Goal: Task Accomplishment & Management: Manage account settings

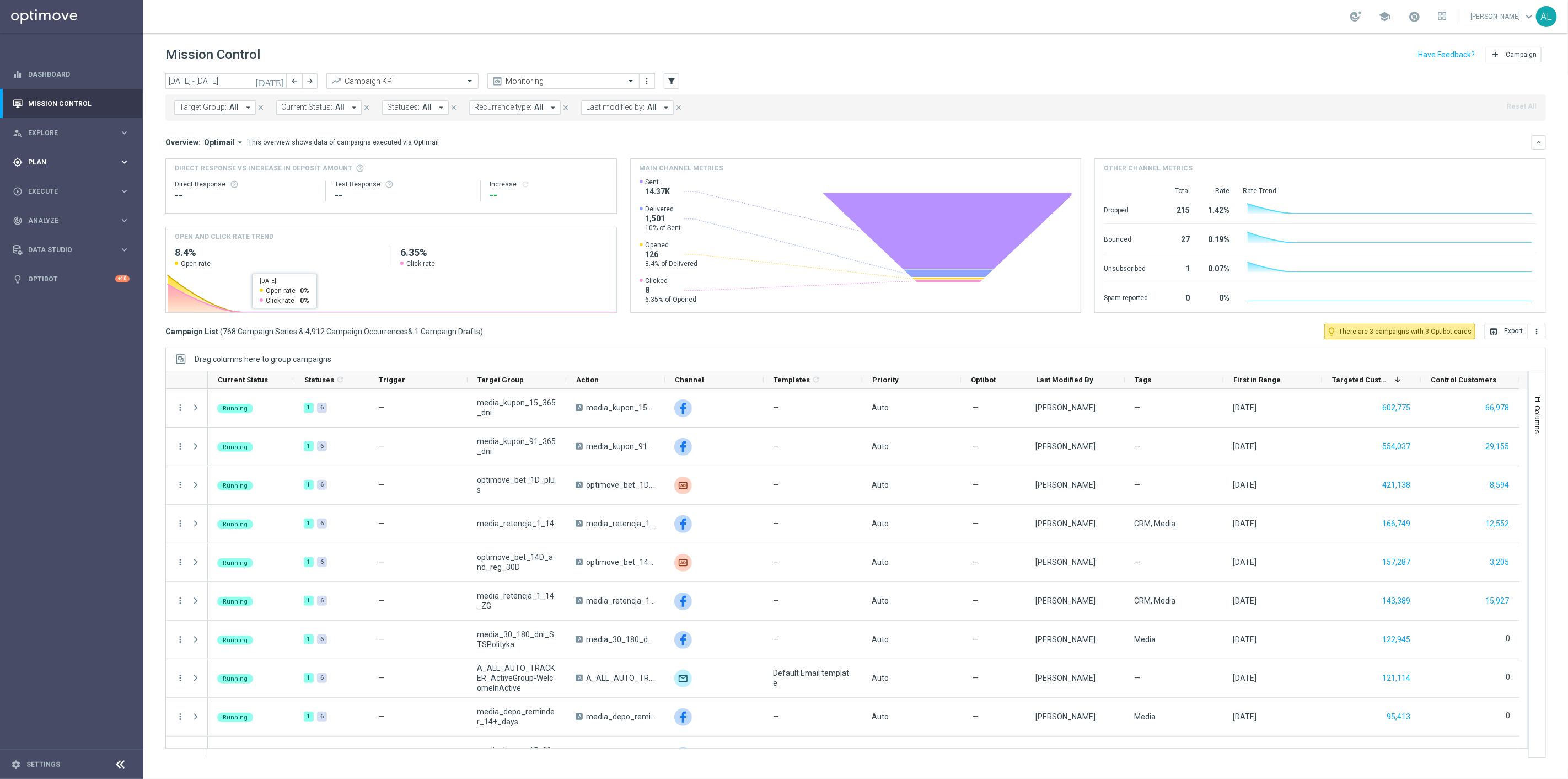
click at [64, 150] on div "gps_fixed Plan keyboard_arrow_right" at bounding box center [71, 162] width 142 height 30
click at [45, 185] on link "Target Groups" at bounding box center [72, 185] width 86 height 9
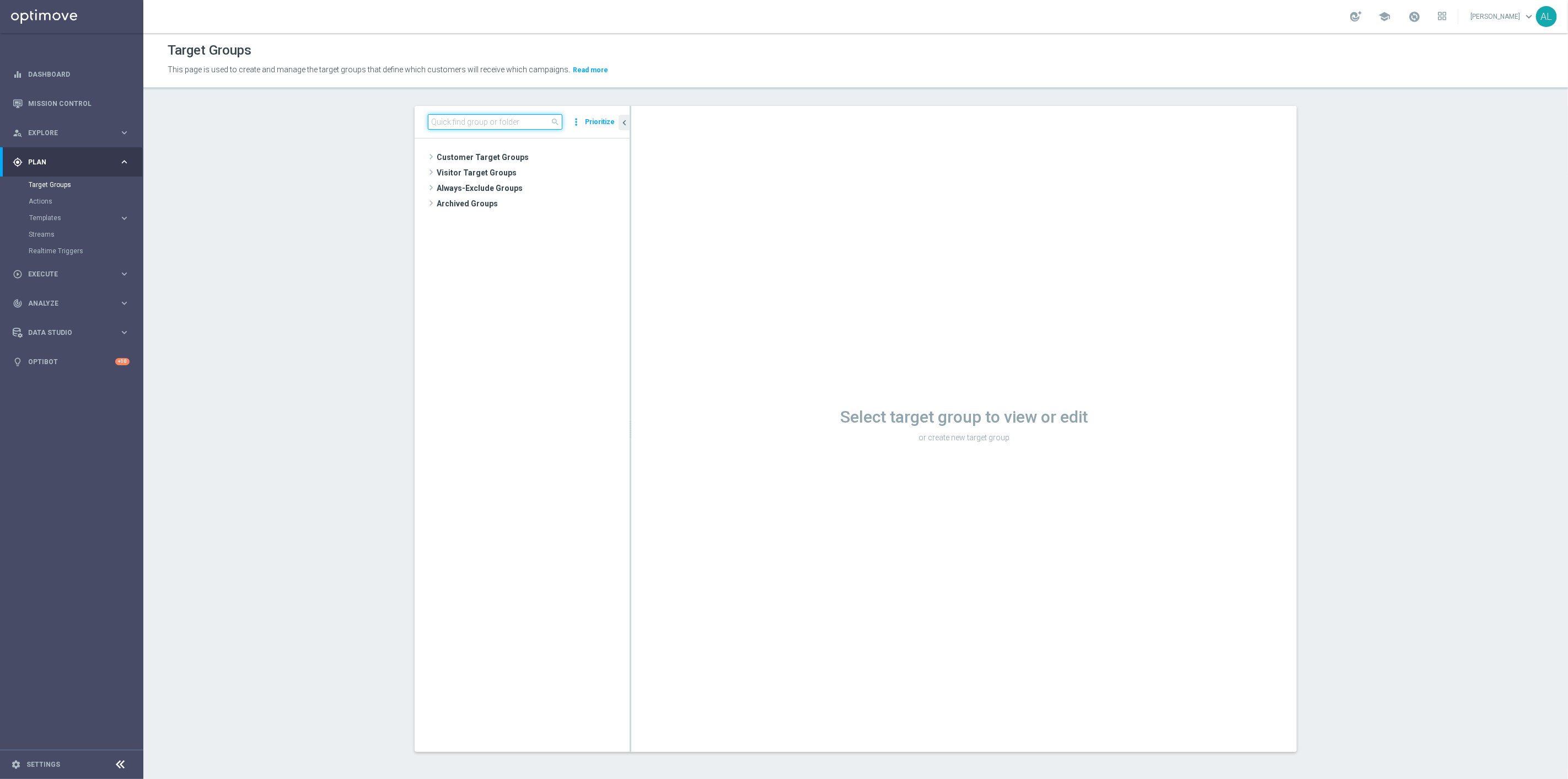
click at [443, 123] on input at bounding box center [495, 121] width 135 height 15
type input "REA_PEXTRA"
click at [557, 207] on span "REA_PEXTRA_AUTO_WAGER_Dobre Zagrania - 50% do 2000 PLN_DAILY_MAIL" at bounding box center [537, 205] width 135 height 9
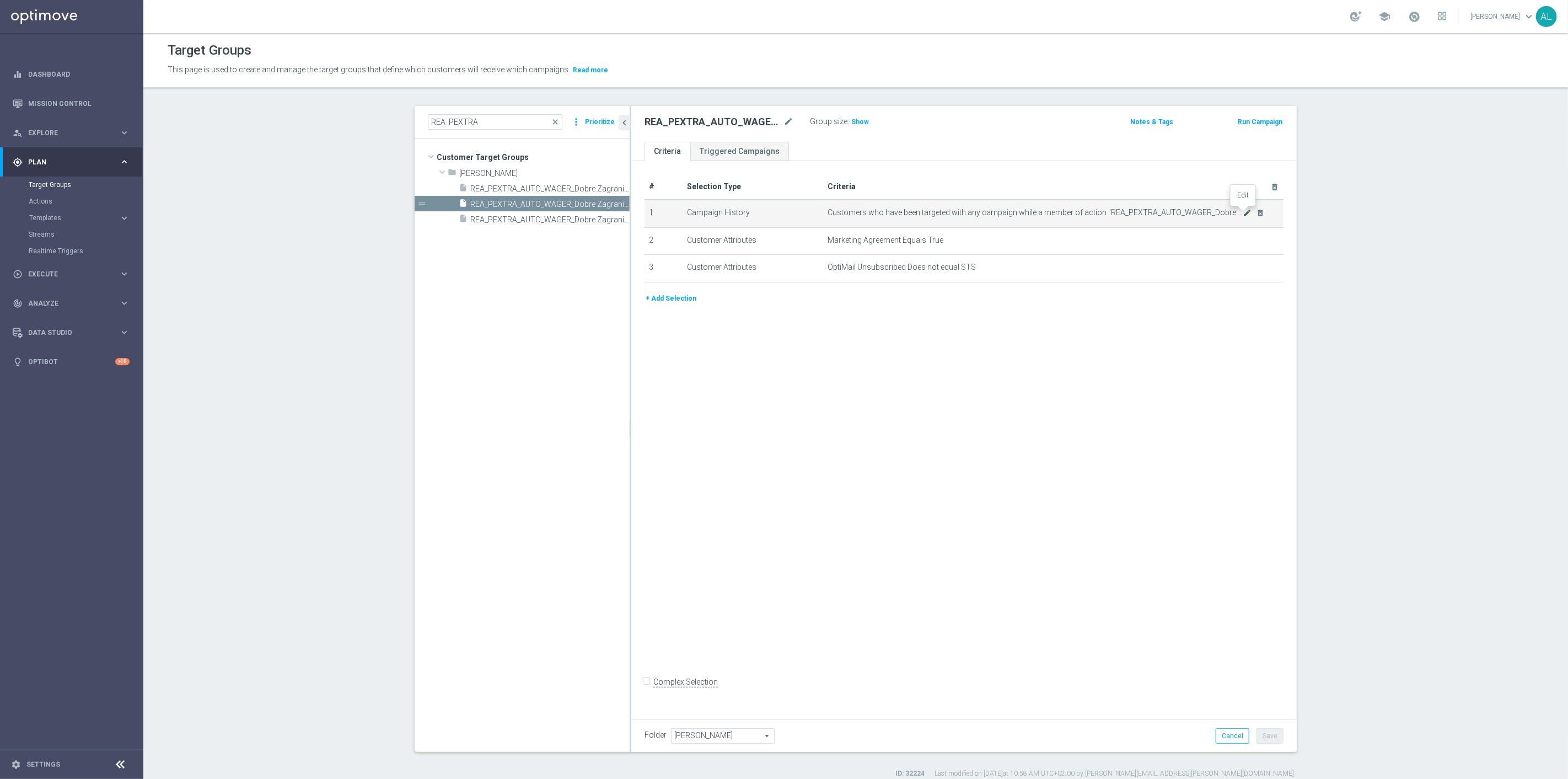
click at [1243, 213] on icon "mode_edit" at bounding box center [1247, 213] width 9 height 9
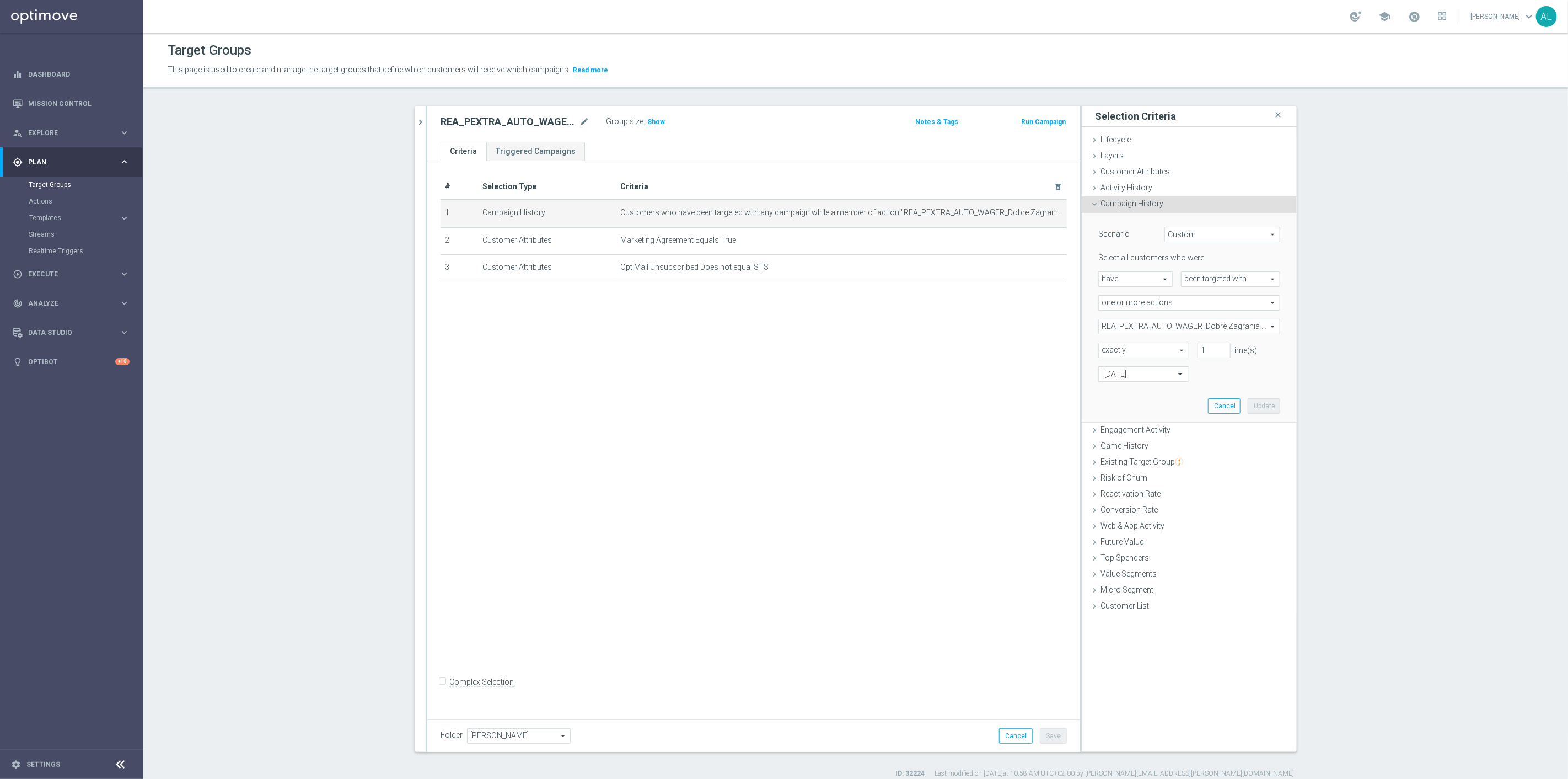
click at [1167, 326] on span "REA_PEXTRA_AUTO_WAGER_Dobre Zagrania - 50% do 2000 PLN_DAILY" at bounding box center [1189, 326] width 181 height 14
click at [1168, 326] on input "search" at bounding box center [1189, 326] width 182 height 15
paste input "REA_MIN_AUTO_WAGER_RC FLOW ACTIVE 1 50%-25 PLN_DAILY"
type input "REA_MIN_AUTO_WAGER_RC FLOW ACTIVE 1 50%-25 PLN_DAILY"
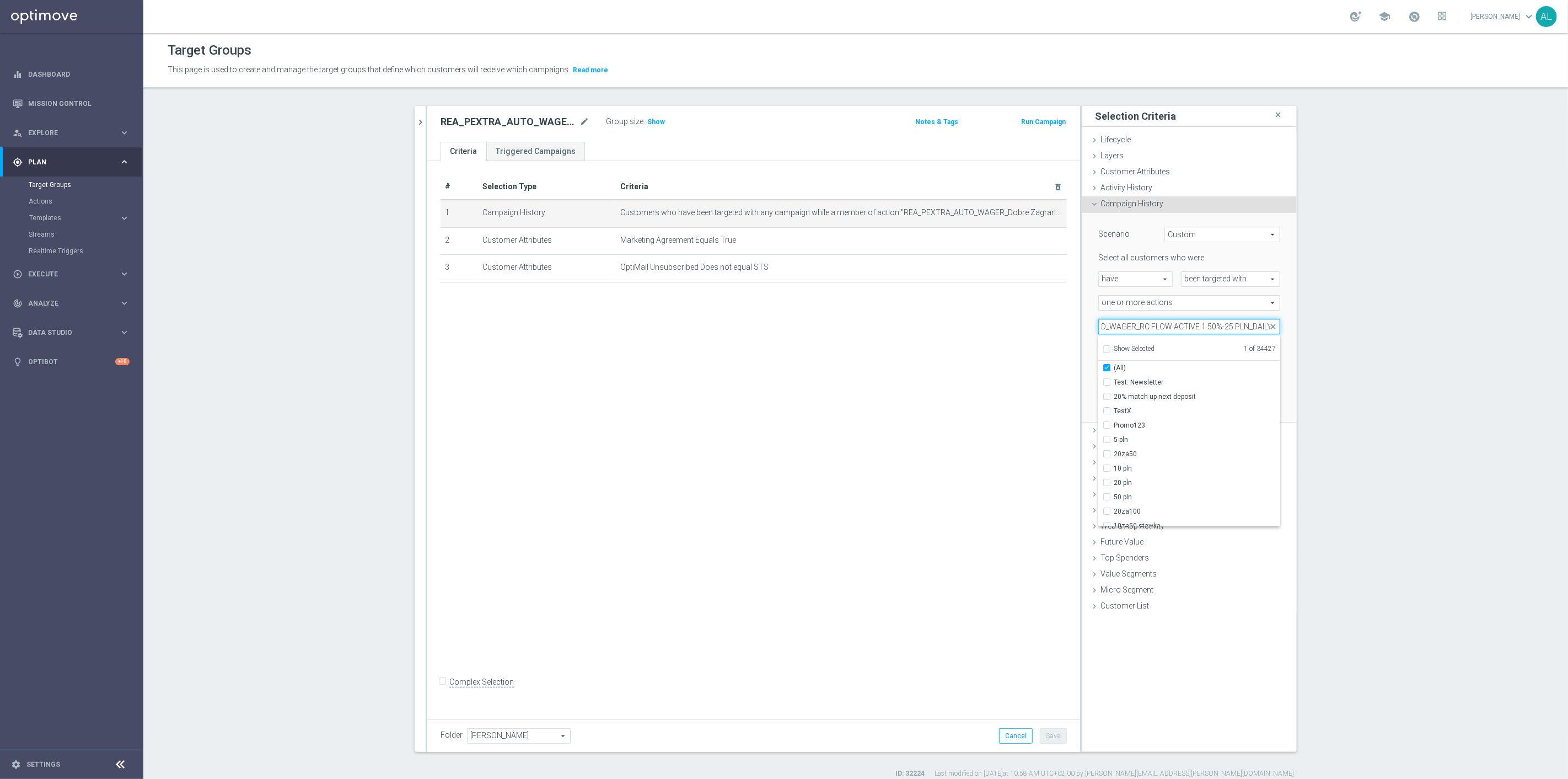
checkbox input "true"
type input "REA_MIN_AUTO_WAGER_RC FLOW ACTIVE 1 50%-25 PLN_DAILY"
click at [1135, 367] on span "(All Search Results)" at bounding box center [1144, 368] width 60 height 9
click at [1114, 367] on input "(All Search Results)" at bounding box center [1110, 368] width 7 height 7
checkbox input "false"
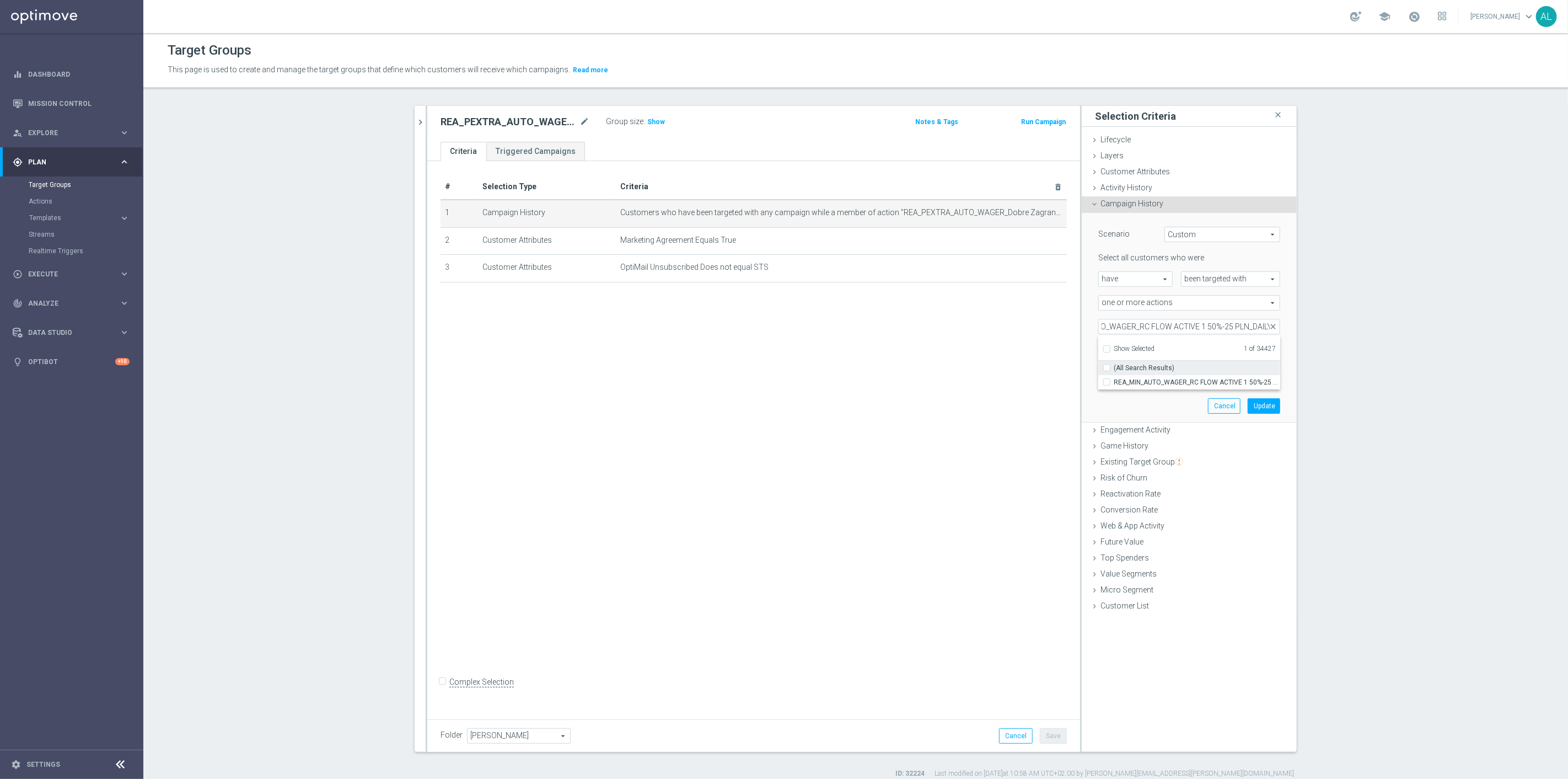
scroll to position [0, 0]
click at [1128, 378] on span "REA_MIN_AUTO_WAGER_RC FLOW ACTIVE 1 50%-25 PLN_DAILY" at bounding box center [1197, 382] width 166 height 9
click at [1114, 378] on input "REA_MIN_AUTO_WAGER_RC FLOW ACTIVE 1 50%-25 PLN_DAILY" at bounding box center [1110, 382] width 7 height 7
checkbox input "true"
type input "Selected 2 of 34427"
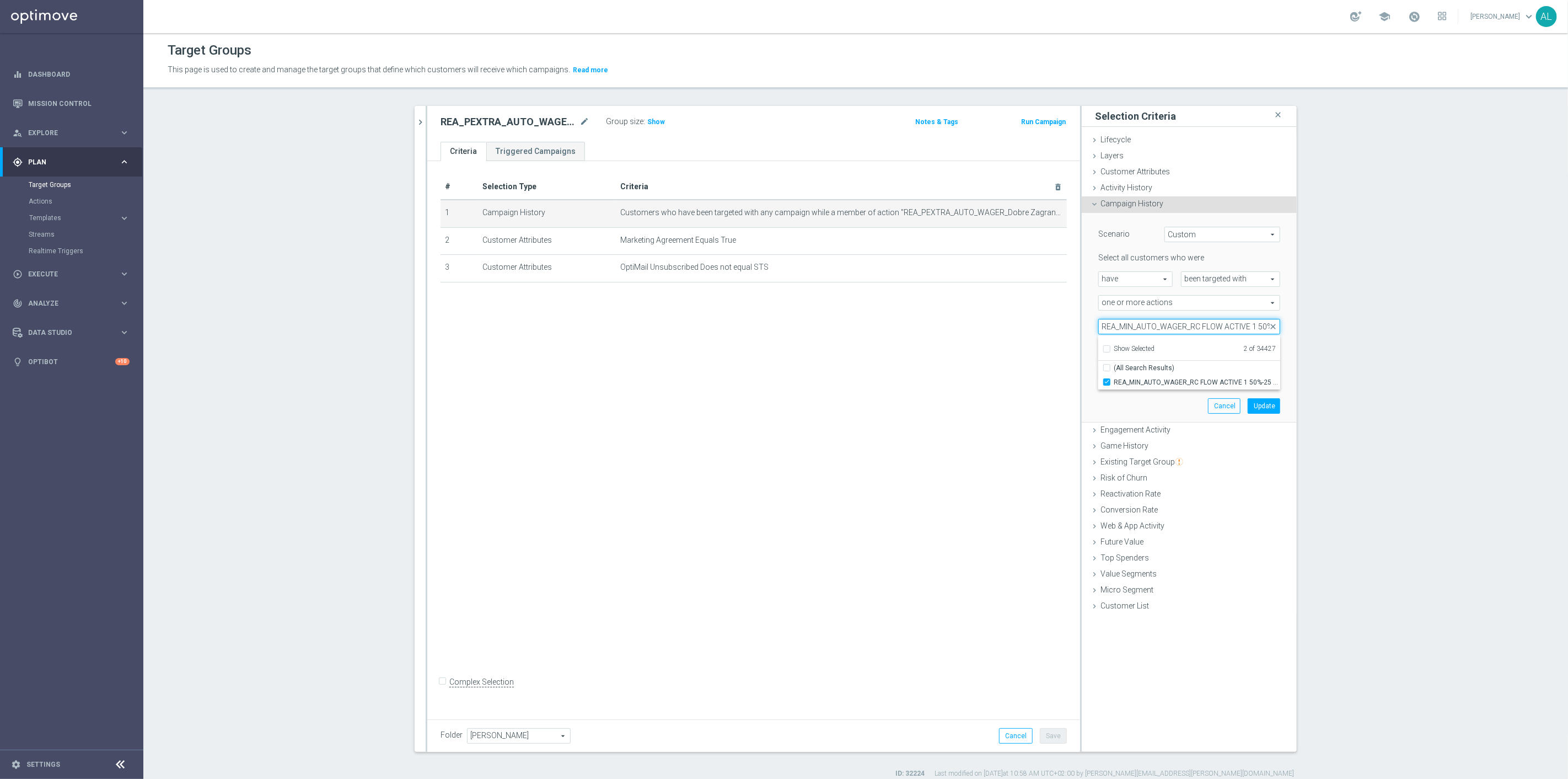
click at [1133, 323] on input "REA_MIN_AUTO_WAGER_RC FLOW ACTIVE 1 50%-25 PLN_DAILY" at bounding box center [1189, 326] width 182 height 15
click at [1122, 345] on span "Show Selected" at bounding box center [1134, 349] width 41 height 8
click at [1110, 347] on input "Show Selected" at bounding box center [1106, 350] width 7 height 7
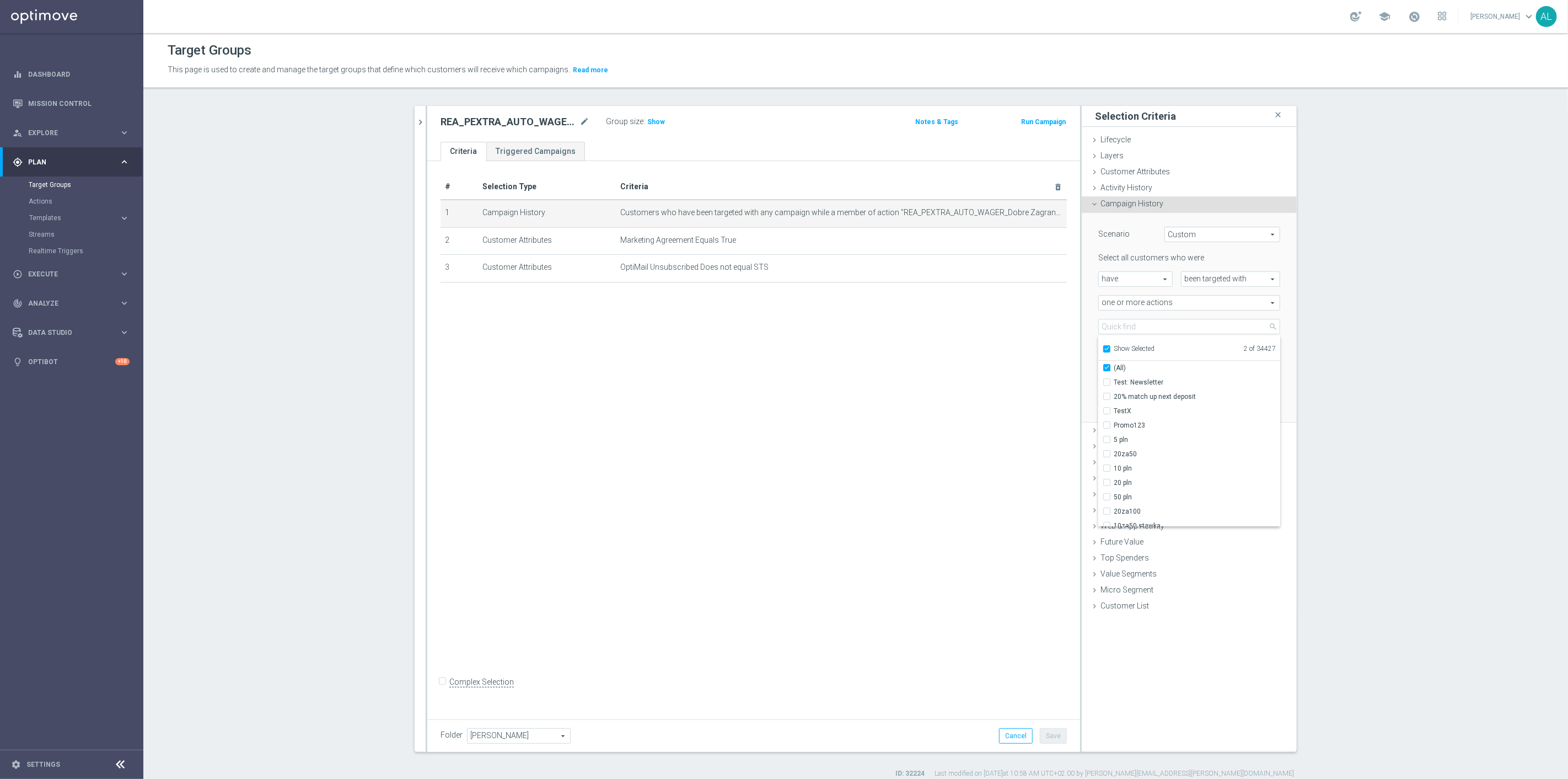
checkbox input "true"
click at [1208, 407] on button "Cancel" at bounding box center [1224, 406] width 33 height 15
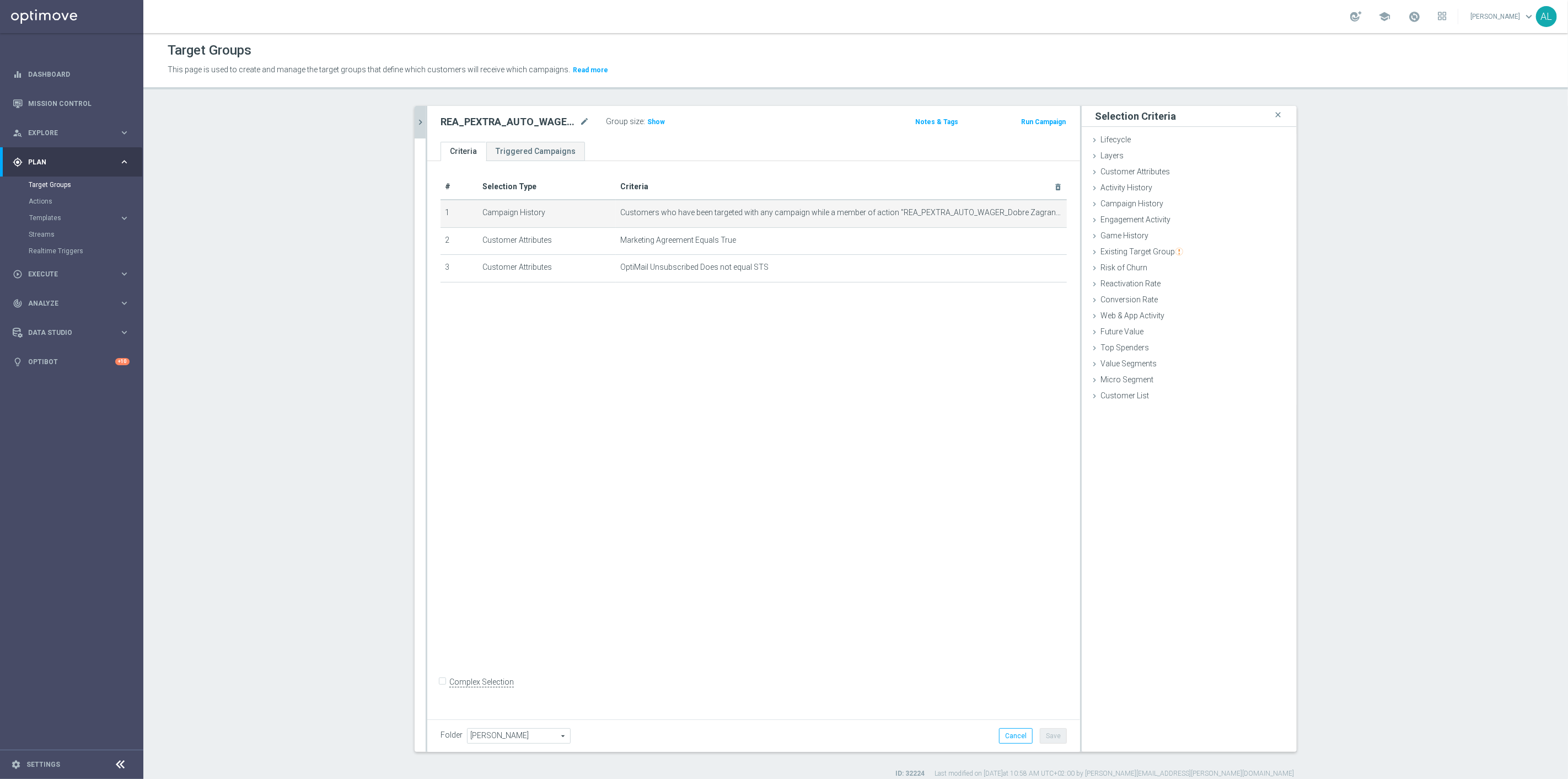
click at [415, 119] on icon "chevron_right" at bounding box center [421, 122] width 11 height 11
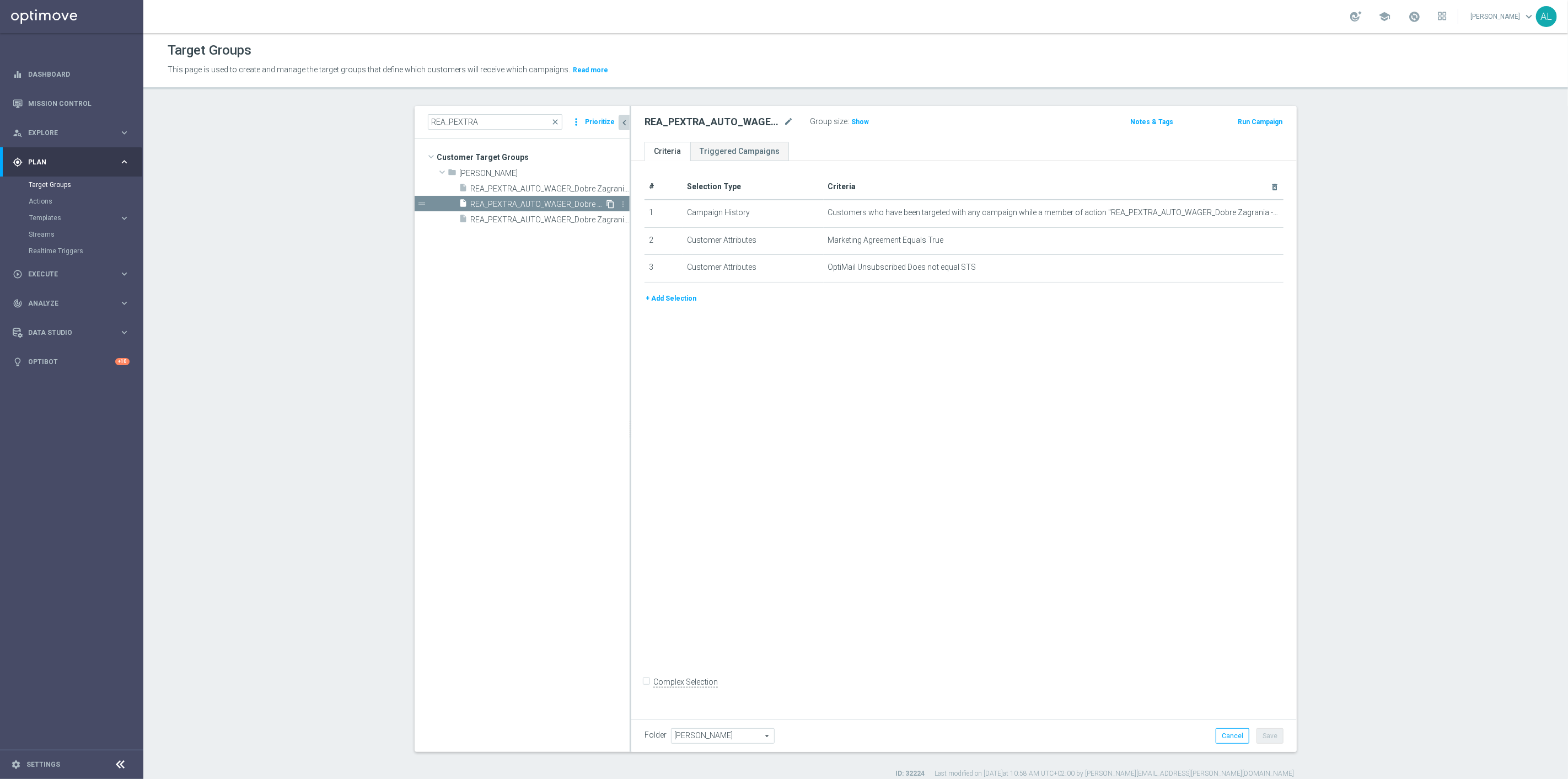
click at [606, 202] on icon "content_copy" at bounding box center [610, 204] width 9 height 9
click at [703, 738] on span "Kasia K." at bounding box center [722, 735] width 103 height 14
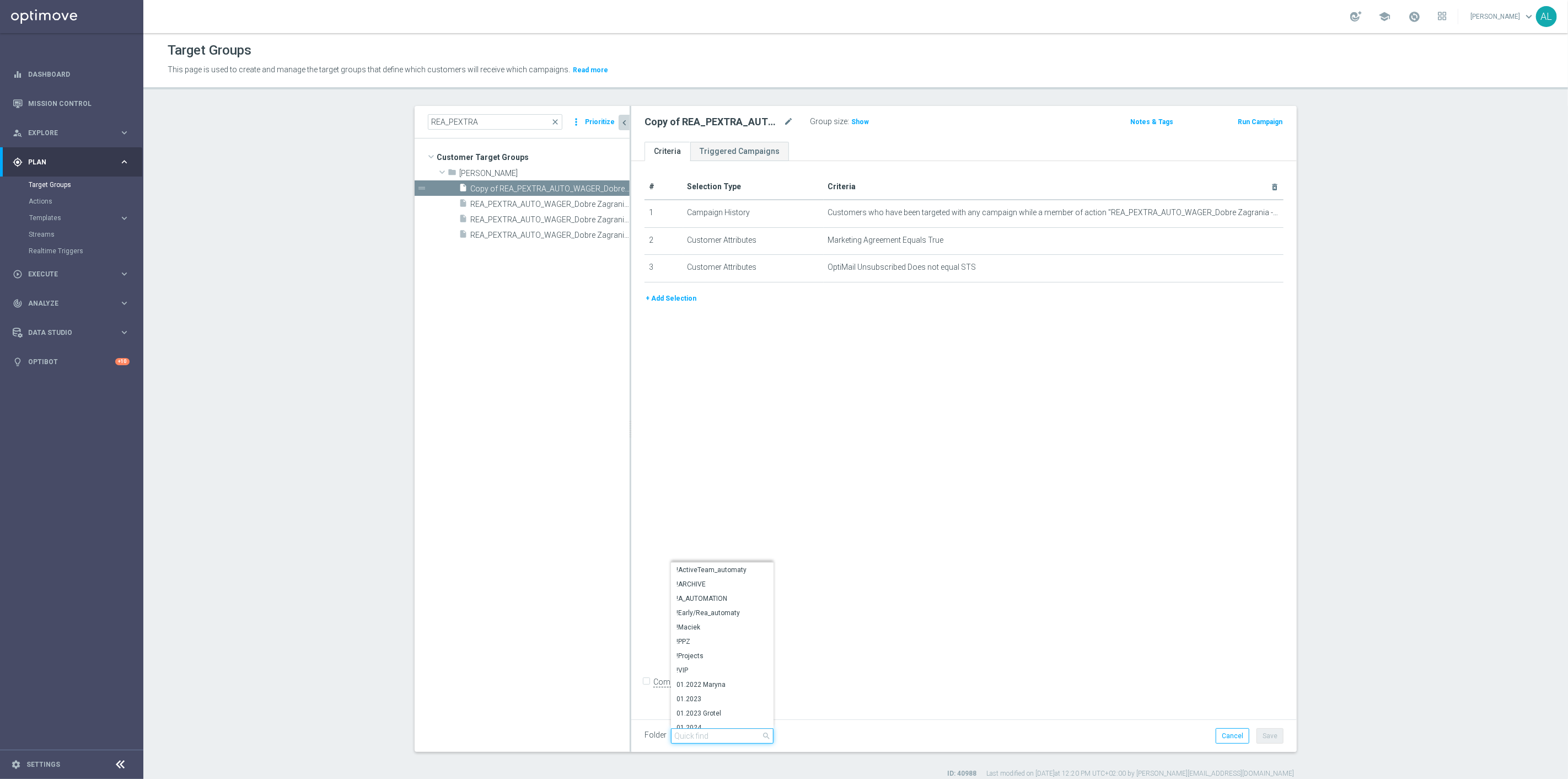
click at [708, 733] on input "search" at bounding box center [722, 735] width 103 height 15
type input "FLOW"
click at [721, 678] on span "Reactivated_Flow" at bounding box center [722, 678] width 91 height 9
type input "Reactivated_Flow"
click at [1261, 733] on button "Save" at bounding box center [1270, 735] width 27 height 15
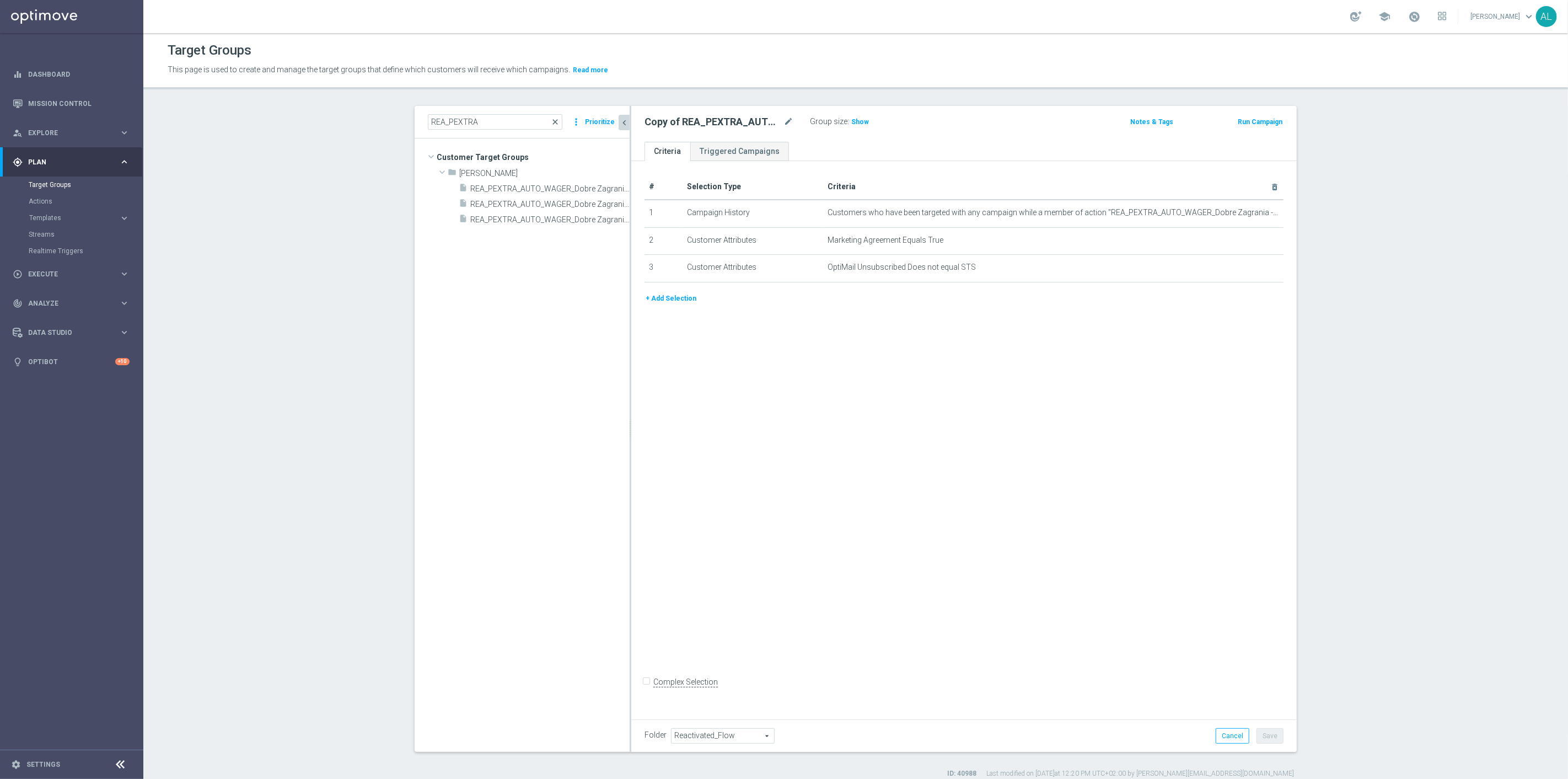
click at [553, 118] on span "close" at bounding box center [555, 121] width 9 height 9
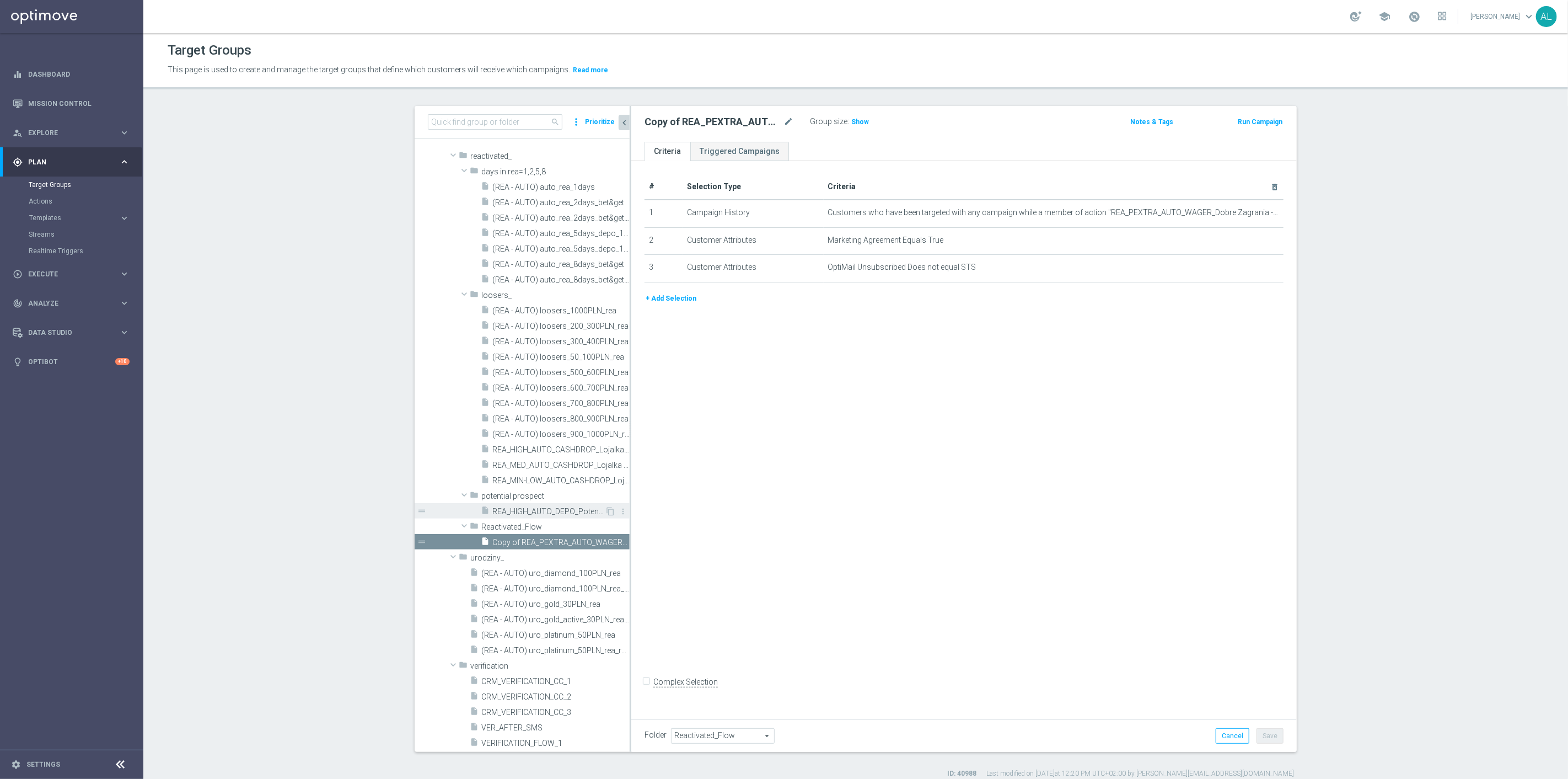
scroll to position [5977, 0]
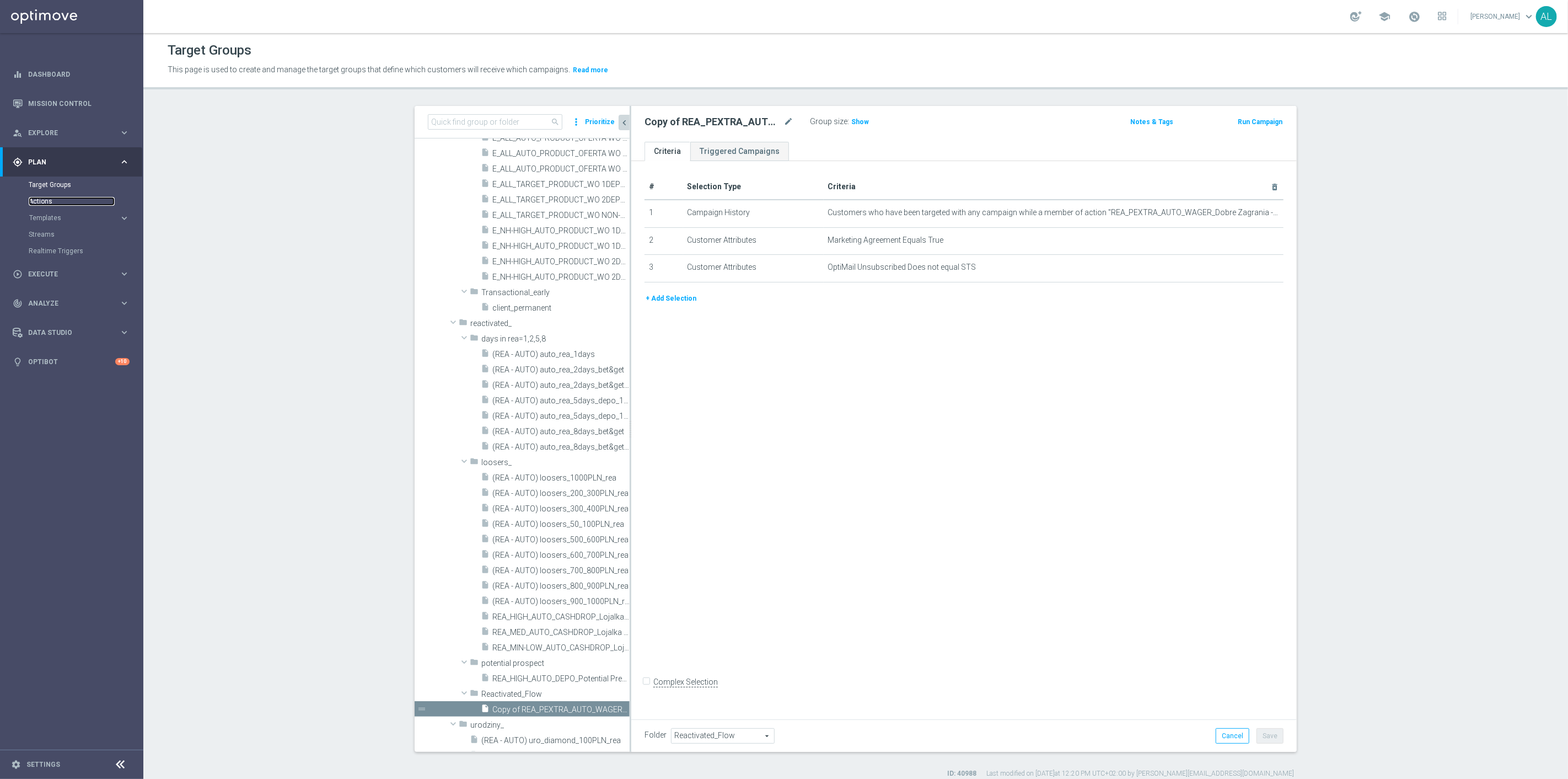
click at [42, 205] on link "Actions" at bounding box center [72, 201] width 86 height 9
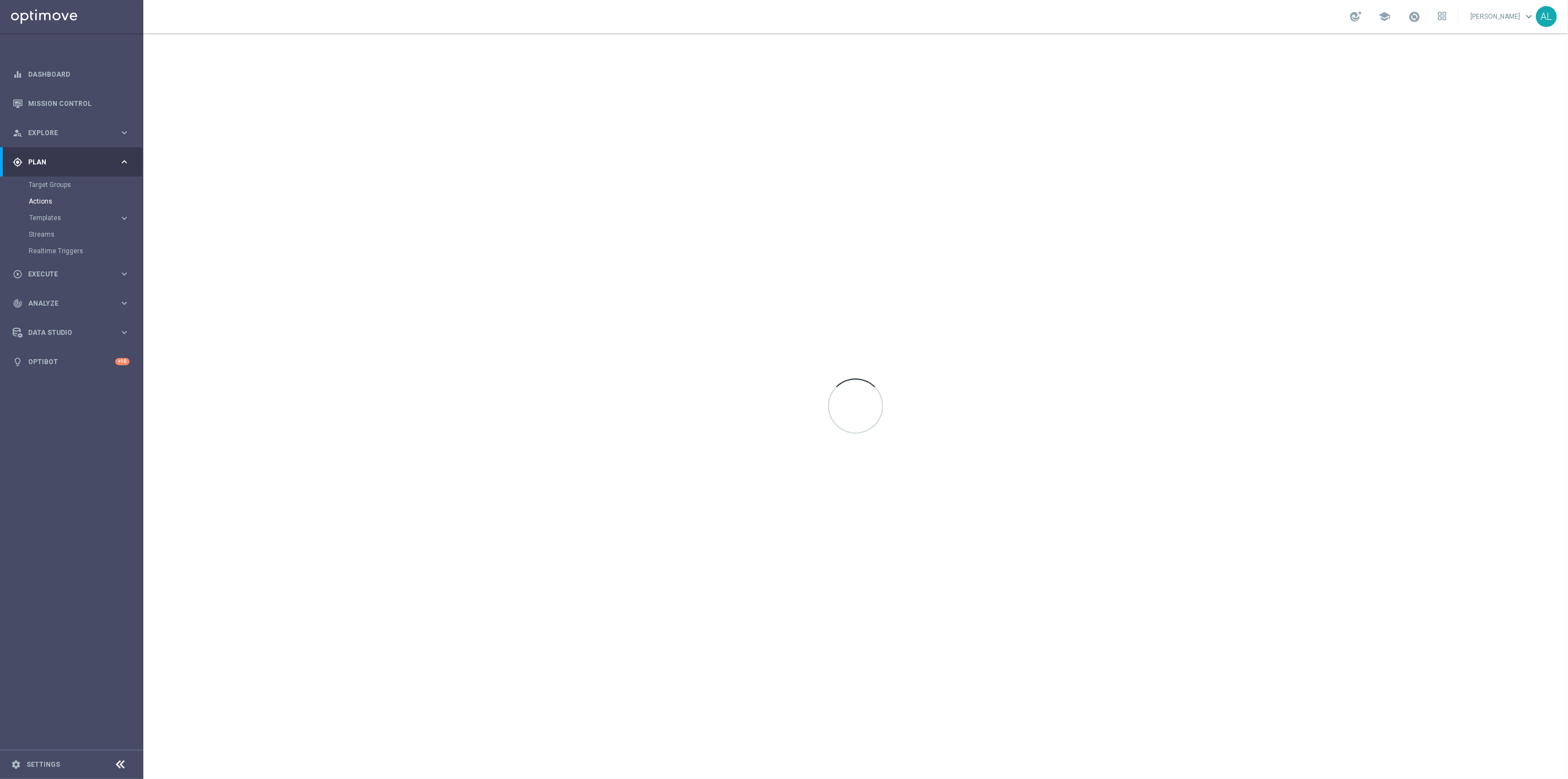
click at [53, 176] on div "Target Groups" at bounding box center [85, 185] width 113 height 17
click at [52, 180] on link "Target Groups" at bounding box center [72, 185] width 86 height 9
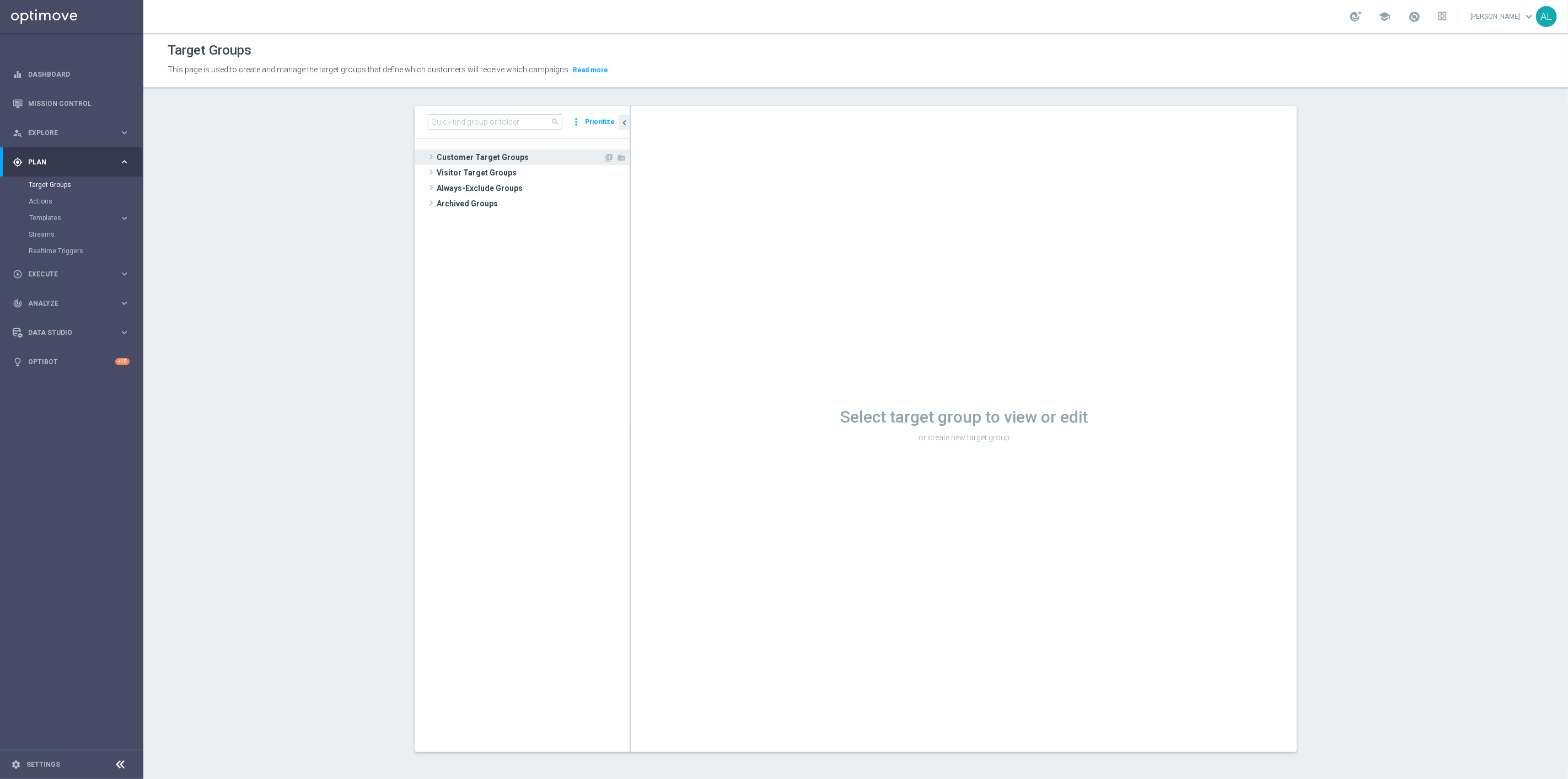
click at [476, 154] on span "Customer Target Groups" at bounding box center [520, 157] width 166 height 15
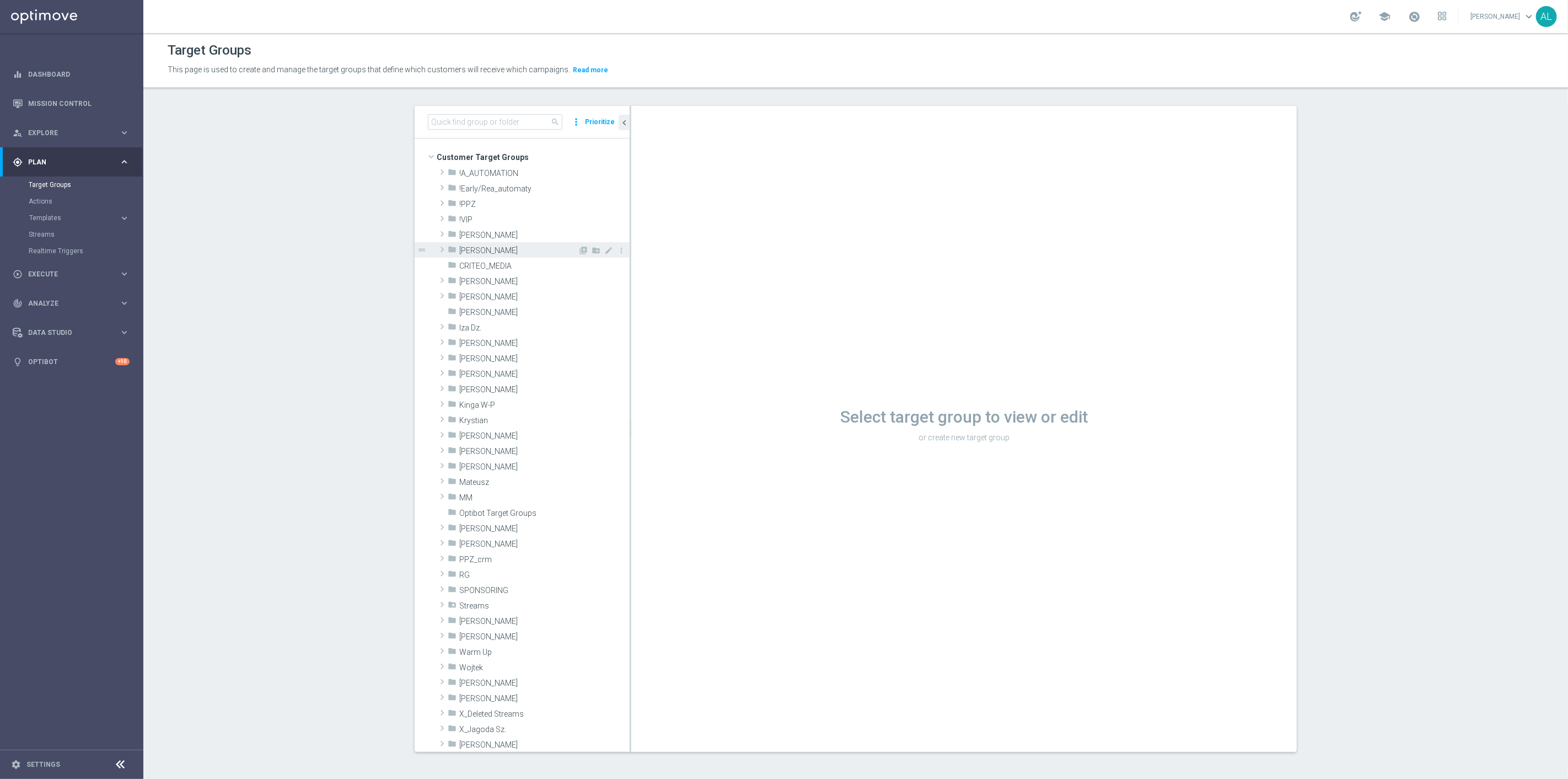
click at [493, 244] on div "folder Antoni L." at bounding box center [513, 250] width 130 height 15
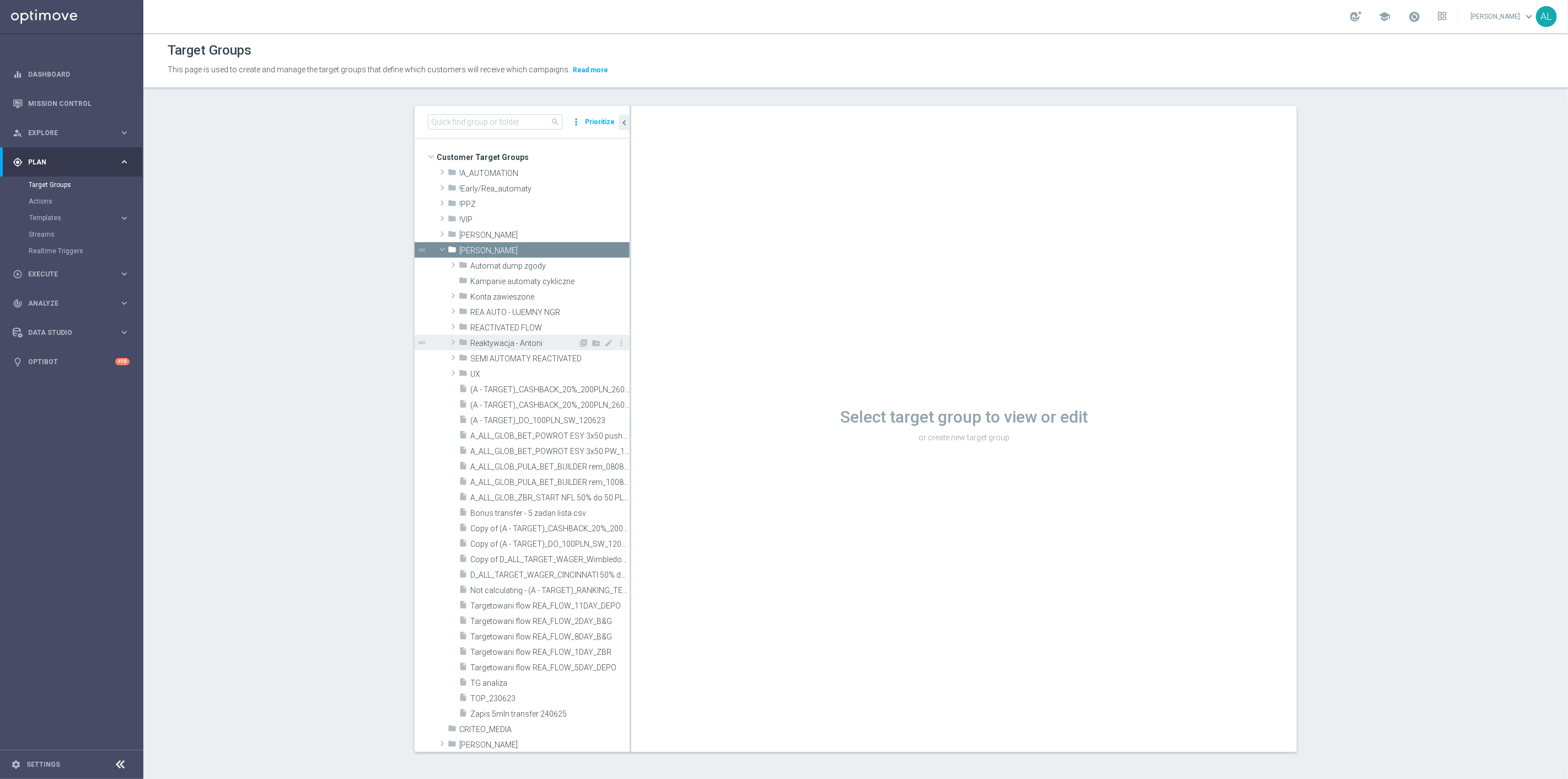
click at [507, 346] on span "Reaktywacja - Antoni" at bounding box center [524, 344] width 107 height 9
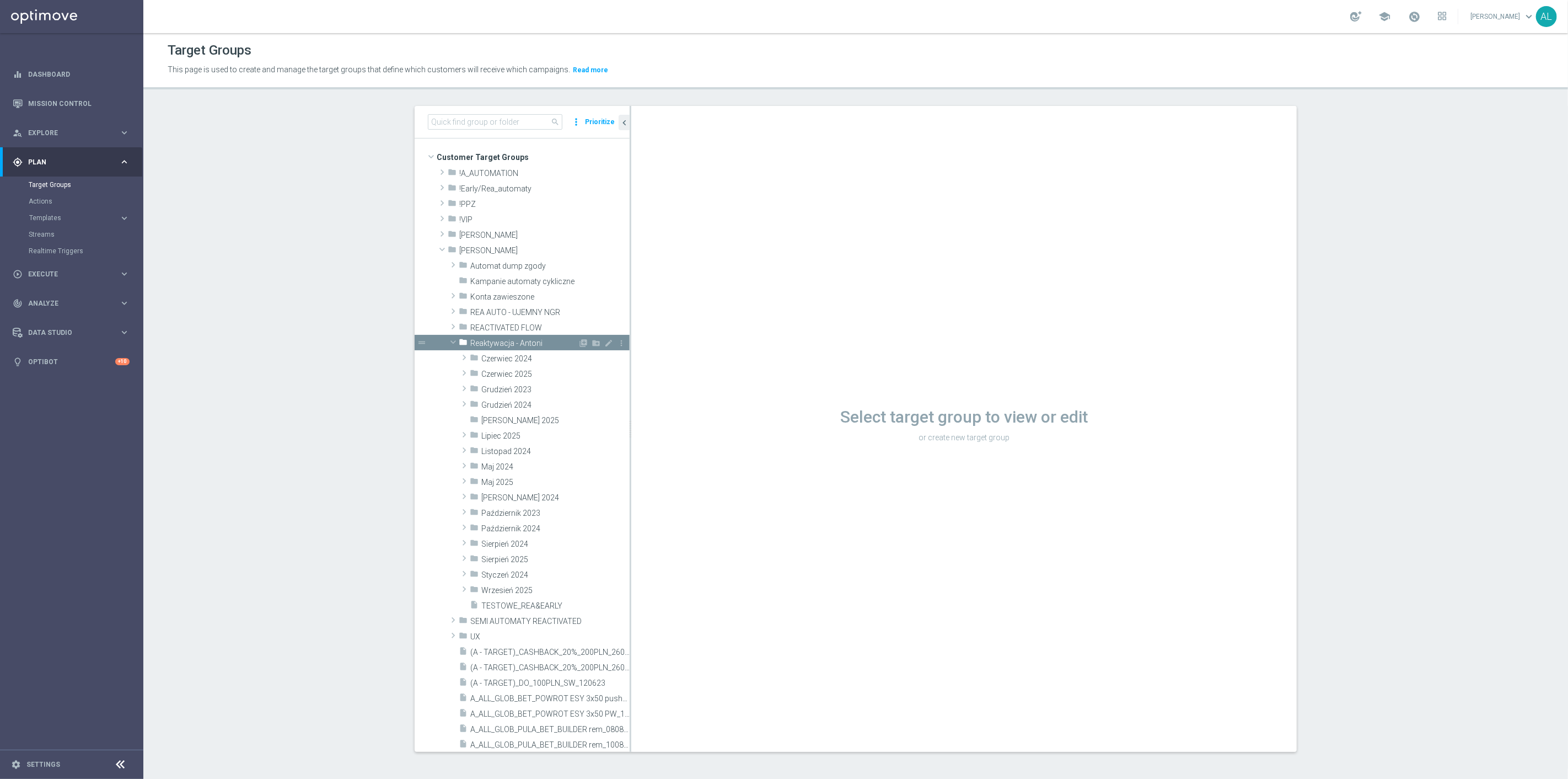
click at [507, 346] on span "Reaktywacja - Antoni" at bounding box center [524, 344] width 107 height 9
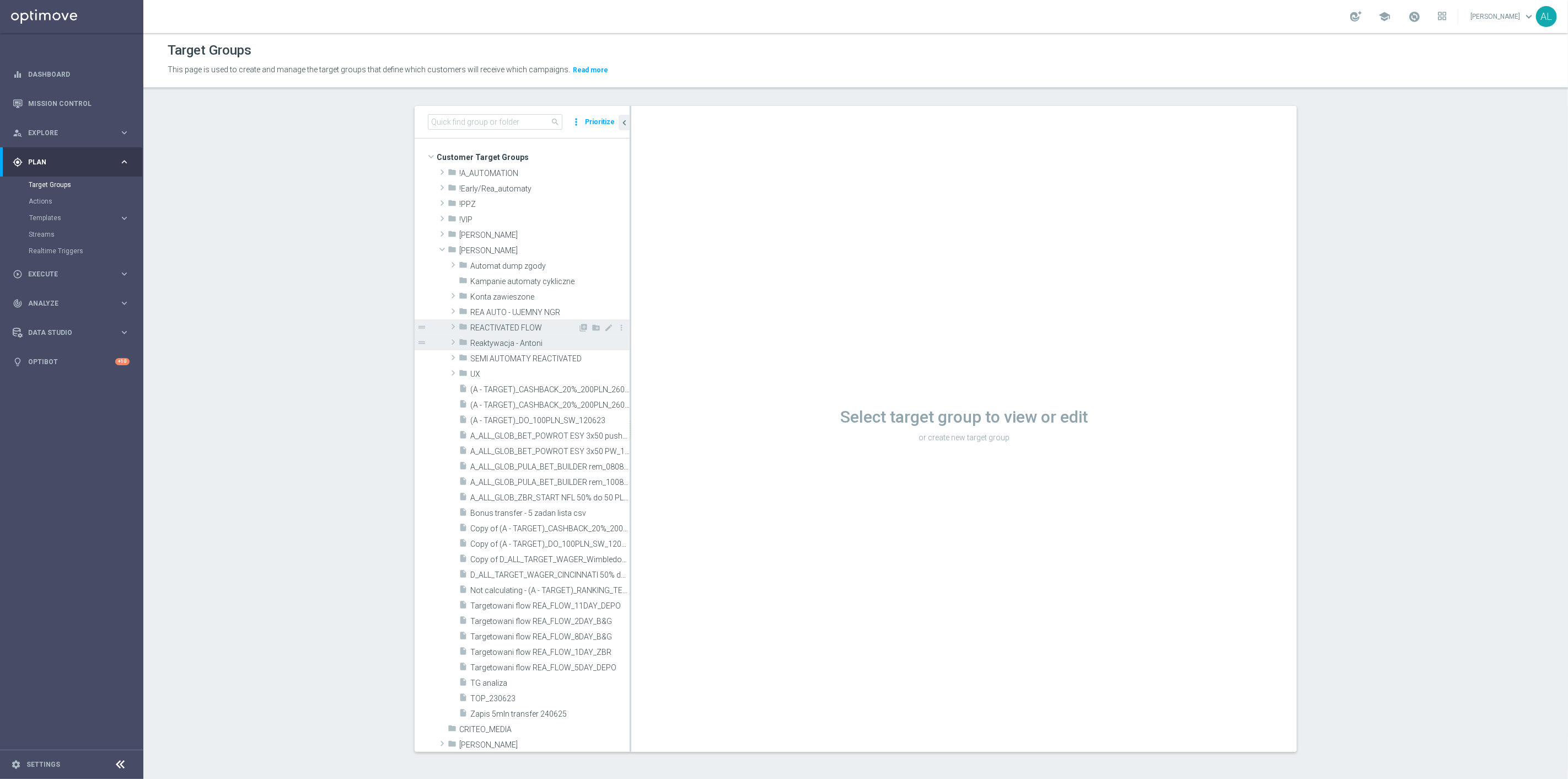
click at [448, 326] on span at bounding box center [453, 327] width 11 height 13
click at [459, 344] on span at bounding box center [464, 342] width 11 height 13
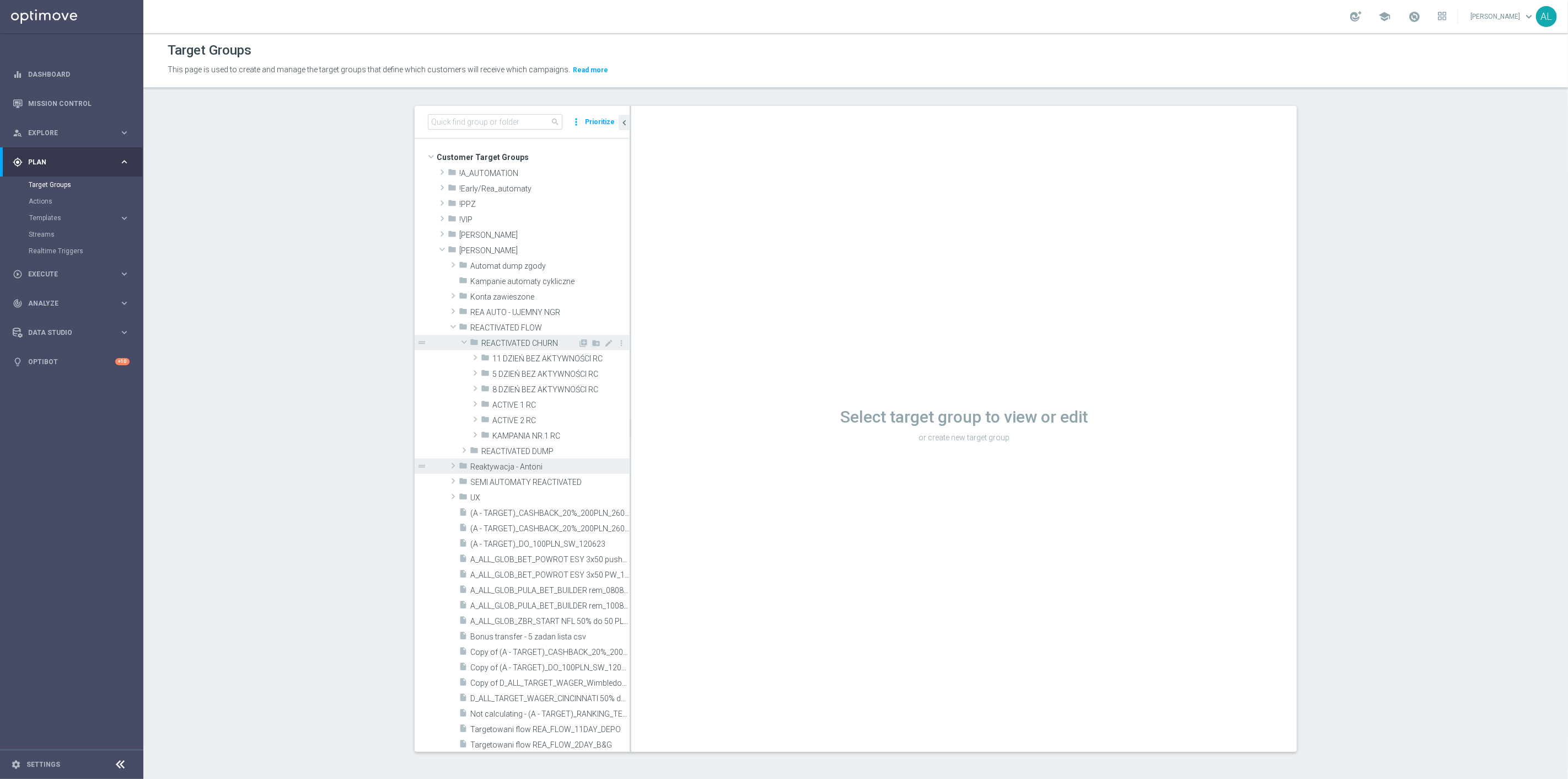
click at [459, 344] on span at bounding box center [464, 342] width 13 height 11
click at [460, 354] on span at bounding box center [464, 358] width 11 height 13
click at [467, 119] on input at bounding box center [495, 121] width 135 height 15
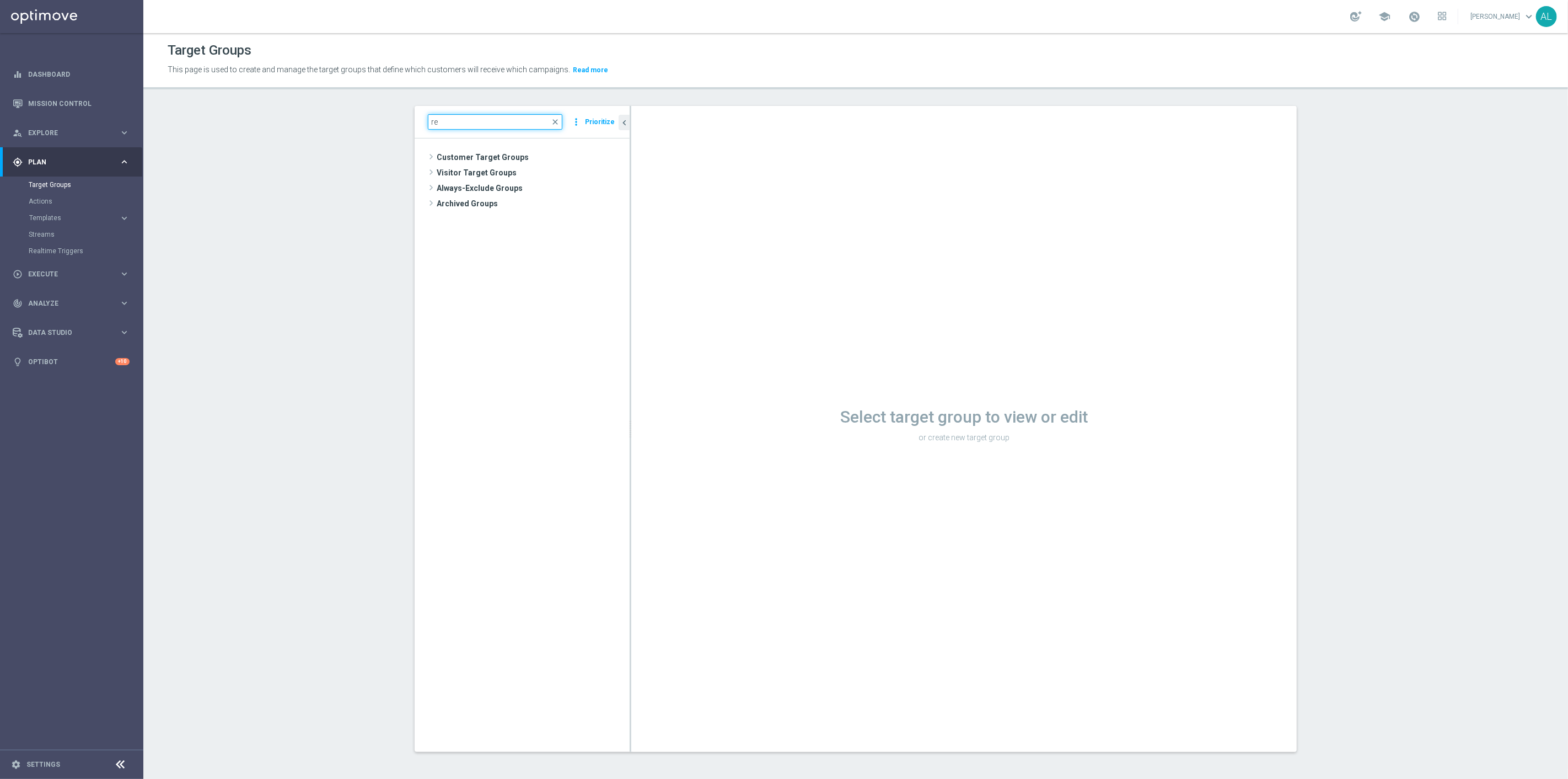
type input "r"
type input "REA_PE"
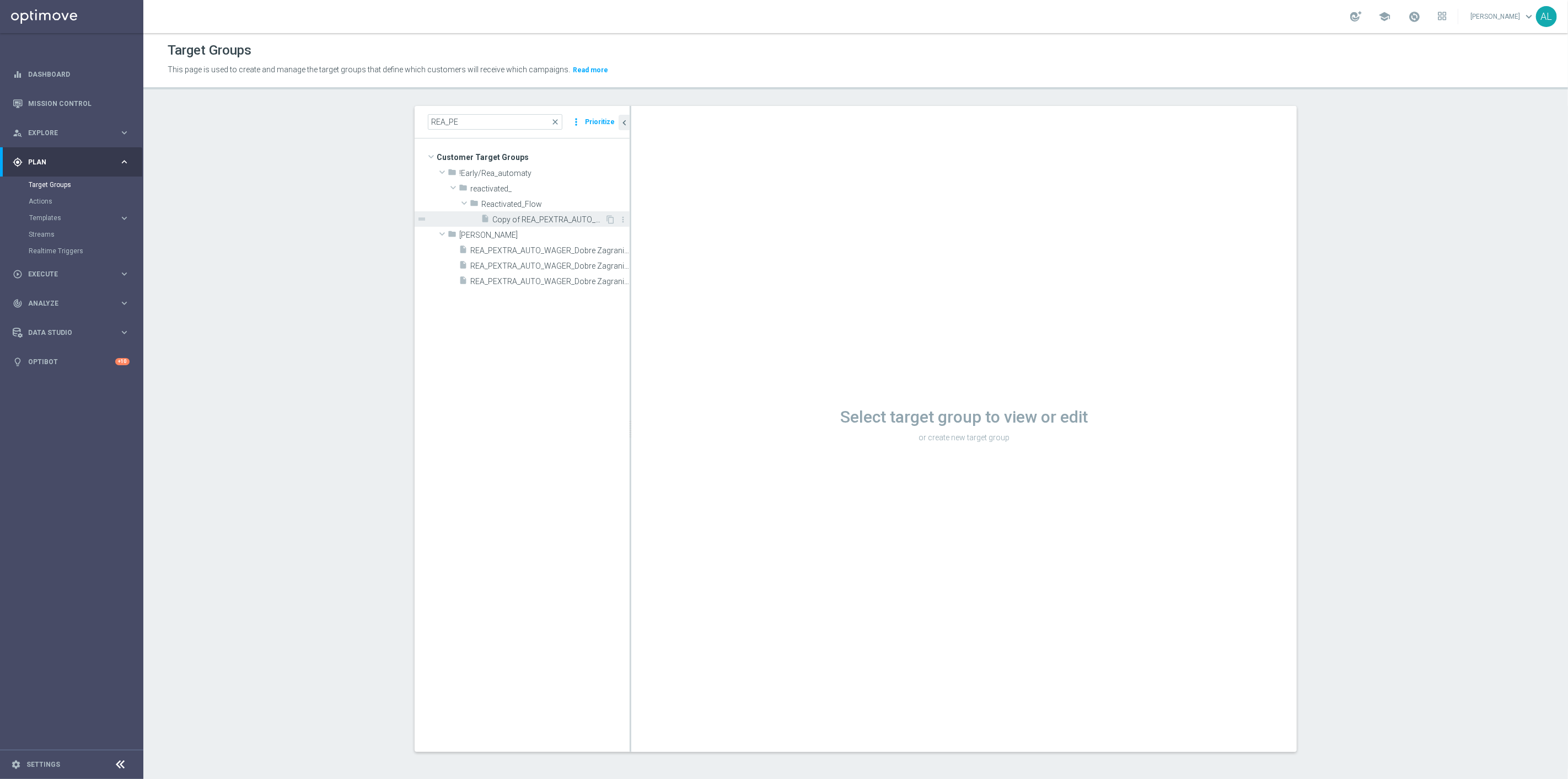
click at [522, 219] on span "Copy of REA_PEXTRA_AUTO_WAGER_Dobre Zagrania - 50% do 2000 PLN_DAILY_MAIL" at bounding box center [549, 220] width 113 height 9
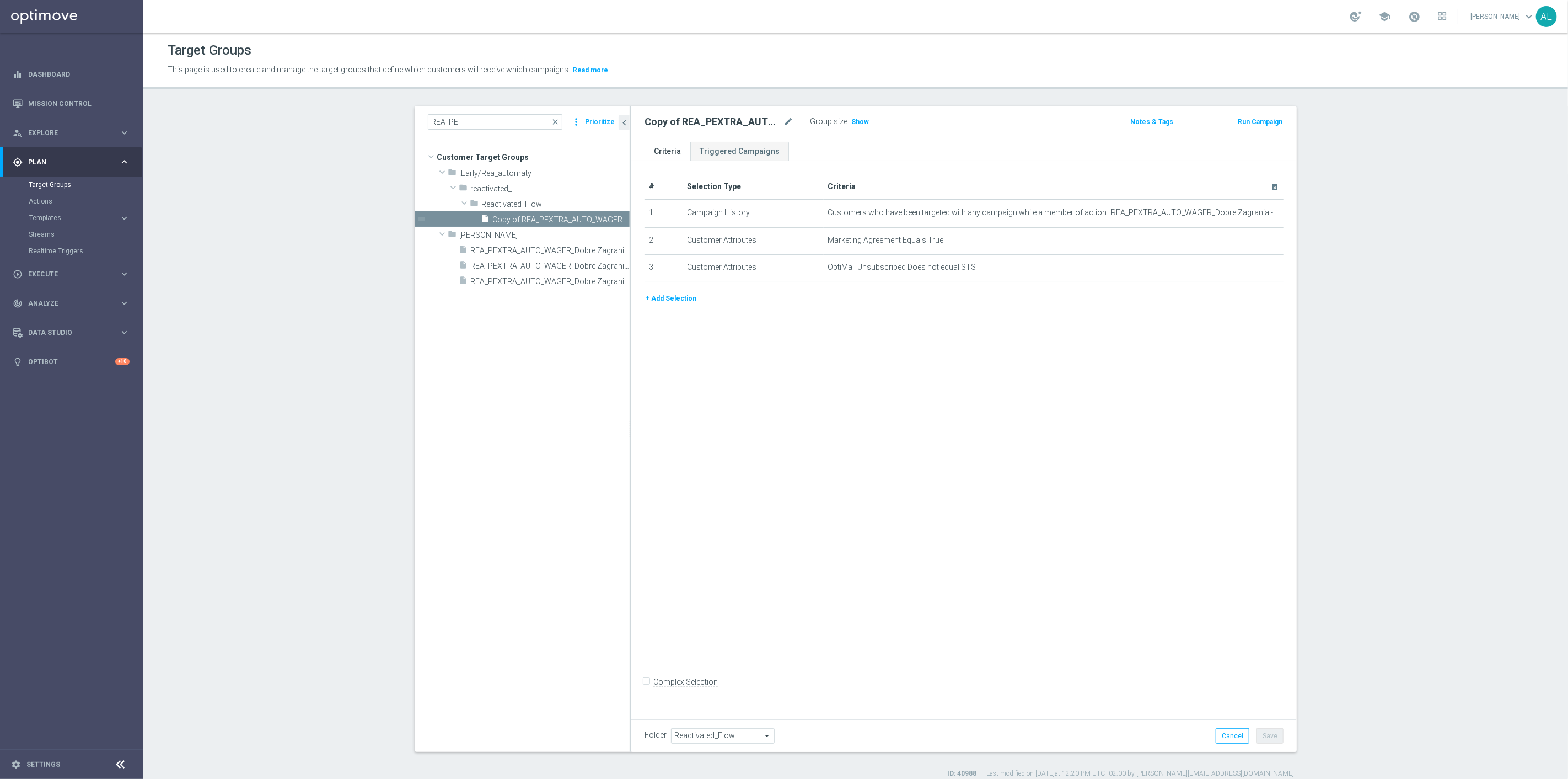
click at [721, 735] on span "Reactivated_Flow" at bounding box center [722, 735] width 103 height 14
click at [721, 735] on input "search" at bounding box center [722, 735] width 103 height 15
click at [716, 735] on input "search" at bounding box center [722, 735] width 103 height 15
type input "REAC"
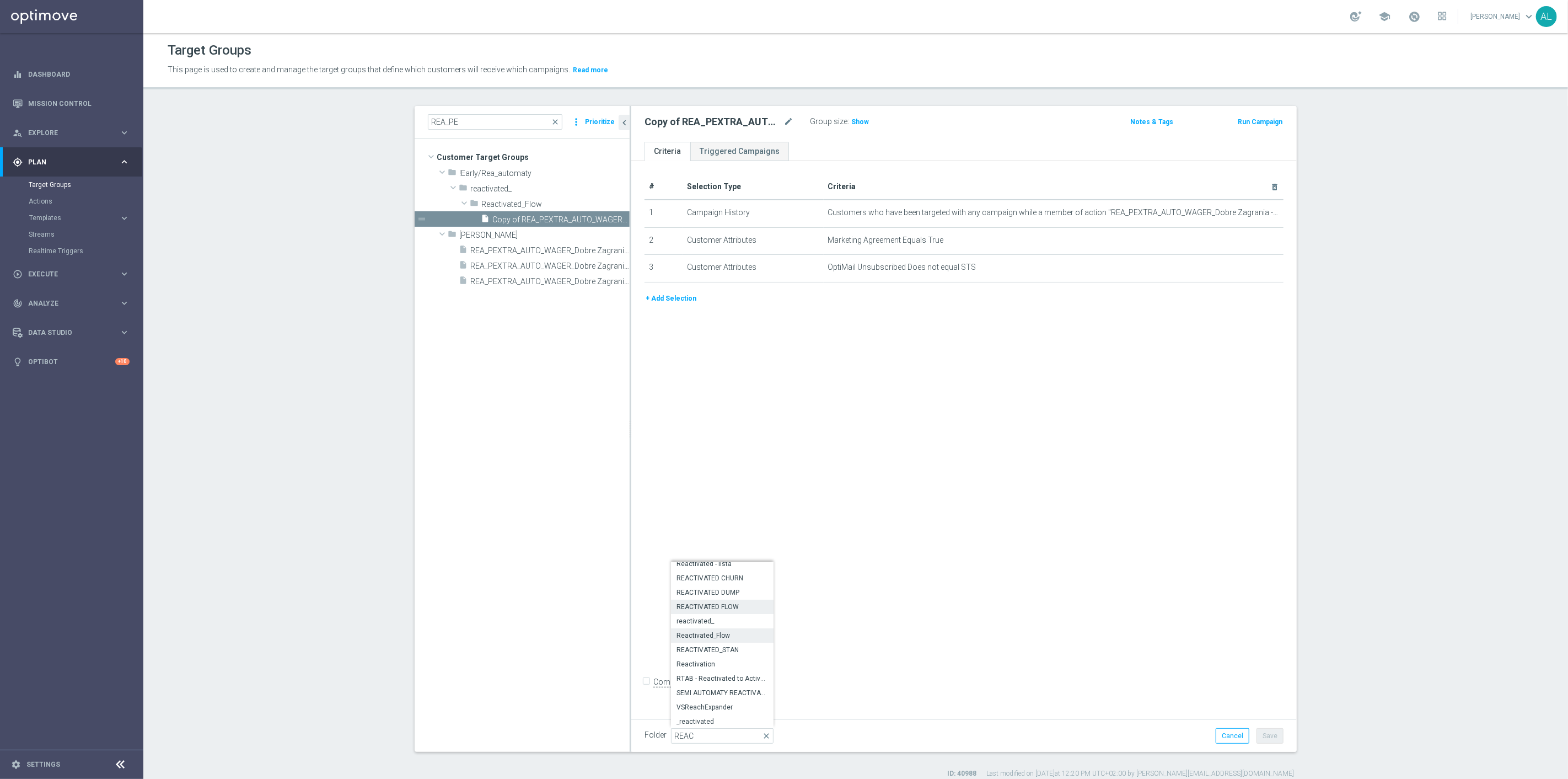
click at [714, 608] on span "REACTIVATED FLOW" at bounding box center [722, 607] width 91 height 9
type input "REACTIVATED FLOW"
click at [1257, 731] on button "Save" at bounding box center [1270, 735] width 27 height 15
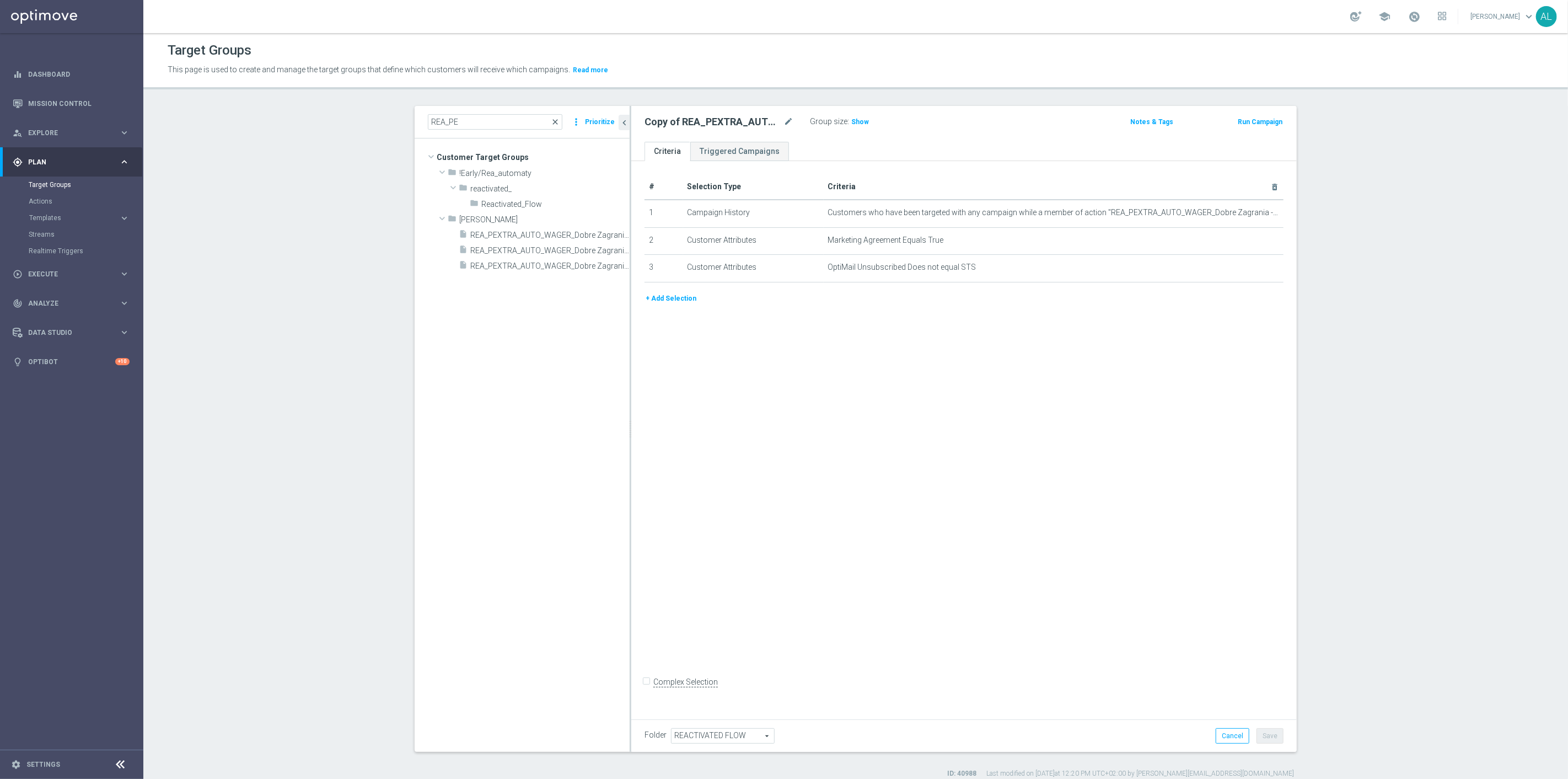
click at [554, 120] on span "close" at bounding box center [555, 121] width 9 height 9
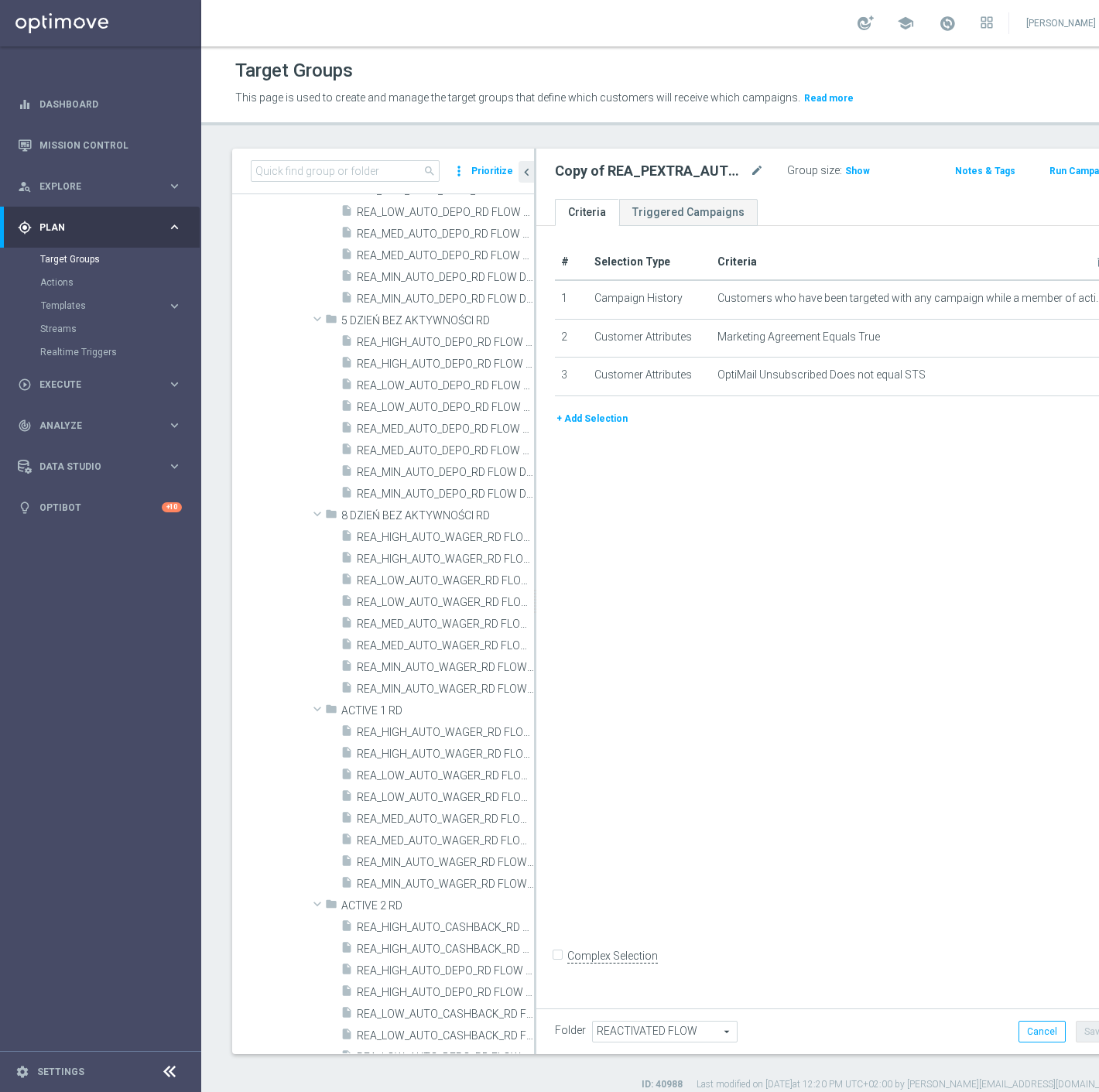
scroll to position [43962, 0]
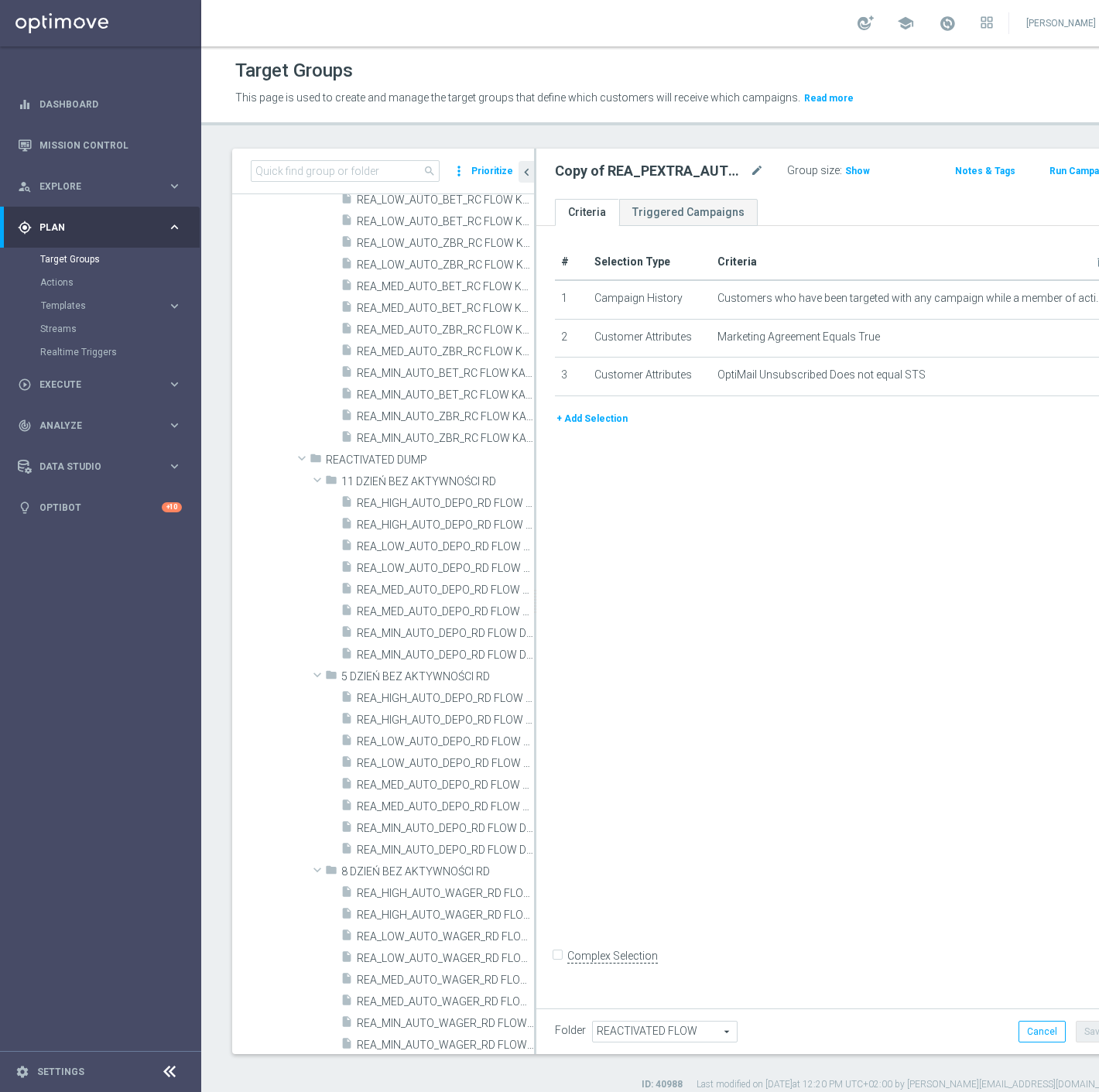
click at [76, 267] on div "Target Groups" at bounding box center [120, 259] width 159 height 24
click at [63, 281] on link "Actions" at bounding box center [101, 281] width 121 height 12
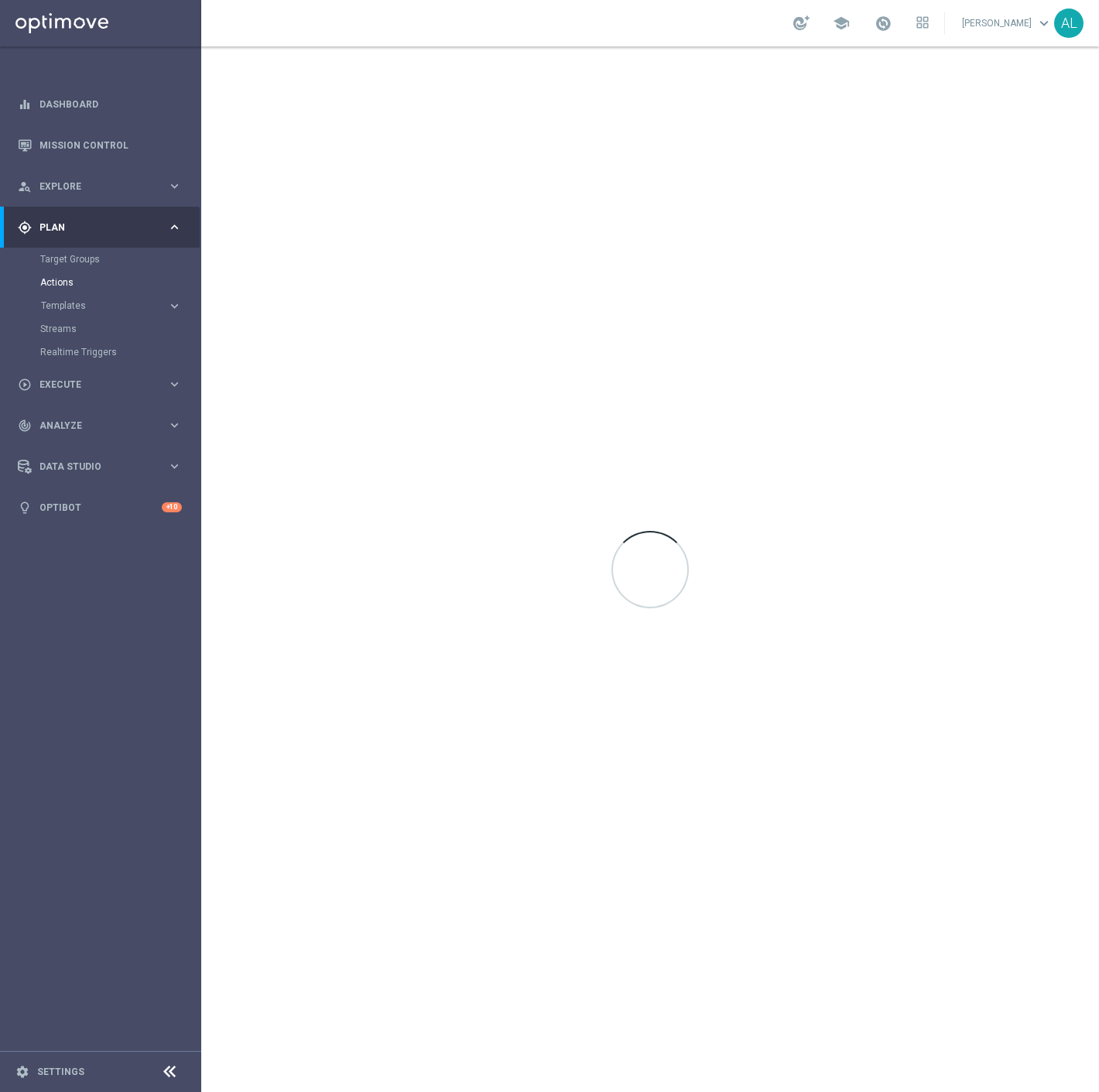
click at [79, 250] on div "Target Groups" at bounding box center [120, 259] width 159 height 24
click at [79, 259] on link "Target Groups" at bounding box center [101, 259] width 121 height 12
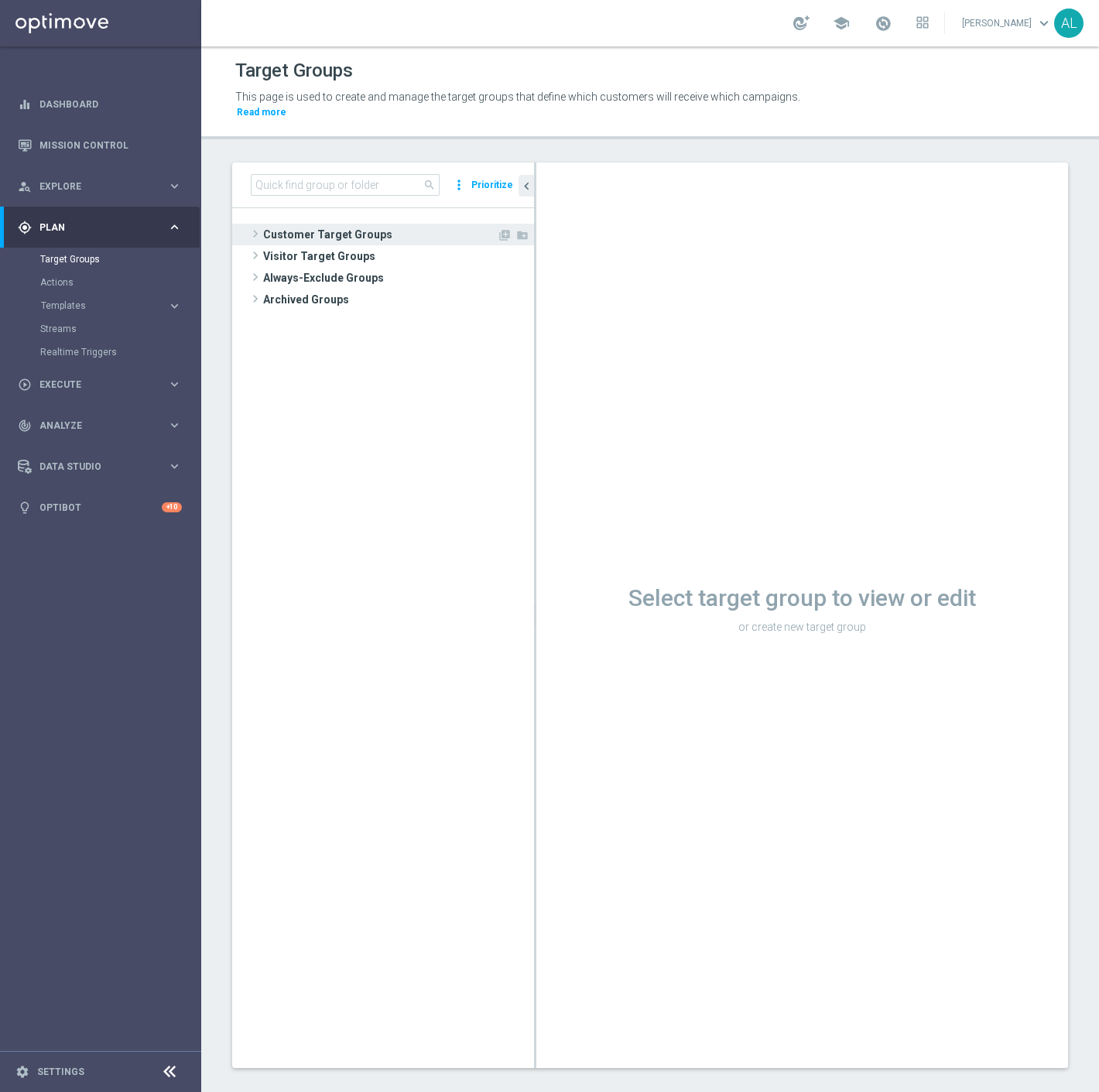
click at [281, 228] on span "Customer Target Groups" at bounding box center [380, 234] width 234 height 22
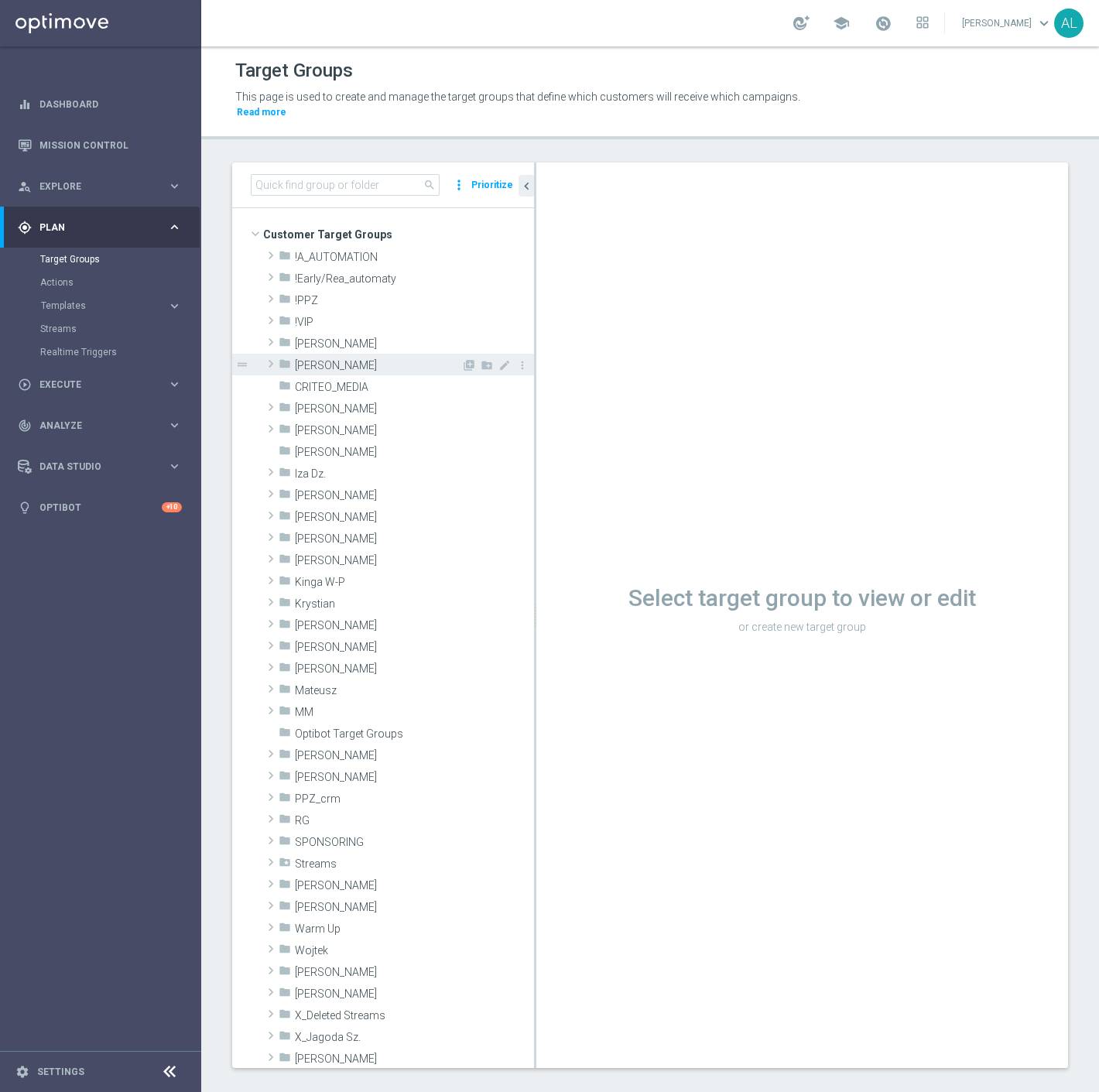
click at [319, 359] on span "[PERSON_NAME]" at bounding box center [378, 365] width 167 height 13
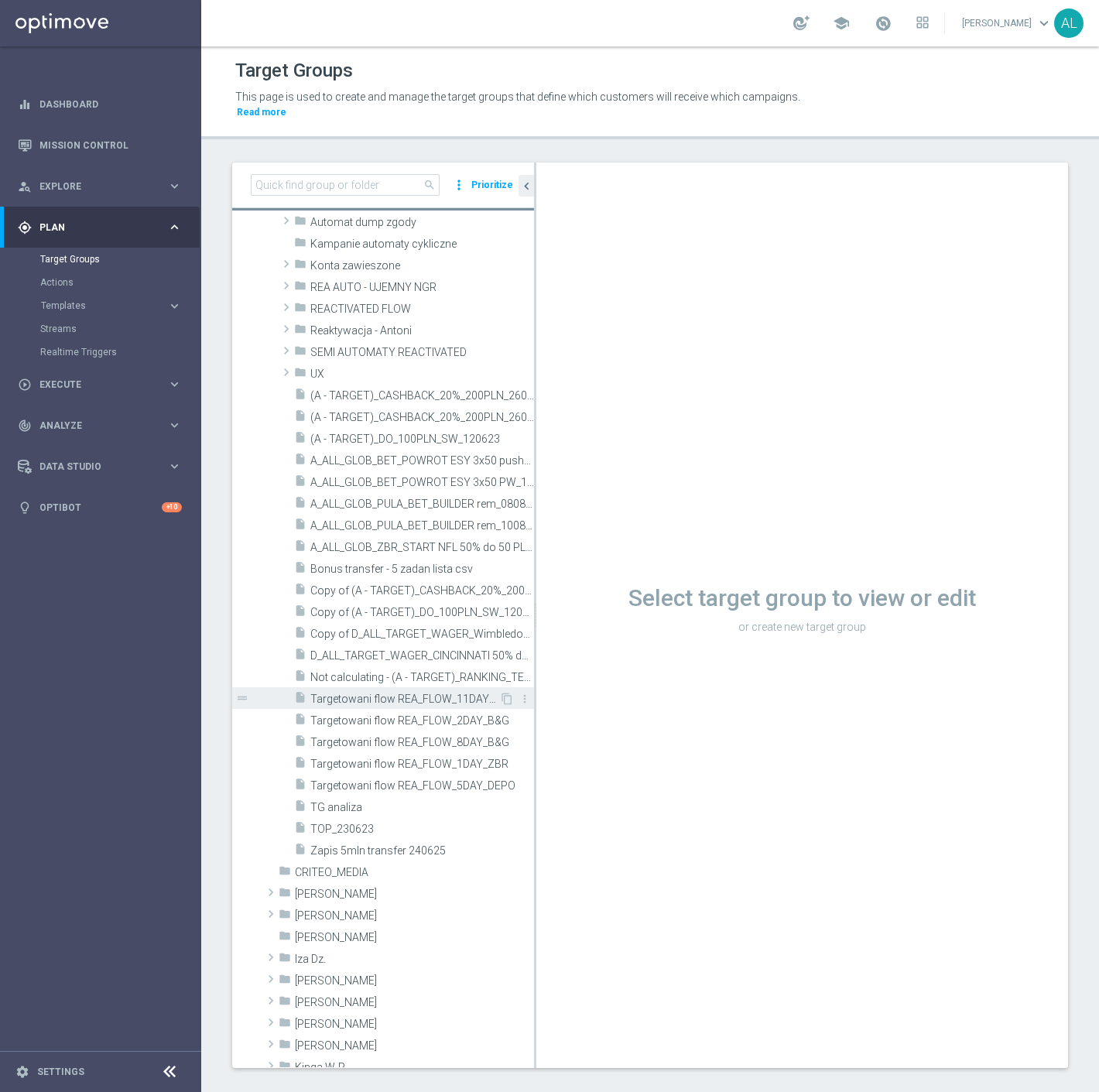
scroll to position [172, 0]
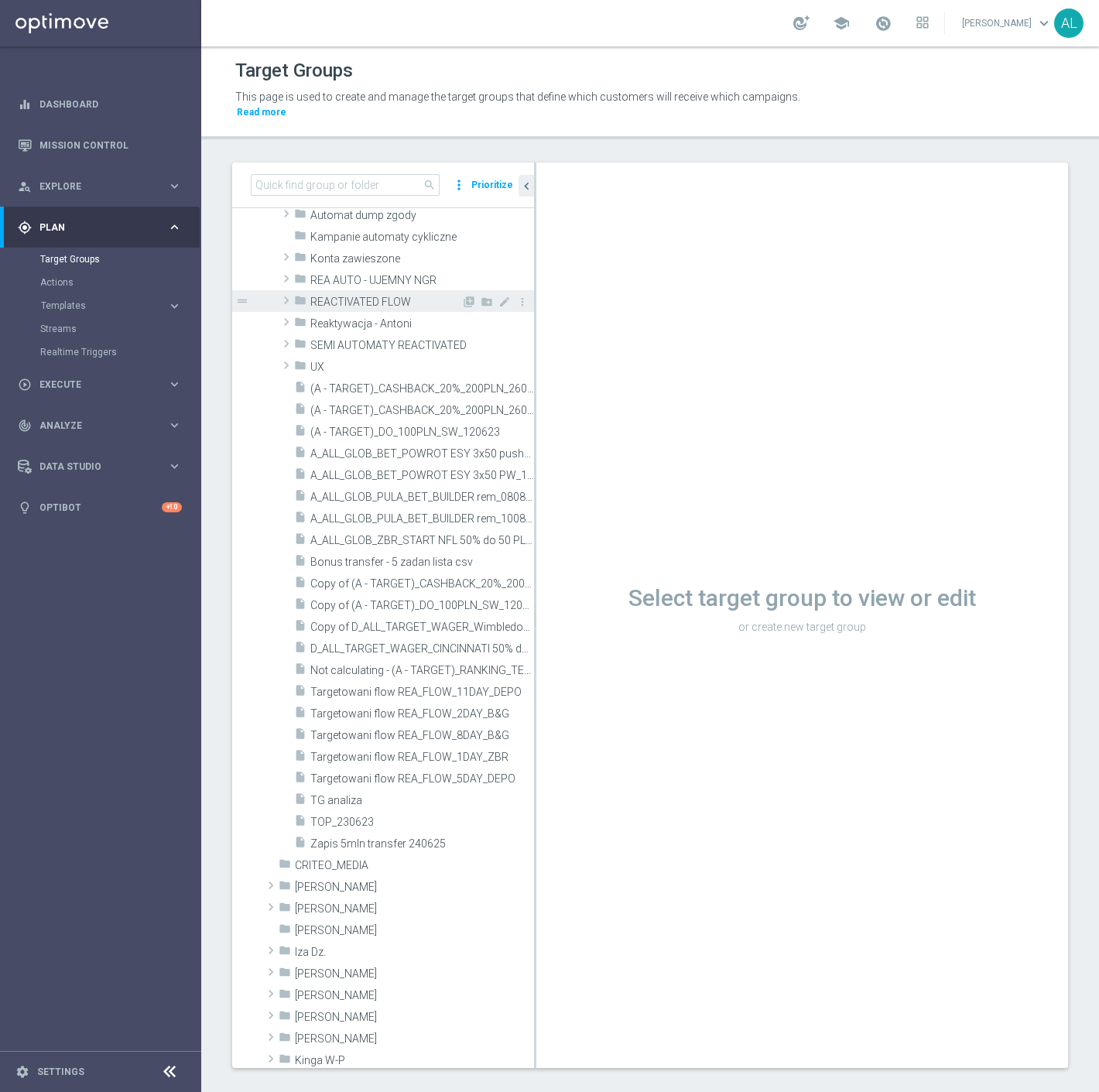
click at [370, 296] on span "REACTIVATED FLOW" at bounding box center [386, 302] width 151 height 13
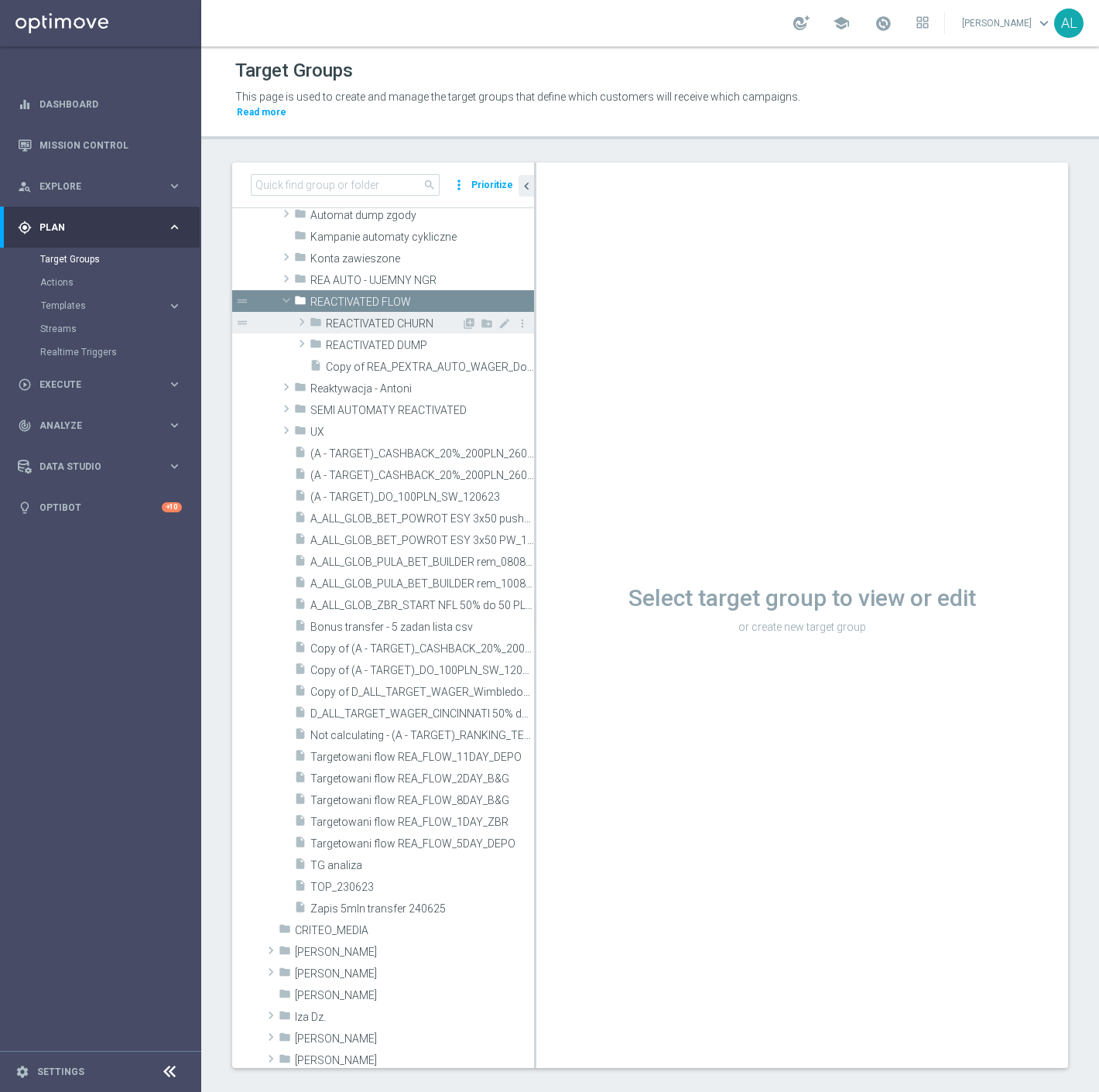
click at [300, 313] on span at bounding box center [301, 322] width 15 height 19
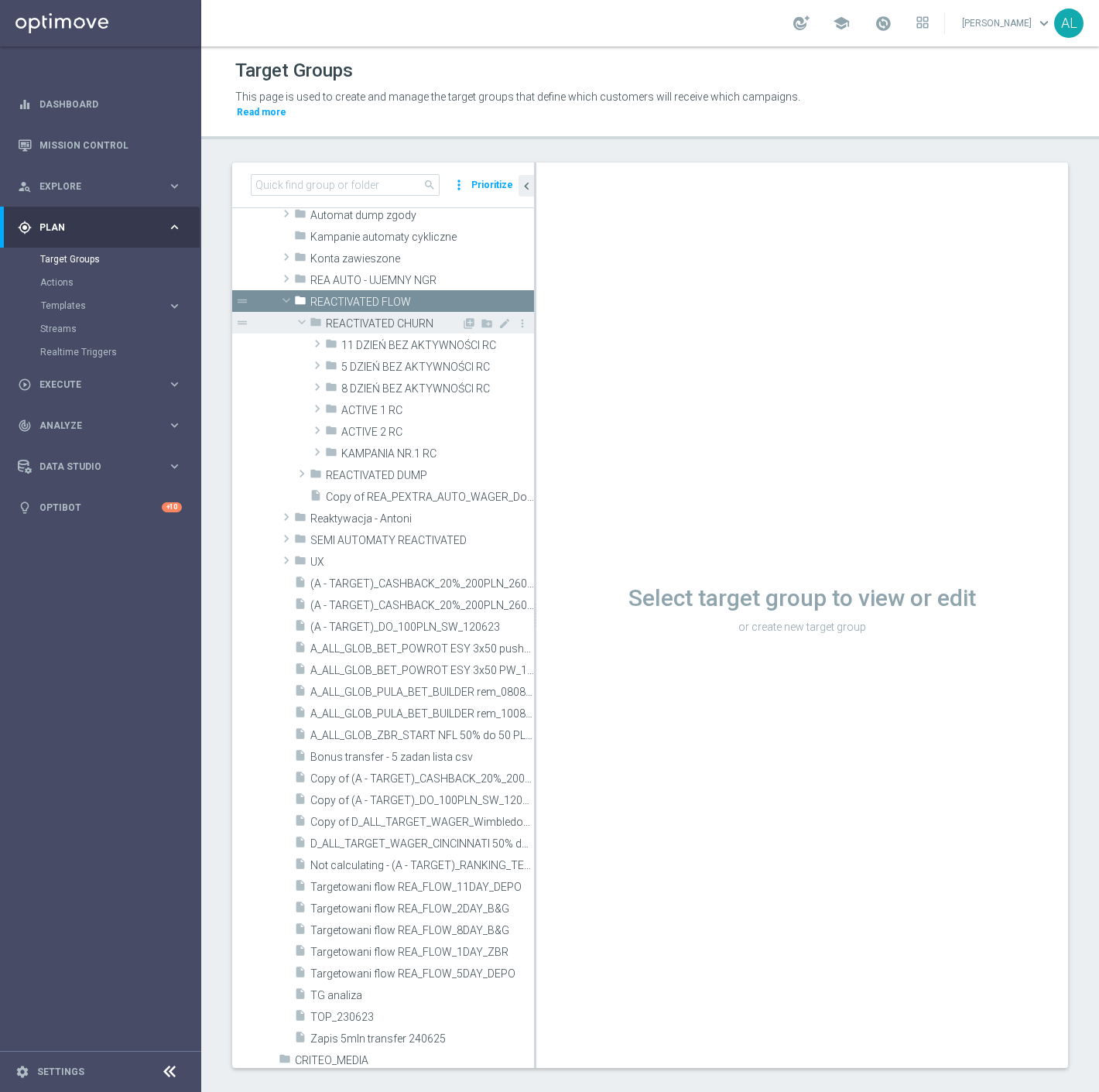
click at [293, 314] on span at bounding box center [302, 322] width 19 height 15
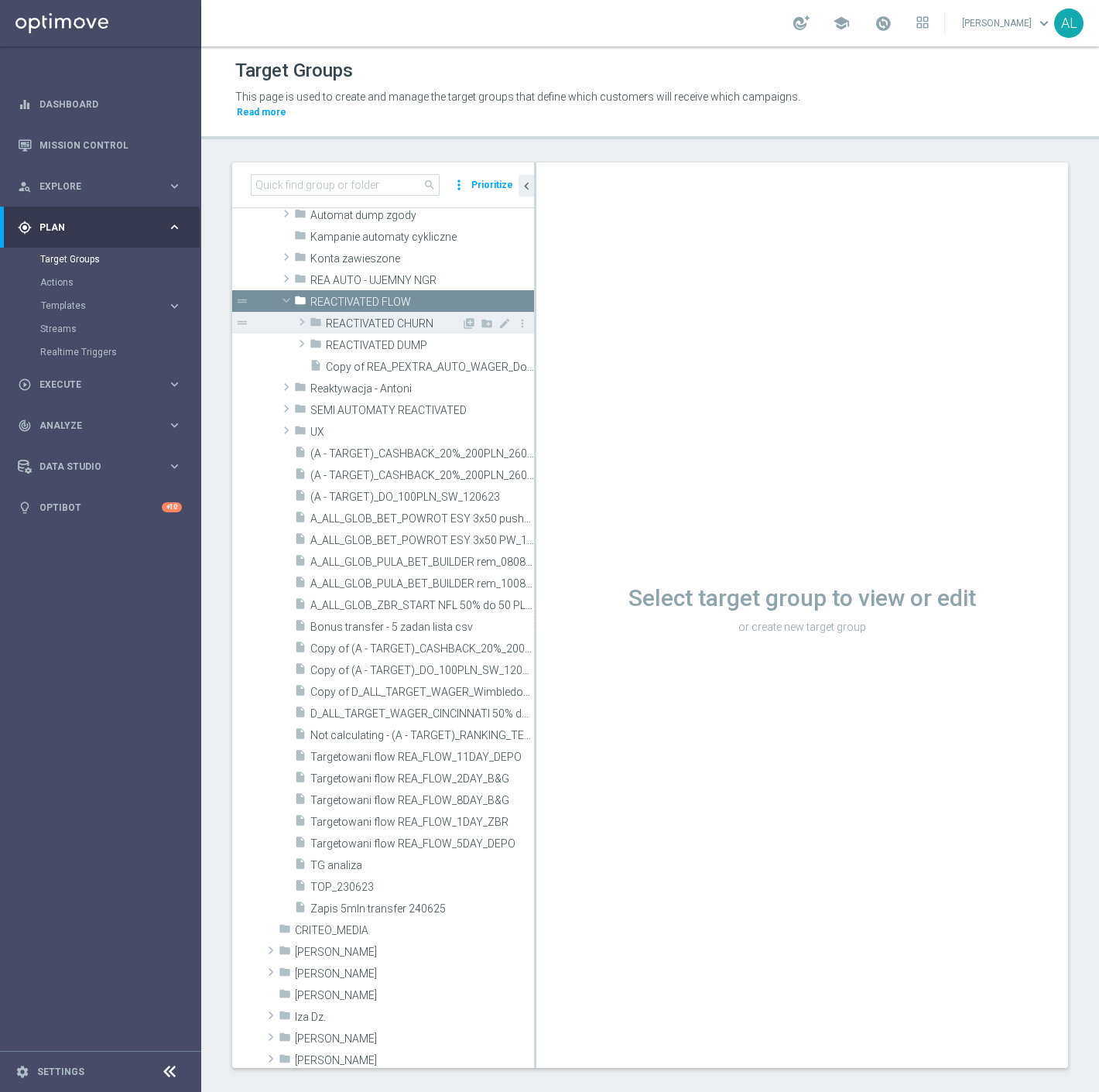
click at [299, 313] on span at bounding box center [301, 322] width 15 height 19
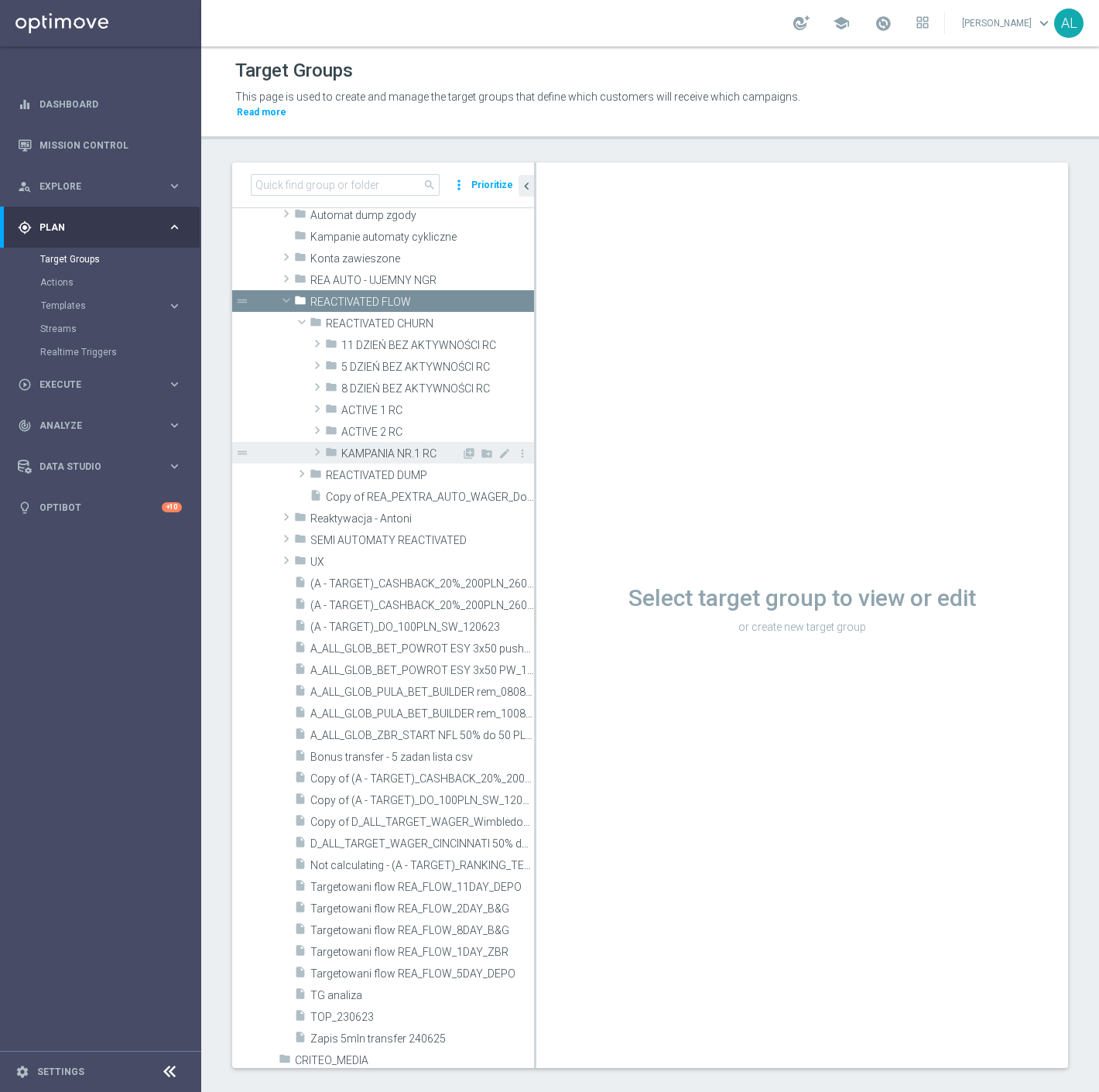
click at [400, 447] on span "KAMPANIA NR.1 RC" at bounding box center [401, 454] width 120 height 13
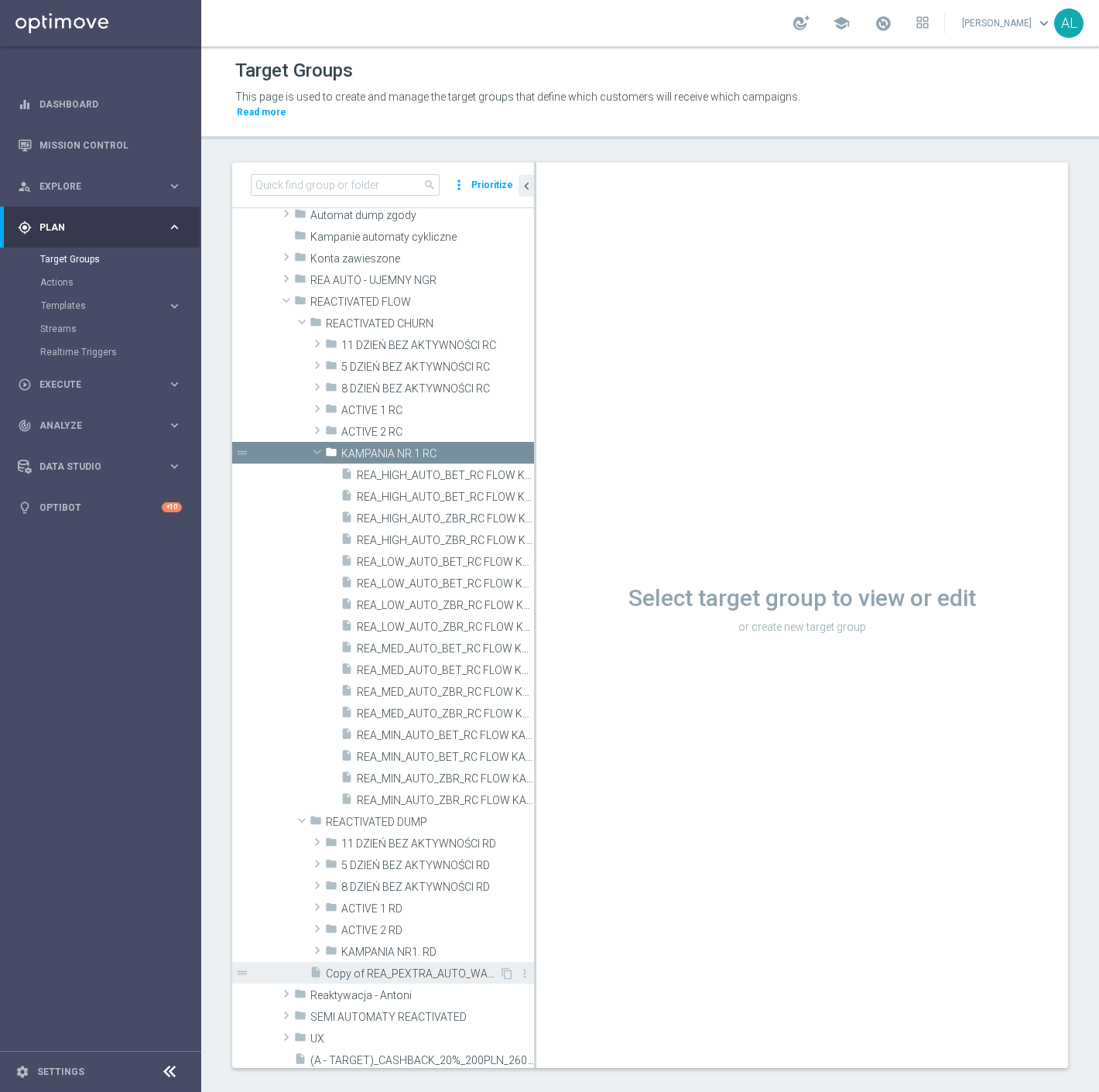
click at [408, 968] on span "Copy of REA_PEXTRA_AUTO_WAGER_Dobre Zagrania - 50% do 2000 PLN_DAILY_MAIL" at bounding box center [412, 974] width 173 height 13
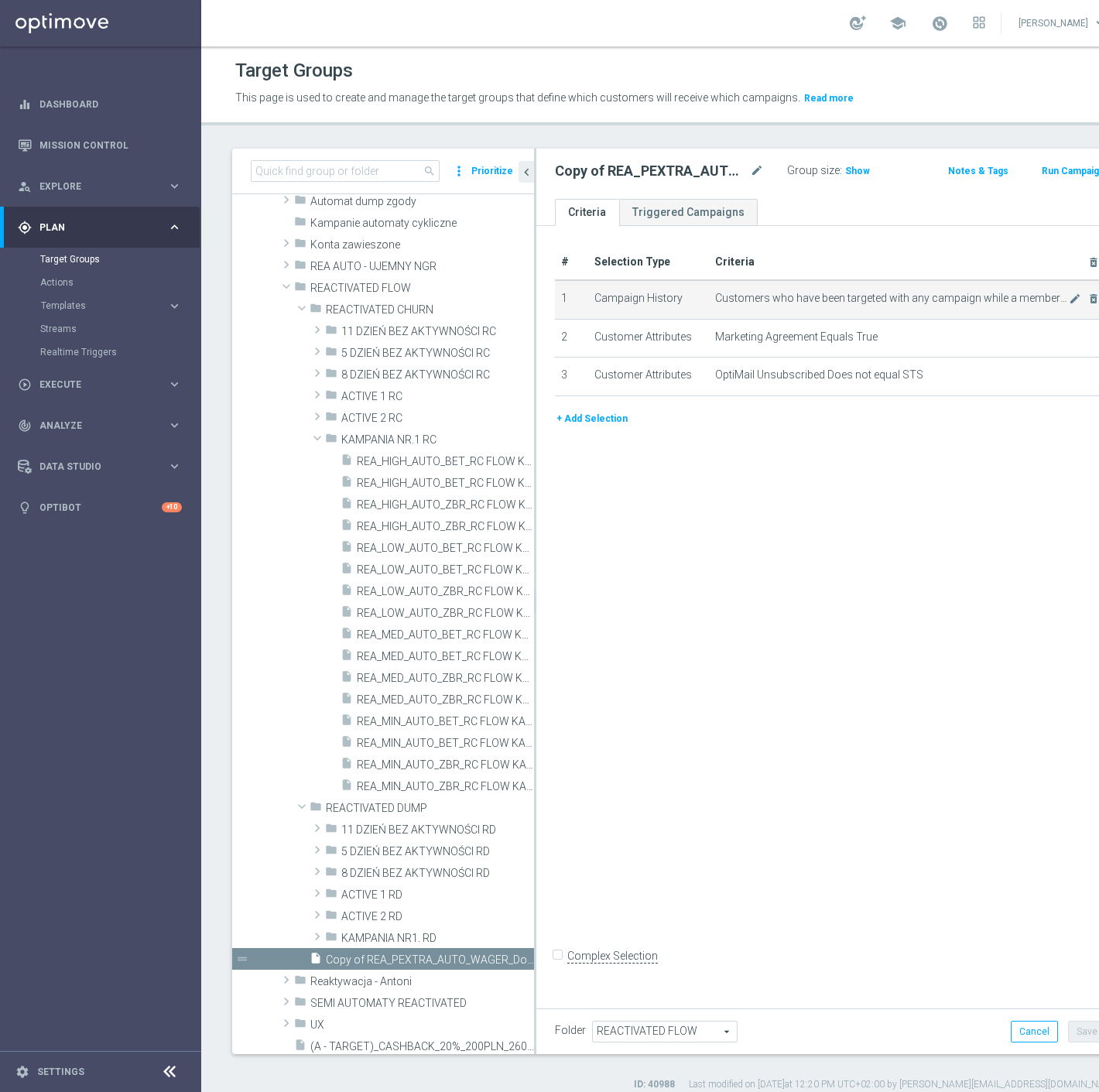
click at [1010, 304] on td "Customers who have been targeted with any campaign while a member of action "RE…" at bounding box center [908, 299] width 397 height 39
click at [1069, 298] on icon "mode_edit" at bounding box center [1075, 298] width 12 height 12
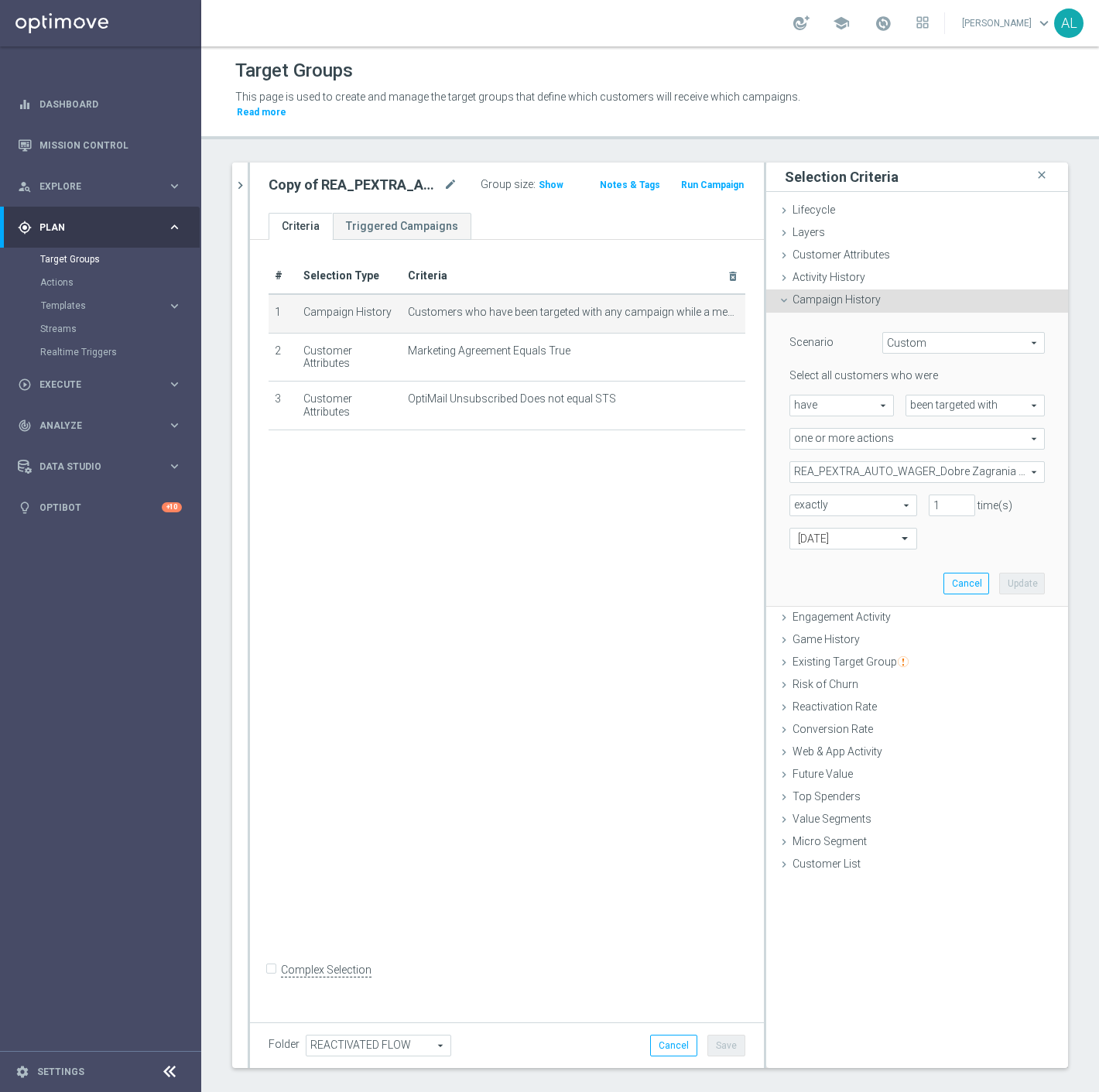
click at [876, 462] on span "REA_PEXTRA_AUTO_WAGER_Dobre Zagrania - 50% do 2000 PLN_DAILY" at bounding box center [917, 472] width 254 height 20
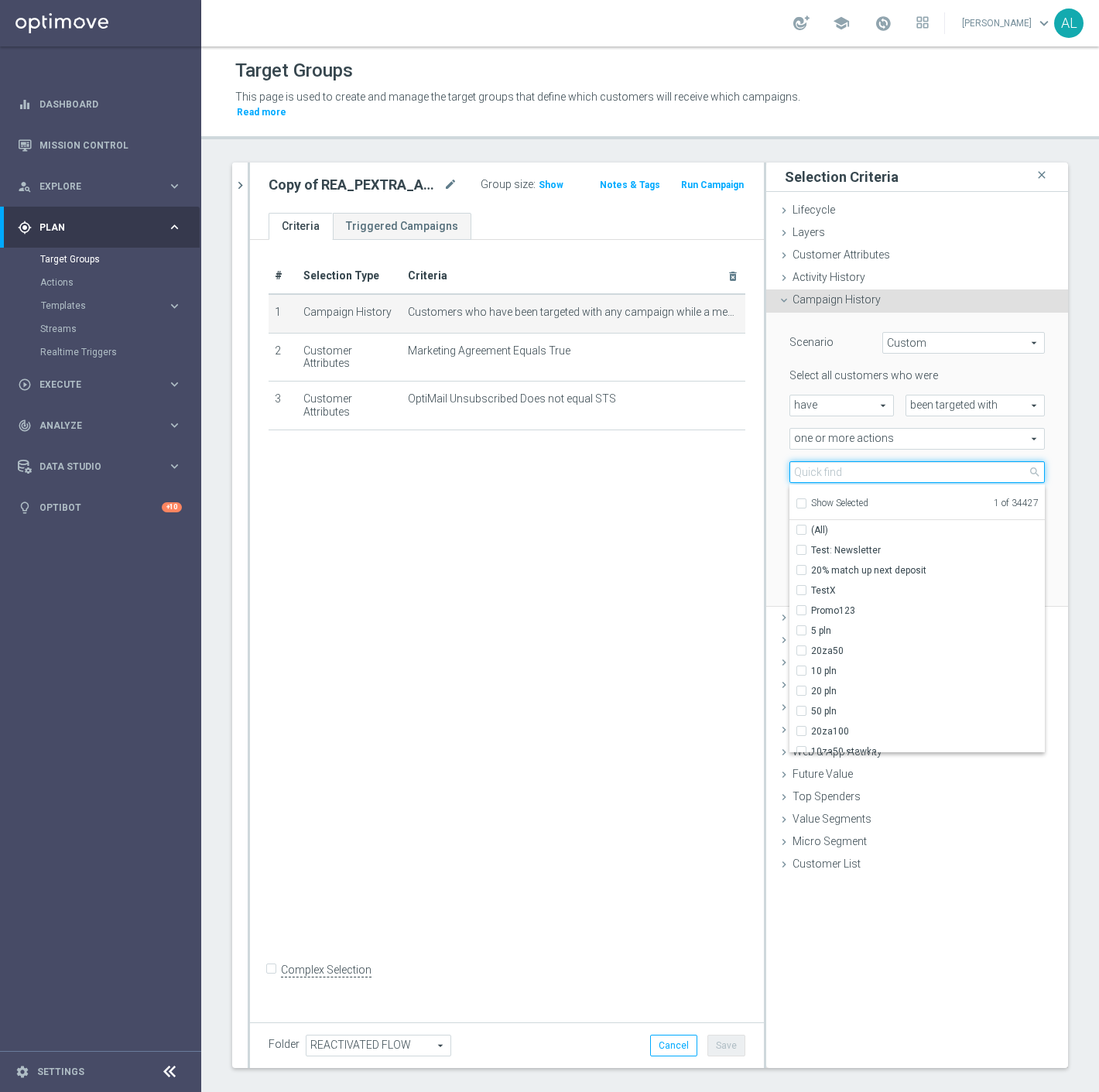
click at [876, 461] on input "search" at bounding box center [917, 472] width 255 height 22
paste input "REA_MIN_AUTO_WAGER_RC FLOW ACTIVE 1 50%-25 PLN_DAILY"
type input "REA_MIN_AUTO_WAGER_RC FLOW ACTIVE 1 50%-25 PLN_DAILY"
checkbox input "true"
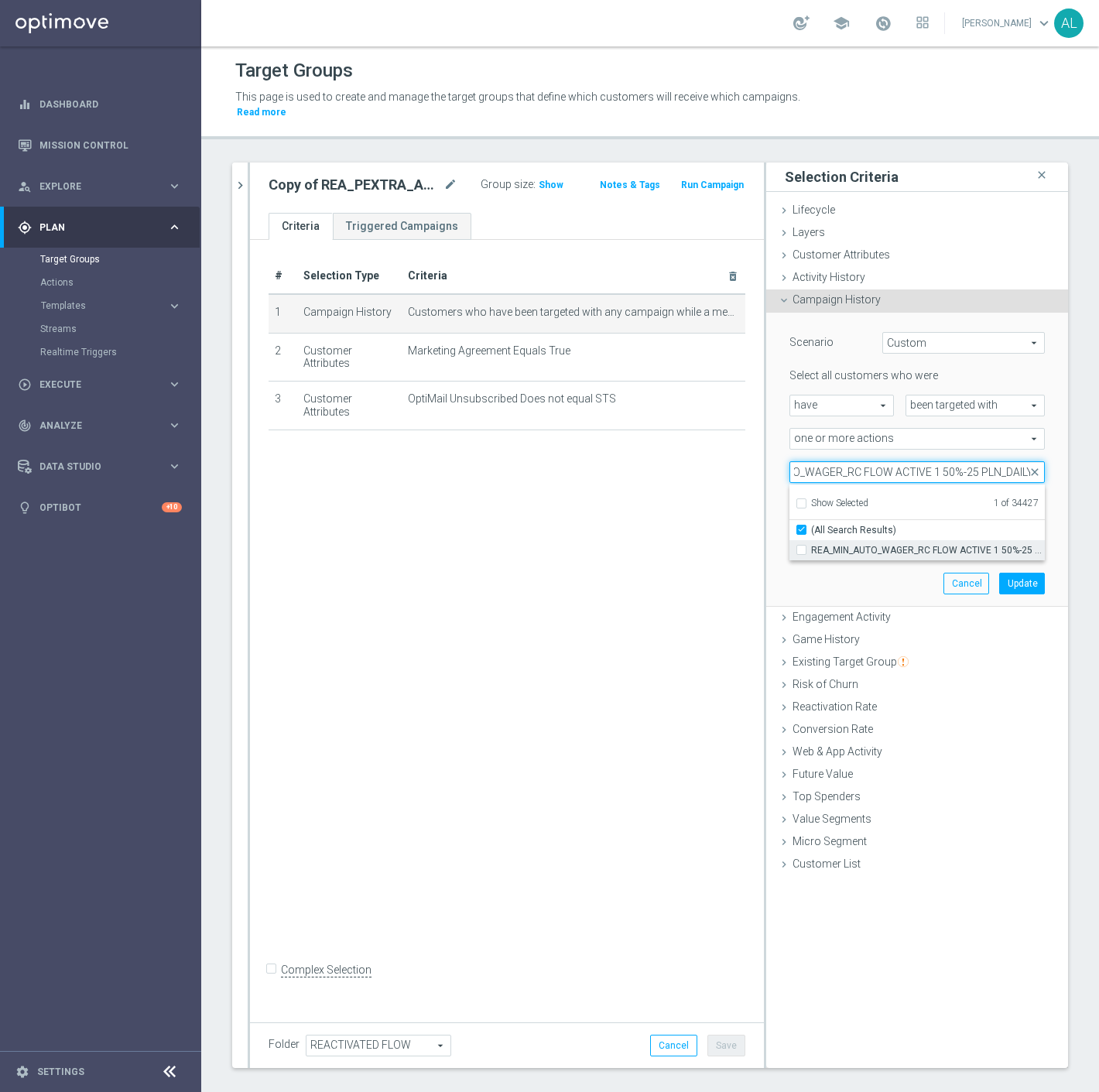
type input "REA_MIN_AUTO_WAGER_RC FLOW ACTIVE 1 50%-25 PLN_DAILY"
click at [846, 544] on span "REA_MIN_AUTO_WAGER_RC FLOW ACTIVE 1 50%-25 PLN_DAILY" at bounding box center [929, 550] width 234 height 12
click at [812, 545] on input "REA_MIN_AUTO_WAGER_RC FLOW ACTIVE 1 50%-25 PLN_DAILY" at bounding box center [806, 550] width 10 height 10
checkbox input "true"
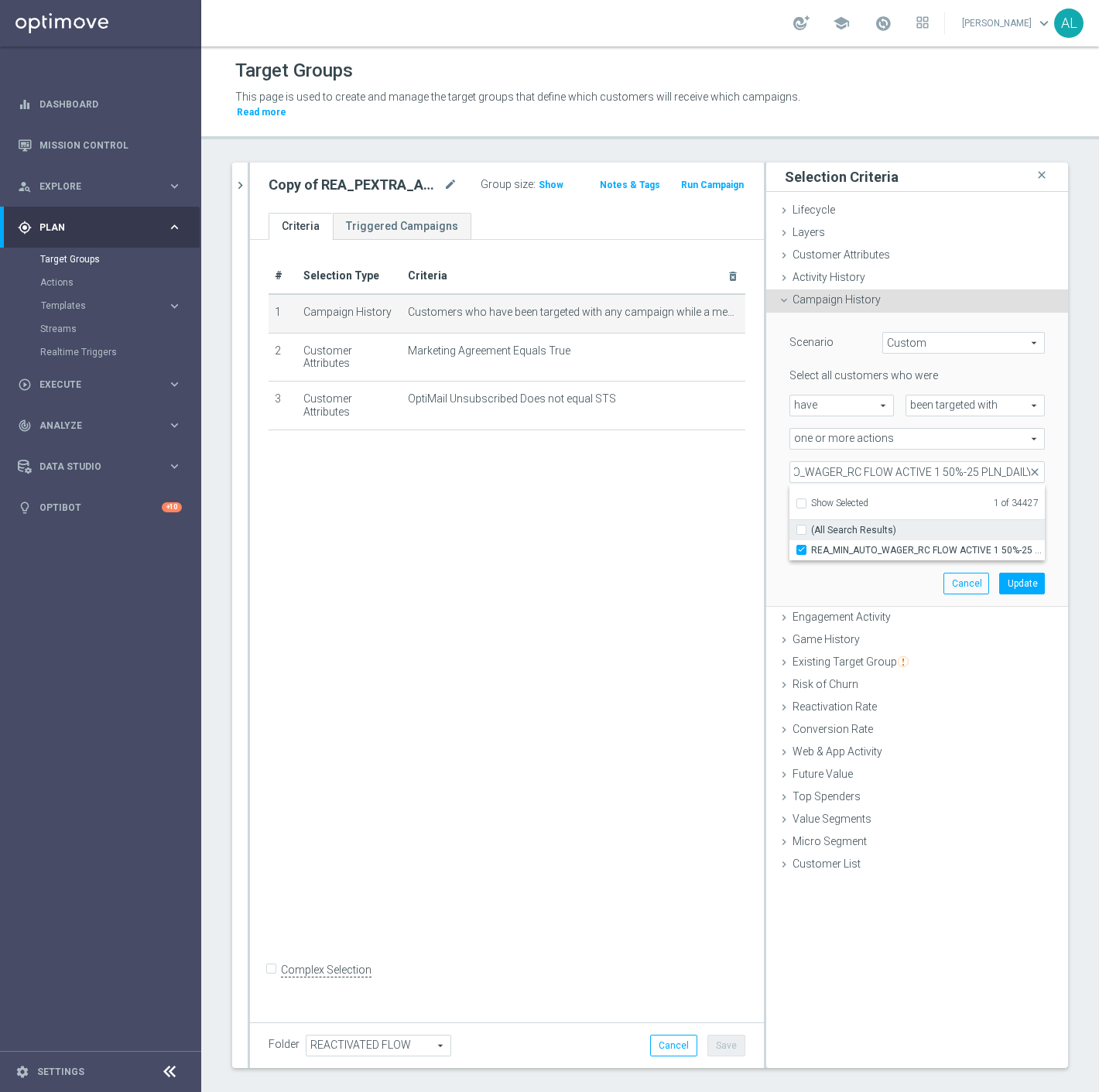
type input "Selected 2 of 34427"
checkbox input "false"
click at [844, 461] on input "REA_MIN_AUTO_WAGER_RC FLOW ACTIVE 1 50%-25 PLN_DAILY" at bounding box center [917, 472] width 255 height 22
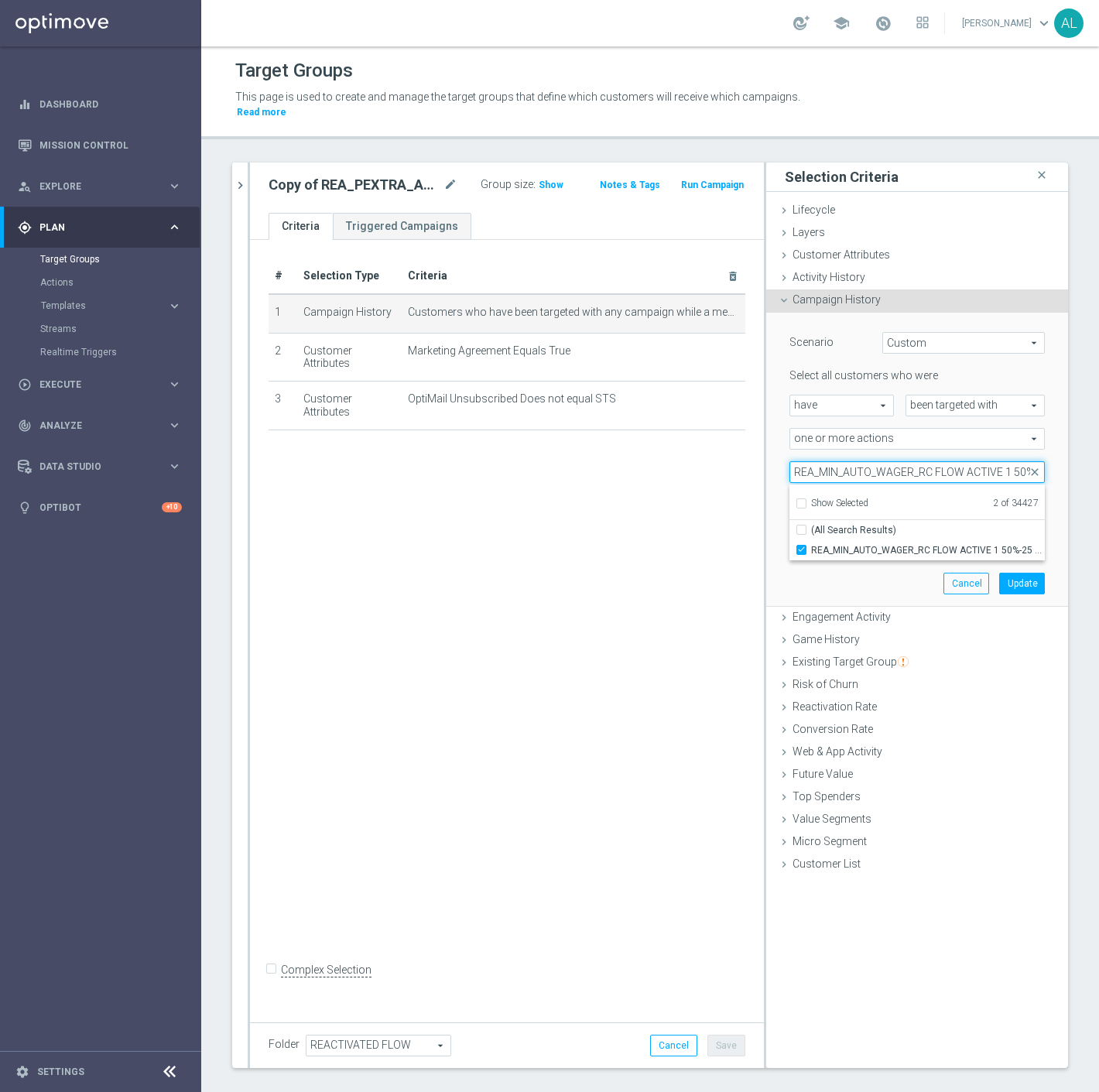
click at [844, 461] on input "REA_MIN_AUTO_WAGER_RC FLOW ACTIVE 1 50%-25 PLN_DAILY" at bounding box center [917, 472] width 255 height 22
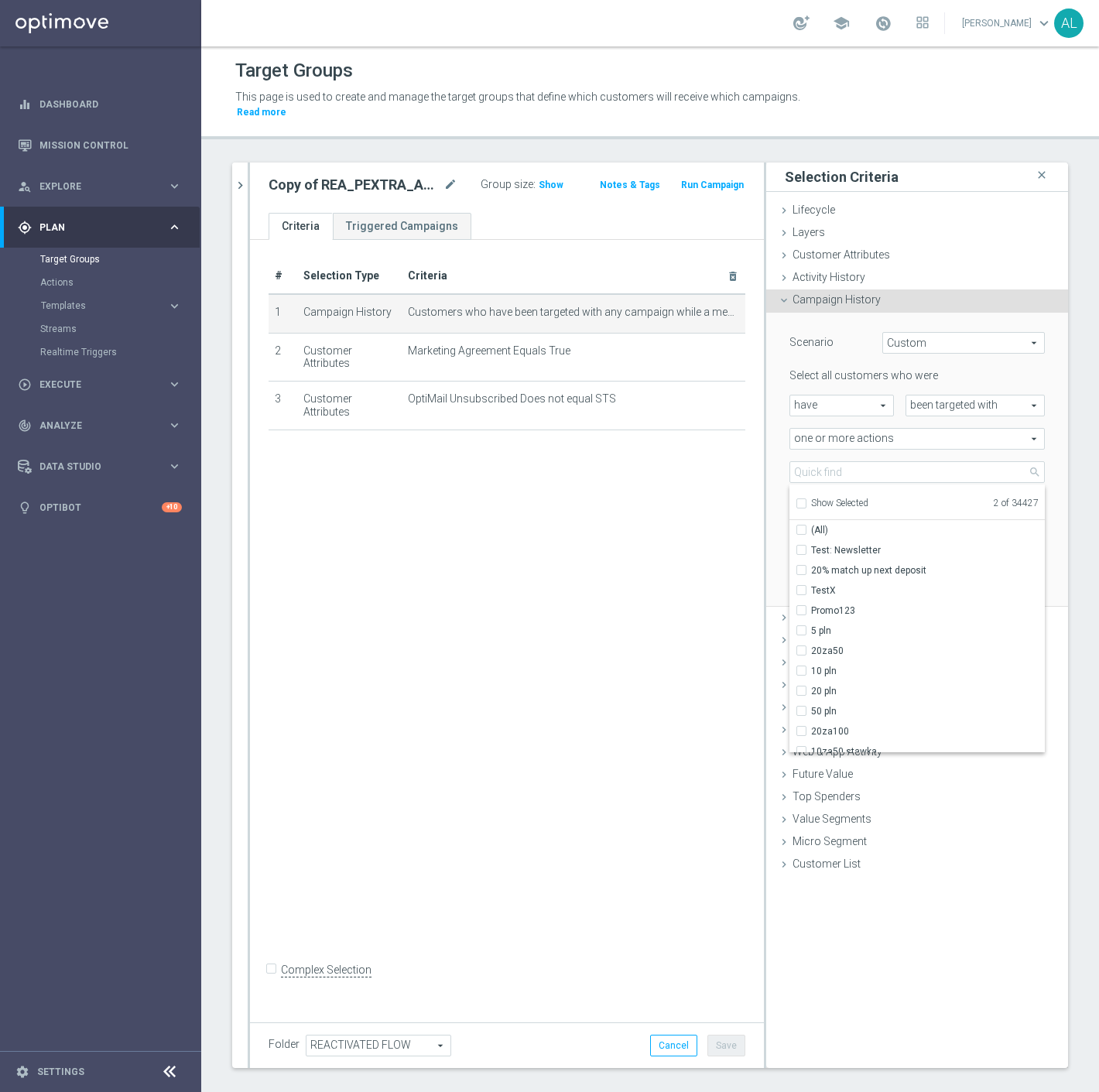
click at [833, 498] on span "Show Selected" at bounding box center [840, 504] width 57 height 11
click at [806, 501] on input "Show Selected" at bounding box center [800, 506] width 10 height 10
checkbox input "true"
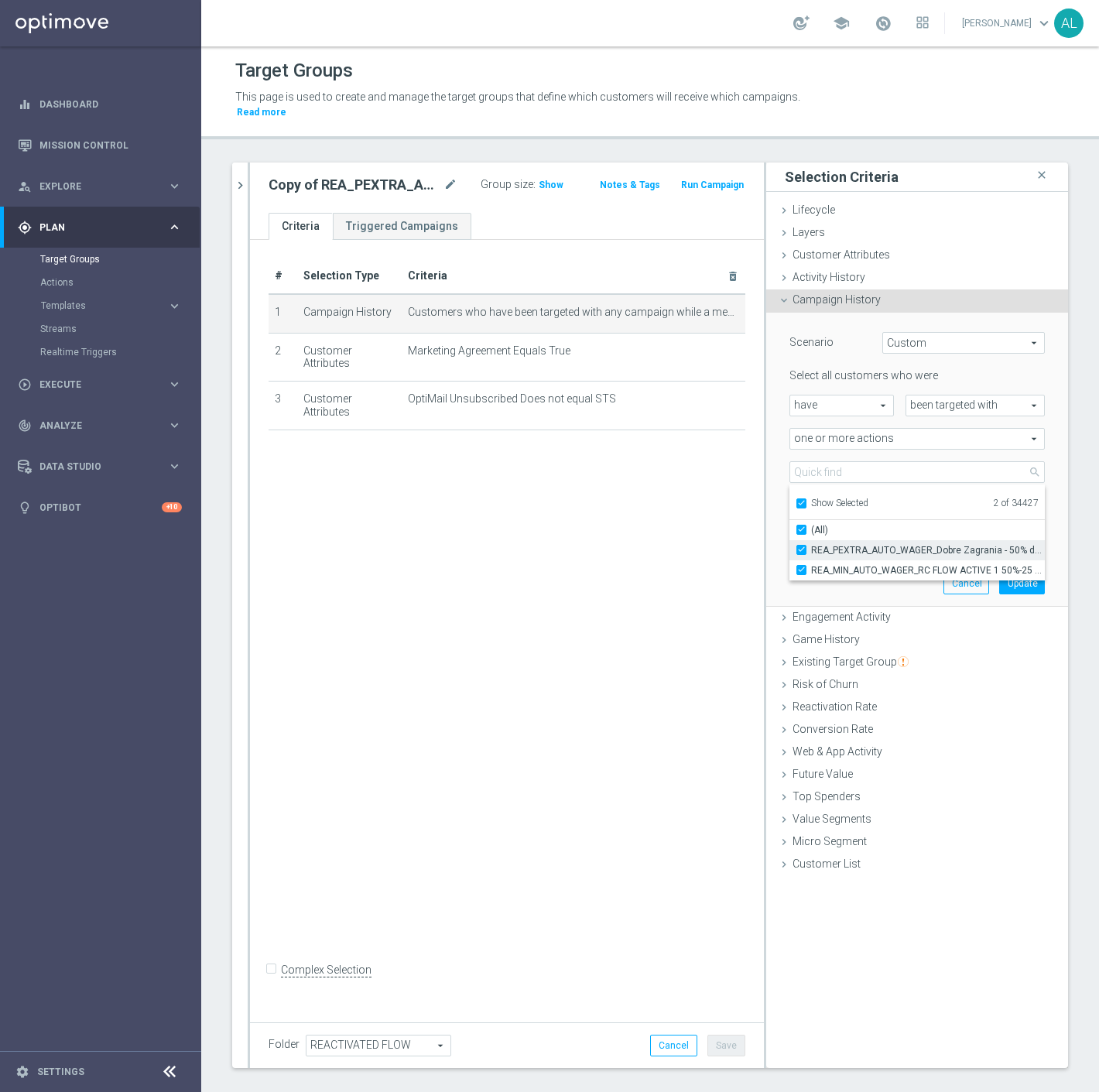
click at [837, 544] on span "REA_PEXTRA_AUTO_WAGER_Dobre Zagrania - 50% do 2000 PLN_DAILY" at bounding box center [929, 550] width 234 height 12
click at [812, 545] on input "REA_PEXTRA_AUTO_WAGER_Dobre Zagrania - 50% do 2000 PLN_DAILY" at bounding box center [806, 550] width 10 height 10
checkbox input "false"
type input "REA_MIN_AUTO_WAGER_RC FLOW ACTIVE 1 50%-25 PLN_DAILY"
checkbox input "false"
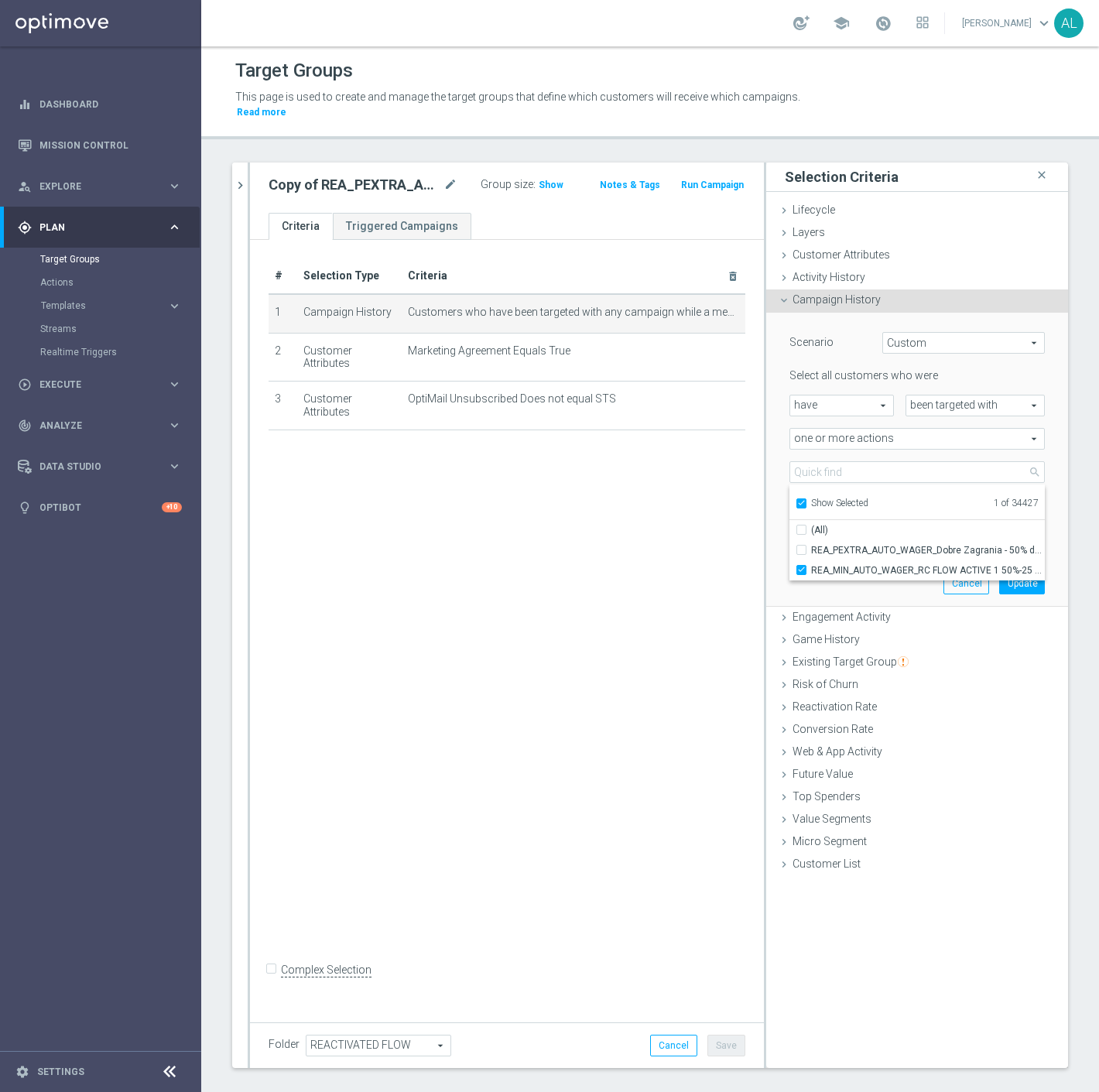
click at [838, 574] on div "Scenario Custom Custom arrow_drop_down search Select all customers who were hav…" at bounding box center [917, 459] width 279 height 294
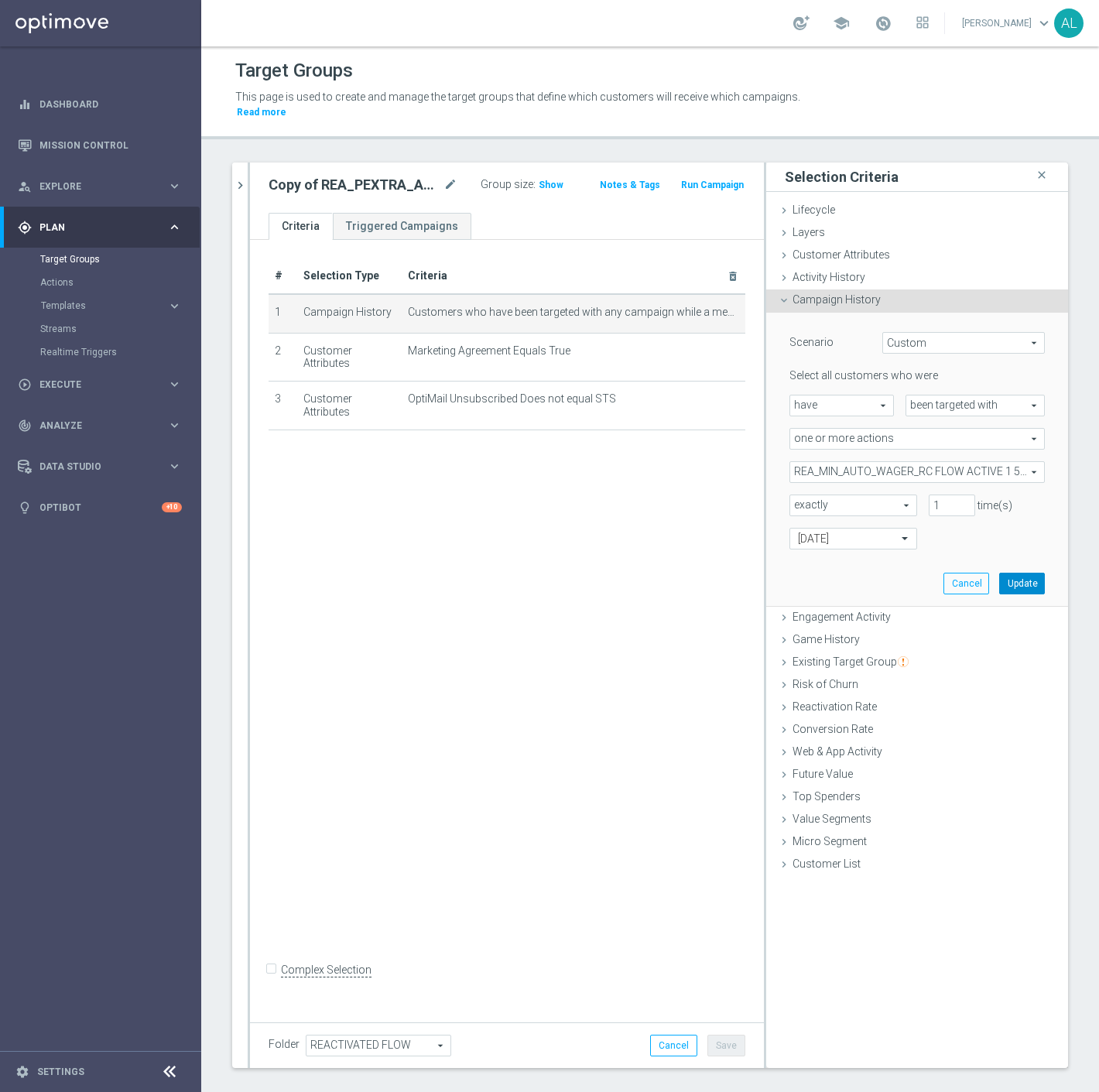
click at [1009, 572] on button "Update" at bounding box center [1022, 583] width 46 height 22
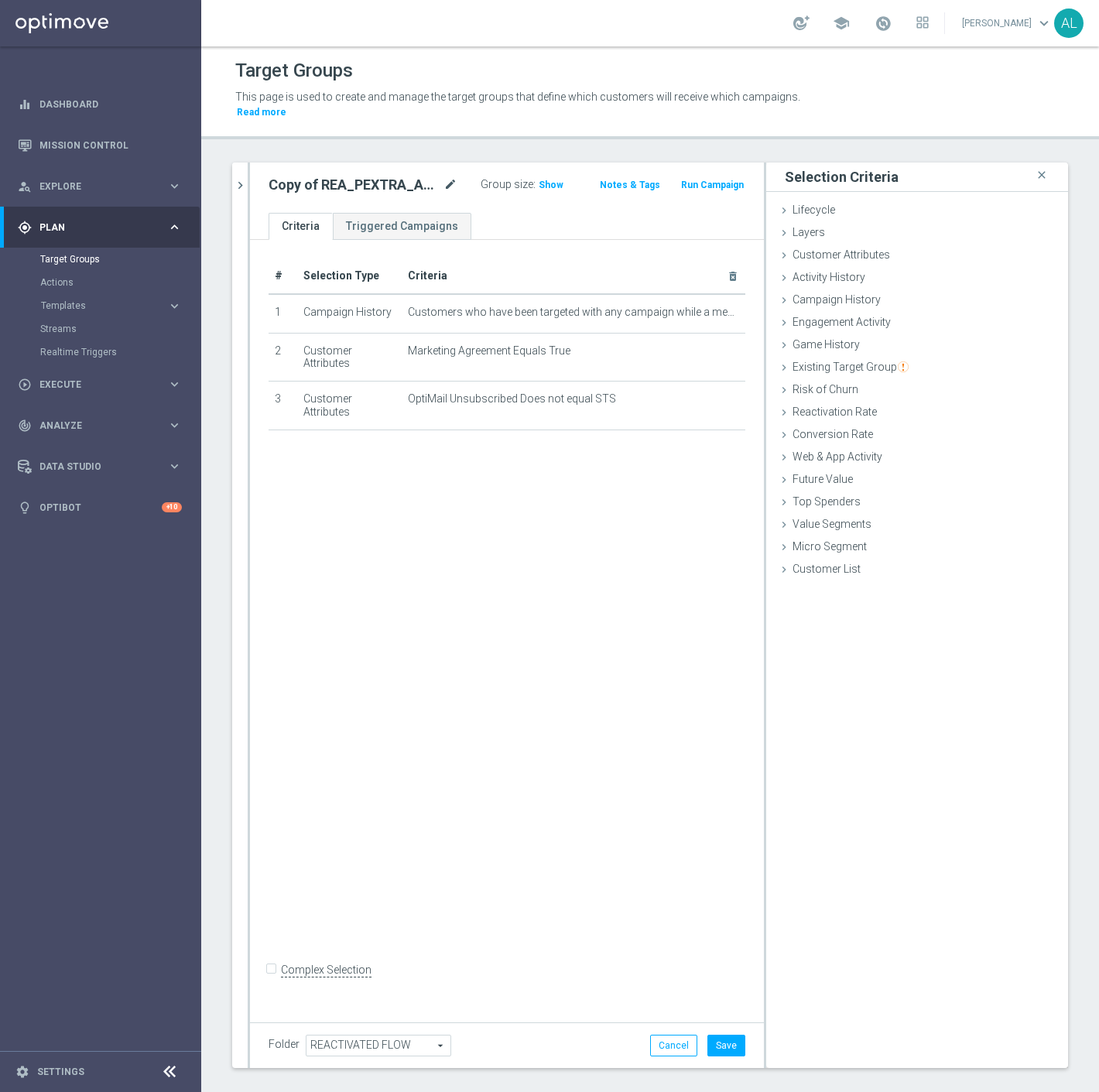
click at [440, 165] on body "equalizer Dashboard Mission Control" at bounding box center [549, 546] width 1099 height 1092
click at [444, 176] on icon "mode_edit" at bounding box center [450, 185] width 14 height 19
click at [372, 176] on input "Copy of REA_PEXTRA_AUTO_WAGER_Dobre Zagrania - 50% do 2000 PLN_DAILY_MAIL" at bounding box center [347, 186] width 156 height 22
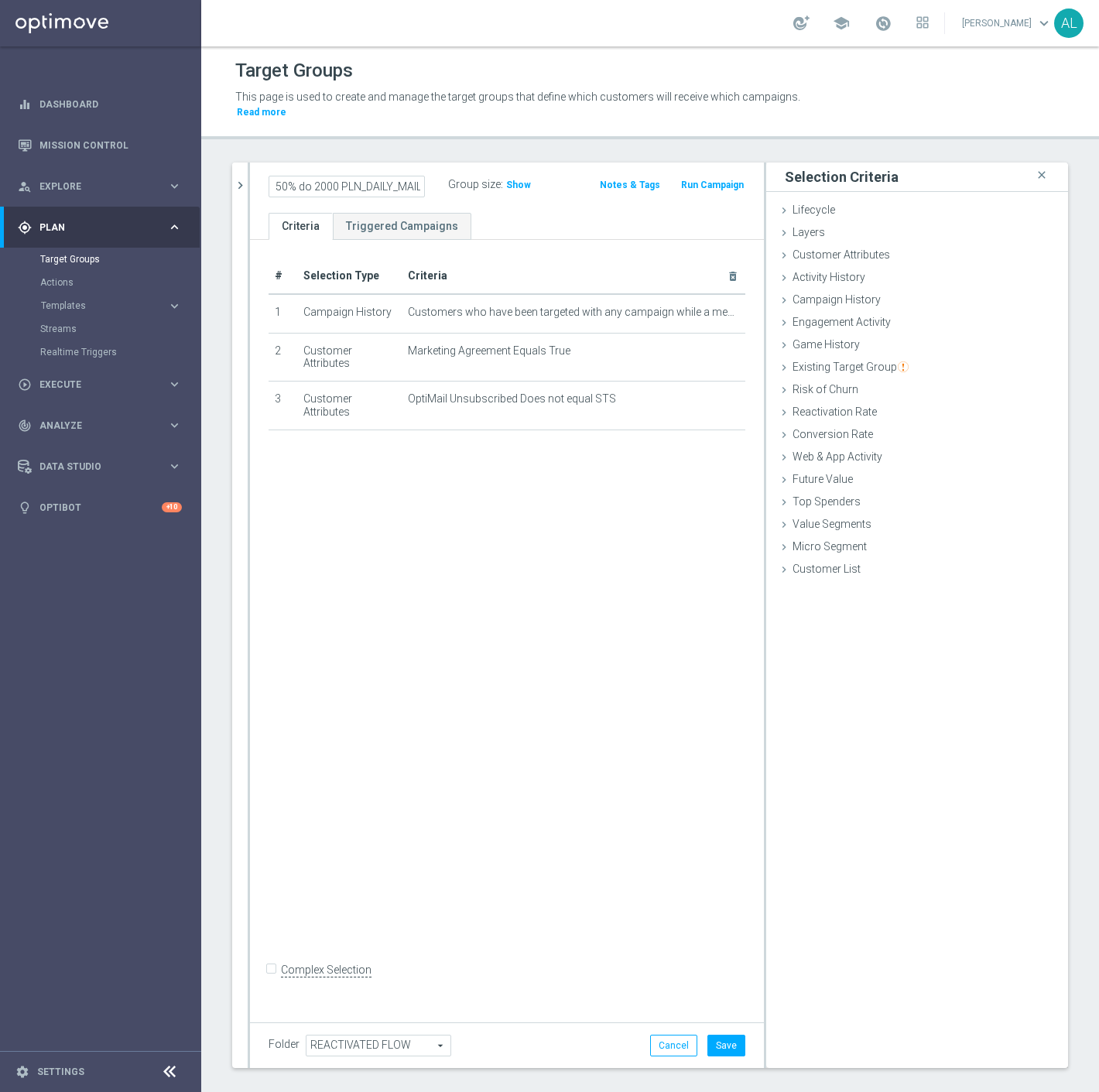
click at [372, 176] on input "Copy of REA_PEXTRA_AUTO_WAGER_Dobre Zagrania - 50% do 2000 PLN_DAILY_MAIL" at bounding box center [347, 186] width 156 height 22
click at [381, 178] on input "REA_MIN_AUTO_WAGER_RC FLOW ACTIVE 1 50%-25 PLN_DAILY" at bounding box center [347, 186] width 156 height 22
type input "REA_MIN_AUTO_WAGER_RC FLOW ACTIVE 1 50%-25 PLN MAIL_DAILY"
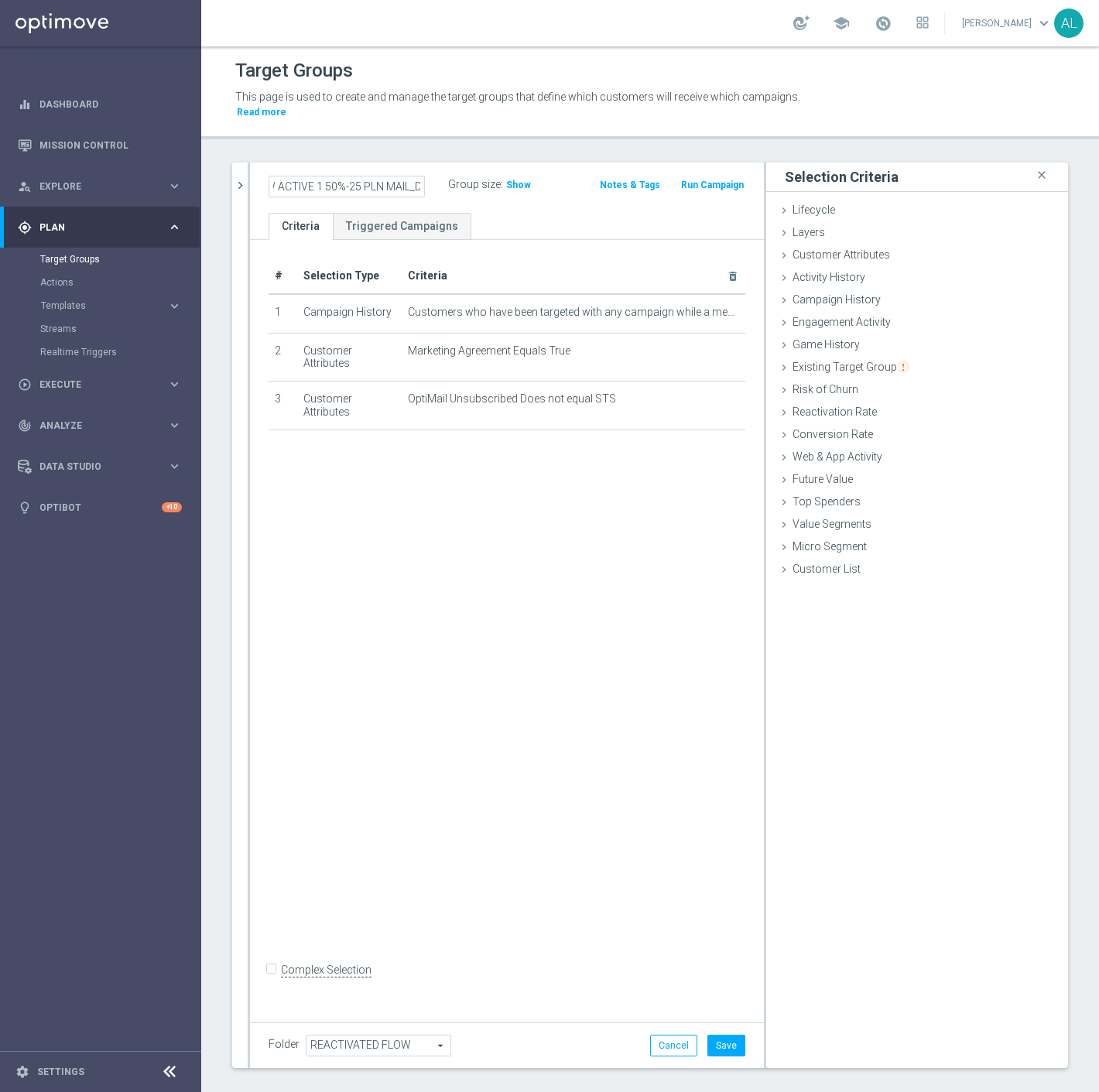
click at [415, 570] on div "# Selection Type Criteria delete_forever 1 Campaign History Customers who have …" at bounding box center [508, 627] width 514 height 774
click at [707, 1035] on button "Save" at bounding box center [726, 1045] width 38 height 22
click at [236, 178] on icon "chevron_right" at bounding box center [240, 185] width 15 height 15
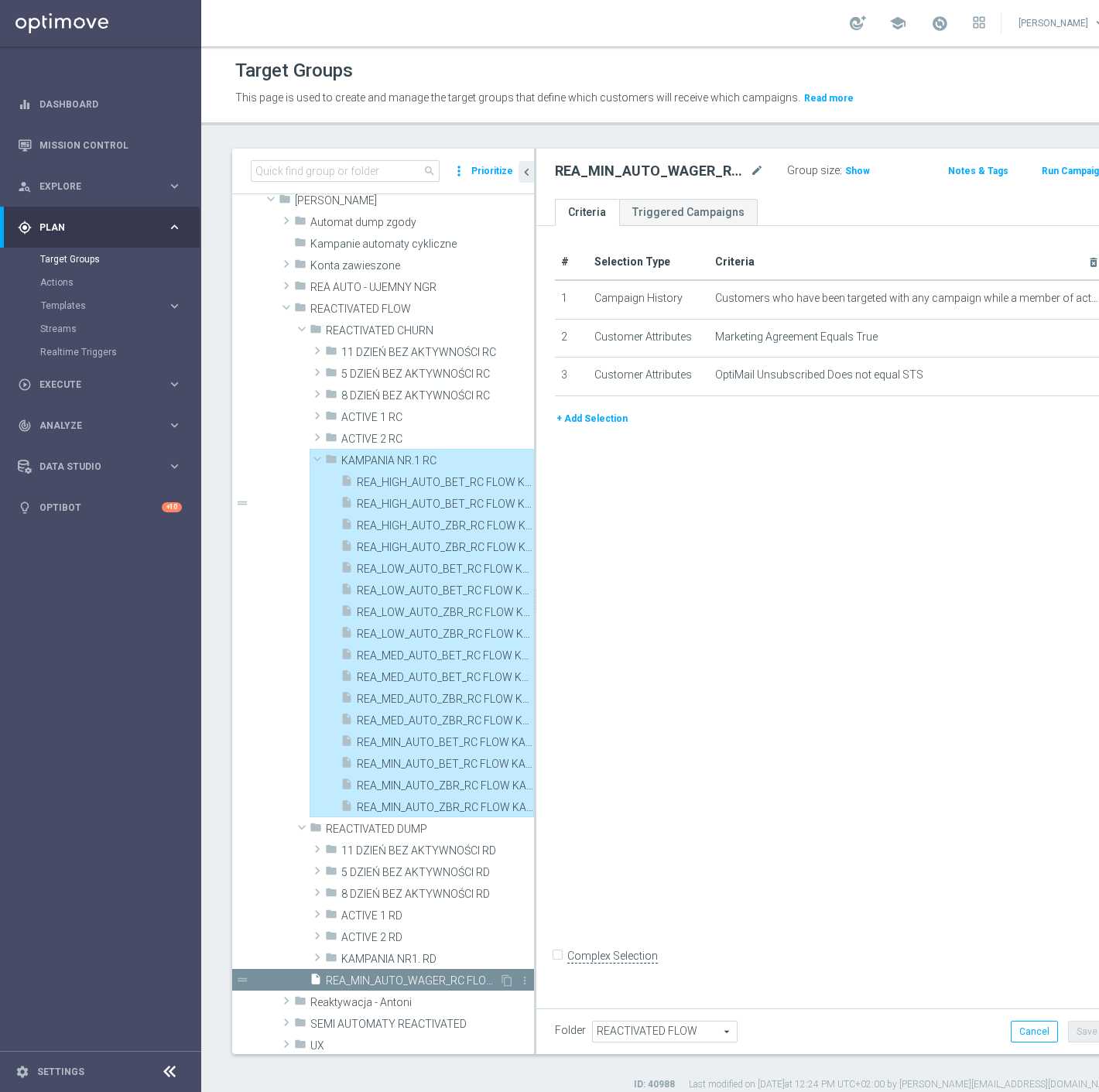
type input "KAMPANIA NR.1 RC"
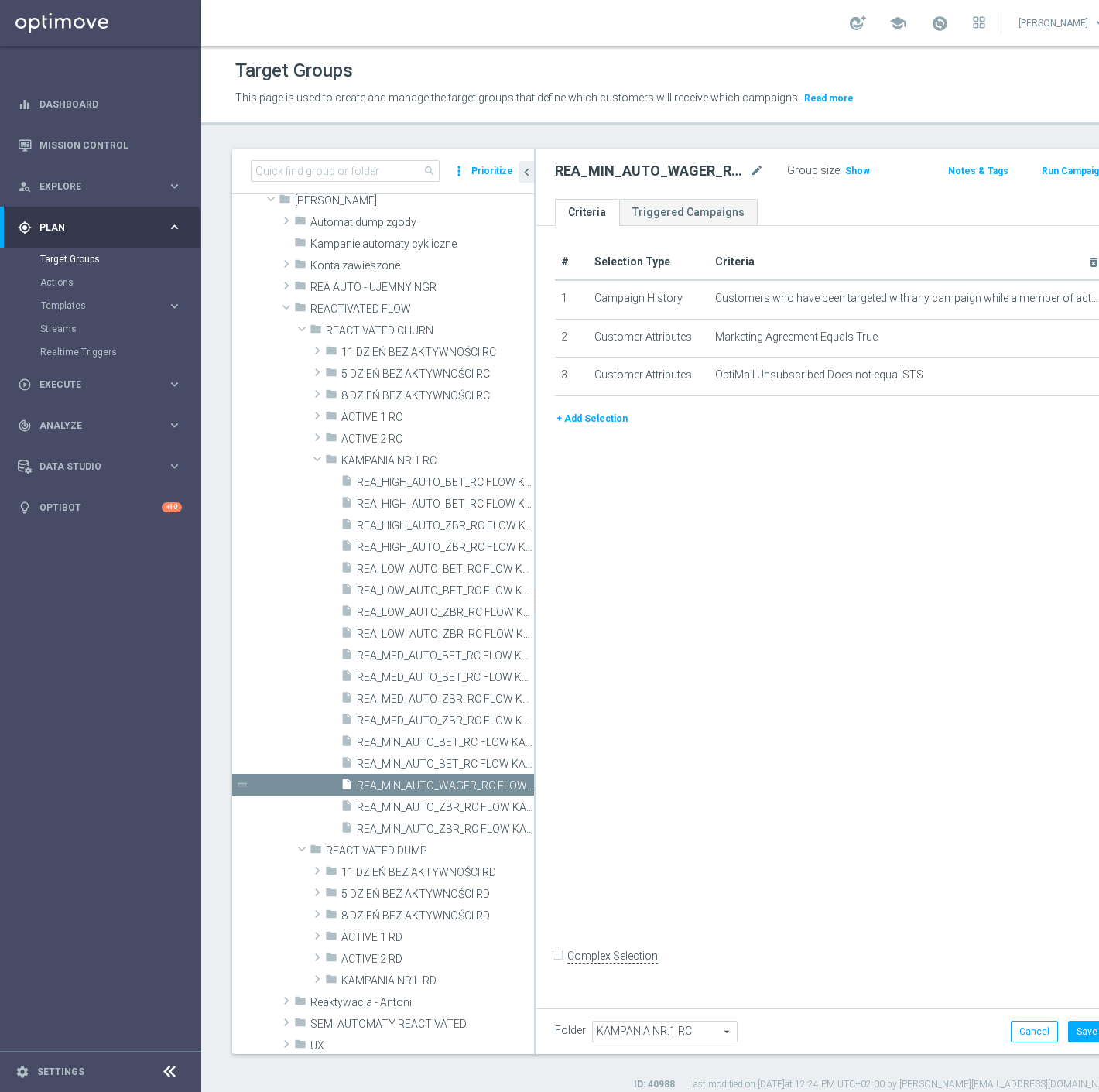
scroll to position [0, 0]
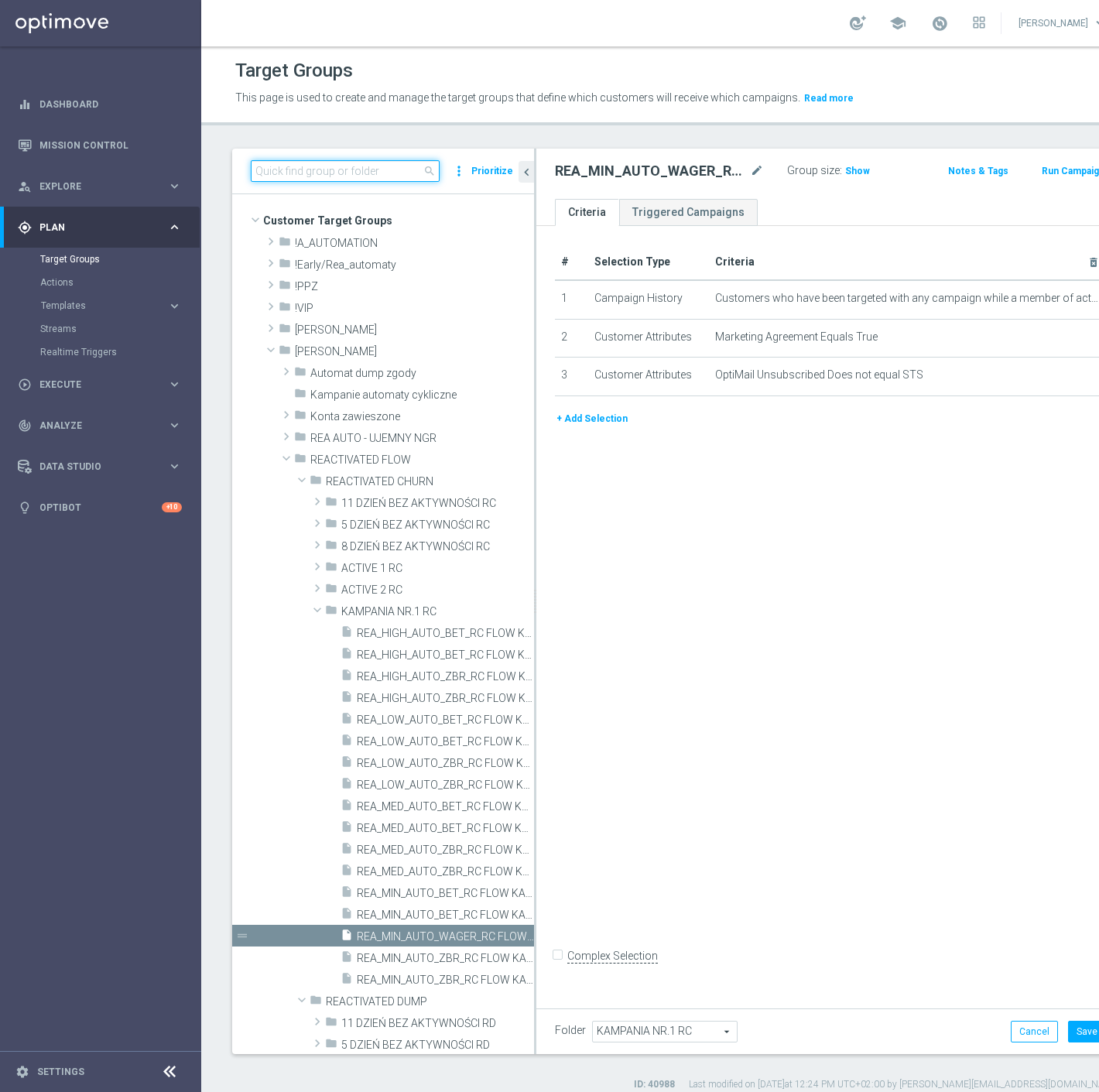
click at [331, 169] on input at bounding box center [345, 170] width 189 height 22
paste input "REA_MIN_AUTO_WAGER_RC FLOW ACTIVE 1 50%-25 PLN"
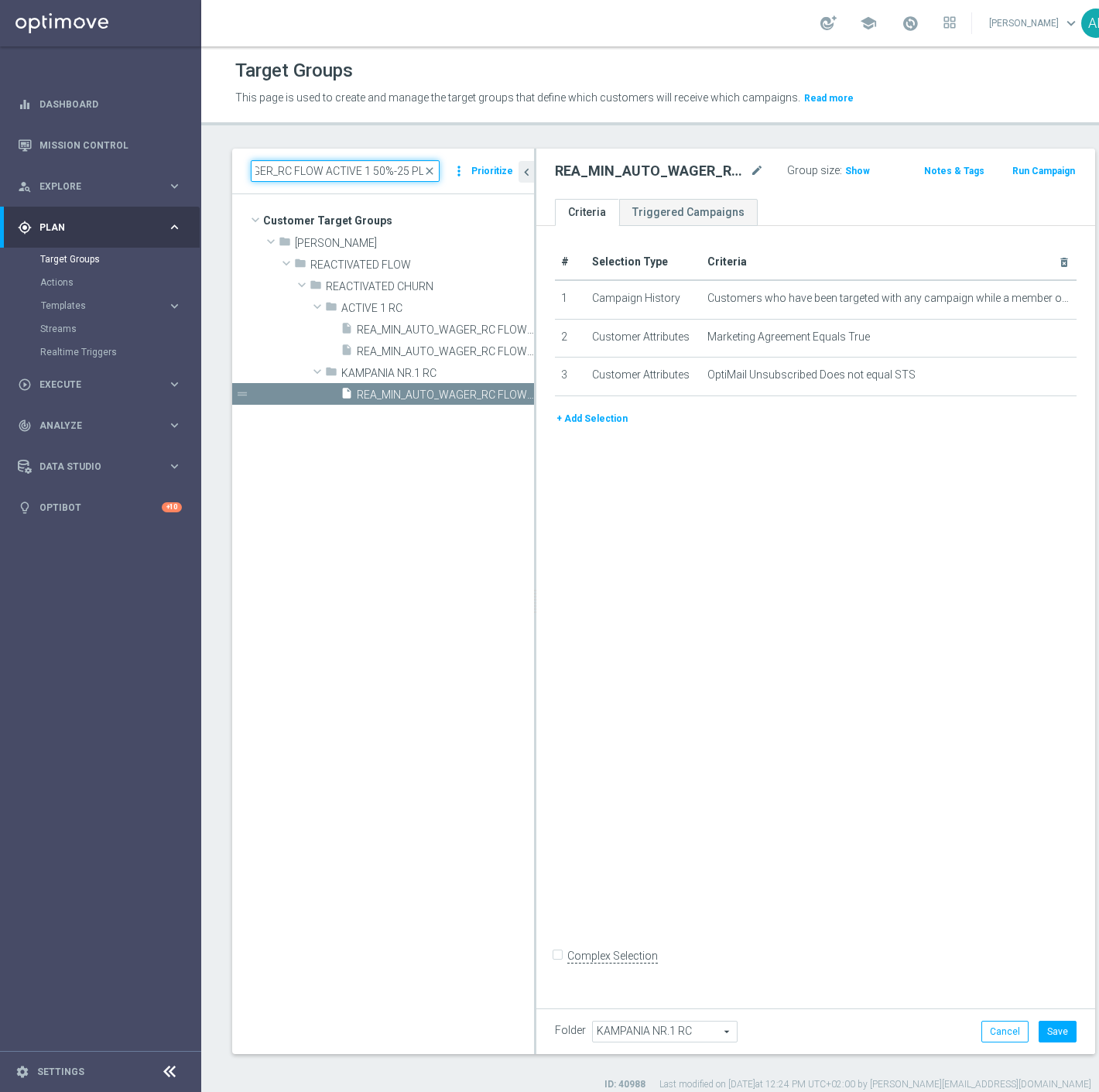
type input "REA_MIN_AUTO_WAGER_RC FLOW ACTIVE 1 50%-25 PLN"
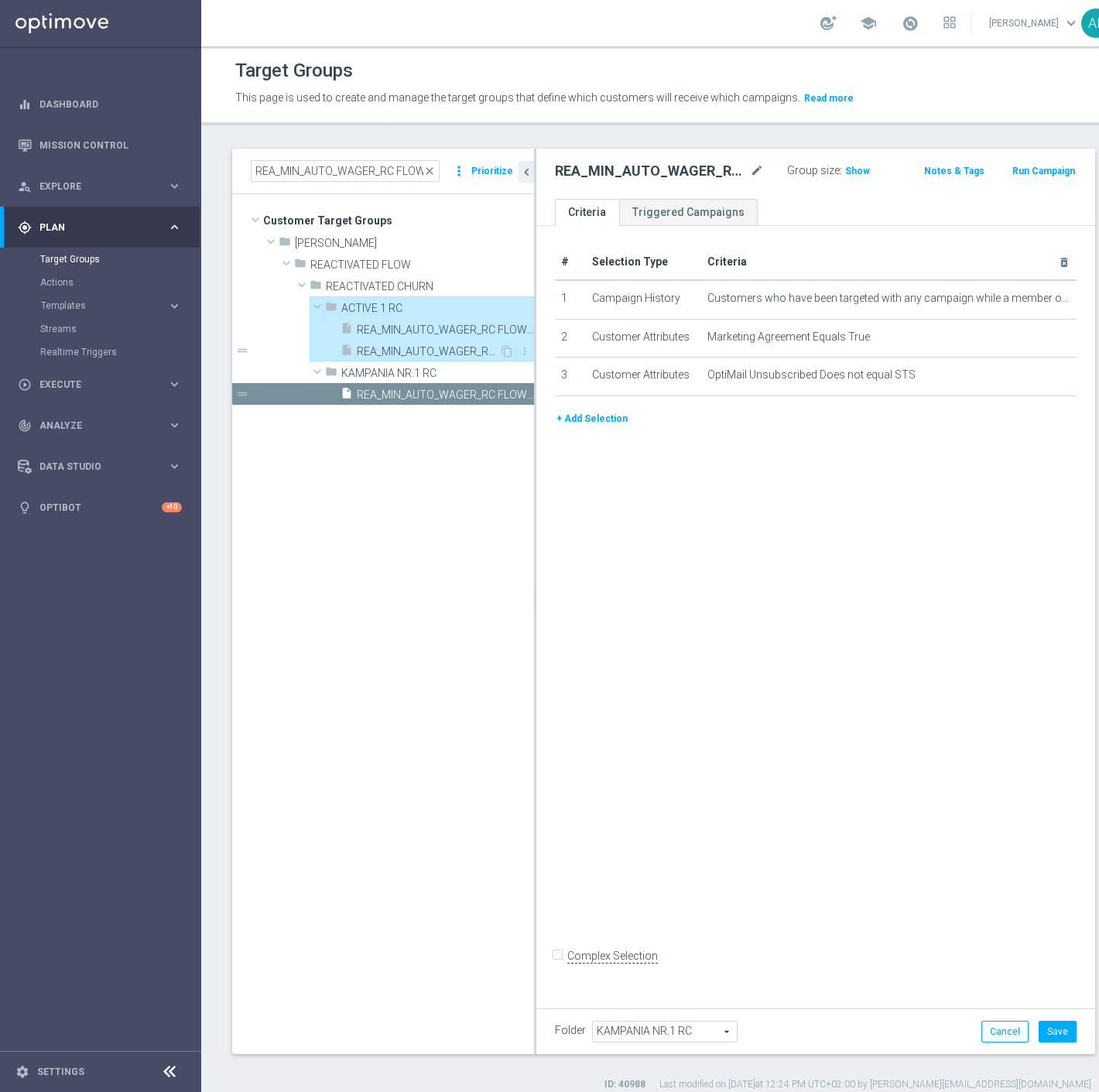
type input "ACTIVE 1 RC"
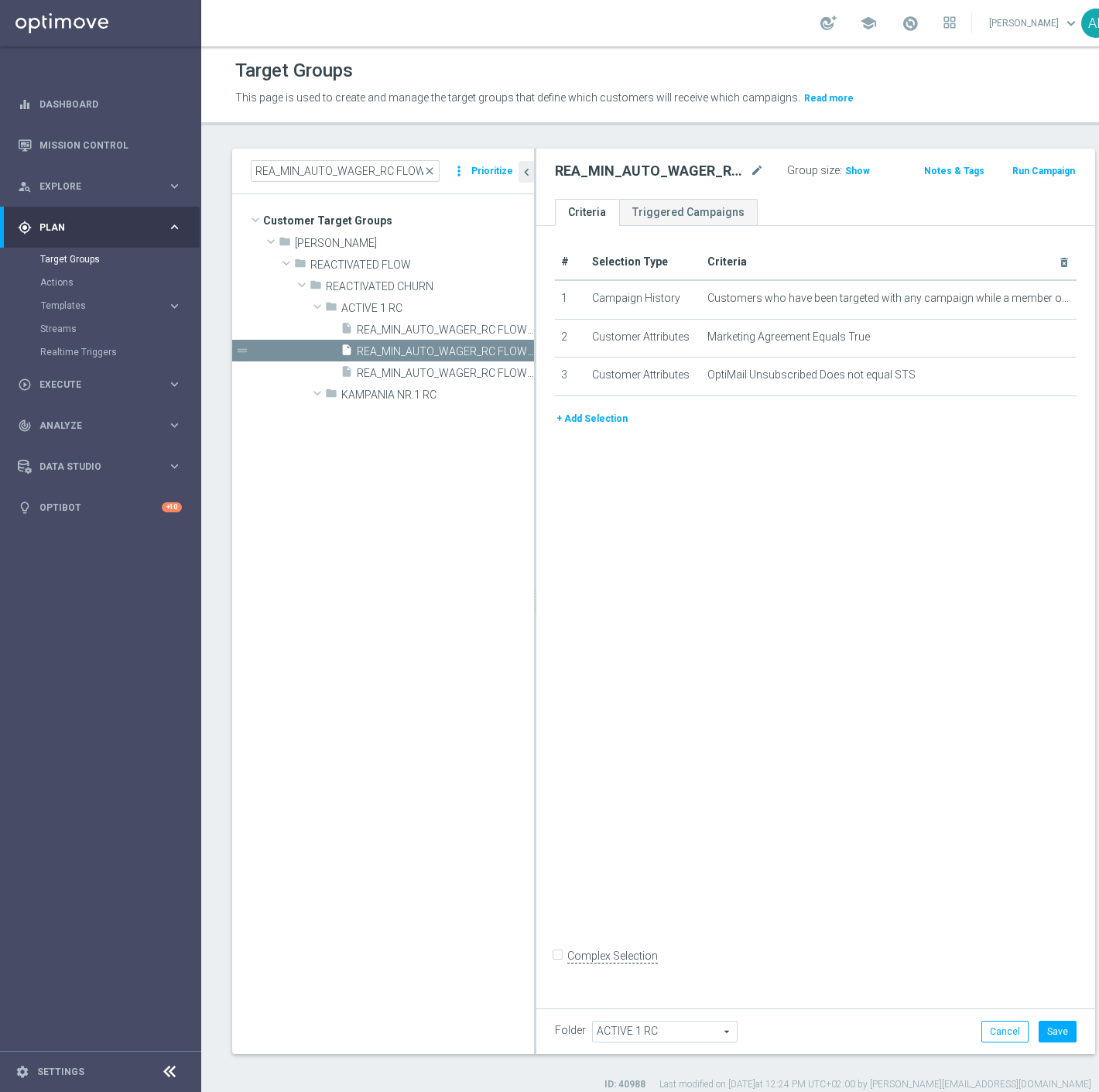
click at [568, 611] on div "# Selection Type Criteria delete_forever 1 Campaign History Customers who have …" at bounding box center [816, 613] width 559 height 774
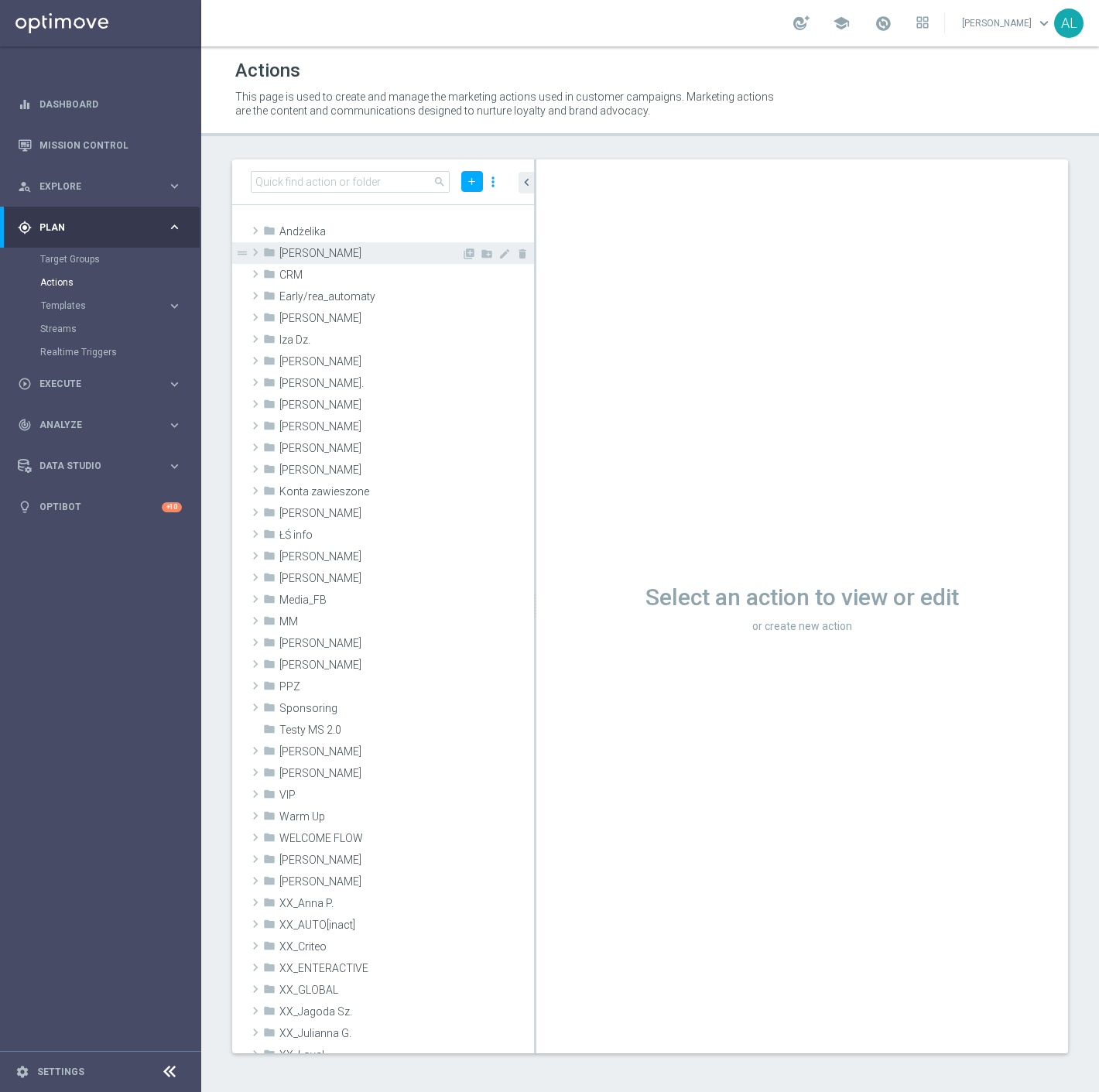
click at [326, 254] on span "[PERSON_NAME]" at bounding box center [370, 253] width 182 height 13
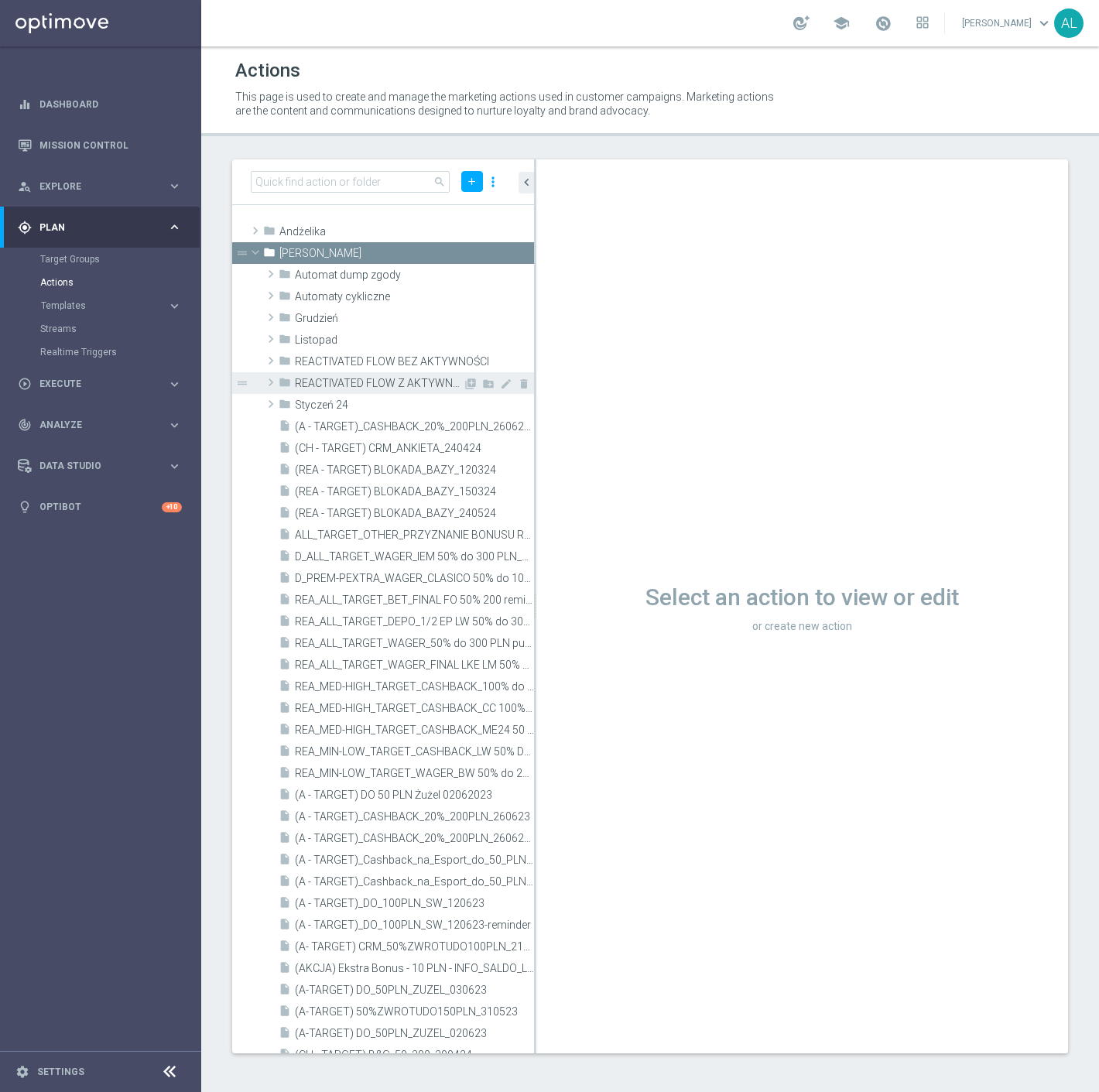
click at [398, 383] on span "REACTIVATED FLOW Z AKTYWNOŚCIĄ" at bounding box center [379, 383] width 168 height 13
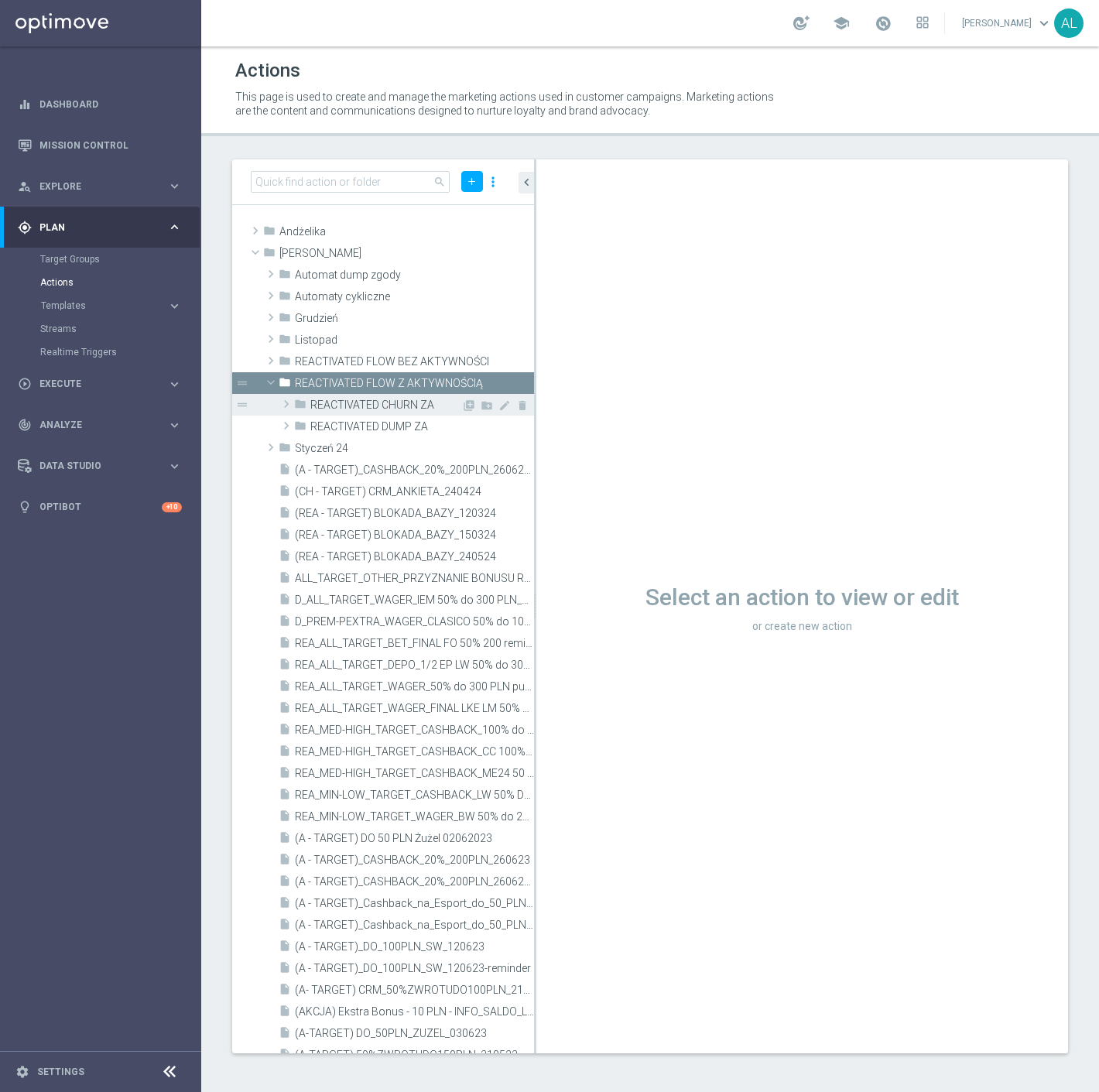
click at [418, 410] on span "REACTIVATED CHURN ZA" at bounding box center [386, 405] width 151 height 13
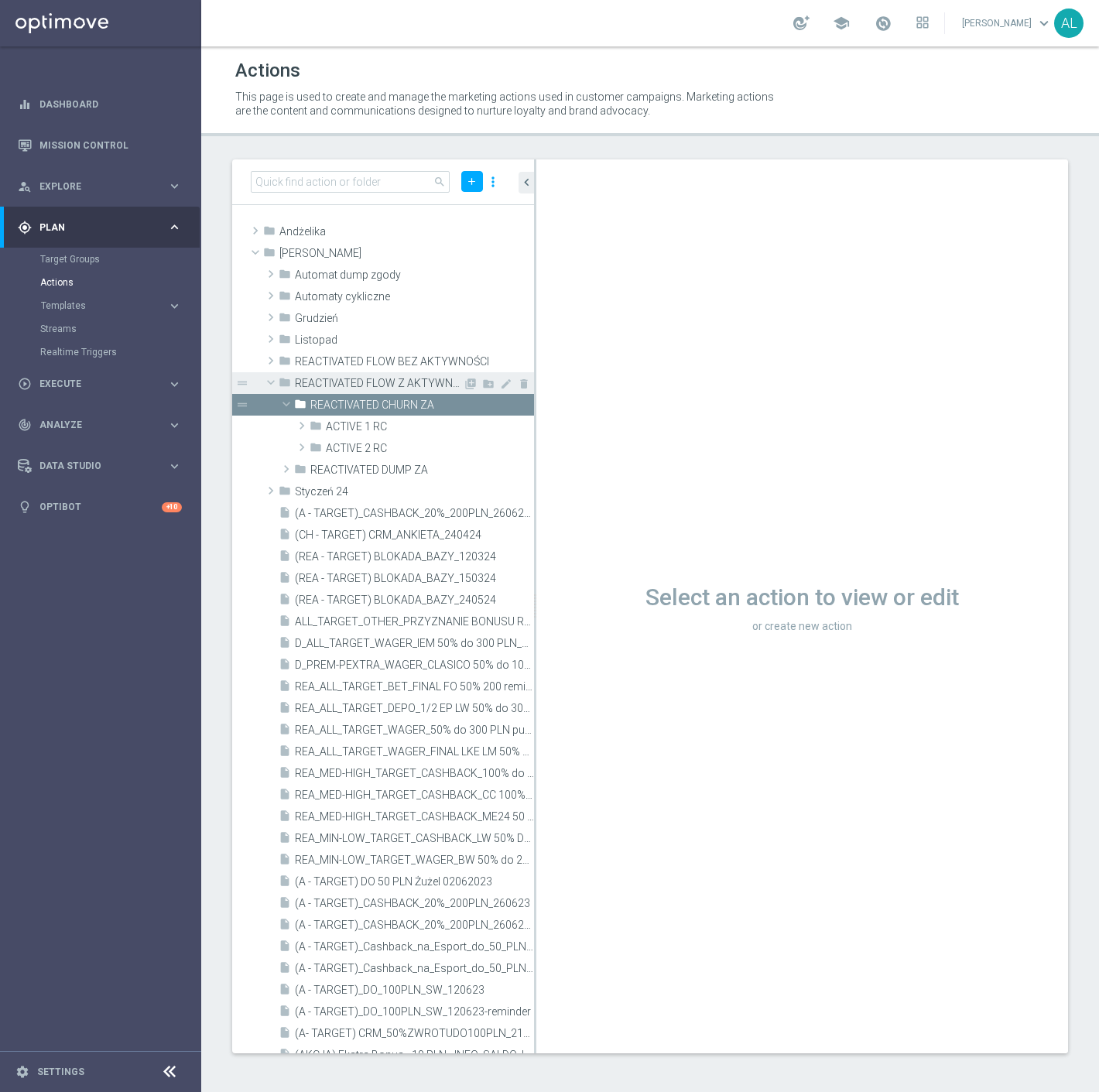
click at [395, 387] on span "REACTIVATED FLOW Z AKTYWNOŚCIĄ" at bounding box center [379, 383] width 168 height 13
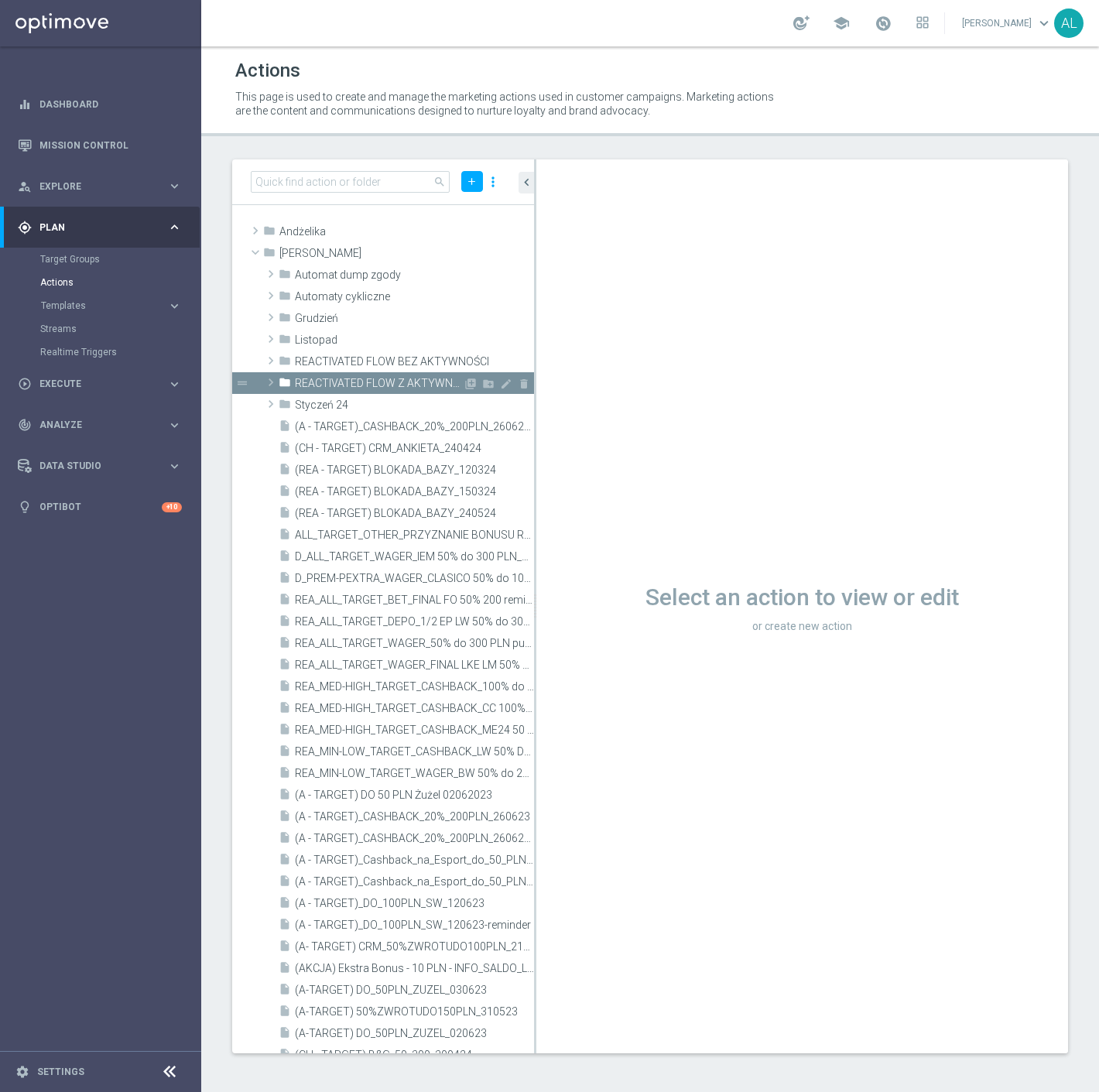
click at [395, 387] on span "REACTIVATED FLOW Z AKTYWNOŚCIĄ" at bounding box center [379, 383] width 168 height 13
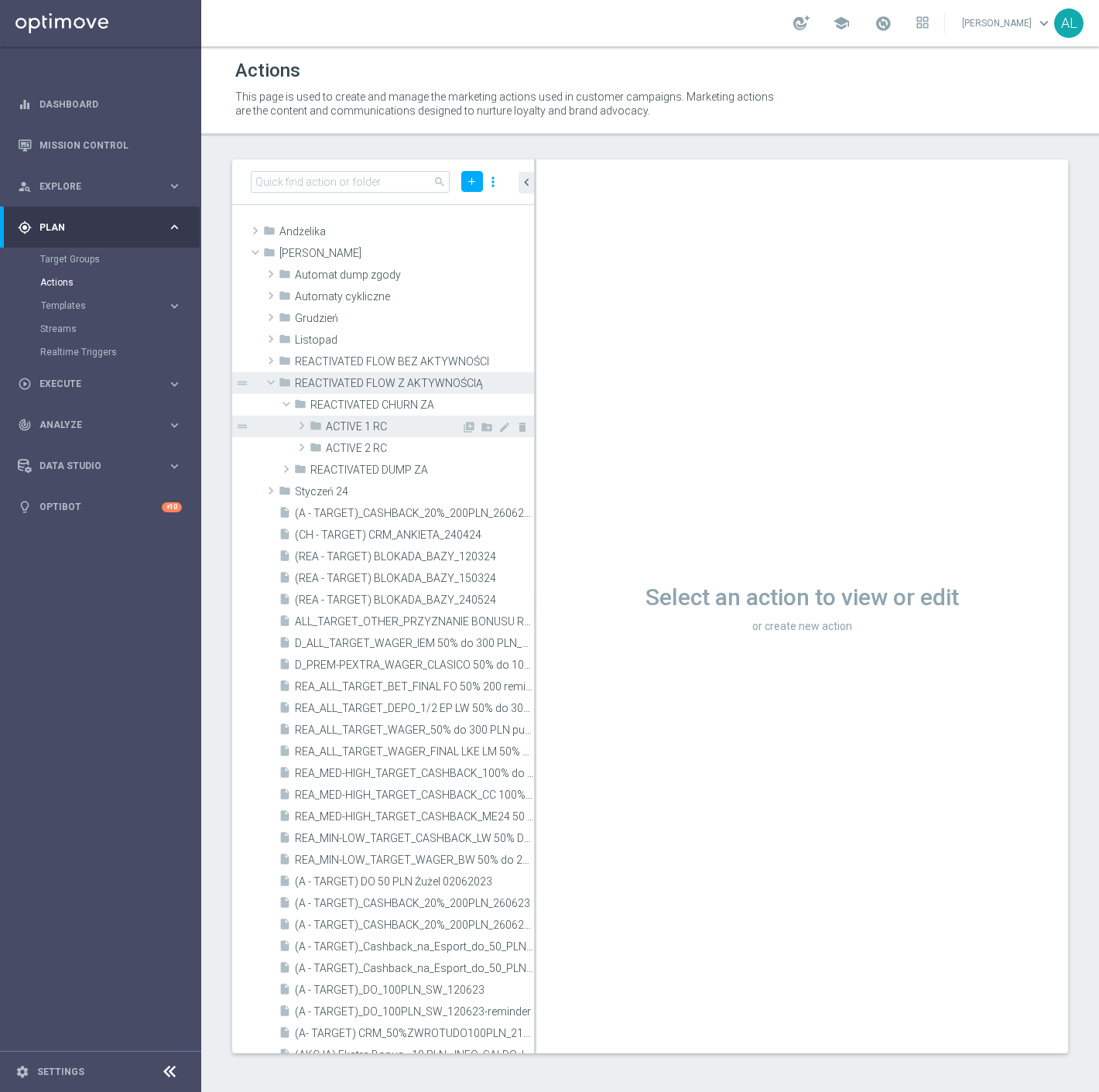
click at [380, 426] on span "ACTIVE 1 RC" at bounding box center [394, 426] width 136 height 13
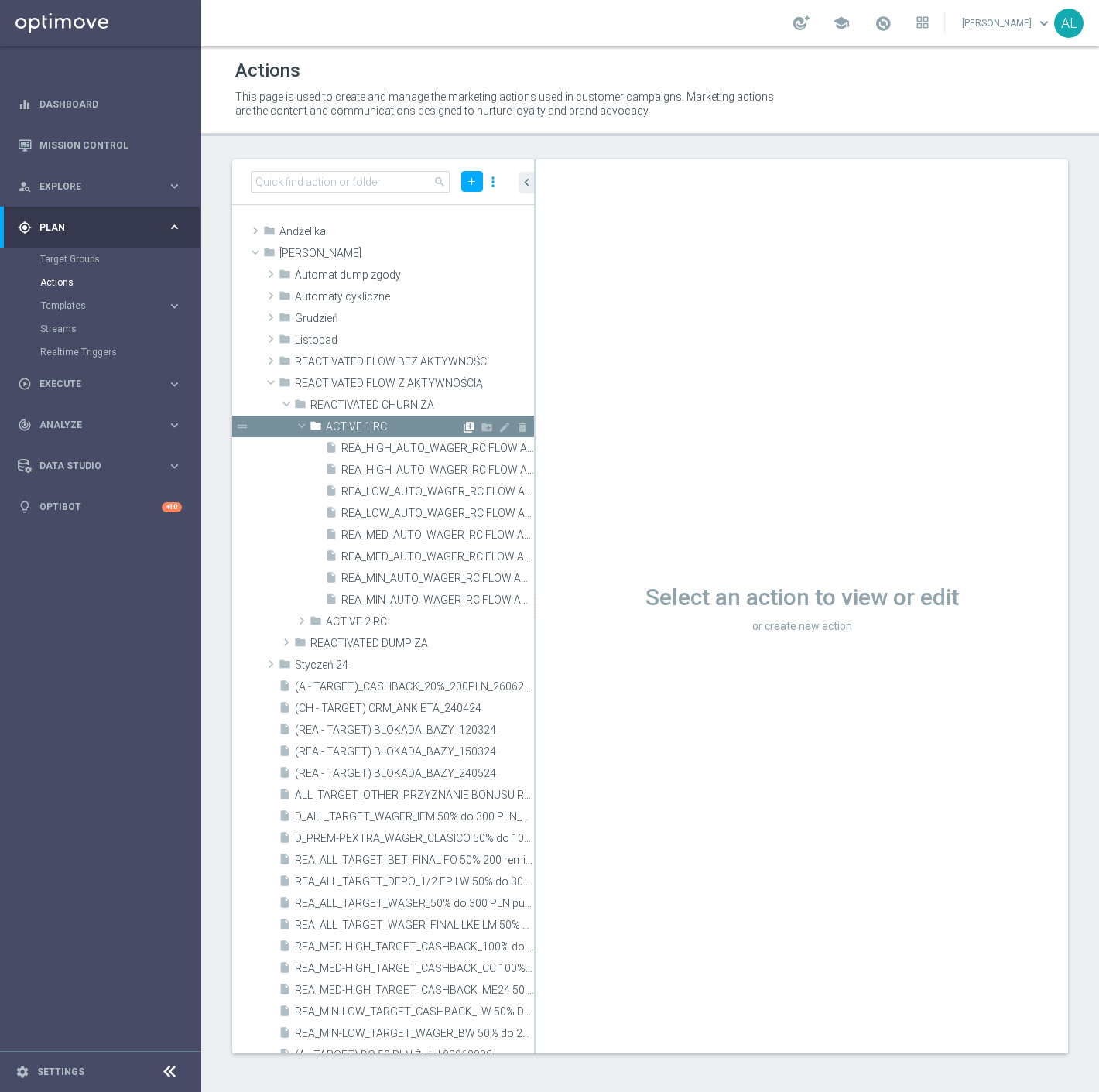
click at [463, 426] on icon "library_add" at bounding box center [469, 426] width 12 height 12
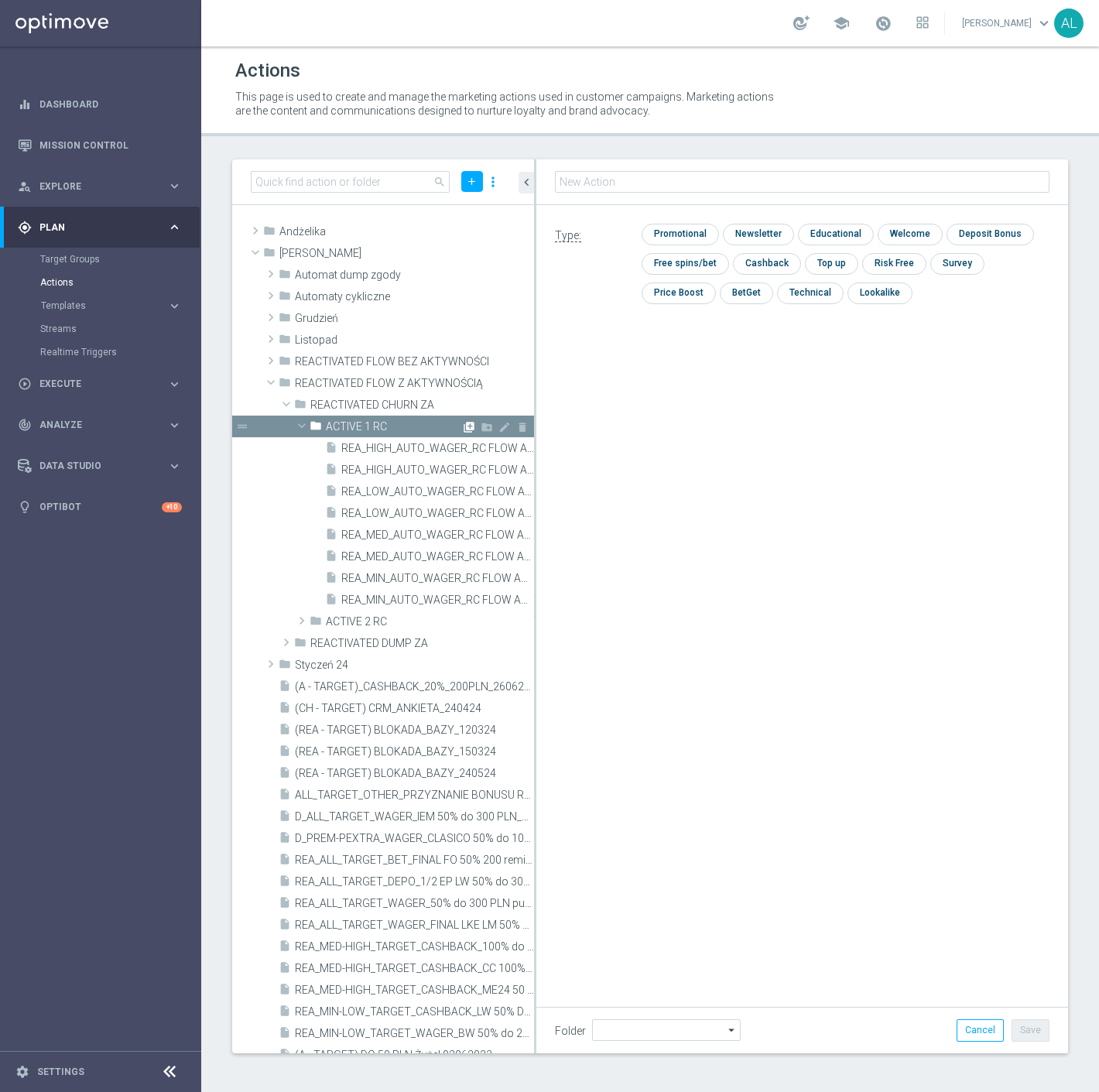
type input "ACTIVE 1 RC"
type input "REA_MIN_AUTO_WAGER_RC FLOW ACTIVE 1 50%-25 PLN MAIL_DAILY"
click at [684, 230] on input "checkbox" at bounding box center [679, 234] width 73 height 21
checkbox input "true"
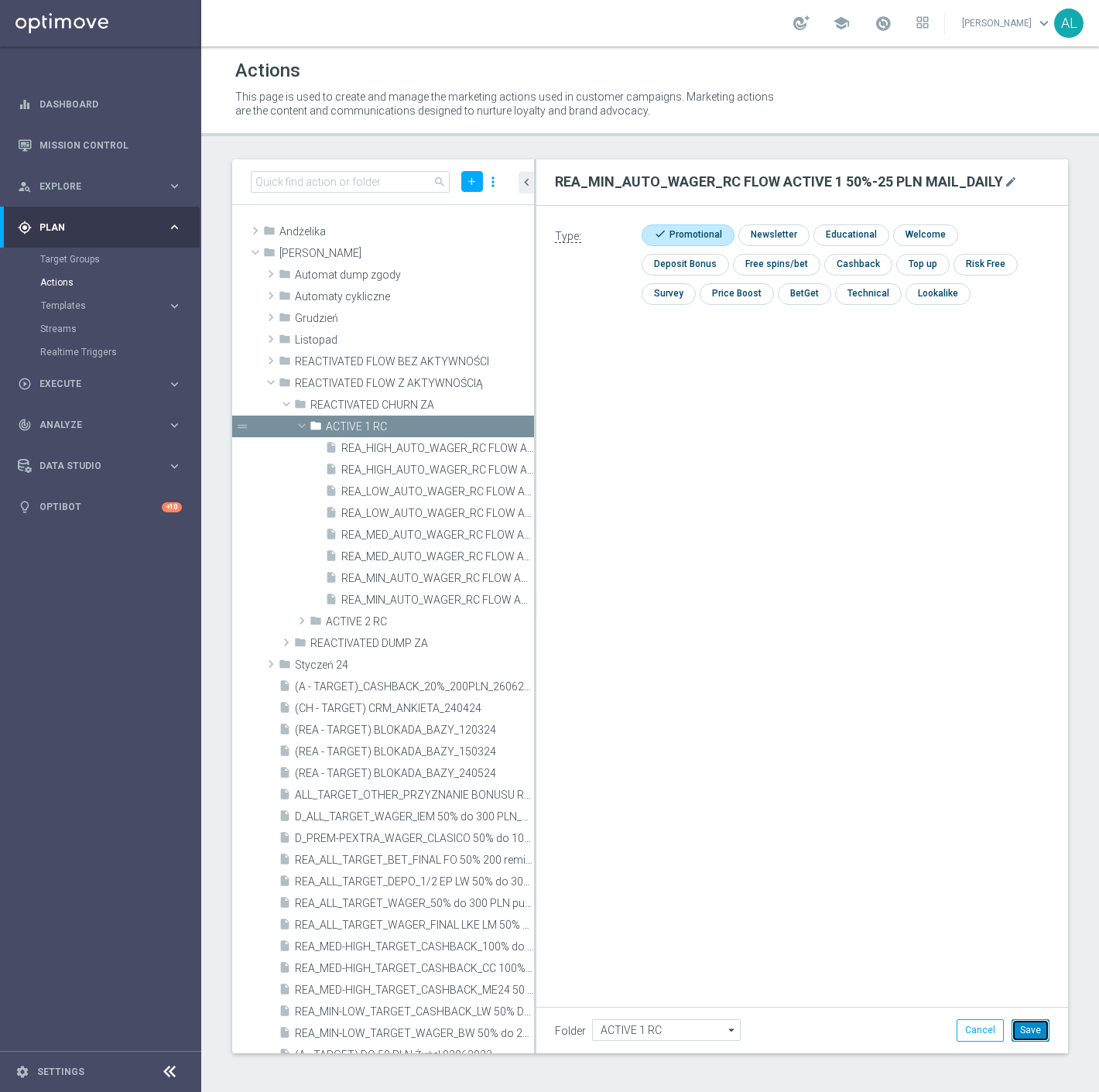
click at [1026, 1033] on button "Save" at bounding box center [1031, 1030] width 38 height 22
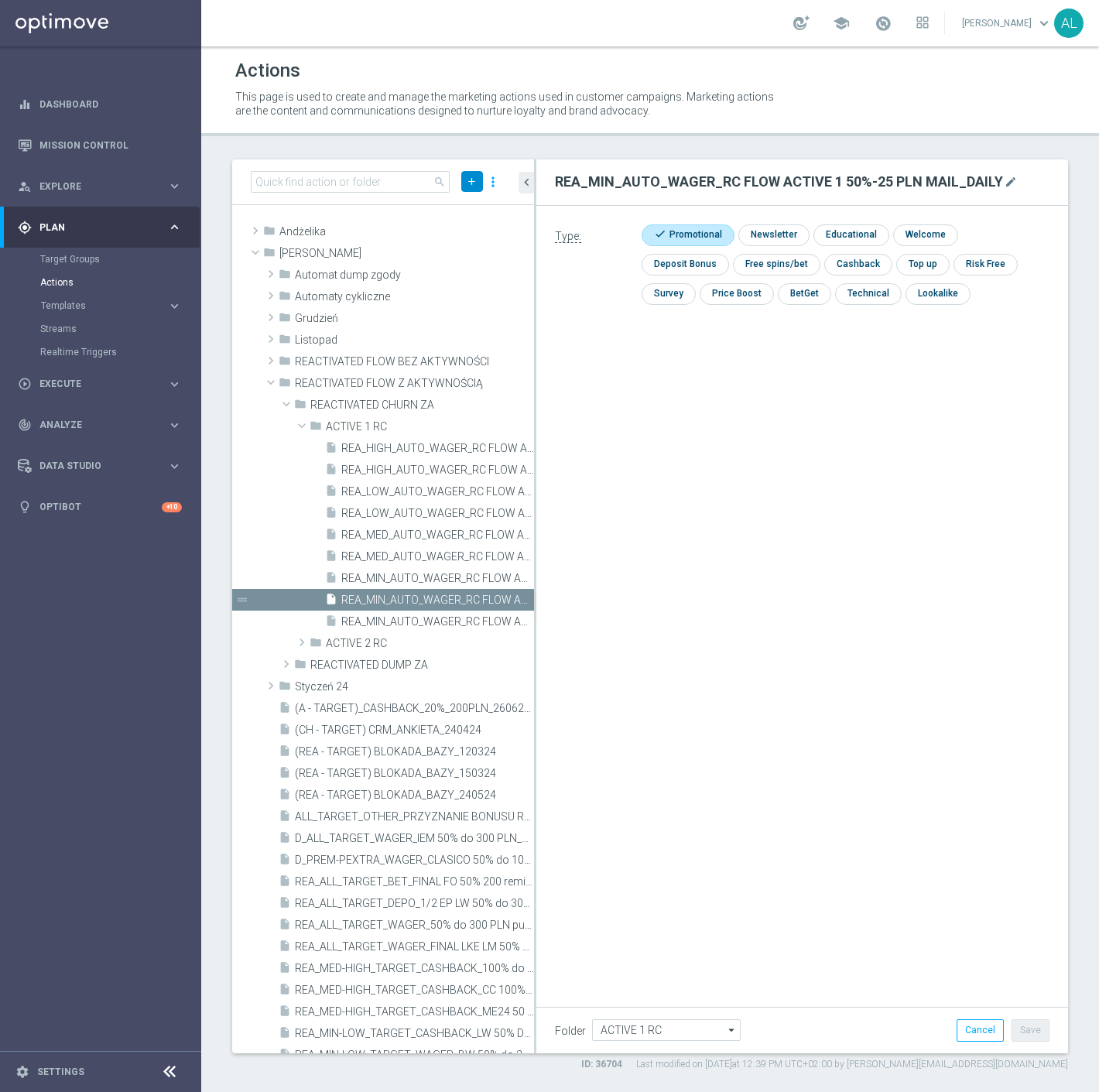
click at [472, 181] on icon "add" at bounding box center [472, 182] width 11 height 11
click at [463, 427] on icon "library_add" at bounding box center [469, 426] width 12 height 12
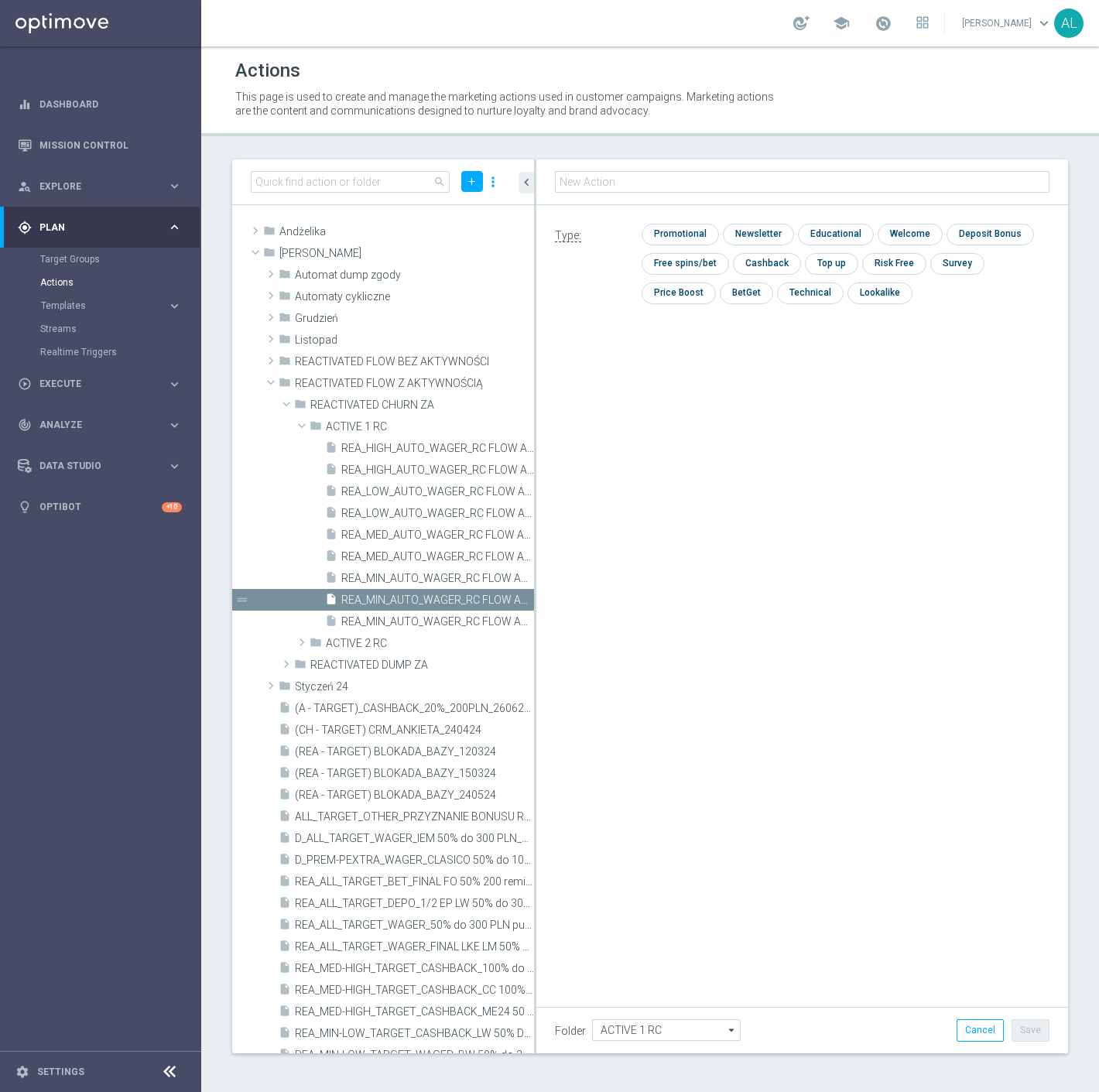
click at [589, 186] on input "text" at bounding box center [801, 182] width 494 height 22
type input "REA_LOW_AUTO_WAGER_RC FLOW ACTIVE 1 50%-50 PLN MAIL_DAILY"
click at [674, 235] on input "checkbox" at bounding box center [679, 234] width 73 height 21
checkbox input "true"
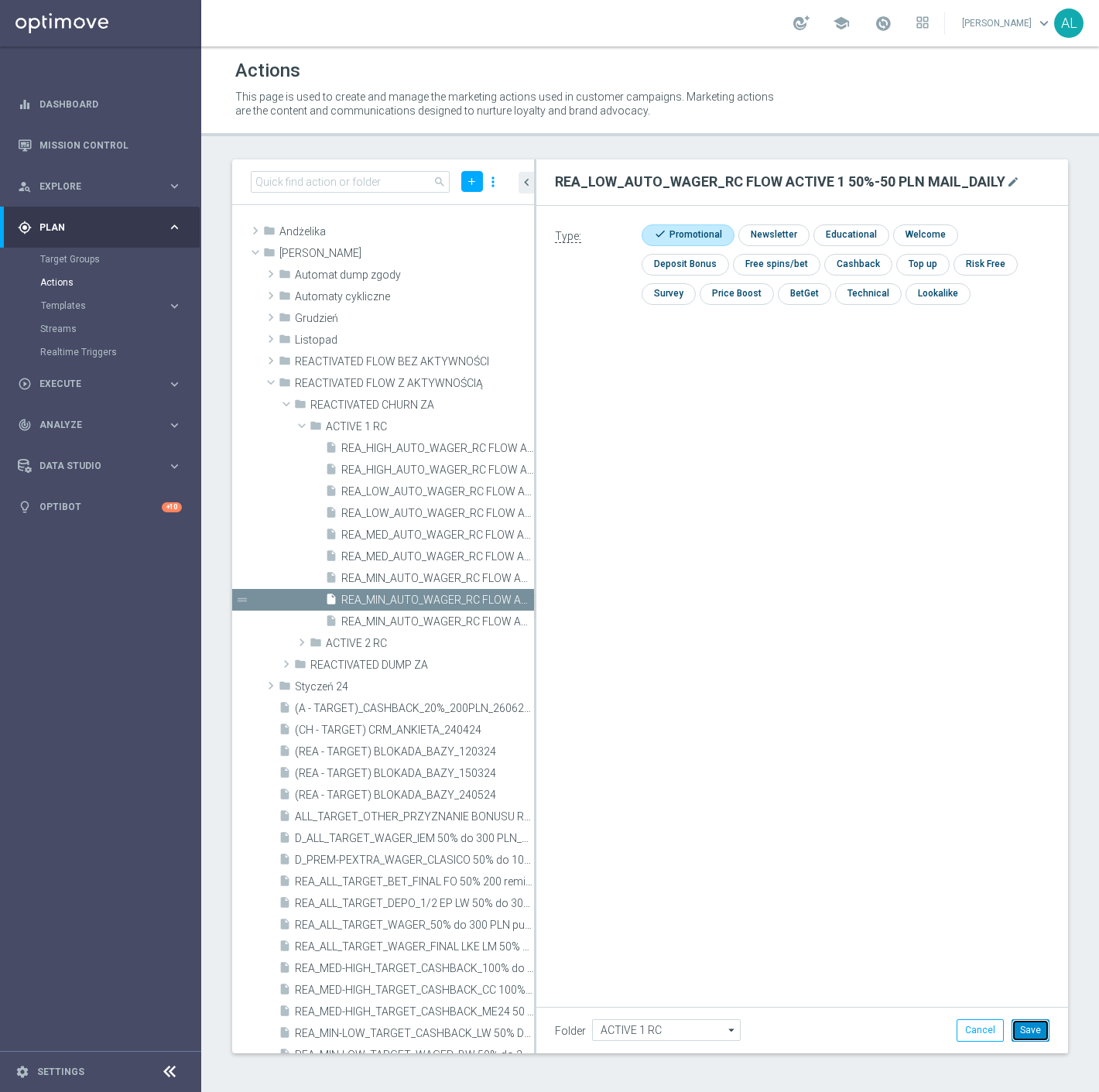
click at [1017, 1026] on button "Save" at bounding box center [1031, 1030] width 38 height 22
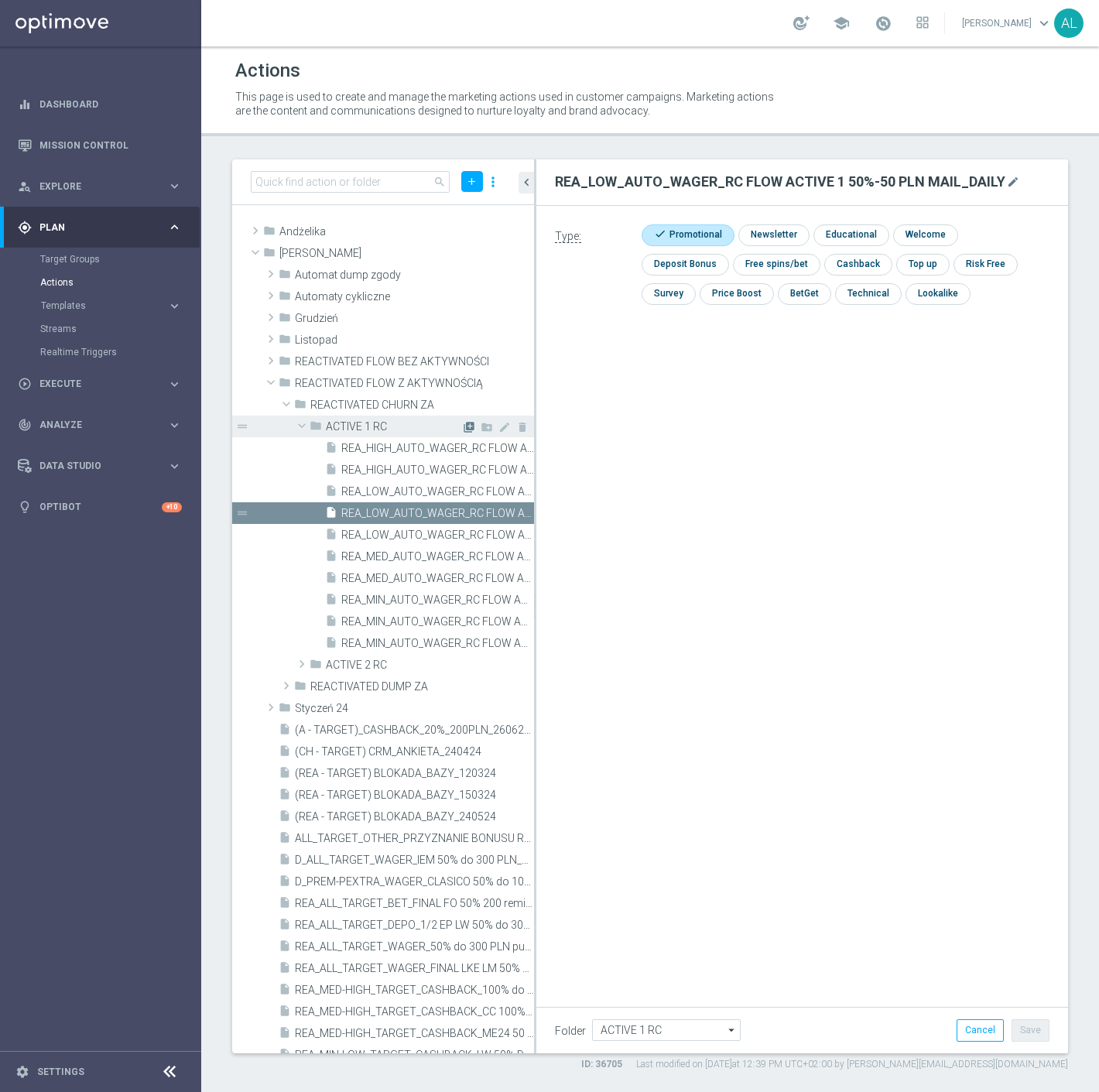
click at [463, 429] on icon "library_add" at bounding box center [469, 426] width 12 height 12
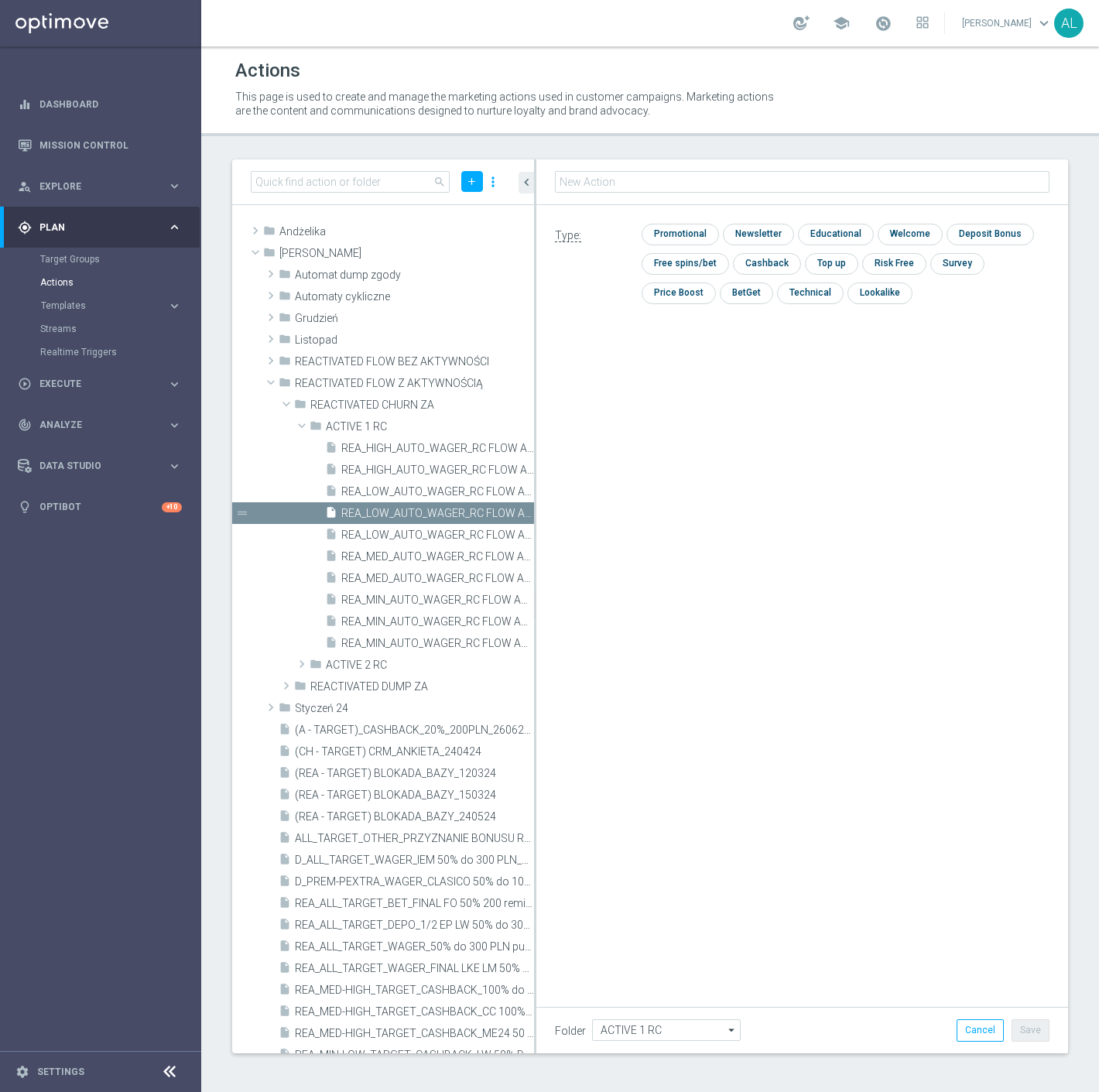
type input "REA_MED_AUTO_WAGER_RC FLOW ACTIVE 1 50%-75 PLN MAIL_DAILY"
click at [690, 235] on input "checkbox" at bounding box center [679, 234] width 73 height 21
checkbox input "true"
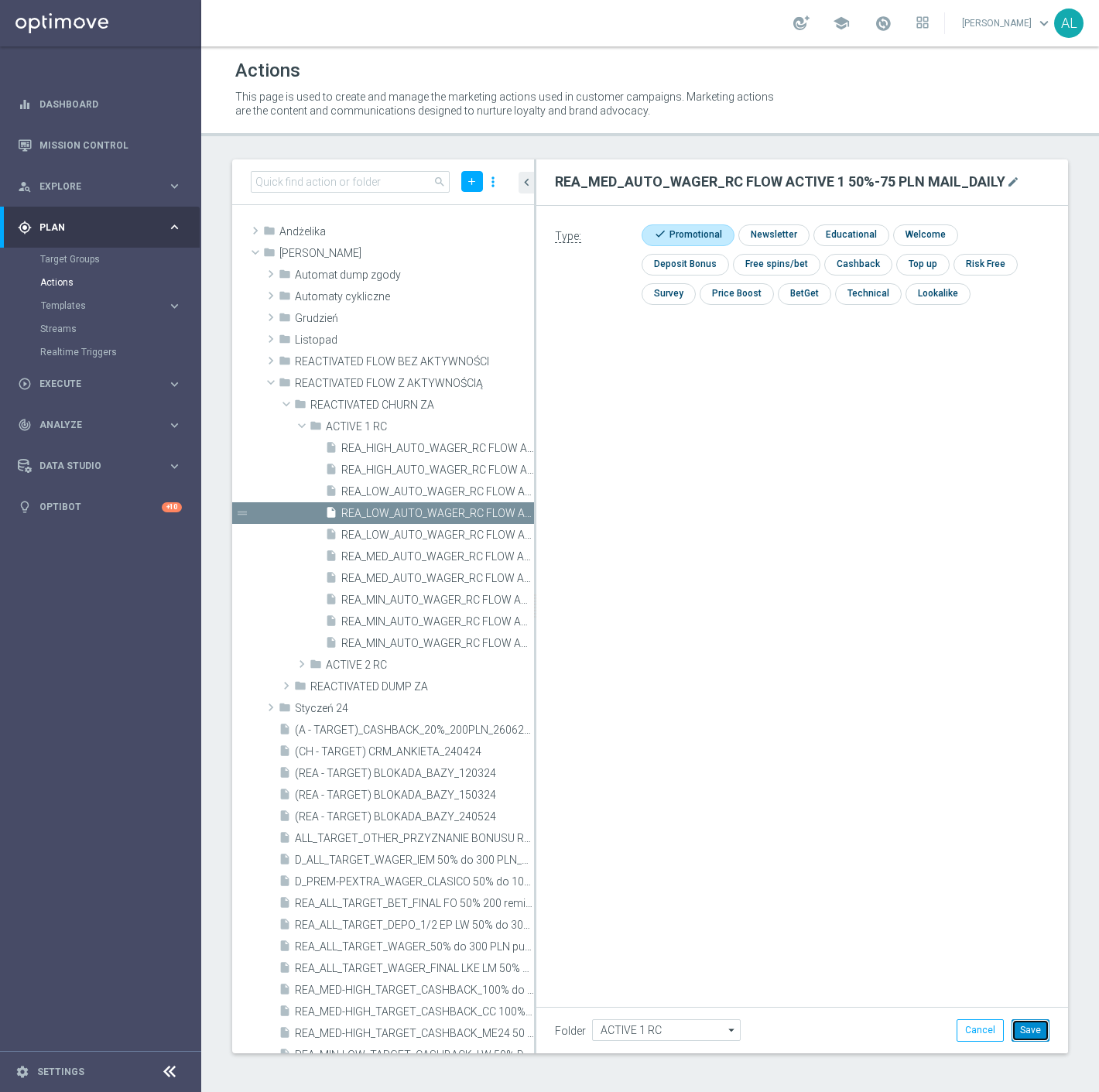
click at [1032, 1037] on button "Save" at bounding box center [1031, 1030] width 38 height 22
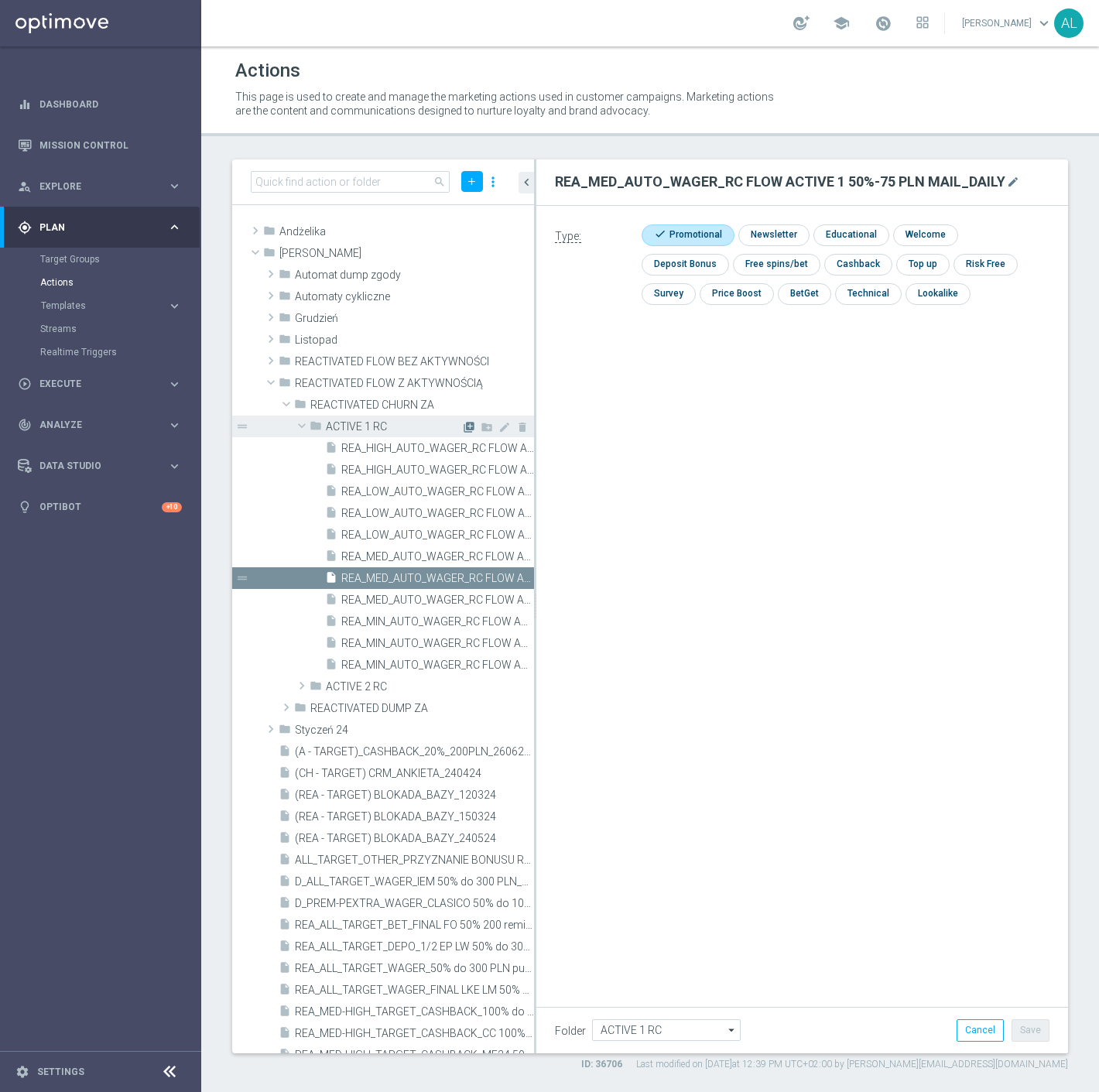
click at [463, 427] on icon "library_add" at bounding box center [469, 426] width 12 height 12
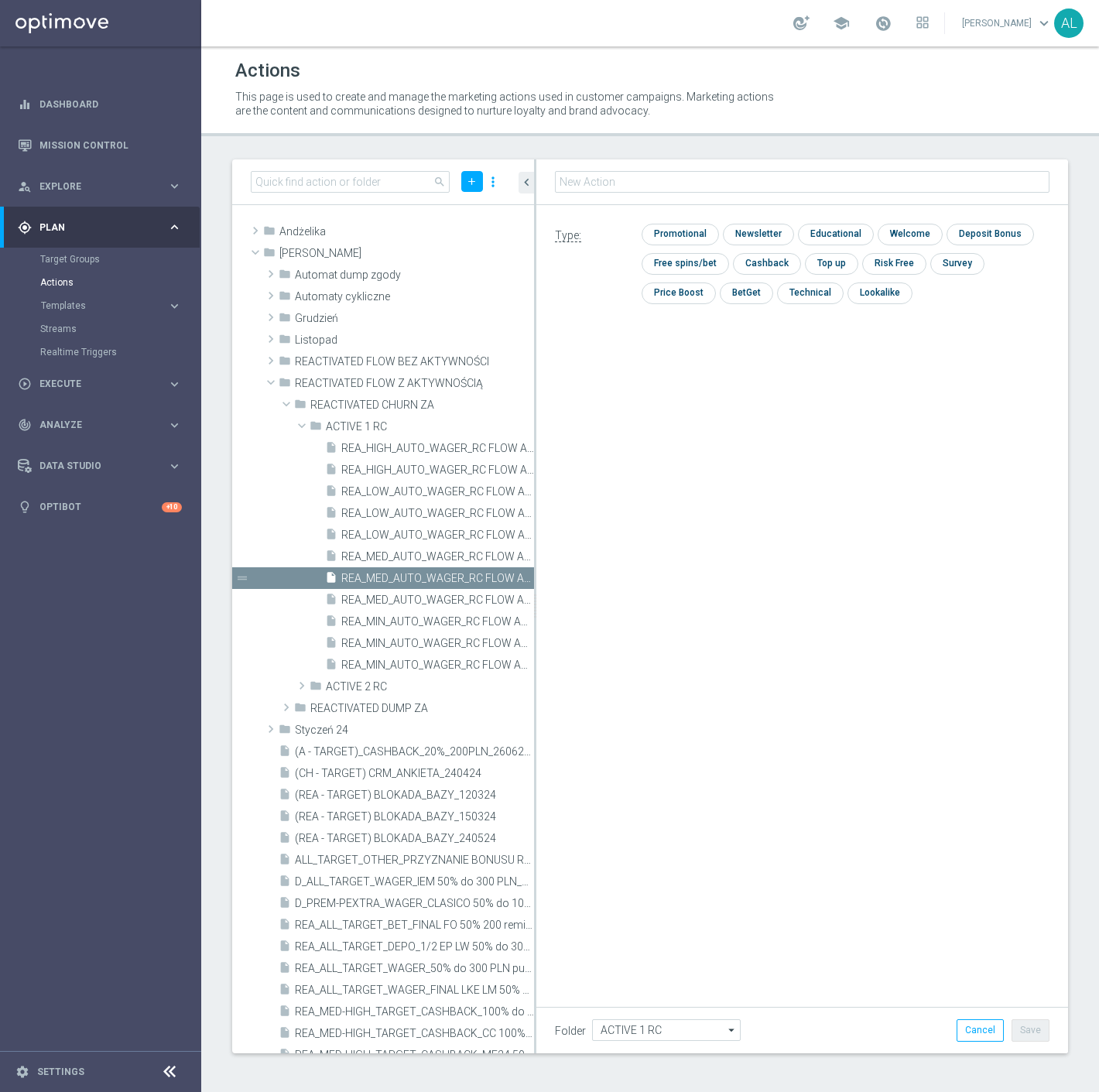
type input "REA_HIGH_AUTO_WAGER_RC FLOW ACTIVE 1 50%-100 PLN MAIL_DAILY"
click at [651, 233] on input "checkbox" at bounding box center [679, 234] width 73 height 21
checkbox input "true"
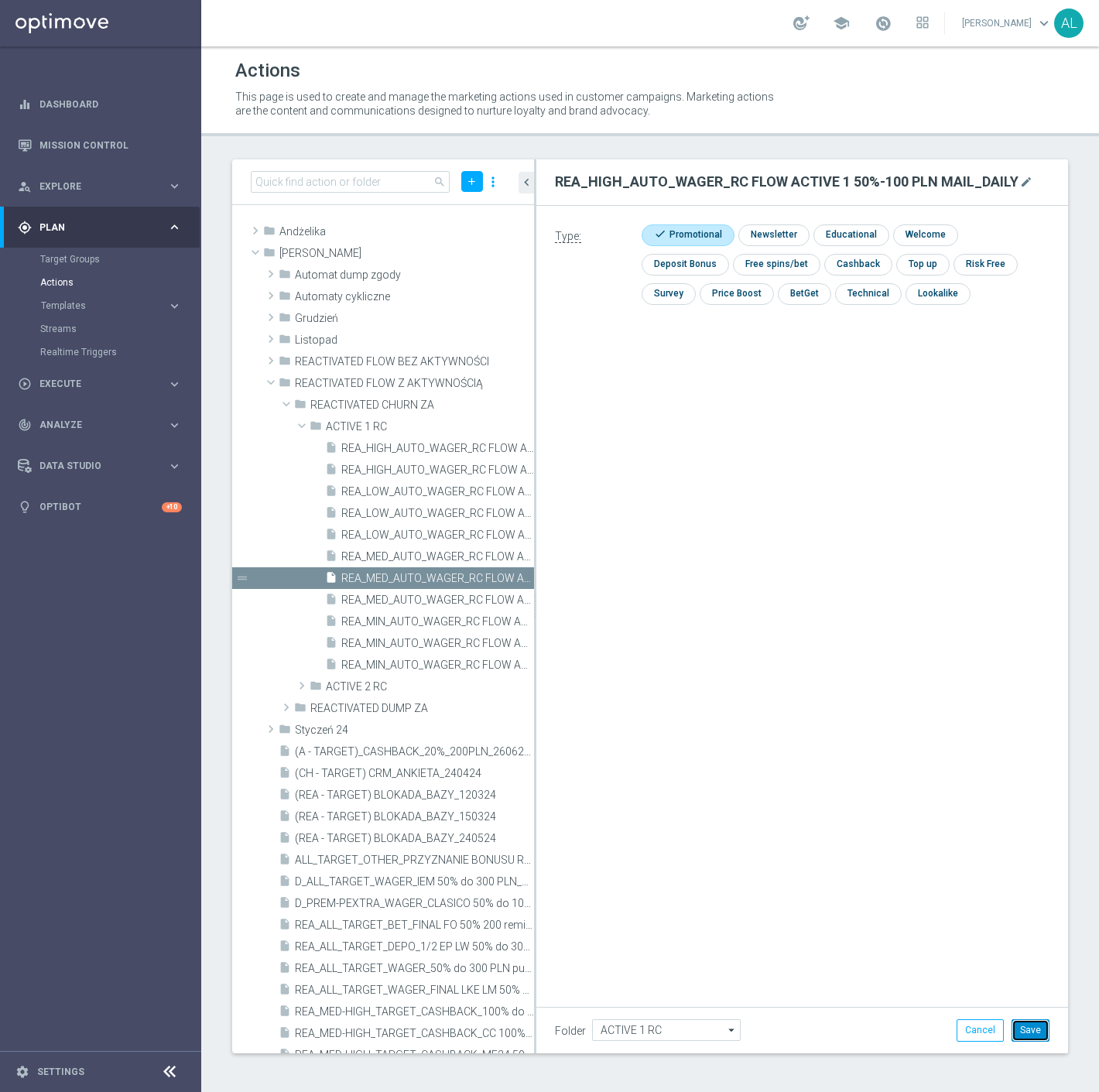
click at [1016, 1022] on button "Save" at bounding box center [1031, 1030] width 38 height 22
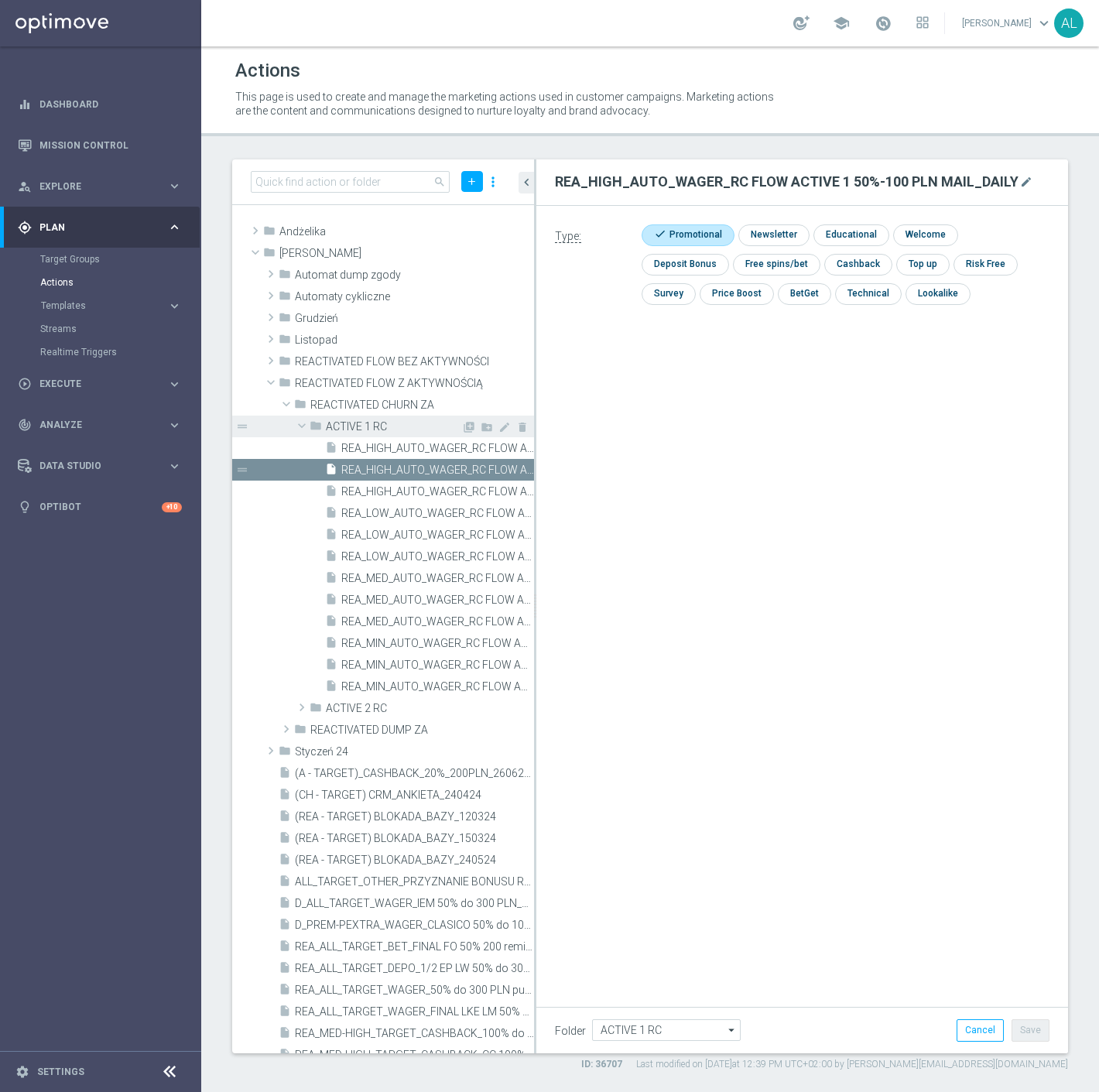
click at [302, 425] on span at bounding box center [302, 426] width 19 height 15
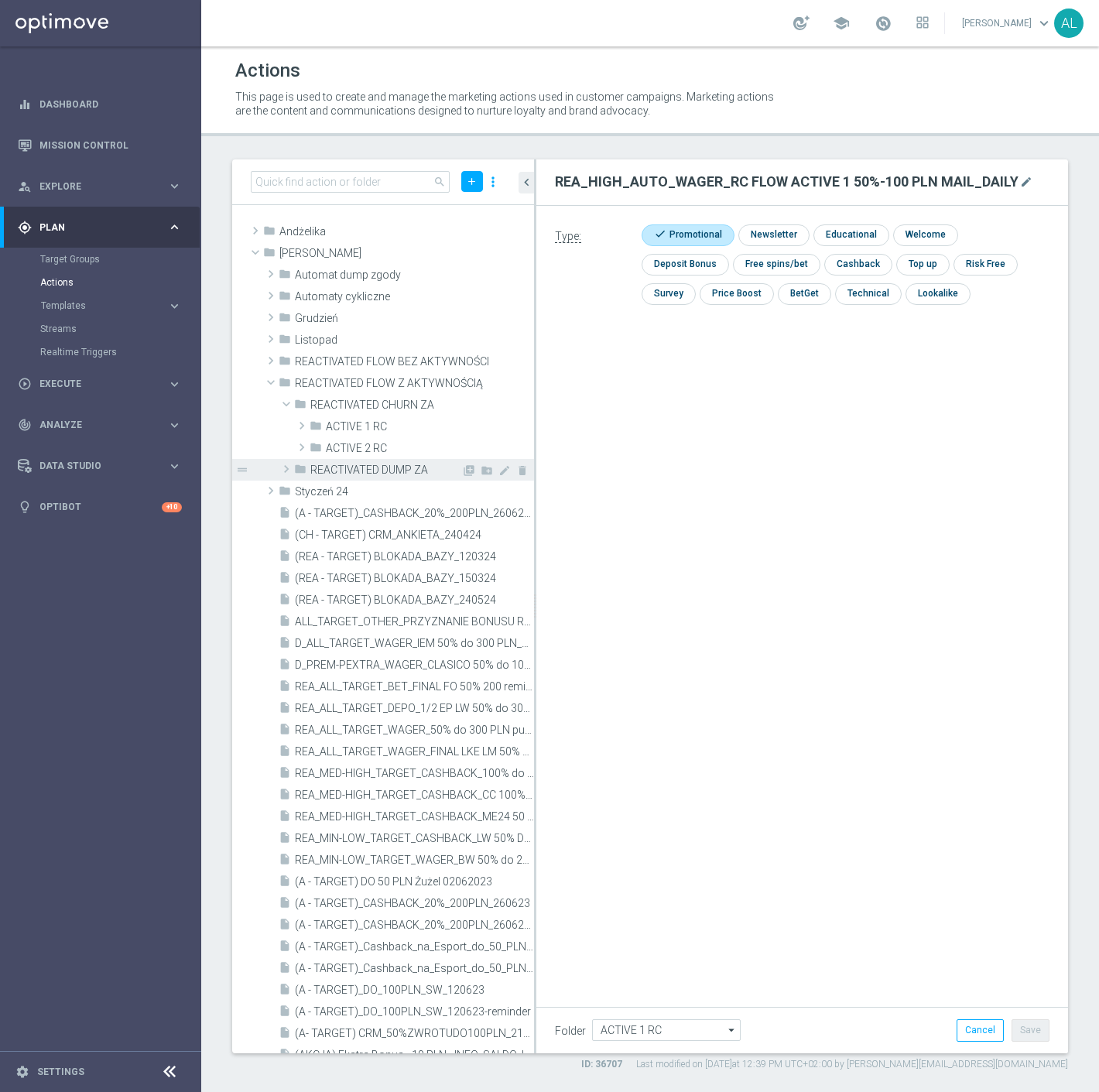
click at [283, 471] on span at bounding box center [286, 469] width 15 height 19
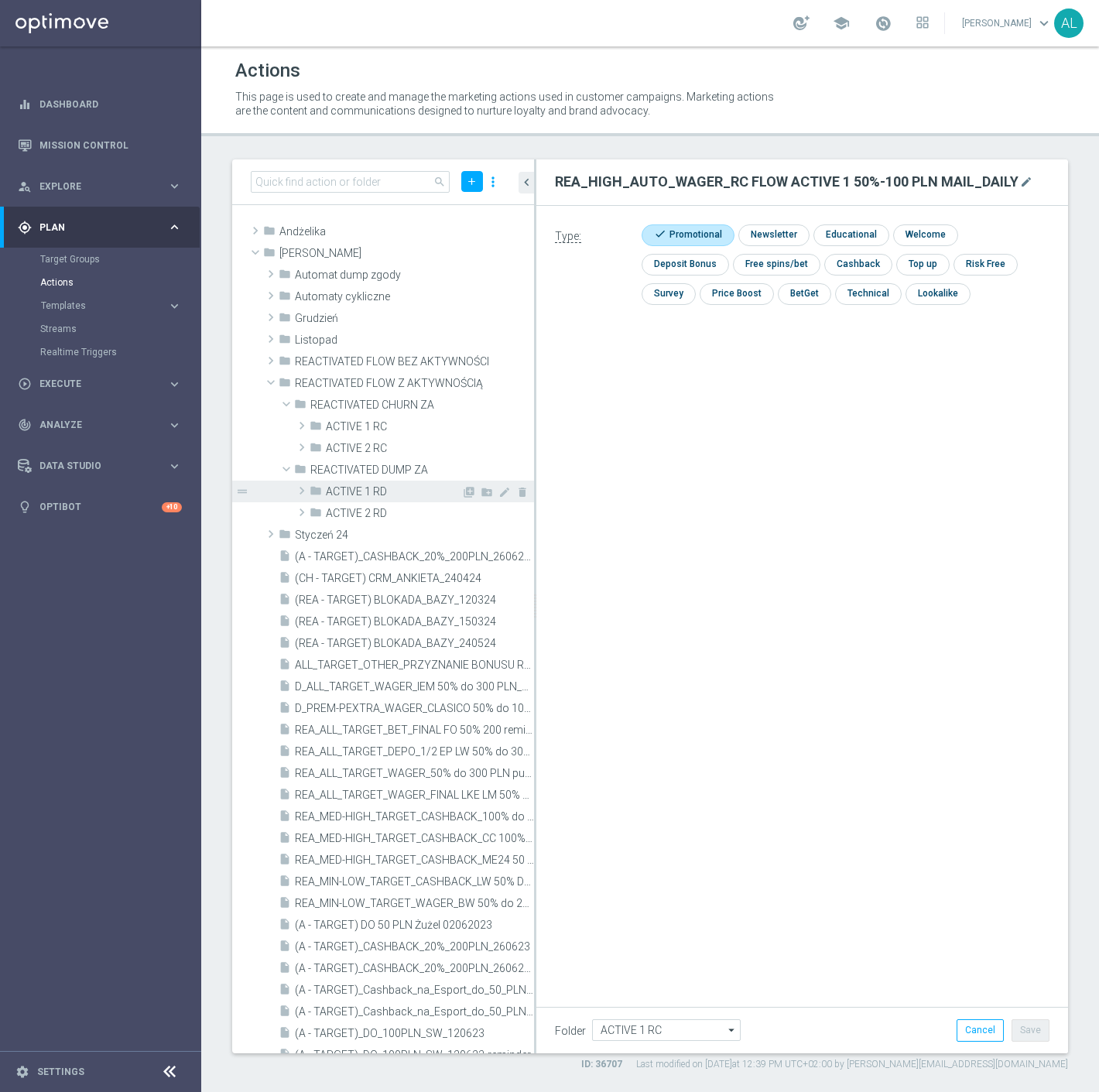
click at [329, 495] on span "ACTIVE 1 RD" at bounding box center [394, 491] width 136 height 13
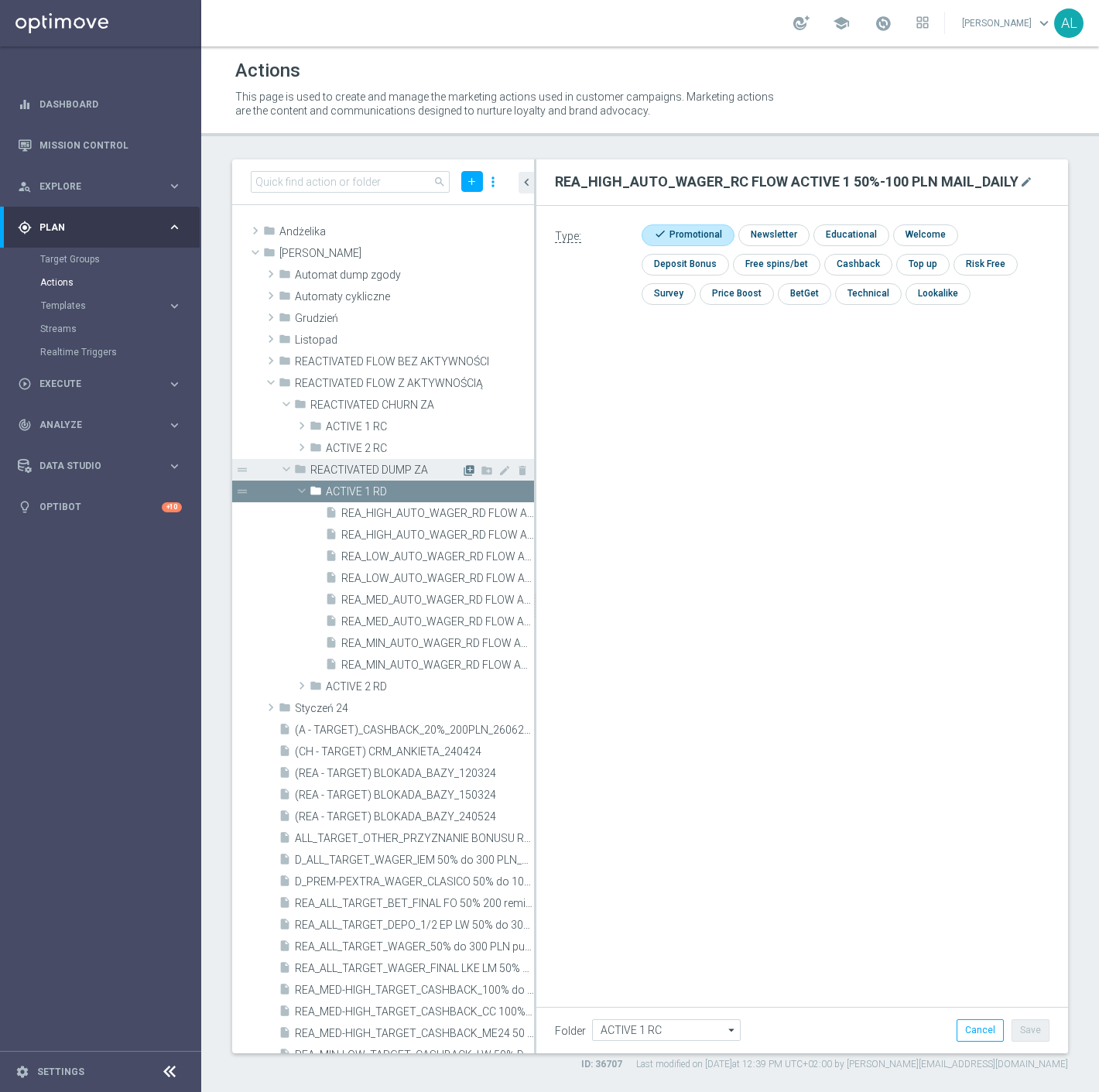
click at [463, 468] on icon "library_add" at bounding box center [469, 470] width 12 height 12
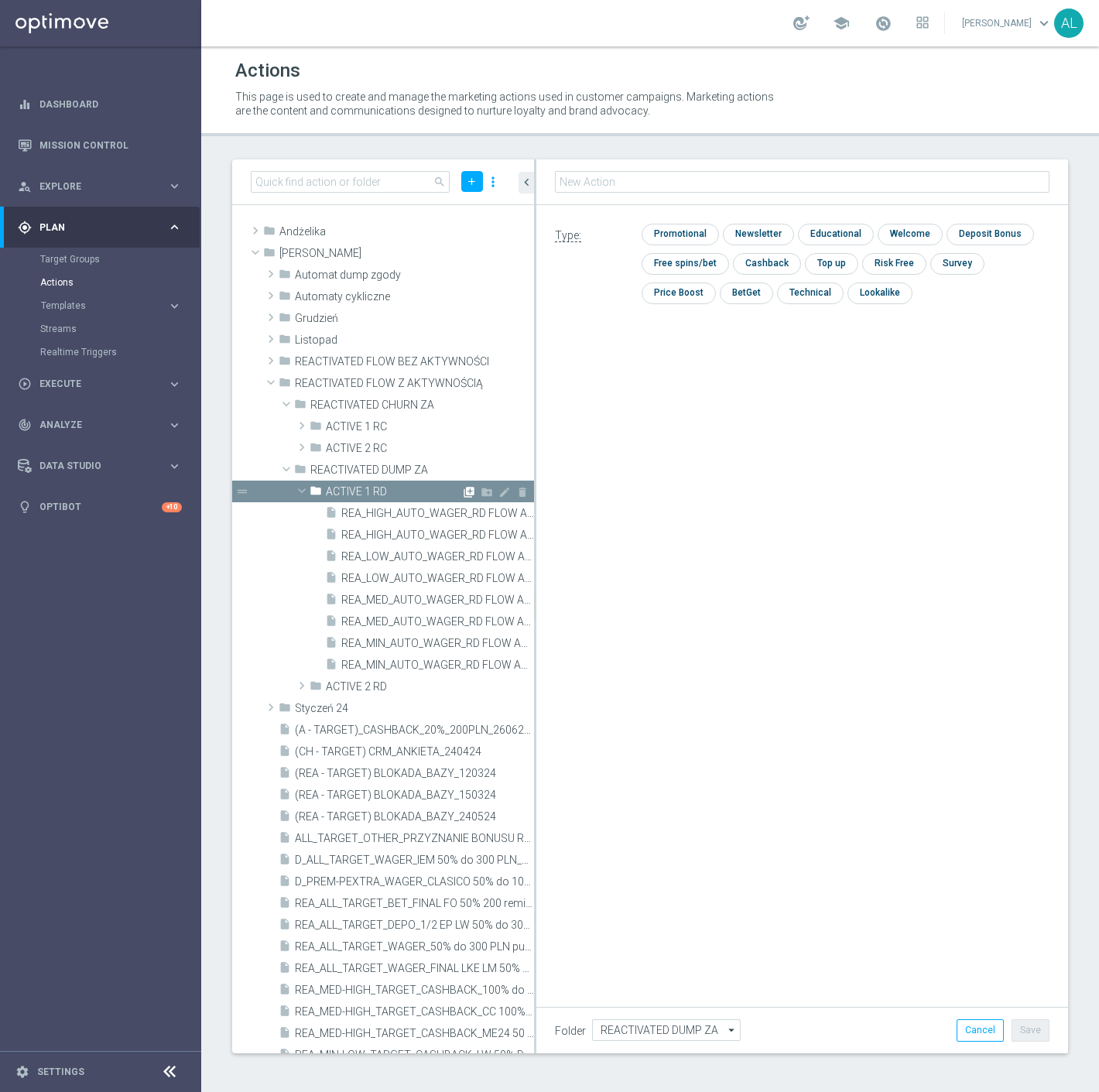
click at [463, 488] on icon "library_add" at bounding box center [469, 491] width 12 height 12
type input "ACTIVE 1 RD"
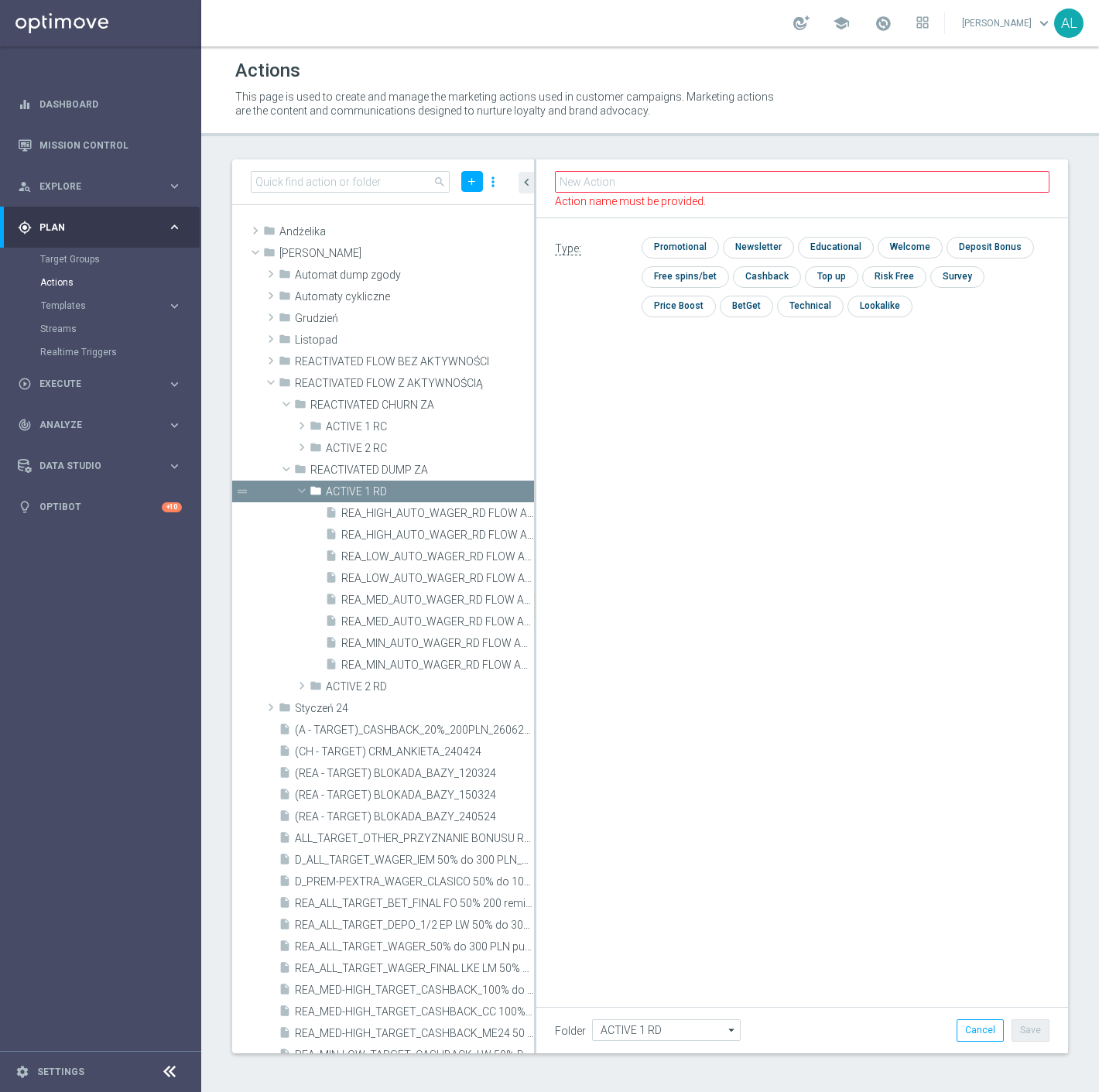
click at [999, 1012] on div "Folder ACTIVE 1 RD ACTIVE 1 RD arrow_drop_down Show Selected 0 of 478 !ARCHIVE" at bounding box center [802, 1030] width 532 height 46
click at [991, 1027] on button "Cancel" at bounding box center [980, 1030] width 47 height 22
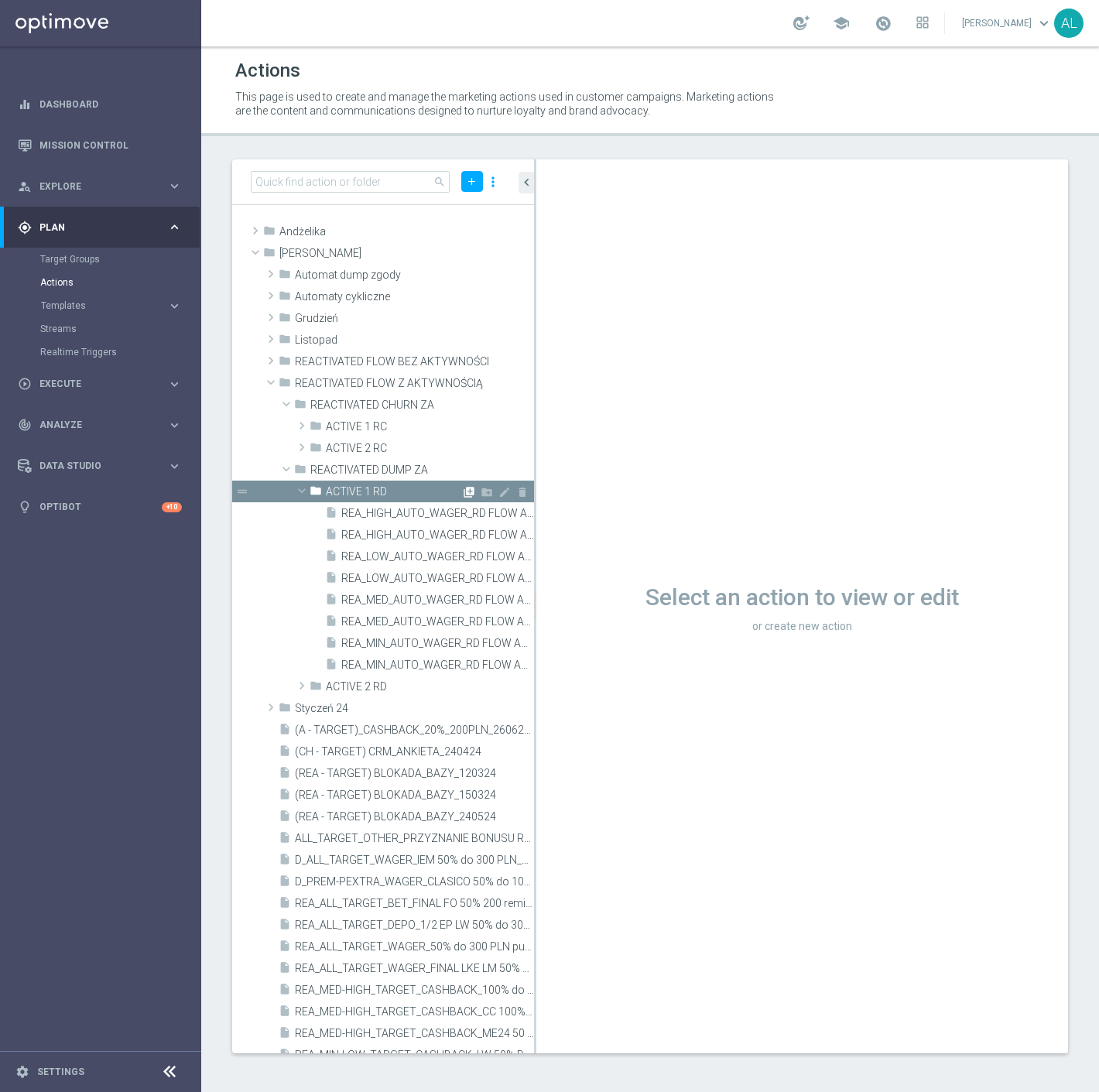
click at [463, 488] on icon "library_add" at bounding box center [469, 491] width 12 height 12
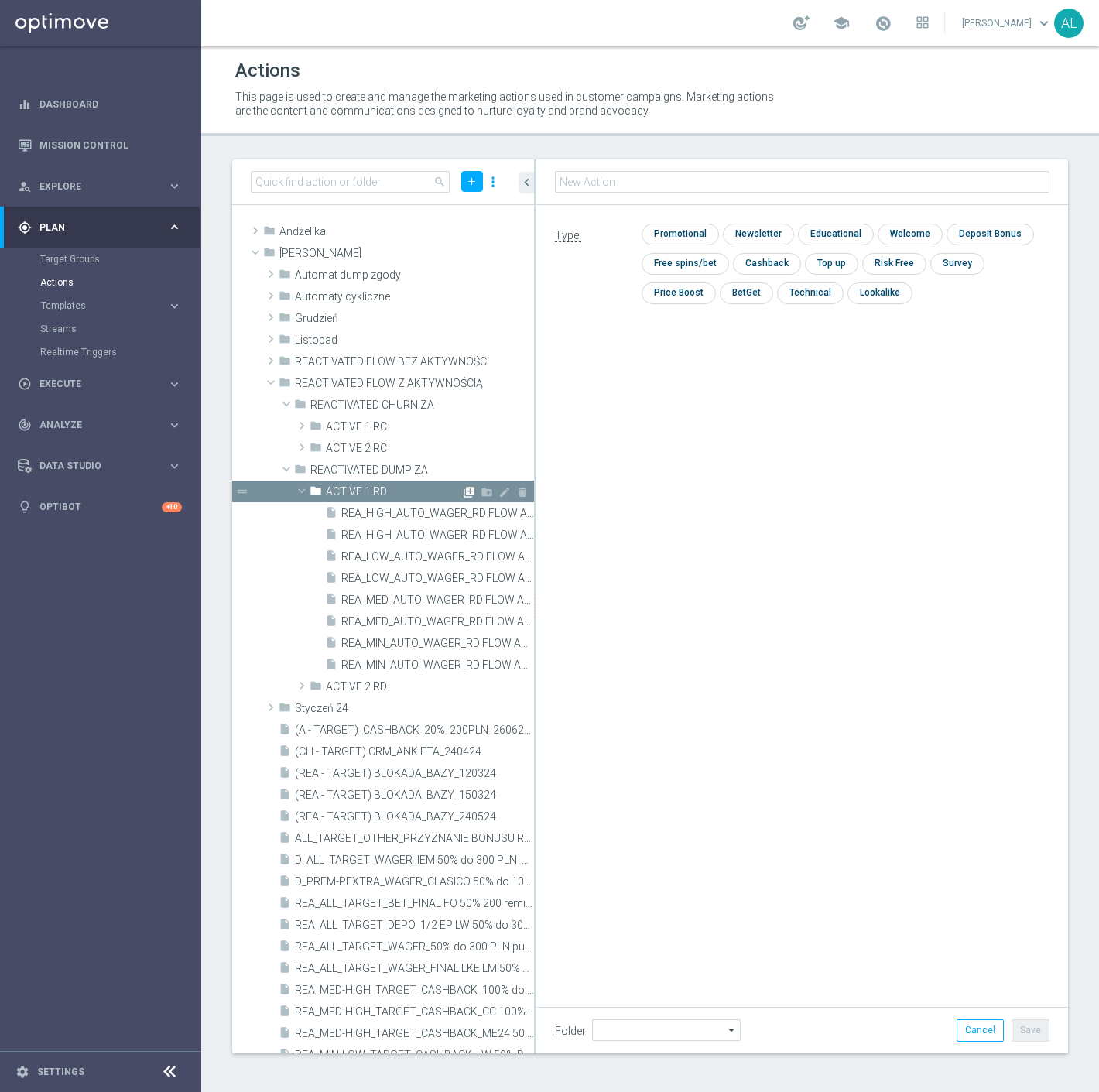
type input "ACTIVE 1 RD"
click at [606, 180] on input "text" at bounding box center [801, 182] width 494 height 22
type input "REA_MIN_AUTO_WAGER_RD FLOW ACTIVE 1 100%-25 PLN MAIL_DAILY"
click at [889, 914] on div "REA_MIN_AUTO_WAGER_RD FLOW ACTIVE 1 100%-25 PLN MAIL_DAILY mode_edit Type: chec…" at bounding box center [802, 606] width 532 height 894
click at [668, 224] on input "checkbox" at bounding box center [679, 234] width 73 height 21
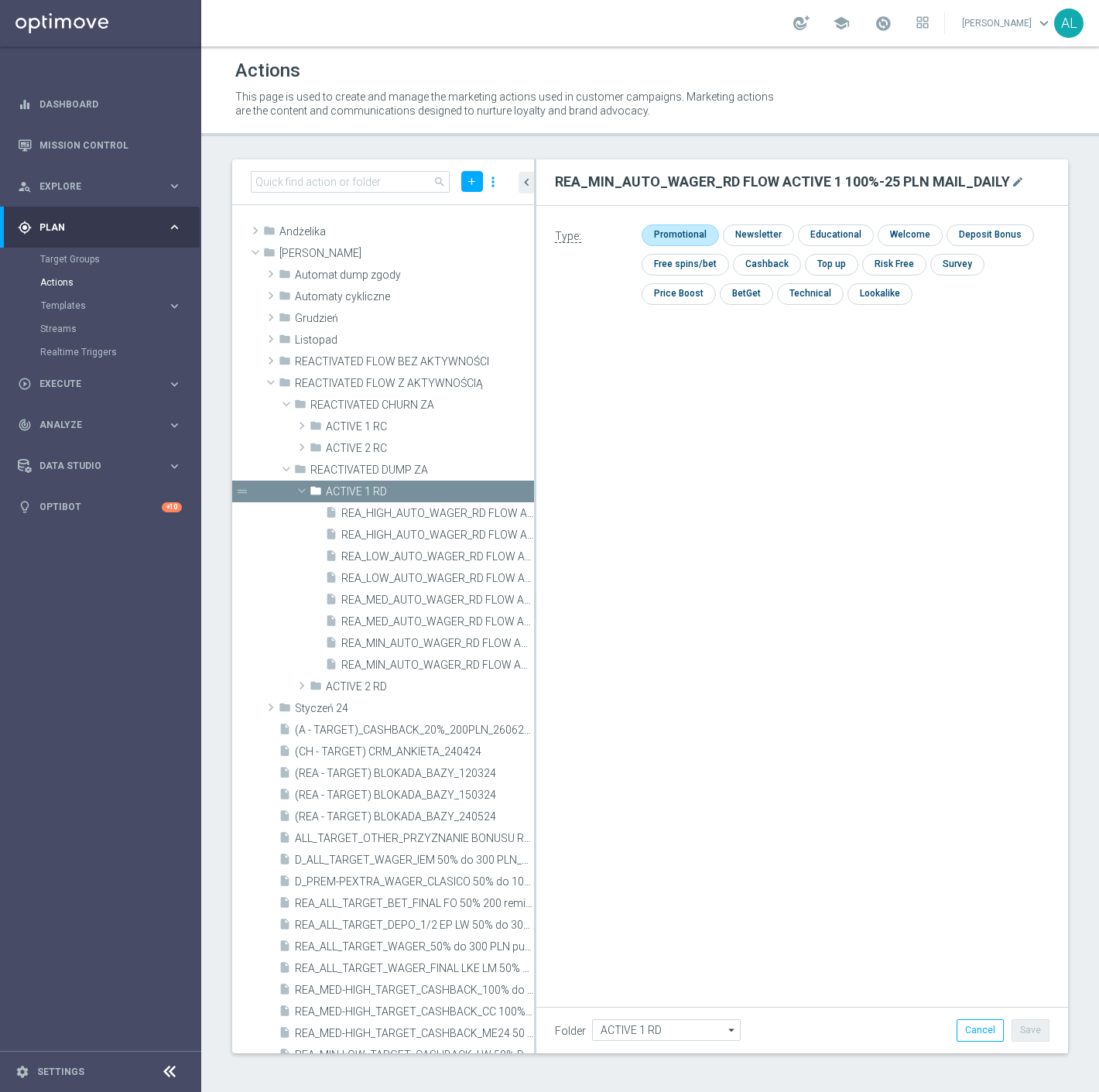
checkbox input "true"
click at [1030, 1029] on button "Save" at bounding box center [1031, 1030] width 38 height 22
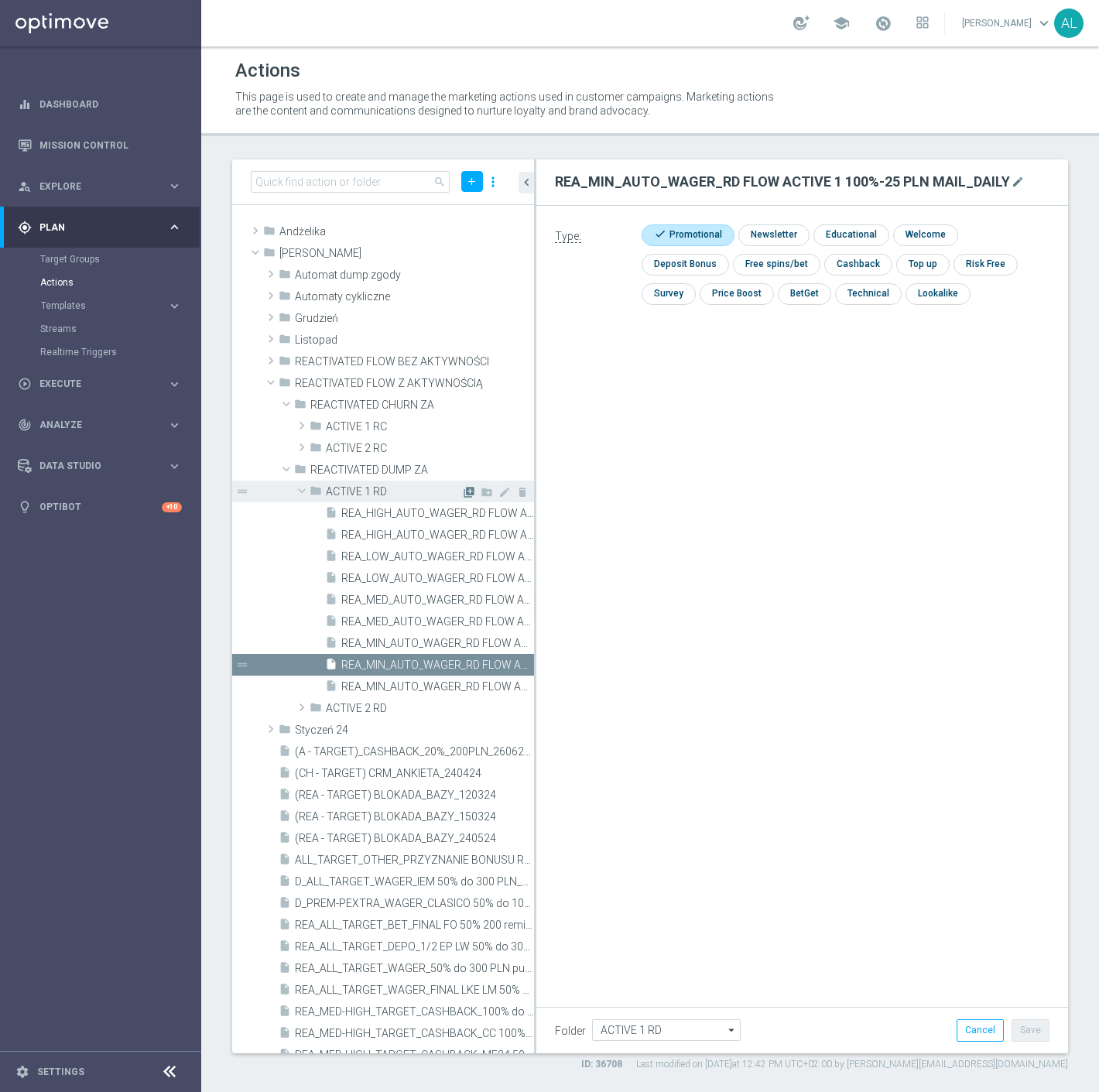
click at [463, 491] on icon "library_add" at bounding box center [469, 491] width 12 height 12
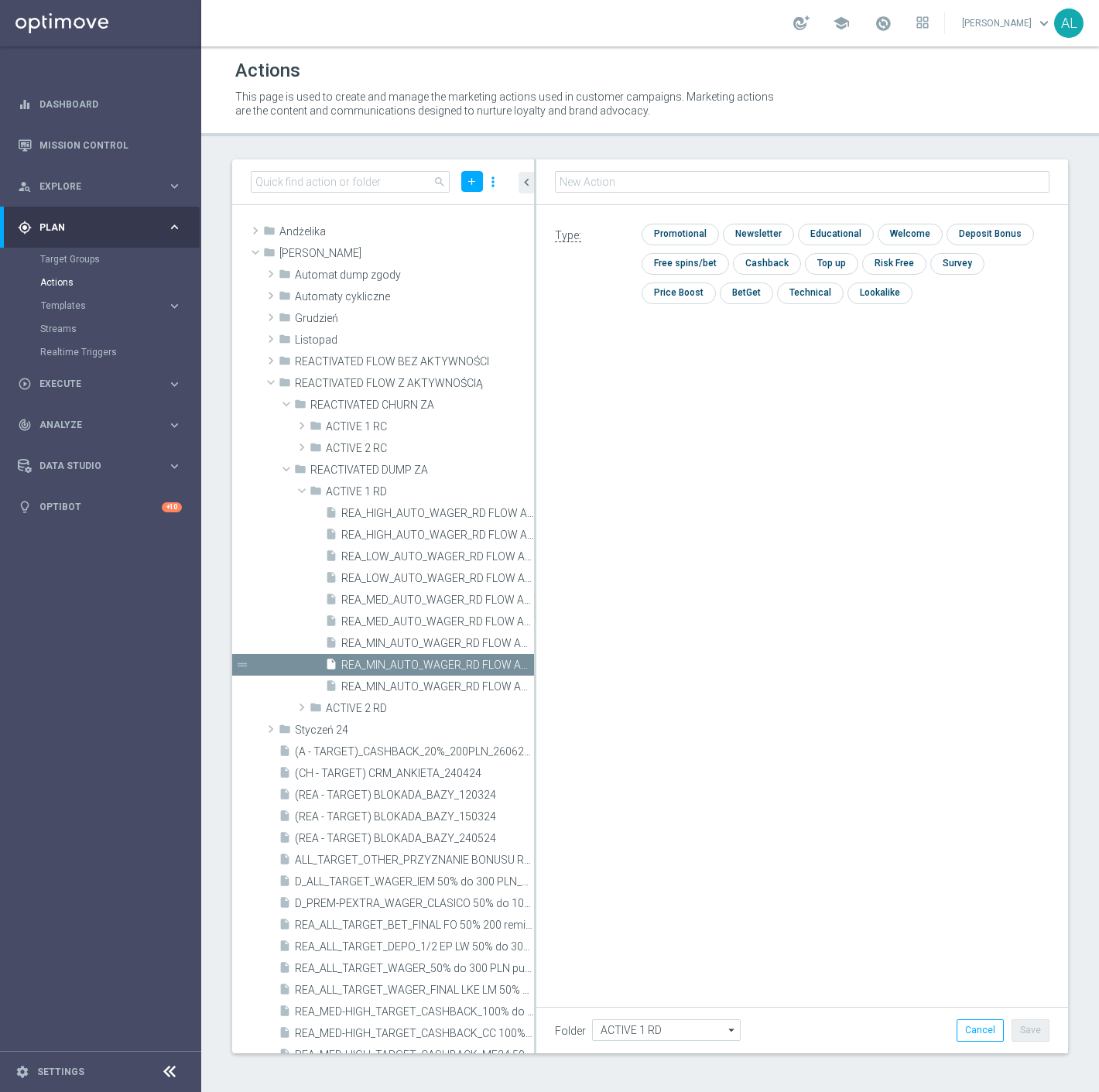
type input "REA_LOW_AUTO_WAGER_RD FLOW ACTIVE 1 100%-50 PLN MAIL_DAILY"
click at [683, 241] on input "checkbox" at bounding box center [679, 234] width 73 height 21
checkbox input "true"
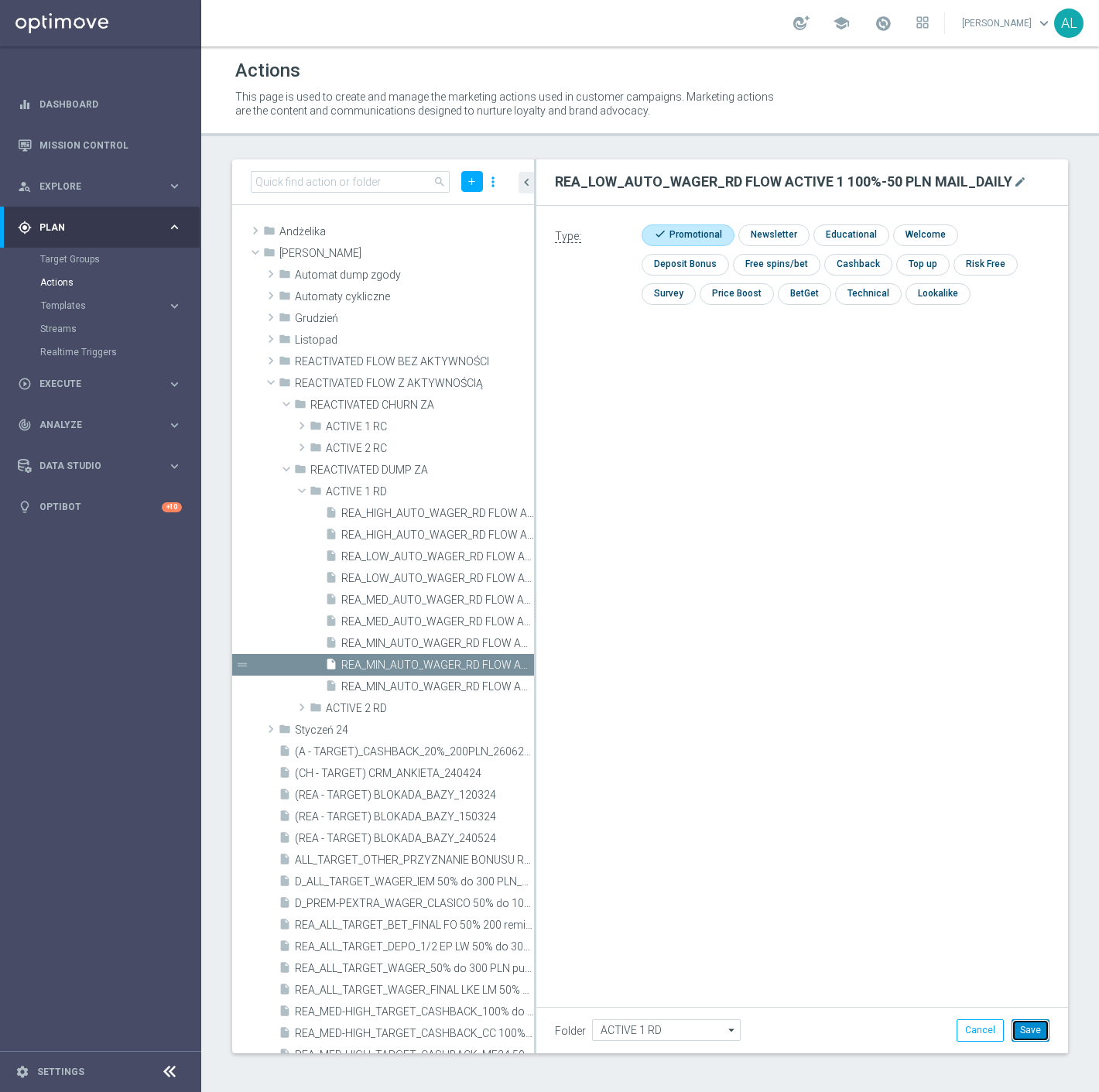
click at [1046, 1024] on button "Save" at bounding box center [1031, 1030] width 38 height 22
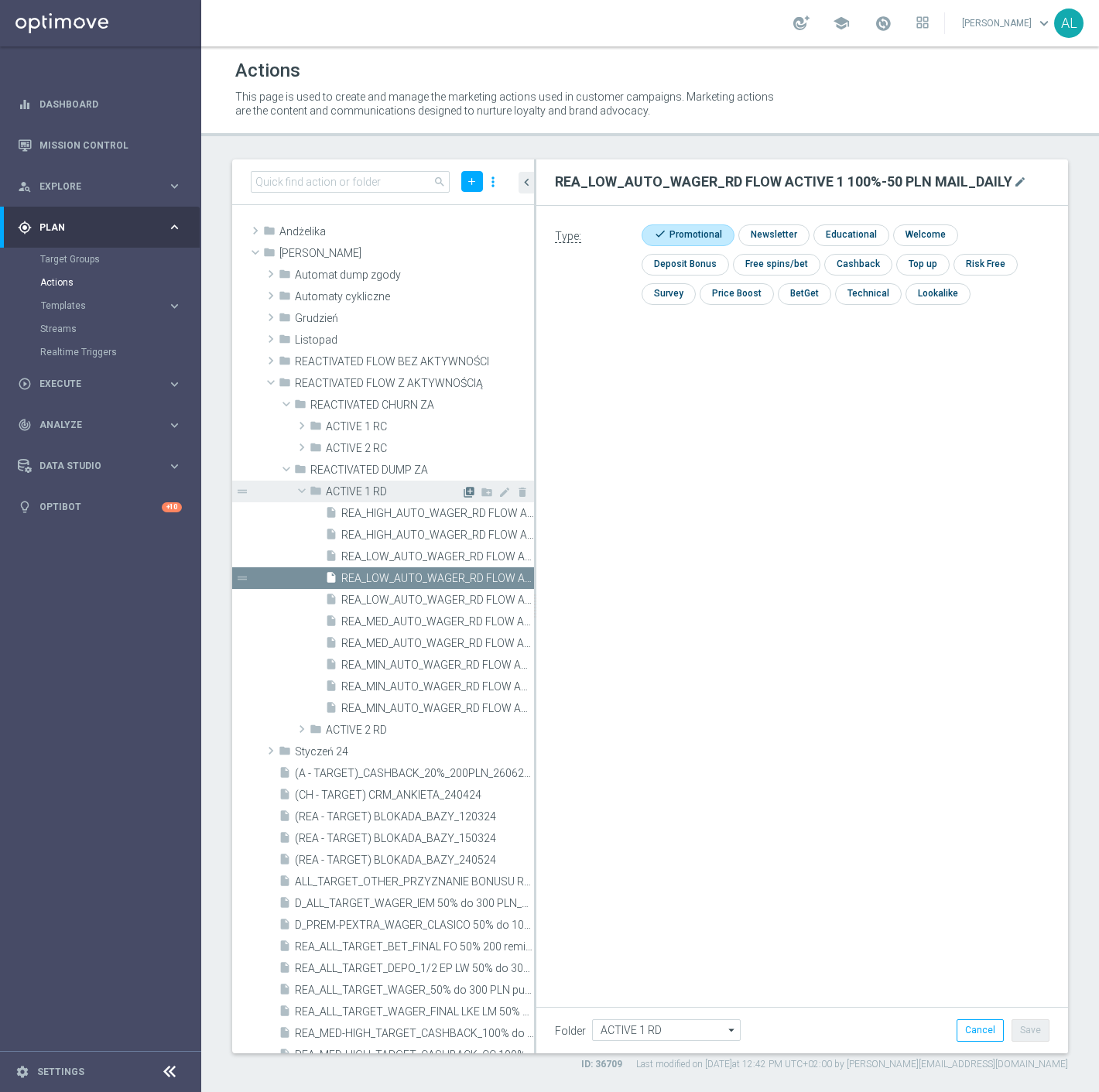
click at [463, 495] on icon "library_add" at bounding box center [469, 491] width 12 height 12
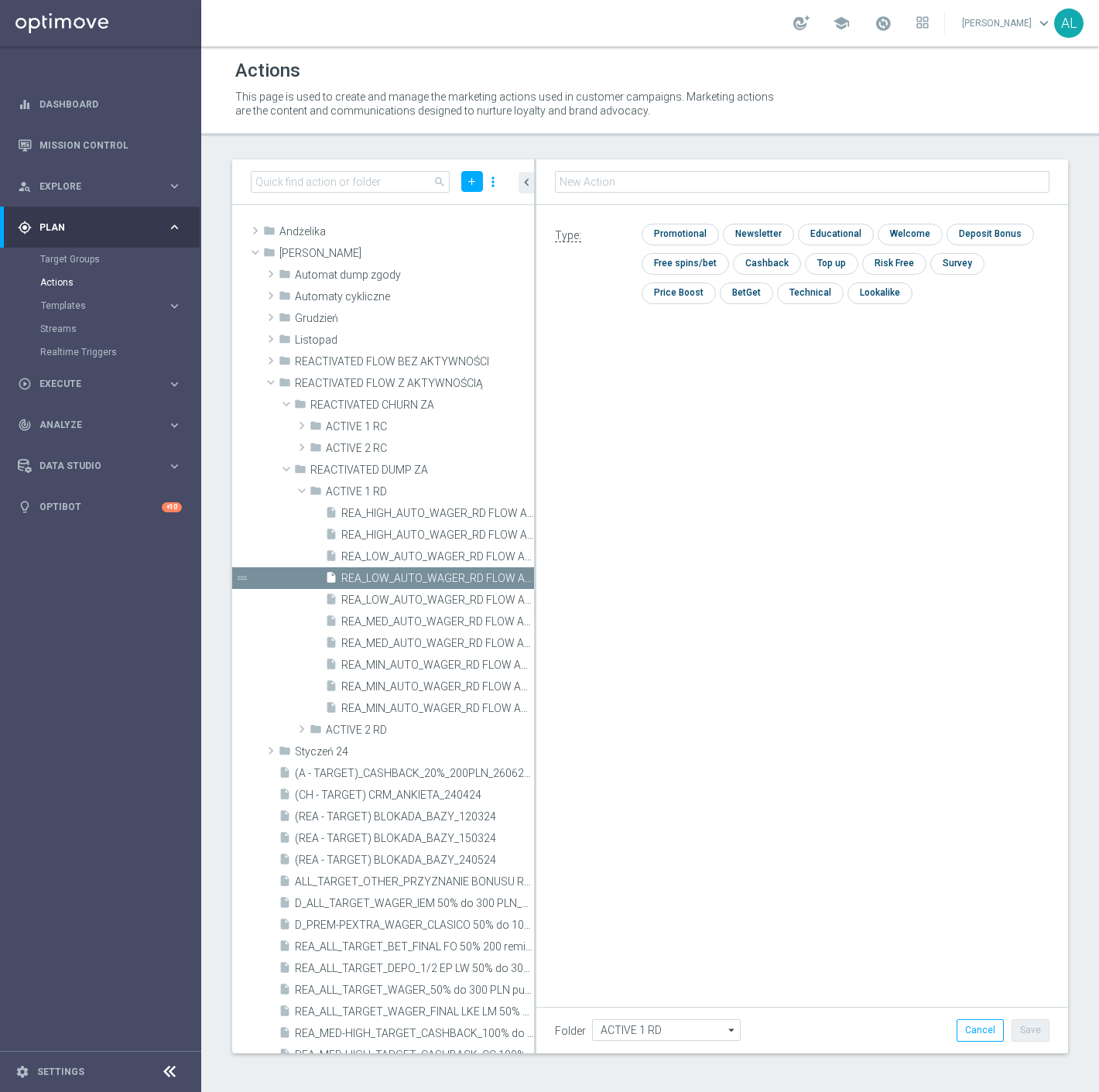
type input "REA_MED_AUTO_WAGER_RD FLOW ACTIVE 1 100%-75 PLN MAIL_DAILY"
click at [700, 234] on input "checkbox" at bounding box center [679, 234] width 73 height 21
checkbox input "true"
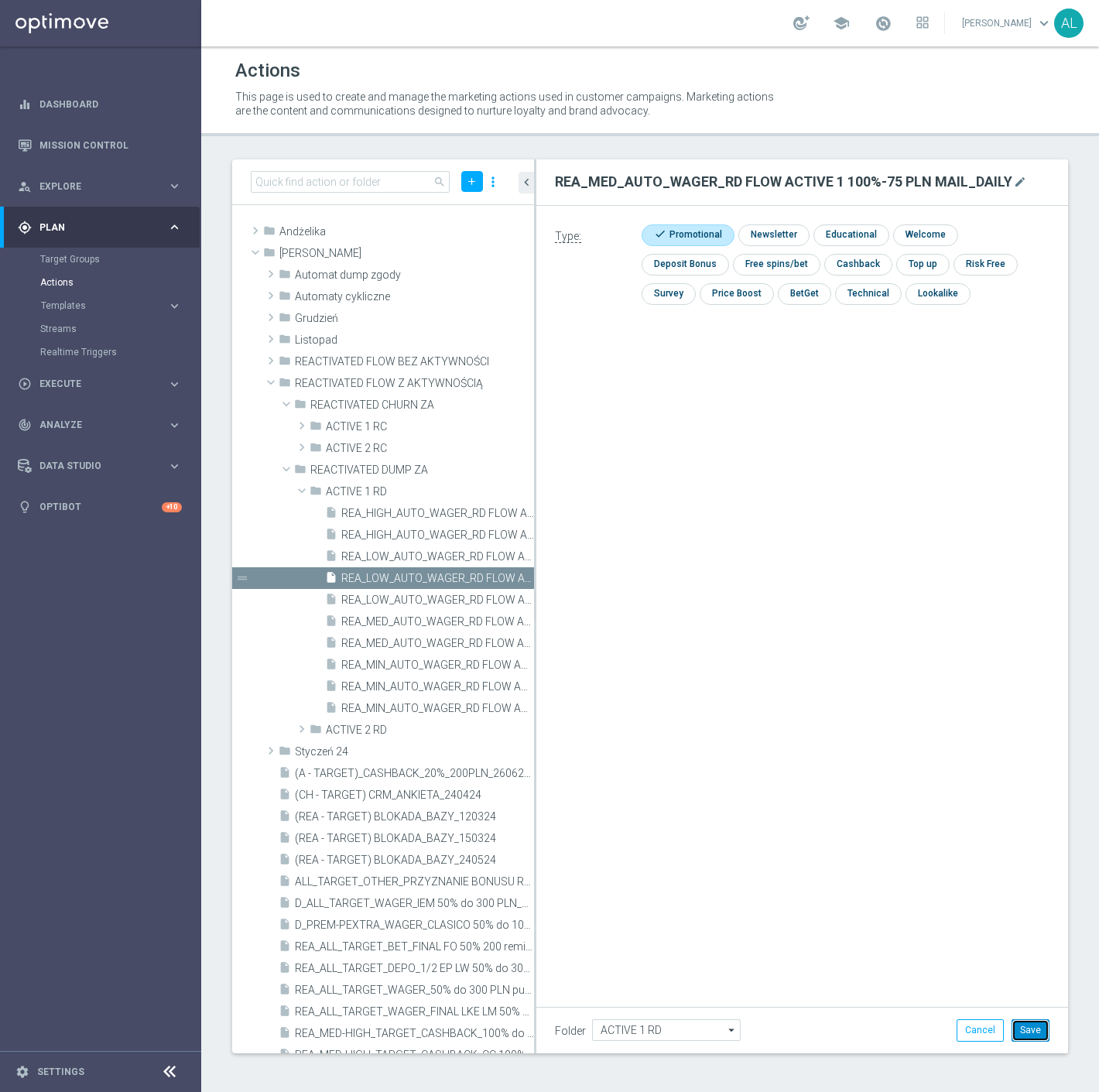
click at [1038, 1036] on button "Save" at bounding box center [1031, 1030] width 38 height 22
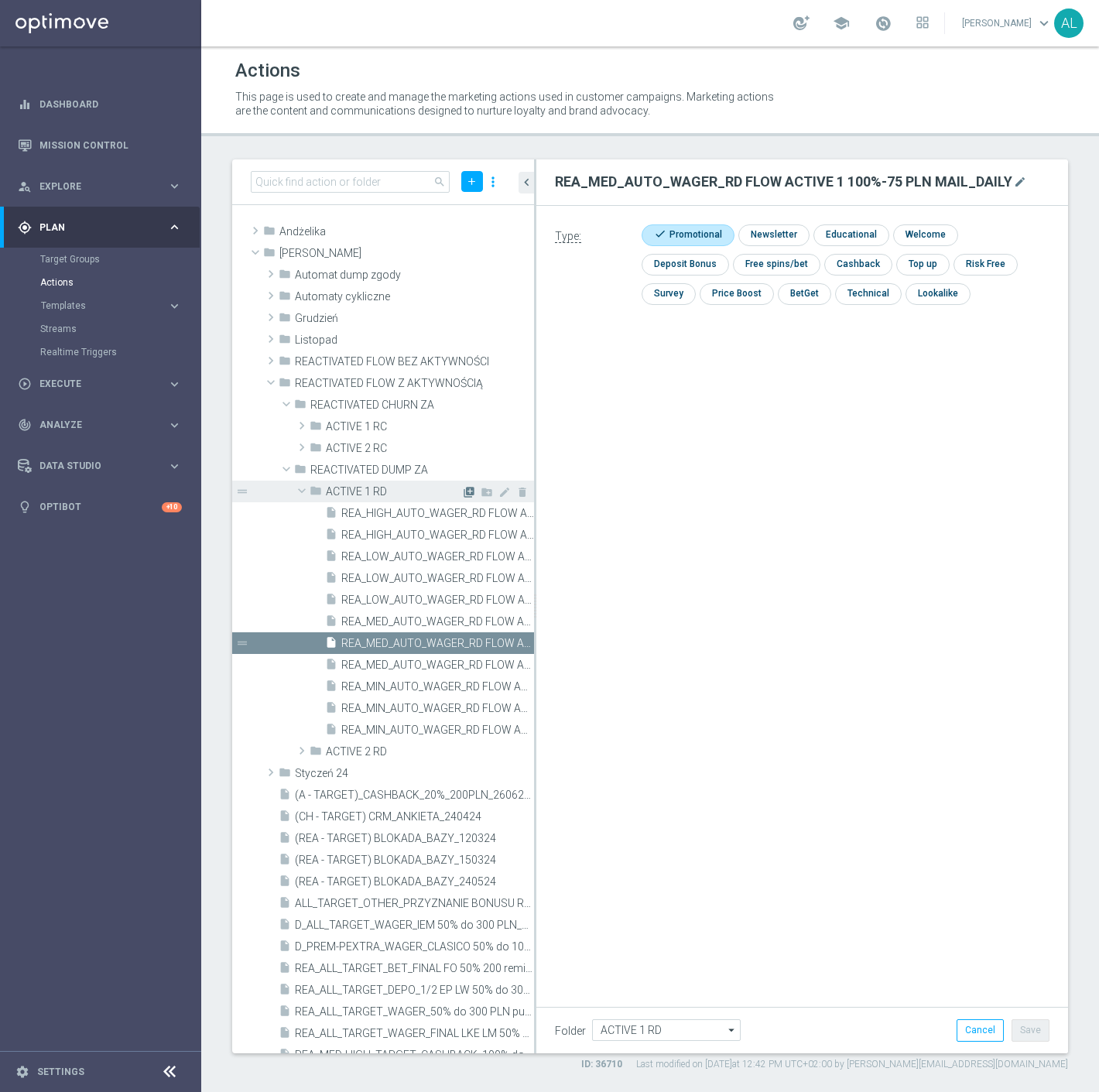
click at [463, 491] on icon "library_add" at bounding box center [469, 491] width 12 height 12
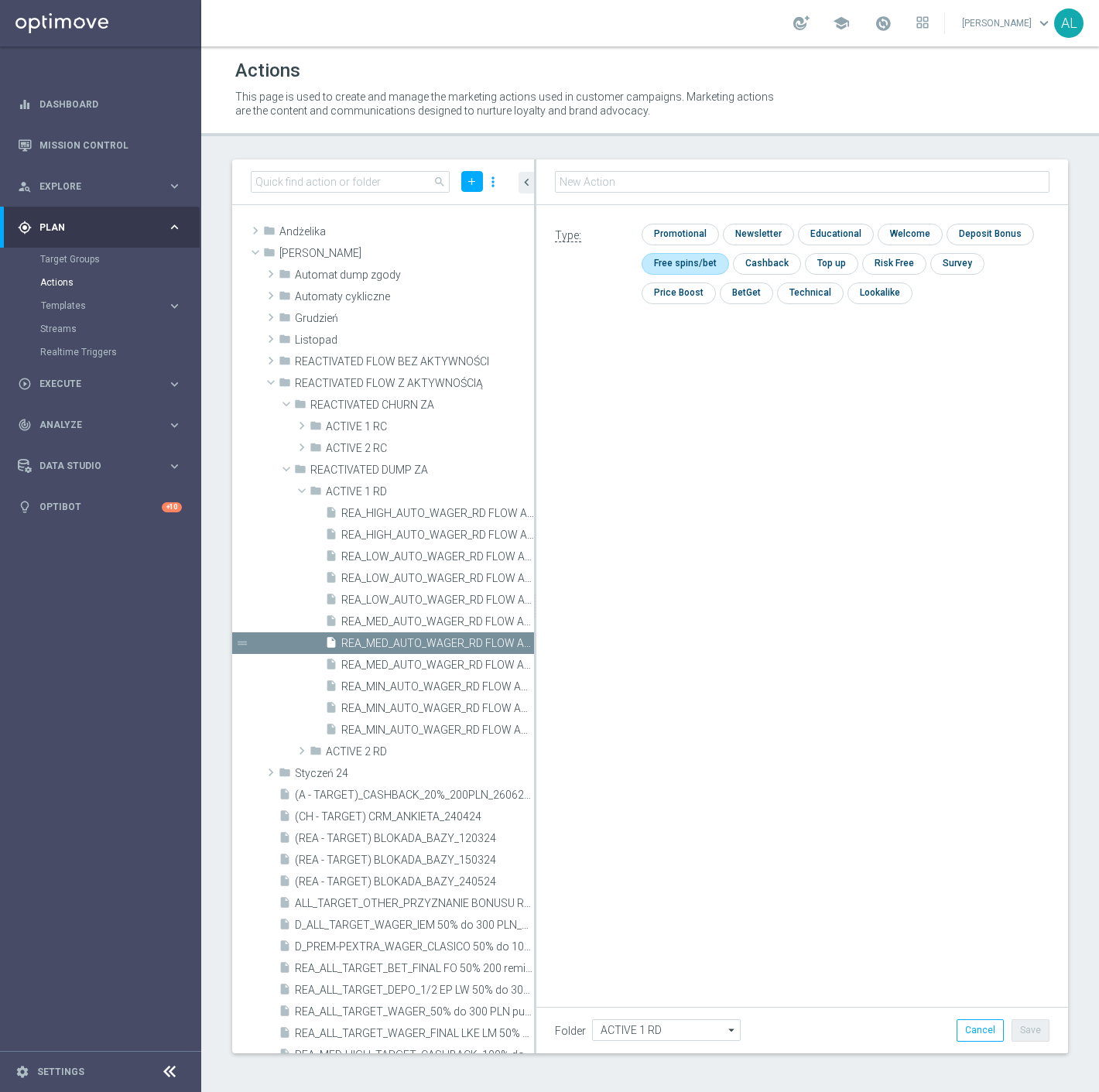
type input "REA_HIGH_AUTO_WAGER_RD FLOW ACTIVE 1 100%-100 PLN MAIL_DAILY"
click at [659, 231] on input "checkbox" at bounding box center [679, 234] width 73 height 21
checkbox input "true"
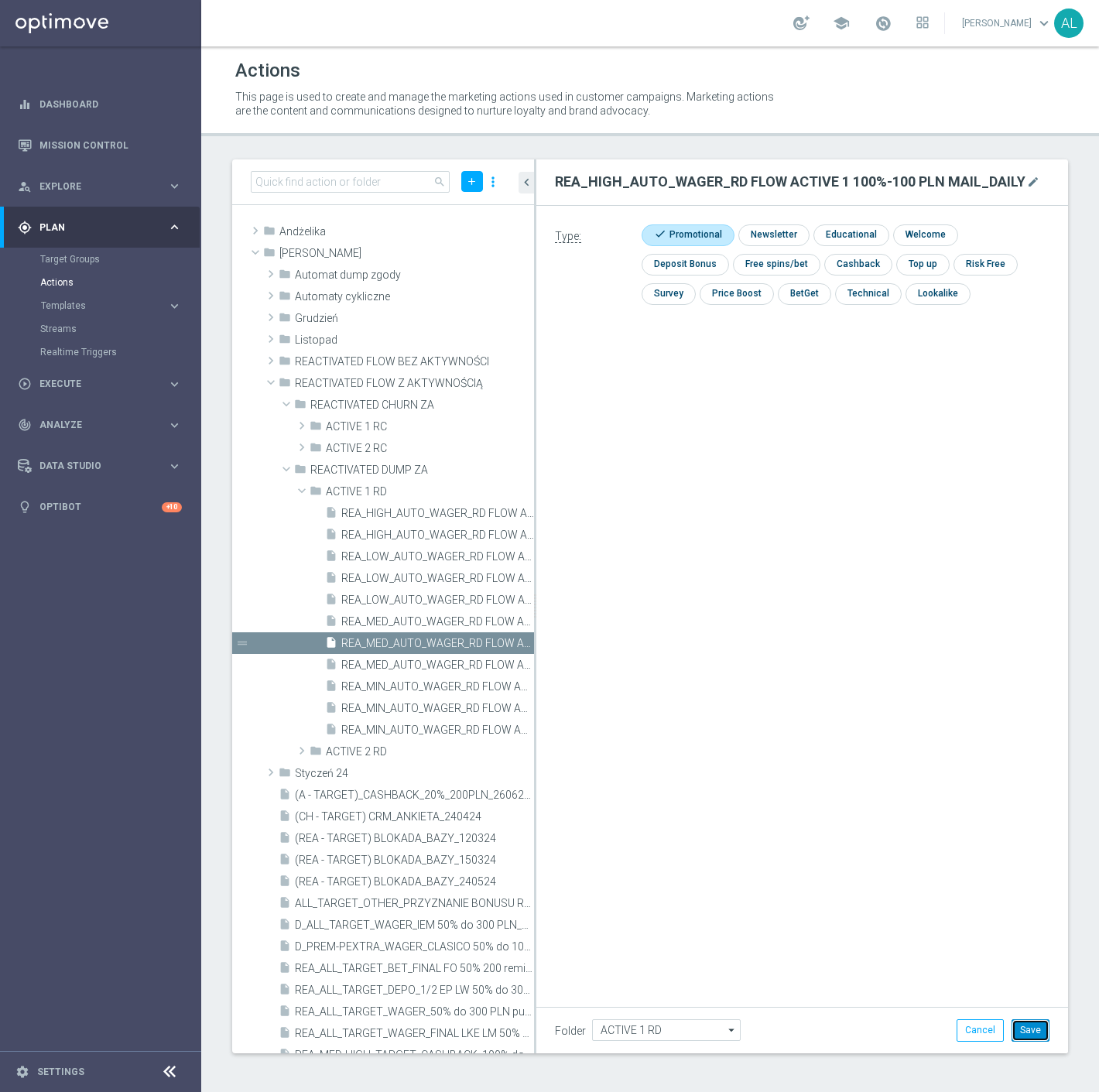
click at [1023, 1024] on button "Save" at bounding box center [1031, 1030] width 38 height 22
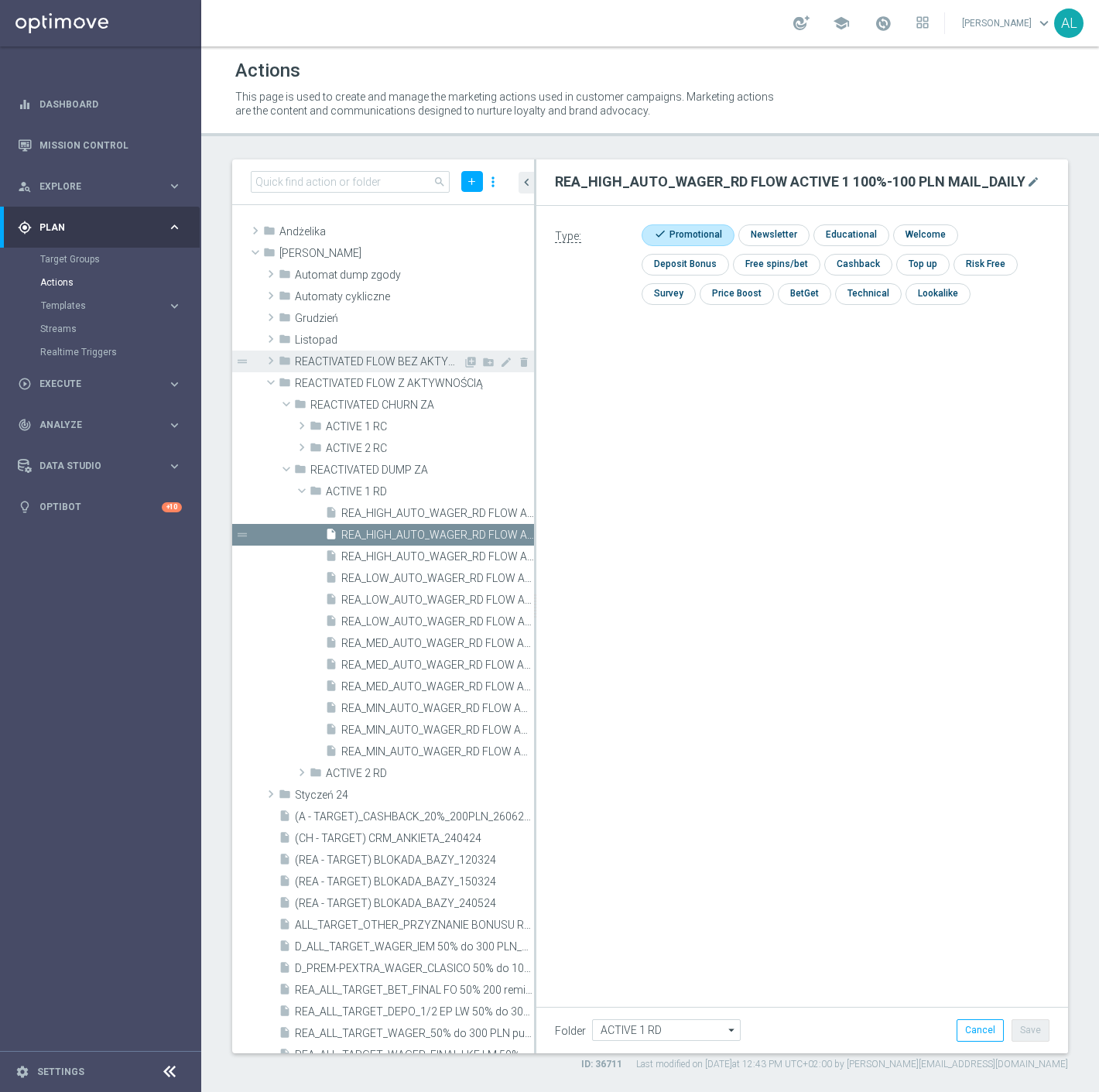
click at [271, 359] on span at bounding box center [271, 361] width 15 height 19
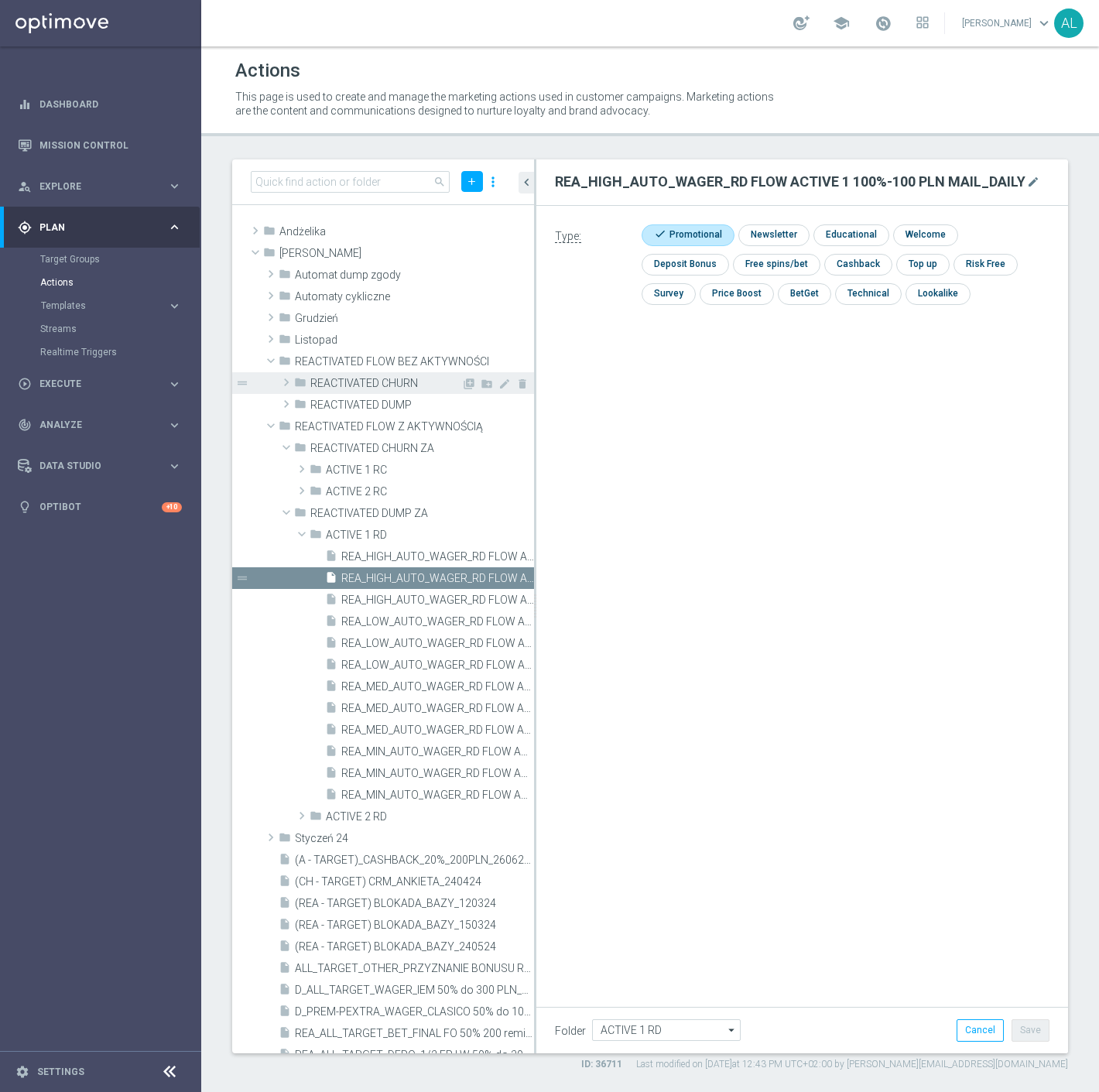
click at [283, 379] on span at bounding box center [286, 382] width 15 height 19
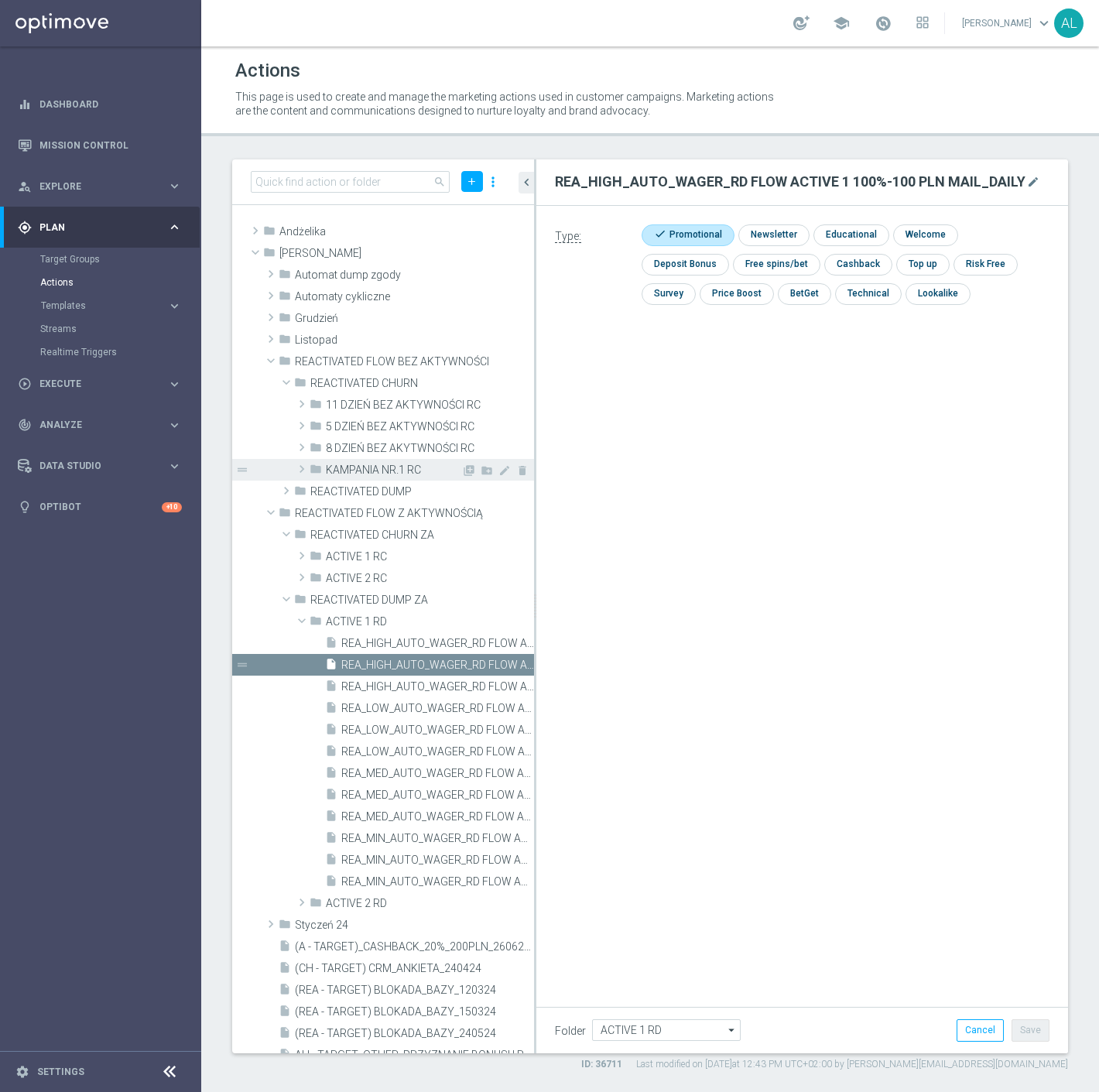
click at [403, 474] on span "KAMPANIA NR.1 RC" at bounding box center [394, 470] width 136 height 13
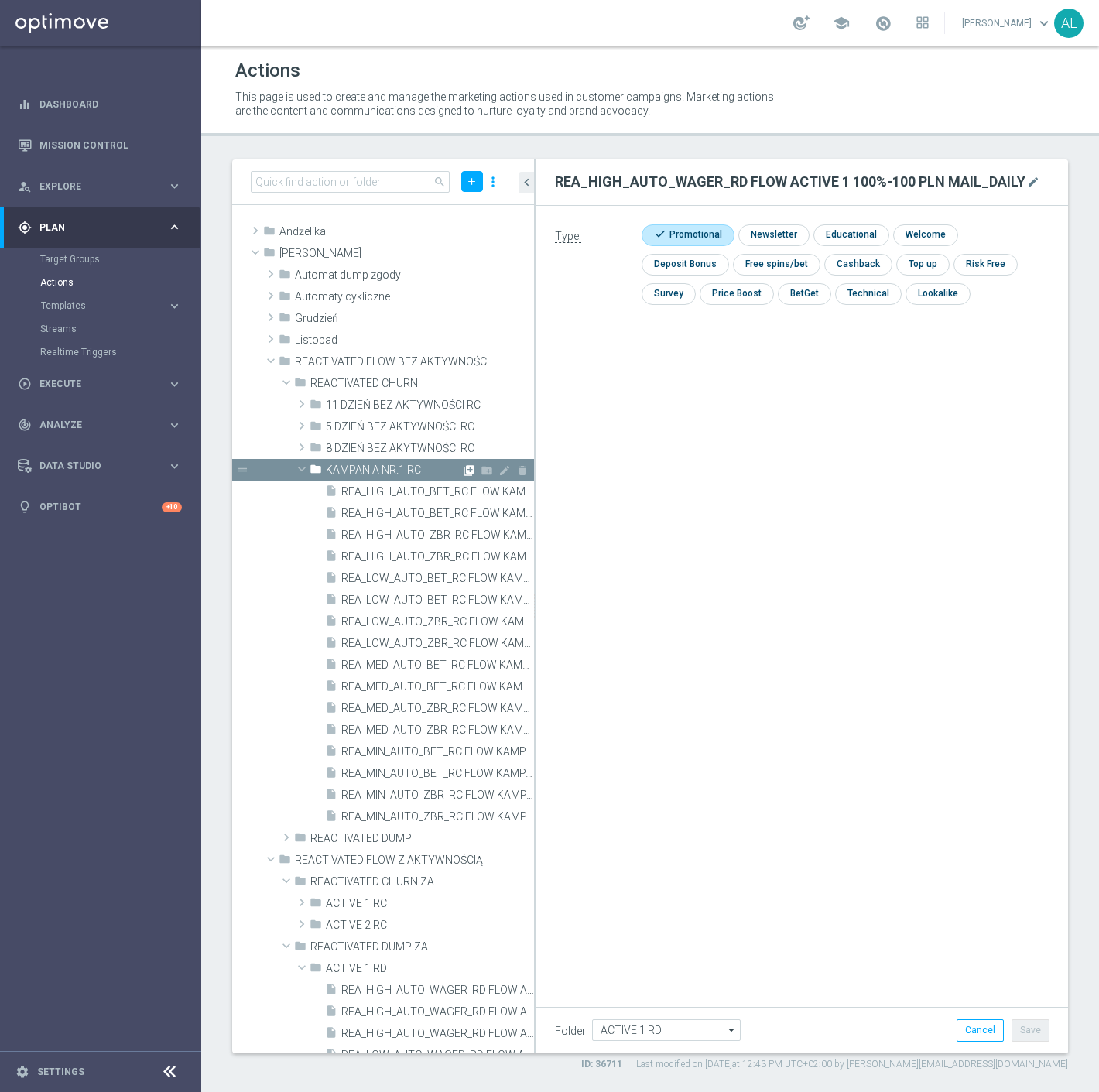
click at [463, 469] on icon "library_add" at bounding box center [469, 470] width 12 height 12
type input "KAMPANIA NR.1 RC"
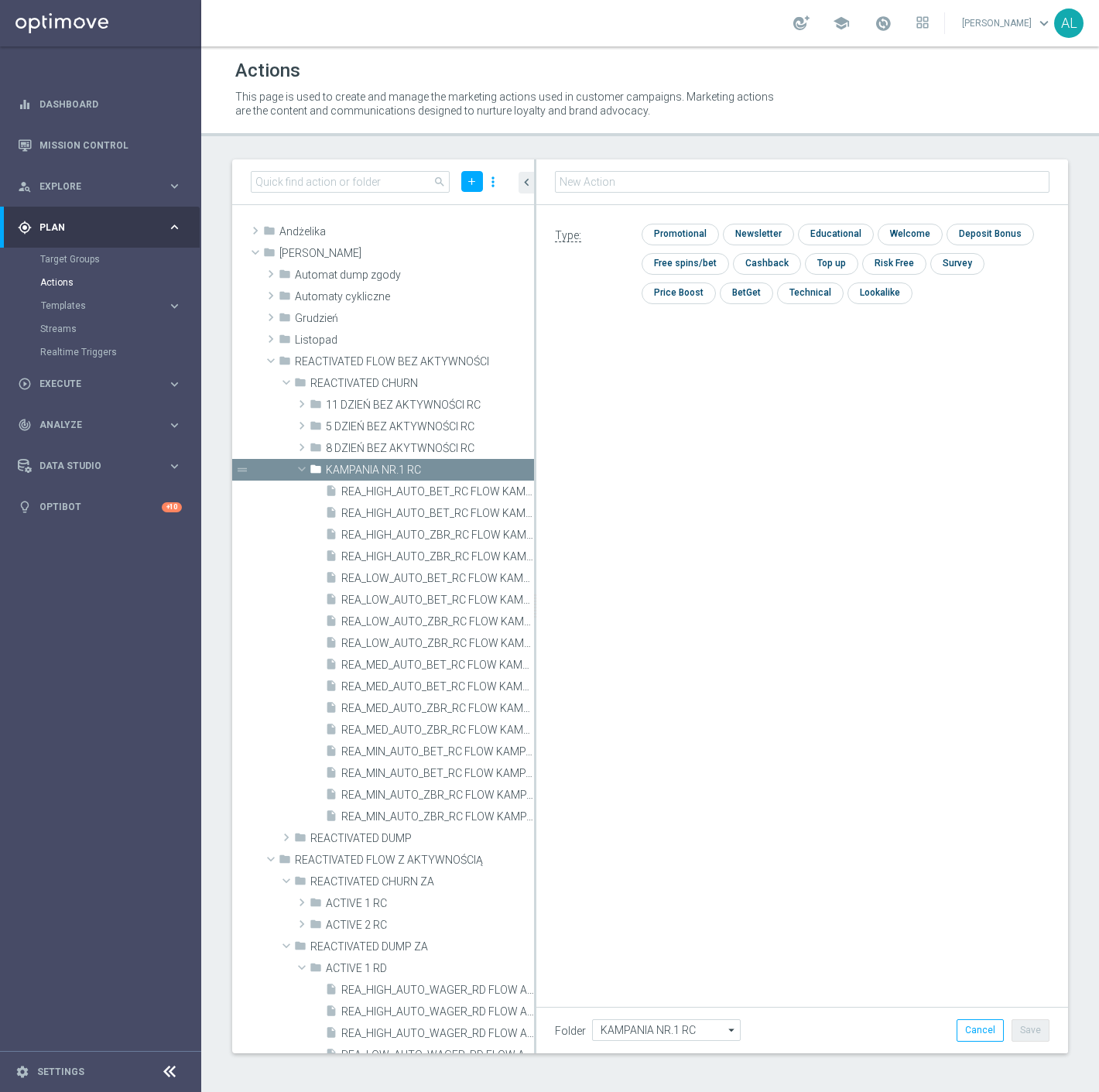
type input "REA_MIN_AUTO_BET_RC FLOW KAMPANIA NR 1 50%-50 PLN MAIL_DAILY"
click at [704, 229] on input "checkbox" at bounding box center [679, 234] width 73 height 21
checkbox input "true"
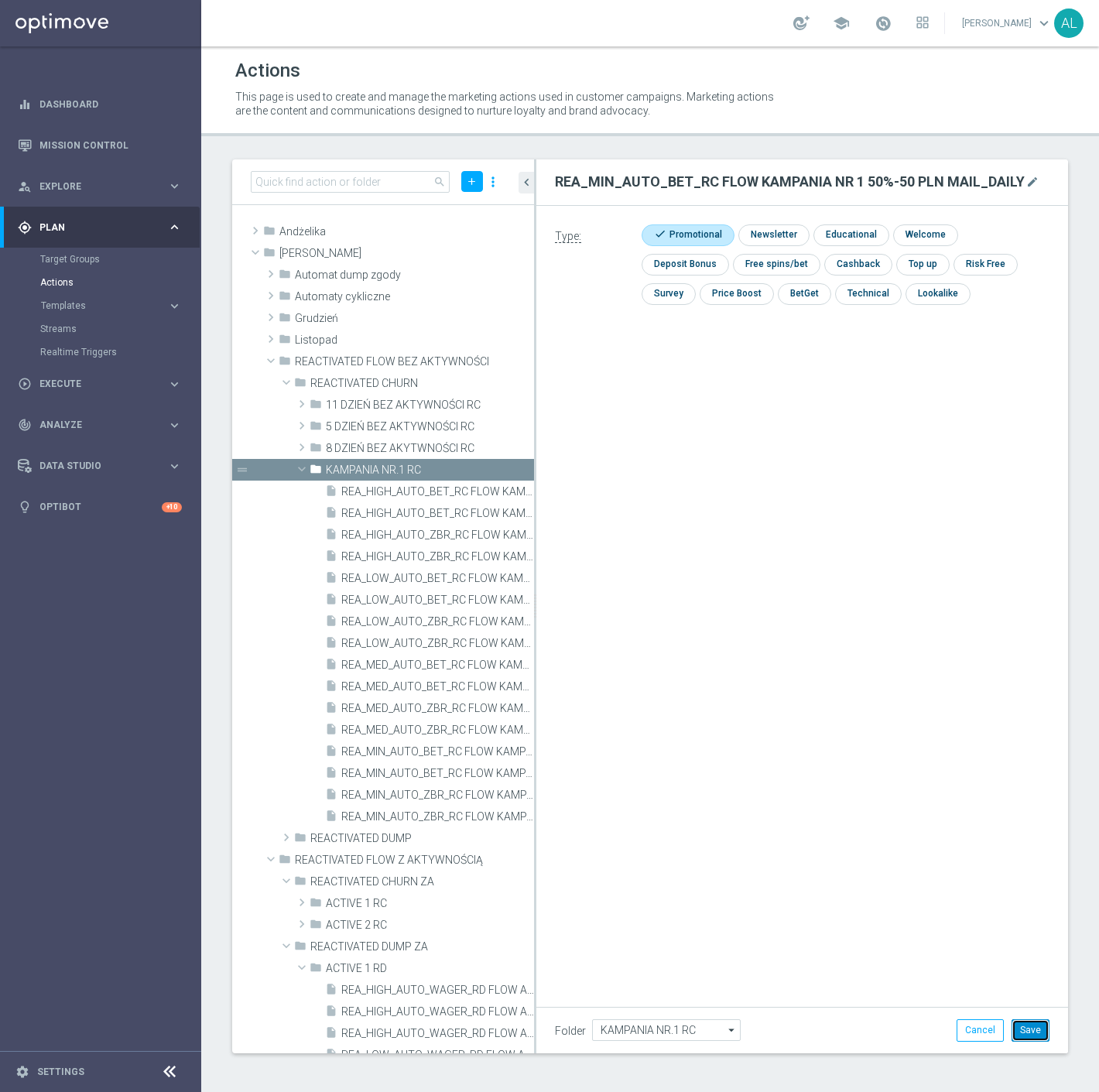
click at [1042, 1027] on button "Save" at bounding box center [1031, 1030] width 38 height 22
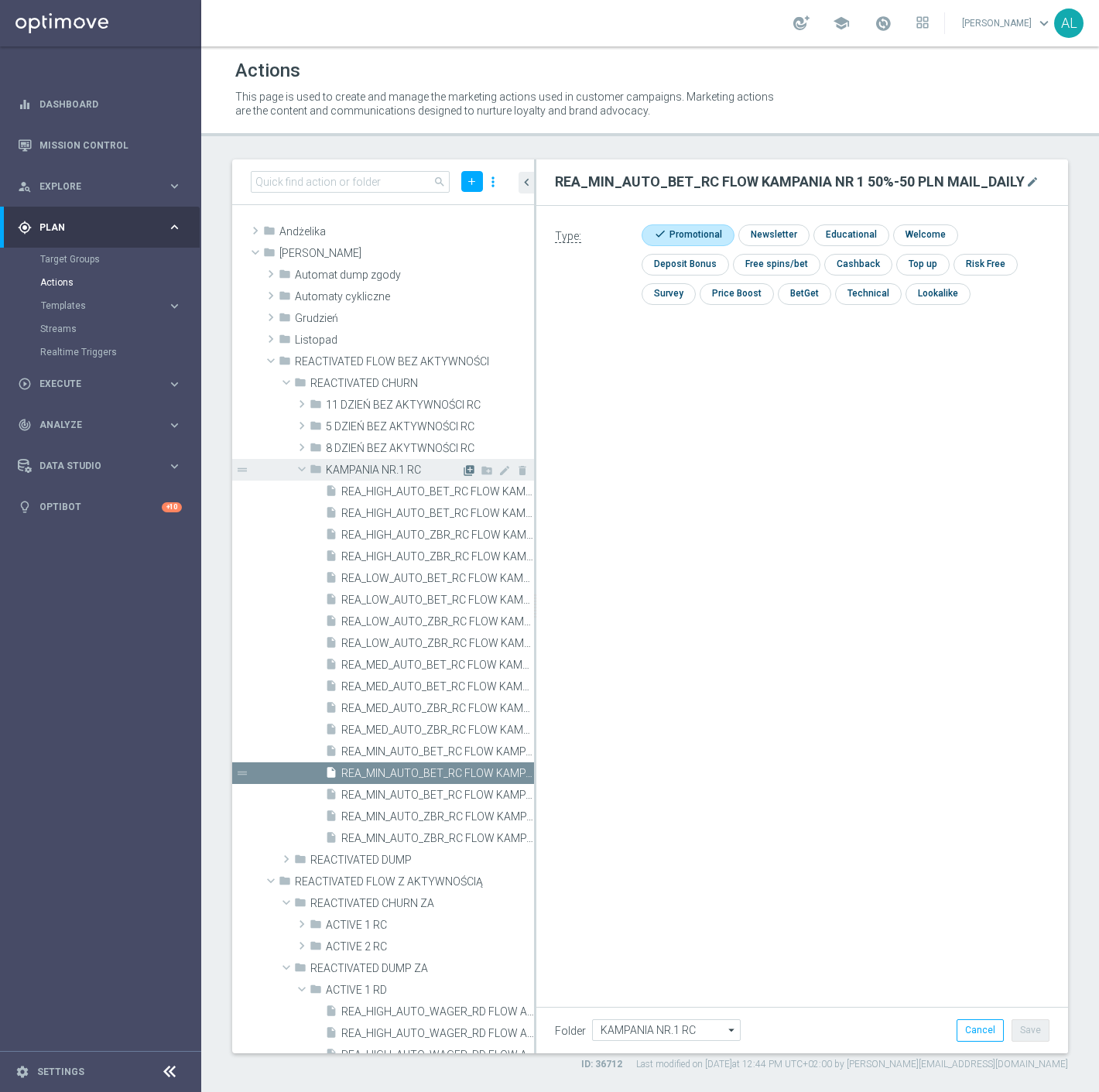
click at [463, 470] on icon "library_add" at bounding box center [469, 470] width 12 height 12
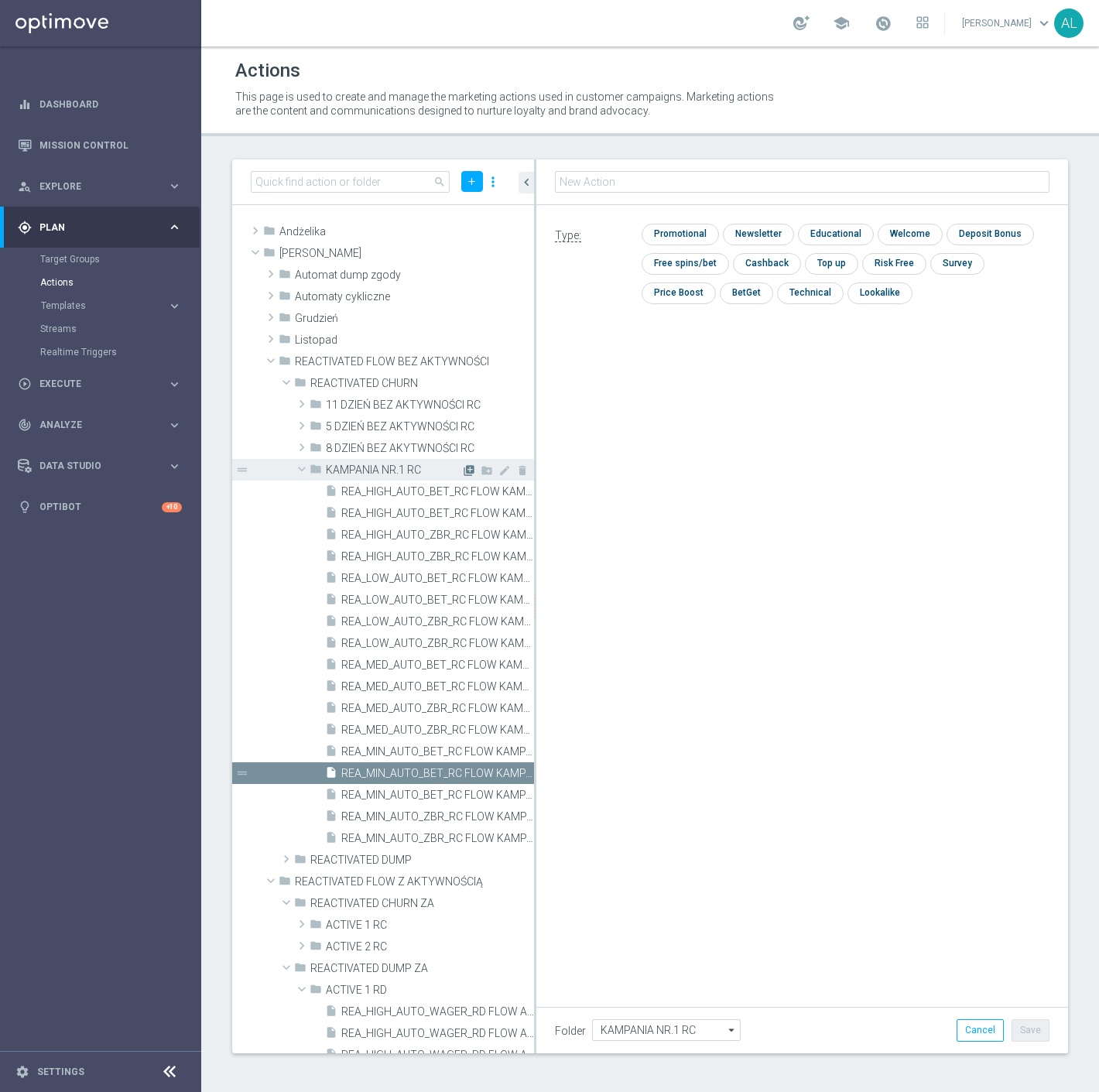
type input "REA_LOW_AUTO_BET_RC FLOW KAMPANIA NR 1 50%-100 PLN MAIL_DAILY"
click at [668, 233] on input "checkbox" at bounding box center [679, 234] width 73 height 21
checkbox input "true"
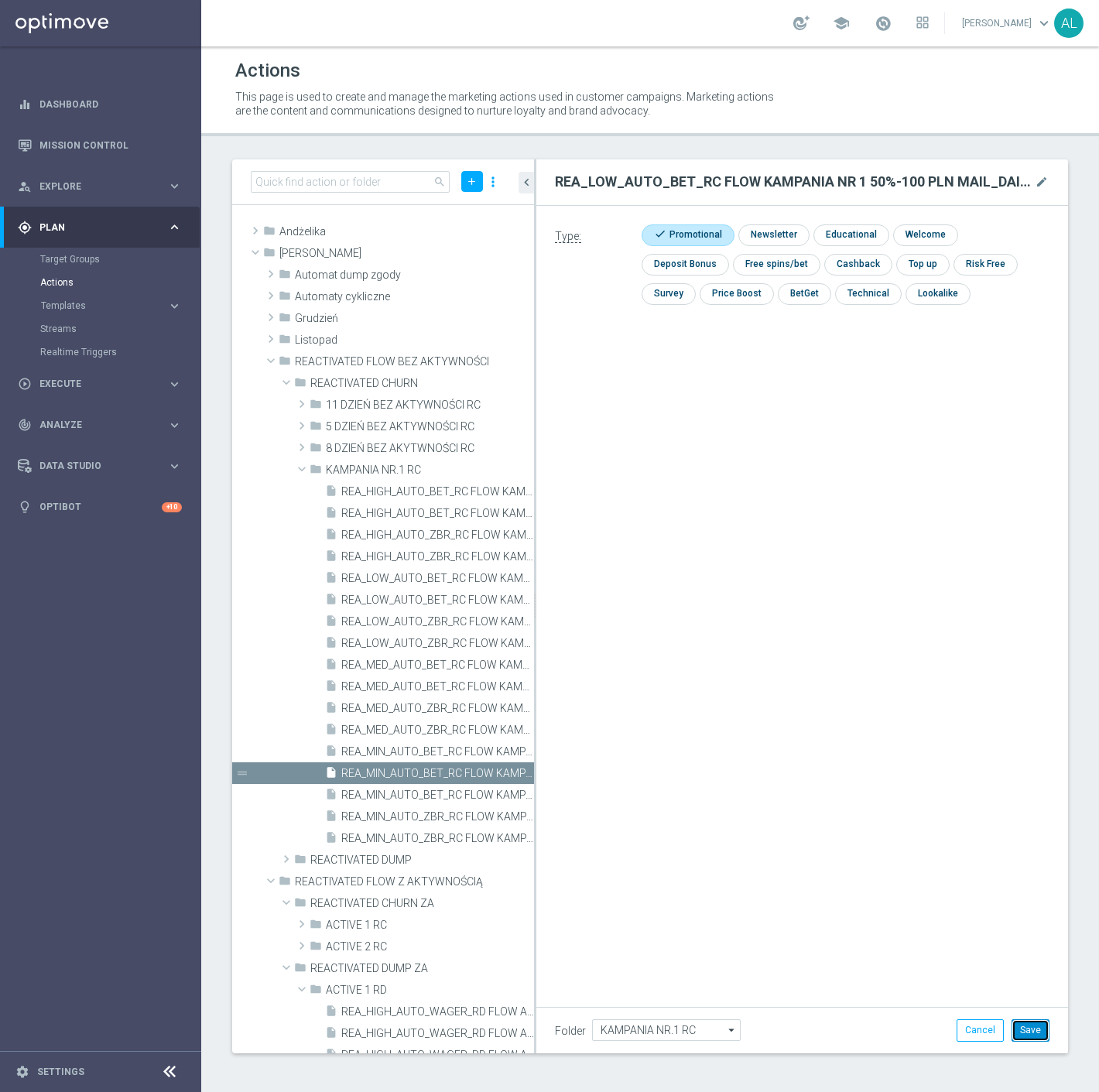
click at [1035, 1034] on button "Save" at bounding box center [1031, 1030] width 38 height 22
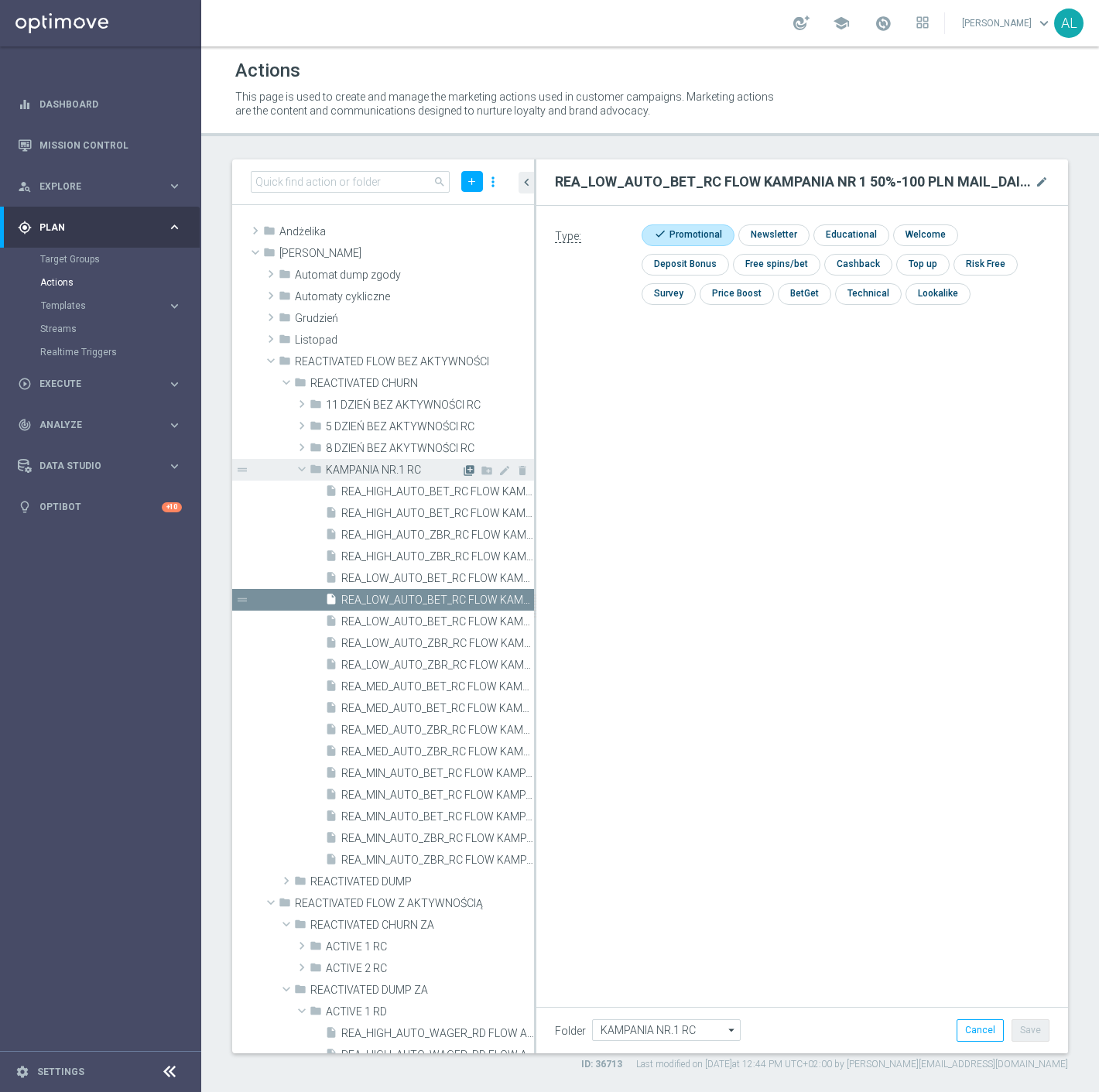
click at [463, 472] on icon "library_add" at bounding box center [469, 470] width 12 height 12
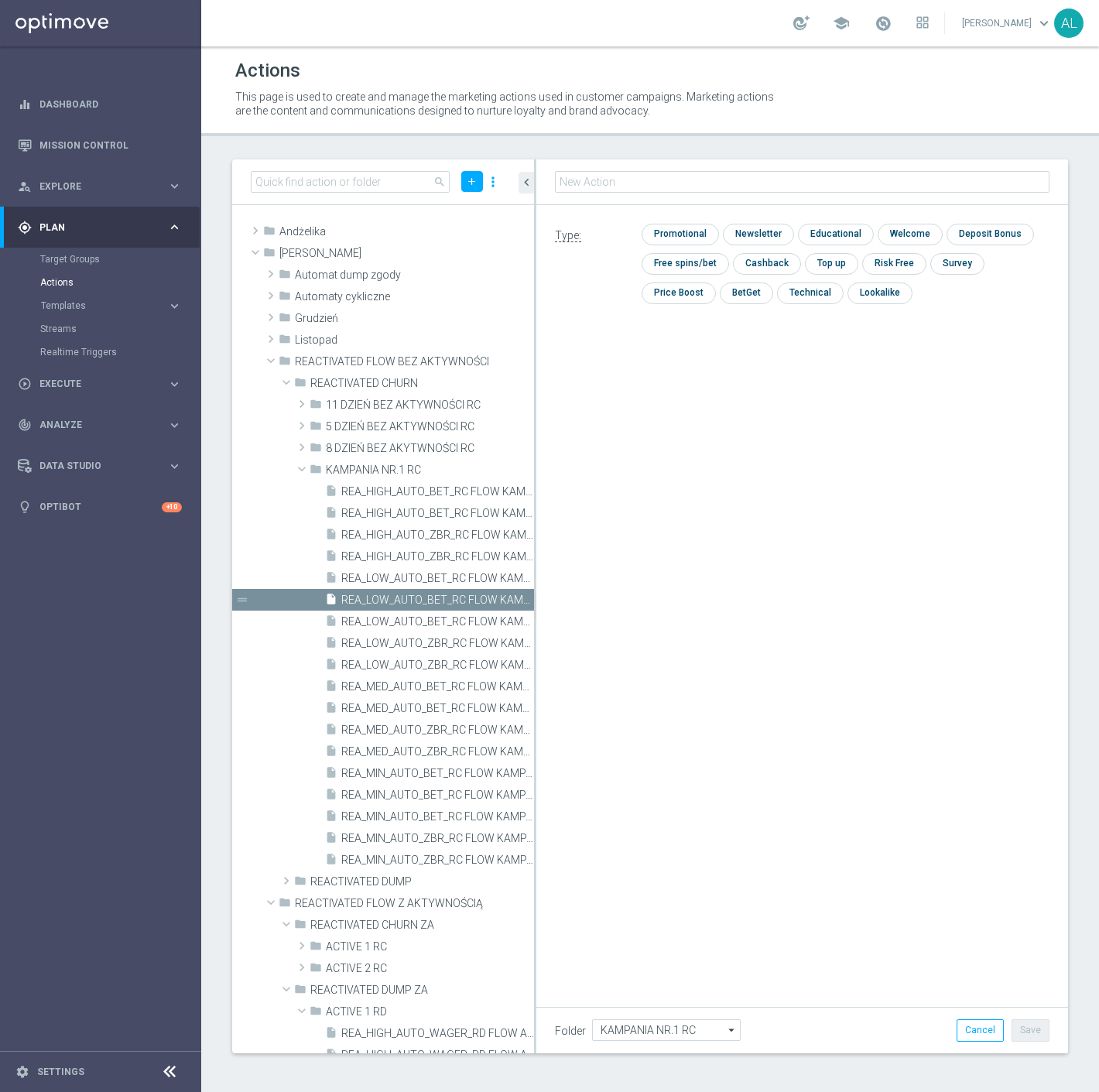
type input "REA_MED_AUTO_BET_RC FLOW KAMPANIA NR 1 50%-200 PLN MAIL_DAILY"
click at [694, 233] on input "checkbox" at bounding box center [679, 234] width 73 height 21
checkbox input "true"
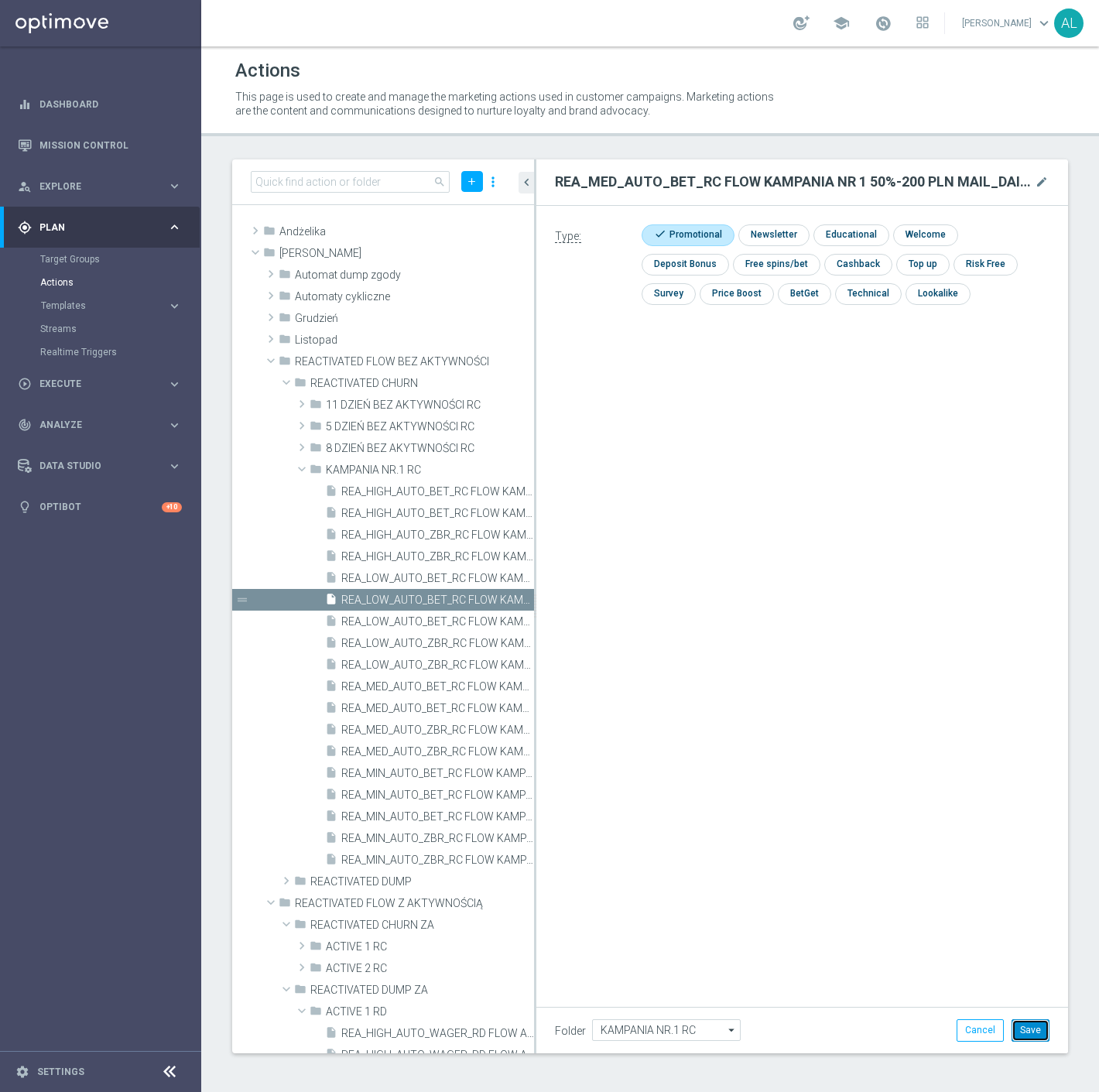
click at [1045, 1034] on button "Save" at bounding box center [1031, 1030] width 38 height 22
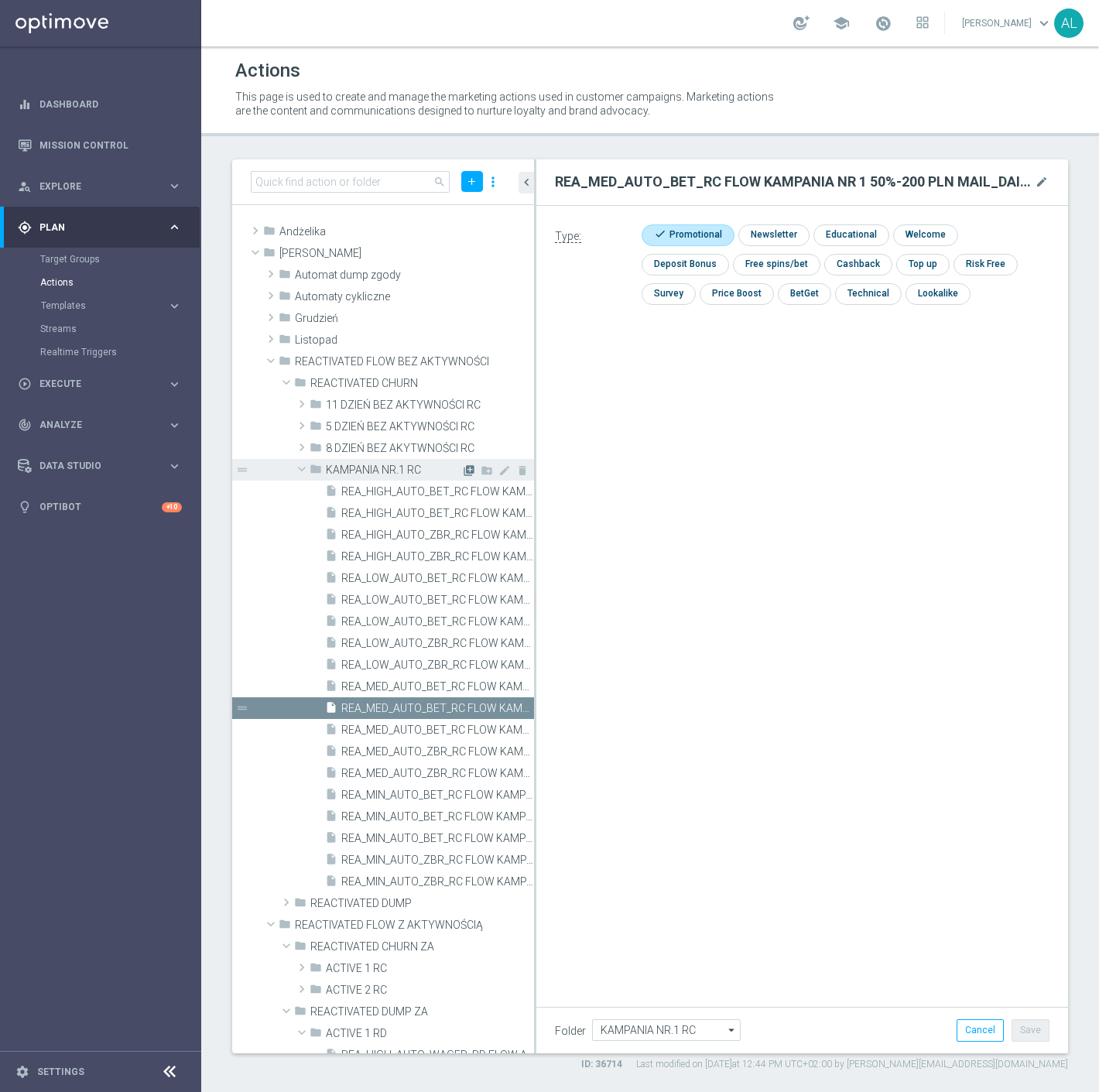
click at [463, 468] on icon "library_add" at bounding box center [469, 470] width 12 height 12
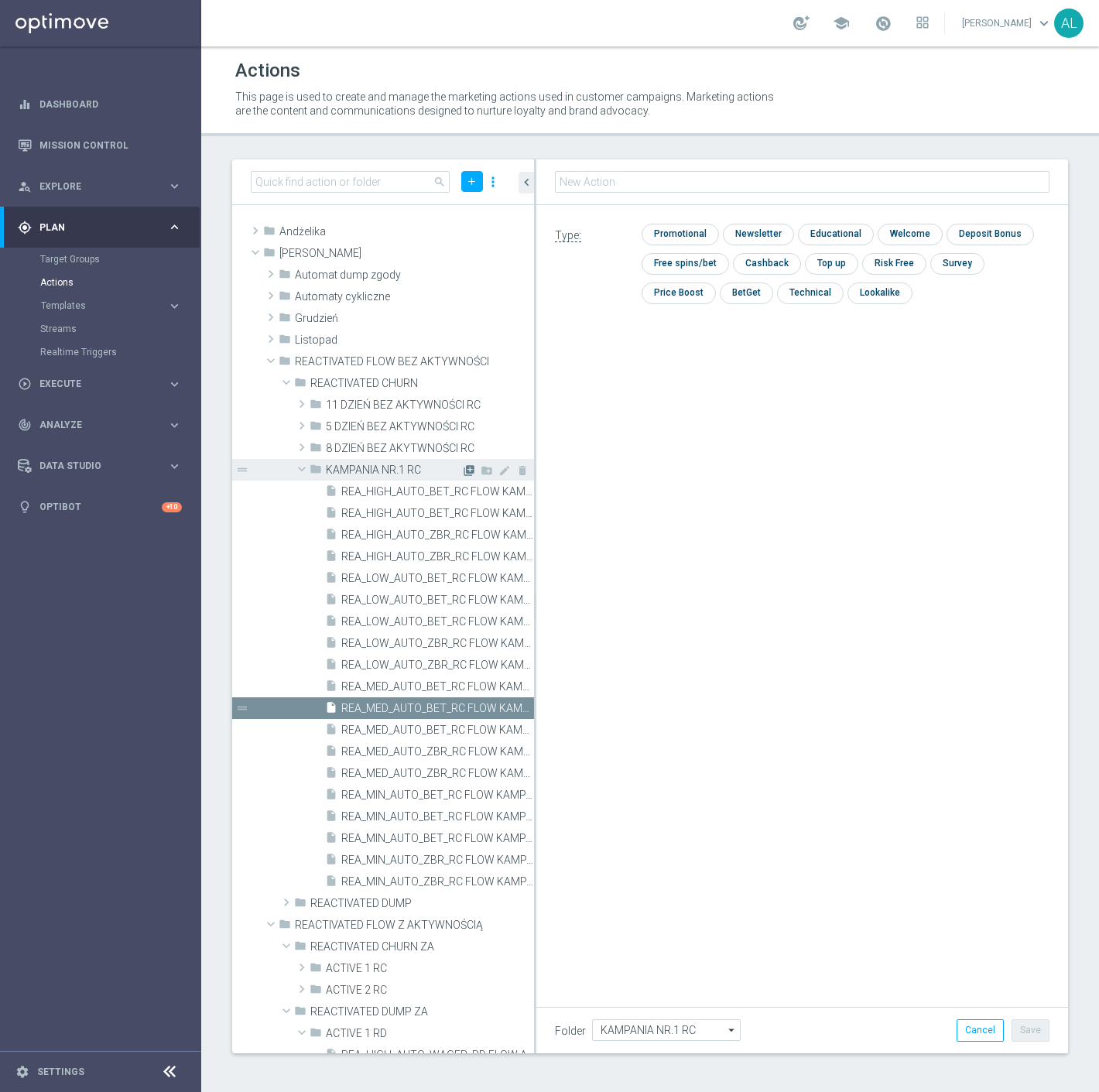
type input "REA_HIGH_AUTO_BET_RC FLOW KAMPANIA NR 1 50%-300 PLN MAIL_DAILY"
click at [671, 226] on input "checkbox" at bounding box center [679, 234] width 73 height 21
checkbox input "true"
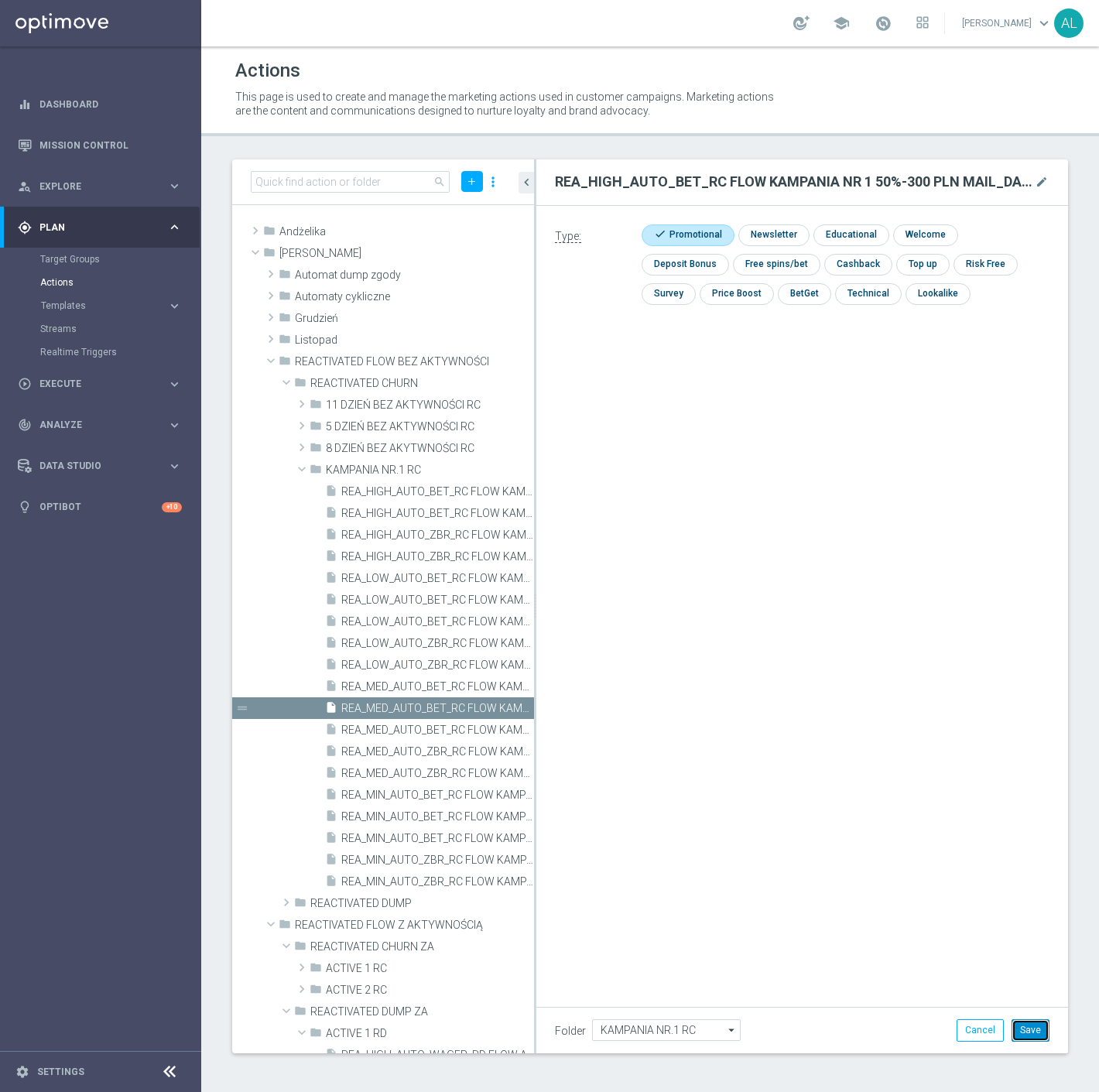
click at [1022, 1028] on button "Save" at bounding box center [1031, 1030] width 38 height 22
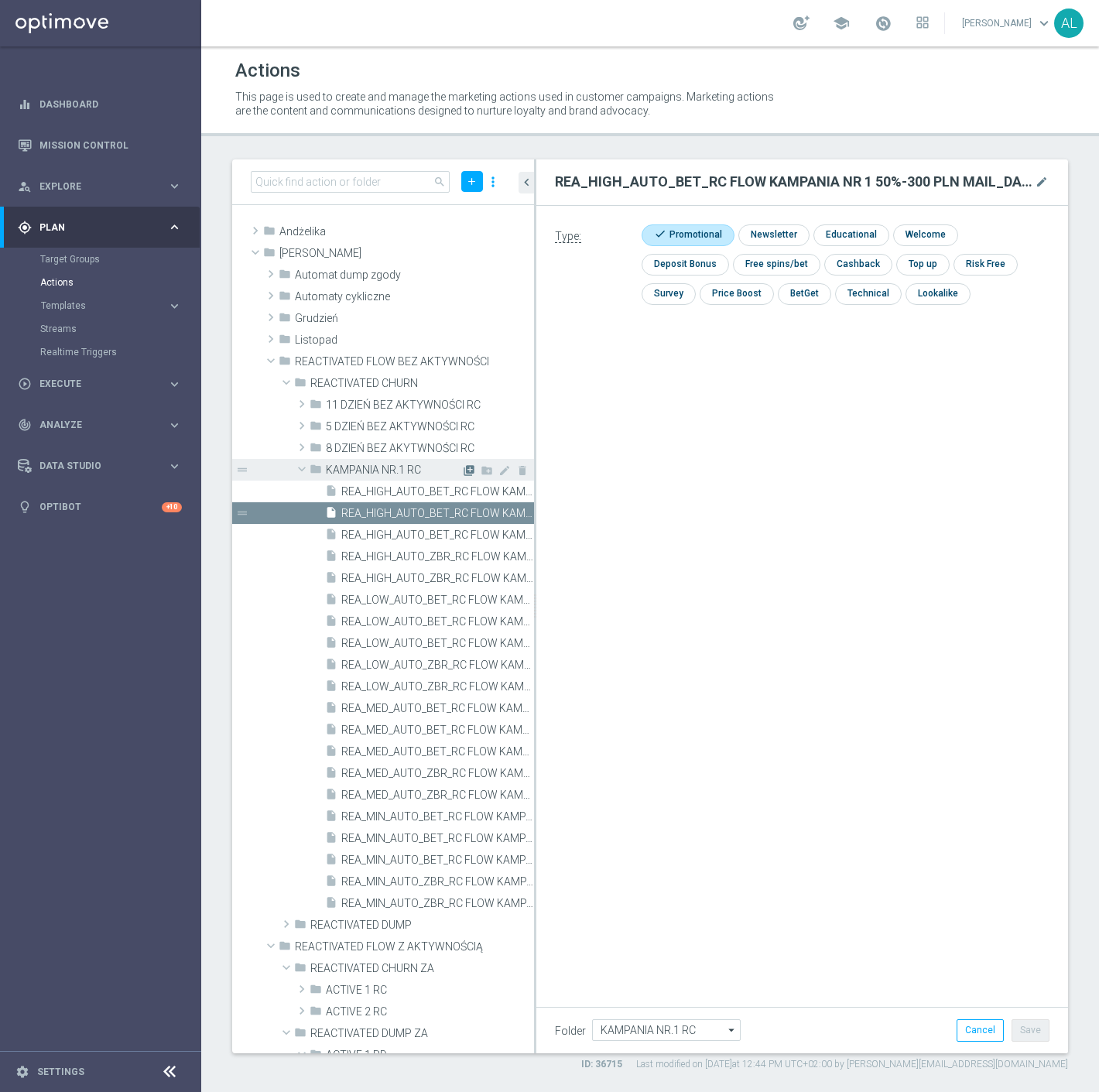
click at [463, 471] on icon "library_add" at bounding box center [469, 470] width 12 height 12
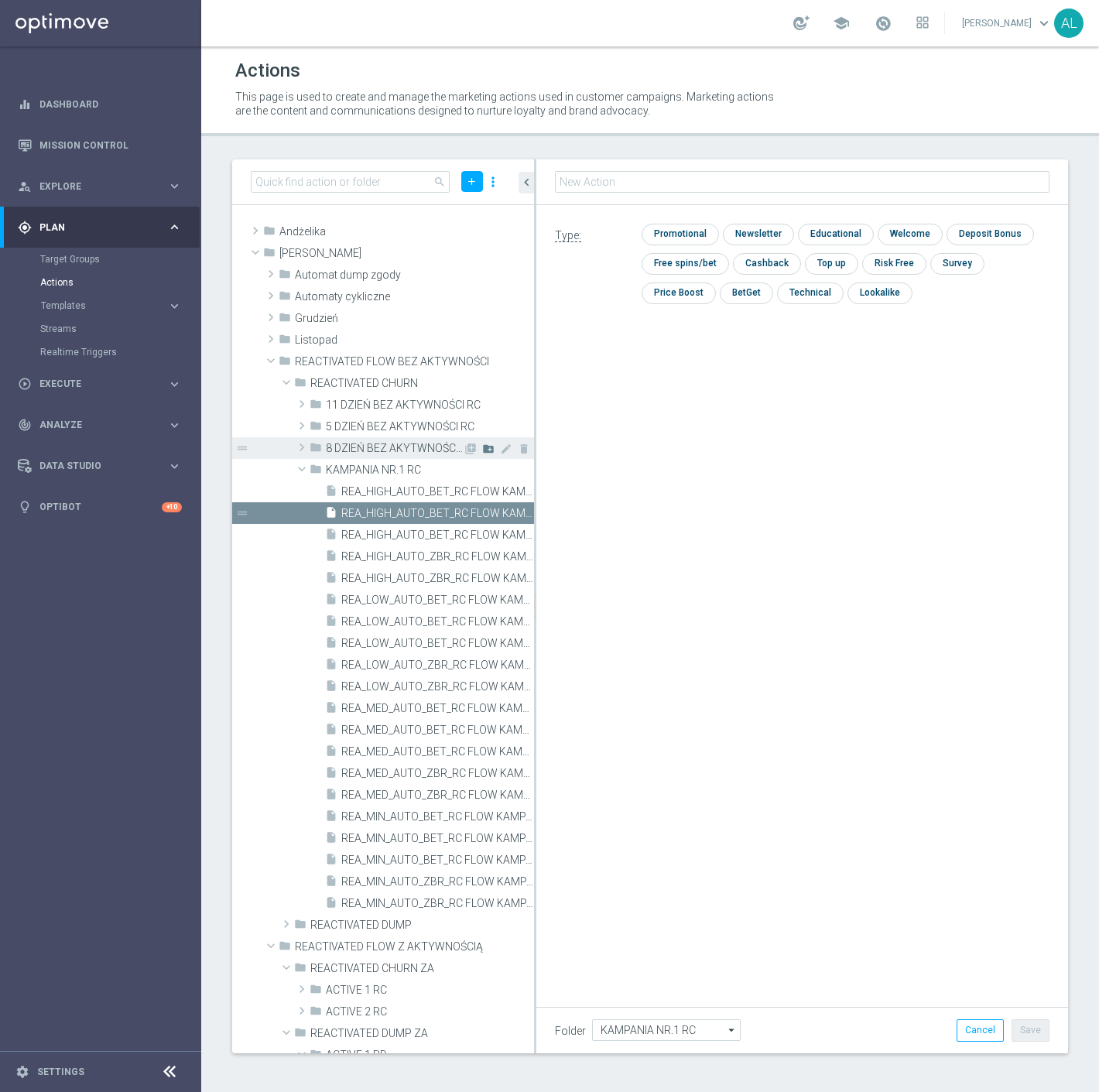
type input "REA_MIN_AUTO_ZBR_RC FLOW KAMPANIA NR 1 50%-50 PLN MAIL_DAILY"
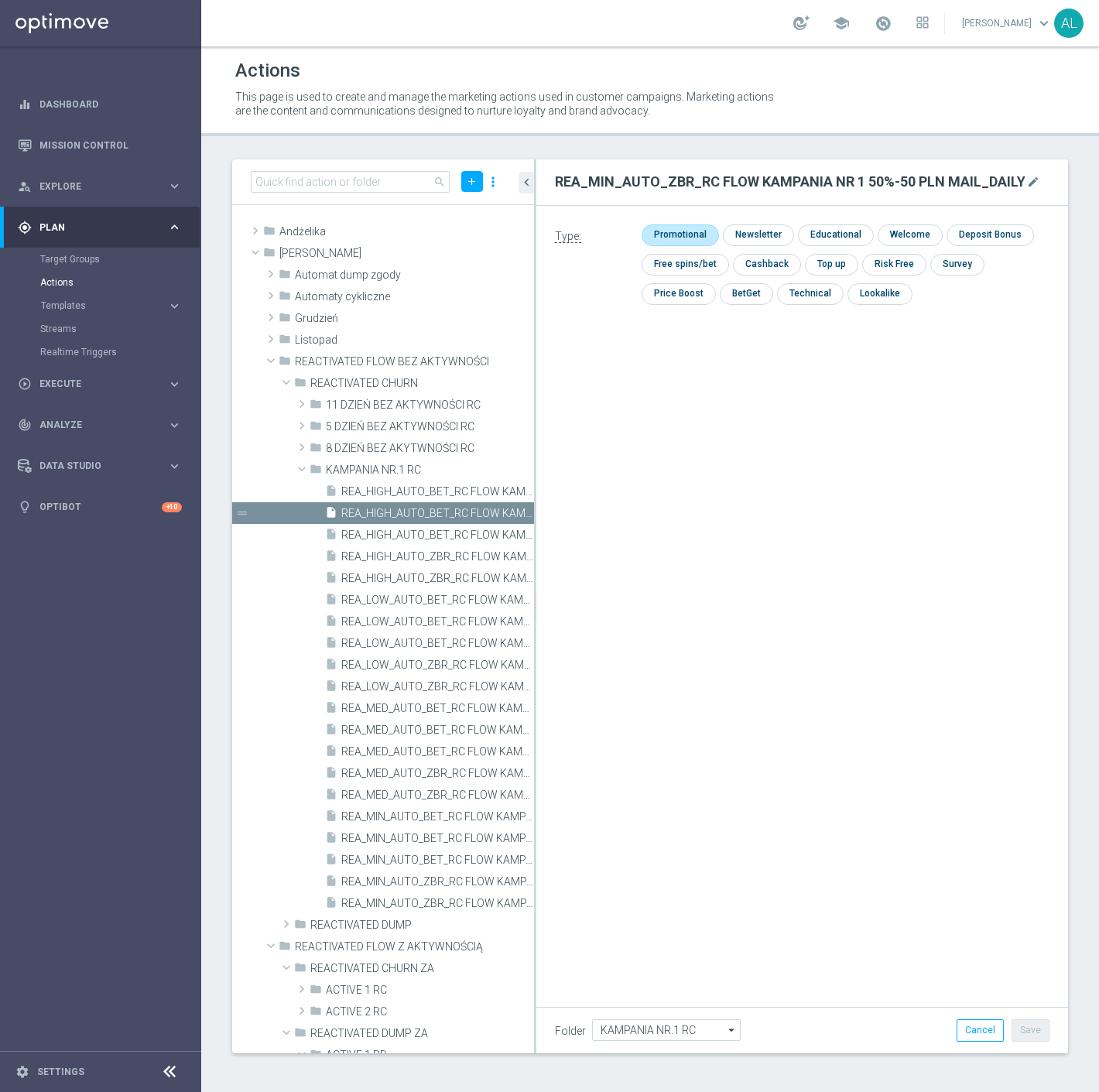
click at [702, 224] on input "checkbox" at bounding box center [679, 234] width 73 height 21
checkbox input "true"
click at [1026, 1027] on button "Save" at bounding box center [1031, 1030] width 38 height 22
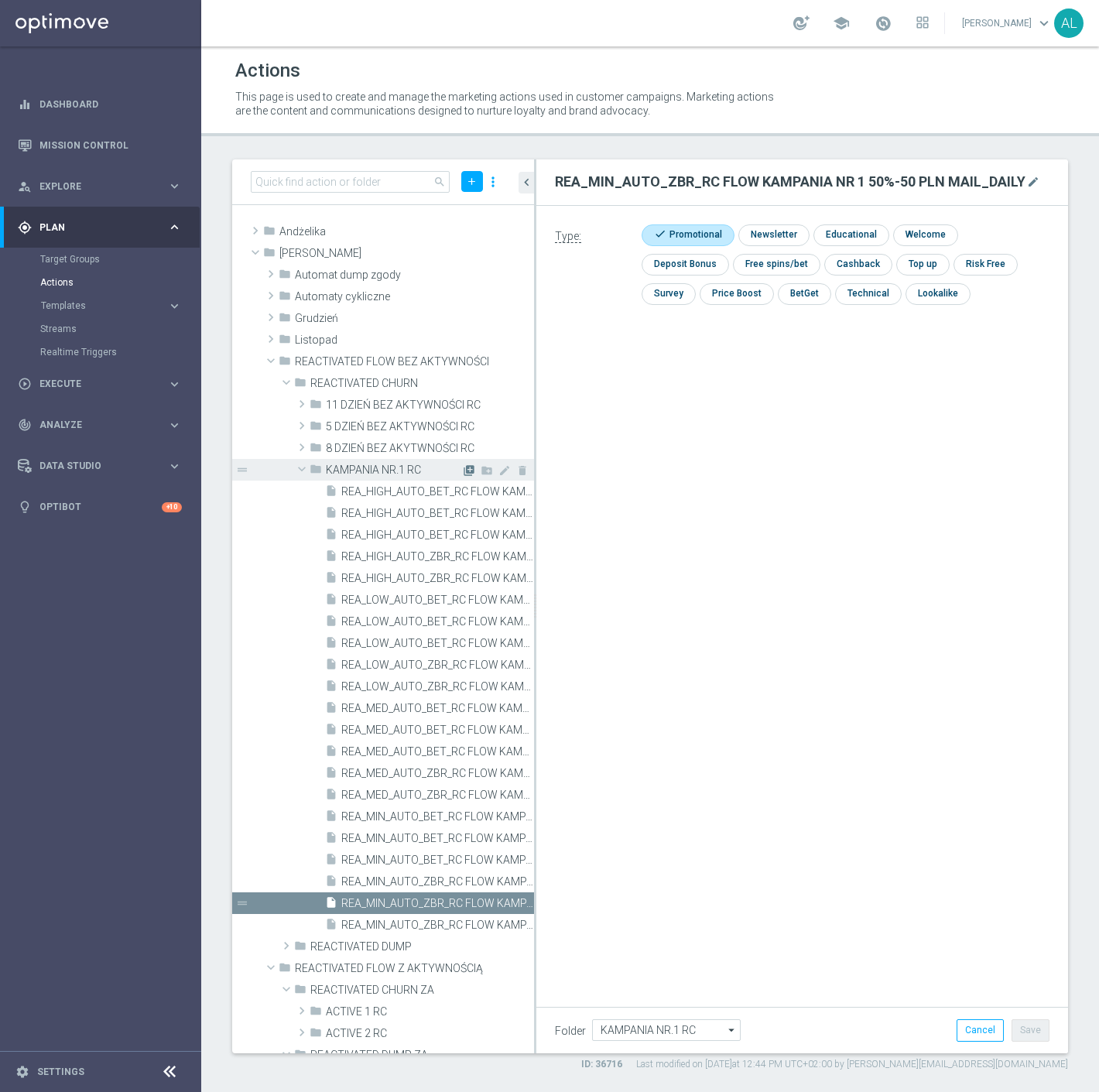
click at [463, 467] on icon "library_add" at bounding box center [469, 470] width 12 height 12
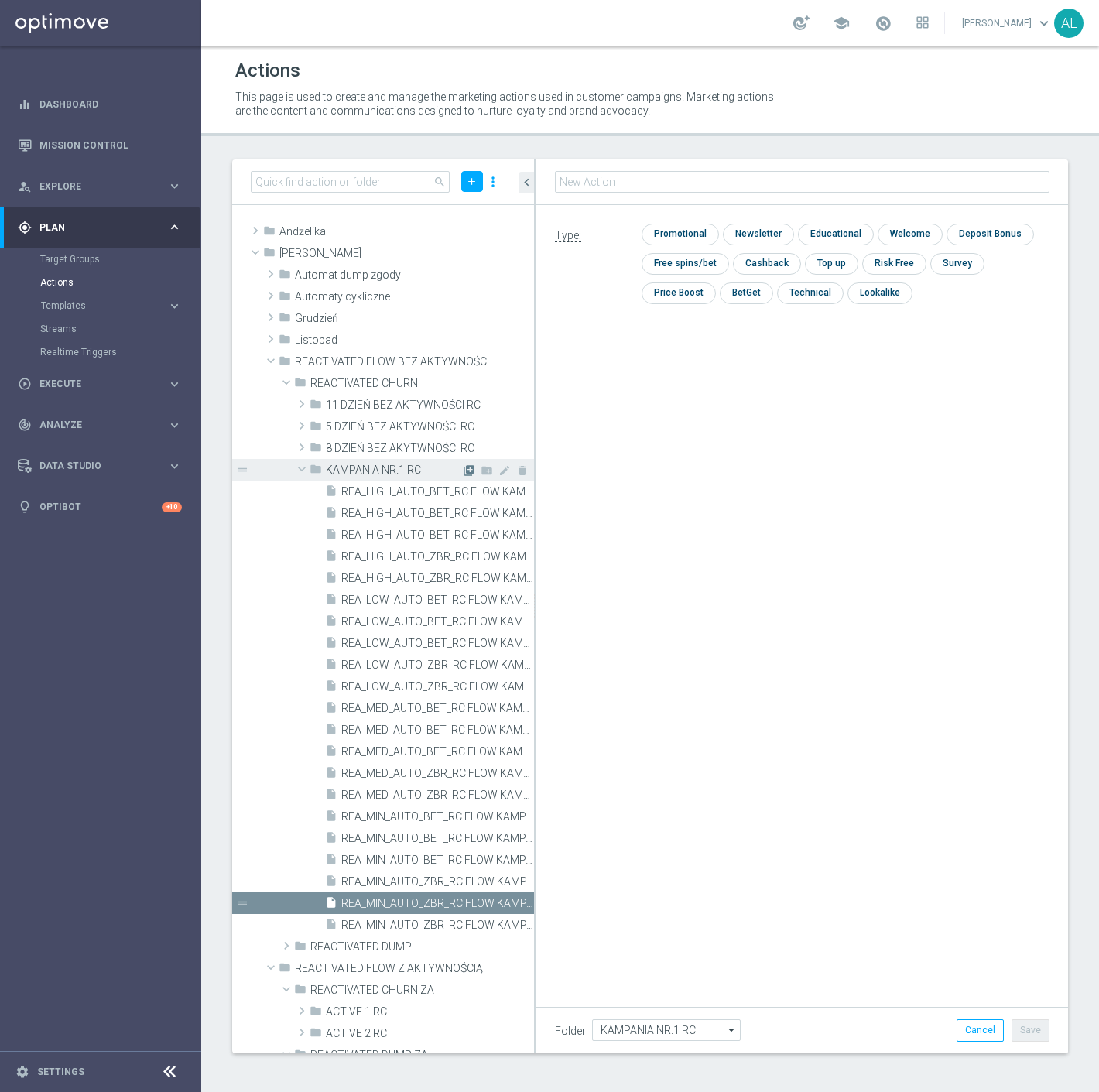
type input "REA_LOW_AUTO_ZBR_RC FLOW KAMPANIA NR 1 50%-100 PLN MAIL_DAILY"
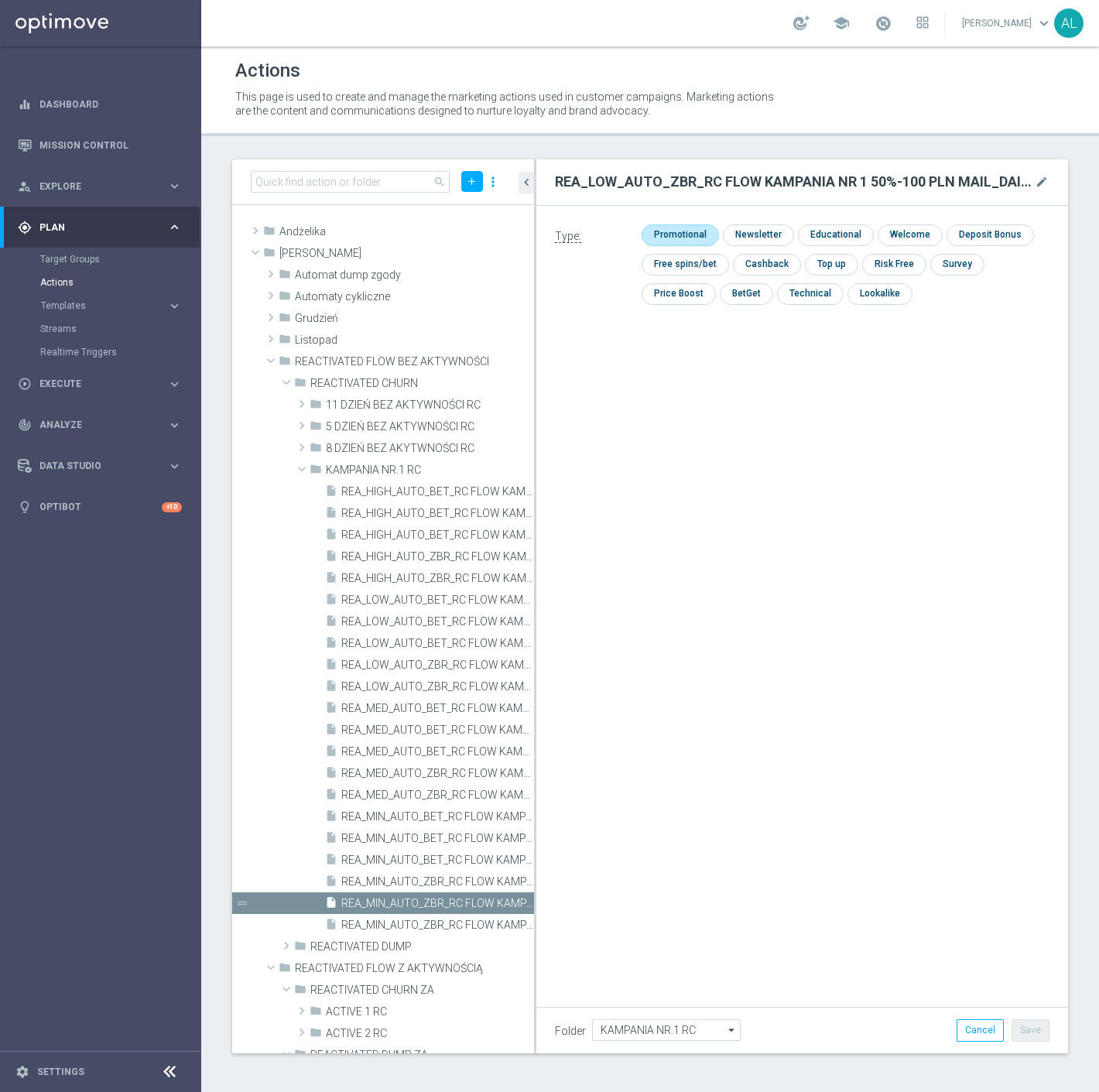
click at [682, 233] on input "checkbox" at bounding box center [679, 234] width 73 height 21
checkbox input "true"
click at [1025, 1040] on div "Folder KAMPANIA NR.1 RC KAMPANIA NR.1 RC arrow_drop_down Show Selected 0 of 478…" at bounding box center [802, 1030] width 532 height 46
click at [1025, 1036] on button "Save" at bounding box center [1031, 1030] width 38 height 22
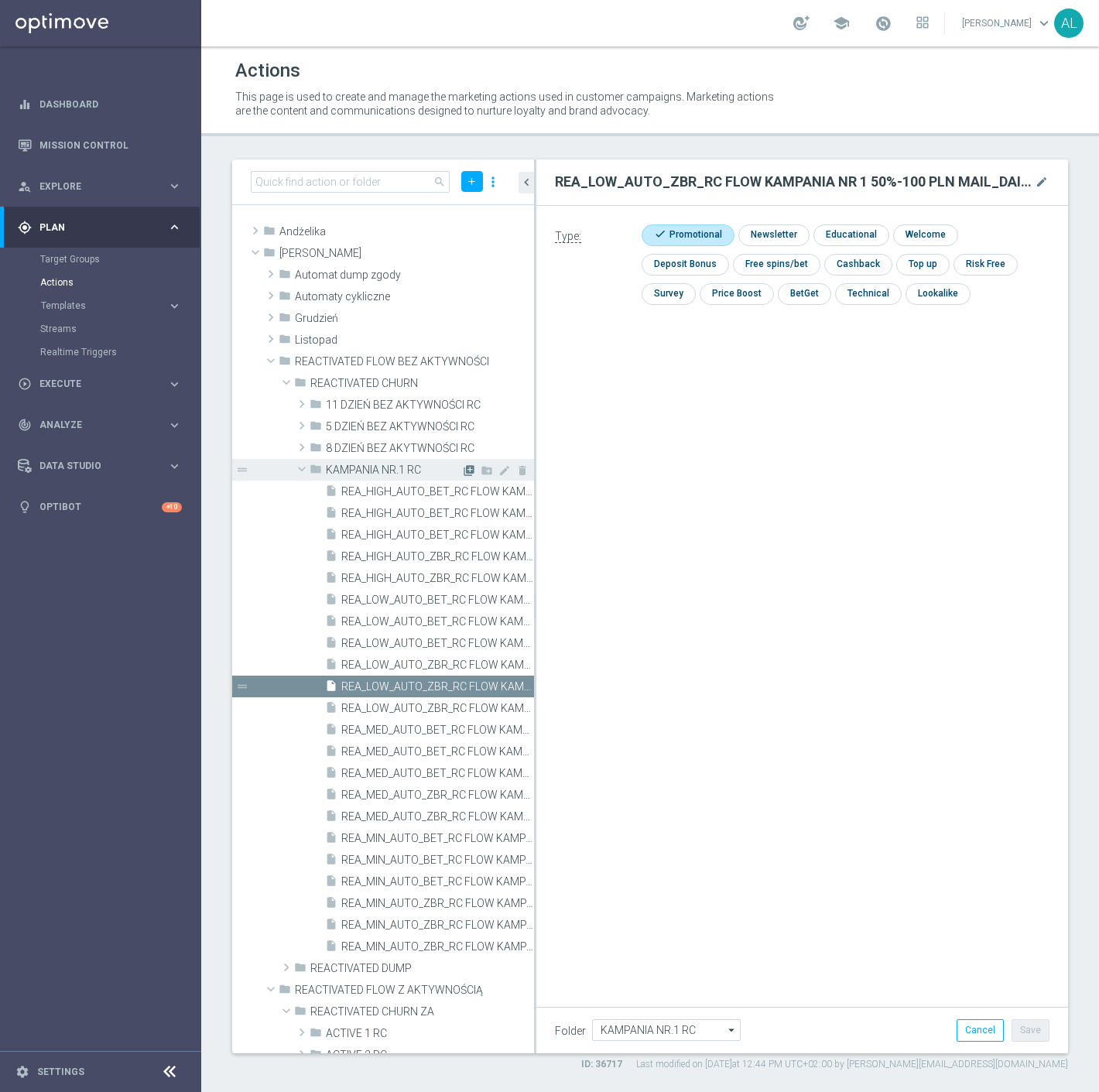
click at [463, 468] on icon "library_add" at bounding box center [469, 470] width 12 height 12
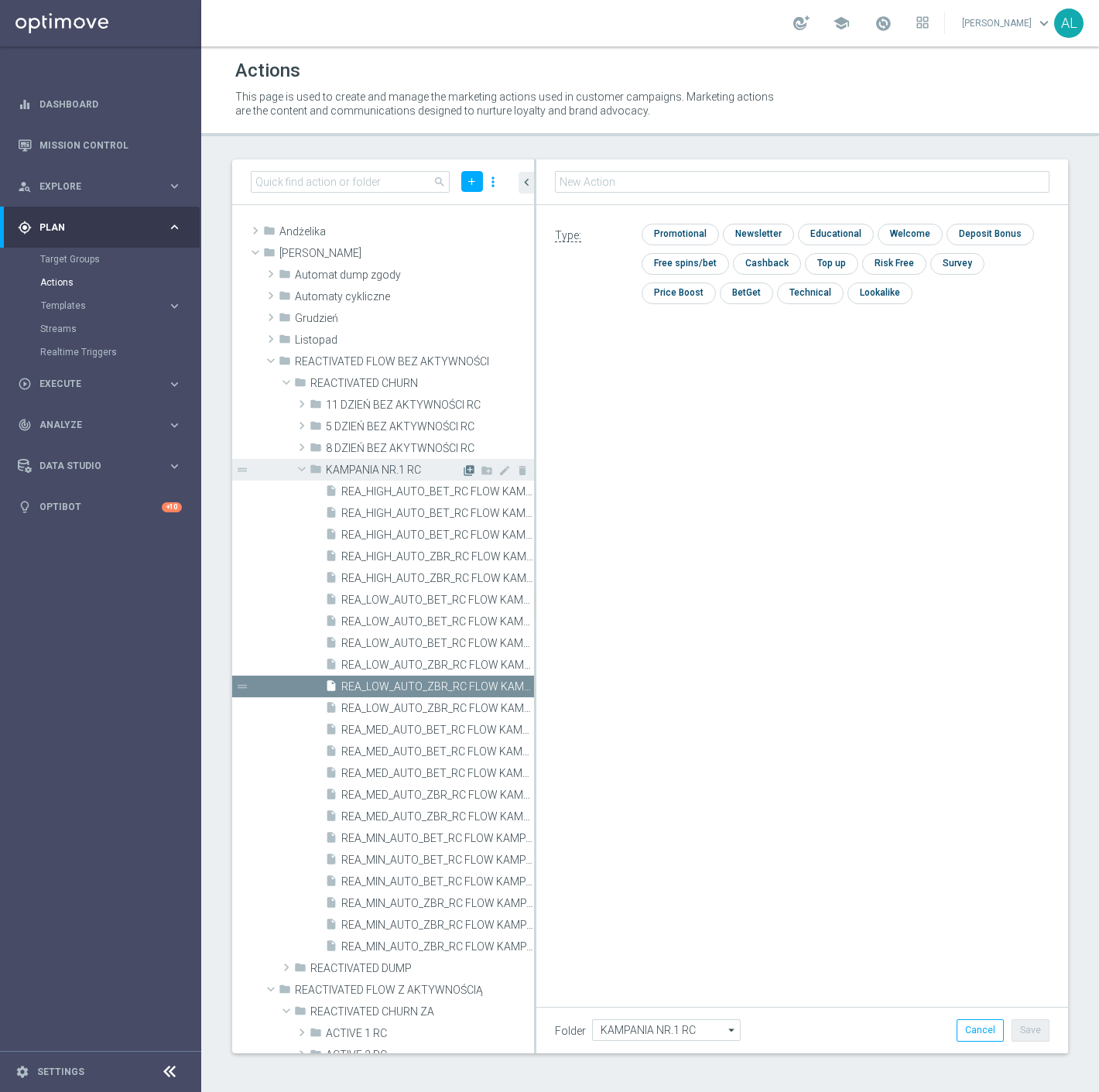
type input "REA_MED_AUTO_ZBR_RC FLOW KAMPANIA NR 1 50%-200 PLN MAIL_DAILY"
click at [672, 233] on input "checkbox" at bounding box center [679, 234] width 73 height 21
checkbox input "true"
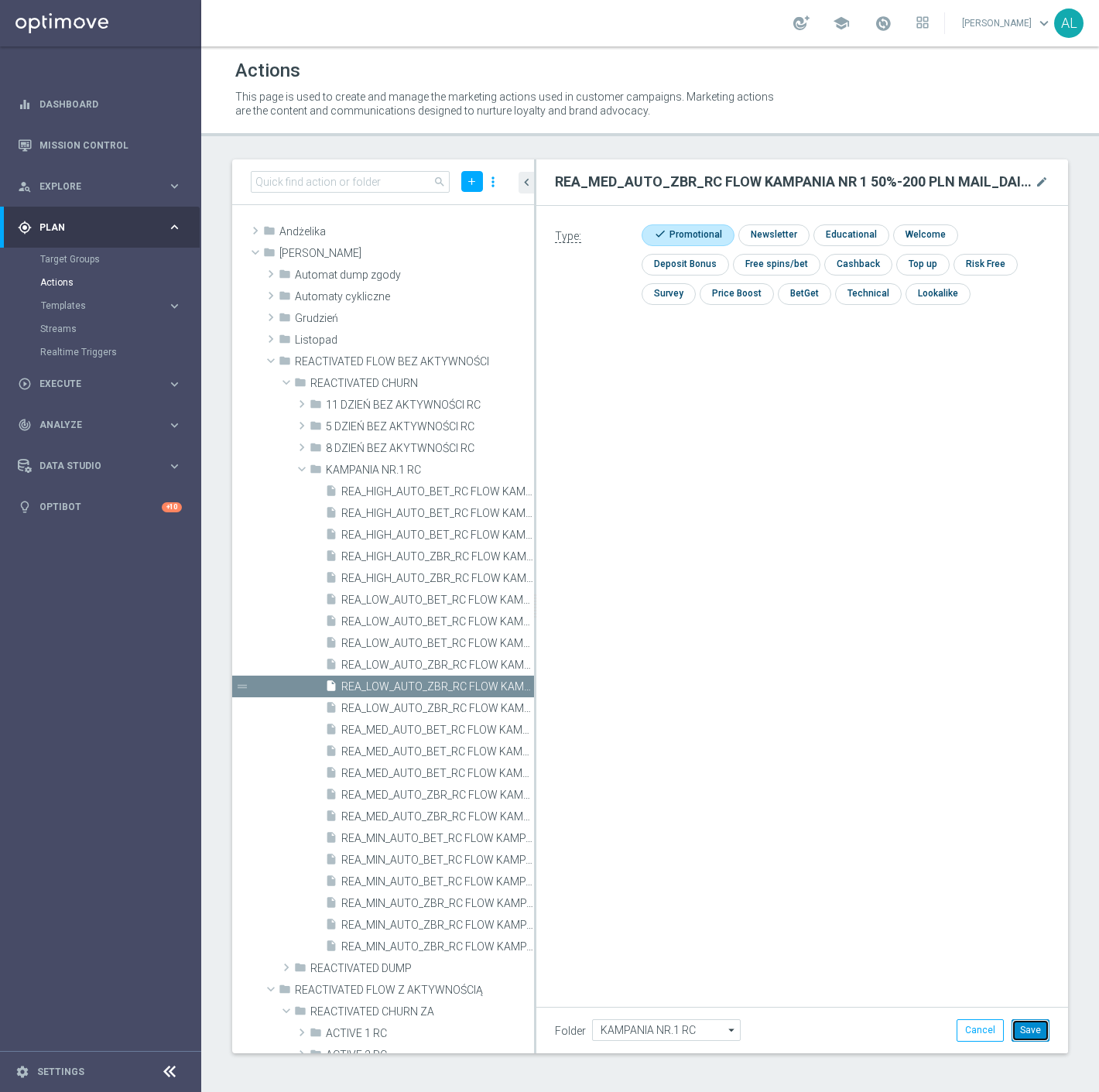
click at [1021, 1024] on button "Save" at bounding box center [1031, 1030] width 38 height 22
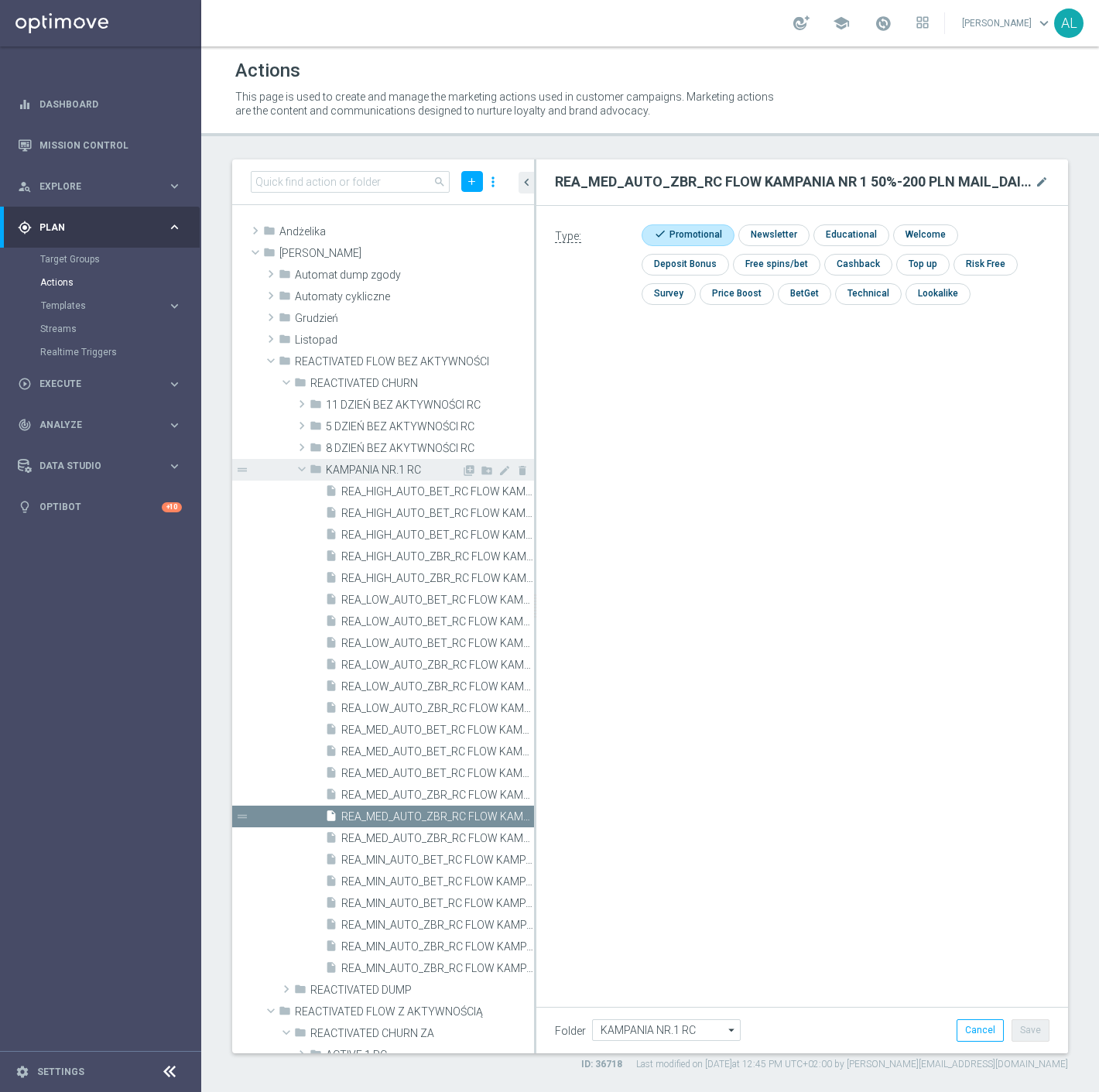
click at [461, 471] on div "library_add create_new_folder mode_edit delete" at bounding box center [495, 472] width 69 height 16
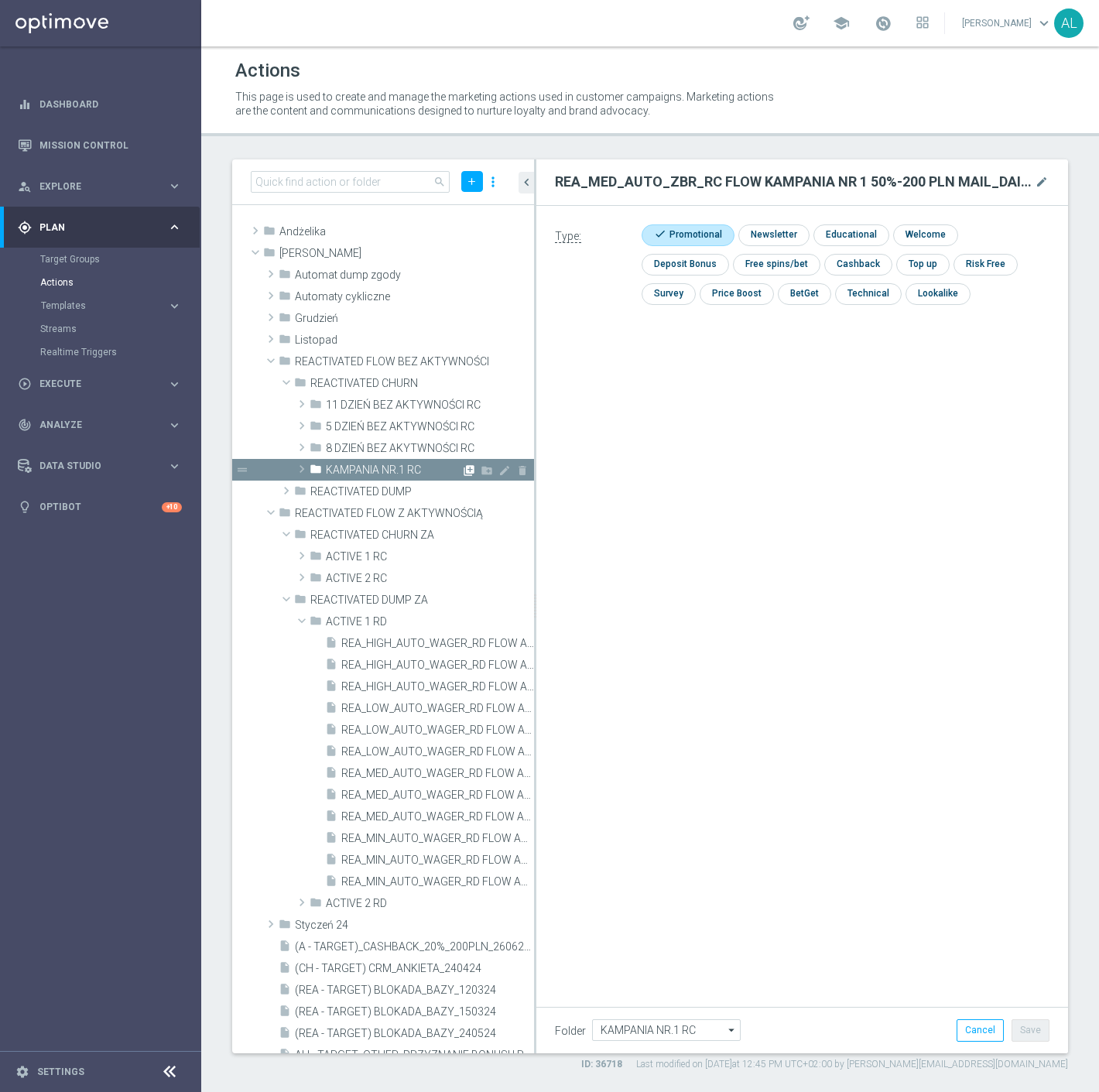
click at [463, 470] on icon "library_add" at bounding box center [469, 470] width 12 height 12
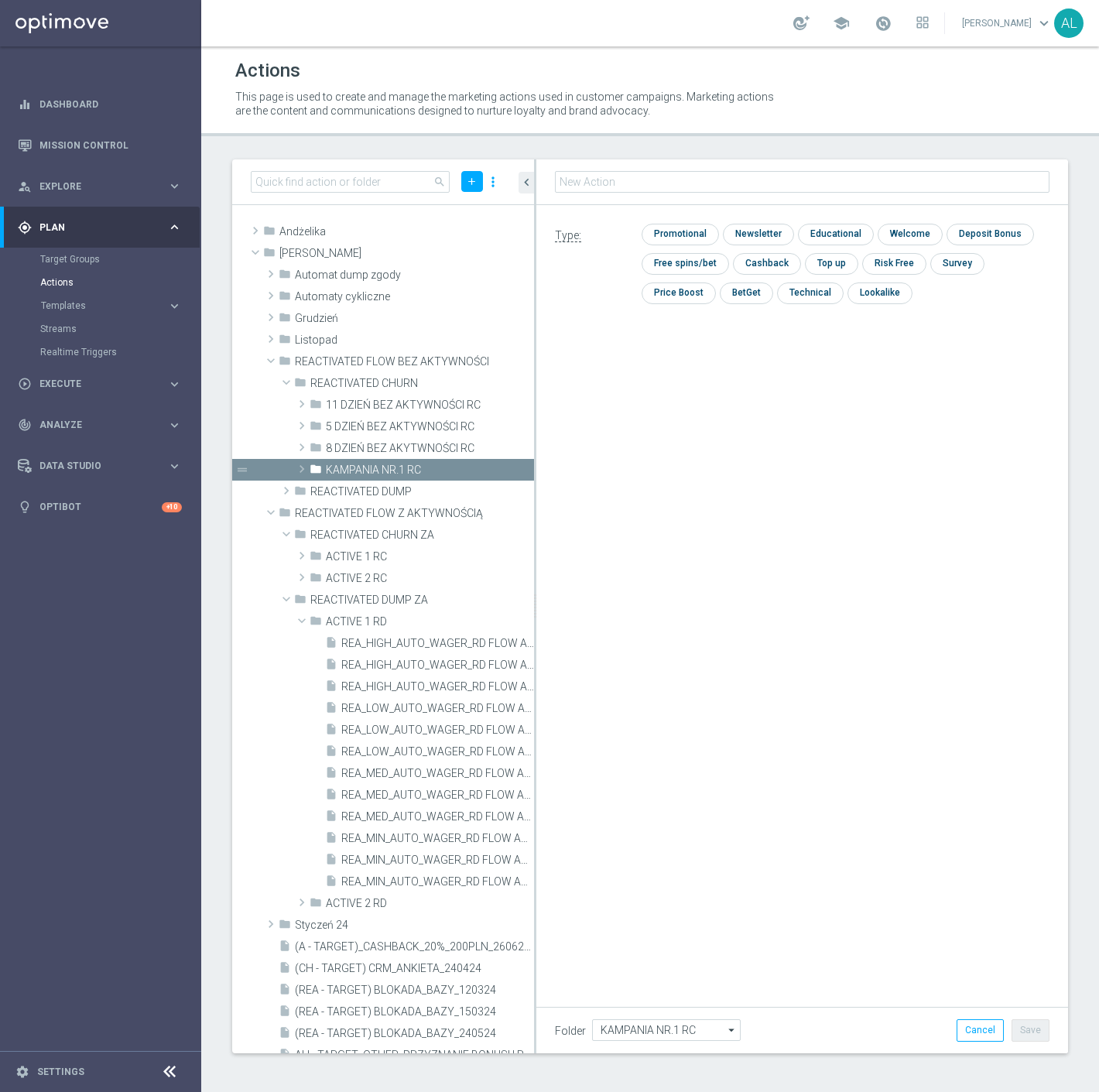
click at [613, 185] on input "text" at bounding box center [801, 182] width 494 height 22
type input "REA_HIGH_AUTO_ZBR_RC FLOW KAMPANIA NR 1 50%-300 PLN MAIL_DAILY"
click at [673, 226] on input "checkbox" at bounding box center [679, 234] width 73 height 21
checkbox input "true"
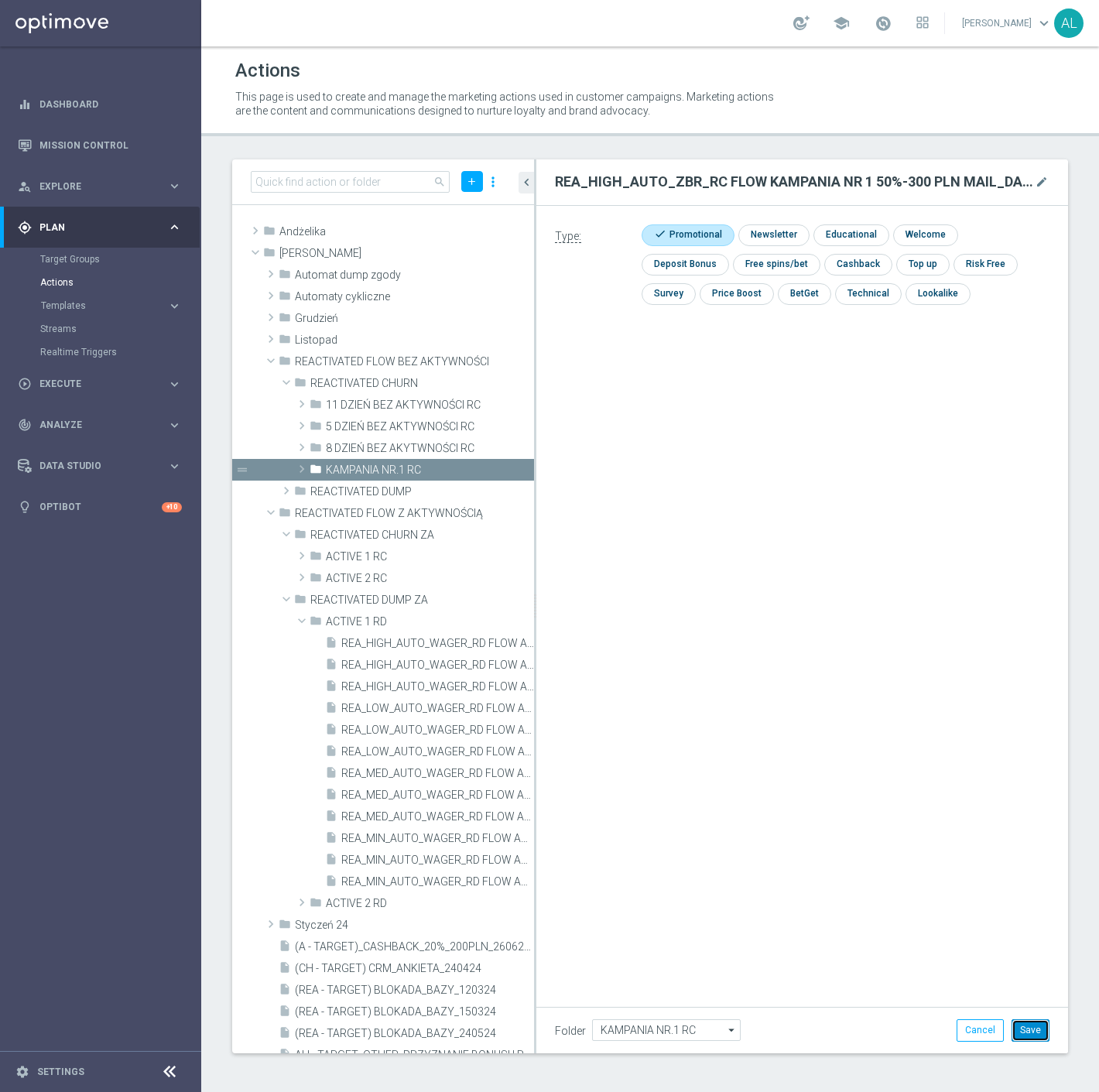
click at [1026, 1033] on button "Save" at bounding box center [1031, 1030] width 38 height 22
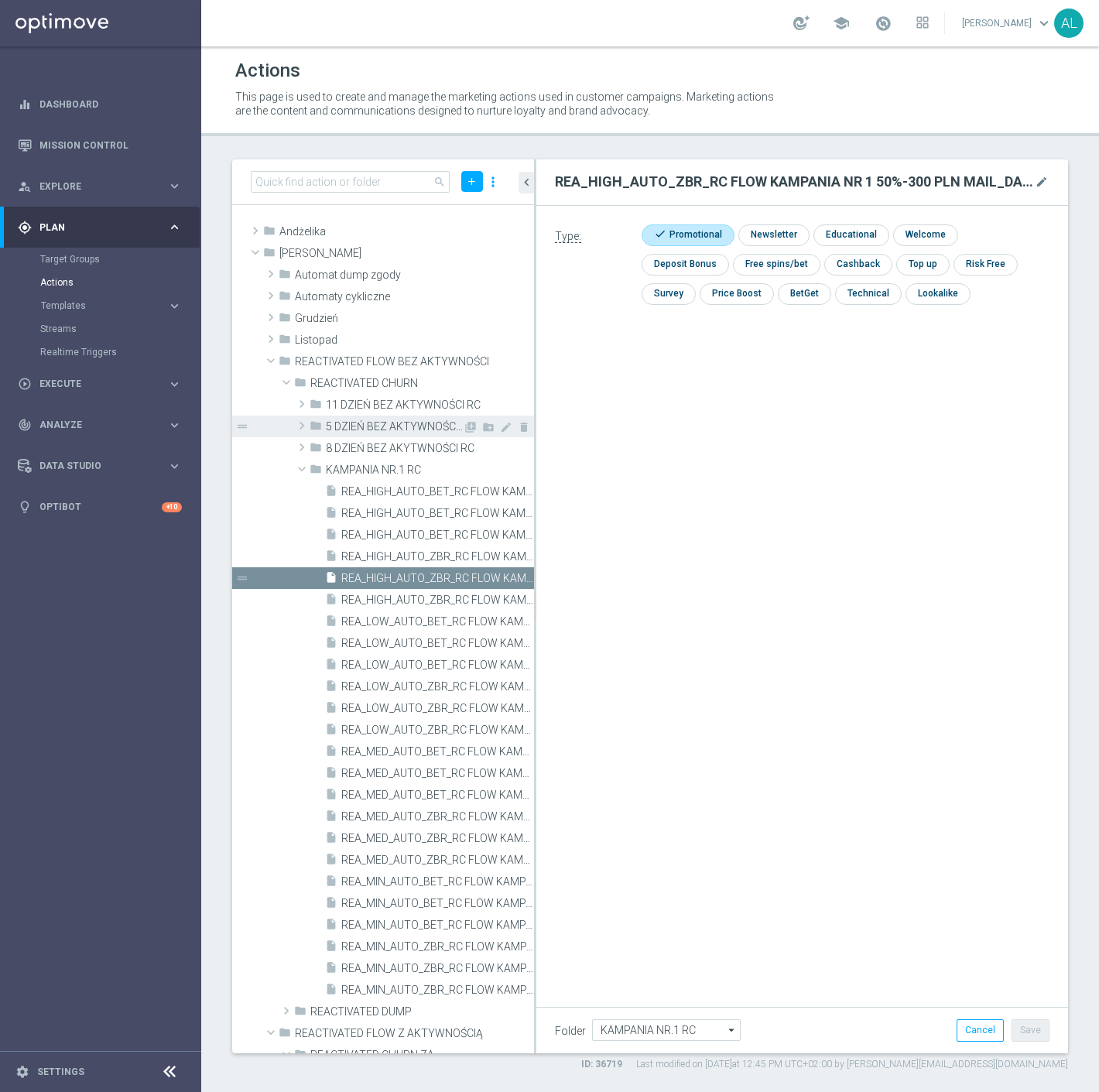
click at [423, 426] on span "5 DZIEŃ BEZ AKTYWNOŚCI RC" at bounding box center [395, 426] width 137 height 13
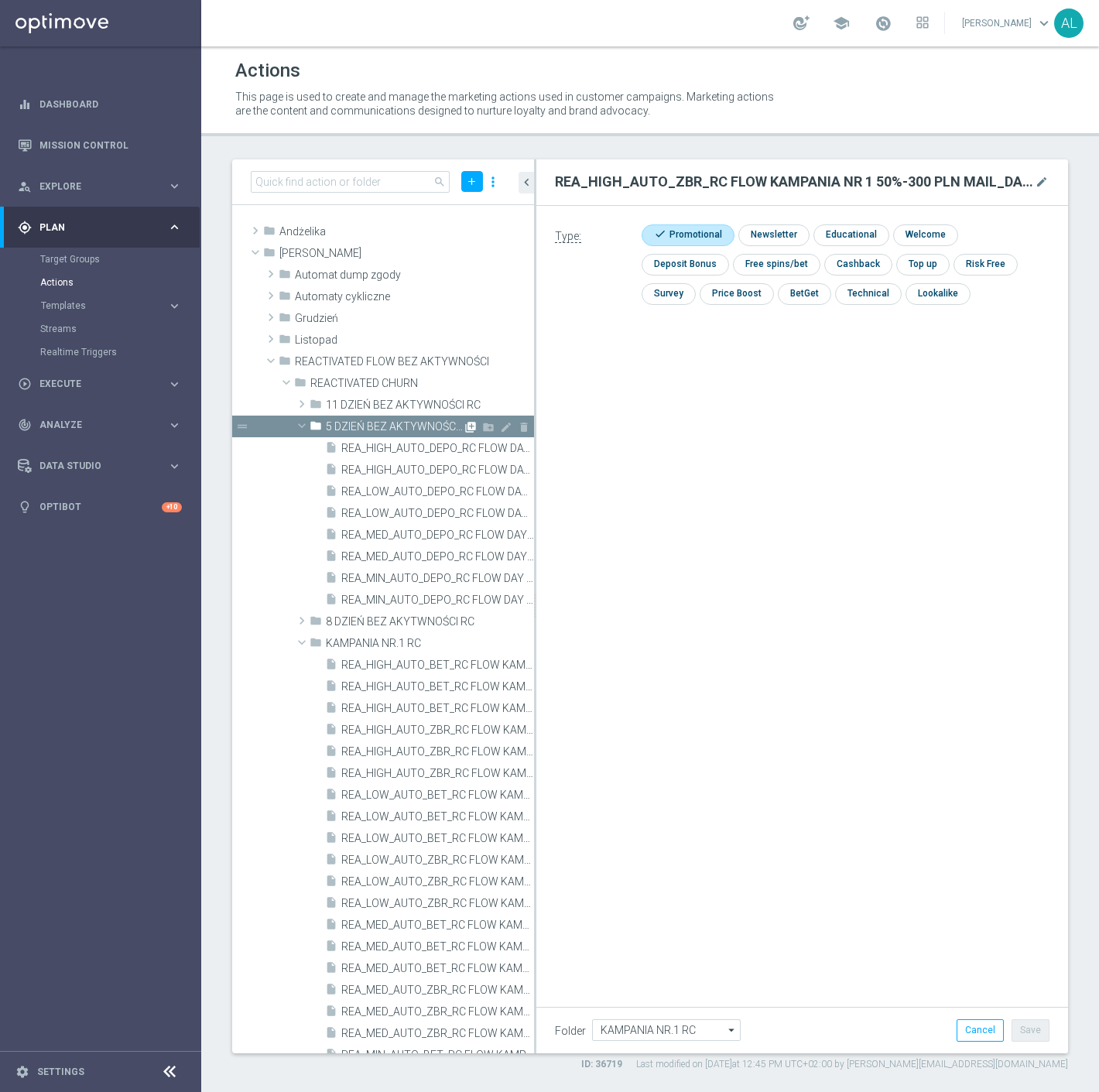
click at [464, 426] on icon "library_add" at bounding box center [470, 426] width 12 height 12
type input "5 DZIEŃ BEZ AKTYWNOŚCI RC"
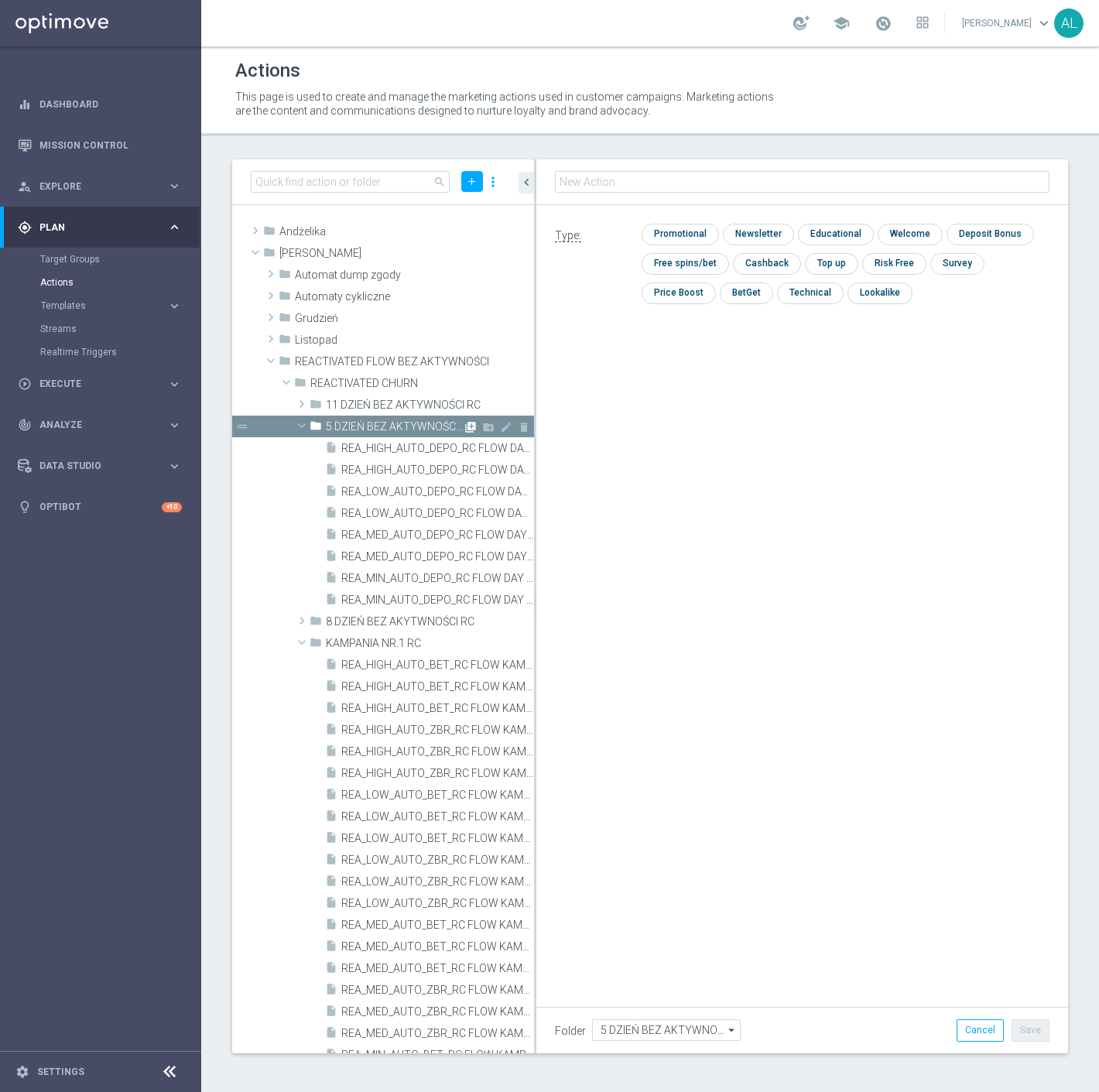
type input "REA_MIN_AUTO_DEPO_RC FLOW DAY 5 BA 50%-50 PLN MAIL_DAILY"
click at [671, 234] on input "checkbox" at bounding box center [679, 234] width 73 height 21
checkbox input "true"
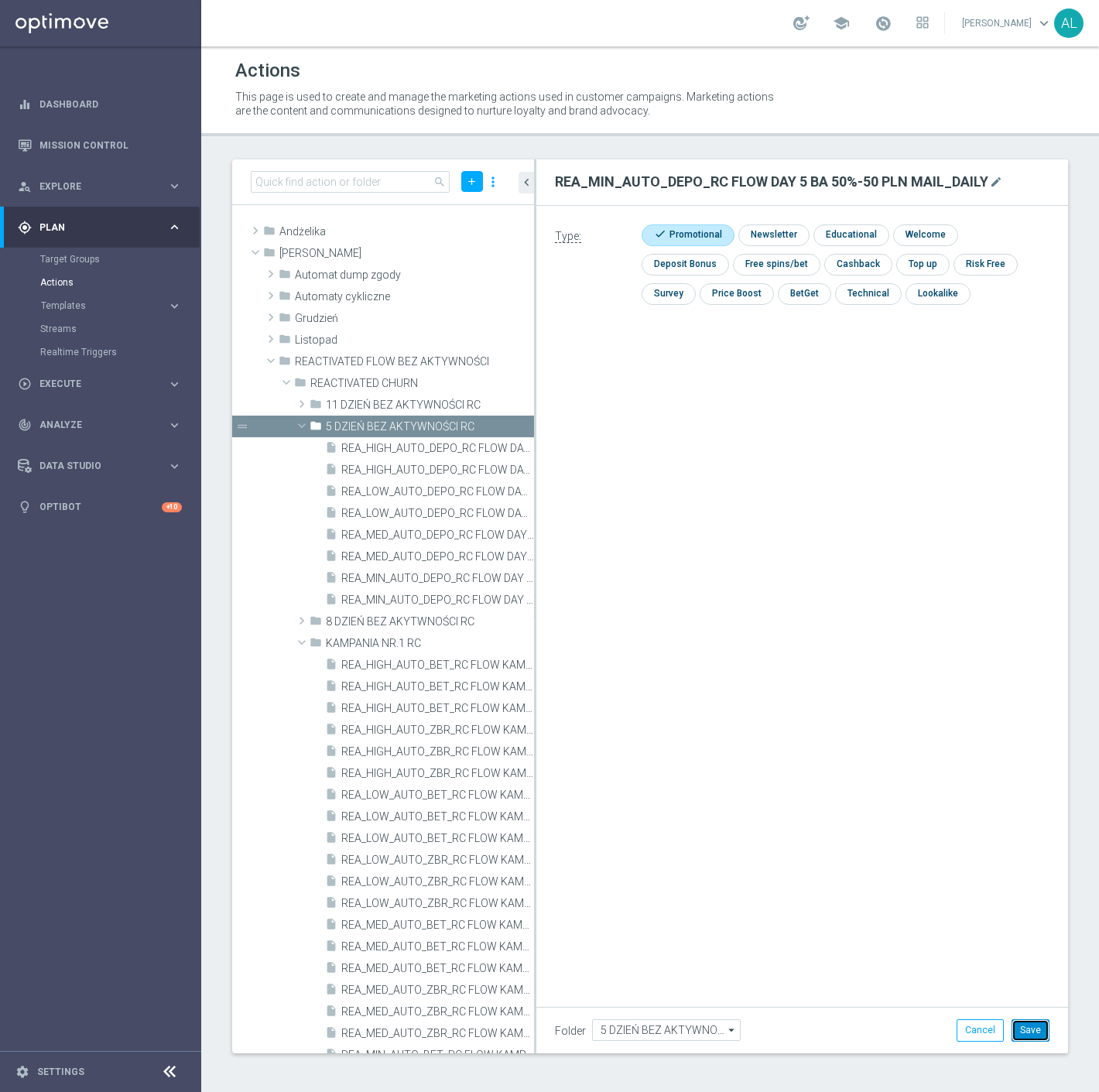
click at [1038, 1026] on button "Save" at bounding box center [1031, 1030] width 38 height 22
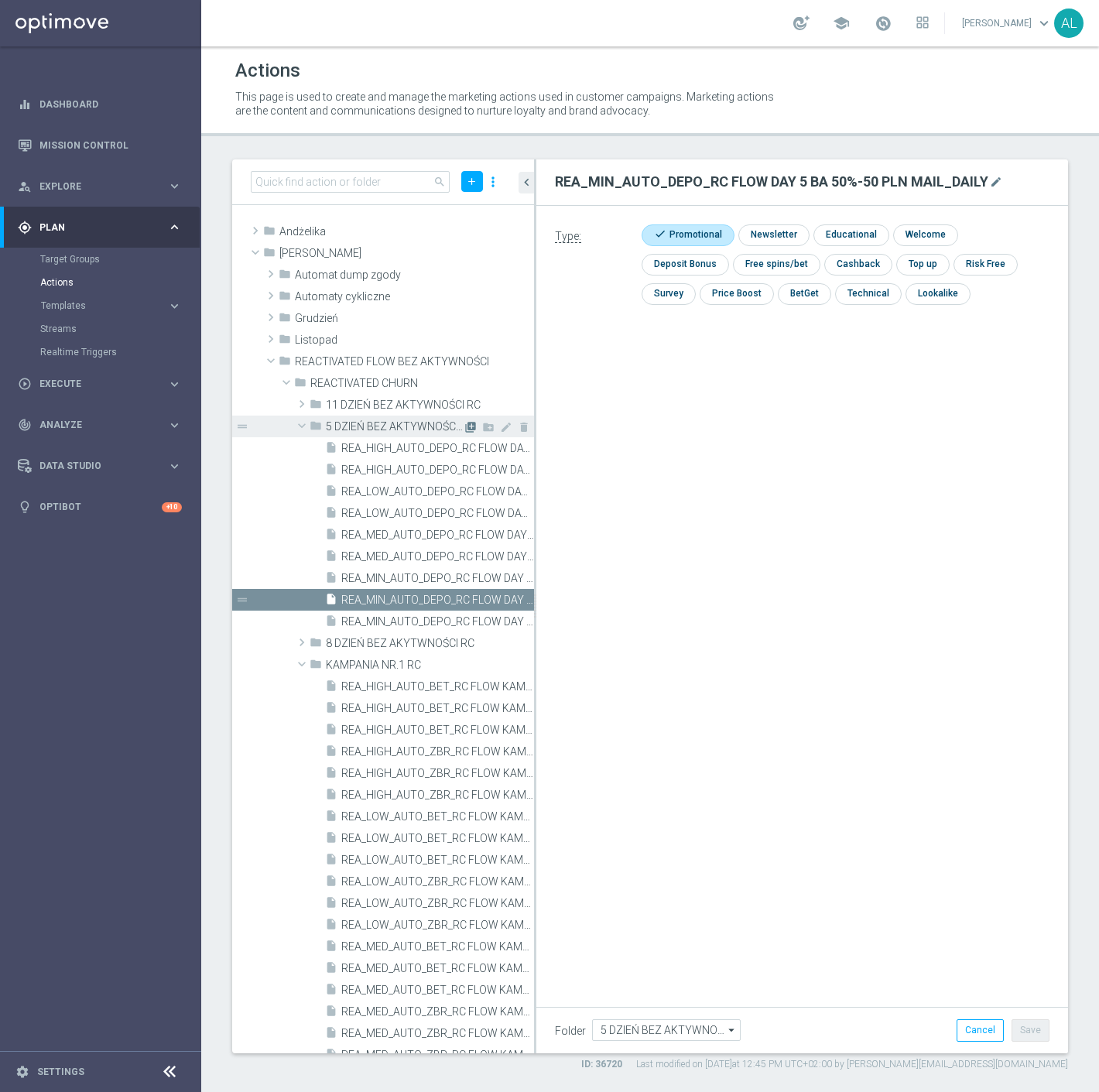
click at [464, 426] on icon "library_add" at bounding box center [470, 426] width 12 height 12
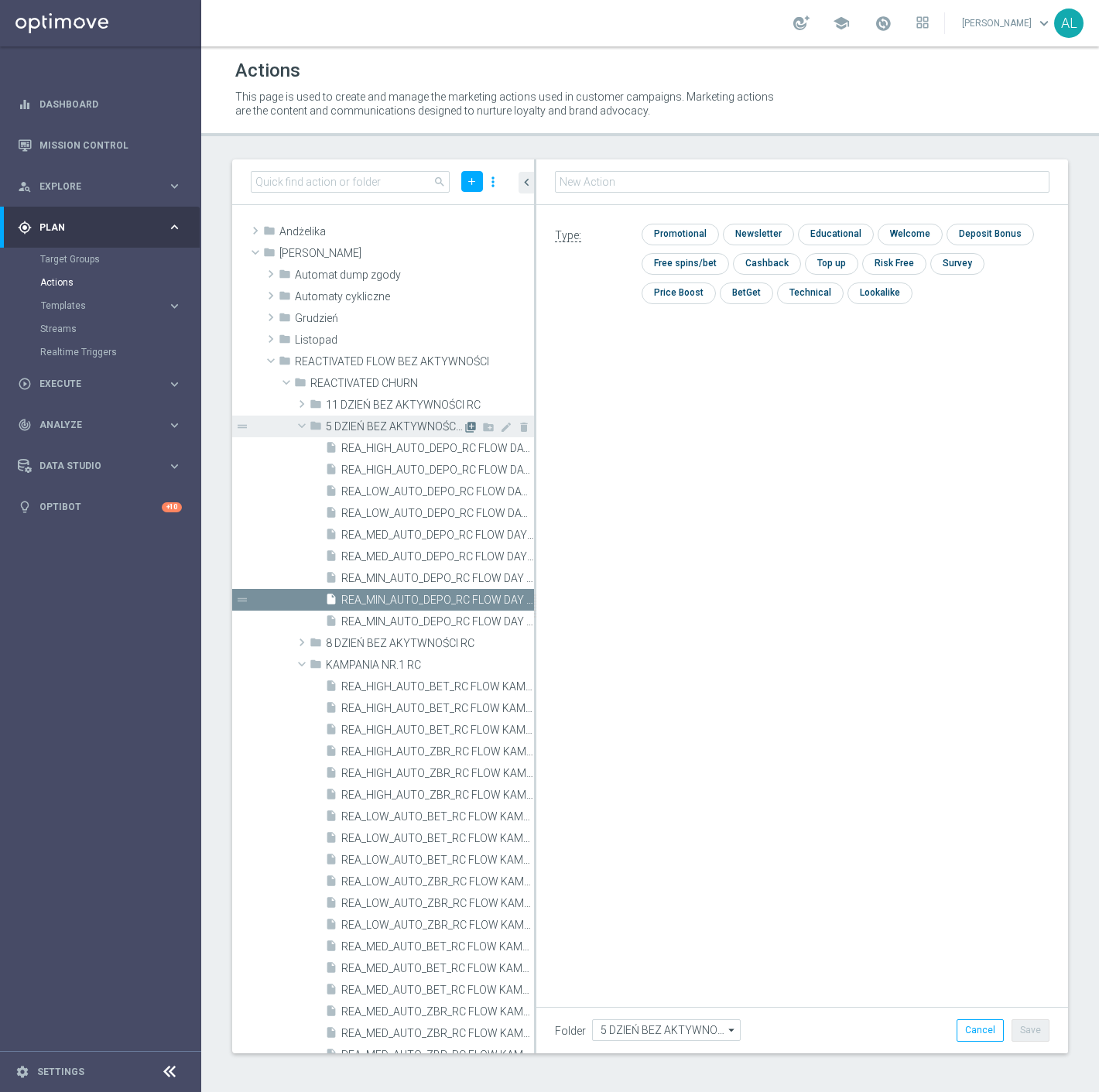
type input "REA_LOW_AUTO_DEPO_RC FLOW DAY 5 BA 50%-100 PLN MAIL_DAILY"
click at [672, 227] on input "checkbox" at bounding box center [679, 234] width 73 height 21
checkbox input "true"
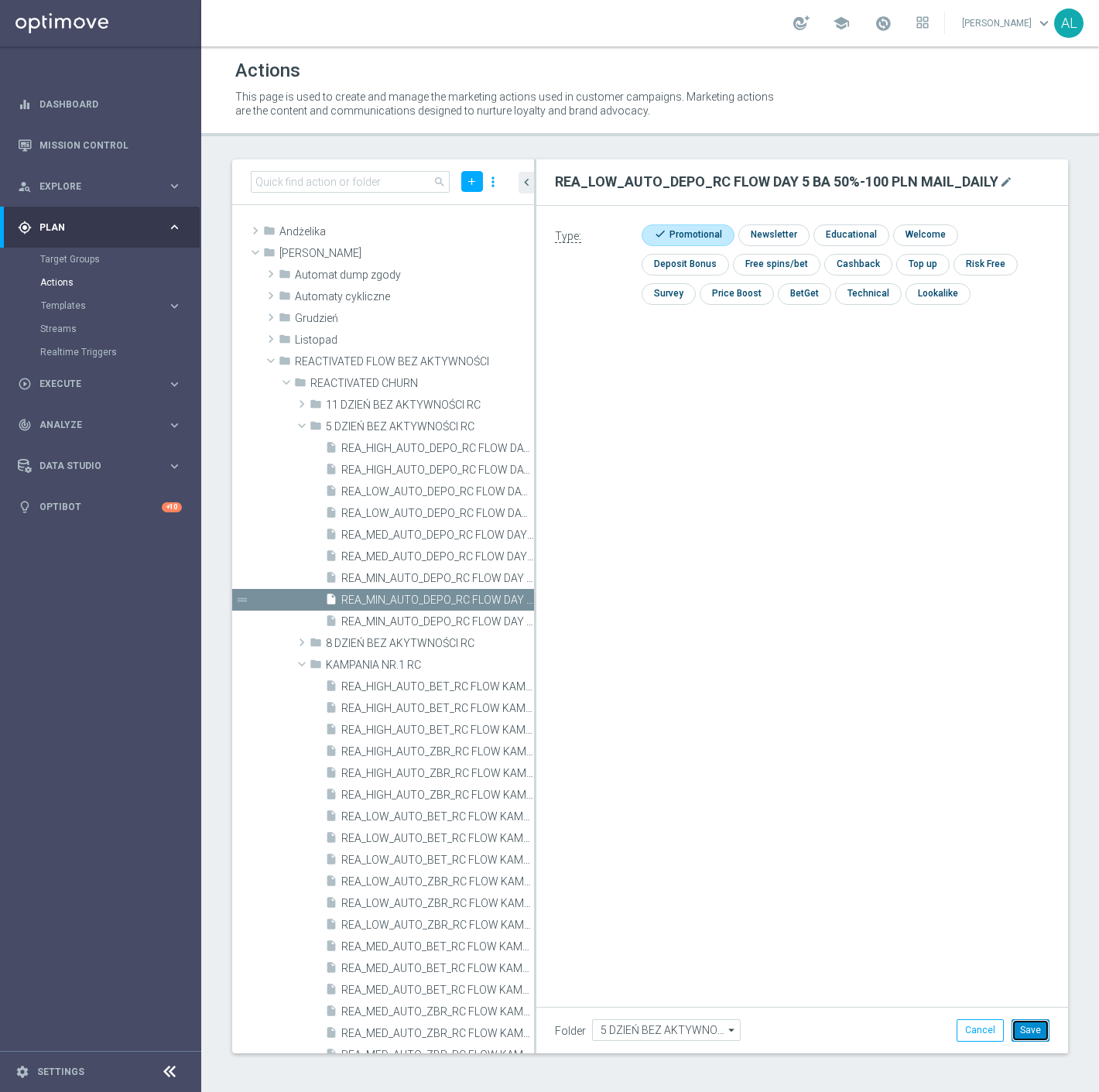
click at [1025, 1030] on button "Save" at bounding box center [1031, 1030] width 38 height 22
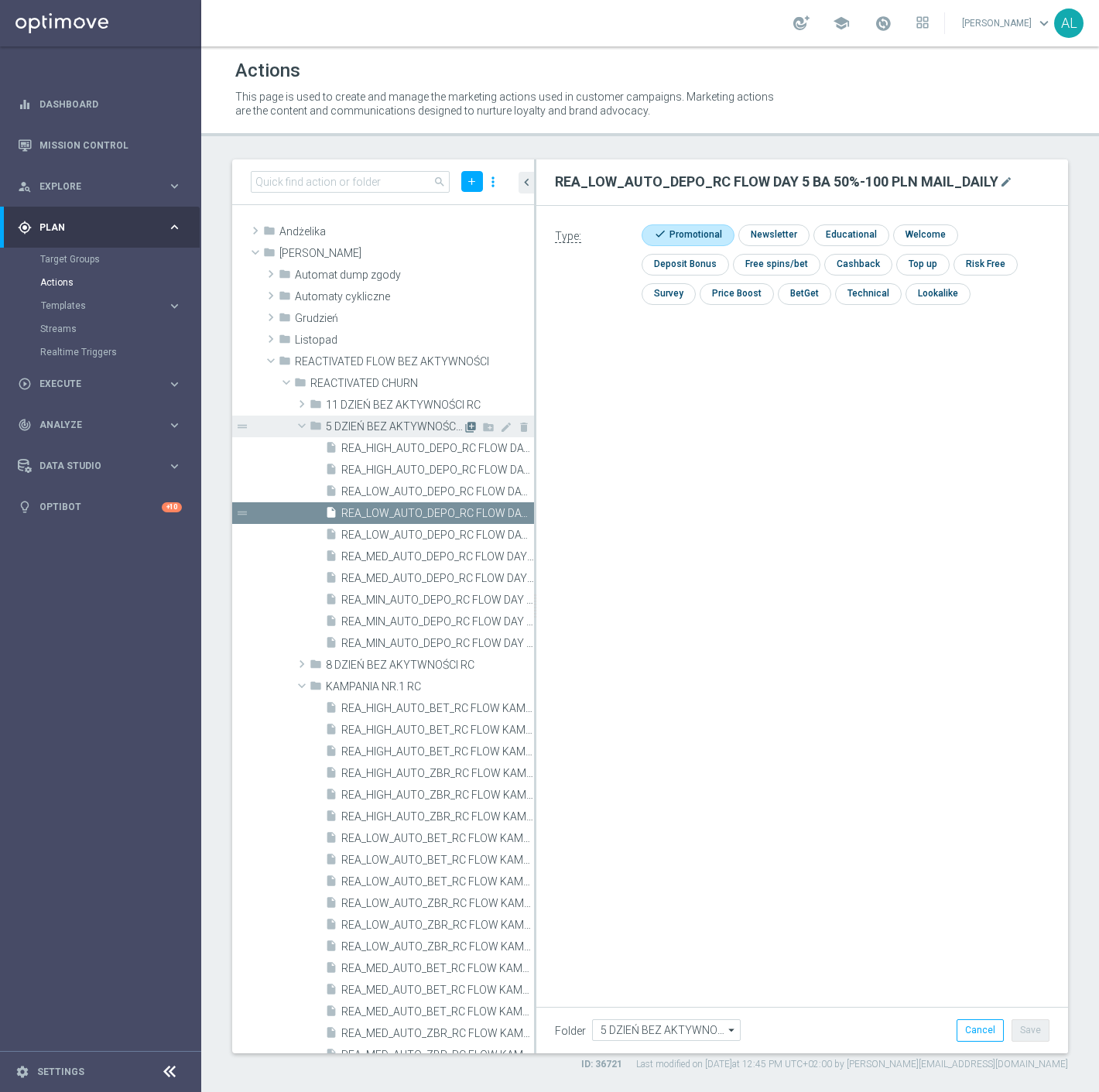
click at [464, 423] on icon "library_add" at bounding box center [470, 426] width 12 height 12
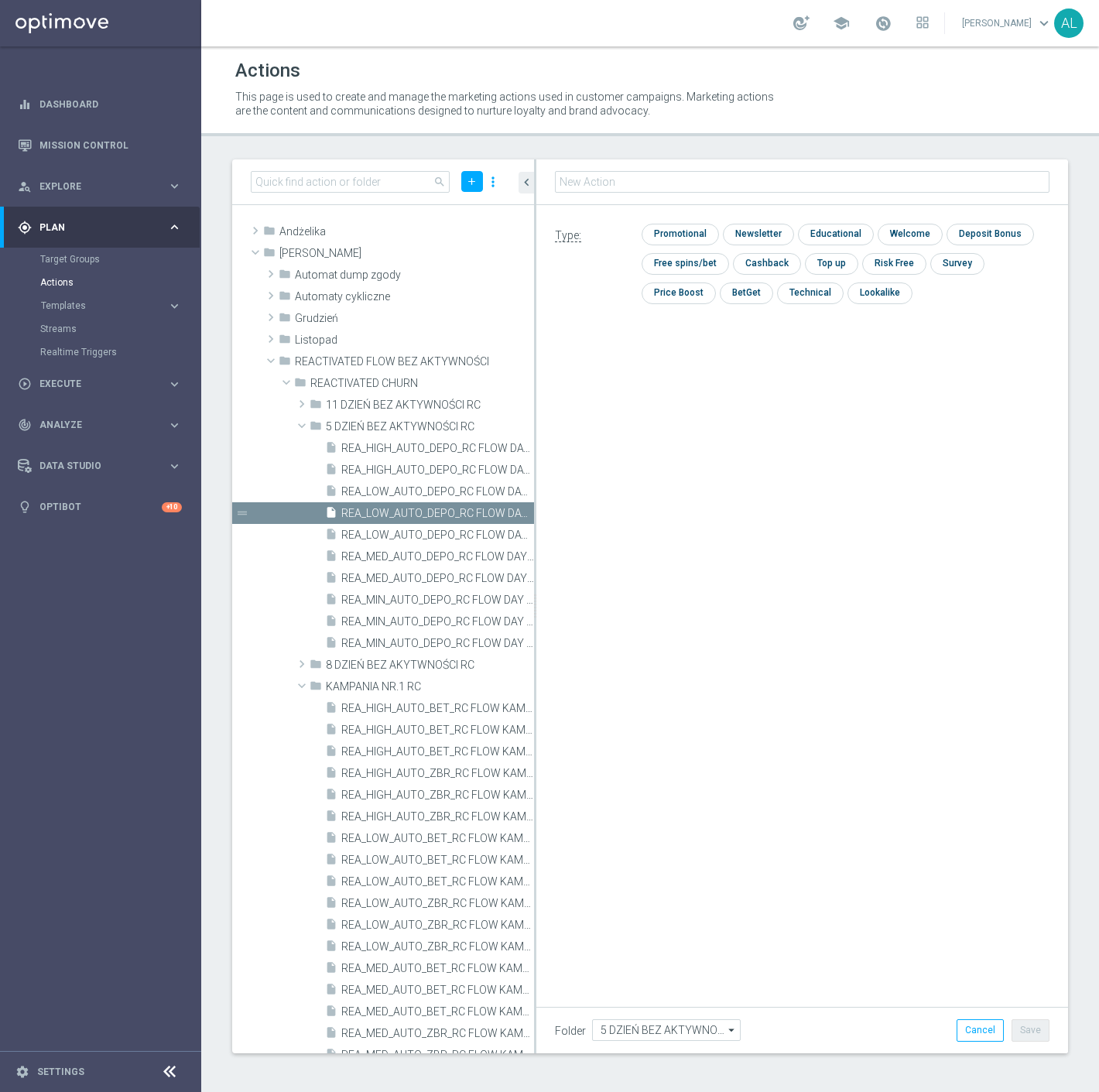
type input "REA_MED_AUTO_DEPO_RC FLOW DAY 5 BA 50%-200 PLN MAIL_DAILY"
click at [675, 237] on input "checkbox" at bounding box center [679, 234] width 73 height 21
checkbox input "true"
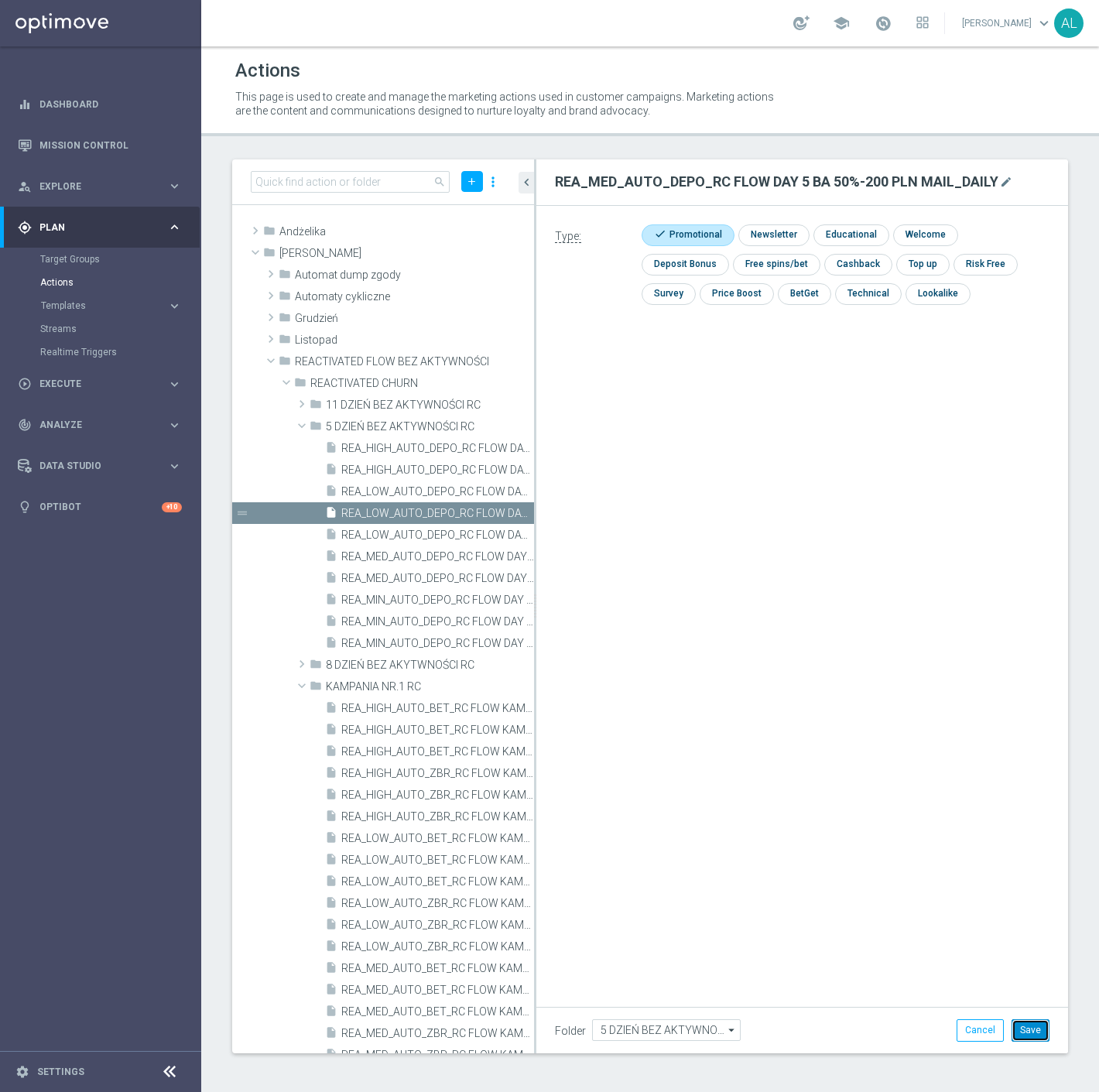
click at [1018, 1028] on button "Save" at bounding box center [1031, 1030] width 38 height 22
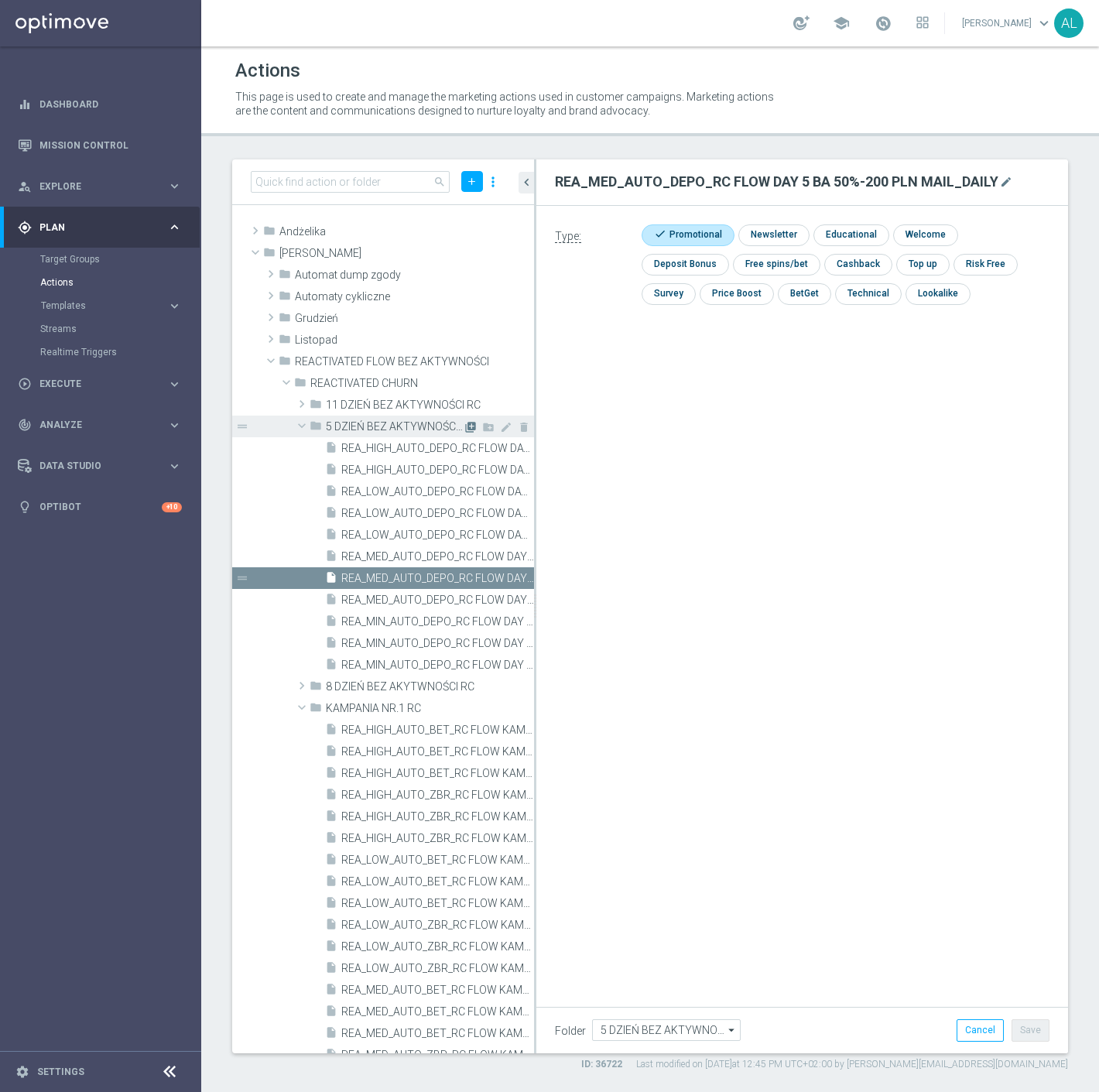
click at [464, 428] on icon "library_add" at bounding box center [470, 426] width 12 height 12
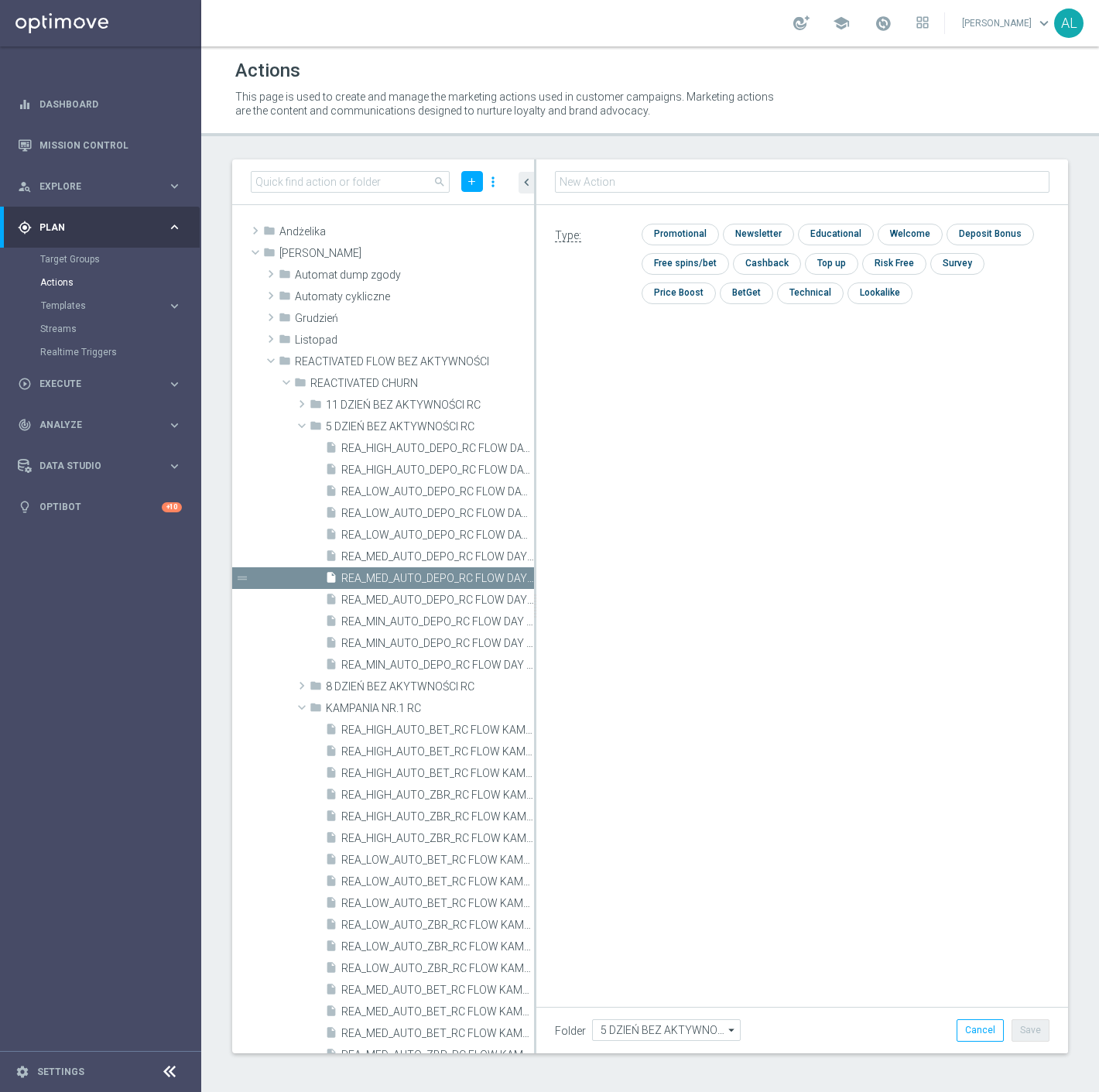
type input "REA_HIGH_AUTO_DEPO_RC FLOW DAY 5 BA 50%-300 PLN MAIL_DAILY"
click at [694, 236] on input "checkbox" at bounding box center [679, 234] width 73 height 21
checkbox input "true"
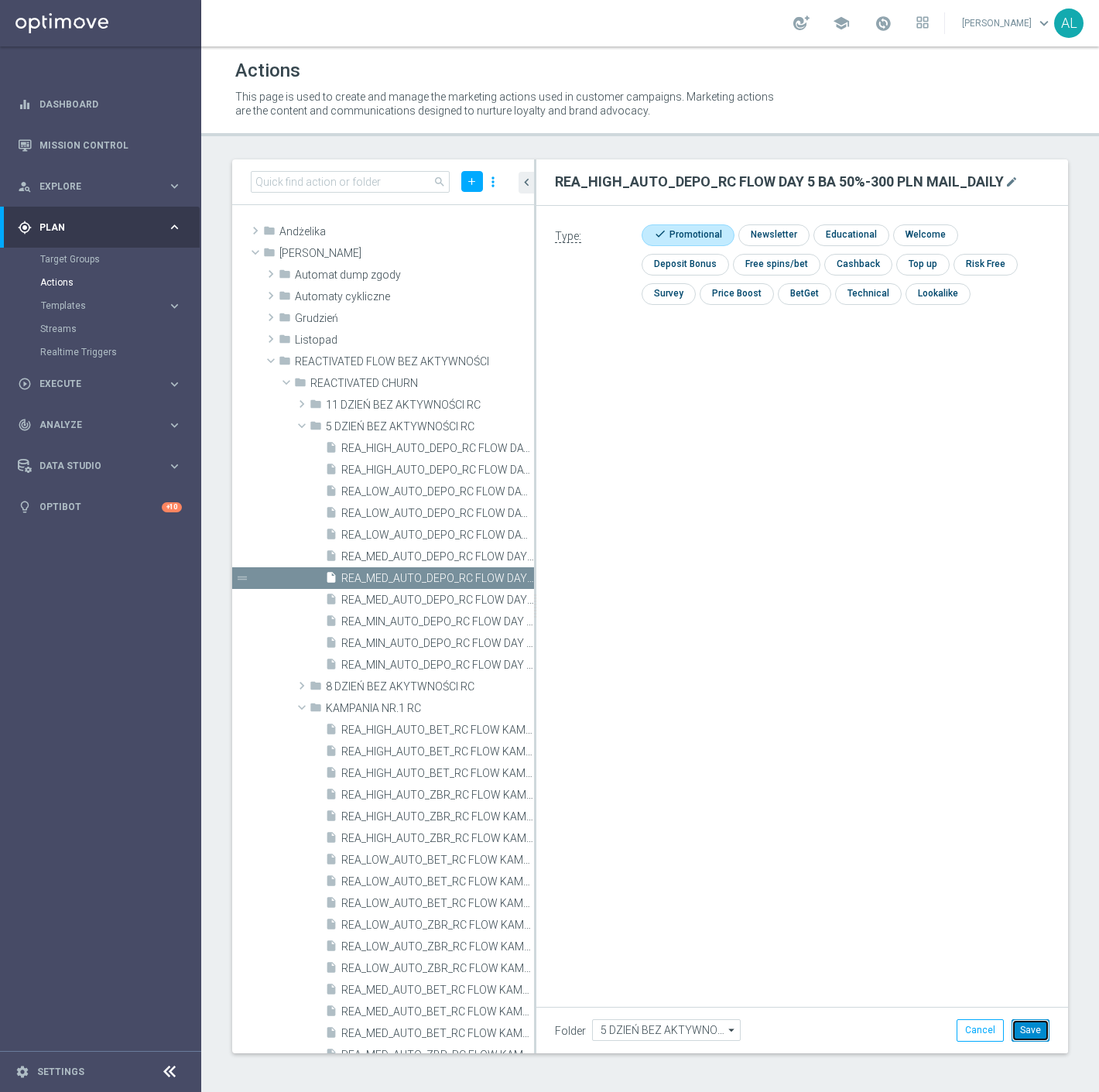
click at [1032, 1028] on button "Save" at bounding box center [1031, 1030] width 38 height 22
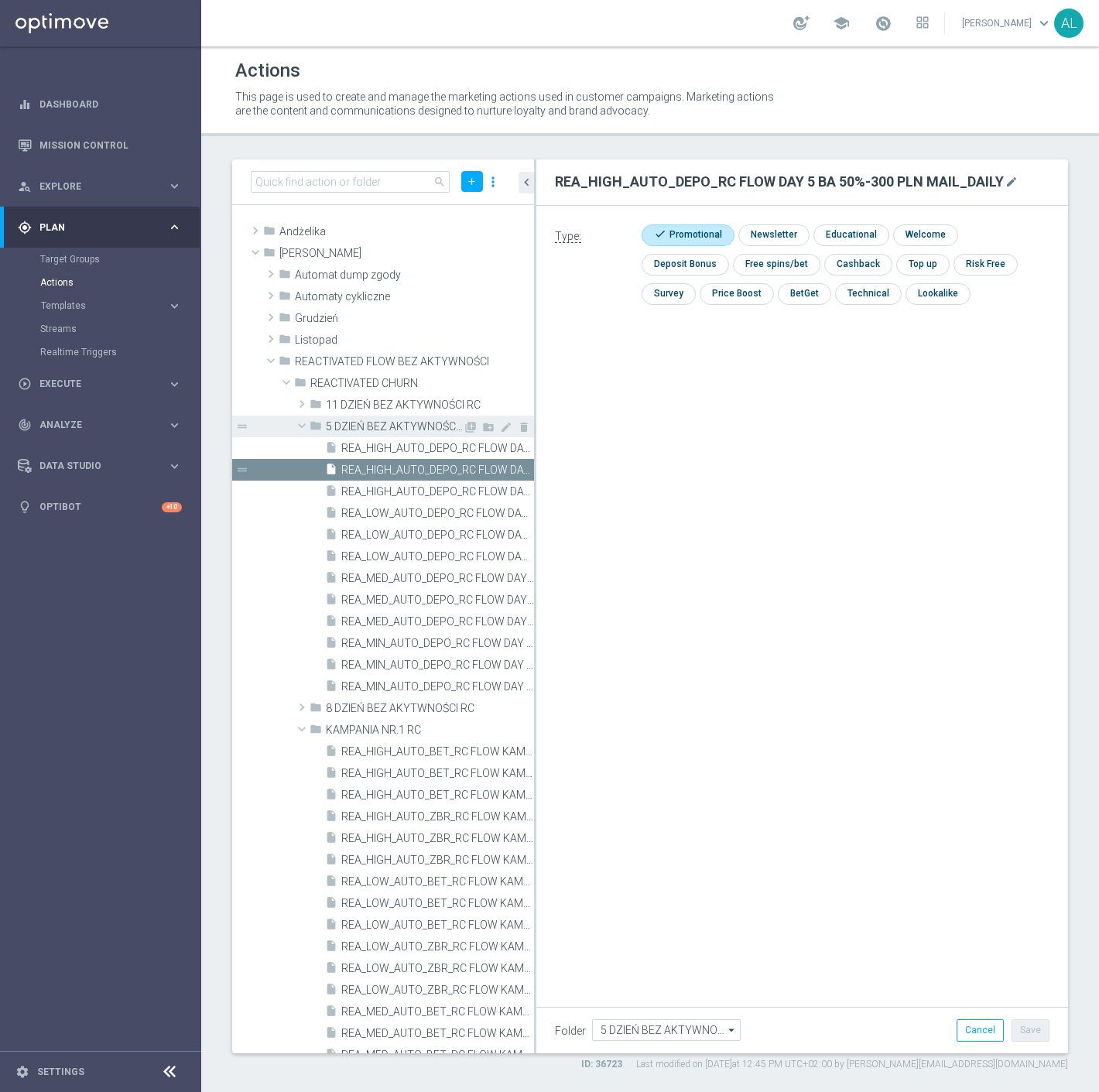
click at [300, 423] on span at bounding box center [302, 426] width 19 height 15
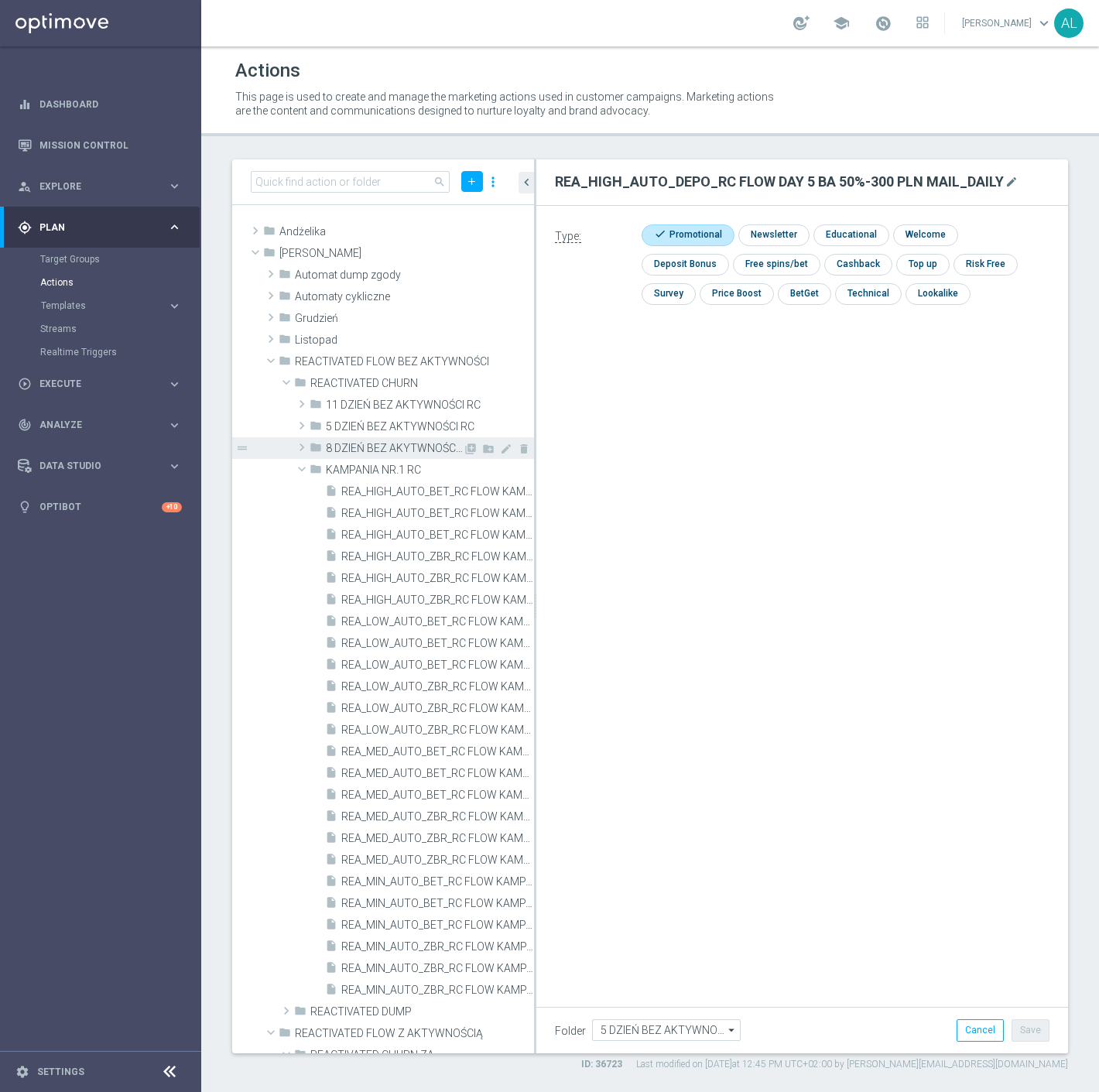
click at [300, 446] on span at bounding box center [301, 447] width 15 height 19
click at [464, 447] on icon "library_add" at bounding box center [470, 448] width 12 height 12
type input "8 DZIEŃ BEZ AKYTWNOŚCI RC"
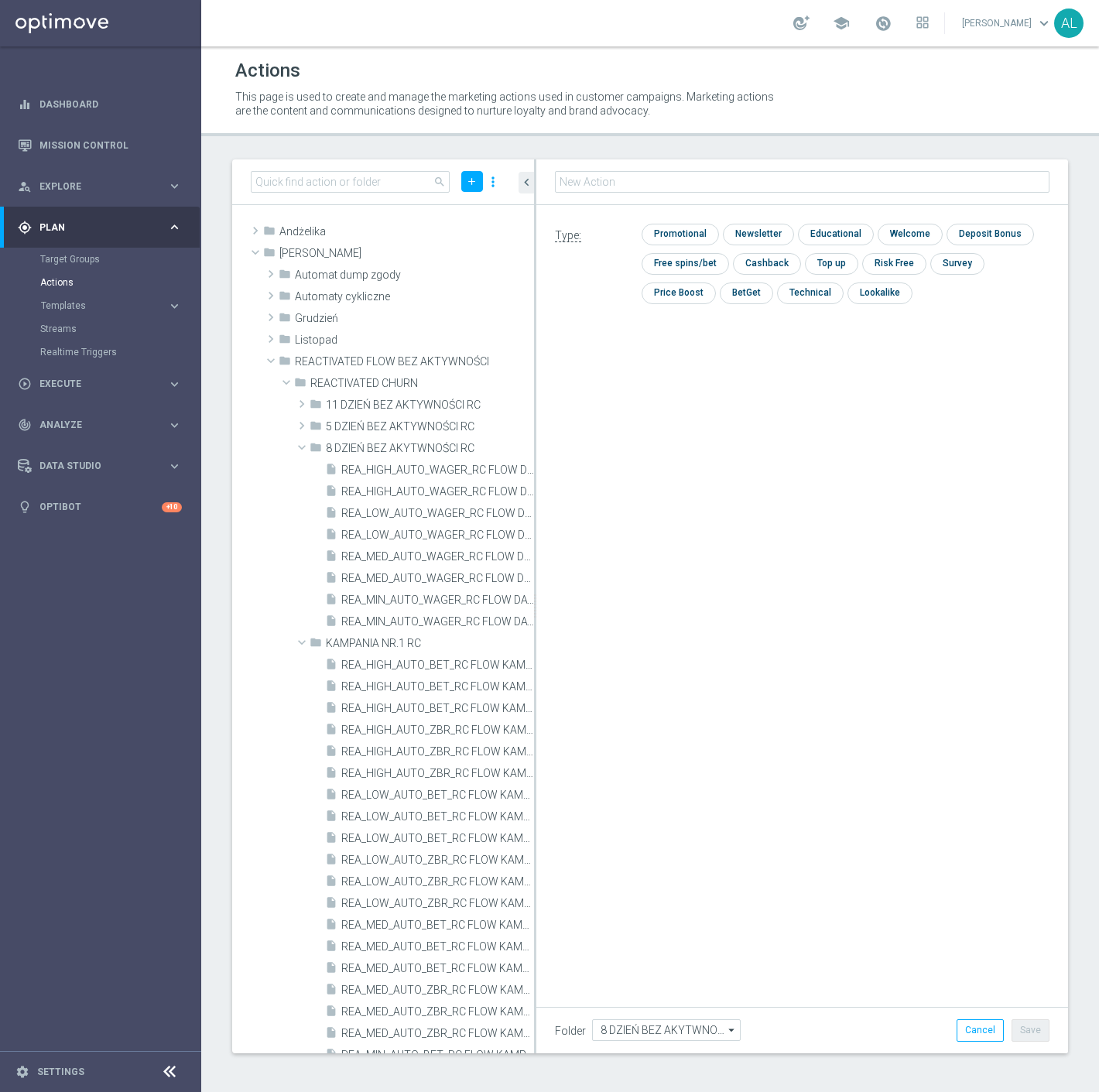
type input "REA_MIN_AUTO_WAGER_RC FLOW DAY 8 BA 50%-25 PLN MAIL_DAILY"
click at [681, 230] on input "checkbox" at bounding box center [679, 234] width 73 height 21
checkbox input "true"
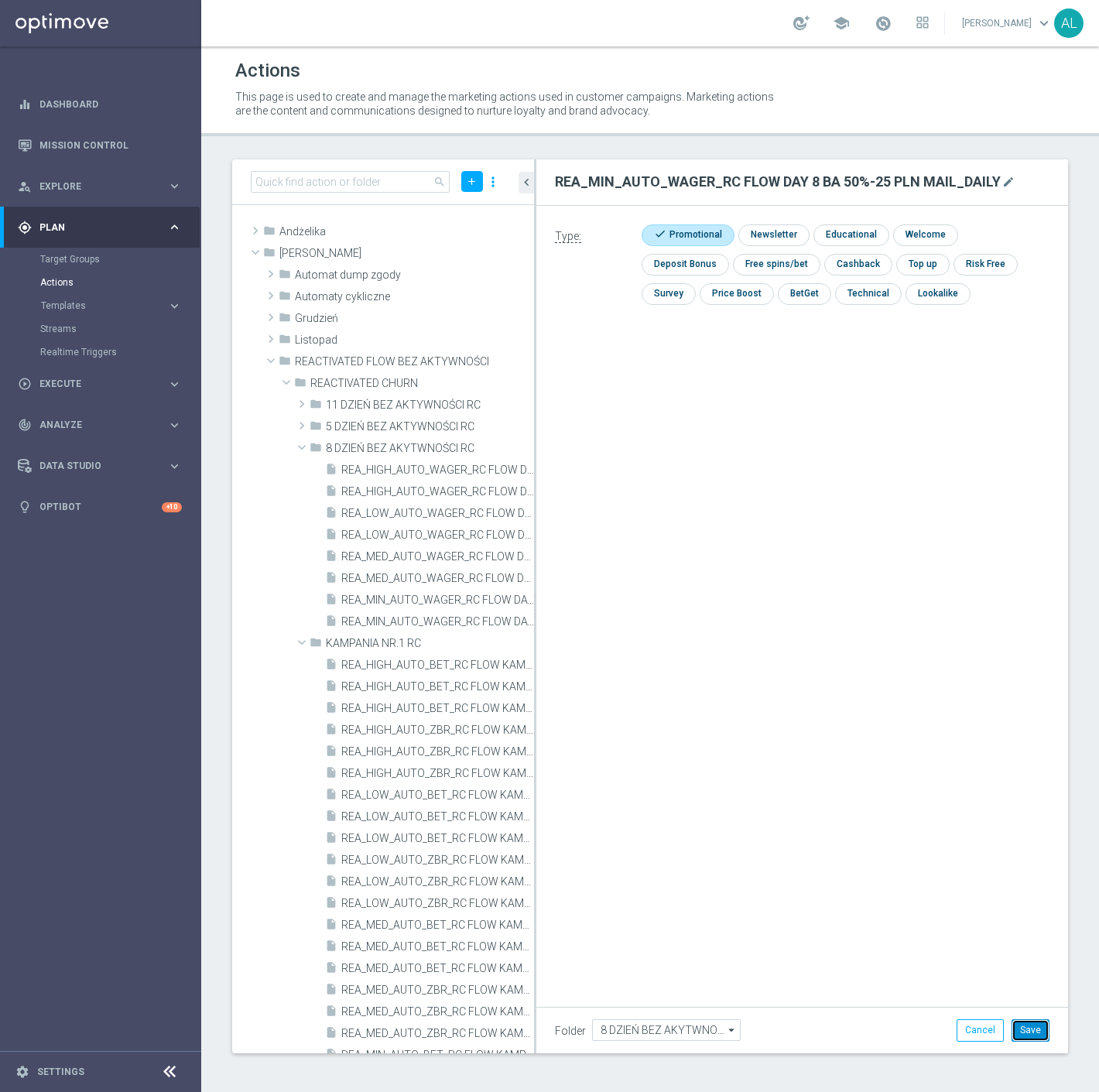
click at [1026, 1030] on button "Save" at bounding box center [1031, 1030] width 38 height 22
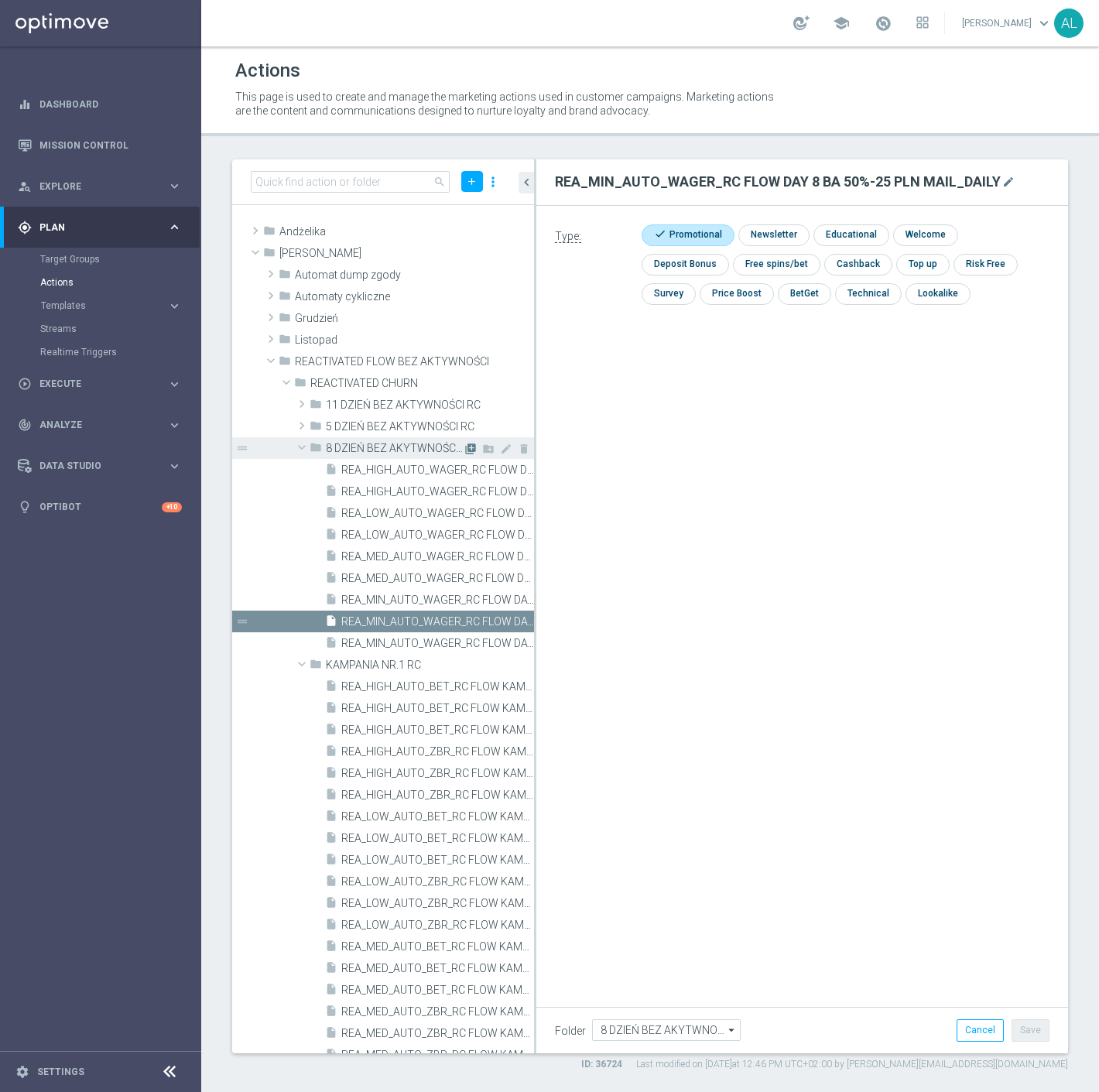
click at [464, 444] on icon "library_add" at bounding box center [470, 448] width 12 height 12
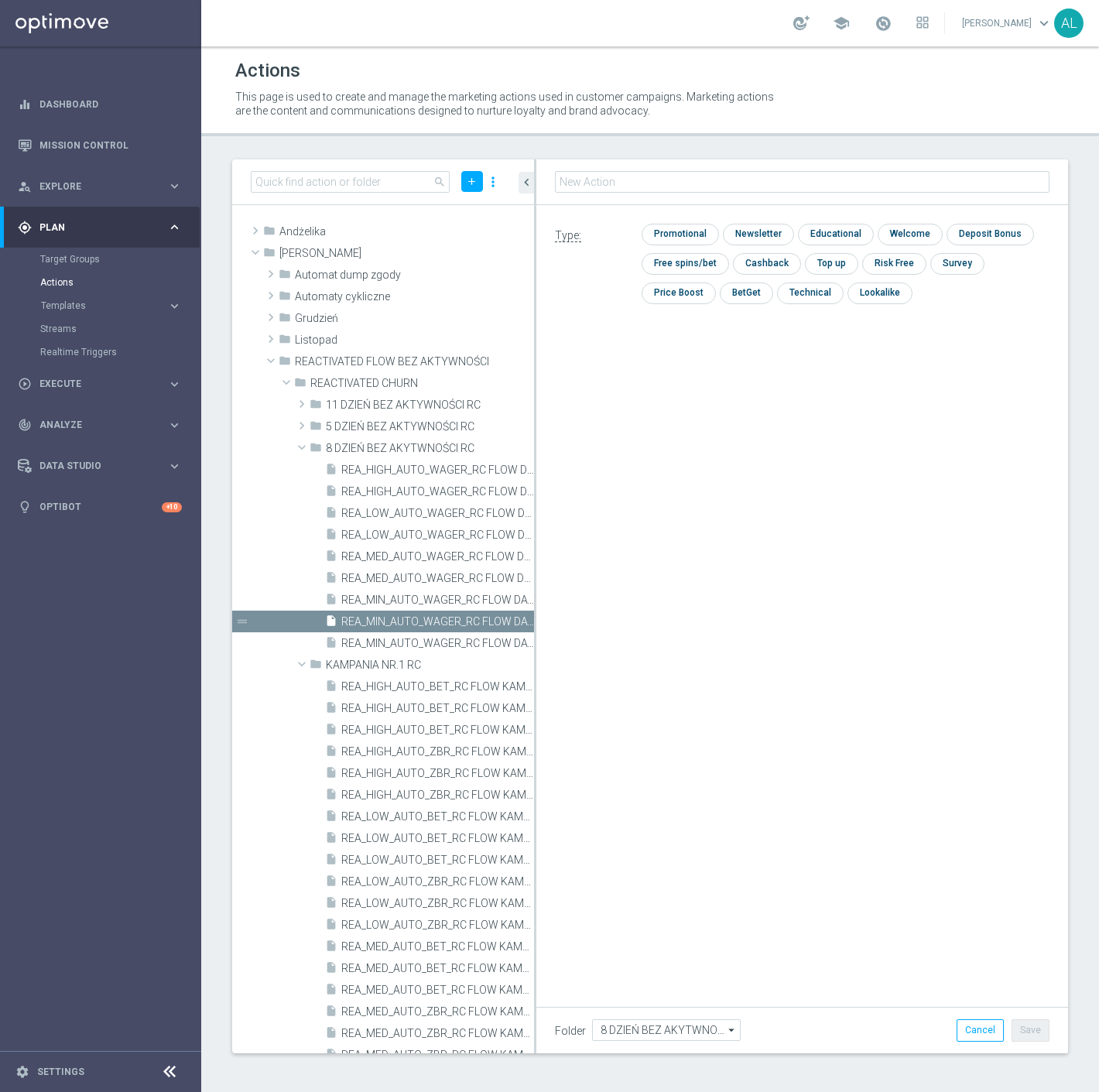
type input "REA_LOW_AUTO_WAGER_RC FLOW DAY 8 BA 50%-50 PLN MAIL_DAILY"
click at [692, 231] on input "checkbox" at bounding box center [679, 234] width 73 height 21
checkbox input "true"
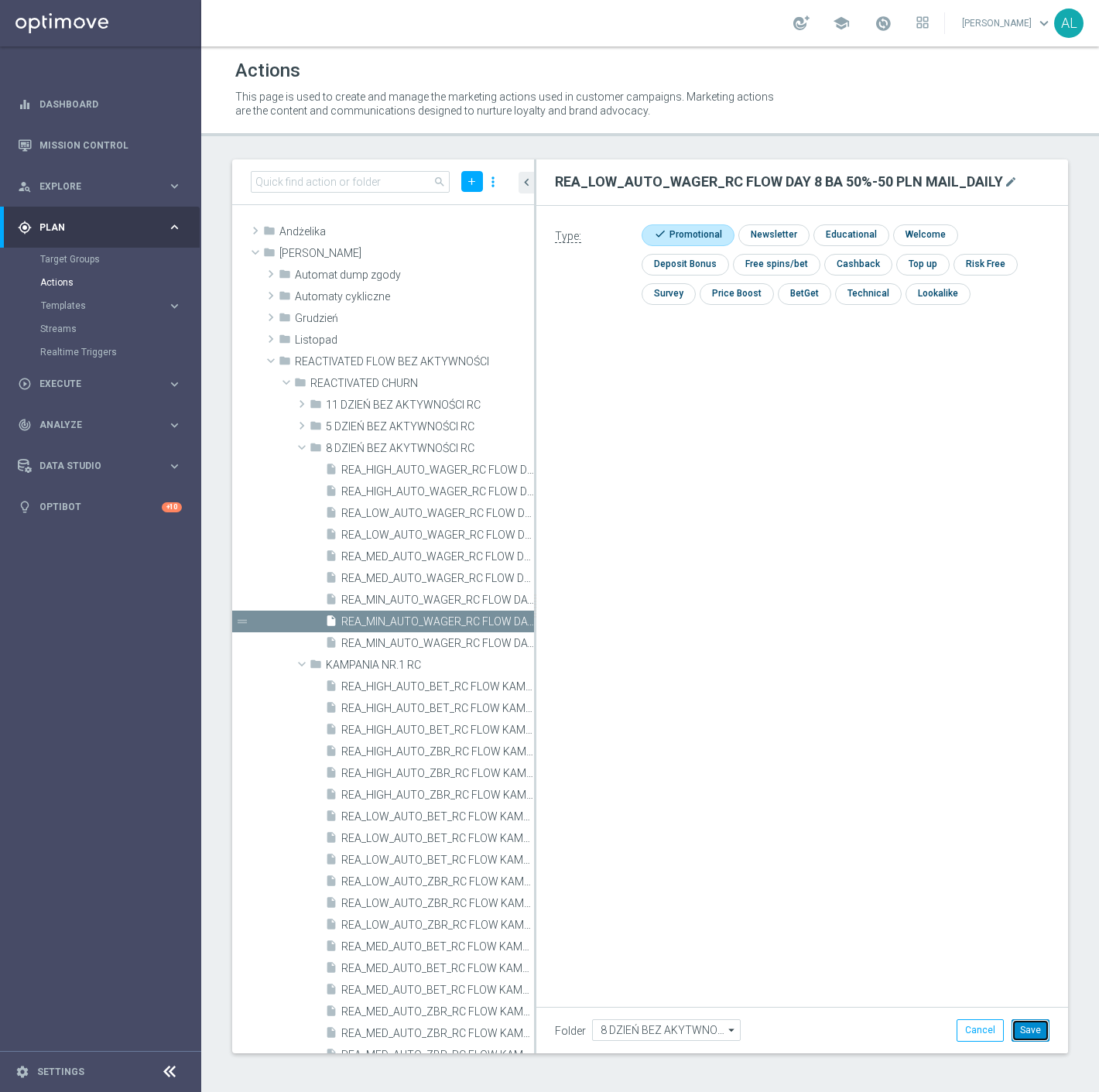
click at [1025, 1035] on button "Save" at bounding box center [1031, 1030] width 38 height 22
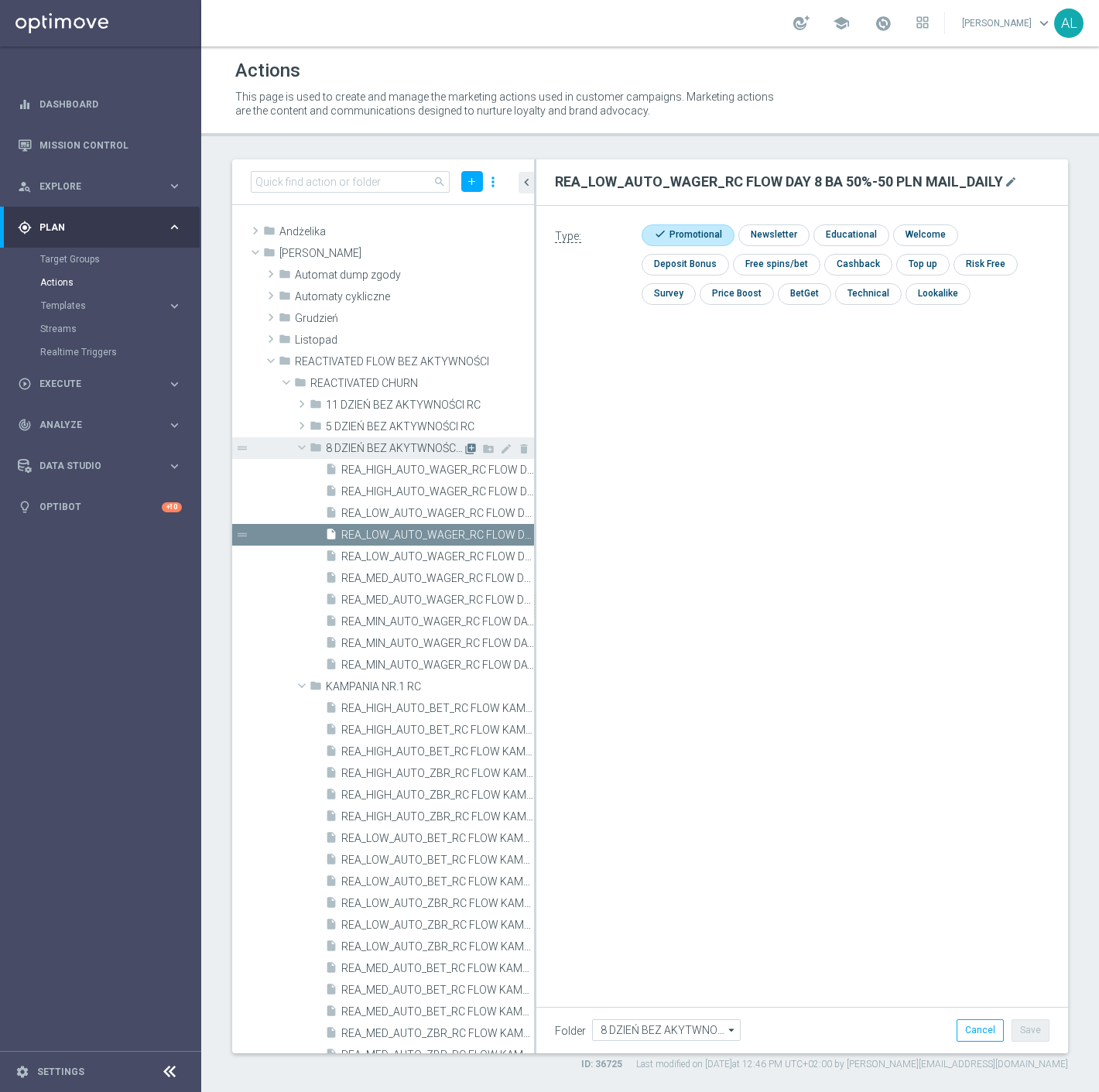
click at [464, 446] on icon "library_add" at bounding box center [470, 448] width 12 height 12
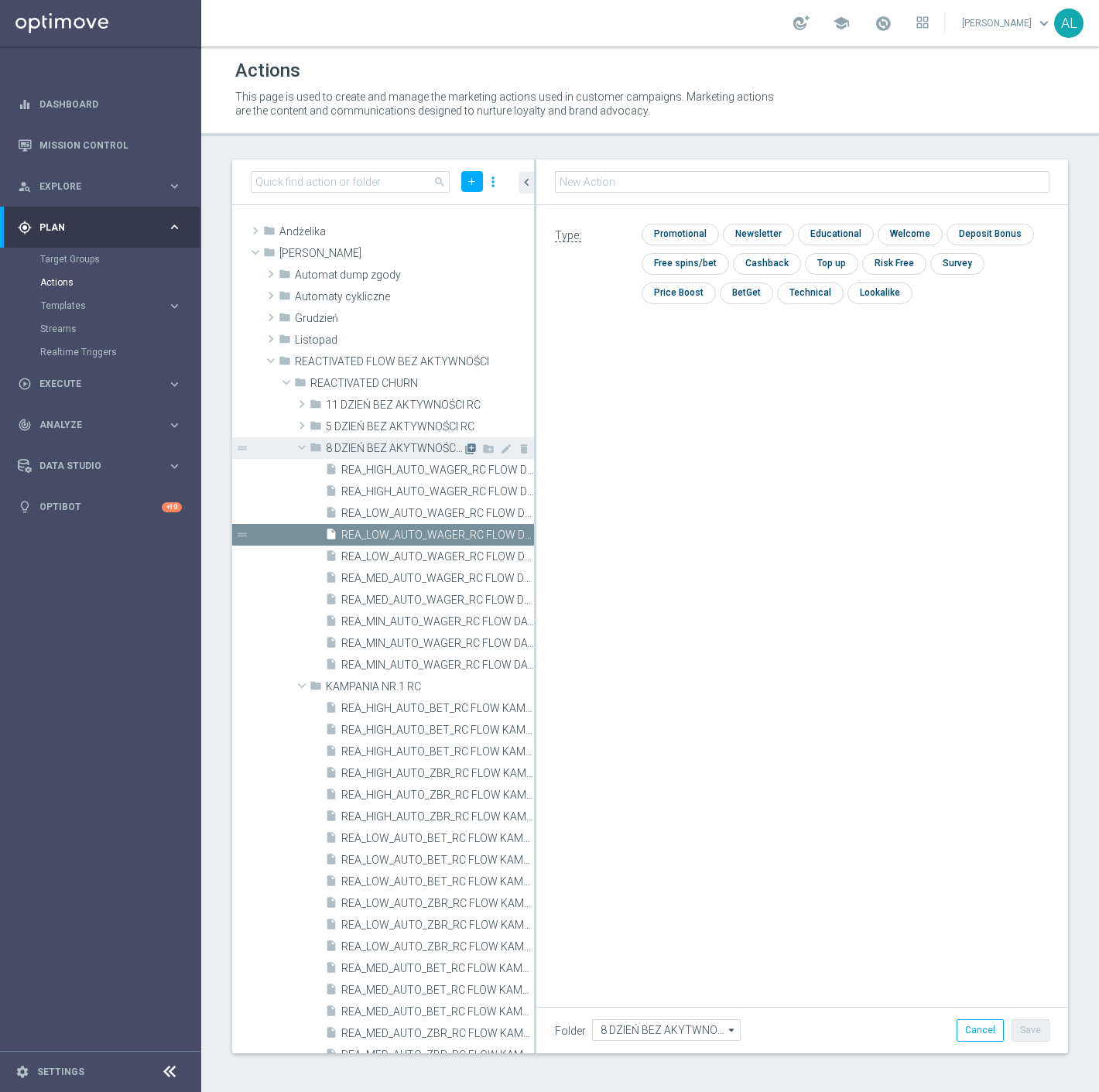
type input "REA_MED_AUTO_WAGER_RC FLOW DAY 8 BA 50%-75 PLN MAIL_DAILY"
click at [672, 233] on input "checkbox" at bounding box center [679, 234] width 73 height 21
checkbox input "true"
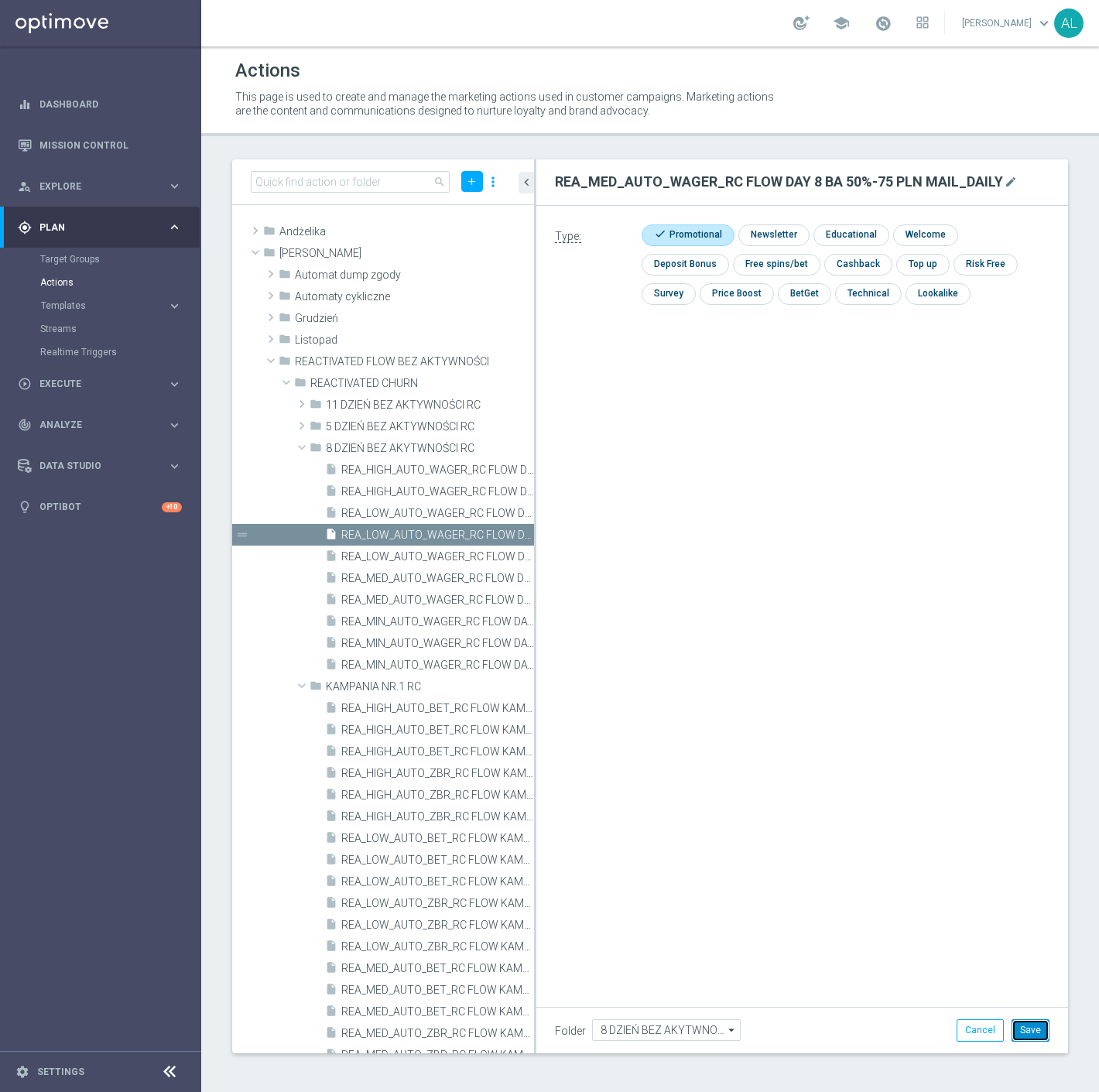
click at [1043, 1020] on button "Save" at bounding box center [1031, 1030] width 38 height 22
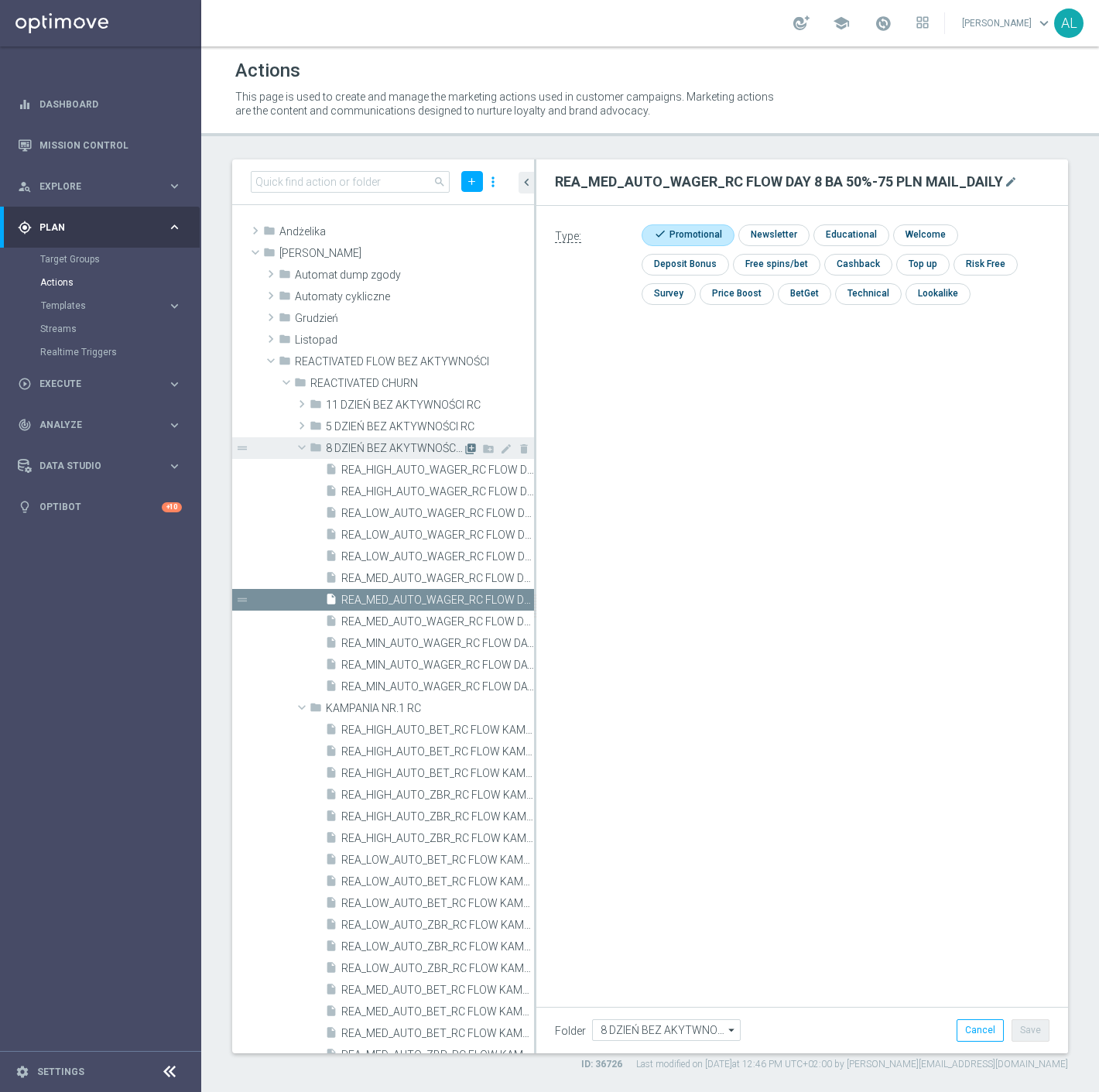
click at [464, 449] on icon "library_add" at bounding box center [470, 448] width 12 height 12
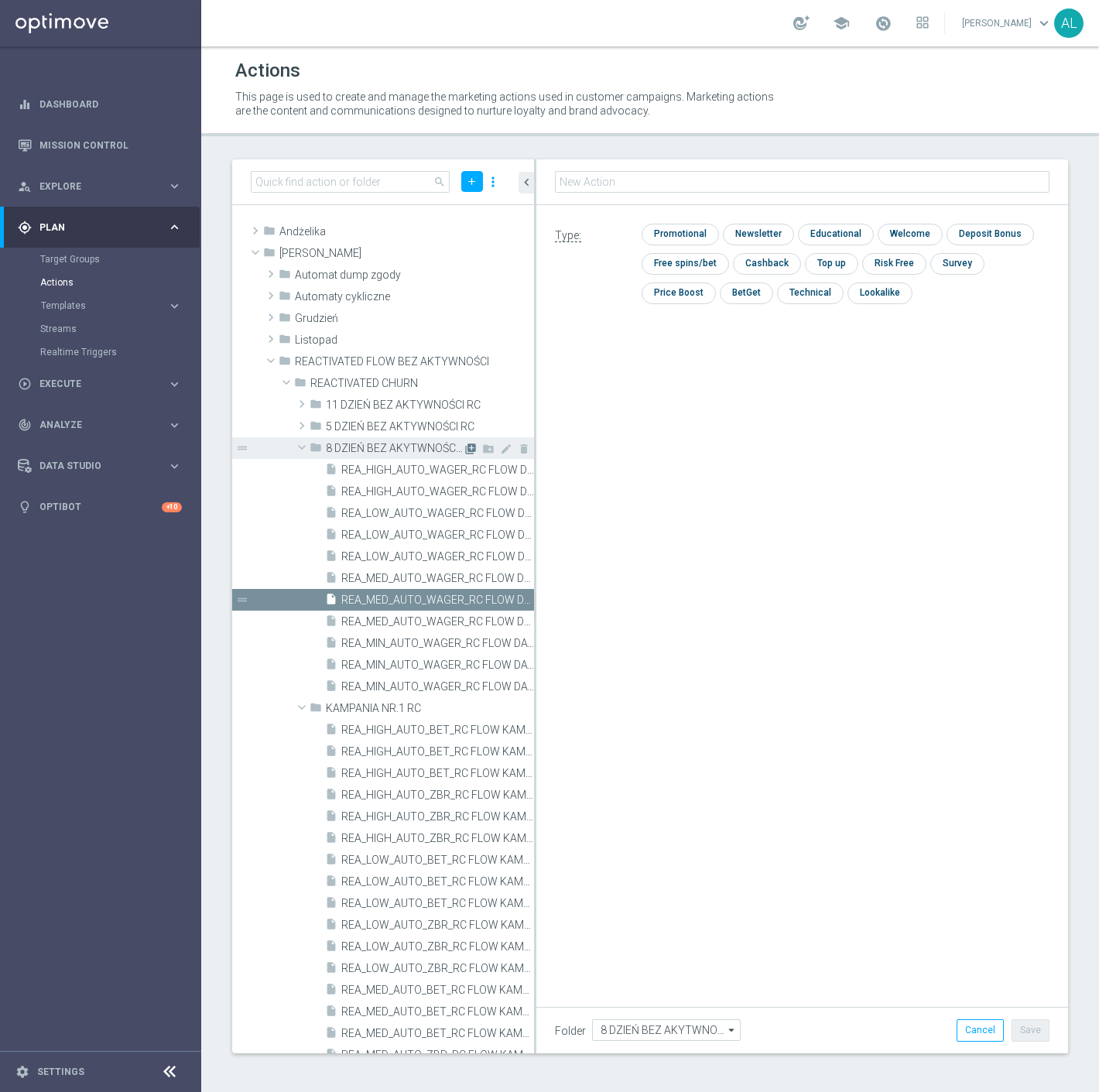
type input "REA_HIGH_AUTO_WAGER_RC FLOW DAY 8 BA 50%-100 PLN MAIL_DAILY"
click at [691, 233] on input "checkbox" at bounding box center [679, 234] width 73 height 21
checkbox input "true"
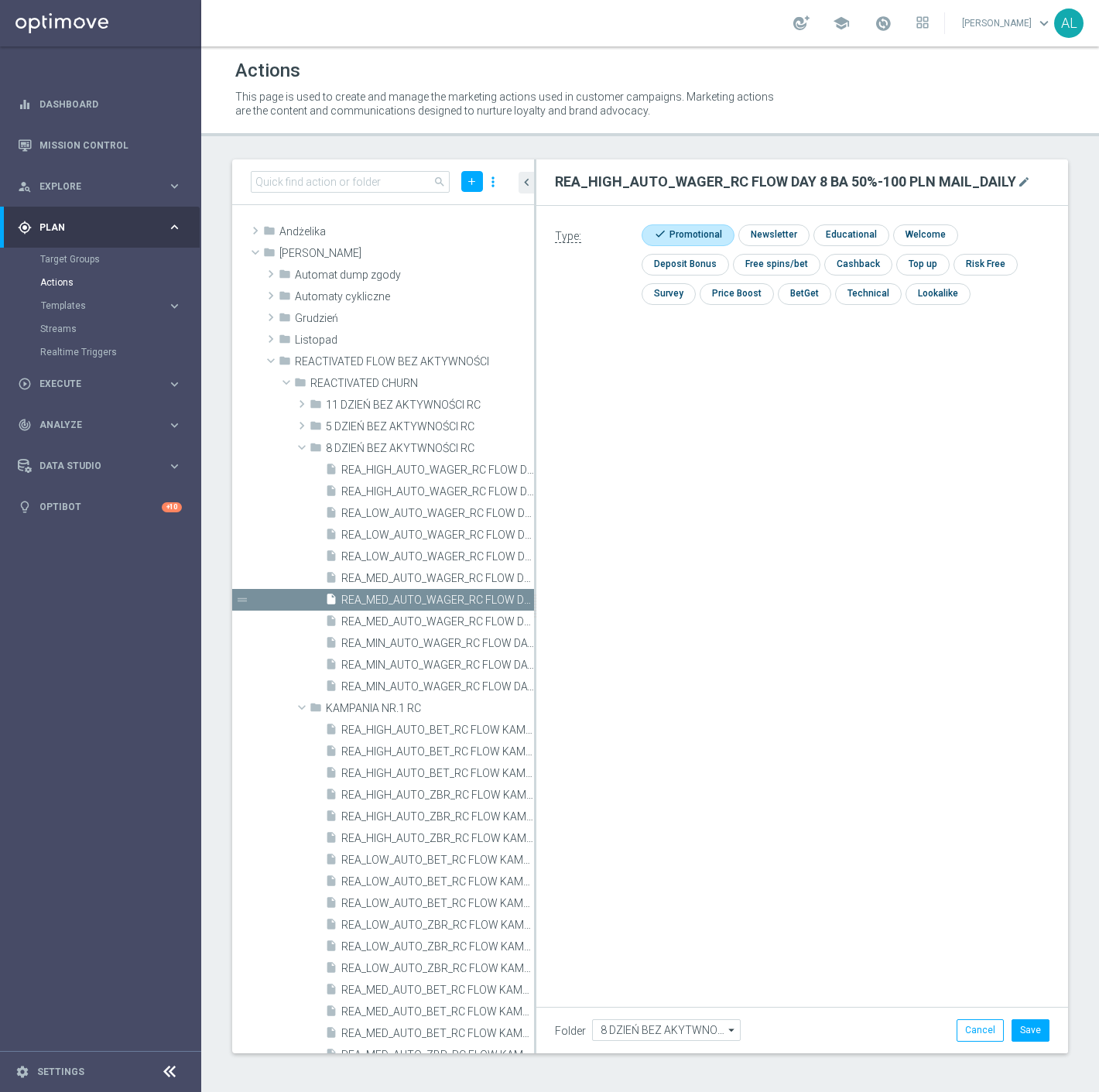
click at [1053, 1023] on li "Save" at bounding box center [1030, 1030] width 46 height 22
click at [1042, 1031] on button "Save" at bounding box center [1031, 1030] width 38 height 22
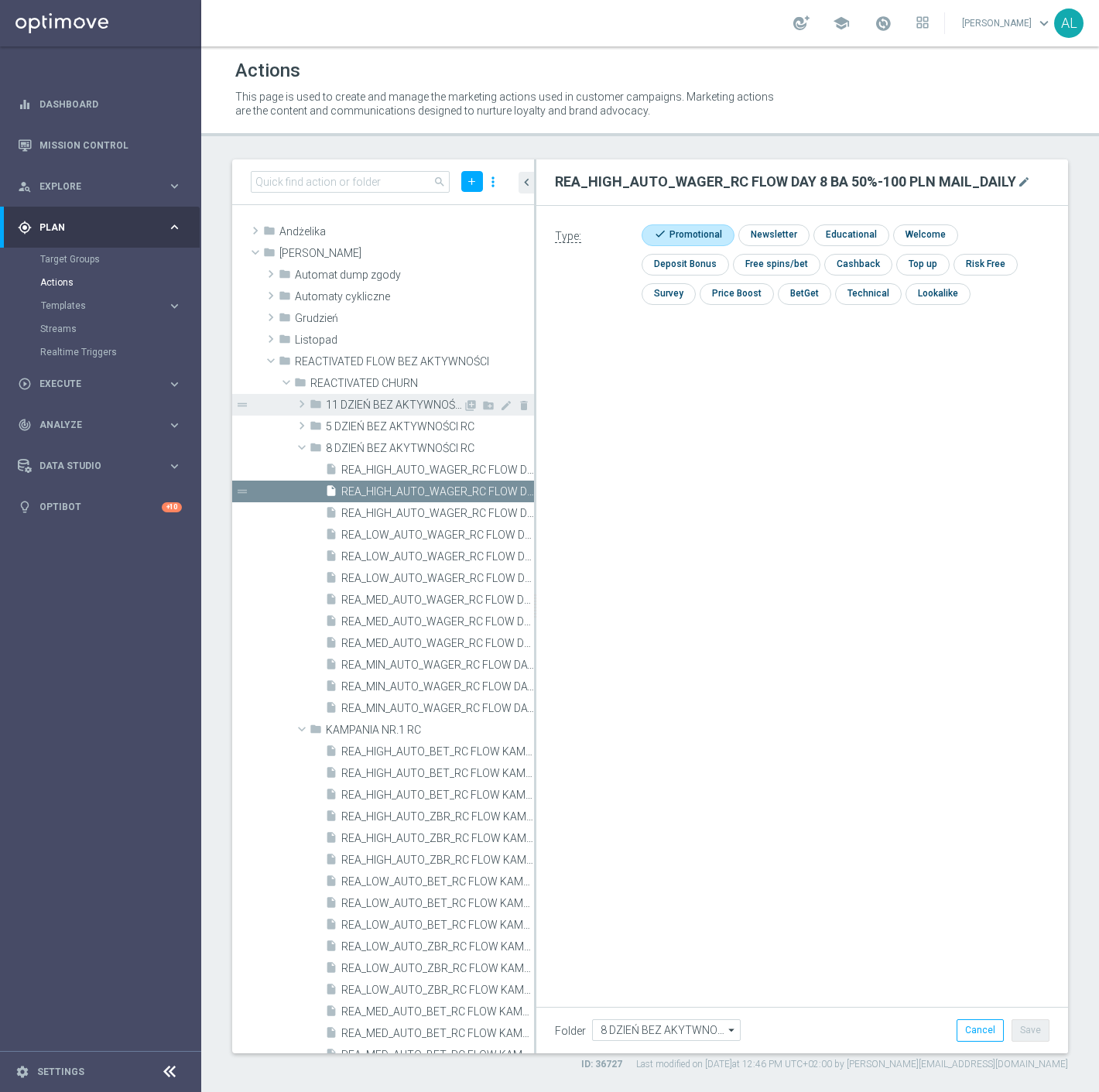
click at [372, 400] on span "11 DZIEŃ BEZ AKTYWNOŚCI RC" at bounding box center [395, 405] width 137 height 13
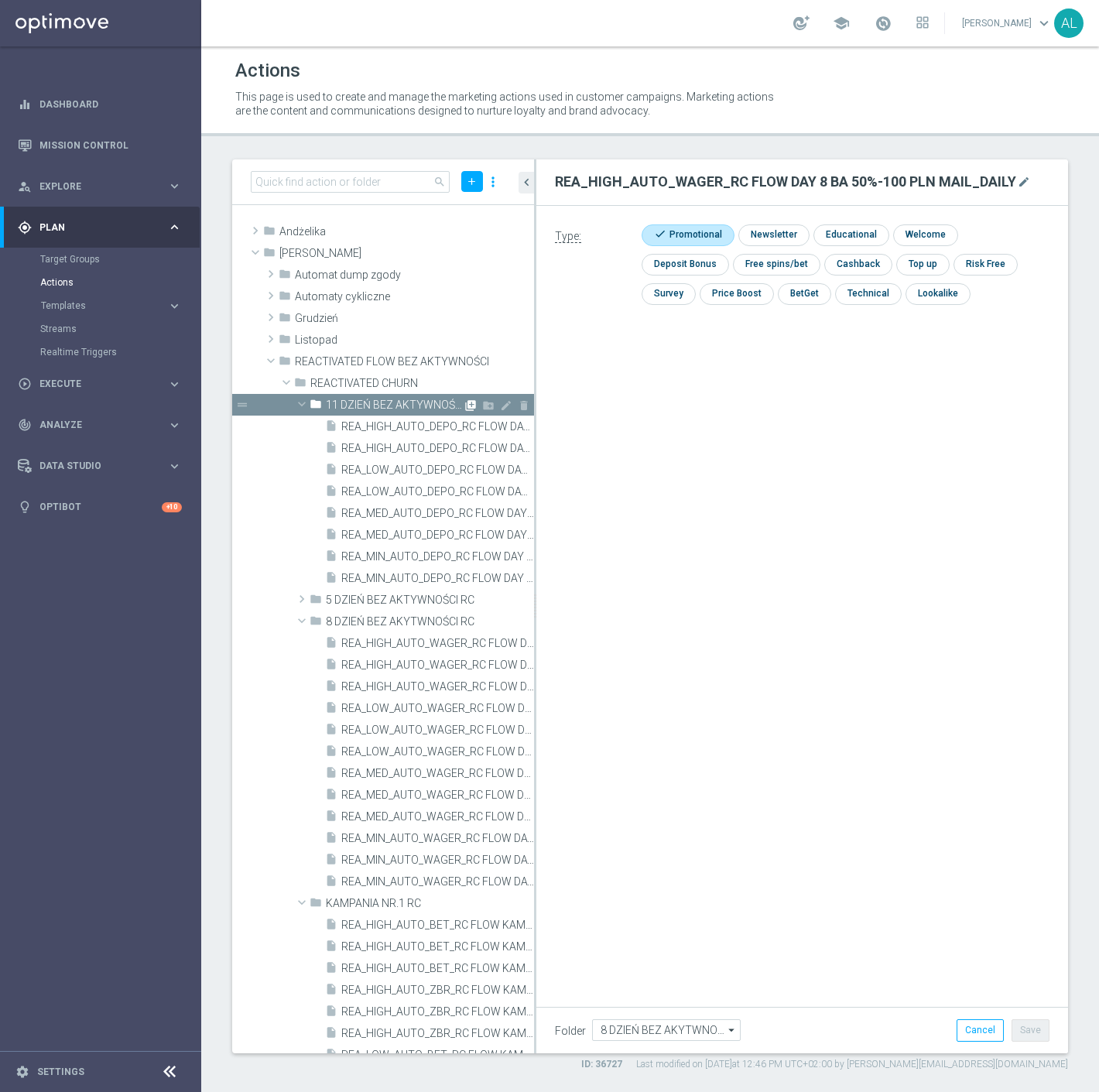
click at [464, 405] on icon "library_add" at bounding box center [470, 405] width 12 height 12
type input "11 DZIEŃ BEZ AKTYWNOŚCI RC"
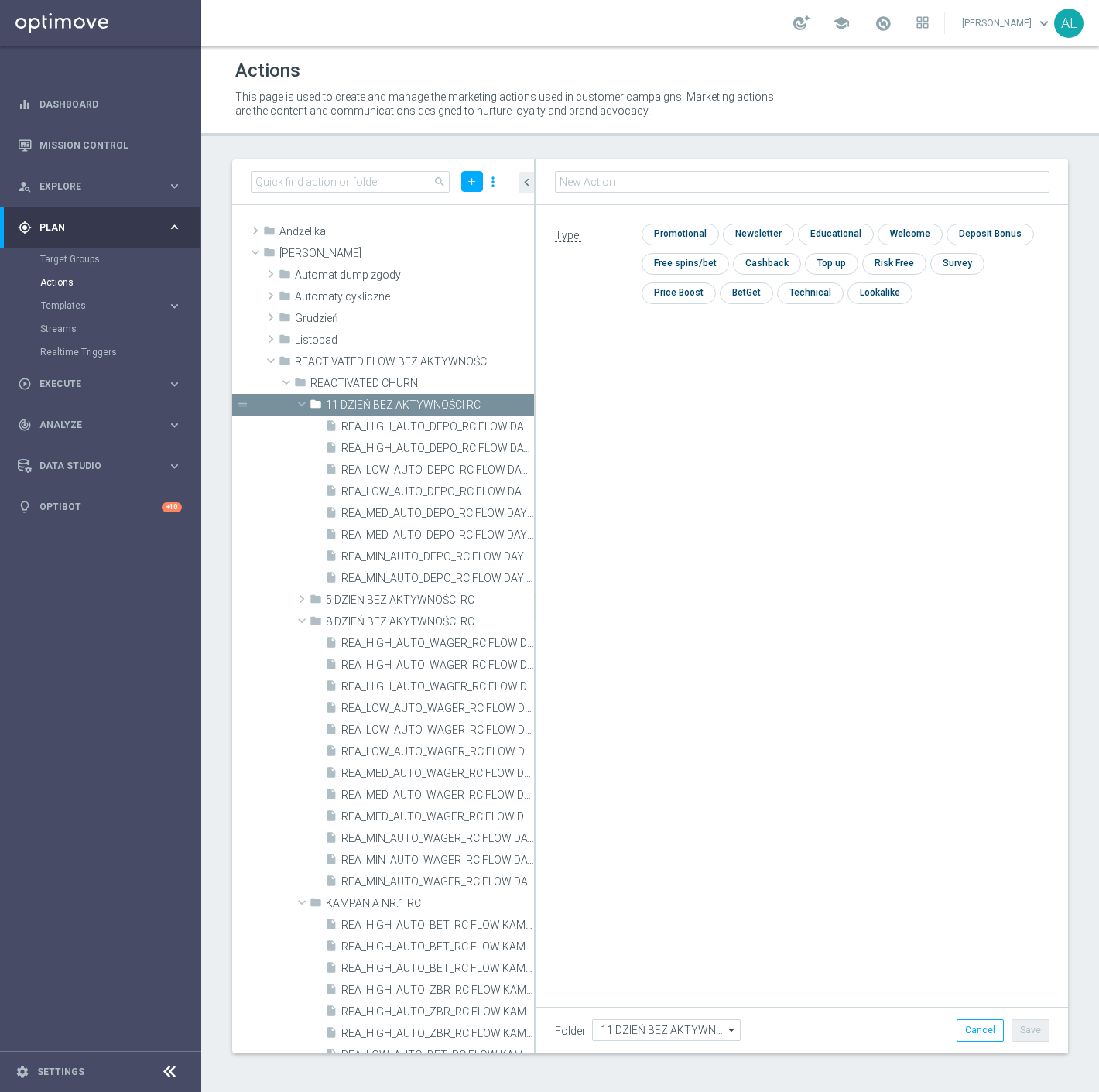
type input "REA_MIN_AUTO_DEPO_RC FLOW DAY 11 BA 100%-50 PLN MAIL_DAILY"
click at [662, 228] on input "checkbox" at bounding box center [679, 234] width 73 height 21
checkbox input "true"
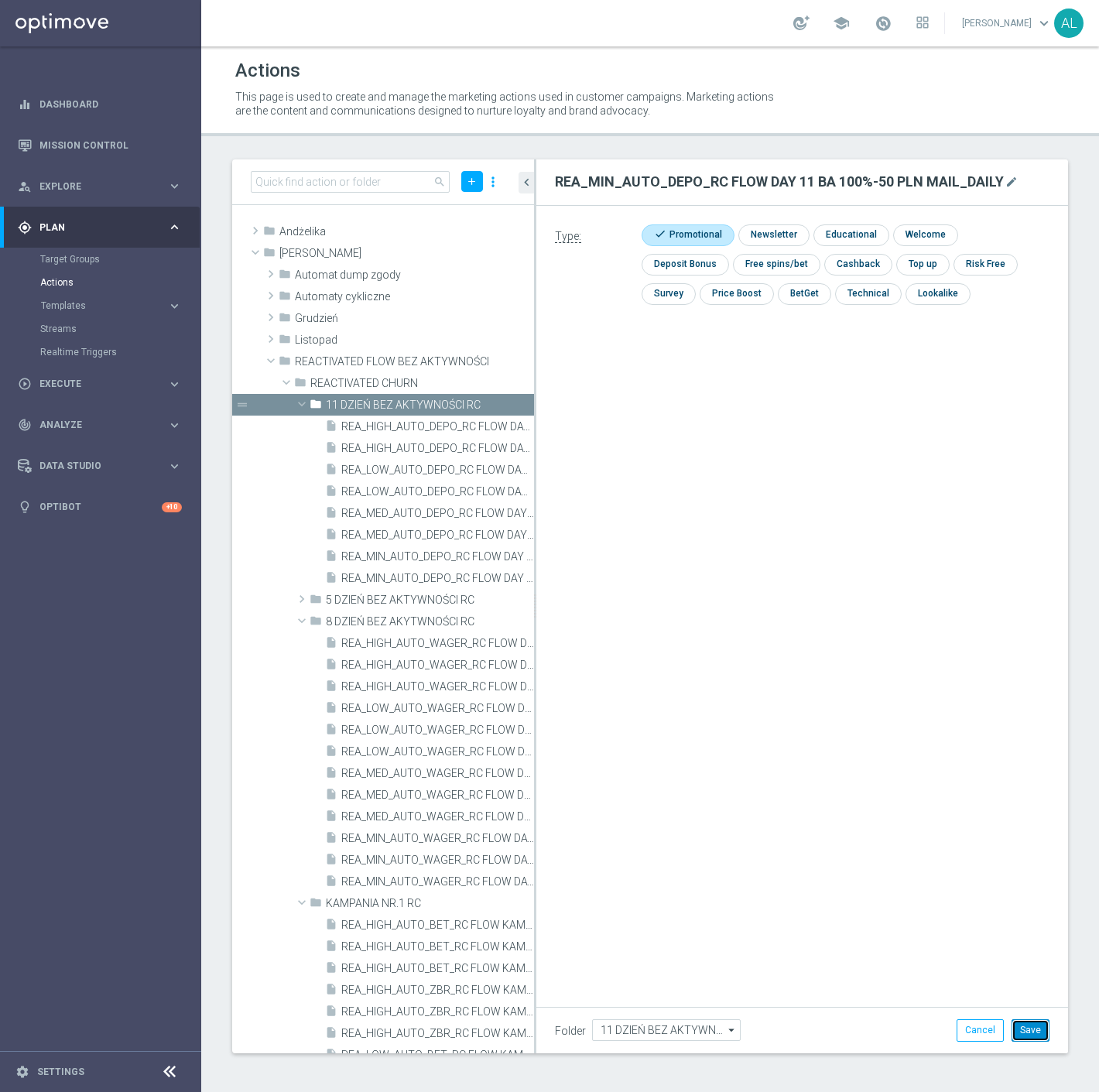
click at [1040, 1039] on button "Save" at bounding box center [1031, 1030] width 38 height 22
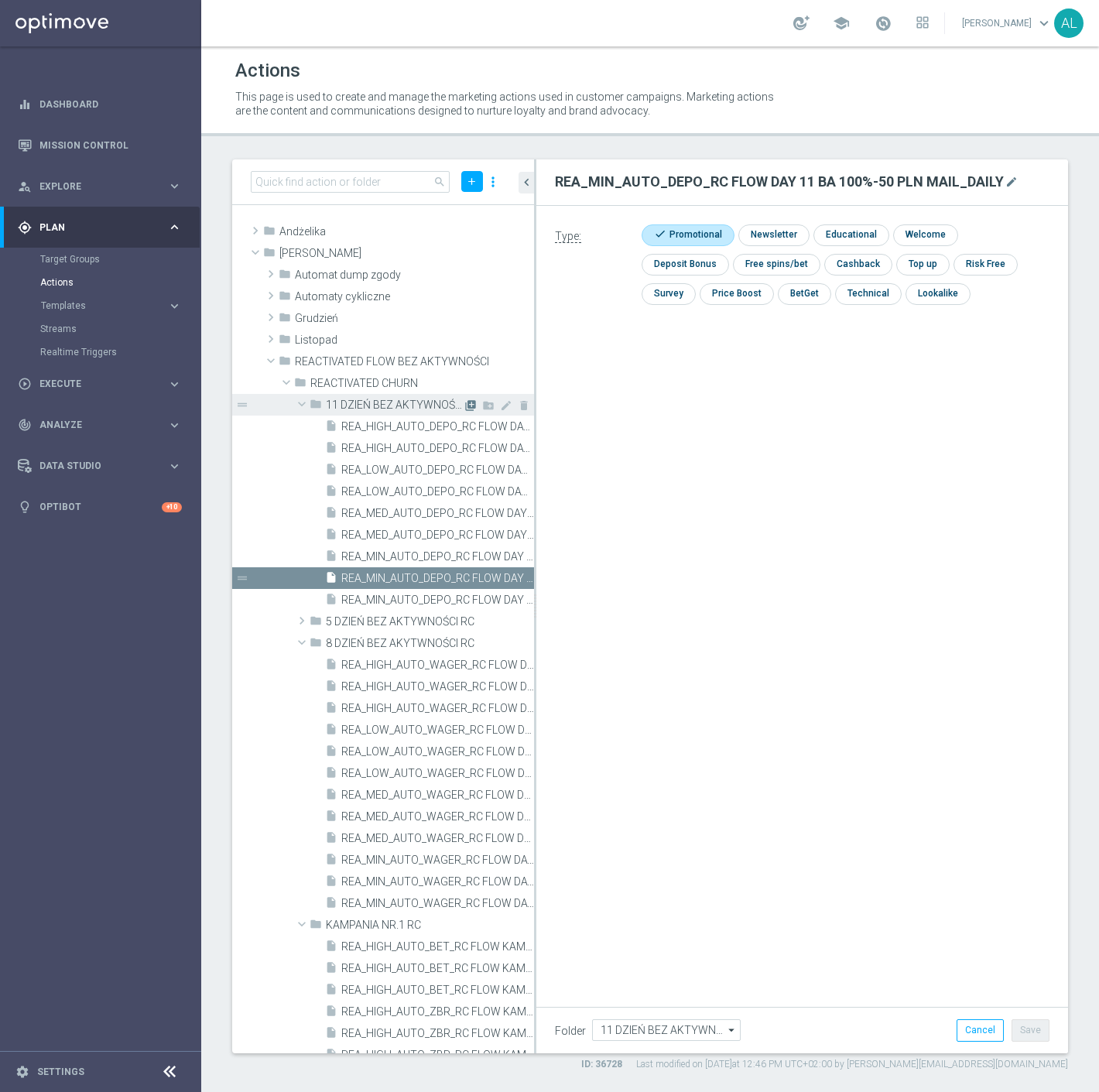
click at [464, 405] on icon "library_add" at bounding box center [470, 405] width 12 height 12
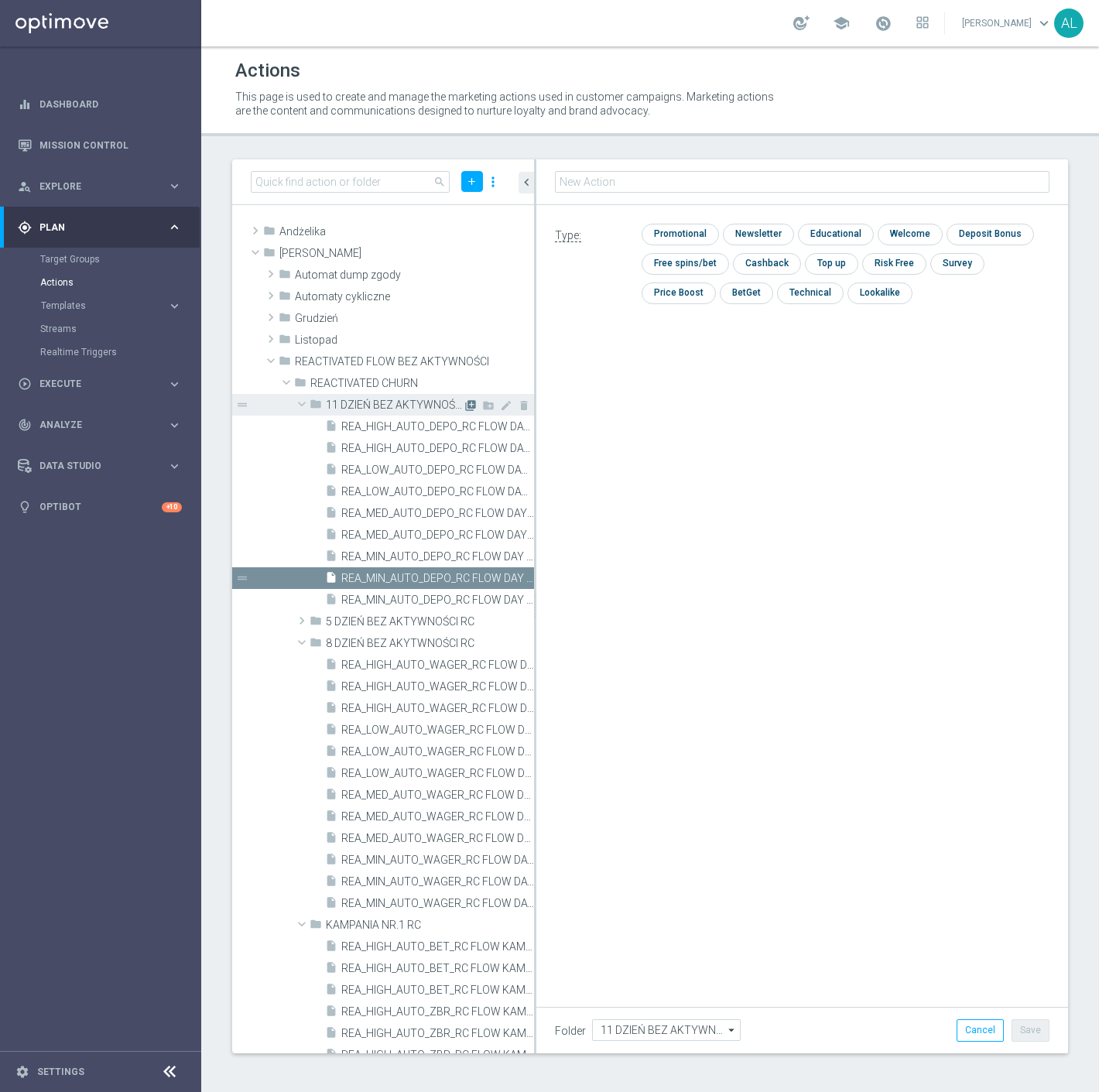
type input "REA_LOW_AUTO_DEPO_RC FLOW DAY 11 BA 100%-100 PLN MAIL_DAILY"
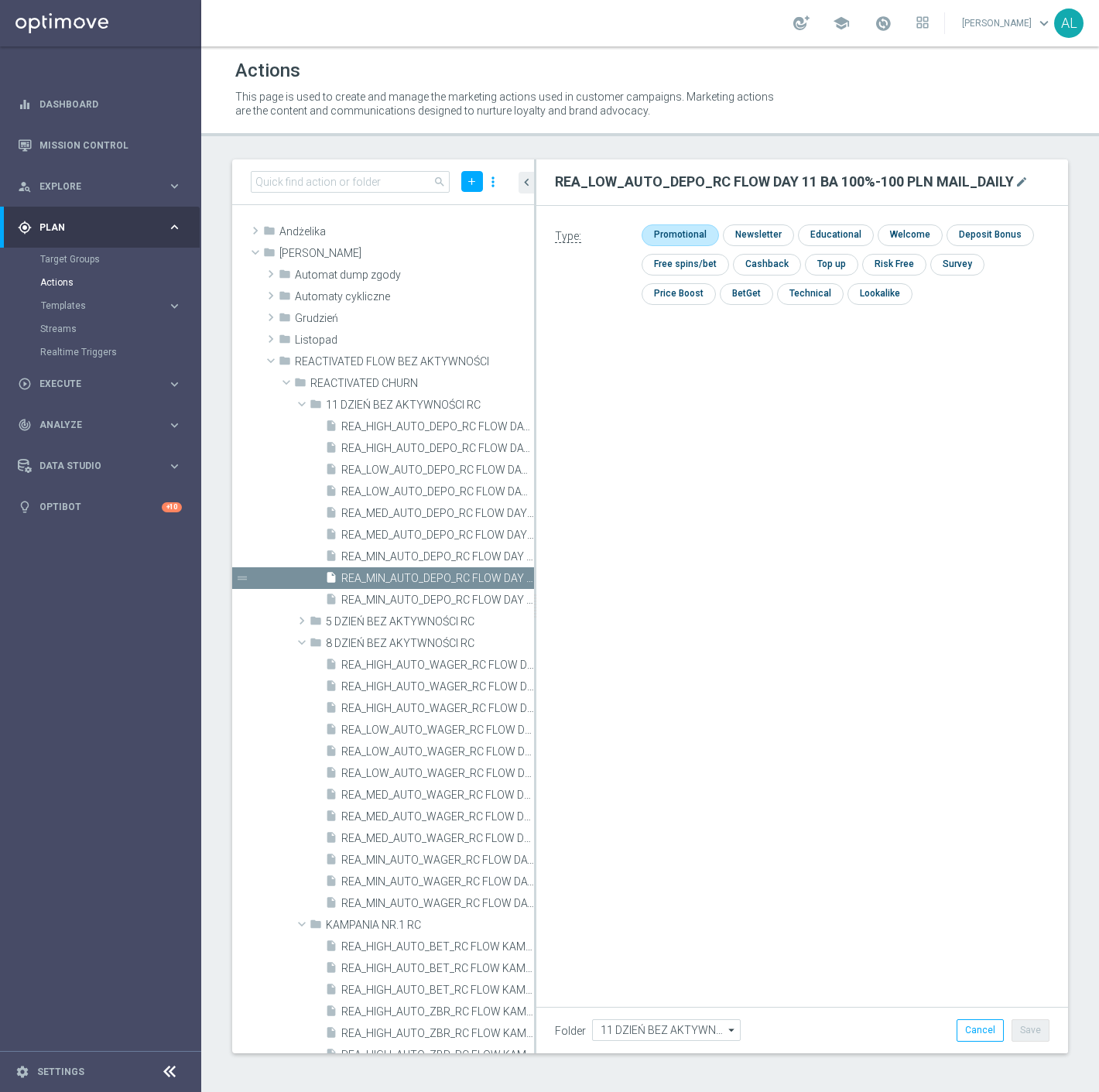
click at [675, 228] on input "checkbox" at bounding box center [679, 234] width 73 height 21
checkbox input "true"
click at [1023, 1034] on button "Save" at bounding box center [1031, 1030] width 38 height 22
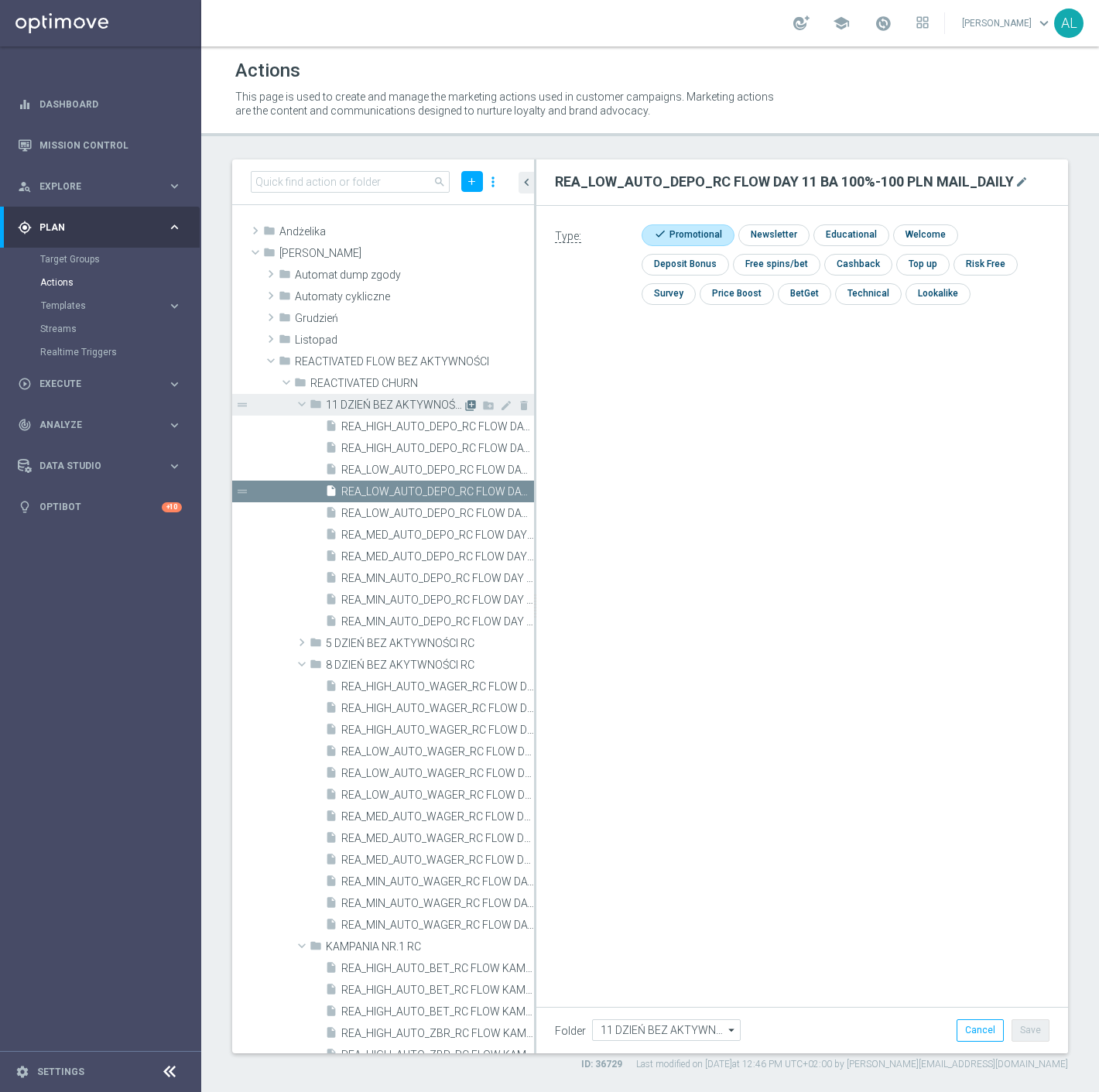
click at [464, 405] on icon "library_add" at bounding box center [470, 405] width 12 height 12
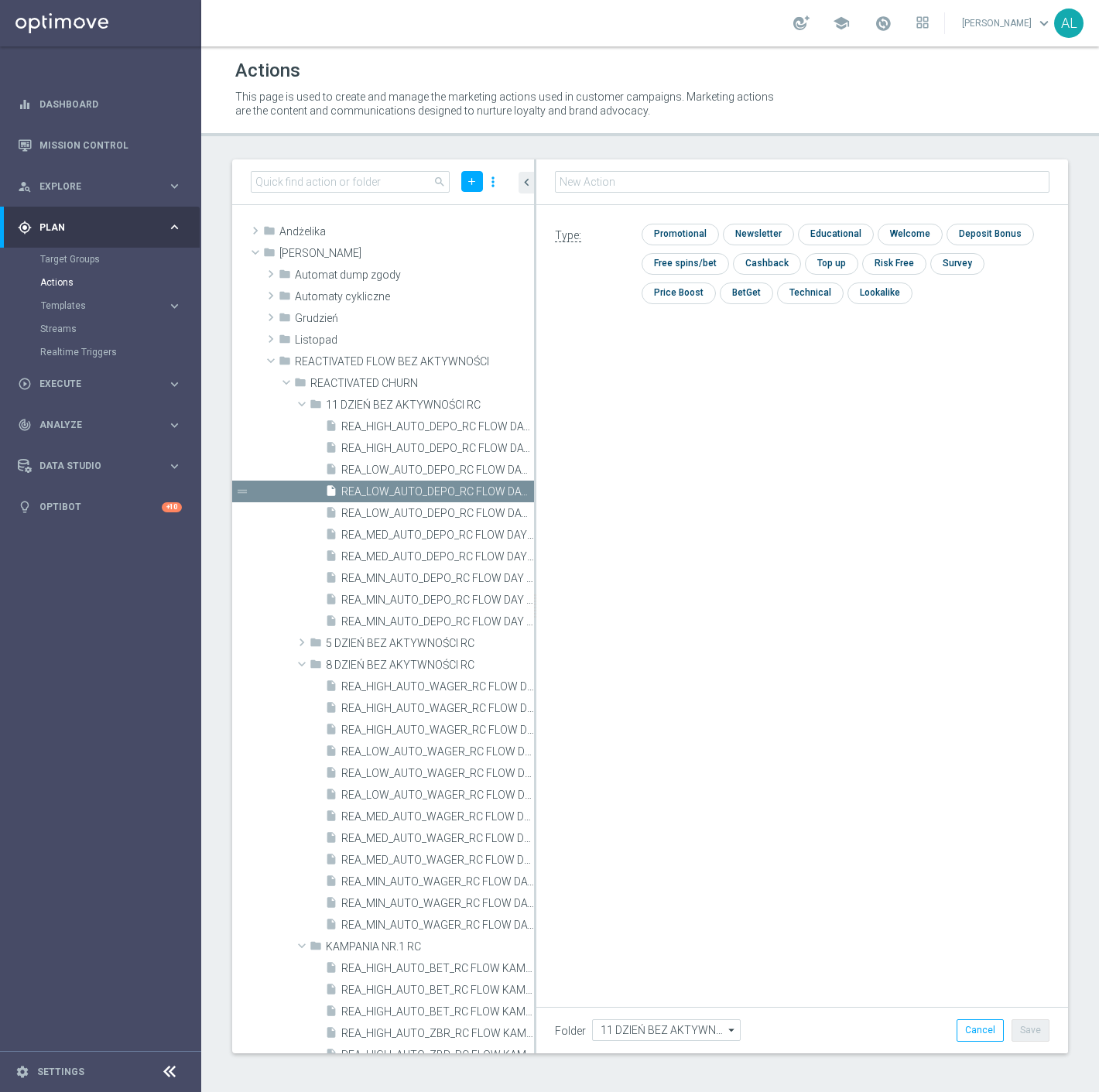
type input "REA_MED_AUTO_DEPO_RC FLOW DAY 11 BA 100%-200 PLN MAIL_DAILY"
click at [685, 231] on input "checkbox" at bounding box center [679, 234] width 73 height 21
checkbox input "true"
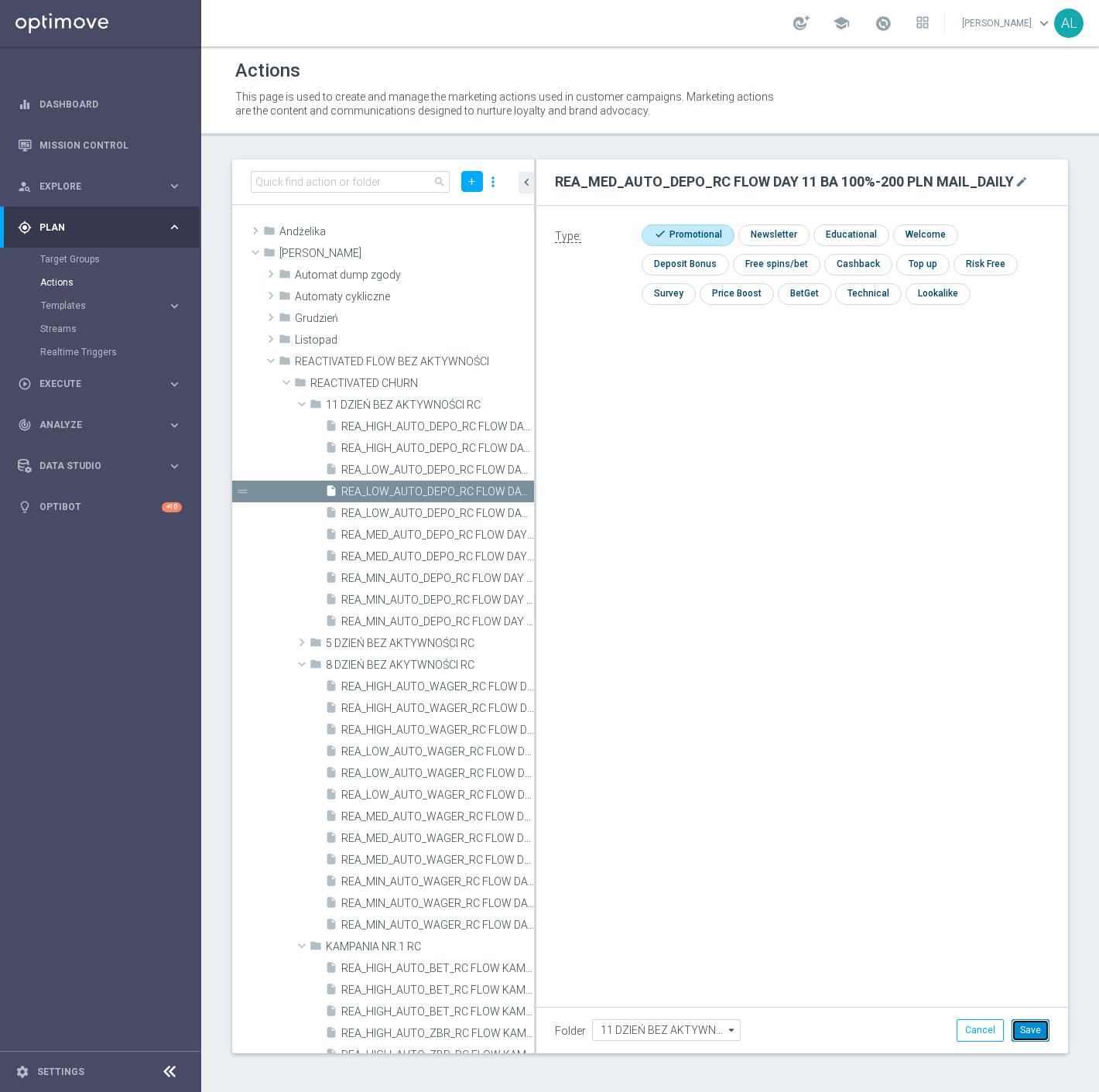
click at [1040, 1037] on button "Save" at bounding box center [1031, 1030] width 38 height 22
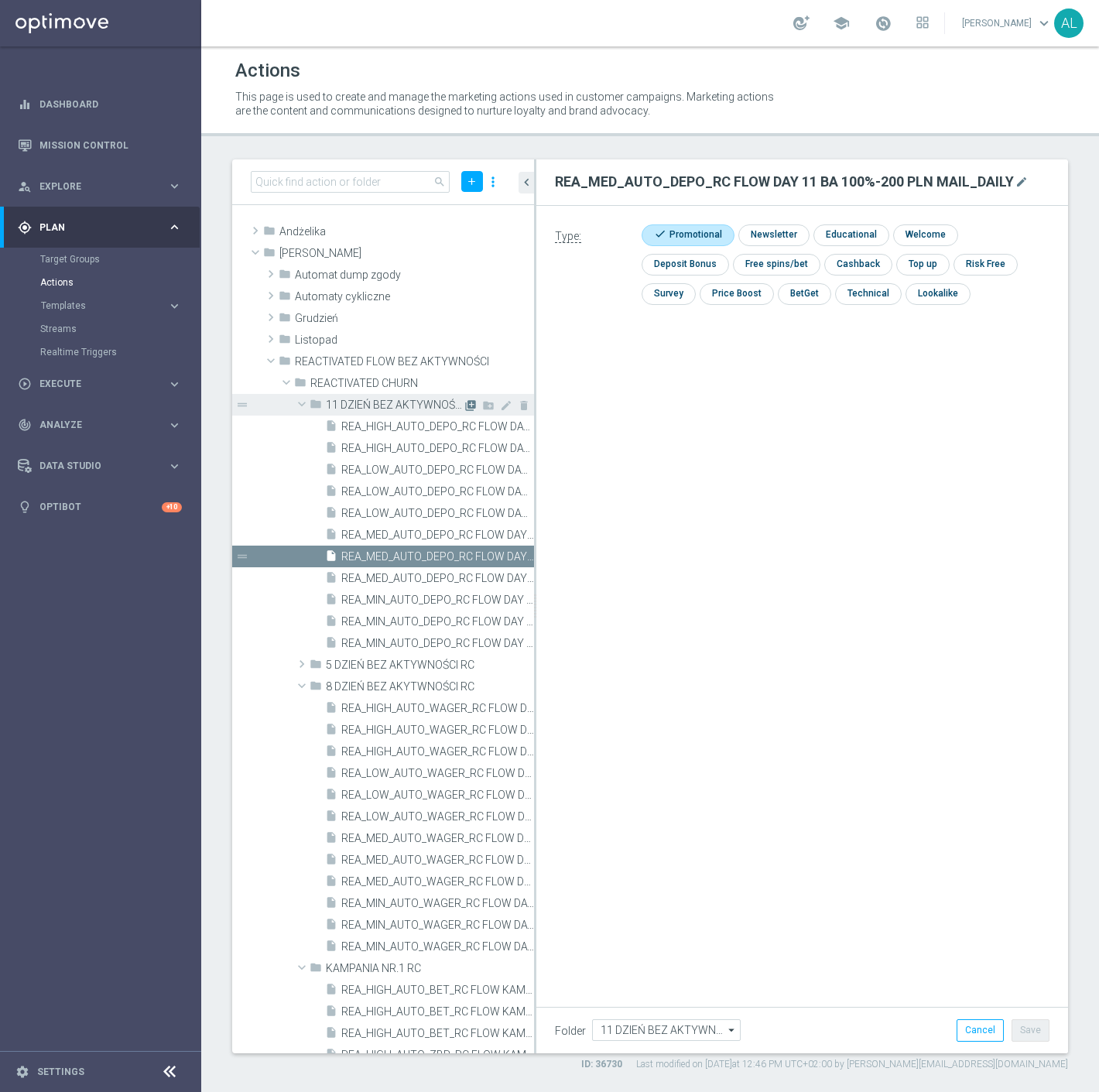
click at [464, 407] on icon "library_add" at bounding box center [470, 405] width 12 height 12
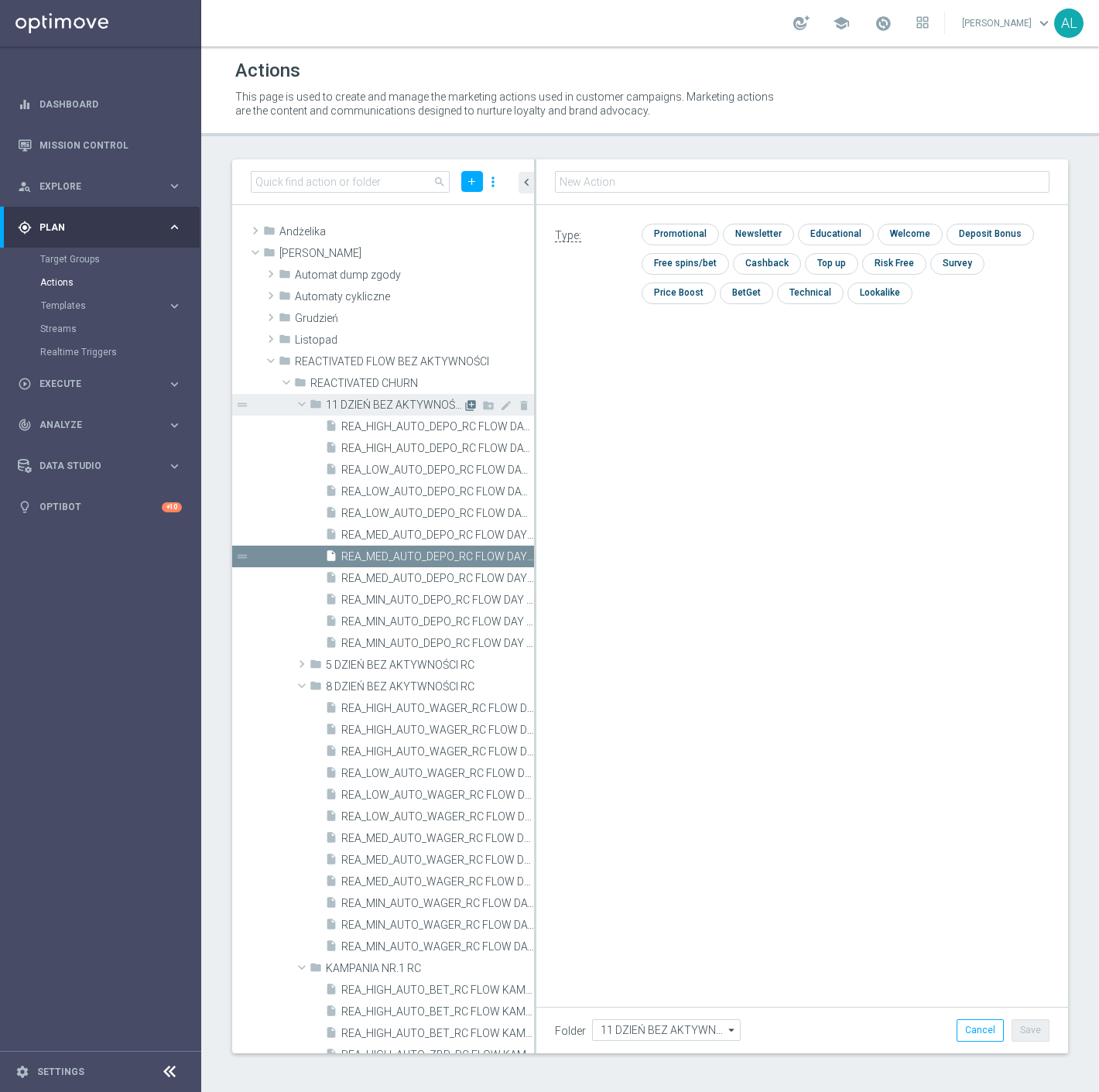
type input "REA_HIGH_AUTO_DEPO_RC FLOW DAY 11 BA 100%-300 PLN MAIL_DAILY"
click at [698, 220] on div "Type: check Promotional check Newsletter check Educational check Welcome check …" at bounding box center [802, 269] width 532 height 129
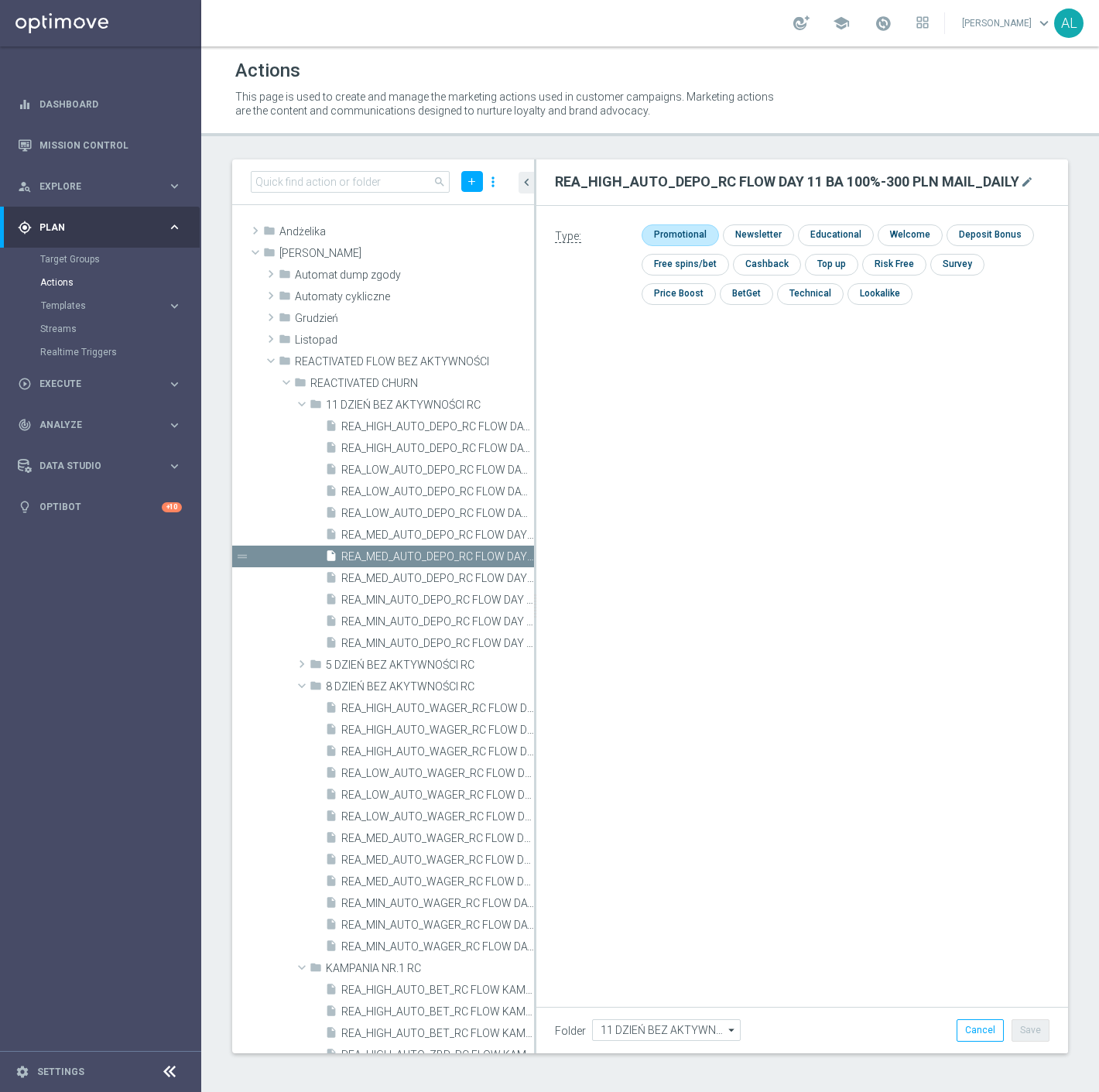
click at [692, 233] on input "checkbox" at bounding box center [679, 234] width 73 height 21
checkbox input "true"
click at [1036, 1032] on button "Save" at bounding box center [1031, 1030] width 38 height 22
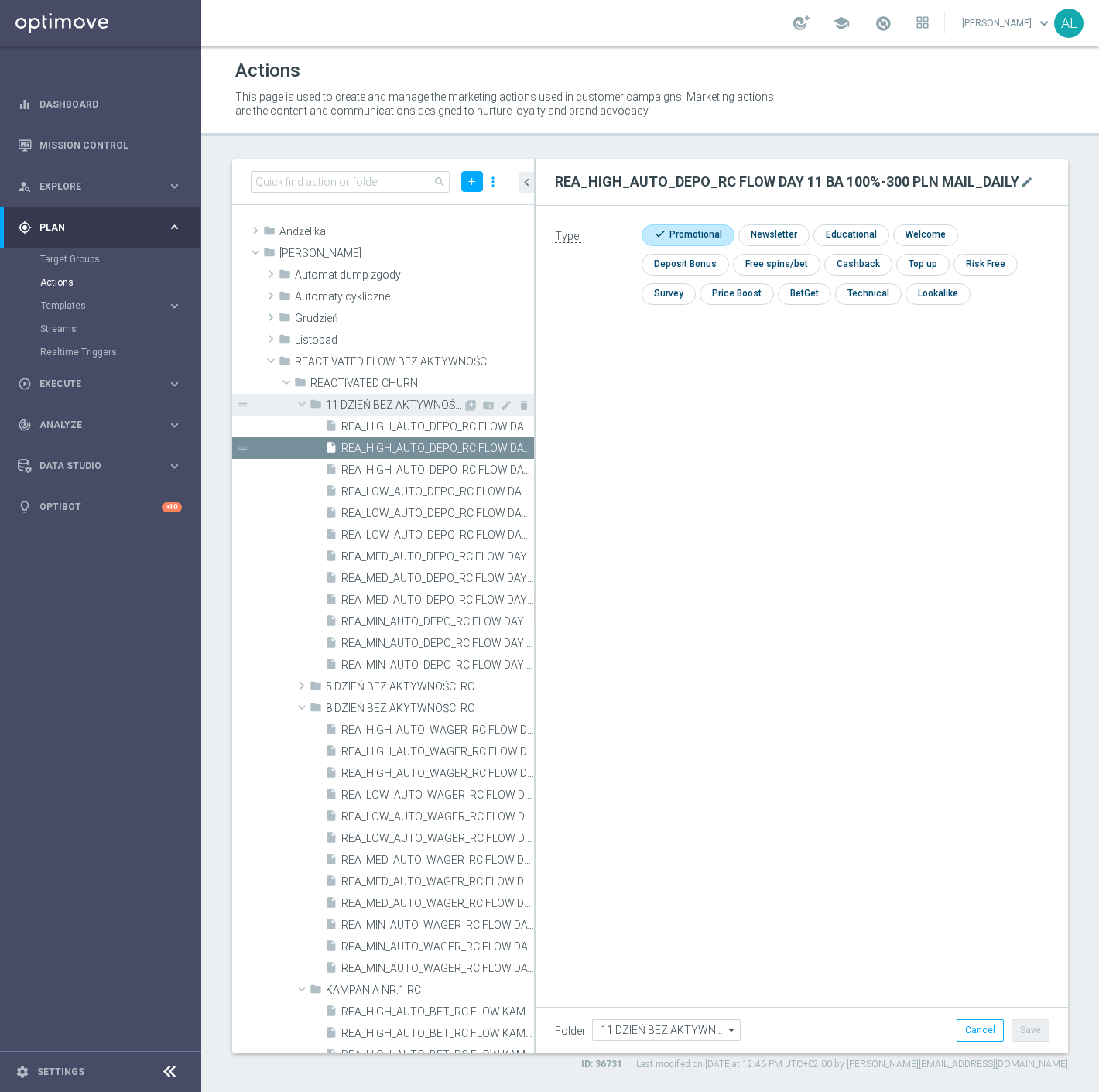
click at [299, 403] on span at bounding box center [302, 404] width 19 height 15
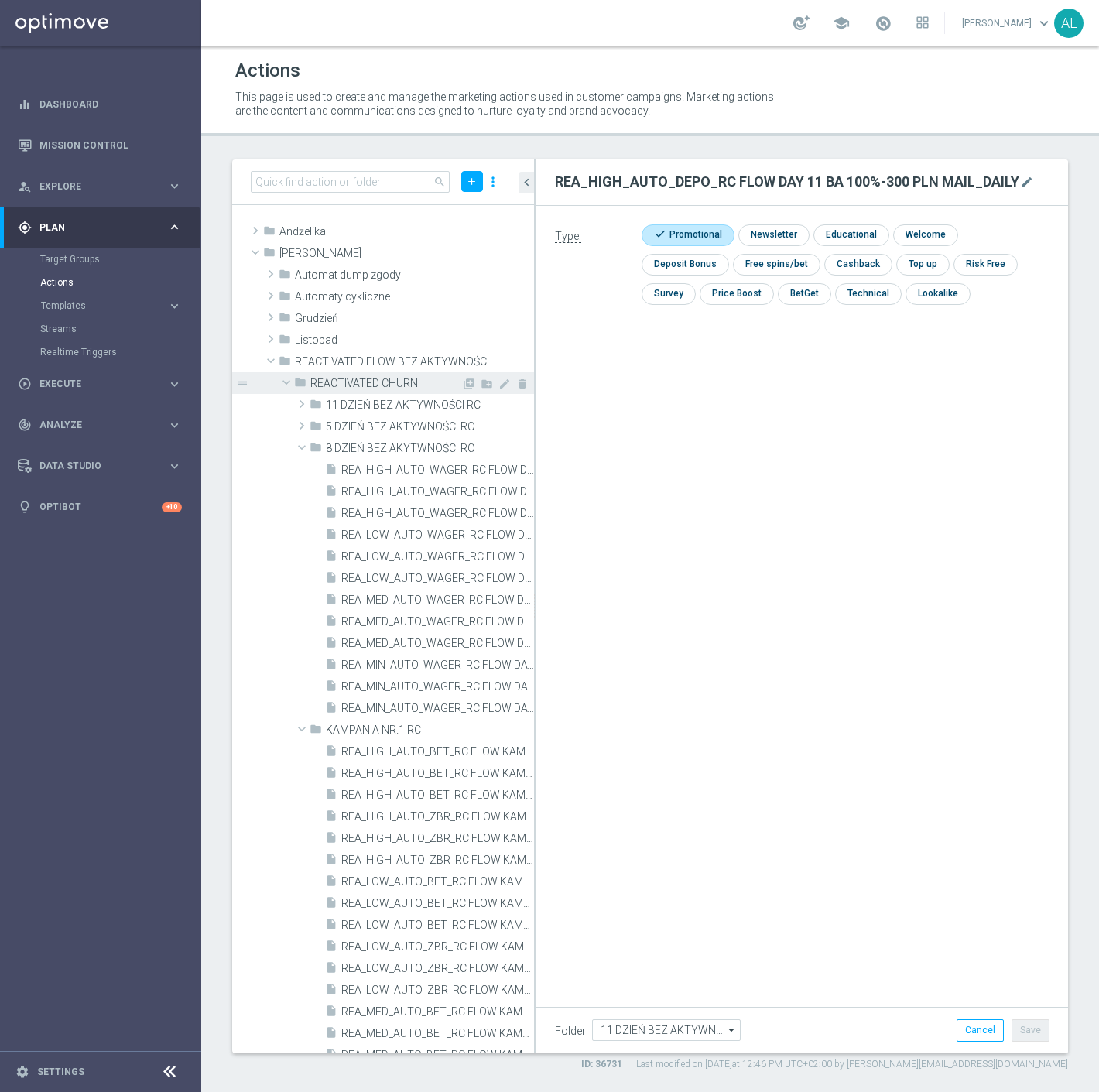
click at [283, 384] on span at bounding box center [286, 382] width 19 height 15
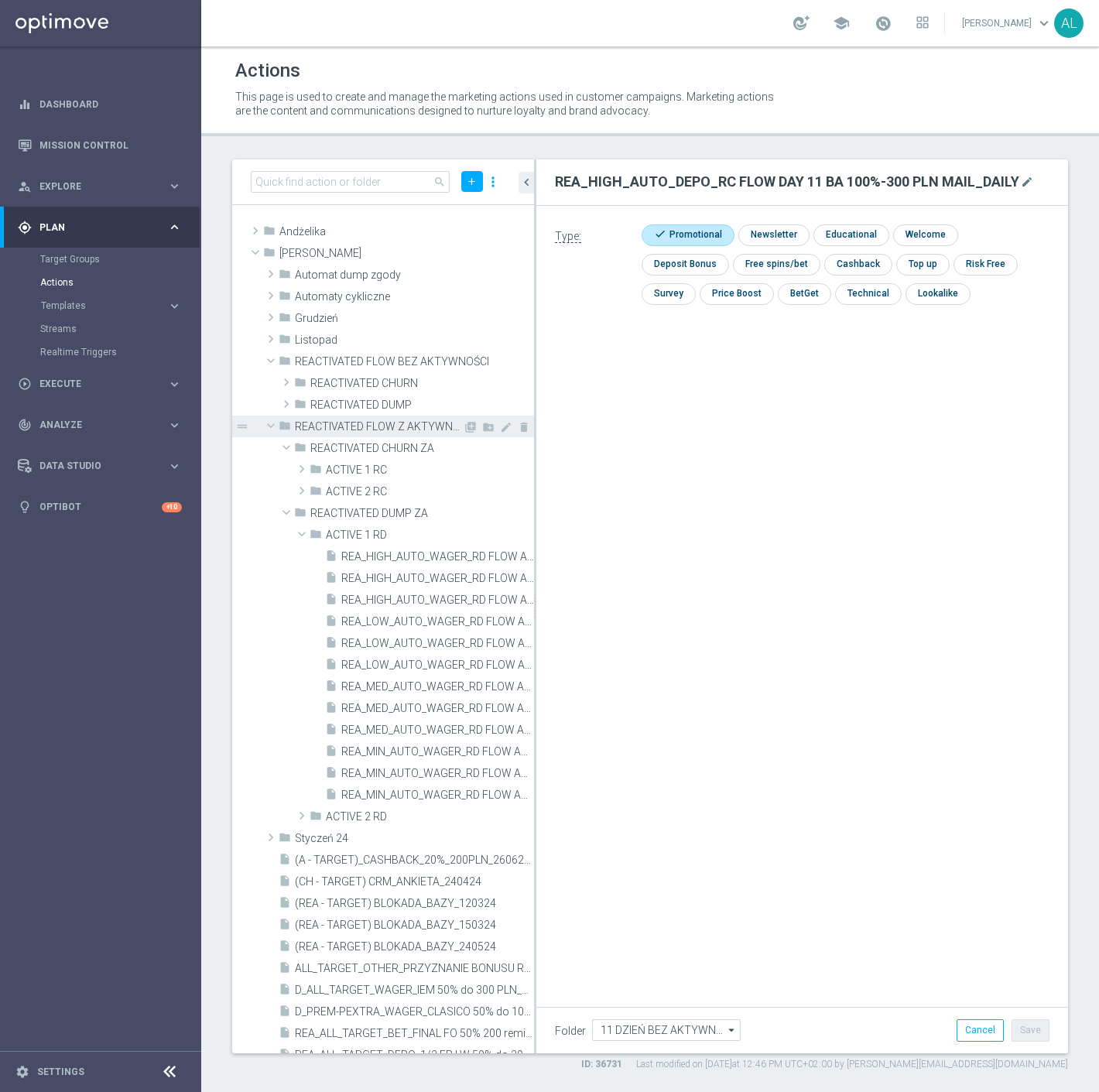
click at [267, 427] on span at bounding box center [271, 426] width 19 height 15
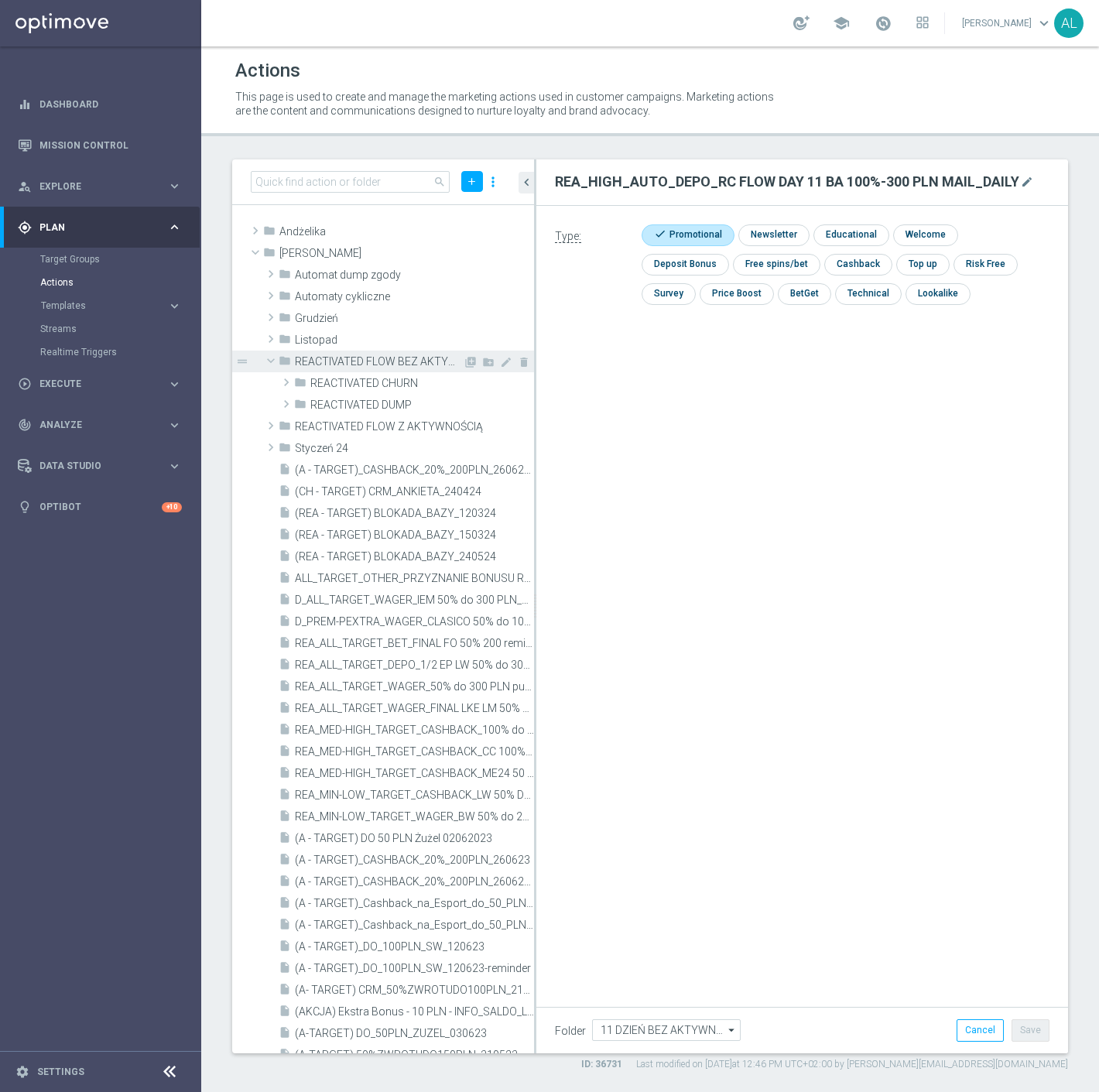
click at [267, 361] on span at bounding box center [271, 361] width 19 height 15
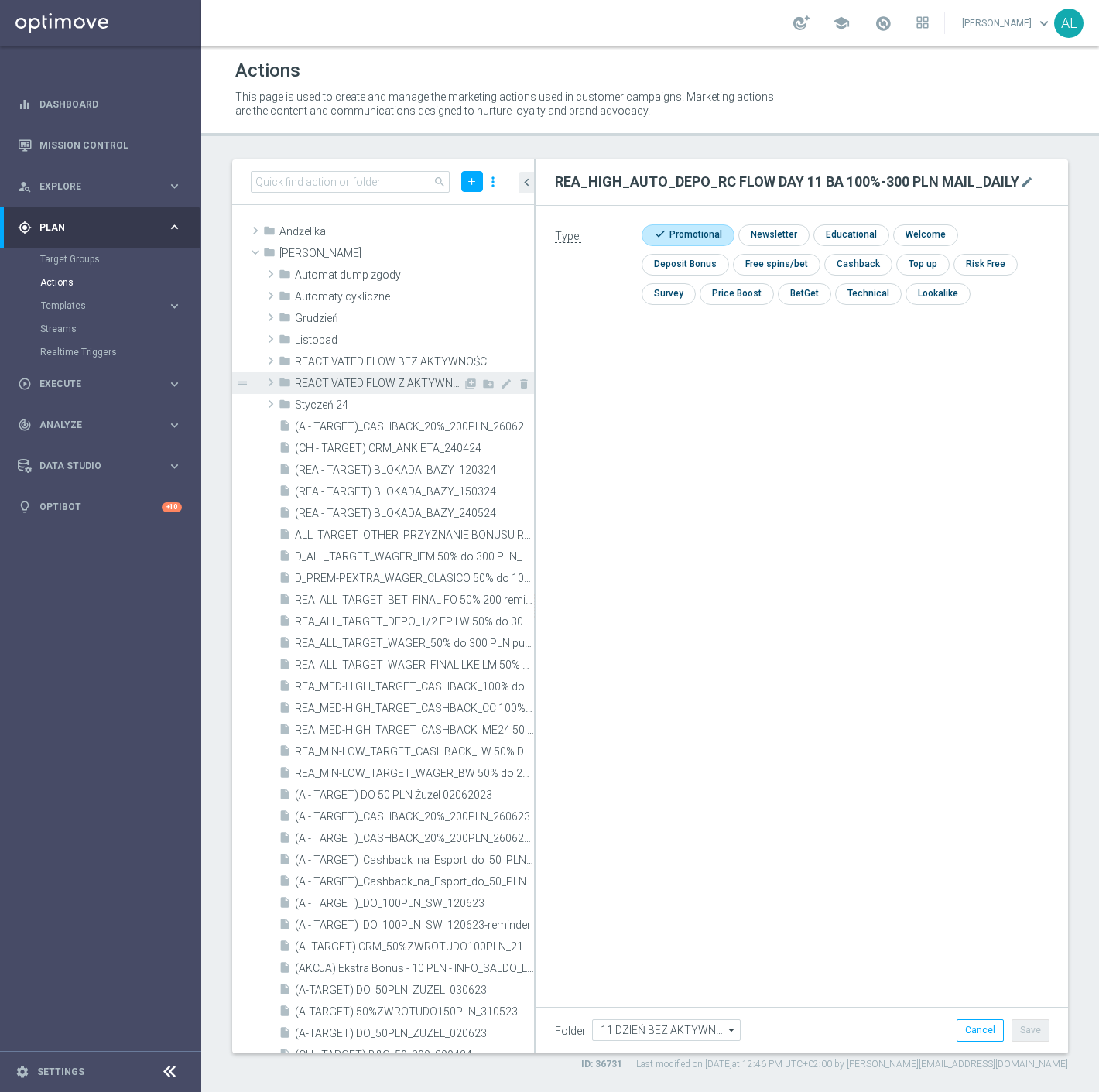
click at [271, 380] on span at bounding box center [271, 382] width 15 height 19
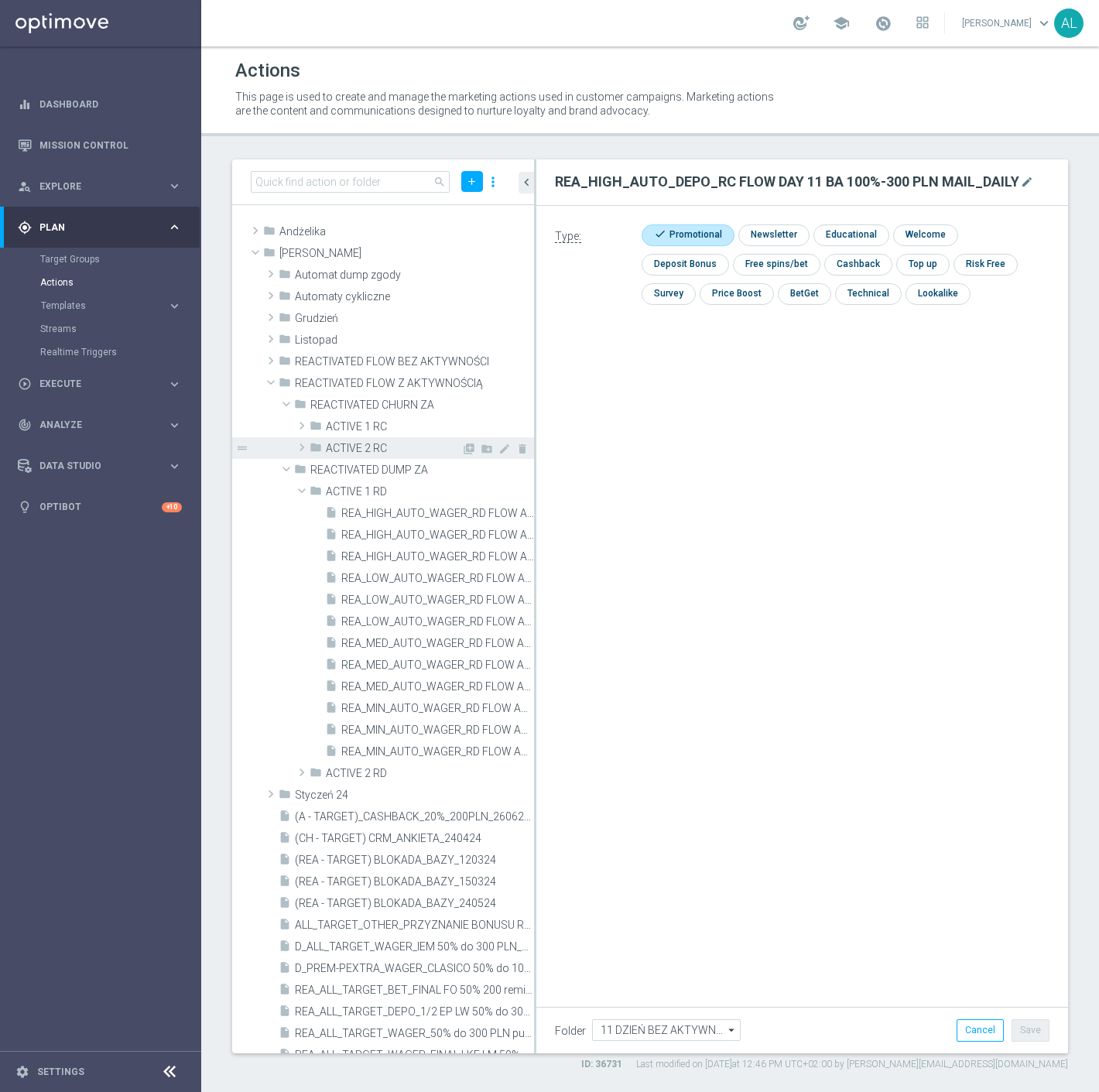
click at [391, 450] on span "ACTIVE 2 RC" at bounding box center [394, 448] width 136 height 13
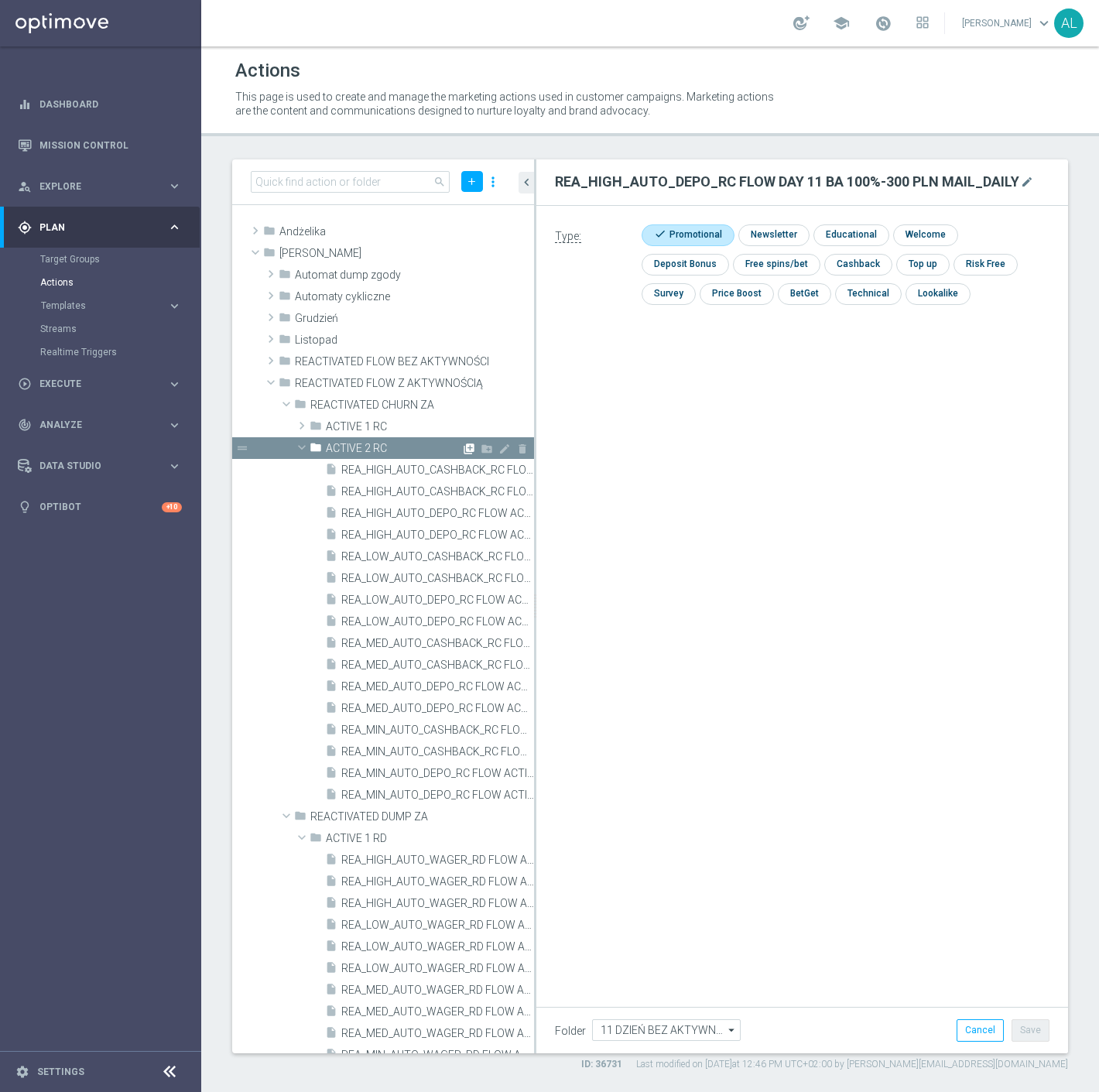
click at [463, 449] on icon "library_add" at bounding box center [469, 448] width 12 height 12
type input "ACTIVE 2 RC"
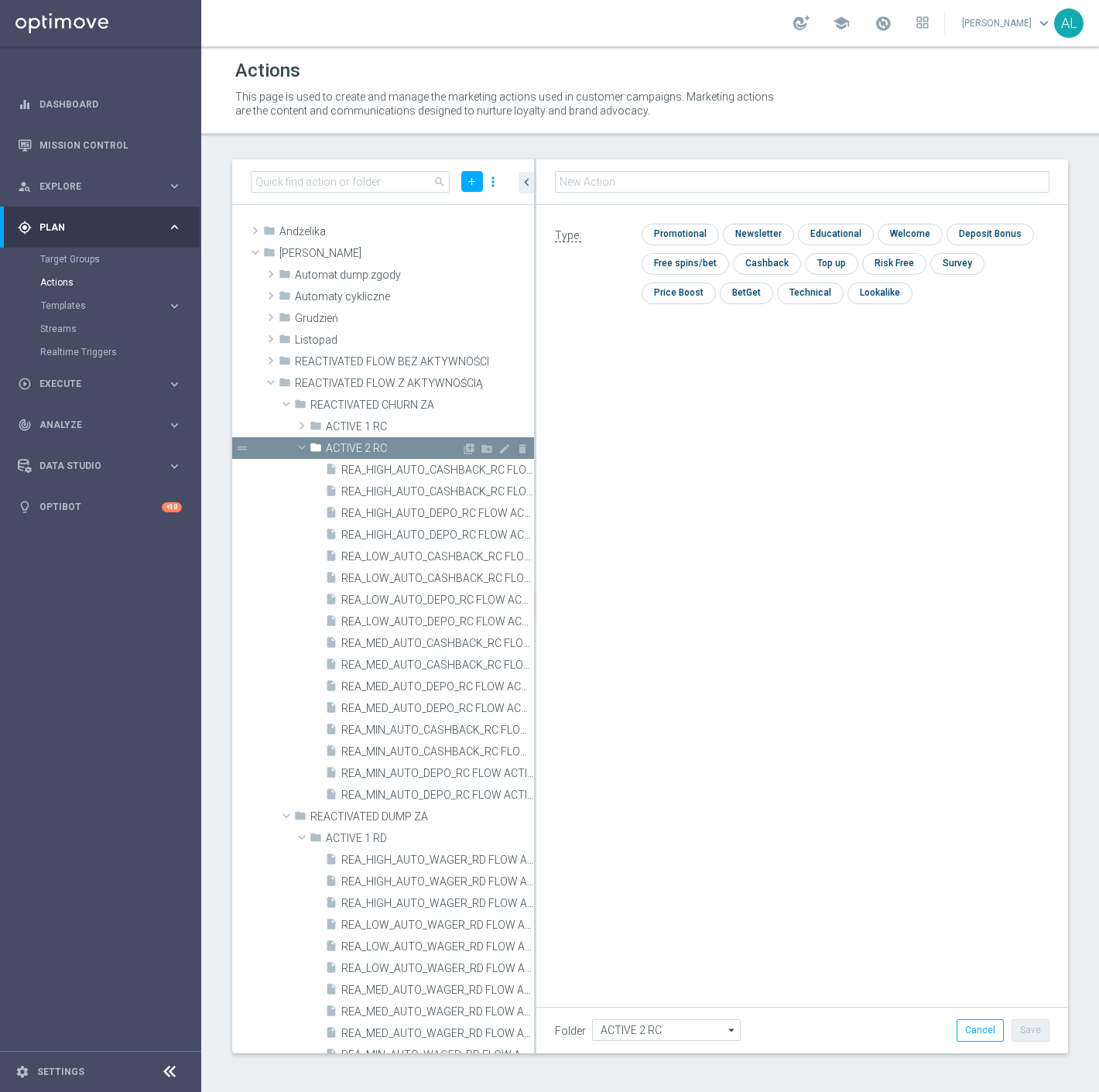
type input "REA_MIN_AUTO_DEPO_RC FLOW ACTIVE 2 50%-50 PLN MAIL_DAILY"
click at [686, 236] on input "checkbox" at bounding box center [679, 234] width 73 height 21
checkbox input "true"
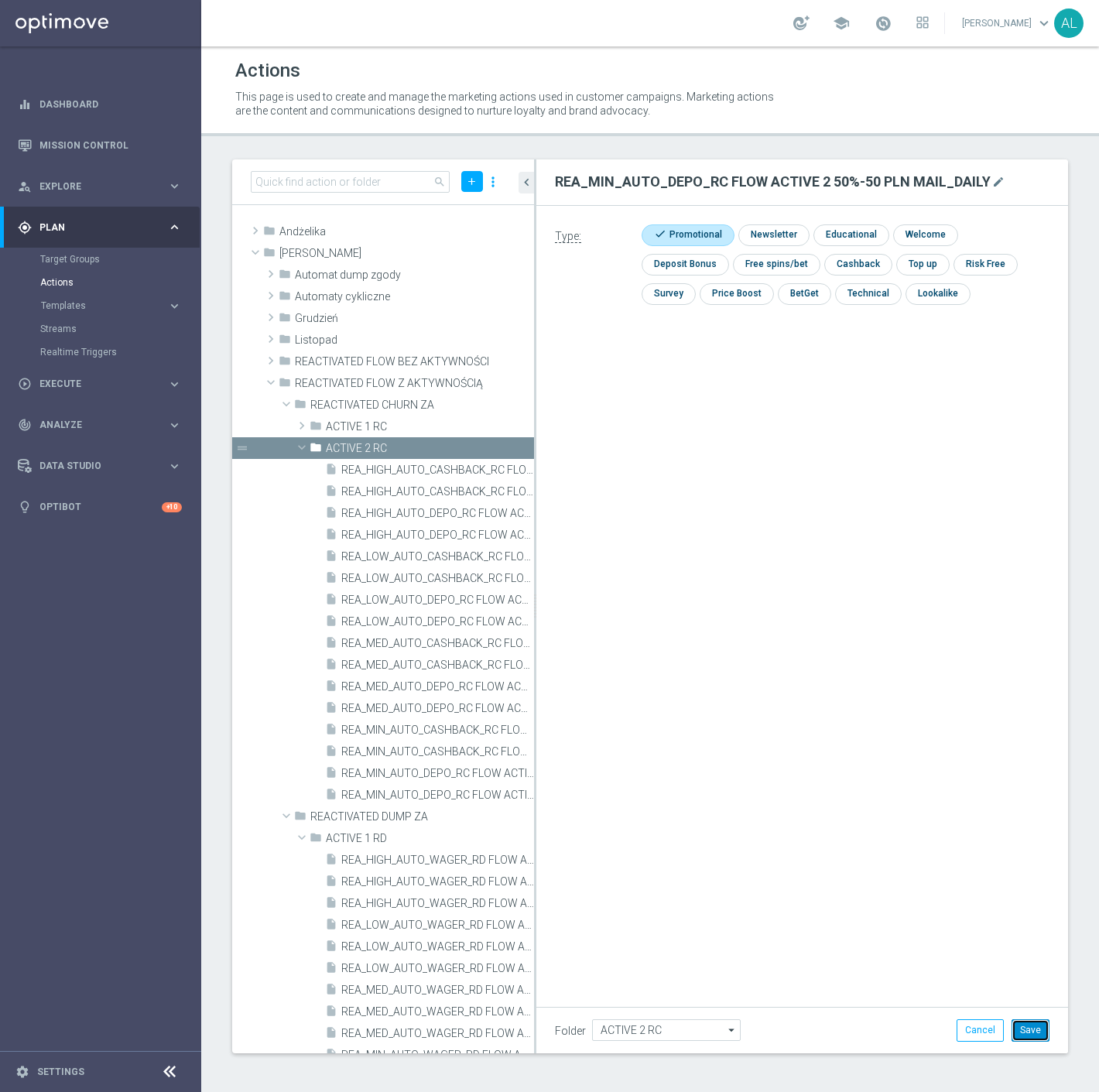
click at [1034, 1026] on button "Save" at bounding box center [1031, 1030] width 38 height 22
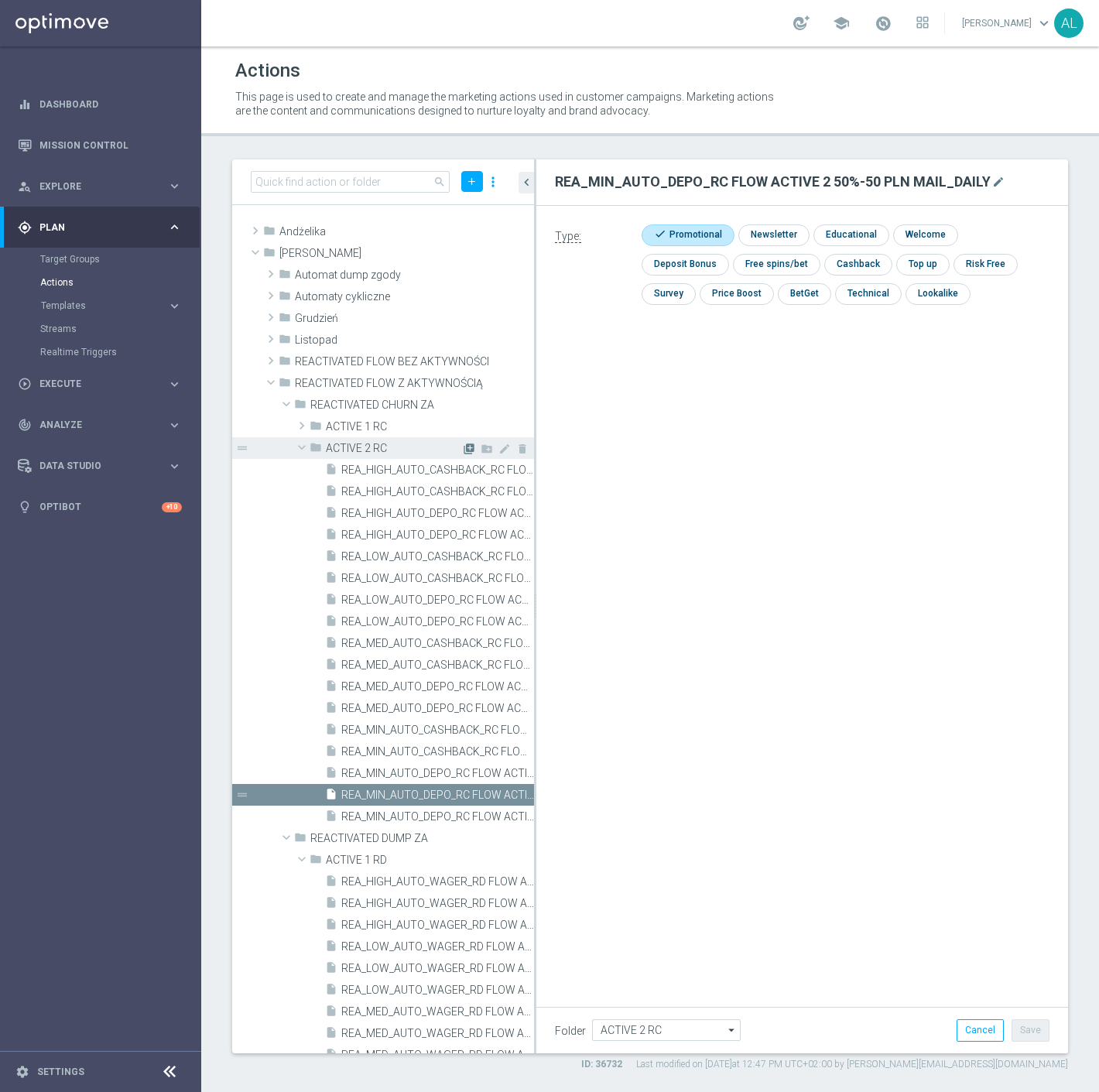
click at [463, 446] on icon "library_add" at bounding box center [469, 448] width 12 height 12
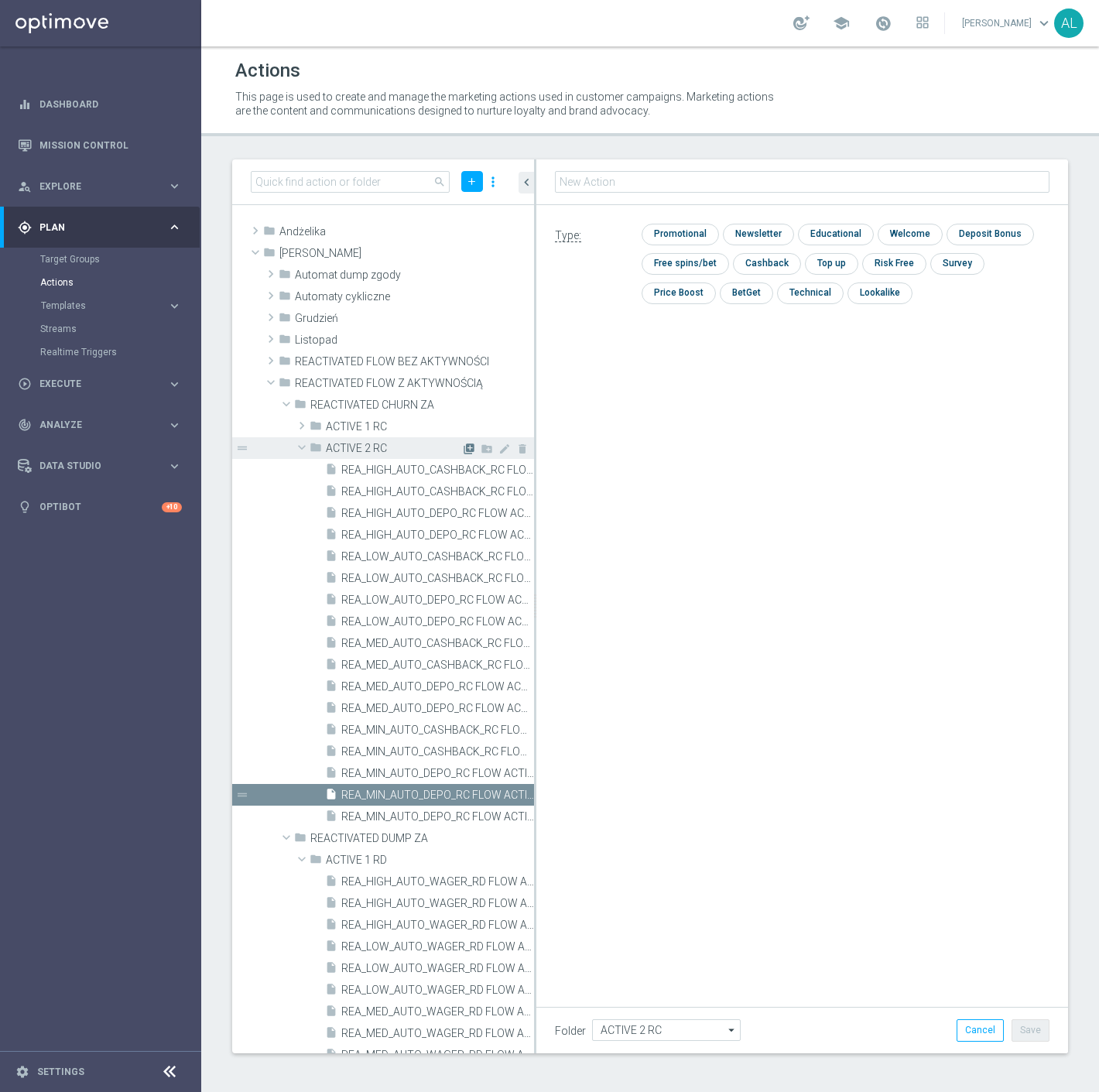
type input "REA_LOW_AUTO_DEPO_RC FLOW ACTIVE 2 50%-100 PLN MAIL_DAILY"
click at [677, 231] on input "checkbox" at bounding box center [679, 234] width 73 height 21
checkbox input "true"
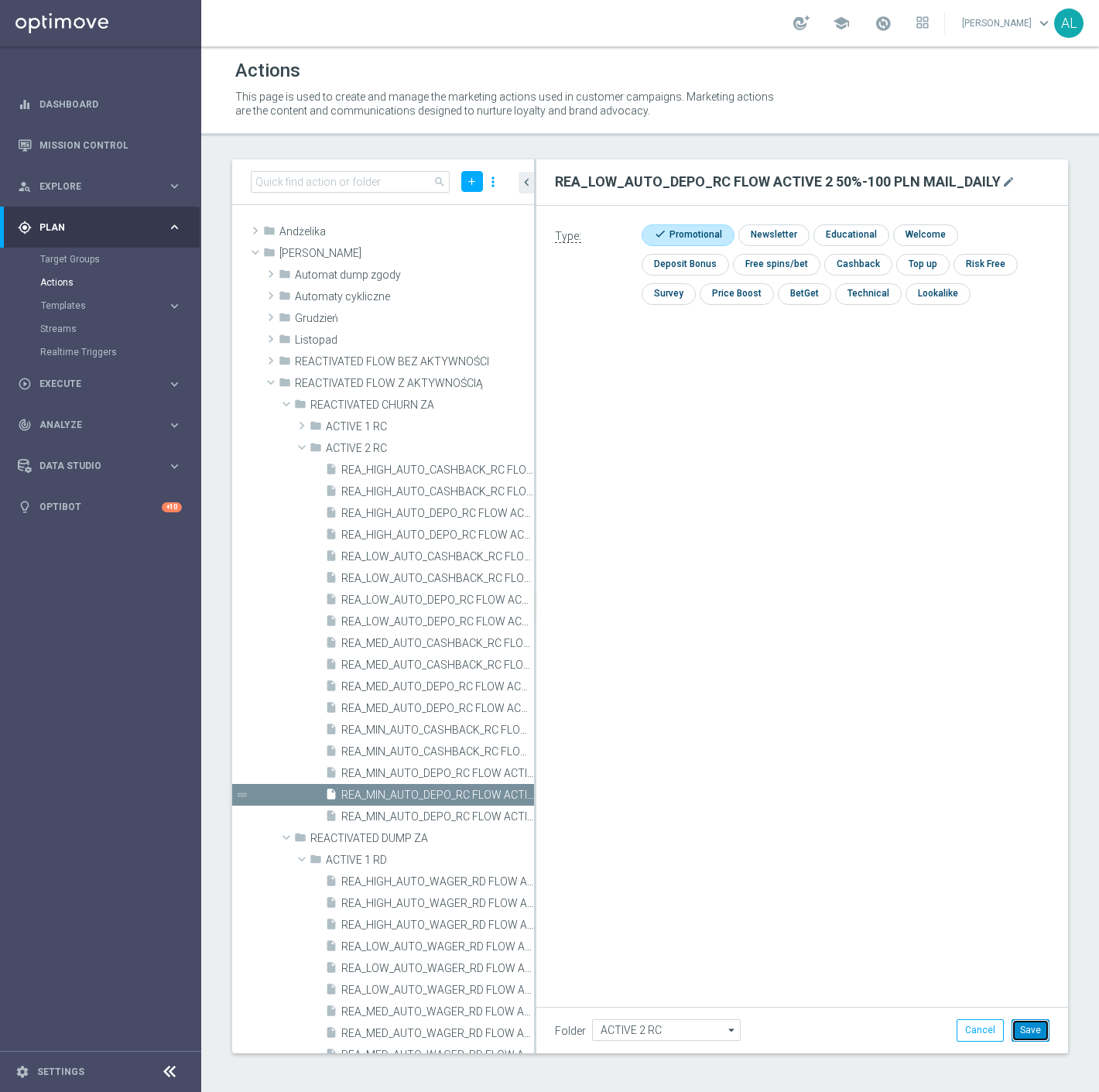
click at [1038, 1026] on button "Save" at bounding box center [1031, 1030] width 38 height 22
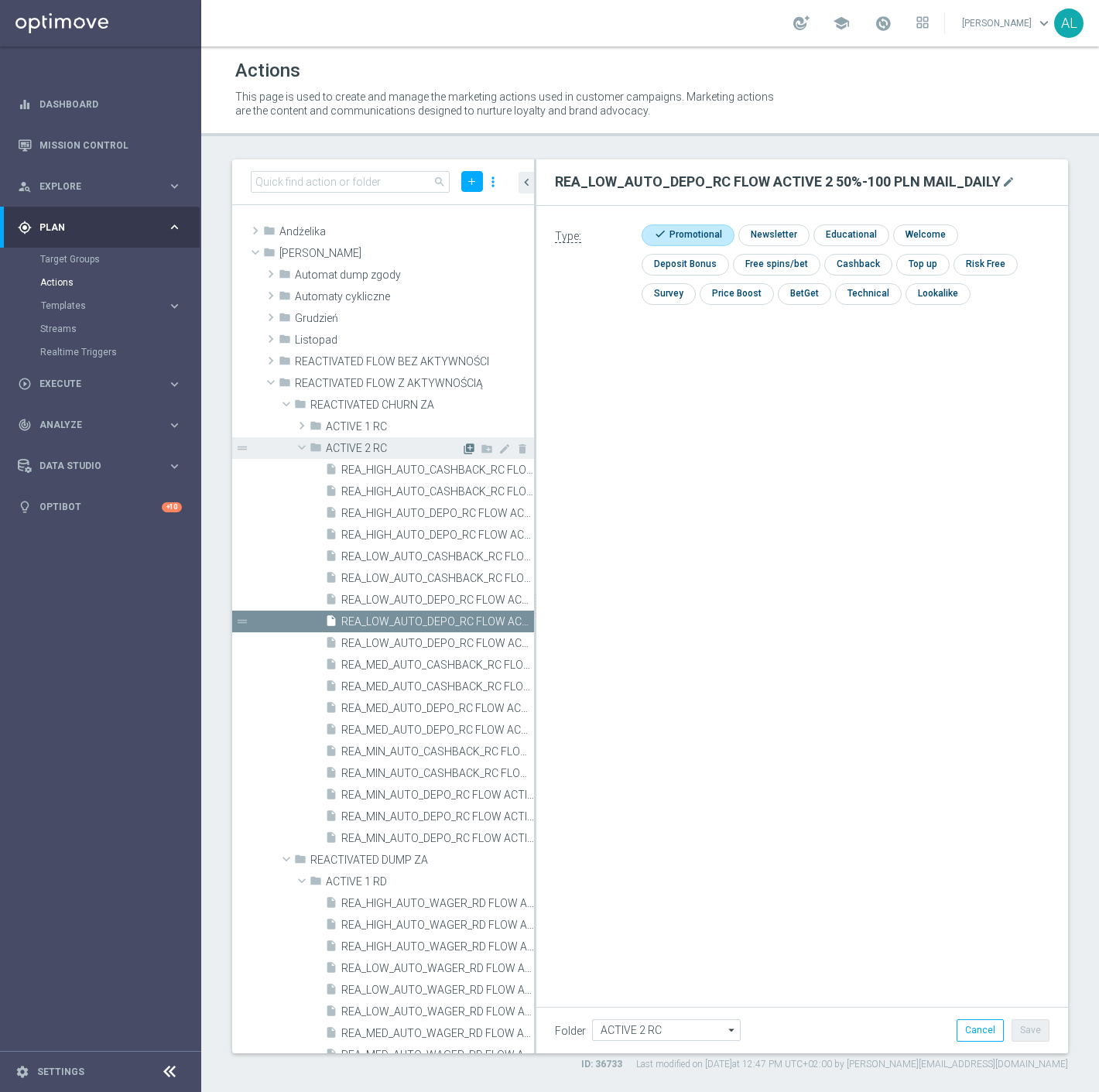
click at [463, 446] on icon "library_add" at bounding box center [469, 448] width 12 height 12
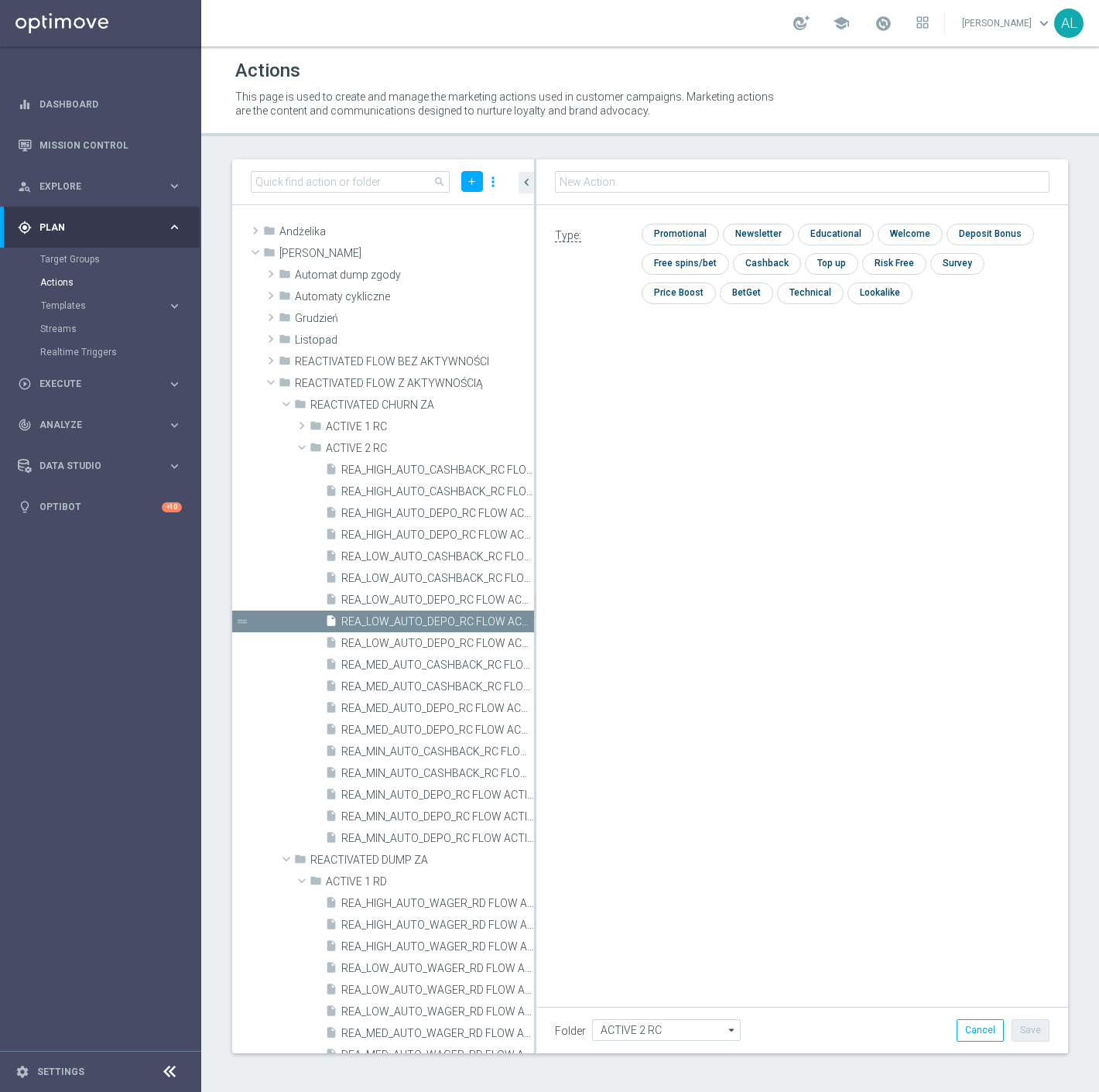
type input "REA_MED_AUTO_DEPO_RC FLOW ACTIVE 2 50%-200 PLN MAIL_DAILY"
click at [663, 231] on input "checkbox" at bounding box center [679, 234] width 73 height 21
checkbox input "true"
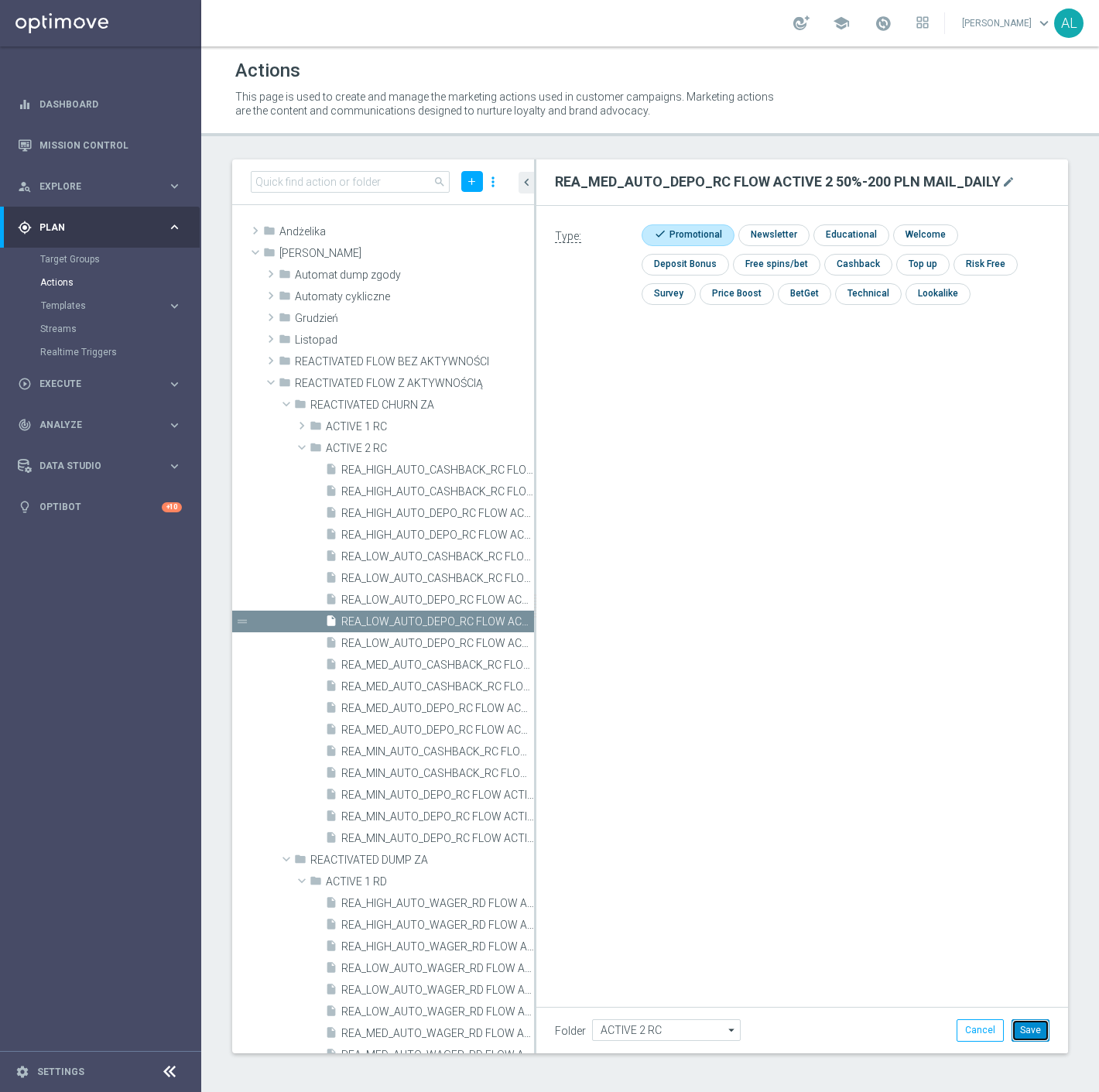
click at [1030, 1029] on button "Save" at bounding box center [1031, 1030] width 38 height 22
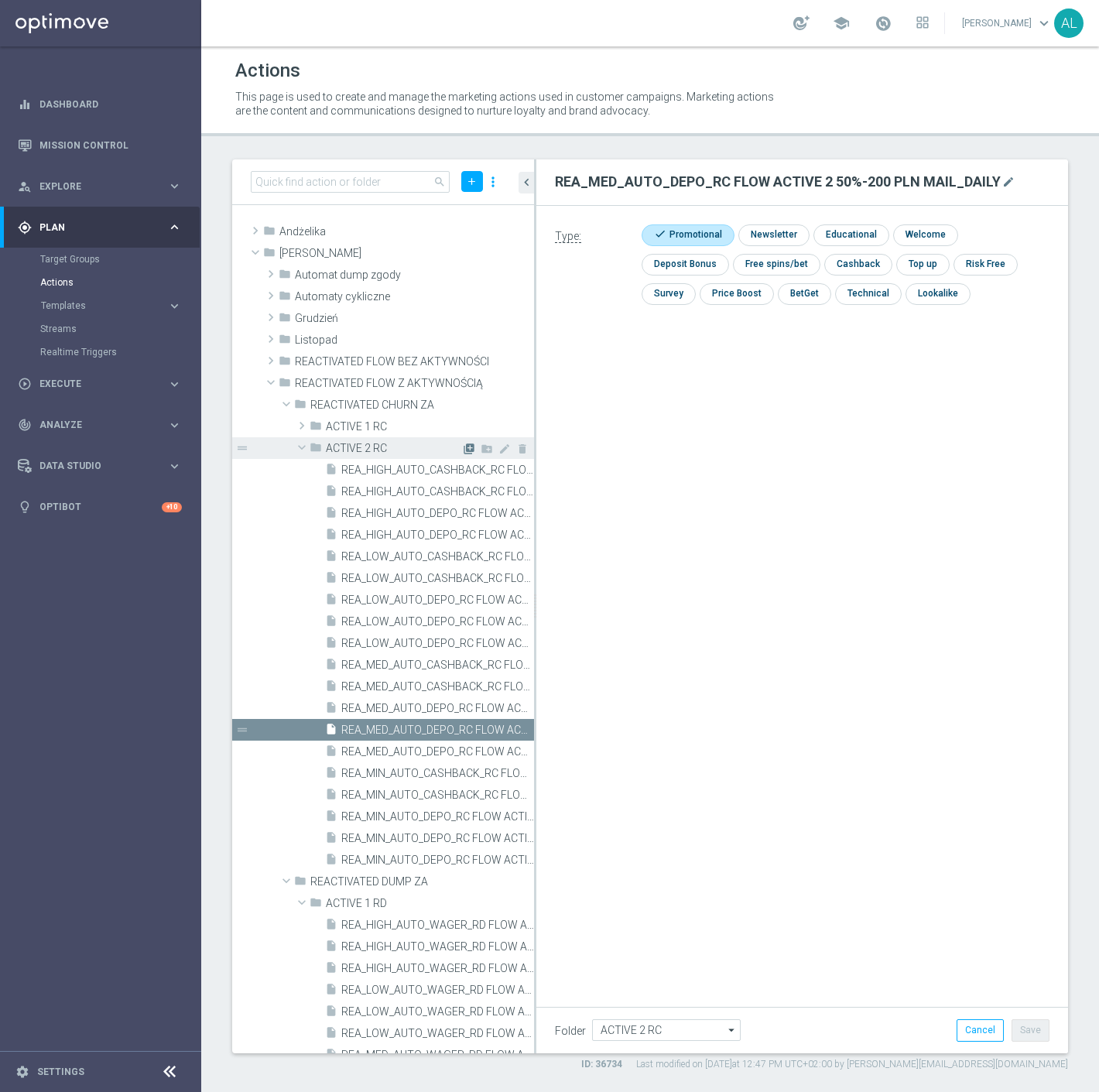
click at [463, 450] on icon "library_add" at bounding box center [469, 448] width 12 height 12
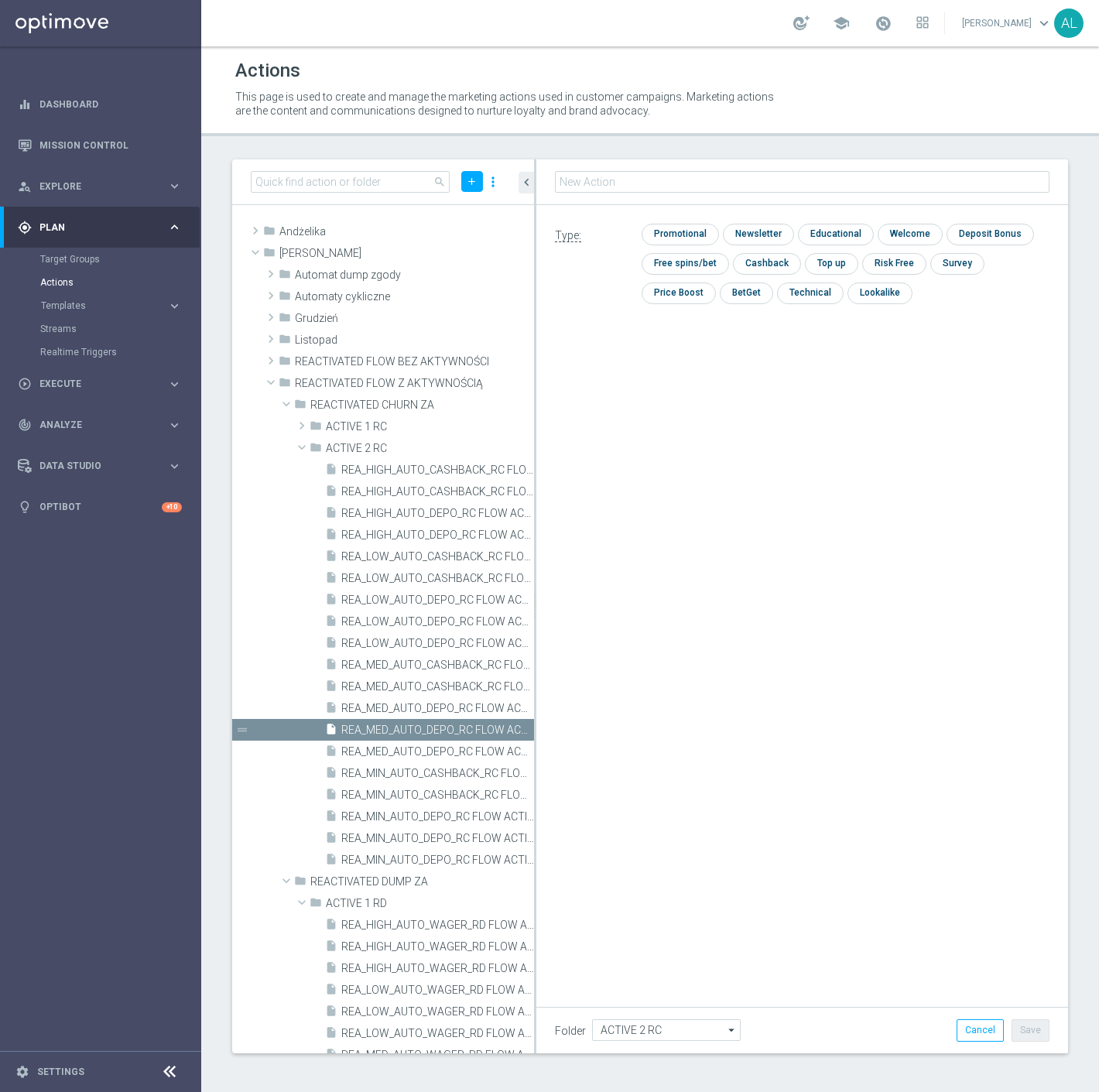
type input "REA_HIGH_AUTO_DEPO_RC FLOW ACTIVE 2 50%-300 PLN MAIL_DAILY"
click at [682, 233] on input "checkbox" at bounding box center [679, 234] width 73 height 21
checkbox input "true"
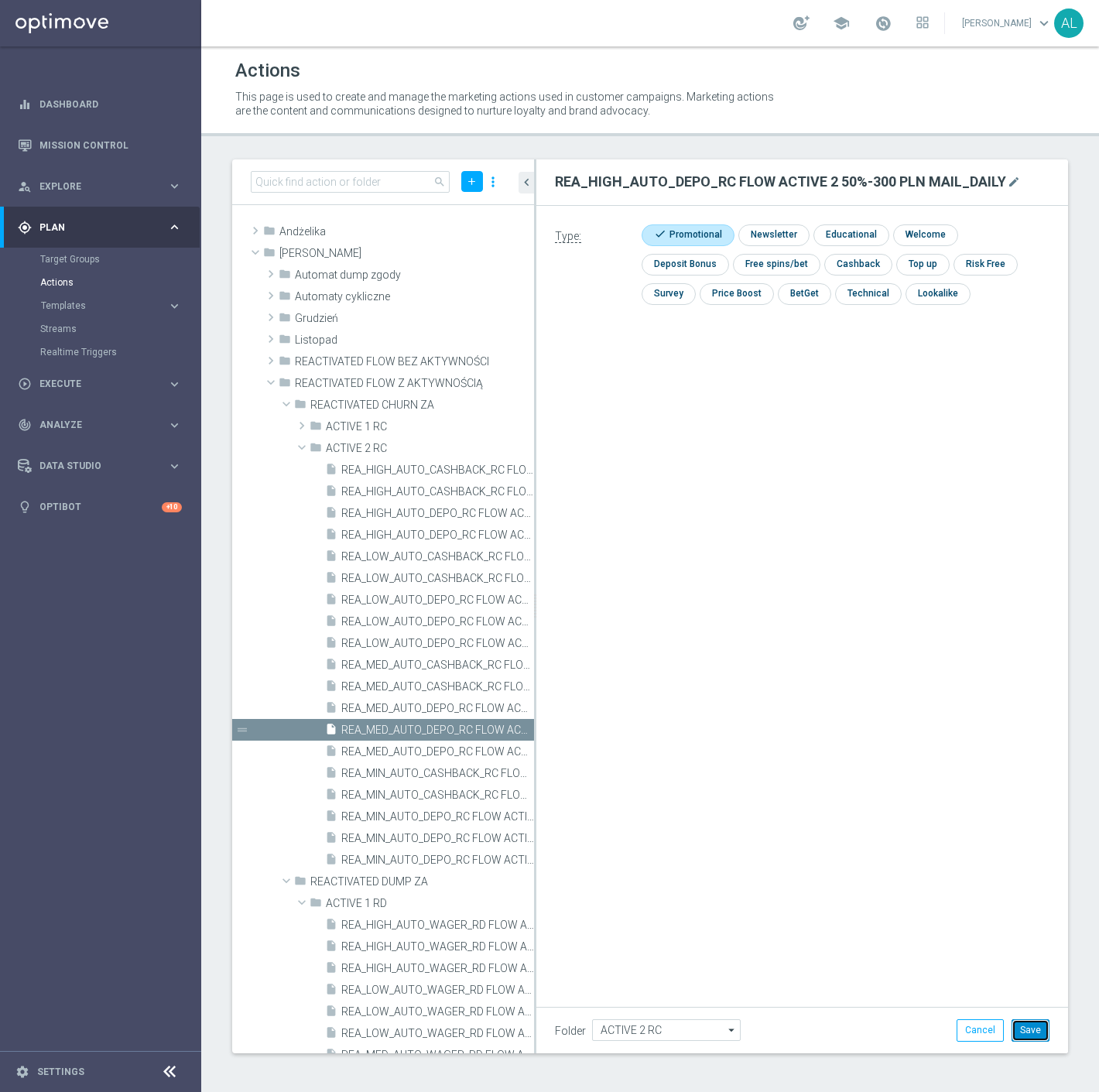
click at [1046, 1031] on button "Save" at bounding box center [1031, 1030] width 38 height 22
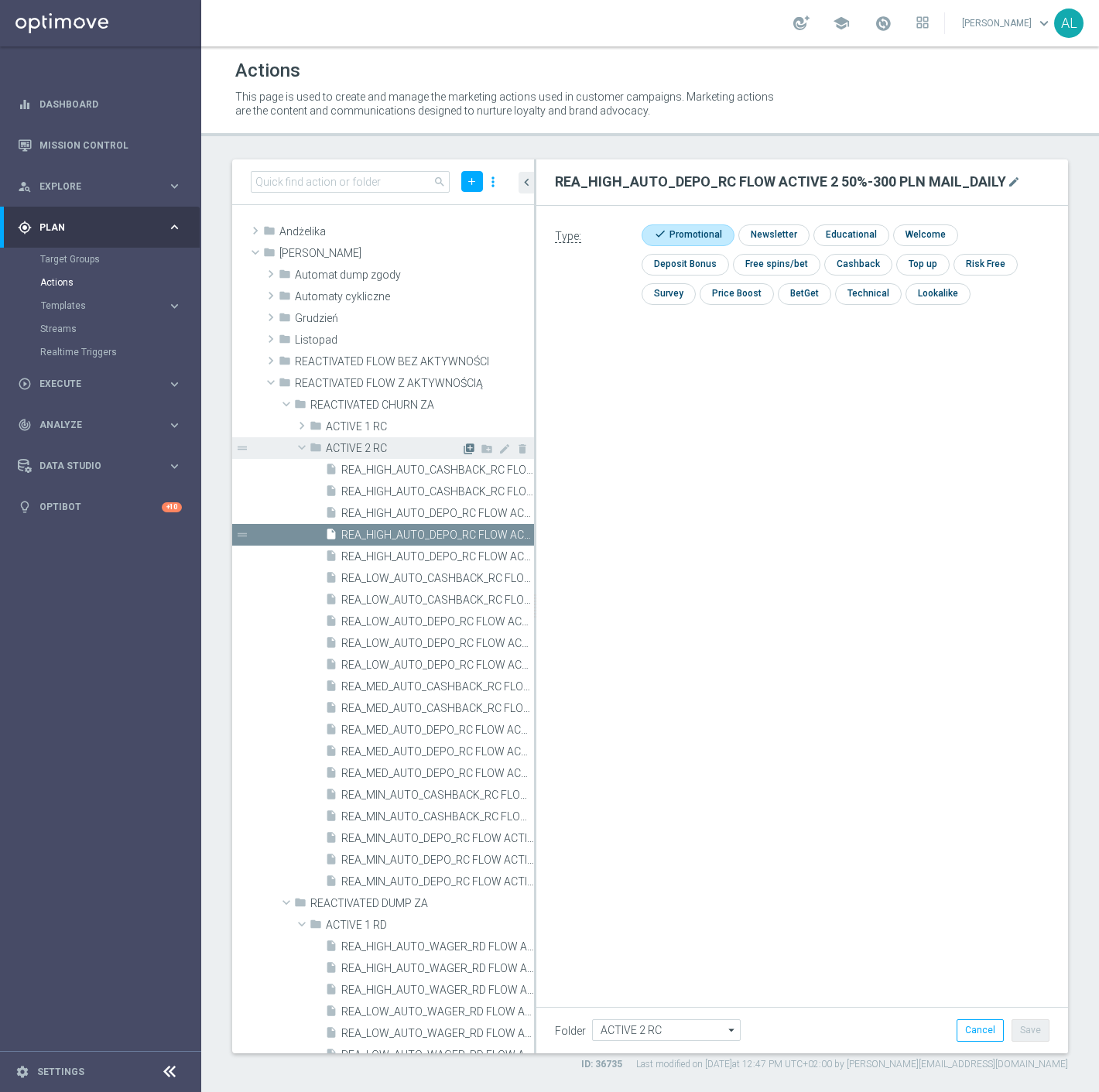
click at [463, 444] on icon "library_add" at bounding box center [469, 448] width 12 height 12
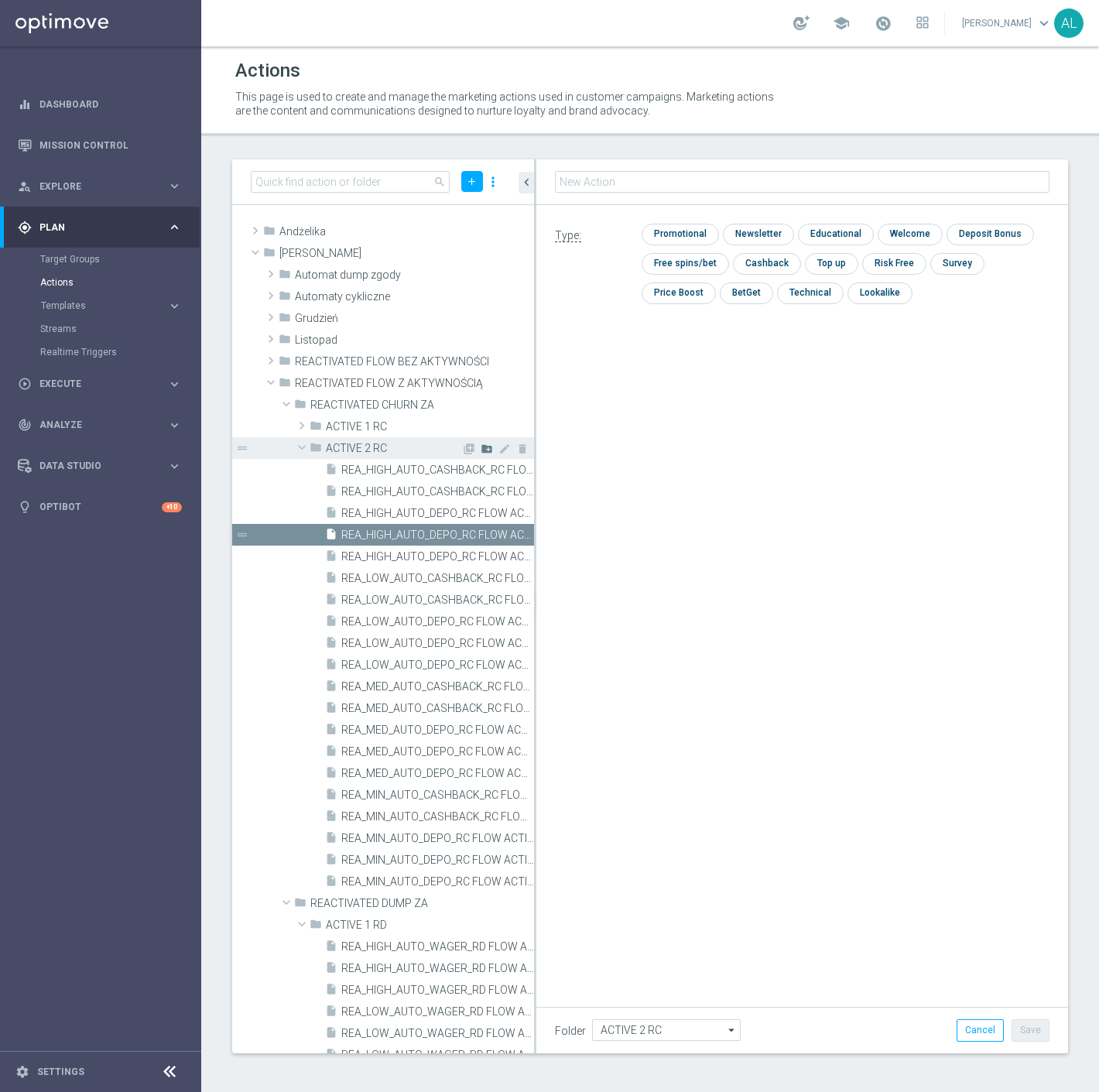
type input "REA_MIN_AUTO_CASHBACK_RC FLOW ACTIVE 2 50%-25 PLN MAIL_DAILY"
click at [652, 234] on input "checkbox" at bounding box center [679, 234] width 73 height 21
checkbox input "true"
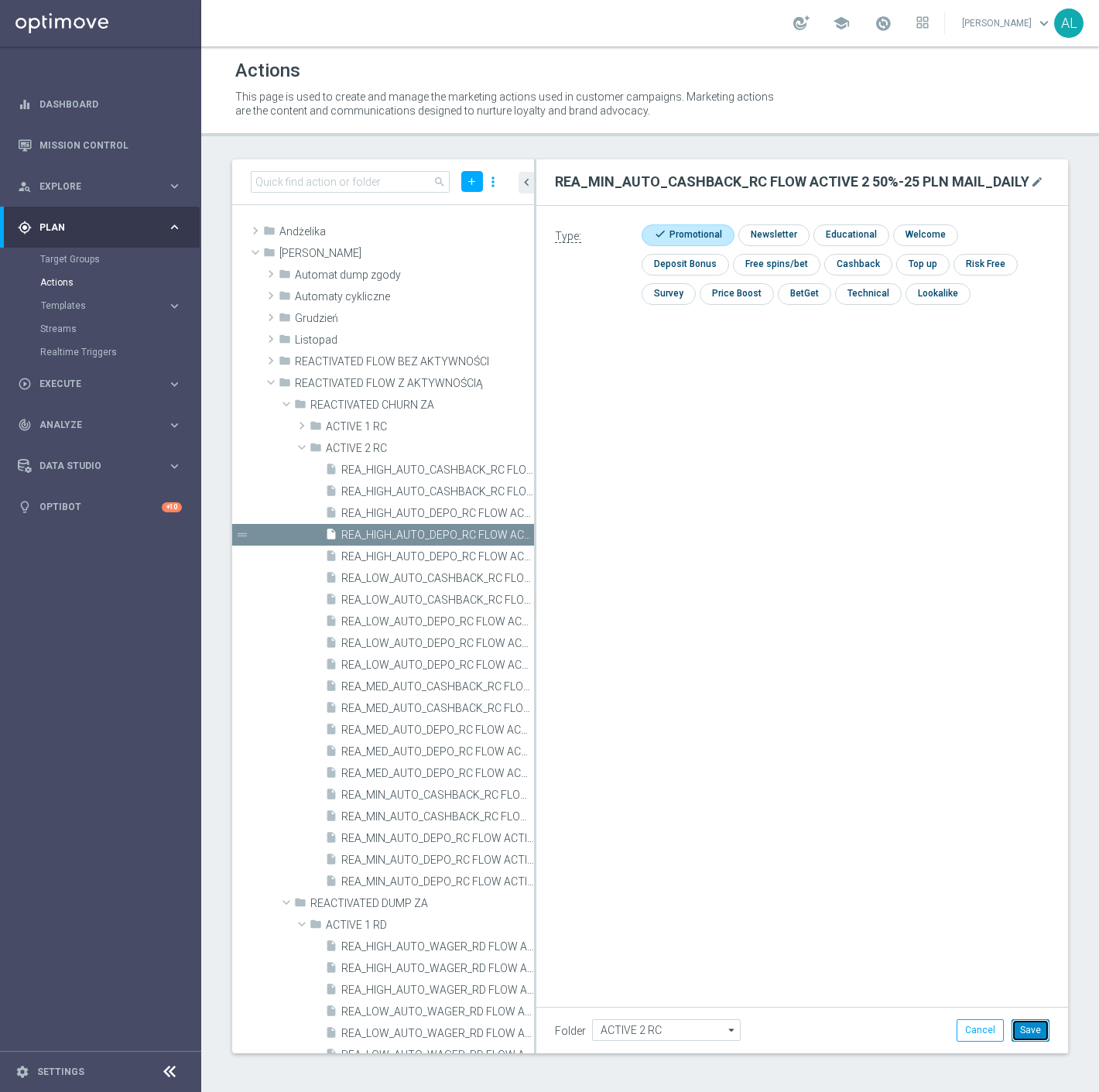
click at [1035, 1020] on button "Save" at bounding box center [1031, 1030] width 38 height 22
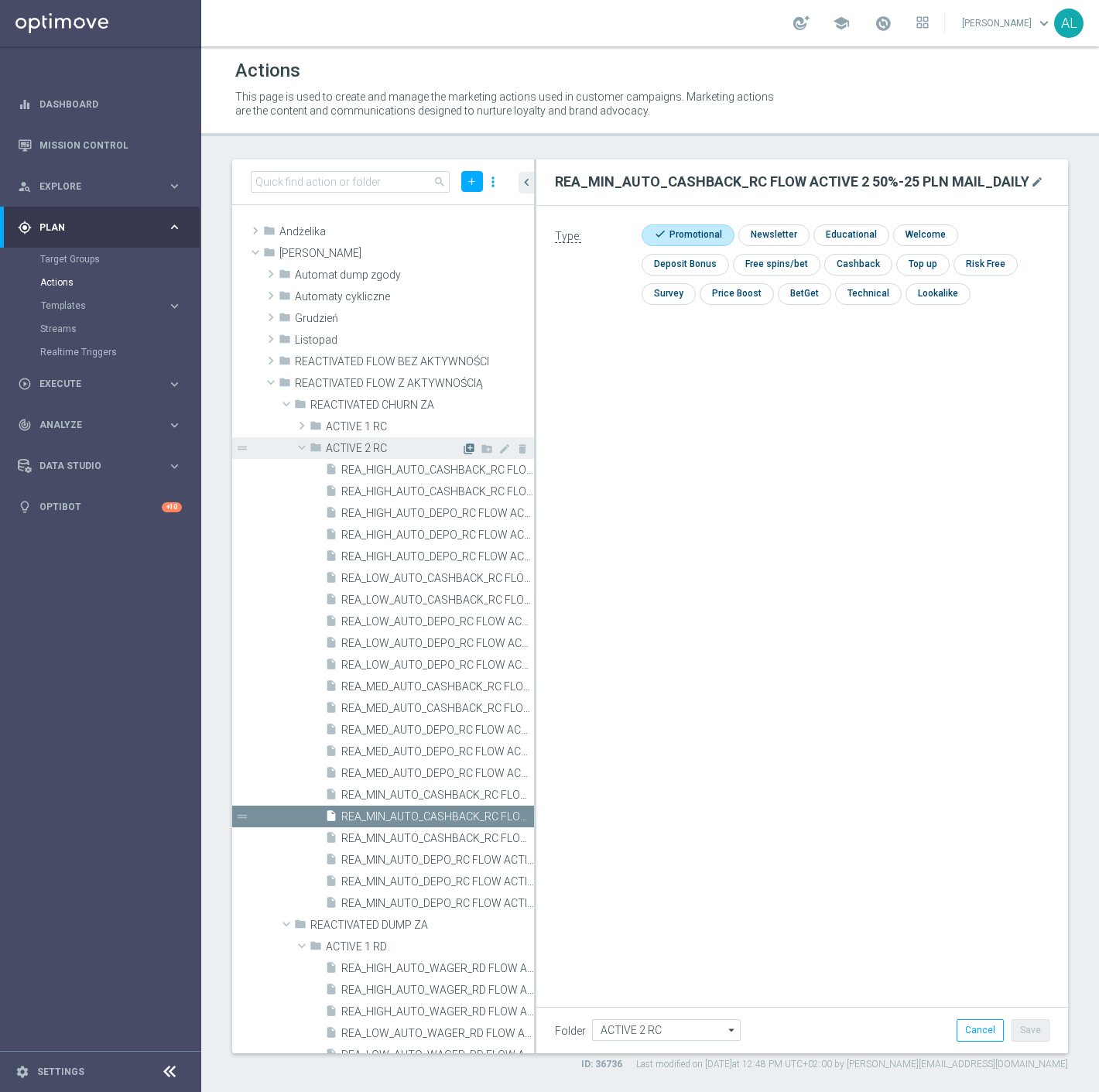
click at [463, 450] on icon "library_add" at bounding box center [469, 448] width 12 height 12
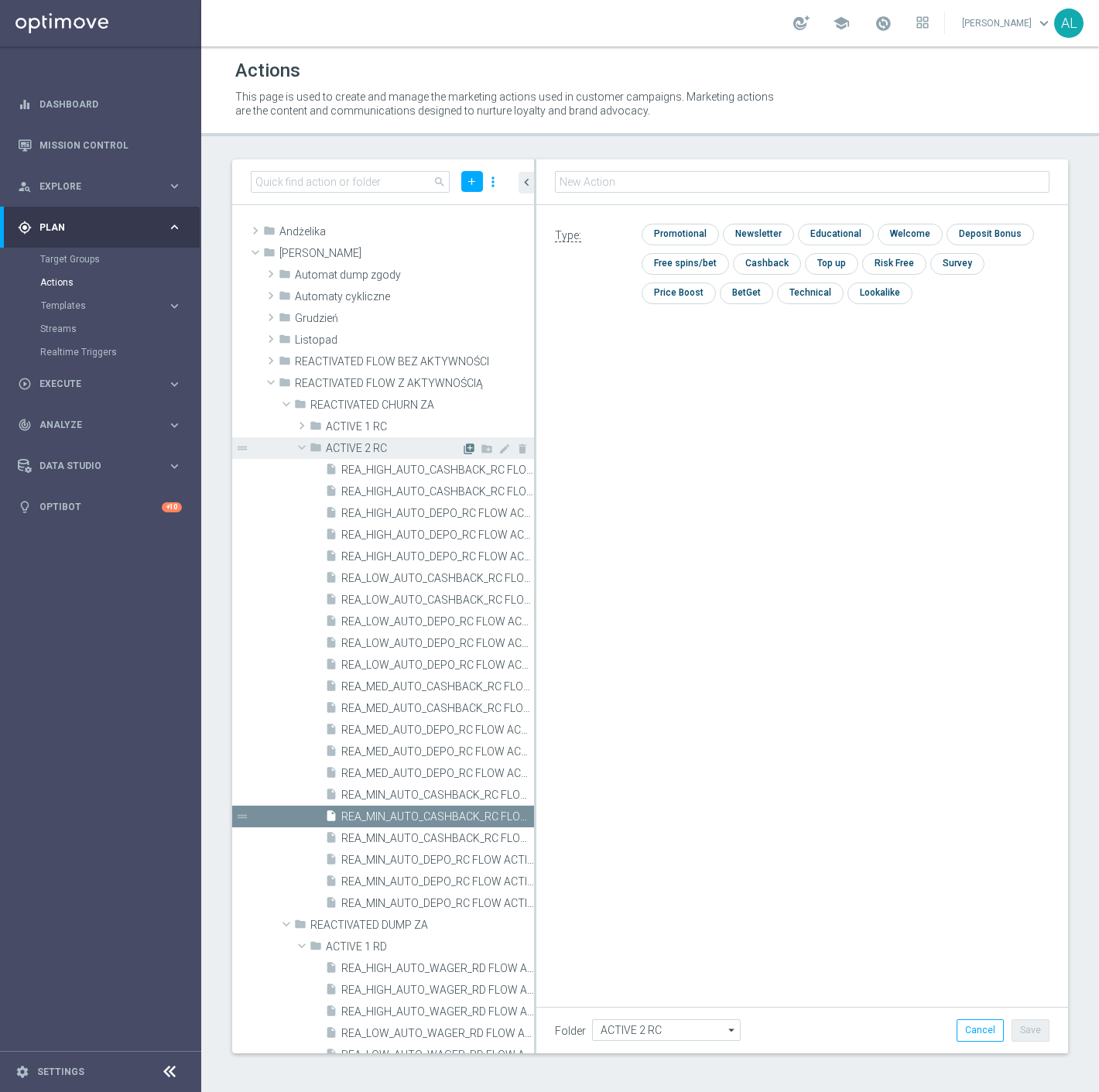
type input "REA_LOW_AUTO_CASHBACK_RC FLOW ACTIVE 2 50%-50 PLN MAIL_DAILY"
click at [694, 224] on input "checkbox" at bounding box center [679, 234] width 73 height 21
checkbox input "true"
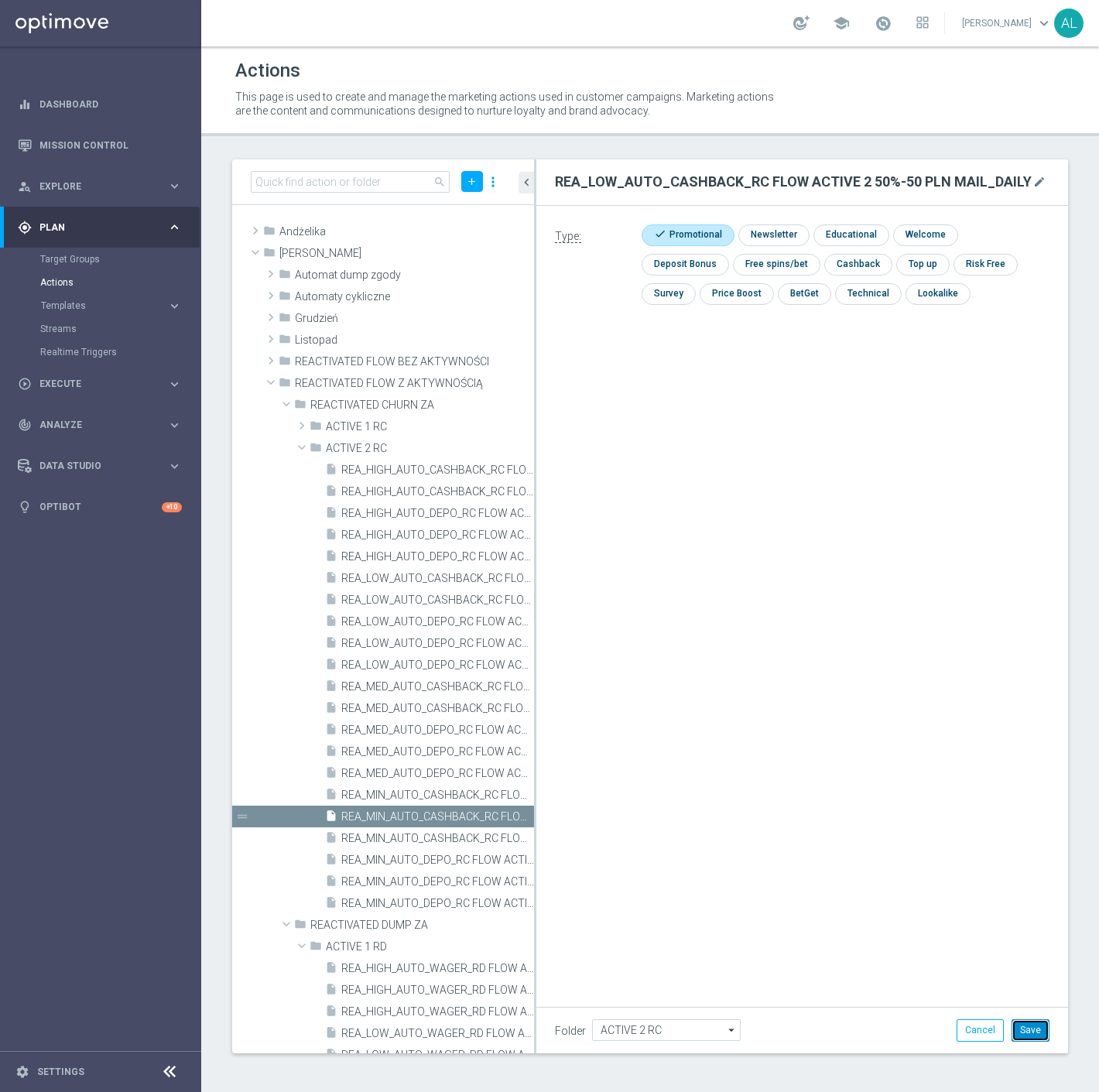
click at [1032, 1033] on button "Save" at bounding box center [1031, 1030] width 38 height 22
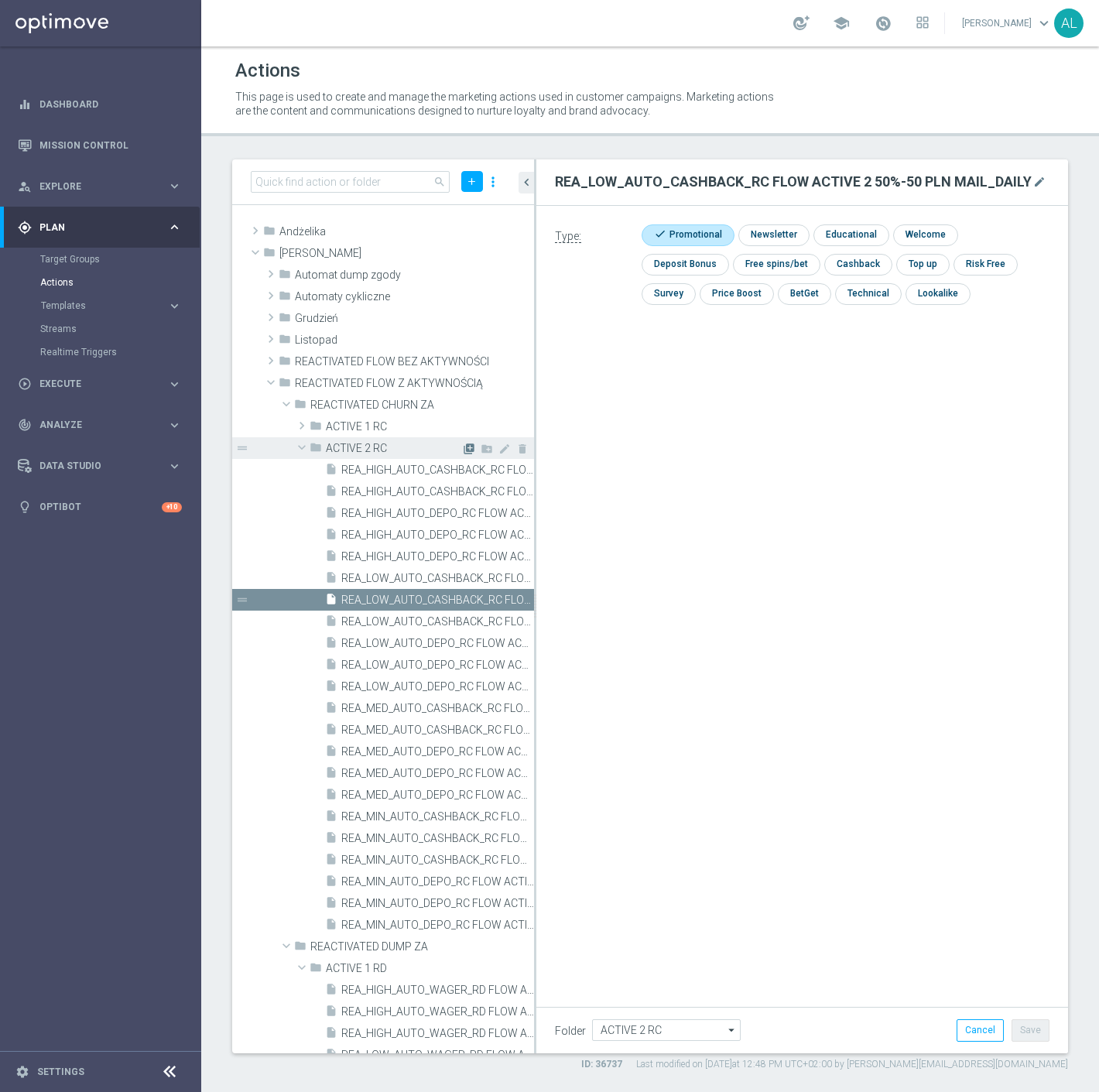
click at [463, 449] on icon "library_add" at bounding box center [469, 448] width 12 height 12
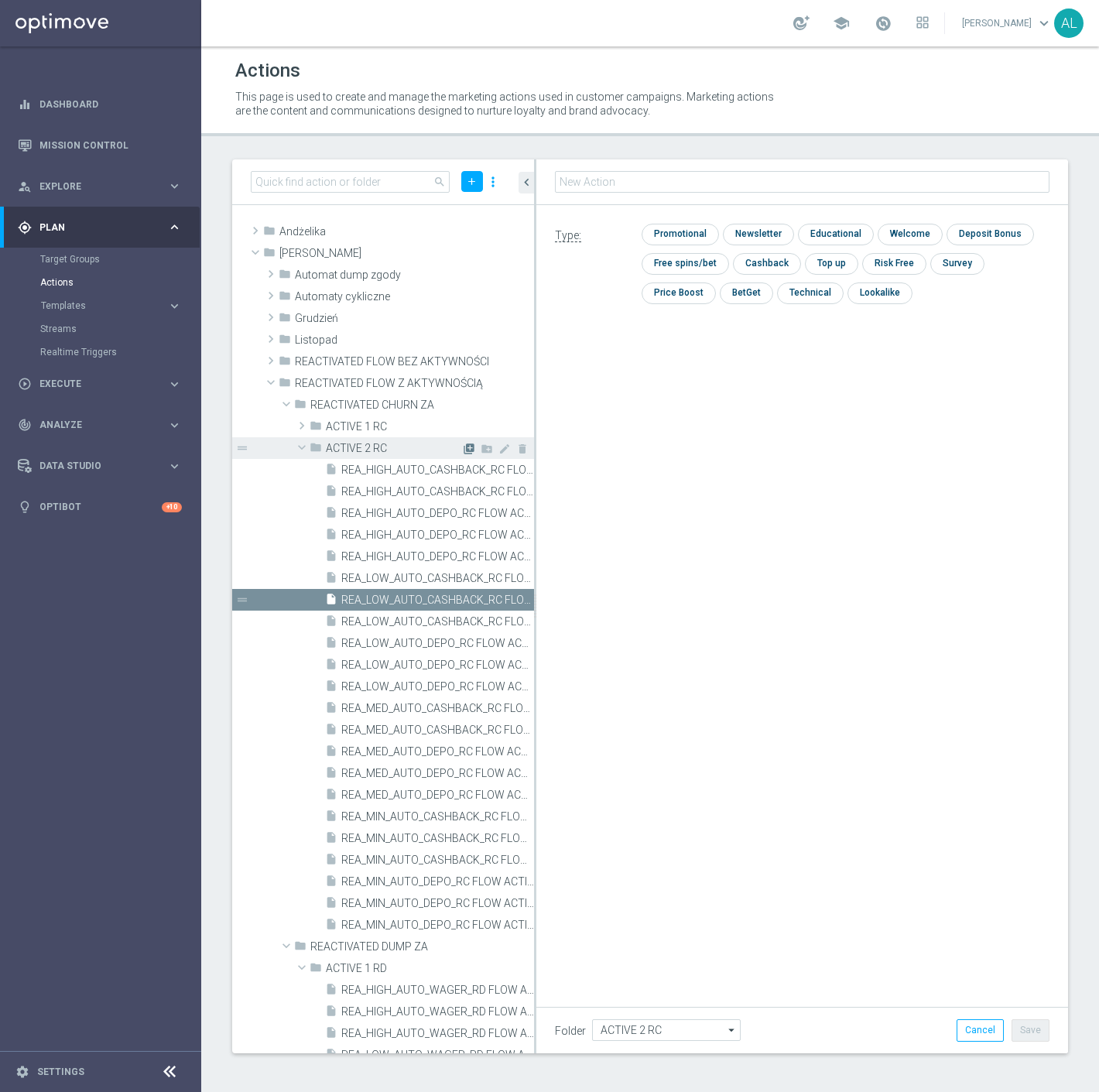
type input "REA_MED_AUTO_CASHBACK_RC FLOW ACTIVE 2 50%-75 PLN MAIL_DAILY"
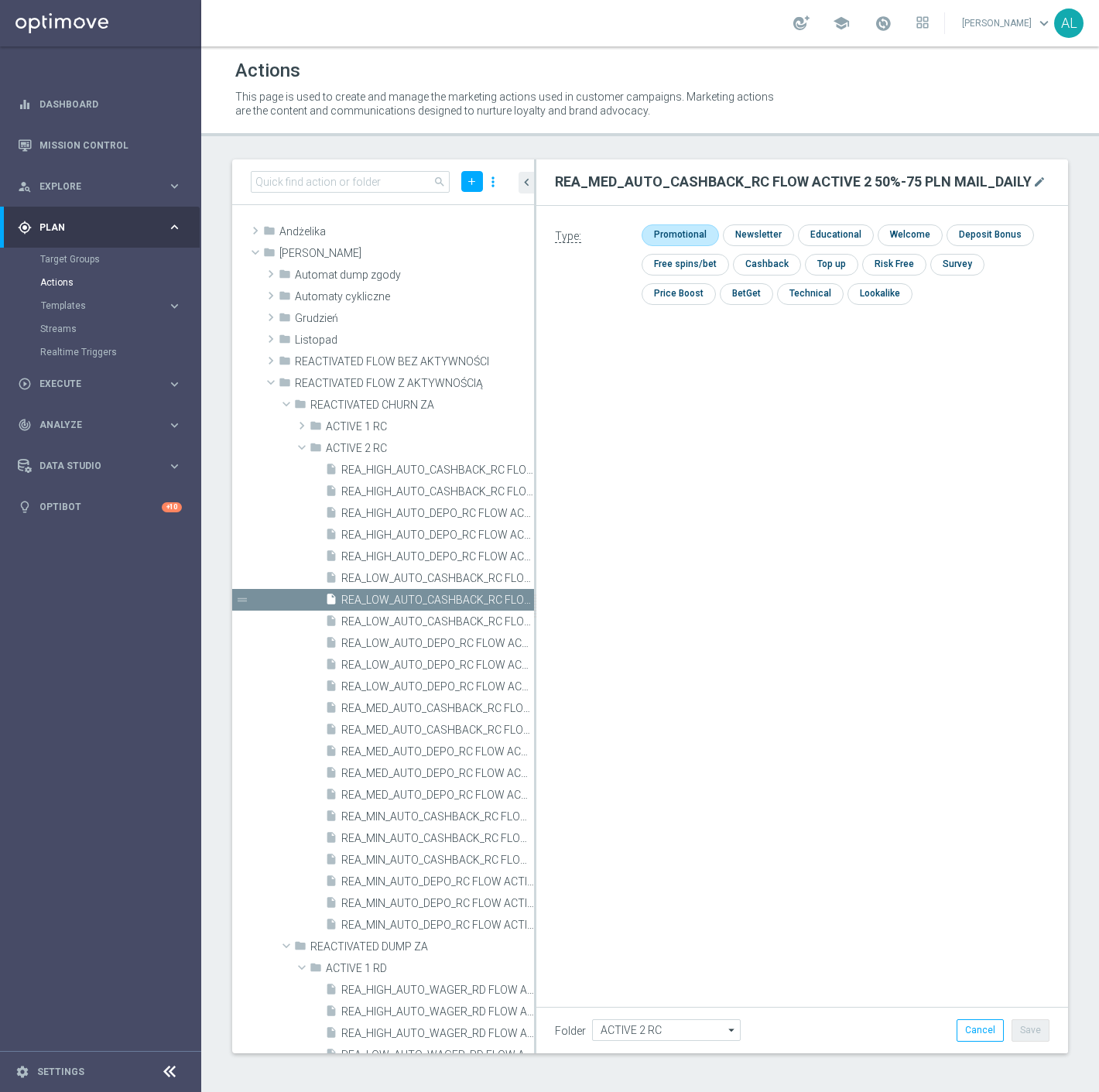
click at [686, 229] on input "checkbox" at bounding box center [679, 234] width 73 height 21
checkbox input "true"
click at [1048, 1029] on button "Save" at bounding box center [1031, 1030] width 38 height 22
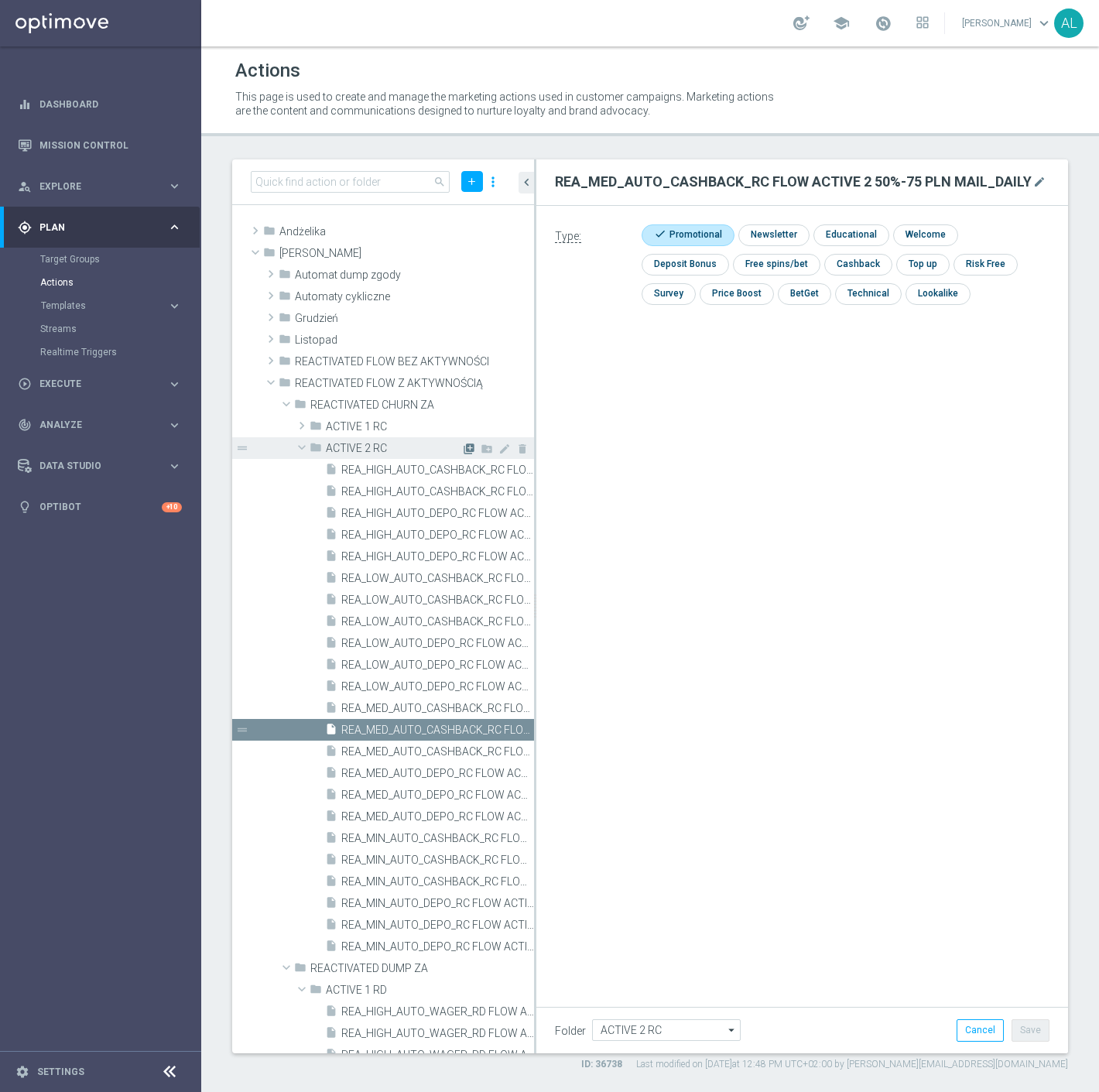
click at [463, 447] on icon "library_add" at bounding box center [469, 448] width 12 height 12
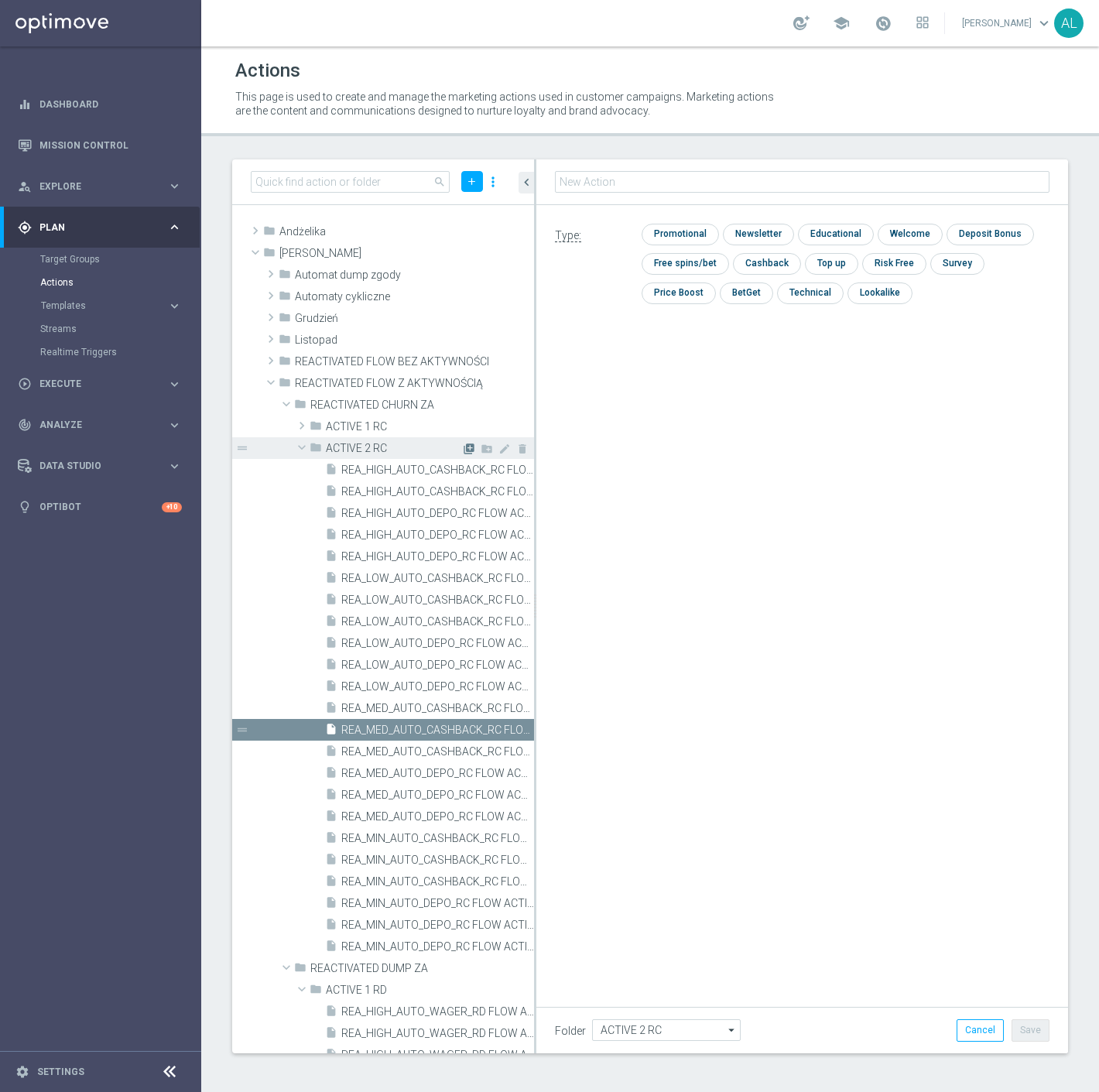
type input "REA_HIGH_AUTO_CASHBACK_RC FLOW ACTIVE 2 50%-100 PLN MAIL_DAILY"
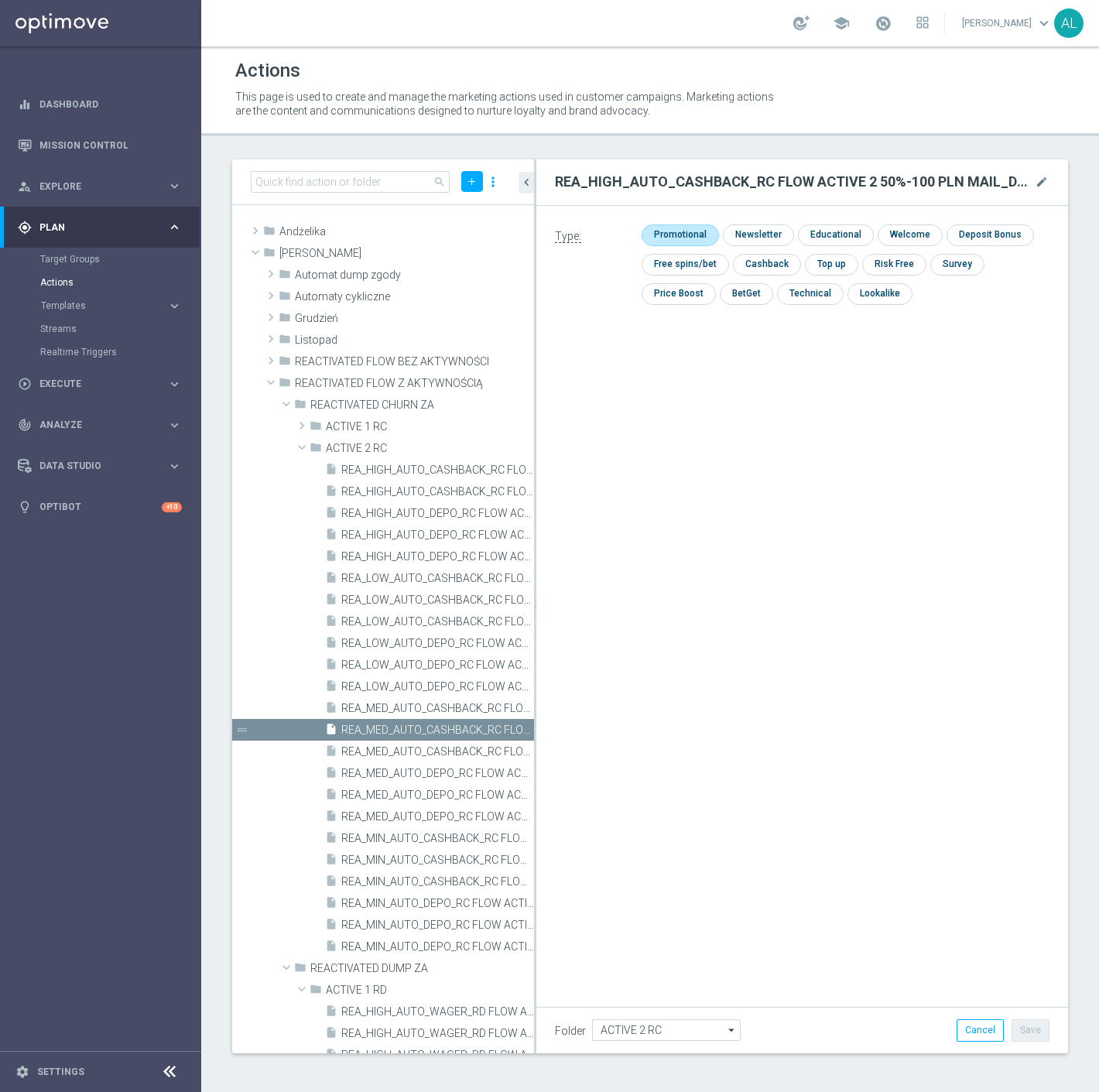
click at [667, 233] on input "checkbox" at bounding box center [679, 234] width 73 height 21
checkbox input "true"
click at [1022, 1024] on button "Save" at bounding box center [1031, 1030] width 38 height 22
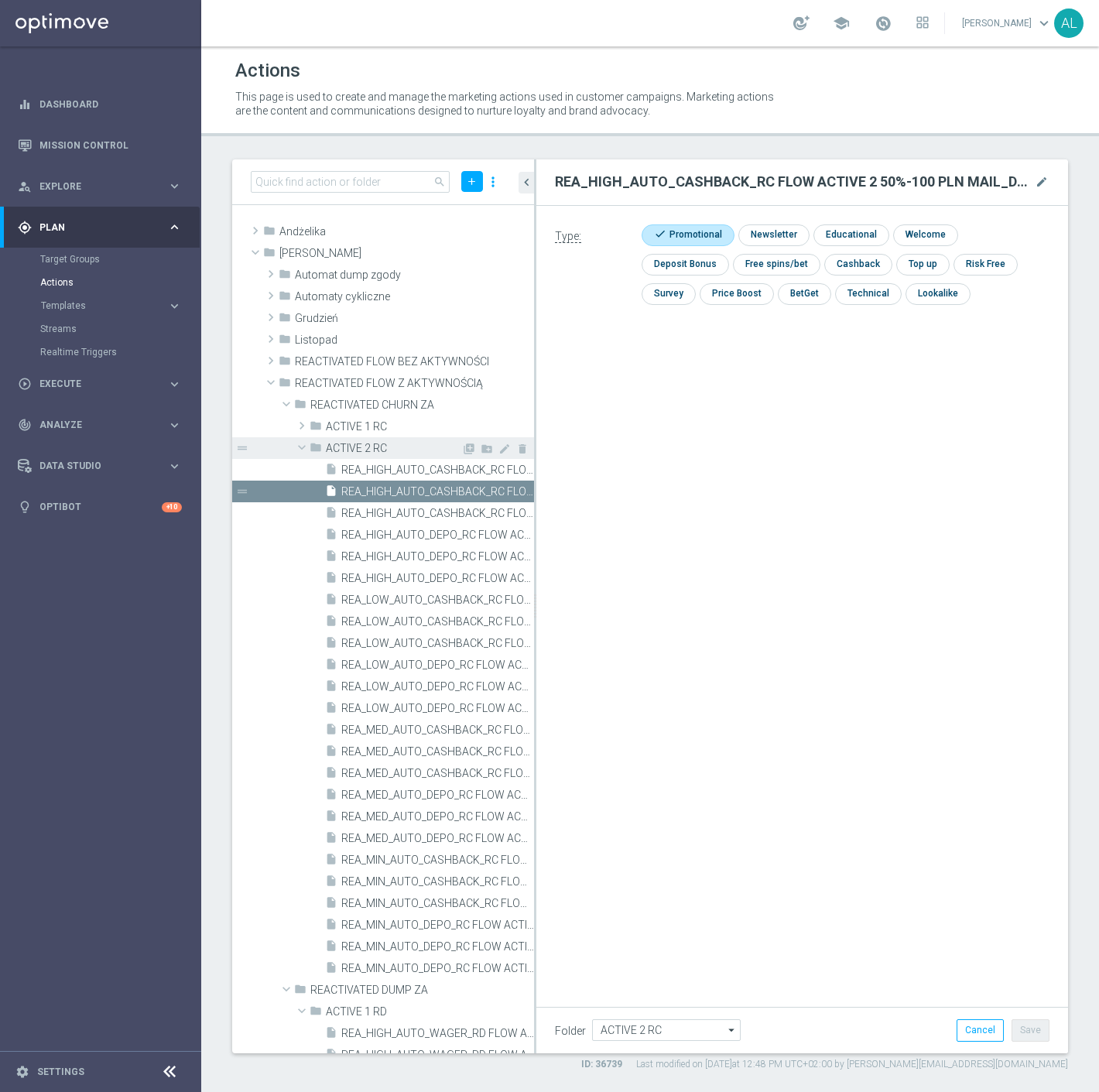
click at [302, 440] on span at bounding box center [302, 447] width 19 height 15
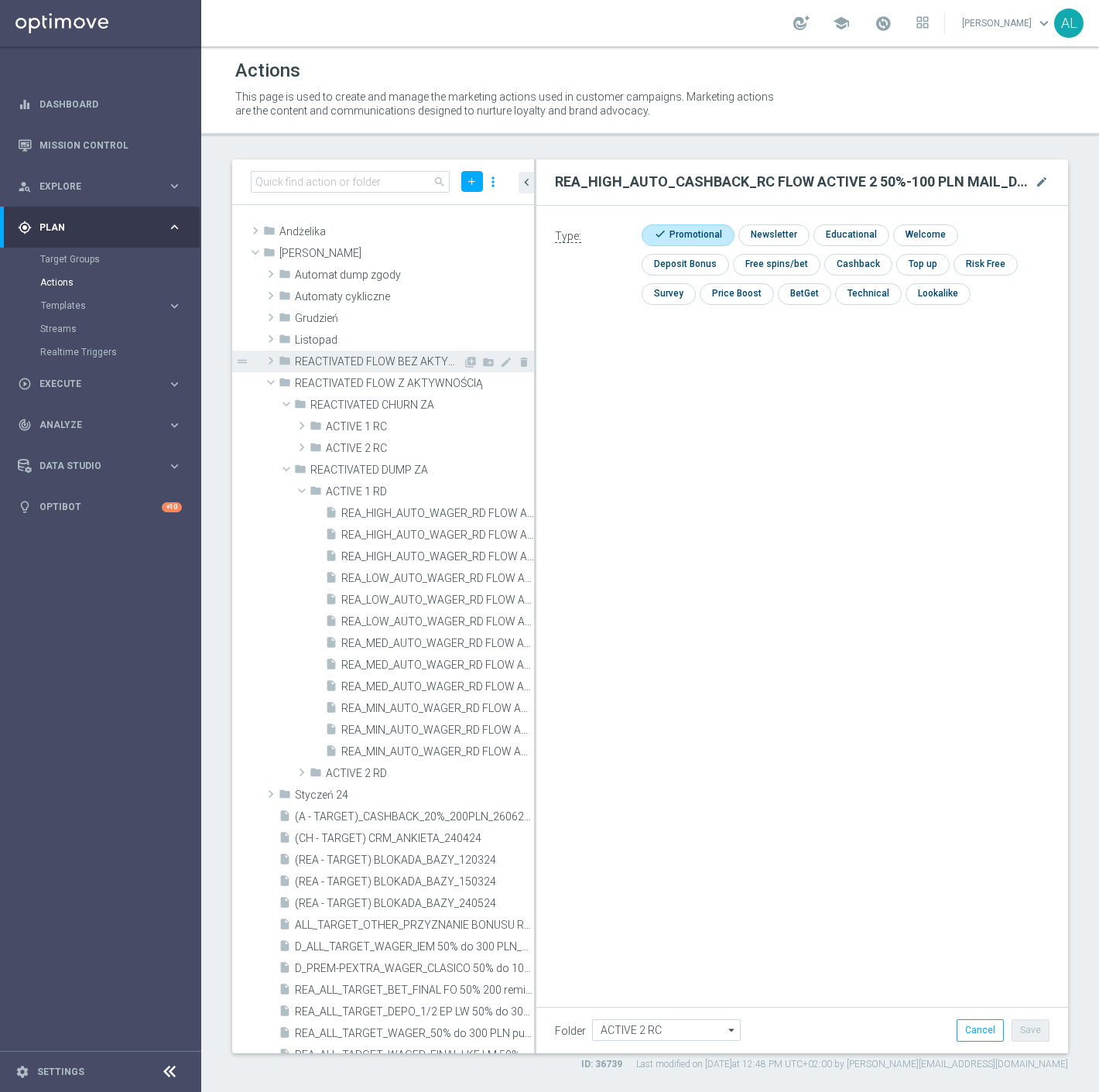
click at [274, 360] on span at bounding box center [271, 361] width 15 height 19
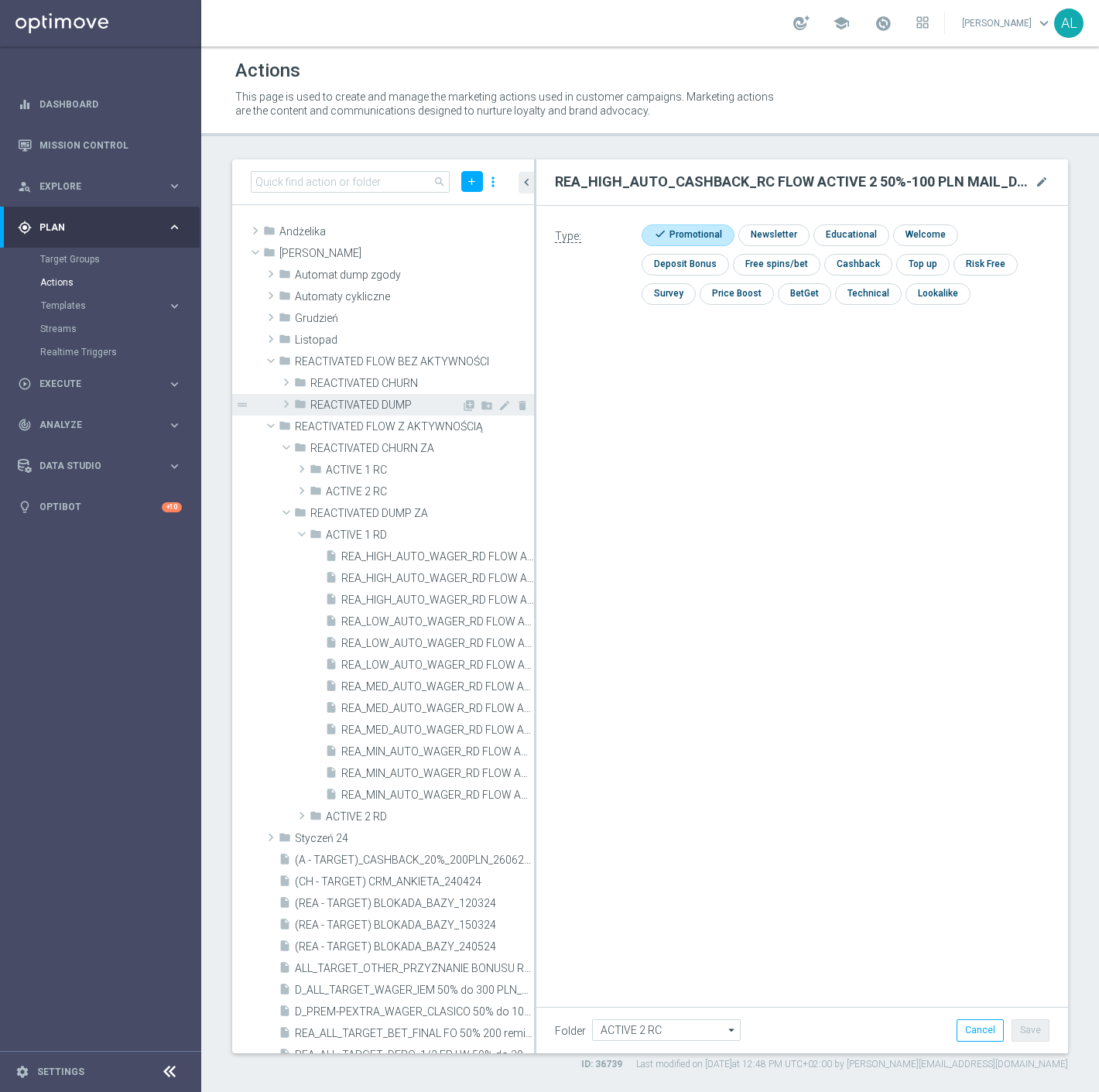
click at [279, 403] on span at bounding box center [286, 404] width 15 height 19
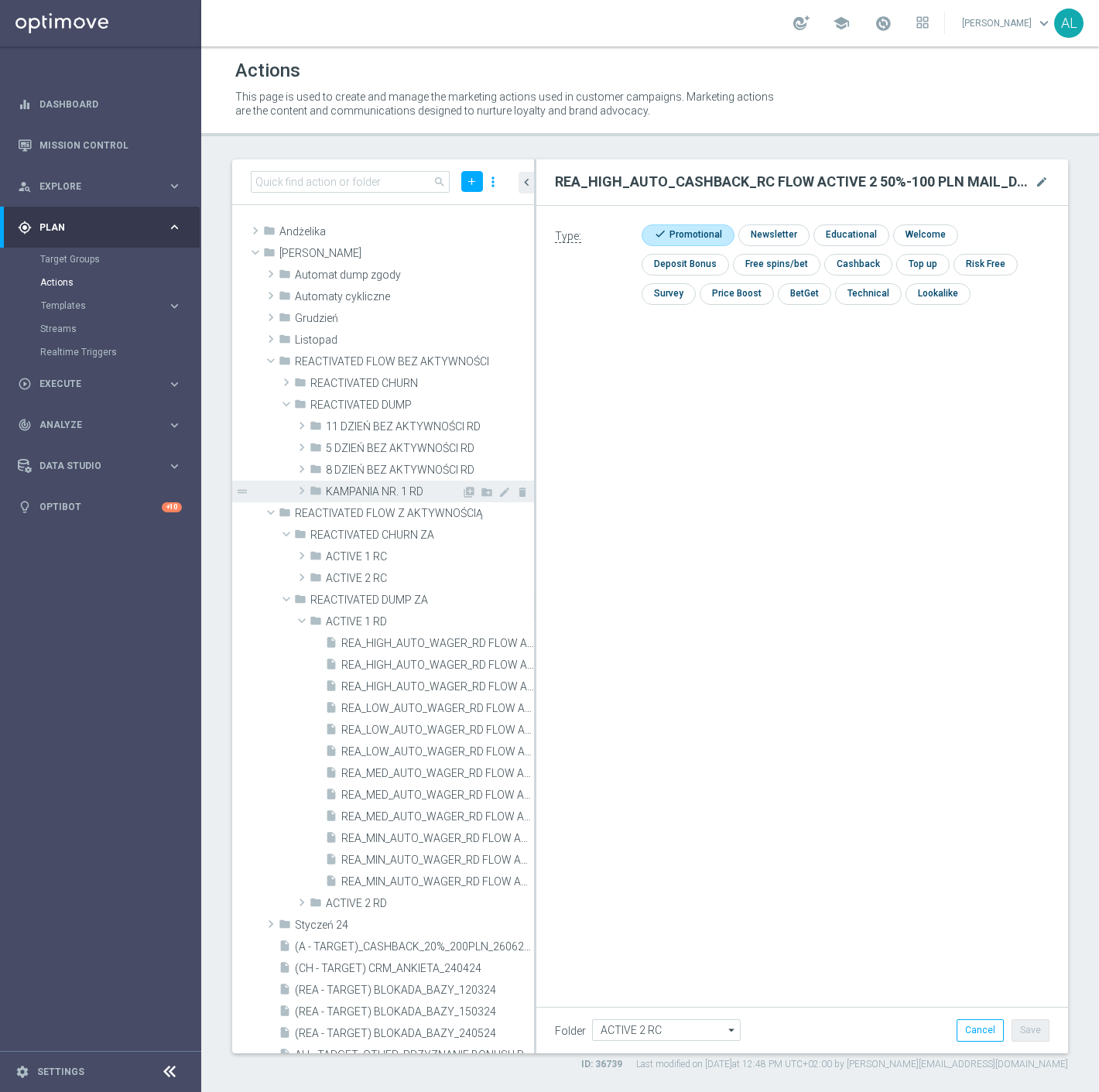
click at [307, 489] on span at bounding box center [301, 490] width 15 height 19
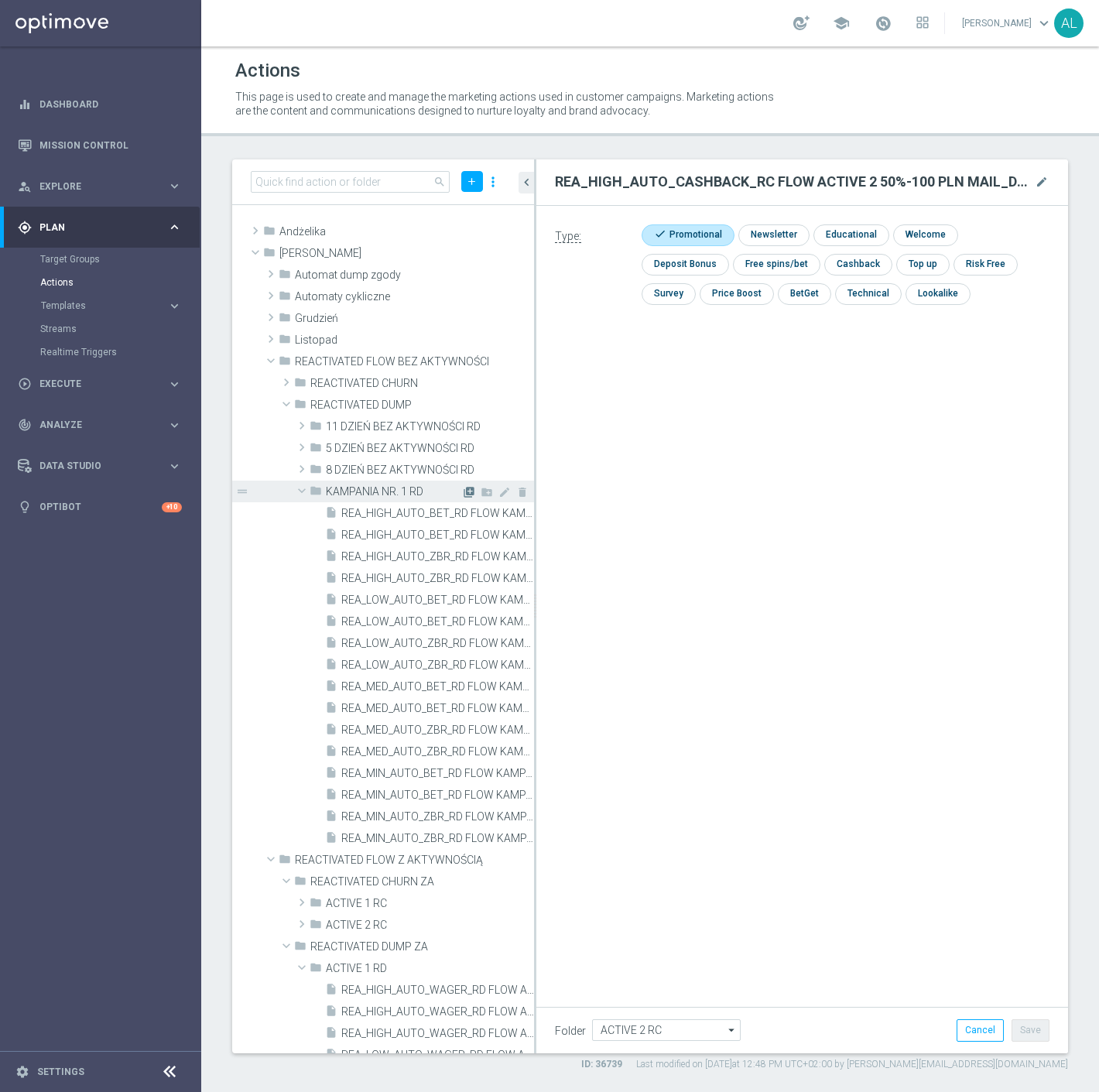
click at [463, 492] on icon "library_add" at bounding box center [469, 491] width 12 height 12
type input "KAMPANIA NR. 1 RD"
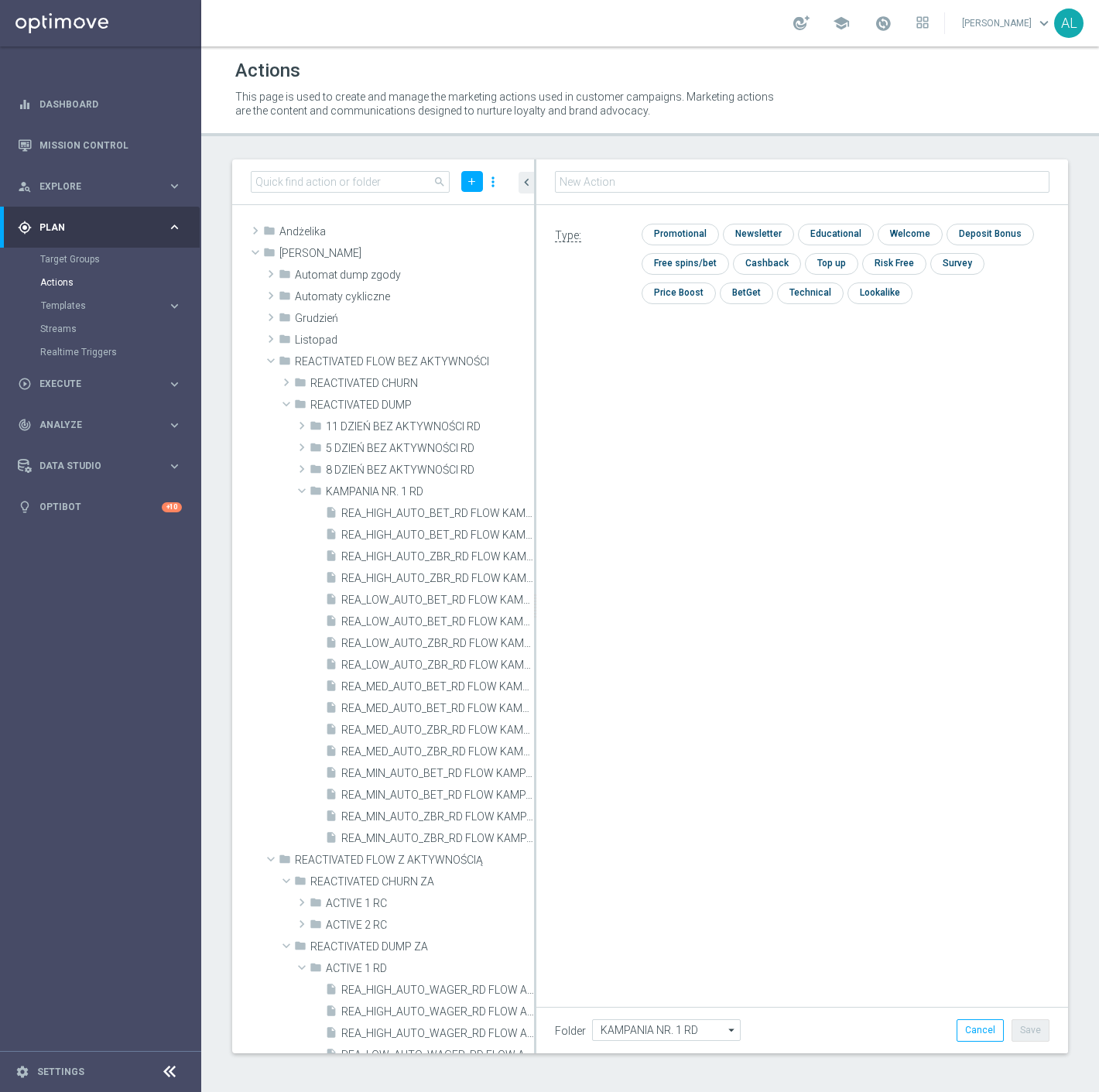
type input "REA_MIN_AUTO_BET_RD FLOW KAMPANIA NR 1 100%-50 PLN MAIL_DAILY"
click at [695, 238] on input "checkbox" at bounding box center [679, 234] width 73 height 21
checkbox input "true"
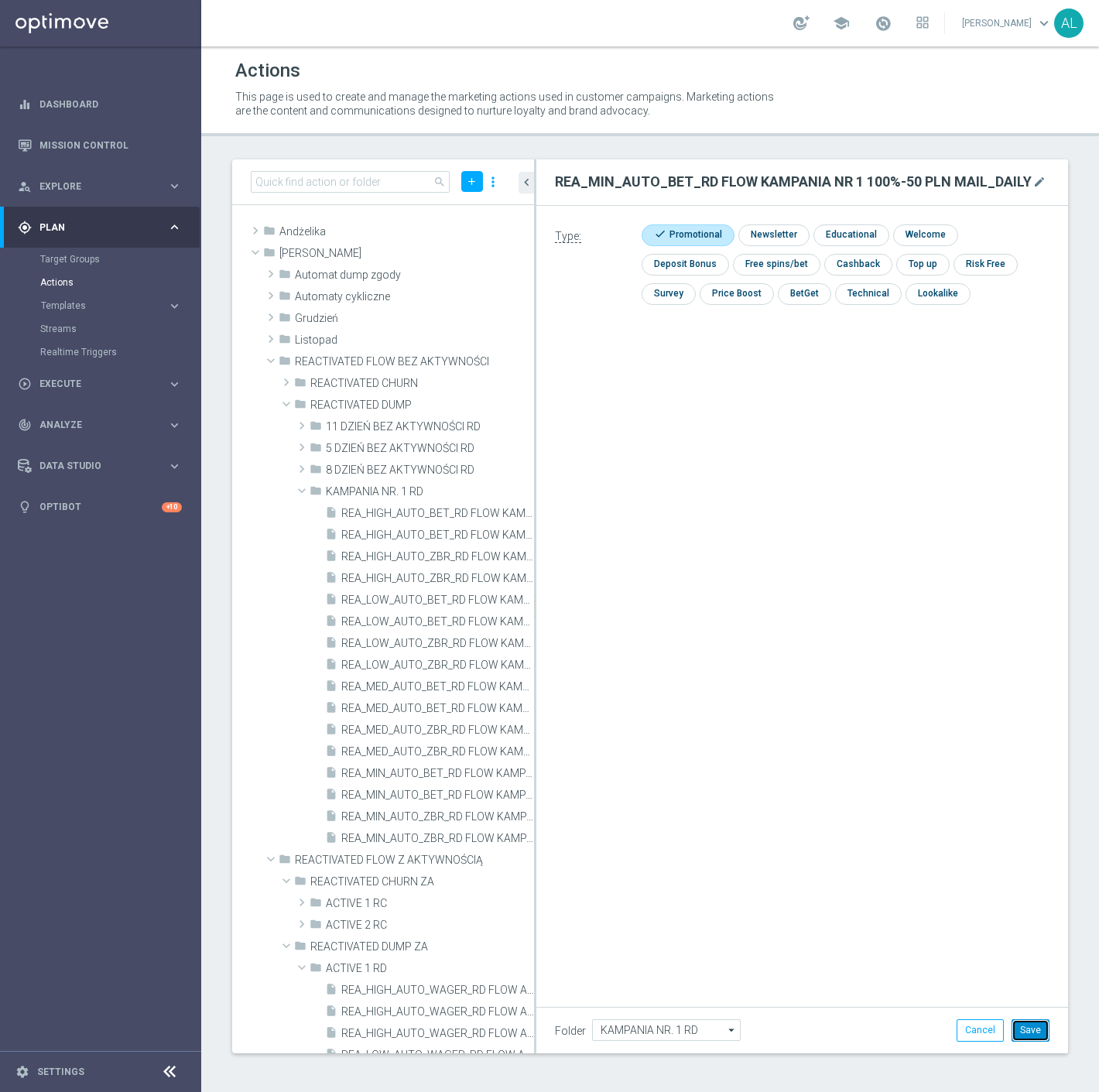
click at [1026, 1034] on button "Save" at bounding box center [1031, 1030] width 38 height 22
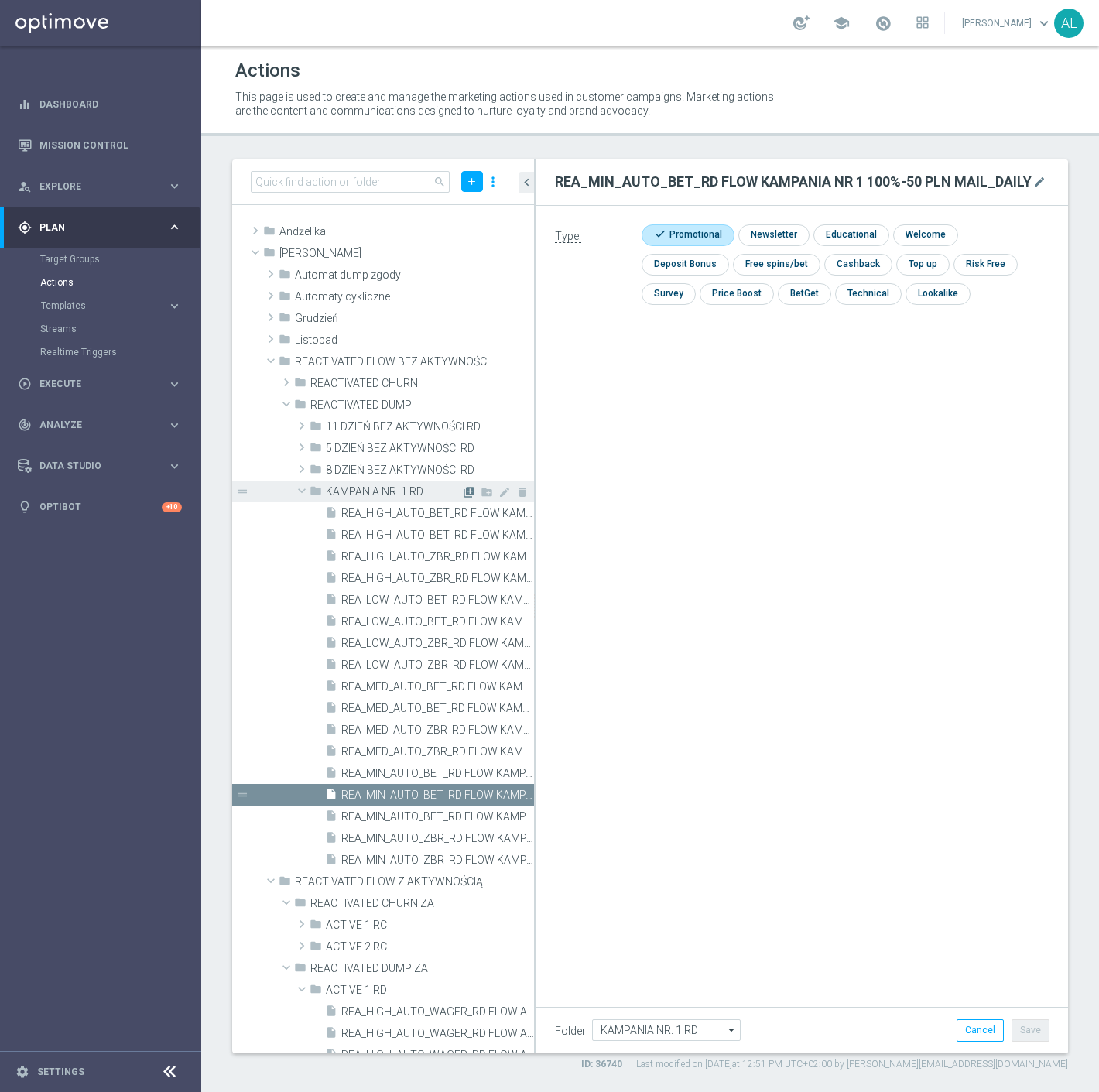
click at [463, 488] on icon "library_add" at bounding box center [469, 491] width 12 height 12
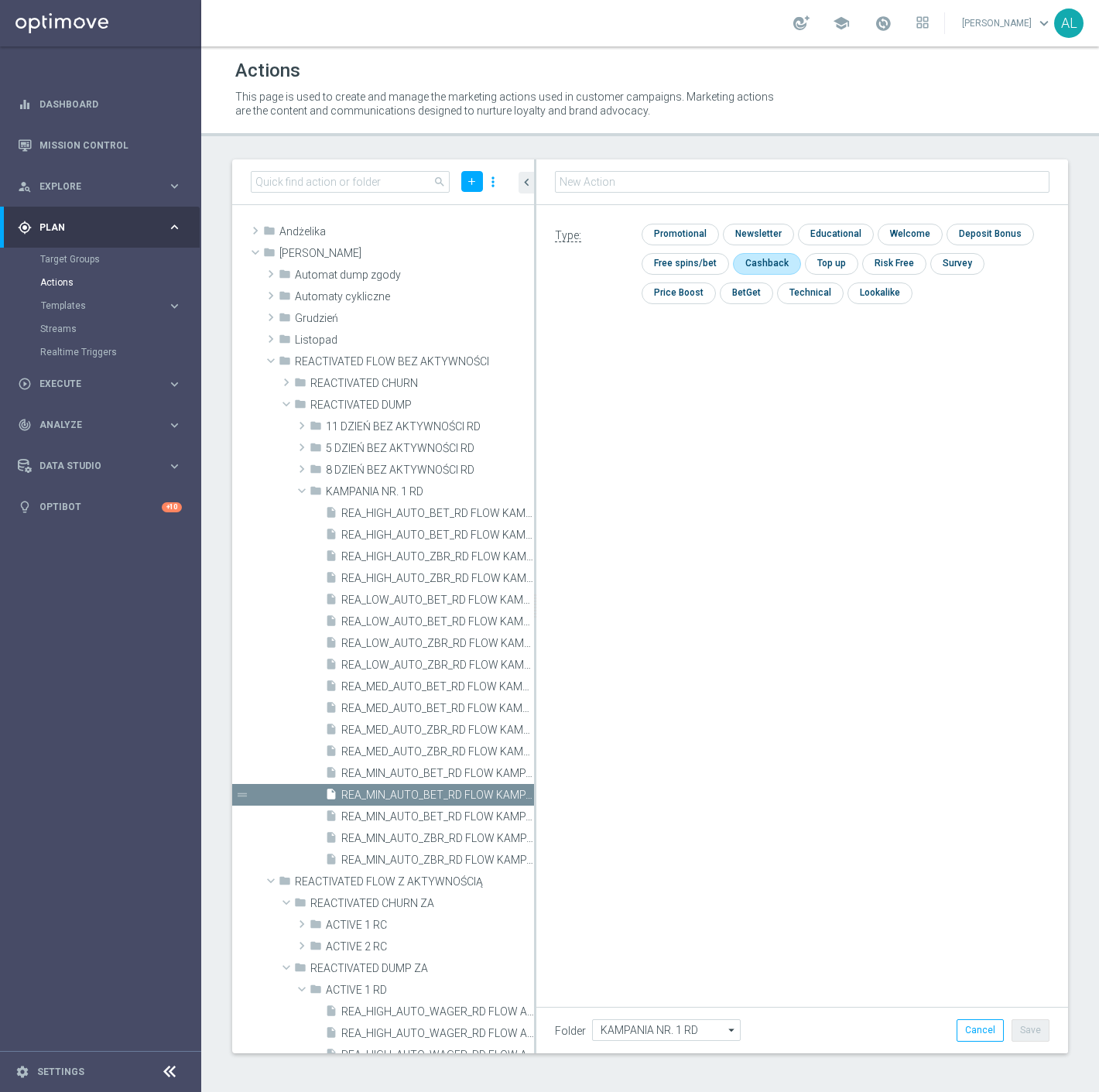
type input "REA_LOW_AUTO_BET_RD FLOW KAMPANIA NR 1 100%-100 PLN MAIL_DAILY"
click at [683, 234] on input "checkbox" at bounding box center [679, 234] width 73 height 21
checkbox input "true"
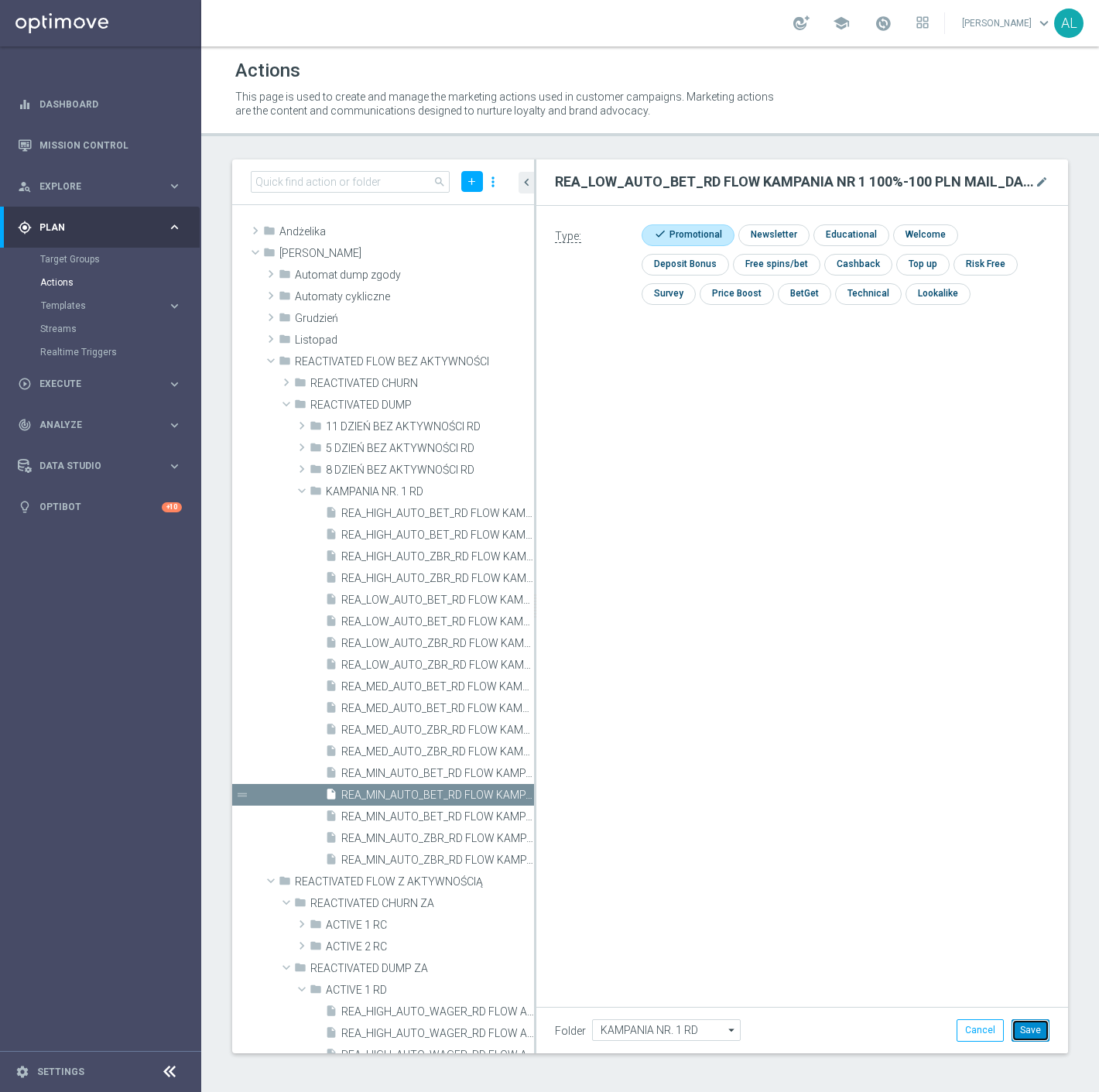
click at [1021, 1028] on button "Save" at bounding box center [1031, 1030] width 38 height 22
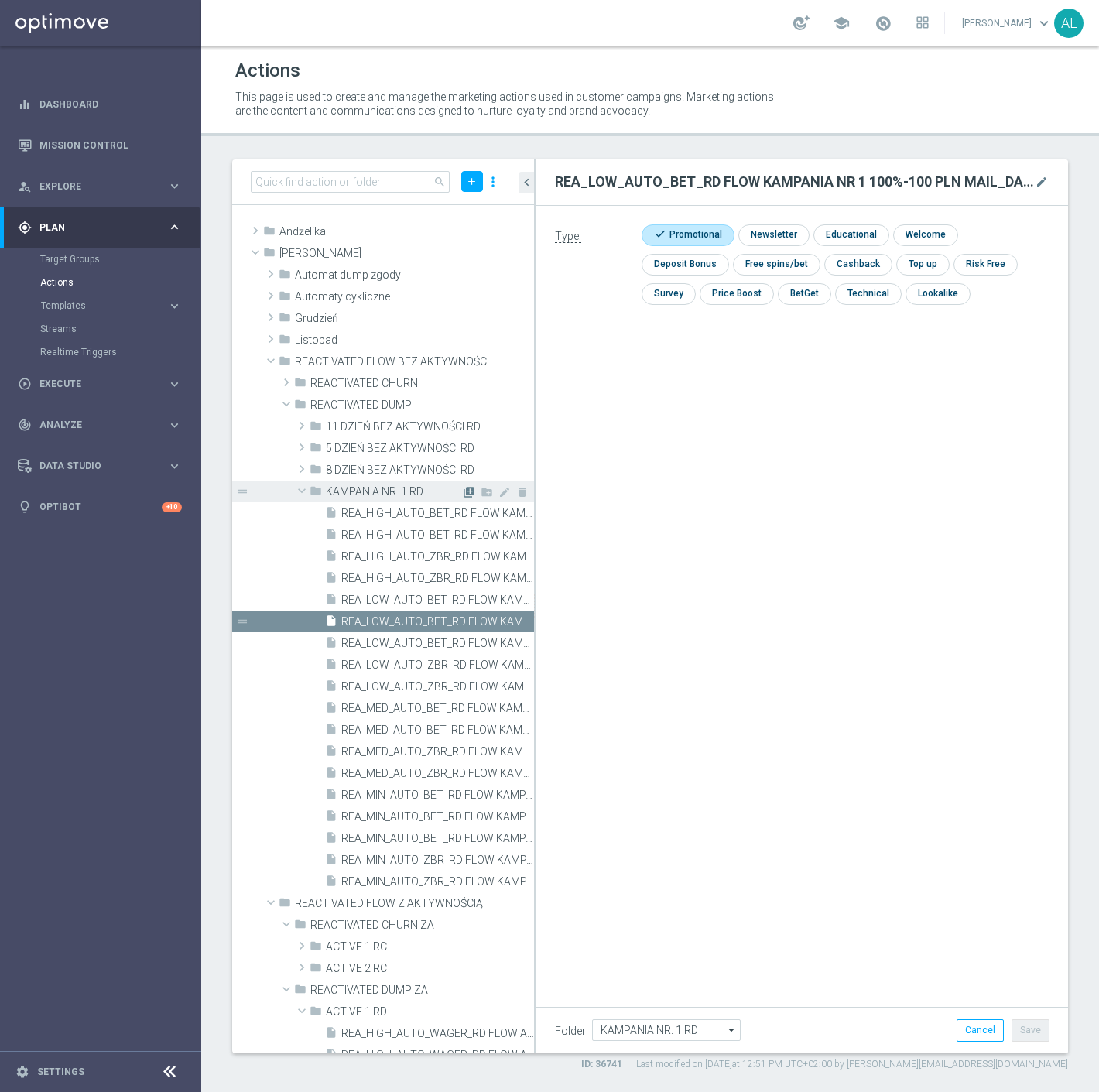
click at [463, 491] on icon "library_add" at bounding box center [469, 491] width 12 height 12
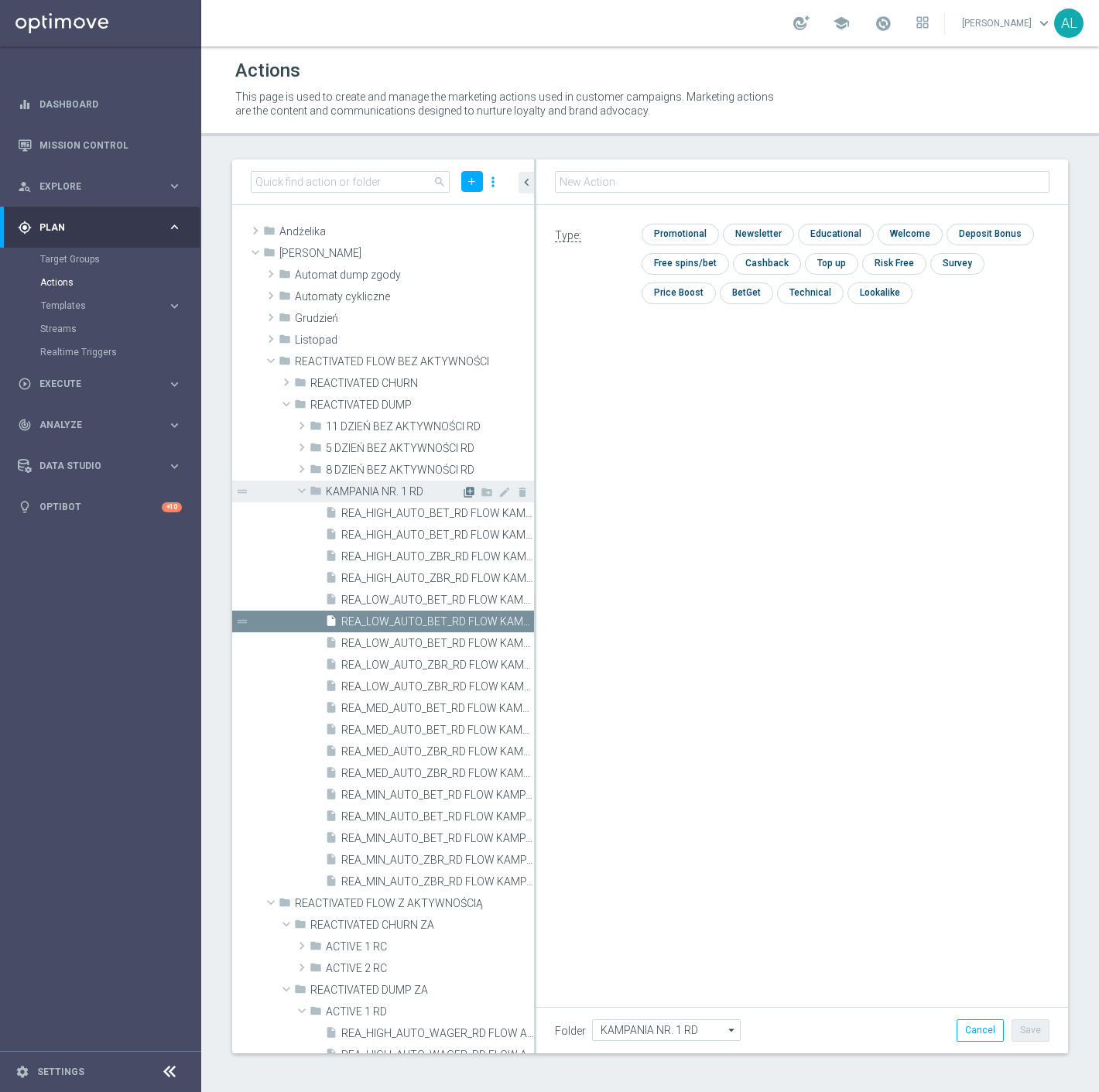
type input "REA_MED_AUTO_BET_RD FLOW KAMPANIA NR 1 100%-200 PLN MAIL_DAILY"
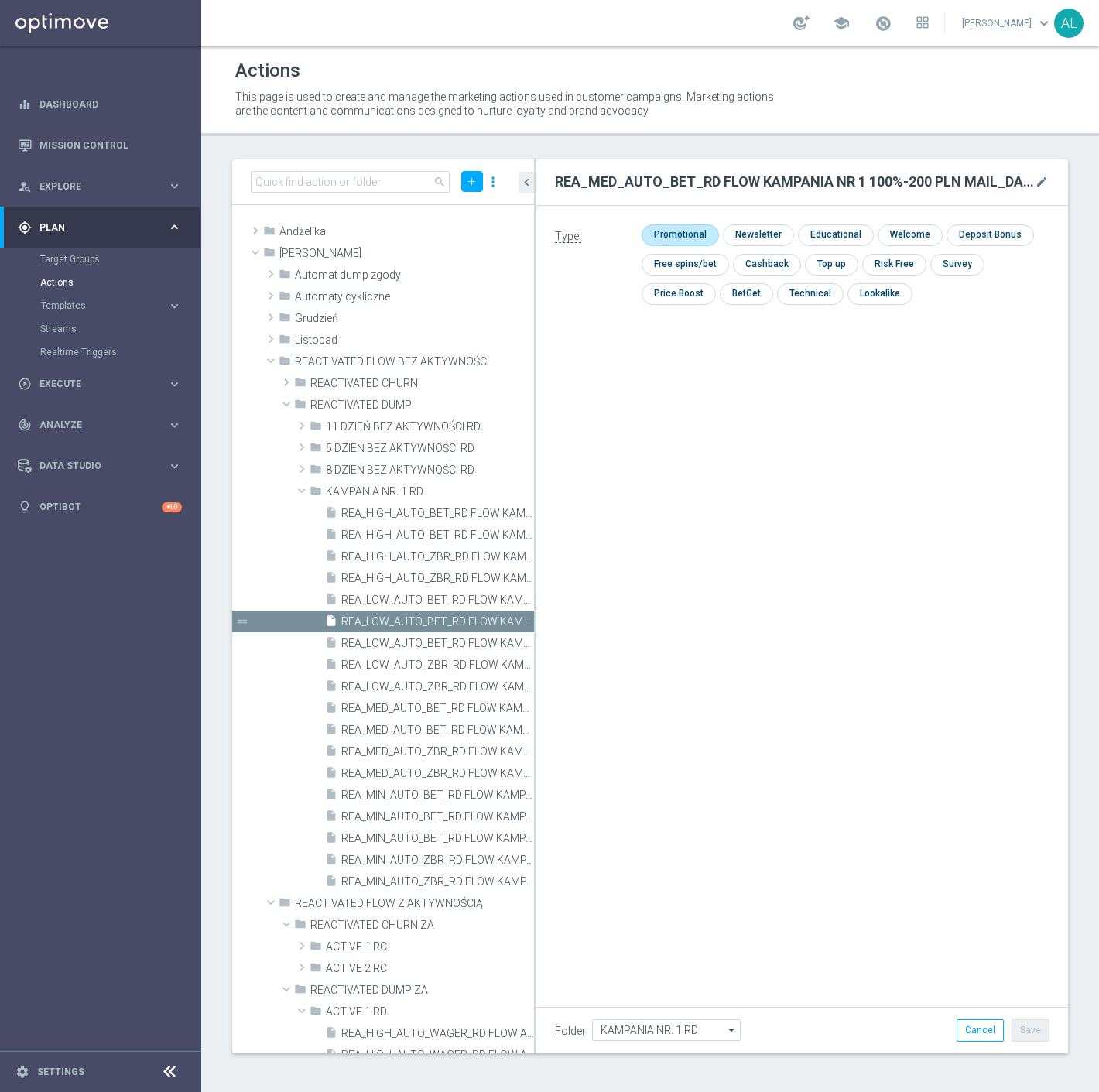
click at [692, 231] on input "checkbox" at bounding box center [679, 234] width 73 height 21
checkbox input "true"
click at [1040, 1035] on button "Save" at bounding box center [1031, 1030] width 38 height 22
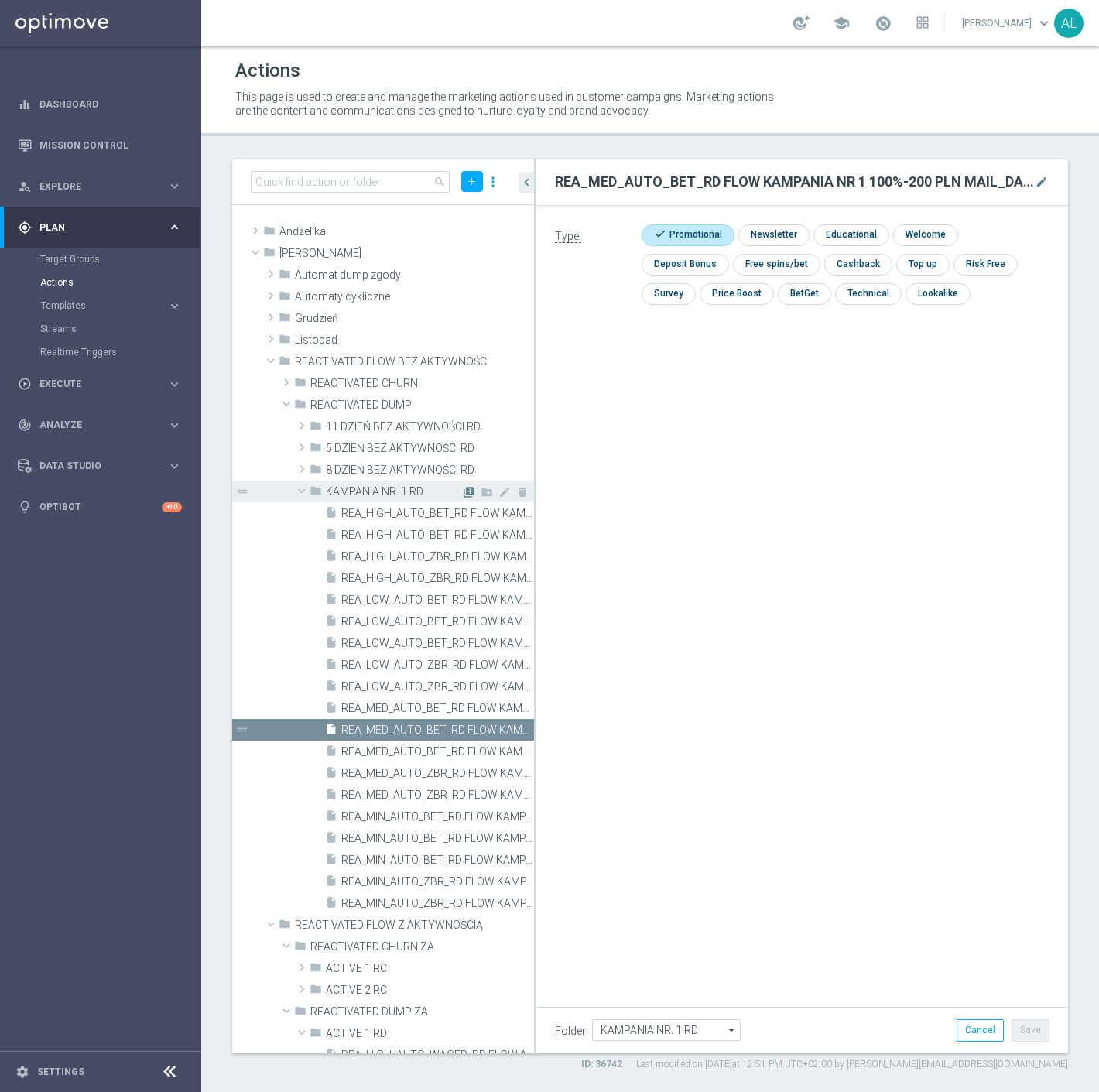
click at [463, 490] on icon "library_add" at bounding box center [469, 491] width 12 height 12
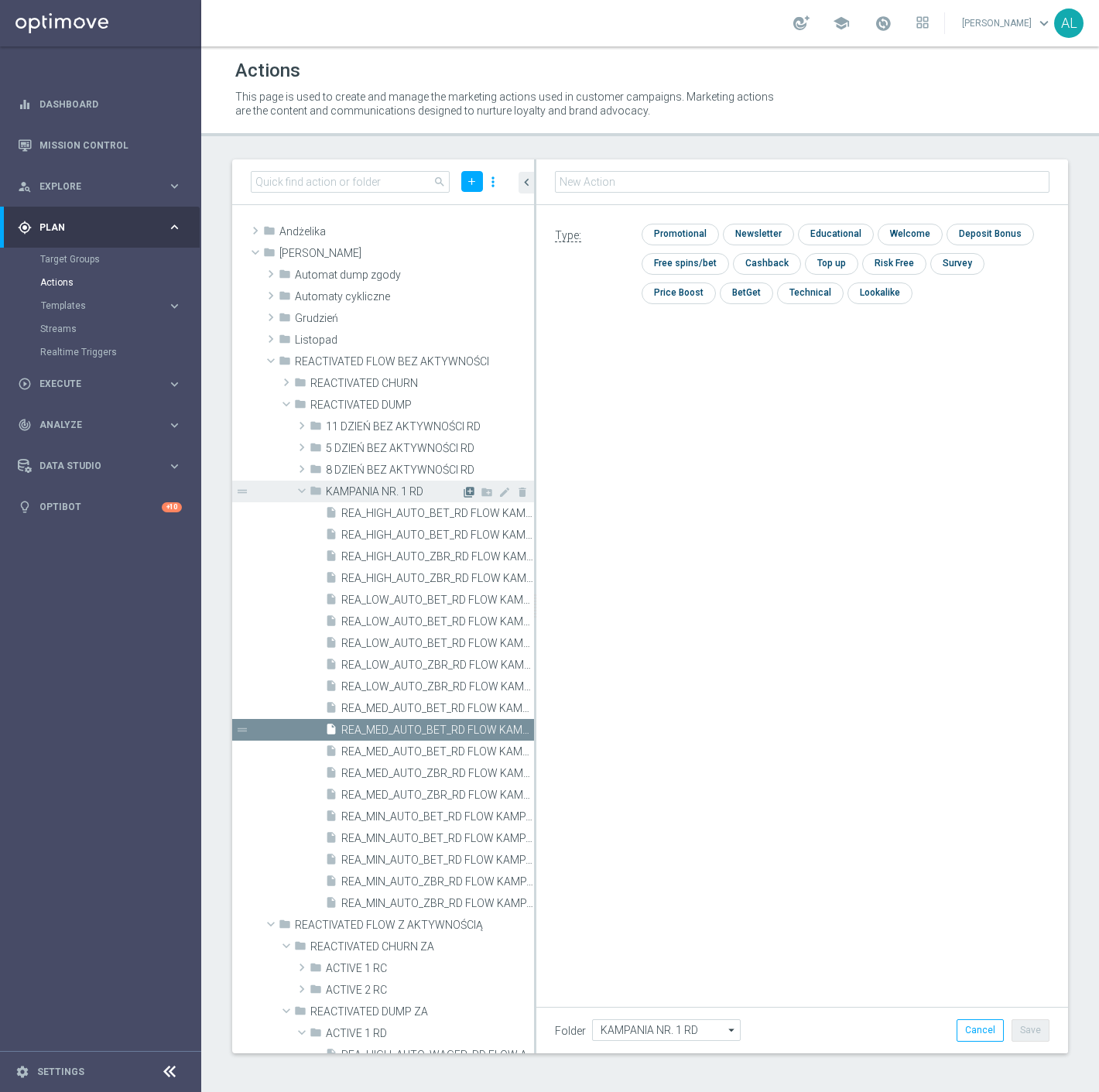
type input "REA_HIGH_AUTO_BET_RD FLOW KAMPANIA NR 1 100%-300 PLN MAIL_DAILY"
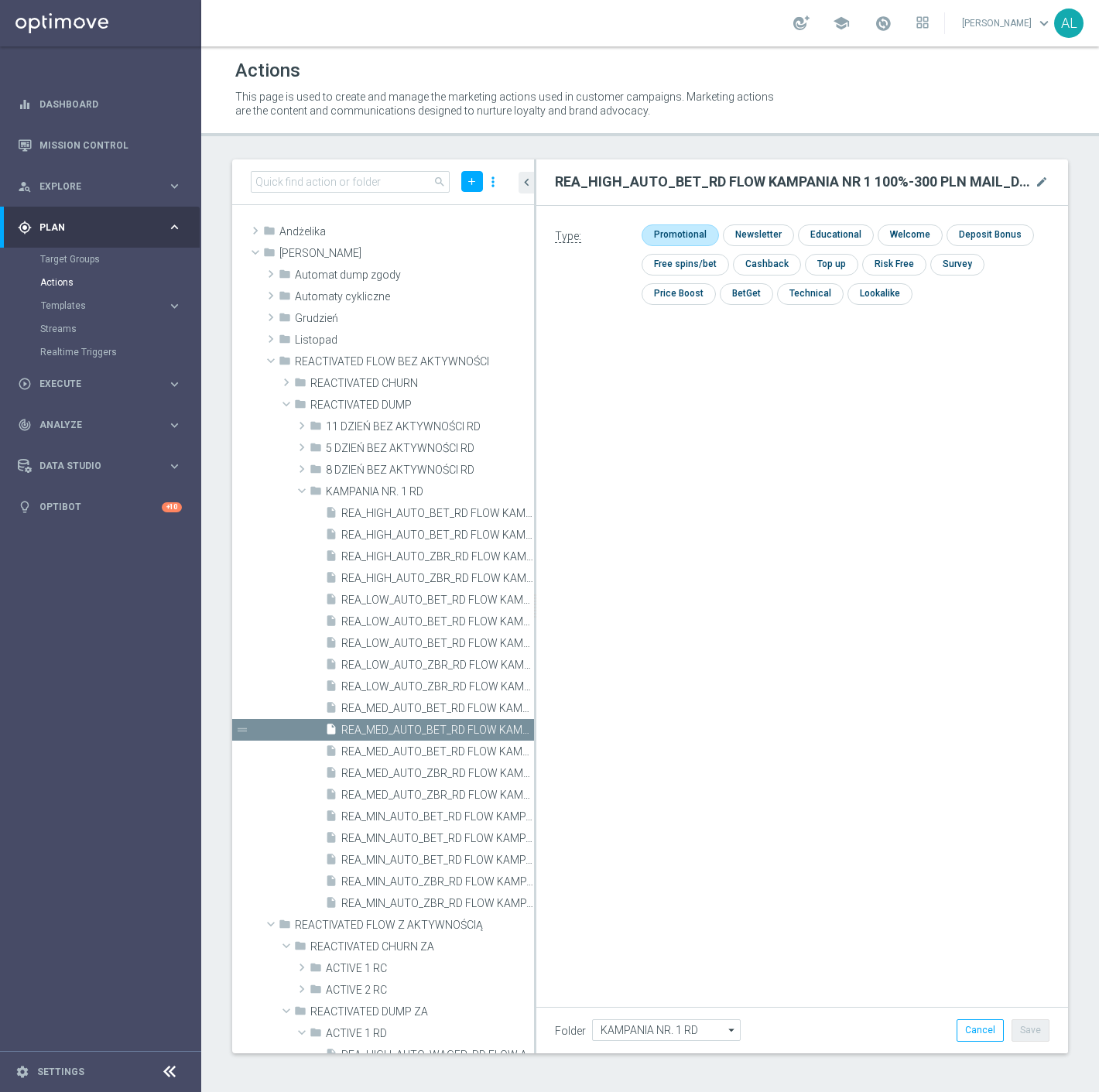
click at [698, 233] on input "checkbox" at bounding box center [679, 234] width 73 height 21
checkbox input "true"
click at [1033, 1032] on button "Save" at bounding box center [1031, 1030] width 38 height 22
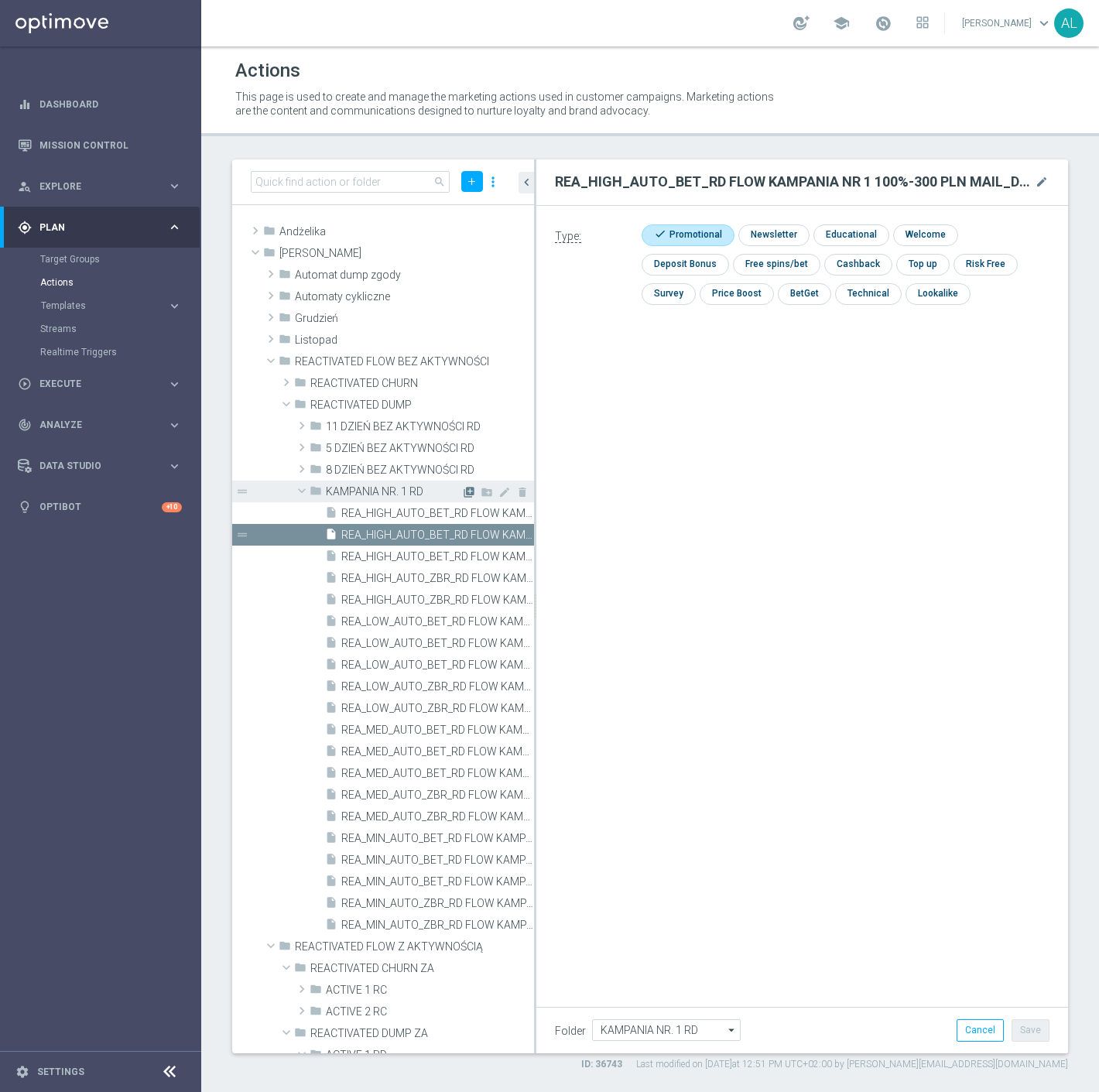
click at [463, 490] on icon "library_add" at bounding box center [469, 491] width 12 height 12
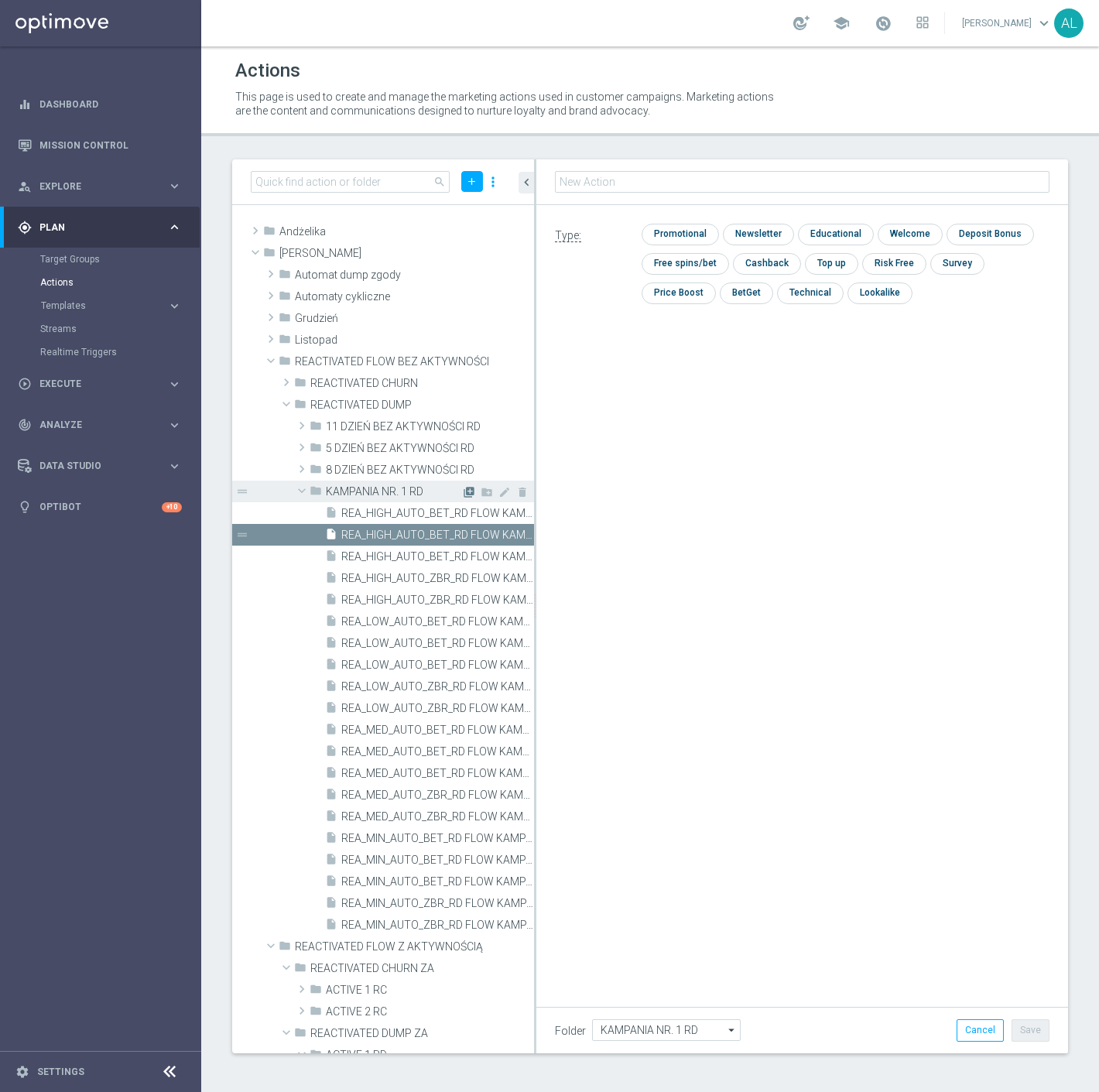
type input "REA_MIN_AUTO_ZBR_RD FLOW KAMPANIA NR 1 100%-50 PLN MAIL_DAILY"
click at [682, 234] on input "checkbox" at bounding box center [679, 234] width 73 height 21
checkbox input "true"
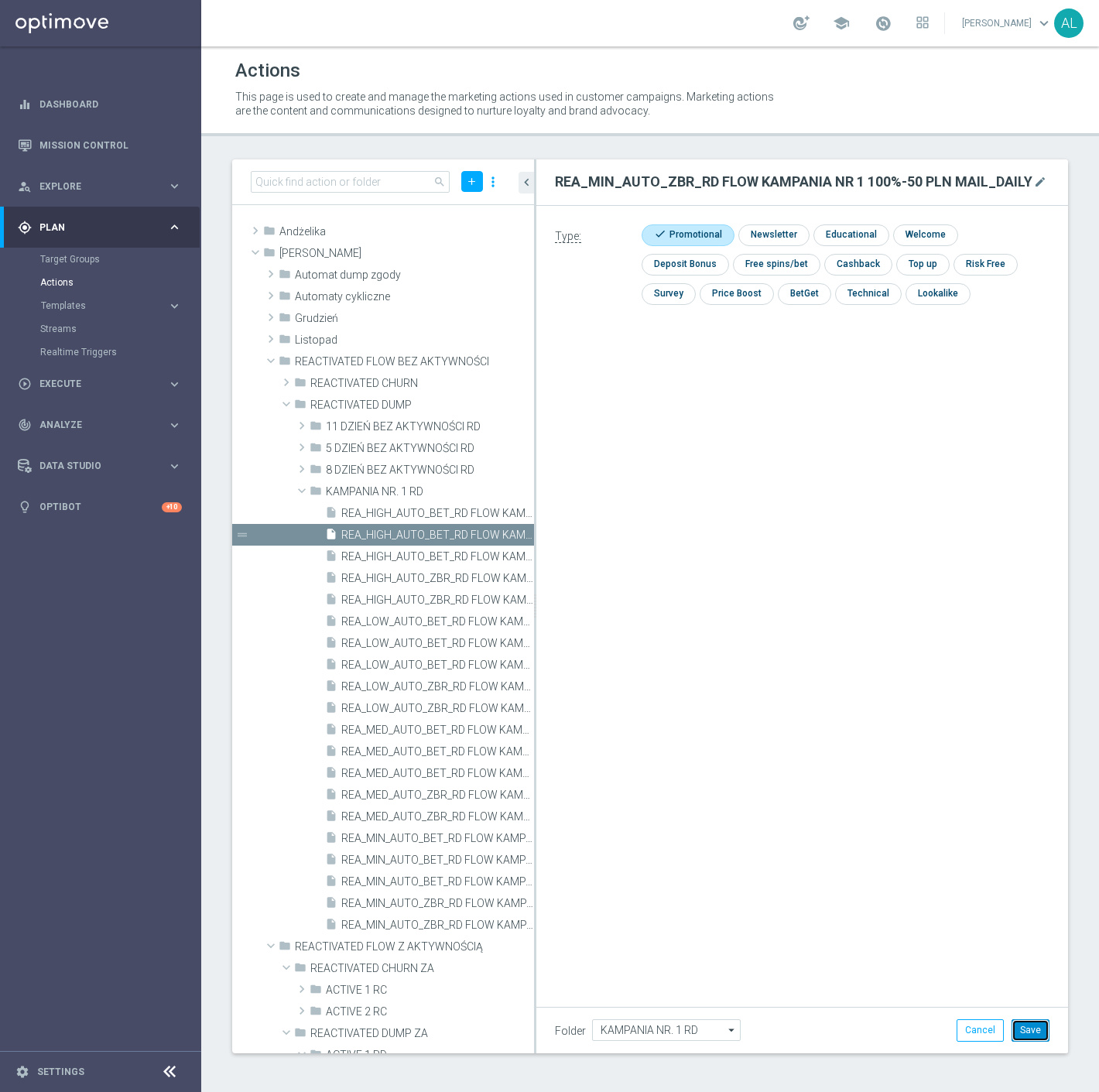
click at [1026, 1033] on button "Save" at bounding box center [1031, 1030] width 38 height 22
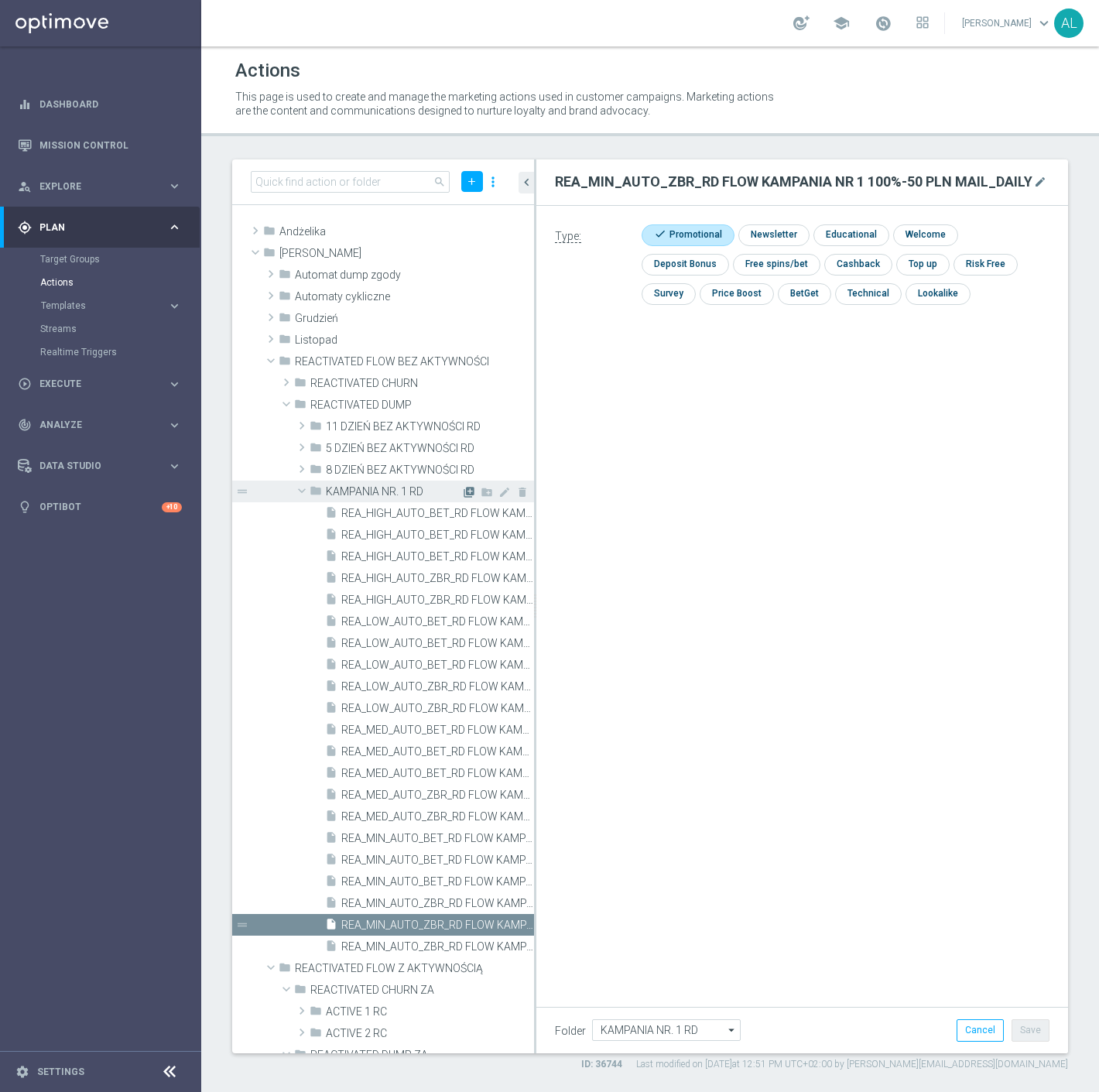
click at [463, 490] on icon "library_add" at bounding box center [469, 491] width 12 height 12
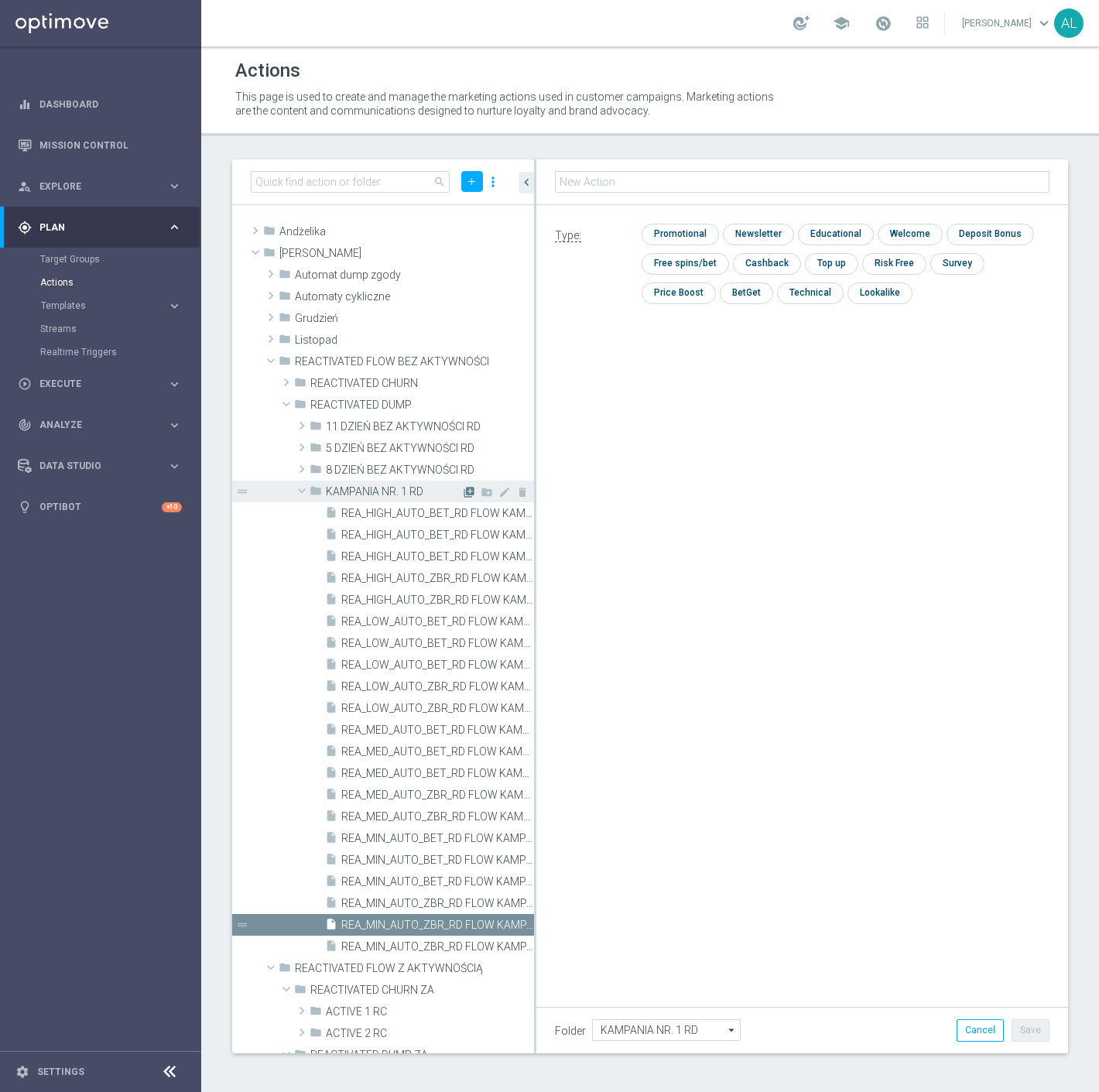
type input "REA_LOW_AUTO_ZBR_RD FLOW KAMPANIA NR 1 100%-100 PLN MAIL_DAILY"
click at [676, 229] on input "checkbox" at bounding box center [679, 234] width 73 height 21
checkbox input "true"
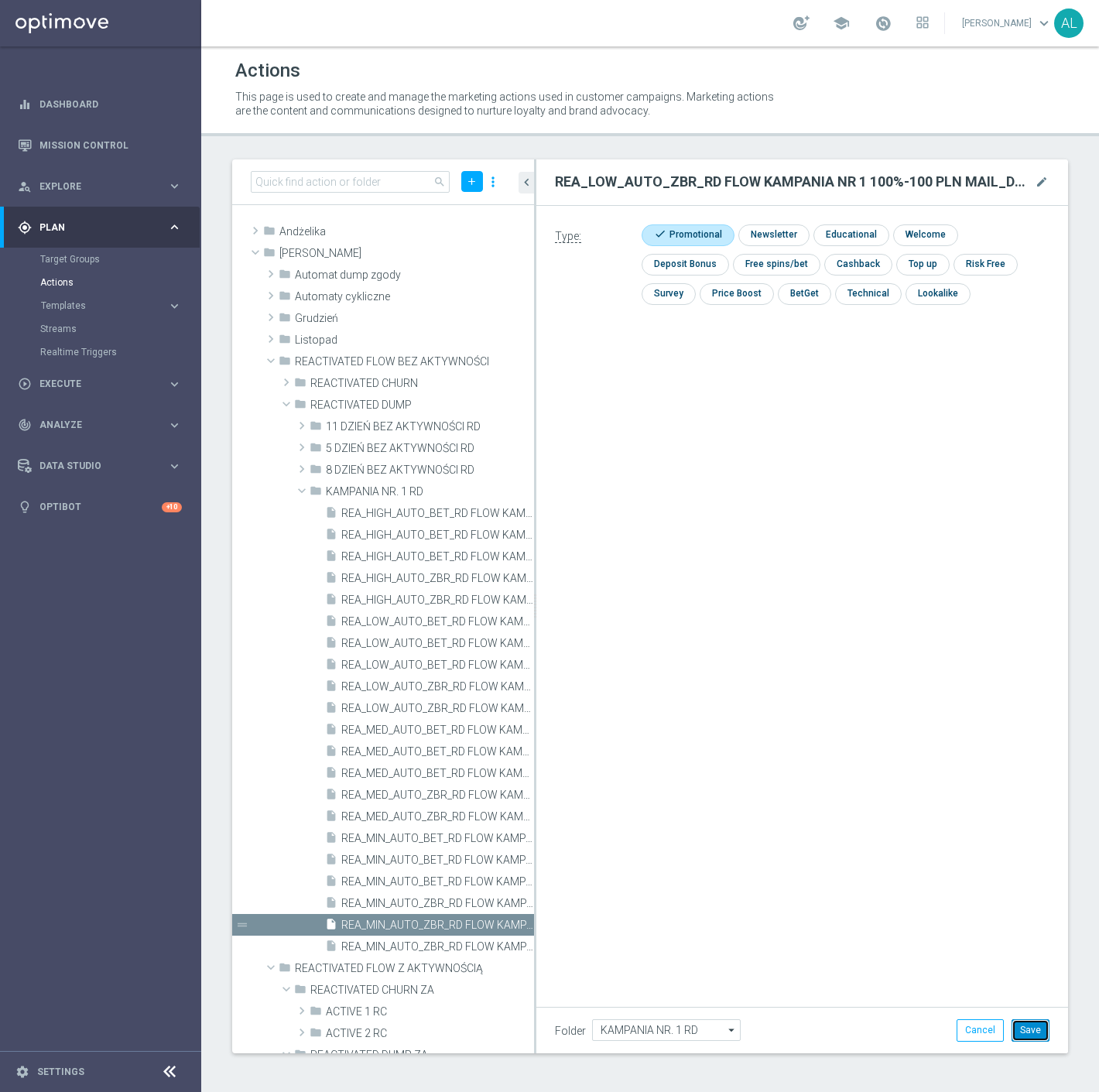
click at [1021, 1030] on button "Save" at bounding box center [1031, 1030] width 38 height 22
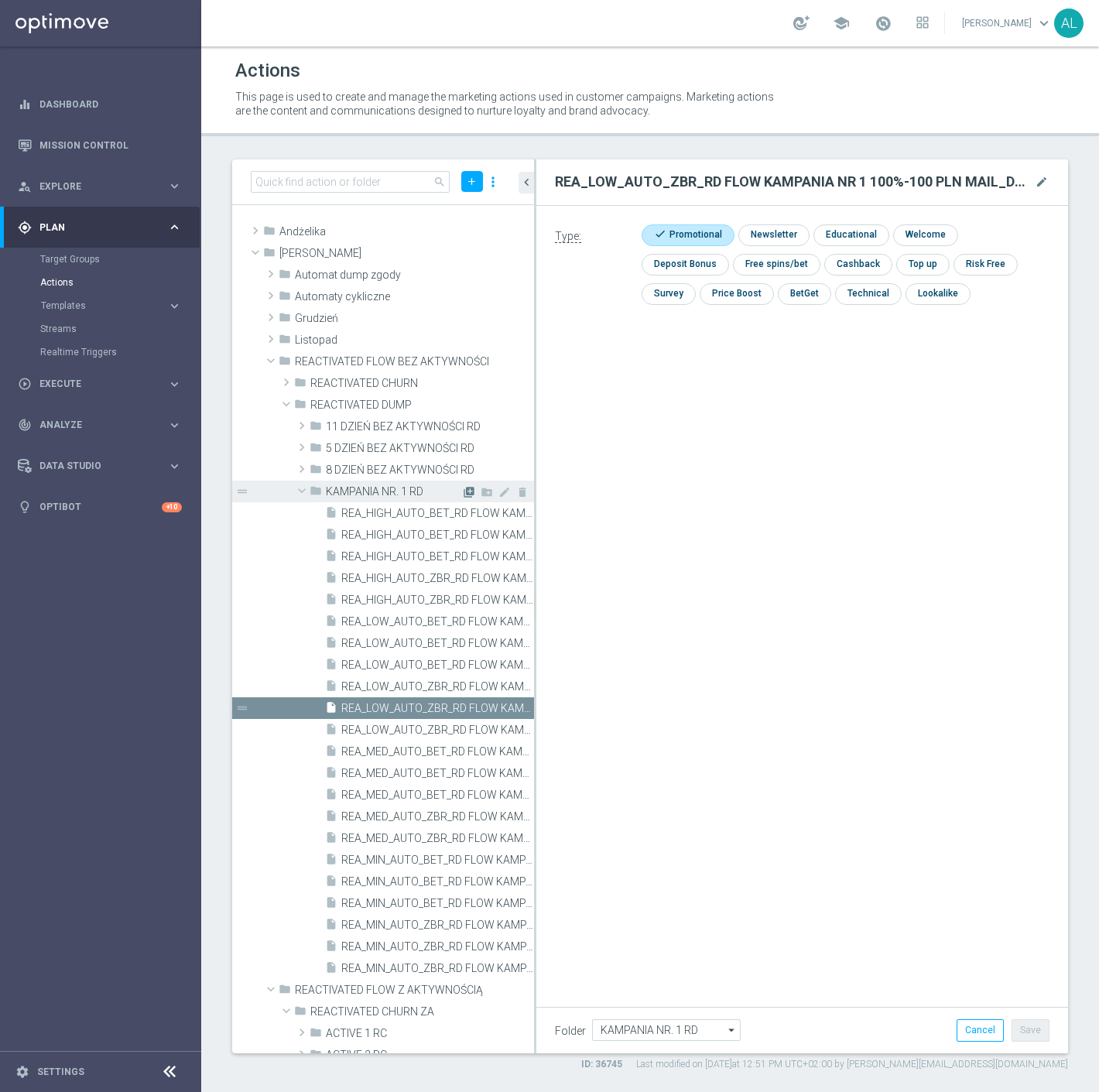
click at [463, 490] on icon "library_add" at bounding box center [469, 491] width 12 height 12
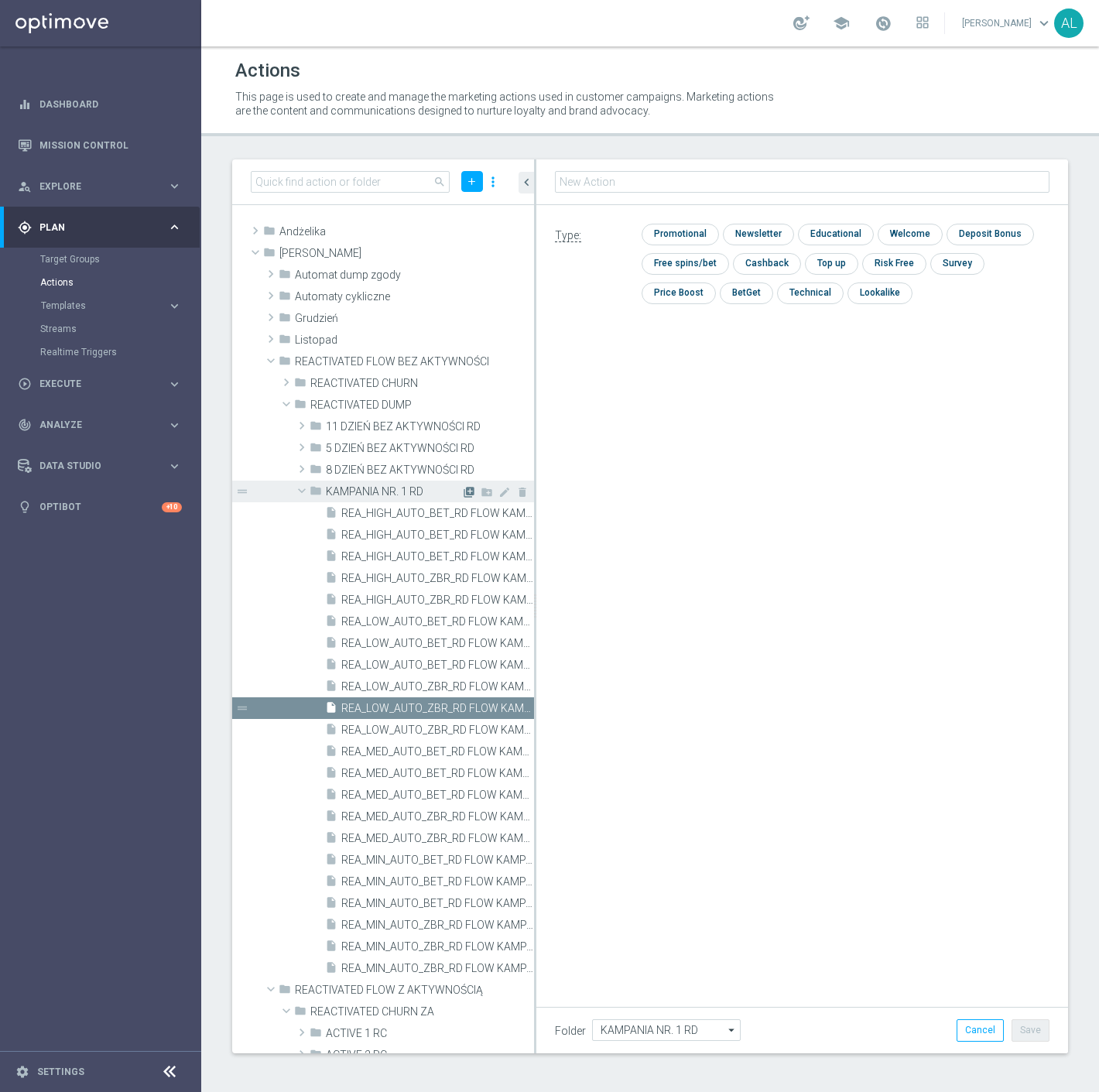
type input "REA_MED_AUTO_ZBR_RD FLOW KAMPANIA NR 1 100%-200 PLN MAIL_DAILY"
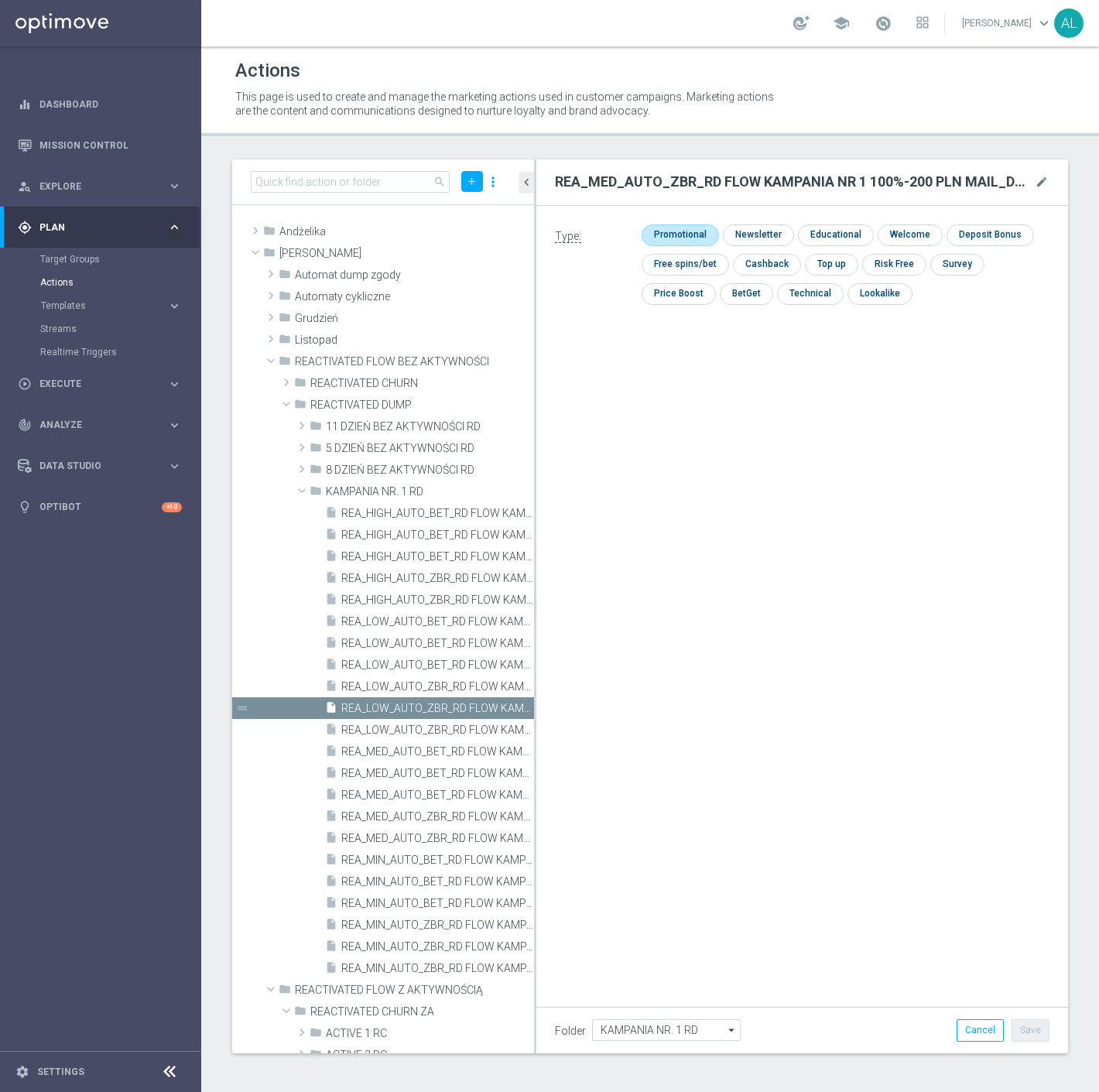
click at [656, 231] on input "checkbox" at bounding box center [679, 234] width 73 height 21
checkbox input "true"
click at [1030, 1036] on button "Save" at bounding box center [1031, 1030] width 38 height 22
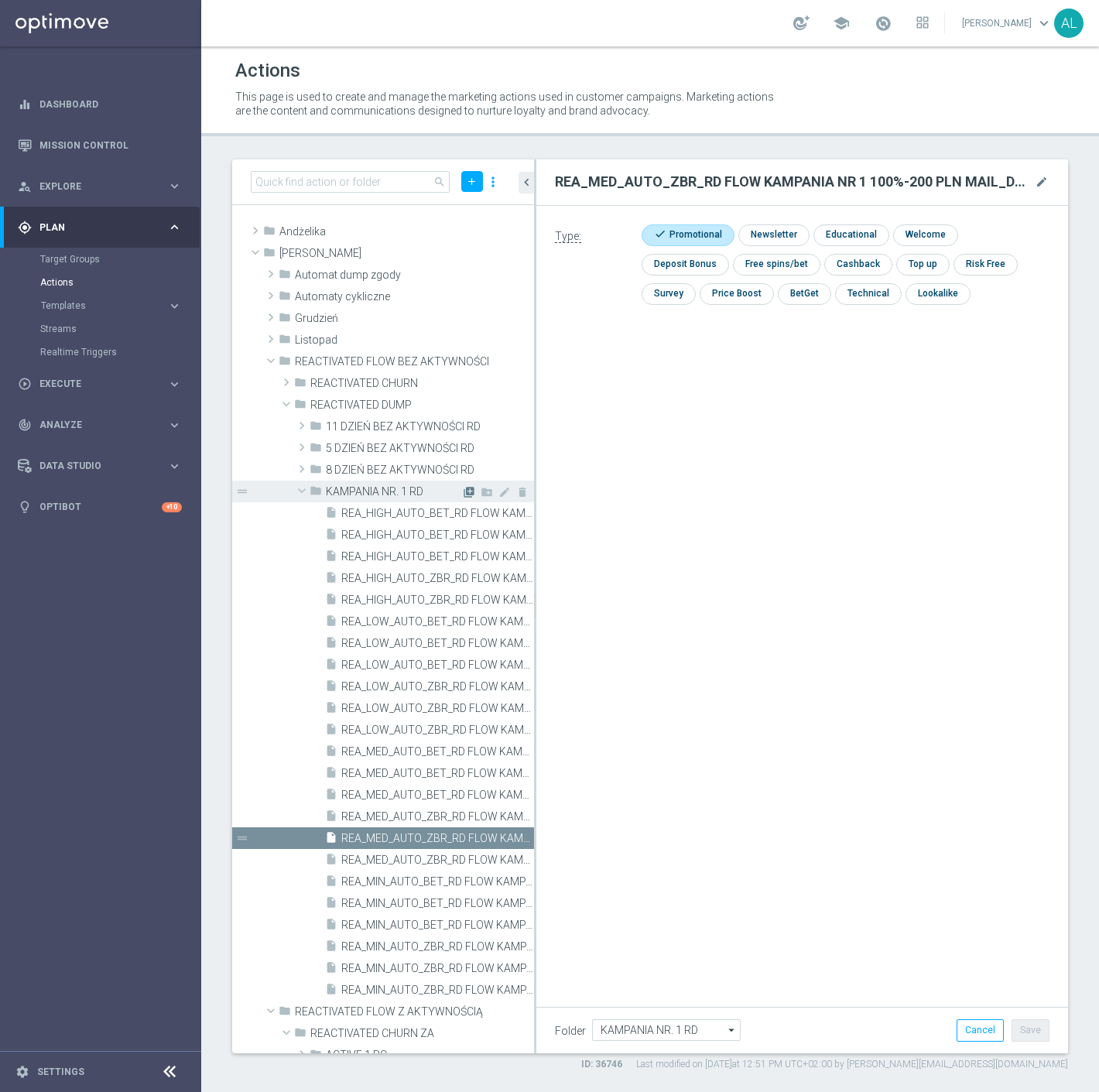
click at [463, 494] on icon "library_add" at bounding box center [469, 491] width 12 height 12
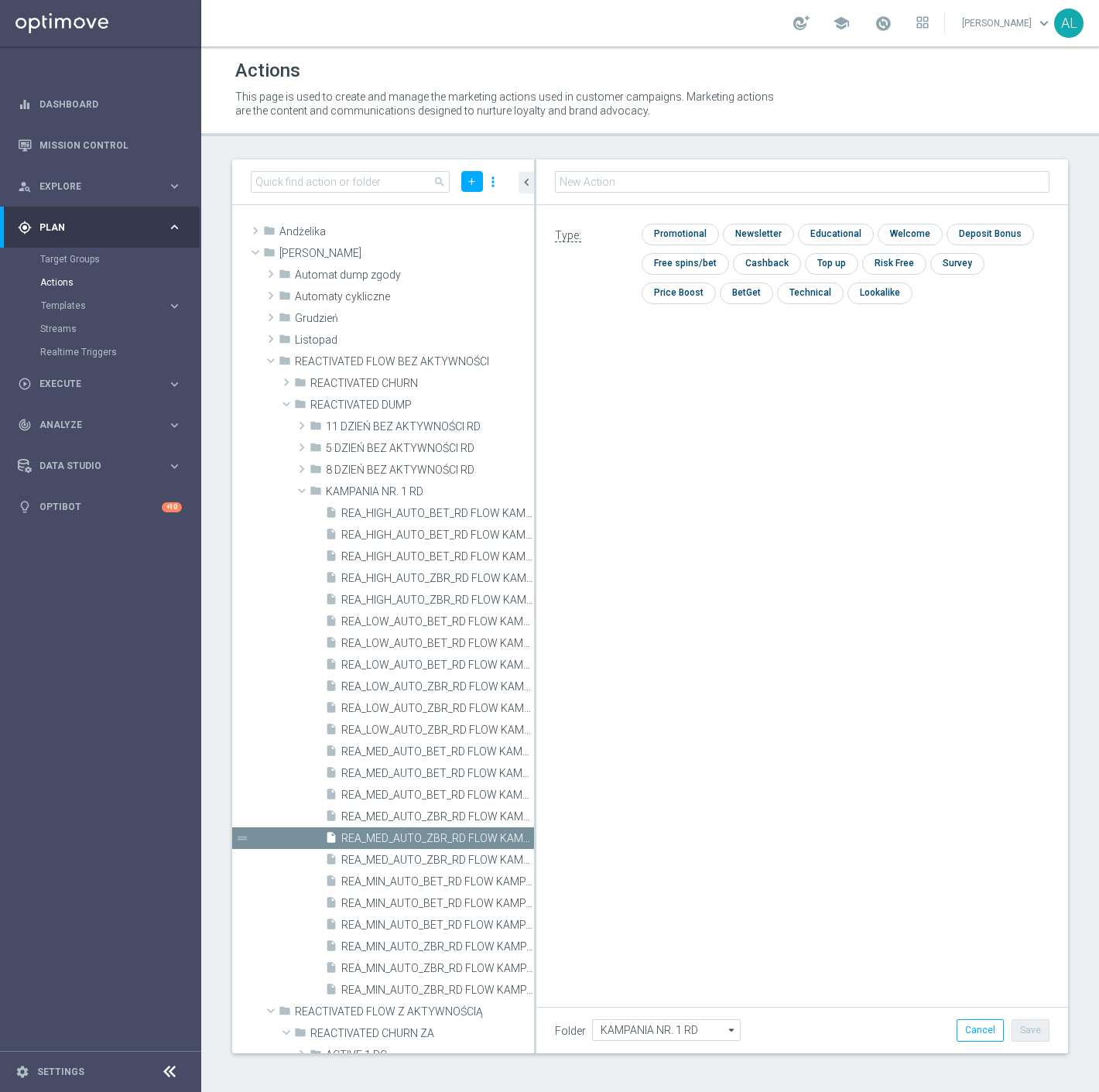
type input "REA_HIGH_AUTO_ZBR_RD FLOW KAMPANIA NR 1 100%-300 PLN MAIL_DAILY"
click at [689, 231] on input "checkbox" at bounding box center [679, 234] width 73 height 21
checkbox input "true"
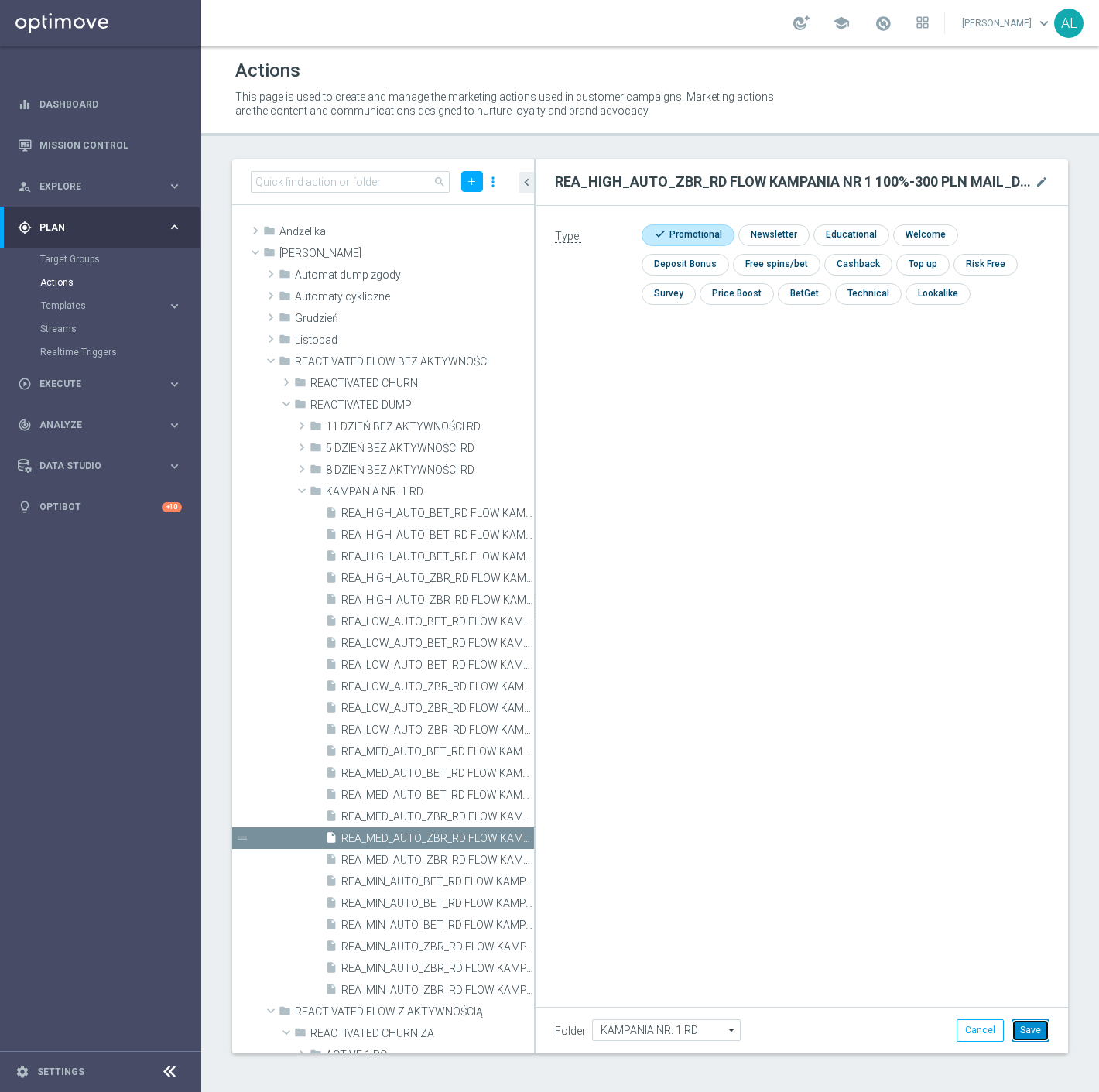
click at [1023, 1024] on button "Save" at bounding box center [1031, 1030] width 38 height 22
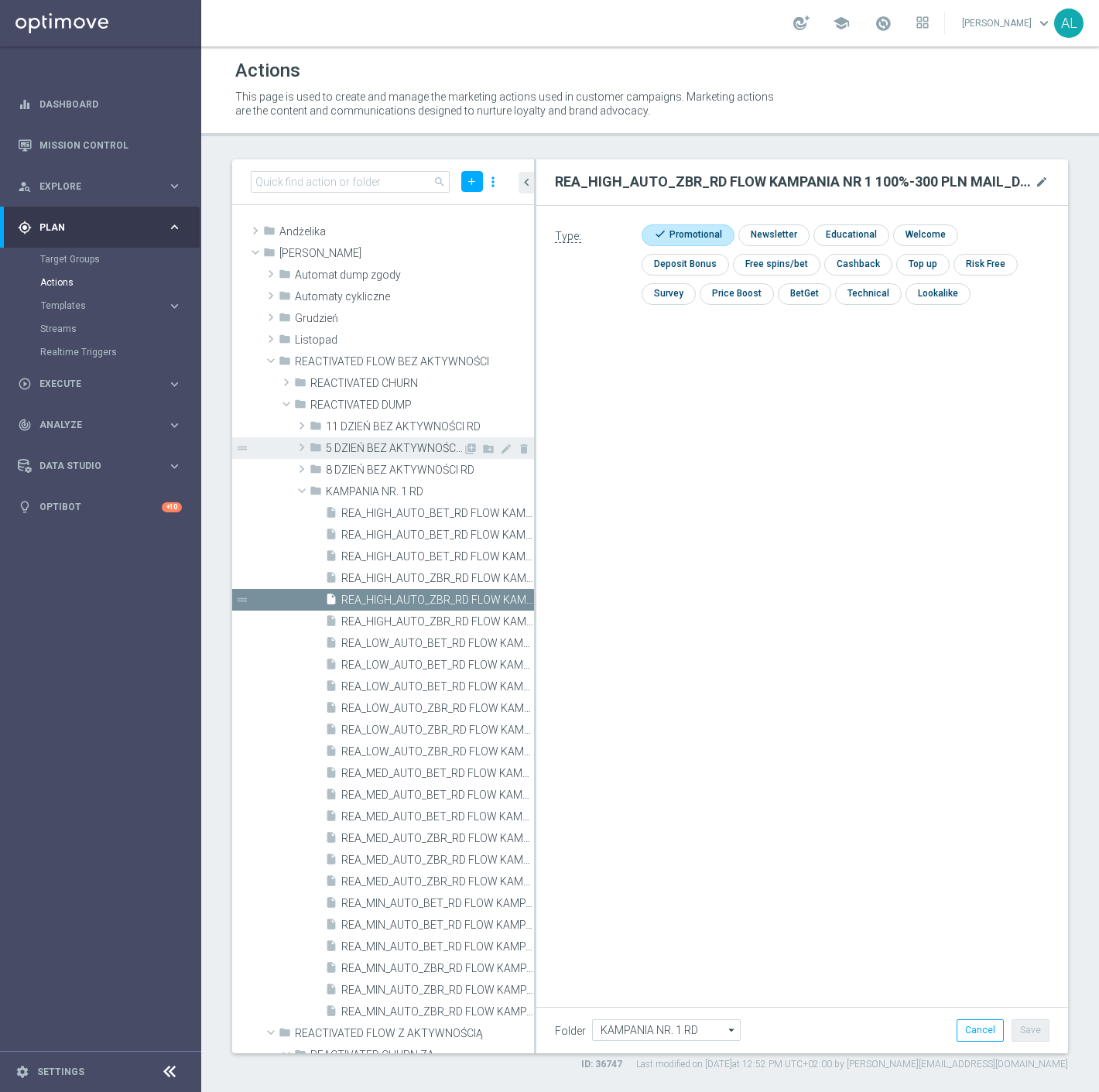
click at [304, 446] on span at bounding box center [301, 447] width 15 height 19
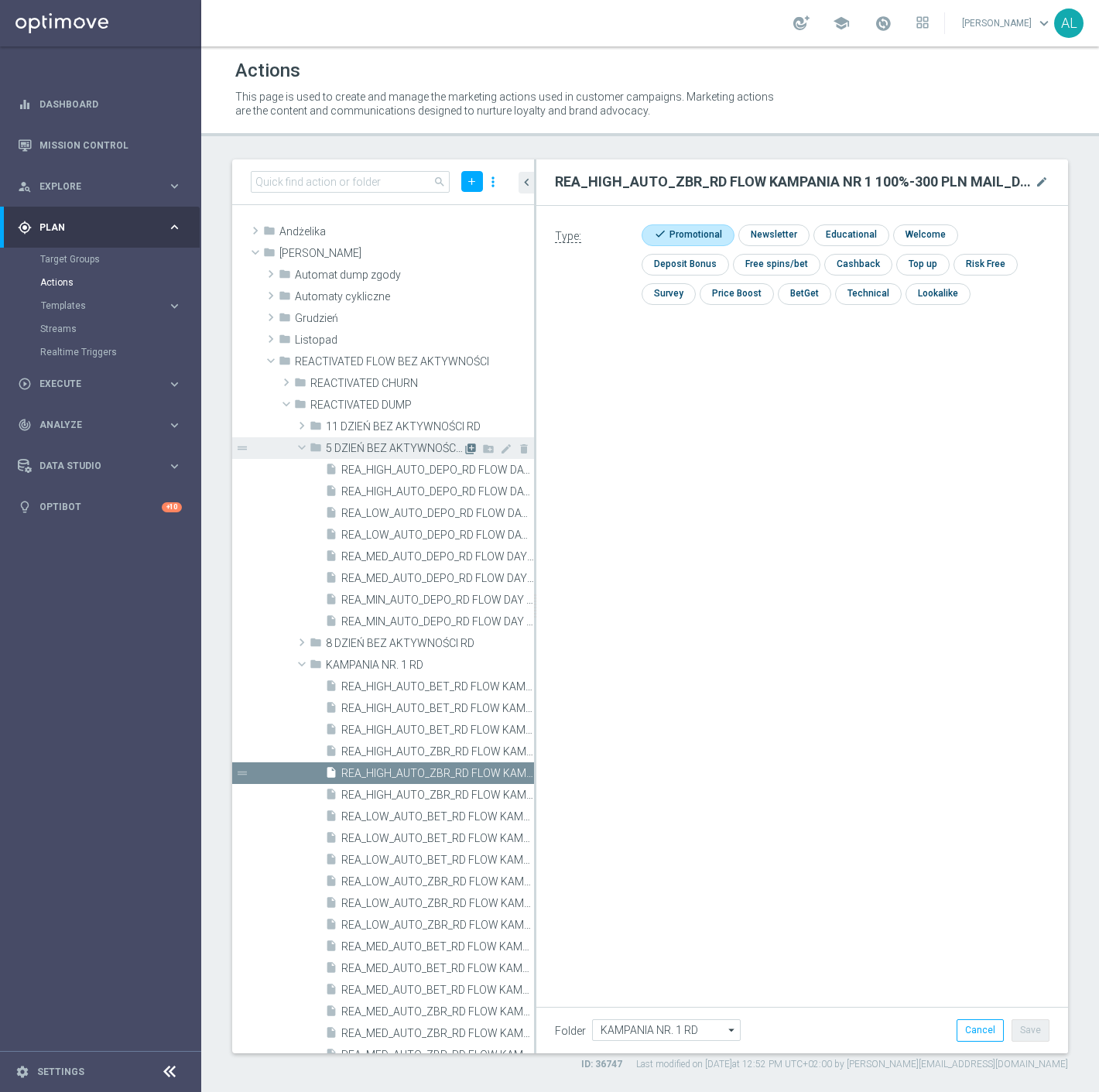
click at [464, 445] on icon "library_add" at bounding box center [470, 448] width 12 height 12
type input "5 DZIEŃ BEZ AKTYWNOŚCI RD"
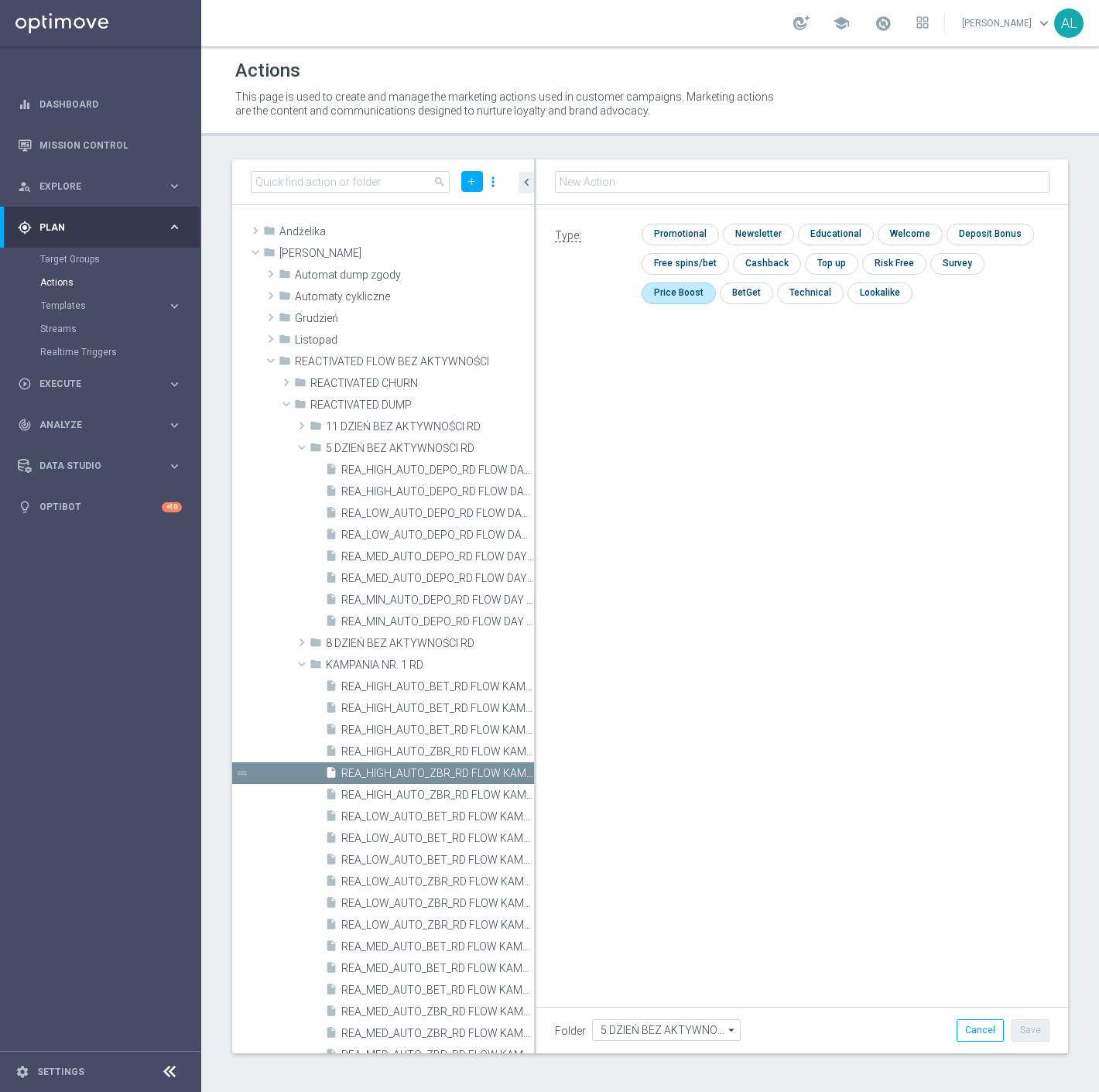
type input "REA_MIN_AUTO_DEPO_RD FLOW DAY 5 BA 100%-50 PLN MAIL_DAILY"
click at [658, 235] on input "checkbox" at bounding box center [679, 234] width 73 height 21
checkbox input "true"
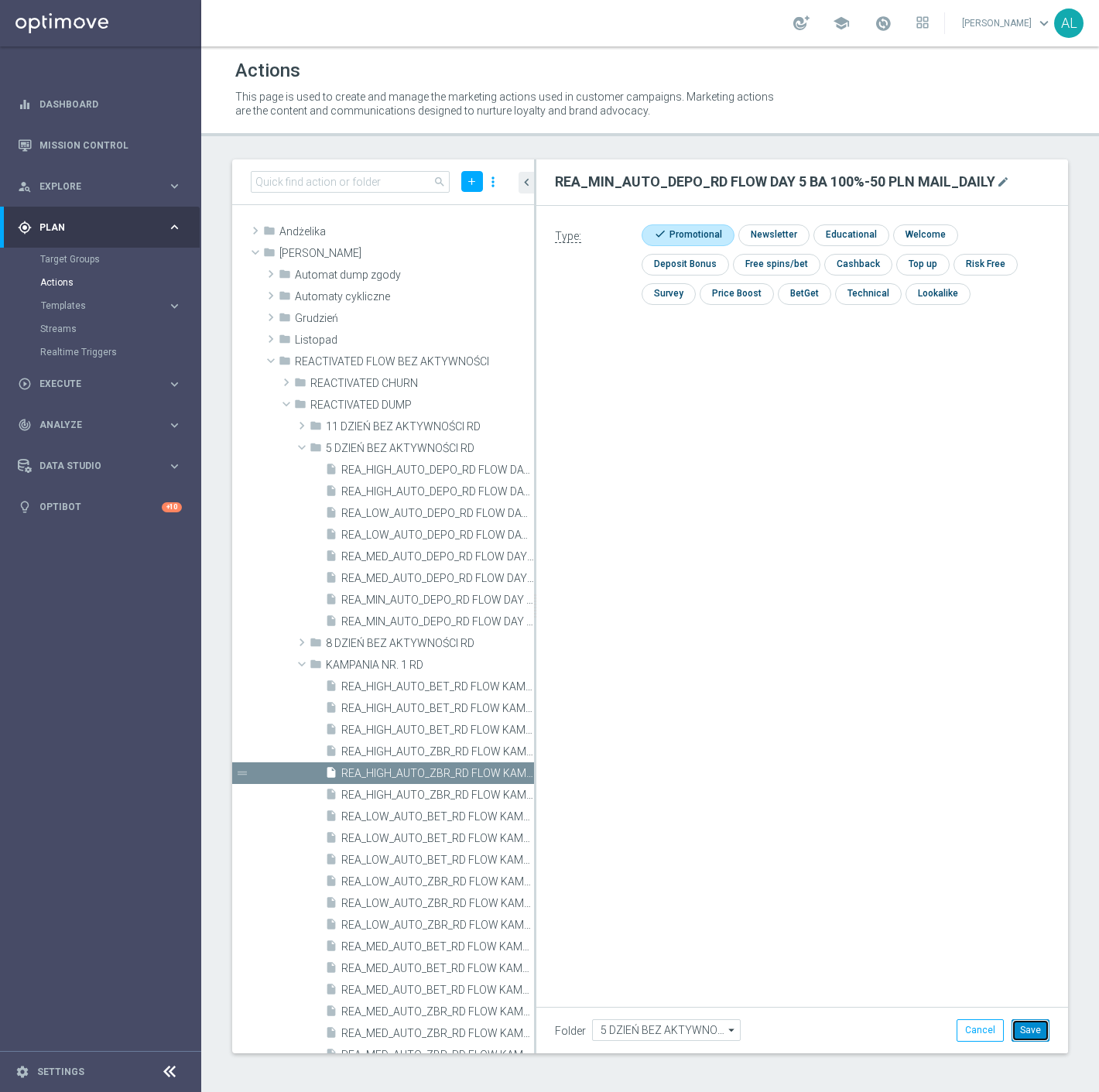
click at [1034, 1025] on button "Save" at bounding box center [1031, 1030] width 38 height 22
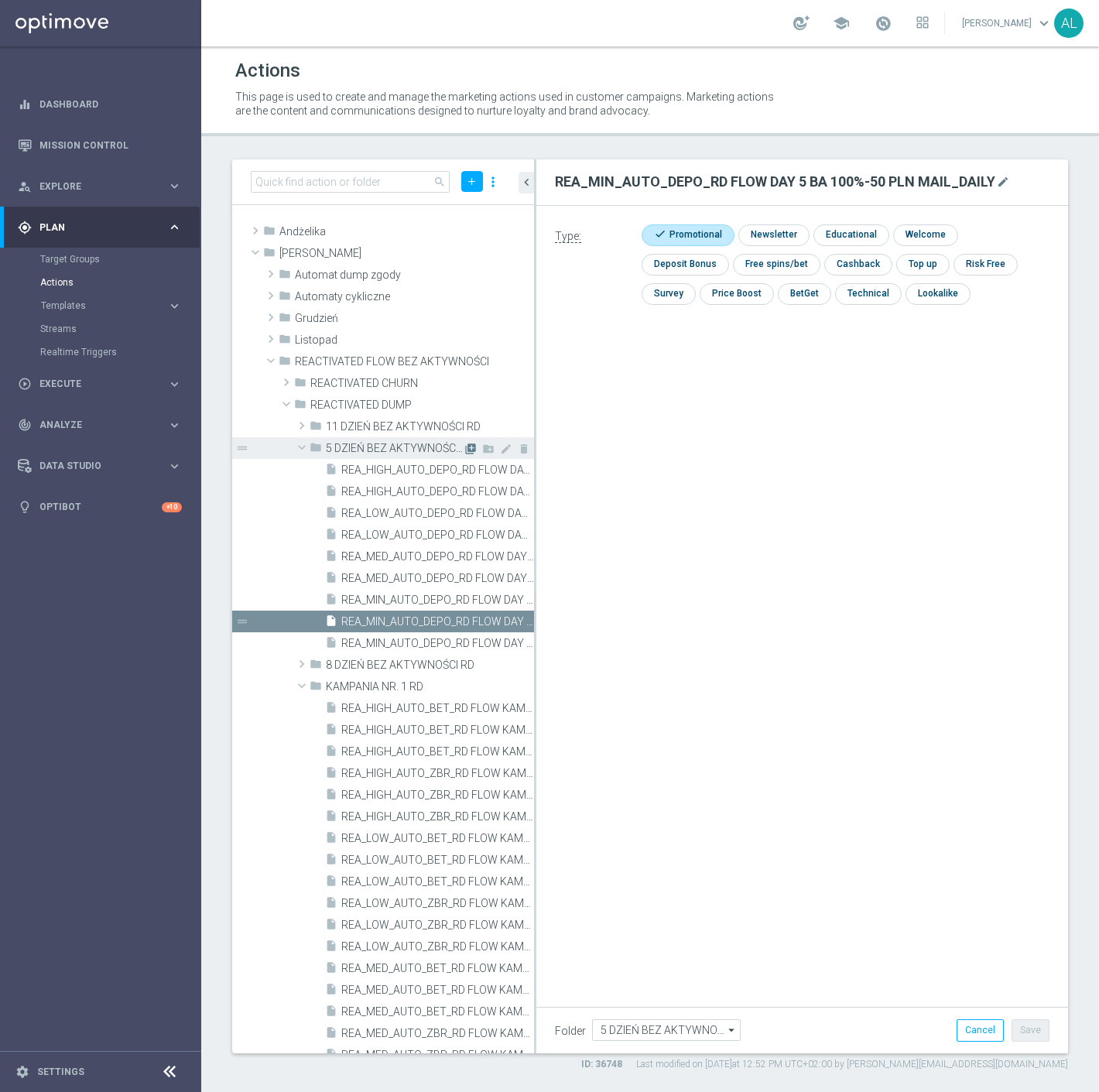
click at [464, 446] on icon "library_add" at bounding box center [470, 448] width 12 height 12
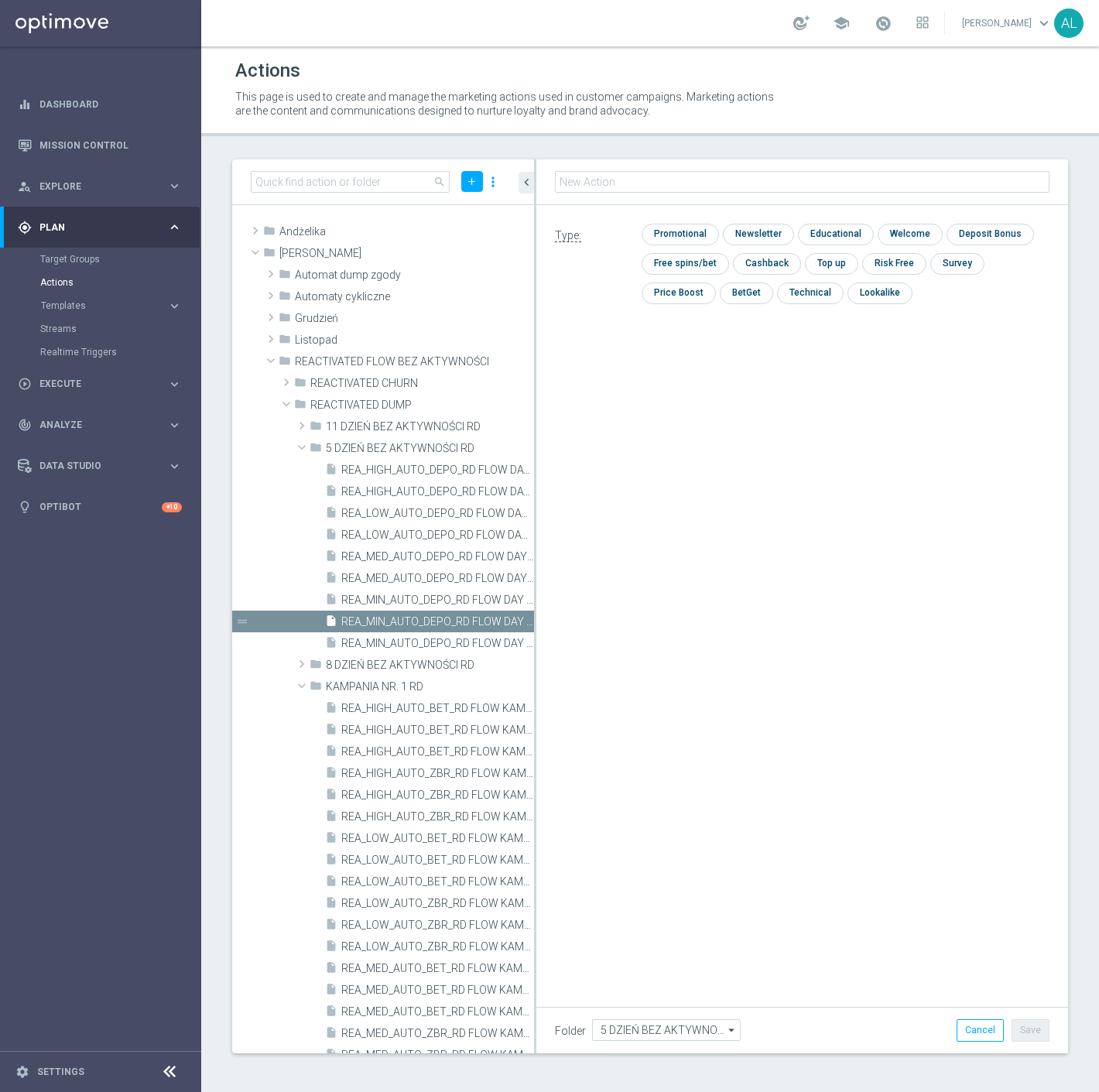
type input "REA_LOW_AUTO_DEPO_RD FLOW DAY 5 BA 100%-100 PLN MAIL_DAILY"
click at [699, 225] on input "checkbox" at bounding box center [679, 234] width 73 height 21
checkbox input "true"
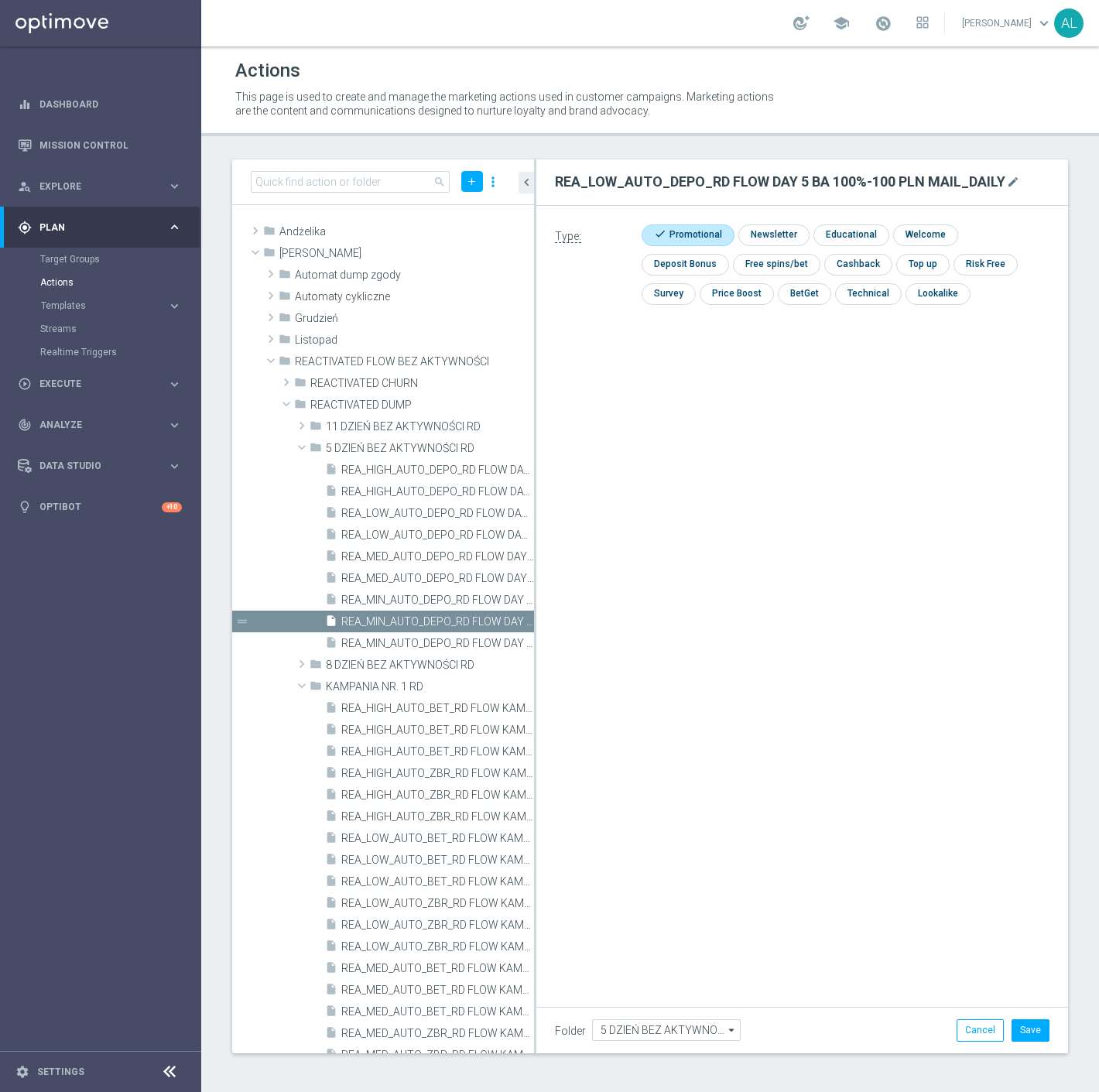
click at [1032, 1042] on div "Folder 5 DZIEŃ BEZ AKTYWNOŚCI RD 5 DZIEŃ BEZ AKTYWNOŚCI RD arrow_drop_down Show…" at bounding box center [802, 1030] width 532 height 46
click at [1032, 1028] on button "Save" at bounding box center [1031, 1030] width 38 height 22
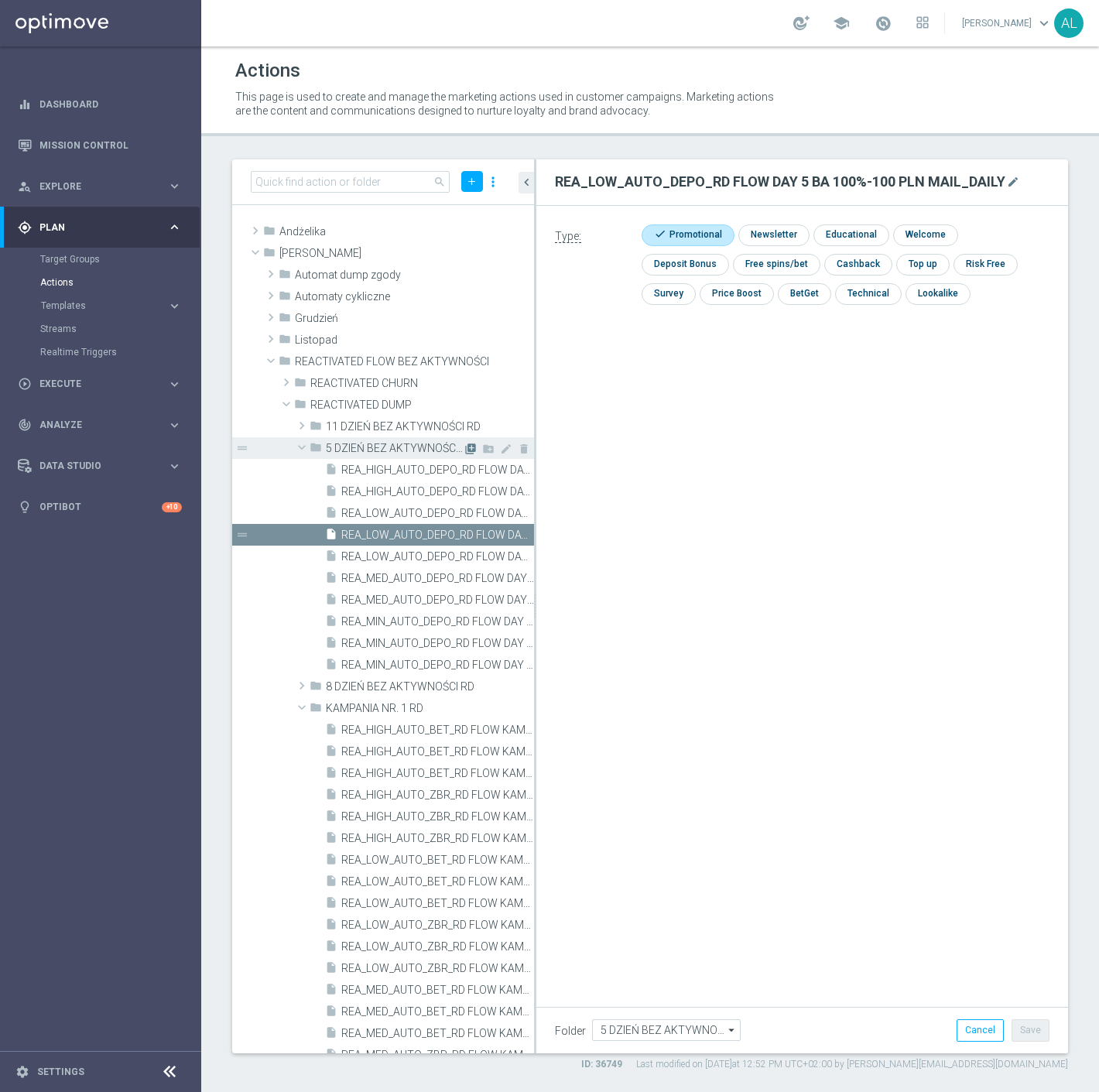
click at [464, 447] on icon "library_add" at bounding box center [470, 448] width 12 height 12
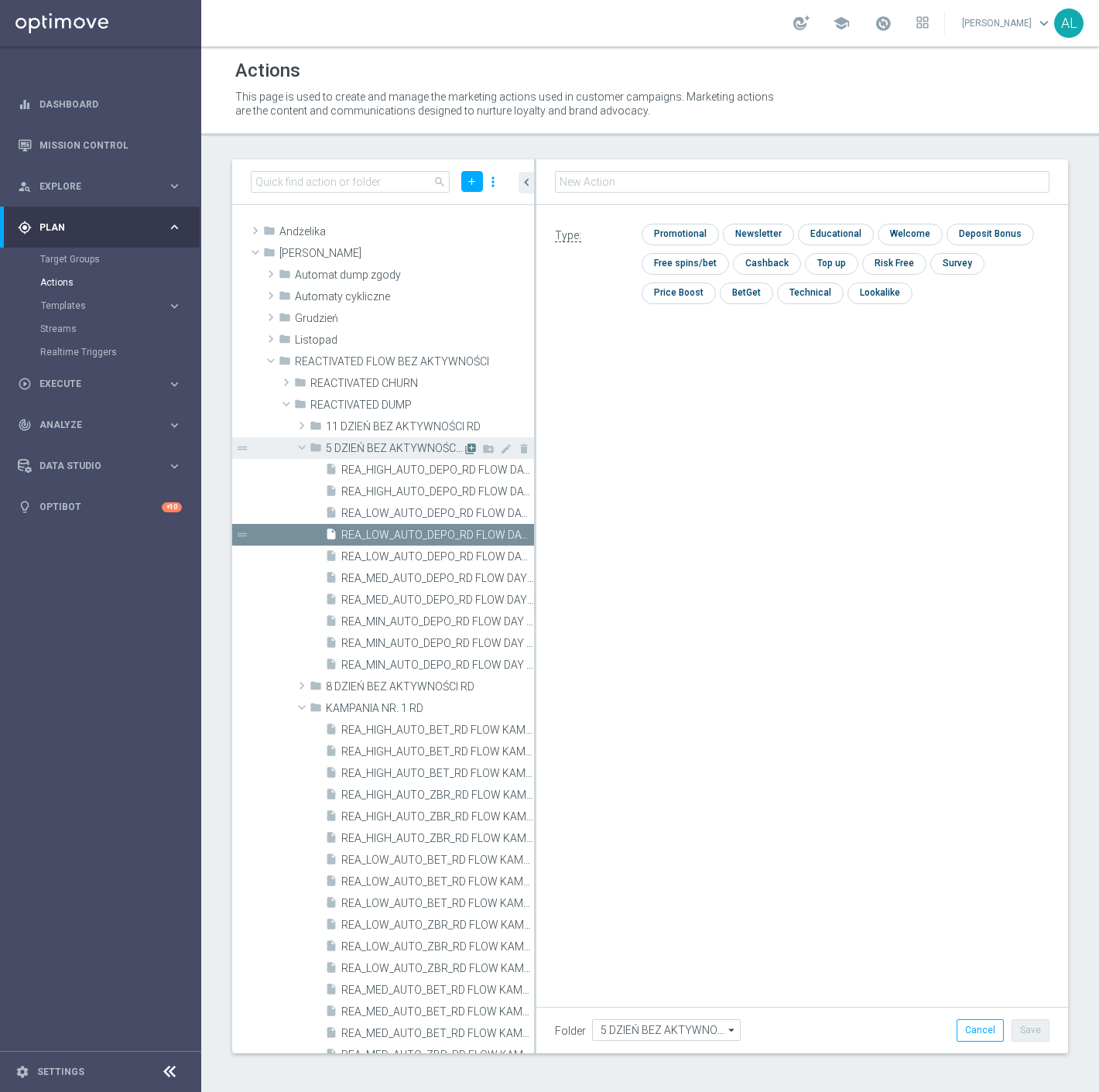
type input "REA_MED_AUTO_DEPO_RD FLOW DAY 5 BA 100%-200 PLN MAIL_DAILY"
click at [694, 227] on input "checkbox" at bounding box center [679, 234] width 73 height 21
checkbox input "true"
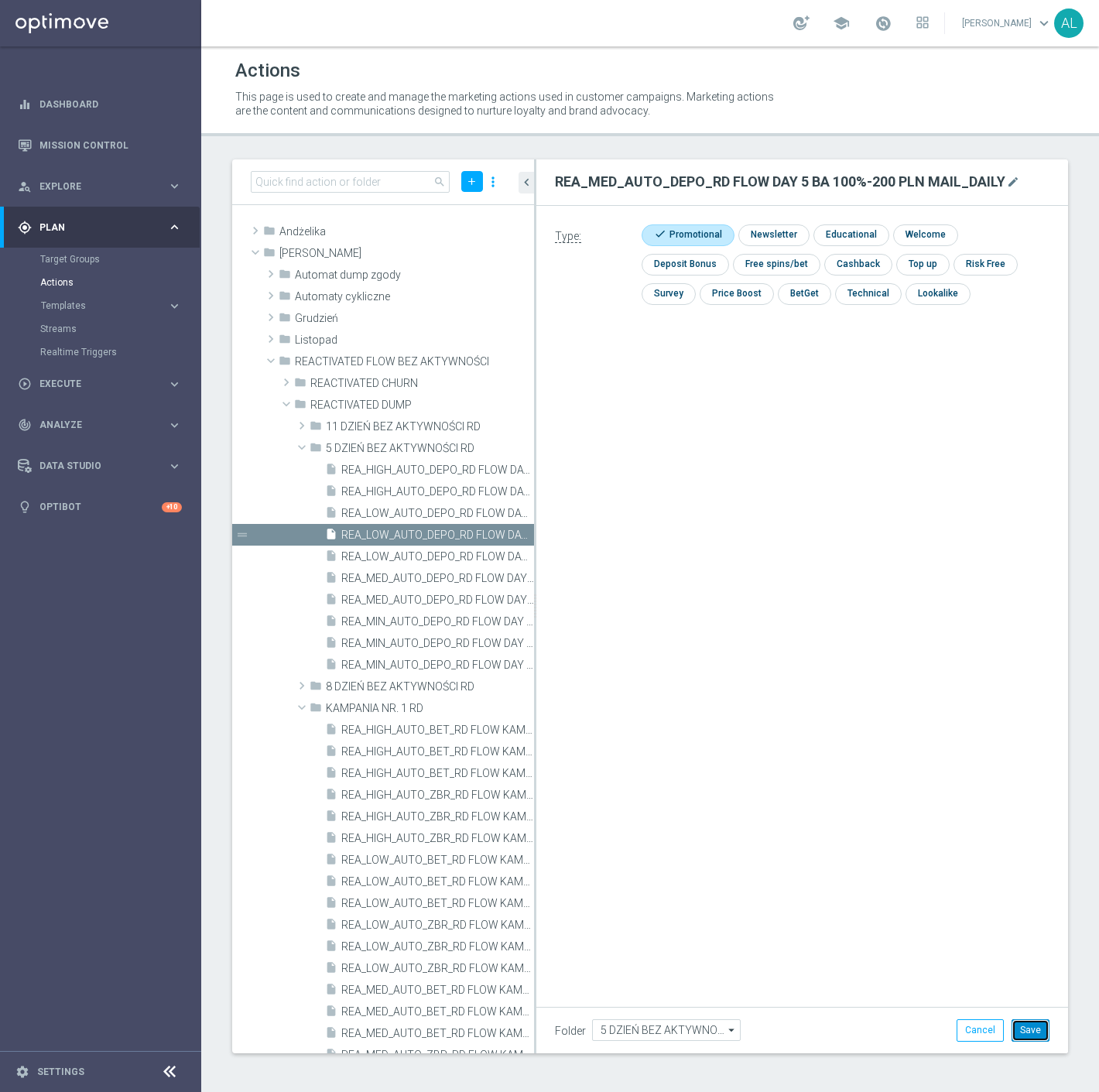
click at [1038, 1034] on button "Save" at bounding box center [1031, 1030] width 38 height 22
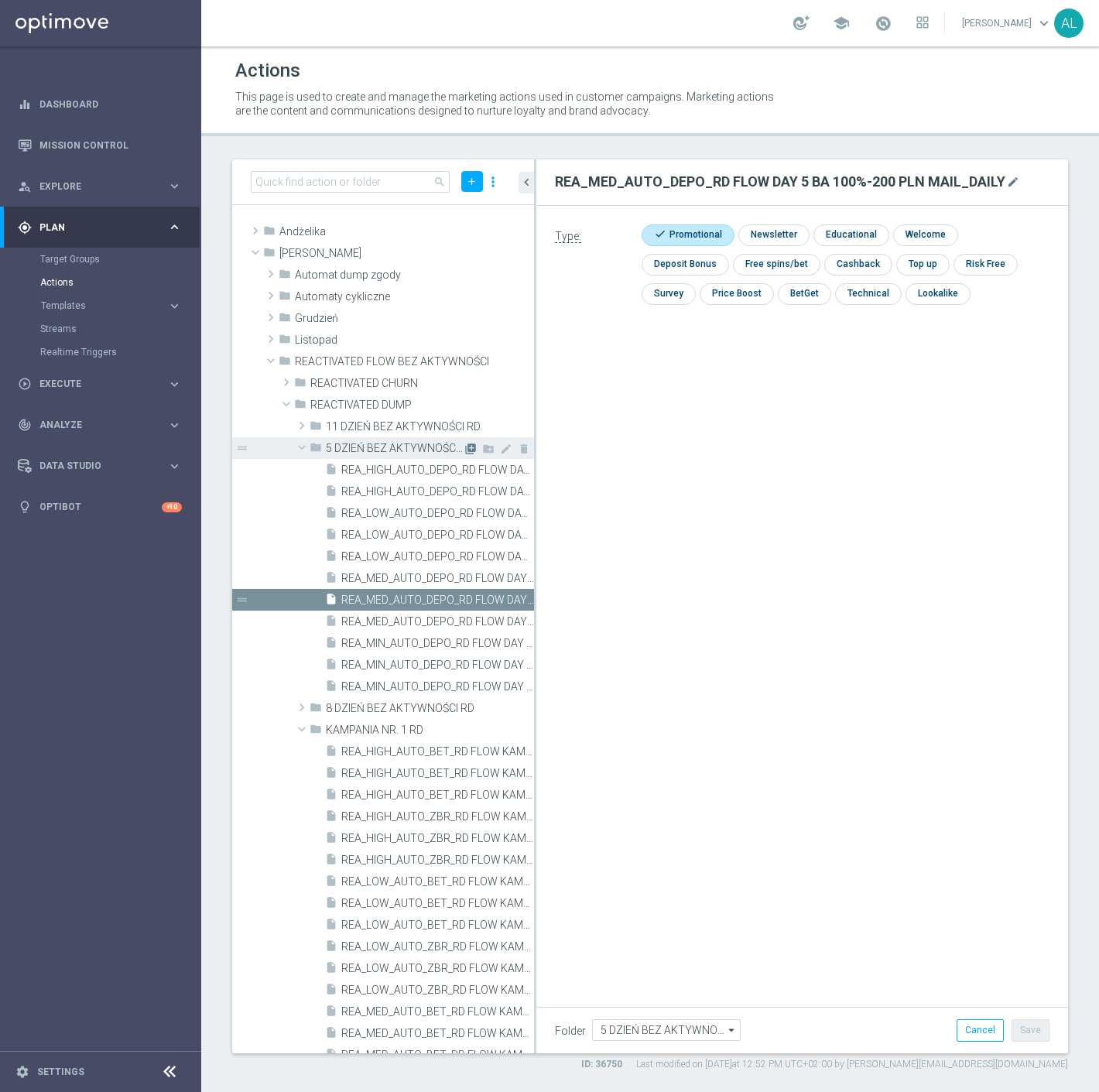
click at [464, 444] on icon "library_add" at bounding box center [470, 448] width 12 height 12
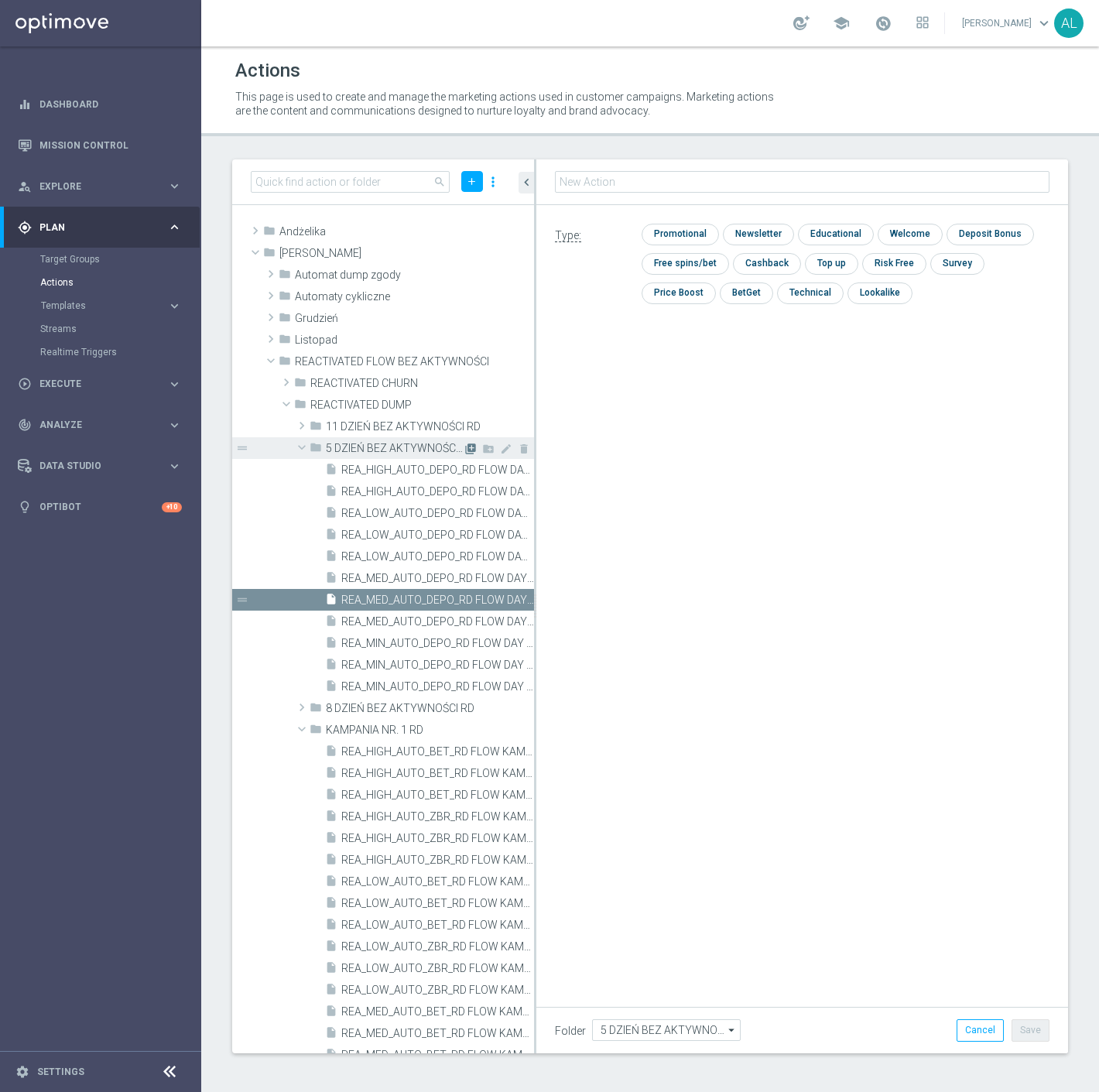
type input "REA_HIGH_AUTO_DEPO_RD FLOW DAY 5 BA 100%-300 PLN MAIL_DAILY"
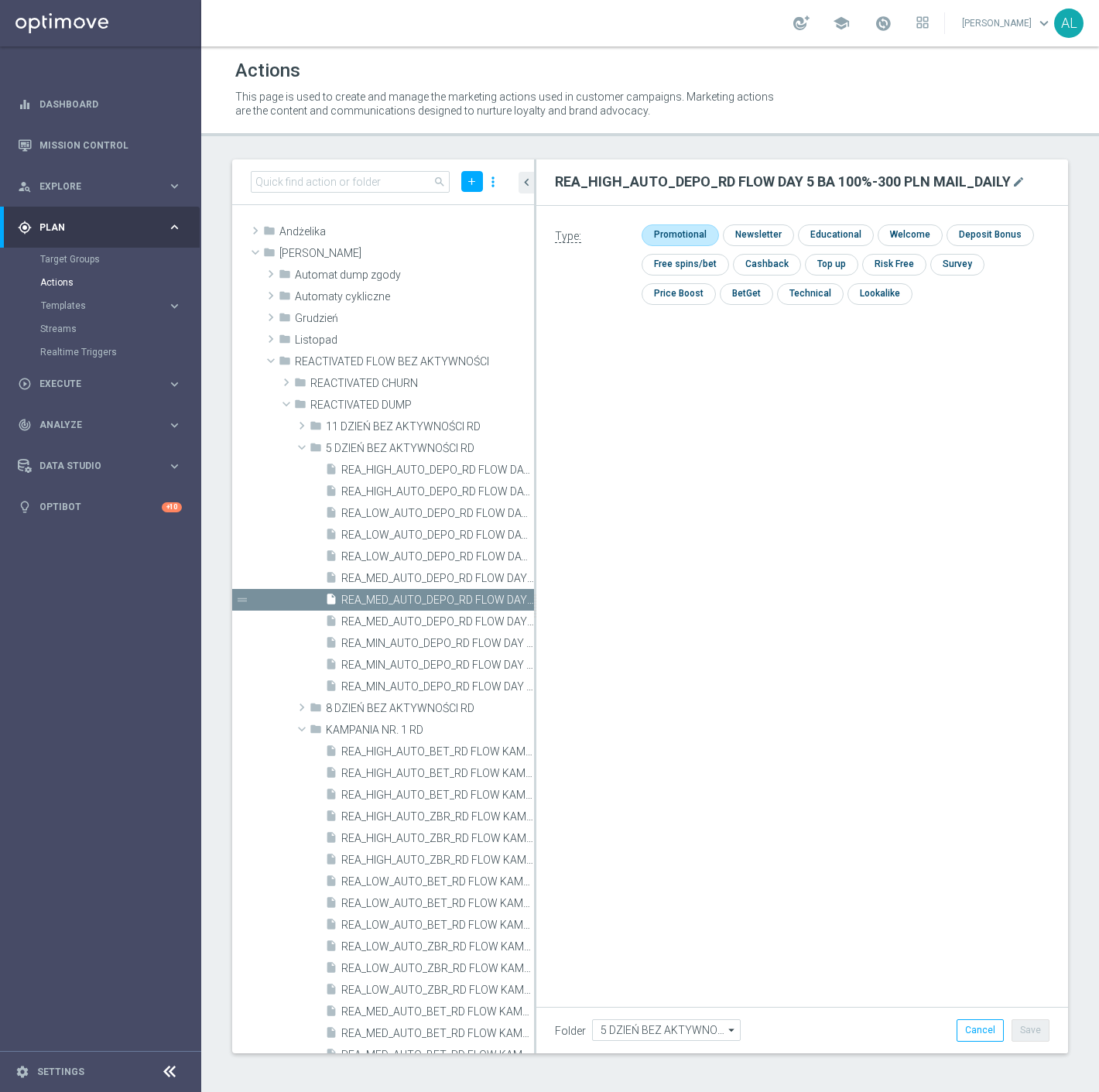
click at [671, 229] on input "checkbox" at bounding box center [679, 234] width 73 height 21
checkbox input "true"
click at [1031, 1026] on button "Save" at bounding box center [1031, 1030] width 38 height 22
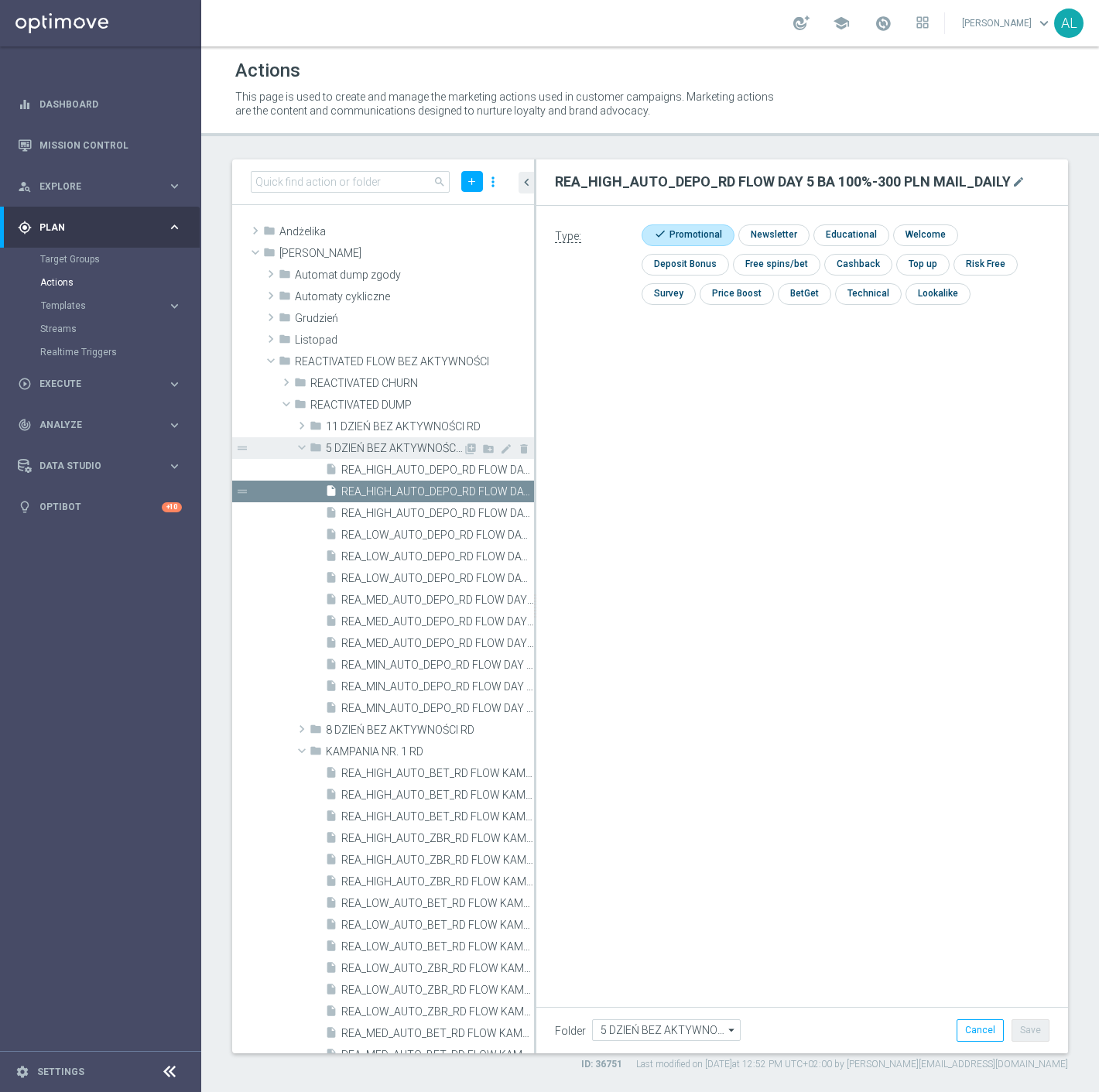
click at [299, 451] on span at bounding box center [302, 447] width 19 height 15
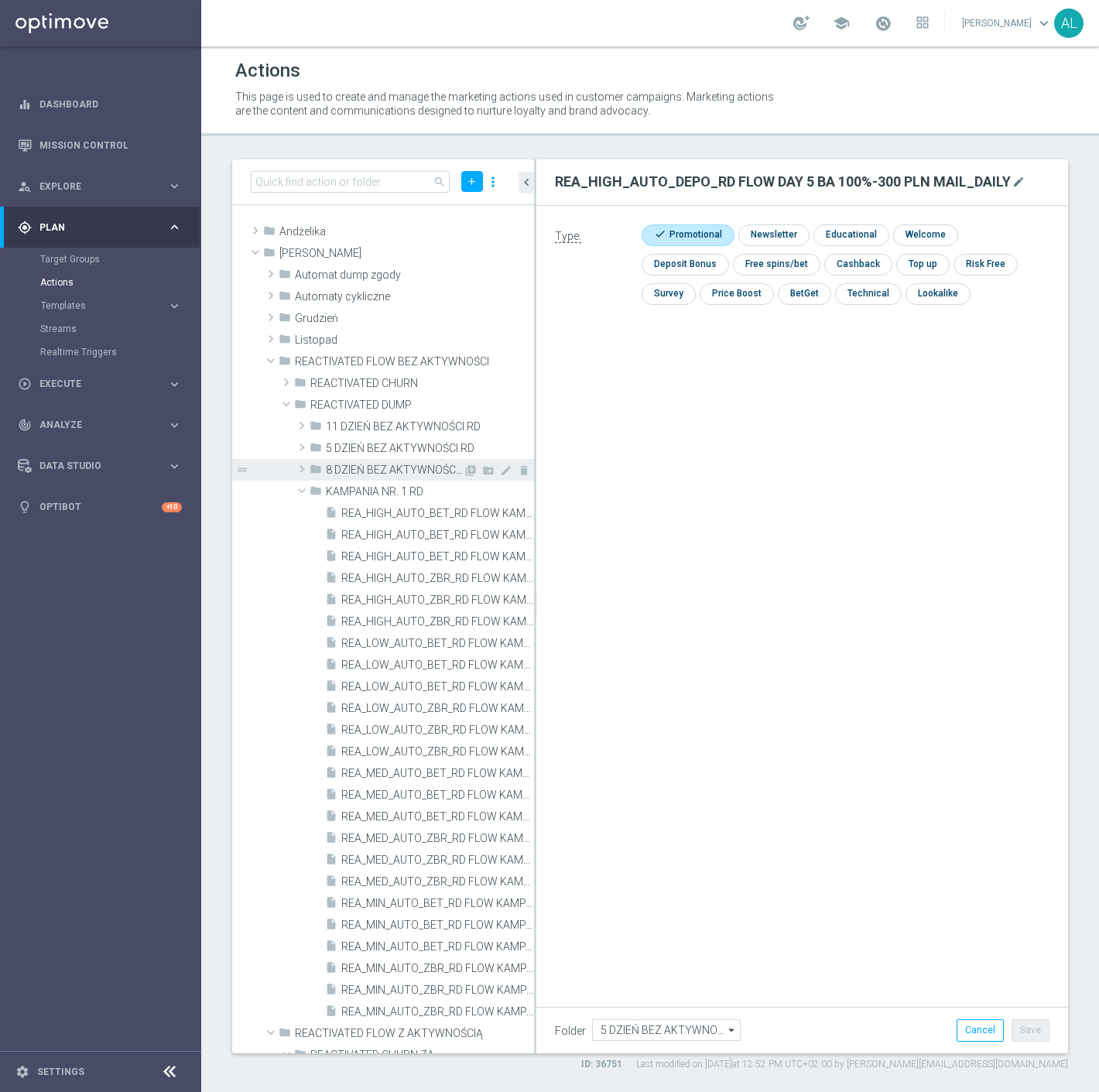
click at [299, 468] on span at bounding box center [301, 469] width 15 height 19
click at [464, 466] on icon "library_add" at bounding box center [470, 470] width 12 height 12
type input "8 DZIEŃ BEZ AKTYWNOŚCI RD"
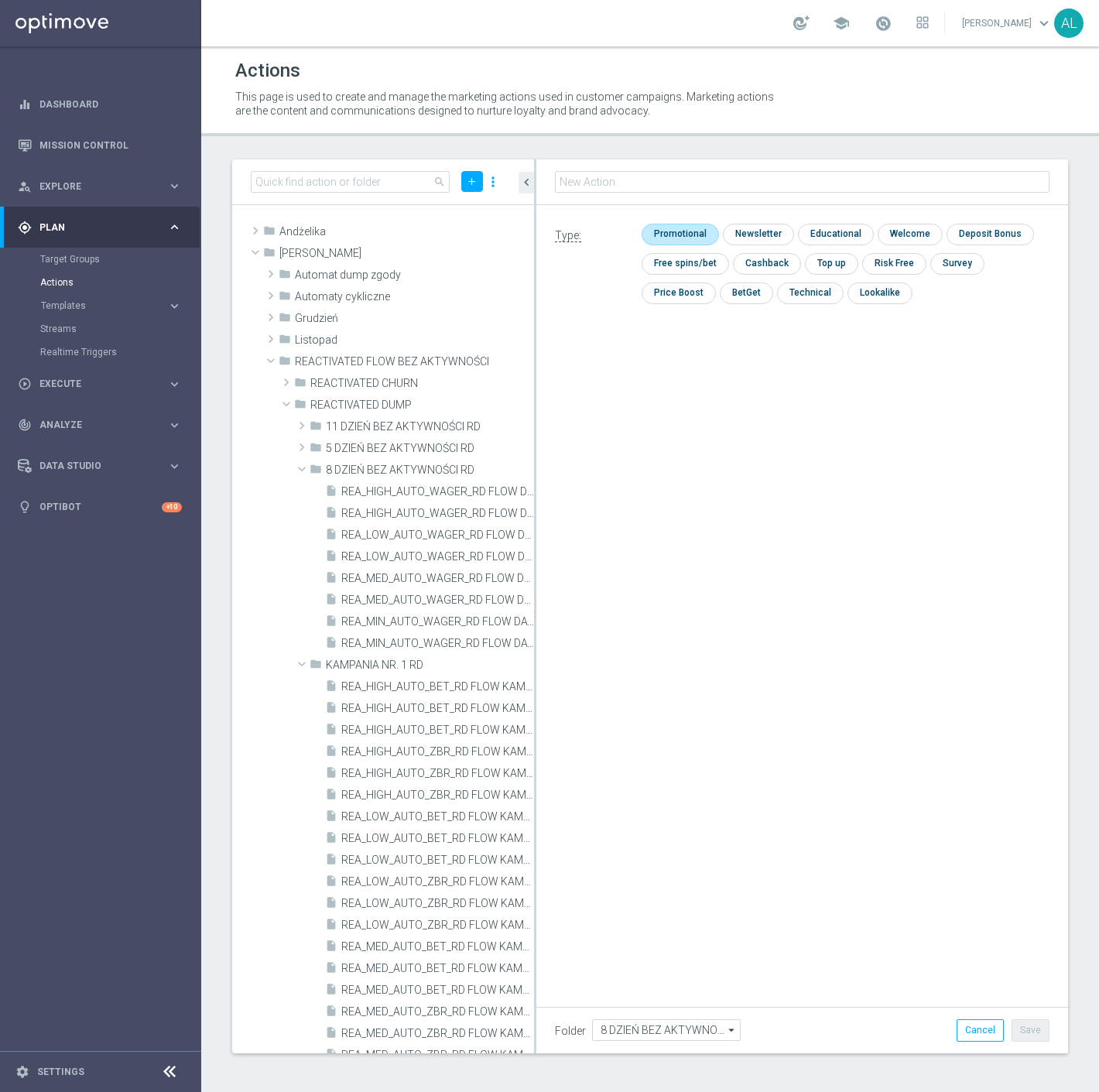
type input "REA_MIN_AUTO_WAGER_RD FLOW DAY 8 BA 100%-25 PLN MAIL_DAILY"
click at [682, 235] on input "checkbox" at bounding box center [679, 234] width 73 height 21
checkbox input "true"
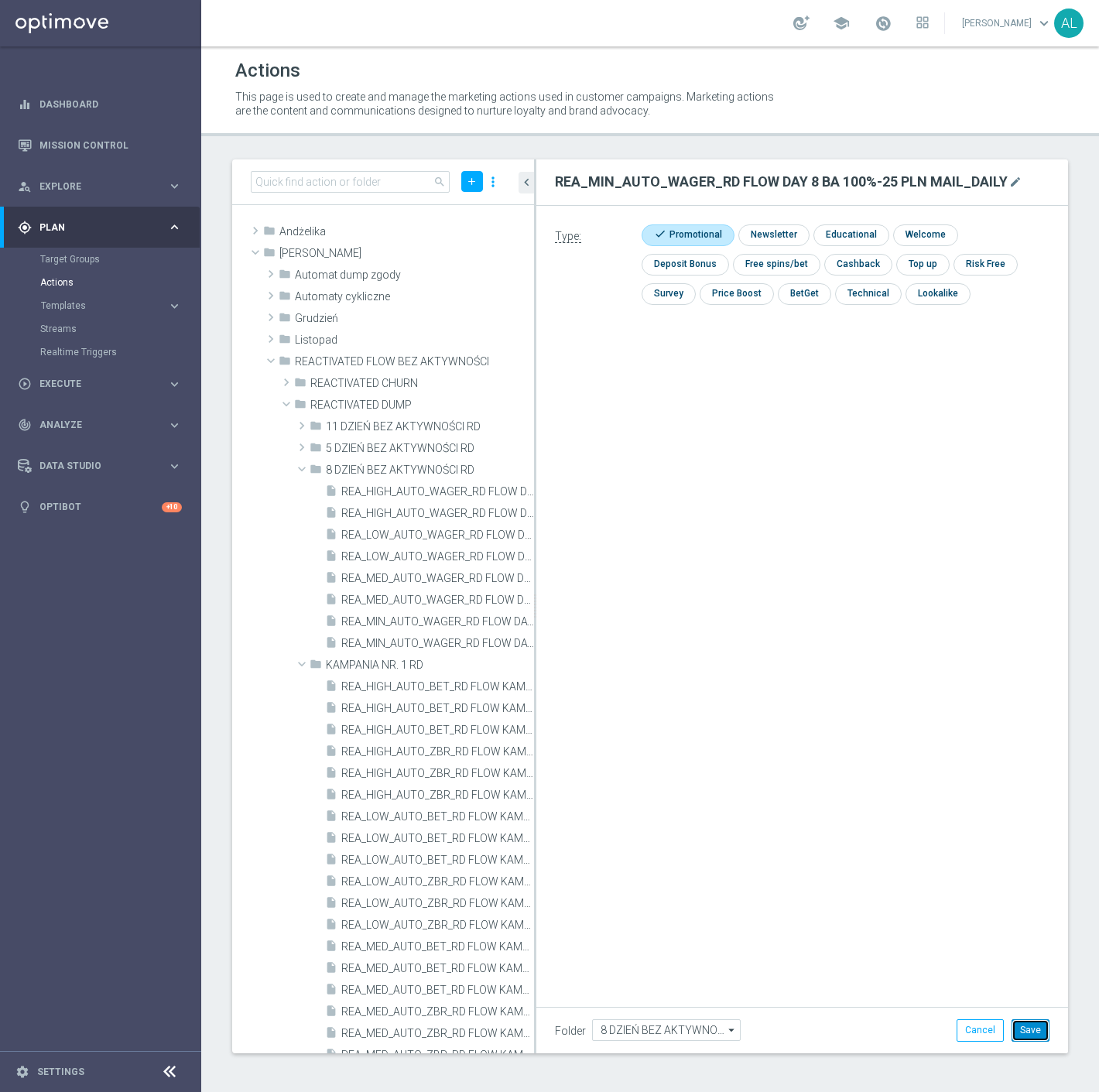
click at [1022, 1025] on button "Save" at bounding box center [1031, 1030] width 38 height 22
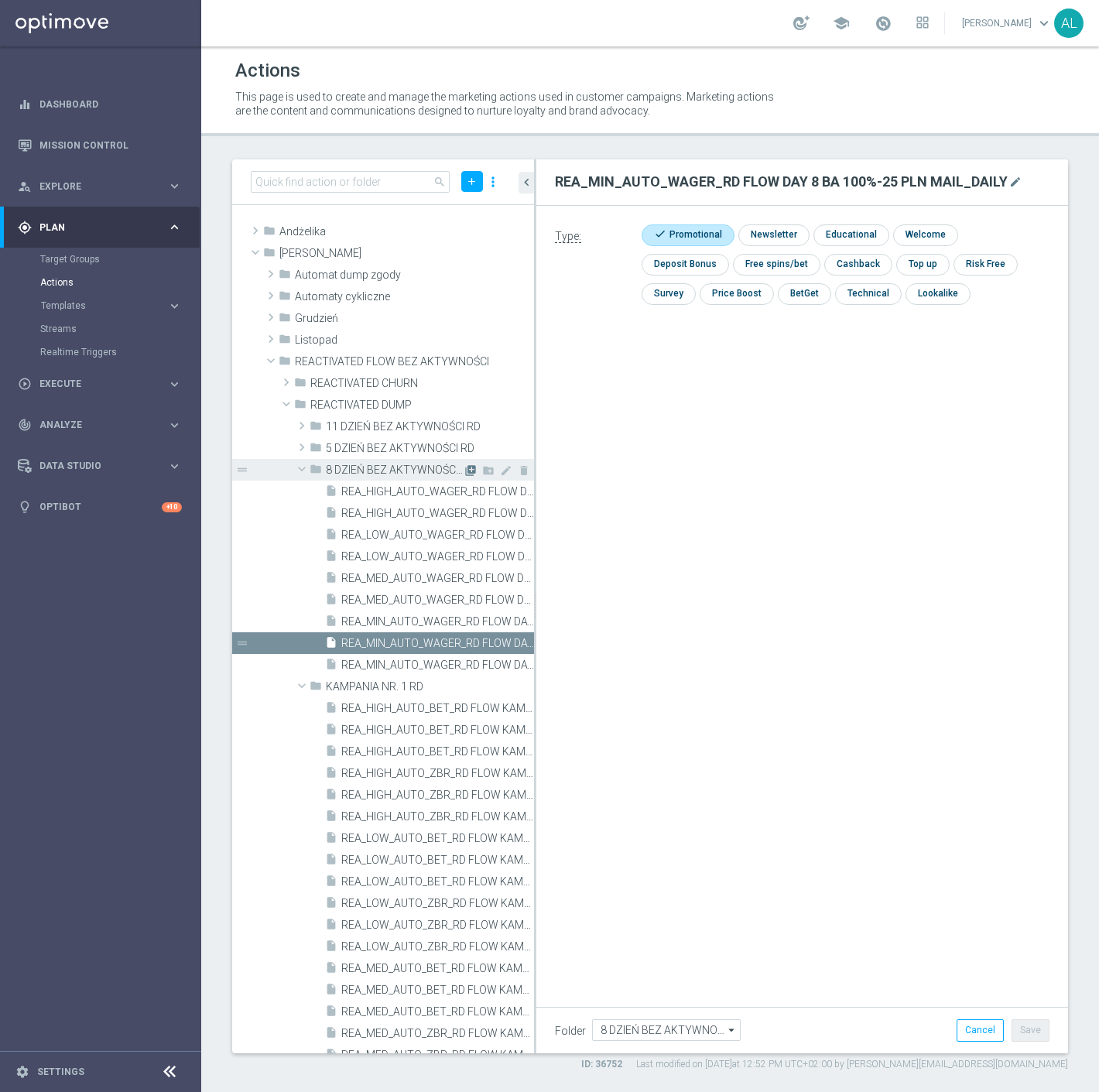
click at [464, 469] on icon "library_add" at bounding box center [470, 470] width 12 height 12
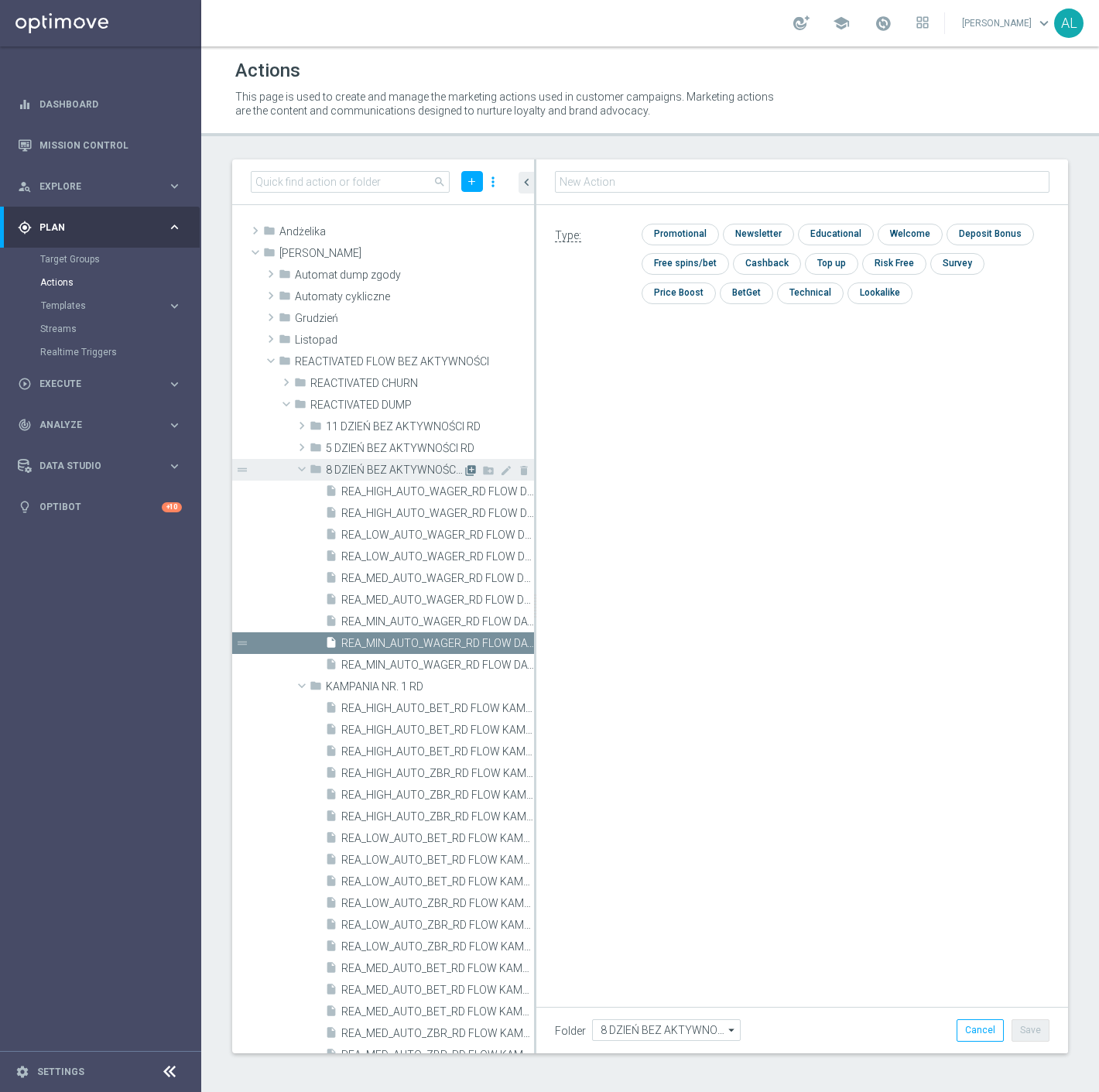
type input "REA_LOW_AUTO_WAGER_RD FLOW DAY 8 BA 100%-50 PLN MAIL_DAILY"
click at [692, 237] on input "checkbox" at bounding box center [679, 234] width 73 height 21
checkbox input "true"
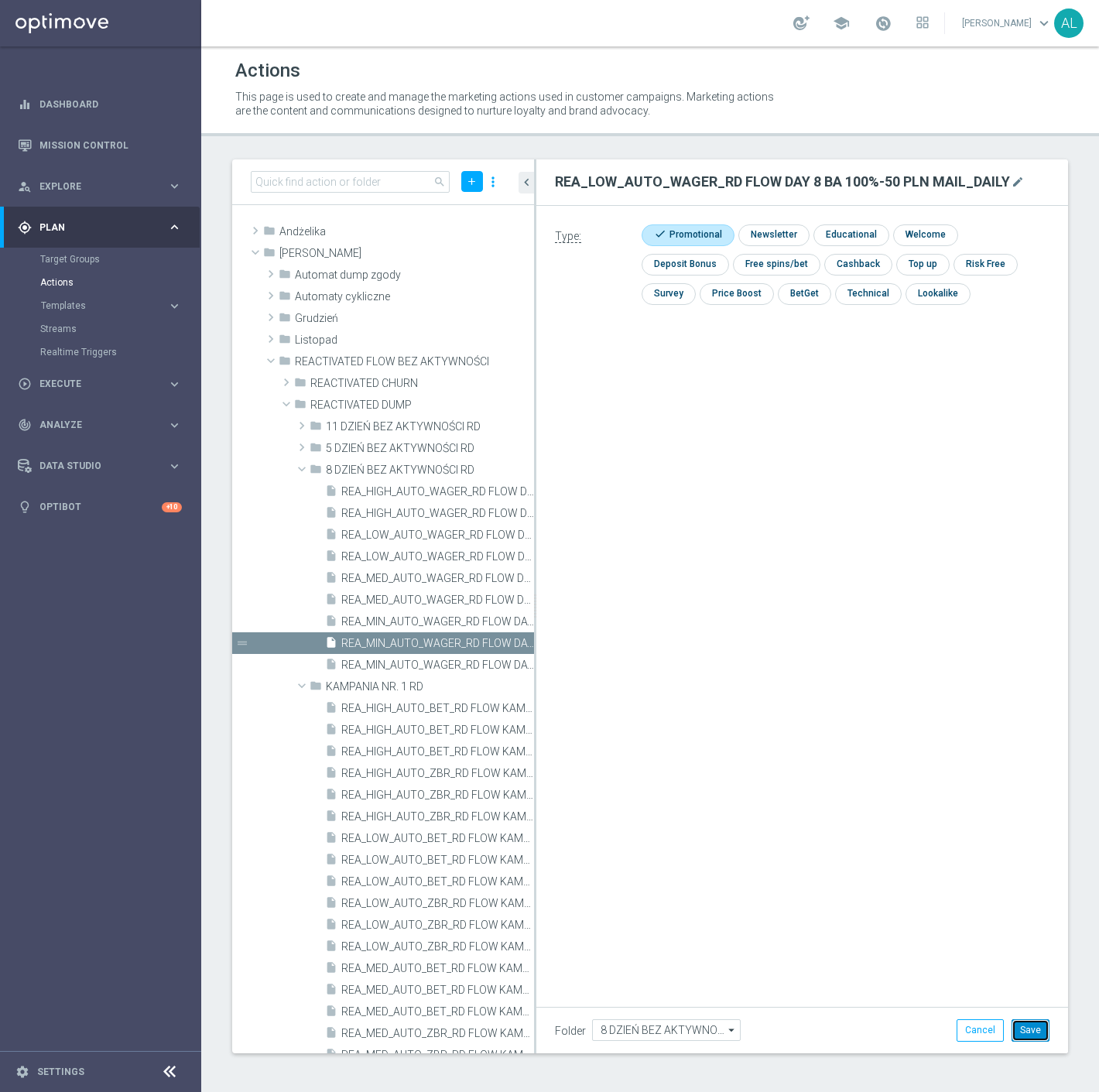
click at [1024, 1024] on button "Save" at bounding box center [1031, 1030] width 38 height 22
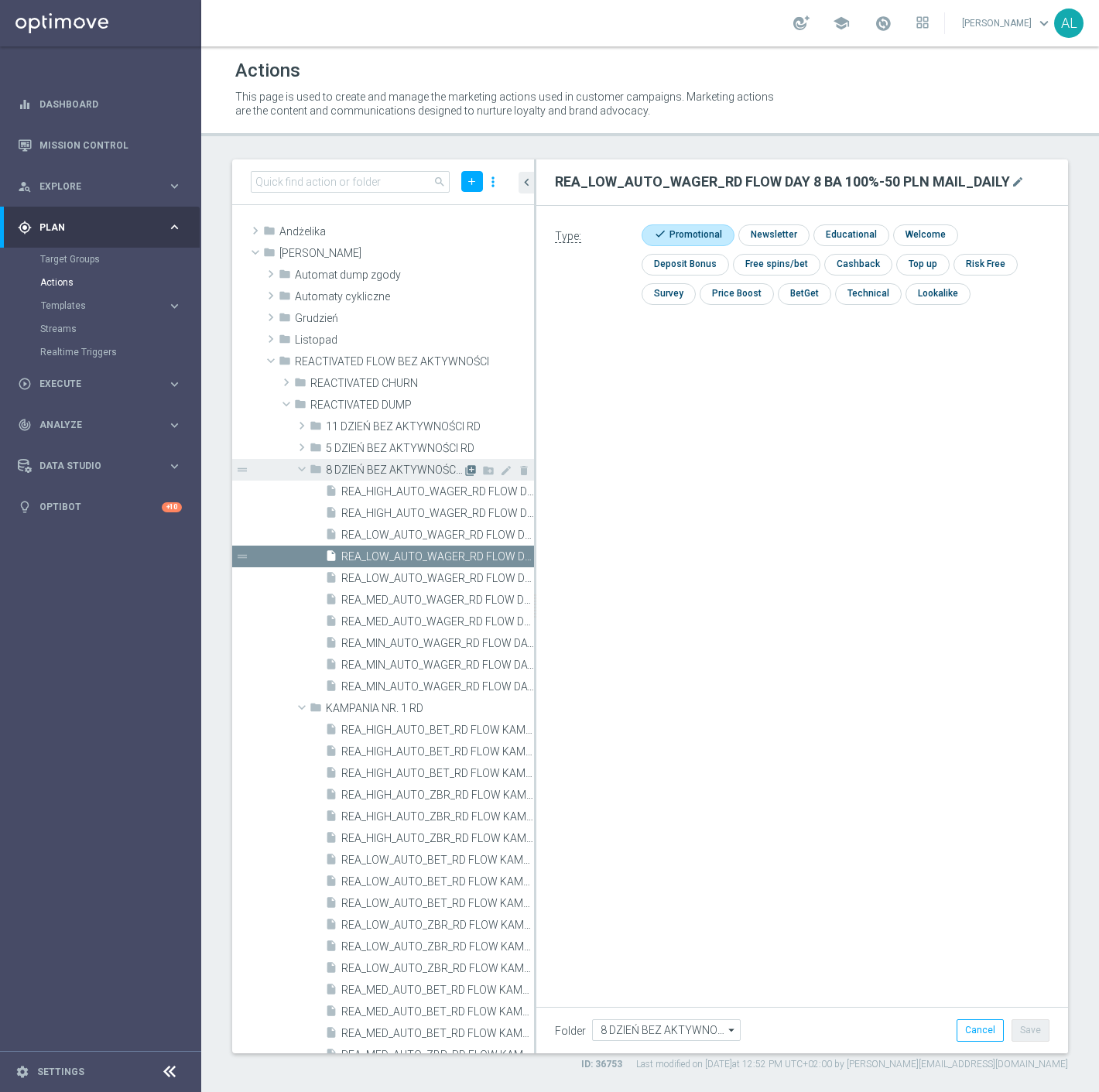
click at [464, 468] on icon "library_add" at bounding box center [470, 470] width 12 height 12
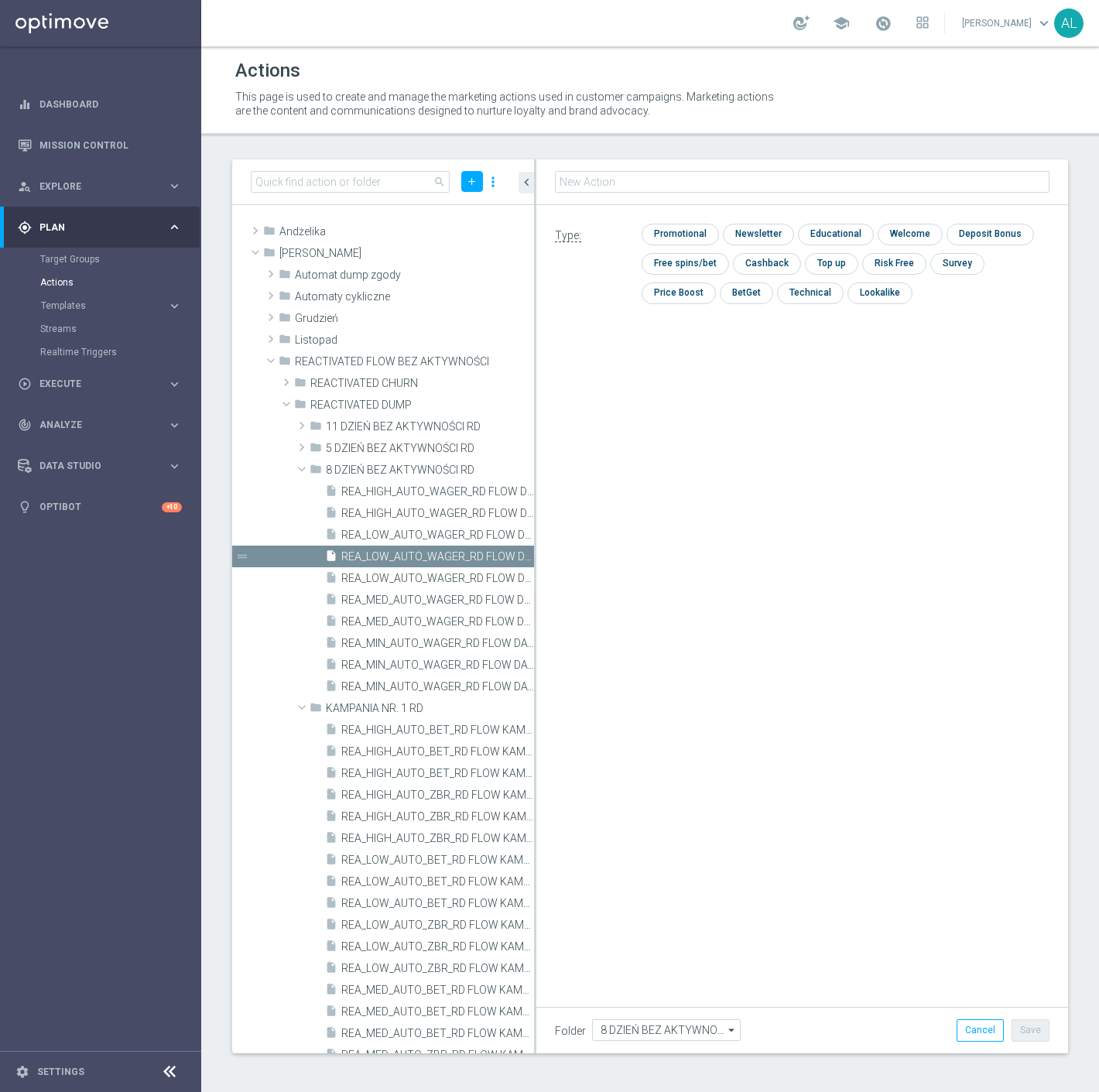
type input "REA_MED_AUTO_WAGER_RD FLOW DAY 8 BA 100%-75 PLN MAIL_DAILY"
click at [700, 230] on input "checkbox" at bounding box center [679, 234] width 73 height 21
checkbox input "true"
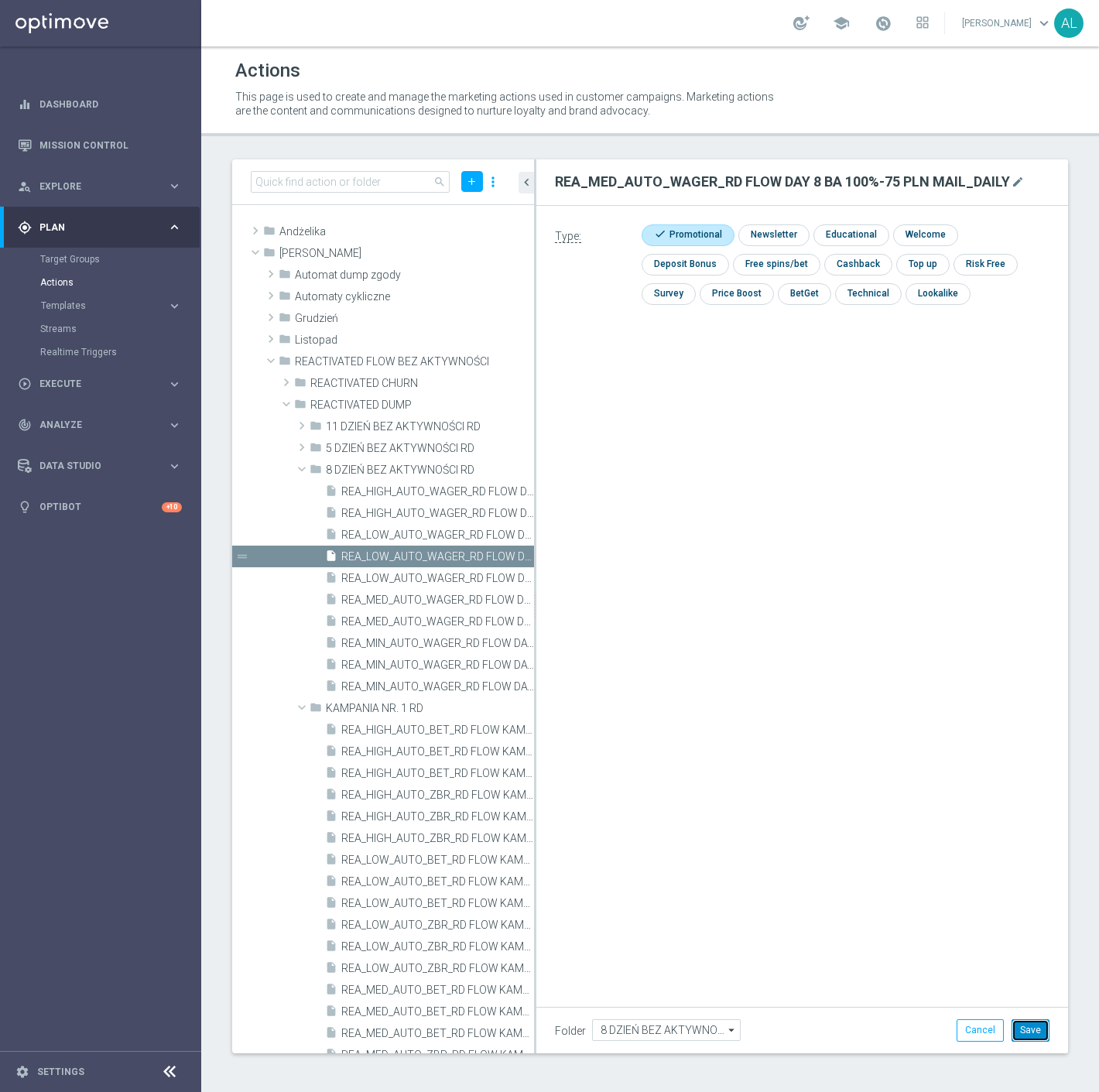
click at [1048, 1034] on button "Save" at bounding box center [1031, 1030] width 38 height 22
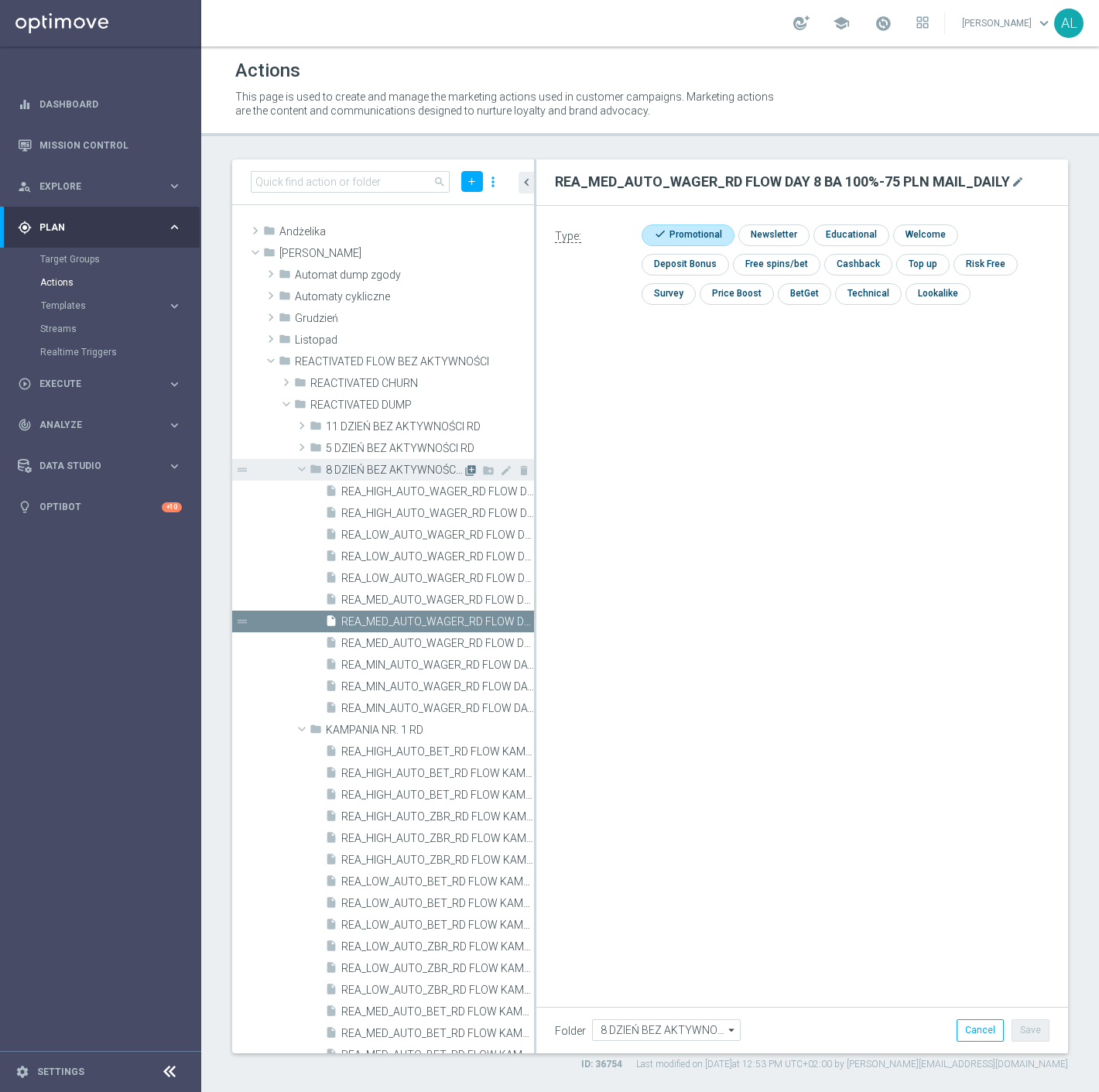
click at [464, 470] on icon "library_add" at bounding box center [470, 470] width 12 height 12
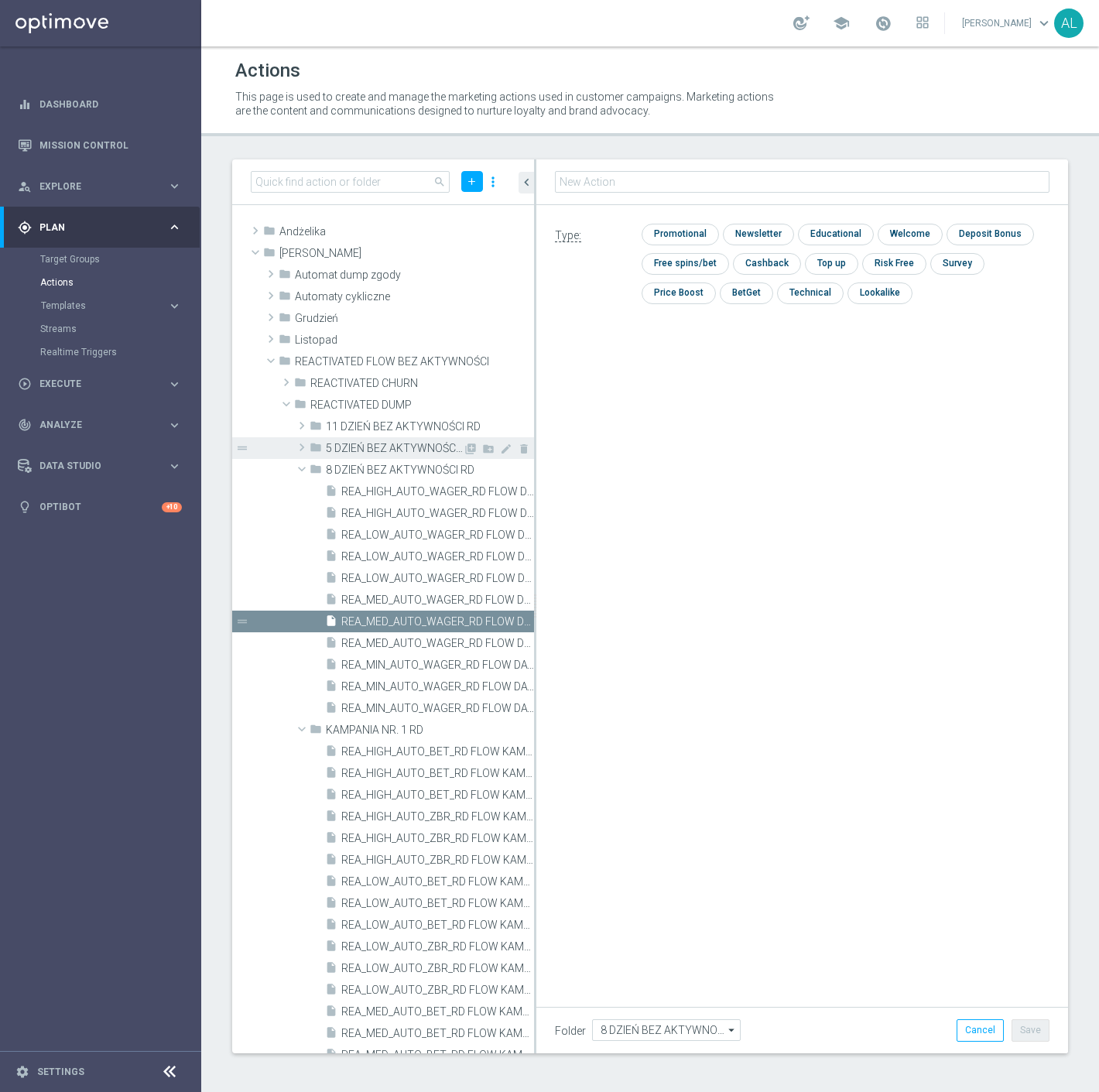
type input "REA_HIGH_AUTO_WAGER_RD FLOW DAY 8 BA 100%-100 PLN MAIL_DAILY"
click at [680, 222] on div "Type: check Promotional check Newsletter check Educational check Welcome check …" at bounding box center [802, 269] width 532 height 129
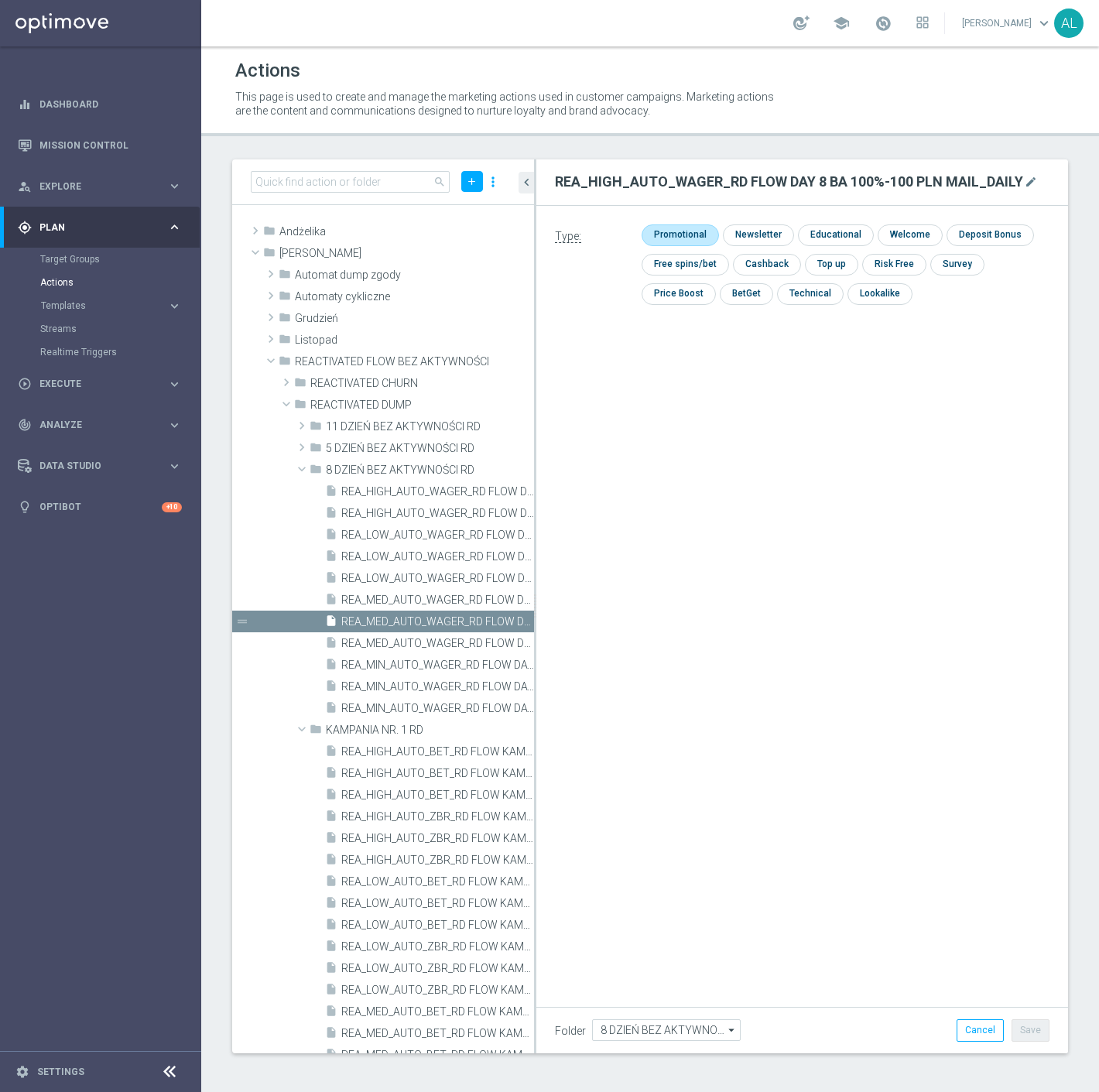
click at [674, 233] on input "checkbox" at bounding box center [679, 234] width 73 height 21
checkbox input "true"
click at [1026, 1034] on button "Save" at bounding box center [1031, 1030] width 38 height 22
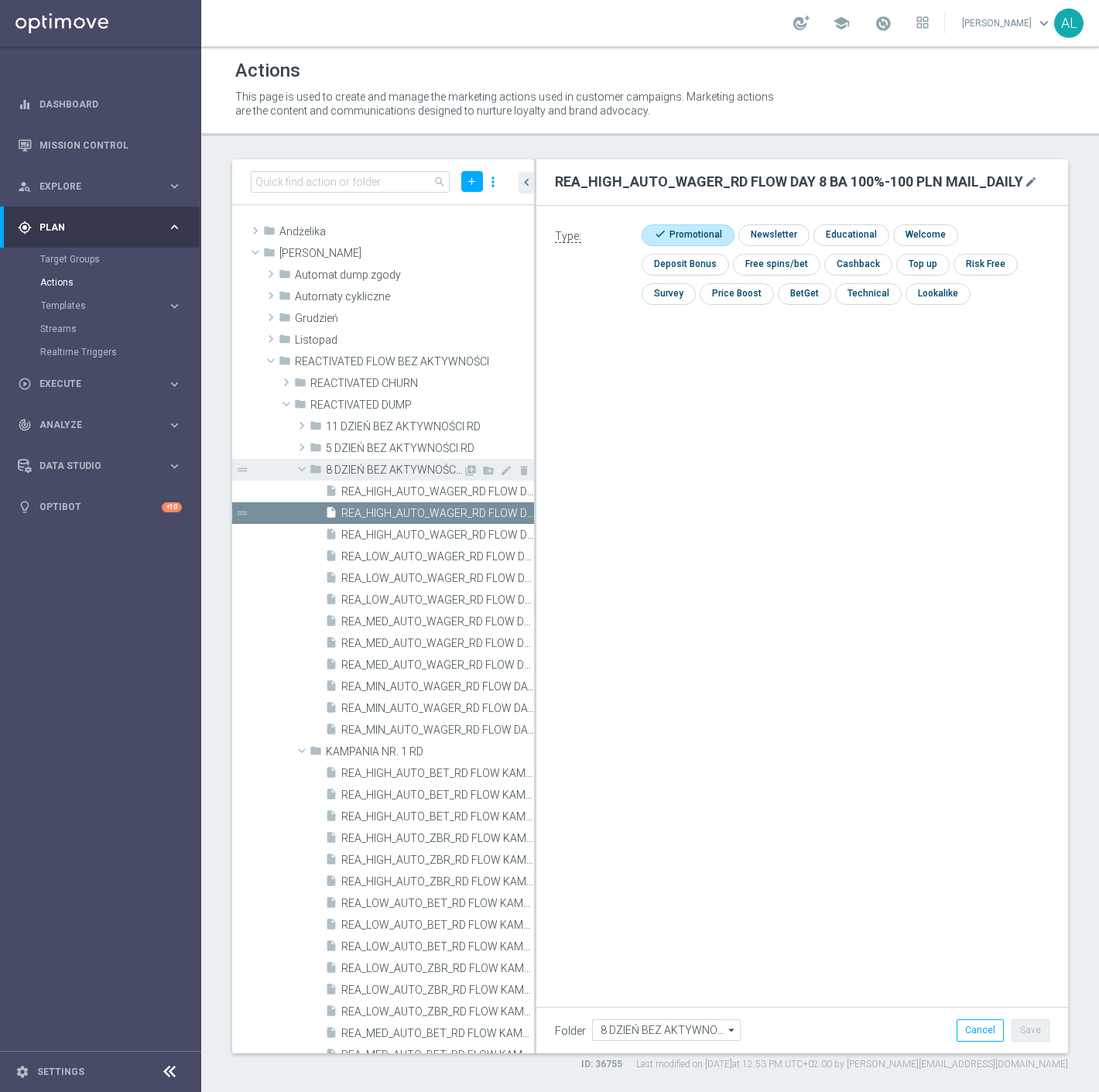
click at [298, 468] on span at bounding box center [302, 469] width 19 height 15
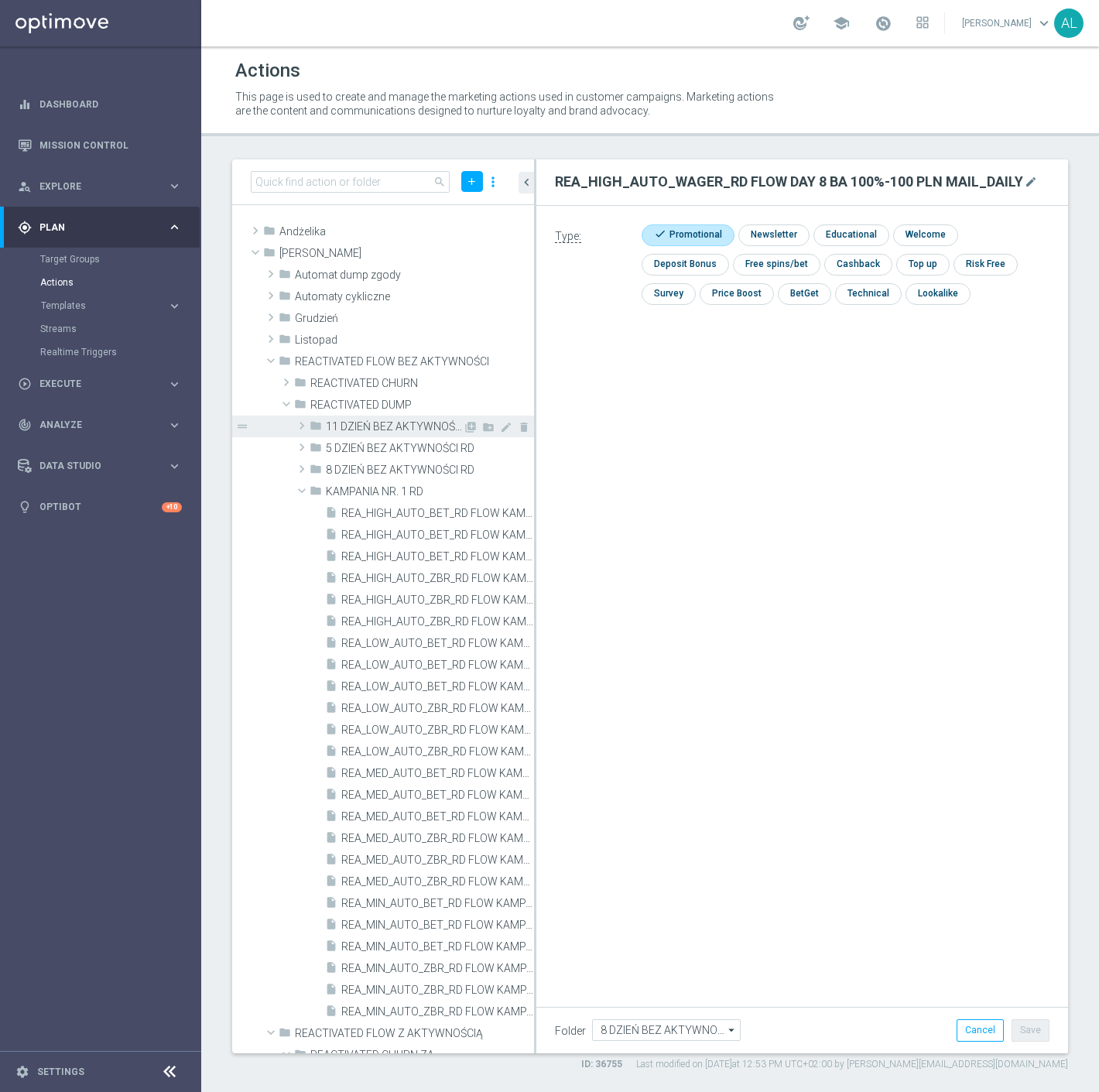
click at [299, 425] on span at bounding box center [301, 426] width 15 height 19
click at [464, 422] on icon "library_add" at bounding box center [470, 426] width 12 height 12
type input "11 DZIEŃ BEZ AKTYWNOŚCI RD"
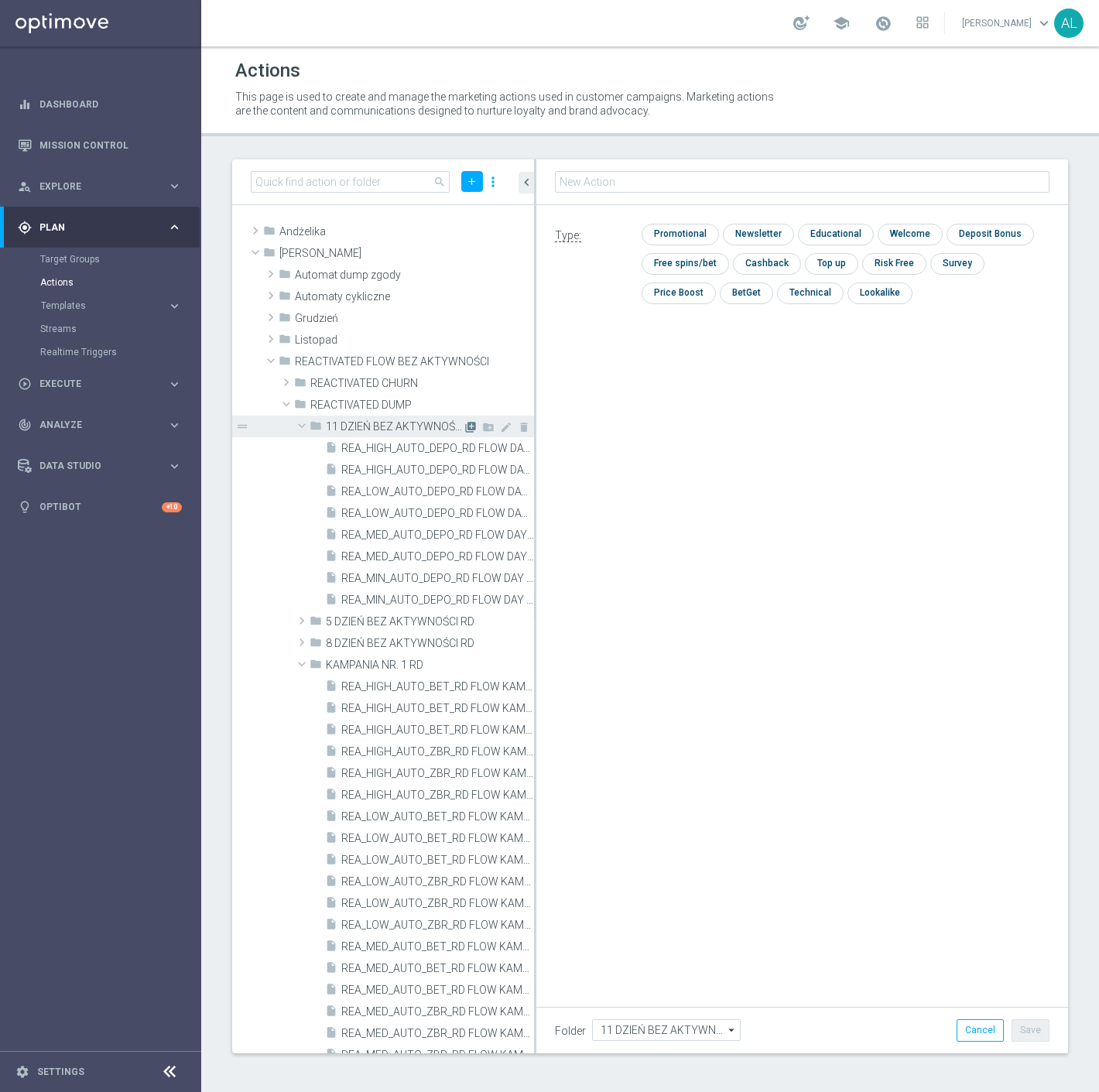
type input "REA_MIN_AUTO_DEPO_RD FLOW DAY 11 BA 100%-50 PLN MAIL_DAILY"
click at [700, 219] on div "Type: check Promotional check Newsletter check Educational check Welcome check …" at bounding box center [802, 270] width 532 height 129
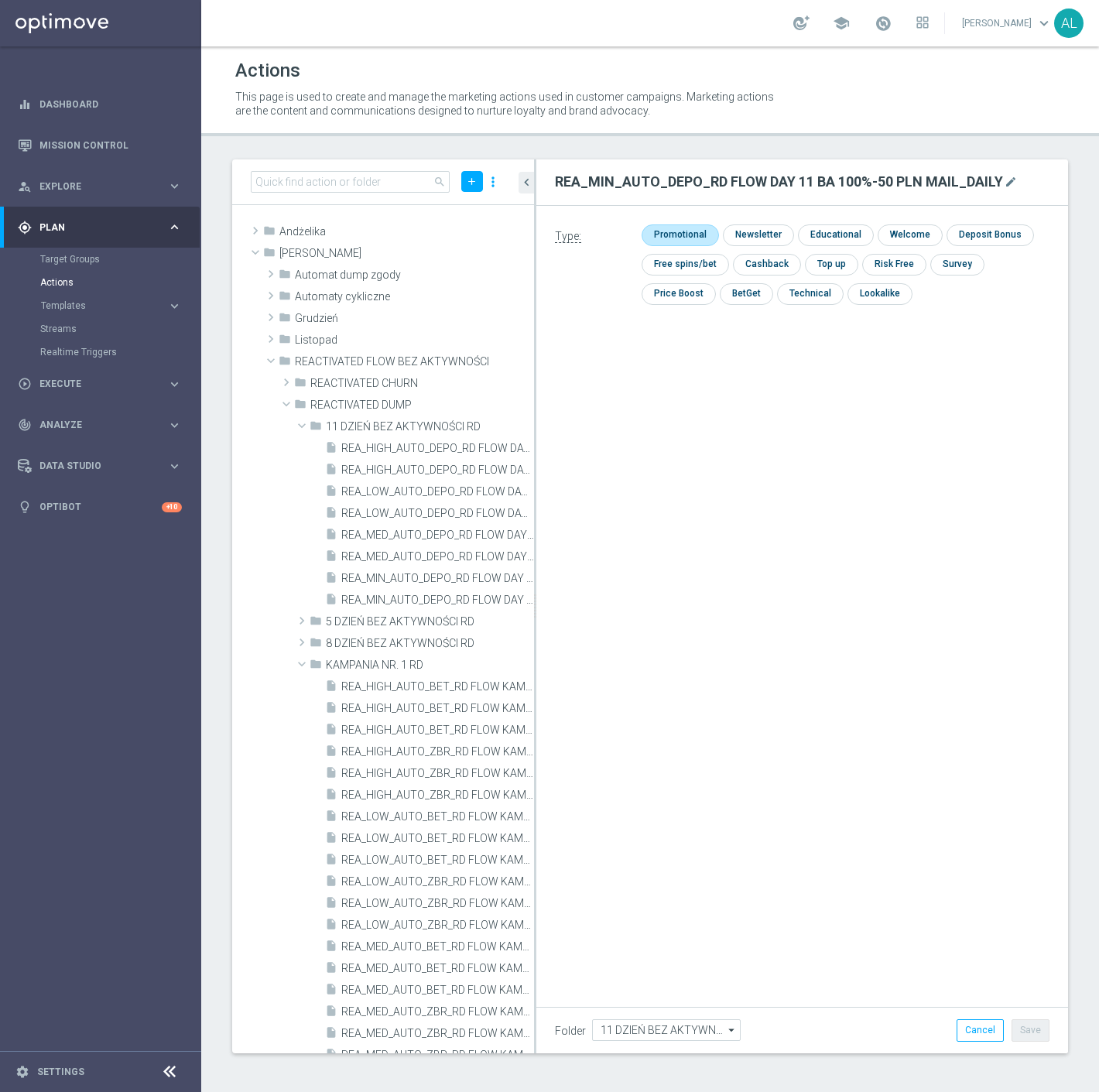
click at [698, 228] on input "checkbox" at bounding box center [679, 234] width 73 height 21
checkbox input "true"
click at [1038, 1023] on button "Save" at bounding box center [1031, 1030] width 38 height 22
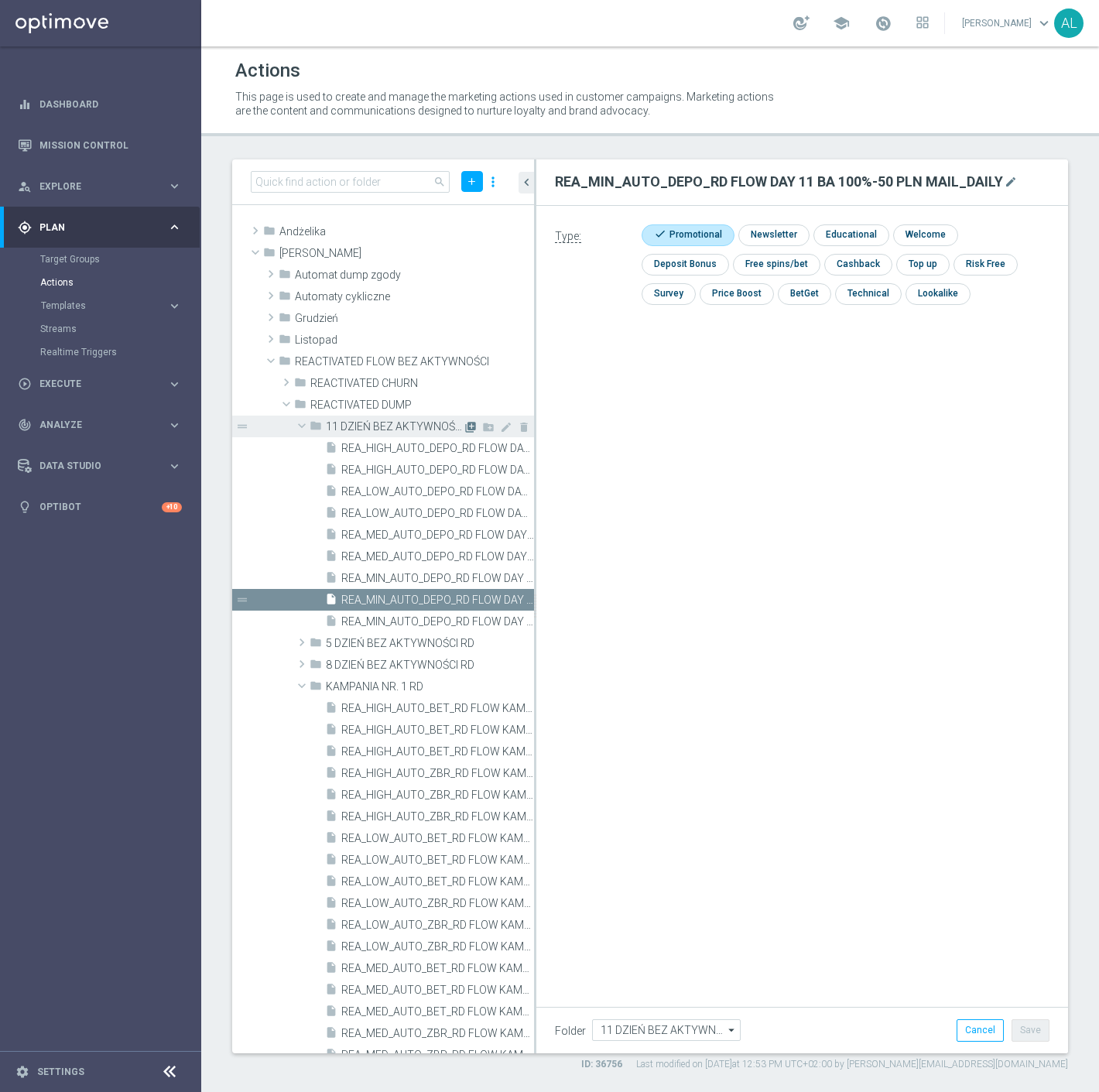
click at [464, 423] on icon "library_add" at bounding box center [470, 426] width 12 height 12
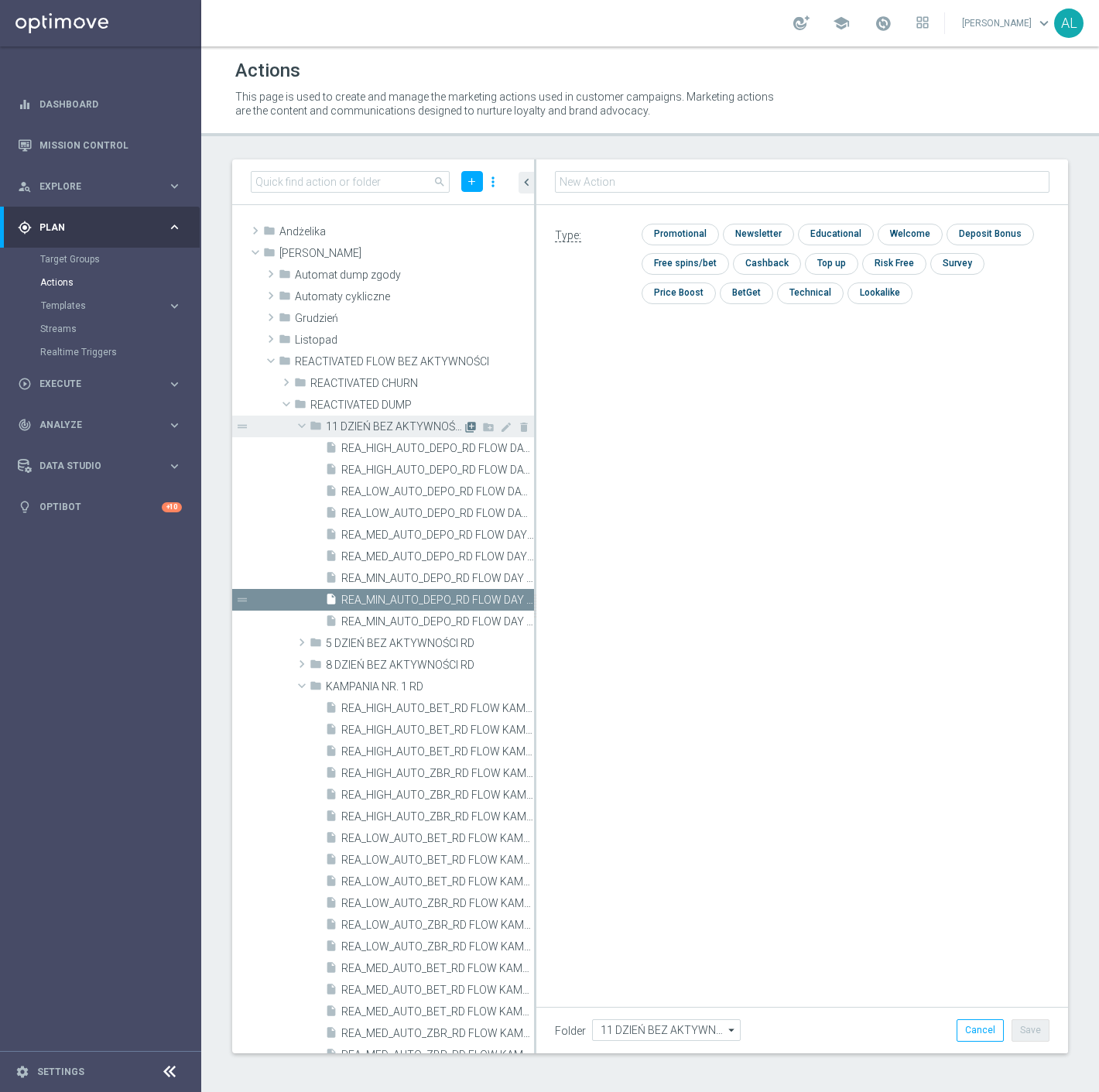
type input "REA_LOW_AUTO_DEPO_RD FLOW DAY 11 BA 100%-100 PLN MAIL_DAILY"
click at [691, 229] on input "checkbox" at bounding box center [679, 234] width 73 height 21
checkbox input "true"
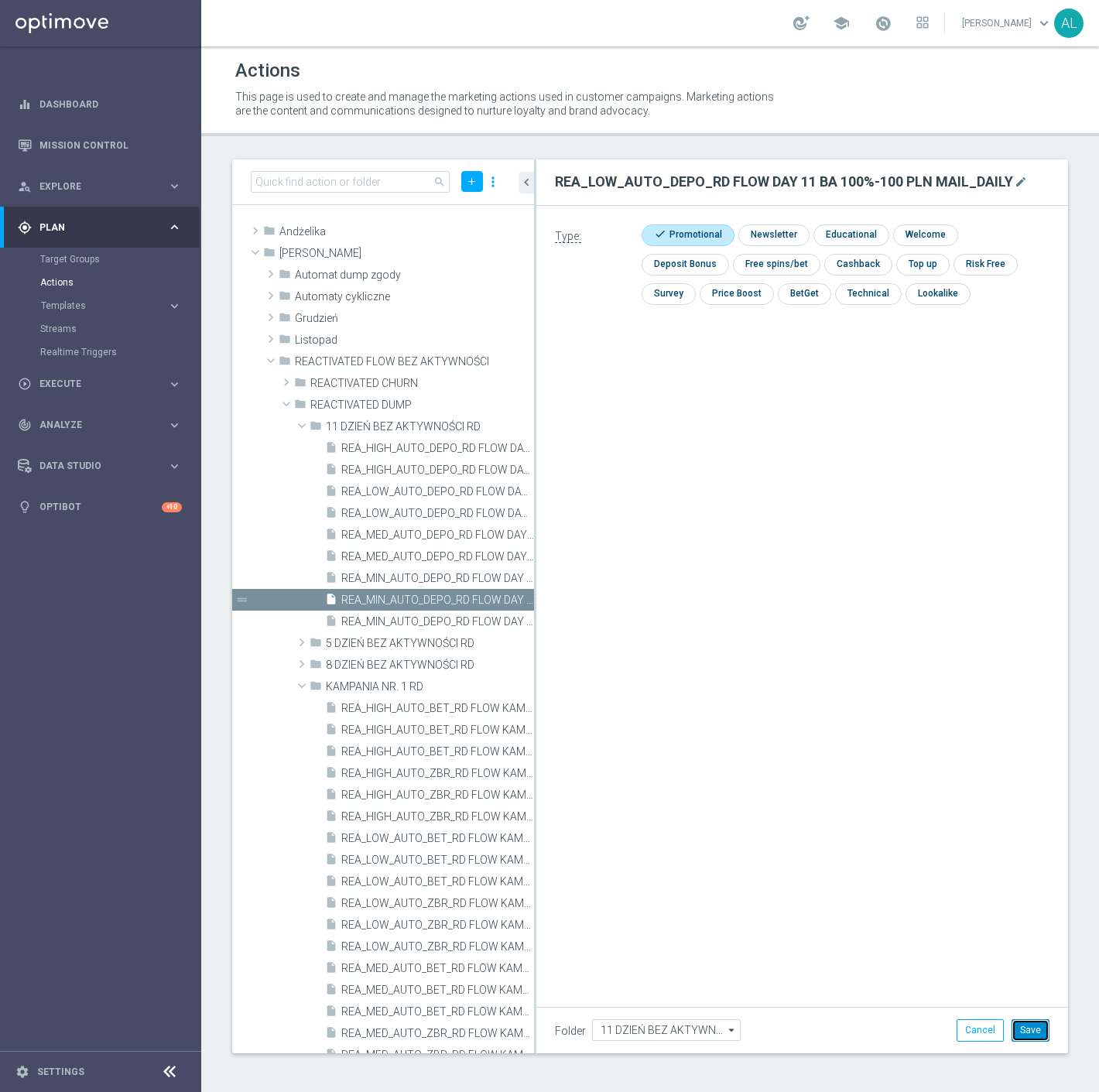
click at [1028, 1032] on button "Save" at bounding box center [1031, 1030] width 38 height 22
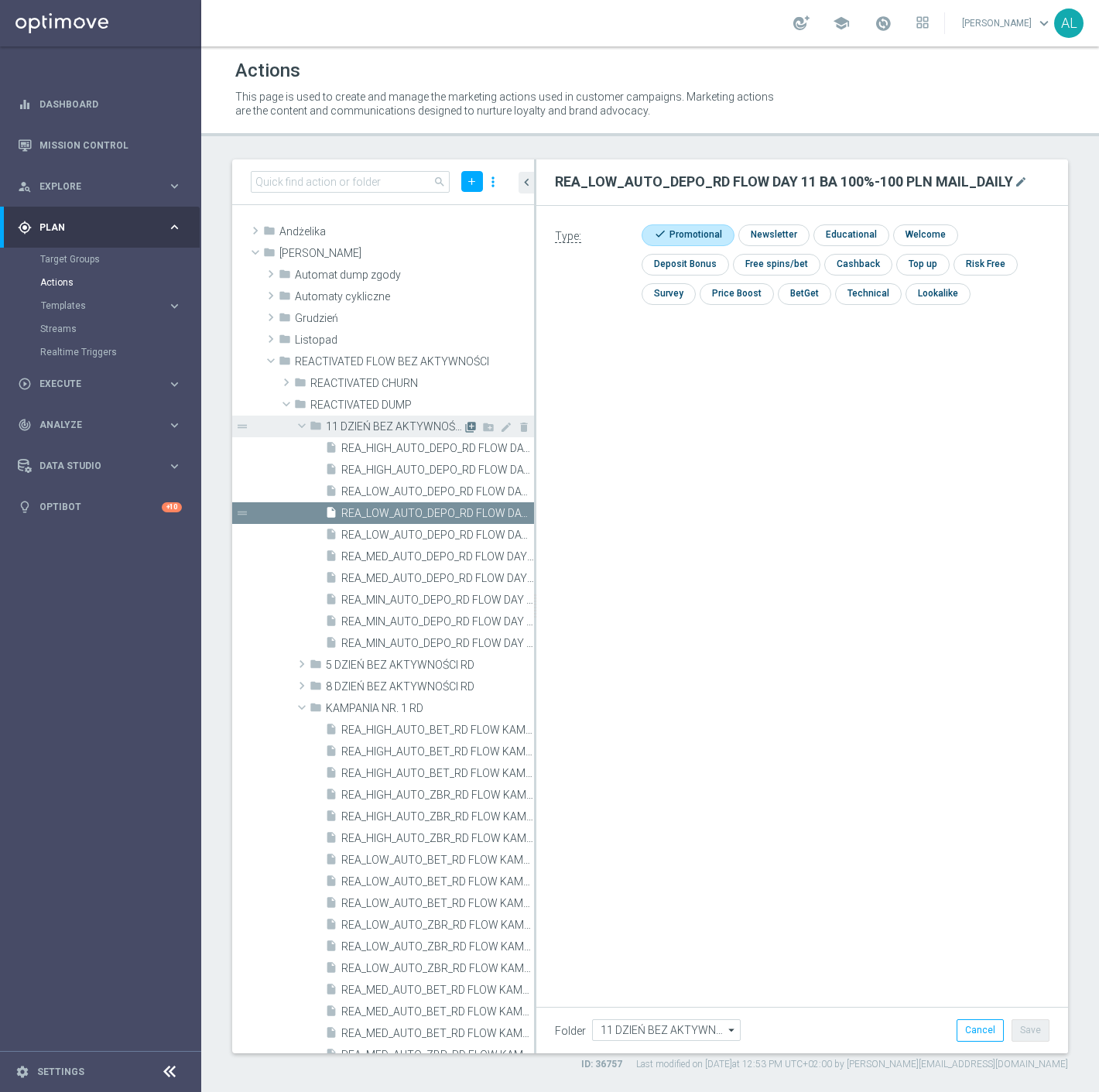
click at [464, 428] on icon "library_add" at bounding box center [470, 426] width 12 height 12
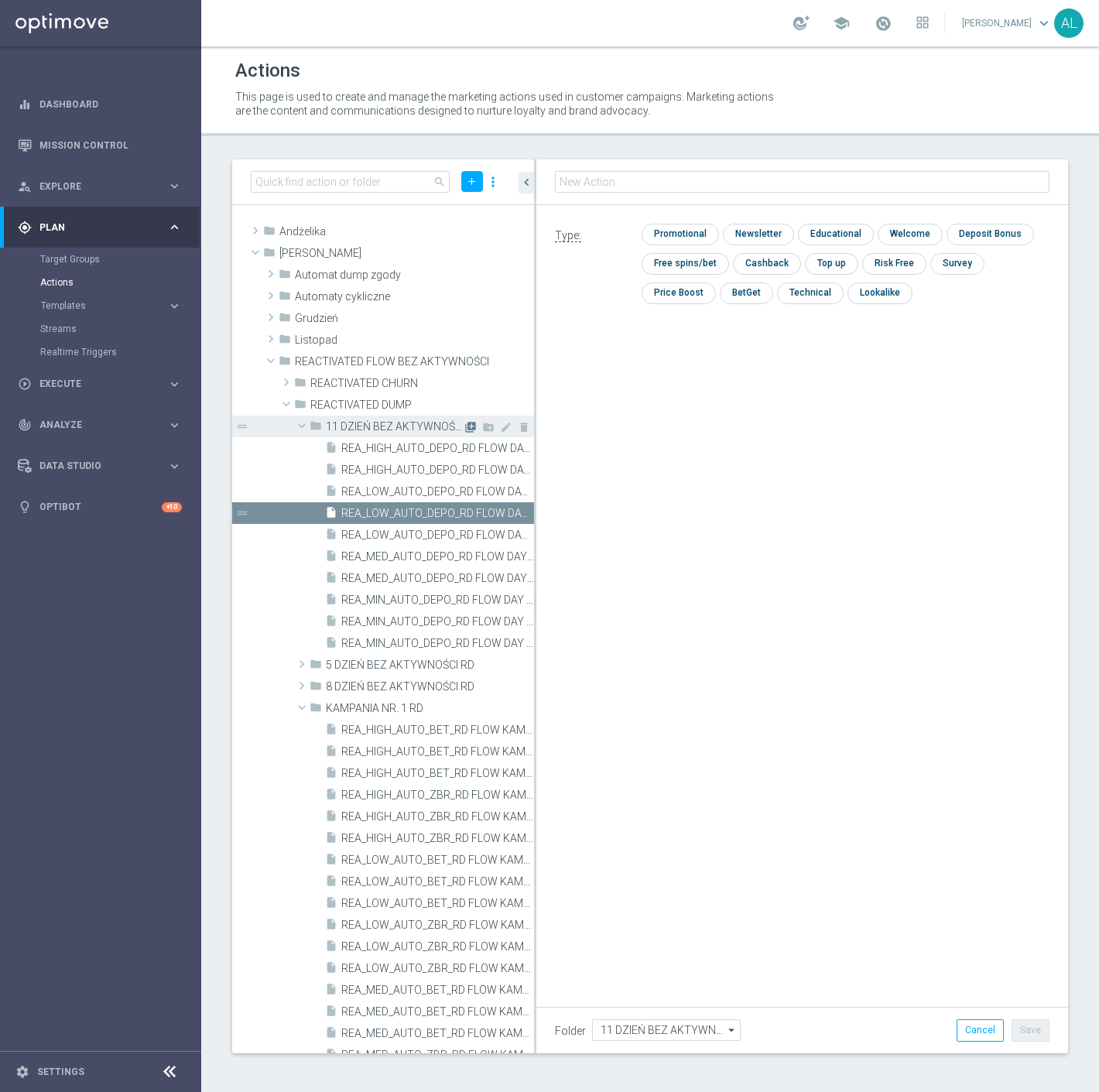
type input "REA_MED_AUTO_DEPO_RD FLOW DAY 11 BA 100%-200 PLN MAIL_DAILY"
click at [674, 230] on input "checkbox" at bounding box center [679, 234] width 73 height 21
checkbox input "true"
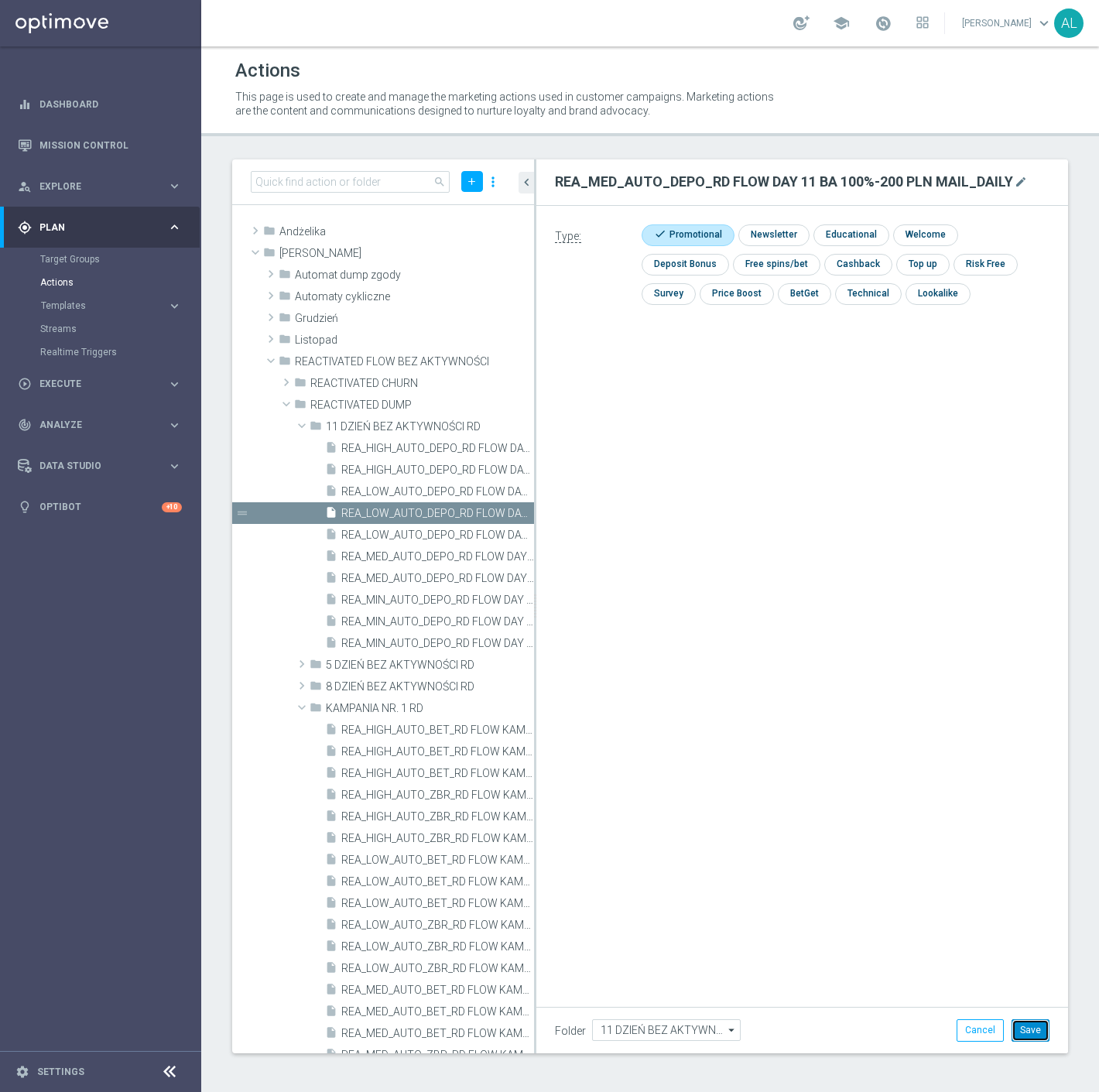
click at [1020, 1028] on button "Save" at bounding box center [1031, 1030] width 38 height 22
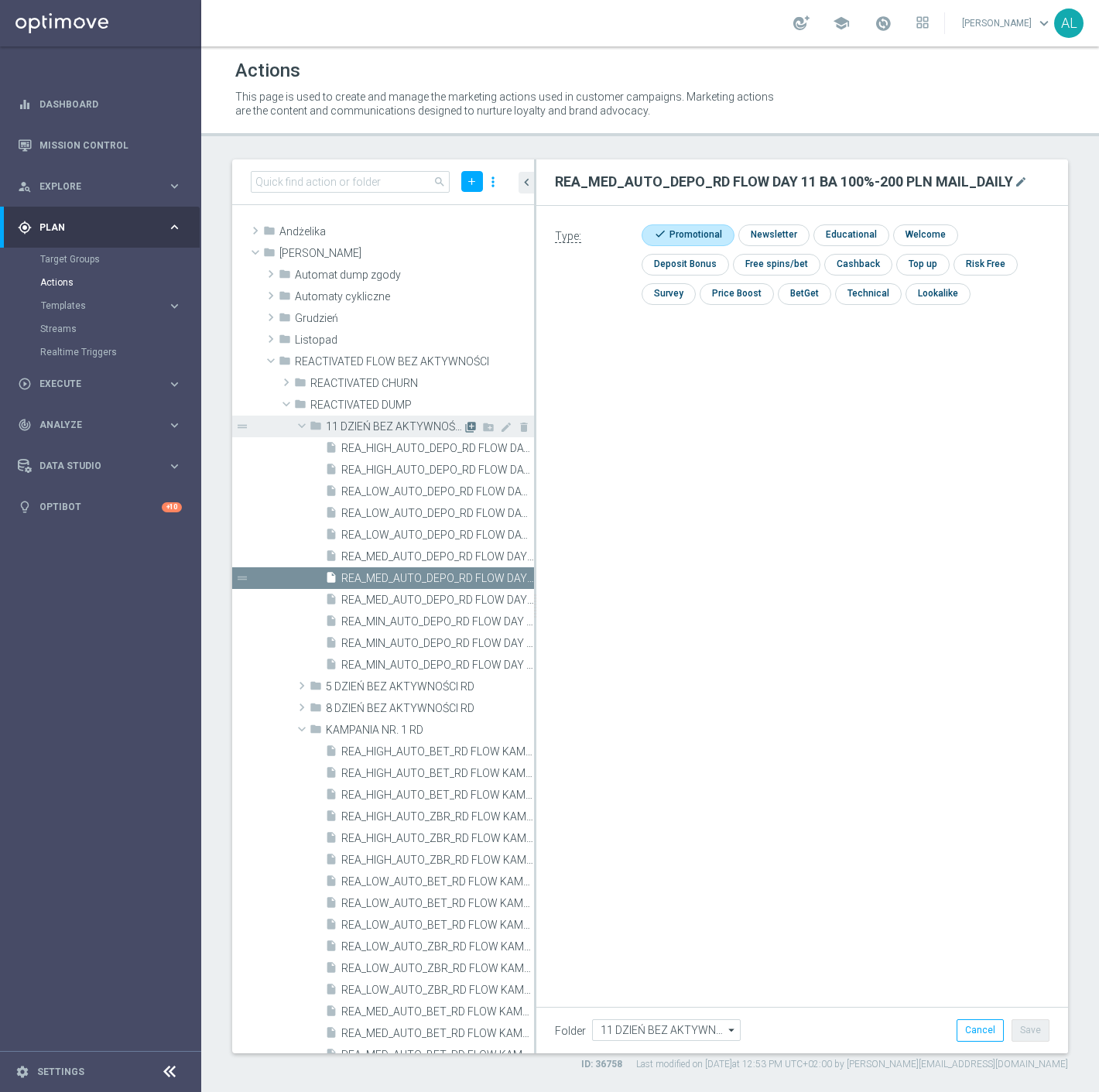
click at [464, 426] on icon "library_add" at bounding box center [470, 426] width 12 height 12
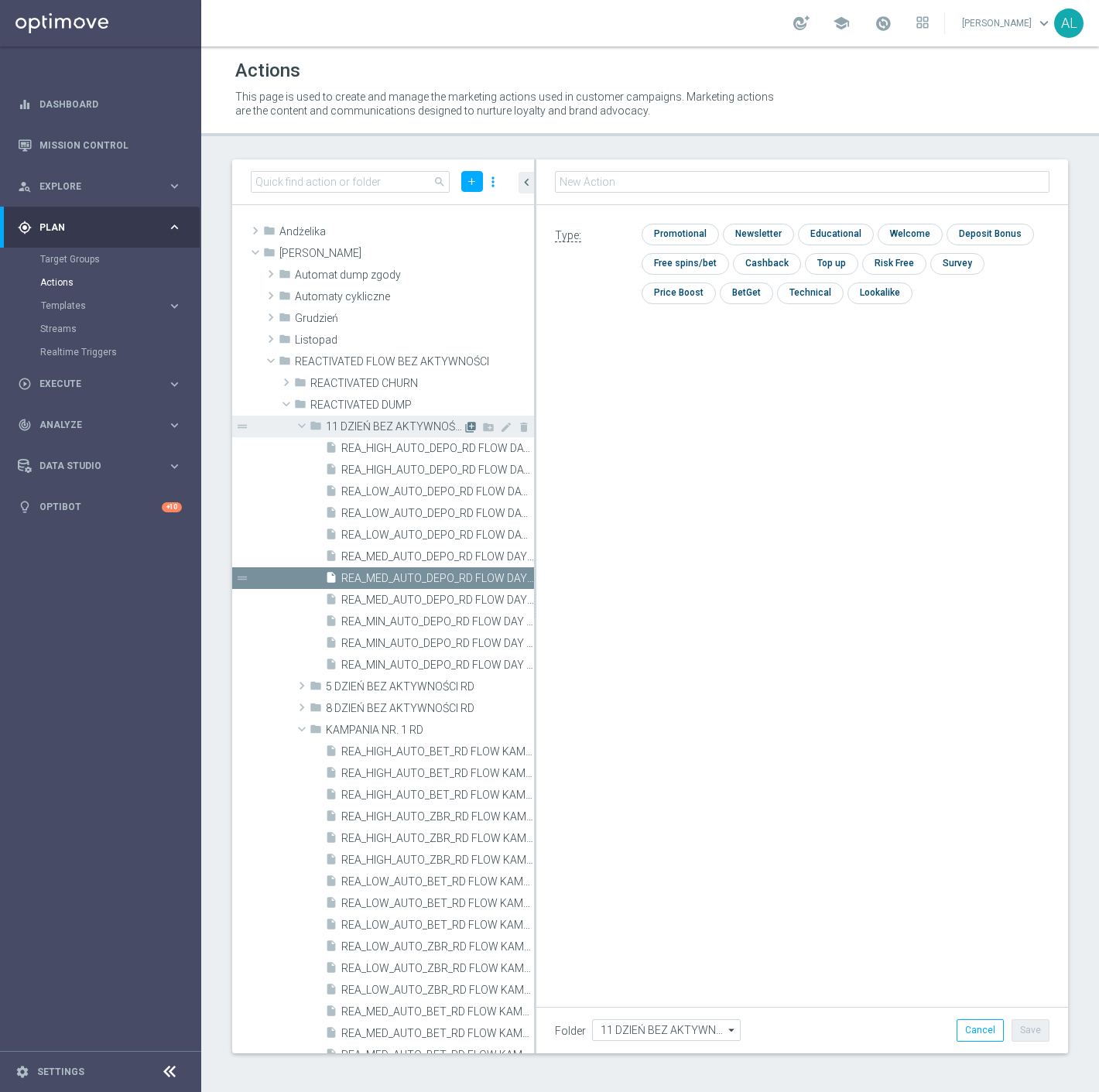
type input "REA_HIGH_AUTO_DEPO_RD FLOW DAY 11 BA 100%-300 PLN MAIL_DAILY"
click at [684, 237] on input "checkbox" at bounding box center [679, 234] width 73 height 21
checkbox input "true"
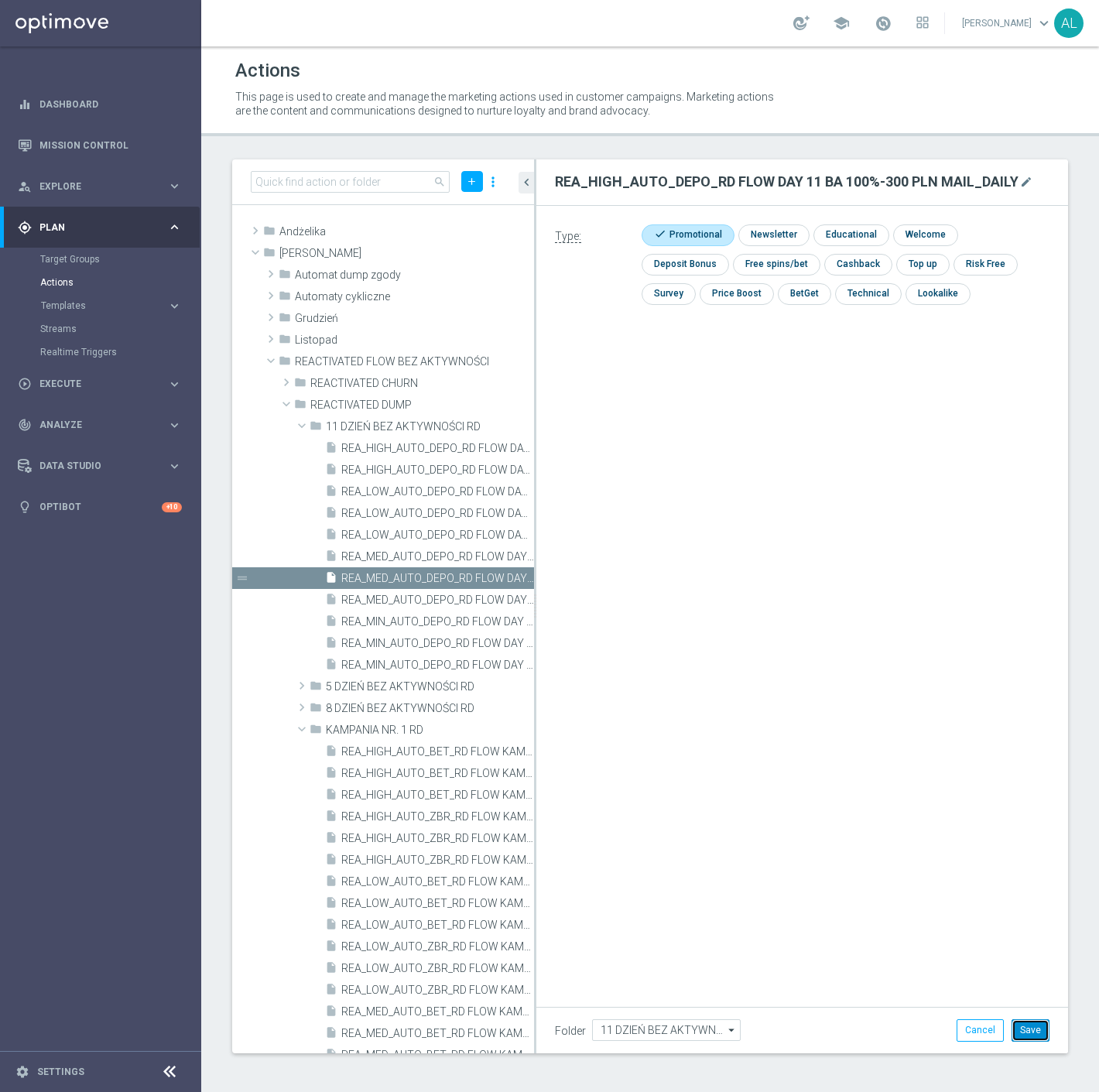
click at [1025, 1028] on button "Save" at bounding box center [1031, 1030] width 38 height 22
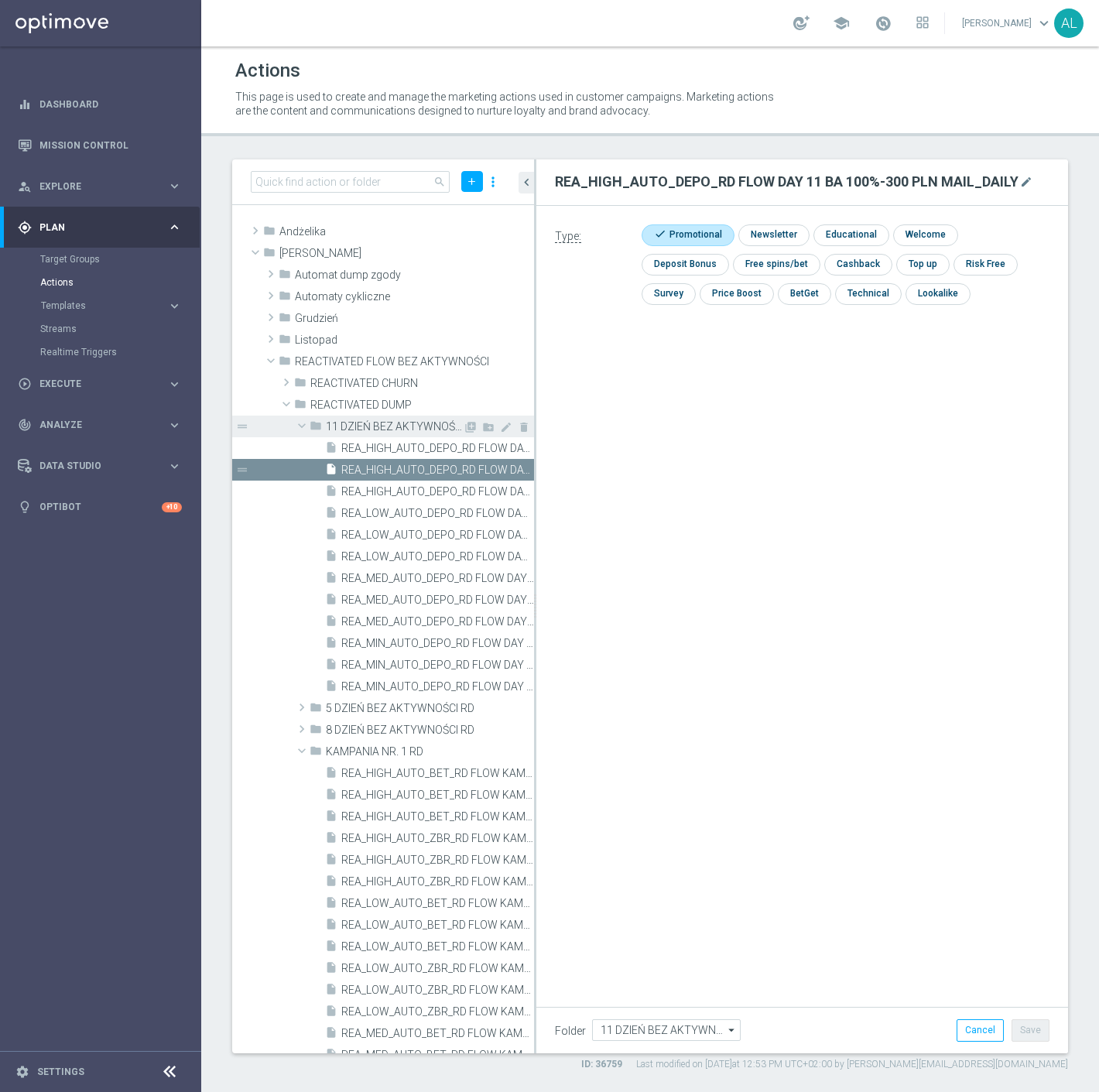
click at [299, 425] on span at bounding box center [302, 426] width 19 height 15
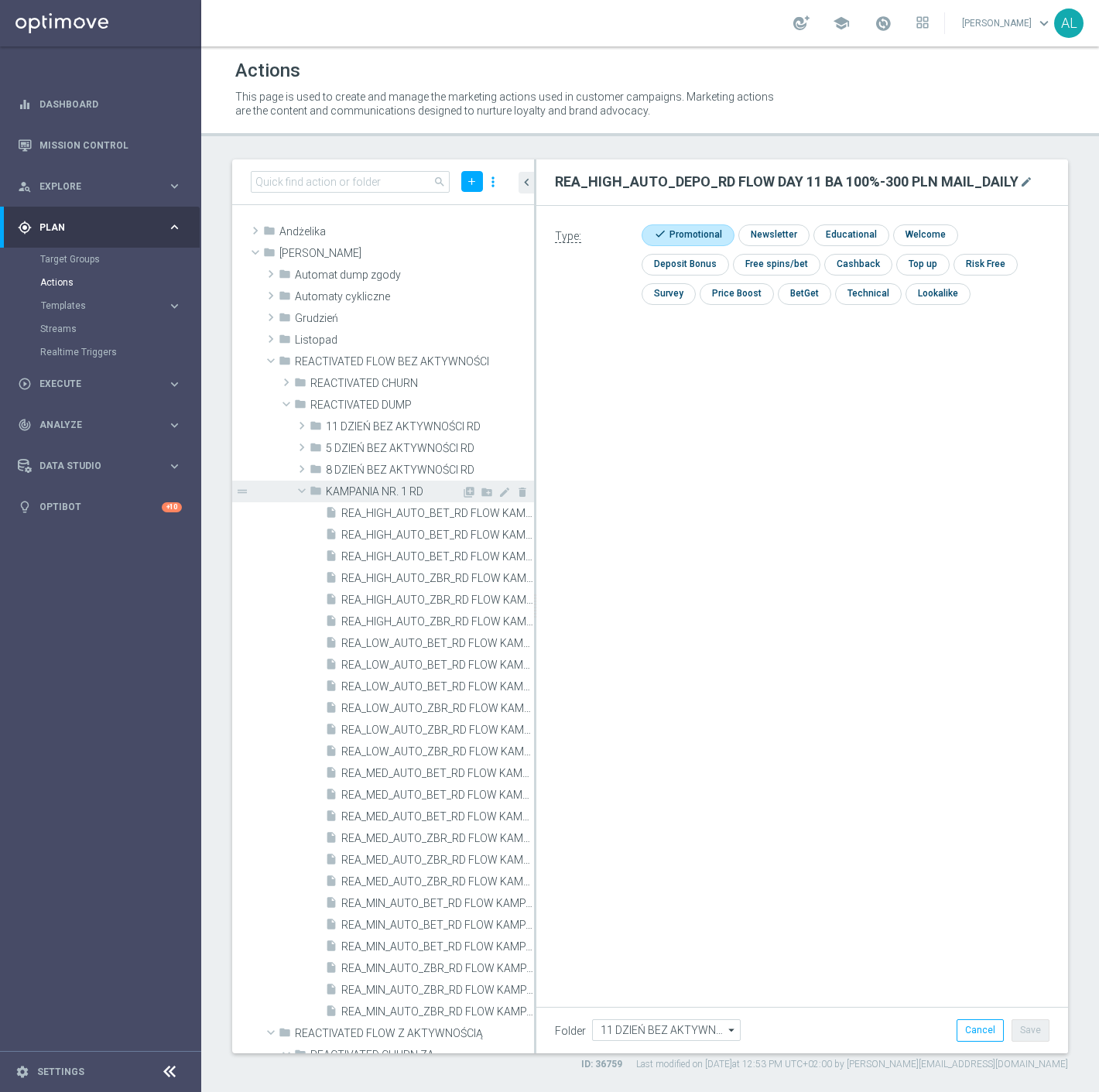
click at [298, 490] on span at bounding box center [302, 490] width 19 height 15
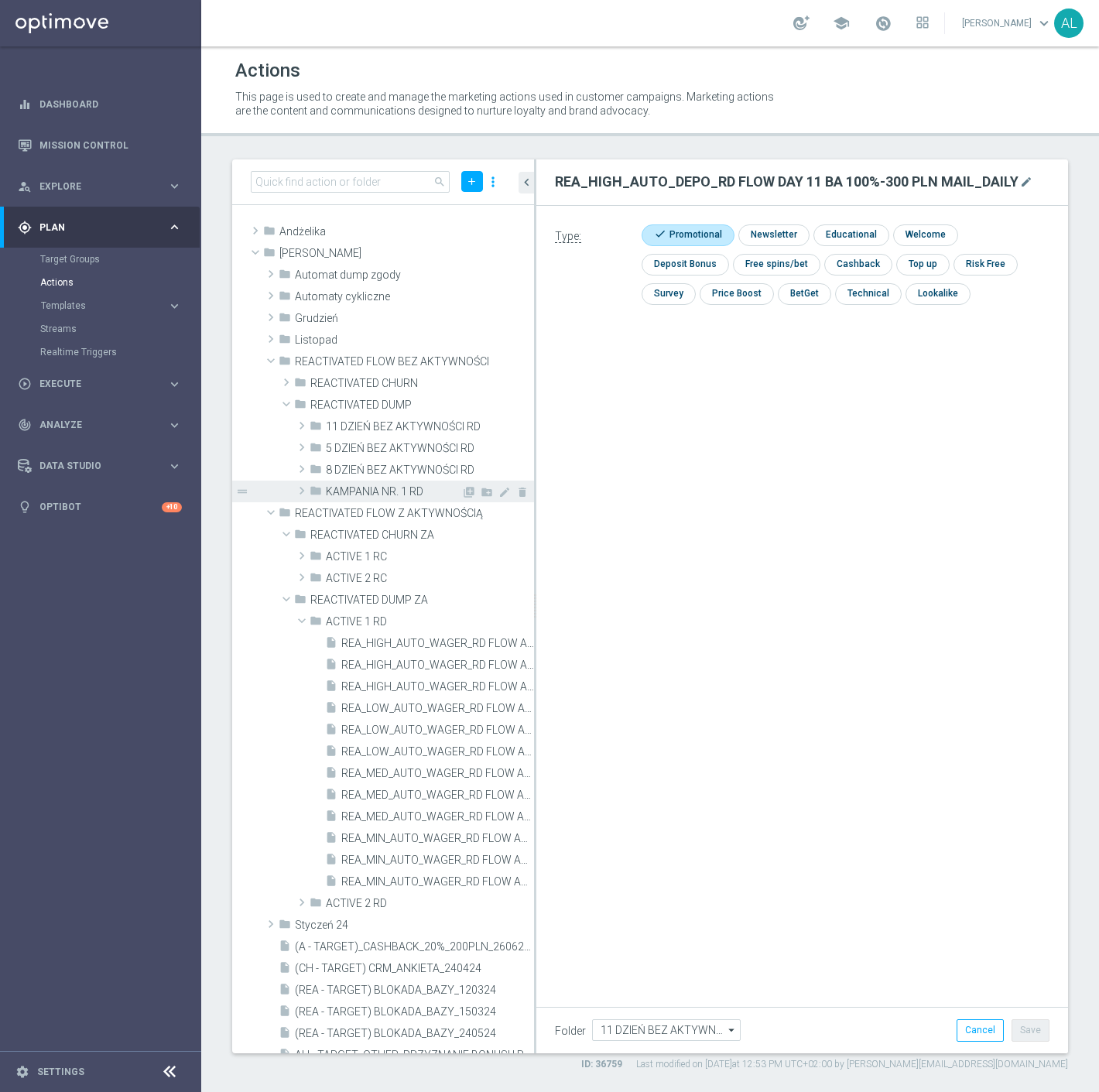
click at [304, 493] on span at bounding box center [301, 490] width 15 height 19
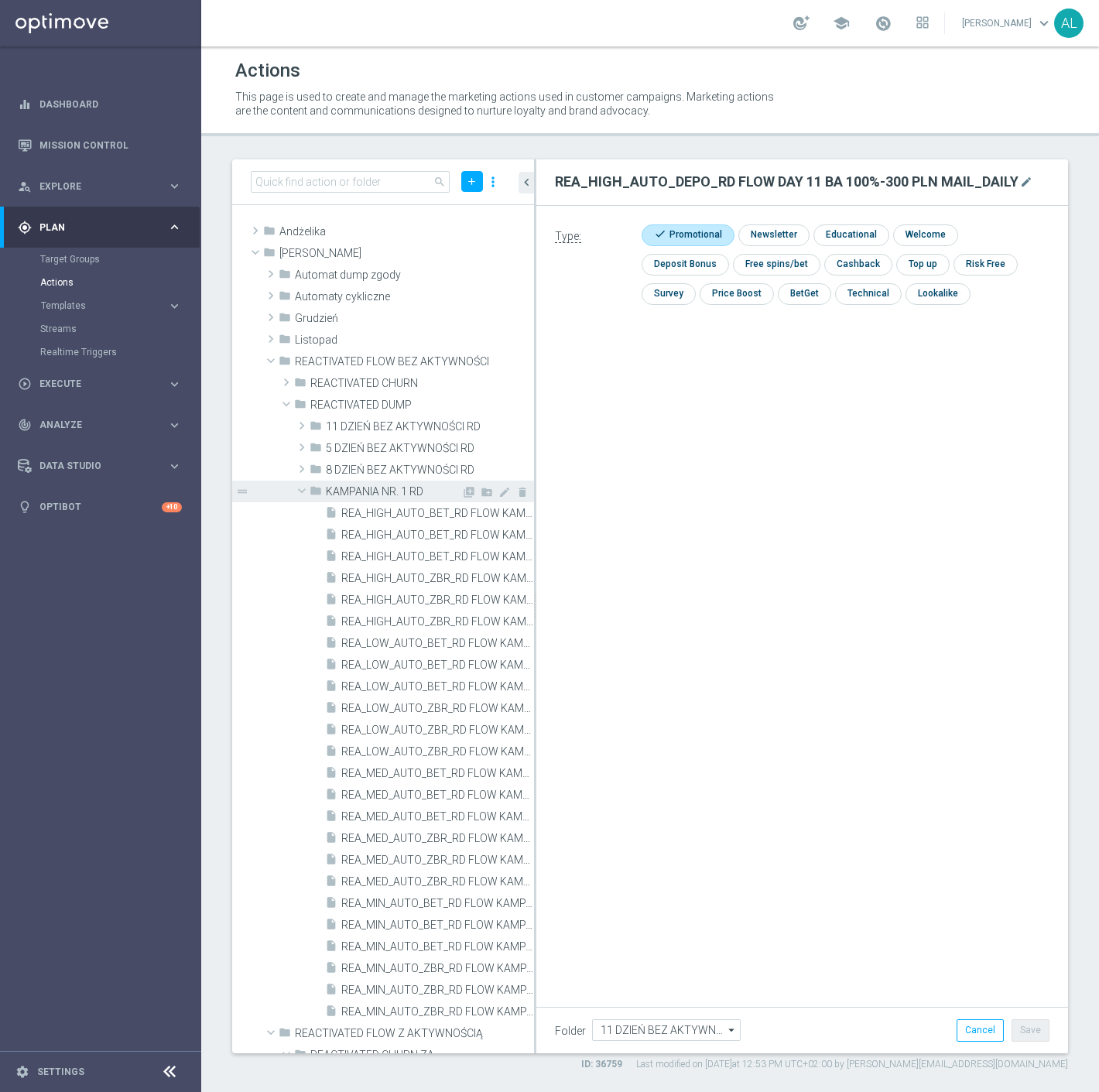
click at [297, 493] on span at bounding box center [302, 490] width 19 height 15
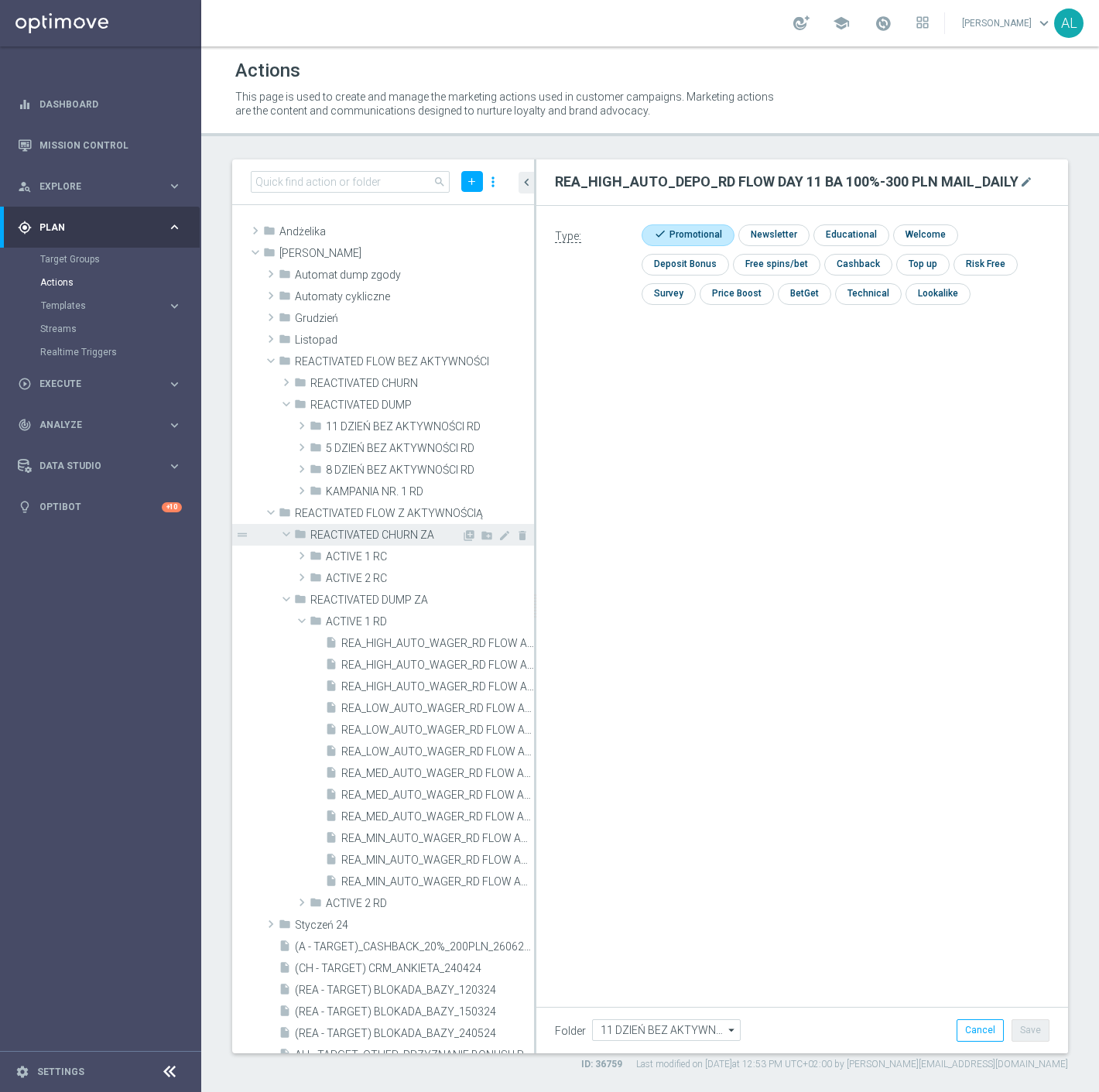
click at [284, 532] on span at bounding box center [286, 534] width 19 height 15
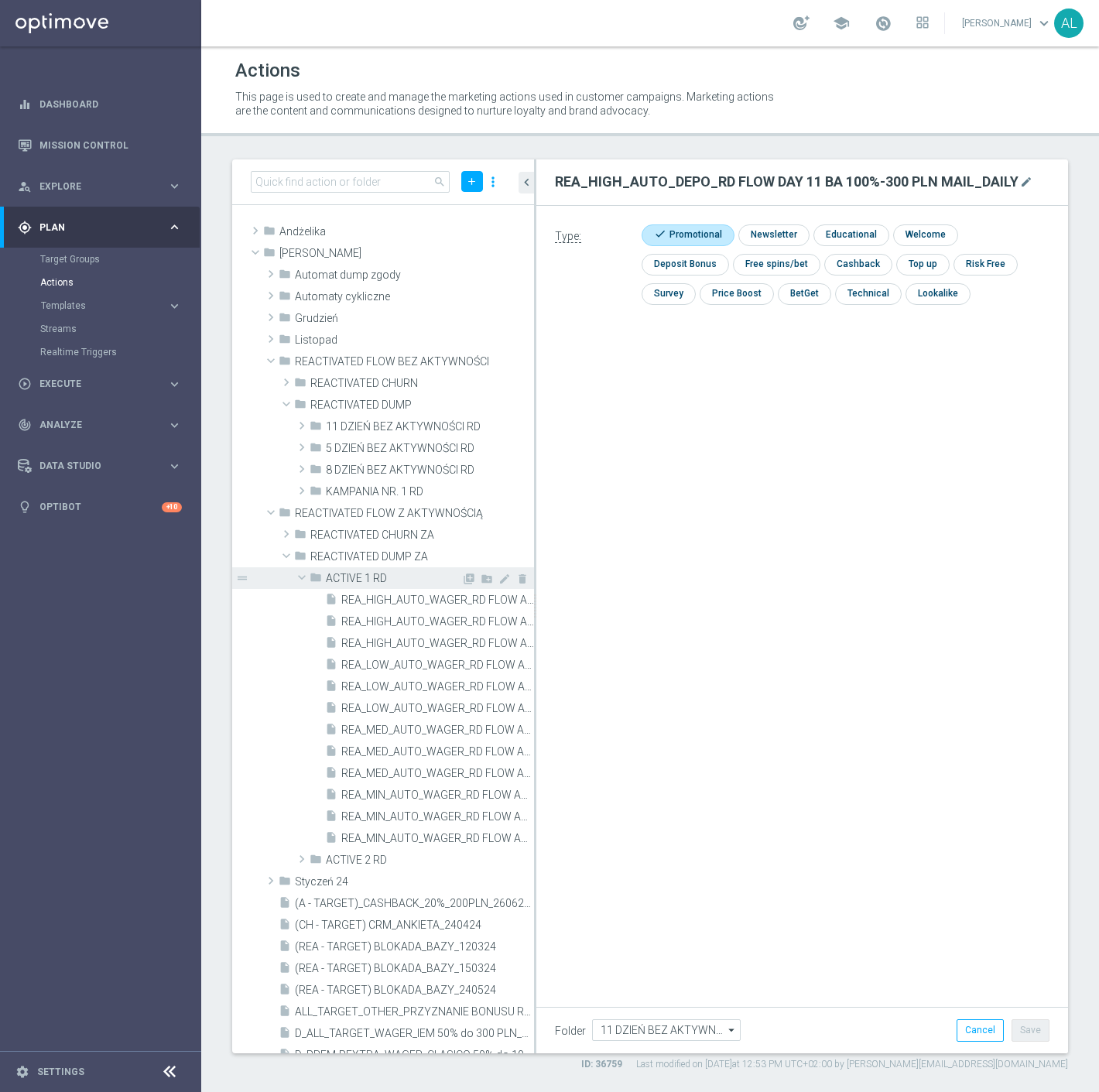
click at [299, 575] on span at bounding box center [302, 577] width 19 height 15
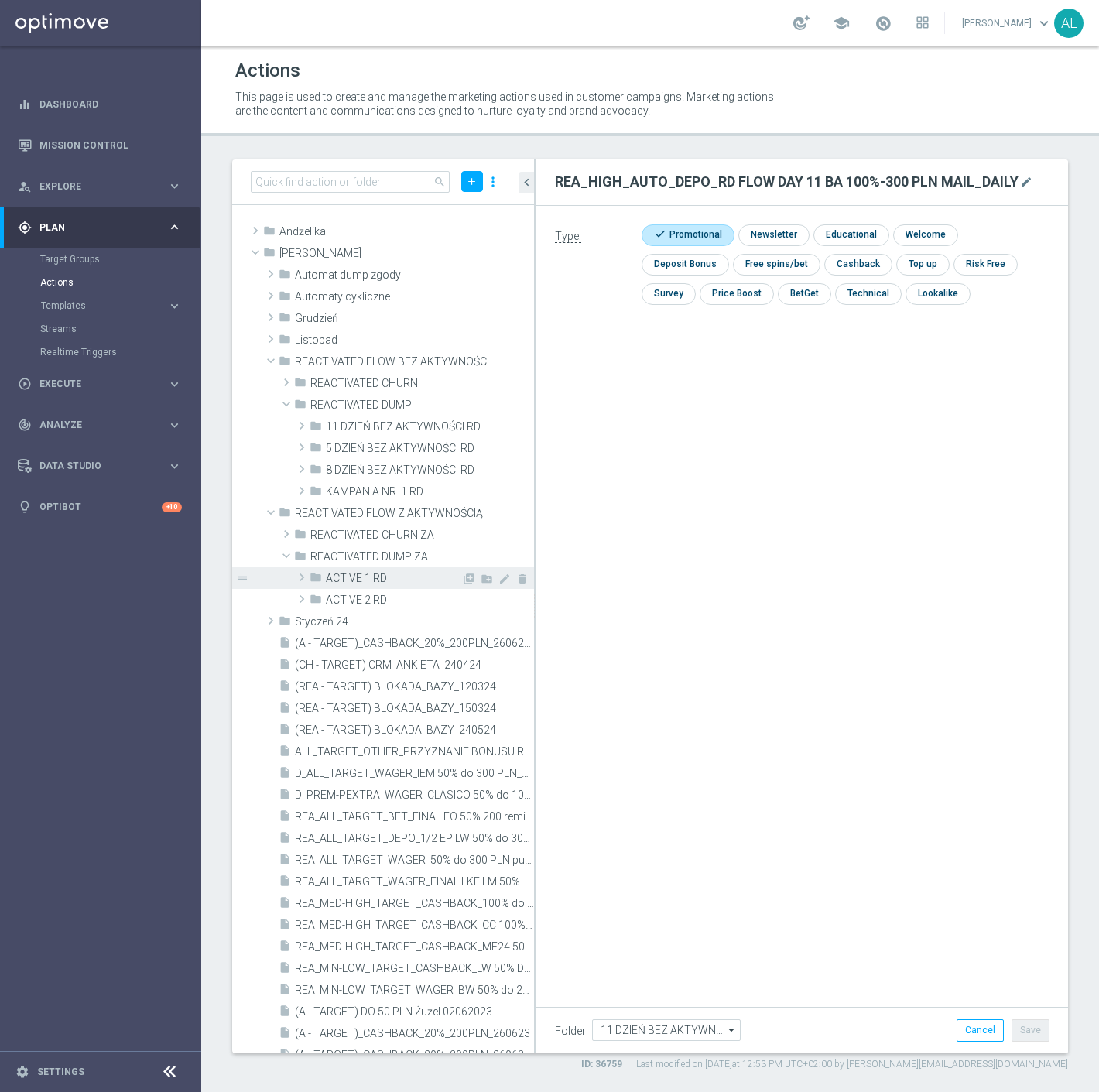
click at [299, 576] on span at bounding box center [301, 577] width 15 height 19
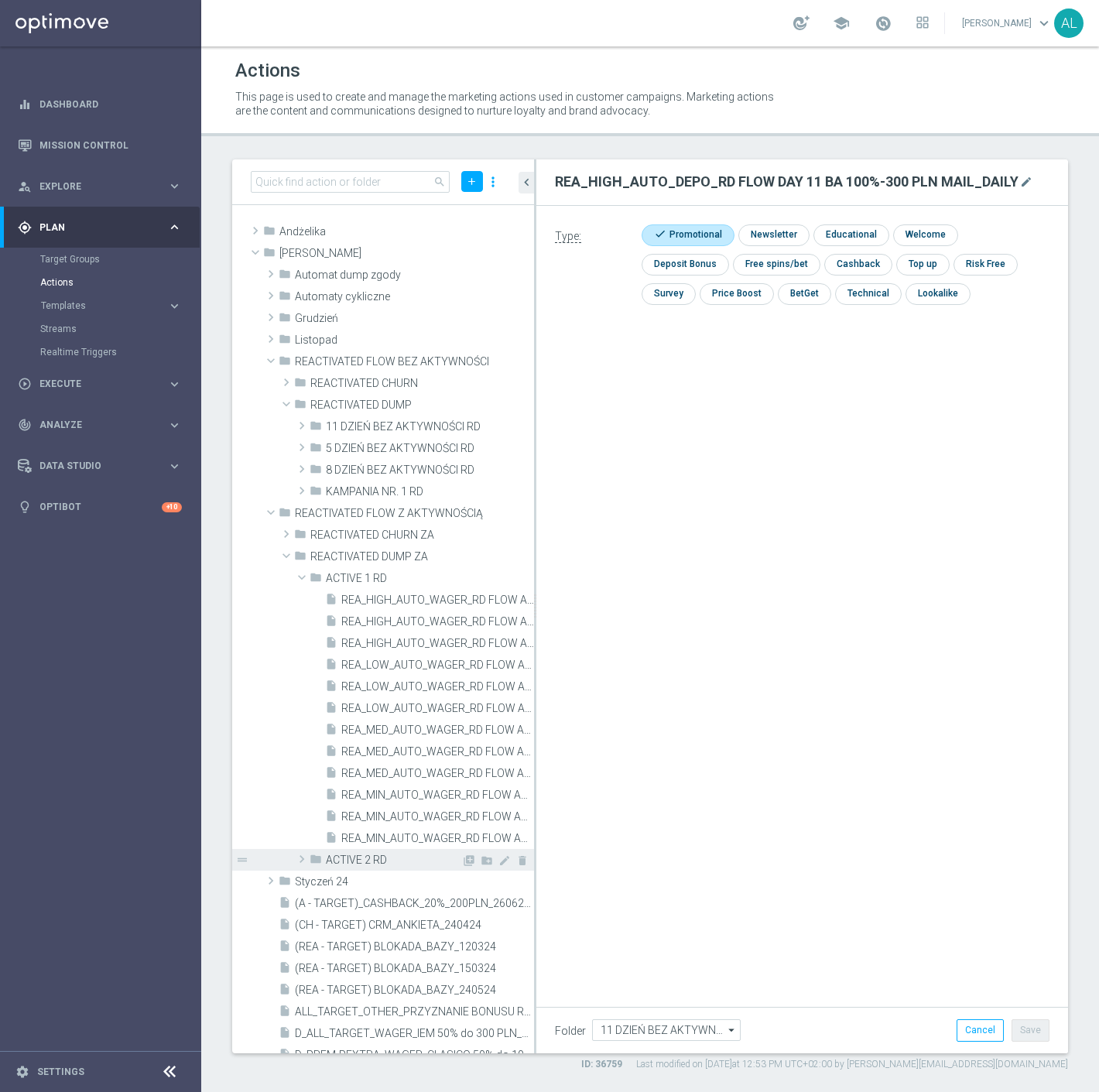
click at [297, 857] on span at bounding box center [301, 859] width 15 height 19
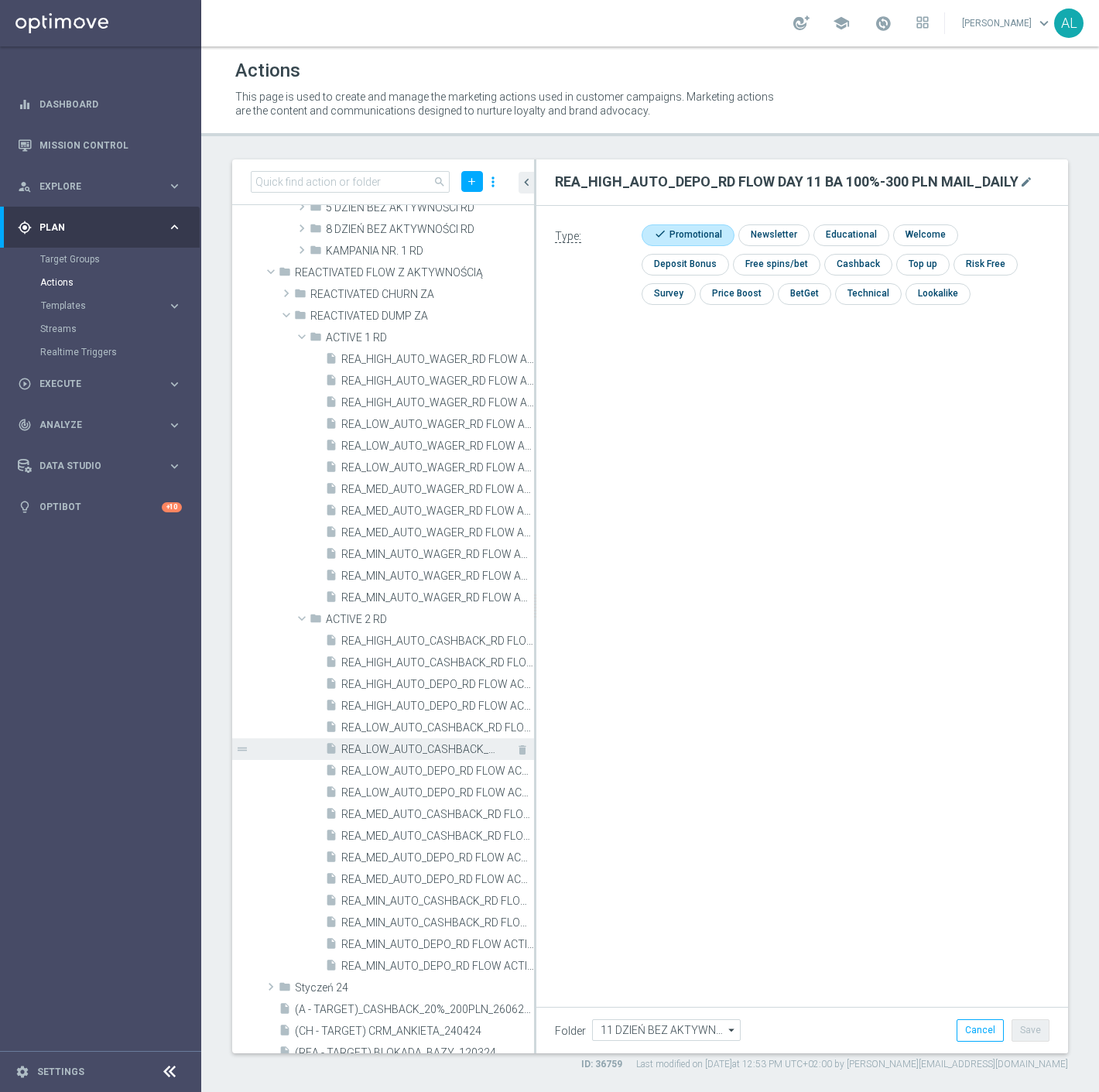
scroll to position [344, 0]
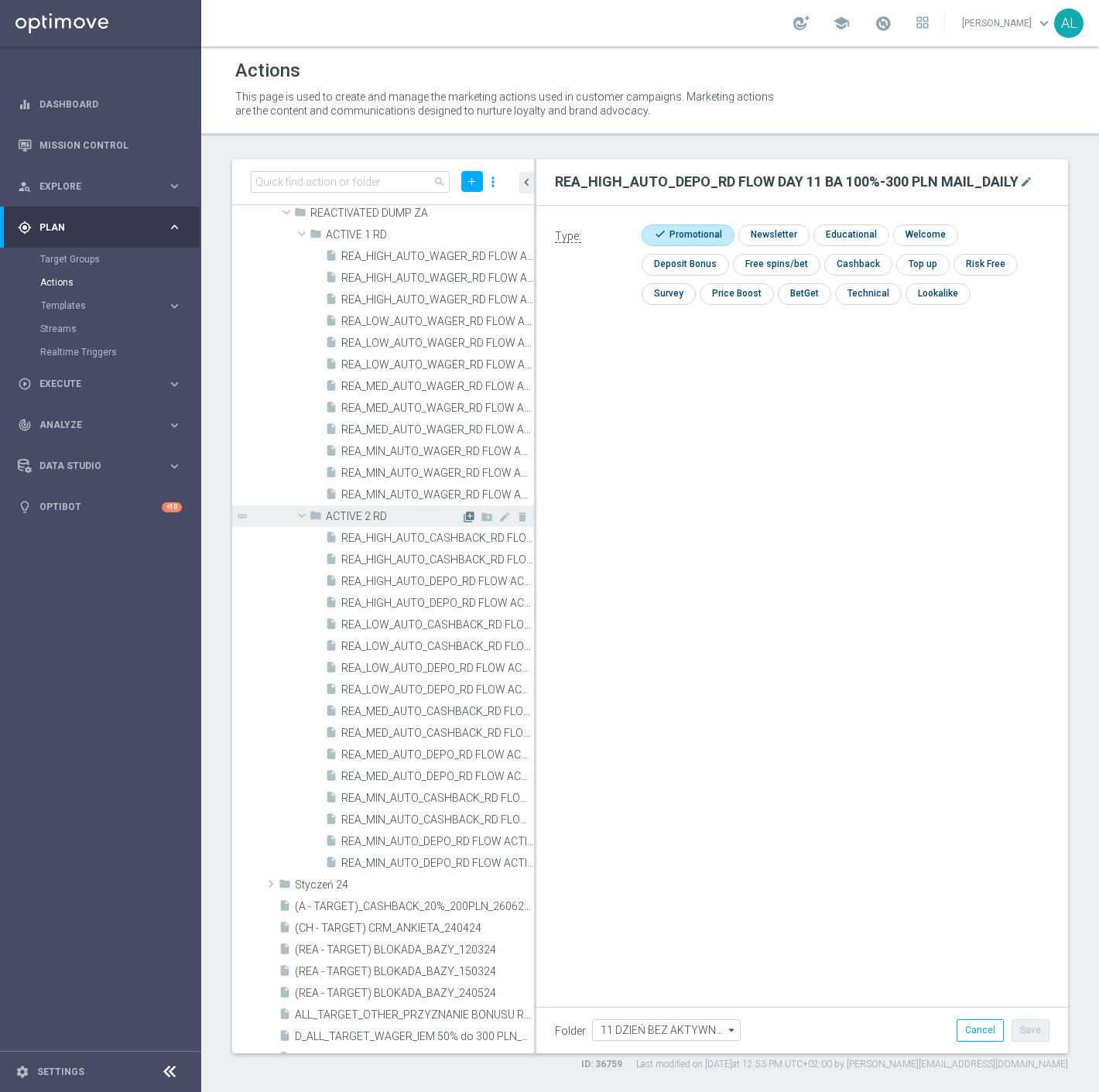
click at [463, 516] on icon "library_add" at bounding box center [469, 517] width 12 height 12
type input "ACTIVE 2 RD"
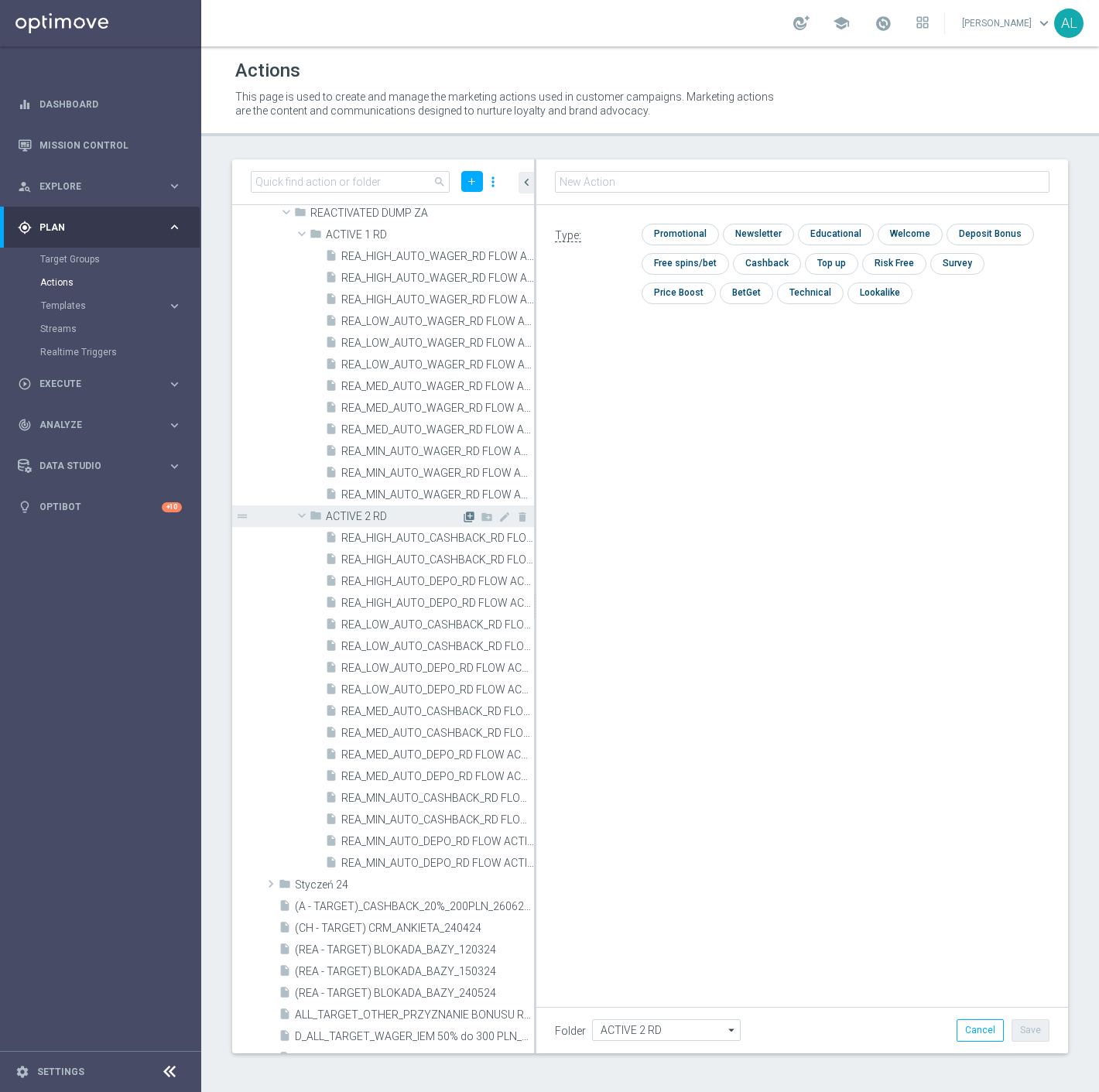
type input "REA_MIN_AUTO_DEPO_RD FLOW ACTIVE 2 100%-50 PLN MAIL_DAILY"
click at [675, 227] on input "checkbox" at bounding box center [679, 234] width 73 height 21
checkbox input "true"
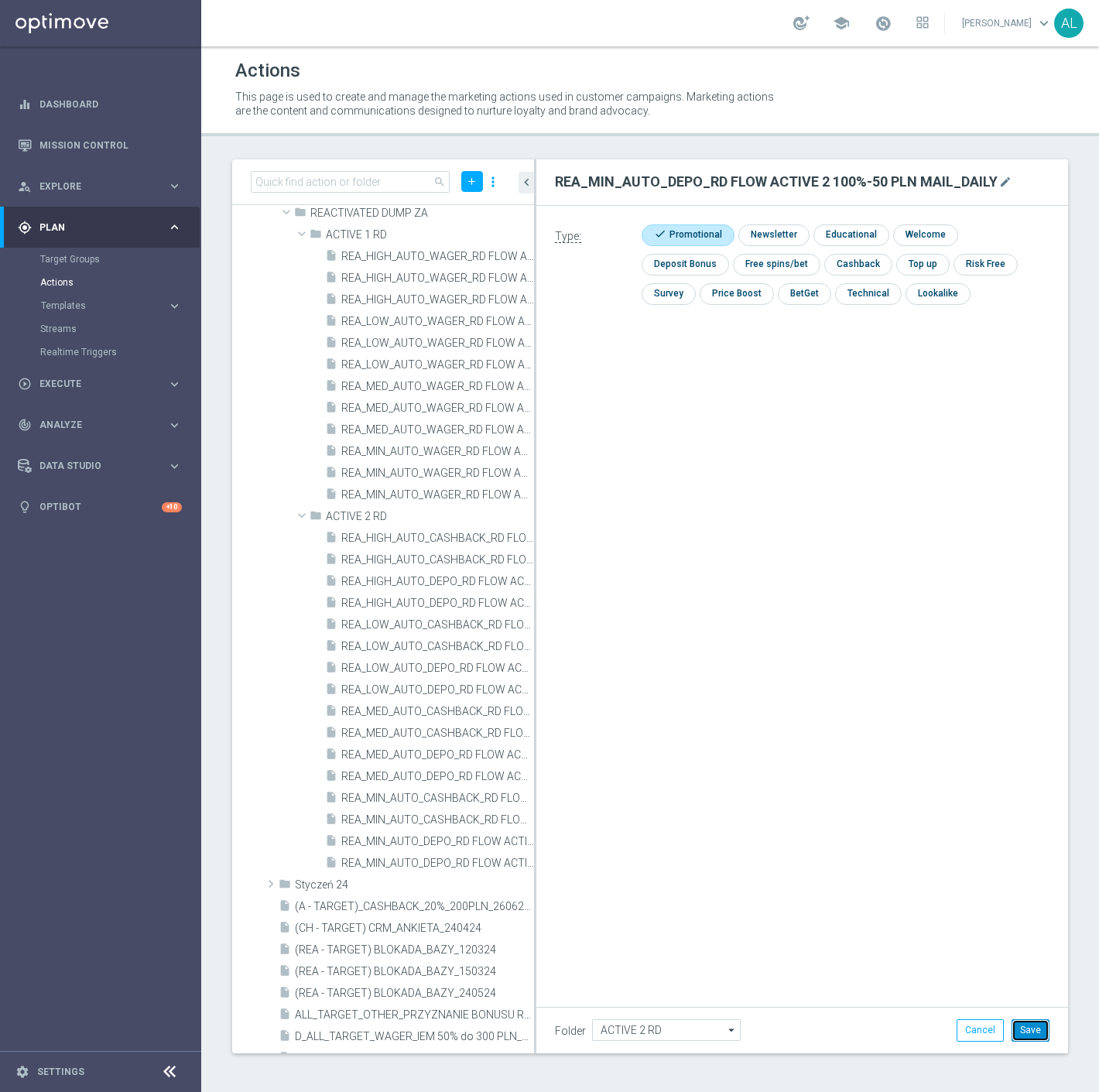
click at [1017, 1031] on button "Save" at bounding box center [1031, 1030] width 38 height 22
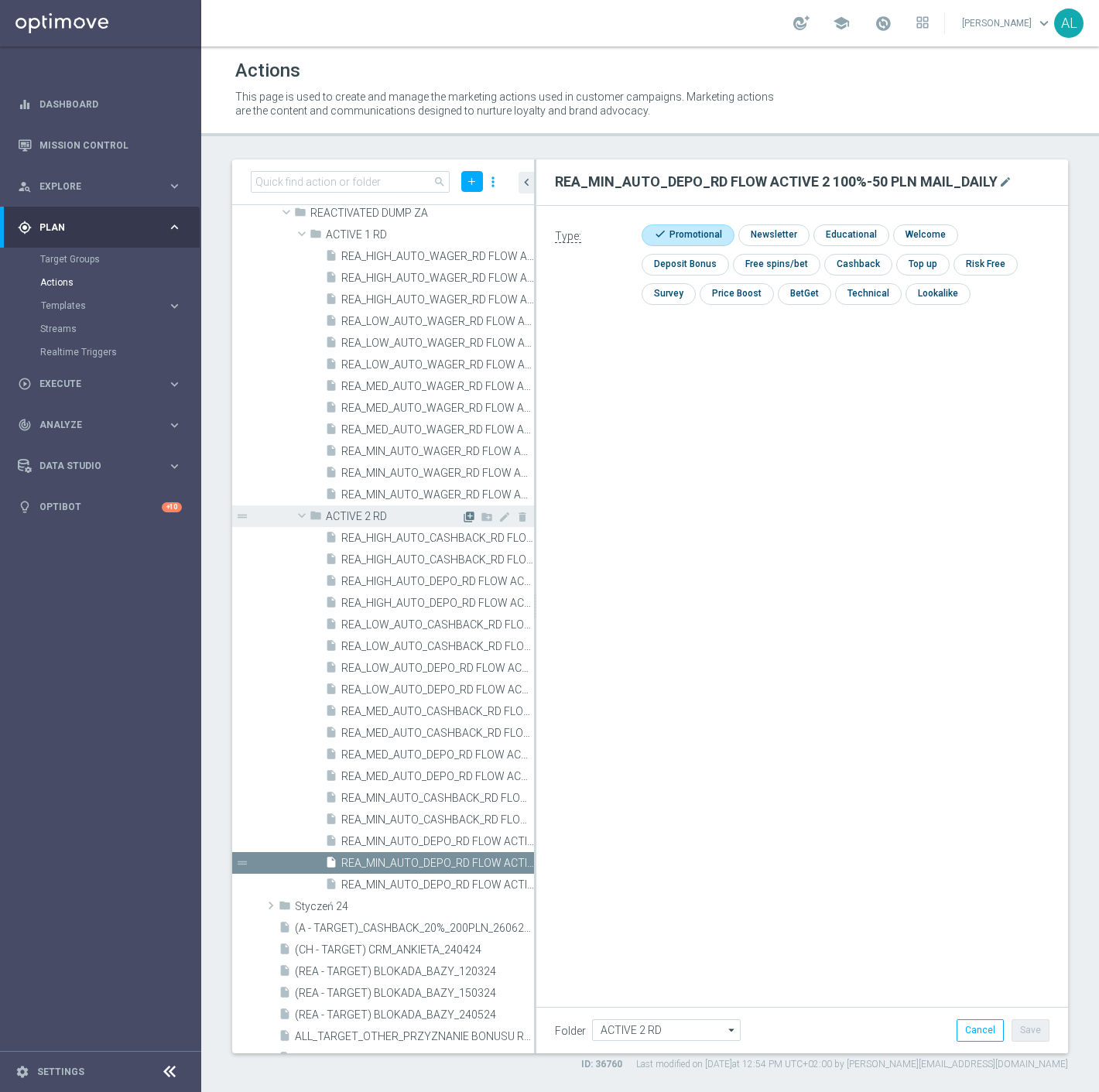
click at [463, 513] on icon "library_add" at bounding box center [469, 517] width 12 height 12
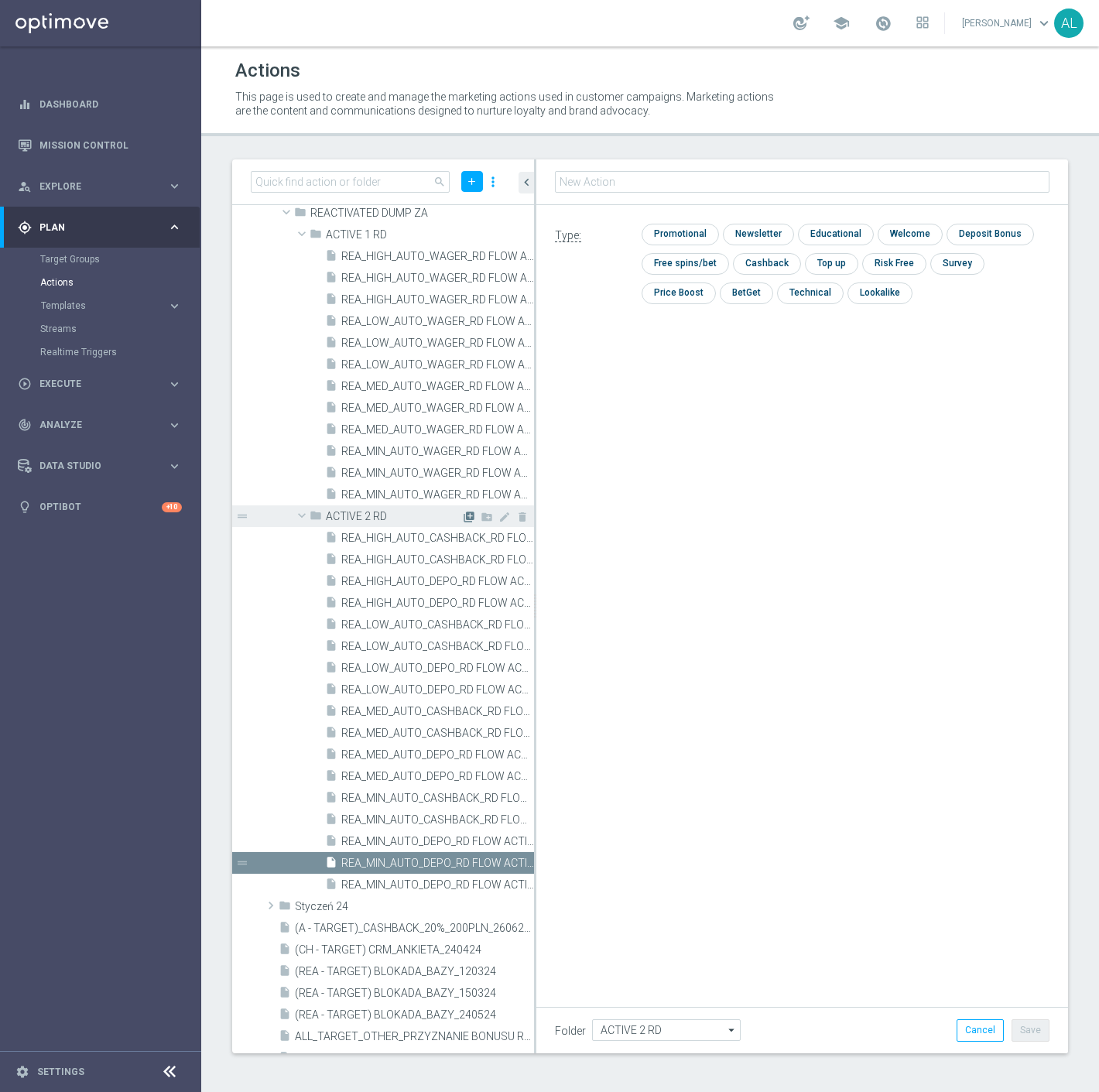
type input "REA_LOW_AUTO_DEPO_RD FLOW ACTIVE 2 100%-100 PLN MAIL_DAILY"
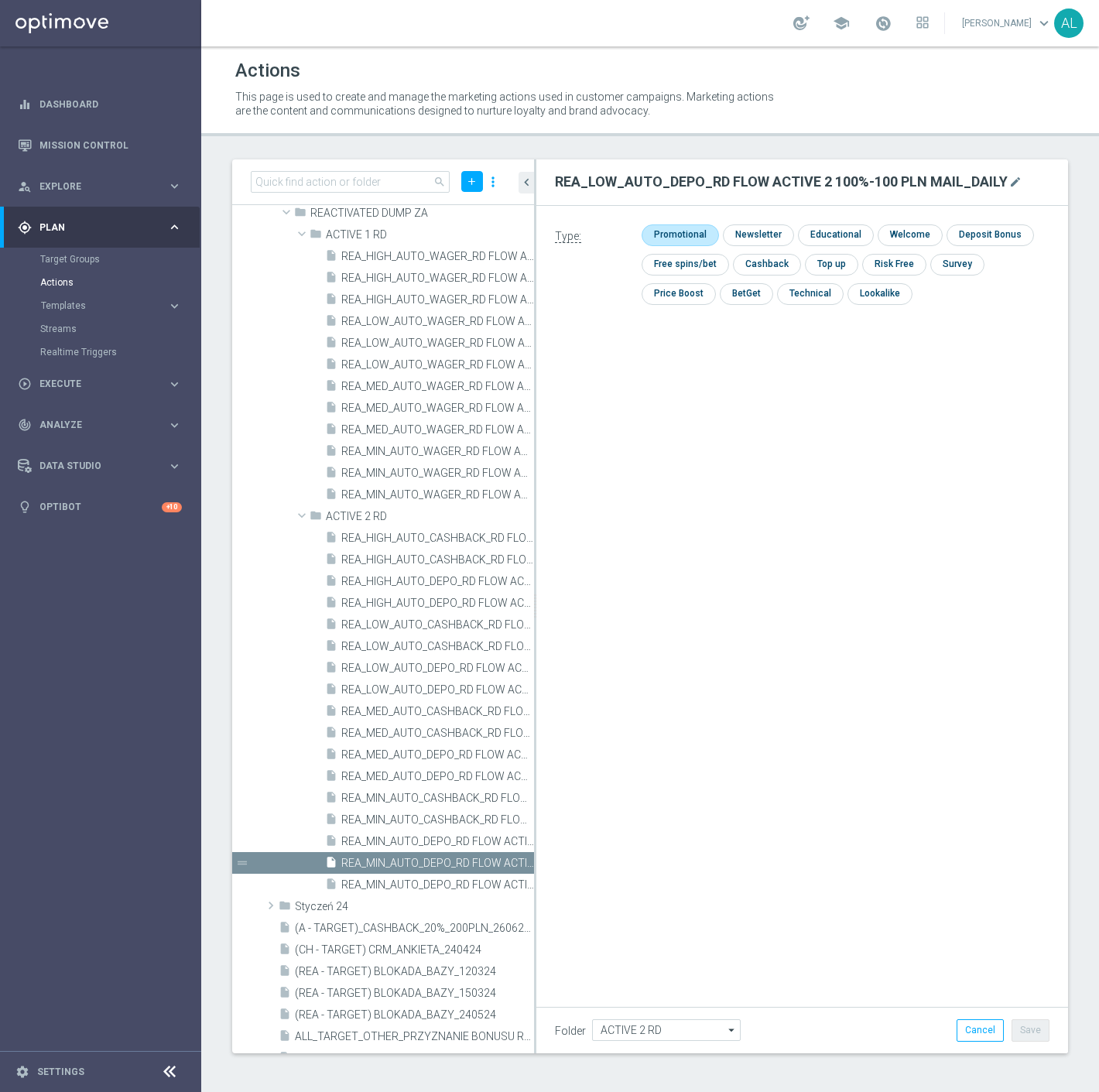
click at [690, 235] on input "checkbox" at bounding box center [679, 234] width 73 height 21
checkbox input "true"
click at [1012, 1039] on button "Save" at bounding box center [1031, 1030] width 38 height 22
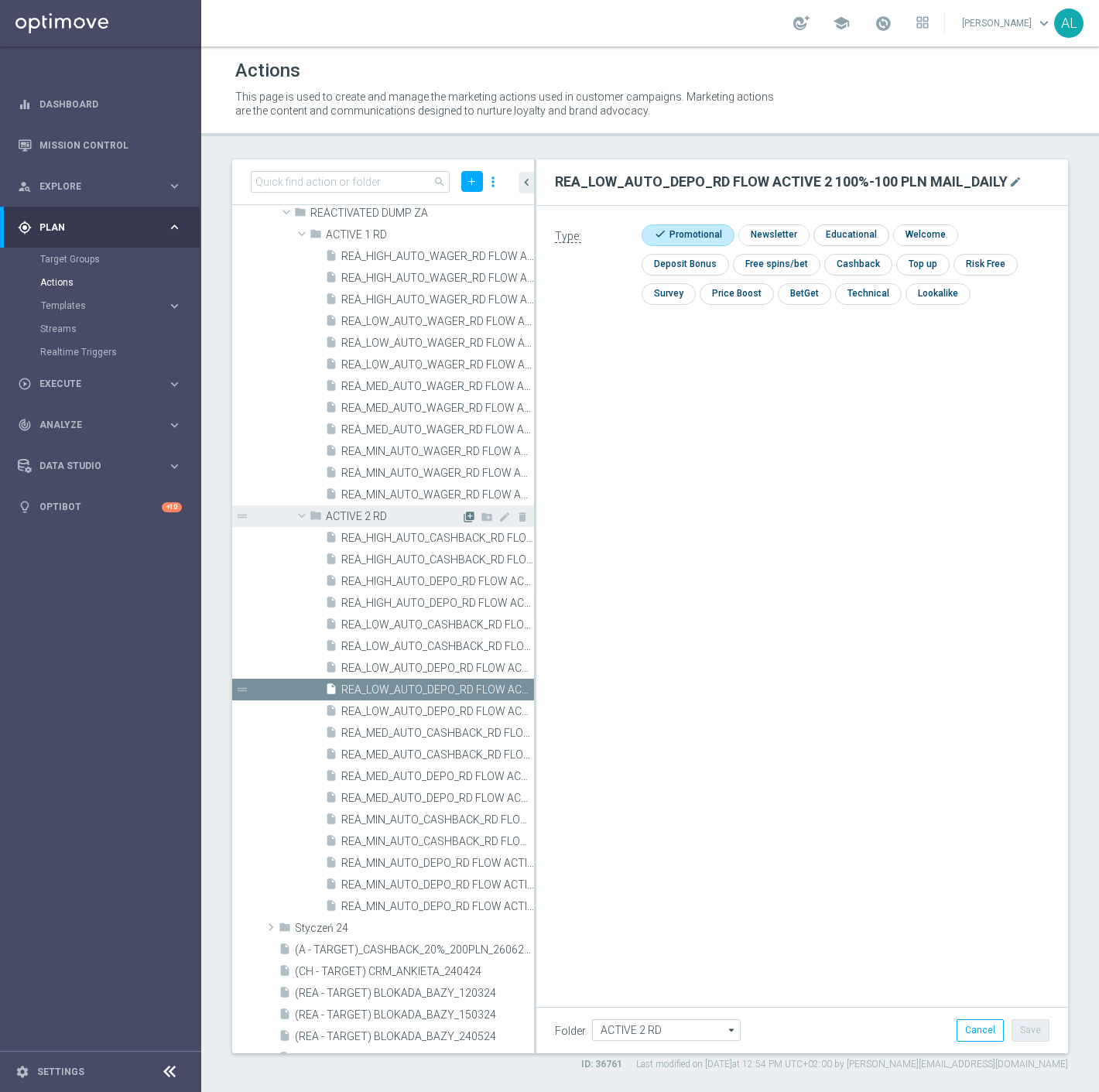
click at [463, 514] on icon "library_add" at bounding box center [469, 517] width 12 height 12
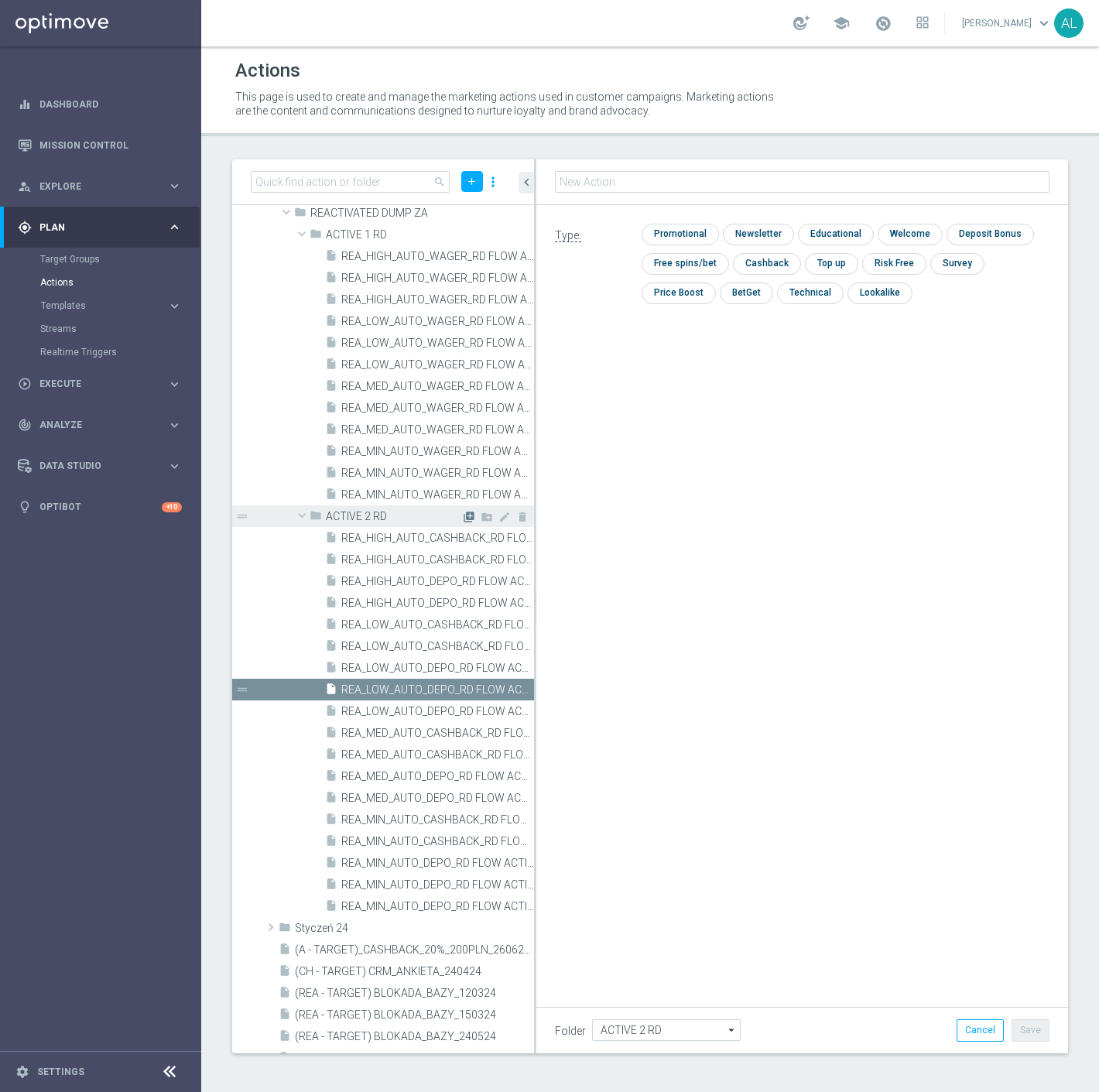
type input "REA_MED_AUTO_DEPO_RD FLOW ACTIVE 2 100%-200 PLN MAIL_DAILY"
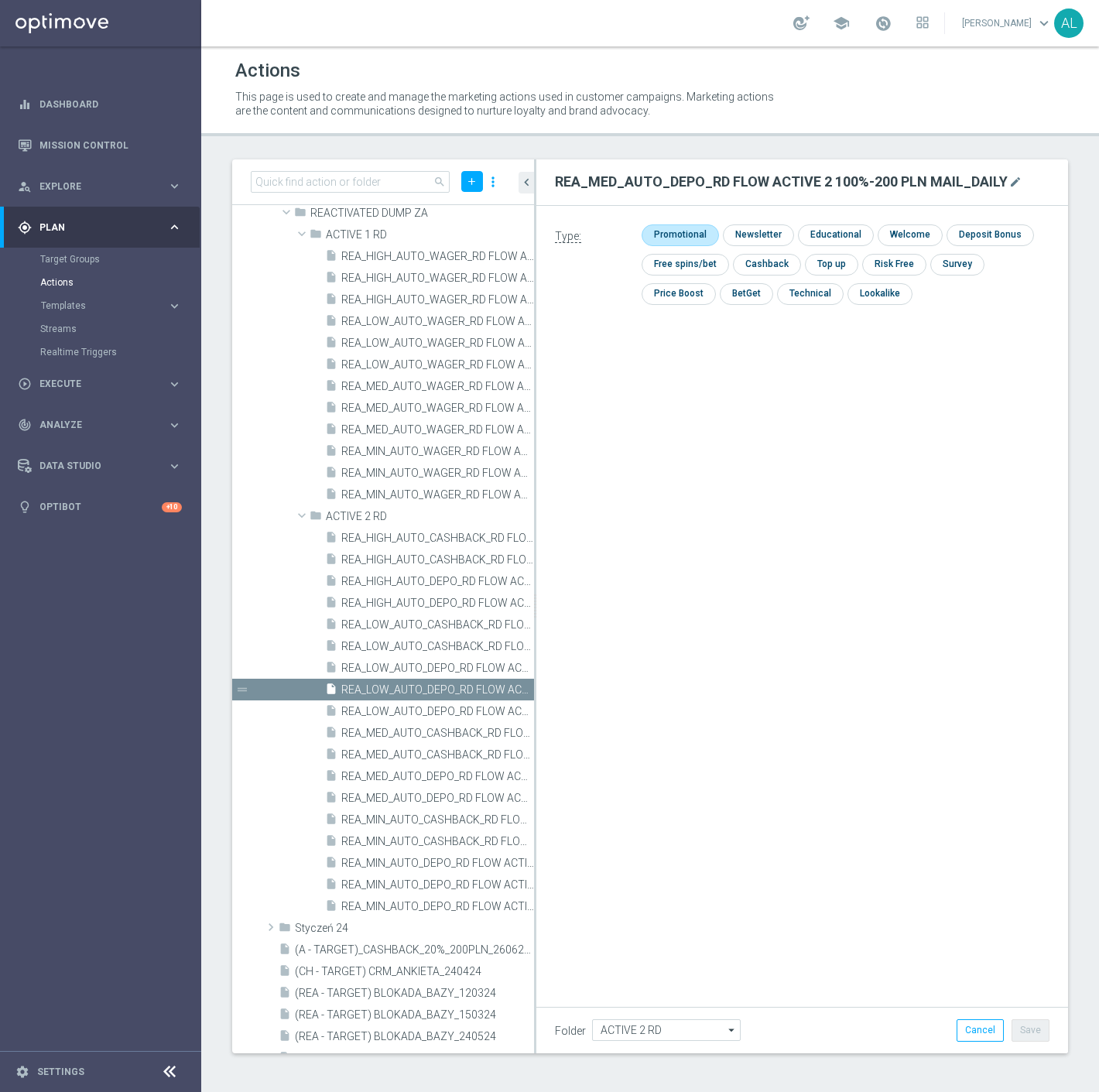
click at [678, 225] on input "checkbox" at bounding box center [679, 234] width 73 height 21
checkbox input "true"
click at [1017, 1040] on button "Save" at bounding box center [1031, 1030] width 38 height 22
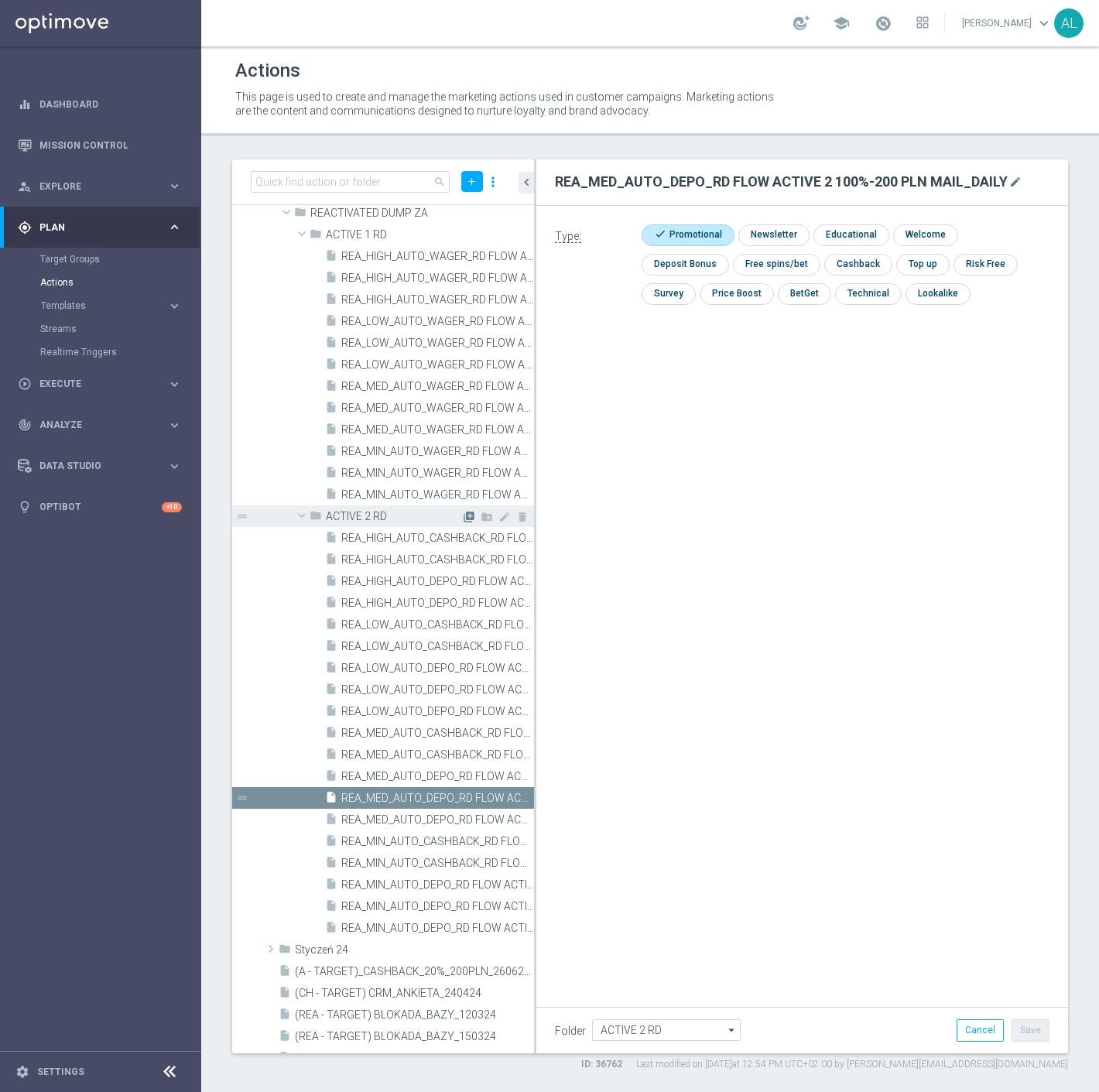
click at [463, 516] on icon "library_add" at bounding box center [469, 517] width 12 height 12
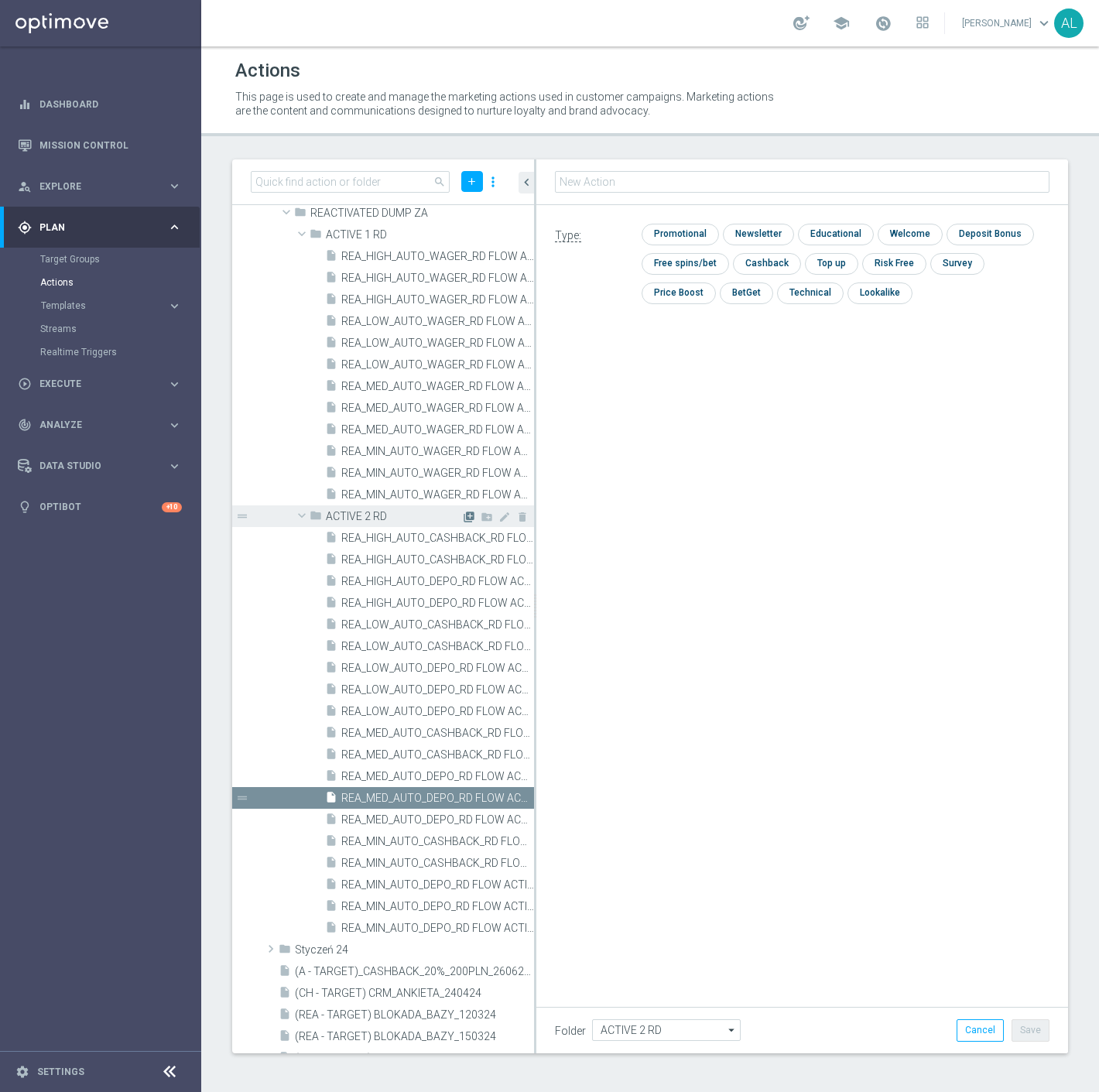
type input "REA_HIGH_AUTO_DEPO_RD FLOW ACTIVE 2 100%-300 PLN MAIL_DAILY"
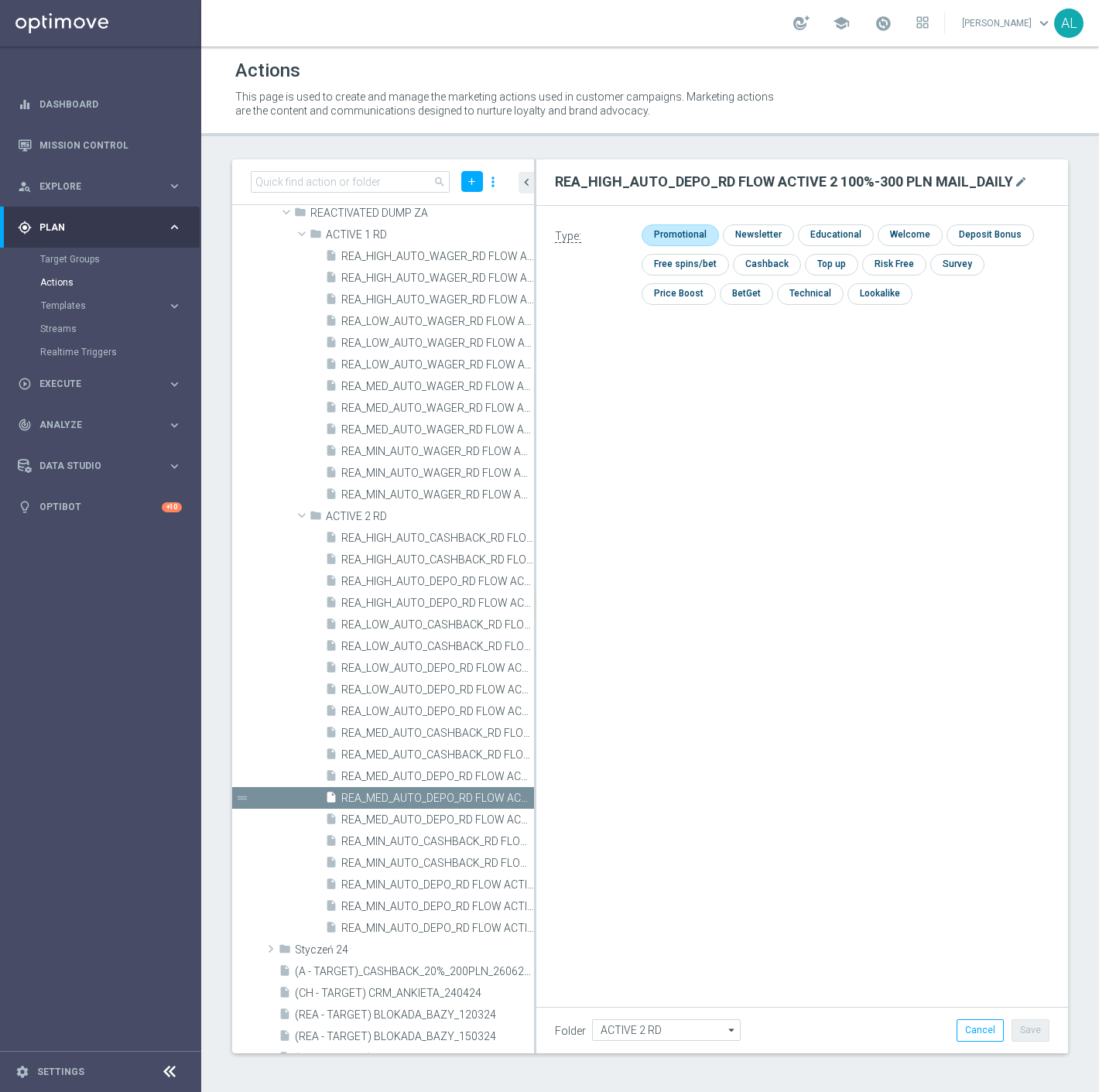
click at [694, 229] on input "checkbox" at bounding box center [679, 234] width 73 height 21
checkbox input "true"
click at [1049, 1042] on div "Folder ACTIVE 2 RD ACTIVE 2 RD arrow_drop_down Show Selected 0 of 478 !ARCHIVE" at bounding box center [802, 1030] width 532 height 46
click at [1047, 1035] on button "Save" at bounding box center [1031, 1030] width 38 height 22
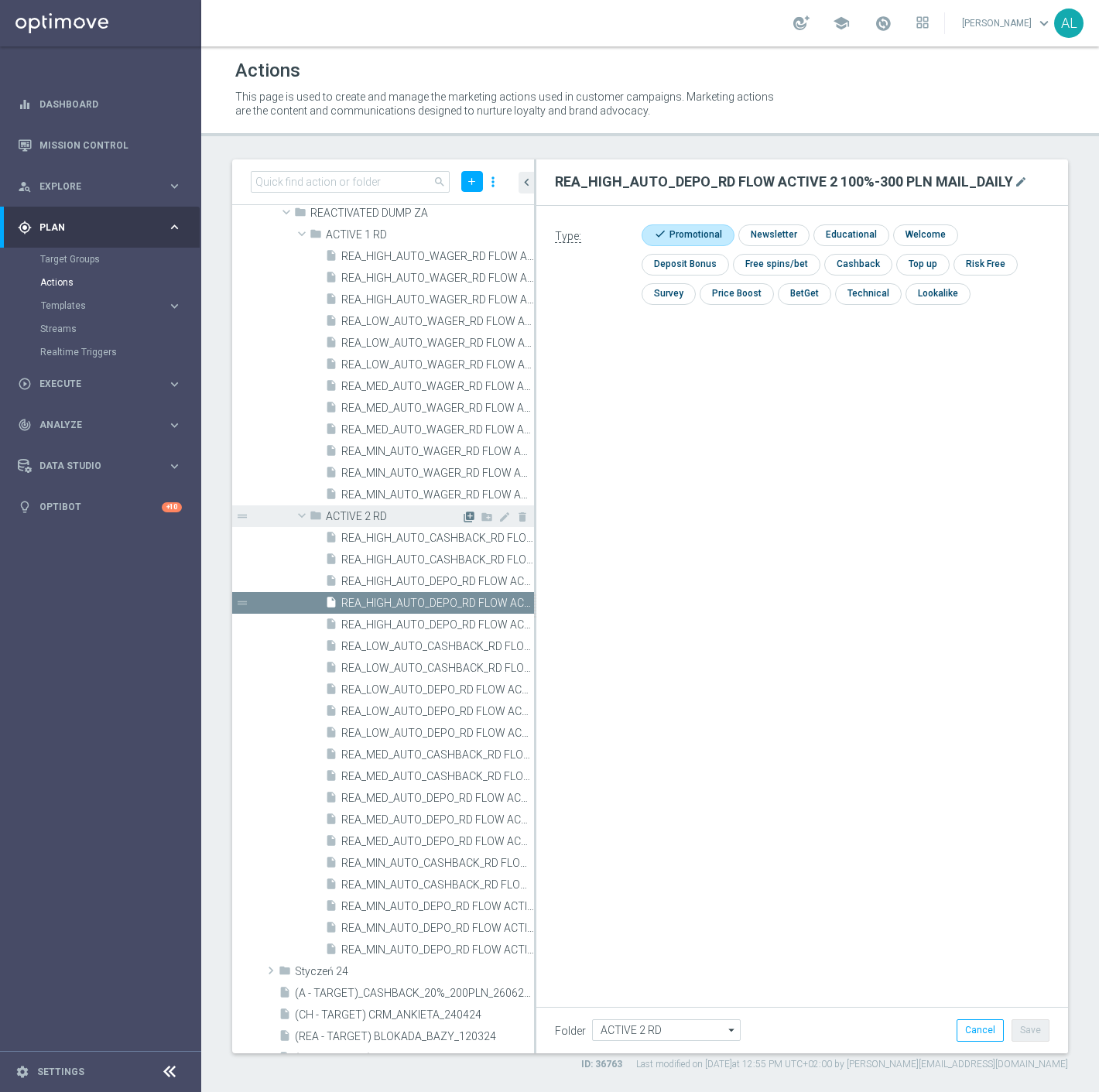
click at [463, 513] on icon "library_add" at bounding box center [469, 517] width 12 height 12
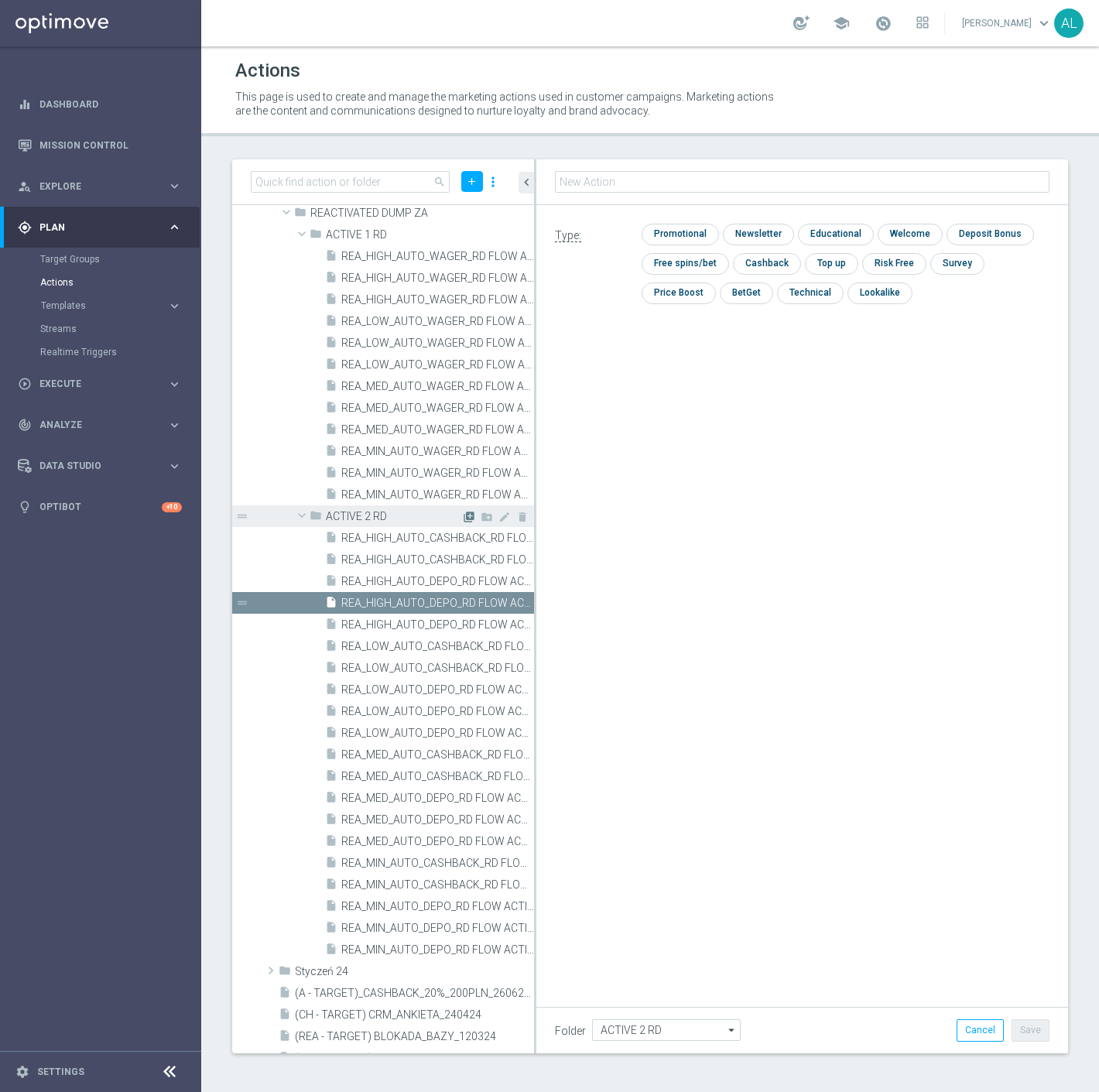
type input "REA_MIN_AUTO_CASHBACK_RD FLOW ACTIVE 2 100%-25 PLN MAIL_DAILY"
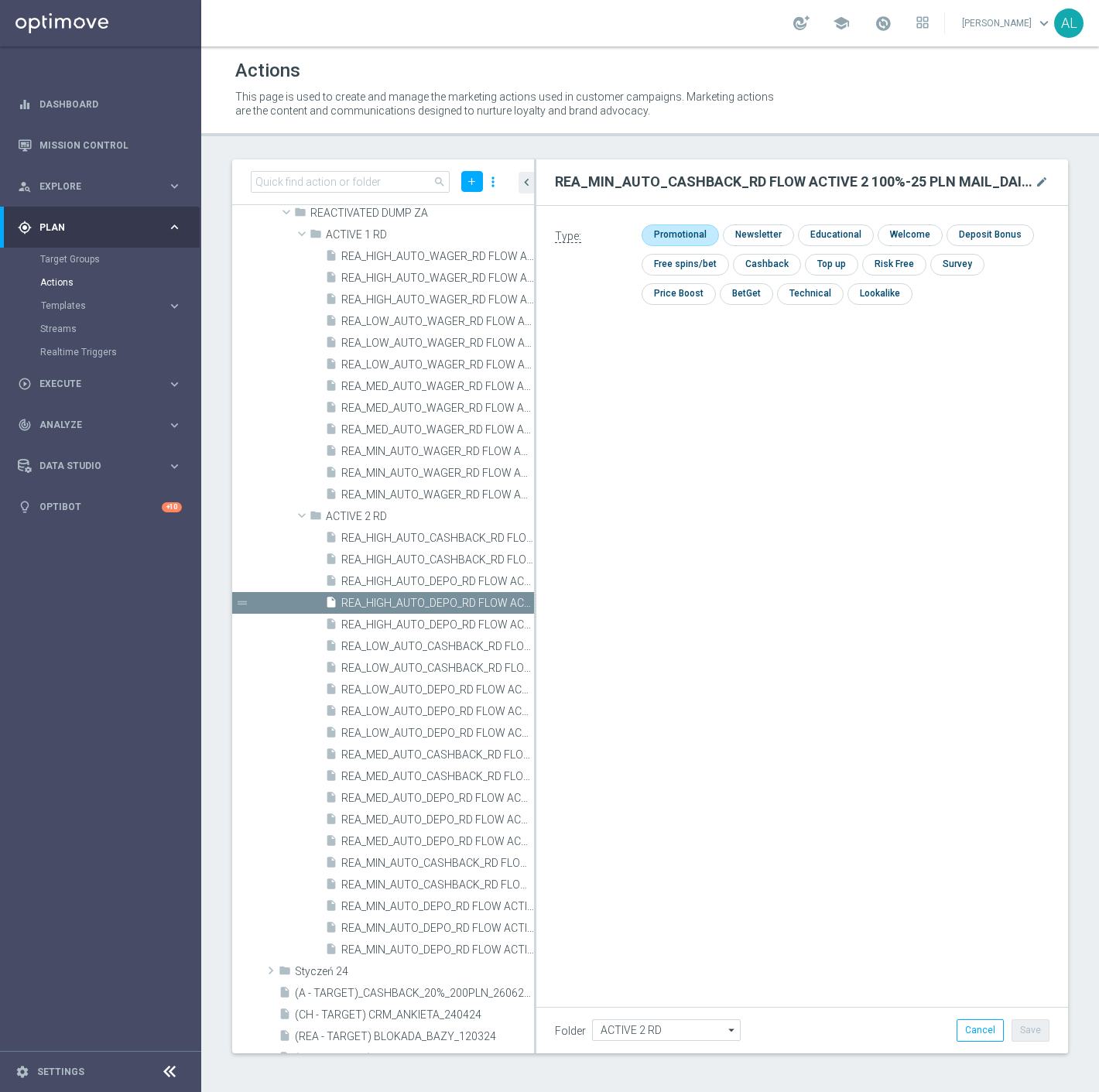
click at [662, 229] on input "checkbox" at bounding box center [679, 234] width 73 height 21
checkbox input "true"
click at [1042, 1028] on button "Save" at bounding box center [1031, 1030] width 38 height 22
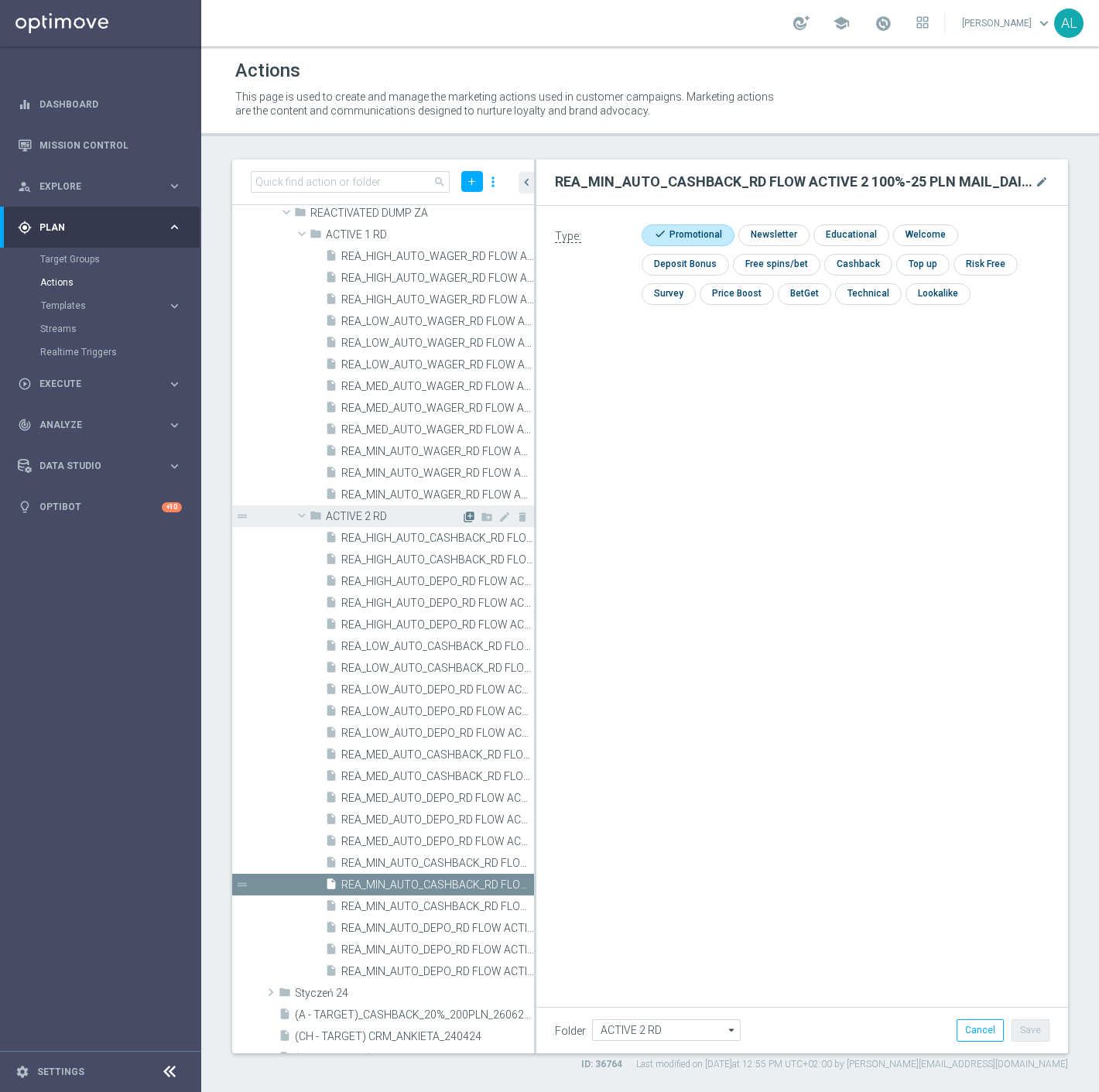
click at [463, 514] on icon "library_add" at bounding box center [469, 517] width 12 height 12
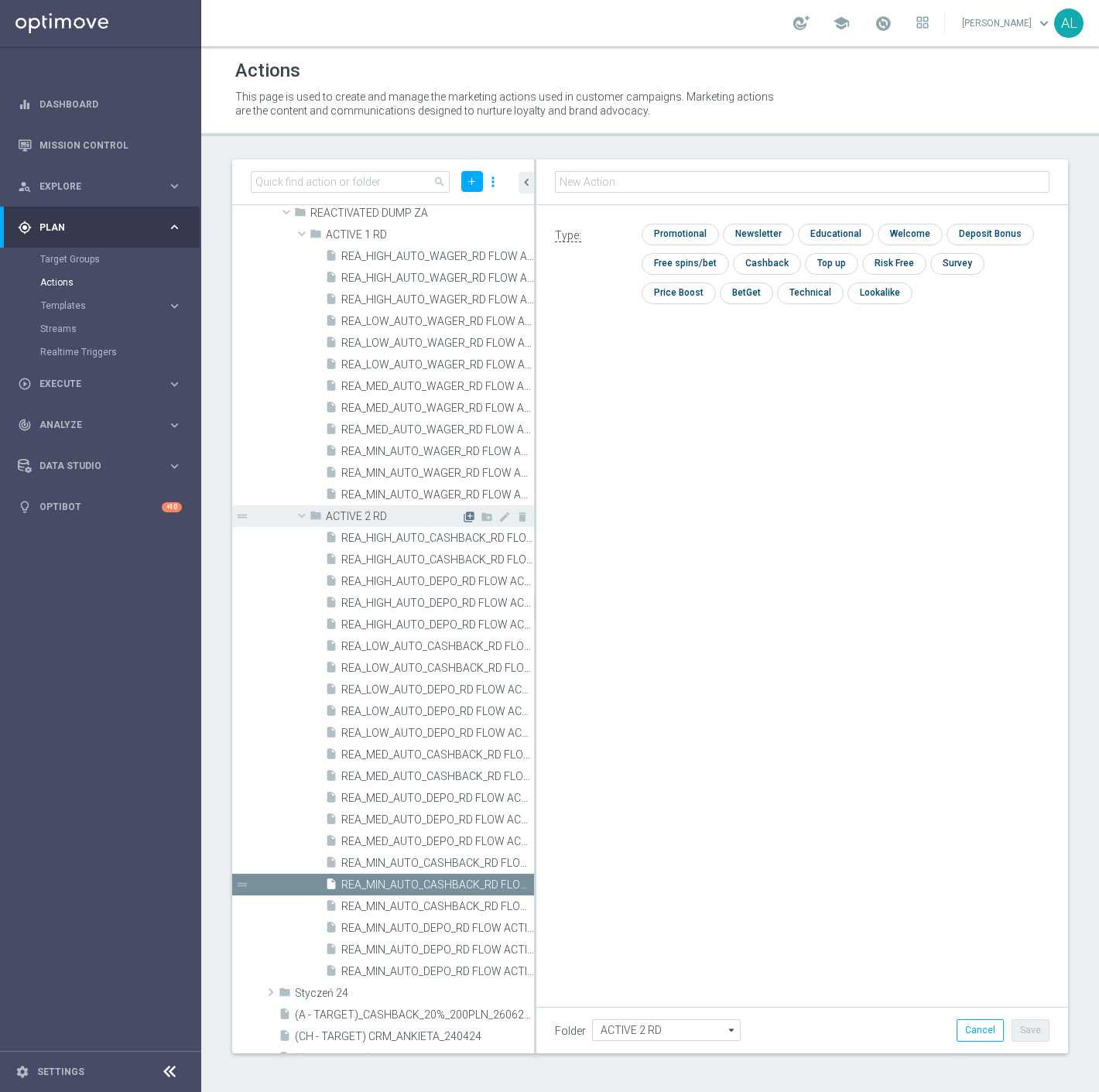
type input "REA_LOW_AUTO_CASHBACK_RD FLOW ACTIVE 2 100%-50 PLN MAIL_DAILY"
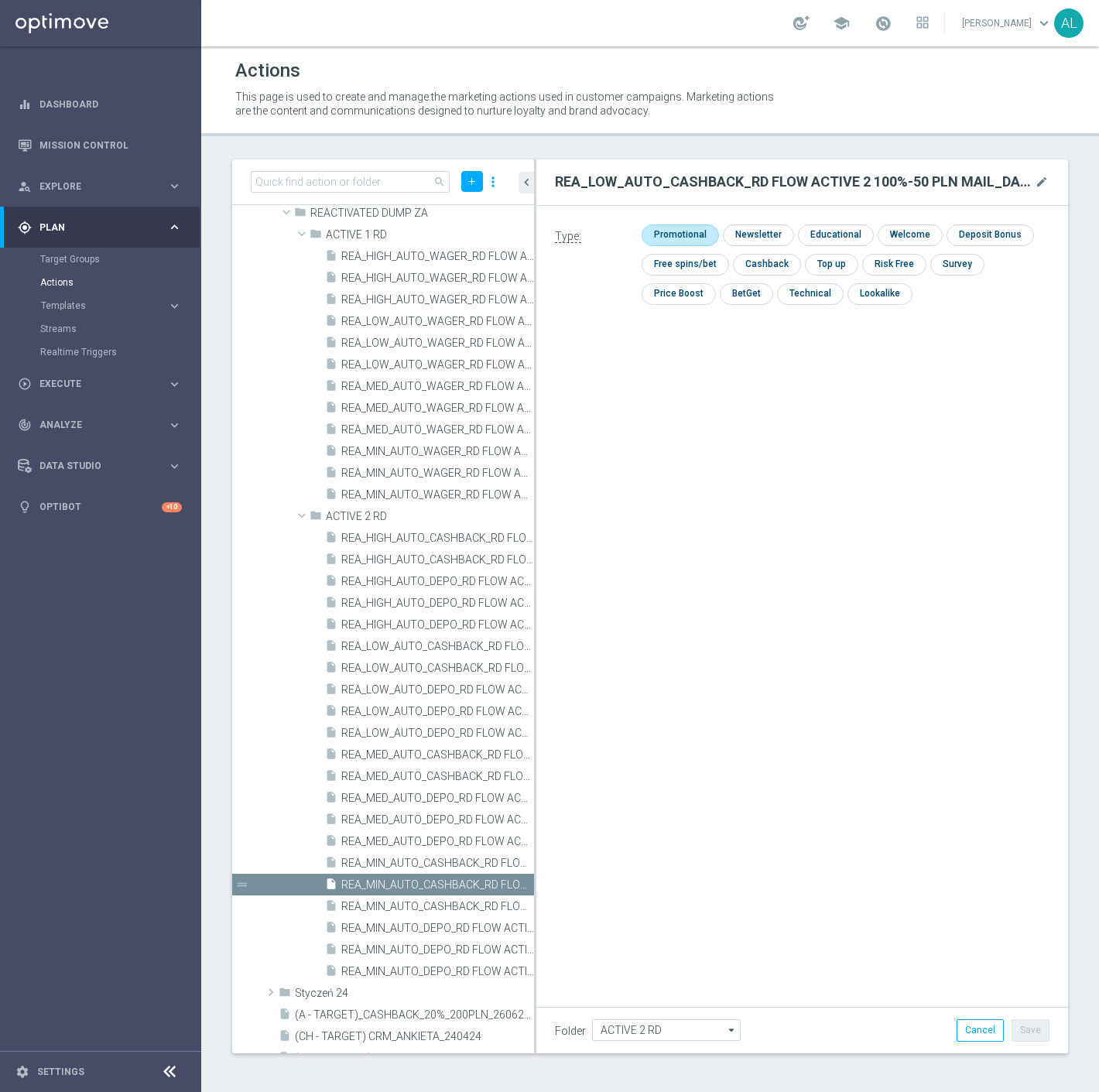
click at [687, 233] on input "checkbox" at bounding box center [679, 234] width 73 height 21
checkbox input "true"
click at [1039, 1042] on div "Folder ACTIVE 2 RD ACTIVE 2 RD arrow_drop_down Show Selected 0 of 478 !ARCHIVE" at bounding box center [802, 1030] width 532 height 46
click at [1034, 1033] on button "Save" at bounding box center [1031, 1030] width 38 height 22
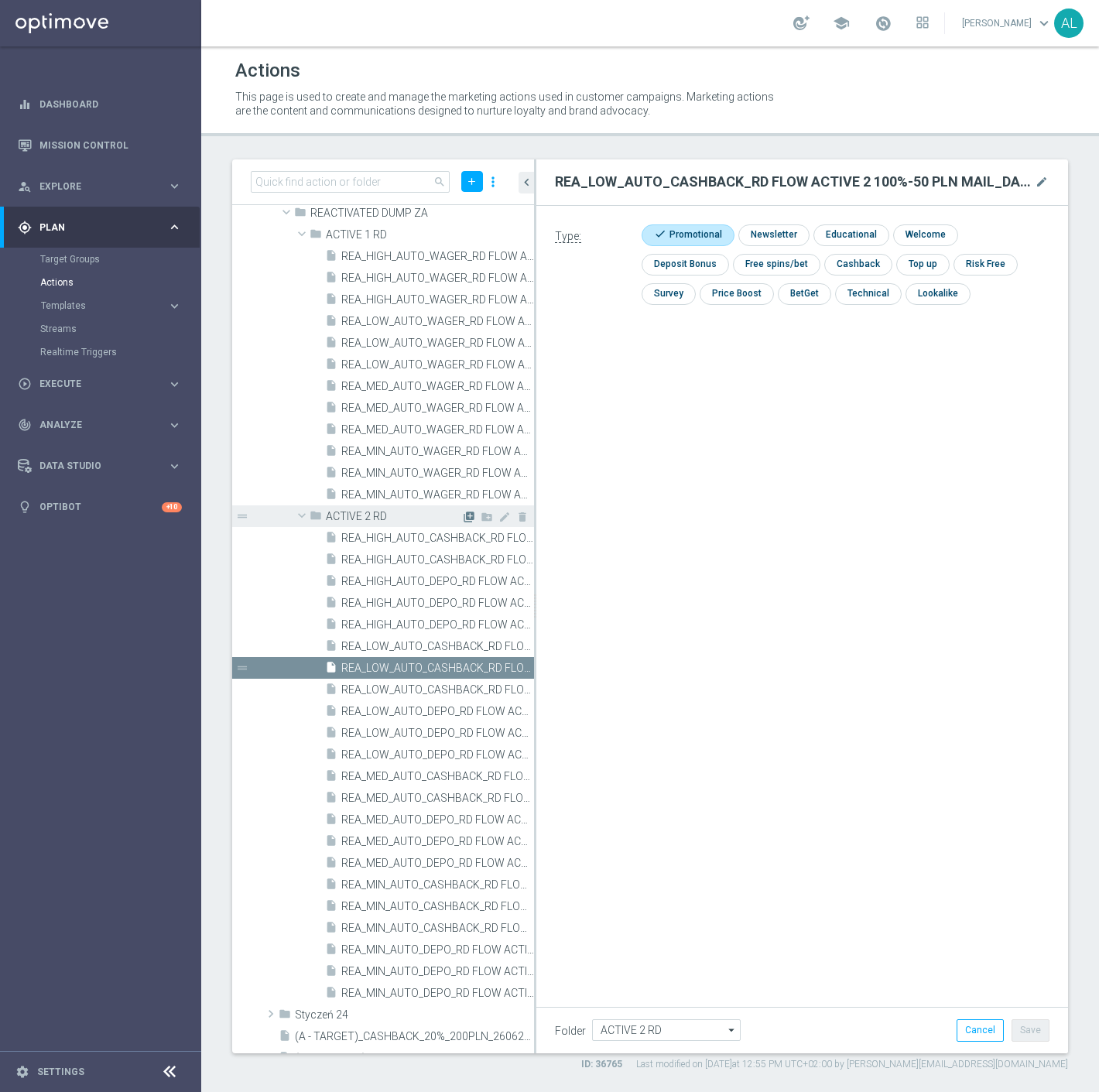
click at [463, 511] on icon "library_add" at bounding box center [469, 517] width 12 height 12
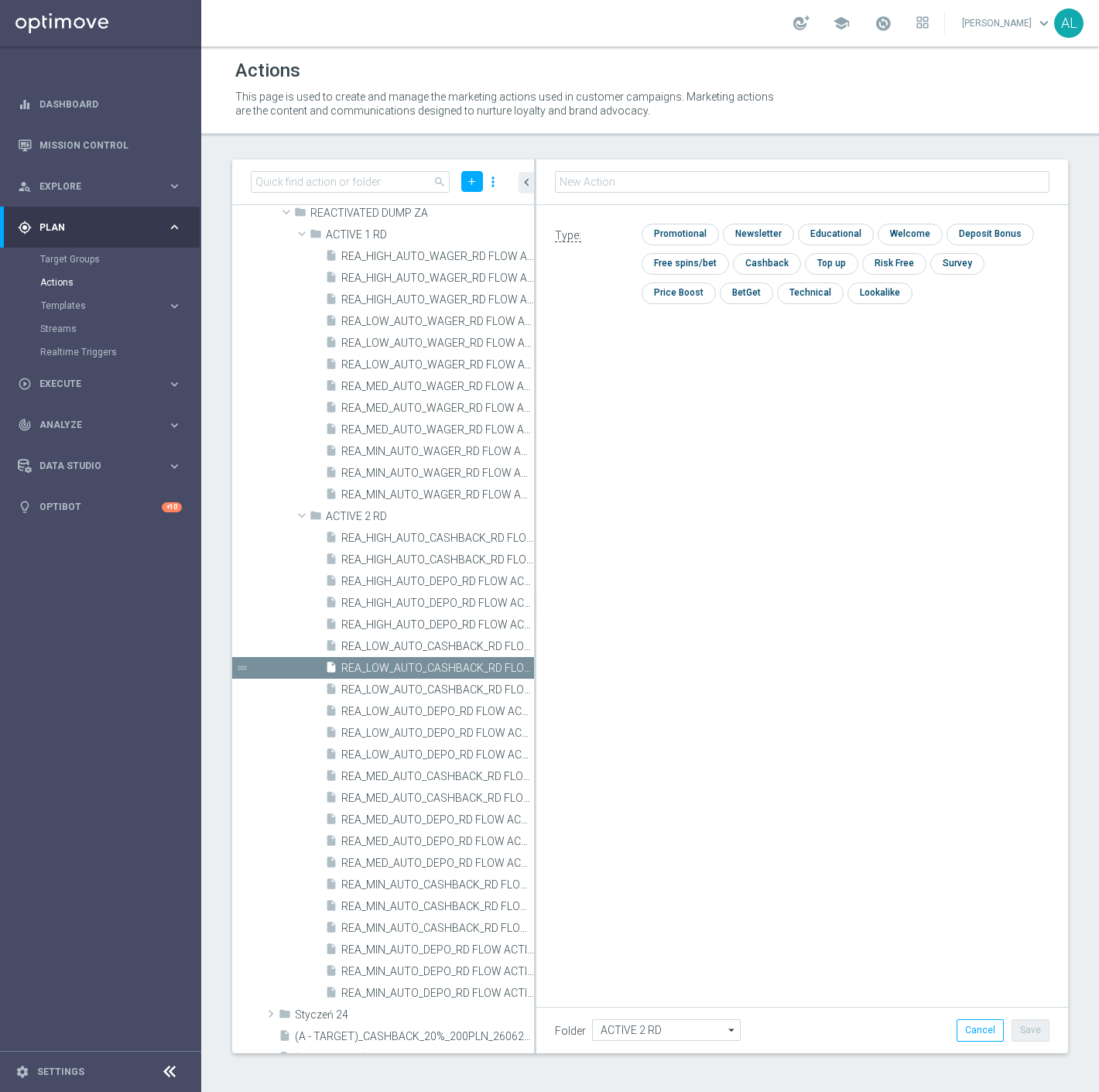
type input "REA_MED_AUTO_CASHBACK_RD FLOW ACTIVE 2 100%-75 PLN MAIL_DAILY"
click at [664, 237] on input "checkbox" at bounding box center [679, 234] width 73 height 21
checkbox input "true"
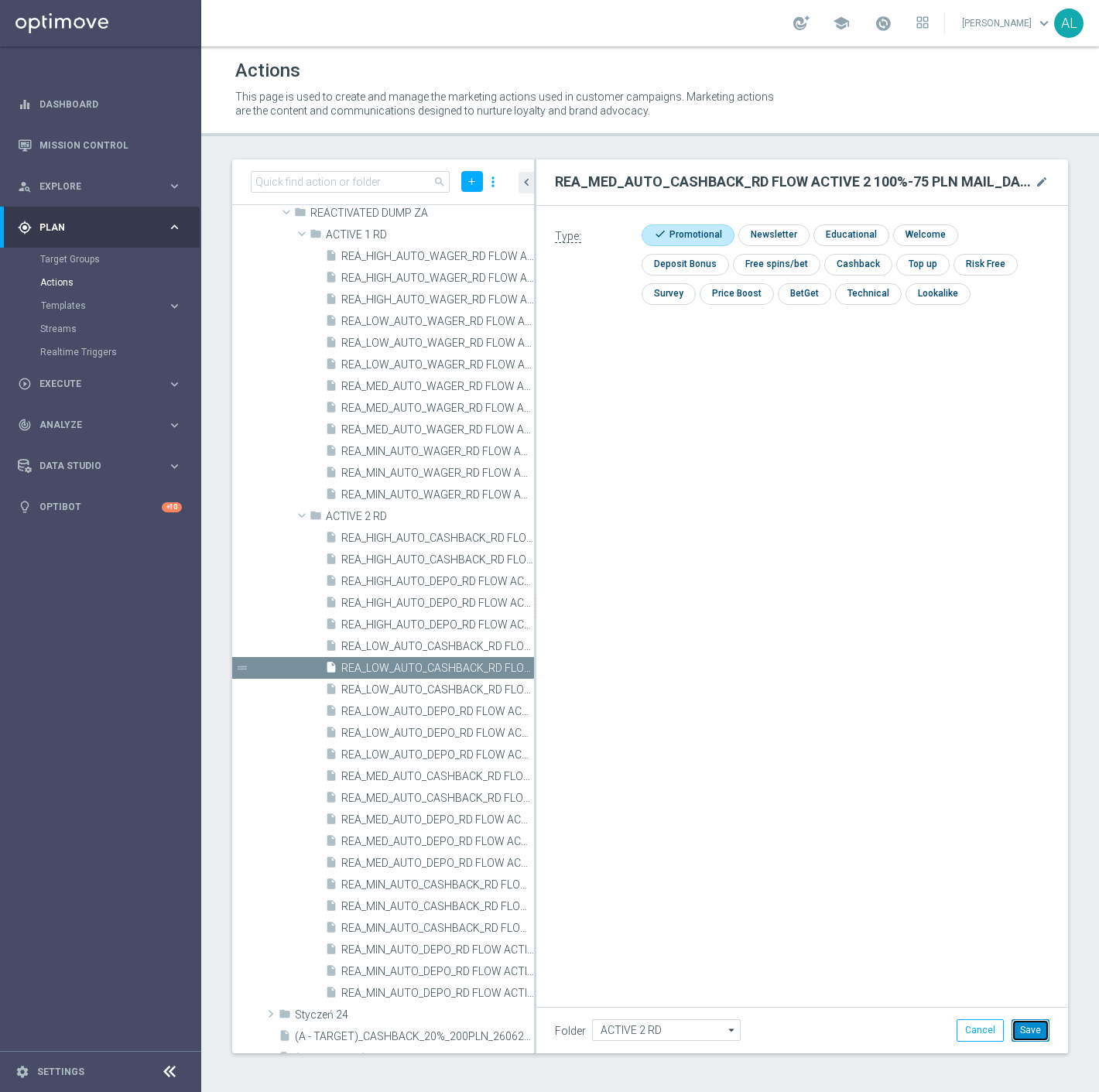
click at [1036, 1028] on button "Save" at bounding box center [1031, 1030] width 38 height 22
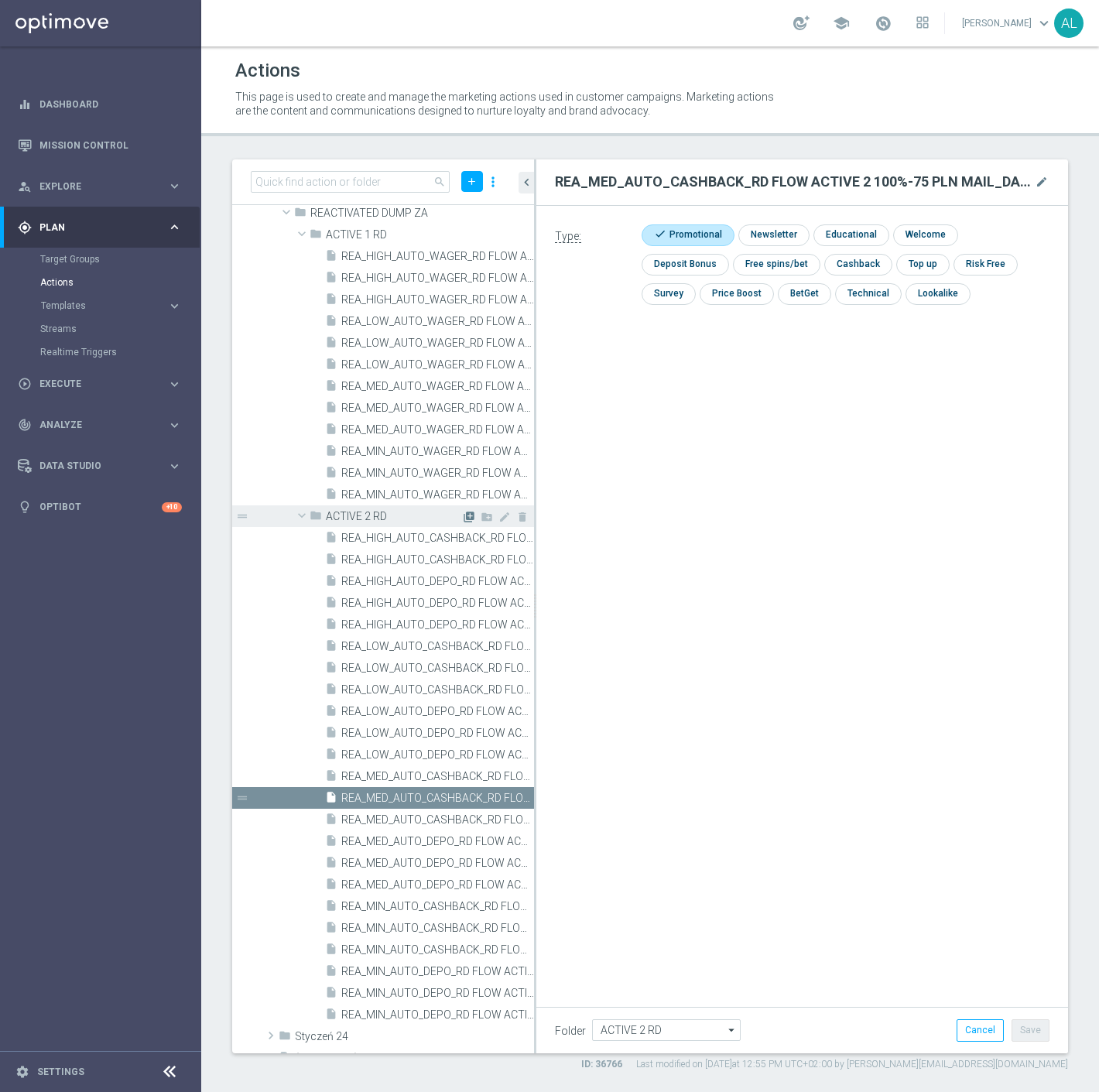
click at [463, 516] on icon "library_add" at bounding box center [469, 517] width 12 height 12
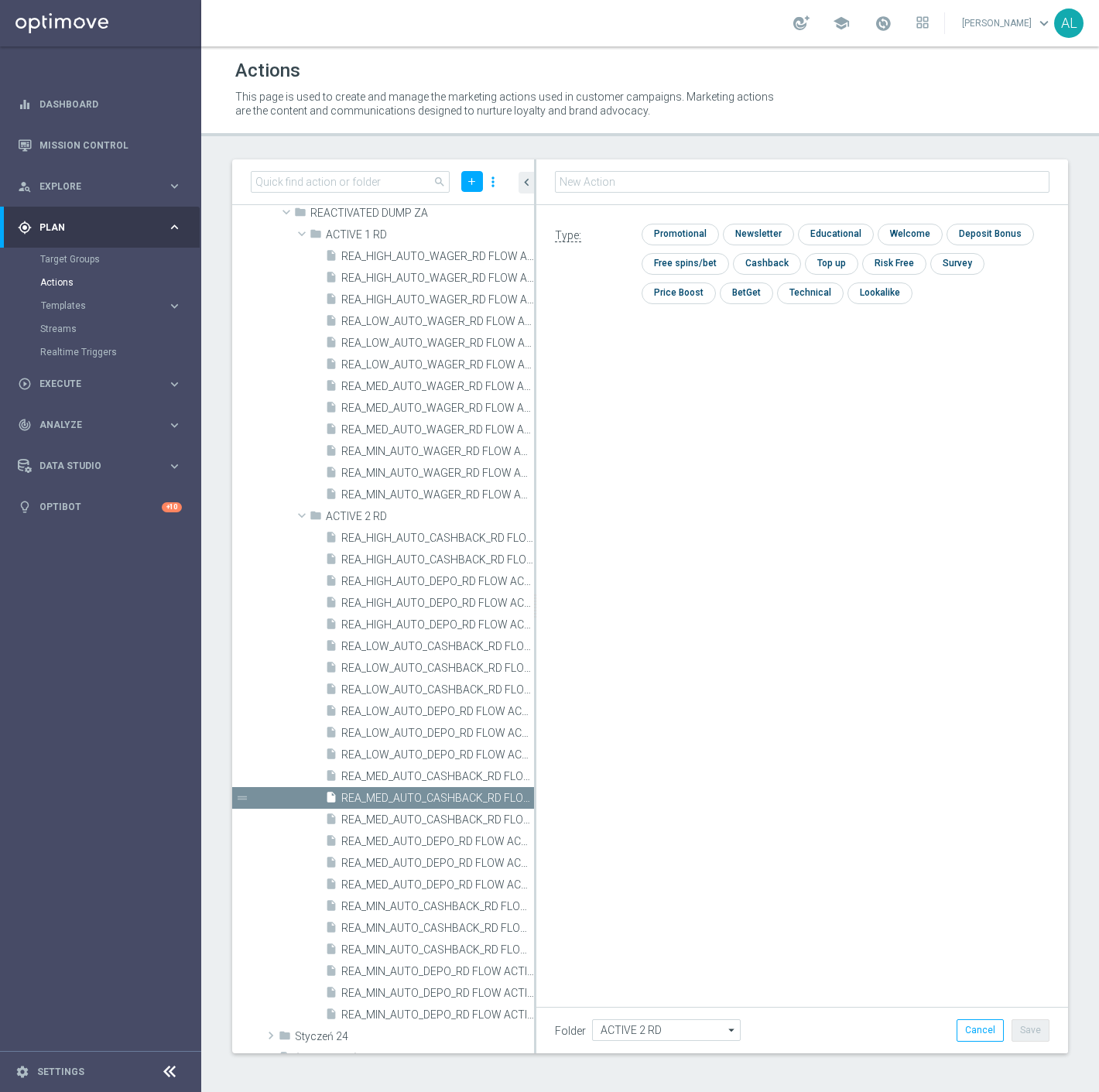
type input "REA_HIGH_AUTO_CASHBACK_RD FLOW ACTIVE 2 100%-100 PLN MAIL_DAILY"
click at [664, 237] on input "checkbox" at bounding box center [679, 234] width 73 height 21
checkbox input "true"
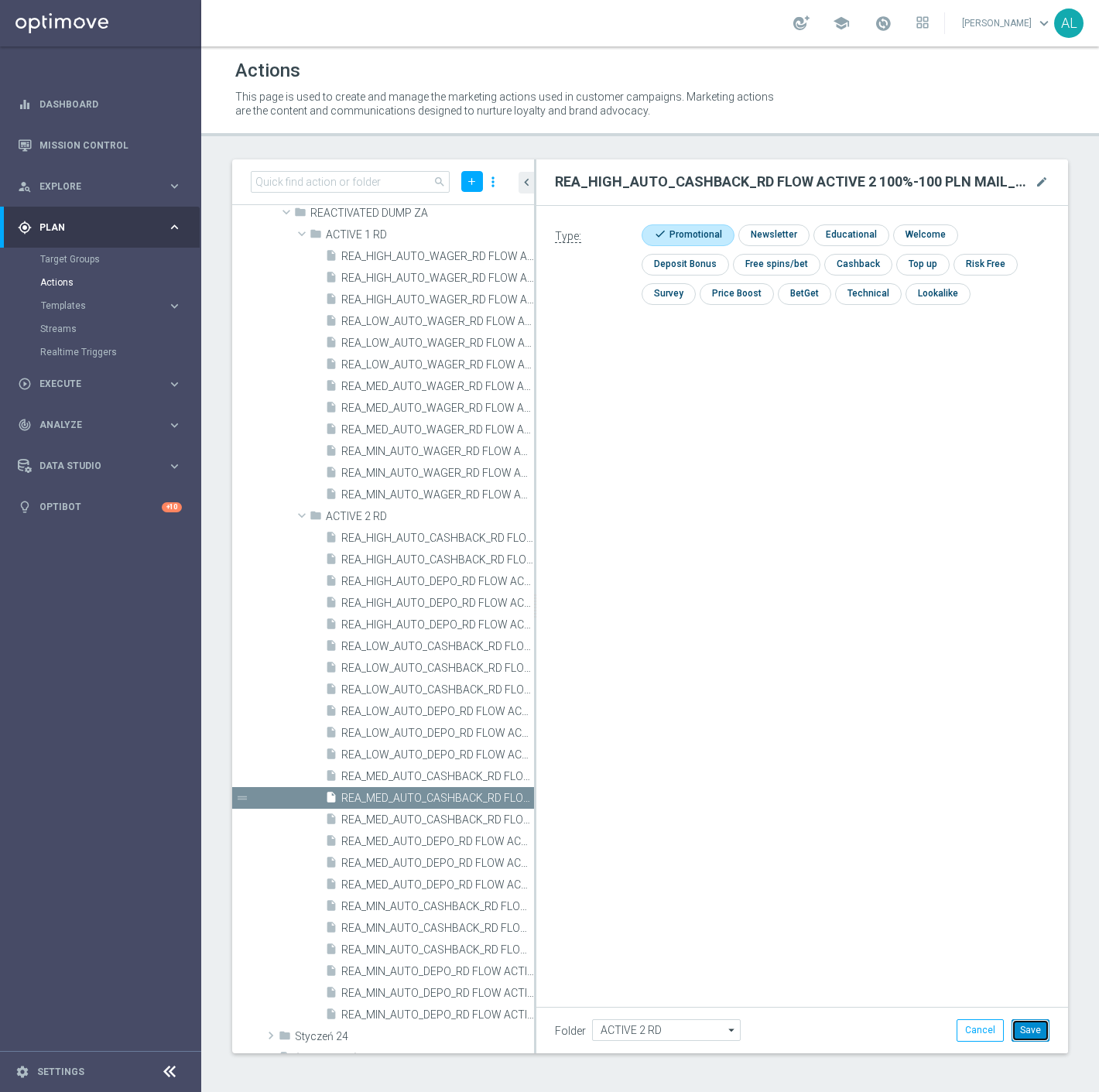
click at [1025, 1024] on button "Save" at bounding box center [1031, 1030] width 38 height 22
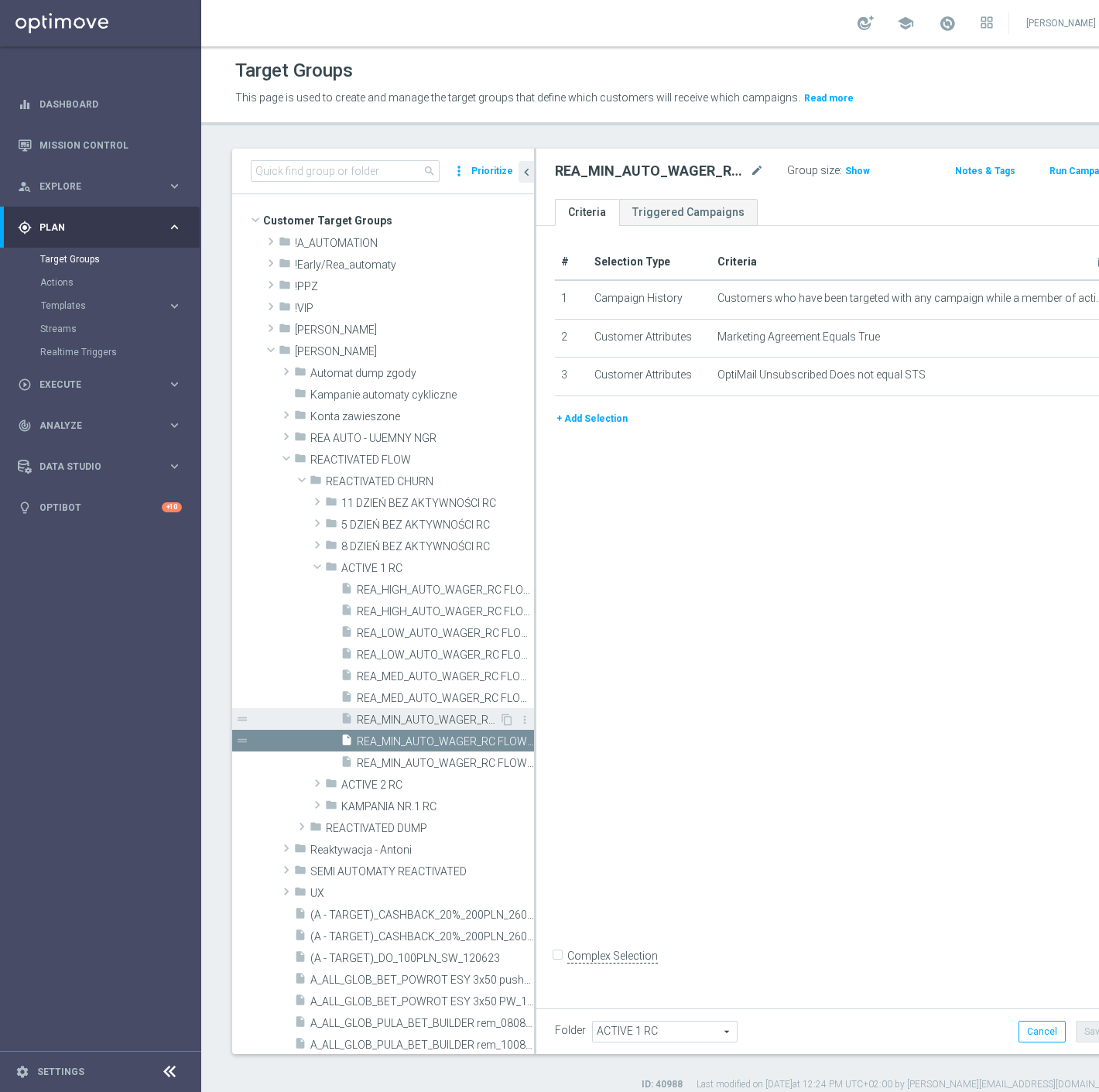
click at [405, 722] on span "REA_MIN_AUTO_WAGER_RC FLOW ACTIVE 1 50%-25 PLN - reminder_DAILY" at bounding box center [428, 720] width 142 height 13
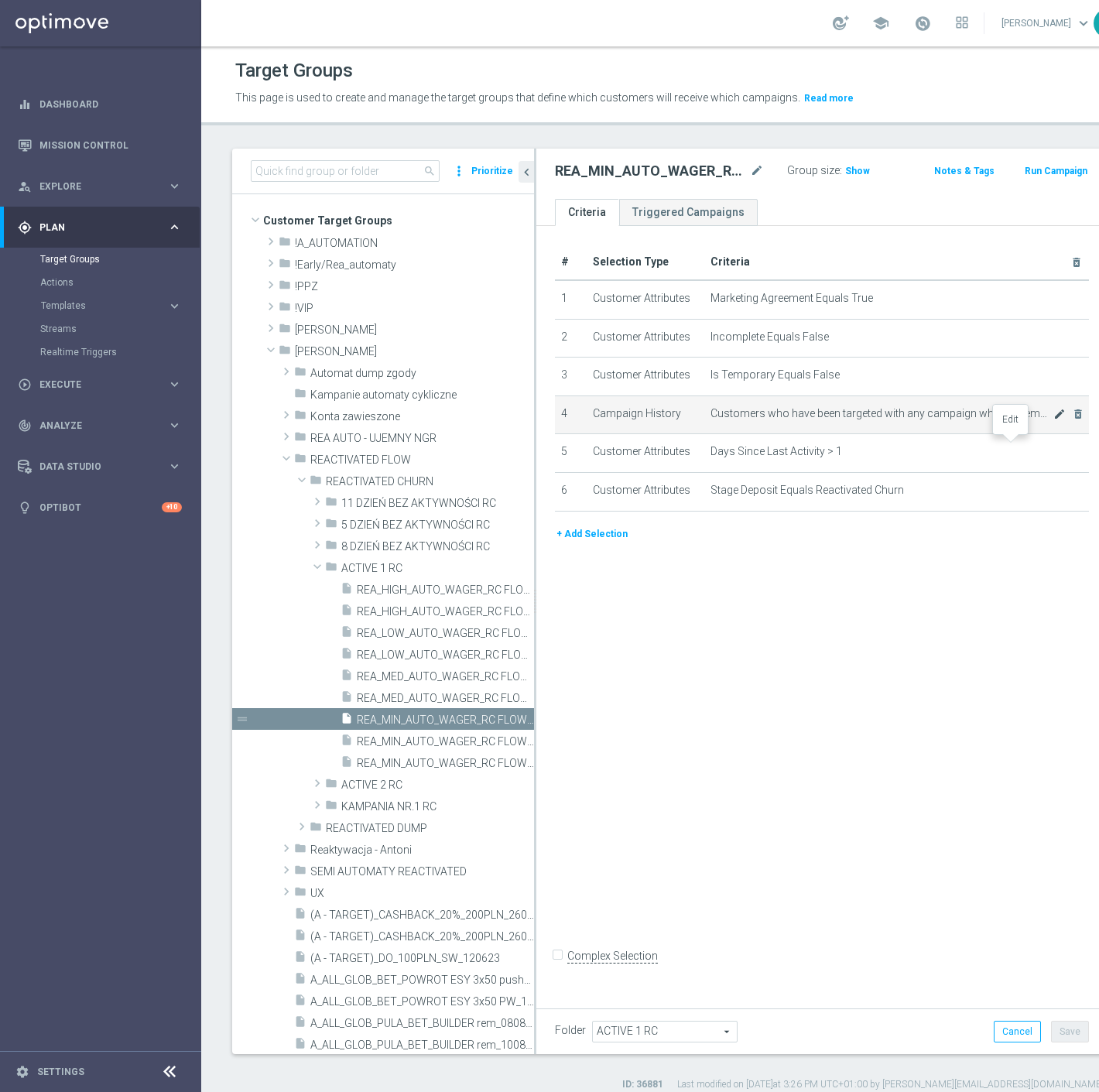
click at [1054, 420] on icon "mode_edit" at bounding box center [1059, 413] width 12 height 12
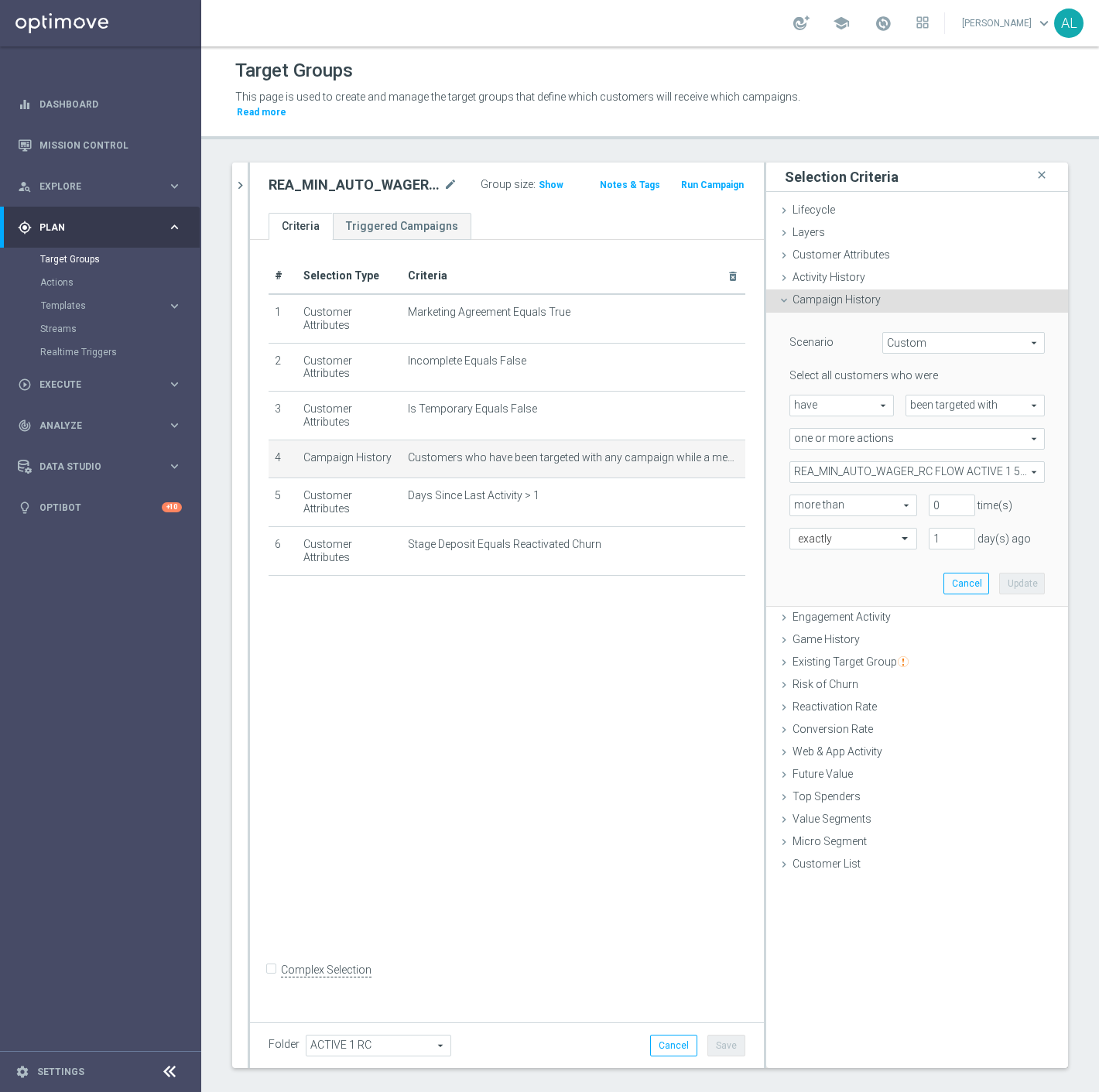
click at [849, 462] on span "REA_MIN_AUTO_WAGER_RC FLOW ACTIVE 1 50%-25 PLN_DAILY" at bounding box center [917, 472] width 254 height 20
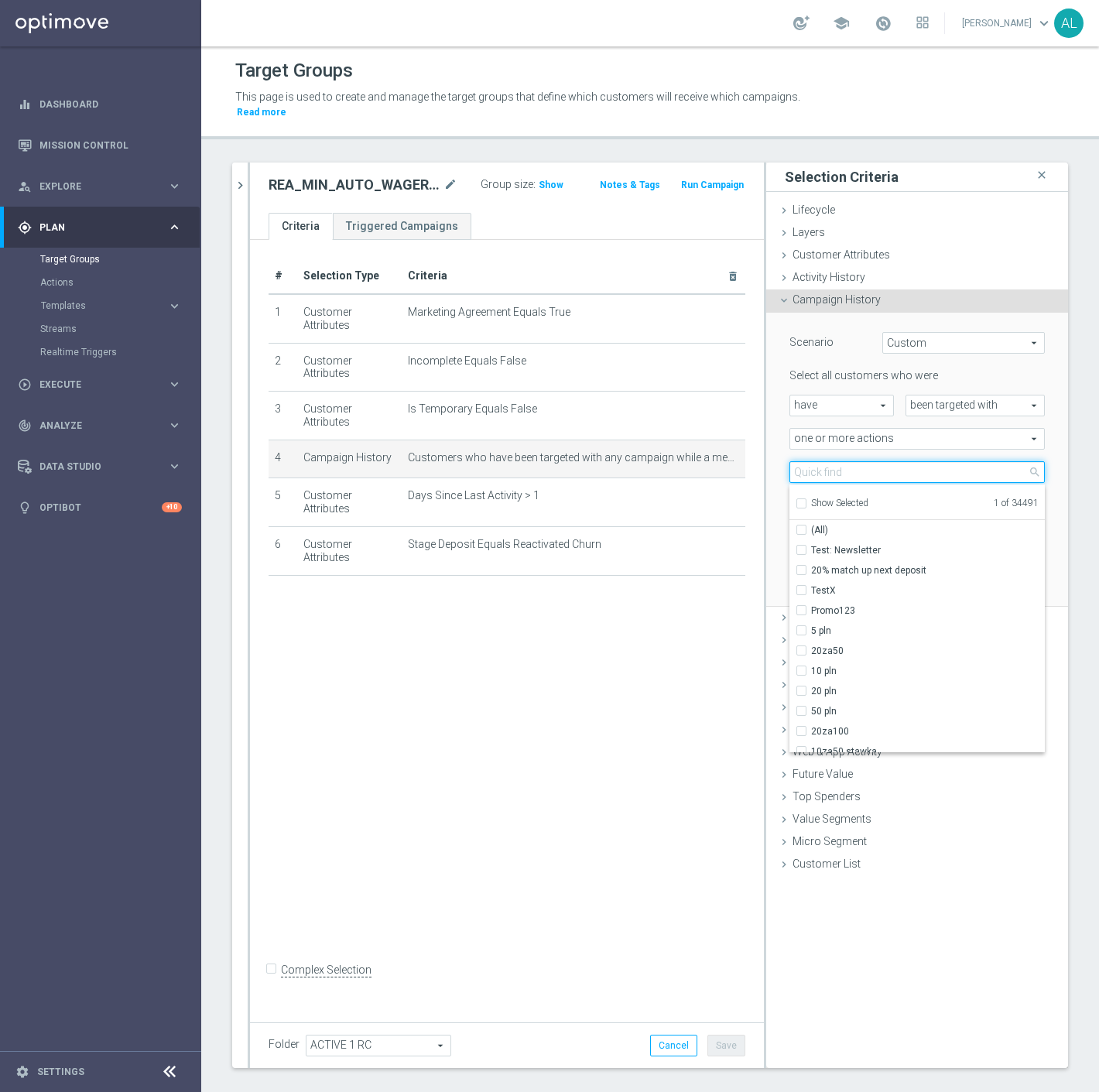
click at [823, 462] on input "search" at bounding box center [917, 472] width 255 height 22
paste input "REA_MIN_AUTO_WAGER_RC FLOW ACTIVE 1 50%-25 PLN MAIL_DAILY"
type input "REA_MIN_AUTO_WAGER_RC FLOW ACTIVE 1 50%-25 PLN MAIL_DAILY"
checkbox input "true"
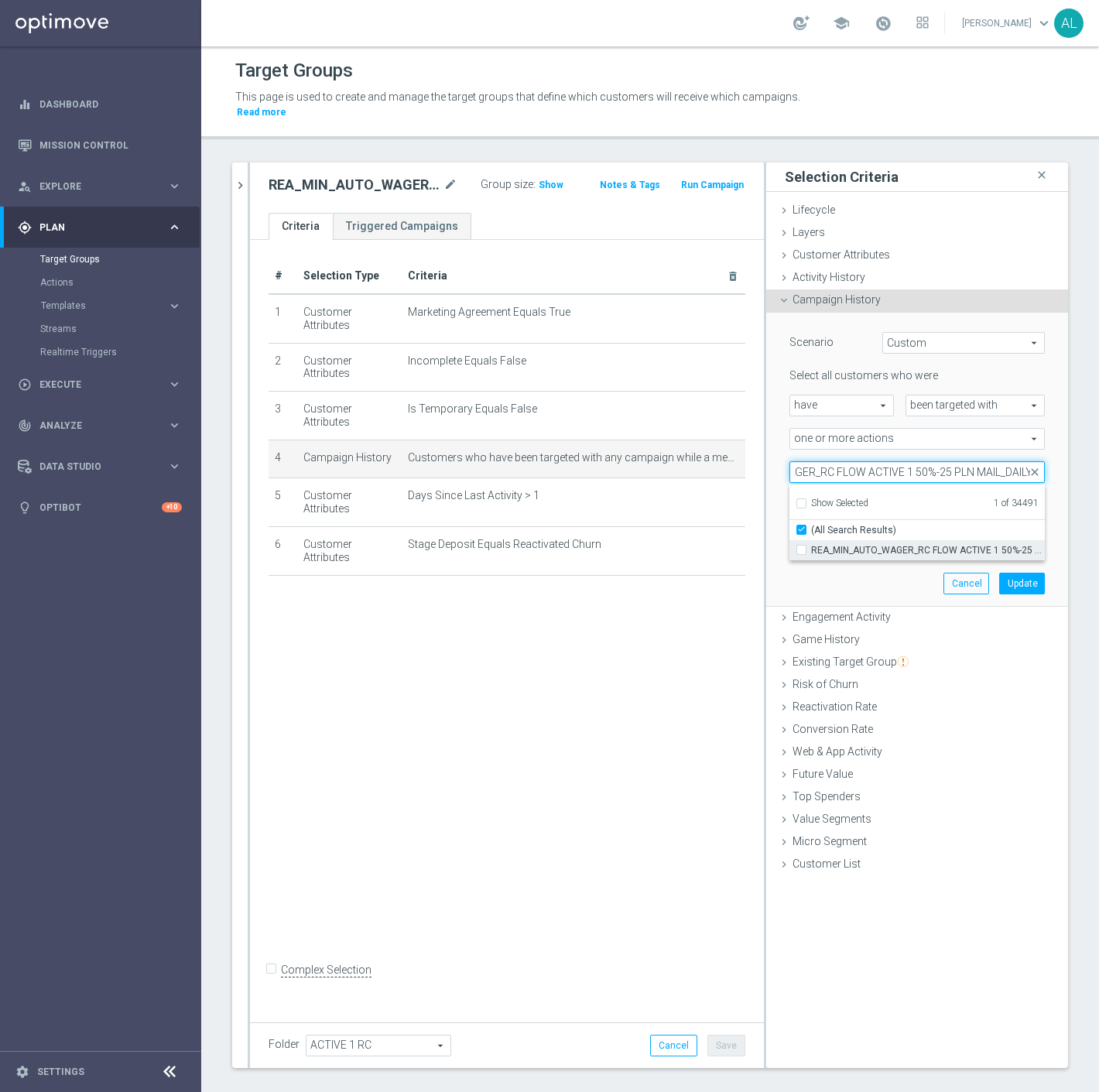
type input "REA_MIN_AUTO_WAGER_RC FLOW ACTIVE 1 50%-25 PLN MAIL_DAILY"
click at [833, 544] on span "REA_MIN_AUTO_WAGER_RC FLOW ACTIVE 1 50%-25 PLN MAIL_DAILY" at bounding box center [929, 550] width 234 height 12
click at [812, 545] on input "REA_MIN_AUTO_WAGER_RC FLOW ACTIVE 1 50%-25 PLN MAIL_DAILY" at bounding box center [806, 550] width 10 height 10
checkbox input "true"
type input "Selected 2 of 34491"
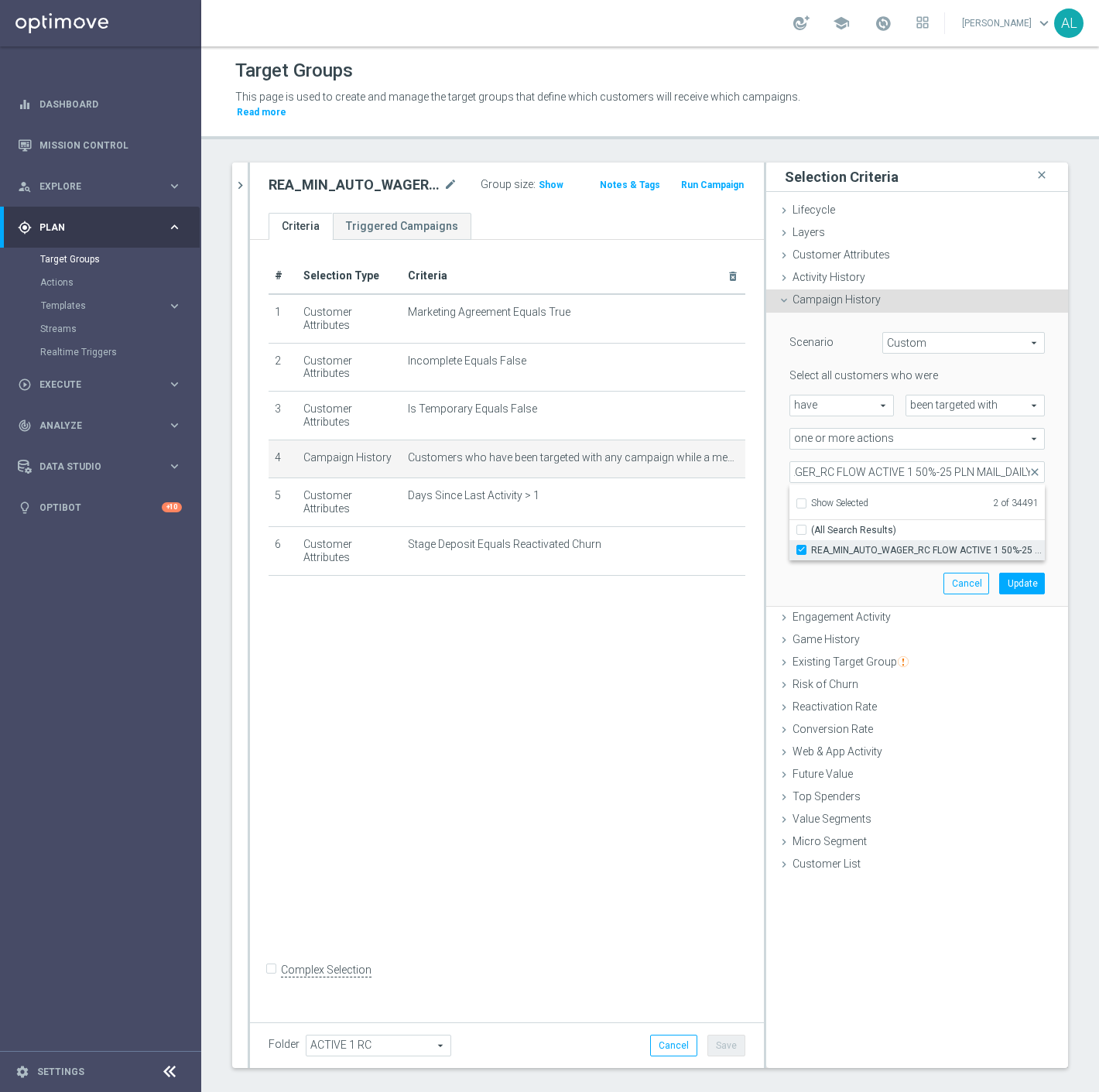
checkbox input "false"
click at [1008, 572] on button "Update" at bounding box center [1022, 583] width 46 height 22
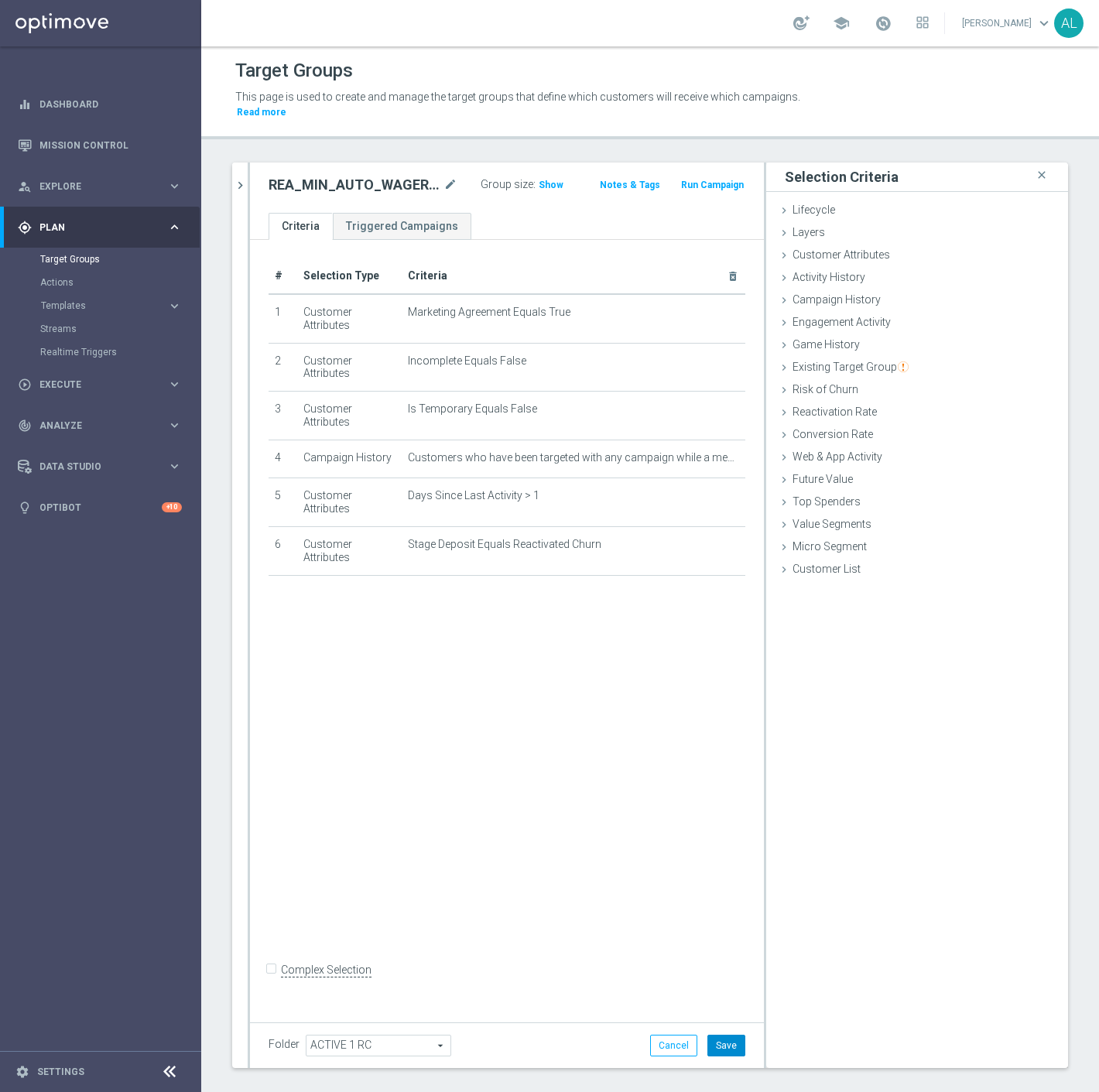
click at [712, 1035] on button "Save" at bounding box center [726, 1045] width 38 height 22
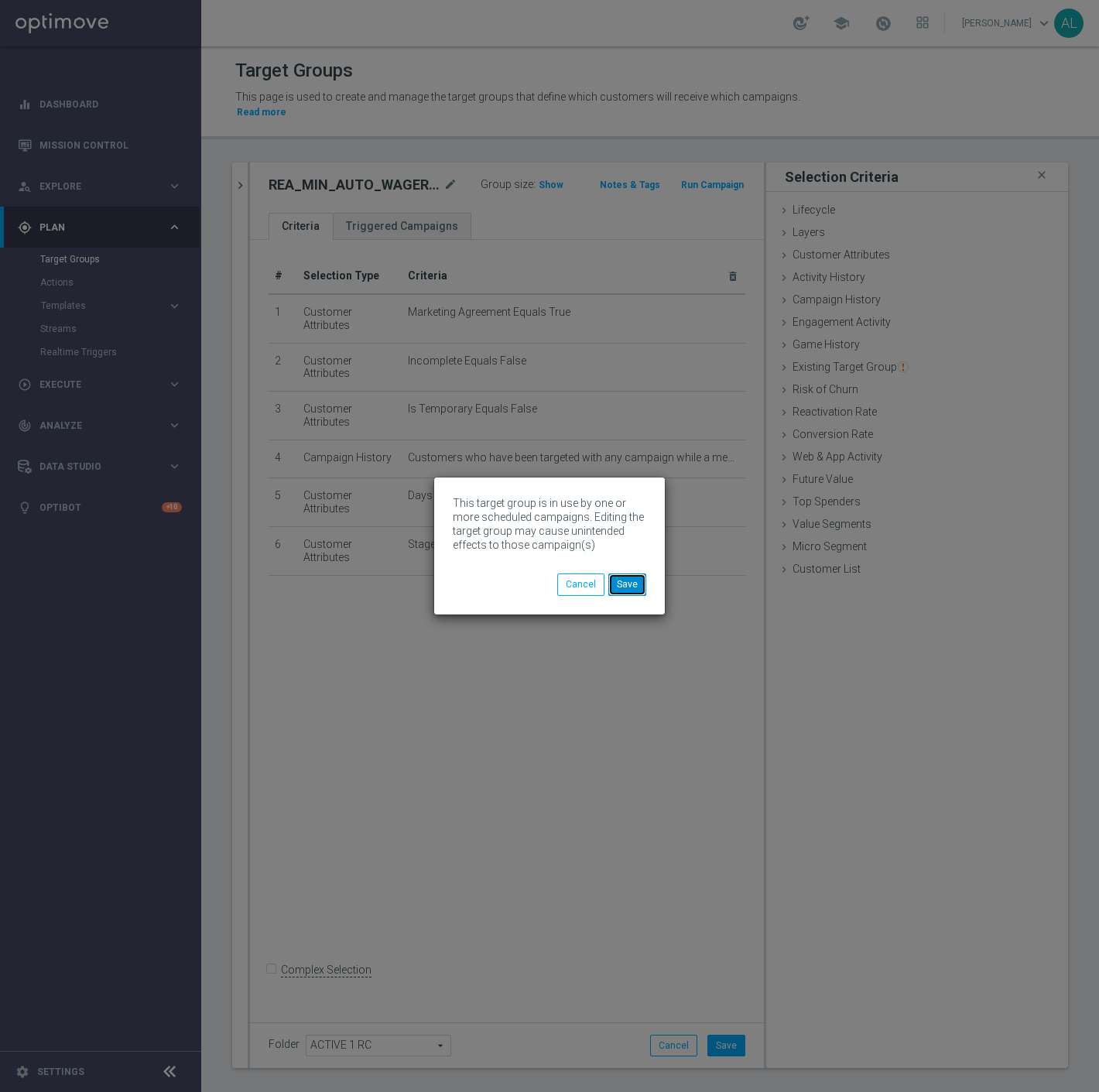
click at [631, 585] on button "Save" at bounding box center [627, 584] width 38 height 22
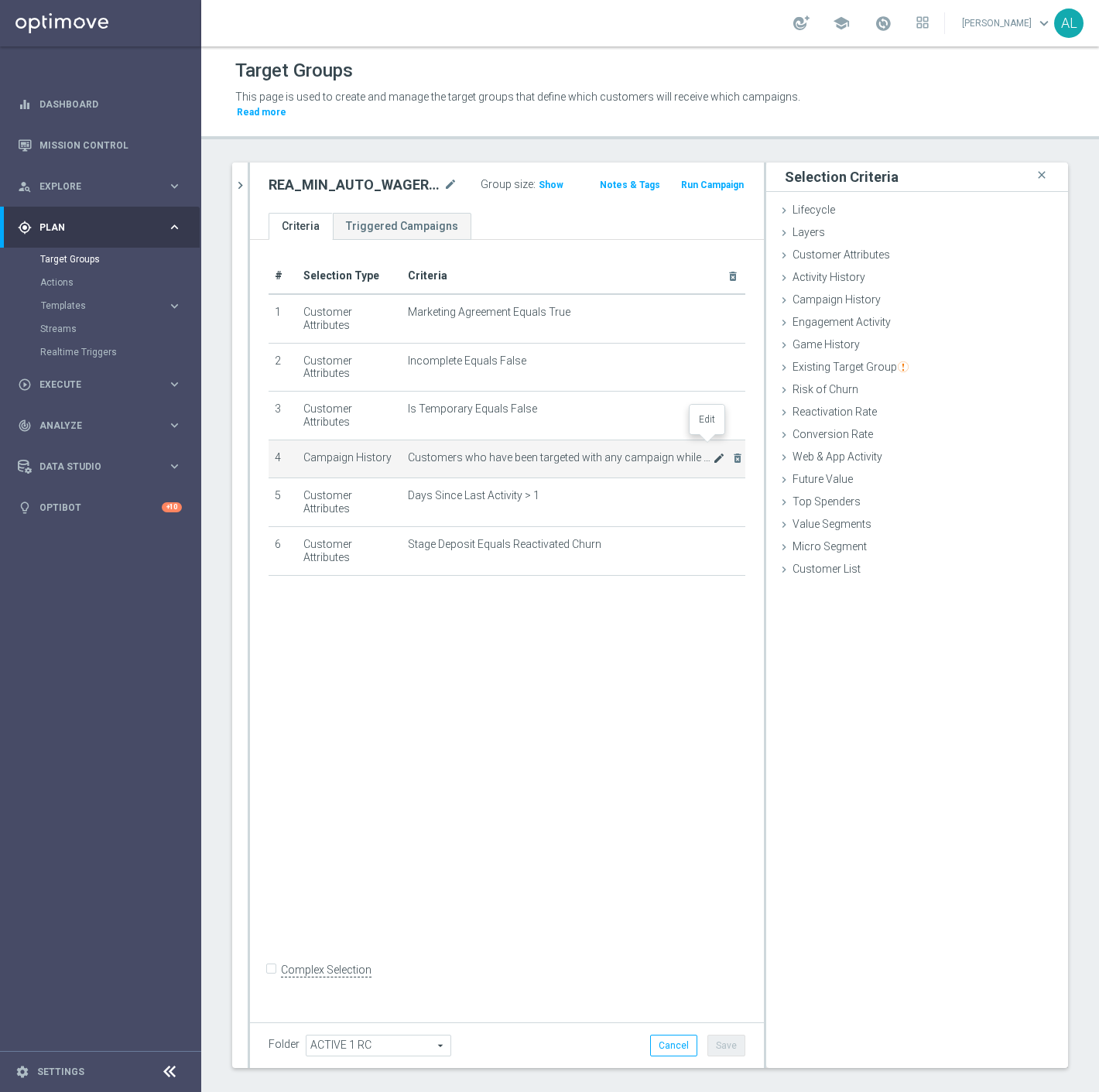
click at [713, 452] on icon "mode_edit" at bounding box center [719, 458] width 12 height 12
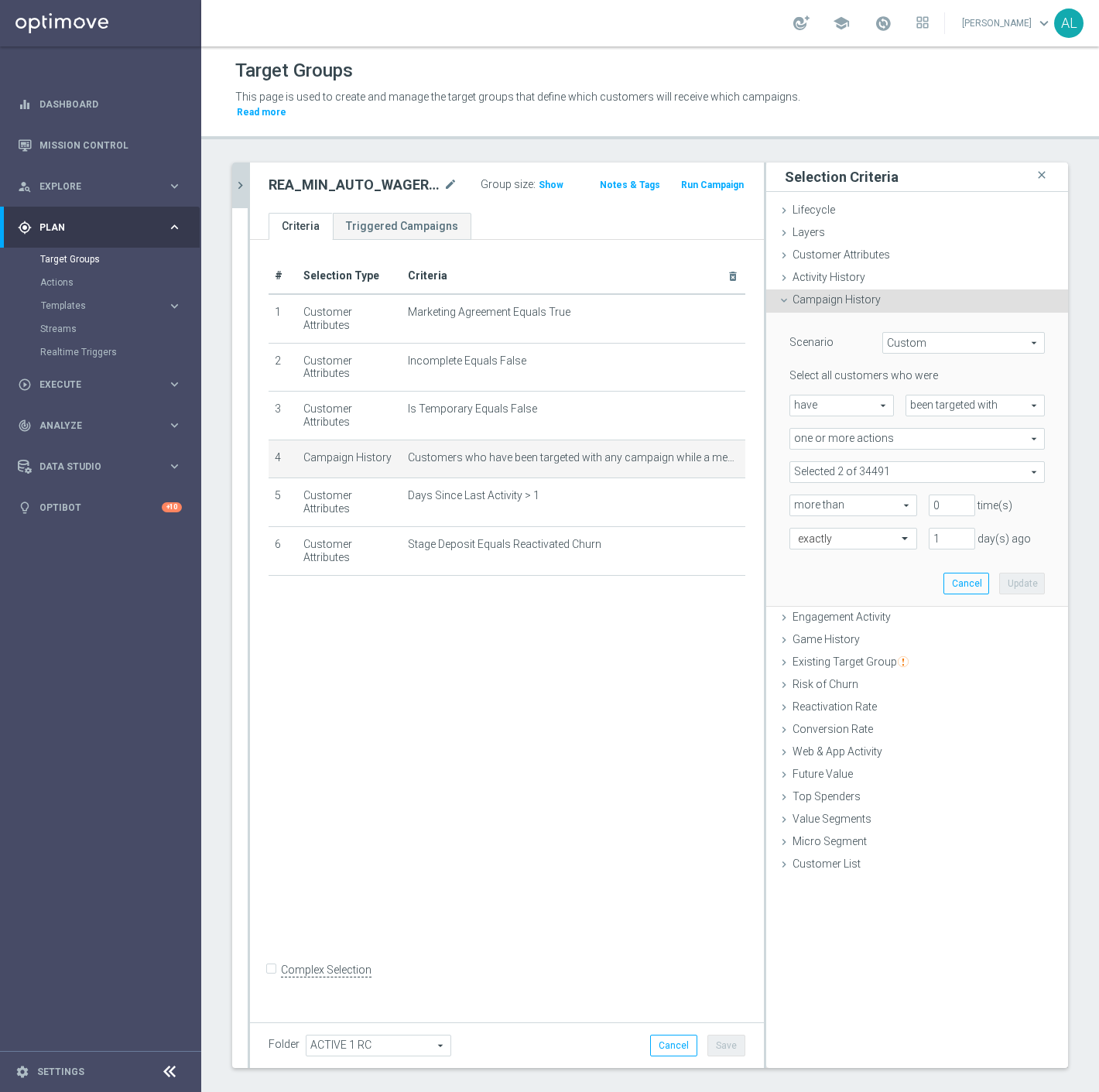
click at [241, 178] on icon "chevron_right" at bounding box center [240, 185] width 15 height 15
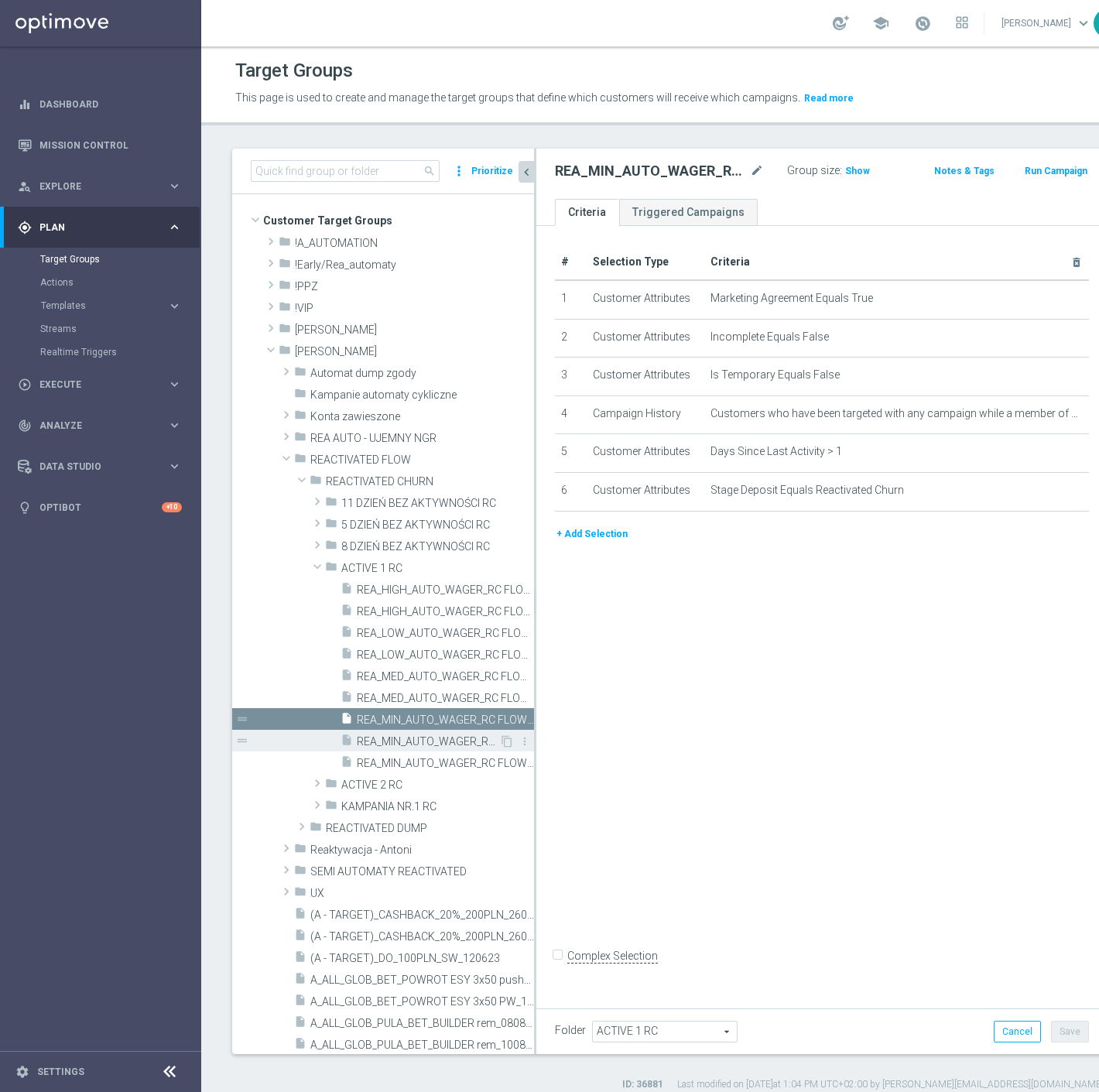
click at [437, 743] on span "REA_MIN_AUTO_WAGER_RC FLOW ACTIVE 1 50%-25 PLN MAIL_DAILY" at bounding box center [428, 742] width 142 height 13
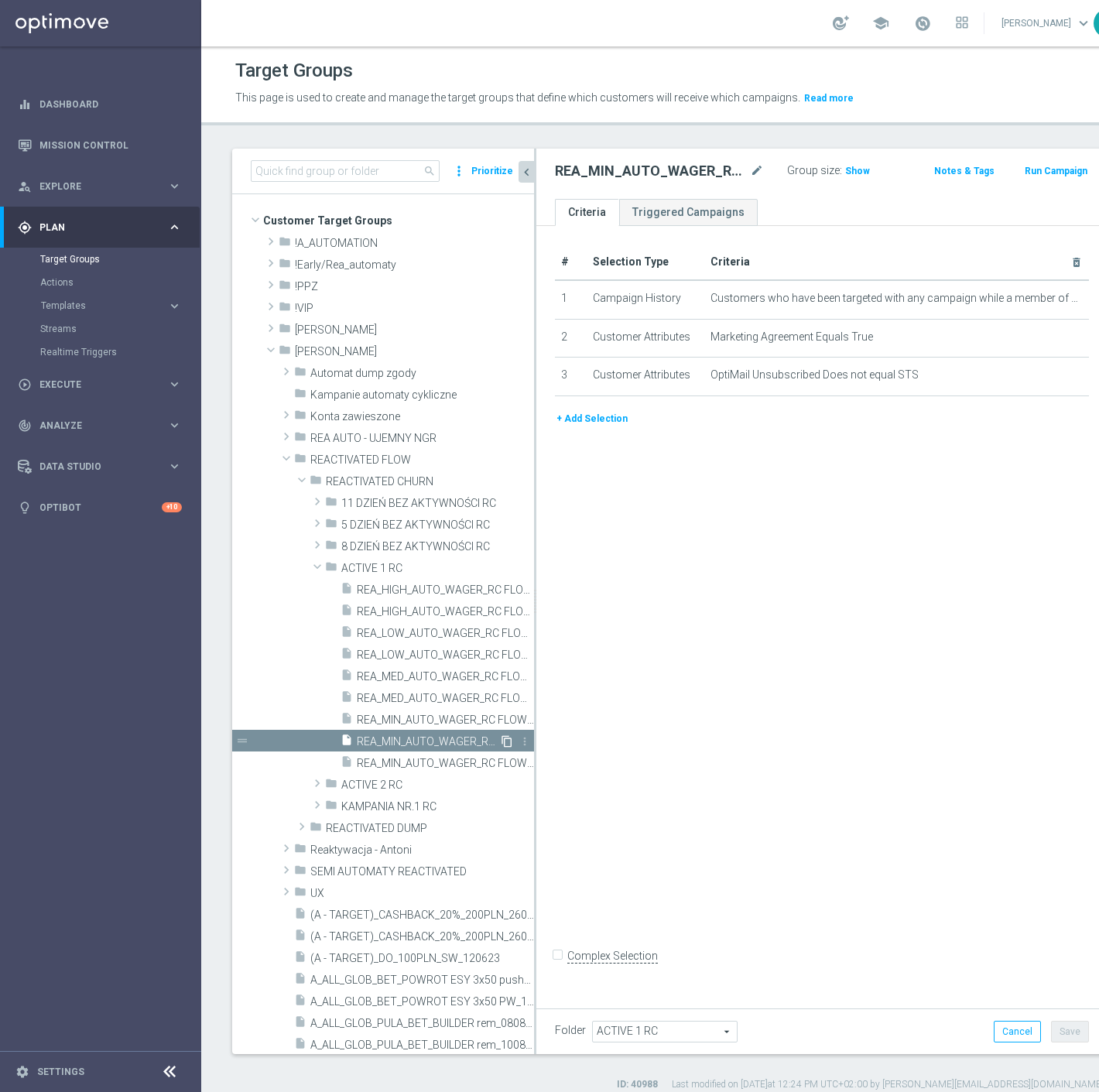
click at [501, 742] on icon "content_copy" at bounding box center [507, 741] width 12 height 12
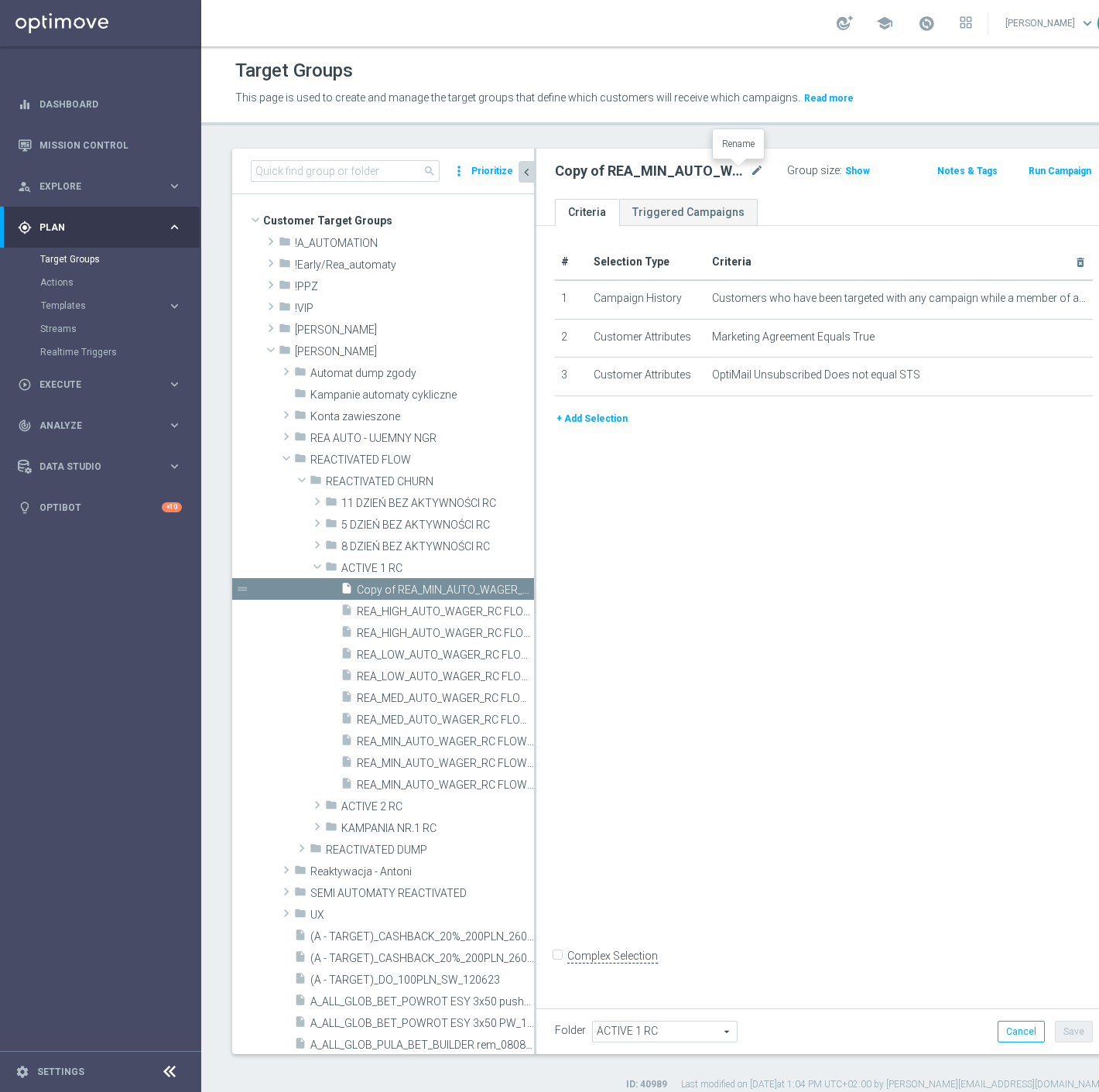
click at [751, 171] on icon "mode_edit" at bounding box center [757, 171] width 14 height 19
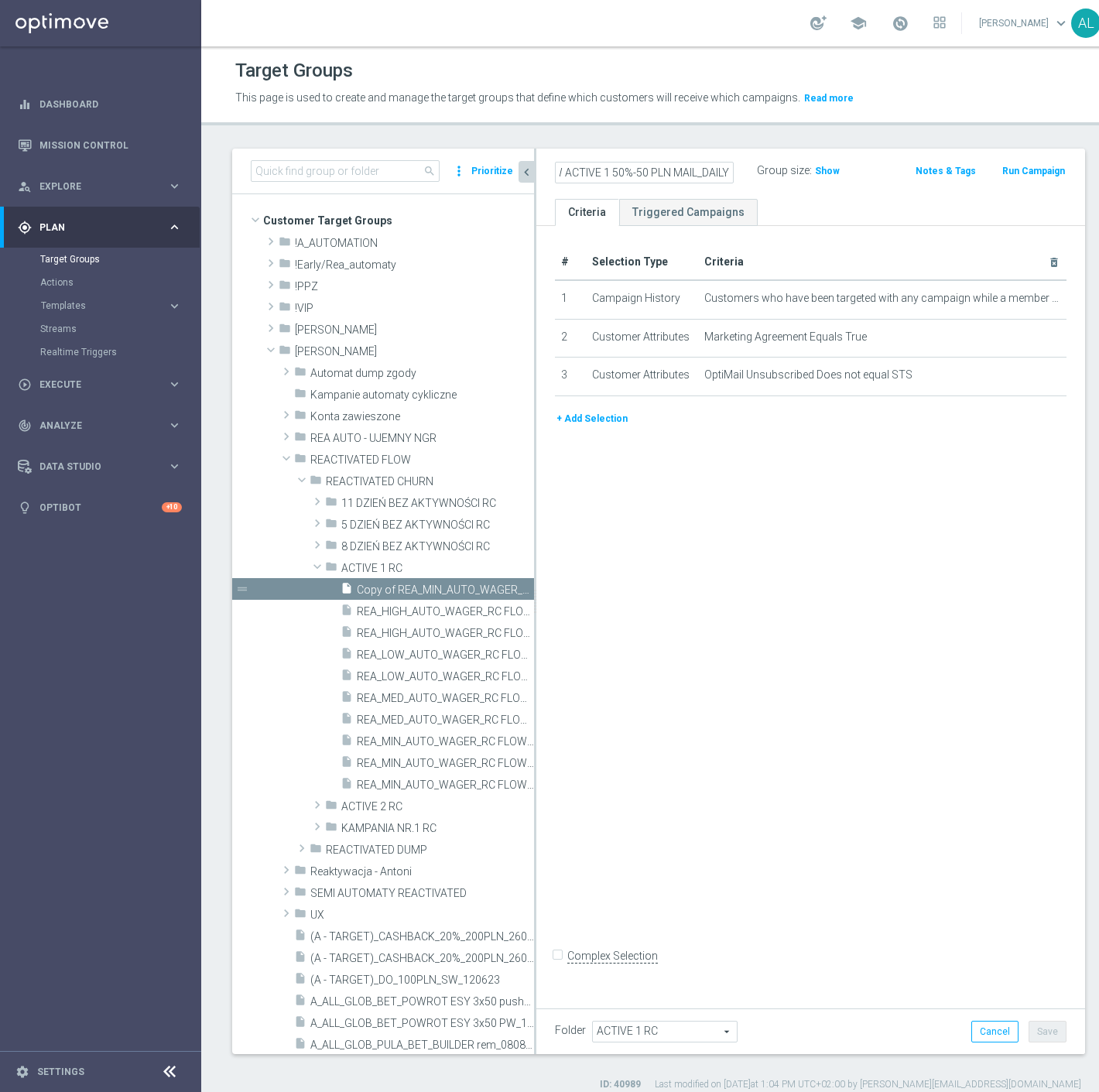
scroll to position [0, 186]
type input "REA_LOW_AUTO_WAGER_RC FLOW ACTIVE 1 50%-50 PLN MAIL_DAILY"
click at [753, 200] on ul "Criteria Triggered Campaigns" at bounding box center [811, 212] width 549 height 27
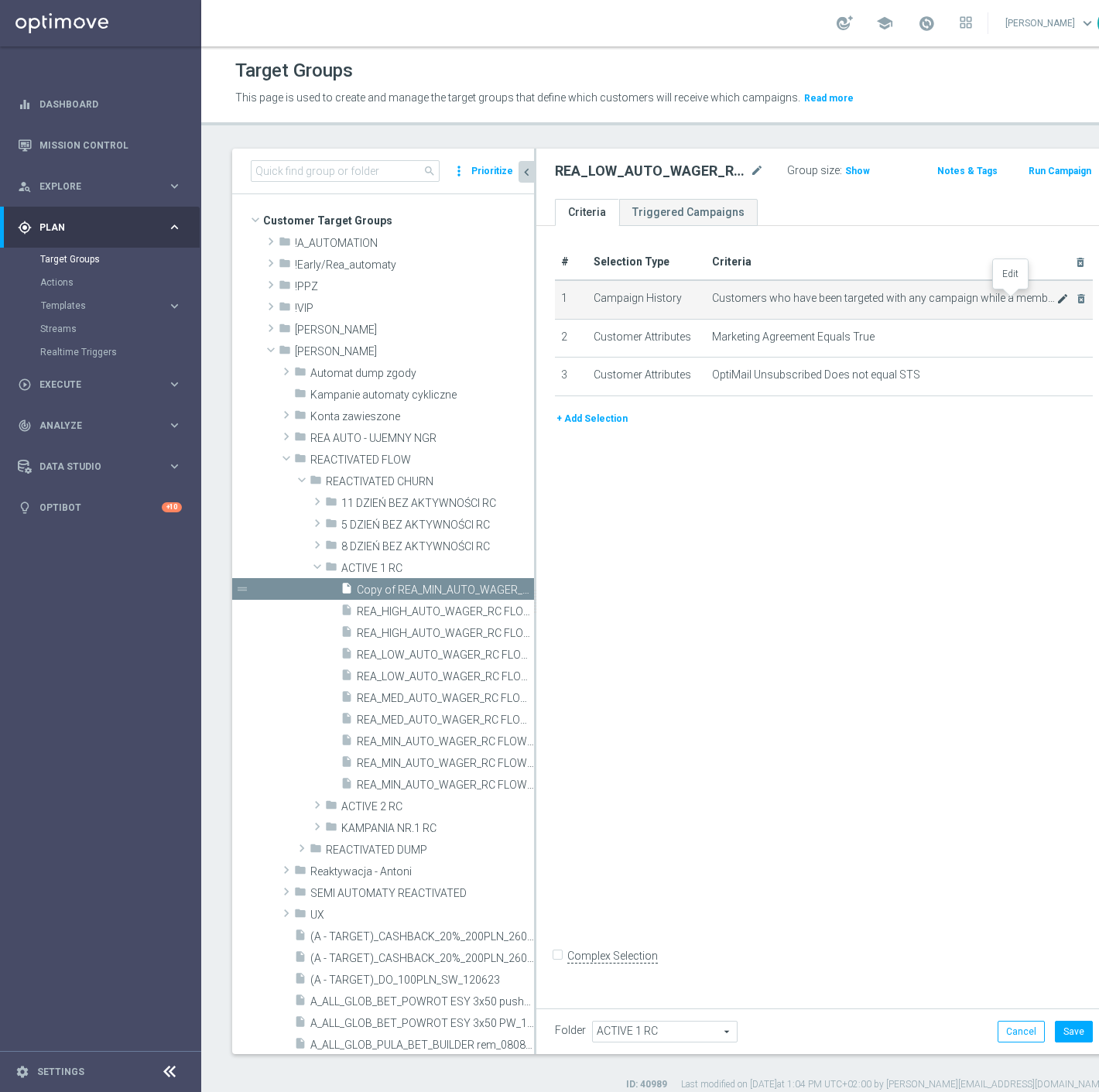
click at [1057, 298] on icon "mode_edit" at bounding box center [1062, 298] width 12 height 12
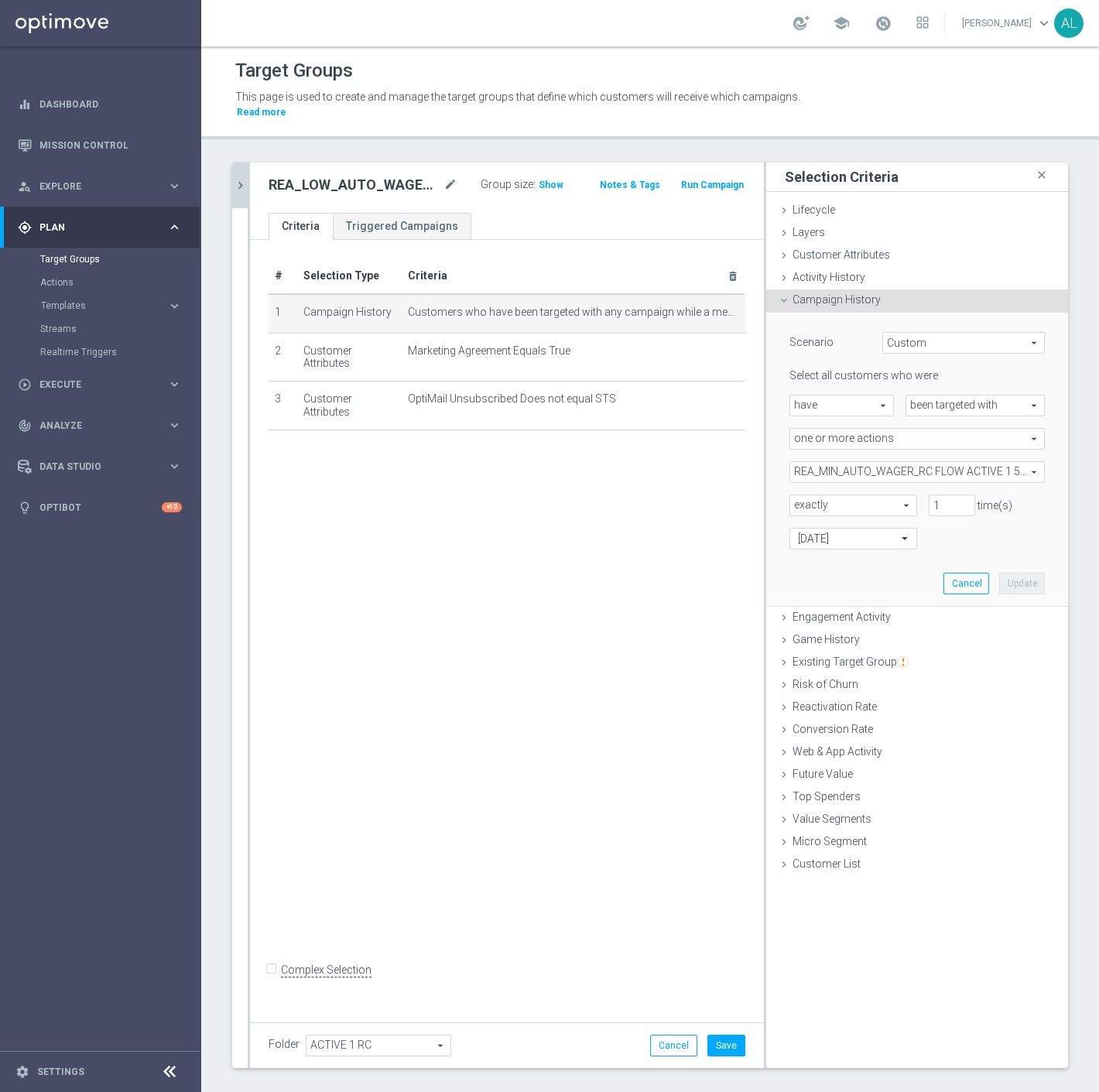
click at [871, 463] on span "REA_MIN_AUTO_WAGER_RC FLOW ACTIVE 1 50%-25 PLN_DAILY" at bounding box center [917, 472] width 254 height 20
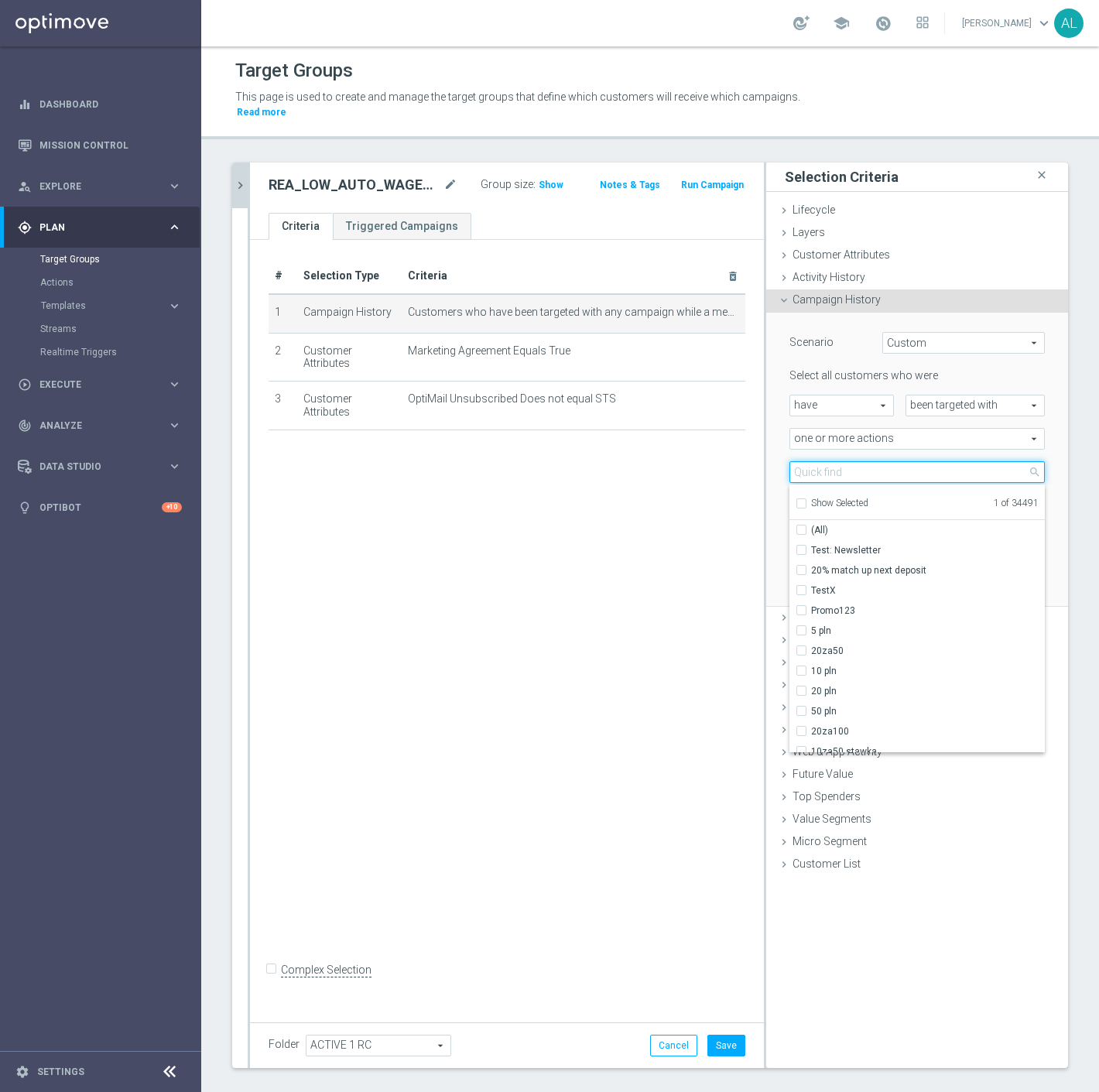
click at [870, 466] on input "search" at bounding box center [917, 472] width 255 height 22
paste input "REA_LOW_AUTO_WAGER_RC FLOW ACTIVE 1 50%-50 PLN MAIL_DAILY"
type input "REA_LOW_AUTO_WAGER_RC FLOW ACTIVE 1 50%-50 PLN MAIL_DAILY"
checkbox input "true"
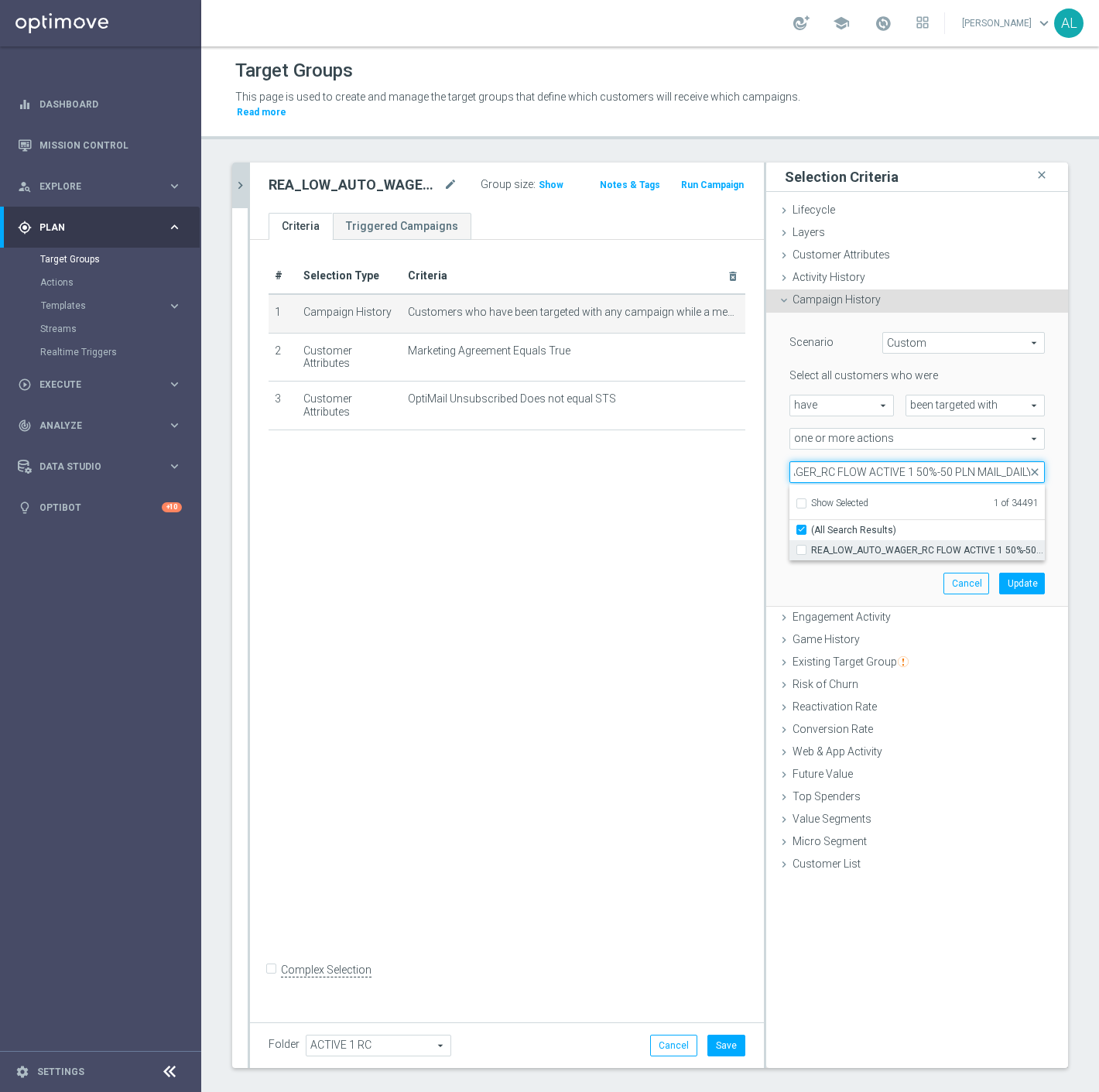
type input "REA_LOW_AUTO_WAGER_RC FLOW ACTIVE 1 50%-50 PLN MAIL_DAILY"
click at [833, 544] on span "REA_LOW_AUTO_WAGER_RC FLOW ACTIVE 1 50%-50 PLN MAIL_DAILY" at bounding box center [929, 550] width 234 height 12
click at [812, 545] on input "REA_LOW_AUTO_WAGER_RC FLOW ACTIVE 1 50%-50 PLN MAIL_DAILY" at bounding box center [806, 550] width 10 height 10
checkbox input "true"
type input "Selected 2 of 34491"
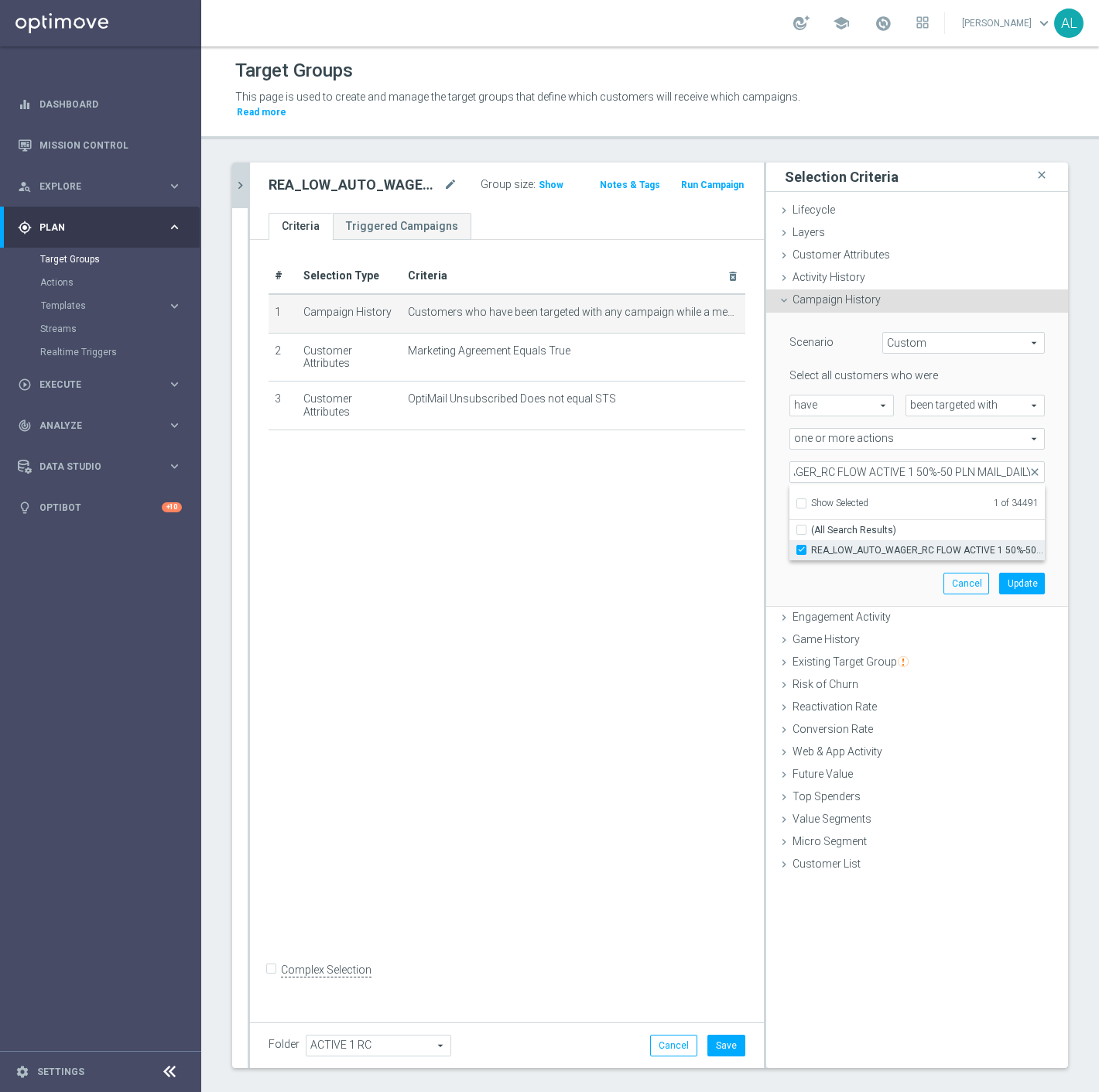
checkbox input "false"
click at [1011, 572] on button "Update" at bounding box center [1022, 583] width 46 height 22
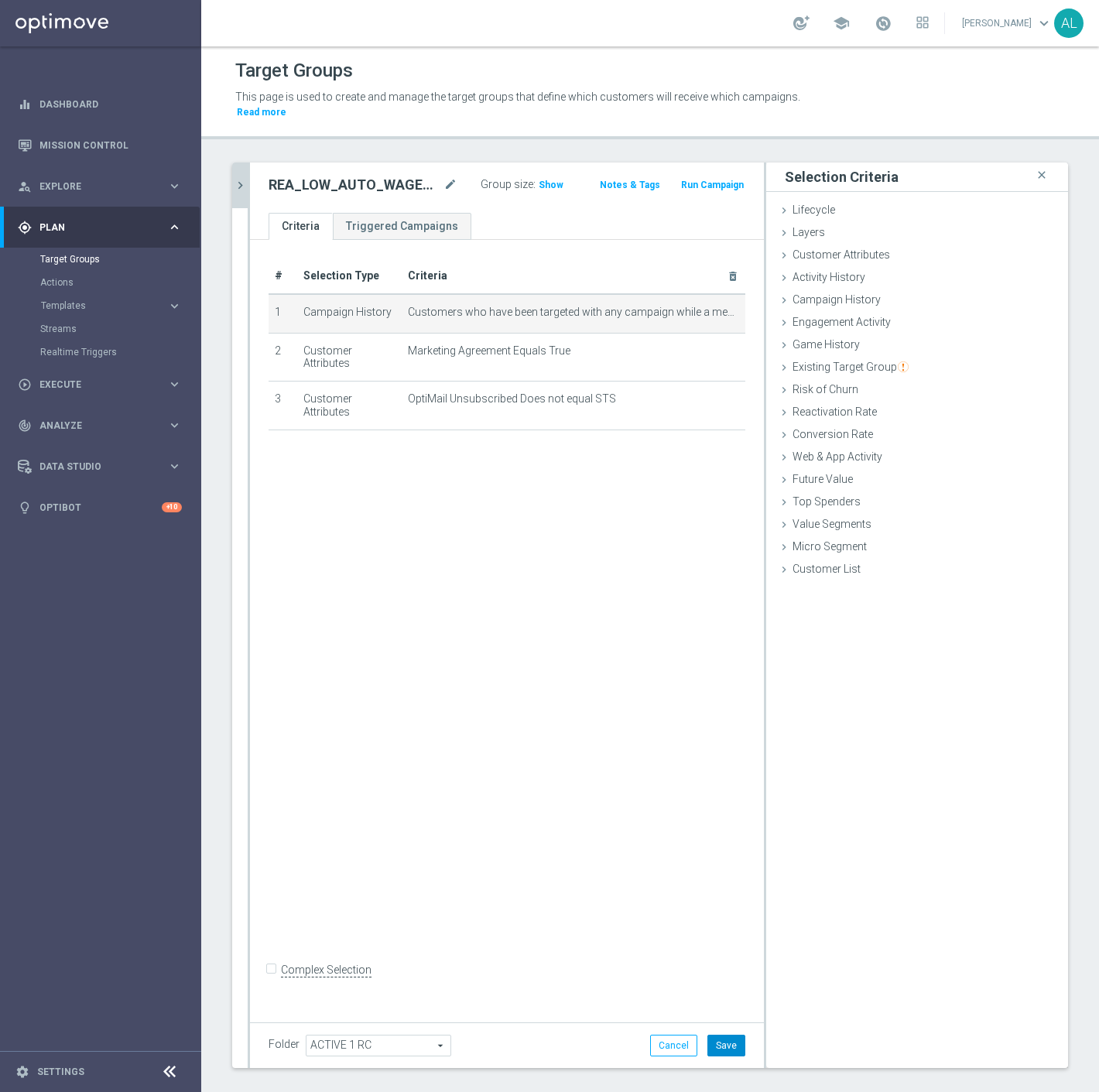
click at [719, 1035] on button "Save" at bounding box center [726, 1045] width 38 height 22
click at [713, 307] on icon "mode_edit" at bounding box center [719, 313] width 12 height 12
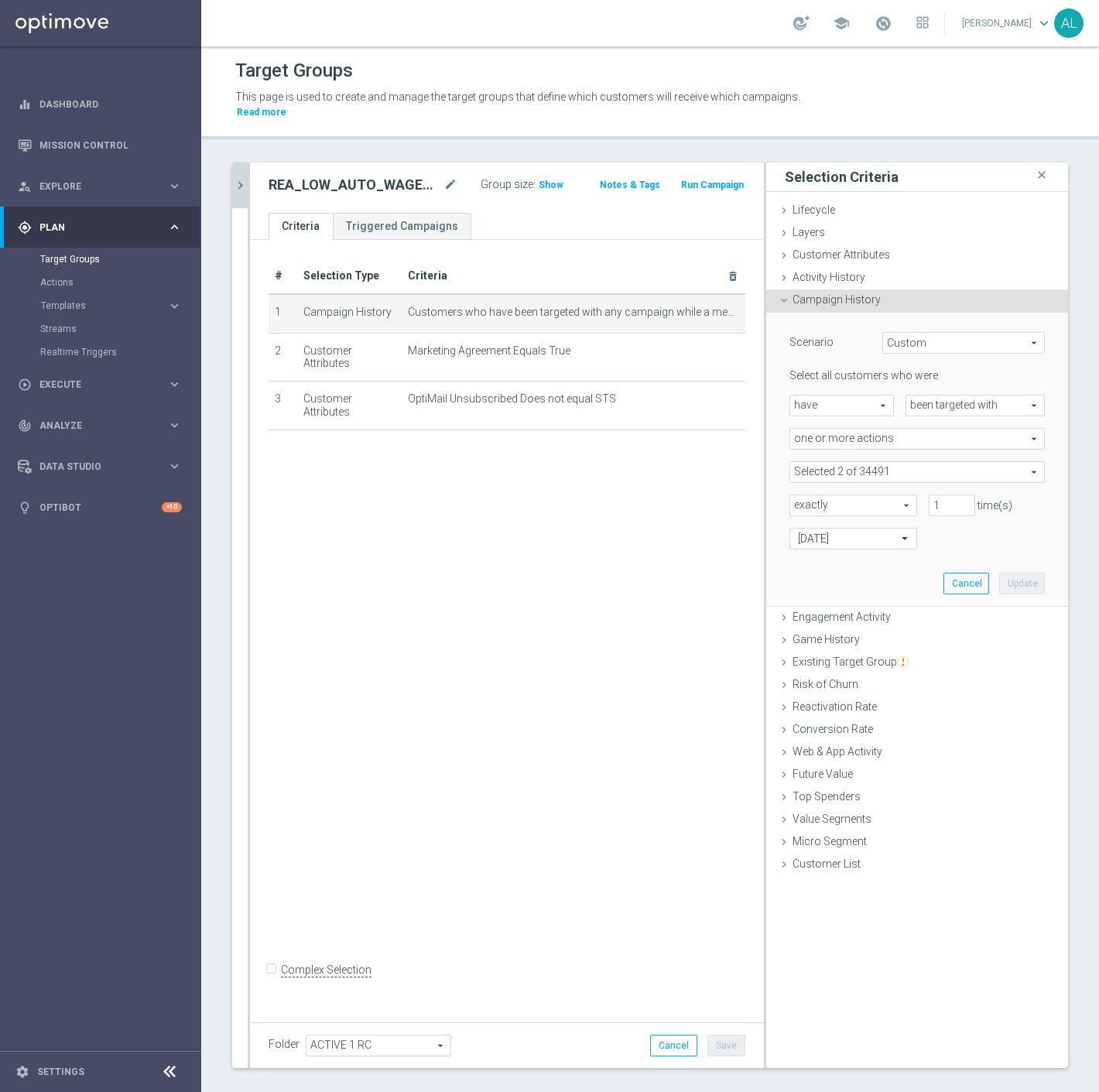
click at [855, 462] on span at bounding box center [917, 472] width 254 height 20
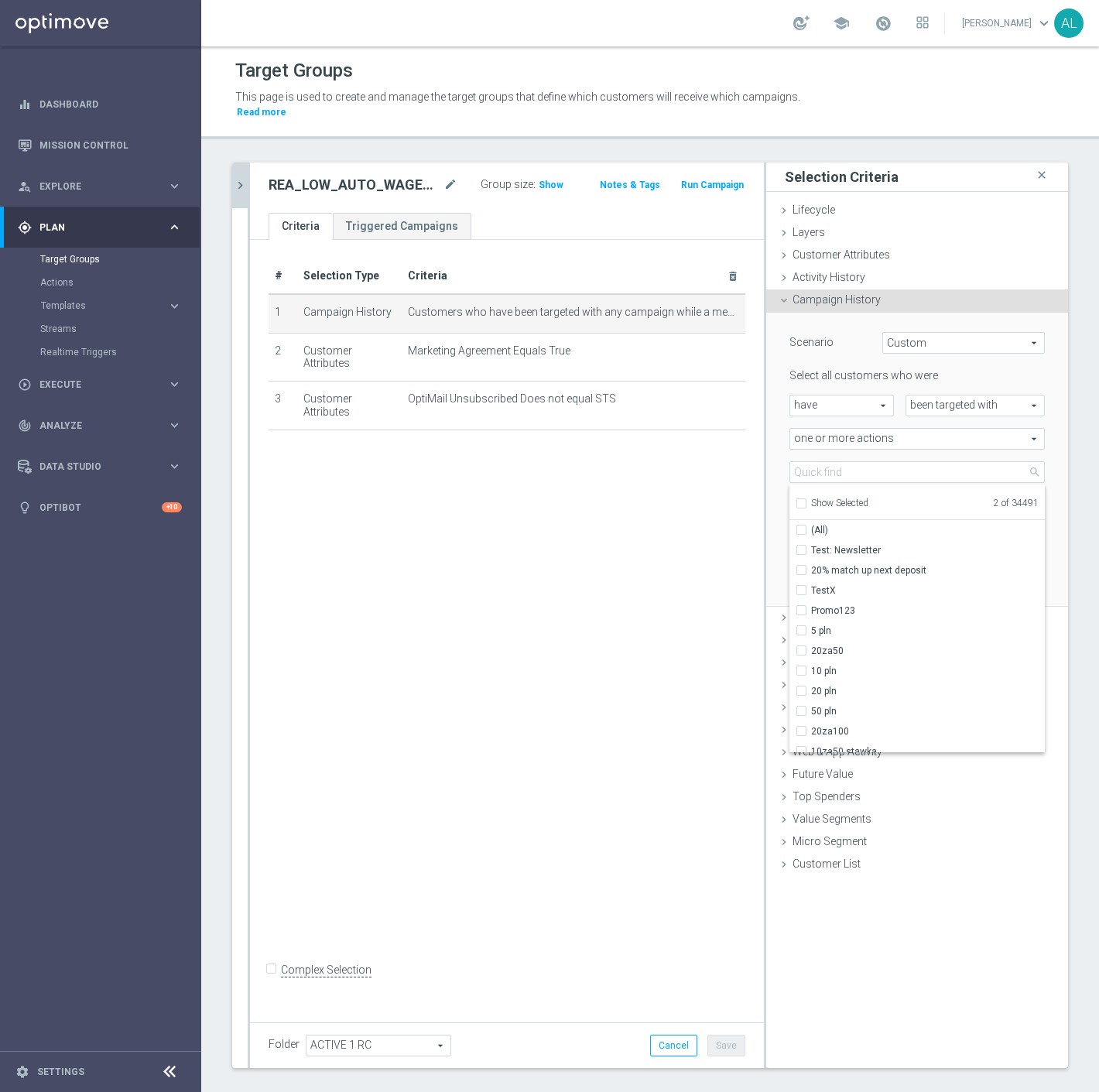
click at [814, 498] on span "Show Selected" at bounding box center [840, 504] width 57 height 11
click at [806, 501] on input "Show Selected" at bounding box center [800, 506] width 10 height 10
checkbox input "true"
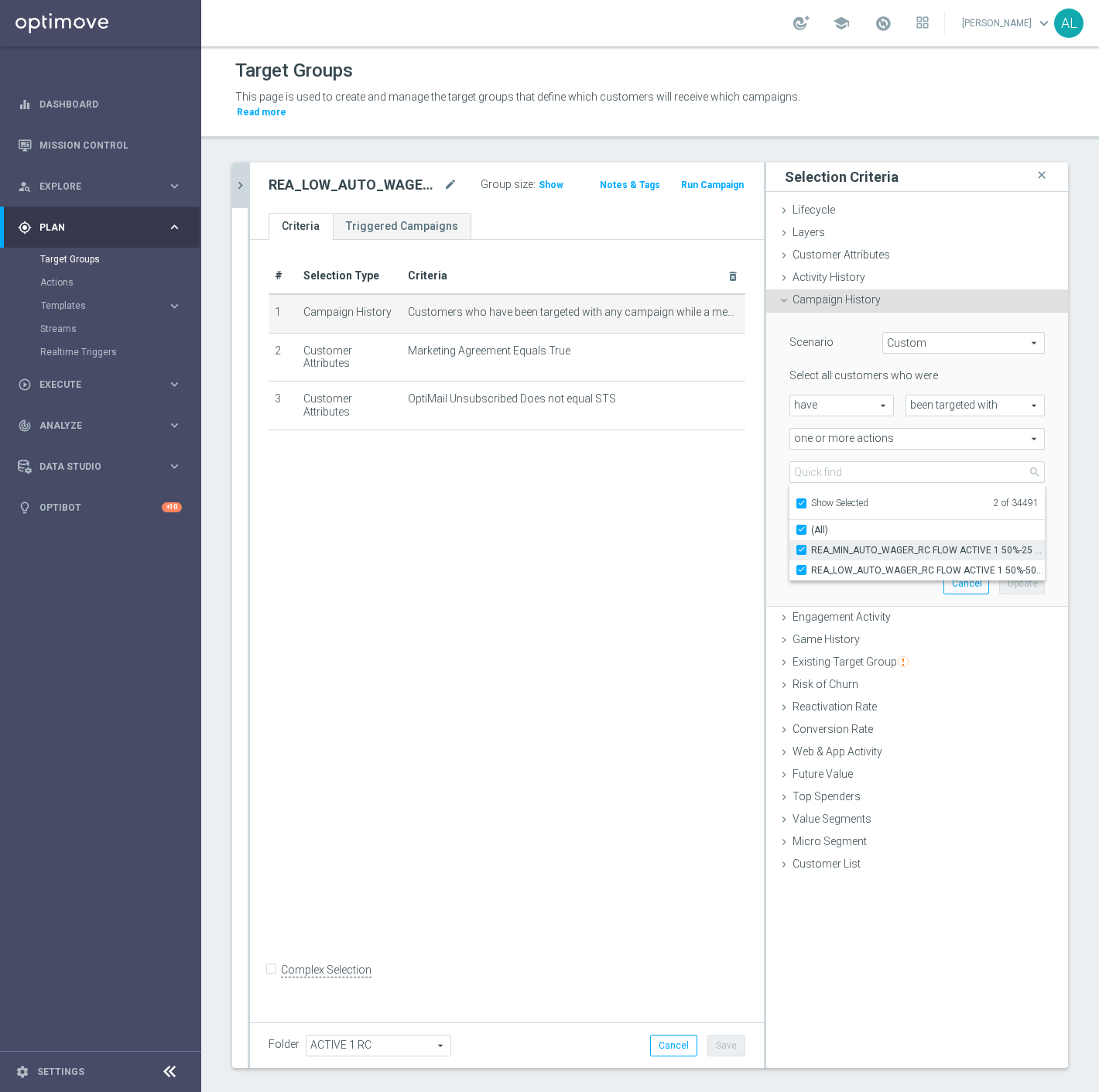
click at [848, 544] on span "REA_MIN_AUTO_WAGER_RC FLOW ACTIVE 1 50%-25 PLN_DAILY" at bounding box center [929, 550] width 234 height 12
click at [812, 545] on input "REA_MIN_AUTO_WAGER_RC FLOW ACTIVE 1 50%-25 PLN_DAILY" at bounding box center [806, 550] width 10 height 10
checkbox input "false"
type input "REA_LOW_AUTO_WAGER_RC FLOW ACTIVE 1 50%-50 PLN MAIL_DAILY"
checkbox input "false"
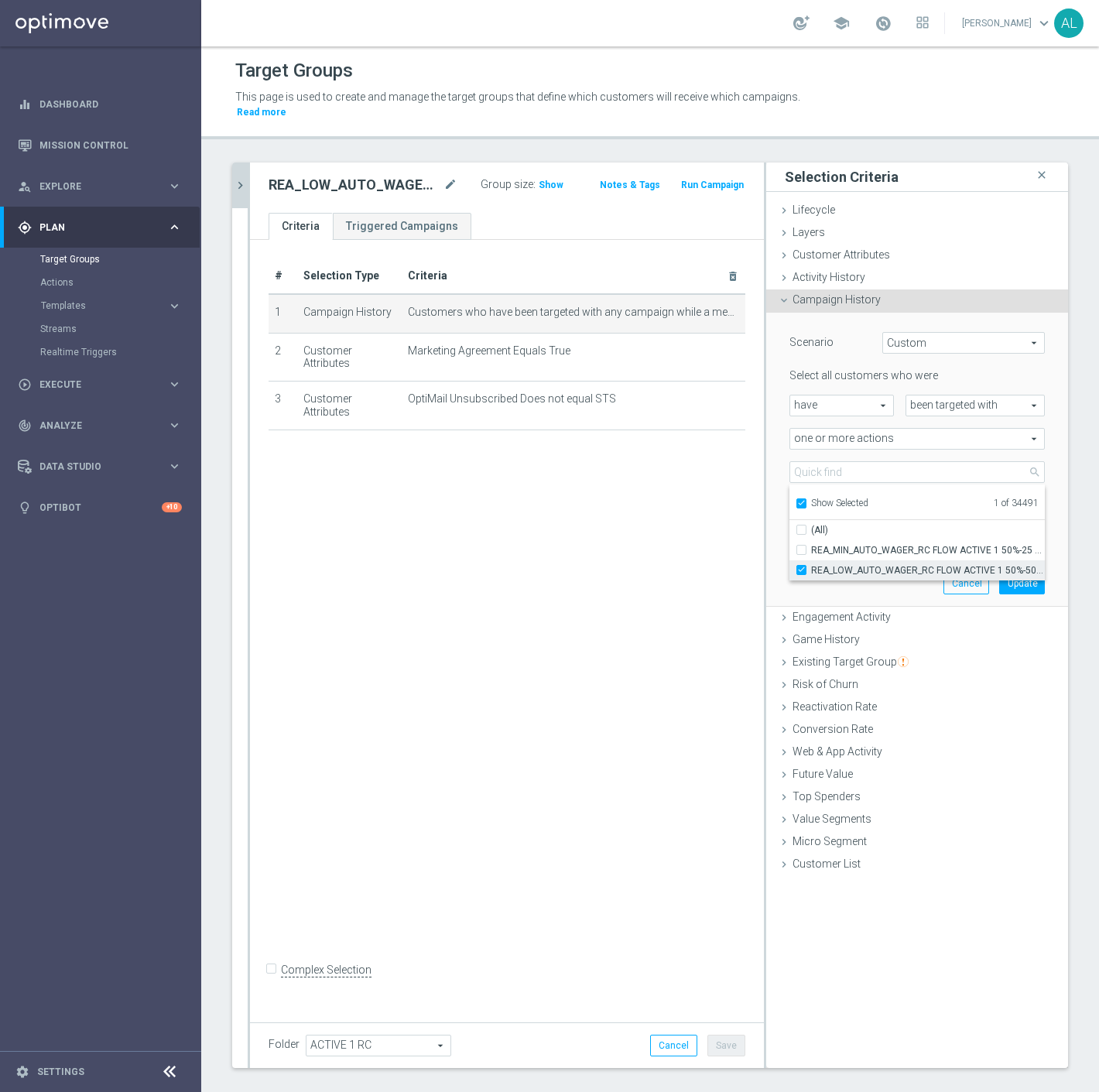
click at [846, 564] on span "REA_LOW_AUTO_WAGER_RC FLOW ACTIVE 1 50%-50 PLN MAIL_DAILY" at bounding box center [929, 570] width 234 height 12
click at [812, 565] on input "REA_LOW_AUTO_WAGER_RC FLOW ACTIVE 1 50%-50 PLN MAIL_DAILY" at bounding box center [806, 570] width 10 height 10
checkbox input "false"
type input "Select Action"
click at [814, 498] on span "Show Selected" at bounding box center [840, 504] width 57 height 11
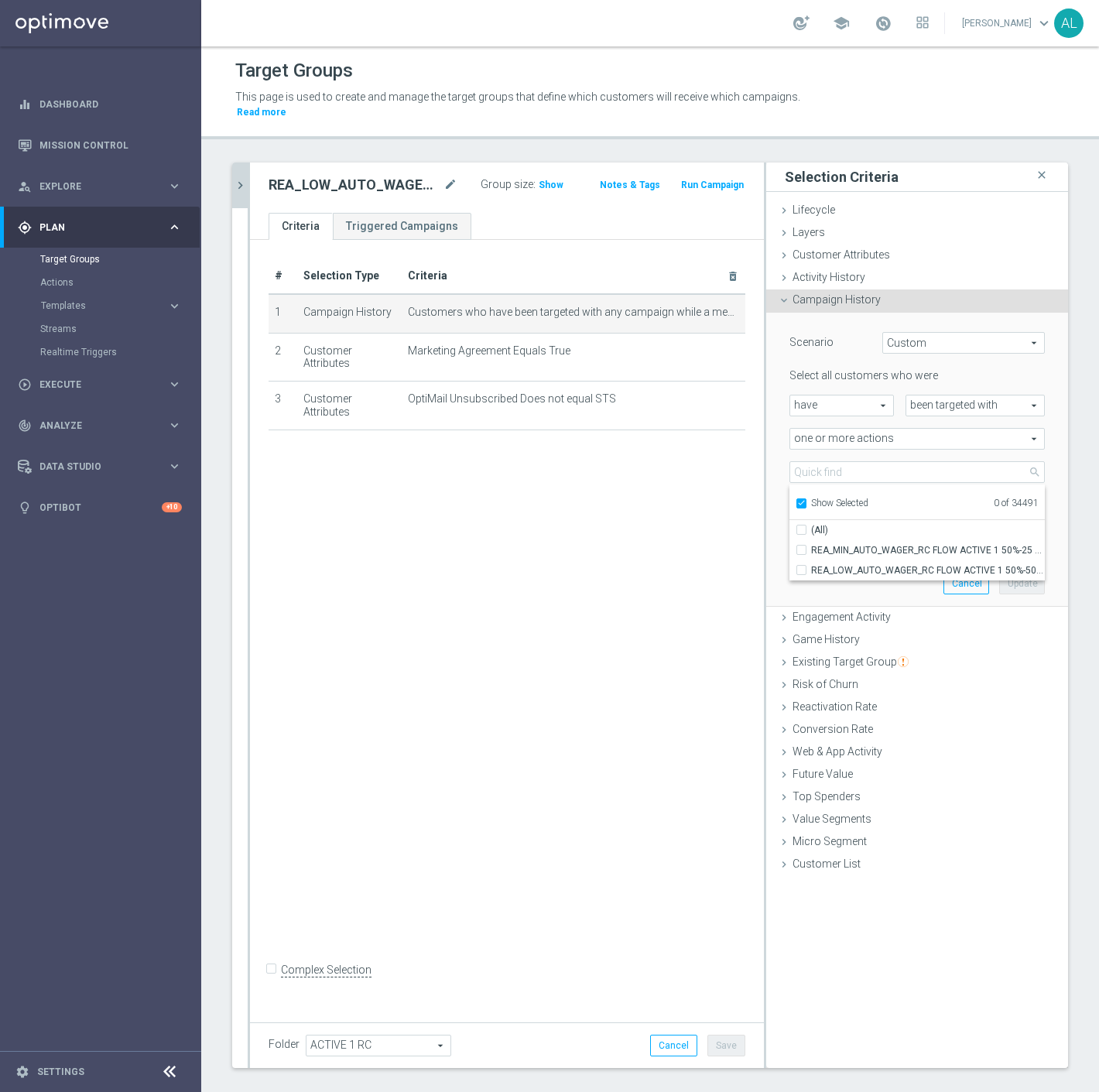
click at [806, 501] on input "Show Selected" at bounding box center [800, 506] width 10 height 10
checkbox input "false"
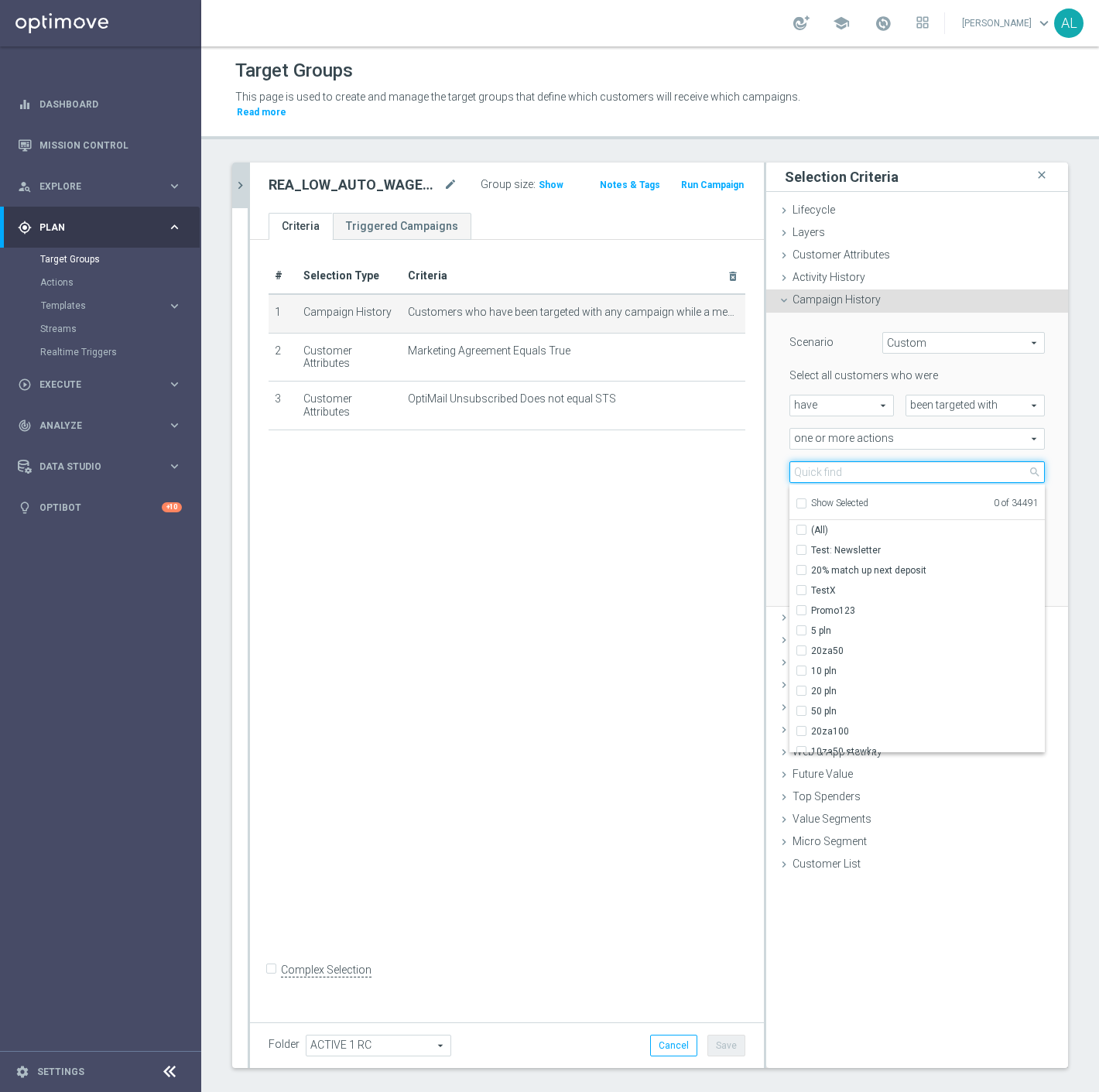
click at [829, 461] on input "search" at bounding box center [917, 472] width 255 height 22
paste input "REA_LOW_AUTO_WAGER_RC FLOW ACTIVE 1 50%-50 PLN MAIL_DAILY"
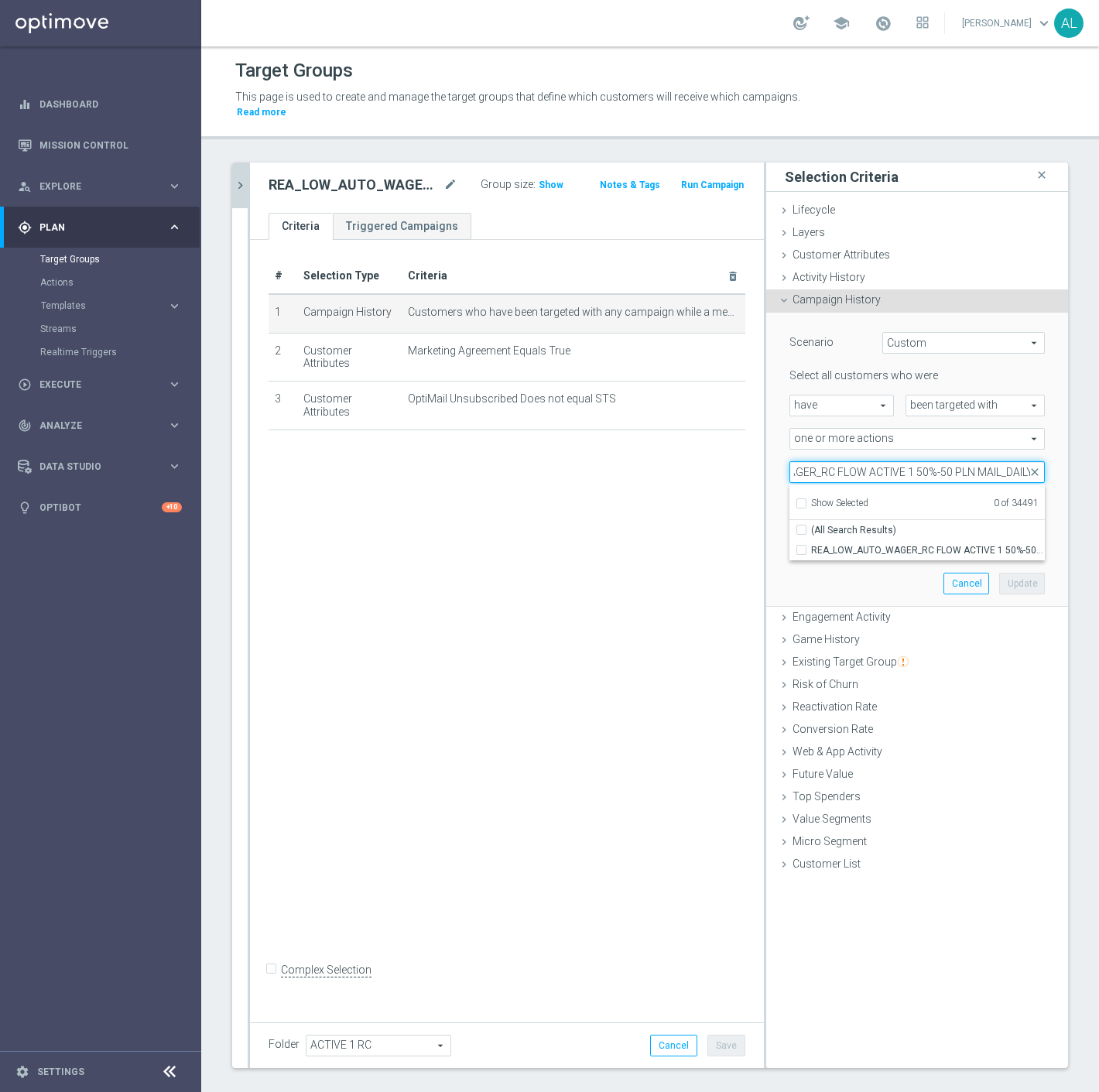
click at [986, 462] on input "REA_LOW_AUTO_WAGER_RC FLOW ACTIVE 1 50%-50 PLN MAIL_DAILY" at bounding box center [917, 472] width 255 height 22
type input "REA_LOW_AUTO_WAGER_RC FLOW ACTIVE 1 50%-50 PLN_DAILY"
click at [912, 544] on span "REA_LOW_AUTO_WAGER_RC FLOW ACTIVE 1 50%-50 PLN_DAILY" at bounding box center [929, 550] width 234 height 12
click at [812, 545] on input "REA_LOW_AUTO_WAGER_RC FLOW ACTIVE 1 50%-50 PLN_DAILY" at bounding box center [806, 550] width 10 height 10
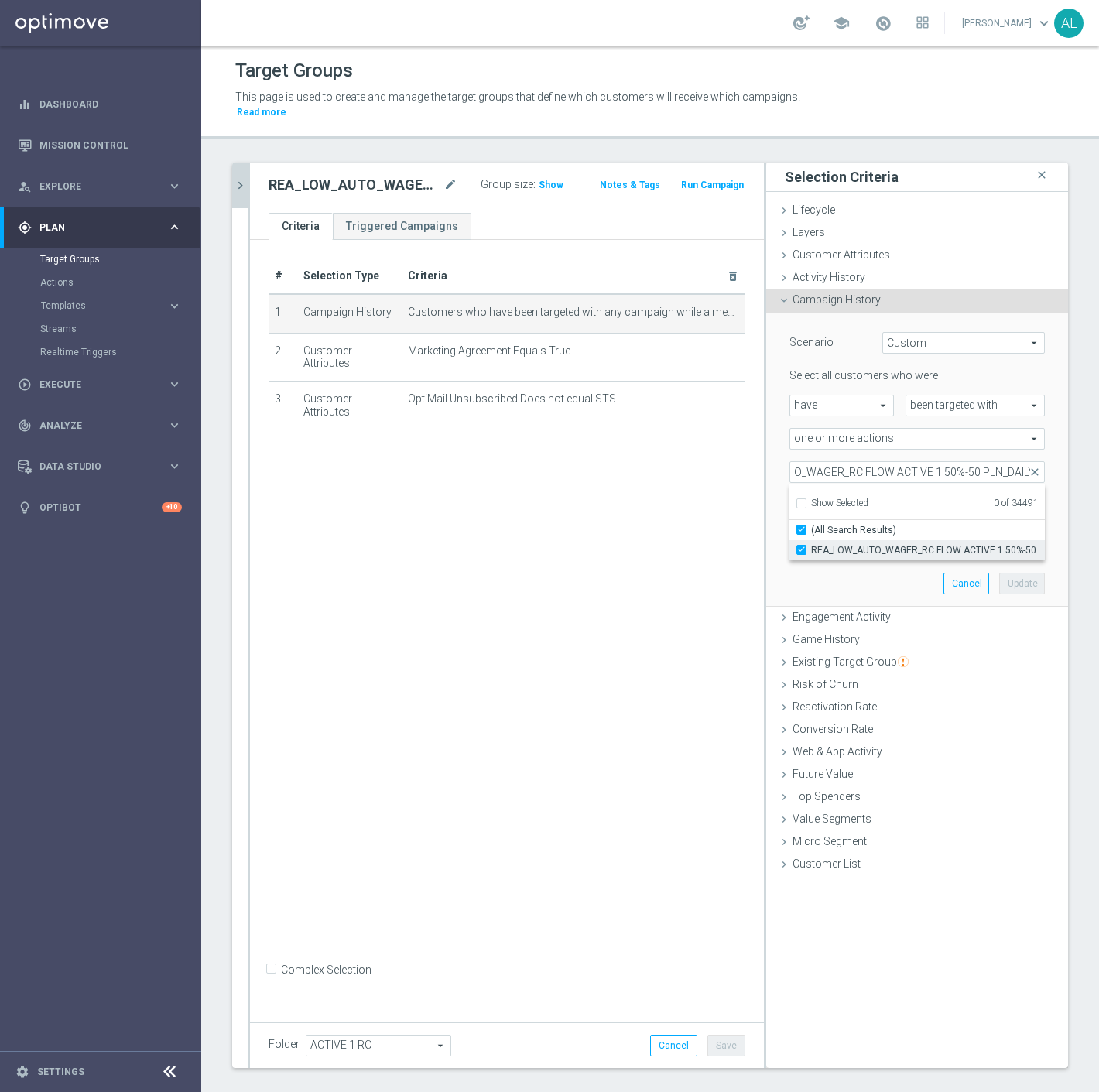
checkbox input "true"
type input "REA_LOW_AUTO_WAGER_RC FLOW ACTIVE 1 50%-50 PLN_DAILY"
checkbox input "true"
click at [999, 572] on button "Update" at bounding box center [1022, 583] width 46 height 22
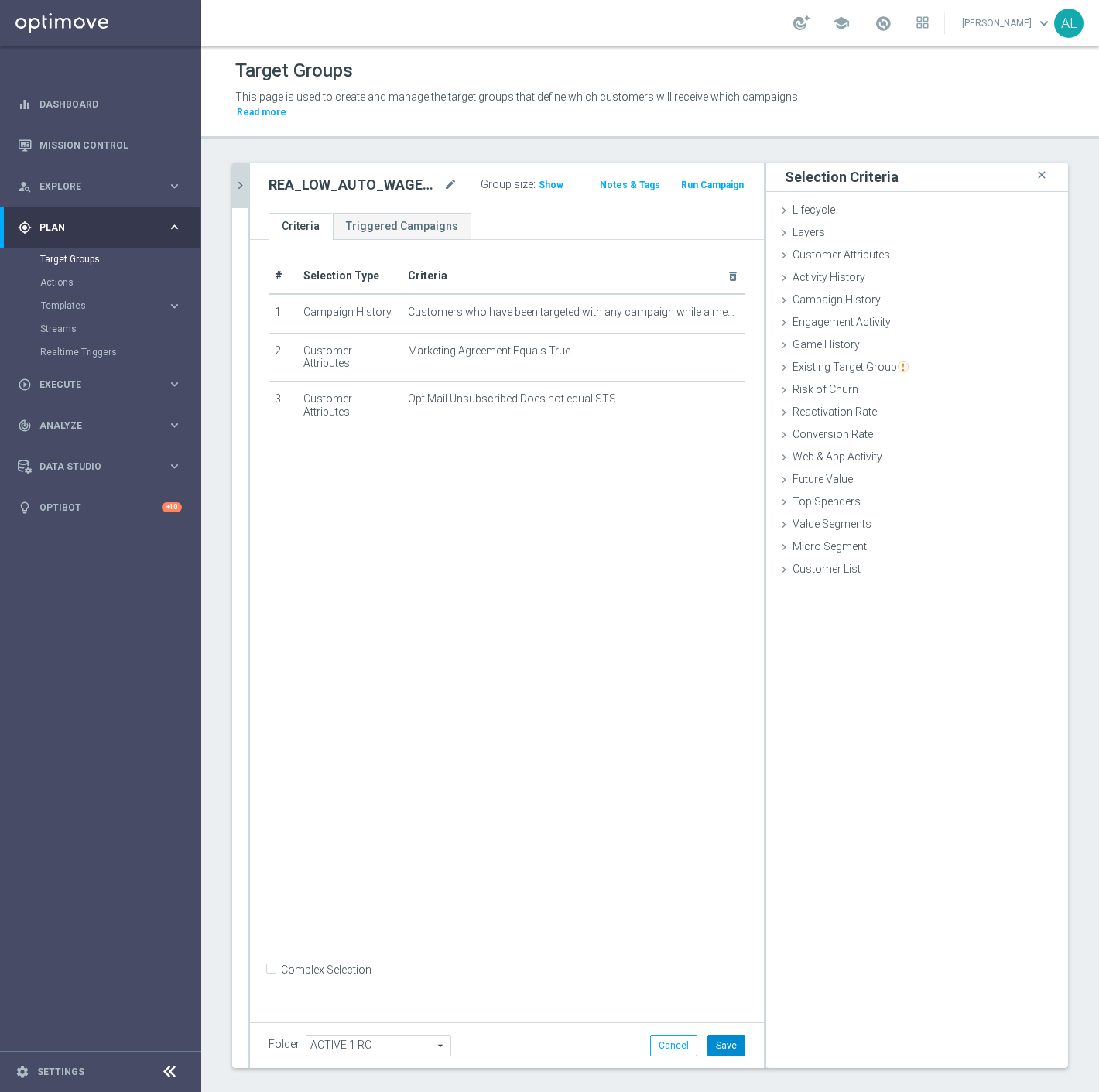
click at [707, 1035] on button "Save" at bounding box center [726, 1045] width 38 height 22
click at [241, 178] on icon "chevron_right" at bounding box center [240, 185] width 15 height 15
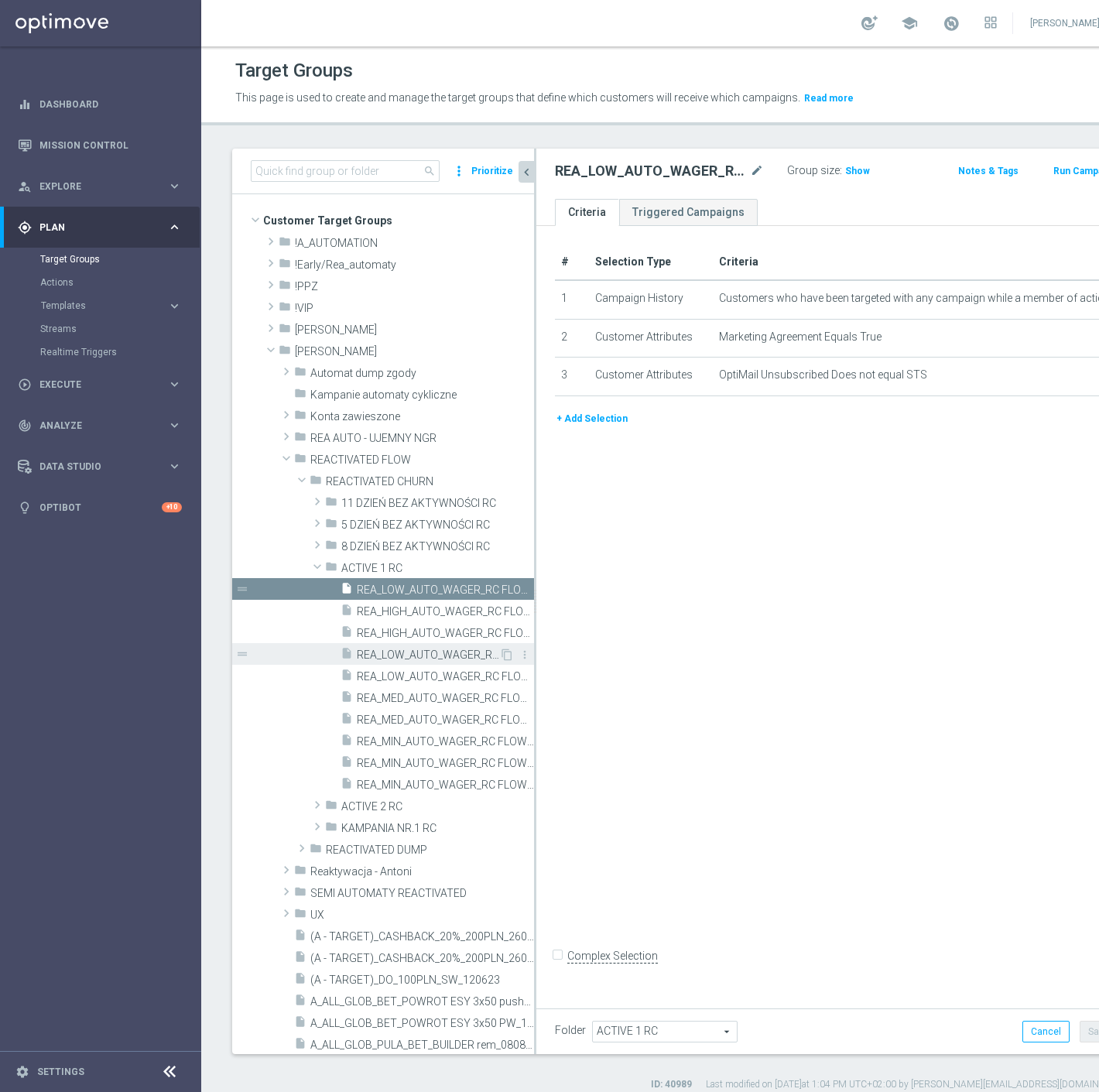
click at [445, 656] on span "REA_LOW_AUTO_WAGER_RC FLOW ACTIVE 1 50%-50 PLN - reminder_DAILY" at bounding box center [428, 655] width 142 height 13
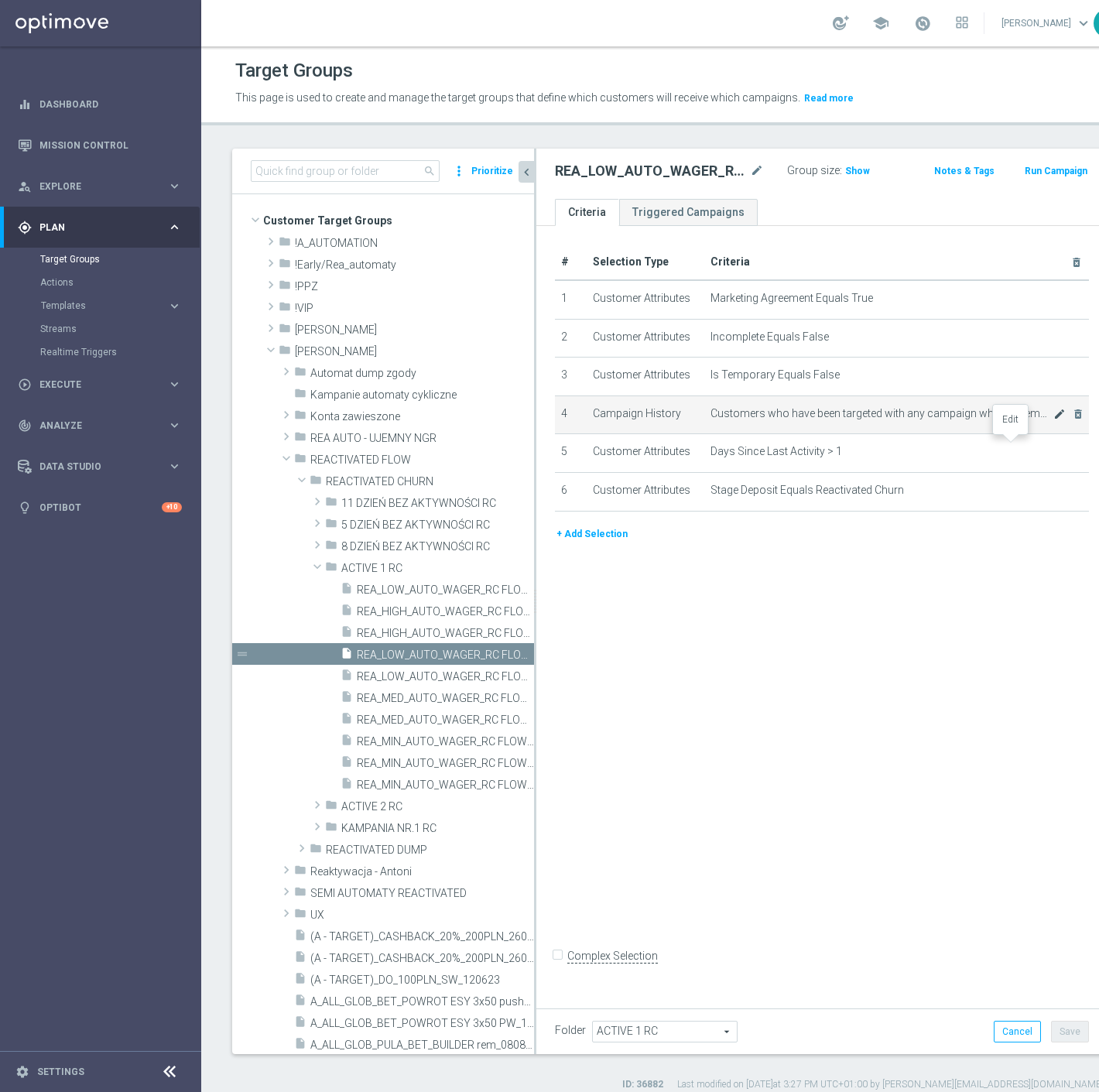
click at [1054, 420] on icon "mode_edit" at bounding box center [1059, 413] width 12 height 12
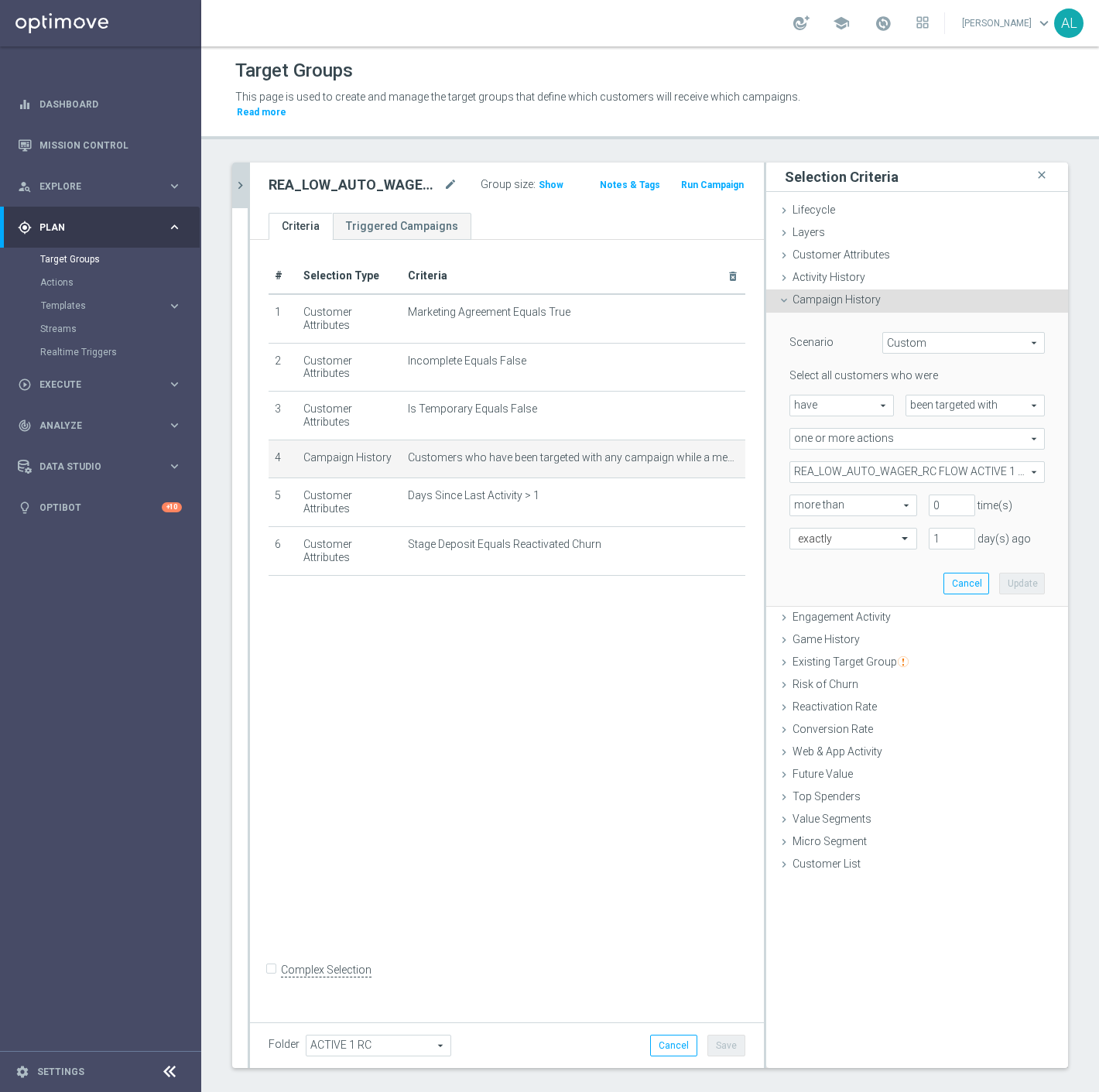
click at [868, 462] on span "REA_LOW_AUTO_WAGER_RC FLOW ACTIVE 1 50%-50 PLN_DAILY" at bounding box center [917, 472] width 254 height 20
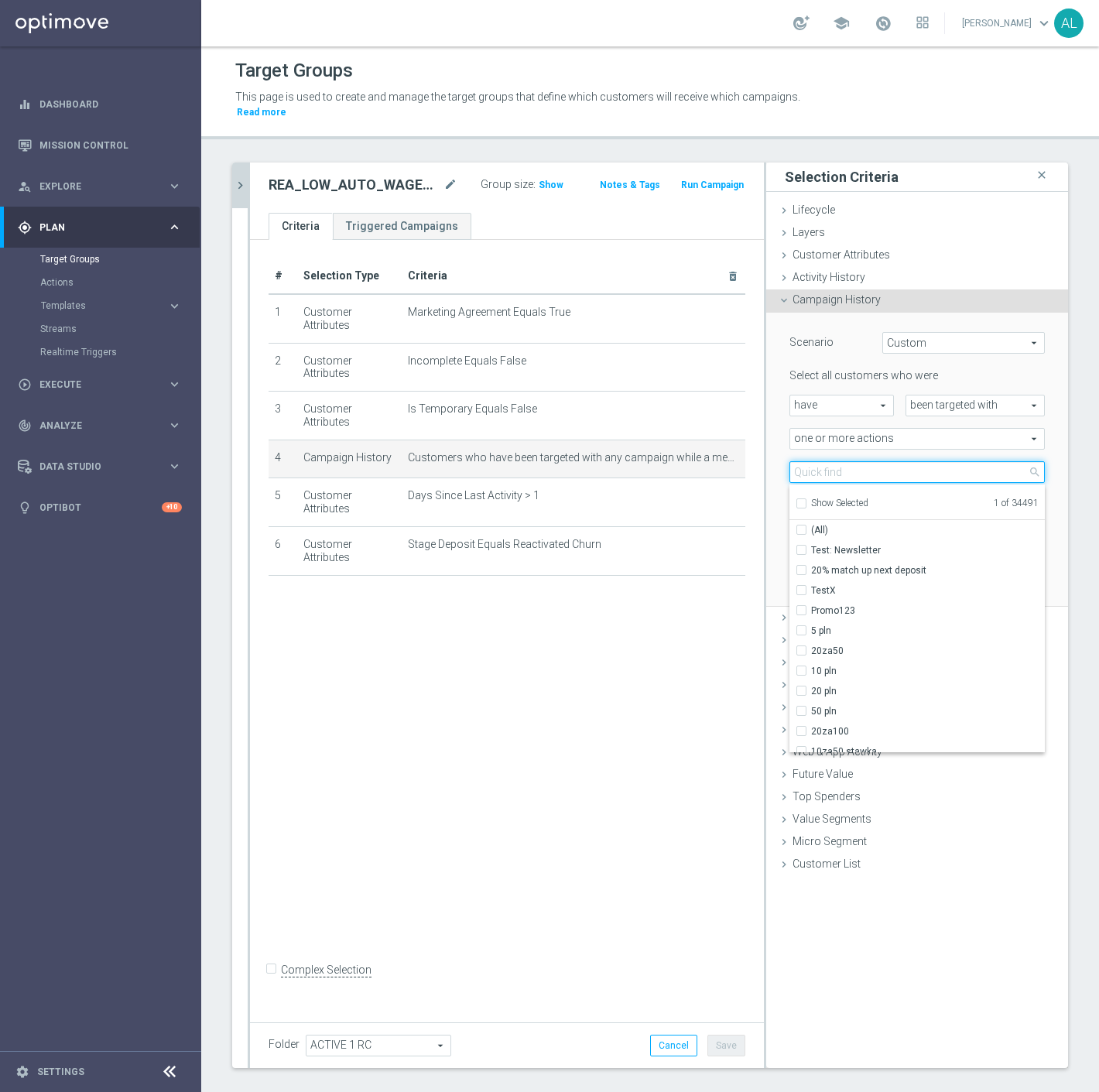
click at [868, 461] on input "search" at bounding box center [917, 472] width 255 height 22
paste input "REA_LOW_AUTO_WAGER_RC FLOW ACTIVE 1 50%-50 PLN MAIL_DAILY"
type input "REA_LOW_AUTO_WAGER_RC FLOW ACTIVE 1 50%-50 PLN MAIL_DAILY"
checkbox input "true"
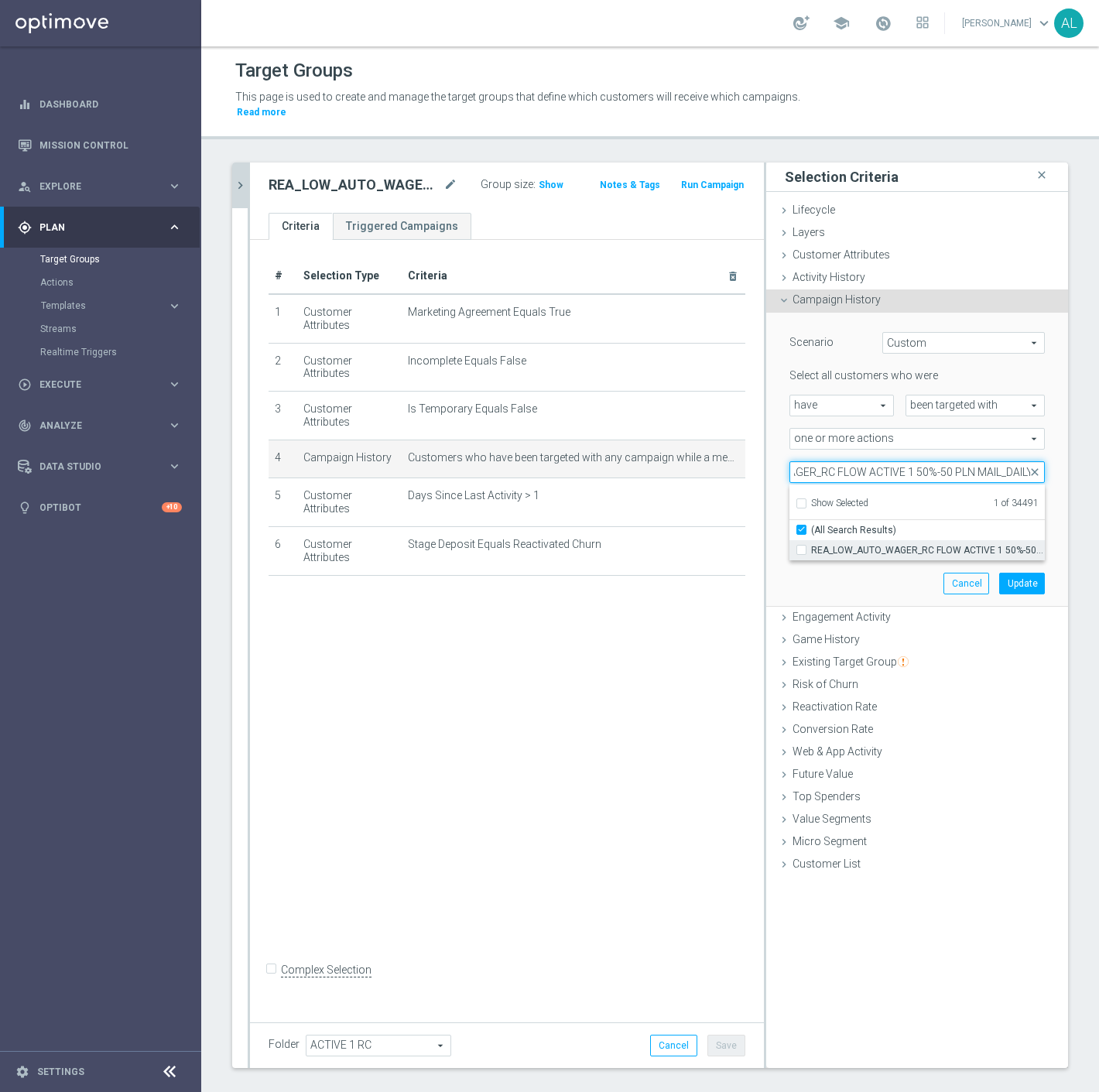
type input "REA_LOW_AUTO_WAGER_RC FLOW ACTIVE 1 50%-50 PLN MAIL_DAILY"
click at [853, 544] on span "REA_LOW_AUTO_WAGER_RC FLOW ACTIVE 1 50%-50 PLN MAIL_DAILY" at bounding box center [929, 550] width 234 height 12
click at [812, 545] on input "REA_LOW_AUTO_WAGER_RC FLOW ACTIVE 1 50%-50 PLN MAIL_DAILY" at bounding box center [806, 550] width 10 height 10
checkbox input "true"
type input "Selected 2 of 34491"
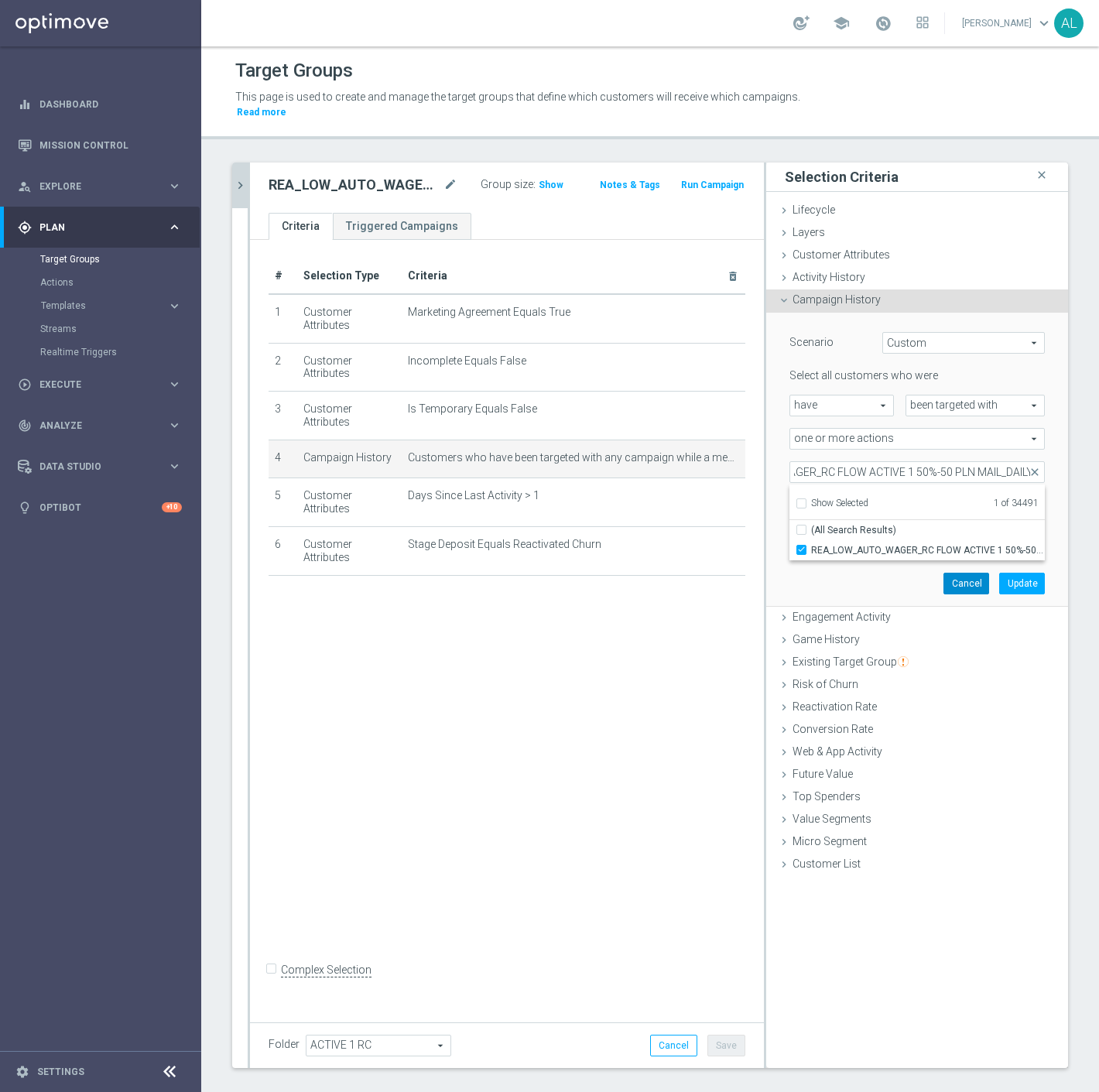
checkbox input "false"
click at [1016, 572] on button "Update" at bounding box center [1022, 583] width 46 height 22
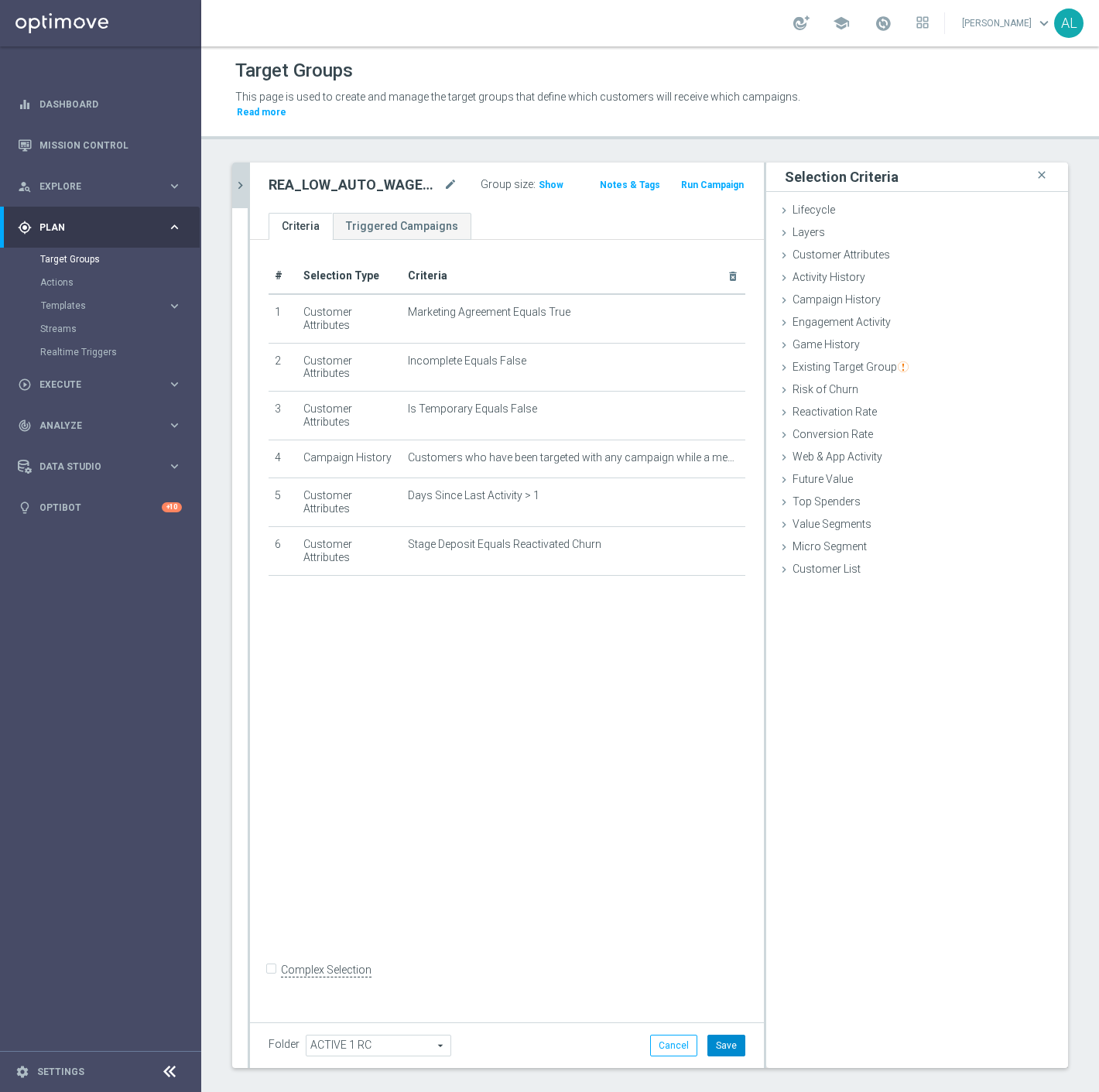
click at [718, 1035] on button "Save" at bounding box center [726, 1045] width 38 height 22
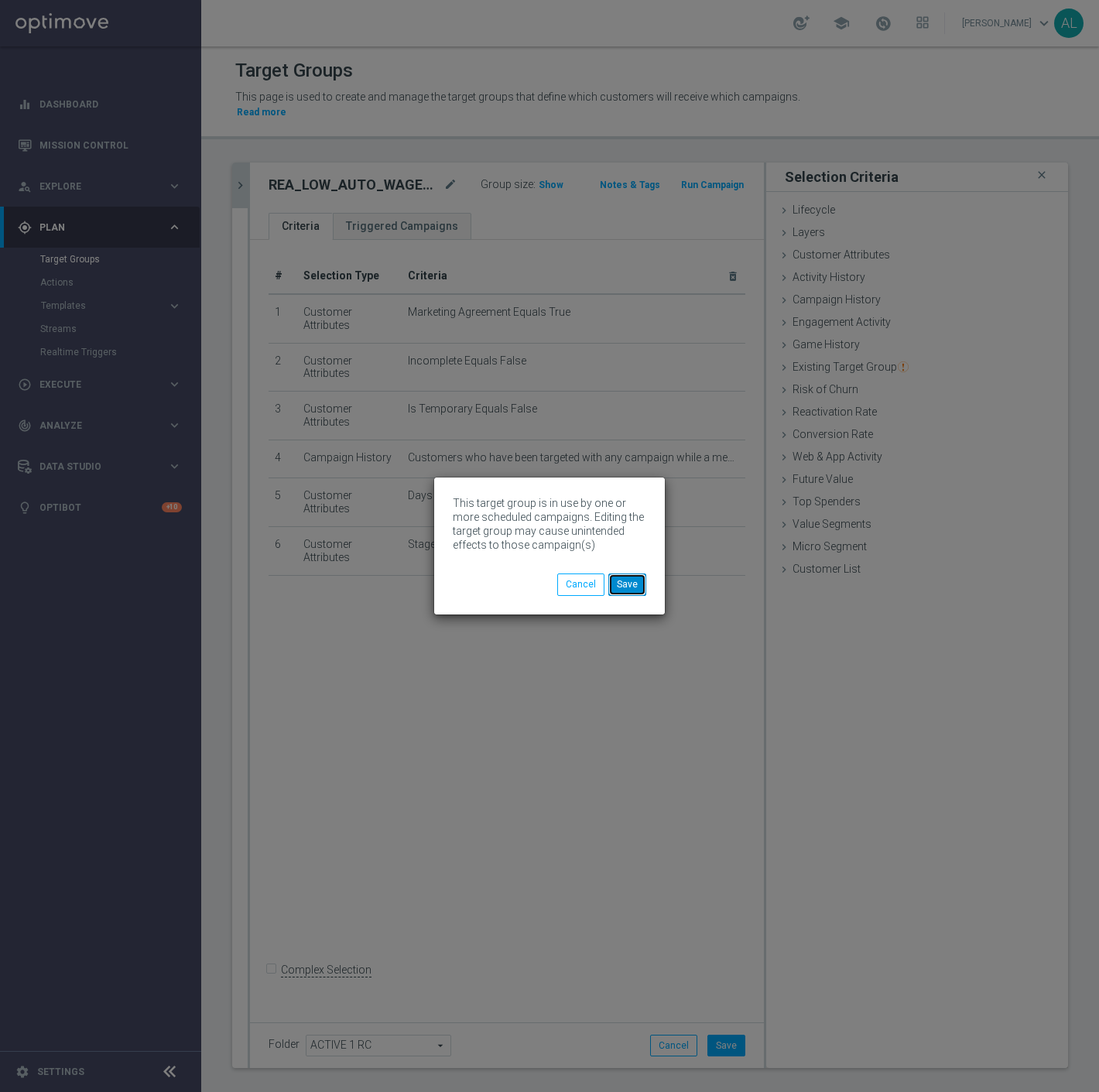
click at [631, 584] on button "Save" at bounding box center [627, 584] width 38 height 22
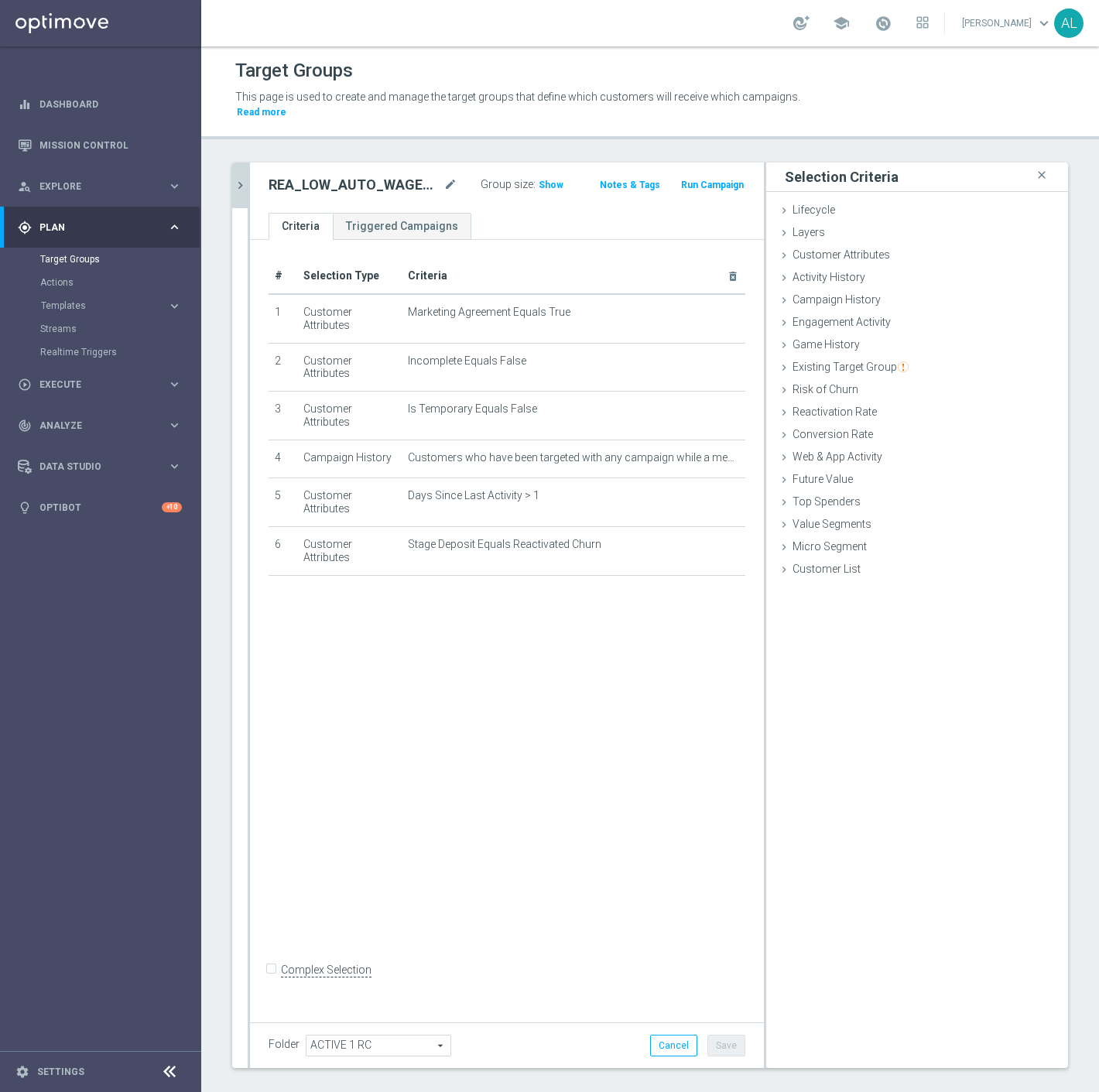
click at [245, 178] on icon "chevron_right" at bounding box center [240, 185] width 15 height 15
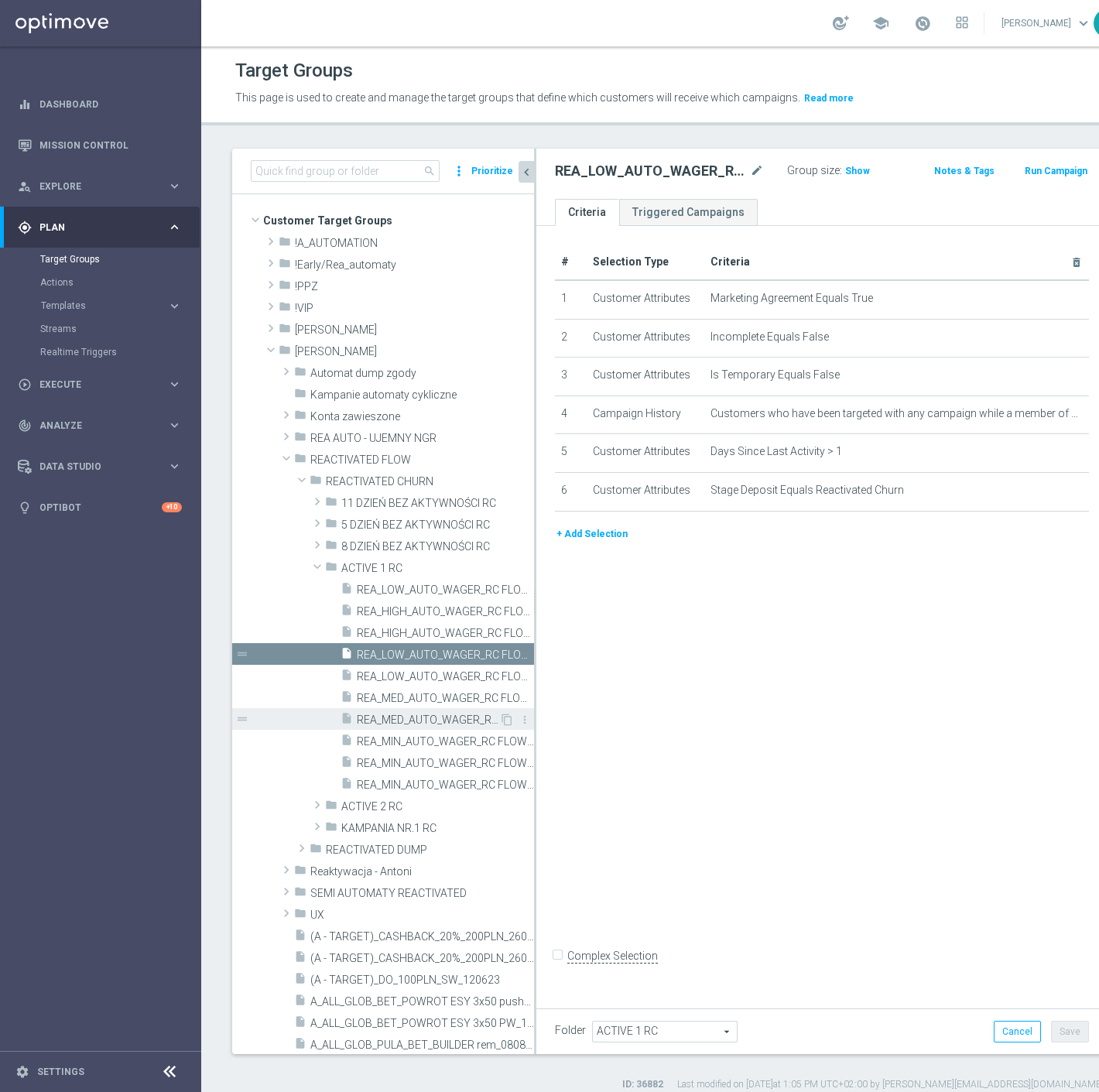
click at [444, 717] on span "REA_MED_AUTO_WAGER_RC FLOW ACTIVE 1 50%-75 PLN_DAILY" at bounding box center [428, 720] width 142 height 13
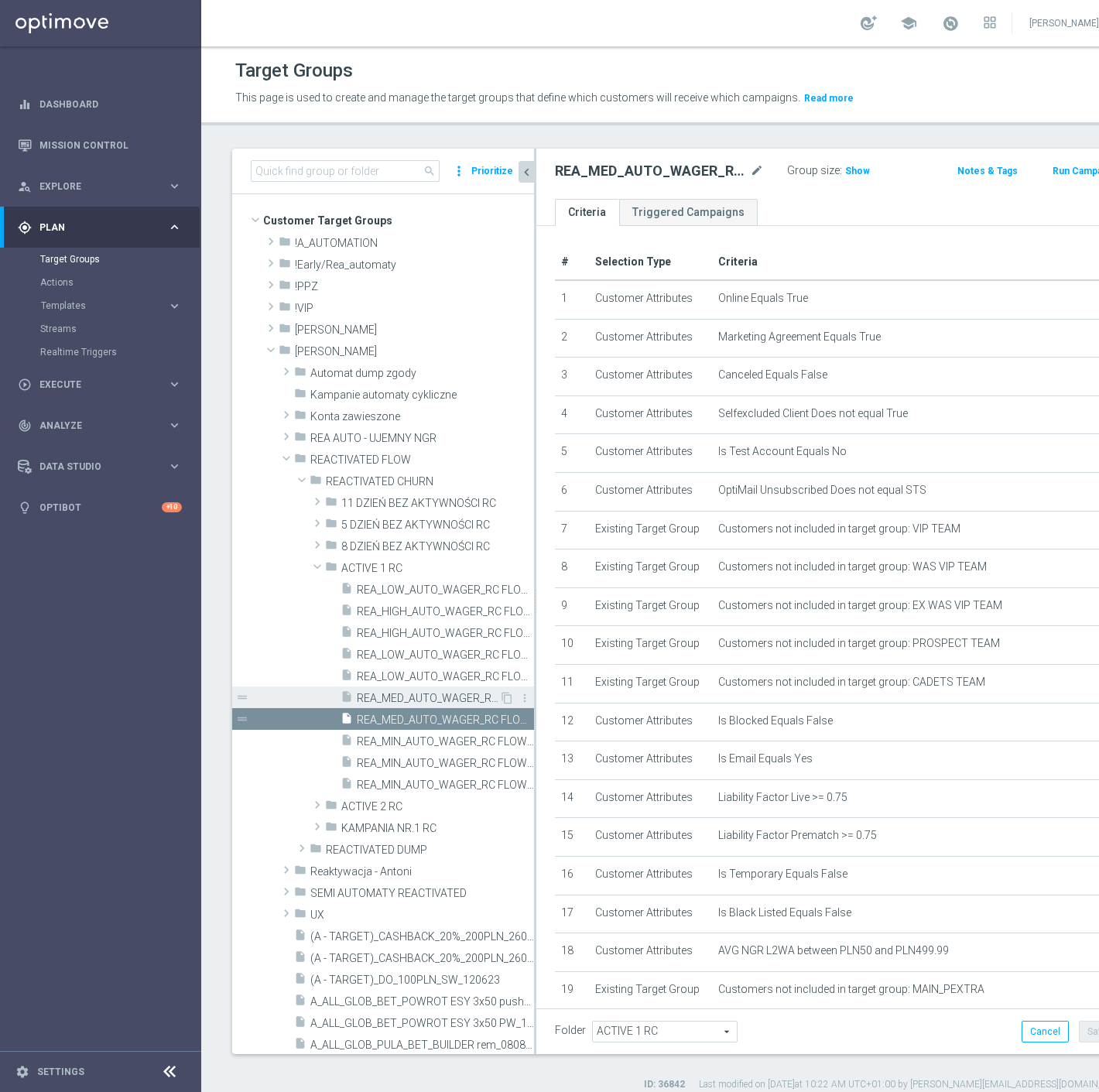
click at [453, 701] on span "REA_MED_AUTO_WAGER_RC FLOW ACTIVE 1 50%-75 PLN - reminder_DAILY" at bounding box center [428, 699] width 142 height 13
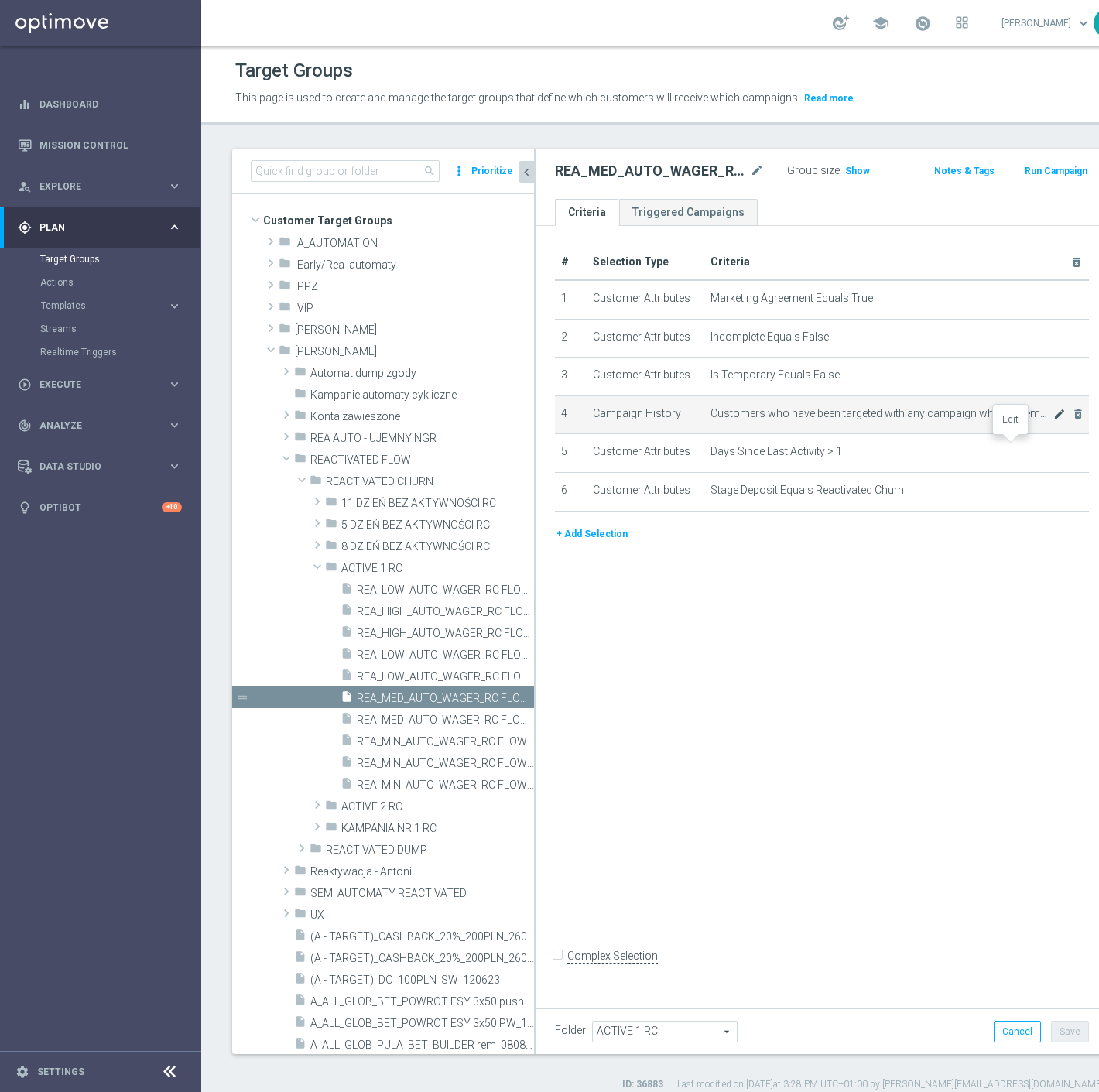
click at [1054, 420] on icon "mode_edit" at bounding box center [1059, 413] width 12 height 12
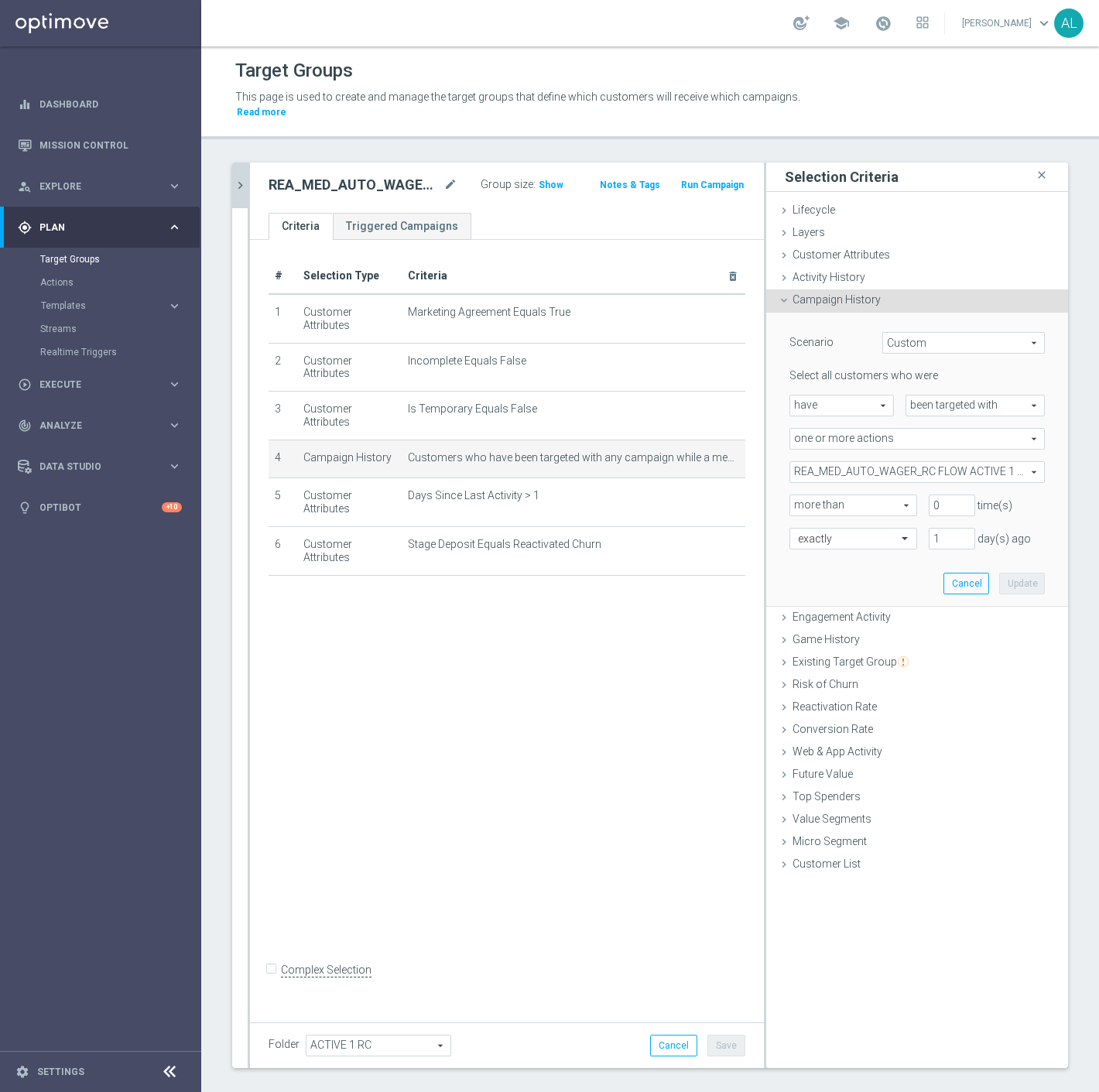
click at [873, 462] on span "REA_MED_AUTO_WAGER_RC FLOW ACTIVE 1 50%-75 PLN_DAILY" at bounding box center [917, 472] width 254 height 20
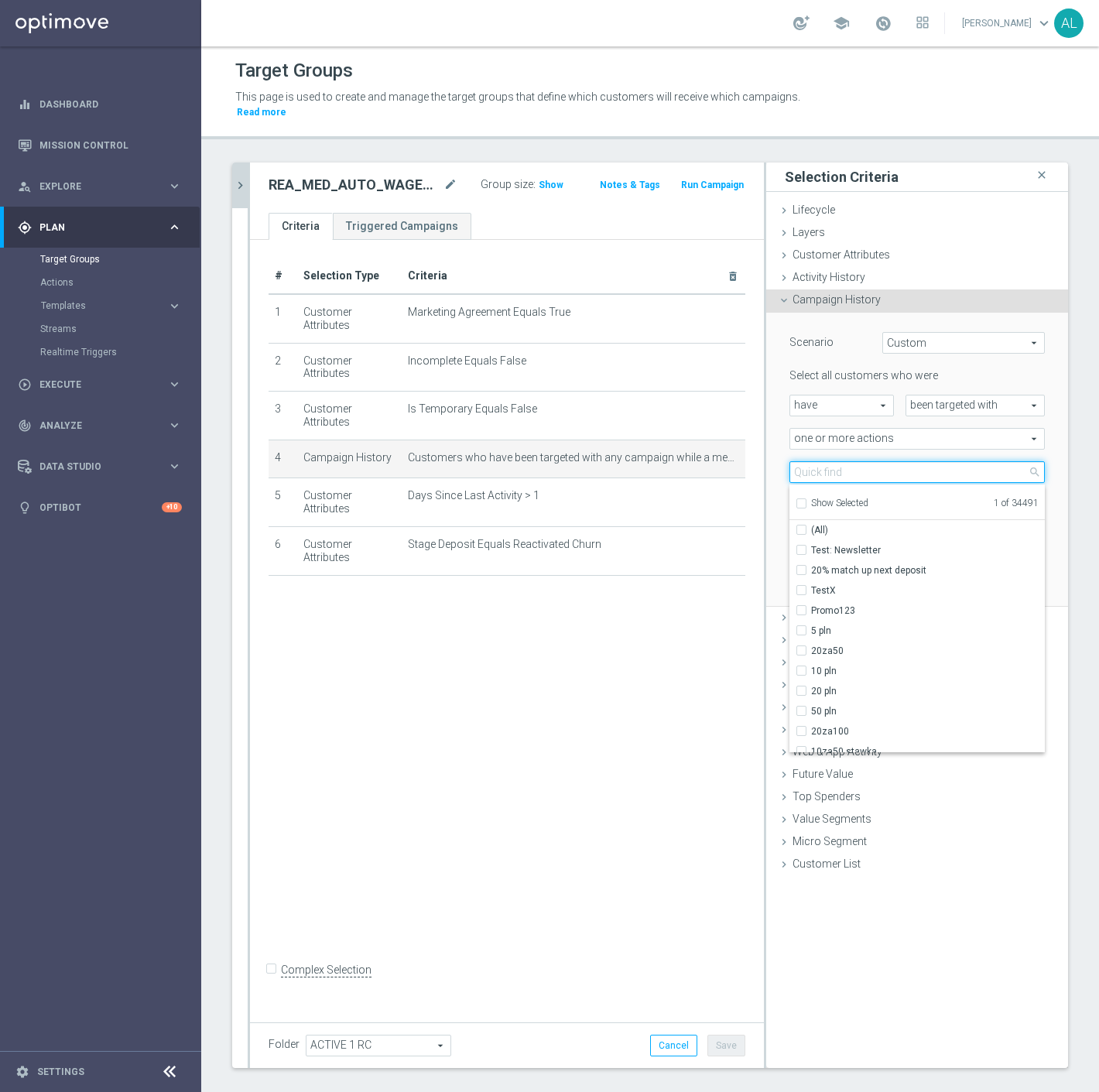
click at [864, 461] on input "search" at bounding box center [917, 472] width 255 height 22
paste input "REA_MED_AUTO_WAGER_RC FLOW ACTIVE 1 50%-75 PLN MAIL_DAILY"
type input "REA_MED_AUTO_WAGER_RC FLOW ACTIVE 1 50%-75 PLN MAIL_DAILY"
checkbox input "true"
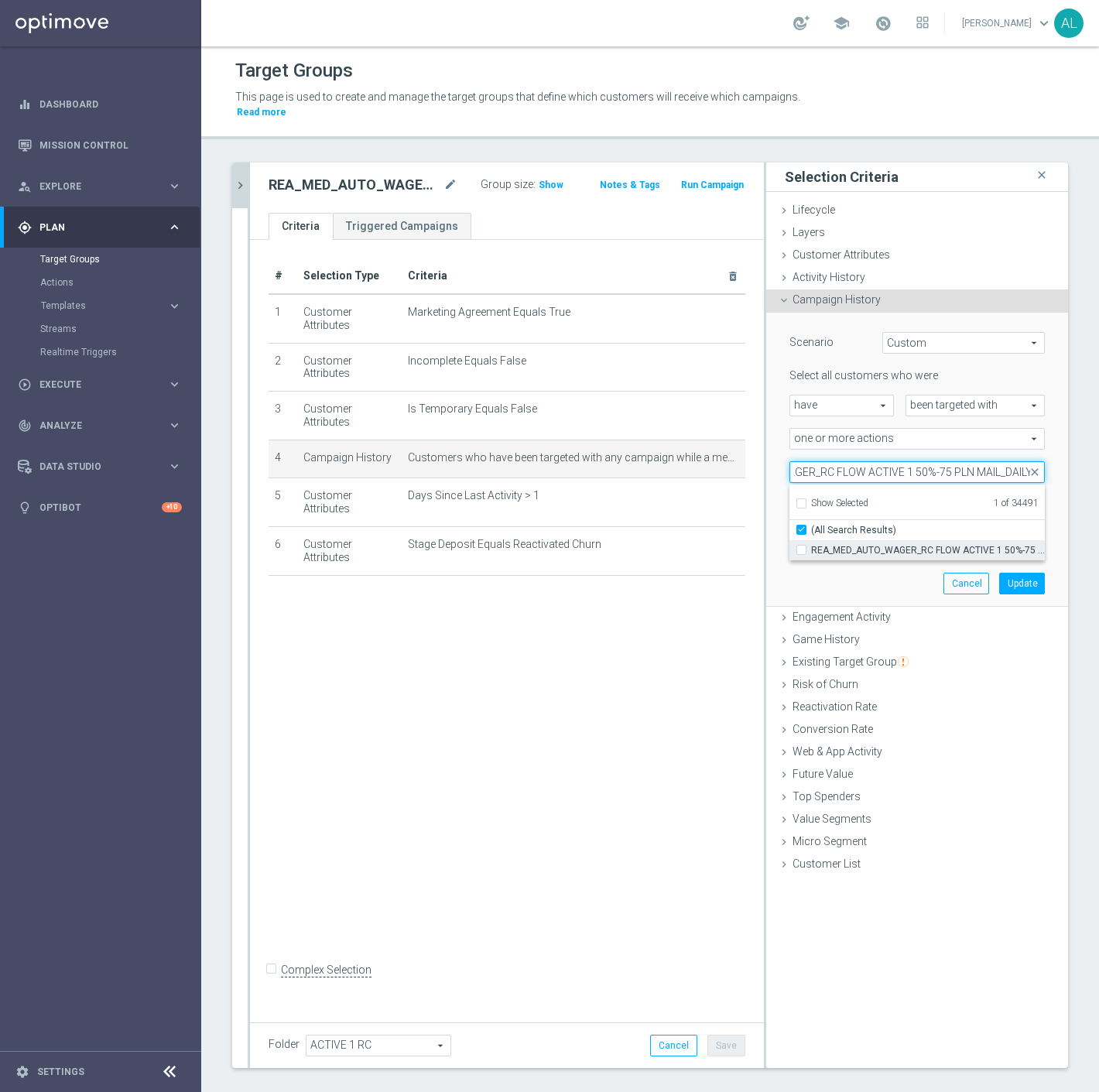
type input "REA_MED_AUTO_WAGER_RC FLOW ACTIVE 1 50%-75 PLN MAIL_DAILY"
click at [840, 544] on span "REA_MED_AUTO_WAGER_RC FLOW ACTIVE 1 50%-75 PLN MAIL_DAILY" at bounding box center [929, 550] width 234 height 12
click at [812, 545] on input "REA_MED_AUTO_WAGER_RC FLOW ACTIVE 1 50%-75 PLN MAIL_DAILY" at bounding box center [806, 550] width 10 height 10
checkbox input "true"
type input "Selected 2 of 34491"
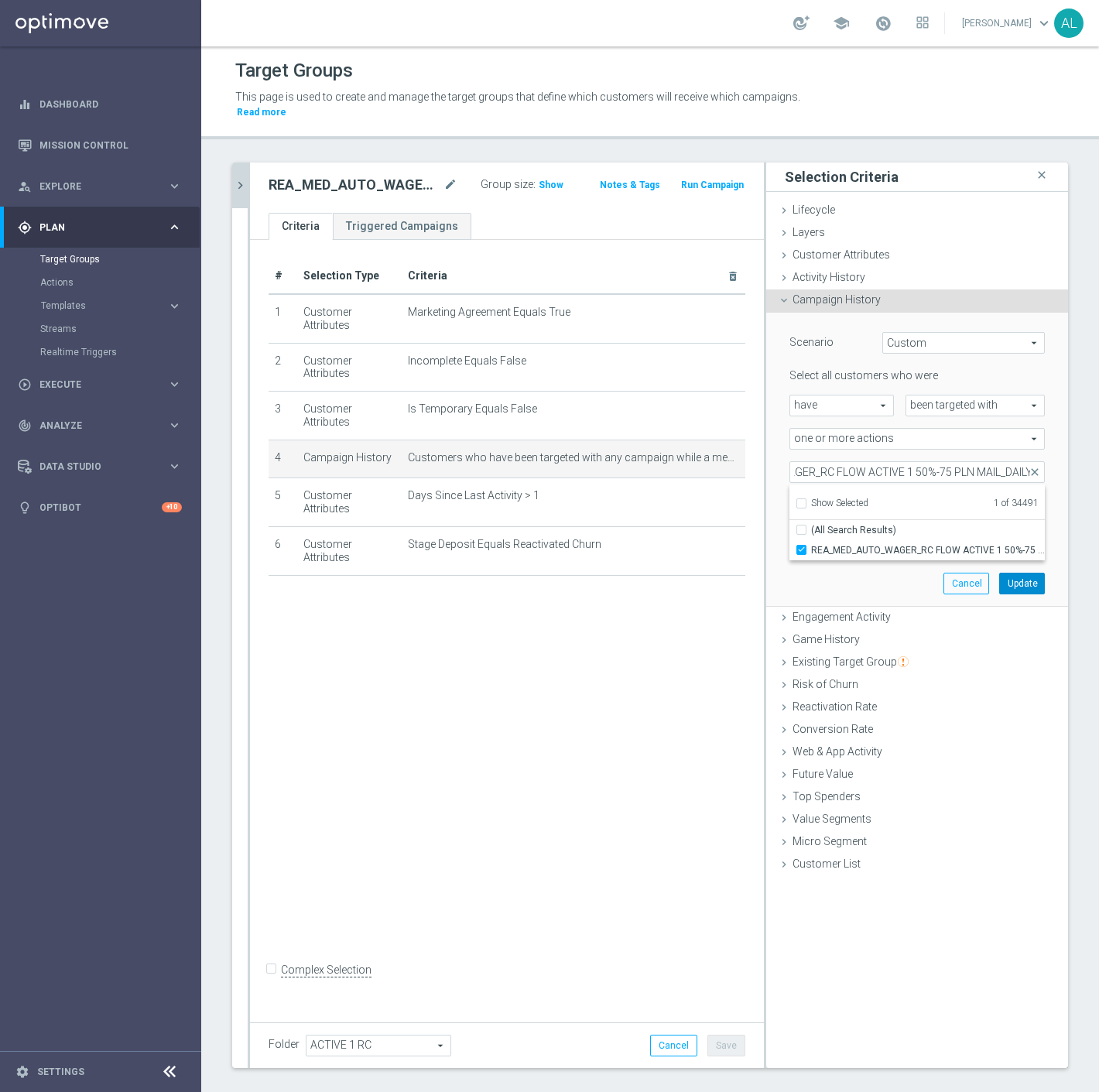
checkbox input "false"
click at [1001, 572] on button "Update" at bounding box center [1022, 583] width 46 height 22
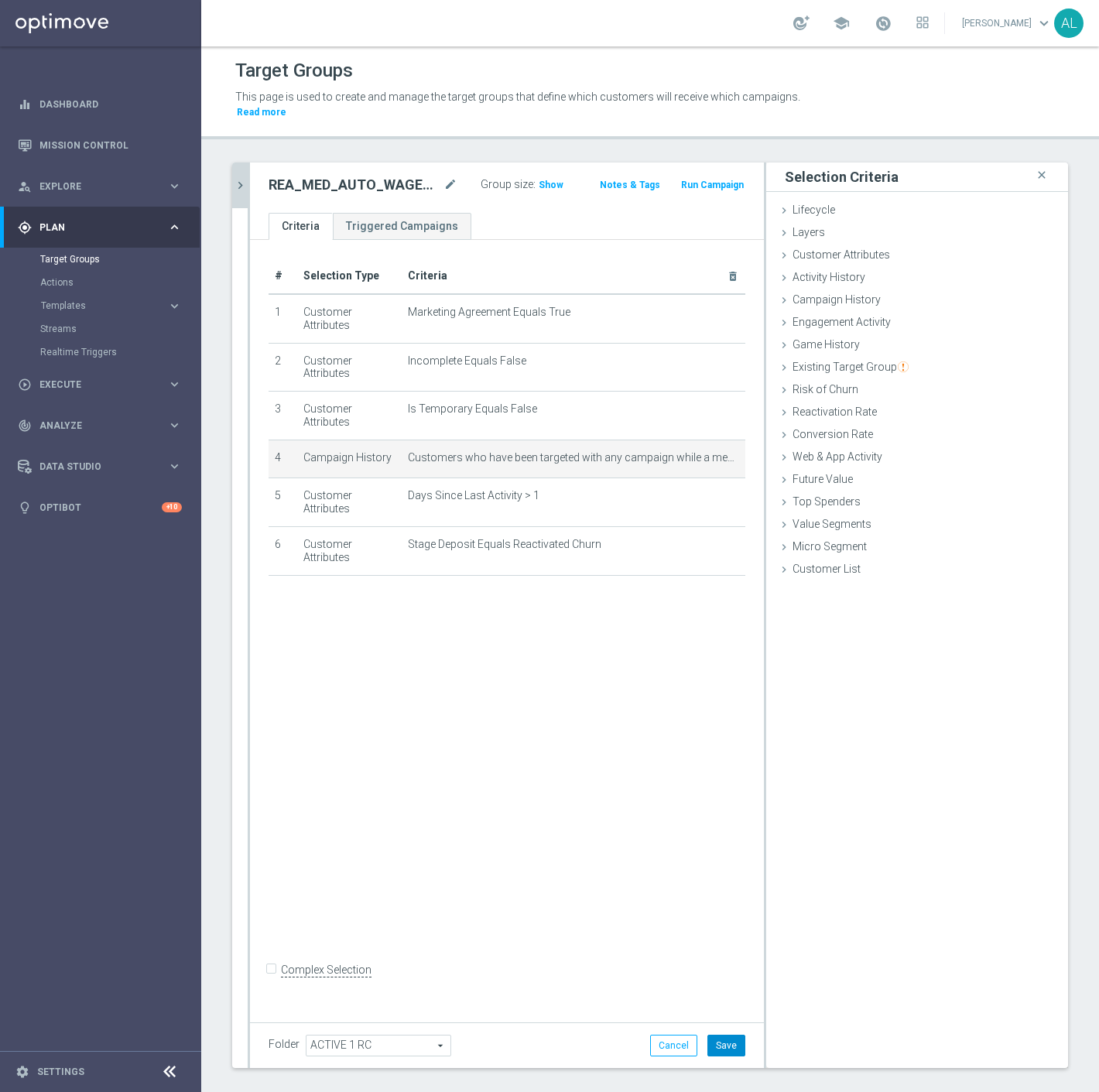
click at [707, 1035] on button "Save" at bounding box center [726, 1045] width 38 height 22
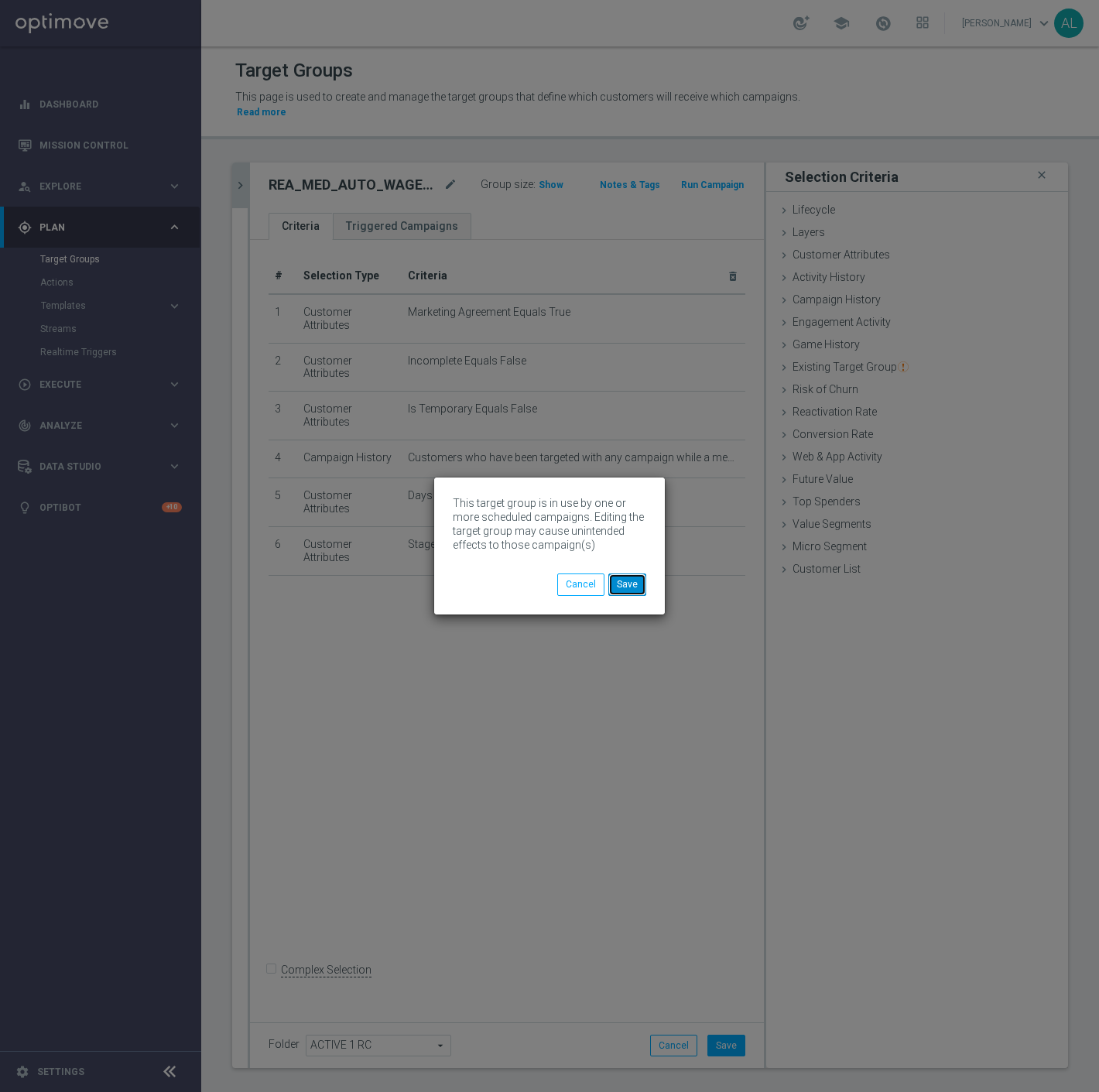
click at [630, 586] on button "Save" at bounding box center [627, 584] width 38 height 22
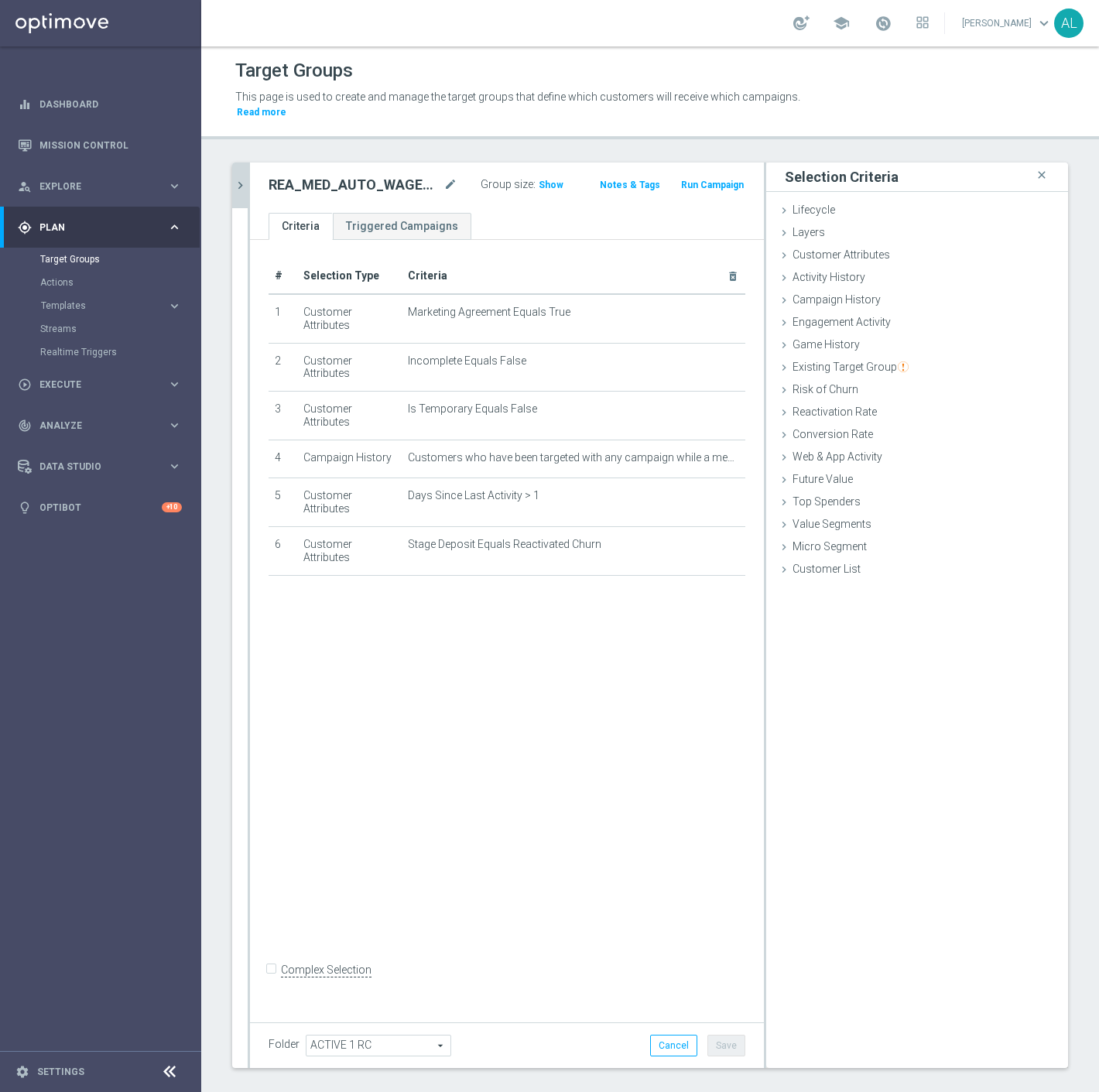
click at [237, 178] on icon "chevron_right" at bounding box center [240, 185] width 15 height 15
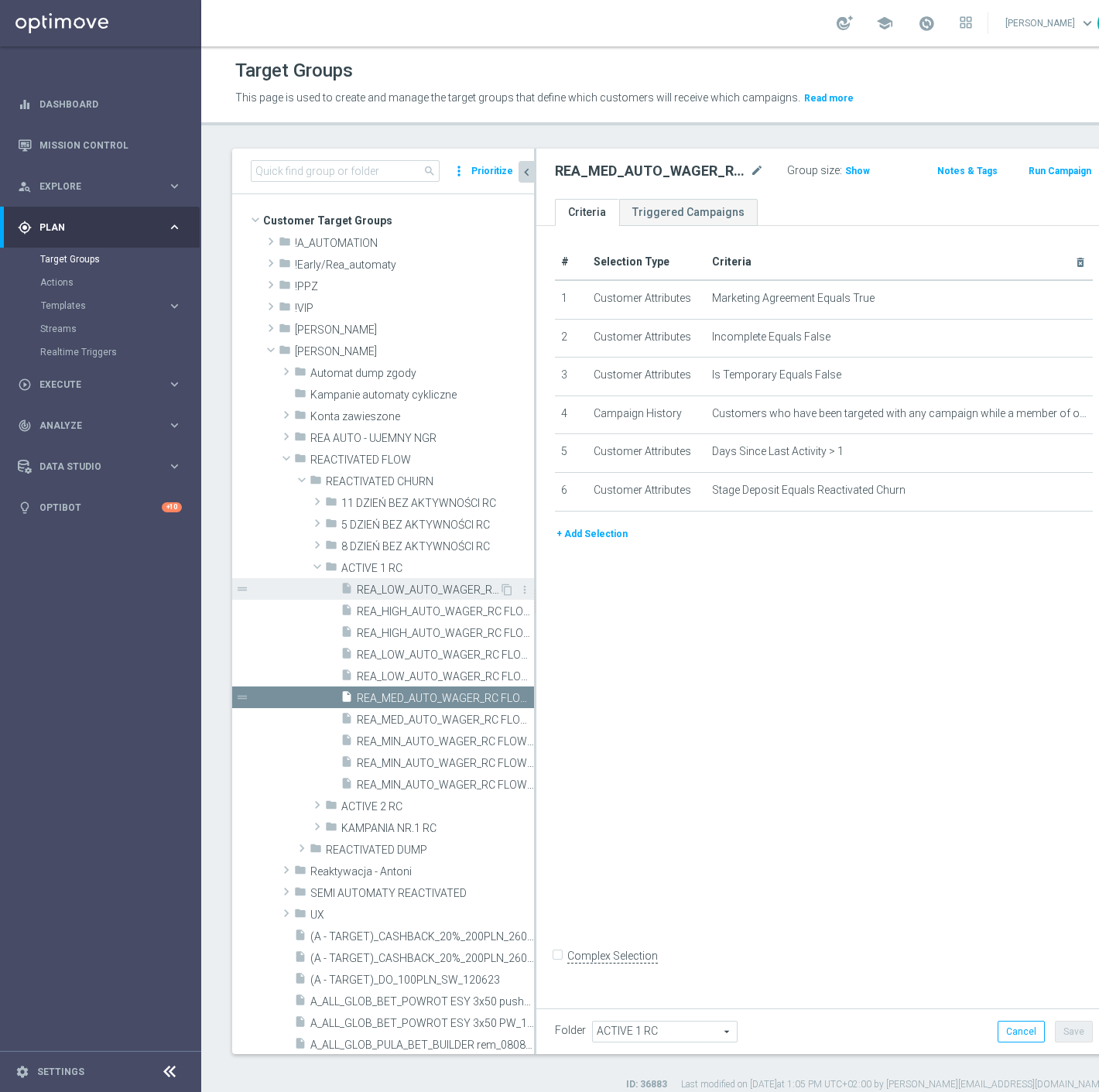
click at [460, 589] on span "REA_LOW_AUTO_WAGER_RC FLOW ACTIVE 1 50%-50 PLN MAIL_DAILY" at bounding box center [428, 590] width 142 height 13
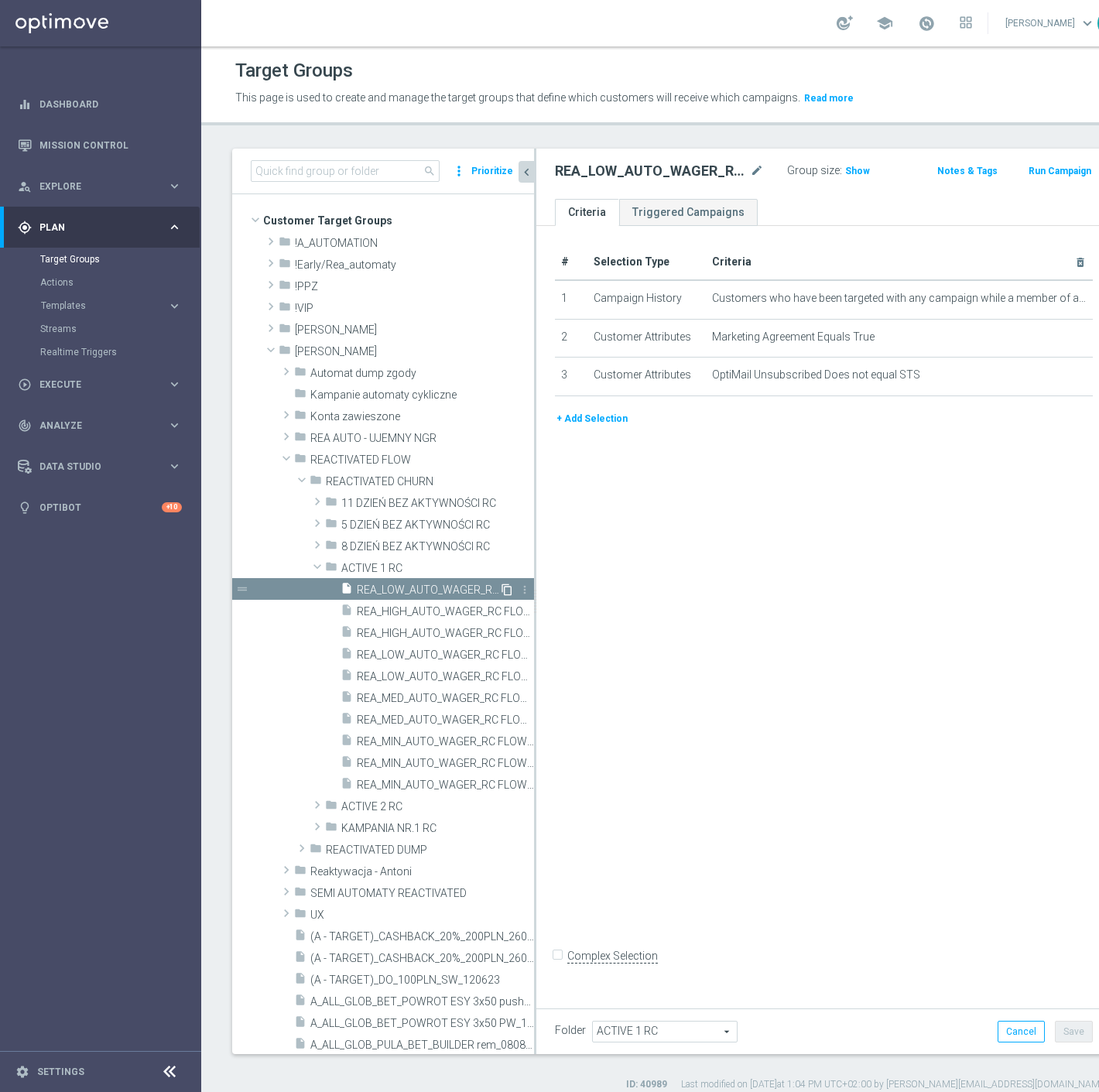
click at [501, 589] on icon "content_copy" at bounding box center [507, 589] width 12 height 12
click at [751, 167] on icon "mode_edit" at bounding box center [757, 171] width 14 height 19
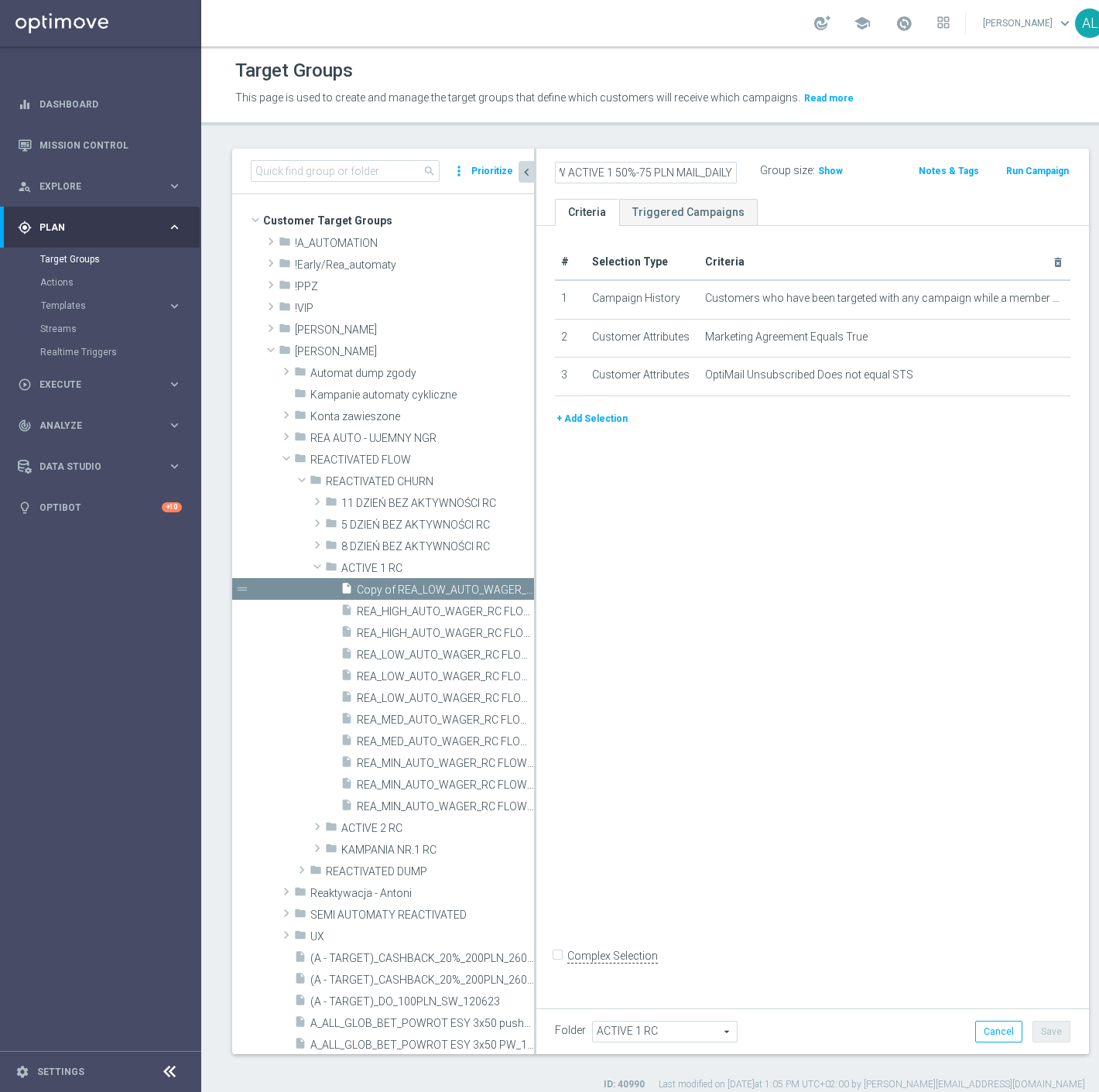
scroll to position [0, 187]
type input "REA_MED_AUTO_WAGER_RC FLOW ACTIVE 1 50%-75 PLN MAIL_DAILY"
click at [1036, 297] on icon "mode_edit" at bounding box center [1042, 298] width 12 height 12
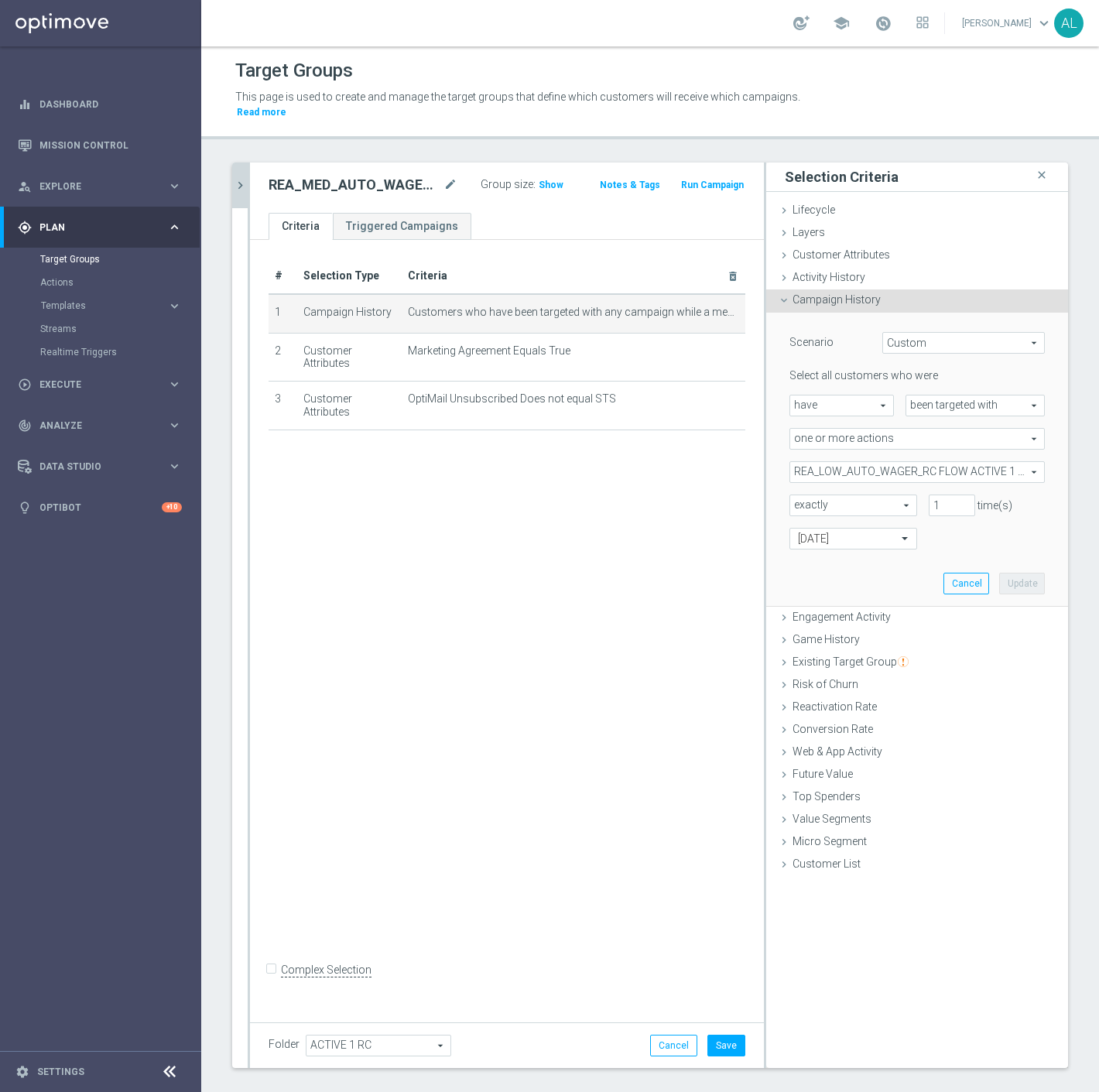
click at [876, 462] on span "REA_LOW_AUTO_WAGER_RC FLOW ACTIVE 1 50%-50 PLN_DAILY" at bounding box center [917, 472] width 254 height 20
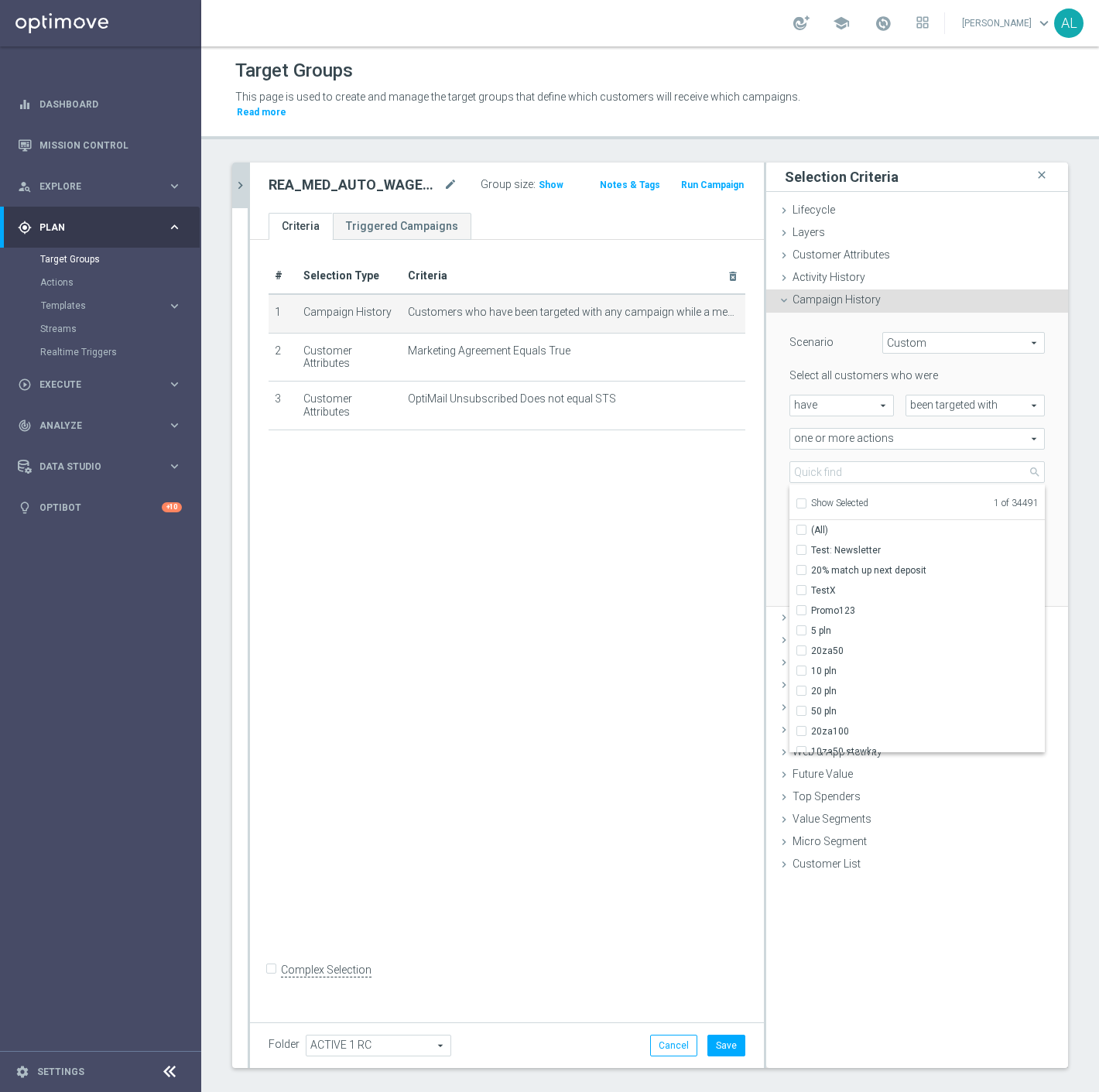
click at [848, 445] on div "Select all customers who were have have arrow_drop_down search been targeted wi…" at bounding box center [917, 458] width 255 height 181
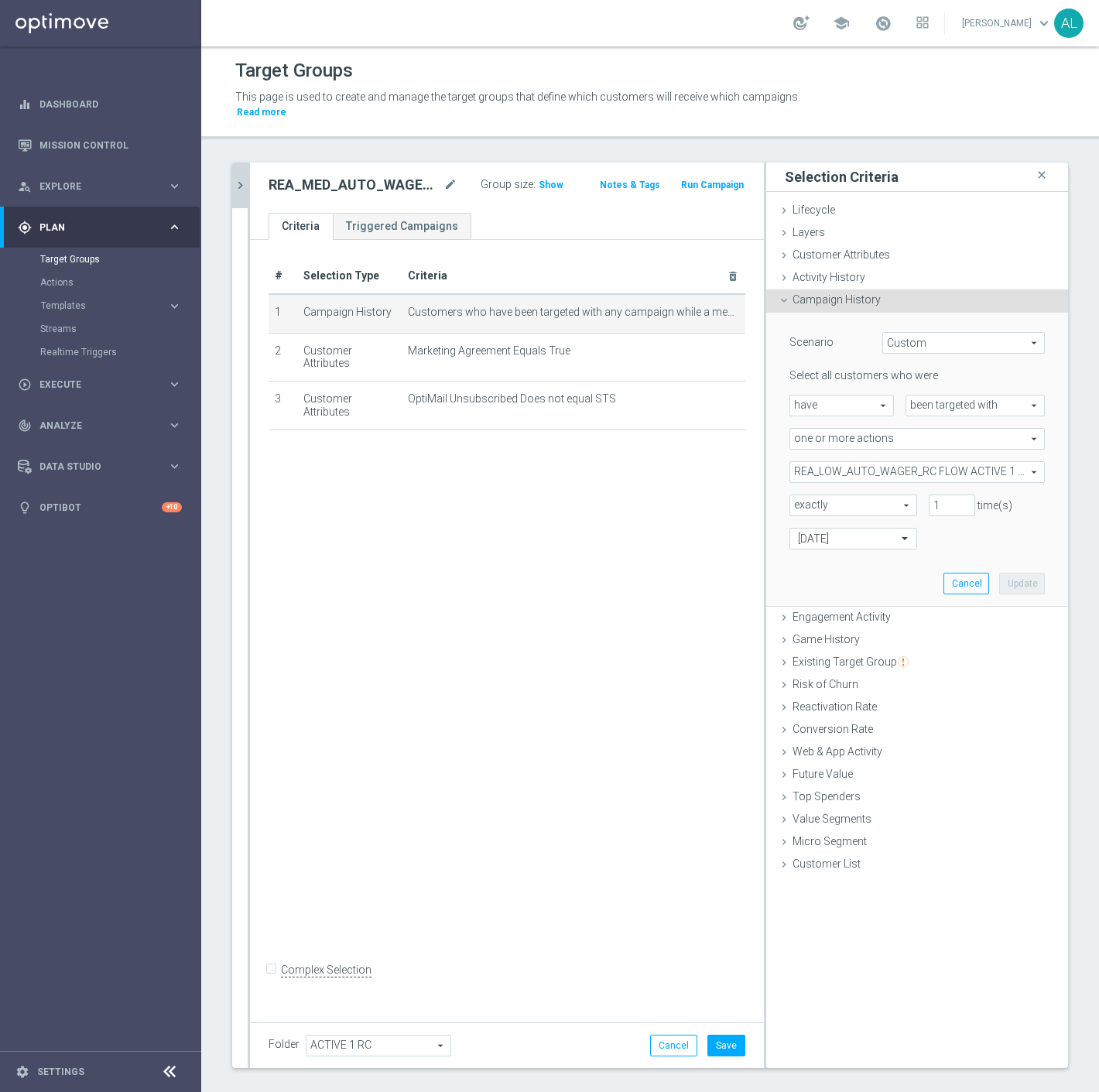
click at [848, 462] on span "REA_LOW_AUTO_WAGER_RC FLOW ACTIVE 1 50%-50 PLN_DAILY" at bounding box center [917, 472] width 254 height 20
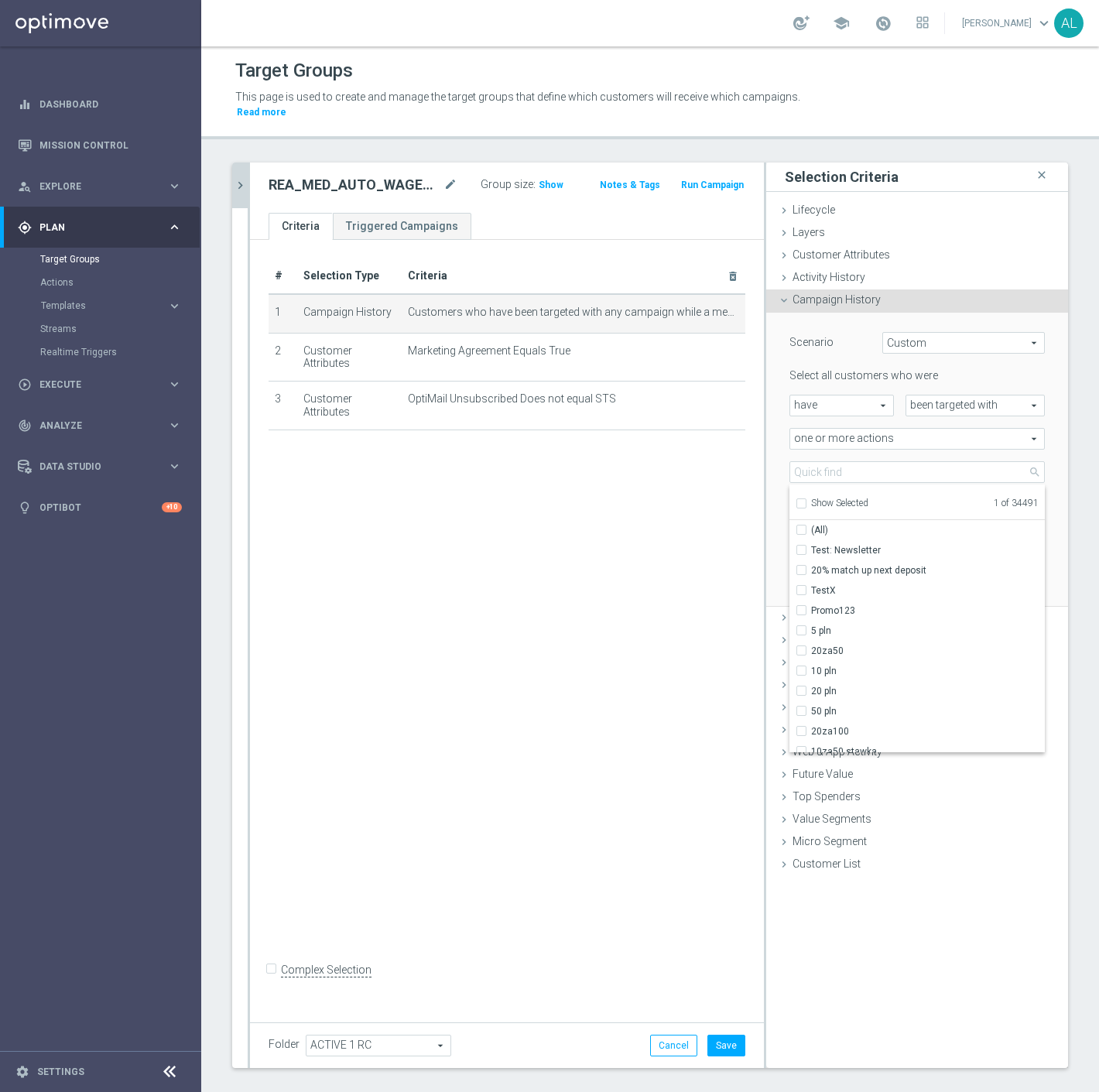
click at [832, 498] on label "Show Selected" at bounding box center [840, 505] width 57 height 14
click at [806, 501] on input "Show Selected" at bounding box center [800, 506] width 10 height 10
checkbox input "true"
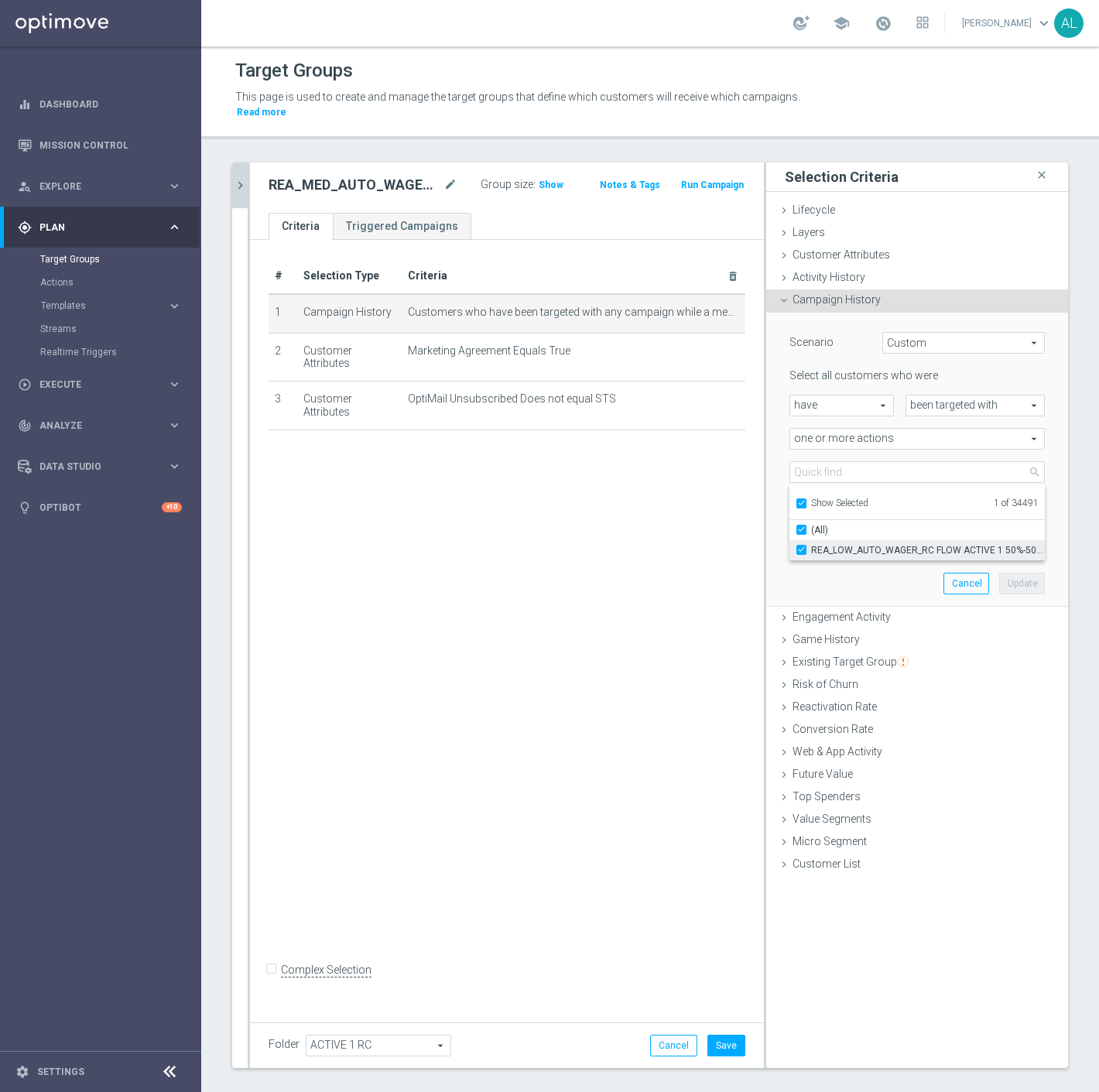
click at [830, 540] on label "REA_LOW_AUTO_WAGER_RC FLOW ACTIVE 1 50%-50 PLN_DAILY" at bounding box center [929, 550] width 234 height 20
click at [812, 545] on input "REA_LOW_AUTO_WAGER_RC FLOW ACTIVE 1 50%-50 PLN_DAILY" at bounding box center [806, 550] width 10 height 10
checkbox input "false"
type input "Select Action"
checkbox input "false"
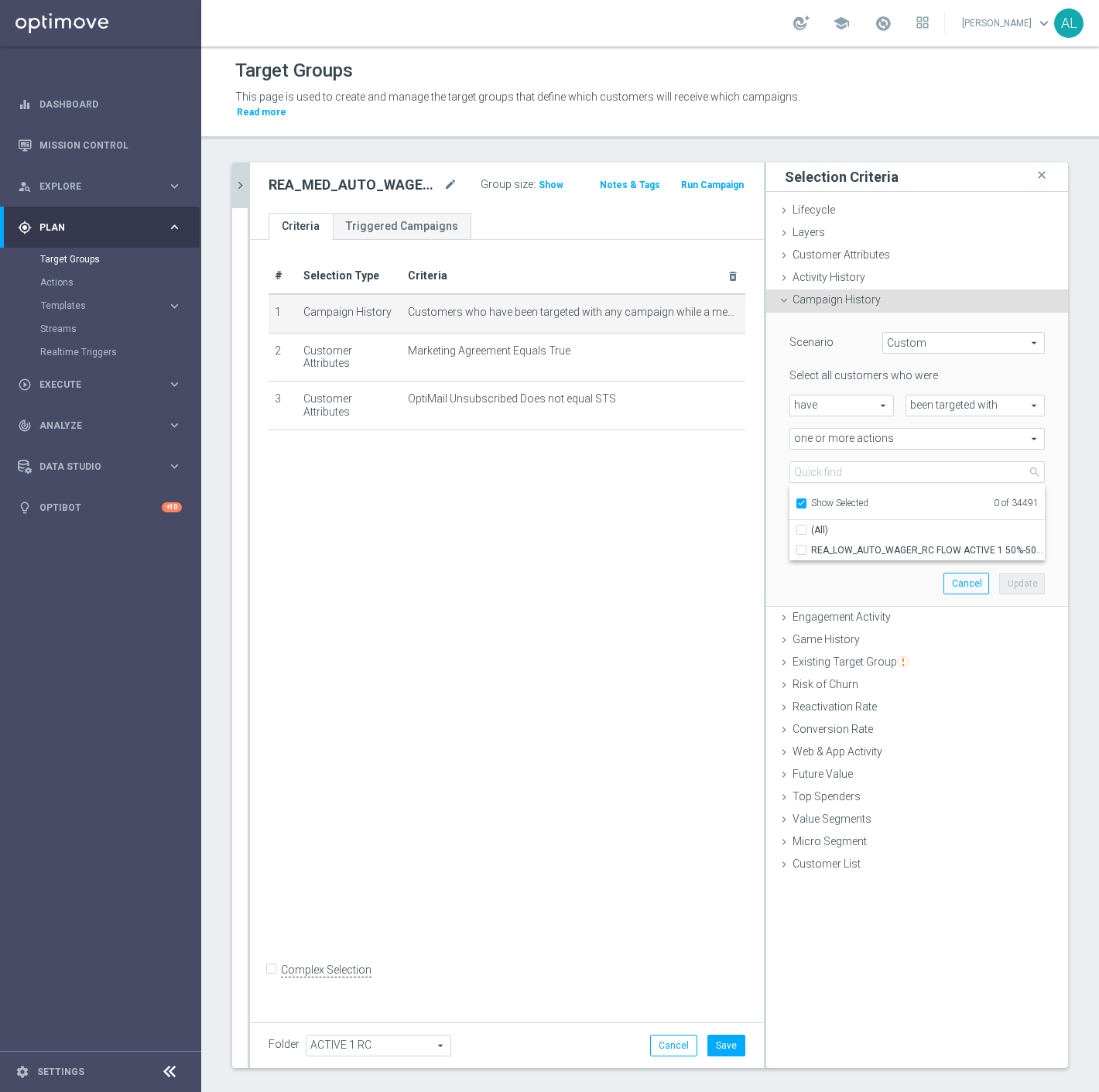
click at [833, 492] on div "Show Selected" at bounding box center [832, 502] width 73 height 20
click at [832, 498] on span "Show Selected" at bounding box center [840, 504] width 57 height 11
click at [806, 501] on input "Show Selected" at bounding box center [800, 506] width 10 height 10
checkbox input "false"
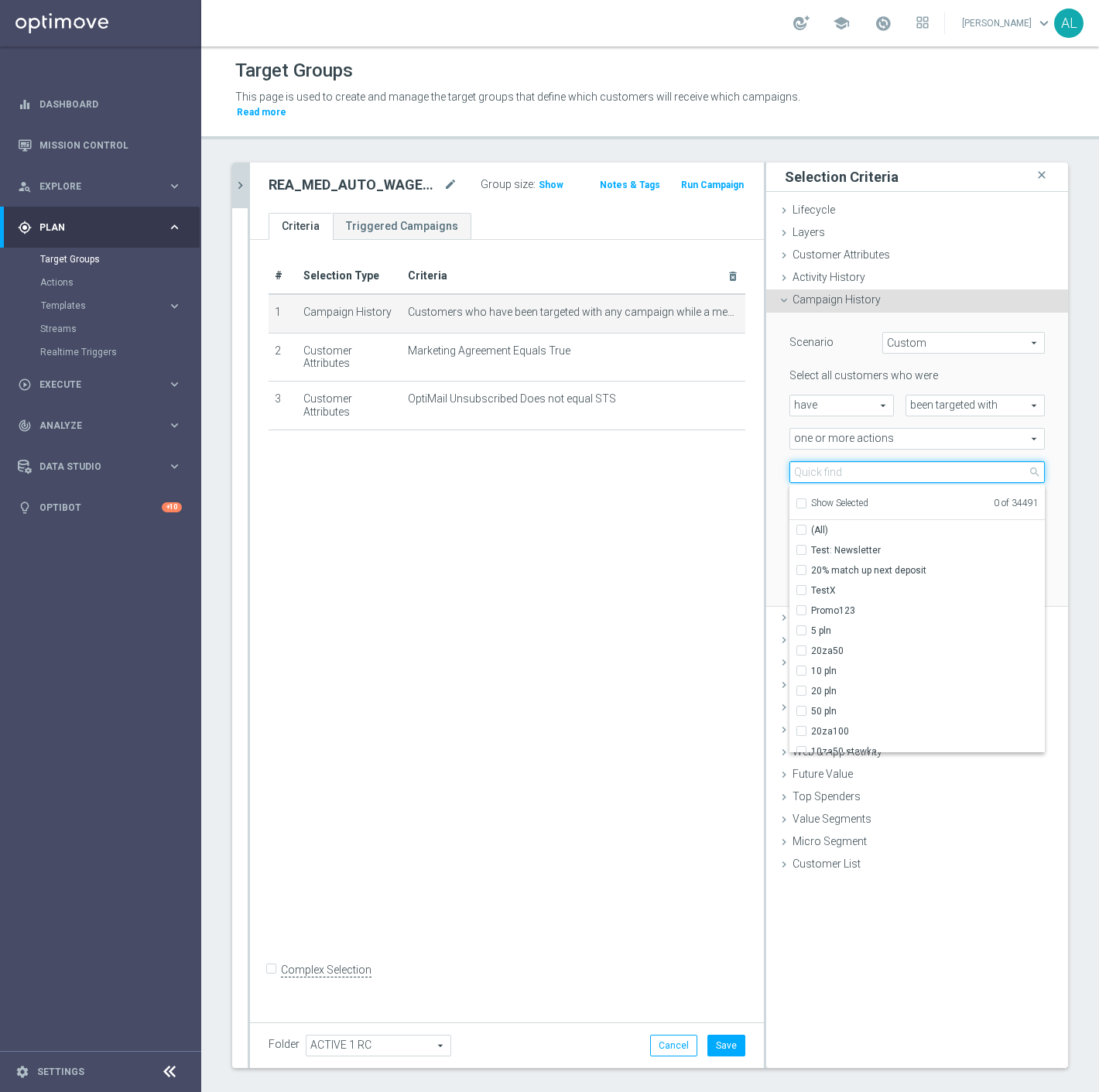
click at [832, 466] on input "search" at bounding box center [917, 472] width 255 height 22
paste input "REA_MED_AUTO_WAGER_RC FLOW ACTIVE 1 50%-75 PLN MAIL_DAILY"
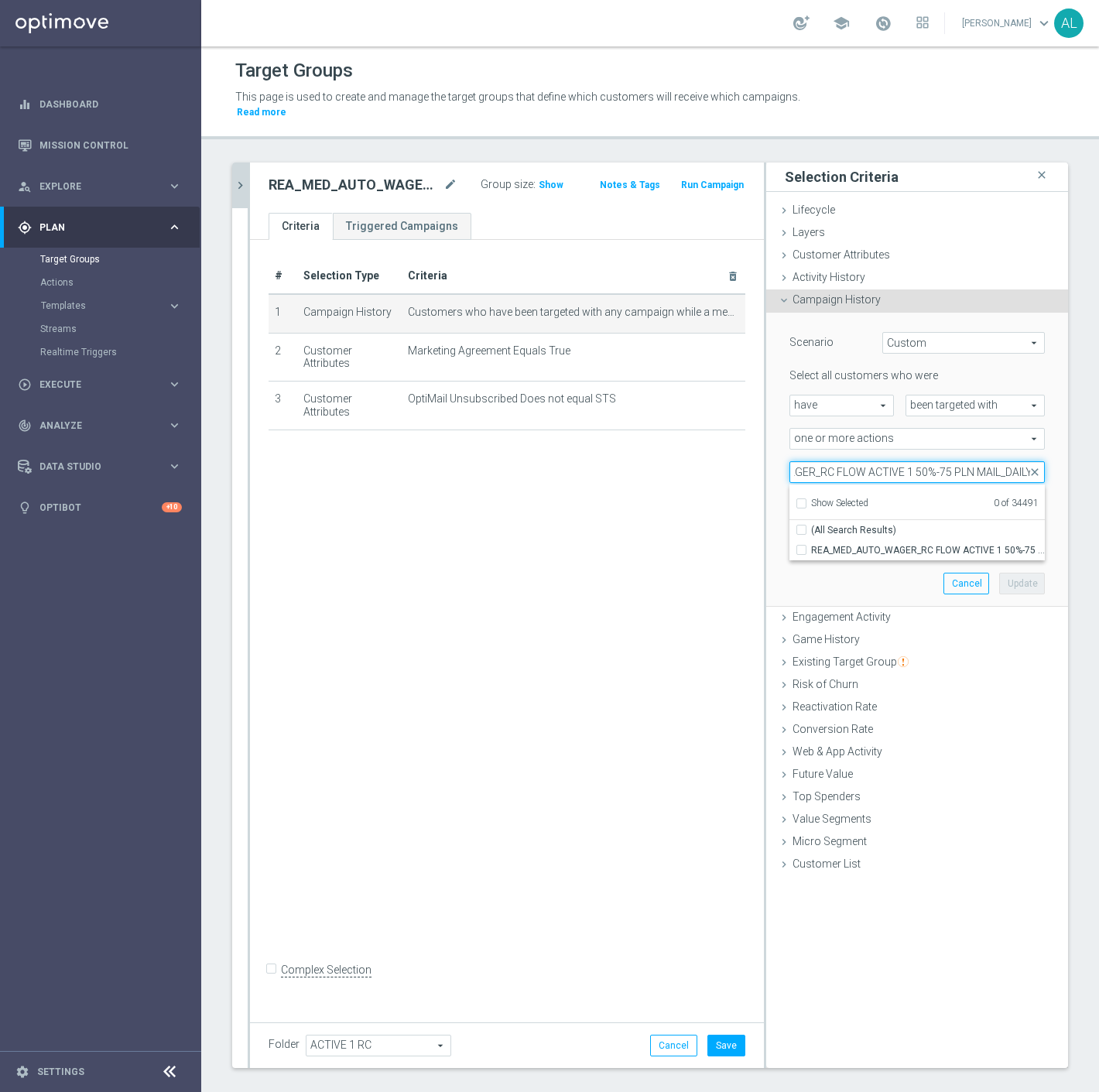
drag, startPoint x: 984, startPoint y: 460, endPoint x: 960, endPoint y: 461, distance: 24.0
click at [960, 461] on input "REA_MED_AUTO_WAGER_RC FLOW ACTIVE 1 50%-75 PLN MAIL_DAILY" at bounding box center [917, 472] width 255 height 22
type input "REA_MED_AUTO_WAGER_RC FLOW ACTIVE 1 50%-75 PLN_DAILY"
click at [912, 544] on span "REA_MED_AUTO_WAGER_RC FLOW ACTIVE 1 50%-75 PLN_DAILY" at bounding box center [929, 550] width 234 height 12
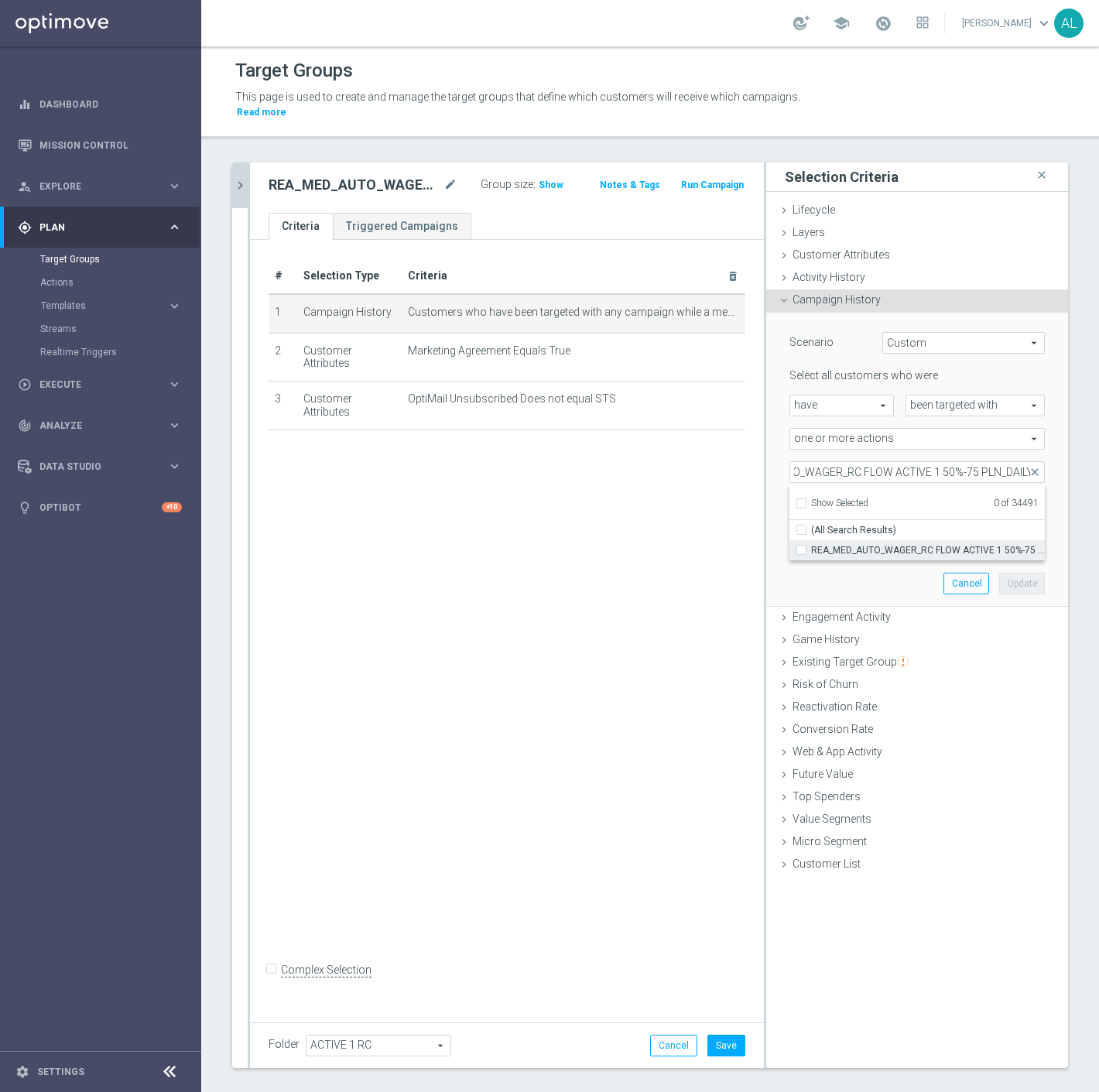
click at [812, 545] on input "REA_MED_AUTO_WAGER_RC FLOW ACTIVE 1 50%-75 PLN_DAILY" at bounding box center [806, 550] width 10 height 10
checkbox input "true"
type input "REA_MED_AUTO_WAGER_RC FLOW ACTIVE 1 50%-75 PLN_DAILY"
checkbox input "true"
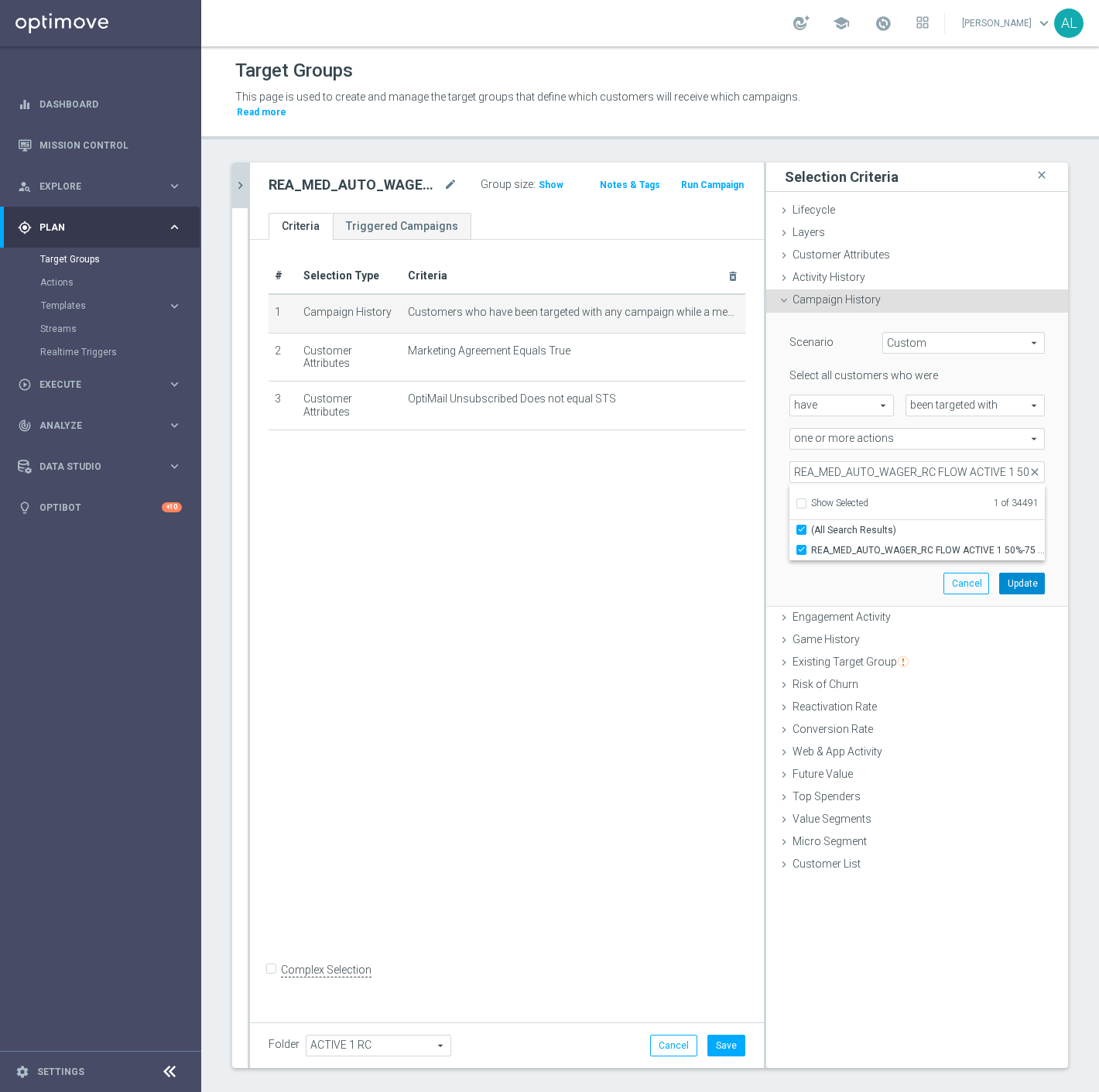
click at [999, 572] on button "Update" at bounding box center [1022, 583] width 46 height 22
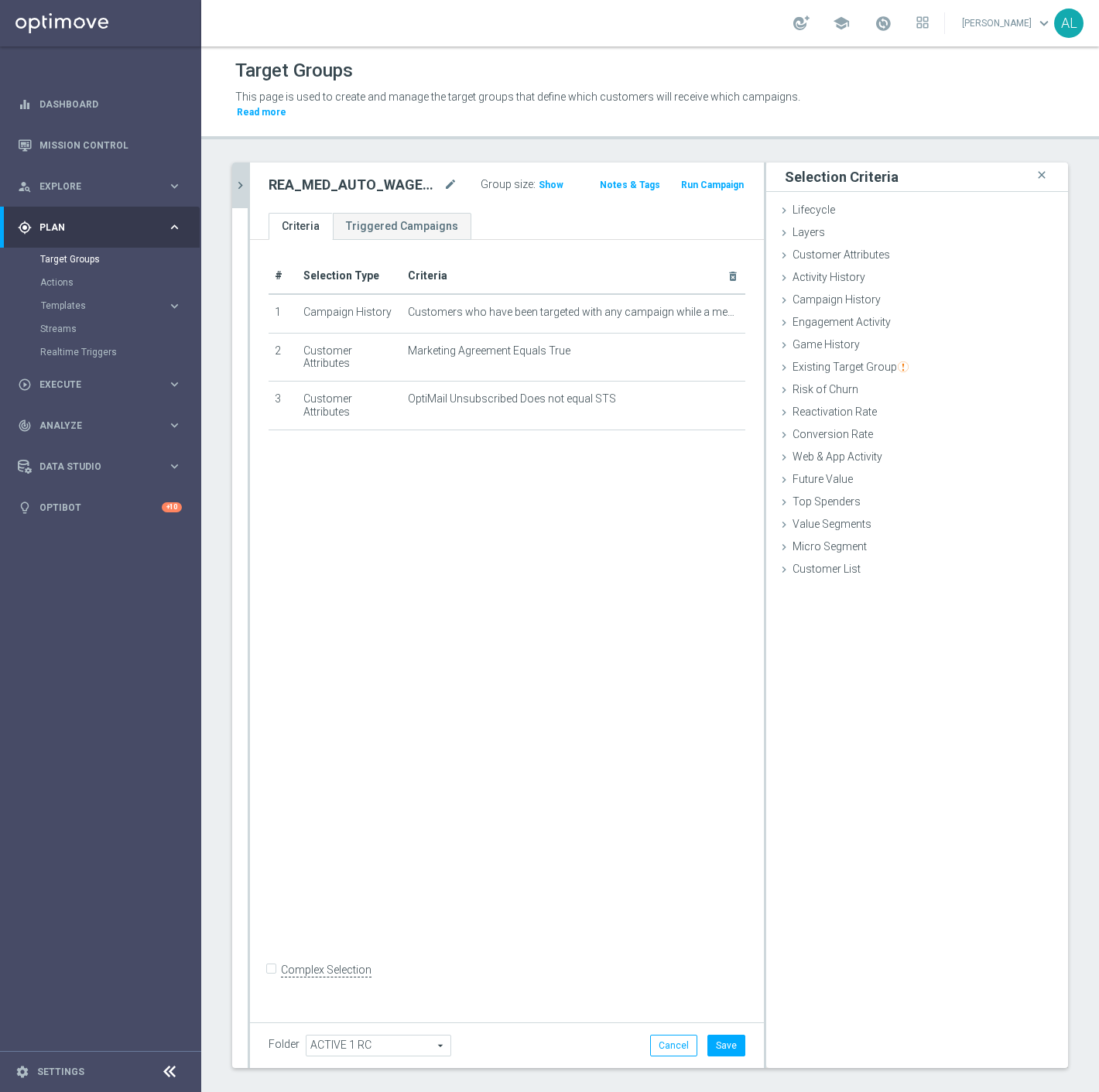
click at [715, 1052] on div "Folder ACTIVE 1 RC ACTIVE 1 RC arrow_drop_down search Cancel Save Saving..." at bounding box center [508, 1045] width 514 height 46
click at [724, 1035] on button "Save" at bounding box center [726, 1045] width 38 height 22
click at [234, 178] on icon "chevron_right" at bounding box center [240, 185] width 15 height 15
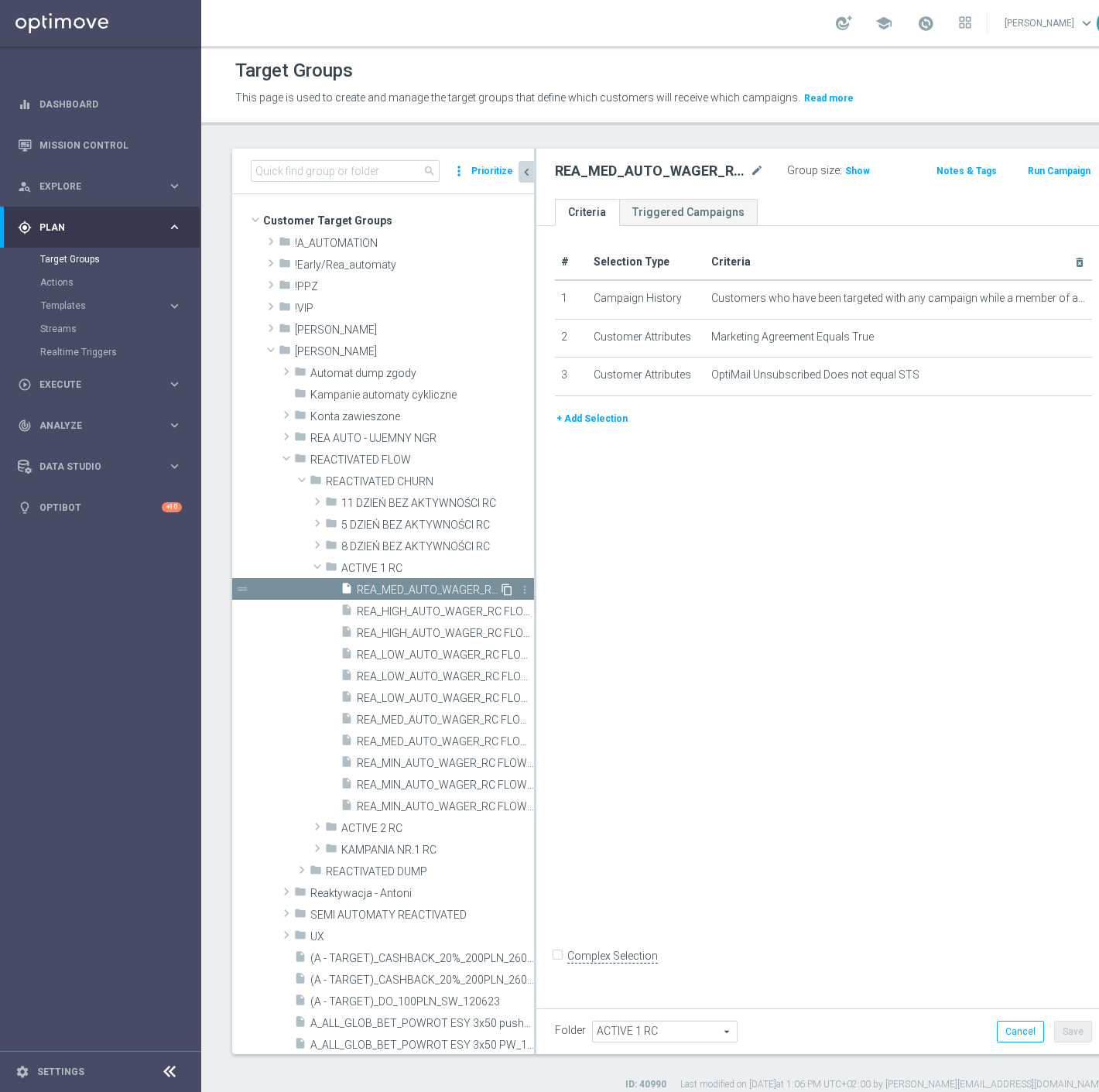
click at [501, 591] on icon "content_copy" at bounding box center [507, 589] width 12 height 12
click at [751, 167] on icon "mode_edit" at bounding box center [757, 171] width 14 height 19
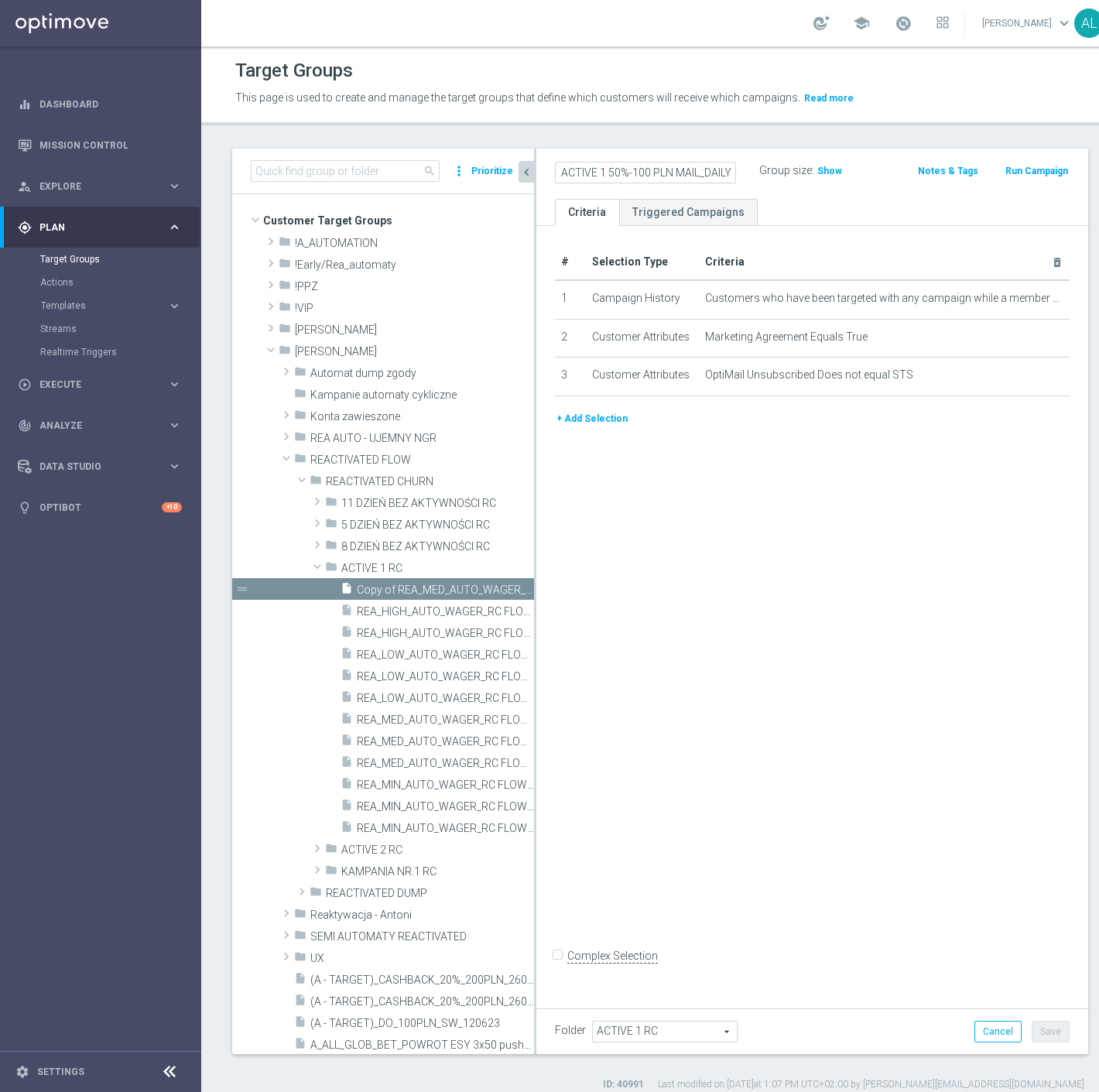
scroll to position [0, 196]
type input "REA_HIGH_AUTO_WAGER_RC FLOW ACTIVE 1 50%-100 PLN MAIL_DAILY"
click at [785, 468] on div "# Selection Type Criteria delete_forever 1 Campaign History Customers who have …" at bounding box center [813, 613] width 552 height 774
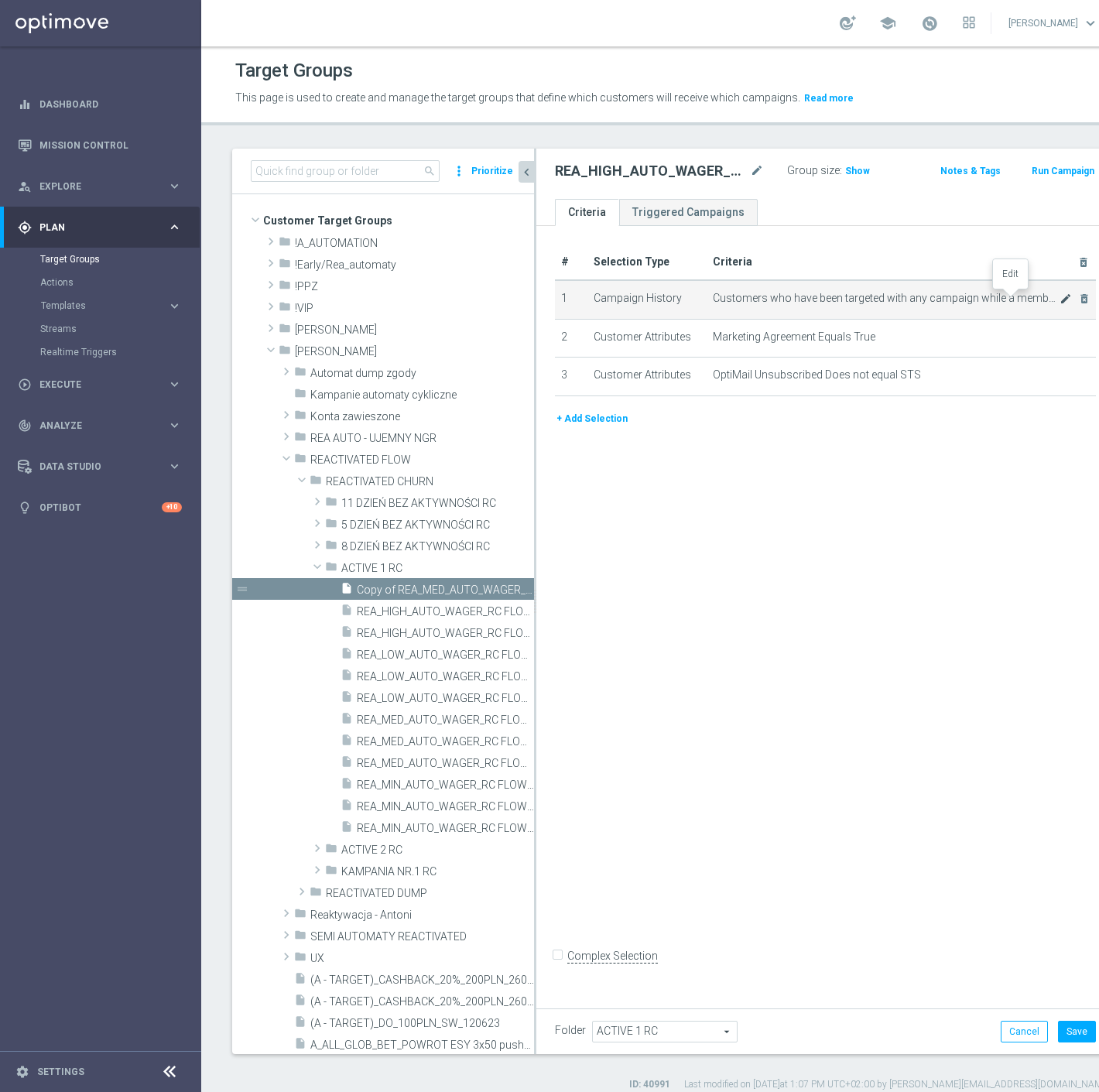
click at [1059, 296] on icon "mode_edit" at bounding box center [1065, 298] width 12 height 12
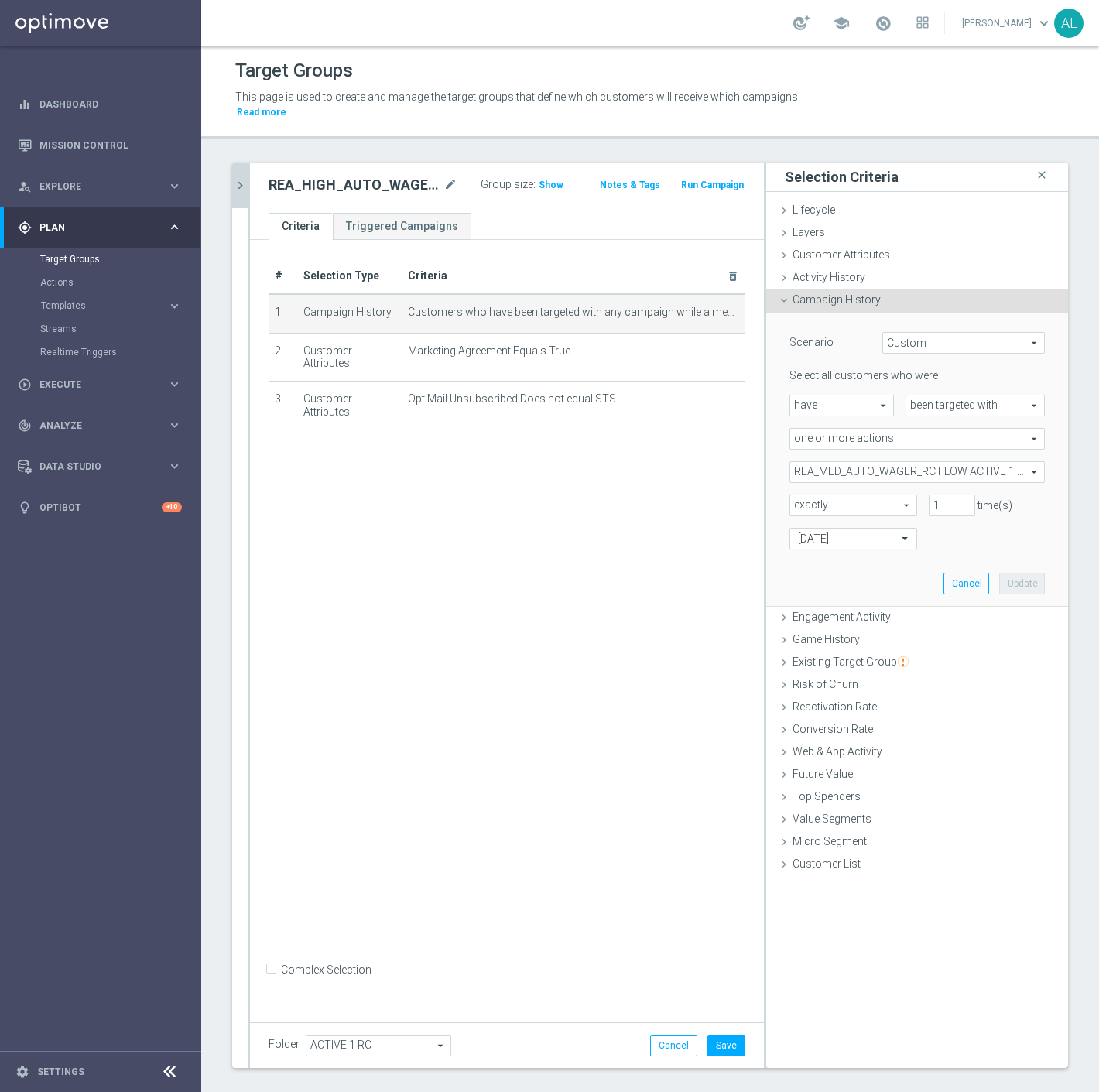
click at [861, 464] on span "REA_MED_AUTO_WAGER_RC FLOW ACTIVE 1 50%-75 PLN_DAILY" at bounding box center [917, 472] width 254 height 20
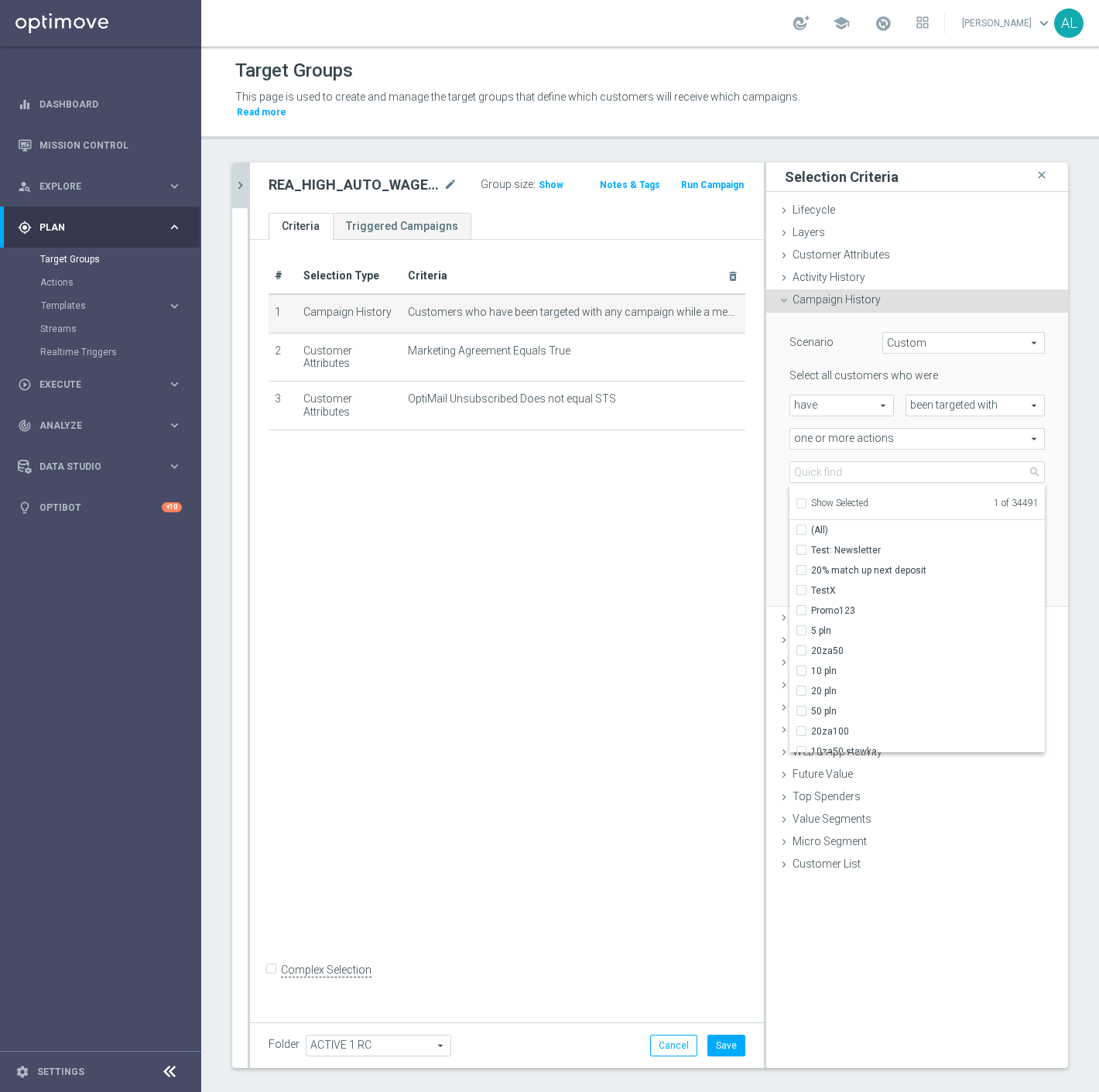
click at [838, 498] on span "Show Selected" at bounding box center [840, 504] width 57 height 11
click at [806, 501] on input "Show Selected" at bounding box center [800, 506] width 10 height 10
checkbox input "true"
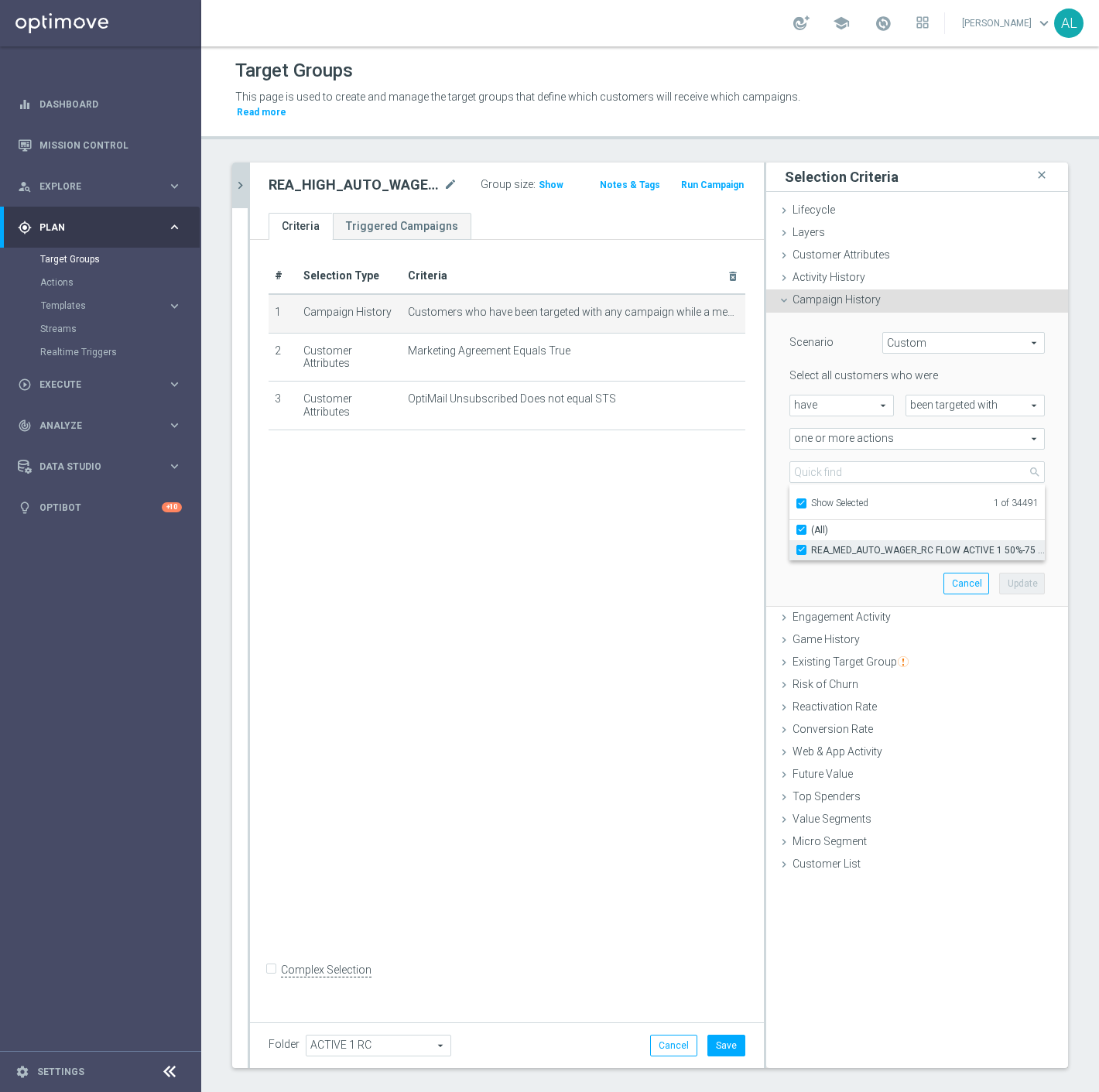
click at [834, 544] on span "REA_MED_AUTO_WAGER_RC FLOW ACTIVE 1 50%-75 PLN_DAILY" at bounding box center [929, 550] width 234 height 12
click at [812, 545] on input "REA_MED_AUTO_WAGER_RC FLOW ACTIVE 1 50%-75 PLN_DAILY" at bounding box center [806, 550] width 10 height 10
checkbox input "false"
type input "Select Action"
checkbox input "false"
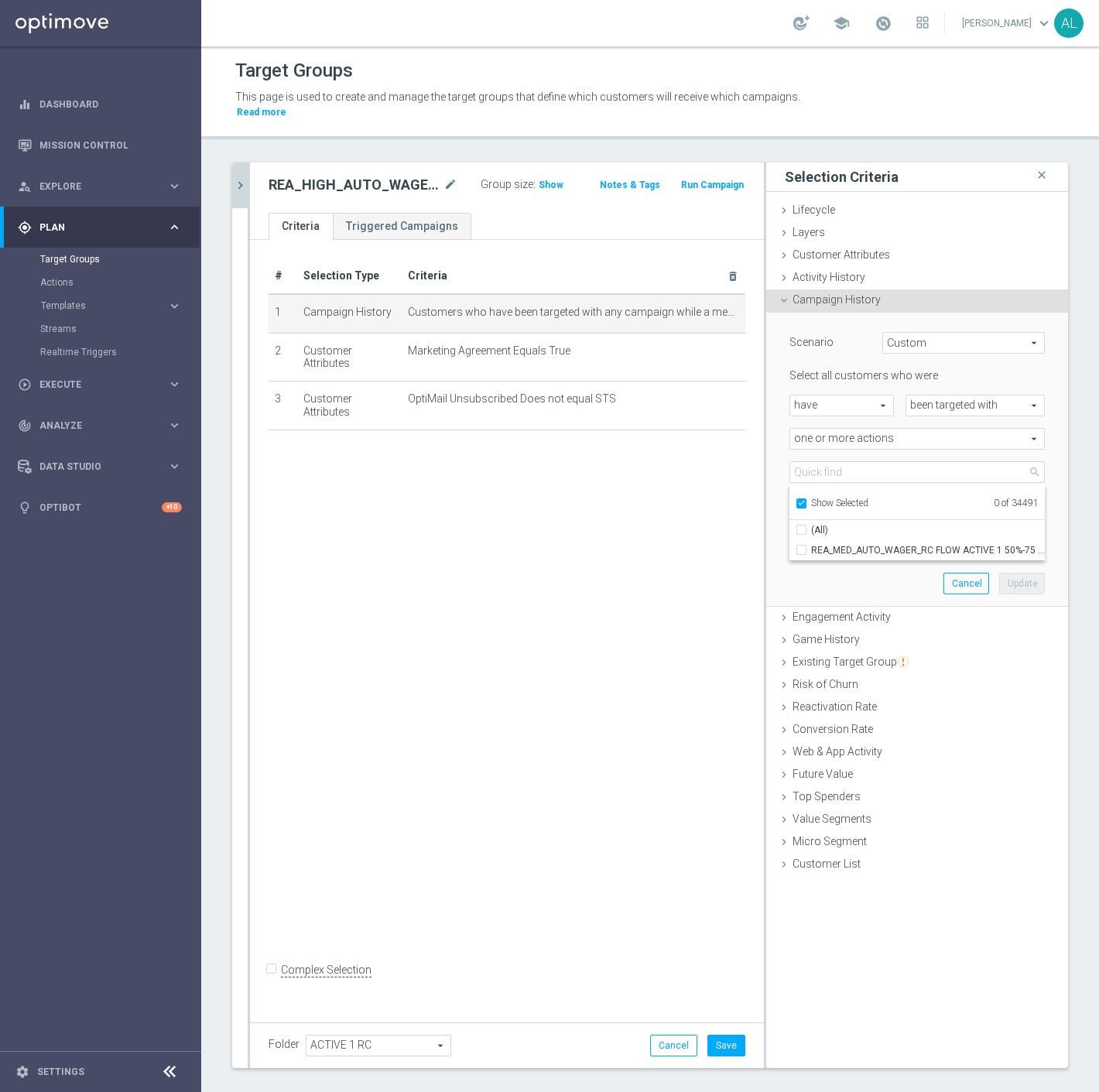
click at [831, 498] on span "Show Selected" at bounding box center [840, 504] width 57 height 11
click at [806, 501] on input "Show Selected" at bounding box center [800, 506] width 10 height 10
checkbox input "false"
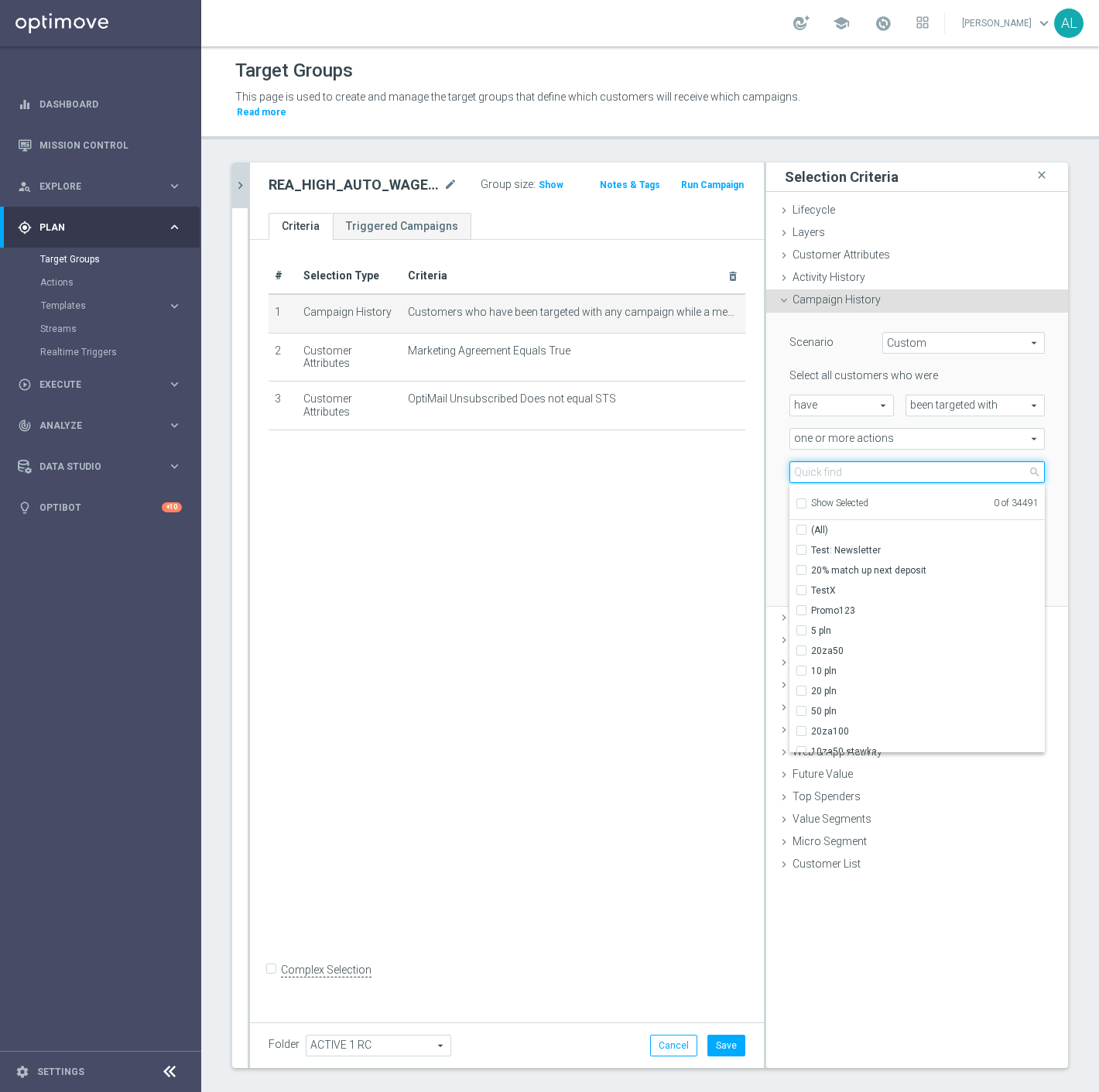
click at [834, 461] on input "search" at bounding box center [917, 472] width 255 height 22
paste input "REA_HIGH_AUTO_WAGER_RC FLOW ACTIVE 1 50%-100 PLN MAIL_DAILY"
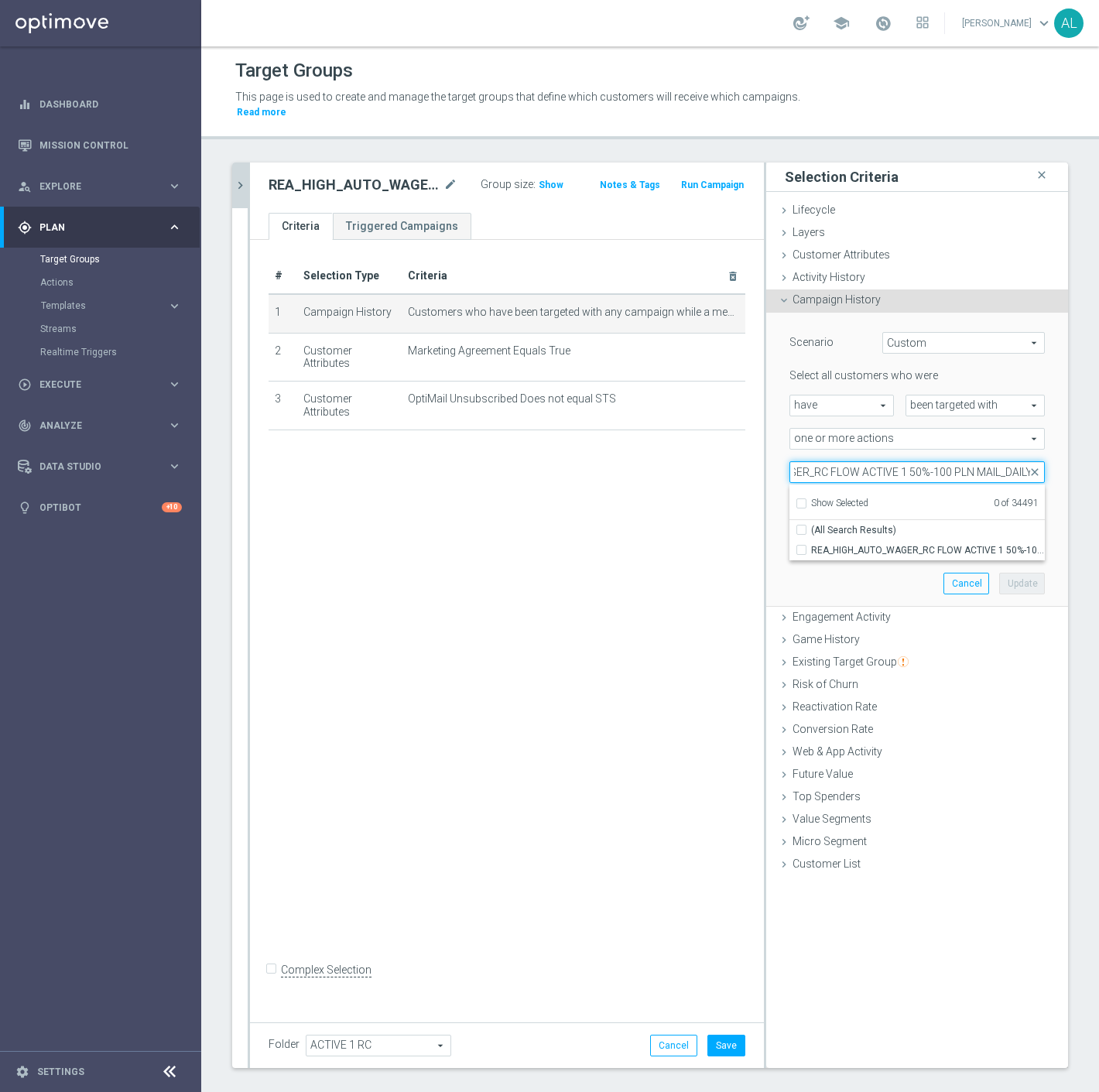
drag, startPoint x: 985, startPoint y: 454, endPoint x: 958, endPoint y: 455, distance: 27.0
click at [958, 461] on input "REA_HIGH_AUTO_WAGER_RC FLOW ACTIVE 1 50%-100 PLN MAIL_DAILY" at bounding box center [917, 472] width 255 height 22
type input "REA_HIGH_AUTO_WAGER_RC FLOW ACTIVE 1 50%-100 PLN_DAILY"
click at [957, 544] on span "REA_HIGH_AUTO_WAGER_RC FLOW ACTIVE 1 50%-100 PLN_DAILY" at bounding box center [929, 550] width 234 height 12
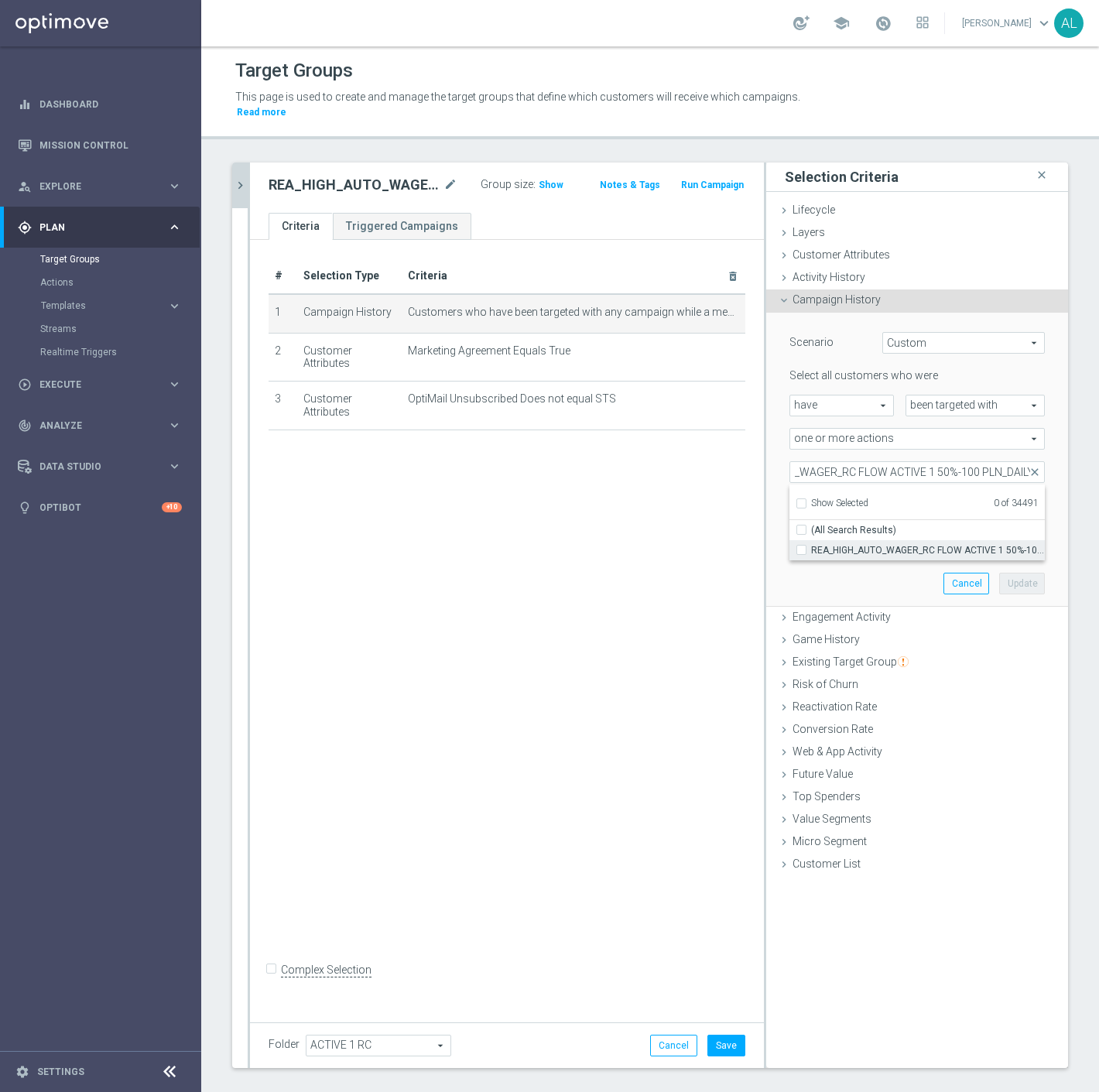
click at [812, 545] on input "REA_HIGH_AUTO_WAGER_RC FLOW ACTIVE 1 50%-100 PLN_DAILY" at bounding box center [806, 550] width 10 height 10
checkbox input "true"
type input "REA_HIGH_AUTO_WAGER_RC FLOW ACTIVE 1 50%-100 PLN_DAILY"
checkbox input "true"
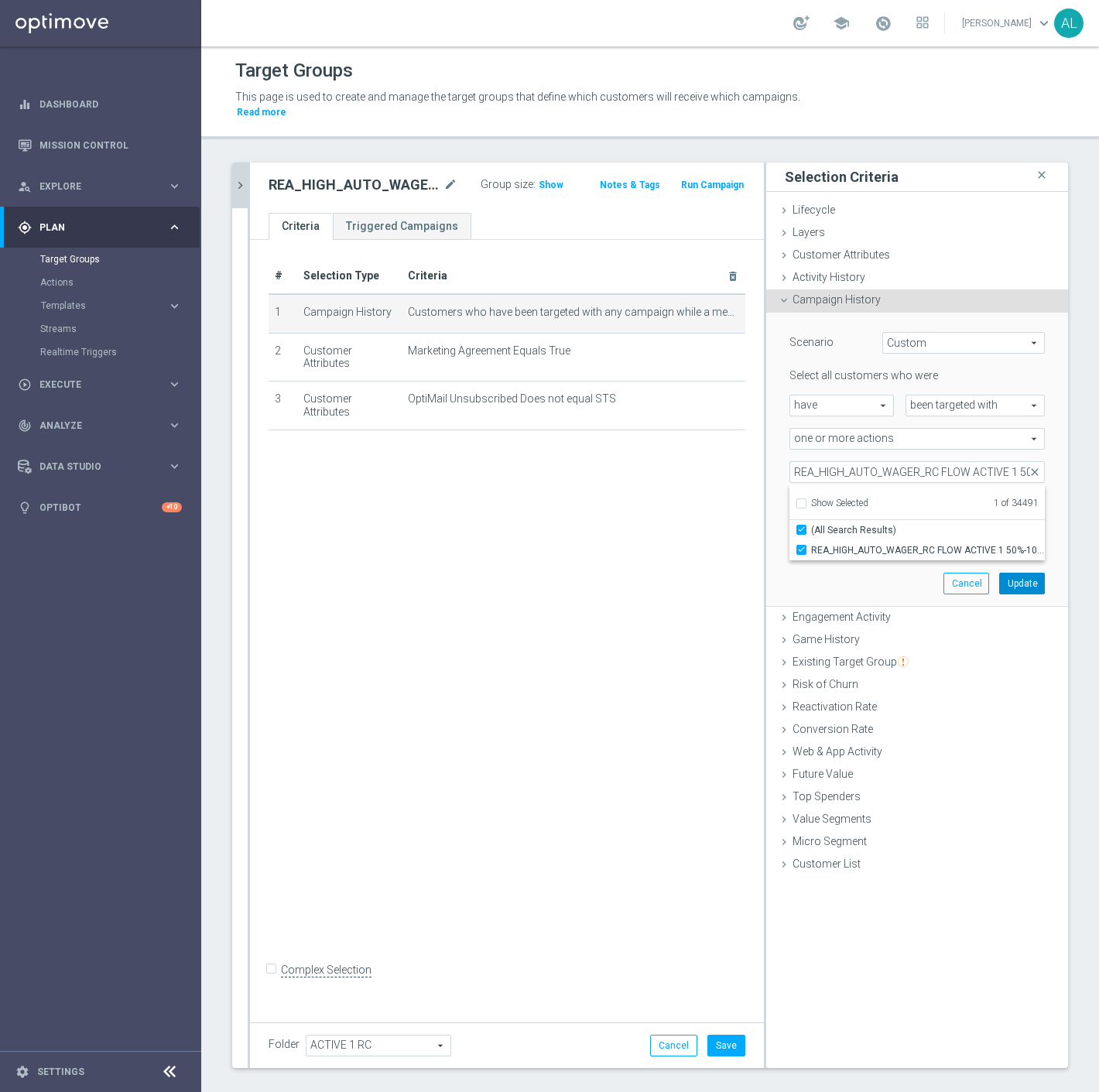
click at [1012, 572] on button "Update" at bounding box center [1022, 583] width 46 height 22
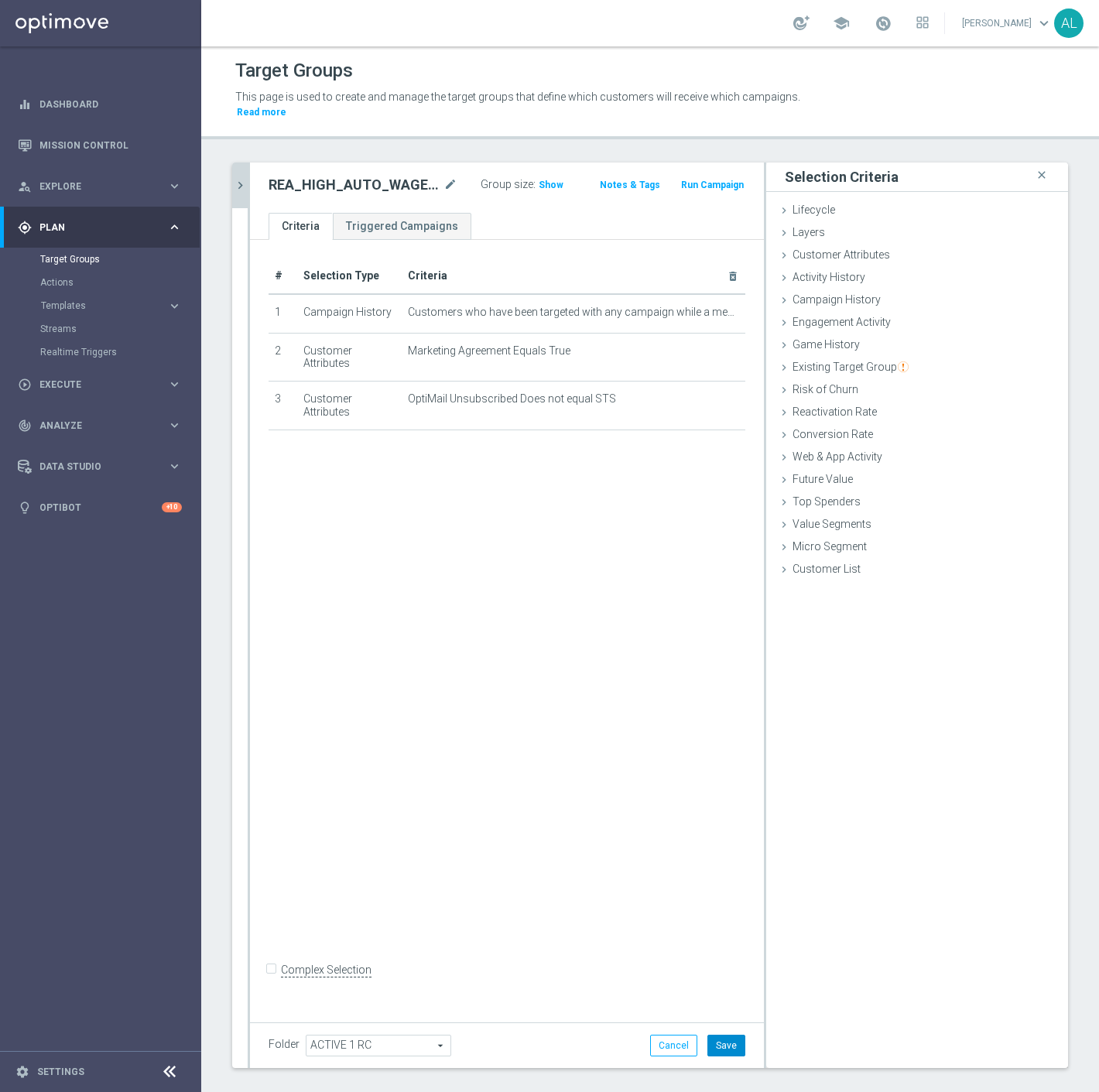
click at [723, 1035] on button "Save" at bounding box center [726, 1045] width 38 height 22
click at [241, 178] on icon "chevron_right" at bounding box center [240, 185] width 15 height 15
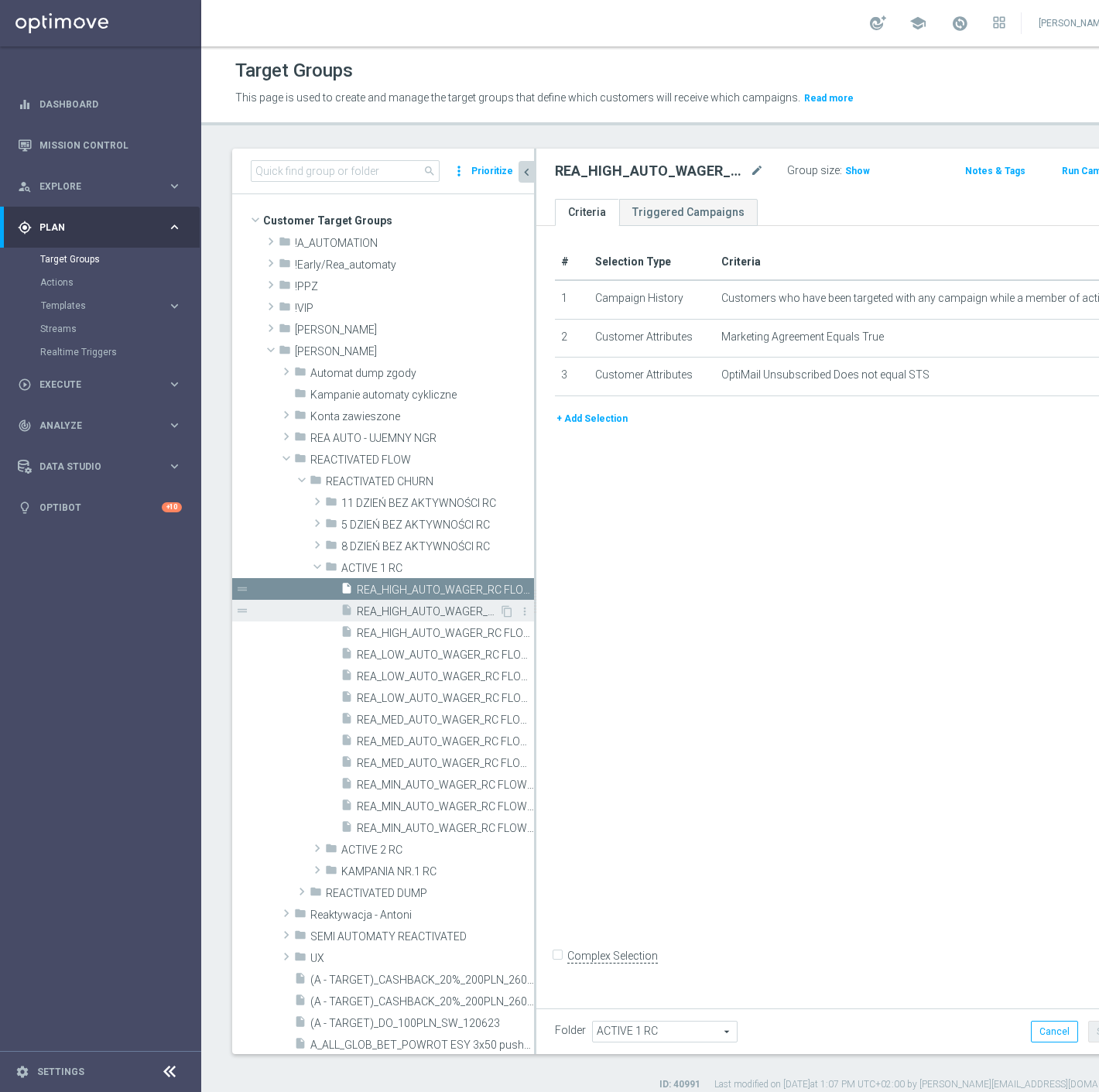
click at [400, 610] on span "REA_HIGH_AUTO_WAGER_RC FLOW ACTIVE 1 50%-100 PLN - reminder_DAILY" at bounding box center [428, 612] width 142 height 13
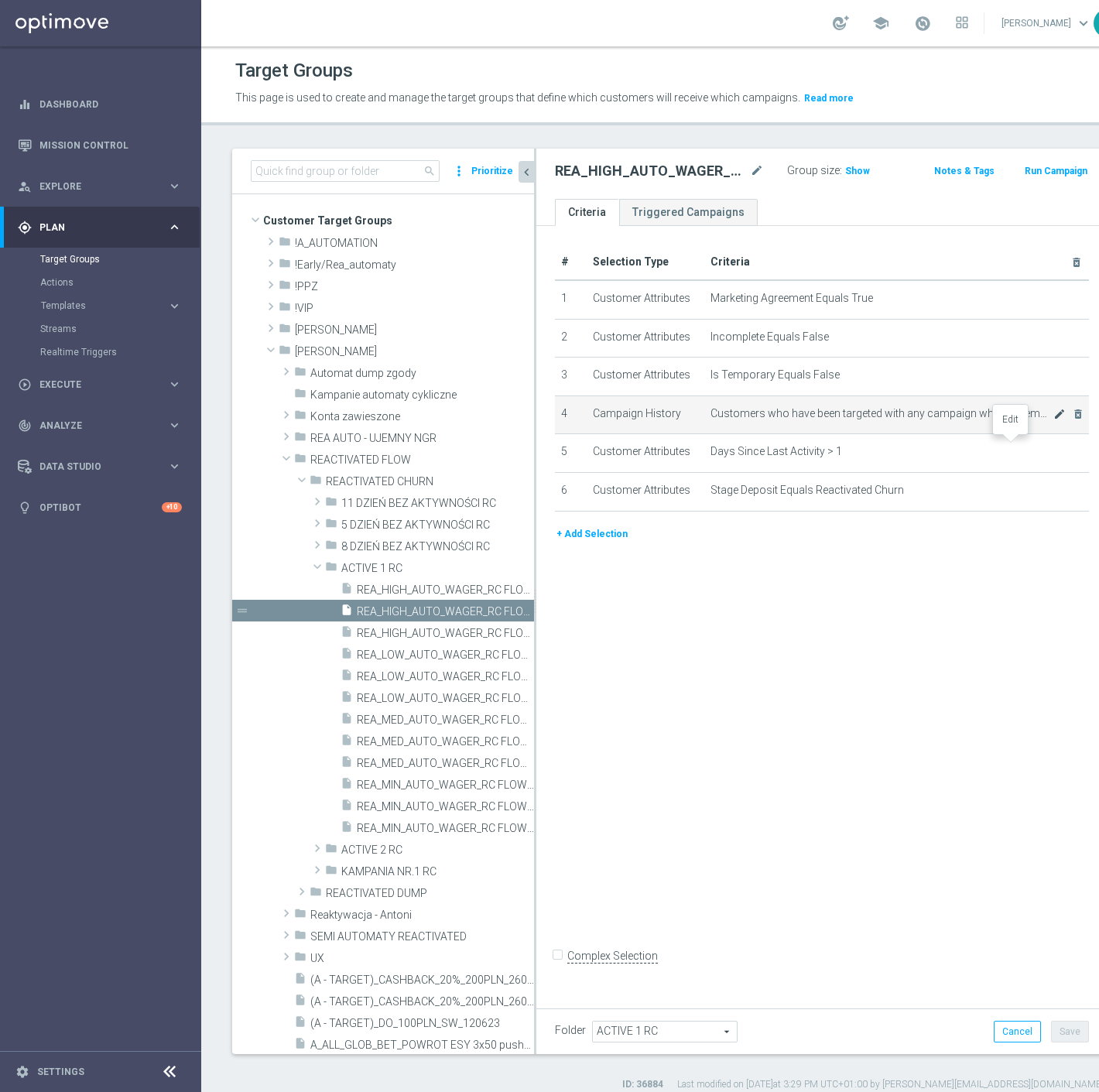
click at [1054, 420] on icon "mode_edit" at bounding box center [1059, 413] width 12 height 12
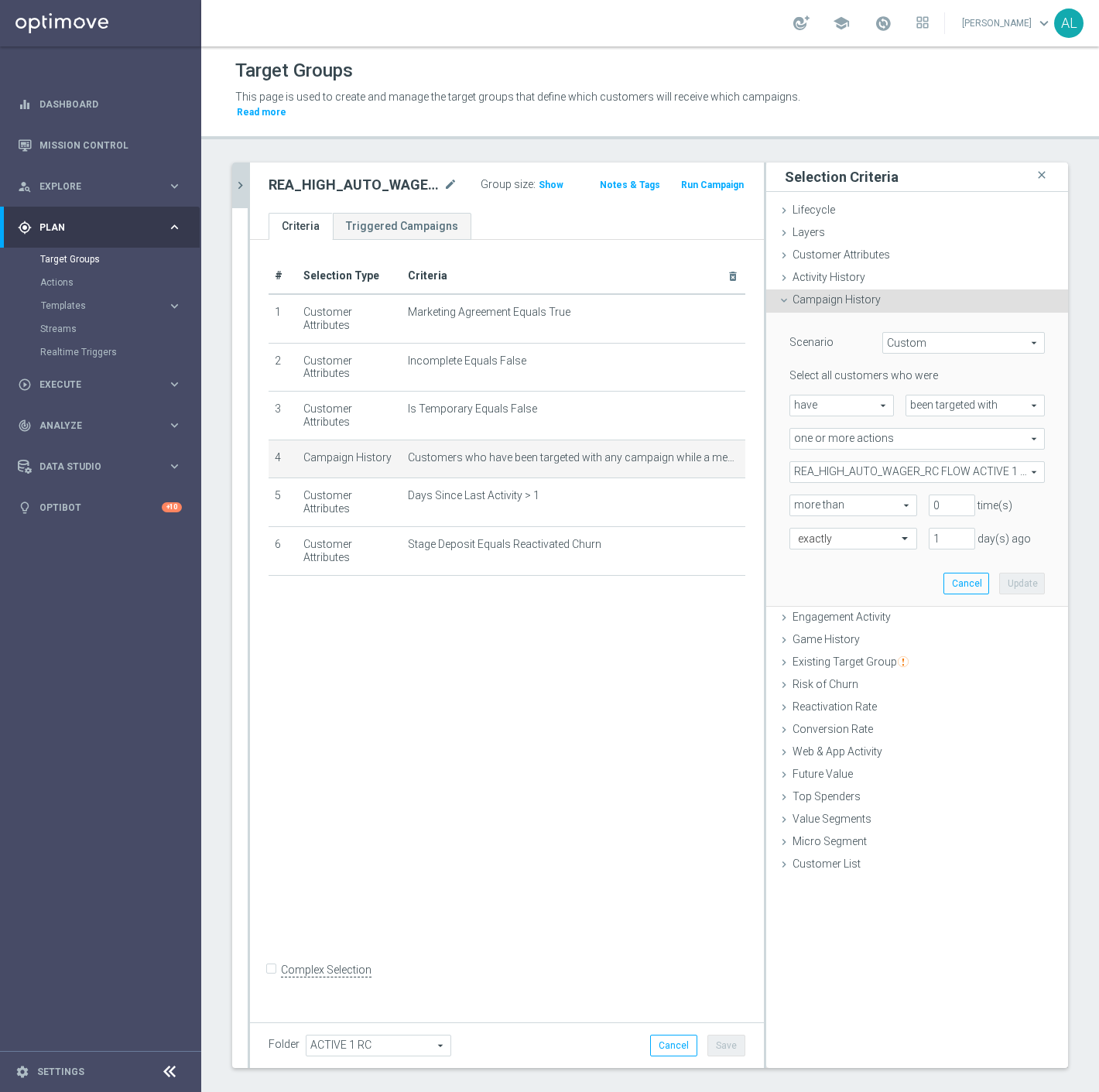
click at [868, 462] on span "REA_HIGH_AUTO_WAGER_RC FLOW ACTIVE 1 50%-100 PLN_DAILY" at bounding box center [917, 472] width 254 height 20
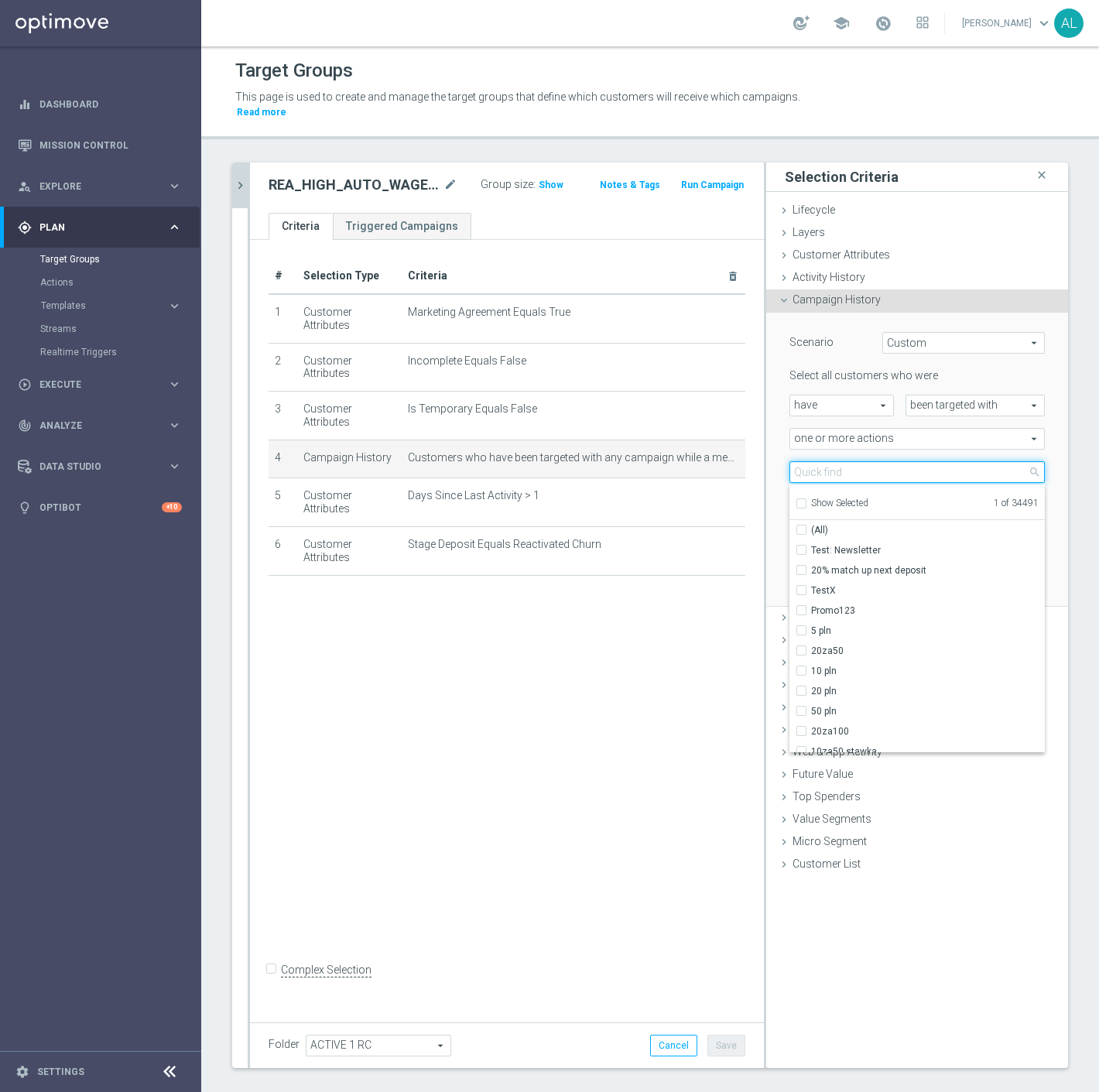
click at [858, 463] on input "search" at bounding box center [917, 472] width 255 height 22
paste input "REA_HIGH_AUTO_WAGER_RC FLOW ACTIVE 1 50%-100 PLN MAIL_DAILY"
type input "REA_HIGH_AUTO_WAGER_RC FLOW ACTIVE 1 50%-100 PLN MAIL_DAILY"
checkbox input "true"
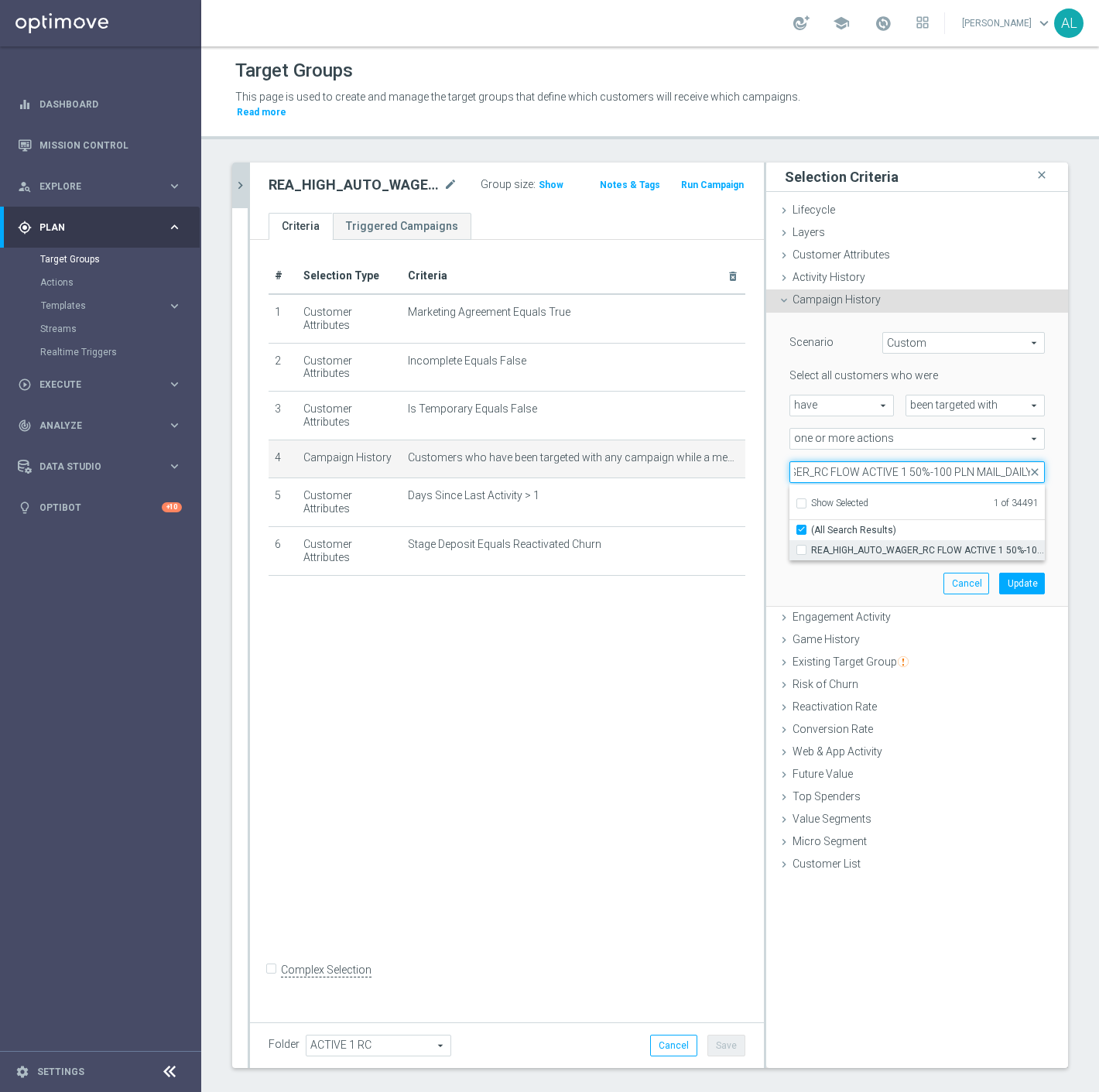
type input "REA_HIGH_AUTO_WAGER_RC FLOW ACTIVE 1 50%-100 PLN MAIL_DAILY"
drag, startPoint x: 856, startPoint y: 537, endPoint x: 908, endPoint y: 565, distance: 59.1
click at [856, 544] on span "REA_HIGH_AUTO_WAGER_RC FLOW ACTIVE 1 50%-100 PLN MAIL_DAILY" at bounding box center [929, 550] width 234 height 12
click at [812, 545] on input "REA_HIGH_AUTO_WAGER_RC FLOW ACTIVE 1 50%-100 PLN MAIL_DAILY" at bounding box center [806, 550] width 10 height 10
checkbox input "true"
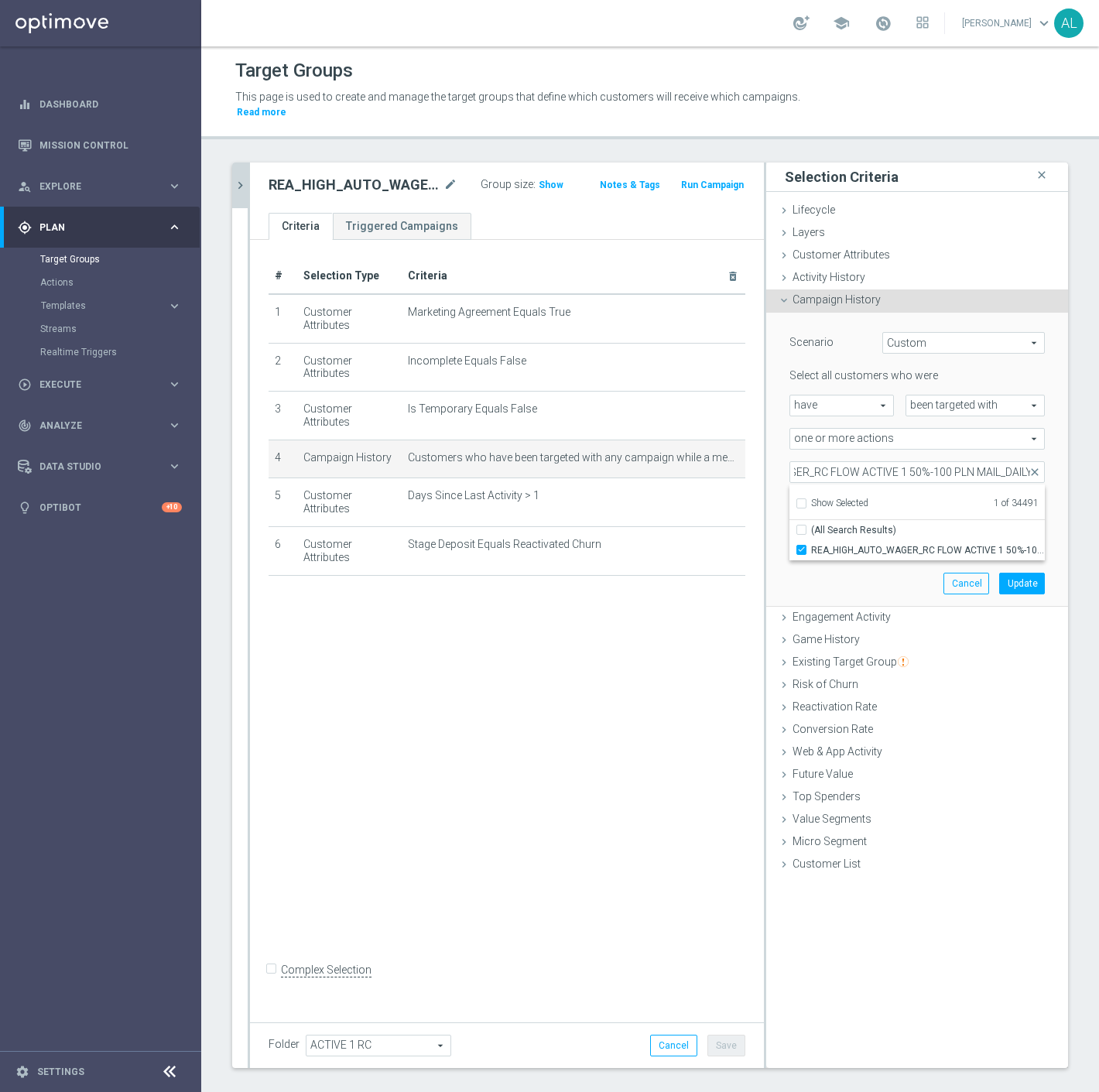
type input "Selected 2 of 34491"
checkbox input "false"
click at [1010, 572] on button "Update" at bounding box center [1022, 583] width 46 height 22
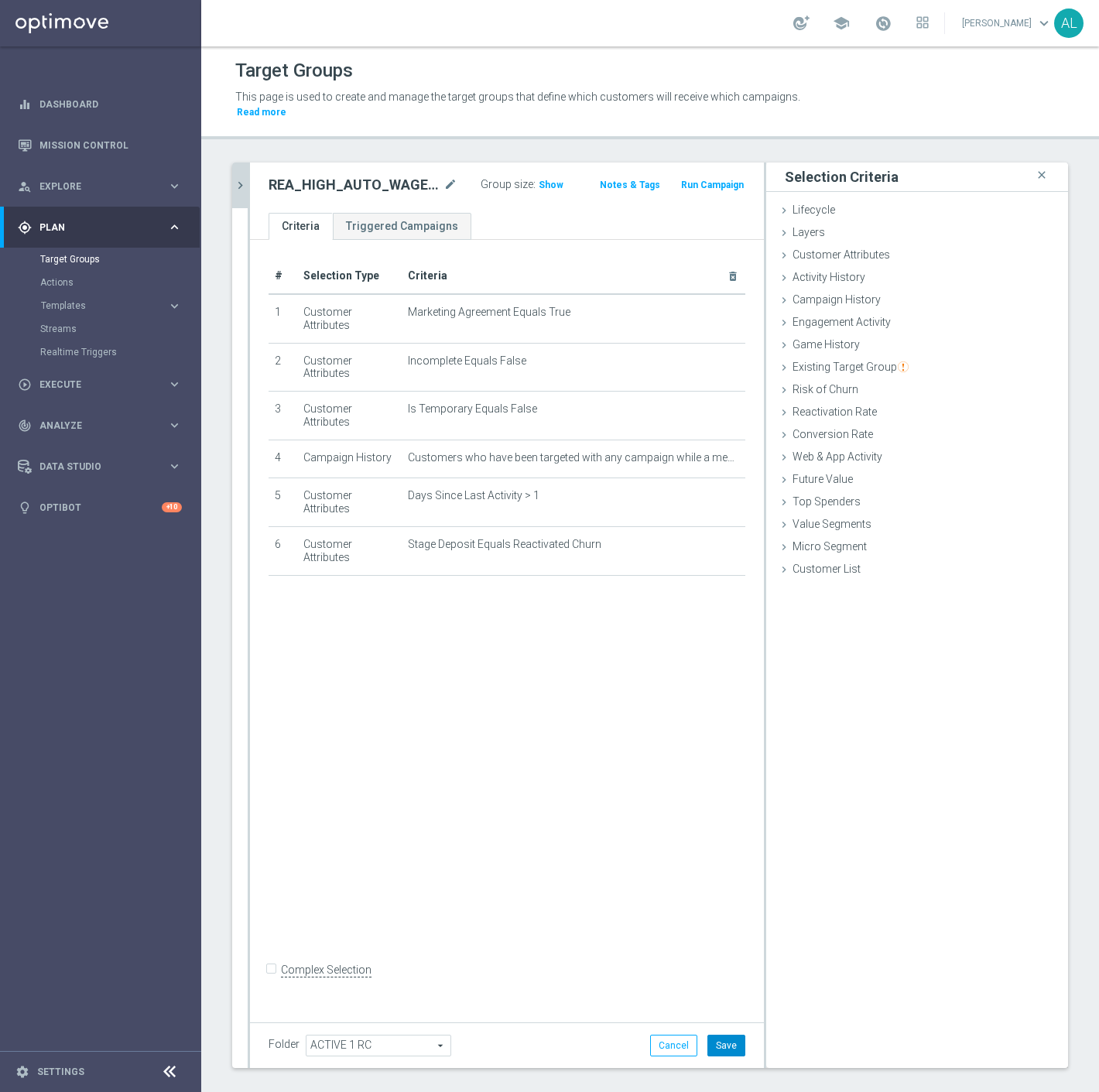
click at [731, 1035] on button "Save" at bounding box center [726, 1045] width 38 height 22
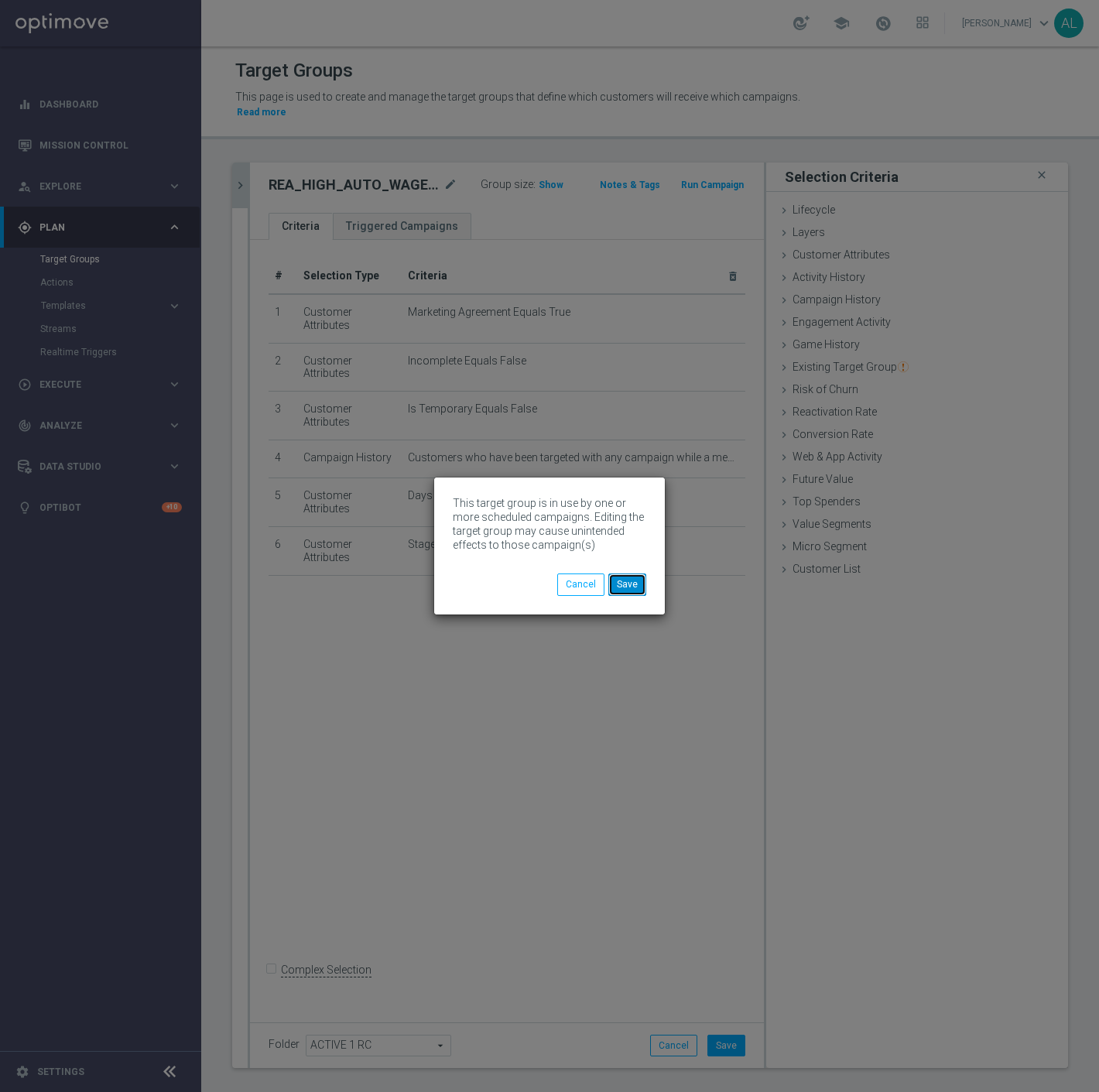
click at [638, 594] on button "Save" at bounding box center [627, 584] width 38 height 22
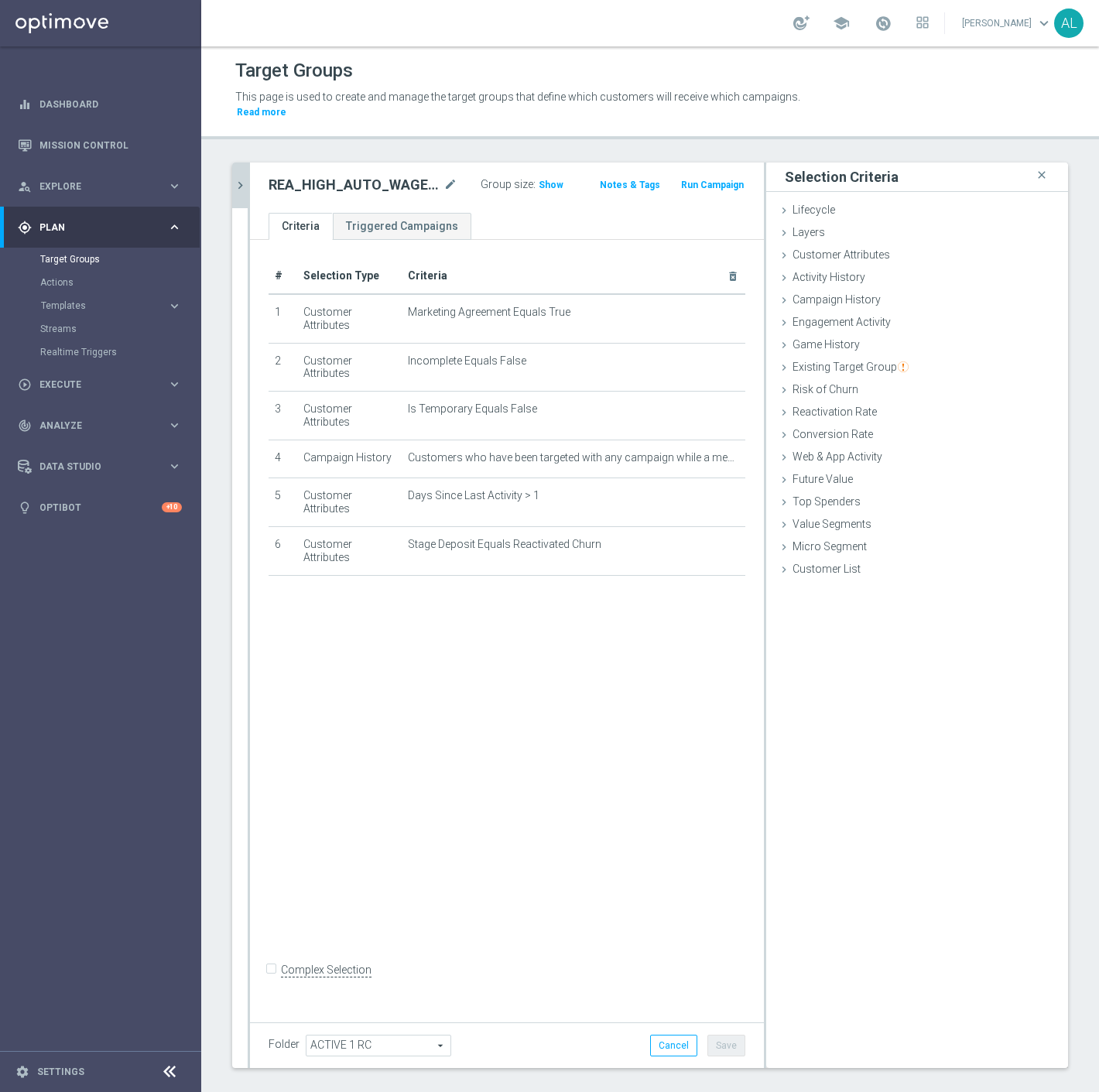
click at [236, 178] on icon "chevron_right" at bounding box center [240, 185] width 15 height 15
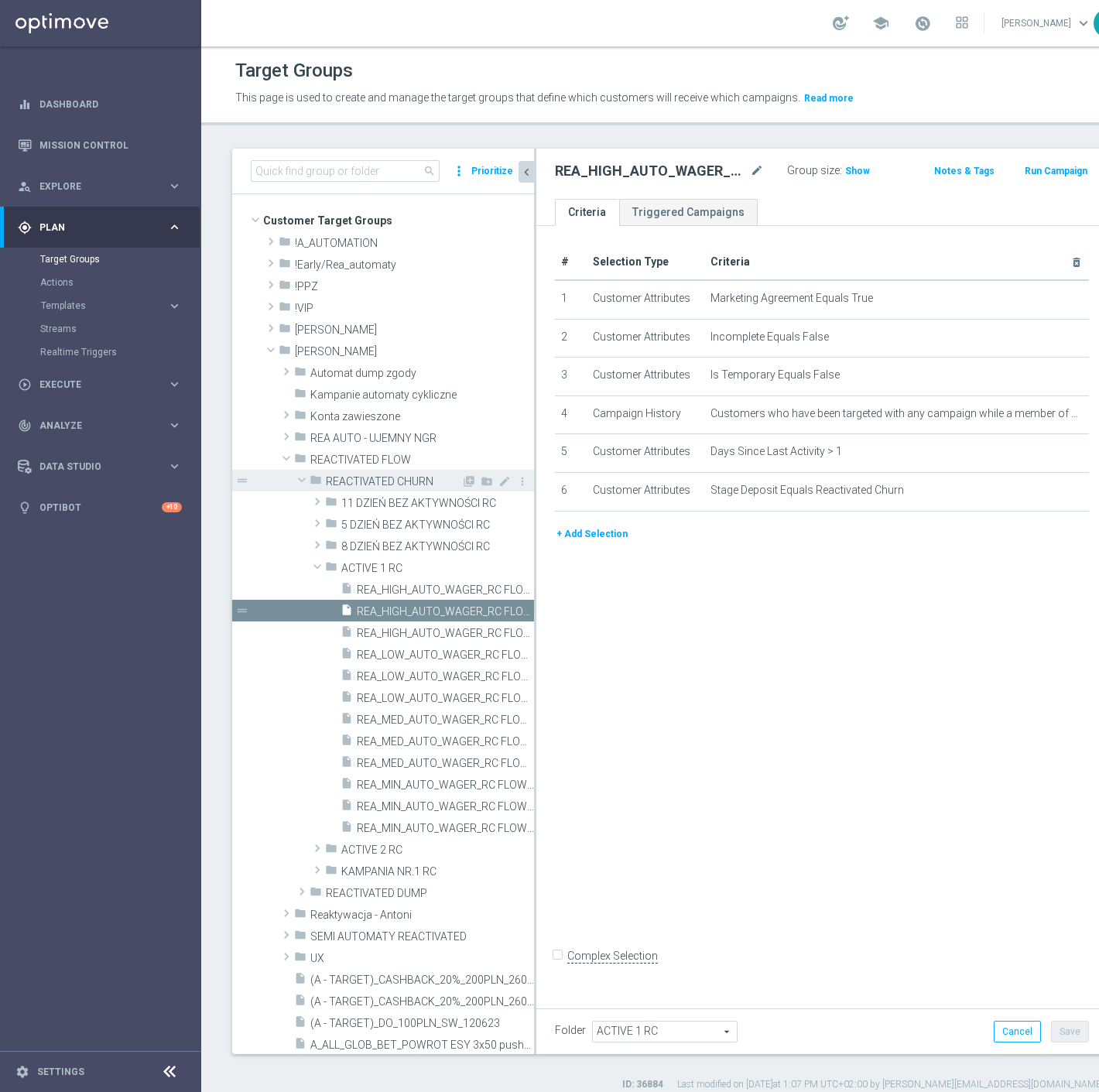
click at [299, 483] on span at bounding box center [302, 479] width 19 height 15
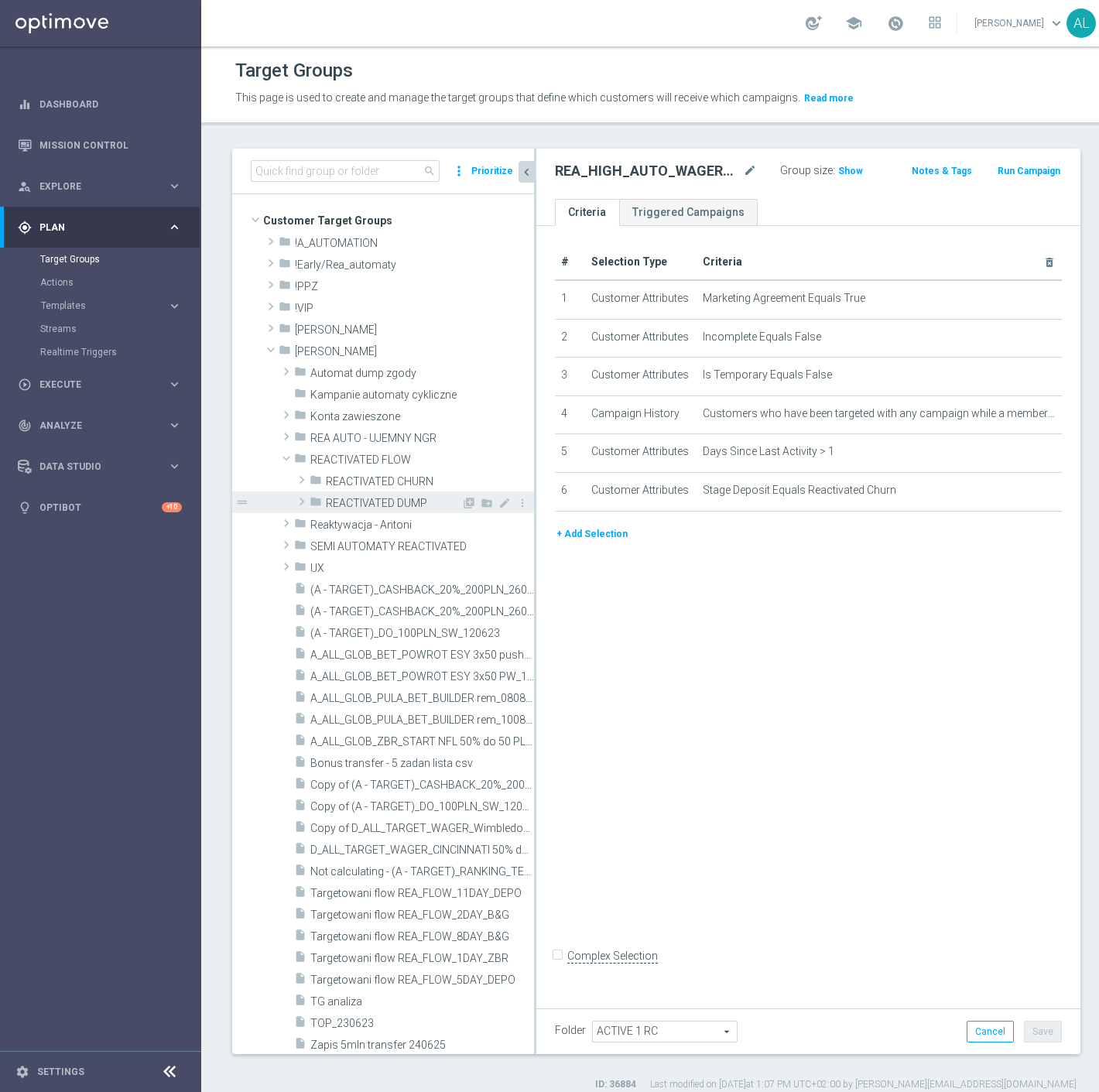
click at [311, 500] on icon "folder" at bounding box center [315, 504] width 12 height 18
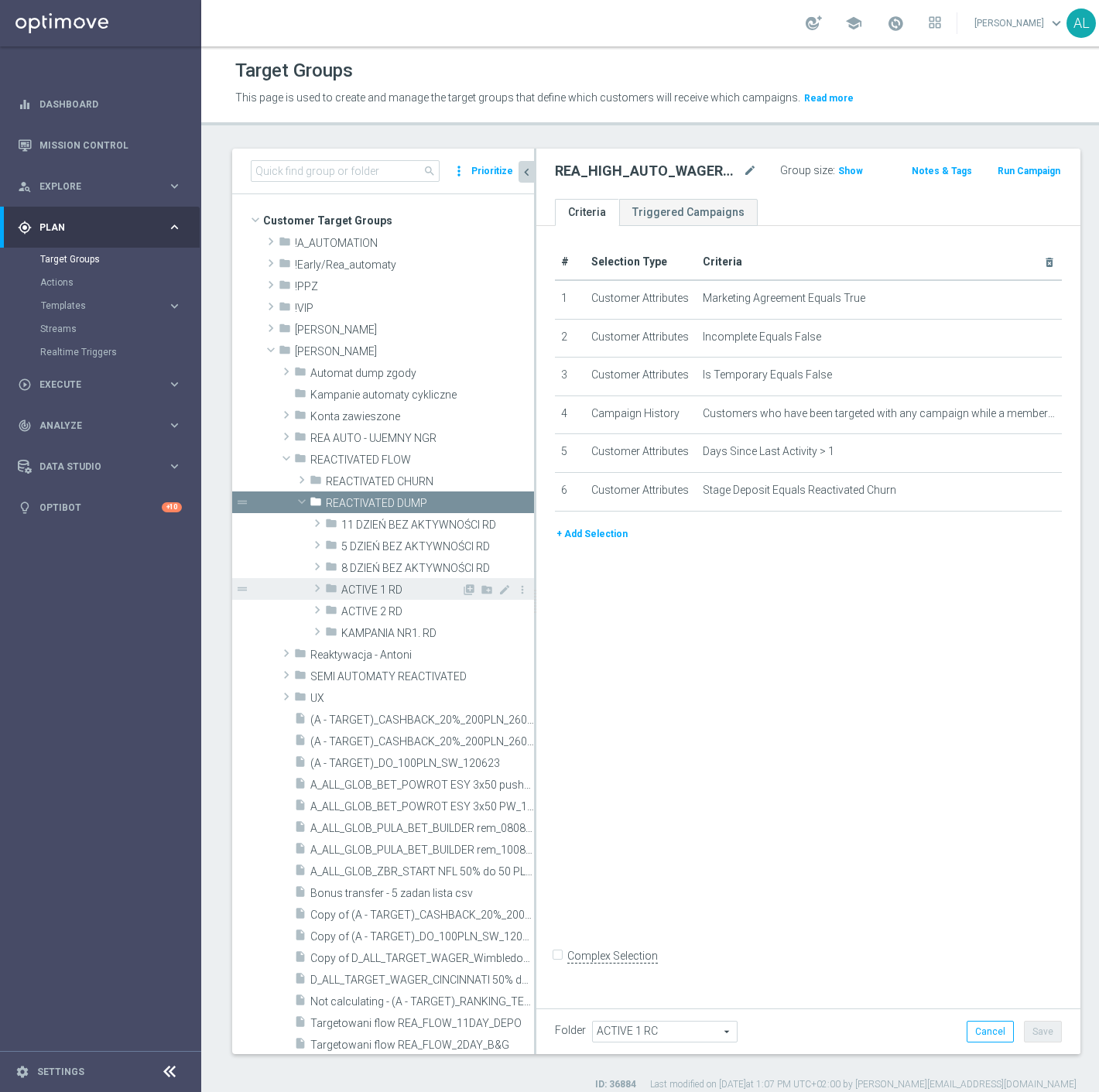
click at [369, 592] on span "ACTIVE 1 RD" at bounding box center [401, 590] width 120 height 13
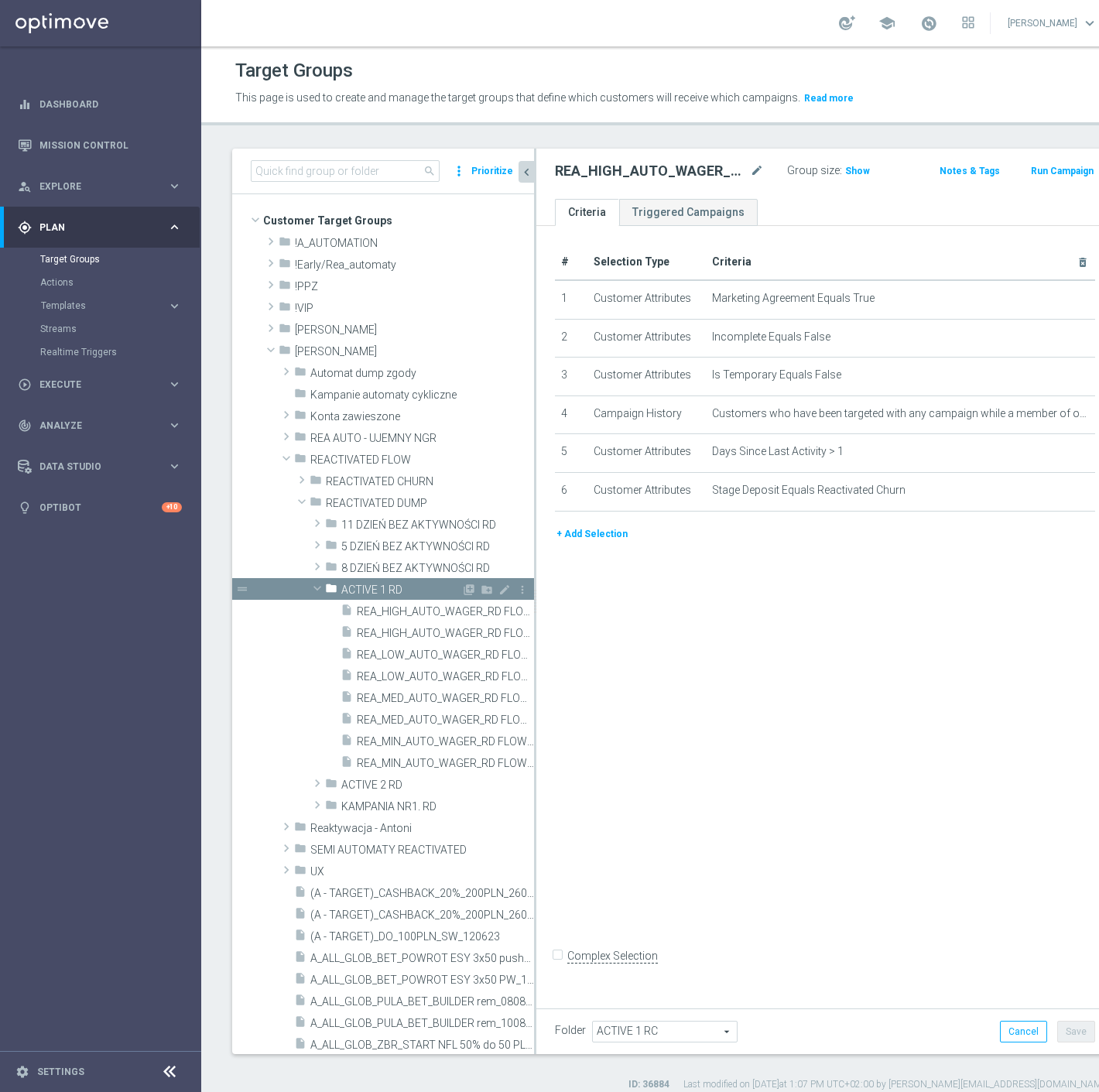
click at [317, 583] on span at bounding box center [317, 588] width 19 height 15
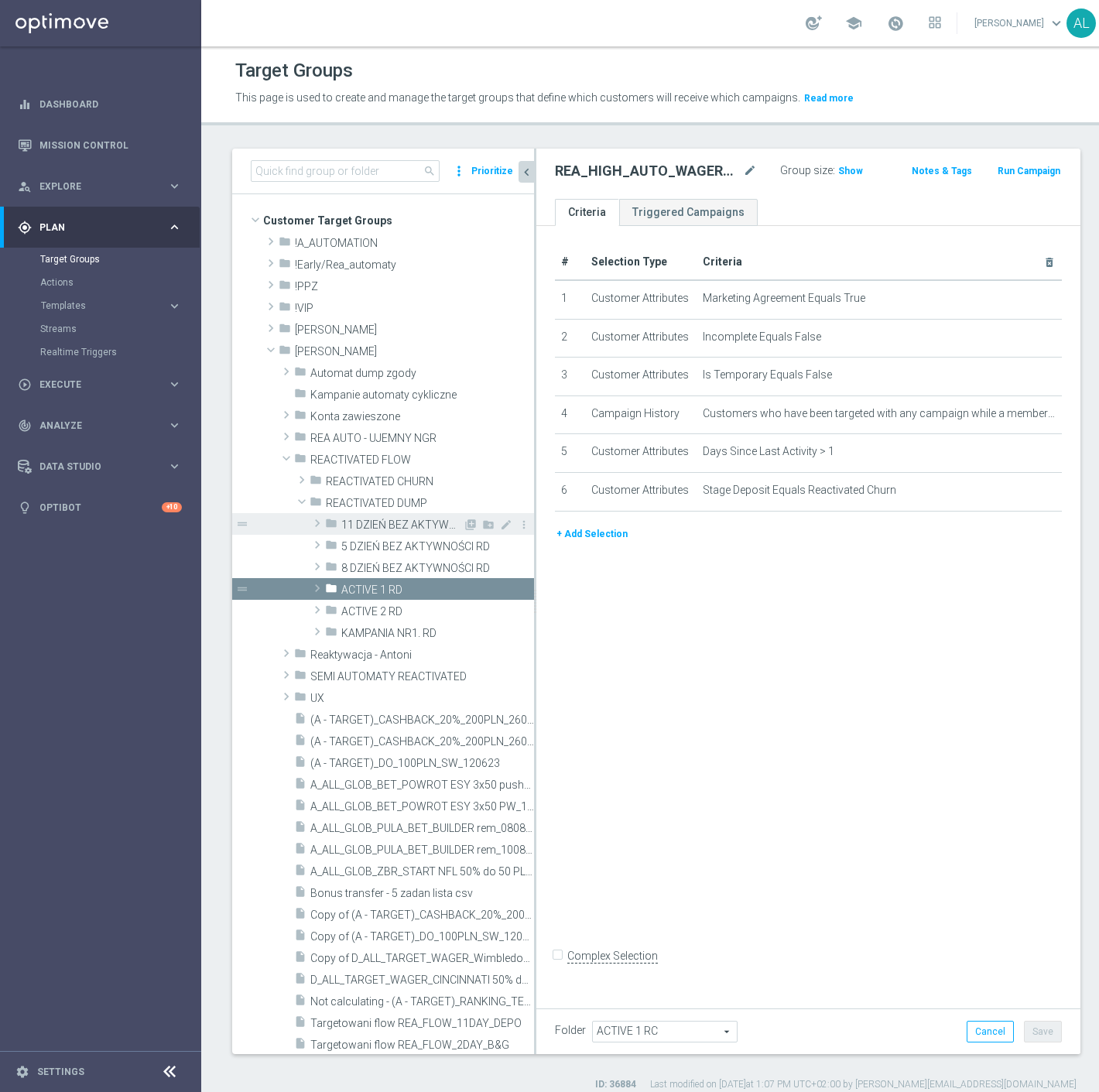
click at [392, 527] on span "11 DZIEŃ BEZ AKTYWNOŚCI RD" at bounding box center [402, 525] width 121 height 13
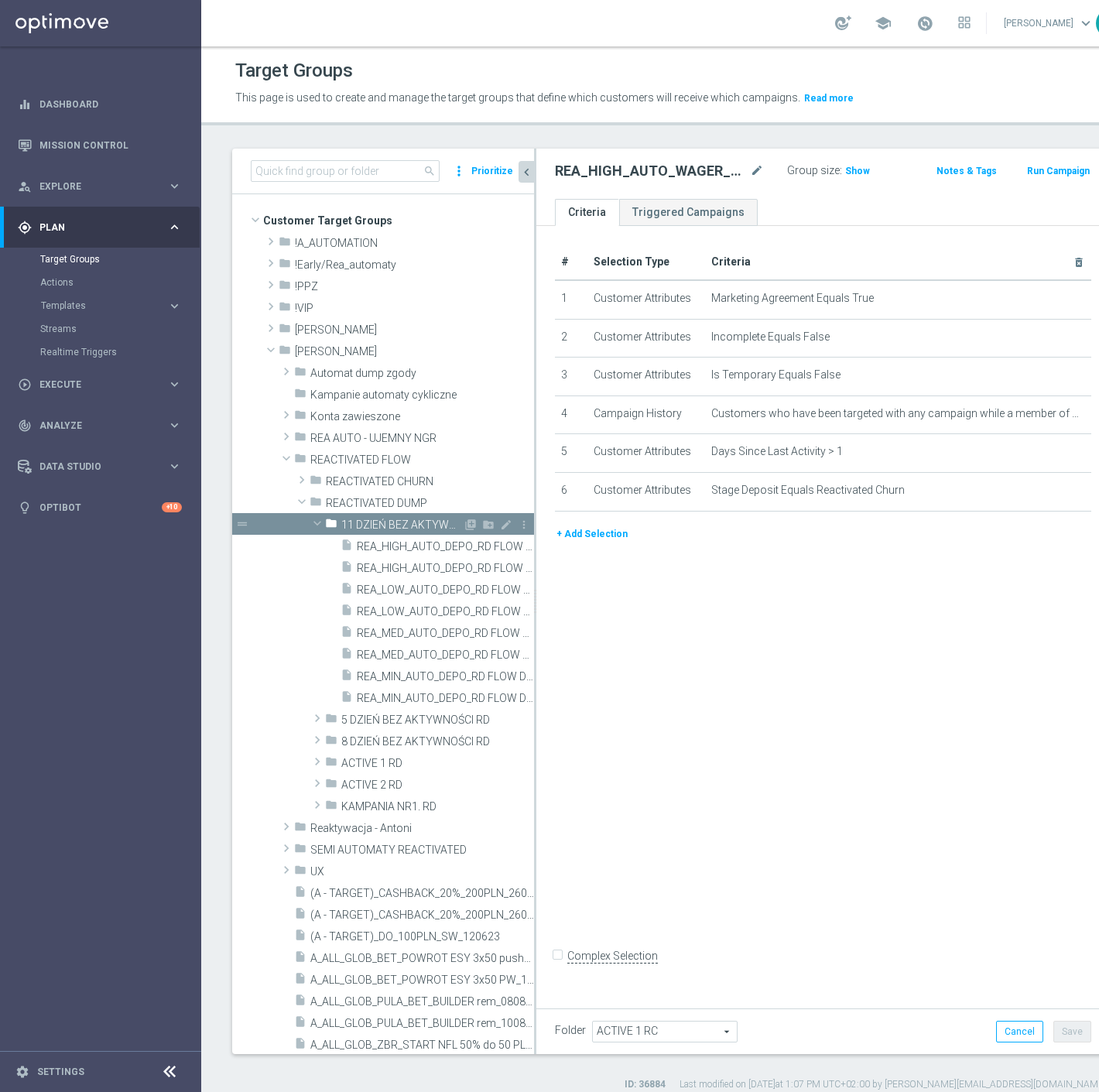
click at [318, 516] on span at bounding box center [317, 523] width 19 height 15
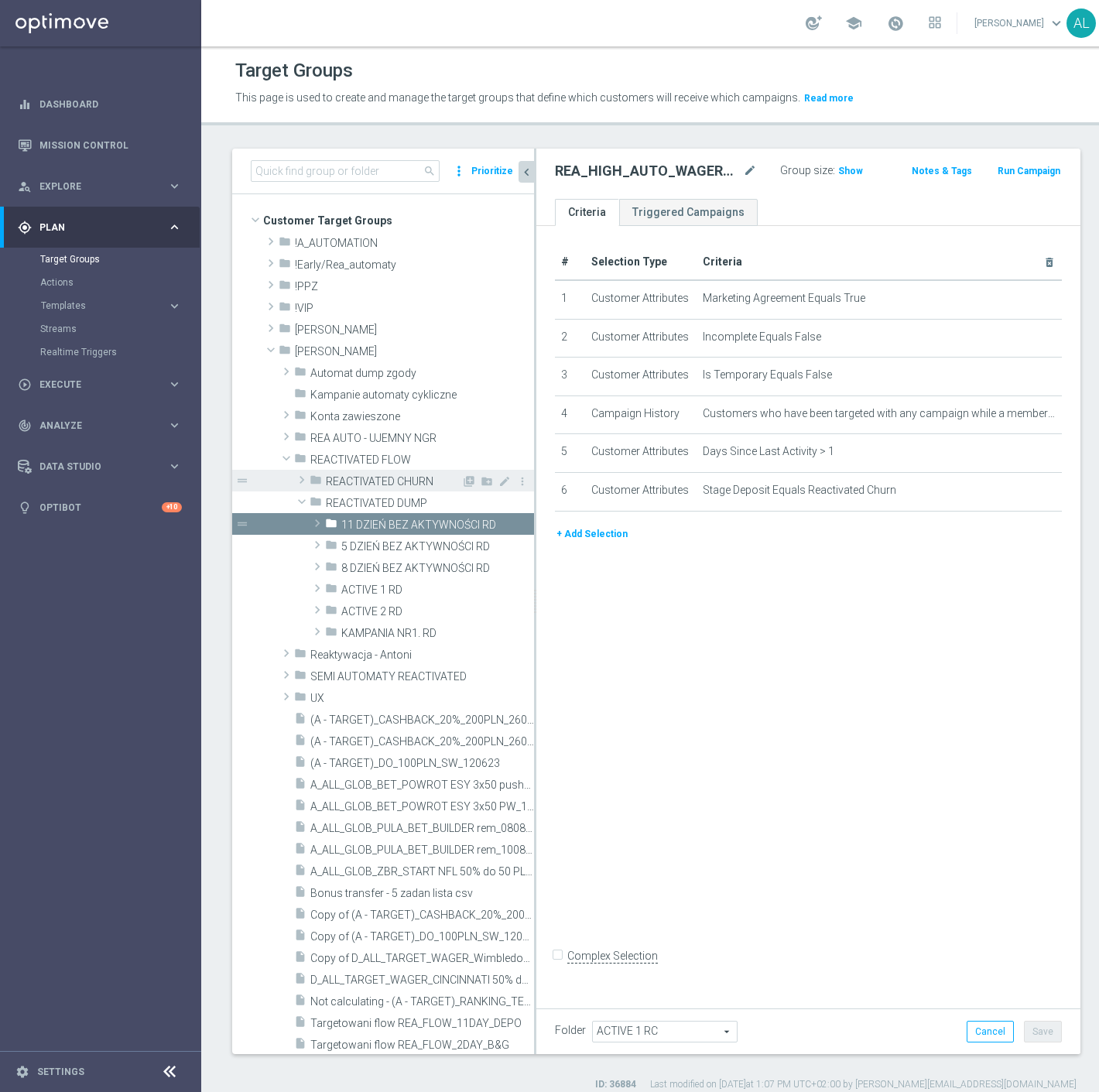
click at [302, 481] on span at bounding box center [301, 480] width 15 height 19
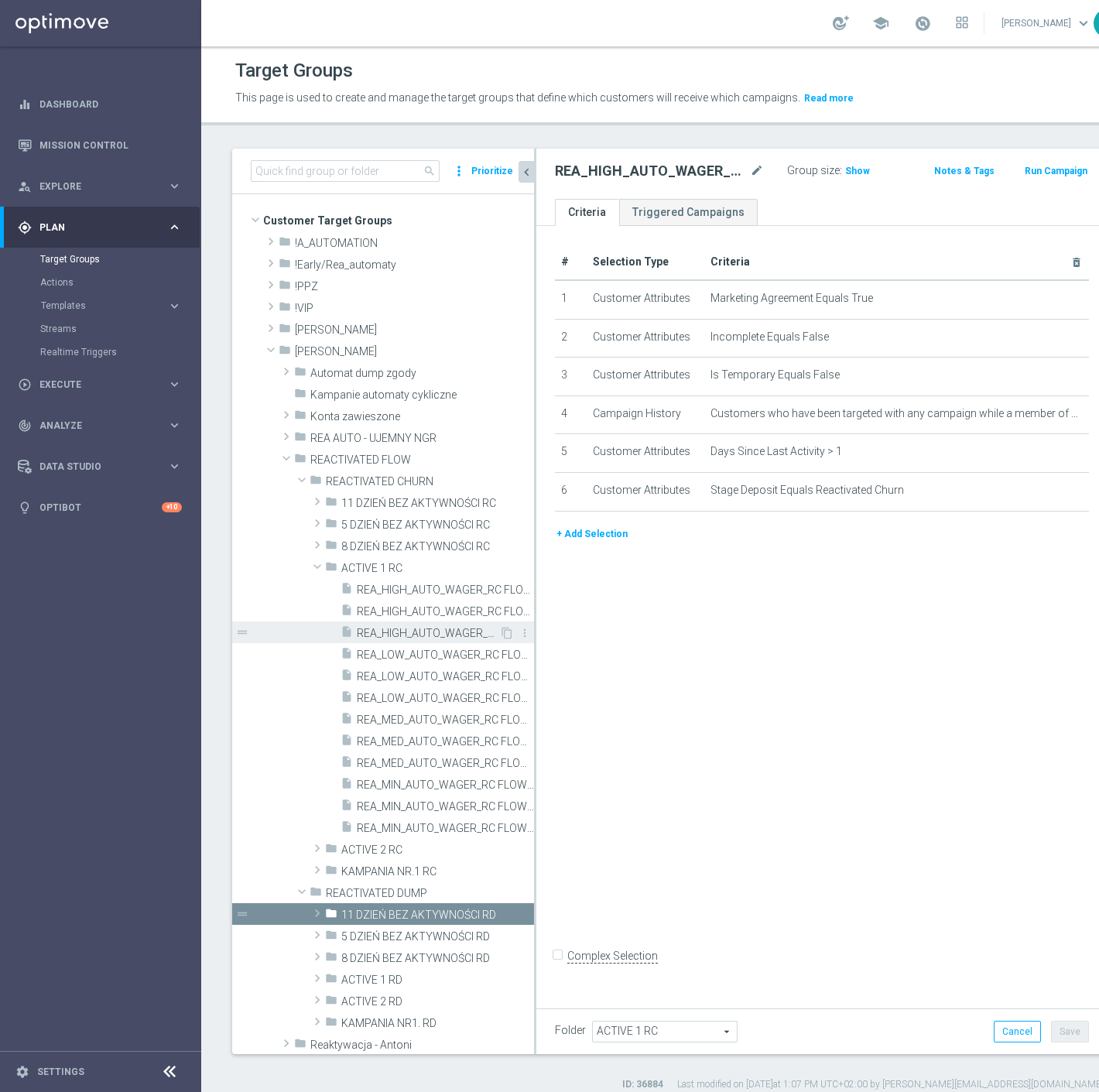
click at [466, 629] on span "REA_HIGH_AUTO_WAGER_RC FLOW ACTIVE 1 50%-100 PLN_DAILY" at bounding box center [428, 634] width 142 height 13
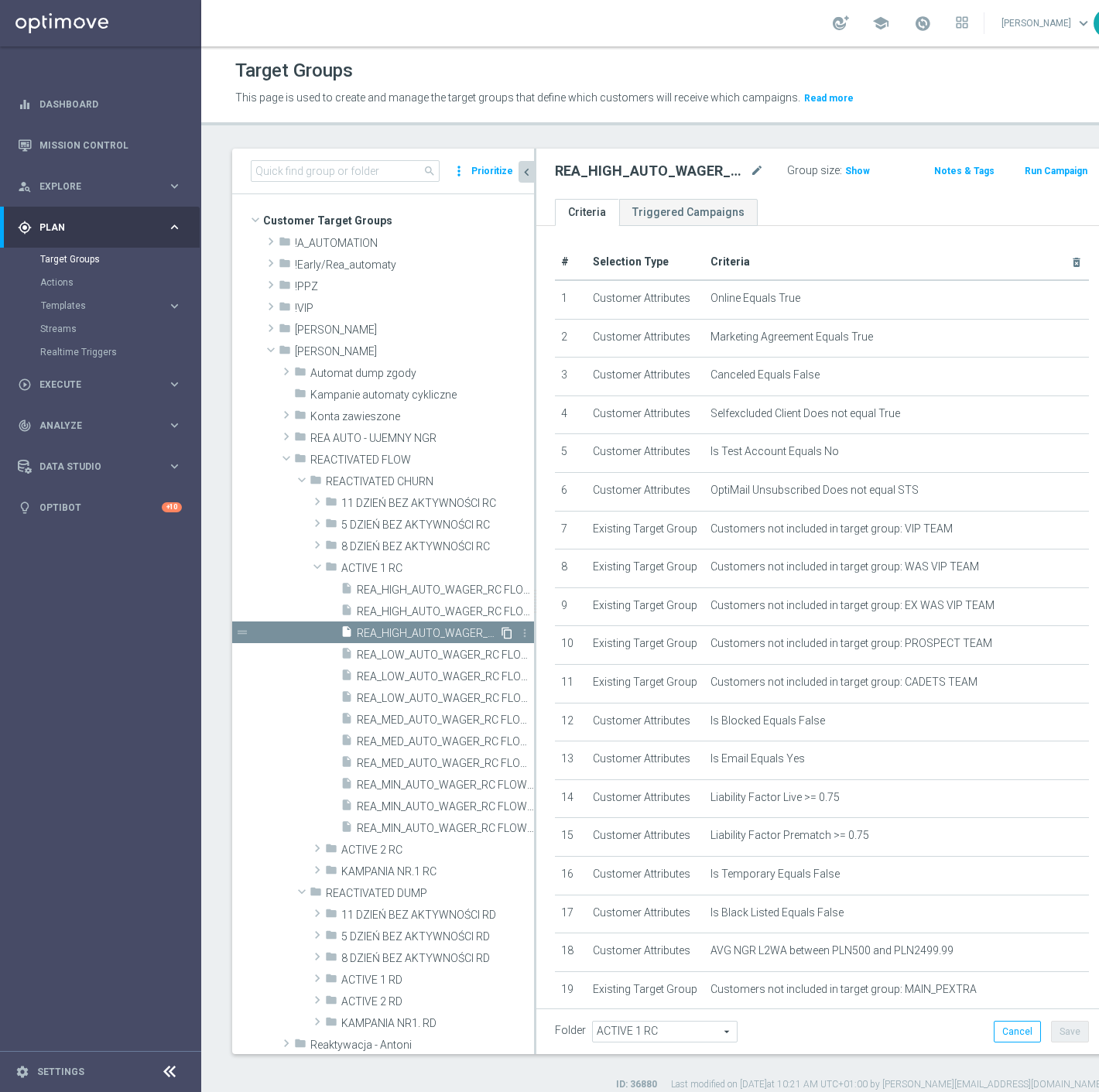
click at [501, 633] on icon "content_copy" at bounding box center [507, 633] width 12 height 12
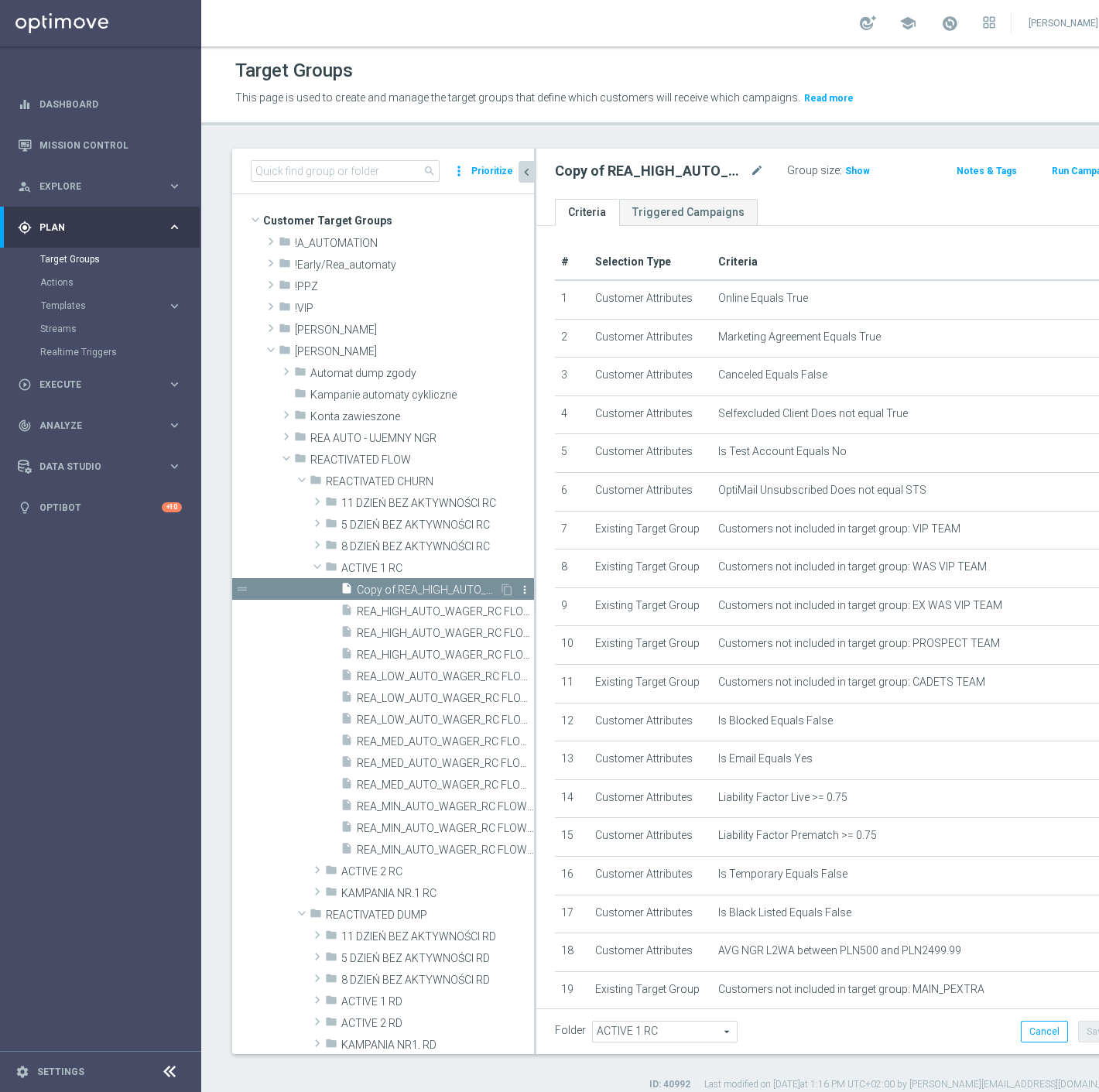
click at [519, 589] on icon "more_vert" at bounding box center [525, 589] width 12 height 12
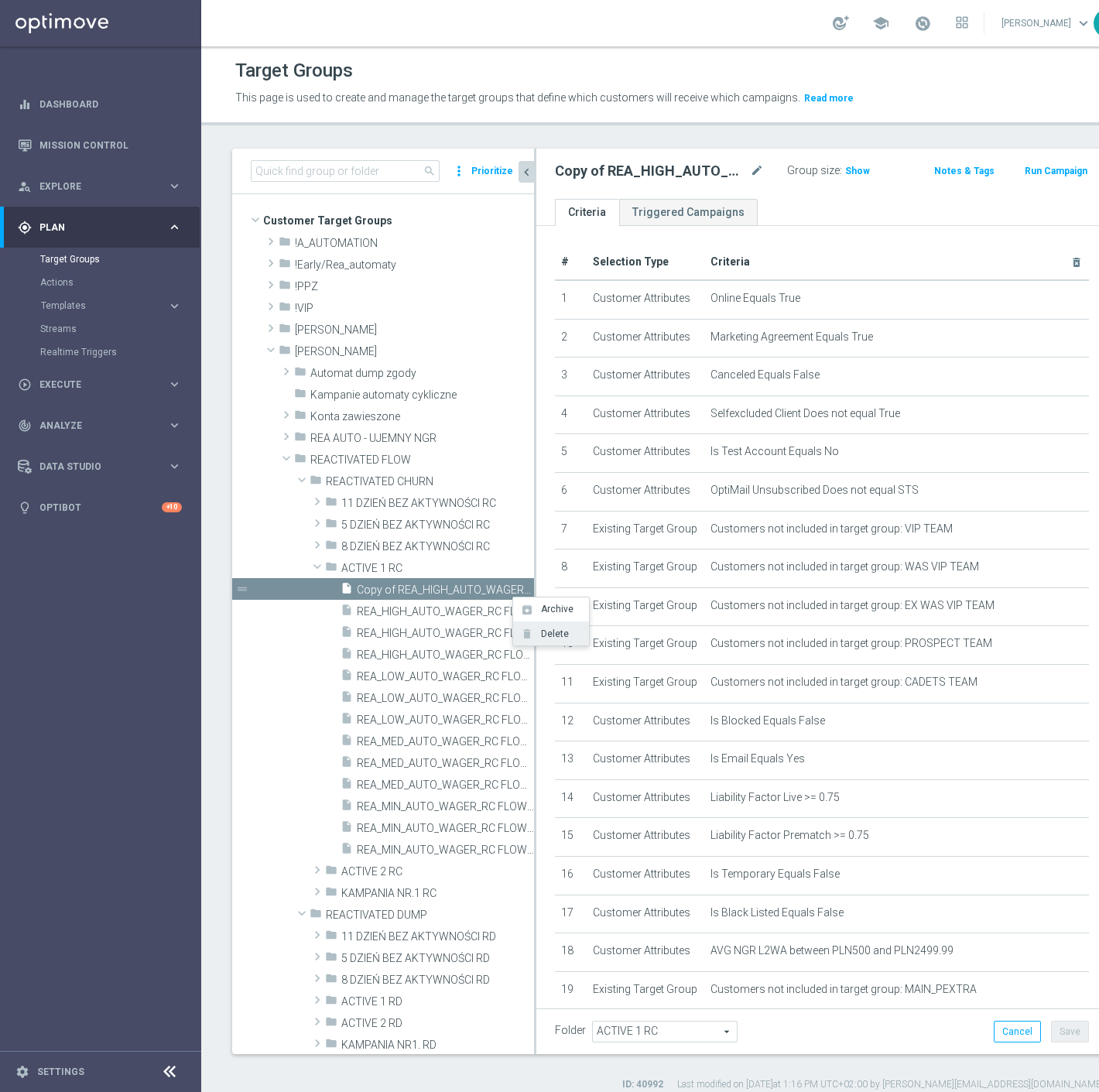
click at [546, 636] on span "Delete" at bounding box center [552, 634] width 33 height 11
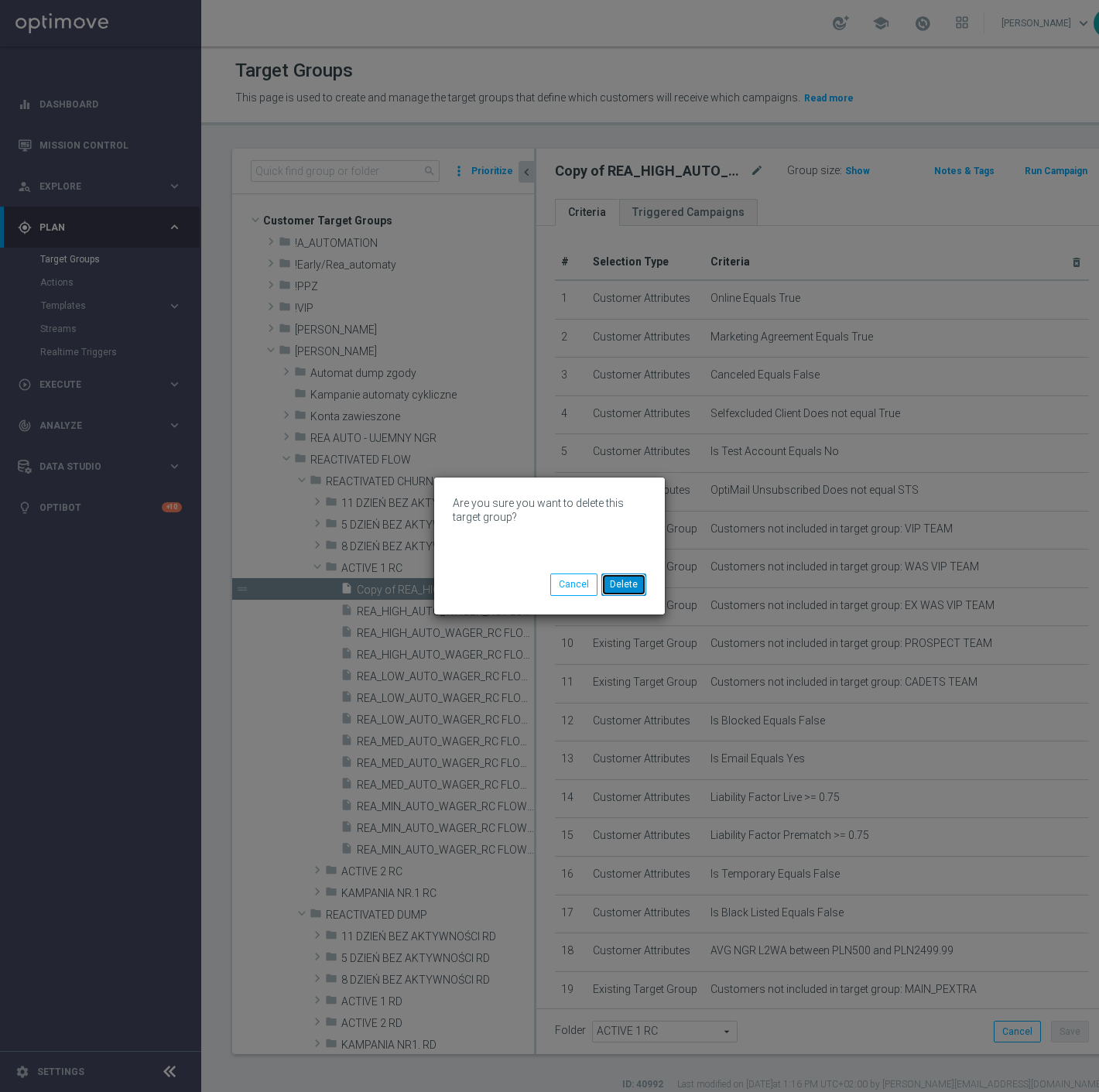
click at [623, 589] on button "Delete" at bounding box center [624, 584] width 45 height 22
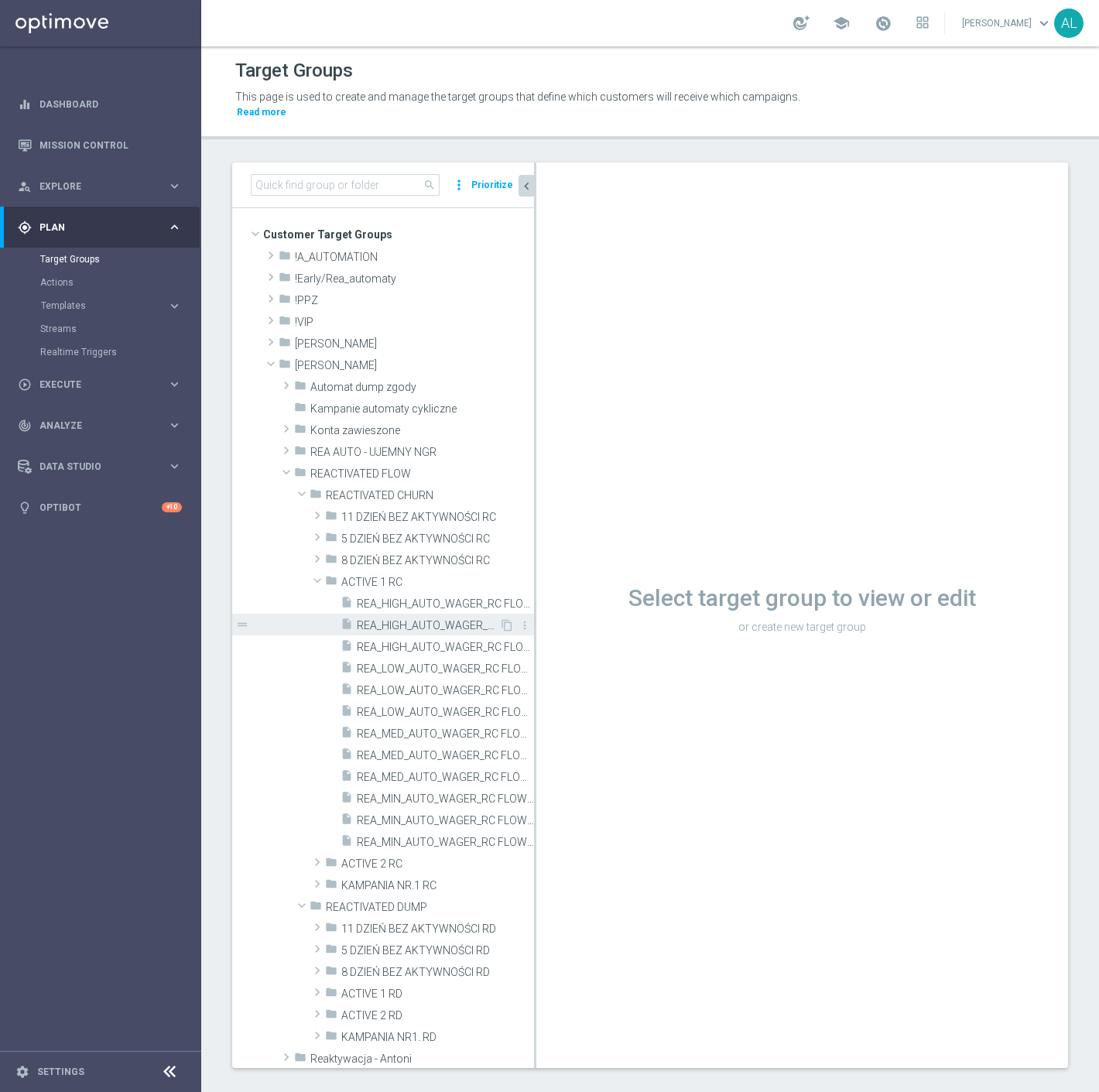
click at [431, 619] on span "REA_HIGH_AUTO_WAGER_RC FLOW ACTIVE 1 50%-100 PLN MAIL_DAILY" at bounding box center [428, 626] width 142 height 13
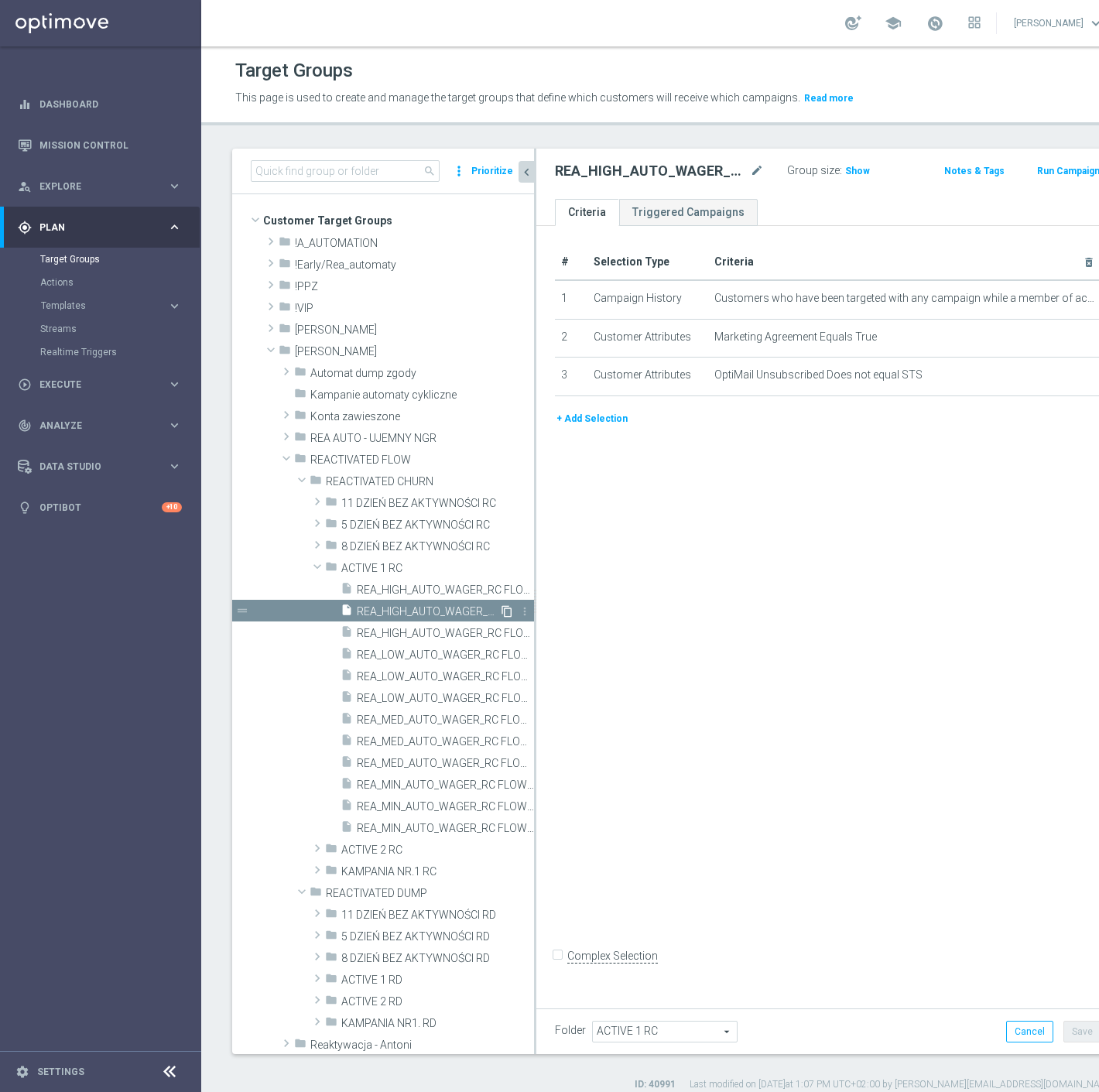
click at [501, 612] on icon "content_copy" at bounding box center [507, 611] width 12 height 12
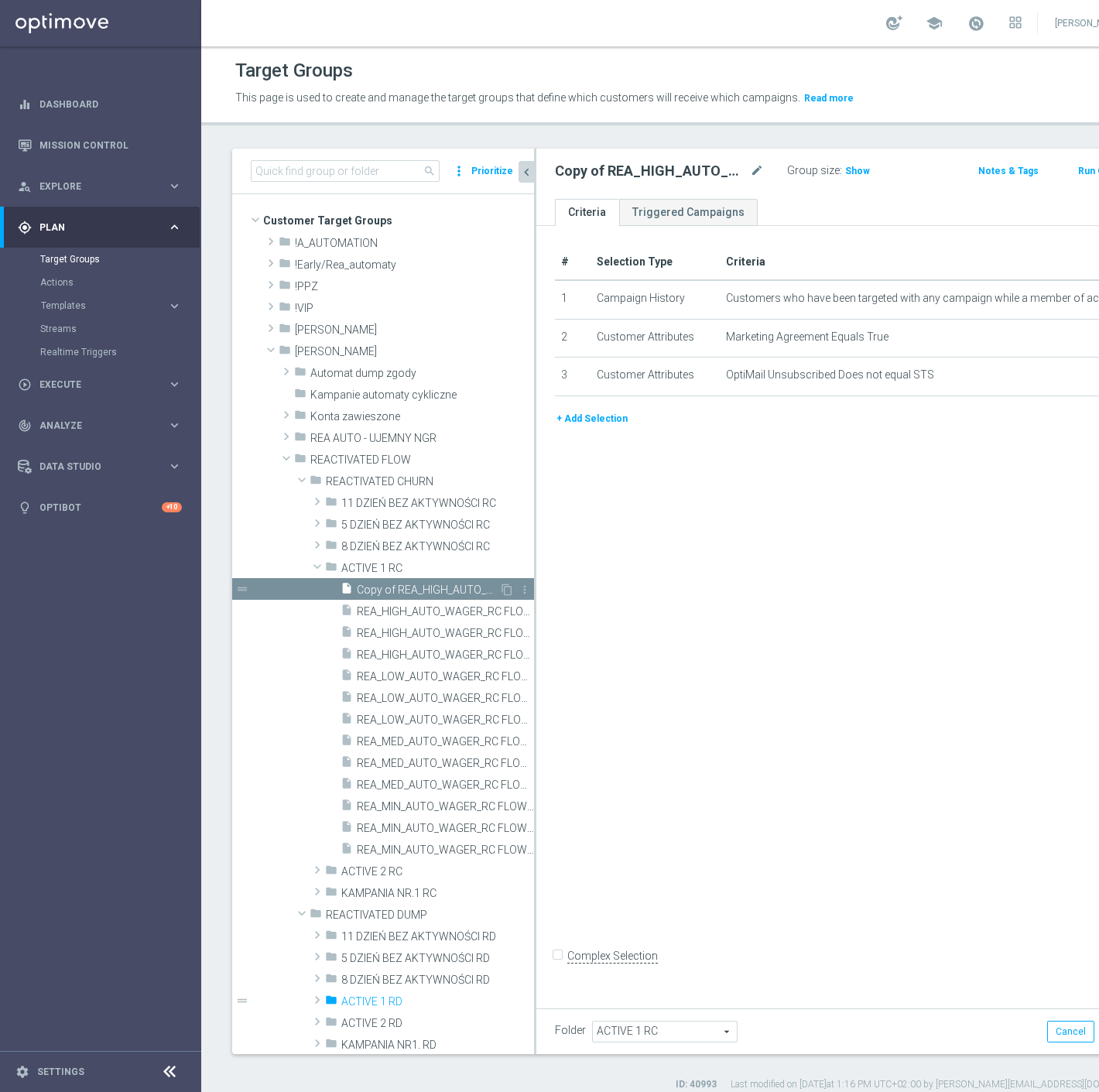
type input "ACTIVE 1 RD"
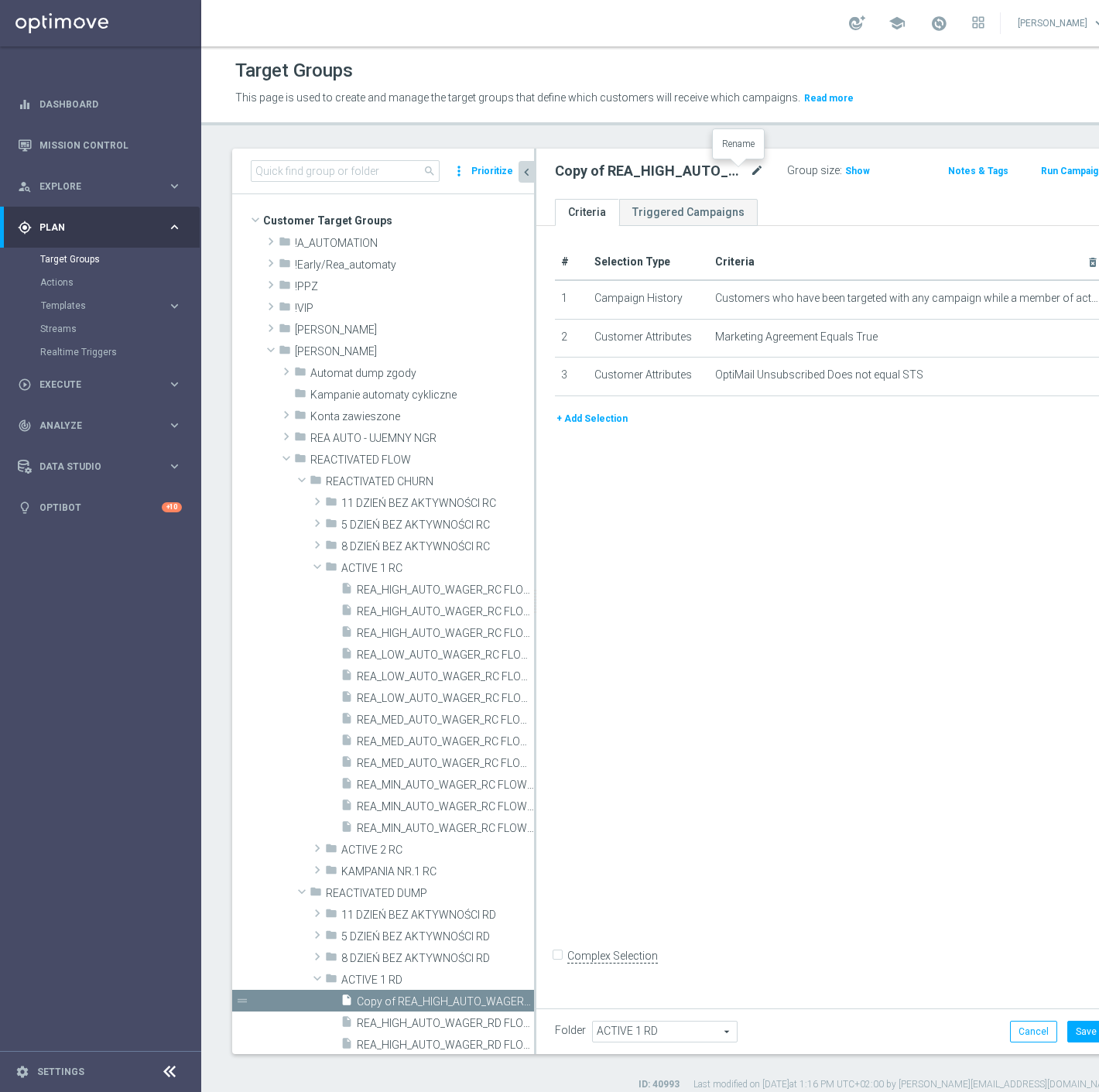
click at [751, 170] on icon "mode_edit" at bounding box center [757, 171] width 14 height 19
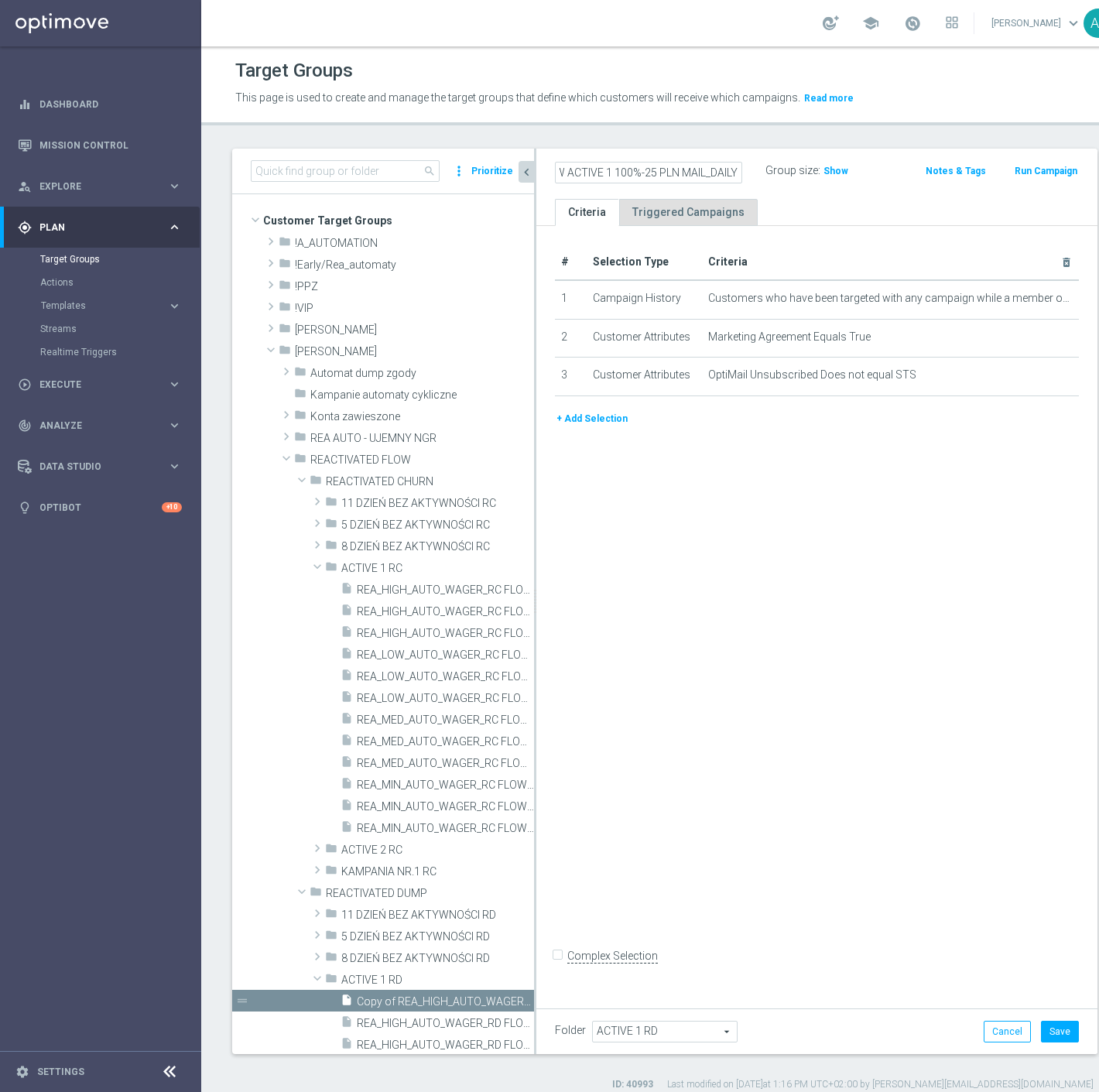
scroll to position [0, 190]
type input "REA_MIN_AUTO_WAGER_RD FLOW ACTIVE 1 100%-25 PLN MAIL_DAILY"
click at [805, 551] on div "# Selection Type Criteria delete_forever 1 Campaign History Customers who have …" at bounding box center [817, 613] width 561 height 774
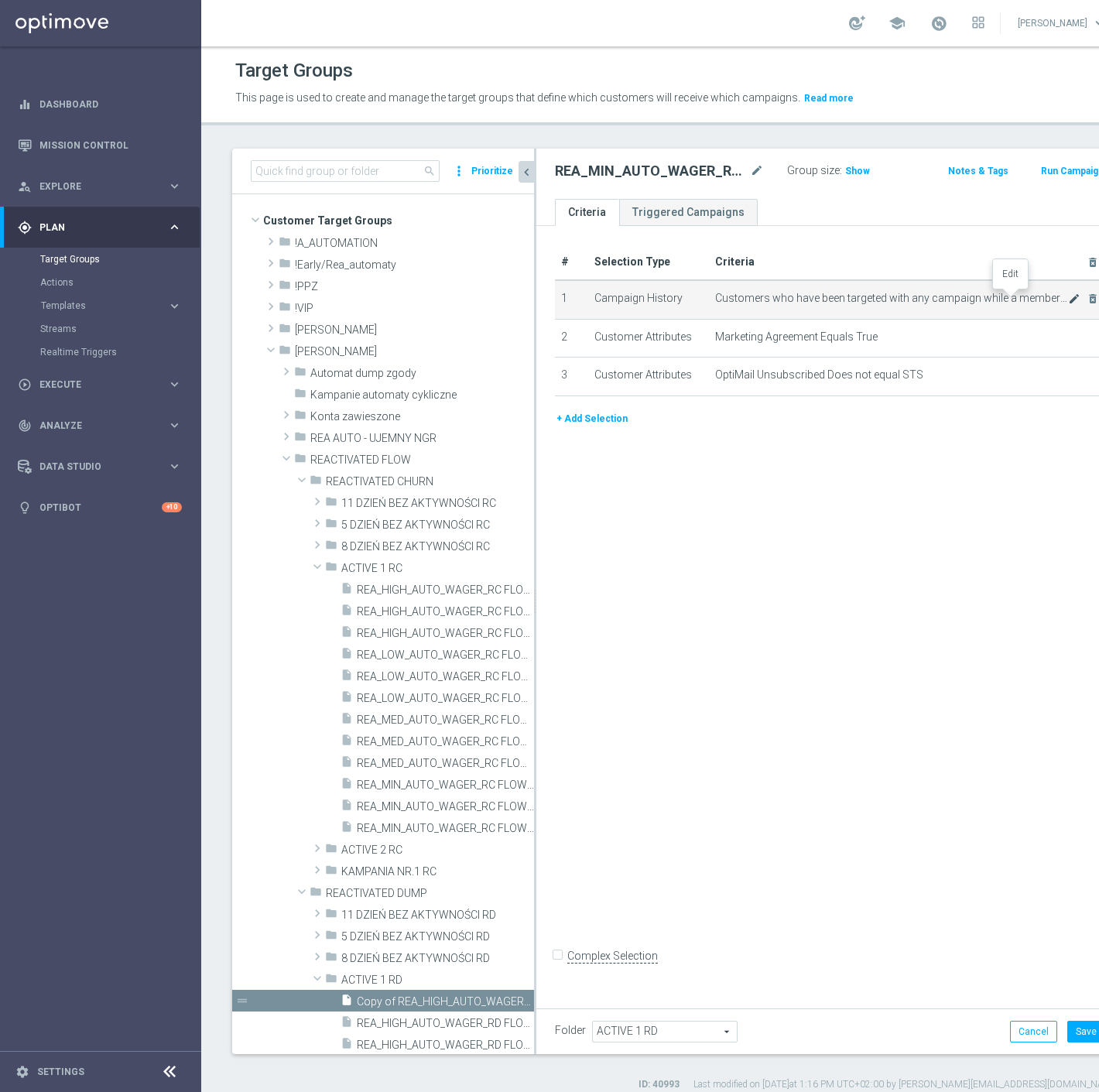
click at [1069, 296] on icon "mode_edit" at bounding box center [1075, 298] width 12 height 12
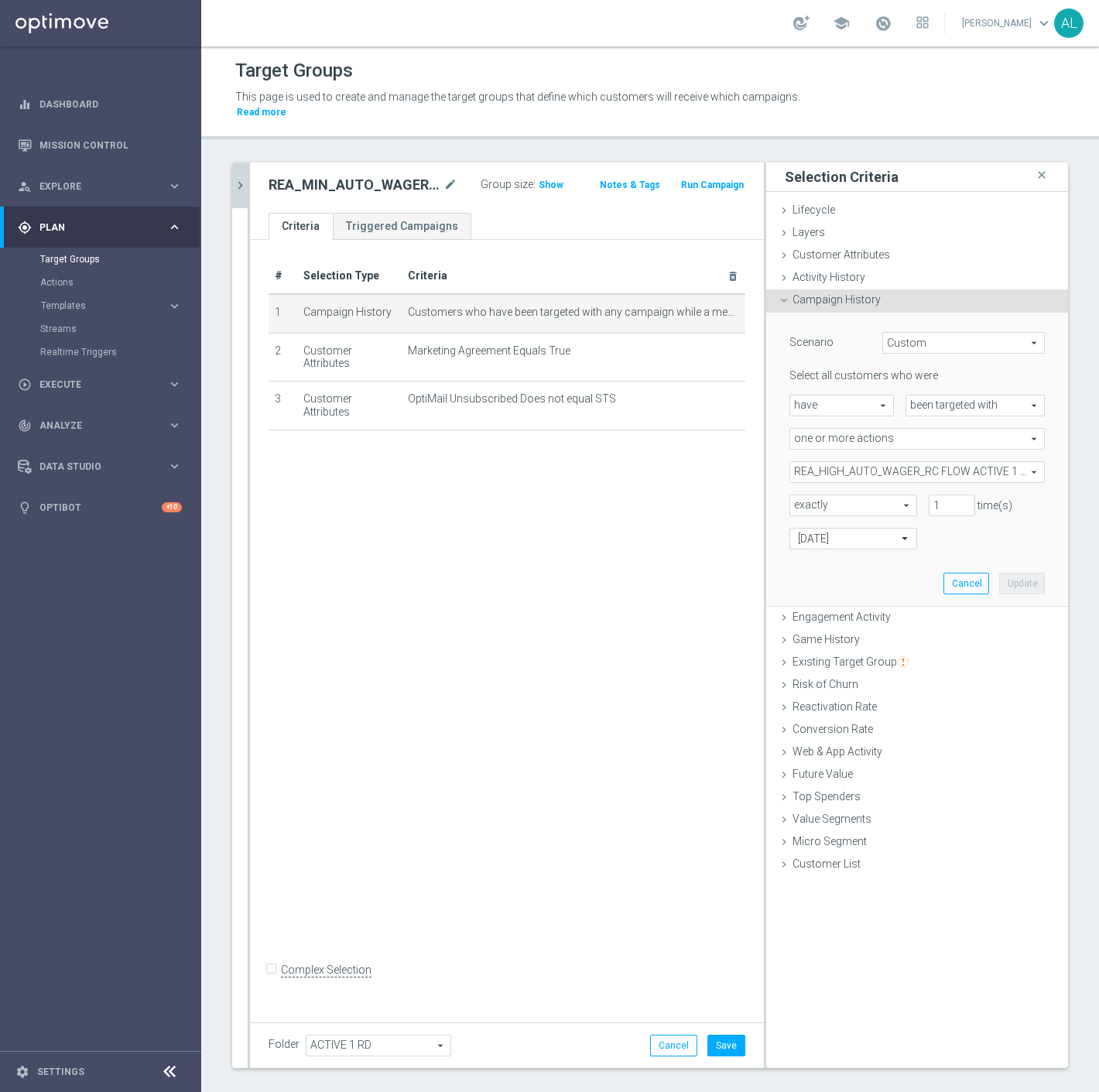
click at [925, 461] on div "REA_HIGH_AUTO_WAGER_RC FLOW ACTIVE 1 50%-100 PLN_DAILY REA_HIGH_AUTO_WAGER_RC F…" at bounding box center [917, 472] width 255 height 22
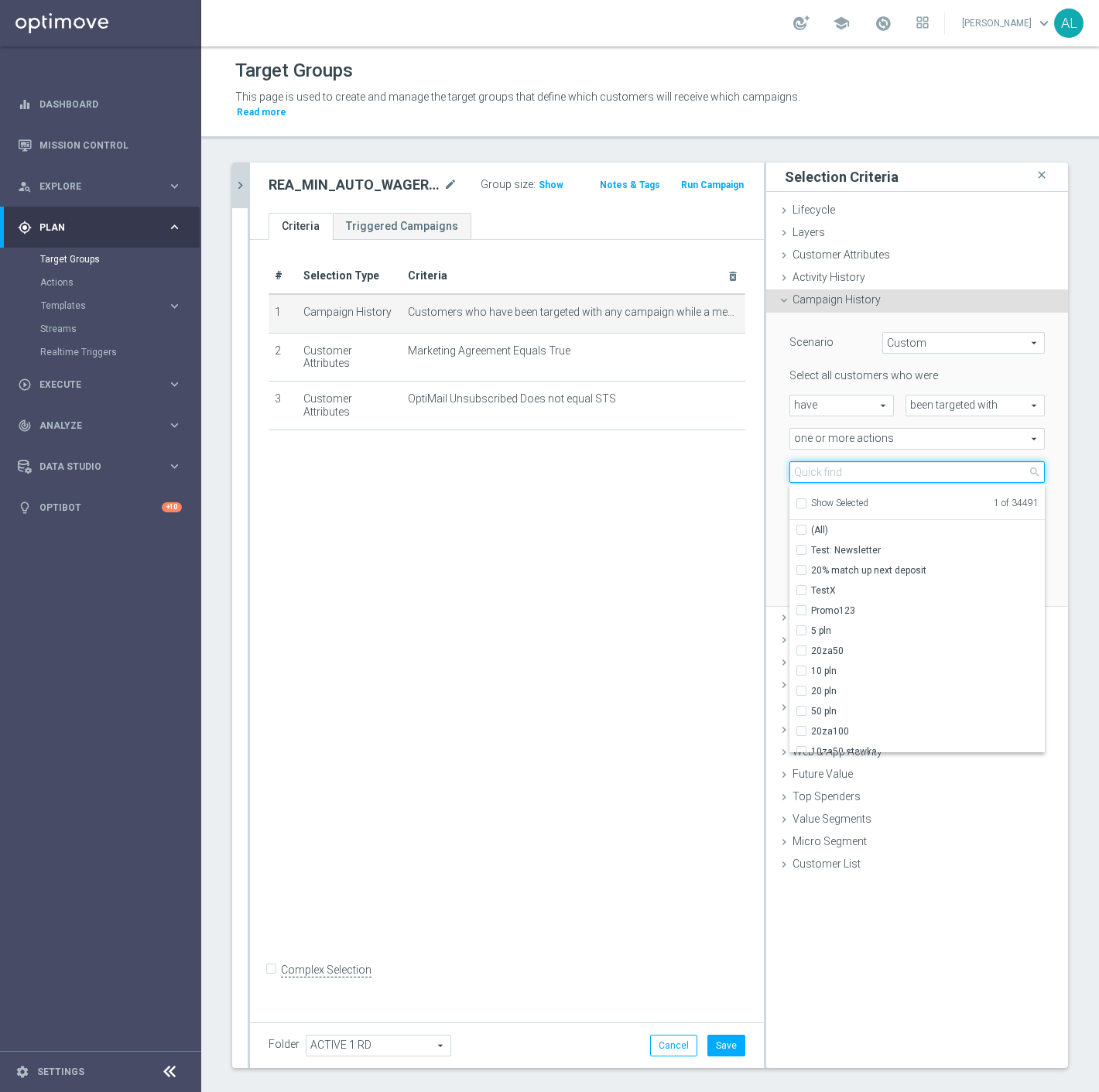
click at [853, 461] on input "search" at bounding box center [917, 472] width 255 height 22
paste input "REA_MIN_AUTO_WAGER_RD FLOW ACTIVE 1 100%-25 PLN MAIL_DAILY"
type input "REA_MIN_AUTO_WAGER_RD FLOW ACTIVE 1 100%-25 PLN MAIL_DAILY"
checkbox input "true"
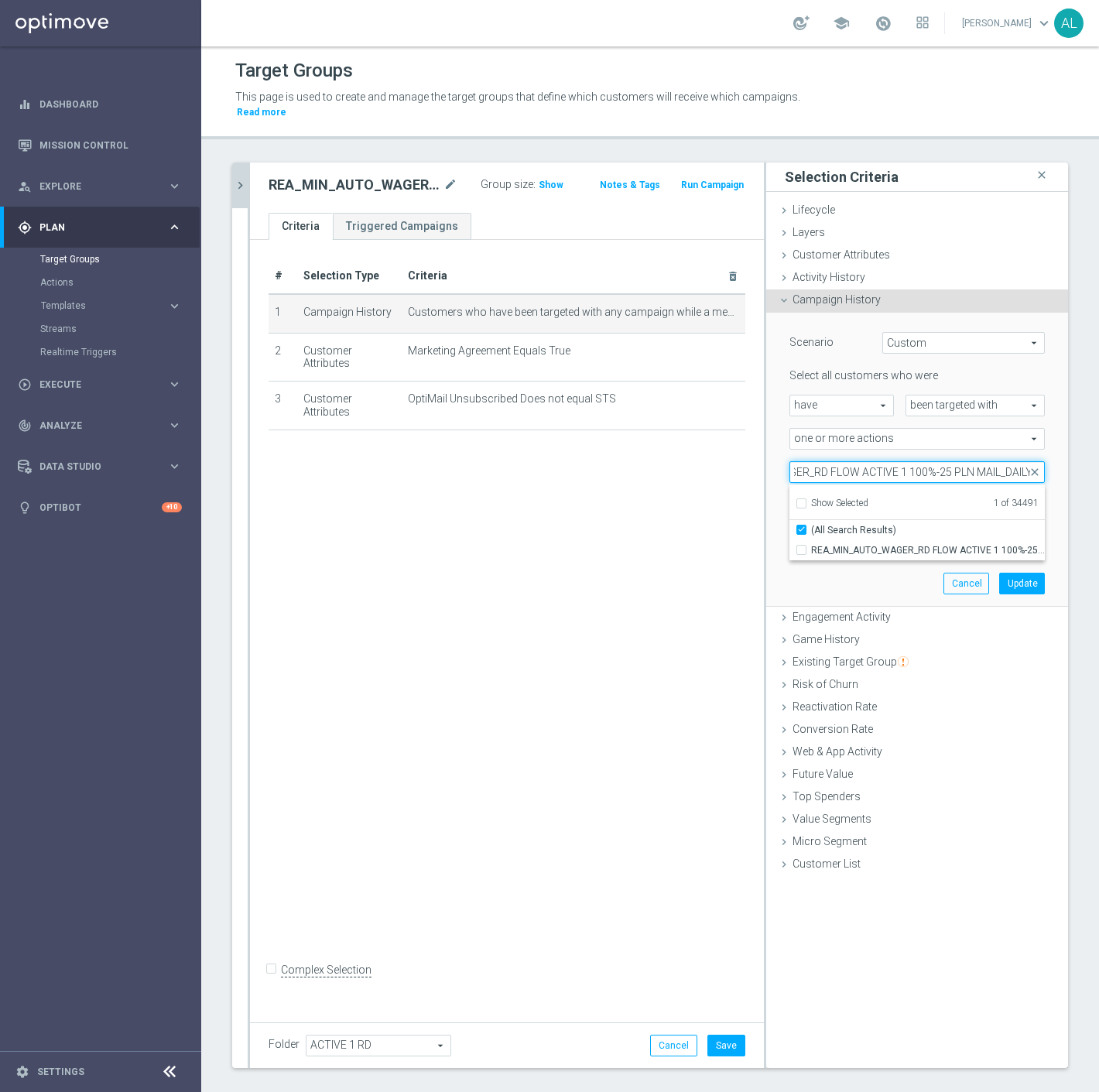
drag, startPoint x: 983, startPoint y: 458, endPoint x: 961, endPoint y: 459, distance: 22.0
click at [961, 461] on input "REA_MIN_AUTO_WAGER_RD FLOW ACTIVE 1 100%-25 PLN MAIL_DAILY" at bounding box center [917, 472] width 255 height 22
type input "REA_MIN_AUTO_WAGER_RD FLOW ACTIVE 1 100%-25 PLN_DAILY"
click at [860, 544] on span "REA_MIN_AUTO_WAGER_RD FLOW ACTIVE 1 100%-25 PLN_DAILY" at bounding box center [929, 550] width 234 height 12
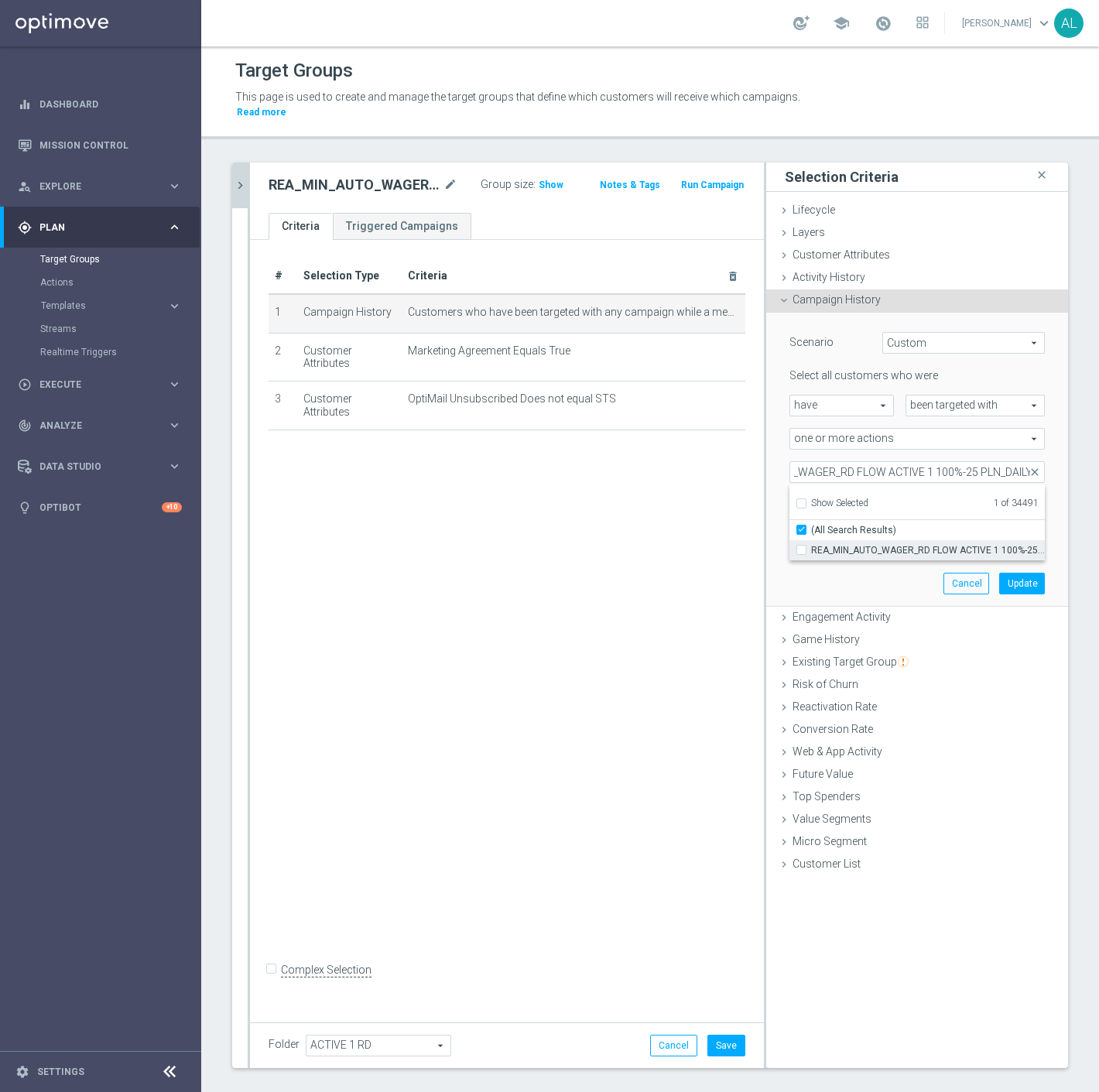
click at [812, 545] on input "REA_MIN_AUTO_WAGER_RD FLOW ACTIVE 1 100%-25 PLN_DAILY" at bounding box center [806, 550] width 10 height 10
checkbox input "true"
type input "Selected 2 of 34491"
checkbox input "false"
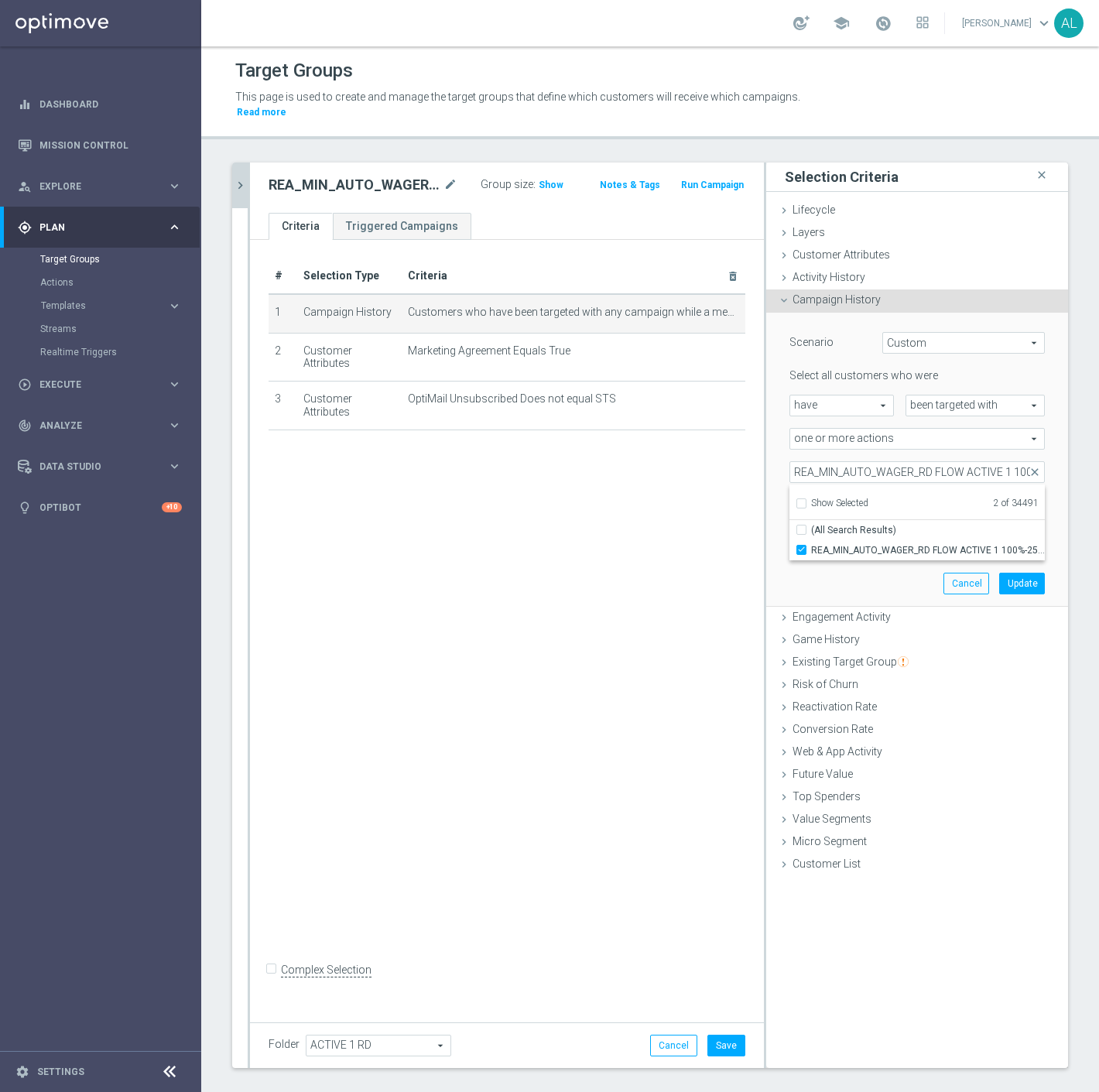
click at [832, 568] on div "Scenario Custom Custom arrow_drop_down search Select all customers who were hav…" at bounding box center [917, 459] width 279 height 294
click at [830, 462] on span at bounding box center [917, 472] width 254 height 20
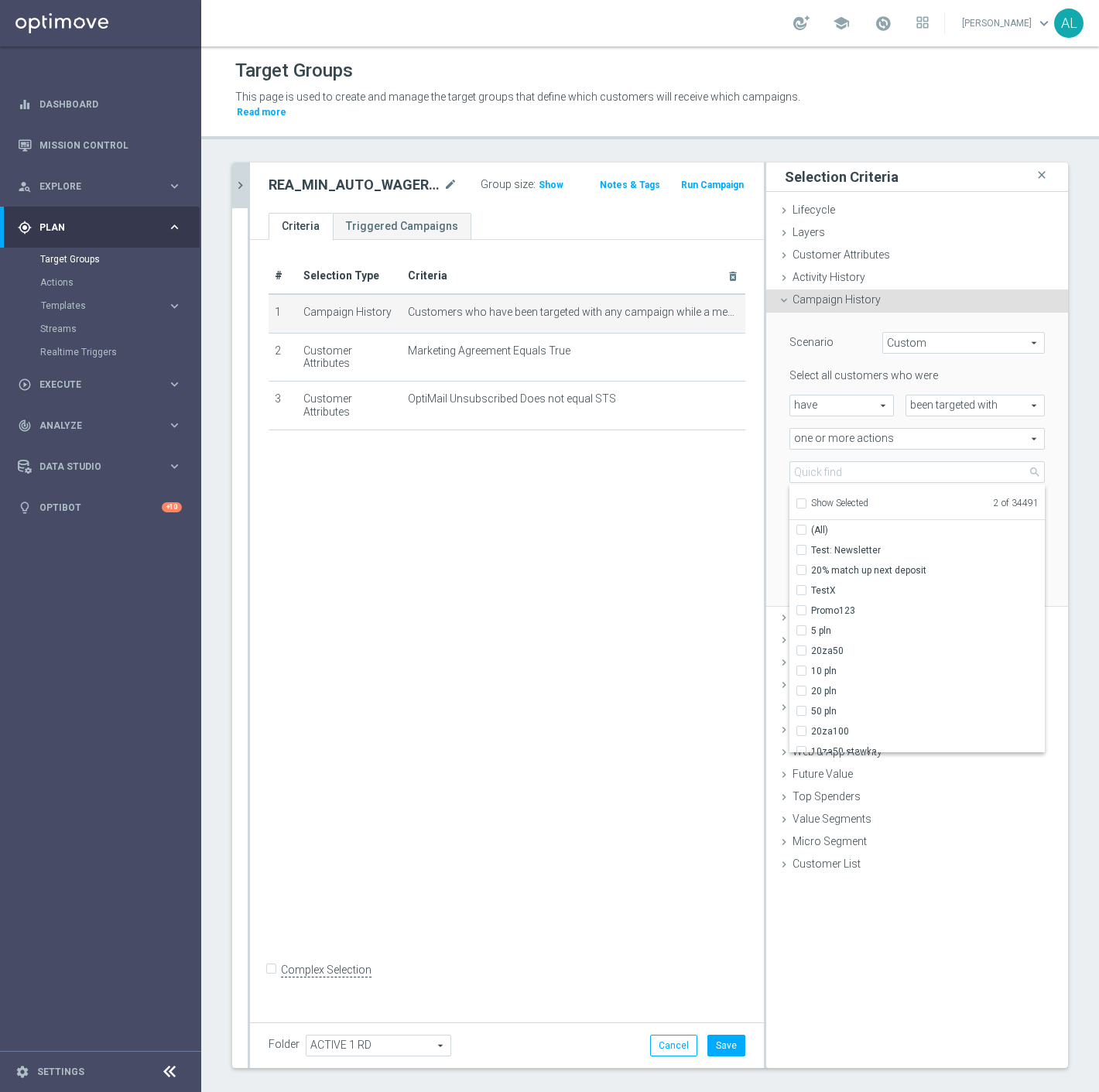
click at [832, 498] on span "Show Selected" at bounding box center [840, 504] width 57 height 11
click at [806, 501] on input "Show Selected" at bounding box center [800, 506] width 10 height 10
checkbox input "true"
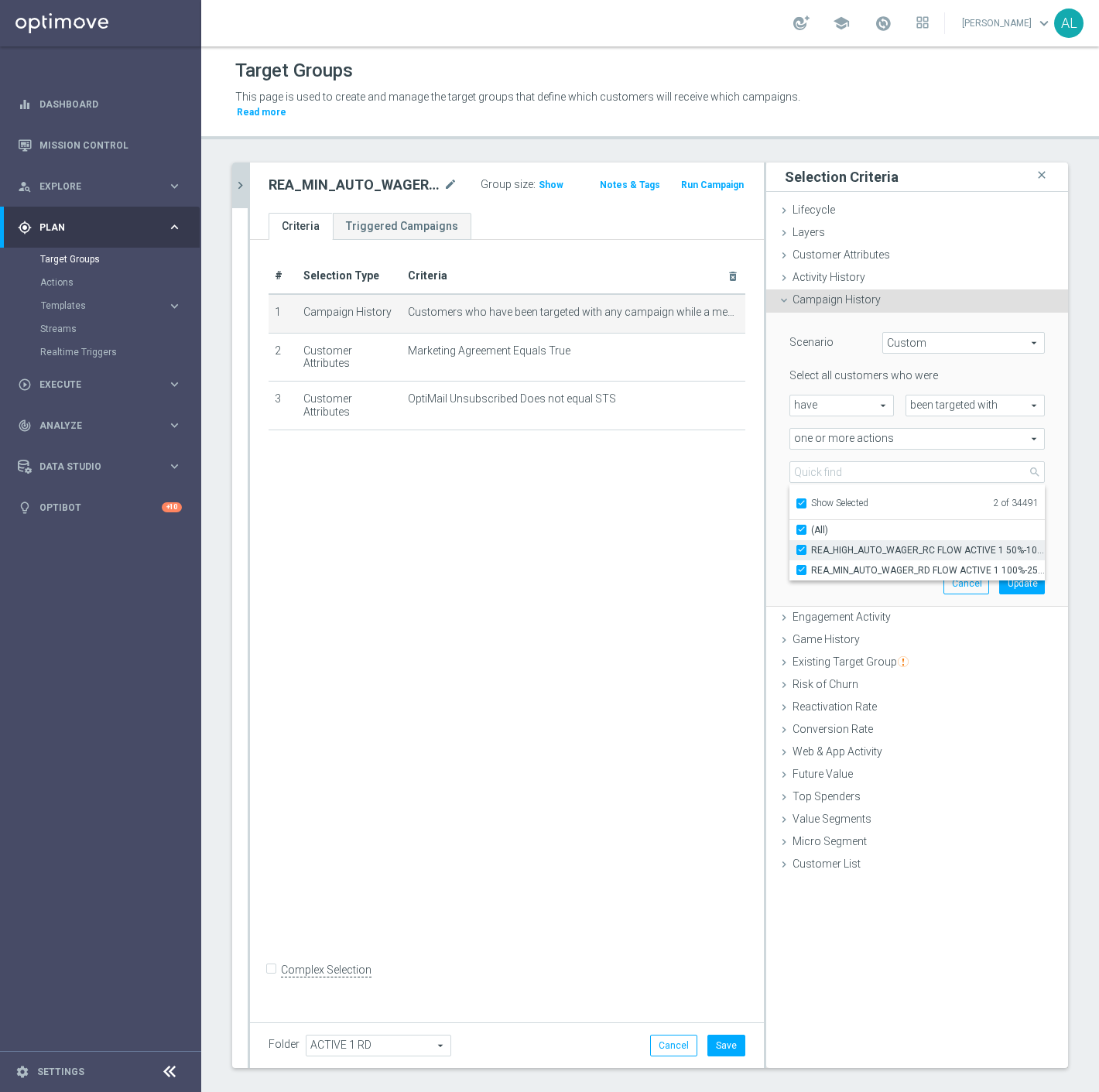
click at [848, 544] on span "REA_HIGH_AUTO_WAGER_RC FLOW ACTIVE 1 50%-100 PLN_DAILY" at bounding box center [929, 550] width 234 height 12
click at [812, 545] on input "REA_HIGH_AUTO_WAGER_RC FLOW ACTIVE 1 50%-100 PLN_DAILY" at bounding box center [806, 550] width 10 height 10
checkbox input "false"
type input "REA_MIN_AUTO_WAGER_RD FLOW ACTIVE 1 100%-25 PLN_DAILY"
checkbox input "false"
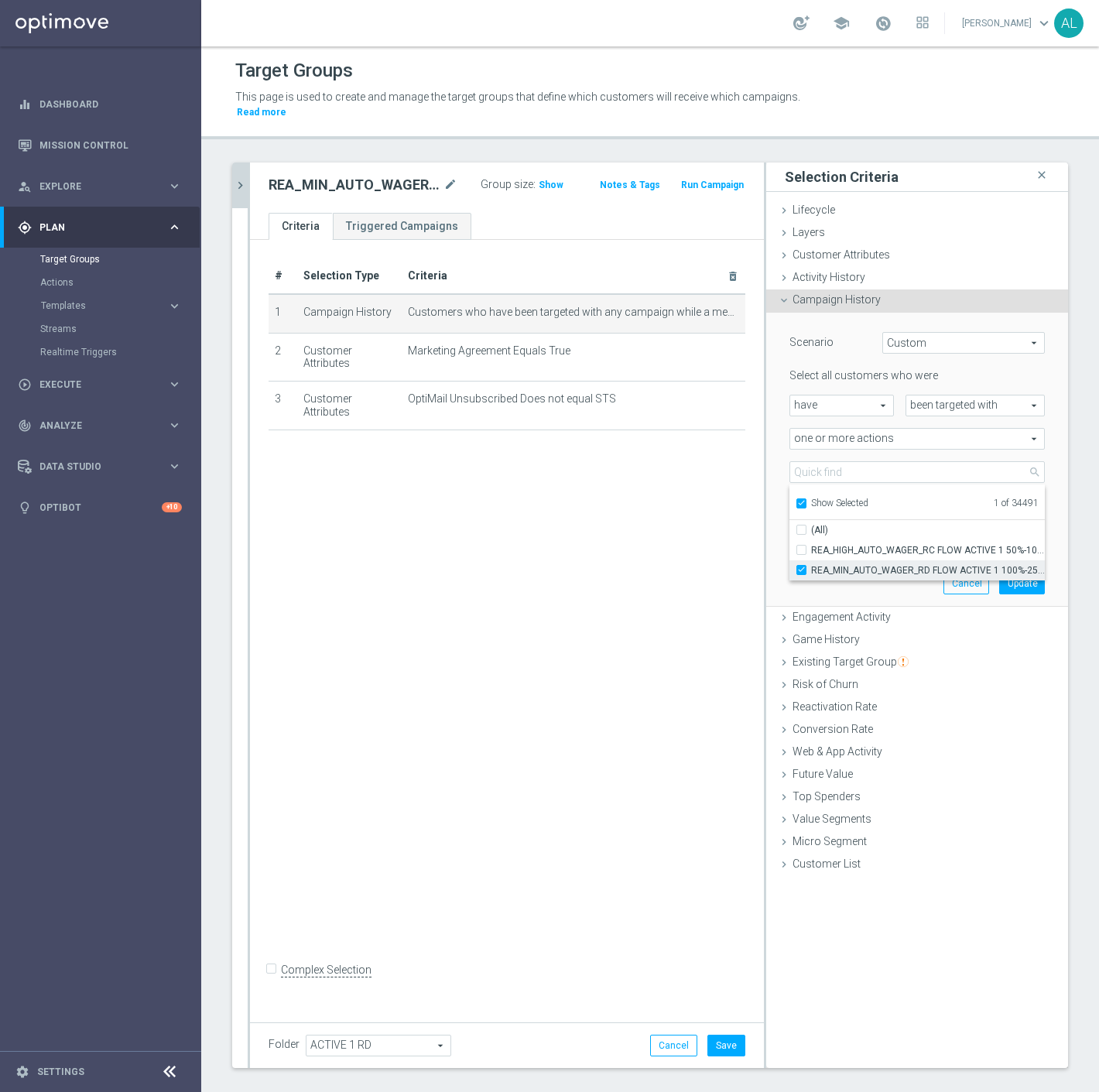
click at [891, 565] on label "REA_MIN_AUTO_WAGER_RD FLOW ACTIVE 1 100%-25 PLN_DAILY" at bounding box center [929, 570] width 234 height 20
click at [812, 565] on input "REA_MIN_AUTO_WAGER_RD FLOW ACTIVE 1 100%-25 PLN_DAILY" at bounding box center [806, 570] width 10 height 10
checkbox input "false"
type input "Select Action"
click at [812, 564] on span "REA_MIN_AUTO_WAGER_RD FLOW ACTIVE 1 100%-25 PLN_DAILY" at bounding box center [929, 570] width 234 height 12
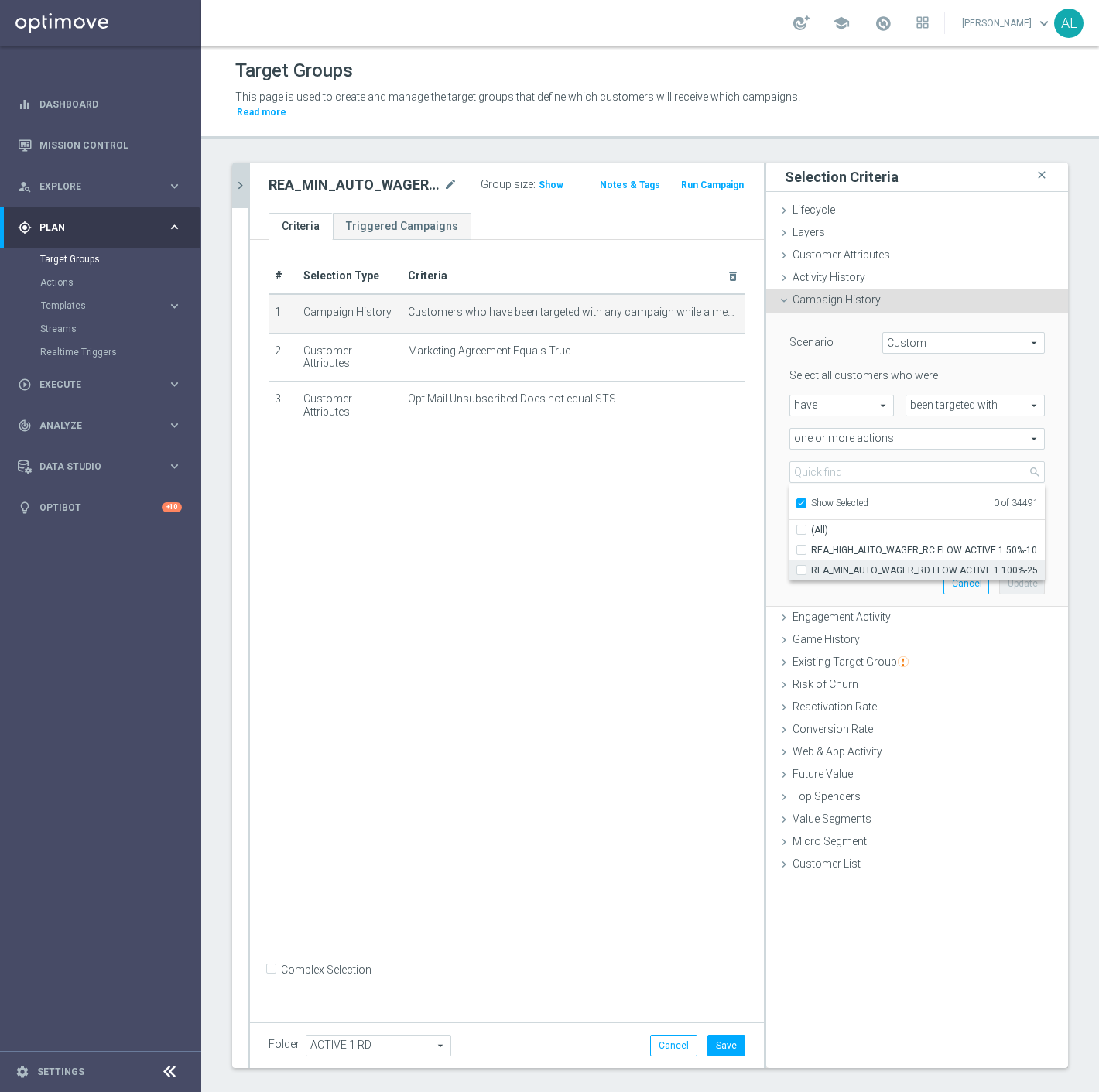
click at [810, 565] on input "REA_MIN_AUTO_WAGER_RD FLOW ACTIVE 1 100%-25 PLN_DAILY" at bounding box center [806, 570] width 10 height 10
checkbox input "true"
type input "REA_MIN_AUTO_WAGER_RD FLOW ACTIVE 1 100%-25 PLN_DAILY"
click at [838, 572] on div "Scenario Custom Custom arrow_drop_down search Select all customers who were hav…" at bounding box center [917, 459] width 279 height 294
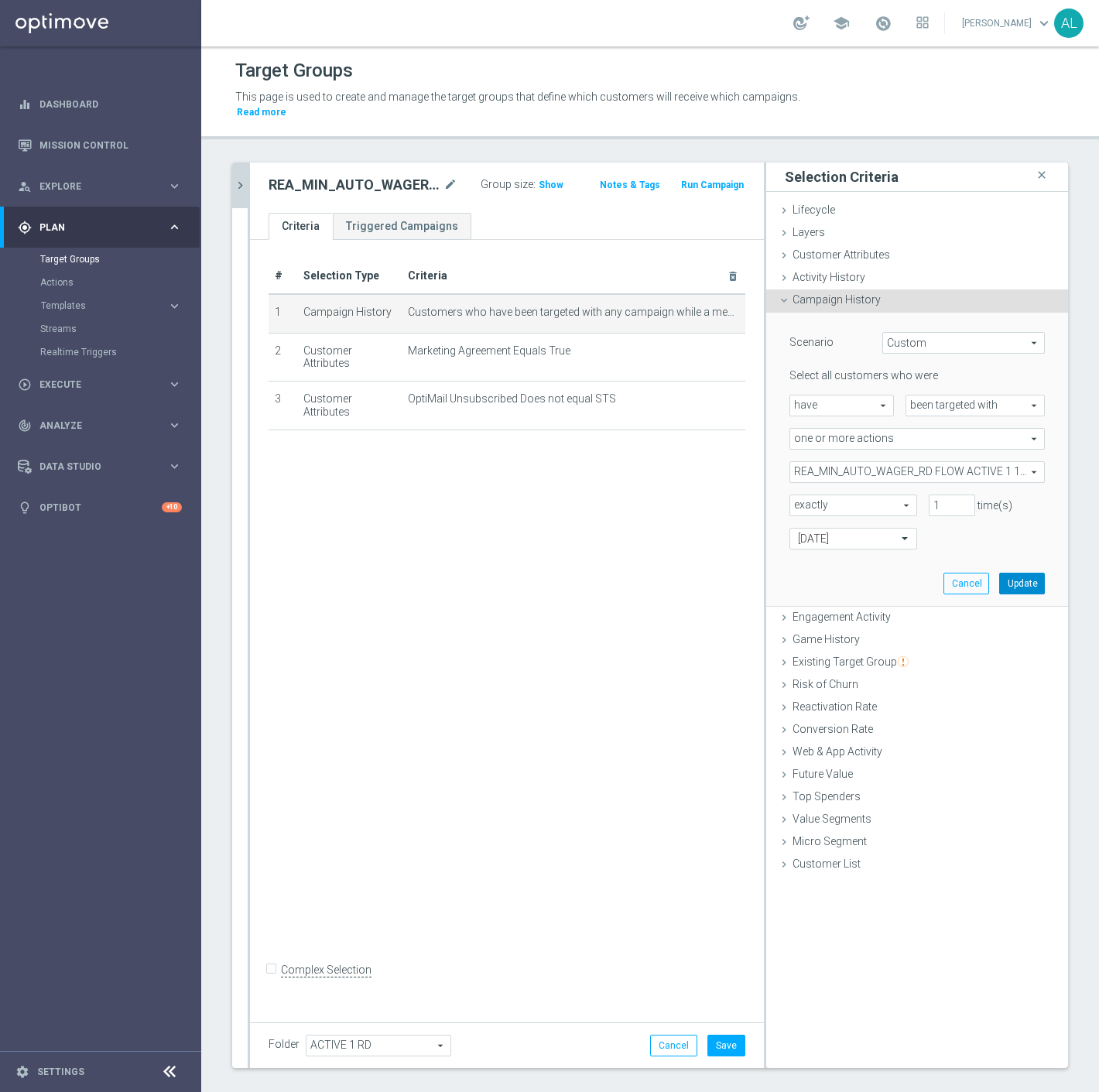
click at [1015, 572] on button "Update" at bounding box center [1022, 583] width 46 height 22
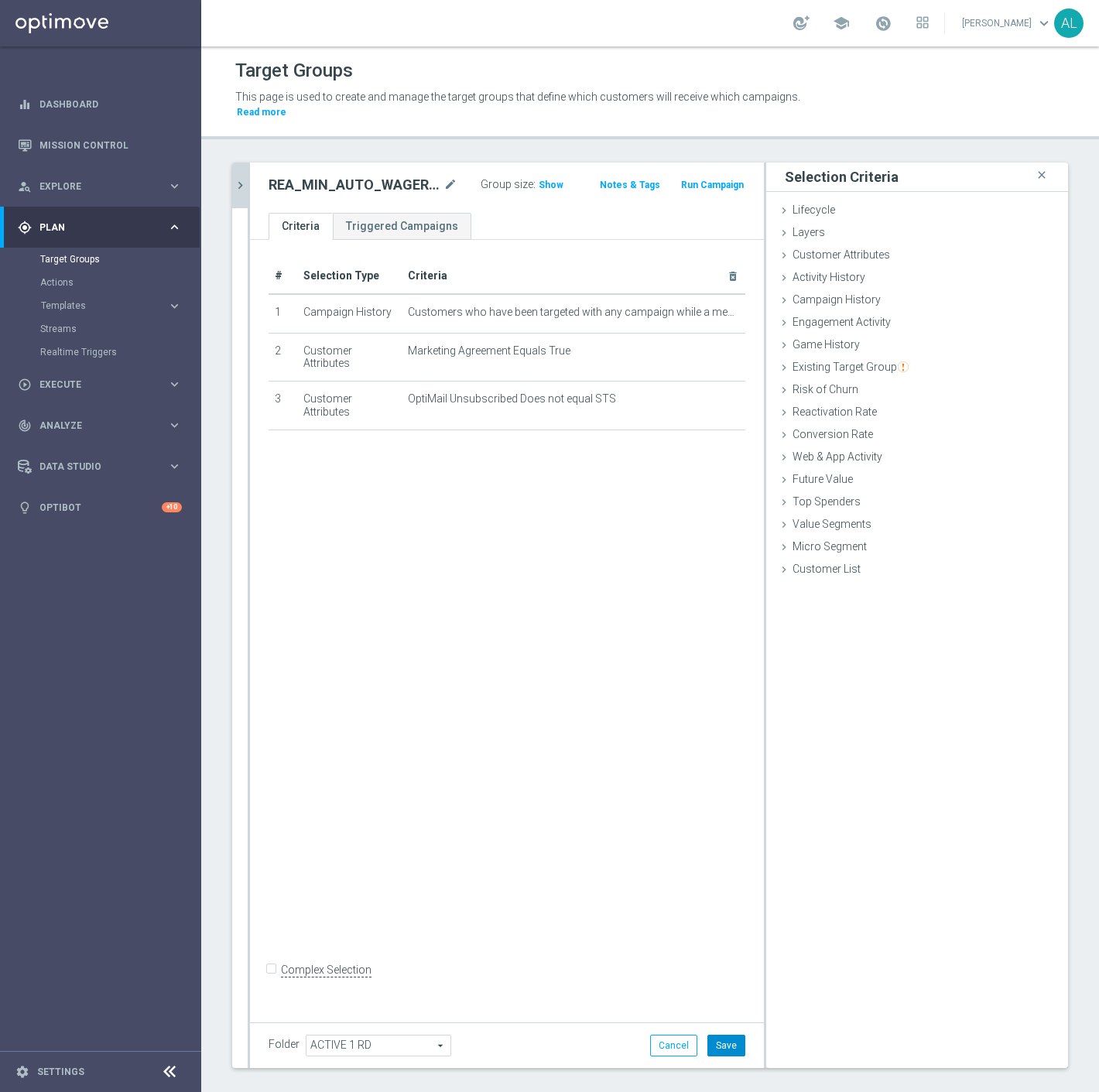
click at [718, 1035] on button "Save" at bounding box center [726, 1045] width 38 height 22
click at [240, 178] on icon "chevron_right" at bounding box center [240, 185] width 15 height 15
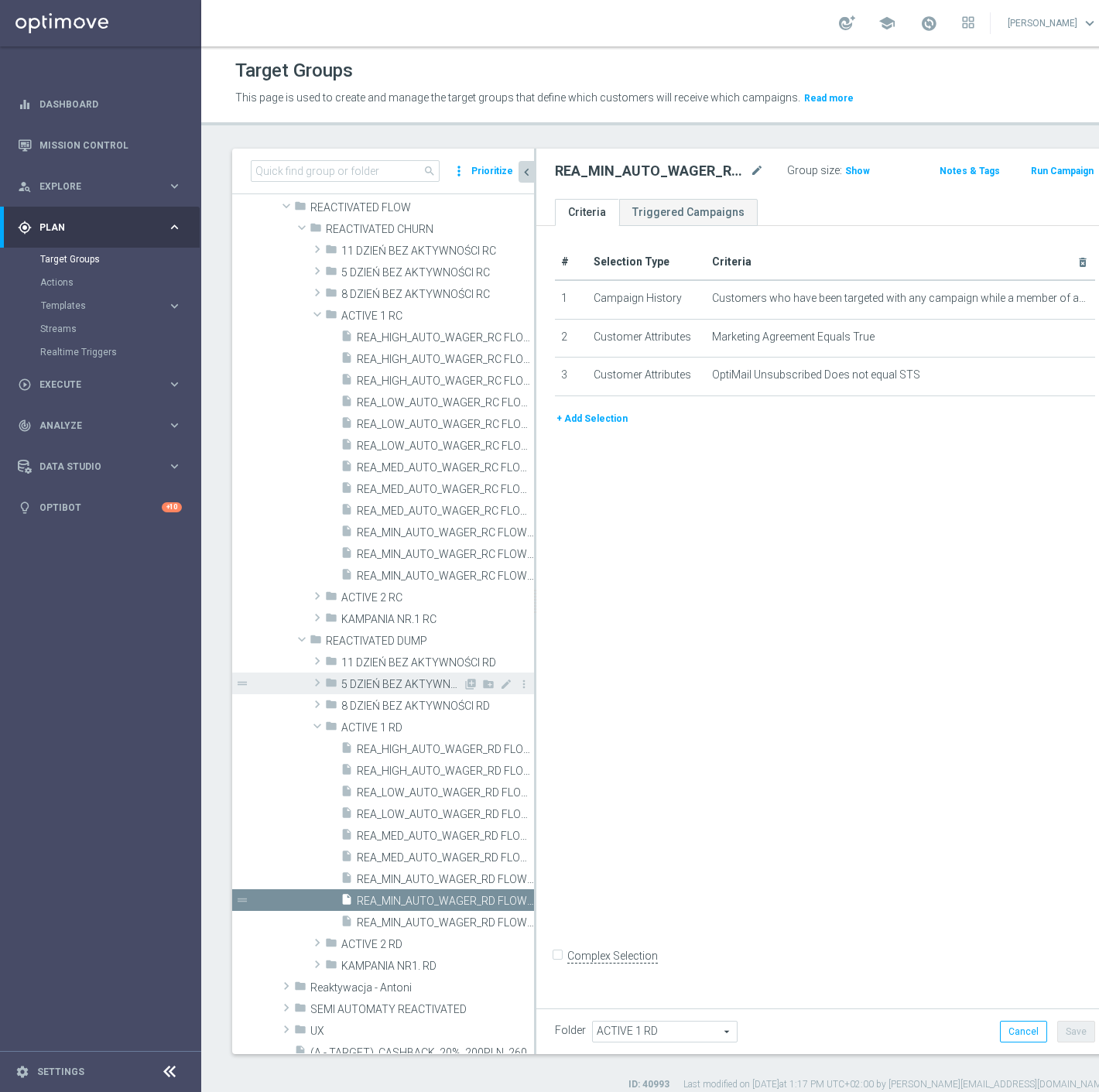
scroll to position [258, 0]
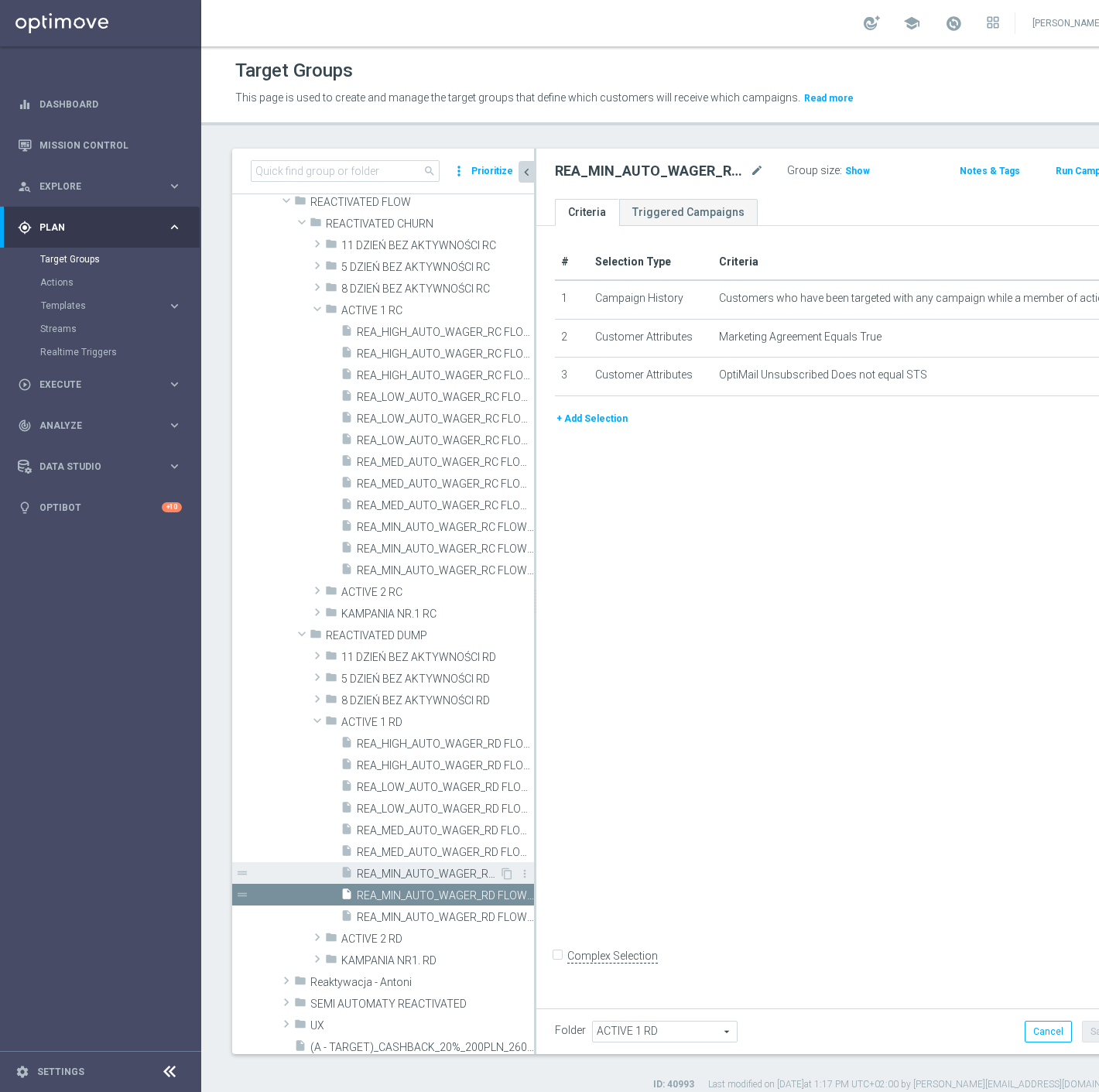
click at [447, 875] on span "REA_MIN_AUTO_WAGER_RD FLOW ACTIVE 1 100%-25 PLN - reminder_DAILY" at bounding box center [428, 875] width 142 height 13
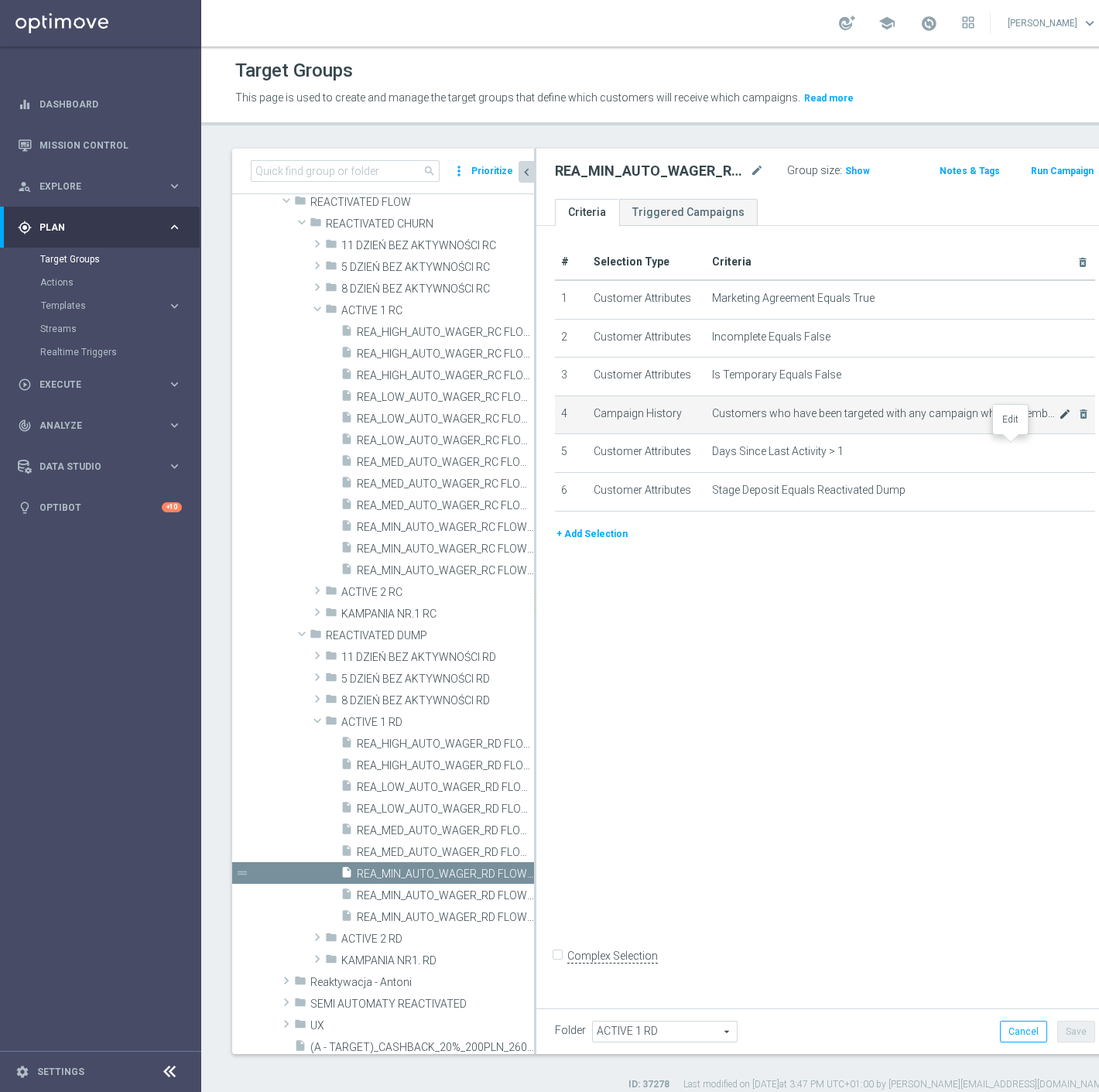
click at [1059, 420] on icon "mode_edit" at bounding box center [1065, 413] width 12 height 12
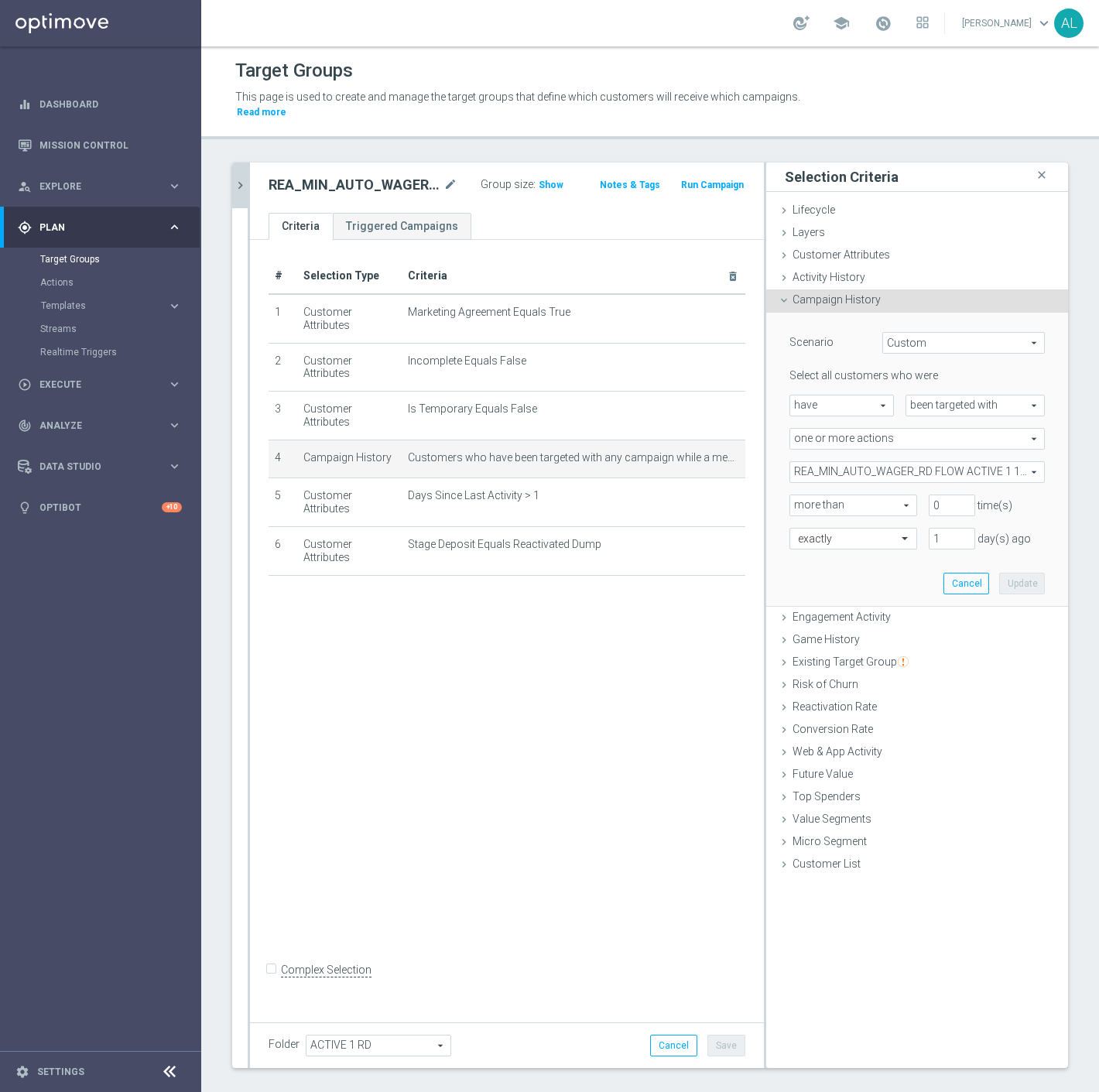
click at [848, 462] on span "REA_MIN_AUTO_WAGER_RD FLOW ACTIVE 1 100%-25 PLN_DAILY" at bounding box center [917, 472] width 254 height 20
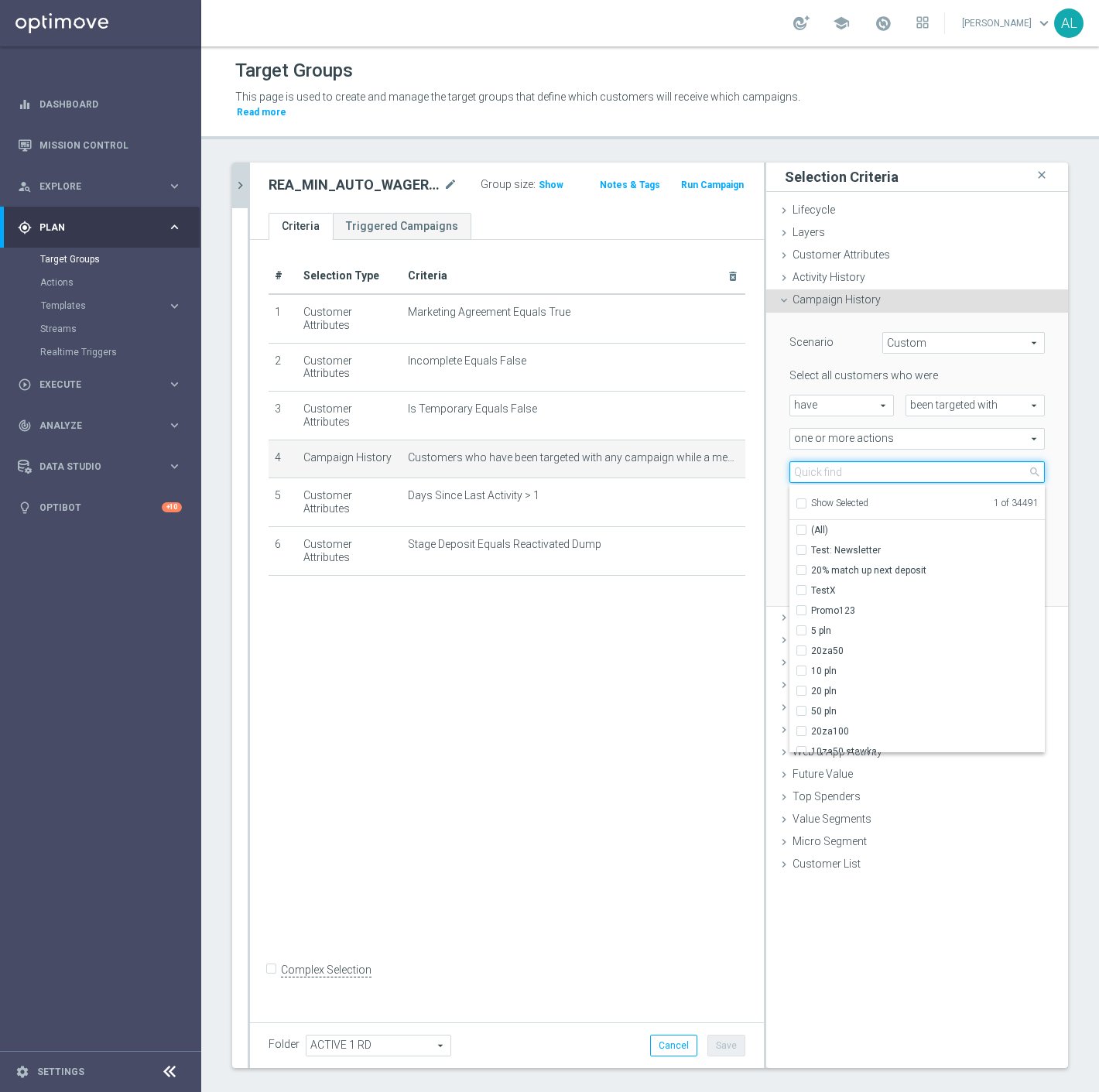
click at [848, 461] on input "search" at bounding box center [917, 472] width 255 height 22
paste input "REA_MIN_AUTO_WAGER_RD FLOW ACTIVE 1 100%-25 PLN MAIL_DAILY"
type input "REA_MIN_AUTO_WAGER_RD FLOW ACTIVE 1 100%-25 PLN MAIL_DAILY"
checkbox input "true"
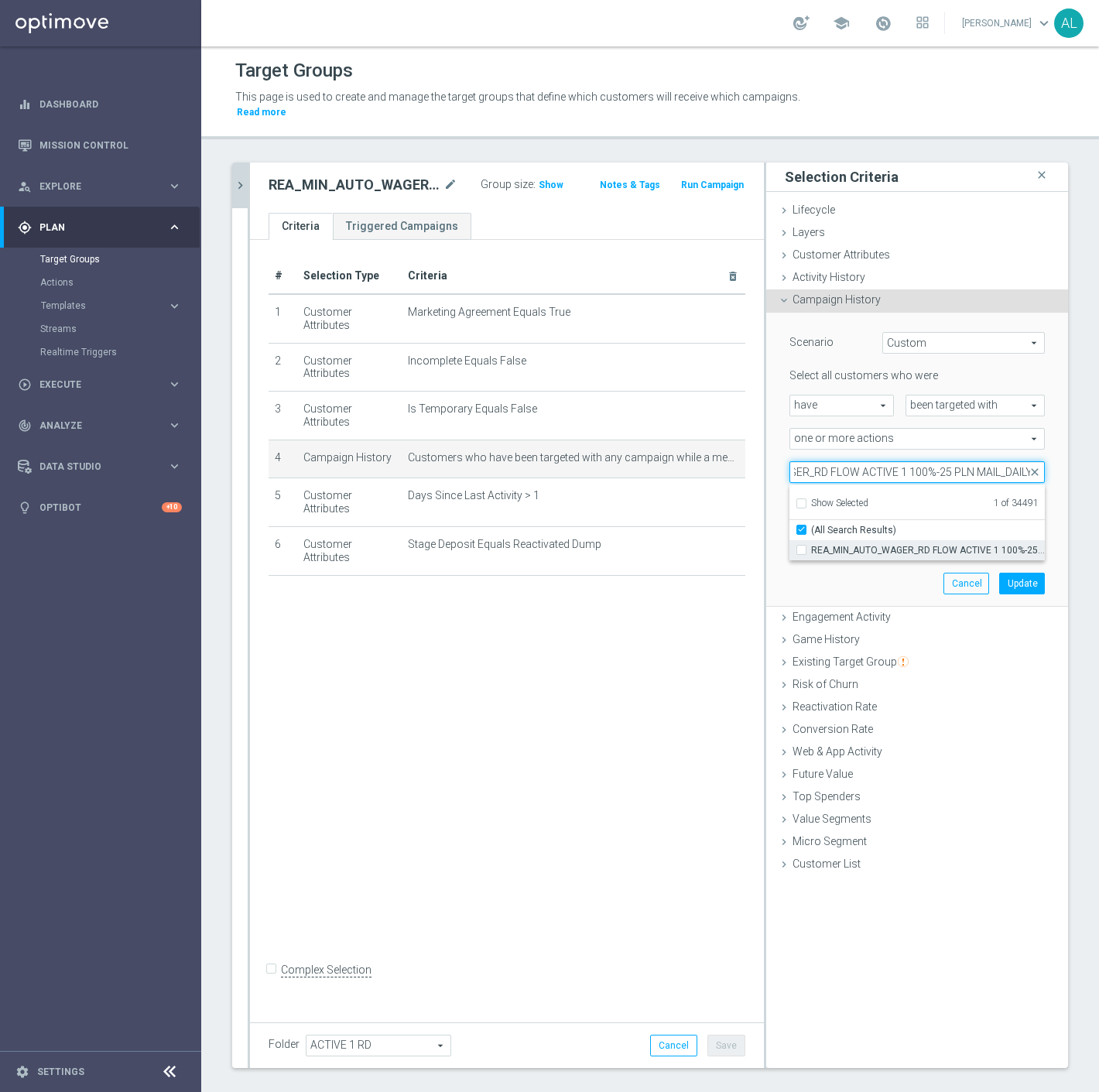
type input "REA_MIN_AUTO_WAGER_RD FLOW ACTIVE 1 100%-25 PLN MAIL_DAILY"
click at [841, 544] on span "REA_MIN_AUTO_WAGER_RD FLOW ACTIVE 1 100%-25 PLN MAIL_DAILY" at bounding box center [929, 550] width 234 height 12
click at [812, 545] on input "REA_MIN_AUTO_WAGER_RD FLOW ACTIVE 1 100%-25 PLN MAIL_DAILY" at bounding box center [806, 550] width 10 height 10
checkbox input "true"
type input "Selected 2 of 34491"
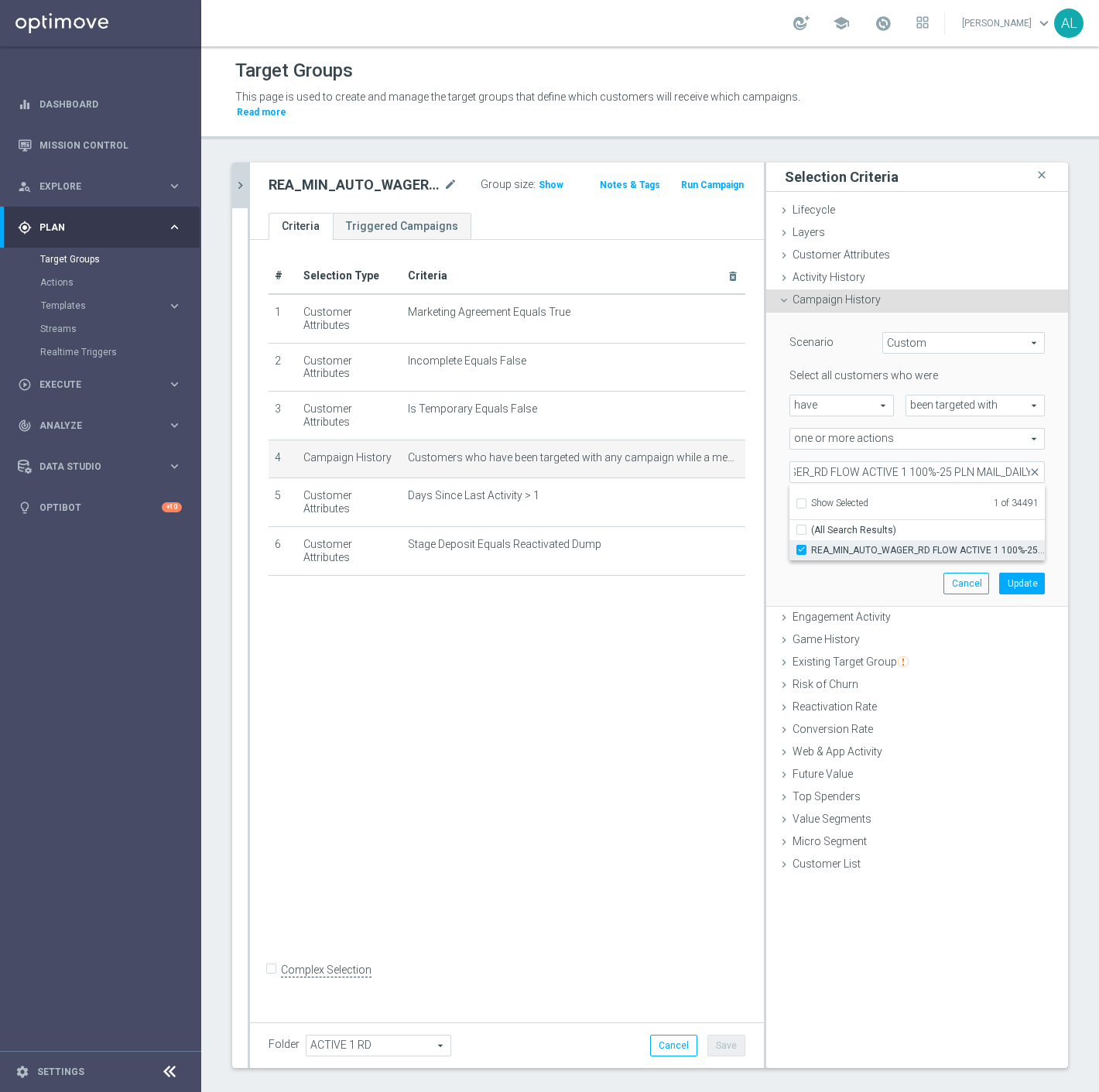
checkbox input "false"
click at [861, 576] on div "Scenario Custom Custom arrow_drop_down search Select all customers who were hav…" at bounding box center [917, 459] width 279 height 294
click at [1015, 572] on button "Update" at bounding box center [1022, 583] width 46 height 22
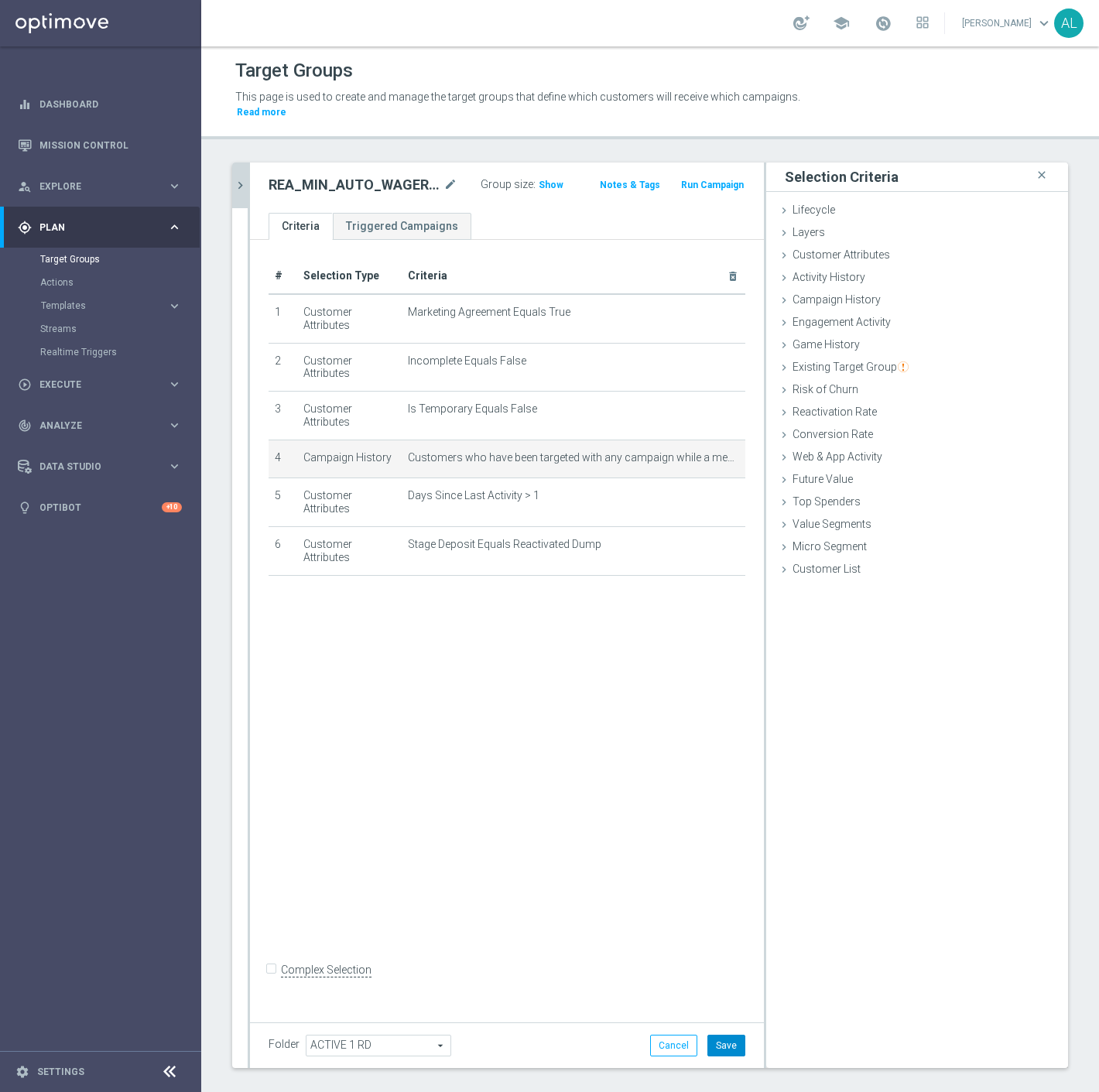
click at [707, 1035] on button "Save" at bounding box center [726, 1045] width 38 height 22
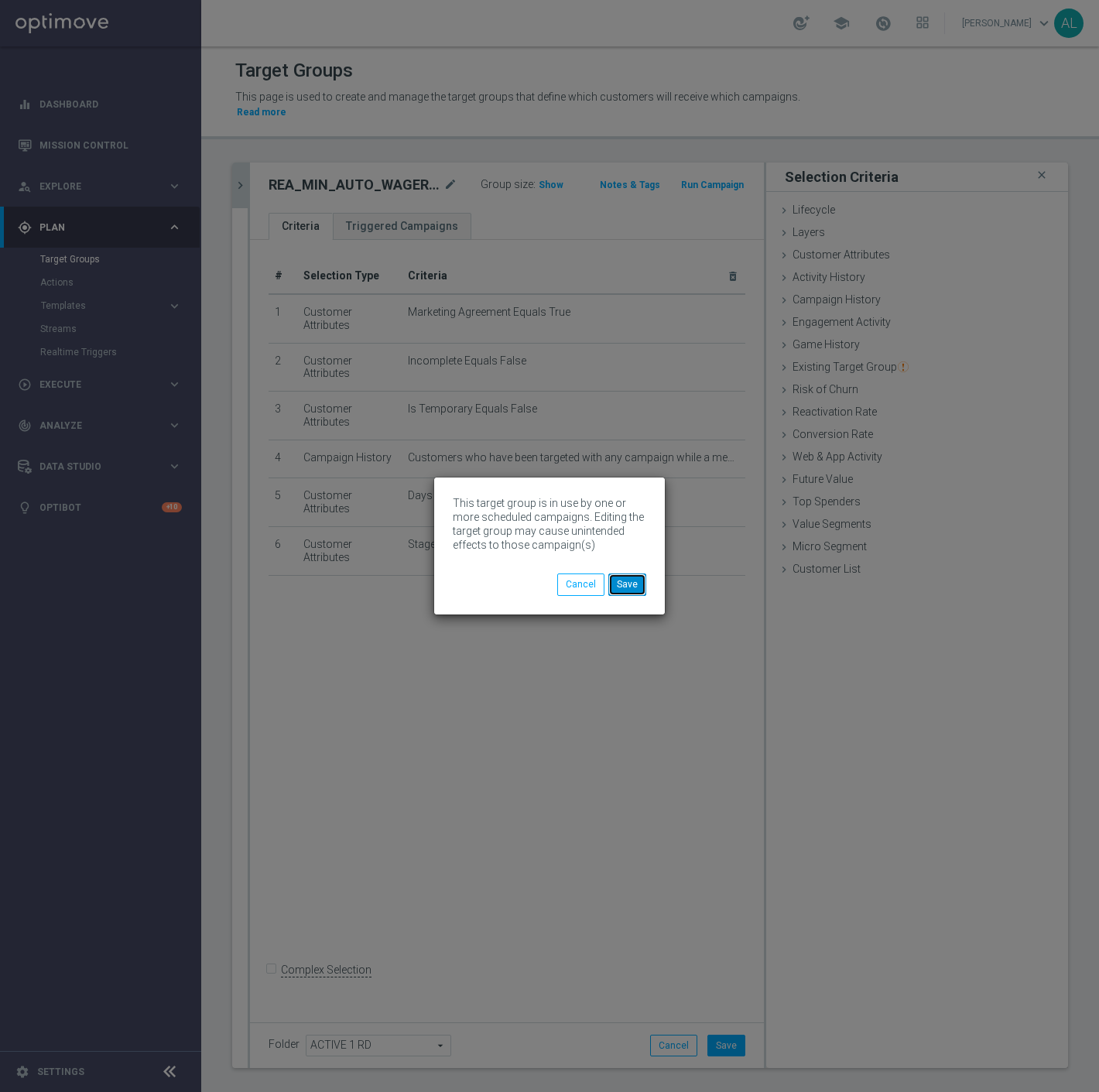
click at [631, 586] on button "Save" at bounding box center [627, 584] width 38 height 22
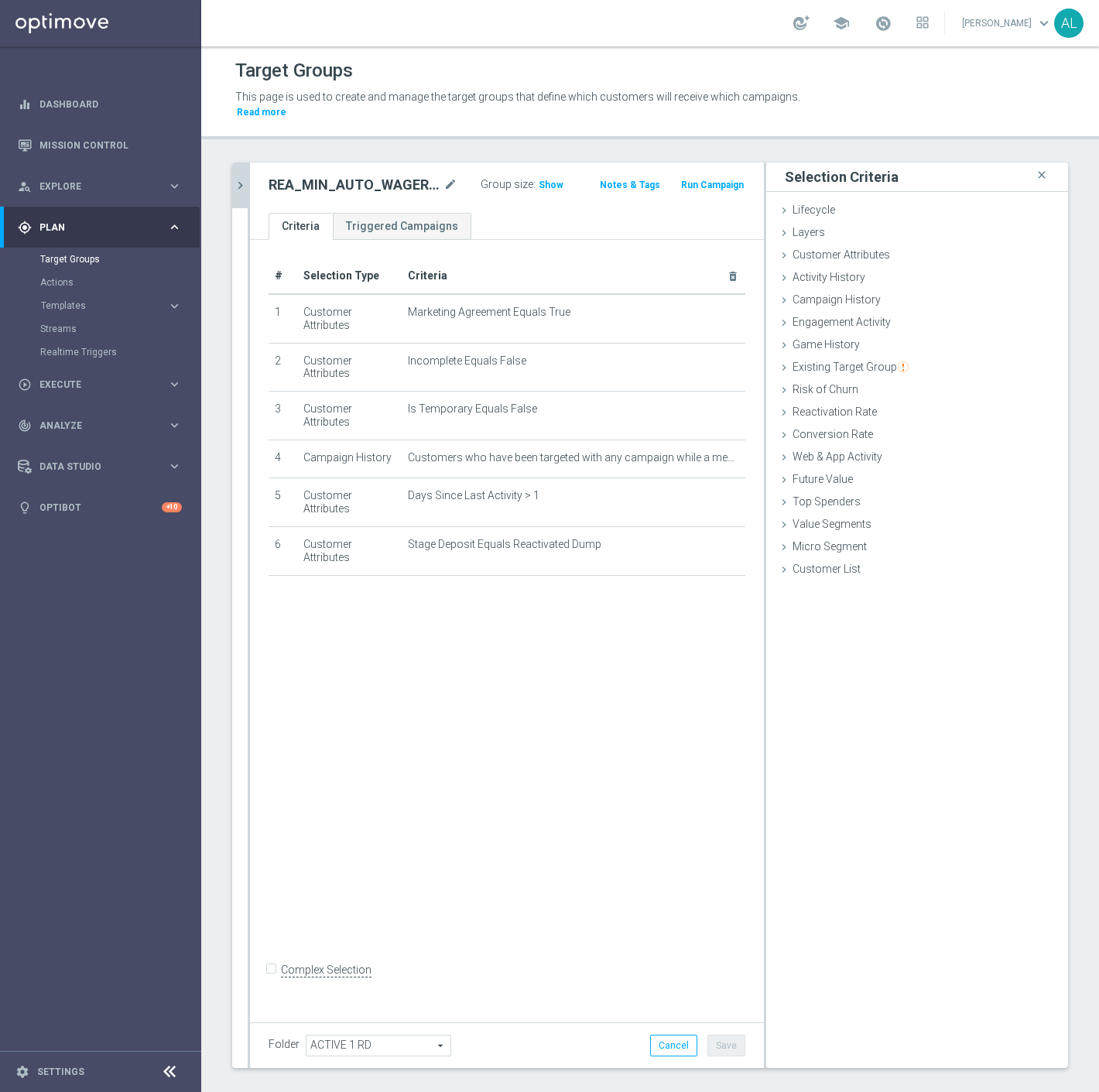
click at [237, 178] on icon "chevron_right" at bounding box center [240, 185] width 15 height 15
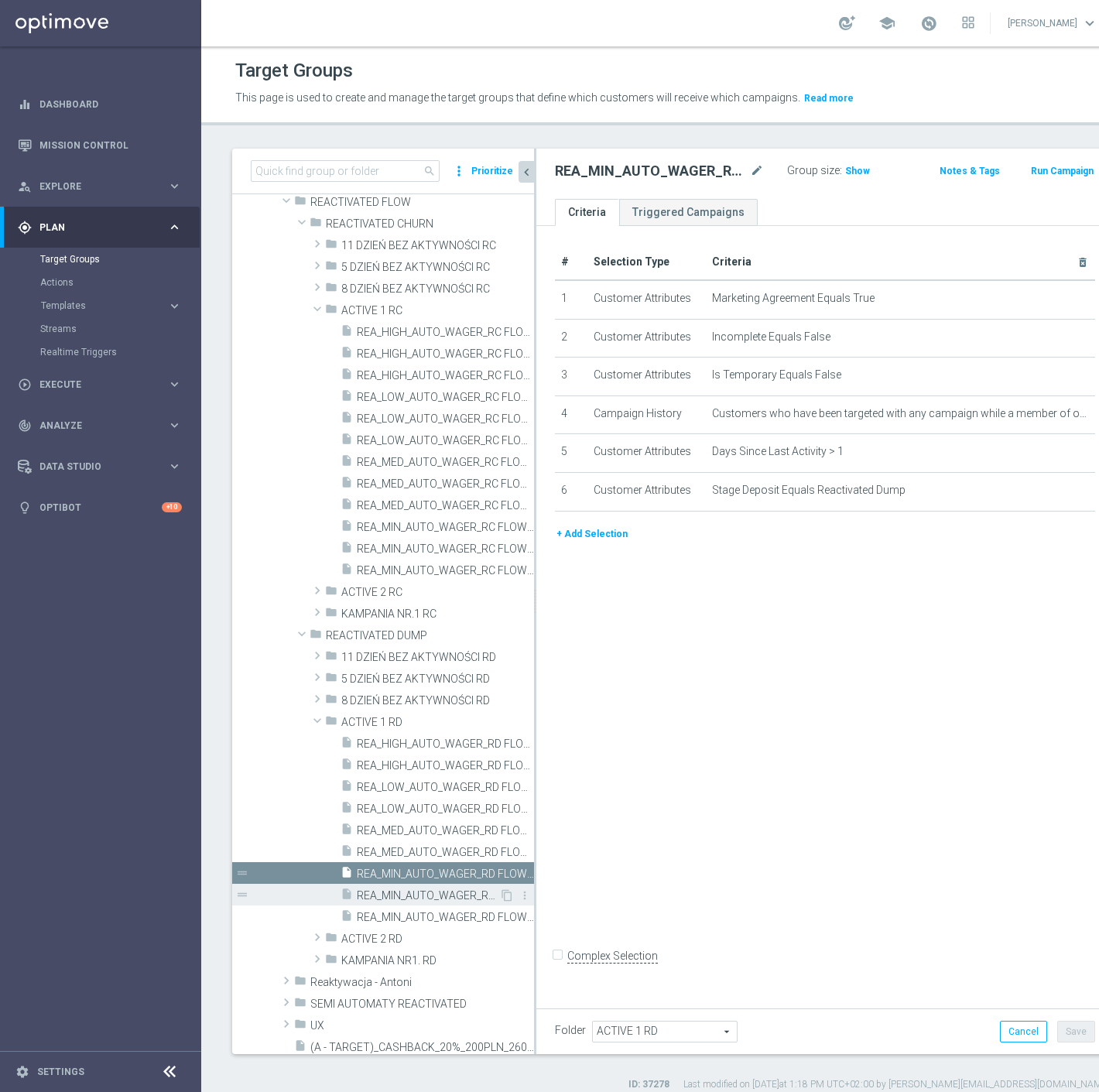
click at [444, 893] on span "REA_MIN_AUTO_WAGER_RD FLOW ACTIVE 1 100%-25 PLN MAIL_DAILY" at bounding box center [428, 896] width 142 height 13
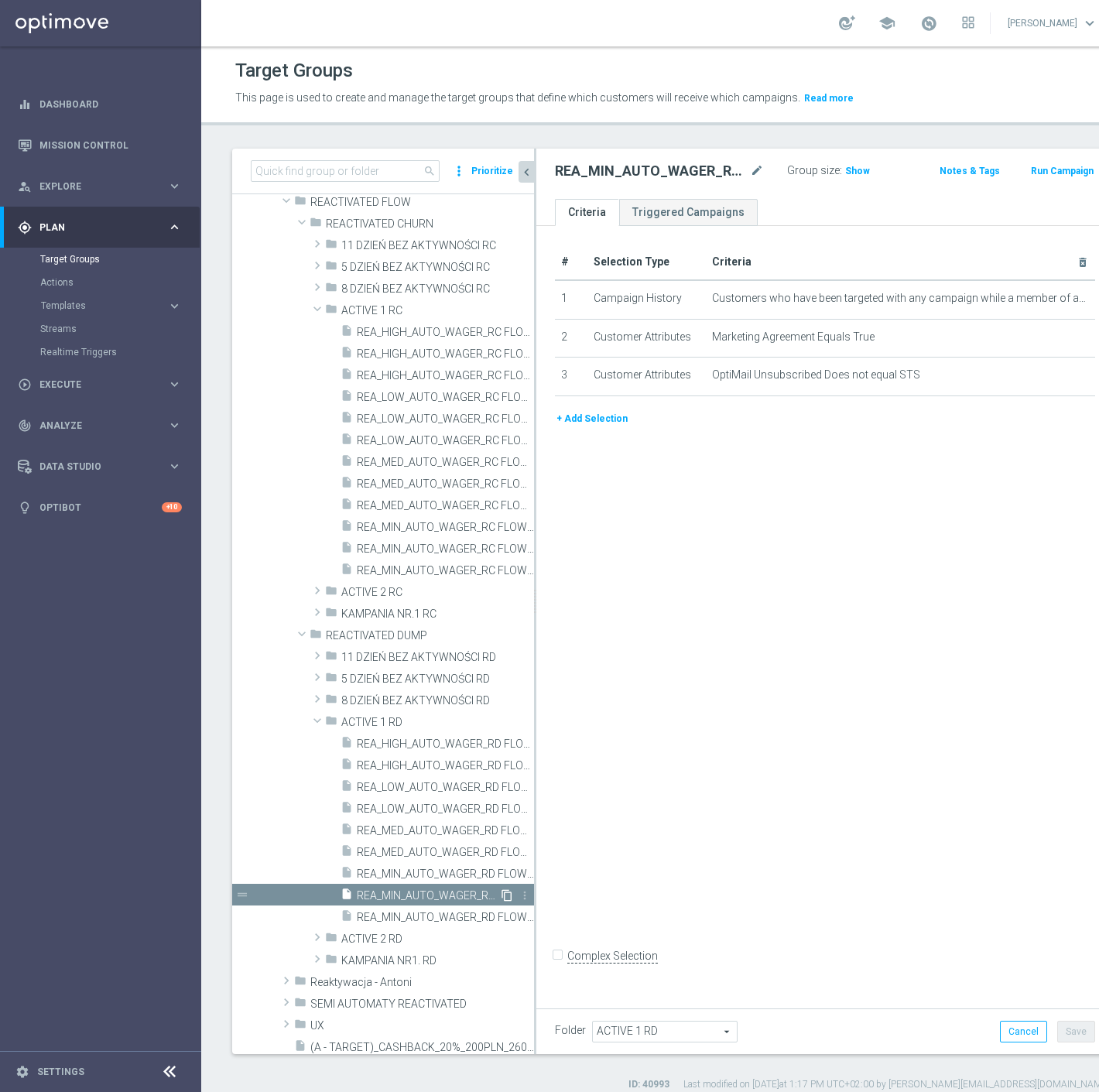
click at [501, 893] on icon "content_copy" at bounding box center [507, 895] width 12 height 12
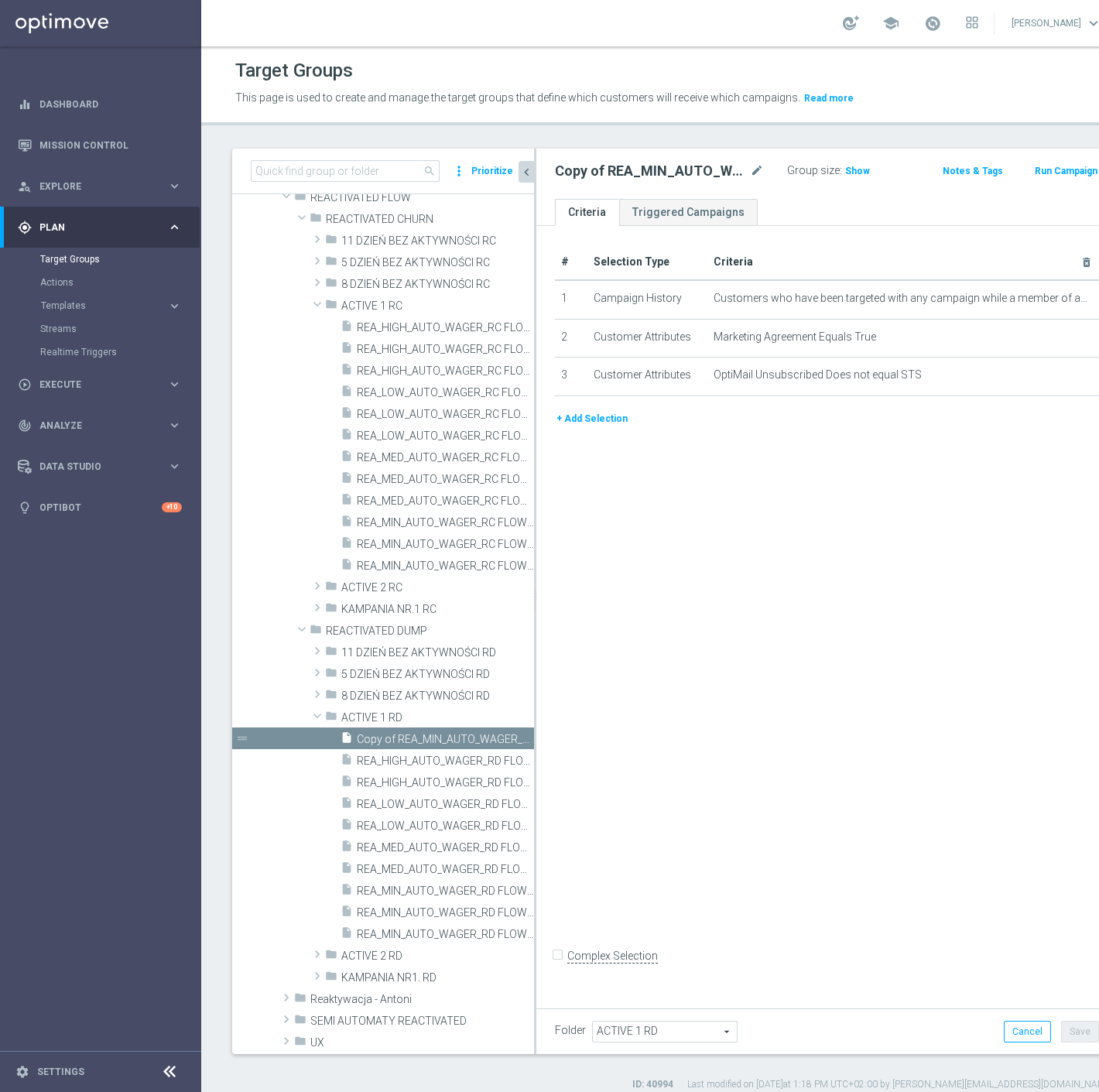
scroll to position [455, 0]
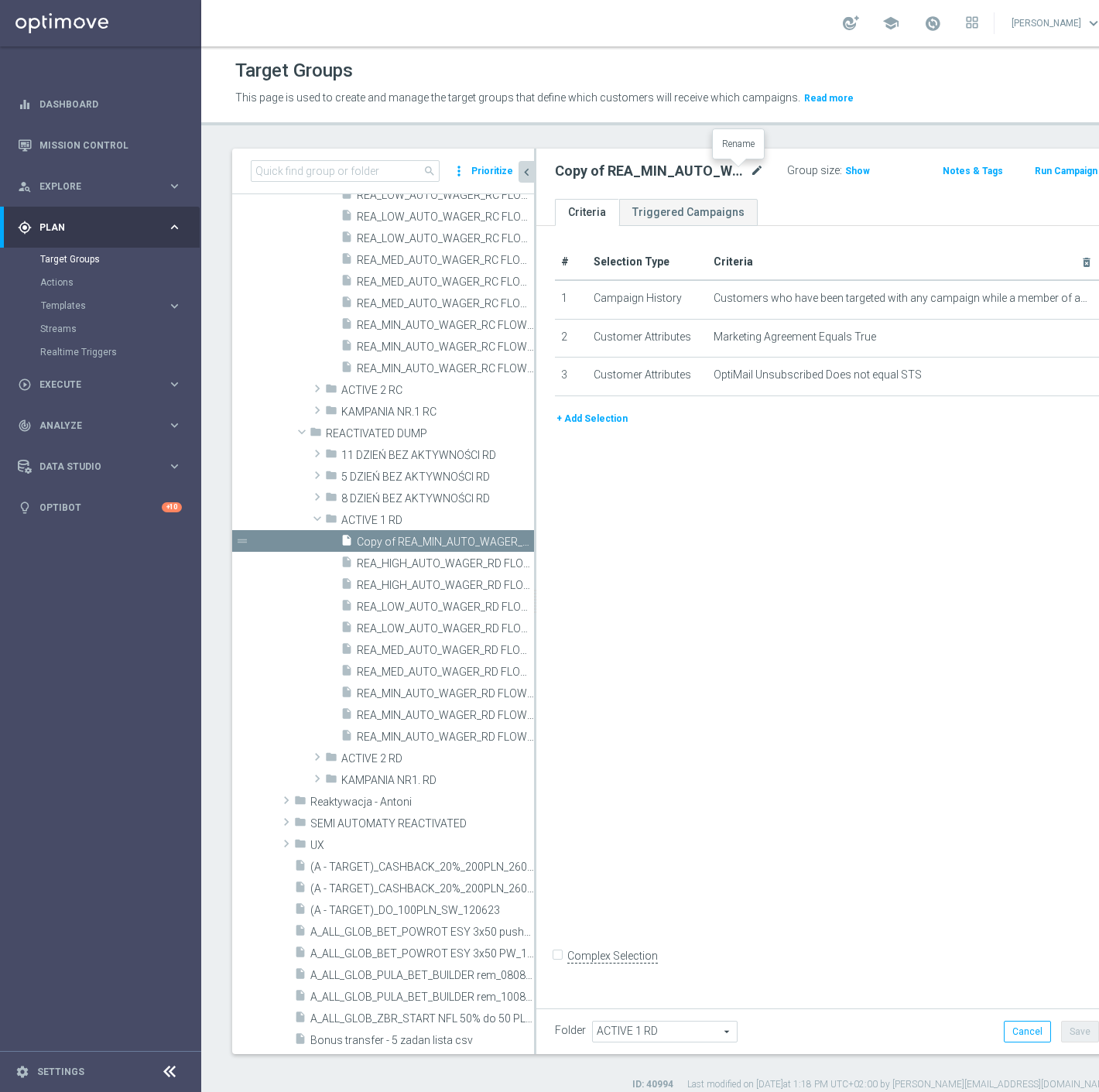
click at [751, 171] on icon "mode_edit" at bounding box center [757, 171] width 14 height 19
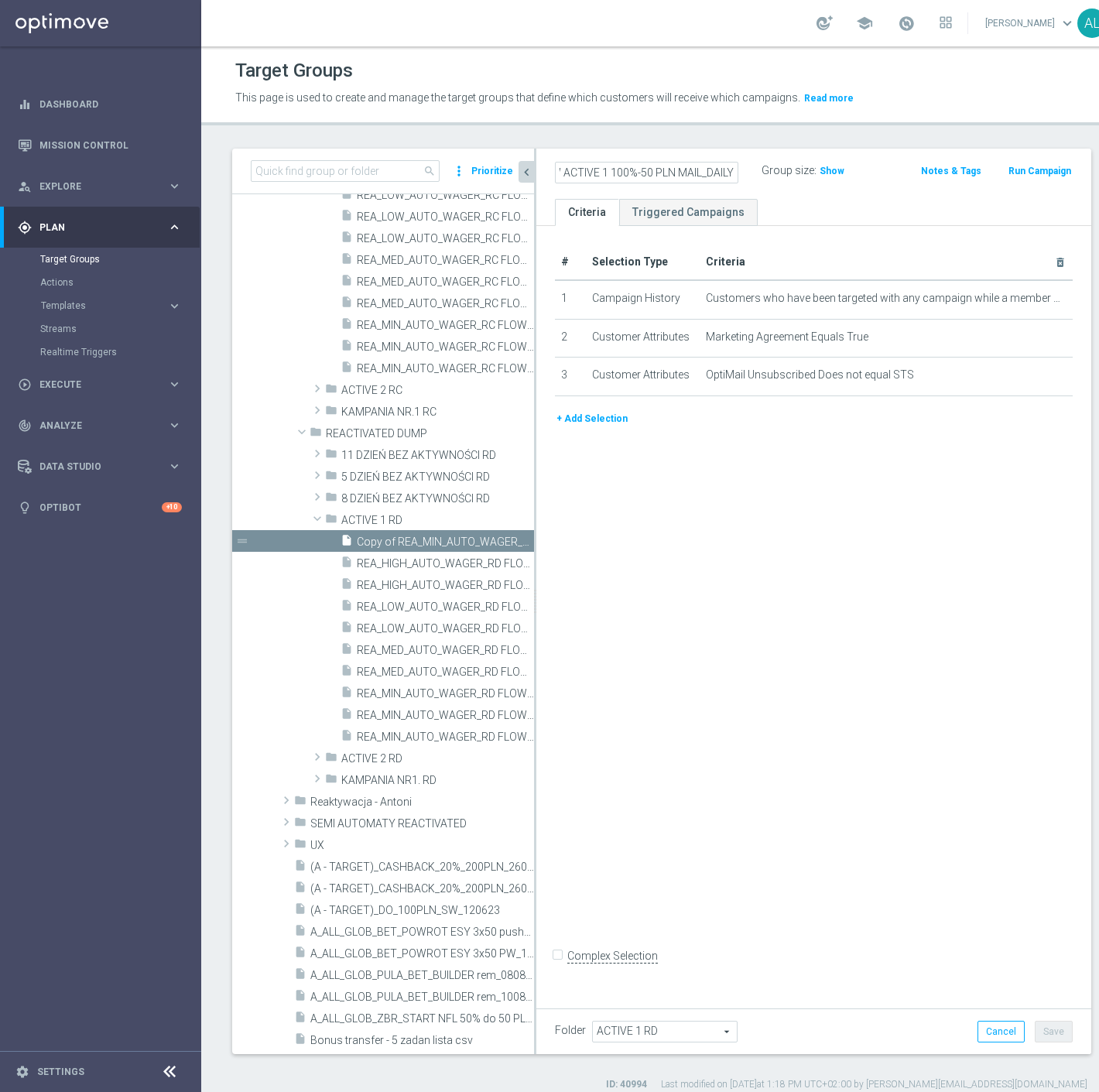
scroll to position [0, 192]
type input "REA_LOW_AUTO_WAGER_RD FLOW ACTIVE 1 100%-50 PLN MAIL_DAILY"
click at [772, 591] on div "# Selection Type Criteria delete_forever 1 Campaign History Customers who have …" at bounding box center [814, 613] width 555 height 774
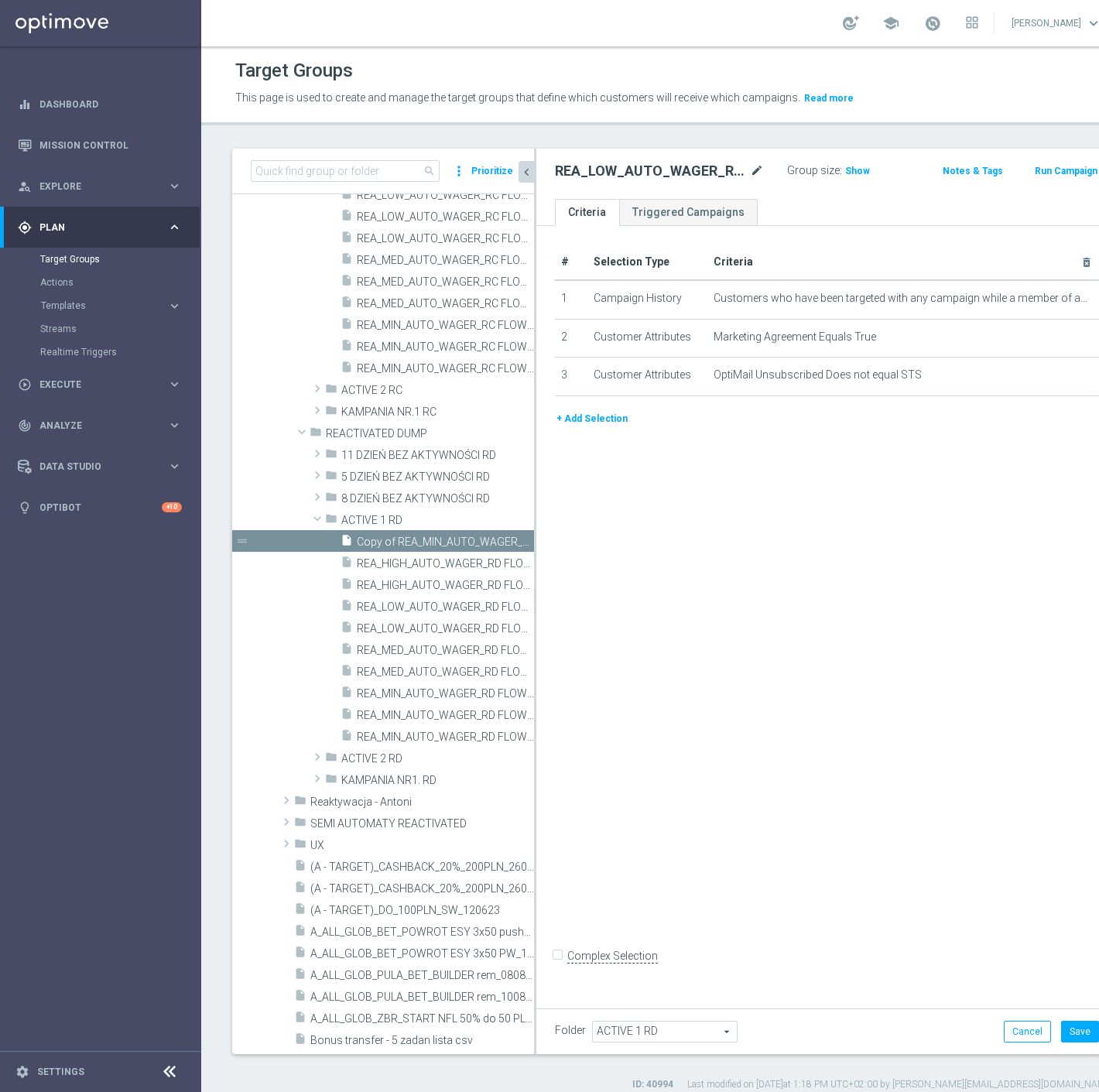
click at [751, 173] on icon "mode_edit" at bounding box center [757, 171] width 14 height 19
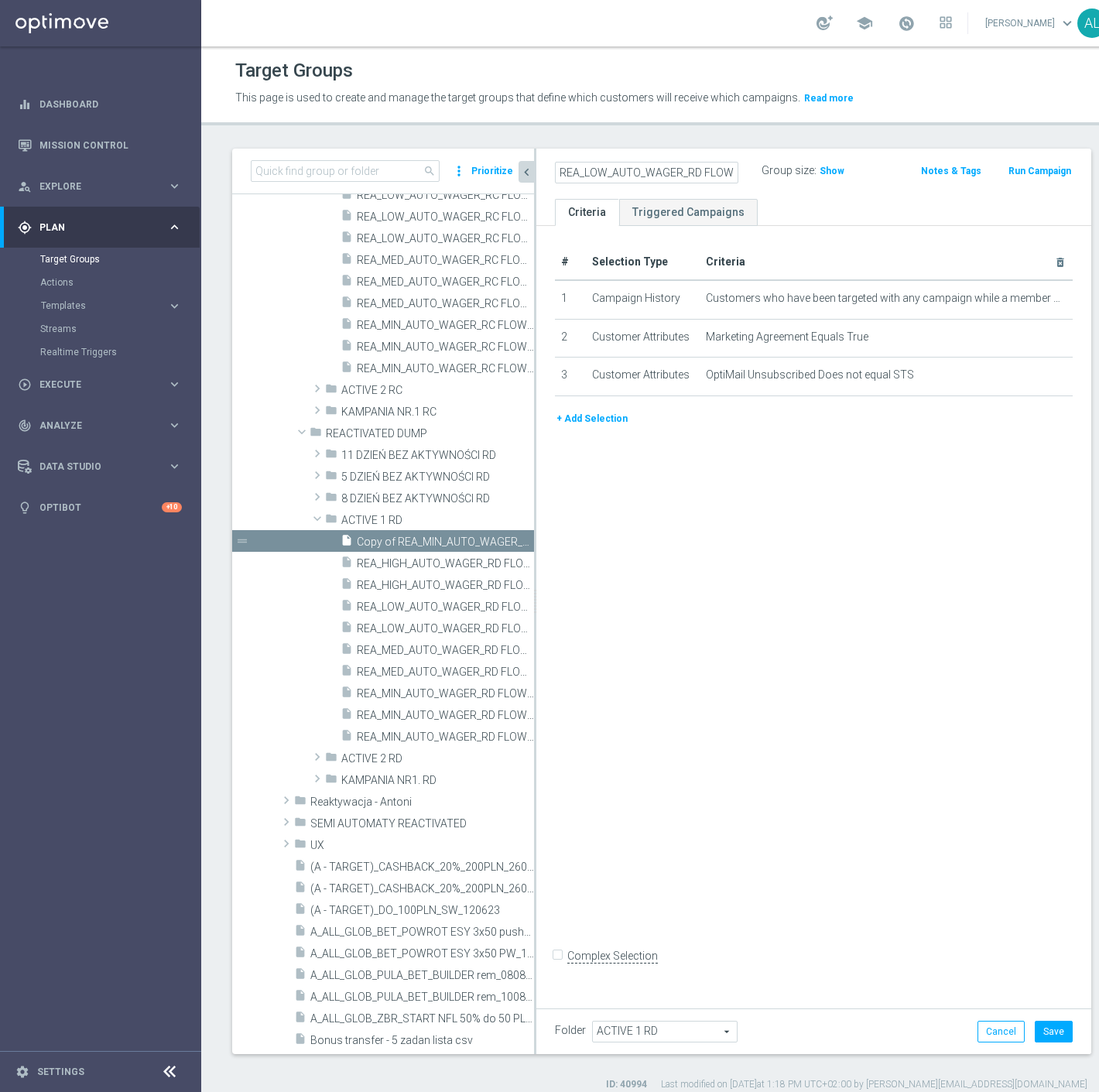
click at [1016, 618] on div "# Selection Type Criteria delete_forever 1 Campaign History Customers who have …" at bounding box center [814, 613] width 555 height 774
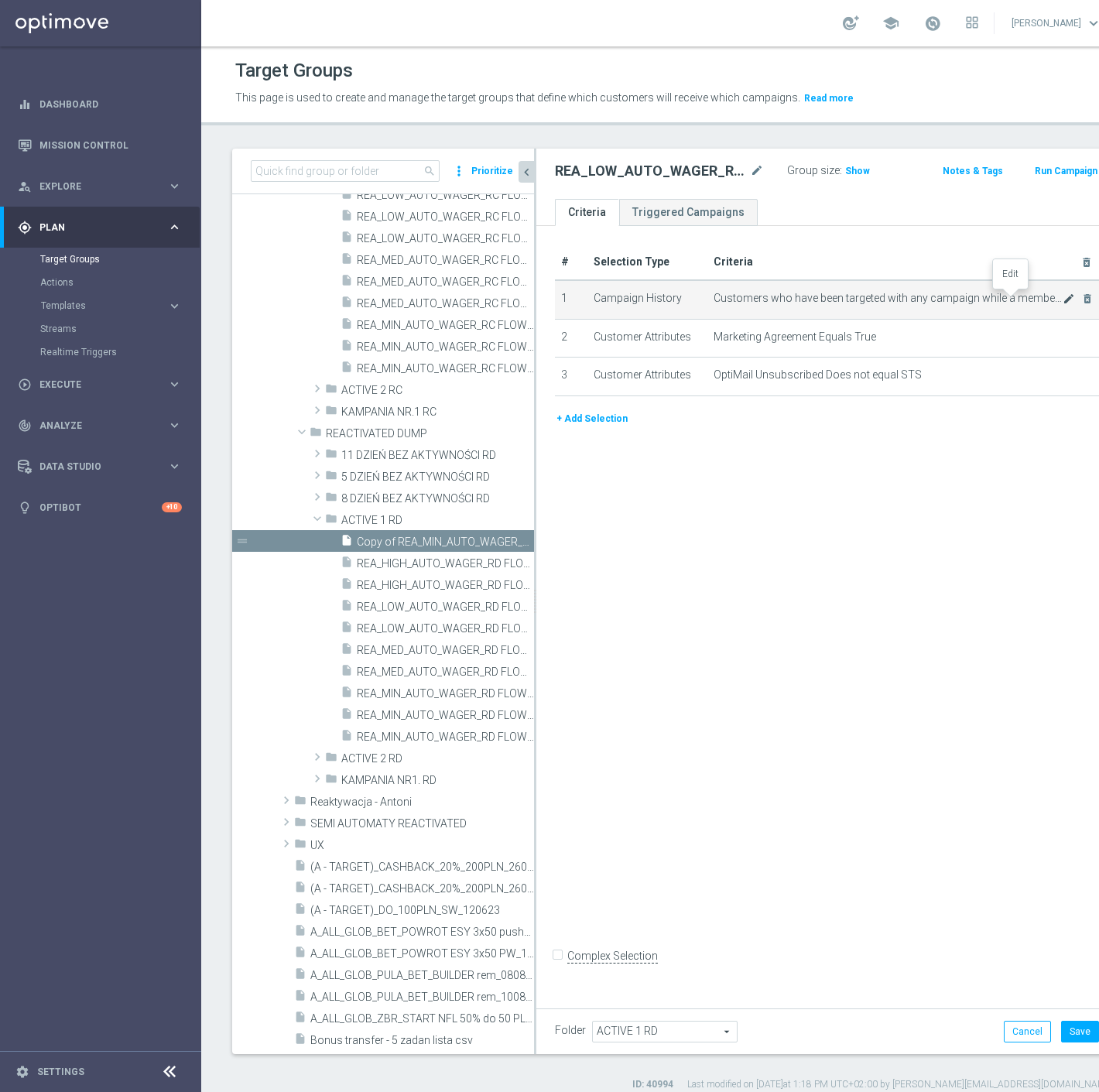
click at [1063, 297] on icon "mode_edit" at bounding box center [1069, 298] width 12 height 12
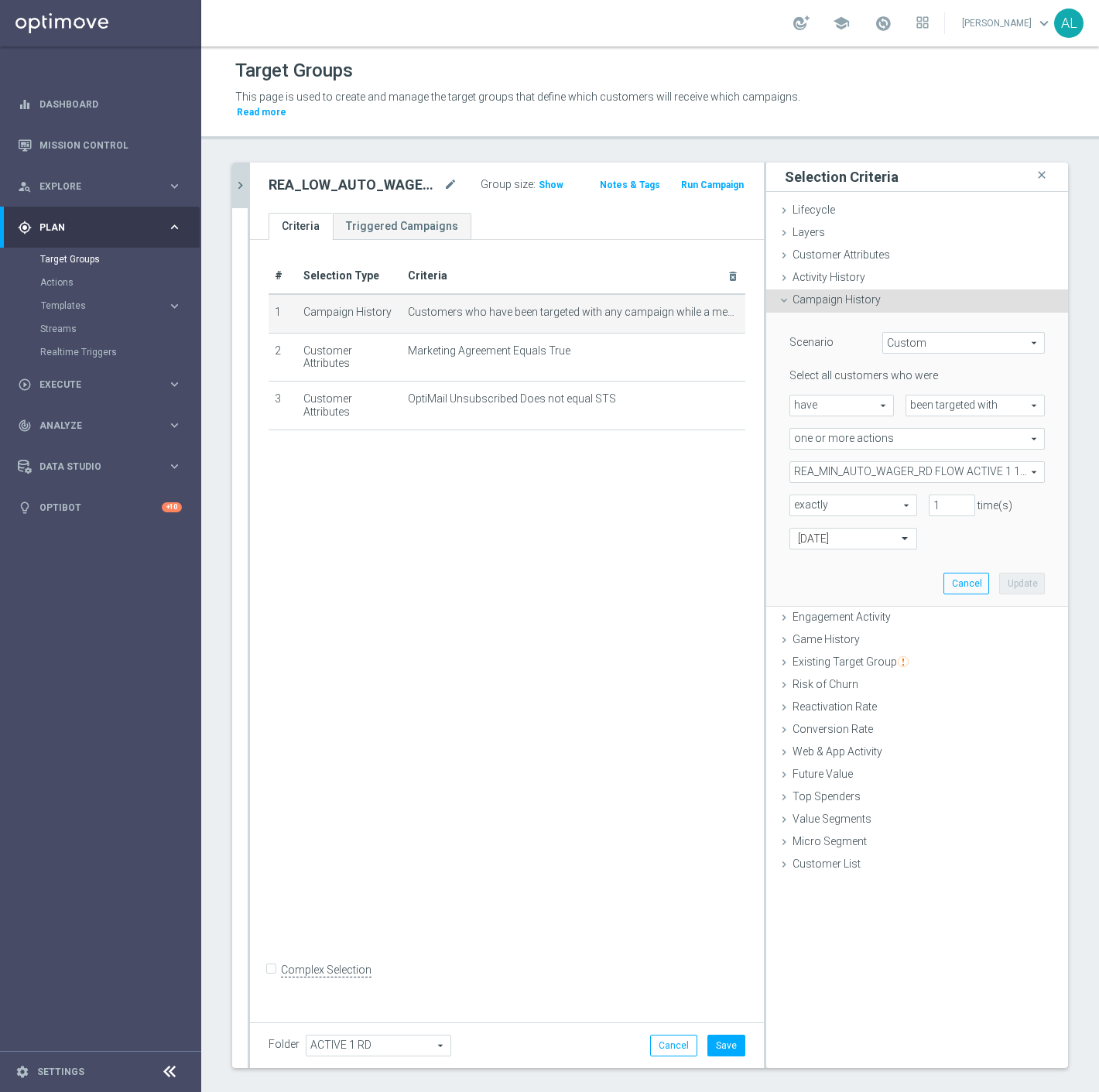
click at [858, 462] on span "REA_MIN_AUTO_WAGER_RD FLOW ACTIVE 1 100%-25 PLN_DAILY" at bounding box center [917, 472] width 254 height 20
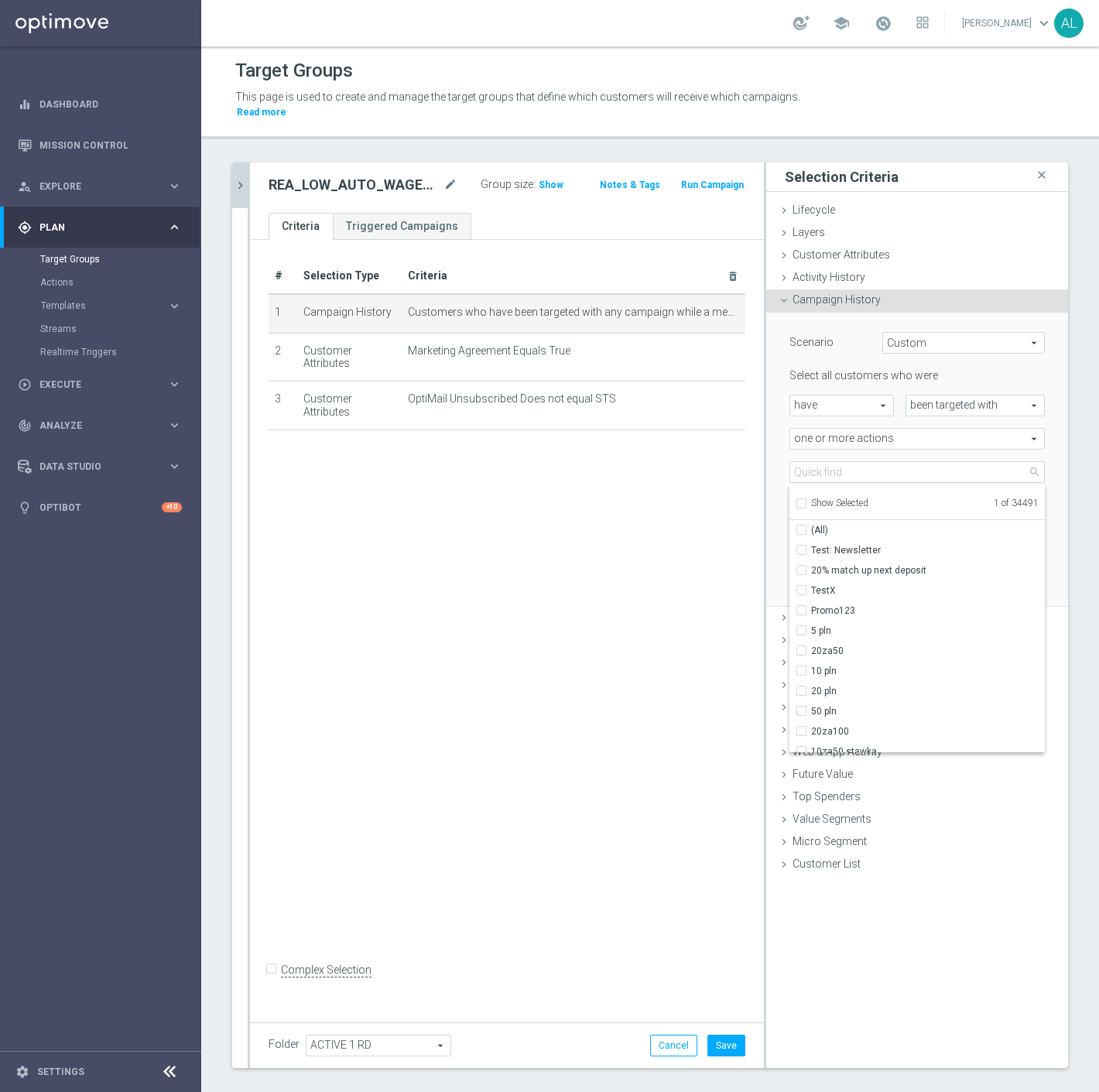
click at [815, 498] on span "Show Selected" at bounding box center [840, 504] width 57 height 11
click at [806, 501] on input "Show Selected" at bounding box center [800, 506] width 10 height 10
checkbox input "true"
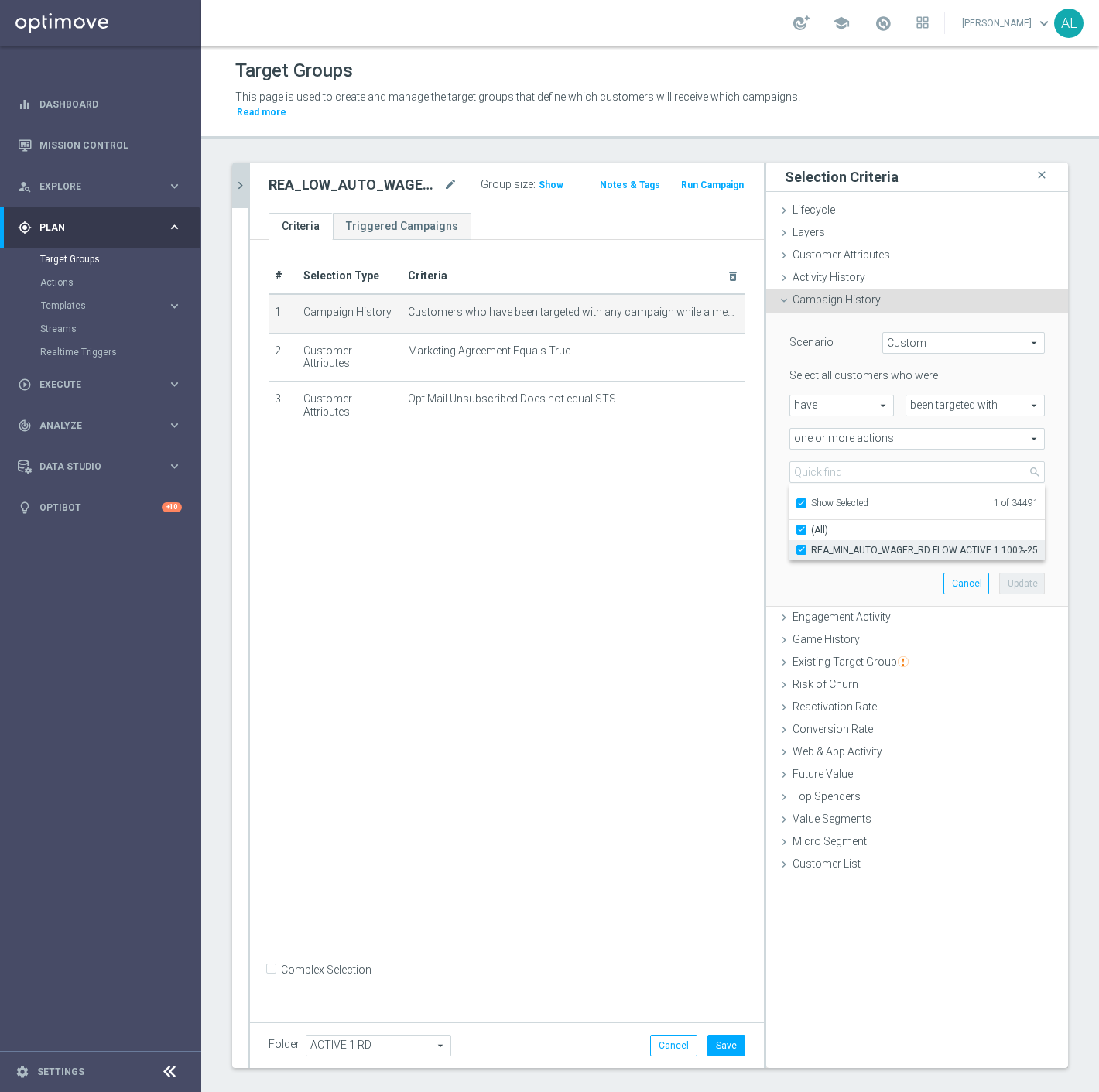
click at [832, 544] on span "REA_MIN_AUTO_WAGER_RD FLOW ACTIVE 1 100%-25 PLN_DAILY" at bounding box center [929, 550] width 234 height 12
click at [812, 545] on input "REA_MIN_AUTO_WAGER_RD FLOW ACTIVE 1 100%-25 PLN_DAILY" at bounding box center [806, 550] width 10 height 10
checkbox input "false"
type input "Select Action"
checkbox input "false"
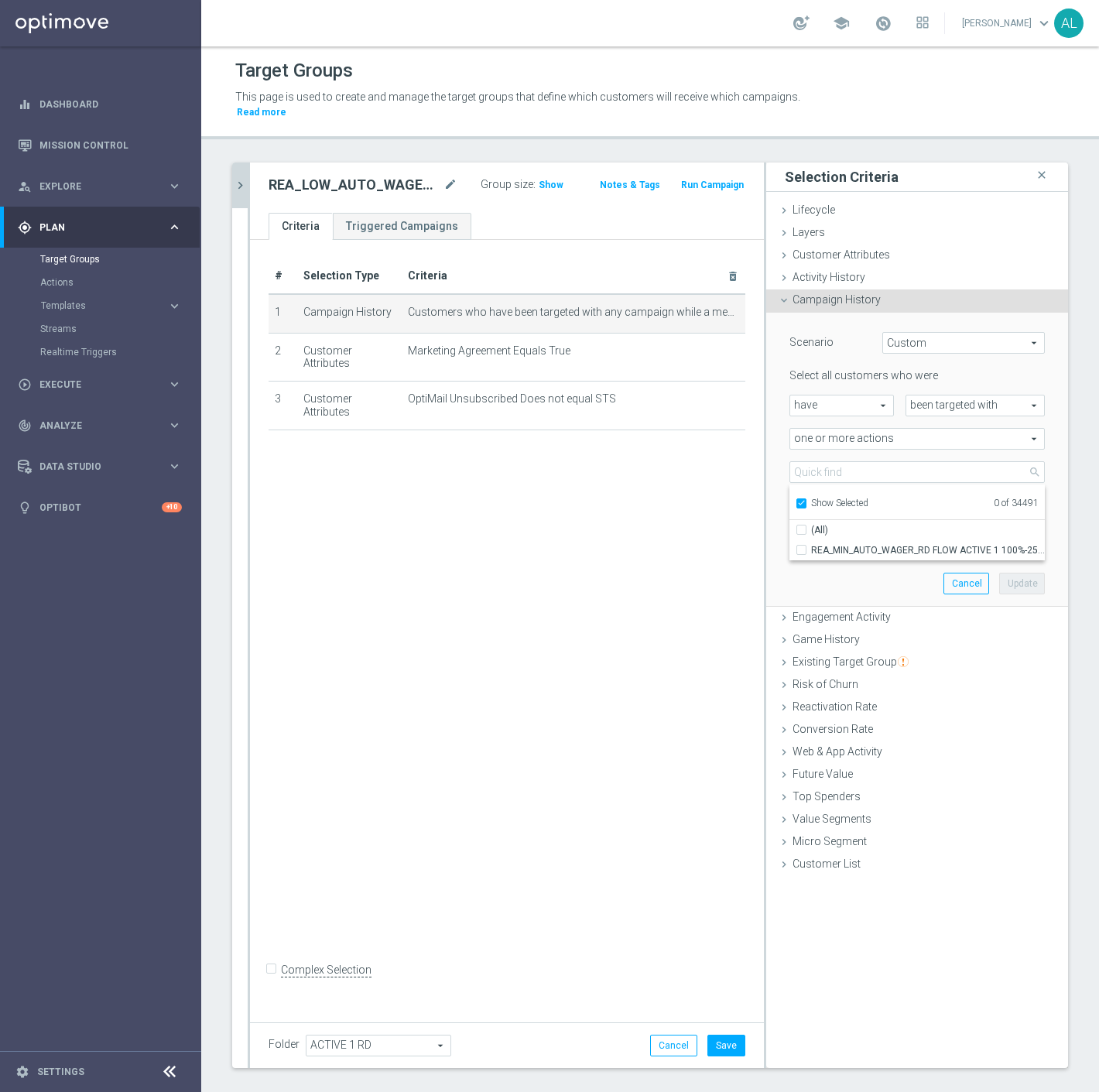
click at [812, 498] on span "Show Selected" at bounding box center [840, 504] width 57 height 11
click at [806, 501] on input "Show Selected" at bounding box center [800, 506] width 10 height 10
checkbox input "false"
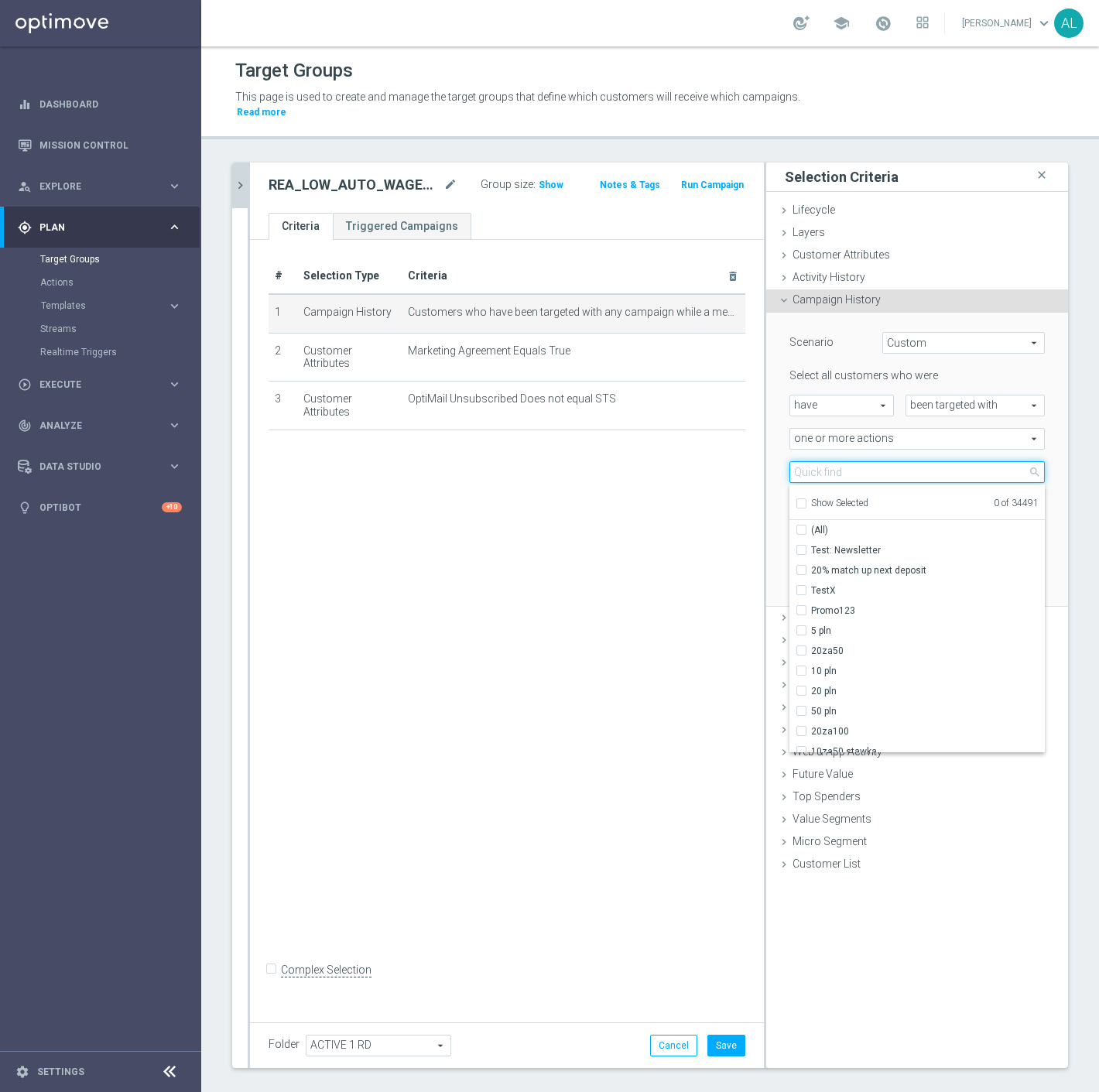
click at [831, 461] on input "search" at bounding box center [917, 472] width 255 height 22
paste input "REA_LOW_AUTO_WAGER_RD FLOW ACTIVE 1 100%-50 PLN MAIL_DAILY"
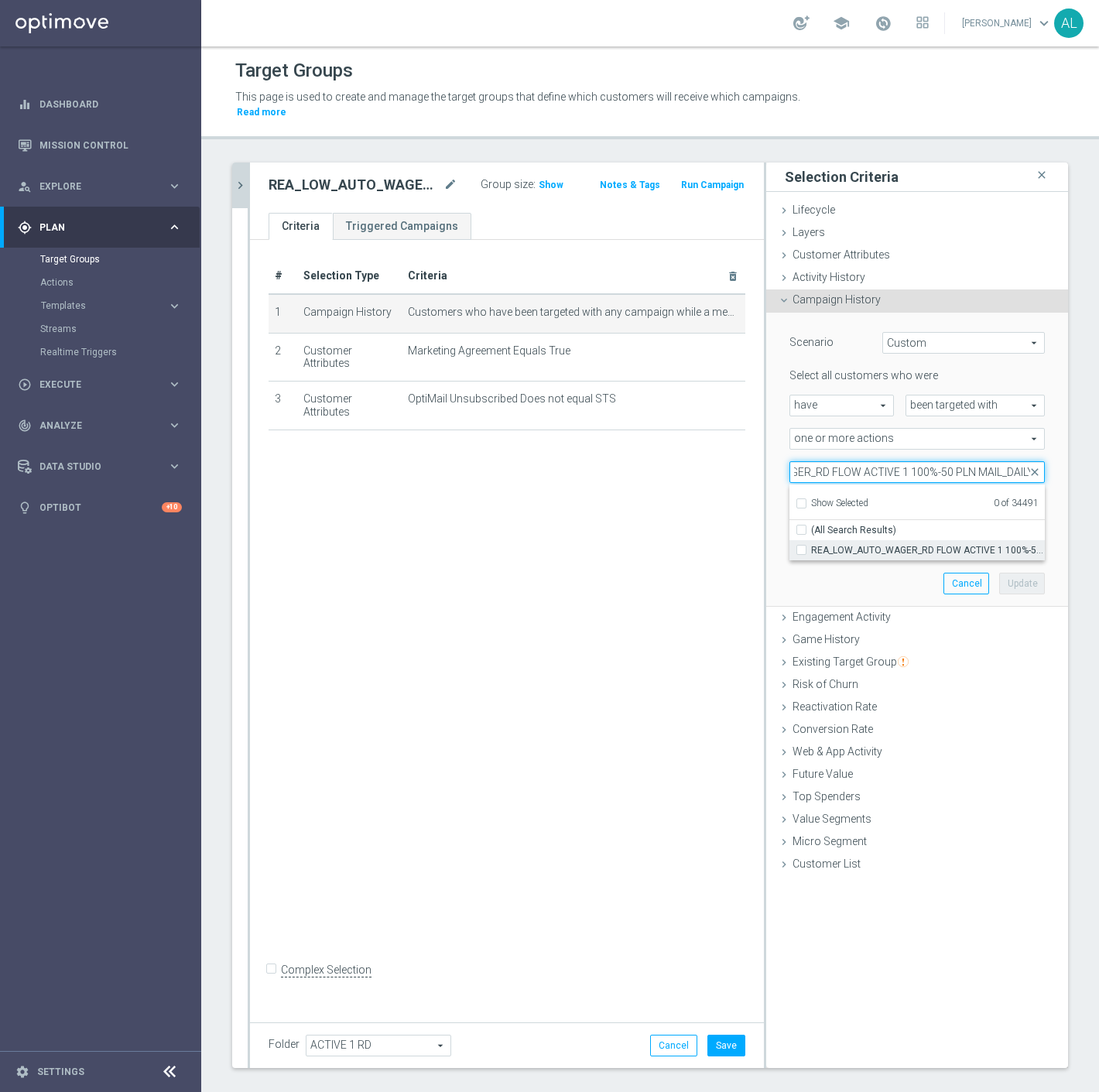
type input "REA_LOW_AUTO_WAGER_RD FLOW ACTIVE 1 100%-50 PLN MAIL_DAILY"
click at [872, 544] on span "REA_LOW_AUTO_WAGER_RD FLOW ACTIVE 1 100%-50 PLN MAIL_DAILY" at bounding box center [929, 550] width 234 height 12
click at [812, 545] on input "REA_LOW_AUTO_WAGER_RD FLOW ACTIVE 1 100%-50 PLN MAIL_DAILY" at bounding box center [806, 550] width 10 height 10
checkbox input "true"
type input "REA_LOW_AUTO_WAGER_RD FLOW ACTIVE 1 100%-50 PLN MAIL_DAILY"
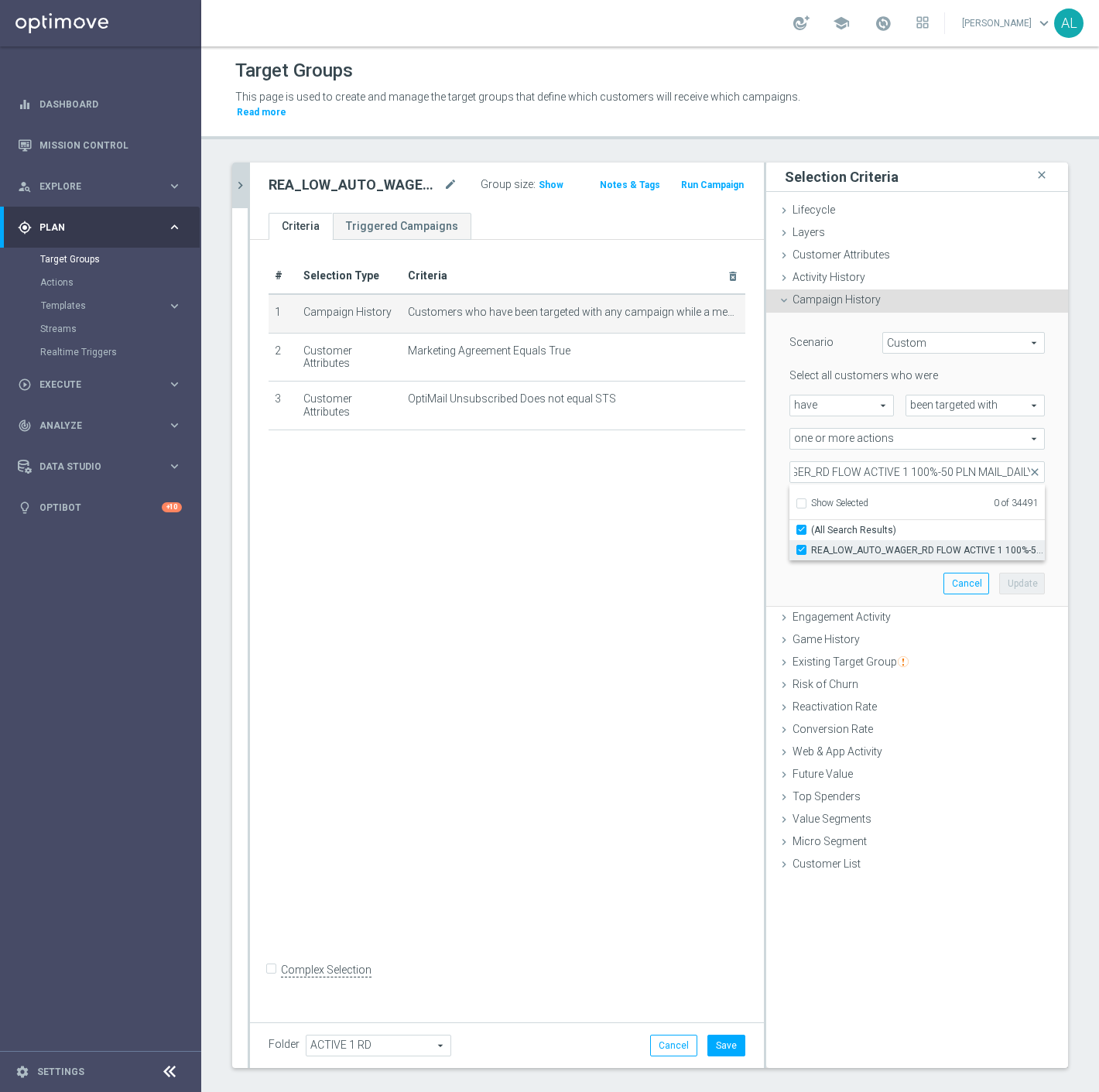
checkbox input "true"
click at [860, 570] on div "Scenario Custom Custom arrow_drop_down search Select all customers who were hav…" at bounding box center [917, 459] width 279 height 294
click at [1003, 572] on button "Update" at bounding box center [1022, 583] width 46 height 22
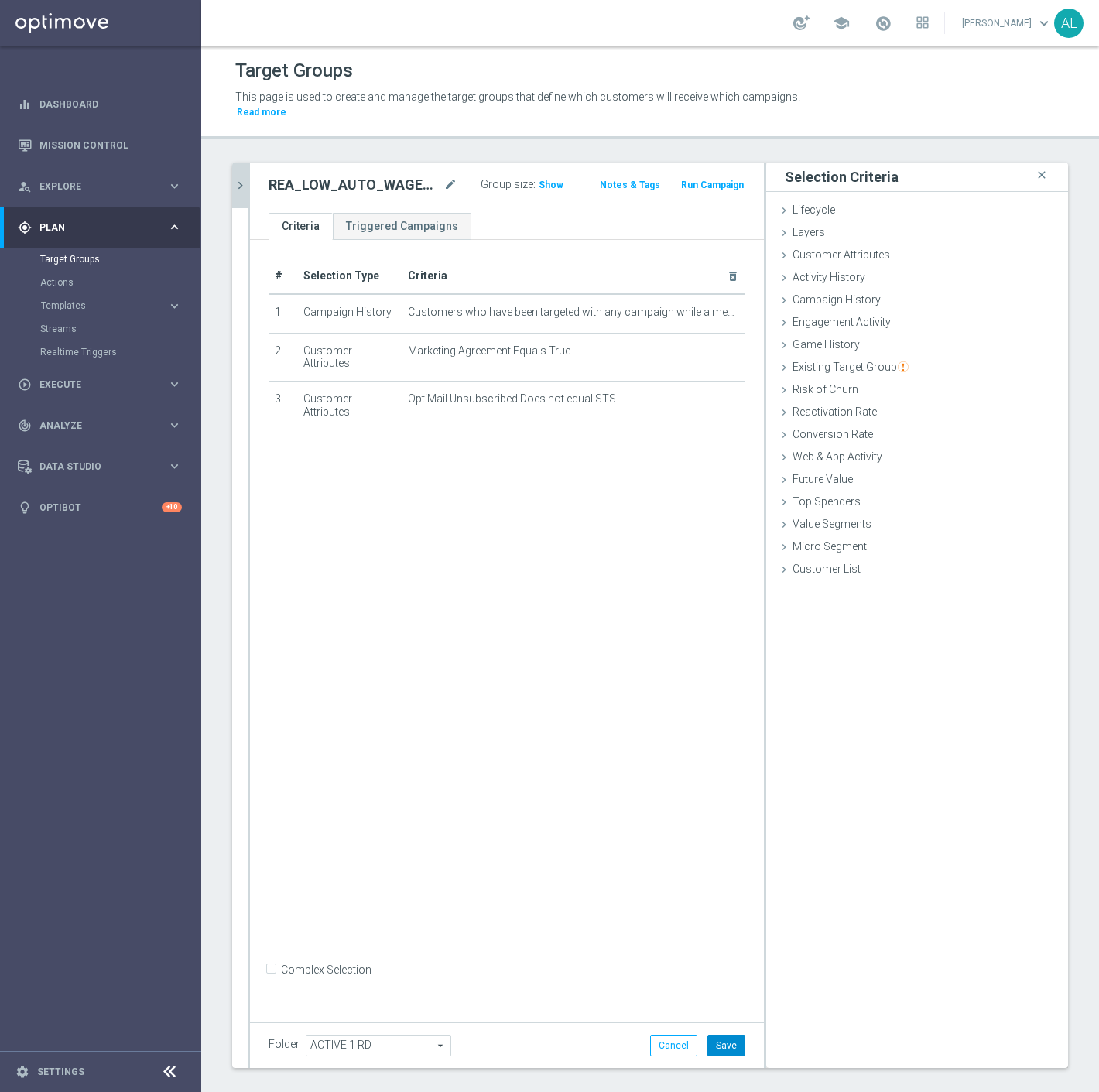
click at [720, 1035] on button "Save" at bounding box center [726, 1045] width 38 height 22
click at [713, 307] on icon "mode_edit" at bounding box center [719, 313] width 12 height 12
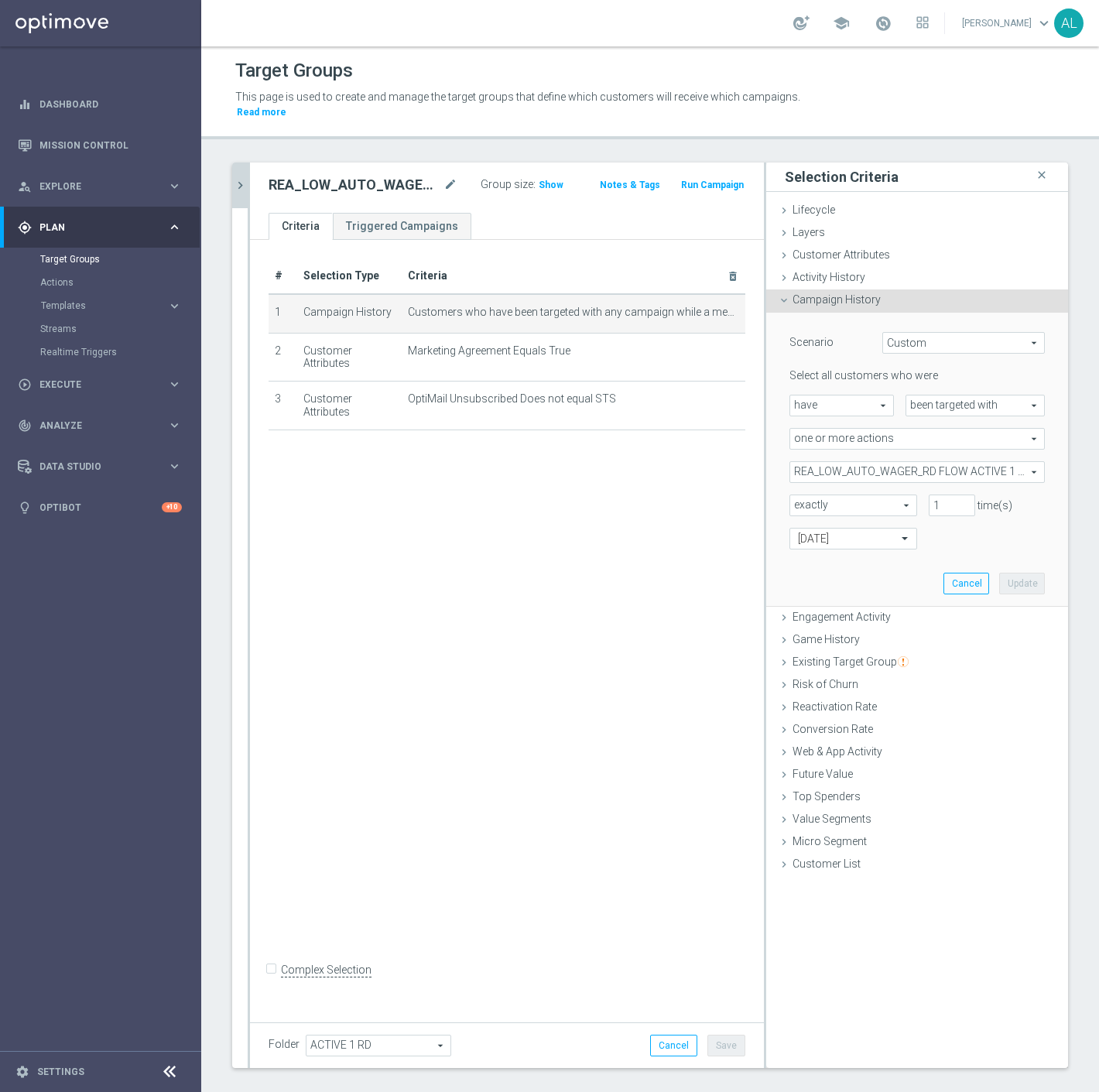
click at [867, 462] on span "REA_LOW_AUTO_WAGER_RD FLOW ACTIVE 1 100%-50 PLN MAIL_DAILY" at bounding box center [917, 472] width 254 height 20
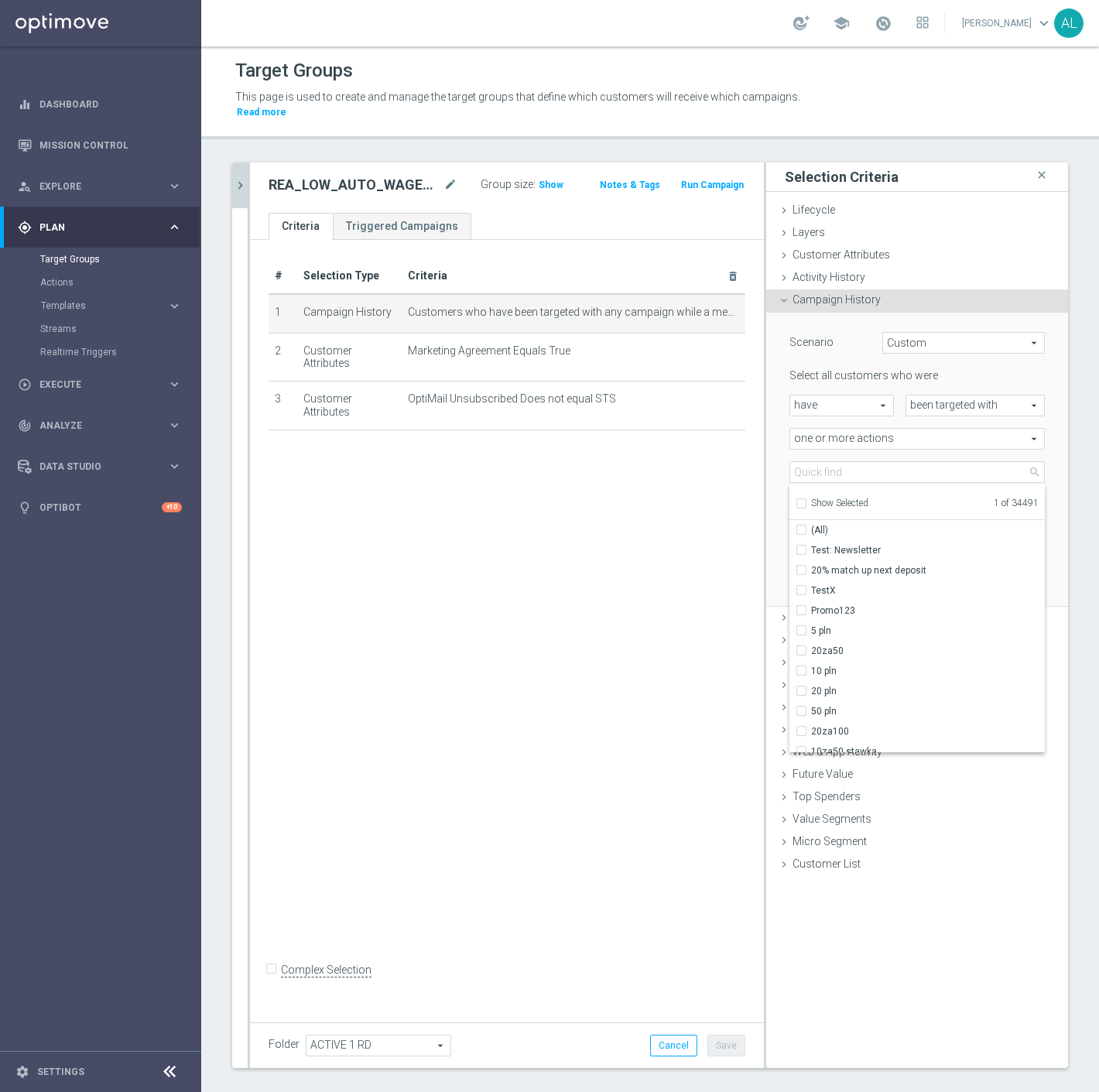
click at [818, 498] on span "Show Selected" at bounding box center [840, 504] width 57 height 11
click at [806, 501] on input "Show Selected" at bounding box center [800, 506] width 10 height 10
checkbox input "true"
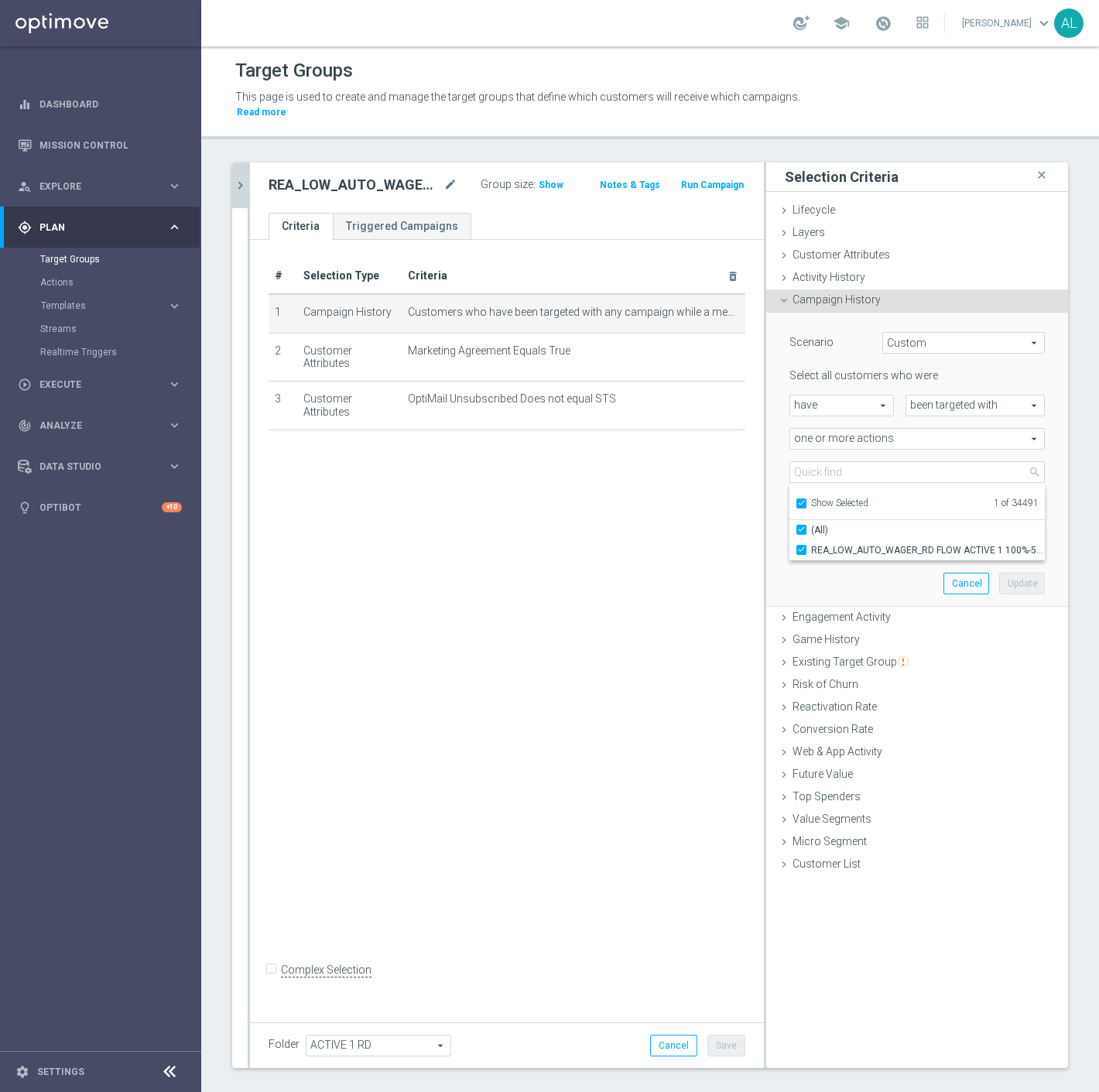
checkbox input "true"
click at [838, 544] on span "REA_LOW_AUTO_WAGER_RD FLOW ACTIVE 1 100%-50 PLN MAIL_DAILY" at bounding box center [929, 550] width 234 height 12
click at [812, 545] on input "REA_LOW_AUTO_WAGER_RD FLOW ACTIVE 1 100%-50 PLN MAIL_DAILY" at bounding box center [806, 550] width 10 height 10
checkbox input "false"
type input "Select Action"
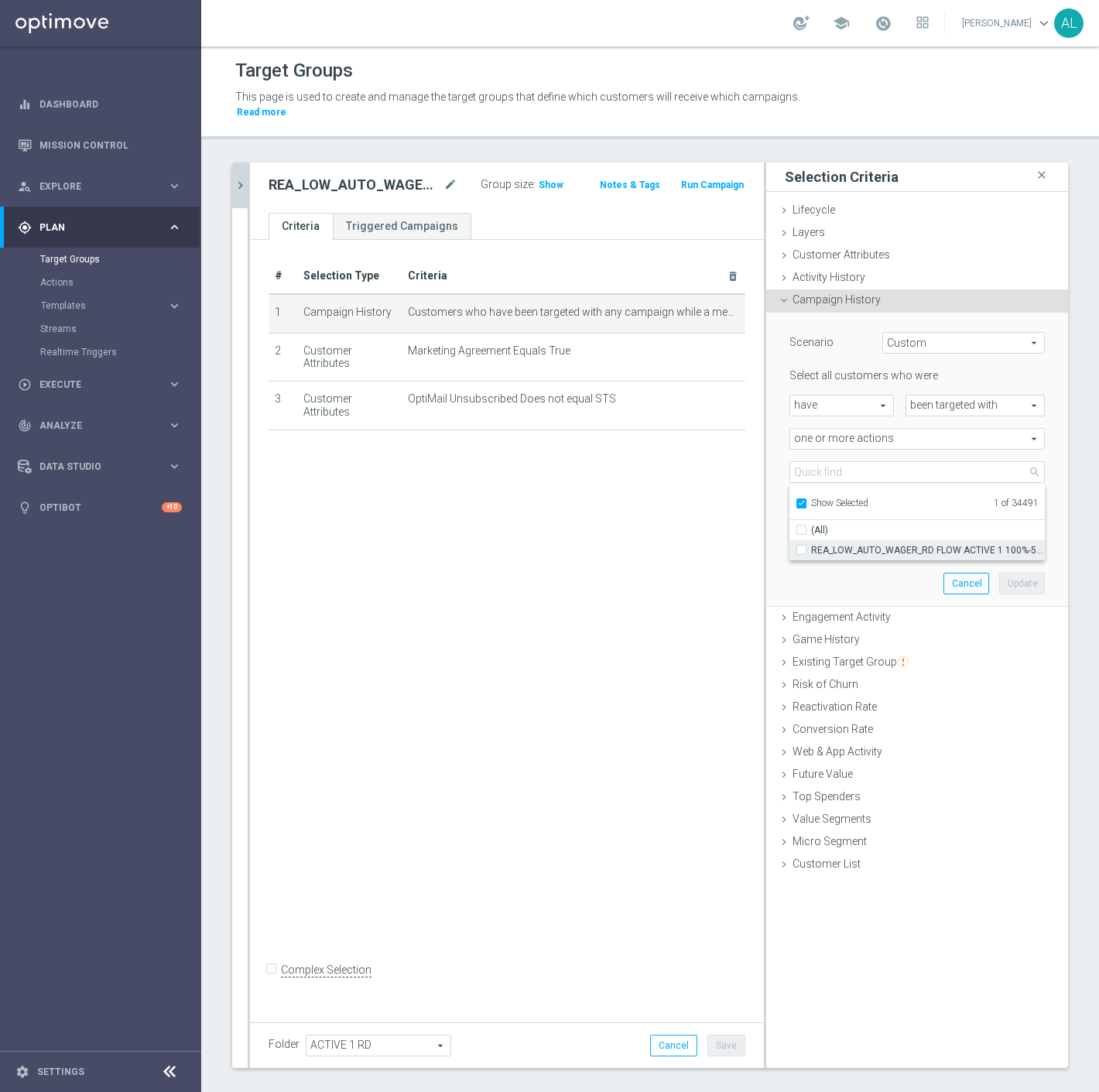
checkbox input "false"
click at [846, 461] on input "search" at bounding box center [917, 472] width 255 height 22
paste input "REA_LOW_AUTO_WAGER_RD FLOW ACTIVE 1 100%-50 PLN MAIL_DAILY"
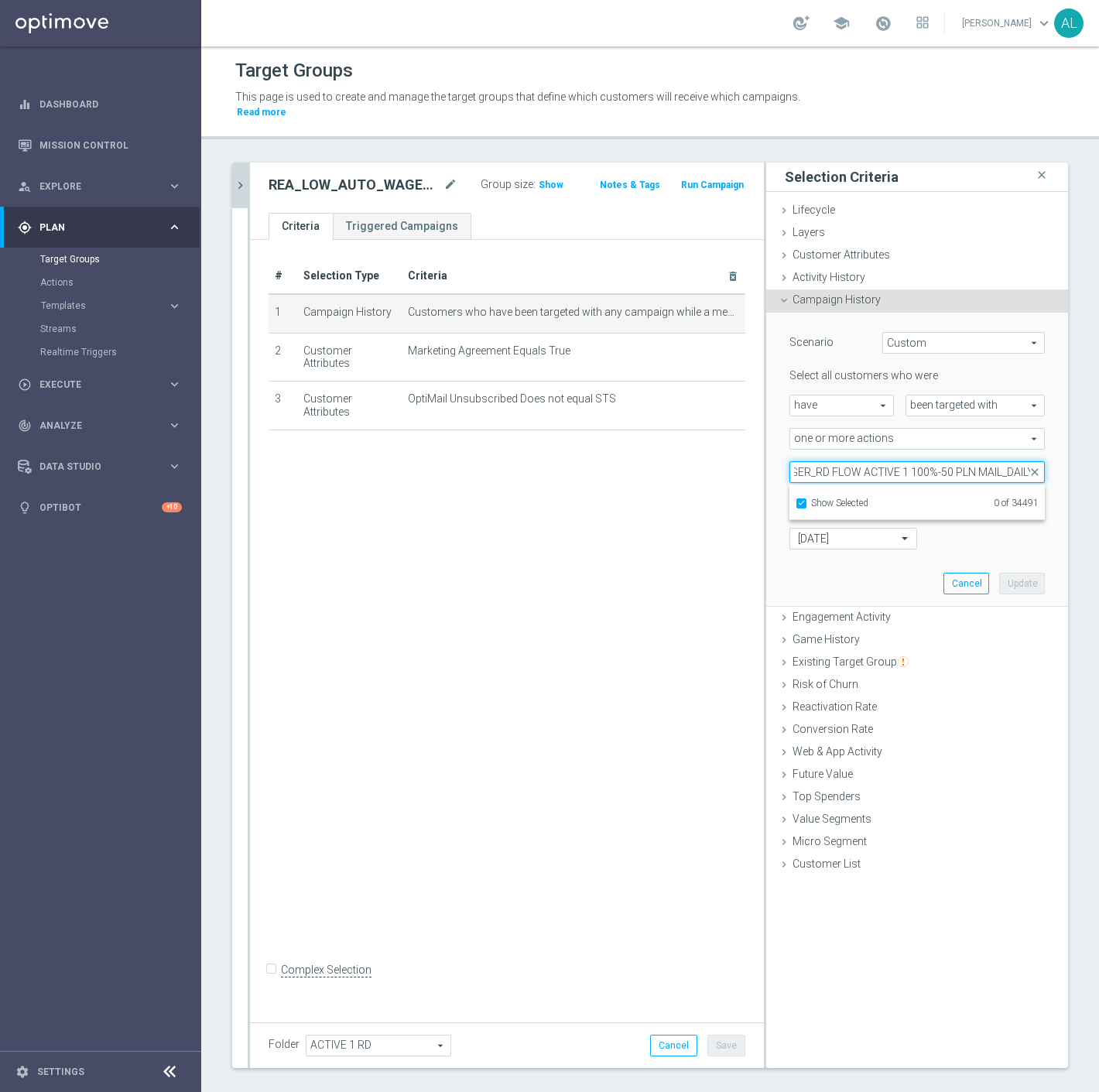
drag, startPoint x: 985, startPoint y: 457, endPoint x: 962, endPoint y: 457, distance: 23.0
click at [962, 461] on input "REA_LOW_AUTO_WAGER_RD FLOW ACTIVE 1 100%-50 PLN MAIL_DAILY" at bounding box center [917, 472] width 255 height 22
type input "REA_LOW_AUTO_WAGER_RD FLOW ACTIVE 1 100%-50 PLN_DAILY"
click at [833, 498] on span "Show Selected" at bounding box center [840, 504] width 57 height 11
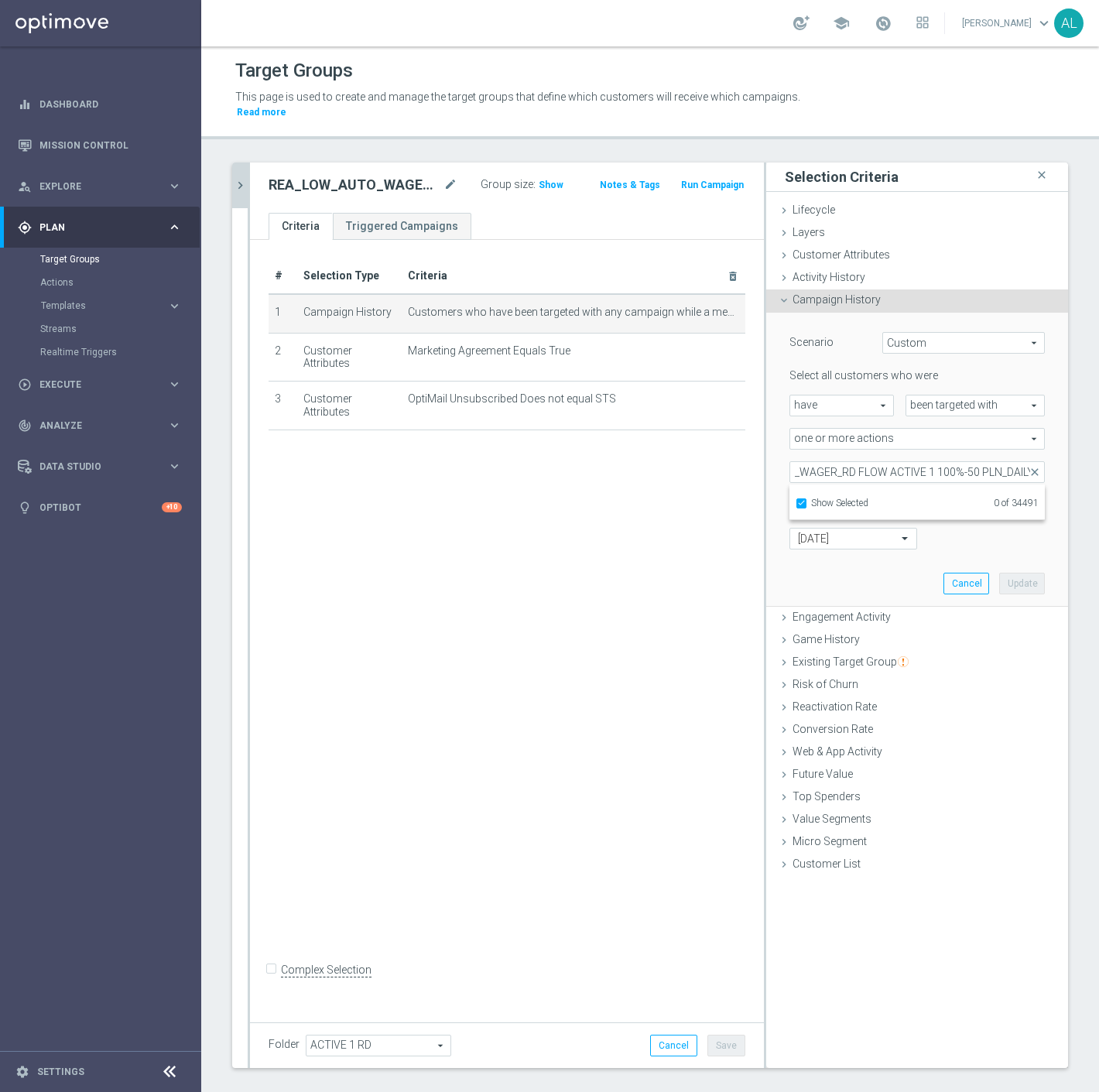
click at [806, 501] on input "Show Selected" at bounding box center [800, 506] width 10 height 10
checkbox input "false"
click at [857, 544] on span "REA_LOW_AUTO_WAGER_RD FLOW ACTIVE 1 100%-50 PLN_DAILY" at bounding box center [929, 550] width 234 height 12
click at [812, 545] on input "REA_LOW_AUTO_WAGER_RD FLOW ACTIVE 1 100%-50 PLN_DAILY" at bounding box center [806, 550] width 10 height 10
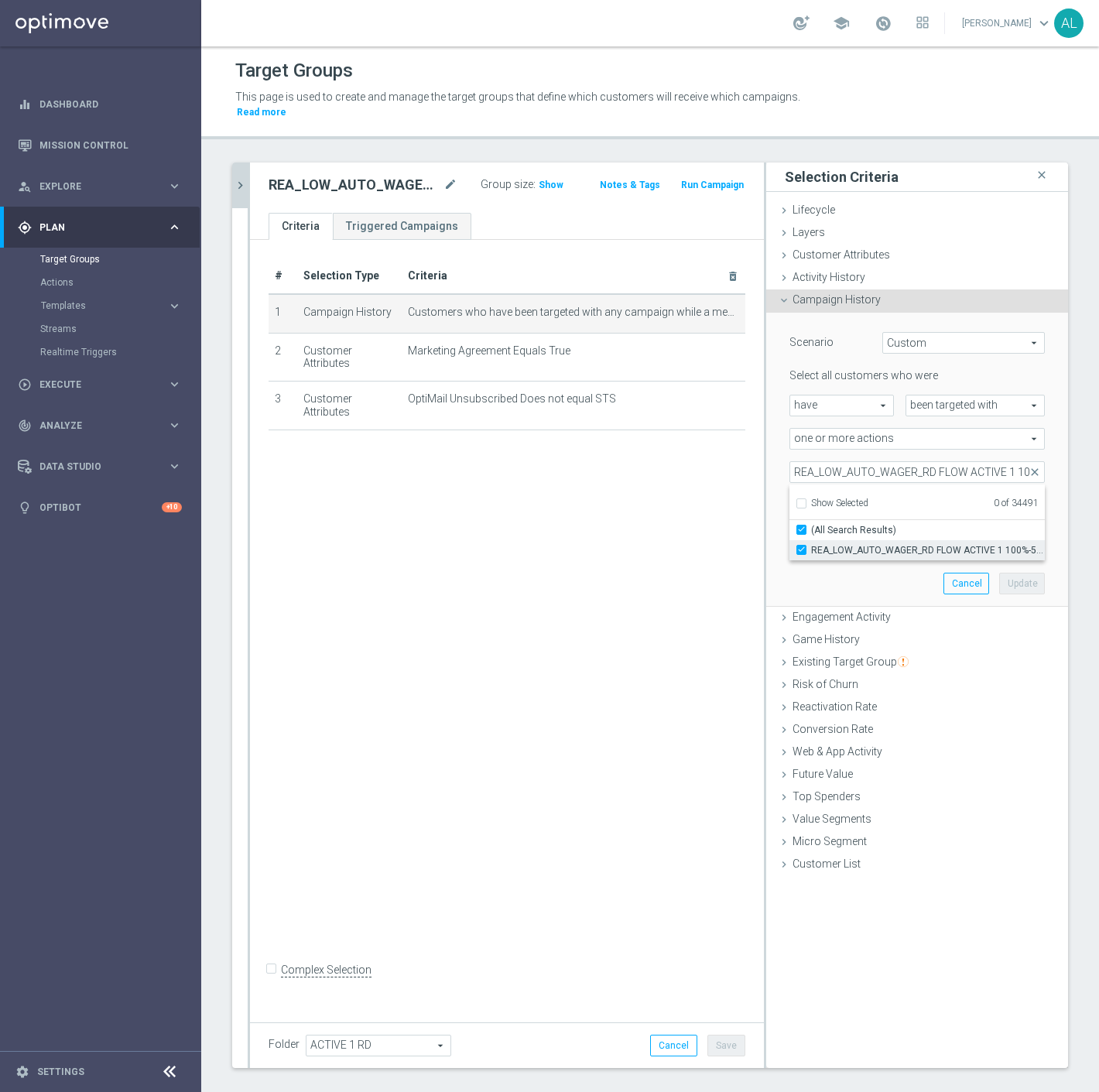
checkbox input "true"
type input "REA_LOW_AUTO_WAGER_RD FLOW ACTIVE 1 100%-50 PLN_DAILY"
checkbox input "true"
click at [1012, 572] on button "Update" at bounding box center [1022, 583] width 46 height 22
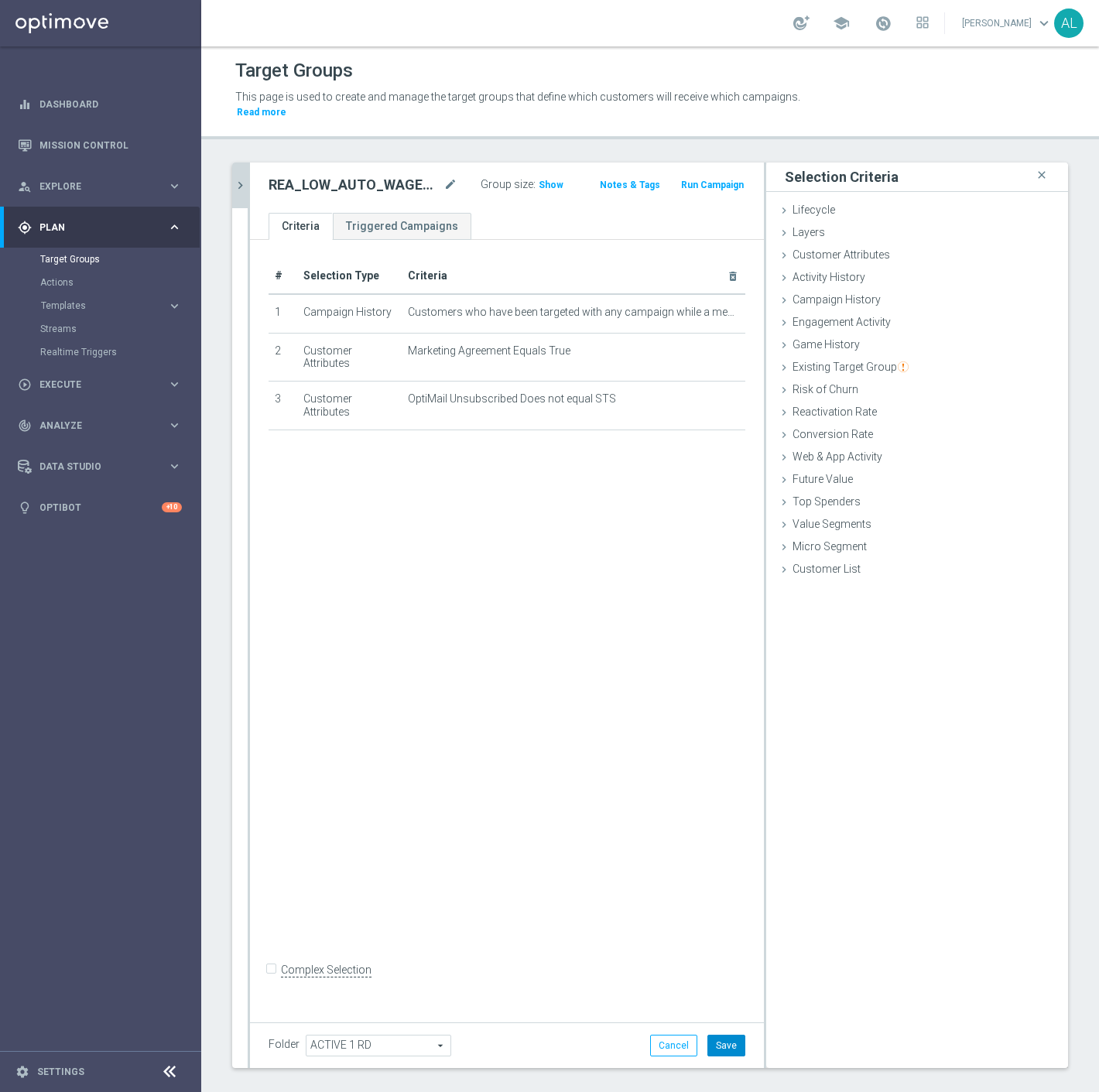
click at [713, 1035] on button "Save" at bounding box center [726, 1045] width 38 height 22
click at [237, 178] on icon "chevron_right" at bounding box center [240, 185] width 15 height 15
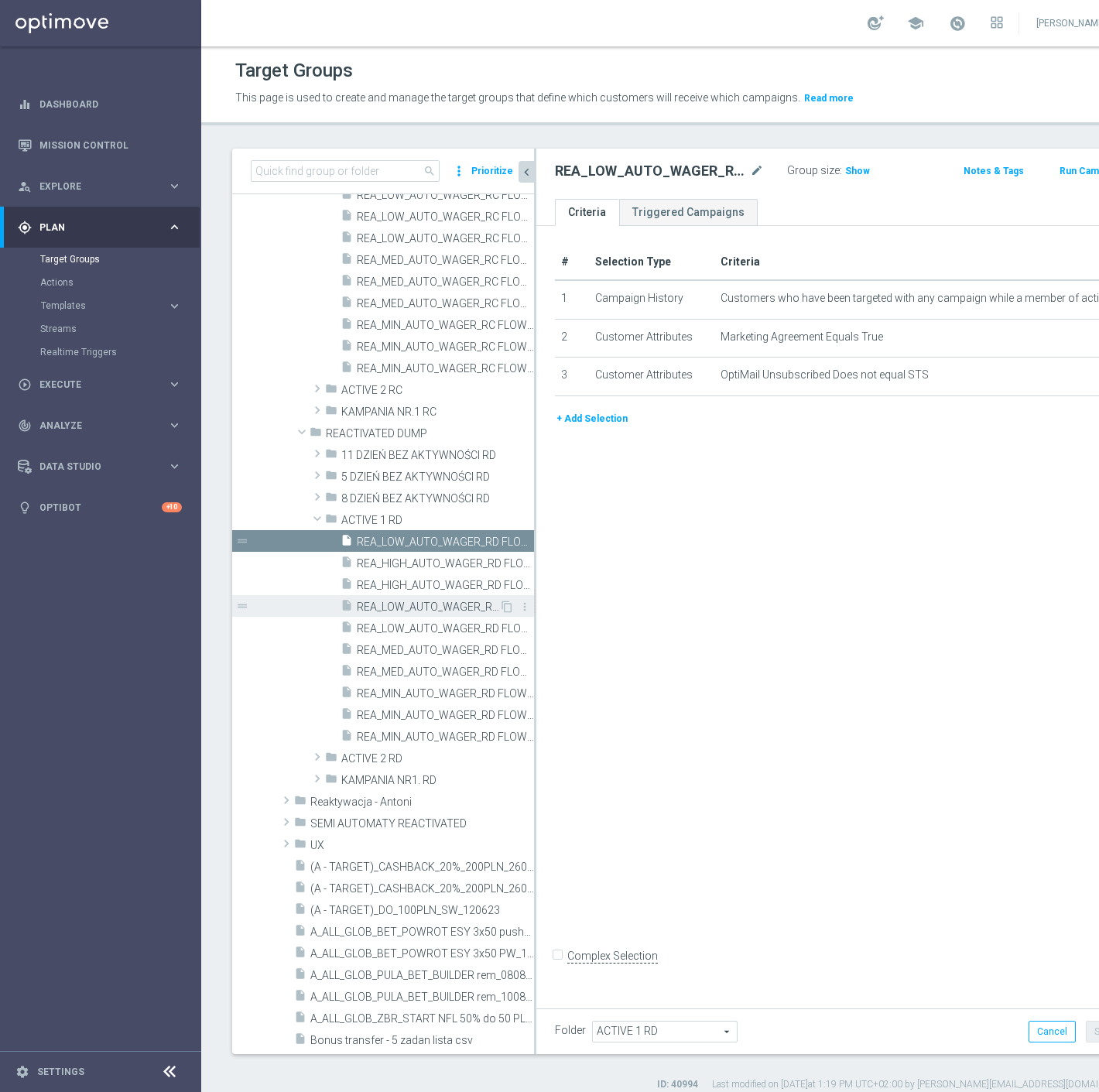
click at [425, 607] on span "REA_LOW_AUTO_WAGER_RD FLOW ACTIVE 1 100%-50 PLN - reminder_DAILY" at bounding box center [428, 607] width 142 height 13
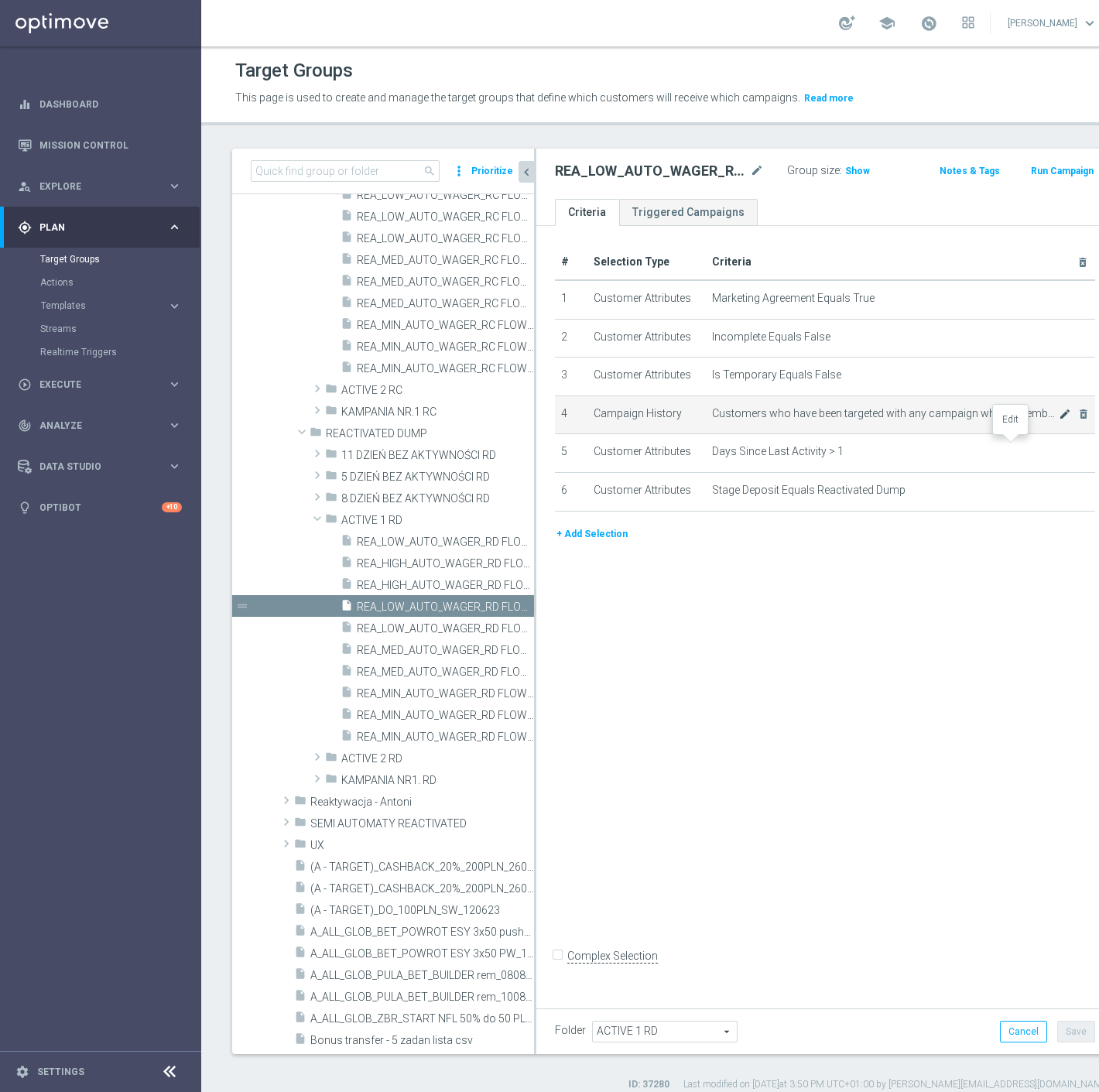
click at [1059, 420] on icon "mode_edit" at bounding box center [1065, 413] width 12 height 12
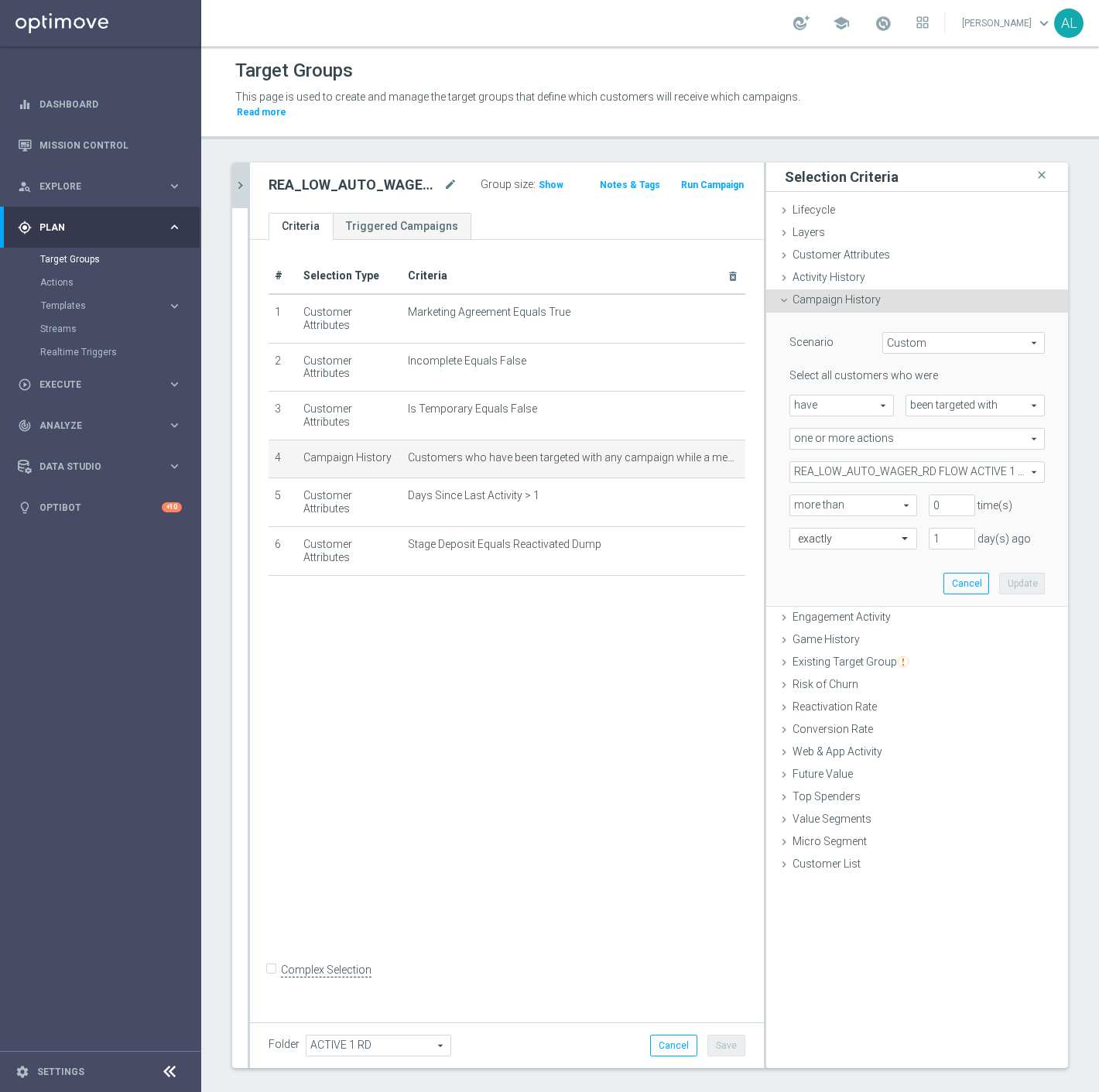
click at [931, 462] on span "REA_LOW_AUTO_WAGER_RD FLOW ACTIVE 1 100%-50 PLN_DAILY" at bounding box center [917, 472] width 254 height 20
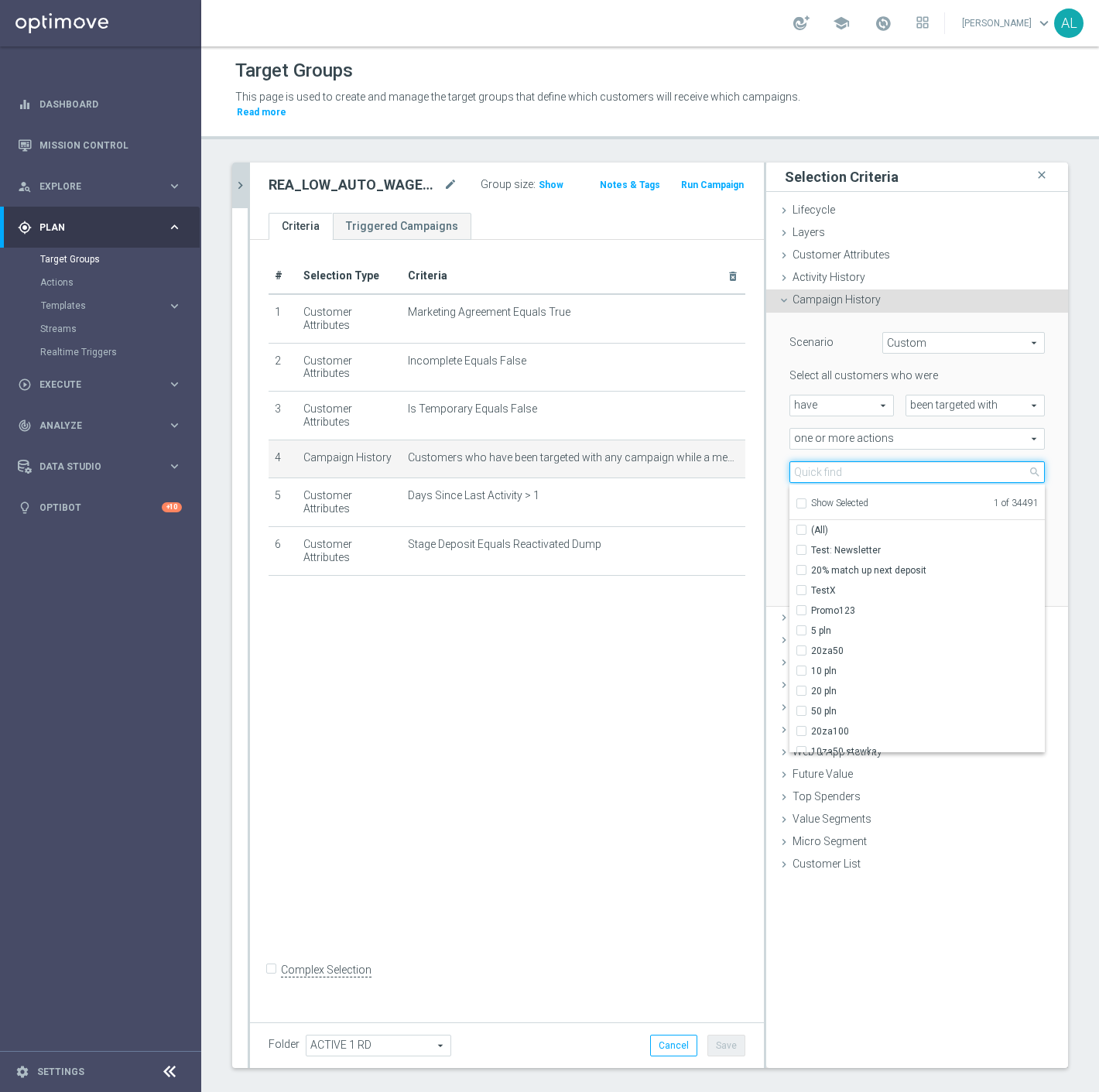
click at [876, 461] on input "search" at bounding box center [917, 472] width 255 height 22
paste input "REA_LOW_AUTO_WAGER_RD FLOW ACTIVE 1 100%-50 PLN MAIL_DAILY"
type input "REA_LOW_AUTO_WAGER_RD FLOW ACTIVE 1 100%-50 PLN MAIL_DAILY"
checkbox input "true"
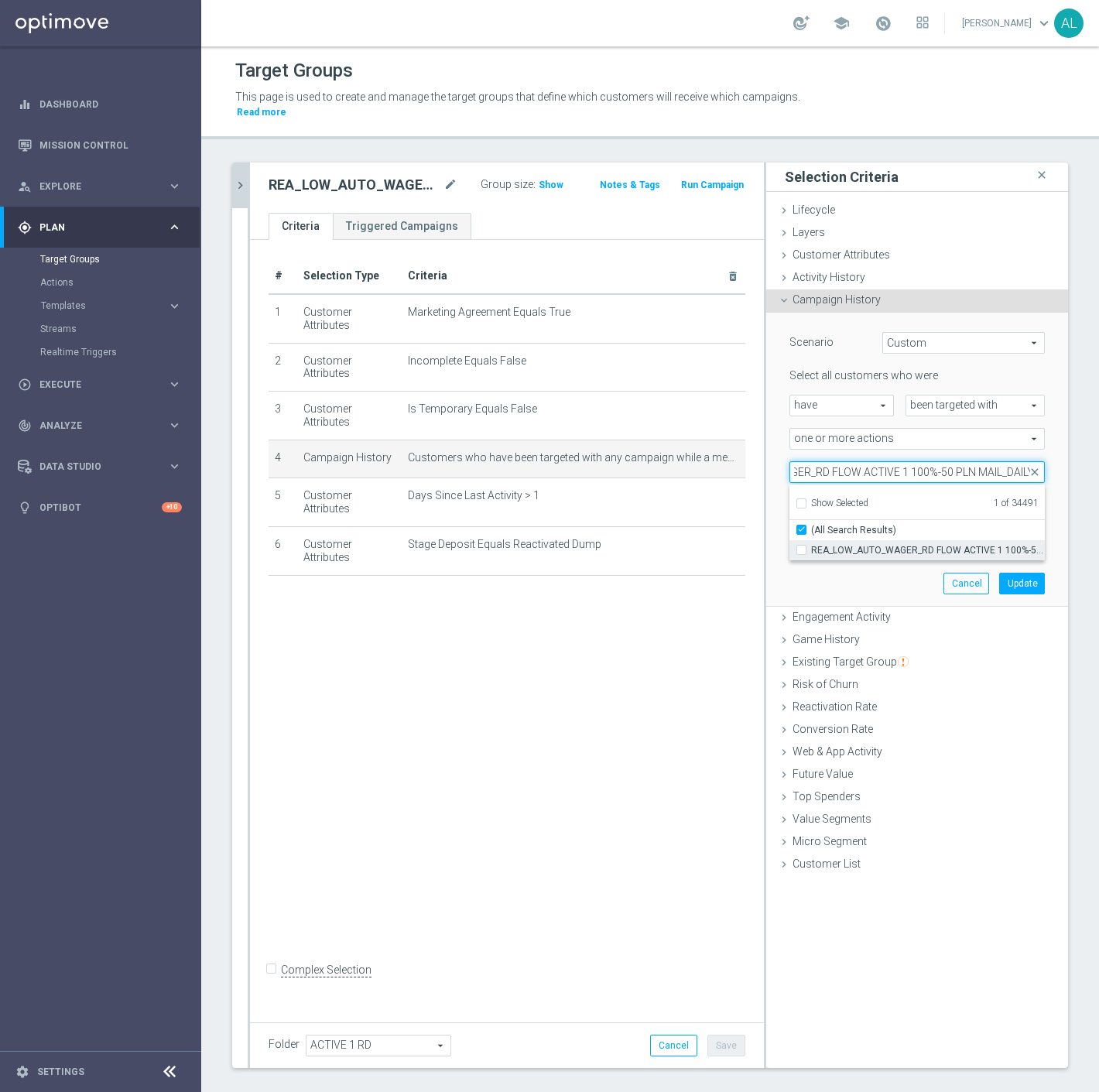
type input "REA_LOW_AUTO_WAGER_RD FLOW ACTIVE 1 100%-50 PLN MAIL_DAILY"
click at [870, 544] on span "REA_LOW_AUTO_WAGER_RD FLOW ACTIVE 1 100%-50 PLN MAIL_DAILY" at bounding box center [929, 550] width 234 height 12
click at [812, 545] on input "REA_LOW_AUTO_WAGER_RD FLOW ACTIVE 1 100%-50 PLN MAIL_DAILY" at bounding box center [806, 550] width 10 height 10
checkbox input "true"
type input "Selected 2 of 34491"
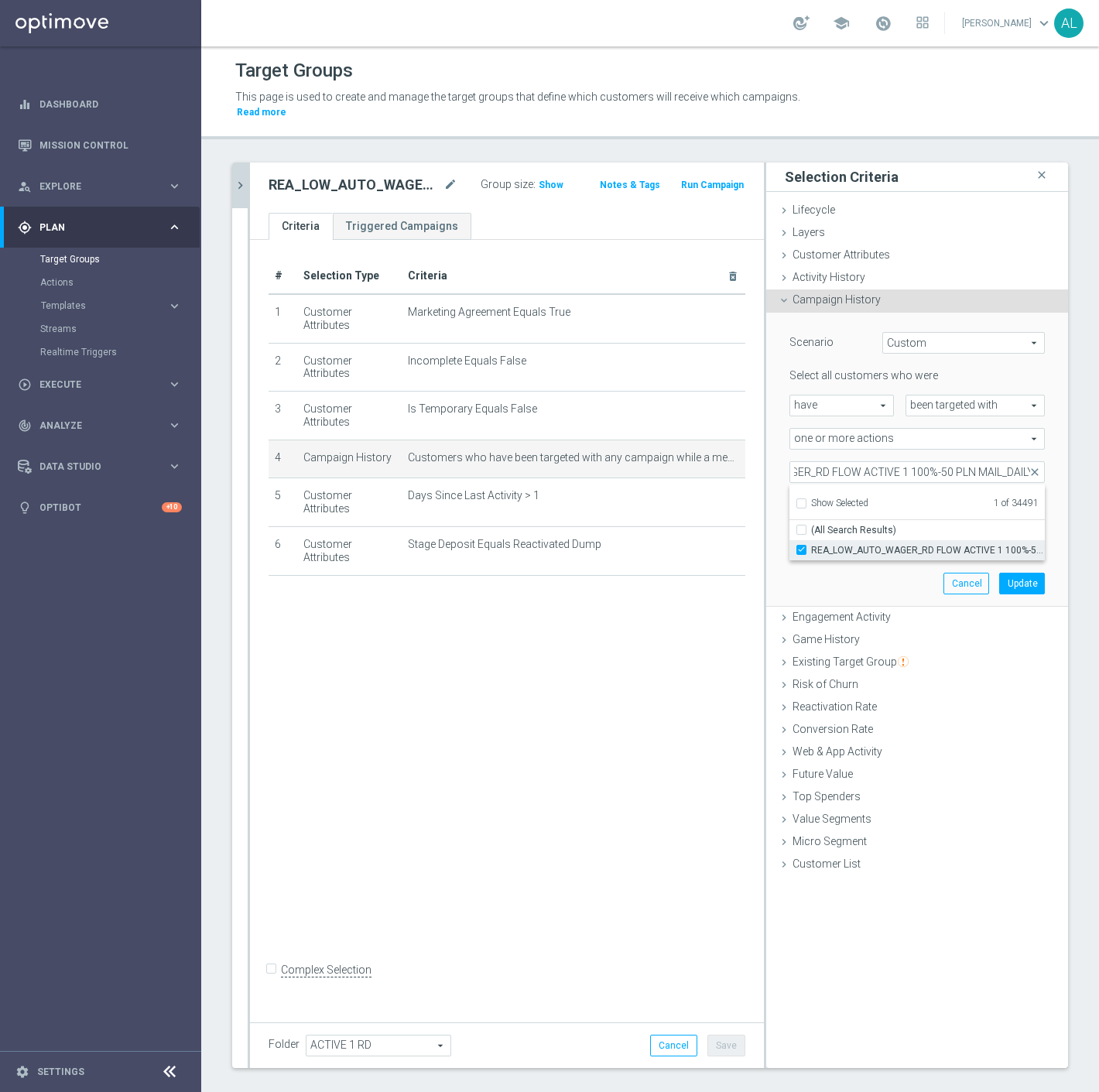
checkbox input "false"
click at [1001, 572] on button "Update" at bounding box center [1022, 583] width 46 height 22
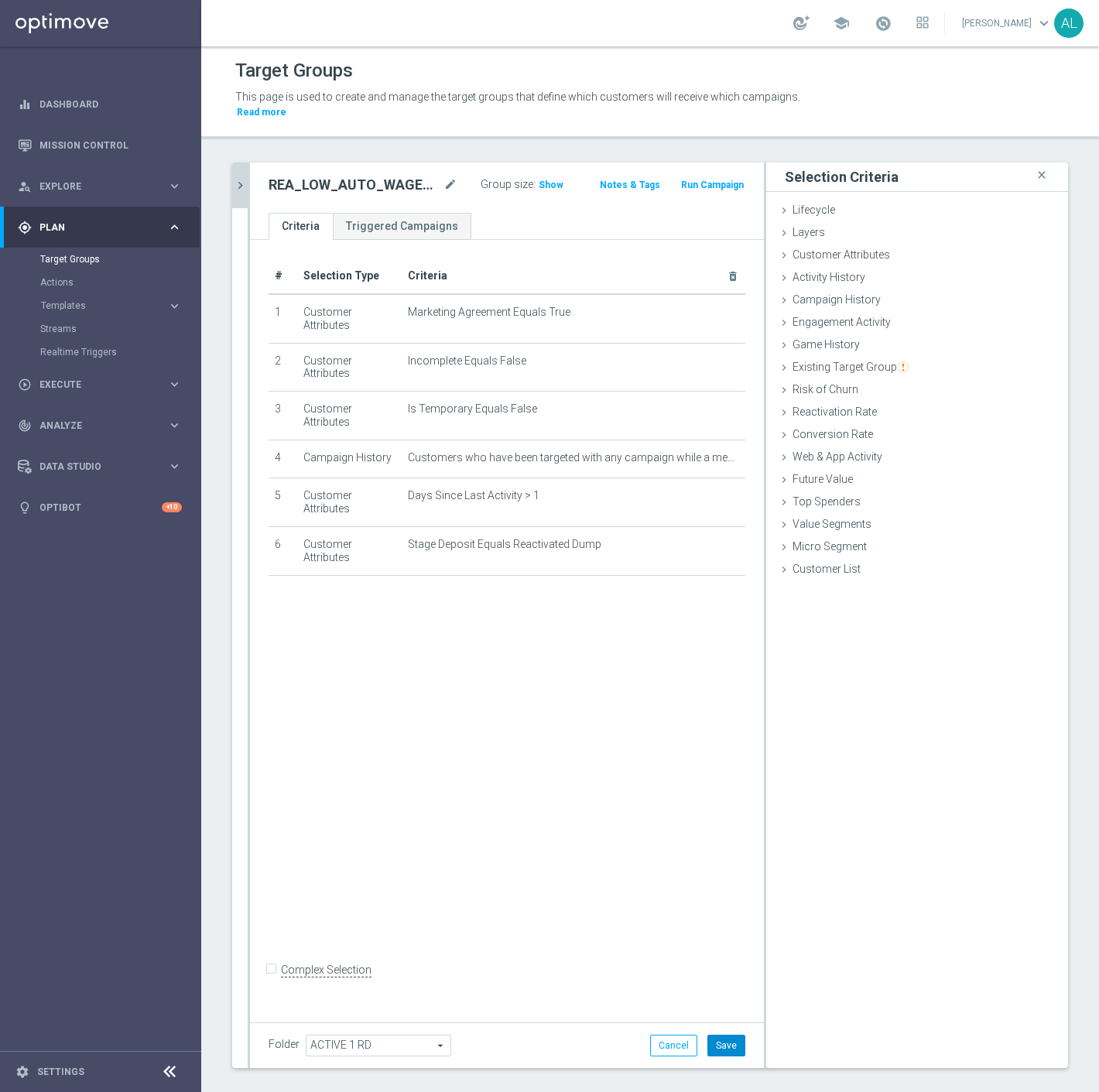
click at [725, 1037] on button "Save" at bounding box center [726, 1045] width 38 height 22
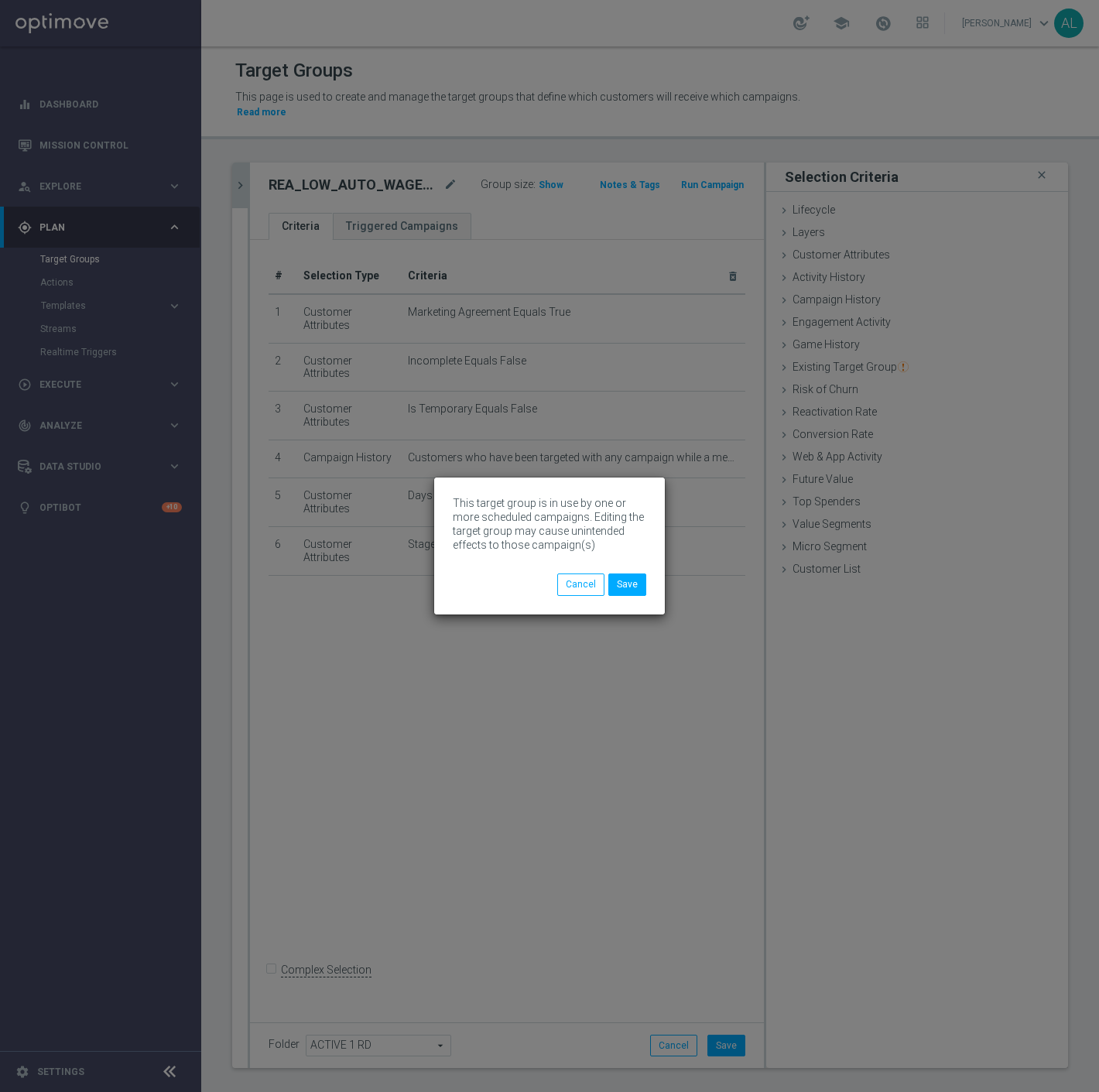
click at [628, 571] on div "This target group is in use by one or more scheduled campaigns. Editing the tar…" at bounding box center [550, 535] width 194 height 77
click at [627, 588] on button "Save" at bounding box center [627, 584] width 38 height 22
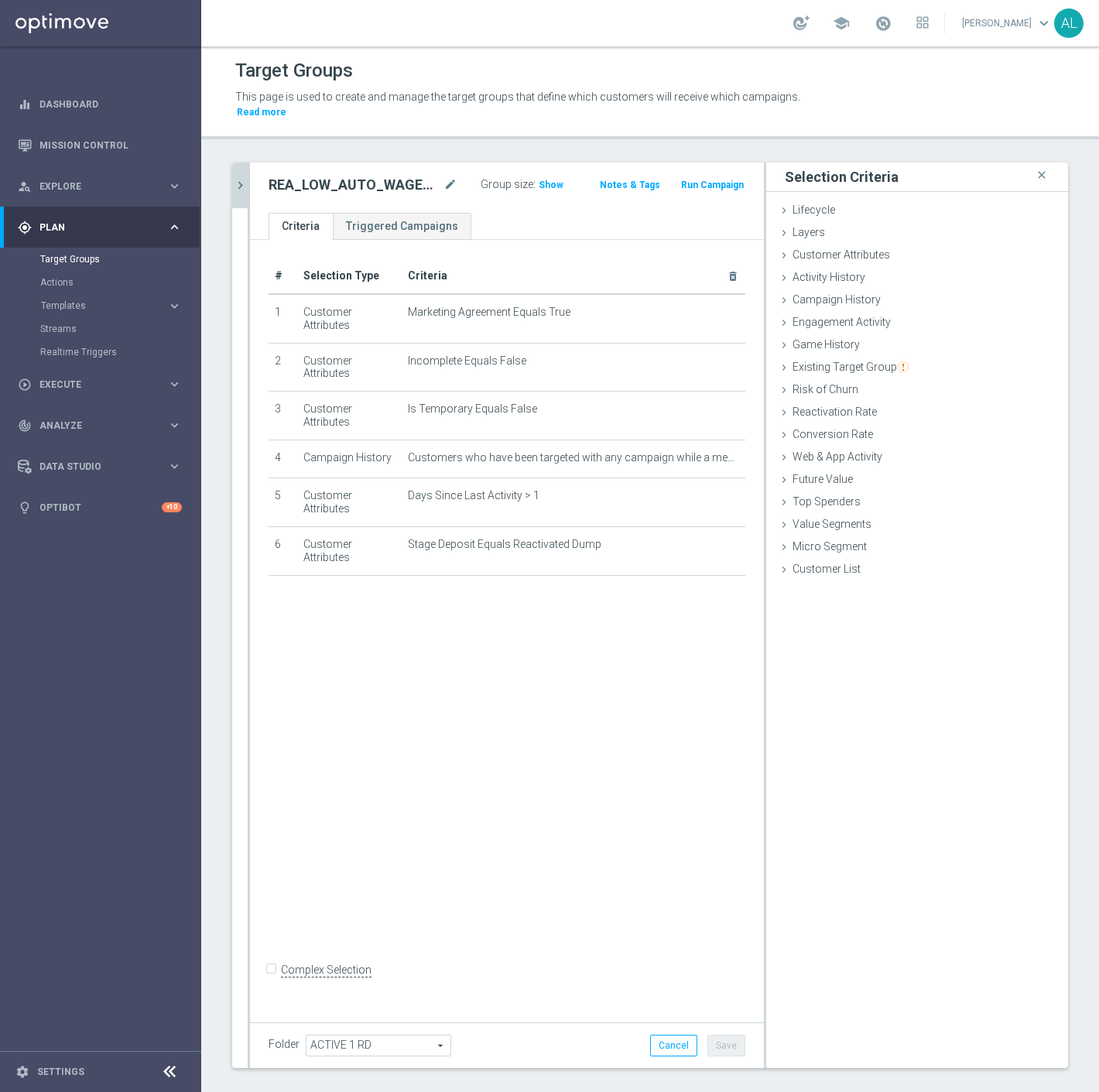
click at [246, 182] on button "chevron_right" at bounding box center [240, 185] width 15 height 46
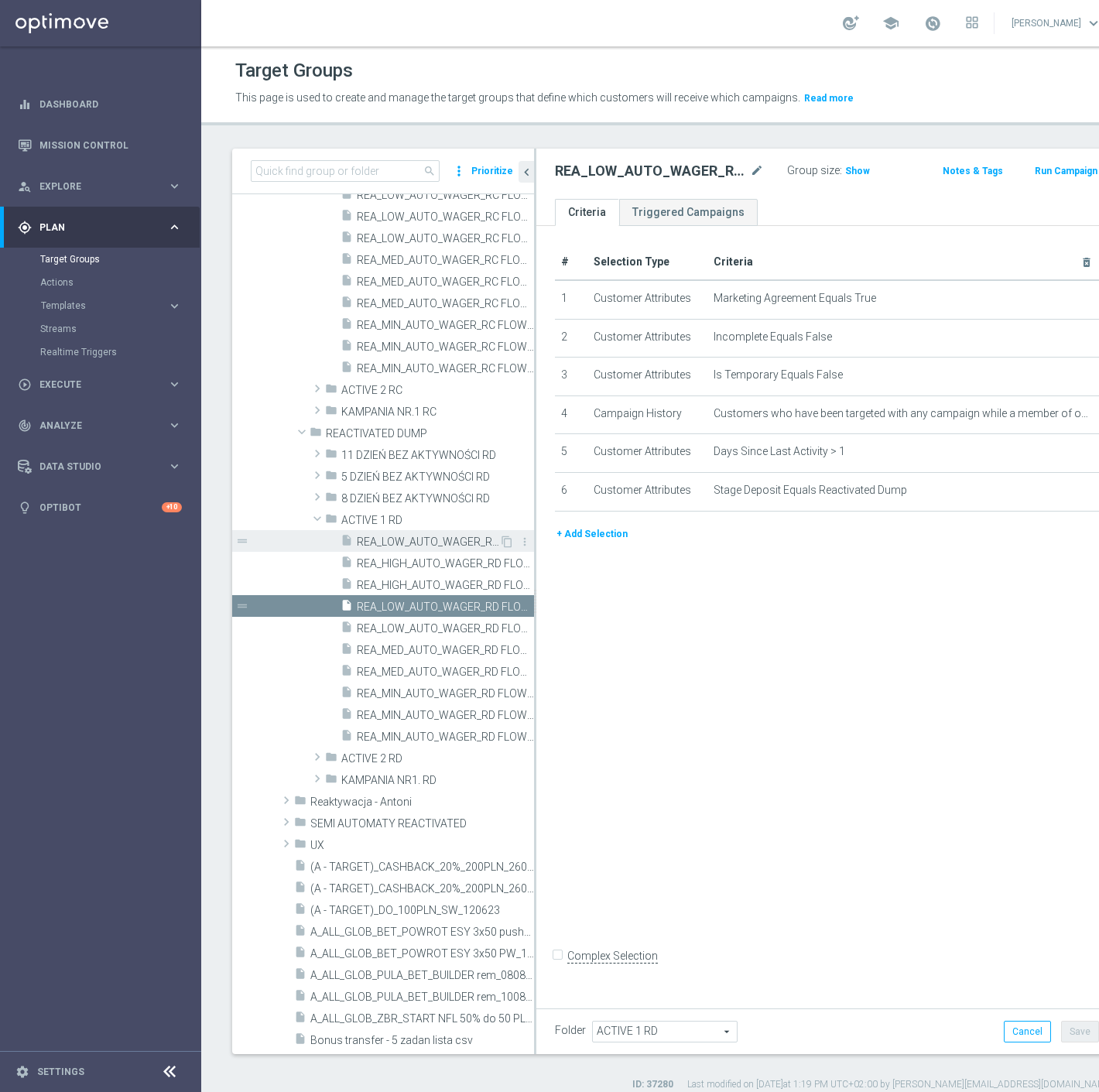
click at [451, 545] on span "REA_LOW_AUTO_WAGER_RD FLOW ACTIVE 1 100%-50 PLN MAIL_DAILY" at bounding box center [428, 542] width 142 height 13
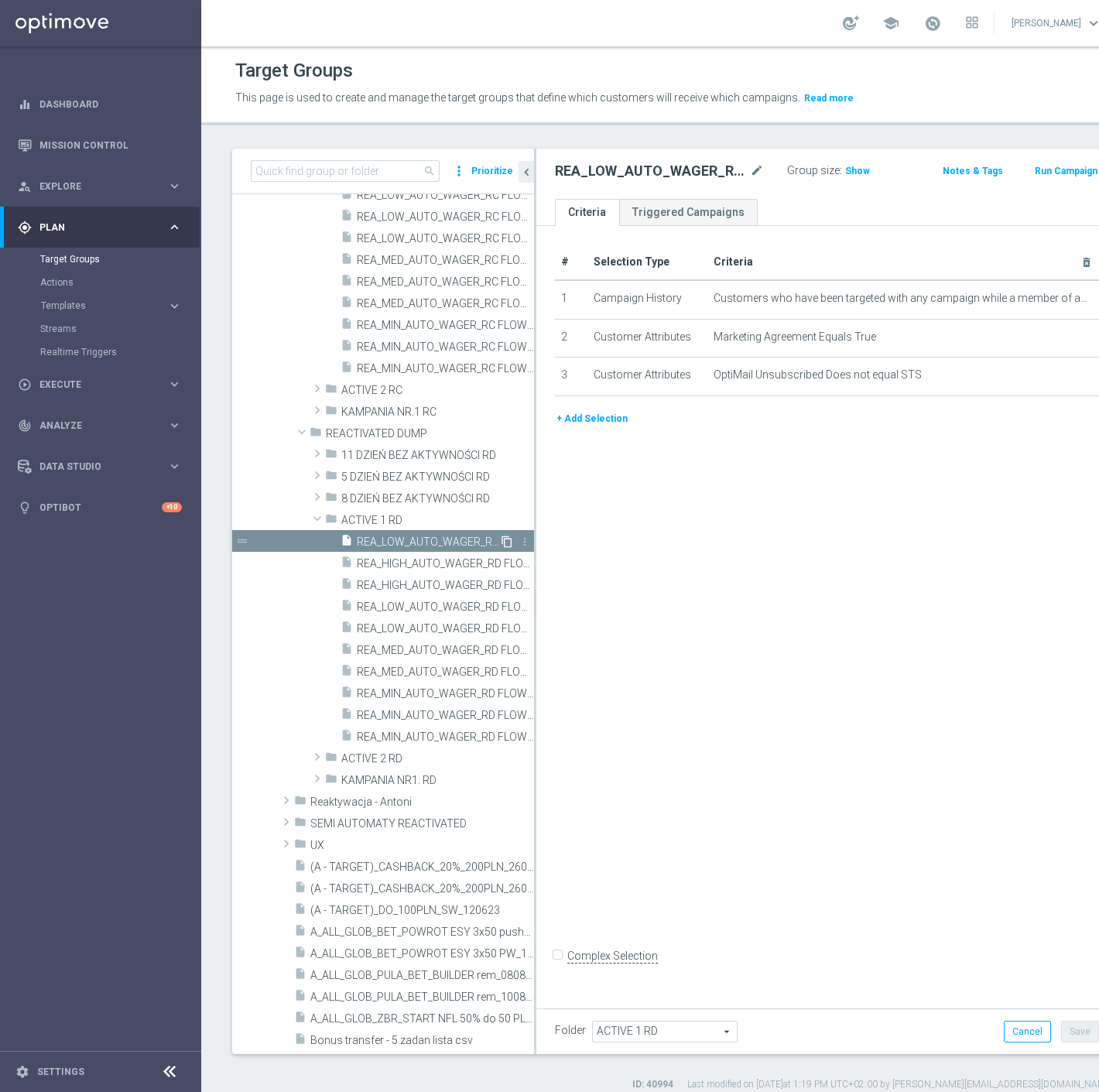
click at [501, 542] on icon "content_copy" at bounding box center [507, 541] width 12 height 12
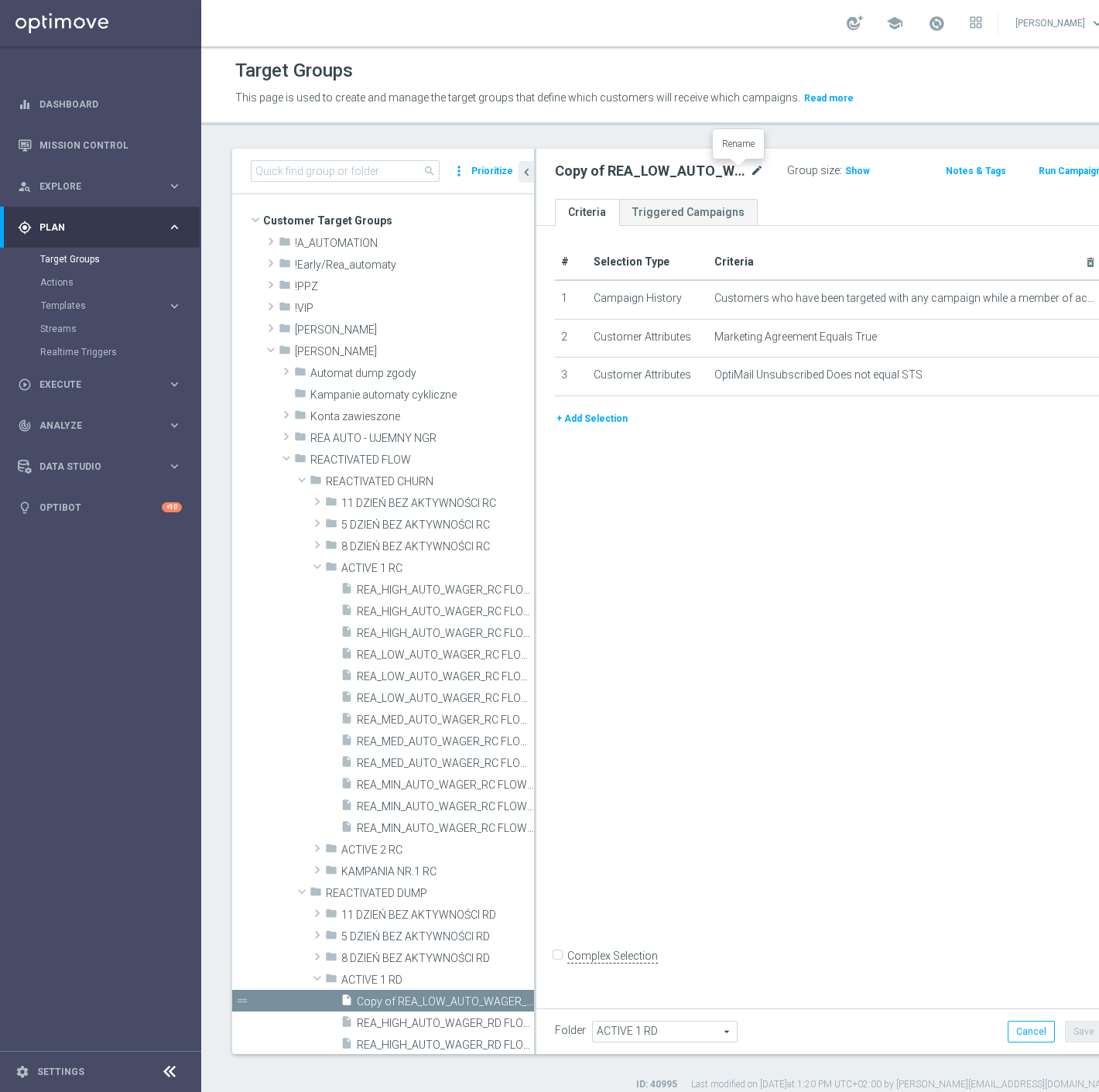
click at [751, 178] on icon "mode_edit" at bounding box center [757, 171] width 14 height 19
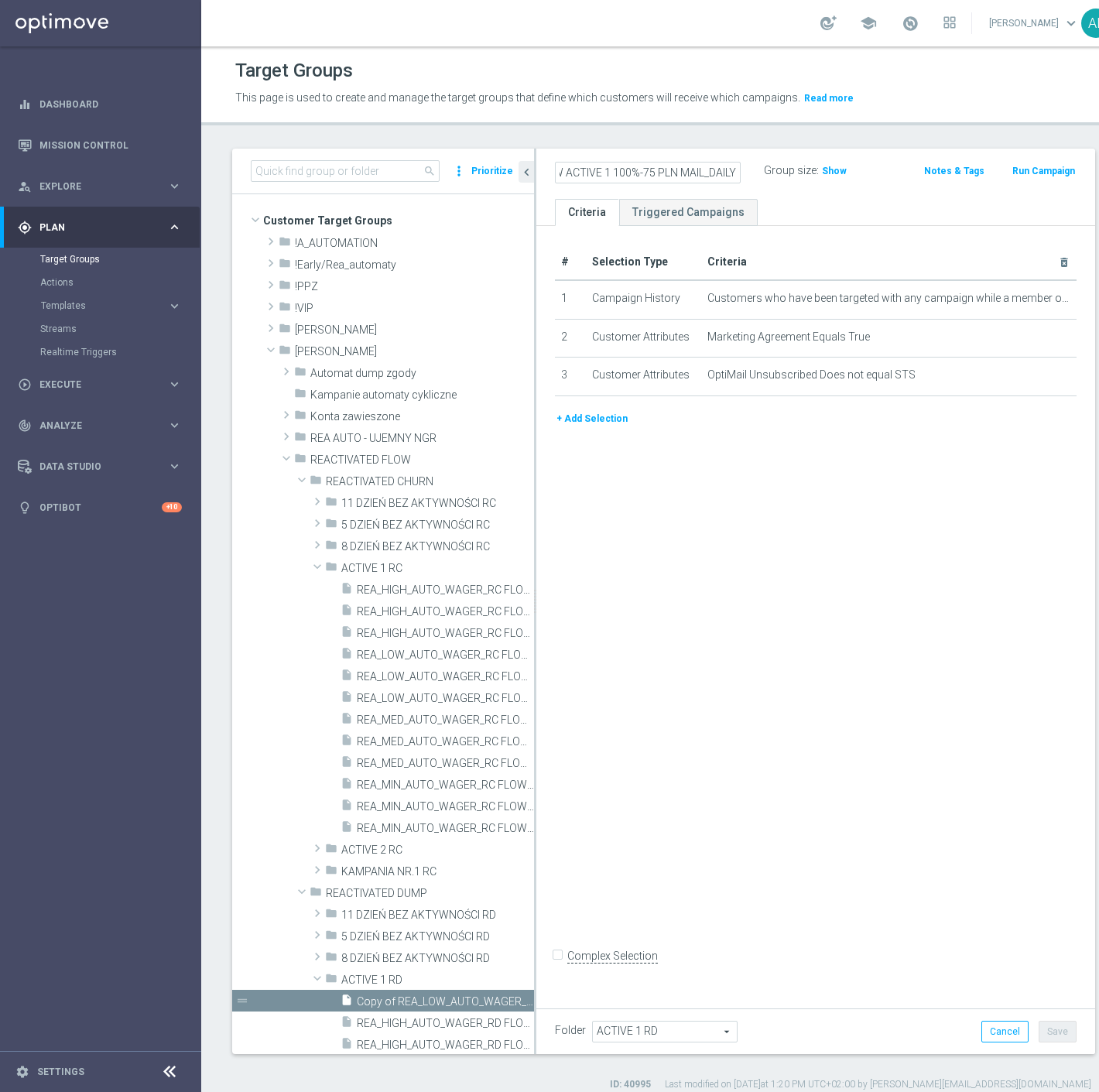
scroll to position [0, 194]
type input "REA_MED_AUTO_WAGER_RD FLOW ACTIVE 1 100%-75 PLN MAIL_DAILY"
click at [784, 199] on ul "Criteria Triggered Campaigns" at bounding box center [816, 212] width 559 height 27
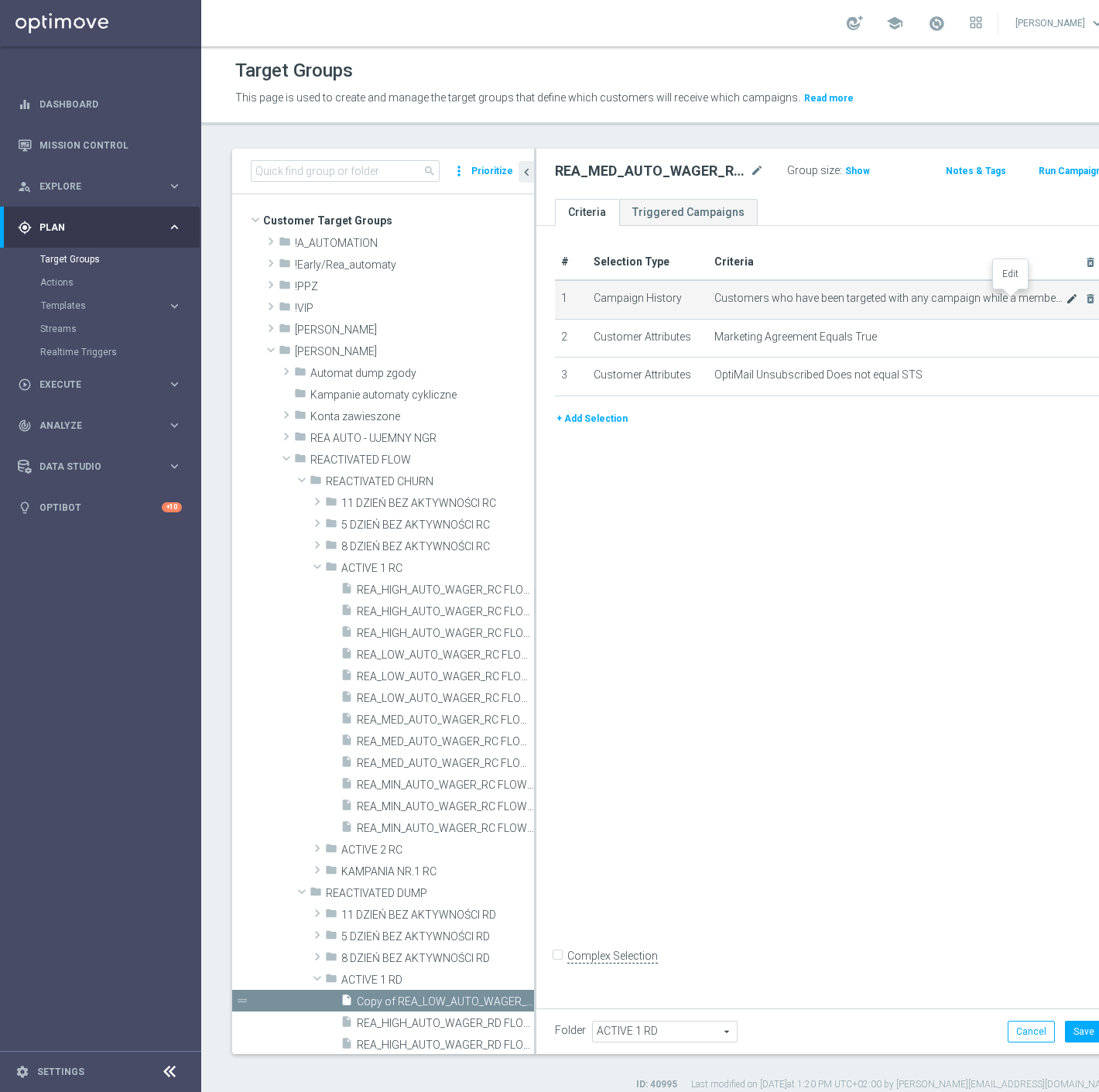
click at [1066, 300] on icon "mode_edit" at bounding box center [1072, 298] width 12 height 12
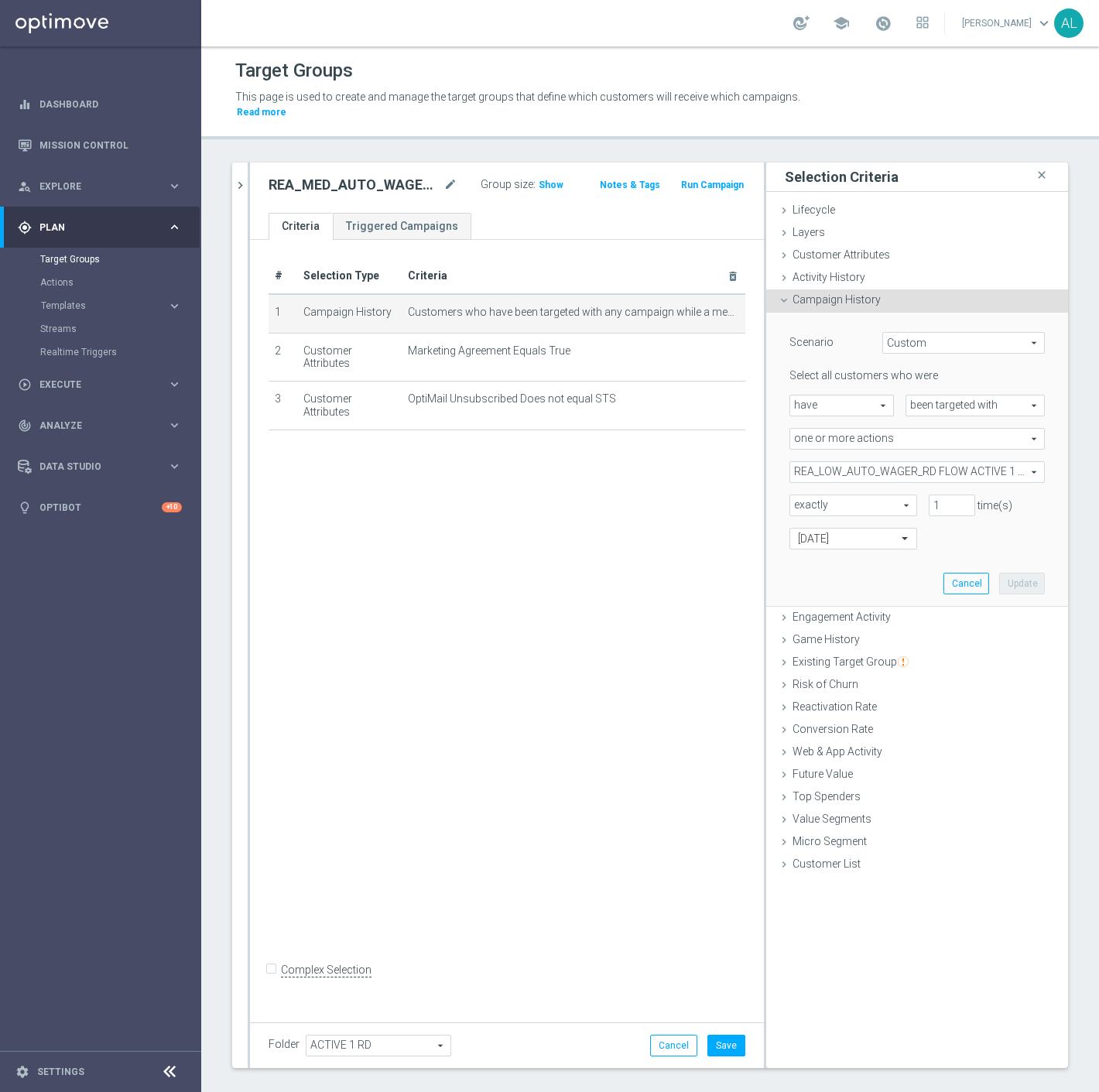
click at [832, 462] on span "REA_LOW_AUTO_WAGER_RD FLOW ACTIVE 1 100%-50 PLN_DAILY" at bounding box center [917, 472] width 254 height 20
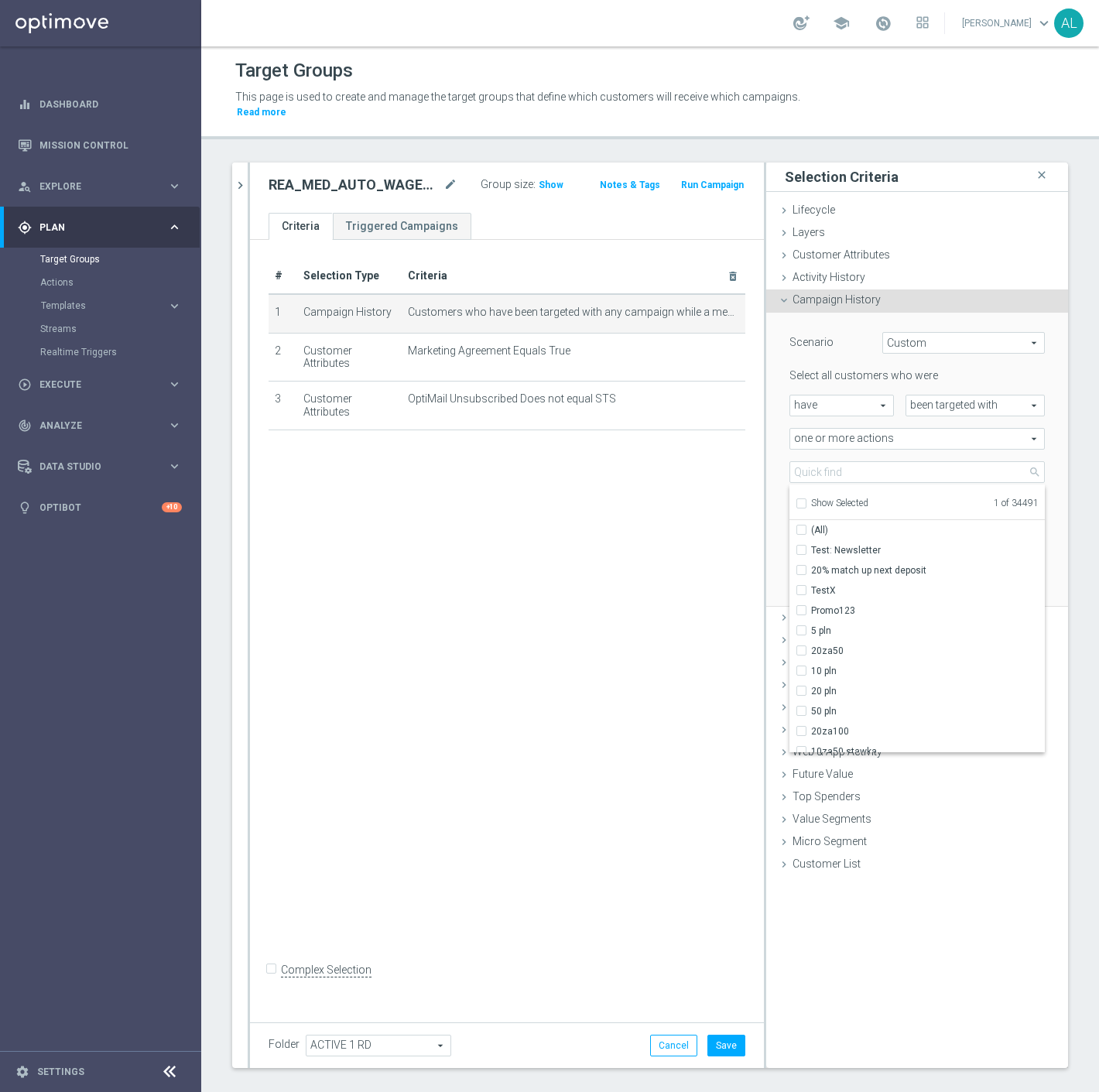
click at [837, 498] on span "Show Selected" at bounding box center [840, 504] width 57 height 11
click at [806, 501] on input "Show Selected" at bounding box center [800, 506] width 10 height 10
checkbox input "true"
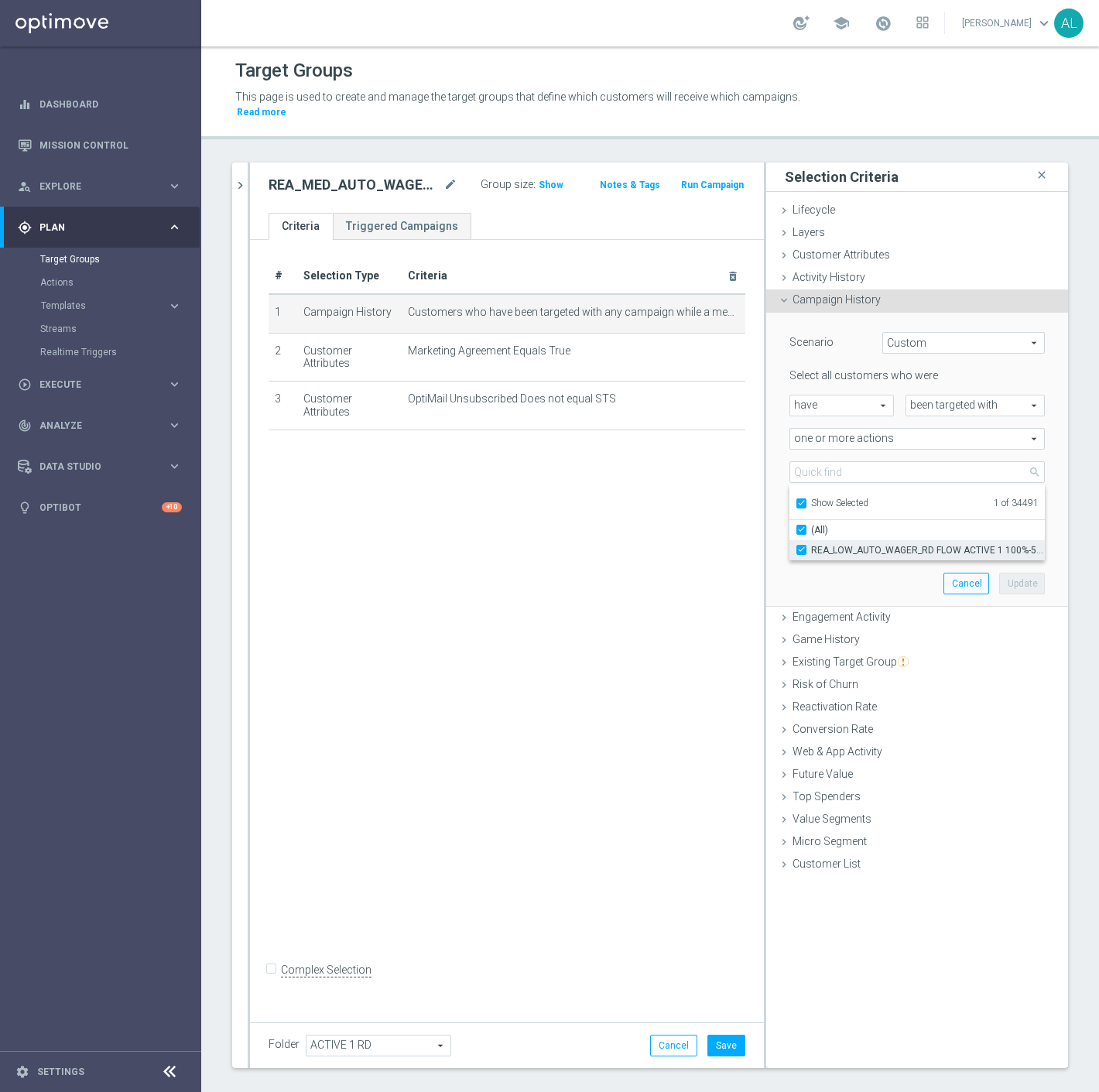
click at [842, 544] on span "REA_LOW_AUTO_WAGER_RD FLOW ACTIVE 1 100%-50 PLN_DAILY" at bounding box center [929, 550] width 234 height 12
click at [812, 545] on input "REA_LOW_AUTO_WAGER_RD FLOW ACTIVE 1 100%-50 PLN_DAILY" at bounding box center [806, 550] width 10 height 10
checkbox input "false"
type input "Select Action"
checkbox input "false"
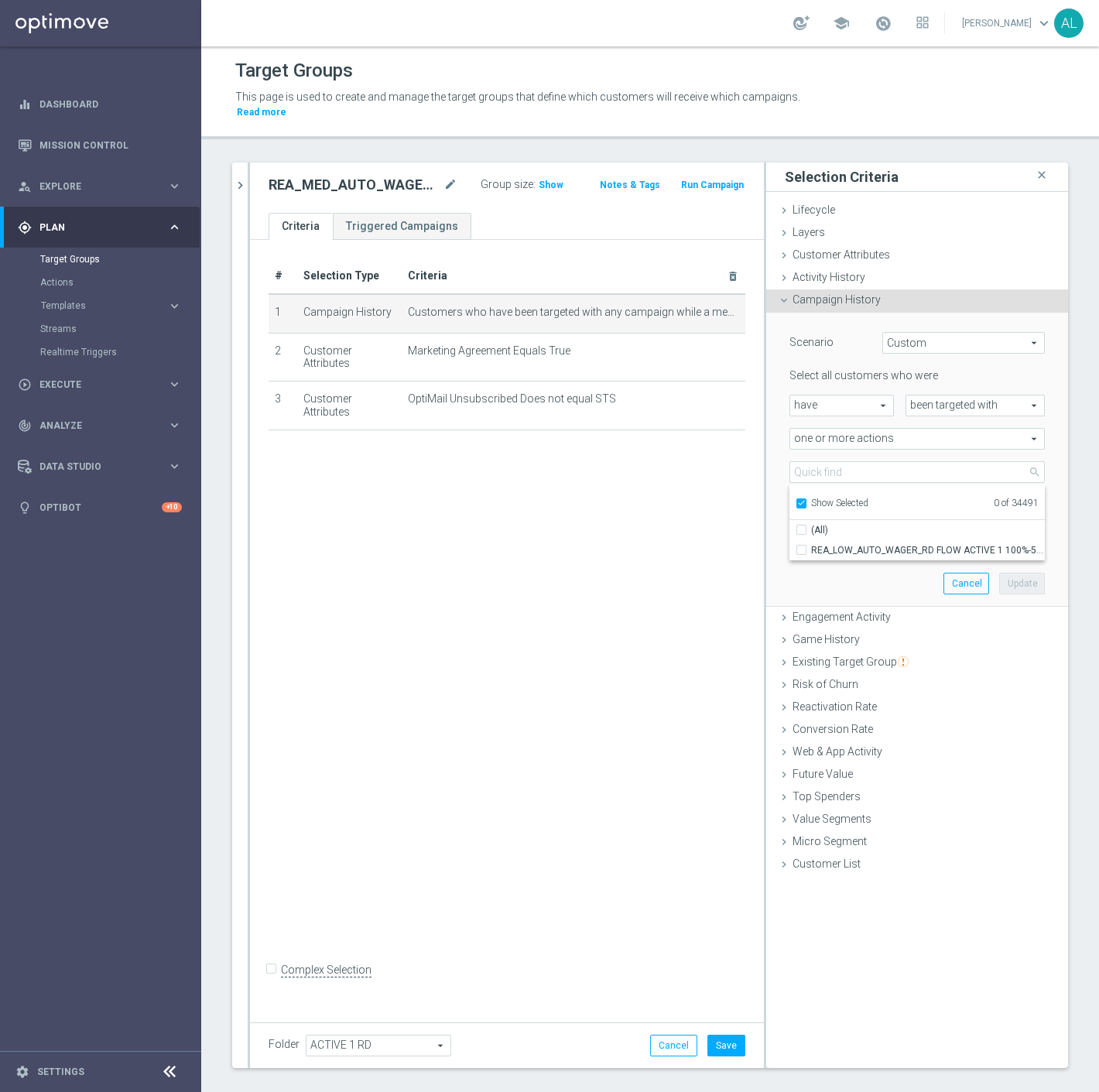
drag, startPoint x: 822, startPoint y: 480, endPoint x: 819, endPoint y: 489, distance: 9.5
click at [821, 492] on div "Show Selected" at bounding box center [832, 502] width 73 height 20
click at [819, 498] on span "Show Selected" at bounding box center [840, 504] width 57 height 11
click at [806, 501] on input "Show Selected" at bounding box center [800, 506] width 10 height 10
checkbox input "false"
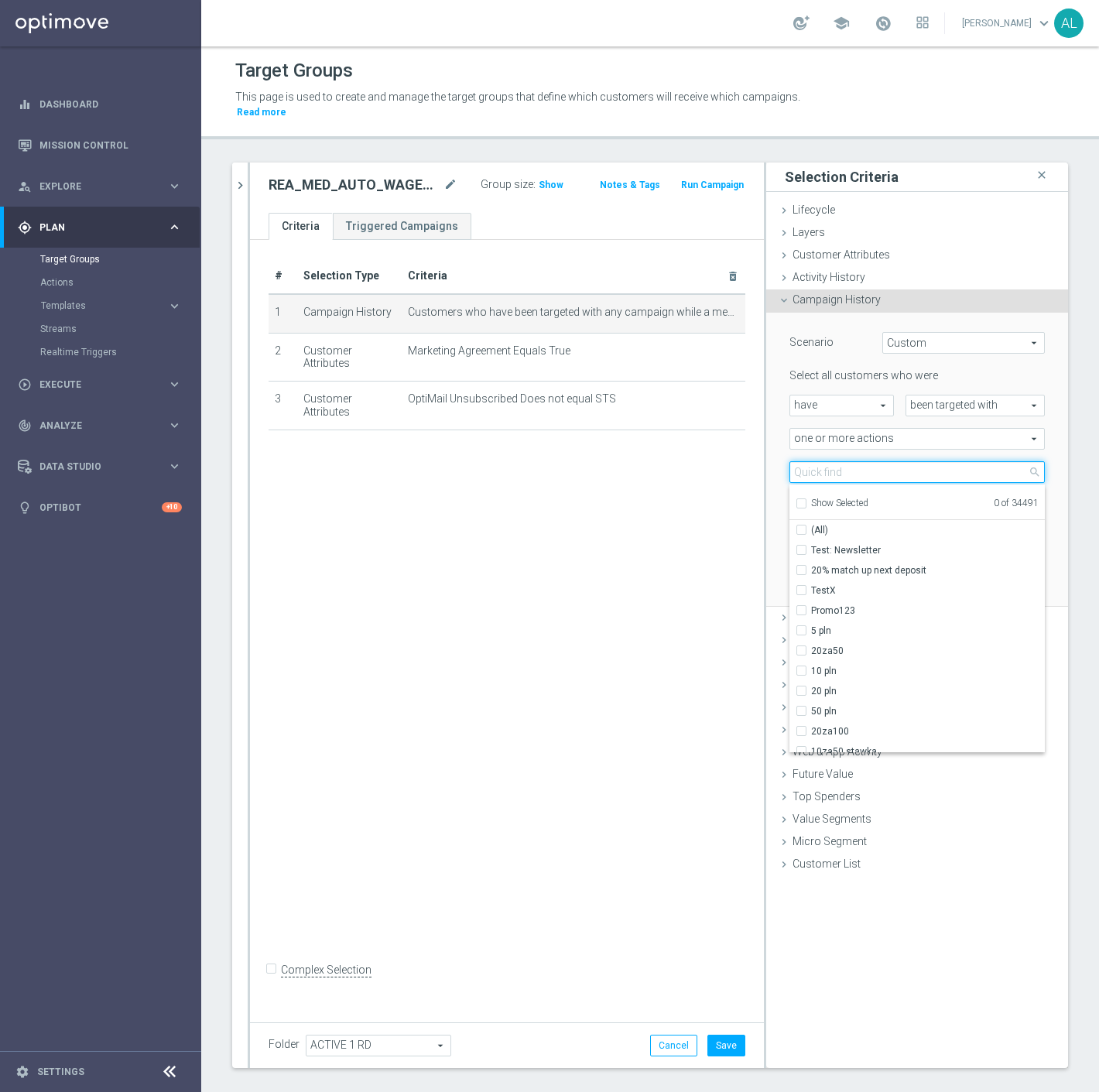
click at [819, 461] on input "search" at bounding box center [917, 472] width 255 height 22
paste input "REA_MED_AUTO_WAGER_RD FLOW ACTIVE 1 100%-75 PLN MAIL_DAILY"
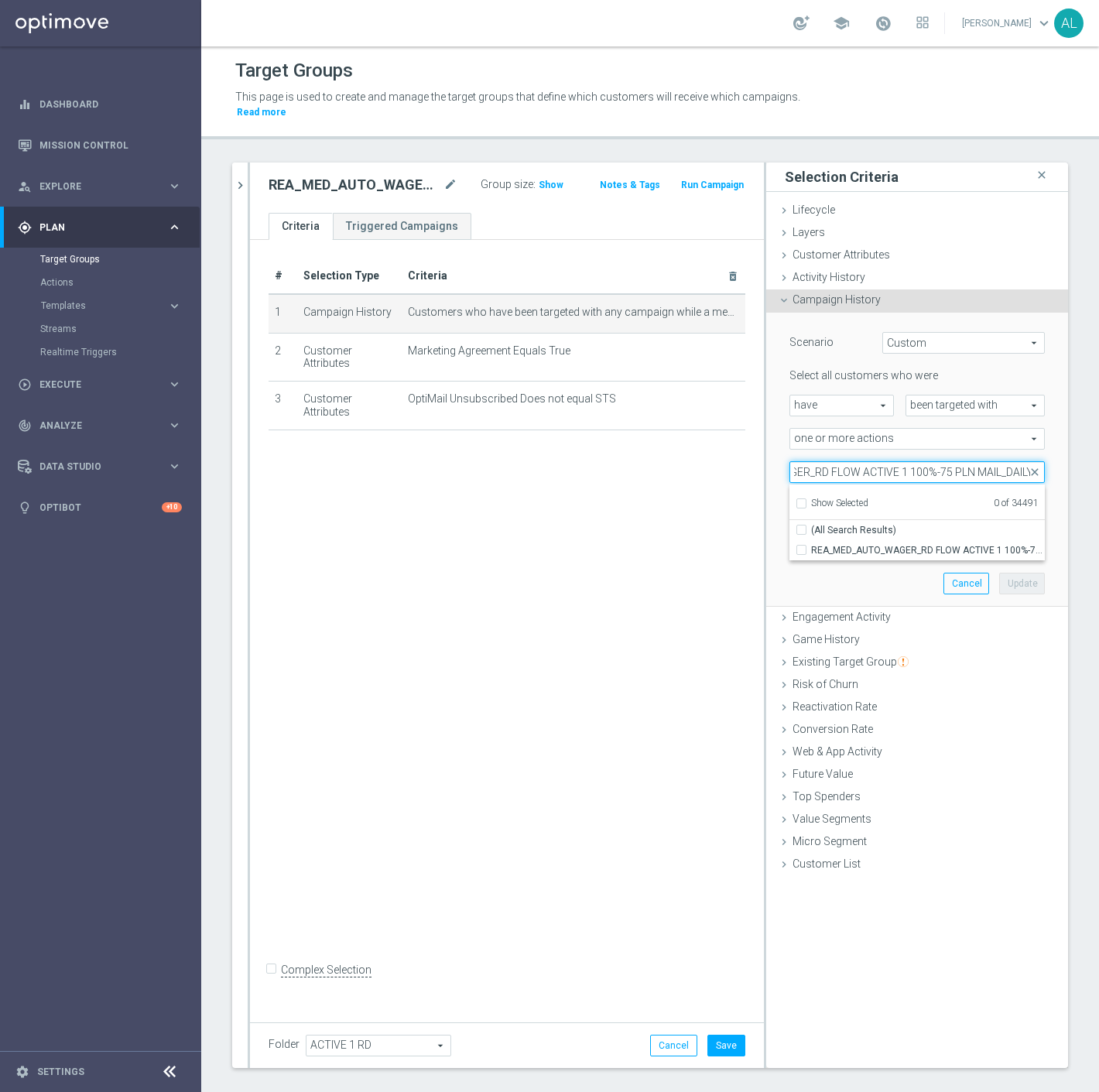
drag, startPoint x: 981, startPoint y: 458, endPoint x: 960, endPoint y: 458, distance: 21.0
click at [960, 461] on input "REA_MED_AUTO_WAGER_RD FLOW ACTIVE 1 100%-75 PLN MAIL_DAILY" at bounding box center [917, 472] width 255 height 22
type input "REA_MED_AUTO_WAGER_RD FLOW ACTIVE 1 100%-75 PLN_DAILY"
click at [864, 544] on span "REA_MED_AUTO_WAGER_RD FLOW ACTIVE 1 100%-75 PLN_DAILY" at bounding box center [929, 550] width 234 height 12
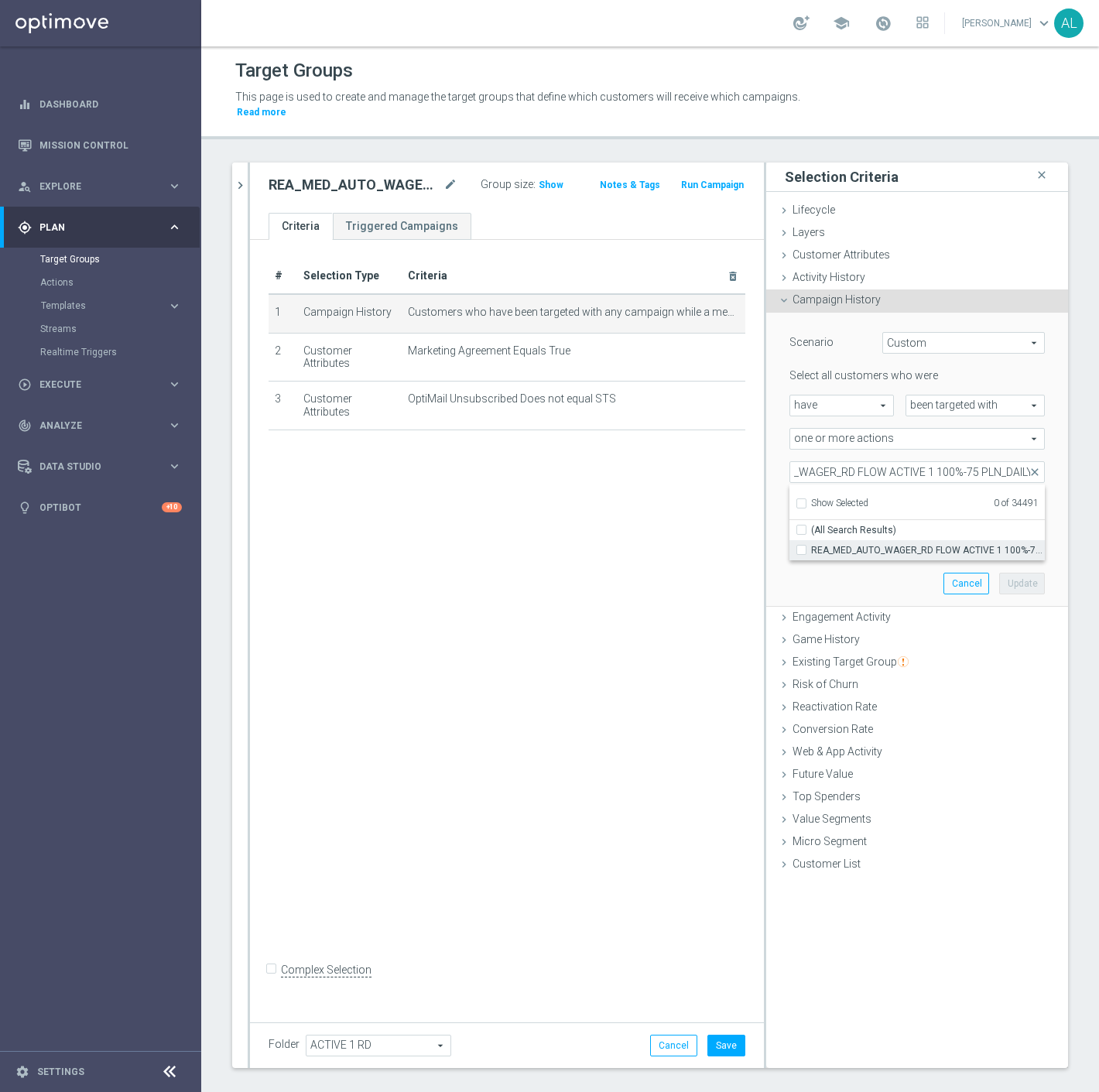
click at [812, 545] on input "REA_MED_AUTO_WAGER_RD FLOW ACTIVE 1 100%-75 PLN_DAILY" at bounding box center [806, 550] width 10 height 10
checkbox input "true"
type input "REA_MED_AUTO_WAGER_RD FLOW ACTIVE 1 100%-75 PLN_DAILY"
checkbox input "true"
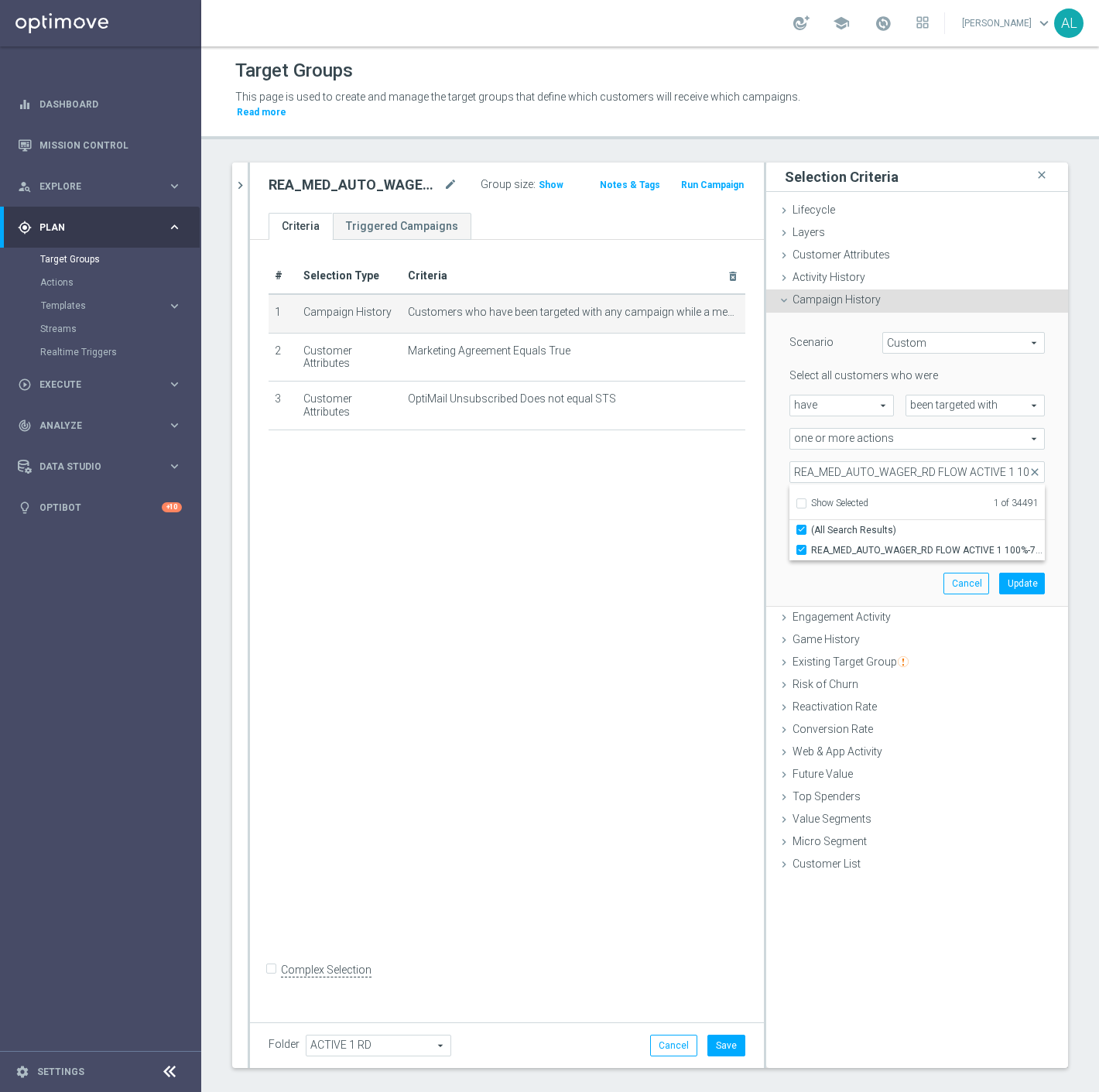
click at [848, 586] on div "Scenario Custom Custom arrow_drop_down search Select all customers who were hav…" at bounding box center [917, 459] width 279 height 294
click at [999, 572] on button "Update" at bounding box center [1022, 583] width 46 height 22
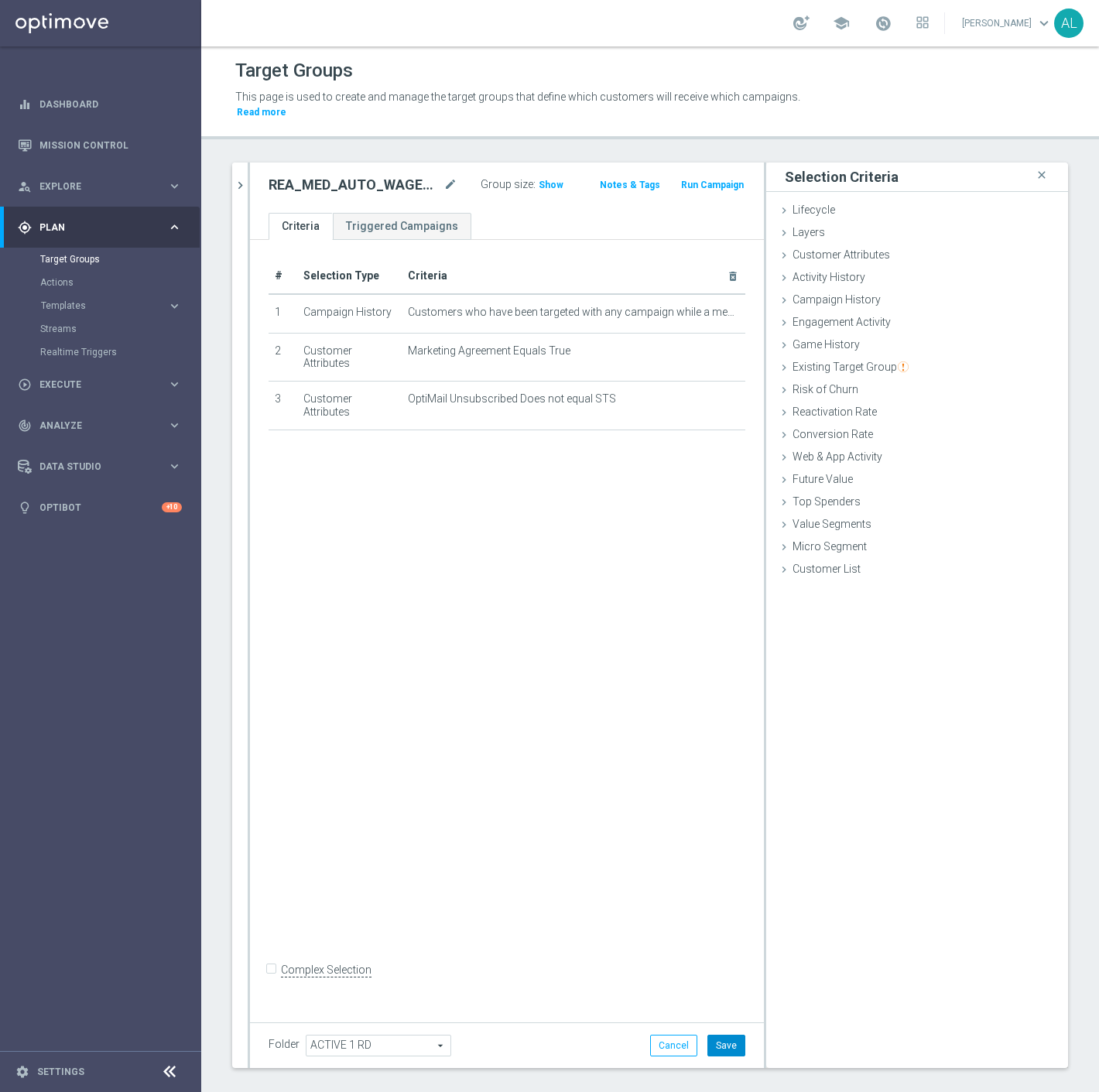
click at [707, 1035] on button "Save" at bounding box center [726, 1045] width 38 height 22
click at [244, 178] on icon "chevron_right" at bounding box center [240, 185] width 15 height 15
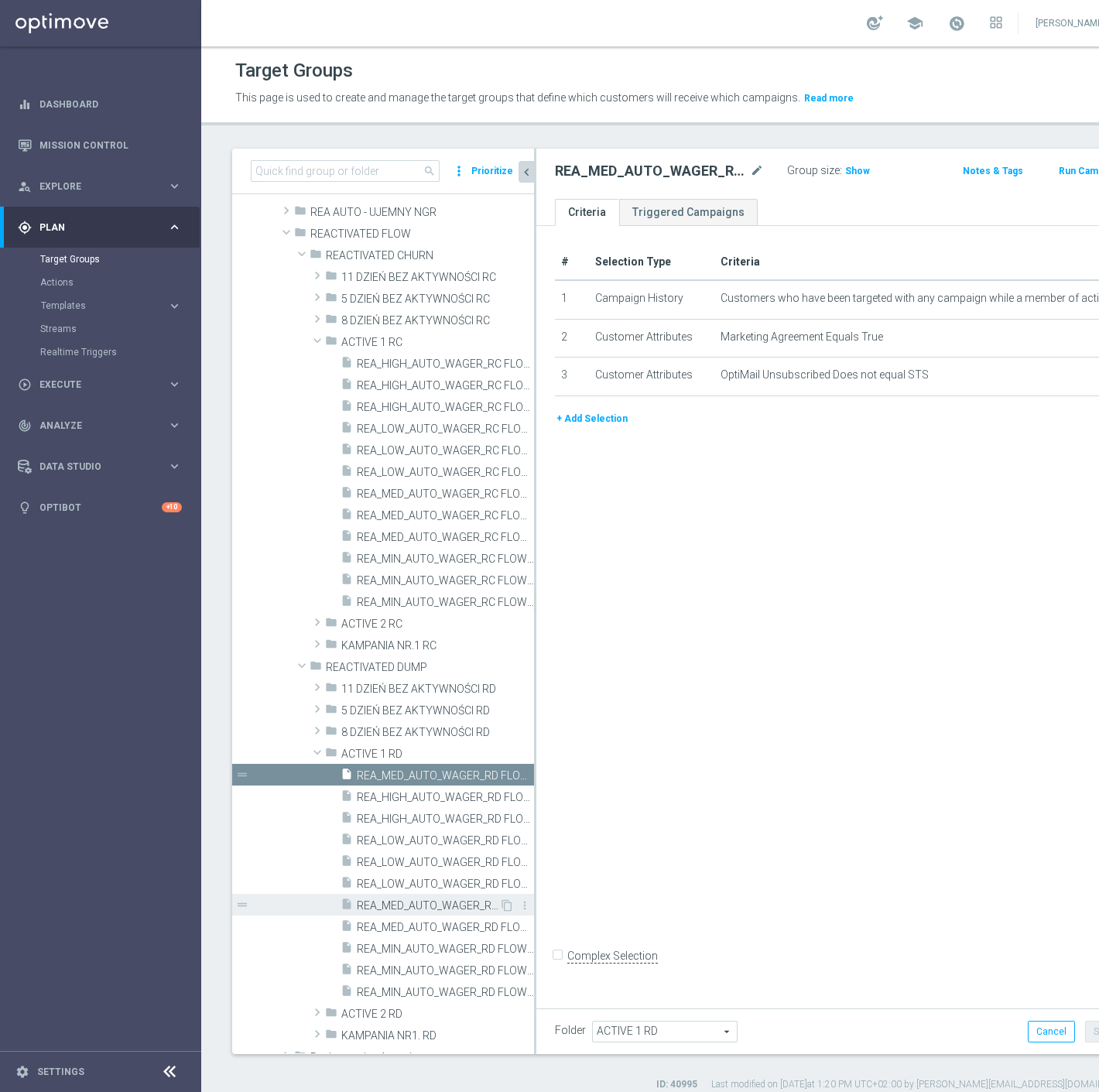
scroll to position [258, 0]
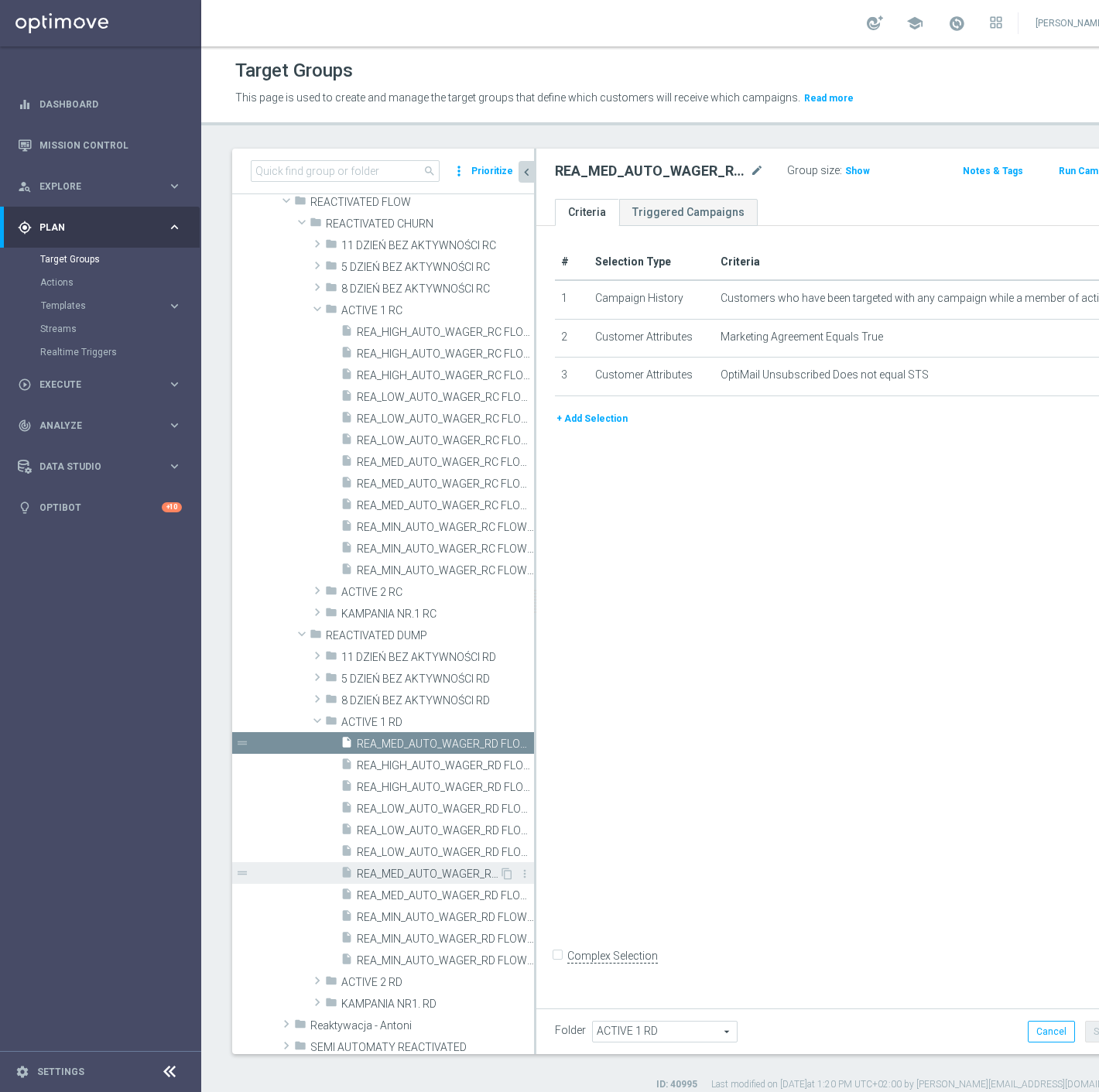
click at [431, 876] on span "REA_MED_AUTO_WAGER_RD FLOW ACTIVE 1 100%-75 PLN - reminder_DAILY" at bounding box center [428, 875] width 142 height 13
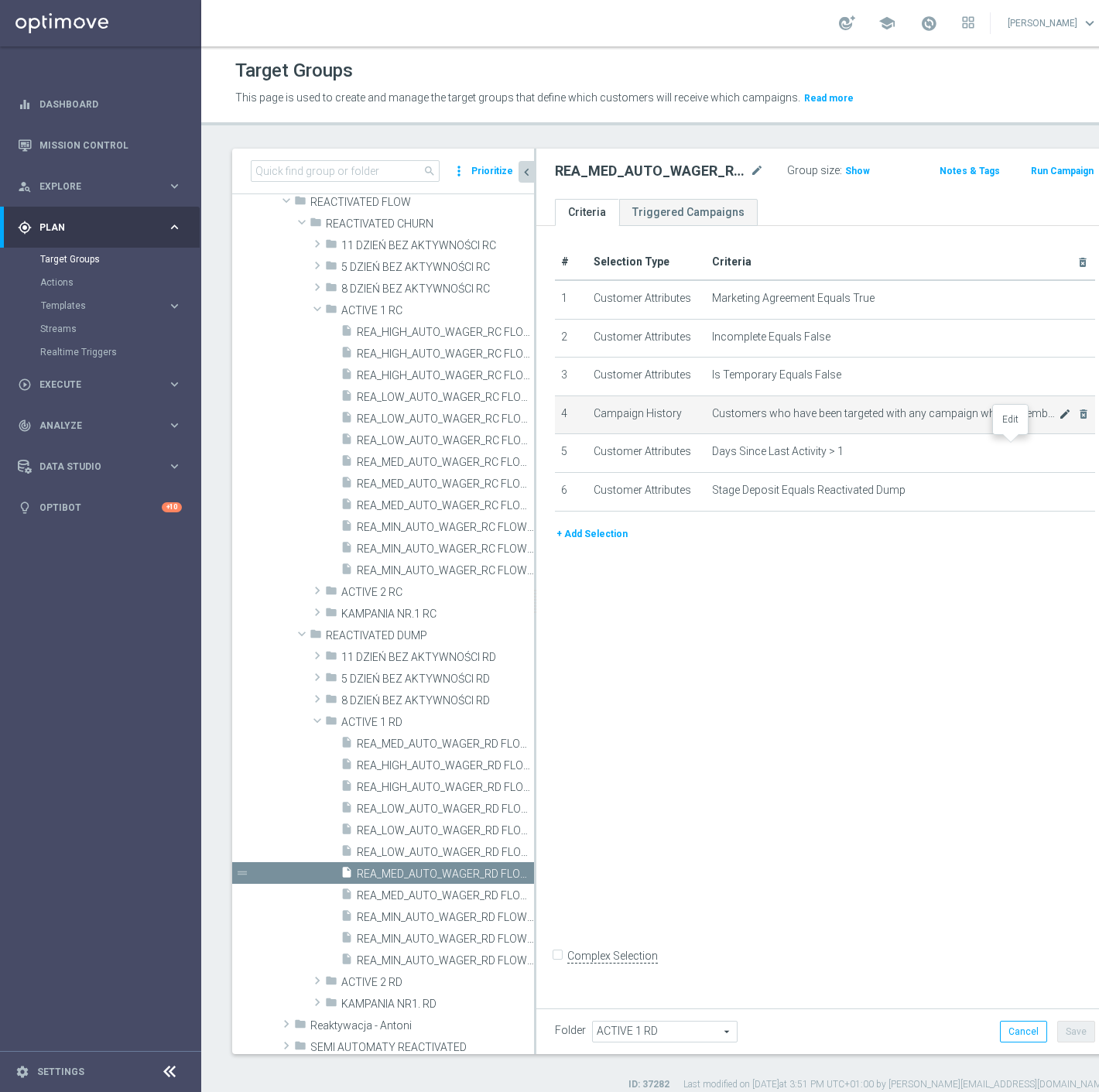
click at [1059, 420] on icon "mode_edit" at bounding box center [1065, 413] width 12 height 12
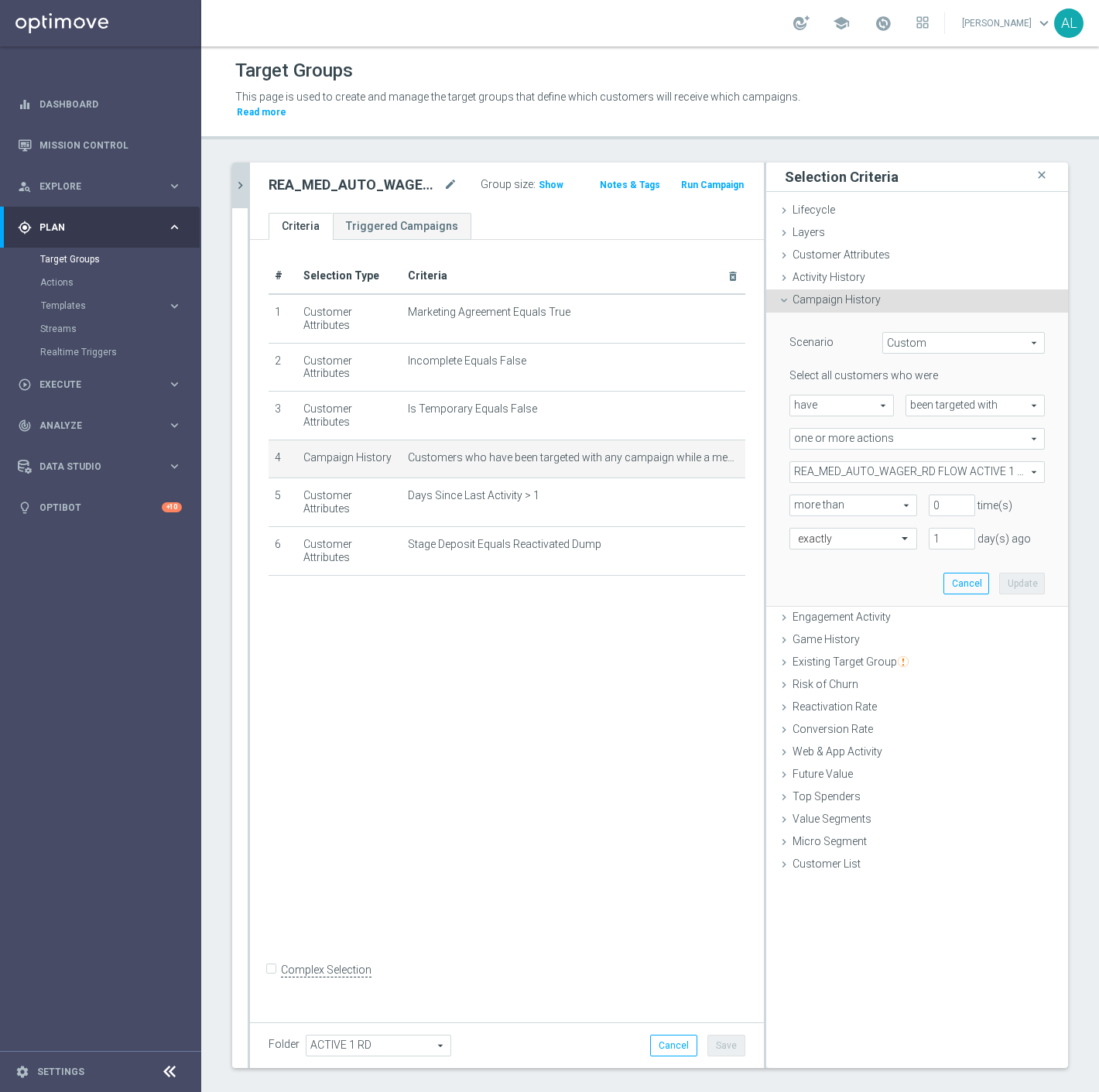
click at [932, 462] on span "REA_MED_AUTO_WAGER_RD FLOW ACTIVE 1 100%-75 PLN_DAILY" at bounding box center [917, 472] width 254 height 20
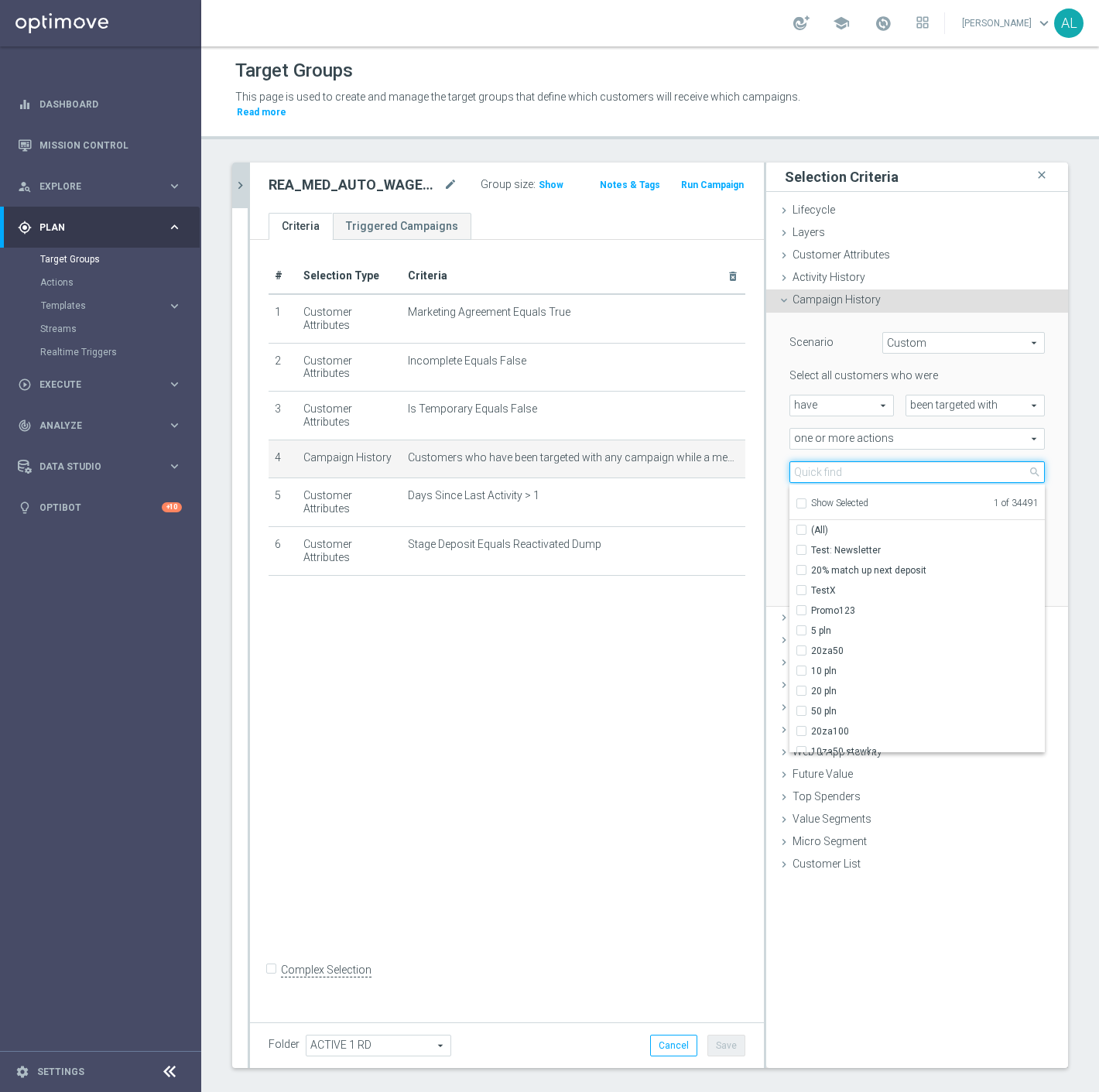
click at [898, 461] on input "search" at bounding box center [917, 472] width 255 height 22
paste input "REA_MED_AUTO_WAGER_RD FLOW ACTIVE 1 100%-75 PLN MAIL_DAILY"
type input "REA_MED_AUTO_WAGER_RD FLOW ACTIVE 1 100%-75 PLN MAIL_DAILY"
checkbox input "true"
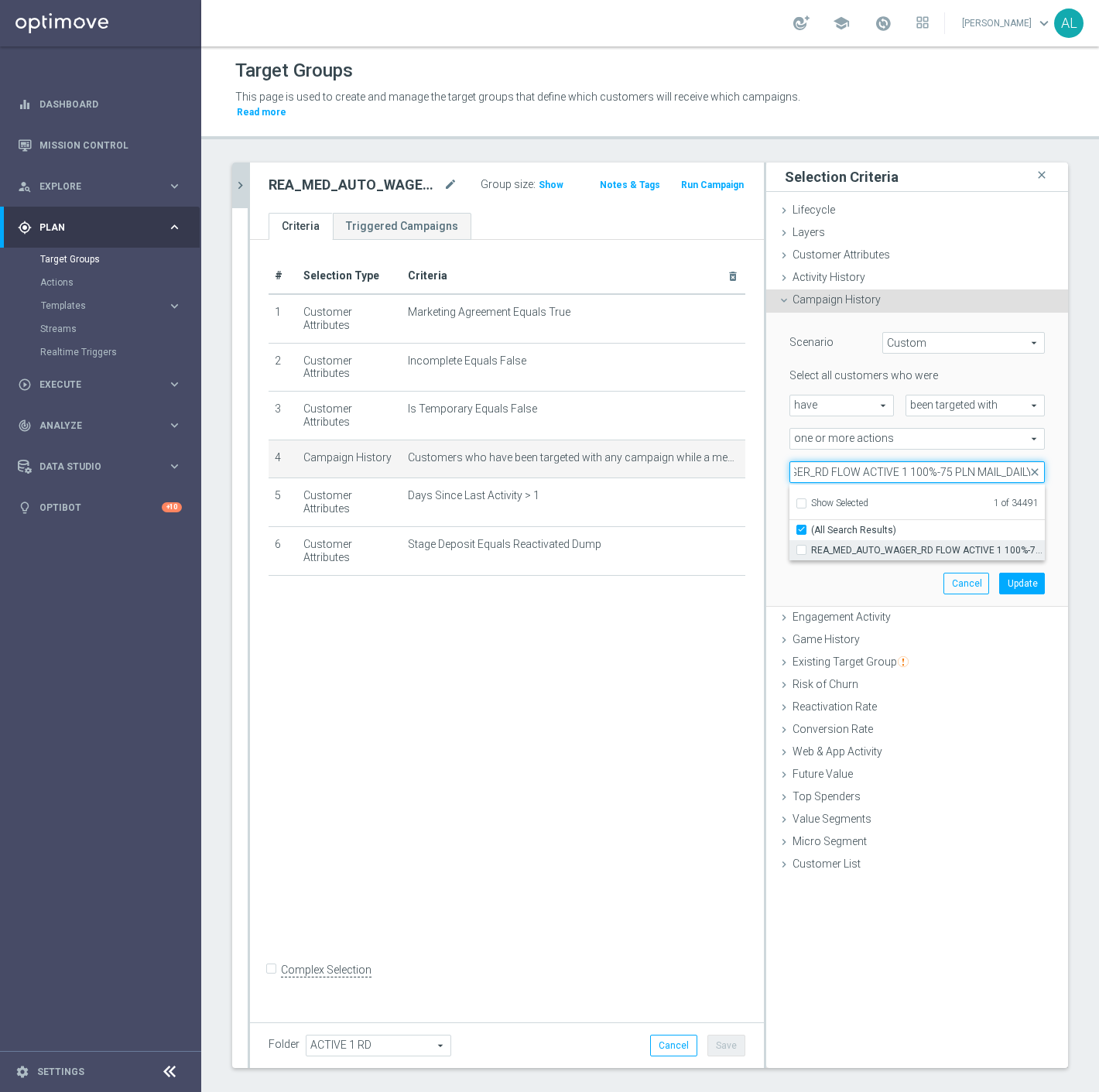
type input "REA_MED_AUTO_WAGER_RD FLOW ACTIVE 1 100%-75 PLN MAIL_DAILY"
click at [893, 544] on span "REA_MED_AUTO_WAGER_RD FLOW ACTIVE 1 100%-75 PLN MAIL_DAILY" at bounding box center [929, 550] width 234 height 12
click at [812, 545] on input "REA_MED_AUTO_WAGER_RD FLOW ACTIVE 1 100%-75 PLN MAIL_DAILY" at bounding box center [806, 550] width 10 height 10
checkbox input "true"
type input "Selected 2 of 34491"
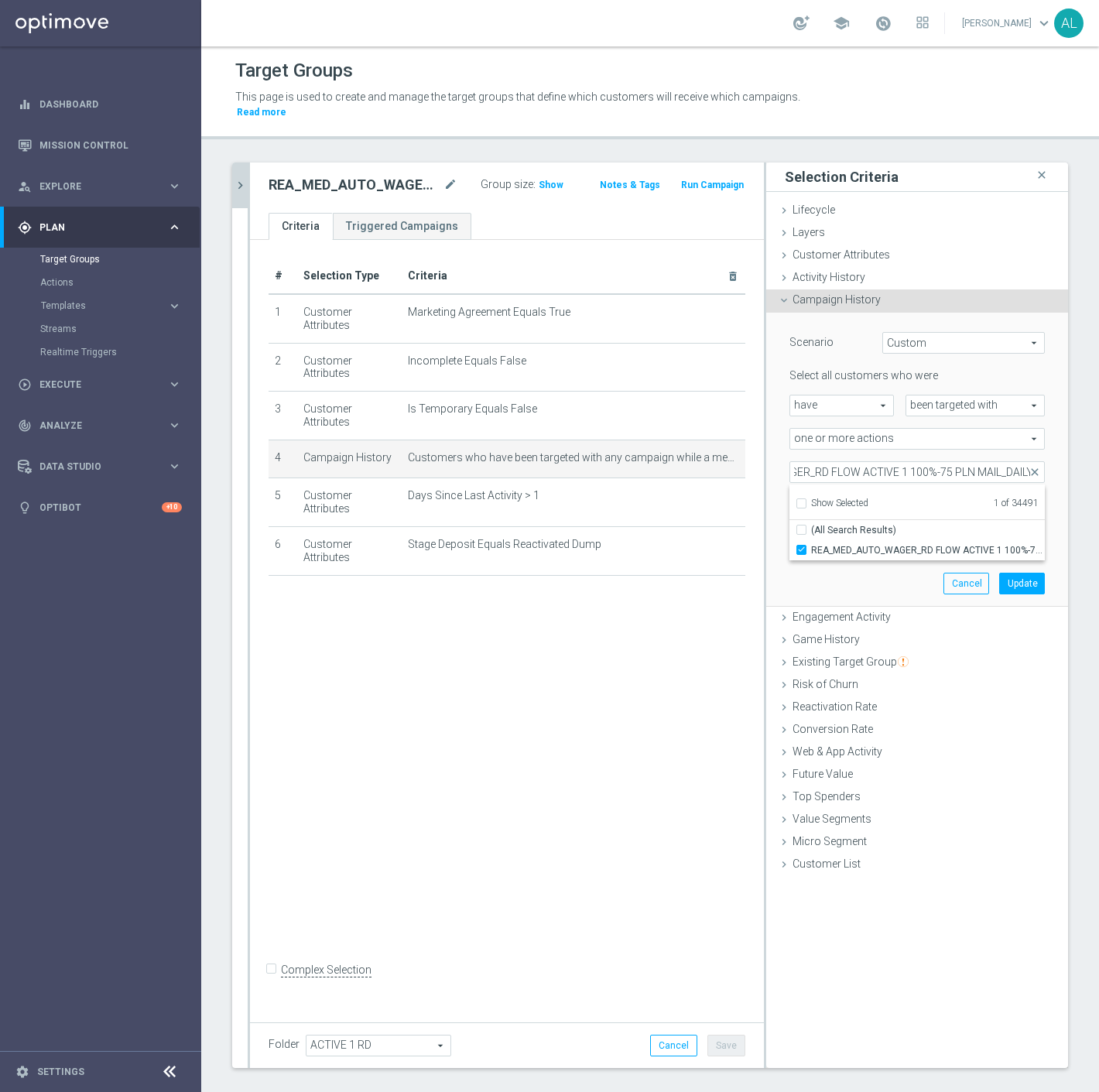
checkbox input "false"
click at [1008, 572] on button "Update" at bounding box center [1022, 583] width 46 height 22
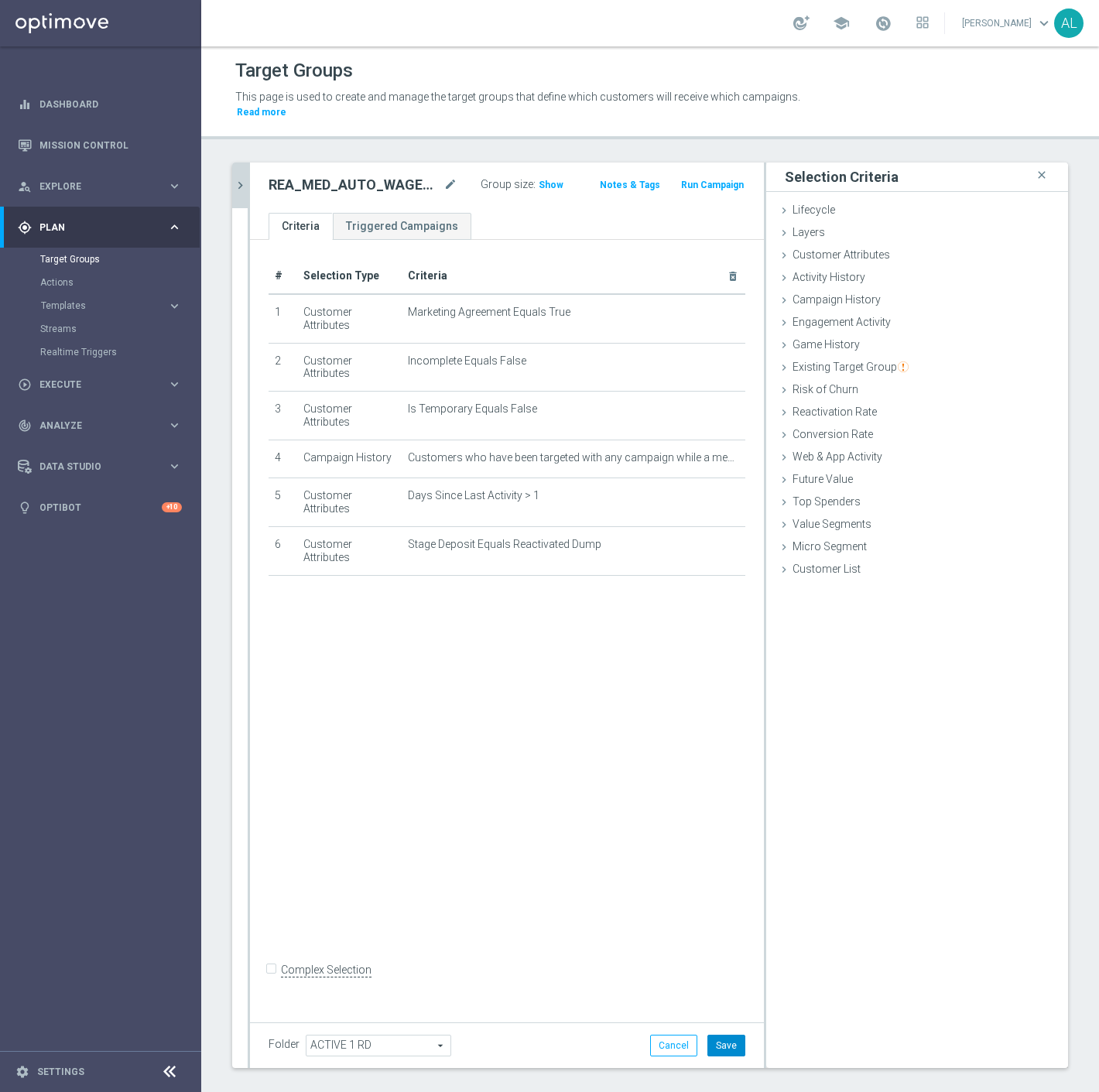
click at [726, 1036] on button "Save" at bounding box center [726, 1045] width 38 height 22
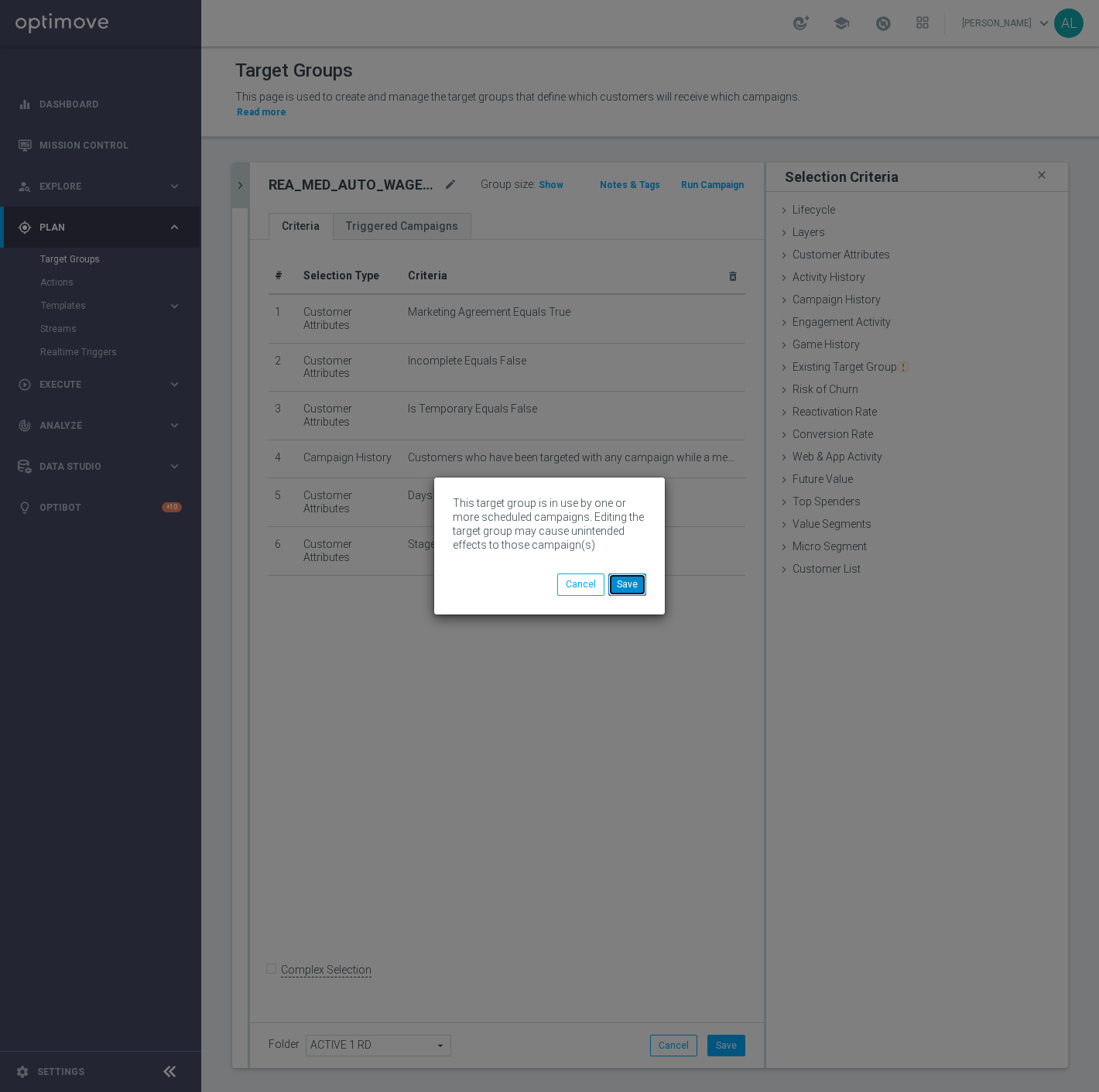
click at [622, 592] on button "Save" at bounding box center [627, 584] width 38 height 22
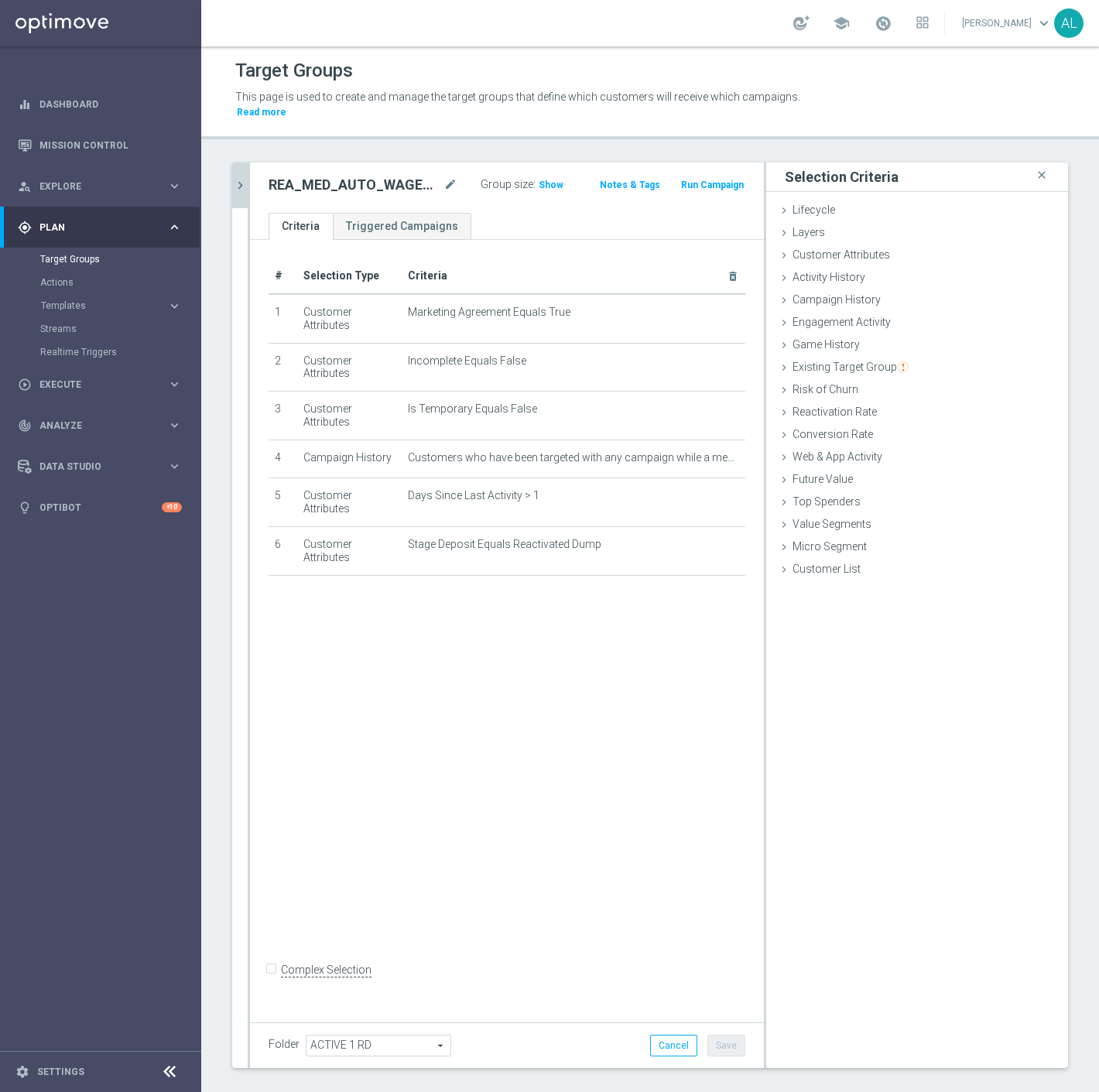
click at [241, 178] on icon "chevron_right" at bounding box center [240, 185] width 15 height 15
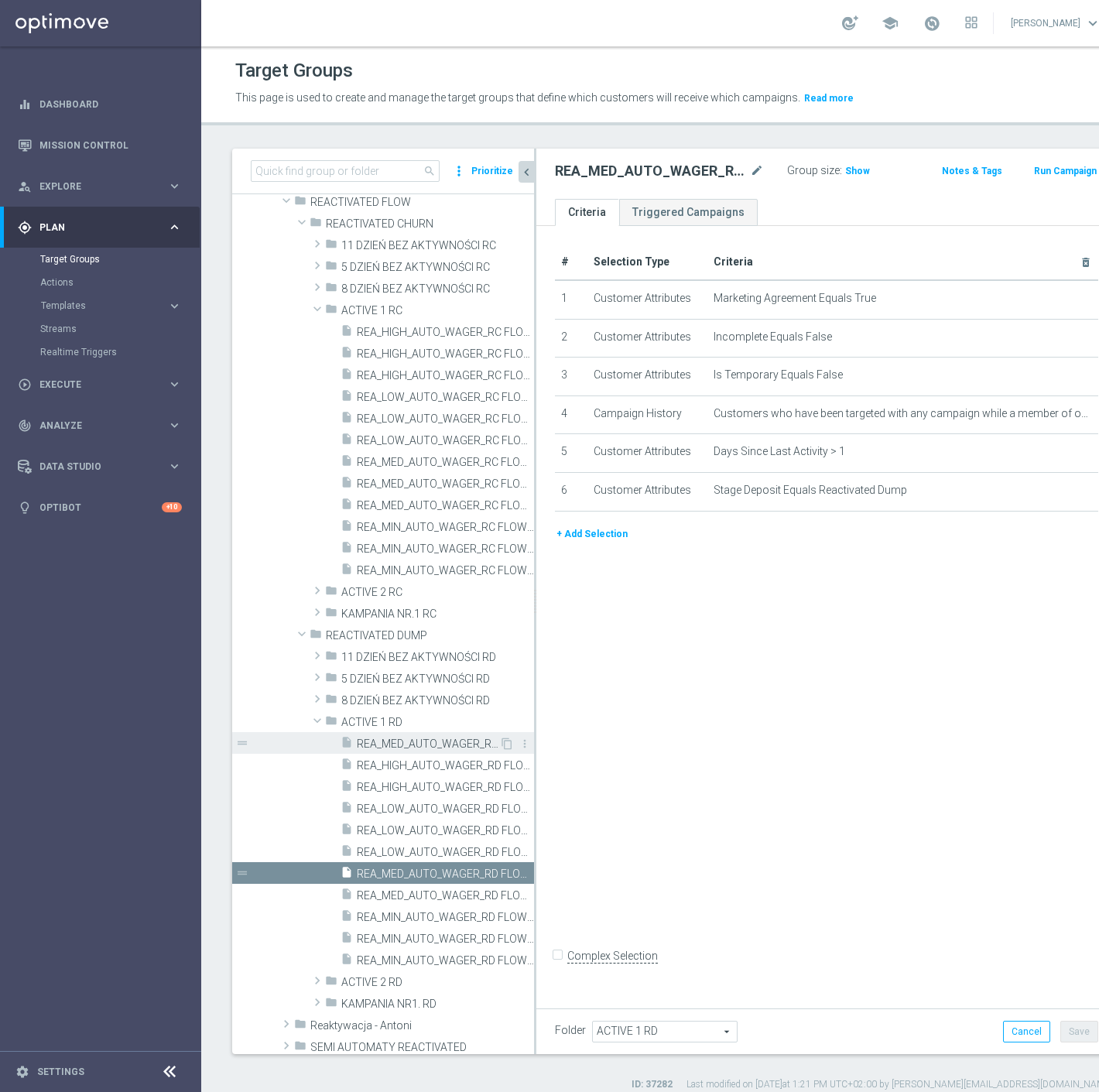
click at [435, 746] on span "REA_MED_AUTO_WAGER_RD FLOW ACTIVE 1 100%-75 PLN MAIL_DAILY" at bounding box center [428, 744] width 142 height 13
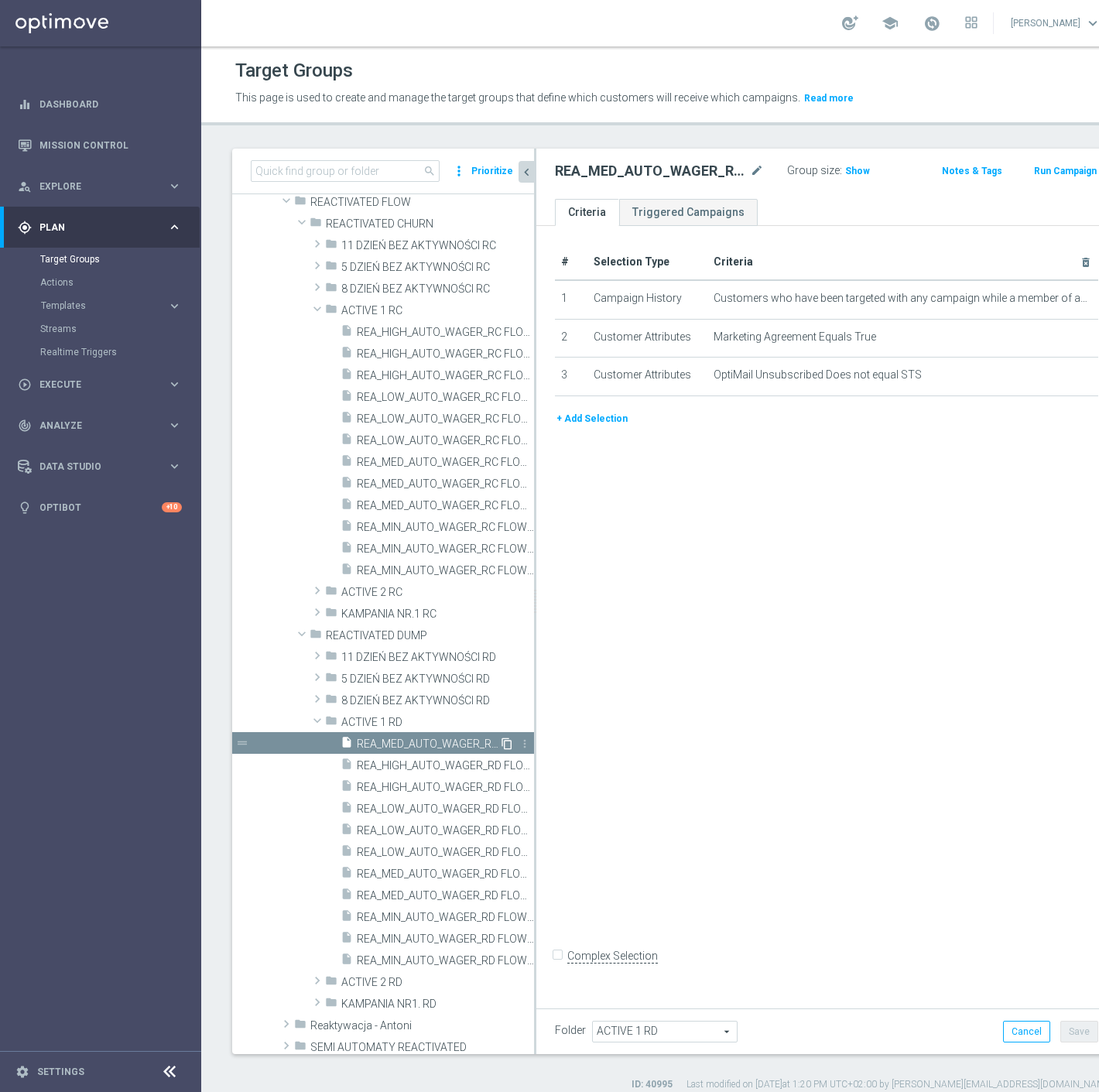
click at [501, 741] on icon "content_copy" at bounding box center [507, 743] width 12 height 12
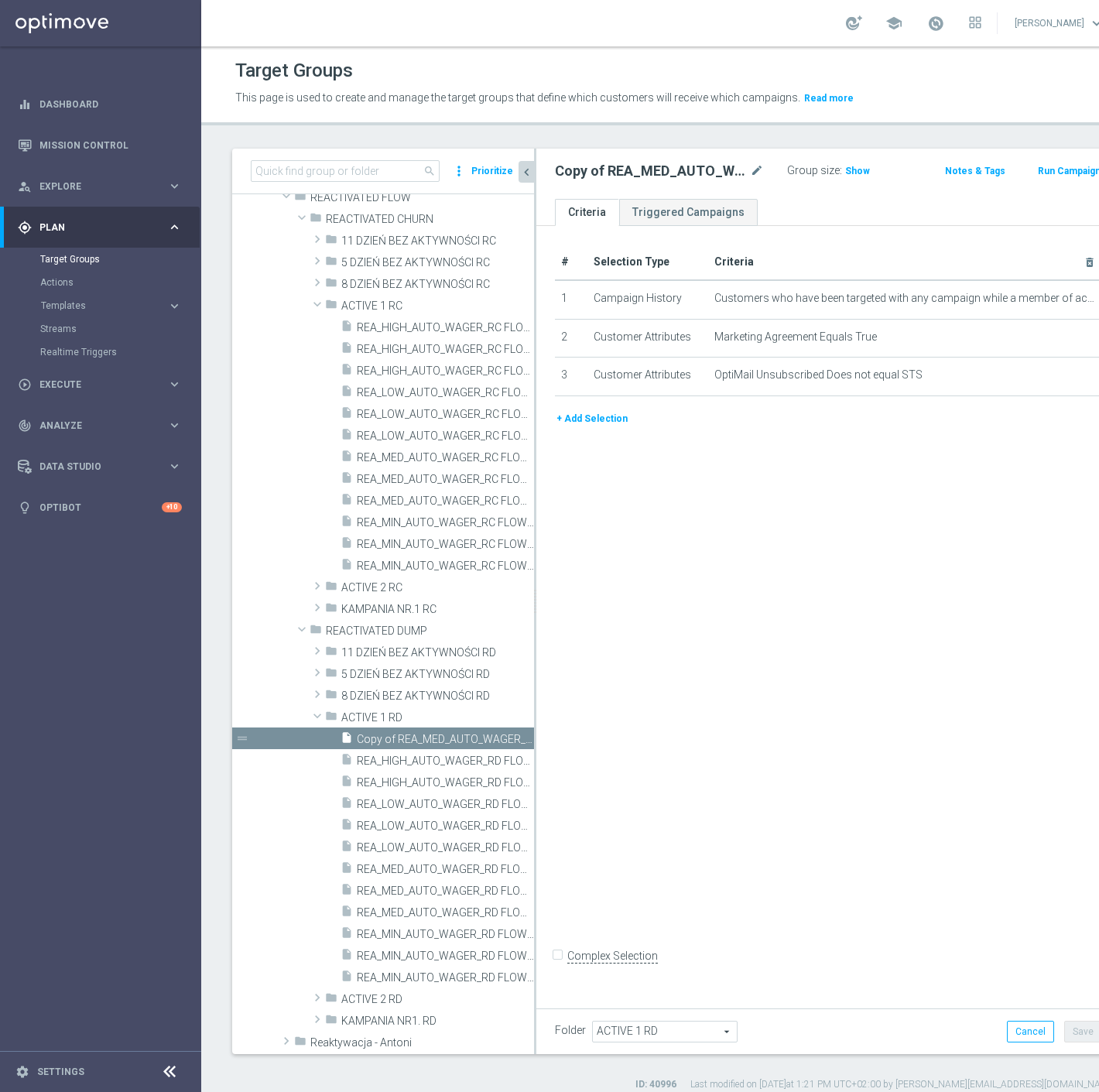
scroll to position [436, 0]
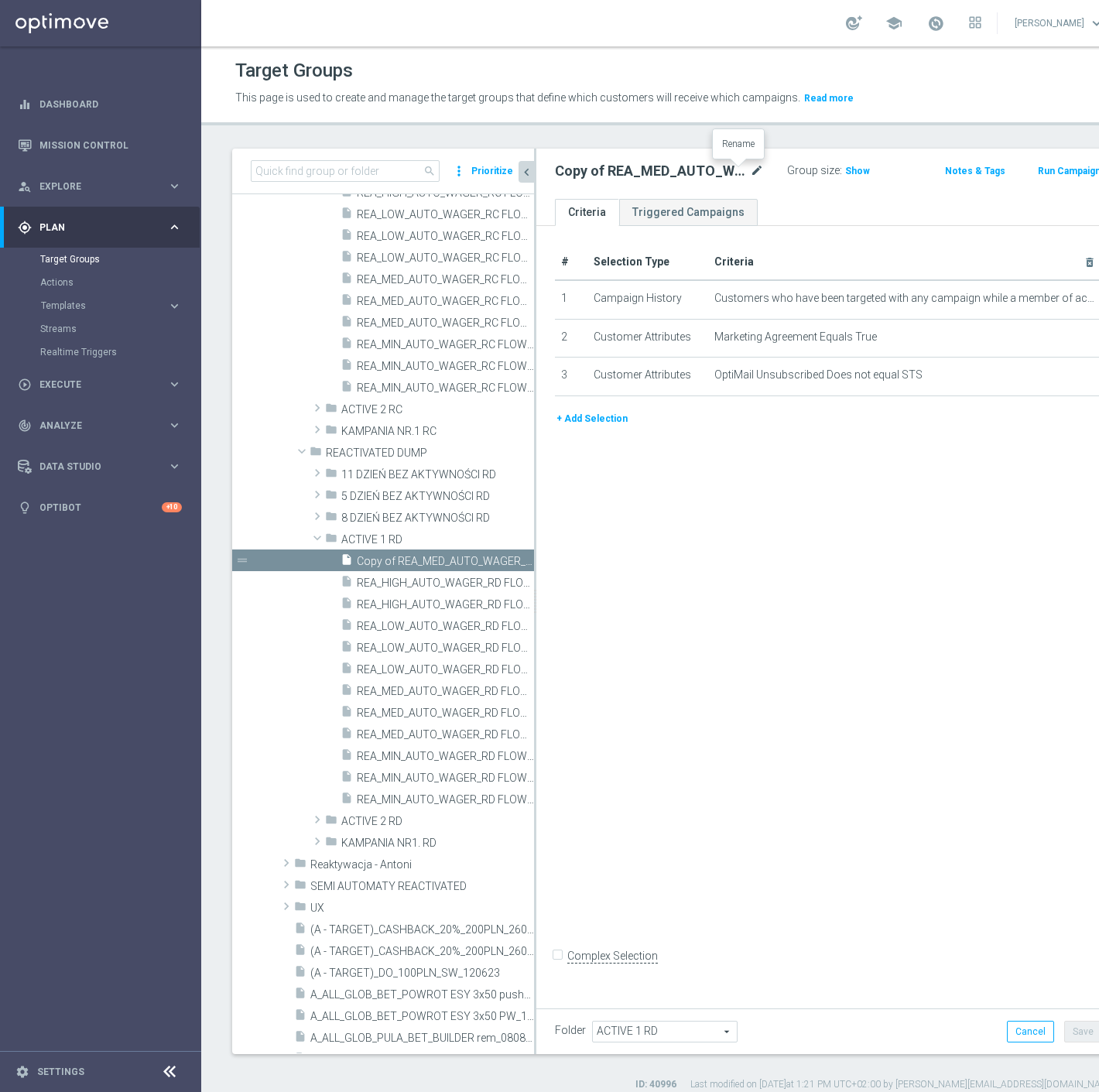
click at [751, 172] on icon "mode_edit" at bounding box center [757, 171] width 14 height 19
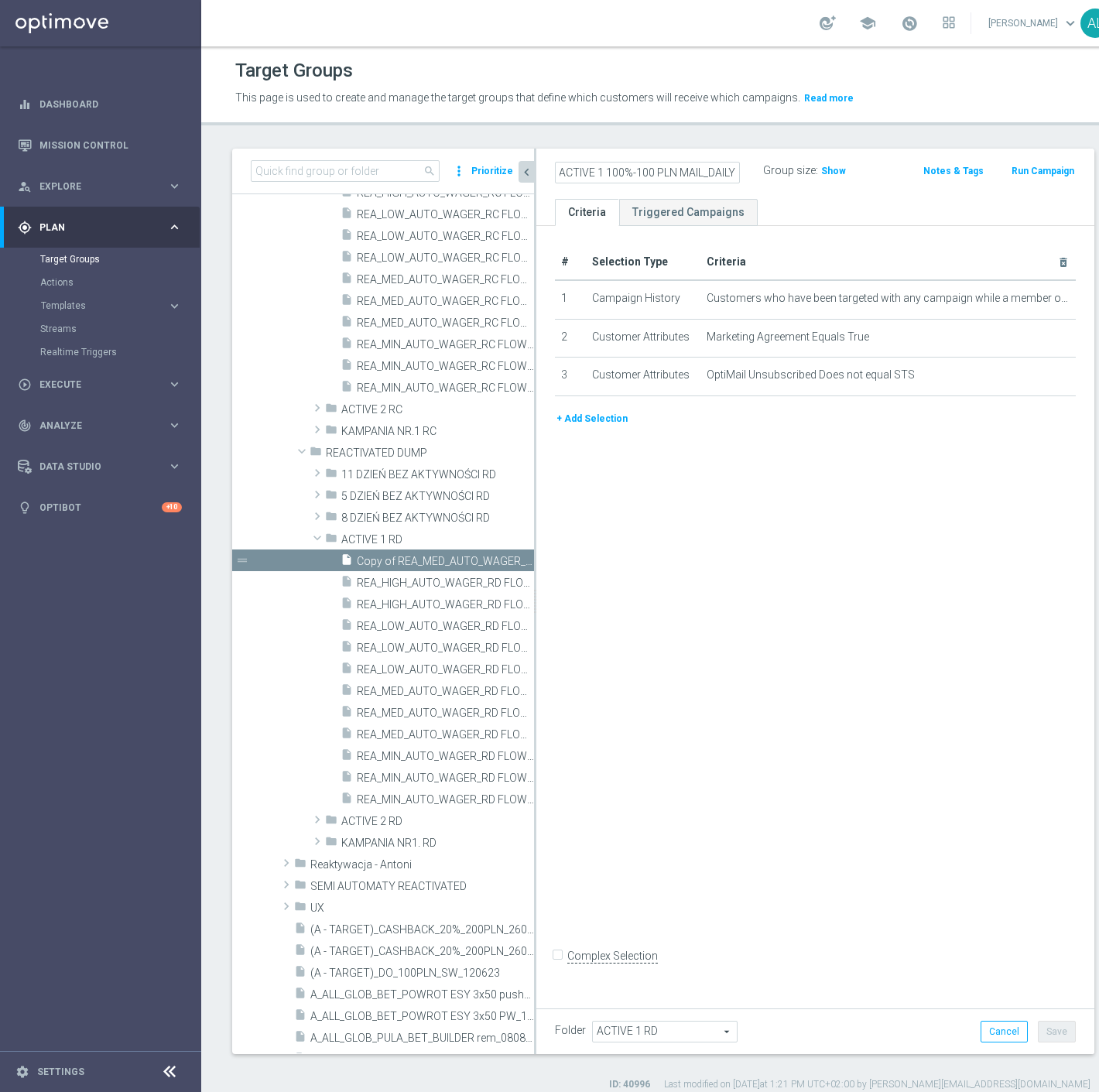
scroll to position [0, 202]
type input "REA_HIGH_AUTO_WAGER_RD FLOW ACTIVE 1 100%-100 PLN MAIL_DAILY"
click at [747, 199] on link "Triggered Campaigns" at bounding box center [688, 212] width 138 height 27
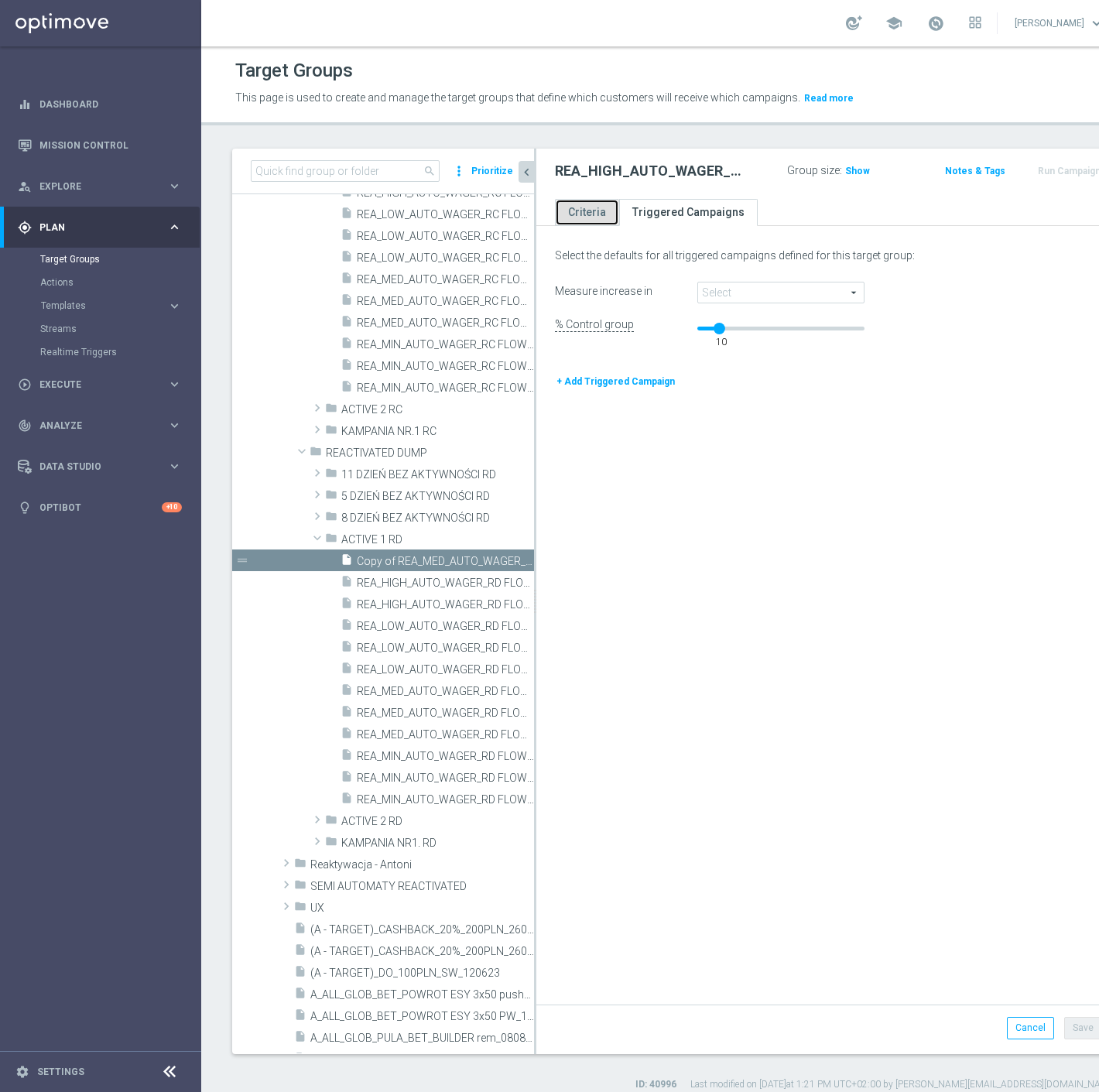
click at [576, 219] on link "Criteria" at bounding box center [587, 212] width 64 height 27
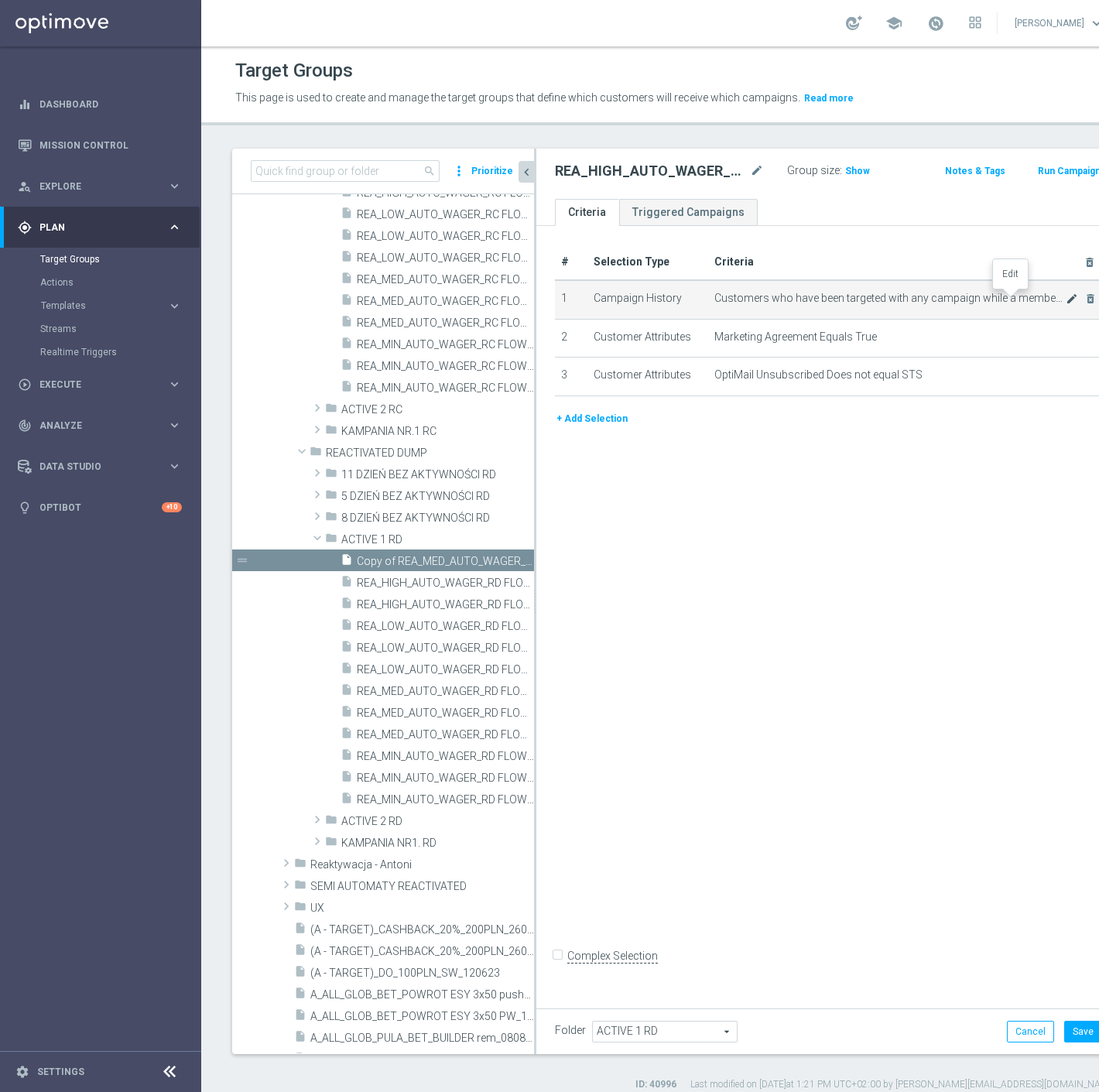
click at [1066, 297] on icon "mode_edit" at bounding box center [1072, 298] width 12 height 12
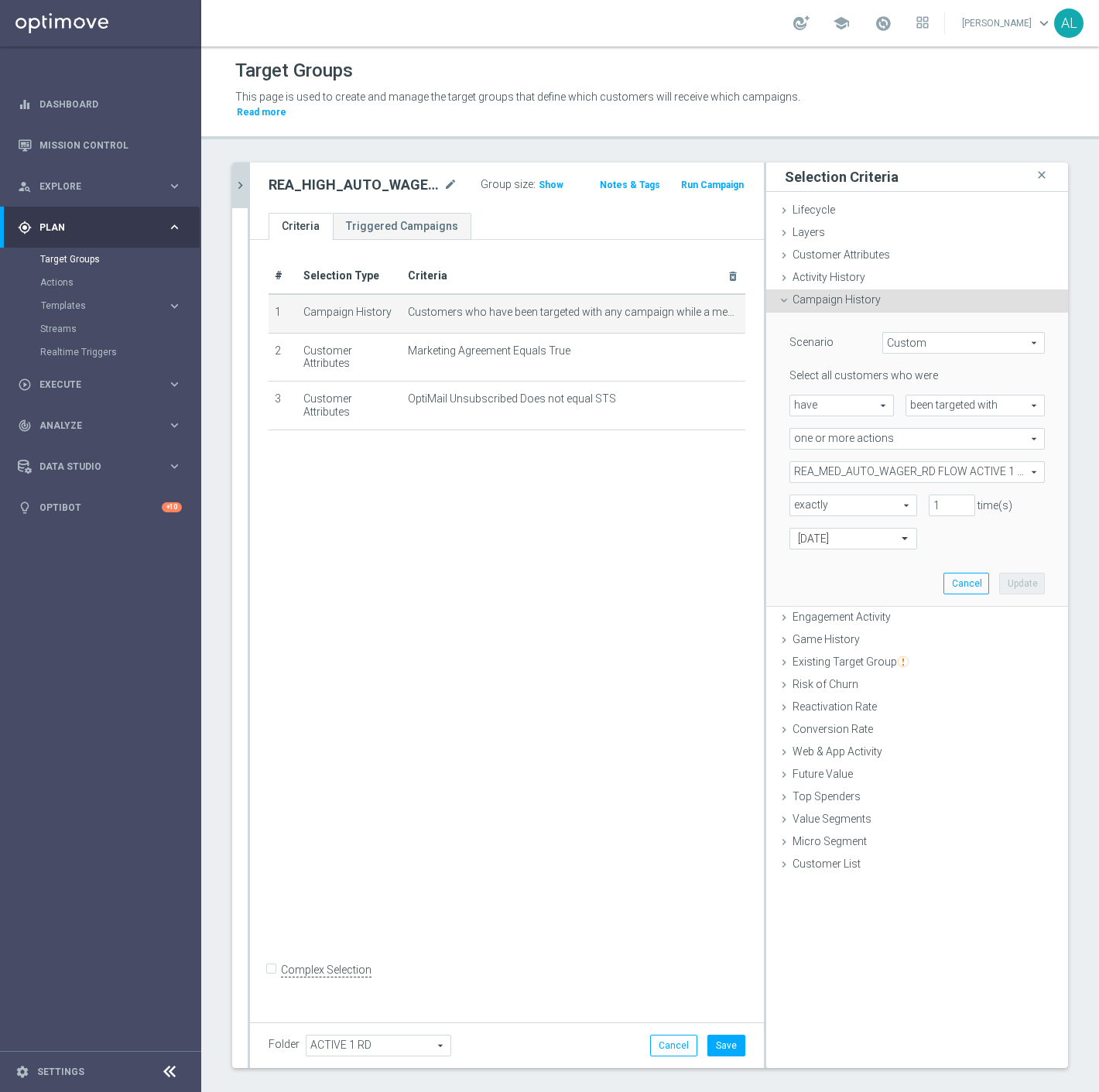
click at [872, 462] on span "REA_MED_AUTO_WAGER_RD FLOW ACTIVE 1 100%-75 PLN_DAILY" at bounding box center [917, 472] width 254 height 20
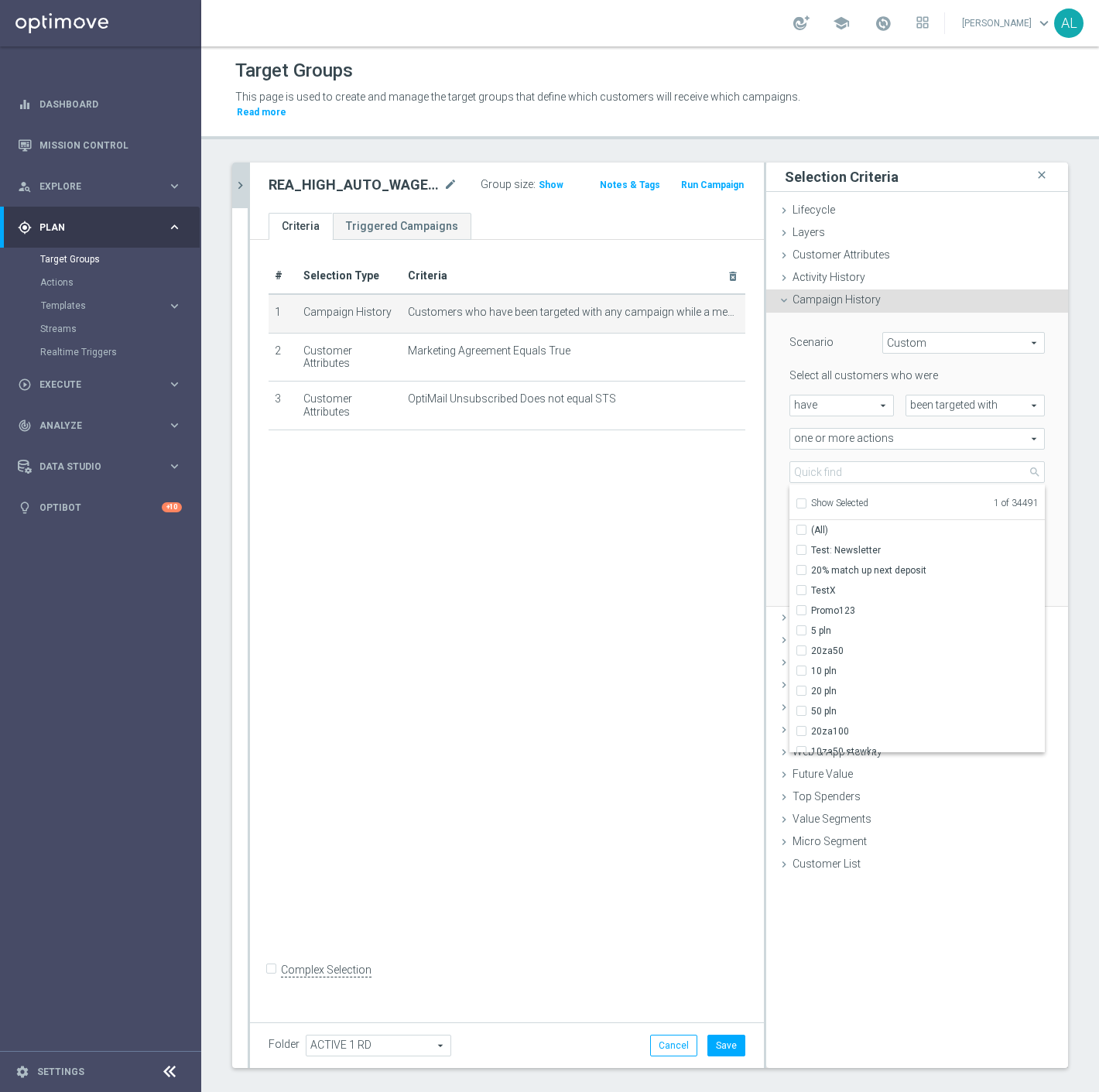
click at [829, 498] on span "Show Selected" at bounding box center [840, 504] width 57 height 11
click at [806, 501] on input "Show Selected" at bounding box center [800, 506] width 10 height 10
checkbox input "true"
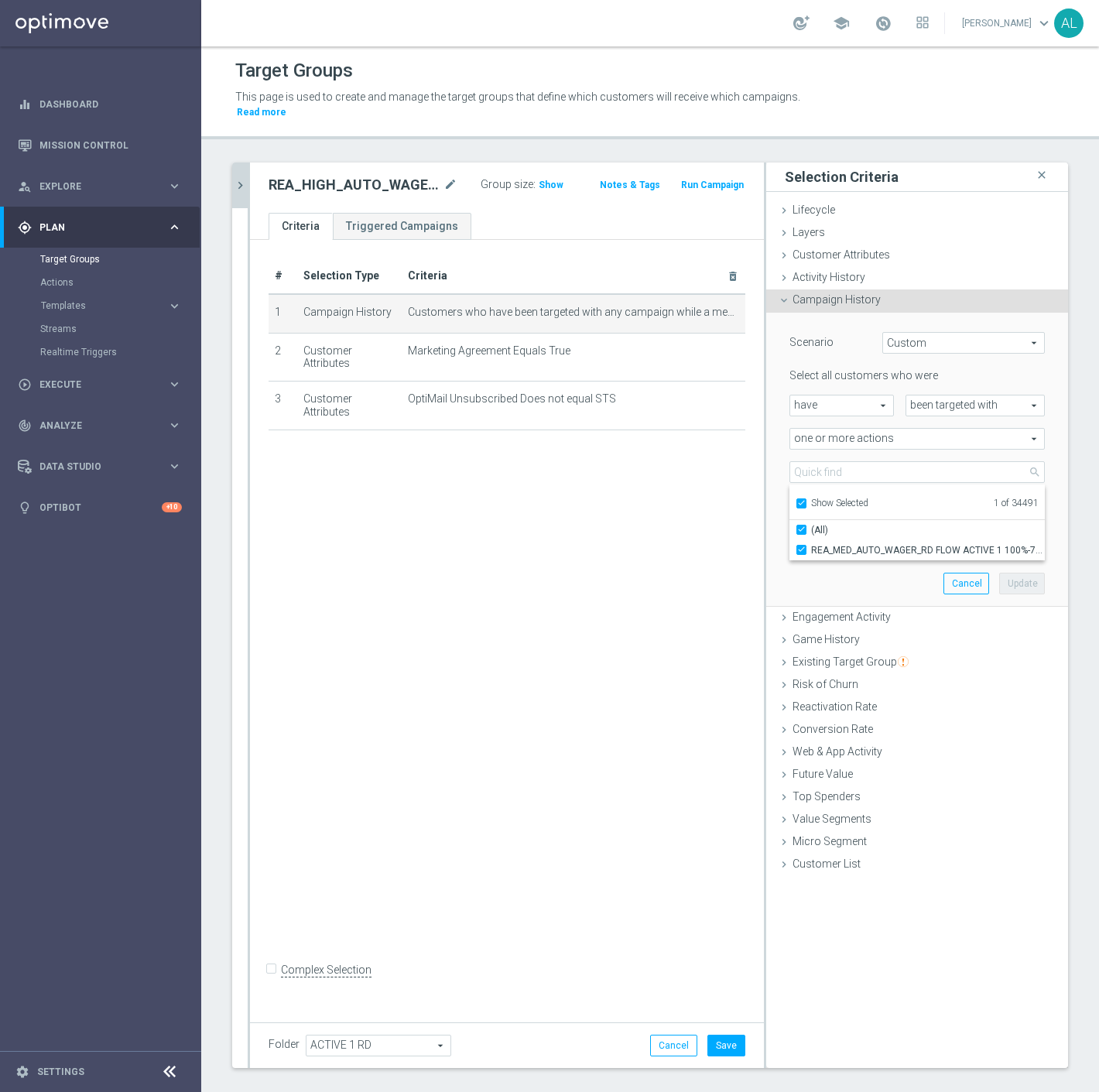
click at [860, 551] on div "Scenario Custom Custom arrow_drop_down search Select all customers who were hav…" at bounding box center [917, 459] width 279 height 294
click at [834, 435] on div "Select all customers who were have have arrow_drop_down search been targeted wi…" at bounding box center [917, 458] width 255 height 181
click at [830, 462] on span "REA_MED_AUTO_WAGER_RD FLOW ACTIVE 1 100%-75 PLN_DAILY" at bounding box center [917, 472] width 254 height 20
click at [832, 498] on span "Show Selected" at bounding box center [840, 504] width 57 height 11
click at [806, 501] on input "Show Selected" at bounding box center [800, 506] width 10 height 10
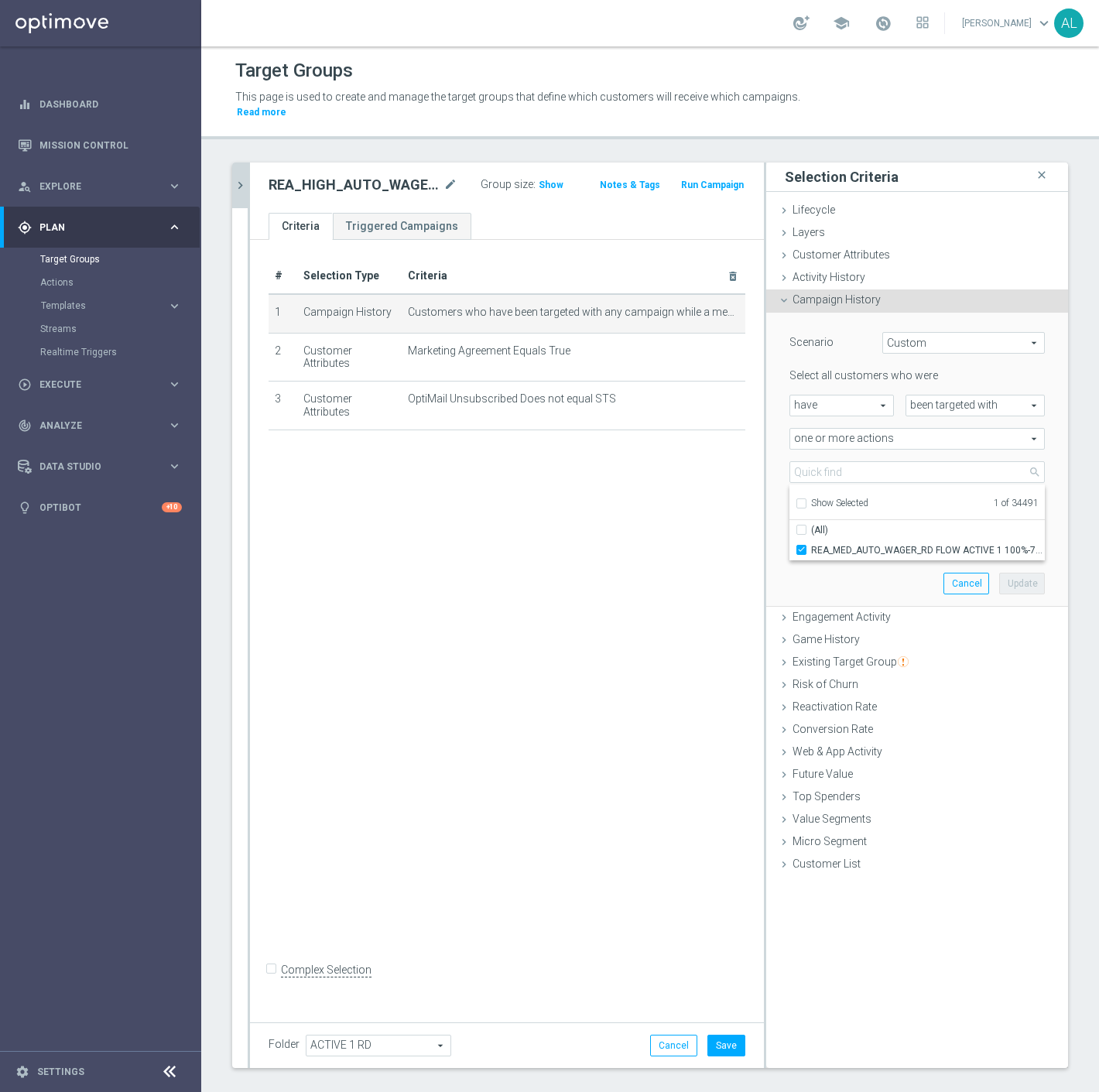
checkbox input "false"
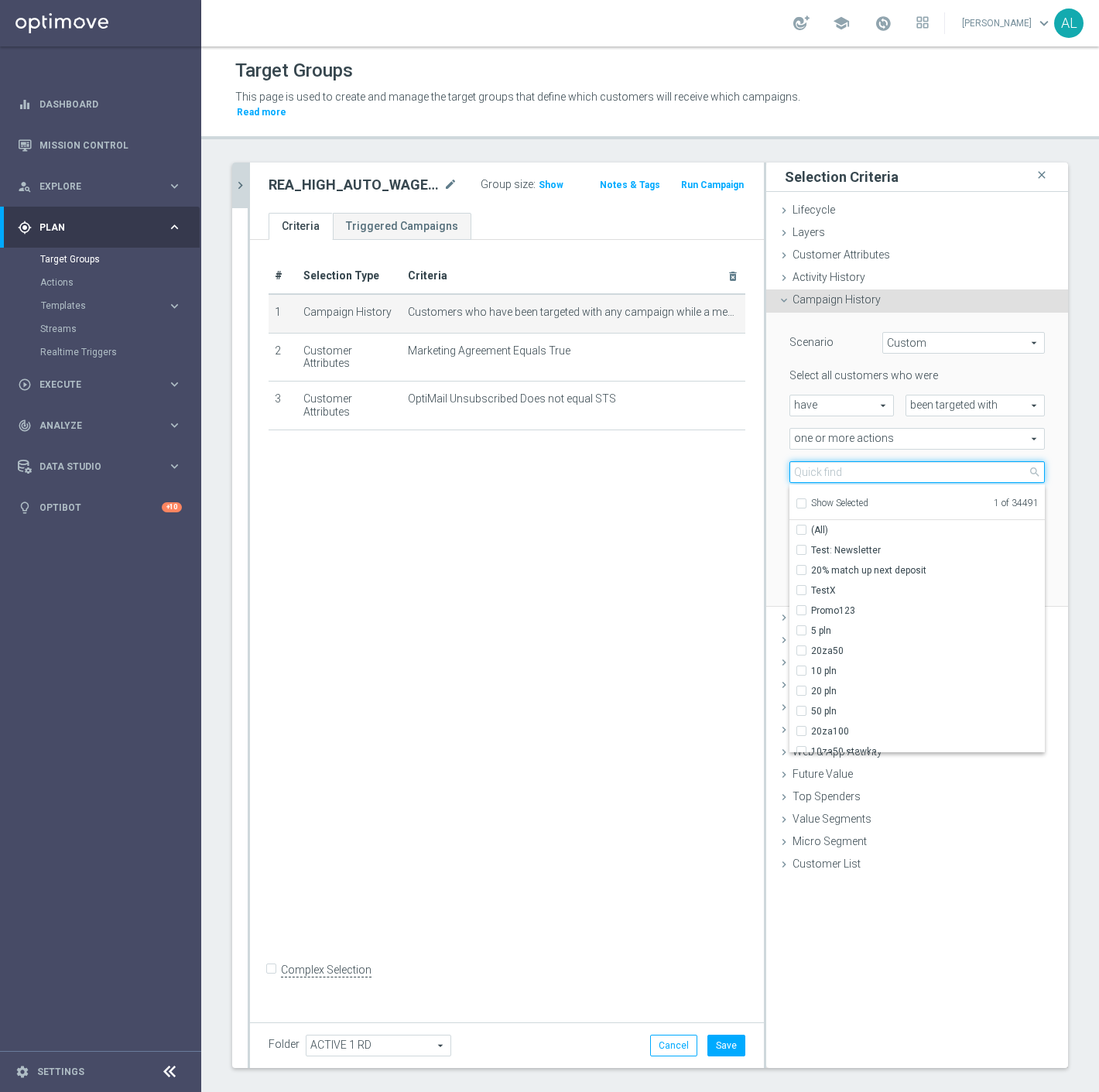
click at [841, 461] on input "search" at bounding box center [917, 472] width 255 height 22
paste input "REA_HIGH_AUTO_WAGER_RD FLOW ACTIVE 1 100%-100 PLN MAIL_DAILY"
type input "REA_HIGH_AUTO_WAGER_RD FLOW ACTIVE 1 100%-100 PLN MAIL_DAILY"
checkbox input "true"
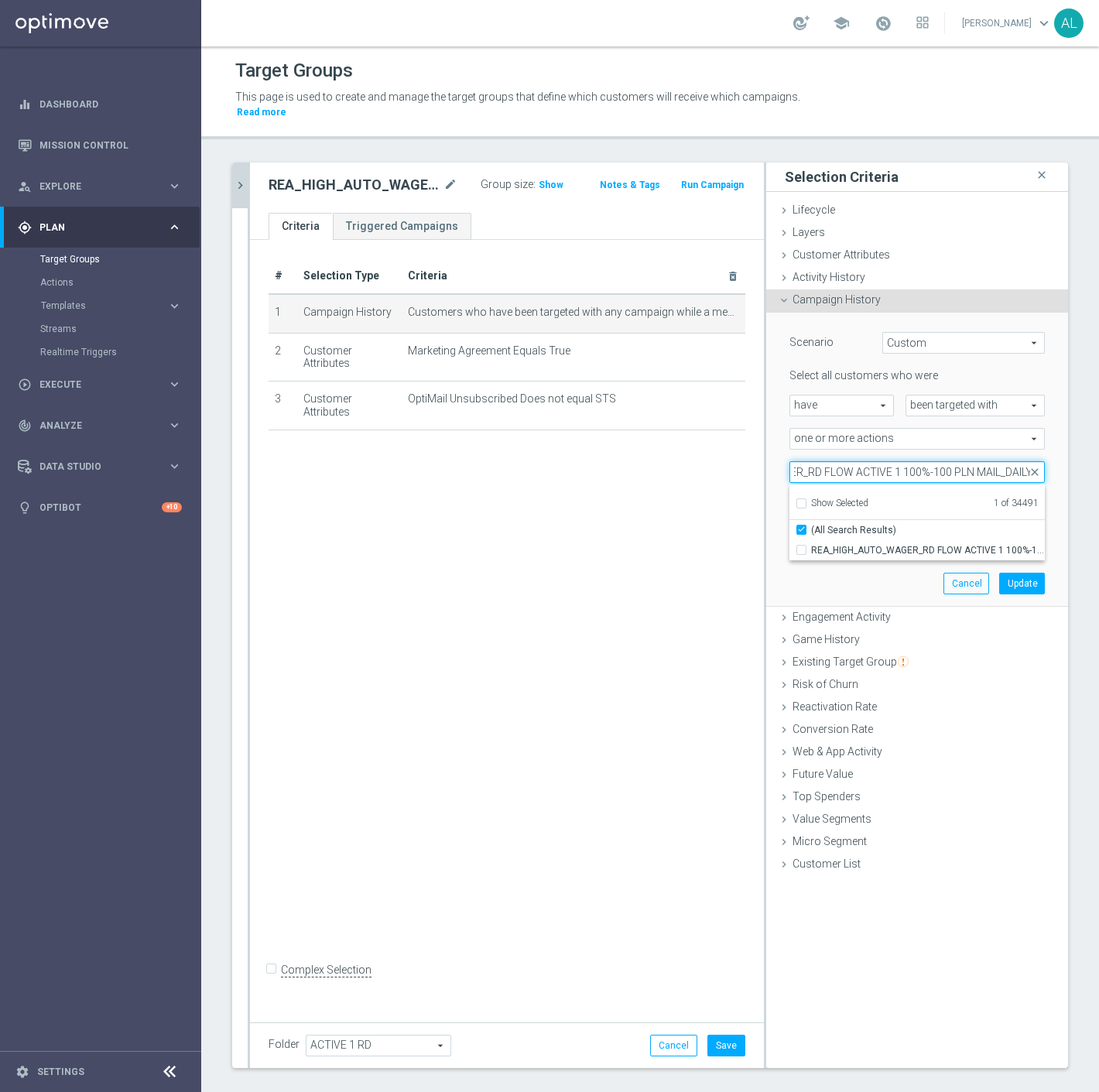
drag, startPoint x: 984, startPoint y: 463, endPoint x: 962, endPoint y: 463, distance: 22.0
click at [962, 463] on input "REA_HIGH_AUTO_WAGER_RD FLOW ACTIVE 1 100%-100 PLN MAIL_DAILY" at bounding box center [917, 472] width 255 height 22
type input "REA_HIGH_AUTO_WAGER_RD FLOW ACTIVE 1 100%-100 PLN_DAILY"
click at [984, 544] on span "REA_HIGH_AUTO_WAGER_RD FLOW ACTIVE 1 100%-100 PLN_DAILY" at bounding box center [929, 550] width 234 height 12
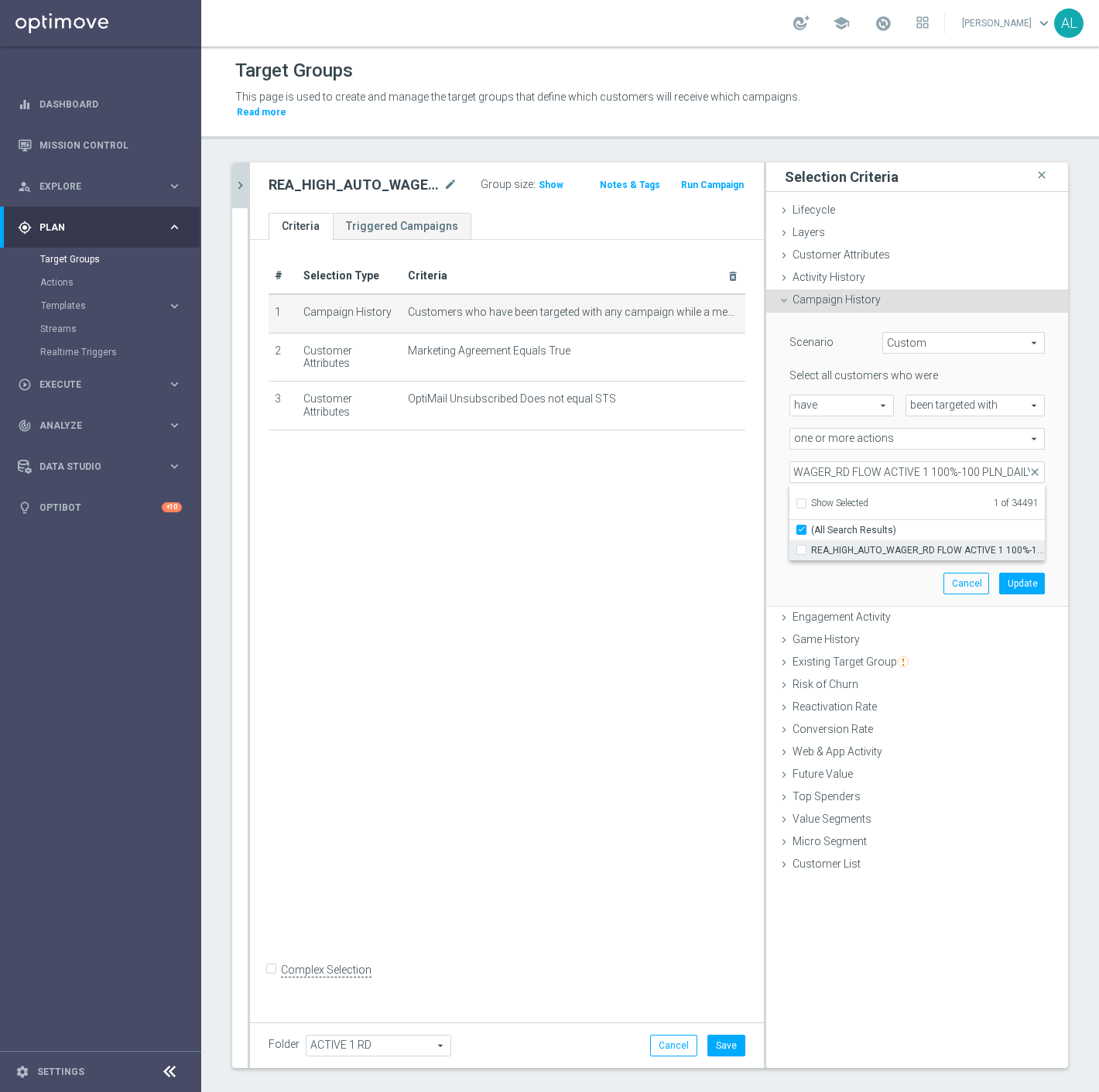
click at [812, 545] on input "REA_HIGH_AUTO_WAGER_RD FLOW ACTIVE 1 100%-100 PLN_DAILY" at bounding box center [806, 550] width 10 height 10
checkbox input "true"
type input "Selected 2 of 34491"
checkbox input "false"
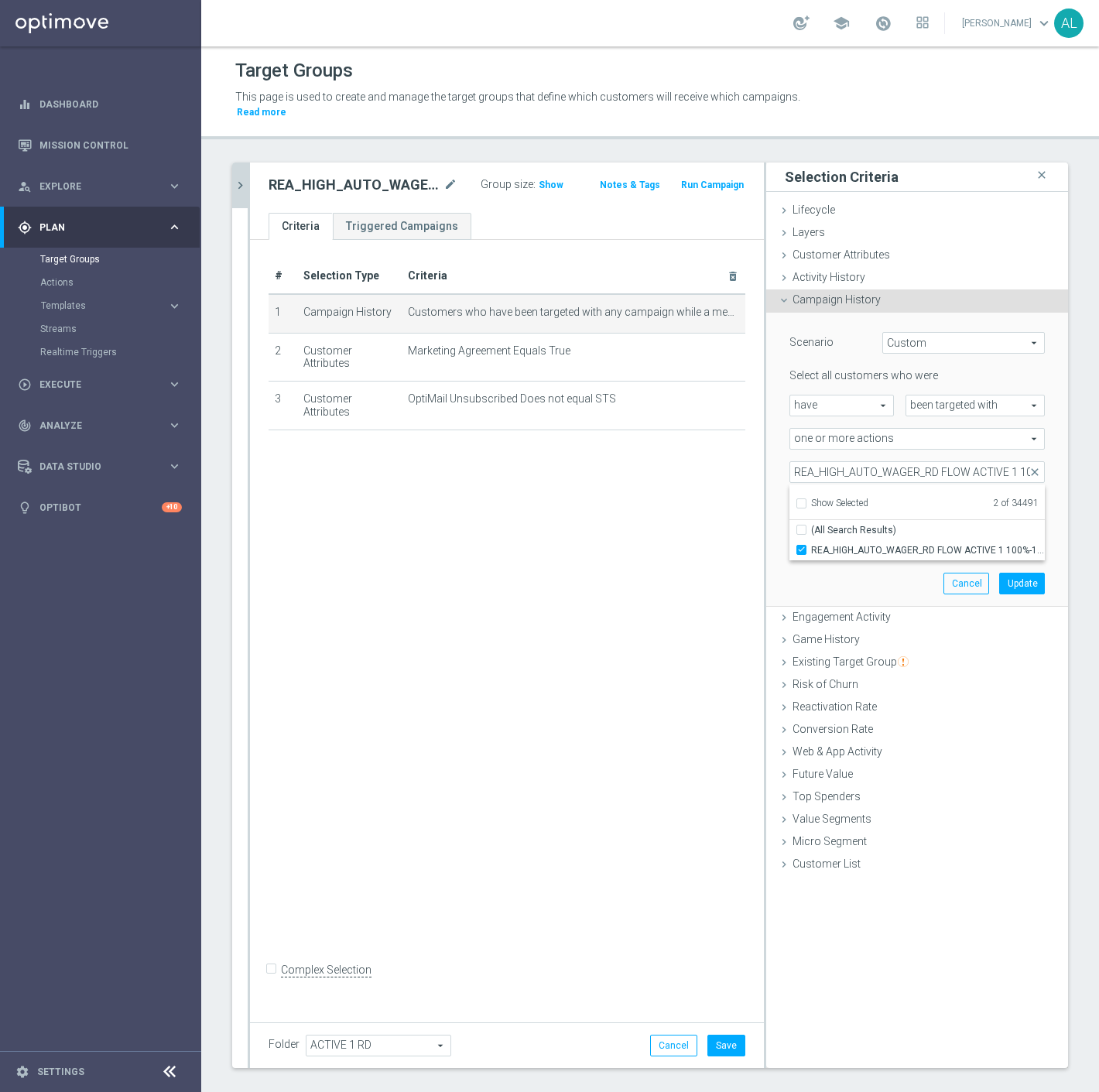
click at [847, 554] on div "Scenario Custom Custom arrow_drop_down search Select all customers who were hav…" at bounding box center [917, 459] width 279 height 294
click at [887, 462] on span at bounding box center [917, 472] width 254 height 20
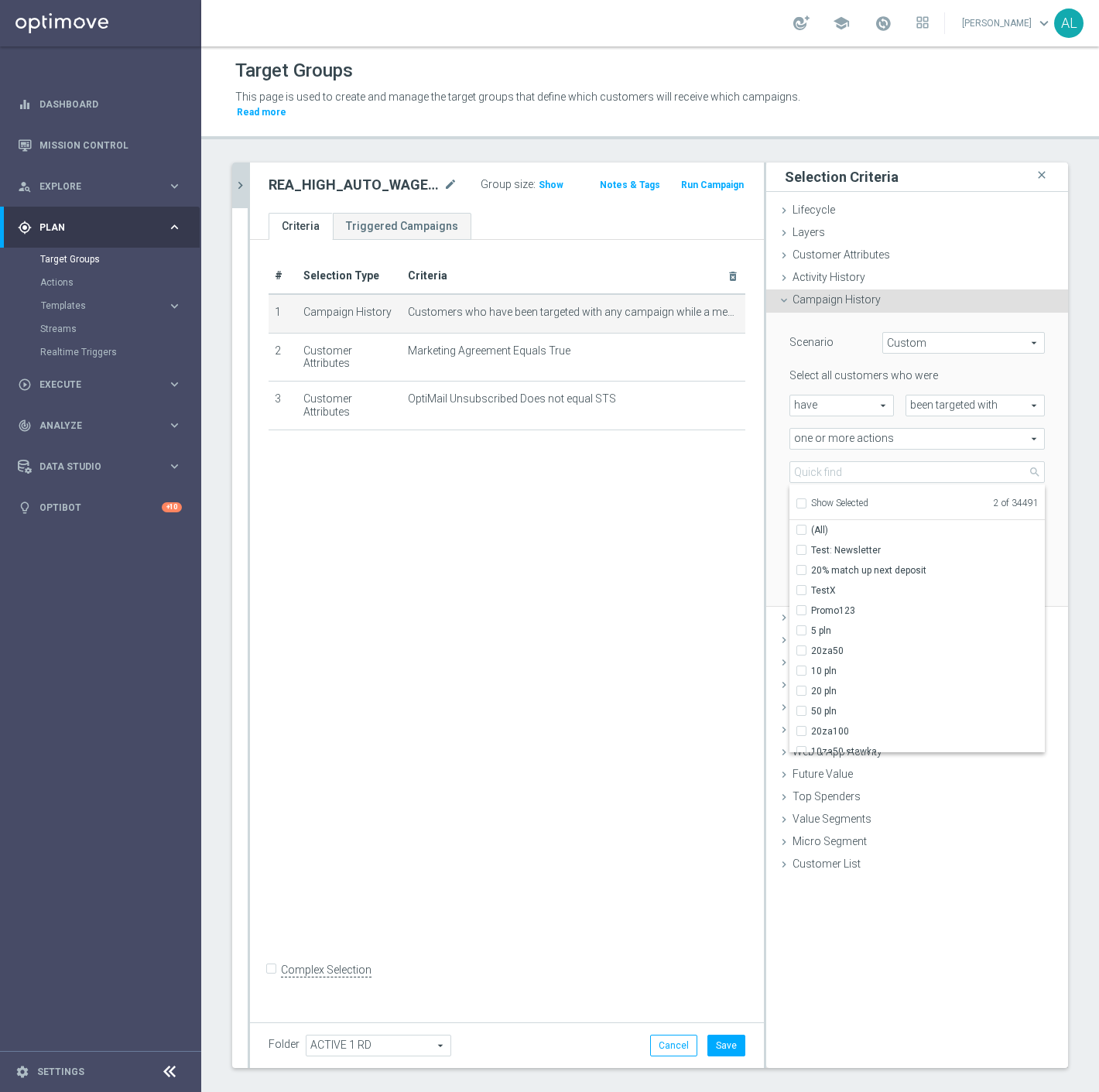
click at [825, 498] on span "Show Selected" at bounding box center [840, 504] width 57 height 11
click at [806, 501] on input "Show Selected" at bounding box center [800, 506] width 10 height 10
checkbox input "true"
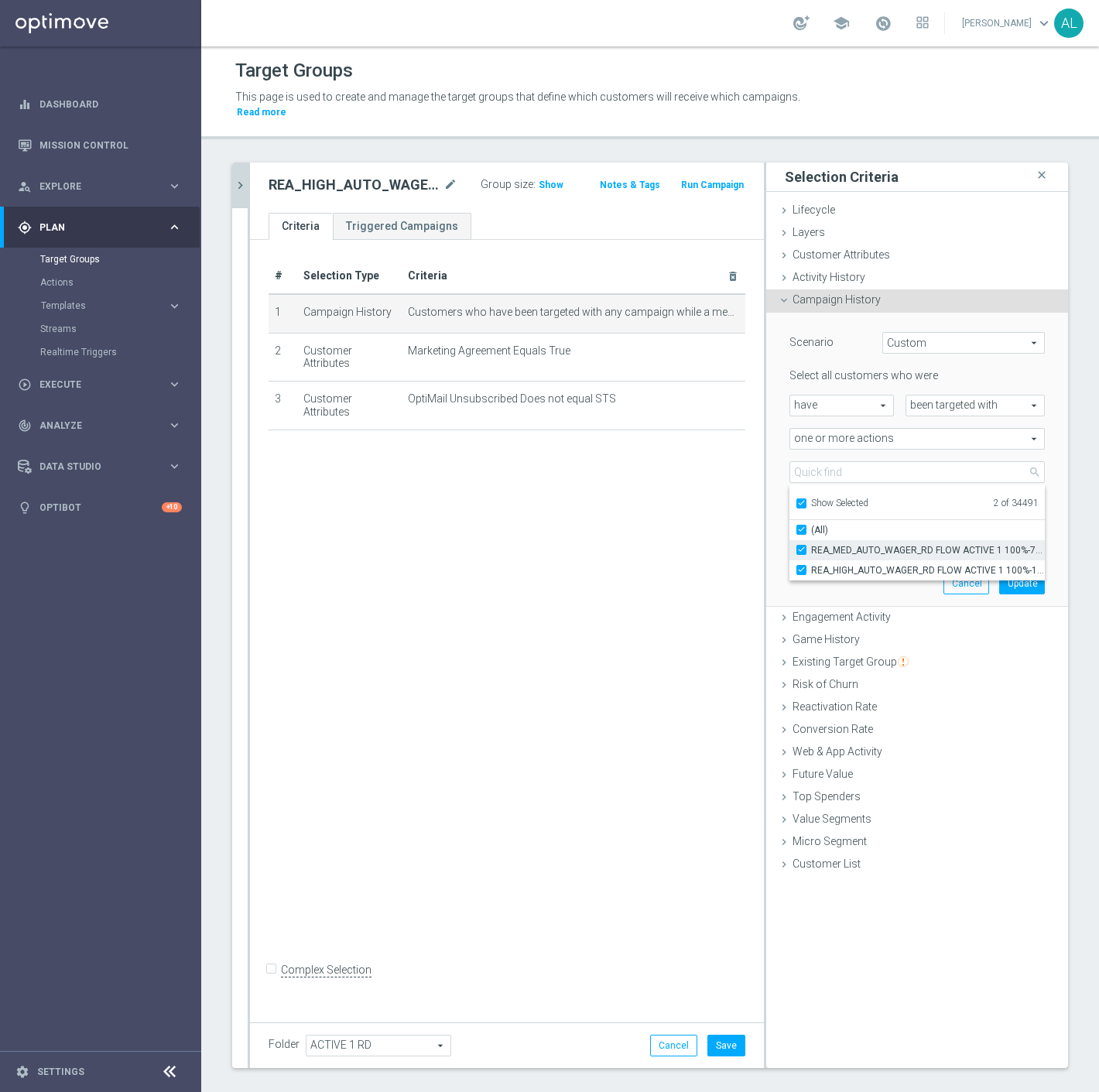
click at [856, 544] on span "REA_MED_AUTO_WAGER_RD FLOW ACTIVE 1 100%-75 PLN_DAILY" at bounding box center [929, 550] width 234 height 12
click at [812, 545] on input "REA_MED_AUTO_WAGER_RD FLOW ACTIVE 1 100%-75 PLN_DAILY" at bounding box center [806, 550] width 10 height 10
checkbox input "false"
type input "REA_HIGH_AUTO_WAGER_RD FLOW ACTIVE 1 100%-100 PLN_DAILY"
checkbox input "false"
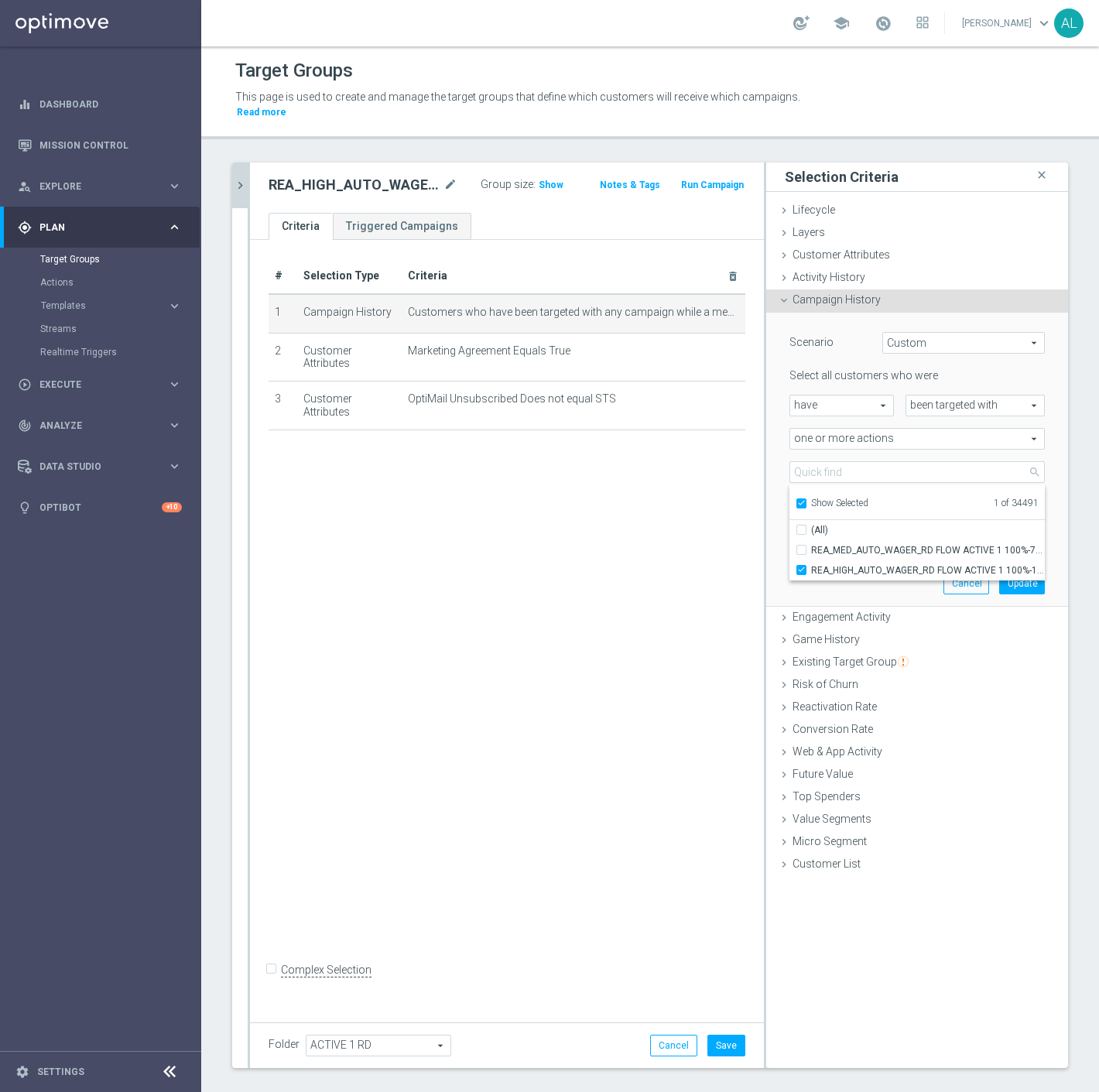
click at [855, 577] on div "Scenario Custom Custom arrow_drop_down search Select all customers who were hav…" at bounding box center [917, 459] width 279 height 294
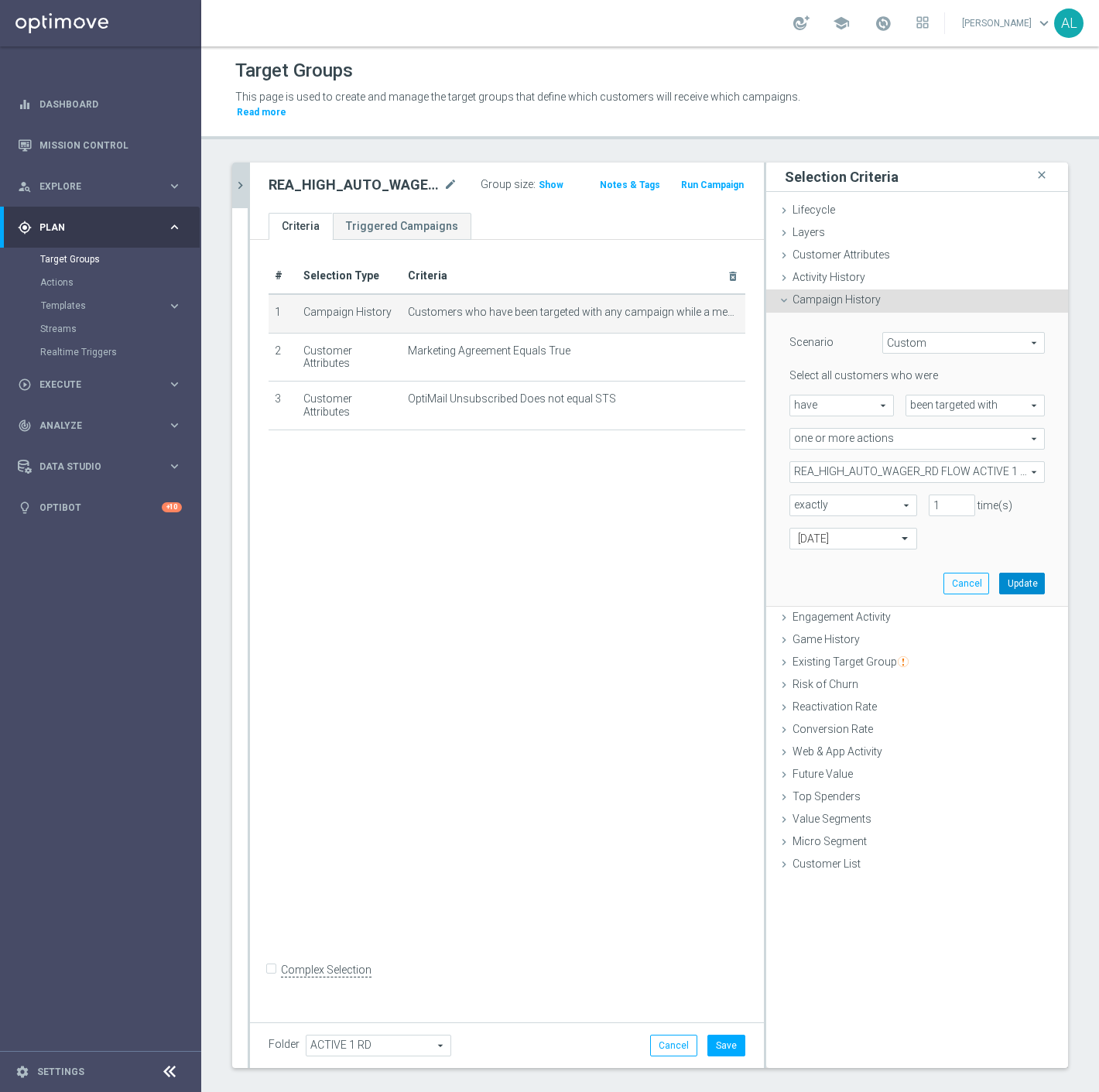
click at [1003, 572] on button "Update" at bounding box center [1022, 583] width 46 height 22
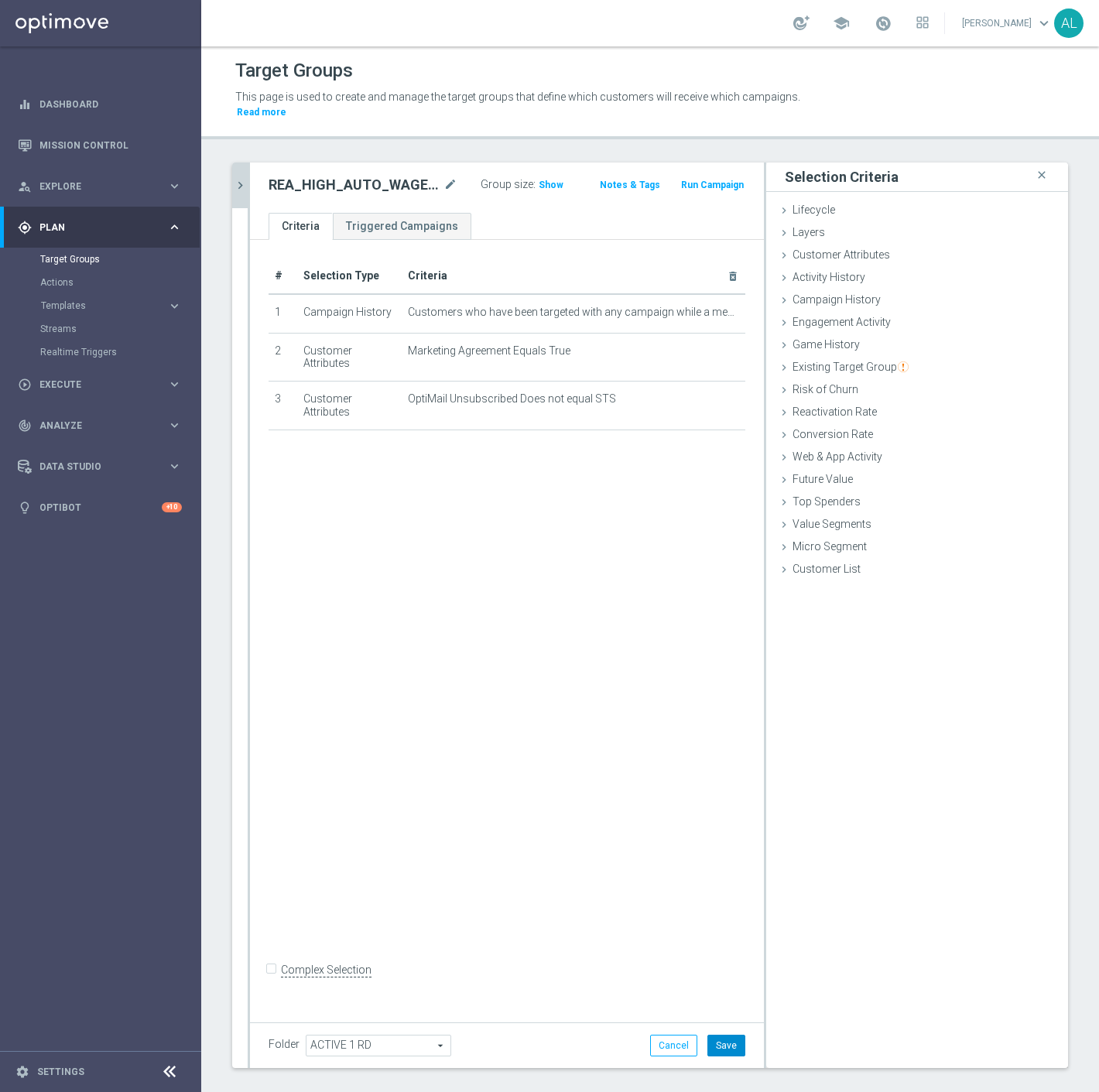
click at [710, 1035] on button "Save" at bounding box center [726, 1045] width 38 height 22
click at [251, 165] on div "REA_HIGH_AUTO_WAGER_RD FLOW ACTIVE 1 100%-100 PLN MAIL_DAILY mode_edit Group si…" at bounding box center [508, 187] width 514 height 50
click at [241, 178] on icon "chevron_right" at bounding box center [240, 185] width 15 height 15
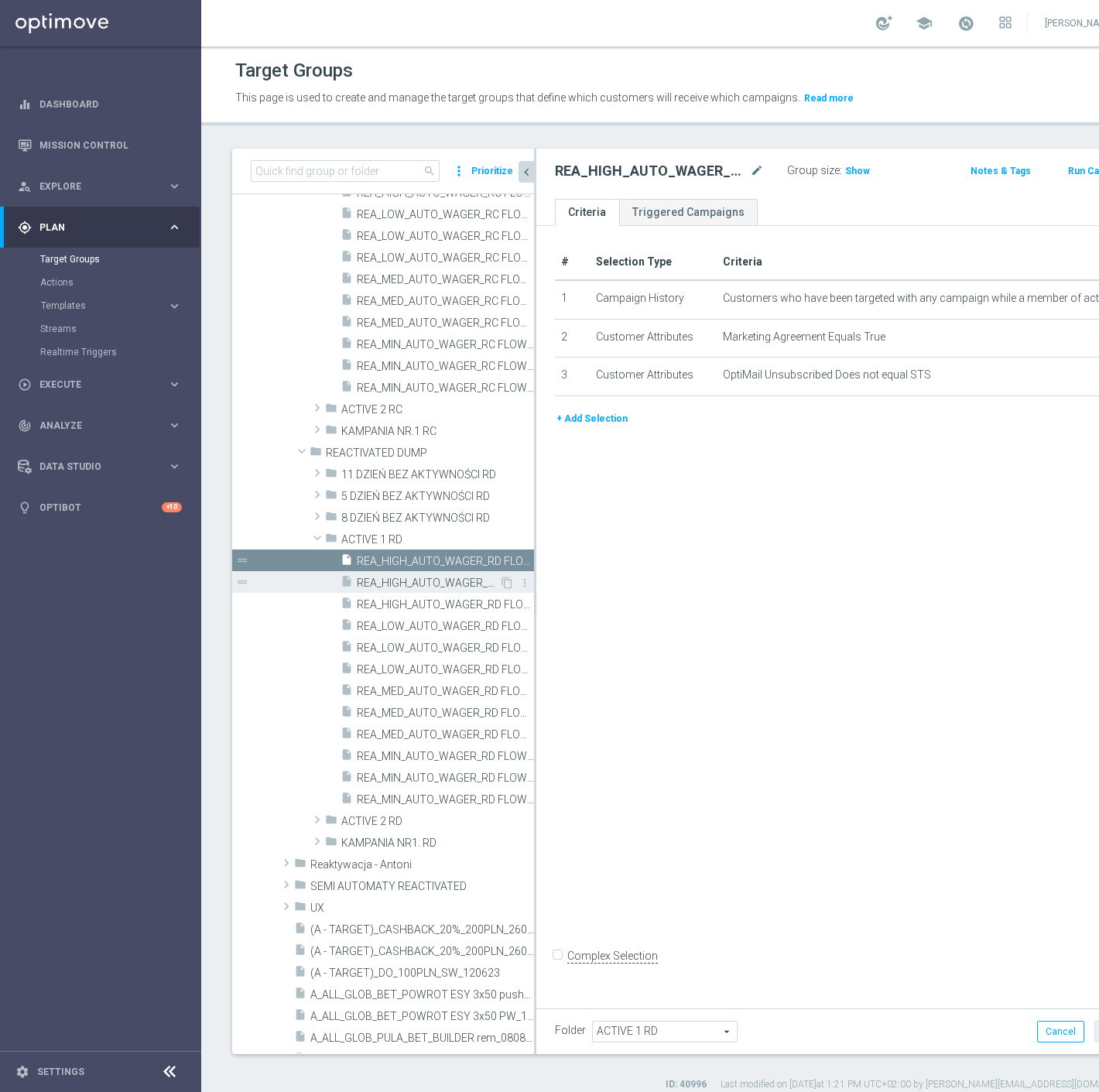
click at [446, 584] on span "REA_HIGH_AUTO_WAGER_RD FLOW ACTIVE 1 100%-100 PLN - reminder_DAILY" at bounding box center [428, 583] width 142 height 13
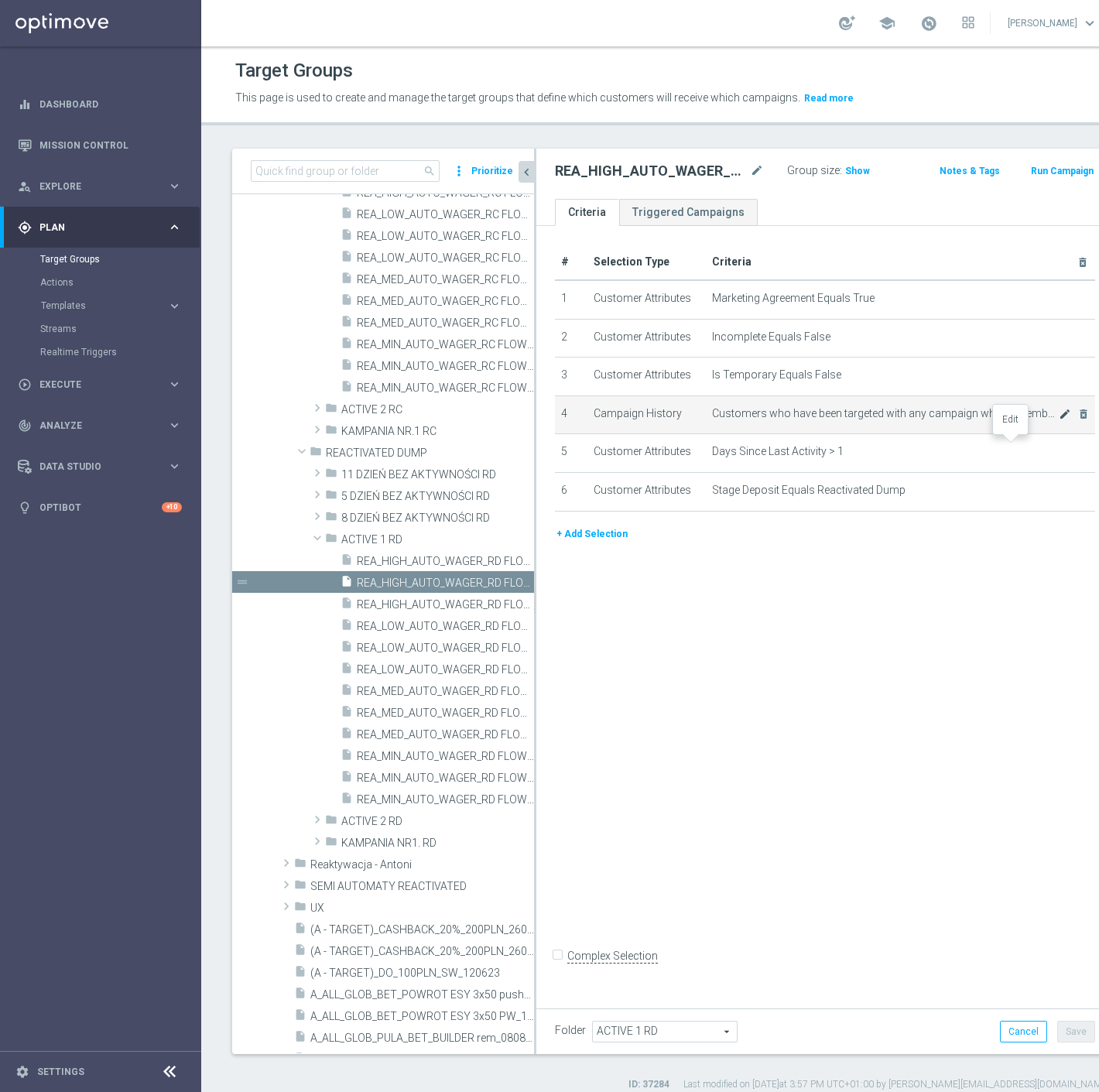
click at [1059, 420] on icon "mode_edit" at bounding box center [1065, 413] width 12 height 12
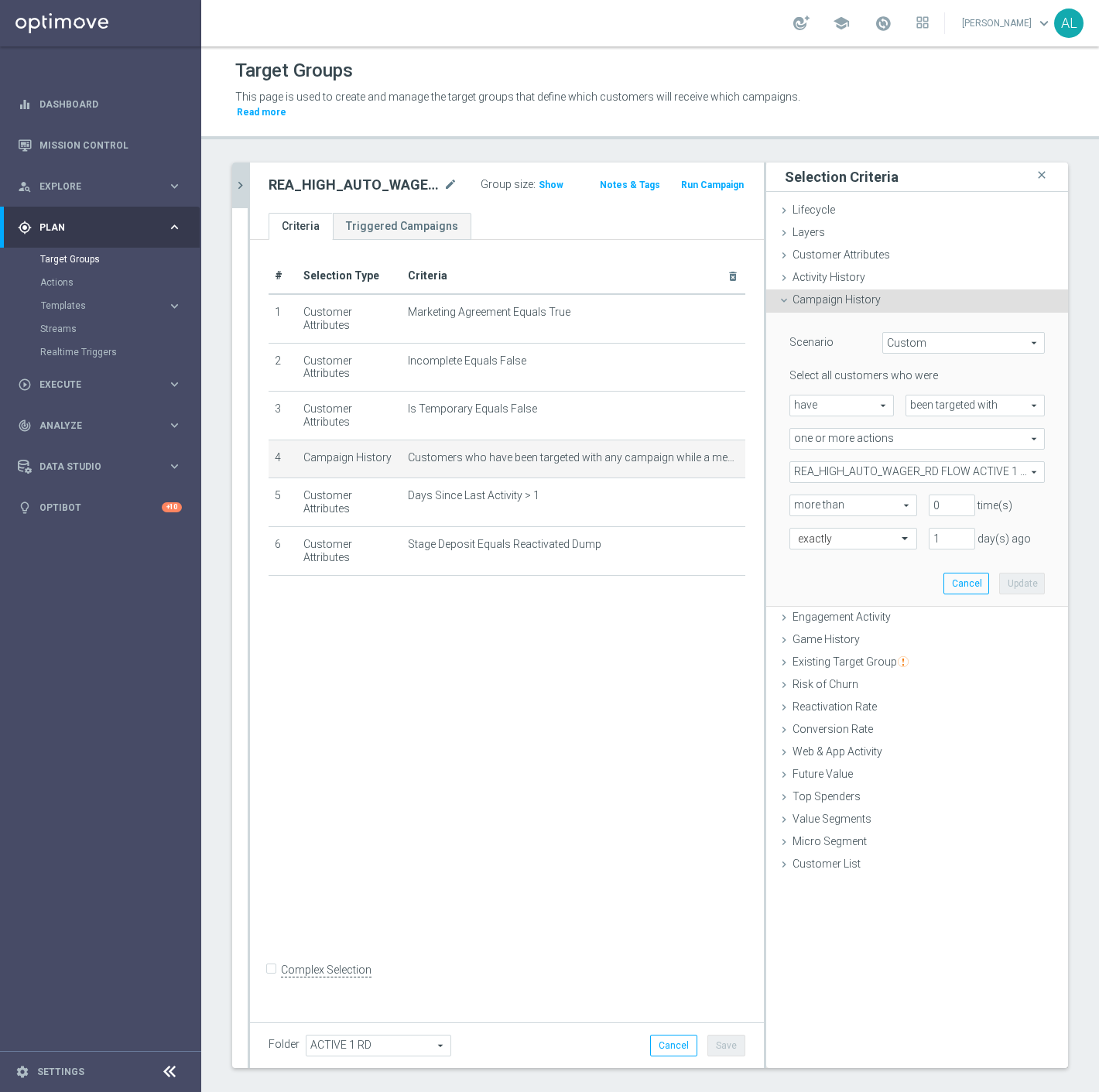
click at [849, 462] on span "REA_HIGH_AUTO_WAGER_RD FLOW ACTIVE 1 100%-100 PLN_DAILY" at bounding box center [917, 472] width 254 height 20
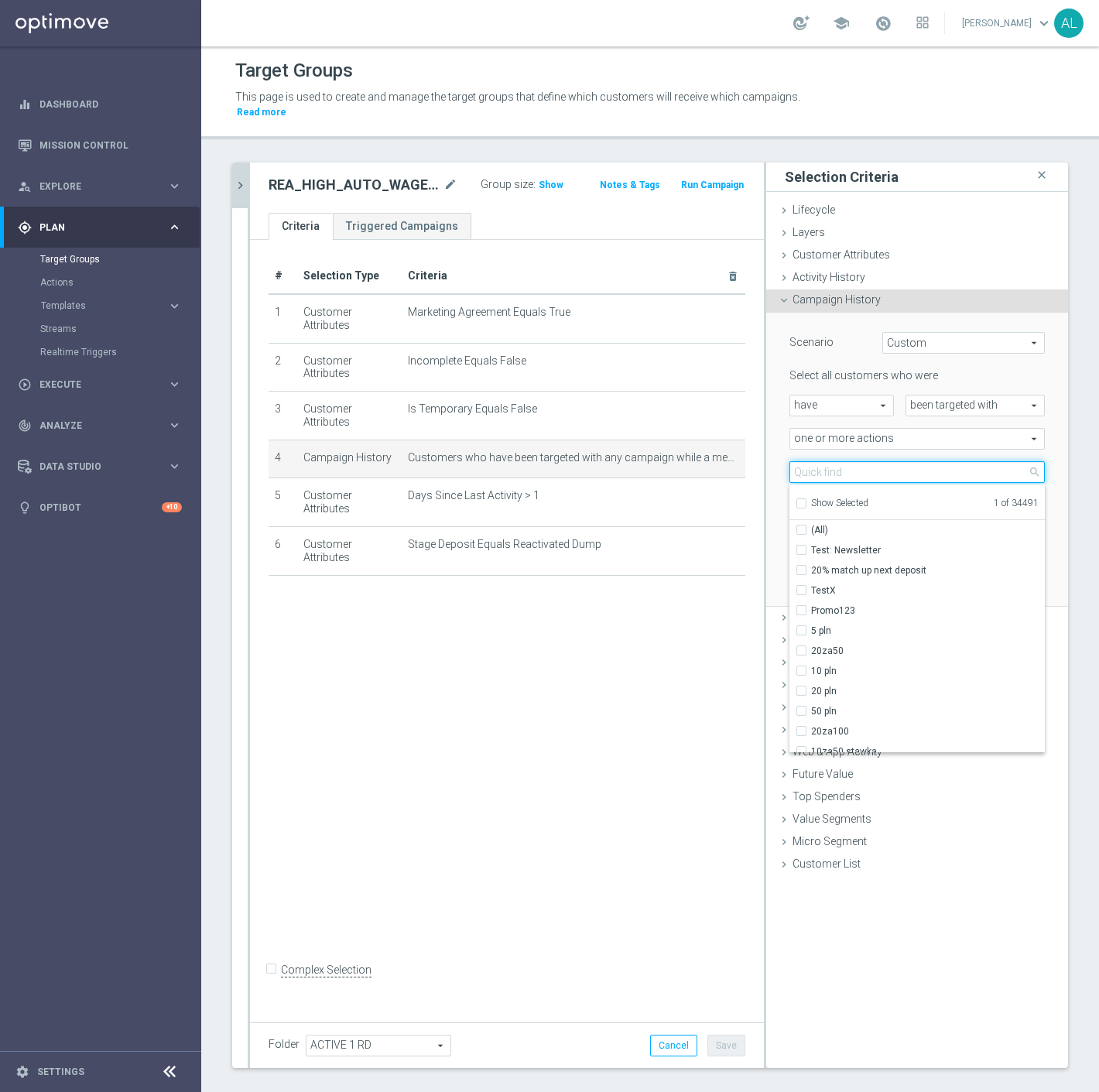
click at [848, 461] on input "search" at bounding box center [917, 472] width 255 height 22
paste input "REA_HIGH_AUTO_WAGER_RD FLOW ACTIVE 1 100%-100 PLN MAIL_DAILY"
type input "REA_HIGH_AUTO_WAGER_RD FLOW ACTIVE 1 100%-100 PLN MAIL_DAILY"
checkbox input "true"
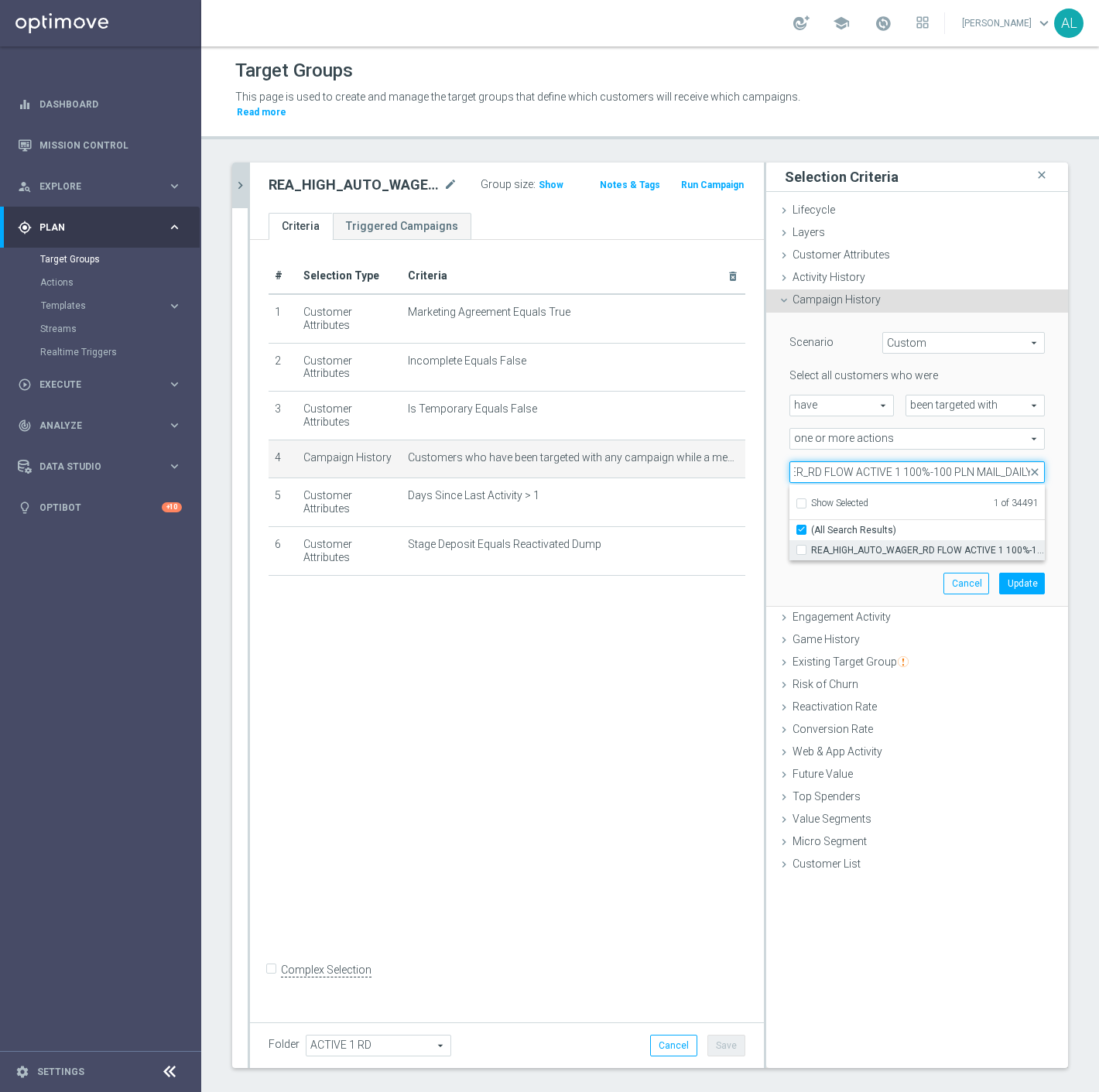
type input "REA_HIGH_AUTO_WAGER_RD FLOW ACTIVE 1 100%-100 PLN MAIL_DAILY"
click at [827, 544] on span "REA_HIGH_AUTO_WAGER_RD FLOW ACTIVE 1 100%-100 PLN MAIL_DAILY" at bounding box center [929, 550] width 234 height 12
click at [812, 545] on input "REA_HIGH_AUTO_WAGER_RD FLOW ACTIVE 1 100%-100 PLN MAIL_DAILY" at bounding box center [806, 550] width 10 height 10
checkbox input "true"
type input "Selected 2 of 34491"
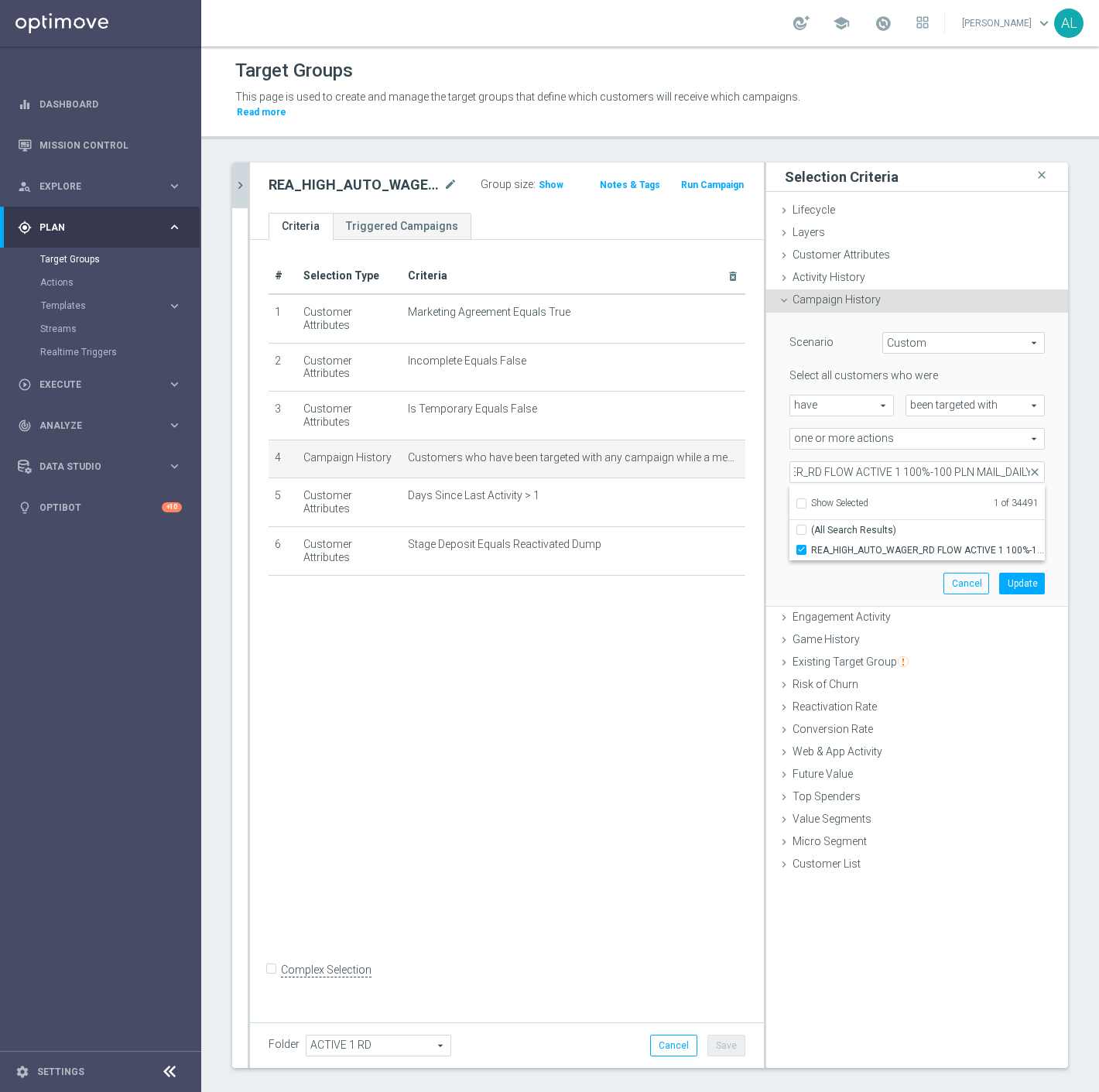
checkbox input "false"
click at [999, 572] on button "Update" at bounding box center [1022, 583] width 46 height 22
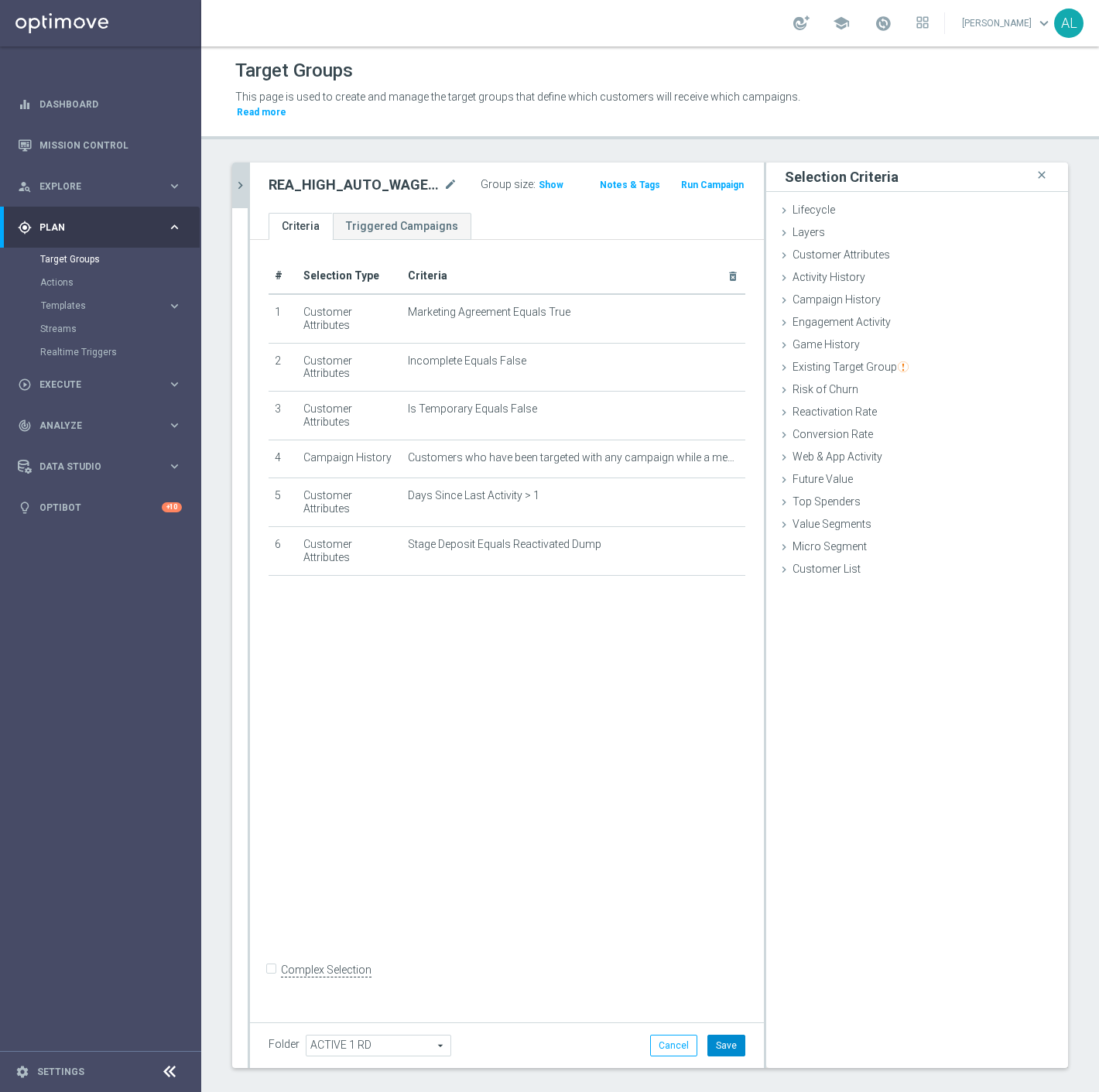
click at [724, 1035] on button "Save" at bounding box center [726, 1045] width 38 height 22
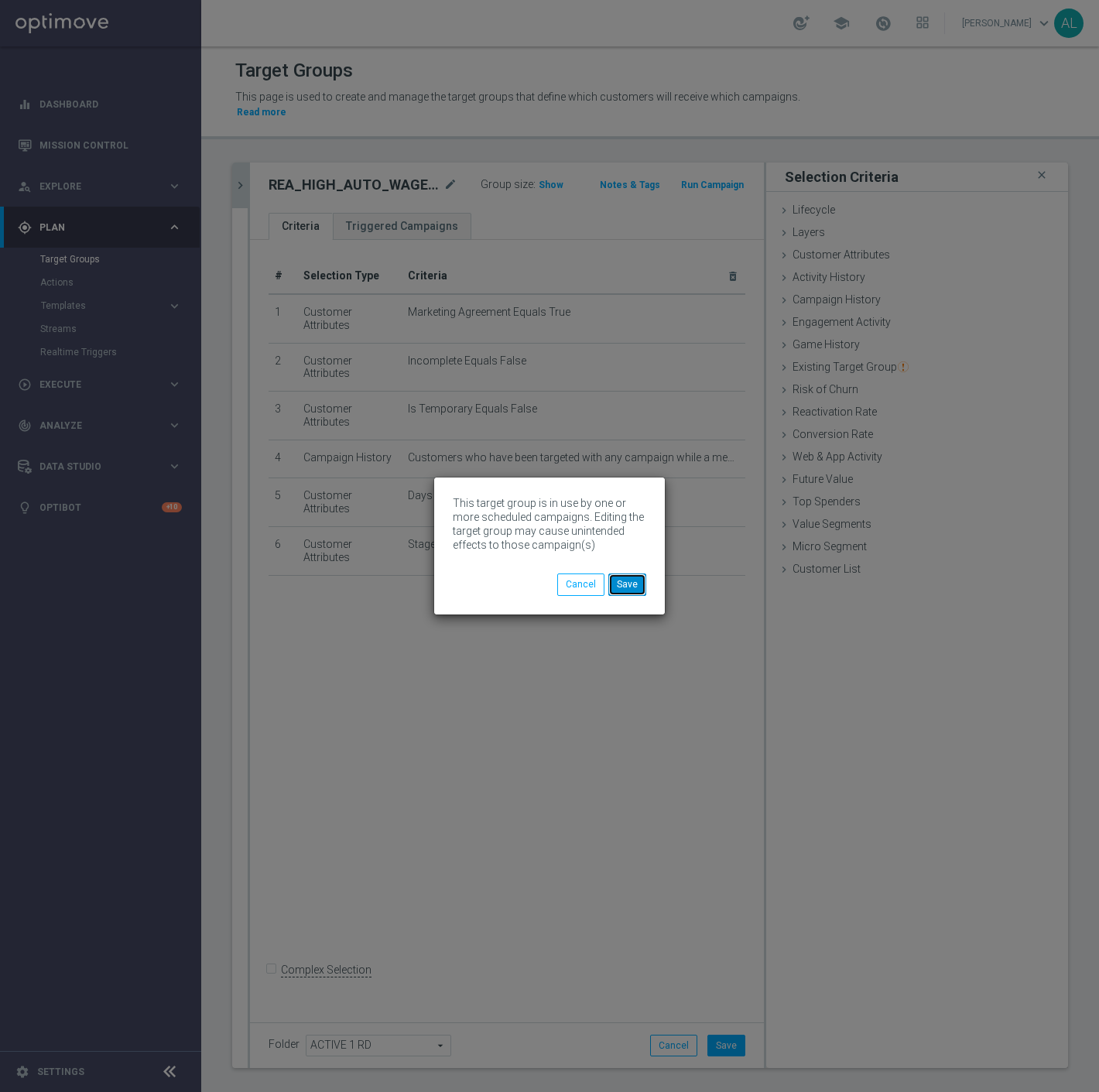
click at [638, 583] on button "Save" at bounding box center [627, 584] width 38 height 22
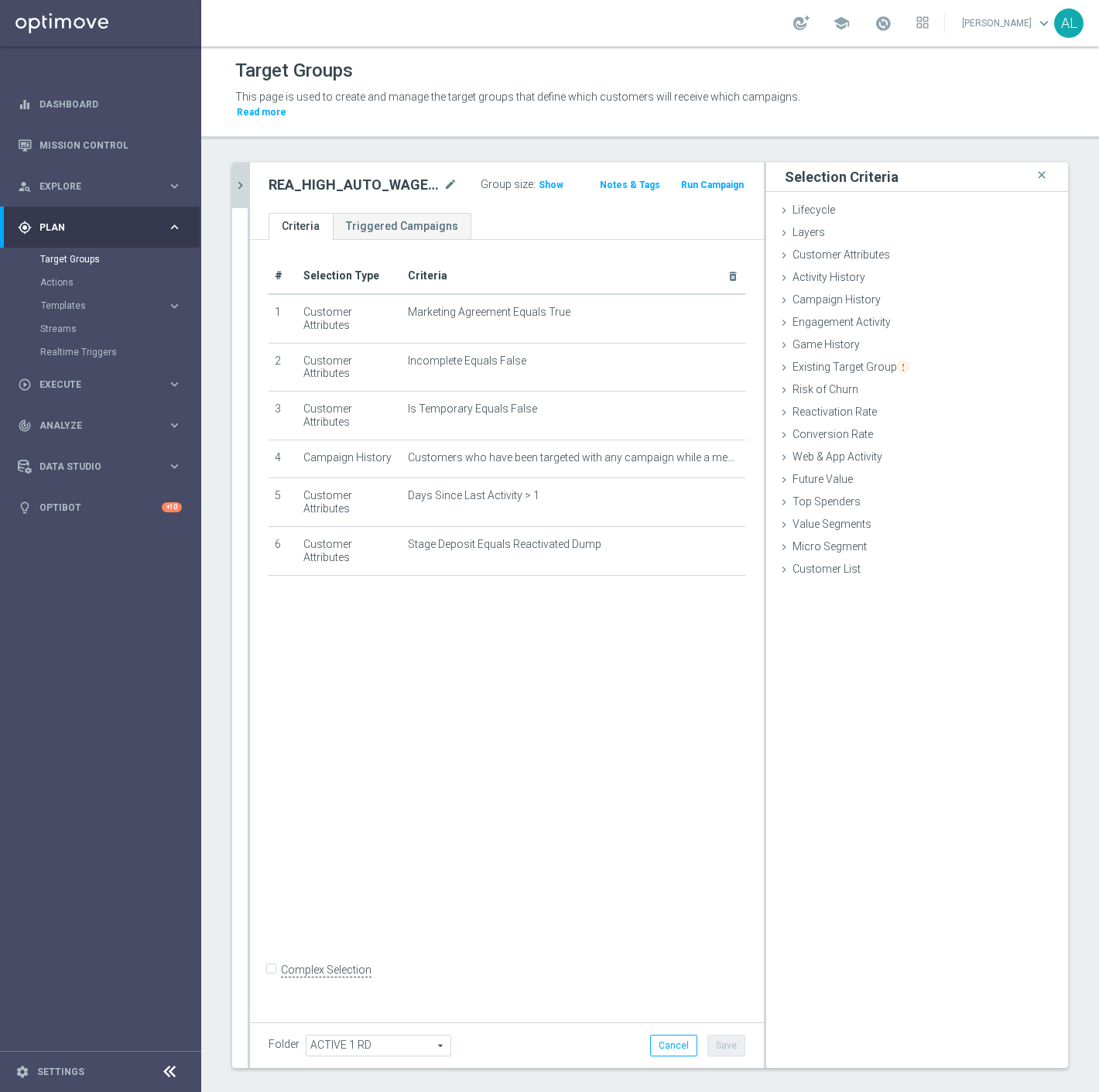
click at [238, 178] on icon "chevron_right" at bounding box center [240, 185] width 15 height 15
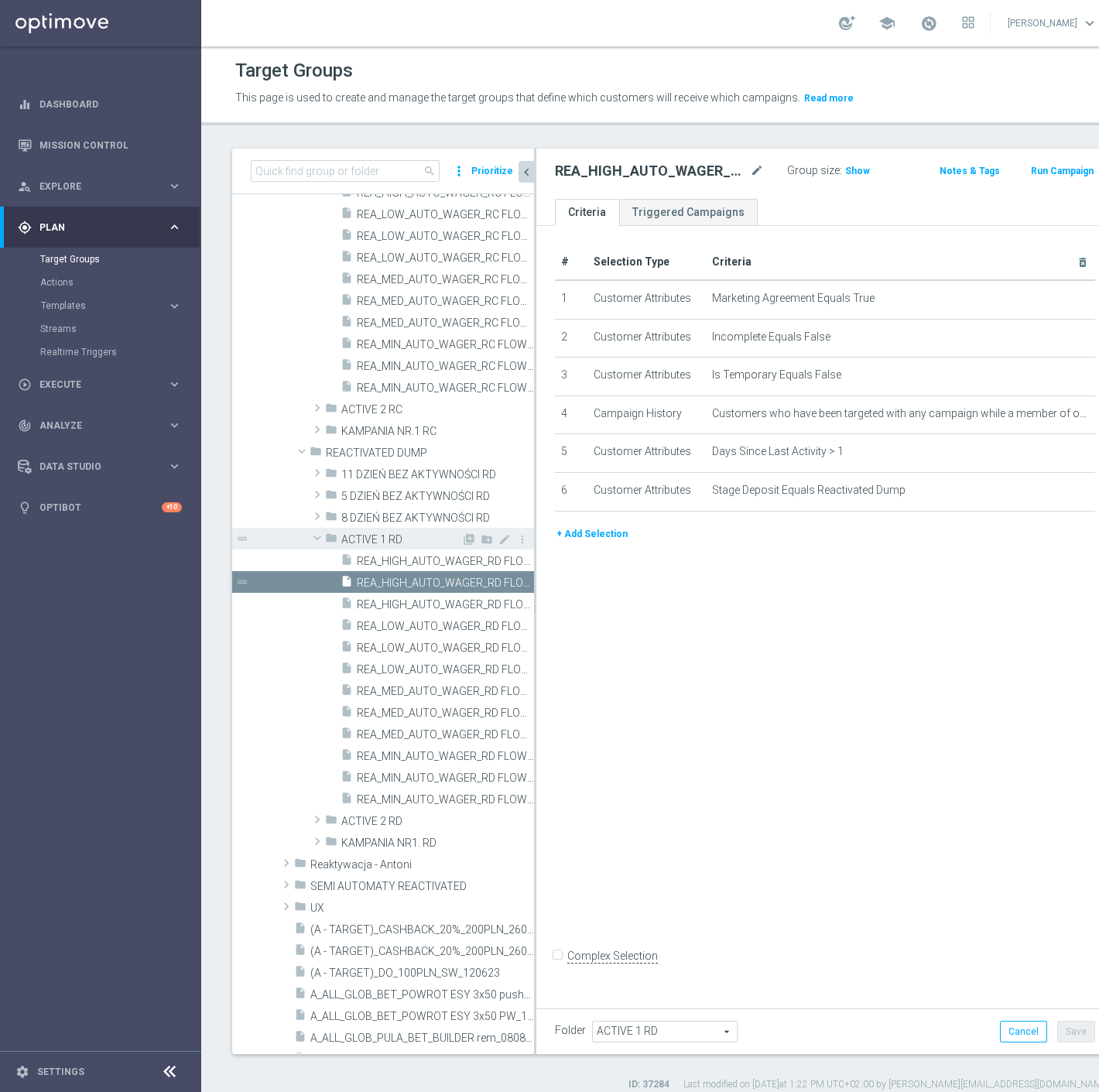
click at [315, 536] on span at bounding box center [317, 538] width 19 height 15
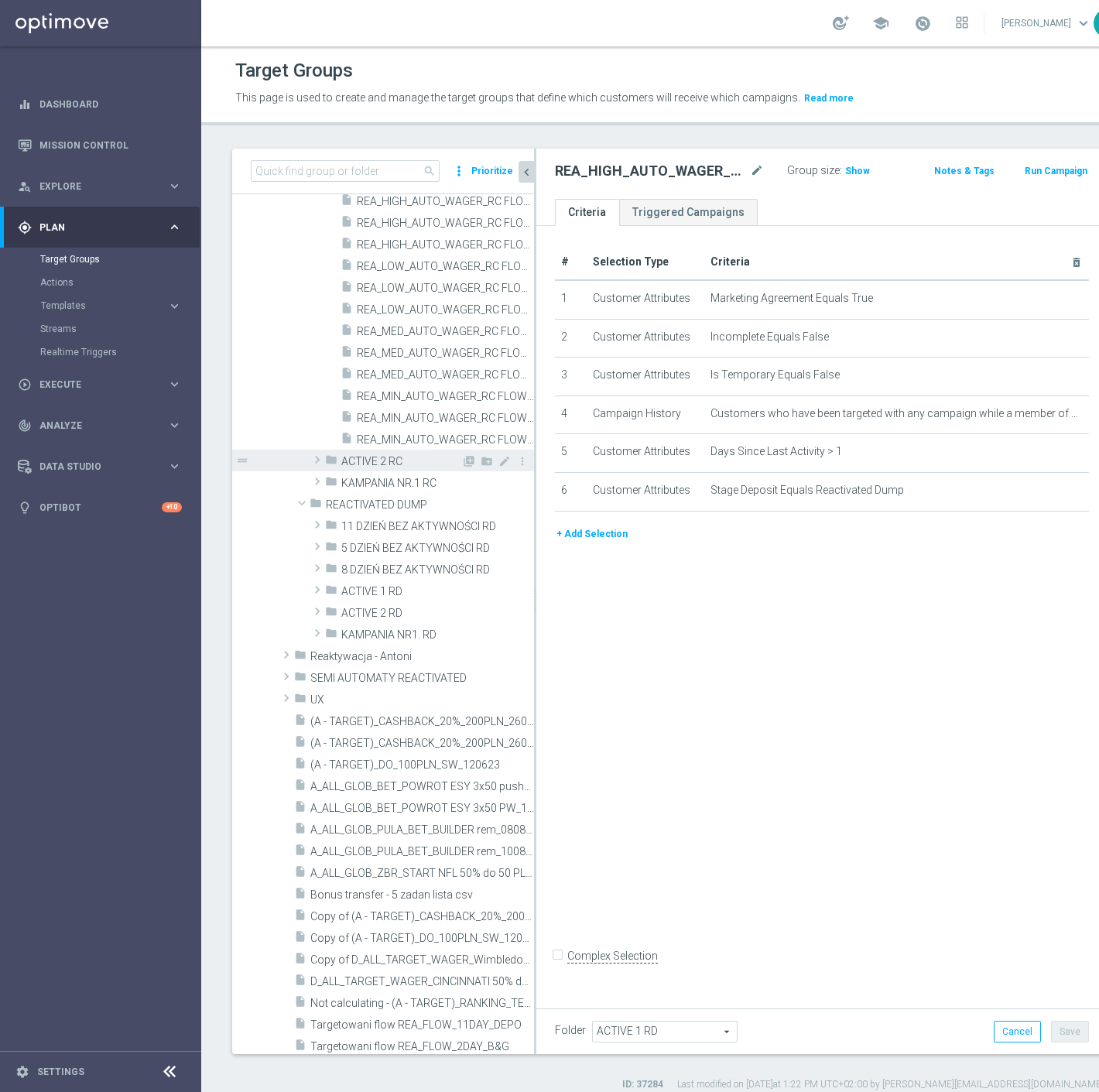
scroll to position [264, 0]
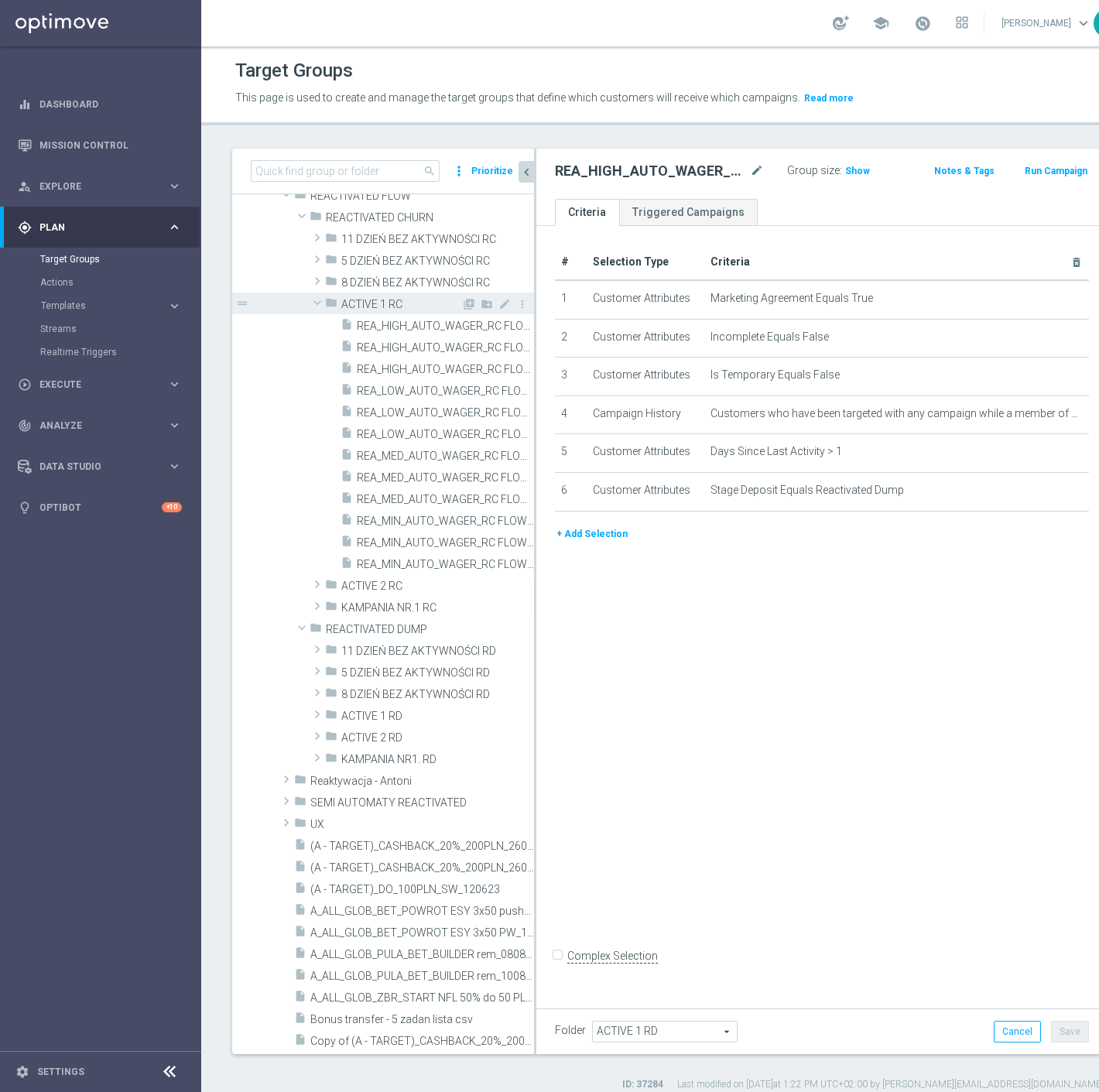
click at [313, 300] on span at bounding box center [317, 302] width 19 height 15
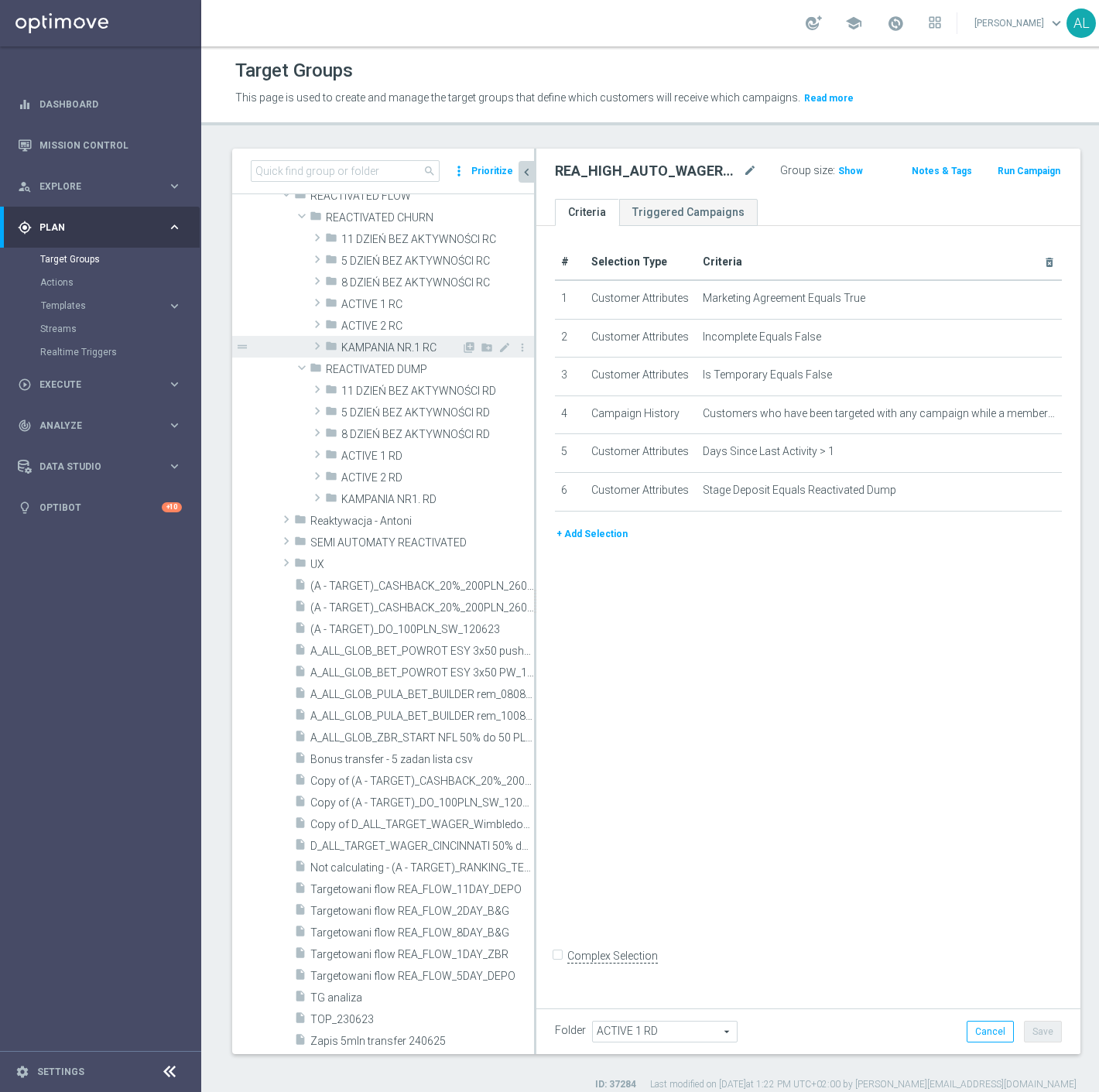
click at [318, 344] on span at bounding box center [317, 346] width 15 height 19
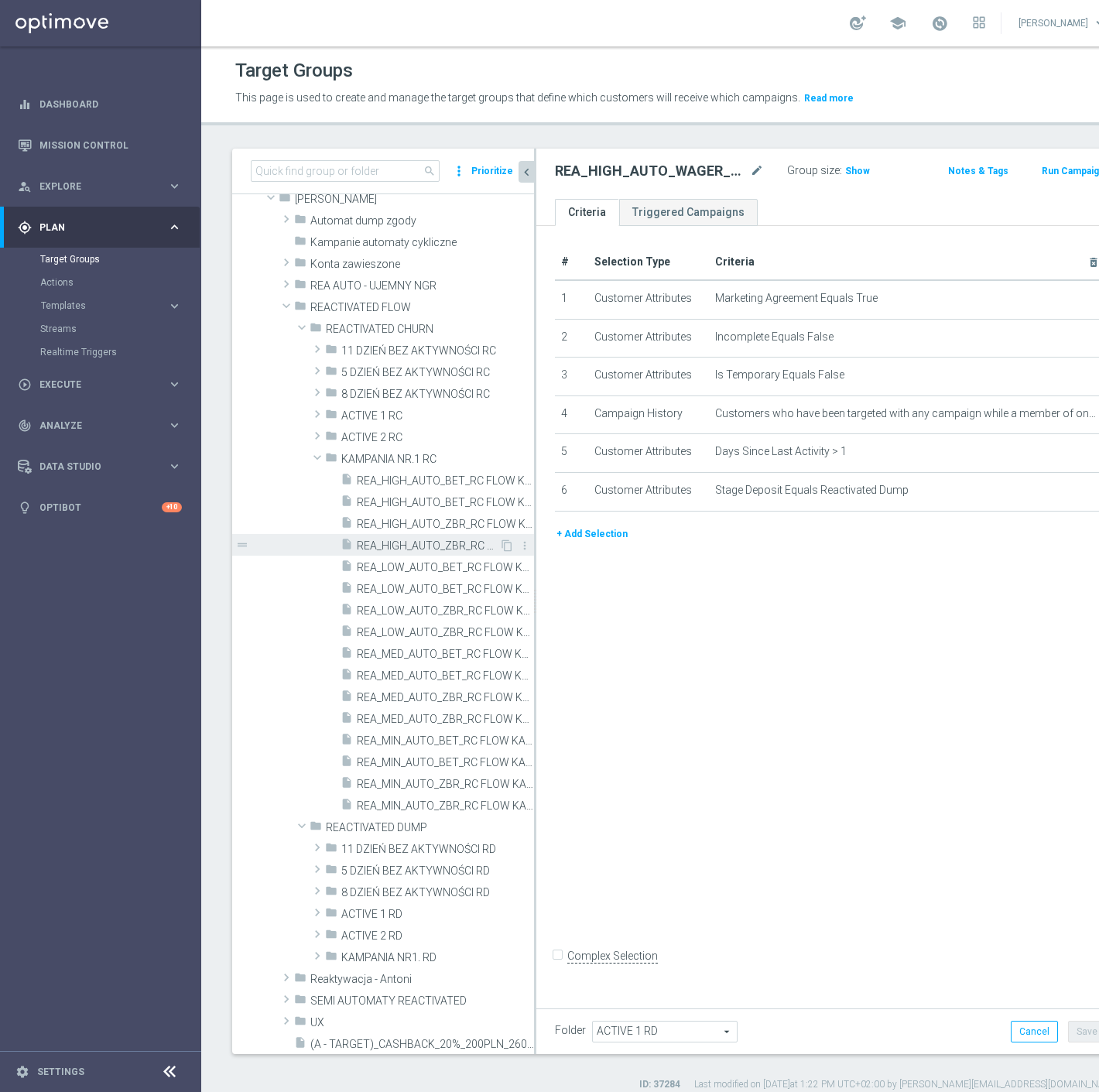
scroll to position [91, 0]
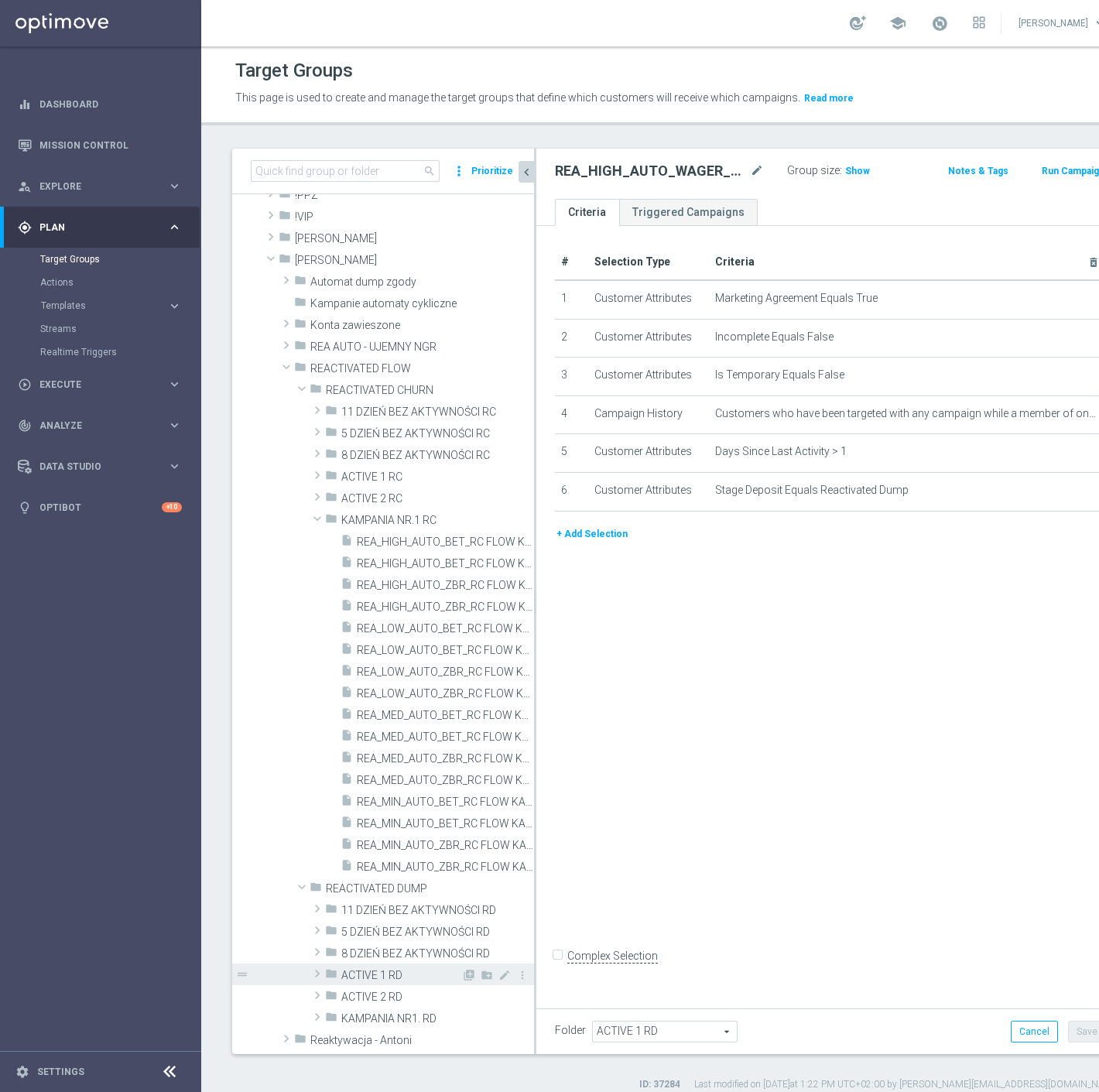
click at [320, 975] on span at bounding box center [317, 973] width 15 height 19
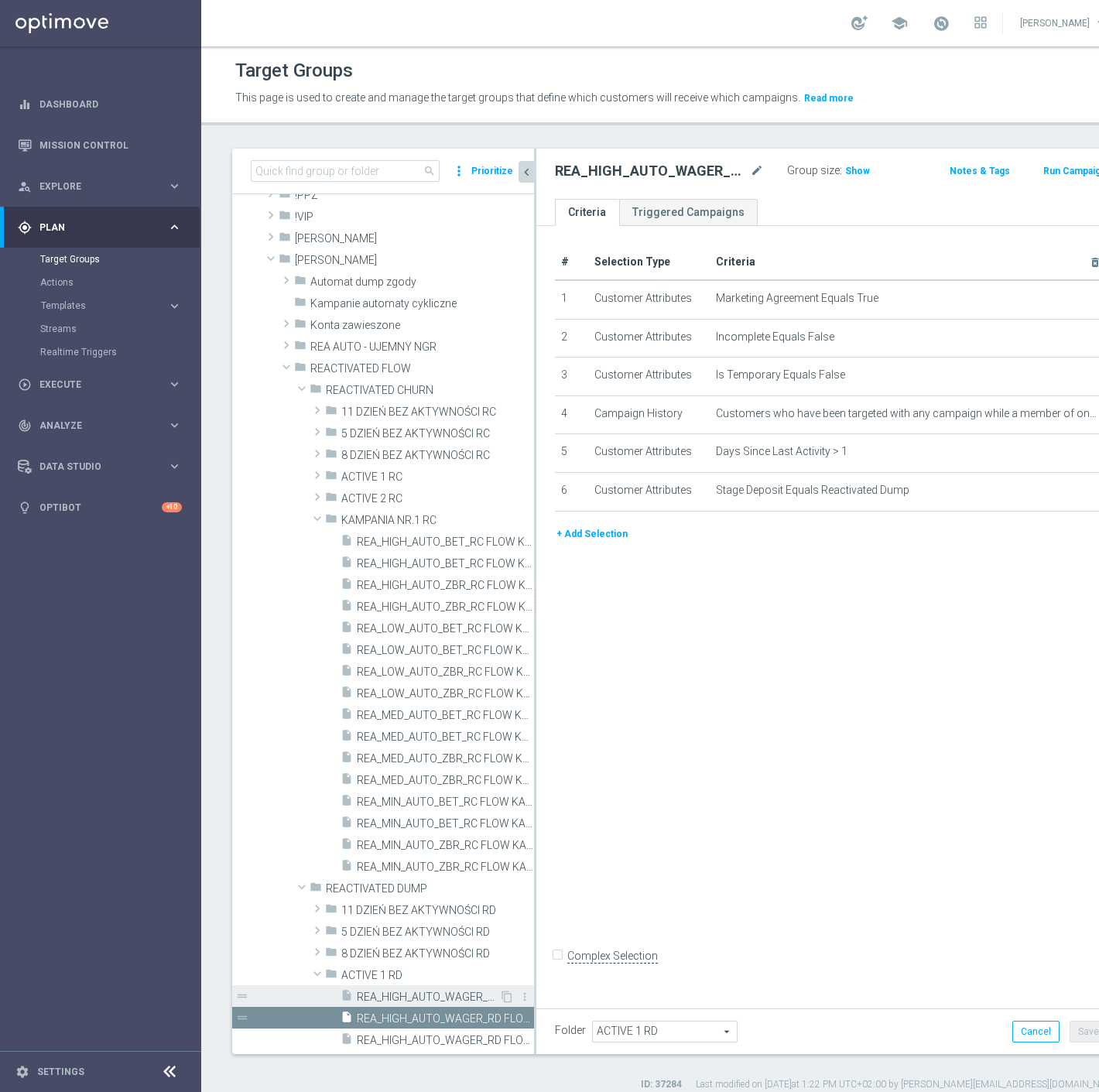
click at [466, 995] on span "REA_HIGH_AUTO_WAGER_RD FLOW ACTIVE 1 100%-100 PLN MAIL_DAILY" at bounding box center [428, 997] width 142 height 13
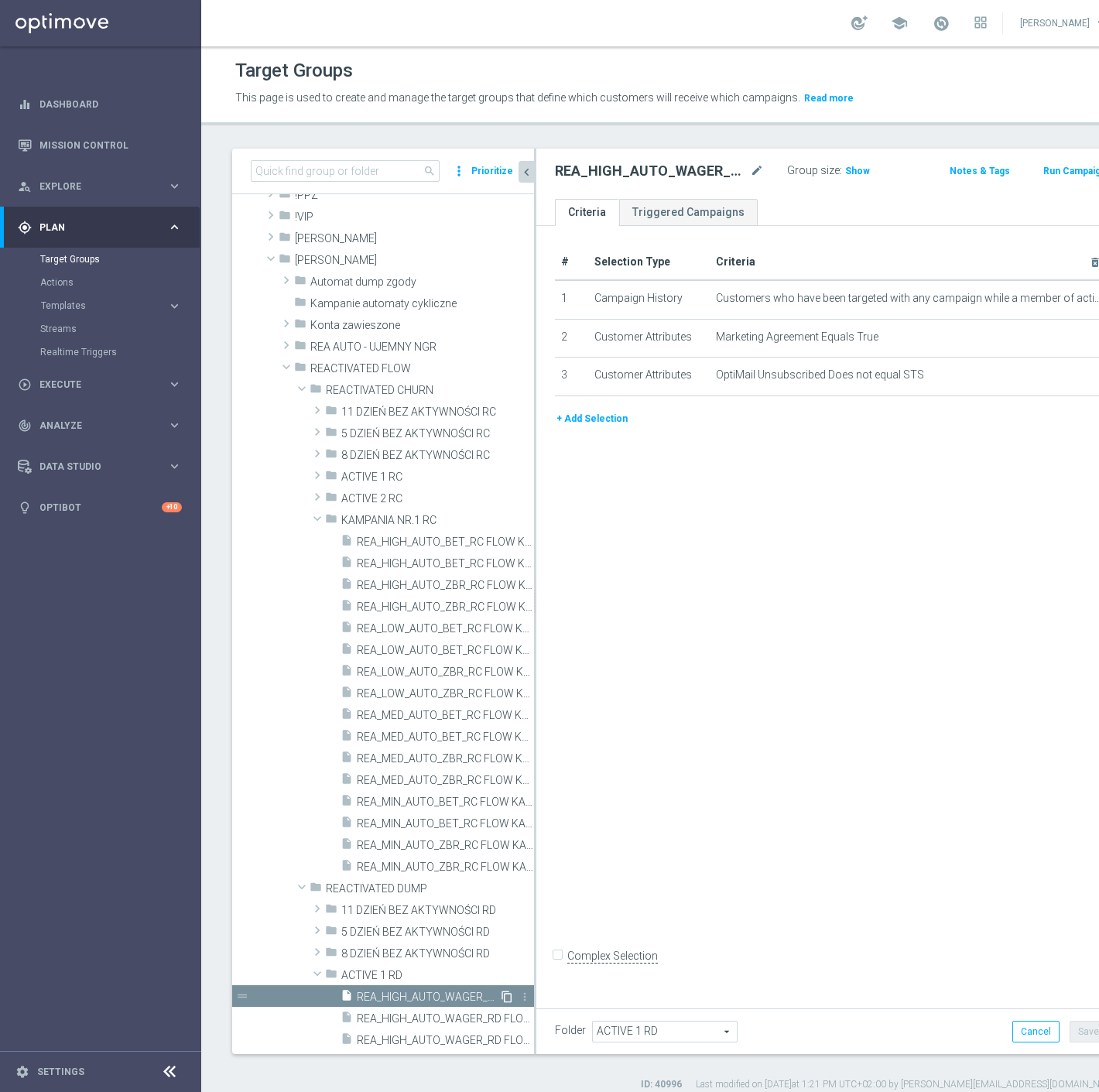
click at [501, 993] on icon "content_copy" at bounding box center [507, 996] width 12 height 12
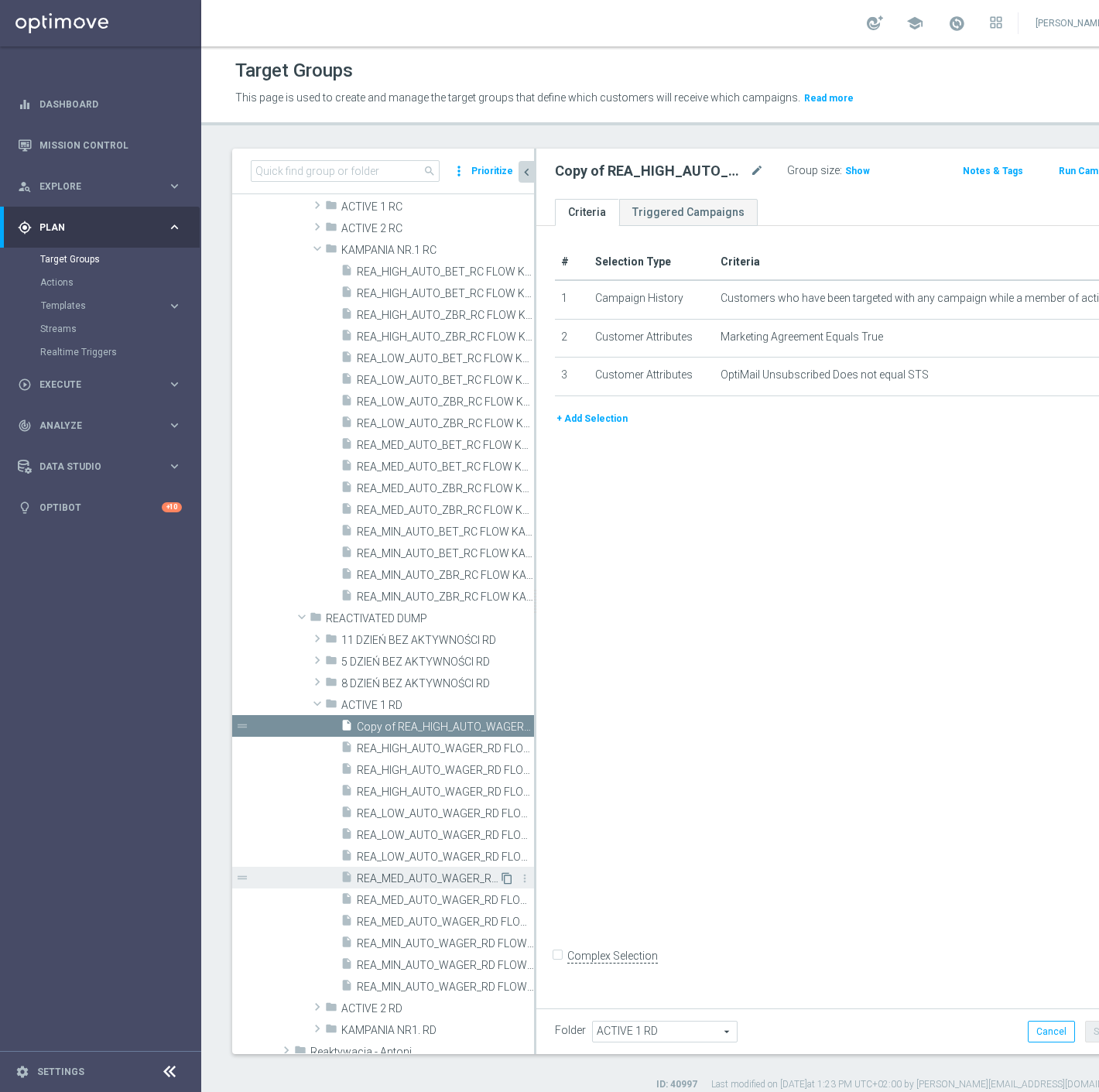
scroll to position [243, 0]
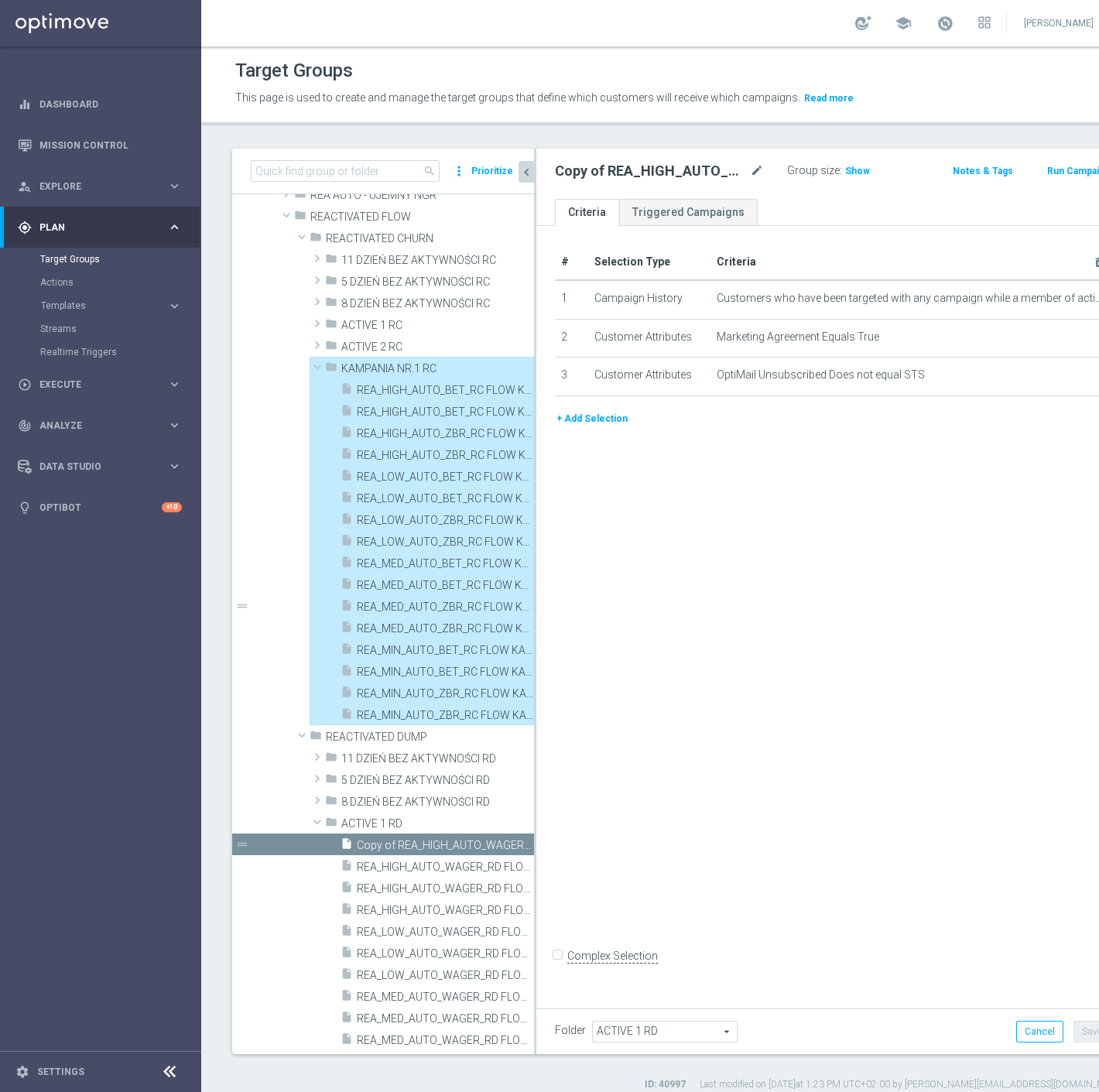
type input "KAMPANIA NR.1 RC"
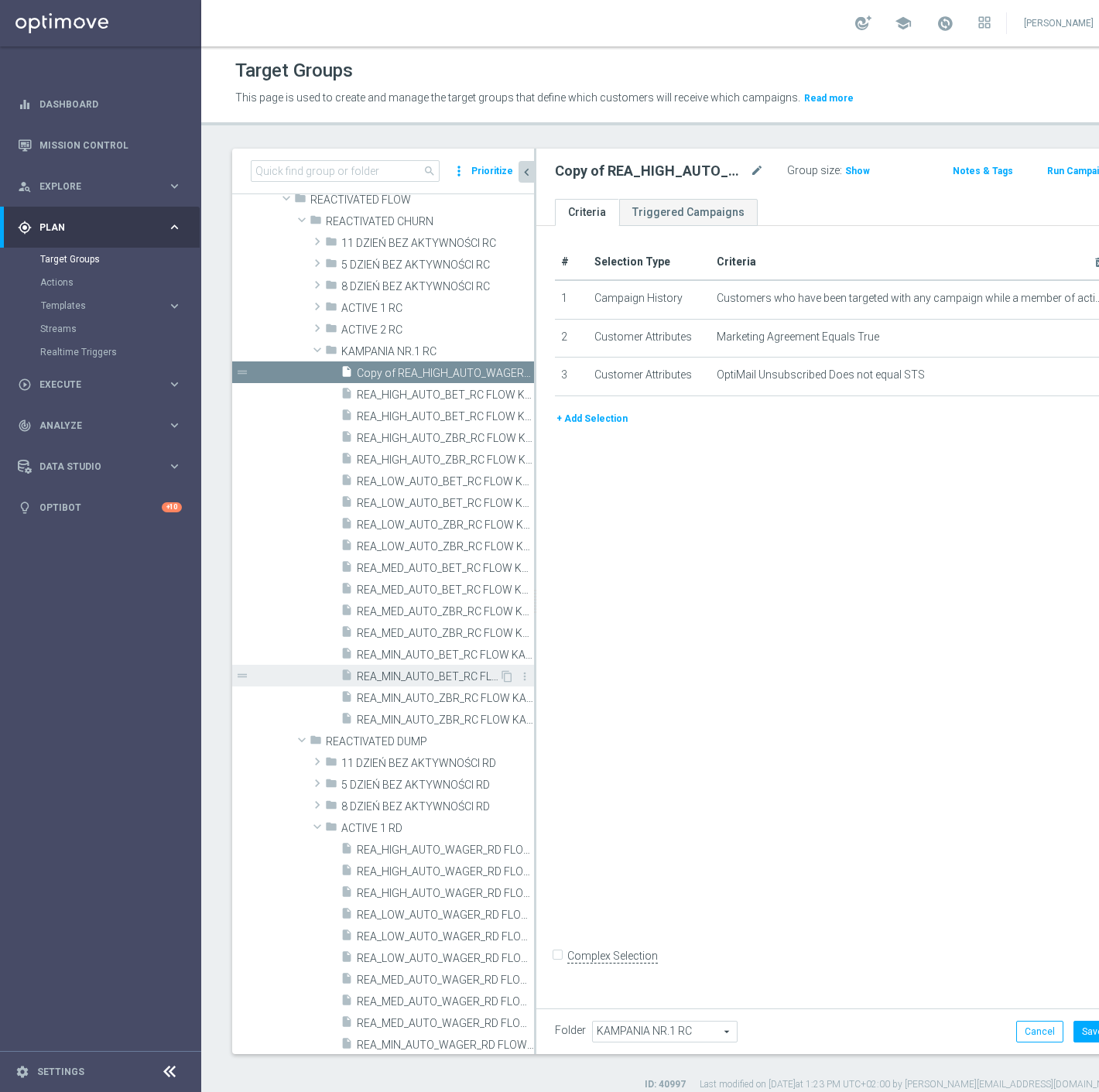
scroll to position [157, 0]
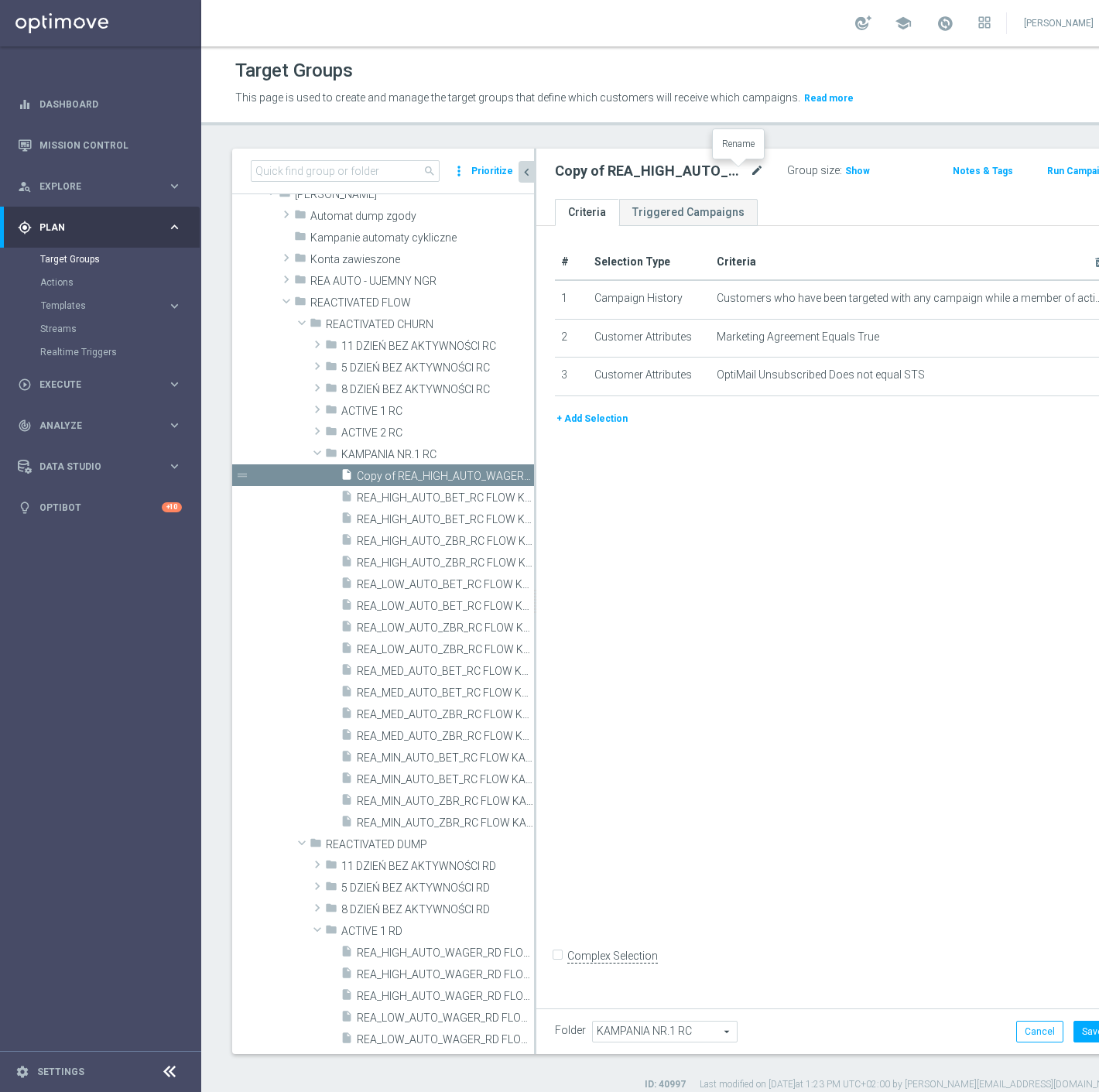
click at [751, 170] on icon "mode_edit" at bounding box center [757, 171] width 14 height 19
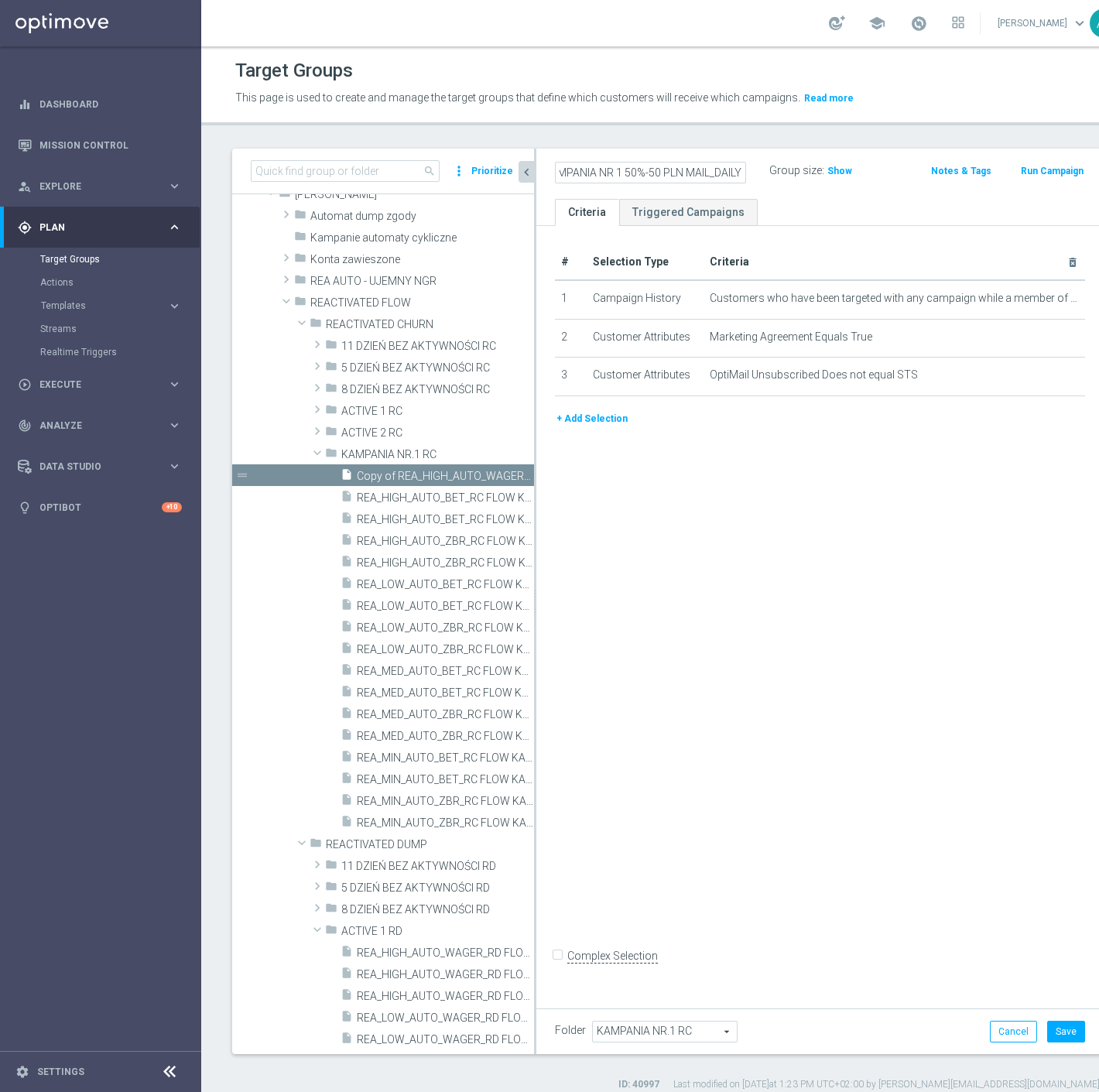
scroll to position [0, 202]
type input "REA_MIN_AUTO_BET_RC FLOW KAMPANIA NR 1 50%-50 PLN MAIL_DAILY"
click at [792, 211] on ul "Criteria Triggered Campaigns" at bounding box center [820, 212] width 568 height 27
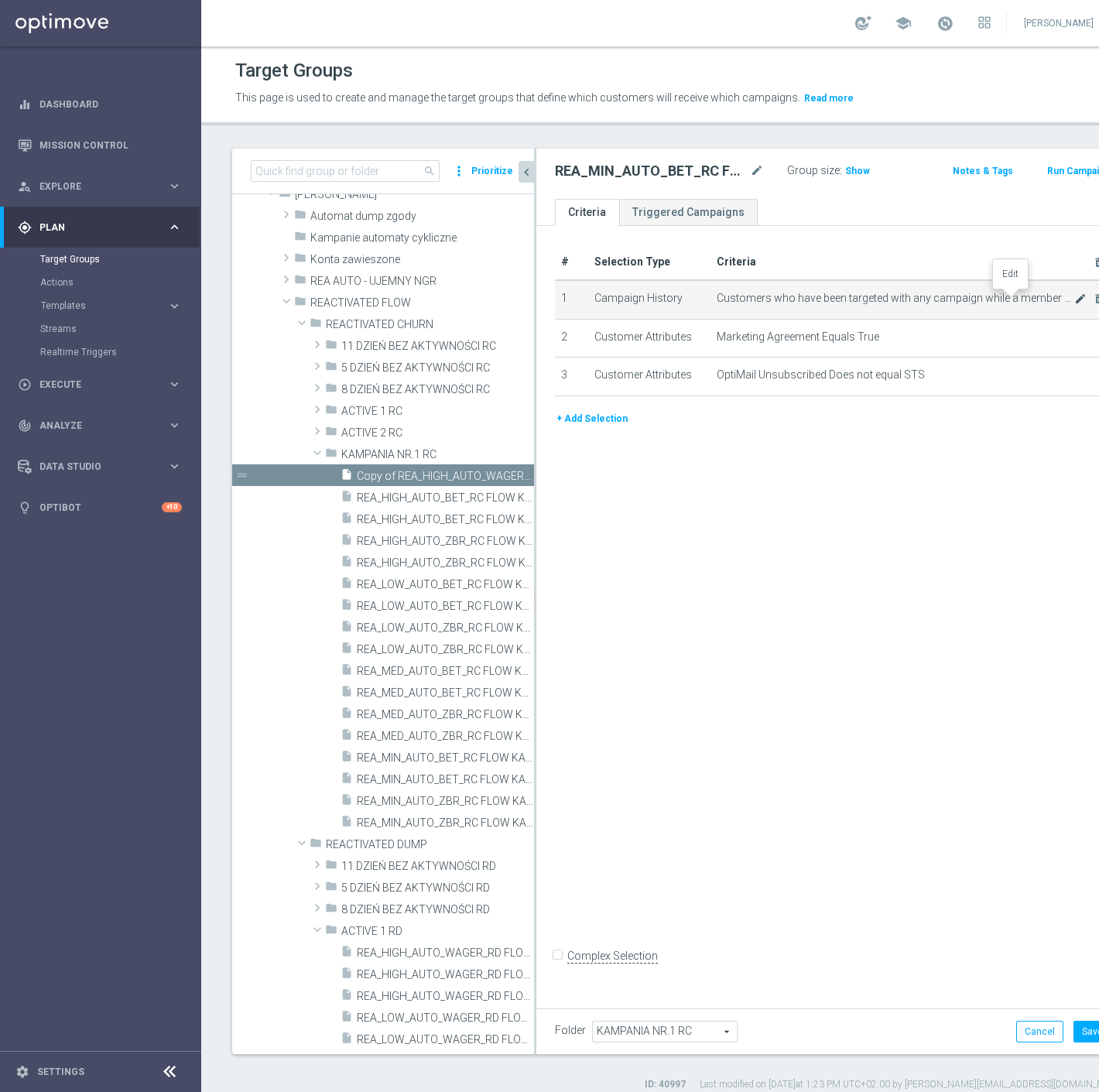
click at [1075, 299] on icon "mode_edit" at bounding box center [1080, 298] width 12 height 12
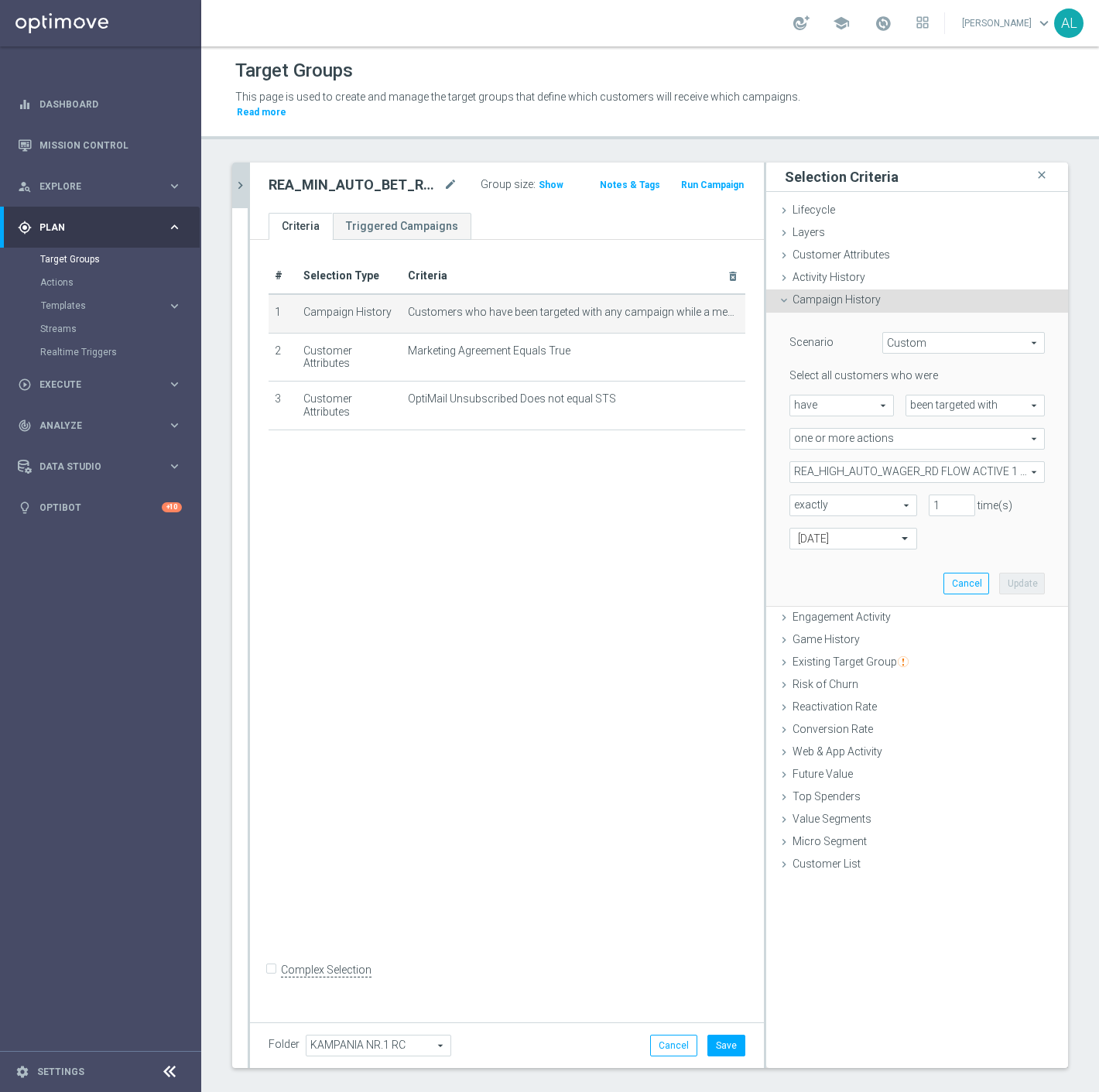
click at [849, 462] on span "REA_HIGH_AUTO_WAGER_RD FLOW ACTIVE 1 100%-100 PLN_DAILY" at bounding box center [917, 472] width 254 height 20
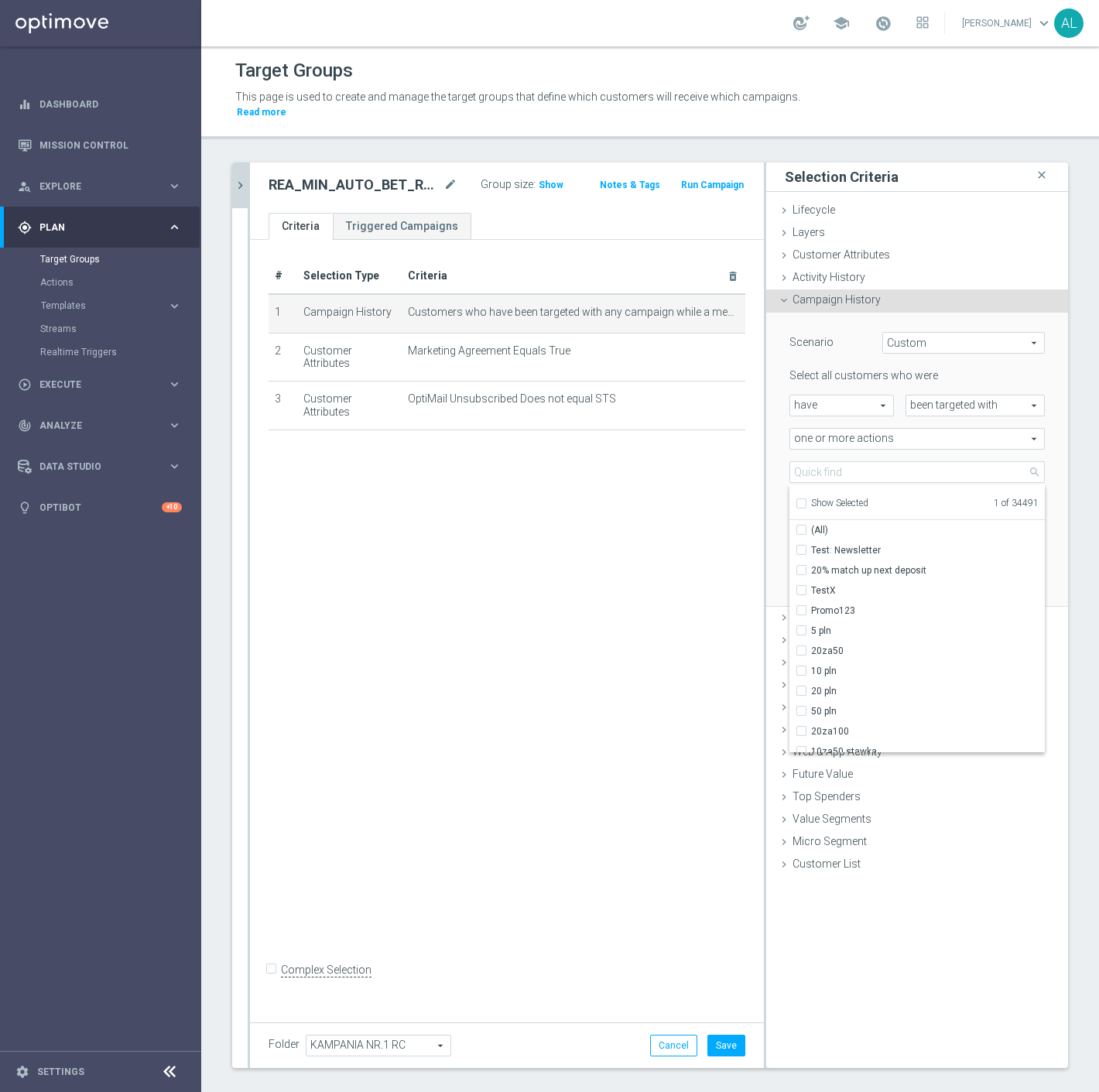
click at [816, 498] on span "Show Selected" at bounding box center [840, 504] width 57 height 11
click at [806, 501] on input "Show Selected" at bounding box center [800, 506] width 10 height 10
checkbox input "true"
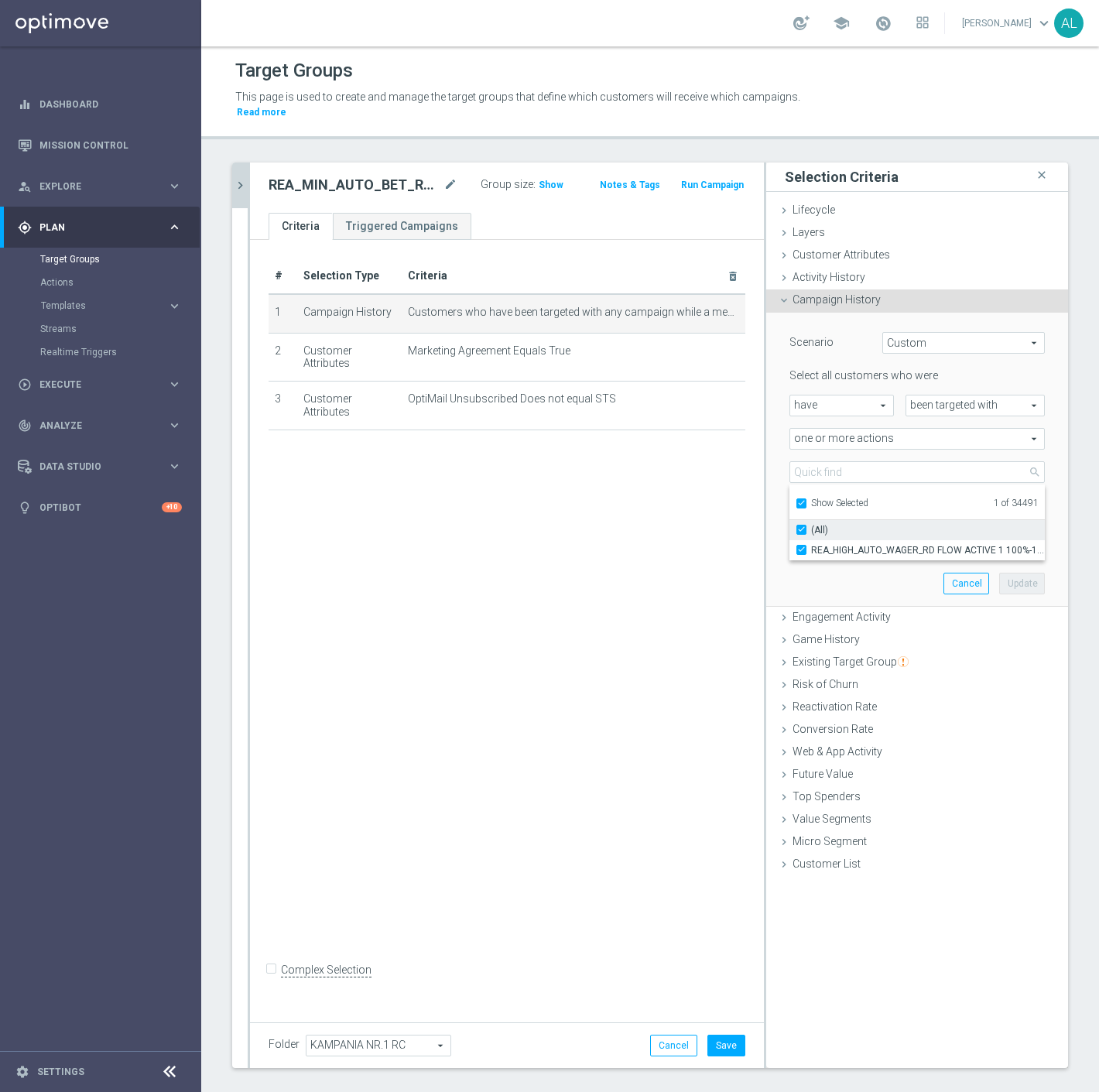
click at [854, 544] on span "REA_HIGH_AUTO_WAGER_RD FLOW ACTIVE 1 100%-100 PLN_DAILY" at bounding box center [929, 550] width 234 height 12
click at [812, 545] on input "REA_HIGH_AUTO_WAGER_RD FLOW ACTIVE 1 100%-100 PLN_DAILY" at bounding box center [806, 550] width 10 height 10
checkbox input "false"
type input "Select Action"
checkbox input "false"
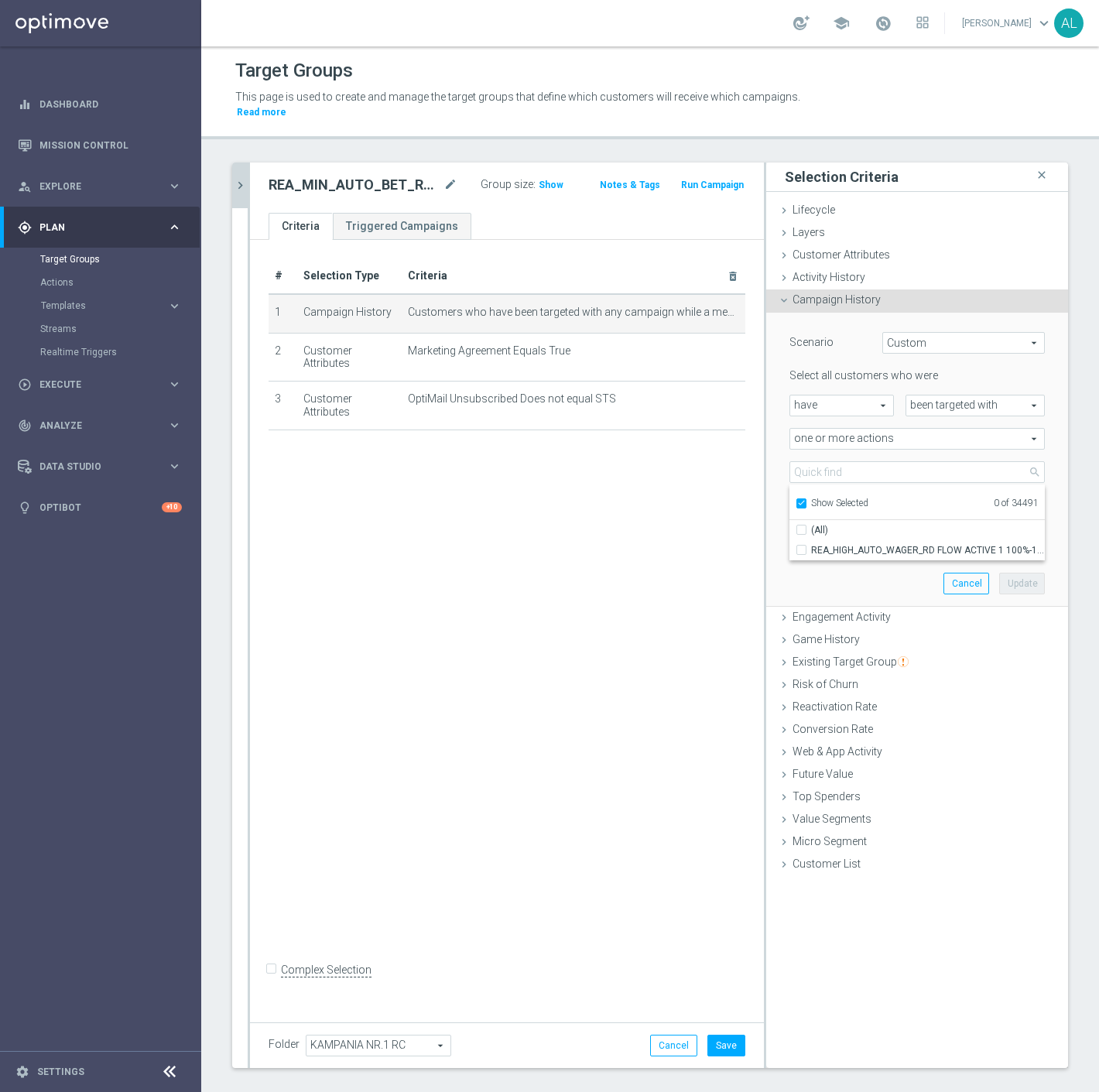
click at [816, 498] on span "Show Selected" at bounding box center [840, 504] width 57 height 11
click at [806, 501] on input "Show Selected" at bounding box center [800, 506] width 10 height 10
checkbox input "false"
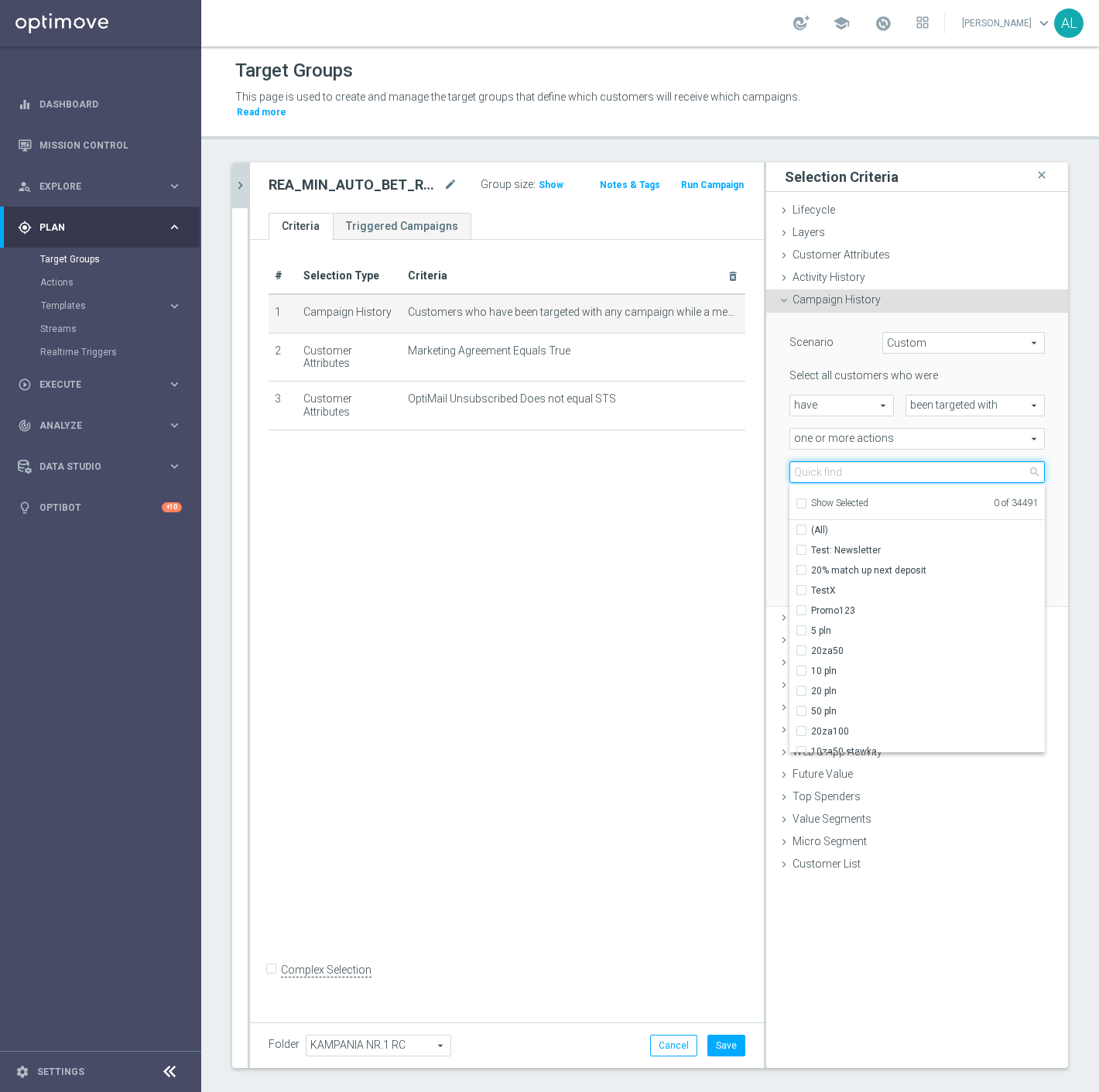
click at [820, 461] on input "search" at bounding box center [917, 472] width 255 height 22
paste input "REA_MIN_AUTO_BET_RC FLOW KAMPANIA NR 1 50%-50 PLN MAIL_DAILY"
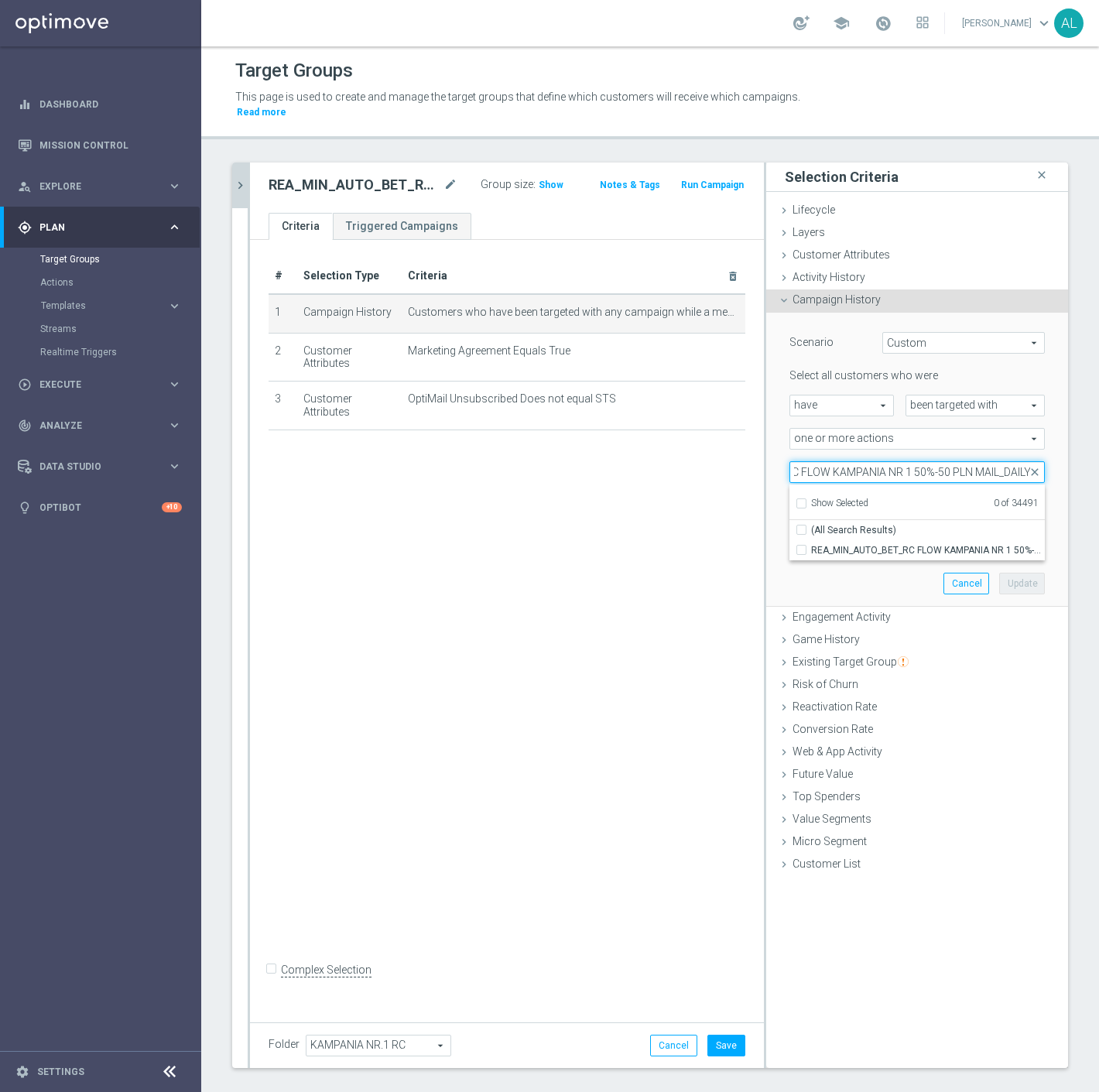
drag, startPoint x: 984, startPoint y: 457, endPoint x: 956, endPoint y: 460, distance: 28.2
click at [956, 461] on input "REA_MIN_AUTO_BET_RC FLOW KAMPANIA NR 1 50%-50 PLN MAIL_DAILY" at bounding box center [917, 472] width 255 height 22
type input "REA_MIN_AUTO_BET_RC FLOW KAMPANIA NR 1 50%-50 PLN_DAILY"
click at [938, 544] on span "REA_MIN_AUTO_BET_RC FLOW KAMPANIA NR 1 50%-50 PLN_DAILY" at bounding box center [929, 550] width 234 height 12
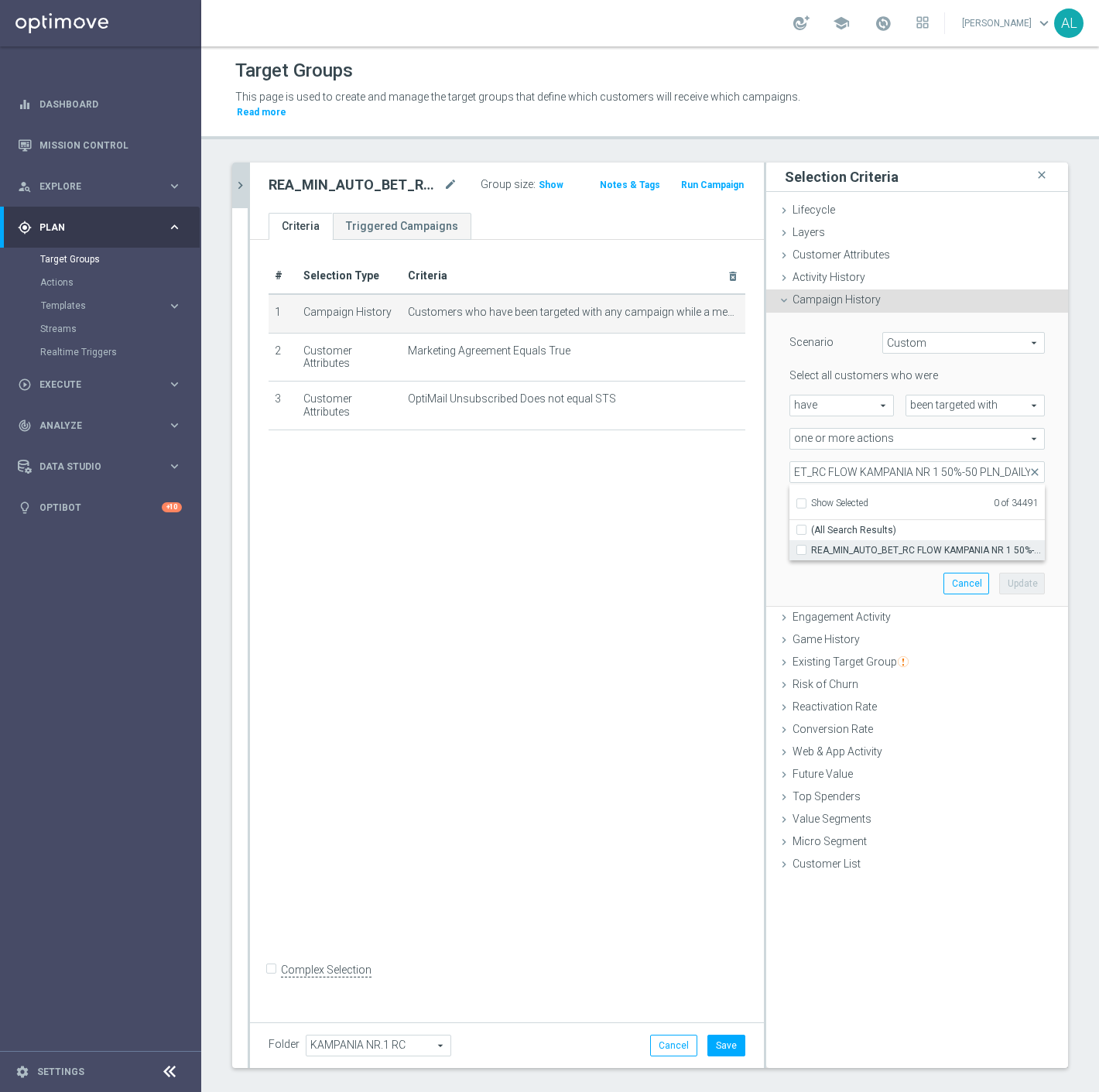
click at [812, 545] on input "REA_MIN_AUTO_BET_RC FLOW KAMPANIA NR 1 50%-50 PLN_DAILY" at bounding box center [806, 550] width 10 height 10
checkbox input "true"
type input "REA_MIN_AUTO_BET_RC FLOW KAMPANIA NR 1 50%-50 PLN_DAILY"
checkbox input "true"
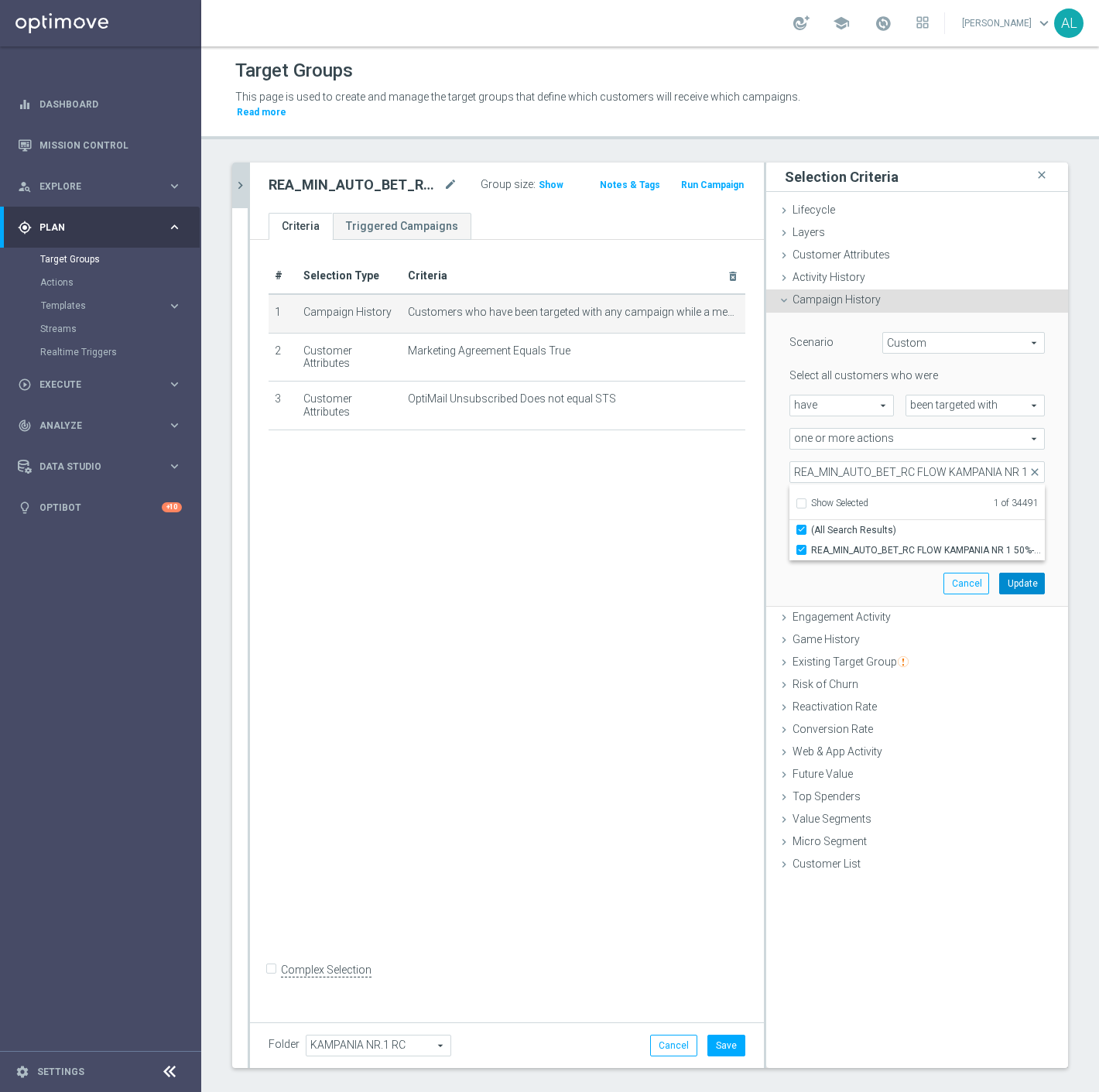
click at [1015, 572] on button "Update" at bounding box center [1022, 583] width 46 height 22
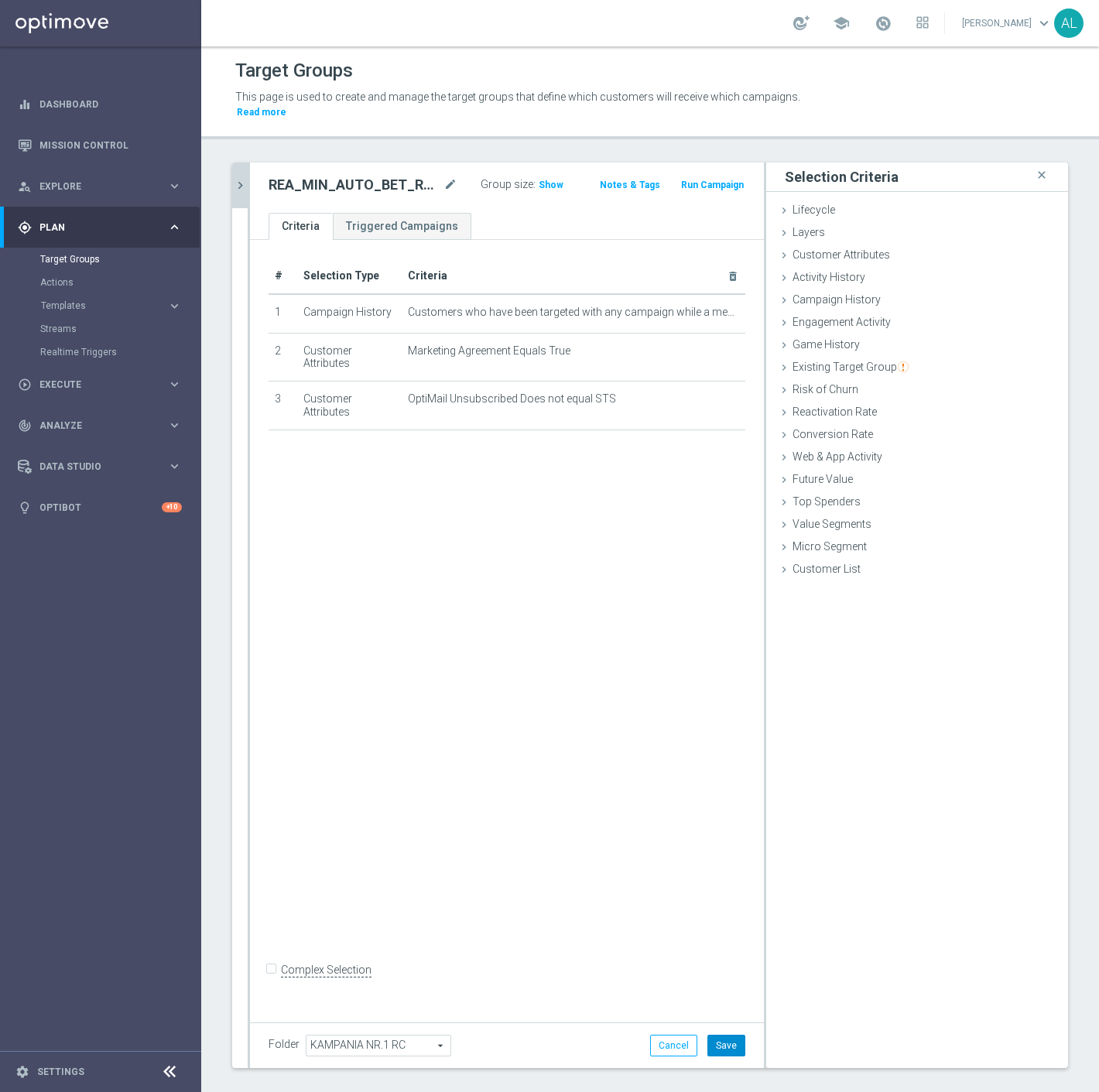
click at [713, 1035] on button "Save" at bounding box center [726, 1045] width 38 height 22
click at [226, 166] on div "search more_vert Prioritize Customer Target Groups library_add create_new_folde…" at bounding box center [651, 634] width 898 height 942
click at [234, 178] on icon "chevron_right" at bounding box center [240, 185] width 15 height 15
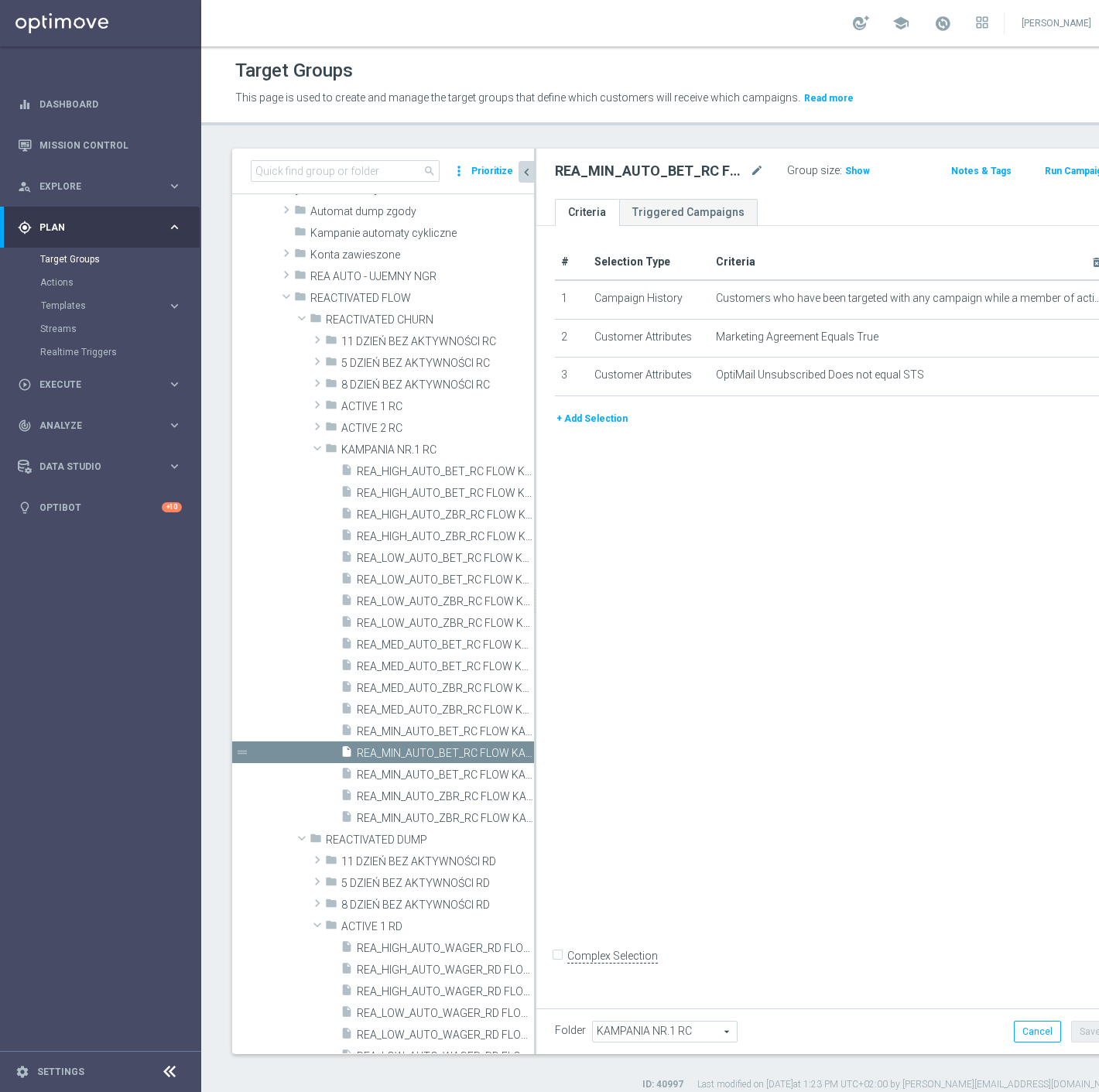
scroll to position [415, 0]
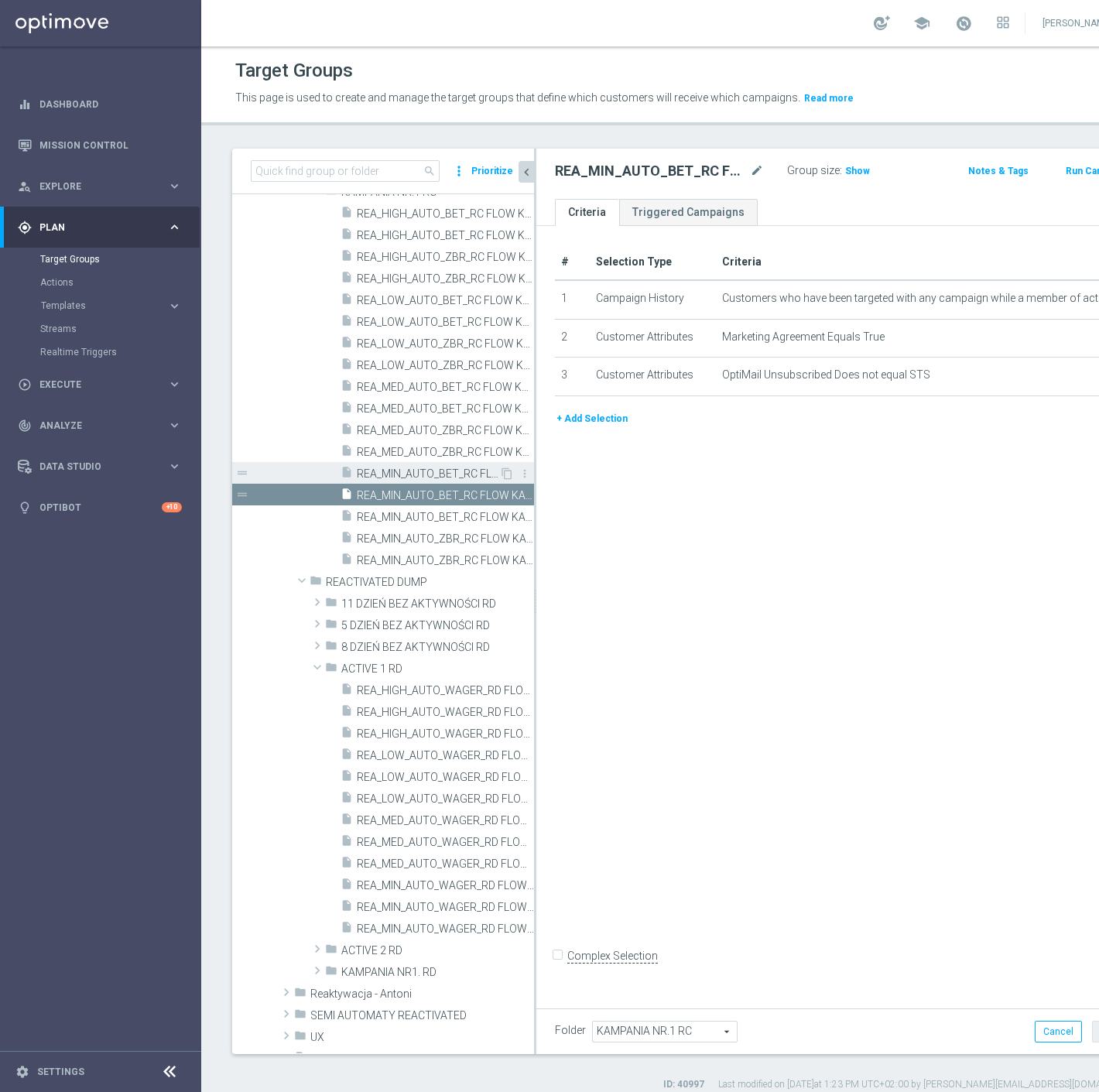
click at [428, 471] on span "REA_MIN_AUTO_BET_RC FLOW KAMPANIA NR 1 50%-50 PLN - reminder_DAILY" at bounding box center [428, 474] width 142 height 13
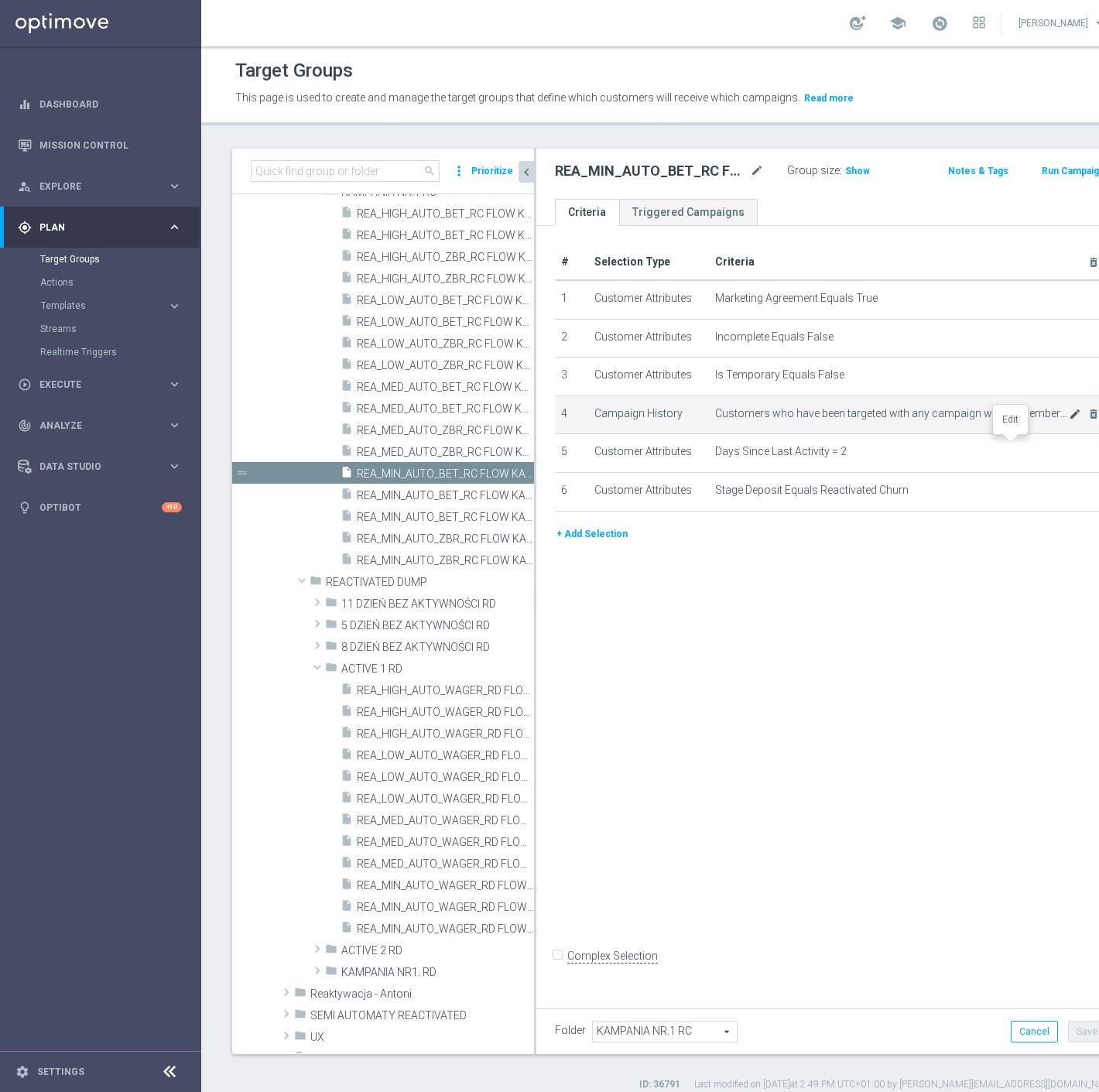
click at [1069, 420] on icon "mode_edit" at bounding box center [1075, 413] width 12 height 12
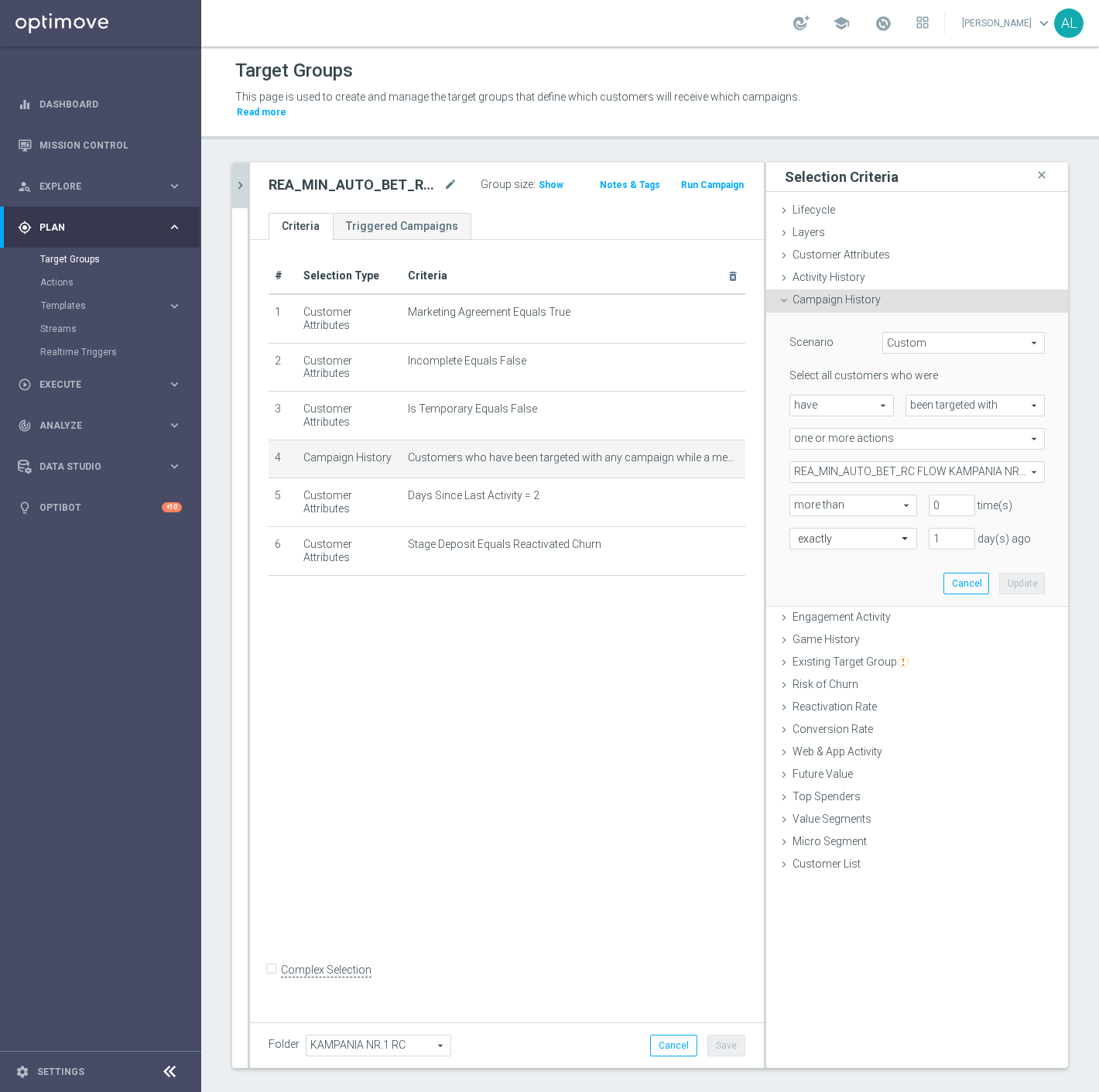
click at [838, 463] on span "REA_MIN_AUTO_BET_RC FLOW KAMPANIA NR 1 50%-50 PLN_DAILY" at bounding box center [917, 472] width 254 height 20
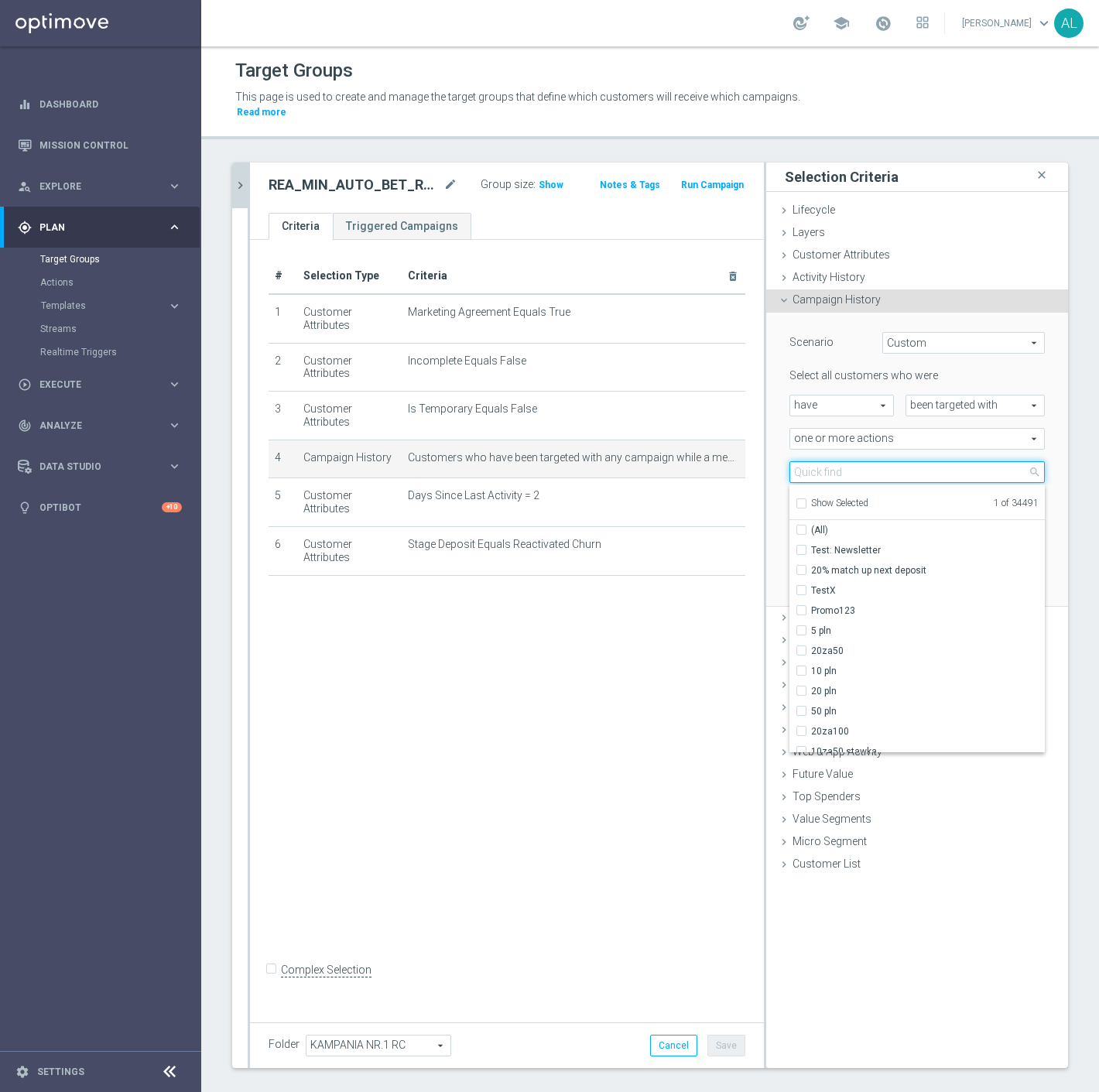
click at [838, 463] on input "search" at bounding box center [917, 472] width 255 height 22
paste input "REA_MIN_AUTO_BET_RC FLOW KAMPANIA NR 1 50%-50 PLN MAIL_DAILY"
type input "REA_MIN_AUTO_BET_RC FLOW KAMPANIA NR 1 50%-50 PLN MAIL_DAILY"
checkbox input "true"
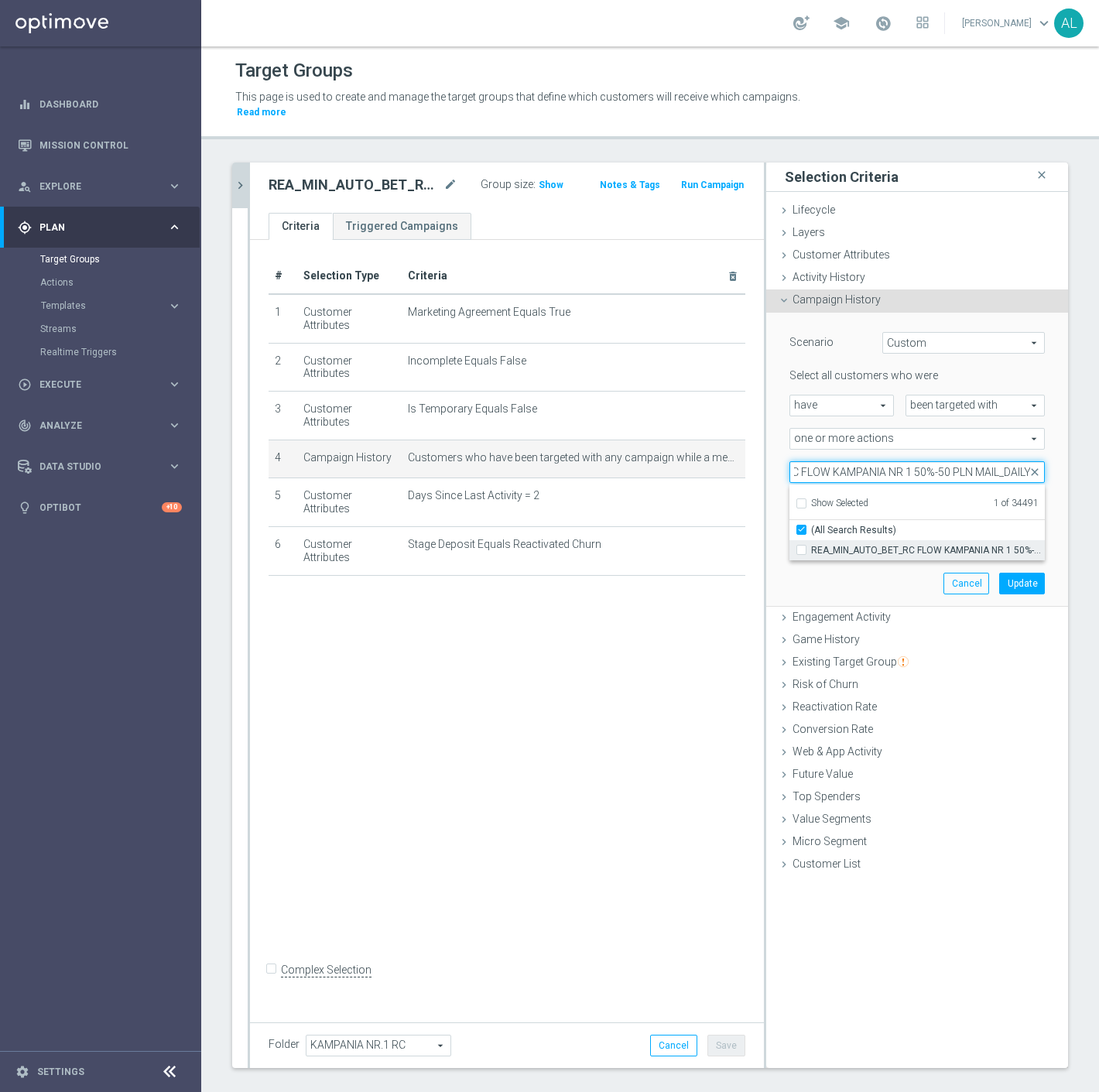
type input "REA_MIN_AUTO_BET_RC FLOW KAMPANIA NR 1 50%-50 PLN MAIL_DAILY"
click at [847, 544] on span "REA_MIN_AUTO_BET_RC FLOW KAMPANIA NR 1 50%-50 PLN MAIL_DAILY" at bounding box center [929, 550] width 234 height 12
click at [812, 545] on input "REA_MIN_AUTO_BET_RC FLOW KAMPANIA NR 1 50%-50 PLN MAIL_DAILY" at bounding box center [806, 550] width 10 height 10
checkbox input "true"
type input "Selected 2 of 34491"
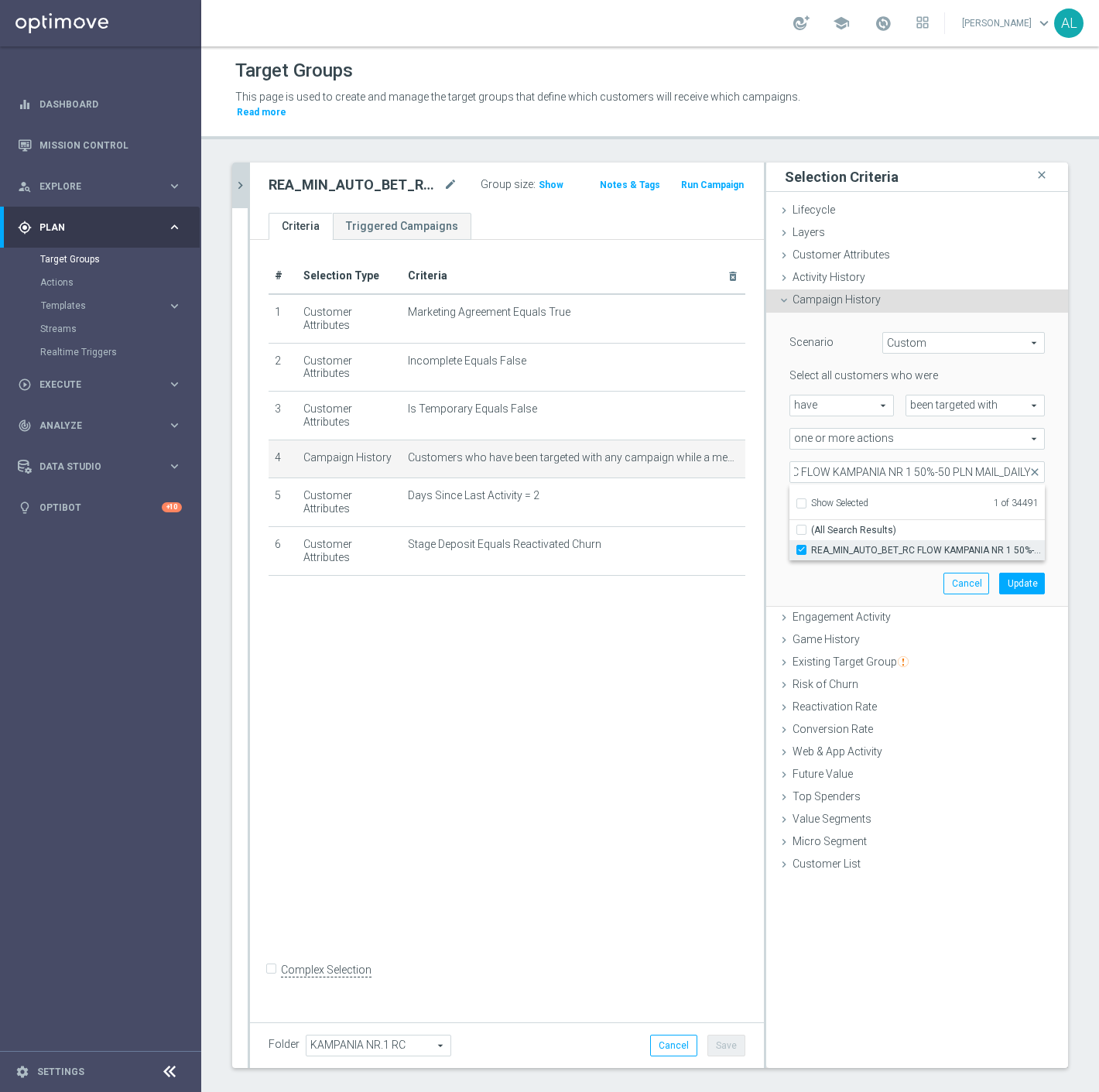
checkbox input "false"
click at [1026, 572] on button "Update" at bounding box center [1022, 583] width 46 height 22
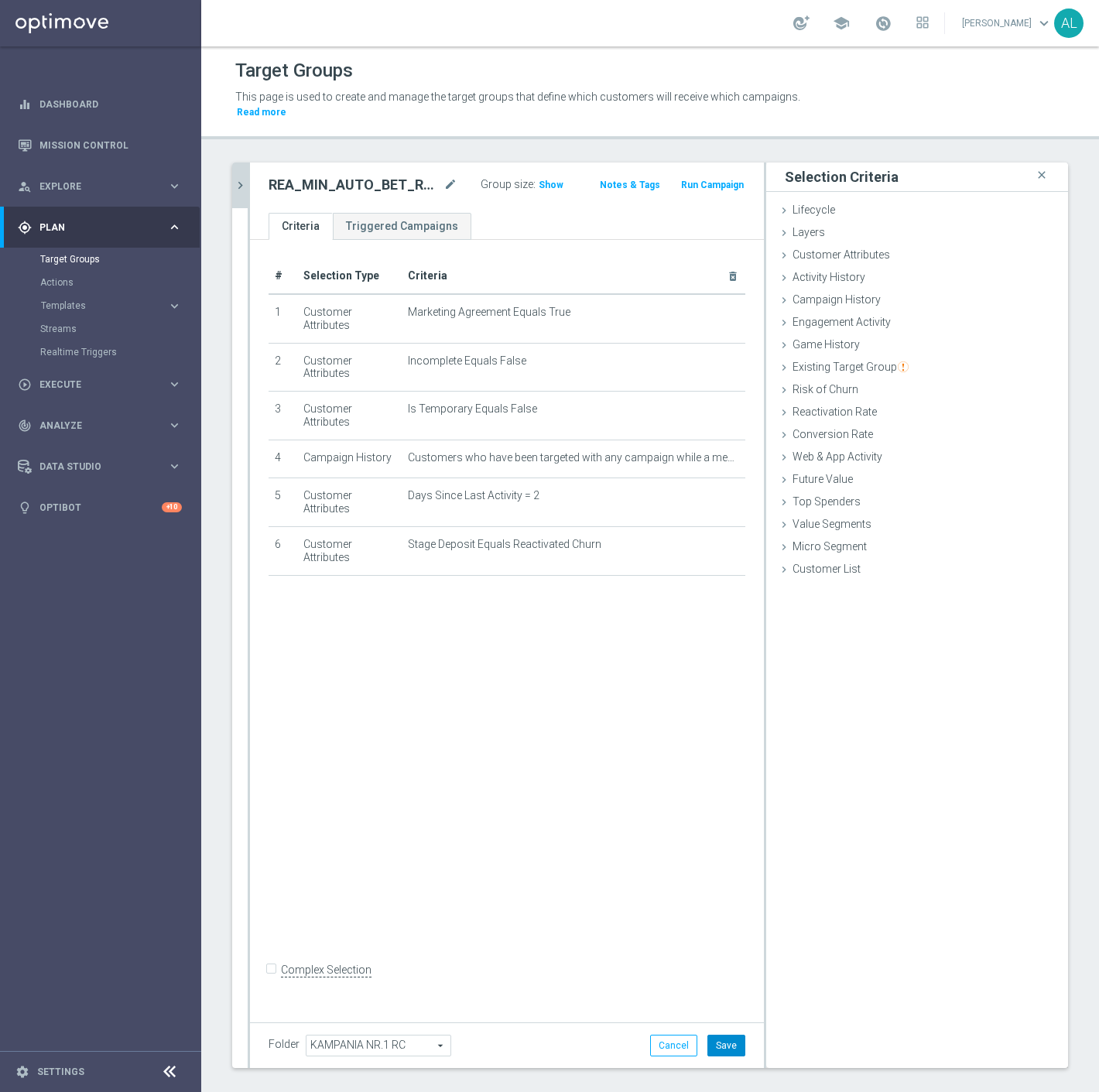
click at [707, 1035] on button "Save" at bounding box center [726, 1045] width 38 height 22
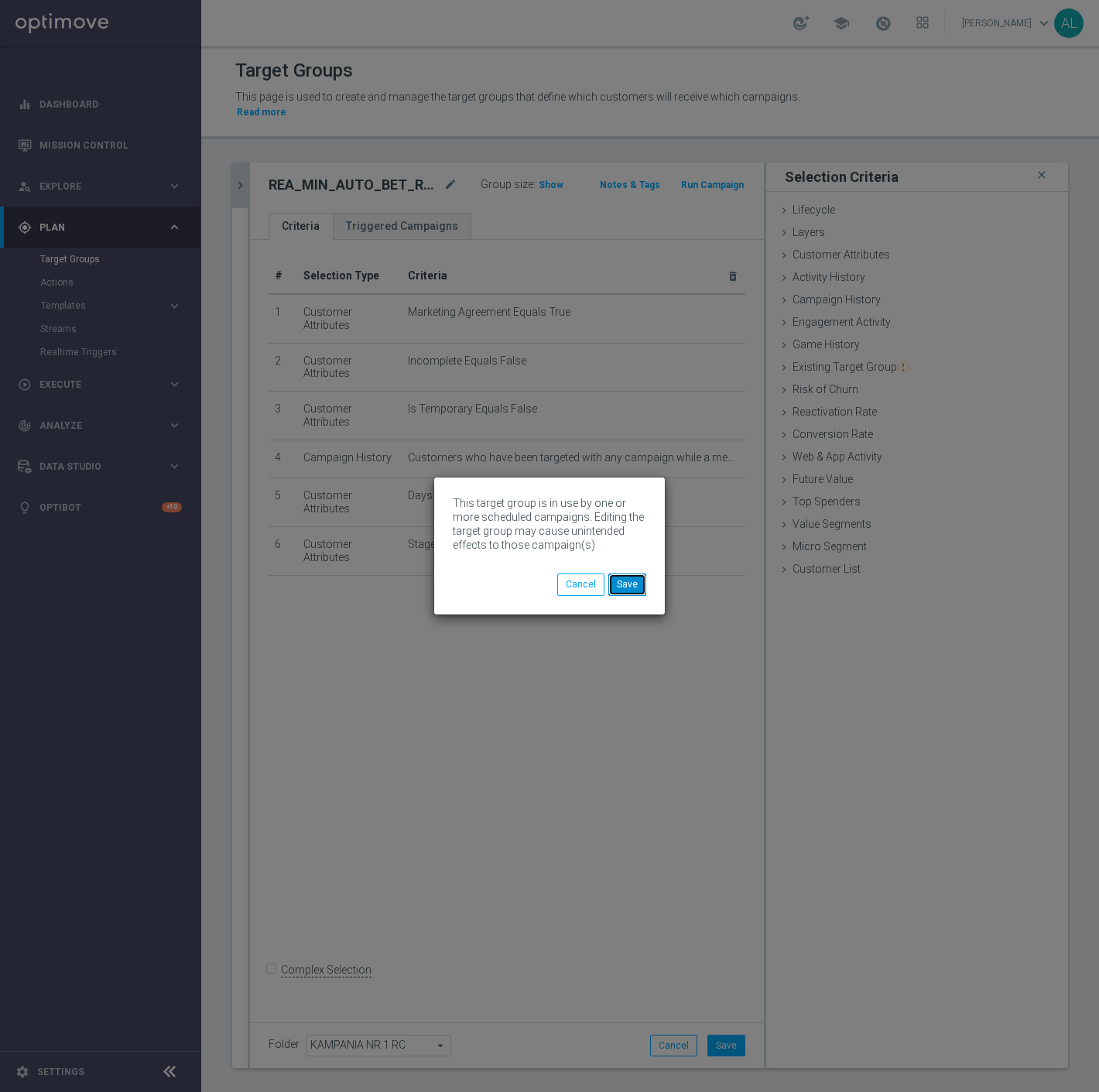
click at [618, 589] on button "Save" at bounding box center [627, 584] width 38 height 22
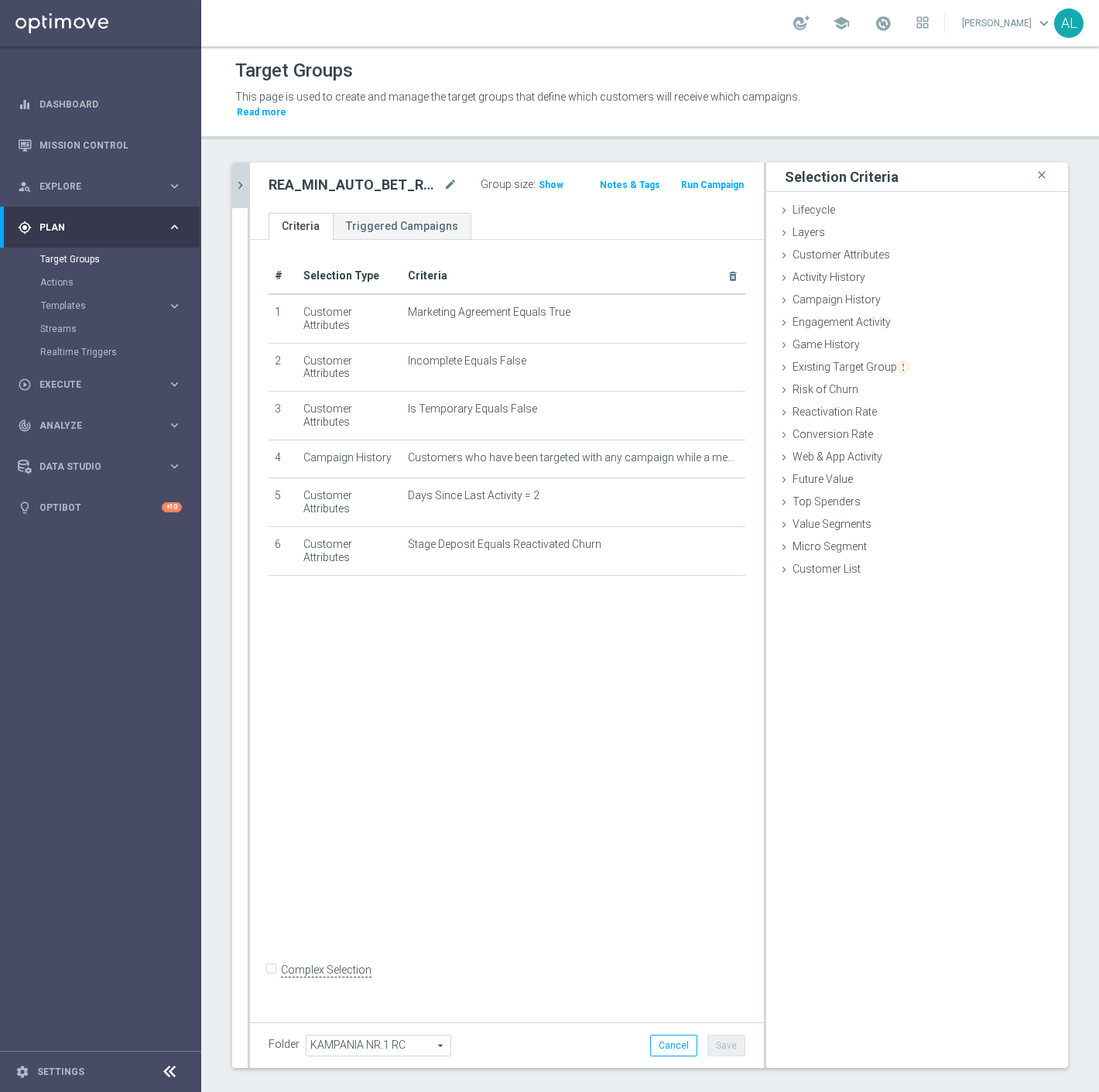
click at [246, 178] on icon "chevron_right" at bounding box center [240, 185] width 15 height 15
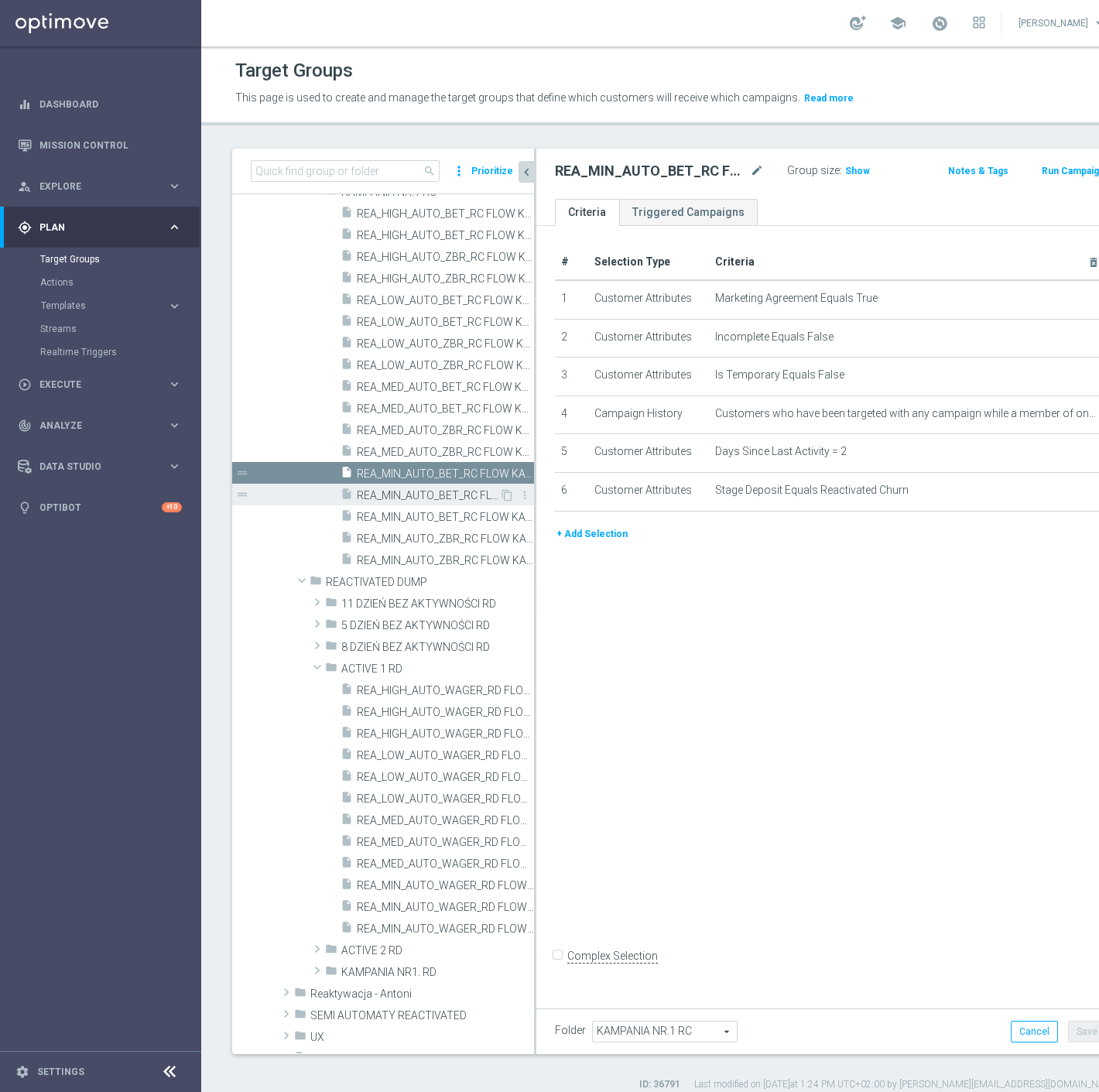
click at [425, 498] on span "REA_MIN_AUTO_BET_RC FLOW KAMPANIA NR 1 50%-50 PLN MAIL_DAILY" at bounding box center [428, 496] width 142 height 13
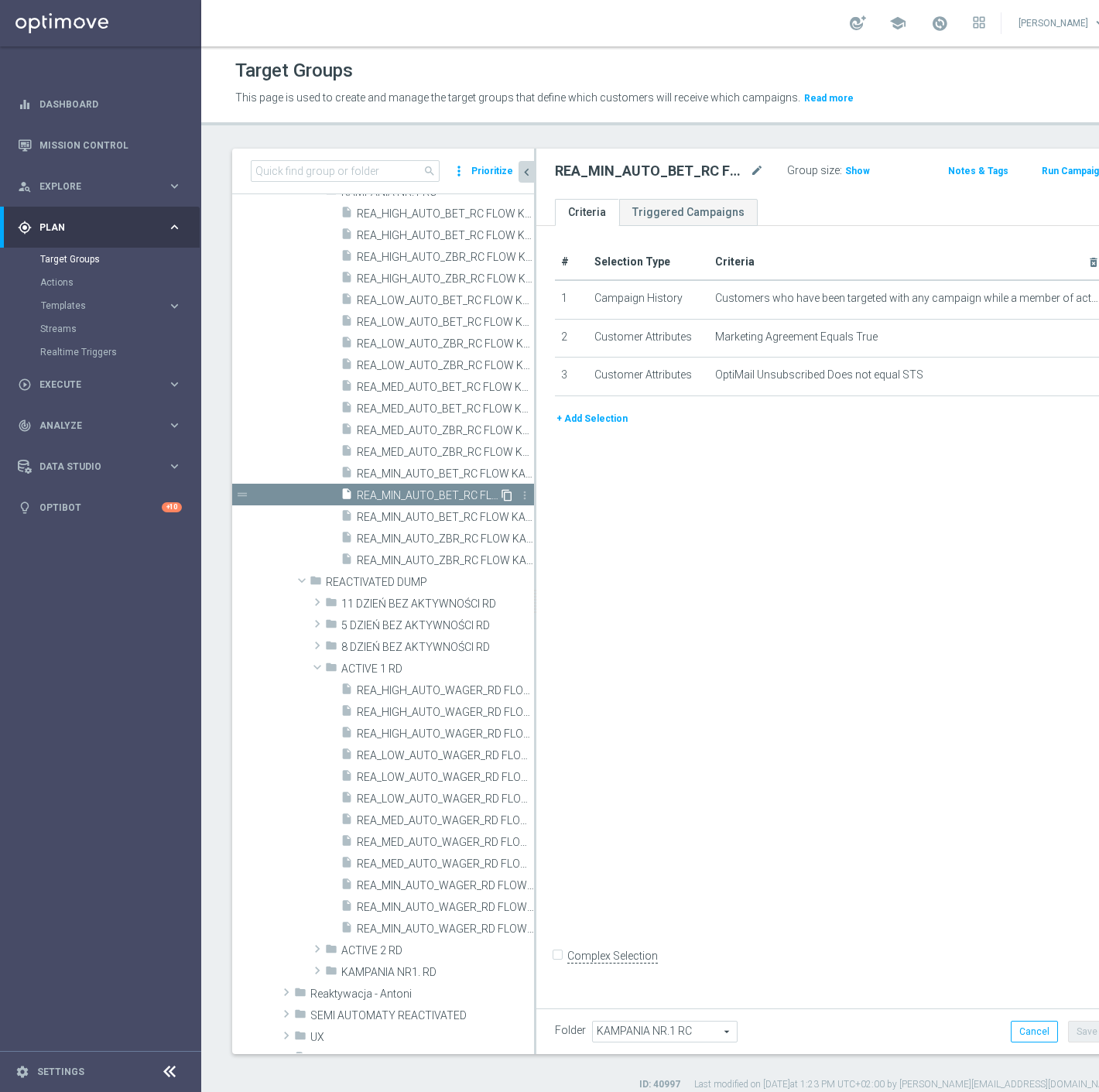
click at [501, 493] on icon "content_copy" at bounding box center [507, 495] width 12 height 12
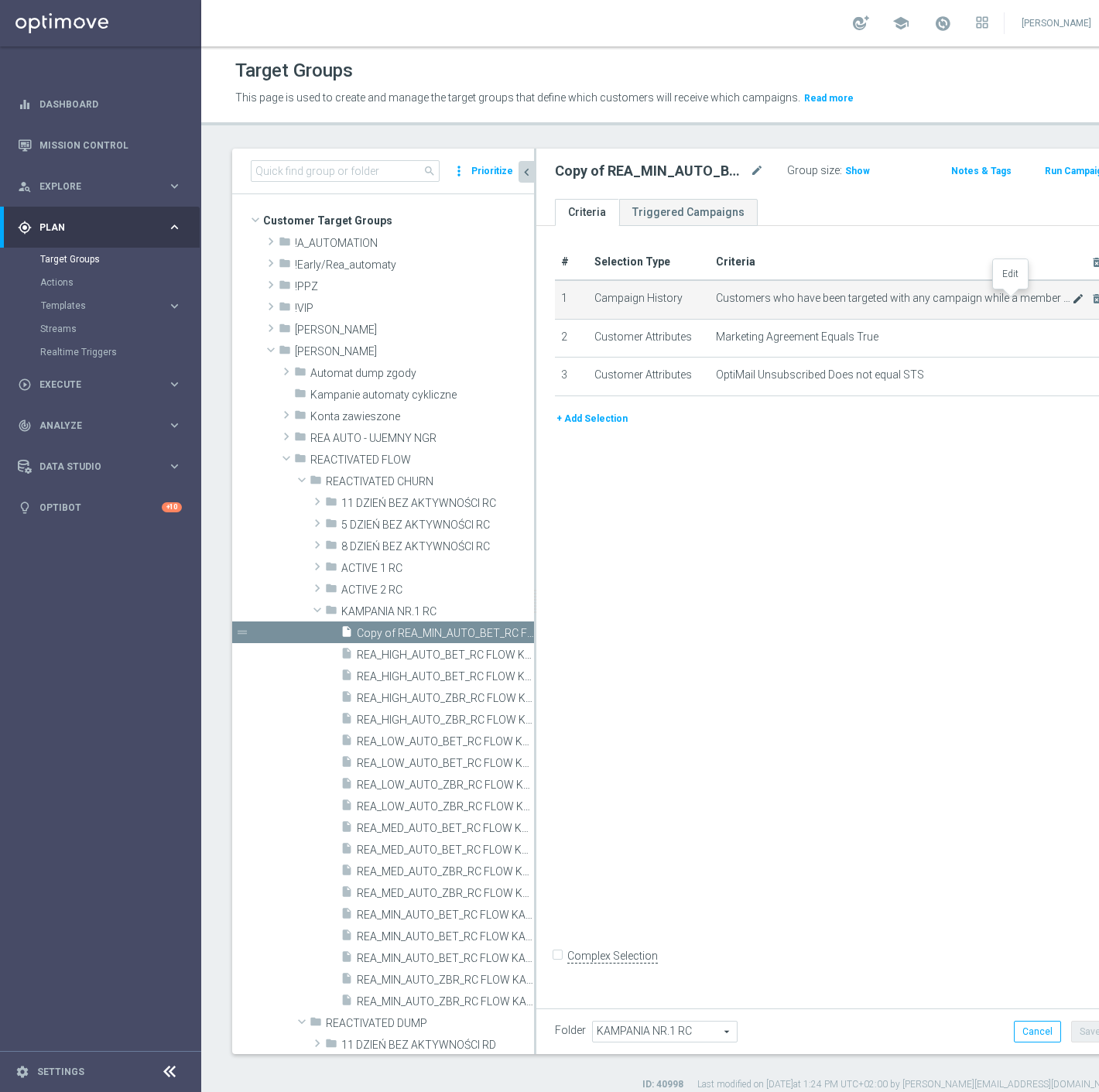
click at [1073, 297] on icon "mode_edit" at bounding box center [1078, 298] width 12 height 12
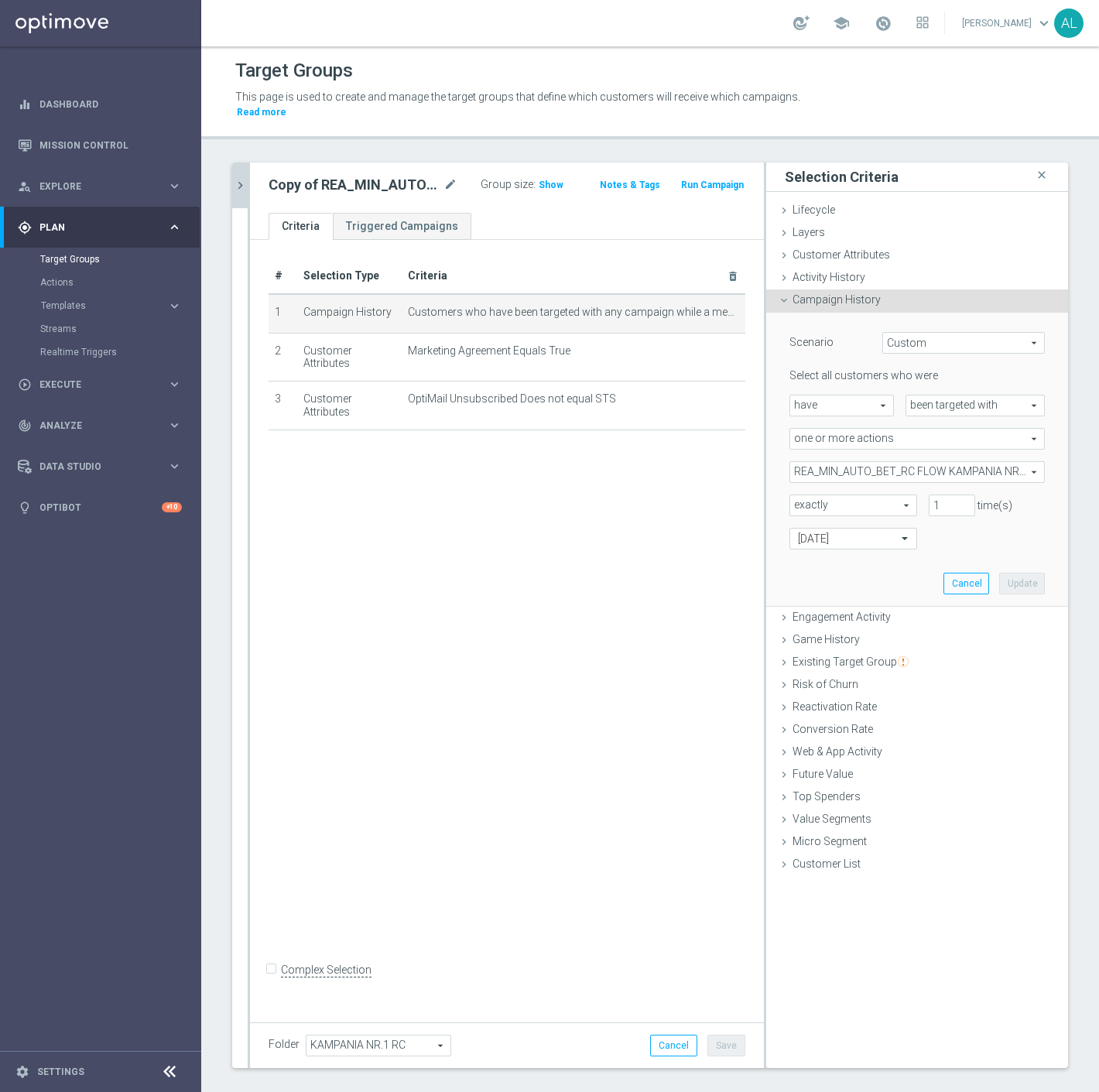
click at [863, 462] on span "REA_MIN_AUTO_BET_RC FLOW KAMPANIA NR 1 50%-50 PLN_DAILY" at bounding box center [917, 472] width 254 height 20
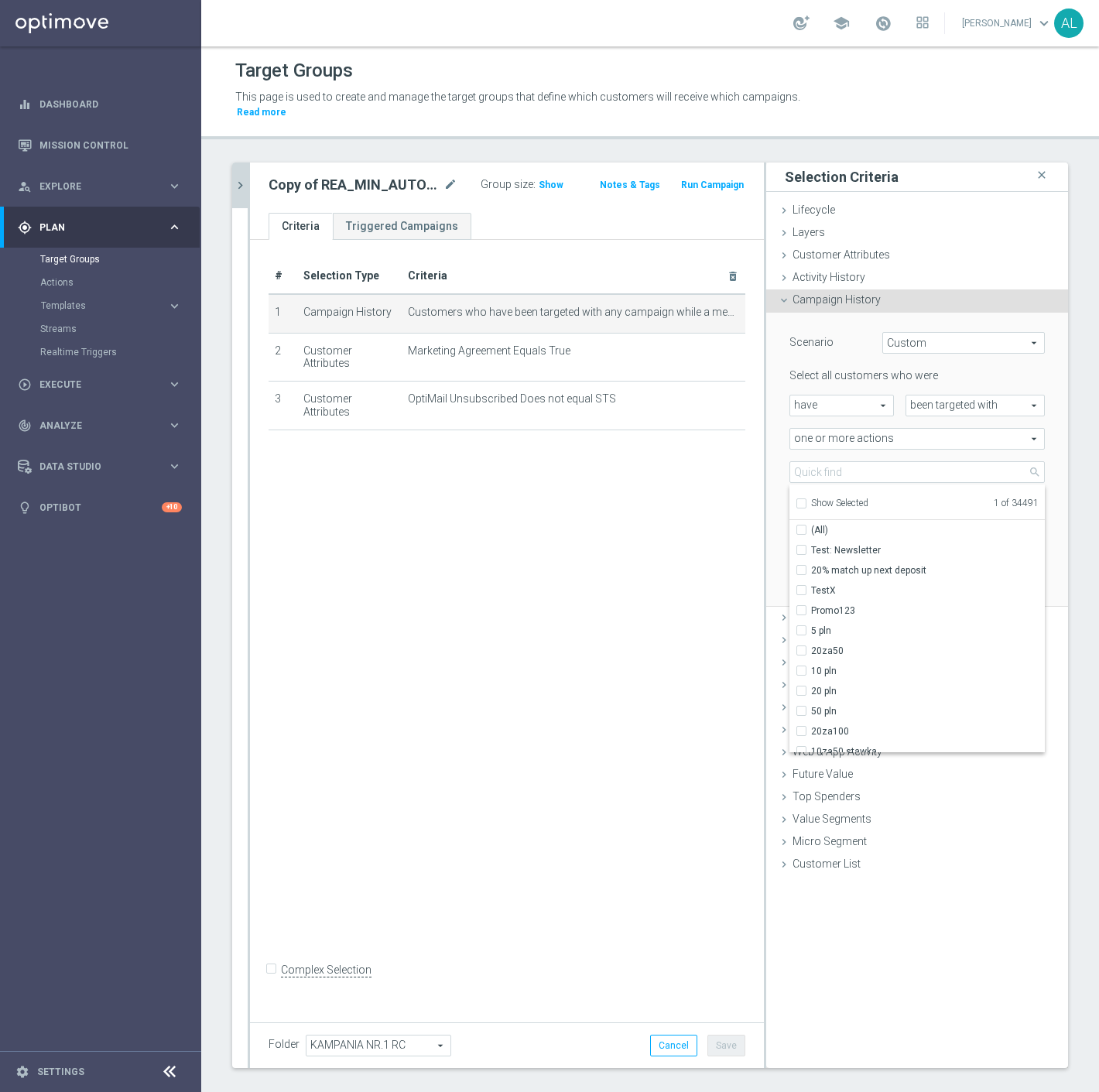
click at [812, 498] on span "Show Selected" at bounding box center [840, 504] width 57 height 11
click at [806, 501] on input "Show Selected" at bounding box center [800, 506] width 10 height 10
checkbox input "true"
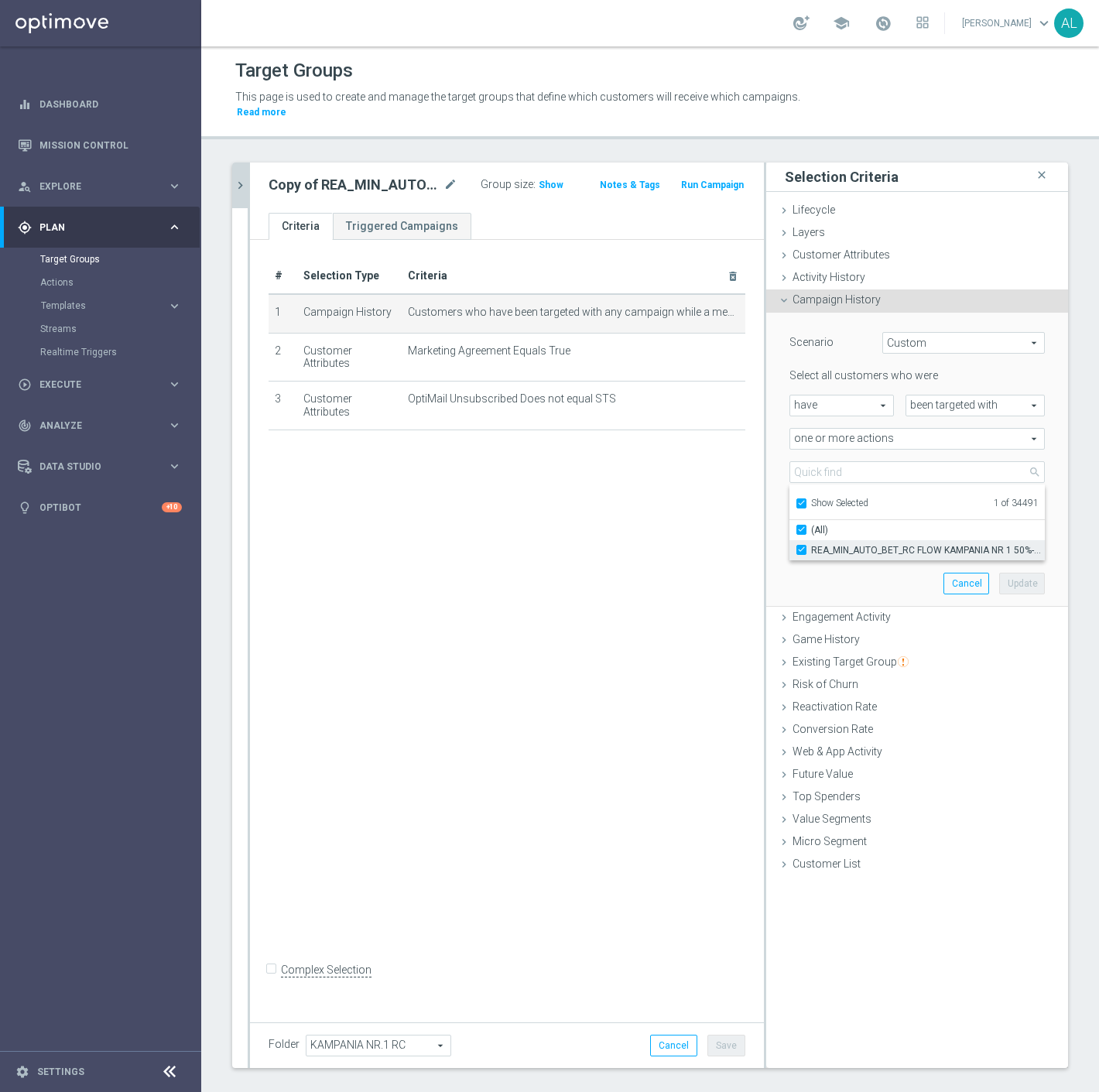
click at [853, 544] on span "REA_MIN_AUTO_BET_RC FLOW KAMPANIA NR 1 50%-50 PLN_DAILY" at bounding box center [929, 550] width 234 height 12
click at [812, 545] on input "REA_MIN_AUTO_BET_RC FLOW KAMPANIA NR 1 50%-50 PLN_DAILY" at bounding box center [806, 550] width 10 height 10
checkbox input "false"
type input "Select Action"
checkbox input "false"
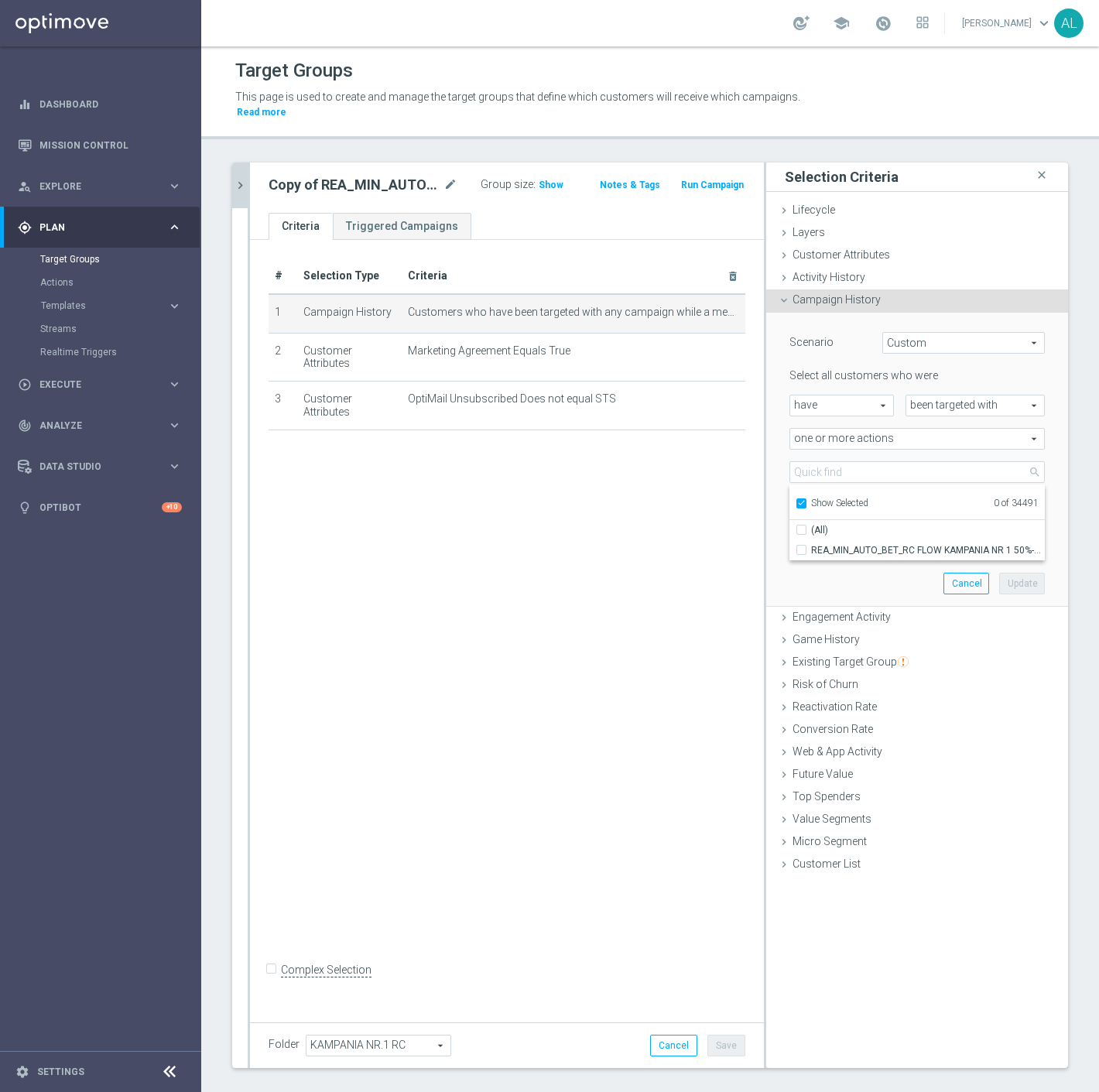
click at [813, 498] on span "Show Selected" at bounding box center [840, 504] width 57 height 11
click at [806, 501] on input "Show Selected" at bounding box center [800, 506] width 10 height 10
checkbox input "false"
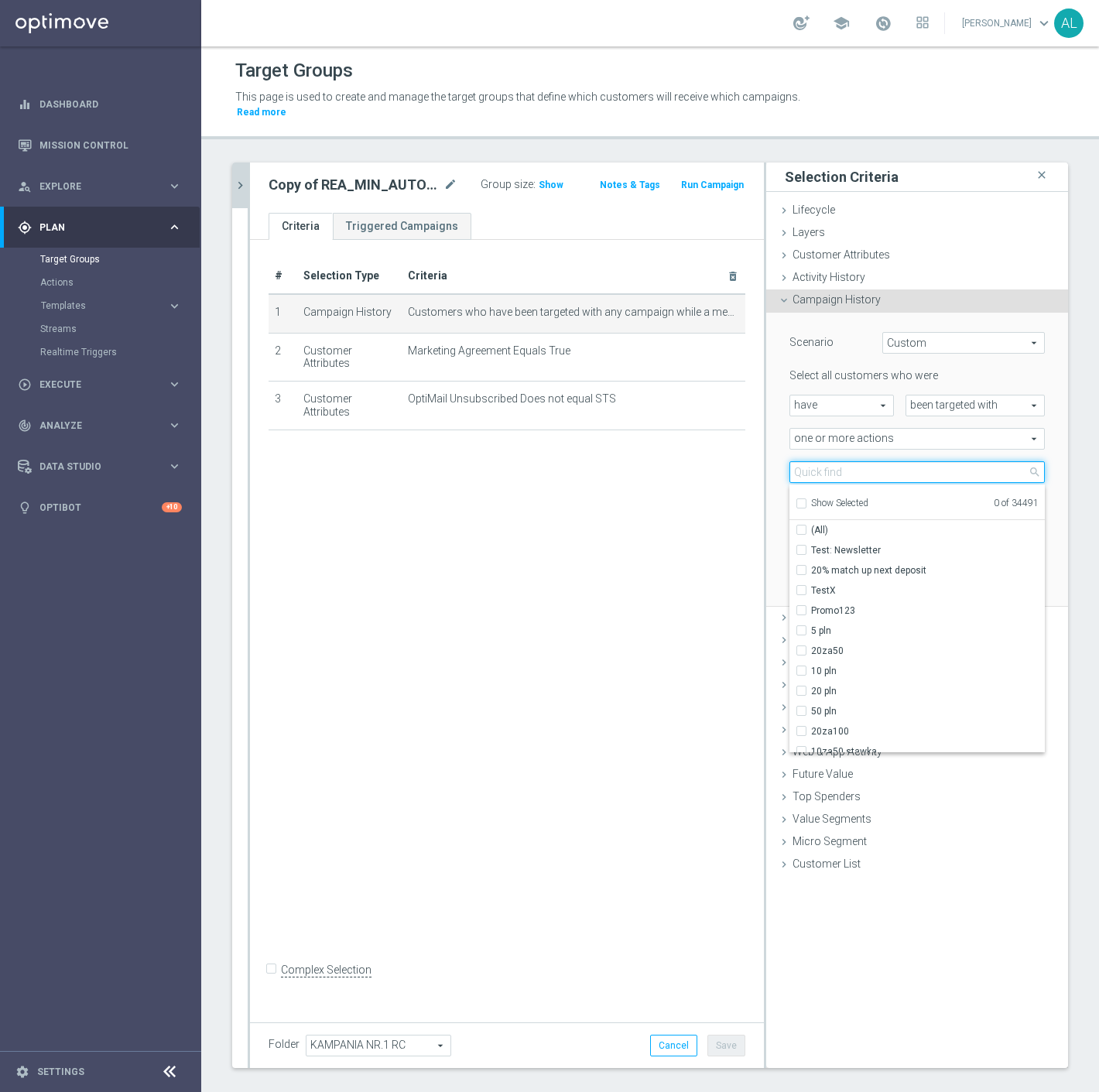
click at [832, 461] on input "search" at bounding box center [917, 472] width 255 height 22
paste input "REA_LOW_AUTO_BET_RC FLOW KAMPANIA NR 1 50%-100 PLN MAIL_DAILY"
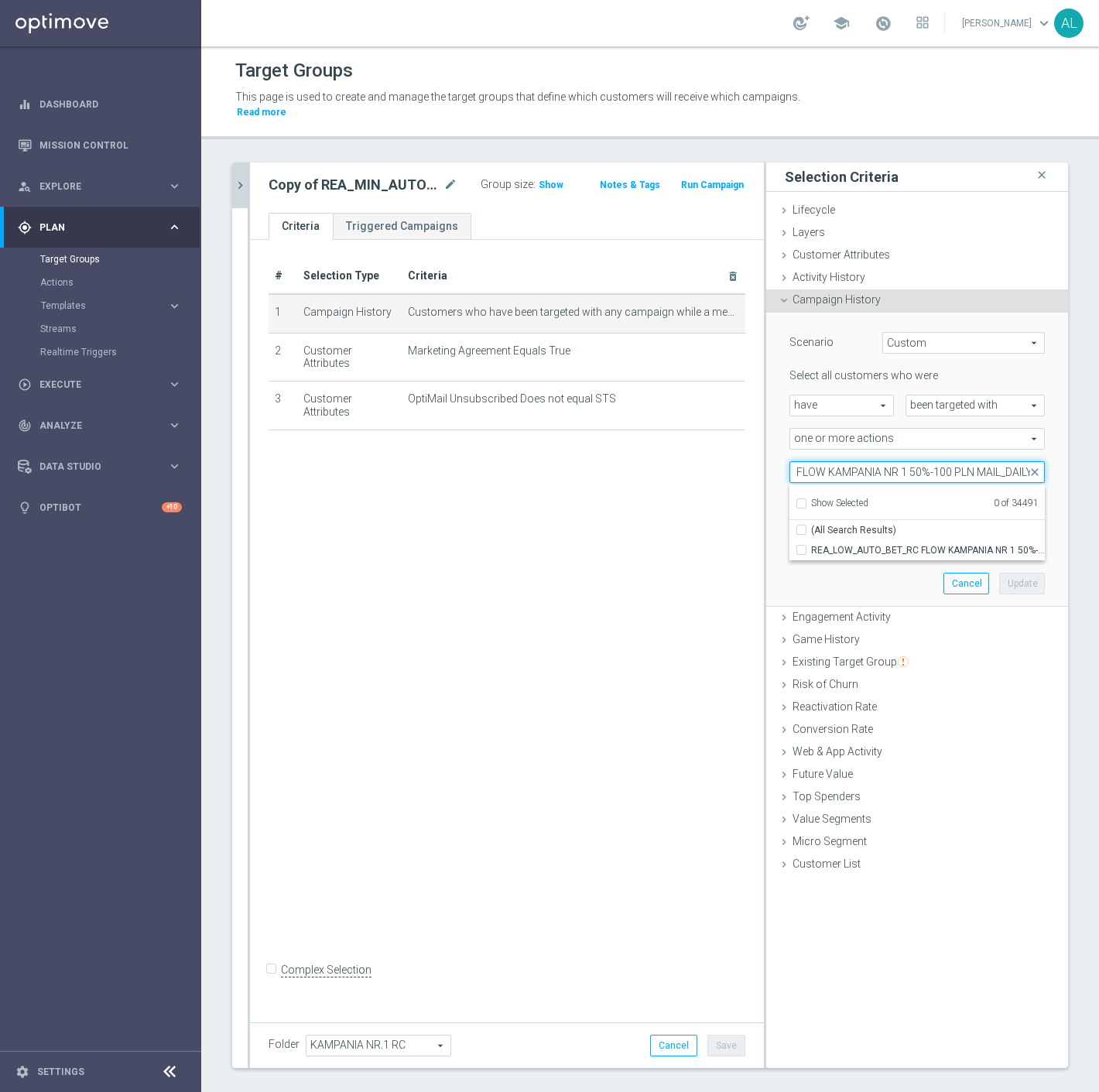
drag, startPoint x: 983, startPoint y: 460, endPoint x: 957, endPoint y: 462, distance: 26.1
click at [957, 462] on input "REA_LOW_AUTO_BET_RC FLOW KAMPANIA NR 1 50%-100 PLN MAIL_DAILY" at bounding box center [917, 472] width 255 height 22
type input "REA_LOW_AUTO_BET_RC FLOW KAMPANIA NR 1 50%-100 PLN_DAILY"
click at [945, 544] on span "REA_LOW_AUTO_BET_RC FLOW KAMPANIA NR 1 50%-100 PLN_DAILY" at bounding box center [929, 550] width 234 height 12
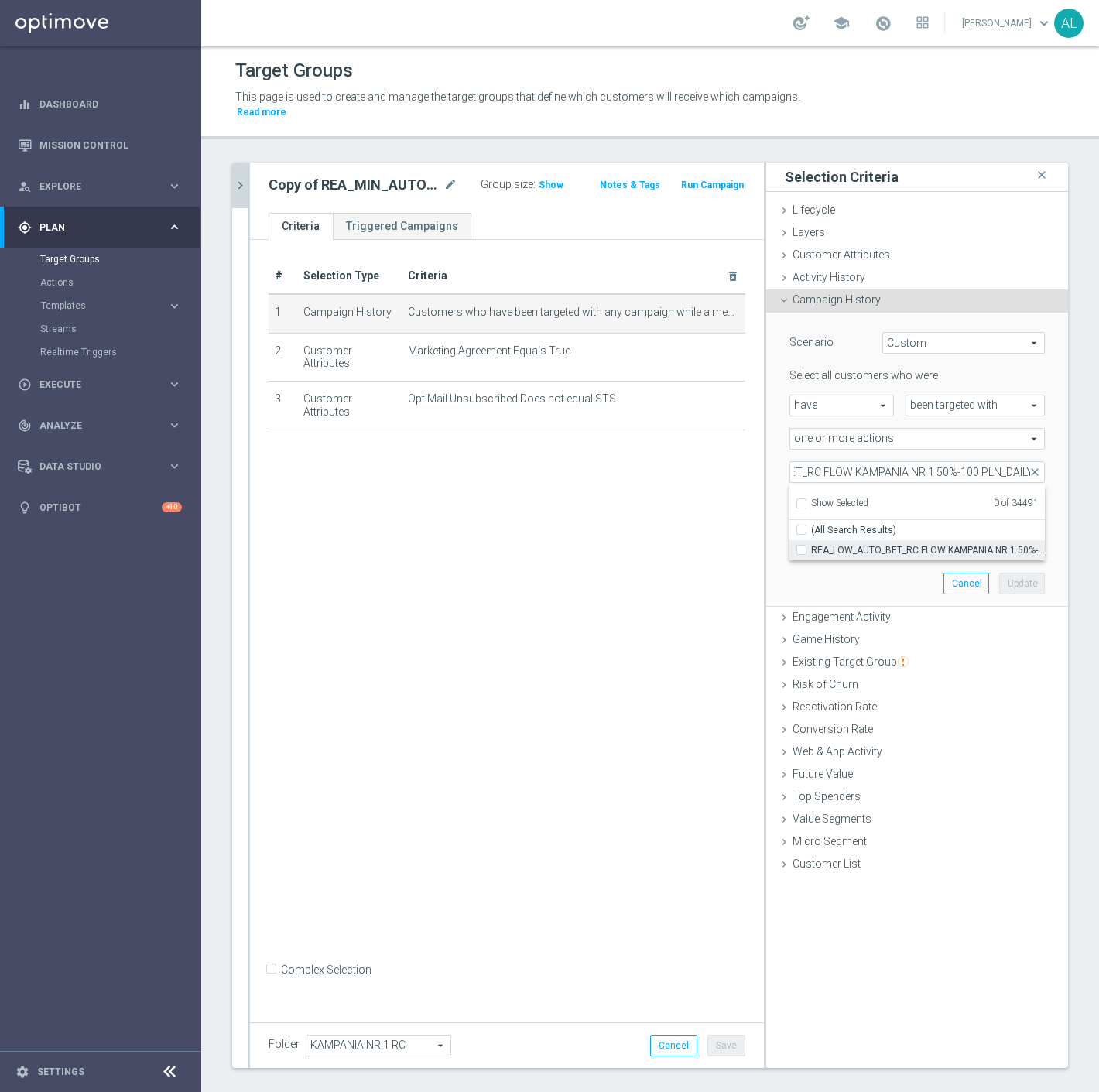
click at [812, 545] on input "REA_LOW_AUTO_BET_RC FLOW KAMPANIA NR 1 50%-100 PLN_DAILY" at bounding box center [806, 550] width 10 height 10
checkbox input "true"
type input "REA_LOW_AUTO_BET_RC FLOW KAMPANIA NR 1 50%-100 PLN_DAILY"
checkbox input "true"
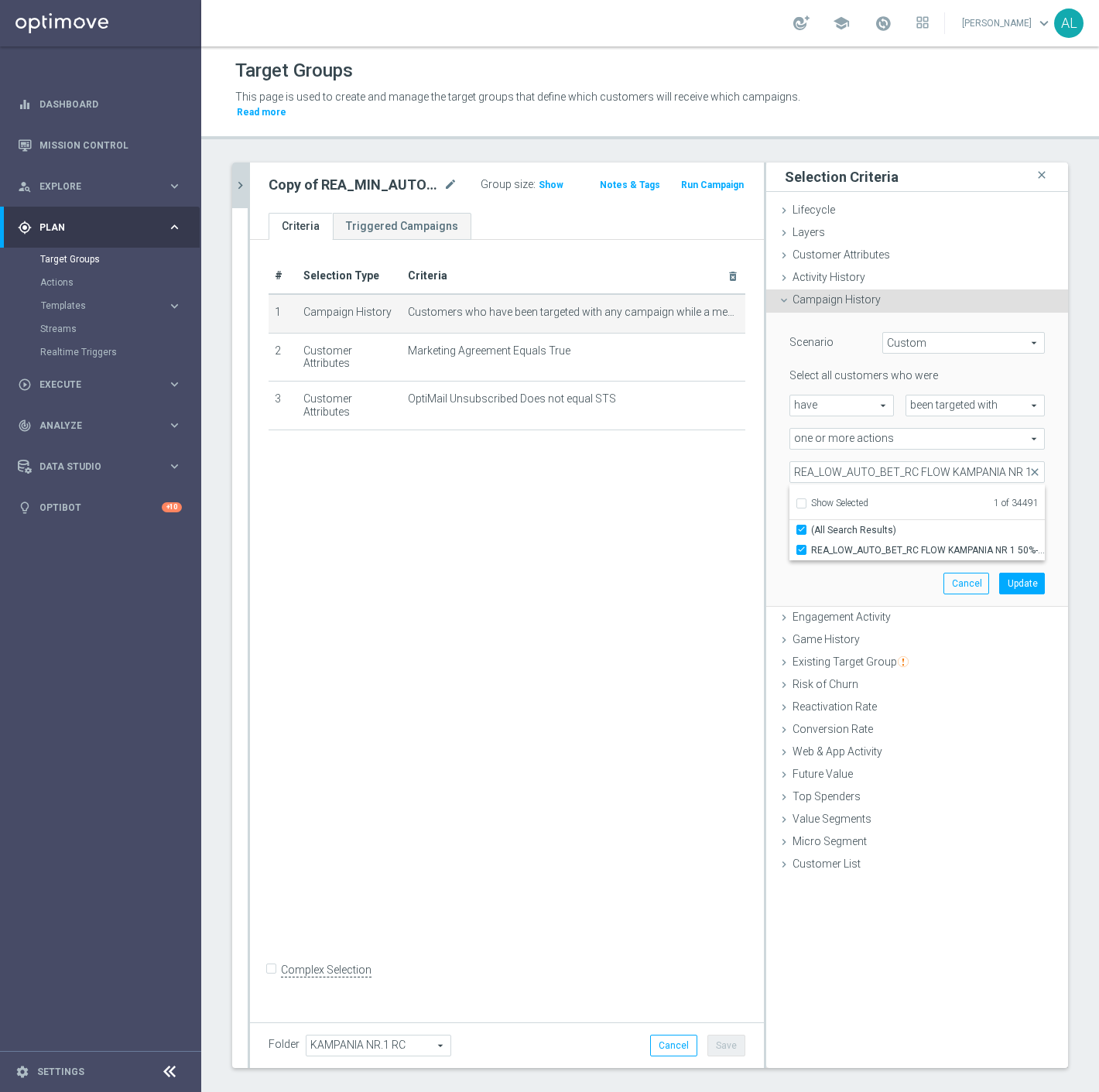
click at [878, 568] on div "Scenario Custom Custom arrow_drop_down search Select all customers who were hav…" at bounding box center [917, 459] width 279 height 294
click at [1012, 572] on button "Update" at bounding box center [1022, 583] width 46 height 22
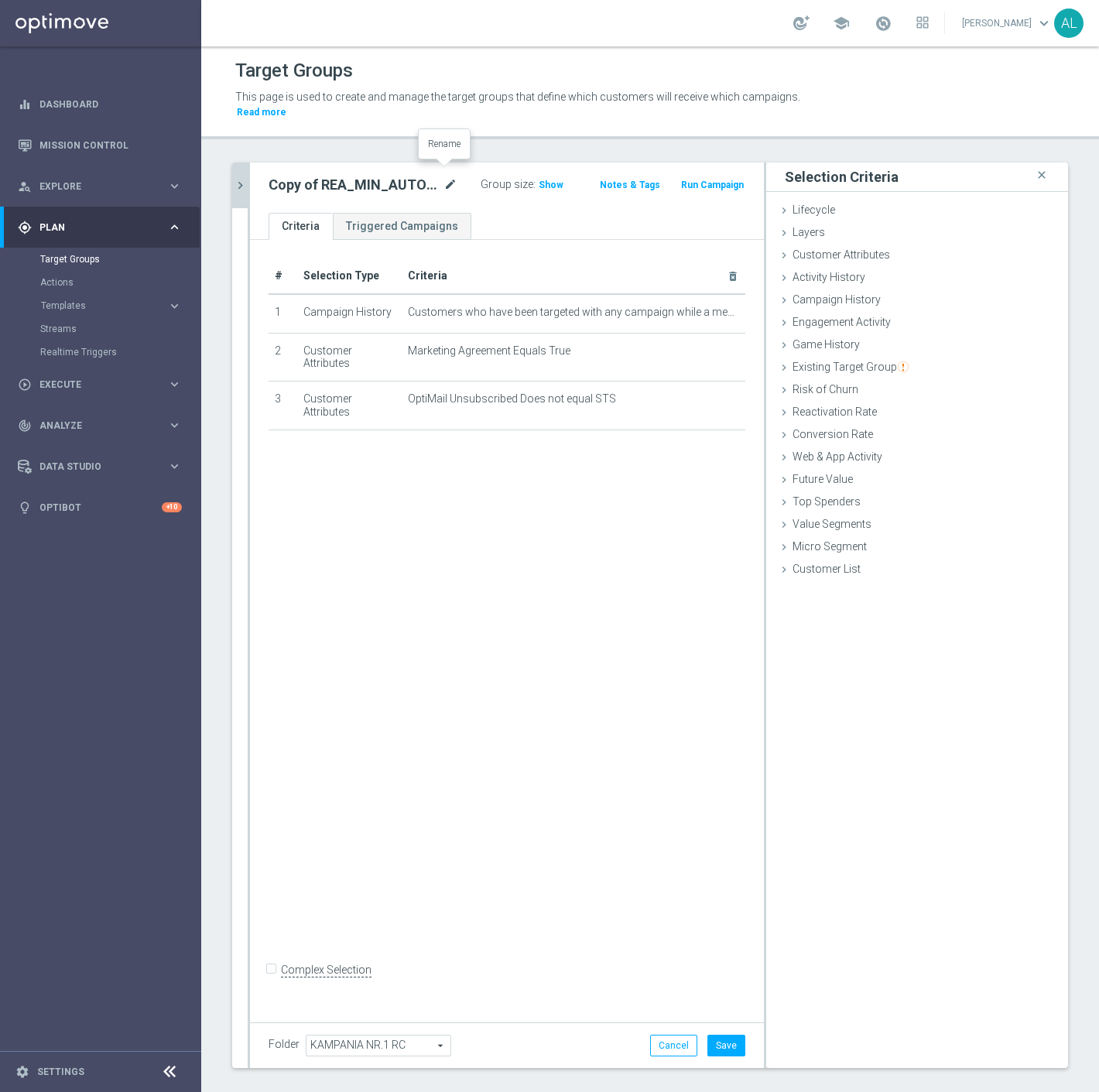
click at [444, 176] on icon "mode_edit" at bounding box center [450, 185] width 14 height 19
type input "REA_LOW_AUTO_BET_RC FLOW KAMPANIA NR 1 50%-100 PLN MAIL_DAILY"
click at [663, 795] on div "# Selection Type Criteria delete_forever 1 Campaign History Customers who have …" at bounding box center [508, 627] width 514 height 774
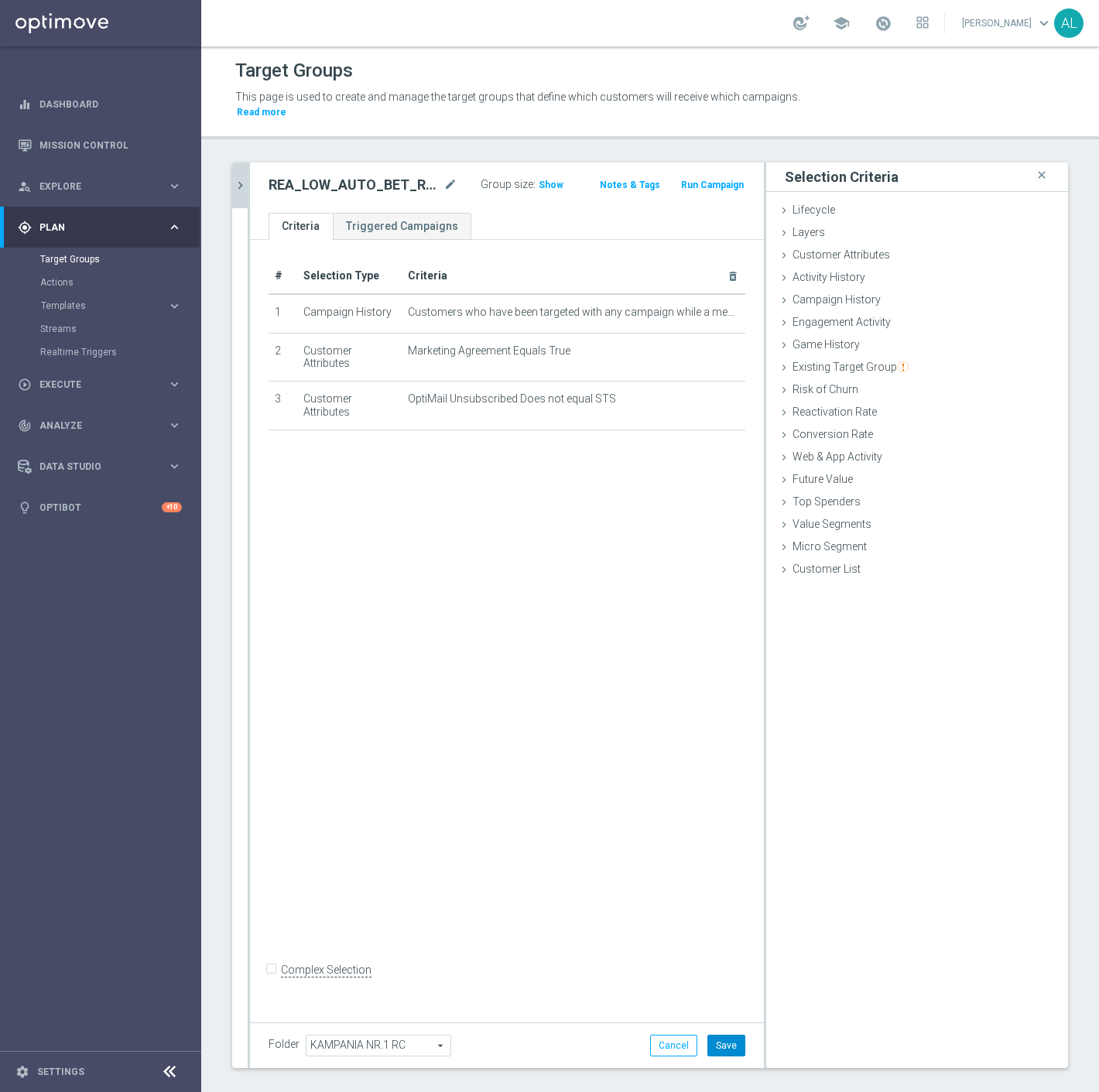
click at [720, 1035] on button "Save" at bounding box center [726, 1045] width 38 height 22
click at [243, 178] on icon "chevron_right" at bounding box center [240, 185] width 15 height 15
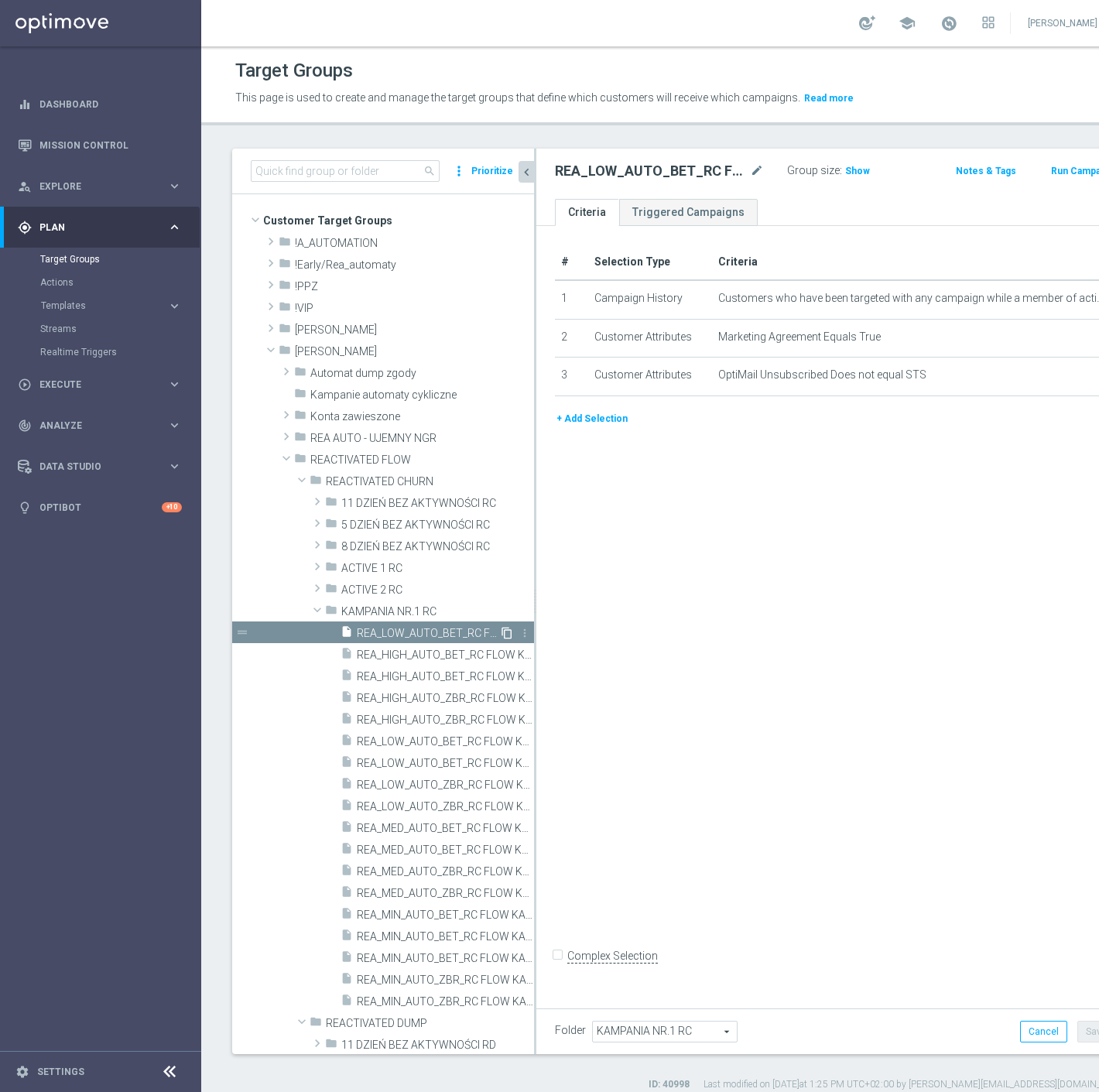
click at [501, 634] on icon "content_copy" at bounding box center [507, 633] width 12 height 12
click at [751, 171] on icon "mode_edit" at bounding box center [757, 171] width 14 height 19
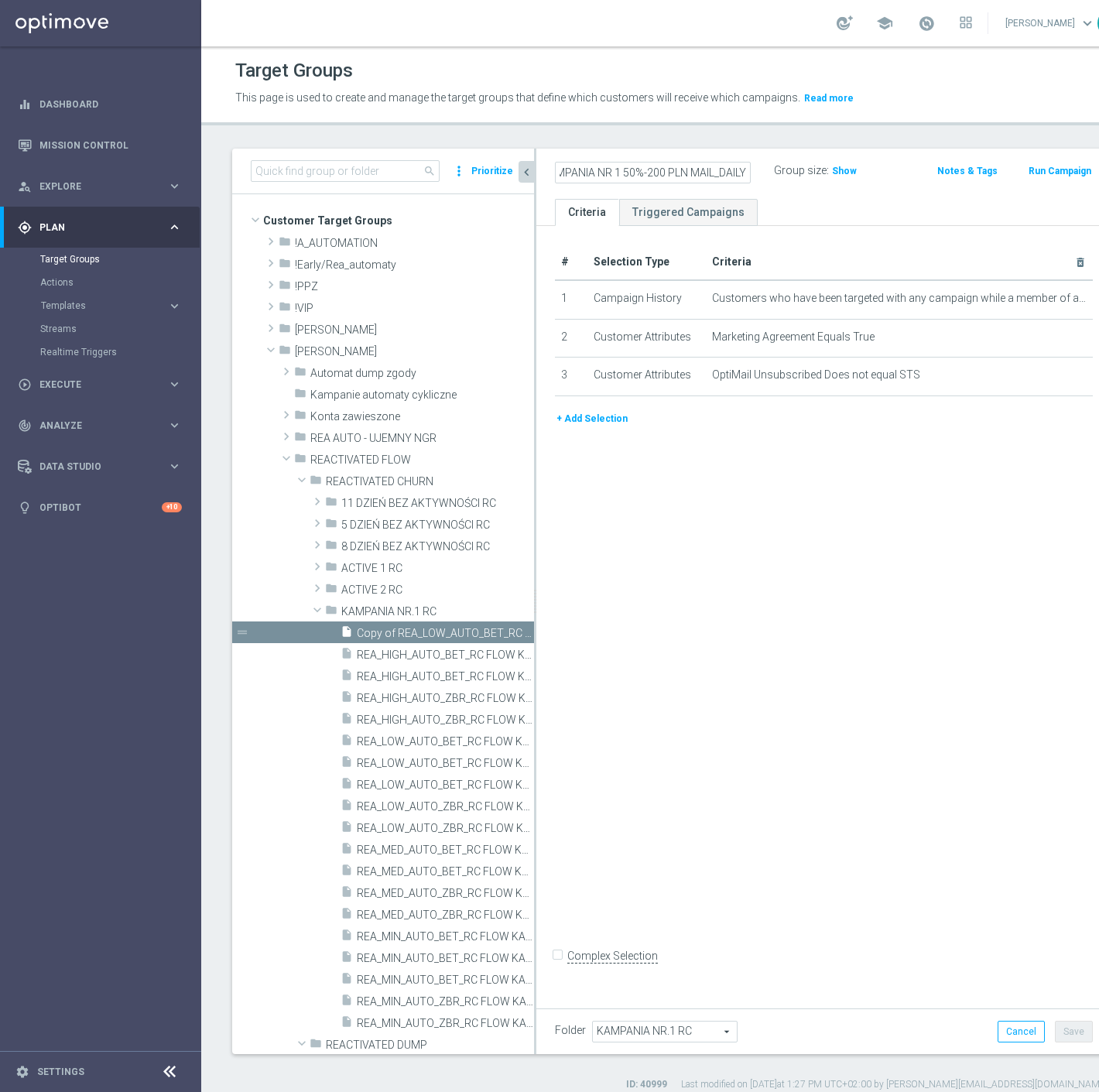
scroll to position [0, 211]
type input "REA_MED_AUTO_BET_RC FLOW KAMPANIA NR 1 50%-200 PLN MAIL_DAILY"
click at [800, 202] on ul "Criteria Triggered Campaigns" at bounding box center [824, 212] width 575 height 27
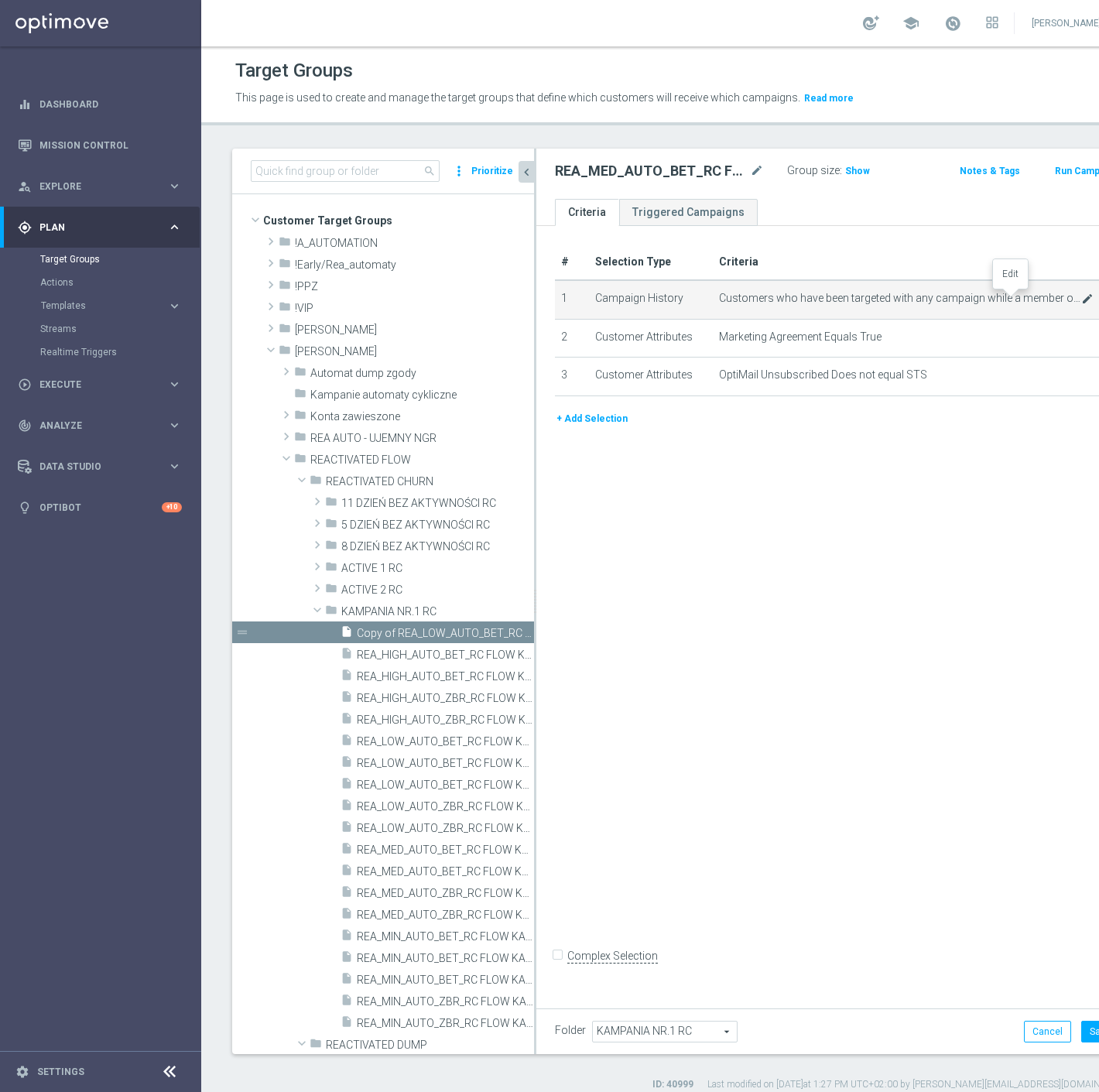
click at [1082, 300] on icon "mode_edit" at bounding box center [1088, 298] width 12 height 12
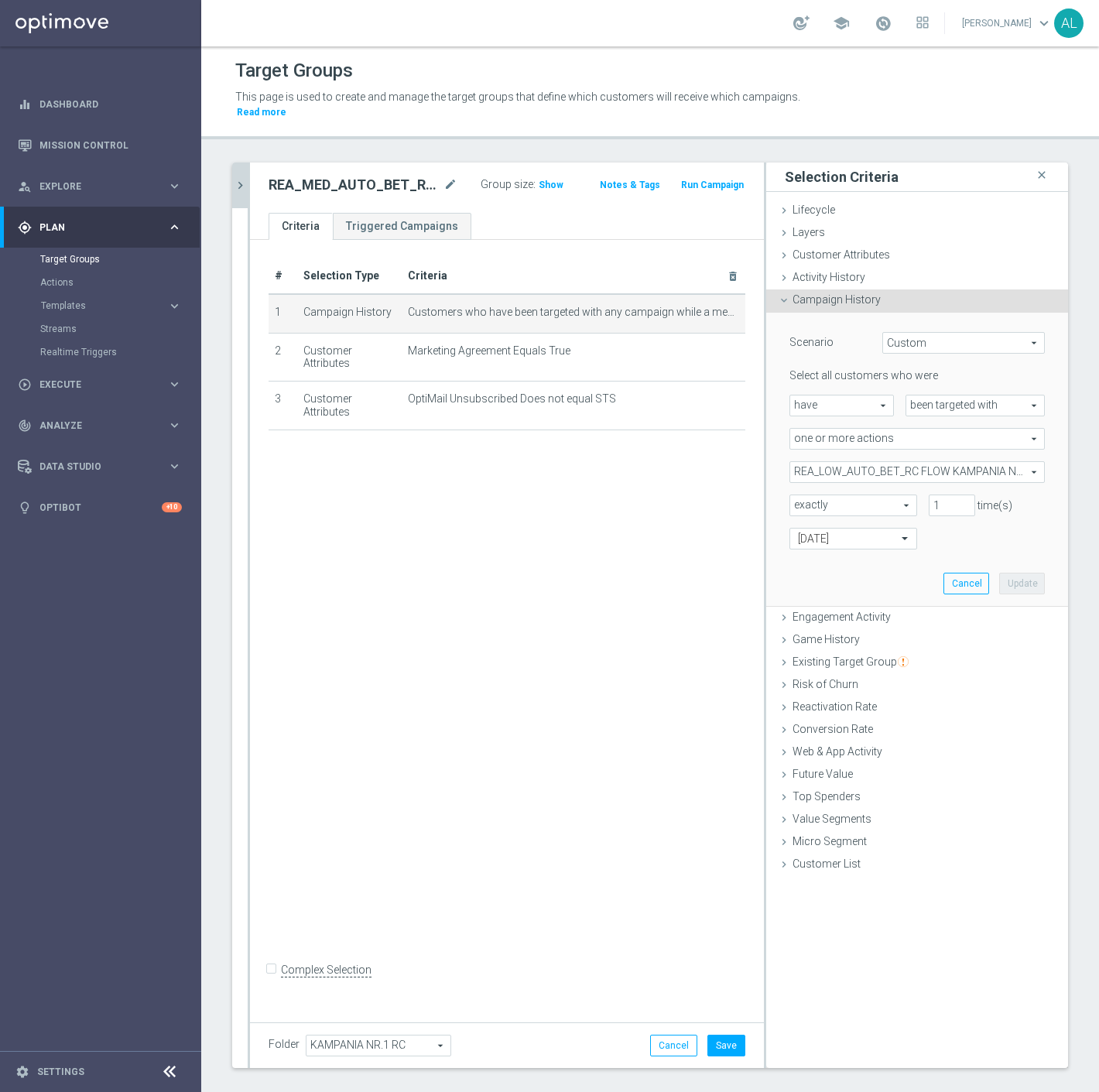
click at [881, 462] on span "REA_LOW_AUTO_BET_RC FLOW KAMPANIA NR 1 50%-100 PLN_DAILY" at bounding box center [917, 472] width 254 height 20
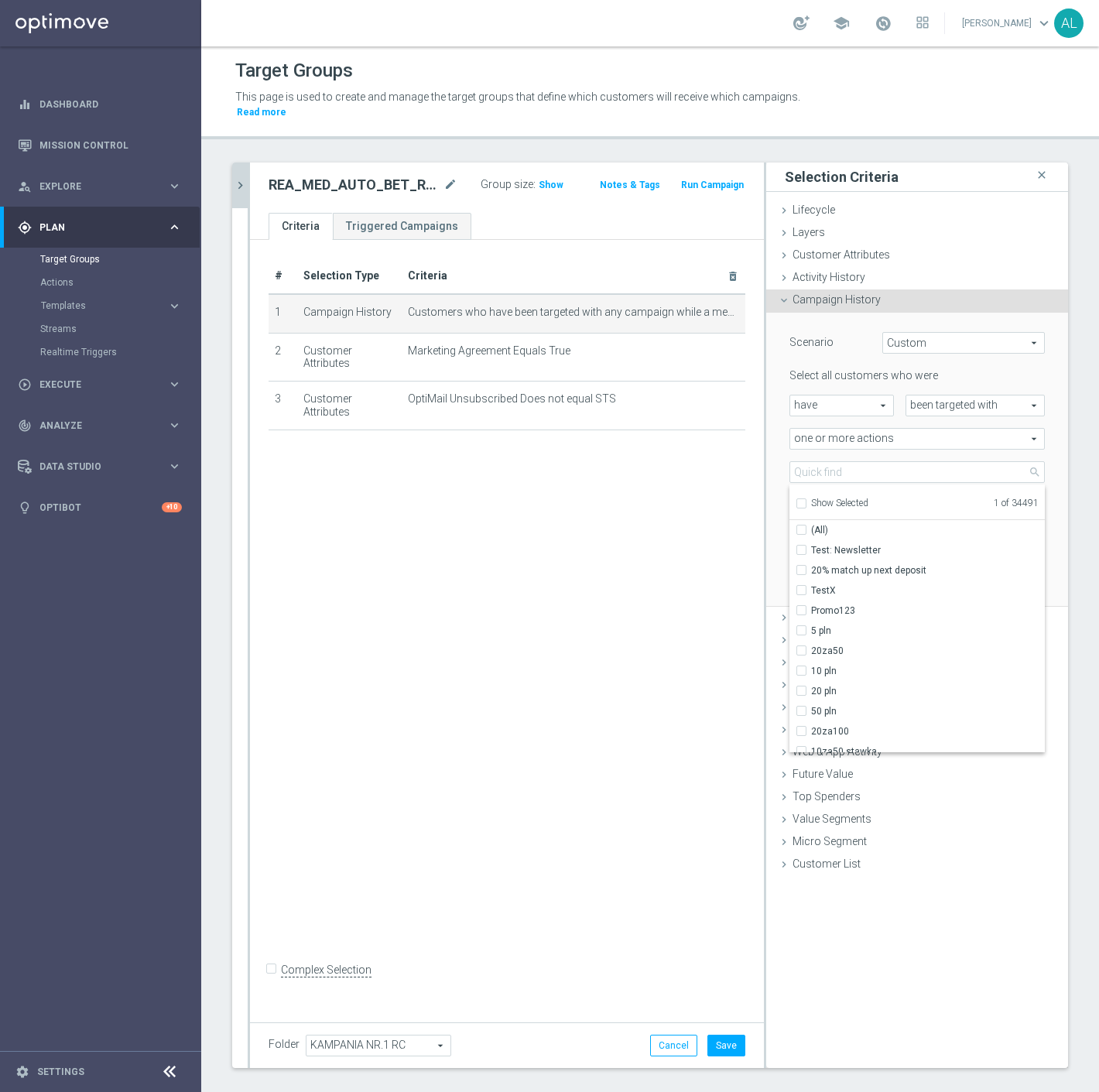
click at [830, 498] on span "Show Selected" at bounding box center [840, 504] width 57 height 11
click at [806, 501] on input "Show Selected" at bounding box center [800, 506] width 10 height 10
checkbox input "true"
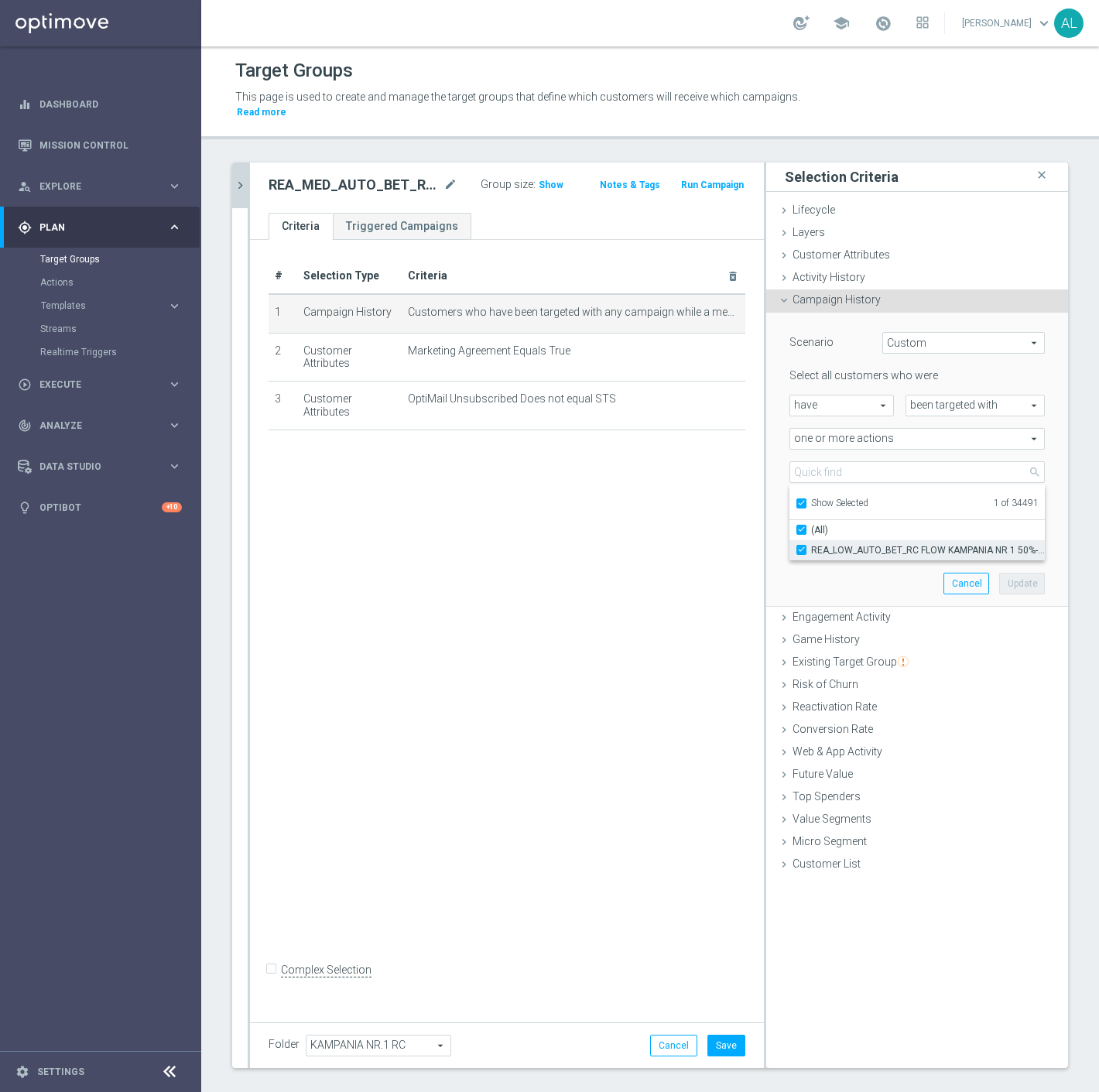
click at [830, 544] on span "REA_LOW_AUTO_BET_RC FLOW KAMPANIA NR 1 50%-100 PLN_DAILY" at bounding box center [929, 550] width 234 height 12
click at [812, 545] on input "REA_LOW_AUTO_BET_RC FLOW KAMPANIA NR 1 50%-100 PLN_DAILY" at bounding box center [806, 550] width 10 height 10
checkbox input "false"
type input "Select Action"
checkbox input "false"
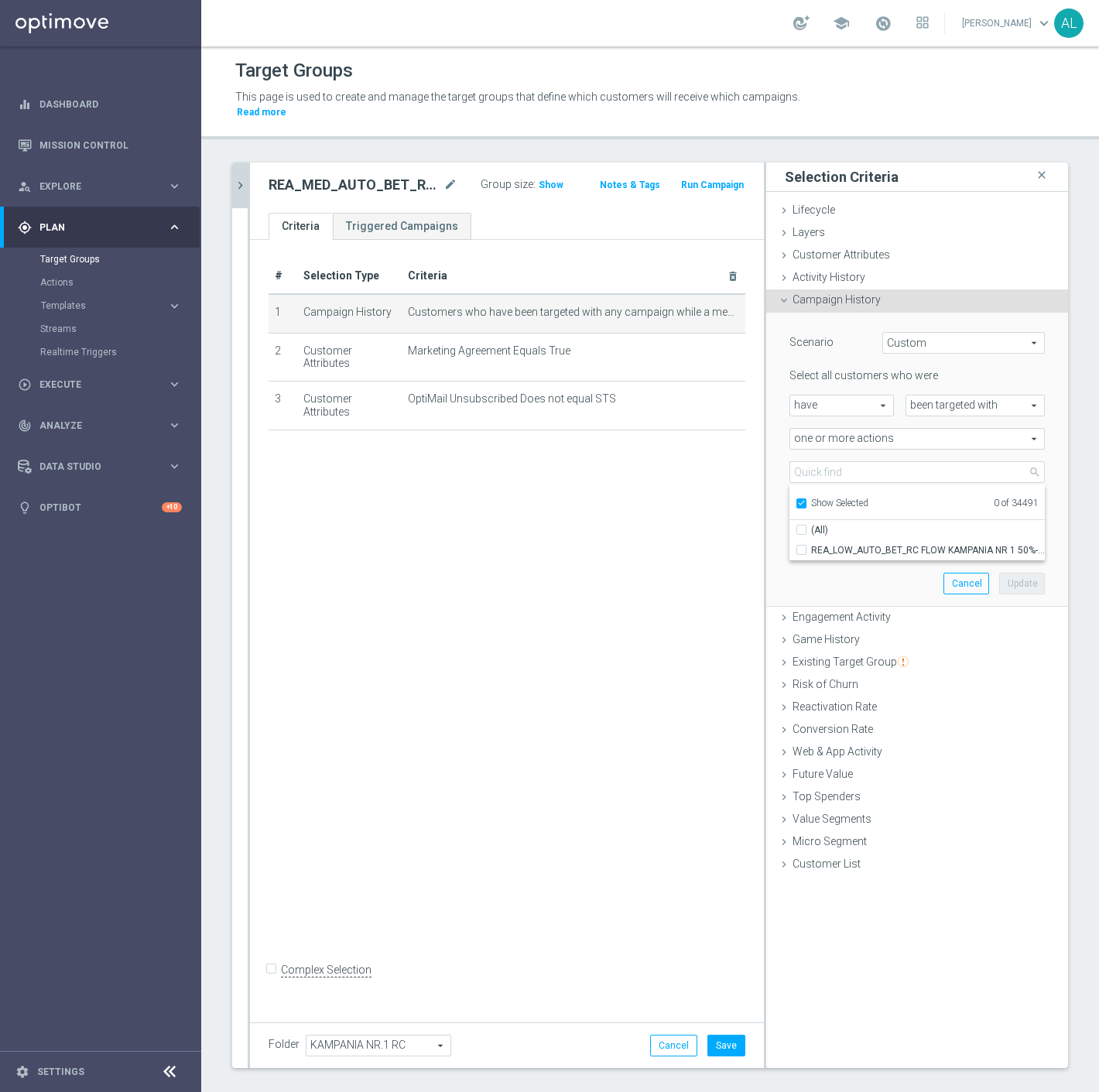
click at [834, 498] on span "Show Selected" at bounding box center [840, 504] width 57 height 11
click at [806, 501] on input "Show Selected" at bounding box center [800, 506] width 10 height 10
checkbox input "false"
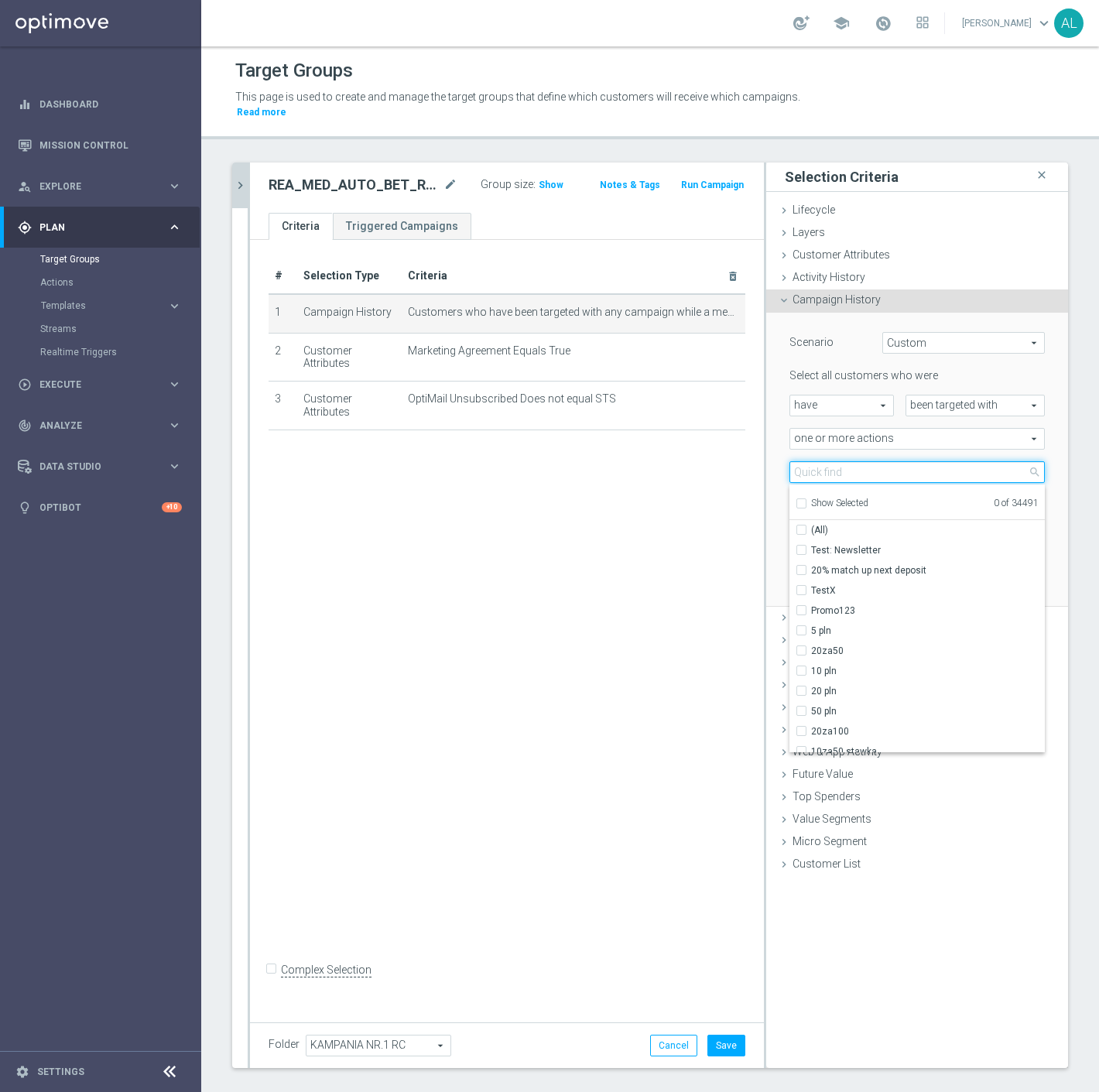
click at [833, 461] on input "search" at bounding box center [917, 472] width 255 height 22
paste input "REA_MED_AUTO_BET_RC FLOW KAMPANIA NR 1 50%-200 PLN MAIL_DAILY"
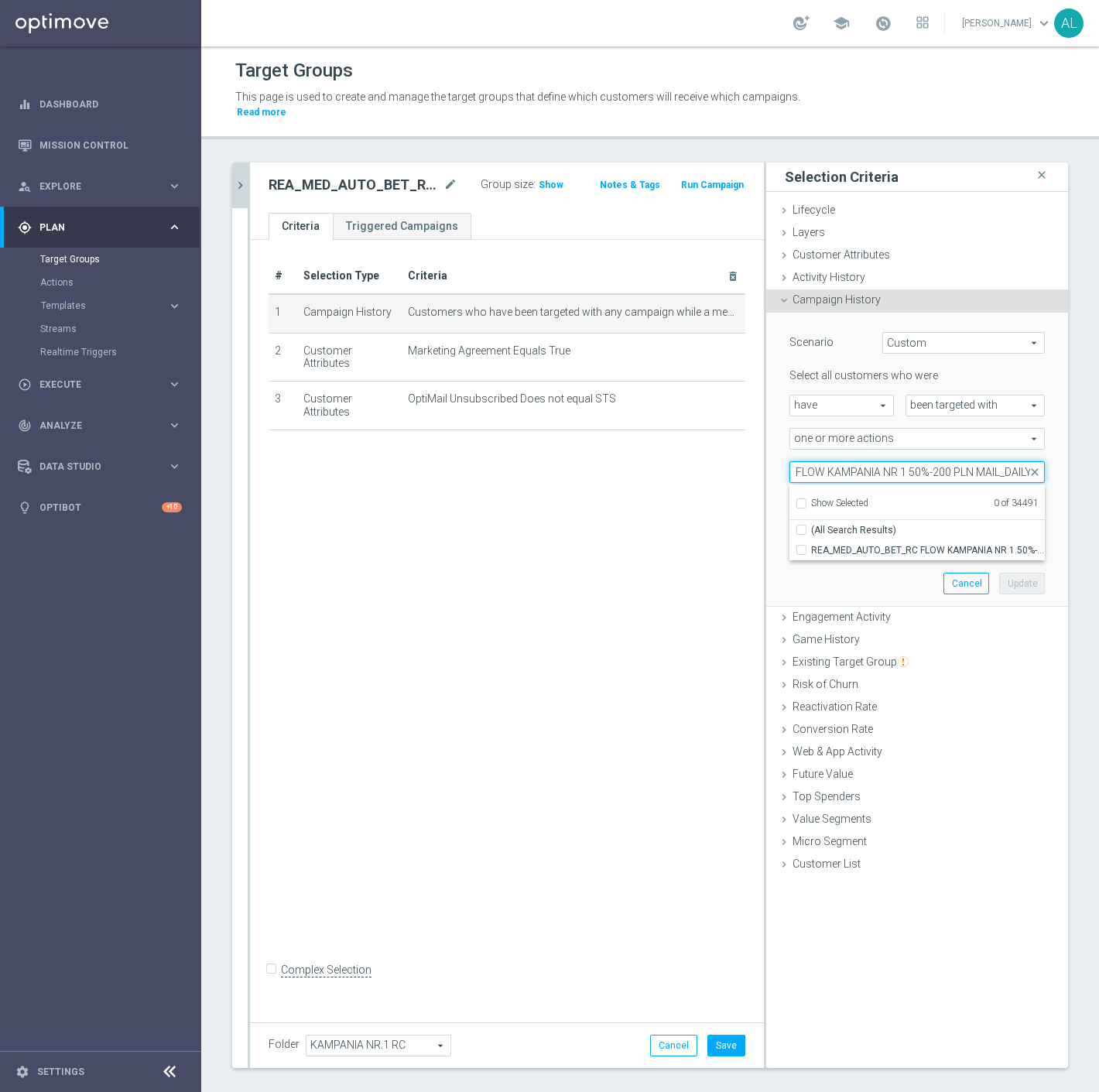
click at [979, 461] on input "REA_MED_AUTO_BET_RC FLOW KAMPANIA NR 1 50%-200 PLN MAIL_DAILY" at bounding box center [917, 472] width 255 height 22
drag, startPoint x: 985, startPoint y: 459, endPoint x: 962, endPoint y: 460, distance: 23.0
click at [962, 461] on input "REA_MED_AUTO_BET_RC FLOW KAMPANIA NR 1 50%-200 PLN MAIL_DAILY" at bounding box center [917, 472] width 255 height 22
type input "REA_MED_AUTO_BET_RC FLOW KAMPANIA NR 1 50%-200 PLN_DAILY"
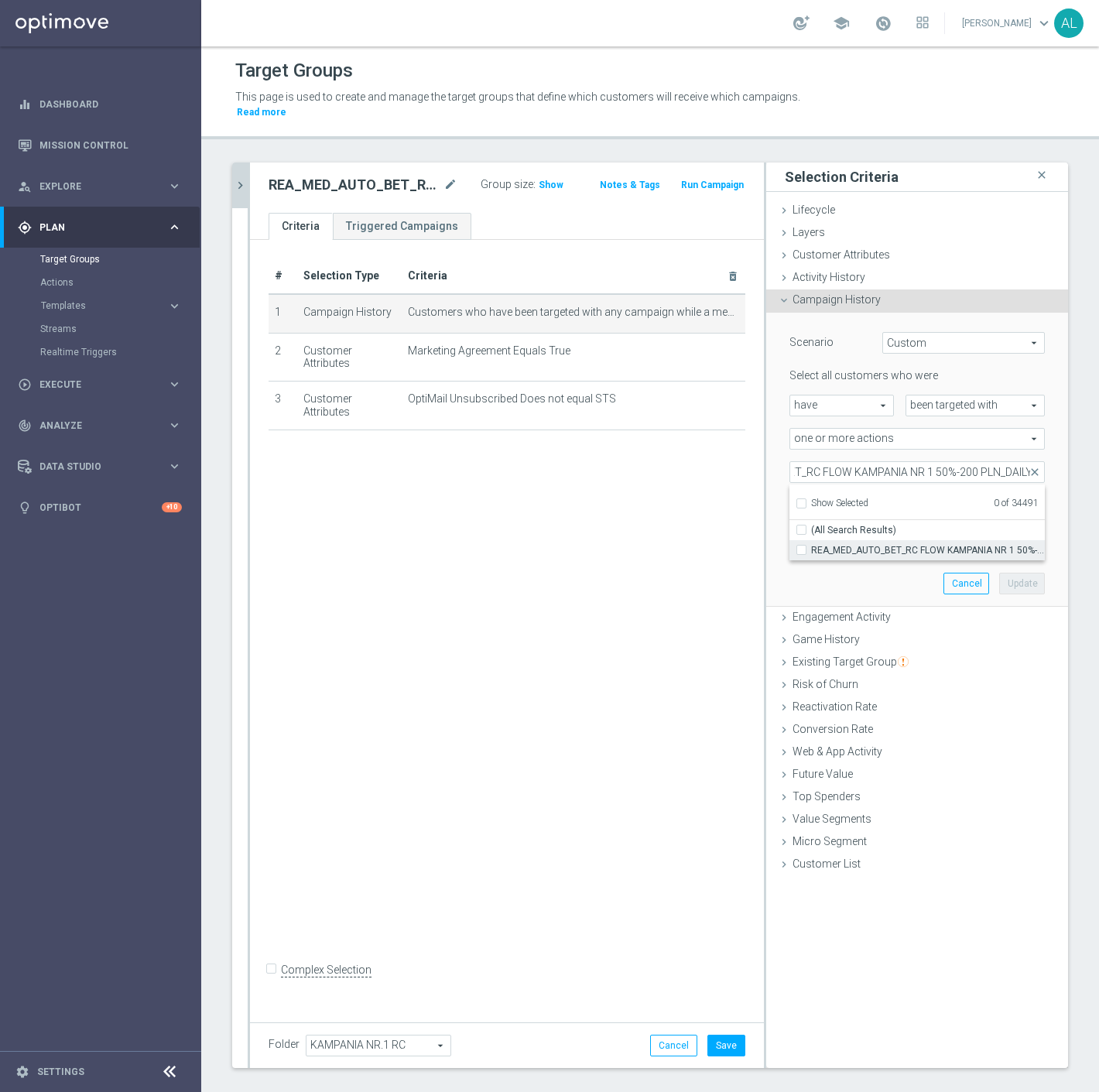
click at [886, 544] on span "REA_MED_AUTO_BET_RC FLOW KAMPANIA NR 1 50%-200 PLN_DAILY" at bounding box center [929, 550] width 234 height 12
click at [812, 545] on input "REA_MED_AUTO_BET_RC FLOW KAMPANIA NR 1 50%-200 PLN_DAILY" at bounding box center [806, 550] width 10 height 10
checkbox input "true"
type input "REA_MED_AUTO_BET_RC FLOW KAMPANIA NR 1 50%-200 PLN_DAILY"
checkbox input "true"
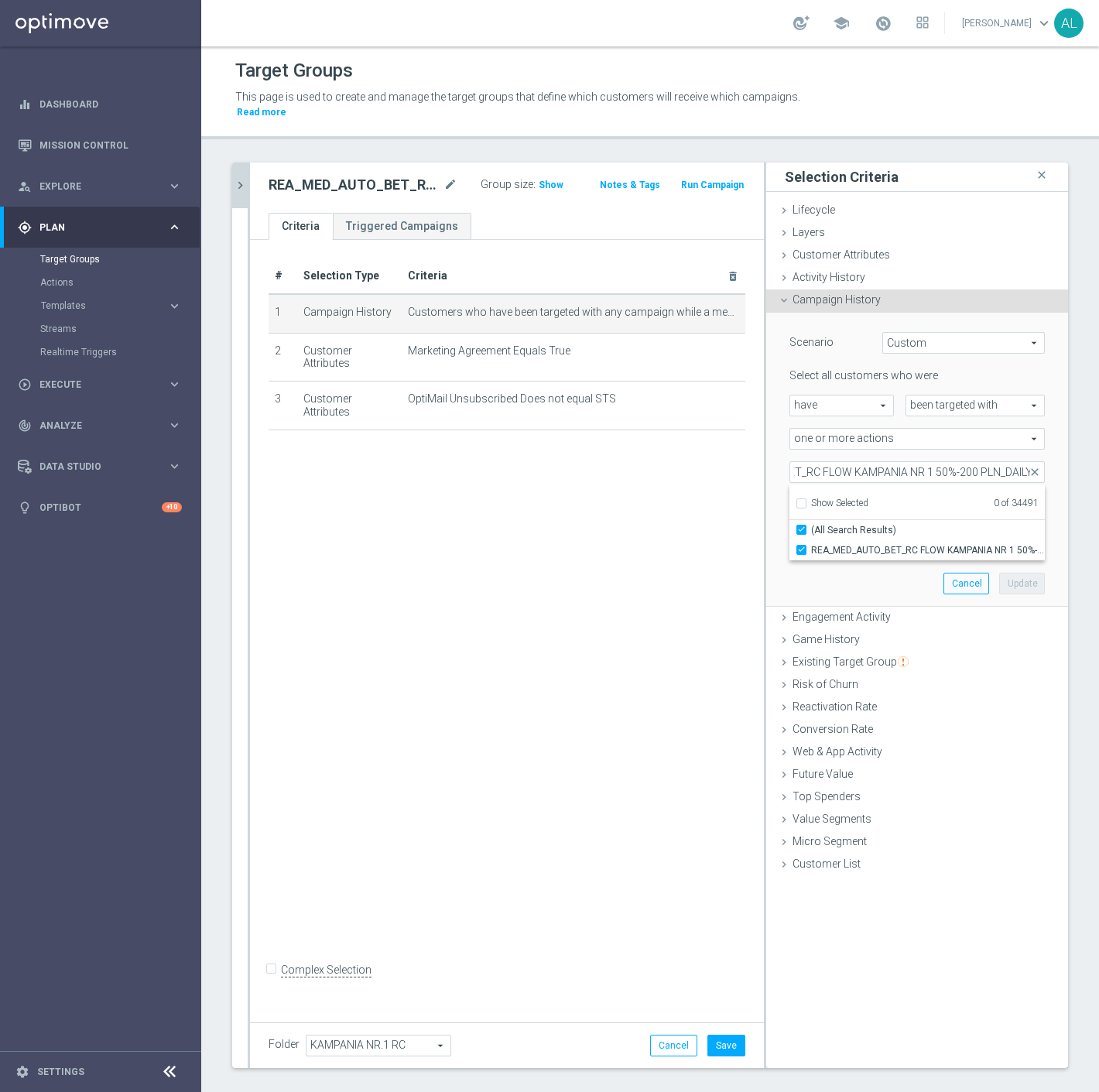
scroll to position [0, 0]
click at [1008, 572] on button "Update" at bounding box center [1022, 583] width 46 height 22
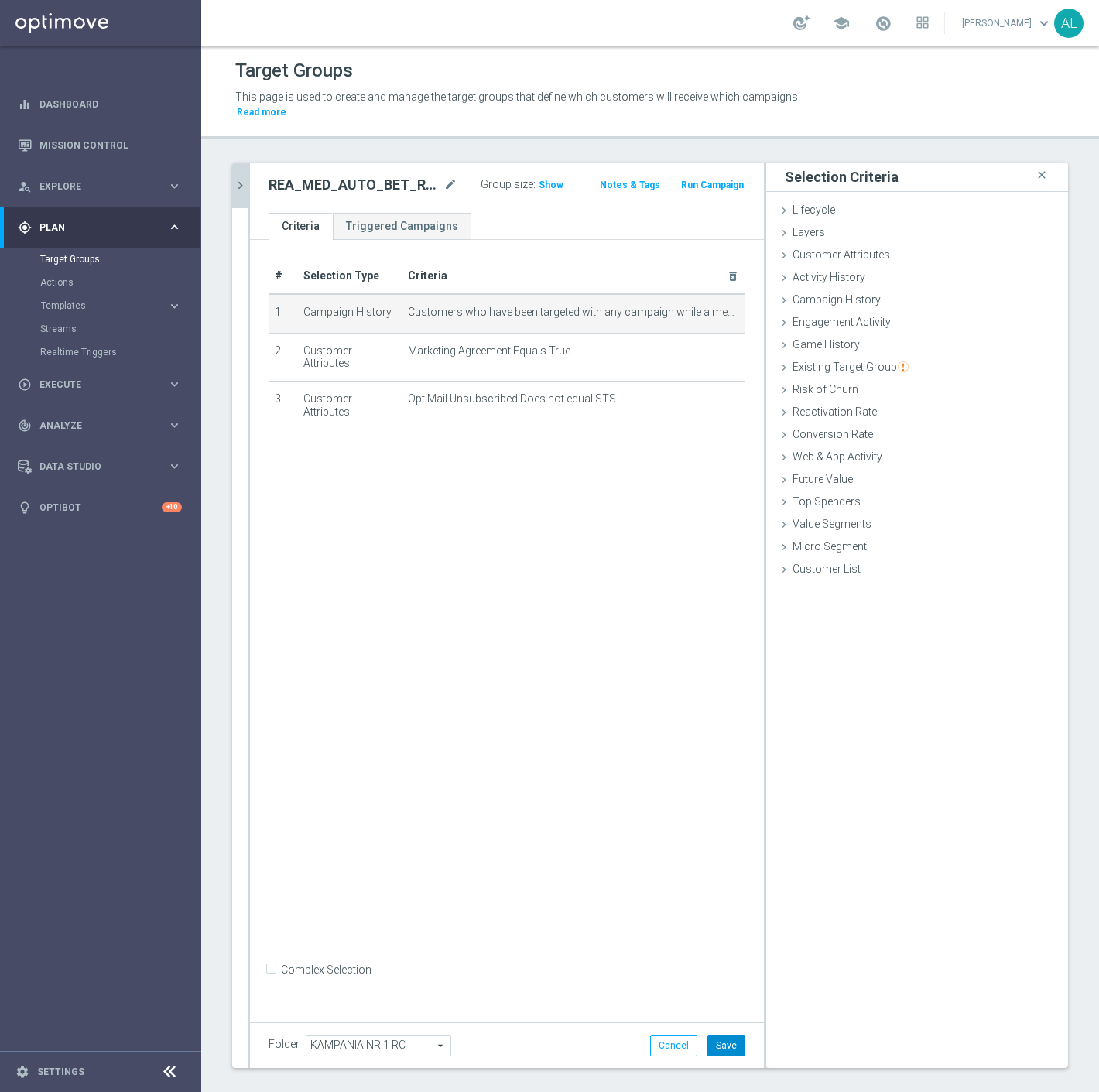
click at [718, 1035] on button "Save" at bounding box center [726, 1045] width 38 height 22
click at [240, 178] on icon "chevron_right" at bounding box center [240, 185] width 15 height 15
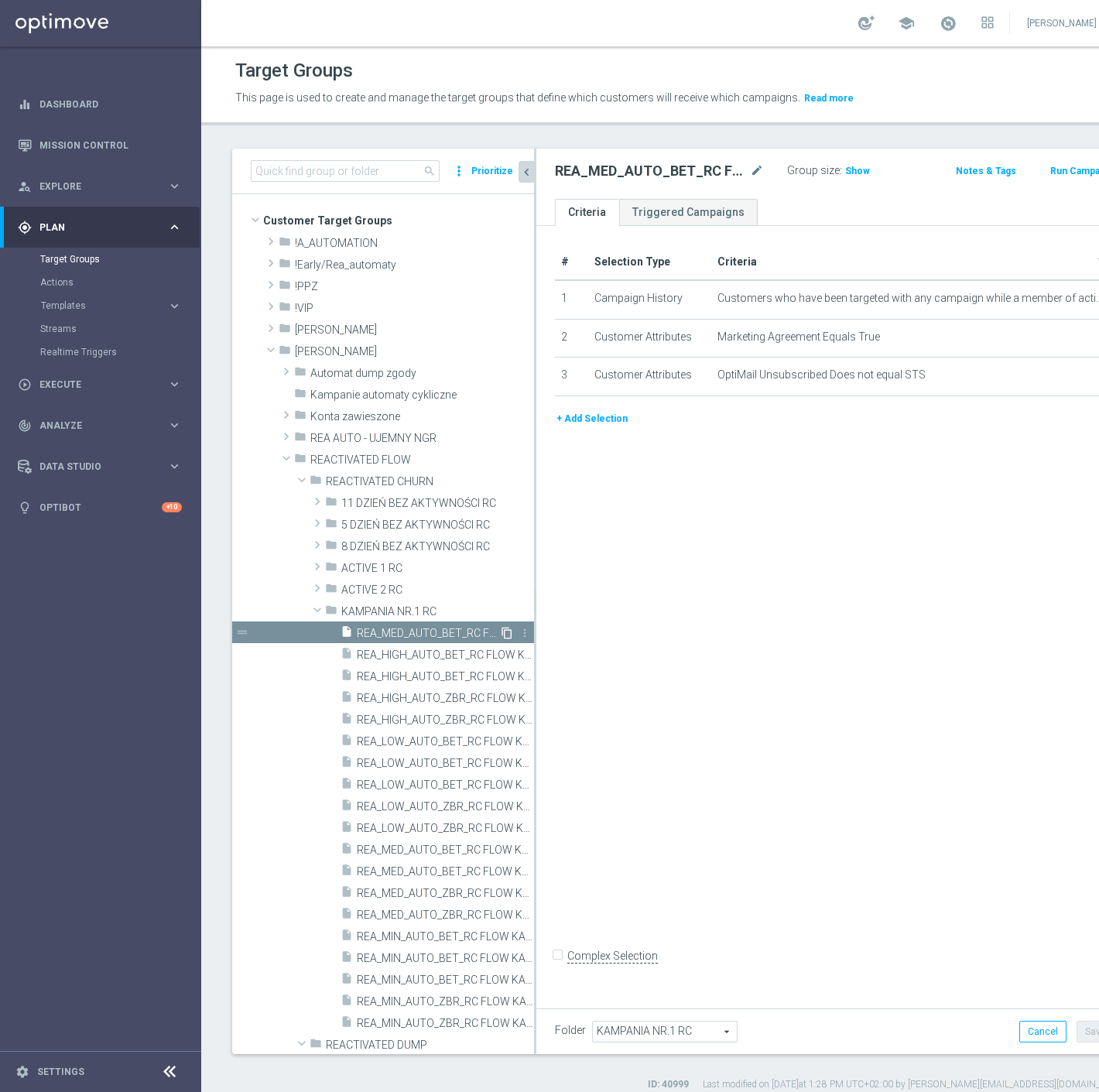
click at [501, 633] on icon "content_copy" at bounding box center [507, 633] width 12 height 12
click at [751, 170] on icon "mode_edit" at bounding box center [757, 171] width 14 height 19
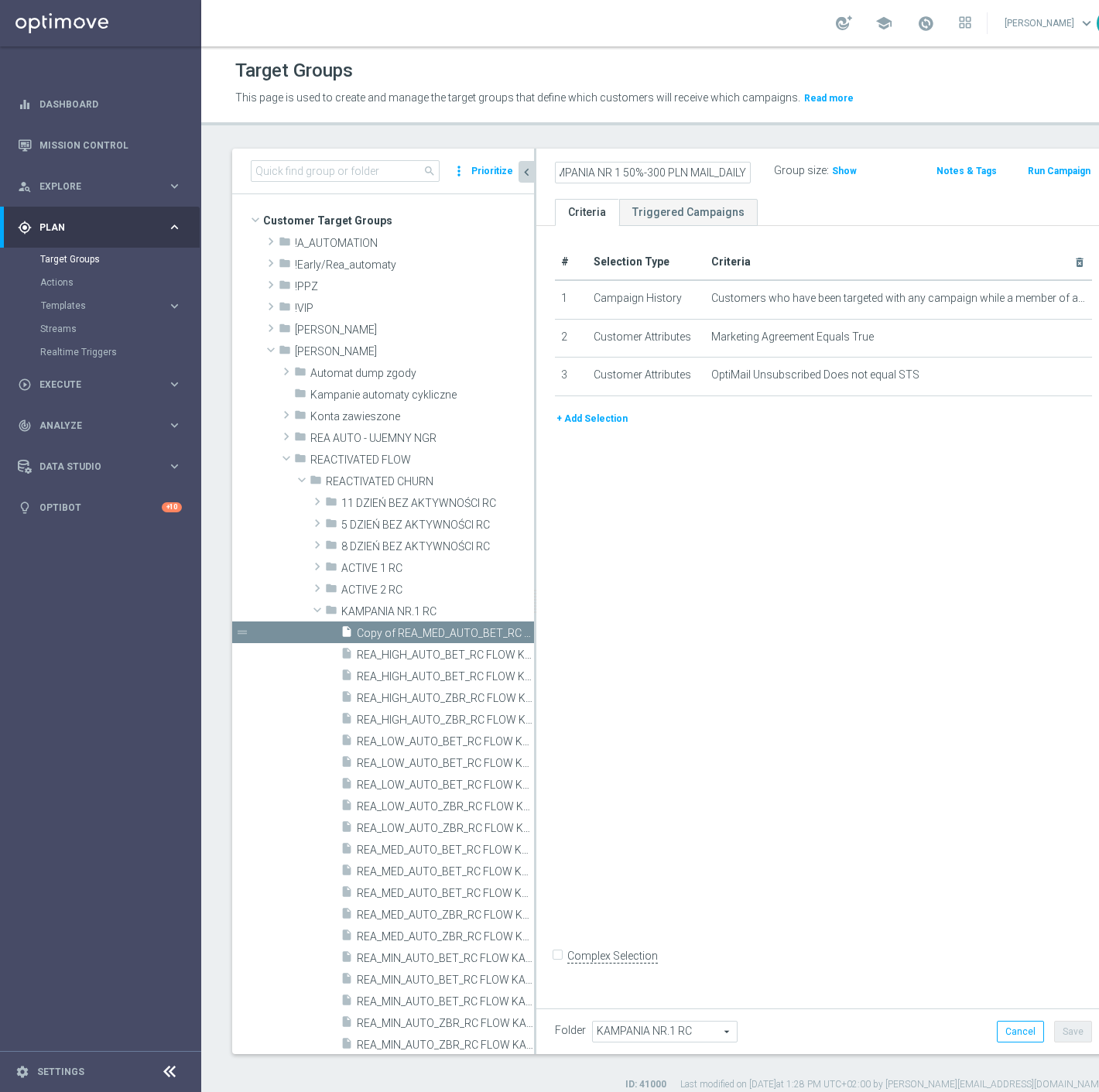
scroll to position [0, 213]
type input "REA_HIGH_AUTO_BET_RC FLOW KAMPANIA NR 1 50%-300 PLN MAIL_DAILY"
click at [751, 197] on div "REA_HIGH_AUTO_BET_RC FLOW KAMPANIA NR 1 50%-300 PLN MAIL_DAILY Group size : Sho…" at bounding box center [824, 173] width 574 height 50
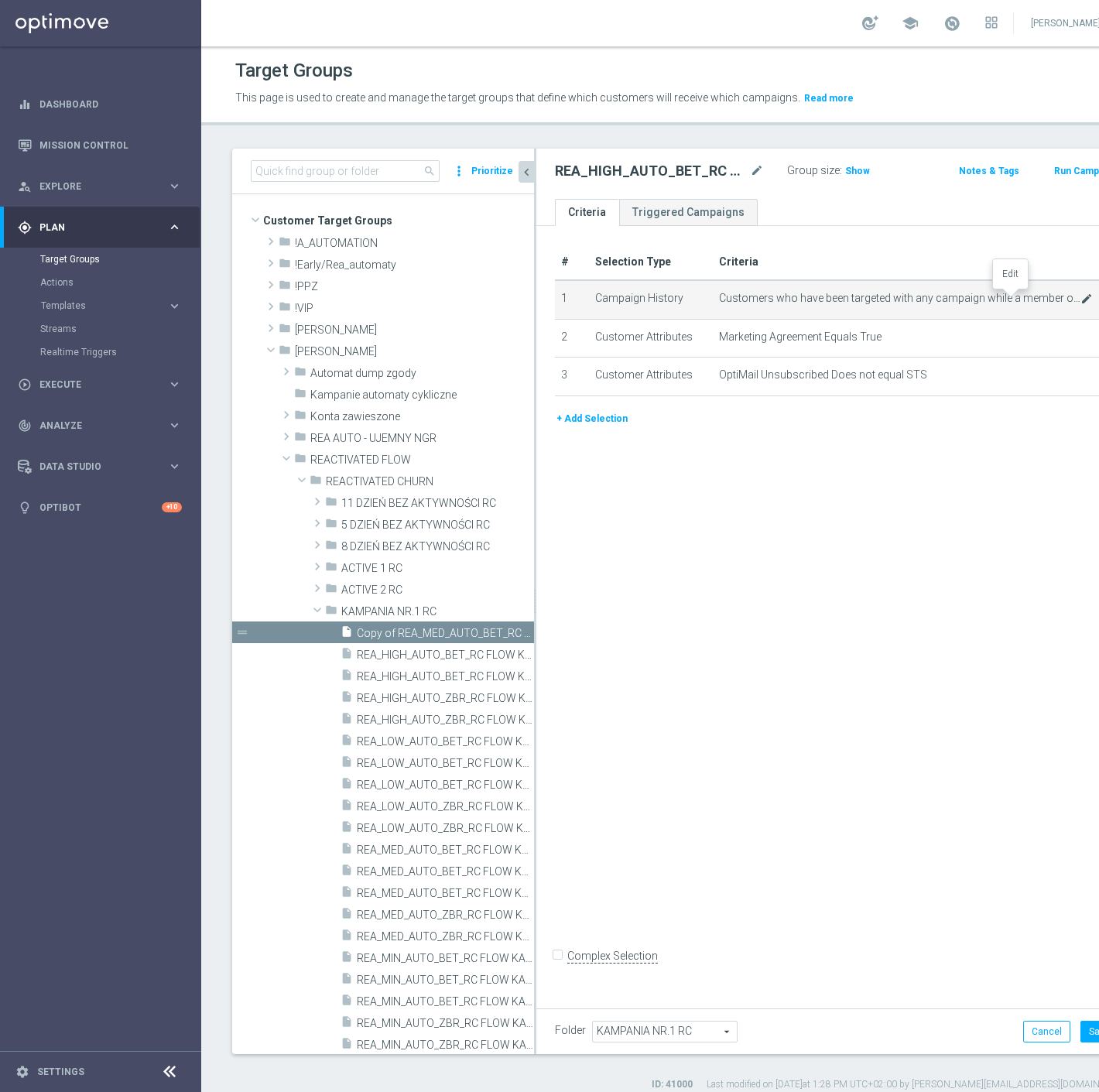
click at [1081, 303] on icon "mode_edit" at bounding box center [1087, 298] width 12 height 12
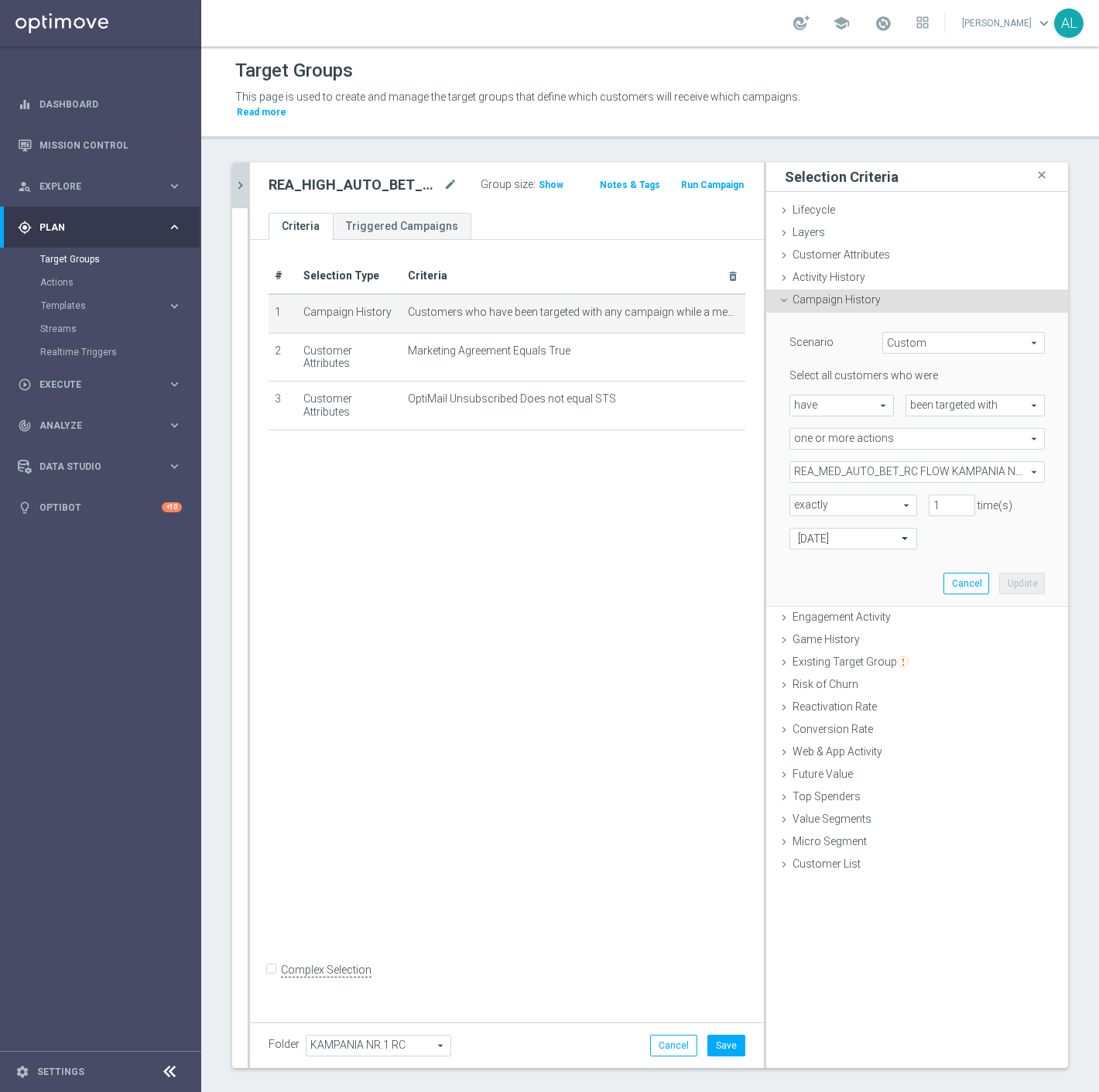
click at [879, 462] on span "REA_MED_AUTO_BET_RC FLOW KAMPANIA NR 1 50%-200 PLN_DAILY" at bounding box center [917, 472] width 254 height 20
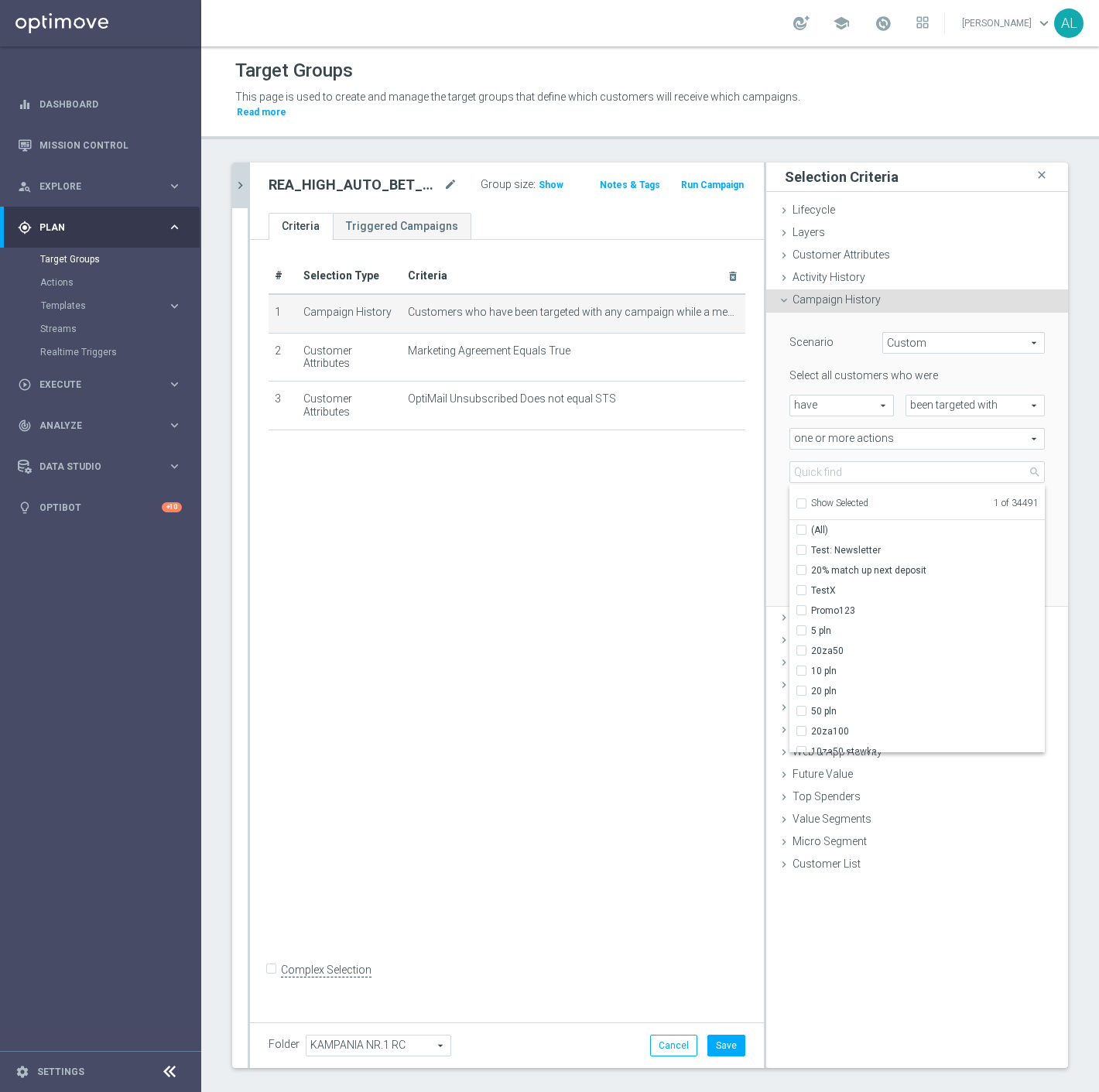
click at [842, 498] on span "Show Selected" at bounding box center [840, 504] width 57 height 11
click at [806, 501] on input "Show Selected" at bounding box center [800, 506] width 10 height 10
checkbox input "true"
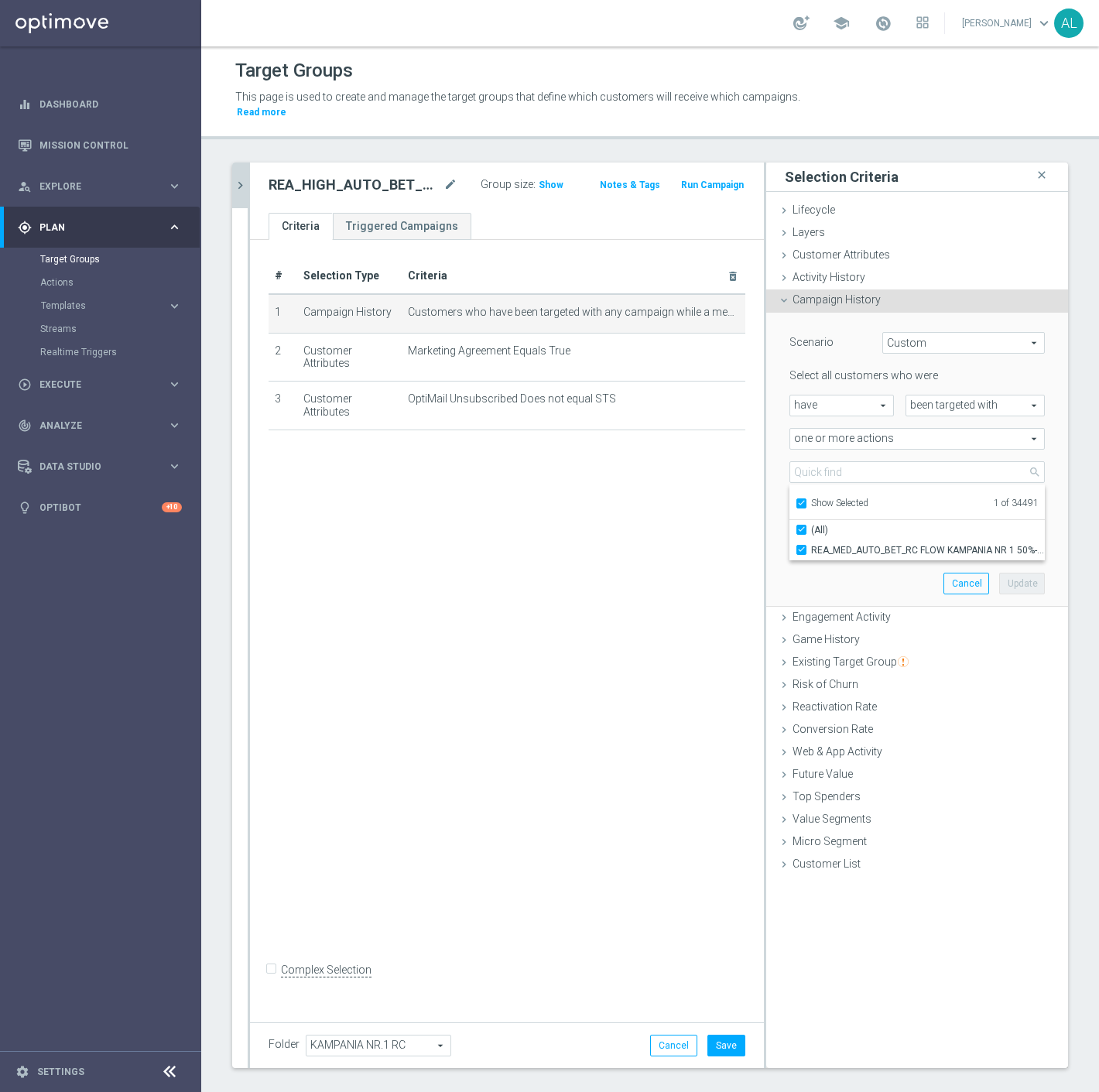
click at [842, 550] on div "Scenario Custom Custom arrow_drop_down search Select all customers who were hav…" at bounding box center [917, 459] width 279 height 294
click at [856, 462] on span "REA_MED_AUTO_BET_RC FLOW KAMPANIA NR 1 50%-200 PLN_DAILY" at bounding box center [917, 472] width 254 height 20
click at [834, 542] on label "REA_MED_AUTO_BET_RC FLOW KAMPANIA NR 1 50%-200 PLN_DAILY" at bounding box center [929, 550] width 234 height 20
click at [812, 545] on input "REA_MED_AUTO_BET_RC FLOW KAMPANIA NR 1 50%-200 PLN_DAILY" at bounding box center [806, 550] width 10 height 10
click at [834, 498] on span "Show Selected" at bounding box center [840, 504] width 57 height 11
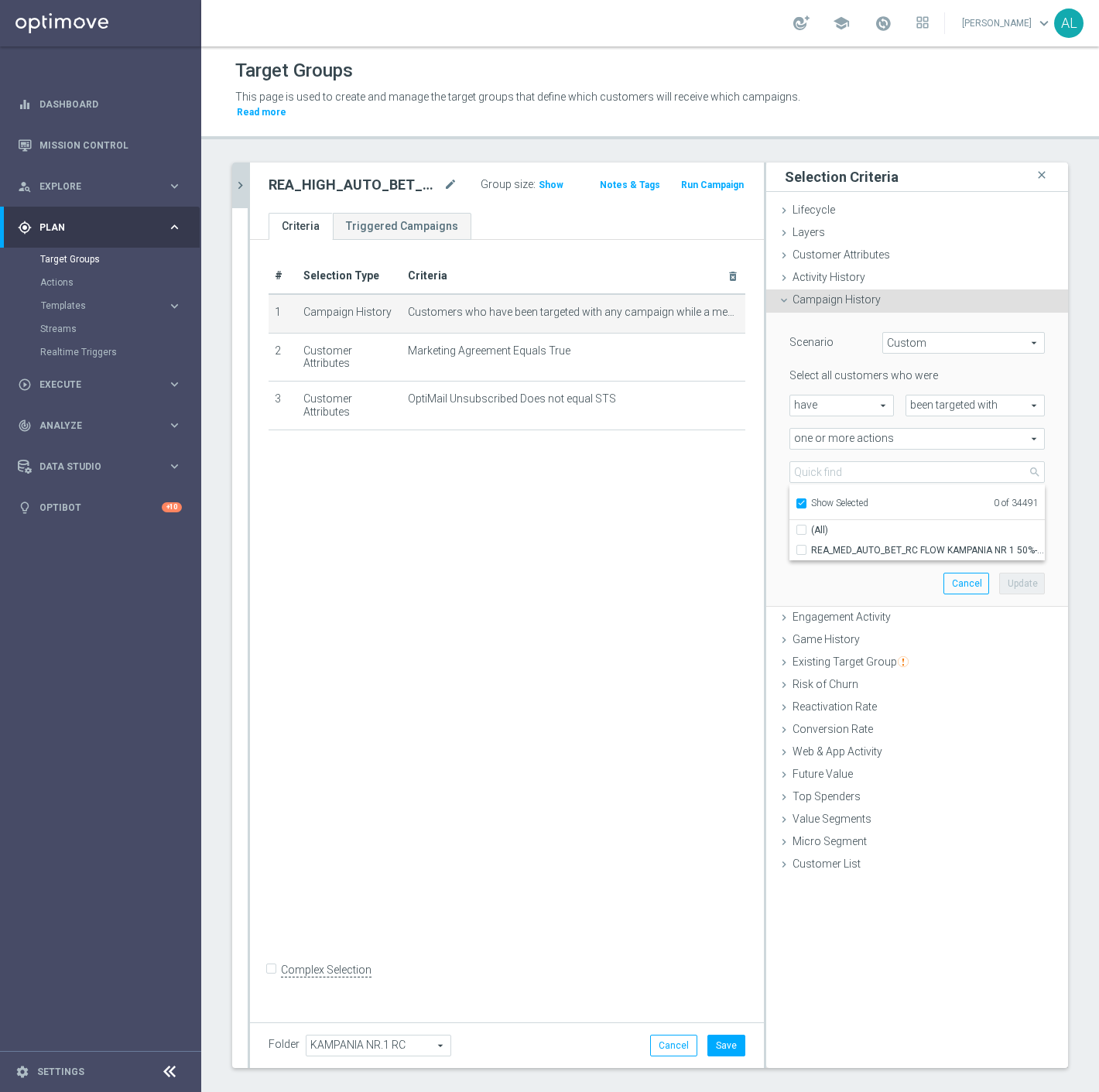
click at [806, 501] on input "Show Selected" at bounding box center [800, 506] width 10 height 10
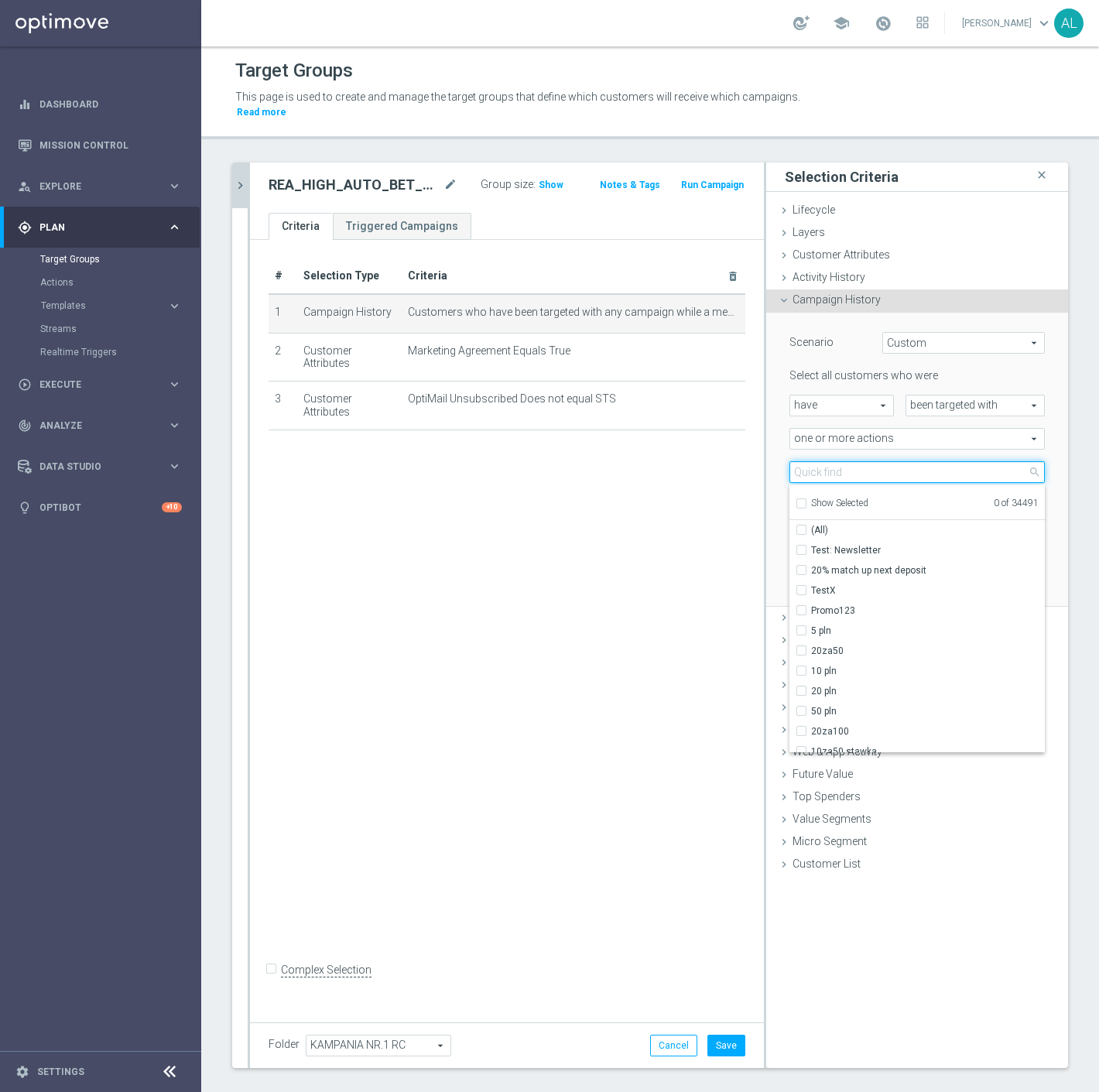
click at [838, 461] on input "search" at bounding box center [917, 472] width 255 height 22
paste input "REA_HIGH_AUTO_BET_RC FLOW KAMPANIA NR 1 50%-300 PLN MAIL_DAILY"
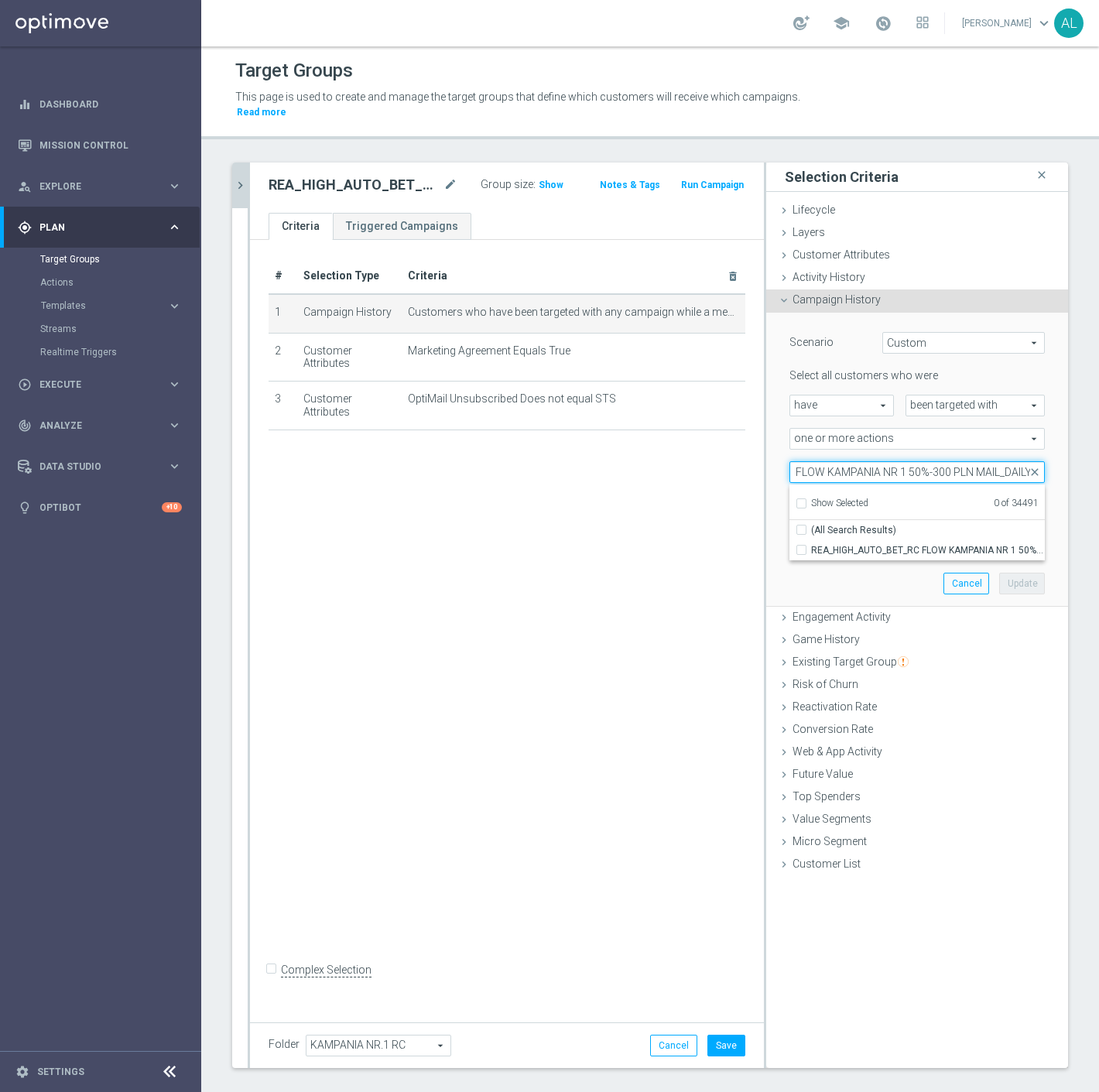
drag, startPoint x: 981, startPoint y: 457, endPoint x: 955, endPoint y: 460, distance: 26.2
click at [955, 461] on input "REA_HIGH_AUTO_BET_RC FLOW KAMPANIA NR 1 50%-300 PLN MAIL_DAILY" at bounding box center [917, 472] width 255 height 22
click at [929, 544] on span "REA_HIGH_AUTO_BET_RC FLOW KAMPANIA NR 1 50%-300 PLN_DAILY" at bounding box center [929, 550] width 234 height 12
click at [812, 545] on input "REA_HIGH_AUTO_BET_RC FLOW KAMPANIA NR 1 50%-300 PLN_DAILY" at bounding box center [806, 550] width 10 height 10
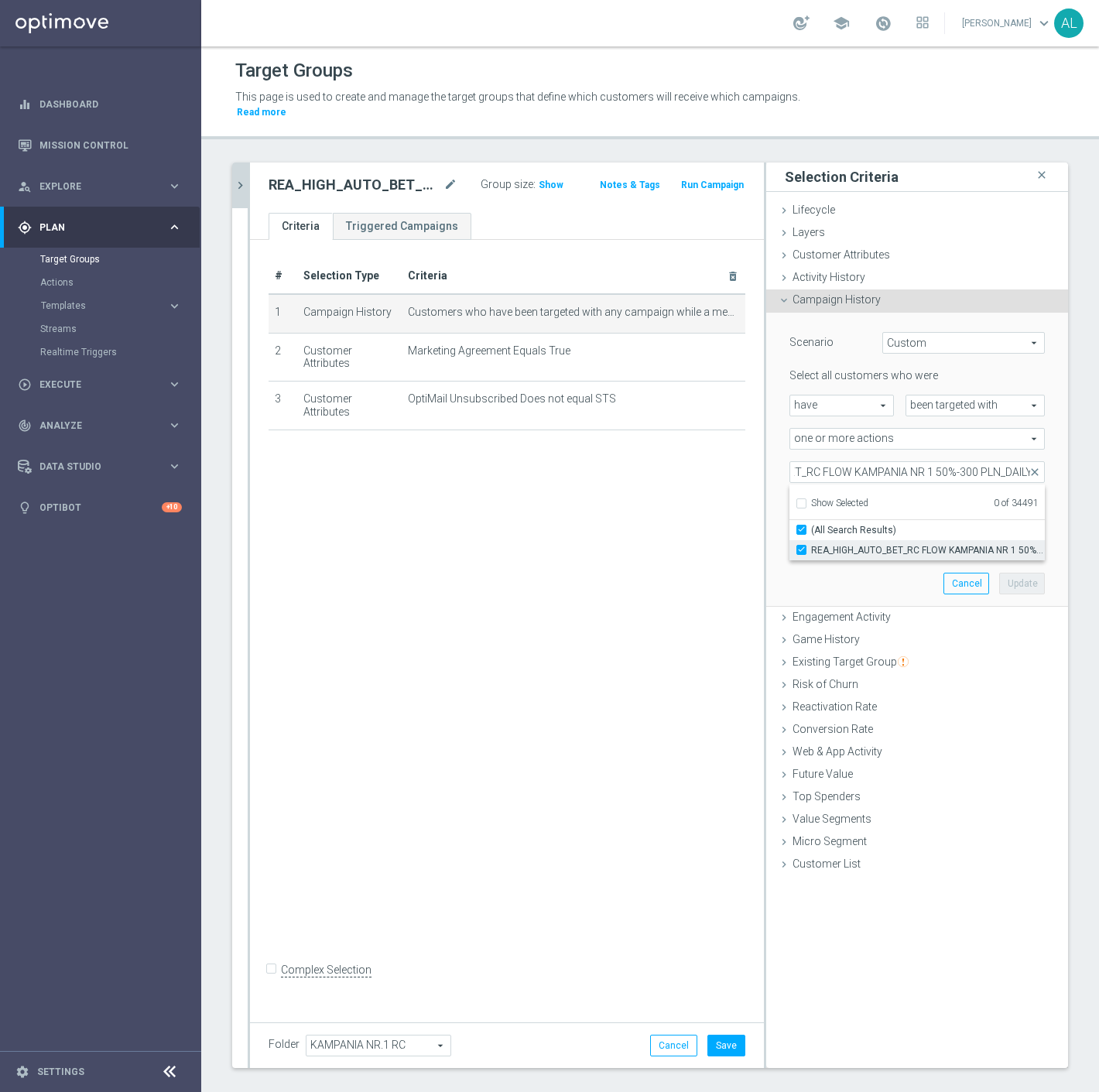
scroll to position [0, 0]
click at [1024, 572] on button "Update" at bounding box center [1022, 583] width 46 height 22
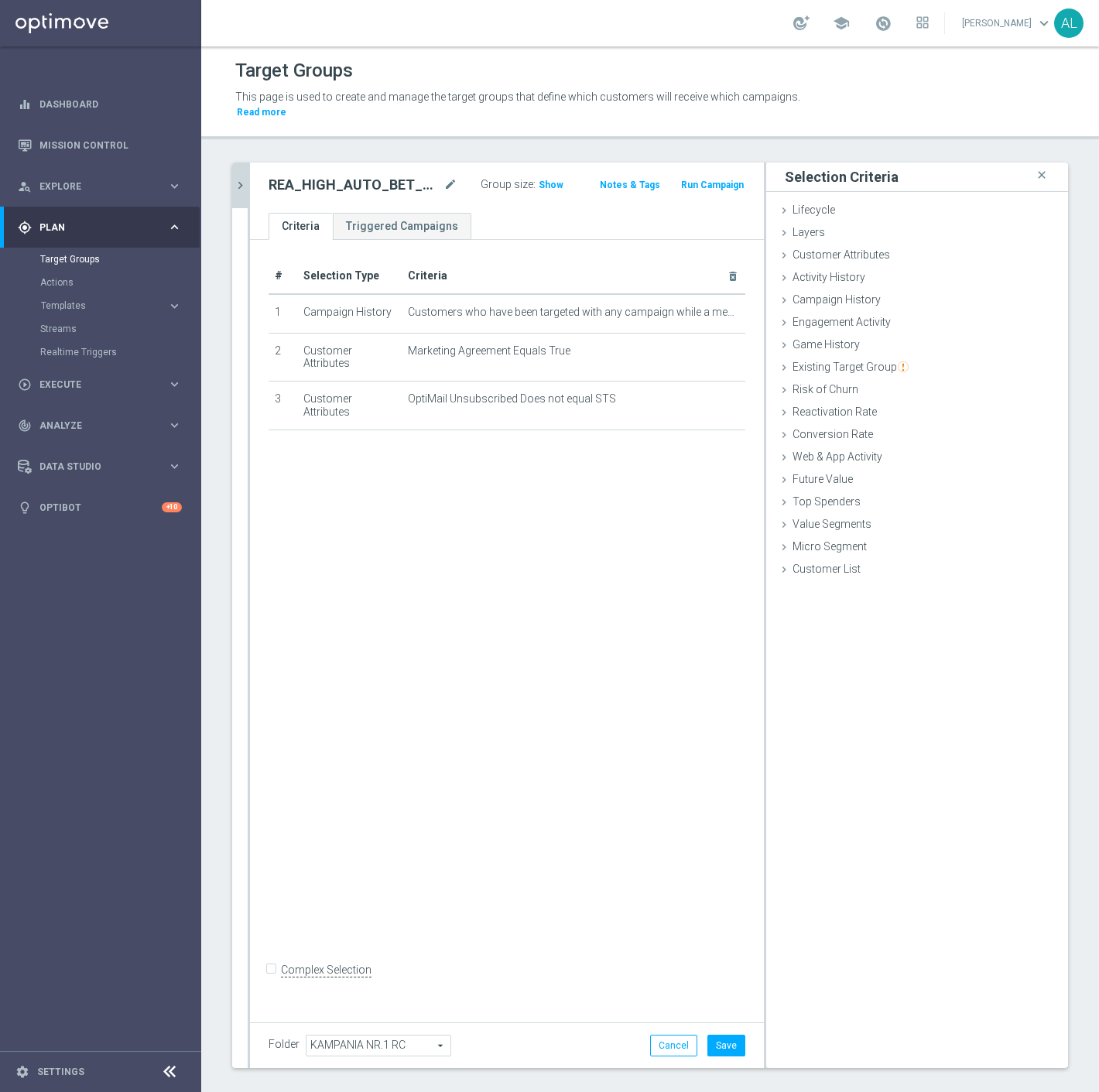
click at [713, 1022] on div "Folder KAMPANIA NR.1 RC KAMPANIA NR.1 RC arrow_drop_down search Cancel Save Sav…" at bounding box center [508, 1045] width 514 height 46
click at [731, 1035] on button "Save" at bounding box center [726, 1045] width 38 height 22
click at [242, 178] on icon "chevron_right" at bounding box center [240, 185] width 15 height 15
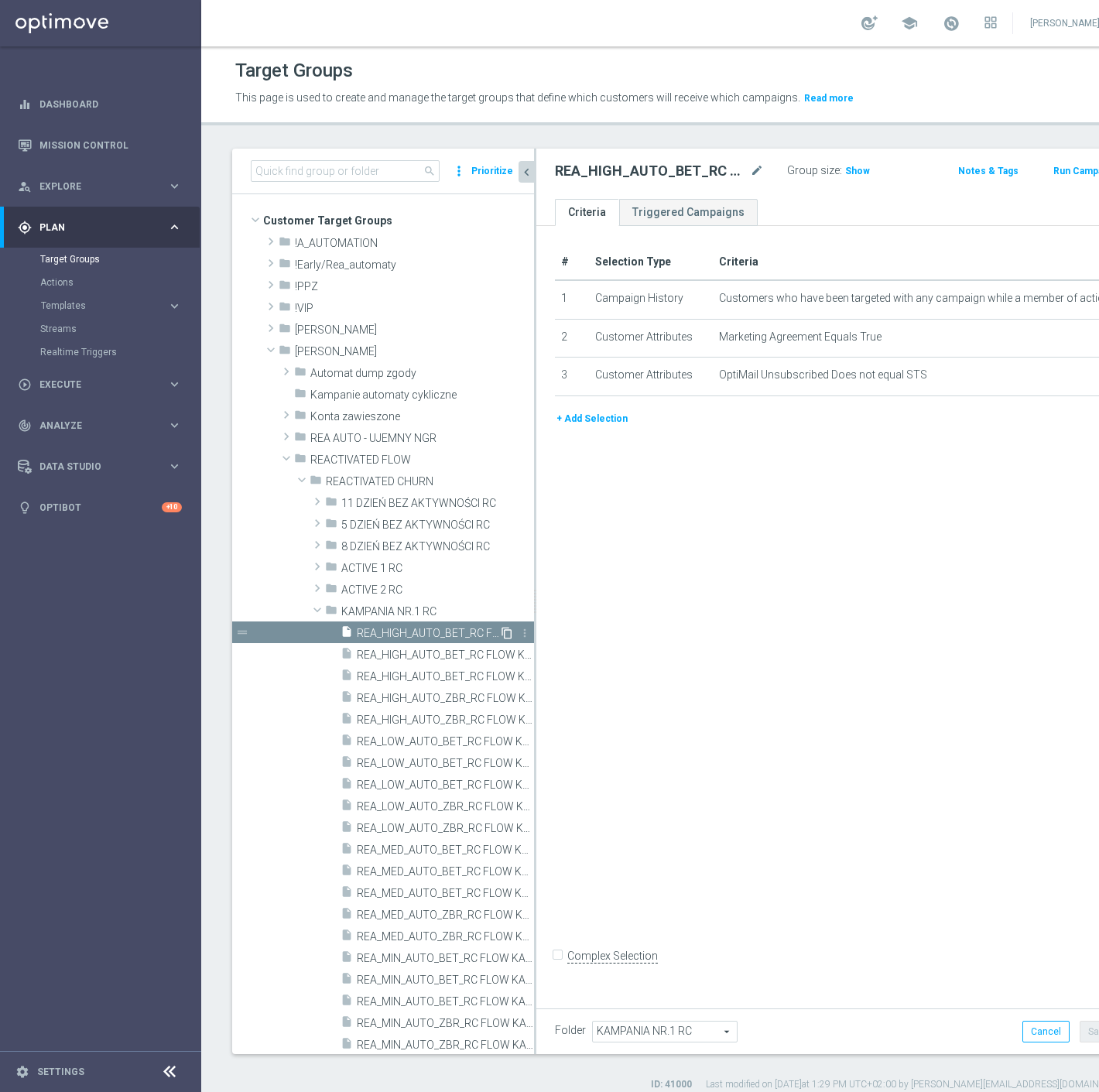
click at [501, 632] on icon "content_copy" at bounding box center [507, 633] width 12 height 12
click at [751, 174] on icon "mode_edit" at bounding box center [757, 171] width 14 height 19
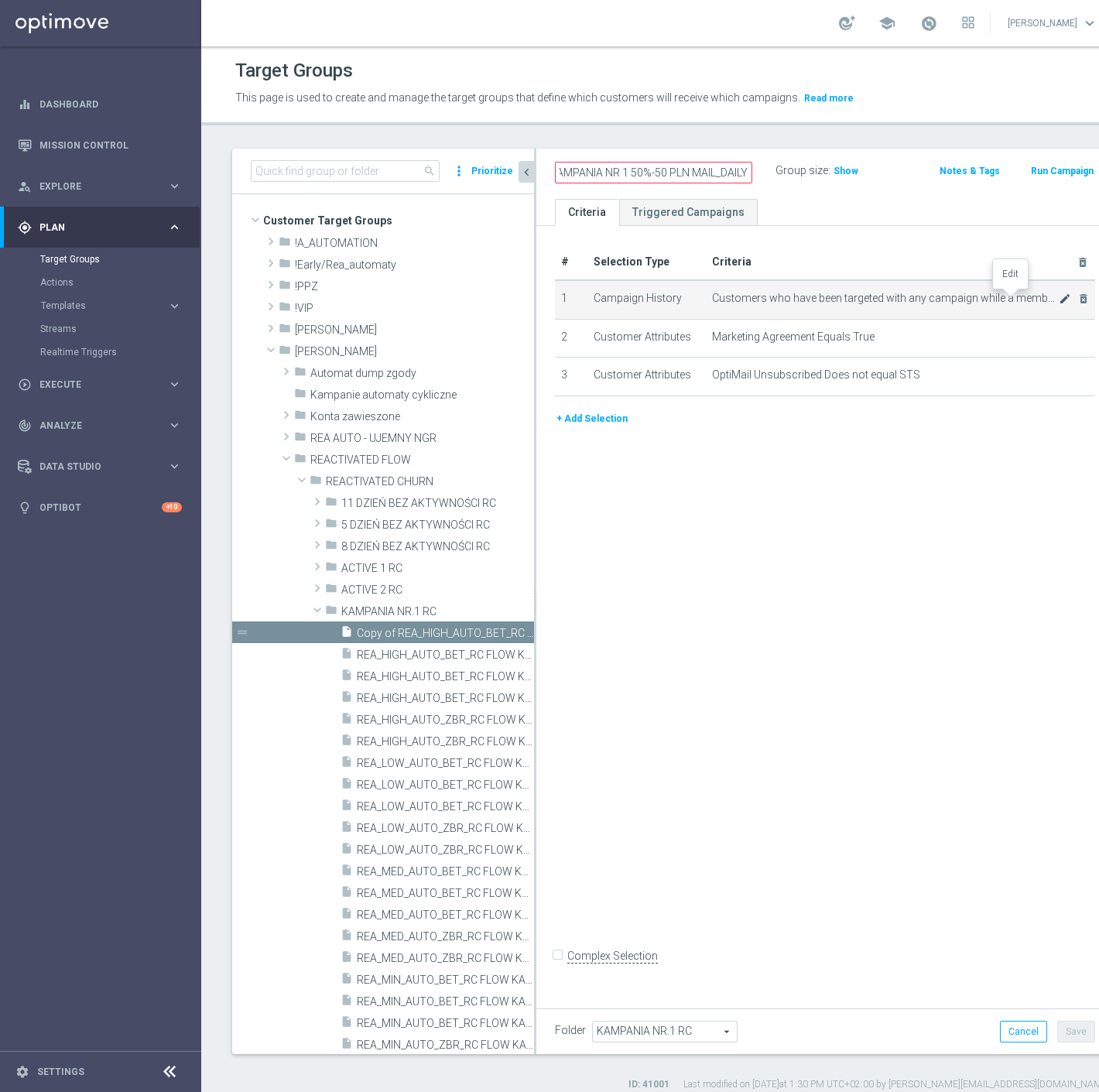
click at [1059, 297] on icon "mode_edit" at bounding box center [1065, 298] width 12 height 12
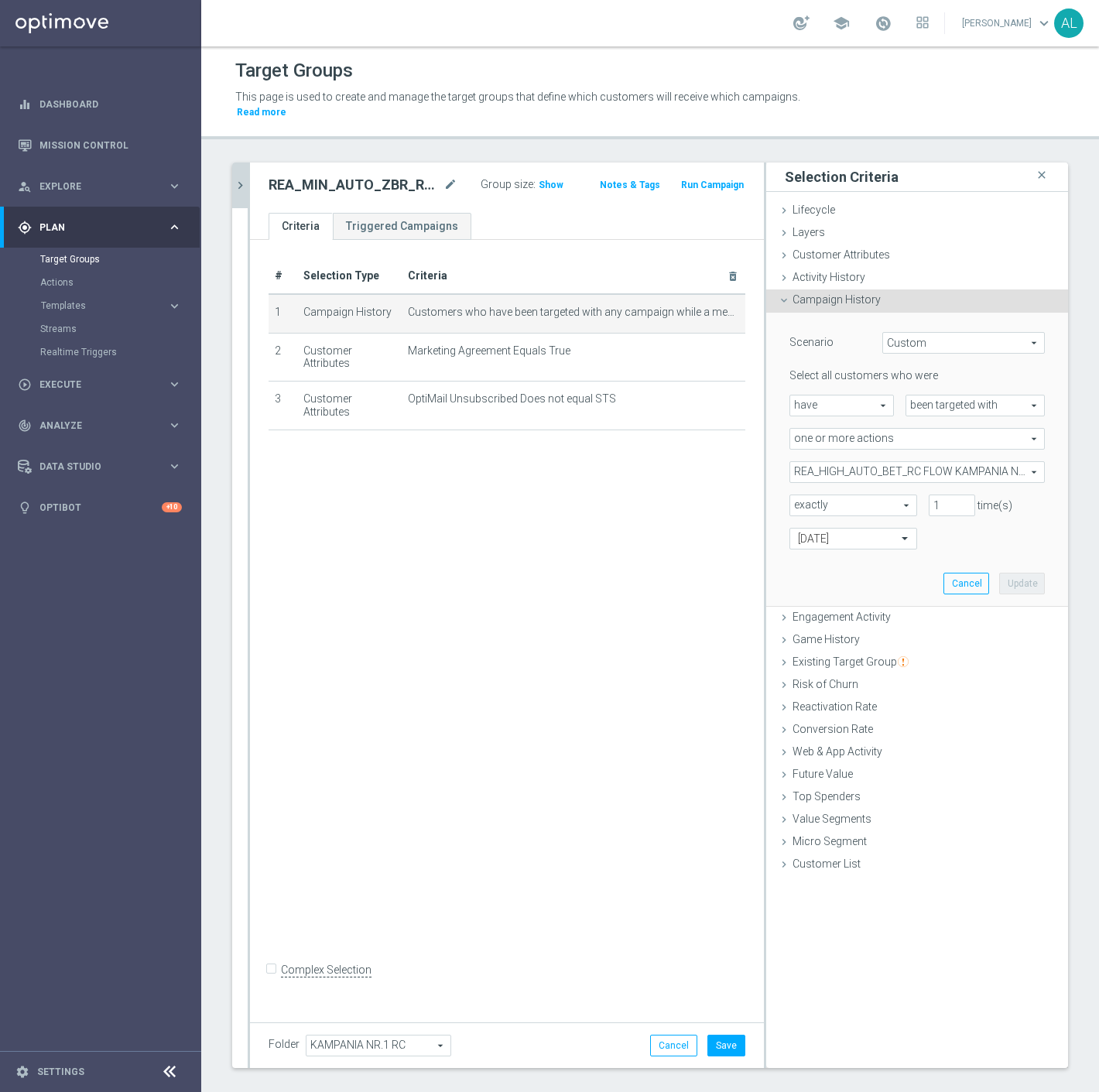
click at [864, 464] on span "REA_HIGH_AUTO_BET_RC FLOW KAMPANIA NR 1 50%-300 PLN_DAILY" at bounding box center [917, 472] width 254 height 20
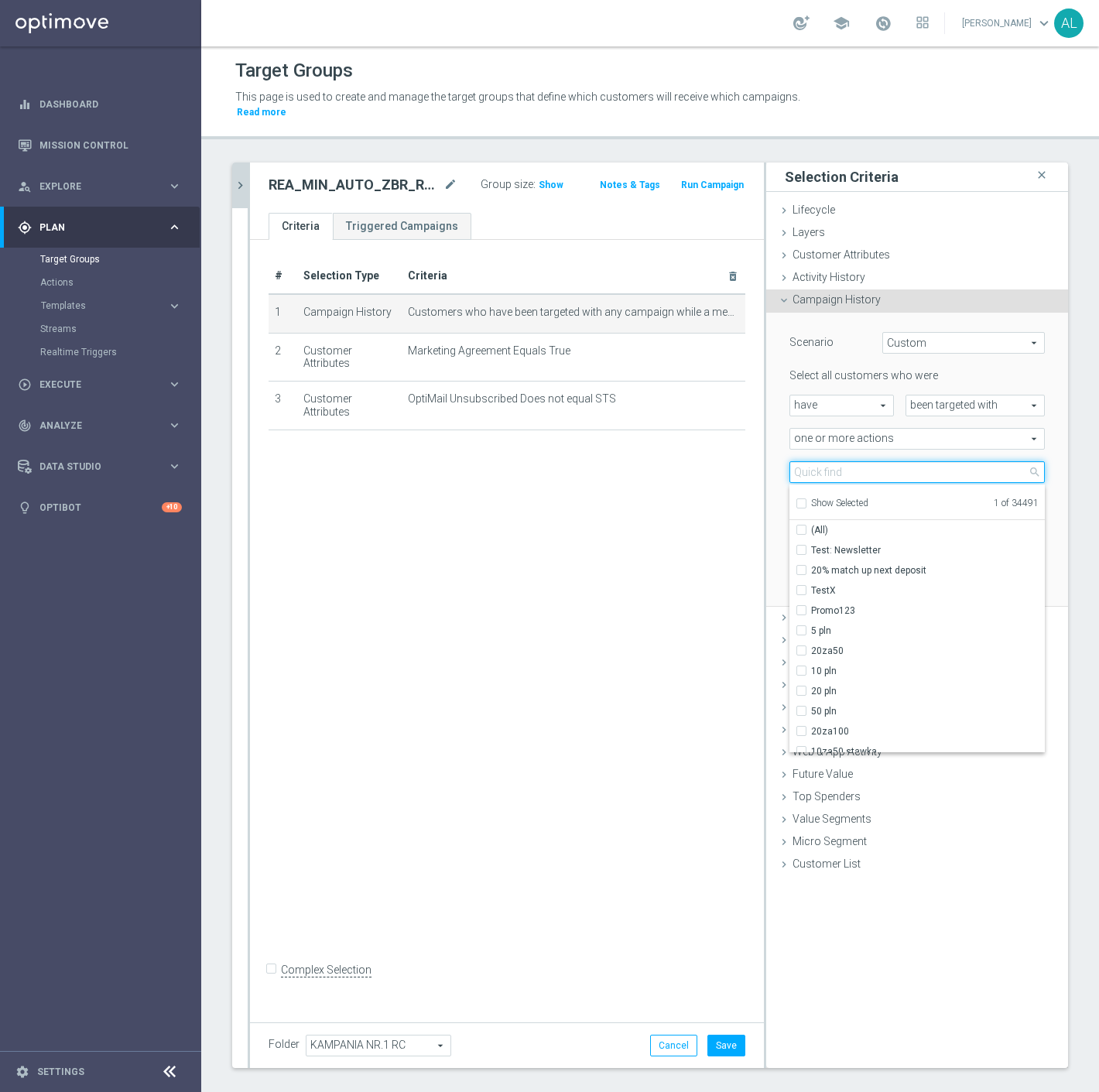
click at [864, 464] on input "search" at bounding box center [917, 472] width 255 height 22
click at [816, 498] on span "Show Selected" at bounding box center [840, 504] width 57 height 11
click at [806, 501] on input "Show Selected" at bounding box center [800, 506] width 10 height 10
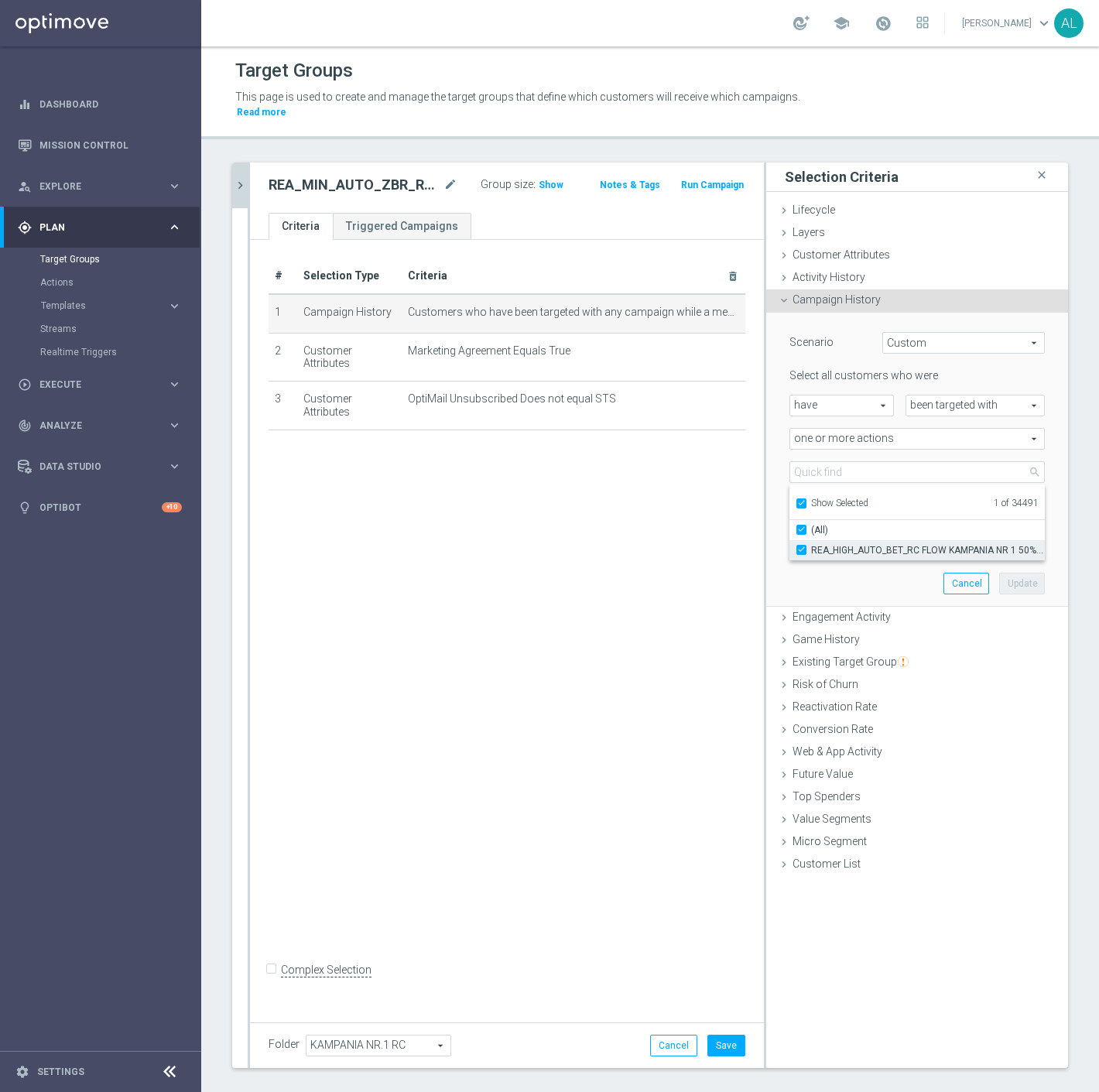
click at [816, 544] on span "REA_HIGH_AUTO_BET_RC FLOW KAMPANIA NR 1 50%-300 PLN_DAILY" at bounding box center [929, 550] width 234 height 12
click at [812, 545] on input "REA_HIGH_AUTO_BET_RC FLOW KAMPANIA NR 1 50%-300 PLN_DAILY" at bounding box center [806, 550] width 10 height 10
click at [816, 498] on span "Show Selected" at bounding box center [840, 504] width 57 height 11
click at [806, 501] on input "Show Selected" at bounding box center [800, 506] width 10 height 10
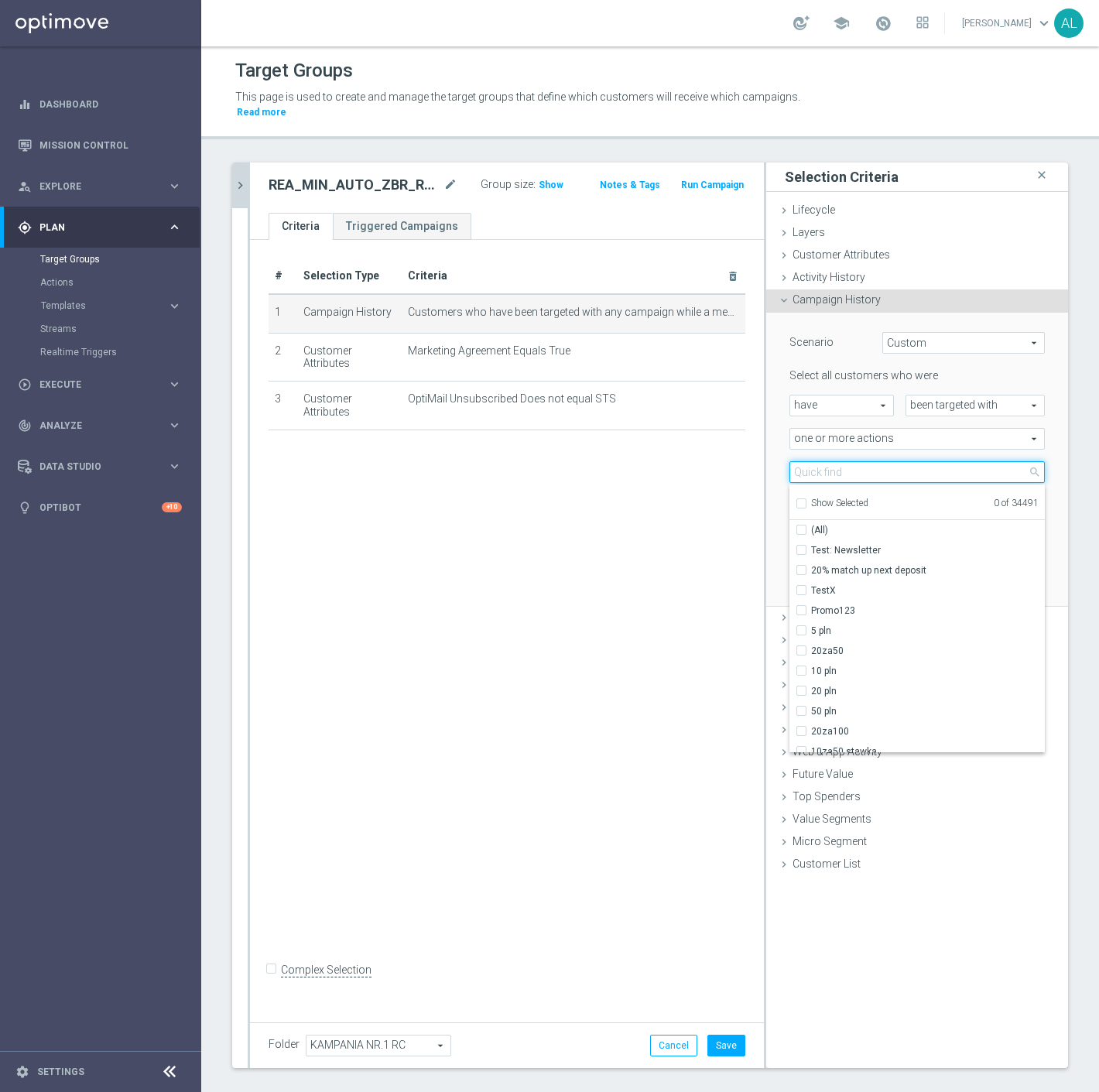
click at [818, 461] on input "search" at bounding box center [917, 472] width 255 height 22
paste input "REA_MIN_AUTO_ZBR_RC FLOW KAMPANIA NR 1 50%-50 PLN MAIL_DAILY"
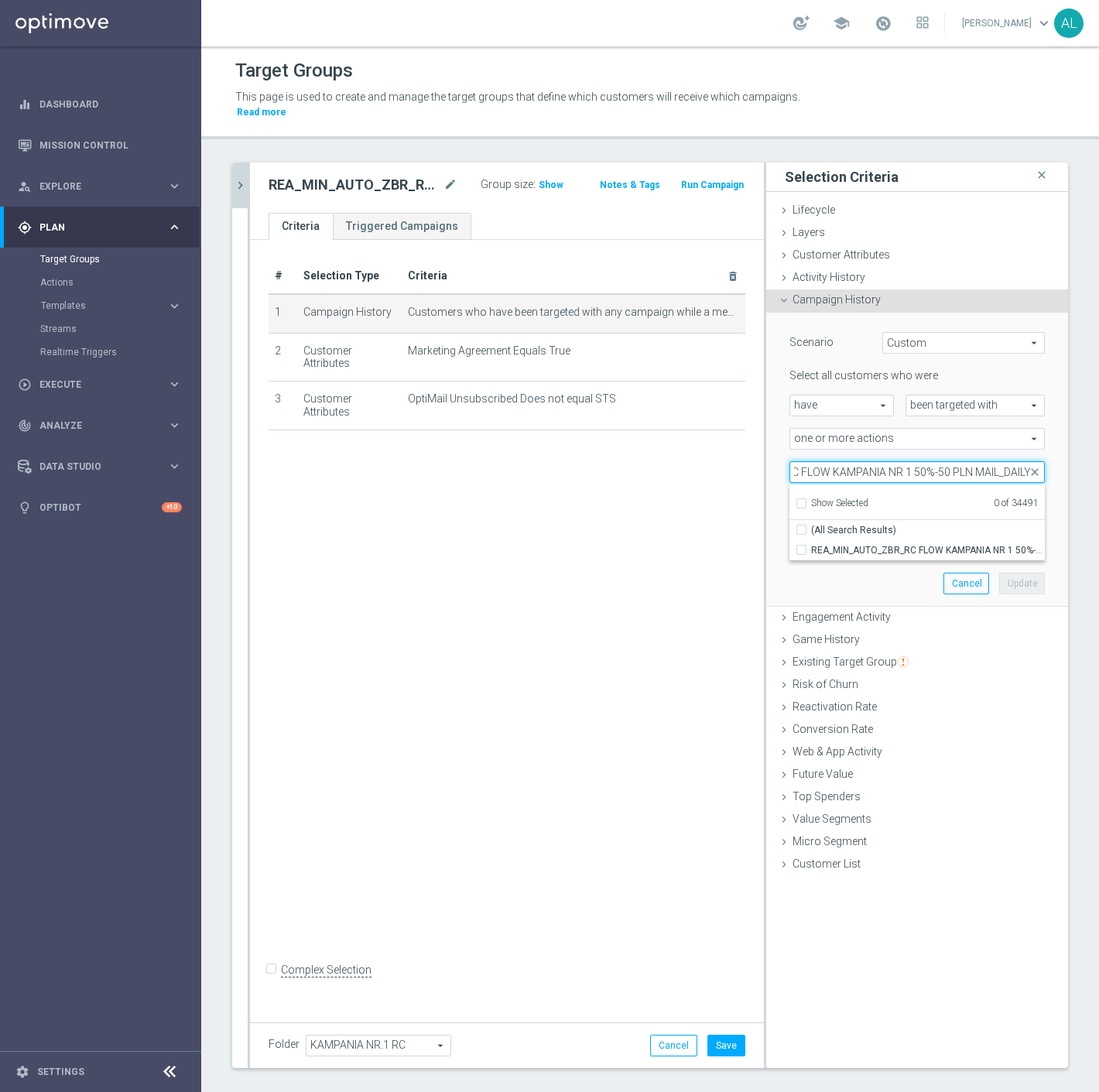
drag, startPoint x: 985, startPoint y: 457, endPoint x: 973, endPoint y: 454, distance: 12.4
click at [957, 461] on input "REA_MIN_AUTO_ZBR_RC FLOW KAMPANIA NR 1 50%-50 PLN MAIL_DAILY" at bounding box center [917, 472] width 255 height 22
click at [923, 544] on span "REA_MIN_AUTO_ZBR_RC FLOW KAMPANIA NR 1 50%-50 PLN_DAILY" at bounding box center [929, 550] width 234 height 12
click at [812, 545] on input "REA_MIN_AUTO_ZBR_RC FLOW KAMPANIA NR 1 50%-50 PLN_DAILY" at bounding box center [806, 550] width 10 height 10
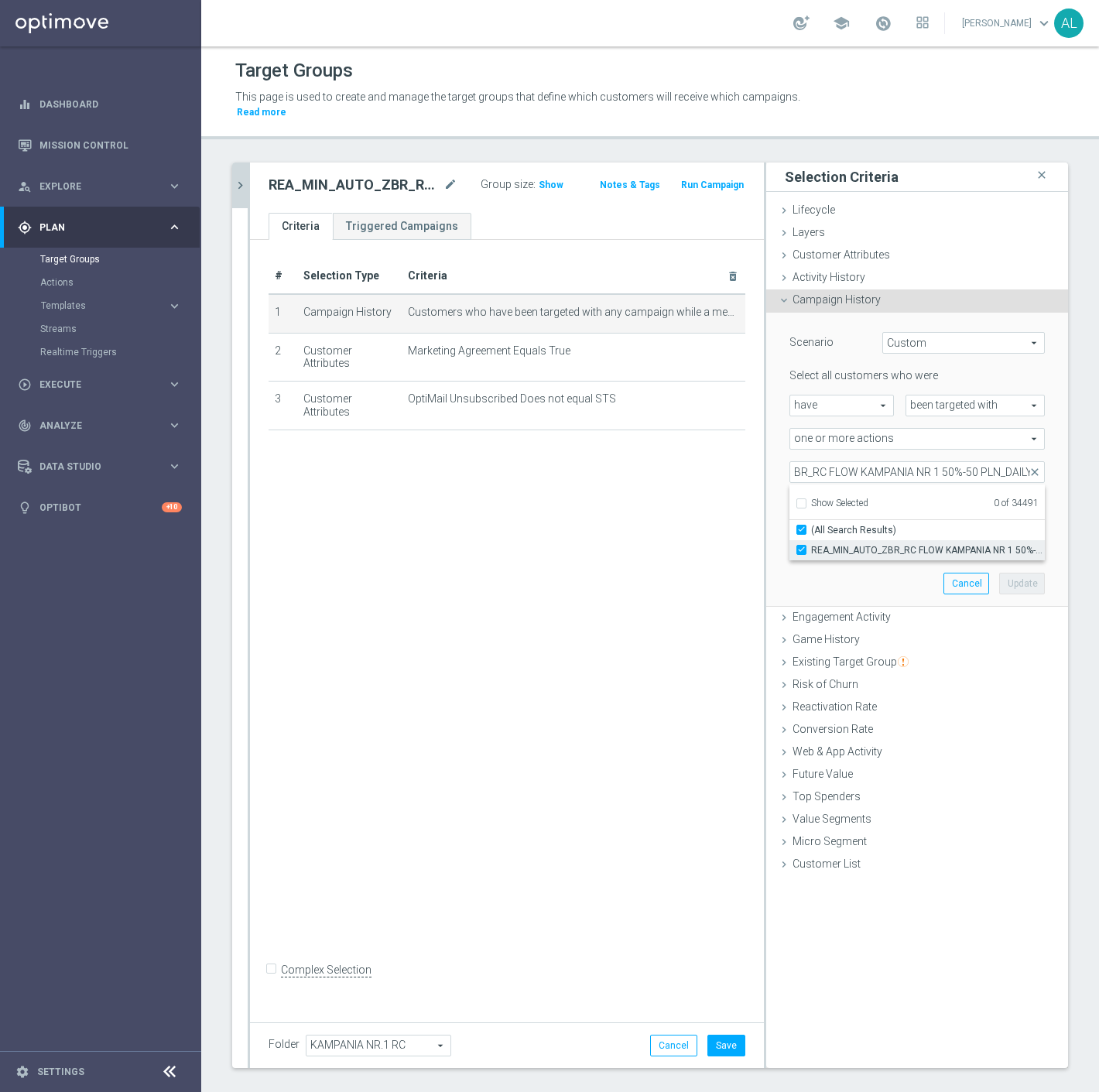
scroll to position [0, 0]
click at [1010, 572] on button "Update" at bounding box center [1022, 583] width 46 height 22
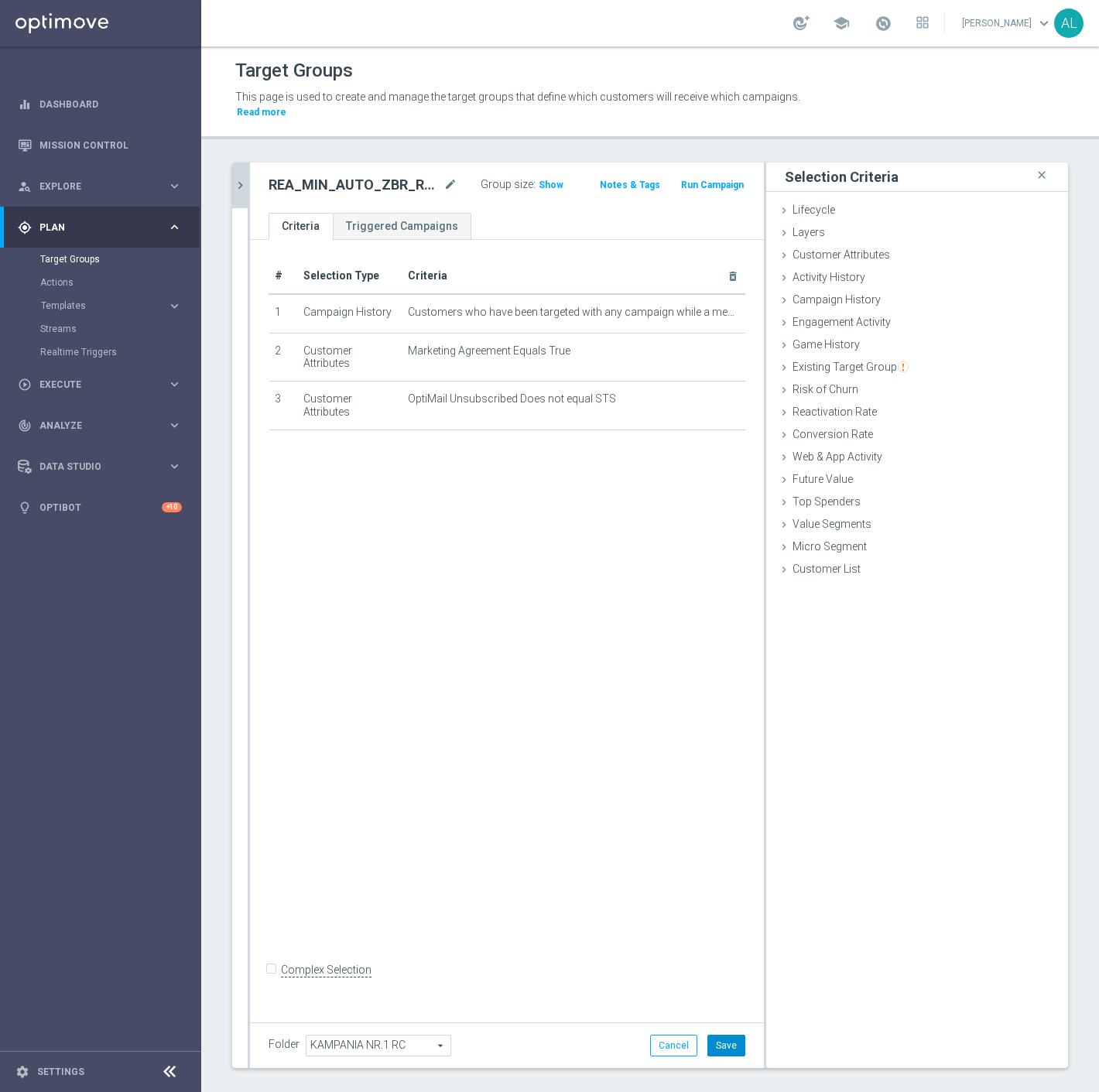
click at [726, 1035] on button "Save" at bounding box center [726, 1045] width 38 height 22
click at [244, 178] on icon "chevron_right" at bounding box center [240, 185] width 15 height 15
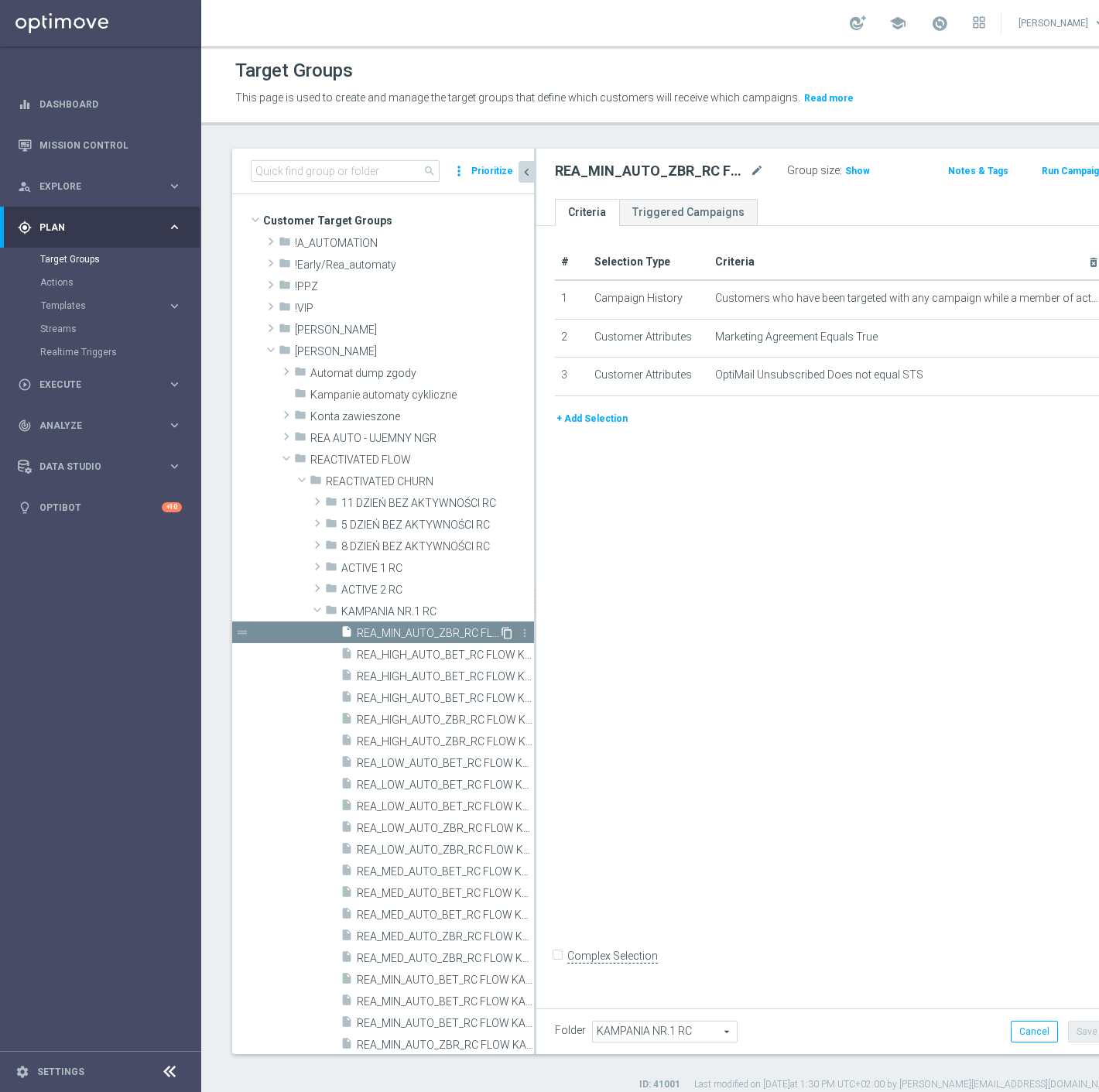
click at [501, 631] on icon "content_copy" at bounding box center [507, 633] width 12 height 12
click at [751, 172] on icon "mode_edit" at bounding box center [757, 171] width 14 height 19
click at [876, 536] on div "# Selection Type Criteria delete_forever 1 Campaign History Customers who have …" at bounding box center [819, 613] width 566 height 774
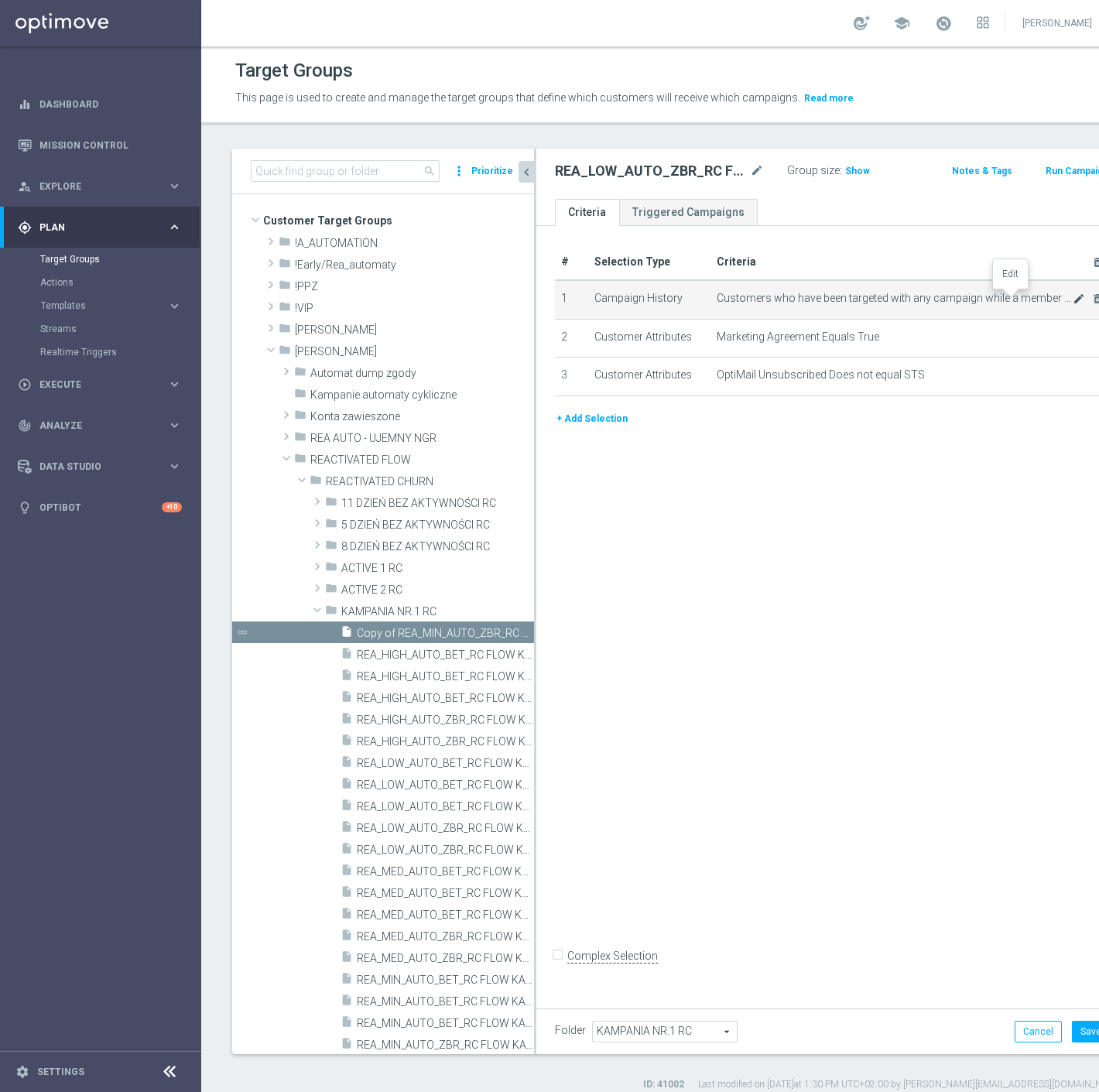
click at [1073, 297] on icon "mode_edit" at bounding box center [1078, 298] width 12 height 12
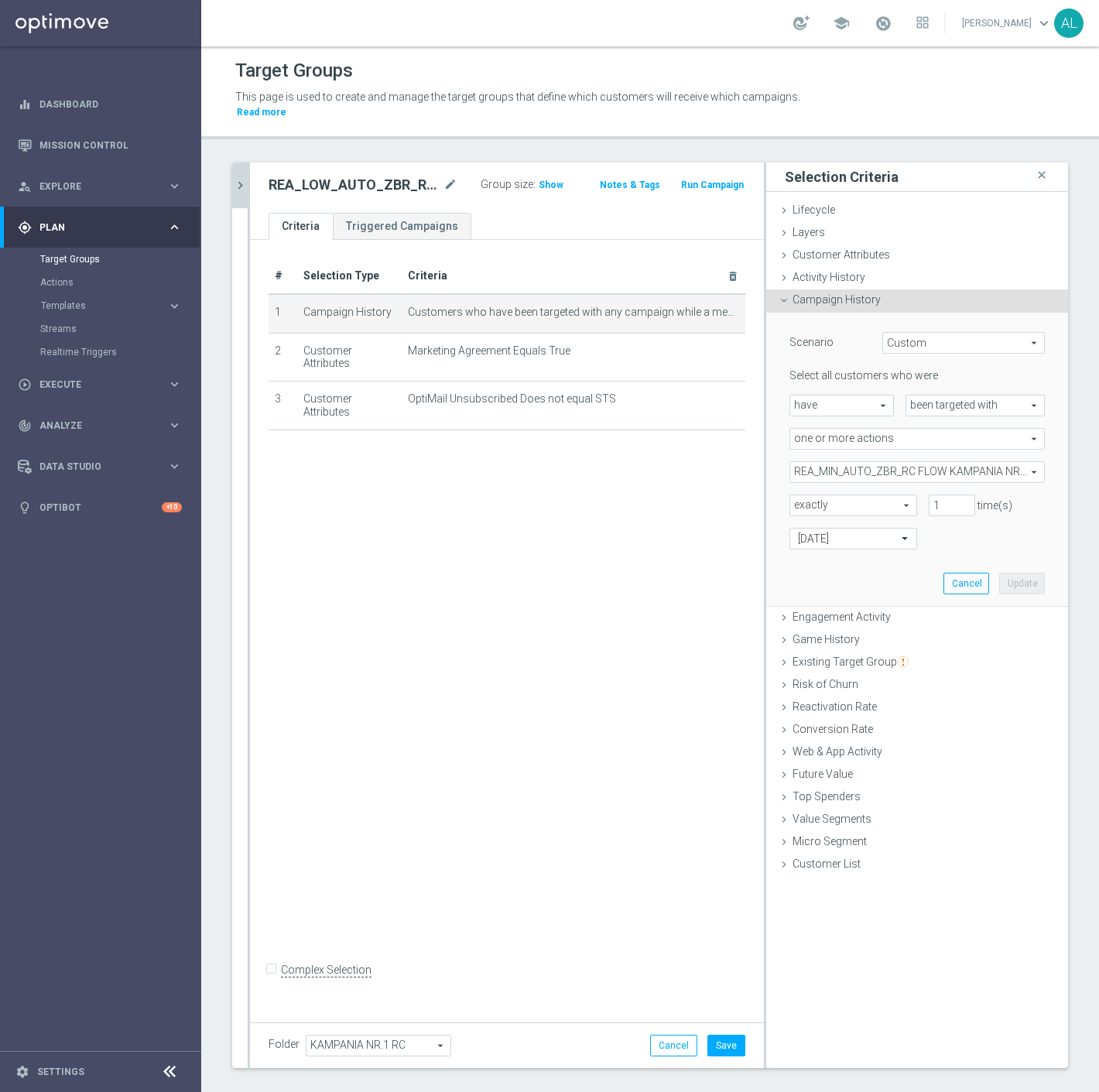
click at [860, 462] on span "REA_MIN_AUTO_ZBR_RC FLOW KAMPANIA NR 1 50%-50 PLN_DAILY" at bounding box center [917, 472] width 254 height 20
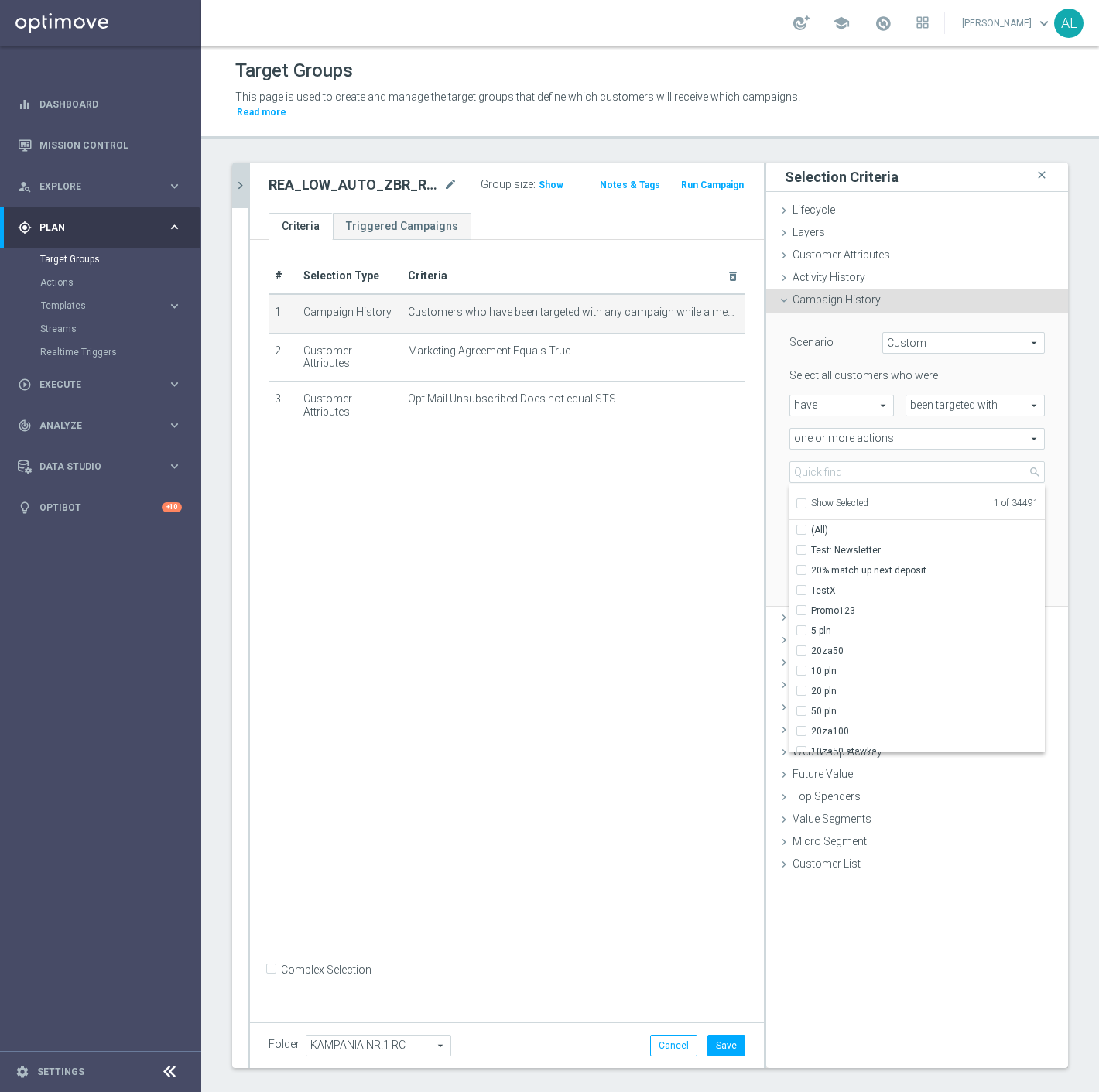
click at [822, 498] on span "Show Selected" at bounding box center [840, 504] width 57 height 11
click at [806, 501] on input "Show Selected" at bounding box center [800, 506] width 10 height 10
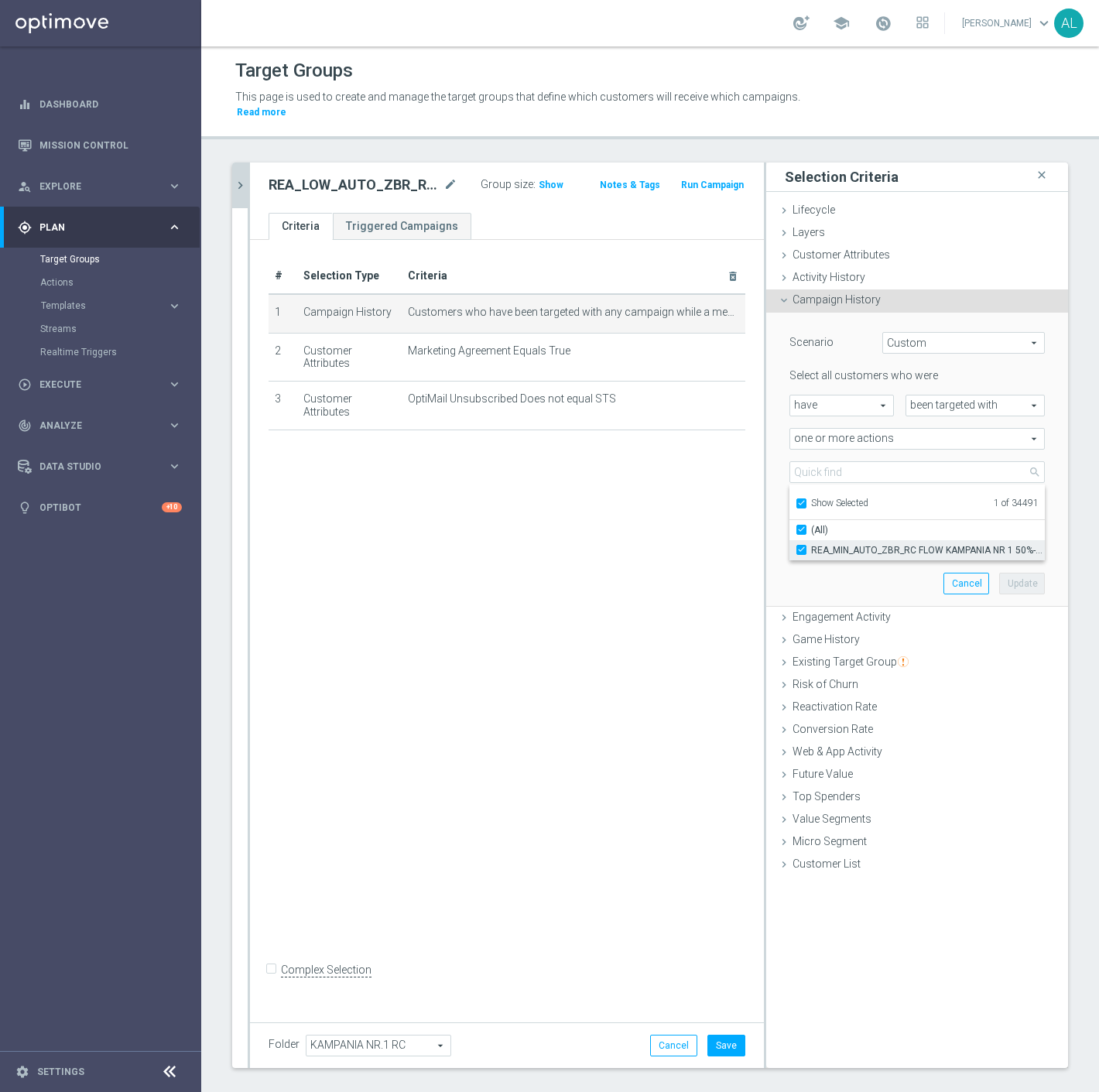
click at [832, 544] on span "REA_MIN_AUTO_ZBR_RC FLOW KAMPANIA NR 1 50%-50 PLN_DAILY" at bounding box center [929, 550] width 234 height 12
click at [812, 545] on input "REA_MIN_AUTO_ZBR_RC FLOW KAMPANIA NR 1 50%-50 PLN_DAILY" at bounding box center [806, 550] width 10 height 10
click at [825, 498] on span "Show Selected" at bounding box center [840, 504] width 57 height 11
click at [806, 501] on input "Show Selected" at bounding box center [800, 506] width 10 height 10
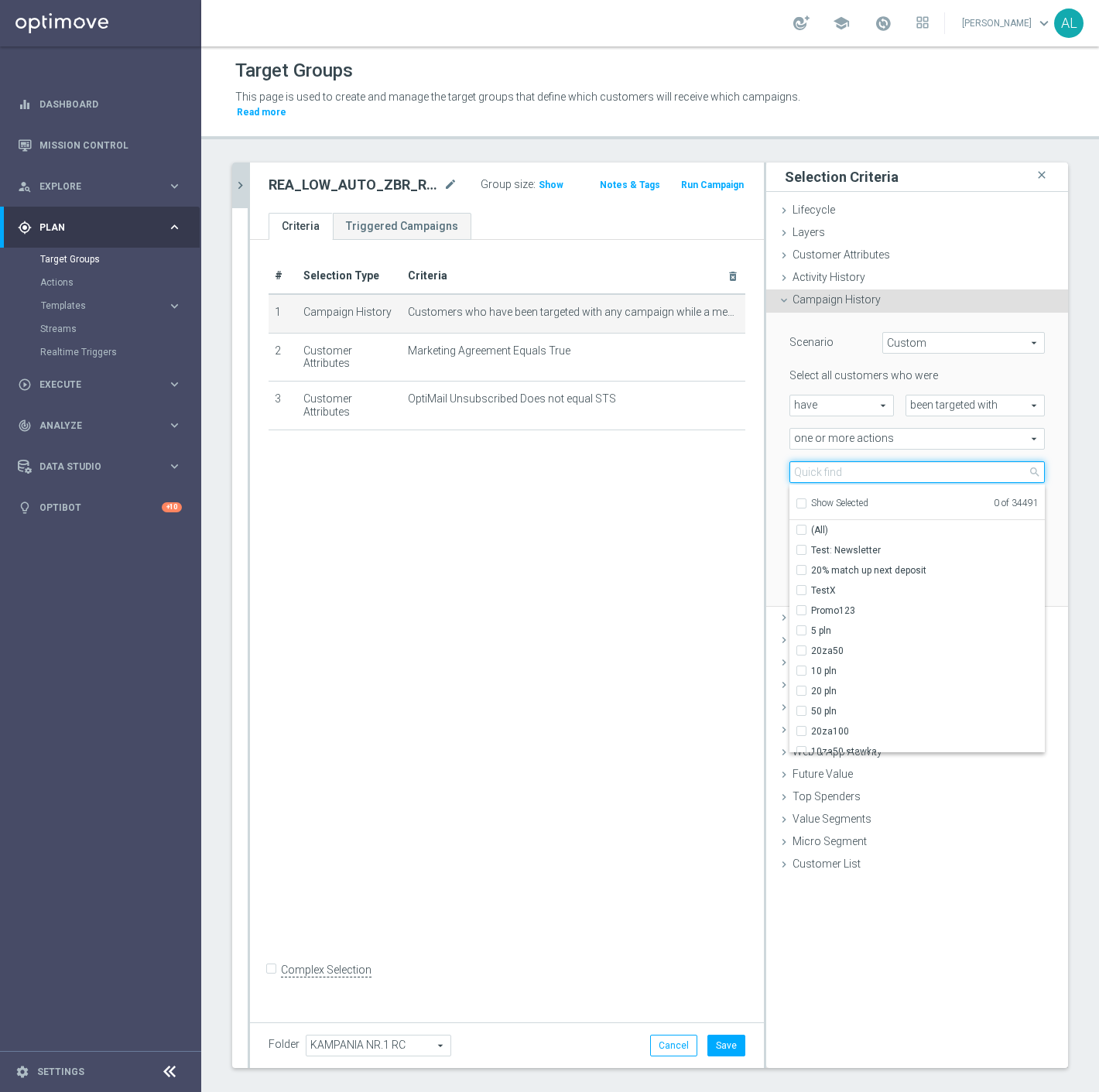
click at [831, 461] on input "search" at bounding box center [917, 472] width 255 height 22
paste input "REA_LOW_AUTO_ZBR_RC FLOW KAMPANIA NR 1 50%-100 PLN MAIL_DAILY"
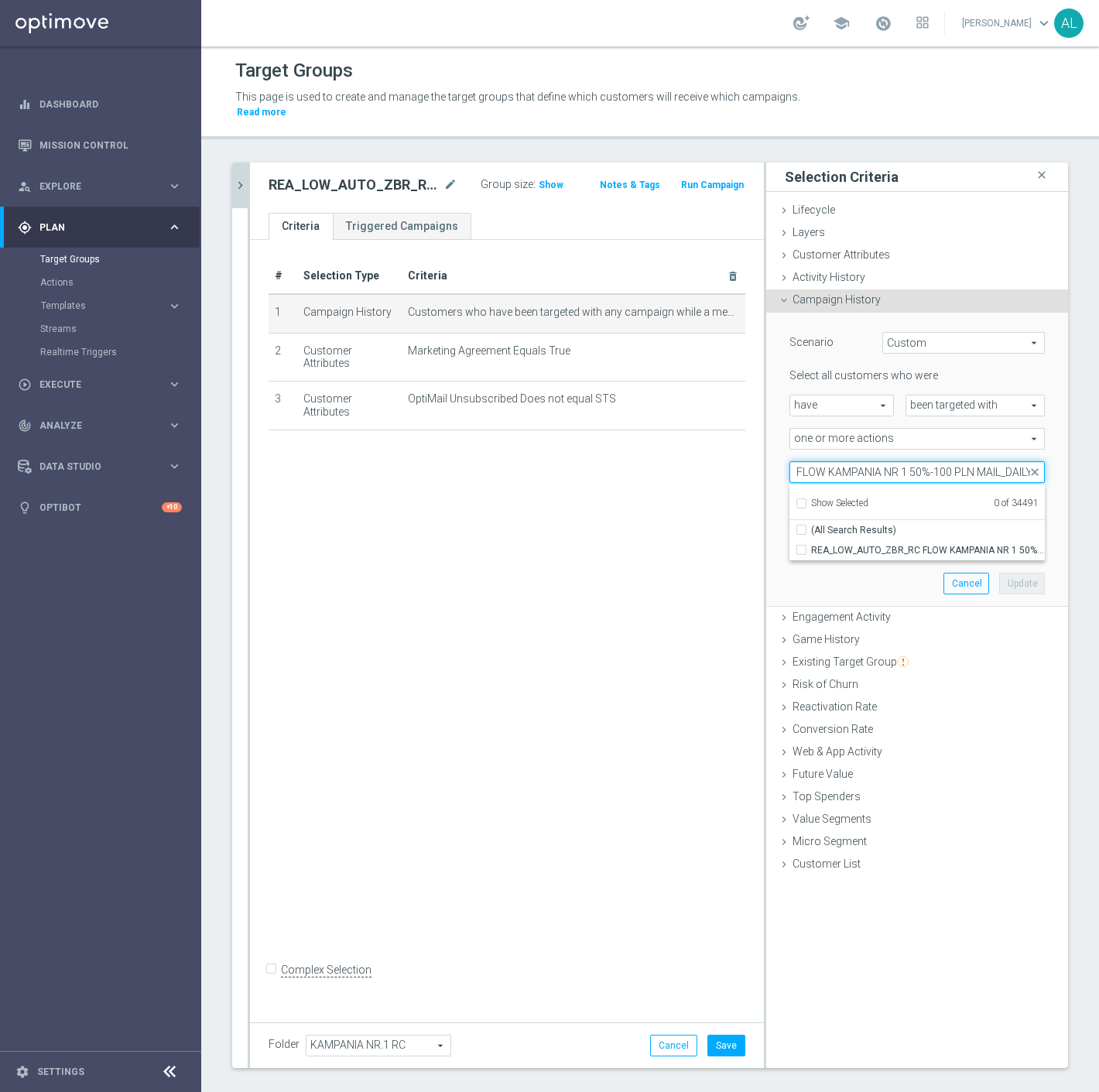
drag, startPoint x: 984, startPoint y: 455, endPoint x: 962, endPoint y: 455, distance: 22.0
click at [962, 461] on input "REA_LOW_AUTO_ZBR_RC FLOW KAMPANIA NR 1 50%-100 PLN MAIL_DAILY" at bounding box center [917, 472] width 255 height 22
click at [898, 544] on span "REA_LOW_AUTO_ZBR_RC FLOW KAMPANIA NR 1 50%-100 PLN_DAILY" at bounding box center [929, 550] width 234 height 12
click at [812, 545] on input "REA_LOW_AUTO_ZBR_RC FLOW KAMPANIA NR 1 50%-100 PLN_DAILY" at bounding box center [806, 550] width 10 height 10
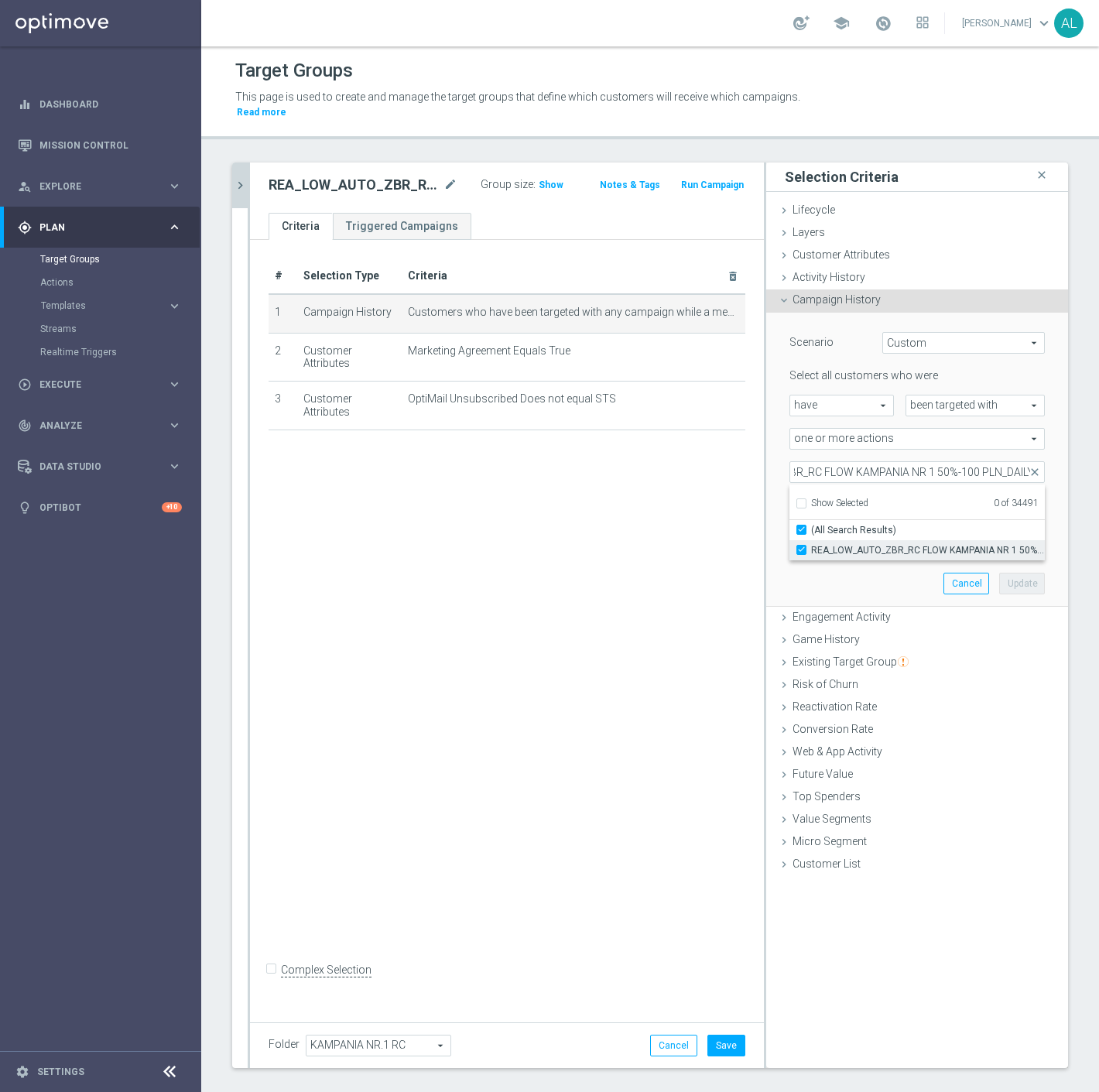
scroll to position [0, 0]
click at [1021, 577] on button "Update" at bounding box center [1022, 583] width 46 height 22
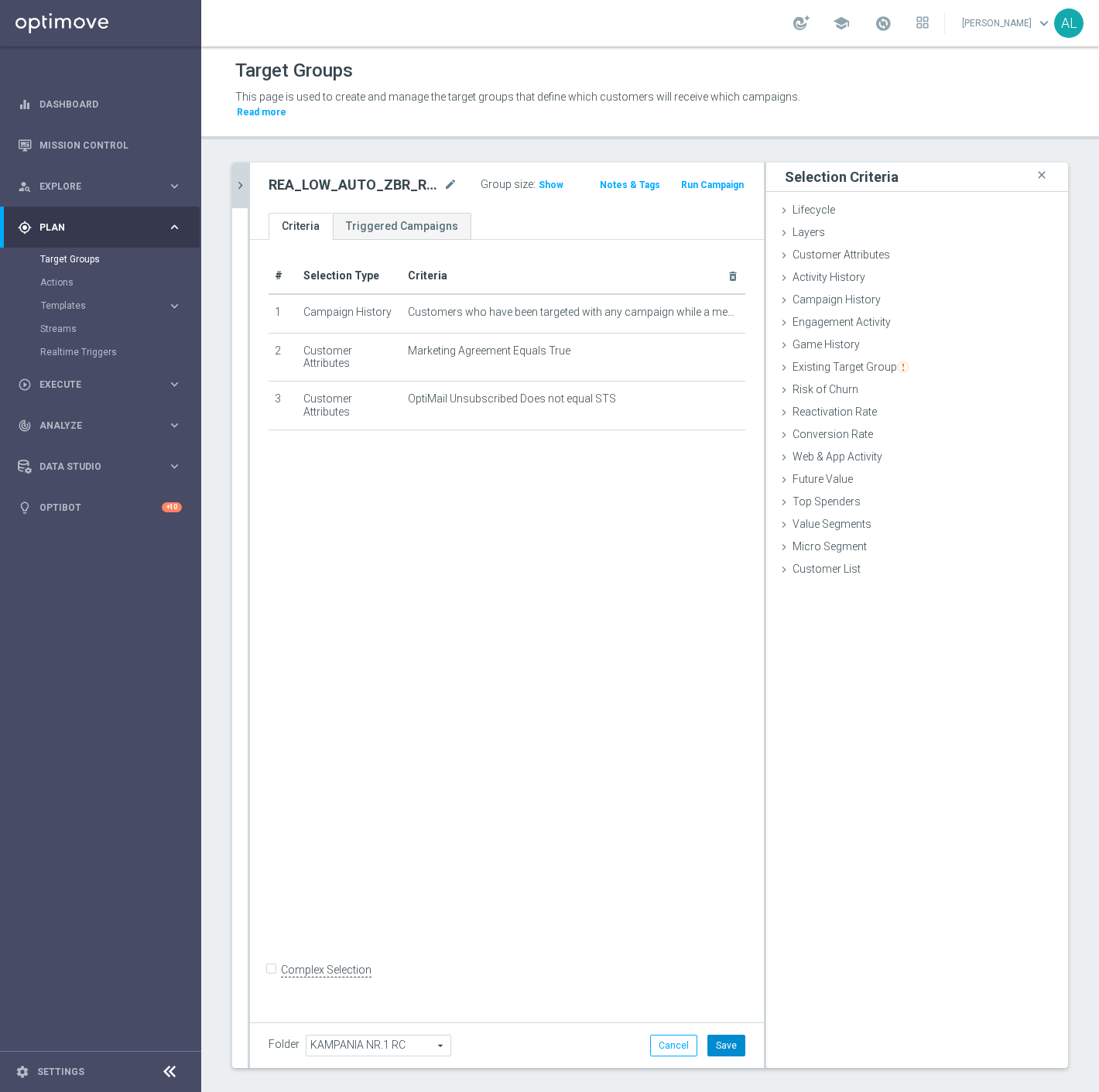
click at [707, 1035] on button "Save" at bounding box center [726, 1045] width 38 height 22
click at [241, 178] on icon "chevron_right" at bounding box center [240, 185] width 15 height 15
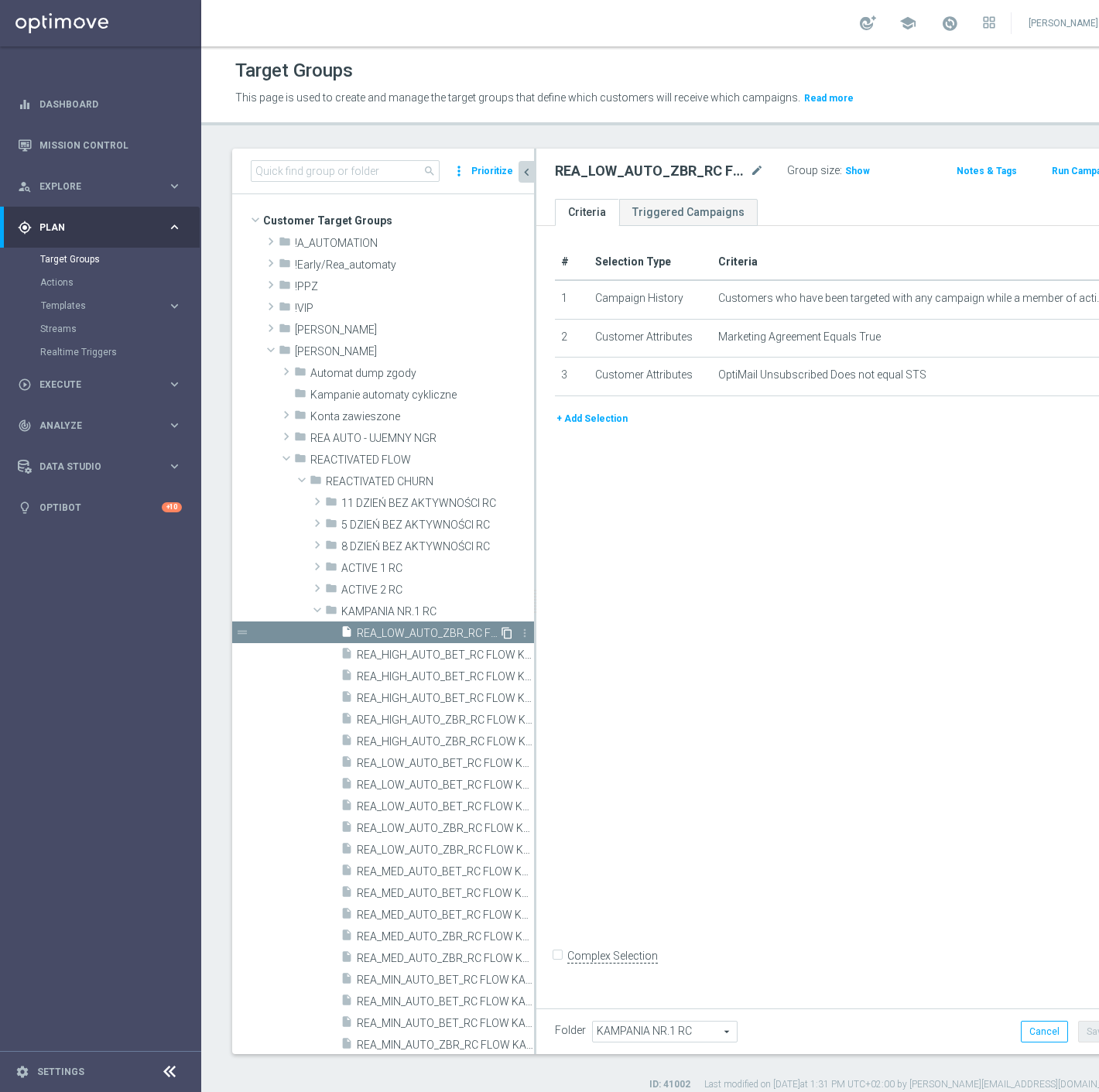
click at [501, 633] on icon "content_copy" at bounding box center [507, 633] width 12 height 12
click at [751, 172] on icon "mode_edit" at bounding box center [757, 171] width 14 height 19
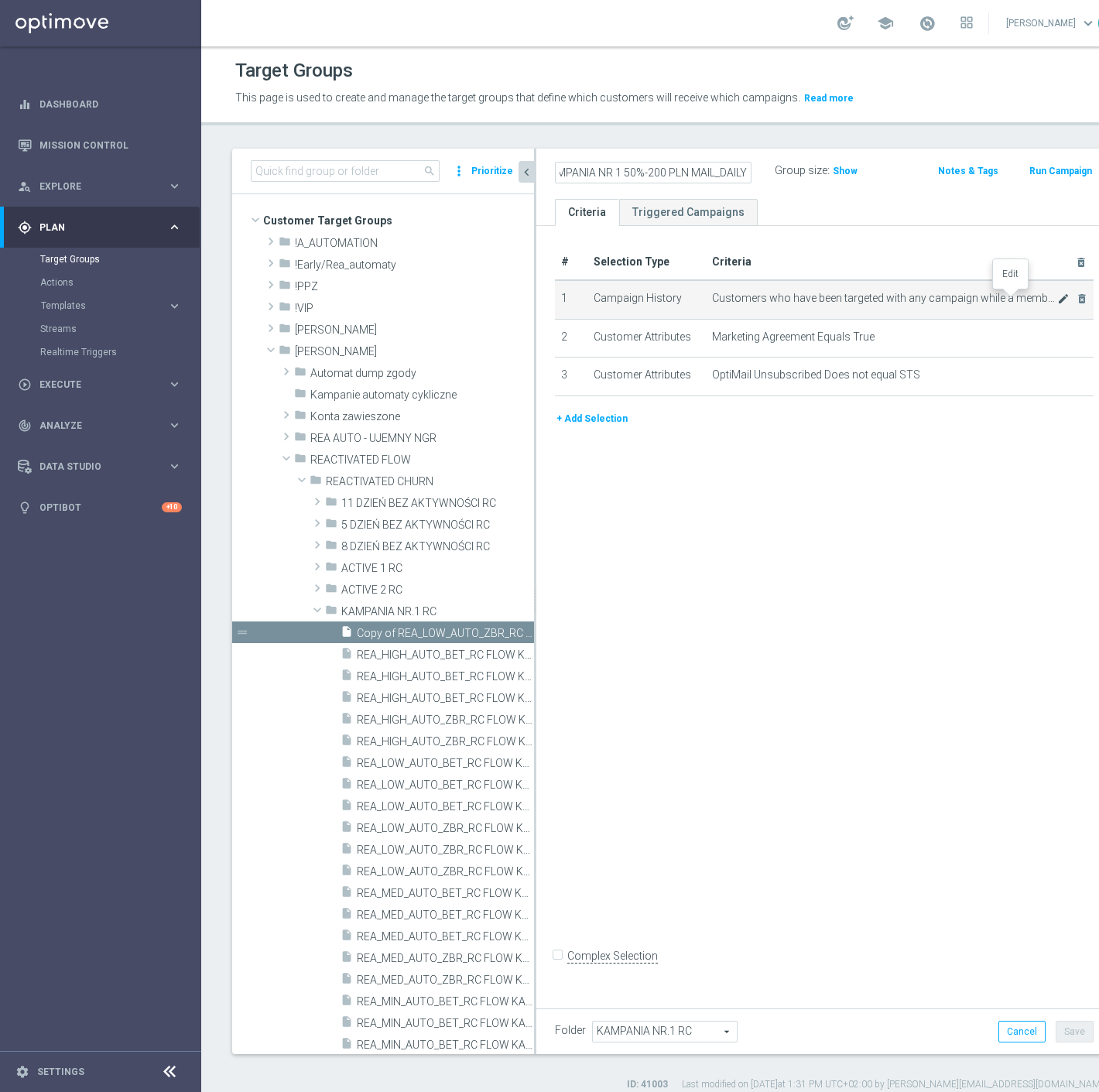
click at [1058, 296] on icon "mode_edit" at bounding box center [1063, 298] width 12 height 12
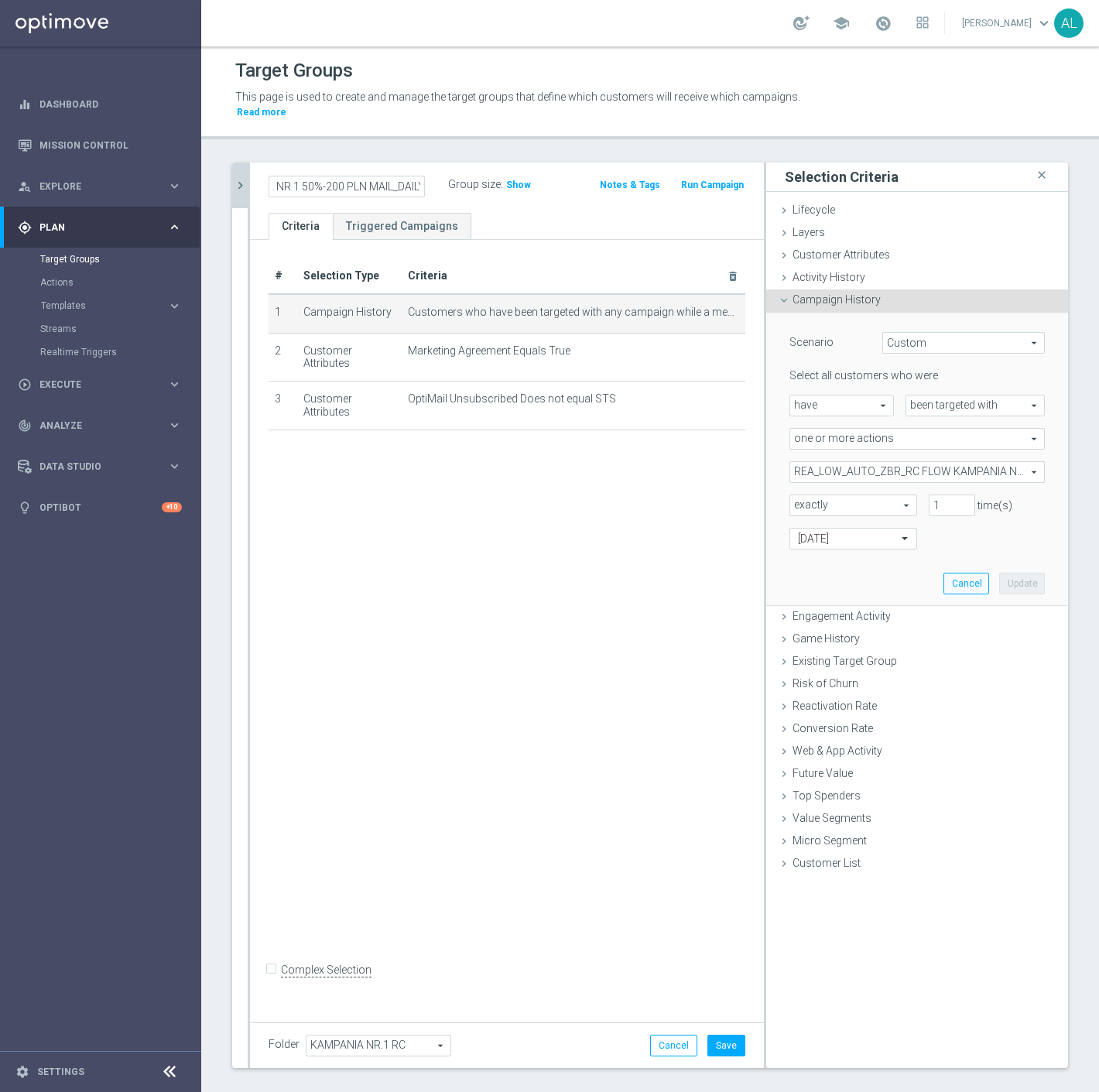
scroll to position [0, 0]
click at [829, 462] on span "REA_LOW_AUTO_ZBR_RC FLOW KAMPANIA NR 1 50%-100 PLN_DAILY" at bounding box center [917, 472] width 254 height 20
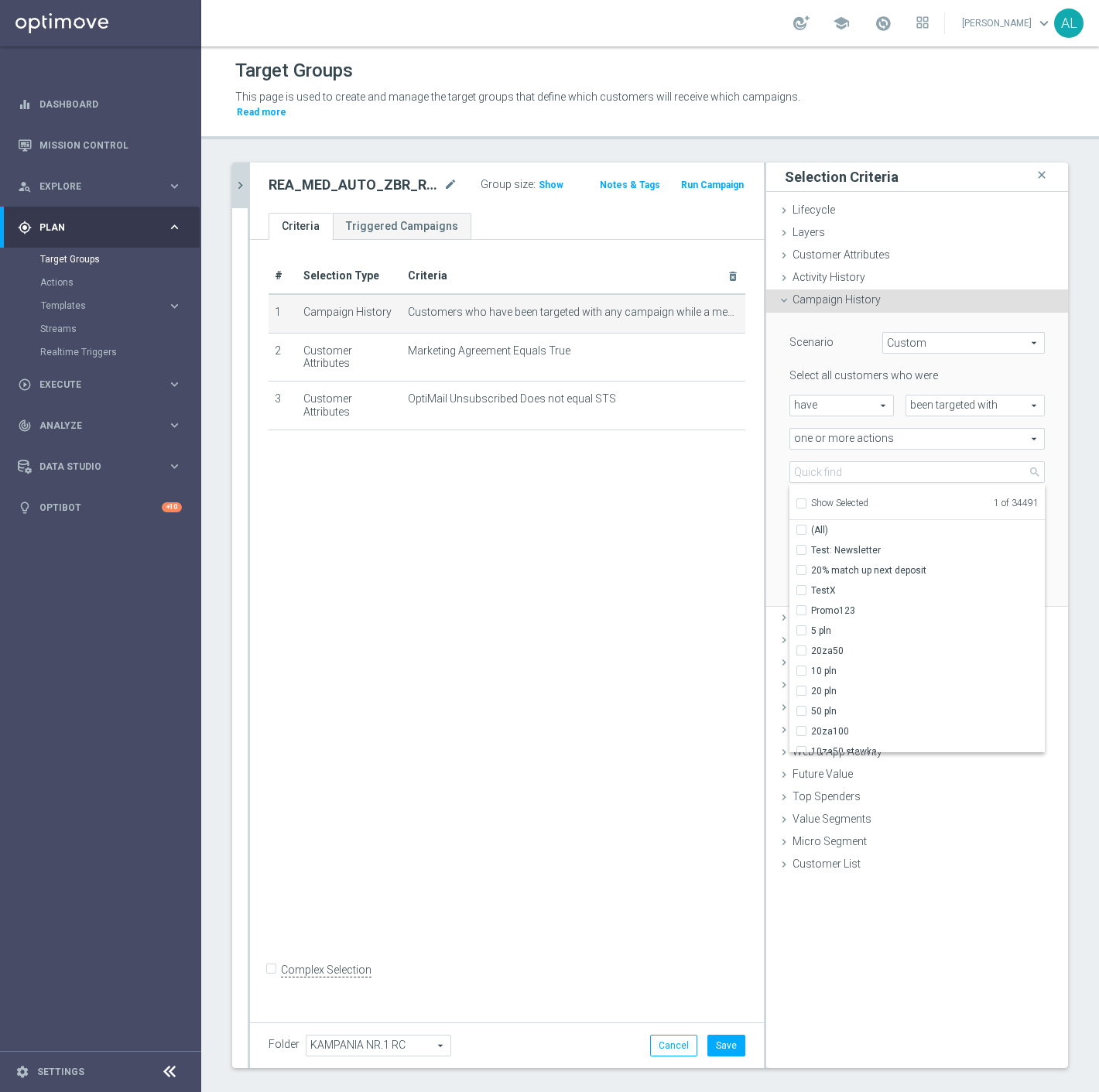
click at [823, 498] on span "Show Selected" at bounding box center [840, 504] width 57 height 11
click at [806, 501] on input "Show Selected" at bounding box center [800, 506] width 10 height 10
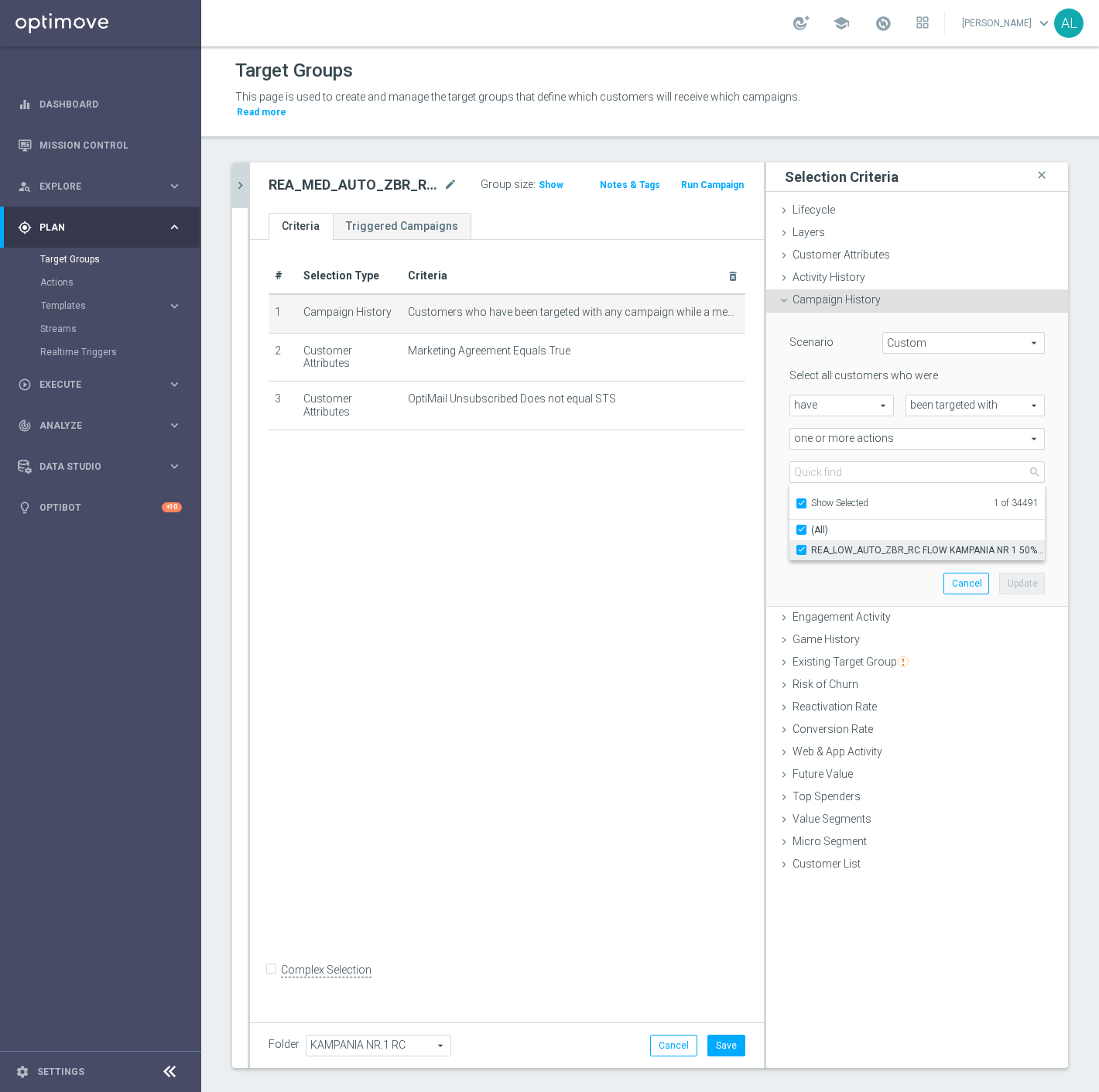
click at [825, 544] on span "REA_LOW_AUTO_ZBR_RC FLOW KAMPANIA NR 1 50%-100 PLN_DAILY" at bounding box center [929, 550] width 234 height 12
click at [812, 545] on input "REA_LOW_AUTO_ZBR_RC FLOW KAMPANIA NR 1 50%-100 PLN_DAILY" at bounding box center [806, 550] width 10 height 10
click at [820, 498] on span "Show Selected" at bounding box center [840, 504] width 57 height 11
click at [806, 501] on input "Show Selected" at bounding box center [800, 506] width 10 height 10
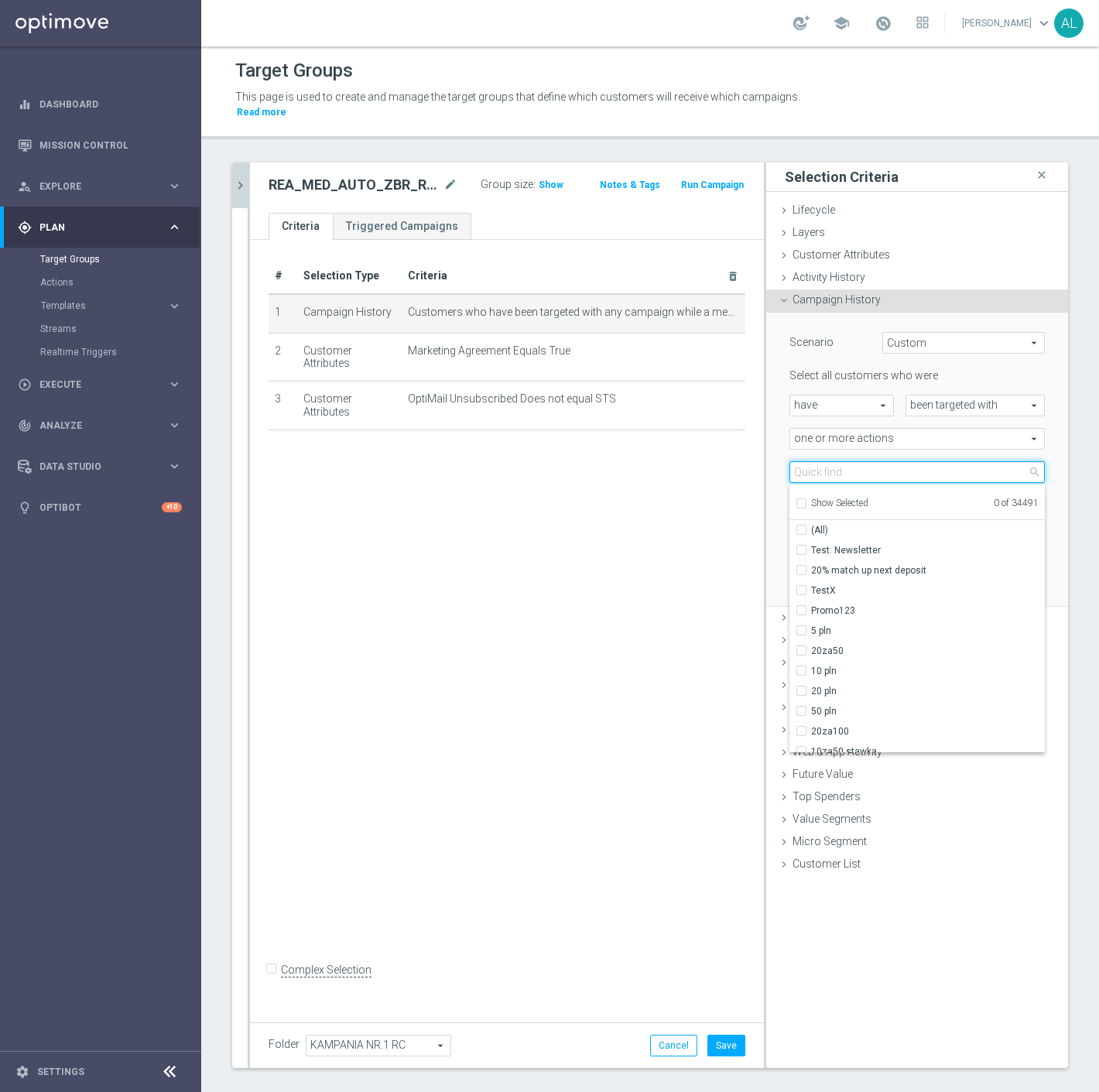
click at [827, 461] on input "search" at bounding box center [917, 472] width 255 height 22
paste input "REA_MED_AUTO_ZBR_RC FLOW KAMPANIA NR 1 50%-200 PLN MAIL_DAILY"
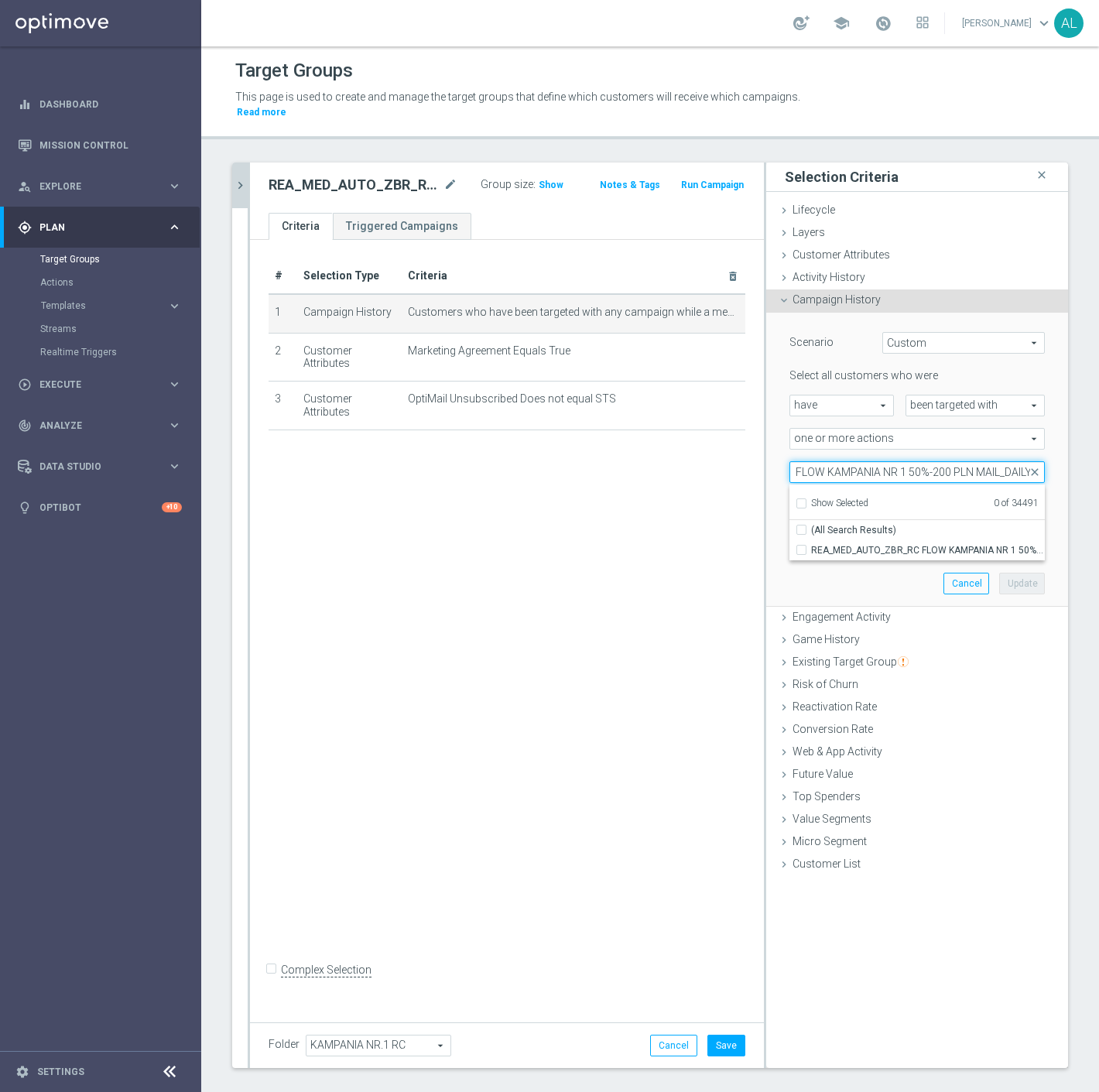
drag, startPoint x: 986, startPoint y: 458, endPoint x: 958, endPoint y: 463, distance: 28.4
click at [958, 463] on input "REA_MED_AUTO_ZBR_RC FLOW KAMPANIA NR 1 50%-200 PLN MAIL_DAILY" at bounding box center [917, 472] width 255 height 22
click at [891, 544] on span "REA_MED_AUTO_ZBR_RC FLOW KAMPANIA NR 1 50%-200 PLN_DAILY" at bounding box center [929, 550] width 234 height 12
click at [812, 545] on input "REA_MED_AUTO_ZBR_RC FLOW KAMPANIA NR 1 50%-200 PLN_DAILY" at bounding box center [806, 550] width 10 height 10
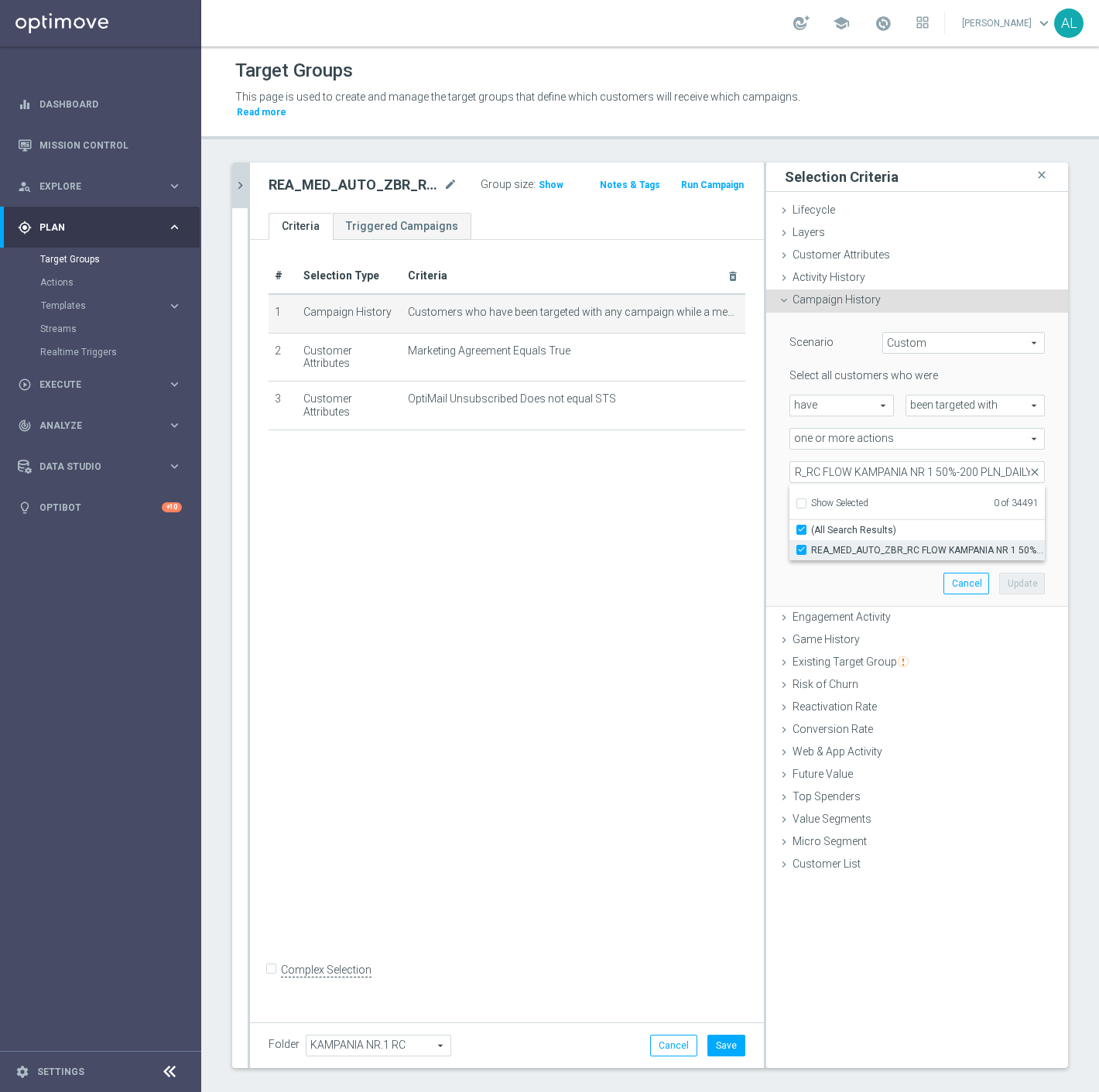
scroll to position [0, 0]
click at [999, 572] on button "Update" at bounding box center [1022, 583] width 46 height 22
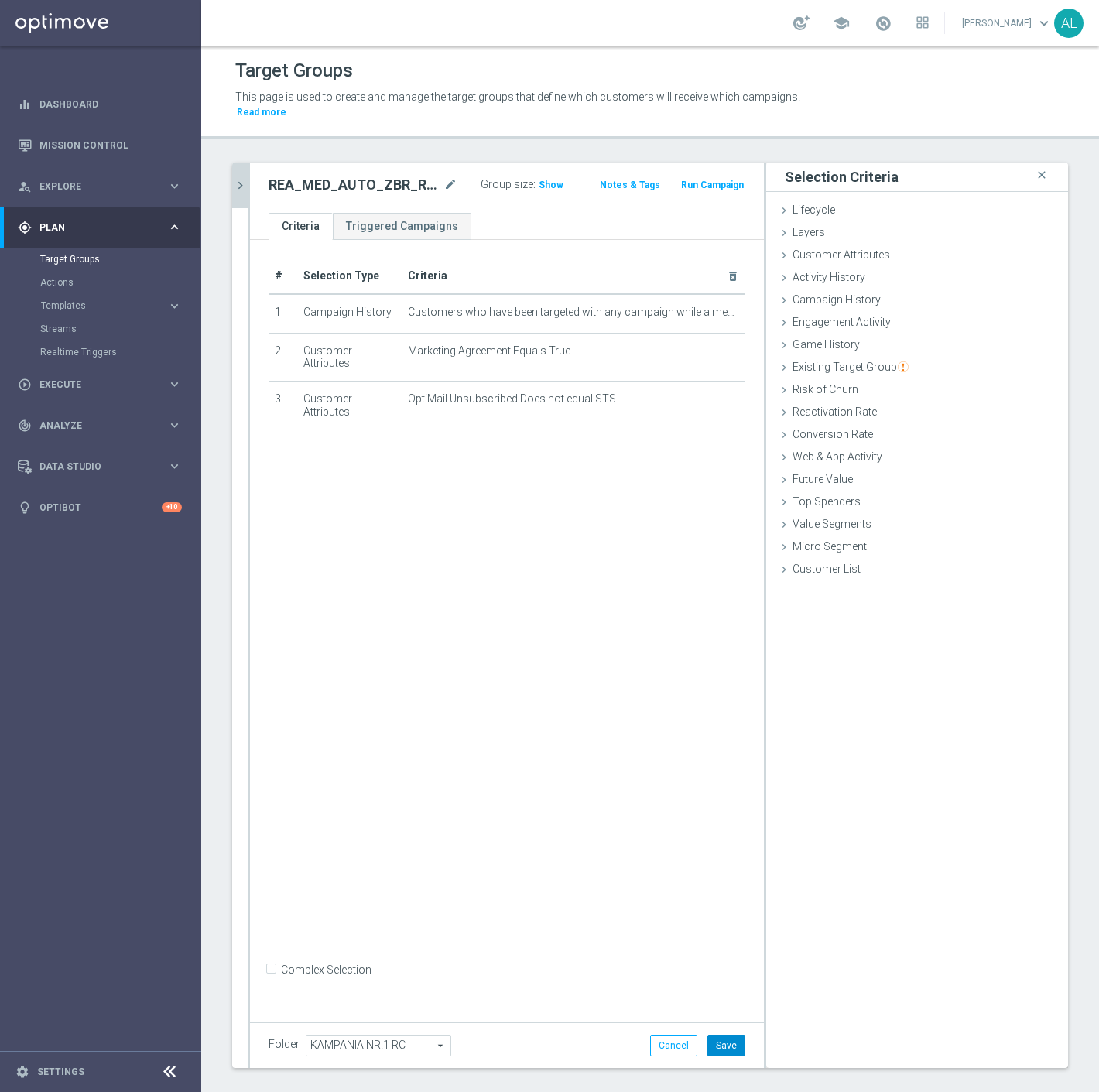
click at [729, 1035] on button "Save" at bounding box center [726, 1045] width 38 height 22
click at [234, 178] on icon "chevron_right" at bounding box center [240, 185] width 15 height 15
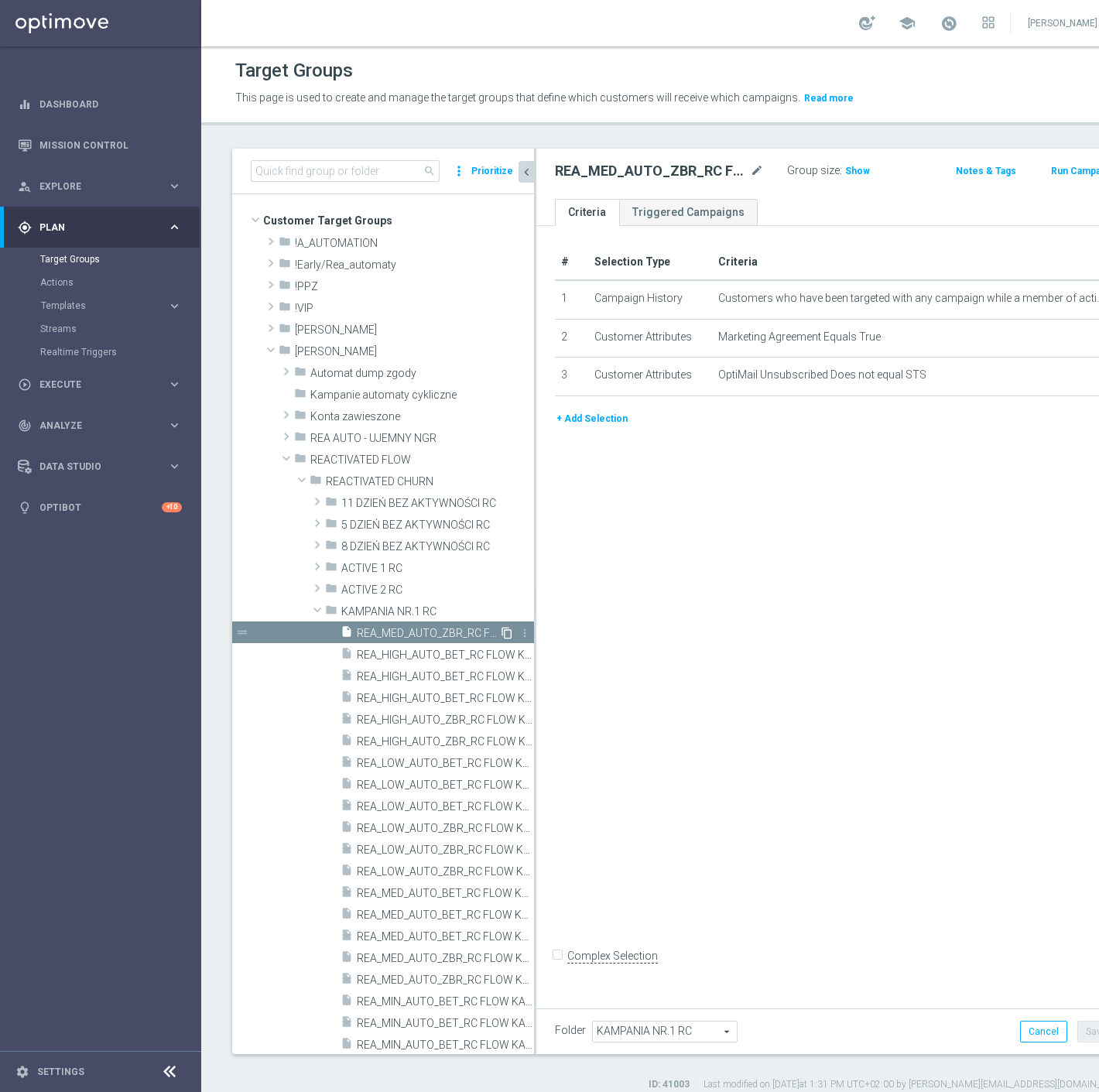
click at [501, 629] on icon "content_copy" at bounding box center [507, 633] width 12 height 12
click at [751, 171] on icon "mode_edit" at bounding box center [757, 171] width 14 height 19
drag, startPoint x: 681, startPoint y: 176, endPoint x: 661, endPoint y: 178, distance: 20.1
click at [661, 178] on input "REA_HIGH_AUTO_ZBR_RC FLOW KAMPANIA NR 1 50%-300 PLN MAIL_DAILY" at bounding box center [653, 172] width 196 height 22
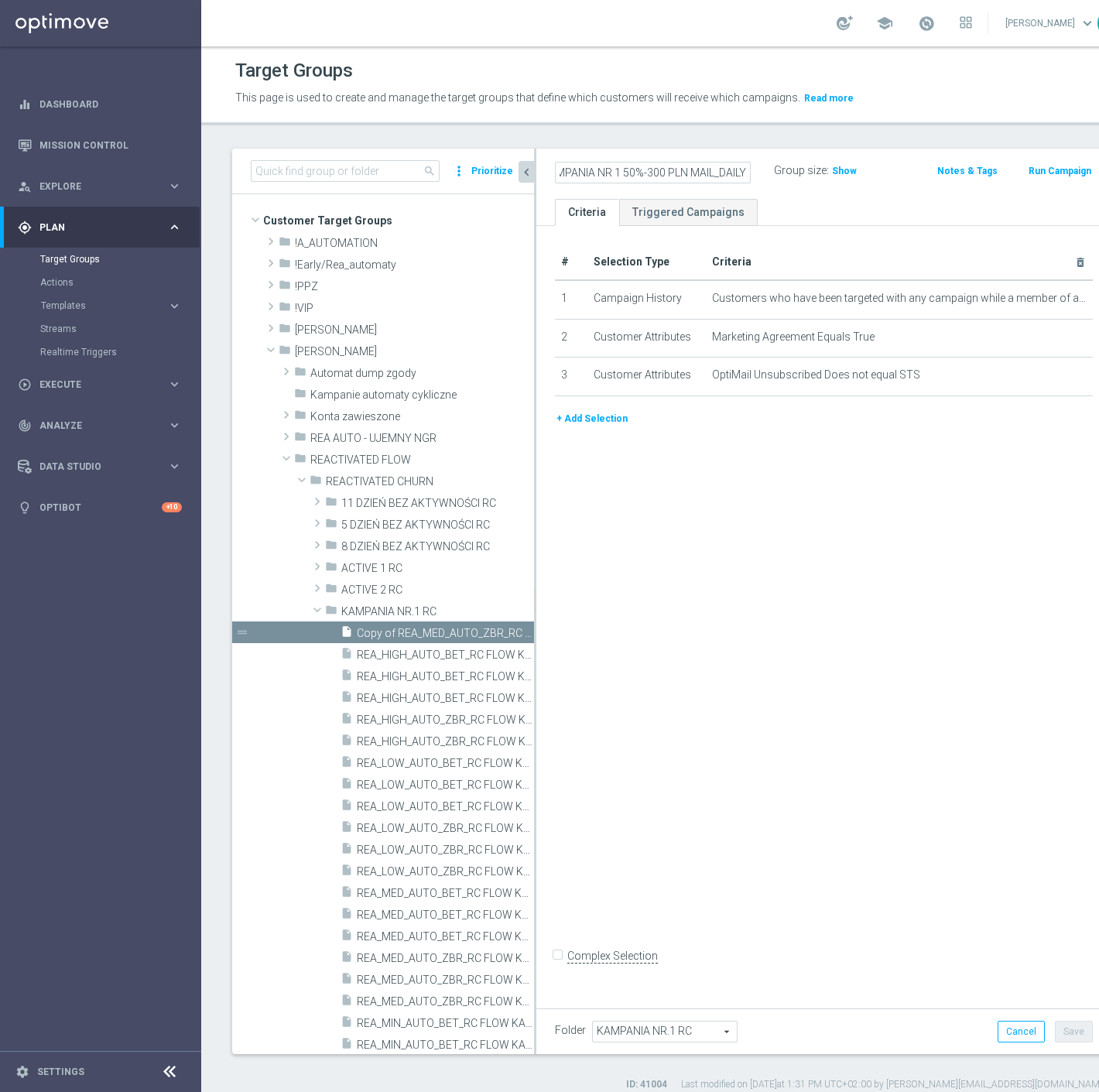
click at [669, 174] on input "REA_HIGH_AUTO_ZBR_RC FLOW KAMPANIA NR 1 50%-300 PLN MAIL_DAILY" at bounding box center [653, 172] width 196 height 22
drag, startPoint x: 677, startPoint y: 174, endPoint x: 652, endPoint y: 176, distance: 25.1
click at [652, 176] on input "REA_HIGH_AUTO_ZBR_RC FLOW KAMPANIA NR 1 50%-300 PLN MAIL_DAILY" at bounding box center [653, 172] width 196 height 22
click at [1057, 298] on icon "mode_edit" at bounding box center [1062, 298] width 12 height 12
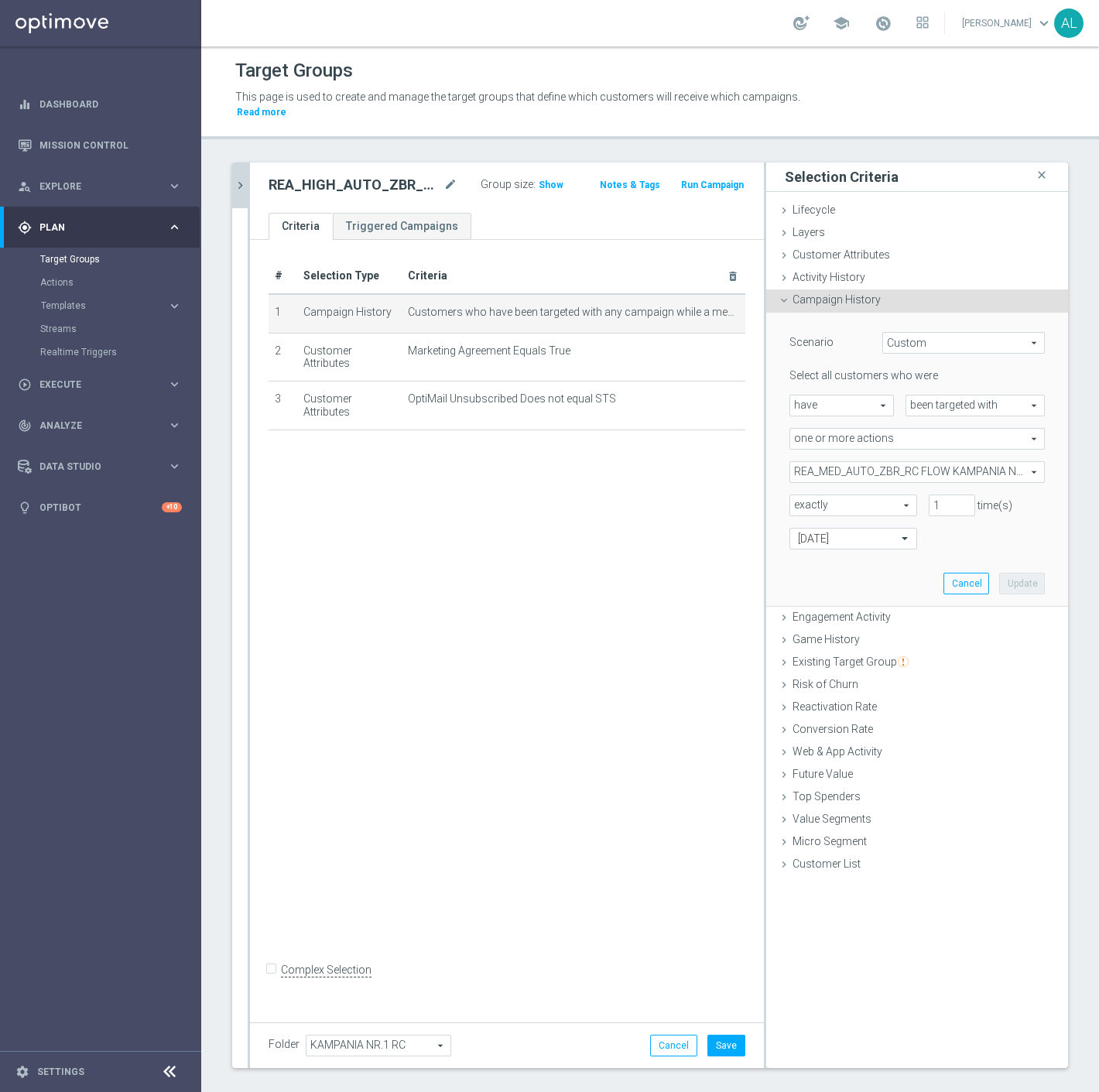
click at [918, 462] on span "REA_MED_AUTO_ZBR_RC FLOW KAMPANIA NR 1 50%-200 PLN_DAILY" at bounding box center [917, 472] width 254 height 20
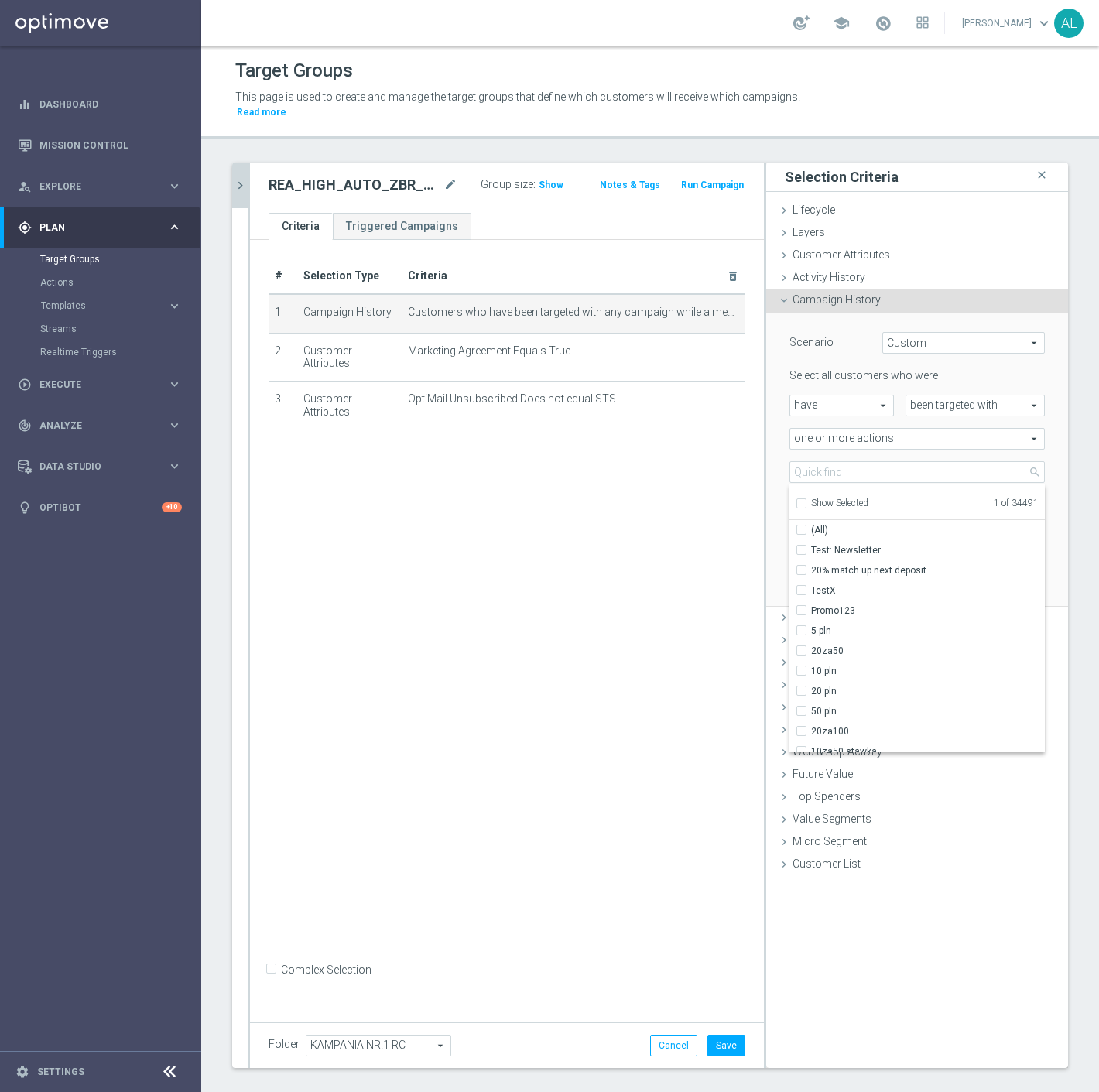
click at [842, 498] on span "Show Selected" at bounding box center [840, 504] width 57 height 11
click at [806, 501] on input "Show Selected" at bounding box center [800, 506] width 10 height 10
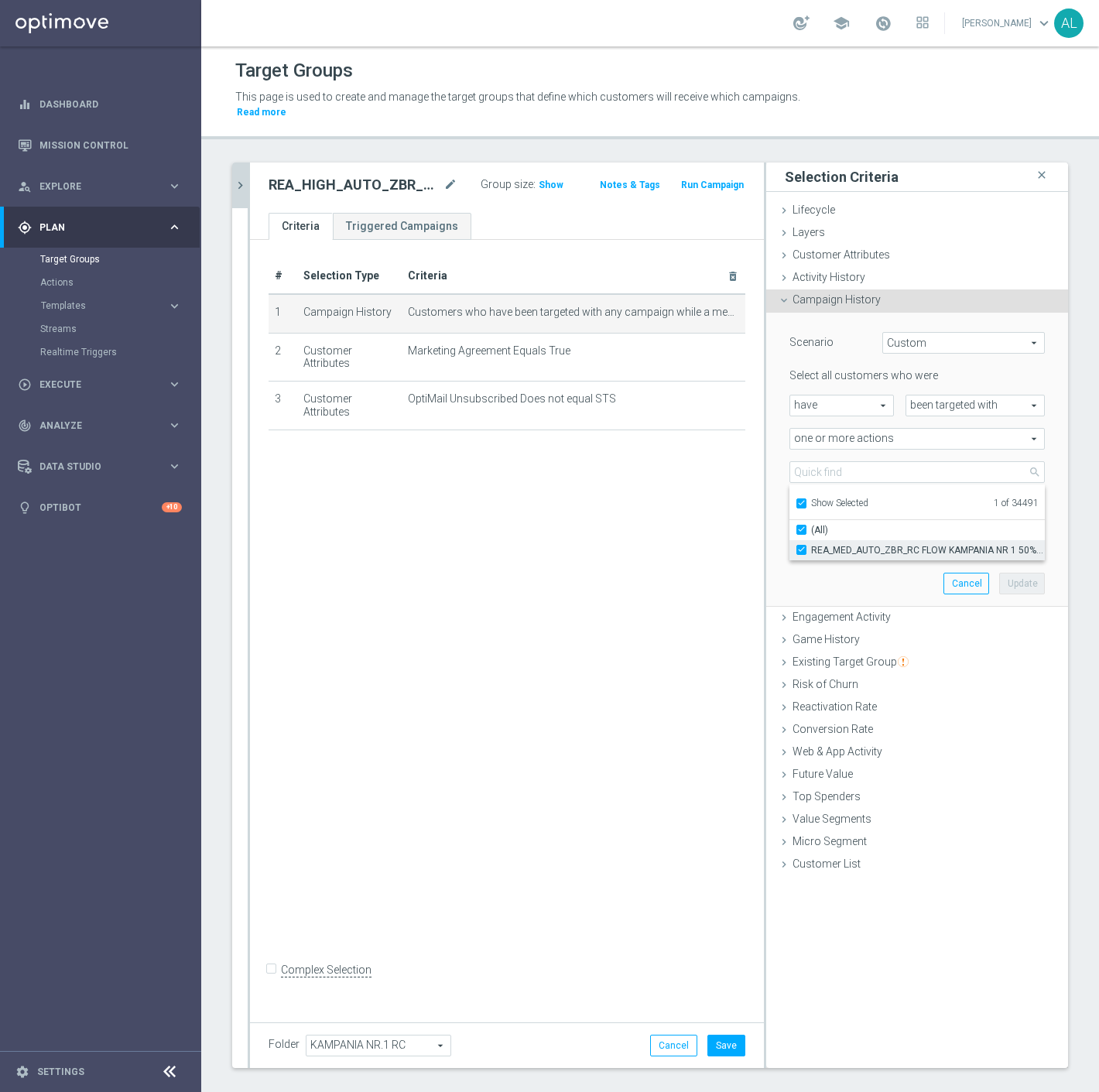
click at [846, 544] on span "REA_MED_AUTO_ZBR_RC FLOW KAMPANIA NR 1 50%-200 PLN_DAILY" at bounding box center [929, 550] width 234 height 12
click at [812, 545] on input "REA_MED_AUTO_ZBR_RC FLOW KAMPANIA NR 1 50%-200 PLN_DAILY" at bounding box center [806, 550] width 10 height 10
click at [832, 498] on span "Show Selected" at bounding box center [840, 504] width 57 height 11
click at [806, 501] on input "Show Selected" at bounding box center [800, 506] width 10 height 10
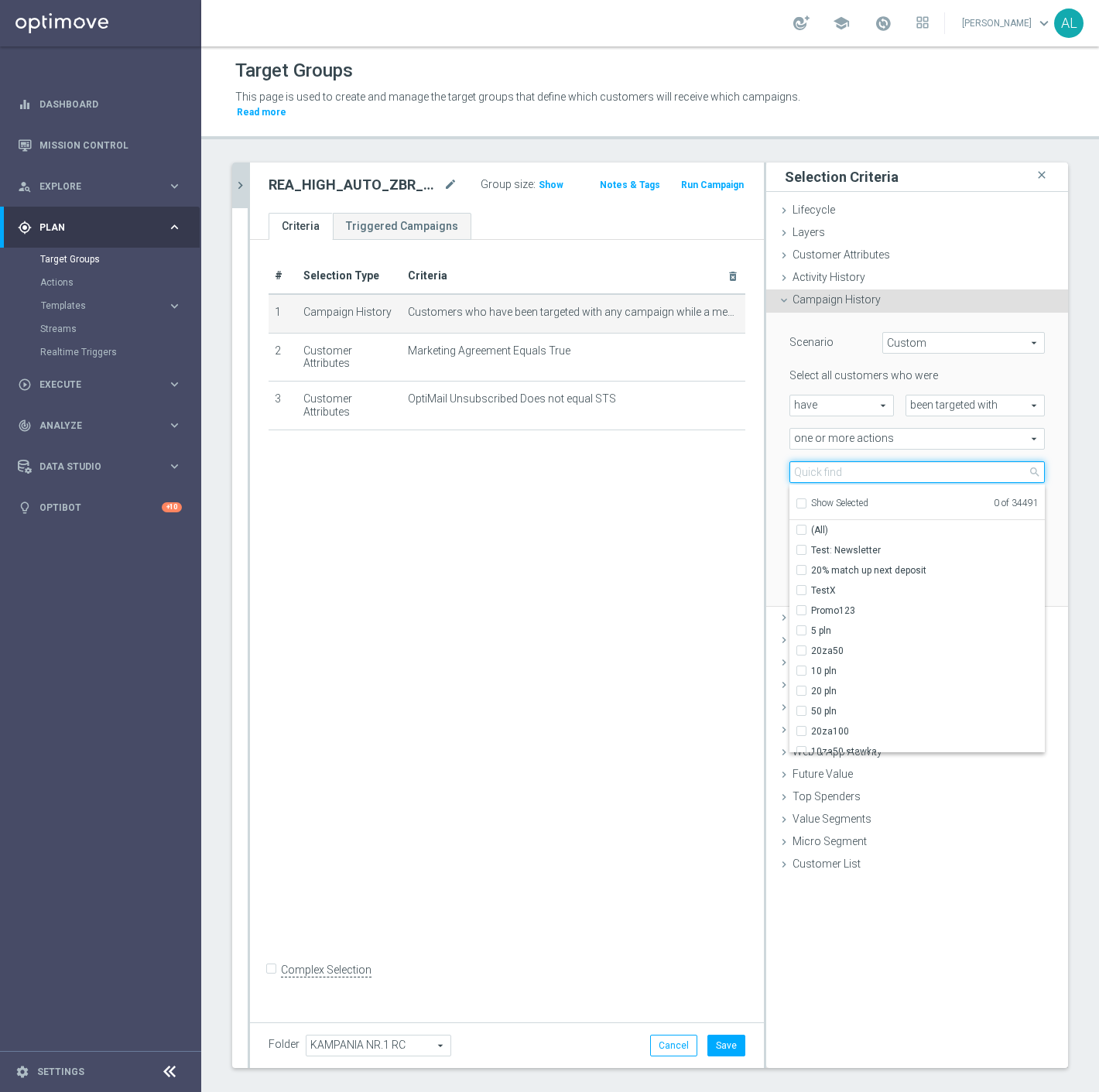
click at [838, 461] on input "search" at bounding box center [917, 472] width 255 height 22
paste input "REA_HIGH_AUTO_ZBR_RC FLOW KAMPANIA NR 1 50%-300 PLN MAIL_DAILY"
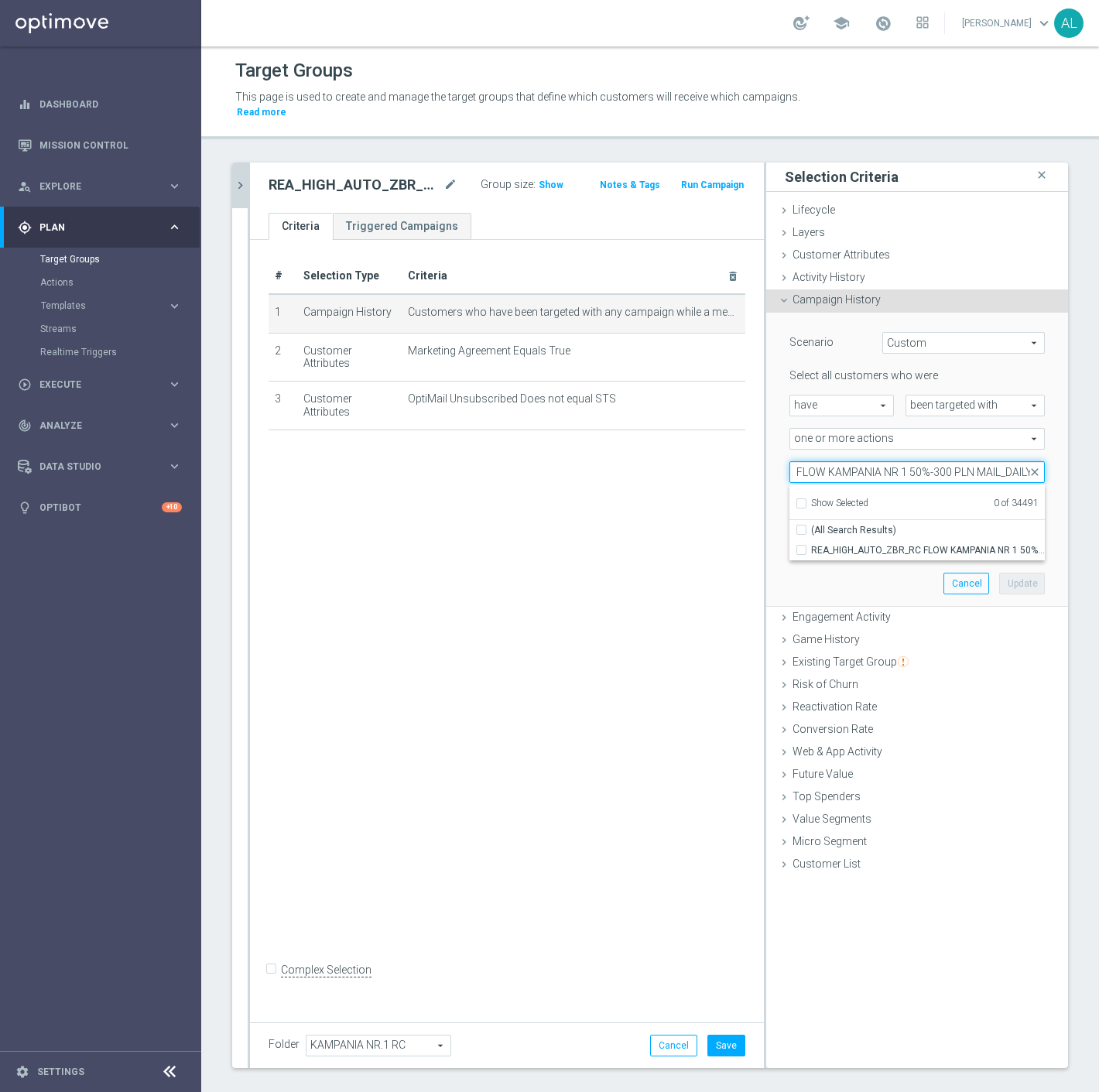
drag, startPoint x: 987, startPoint y: 460, endPoint x: 956, endPoint y: 463, distance: 31.1
click at [956, 463] on input "REA_HIGH_AUTO_ZBR_RC FLOW KAMPANIA NR 1 50%-300 PLN MAIL_DAILY" at bounding box center [917, 472] width 255 height 22
click at [900, 544] on span "REA_HIGH_AUTO_ZBR_RC FLOW KAMPANIA NR 1 50%-300 PLN_DAILY" at bounding box center [929, 550] width 234 height 12
click at [812, 545] on input "REA_HIGH_AUTO_ZBR_RC FLOW KAMPANIA NR 1 50%-300 PLN_DAILY" at bounding box center [806, 550] width 10 height 10
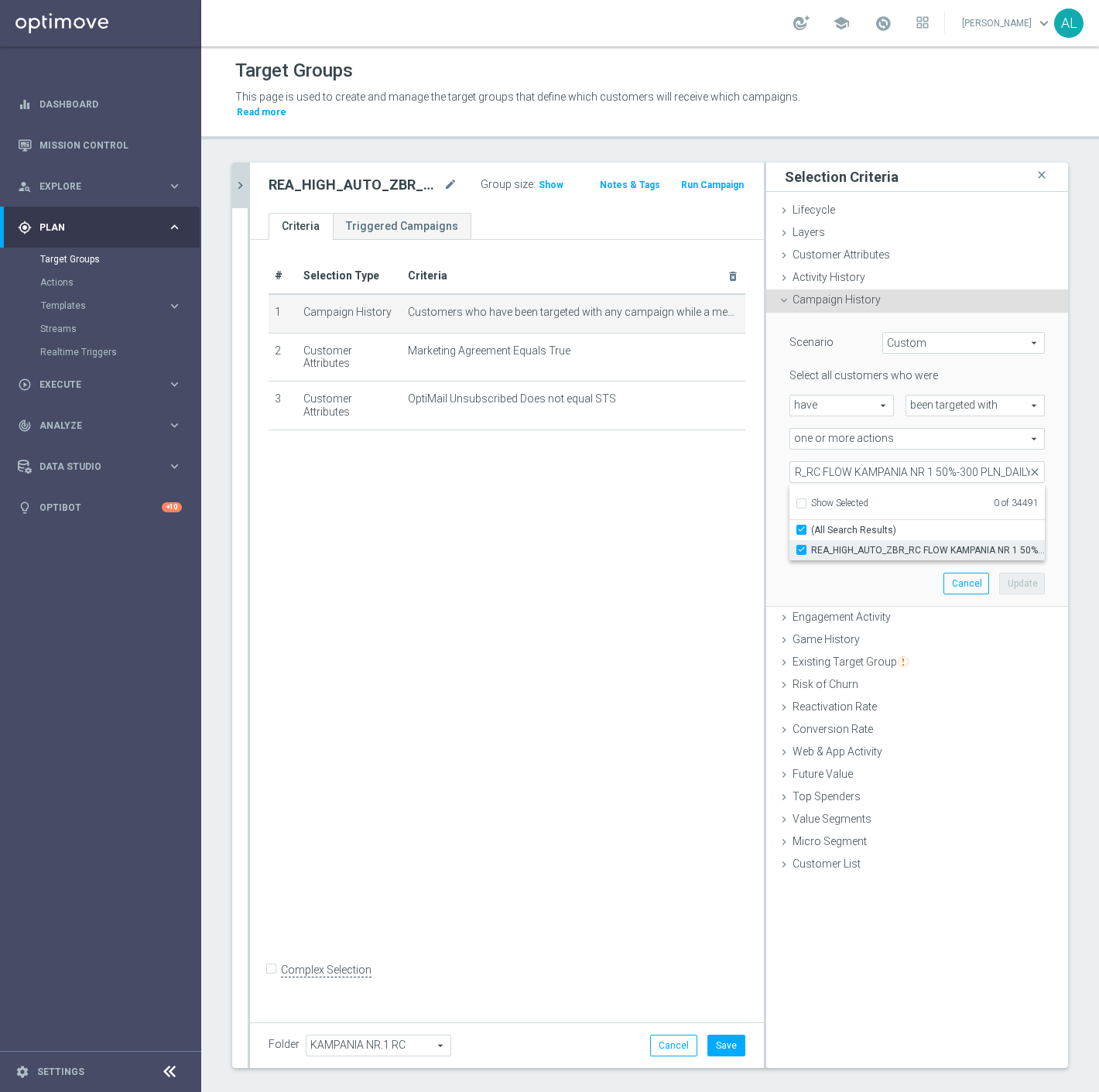
scroll to position [0, 0]
click at [1010, 572] on button "Update" at bounding box center [1022, 583] width 46 height 22
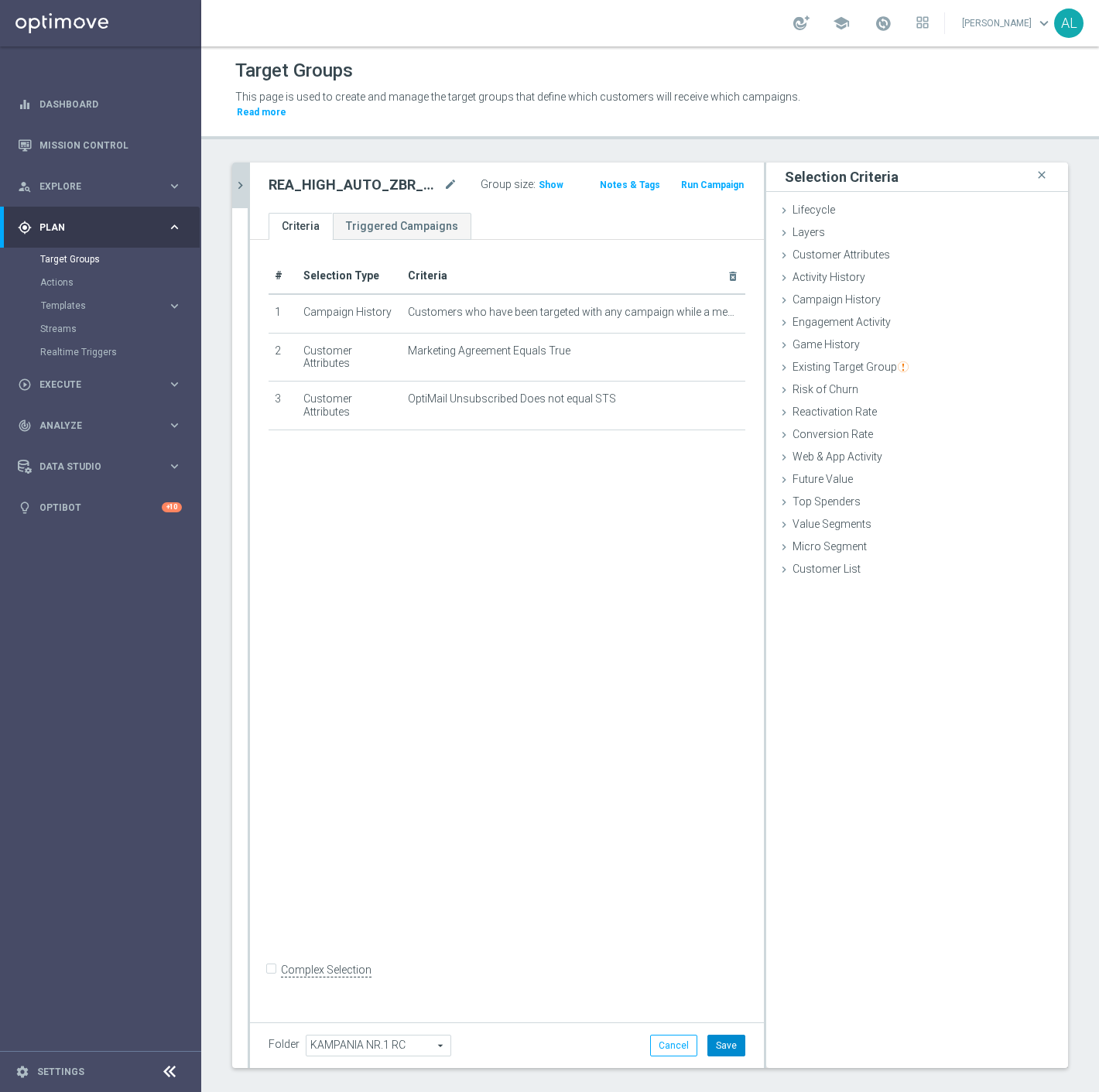
click at [707, 1035] on button "Save" at bounding box center [726, 1045] width 38 height 22
click at [236, 178] on icon "chevron_right" at bounding box center [240, 185] width 15 height 15
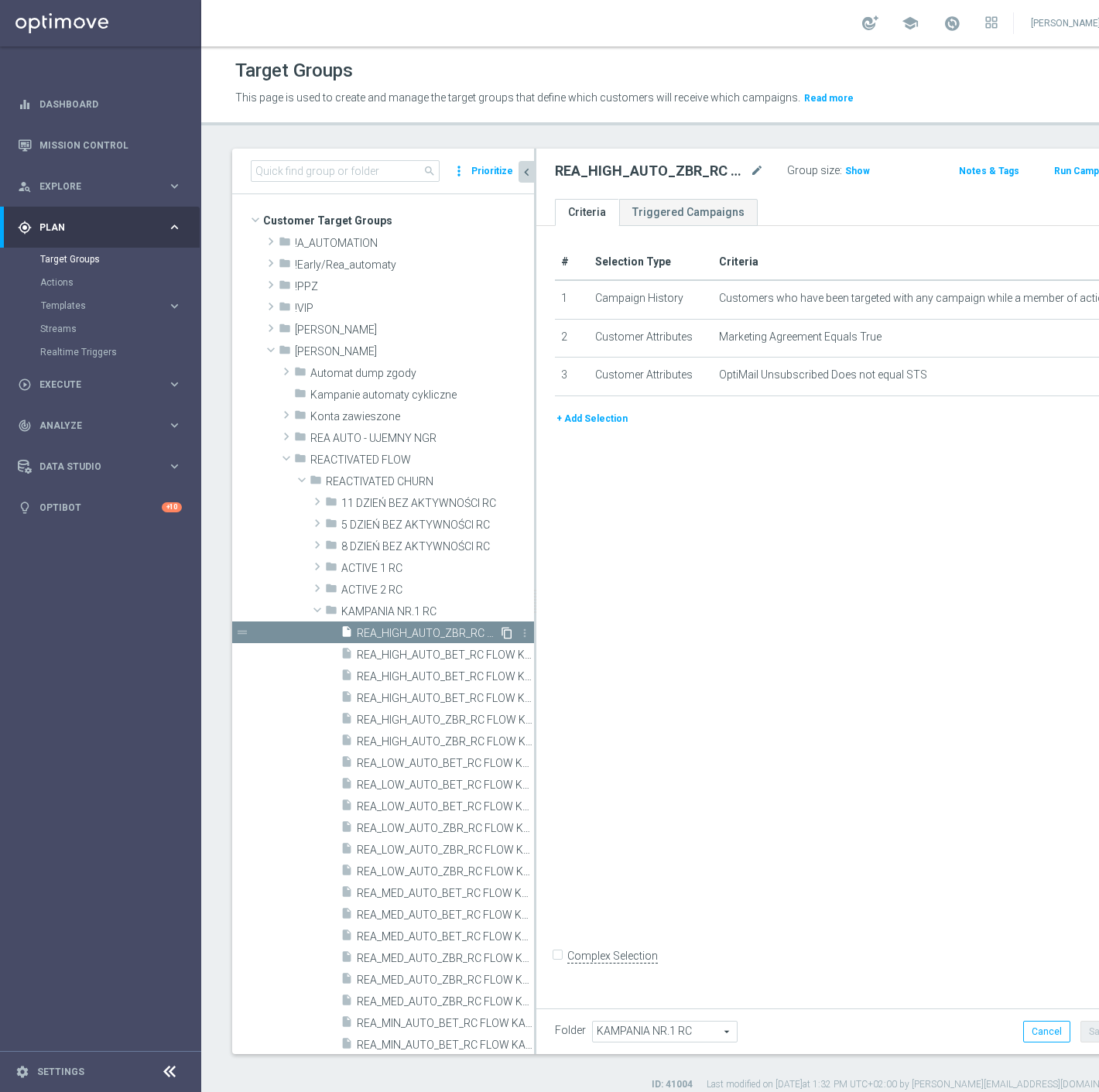
click at [501, 627] on icon "content_copy" at bounding box center [507, 633] width 12 height 12
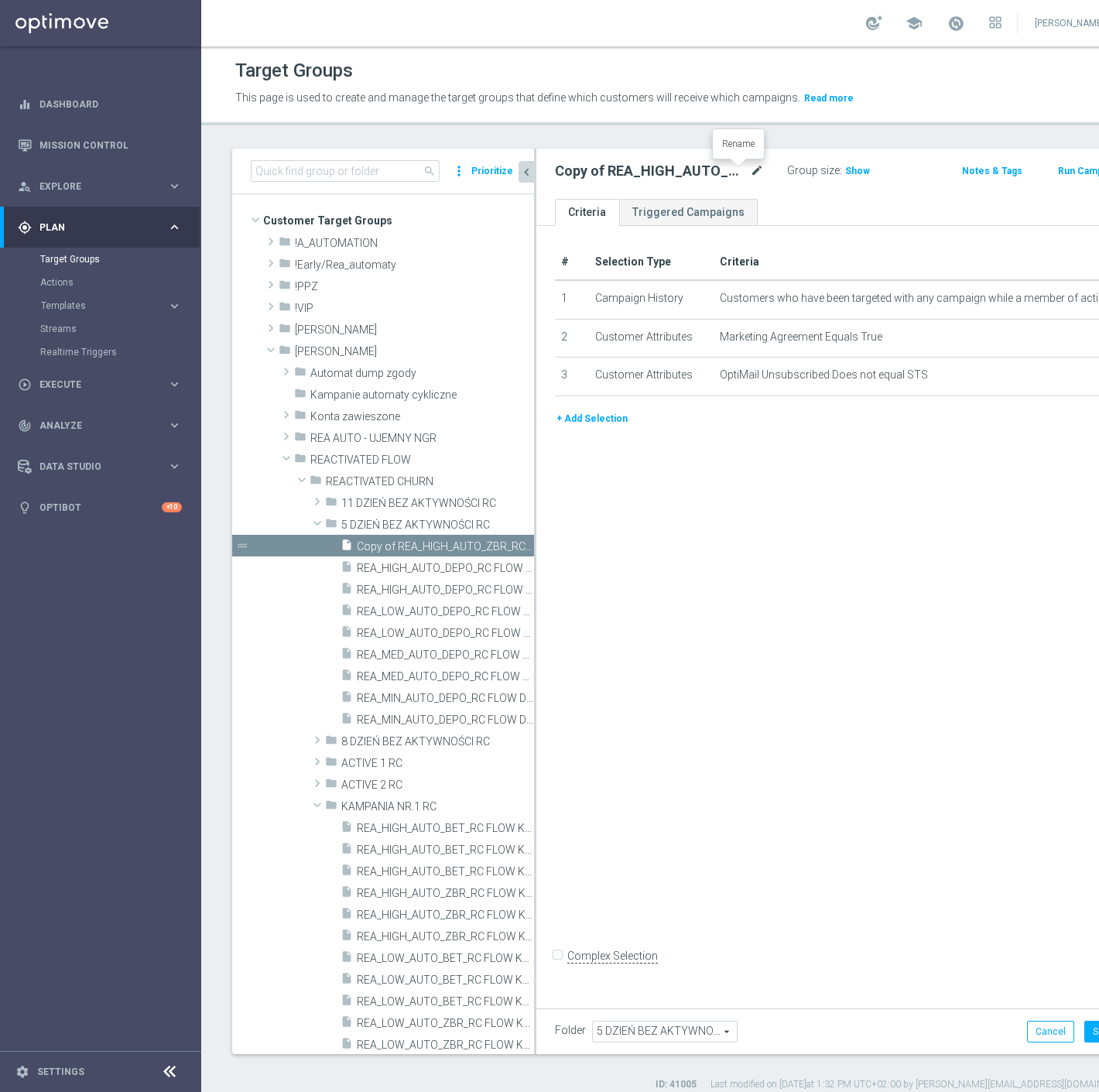
click at [751, 166] on icon "mode_edit" at bounding box center [757, 171] width 14 height 19
click at [740, 189] on div "REA_MIN_AUTO_DEPO_RC FLOW DAY 5 BA 50%-50 PLN MAIL_DAILY Group size : Show Note…" at bounding box center [826, 173] width 578 height 50
click at [1085, 297] on icon "mode_edit" at bounding box center [1091, 298] width 12 height 12
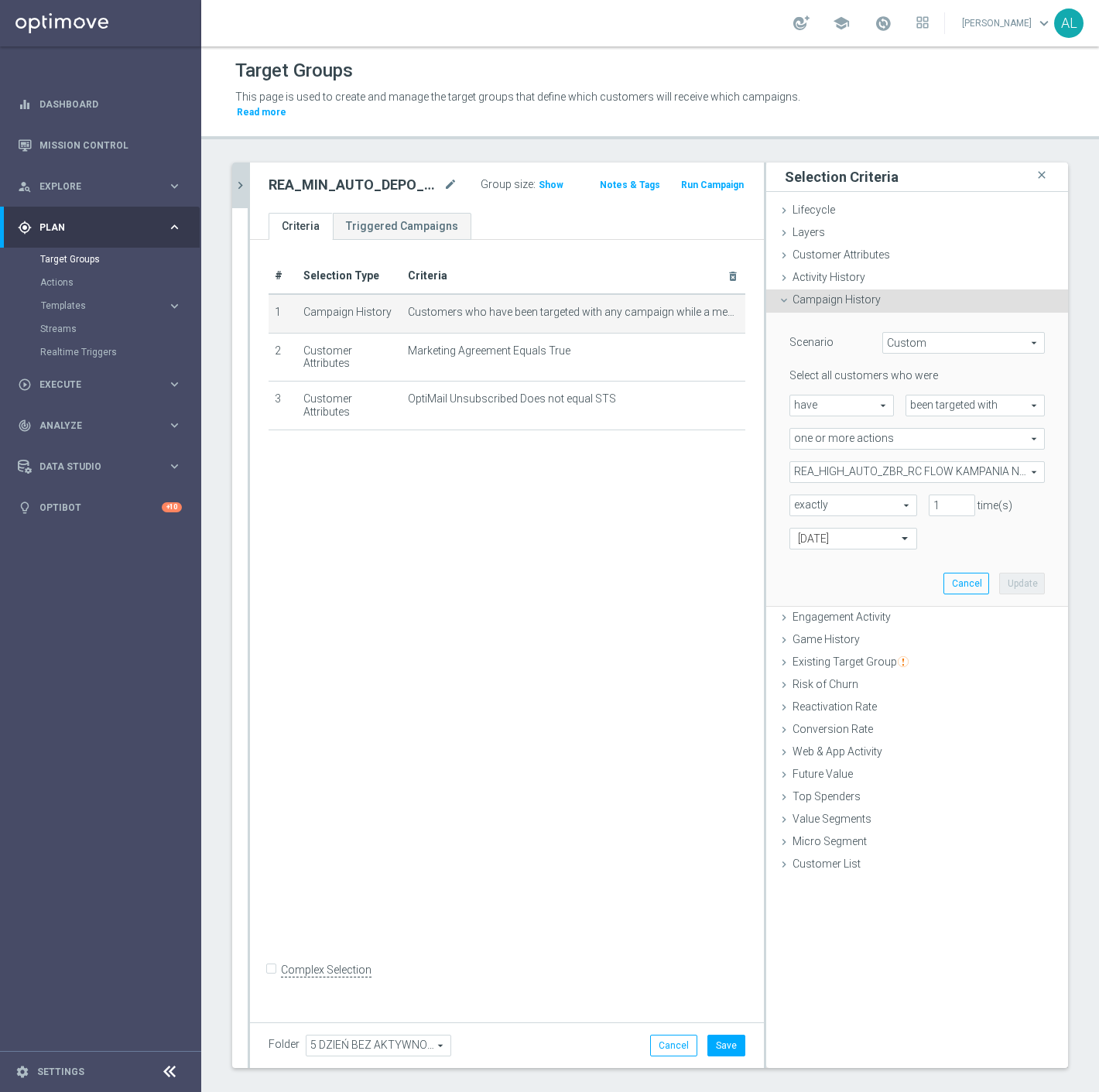
click at [910, 462] on span "REA_HIGH_AUTO_ZBR_RC FLOW KAMPANIA NR 1 50%-300 PLN_DAILY" at bounding box center [917, 472] width 254 height 20
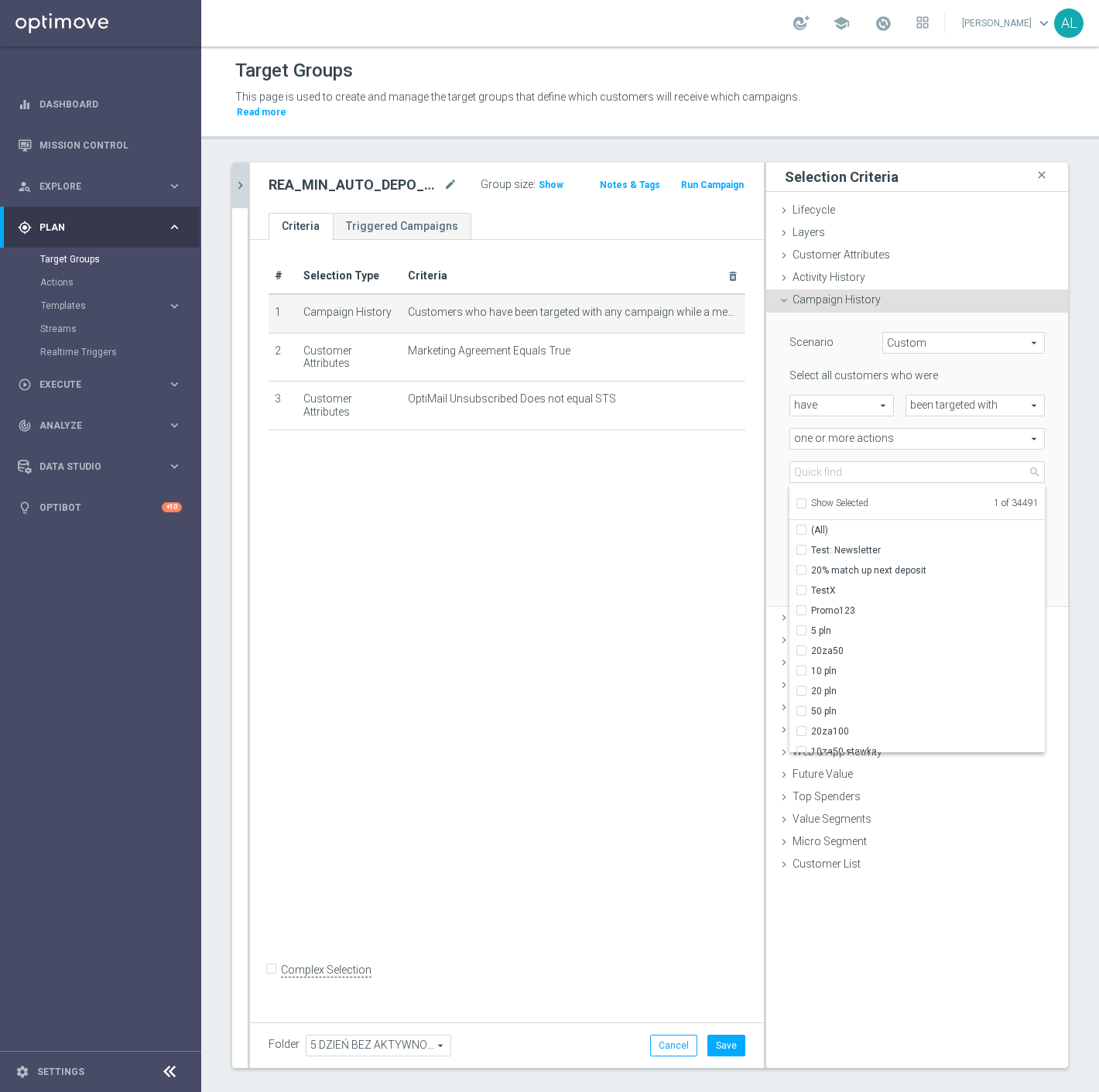
click at [833, 498] on span "Show Selected" at bounding box center [840, 504] width 57 height 11
click at [806, 501] on input "Show Selected" at bounding box center [800, 506] width 10 height 10
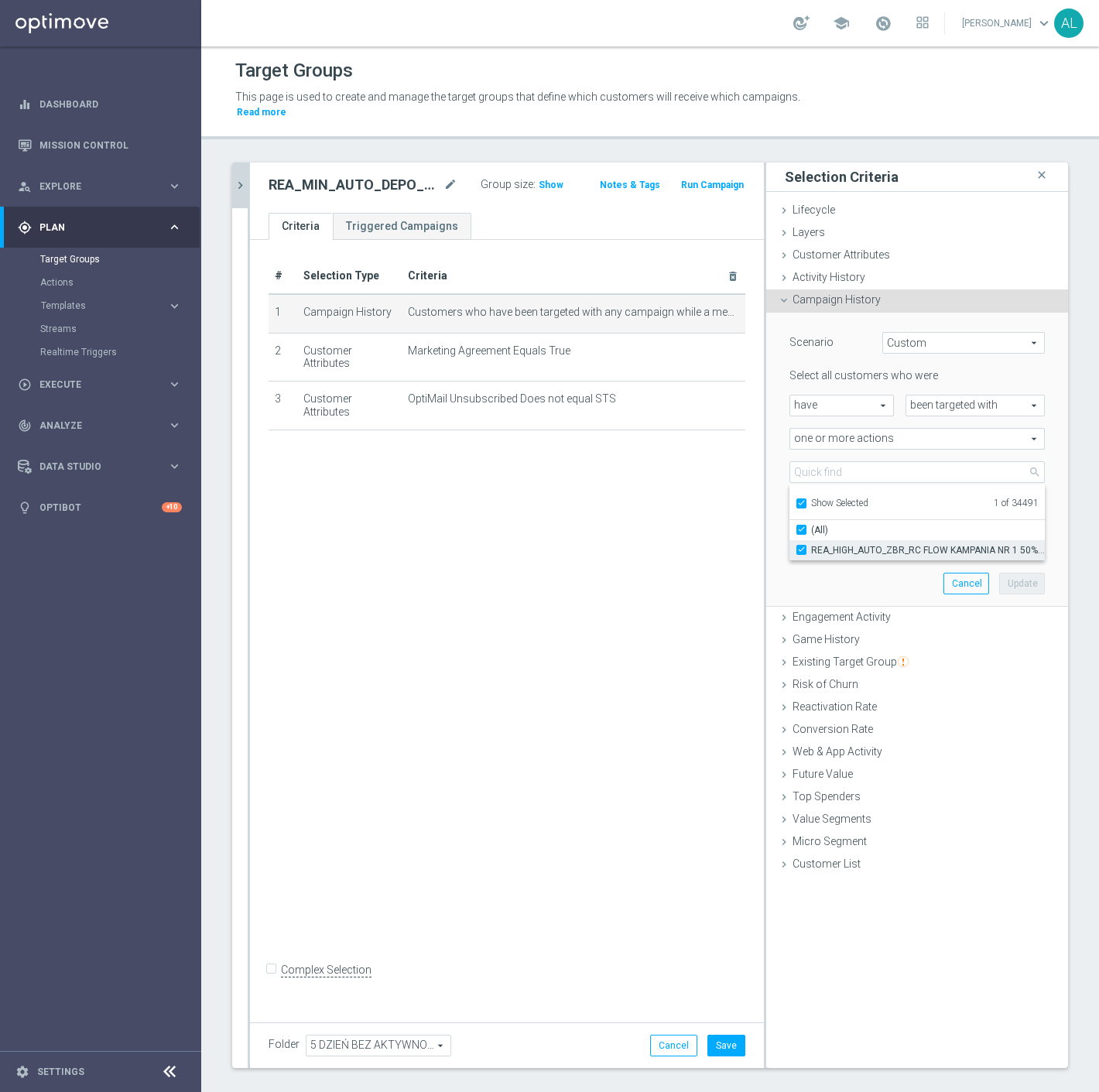
click at [841, 544] on span "REA_HIGH_AUTO_ZBR_RC FLOW KAMPANIA NR 1 50%-300 PLN_DAILY" at bounding box center [929, 550] width 234 height 12
click at [812, 545] on input "REA_HIGH_AUTO_ZBR_RC FLOW KAMPANIA NR 1 50%-300 PLN_DAILY" at bounding box center [806, 550] width 10 height 10
click at [844, 498] on span "Show Selected" at bounding box center [840, 504] width 57 height 11
click at [806, 501] on input "Show Selected" at bounding box center [800, 506] width 10 height 10
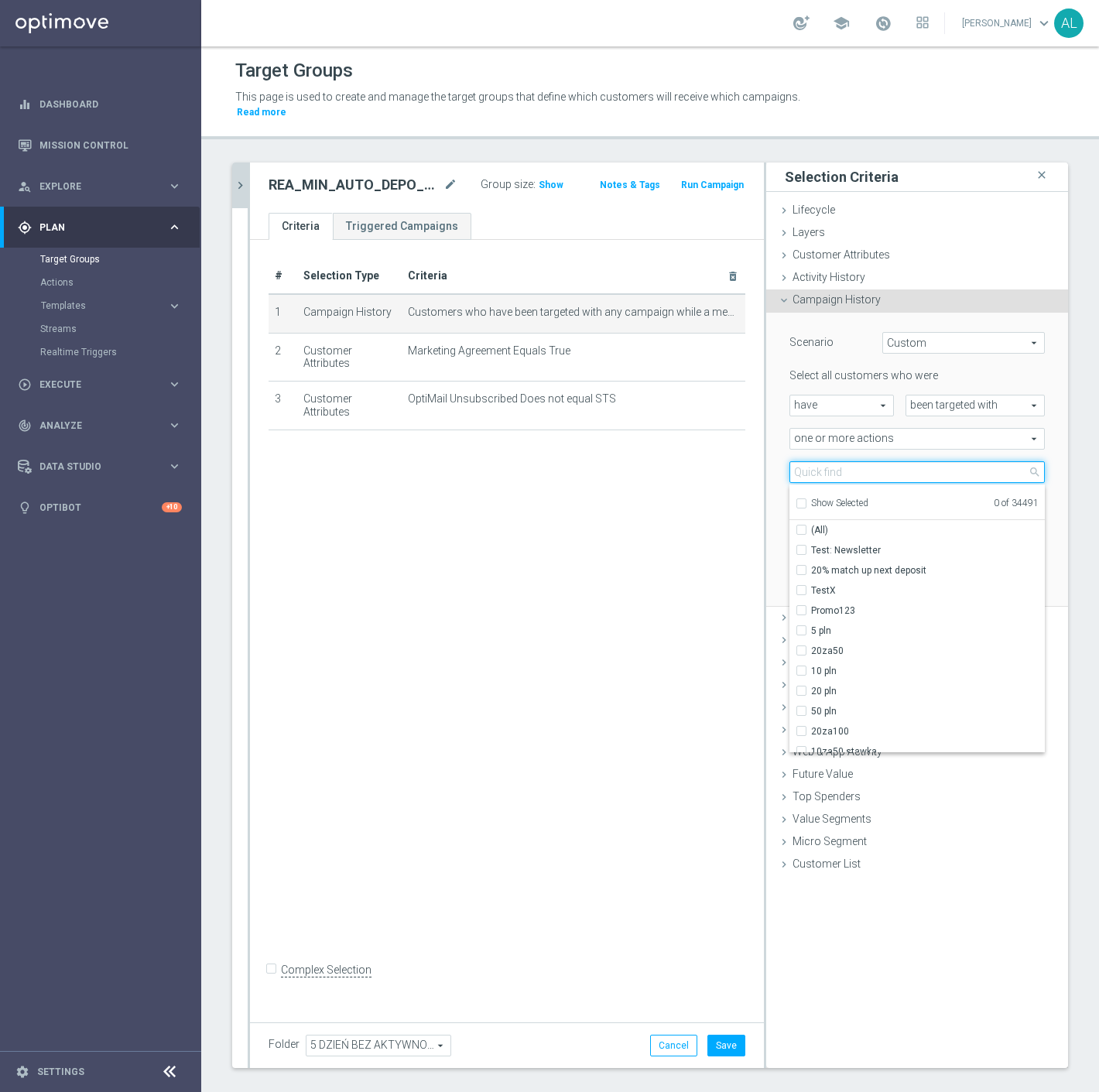
click at [844, 461] on input "search" at bounding box center [917, 472] width 255 height 22
paste input "REA_MIN_AUTO_DEPO_RC FLOW DAY 5 BA 50%-50 PLN MAIL_DAILY"
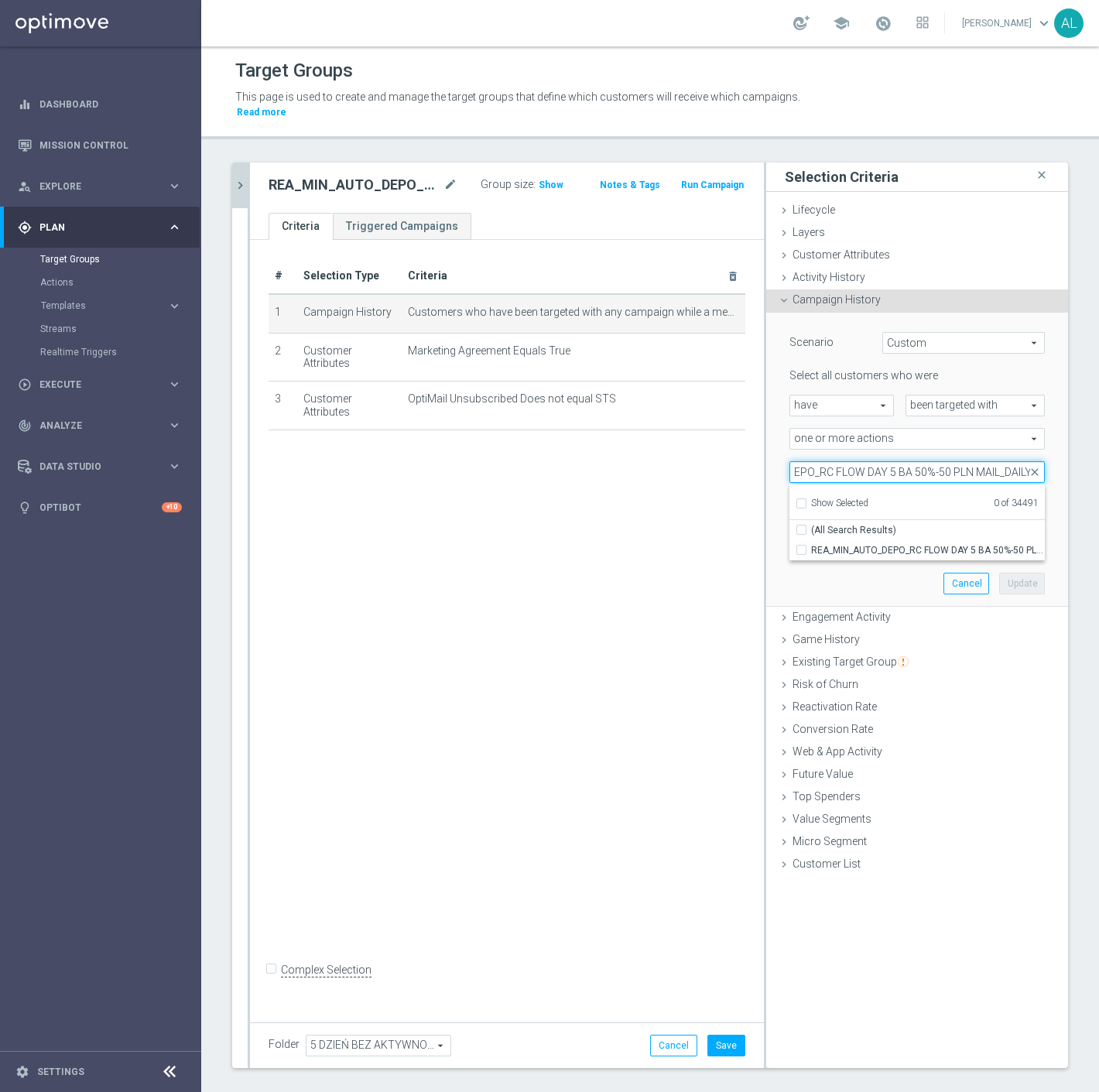
drag, startPoint x: 986, startPoint y: 457, endPoint x: 962, endPoint y: 457, distance: 24.0
click at [962, 461] on input "REA_MIN_AUTO_DEPO_RC FLOW DAY 5 BA 50%-50 PLN MAIL_DAILY" at bounding box center [917, 472] width 255 height 22
click at [908, 544] on span "REA_MIN_AUTO_DEPO_RC FLOW DAY 5 BA 50%-50 PLN_DAILY" at bounding box center [929, 550] width 234 height 12
click at [812, 545] on input "REA_MIN_AUTO_DEPO_RC FLOW DAY 5 BA 50%-50 PLN_DAILY" at bounding box center [806, 550] width 10 height 10
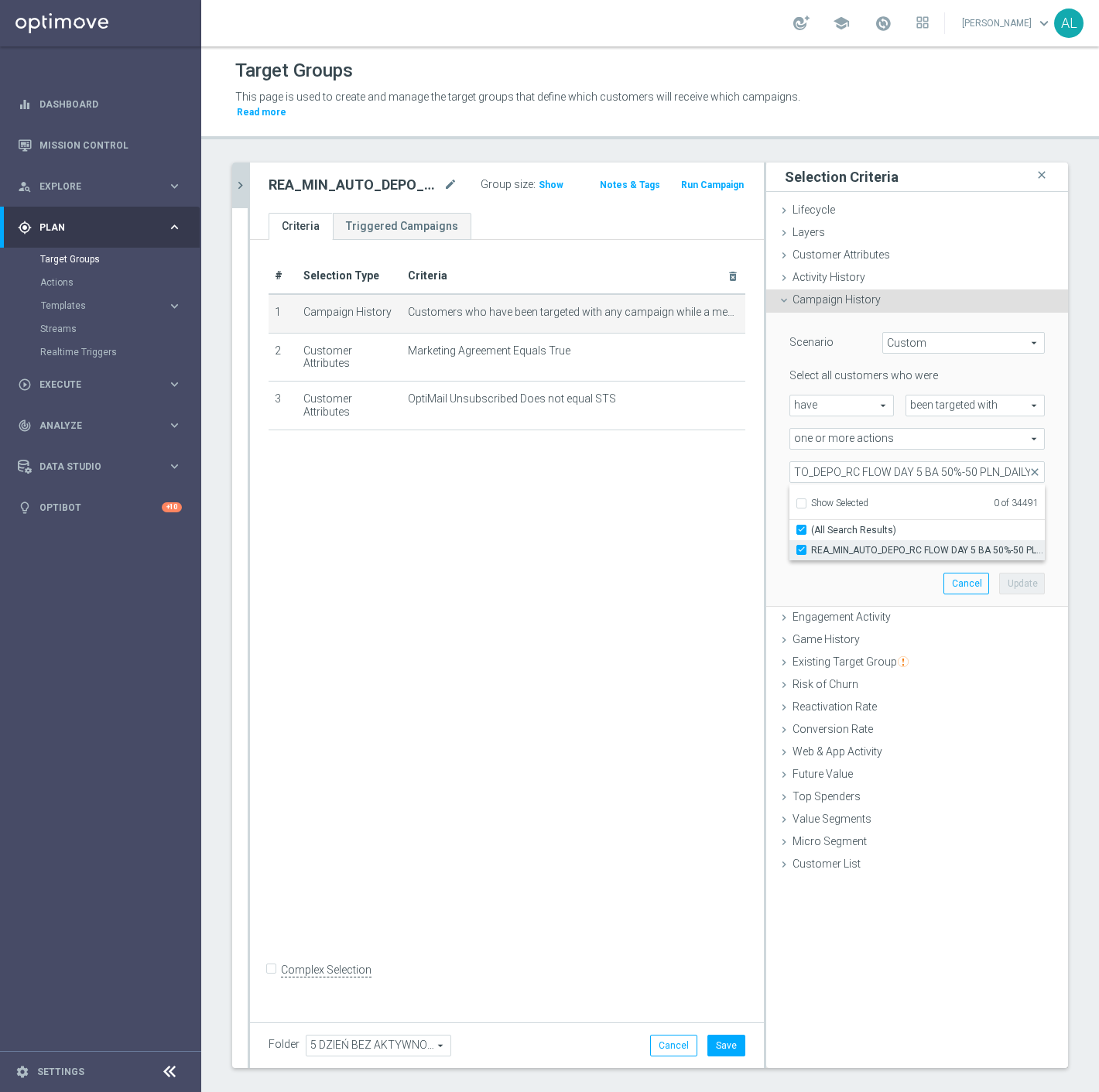
scroll to position [0, 0]
click at [864, 576] on div "Scenario Custom Custom arrow_drop_down search Select all customers who were hav…" at bounding box center [917, 459] width 279 height 294
click at [999, 573] on button "Update" at bounding box center [1022, 583] width 46 height 22
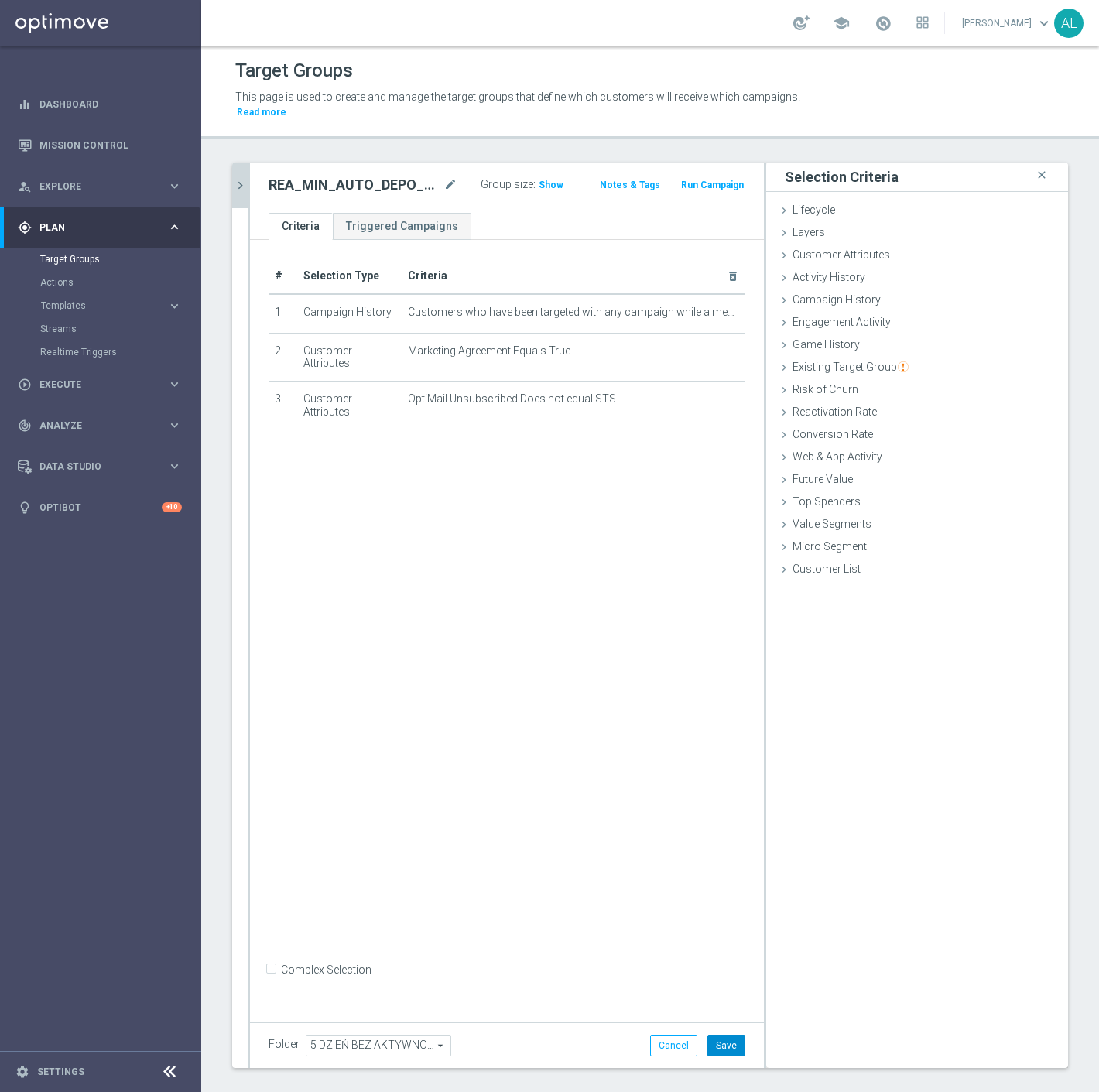
click at [720, 1035] on button "Save" at bounding box center [726, 1045] width 38 height 22
click at [245, 178] on icon "chevron_right" at bounding box center [240, 185] width 15 height 15
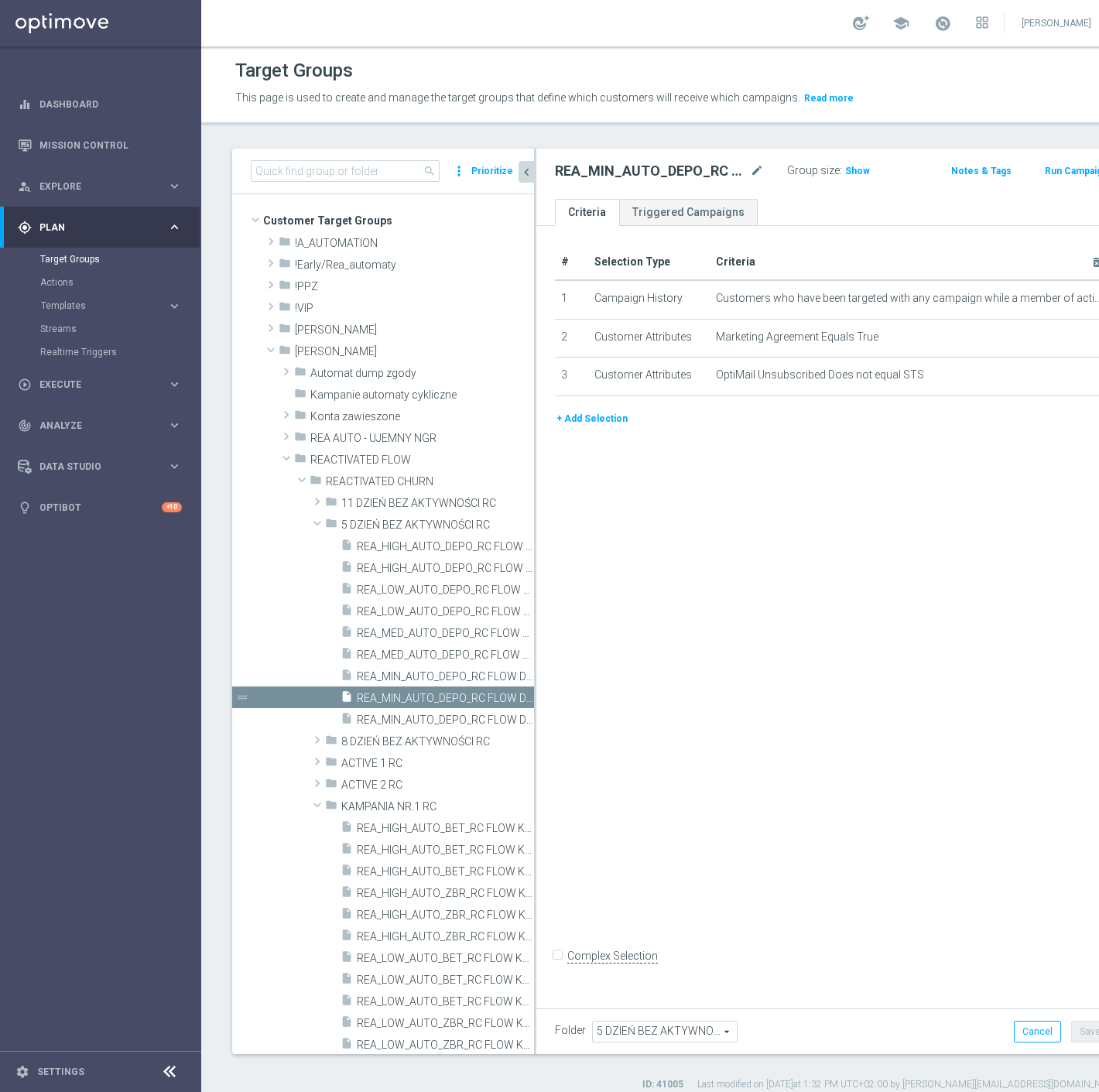
scroll to position [12, 0]
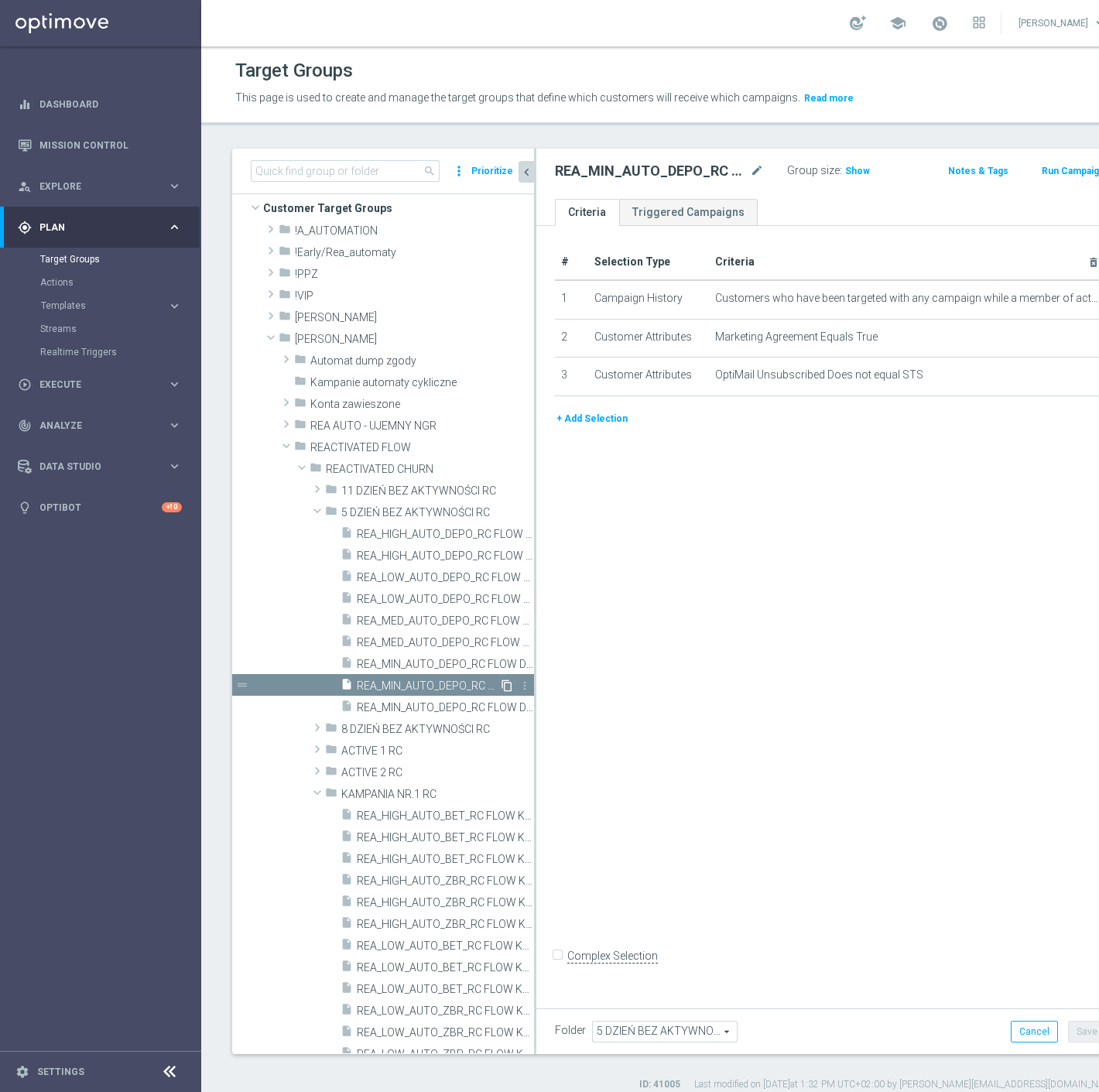
click at [501, 682] on icon "content_copy" at bounding box center [507, 685] width 12 height 12
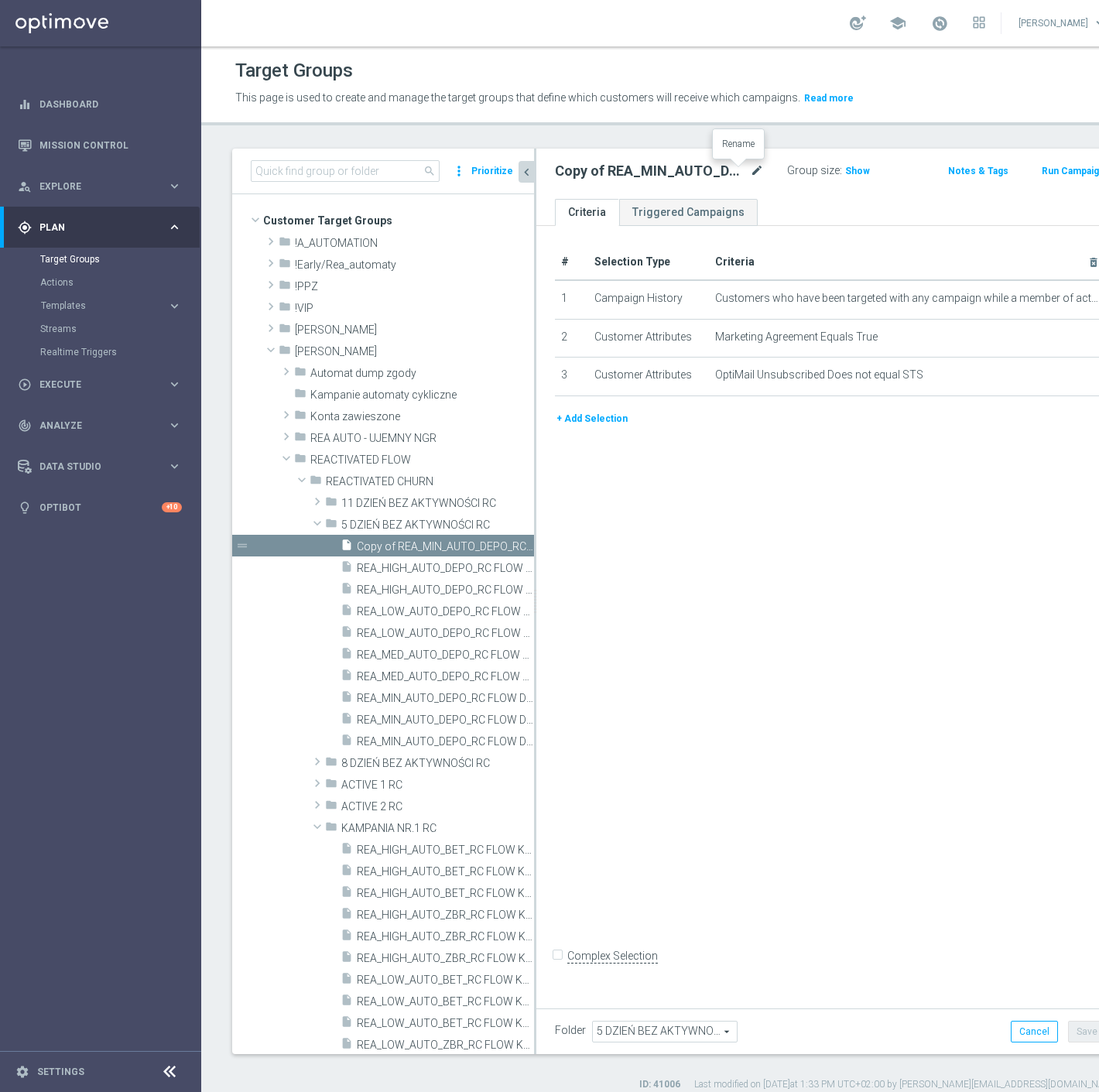
click at [751, 168] on icon "mode_edit" at bounding box center [757, 171] width 14 height 19
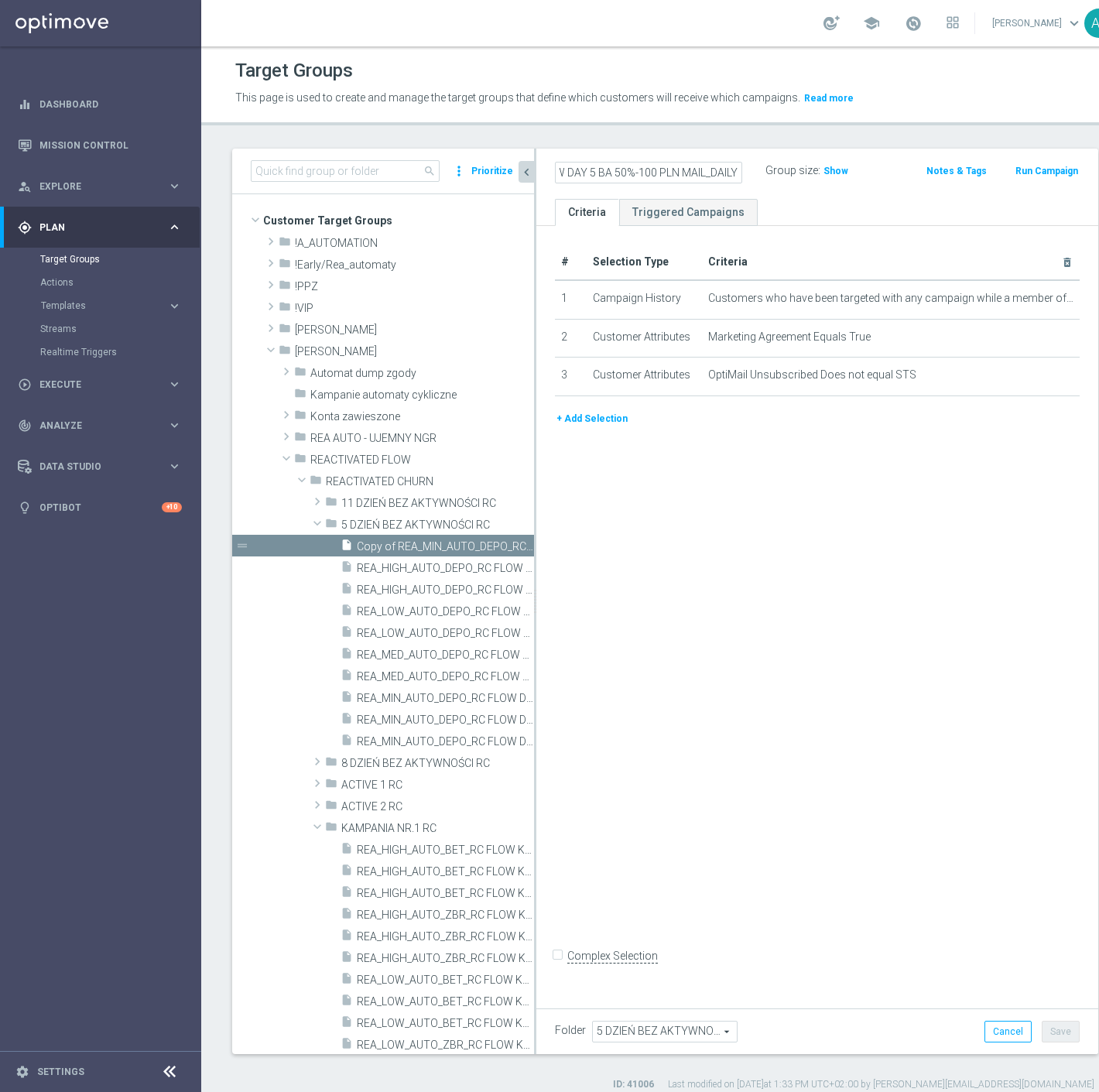
scroll to position [0, 183]
drag, startPoint x: 677, startPoint y: 178, endPoint x: 655, endPoint y: 182, distance: 22.4
click at [655, 182] on input "REA_LOW_AUTO_DEPO_RC FLOW DAY 5 BA 50%-100 PLN MAIL_DAILY" at bounding box center [648, 172] width 187 height 22
click at [734, 470] on div "# Selection Type Criteria delete_forever 1 Campaign History Customers who have …" at bounding box center [817, 613] width 562 height 774
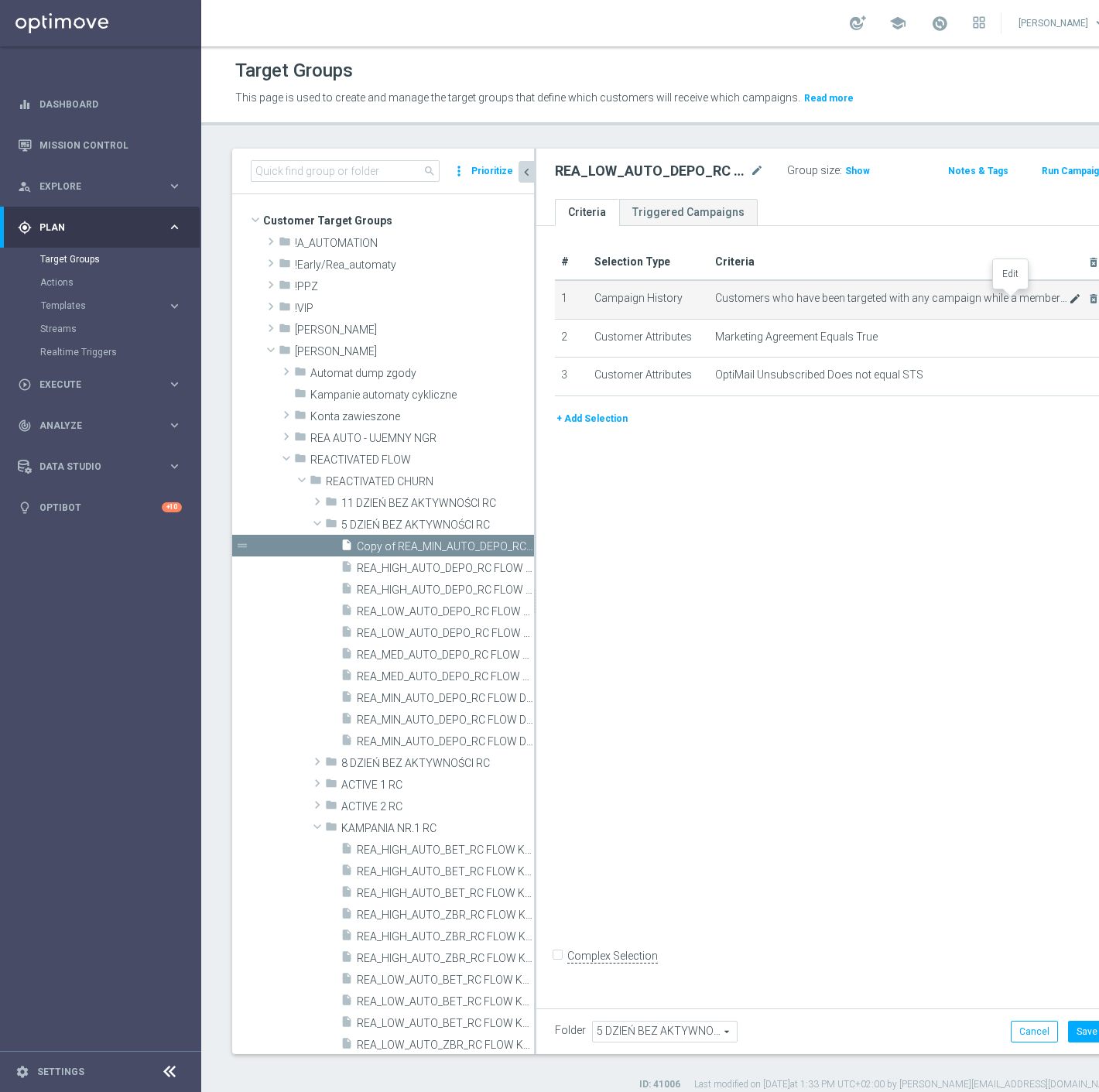
click at [1069, 298] on icon "mode_edit" at bounding box center [1075, 298] width 12 height 12
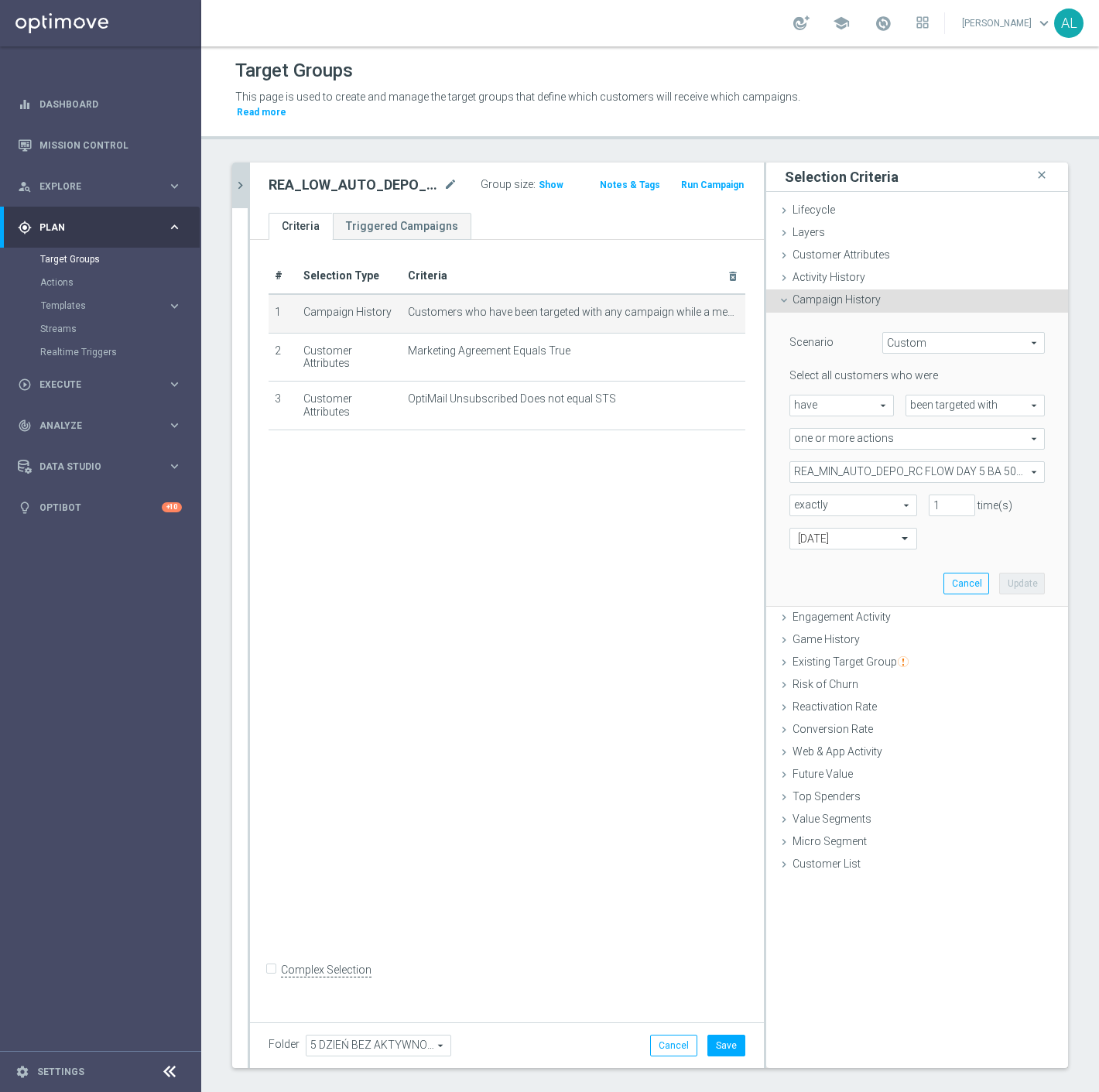
click at [847, 462] on span "REA_MIN_AUTO_DEPO_RC FLOW DAY 5 BA 50%-50 PLN_DAILY" at bounding box center [917, 472] width 254 height 20
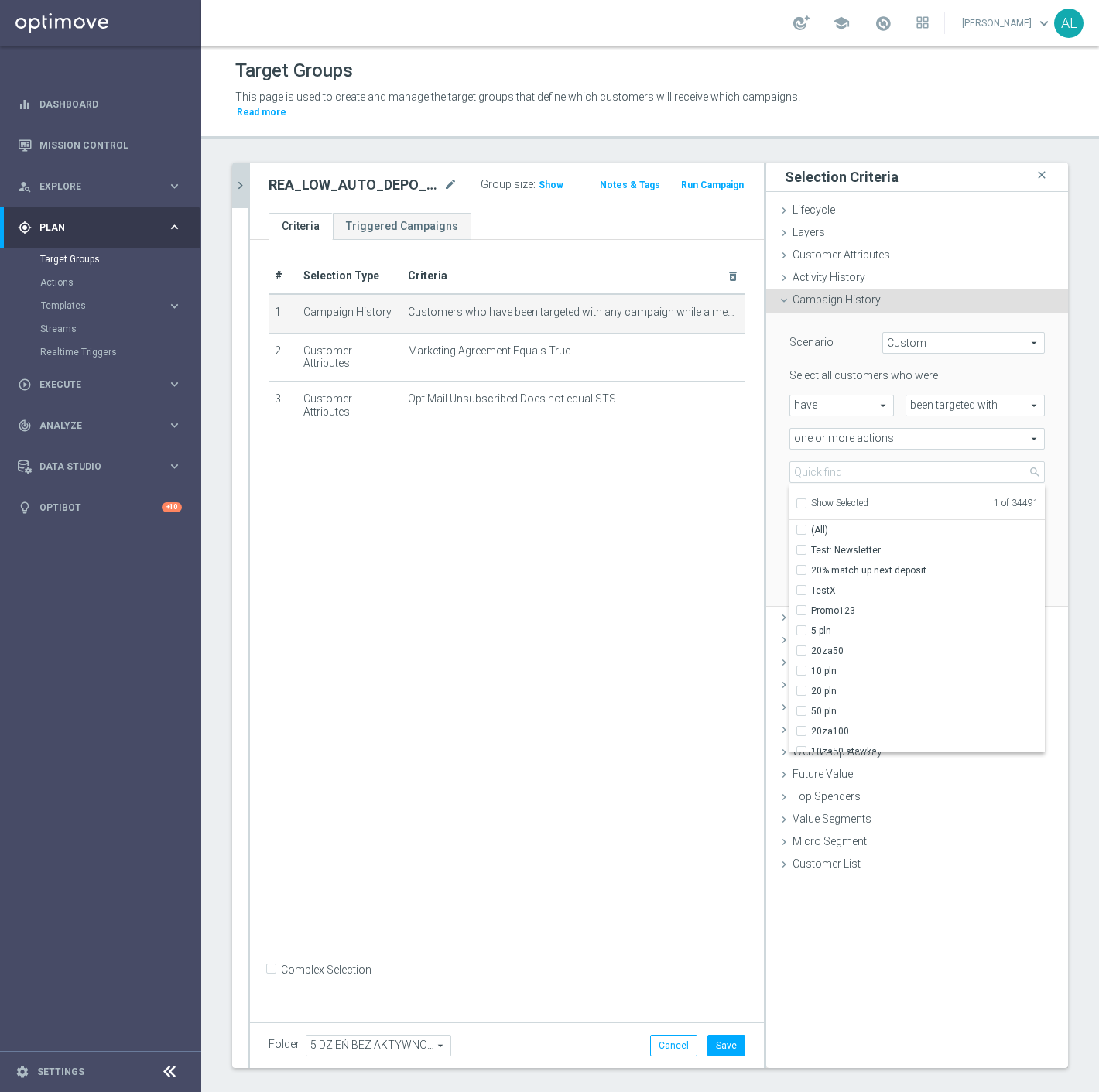
click at [812, 498] on span "Show Selected" at bounding box center [840, 504] width 57 height 11
click at [806, 501] on input "Show Selected" at bounding box center [800, 506] width 10 height 10
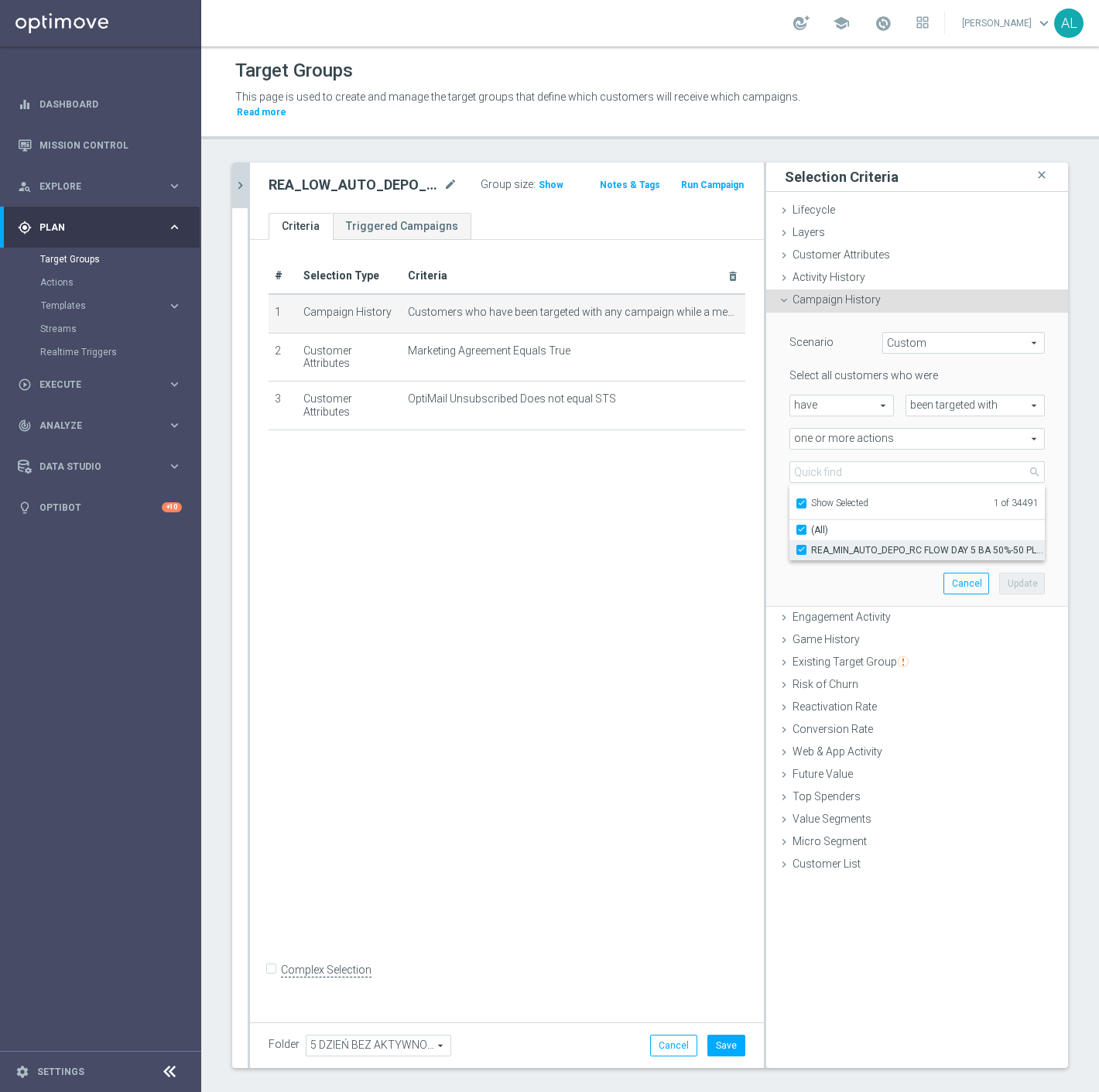
click at [816, 544] on span "REA_MIN_AUTO_DEPO_RC FLOW DAY 5 BA 50%-50 PLN_DAILY" at bounding box center [929, 550] width 234 height 12
click at [812, 545] on input "REA_MIN_AUTO_DEPO_RC FLOW DAY 5 BA 50%-50 PLN_DAILY" at bounding box center [806, 550] width 10 height 10
click at [826, 498] on span "Show Selected" at bounding box center [840, 504] width 57 height 11
click at [806, 501] on input "Show Selected" at bounding box center [800, 506] width 10 height 10
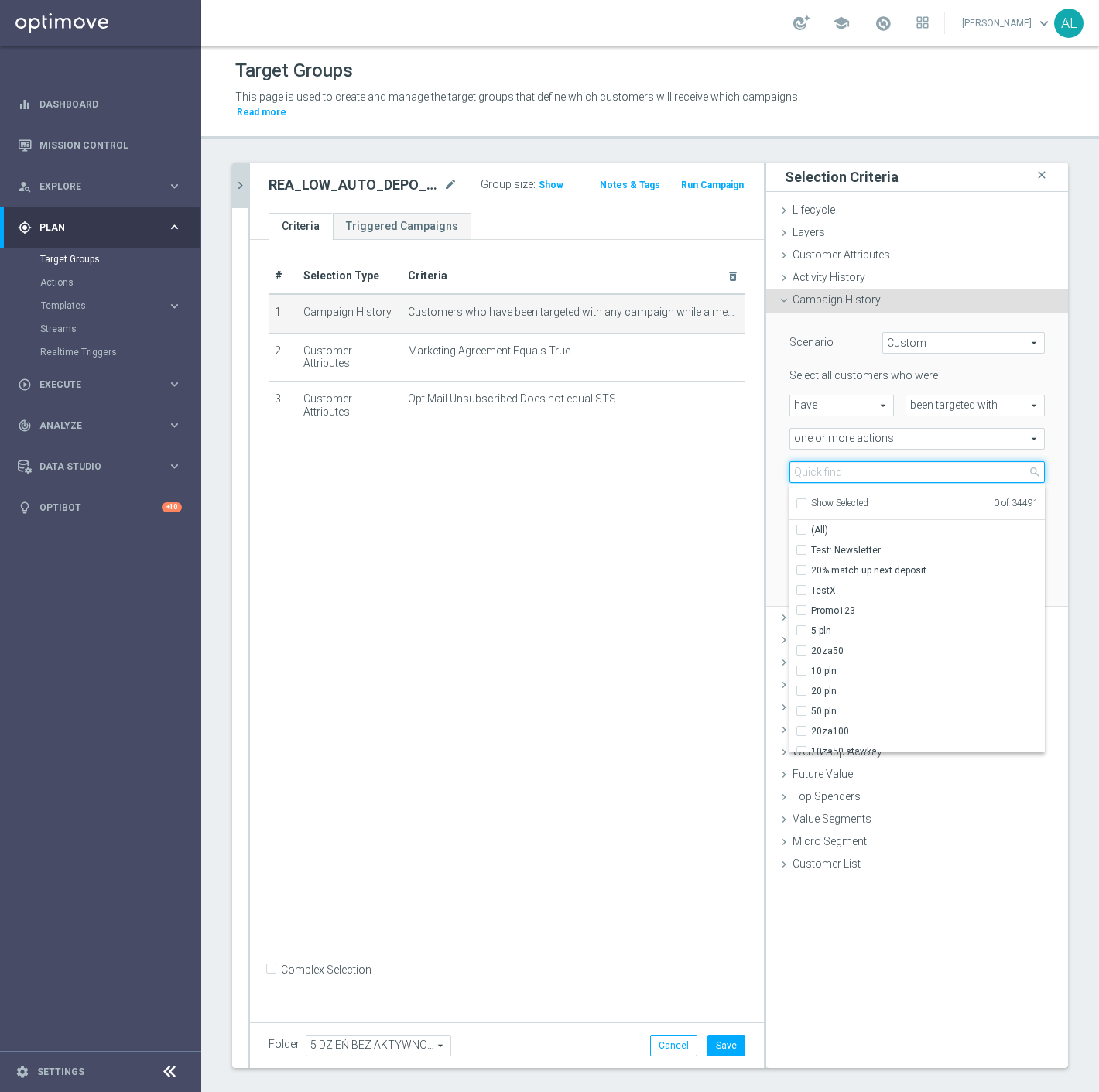
click at [837, 461] on input "search" at bounding box center [917, 472] width 255 height 22
paste input "REA_LOW_AUTO_DEPO_RC FLOW DAY 5 BA 50%-100 PLN MAIL_DAILY"
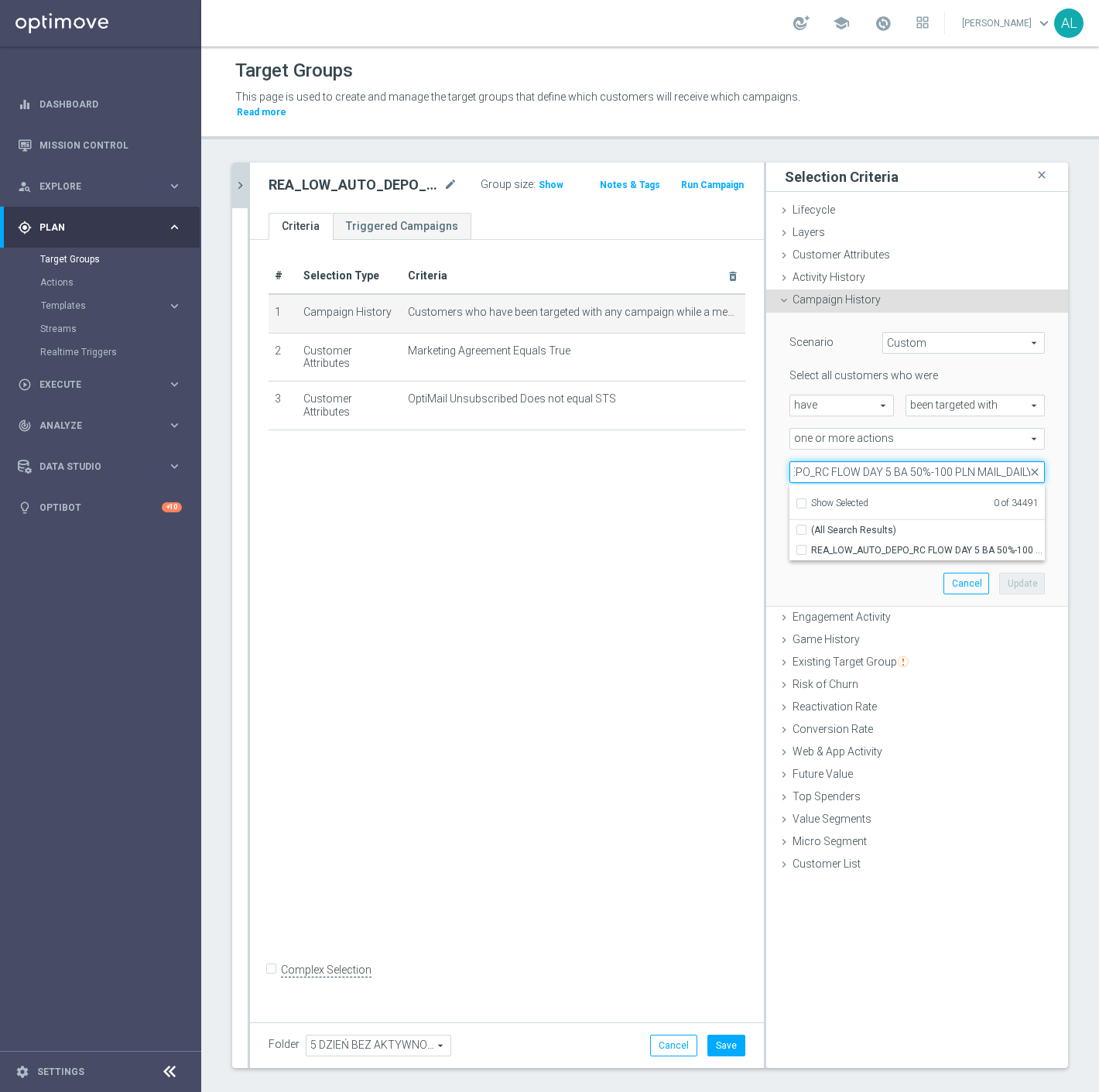
drag, startPoint x: 984, startPoint y: 460, endPoint x: 962, endPoint y: 466, distance: 22.8
click at [962, 466] on input "REA_LOW_AUTO_DEPO_RC FLOW DAY 5 BA 50%-100 PLN MAIL_DAILY" at bounding box center [917, 472] width 255 height 22
click at [926, 544] on span "REA_LOW_AUTO_DEPO_RC FLOW DAY 5 BA 50%-100 PLN_DAILY" at bounding box center [929, 550] width 234 height 12
click at [812, 545] on input "REA_LOW_AUTO_DEPO_RC FLOW DAY 5 BA 50%-100 PLN_DAILY" at bounding box center [806, 550] width 10 height 10
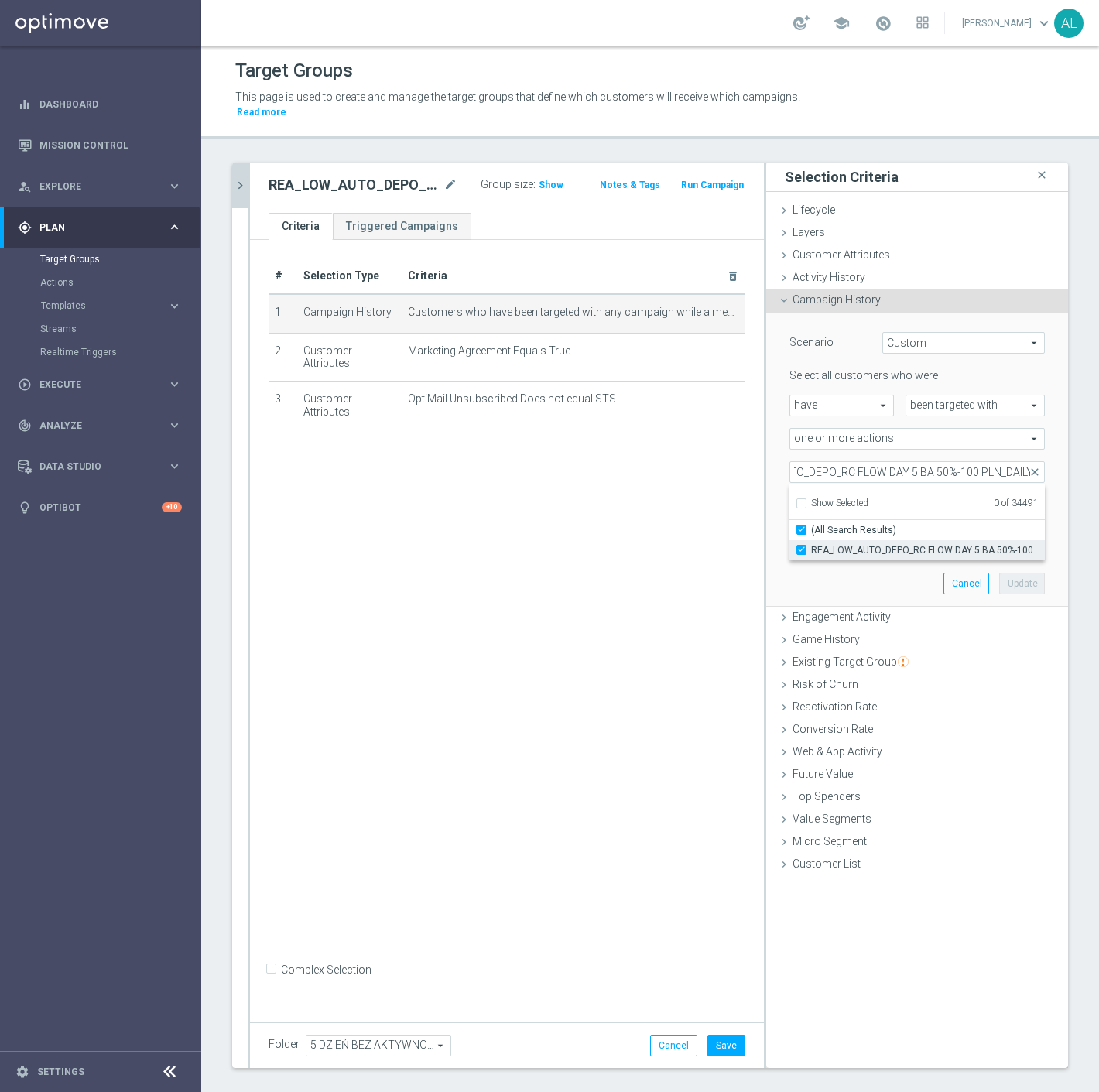
scroll to position [0, 0]
click at [1000, 572] on button "Update" at bounding box center [1022, 583] width 46 height 22
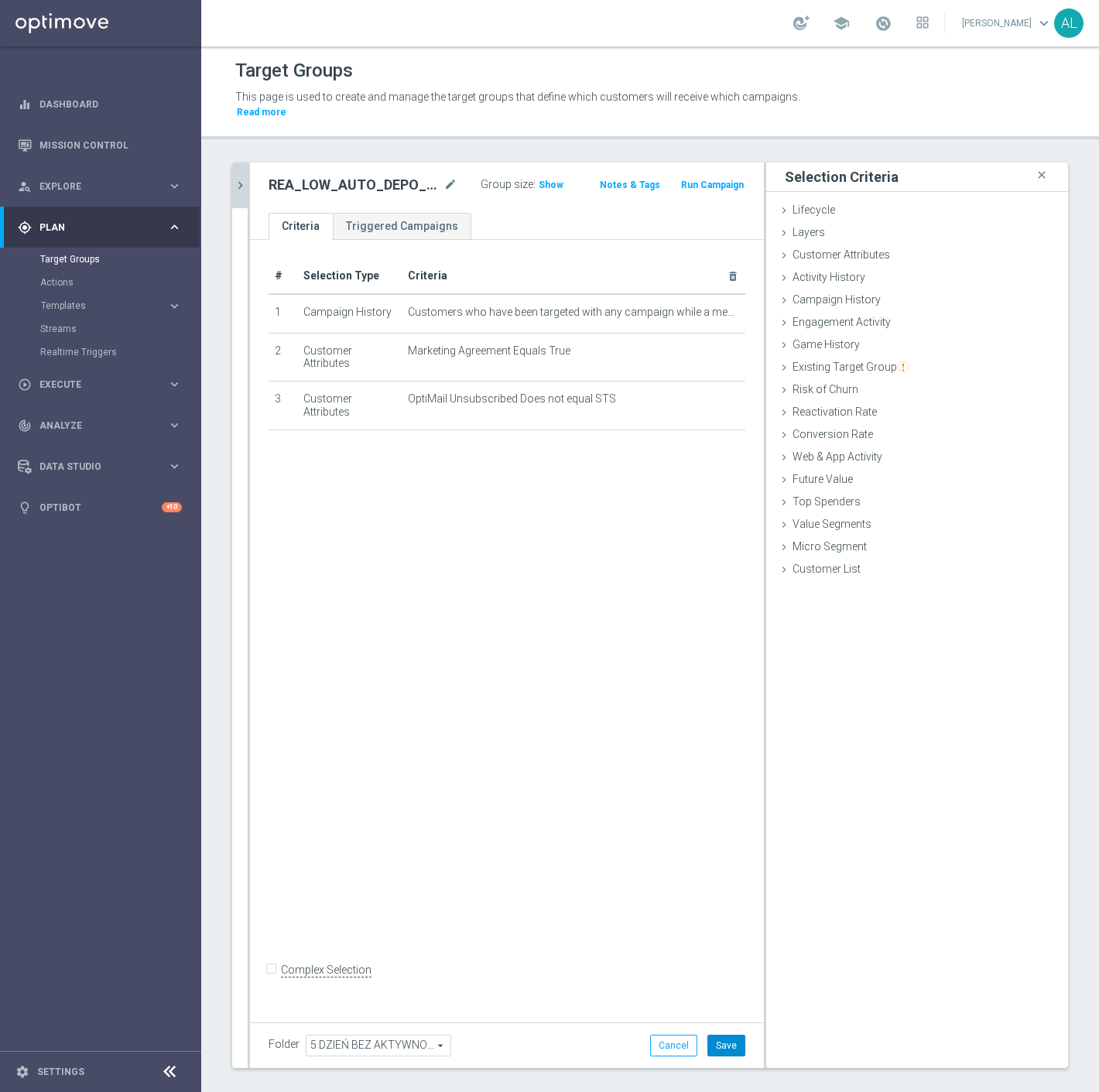
click at [724, 1035] on button "Save" at bounding box center [726, 1045] width 38 height 22
click at [240, 178] on icon "chevron_right" at bounding box center [240, 185] width 15 height 15
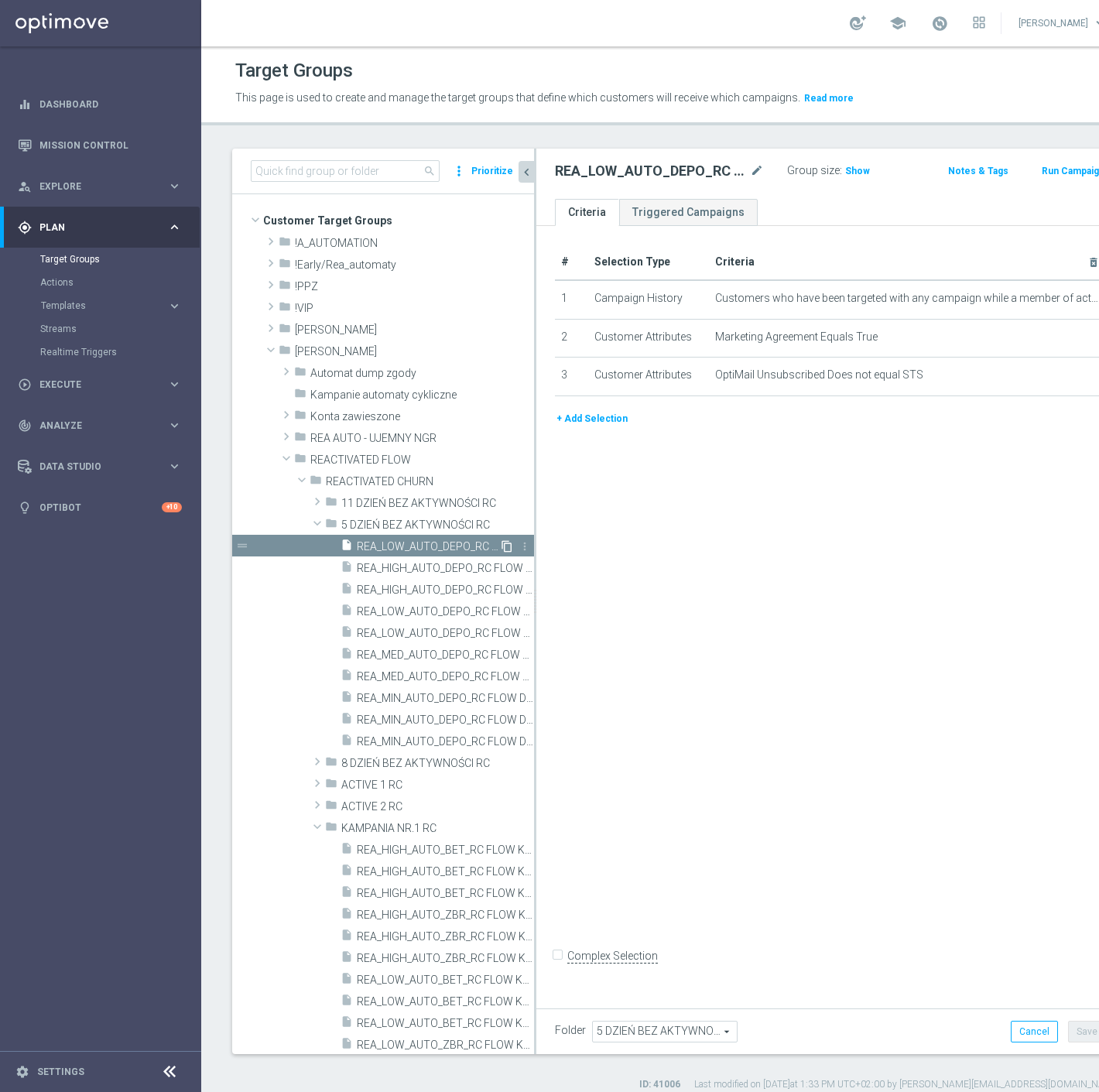
click at [501, 543] on icon "content_copy" at bounding box center [507, 546] width 12 height 12
click at [751, 172] on icon "mode_edit" at bounding box center [757, 171] width 14 height 19
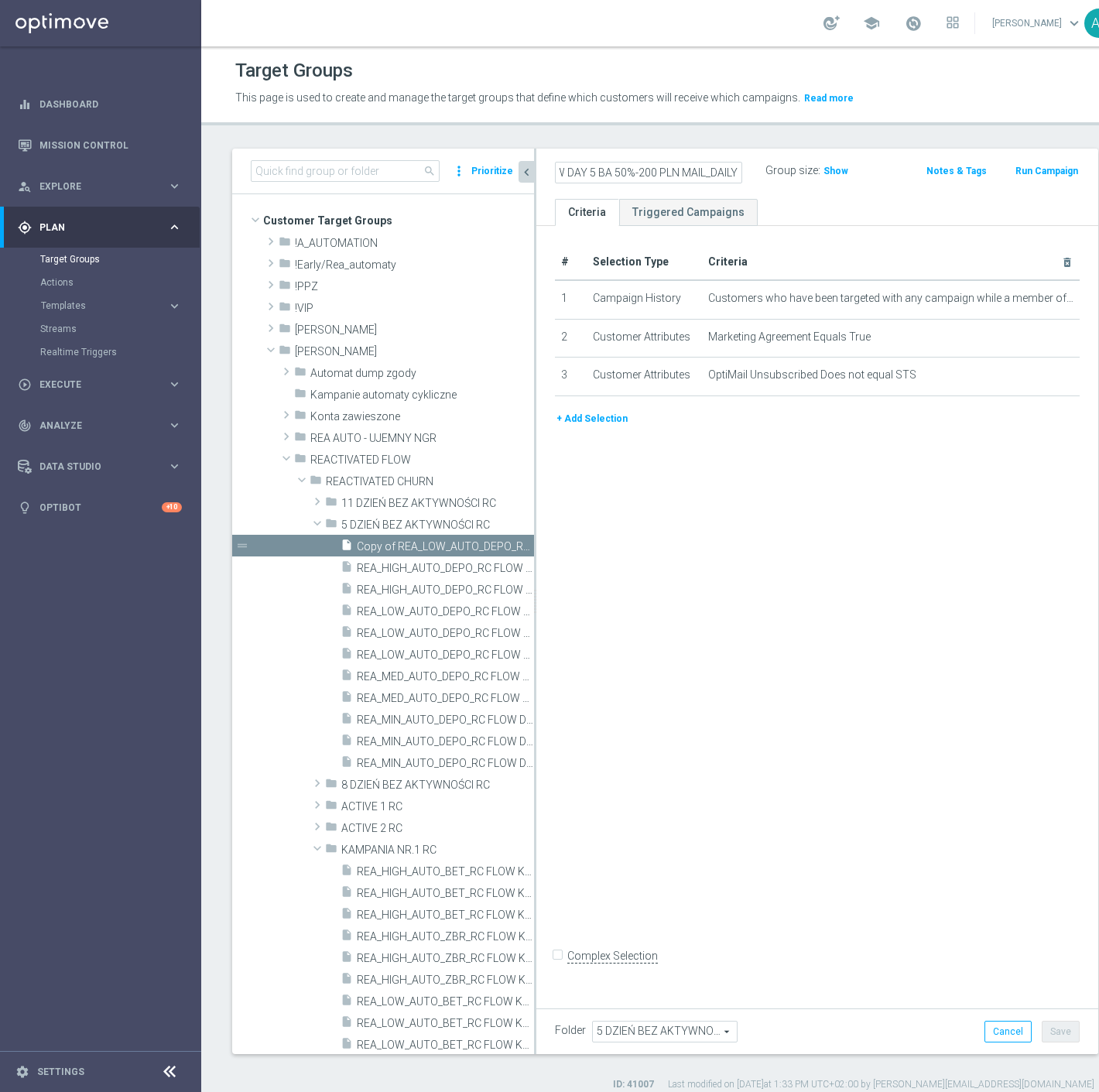
scroll to position [0, 184]
drag, startPoint x: 678, startPoint y: 171, endPoint x: 653, endPoint y: 172, distance: 25.0
click at [652, 172] on input "REA_MED_AUTO_DEPO_RC FLOW DAY 5 BA 50%-200 PLN MAIL_DAILY" at bounding box center [648, 172] width 187 height 22
click at [1044, 298] on icon "mode_edit" at bounding box center [1050, 298] width 12 height 12
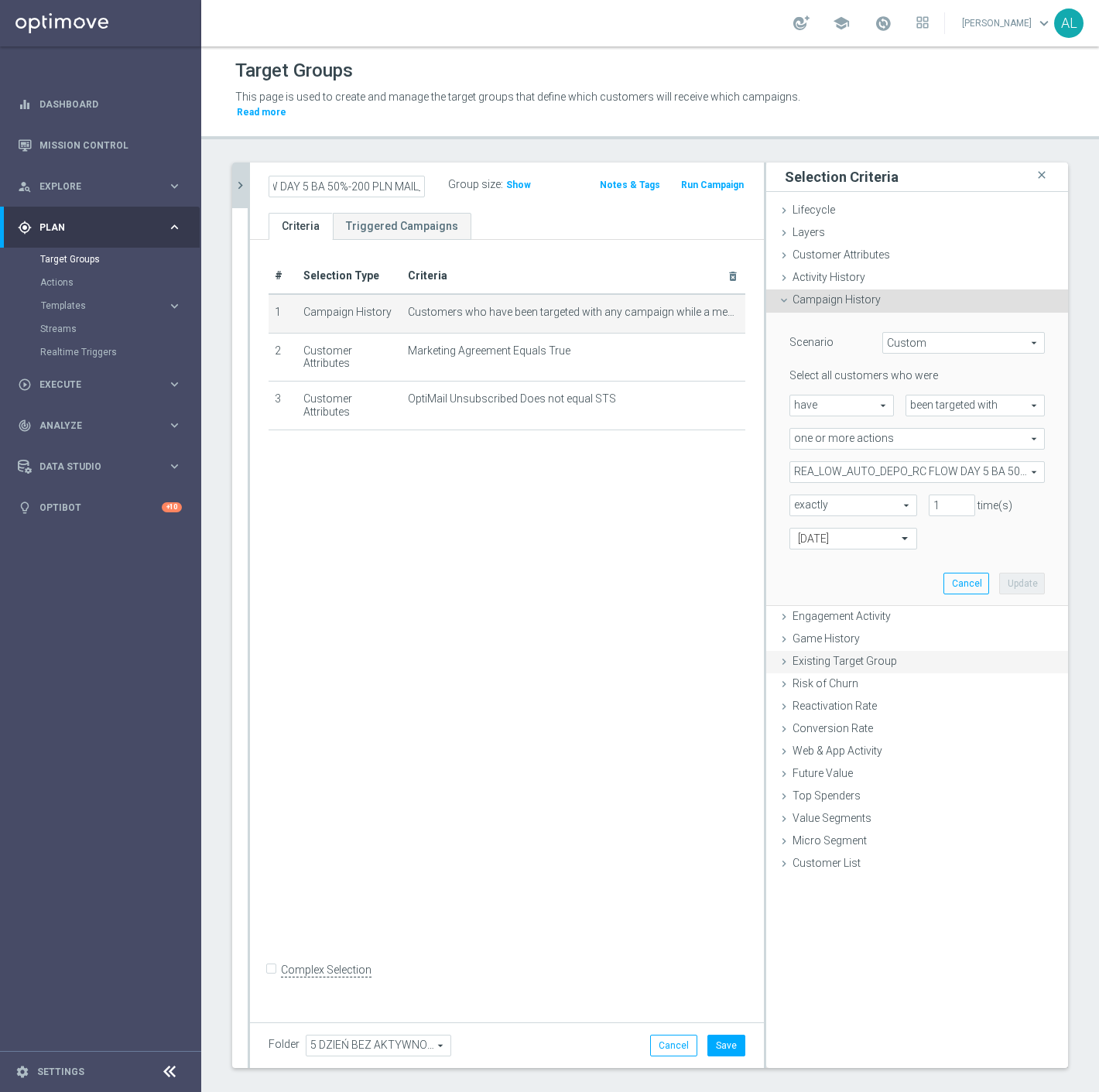
scroll to position [0, 0]
click at [864, 462] on span "REA_LOW_AUTO_DEPO_RC FLOW DAY 5 BA 50%-100 PLN_DAILY" at bounding box center [917, 472] width 254 height 20
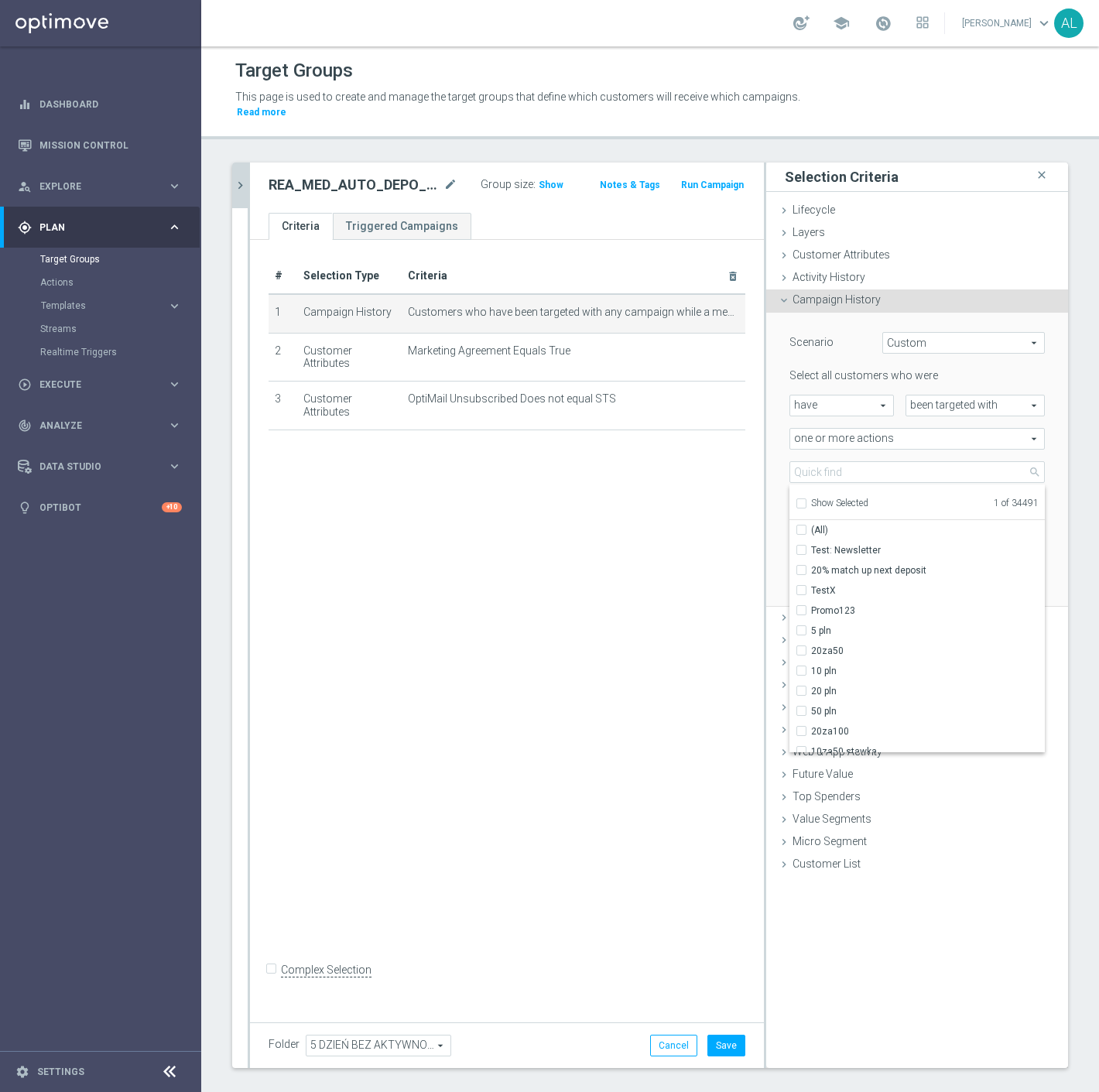
click at [822, 498] on span "Show Selected" at bounding box center [840, 504] width 57 height 11
click at [806, 501] on input "Show Selected" at bounding box center [800, 506] width 10 height 10
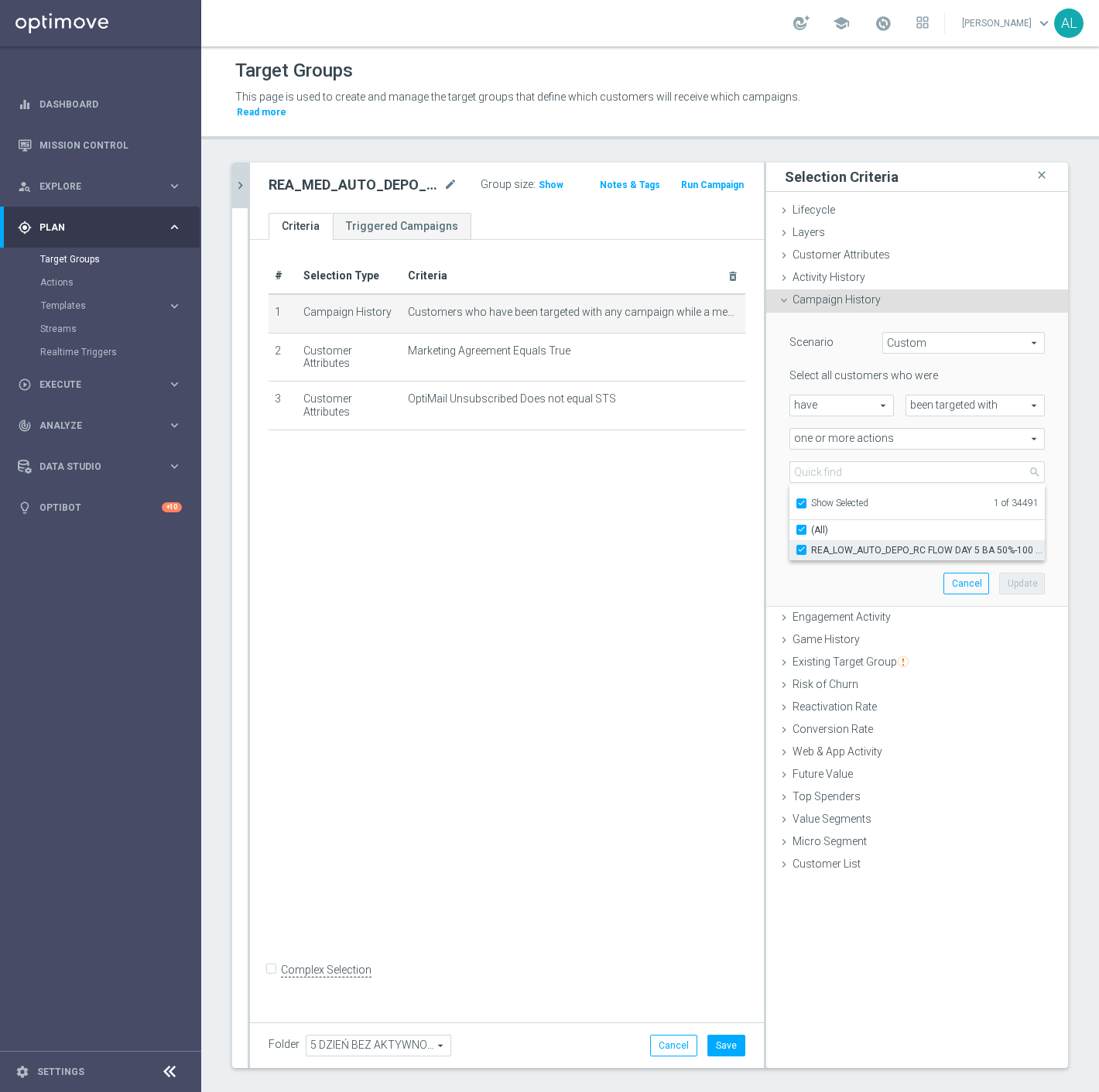
click at [827, 544] on span "REA_LOW_AUTO_DEPO_RC FLOW DAY 5 BA 50%-100 PLN_DAILY" at bounding box center [929, 550] width 234 height 12
click at [812, 545] on input "REA_LOW_AUTO_DEPO_RC FLOW DAY 5 BA 50%-100 PLN_DAILY" at bounding box center [806, 550] width 10 height 10
click at [830, 498] on span "Show Selected" at bounding box center [840, 504] width 57 height 11
click at [806, 501] on input "Show Selected" at bounding box center [800, 506] width 10 height 10
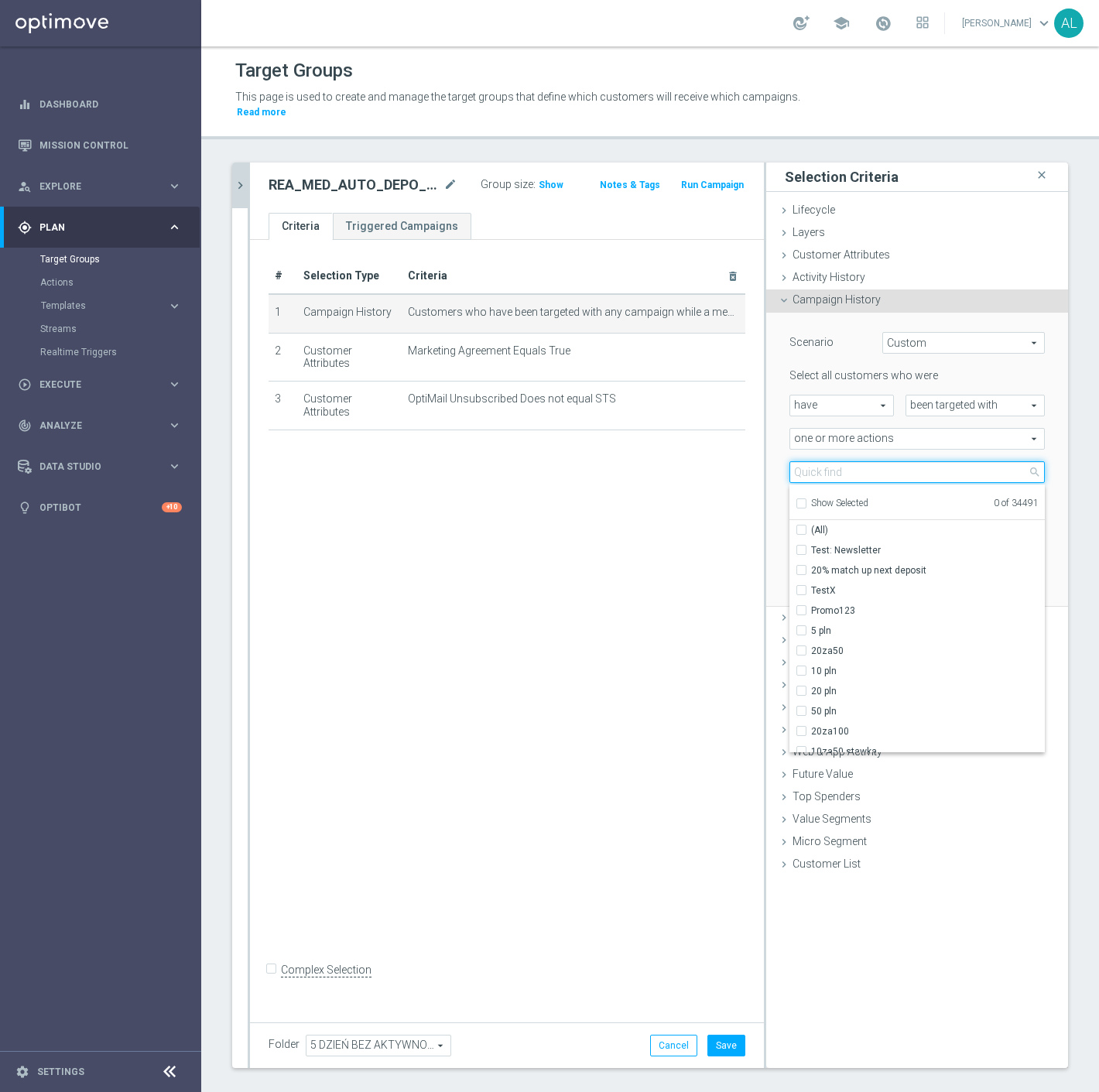
click at [836, 466] on input "search" at bounding box center [917, 472] width 255 height 22
paste input "REA_MED_AUTO_DEPO_RC FLOW DAY 5 BA 50%-200 PLN MAIL_DAILY"
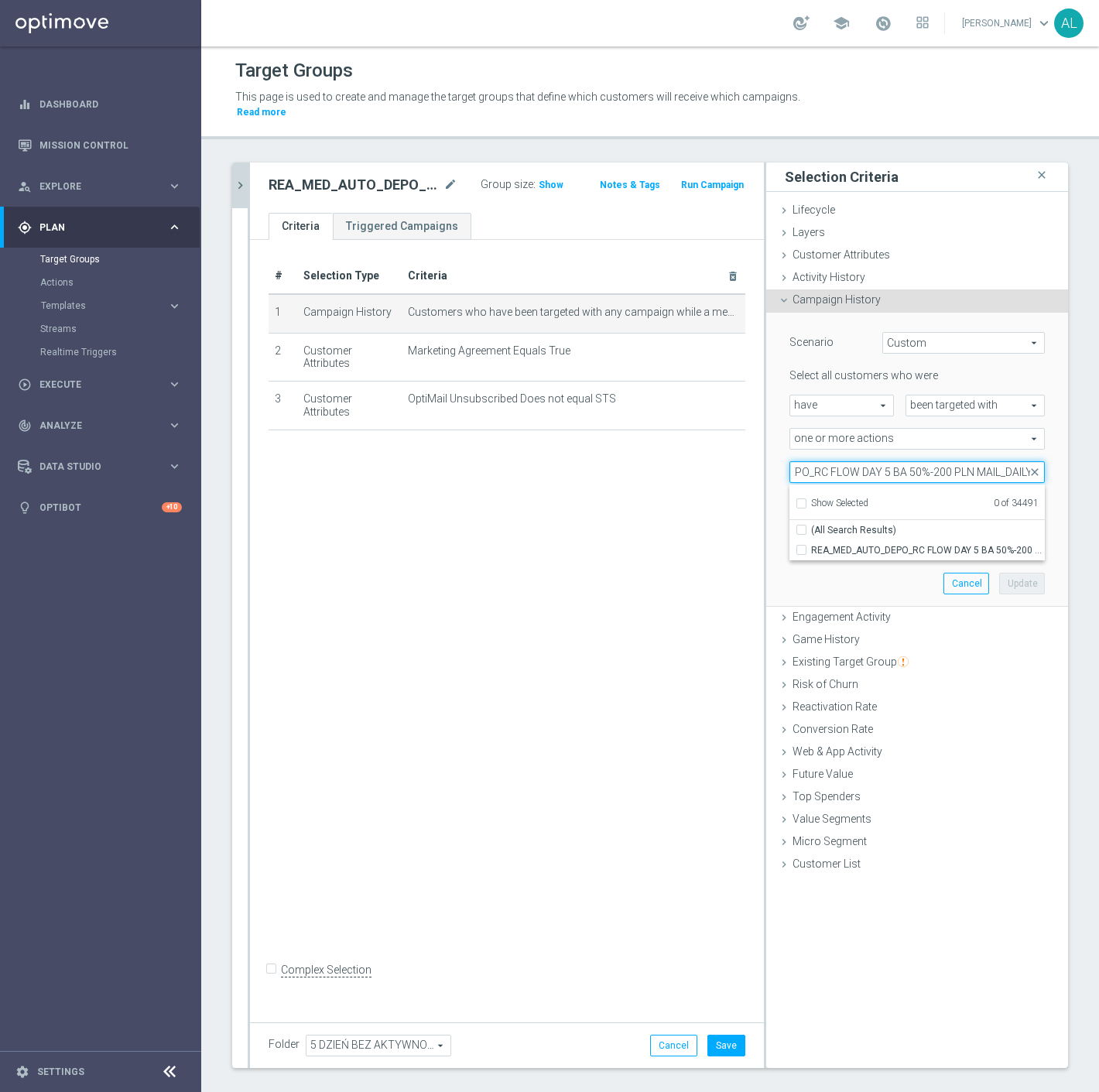
drag, startPoint x: 981, startPoint y: 459, endPoint x: 963, endPoint y: 462, distance: 18.2
click at [963, 462] on input "REA_MED_AUTO_DEPO_RC FLOW DAY 5 BA 50%-200 PLN MAIL_DAILY" at bounding box center [917, 472] width 255 height 22
click at [946, 544] on span "REA_MED_AUTO_DEPO_RC FLOW DAY 5 BA 50%-200 PLN_DAILY" at bounding box center [929, 550] width 234 height 12
click at [812, 545] on input "REA_MED_AUTO_DEPO_RC FLOW DAY 5 BA 50%-200 PLN_DAILY" at bounding box center [806, 550] width 10 height 10
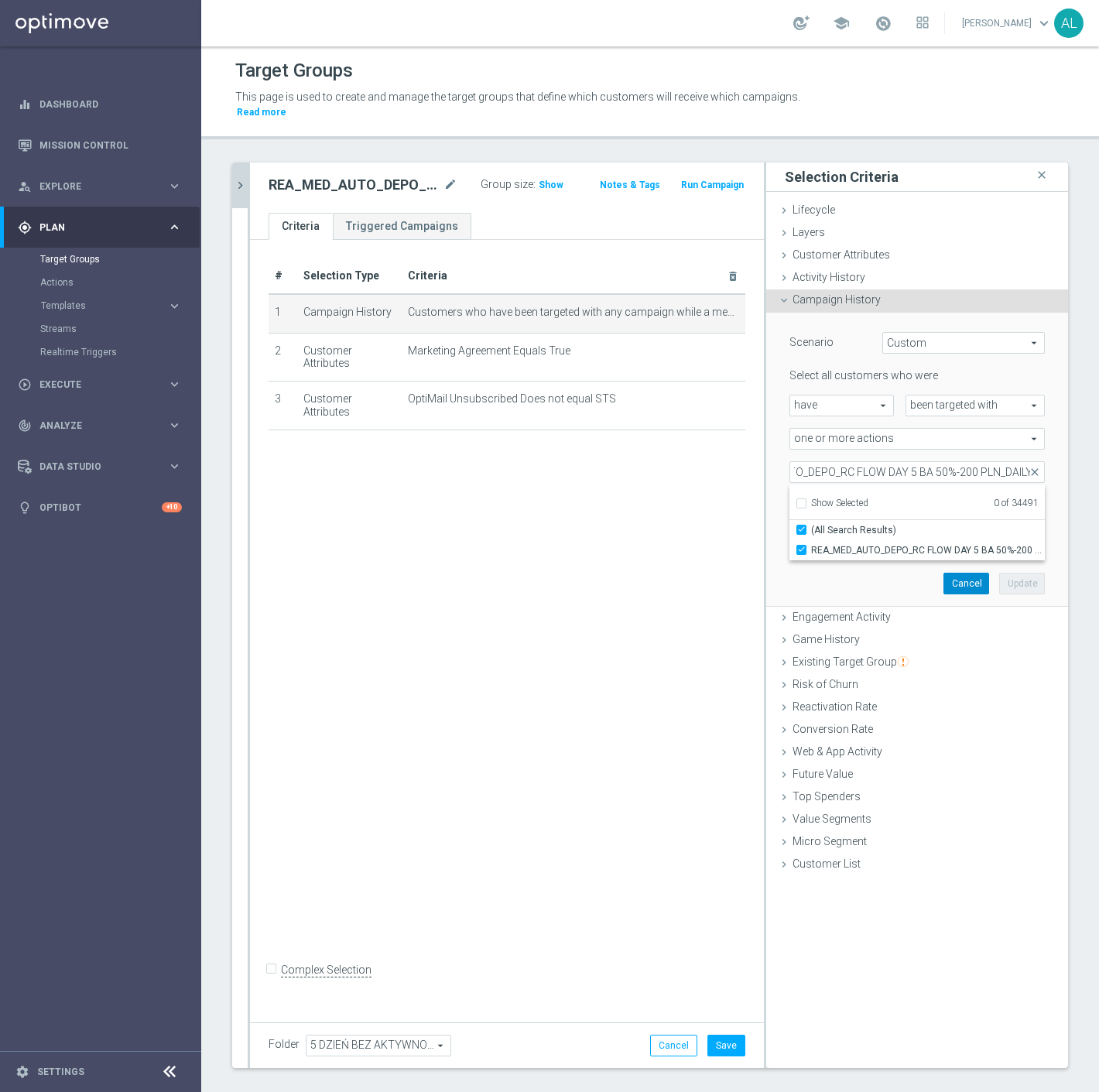
scroll to position [0, 0]
click at [1010, 572] on button "Update" at bounding box center [1022, 583] width 46 height 22
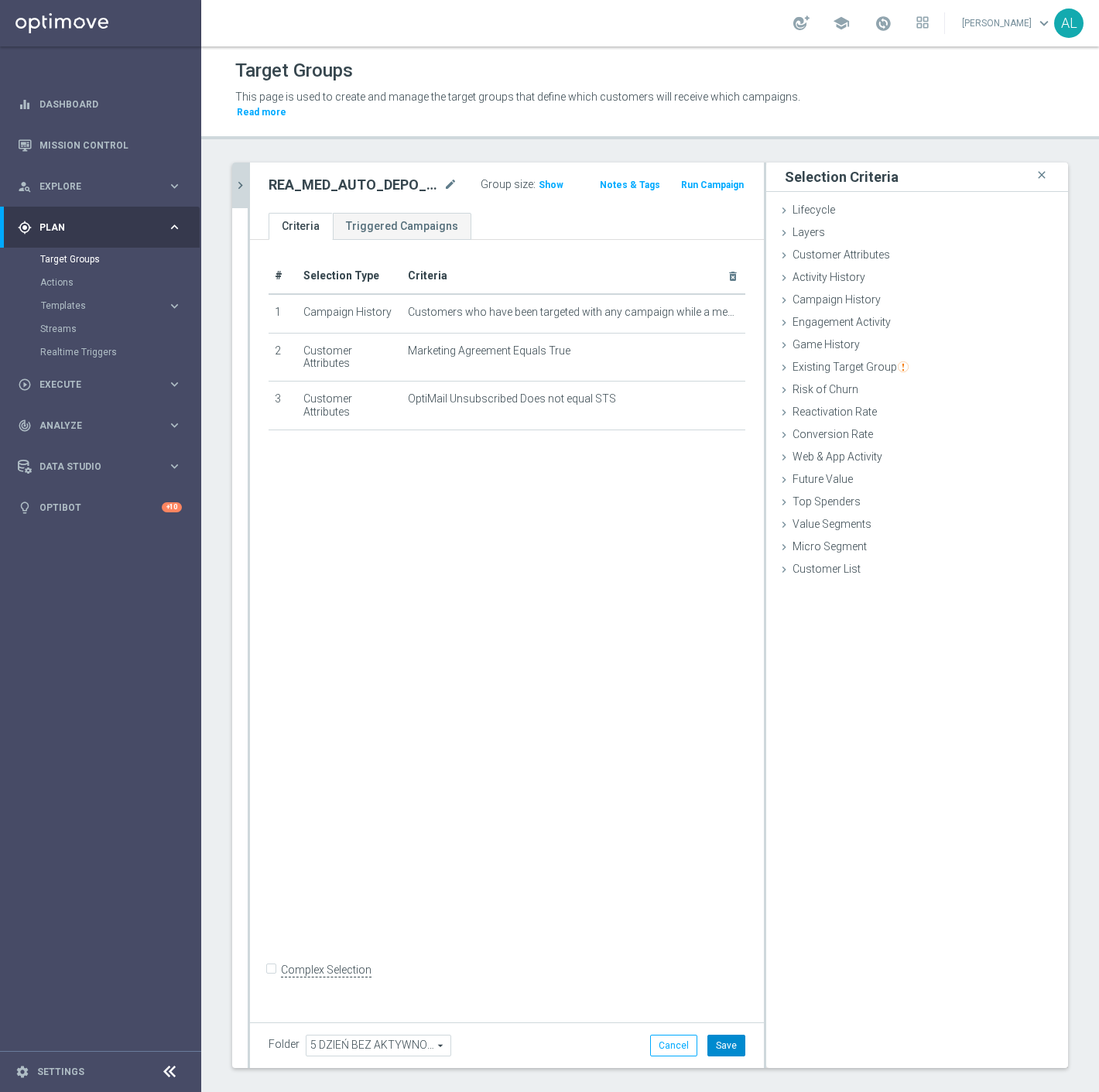
click at [710, 1035] on button "Save" at bounding box center [726, 1045] width 38 height 22
click at [238, 178] on icon "chevron_right" at bounding box center [240, 185] width 15 height 15
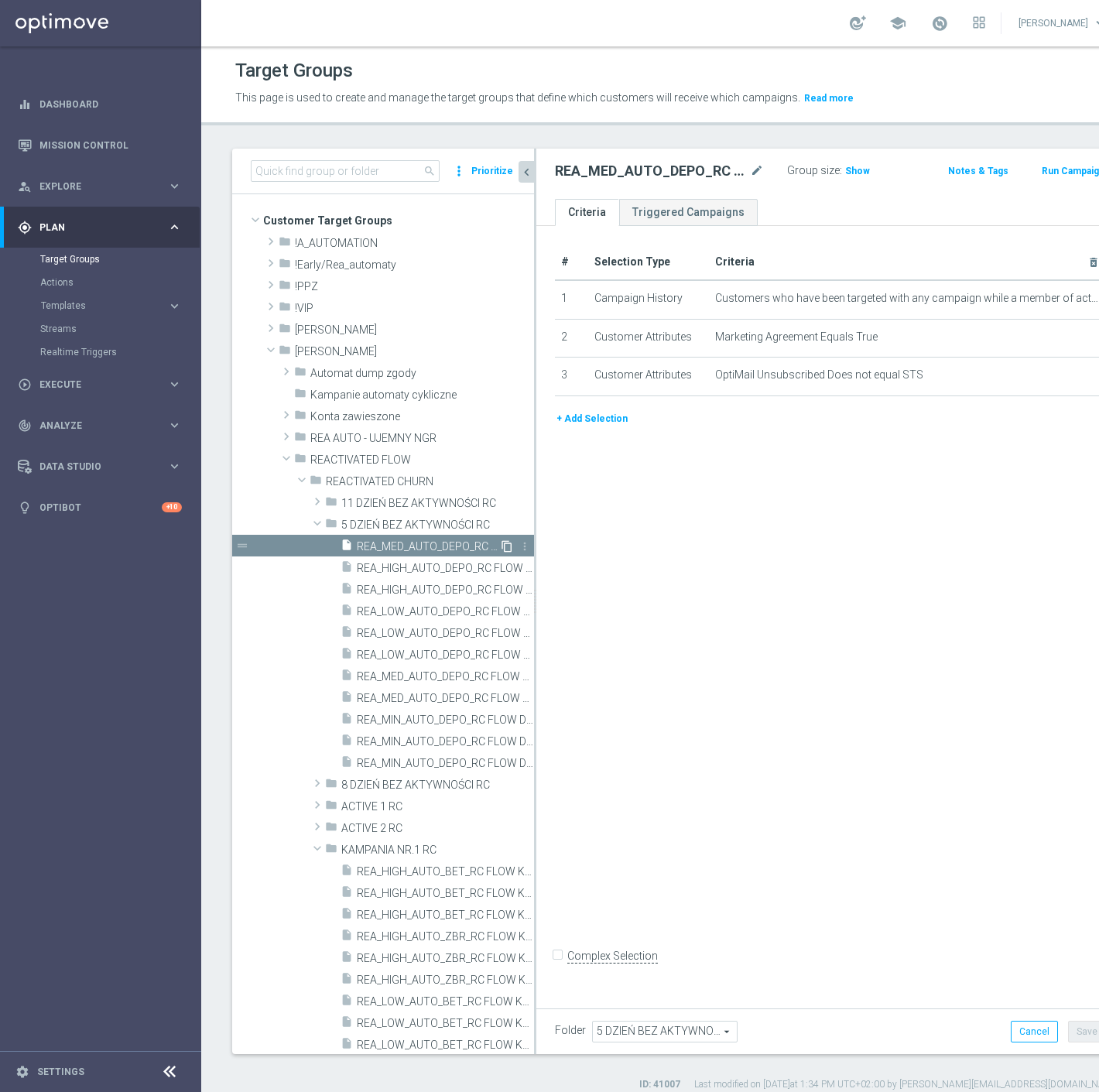
click at [501, 544] on icon "content_copy" at bounding box center [507, 546] width 12 height 12
click at [751, 170] on icon "mode_edit" at bounding box center [757, 171] width 14 height 19
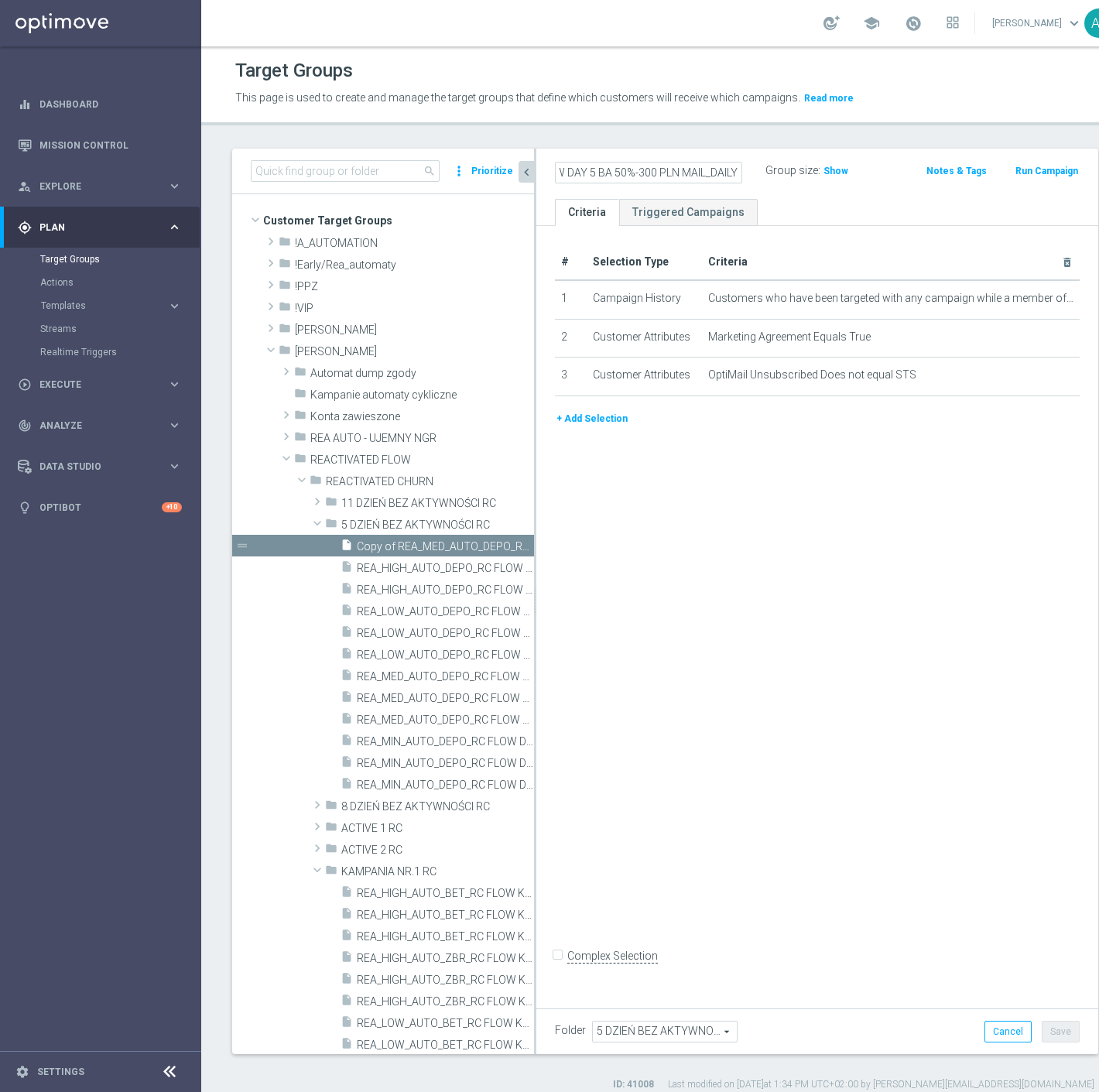
scroll to position [0, 186]
click at [737, 188] on div "REA_HIGH_AUTO_DEPO_RC FLOW DAY 5 BA 50%-300 PLN MAIL_DAILY Group size : Show No…" at bounding box center [817, 173] width 562 height 50
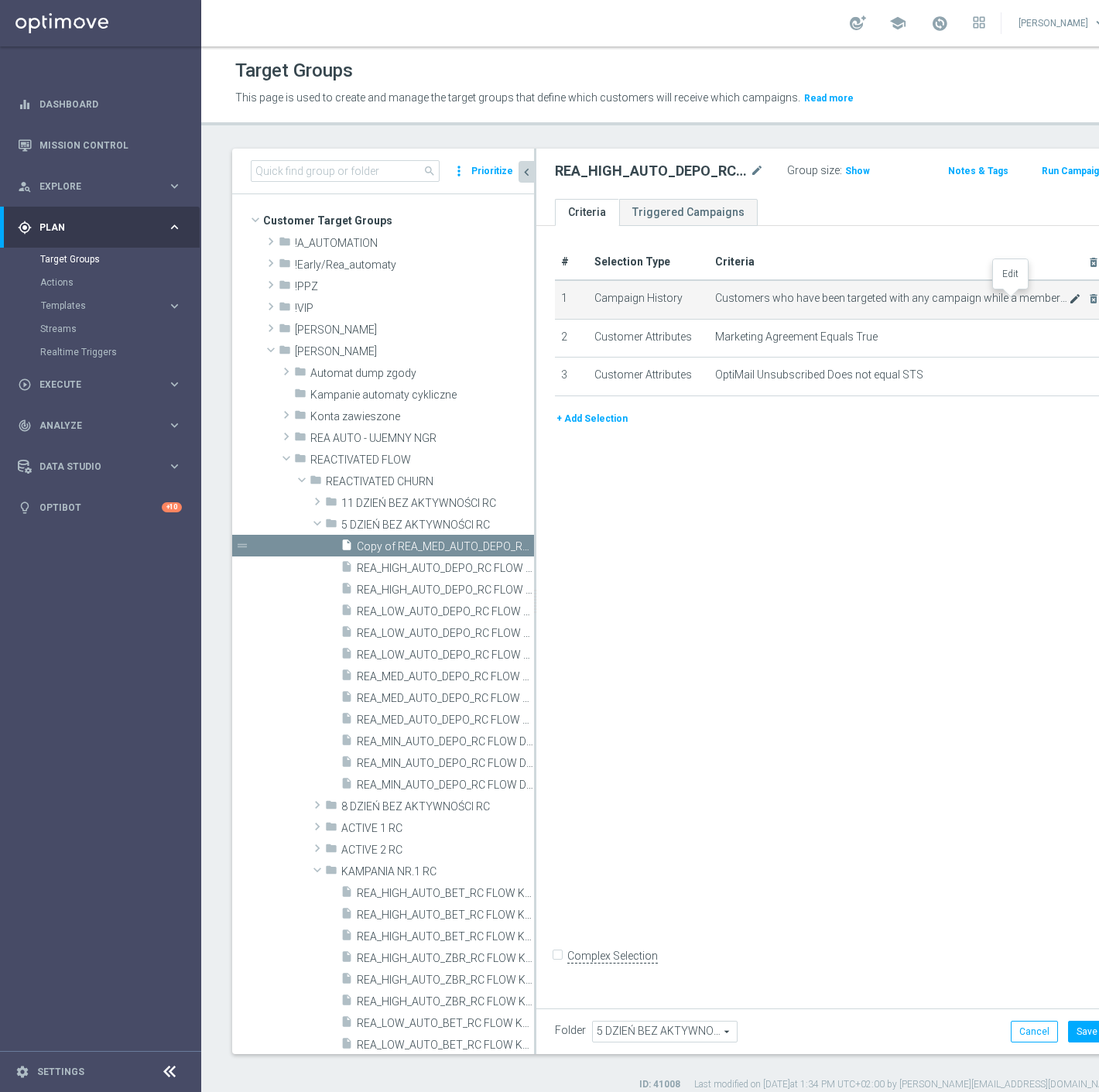
click at [1069, 297] on icon "mode_edit" at bounding box center [1075, 298] width 12 height 12
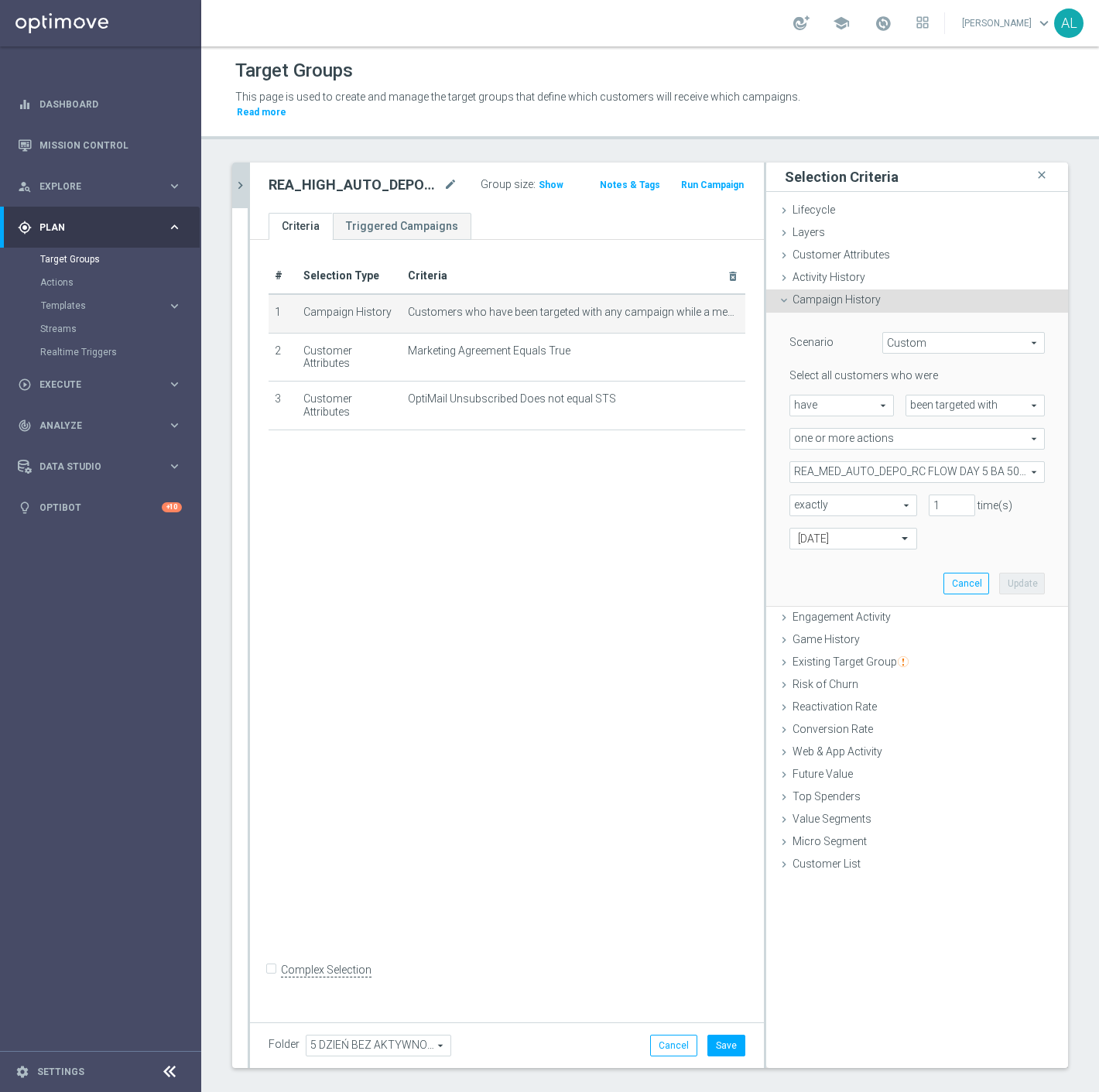
click at [850, 462] on span "REA_MED_AUTO_DEPO_RC FLOW DAY 5 BA 50%-200 PLN_DAILY" at bounding box center [917, 472] width 254 height 20
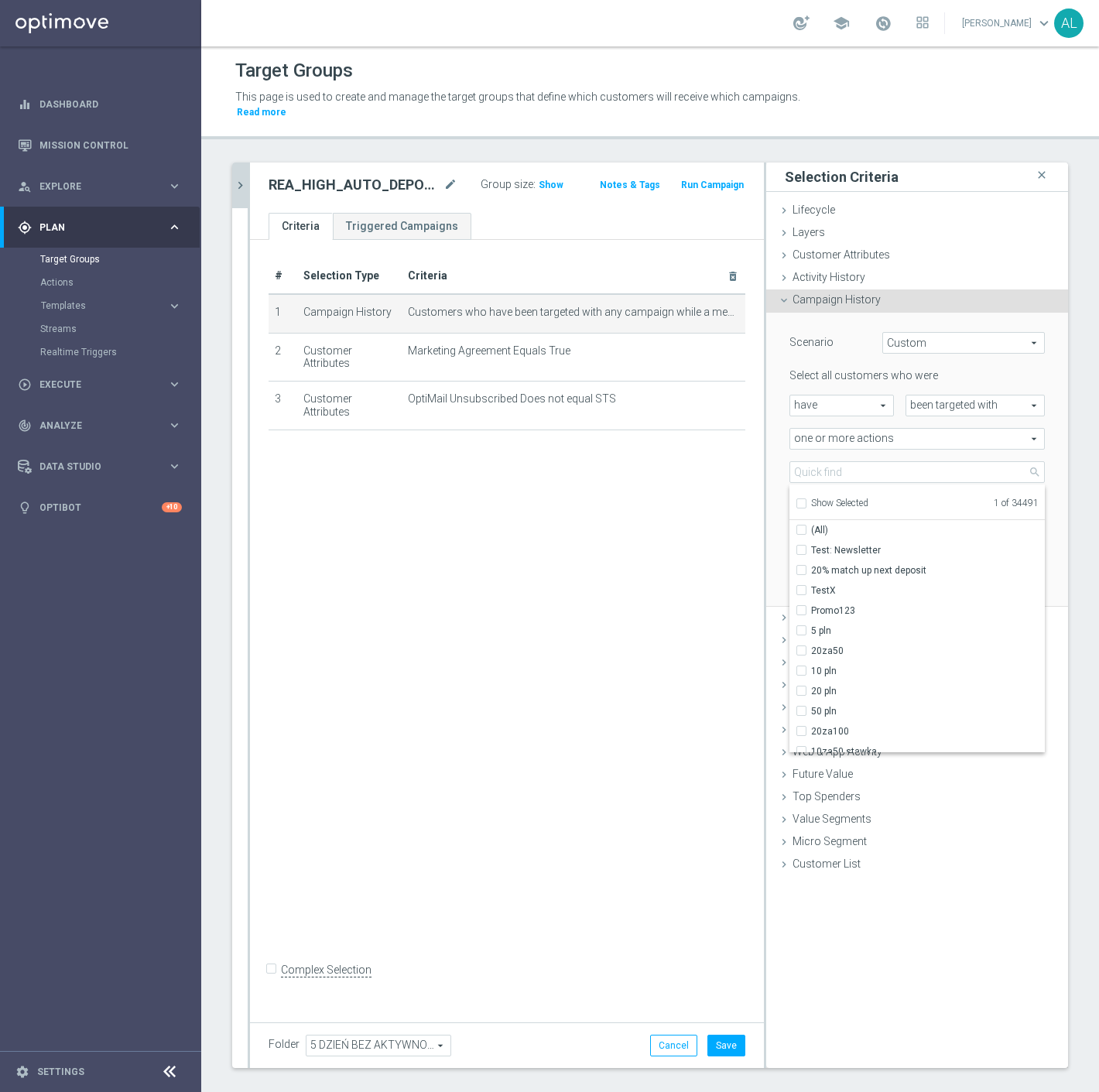
click at [813, 498] on span "Show Selected" at bounding box center [840, 504] width 57 height 11
click at [806, 501] on input "Show Selected" at bounding box center [800, 506] width 10 height 10
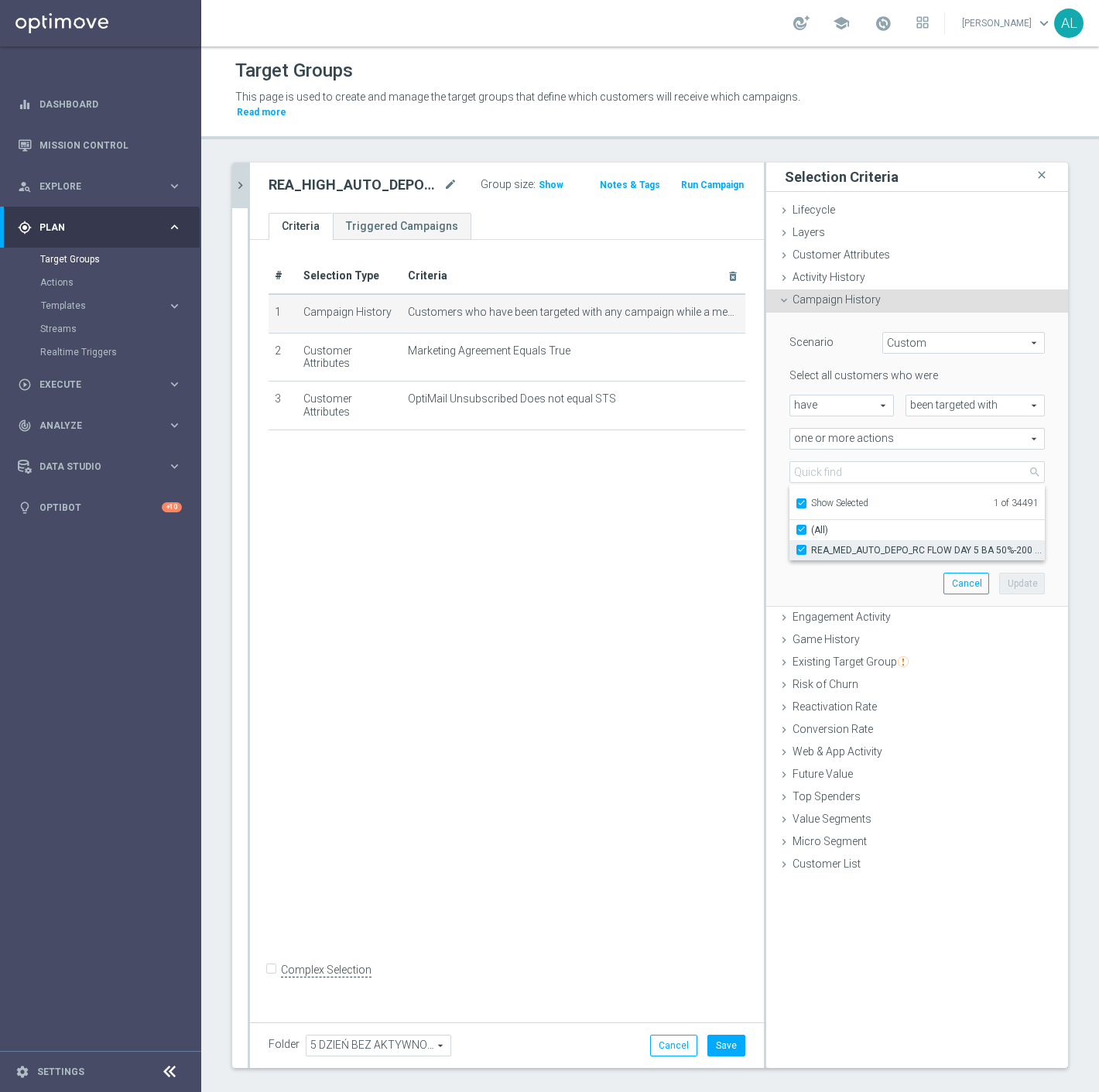
click at [820, 544] on span "REA_MED_AUTO_DEPO_RC FLOW DAY 5 BA 50%-200 PLN_DAILY" at bounding box center [929, 550] width 234 height 12
click at [812, 545] on input "REA_MED_AUTO_DEPO_RC FLOW DAY 5 BA 50%-200 PLN_DAILY" at bounding box center [806, 550] width 10 height 10
click at [825, 498] on span "Show Selected" at bounding box center [840, 504] width 57 height 11
click at [806, 501] on input "Show Selected" at bounding box center [800, 506] width 10 height 10
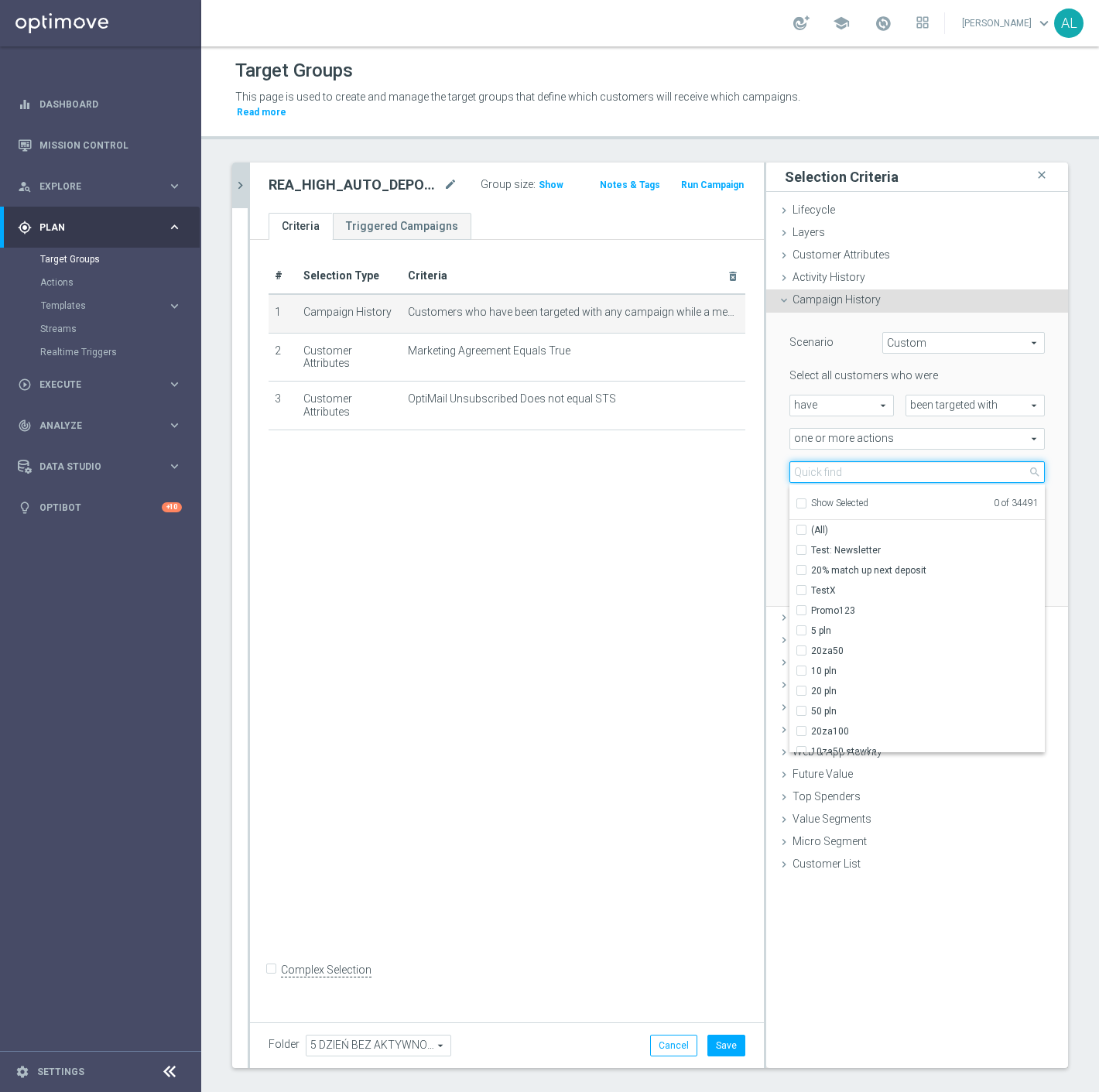
click at [829, 461] on input "search" at bounding box center [917, 472] width 255 height 22
paste input "REA_HIGH_AUTO_DEPO_RC FLOW DAY 5 BA 50%-300 PLN MAIL_DAILY"
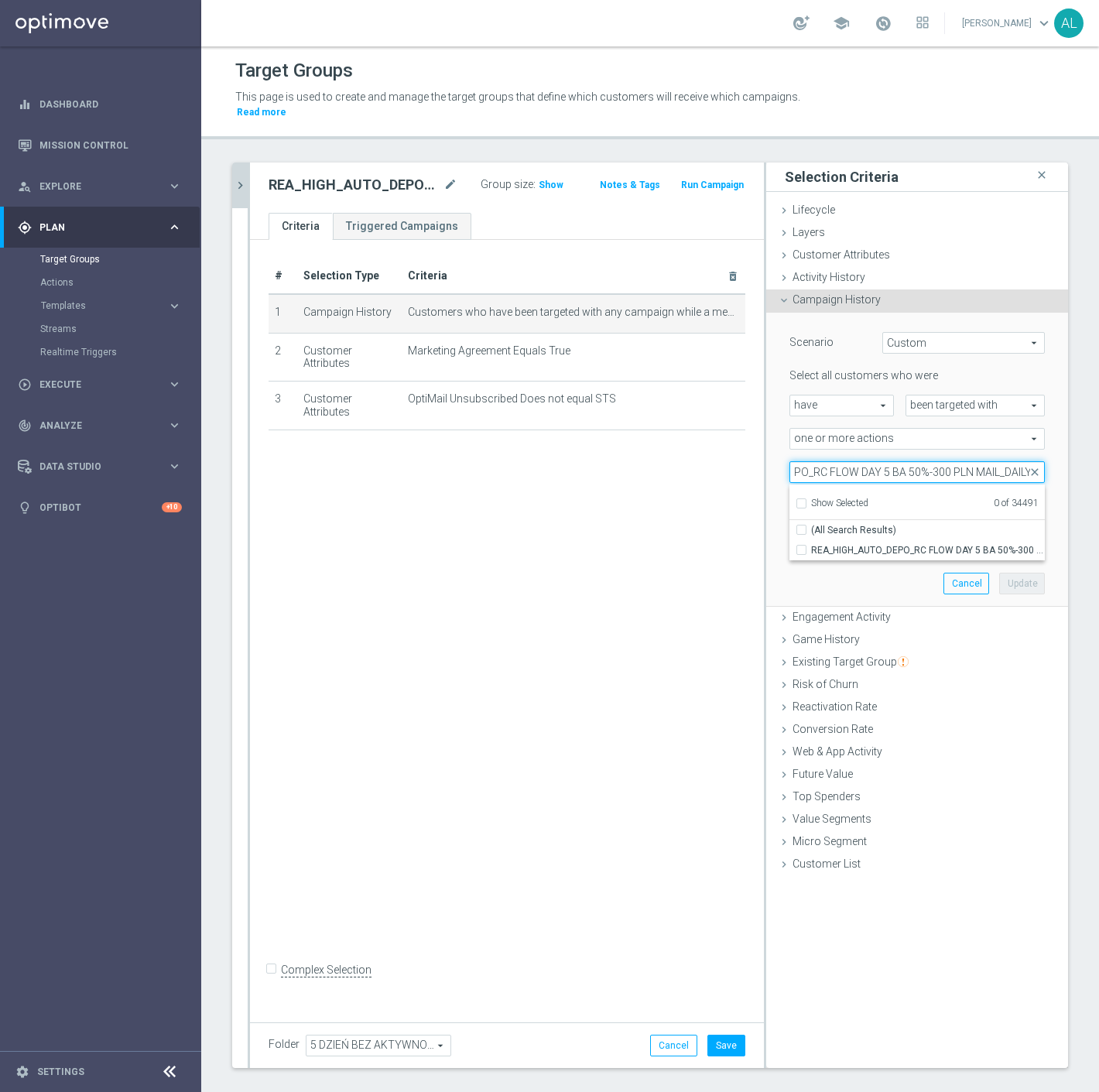
click at [981, 461] on input "REA_HIGH_AUTO_DEPO_RC FLOW DAY 5 BA 50%-300 PLN MAIL_DAILY" at bounding box center [917, 472] width 255 height 22
drag, startPoint x: 983, startPoint y: 458, endPoint x: 962, endPoint y: 458, distance: 21.0
click at [962, 461] on input "REA_HIGH_AUTO_DEPO_RC FLOW DAY 5 BA 50%-300 PLN MAIL_DAILY" at bounding box center [917, 472] width 255 height 22
click at [883, 544] on span "REA_HIGH_AUTO_DEPO_RC FLOW DAY 5 BA 50%-300 PLN_DAILY" at bounding box center [929, 550] width 234 height 12
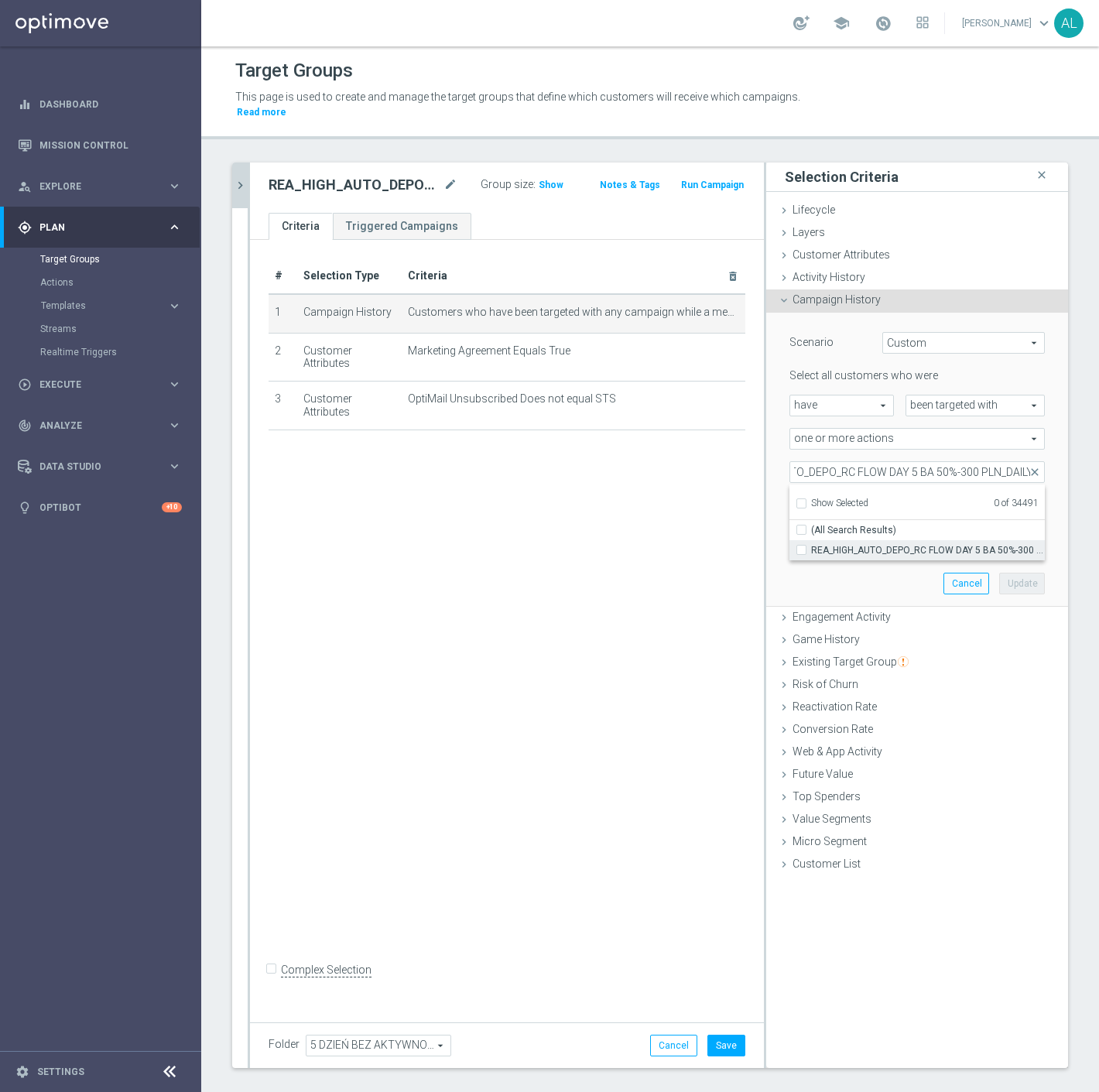
click at [812, 545] on input "REA_HIGH_AUTO_DEPO_RC FLOW DAY 5 BA 50%-300 PLN_DAILY" at bounding box center [806, 550] width 10 height 10
click at [903, 565] on div "Scenario Custom Custom arrow_drop_down search Select all customers who were hav…" at bounding box center [917, 459] width 279 height 294
click at [1003, 572] on button "Update" at bounding box center [1022, 583] width 46 height 22
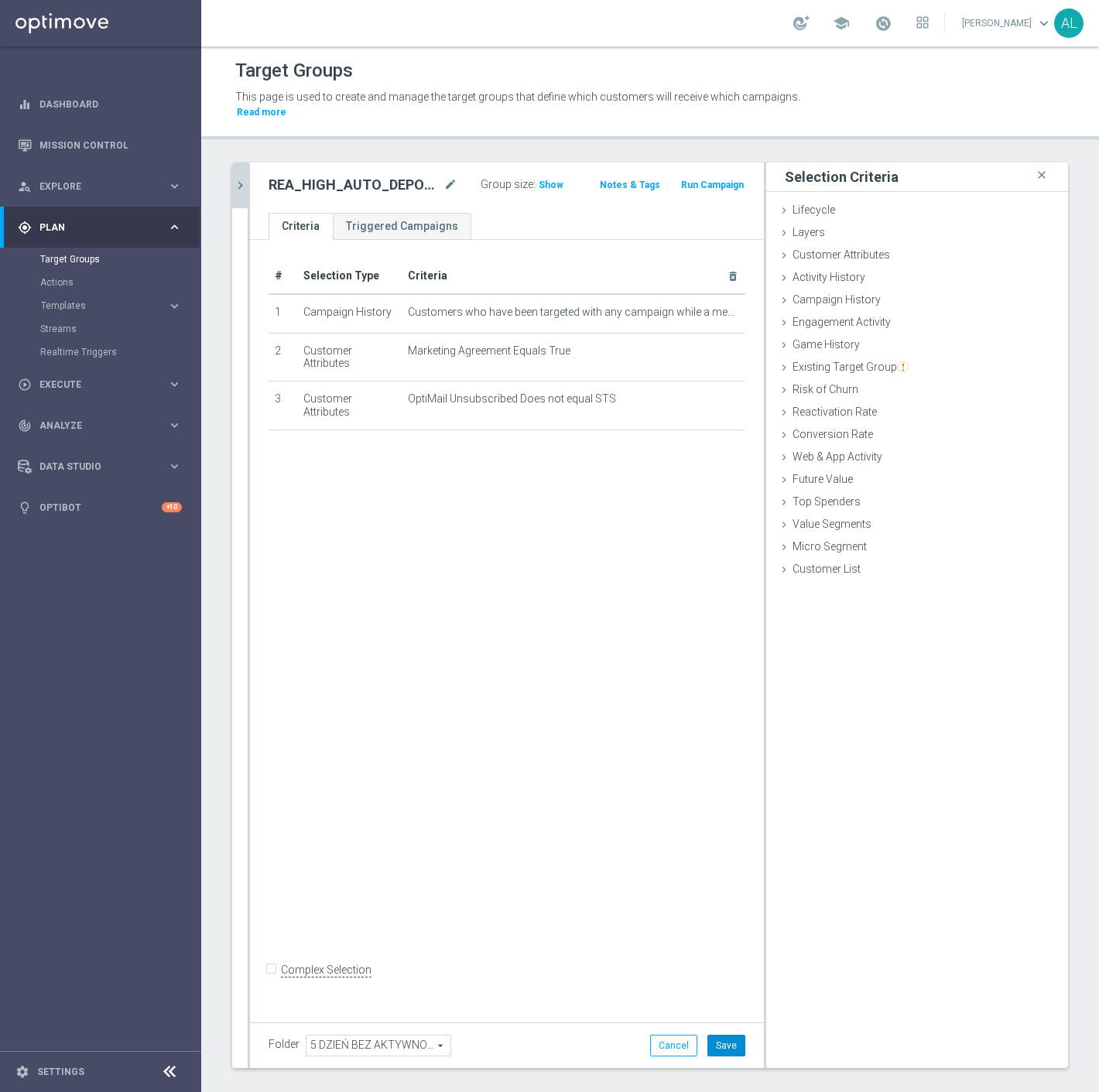
click at [715, 1035] on button "Save" at bounding box center [726, 1045] width 38 height 22
click at [243, 178] on icon "chevron_right" at bounding box center [240, 185] width 15 height 15
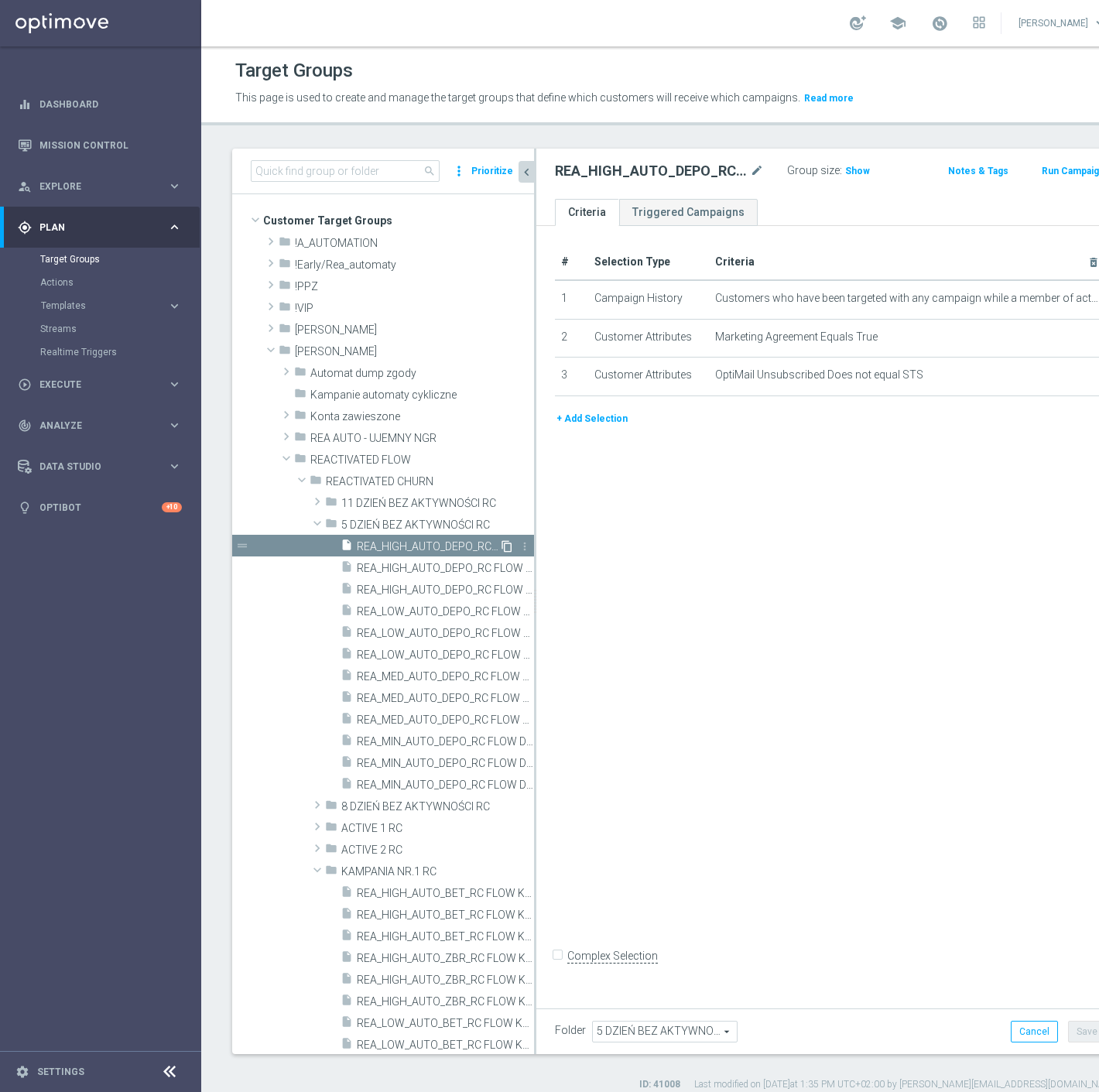
click at [501, 543] on icon "content_copy" at bounding box center [507, 546] width 12 height 12
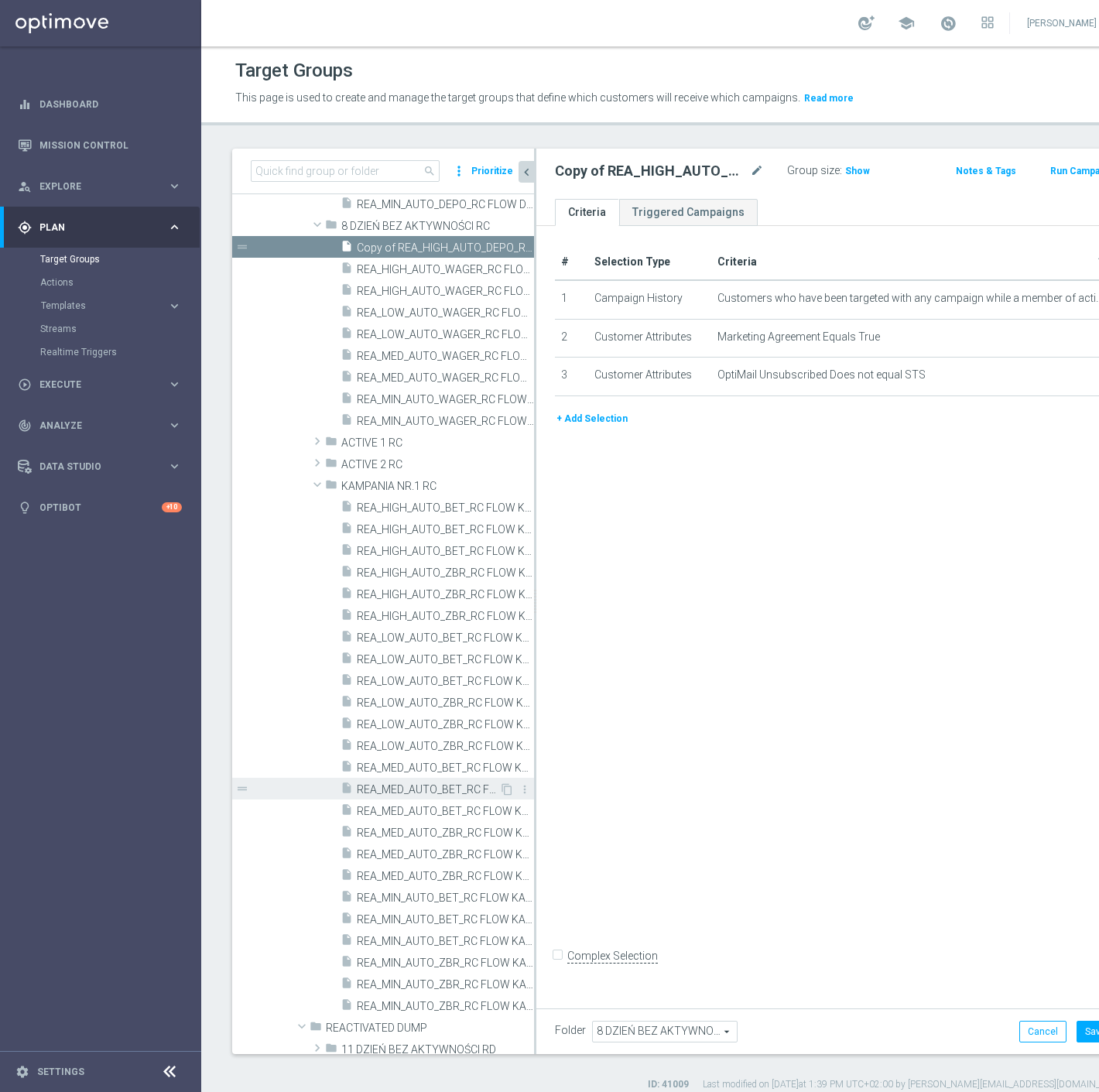
scroll to position [404, 0]
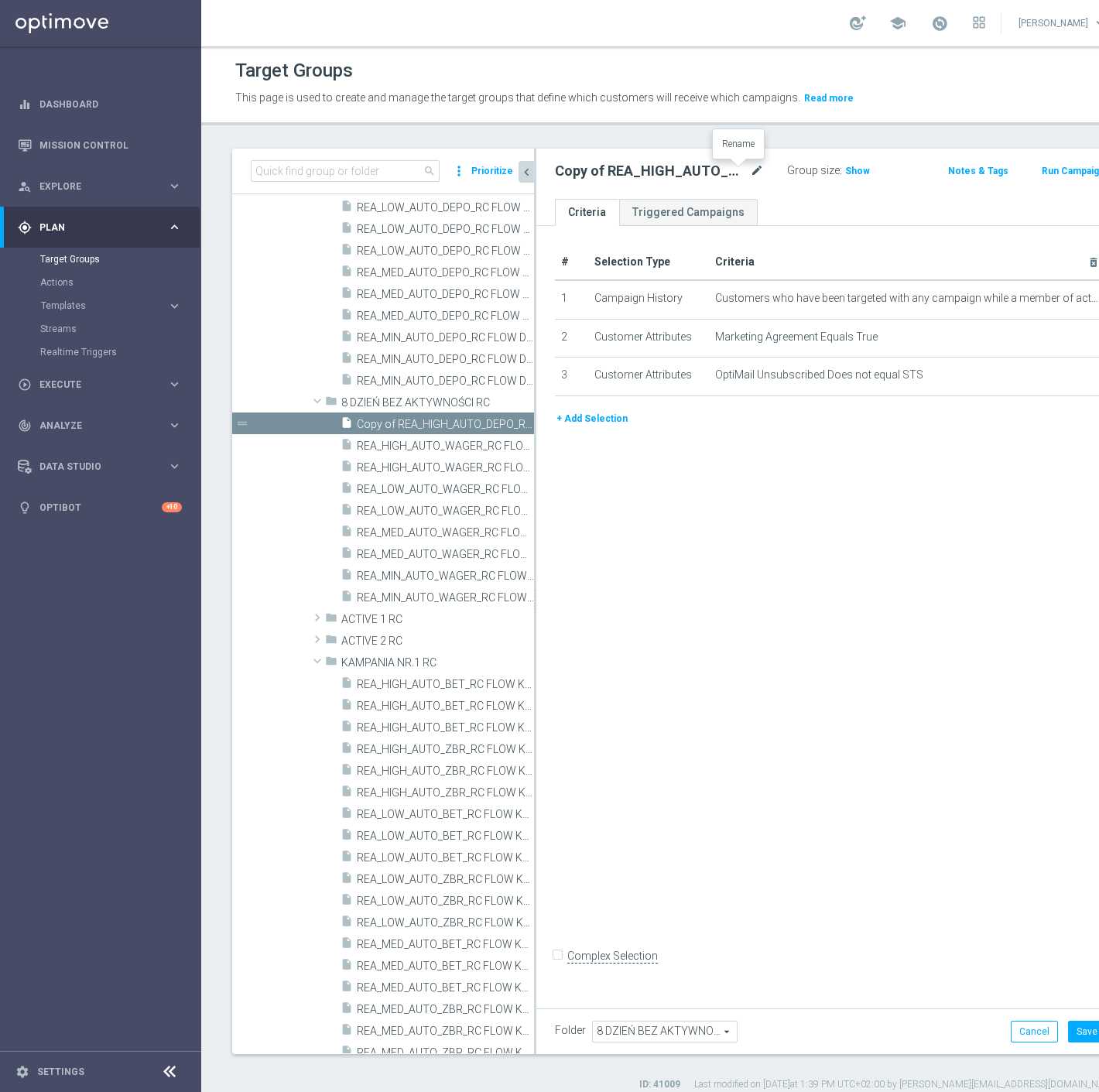
click at [751, 172] on icon "mode_edit" at bounding box center [757, 171] width 14 height 19
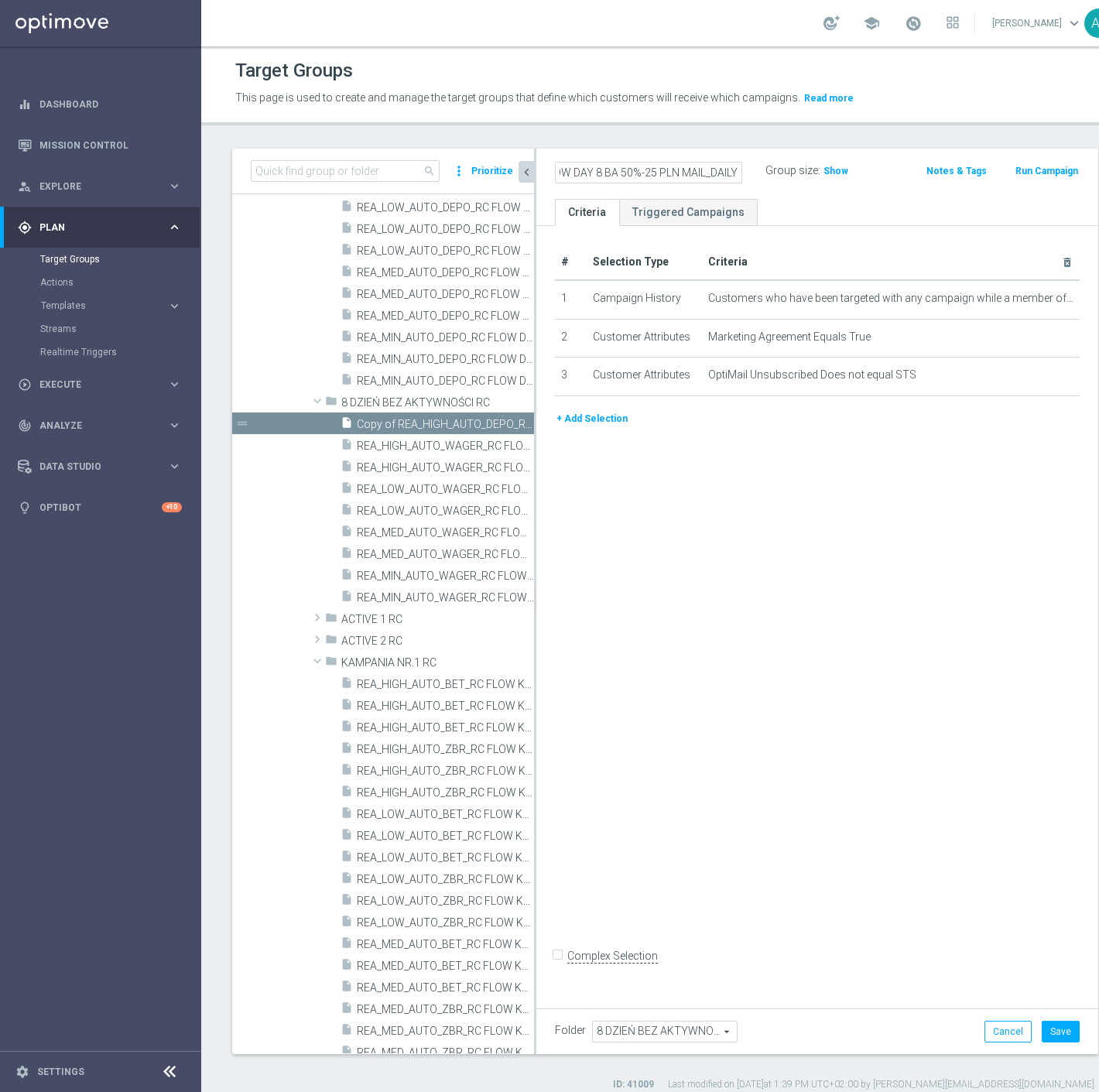
scroll to position [0, 185]
click at [767, 203] on ul "Criteria Triggered Campaigns" at bounding box center [817, 212] width 562 height 27
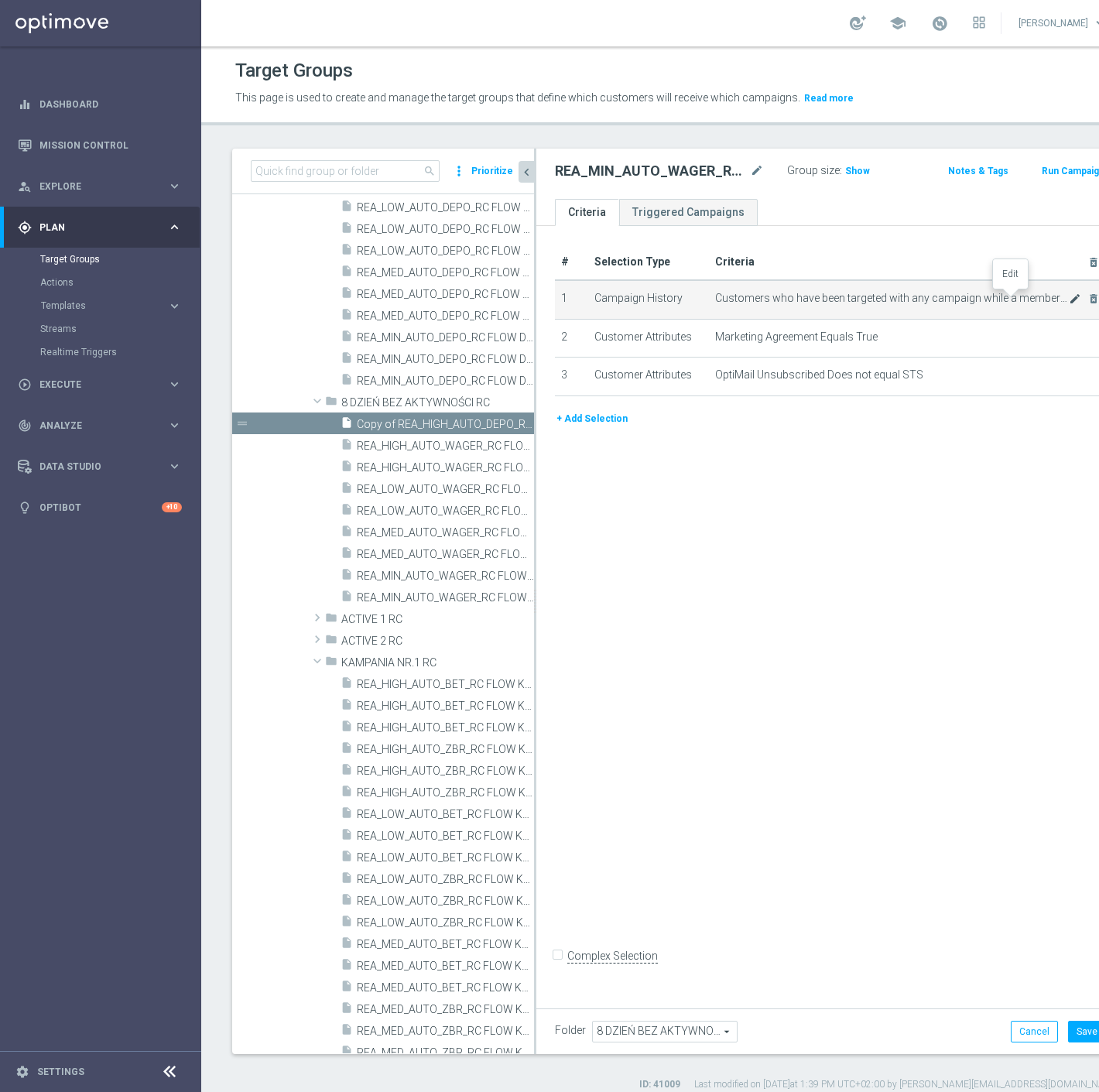
click at [1069, 302] on icon "mode_edit" at bounding box center [1075, 298] width 12 height 12
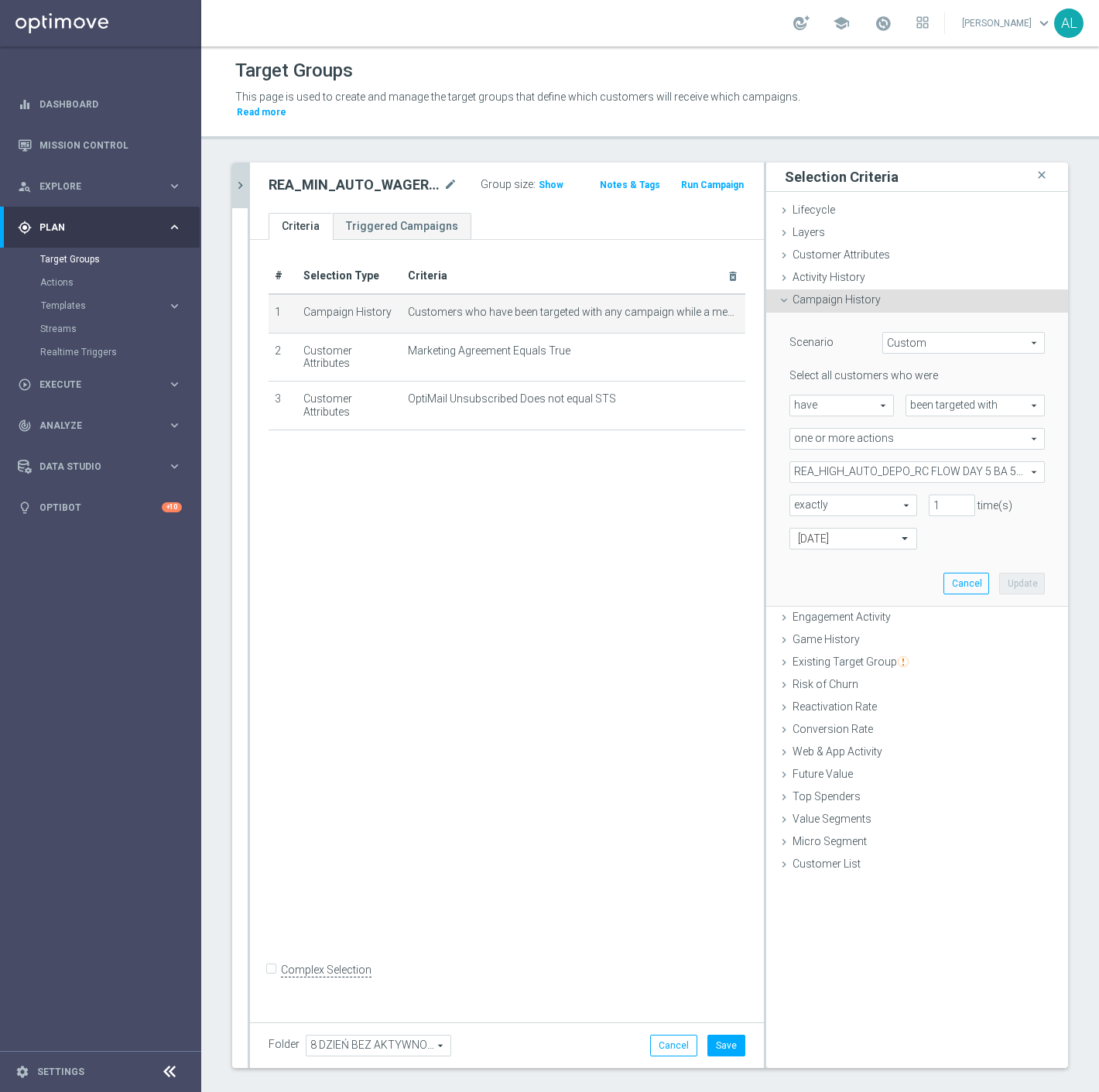
click at [846, 462] on span "REA_HIGH_AUTO_DEPO_RC FLOW DAY 5 BA 50%-300 PLN_DAILY" at bounding box center [917, 472] width 254 height 20
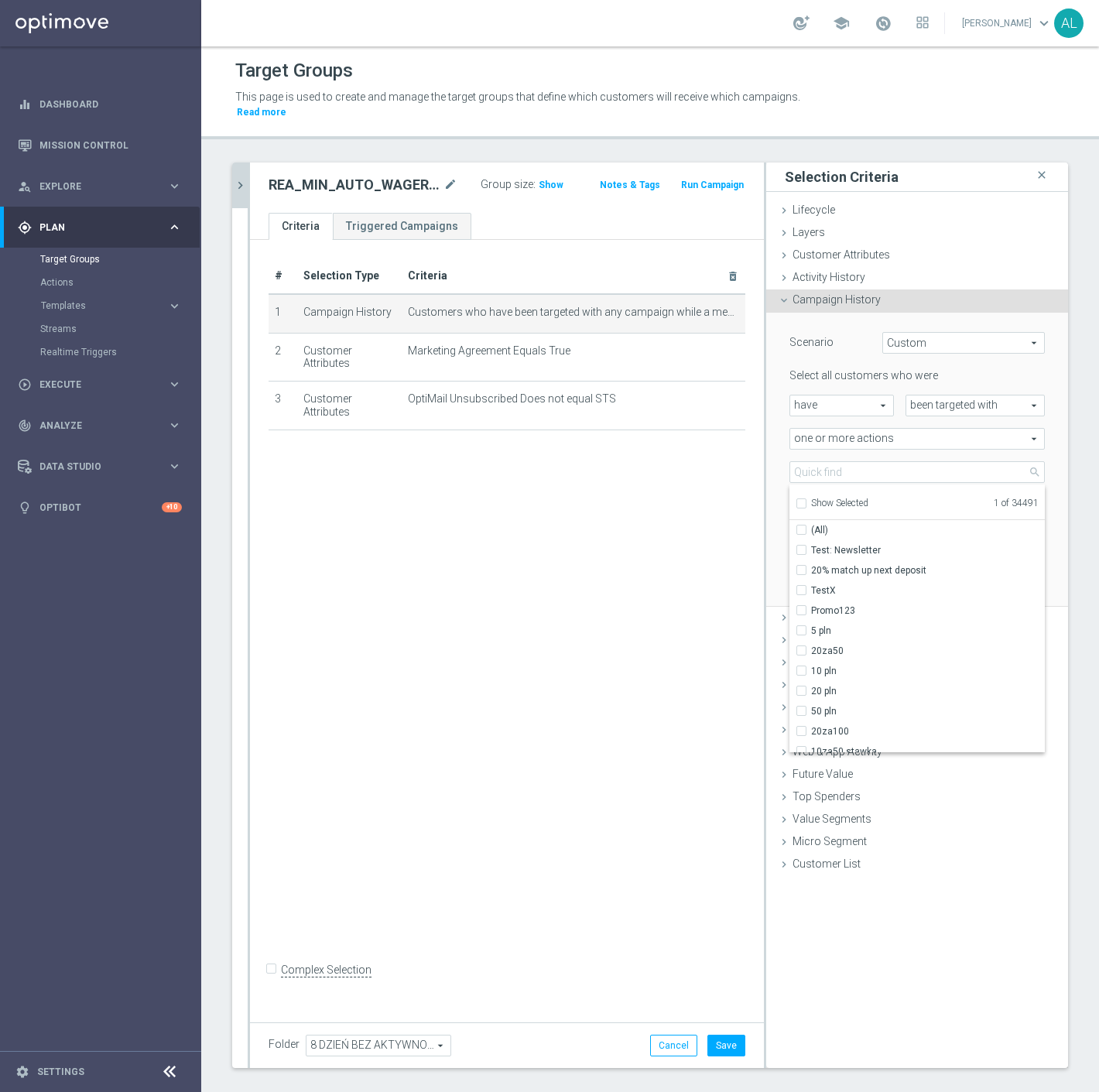
click at [823, 498] on span "Show Selected" at bounding box center [840, 504] width 57 height 11
click at [806, 501] on input "Show Selected" at bounding box center [800, 506] width 10 height 10
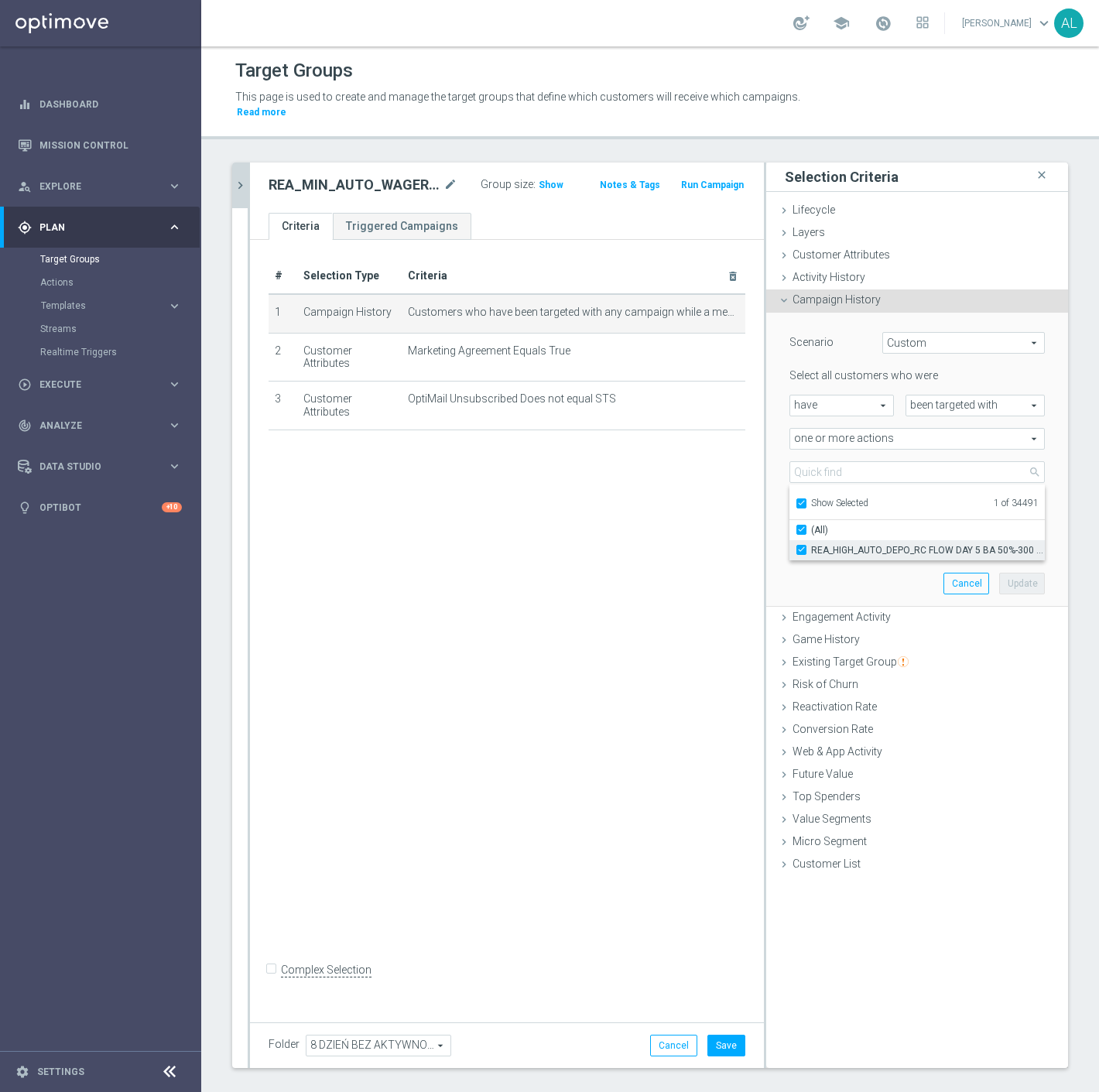
click at [834, 544] on span "REA_HIGH_AUTO_DEPO_RC FLOW DAY 5 BA 50%-300 PLN_DAILY" at bounding box center [929, 550] width 234 height 12
click at [812, 545] on input "REA_HIGH_AUTO_DEPO_RC FLOW DAY 5 BA 50%-300 PLN_DAILY" at bounding box center [806, 550] width 10 height 10
click at [838, 498] on span "Show Selected" at bounding box center [840, 504] width 57 height 11
click at [806, 501] on input "Show Selected" at bounding box center [800, 506] width 10 height 10
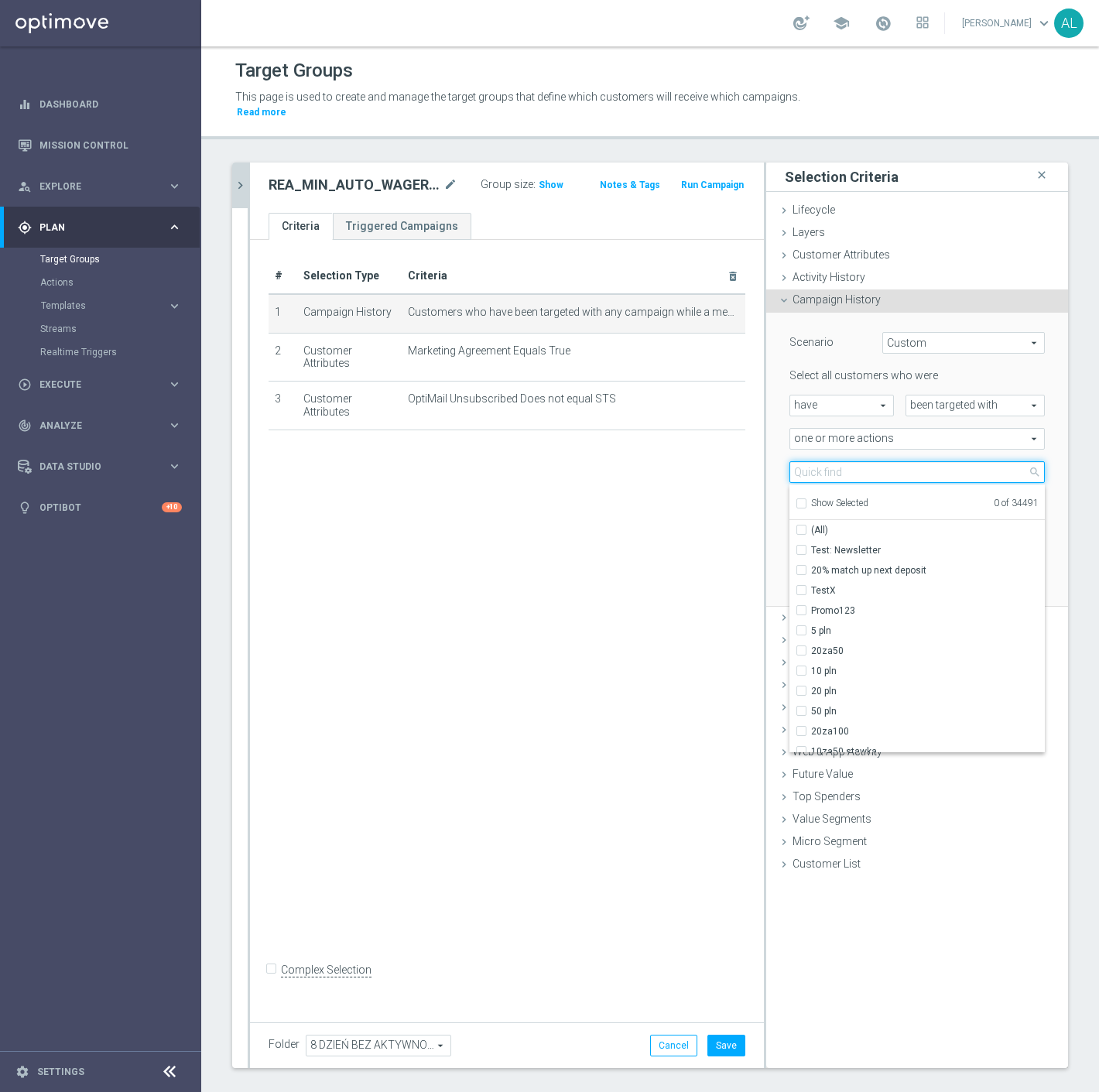
click at [842, 461] on input "search" at bounding box center [917, 472] width 255 height 22
paste input "REA_MIN_AUTO_WAGER_RC FLOW DAY 8 BA 50%-25 PLN MAIL_DAILY"
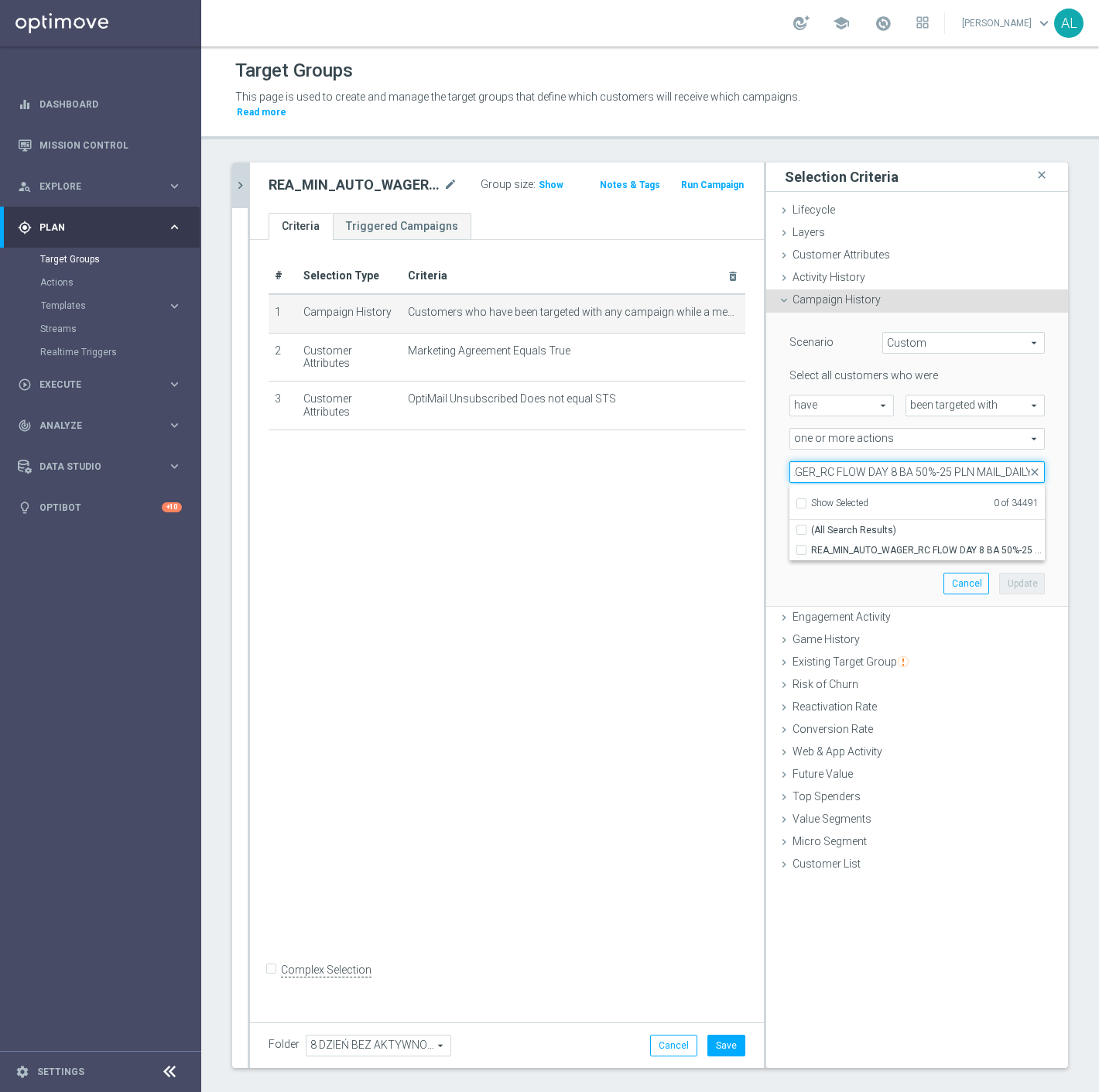
click at [991, 461] on input "REA_MIN_AUTO_WAGER_RC FLOW DAY 8 BA 50%-25 PLN MAIL_DAILY" at bounding box center [917, 472] width 255 height 22
drag, startPoint x: 986, startPoint y: 460, endPoint x: 961, endPoint y: 463, distance: 25.2
click at [961, 463] on input "REA_MIN_AUTO_WAGER_RC FLOW DAY 8 BA 50%-25 PLN MAIL_DAILY" at bounding box center [917, 472] width 255 height 22
click at [911, 540] on label "REA_MIN_AUTO_WAGER_RC FLOW DAY 8 BA 50%-25 PLN_DAILY" at bounding box center [929, 550] width 234 height 20
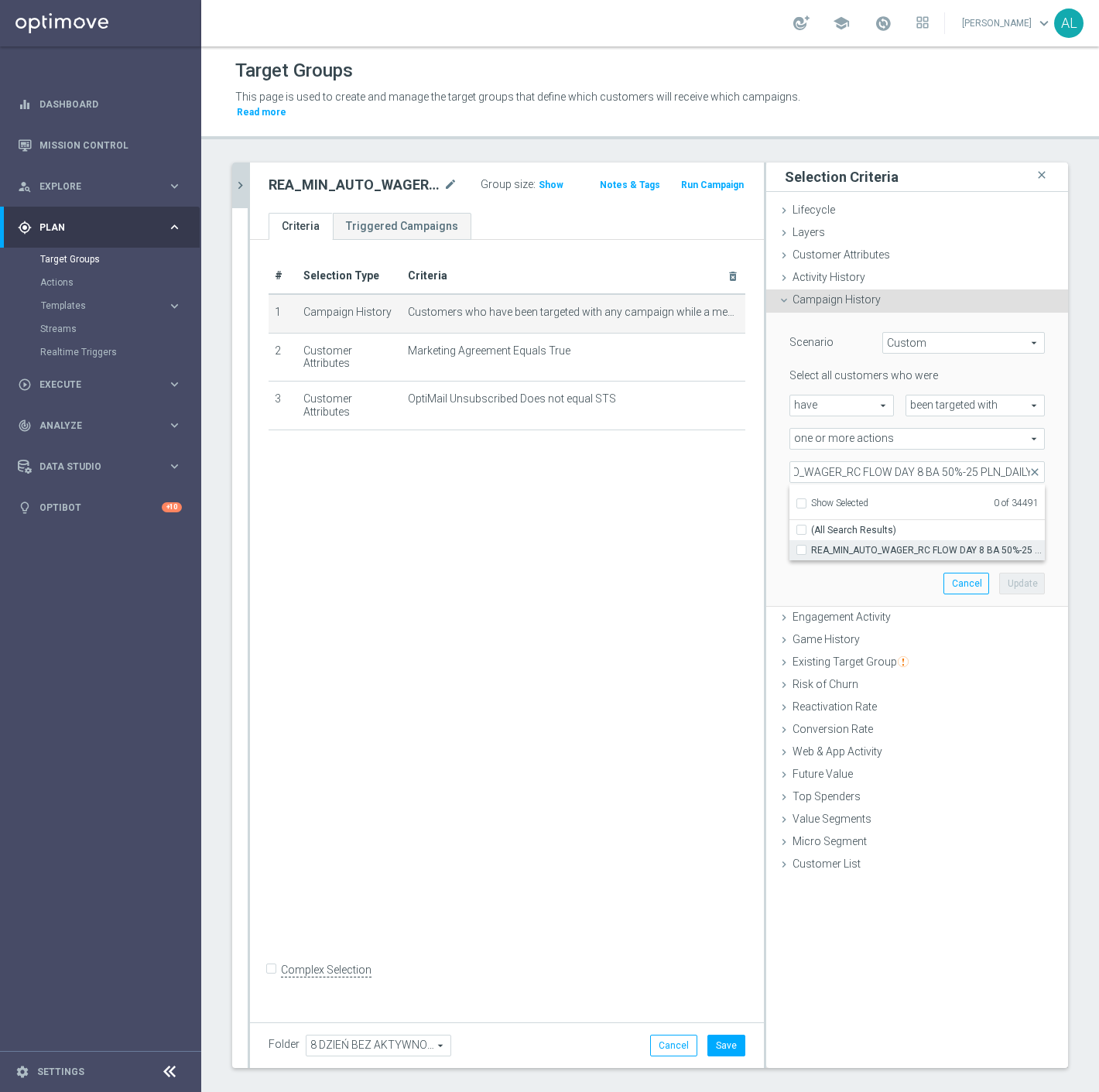
click at [812, 545] on input "REA_MIN_AUTO_WAGER_RC FLOW DAY 8 BA 50%-25 PLN_DAILY" at bounding box center [806, 550] width 10 height 10
click at [999, 572] on button "Update" at bounding box center [1022, 583] width 46 height 22
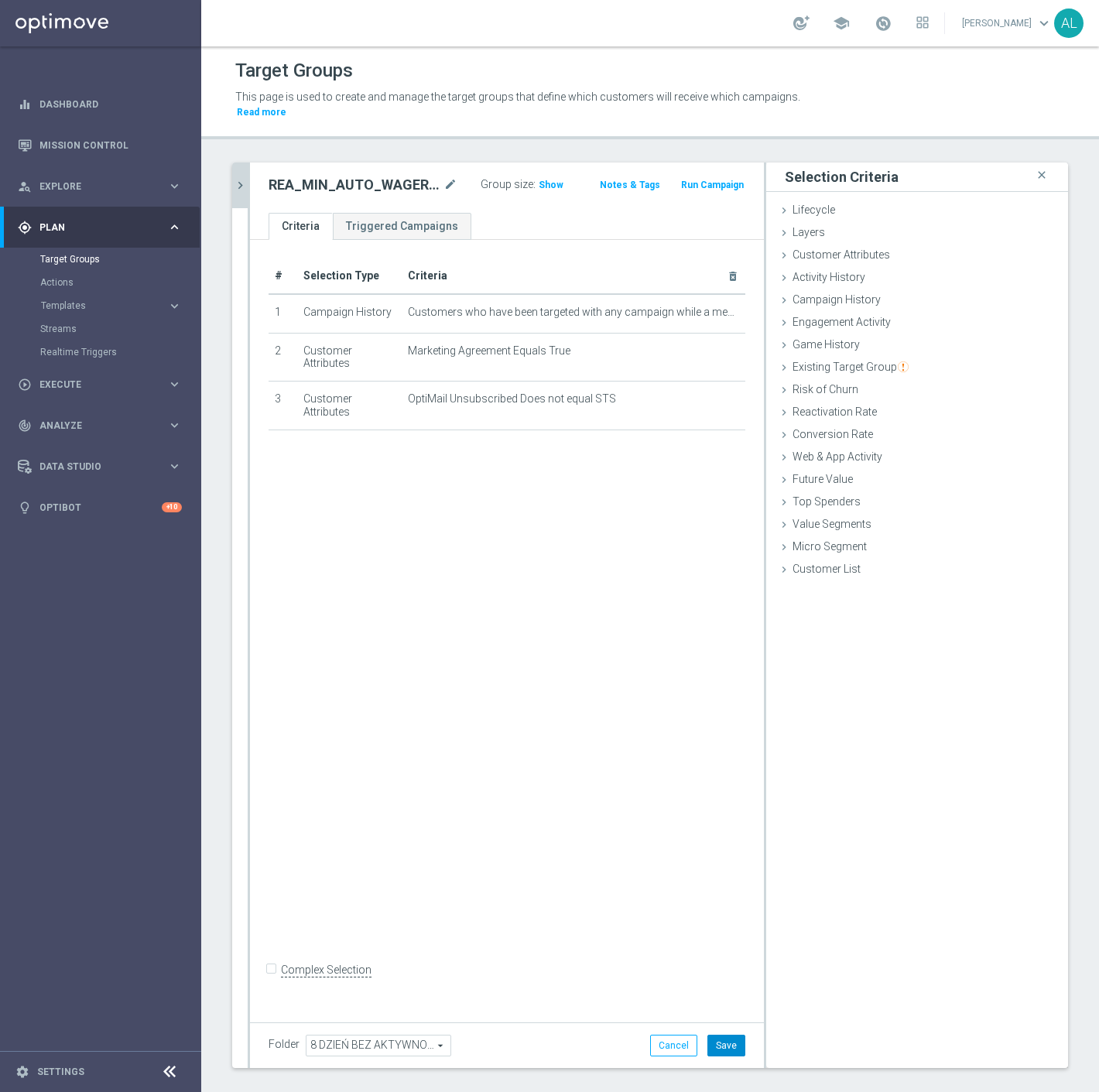
click at [720, 1035] on button "Save" at bounding box center [726, 1045] width 38 height 22
click at [233, 178] on icon "chevron_right" at bounding box center [240, 185] width 15 height 15
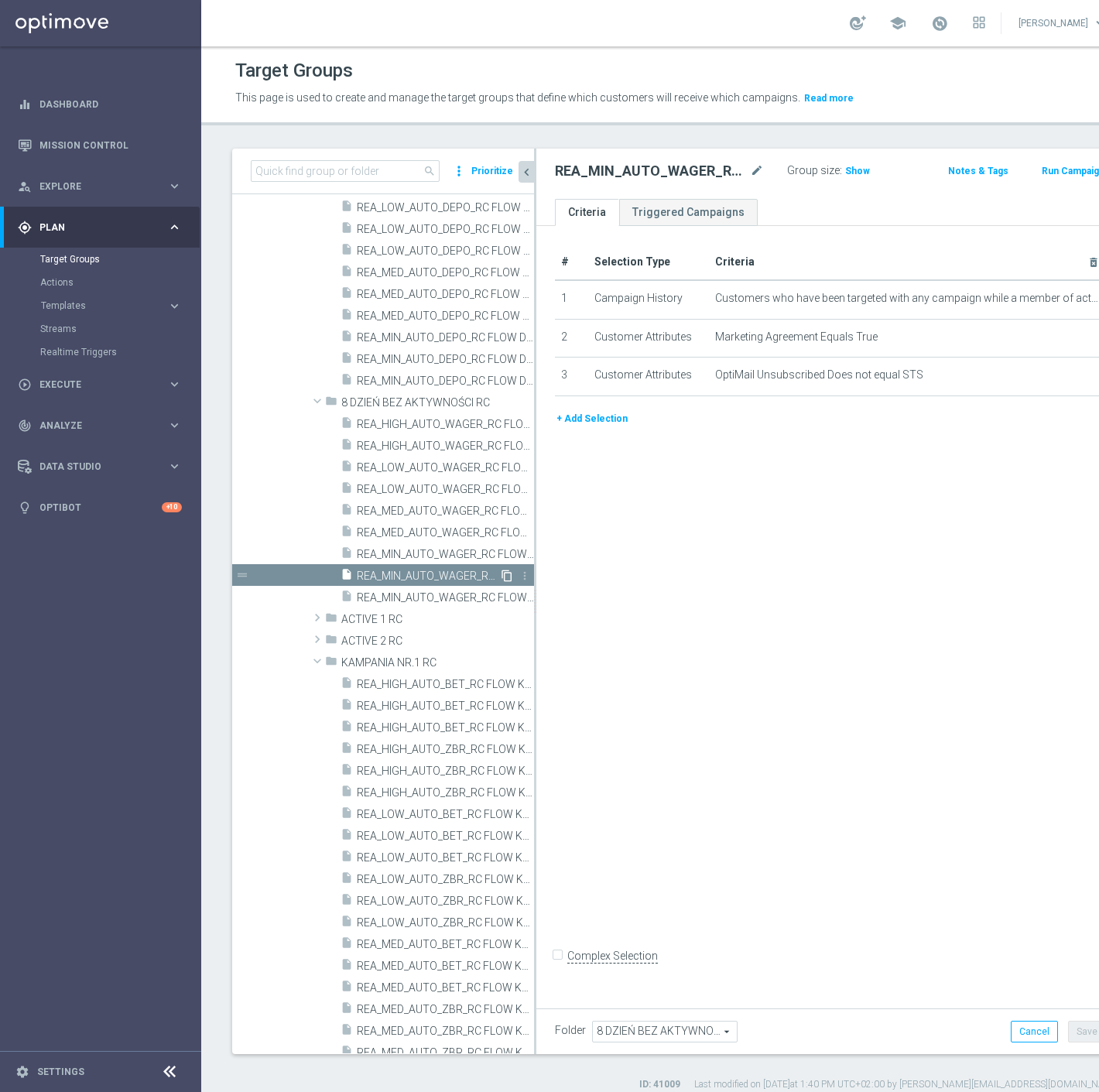
click at [501, 575] on icon "content_copy" at bounding box center [507, 575] width 12 height 12
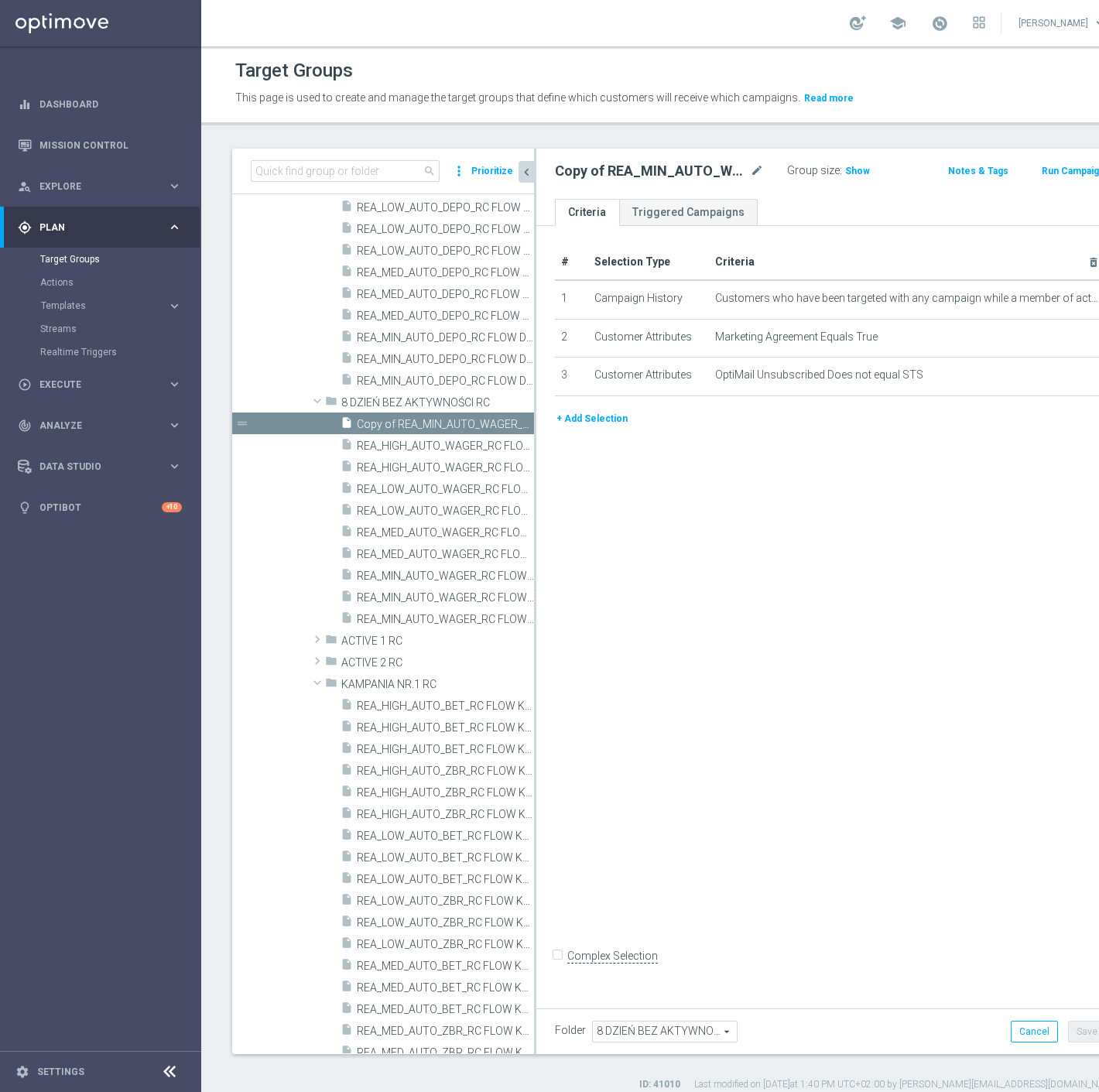
scroll to position [134, 0]
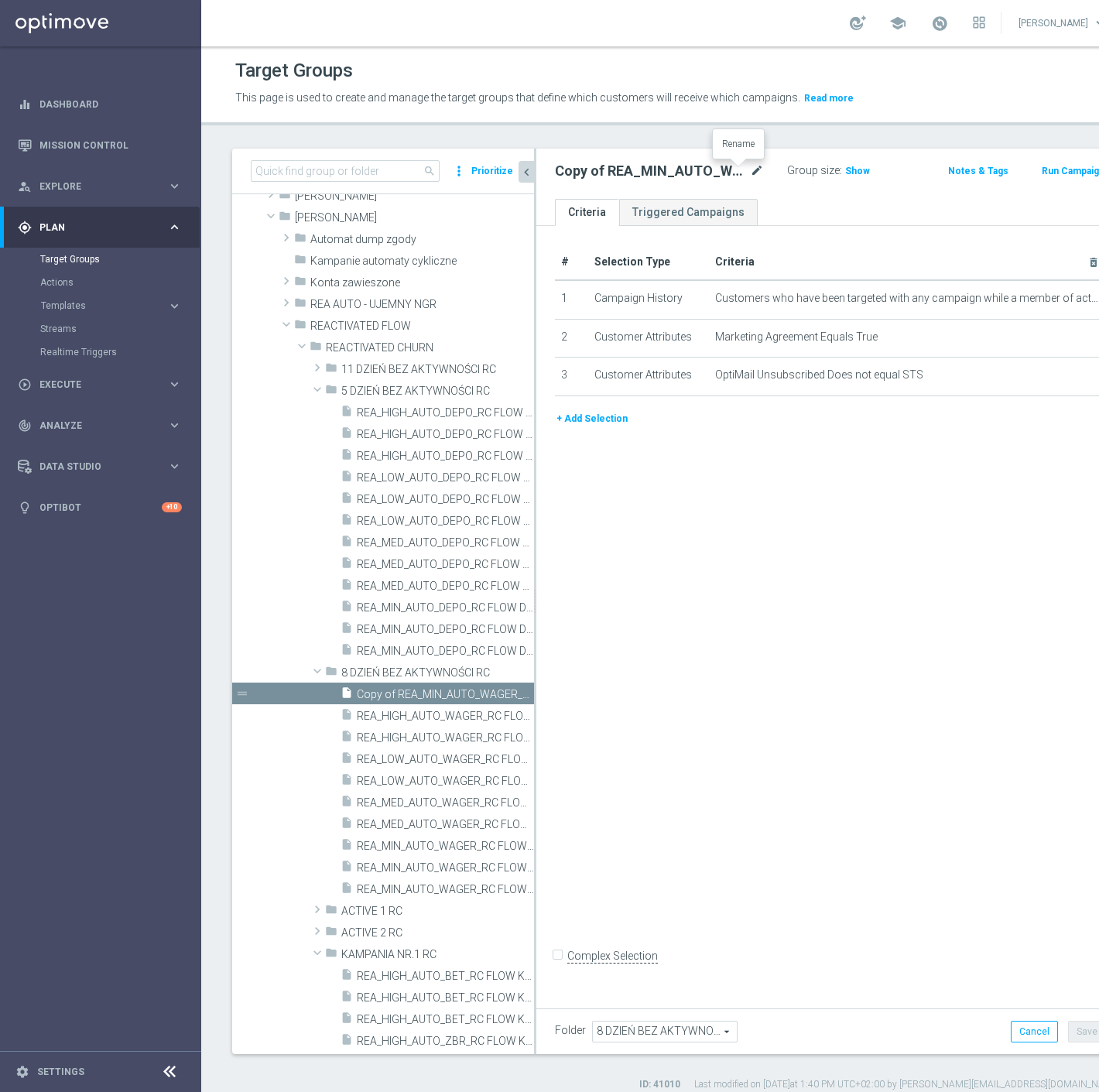
click at [751, 174] on icon "mode_edit" at bounding box center [757, 171] width 14 height 19
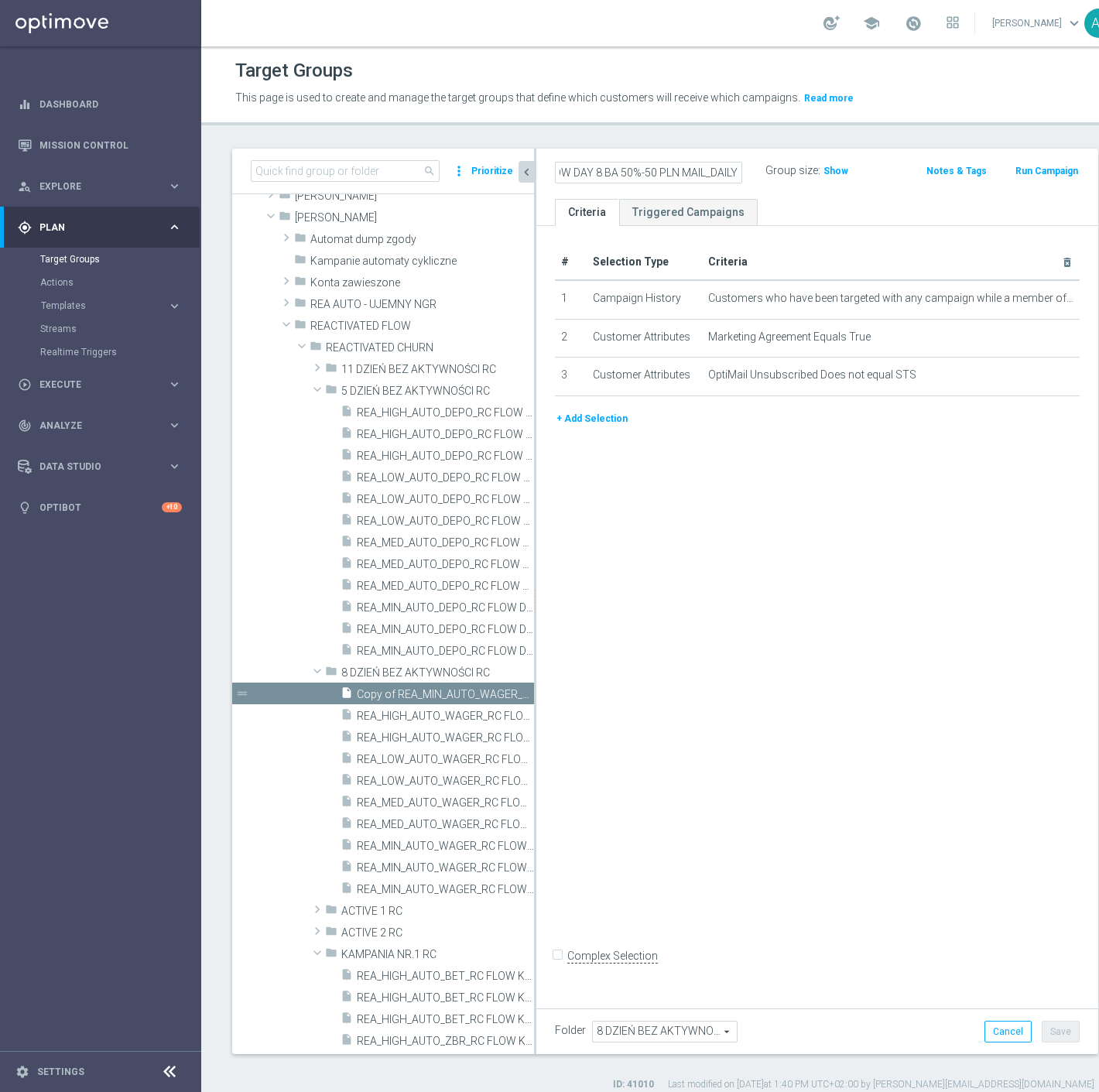
scroll to position [0, 186]
click at [1044, 297] on icon "mode_edit" at bounding box center [1050, 298] width 12 height 12
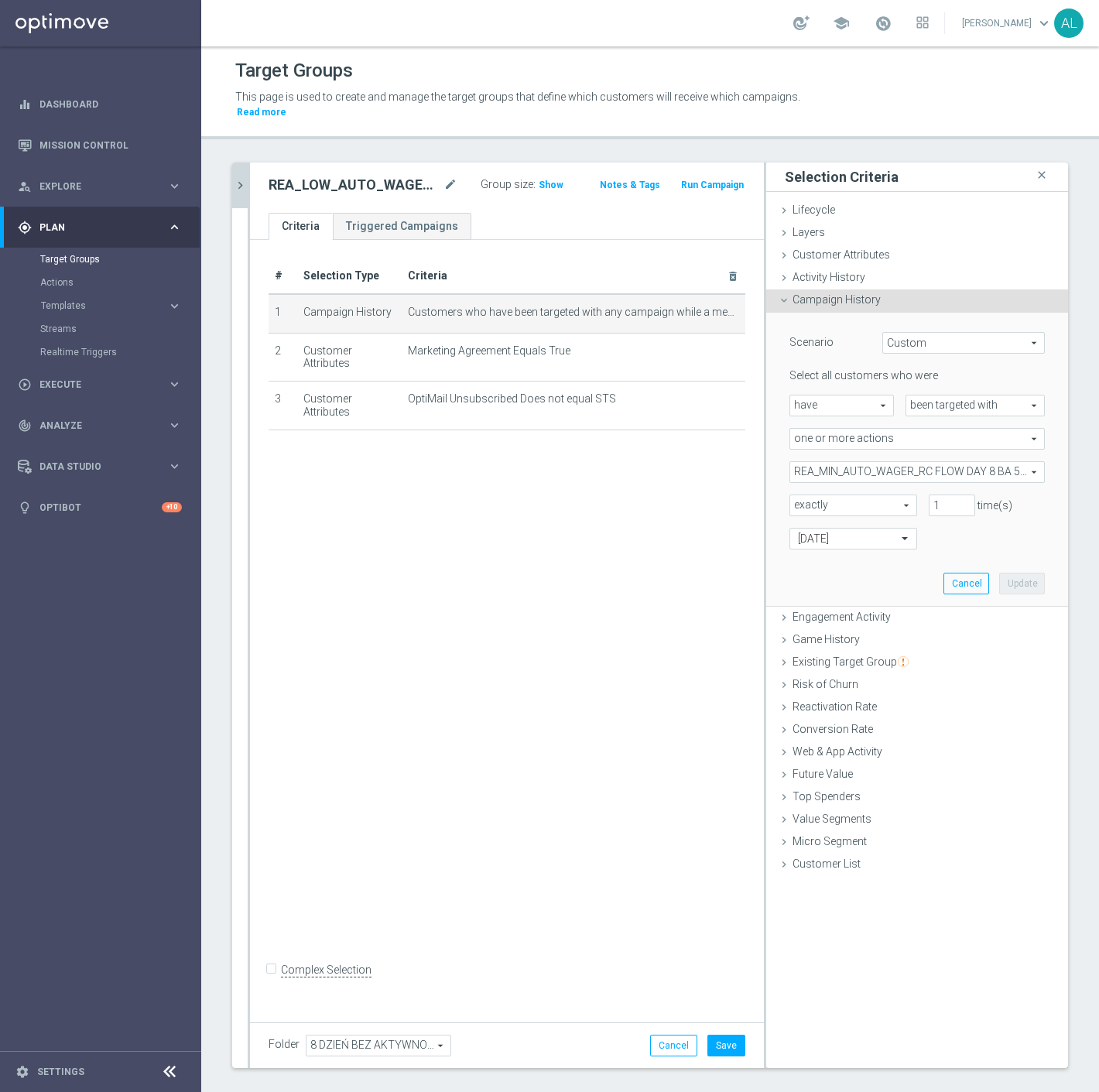
click at [830, 462] on span "REA_MIN_AUTO_WAGER_RC FLOW DAY 8 BA 50%-25 PLN_DAILY" at bounding box center [917, 472] width 254 height 20
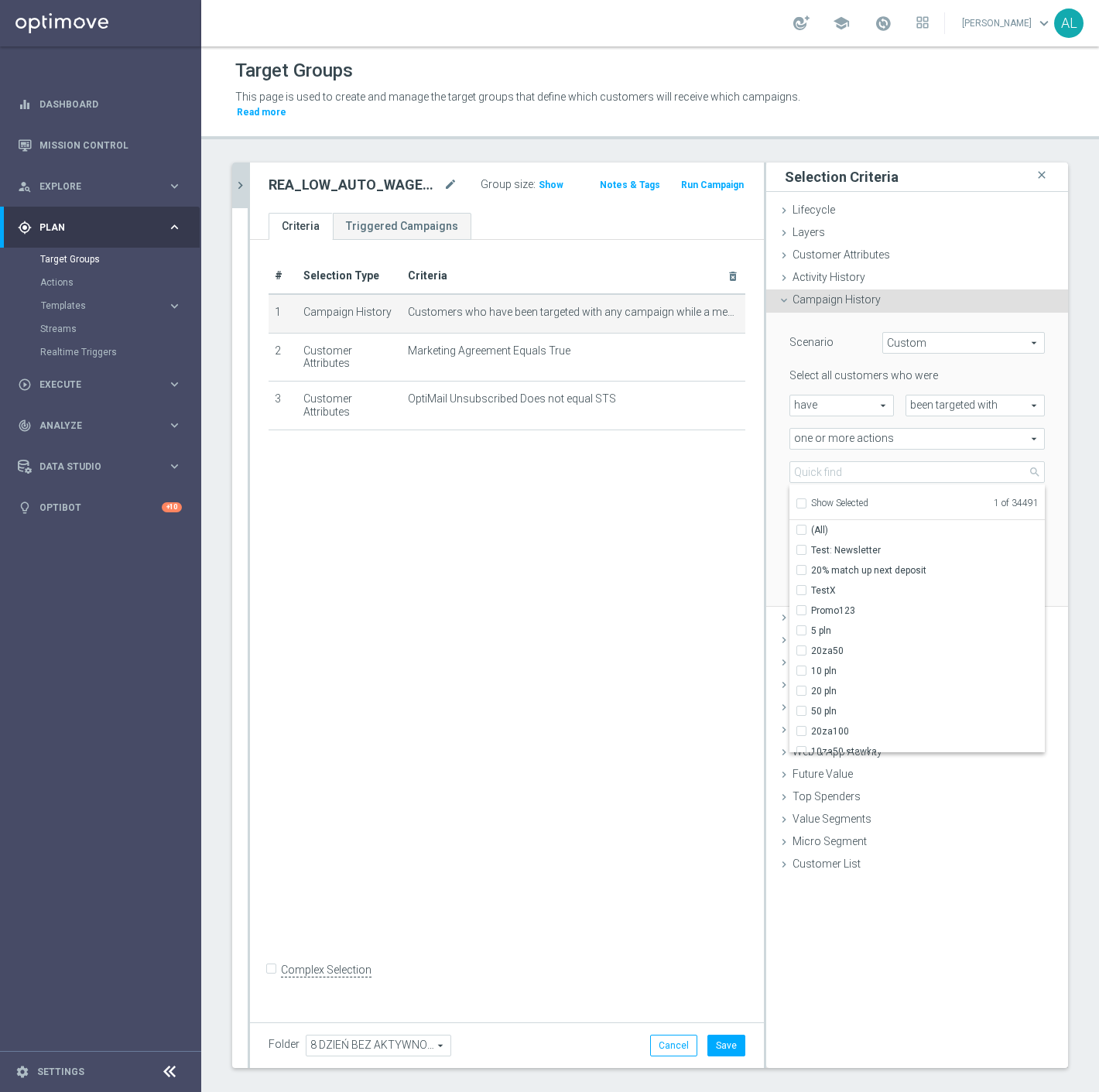
click at [833, 498] on span "Show Selected" at bounding box center [840, 504] width 57 height 11
click at [806, 501] on input "Show Selected" at bounding box center [800, 506] width 10 height 10
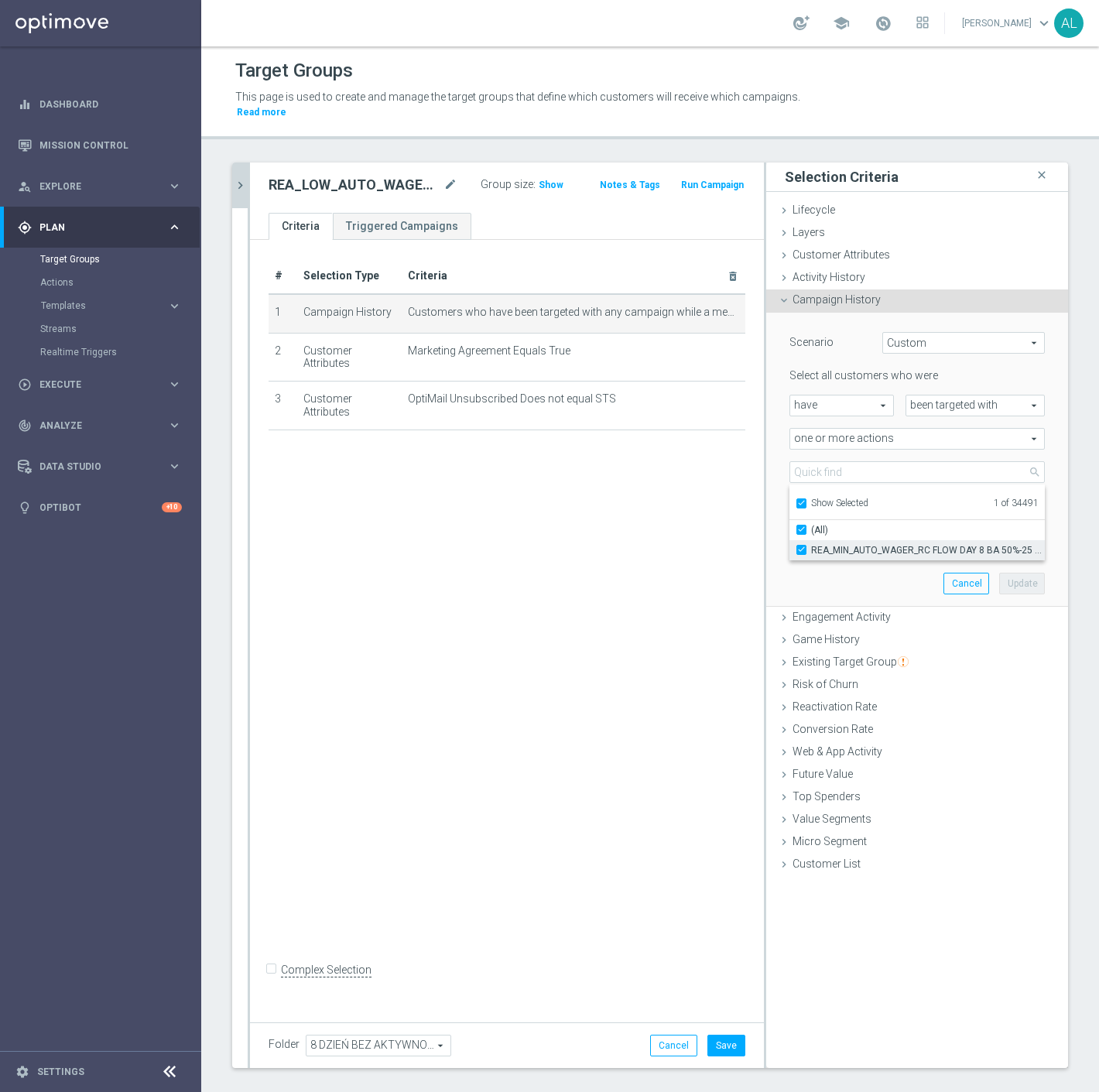
click at [846, 544] on span "REA_MIN_AUTO_WAGER_RC FLOW DAY 8 BA 50%-25 PLN_DAILY" at bounding box center [929, 550] width 234 height 12
click at [812, 545] on input "REA_MIN_AUTO_WAGER_RC FLOW DAY 8 BA 50%-25 PLN_DAILY" at bounding box center [806, 550] width 10 height 10
click at [825, 492] on div "Show Selected" at bounding box center [832, 502] width 73 height 20
click at [825, 498] on span "Show Selected" at bounding box center [840, 504] width 57 height 11
click at [806, 501] on input "Show Selected" at bounding box center [800, 506] width 10 height 10
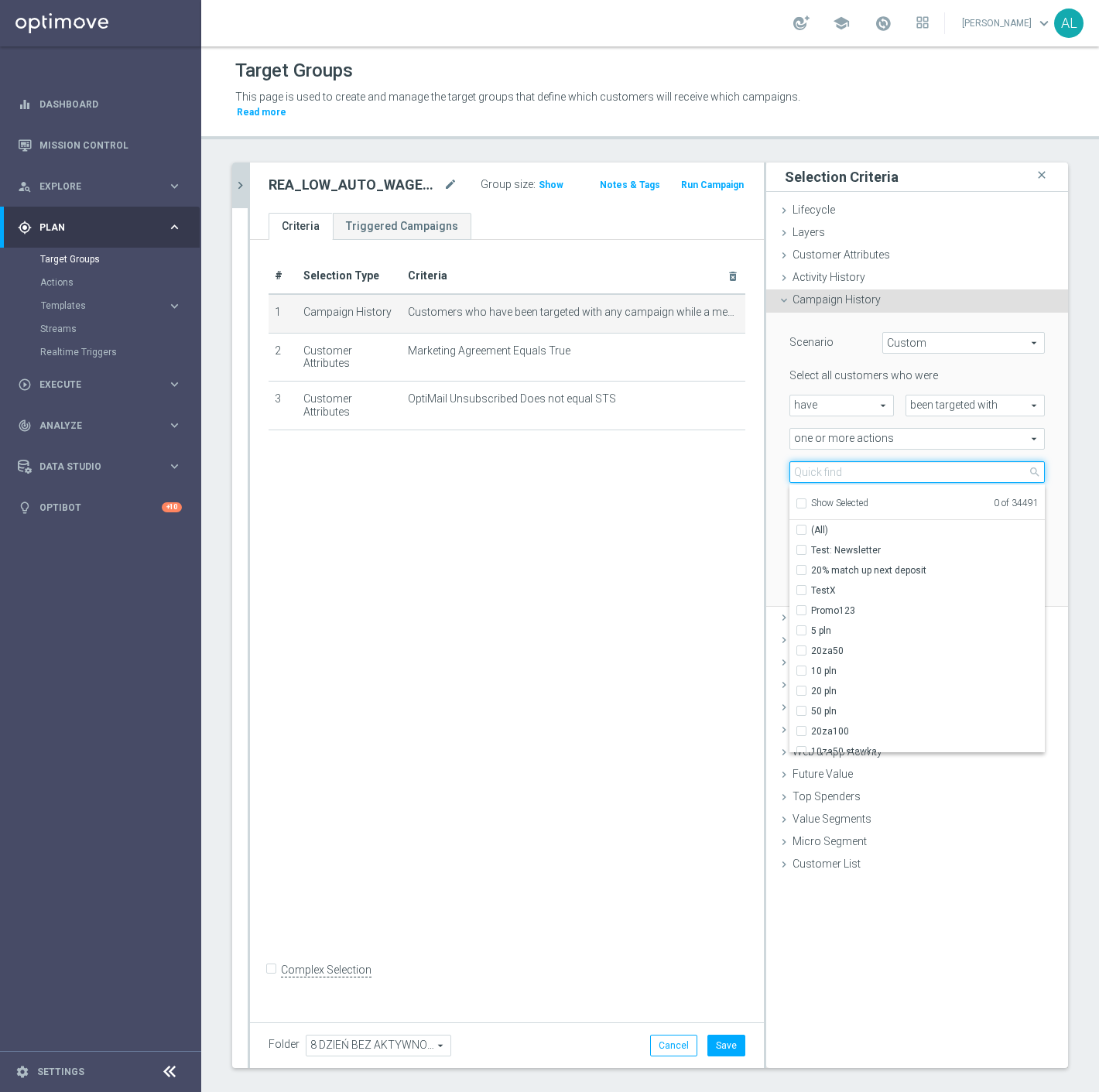
click at [833, 461] on input "search" at bounding box center [917, 472] width 255 height 22
paste input "REA_LOW_AUTO_WAGER_RC FLOW DAY 8 BA 50%-50 PLN MAIL_DAILY"
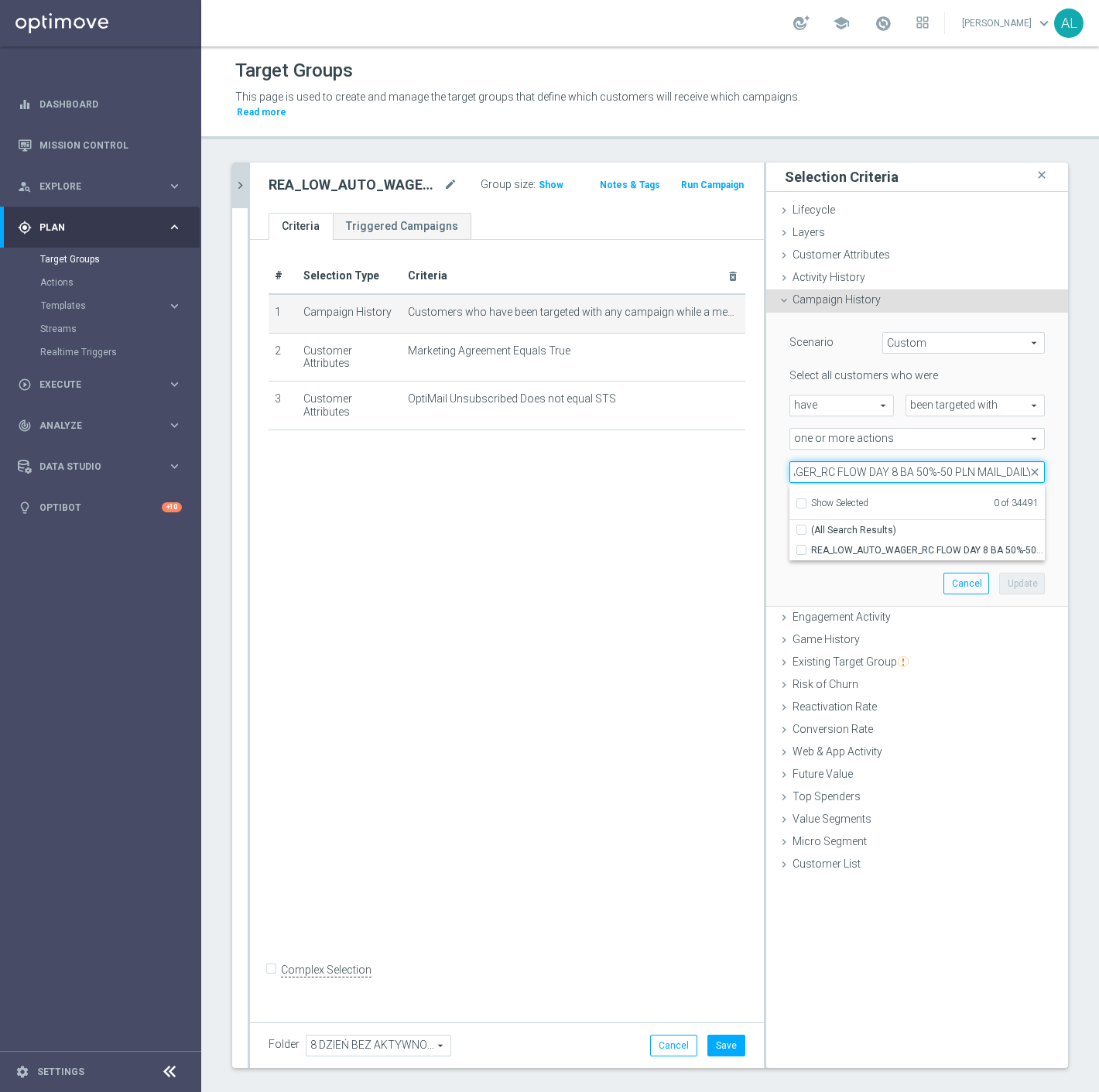
drag, startPoint x: 985, startPoint y: 462, endPoint x: 955, endPoint y: 468, distance: 30.6
click at [955, 468] on div "Select all customers who were have have arrow_drop_down search been targeted wi…" at bounding box center [917, 458] width 255 height 181
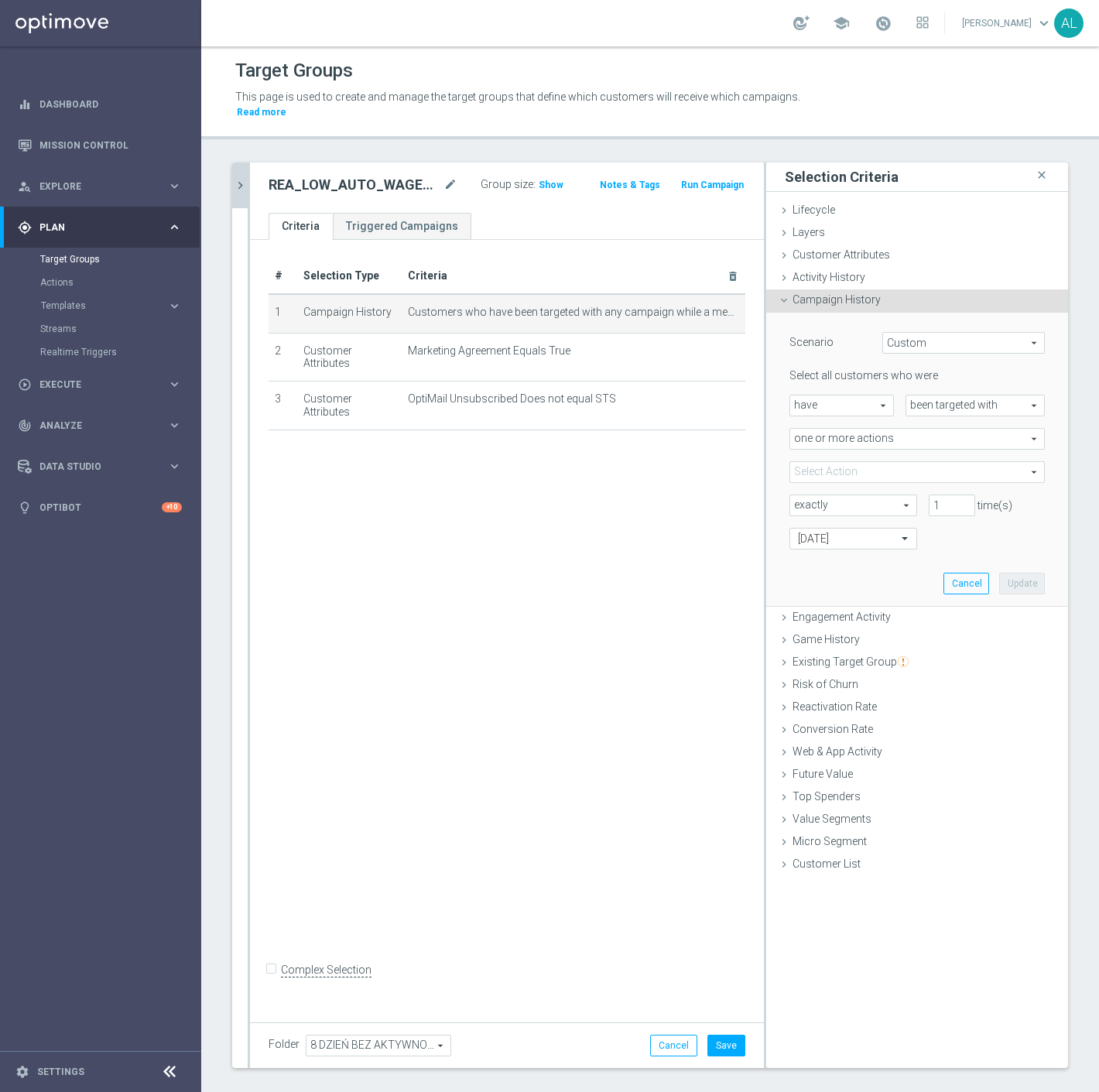
click at [900, 464] on span at bounding box center [917, 472] width 254 height 20
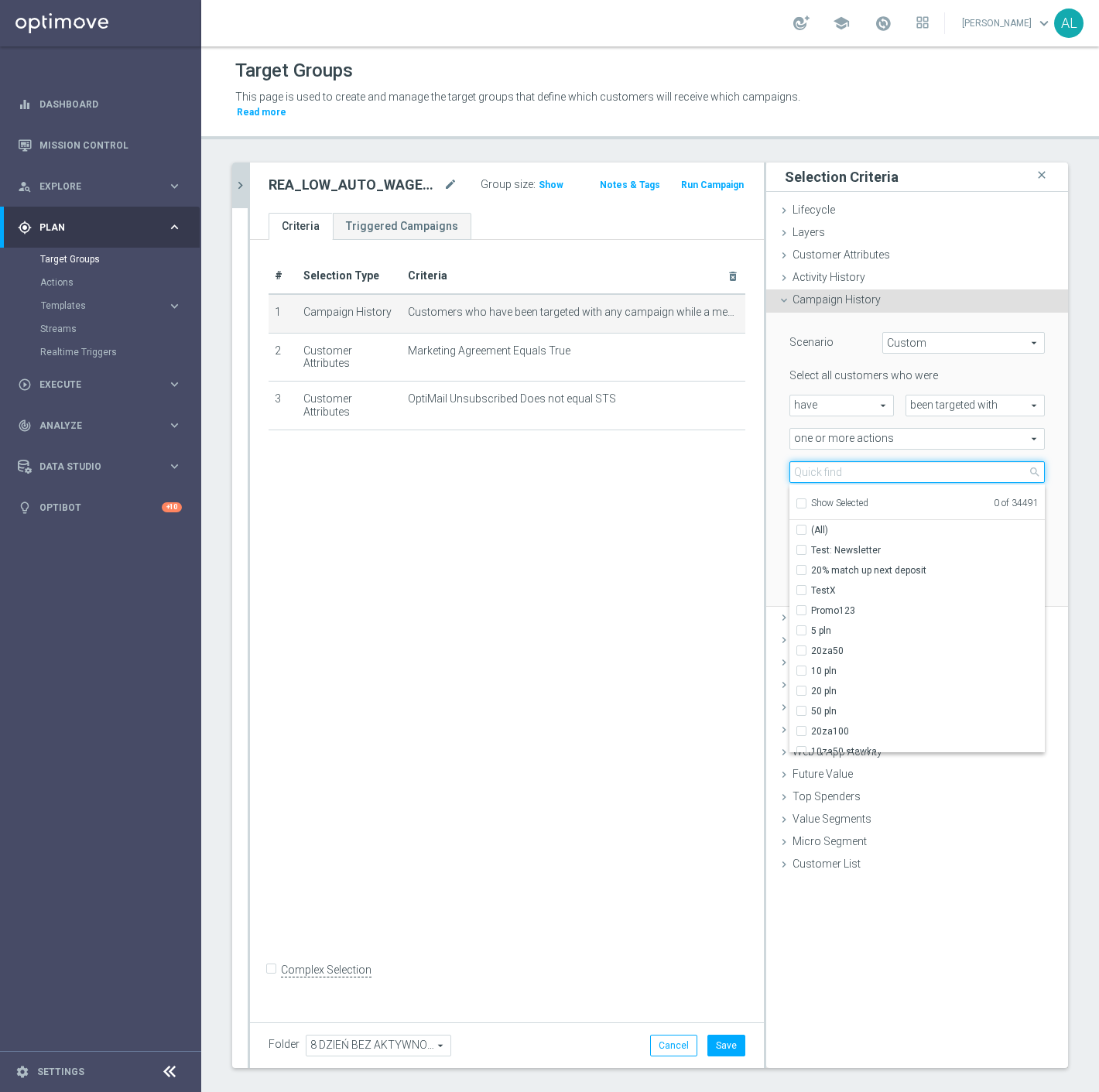
click at [896, 461] on input "search" at bounding box center [917, 472] width 255 height 22
paste input "REA_LOW_AUTO_WAGER_RC FLOW DAY 8 BA 50%-50 PLN MAIL_DAILY"
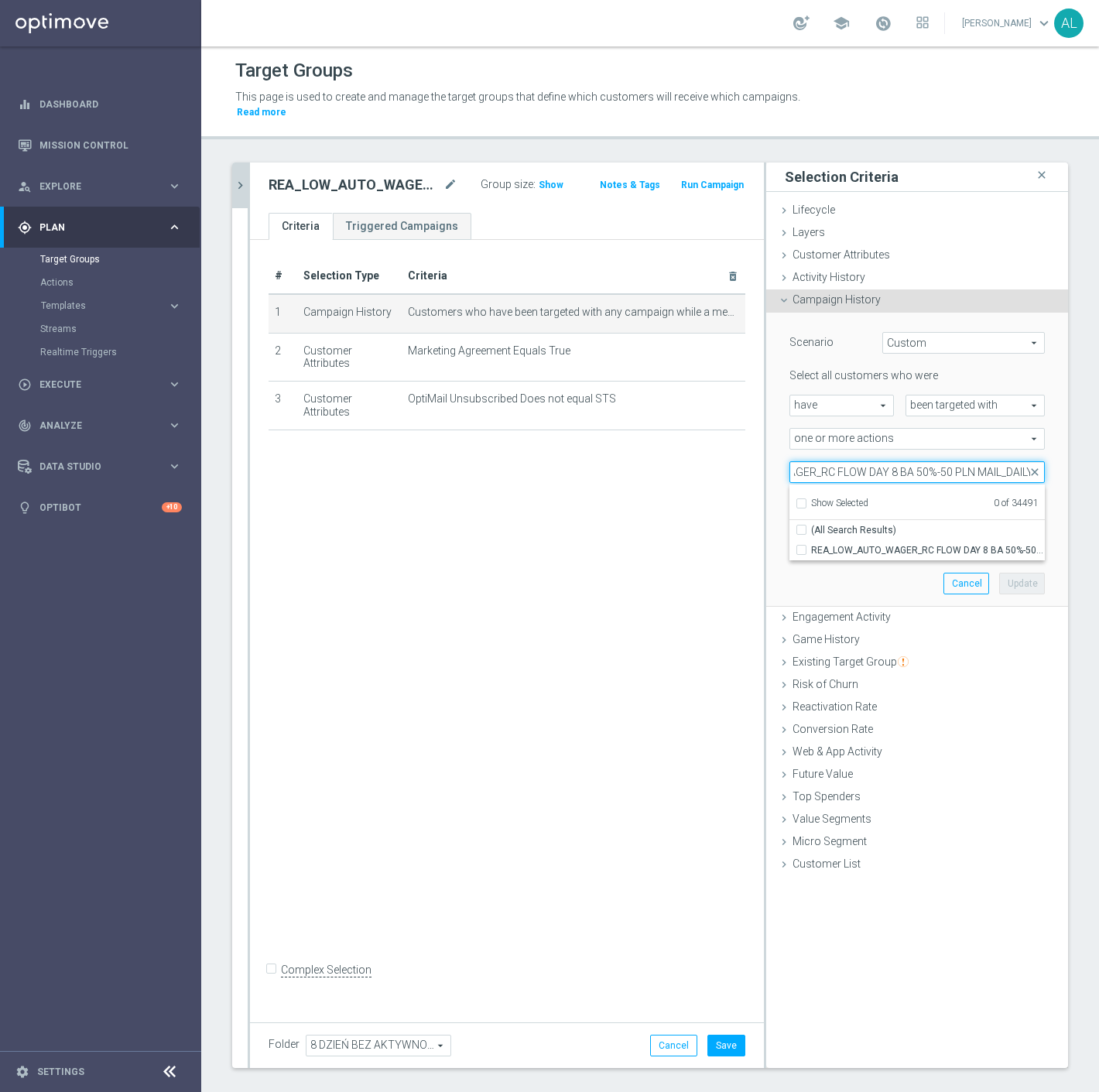
click at [984, 461] on input "REA_LOW_AUTO_WAGER_RC FLOW DAY 8 BA 50%-50 PLN MAIL_DAILY" at bounding box center [917, 472] width 255 height 22
click at [932, 544] on span "REA_LOW_AUTO_WAGER_RC FLOW DAY 8 BA 50%-50 PLN_DAILY" at bounding box center [929, 550] width 234 height 12
click at [812, 545] on input "REA_LOW_AUTO_WAGER_RC FLOW DAY 8 BA 50%-50 PLN_DAILY" at bounding box center [806, 550] width 10 height 10
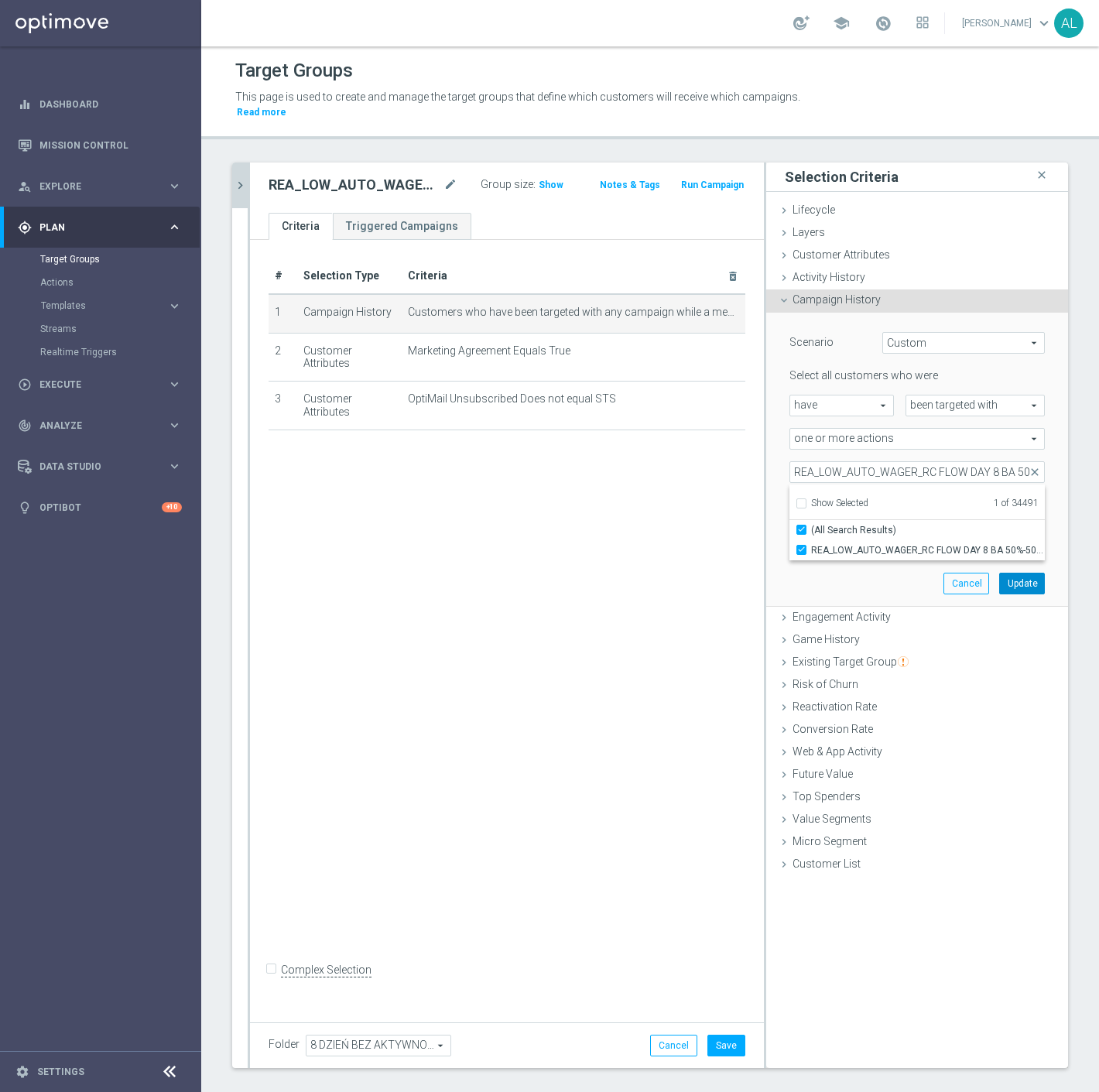
click at [999, 572] on button "Update" at bounding box center [1022, 583] width 46 height 22
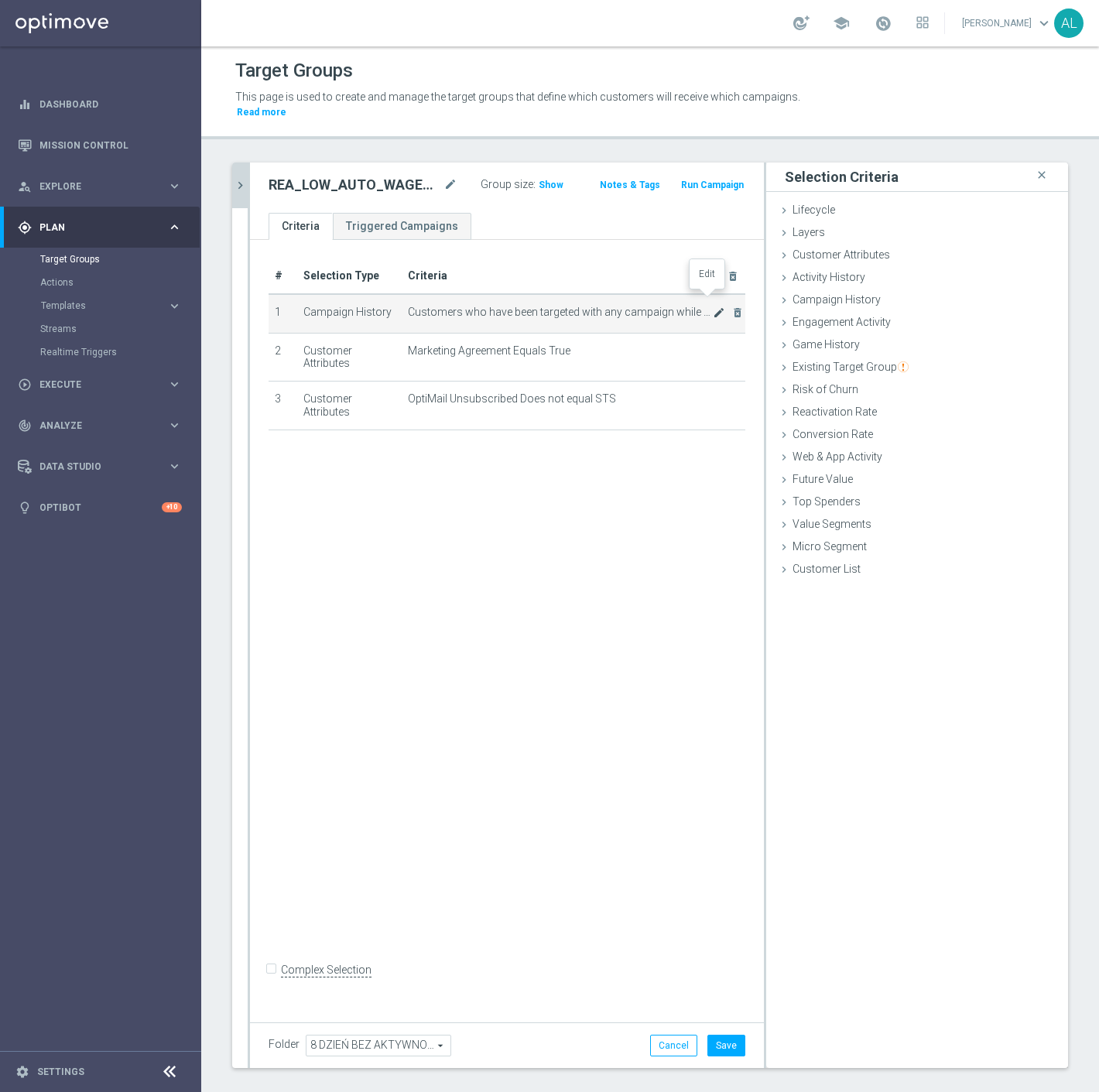
click at [713, 307] on icon "mode_edit" at bounding box center [719, 313] width 12 height 12
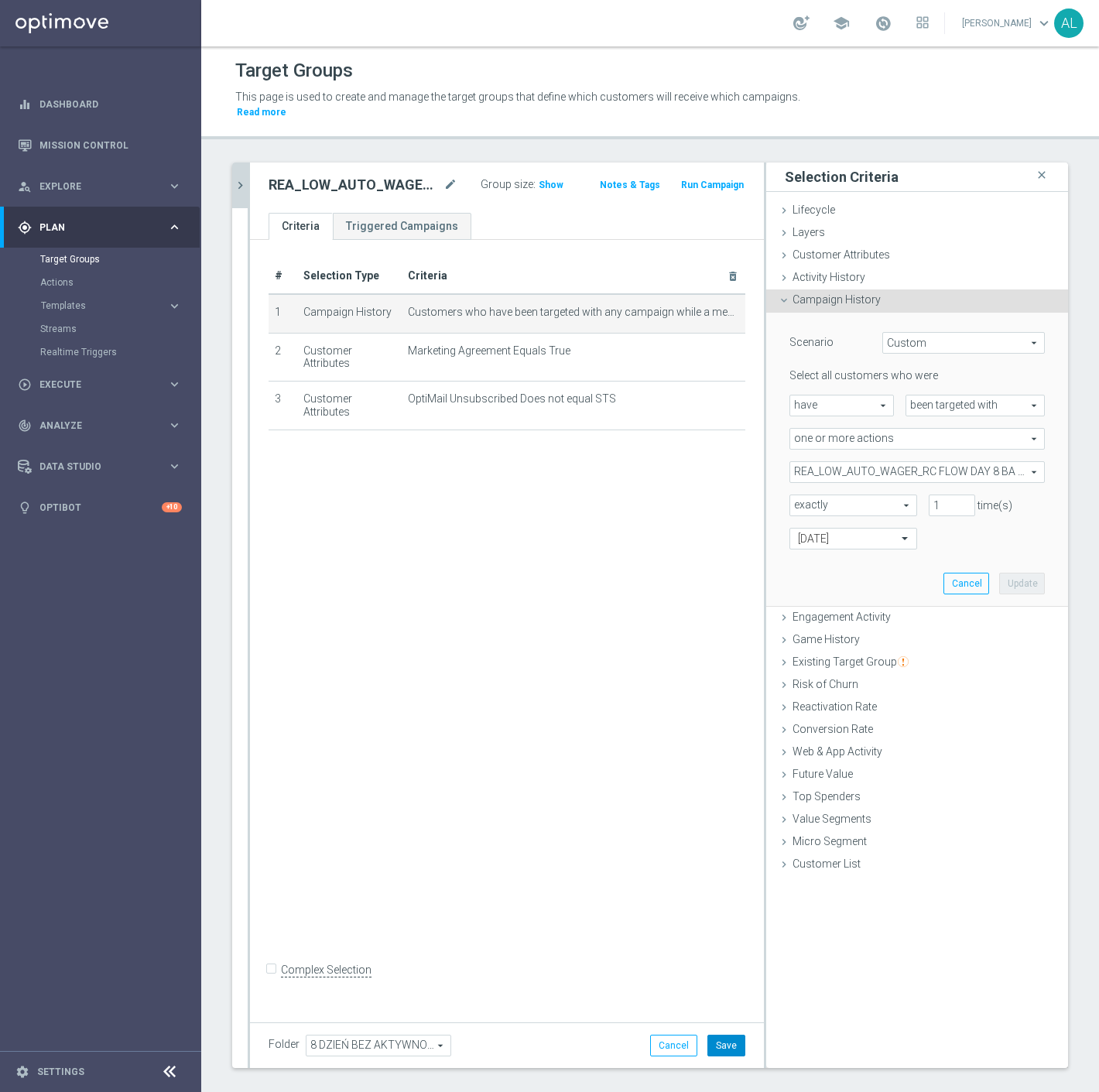
click at [712, 1035] on button "Save" at bounding box center [726, 1045] width 38 height 22
click at [240, 178] on icon "chevron_right" at bounding box center [240, 185] width 15 height 15
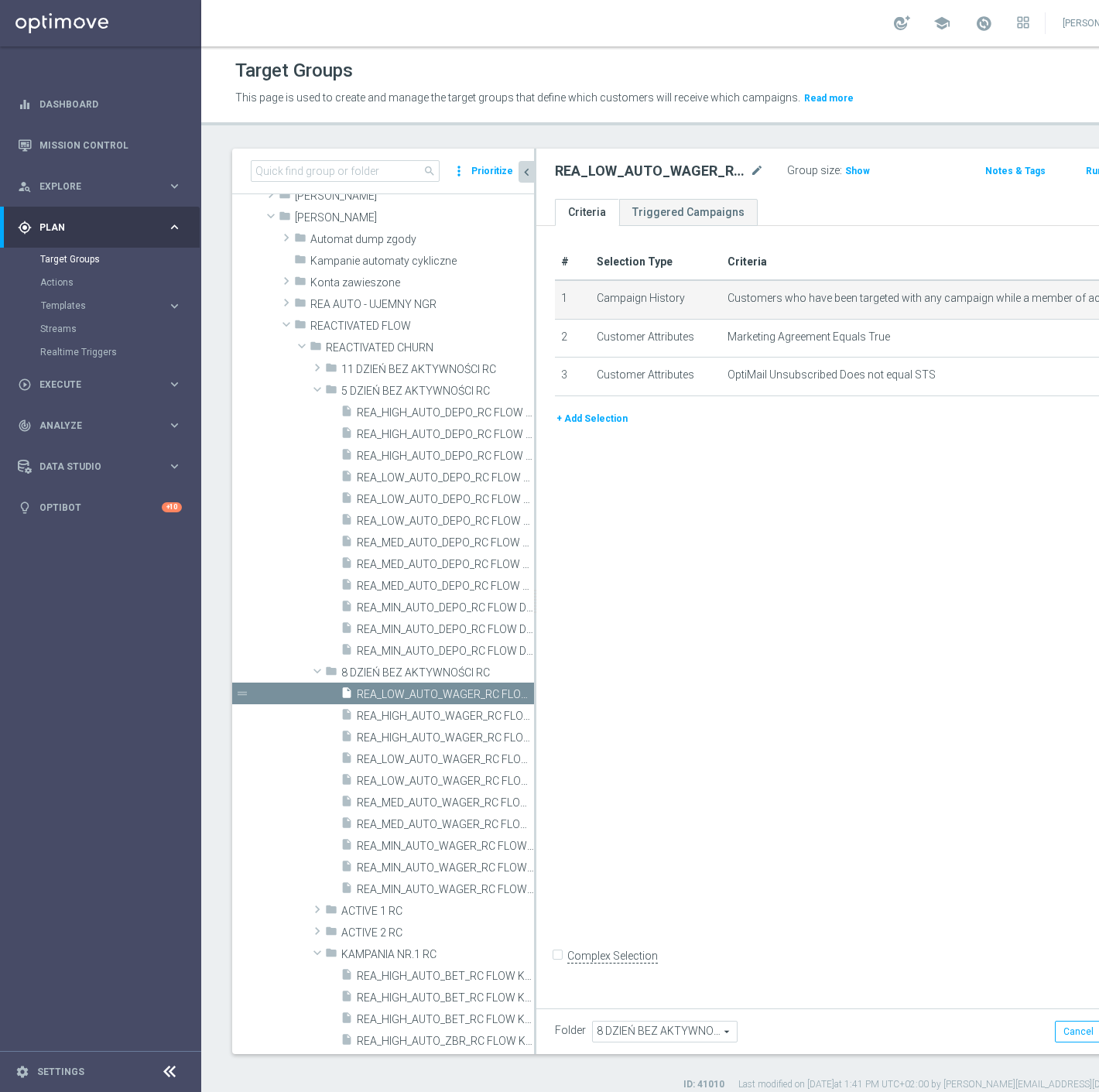
scroll to position [112, 0]
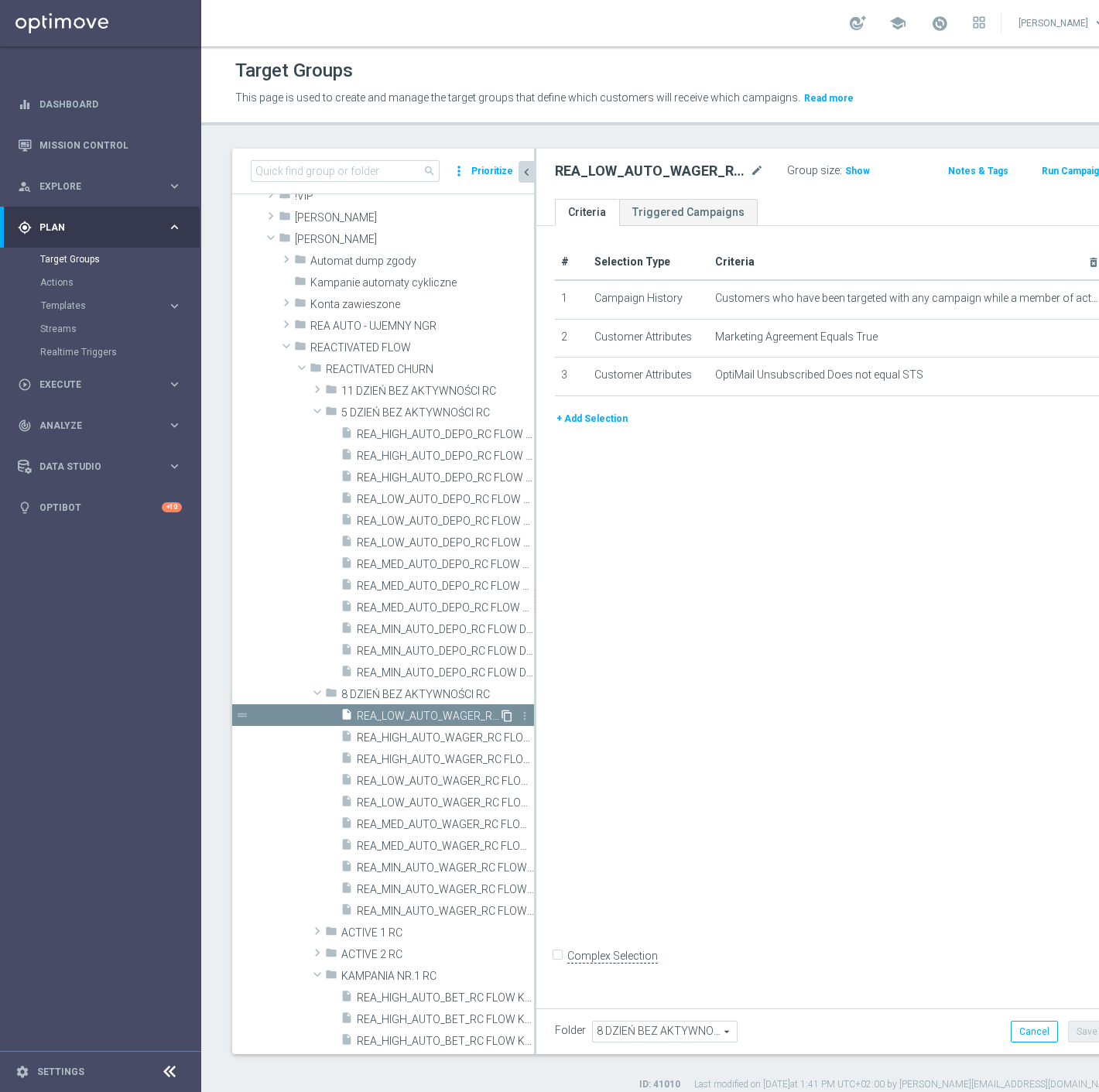
click at [501, 713] on icon "content_copy" at bounding box center [507, 715] width 12 height 12
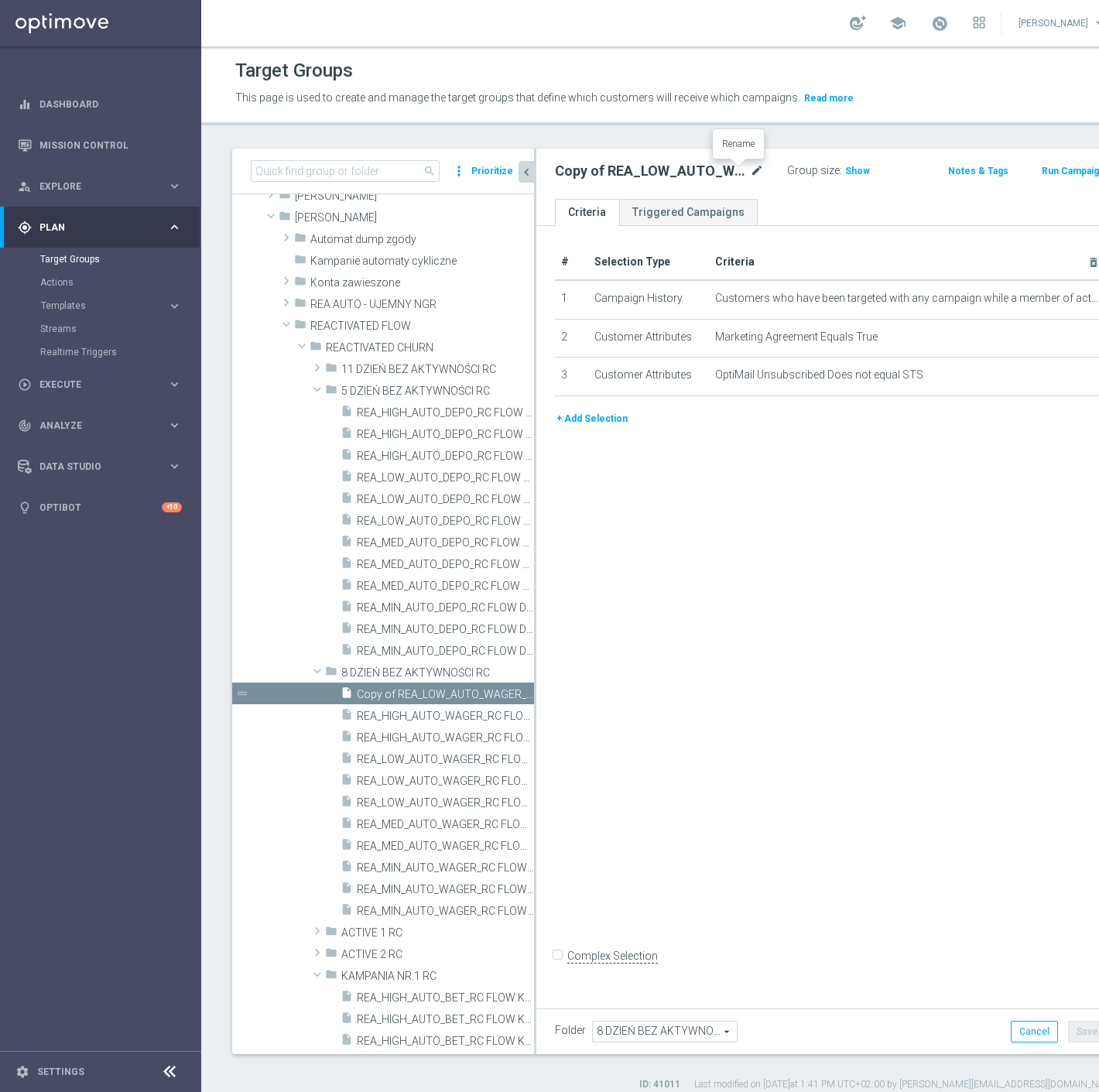
click at [751, 169] on icon "mode_edit" at bounding box center [757, 171] width 14 height 19
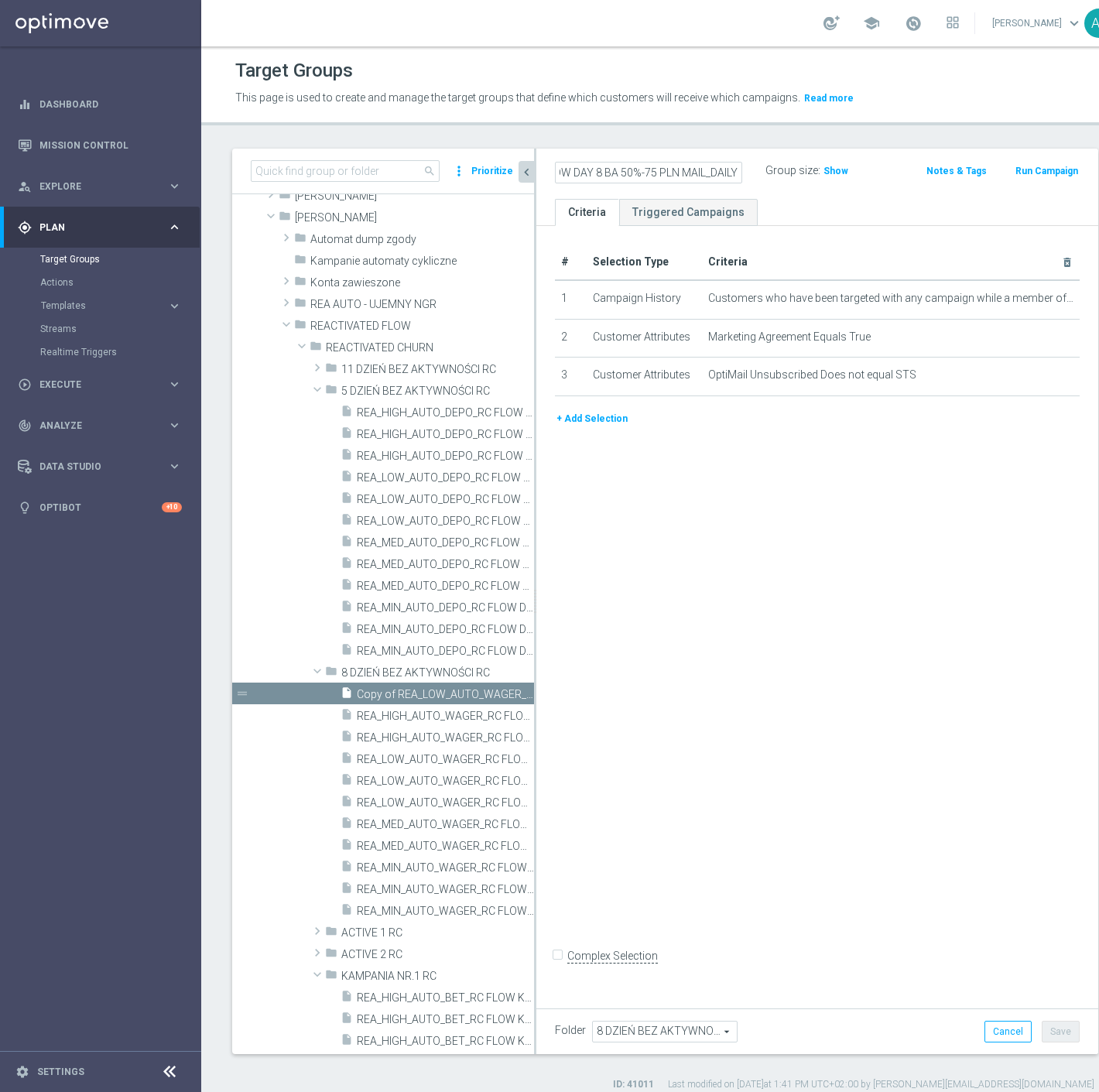
scroll to position [0, 187]
drag, startPoint x: 676, startPoint y: 176, endPoint x: 654, endPoint y: 176, distance: 22.0
click at [654, 176] on input "REA_MED_AUTO_WAGER_RC FLOW DAY 8 BA 50%-75 PLN MAIL_DAILY" at bounding box center [648, 172] width 187 height 22
click at [1044, 297] on icon "mode_edit" at bounding box center [1050, 298] width 12 height 12
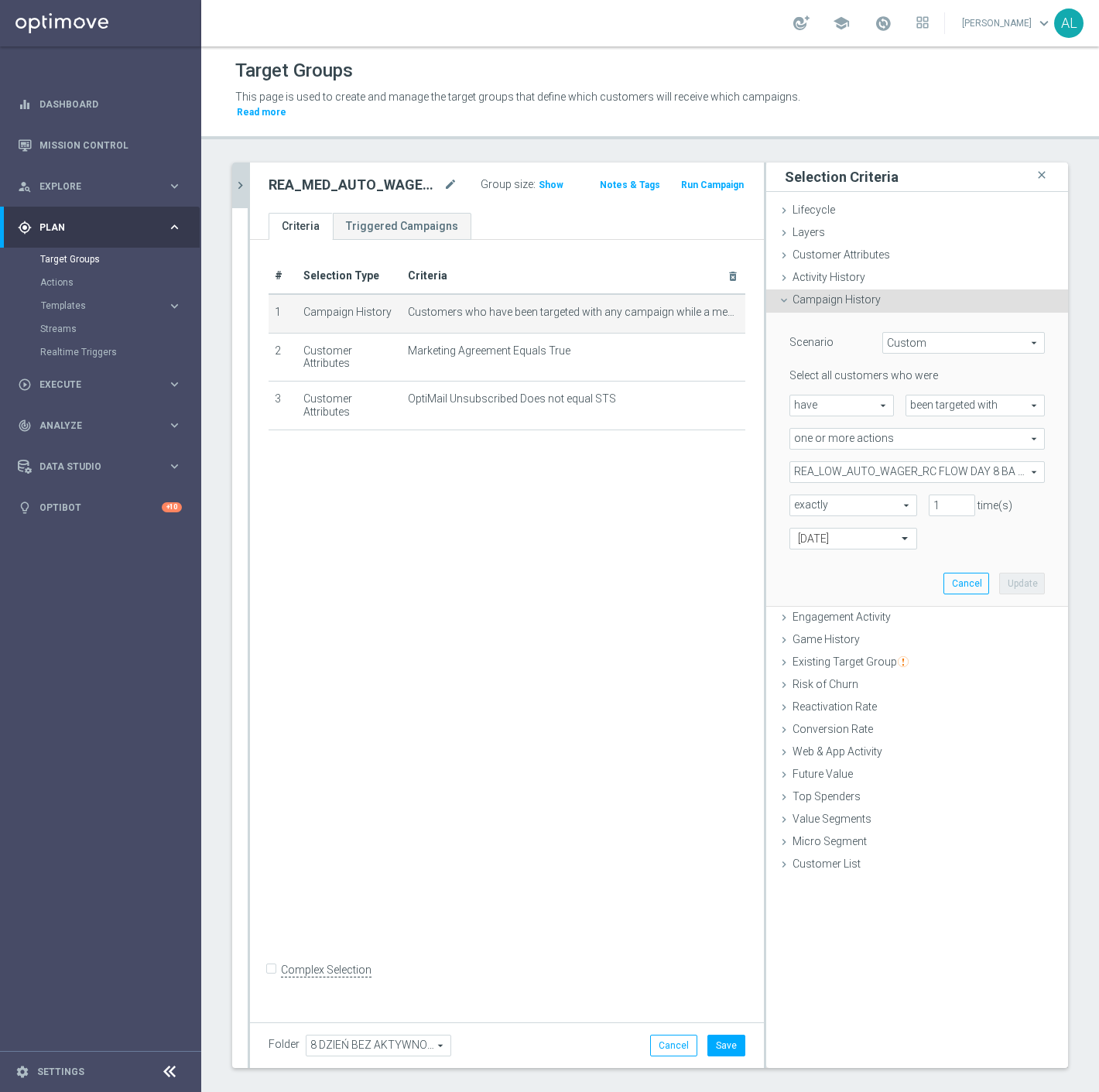
click at [861, 462] on span "REA_LOW_AUTO_WAGER_RC FLOW DAY 8 BA 50%-50 PLN_DAILY" at bounding box center [917, 472] width 254 height 20
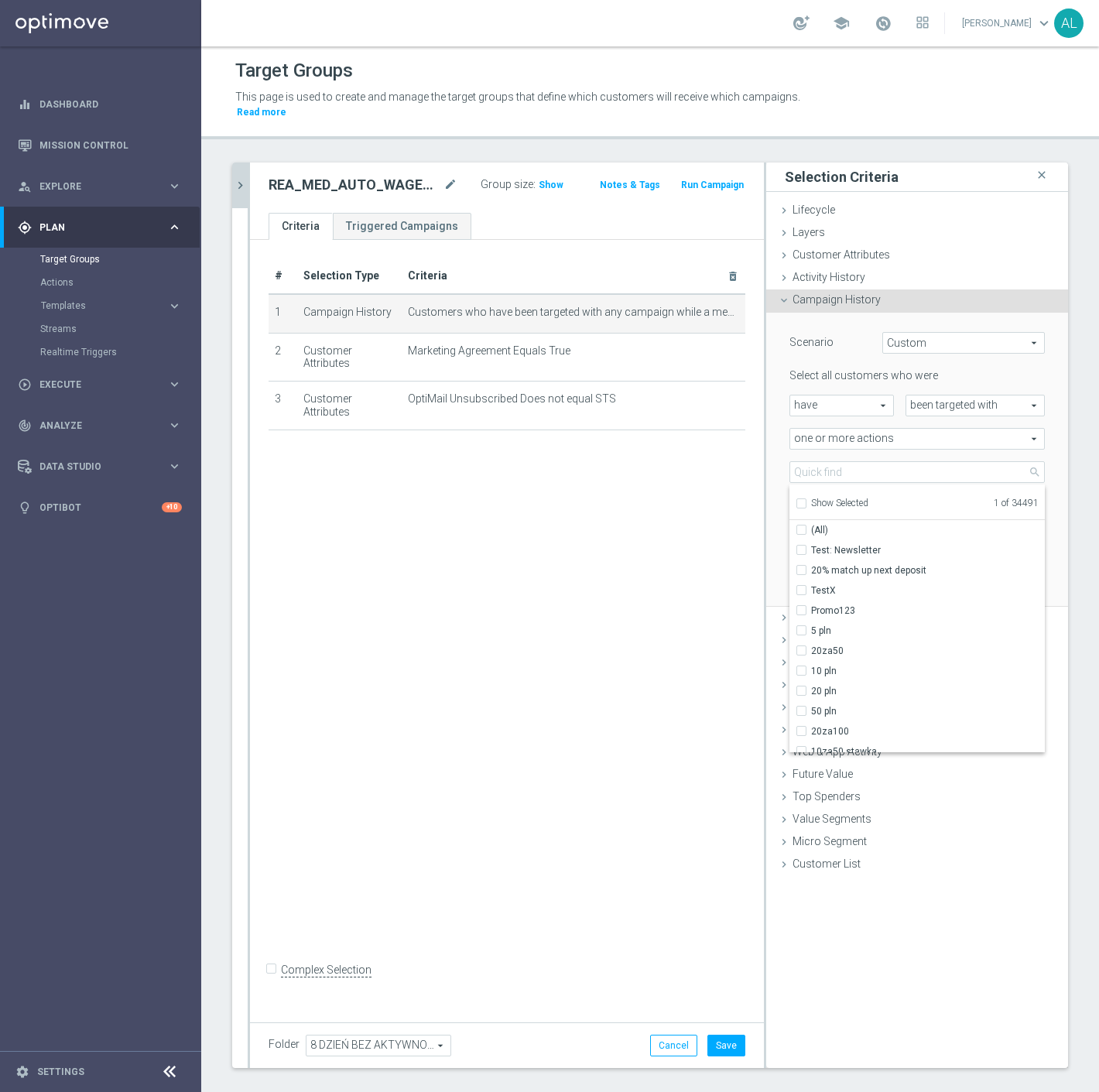
click at [833, 498] on span "Show Selected" at bounding box center [840, 504] width 57 height 11
click at [806, 501] on input "Show Selected" at bounding box center [800, 506] width 10 height 10
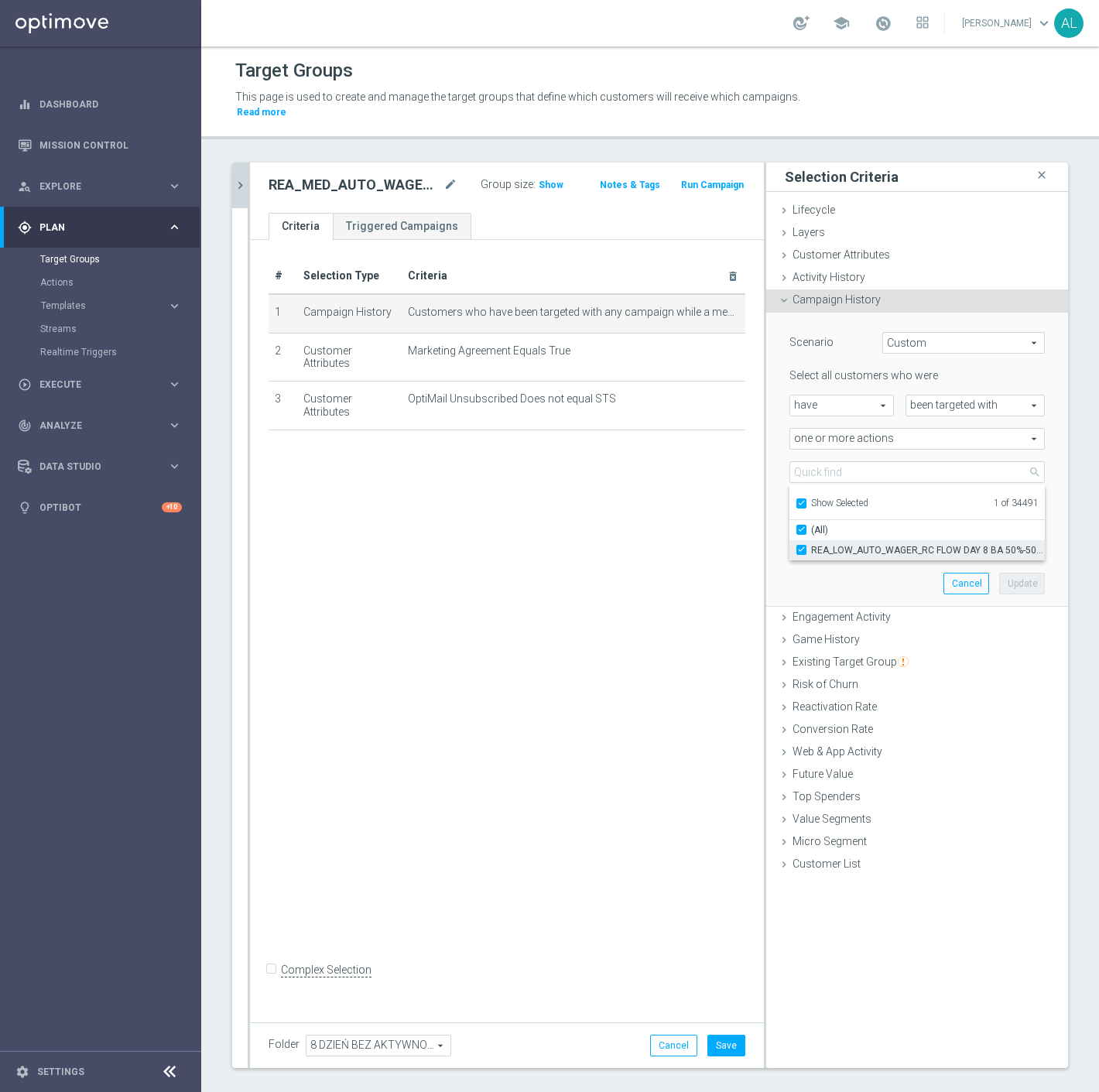
click at [833, 542] on label "REA_LOW_AUTO_WAGER_RC FLOW DAY 8 BA 50%-50 PLN_DAILY" at bounding box center [929, 550] width 234 height 20
click at [812, 545] on input "REA_LOW_AUTO_WAGER_RC FLOW DAY 8 BA 50%-50 PLN_DAILY" at bounding box center [806, 550] width 10 height 10
click at [820, 498] on label "Show Selected" at bounding box center [840, 505] width 57 height 14
click at [806, 501] on input "Show Selected" at bounding box center [800, 506] width 10 height 10
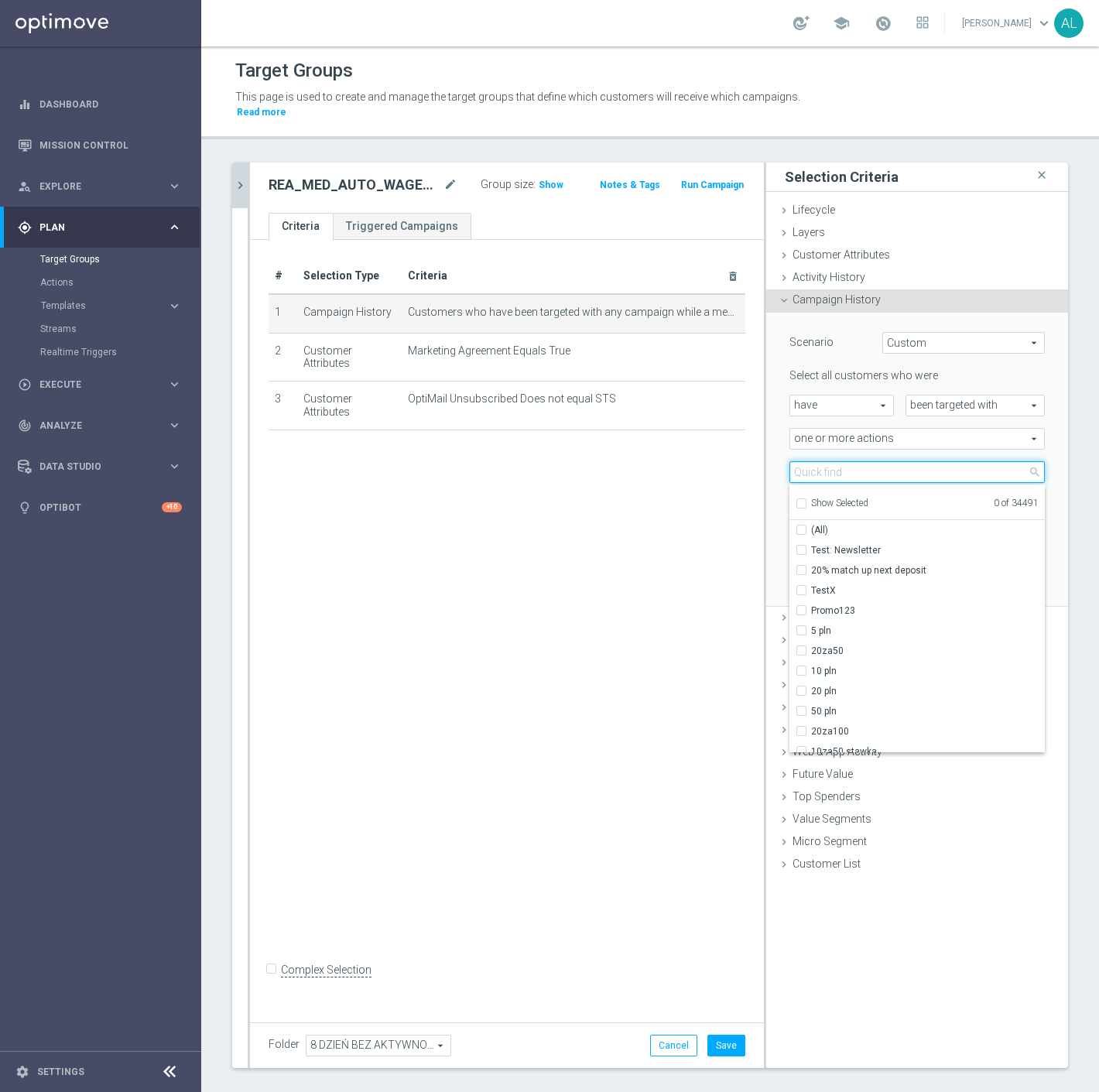
click at [820, 461] on input "search" at bounding box center [917, 472] width 255 height 22
paste input "REA_MED_AUTO_WAGER_RC FLOW DAY 8 BA 50%-75 PLN MAIL_DAILY"
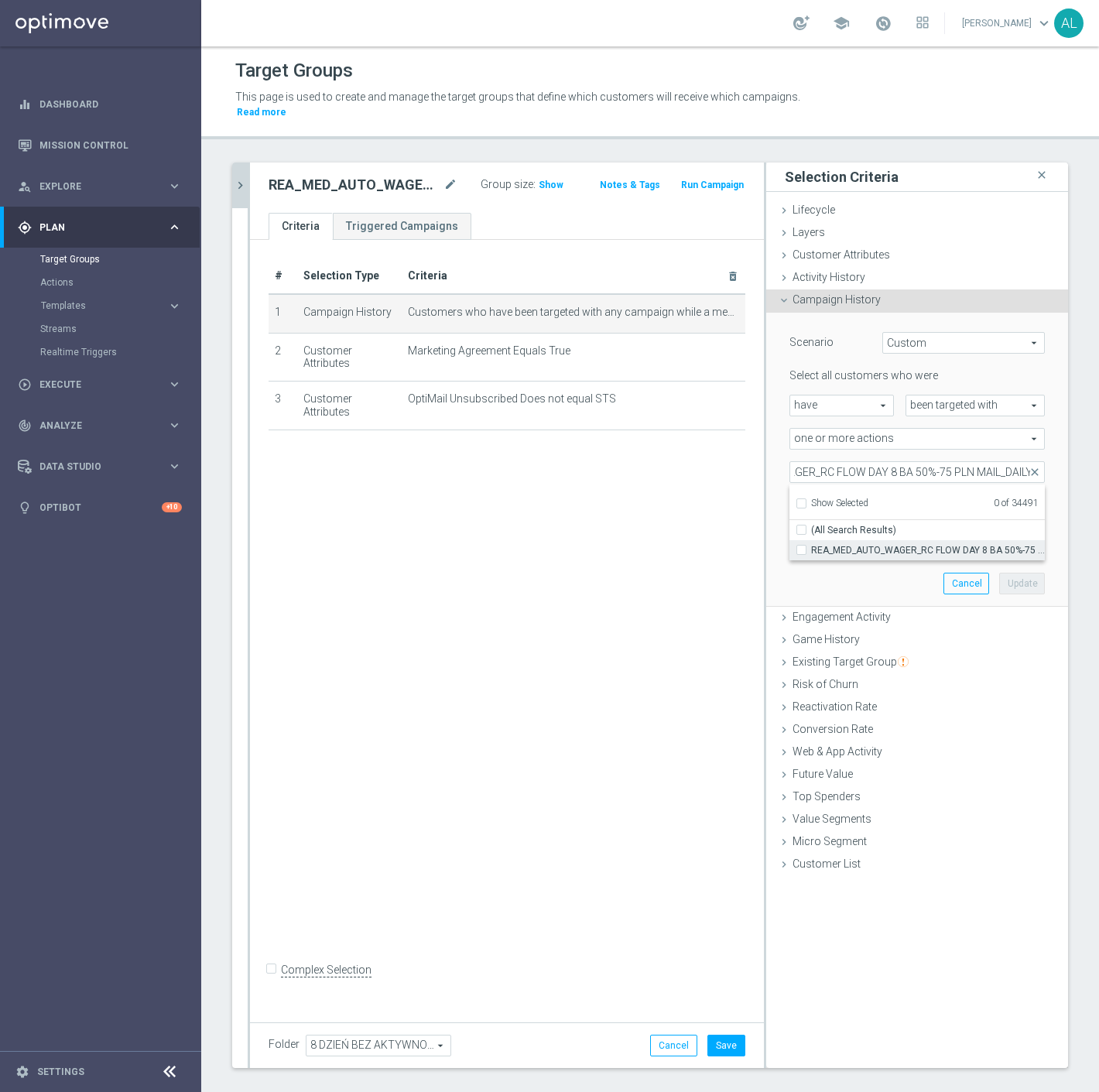
click at [876, 544] on span "REA_MED_AUTO_WAGER_RC FLOW DAY 8 BA 50%-75 PLN MAIL_DAILY" at bounding box center [929, 550] width 234 height 12
click at [812, 545] on input "REA_MED_AUTO_WAGER_RC FLOW DAY 8 BA 50%-75 PLN MAIL_DAILY" at bounding box center [806, 550] width 10 height 10
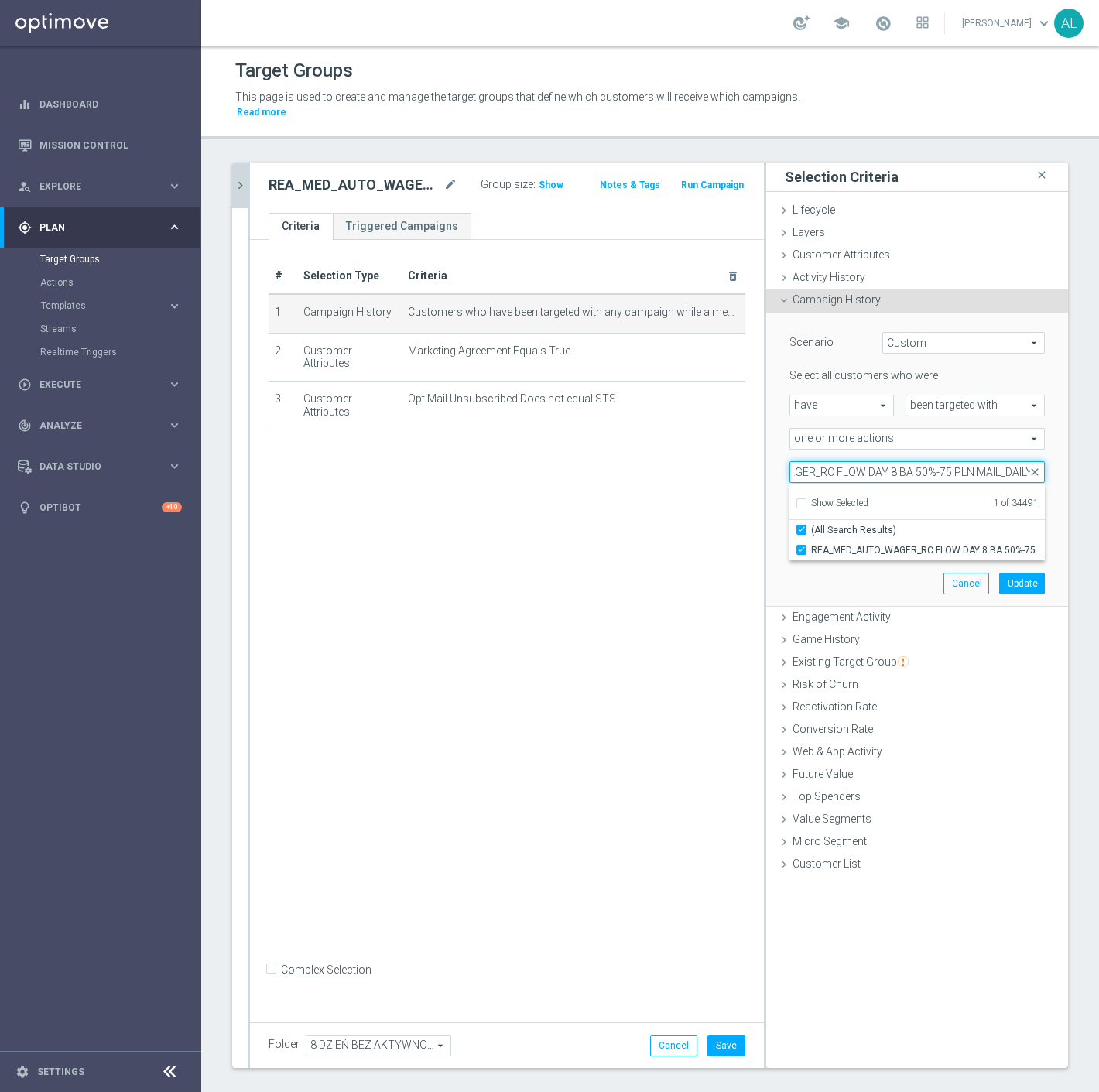
drag, startPoint x: 986, startPoint y: 459, endPoint x: 955, endPoint y: 459, distance: 31.0
click at [955, 461] on input "REA_MED_AUTO_WAGER_RC FLOW DAY 8 BA 50%-75 PLN MAIL_DAILY" at bounding box center [917, 472] width 255 height 22
click at [953, 520] on label "(All Search Results)" at bounding box center [929, 529] width 234 height 20
click at [812, 524] on input "(All Search Results)" at bounding box center [806, 529] width 10 height 10
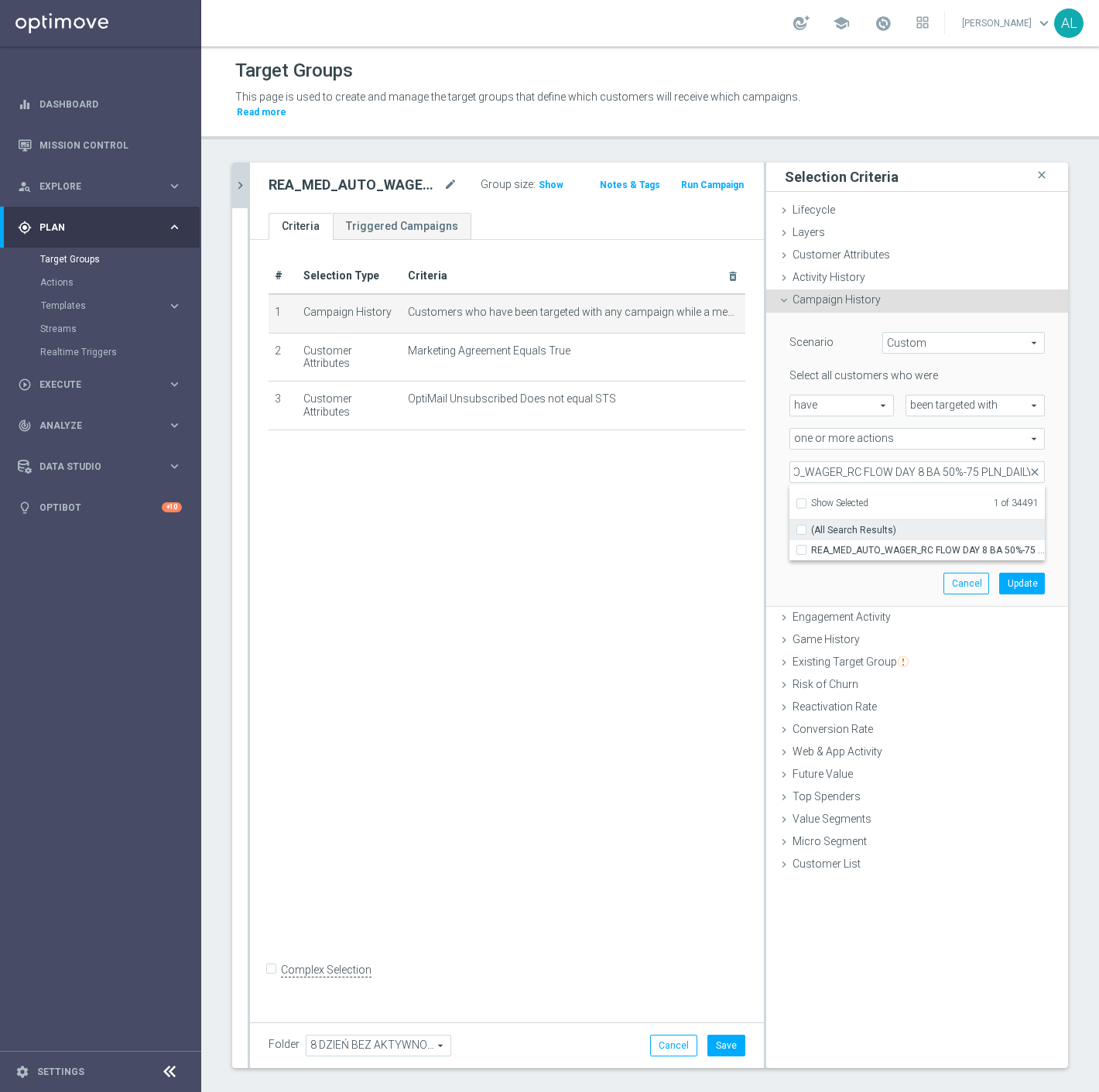
scroll to position [0, 0]
click at [945, 544] on span "REA_MED_AUTO_WAGER_RC FLOW DAY 8 BA 50%-75 PLN_DAILY" at bounding box center [929, 550] width 234 height 12
click at [812, 545] on input "REA_MED_AUTO_WAGER_RC FLOW DAY 8 BA 50%-75 PLN_DAILY" at bounding box center [806, 550] width 10 height 10
click at [1008, 572] on button "Update" at bounding box center [1022, 583] width 46 height 22
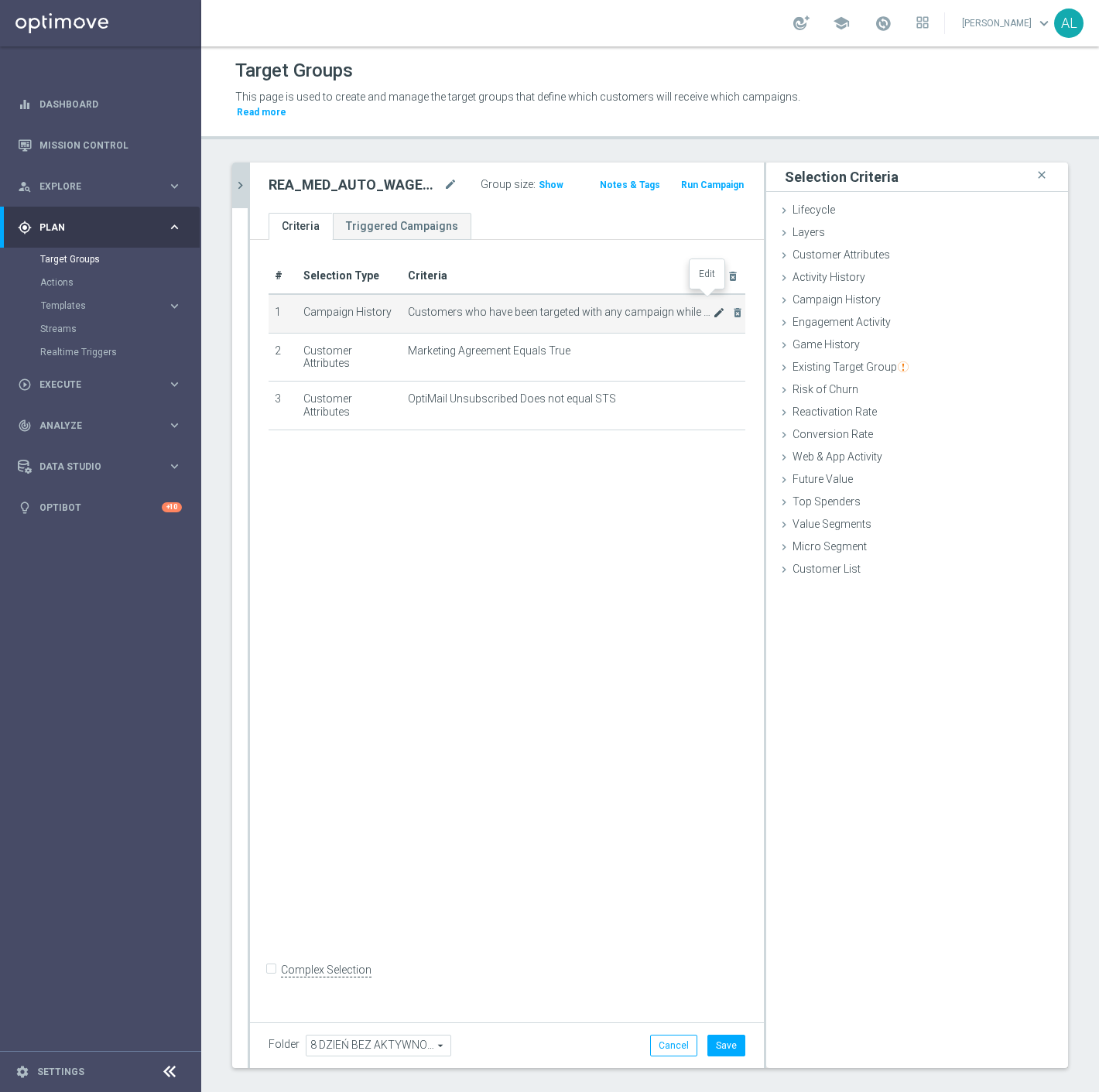
click at [713, 307] on icon "mode_edit" at bounding box center [719, 313] width 12 height 12
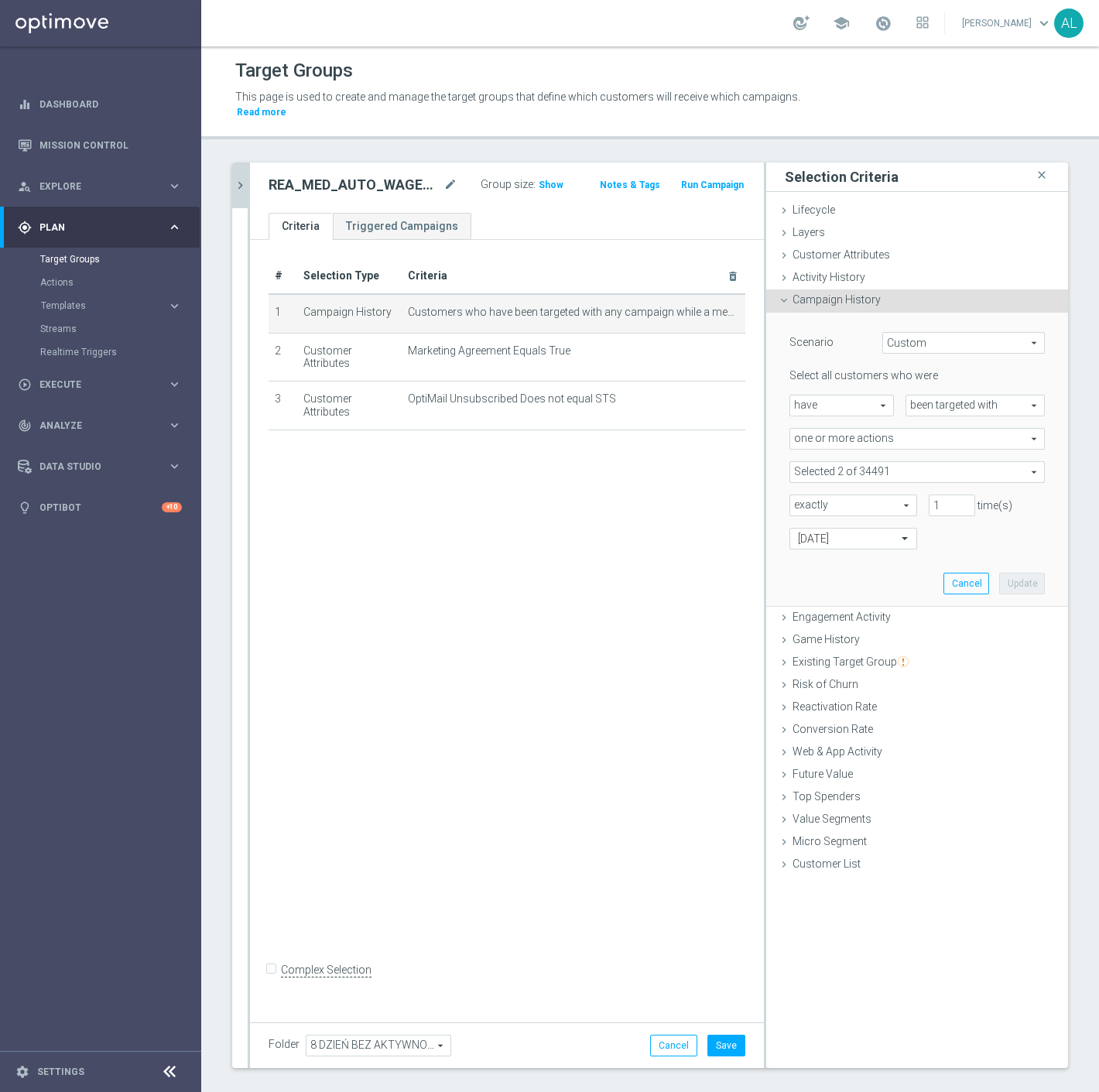
click at [858, 462] on span at bounding box center [917, 472] width 254 height 20
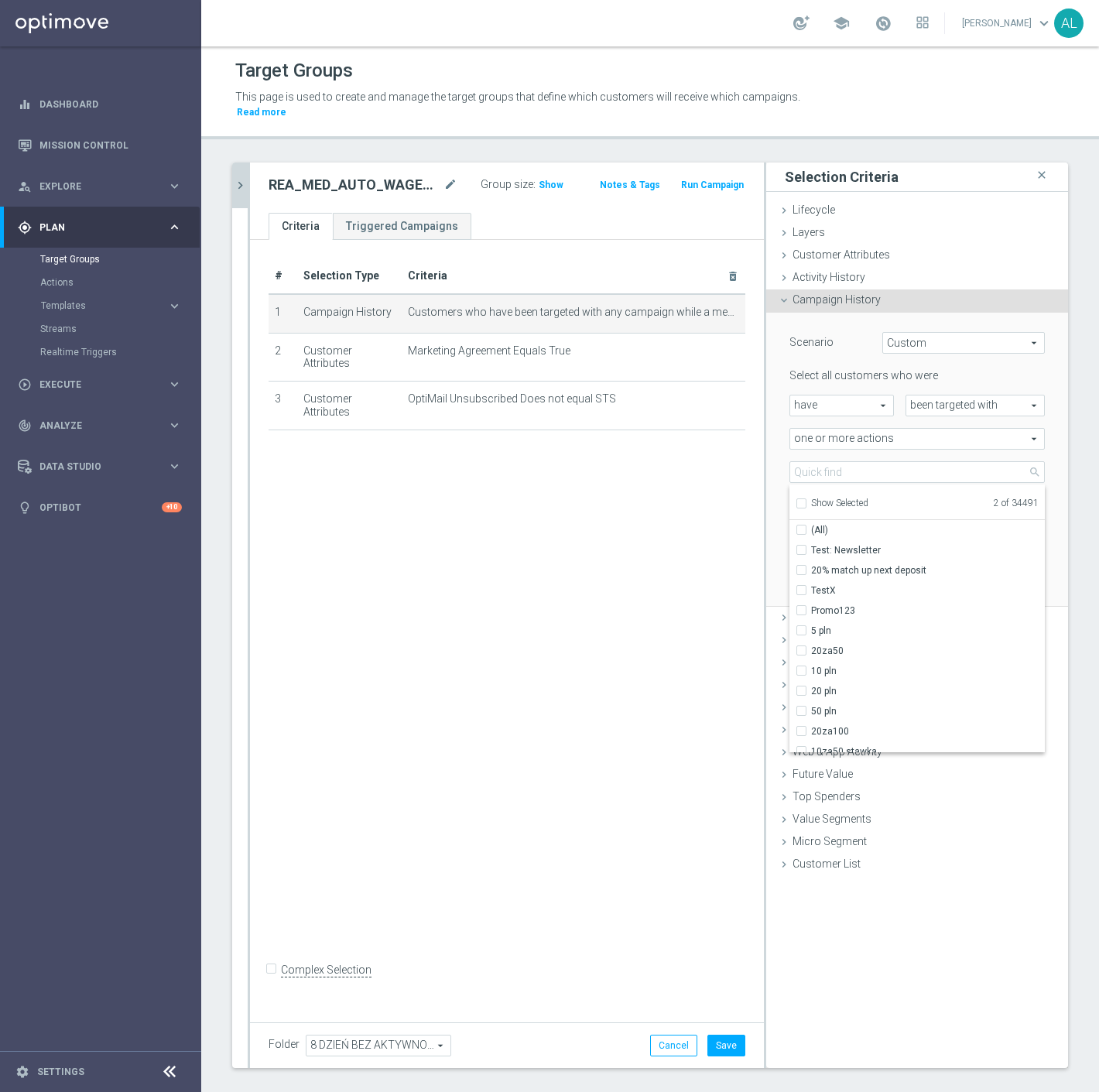
click at [825, 498] on span "Show Selected" at bounding box center [840, 504] width 57 height 11
click at [806, 501] on input "Show Selected" at bounding box center [800, 506] width 10 height 10
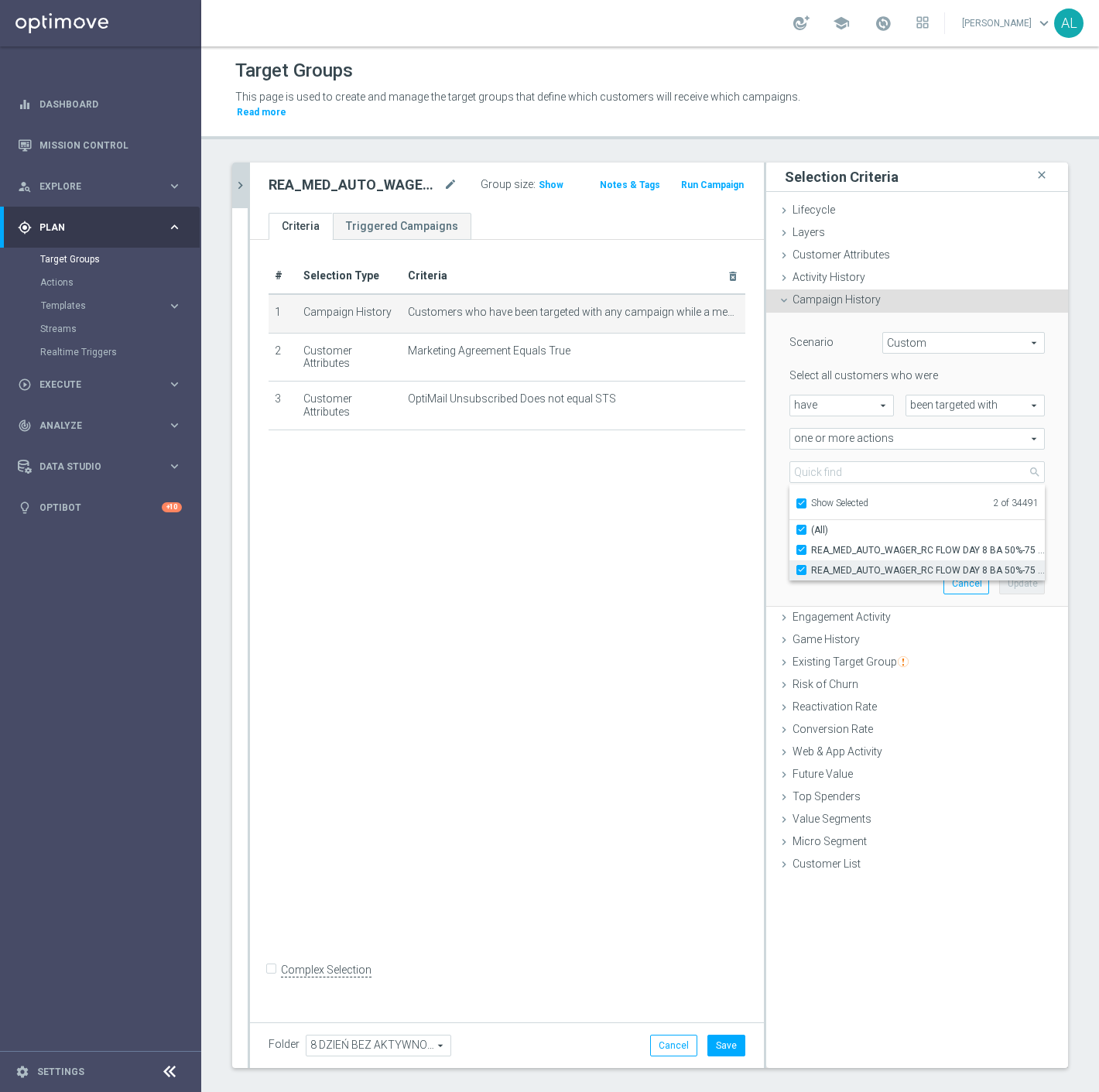
click at [879, 564] on span "REA_MED_AUTO_WAGER_RC FLOW DAY 8 BA 50%-75 PLN MAIL_DAILY" at bounding box center [929, 570] width 234 height 12
click at [812, 565] on input "REA_MED_AUTO_WAGER_RC FLOW DAY 8 BA 50%-75 PLN MAIL_DAILY" at bounding box center [806, 570] width 10 height 10
click at [778, 577] on div "Scenario Custom Custom arrow_drop_down search Select all customers who were hav…" at bounding box center [917, 459] width 279 height 294
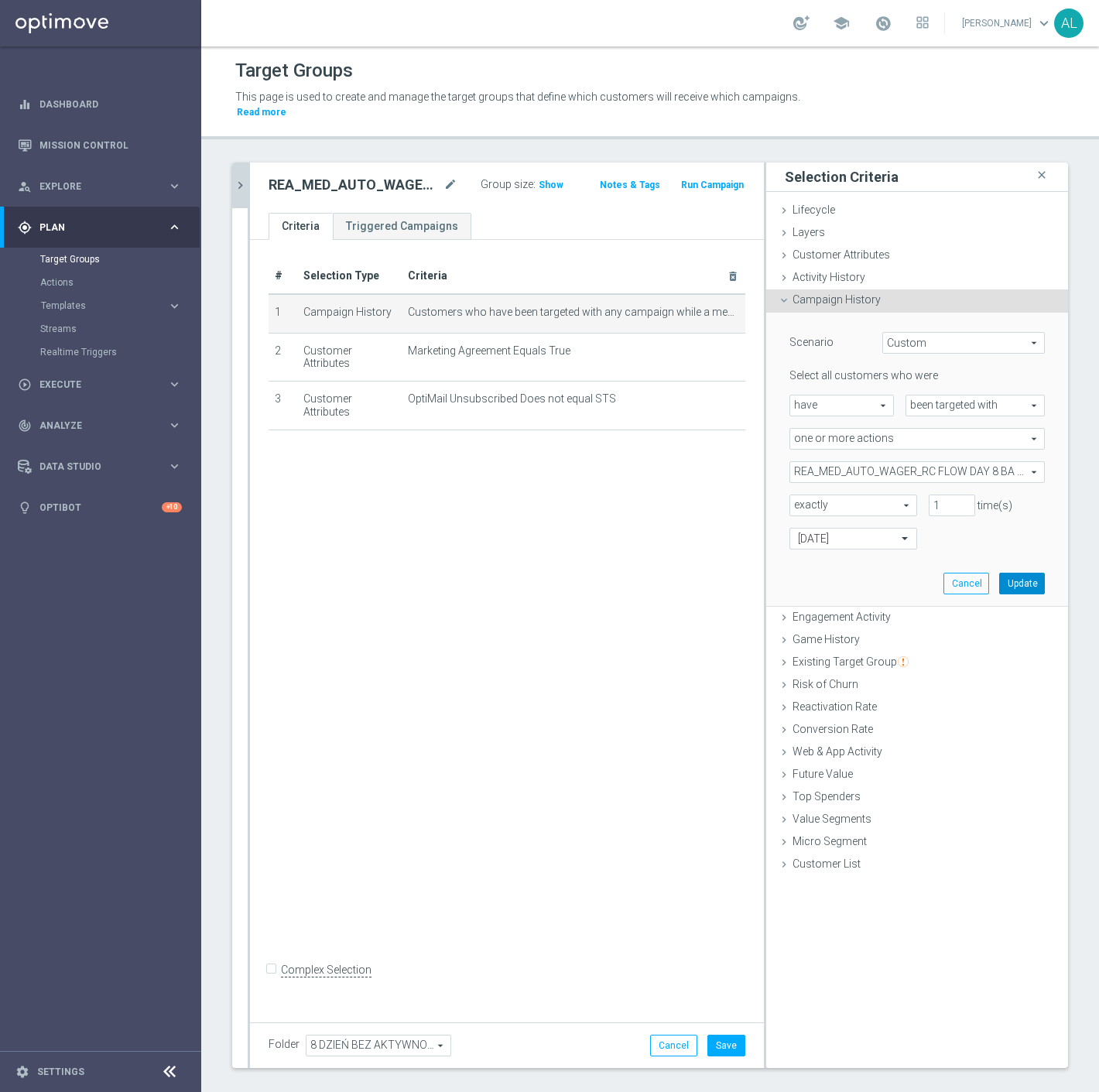
click at [1009, 572] on button "Update" at bounding box center [1022, 583] width 46 height 22
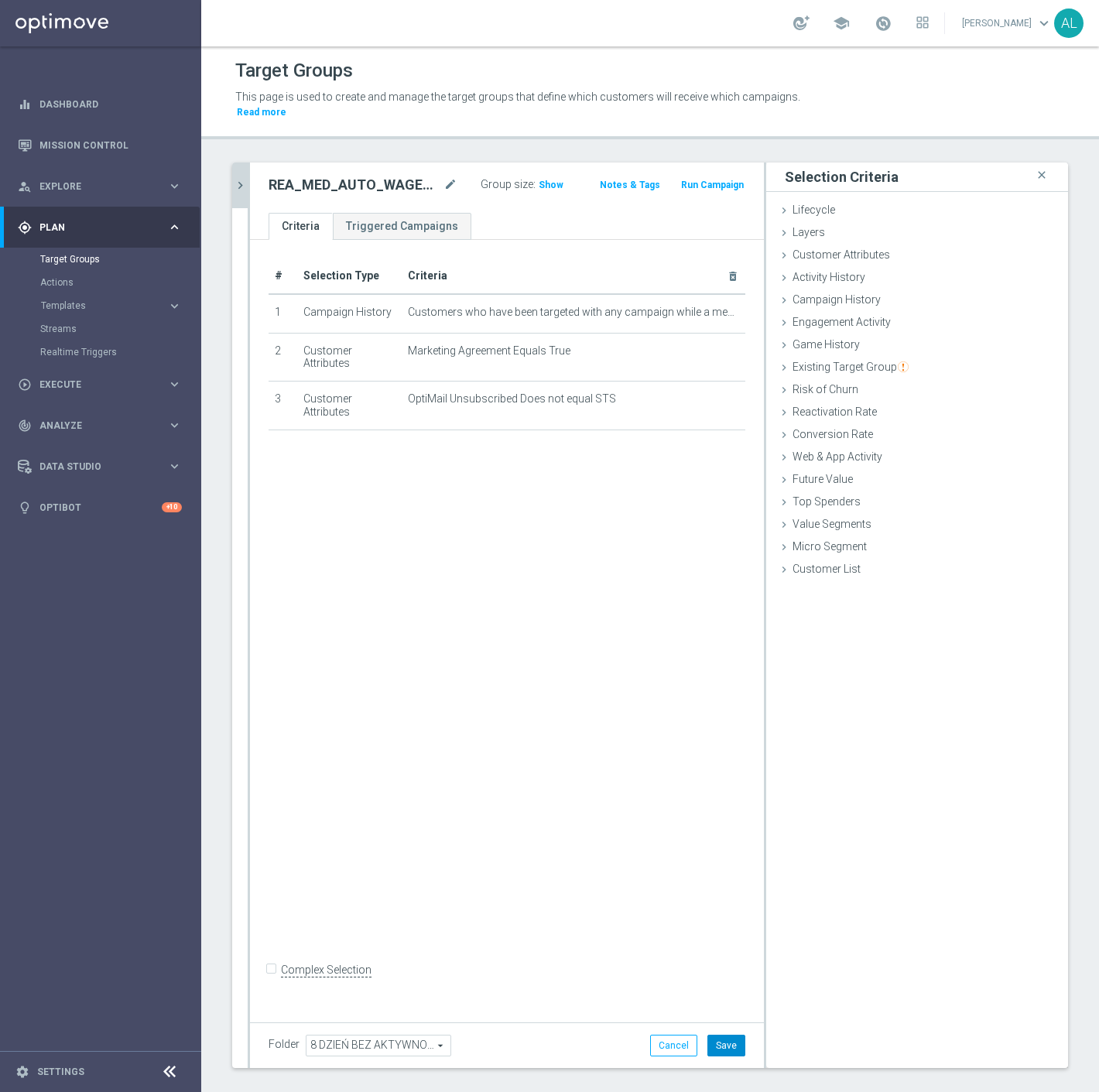
click at [707, 1035] on button "Save" at bounding box center [726, 1045] width 38 height 22
click at [238, 178] on icon "chevron_right" at bounding box center [240, 185] width 15 height 15
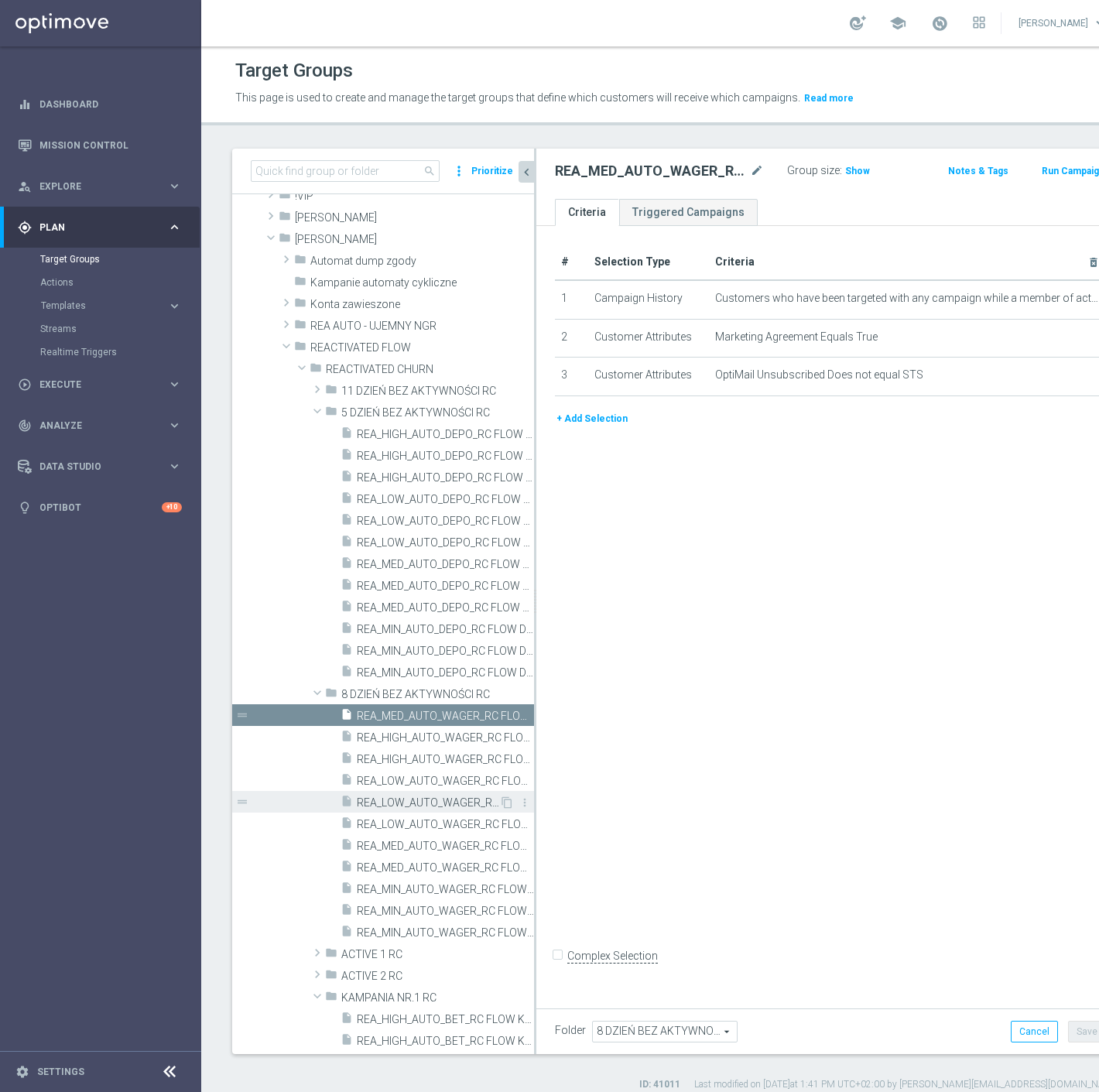
click at [430, 807] on span "REA_LOW_AUTO_WAGER_RC FLOW DAY 8 BA 50%-50 PLN MAIL_DAILY" at bounding box center [428, 803] width 142 height 13
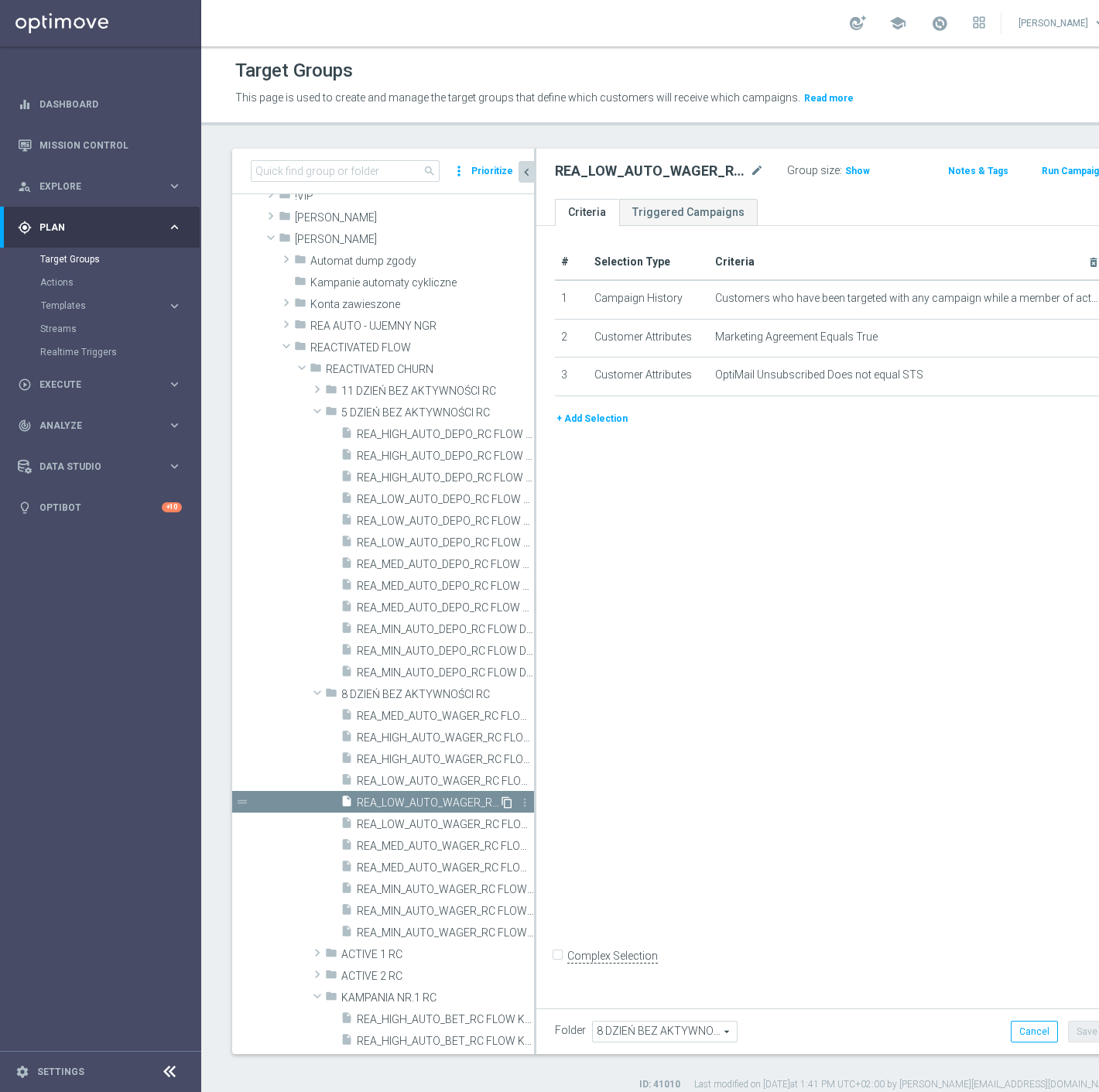
click at [501, 799] on icon "content_copy" at bounding box center [507, 802] width 12 height 12
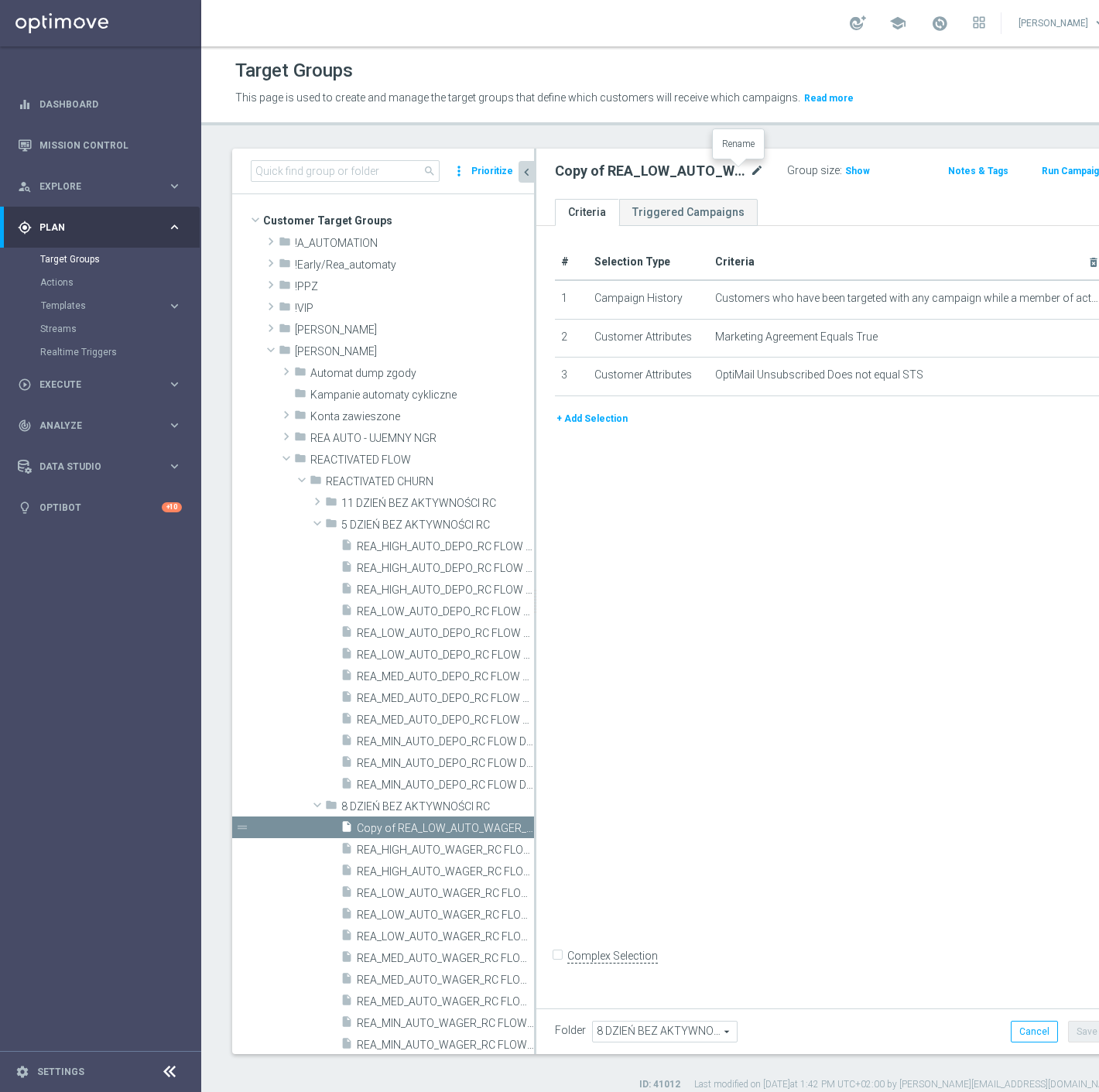
click at [751, 173] on icon "mode_edit" at bounding box center [757, 171] width 14 height 19
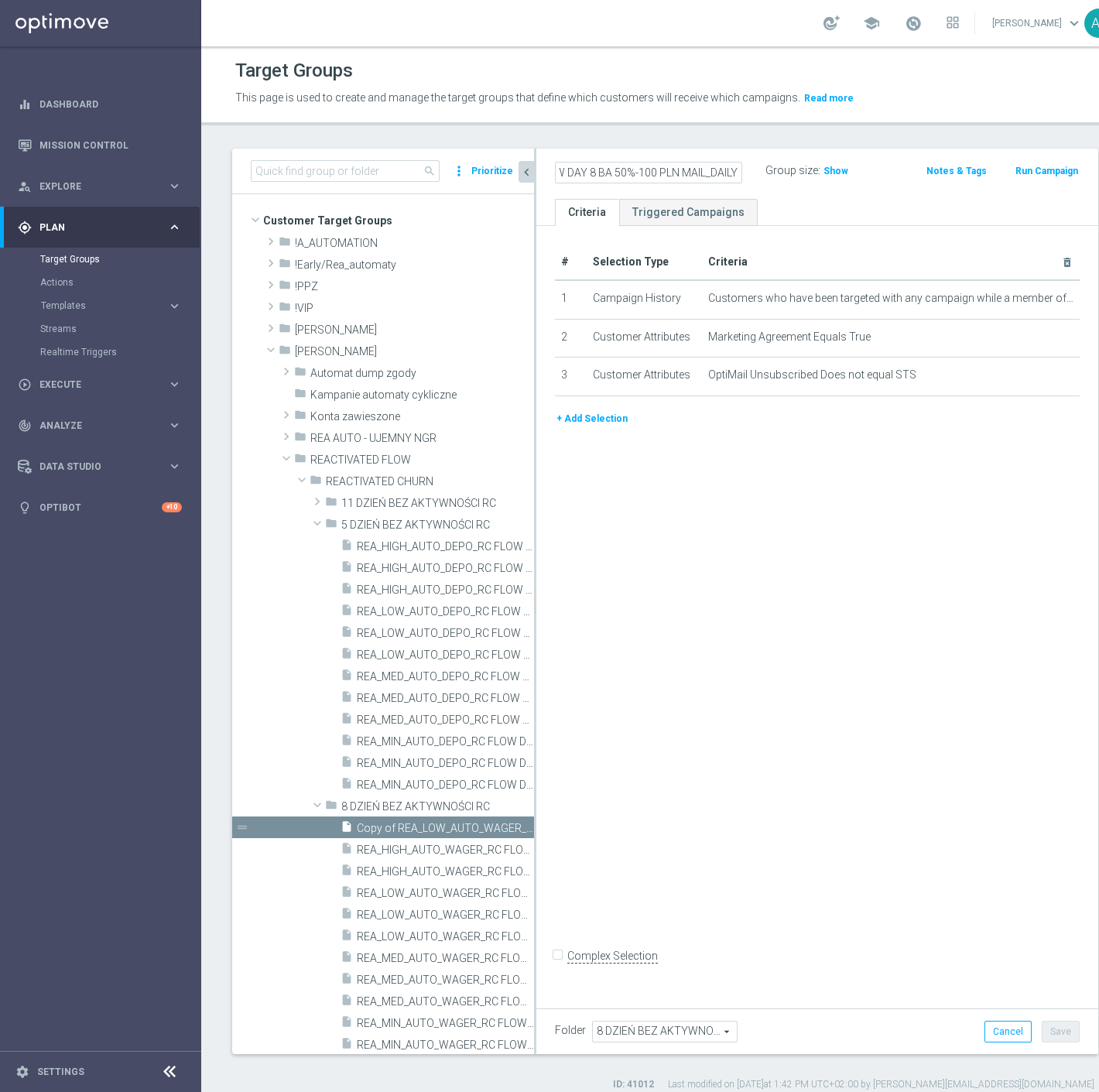
scroll to position [0, 196]
click at [796, 201] on ul "Criteria Triggered Campaigns" at bounding box center [817, 212] width 562 height 27
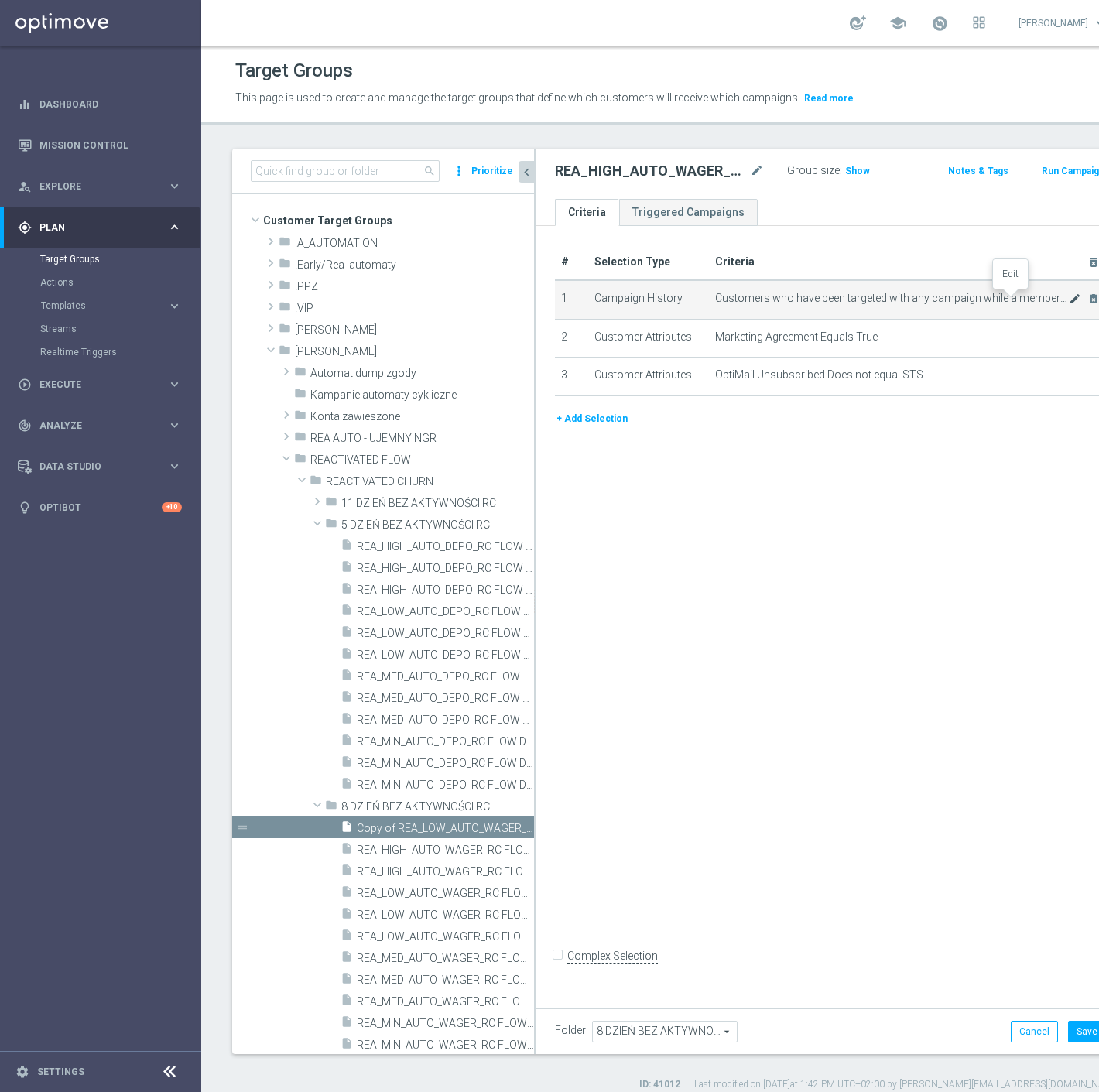
click at [1069, 297] on icon "mode_edit" at bounding box center [1075, 298] width 12 height 12
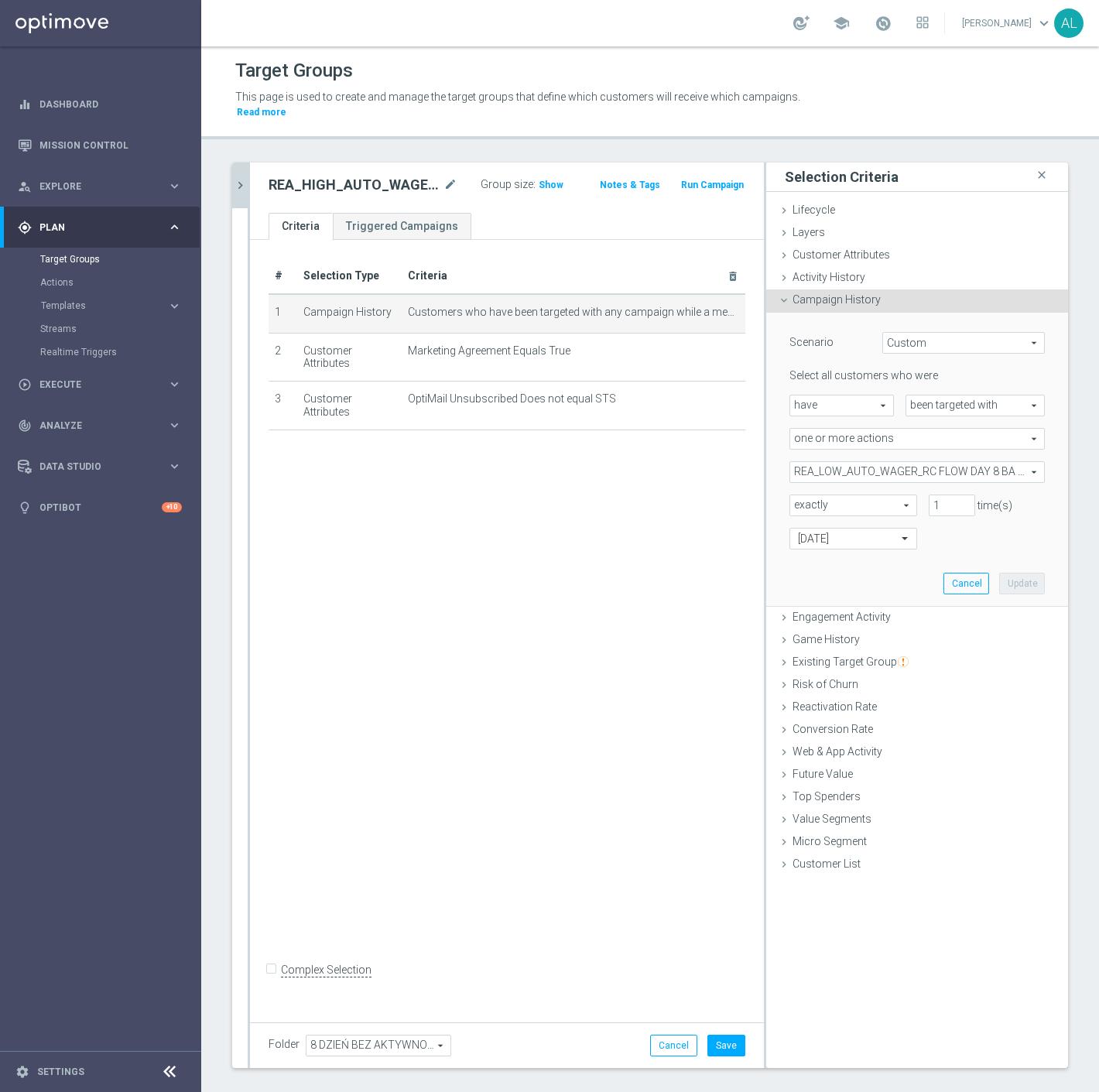
click at [869, 462] on span "REA_LOW_AUTO_WAGER_RC FLOW DAY 8 BA 50%-50 PLN_DAILY" at bounding box center [917, 472] width 254 height 20
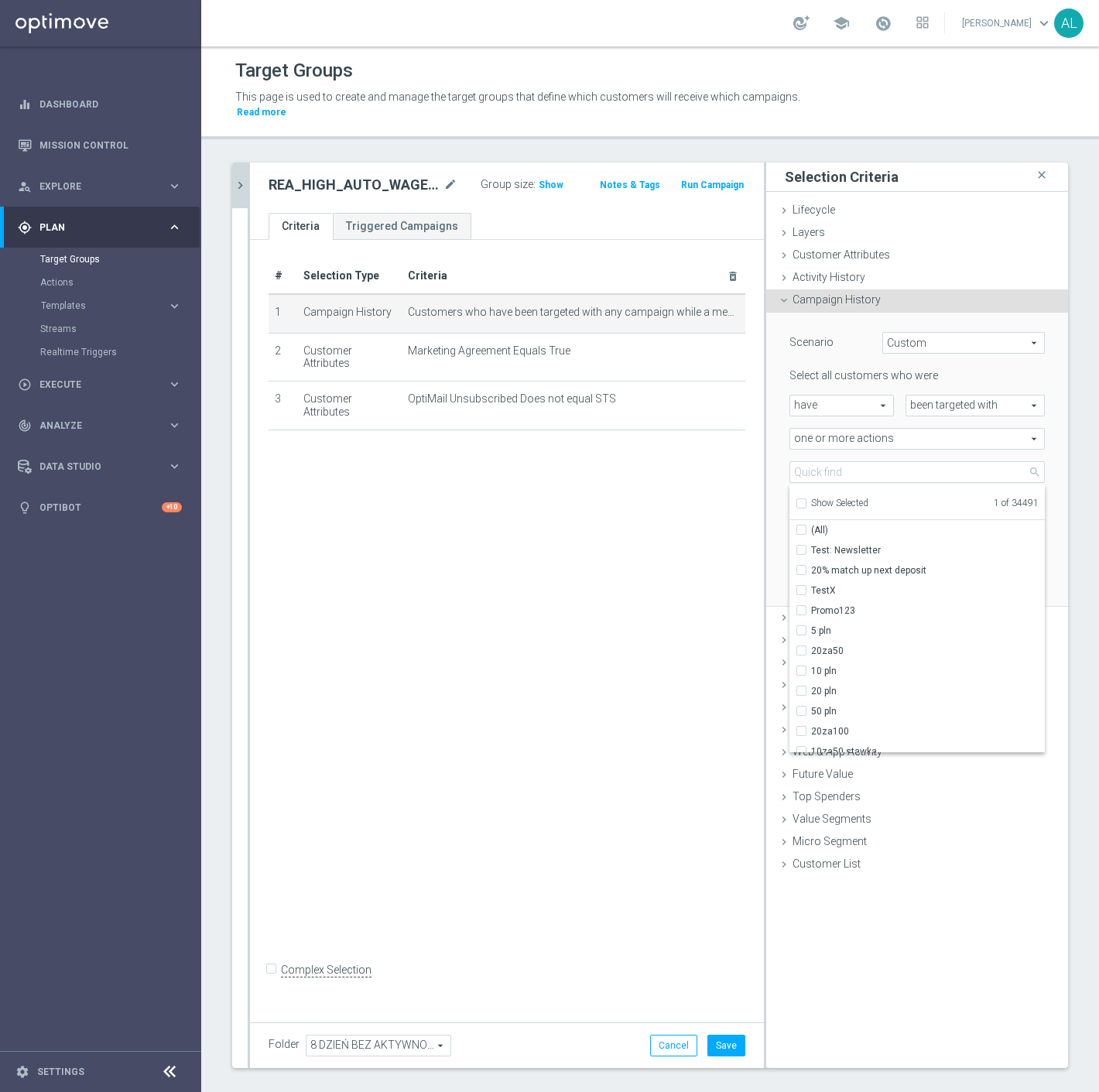
click at [844, 498] on span "Show Selected" at bounding box center [840, 504] width 57 height 11
click at [806, 501] on input "Show Selected" at bounding box center [800, 506] width 10 height 10
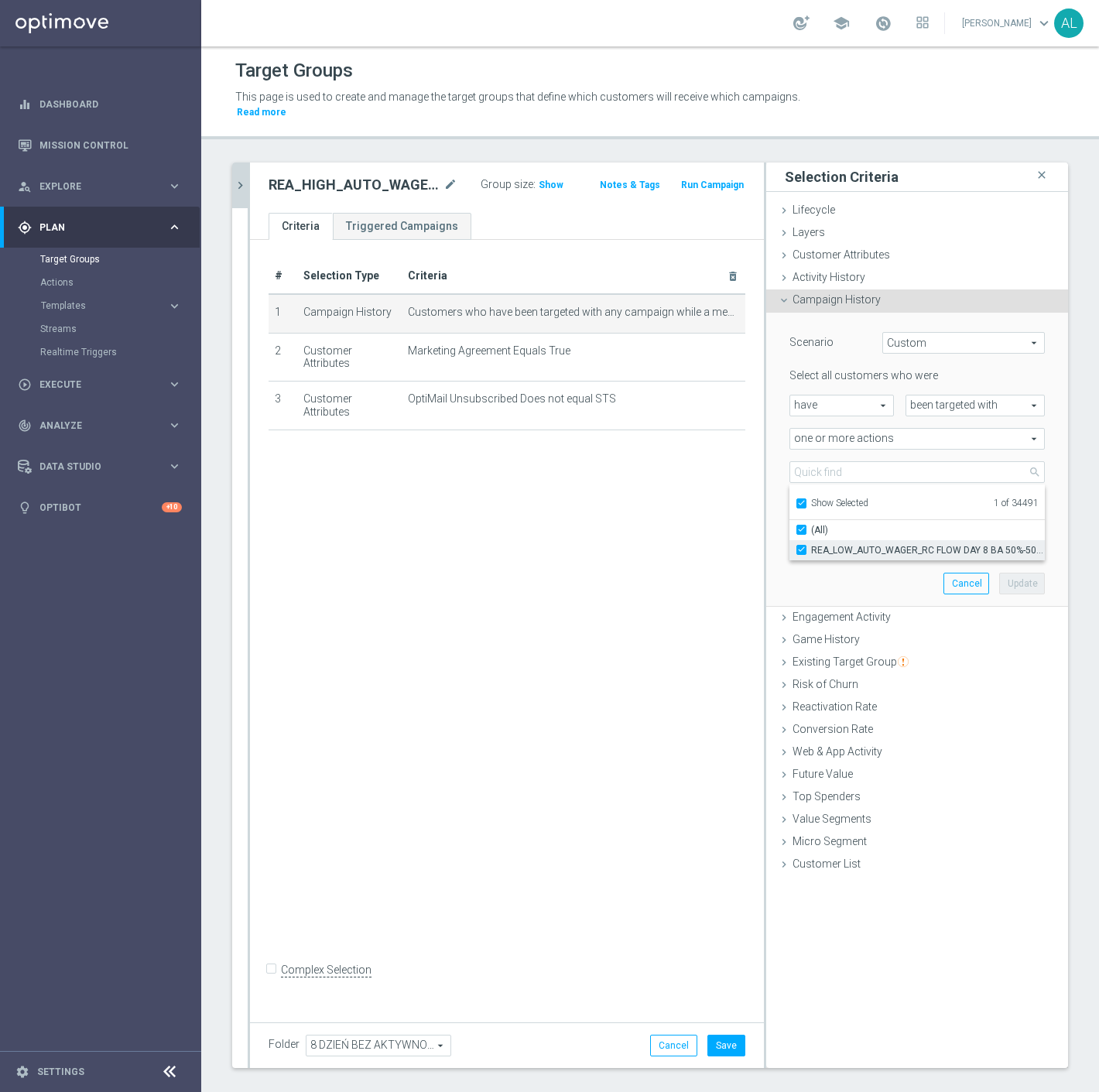
click at [838, 544] on span "REA_LOW_AUTO_WAGER_RC FLOW DAY 8 BA 50%-50 PLN_DAILY" at bounding box center [929, 550] width 234 height 12
click at [812, 545] on input "REA_LOW_AUTO_WAGER_RC FLOW DAY 8 BA 50%-50 PLN_DAILY" at bounding box center [806, 550] width 10 height 10
click at [832, 498] on span "Show Selected" at bounding box center [840, 504] width 57 height 11
click at [806, 501] on input "Show Selected" at bounding box center [800, 506] width 10 height 10
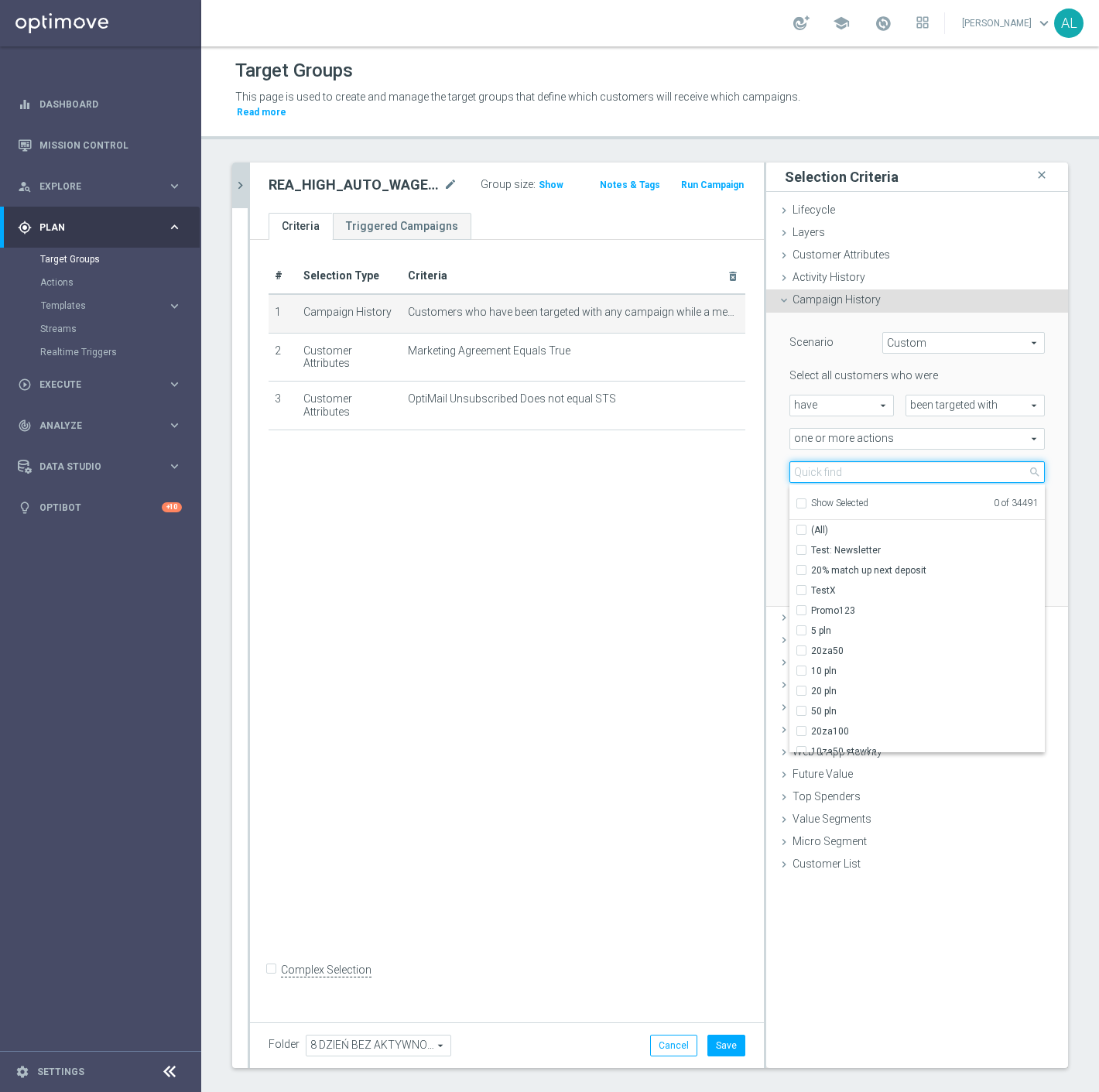
click at [833, 461] on input "search" at bounding box center [917, 472] width 255 height 22
paste input "REA_HIGH_AUTO_WAGER_RC FLOW DAY 8 BA 50%-100 PLN MAIL_DAILY"
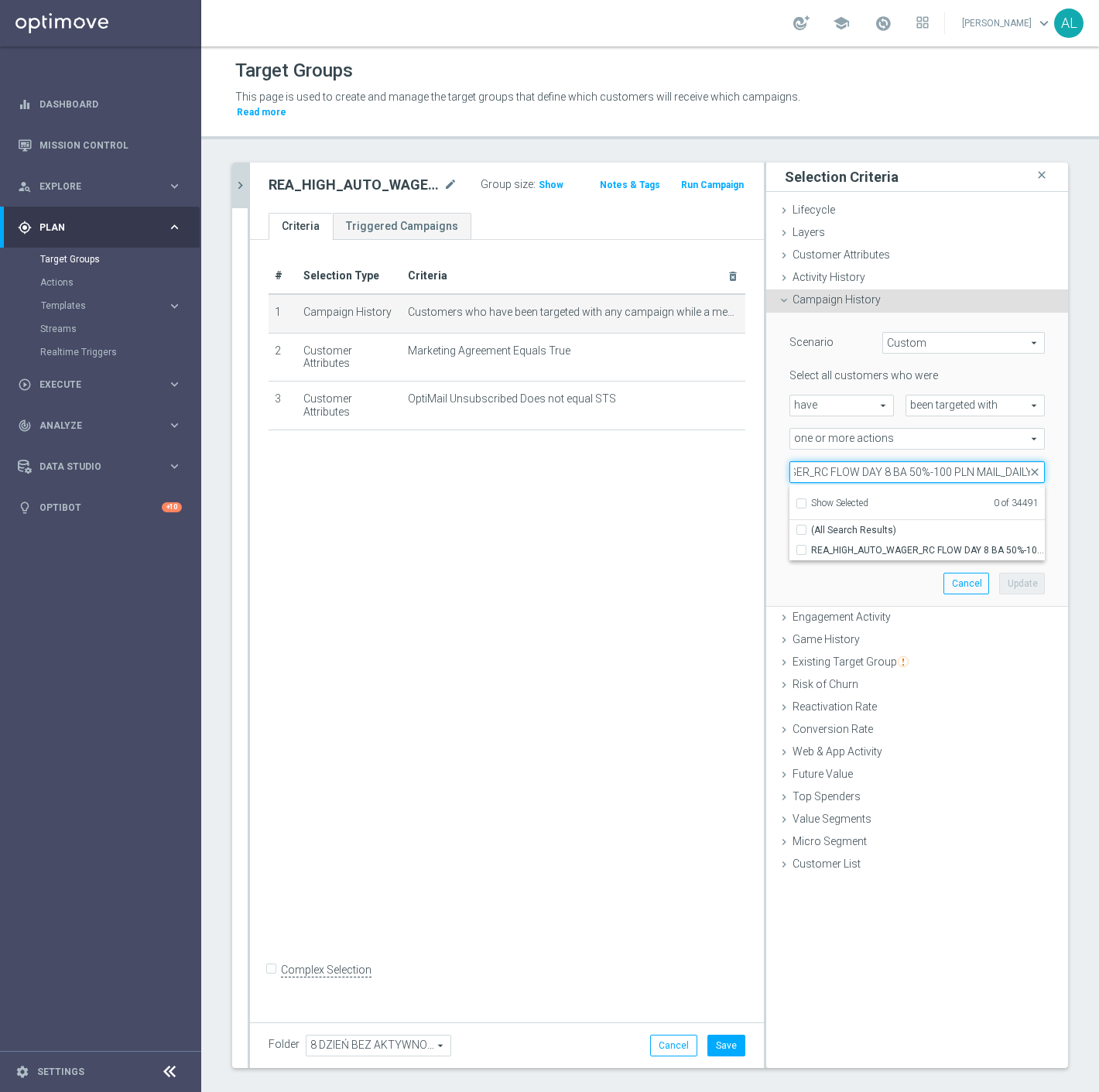
click at [986, 461] on input "REA_HIGH_AUTO_WAGER_RC FLOW DAY 8 BA 50%-100 PLN MAIL_DAILY" at bounding box center [917, 472] width 255 height 22
click at [838, 544] on span "REA_HIGH_AUTO_WAGER_RC FLOW DAY 8 BA 50%-100 PLN_DAILY" at bounding box center [929, 550] width 234 height 12
click at [812, 545] on input "REA_HIGH_AUTO_WAGER_RC FLOW DAY 8 BA 50%-100 PLN_DAILY" at bounding box center [806, 550] width 10 height 10
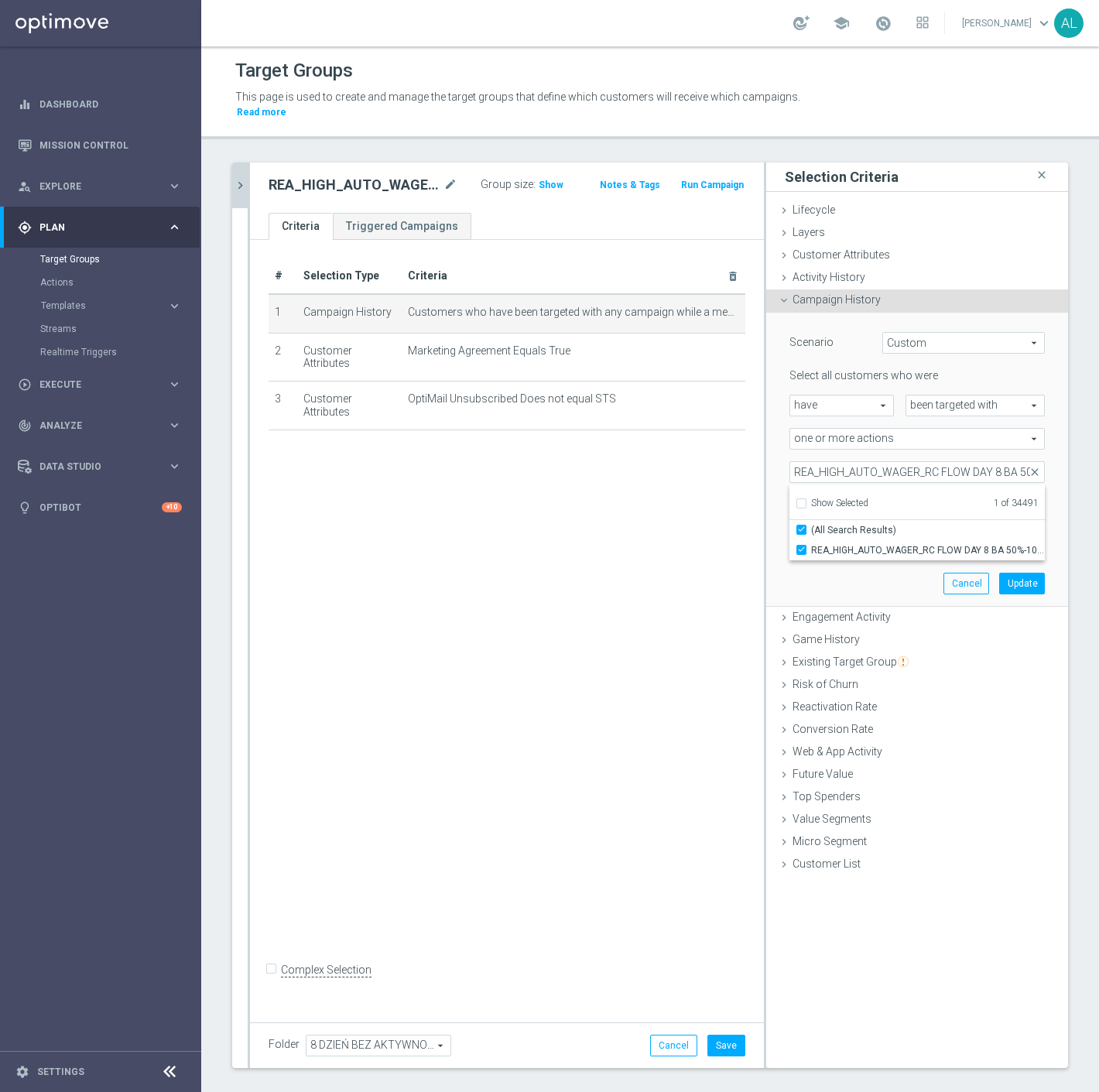
click at [841, 570] on div "Scenario Custom Custom arrow_drop_down search Select all customers who were hav…" at bounding box center [917, 459] width 279 height 294
click at [999, 572] on button "Update" at bounding box center [1022, 583] width 46 height 22
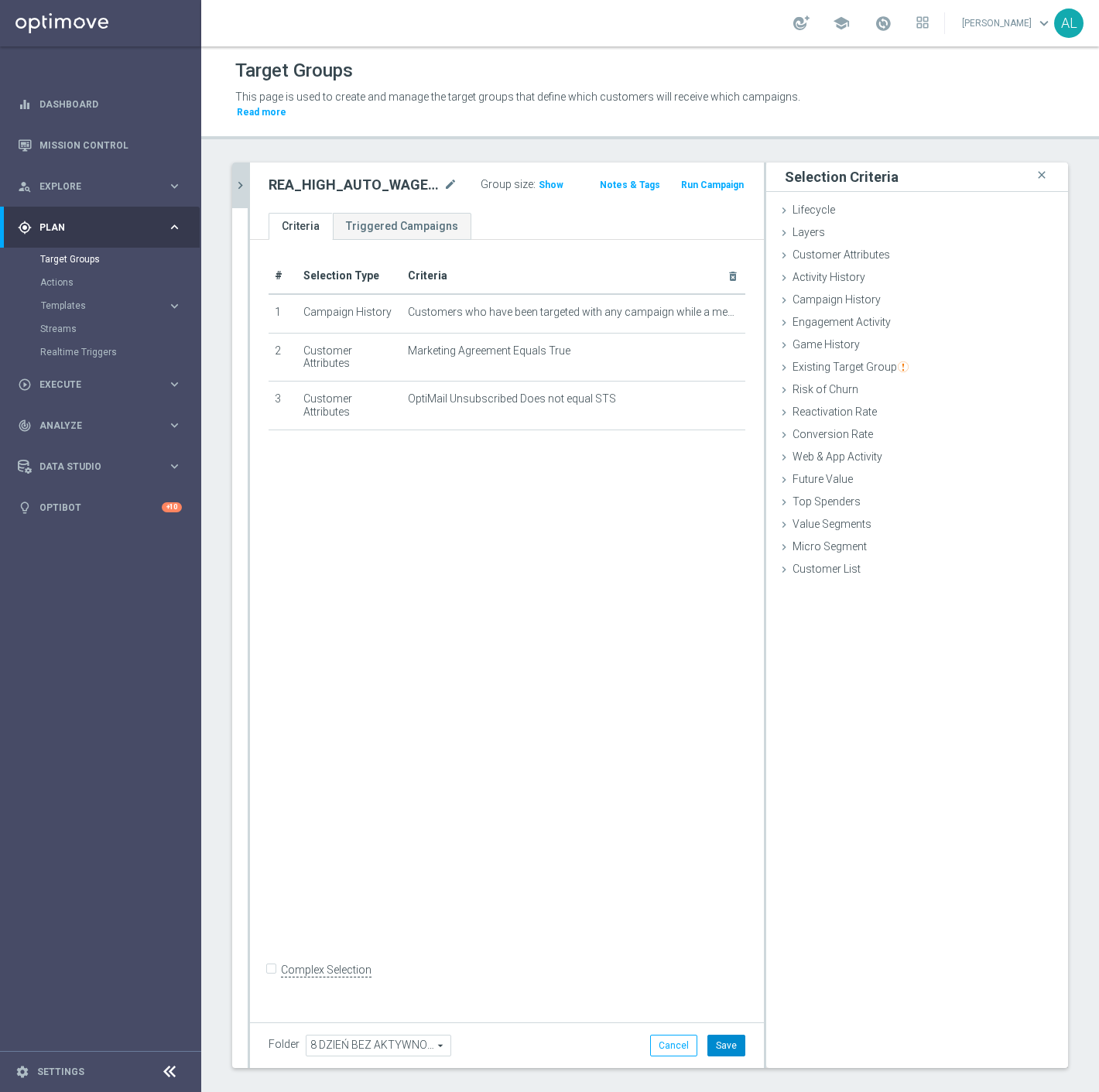
click at [721, 1035] on button "Save" at bounding box center [726, 1045] width 38 height 22
click at [245, 178] on icon "chevron_right" at bounding box center [240, 185] width 15 height 15
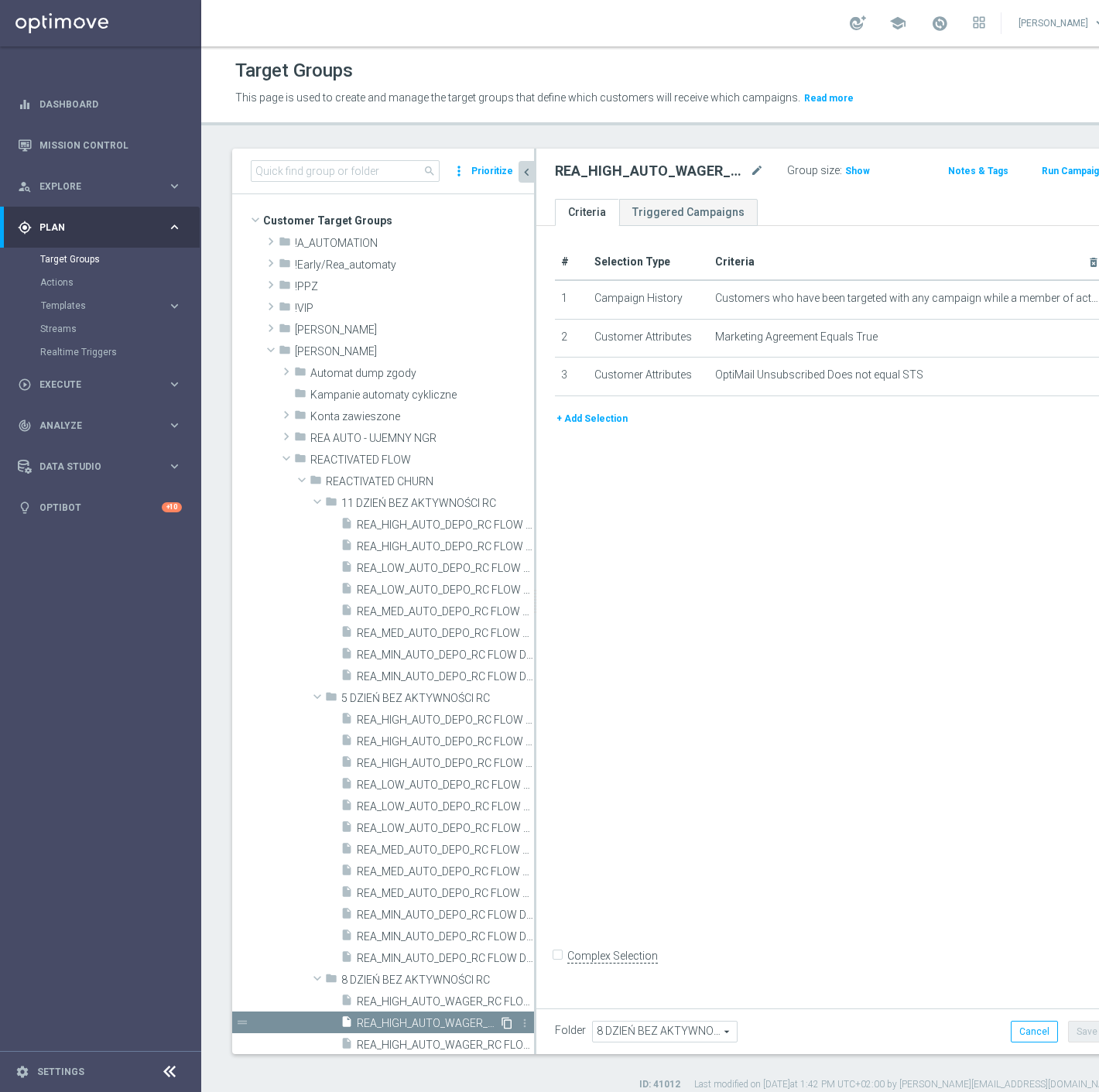
click at [501, 1021] on icon "content_copy" at bounding box center [507, 1022] width 12 height 12
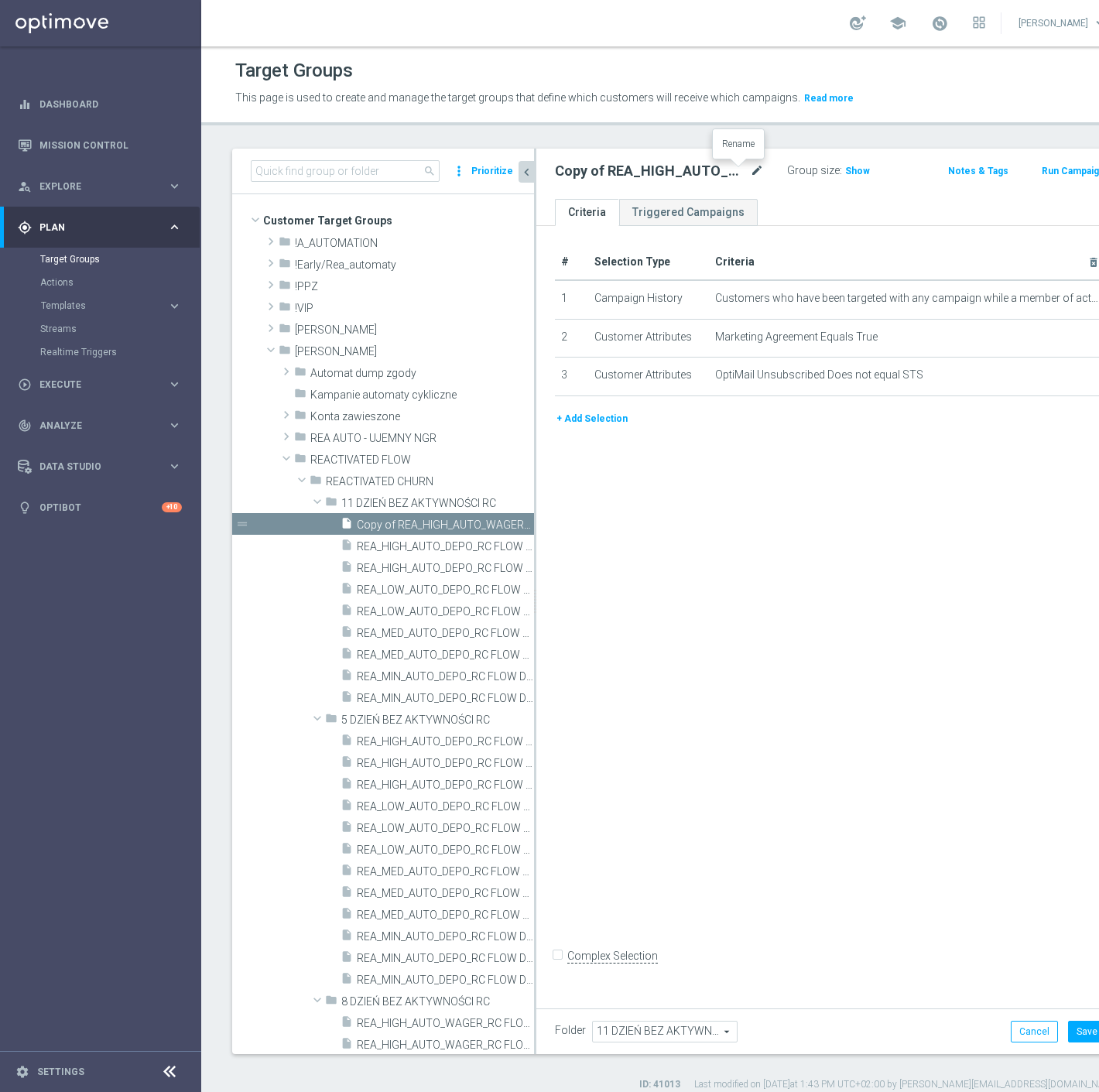
click at [751, 172] on icon "mode_edit" at bounding box center [757, 171] width 14 height 19
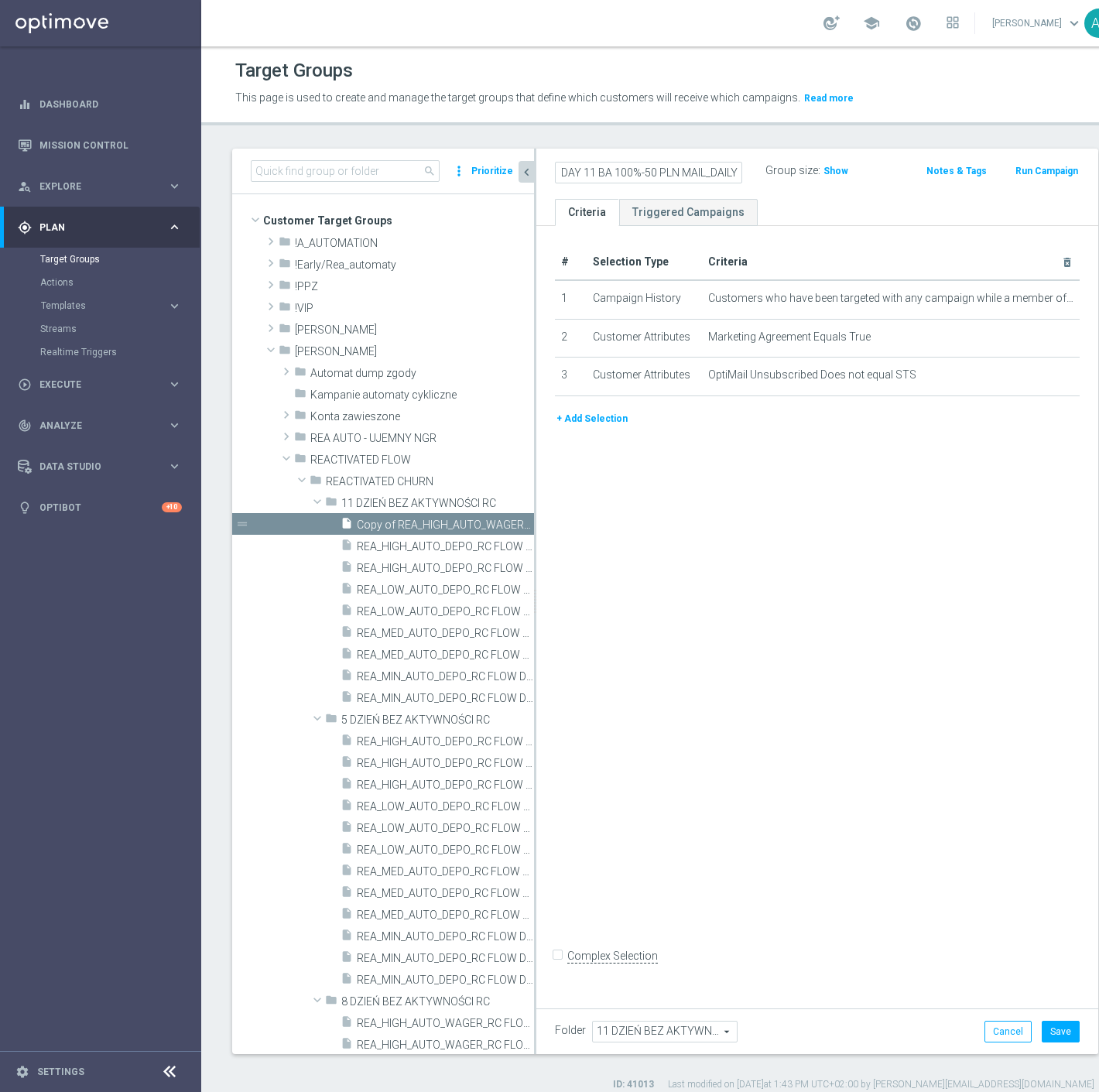
scroll to position [0, 187]
click at [780, 209] on ul "Criteria Triggered Campaigns" at bounding box center [817, 212] width 562 height 27
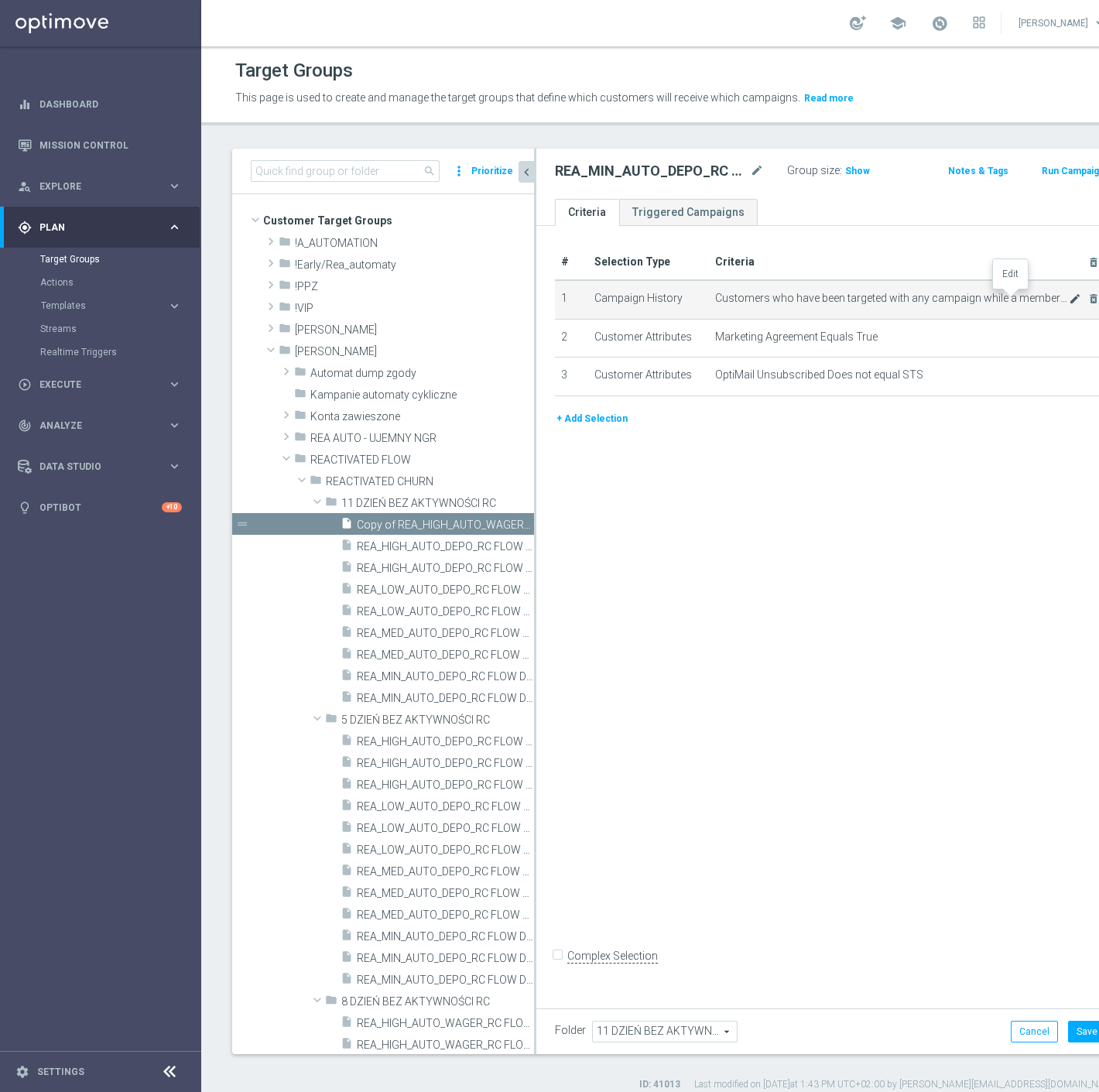
click at [1069, 297] on icon "mode_edit" at bounding box center [1075, 298] width 12 height 12
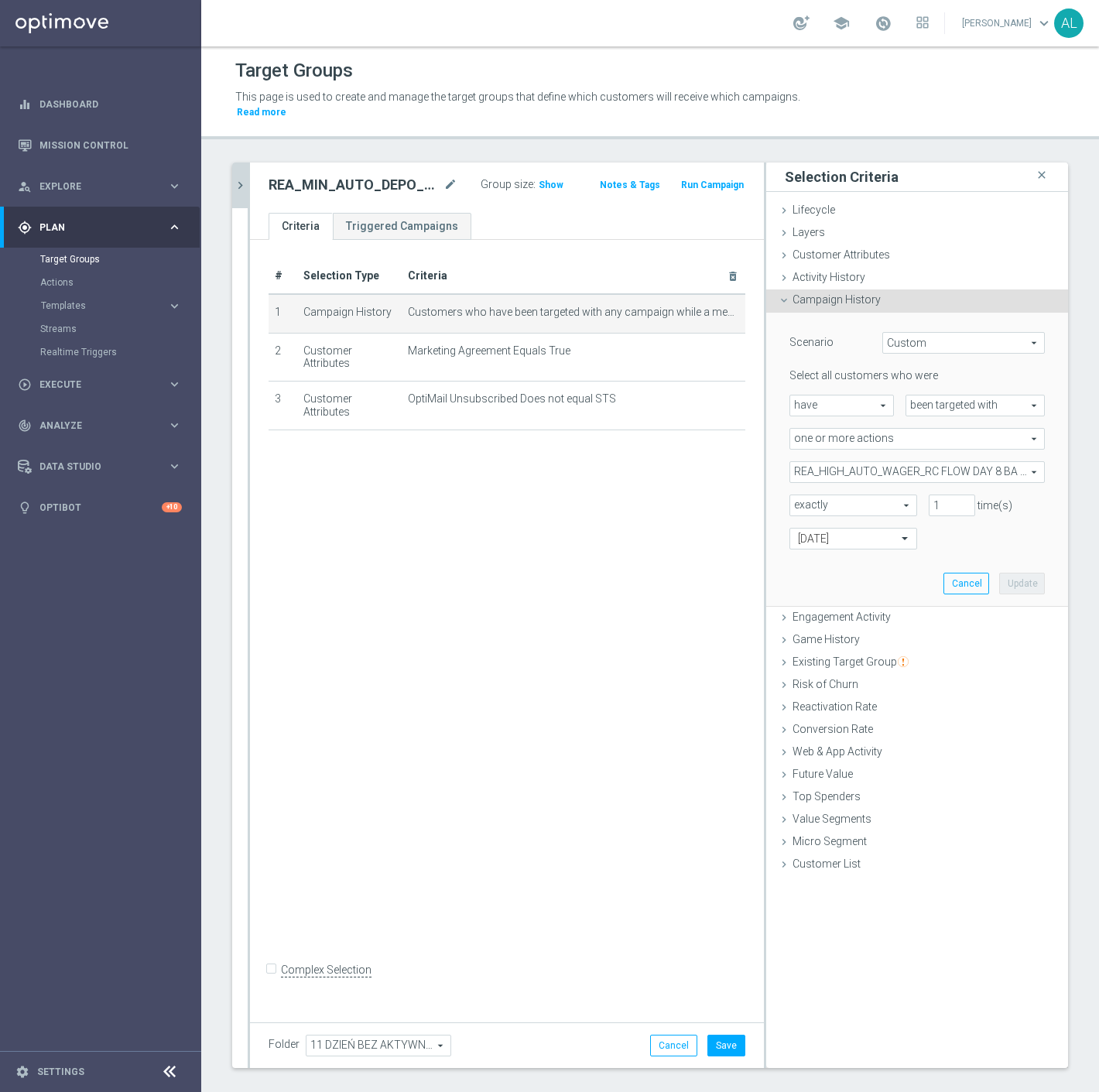
click at [838, 462] on span "REA_HIGH_AUTO_WAGER_RC FLOW DAY 8 BA 50%-100 PLN_DAILY" at bounding box center [917, 472] width 254 height 20
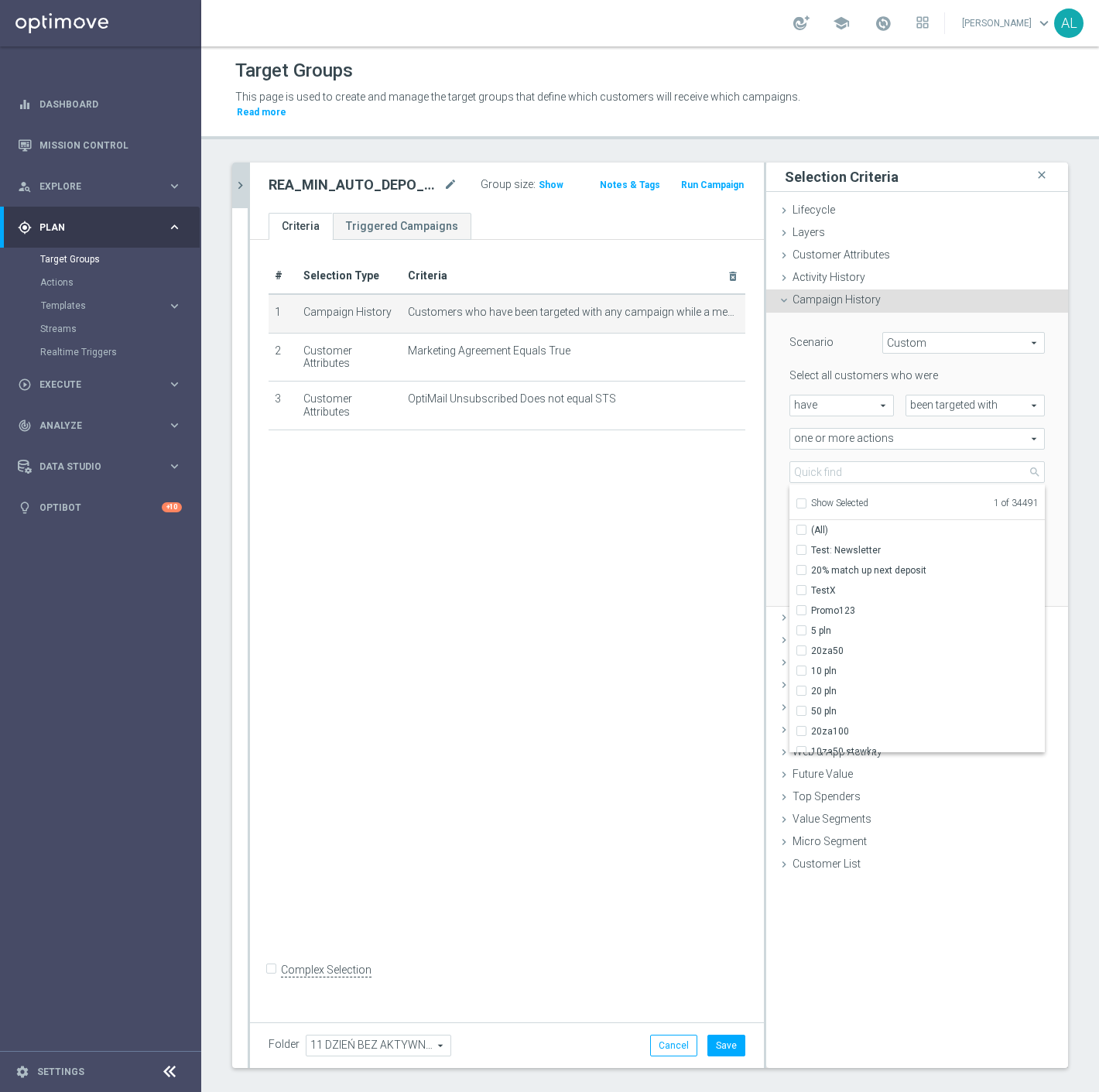
click at [829, 498] on span "Show Selected" at bounding box center [840, 504] width 57 height 11
click at [806, 501] on input "Show Selected" at bounding box center [800, 506] width 10 height 10
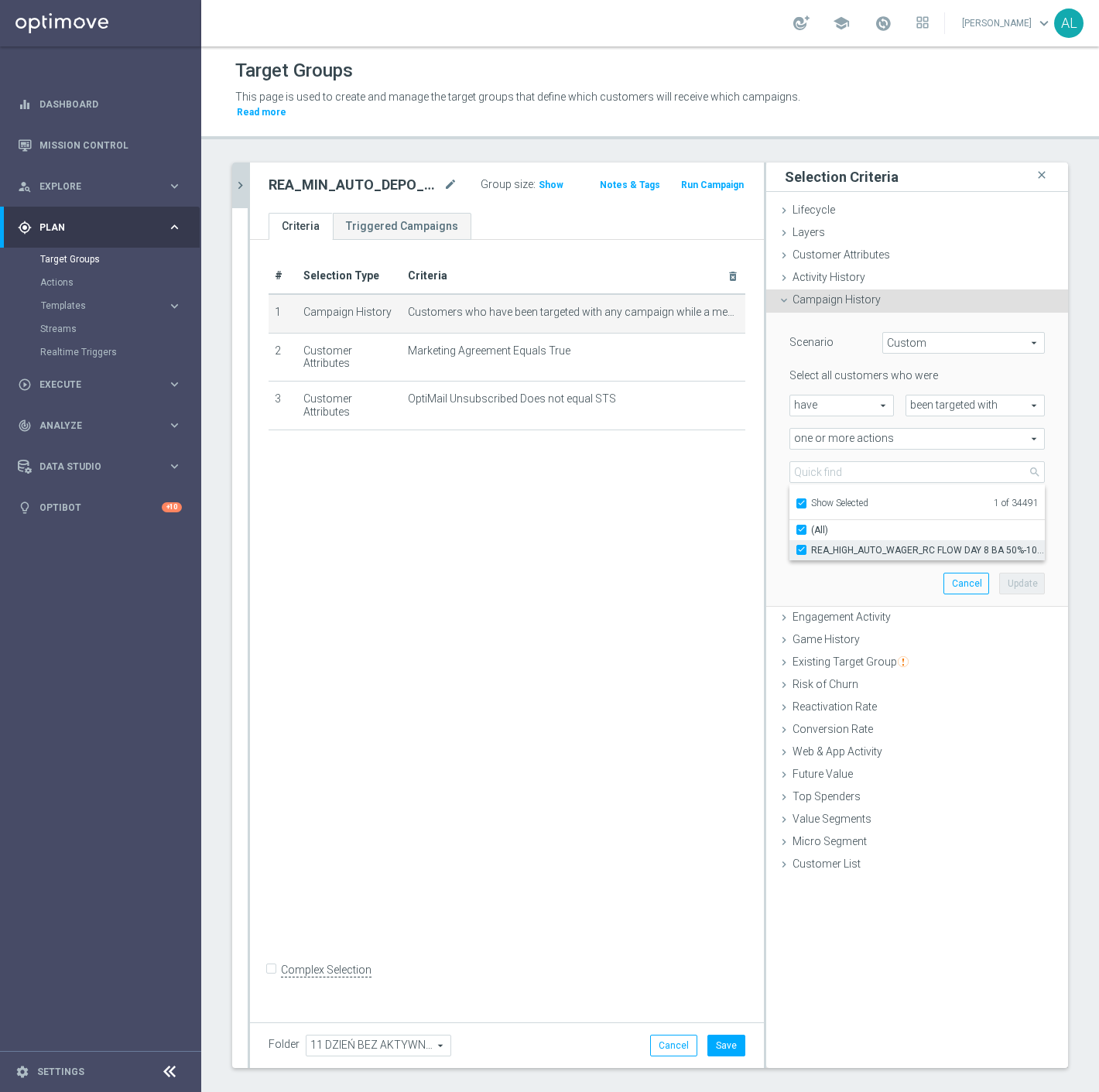
click at [830, 544] on span "REA_HIGH_AUTO_WAGER_RC FLOW DAY 8 BA 50%-100 PLN_DAILY" at bounding box center [929, 550] width 234 height 12
click at [812, 545] on input "REA_HIGH_AUTO_WAGER_RC FLOW DAY 8 BA 50%-100 PLN_DAILY" at bounding box center [806, 550] width 10 height 10
click at [816, 498] on span "Show Selected" at bounding box center [840, 504] width 57 height 11
click at [806, 501] on input "Show Selected" at bounding box center [800, 506] width 10 height 10
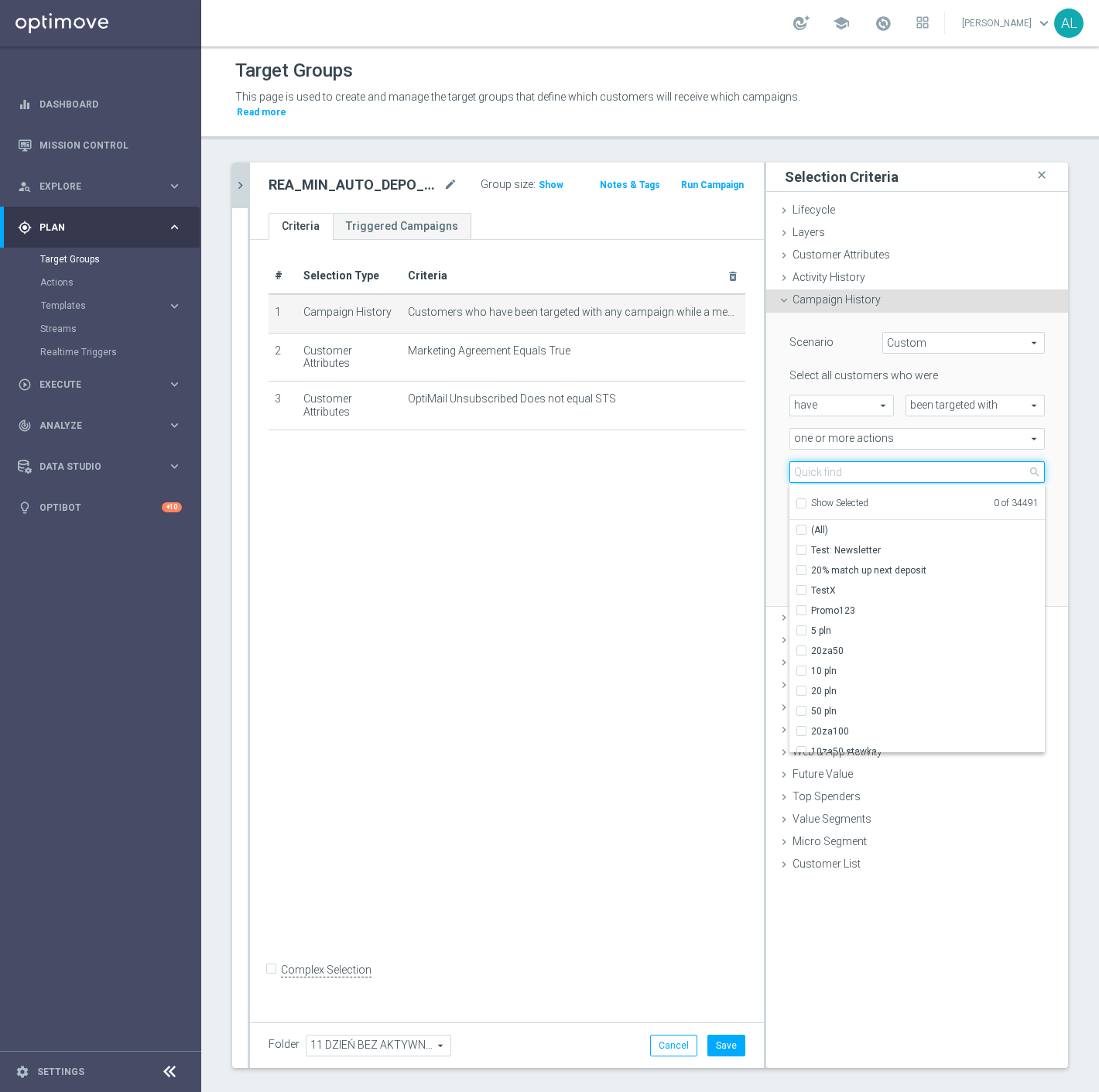
click at [815, 461] on input "search" at bounding box center [917, 472] width 255 height 22
paste input "REA_MIN_AUTO_DEPO_RC FLOW DAY 11 BA 100%-50 PLN MAIL_DAILY"
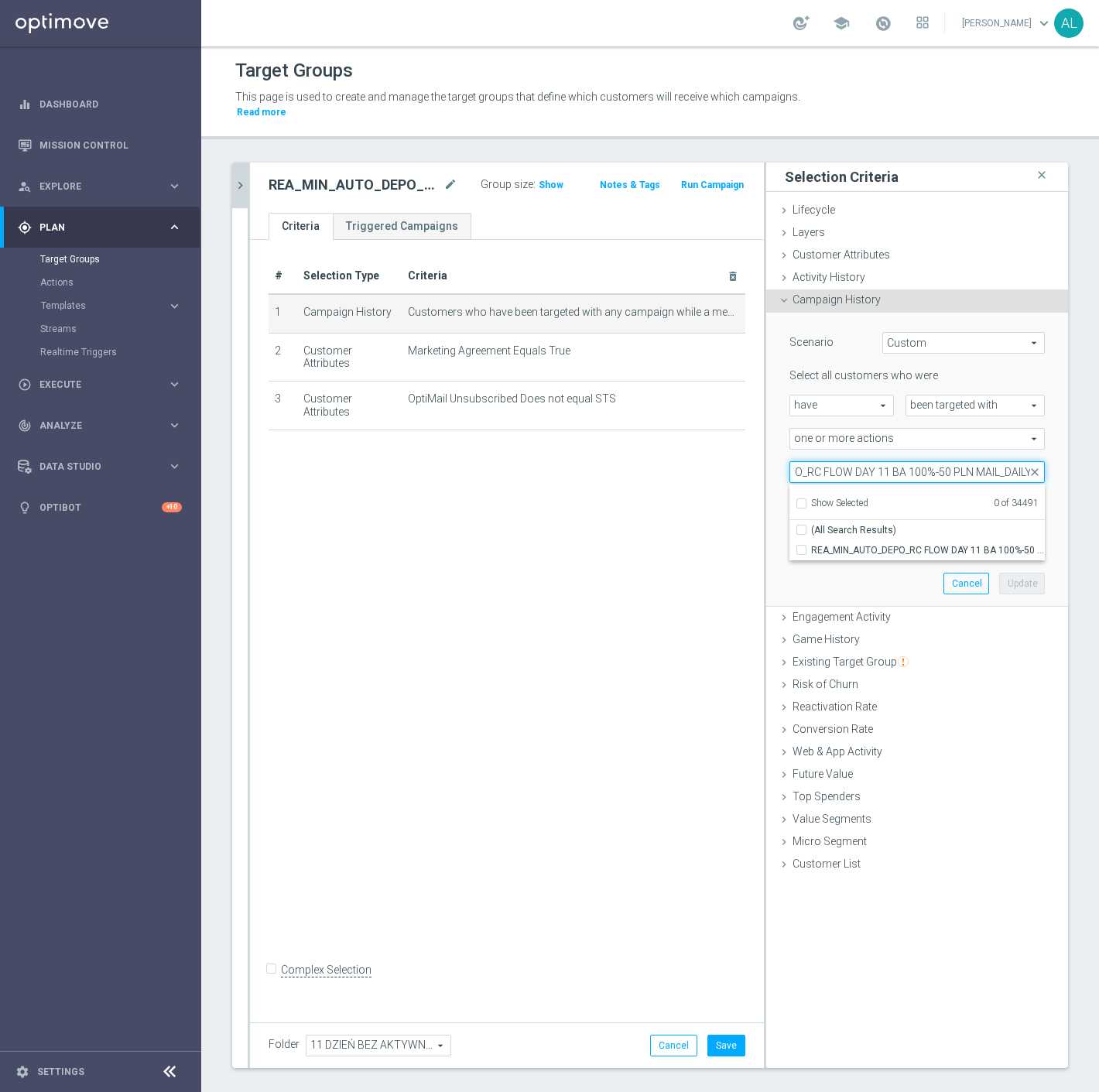
drag, startPoint x: 986, startPoint y: 459, endPoint x: 955, endPoint y: 461, distance: 31.1
click at [955, 461] on input "REA_MIN_AUTO_DEPO_RC FLOW DAY 11 BA 100%-50 PLN MAIL_DAILY" at bounding box center [917, 472] width 255 height 22
click at [964, 544] on span "REA_MIN_AUTO_DEPO_RC FLOW DAY 11 BA 100%-50 PLN_DAILY" at bounding box center [929, 550] width 234 height 12
click at [812, 545] on input "REA_MIN_AUTO_DEPO_RC FLOW DAY 11 BA 100%-50 PLN_DAILY" at bounding box center [806, 550] width 10 height 10
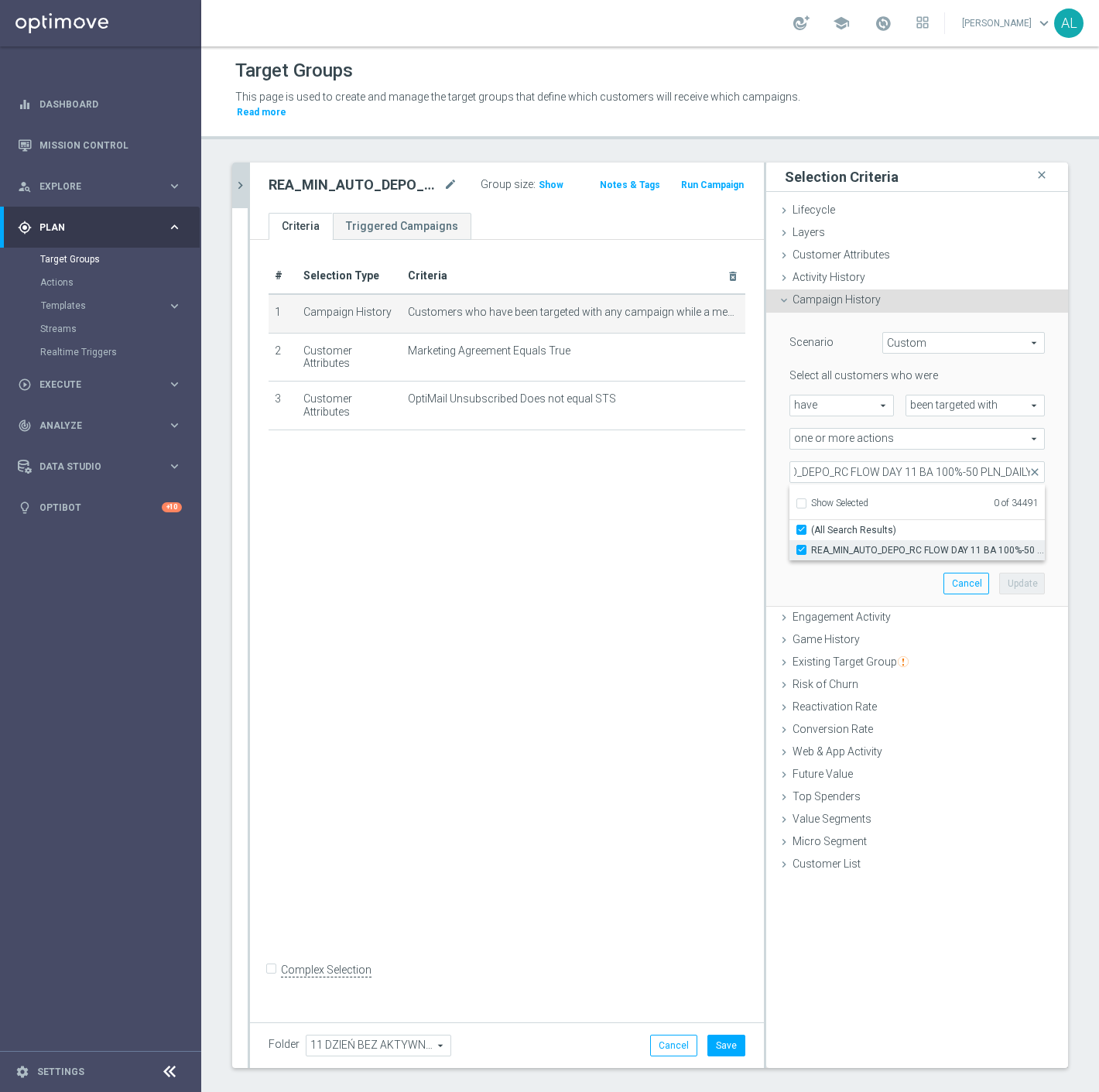
scroll to position [0, 0]
click at [829, 559] on div "Scenario Custom Custom arrow_drop_down search Select all customers who were hav…" at bounding box center [917, 459] width 279 height 294
click at [1000, 573] on button "Update" at bounding box center [1022, 583] width 46 height 22
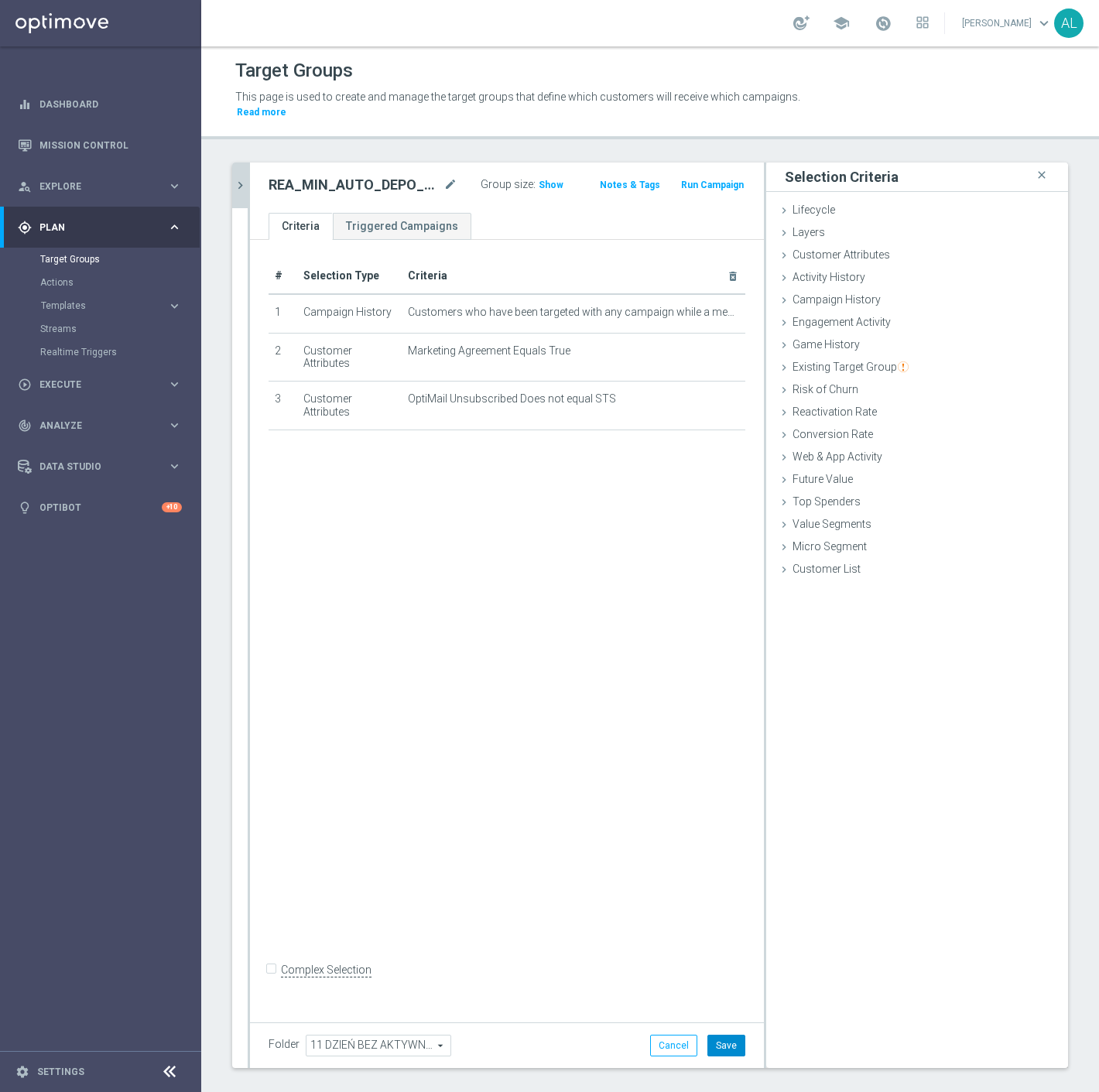
click at [719, 1035] on button "Save" at bounding box center [726, 1045] width 38 height 22
click at [241, 178] on icon "chevron_right" at bounding box center [240, 185] width 15 height 15
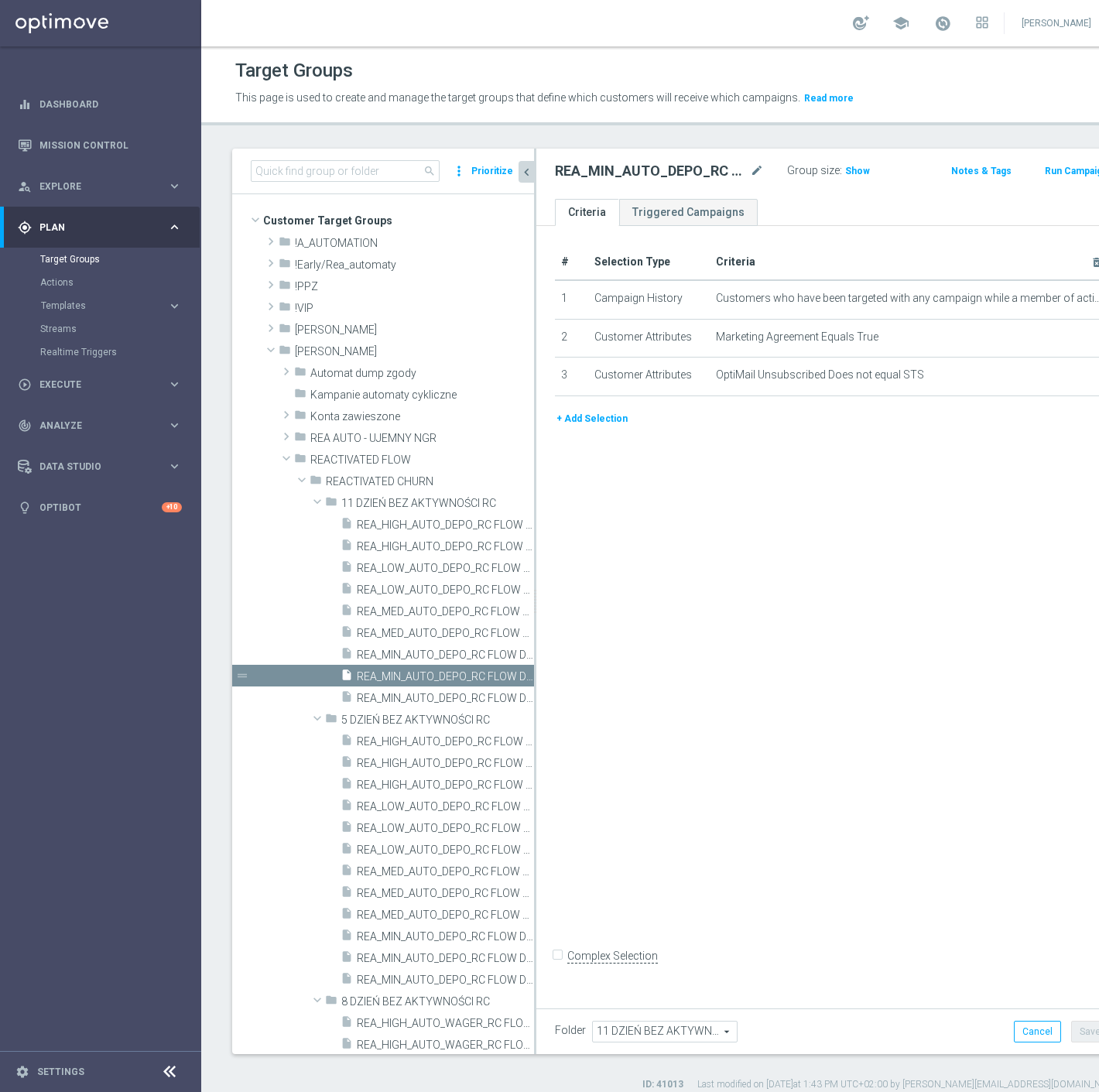
click at [242, 172] on div "search more_vert Prioritize" at bounding box center [383, 171] width 302 height 46
click at [501, 677] on icon "content_copy" at bounding box center [507, 676] width 12 height 12
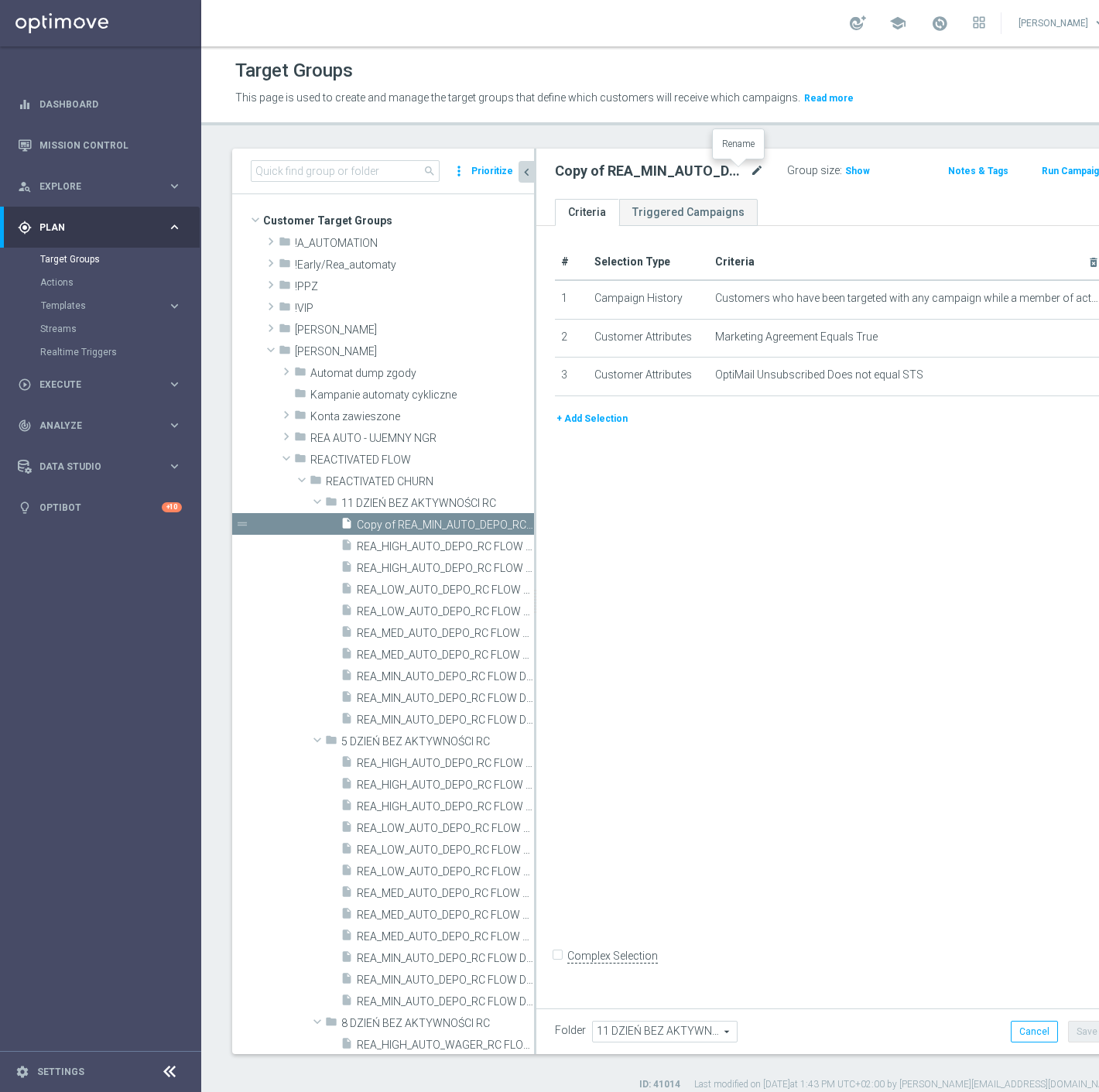
click at [751, 171] on icon "mode_edit" at bounding box center [757, 171] width 14 height 19
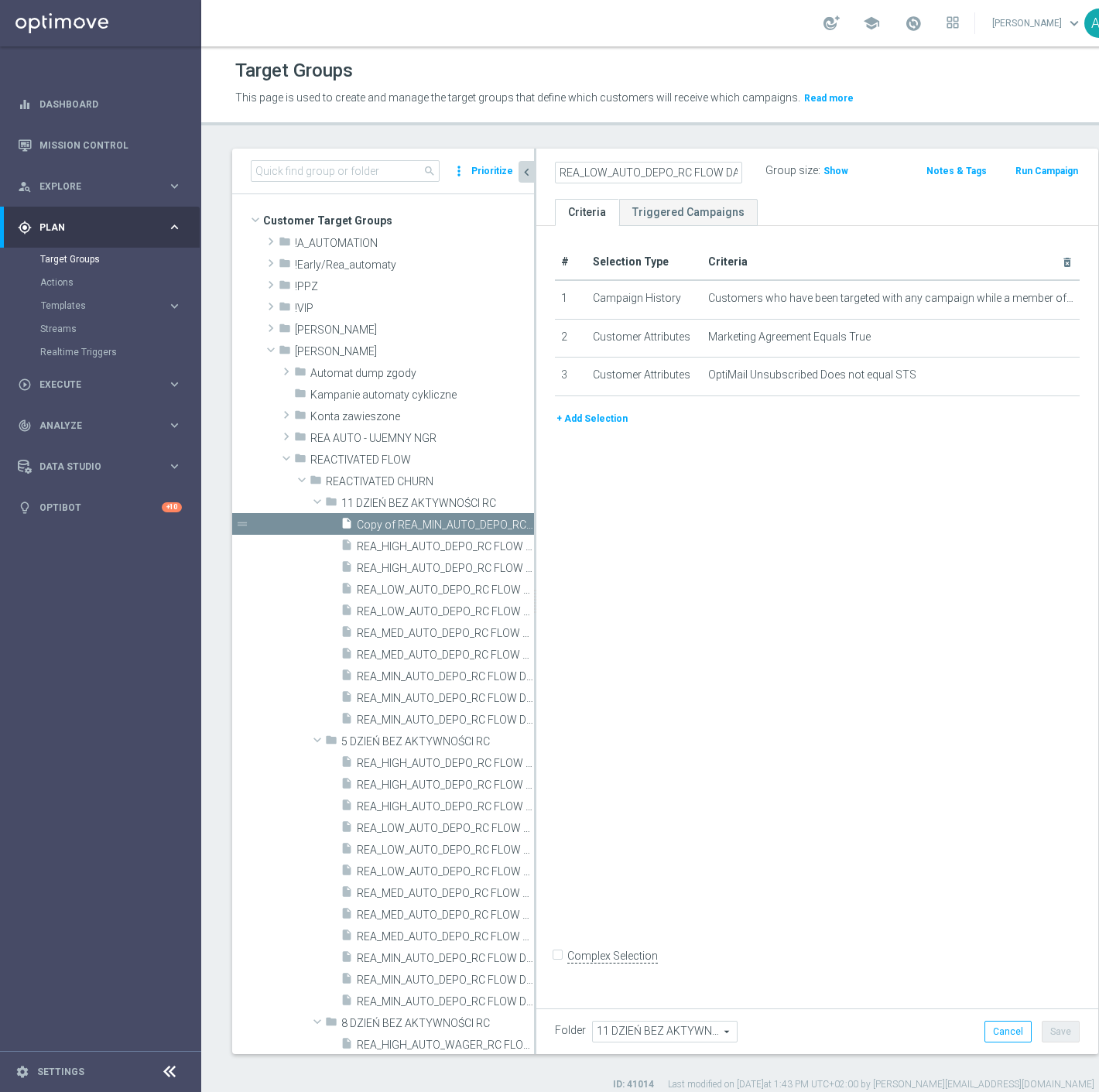
click at [785, 202] on ul "Criteria Triggered Campaigns" at bounding box center [817, 212] width 562 height 27
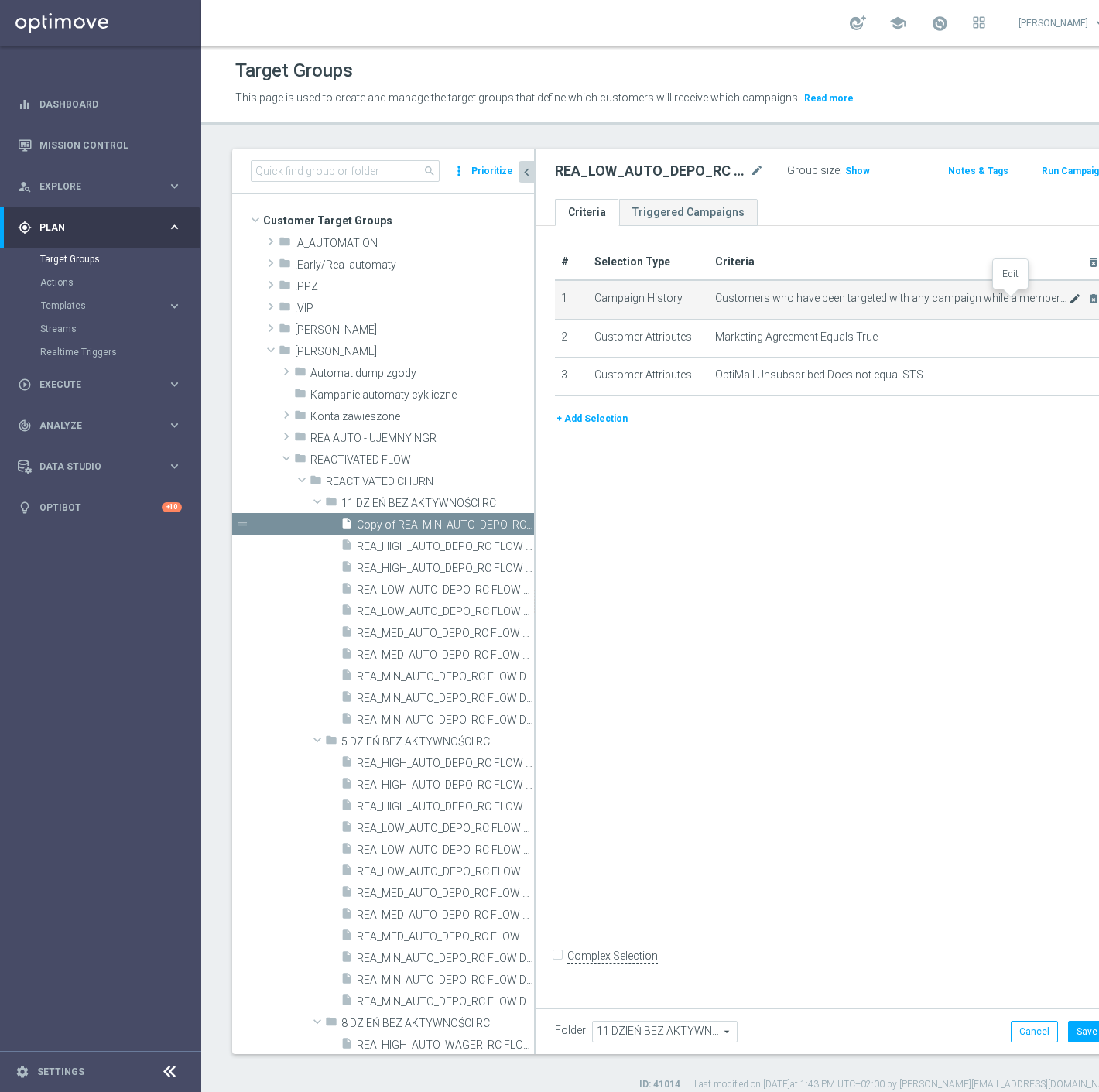
click at [1069, 302] on icon "mode_edit" at bounding box center [1075, 298] width 12 height 12
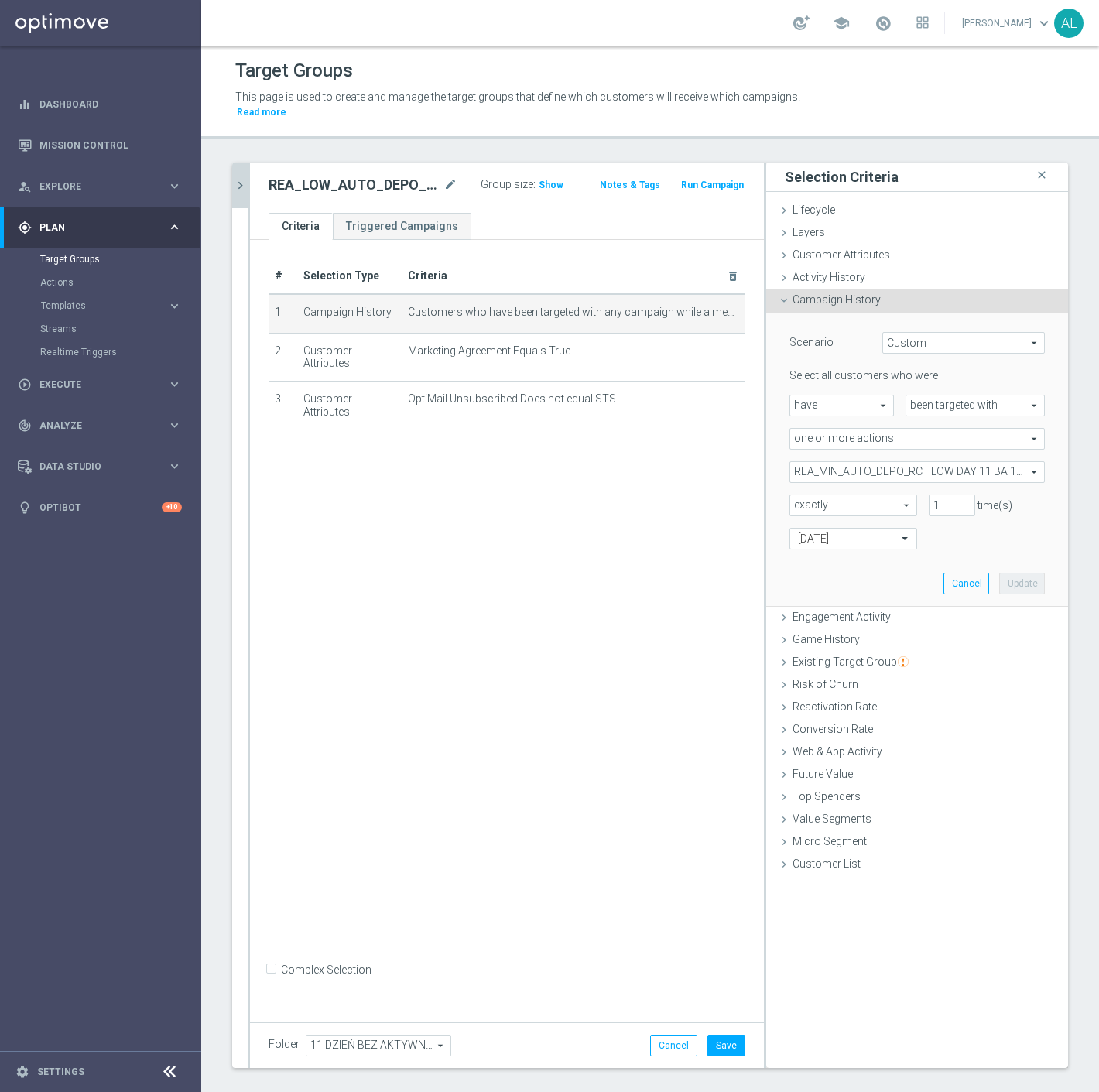
click at [834, 462] on span "REA_MIN_AUTO_DEPO_RC FLOW DAY 11 BA 100%-50 PLN_DAILY" at bounding box center [917, 472] width 254 height 20
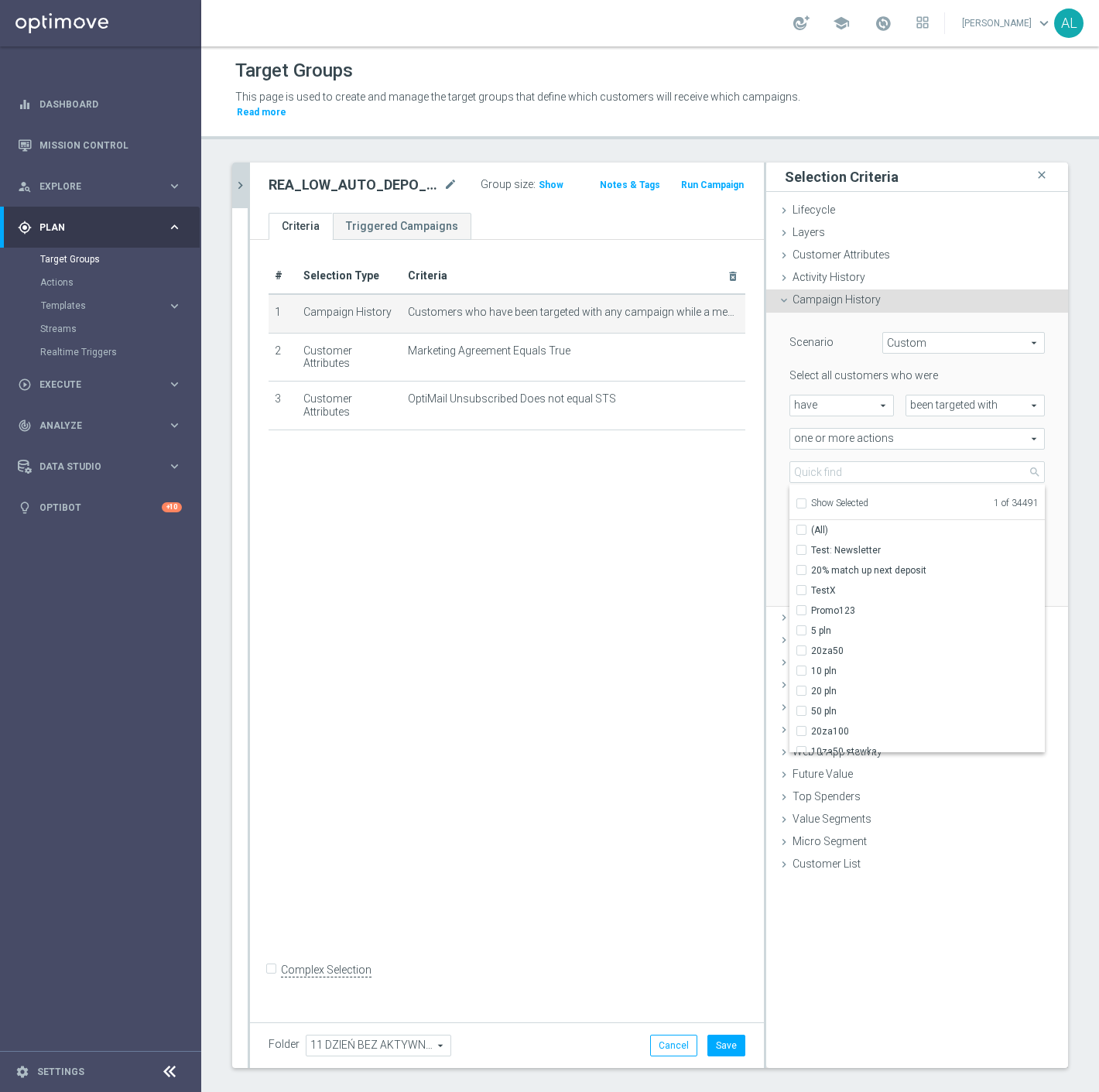
click at [816, 498] on span "Show Selected" at bounding box center [840, 504] width 57 height 11
click at [806, 501] on input "Show Selected" at bounding box center [800, 506] width 10 height 10
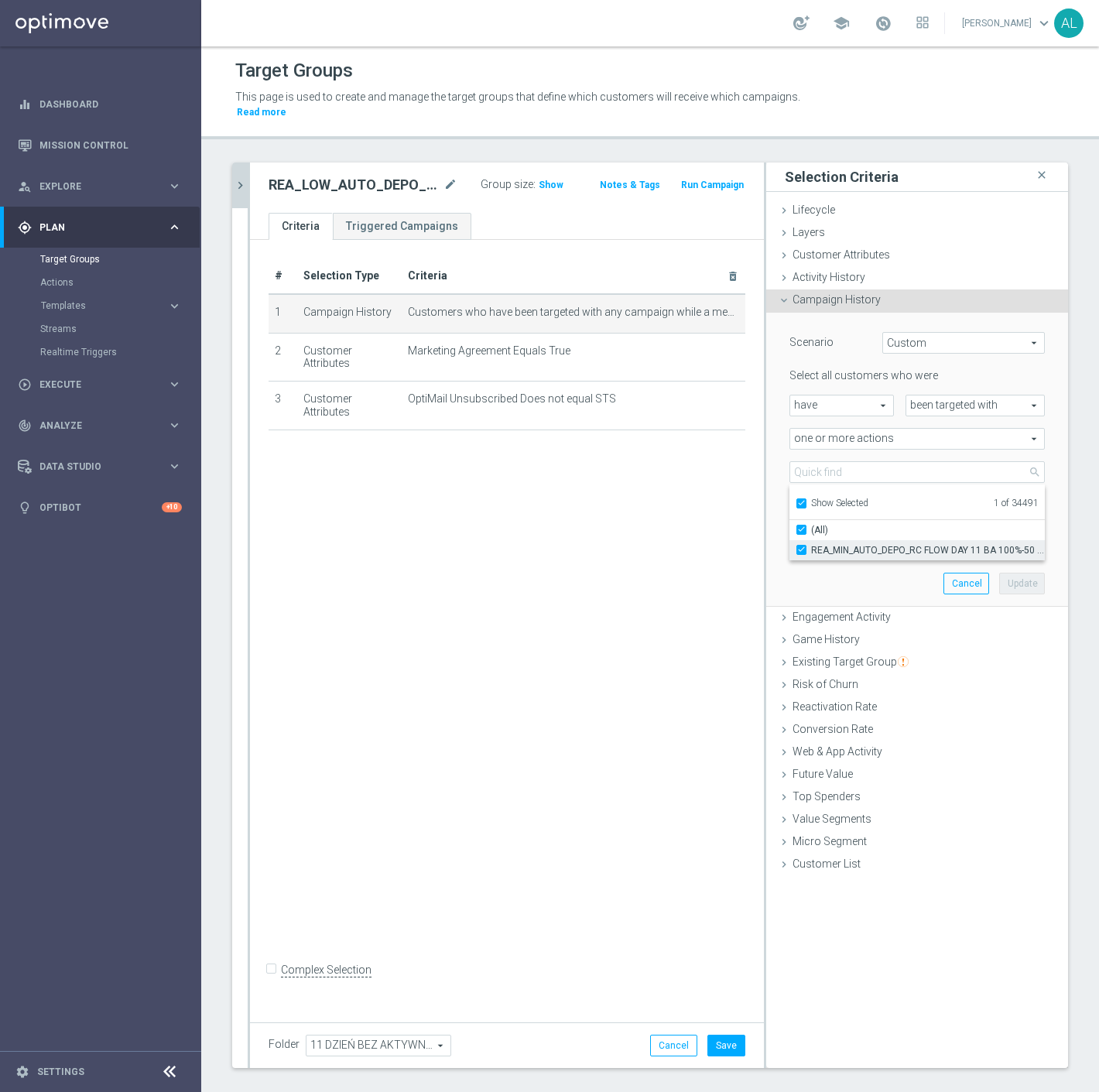
click at [825, 543] on label "REA_MIN_AUTO_DEPO_RC FLOW DAY 11 BA 100%-50 PLN_DAILY" at bounding box center [929, 550] width 234 height 20
click at [812, 545] on input "REA_MIN_AUTO_DEPO_RC FLOW DAY 11 BA 100%-50 PLN_DAILY" at bounding box center [806, 550] width 10 height 10
click at [818, 498] on span "Show Selected" at bounding box center [840, 504] width 57 height 11
click at [806, 501] on input "Show Selected" at bounding box center [800, 506] width 10 height 10
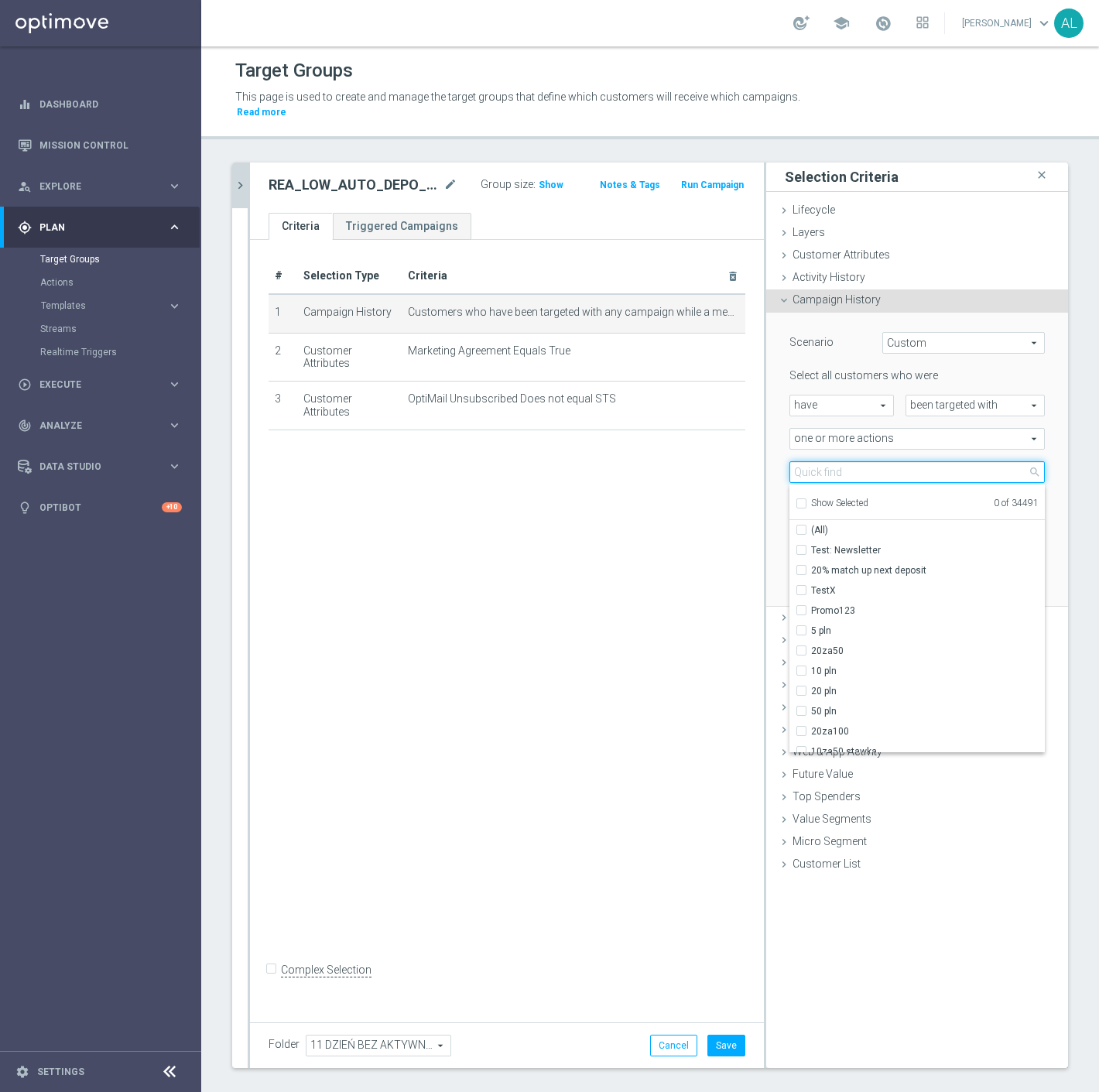
click at [825, 461] on input "search" at bounding box center [917, 472] width 255 height 22
paste input "REA_LOW_AUTO_DEPO_RC FLOW DAY 11 BA 100%-100 PLN MAIL_DAILY"
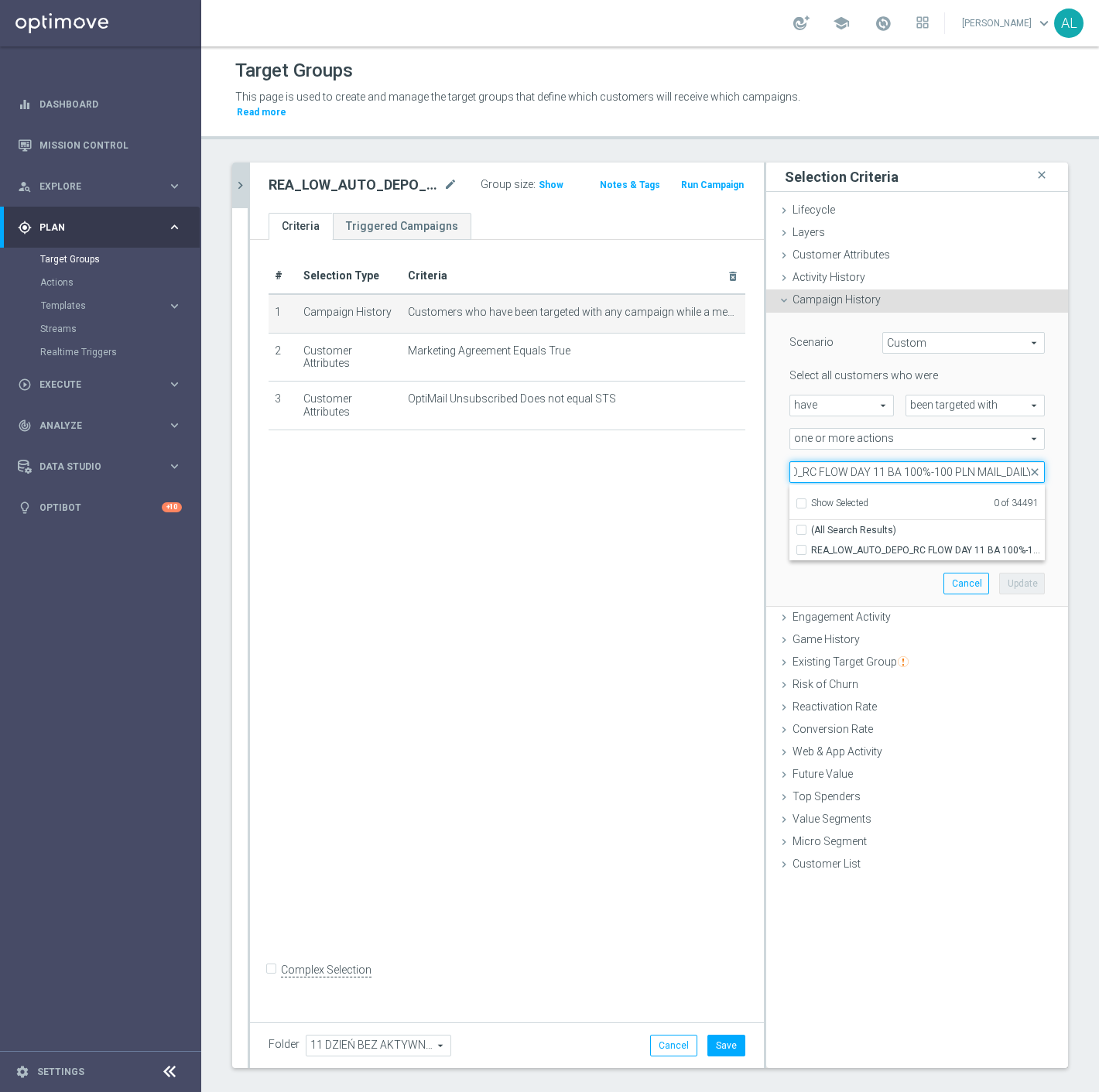
click at [986, 462] on input "REA_LOW_AUTO_DEPO_RC FLOW DAY 11 BA 100%-100 PLN MAIL_DAILY" at bounding box center [917, 472] width 255 height 22
click at [933, 544] on span "REA_LOW_AUTO_DEPO_RC FLOW DAY 11 BA 100%-100 PLN_DAILY" at bounding box center [929, 550] width 234 height 12
click at [812, 545] on input "REA_LOW_AUTO_DEPO_RC FLOW DAY 11 BA 100%-100 PLN_DAILY" at bounding box center [806, 550] width 10 height 10
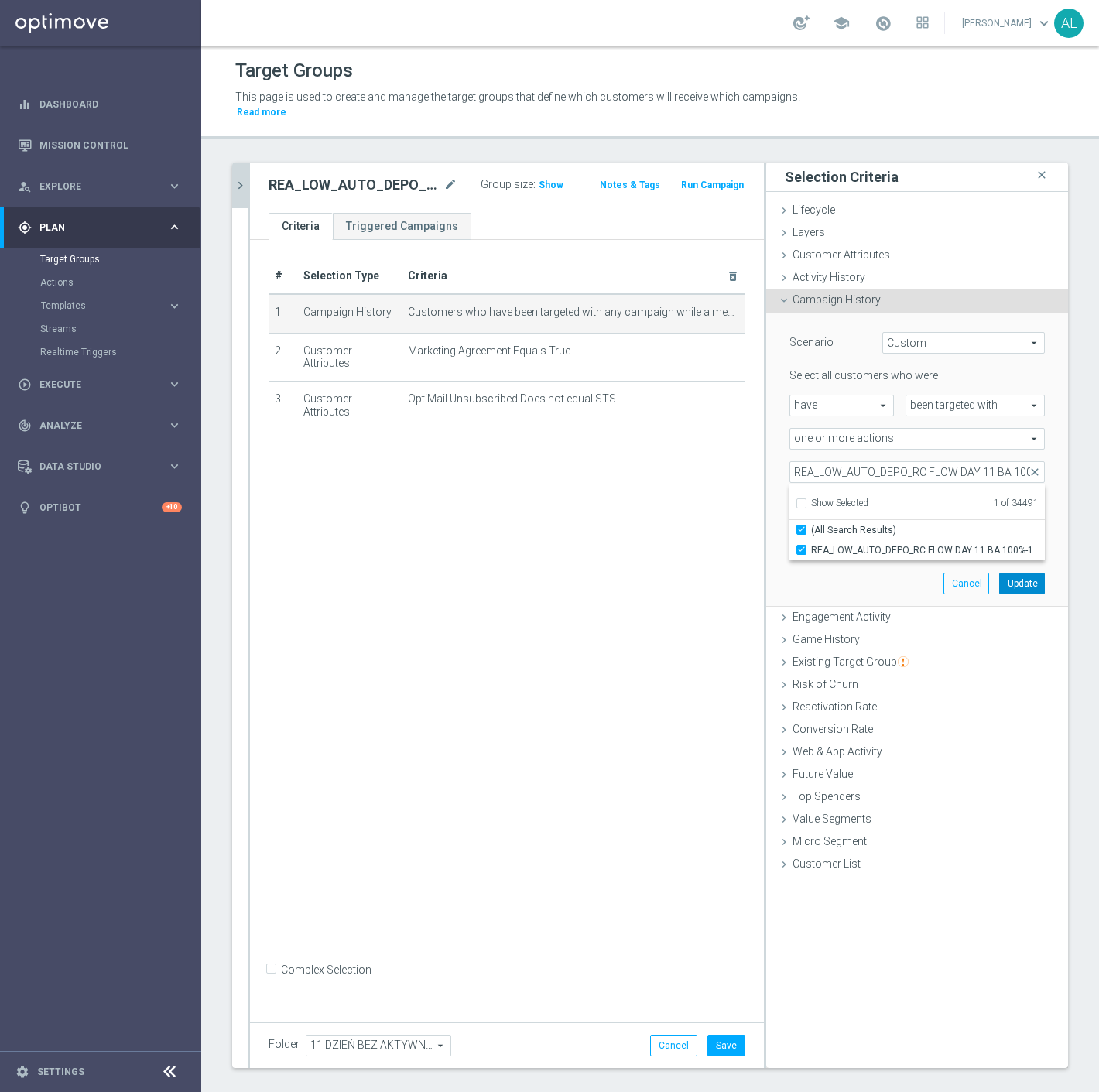
click at [1012, 572] on button "Update" at bounding box center [1022, 583] width 46 height 22
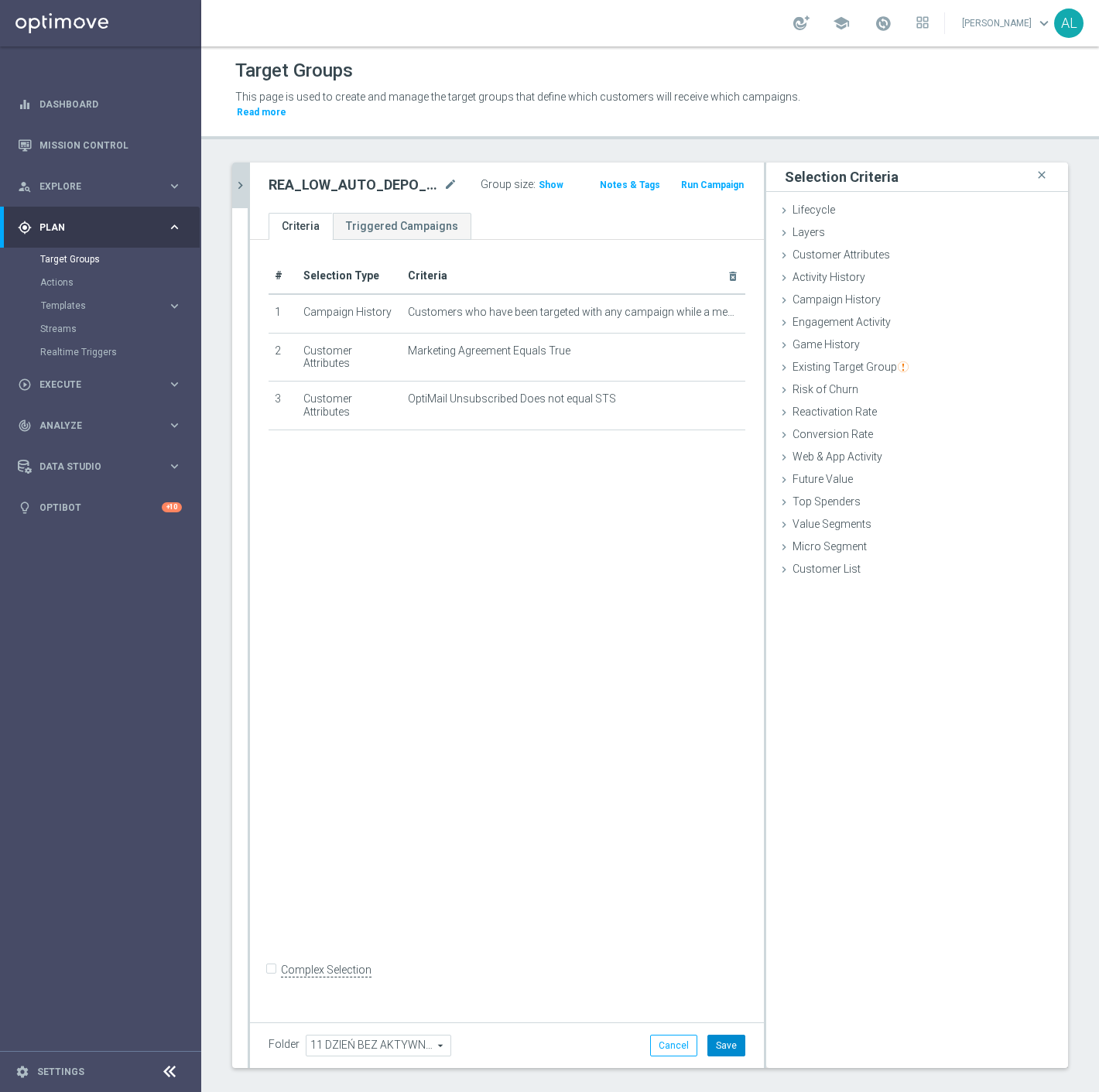
click at [723, 1037] on button "Save" at bounding box center [726, 1045] width 38 height 22
click at [251, 182] on div "REA_LOW_AUTO_DEPO_RC FLOW DAY 11 BA 100%-100 PLN MAIL_DAILY mode_edit Group siz…" at bounding box center [508, 187] width 514 height 50
click at [244, 178] on icon "chevron_right" at bounding box center [240, 185] width 15 height 15
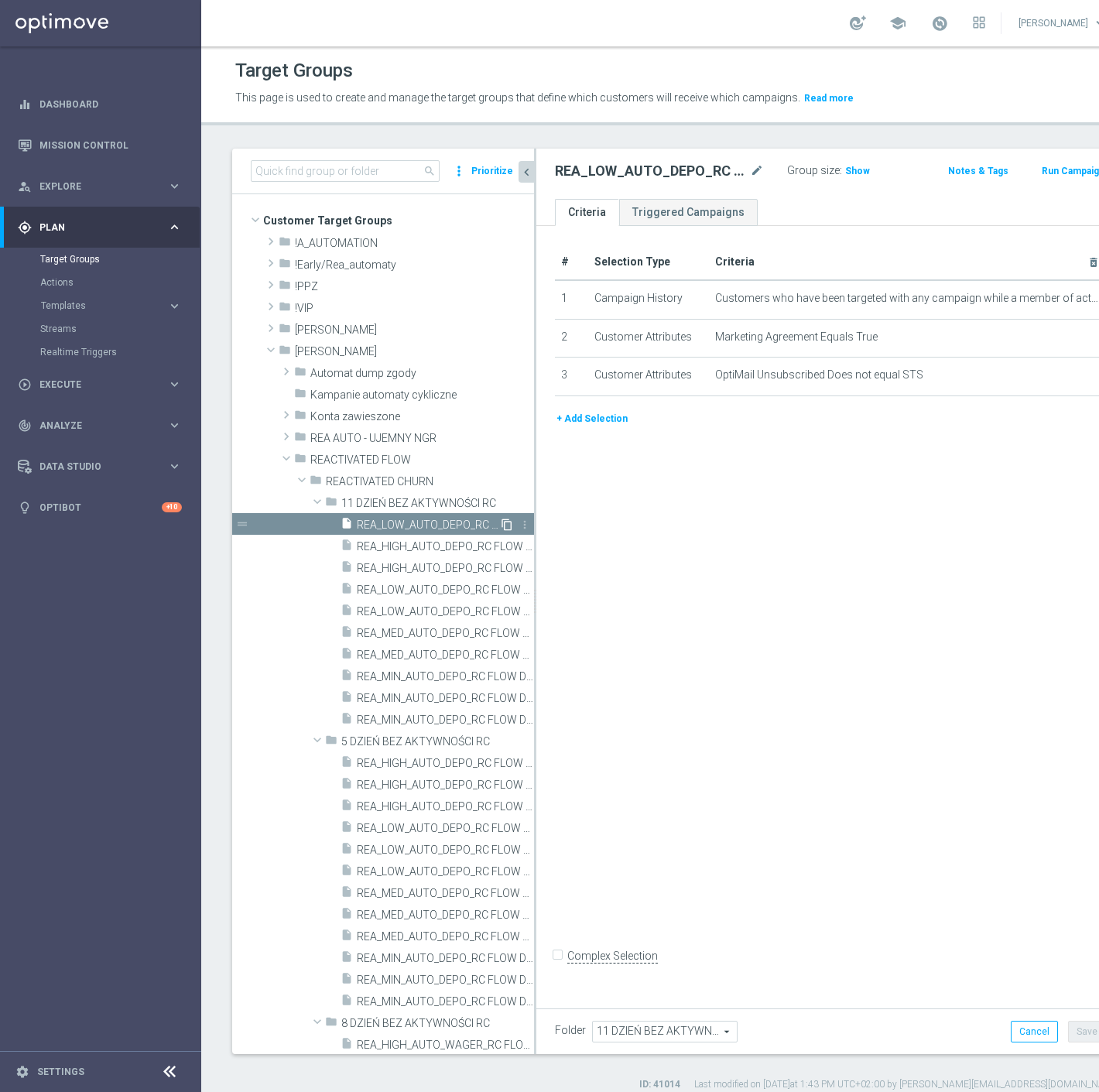
click at [501, 526] on icon "content_copy" at bounding box center [507, 524] width 12 height 12
click at [751, 168] on icon "mode_edit" at bounding box center [757, 171] width 14 height 19
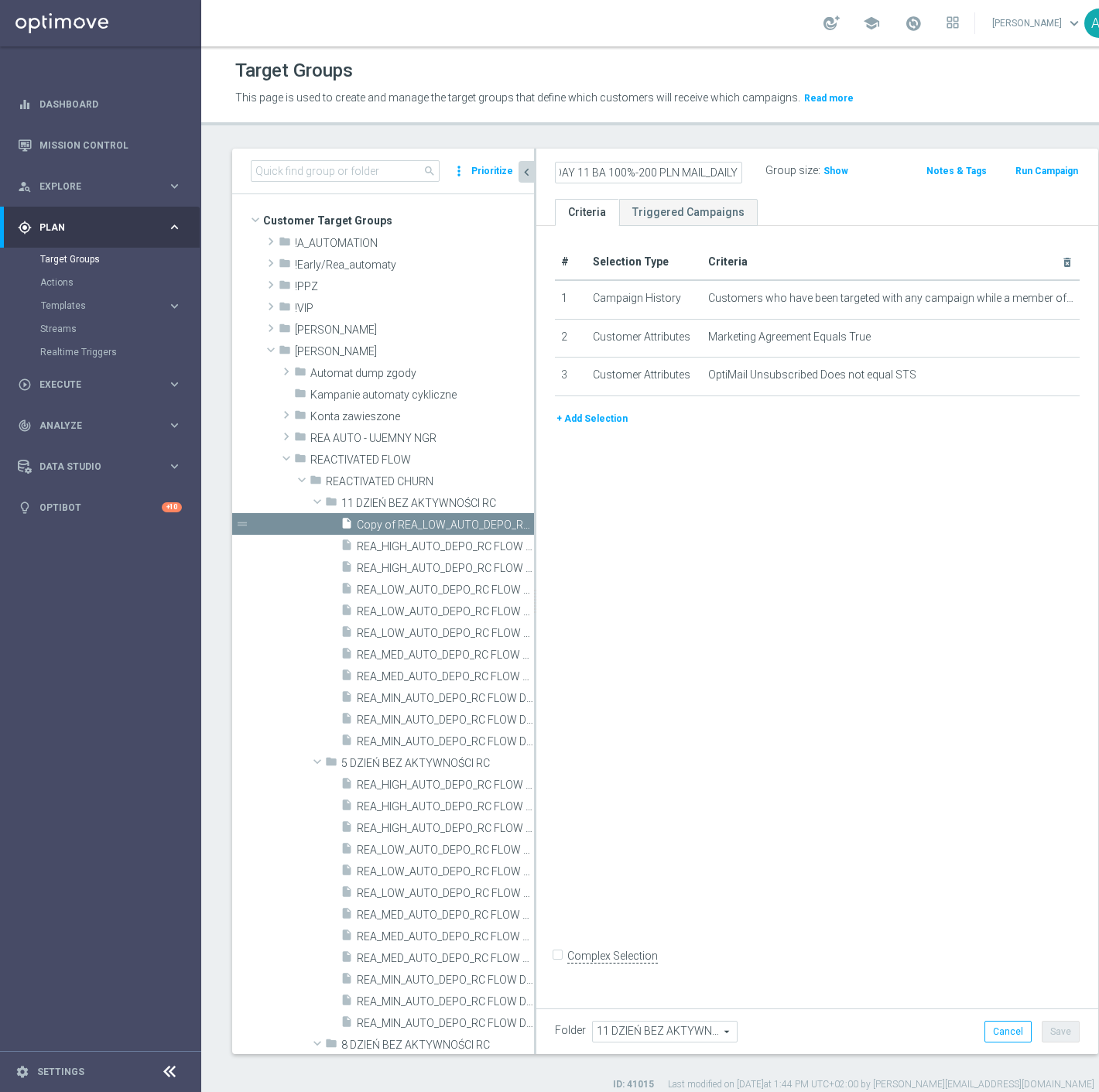
scroll to position [0, 196]
click at [757, 506] on div "# Selection Type Criteria delete_forever 1 Campaign History Customers who have …" at bounding box center [817, 613] width 562 height 774
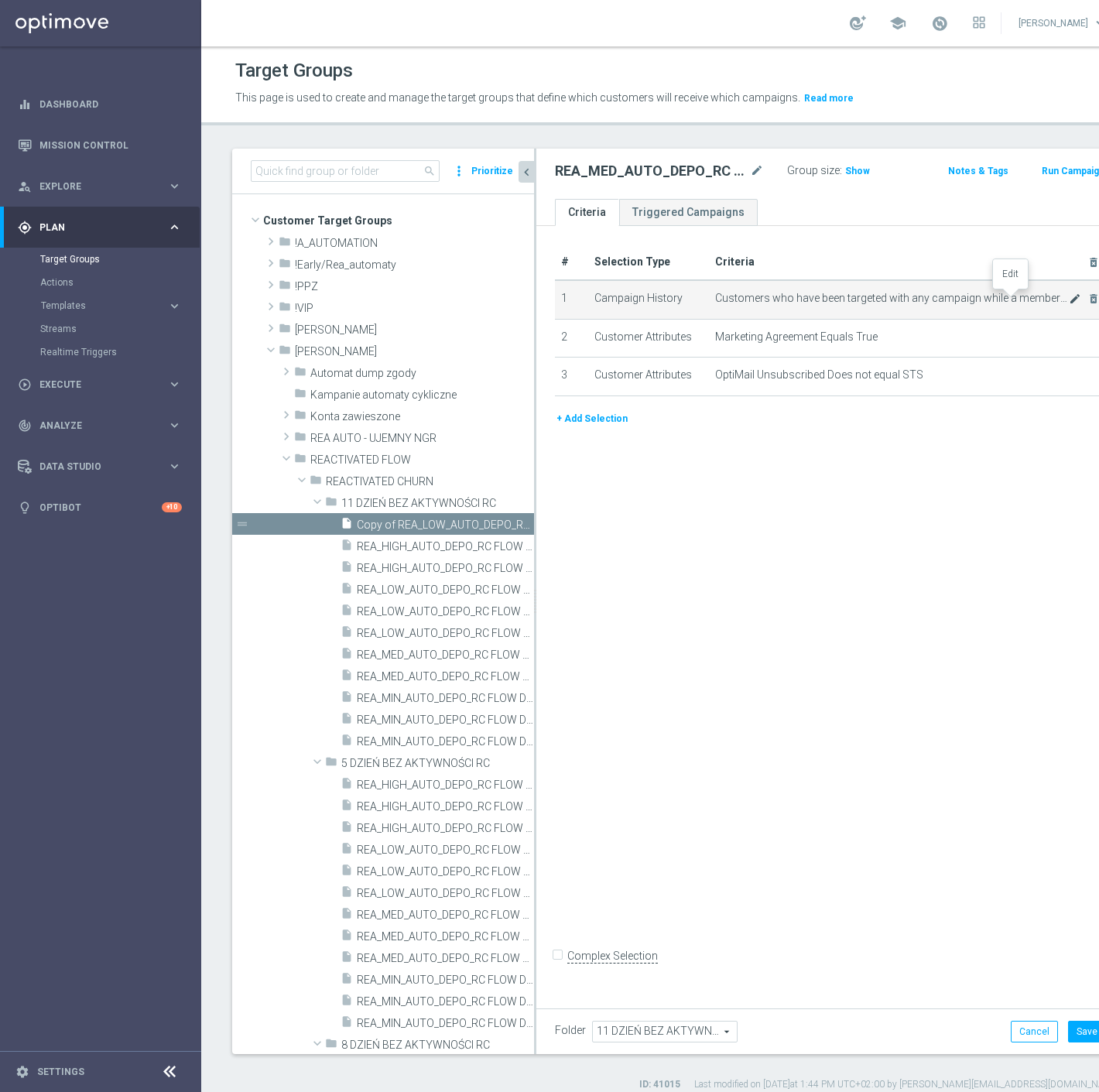
click at [1069, 297] on icon "mode_edit" at bounding box center [1075, 298] width 12 height 12
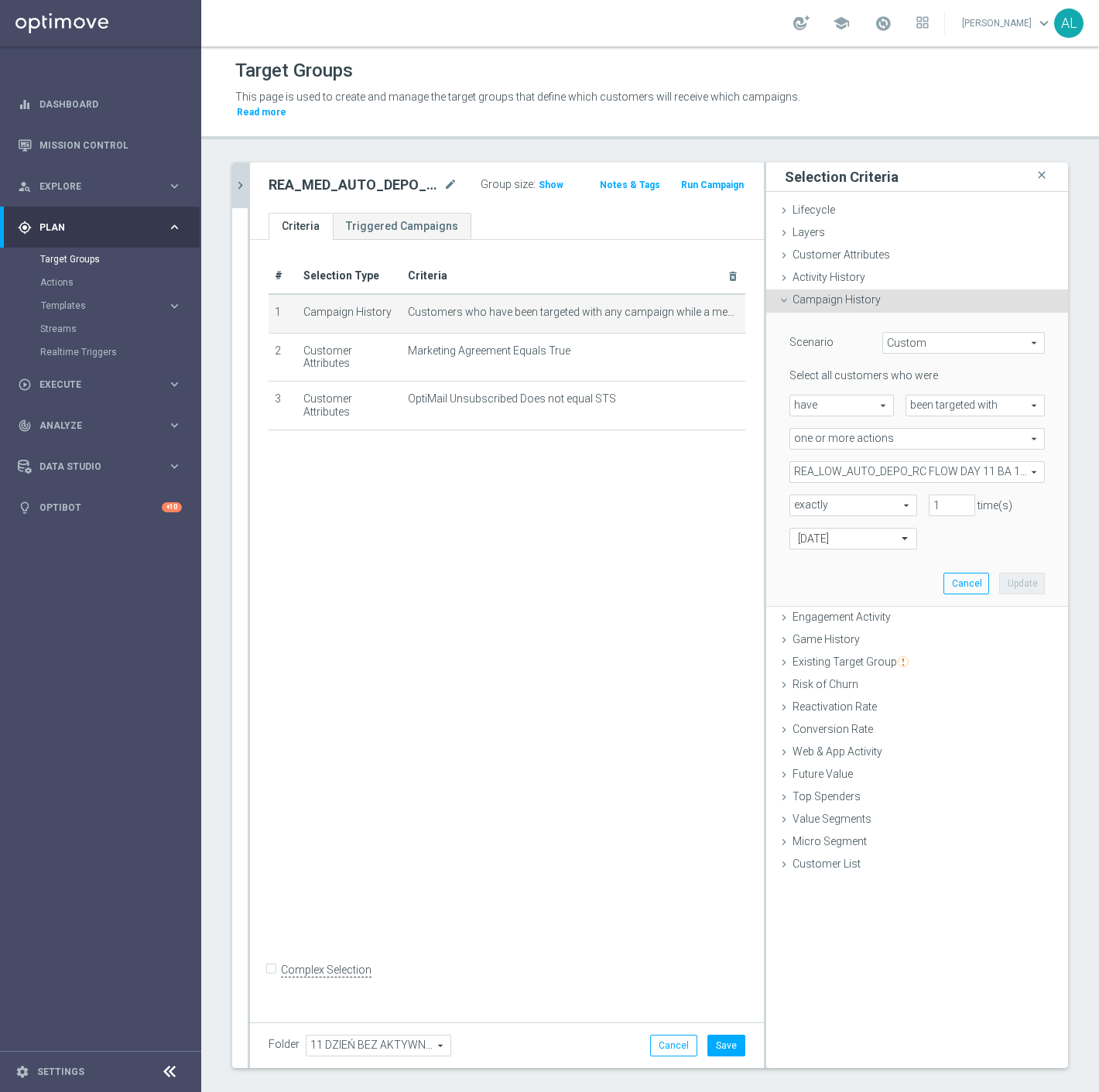
click at [878, 462] on span "REA_LOW_AUTO_DEPO_RC FLOW DAY 11 BA 100%-100 PLN_DAILY" at bounding box center [917, 472] width 254 height 20
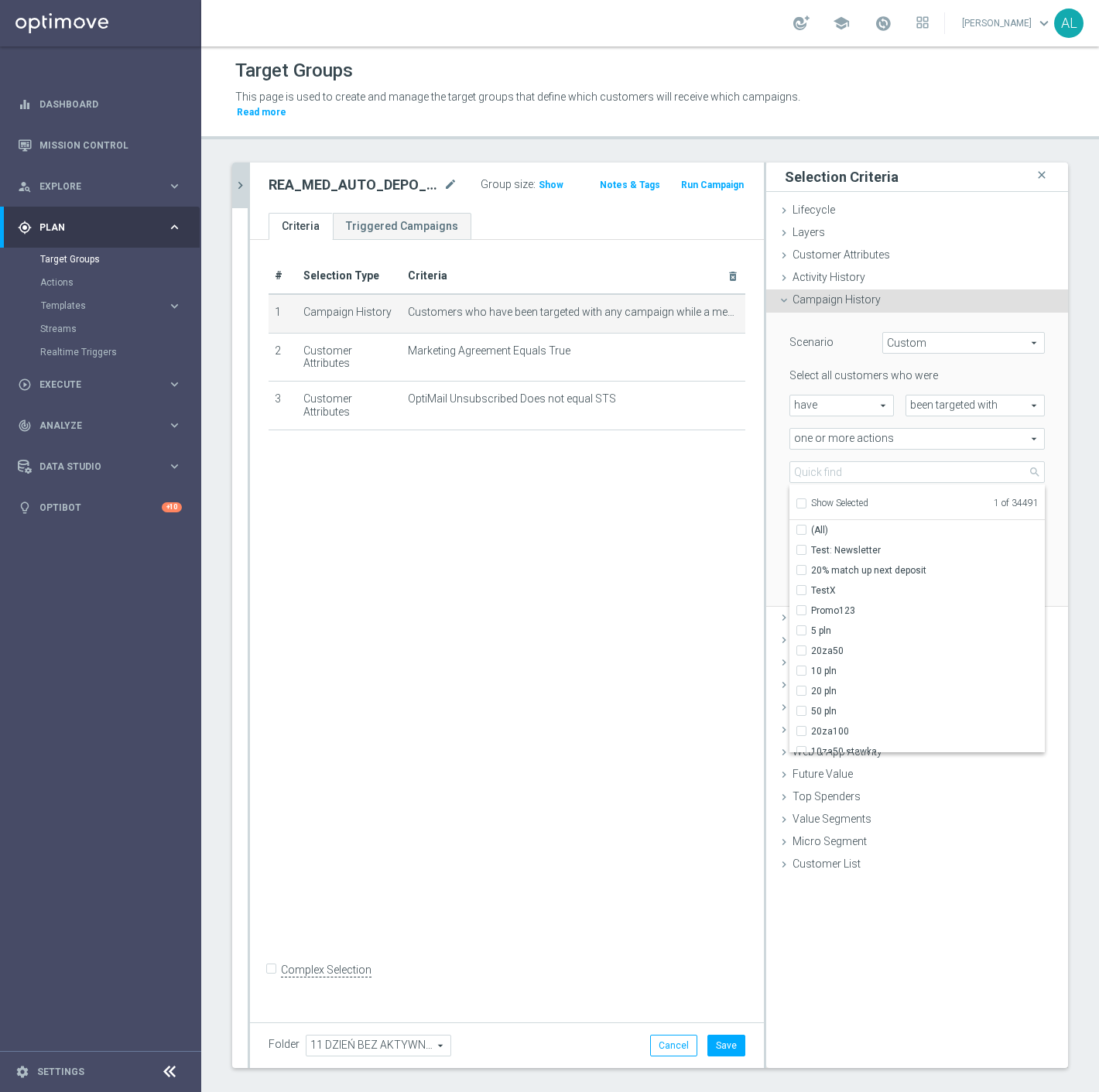
click at [838, 498] on span "Show Selected" at bounding box center [840, 504] width 57 height 11
click at [806, 501] on input "Show Selected" at bounding box center [800, 506] width 10 height 10
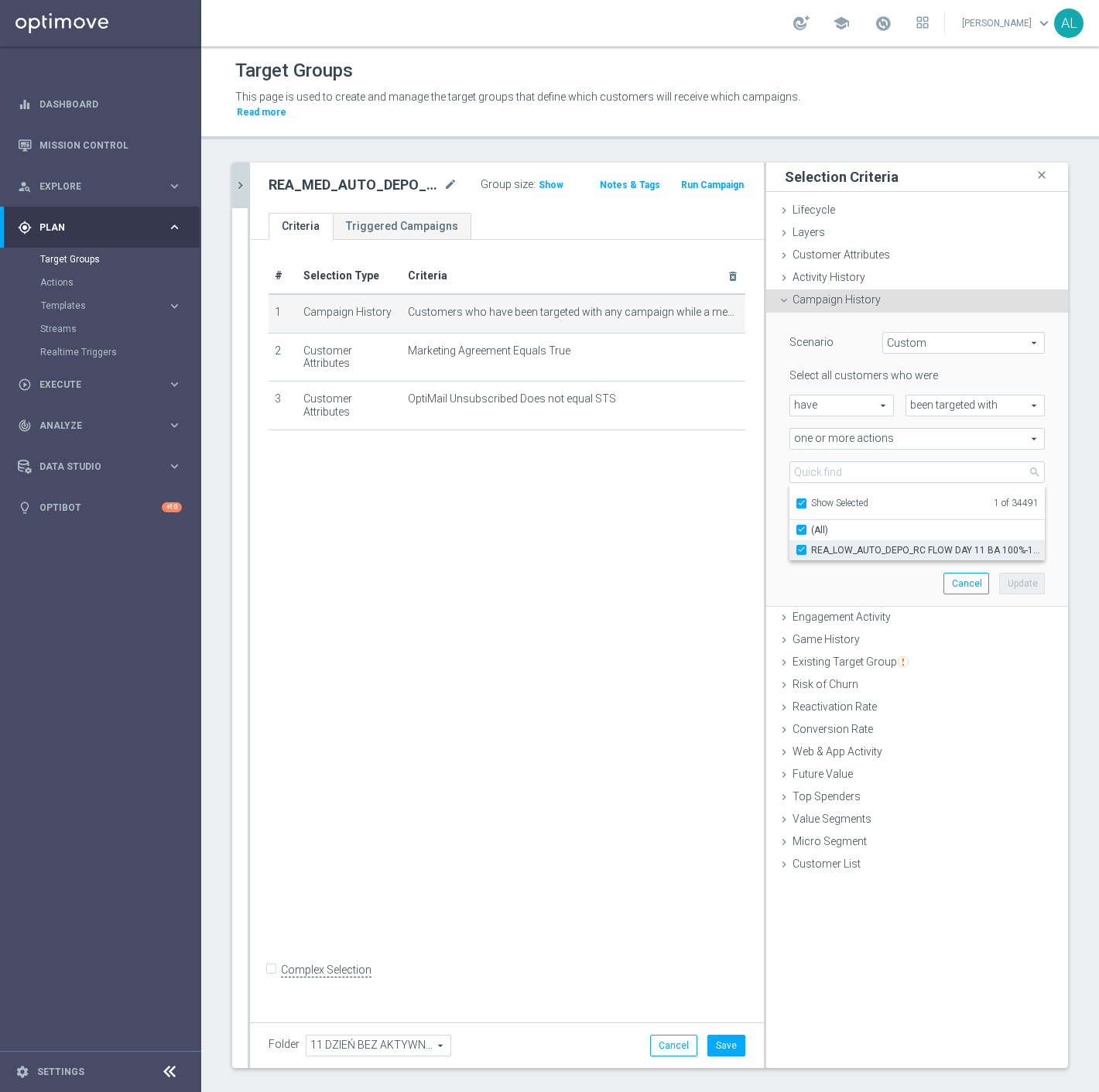
click at [826, 544] on span "REA_LOW_AUTO_DEPO_RC FLOW DAY 11 BA 100%-100 PLN_DAILY" at bounding box center [929, 550] width 234 height 12
click at [812, 545] on input "REA_LOW_AUTO_DEPO_RC FLOW DAY 11 BA 100%-100 PLN_DAILY" at bounding box center [806, 550] width 10 height 10
click at [833, 498] on span "Show Selected" at bounding box center [840, 504] width 57 height 11
click at [806, 501] on input "Show Selected" at bounding box center [800, 506] width 10 height 10
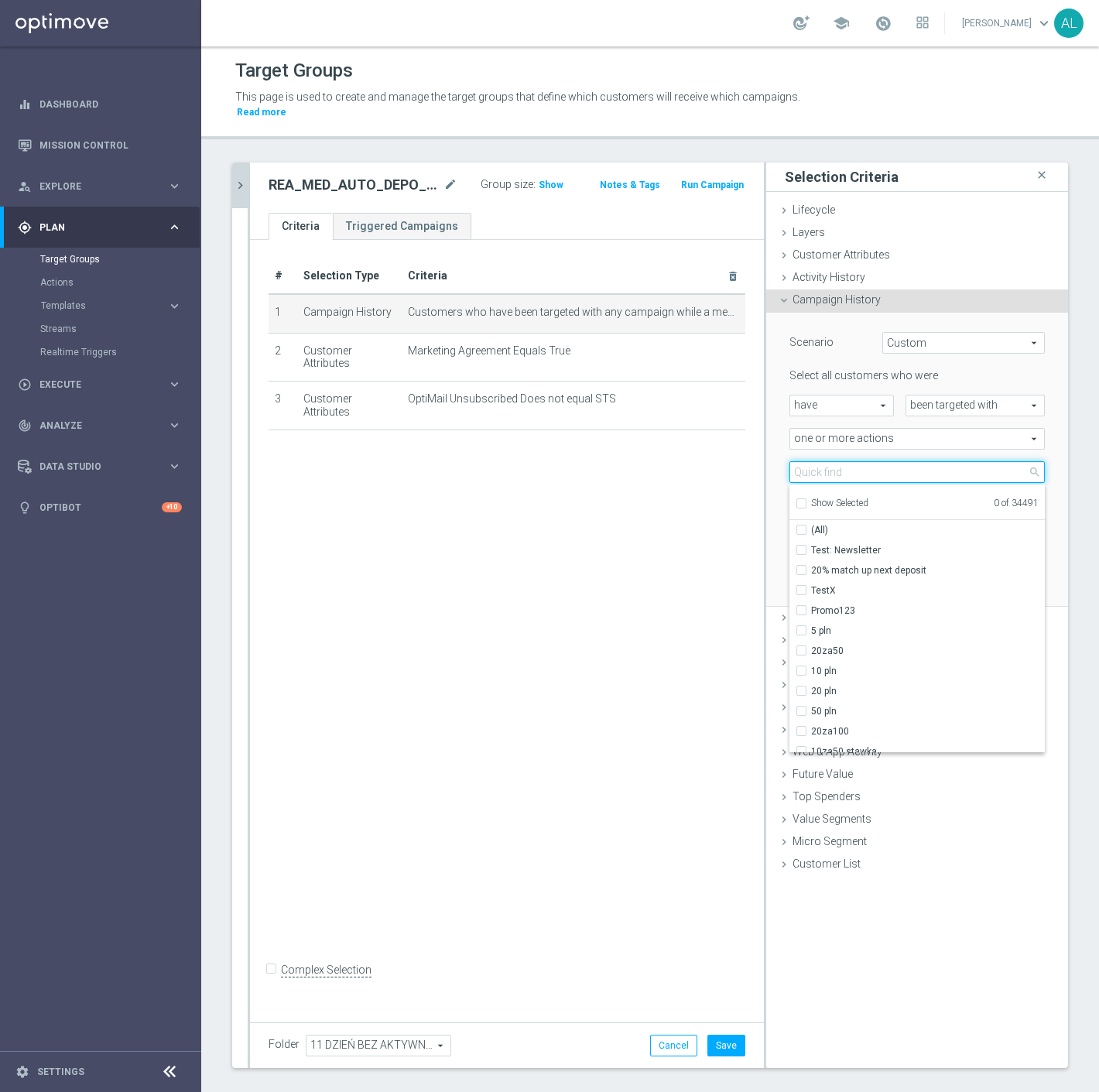
click at [838, 461] on input "search" at bounding box center [917, 472] width 255 height 22
paste input "REA_MED_AUTO_DEPO_RC FLOW DAY 11 BA 100%-200 PLN MAIL_DAILY"
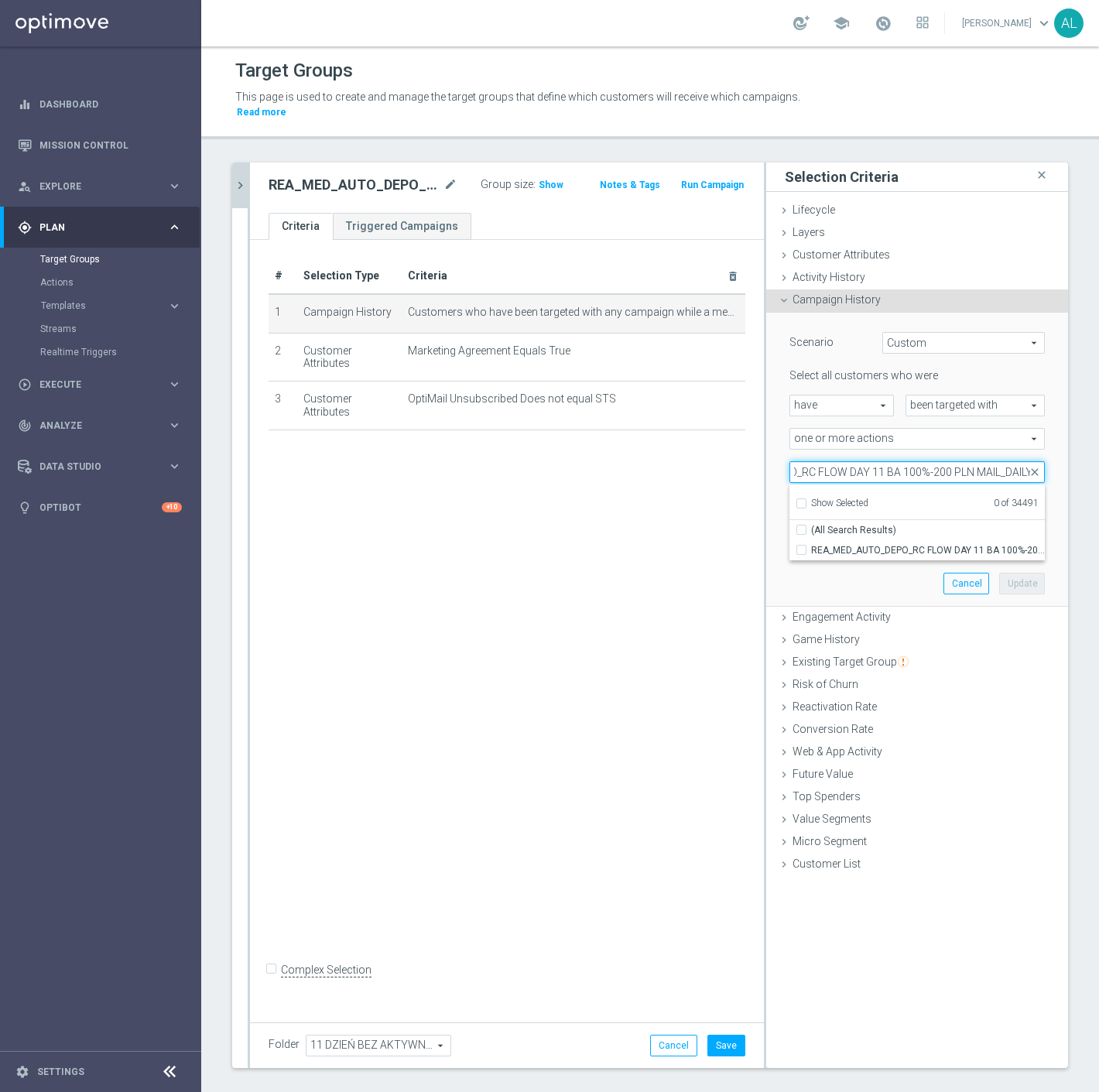
click at [986, 461] on input "REA_MED_AUTO_DEPO_RC FLOW DAY 11 BA 100%-200 PLN MAIL_DAILY" at bounding box center [917, 472] width 255 height 22
click at [947, 544] on span "REA_MED_AUTO_DEPO_RC FLOW DAY 11 BA 100%-200 PLN_DAILY" at bounding box center [929, 550] width 234 height 12
click at [812, 545] on input "REA_MED_AUTO_DEPO_RC FLOW DAY 11 BA 100%-200 PLN_DAILY" at bounding box center [806, 550] width 10 height 10
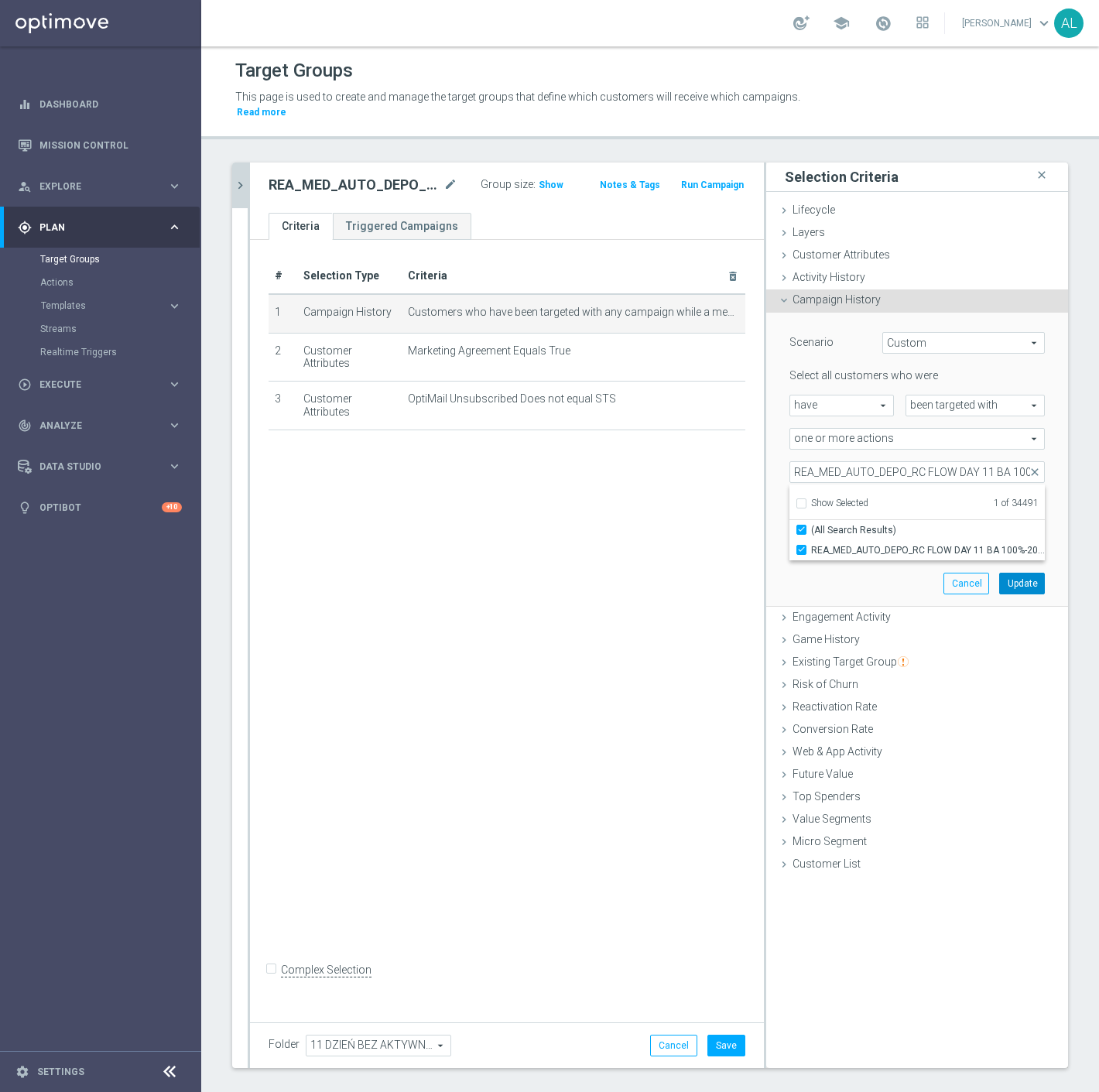
click at [1003, 572] on button "Update" at bounding box center [1022, 583] width 46 height 22
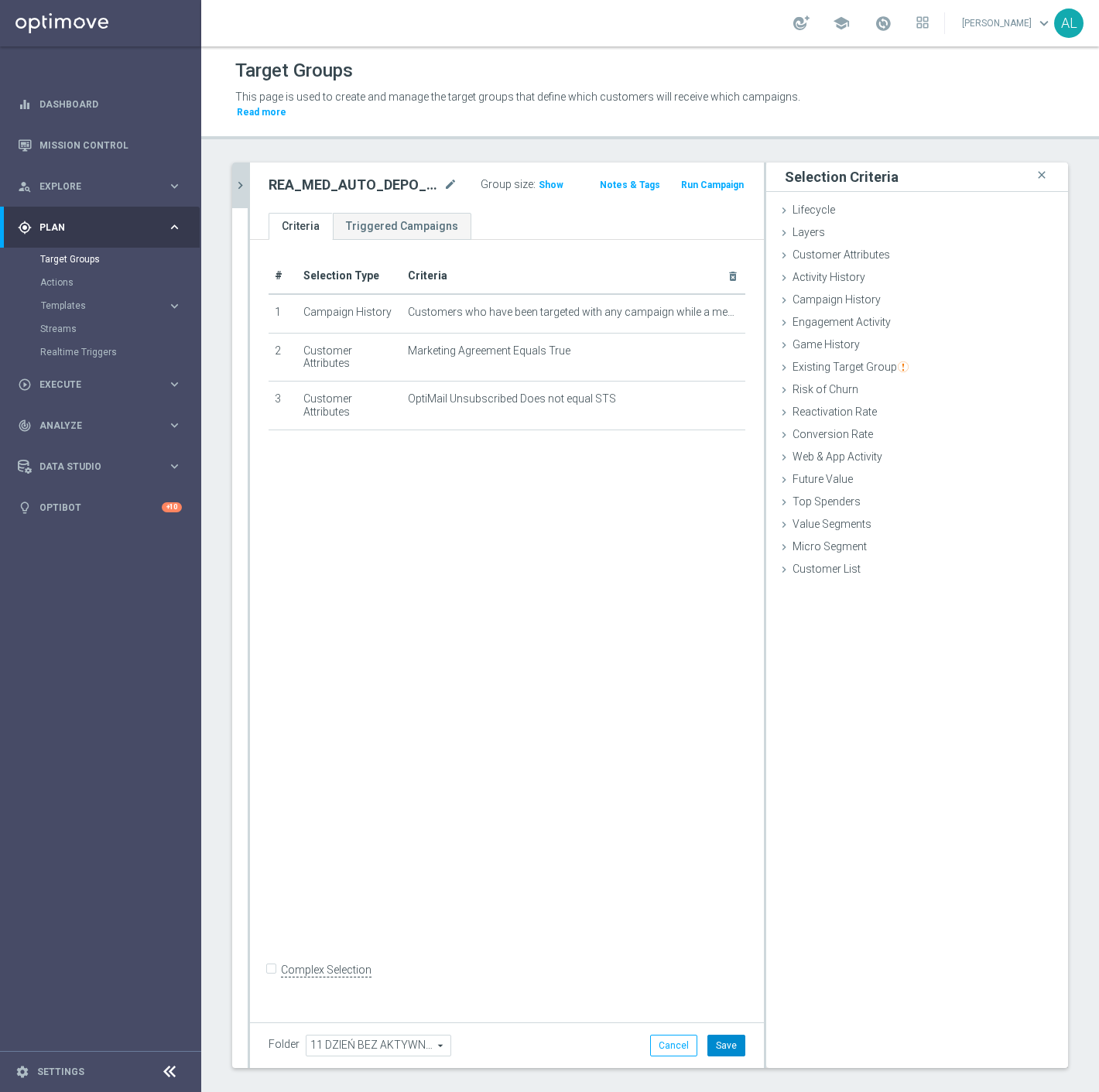
click at [715, 1035] on button "Save" at bounding box center [726, 1045] width 38 height 22
click at [240, 178] on icon "chevron_right" at bounding box center [240, 185] width 15 height 15
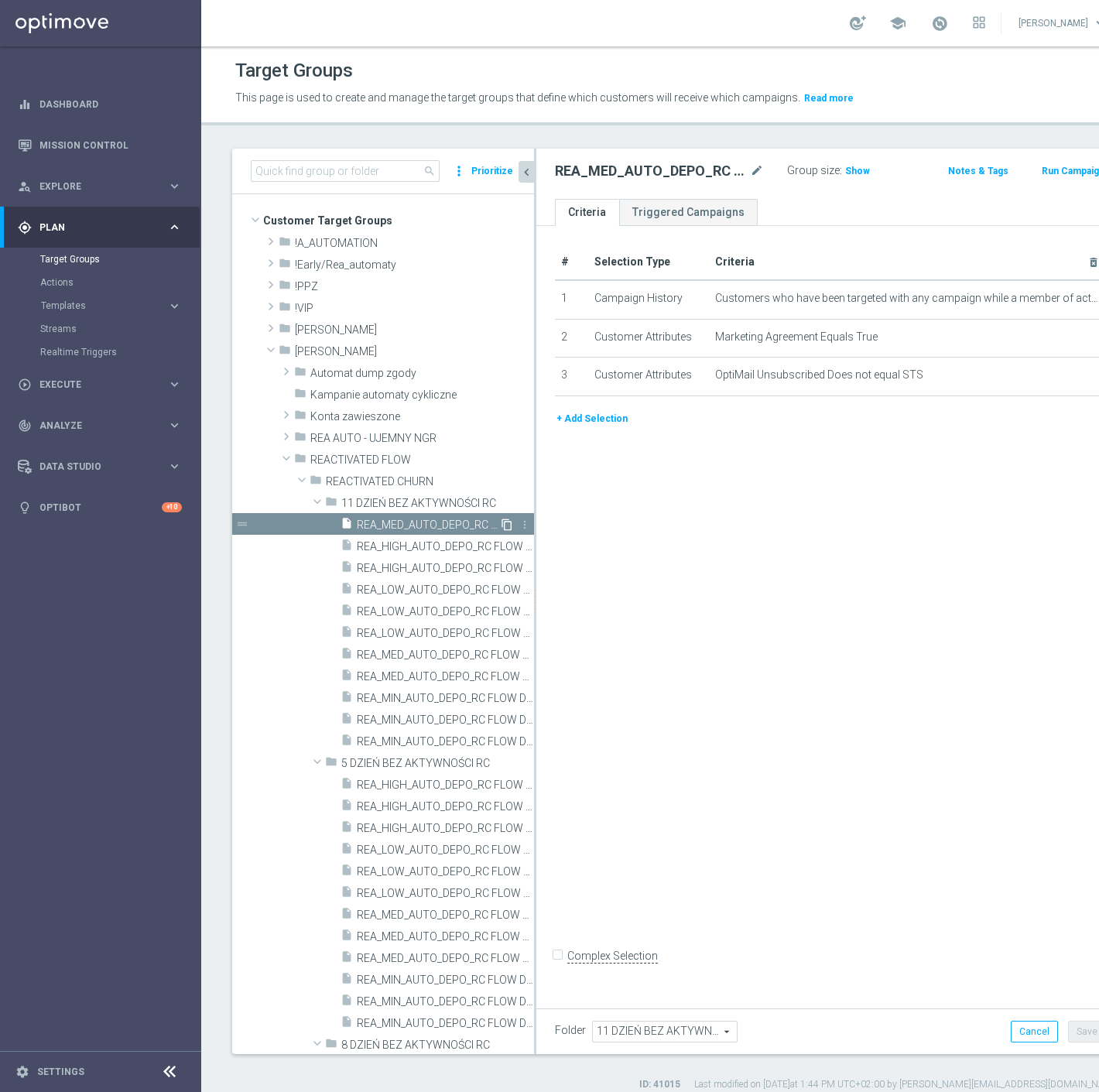
click at [501, 522] on icon "content_copy" at bounding box center [507, 524] width 12 height 12
click at [751, 167] on icon "mode_edit" at bounding box center [757, 171] width 14 height 19
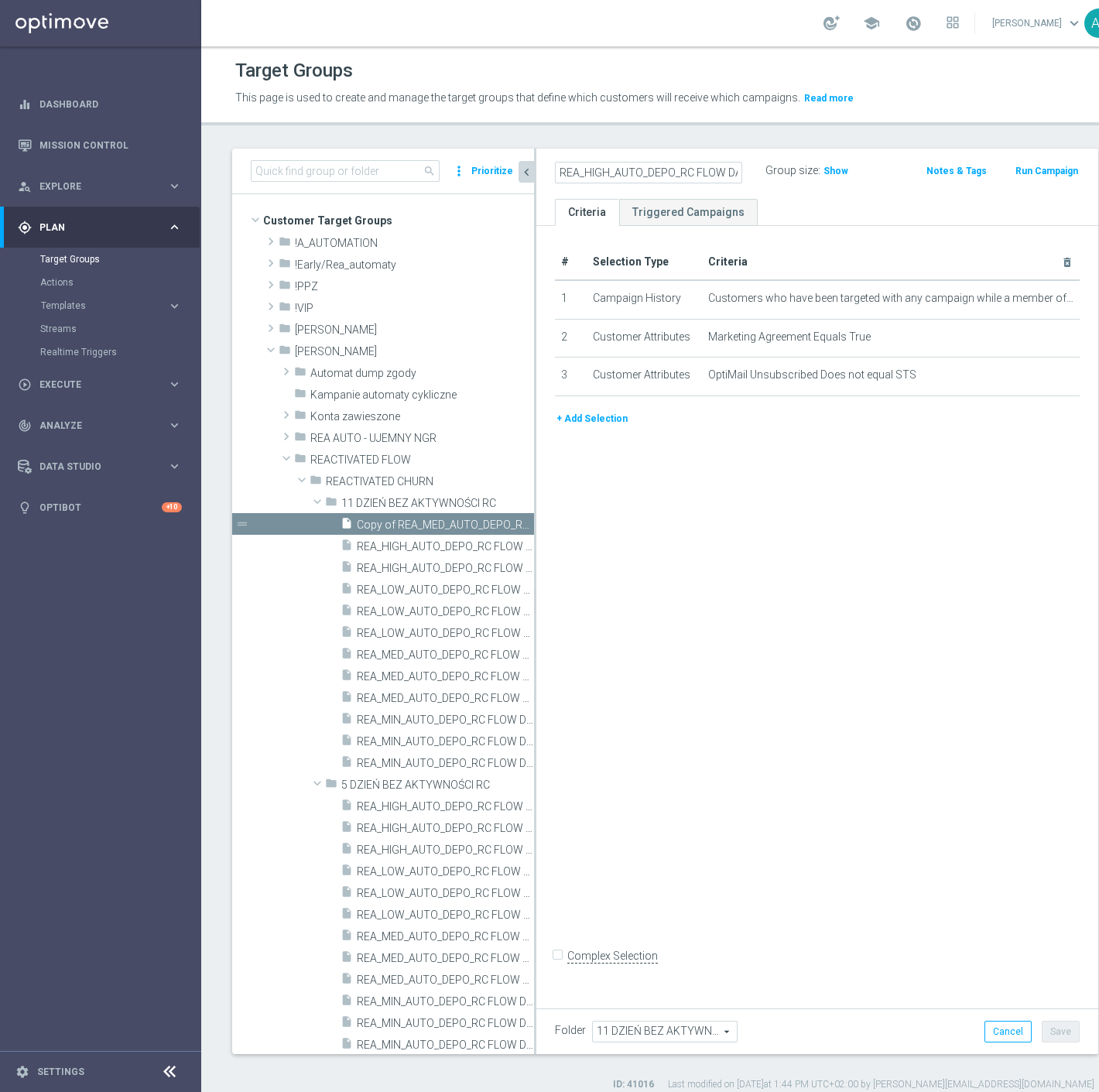
click at [774, 199] on ul "Criteria Triggered Campaigns" at bounding box center [817, 212] width 562 height 27
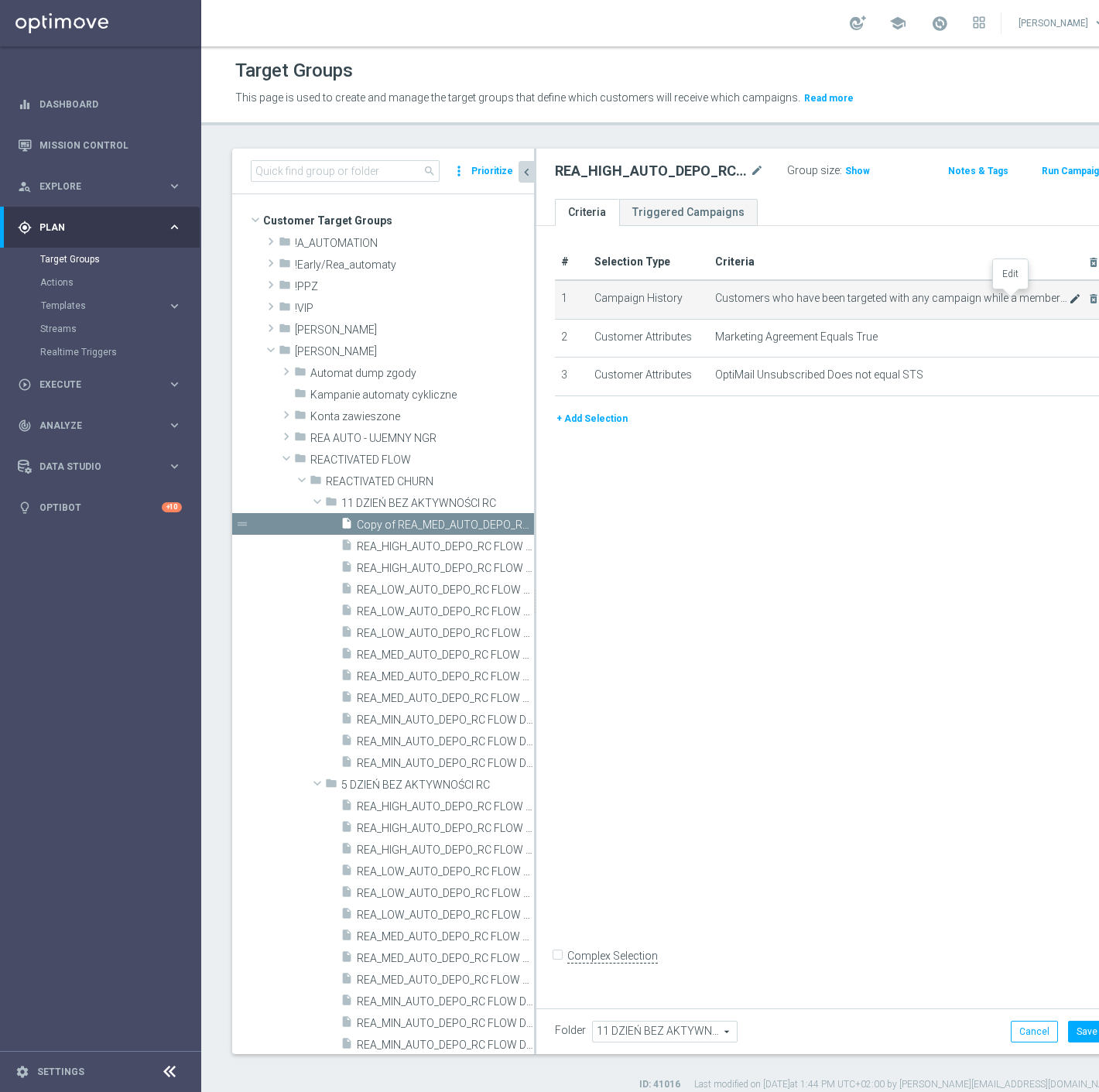
click at [1069, 295] on icon "mode_edit" at bounding box center [1075, 298] width 12 height 12
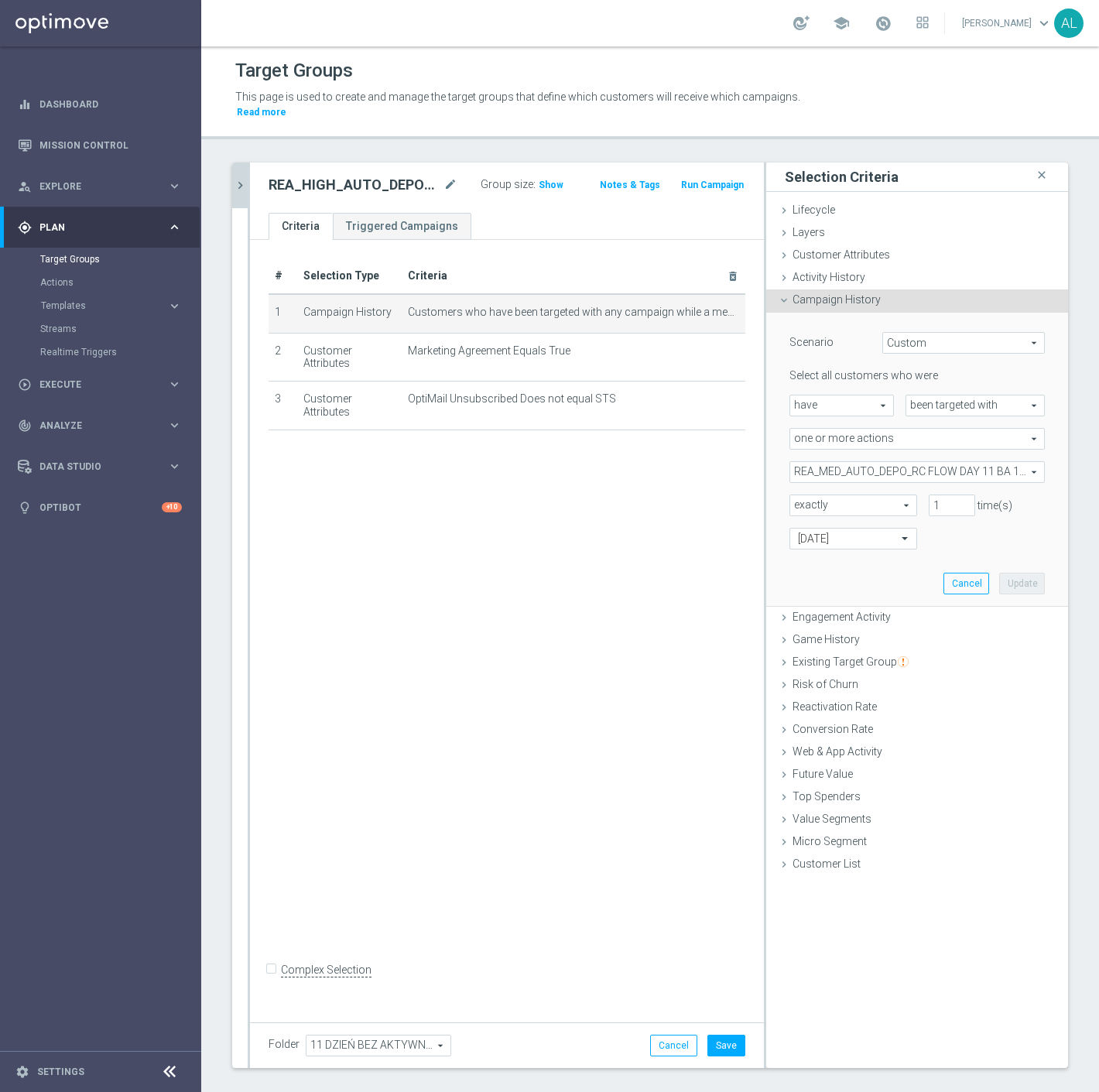
click at [851, 467] on span "REA_MED_AUTO_DEPO_RC FLOW DAY 11 BA 100%-200 PLN_DAILY" at bounding box center [917, 472] width 254 height 20
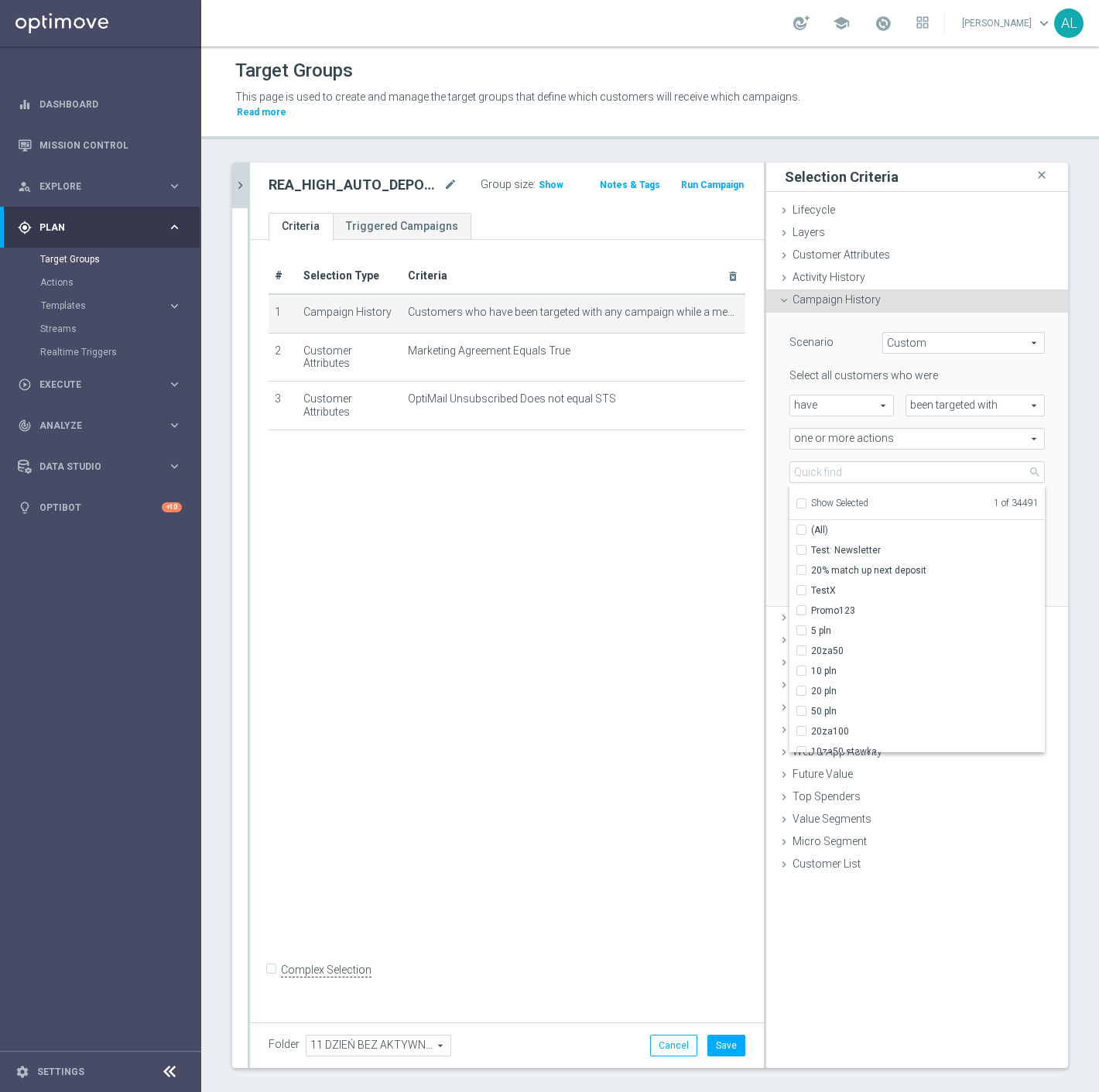
click at [842, 498] on span "Show Selected" at bounding box center [840, 504] width 57 height 11
click at [806, 501] on input "Show Selected" at bounding box center [800, 506] width 10 height 10
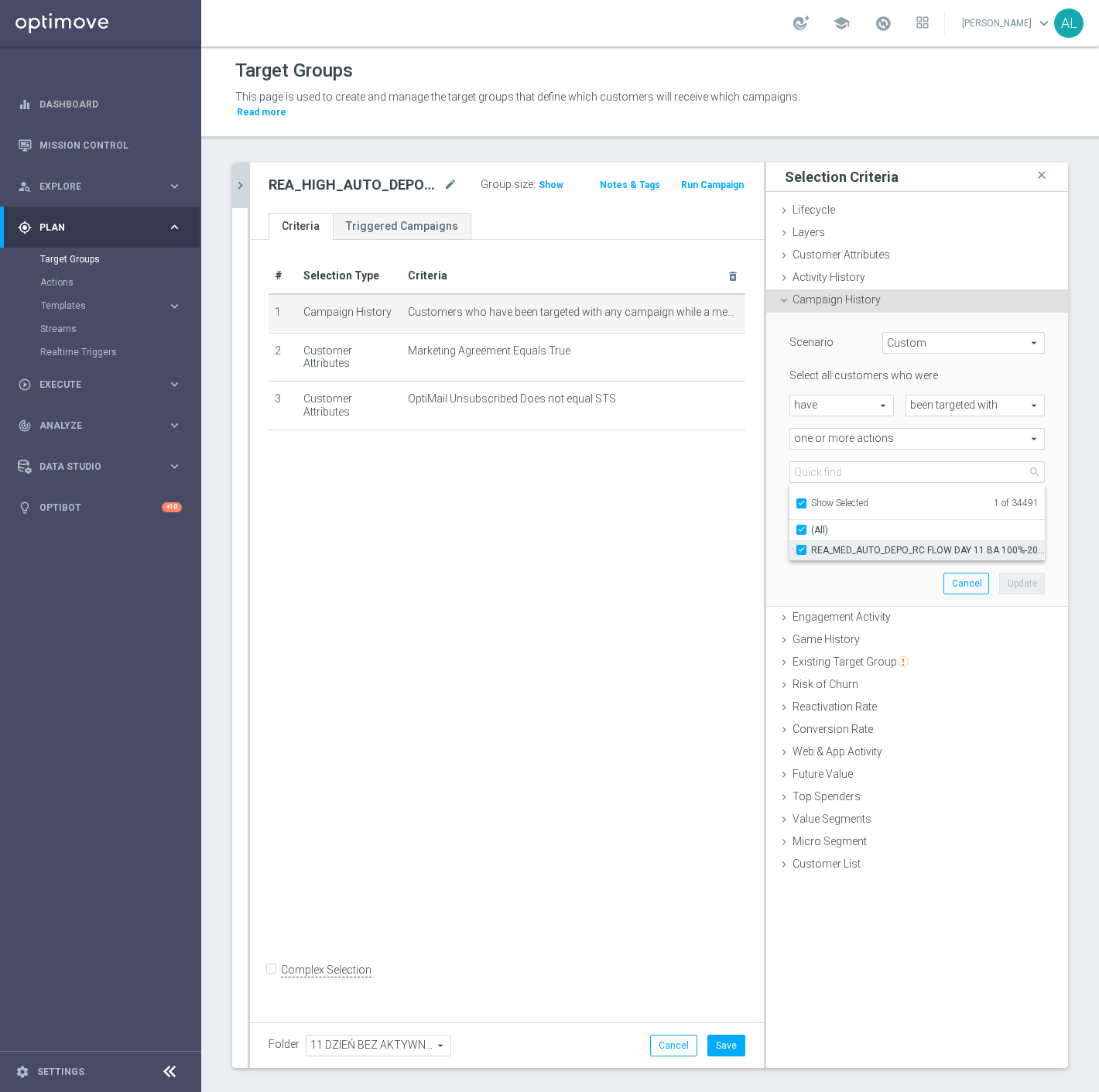
click at [836, 544] on span "REA_MED_AUTO_DEPO_RC FLOW DAY 11 BA 100%-200 PLN_DAILY" at bounding box center [929, 550] width 234 height 12
click at [812, 545] on input "REA_MED_AUTO_DEPO_RC FLOW DAY 11 BA 100%-200 PLN_DAILY" at bounding box center [806, 550] width 10 height 10
click at [837, 498] on span "Show Selected" at bounding box center [840, 504] width 57 height 11
click at [806, 501] on input "Show Selected" at bounding box center [800, 506] width 10 height 10
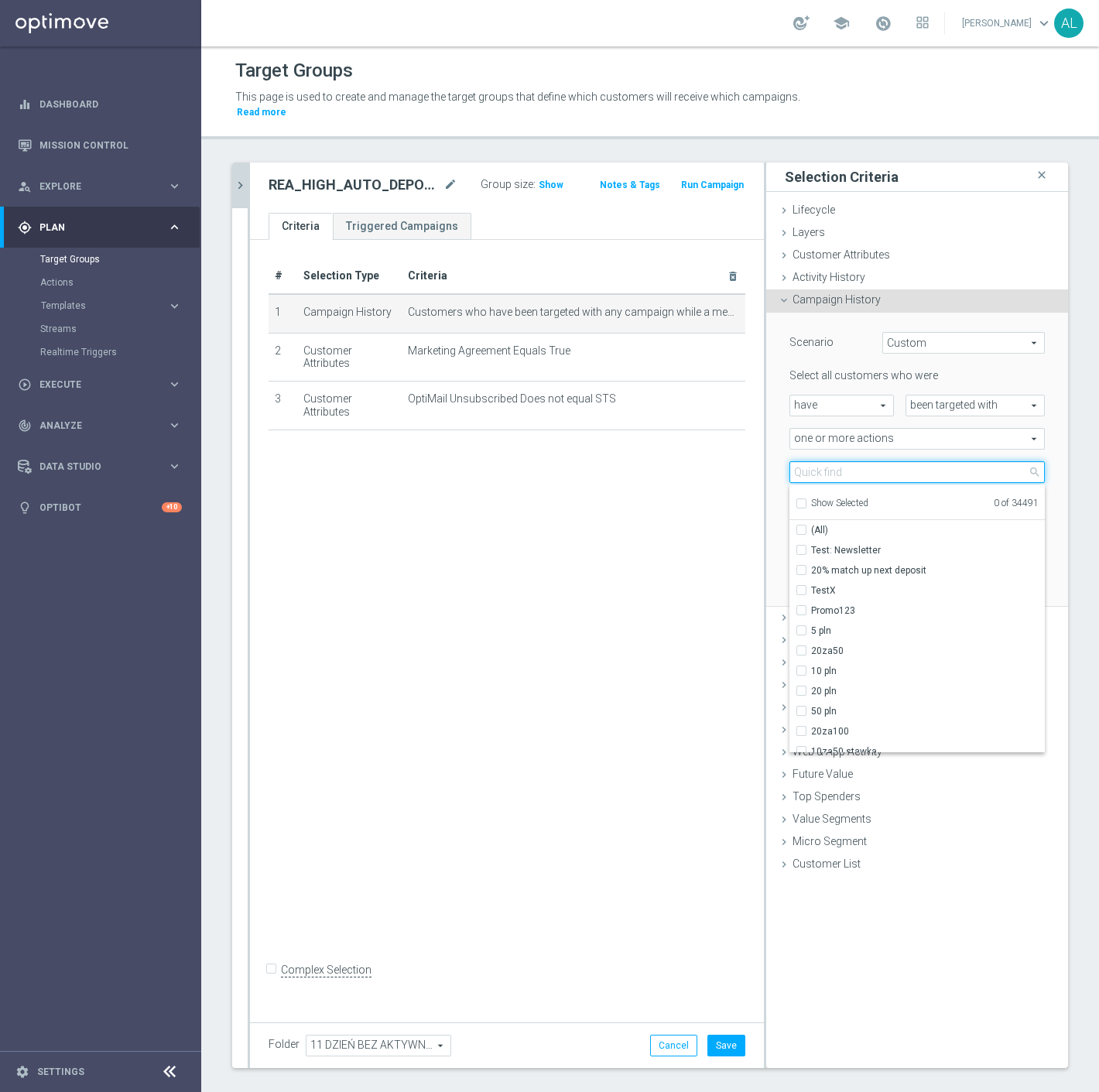
click at [845, 461] on input "search" at bounding box center [917, 472] width 255 height 22
paste input "REA_HIGH_AUTO_DEPO_RC FLOW DAY 11 BA 100%-300 PLN MAIL_DAILY"
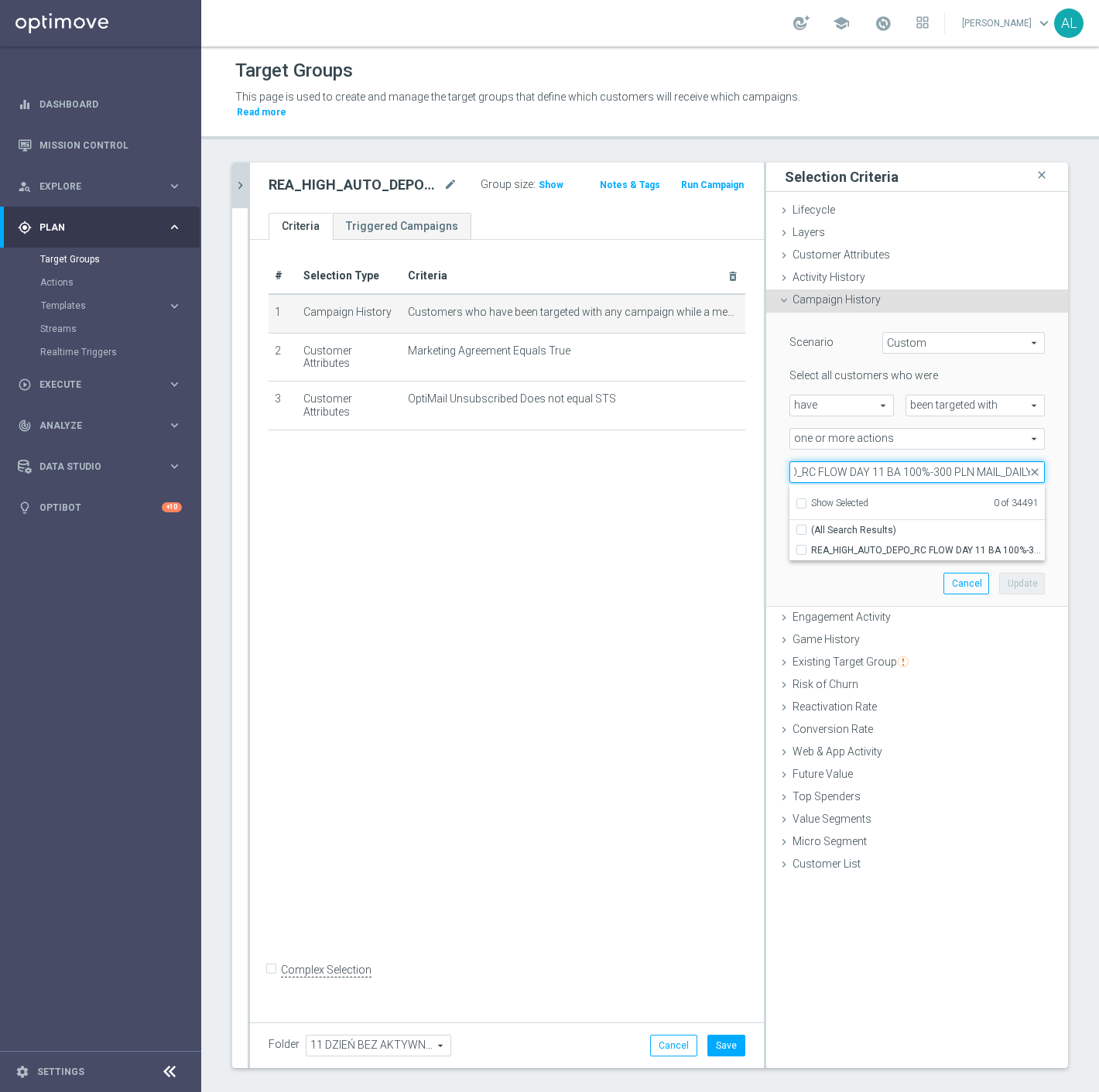
click at [981, 461] on input "REA_HIGH_AUTO_DEPO_RC FLOW DAY 11 BA 100%-300 PLN MAIL_DAILY" at bounding box center [917, 472] width 255 height 22
click at [879, 544] on span "REA_HIGH_AUTO_DEPO_RC FLOW DAY 11 BA 100%-300 PLN_DAILY" at bounding box center [929, 550] width 234 height 12
click at [812, 545] on input "REA_HIGH_AUTO_DEPO_RC FLOW DAY 11 BA 100%-300 PLN_DAILY" at bounding box center [806, 550] width 10 height 10
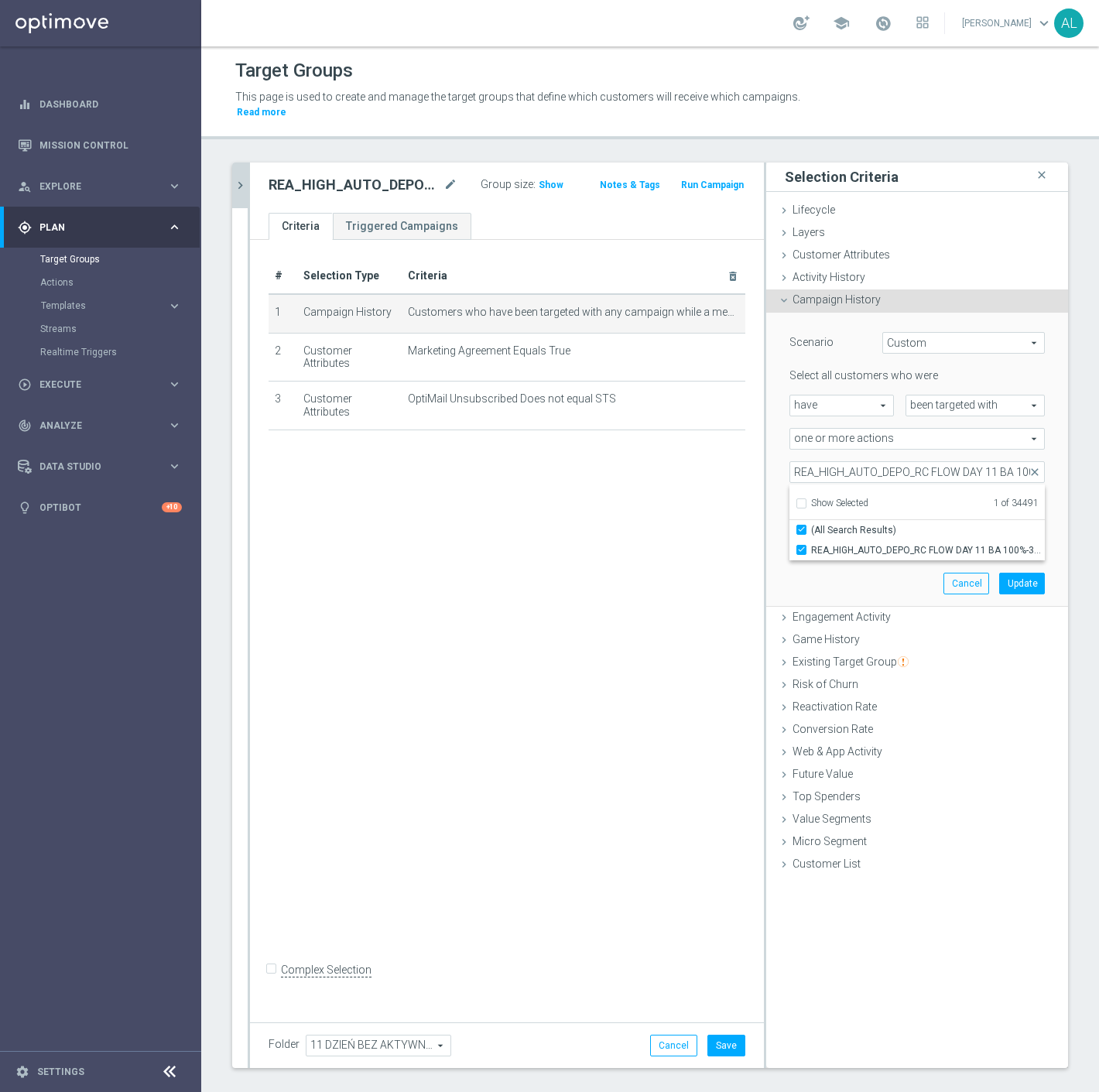
click at [864, 565] on div "Scenario Custom Custom arrow_drop_down search Select all customers who were hav…" at bounding box center [917, 459] width 279 height 294
click at [1026, 572] on button "Update" at bounding box center [1022, 583] width 46 height 22
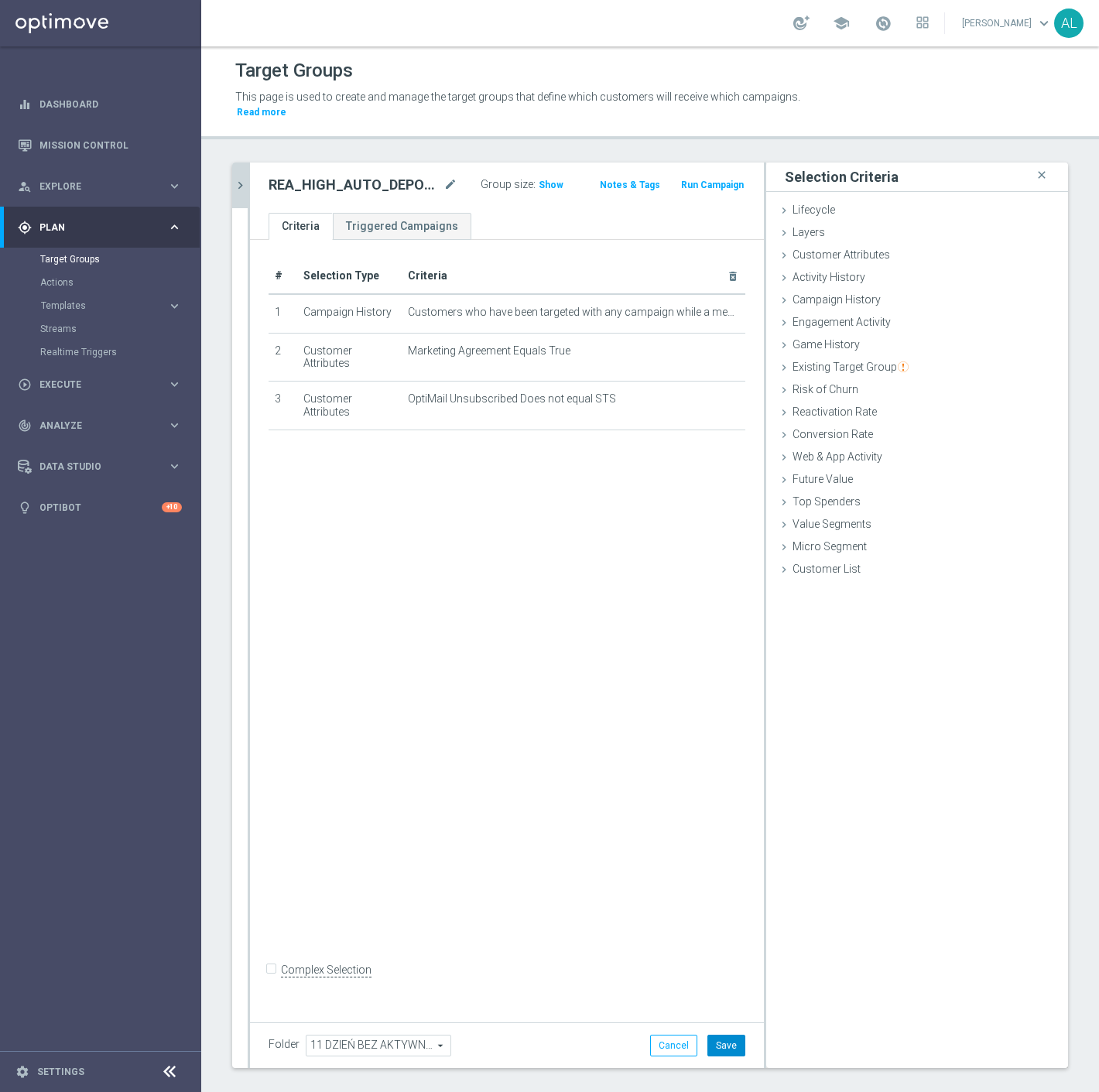
click at [725, 1035] on button "Save" at bounding box center [726, 1045] width 38 height 22
click at [241, 178] on icon "chevron_right" at bounding box center [240, 185] width 15 height 15
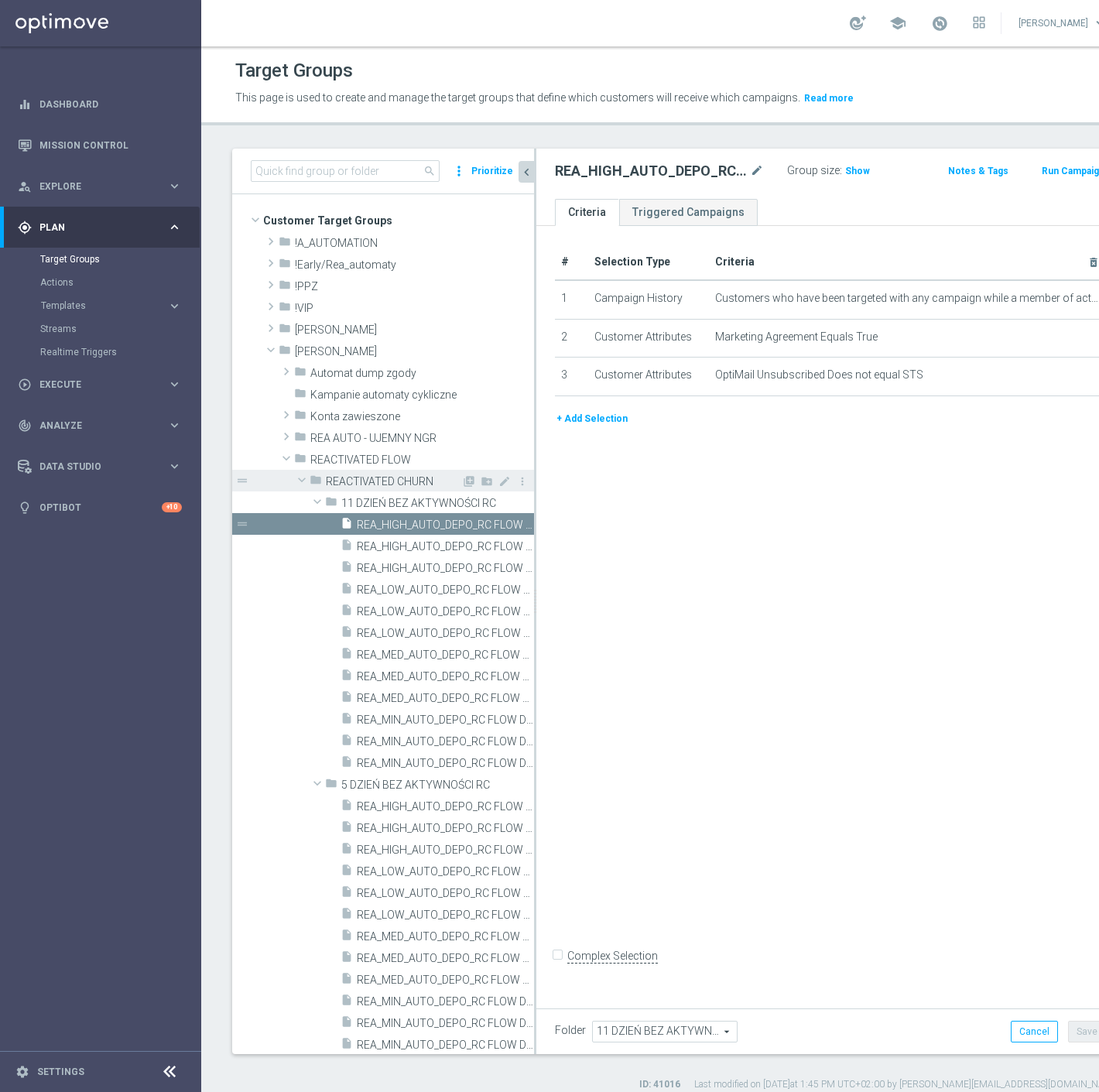
click at [305, 476] on span at bounding box center [302, 479] width 19 height 15
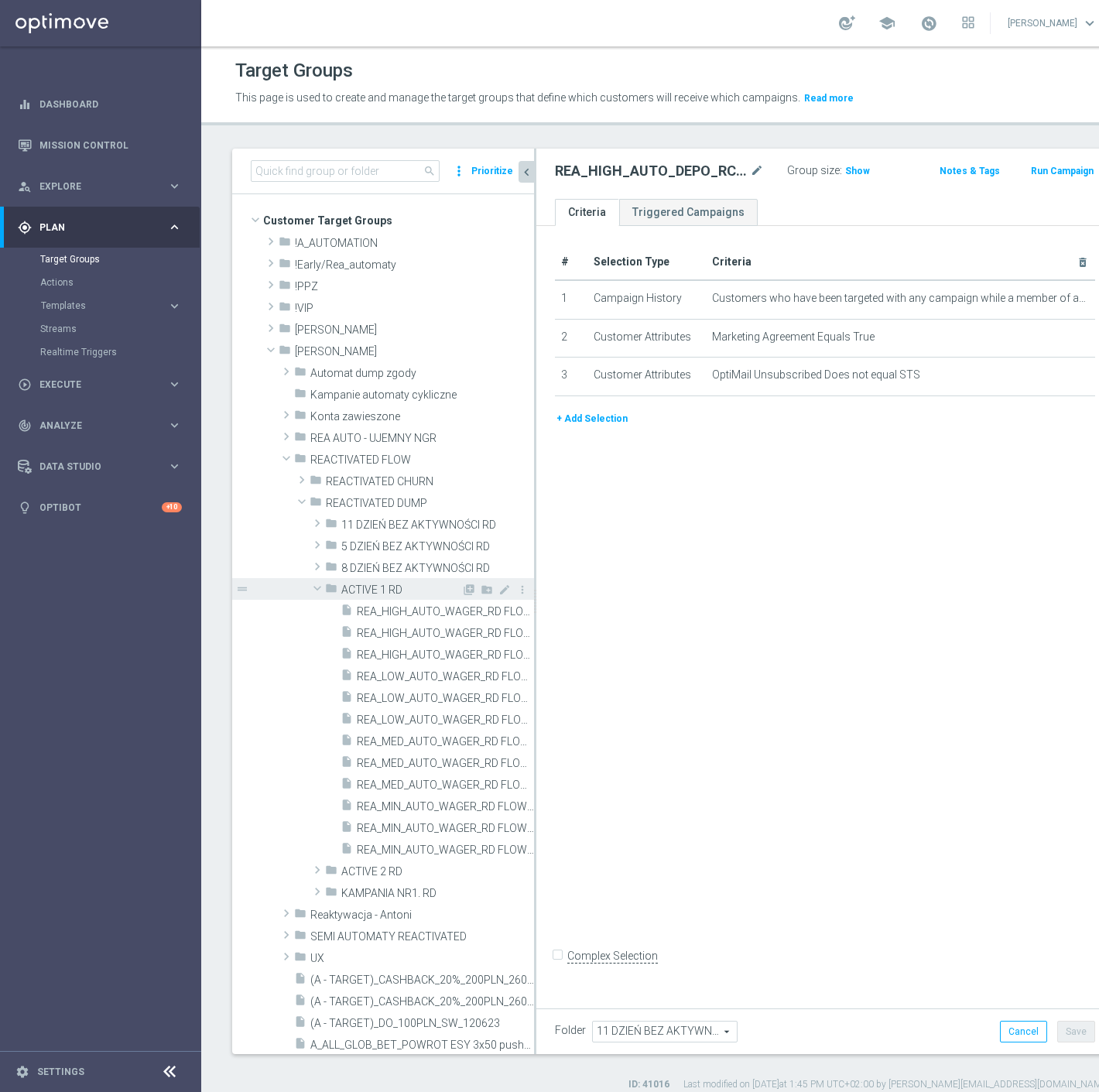
click at [319, 589] on span at bounding box center [317, 588] width 19 height 15
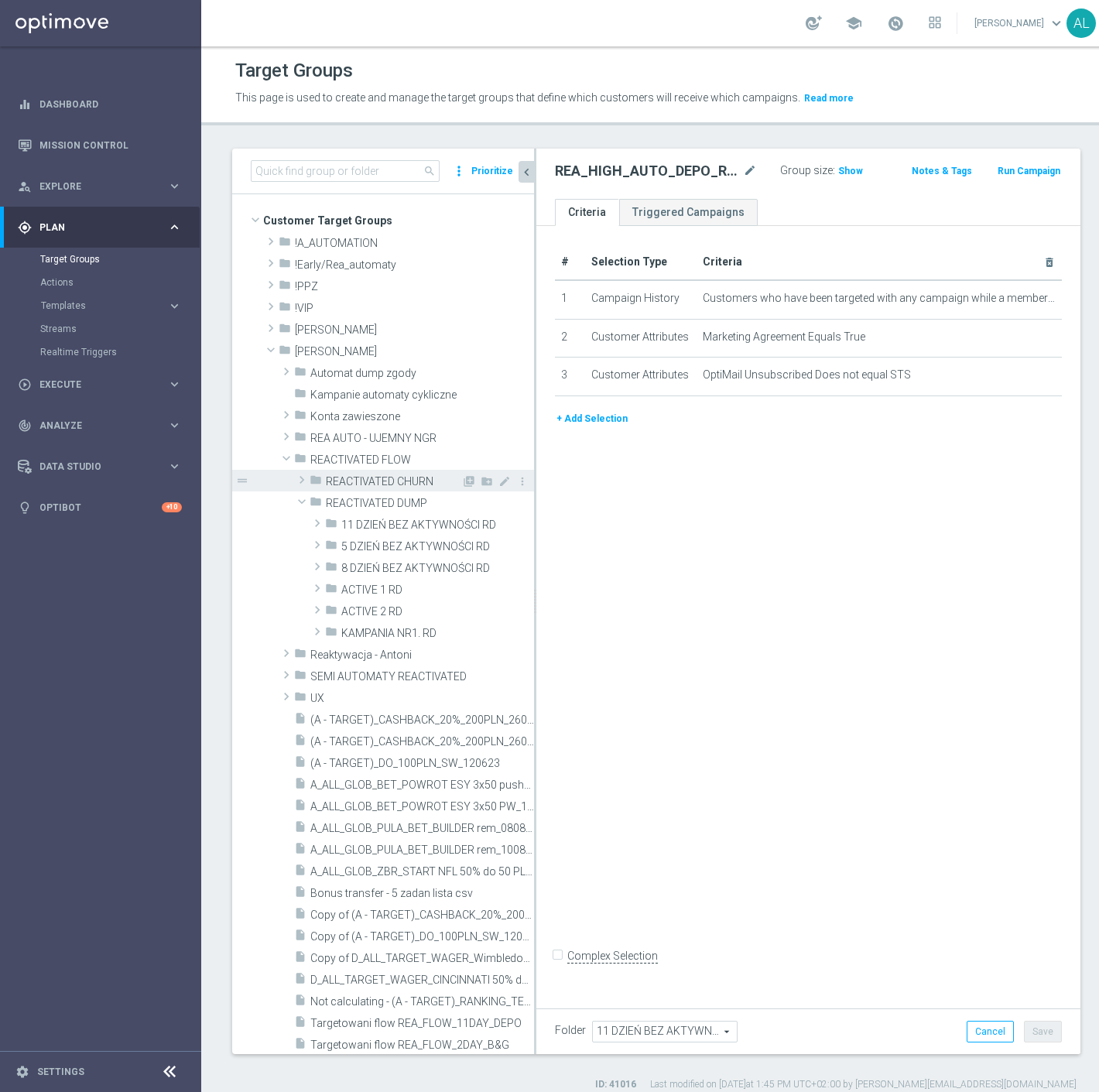
click at [297, 481] on span at bounding box center [301, 480] width 15 height 19
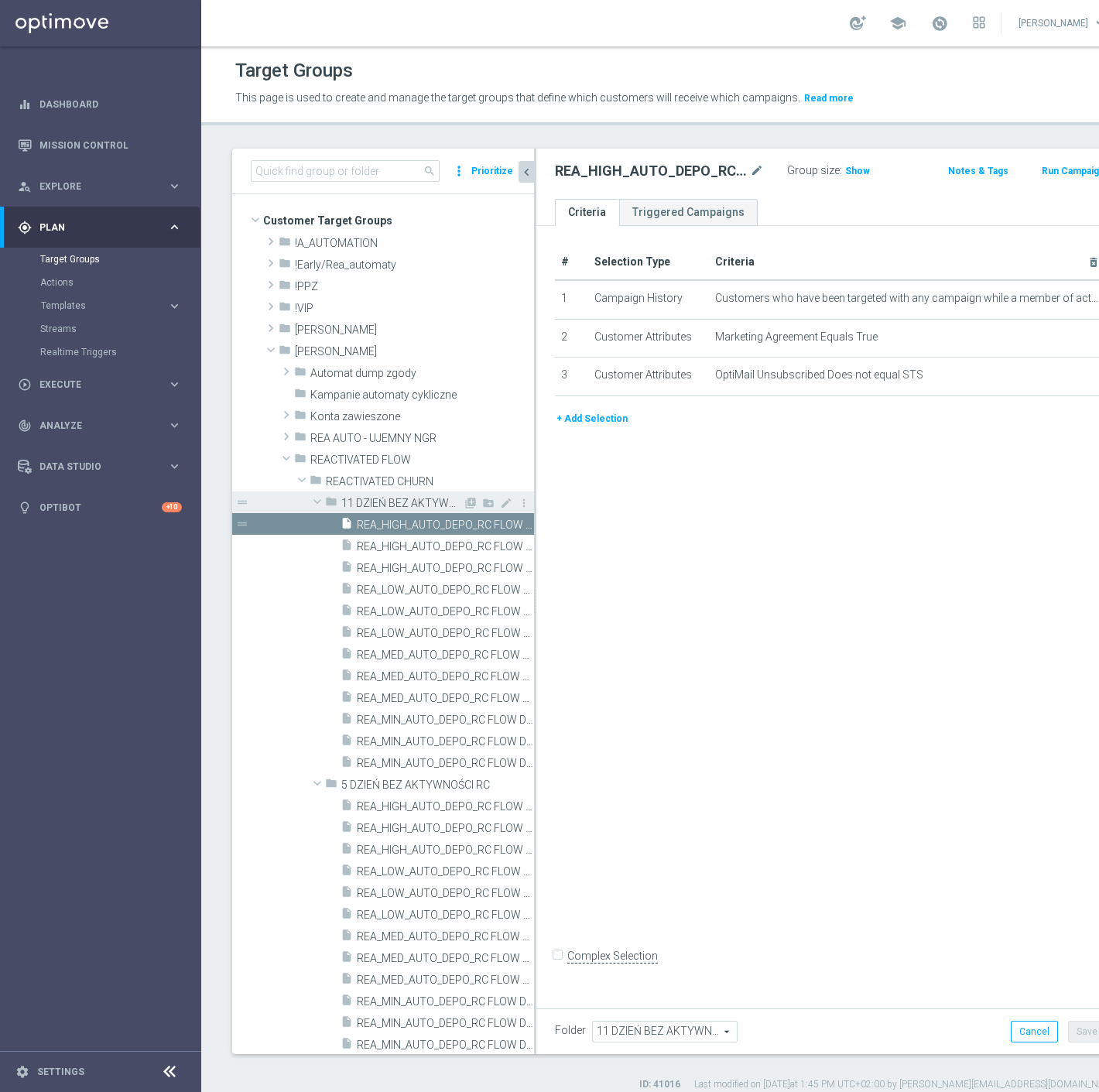
click at [311, 506] on span at bounding box center [317, 502] width 19 height 15
click at [314, 519] on span at bounding box center [317, 523] width 19 height 15
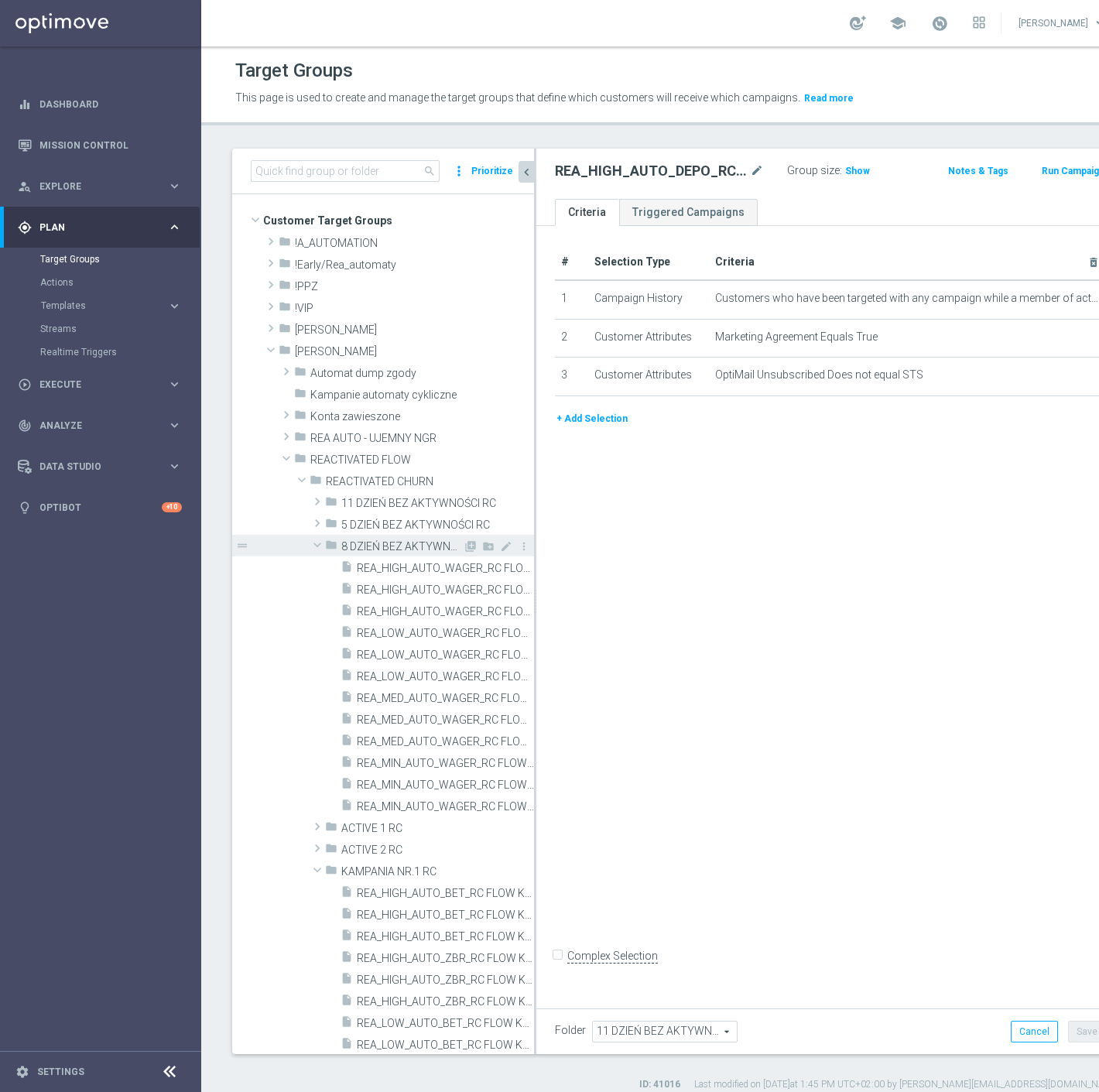
click at [317, 542] on span at bounding box center [317, 545] width 19 height 15
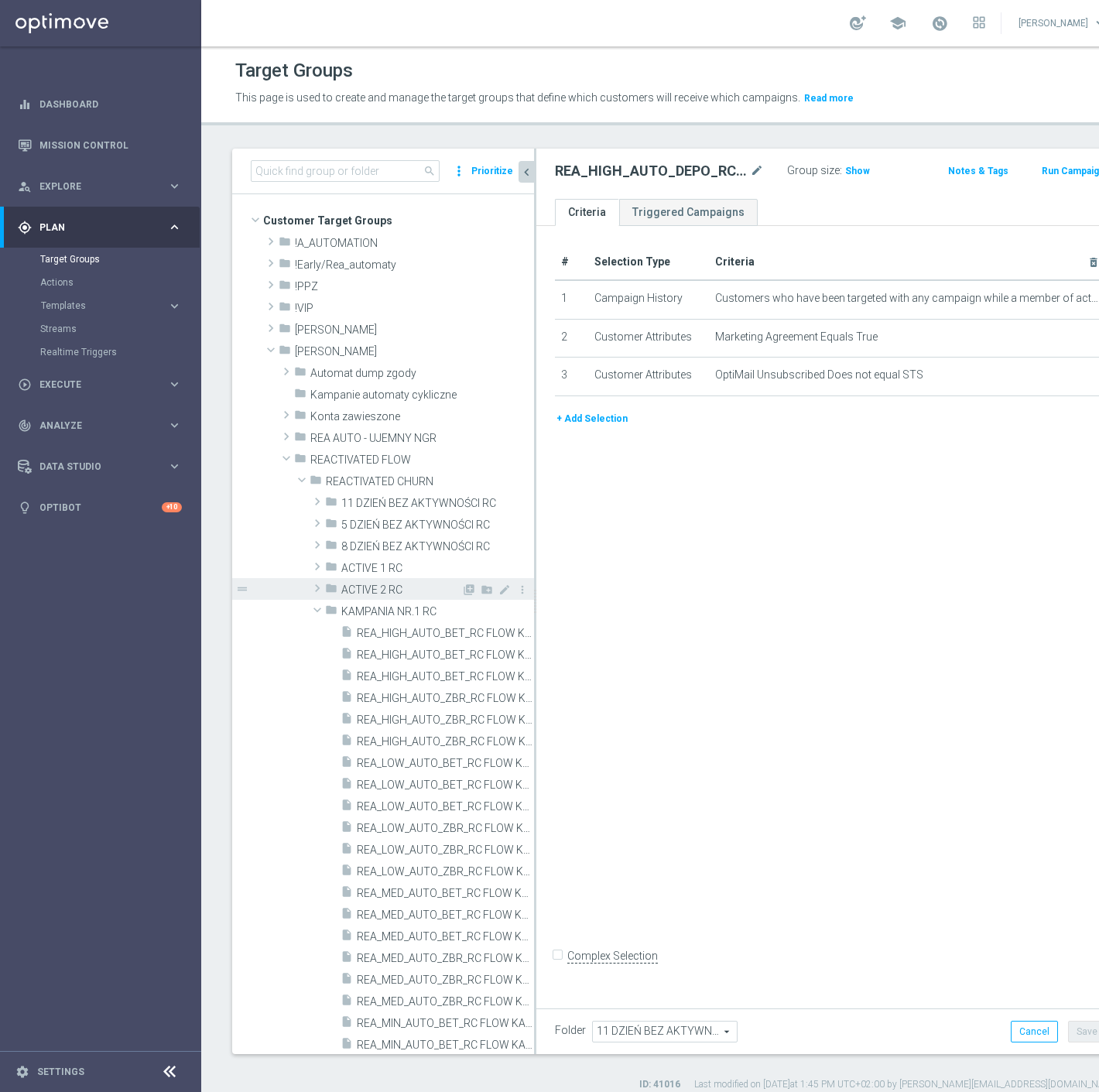
click at [315, 586] on span at bounding box center [317, 588] width 15 height 19
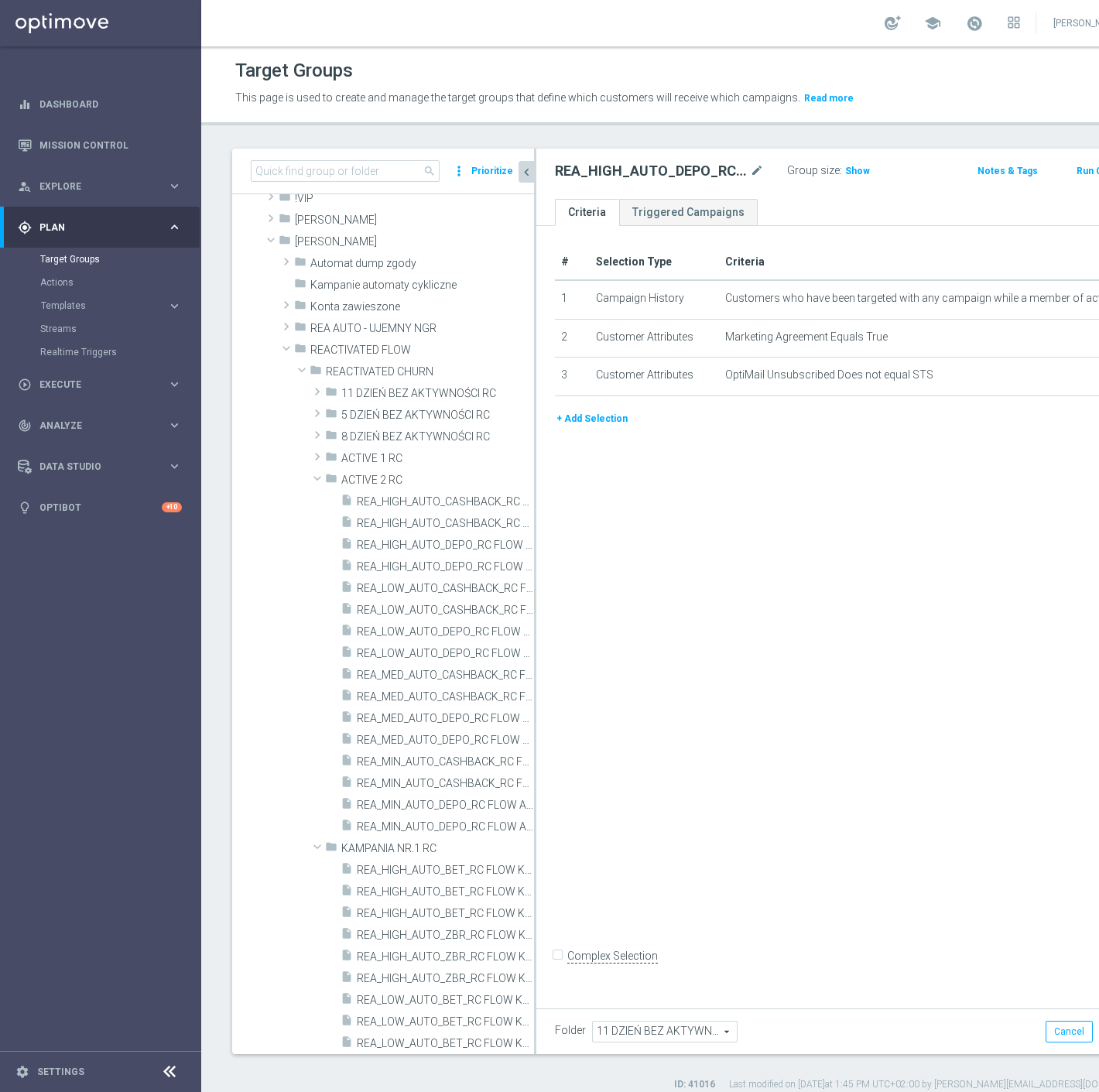
scroll to position [258, 0]
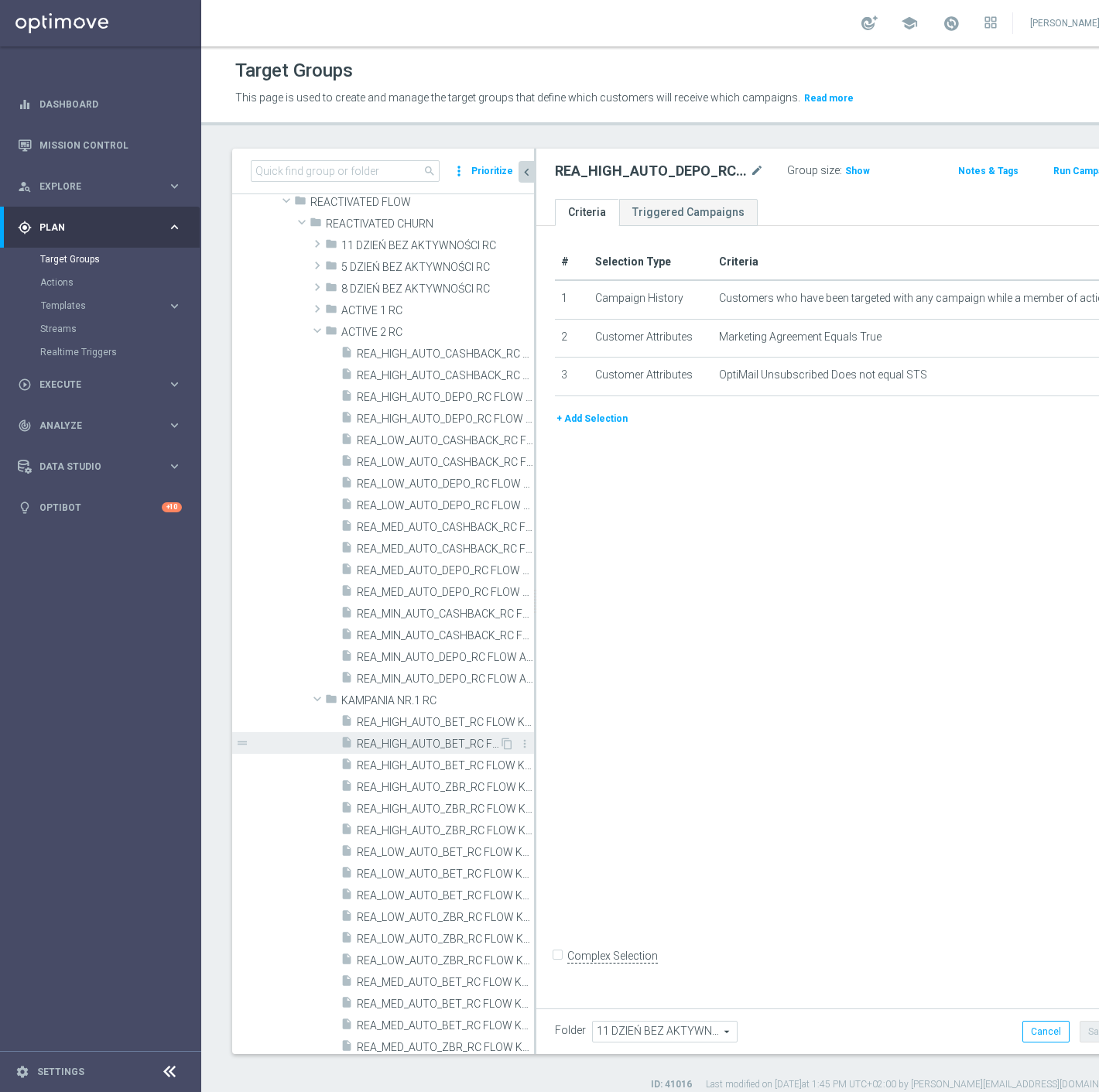
click at [434, 747] on span "REA_HIGH_AUTO_BET_RC FLOW KAMPANIA NR 1 50%-300 PLN MAIL_DAILY" at bounding box center [428, 744] width 142 height 13
click at [501, 741] on icon "content_copy" at bounding box center [507, 743] width 12 height 12
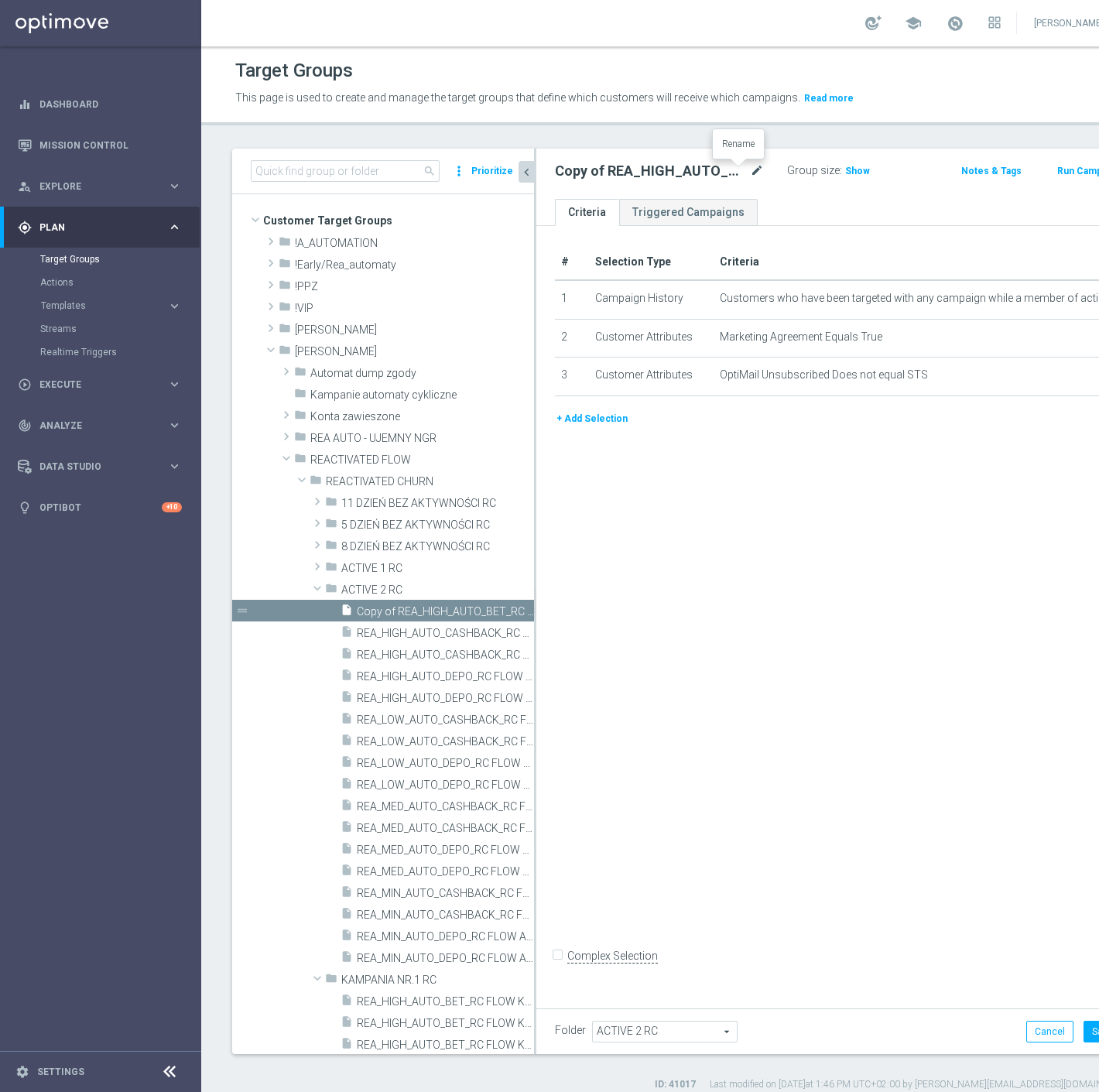
click at [751, 172] on icon "mode_edit" at bounding box center [757, 171] width 14 height 19
click at [816, 572] on div "# Selection Type Criteria delete_forever 1 Campaign History Customers who have …" at bounding box center [825, 613] width 577 height 774
click at [1003, 300] on span "Customers who have been targeted with any campaign while a member of action "RE…" at bounding box center [902, 298] width 364 height 13
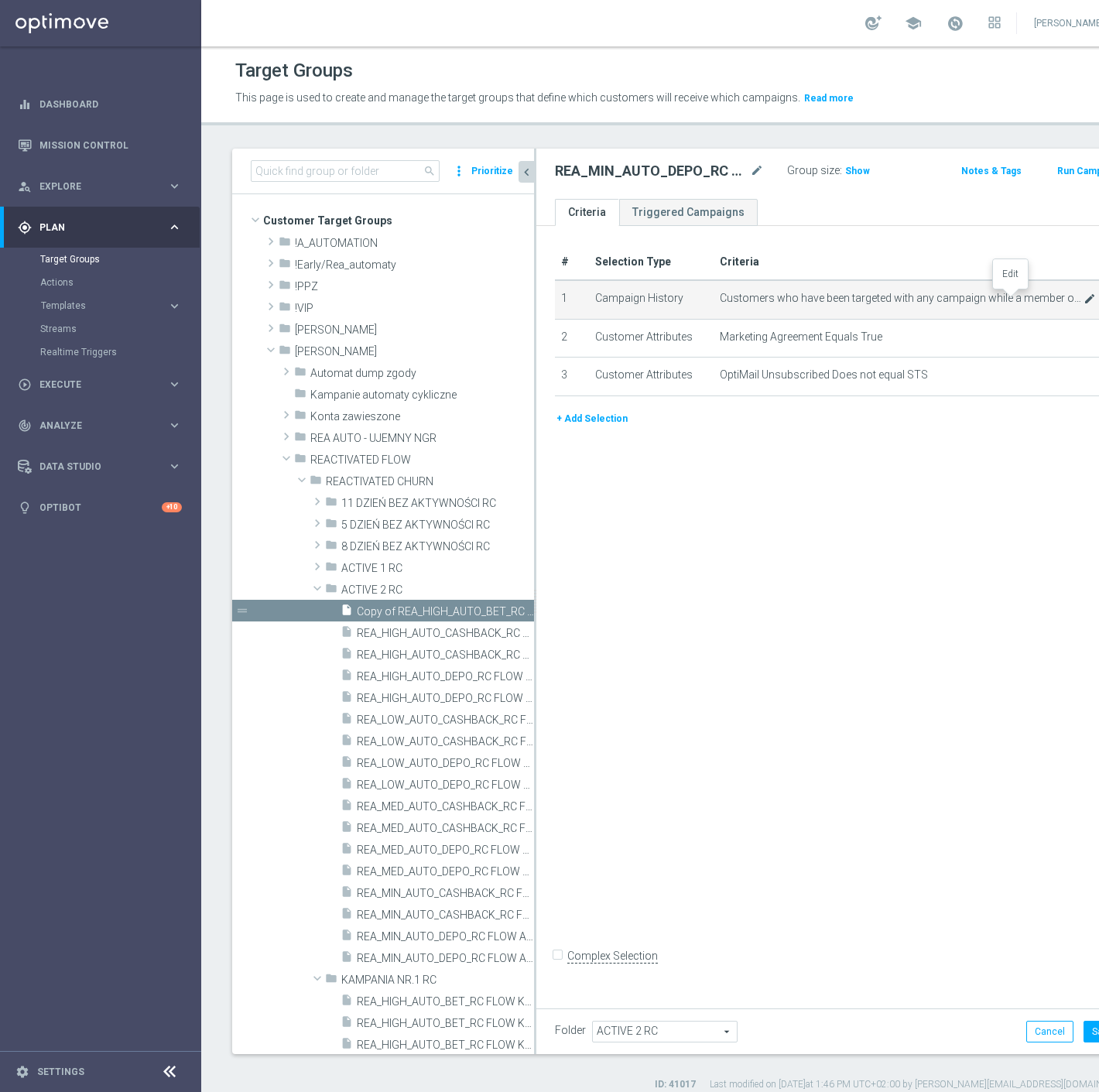
click at [1084, 298] on icon "mode_edit" at bounding box center [1090, 298] width 12 height 12
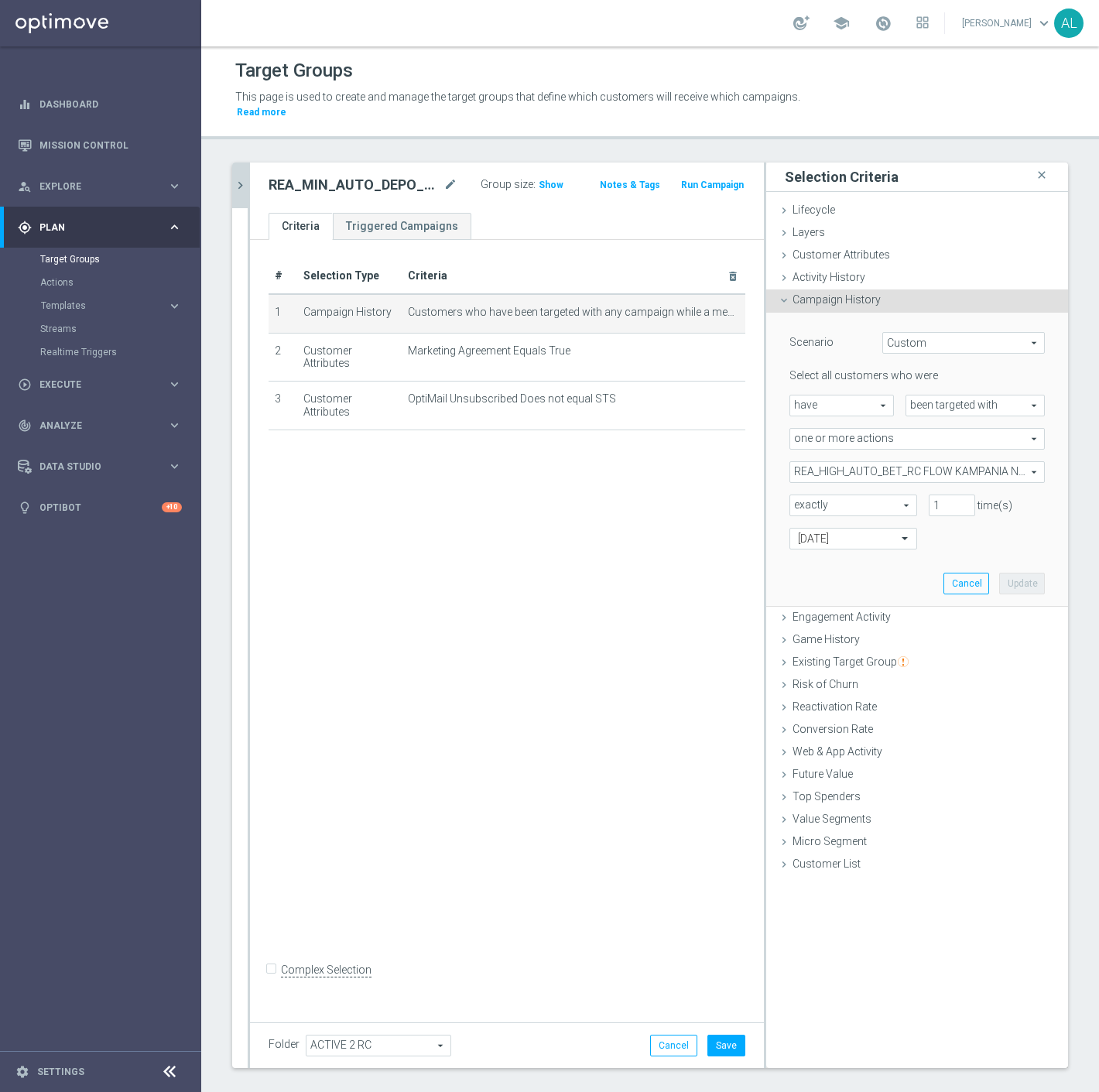
click at [837, 462] on span "REA_HIGH_AUTO_BET_RC FLOW KAMPANIA NR 1 50%-300 PLN_DAILY" at bounding box center [917, 472] width 254 height 20
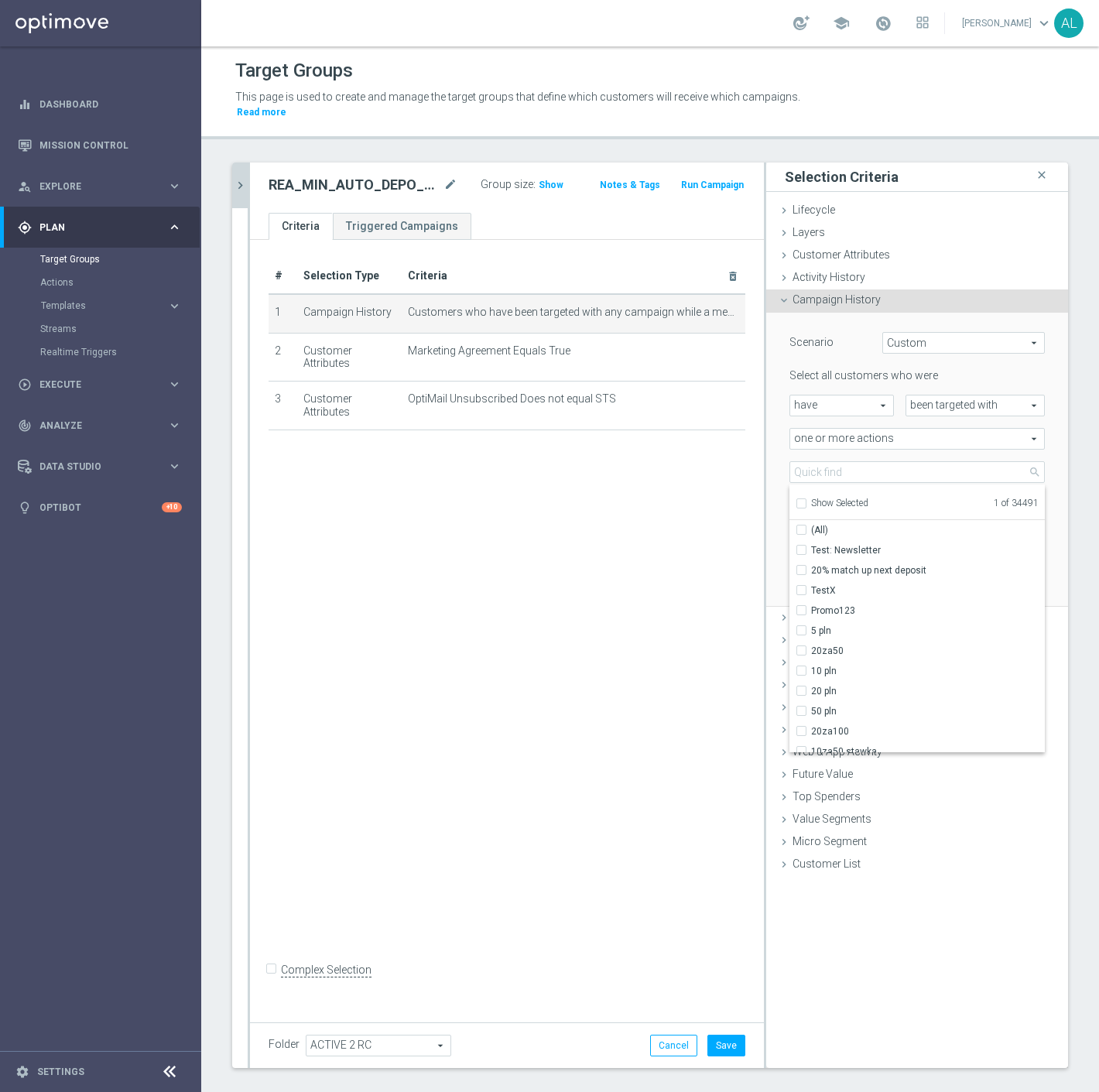
click at [831, 498] on label "Show Selected" at bounding box center [840, 505] width 57 height 14
click at [806, 501] on input "Show Selected" at bounding box center [800, 506] width 10 height 10
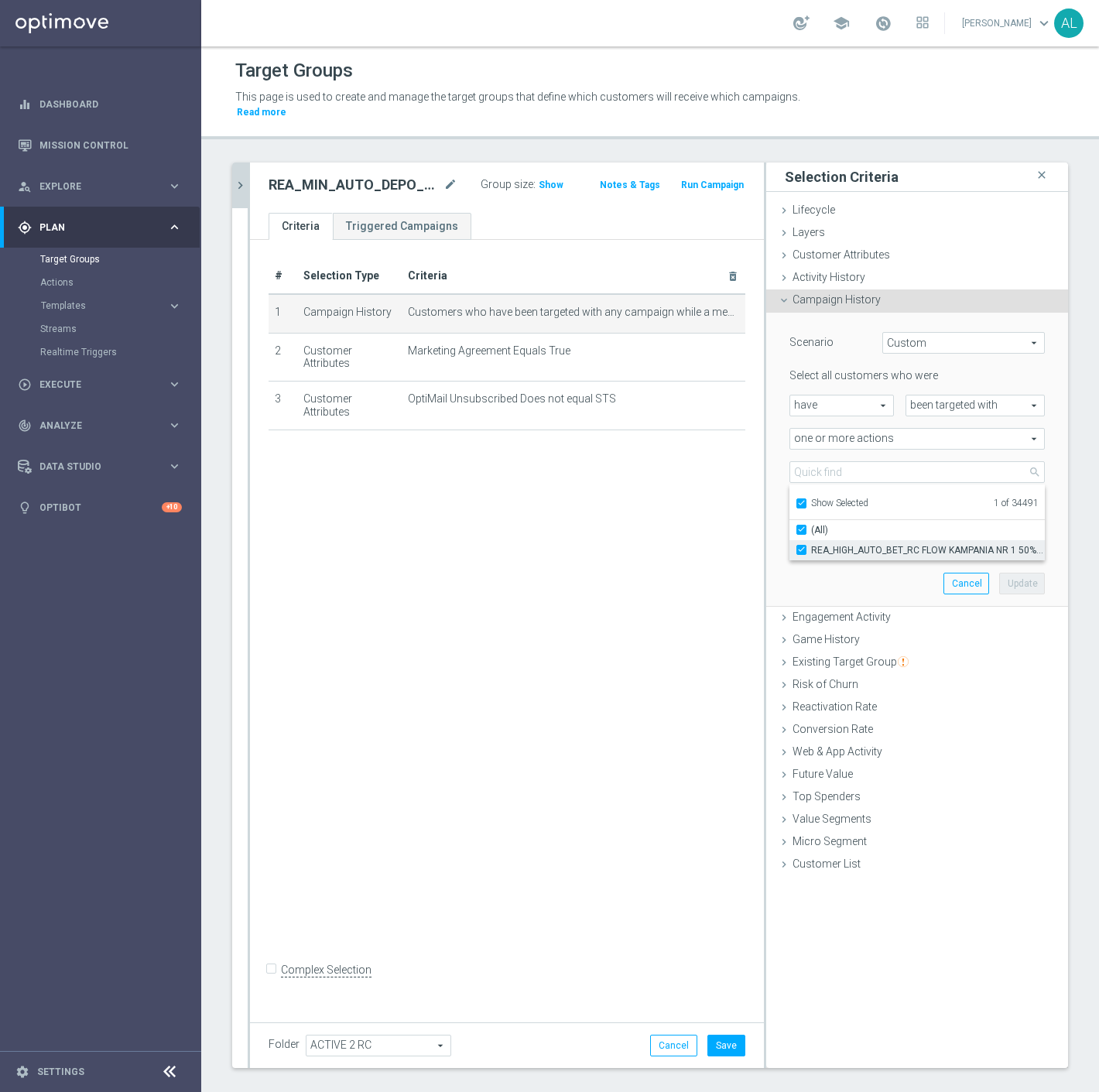
click at [833, 544] on span "REA_HIGH_AUTO_BET_RC FLOW KAMPANIA NR 1 50%-300 PLN_DAILY" at bounding box center [929, 550] width 234 height 12
click at [812, 545] on input "REA_HIGH_AUTO_BET_RC FLOW KAMPANIA NR 1 50%-300 PLN_DAILY" at bounding box center [806, 550] width 10 height 10
click at [830, 498] on span "Show Selected" at bounding box center [840, 504] width 57 height 11
click at [806, 501] on input "Show Selected" at bounding box center [800, 506] width 10 height 10
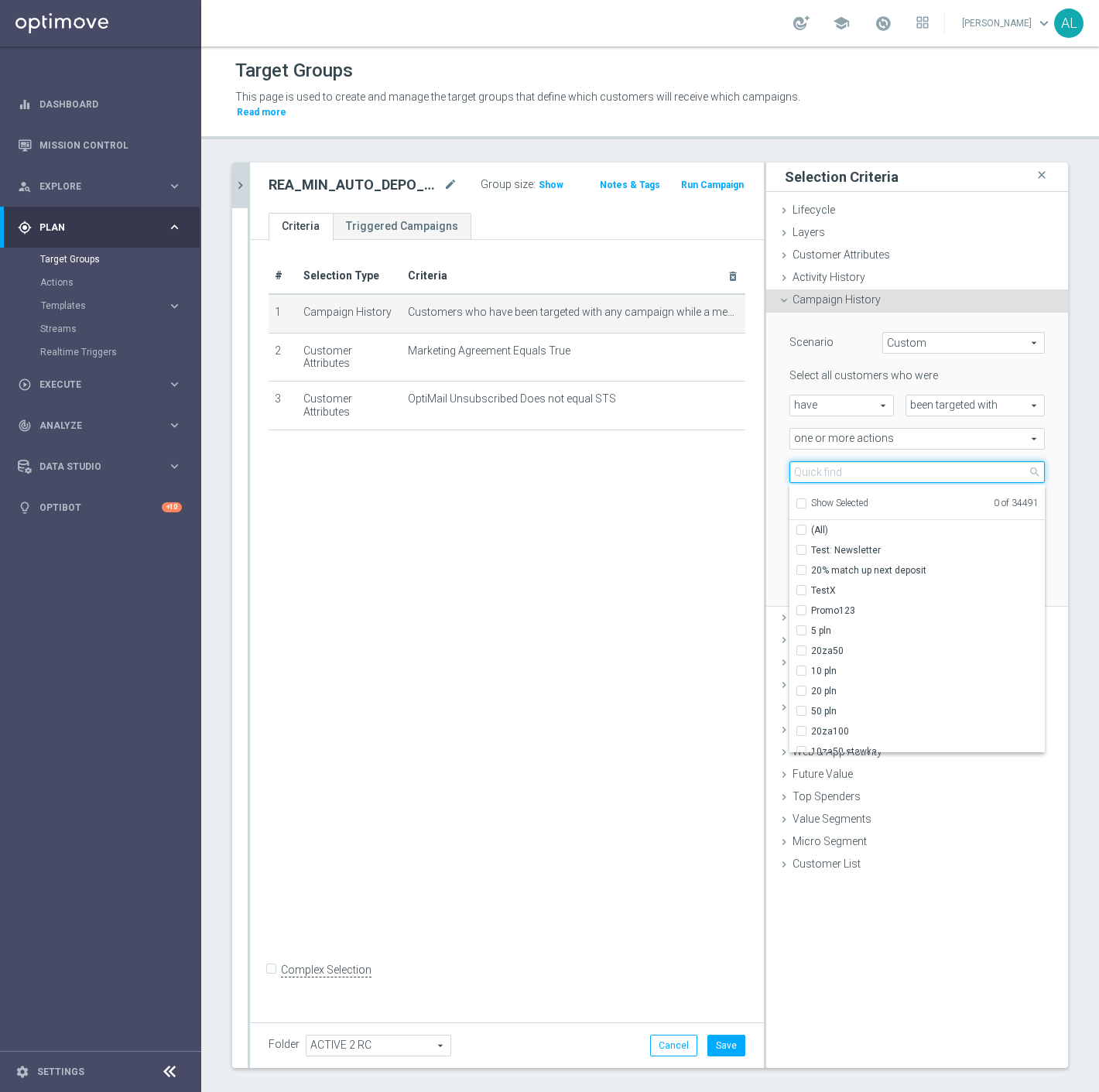
click at [837, 461] on input "search" at bounding box center [917, 472] width 255 height 22
paste input "REA_MIN_AUTO_DEPO_RC FLOW ACTIVE 2 50%-50 PLN MAIL_DAILY"
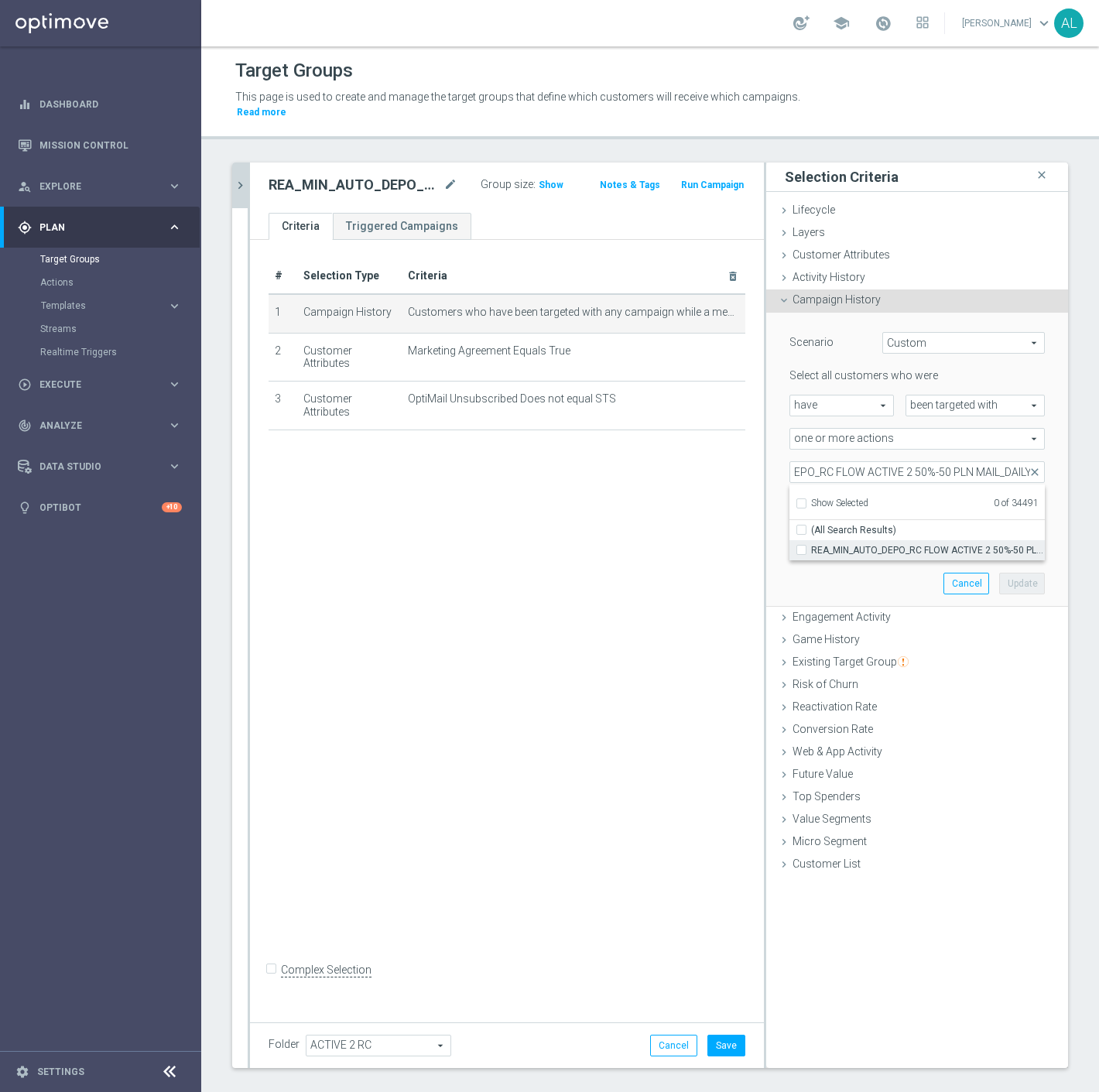
click at [864, 544] on span "REA_MIN_AUTO_DEPO_RC FLOW ACTIVE 2 50%-50 PLN MAIL_DAILY" at bounding box center [929, 550] width 234 height 12
click at [812, 545] on input "REA_MIN_AUTO_DEPO_RC FLOW ACTIVE 2 50%-50 PLN MAIL_DAILY" at bounding box center [806, 550] width 10 height 10
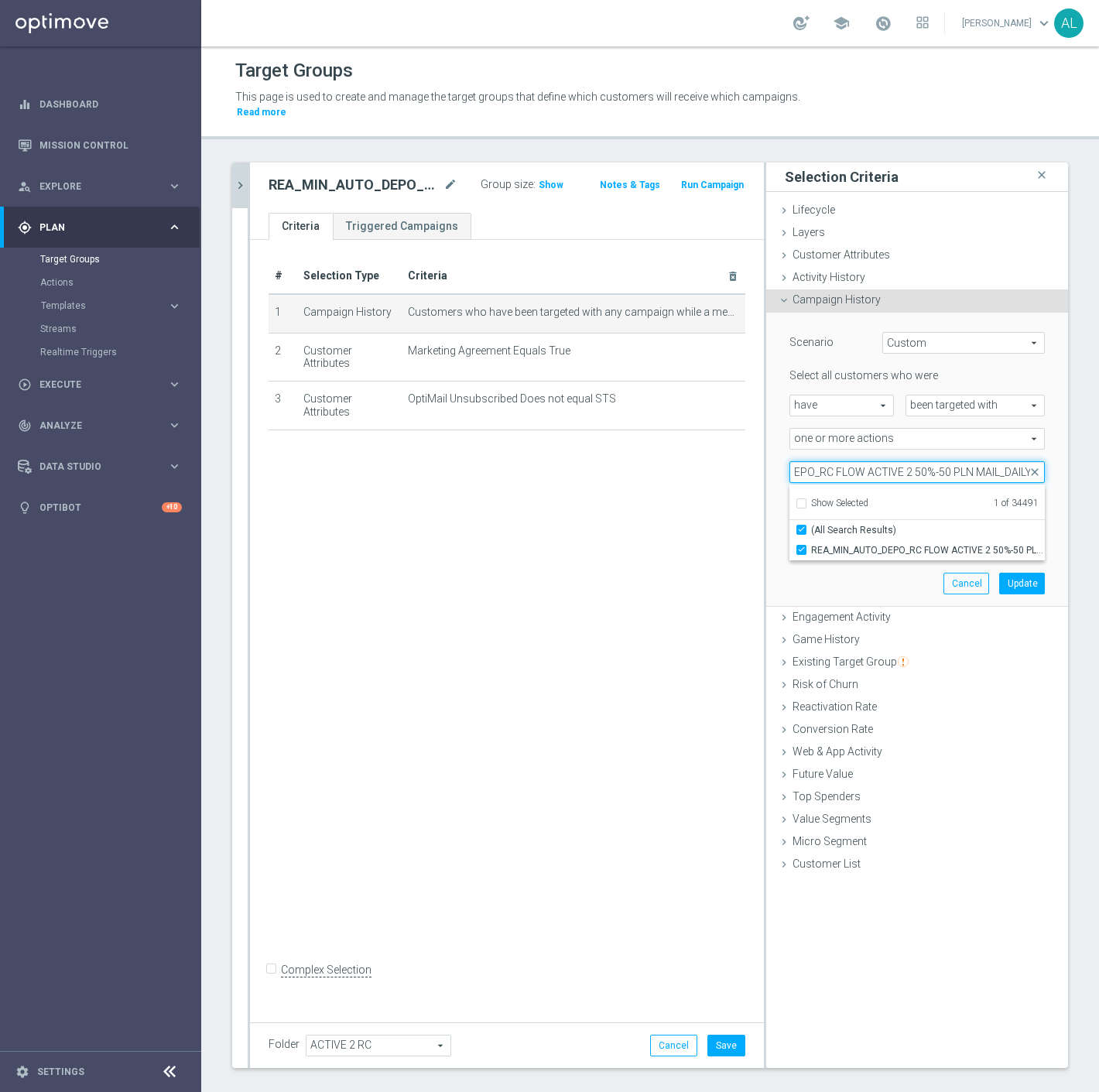
drag, startPoint x: 985, startPoint y: 459, endPoint x: 958, endPoint y: 459, distance: 27.0
click at [958, 461] on input "REA_MIN_AUTO_DEPO_RC FLOW ACTIVE 2 50%-50 PLN MAIL_DAILY" at bounding box center [917, 472] width 255 height 22
click at [1000, 544] on span "REA_MIN_AUTO_DEPO_RC FLOW ACTIVE 2 50%-50 PLN_DAILY" at bounding box center [929, 550] width 234 height 12
click at [812, 545] on input "REA_MIN_AUTO_DEPO_RC FLOW ACTIVE 2 50%-50 PLN_DAILY" at bounding box center [806, 550] width 10 height 10
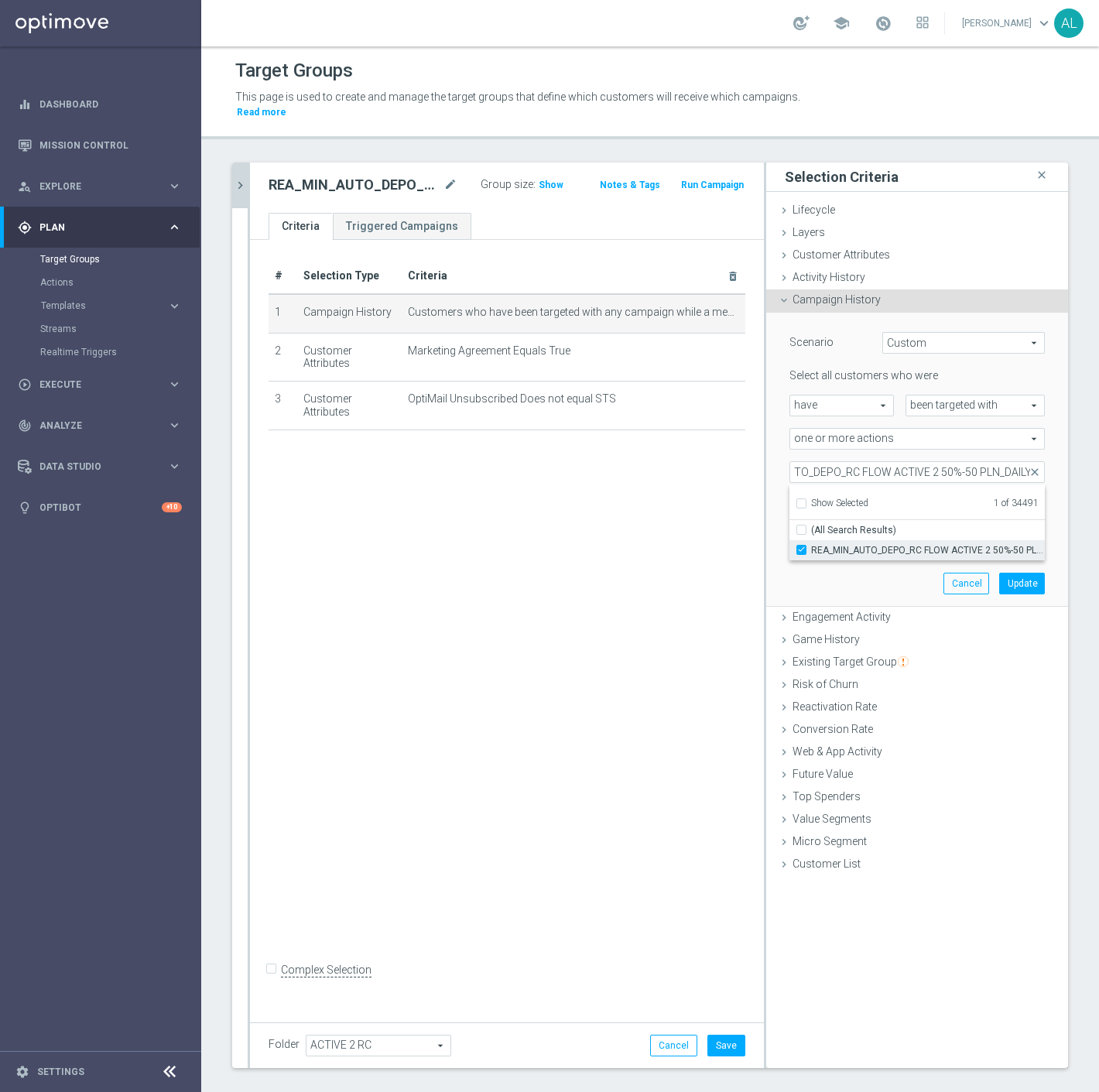
scroll to position [0, 0]
click at [1005, 572] on button "Update" at bounding box center [1022, 583] width 46 height 22
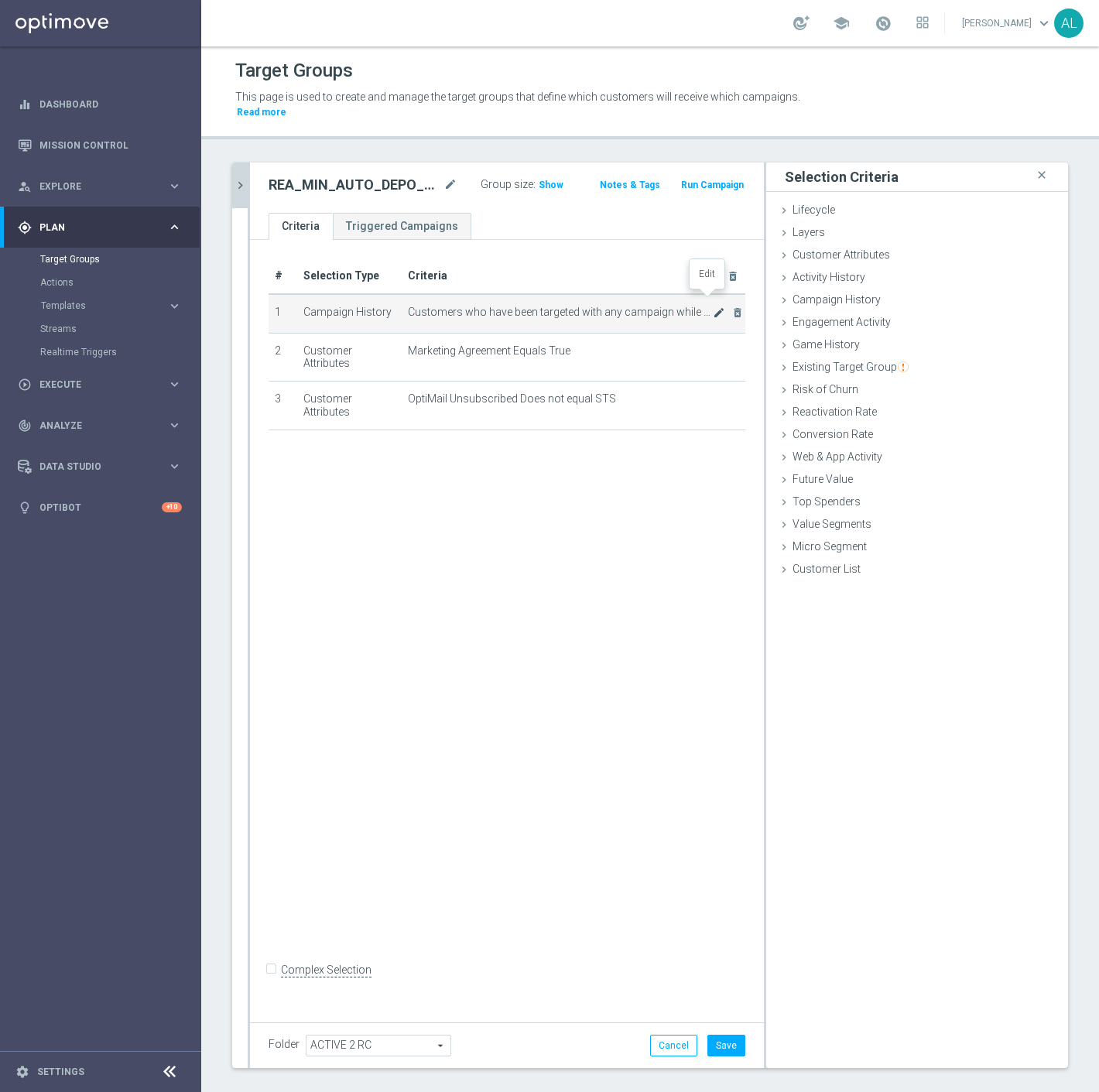
click at [713, 307] on icon "mode_edit" at bounding box center [719, 313] width 12 height 12
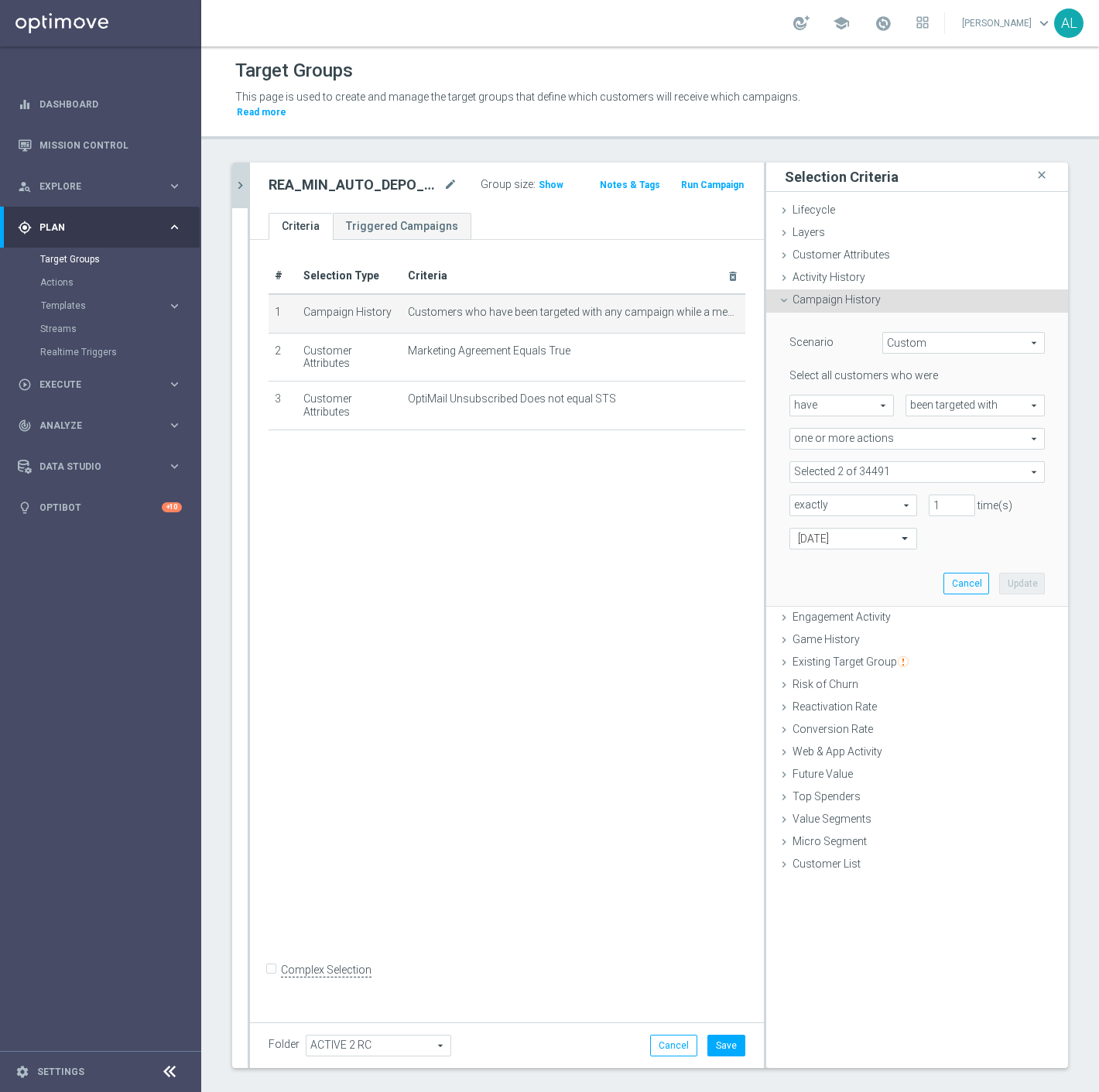
click at [925, 462] on span at bounding box center [917, 472] width 254 height 20
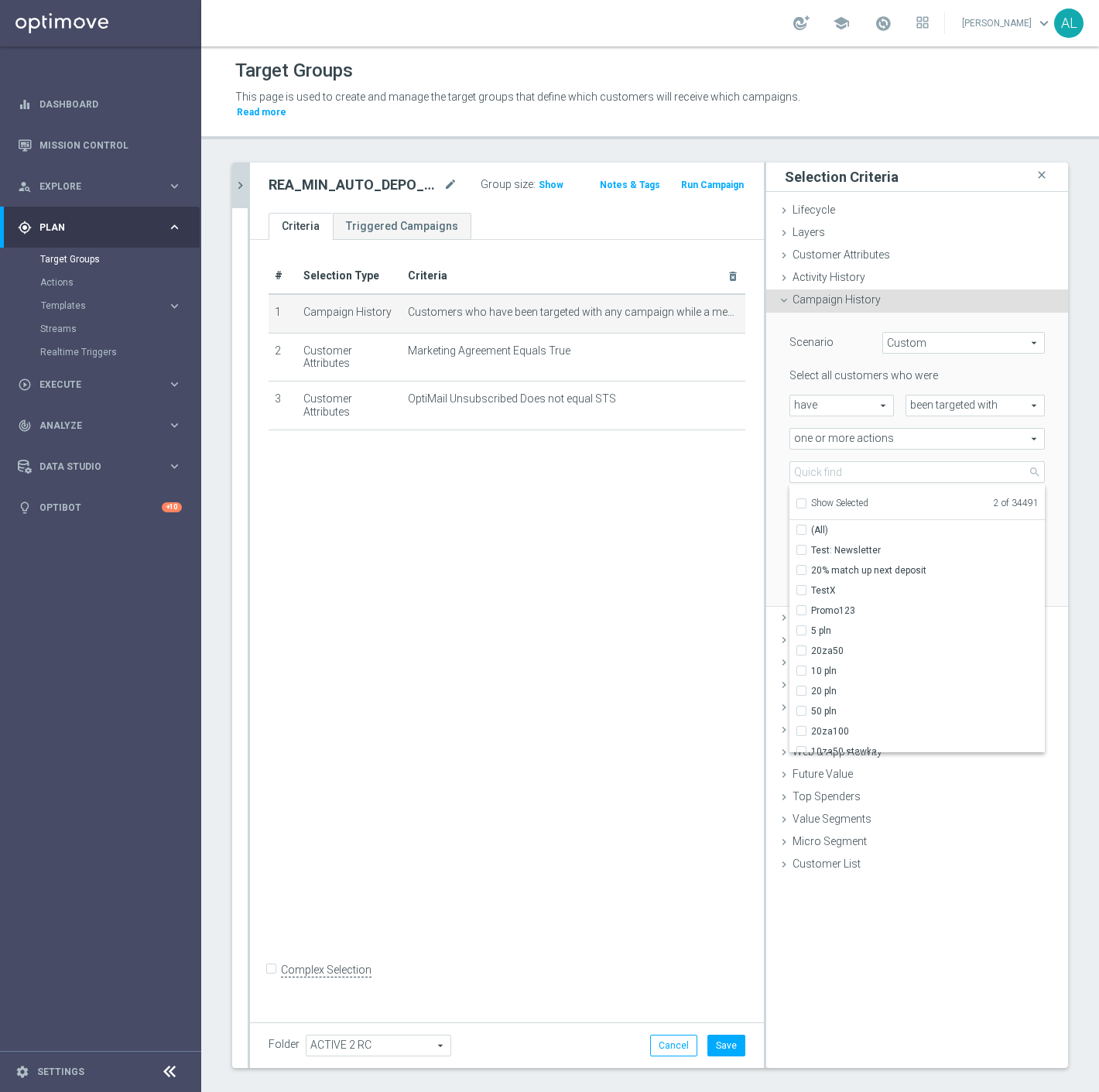
click at [841, 498] on span "Show Selected" at bounding box center [840, 504] width 57 height 11
click at [806, 501] on input "Show Selected" at bounding box center [800, 506] width 10 height 10
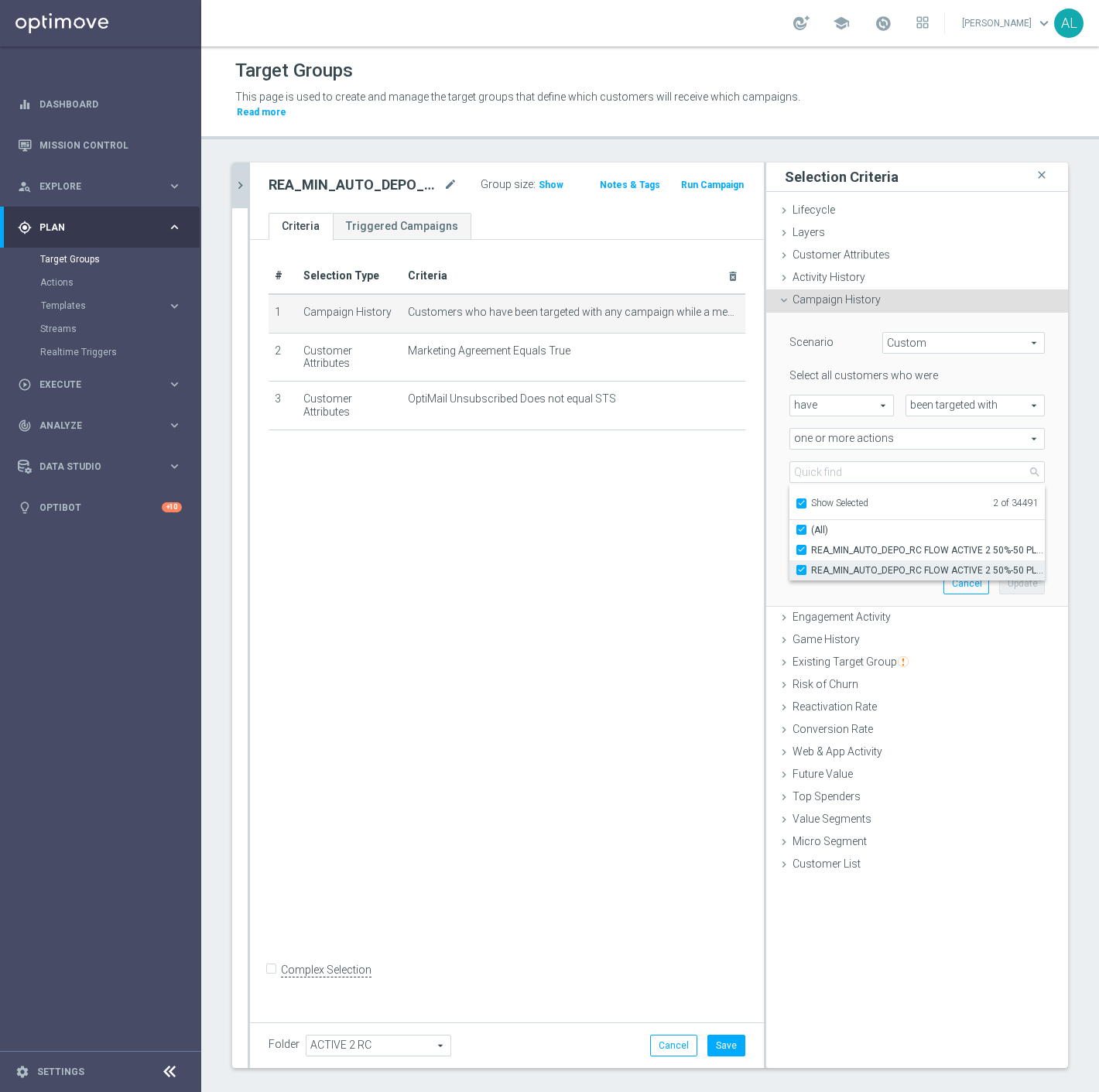
click at [869, 564] on span "REA_MIN_AUTO_DEPO_RC FLOW ACTIVE 2 50%-50 PLN MAIL_DAILY" at bounding box center [929, 570] width 234 height 12
click at [812, 565] on input "REA_MIN_AUTO_DEPO_RC FLOW ACTIVE 2 50%-50 PLN MAIL_DAILY" at bounding box center [806, 570] width 10 height 10
click at [1007, 573] on button "Update" at bounding box center [1022, 583] width 46 height 22
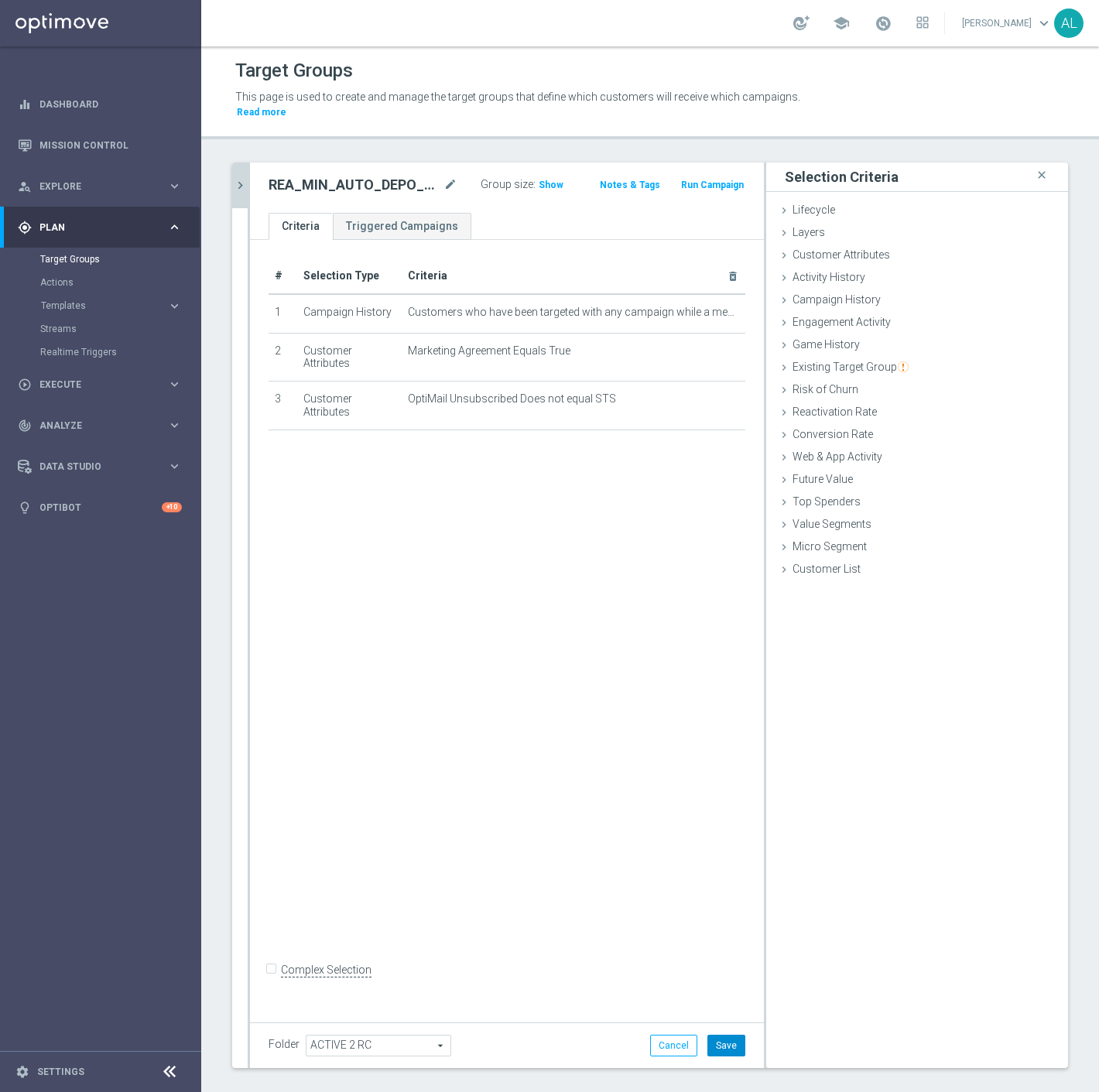
click at [712, 1035] on button "Save" at bounding box center [726, 1045] width 38 height 22
click at [238, 179] on button "chevron_right" at bounding box center [240, 185] width 15 height 46
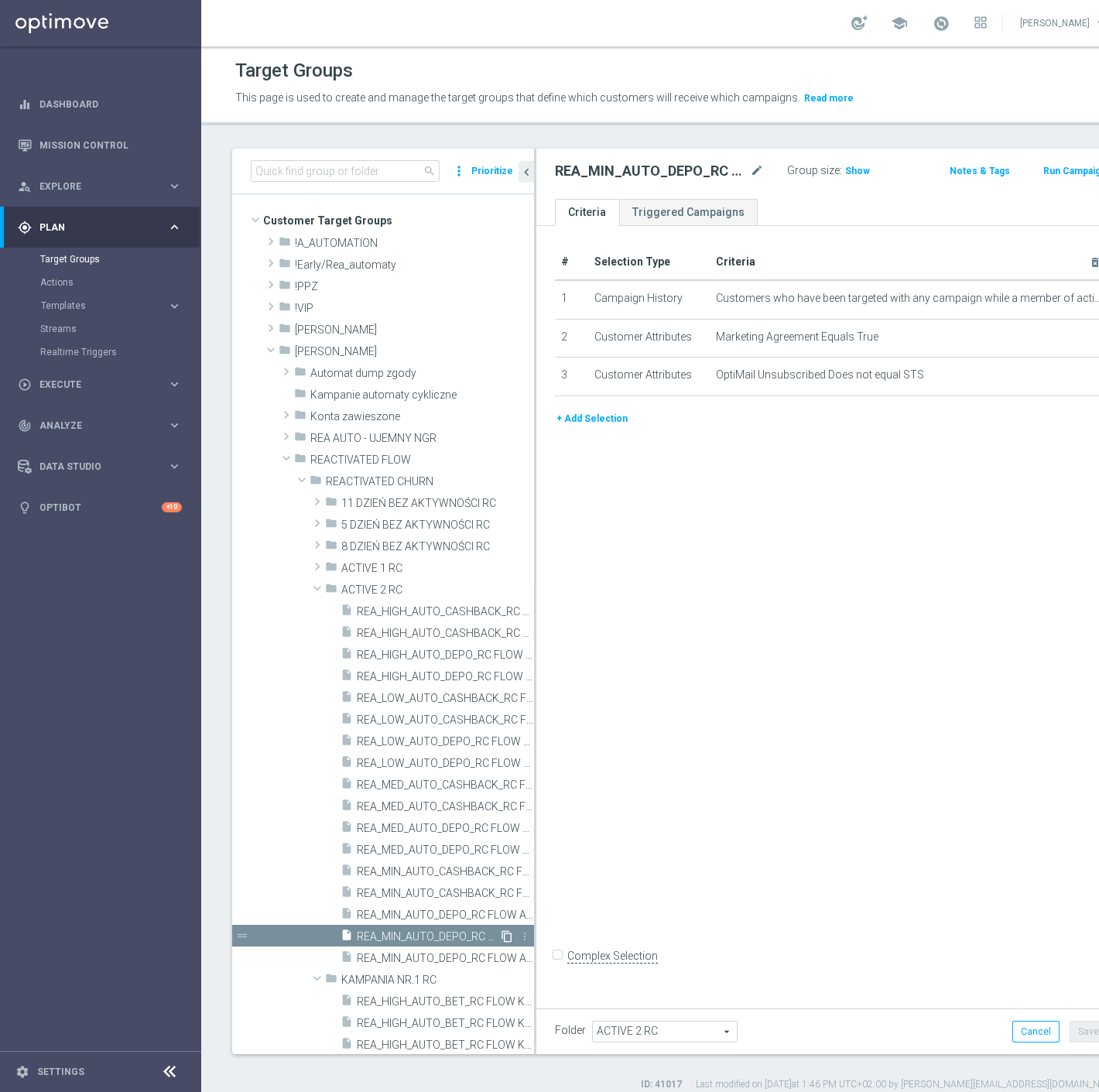
click at [501, 933] on icon "content_copy" at bounding box center [507, 936] width 12 height 12
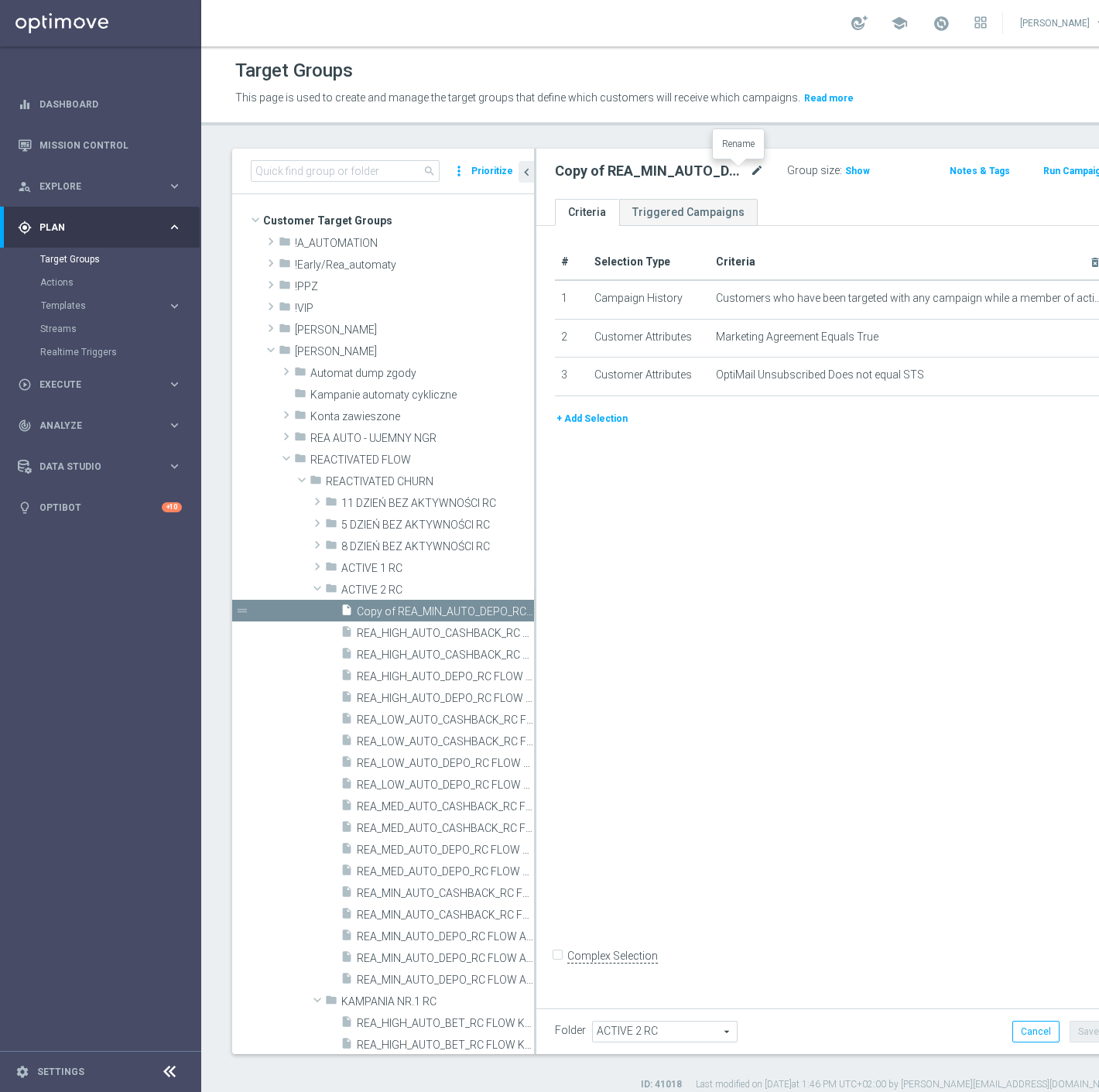
click at [751, 171] on icon "mode_edit" at bounding box center [757, 171] width 14 height 19
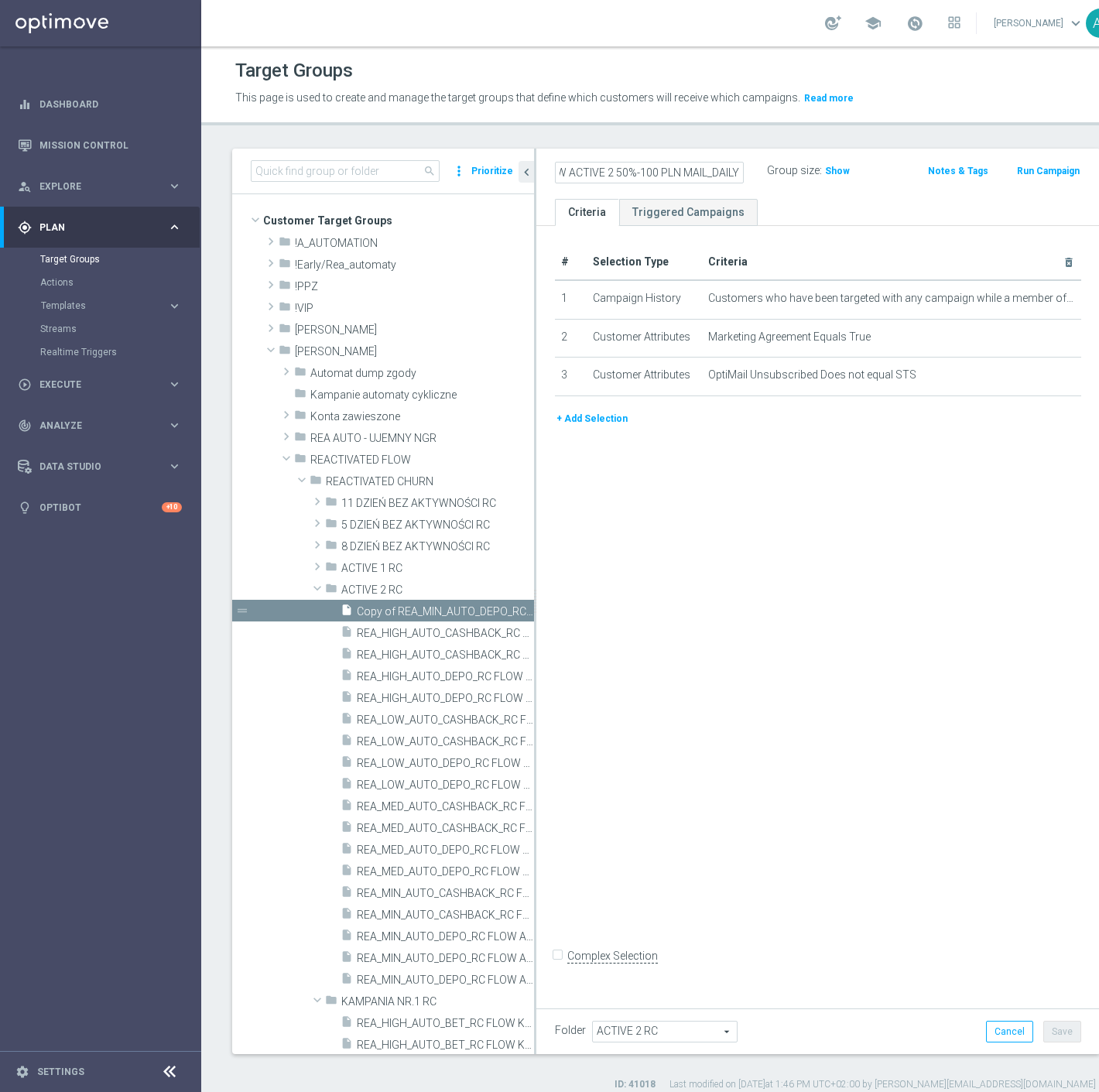
scroll to position [0, 183]
drag, startPoint x: 679, startPoint y: 174, endPoint x: 651, endPoint y: 178, distance: 28.3
click at [651, 178] on input "REA_LOW_AUTO_DEPO_RC FLOW ACTIVE 2 50%-100 PLN MAIL_DAILY" at bounding box center [649, 172] width 189 height 22
click at [785, 551] on div "# Selection Type Criteria delete_forever 1 Campaign History Customers who have …" at bounding box center [818, 613] width 564 height 774
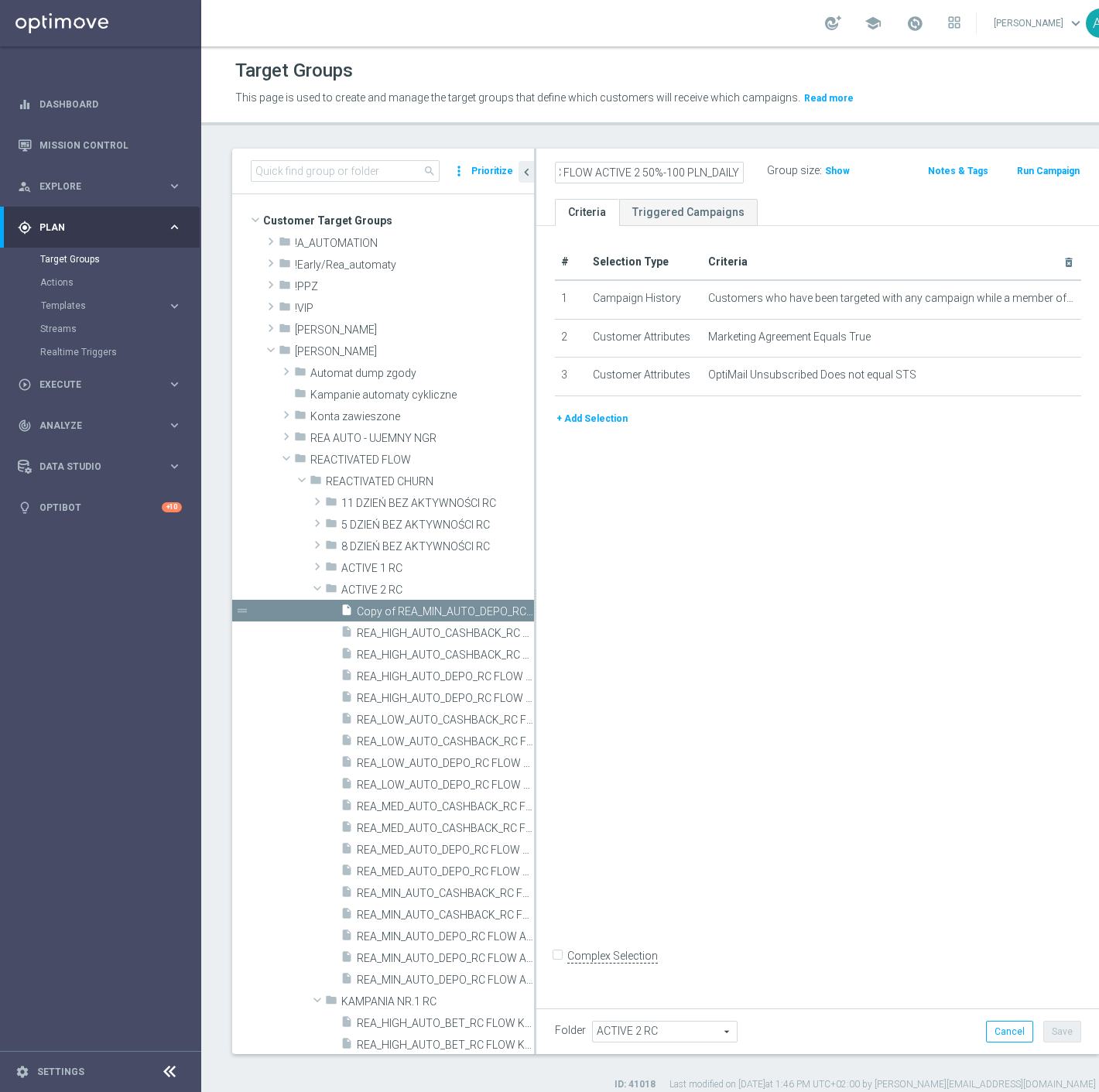
scroll to position [0, 0]
click at [620, 168] on input "REA_LOW_AUTO_DEPO_RC FLOW ACTIVE 2 50%-100 PLN_DAILY" at bounding box center [649, 172] width 189 height 22
paste input "MAIL"
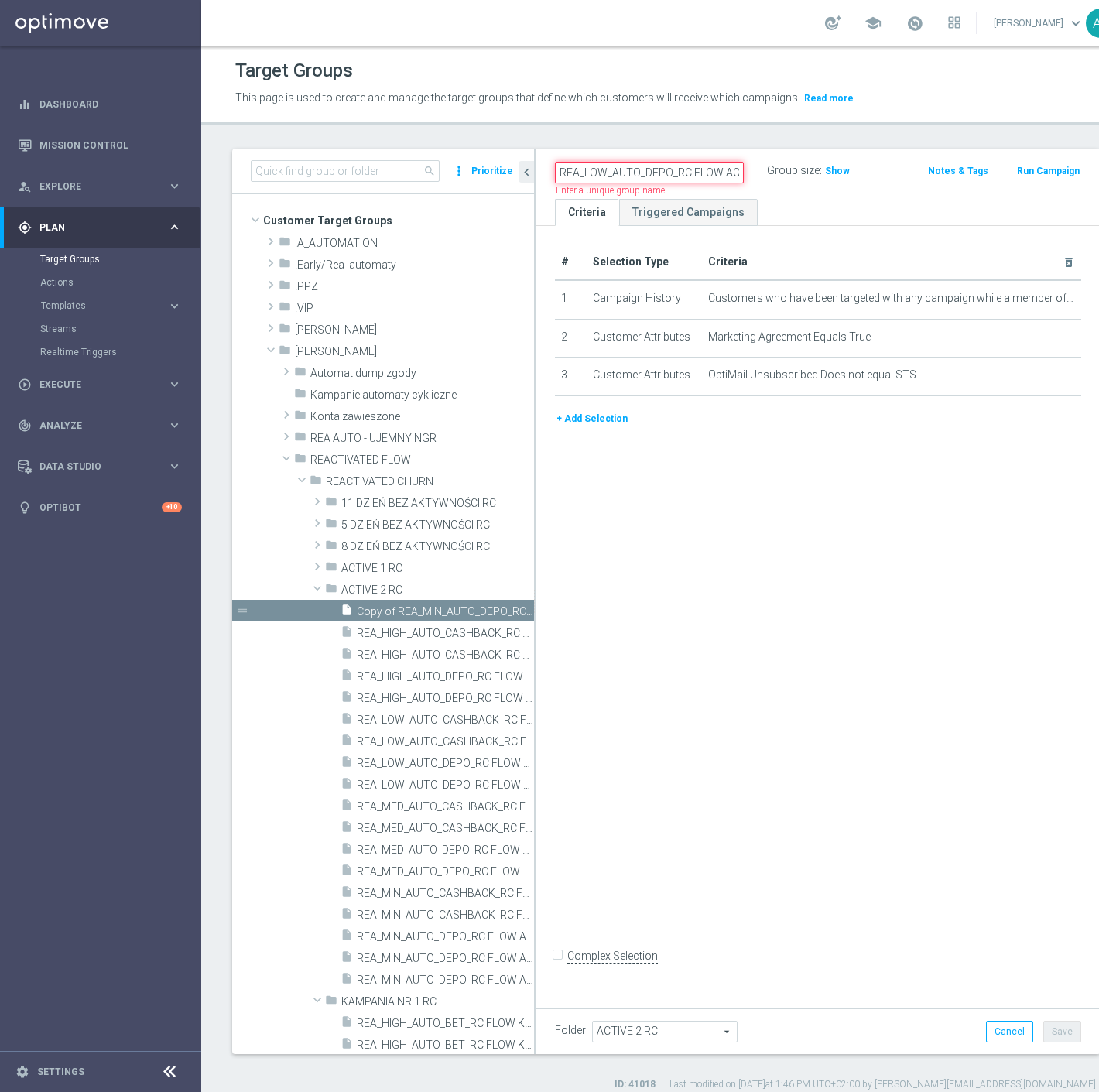
scroll to position [0, 183]
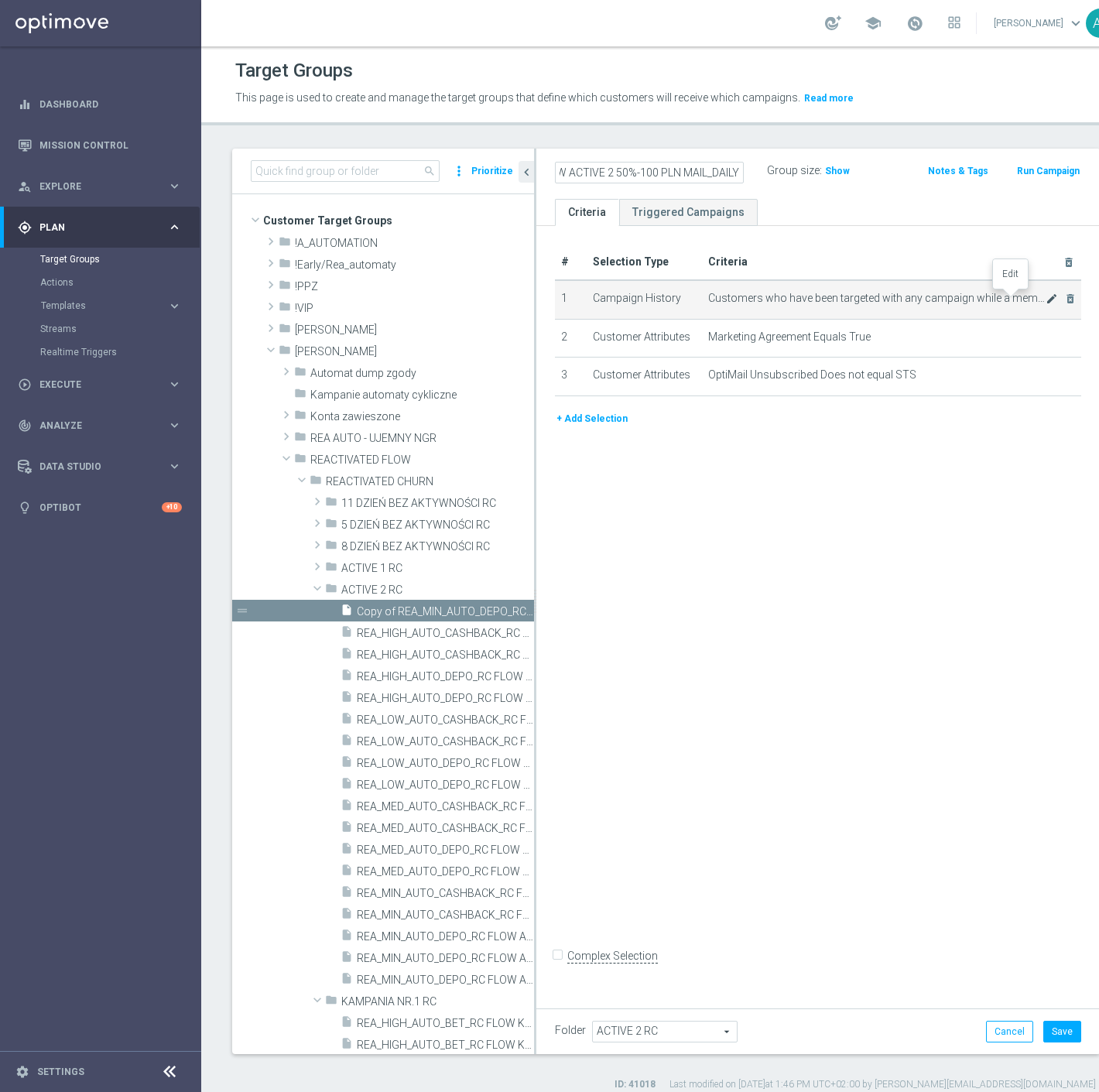
click at [1046, 295] on icon "mode_edit" at bounding box center [1052, 298] width 12 height 12
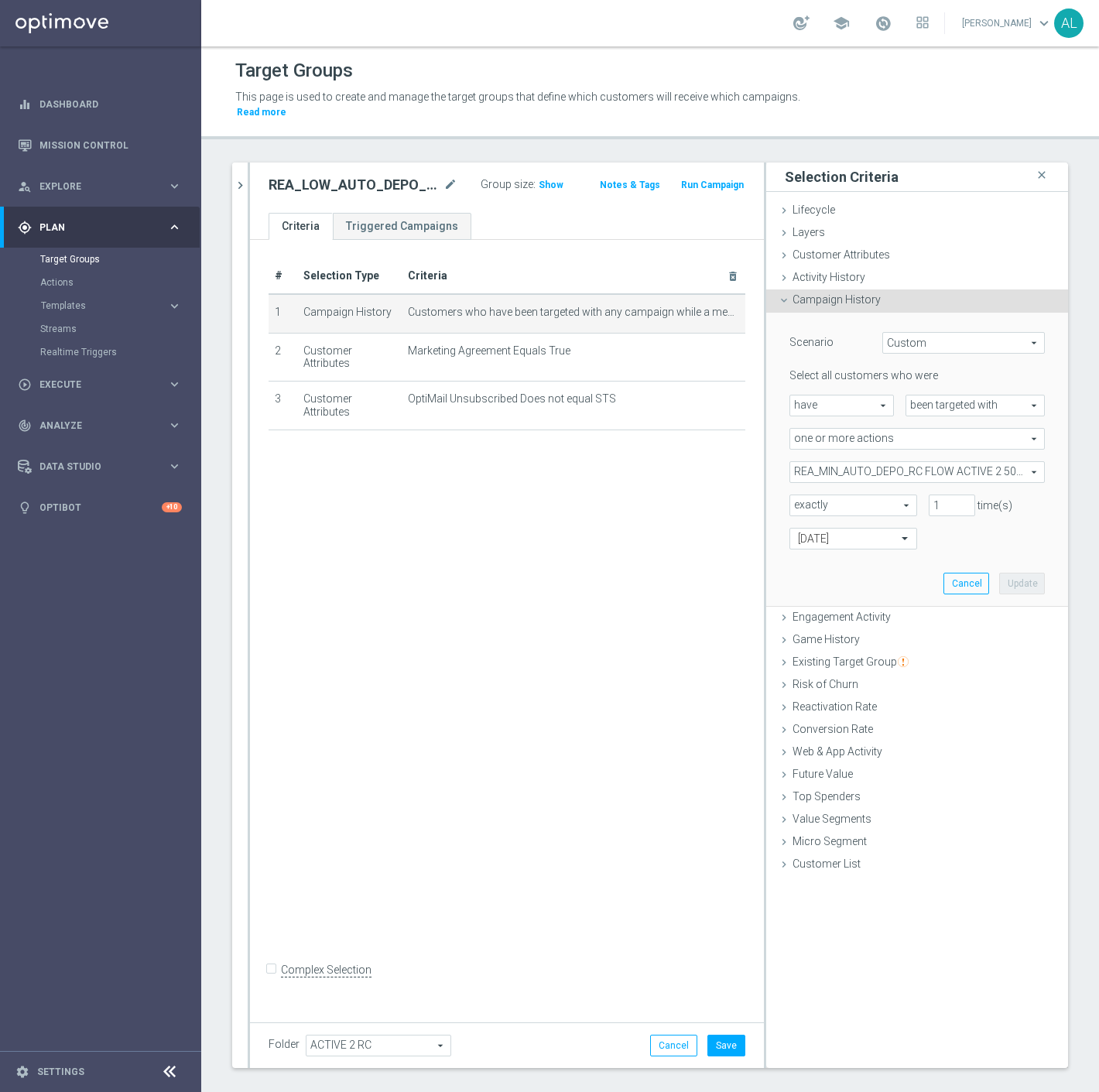
click at [908, 462] on span "REA_MIN_AUTO_DEPO_RC FLOW ACTIVE 2 50%-50 PLN_DAILY" at bounding box center [917, 472] width 254 height 20
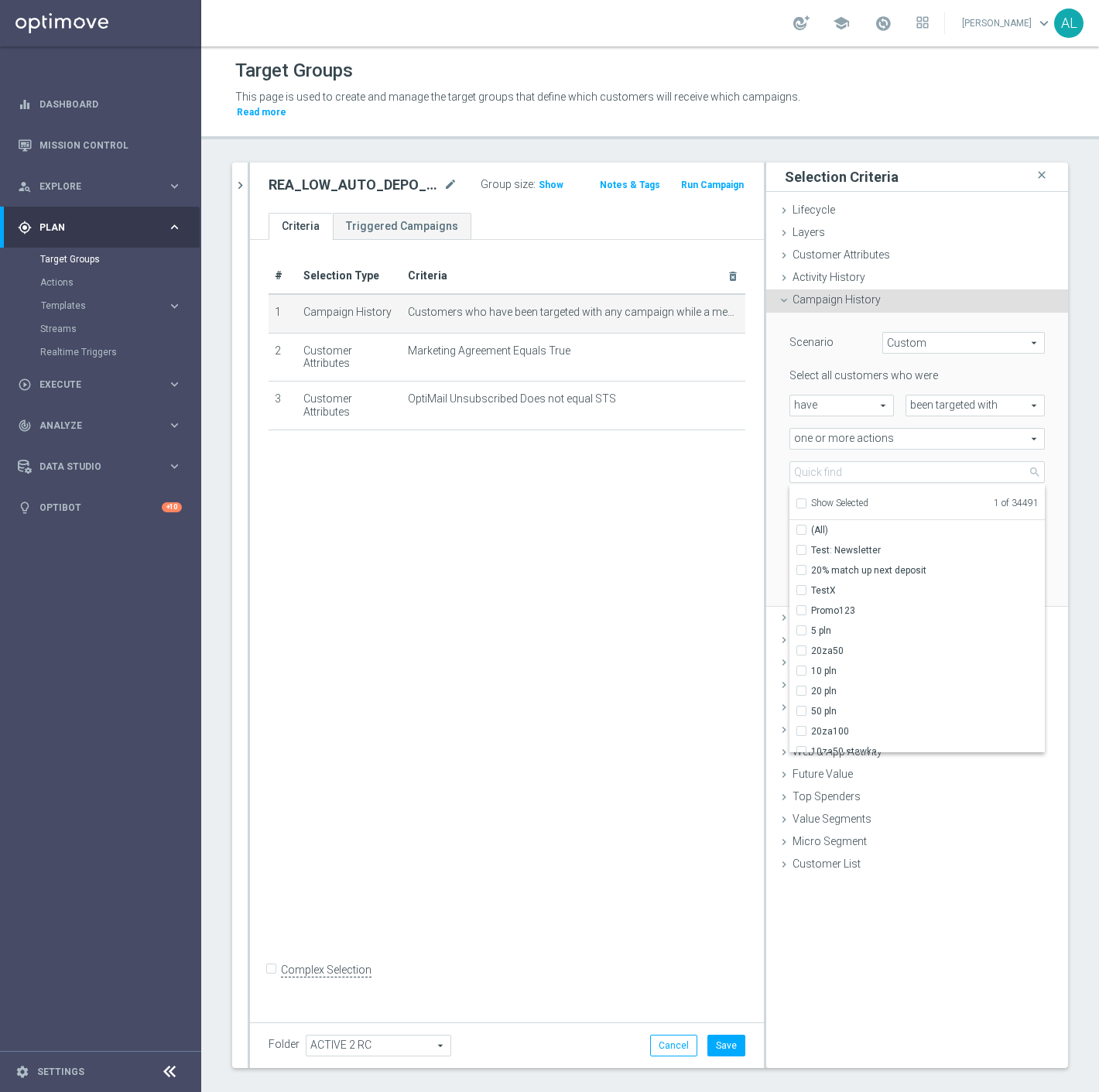
click at [838, 498] on span "Show Selected" at bounding box center [840, 504] width 57 height 11
click at [806, 501] on input "Show Selected" at bounding box center [800, 506] width 10 height 10
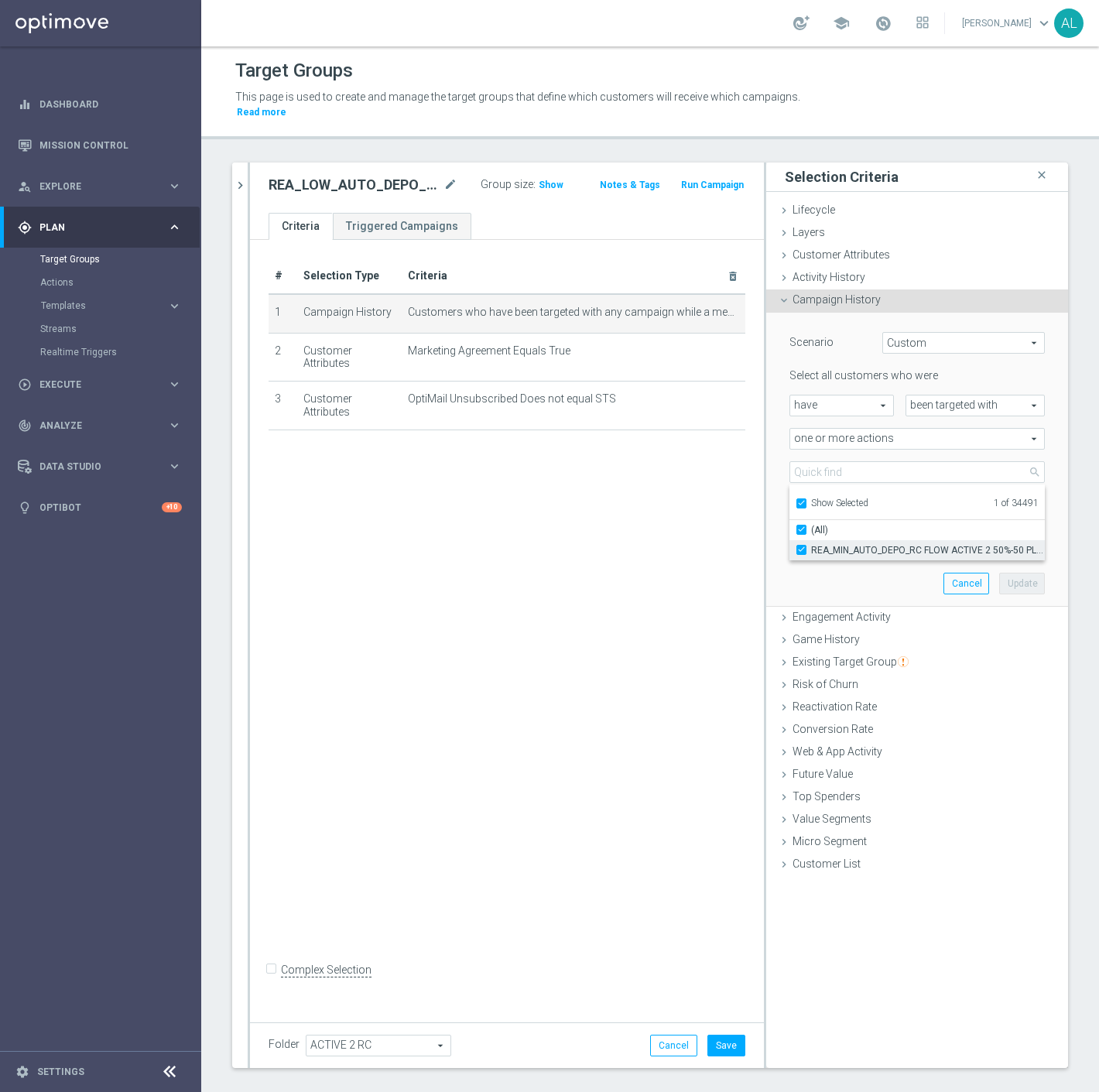
click at [840, 544] on span "REA_MIN_AUTO_DEPO_RC FLOW ACTIVE 2 50%-50 PLN_DAILY" at bounding box center [929, 550] width 234 height 12
click at [812, 545] on input "REA_MIN_AUTO_DEPO_RC FLOW ACTIVE 2 50%-50 PLN_DAILY" at bounding box center [806, 550] width 10 height 10
click at [838, 498] on span "Show Selected" at bounding box center [840, 504] width 57 height 11
click at [806, 501] on input "Show Selected" at bounding box center [800, 506] width 10 height 10
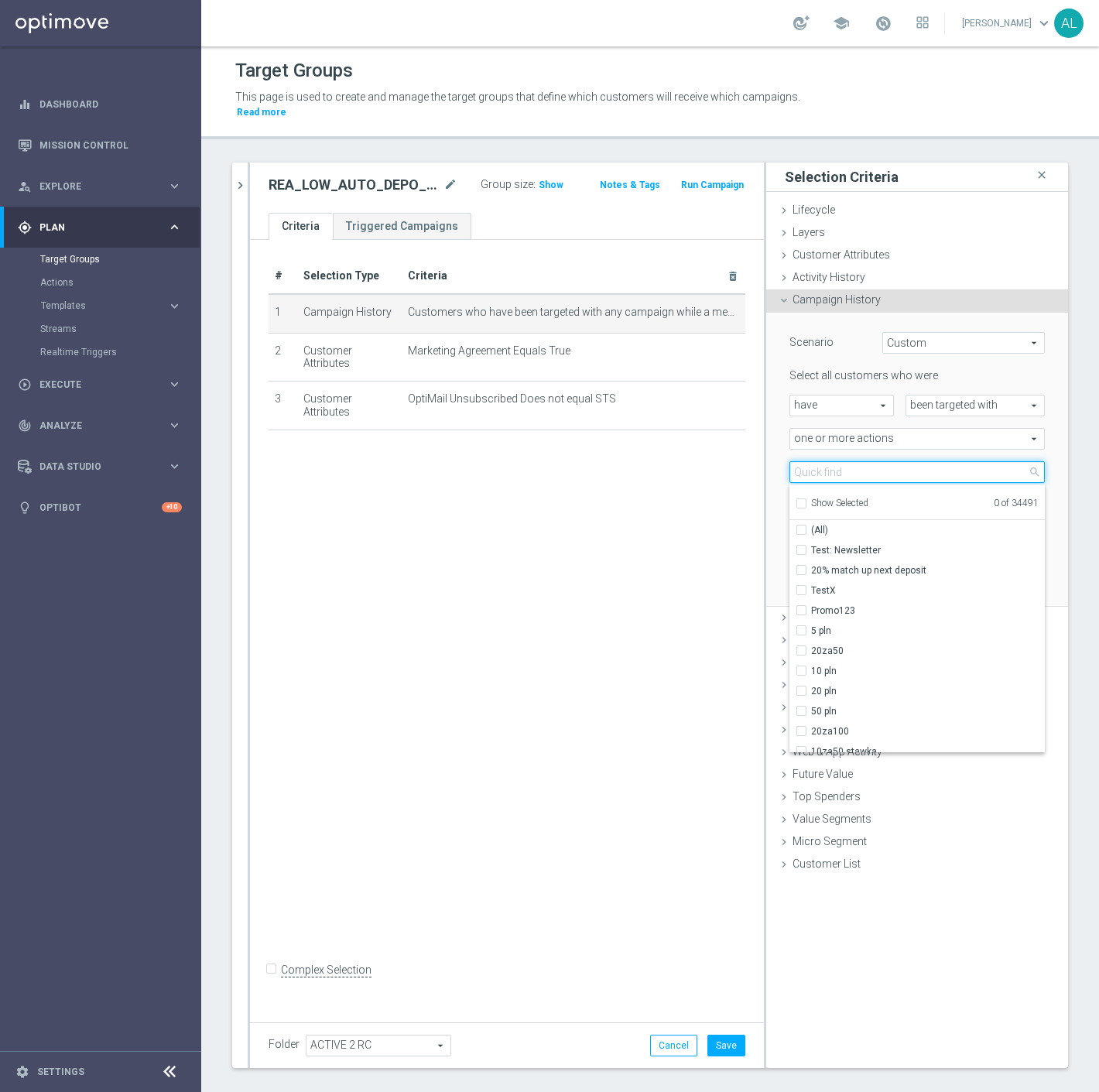
click at [842, 461] on input "search" at bounding box center [917, 472] width 255 height 22
paste input "REA_LOW_AUTO_DEPO_RC FLOW ACTIVE 2 50%-100 PLN MAIL_DAILY"
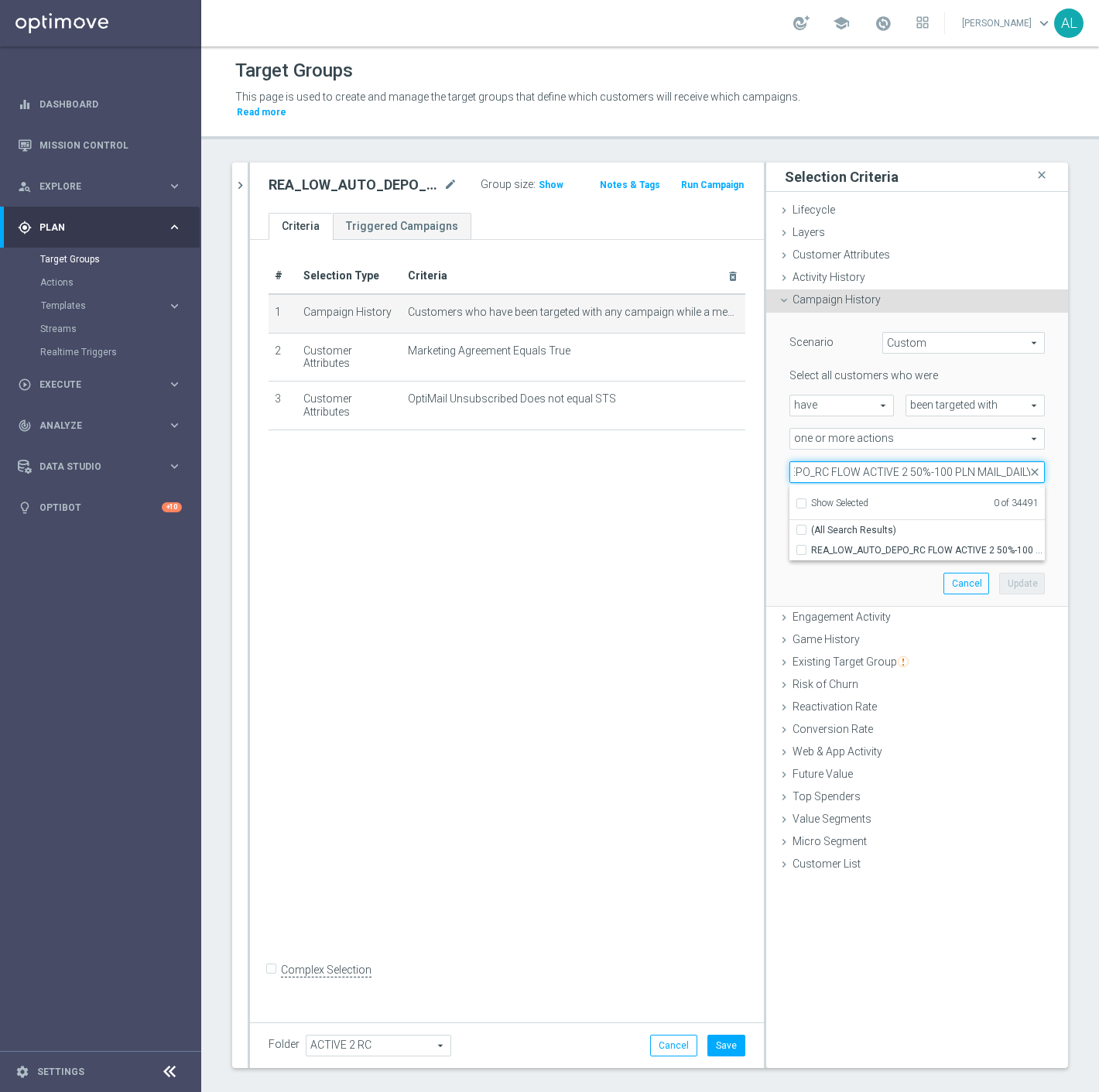
click at [978, 461] on input "REA_LOW_AUTO_DEPO_RC FLOW ACTIVE 2 50%-100 PLN MAIL_DAILY" at bounding box center [917, 472] width 255 height 22
click at [985, 461] on input "REA_LOW_AUTO_DEPO_RC FLOW ACTIVE 2 50%-100 PLN MAIL_DAILY" at bounding box center [917, 472] width 255 height 22
click at [900, 544] on span "REA_LOW_AUTO_DEPO_RC FLOW ACTIVE 2 50%-100 PLN_DAILY" at bounding box center [929, 550] width 234 height 12
click at [812, 545] on input "REA_LOW_AUTO_DEPO_RC FLOW ACTIVE 2 50%-100 PLN_DAILY" at bounding box center [806, 550] width 10 height 10
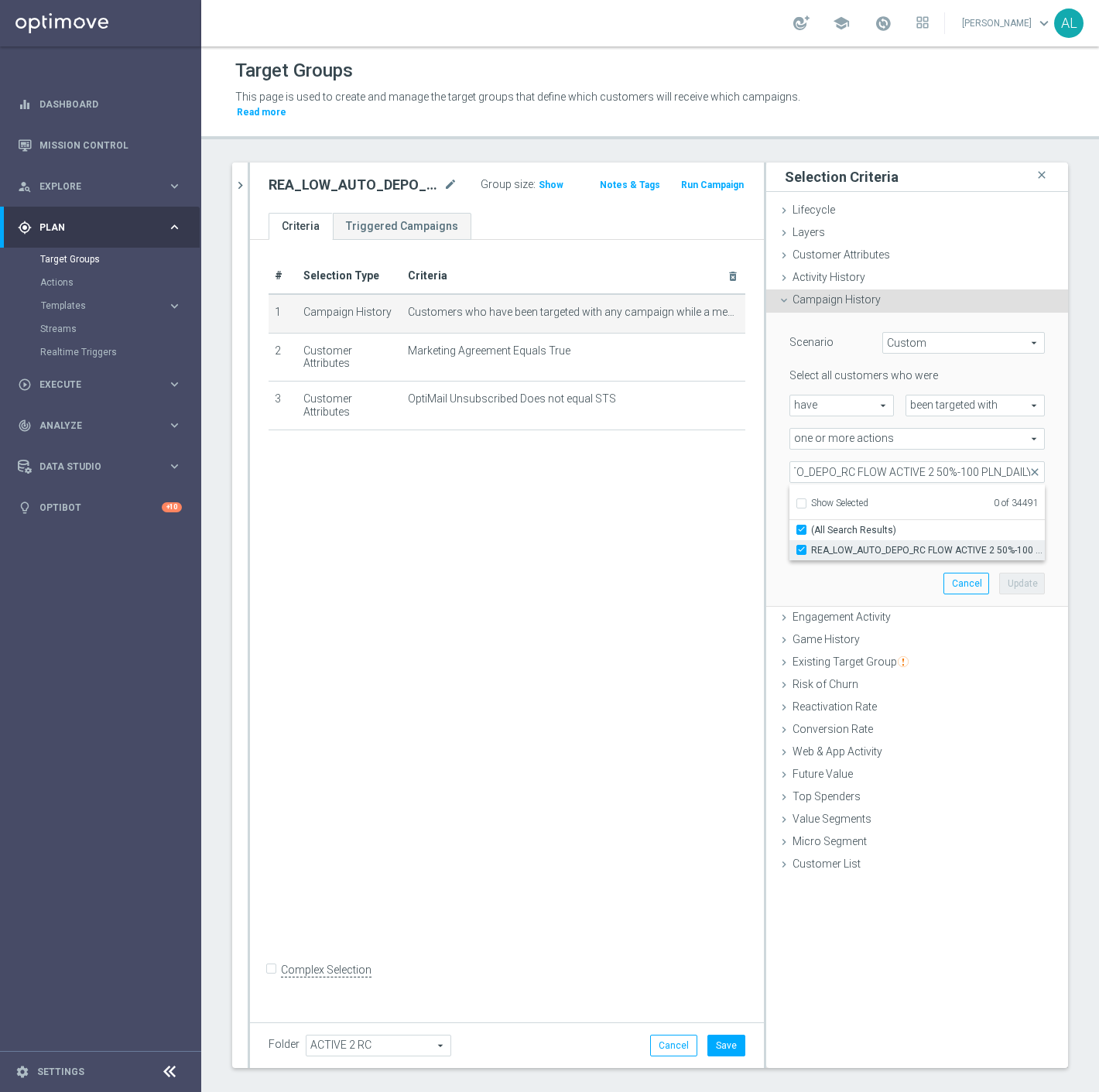
scroll to position [0, 0]
click at [881, 574] on div "Scenario Custom Custom arrow_drop_down search Select all customers who were hav…" at bounding box center [917, 459] width 279 height 294
click at [1012, 572] on button "Update" at bounding box center [1022, 583] width 46 height 22
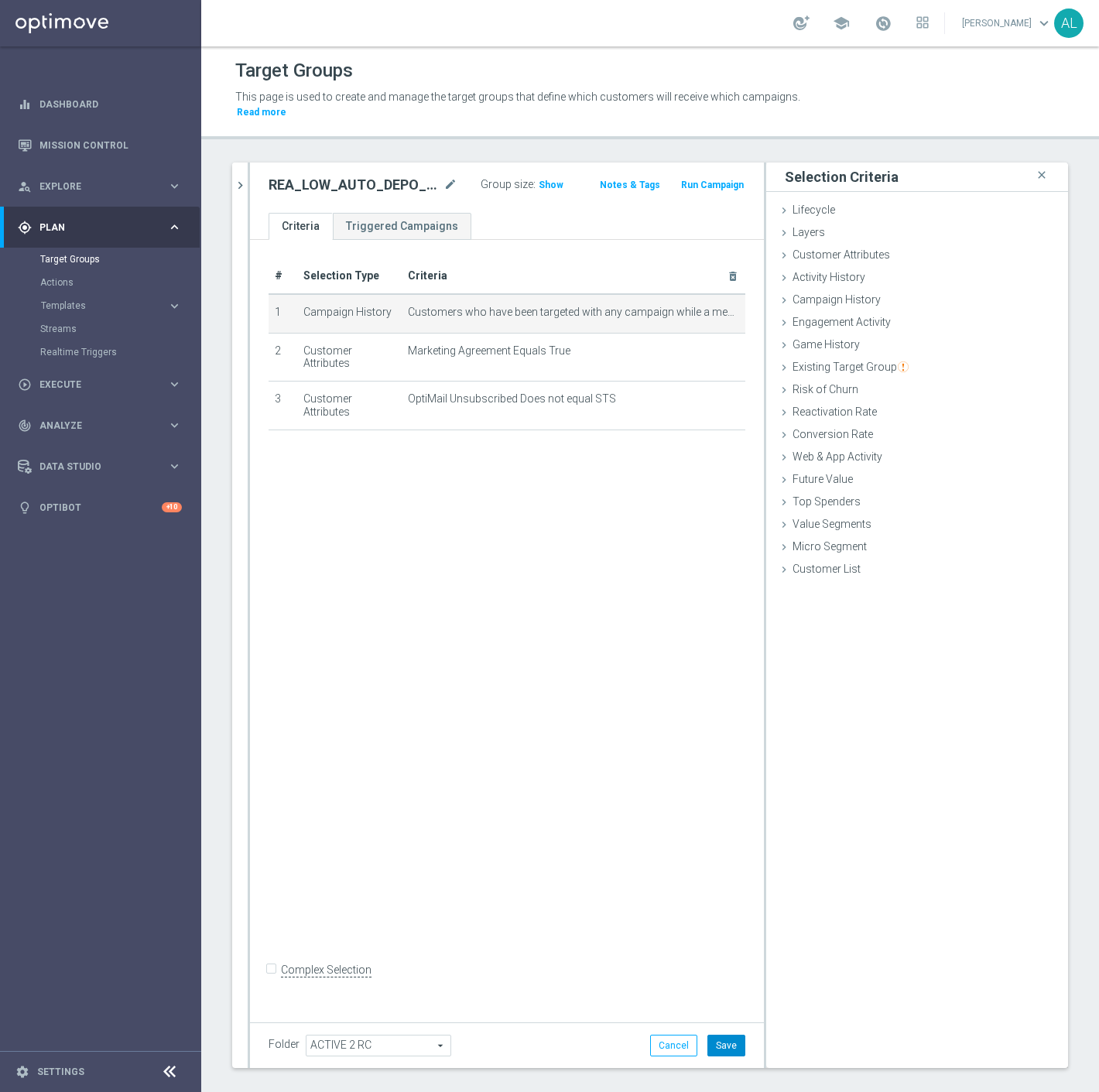
click at [710, 1035] on button "Save" at bounding box center [726, 1045] width 38 height 22
click at [238, 178] on icon "chevron_right" at bounding box center [240, 185] width 15 height 15
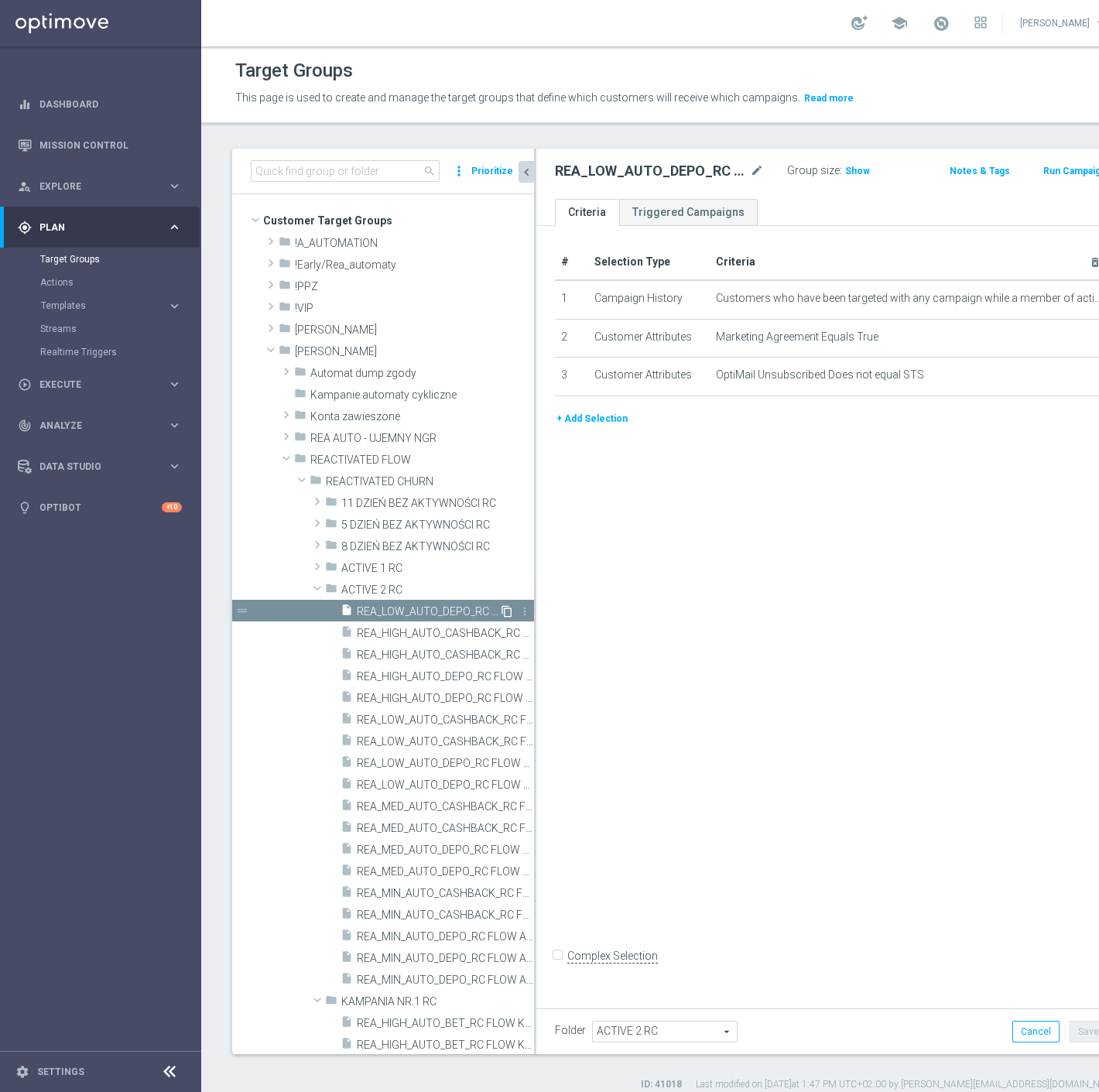
click at [501, 612] on icon "content_copy" at bounding box center [507, 611] width 12 height 12
click at [751, 170] on icon "mode_edit" at bounding box center [757, 171] width 14 height 19
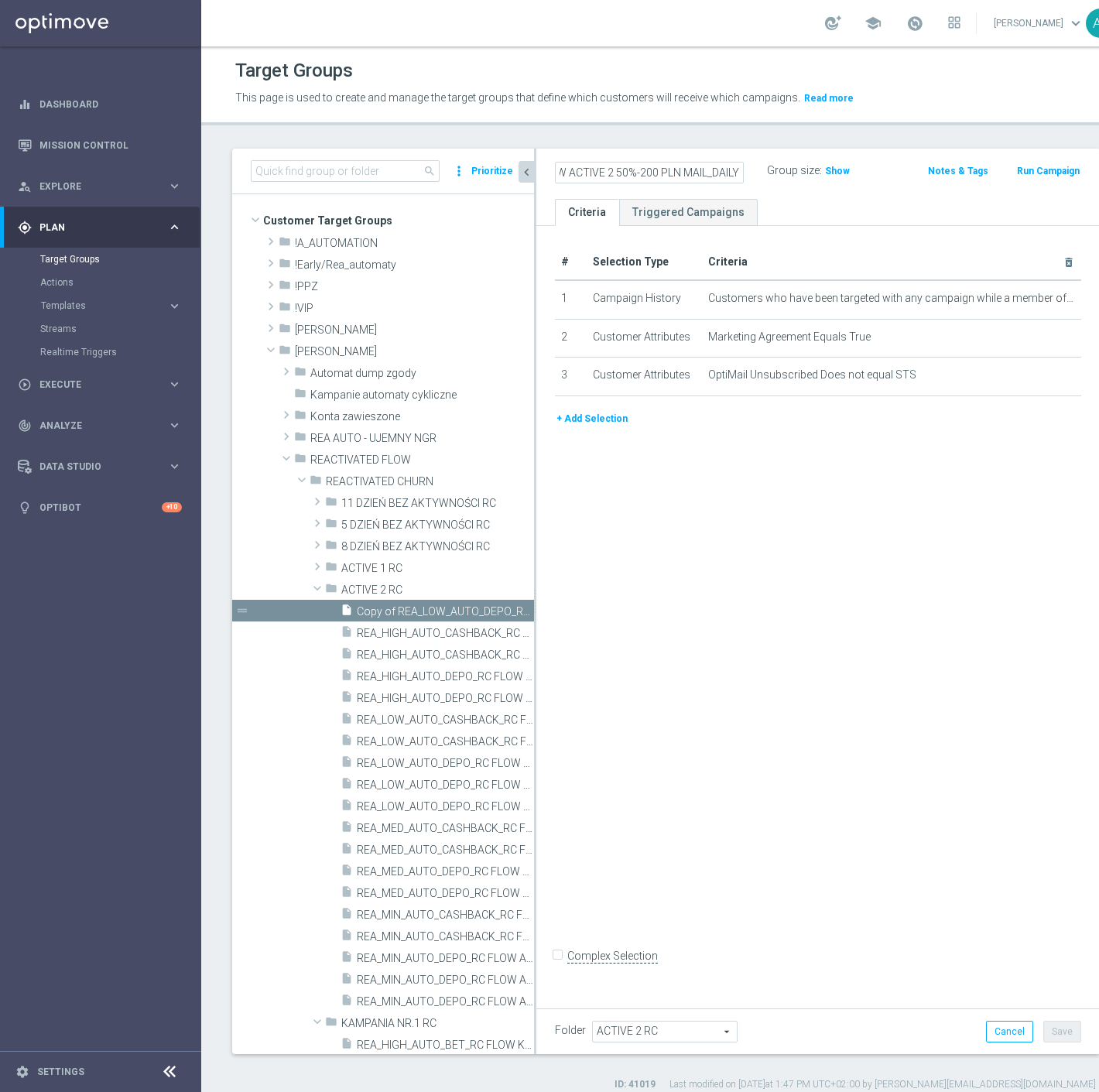
scroll to position [0, 184]
click at [826, 527] on div "# Selection Type Criteria delete_forever 1 Campaign History Customers who have …" at bounding box center [818, 613] width 564 height 774
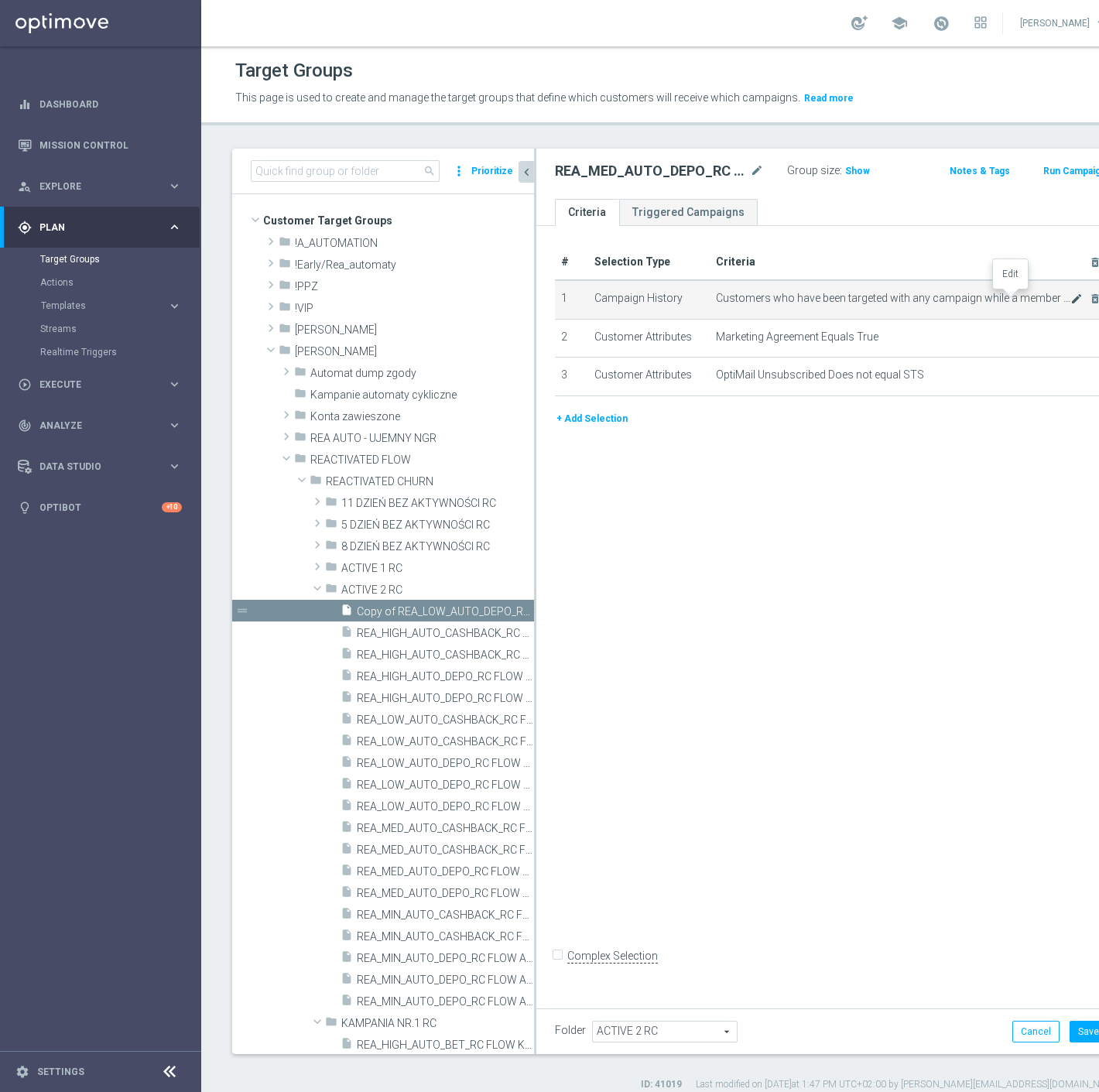
click at [1071, 293] on icon "mode_edit" at bounding box center [1076, 298] width 12 height 12
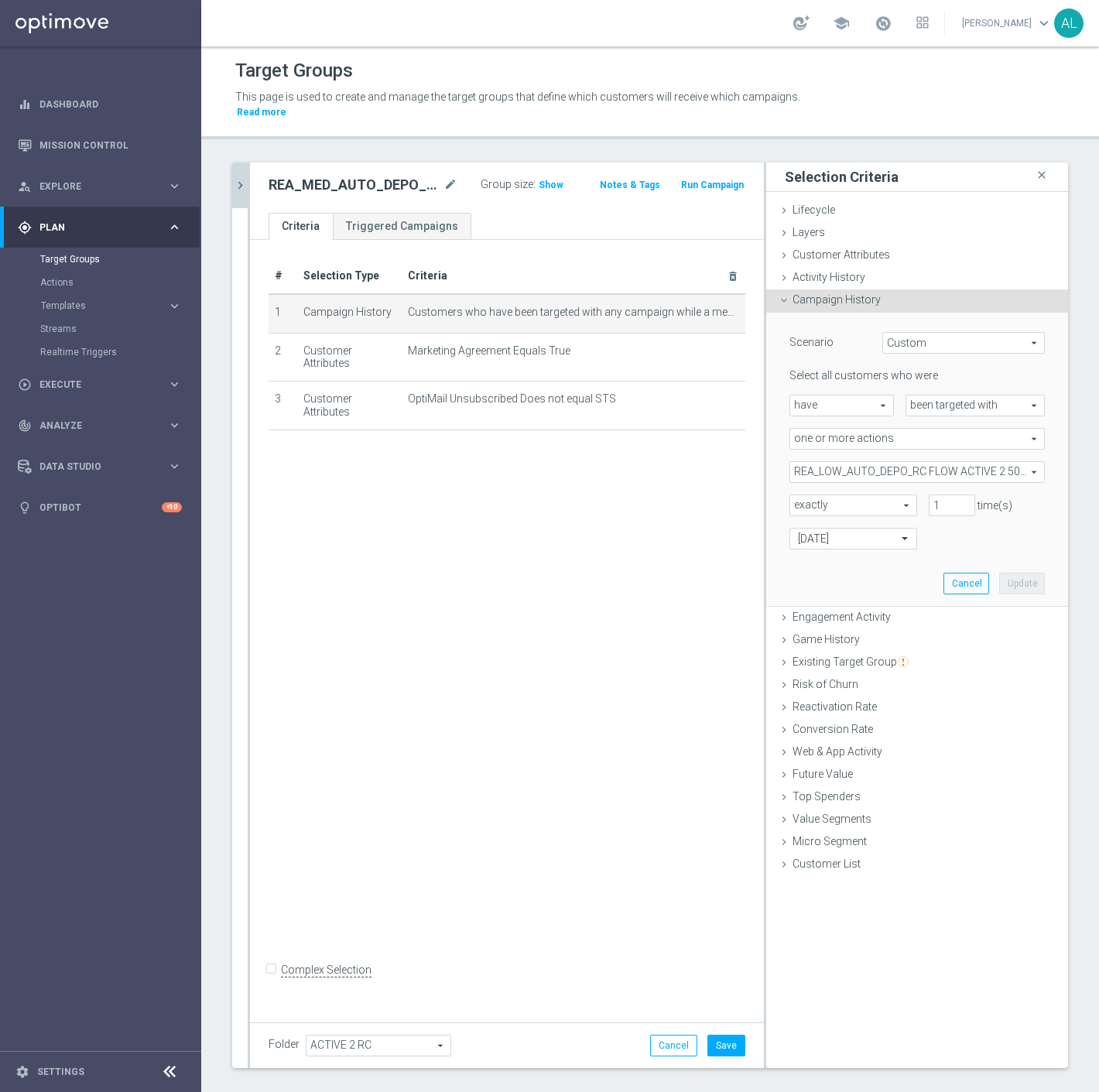
click at [851, 462] on span "REA_LOW_AUTO_DEPO_RC FLOW ACTIVE 2 50%-100 PLN_DAILY" at bounding box center [917, 472] width 254 height 20
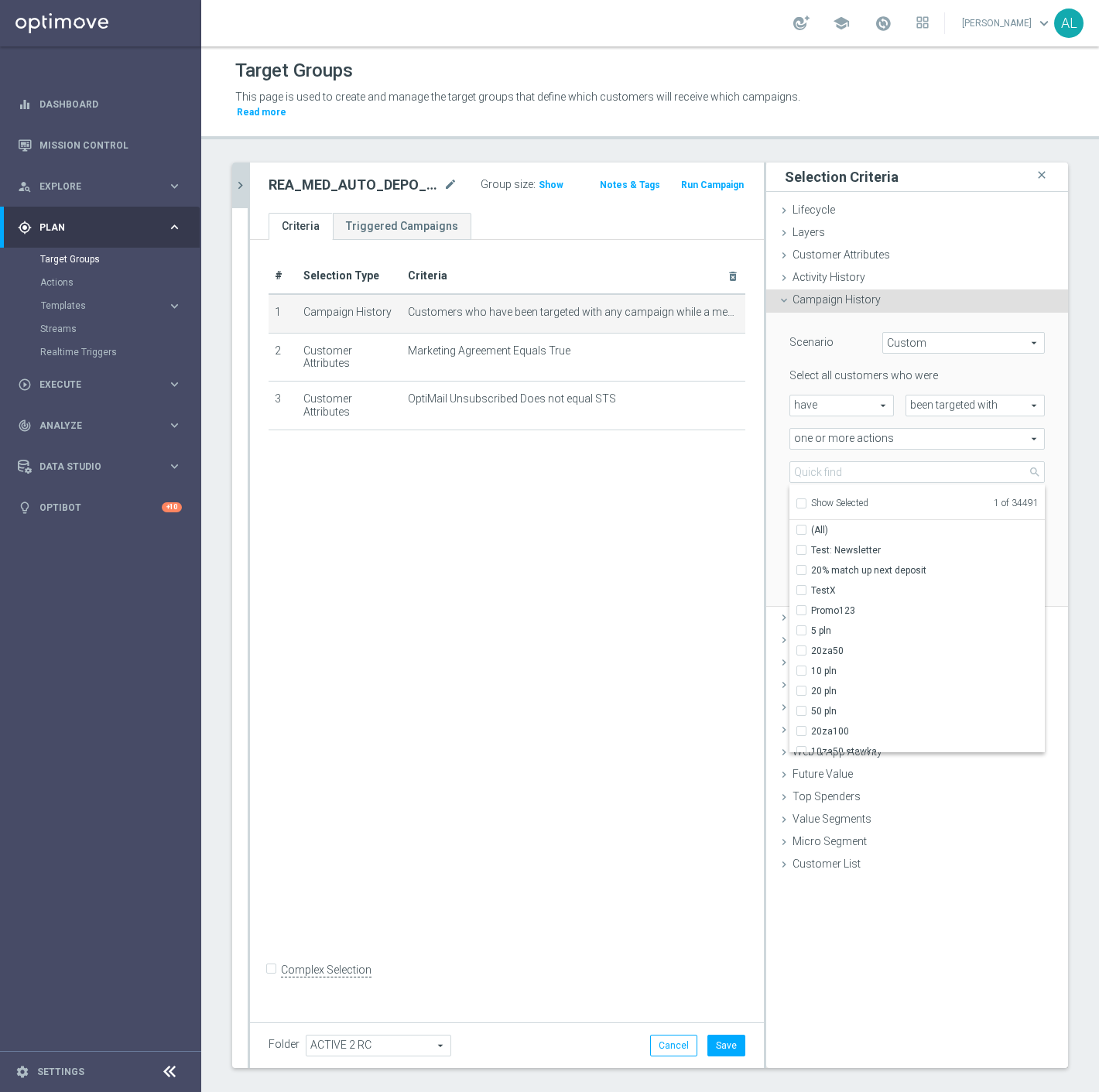
click at [836, 498] on span "Show Selected" at bounding box center [840, 504] width 57 height 11
click at [806, 501] on input "Show Selected" at bounding box center [800, 506] width 10 height 10
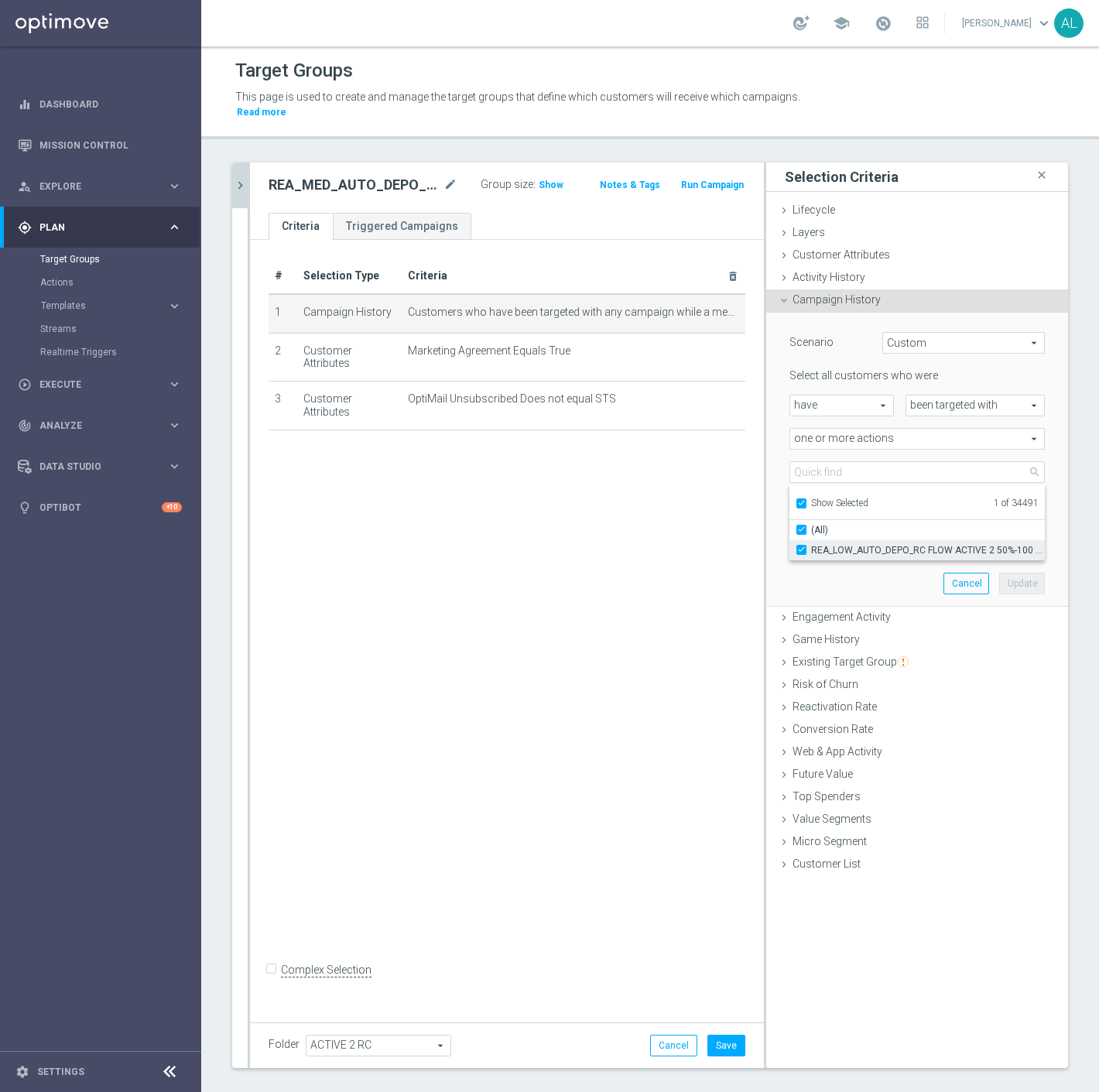
click at [841, 540] on label "REA_LOW_AUTO_DEPO_RC FLOW ACTIVE 2 50%-100 PLN_DAILY" at bounding box center [929, 550] width 234 height 20
click at [812, 545] on input "REA_LOW_AUTO_DEPO_RC FLOW ACTIVE 2 50%-100 PLN_DAILY" at bounding box center [806, 550] width 10 height 10
click at [830, 498] on span "Show Selected" at bounding box center [840, 504] width 57 height 11
click at [806, 501] on input "Show Selected" at bounding box center [800, 506] width 10 height 10
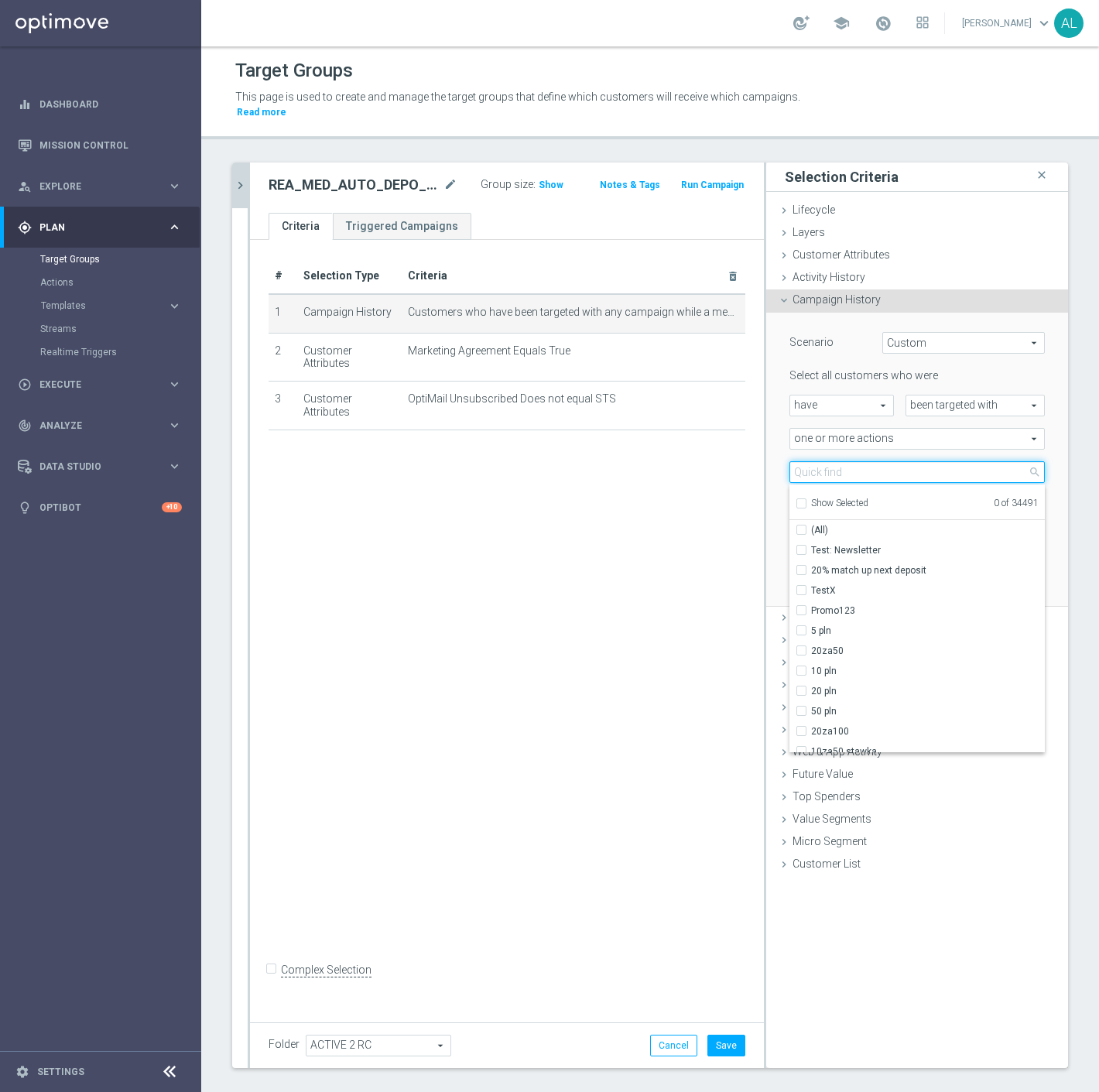
click at [833, 461] on input "search" at bounding box center [917, 472] width 255 height 22
paste input "REA_MED_AUTO_DEPO_RC FLOW ACTIVE 2 50%-200 PLN MAIL_DAILY"
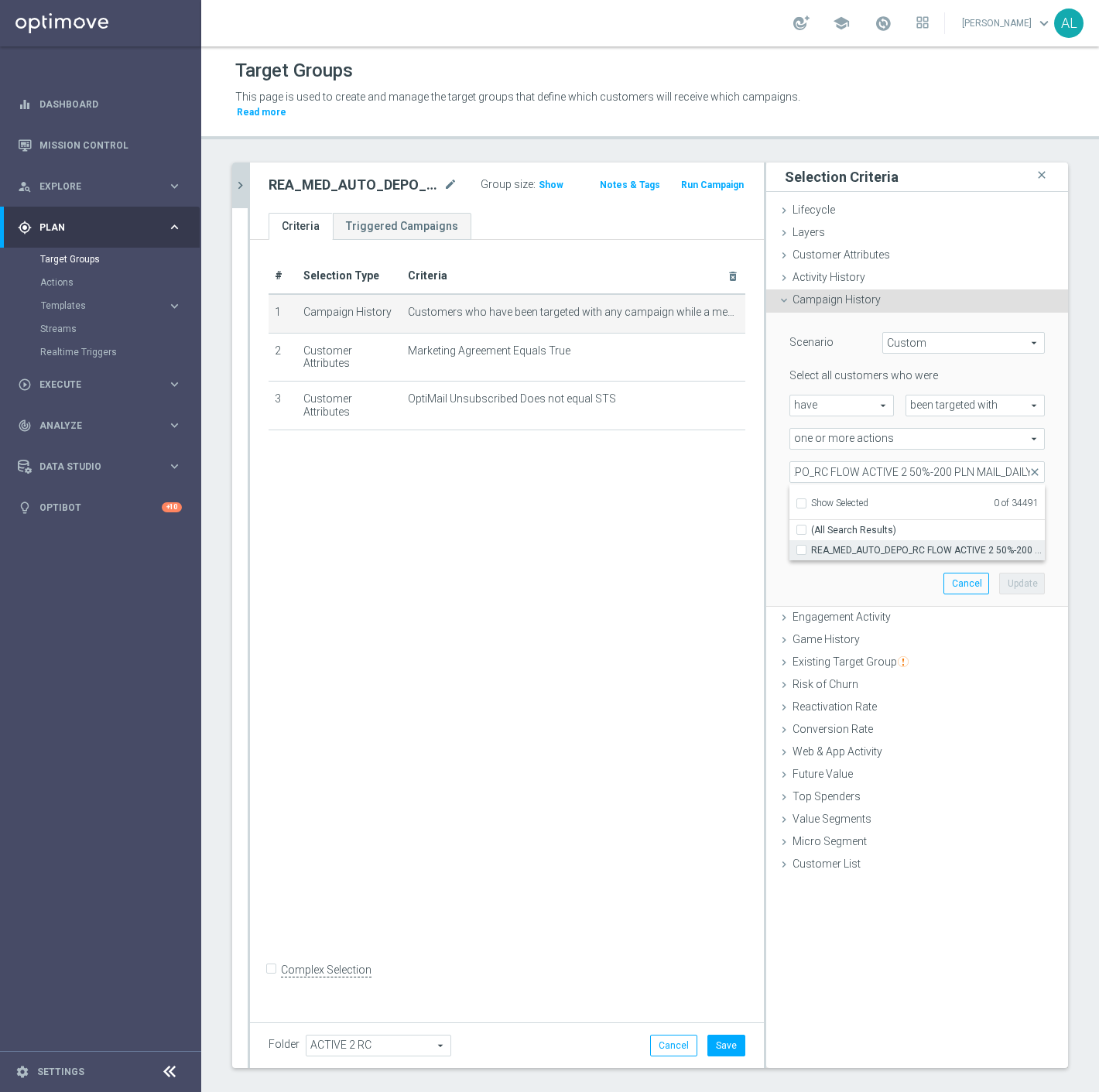
click at [896, 544] on span "REA_MED_AUTO_DEPO_RC FLOW ACTIVE 2 50%-200 PLN MAIL_DAILY" at bounding box center [929, 550] width 234 height 12
click at [812, 545] on input "REA_MED_AUTO_DEPO_RC FLOW ACTIVE 2 50%-200 PLN MAIL_DAILY" at bounding box center [806, 550] width 10 height 10
click at [860, 583] on div "Scenario Custom Custom arrow_drop_down search Select all customers who were hav…" at bounding box center [917, 459] width 279 height 294
click at [858, 462] on span "REA_MED_AUTO_DEPO_RC FLOW ACTIVE 2 50%-200 PLN MAIL_DAILY" at bounding box center [917, 472] width 254 height 20
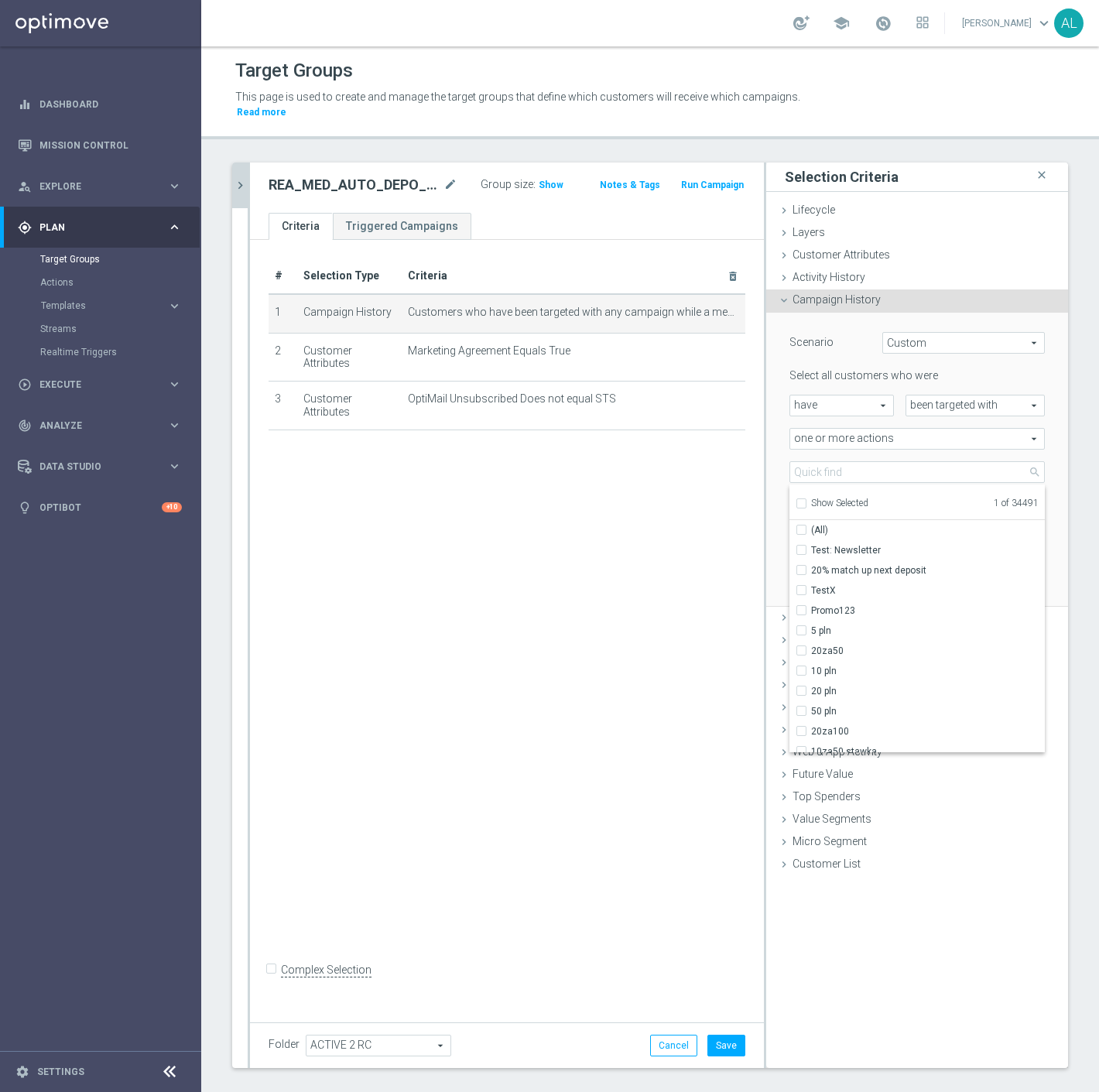
click at [826, 498] on span "Show Selected" at bounding box center [840, 504] width 57 height 11
click at [806, 501] on input "Show Selected" at bounding box center [800, 506] width 10 height 10
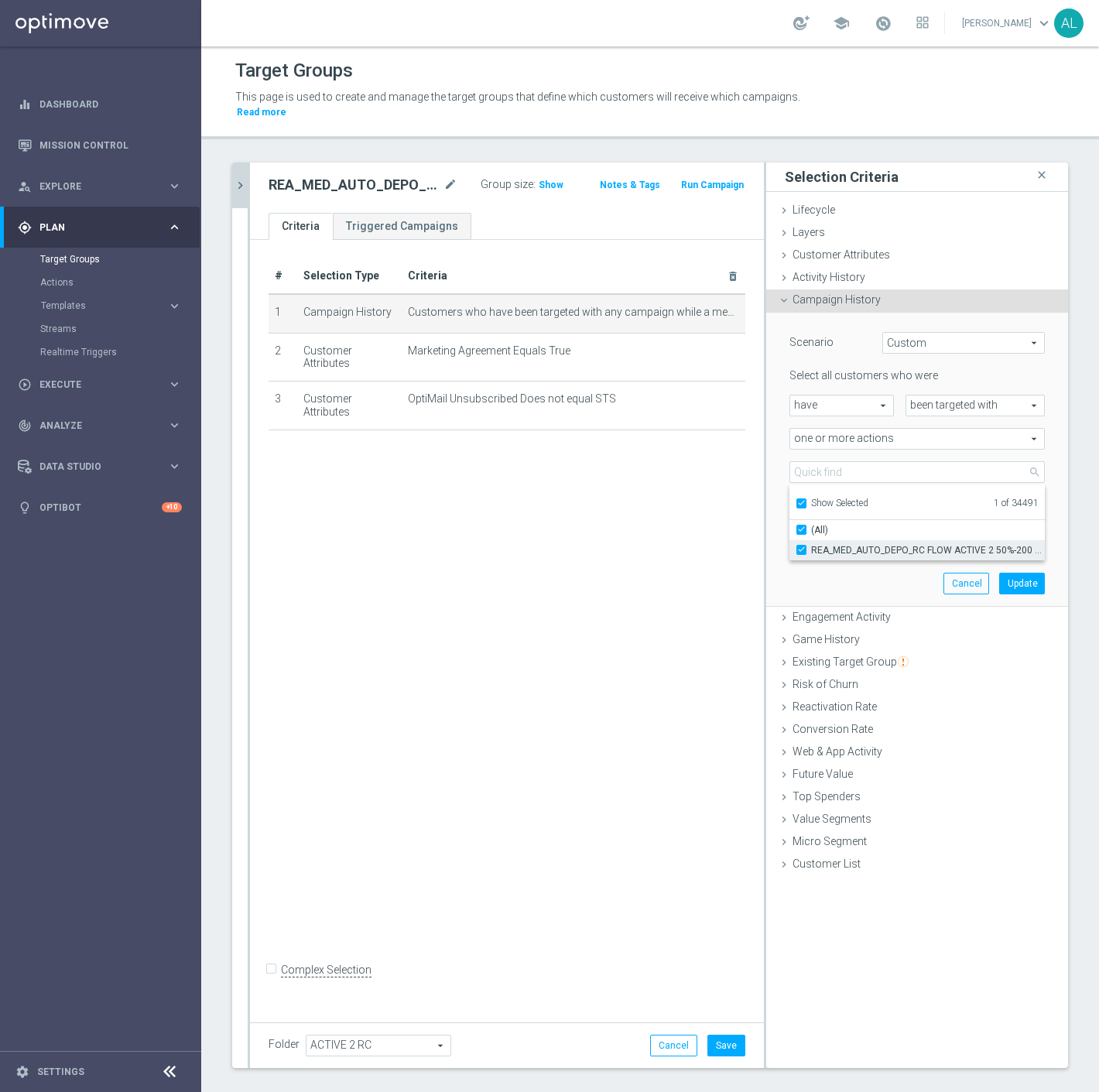
click at [851, 544] on span "REA_MED_AUTO_DEPO_RC FLOW ACTIVE 2 50%-200 PLN MAIL_DAILY" at bounding box center [929, 550] width 234 height 12
click at [812, 545] on input "REA_MED_AUTO_DEPO_RC FLOW ACTIVE 2 50%-200 PLN MAIL_DAILY" at bounding box center [806, 550] width 10 height 10
click at [837, 492] on div "Show Selected" at bounding box center [832, 502] width 73 height 20
click at [833, 498] on span "Show Selected" at bounding box center [840, 504] width 57 height 11
click at [806, 501] on input "Show Selected" at bounding box center [800, 506] width 10 height 10
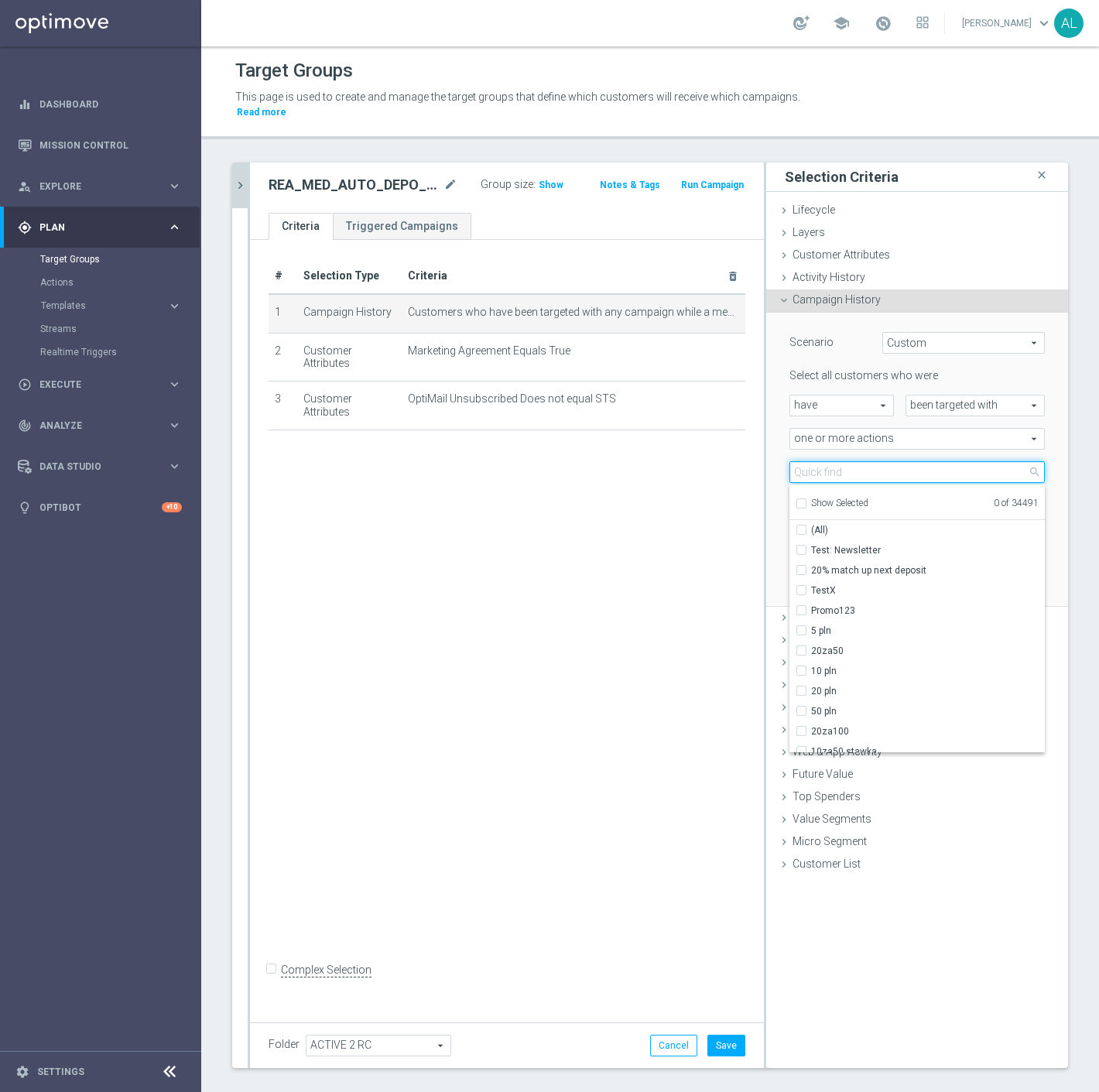
click at [842, 461] on input "search" at bounding box center [917, 472] width 255 height 22
paste input "REA_MED_AUTO_DEPO_RC FLOW ACTIVE 2 50%-200 PLN MAIL_DAILY"
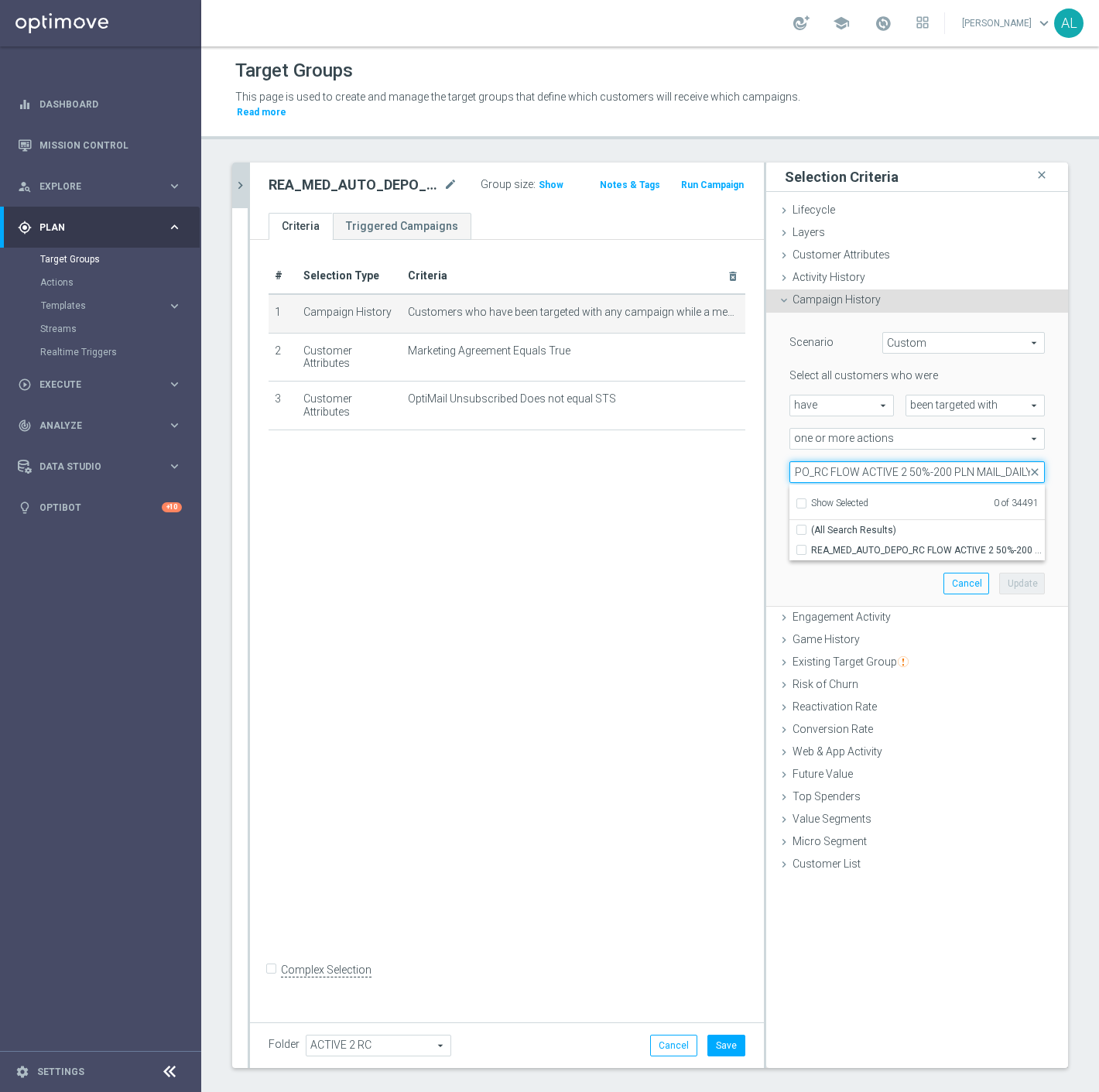
click at [978, 462] on input "REA_MED_AUTO_DEPO_RC FLOW ACTIVE 2 50%-200 PLN MAIL_DAILY" at bounding box center [917, 472] width 255 height 22
click at [983, 461] on input "REA_MED_AUTO_DEPO_RC FLOW ACTIVE 2 50%-200 PLN MAIL_DAILY" at bounding box center [917, 472] width 255 height 22
click at [969, 544] on span "REA_MED_AUTO_DEPO_RC FLOW ACTIVE 2 50%-200 PLN_DAILY" at bounding box center [929, 550] width 234 height 12
click at [812, 545] on input "REA_MED_AUTO_DEPO_RC FLOW ACTIVE 2 50%-200 PLN_DAILY" at bounding box center [806, 550] width 10 height 10
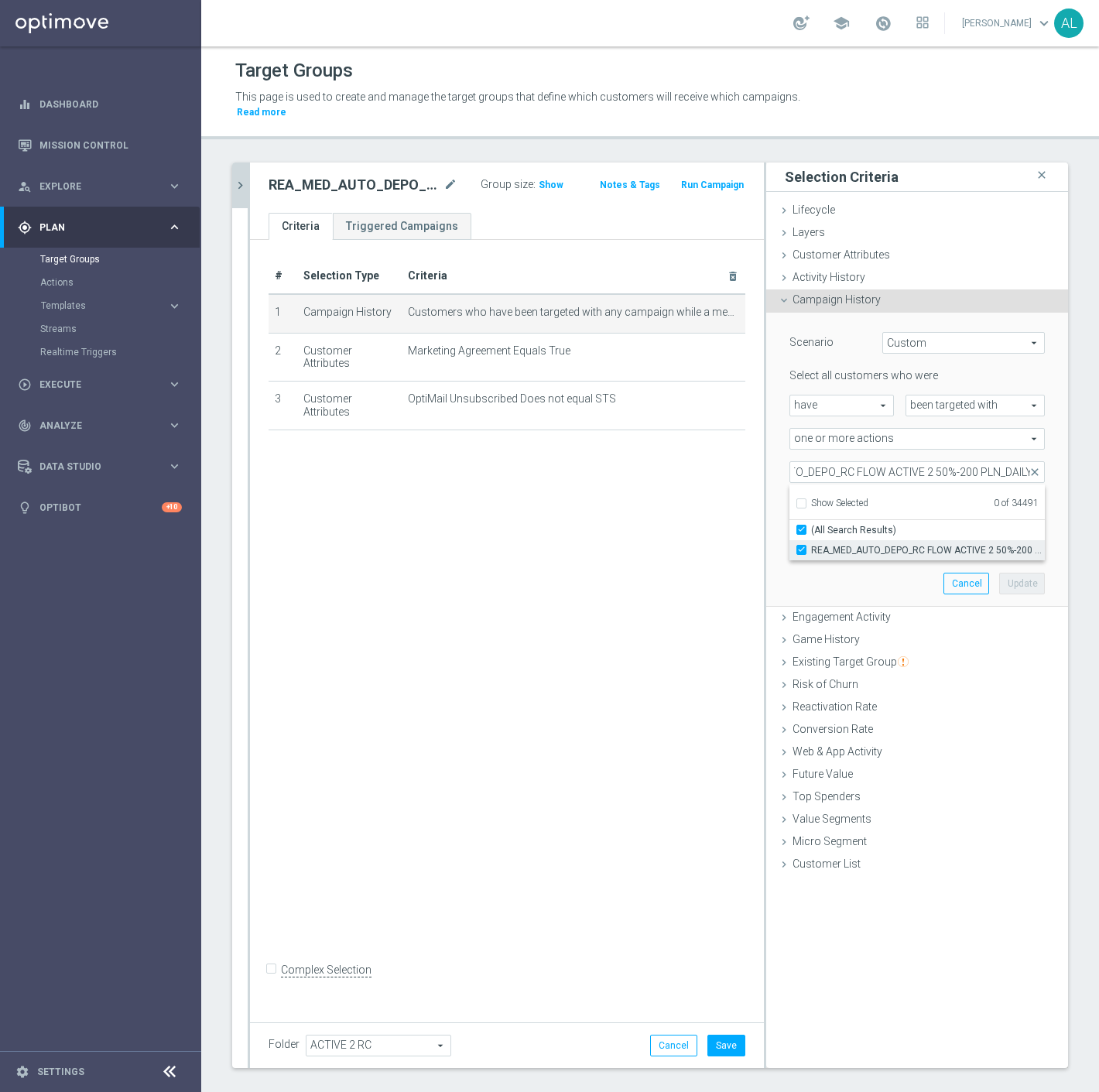
scroll to position [0, 0]
click at [1012, 572] on button "Update" at bounding box center [1022, 583] width 46 height 22
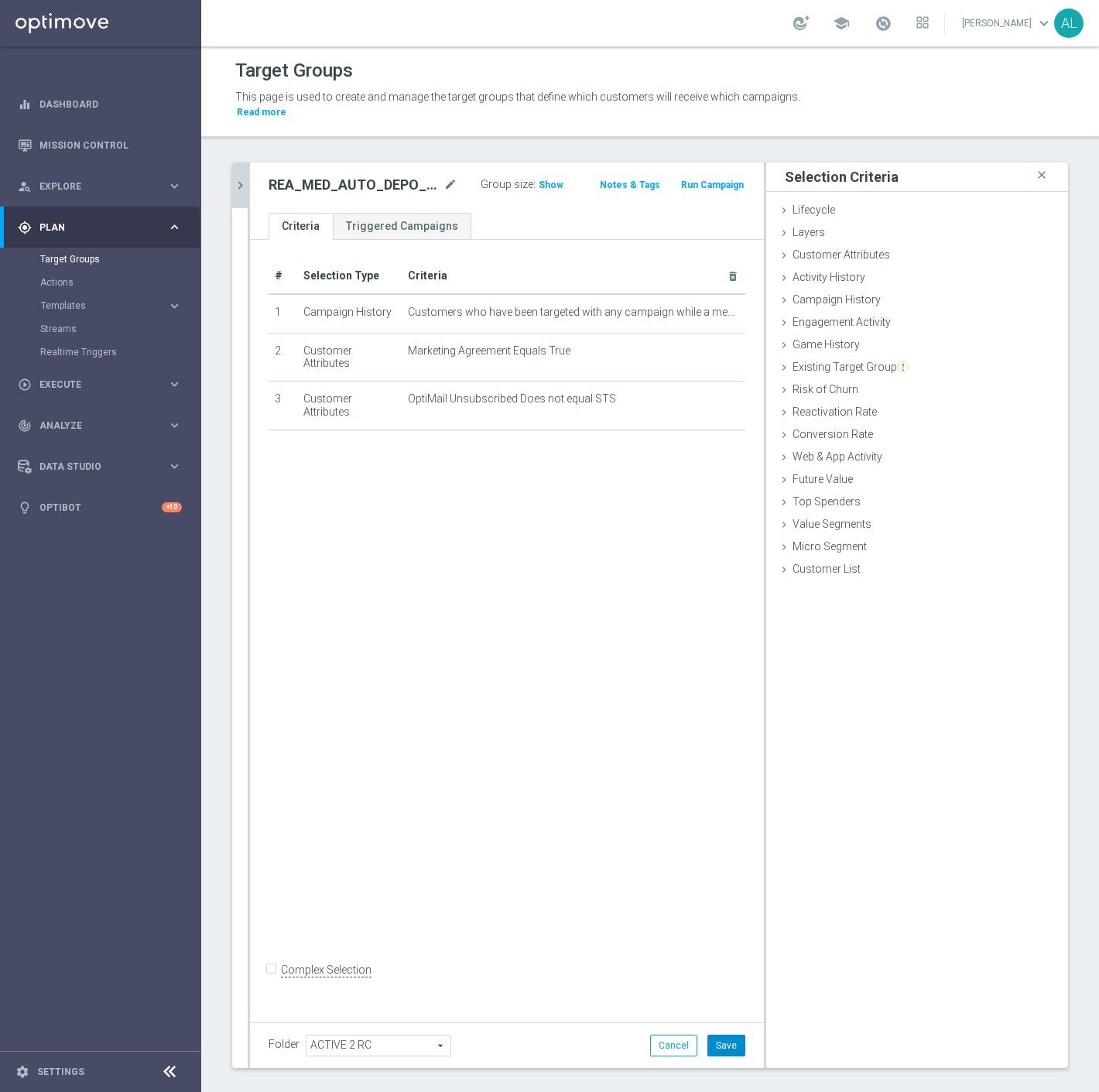
click at [707, 1035] on button "Save" at bounding box center [726, 1045] width 38 height 22
click at [248, 163] on div at bounding box center [249, 616] width 2 height 906
click at [238, 178] on icon "chevron_right" at bounding box center [240, 185] width 15 height 15
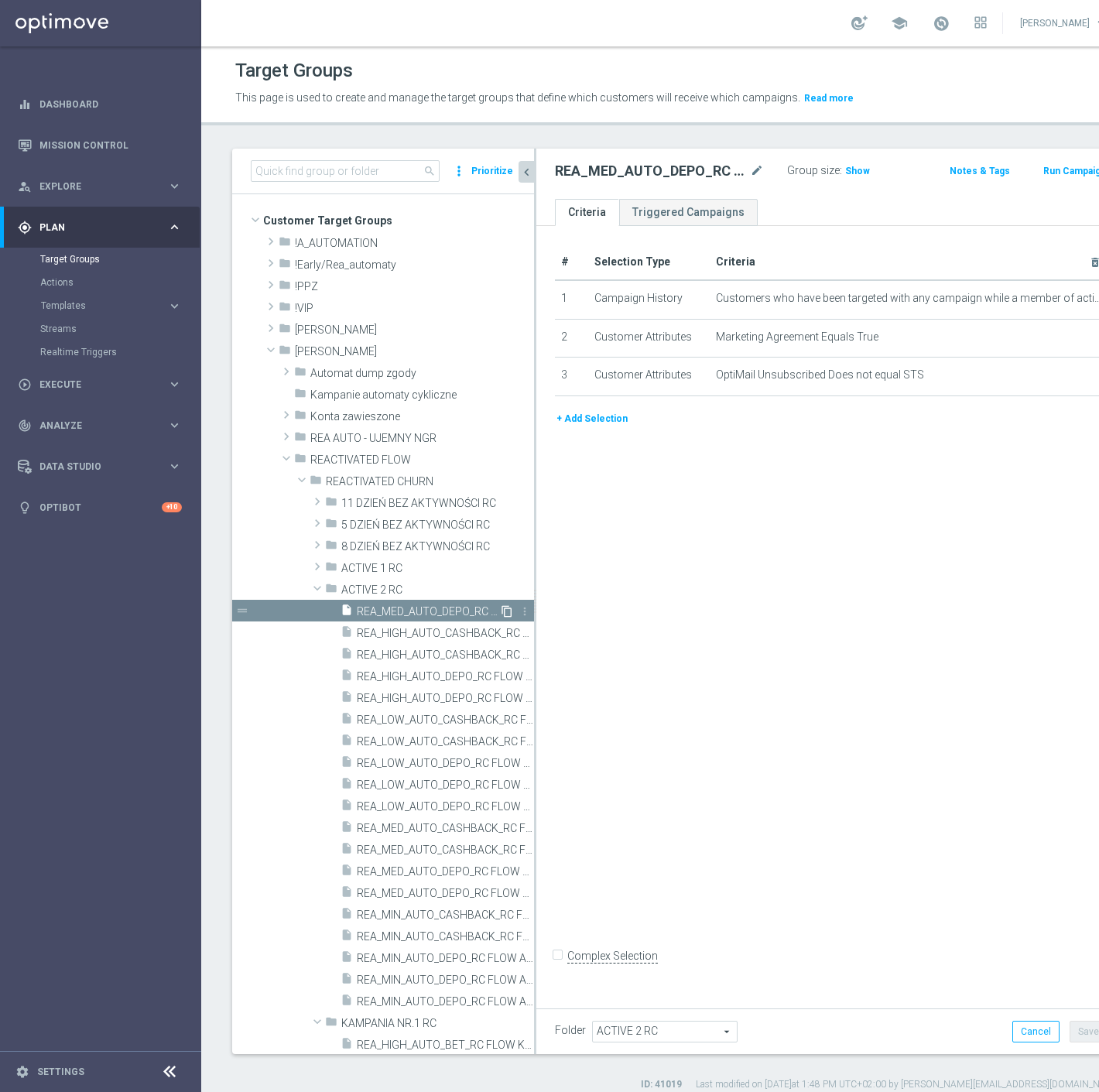
click at [501, 610] on icon "content_copy" at bounding box center [507, 611] width 12 height 12
click at [751, 170] on icon "mode_edit" at bounding box center [757, 171] width 14 height 19
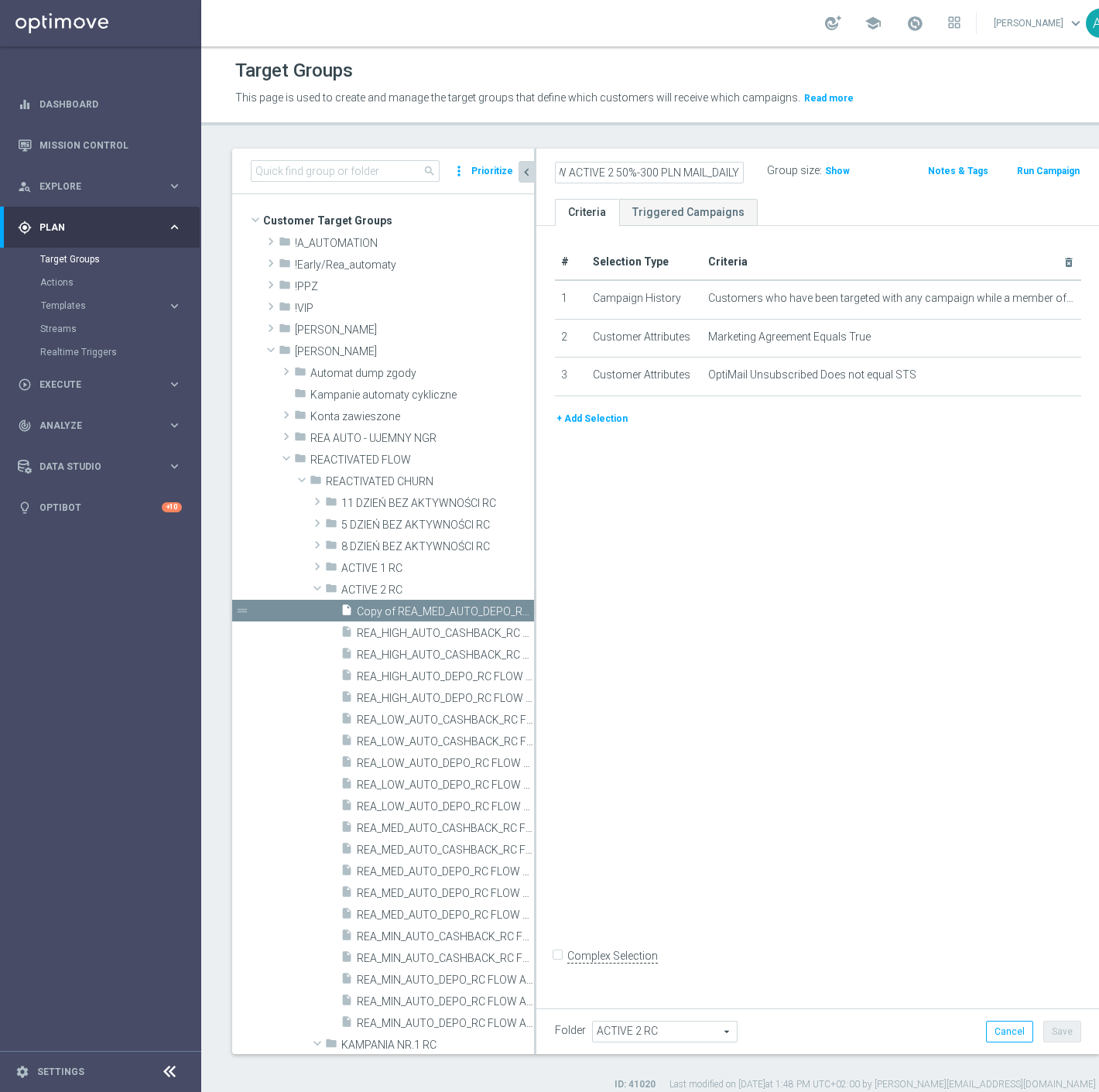
scroll to position [0, 186]
click at [678, 174] on input "REA_HIGH_AUTO_DEPO_RC FLOW ACTIVE 2 50%-300 PLN MAIL_DAILY" at bounding box center [649, 172] width 189 height 22
click at [1046, 297] on icon "mode_edit" at bounding box center [1052, 298] width 12 height 12
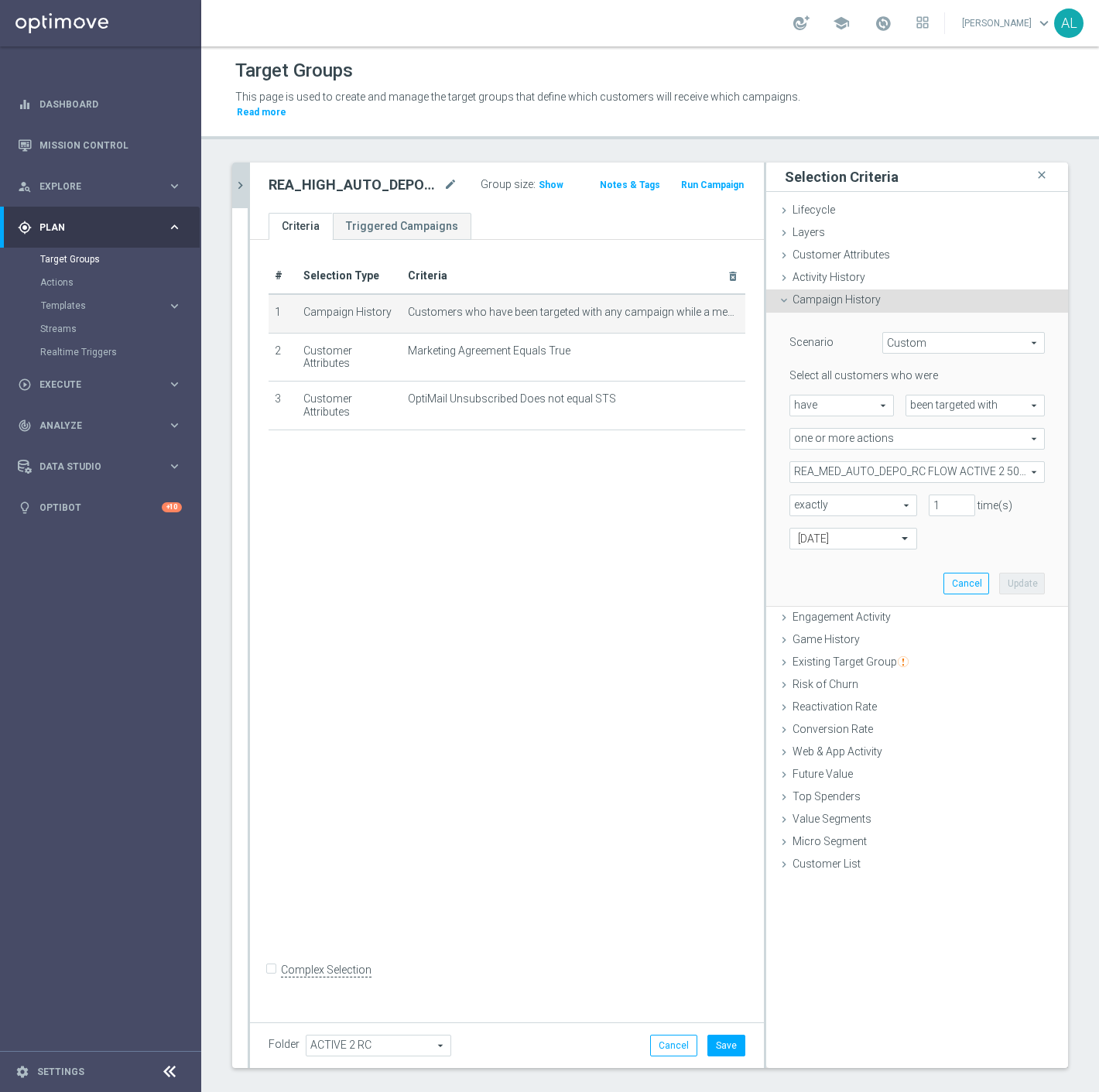
click at [816, 462] on span "REA_MED_AUTO_DEPO_RC FLOW ACTIVE 2 50%-200 PLN_DAILY" at bounding box center [917, 472] width 254 height 20
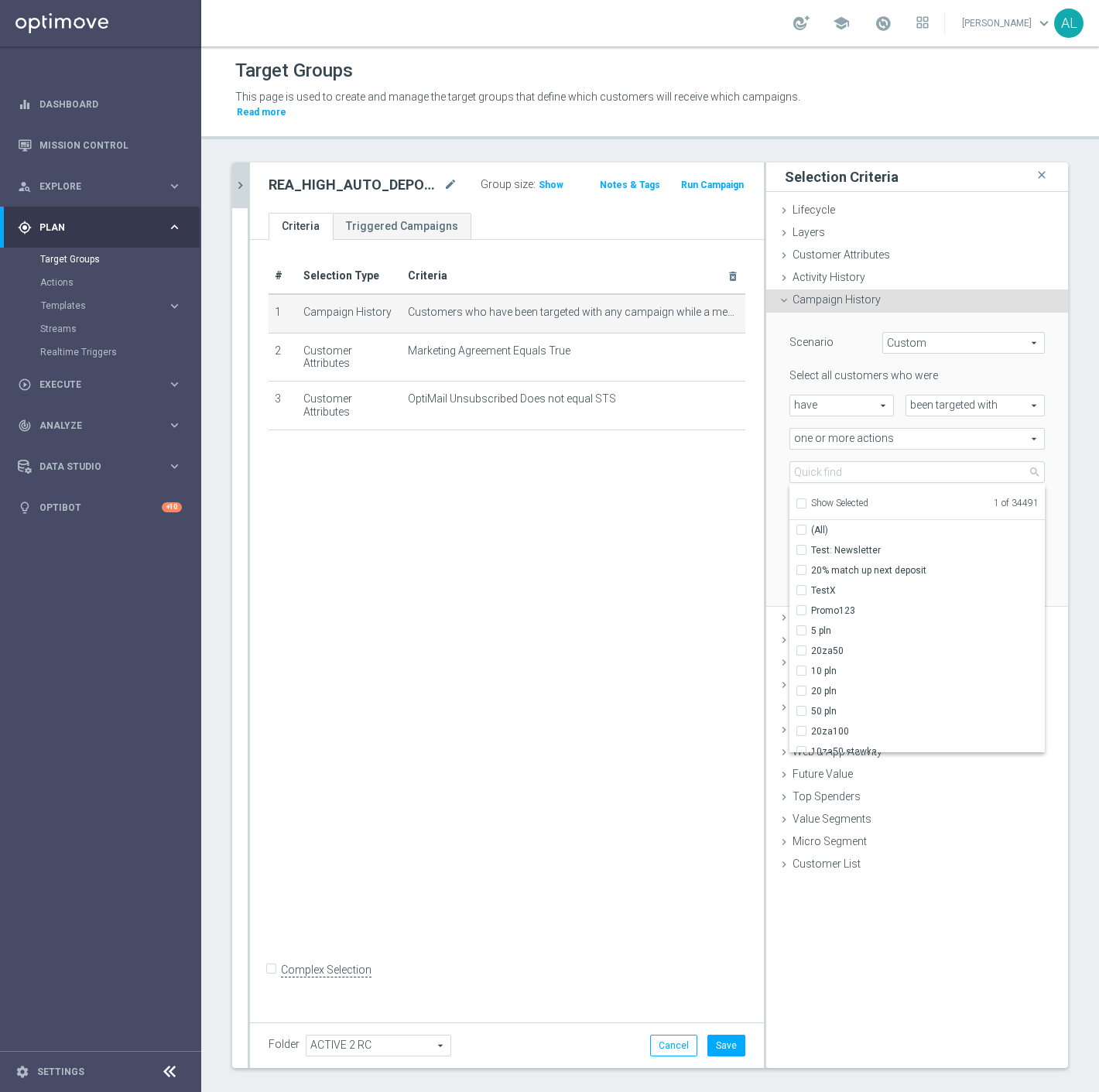
click at [826, 498] on span "Show Selected" at bounding box center [840, 504] width 57 height 11
click at [806, 501] on input "Show Selected" at bounding box center [800, 506] width 10 height 10
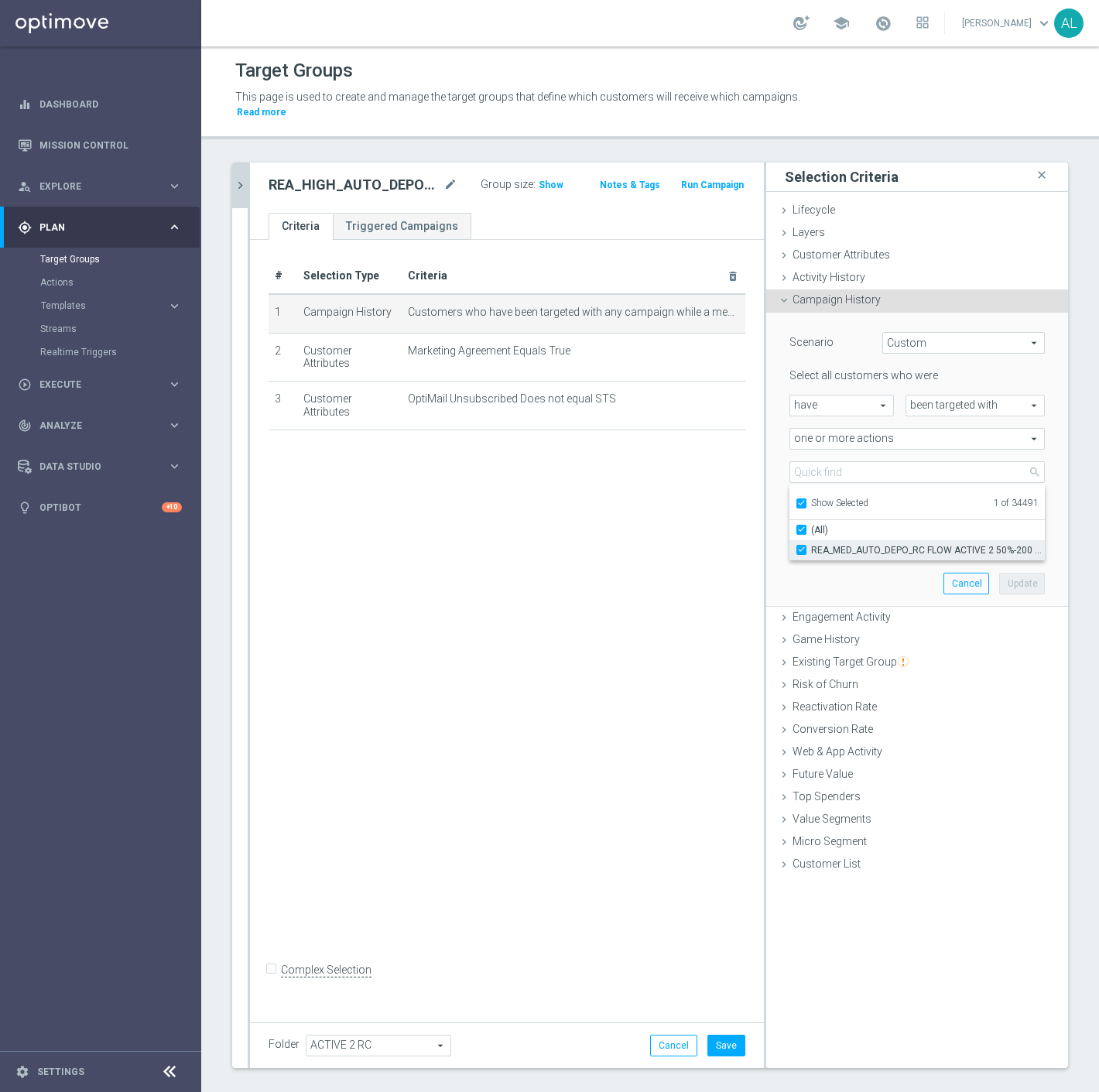
click at [833, 544] on span "REA_MED_AUTO_DEPO_RC FLOW ACTIVE 2 50%-200 PLN_DAILY" at bounding box center [929, 550] width 234 height 12
click at [812, 545] on input "REA_MED_AUTO_DEPO_RC FLOW ACTIVE 2 50%-200 PLN_DAILY" at bounding box center [806, 550] width 10 height 10
click at [838, 485] on ul "Show Selected 0 of 34491" at bounding box center [917, 502] width 255 height 35
click at [832, 498] on span "Show Selected" at bounding box center [840, 504] width 57 height 11
click at [806, 501] on input "Show Selected" at bounding box center [800, 506] width 10 height 10
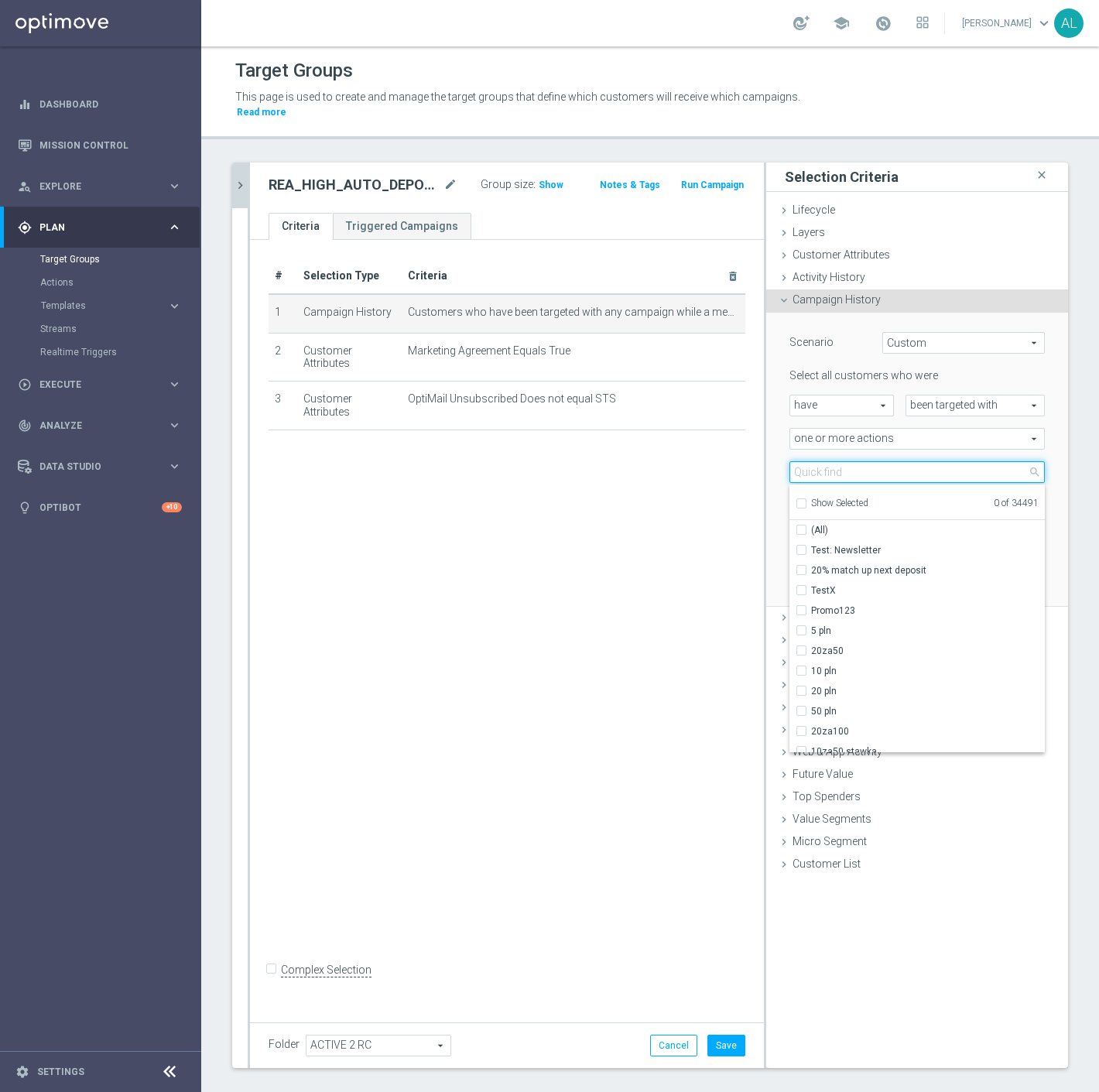
click at [842, 461] on input "search" at bounding box center [917, 472] width 255 height 22
paste input "REA_HIGH_AUTO_DEPO_RC FLOW ACTIVE 2 50%-300 PLN MAIL_DAILY"
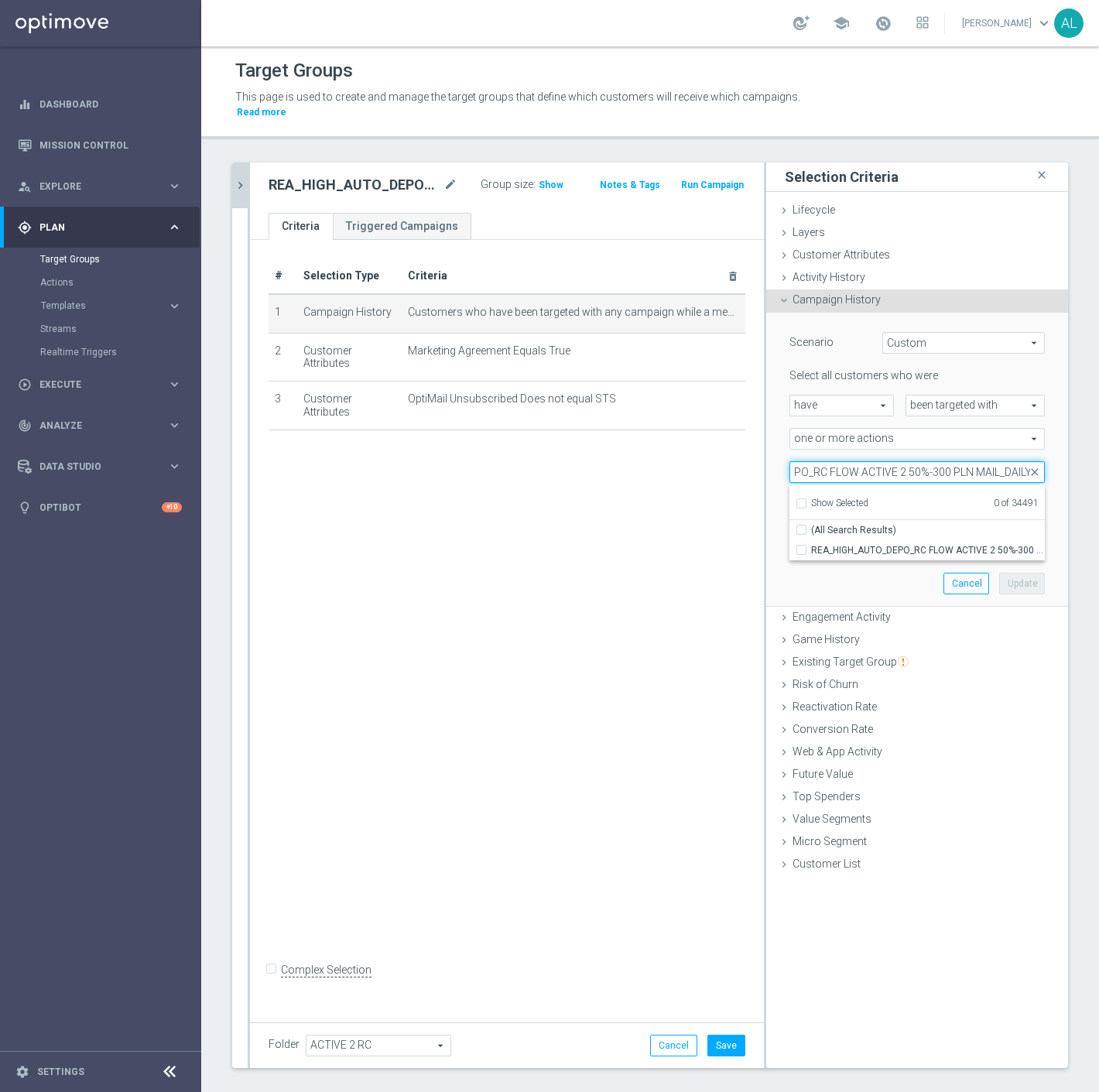
click at [985, 461] on input "REA_HIGH_AUTO_DEPO_RC FLOW ACTIVE 2 50%-300 PLN MAIL_DAILY" at bounding box center [917, 472] width 255 height 22
click at [878, 544] on span "REA_HIGH_AUTO_DEPO_RC FLOW ACTIVE 2 50%-300 PLN_DAILY" at bounding box center [929, 550] width 234 height 12
click at [812, 545] on input "REA_HIGH_AUTO_DEPO_RC FLOW ACTIVE 2 50%-300 PLN_DAILY" at bounding box center [806, 550] width 10 height 10
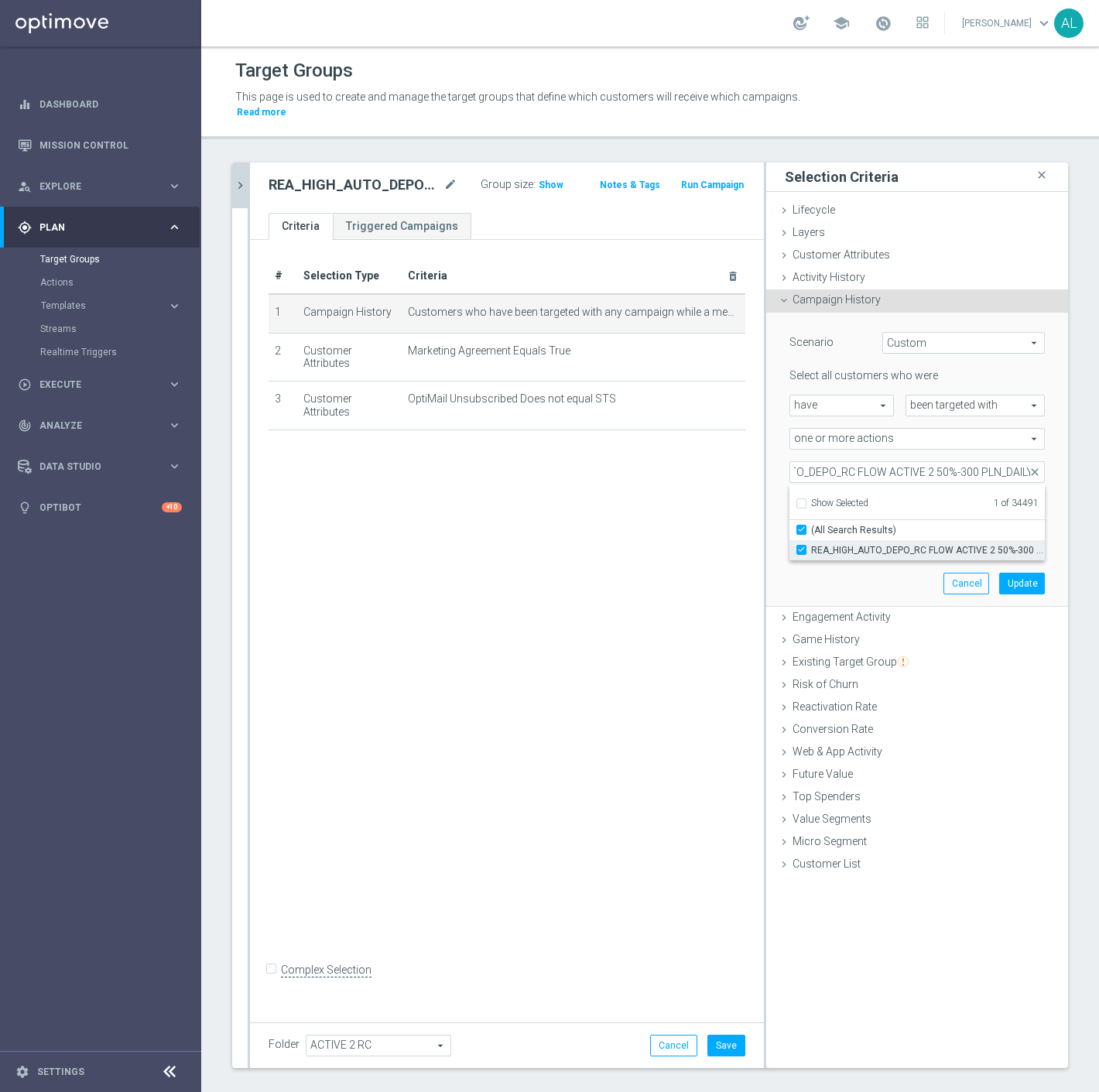
scroll to position [0, 0]
click at [888, 570] on div "Scenario Custom Custom arrow_drop_down search Select all customers who were hav…" at bounding box center [917, 459] width 279 height 294
click at [1003, 572] on button "Update" at bounding box center [1022, 583] width 46 height 22
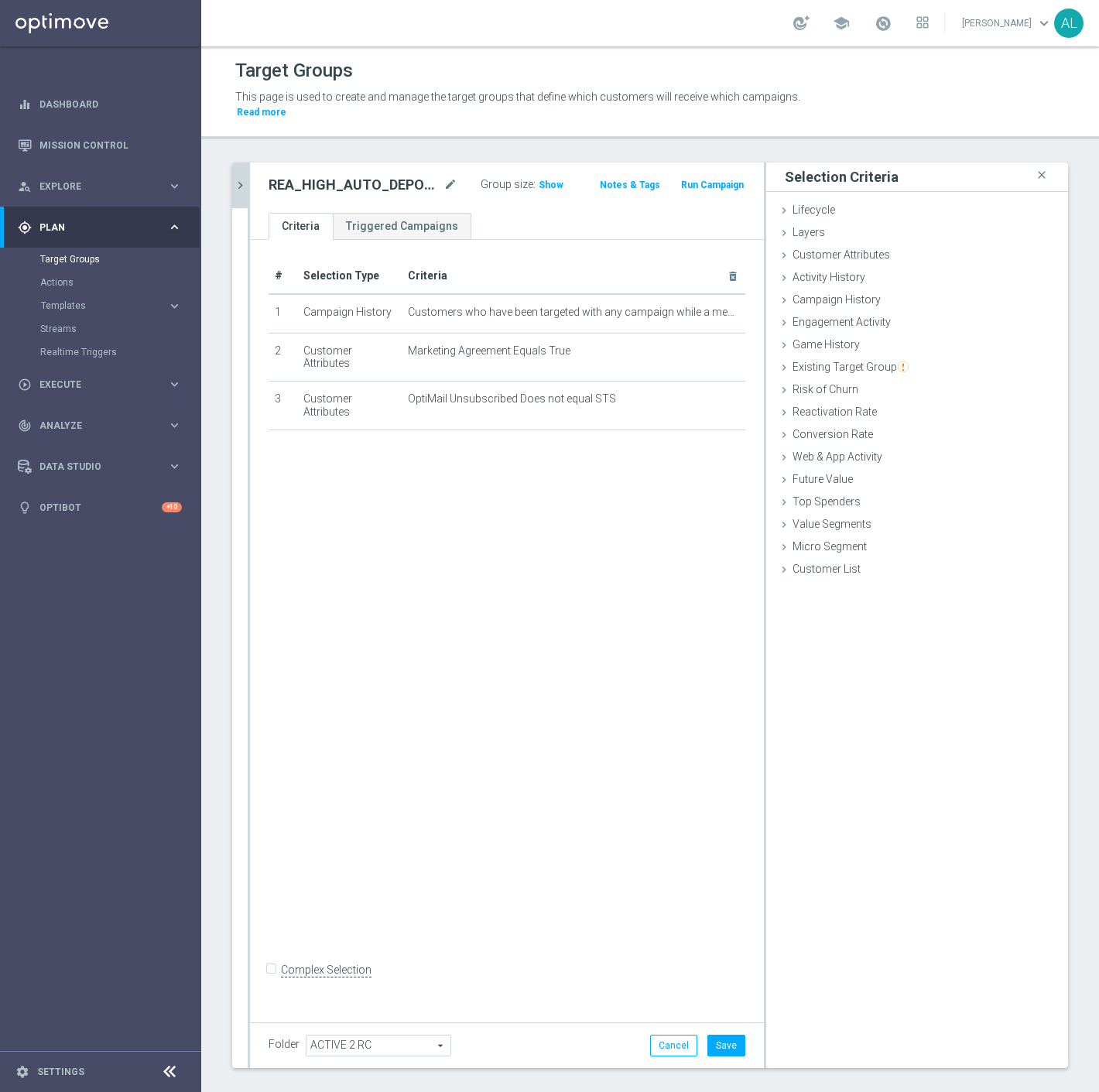
click at [244, 178] on icon "chevron_right" at bounding box center [240, 185] width 15 height 15
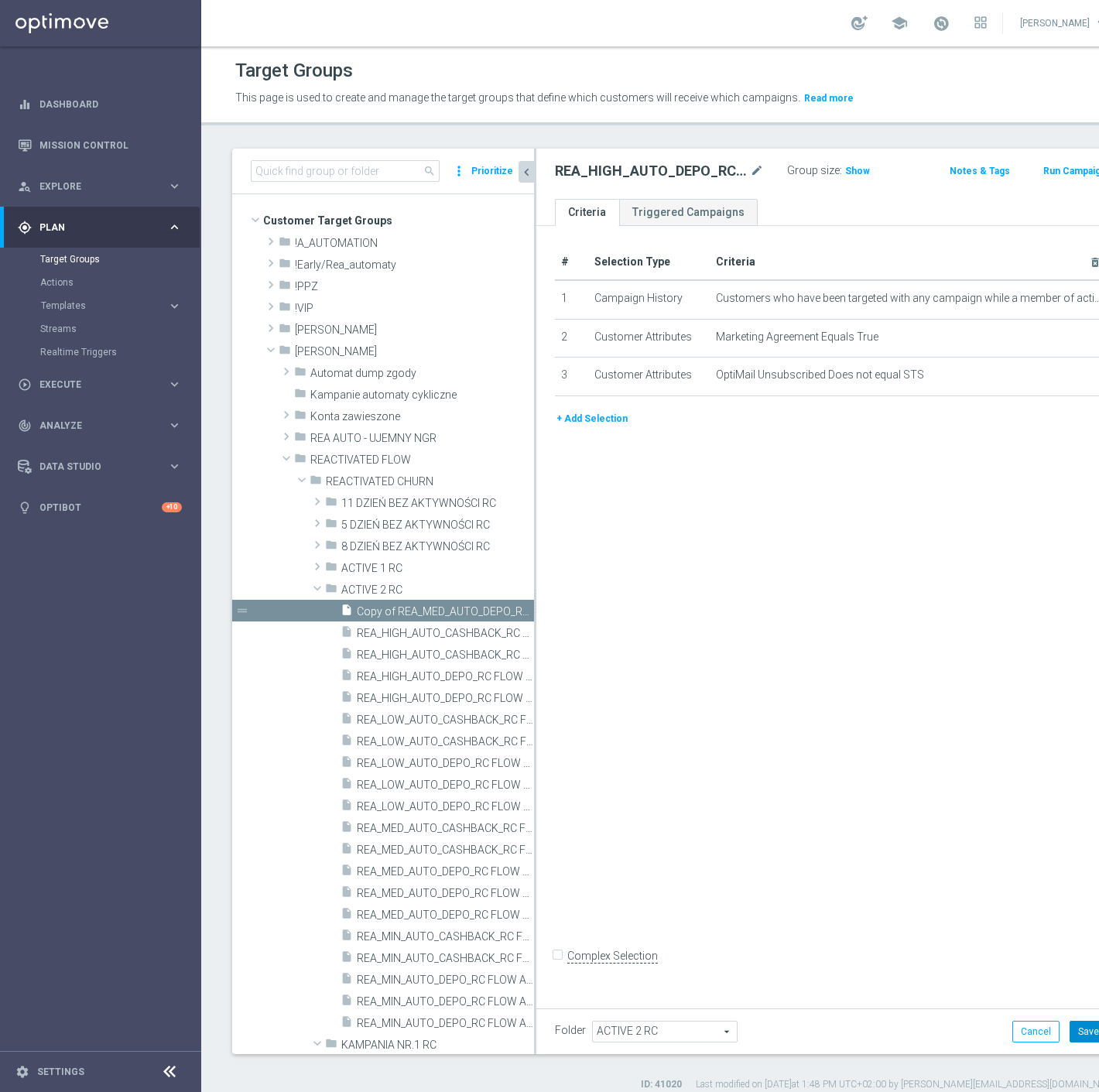
click at [1070, 1031] on button "Save" at bounding box center [1089, 1031] width 38 height 22
click at [501, 610] on icon "content_copy" at bounding box center [507, 611] width 12 height 12
click at [751, 170] on icon "mode_edit" at bounding box center [757, 171] width 14 height 19
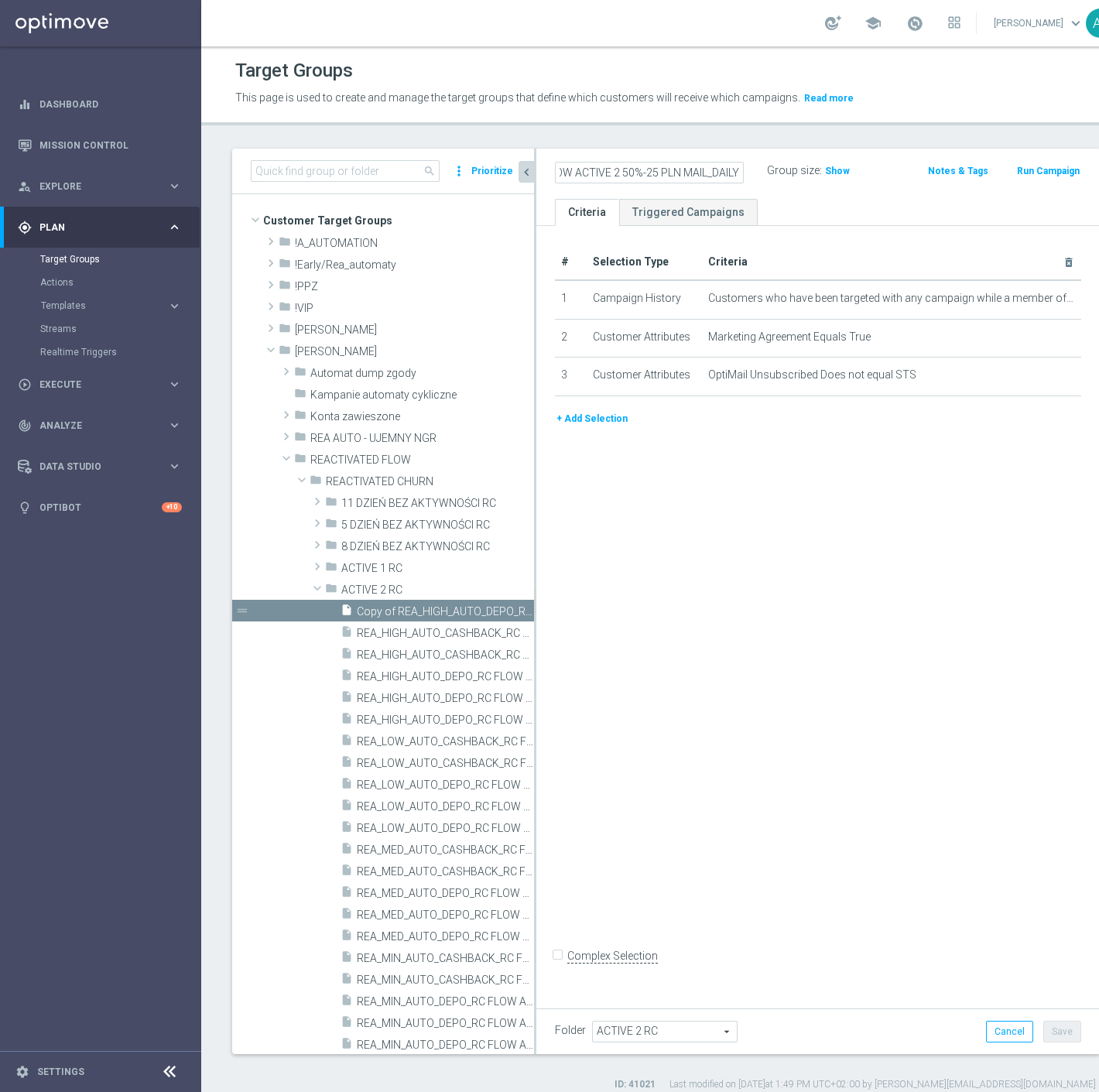
scroll to position [0, 202]
click at [735, 202] on link "Triggered Campaigns" at bounding box center [688, 212] width 138 height 27
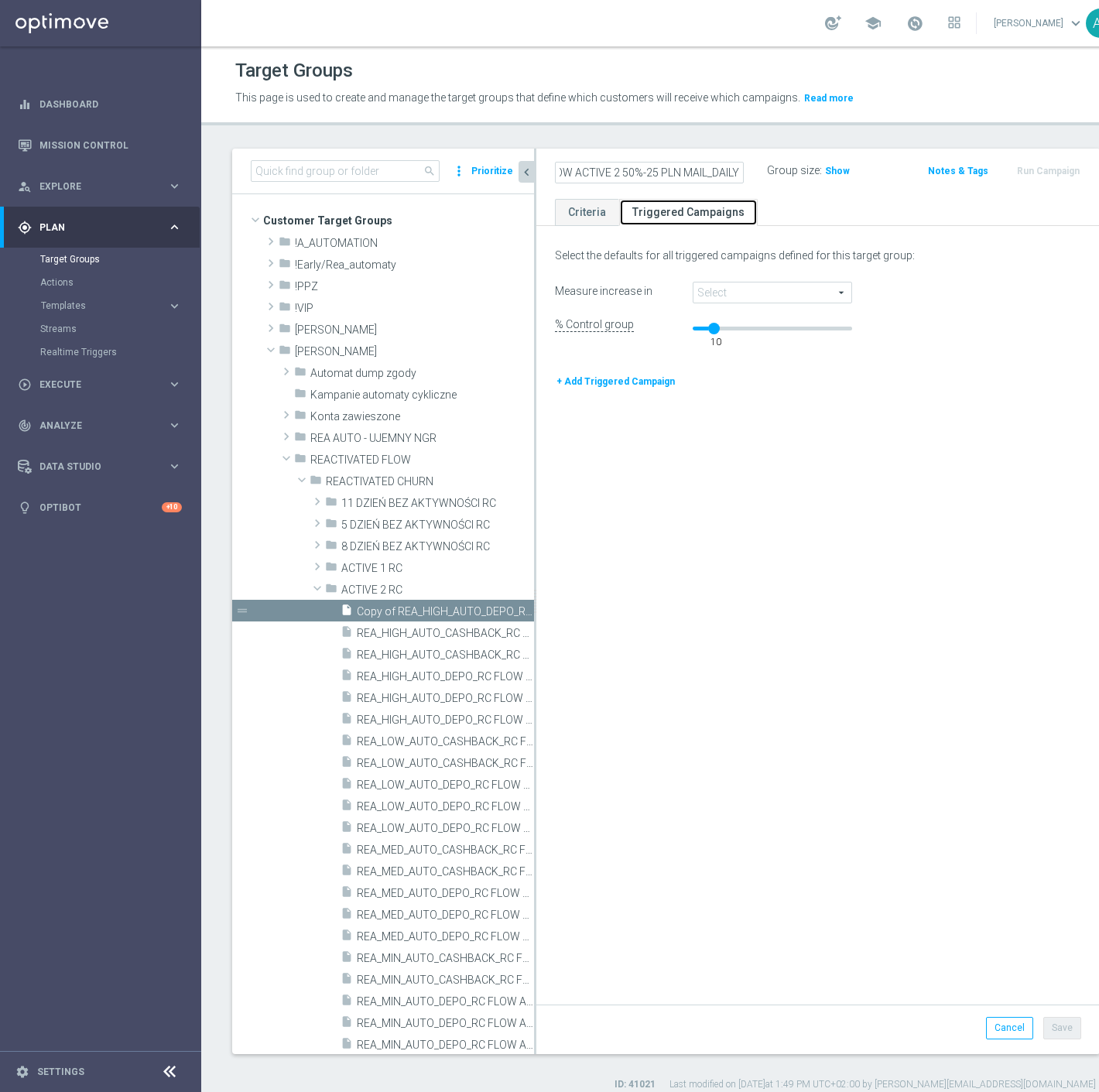
scroll to position [0, 0]
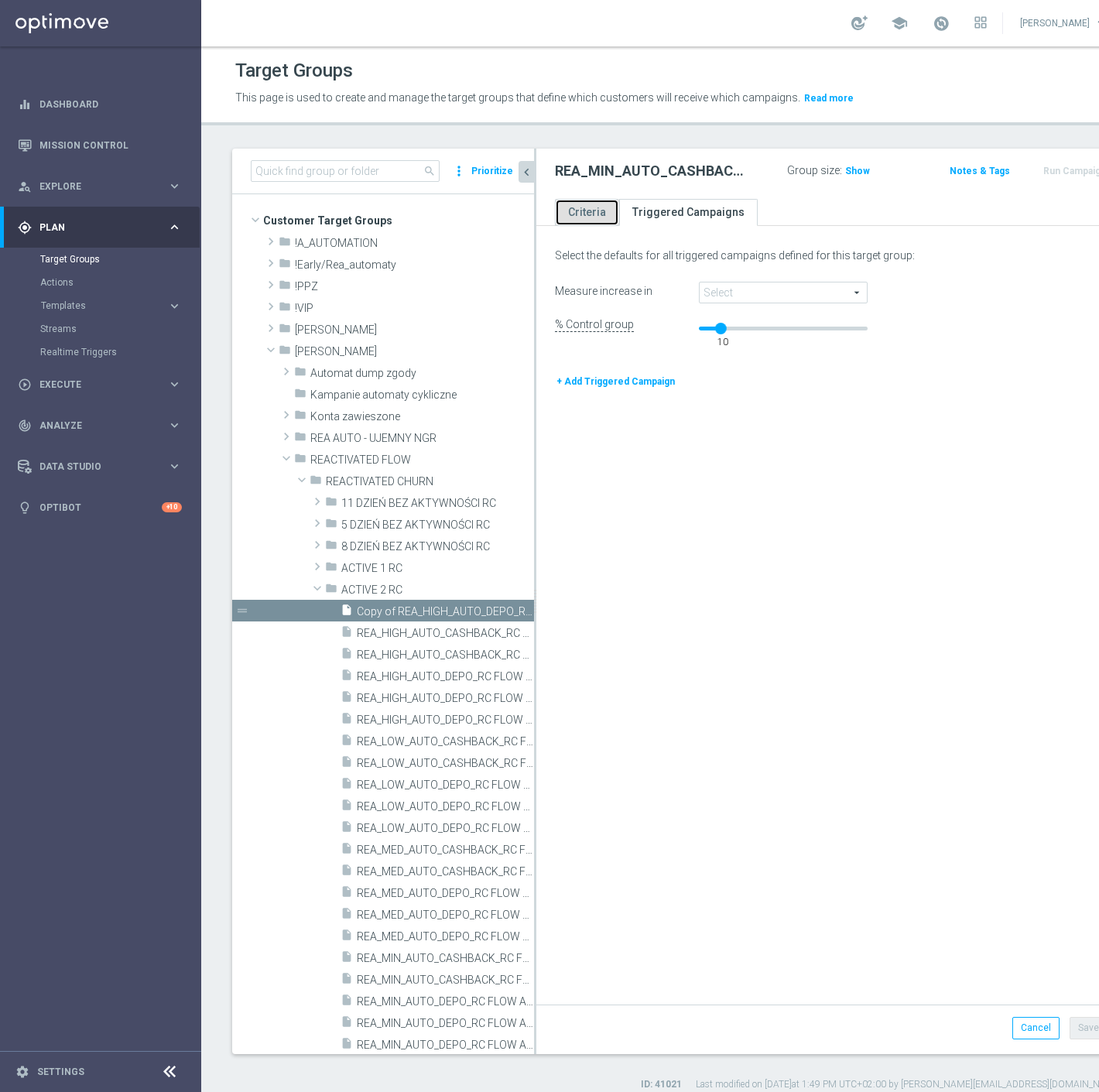
click at [581, 214] on link "Criteria" at bounding box center [587, 212] width 64 height 27
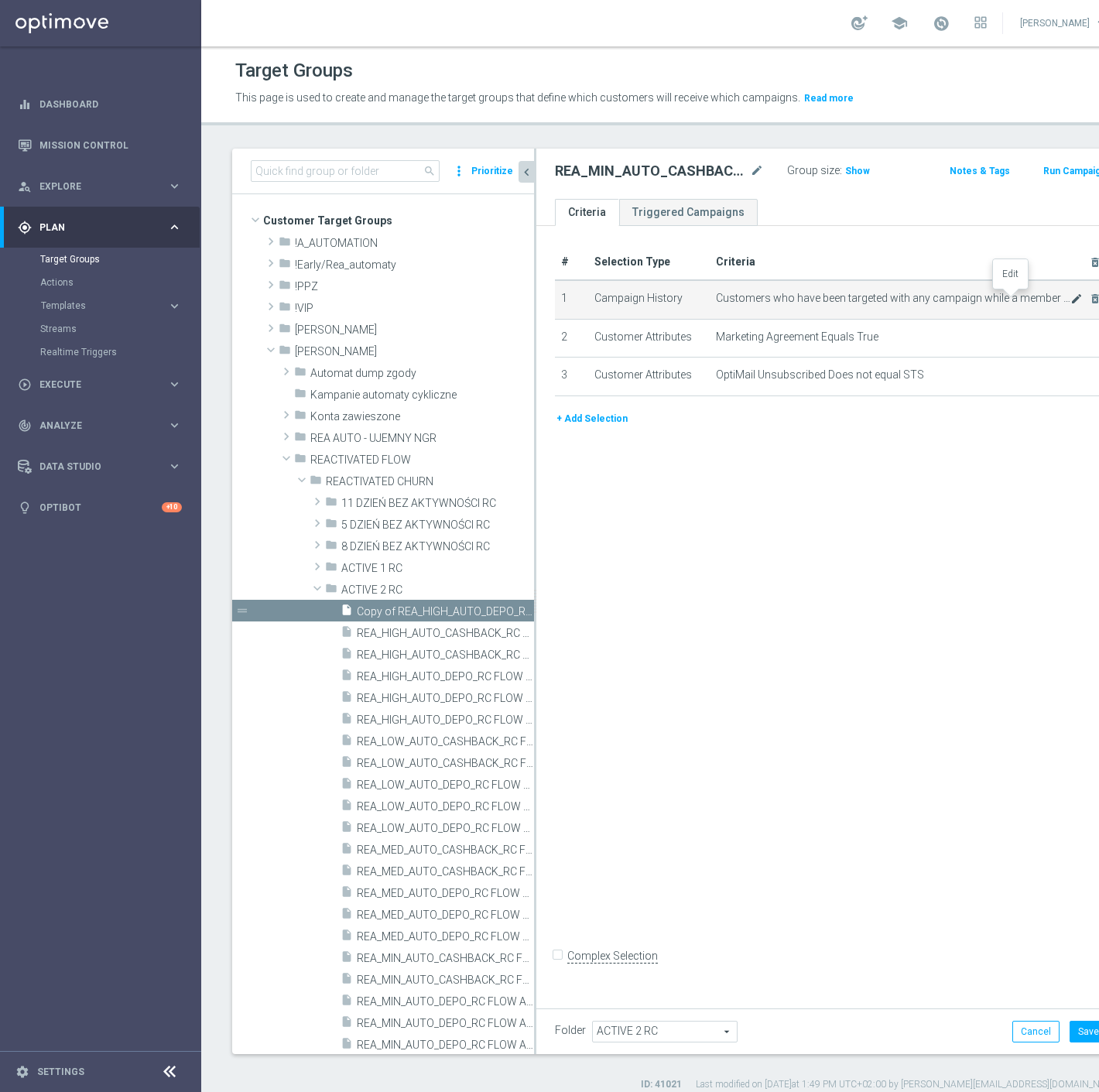
click at [1071, 299] on icon "mode_edit" at bounding box center [1076, 298] width 12 height 12
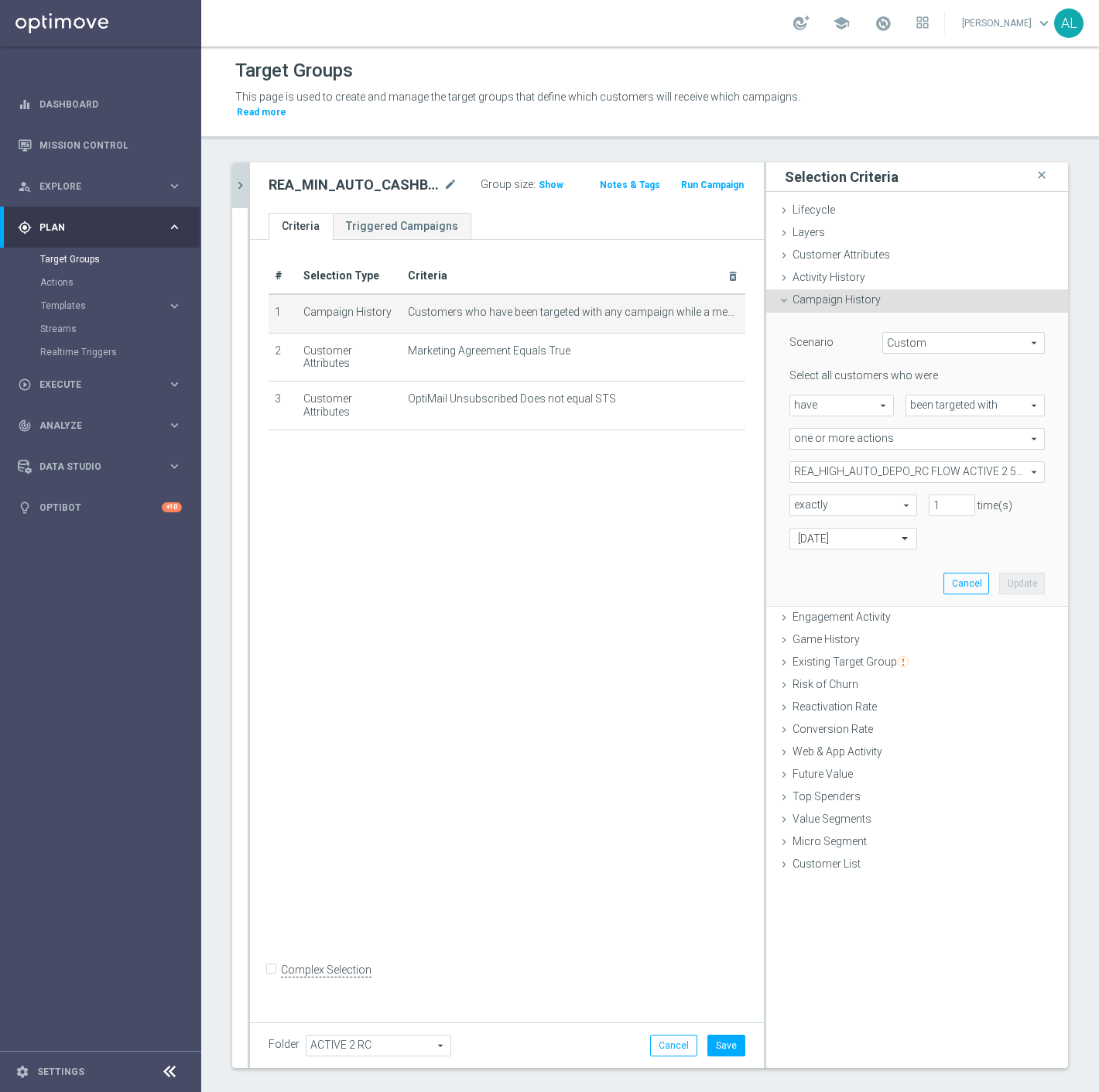
click at [869, 462] on span "REA_HIGH_AUTO_DEPO_RC FLOW ACTIVE 2 50%-300 PLN_DAILY" at bounding box center [917, 472] width 254 height 20
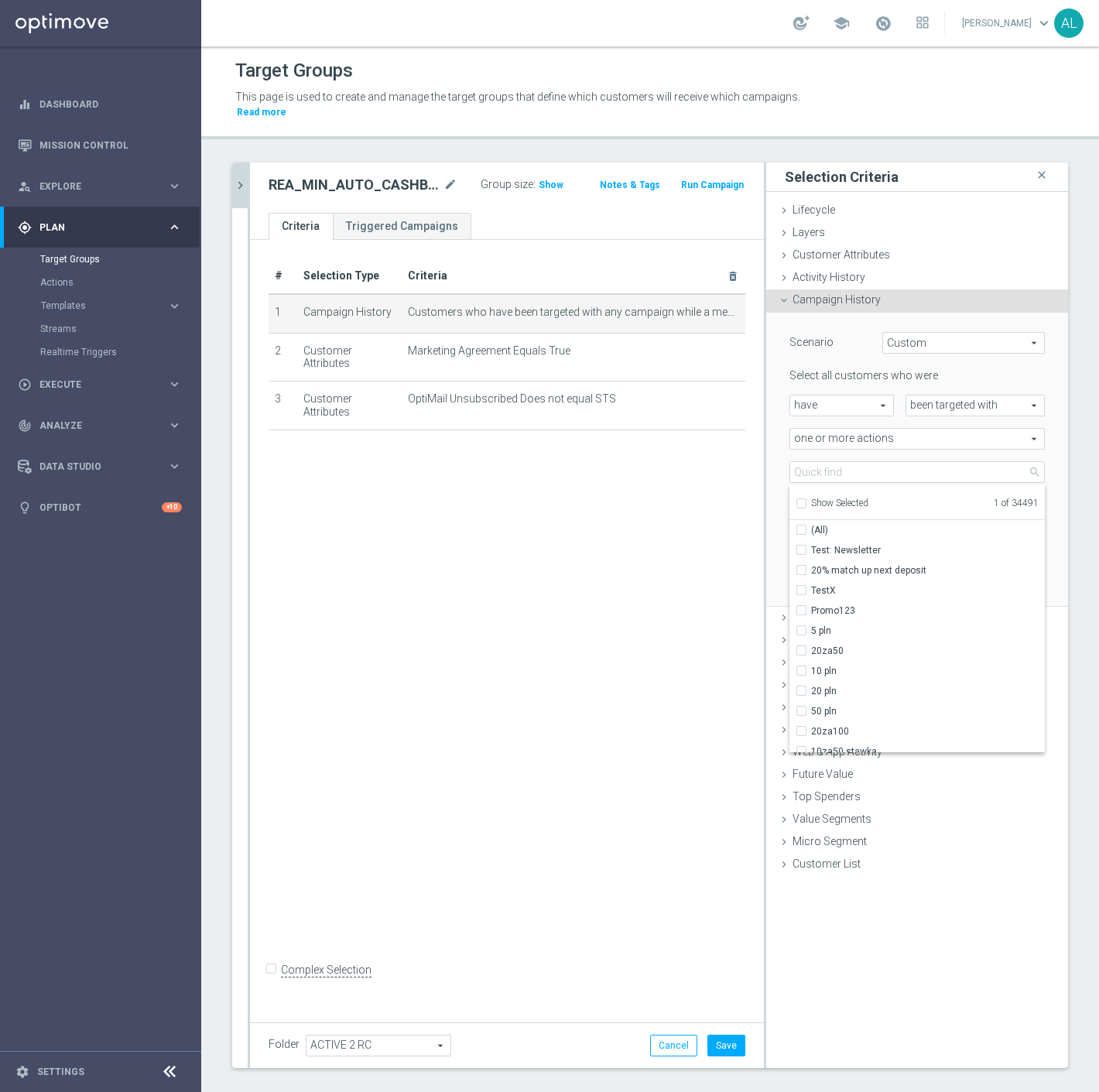
click at [829, 498] on span "Show Selected" at bounding box center [840, 504] width 57 height 11
click at [806, 501] on input "Show Selected" at bounding box center [800, 506] width 10 height 10
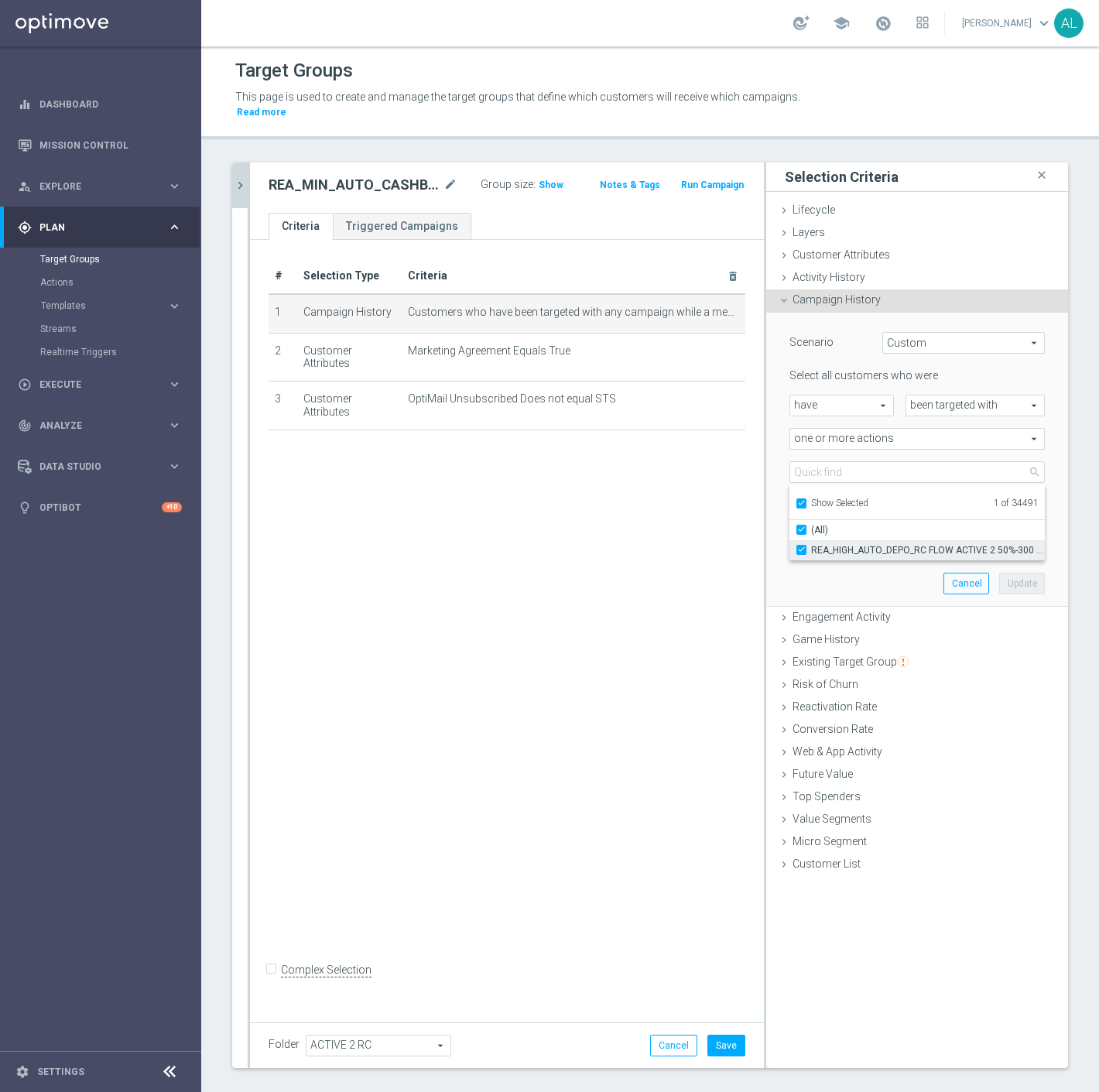
click at [831, 540] on label "REA_HIGH_AUTO_DEPO_RC FLOW ACTIVE 2 50%-300 PLN_DAILY" at bounding box center [929, 550] width 234 height 20
click at [812, 545] on input "REA_HIGH_AUTO_DEPO_RC FLOW ACTIVE 2 50%-300 PLN_DAILY" at bounding box center [806, 550] width 10 height 10
click at [823, 498] on span "Show Selected" at bounding box center [840, 504] width 57 height 11
click at [806, 501] on input "Show Selected" at bounding box center [800, 506] width 10 height 10
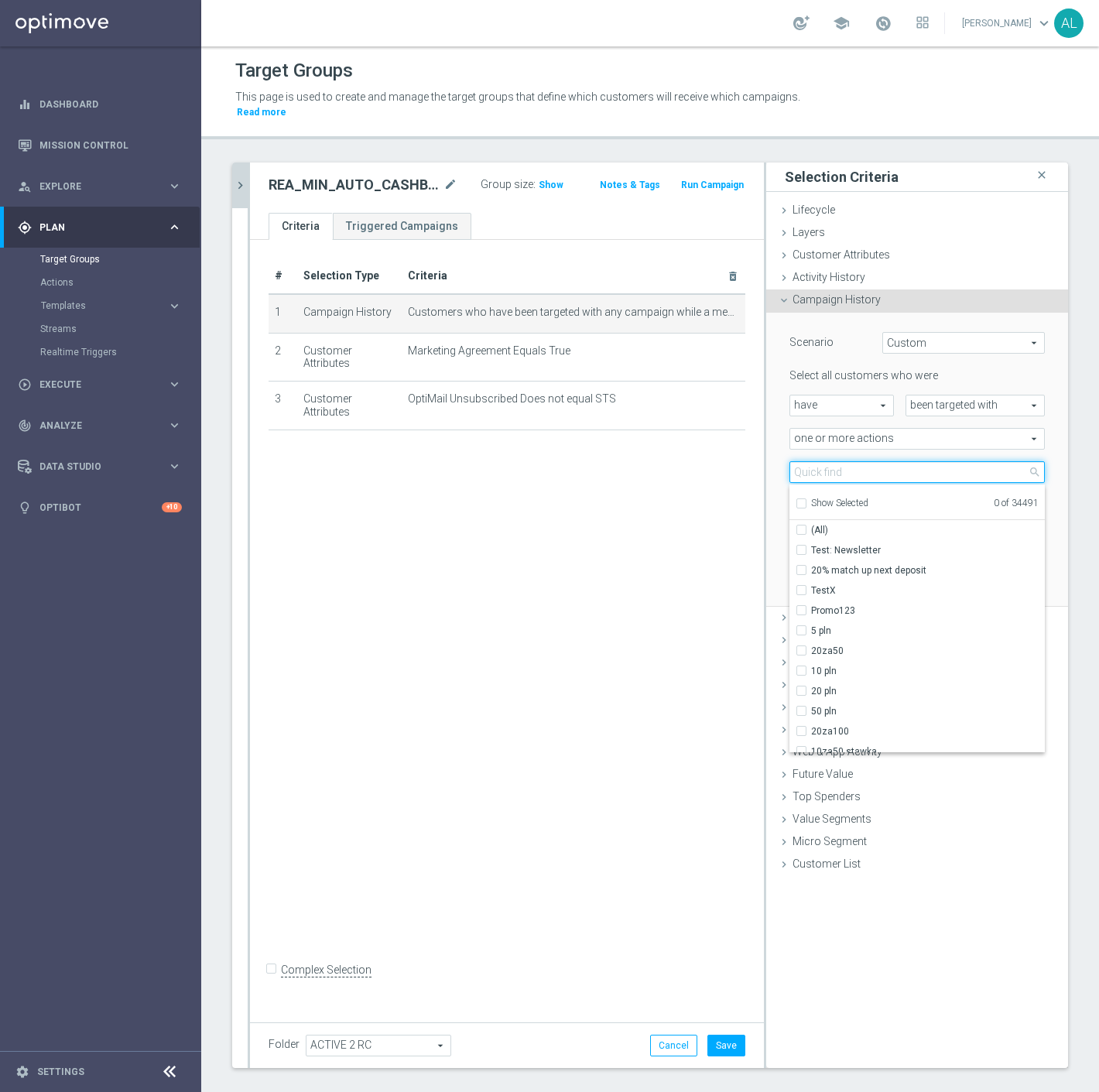
click at [826, 461] on input "search" at bounding box center [917, 472] width 255 height 22
paste input "REA_MIN_AUTO_CASHBACK_RC FLOW ACTIVE 2 50%-25 PLN MAIL_DAILY"
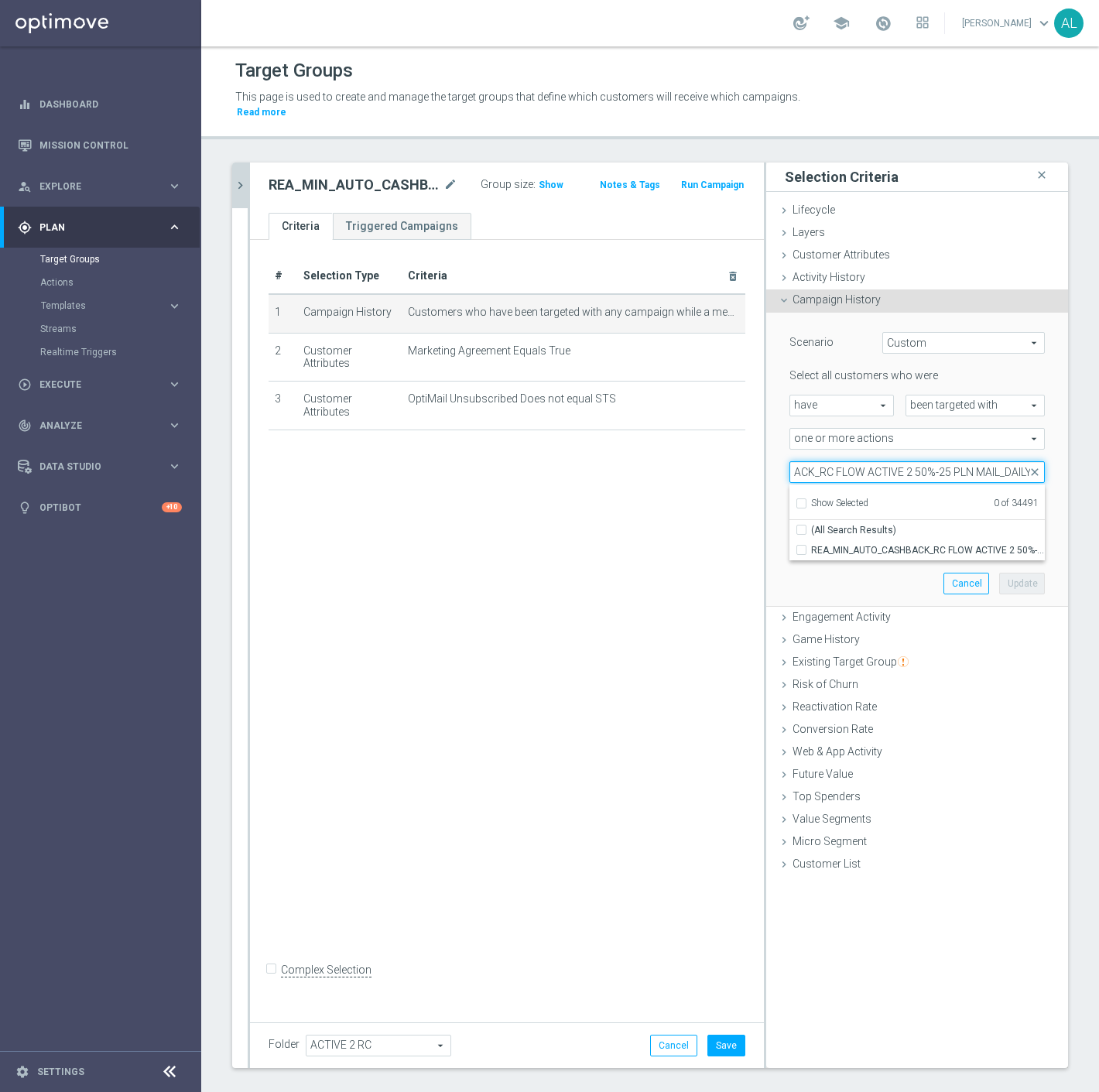
drag, startPoint x: 983, startPoint y: 458, endPoint x: 959, endPoint y: 460, distance: 24.1
click at [959, 461] on input "REA_MIN_AUTO_CASHBACK_RC FLOW ACTIVE 2 50%-25 PLN MAIL_DAILY" at bounding box center [917, 472] width 255 height 22
click at [873, 540] on label "REA_MIN_AUTO_CASHBACK_RC FLOW ACTIVE 2 50%-25 PLN_DAILY" at bounding box center [929, 550] width 234 height 20
click at [812, 545] on input "REA_MIN_AUTO_CASHBACK_RC FLOW ACTIVE 2 50%-25 PLN_DAILY" at bounding box center [806, 550] width 10 height 10
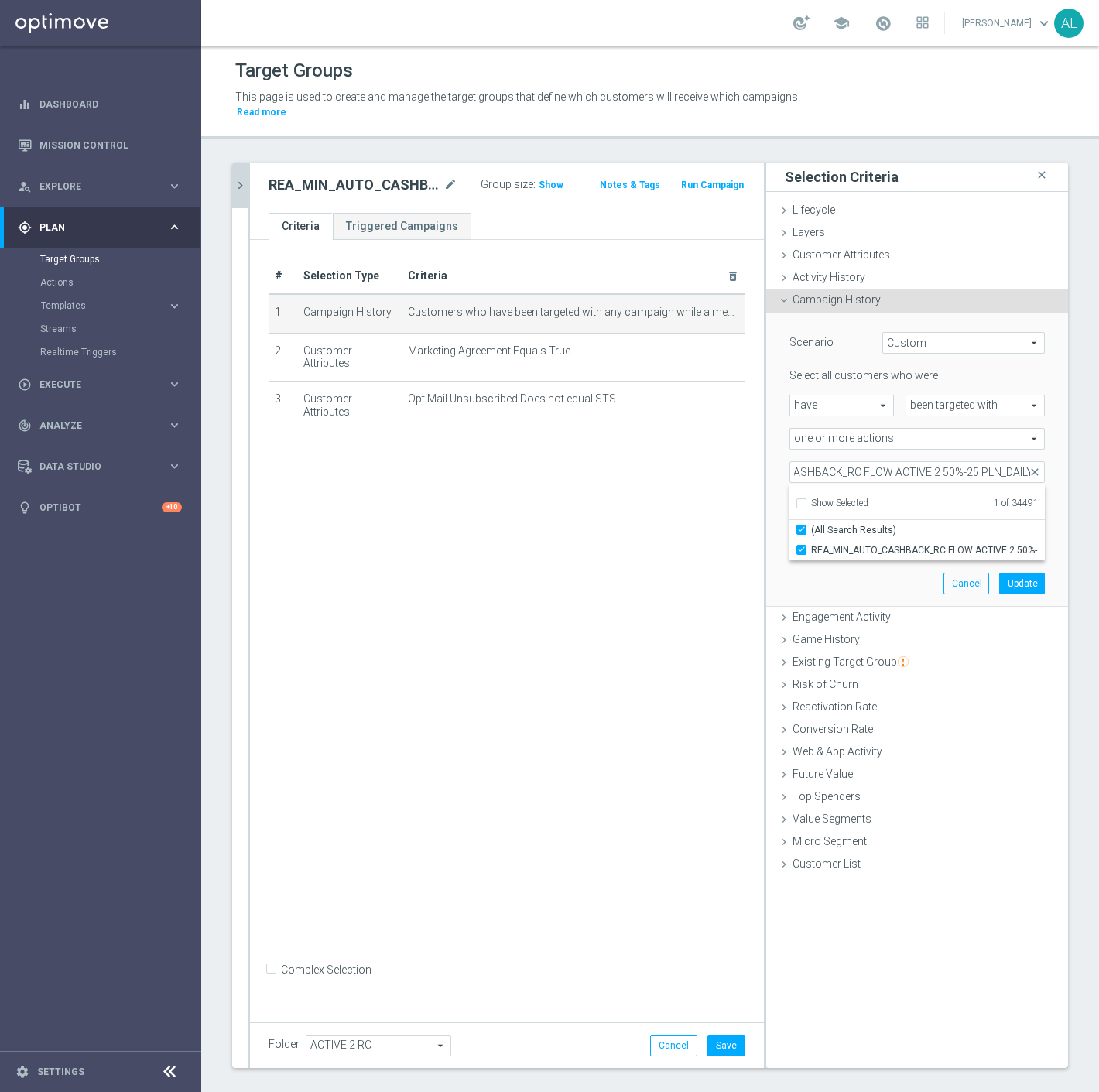
scroll to position [0, 0]
click at [1014, 572] on button "Update" at bounding box center [1022, 583] width 46 height 22
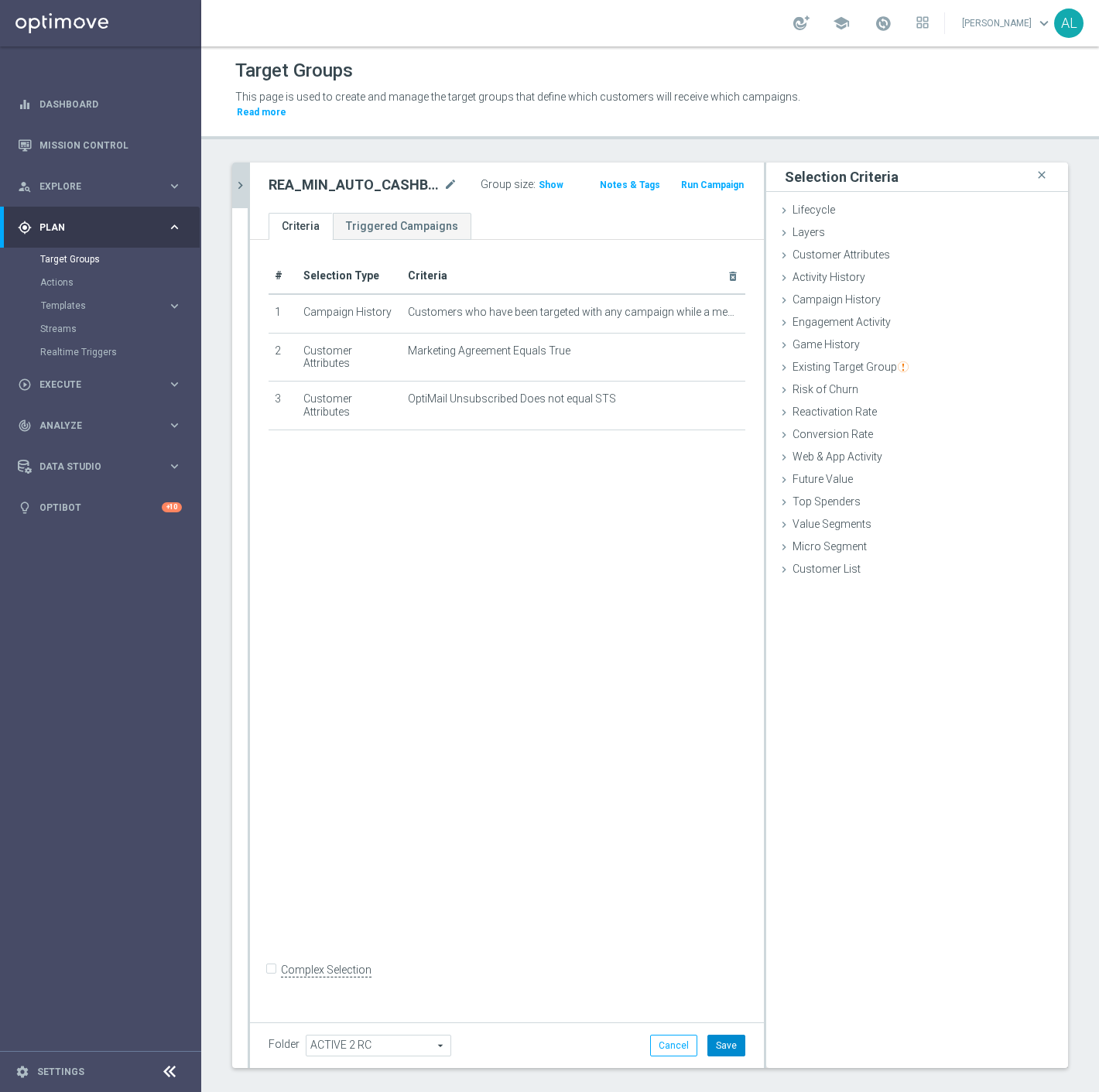
click at [711, 1035] on button "Save" at bounding box center [726, 1045] width 38 height 22
click at [237, 178] on icon "chevron_right" at bounding box center [240, 185] width 15 height 15
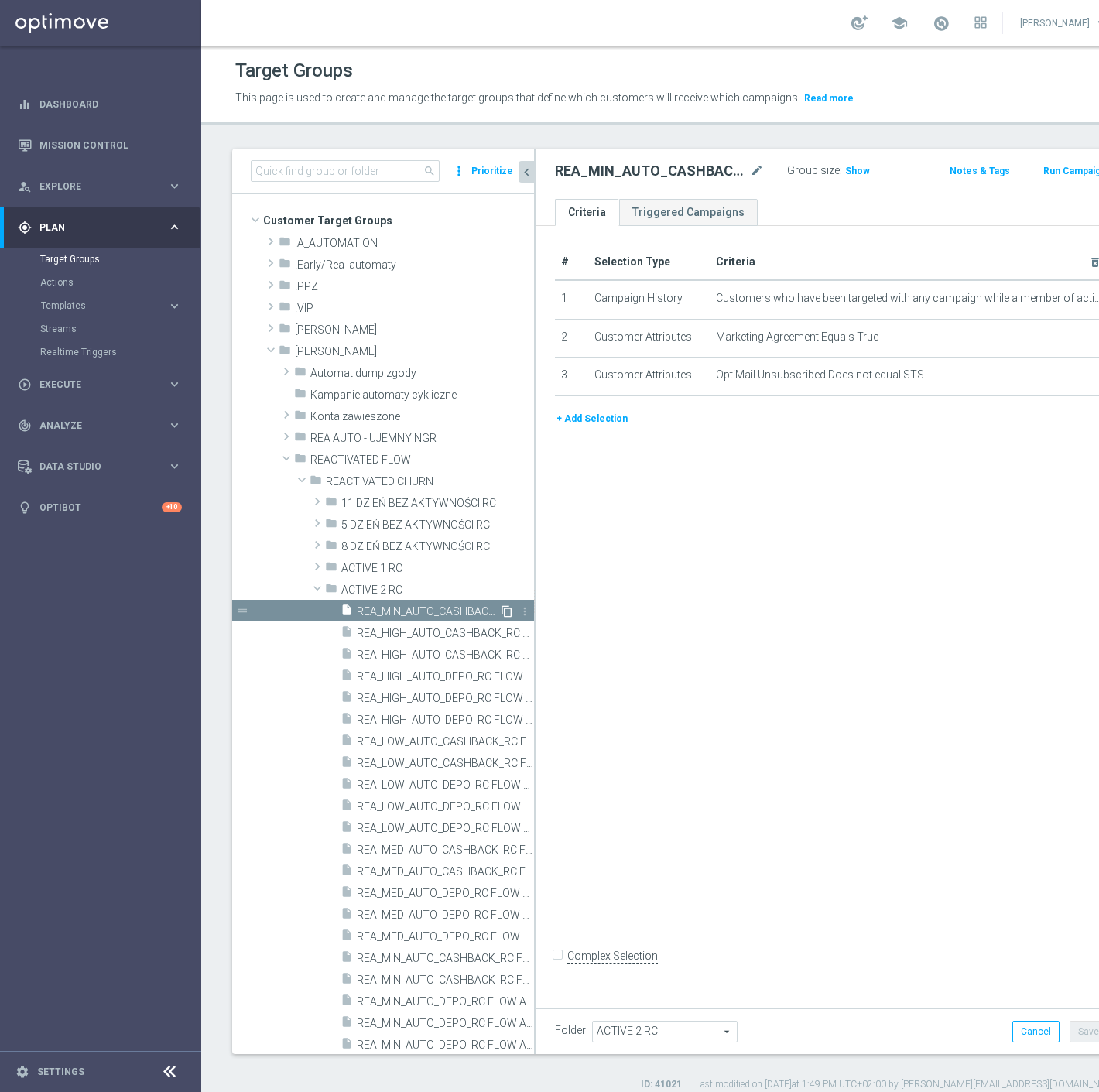
click at [501, 605] on icon "content_copy" at bounding box center [507, 611] width 12 height 12
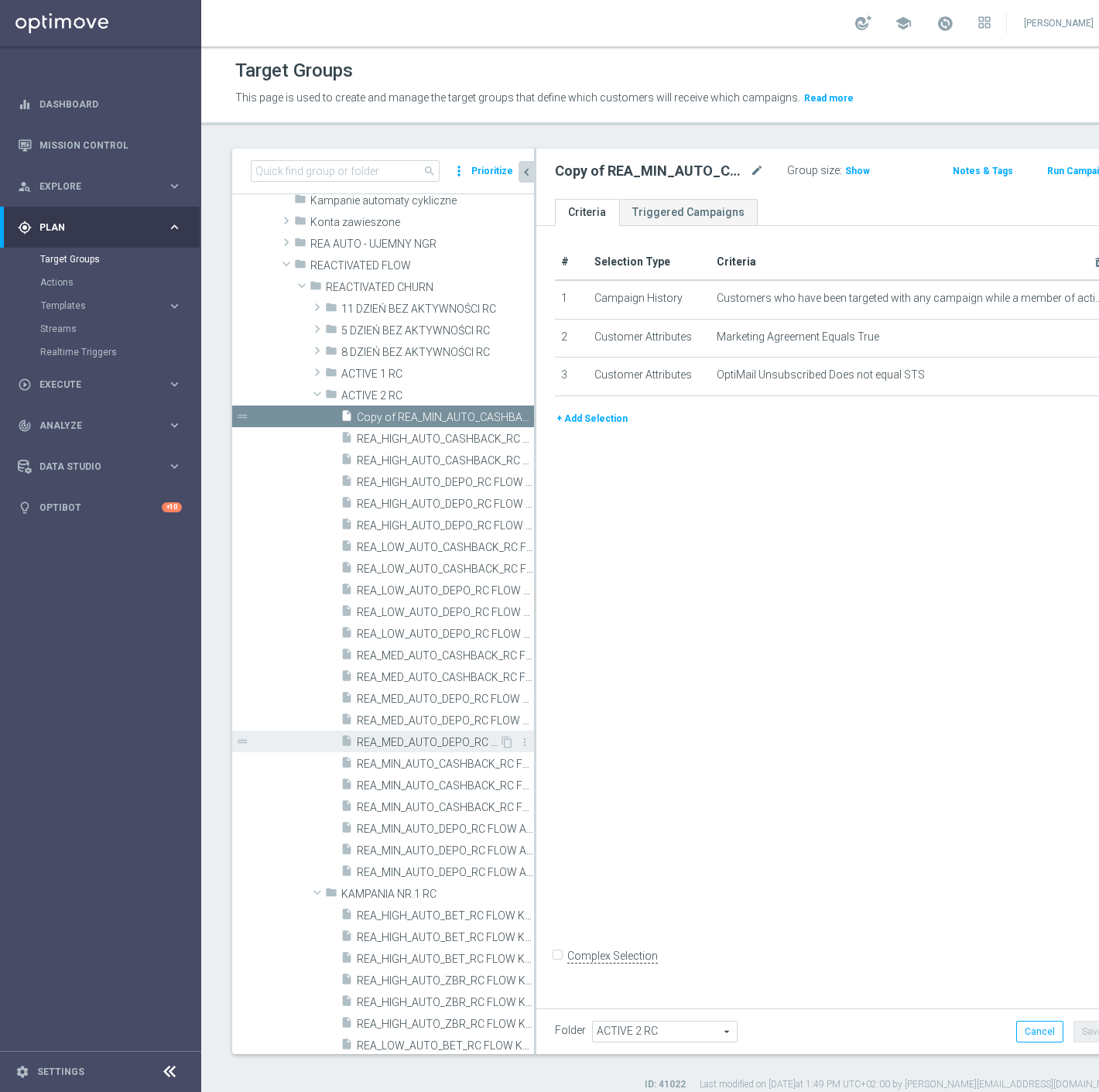
scroll to position [157, 0]
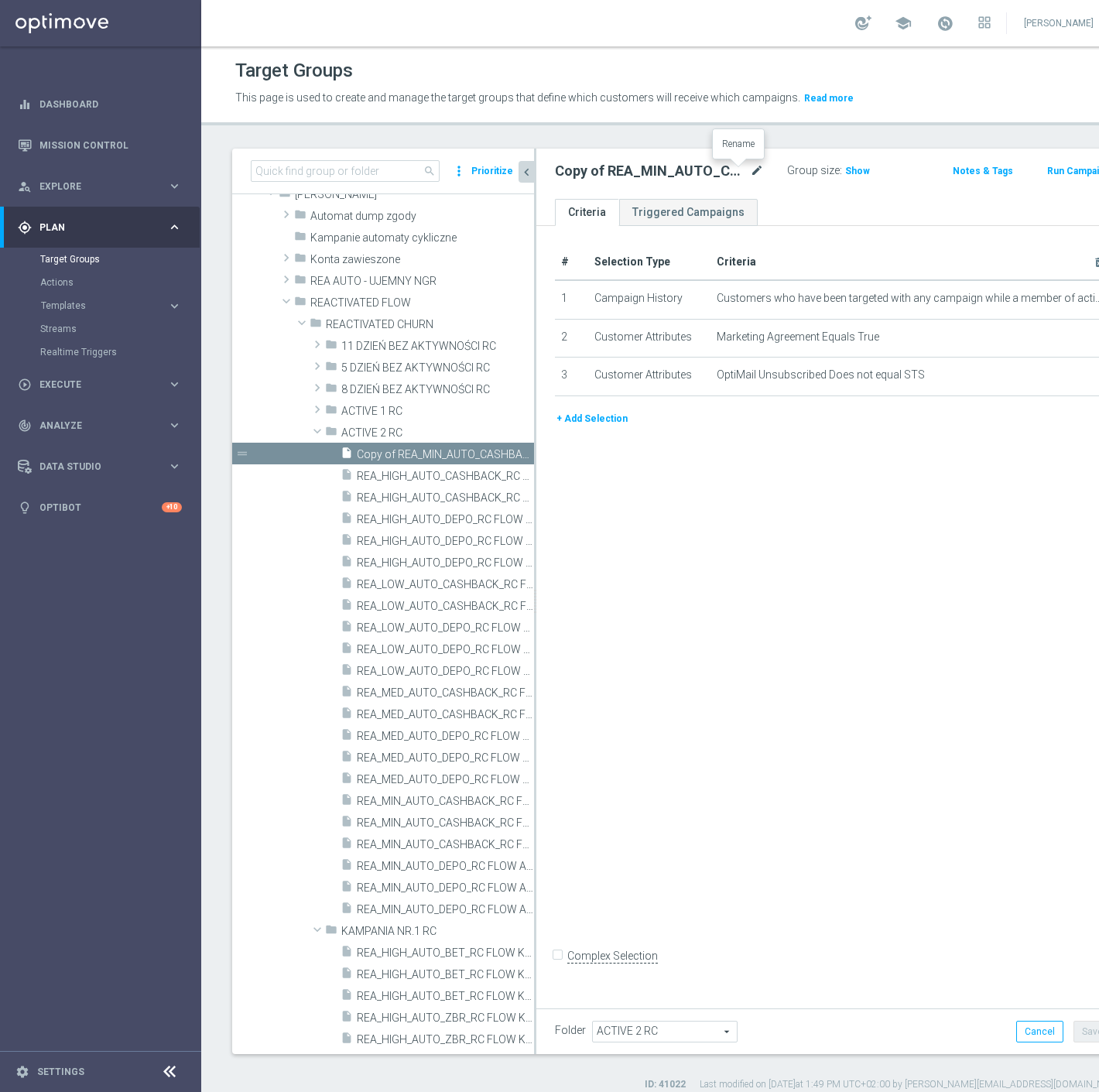
click at [751, 165] on icon "mode_edit" at bounding box center [757, 171] width 14 height 19
click at [775, 201] on ul "Criteria Triggered Campaigns" at bounding box center [820, 212] width 568 height 27
click at [1075, 297] on icon "mode_edit" at bounding box center [1080, 298] width 12 height 12
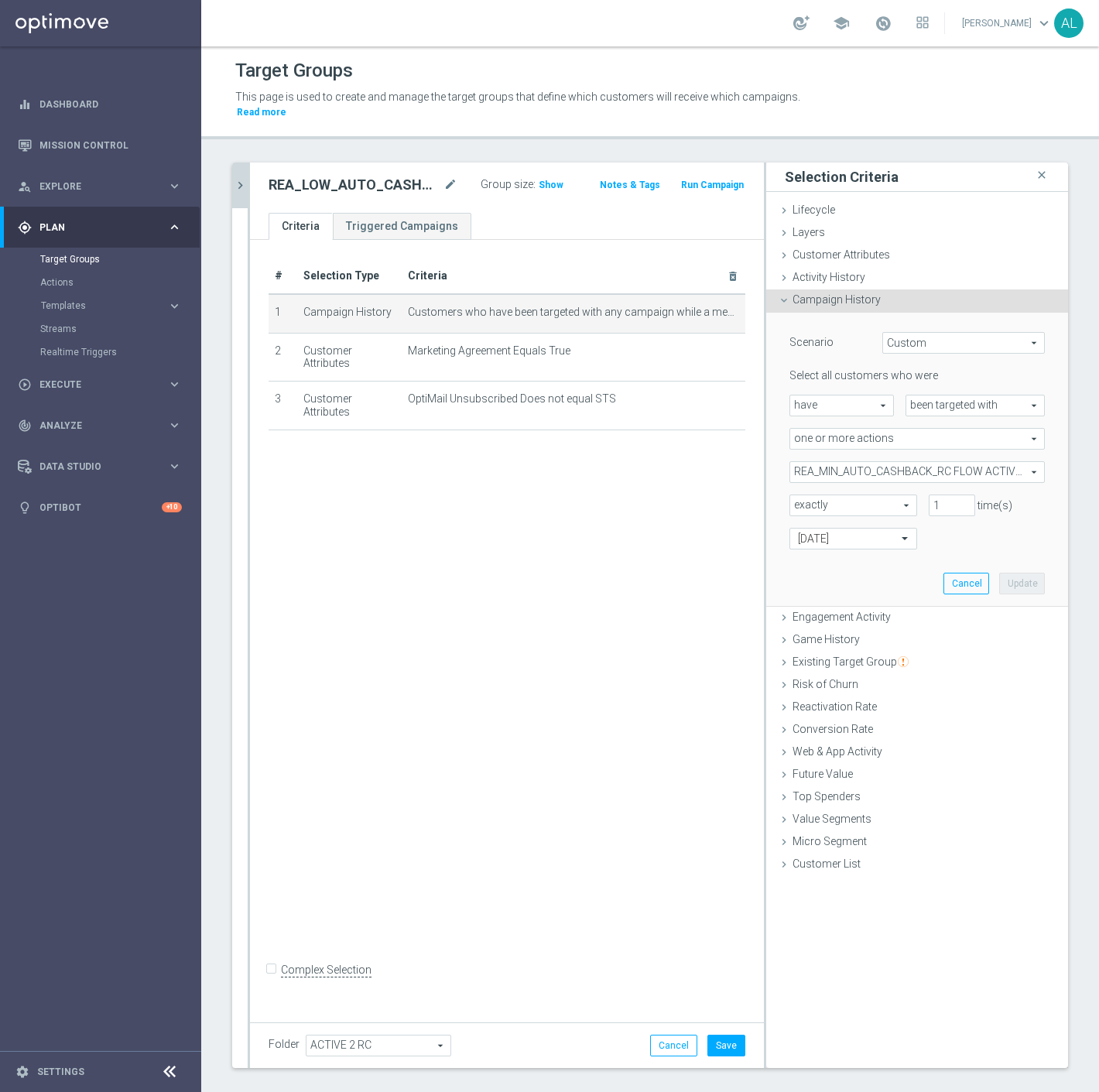
click at [883, 463] on span "REA_MIN_AUTO_CASHBACK_RC FLOW ACTIVE 2 50%-25 PLN_DAILY" at bounding box center [917, 472] width 254 height 20
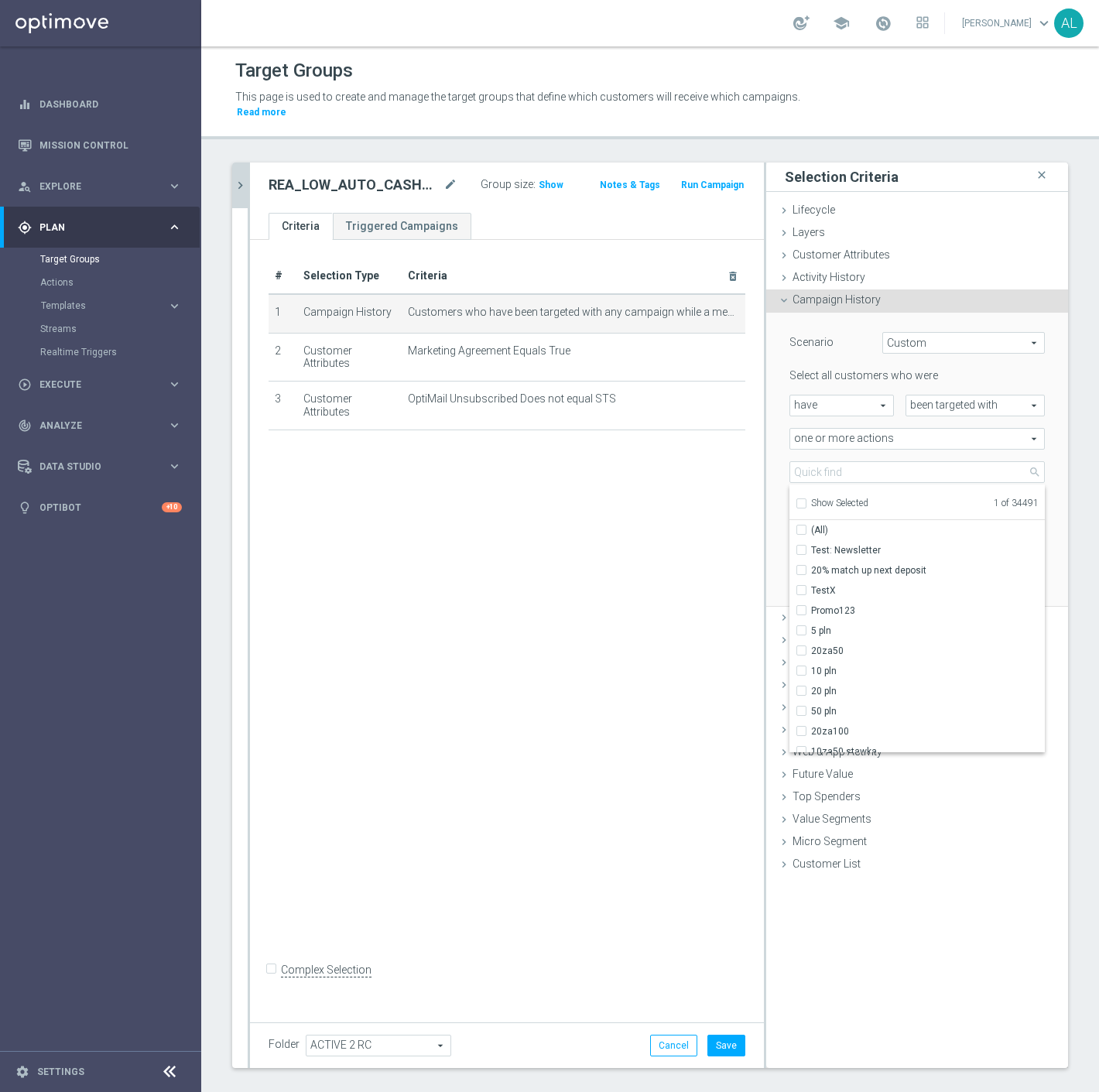
click at [812, 498] on span "Show Selected" at bounding box center [840, 504] width 57 height 11
click at [806, 501] on input "Show Selected" at bounding box center [800, 506] width 10 height 10
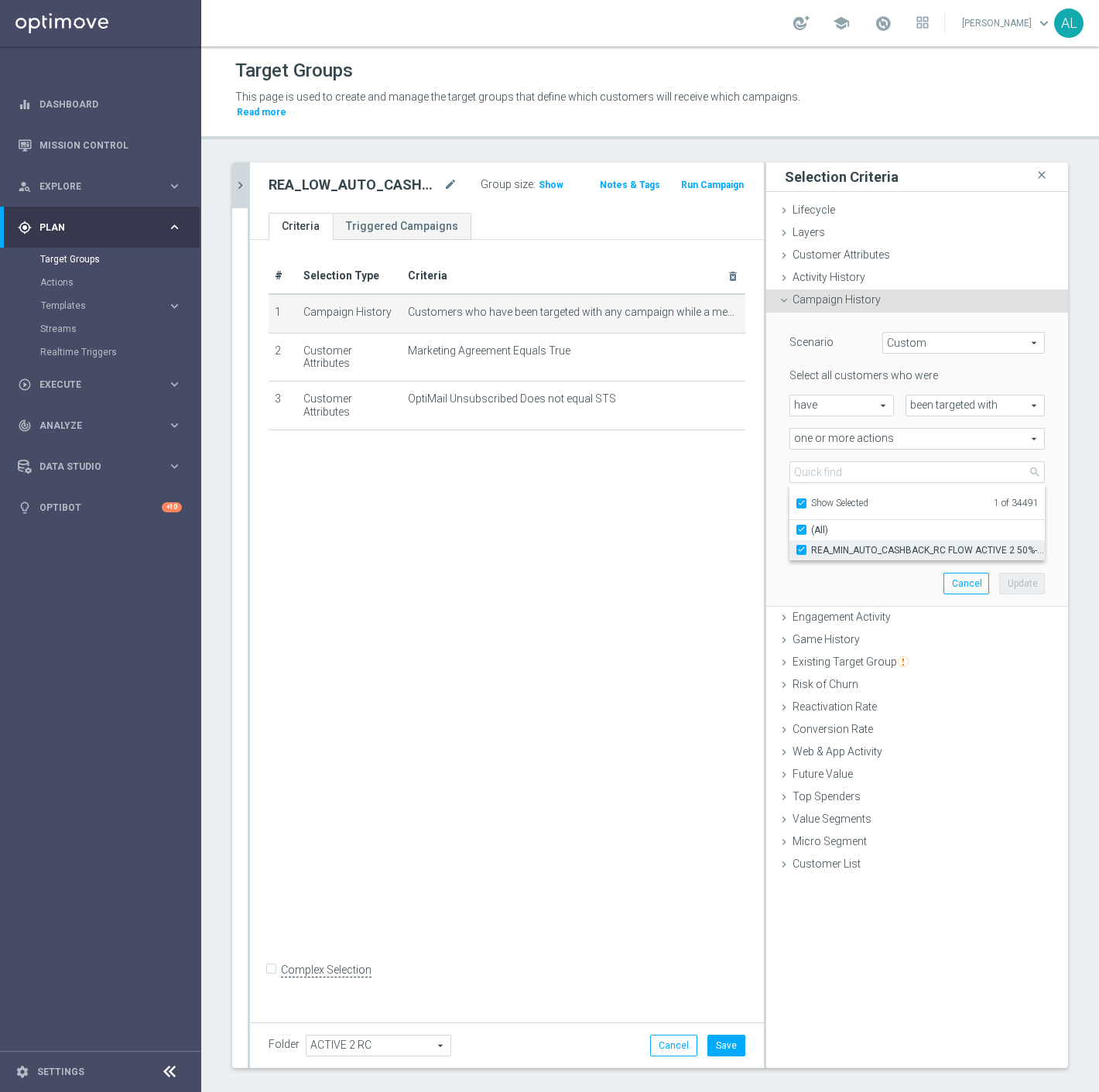
click at [819, 544] on span "REA_MIN_AUTO_CASHBACK_RC FLOW ACTIVE 2 50%-25 PLN_DAILY" at bounding box center [929, 550] width 234 height 12
click at [812, 545] on input "REA_MIN_AUTO_CASHBACK_RC FLOW ACTIVE 2 50%-25 PLN_DAILY" at bounding box center [806, 550] width 10 height 10
click at [822, 498] on span "Show Selected" at bounding box center [840, 504] width 57 height 11
click at [806, 501] on input "Show Selected" at bounding box center [800, 506] width 10 height 10
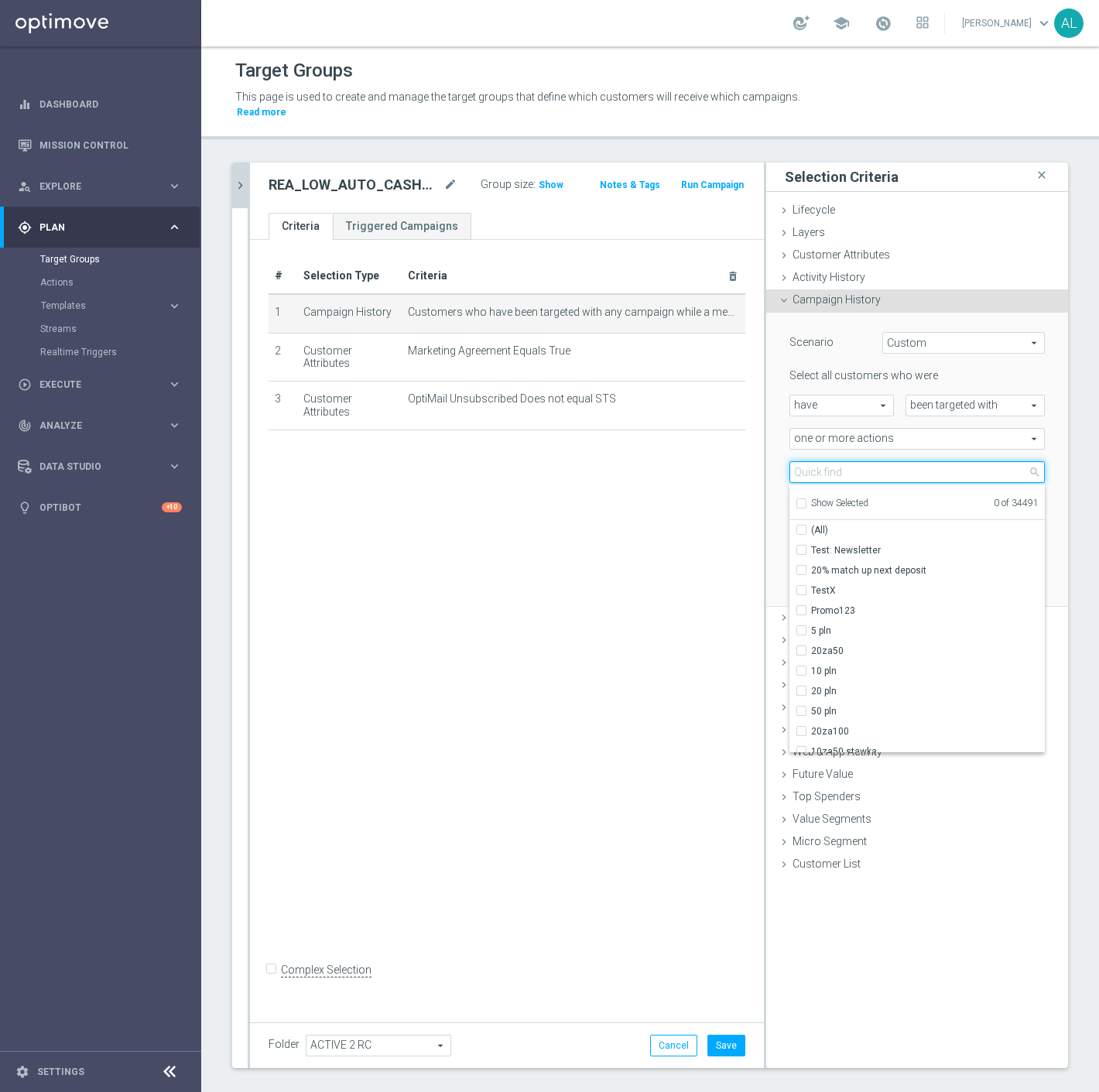
click at [836, 461] on input "search" at bounding box center [917, 472] width 255 height 22
paste input "REA_LOW_AUTO_CASHBACK_RC FLOW ACTIVE 2 50%-50 PLN MAIL_DAILY"
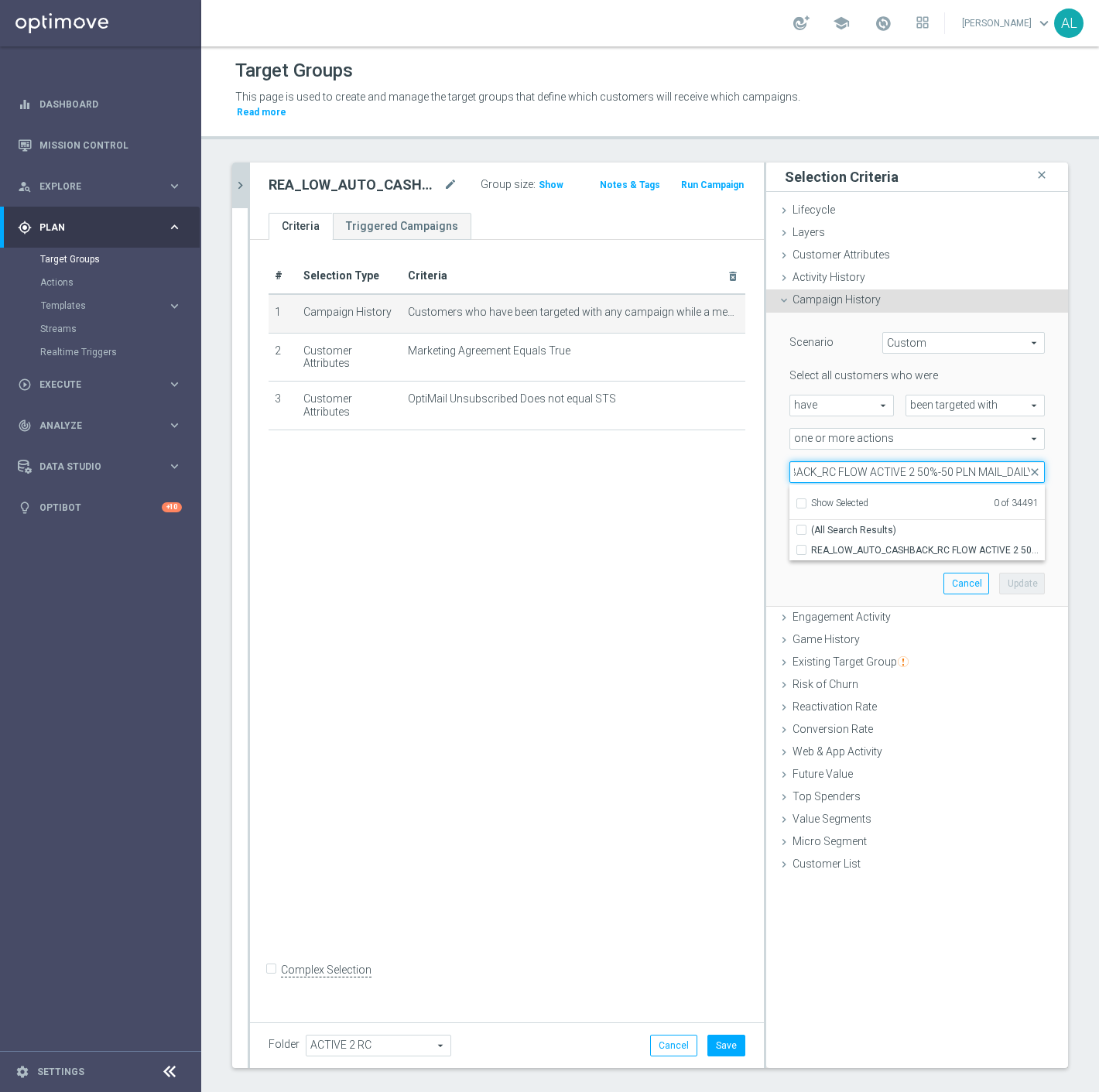
click at [986, 461] on input "REA_LOW_AUTO_CASHBACK_RC FLOW ACTIVE 2 50%-50 PLN MAIL_DAILY" at bounding box center [917, 472] width 255 height 22
click at [844, 544] on span "REA_LOW_AUTO_CASHBACK_RC FLOW ACTIVE 2 50%-50 PLN_DAILY" at bounding box center [929, 550] width 234 height 12
click at [812, 545] on input "REA_LOW_AUTO_CASHBACK_RC FLOW ACTIVE 2 50%-50 PLN_DAILY" at bounding box center [806, 550] width 10 height 10
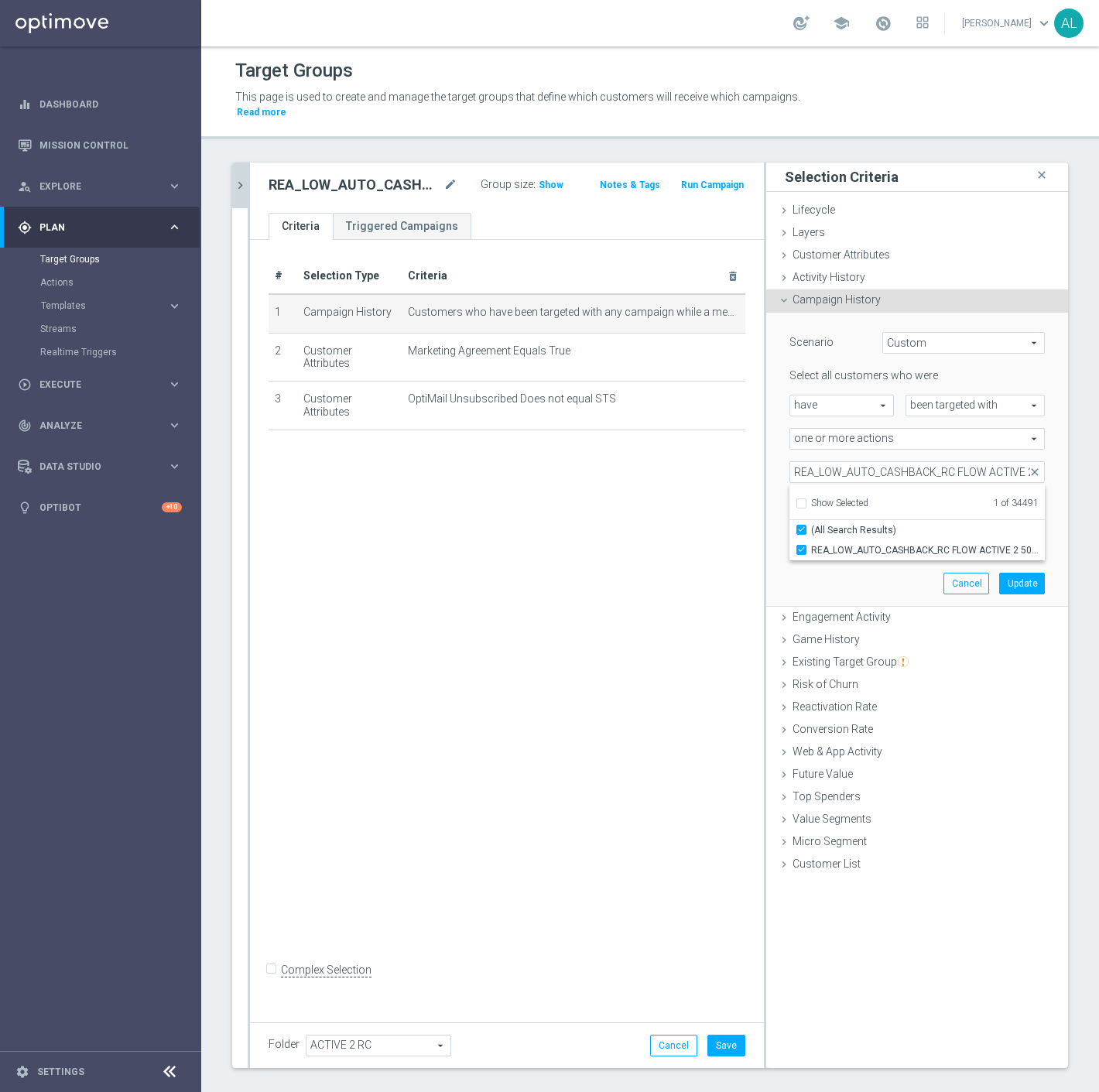
click at [871, 568] on div "Scenario Custom Custom arrow_drop_down search Select all customers who were hav…" at bounding box center [917, 459] width 279 height 294
click at [1002, 572] on button "Update" at bounding box center [1022, 583] width 46 height 22
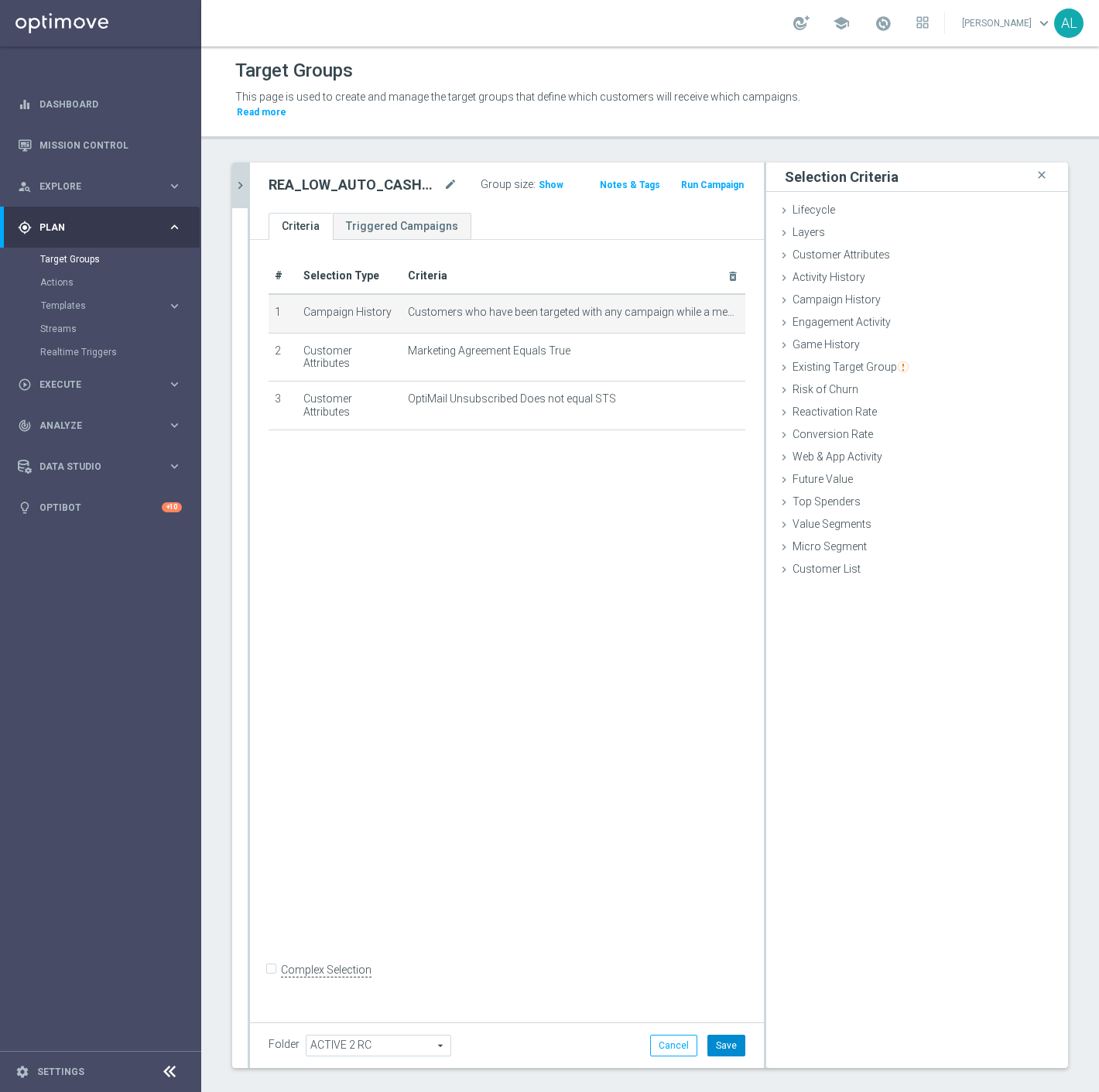
click at [721, 1035] on button "Save" at bounding box center [726, 1045] width 38 height 22
click at [240, 178] on icon "chevron_right" at bounding box center [240, 185] width 15 height 15
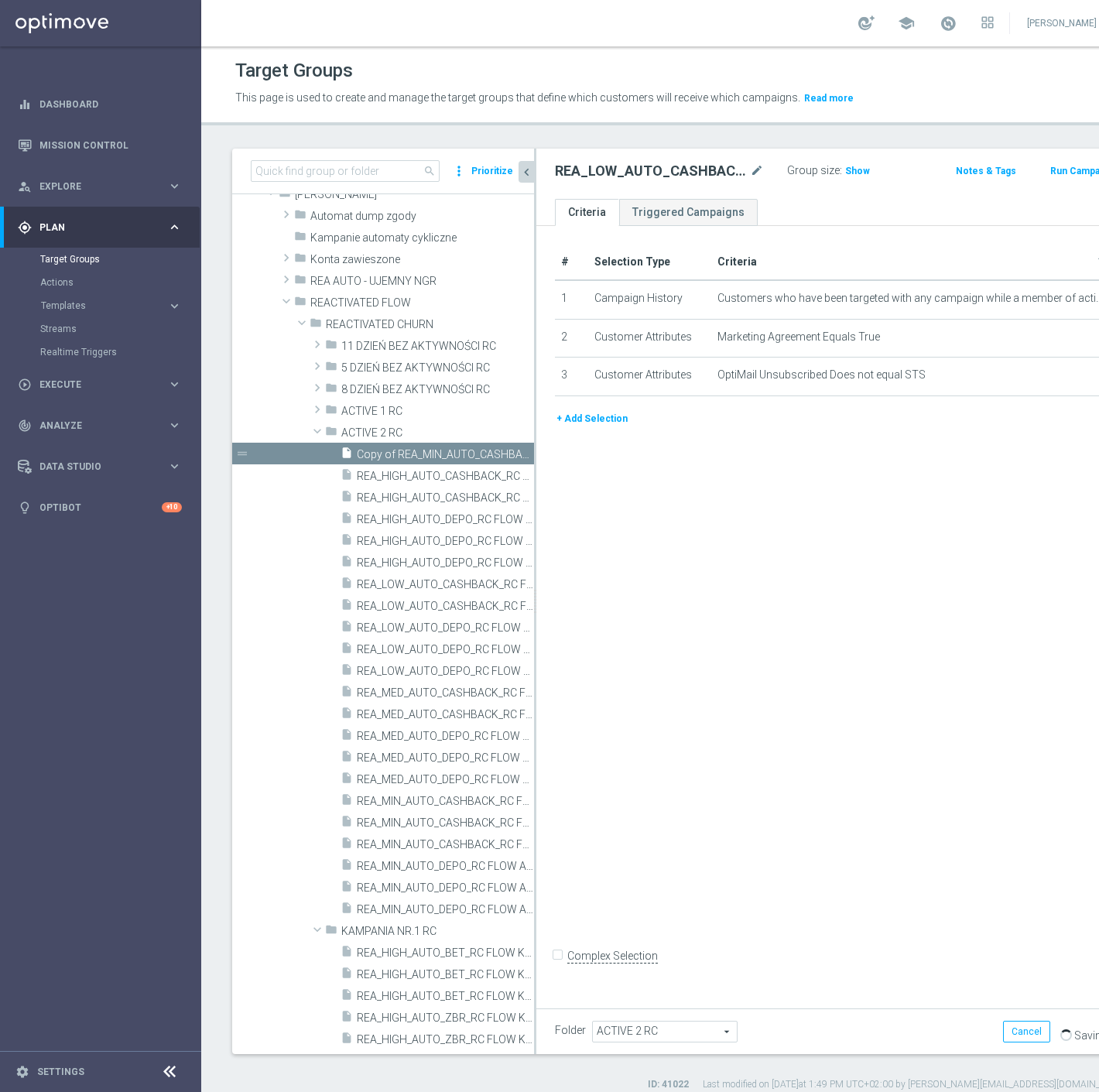
scroll to position [136, 0]
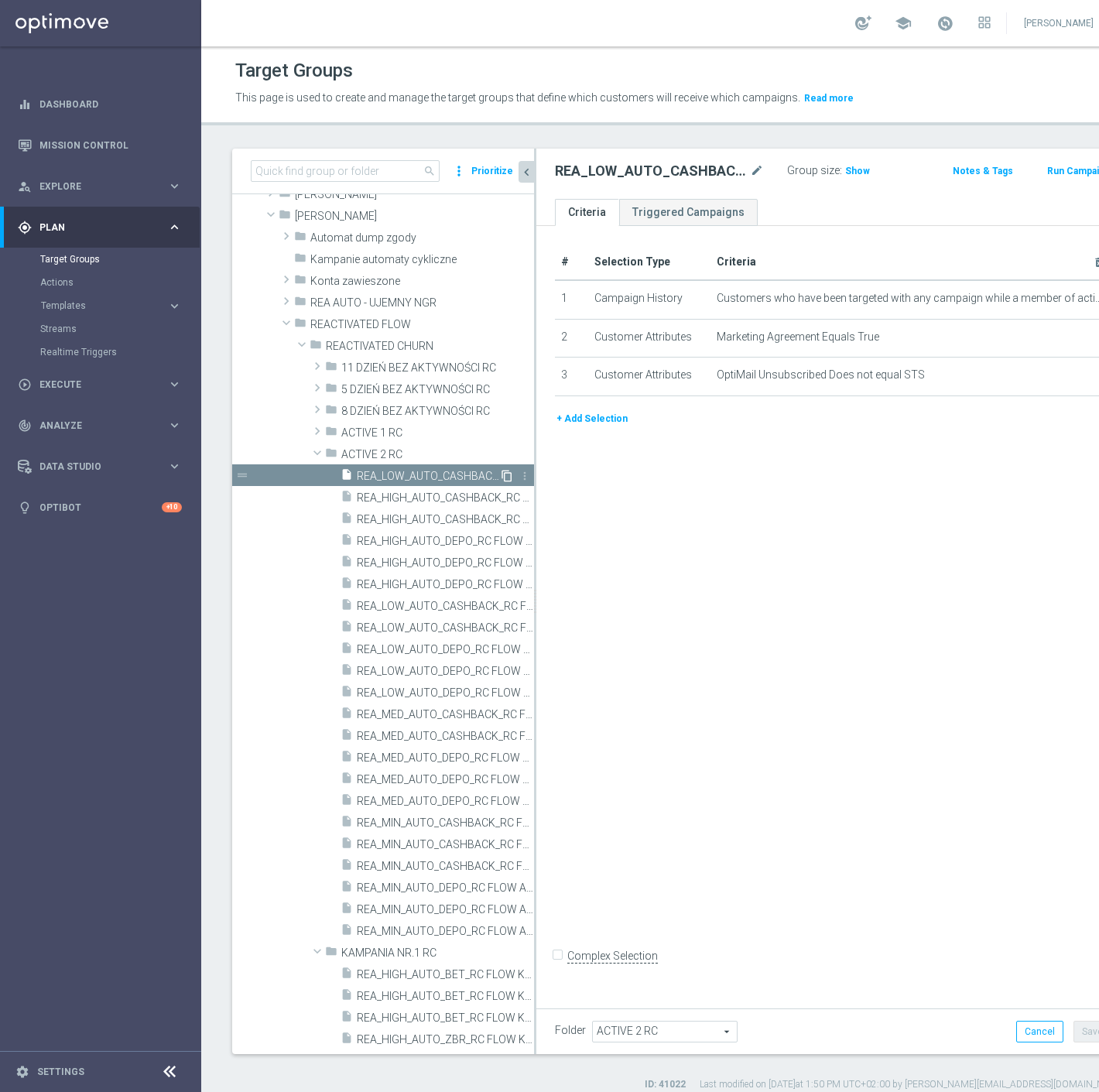
click at [501, 474] on icon "content_copy" at bounding box center [507, 475] width 12 height 12
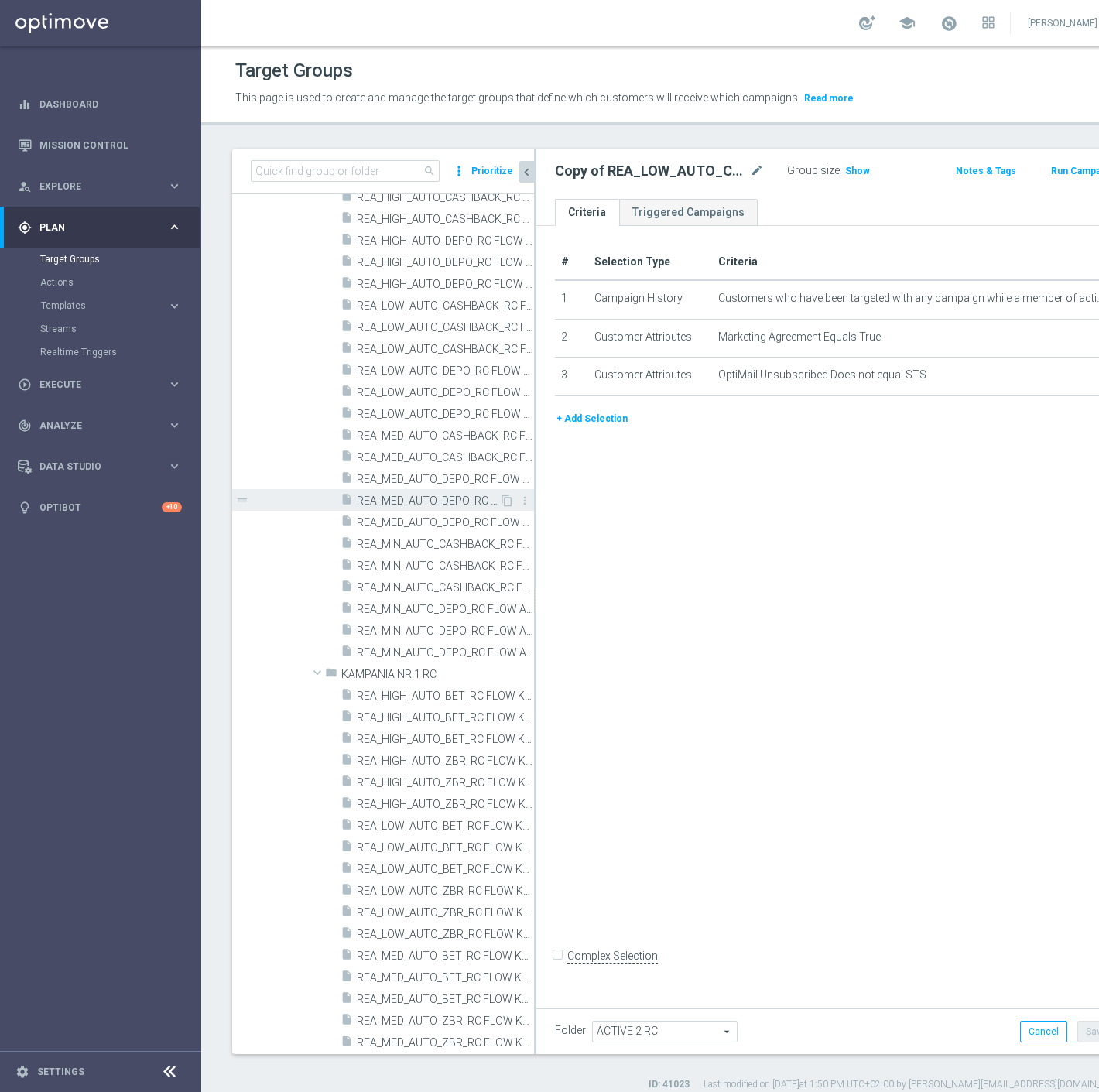
scroll to position [178, 0]
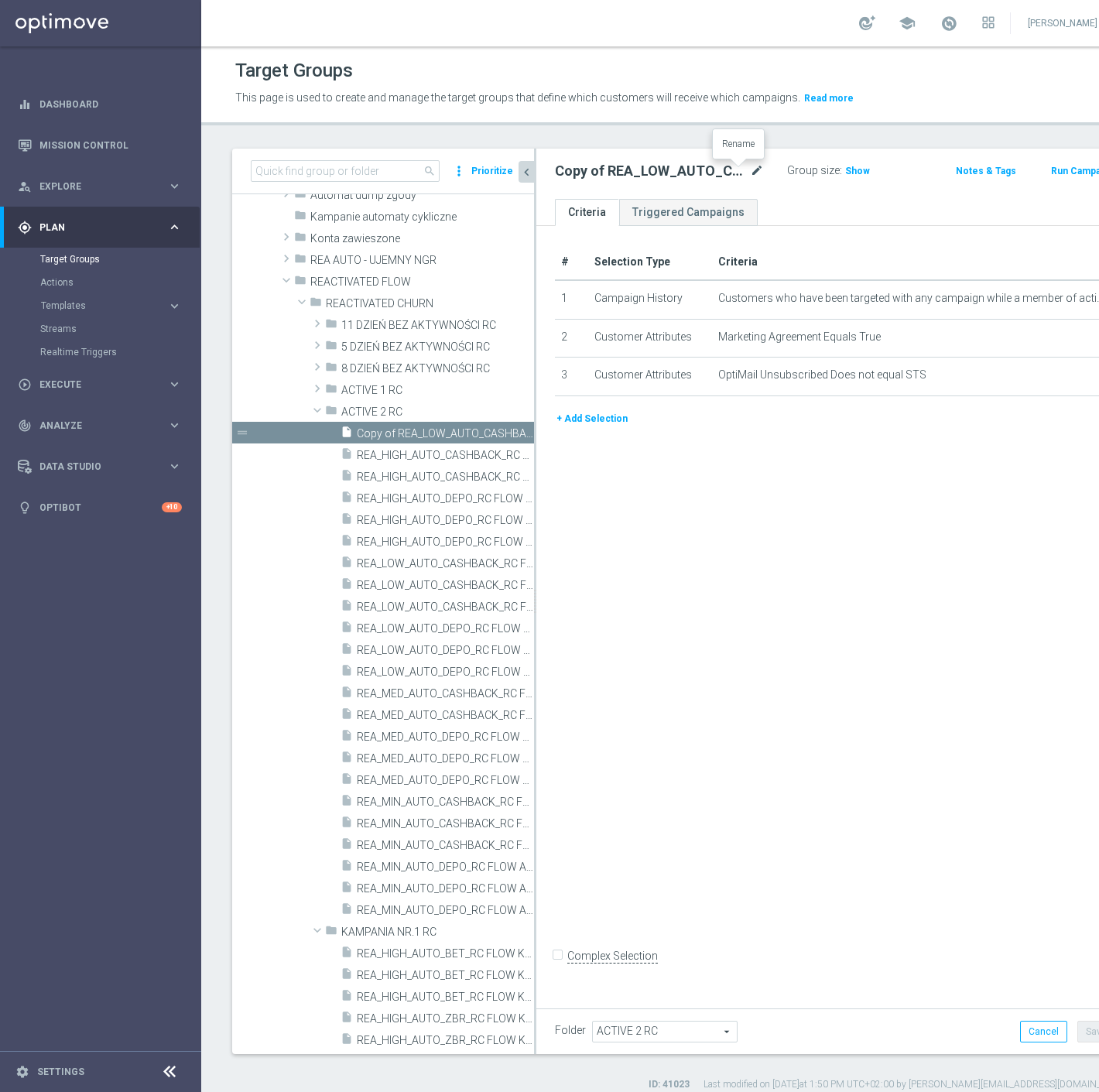
click at [751, 168] on icon "mode_edit" at bounding box center [757, 171] width 14 height 19
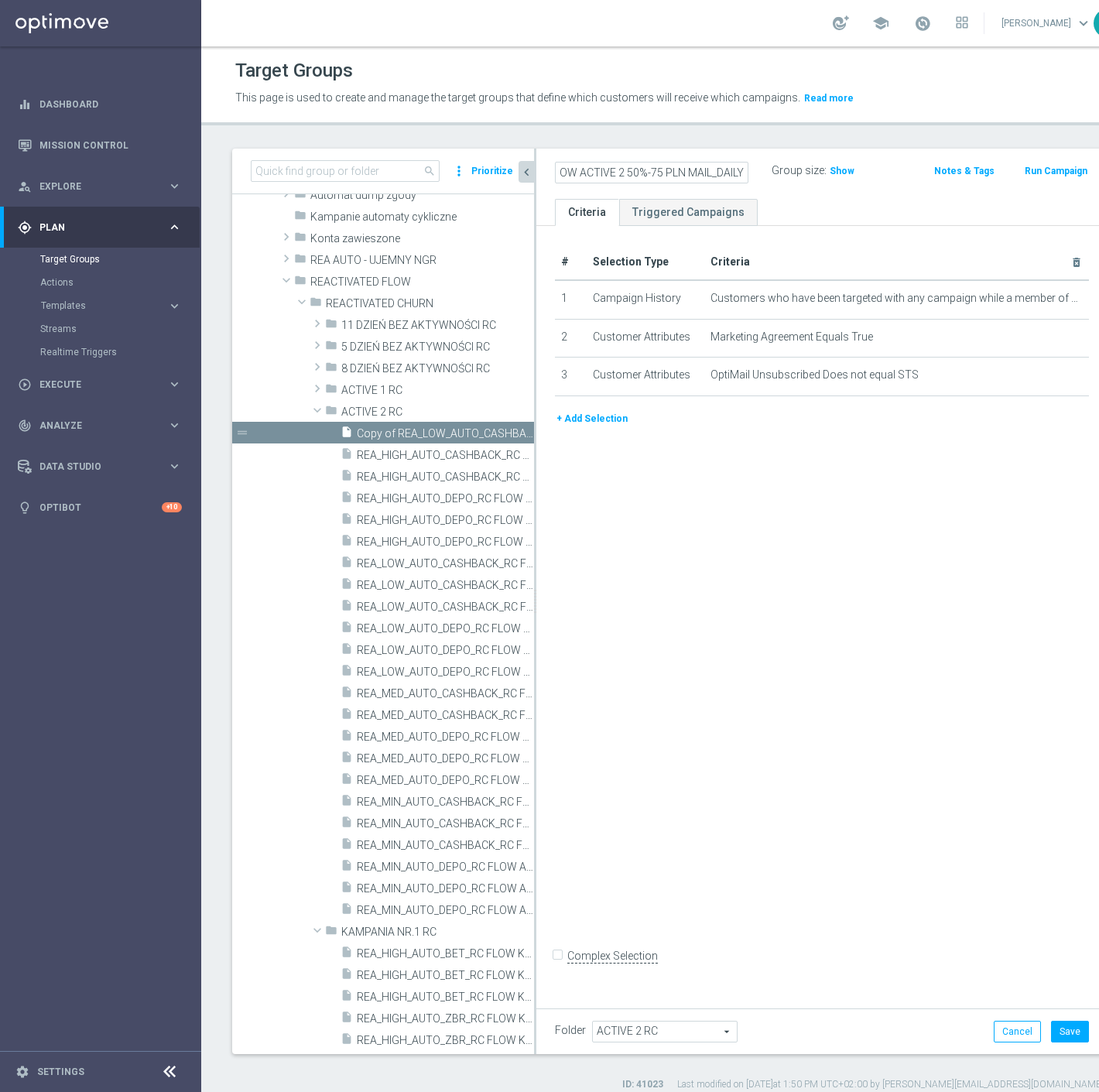
click at [823, 200] on ul "Criteria Triggered Campaigns" at bounding box center [822, 212] width 572 height 27
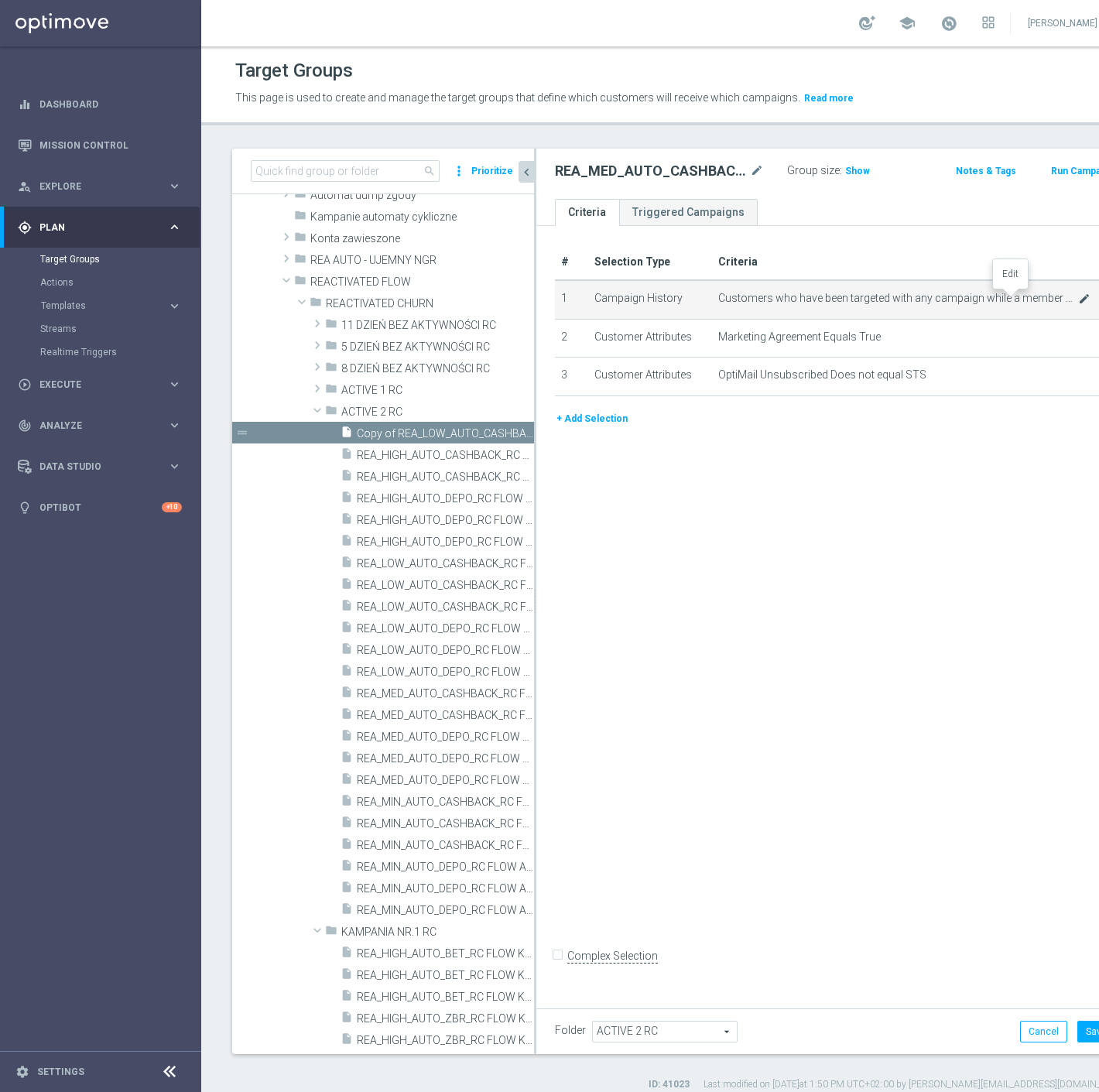
click at [1078, 298] on icon "mode_edit" at bounding box center [1084, 298] width 12 height 12
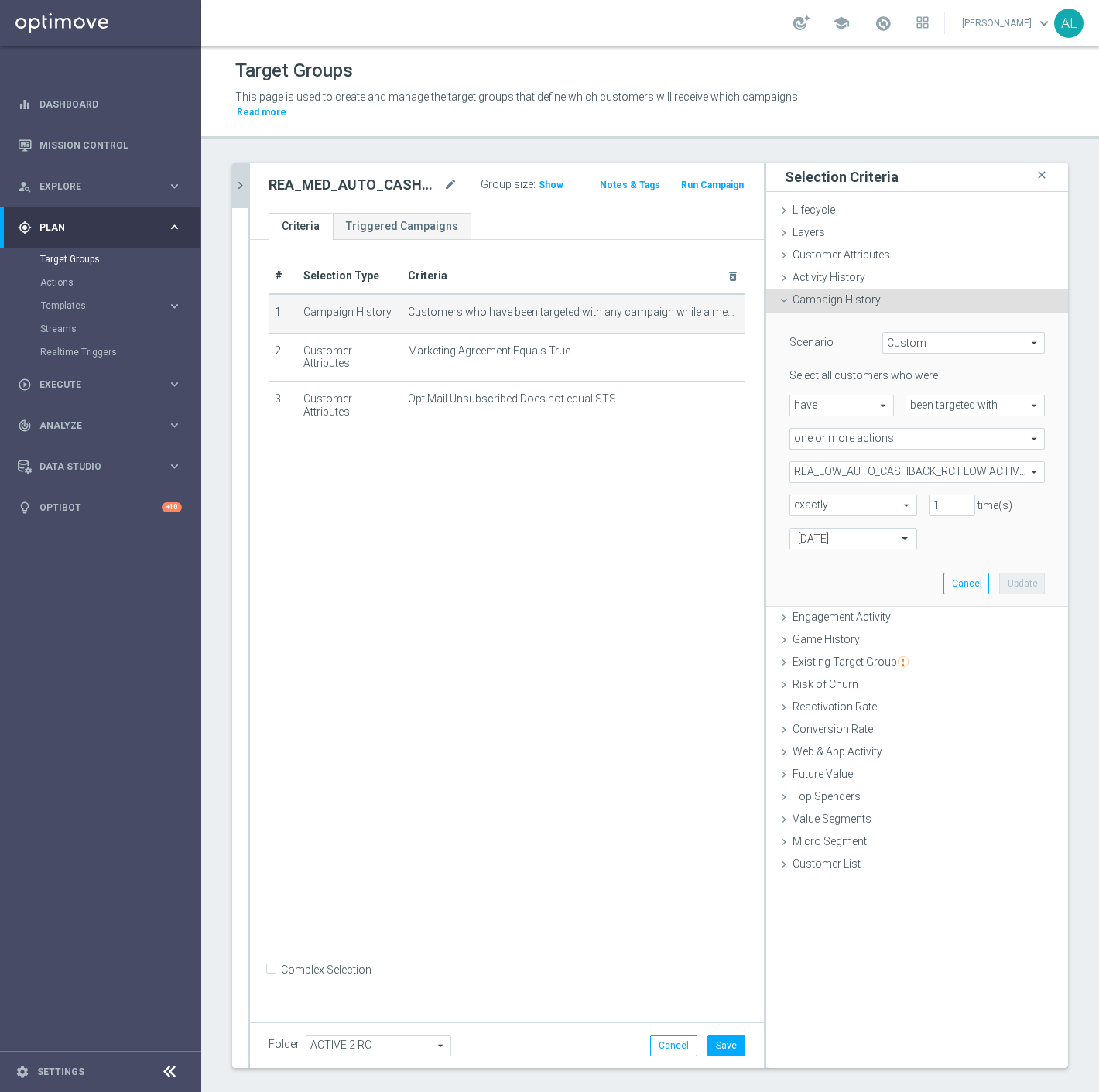
click at [823, 442] on div "Select all customers who were have have arrow_drop_down search been targeted wi…" at bounding box center [917, 458] width 255 height 181
click at [825, 462] on span "REA_LOW_AUTO_CASHBACK_RC FLOW ACTIVE 2 50%-50 PLN_DAILY" at bounding box center [917, 472] width 254 height 20
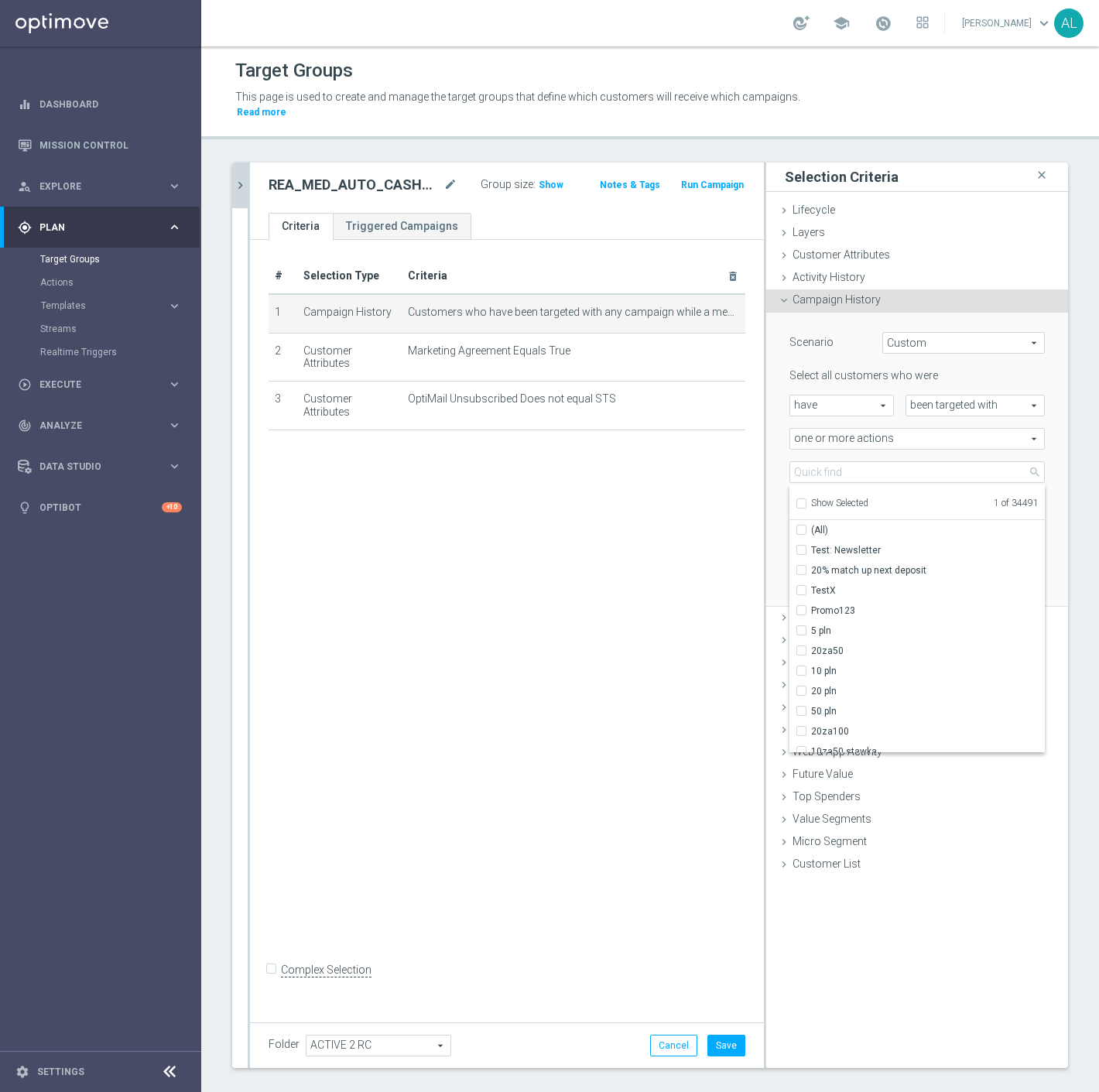
click at [822, 498] on span "Show Selected" at bounding box center [840, 504] width 57 height 11
click at [806, 501] on input "Show Selected" at bounding box center [800, 506] width 10 height 10
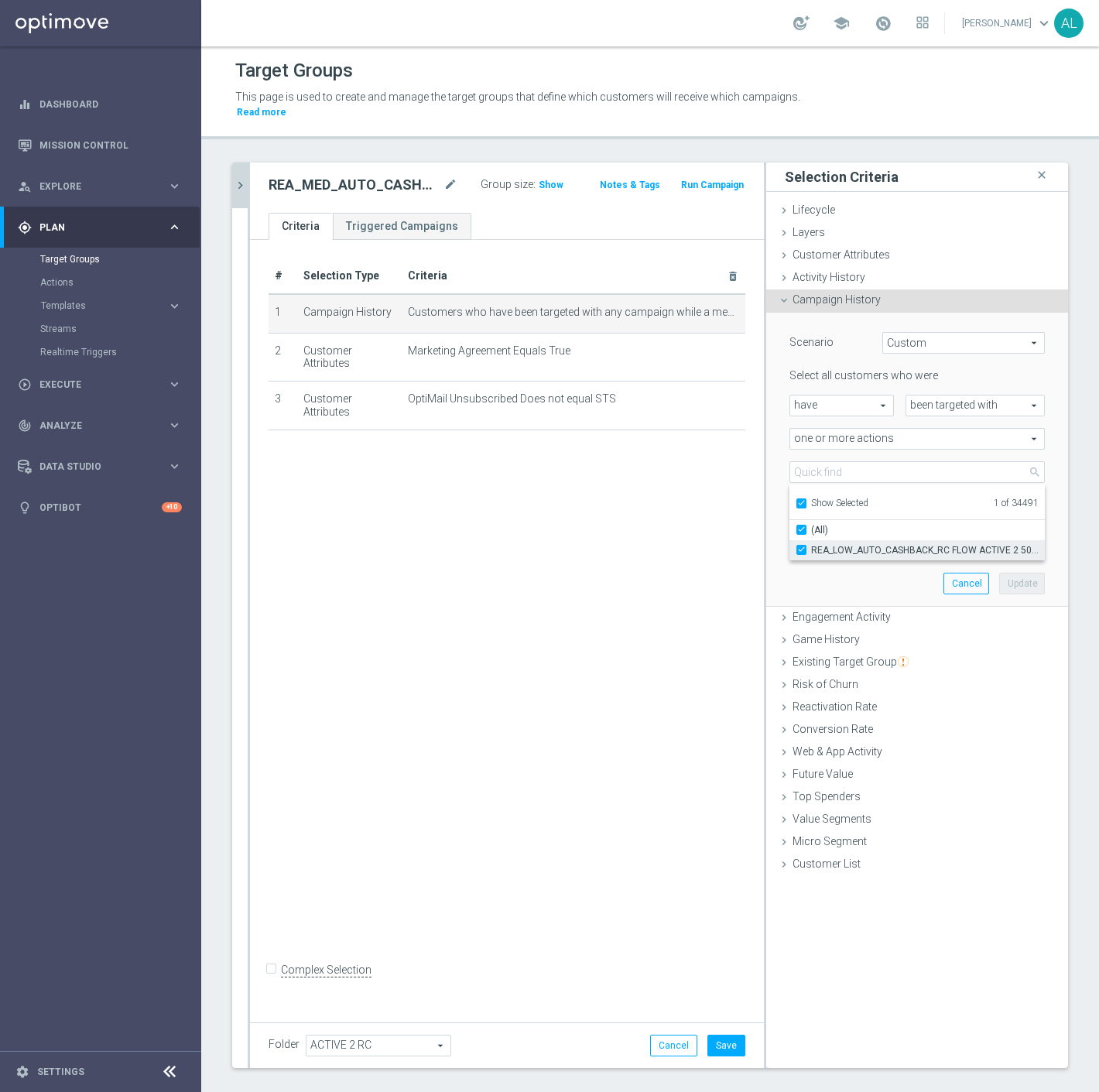
click at [829, 544] on span "REA_LOW_AUTO_CASHBACK_RC FLOW ACTIVE 2 50%-50 PLN_DAILY" at bounding box center [929, 550] width 234 height 12
click at [812, 545] on input "REA_LOW_AUTO_CASHBACK_RC FLOW ACTIVE 2 50%-50 PLN_DAILY" at bounding box center [806, 550] width 10 height 10
click at [829, 498] on span "Show Selected" at bounding box center [840, 504] width 57 height 11
click at [806, 501] on input "Show Selected" at bounding box center [800, 506] width 10 height 10
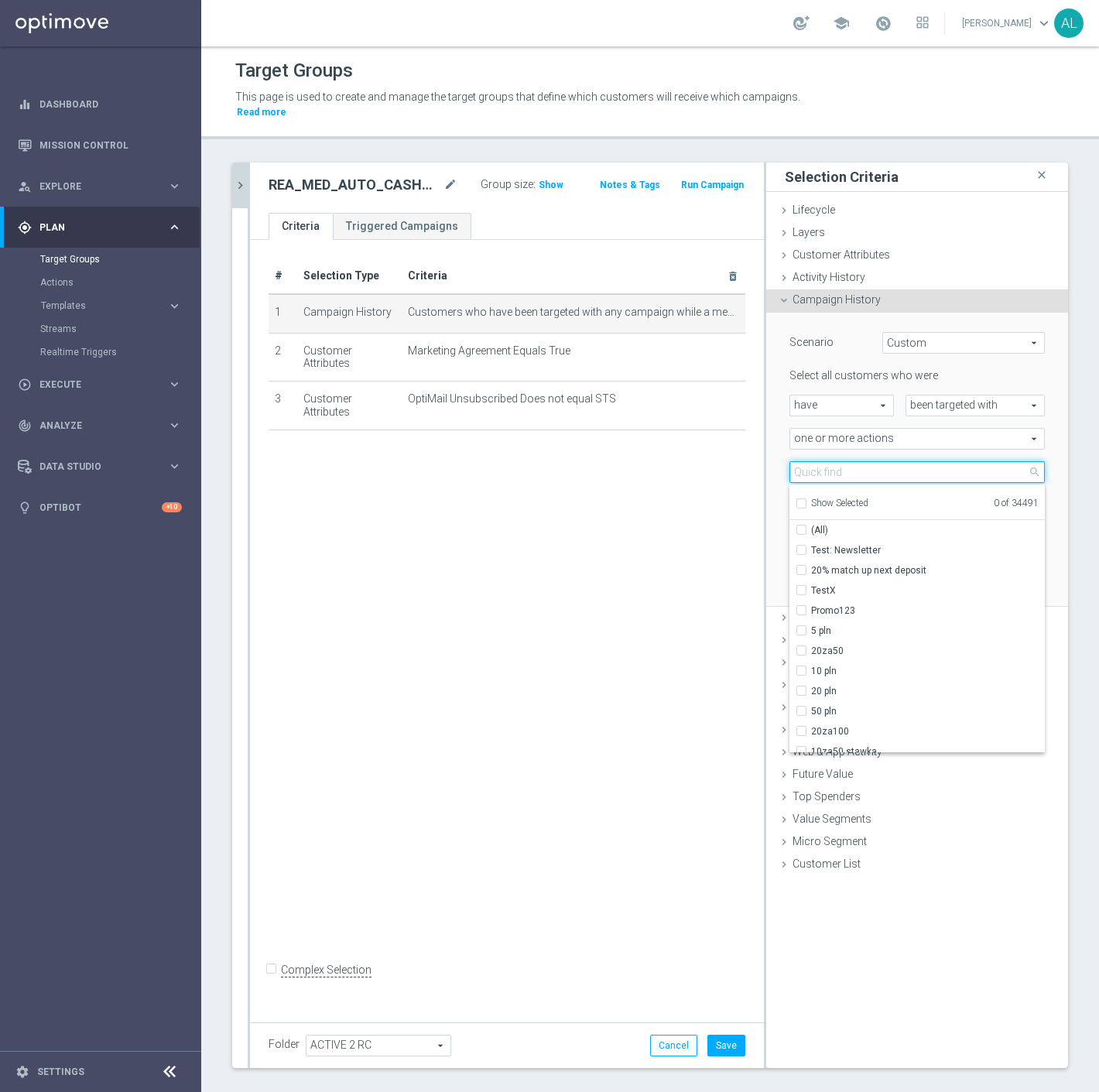
click at [836, 461] on input "search" at bounding box center [917, 472] width 255 height 22
paste input "REA_MED_AUTO_CASHBACK_RC FLOW ACTIVE 2 50%-75 PLN MAIL_DAILY"
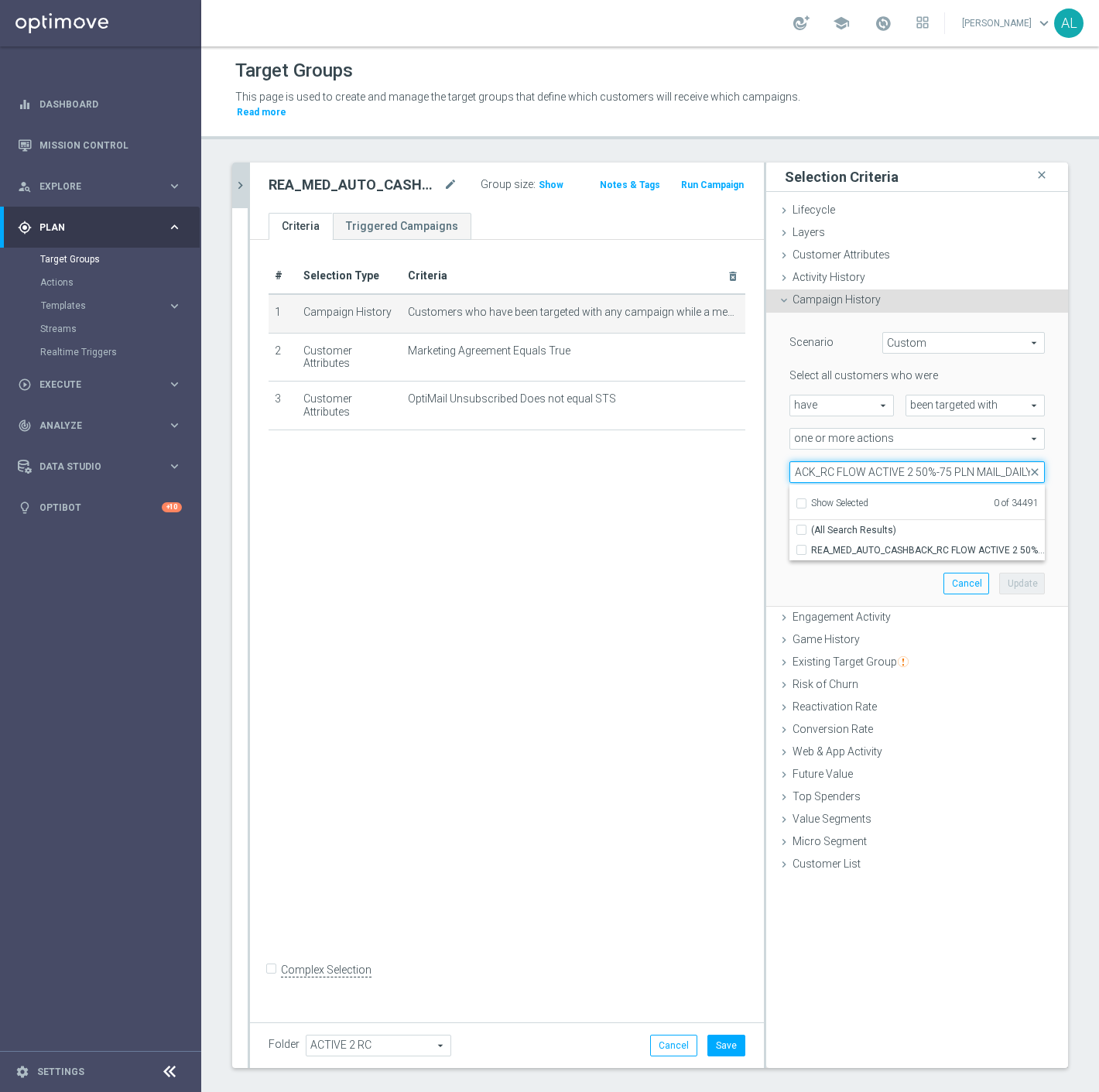
click at [988, 463] on input "REA_MED_AUTO_CASHBACK_RC FLOW ACTIVE 2 50%-75 PLN MAIL_DAILY" at bounding box center [917, 472] width 255 height 22
click at [986, 461] on input "REA_MED_AUTO_CASHBACK_RC FLOW ACTIVE 2 50%-75 PLN MAIL_DAILY" at bounding box center [917, 472] width 255 height 22
click at [971, 544] on span "REA_MED_AUTO_CASHBACK_RC FLOW ACTIVE 2 50%-75 PLN_DAILY" at bounding box center [929, 550] width 234 height 12
click at [812, 545] on input "REA_MED_AUTO_CASHBACK_RC FLOW ACTIVE 2 50%-75 PLN_DAILY" at bounding box center [806, 550] width 10 height 10
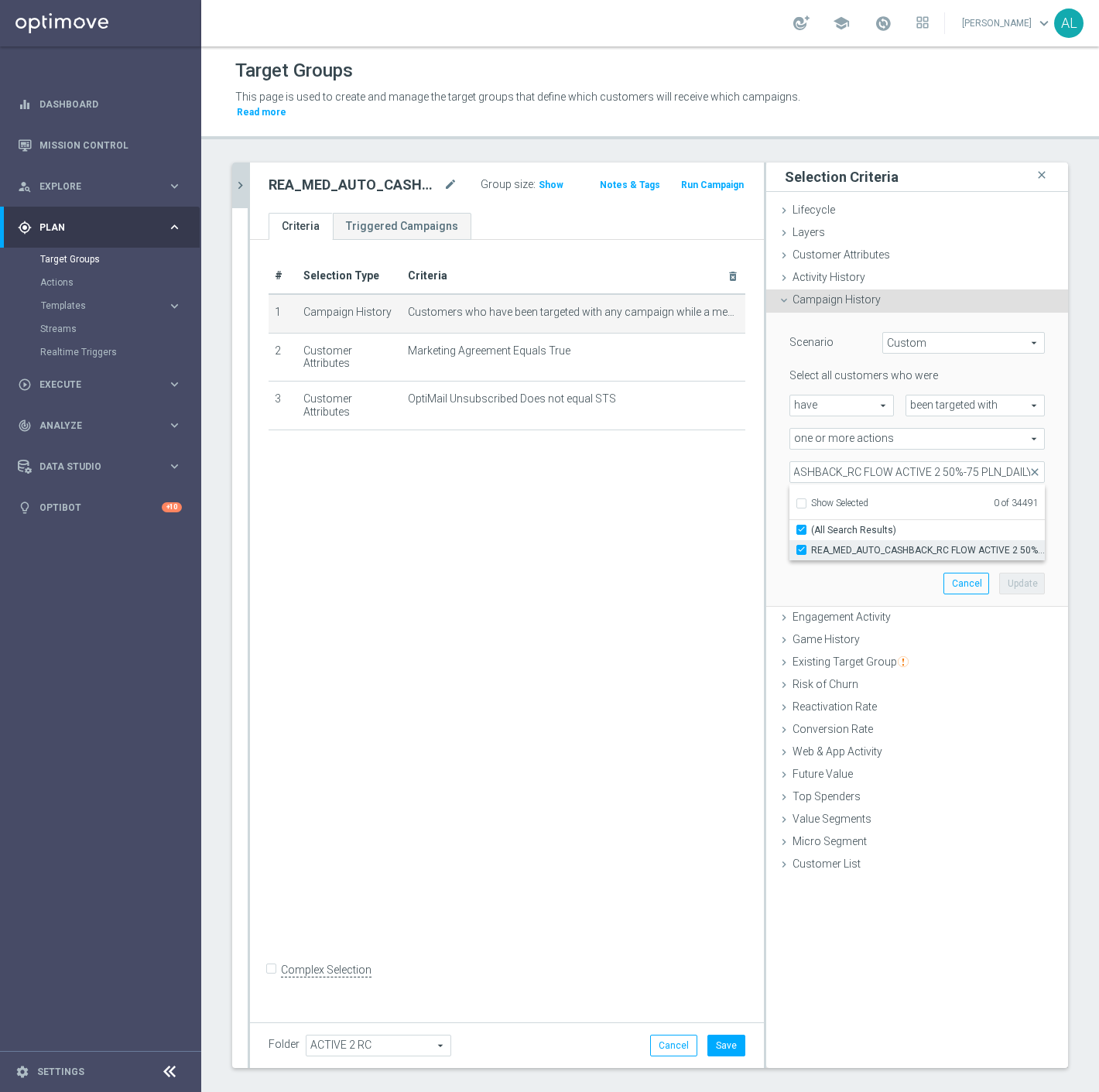
scroll to position [0, 0]
click at [999, 572] on button "Update" at bounding box center [1022, 583] width 46 height 22
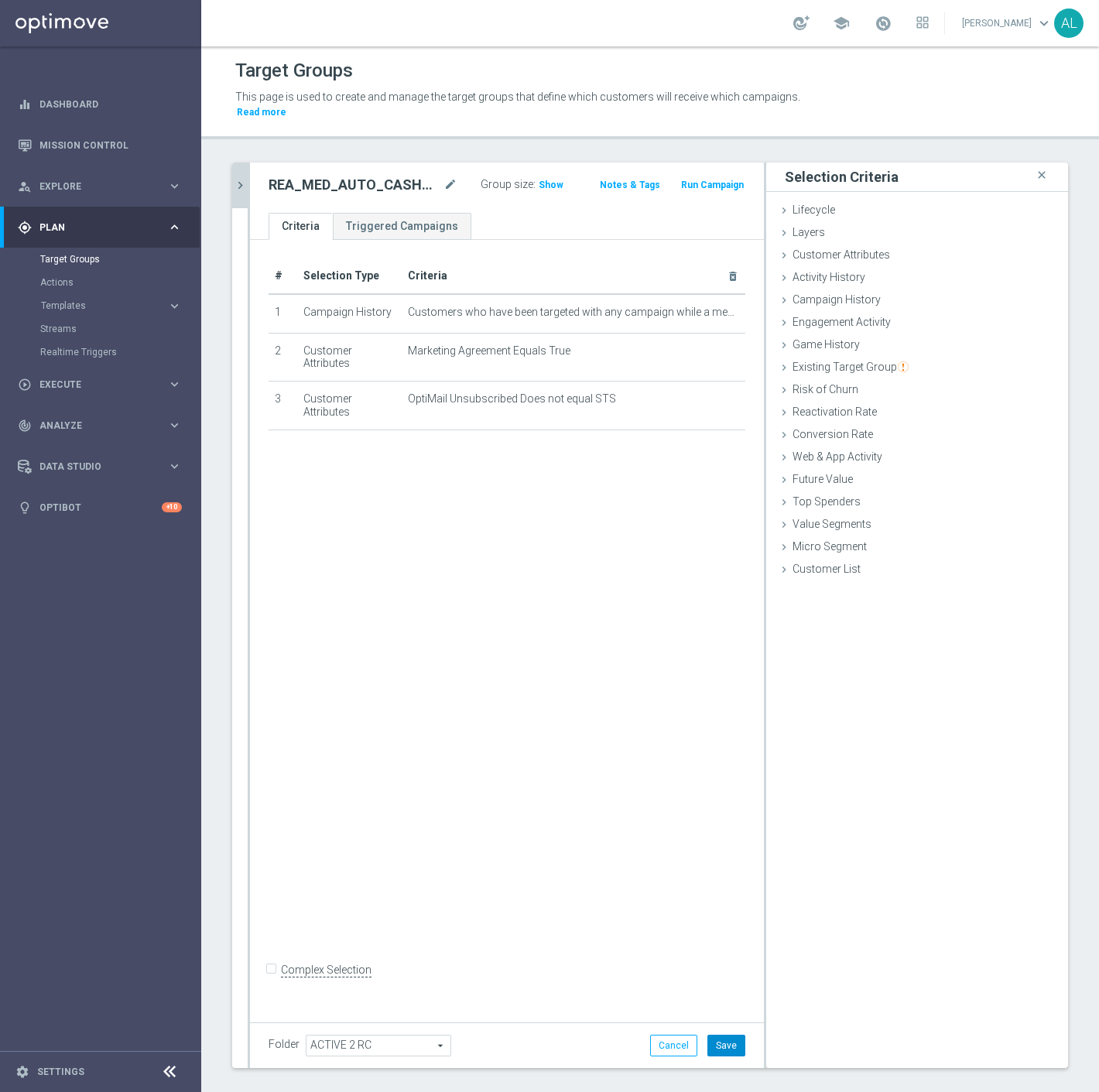
click at [710, 1035] on button "Save" at bounding box center [726, 1045] width 38 height 22
click at [444, 176] on icon "mode_edit" at bounding box center [450, 185] width 14 height 19
click at [242, 178] on icon "chevron_right" at bounding box center [240, 185] width 15 height 15
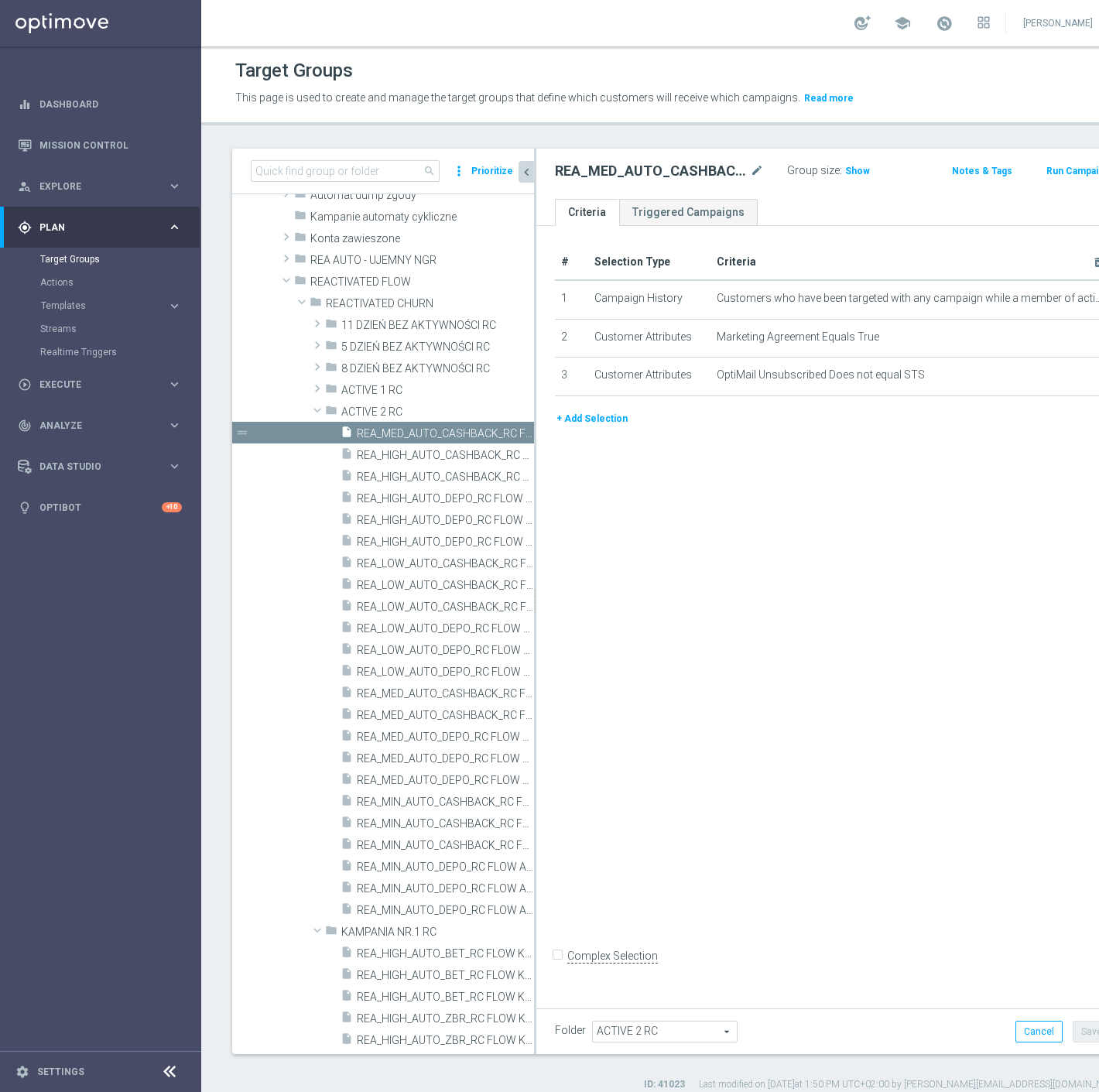
scroll to position [157, 0]
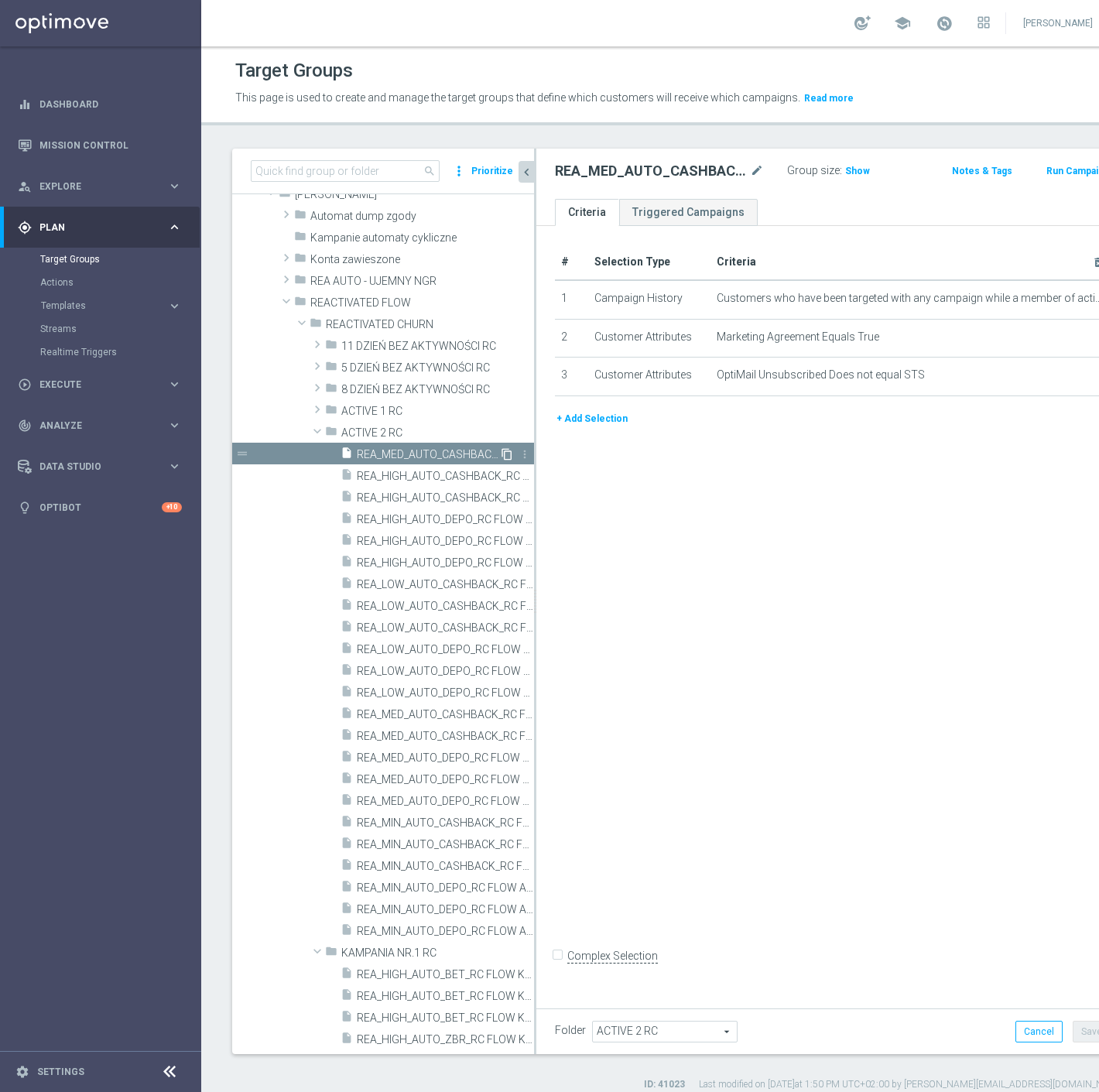
click at [501, 450] on icon "content_copy" at bounding box center [507, 454] width 12 height 12
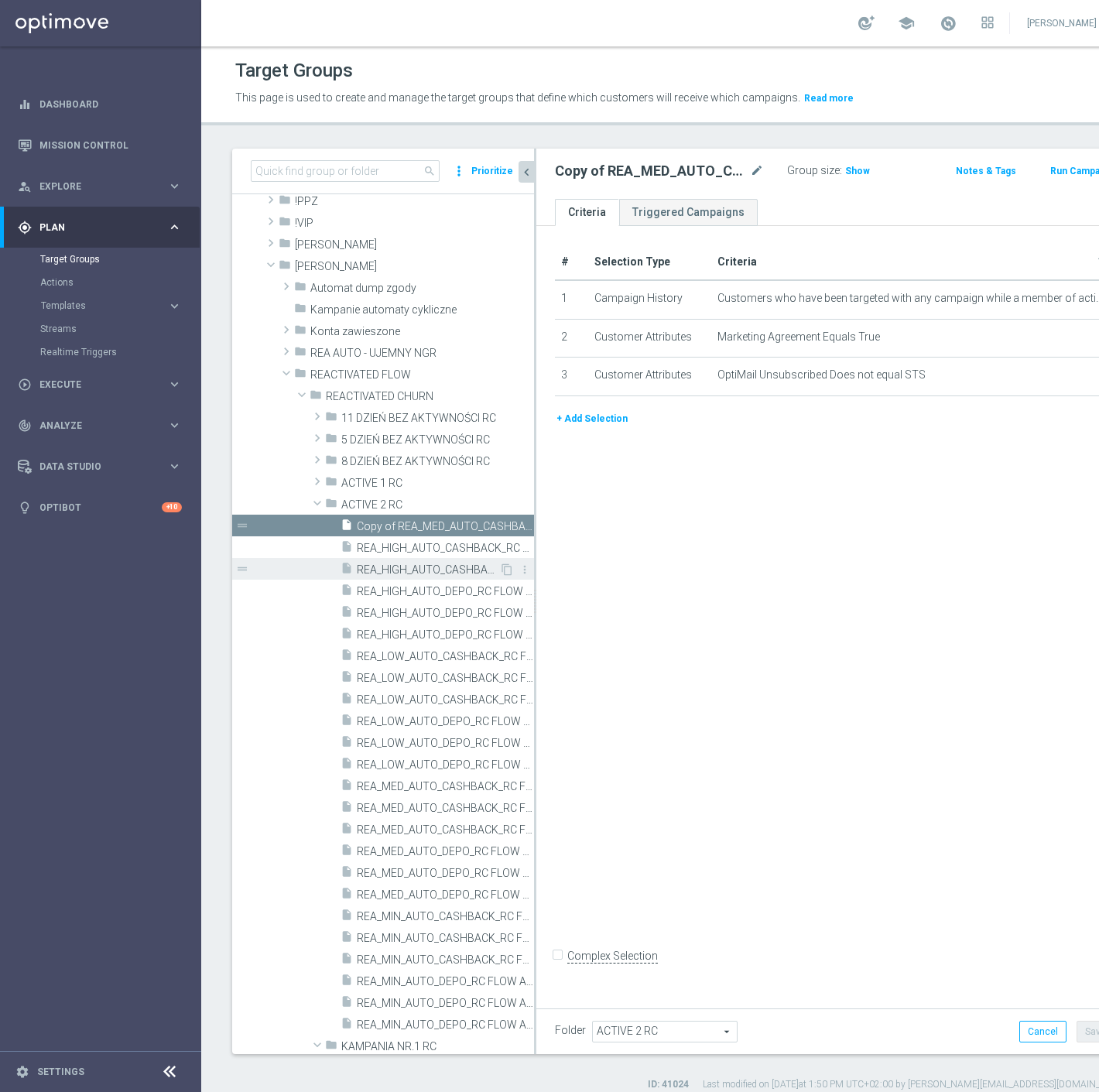
scroll to position [86, 0]
click at [751, 169] on icon "mode_edit" at bounding box center [757, 171] width 14 height 19
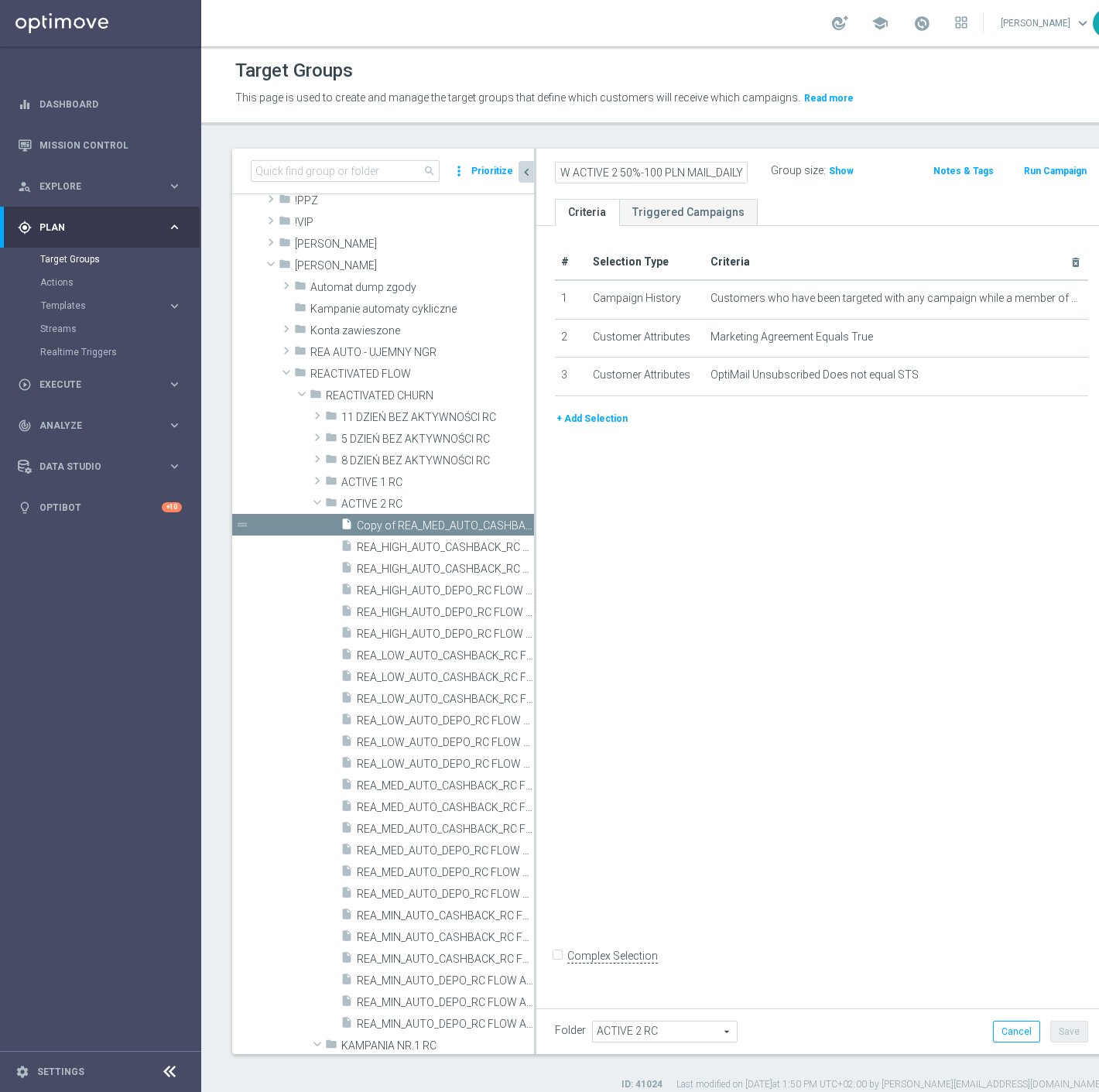
scroll to position [0, 215]
click at [725, 584] on div "# Selection Type Criteria delete_forever 1 Campaign History Customers who have …" at bounding box center [822, 613] width 571 height 774
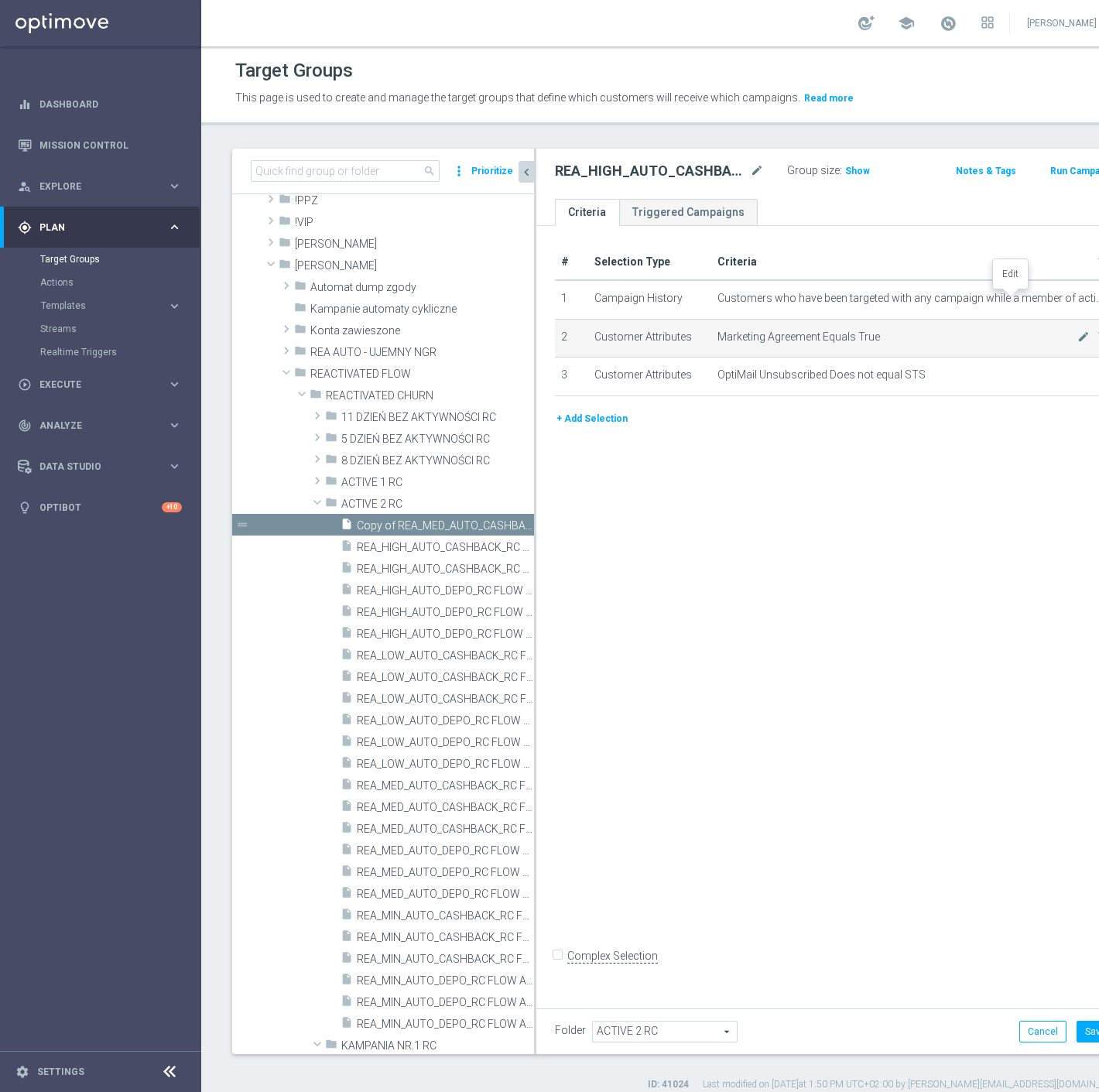
drag, startPoint x: 1007, startPoint y: 297, endPoint x: 1005, endPoint y: 356, distance: 59.0
click at [0, 0] on icon "mode_edit" at bounding box center [0, 0] width 0 height 0
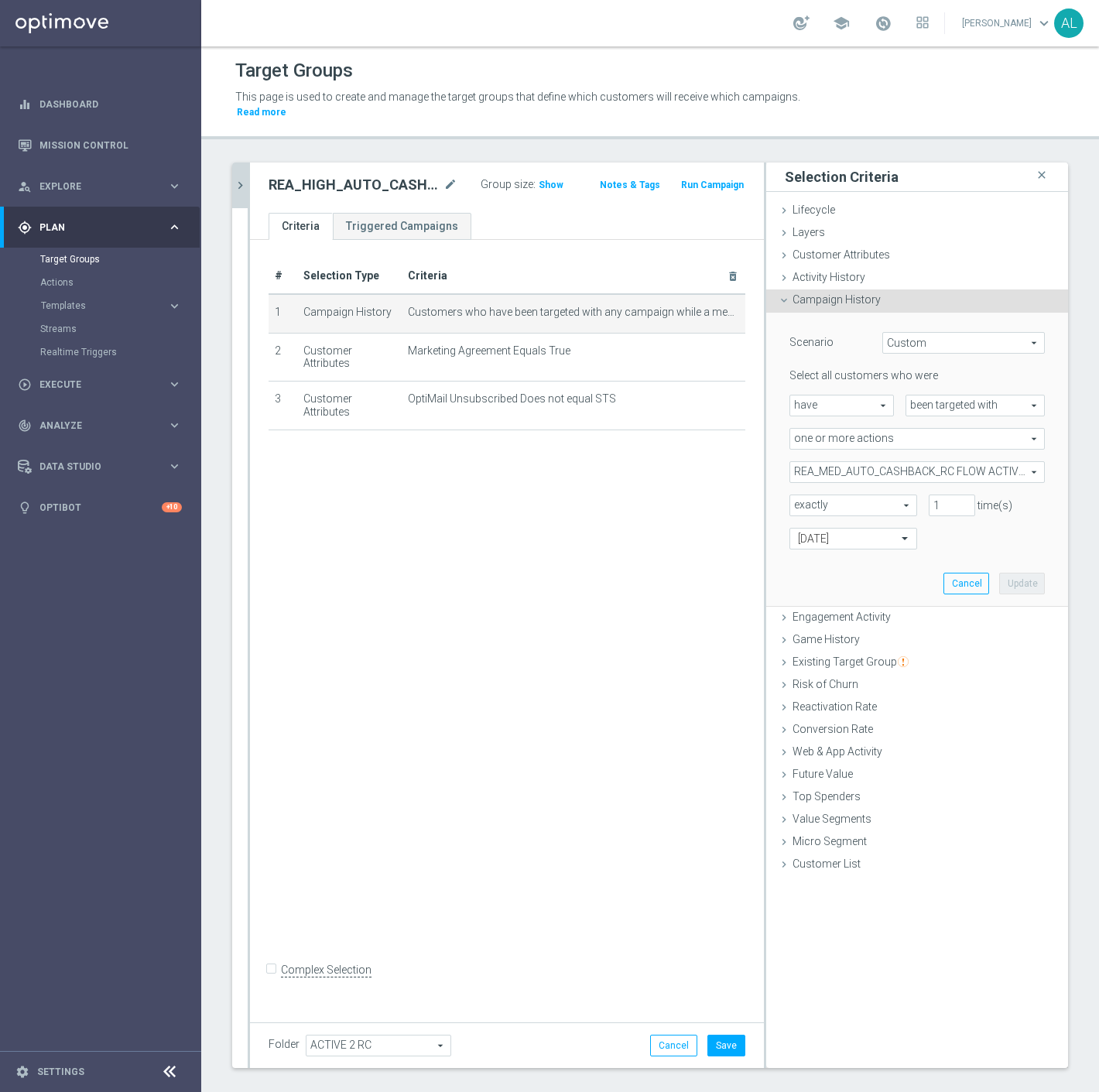
click at [838, 462] on span "REA_MED_AUTO_CASHBACK_RC FLOW ACTIVE 2 50%-75 PLN_DAILY" at bounding box center [917, 472] width 254 height 20
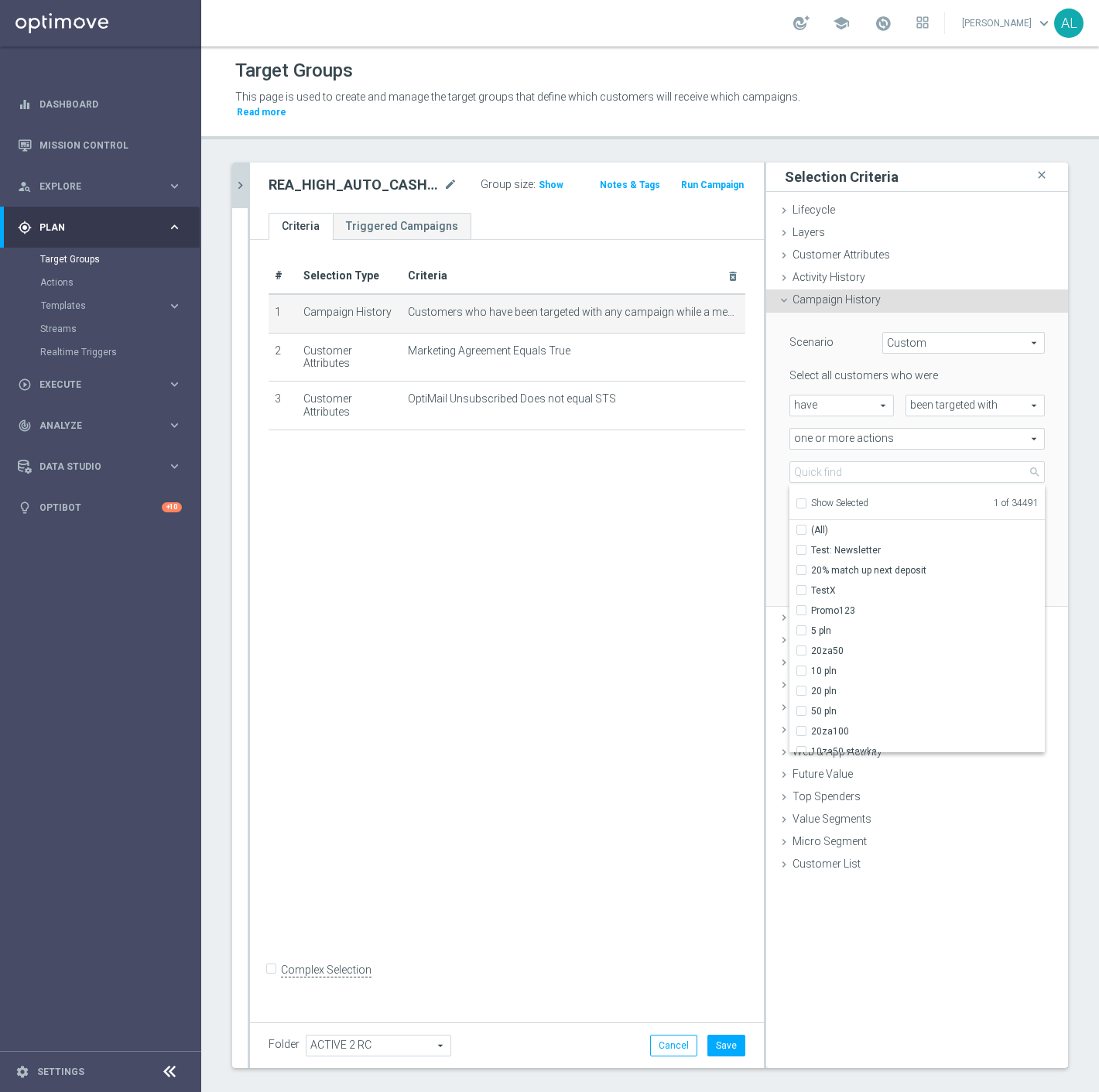
click at [842, 498] on span "Show Selected" at bounding box center [840, 504] width 57 height 11
click at [806, 501] on input "Show Selected" at bounding box center [800, 506] width 10 height 10
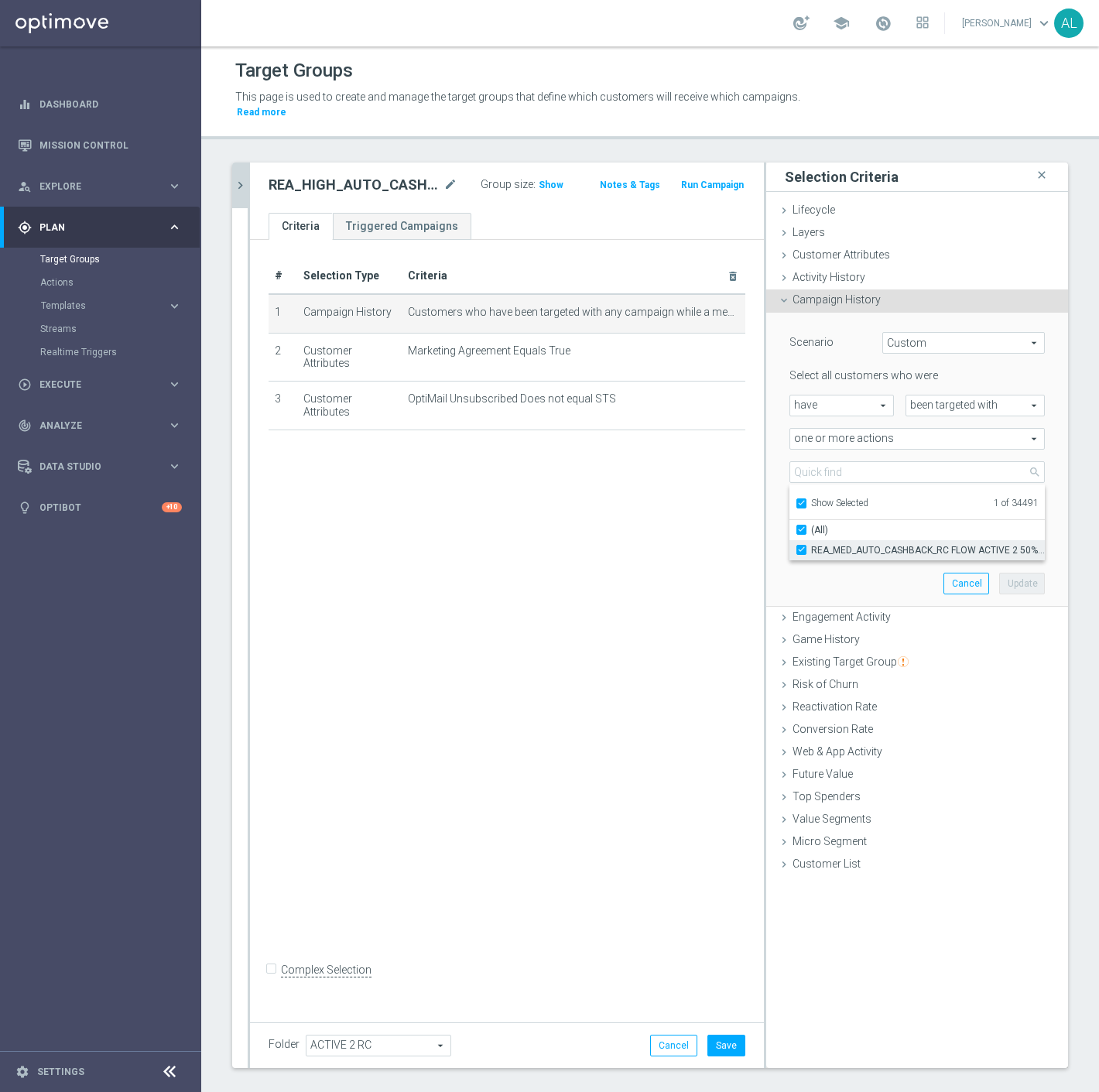
click at [848, 544] on span "REA_MED_AUTO_CASHBACK_RC FLOW ACTIVE 2 50%-75 PLN_DAILY" at bounding box center [929, 550] width 234 height 12
click at [812, 545] on input "REA_MED_AUTO_CASHBACK_RC FLOW ACTIVE 2 50%-75 PLN_DAILY" at bounding box center [806, 550] width 10 height 10
click at [840, 498] on span "Show Selected" at bounding box center [840, 504] width 57 height 11
click at [806, 501] on input "Show Selected" at bounding box center [800, 506] width 10 height 10
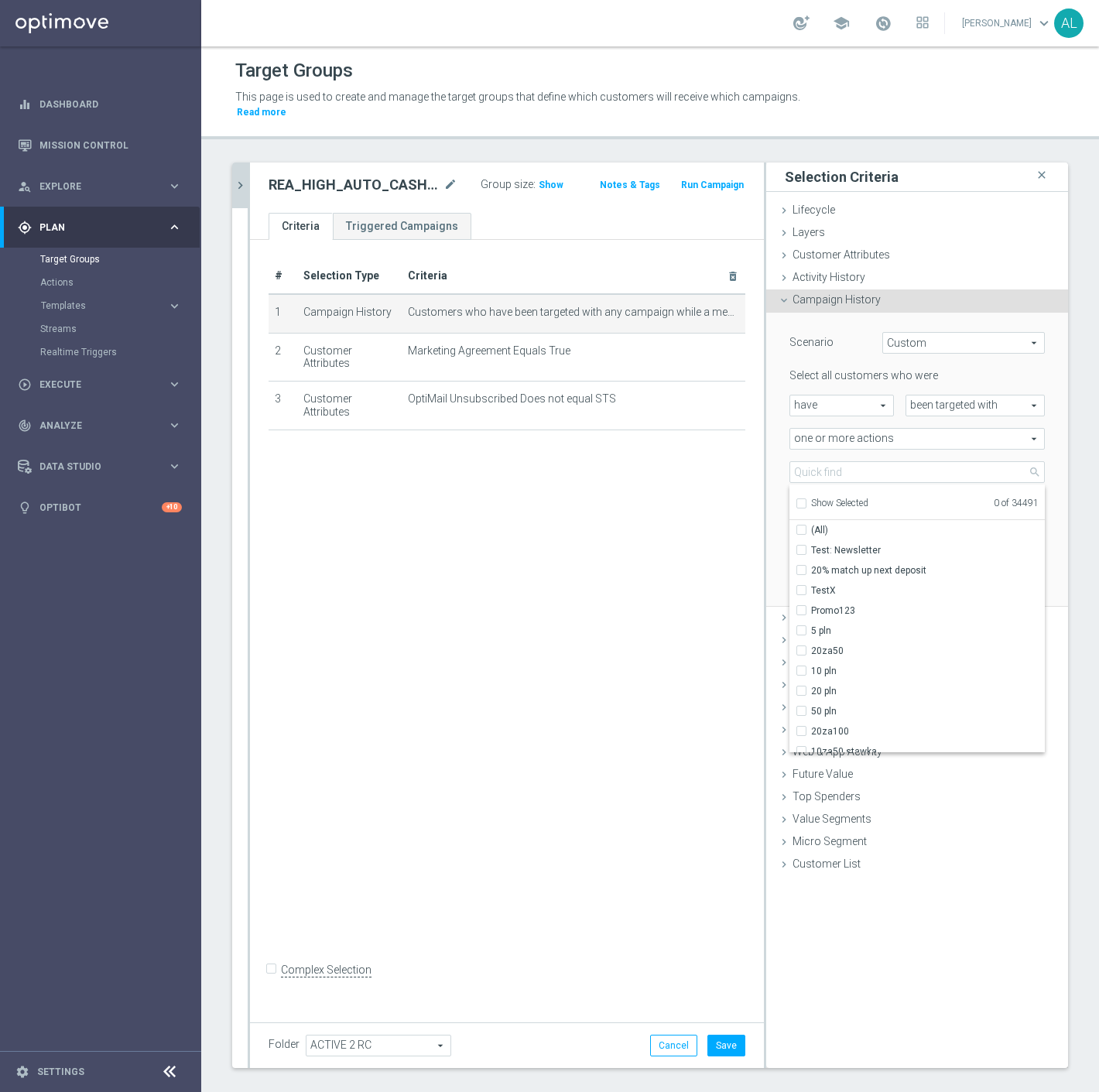
click at [832, 445] on div "Select all customers who were have have arrow_drop_down search been targeted wi…" at bounding box center [917, 458] width 255 height 181
click at [830, 462] on span at bounding box center [917, 472] width 254 height 20
click at [832, 462] on input "search" at bounding box center [917, 472] width 255 height 22
paste input "REA_HIGH_AUTO_CASHBACK_RC FLOW ACTIVE 2 50%-100 PLN MAIL_DAILY"
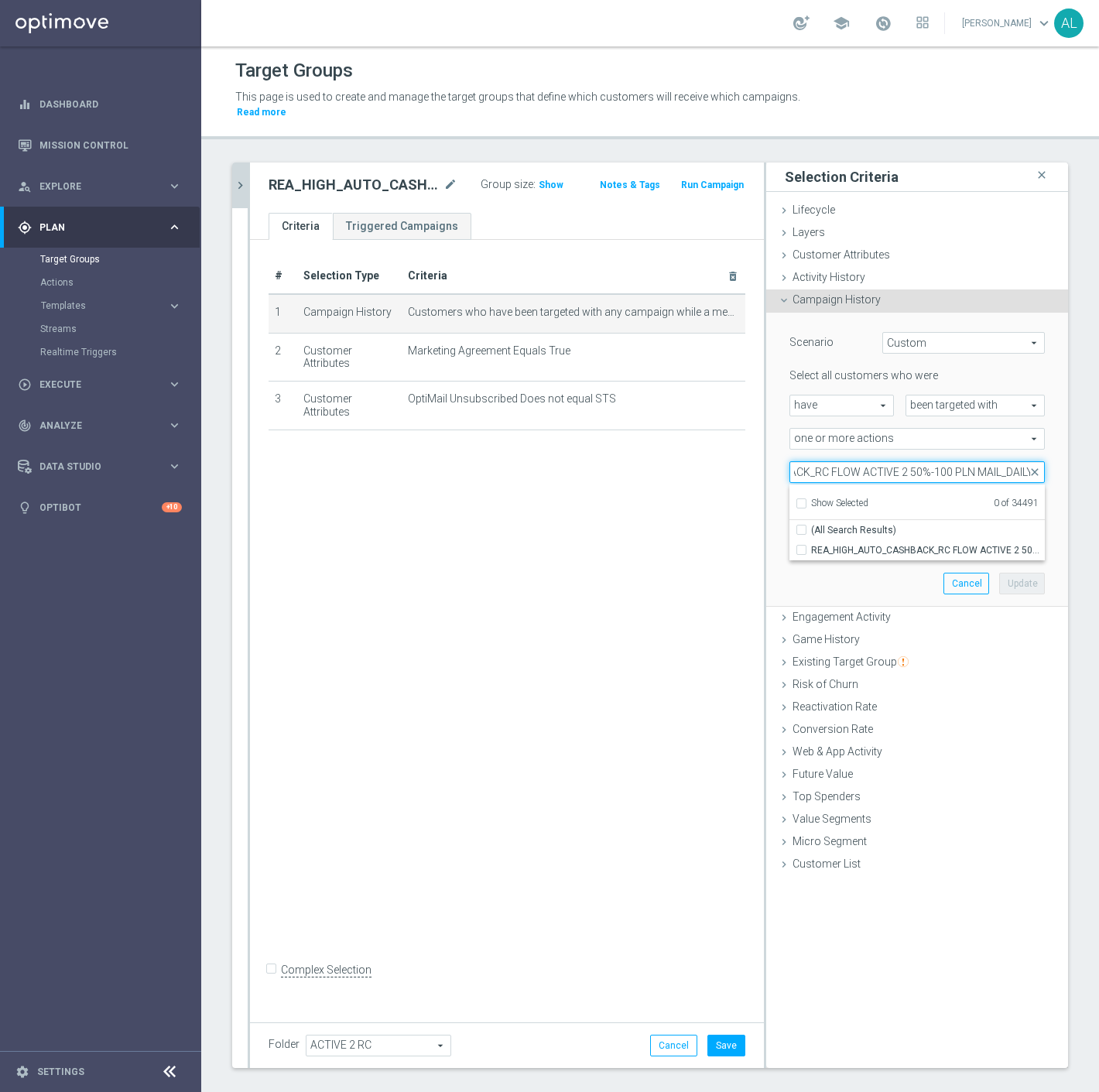
drag, startPoint x: 979, startPoint y: 451, endPoint x: 980, endPoint y: 461, distance: 10.0
click at [979, 461] on input "REA_HIGH_AUTO_CASHBACK_RC FLOW ACTIVE 2 50%-100 PLN MAIL_DAILY" at bounding box center [917, 472] width 255 height 22
click at [980, 463] on input "REA_HIGH_AUTO_CASHBACK_RC FLOW ACTIVE 2 50%-100 PLN MAIL_DAILY" at bounding box center [917, 472] width 255 height 22
click at [986, 466] on input "REA_HIGH_AUTO_CASHBACK_RC FLOW ACTIVE 2 50%-100 PLN MAIL_DAILY" at bounding box center [917, 472] width 255 height 22
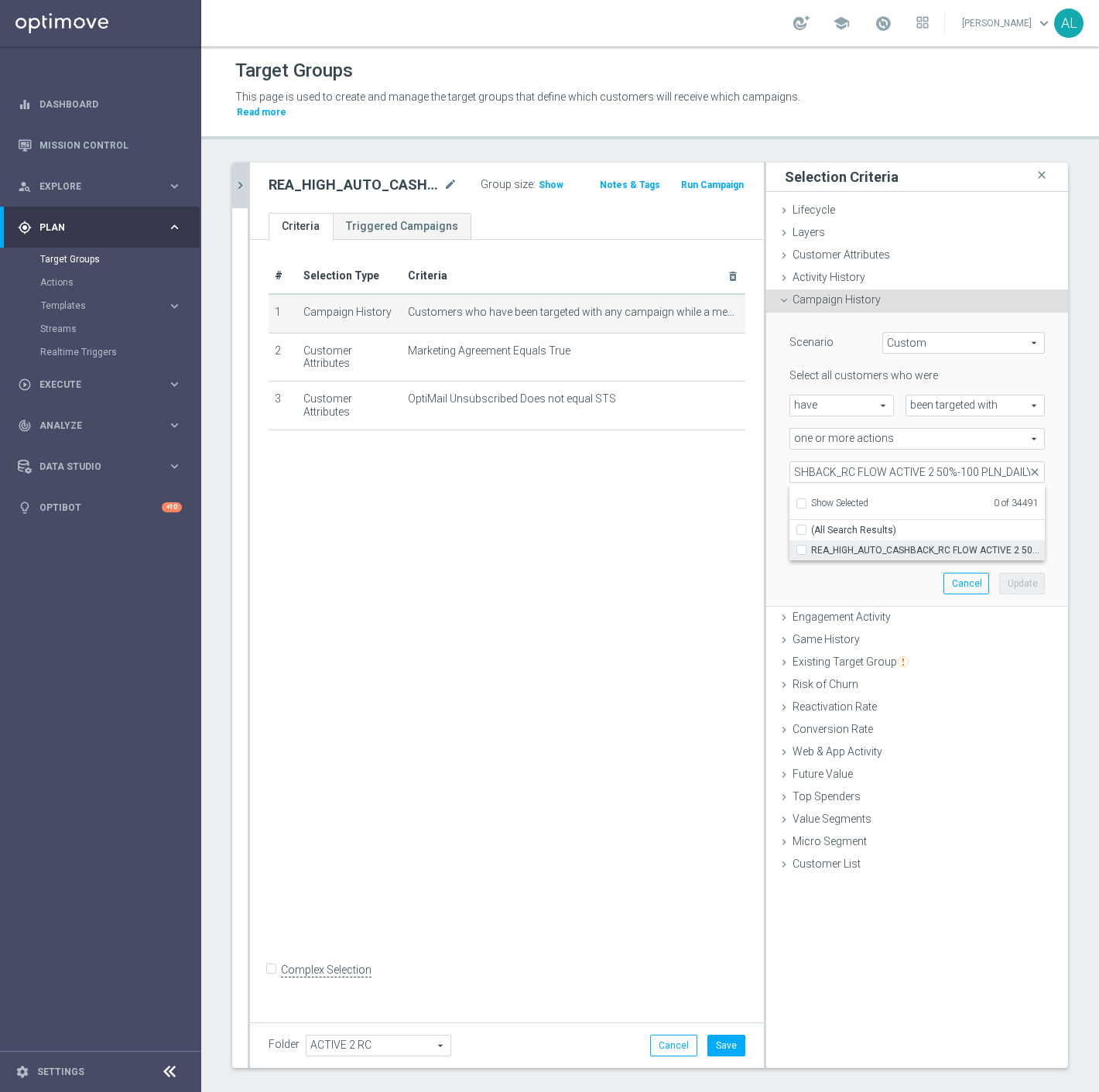
click at [949, 544] on span "REA_HIGH_AUTO_CASHBACK_RC FLOW ACTIVE 2 50%-100 PLN_DAILY" at bounding box center [929, 550] width 234 height 12
click at [812, 545] on input "REA_HIGH_AUTO_CASHBACK_RC FLOW ACTIVE 2 50%-100 PLN_DAILY" at bounding box center [806, 550] width 10 height 10
click at [1002, 572] on button "Update" at bounding box center [1022, 583] width 46 height 22
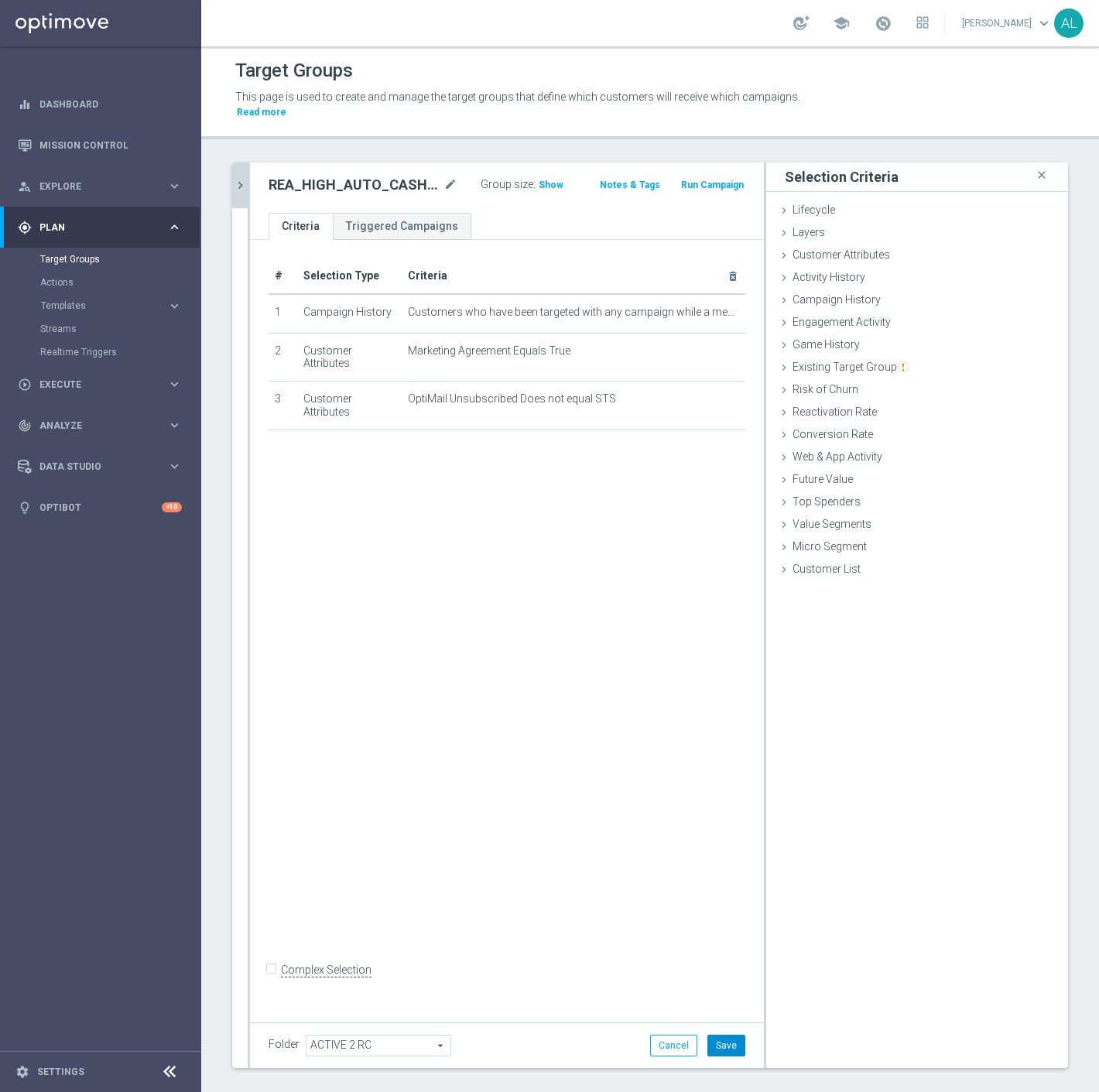
click at [716, 1035] on button "Save" at bounding box center [726, 1045] width 38 height 22
click at [237, 178] on icon "chevron_right" at bounding box center [240, 185] width 15 height 15
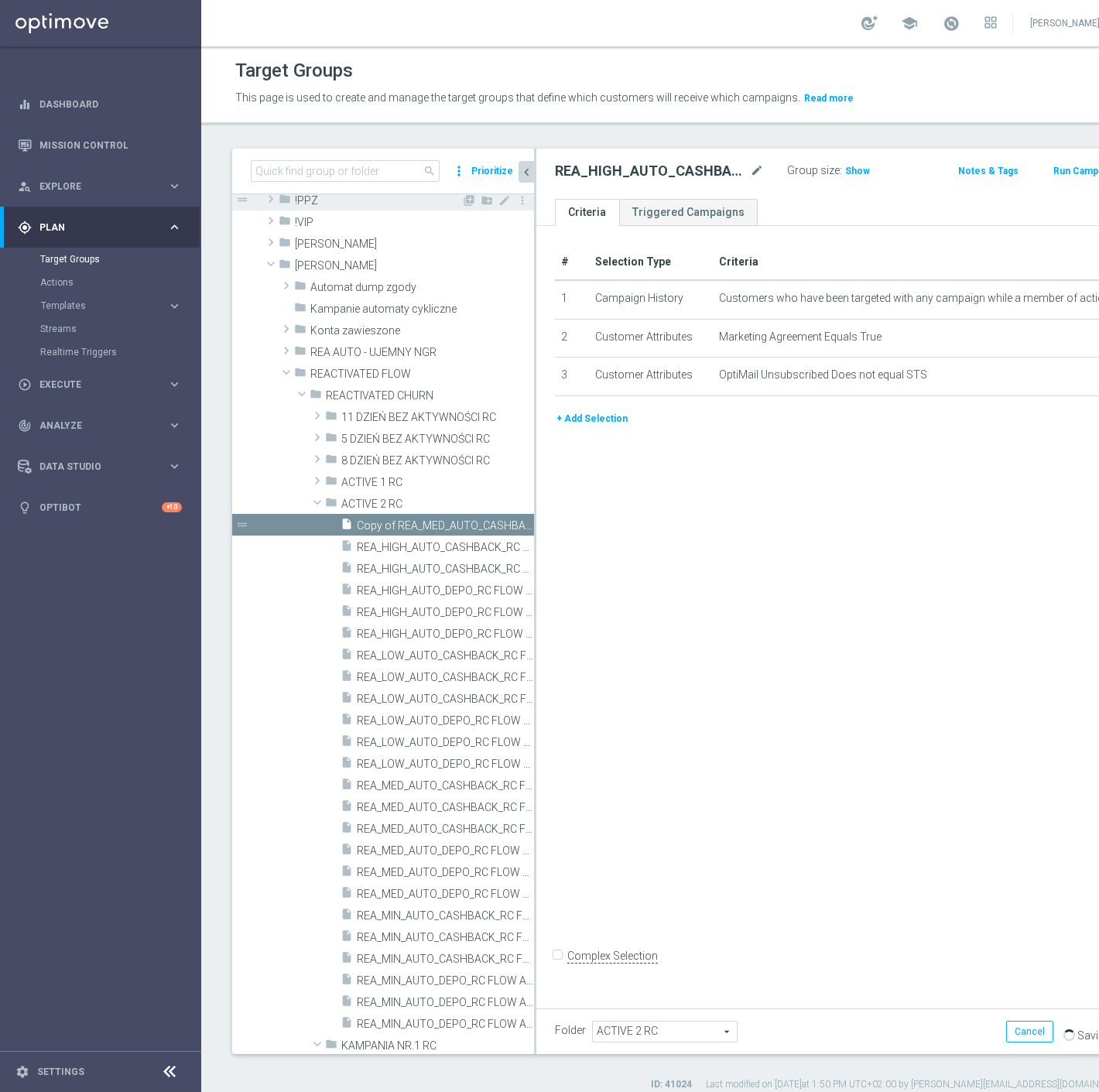
scroll to position [64, 0]
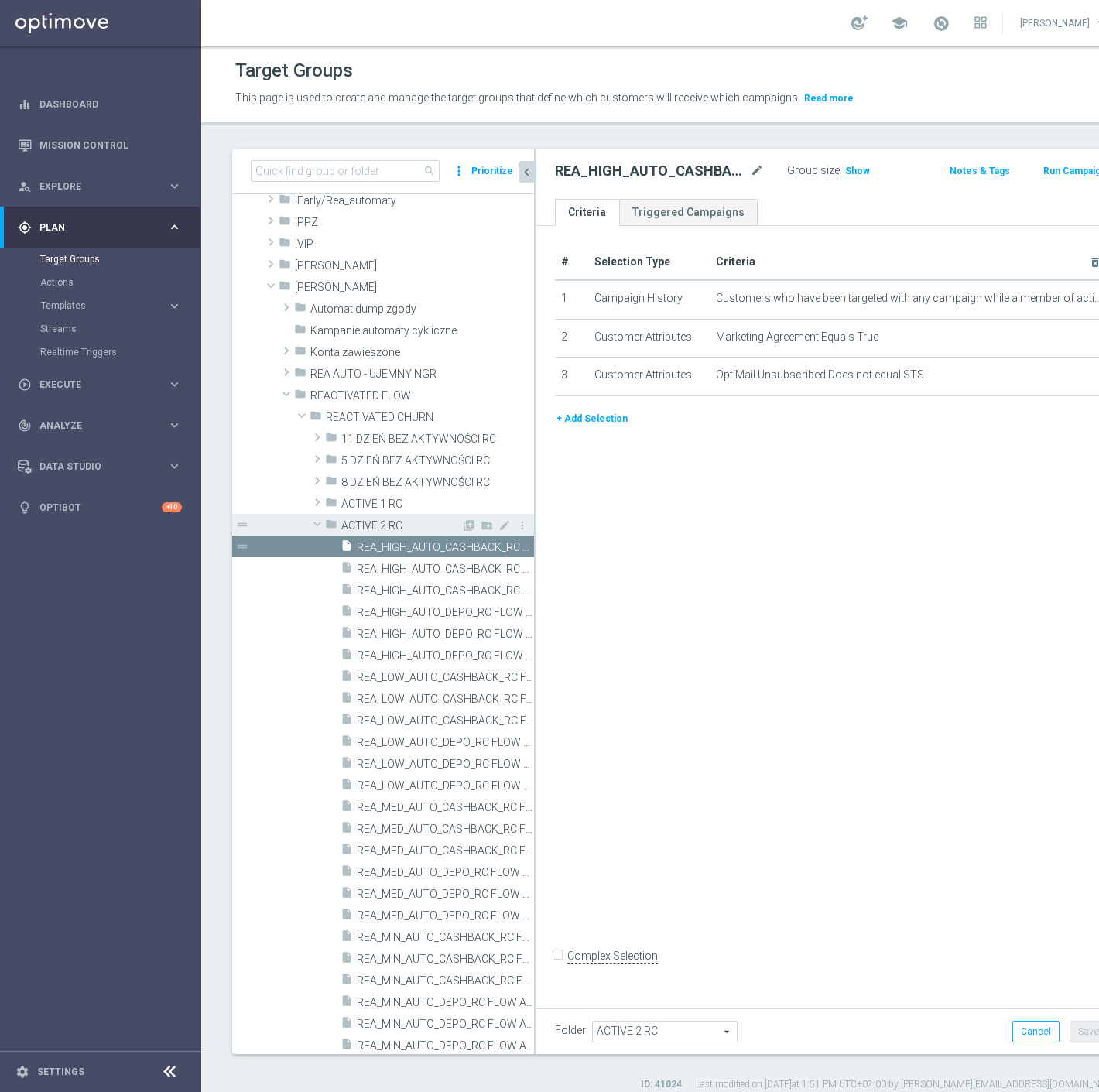
click at [318, 520] on span at bounding box center [317, 523] width 19 height 15
click at [314, 546] on span at bounding box center [317, 545] width 19 height 15
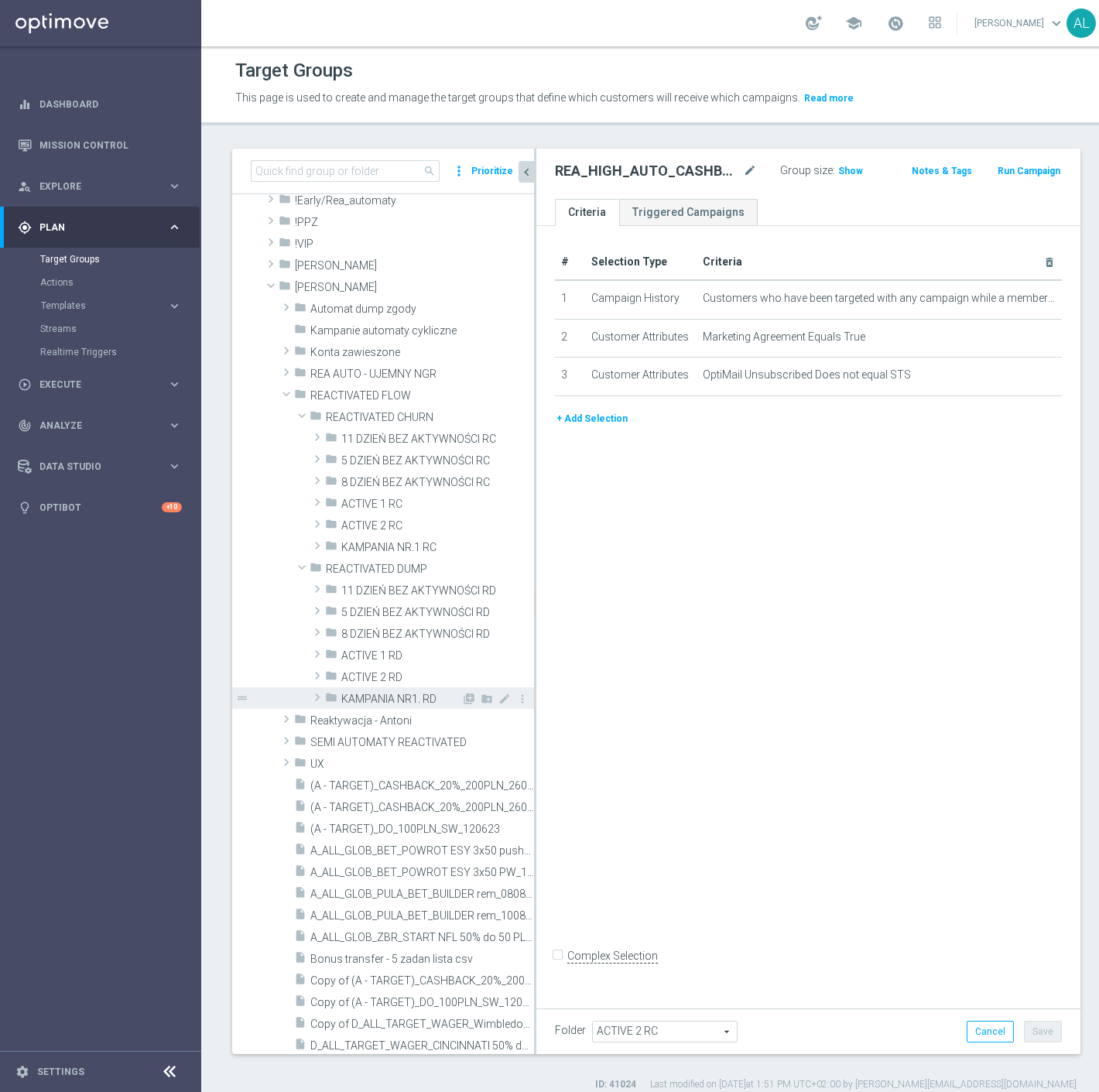
click at [322, 694] on span at bounding box center [317, 698] width 15 height 19
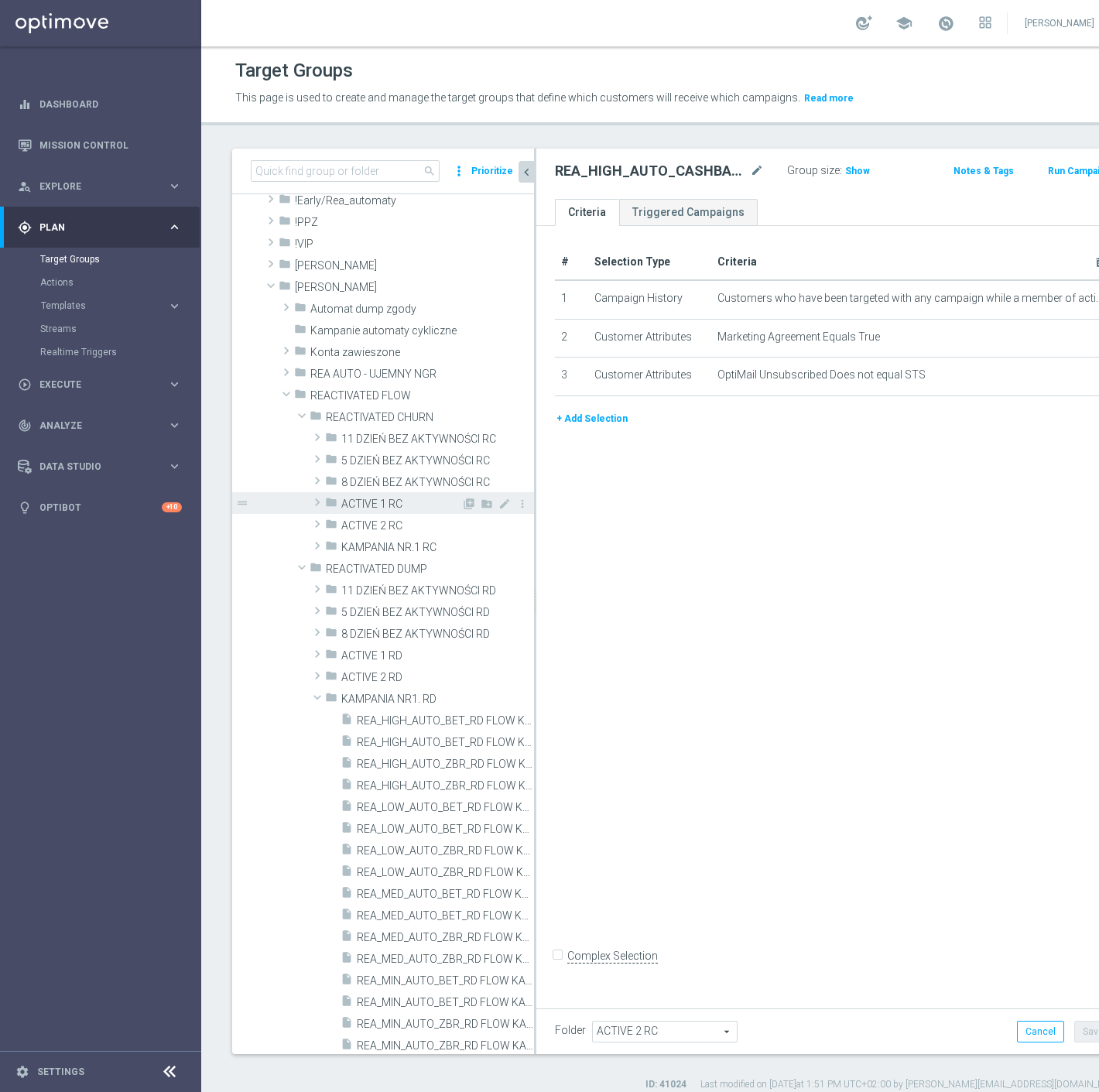
click at [375, 506] on span "ACTIVE 1 RC" at bounding box center [401, 505] width 120 height 13
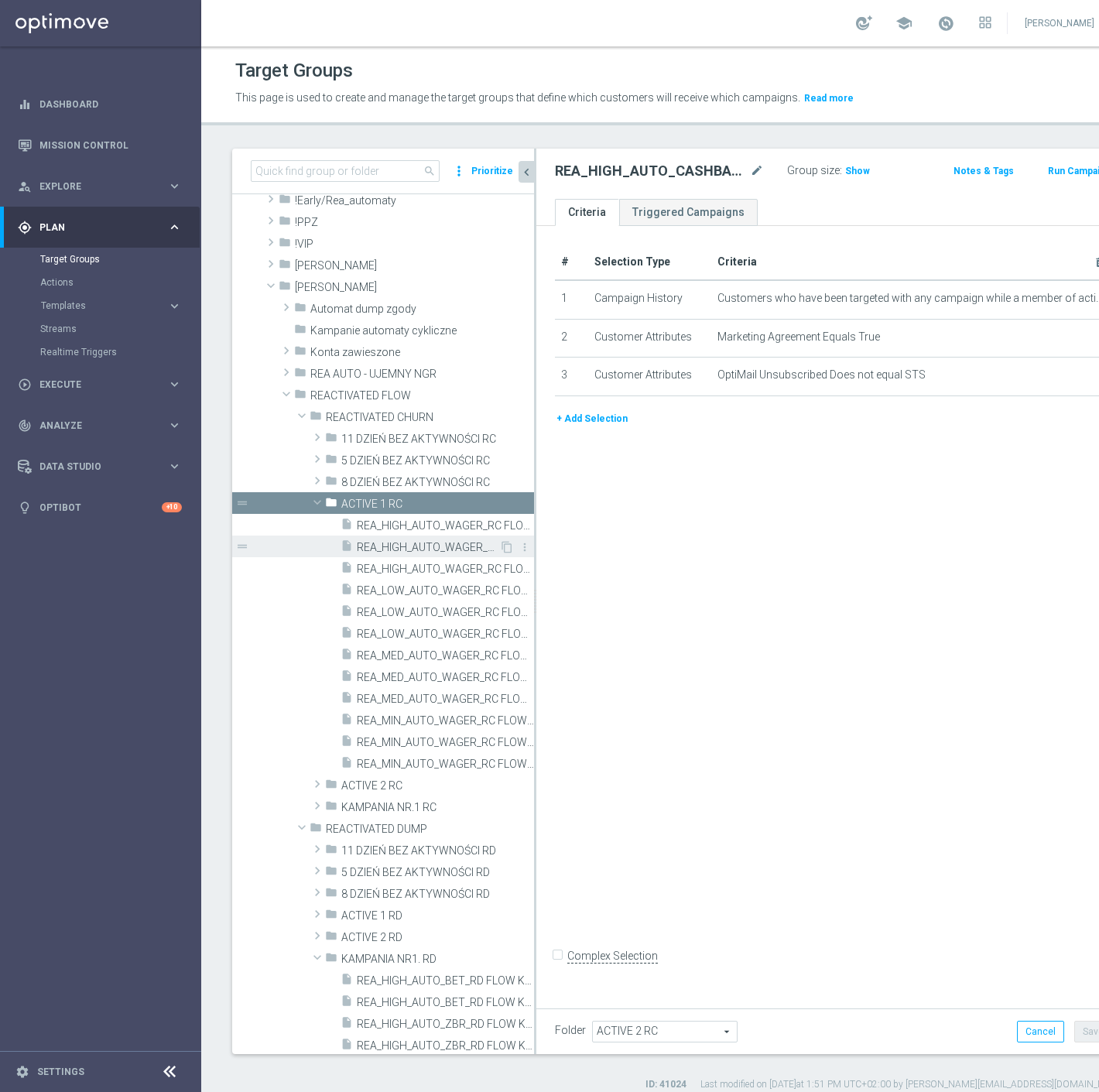
click at [407, 541] on span "REA_HIGH_AUTO_WAGER_RC FLOW ACTIVE 1 50%-100 PLN MAIL_DAILY" at bounding box center [428, 548] width 142 height 13
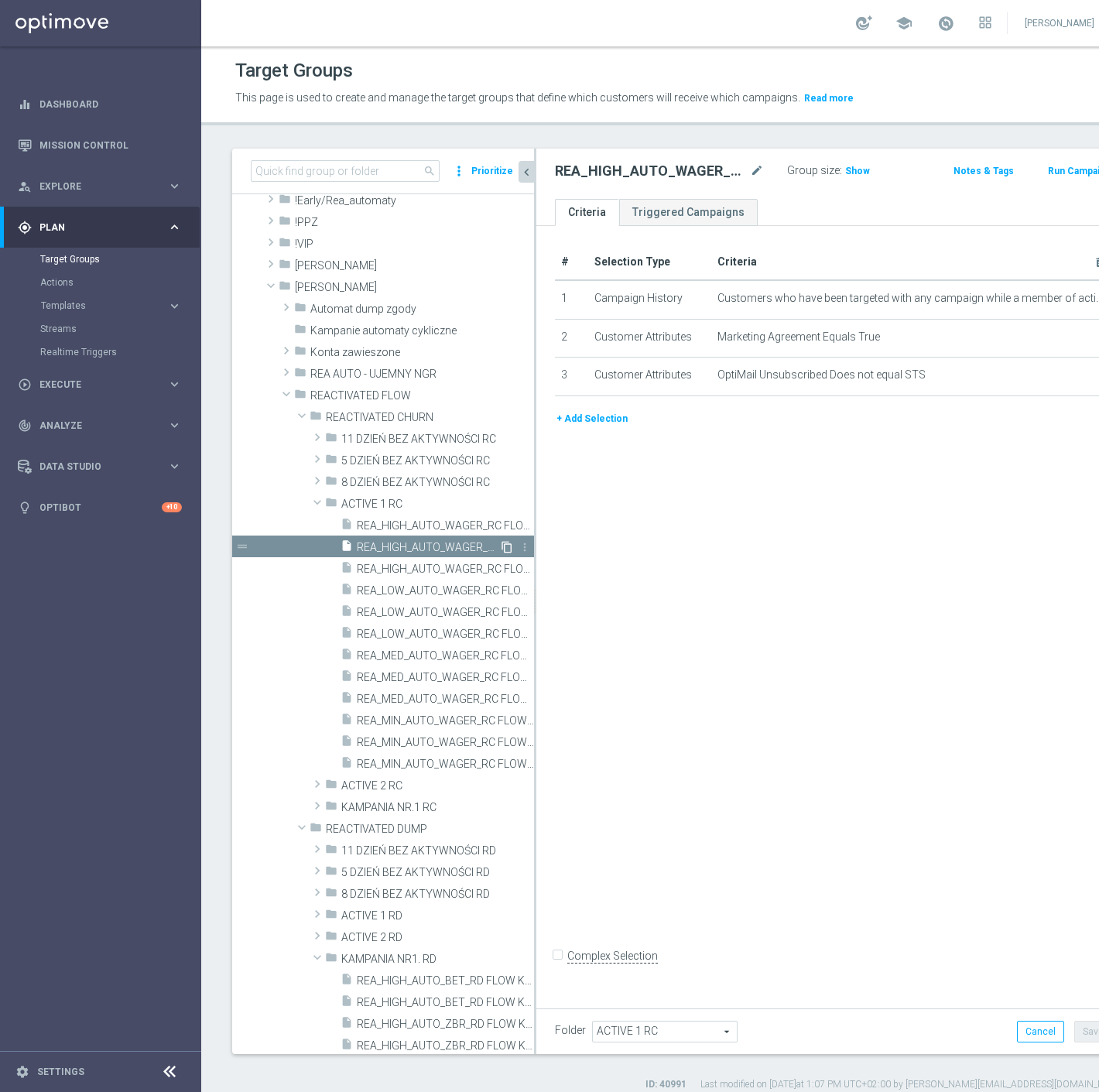
click at [501, 547] on icon "content_copy" at bounding box center [507, 547] width 12 height 12
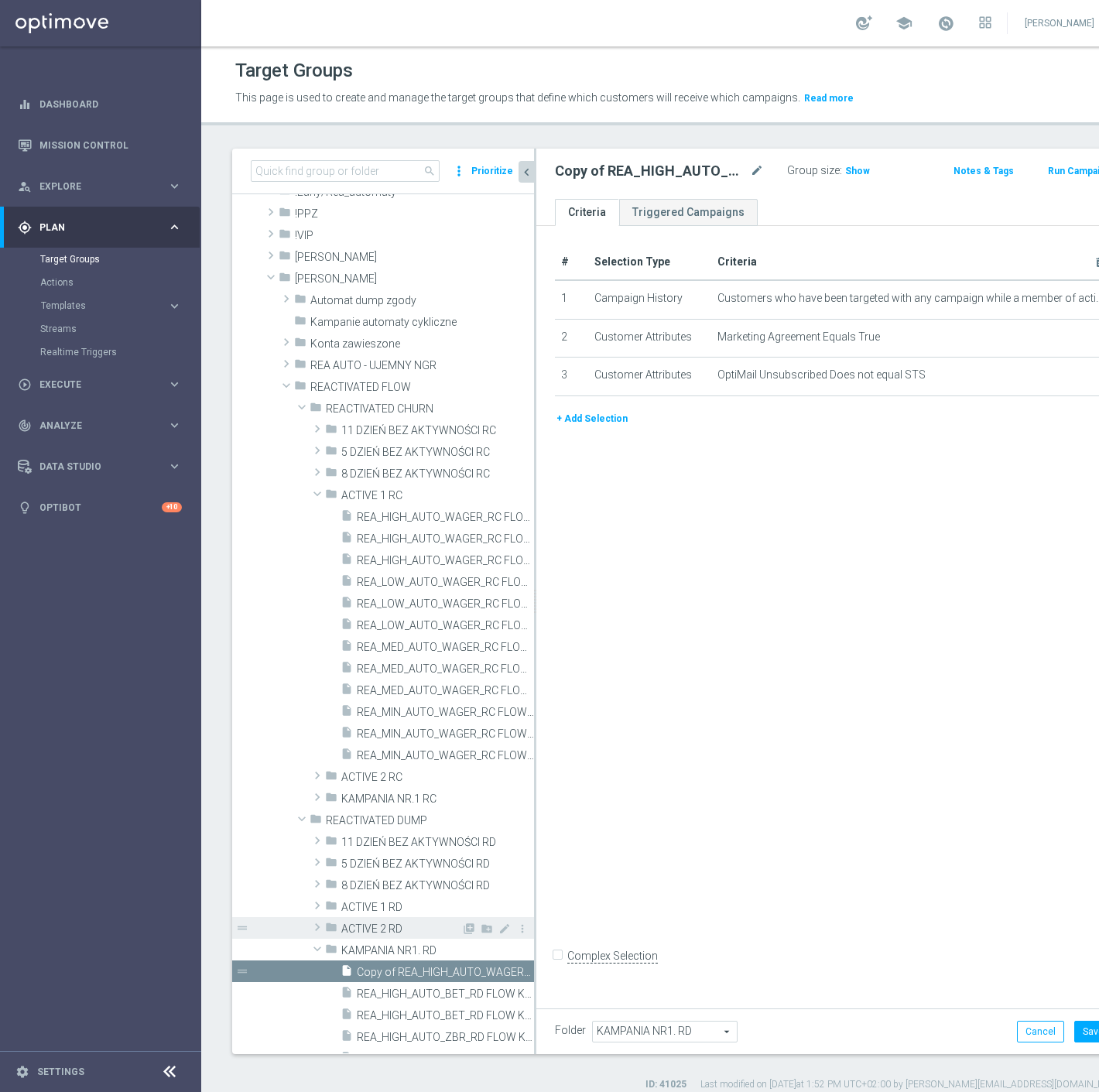
scroll to position [258, 0]
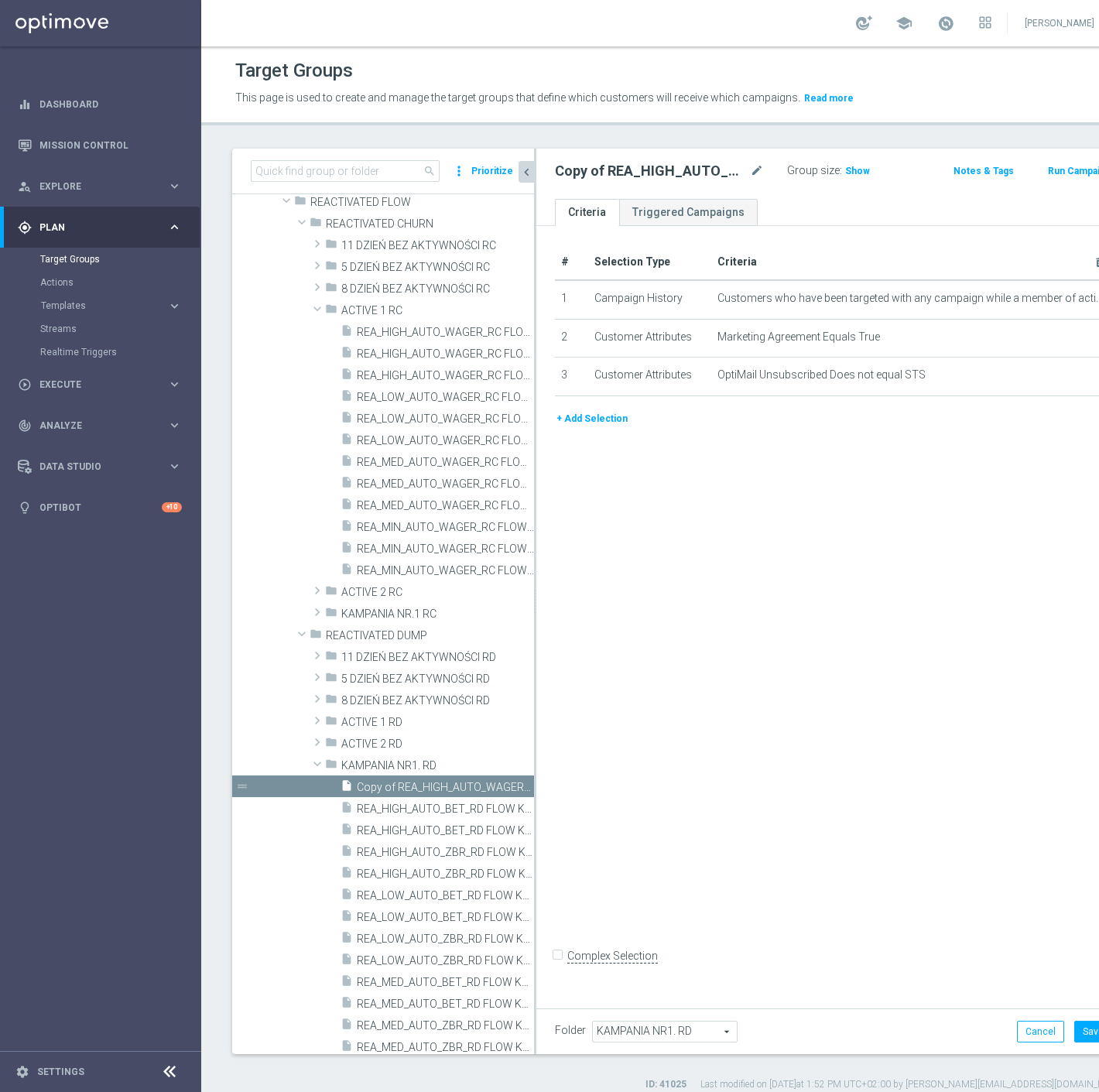
click at [726, 173] on h2 "Copy of REA_HIGH_AUTO_WAGER_RC FLOW ACTIVE 1 50%-100 PLN MAIL_DAILY" at bounding box center [651, 171] width 192 height 19
click at [751, 174] on icon "mode_edit" at bounding box center [757, 171] width 14 height 19
click at [749, 185] on div "REA_MIN_AUTO_BET_RD FLOW KAMPANIA NR 1 100%-50 PLN MAIL_DAILY Group size : Show…" at bounding box center [820, 173] width 568 height 50
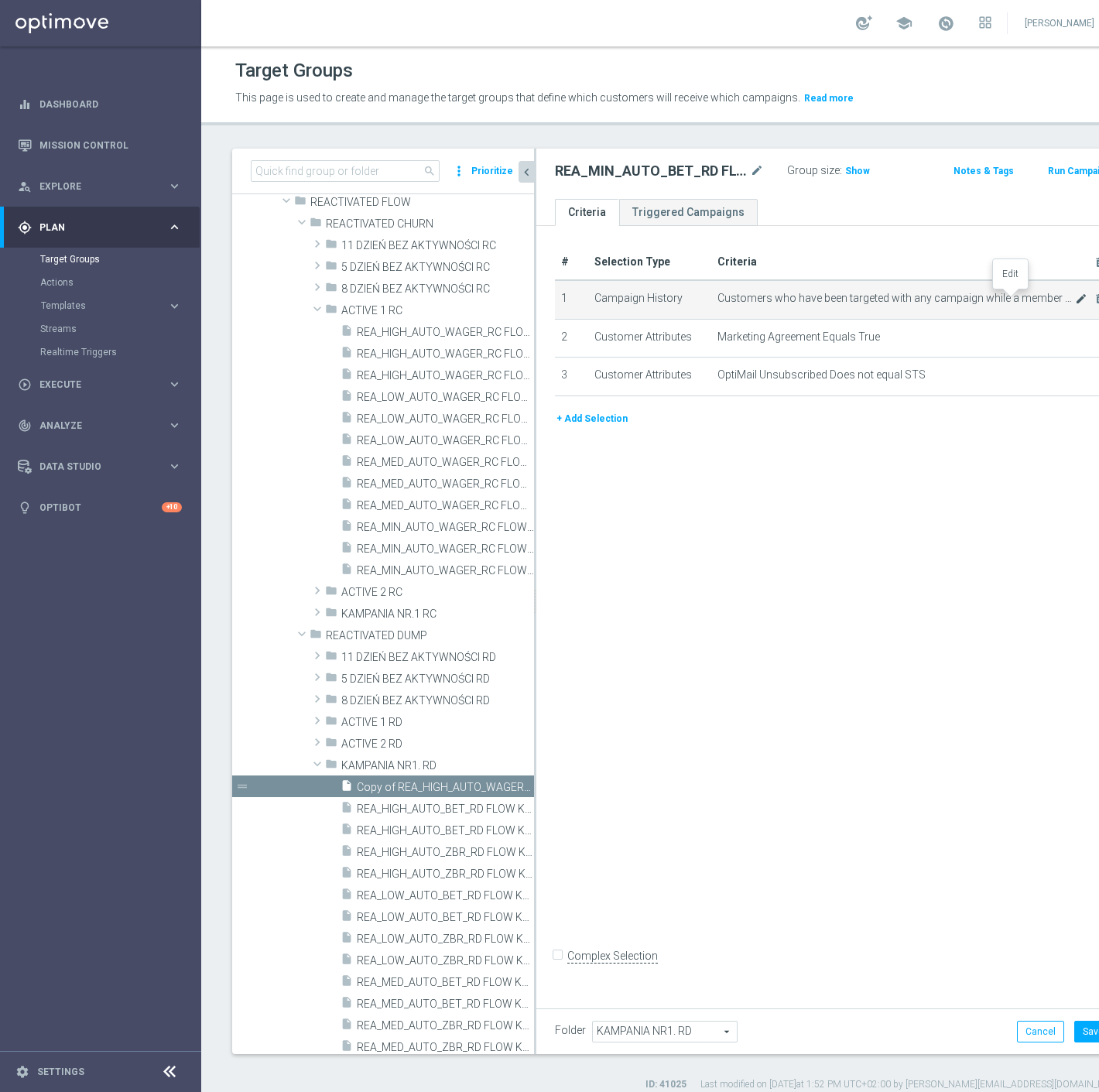
click at [1075, 298] on icon "mode_edit" at bounding box center [1081, 298] width 12 height 12
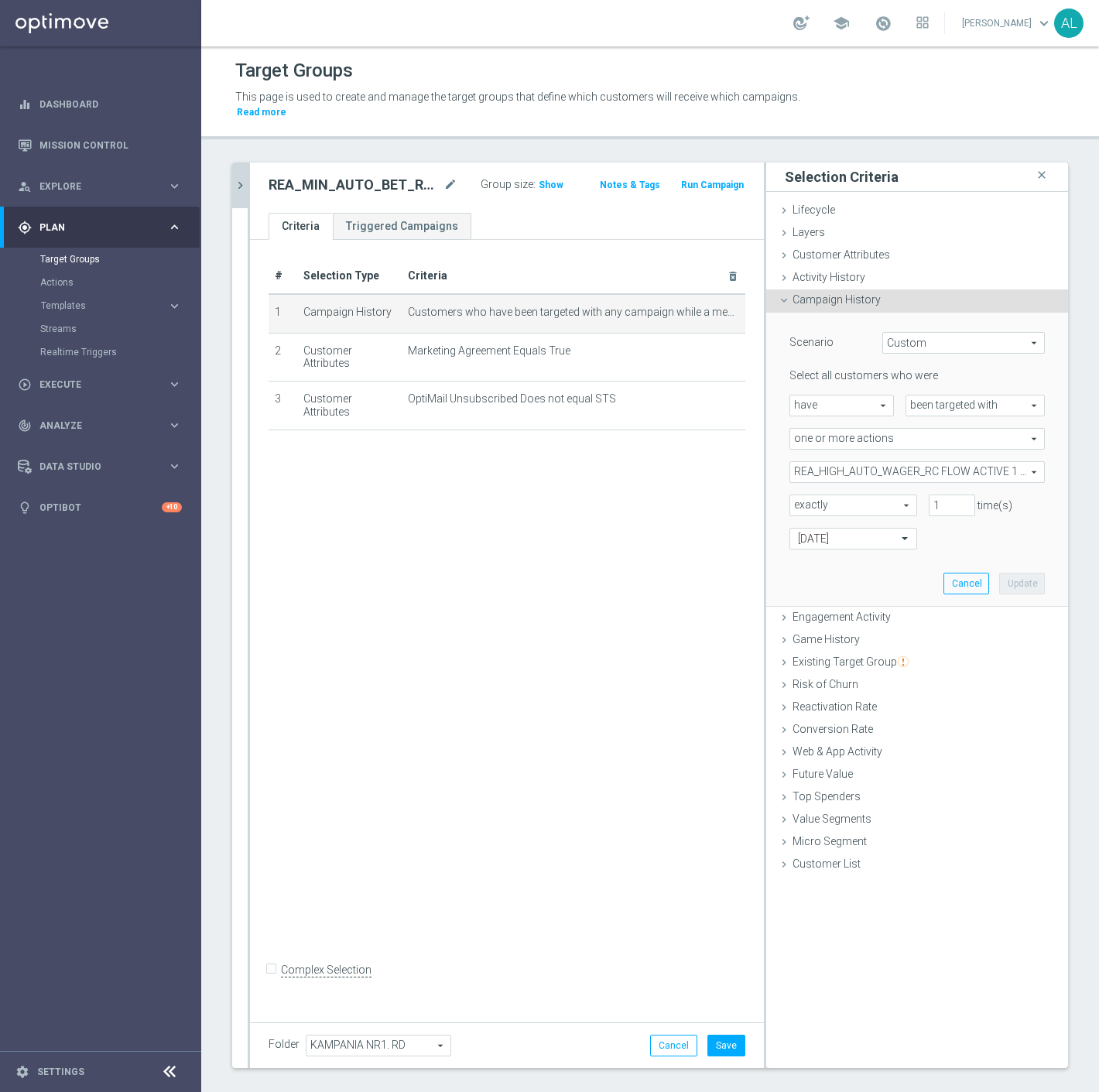
click at [942, 472] on div "Select all customers who were have have arrow_drop_down search been targeted wi…" at bounding box center [917, 458] width 255 height 181
click at [938, 462] on span "REA_HIGH_AUTO_WAGER_RC FLOW ACTIVE 1 50%-100 PLN_DAILY" at bounding box center [917, 472] width 254 height 20
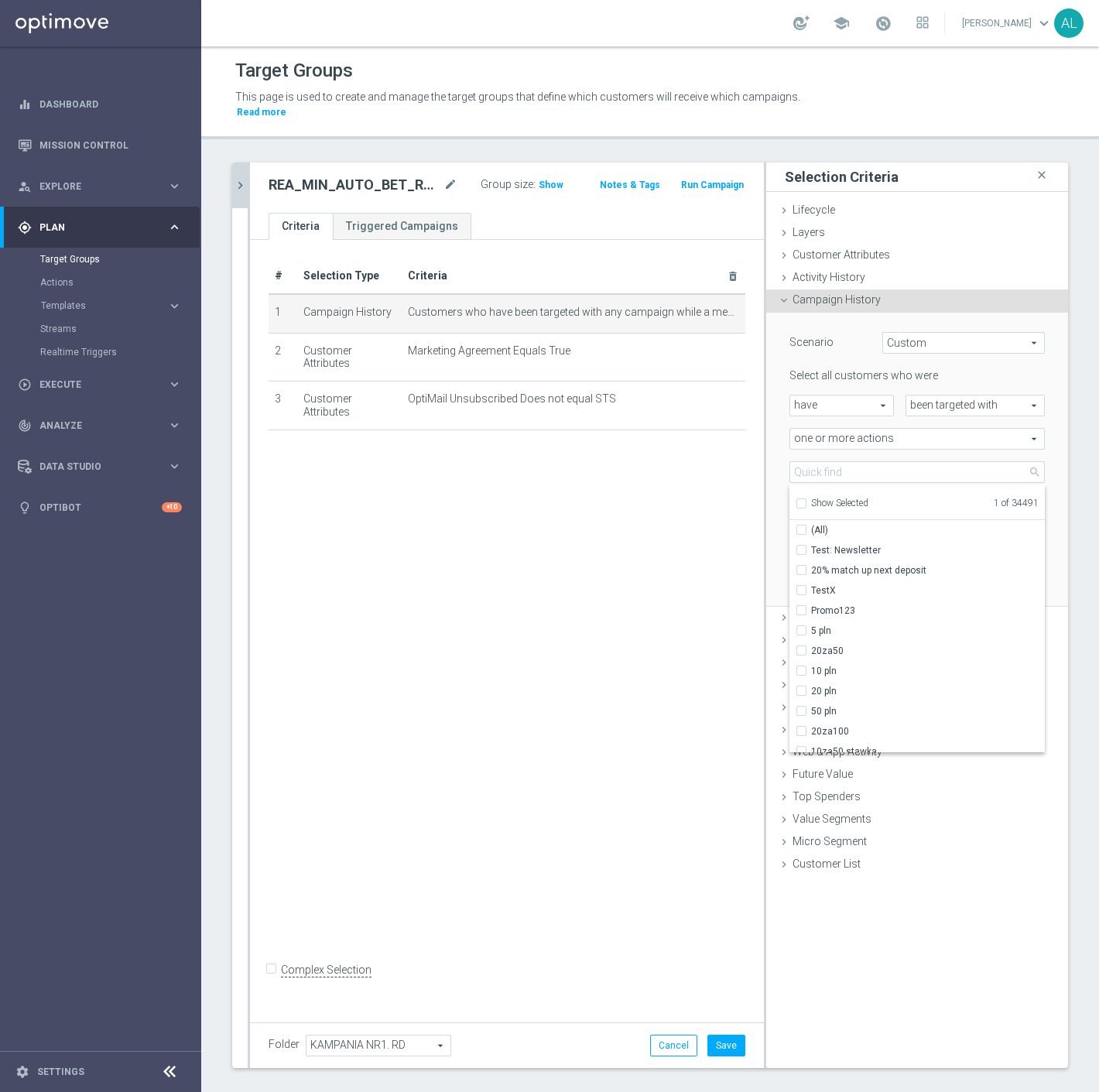
click at [829, 498] on span "Show Selected" at bounding box center [840, 504] width 57 height 11
click at [806, 501] on input "Show Selected" at bounding box center [800, 506] width 10 height 10
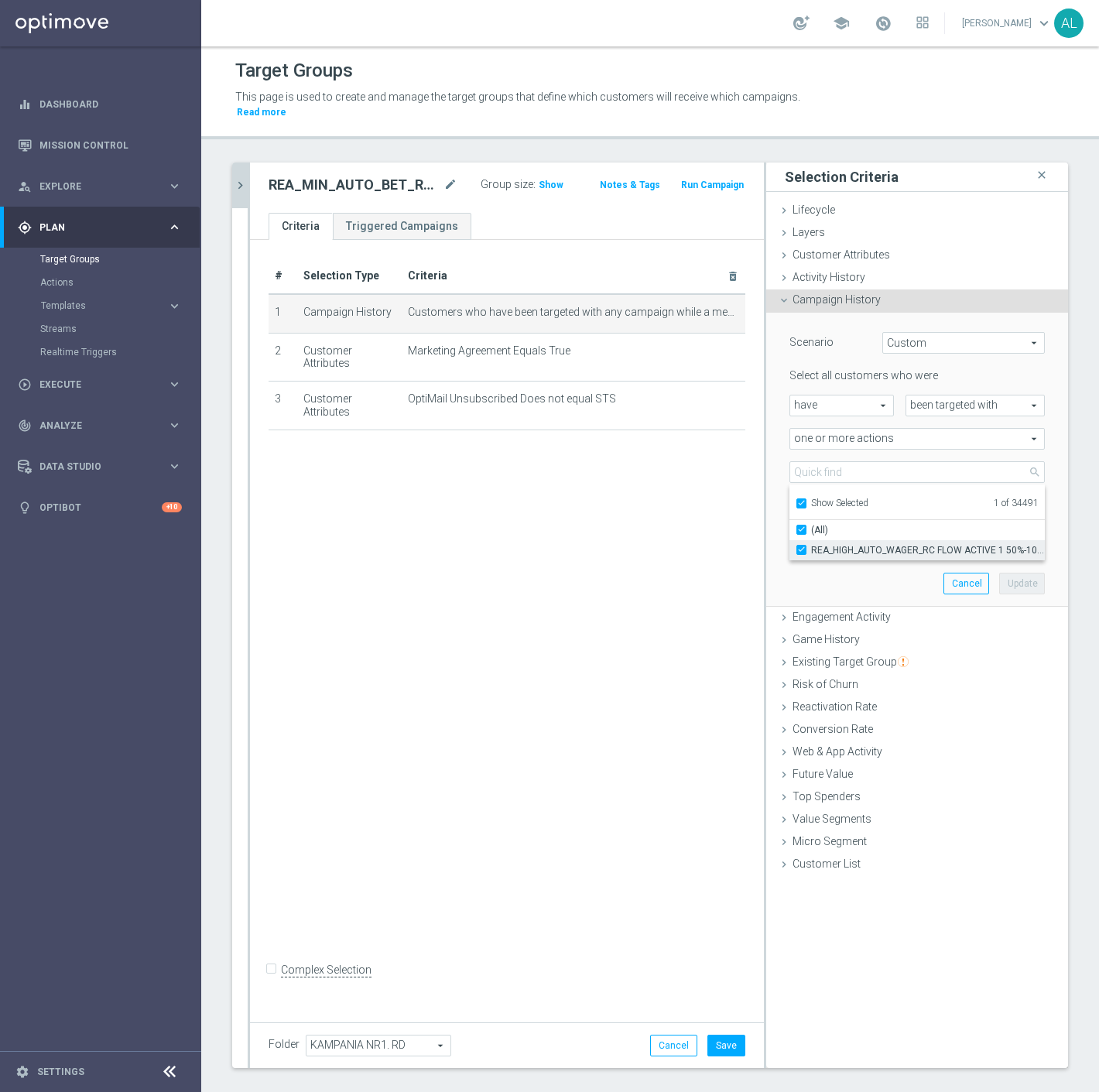
click at [839, 544] on span "REA_HIGH_AUTO_WAGER_RC FLOW ACTIVE 1 50%-100 PLN_DAILY" at bounding box center [929, 550] width 234 height 12
click at [812, 545] on input "REA_HIGH_AUTO_WAGER_RC FLOW ACTIVE 1 50%-100 PLN_DAILY" at bounding box center [806, 550] width 10 height 10
click at [840, 492] on div "Show Selected" at bounding box center [832, 502] width 73 height 20
click at [838, 498] on span "Show Selected" at bounding box center [840, 504] width 57 height 11
click at [806, 501] on input "Show Selected" at bounding box center [800, 506] width 10 height 10
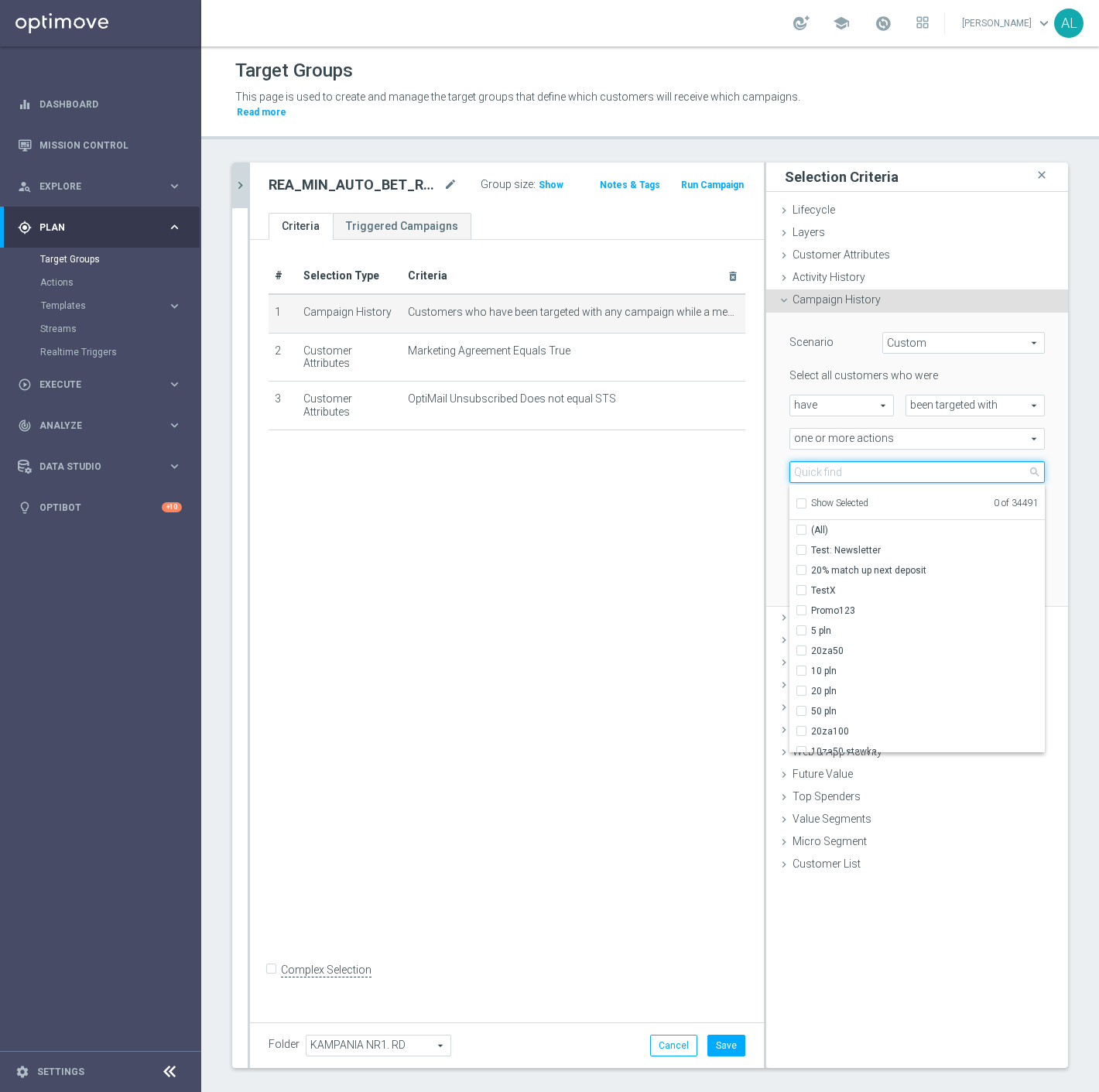
click at [832, 461] on input "search" at bounding box center [917, 472] width 255 height 22
paste input "REA_MIN_AUTO_BET_RD FLOW KAMPANIA NR 1 100%-50 PLN MAIL_DAILY"
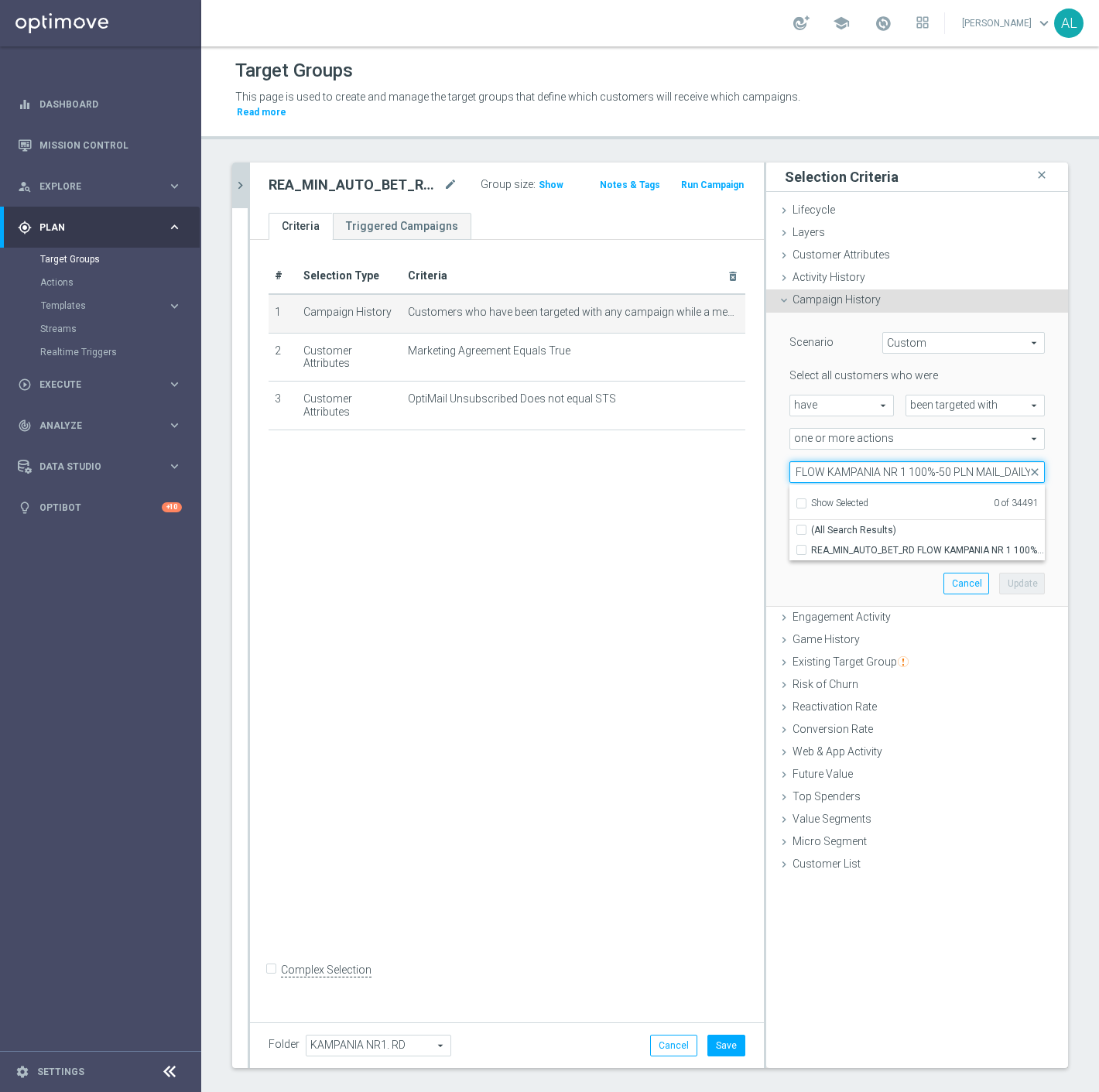
click at [986, 461] on input "REA_MIN_AUTO_BET_RD FLOW KAMPANIA NR 1 100%-50 PLN MAIL_DAILY" at bounding box center [917, 472] width 255 height 22
click at [888, 544] on span "REA_MIN_AUTO_BET_RD FLOW KAMPANIA NR 1 100%-50 PLN_DAILY" at bounding box center [929, 550] width 234 height 12
click at [812, 545] on input "REA_MIN_AUTO_BET_RD FLOW KAMPANIA NR 1 100%-50 PLN_DAILY" at bounding box center [806, 550] width 10 height 10
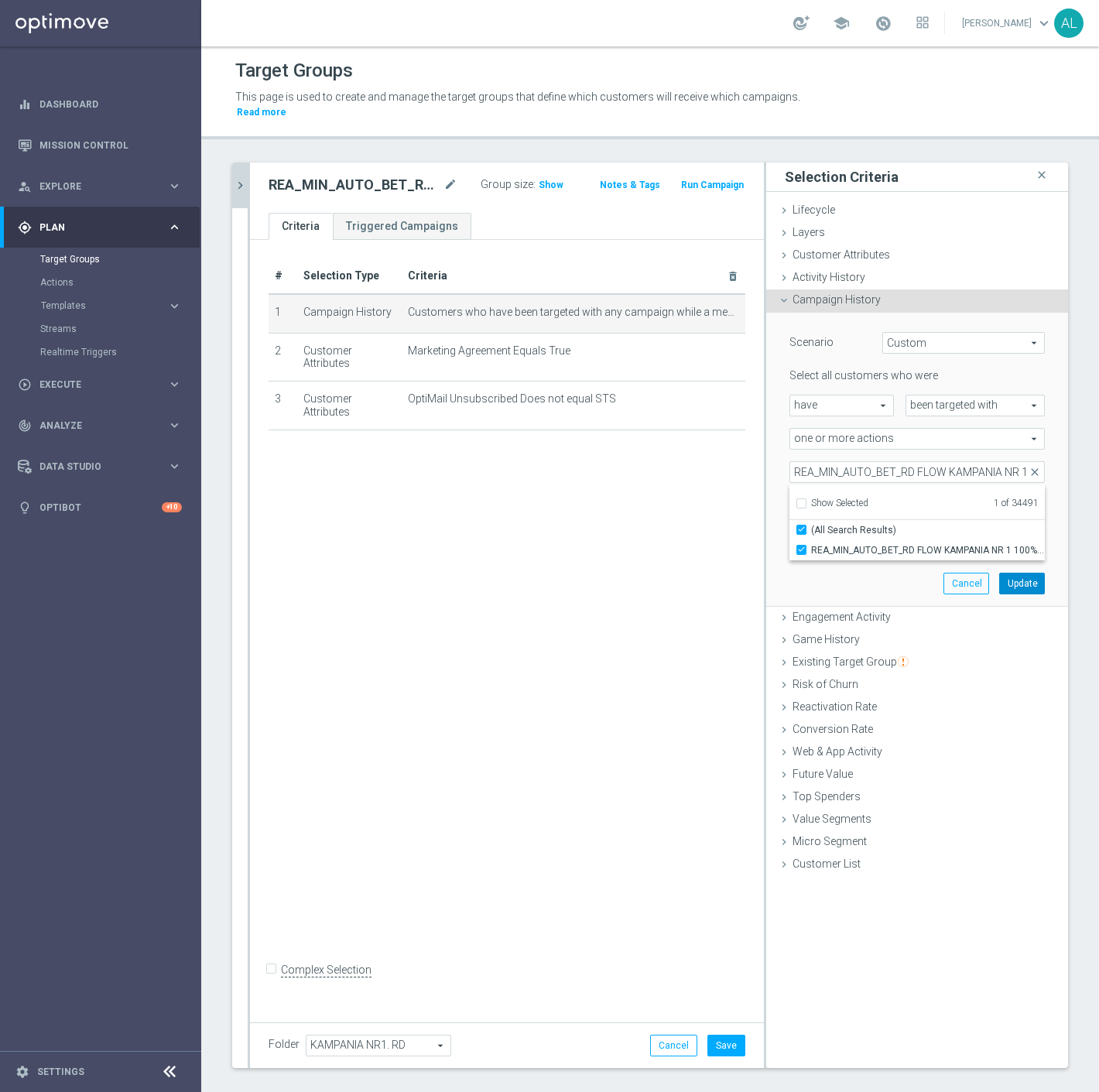
click at [1005, 572] on button "Update" at bounding box center [1022, 583] width 46 height 22
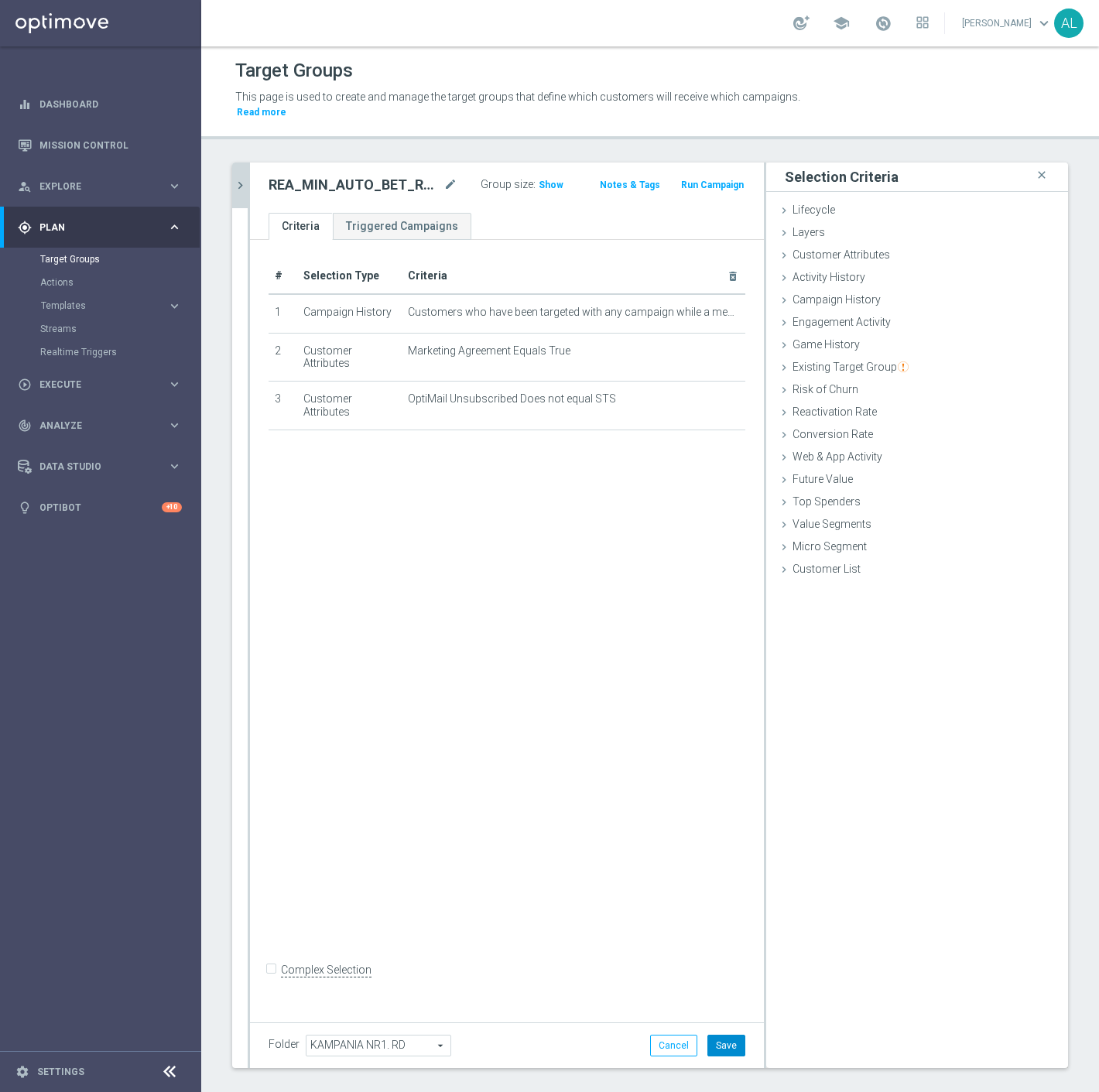
click at [707, 1037] on button "Save" at bounding box center [726, 1045] width 38 height 22
click at [242, 178] on icon "chevron_right" at bounding box center [240, 185] width 15 height 15
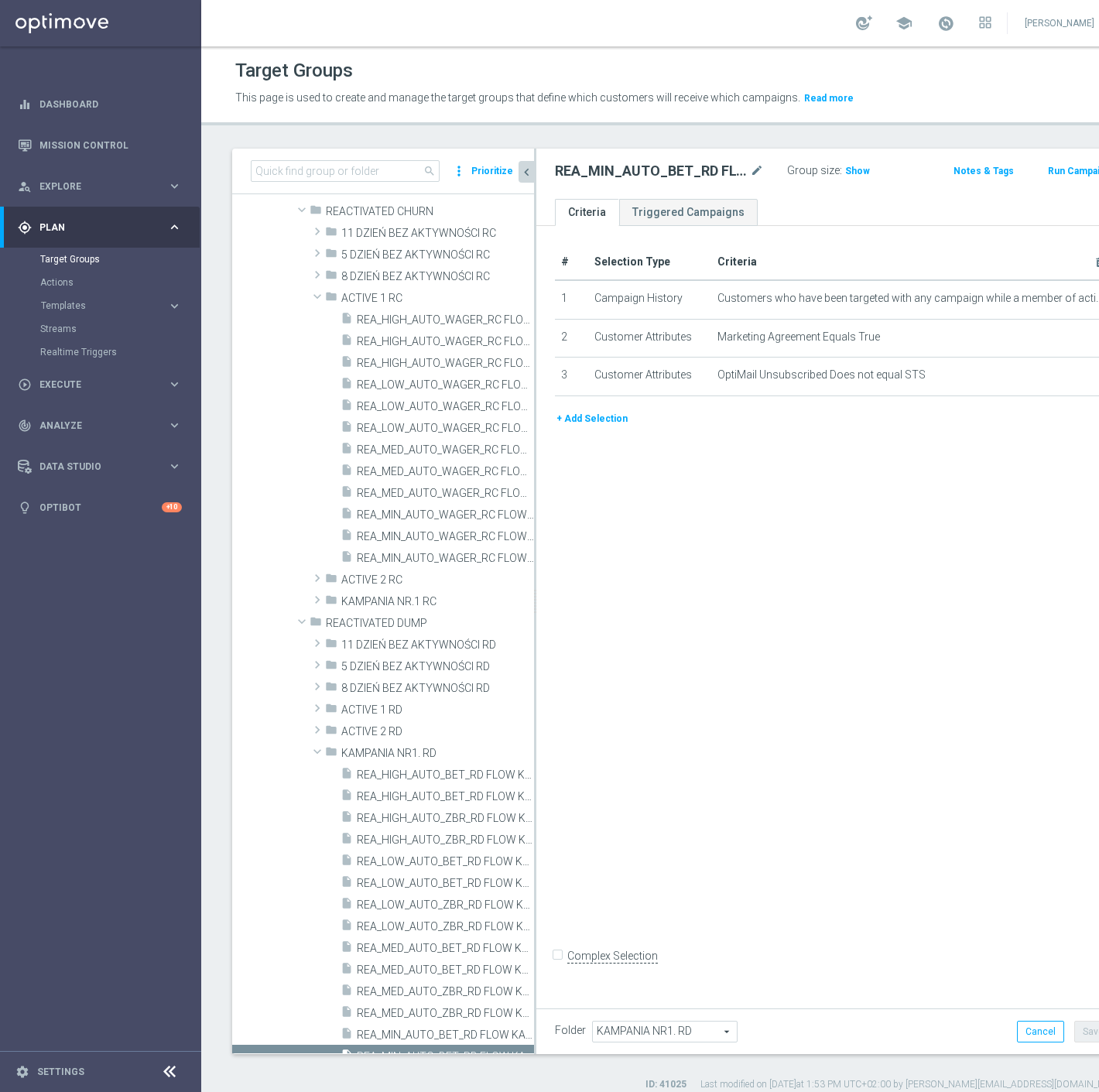
scroll to position [597, 0]
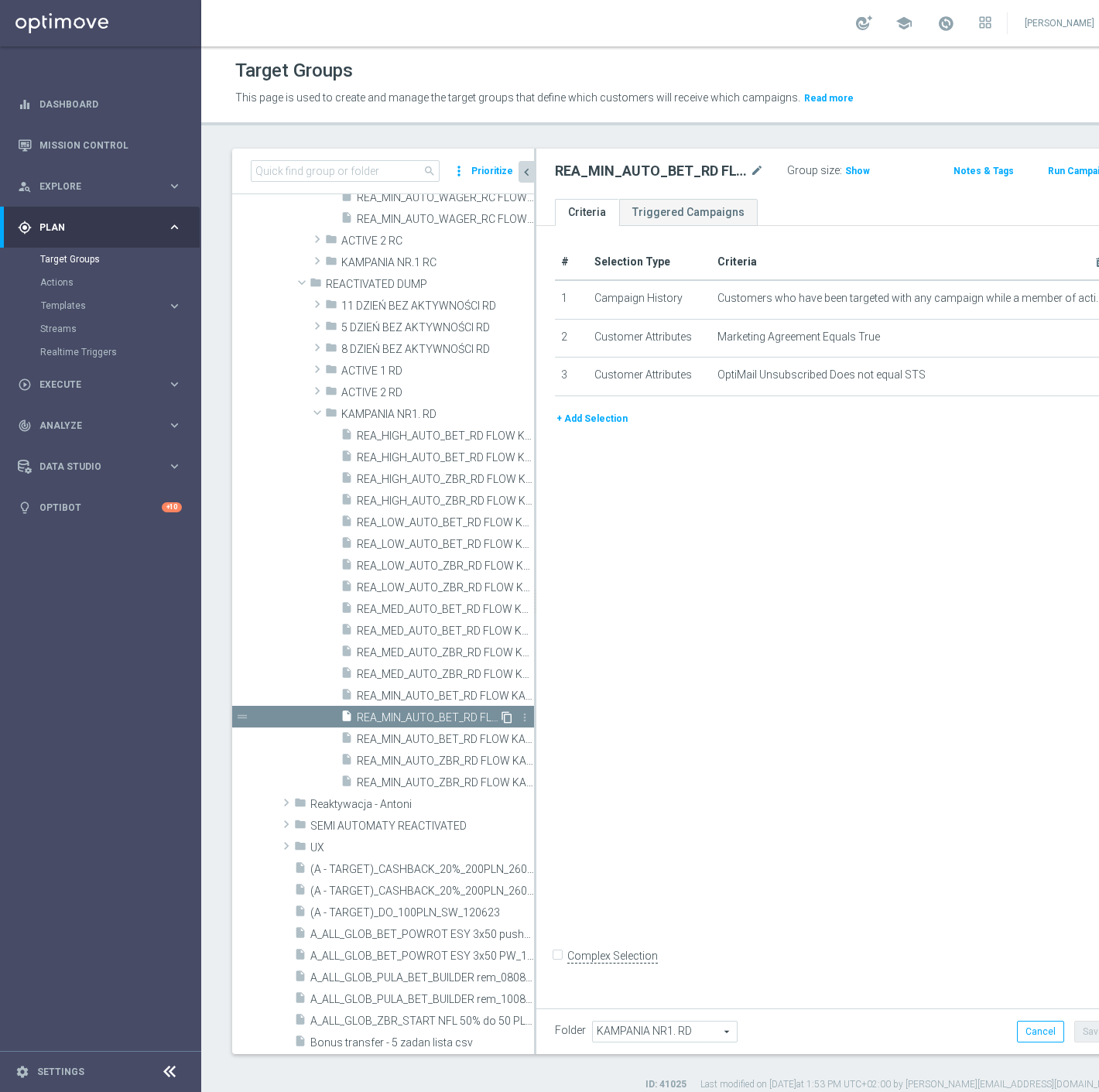
click at [501, 717] on icon "content_copy" at bounding box center [507, 717] width 12 height 12
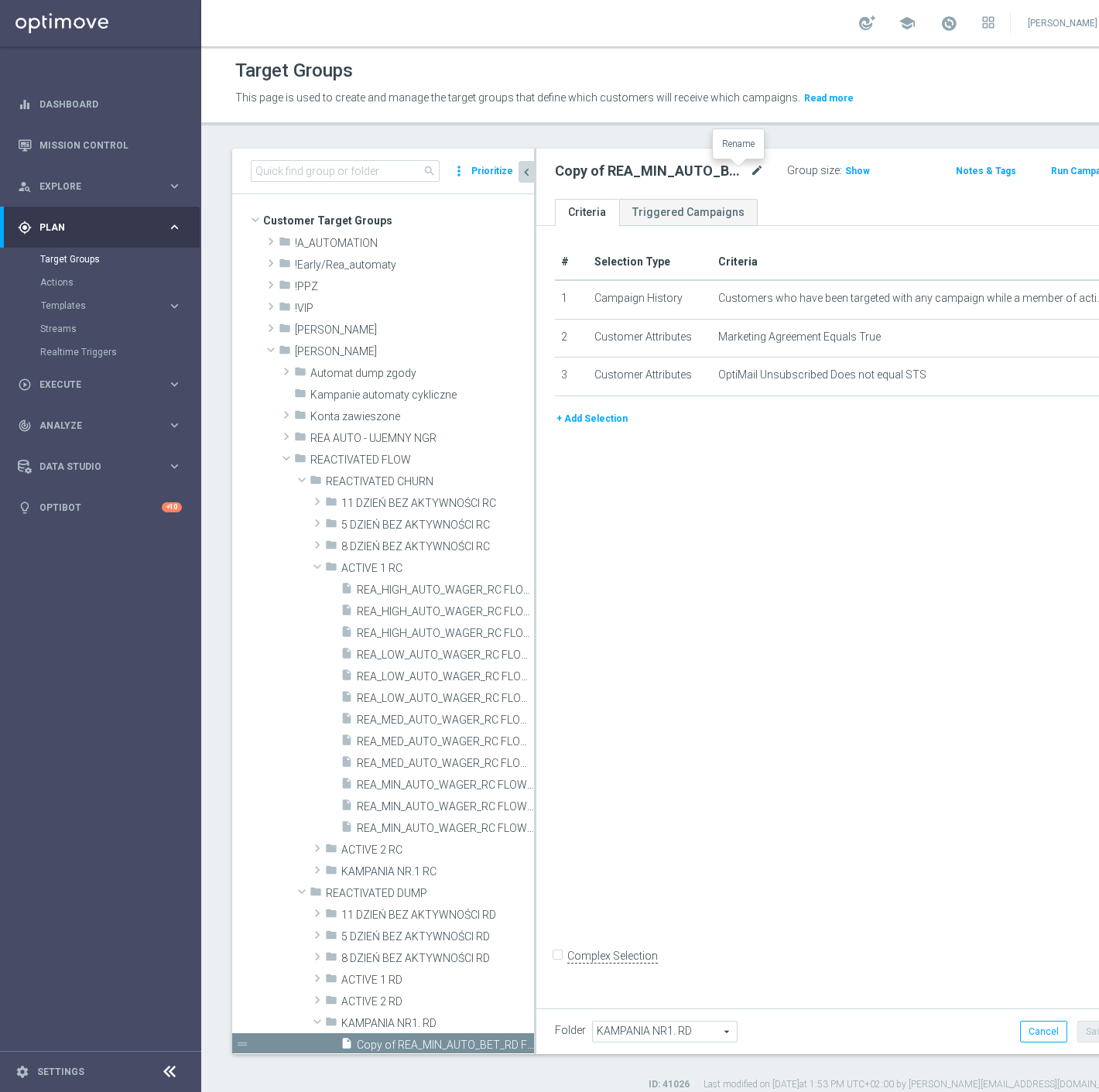
click at [751, 168] on icon "mode_edit" at bounding box center [757, 171] width 14 height 19
click at [675, 176] on input "REA_LOW_AUTO_BET_RD FLOW KAMPANIA NR 1 100%-100 PLN MAIL_DAILY" at bounding box center [652, 172] width 194 height 22
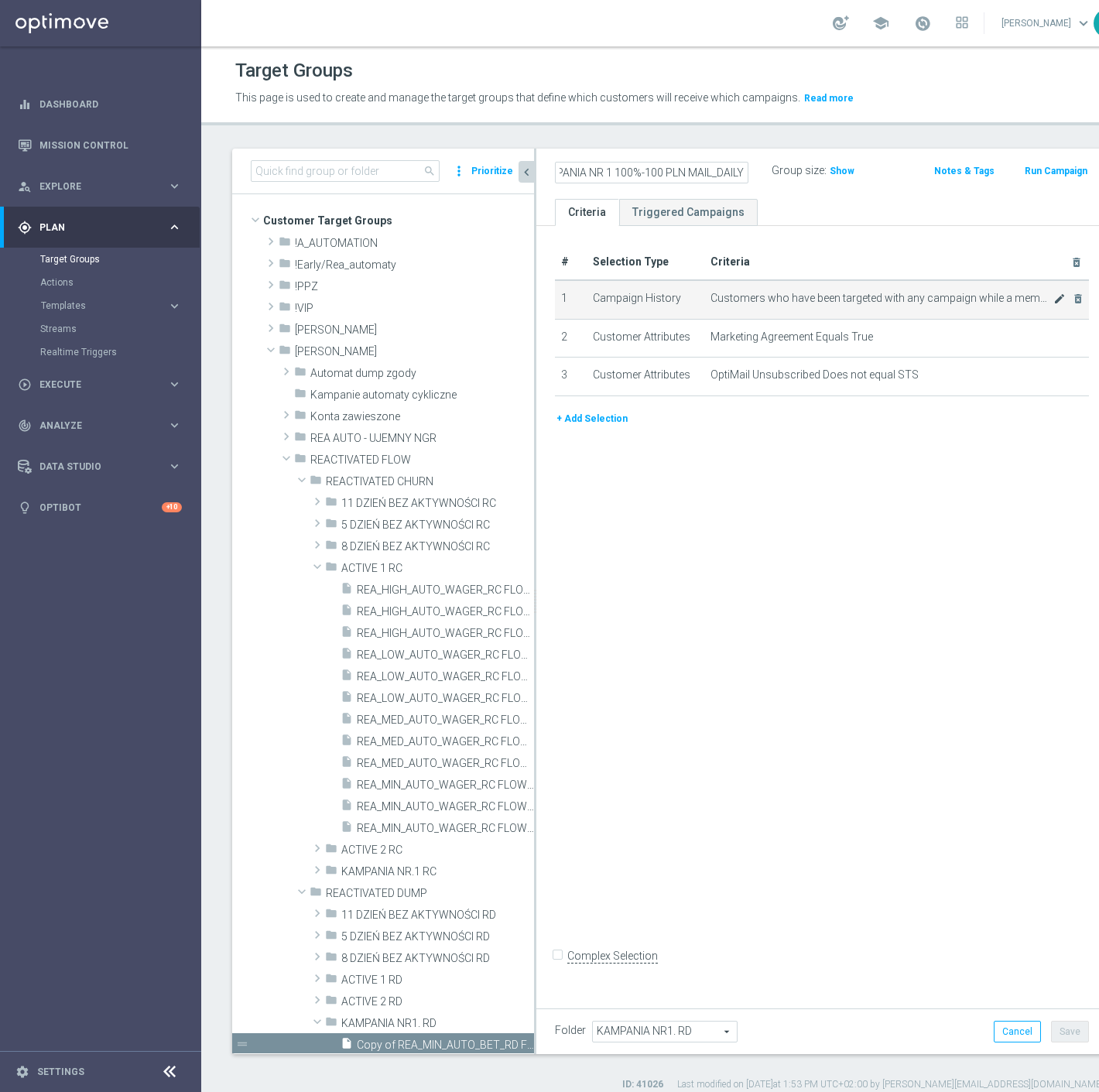
scroll to position [0, 216]
click at [1054, 298] on icon "mode_edit" at bounding box center [1059, 298] width 12 height 12
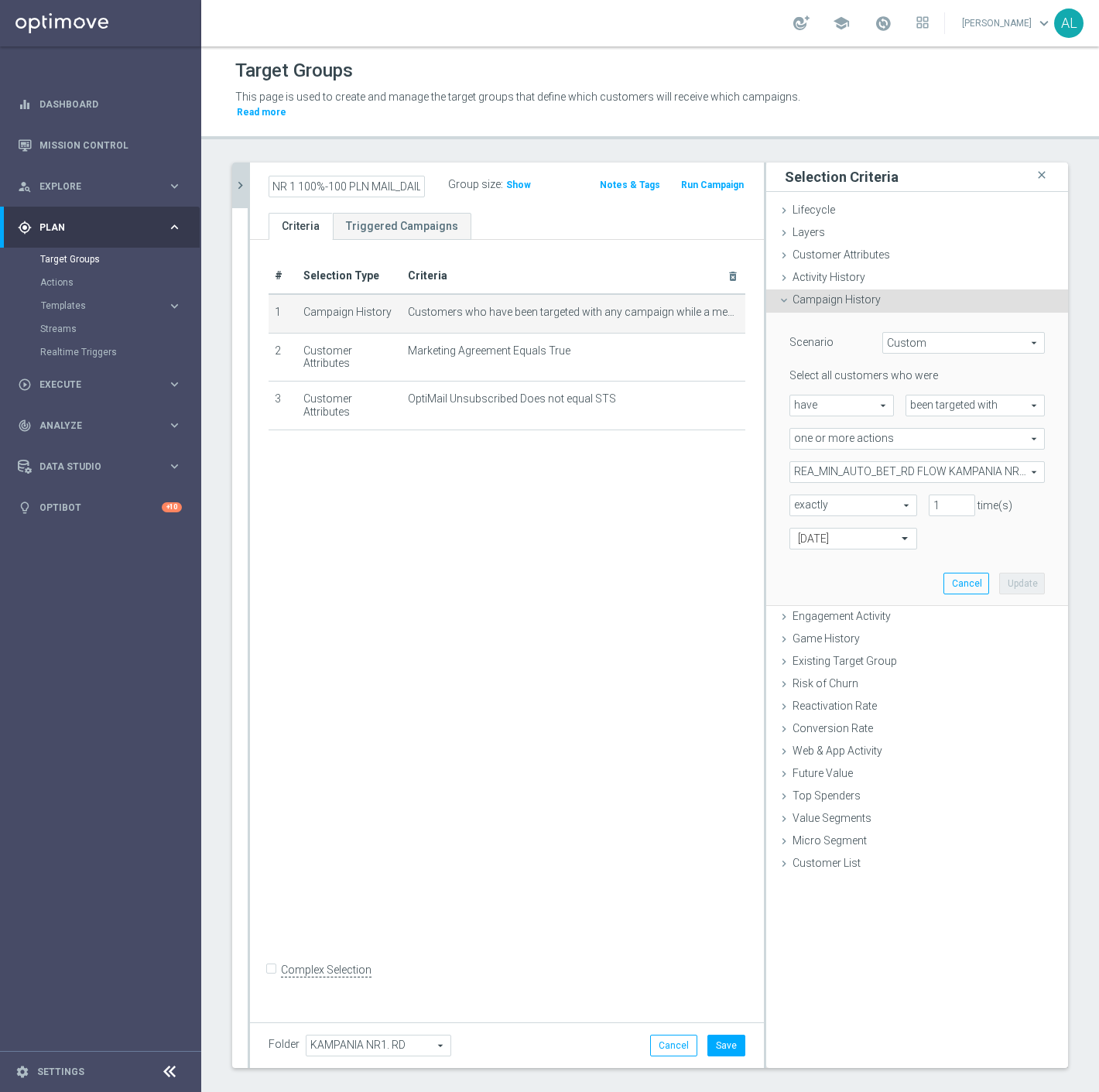
scroll to position [0, 0]
click at [891, 464] on span "REA_MIN_AUTO_BET_RD FLOW KAMPANIA NR 1 100%-50 PLN_DAILY" at bounding box center [917, 472] width 254 height 20
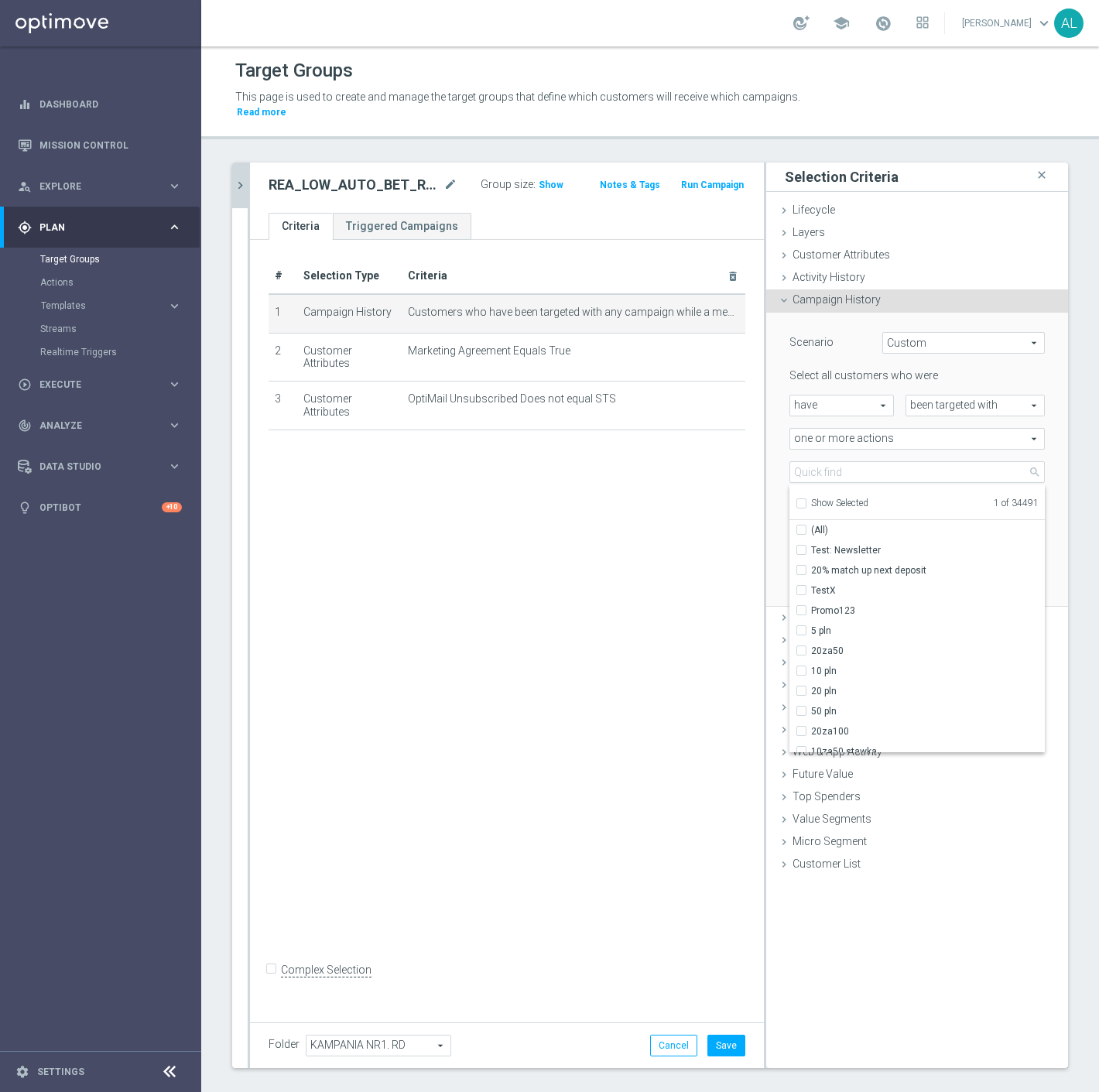
click at [812, 498] on span "Show Selected" at bounding box center [840, 504] width 57 height 11
click at [806, 501] on input "Show Selected" at bounding box center [800, 506] width 10 height 10
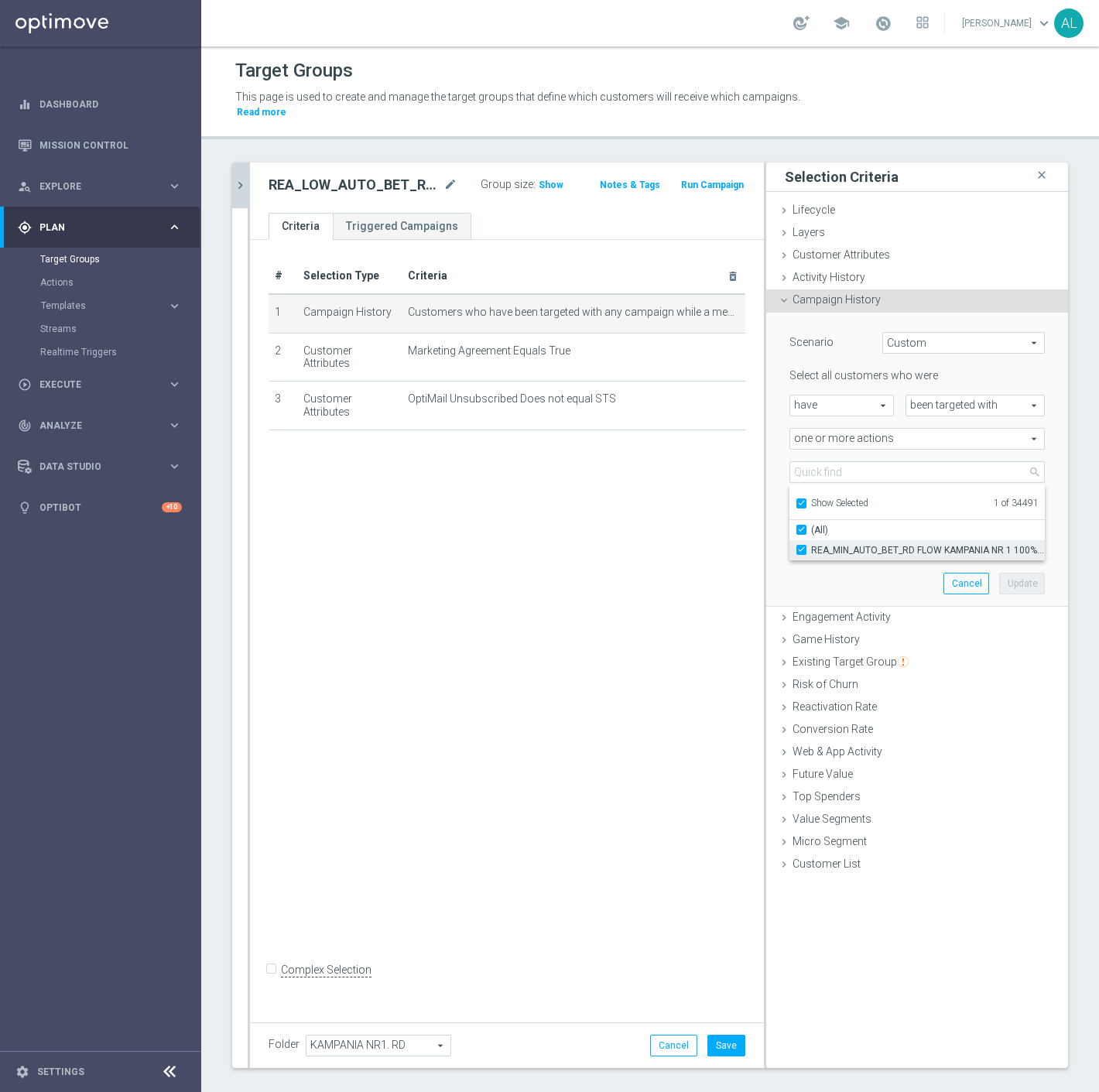
click at [831, 544] on span "REA_MIN_AUTO_BET_RD FLOW KAMPANIA NR 1 100%-50 PLN_DAILY" at bounding box center [929, 550] width 234 height 12
click at [812, 545] on input "REA_MIN_AUTO_BET_RD FLOW KAMPANIA NR 1 100%-50 PLN_DAILY" at bounding box center [806, 550] width 10 height 10
click at [817, 498] on span "Show Selected" at bounding box center [840, 504] width 57 height 11
click at [806, 501] on input "Show Selected" at bounding box center [800, 506] width 10 height 10
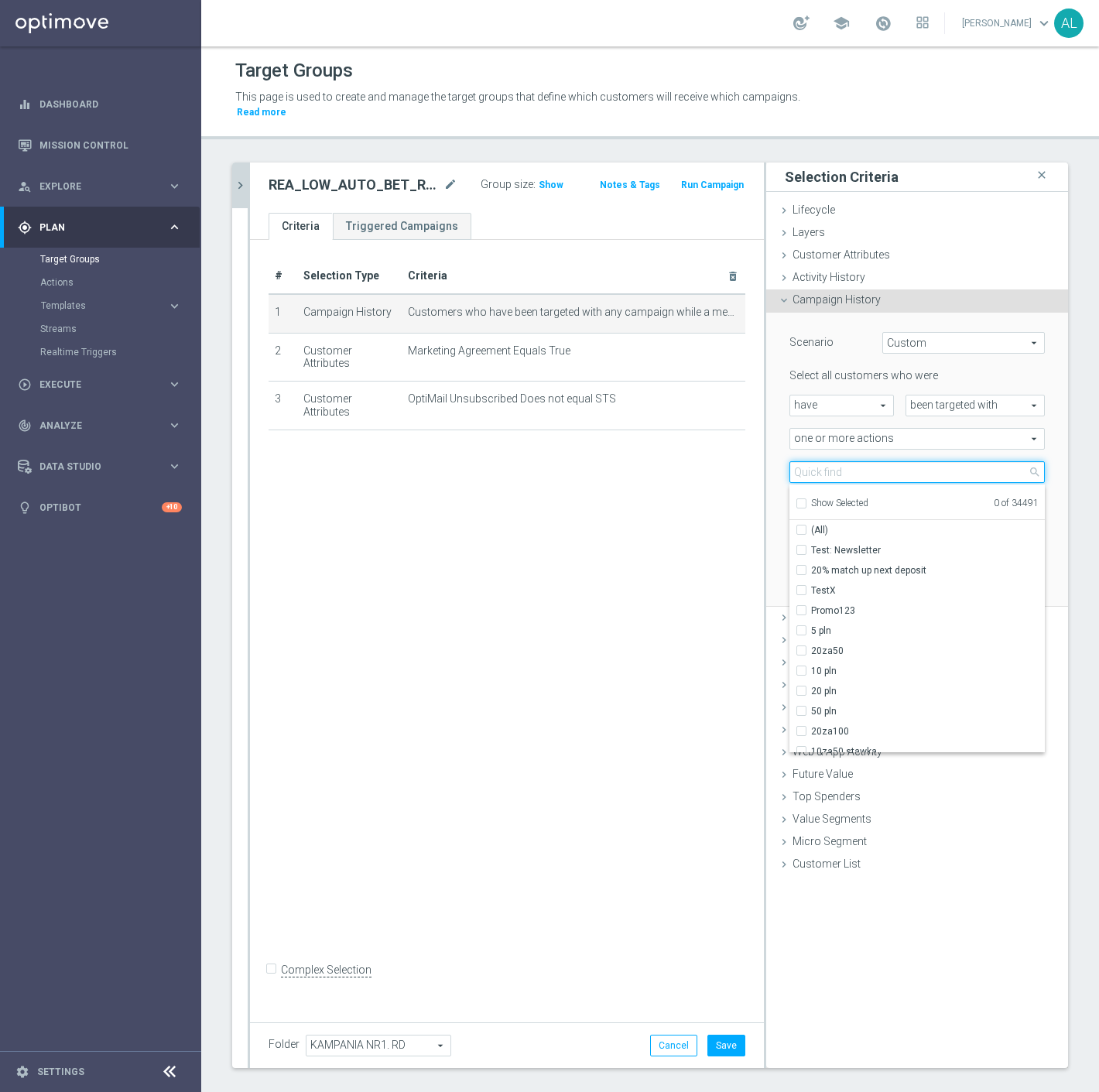
click at [829, 461] on input "search" at bounding box center [917, 472] width 255 height 22
paste input "REA_LOW_AUTO_BET_RD FLOW KAMPANIA NR 1 100%-100 PLN MAIL_DAILY"
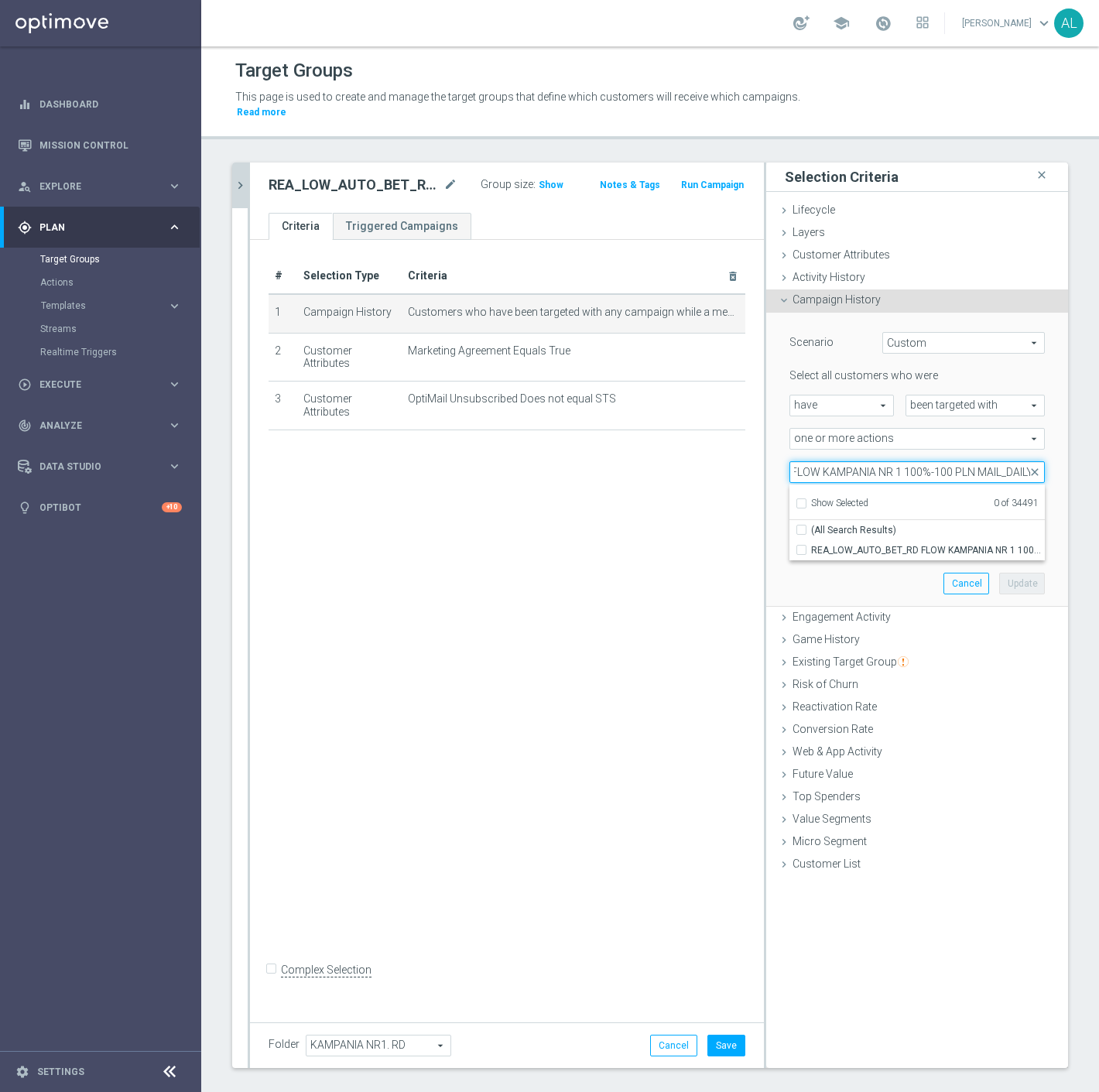
click at [986, 461] on input "REA_LOW_AUTO_BET_RD FLOW KAMPANIA NR 1 100%-100 PLN MAIL_DAILY" at bounding box center [917, 472] width 255 height 22
click at [924, 544] on span "REA_LOW_AUTO_BET_RD FLOW KAMPANIA NR 1 100%-100 PLN_DAILY" at bounding box center [929, 550] width 234 height 12
click at [812, 545] on input "REA_LOW_AUTO_BET_RD FLOW KAMPANIA NR 1 100%-100 PLN_DAILY" at bounding box center [806, 550] width 10 height 10
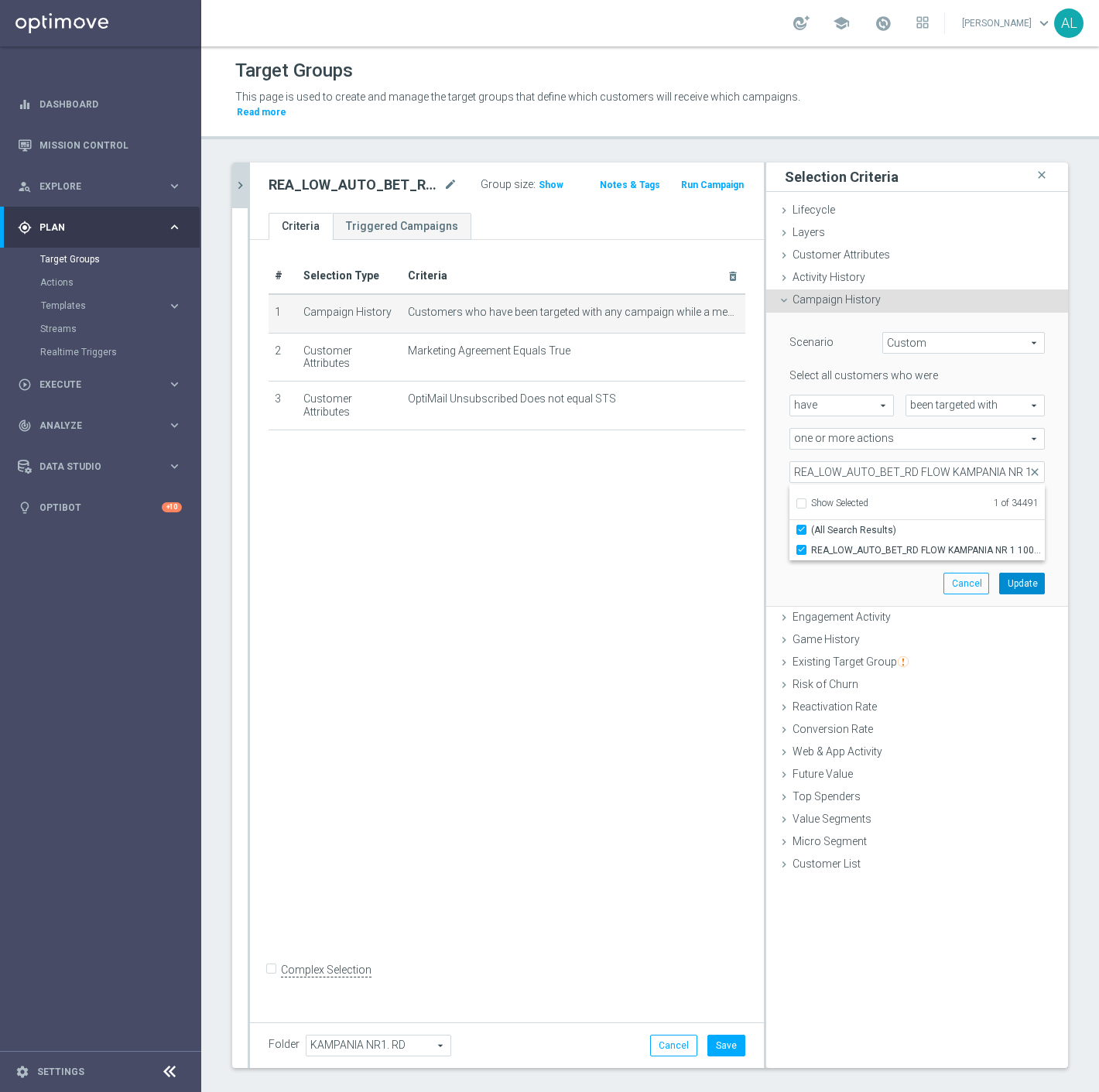
click at [999, 572] on button "Update" at bounding box center [1022, 583] width 46 height 22
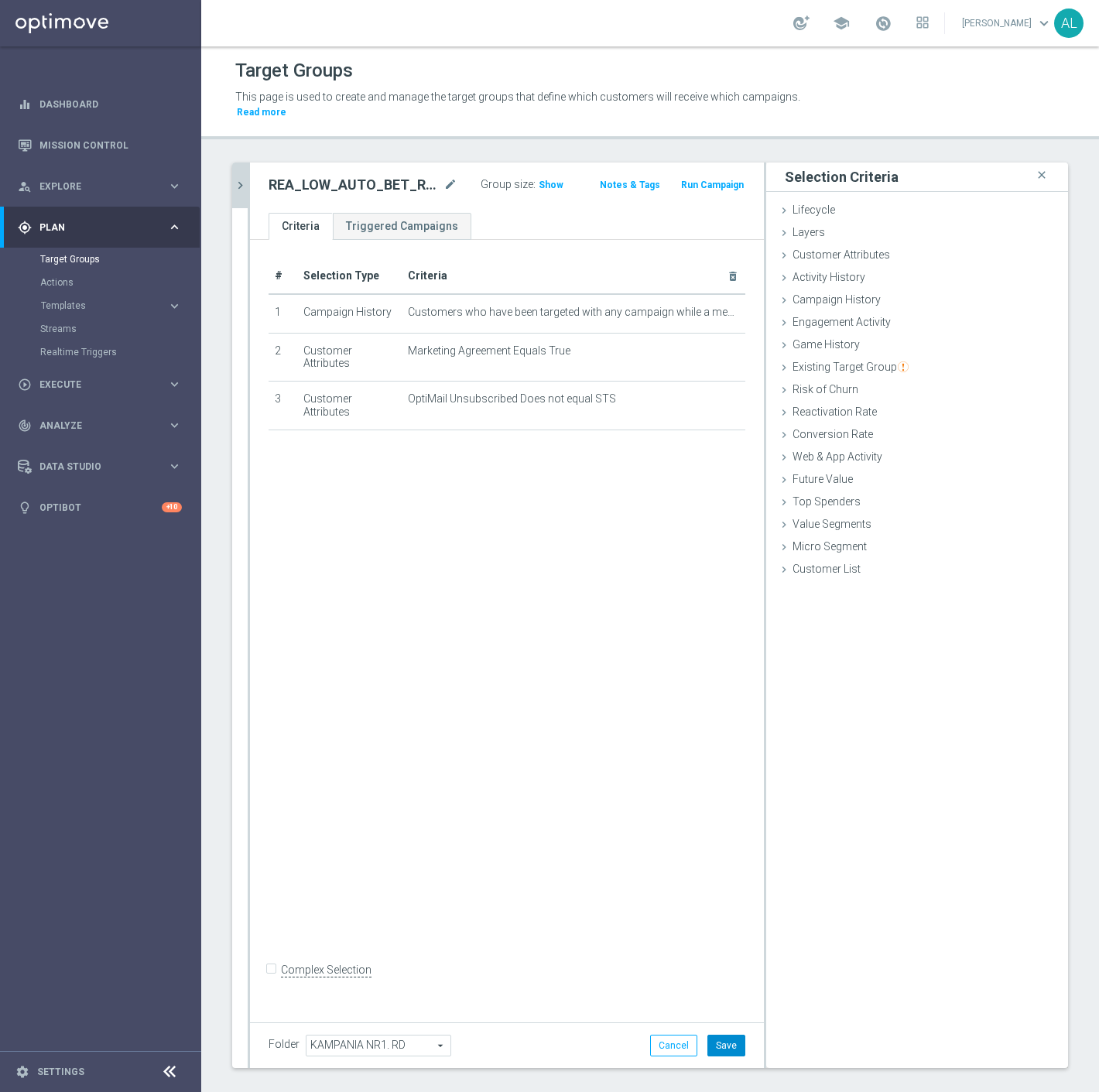
click at [716, 1035] on button "Save" at bounding box center [726, 1045] width 38 height 22
click at [235, 178] on icon "chevron_right" at bounding box center [240, 185] width 15 height 15
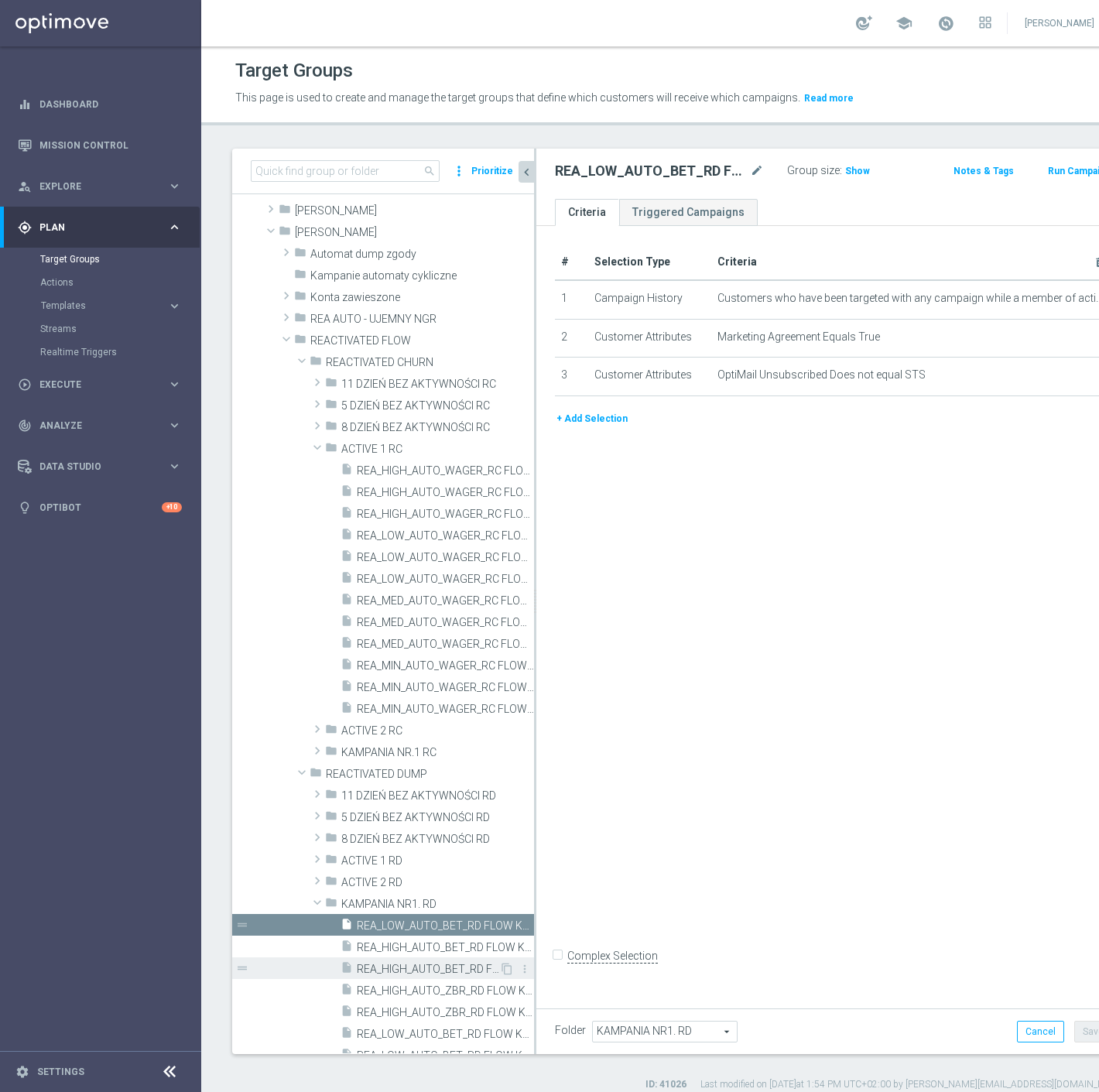
scroll to position [172, 0]
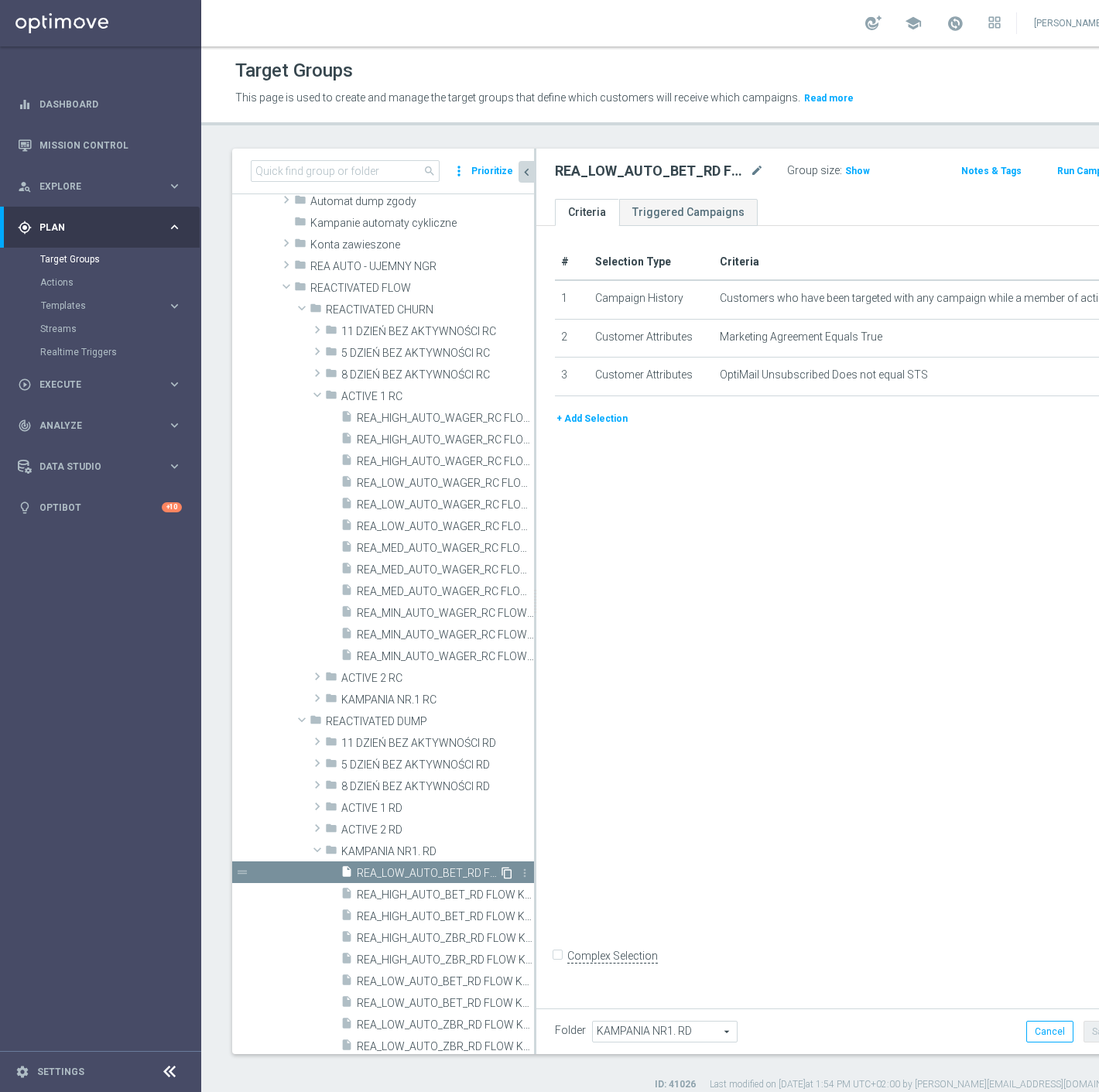
click at [501, 873] on icon "content_copy" at bounding box center [507, 873] width 12 height 12
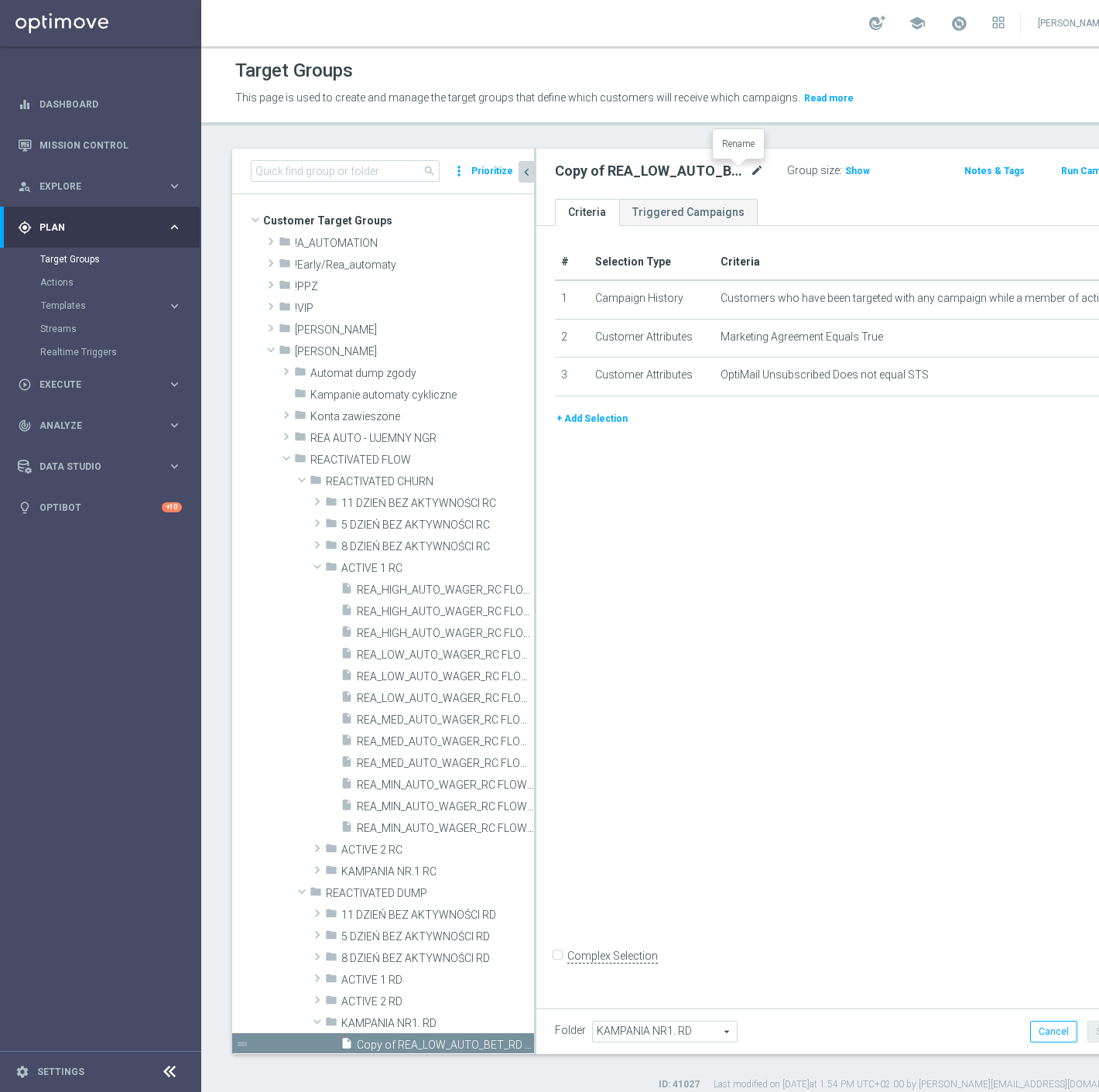
click at [751, 168] on icon "mode_edit" at bounding box center [757, 171] width 14 height 19
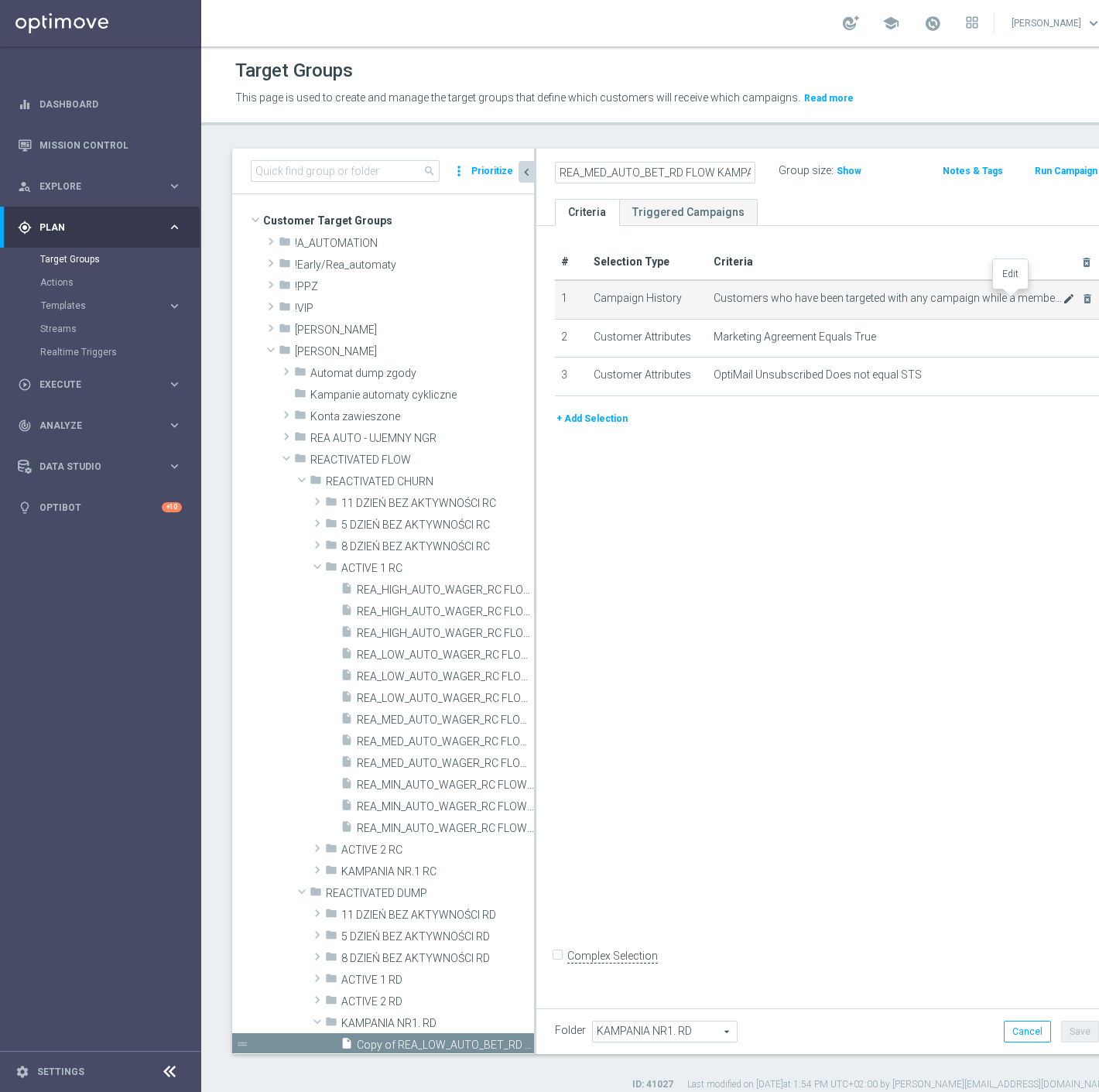
click at [1063, 299] on icon "mode_edit" at bounding box center [1069, 298] width 12 height 12
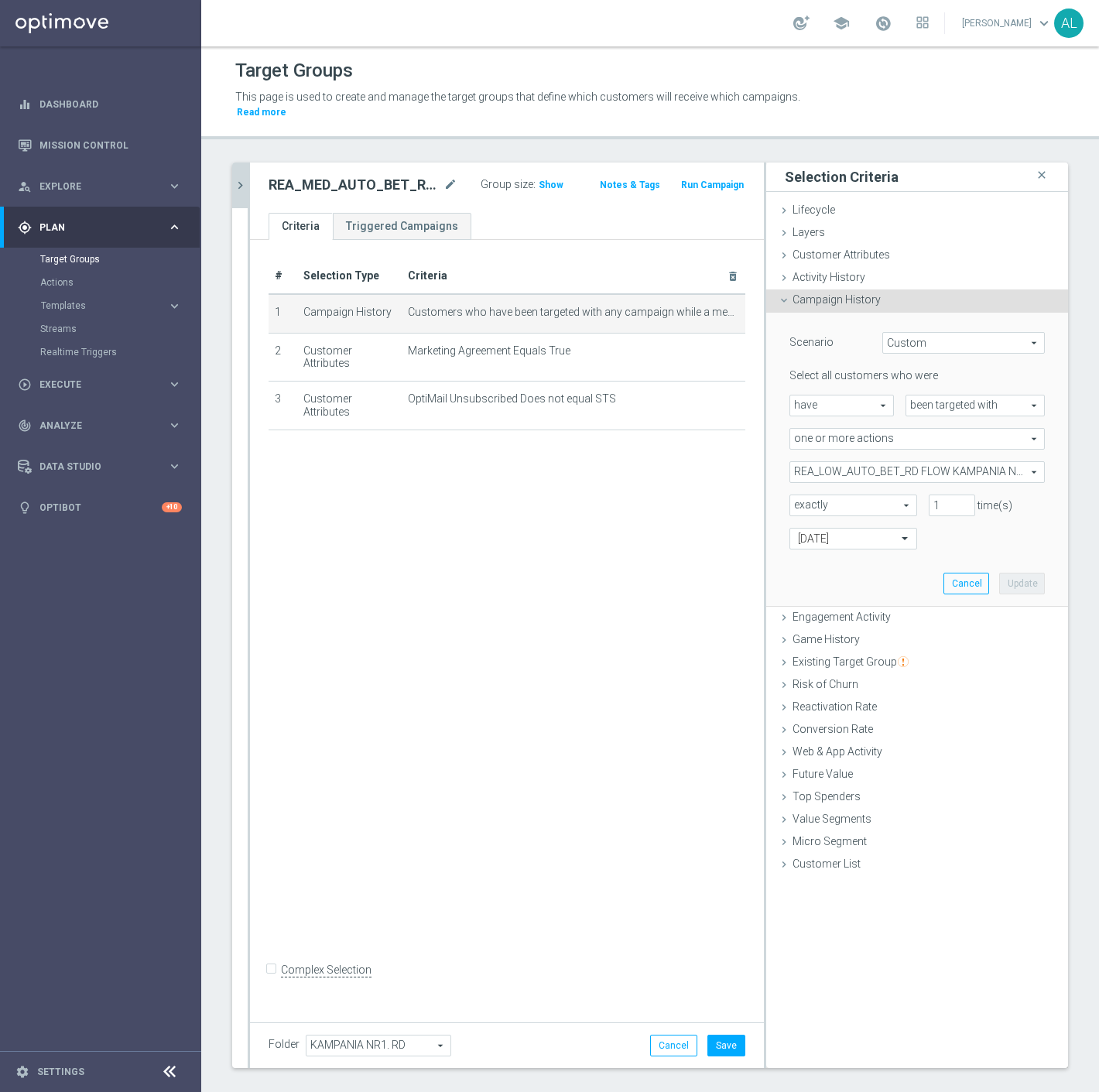
click at [830, 462] on span "REA_LOW_AUTO_BET_RD FLOW KAMPANIA NR 1 100%-100 PLN_DAILY" at bounding box center [917, 472] width 254 height 20
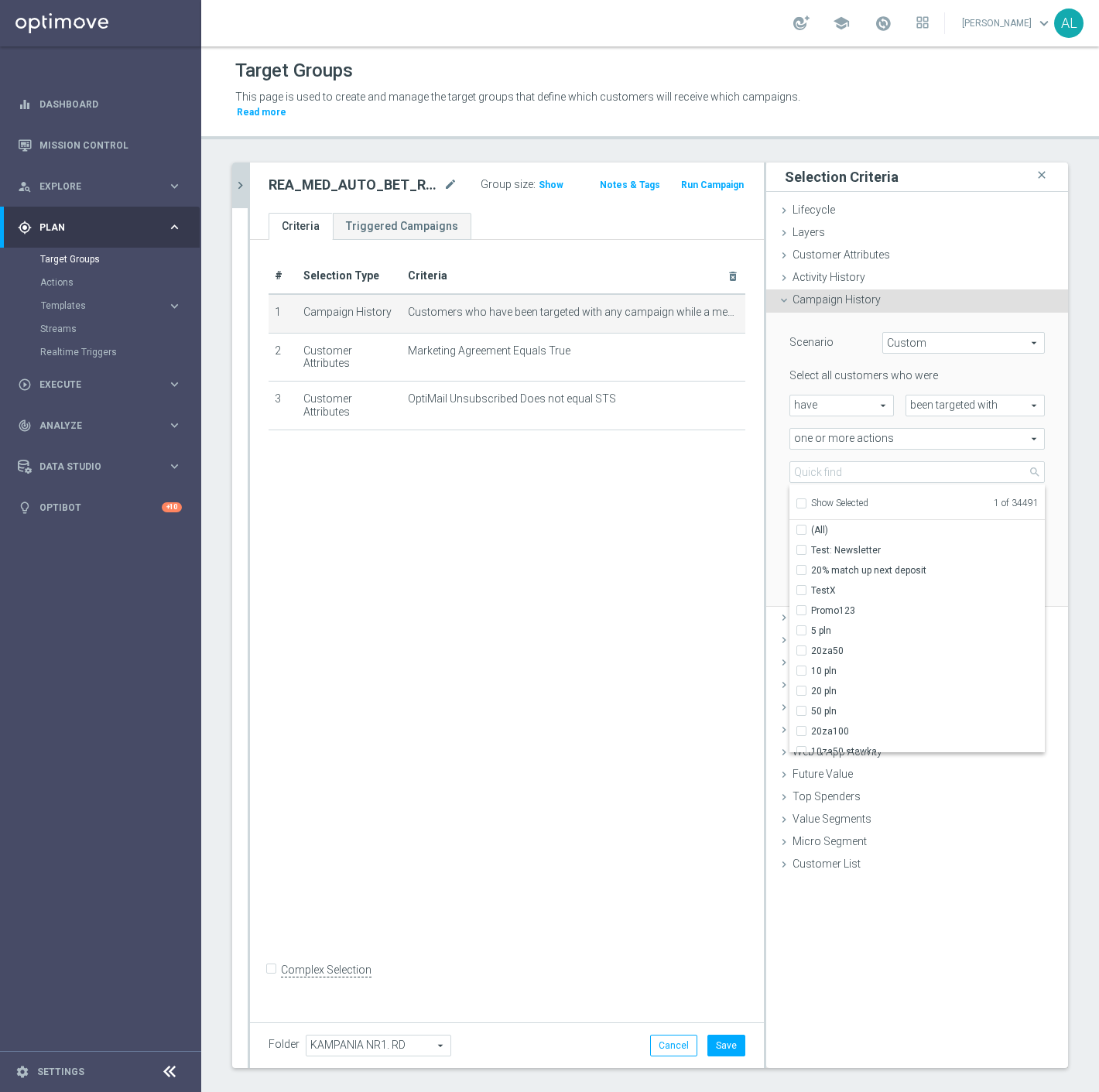
click at [821, 498] on span "Show Selected" at bounding box center [840, 504] width 57 height 11
click at [806, 501] on input "Show Selected" at bounding box center [800, 506] width 10 height 10
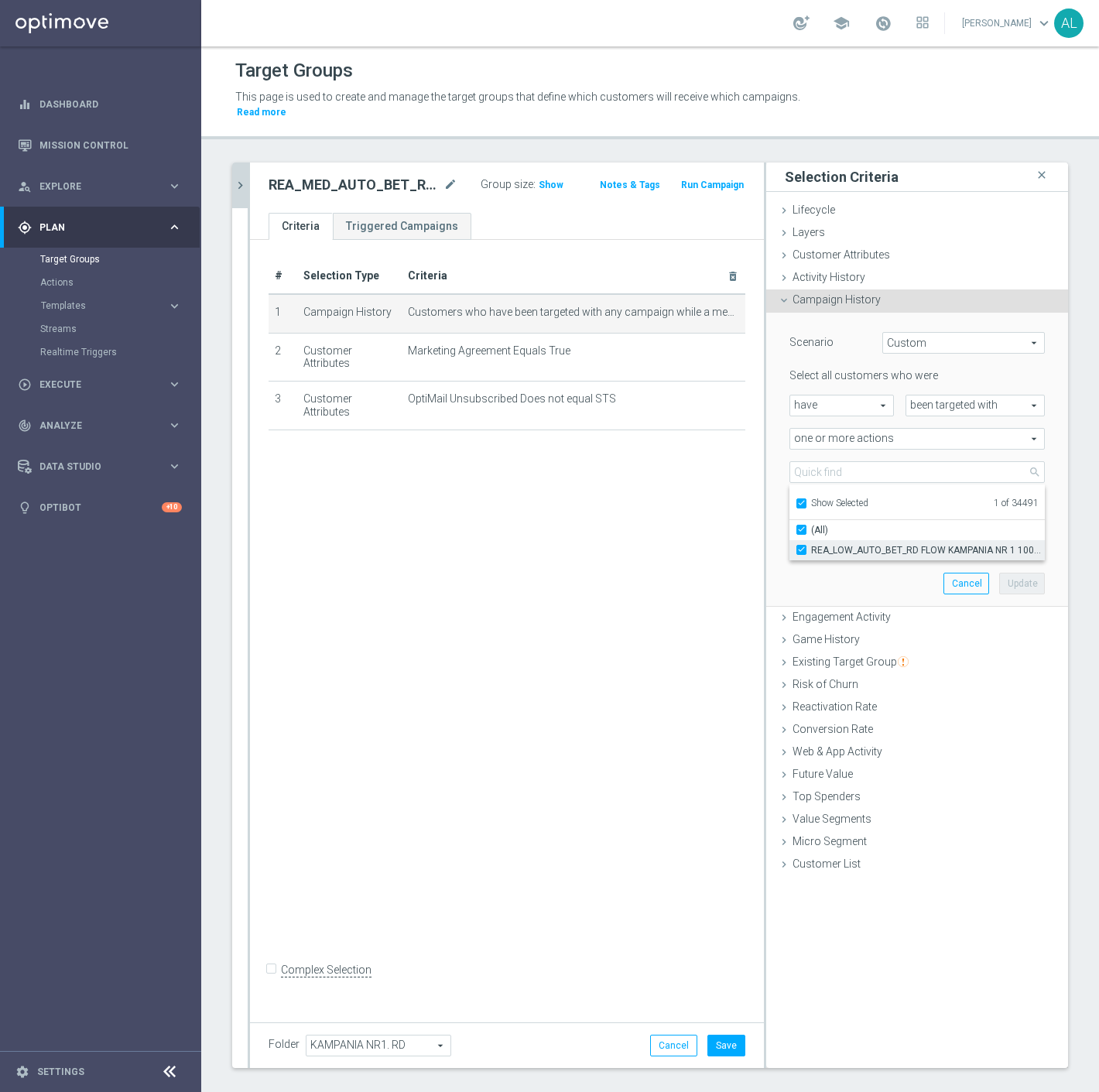
click at [844, 544] on span "REA_LOW_AUTO_BET_RD FLOW KAMPANIA NR 1 100%-100 PLN_DAILY" at bounding box center [929, 550] width 234 height 12
click at [812, 545] on input "REA_LOW_AUTO_BET_RD FLOW KAMPANIA NR 1 100%-100 PLN_DAILY" at bounding box center [806, 550] width 10 height 10
click at [816, 498] on span "Show Selected" at bounding box center [840, 504] width 57 height 11
click at [806, 501] on input "Show Selected" at bounding box center [800, 506] width 10 height 10
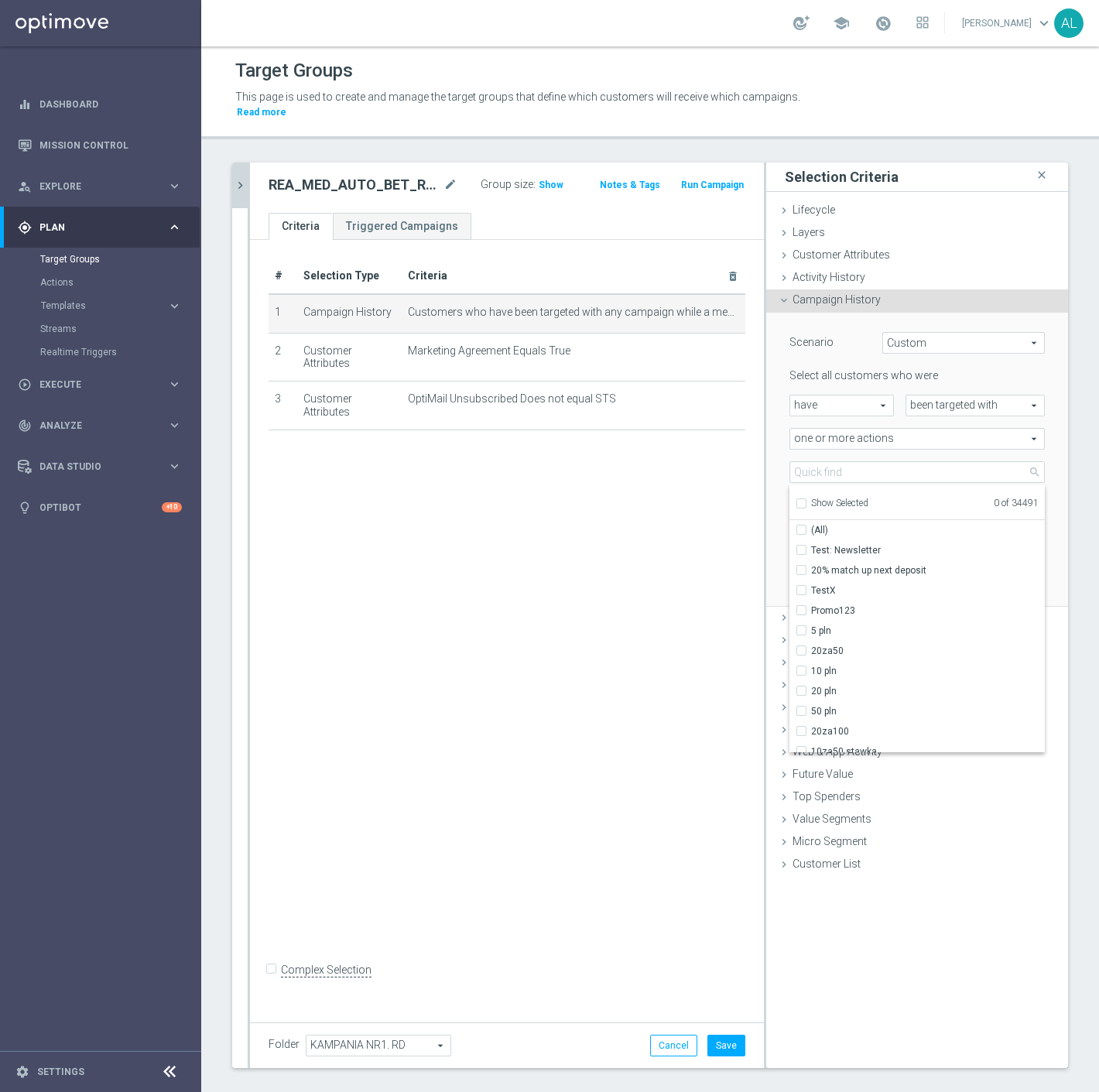
click at [816, 445] on div "Select all customers who were have have arrow_drop_down search been targeted wi…" at bounding box center [917, 458] width 255 height 181
click at [816, 462] on span at bounding box center [917, 472] width 254 height 20
click at [816, 461] on input "search" at bounding box center [917, 472] width 255 height 22
paste input "REA_MED_AUTO_BET_RD FLOW KAMPANIA NR 1 100%-200 PLN MAIL_DAILY"
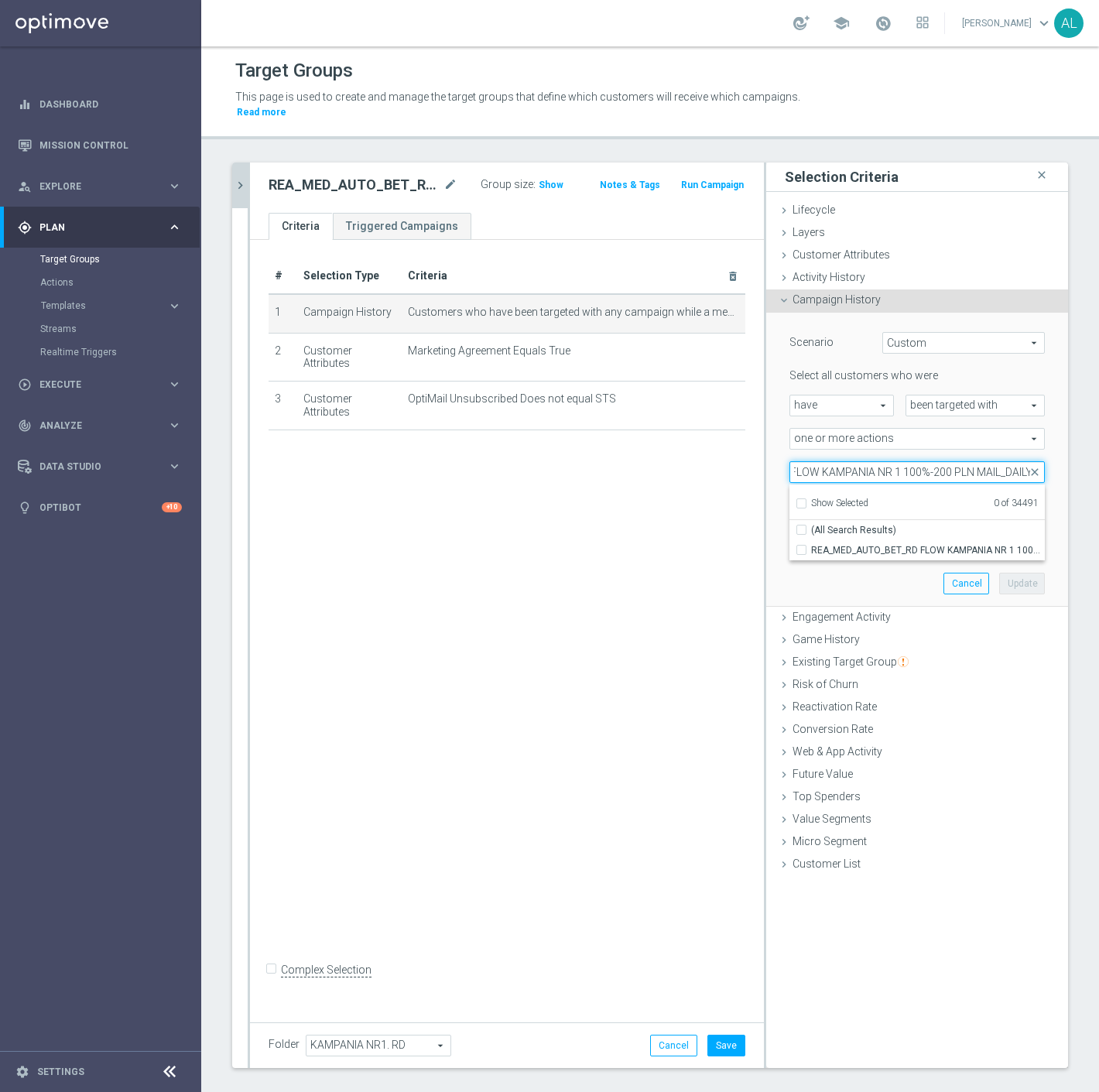
drag, startPoint x: 986, startPoint y: 459, endPoint x: 957, endPoint y: 463, distance: 29.3
click at [957, 463] on input "REA_MED_AUTO_BET_RD FLOW KAMPANIA NR 1 100%-200 PLN MAIL_DAILY" at bounding box center [917, 472] width 255 height 22
click at [886, 544] on span "REA_MED_AUTO_BET_RD FLOW KAMPANIA NR 1 100%-200 PLN_DAILY" at bounding box center [929, 550] width 234 height 12
click at [812, 545] on input "REA_MED_AUTO_BET_RD FLOW KAMPANIA NR 1 100%-200 PLN_DAILY" at bounding box center [806, 550] width 10 height 10
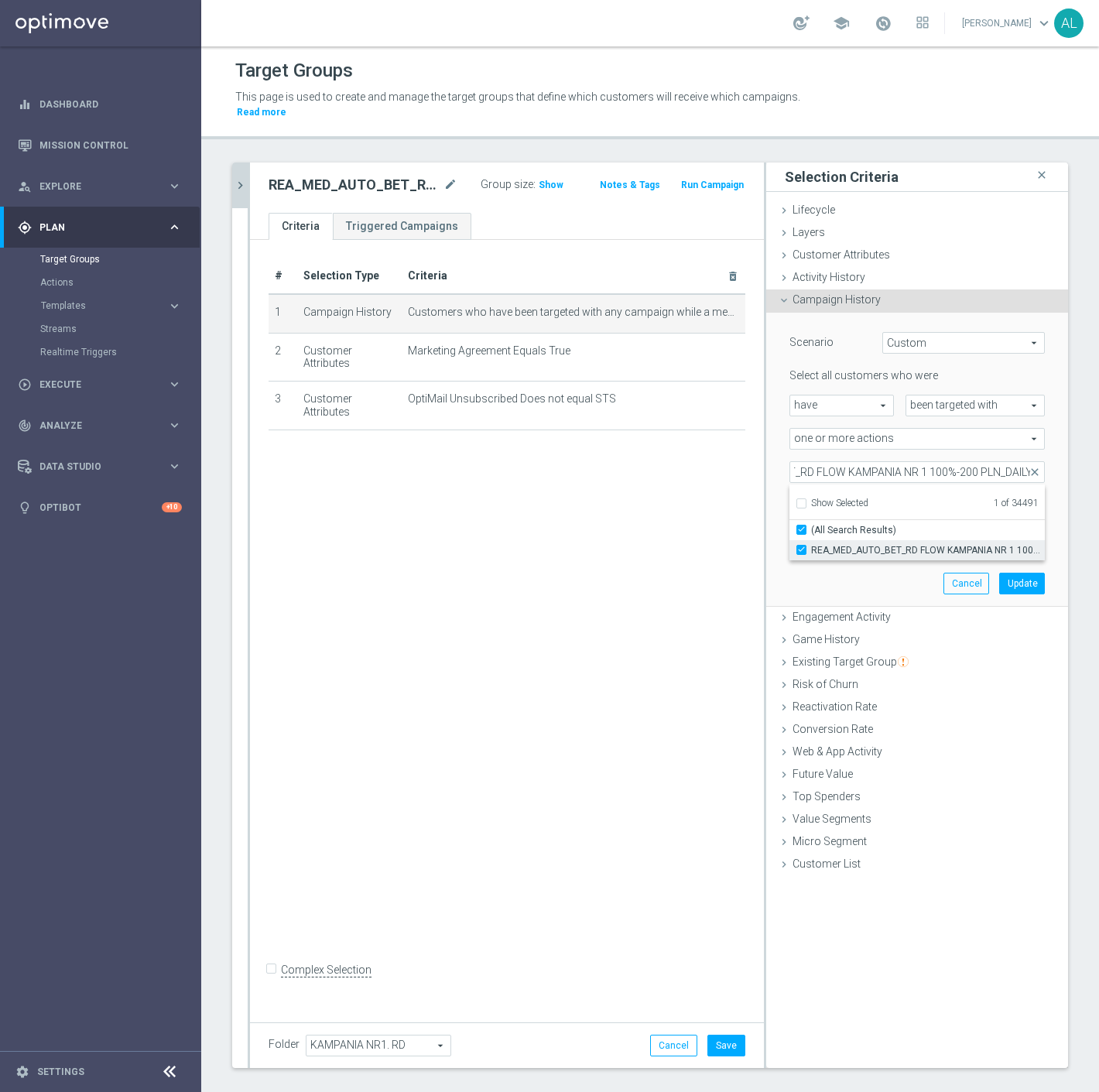
scroll to position [0, 0]
click at [870, 569] on div "Scenario Custom Custom arrow_drop_down search Select all customers who were hav…" at bounding box center [917, 459] width 279 height 294
click at [1025, 572] on button "Update" at bounding box center [1022, 583] width 46 height 22
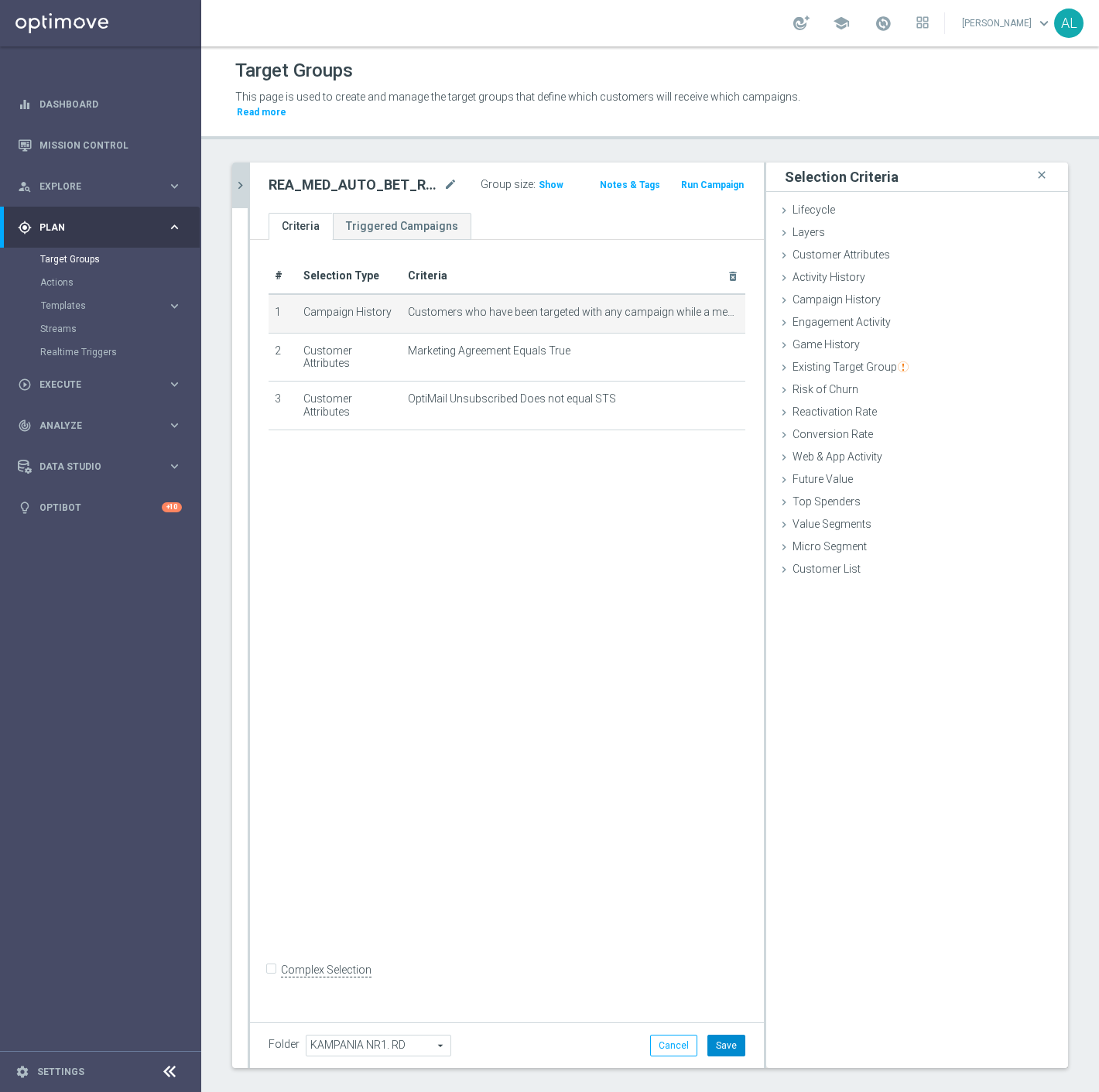
click at [716, 1038] on button "Save" at bounding box center [726, 1045] width 38 height 22
click at [237, 178] on icon "chevron_right" at bounding box center [240, 185] width 15 height 15
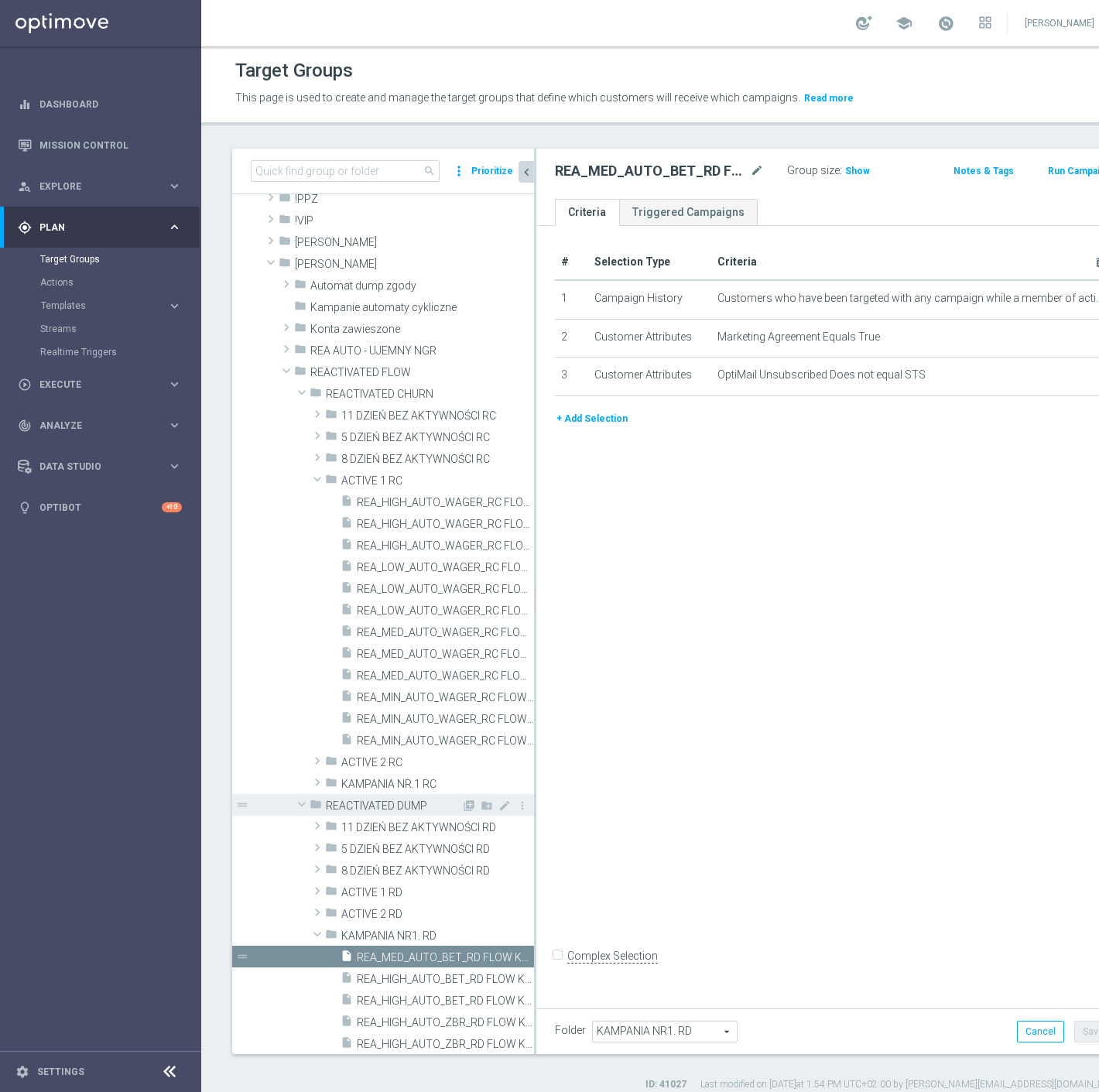
scroll to position [172, 0]
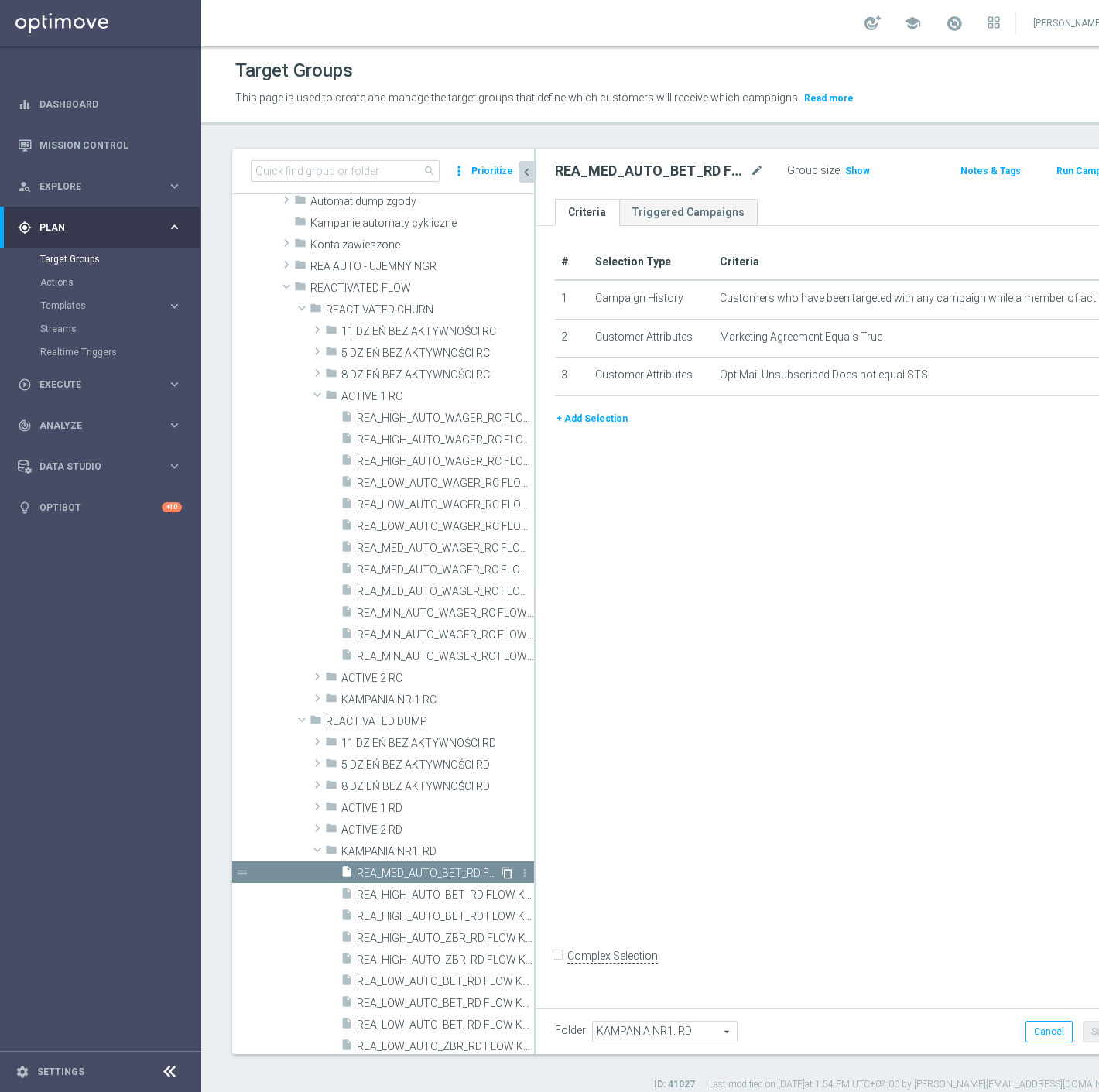
click at [501, 873] on icon "content_copy" at bounding box center [507, 873] width 12 height 12
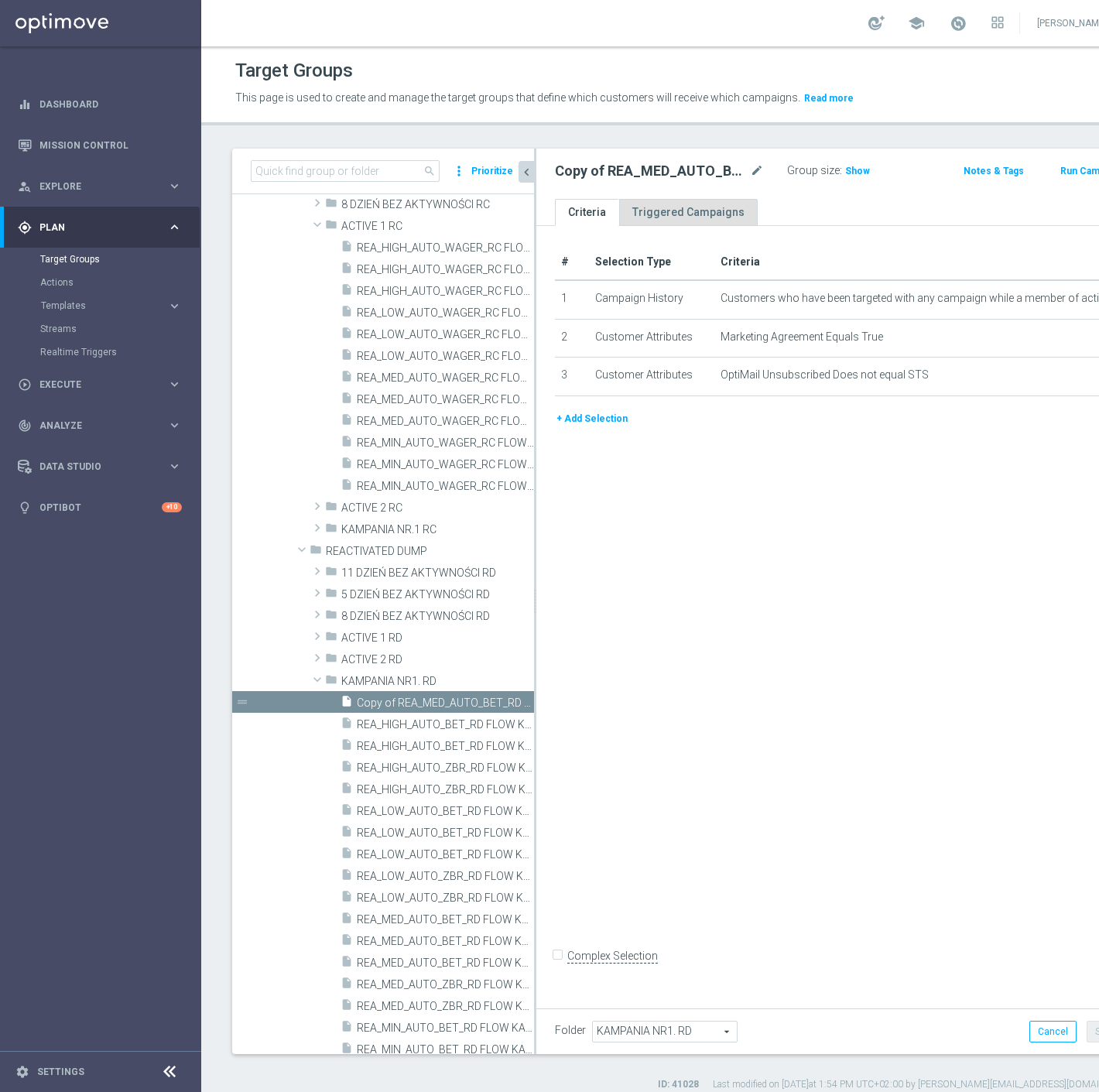
scroll to position [344, 0]
click at [751, 174] on icon "mode_edit" at bounding box center [757, 171] width 14 height 19
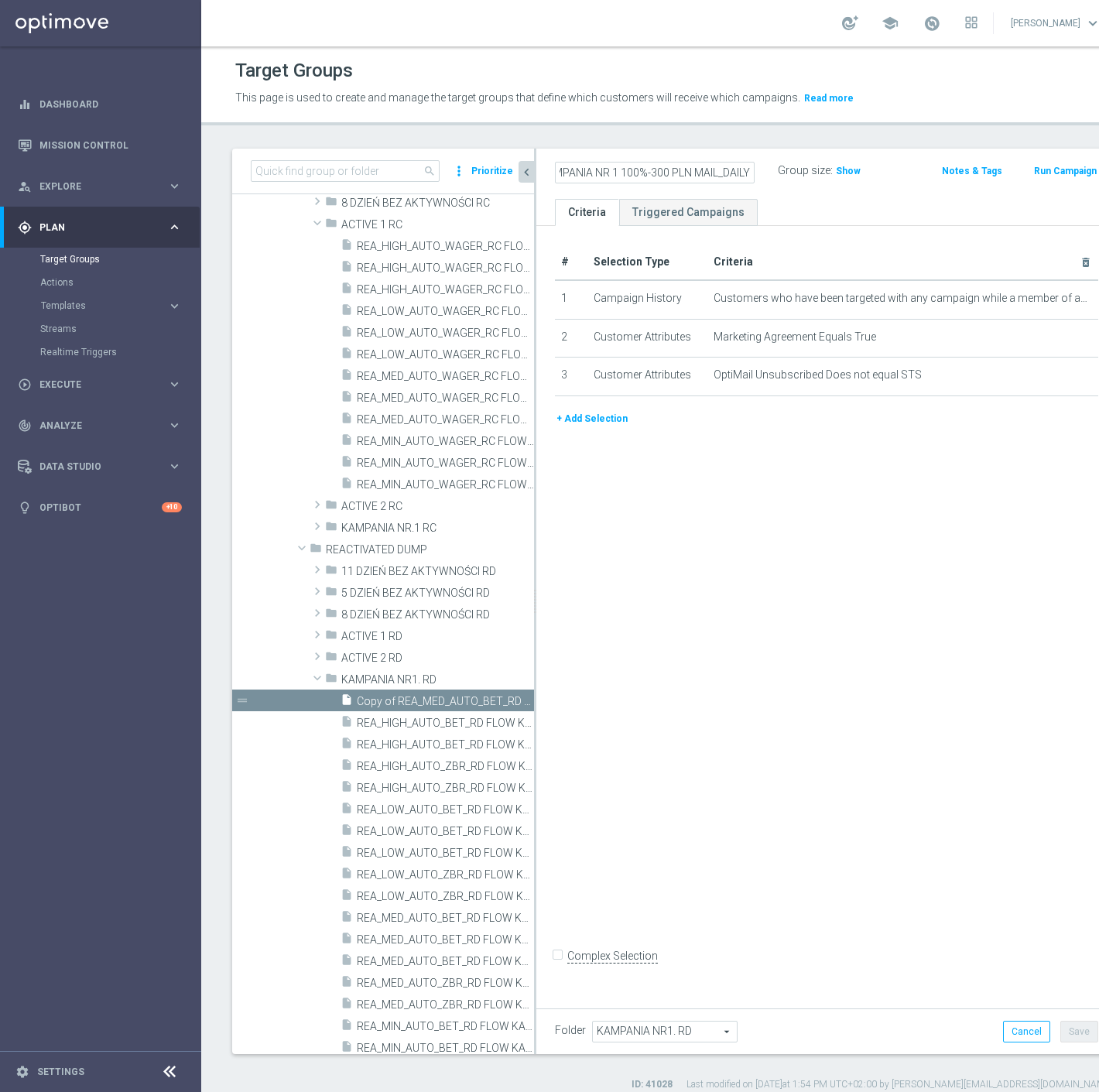
scroll to position [0, 219]
click at [677, 174] on input "REA_HIGH_AUTO_BET_RD FLOW KAMPANIA NR 1 100%-300 PLN MAIL_DAILY" at bounding box center [655, 172] width 200 height 22
click at [1062, 298] on icon "mode_edit" at bounding box center [1068, 298] width 12 height 12
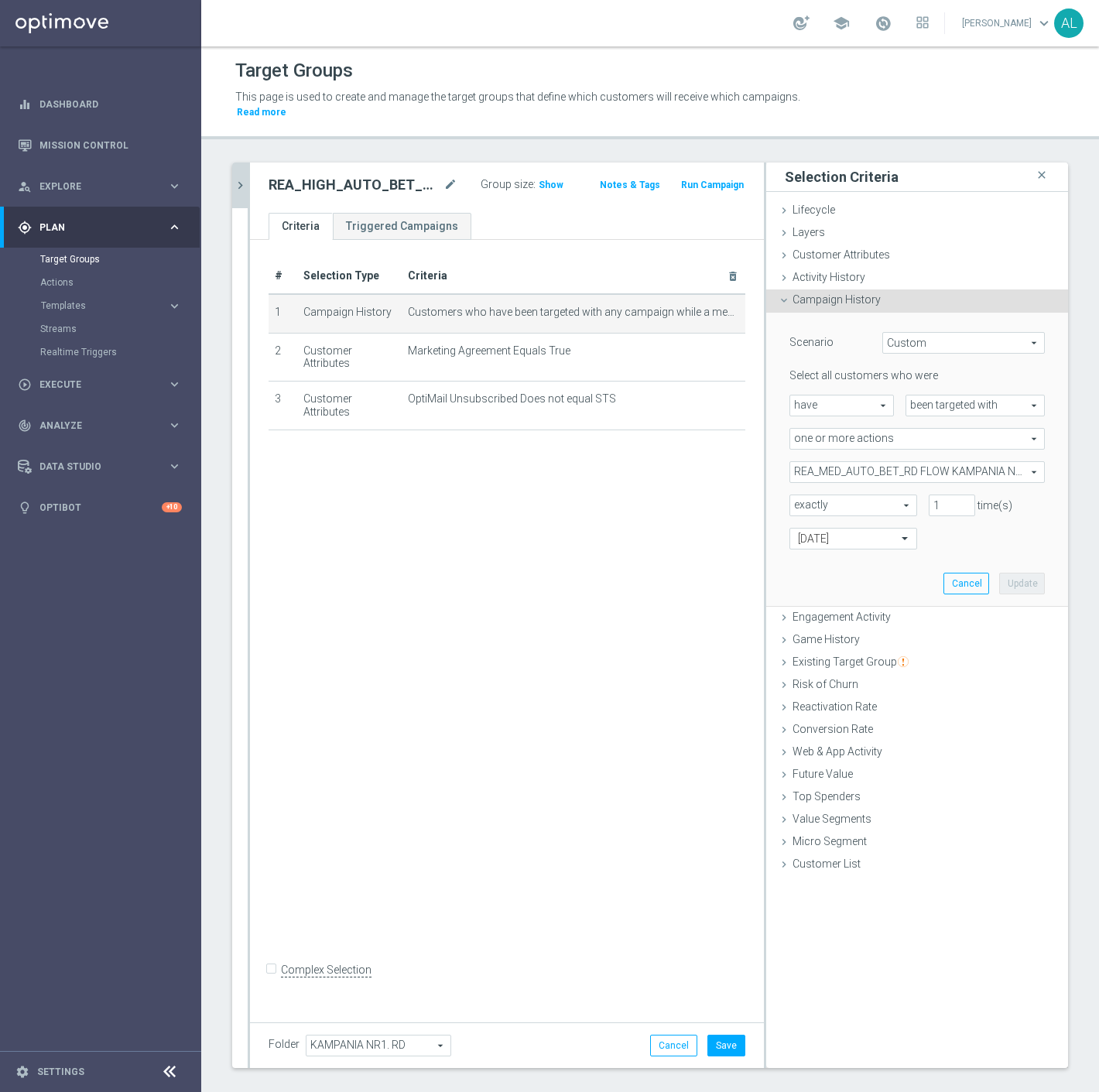
click at [860, 464] on span "REA_MED_AUTO_BET_RD FLOW KAMPANIA NR 1 100%-200 PLN_DAILY" at bounding box center [917, 472] width 254 height 20
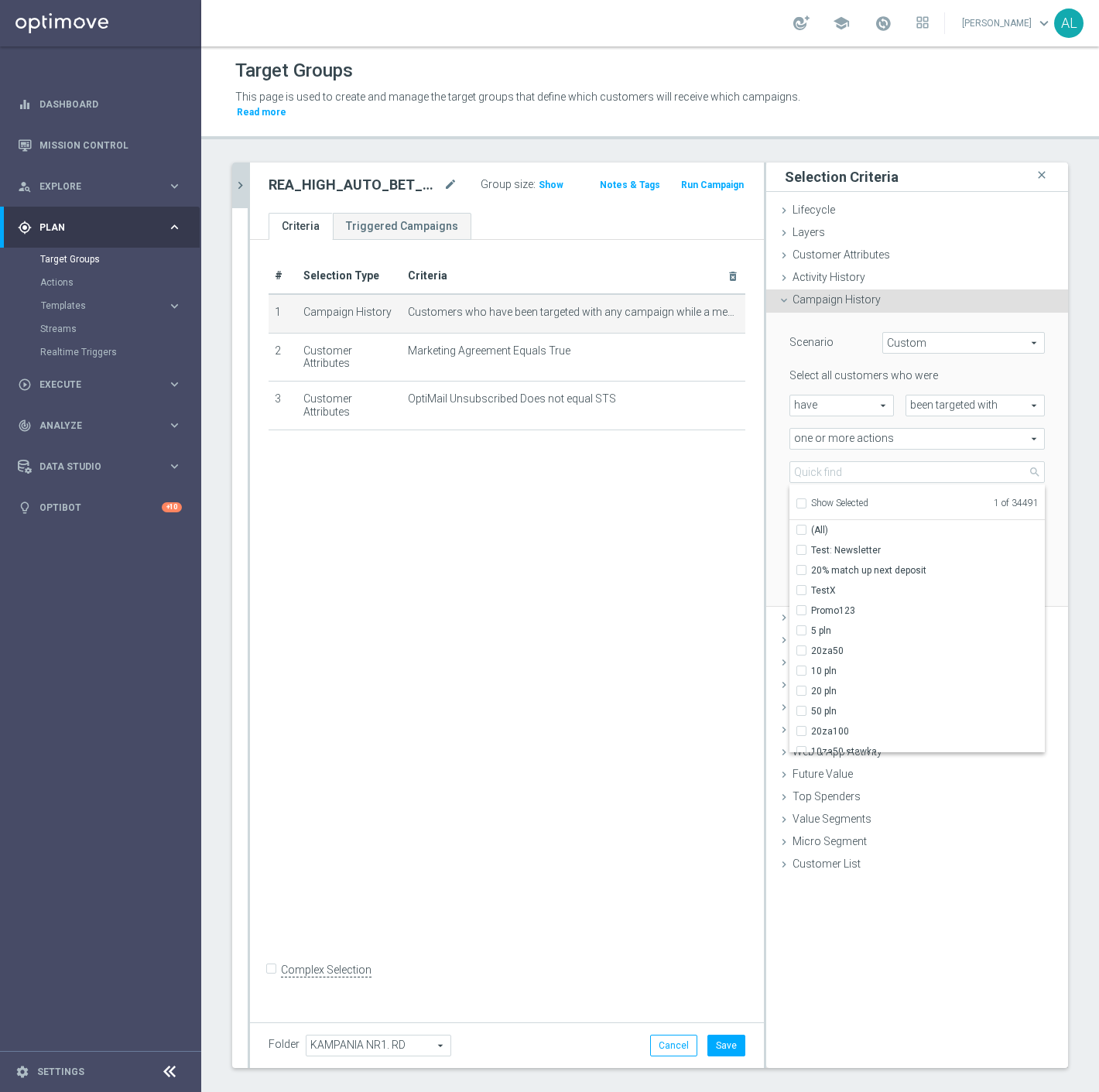
click at [816, 498] on span "Show Selected" at bounding box center [840, 504] width 57 height 11
click at [806, 501] on input "Show Selected" at bounding box center [800, 506] width 10 height 10
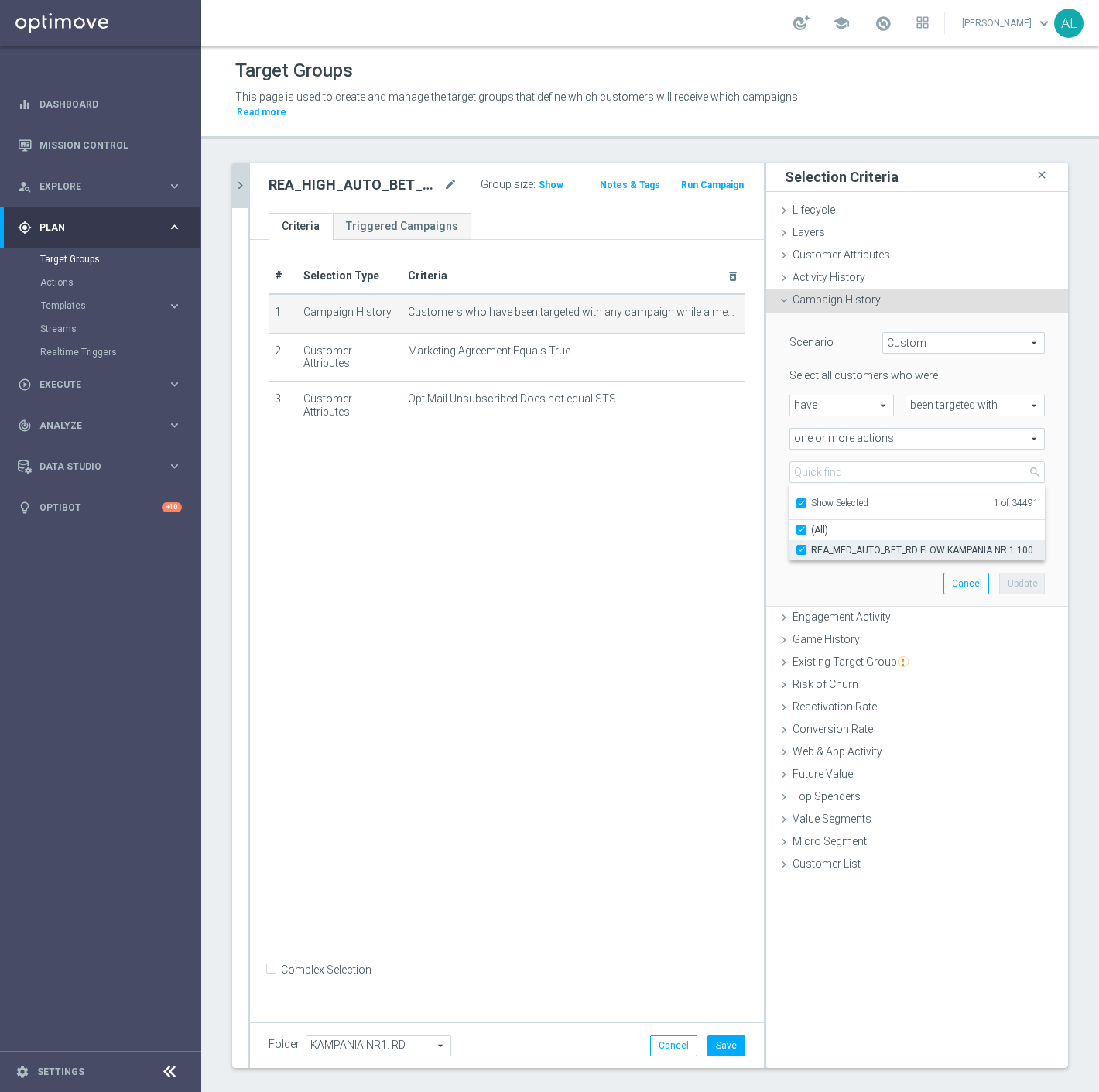
click at [820, 544] on span "REA_MED_AUTO_BET_RD FLOW KAMPANIA NR 1 100%-200 PLN_DAILY" at bounding box center [929, 550] width 234 height 12
click at [812, 545] on input "REA_MED_AUTO_BET_RD FLOW KAMPANIA NR 1 100%-200 PLN_DAILY" at bounding box center [806, 550] width 10 height 10
click at [825, 498] on label "Show Selected" at bounding box center [840, 505] width 57 height 14
click at [806, 501] on input "Show Selected" at bounding box center [800, 506] width 10 height 10
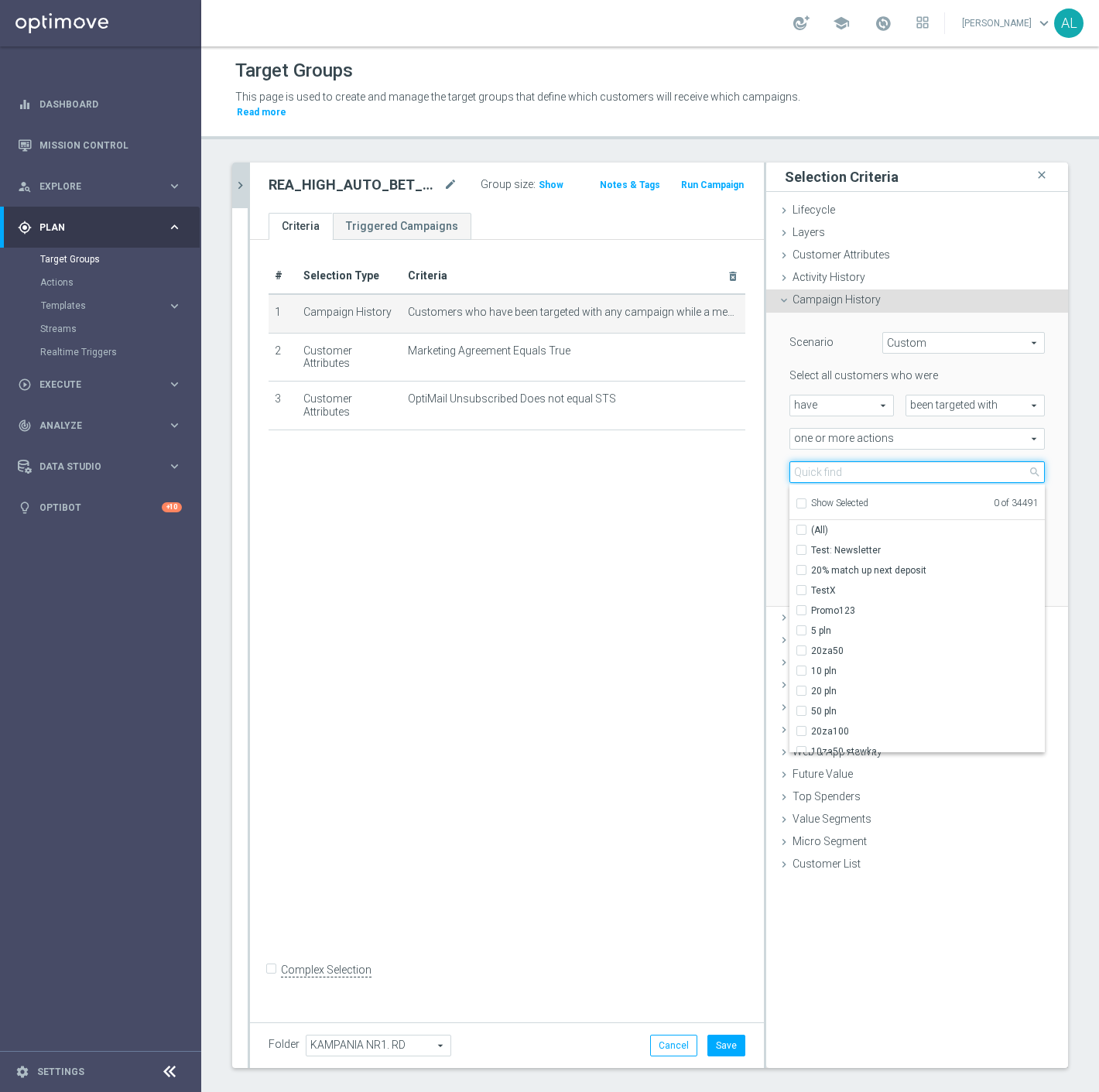
click at [829, 461] on input "search" at bounding box center [917, 472] width 255 height 22
paste input "REA_HIGH_AUTO_BET_RD FLOW KAMPANIA NR 1 100%-300 PLN MAIL_DAILY"
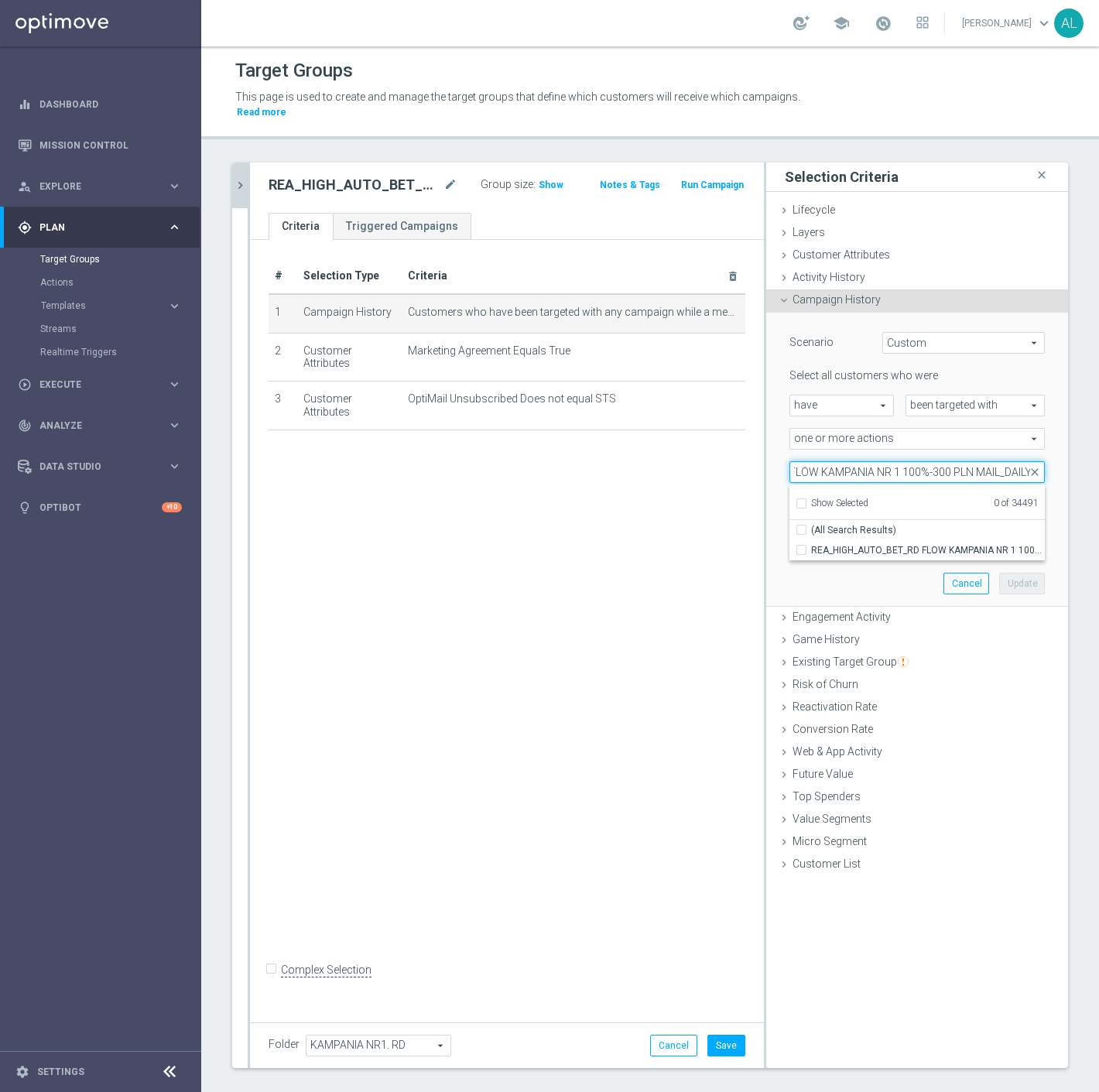
click at [986, 461] on input "REA_HIGH_AUTO_BET_RD FLOW KAMPANIA NR 1 100%-300 PLN MAIL_DAILY" at bounding box center [917, 472] width 255 height 22
click at [956, 544] on span "REA_HIGH_AUTO_BET_RD FLOW KAMPANIA NR 1 100%-300 PLN_DAILY" at bounding box center [929, 550] width 234 height 12
click at [812, 545] on input "REA_HIGH_AUTO_BET_RD FLOW KAMPANIA NR 1 100%-300 PLN_DAILY" at bounding box center [806, 550] width 10 height 10
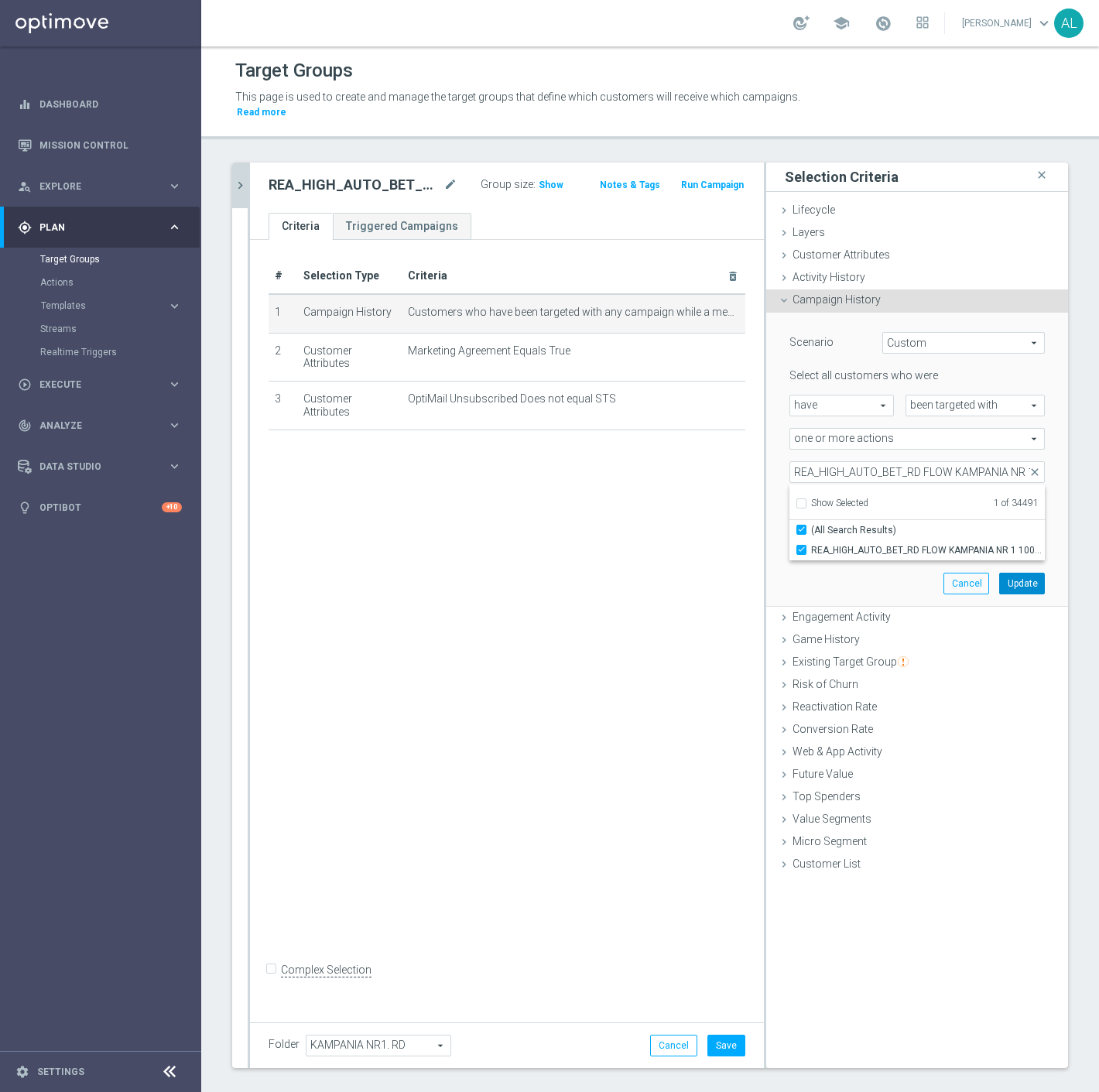
click at [1012, 572] on button "Update" at bounding box center [1022, 583] width 46 height 22
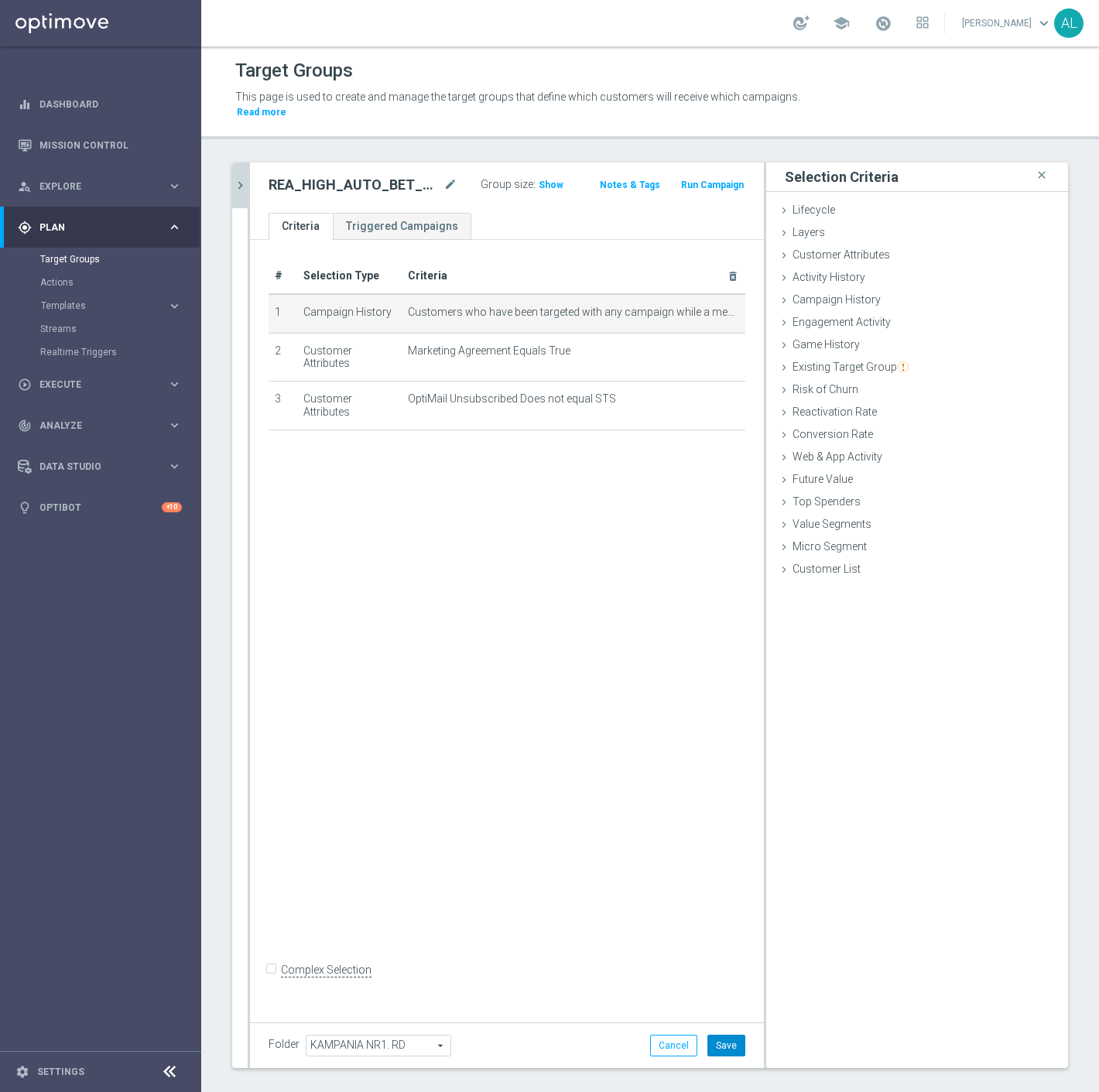
click at [724, 1035] on button "Save" at bounding box center [726, 1045] width 38 height 22
click at [242, 178] on icon "chevron_right" at bounding box center [240, 185] width 15 height 15
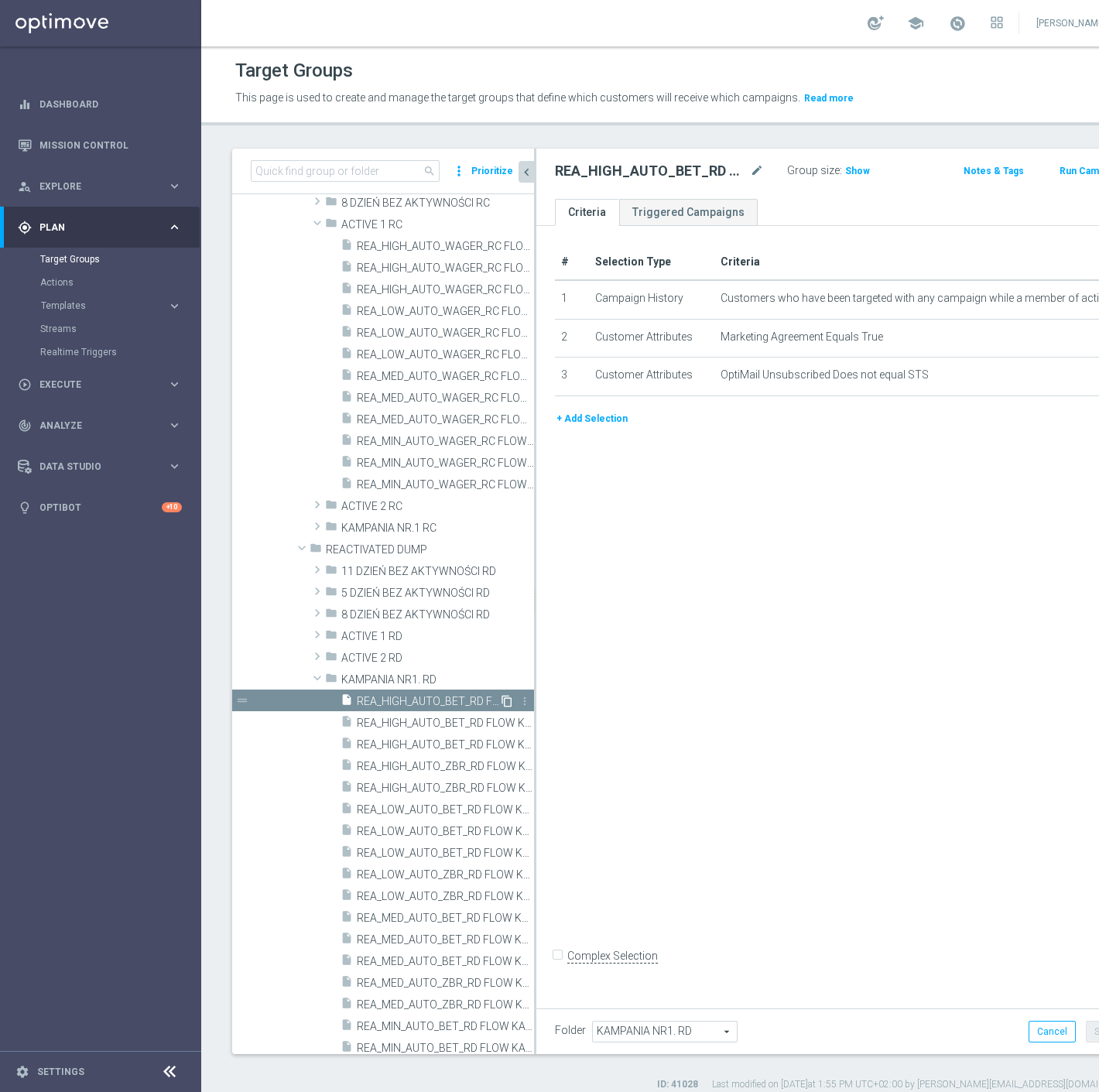
click at [501, 701] on icon "content_copy" at bounding box center [507, 700] width 12 height 12
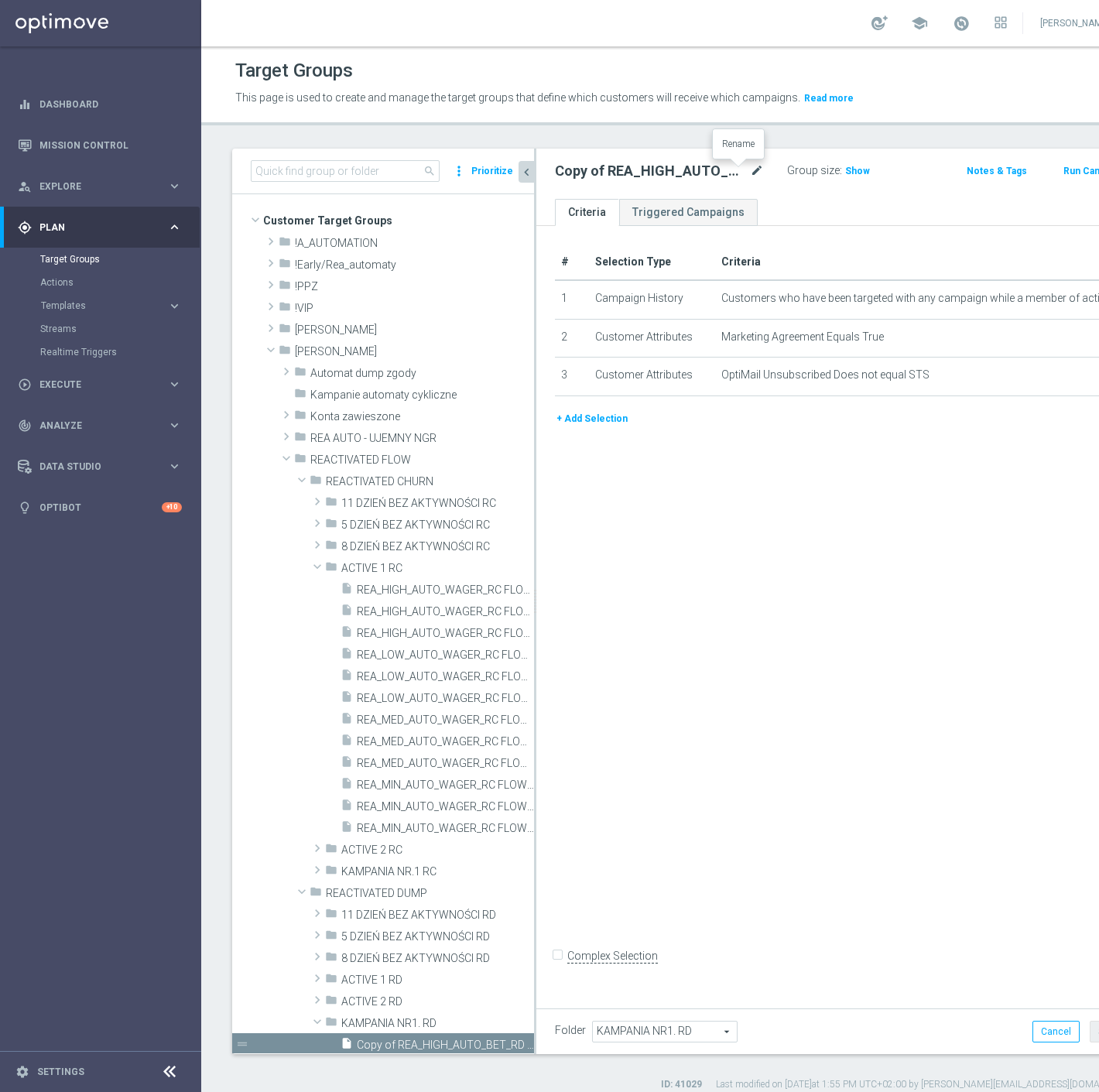
click at [751, 174] on icon "mode_edit" at bounding box center [757, 171] width 14 height 19
click at [786, 204] on ul "Criteria Triggered Campaigns" at bounding box center [829, 212] width 584 height 27
click at [1003, 295] on span "Customers who have been targeted with any campaign while a member of action "RE…" at bounding box center [905, 298] width 368 height 13
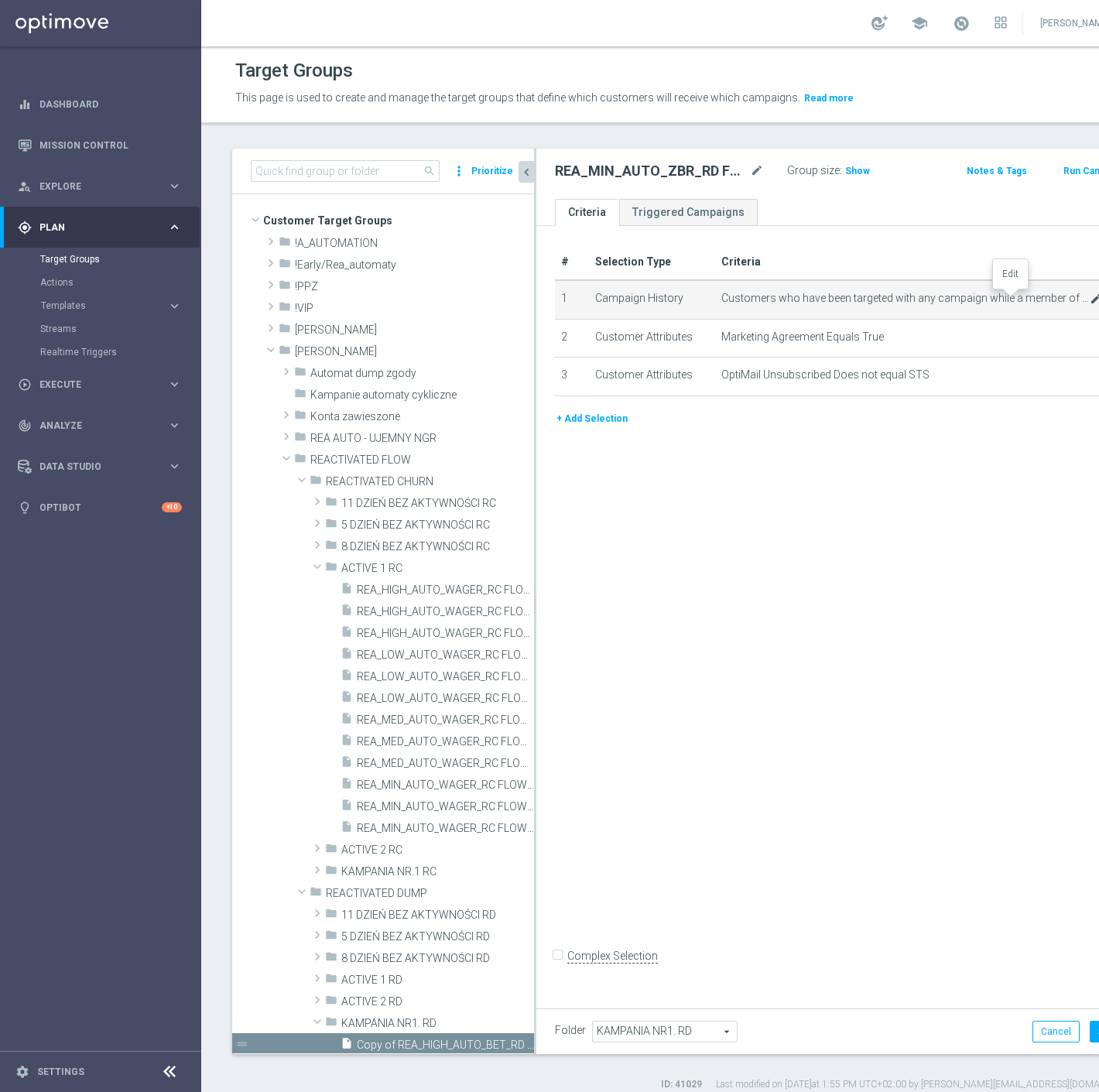
click at [1091, 297] on icon "mode_edit" at bounding box center [1096, 298] width 12 height 12
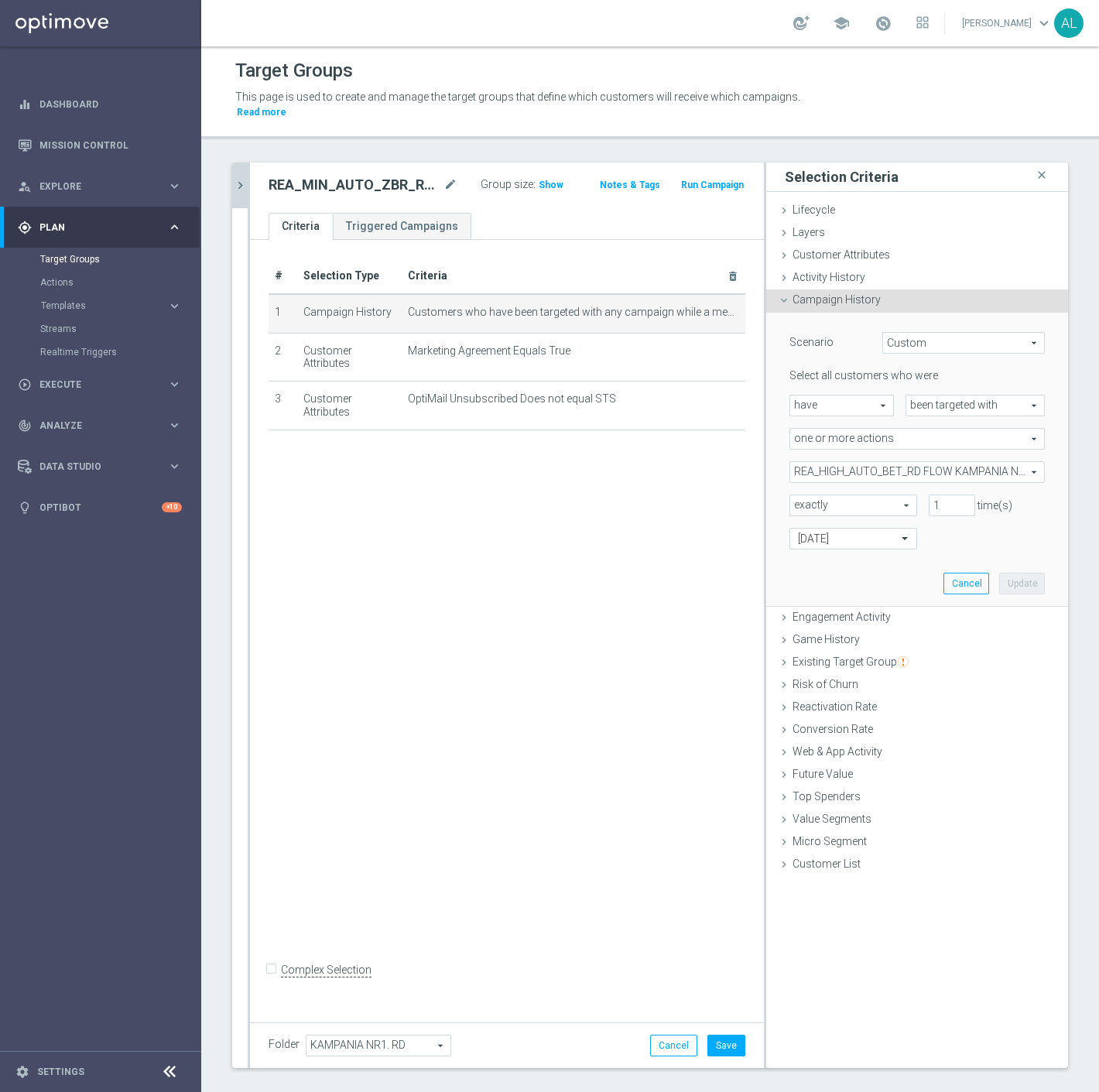
click at [850, 462] on span "REA_HIGH_AUTO_BET_RD FLOW KAMPANIA NR 1 100%-300 PLN_DAILY" at bounding box center [917, 472] width 254 height 20
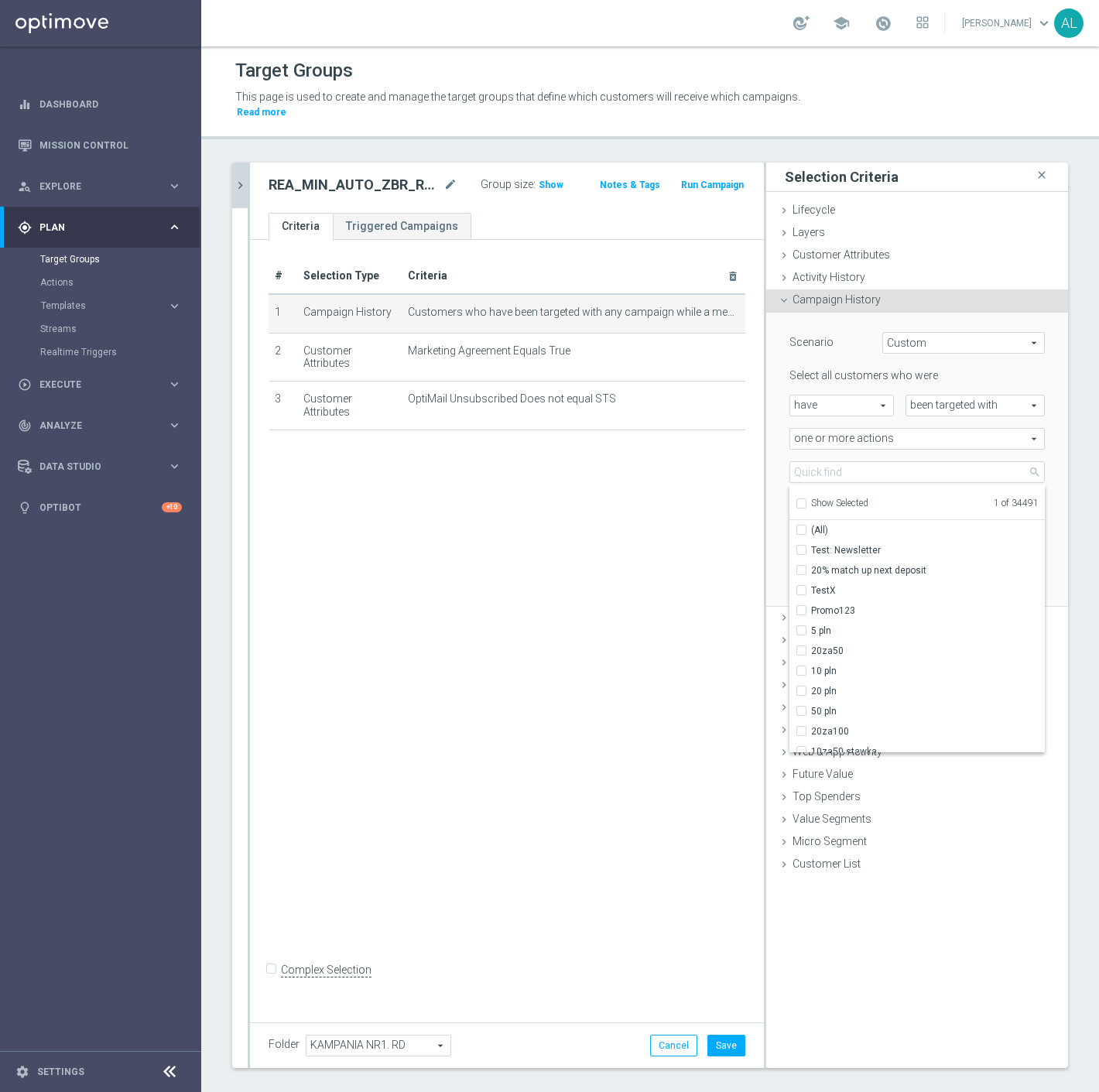
click at [827, 498] on label "Show Selected" at bounding box center [840, 505] width 57 height 14
click at [806, 501] on input "Show Selected" at bounding box center [800, 506] width 10 height 10
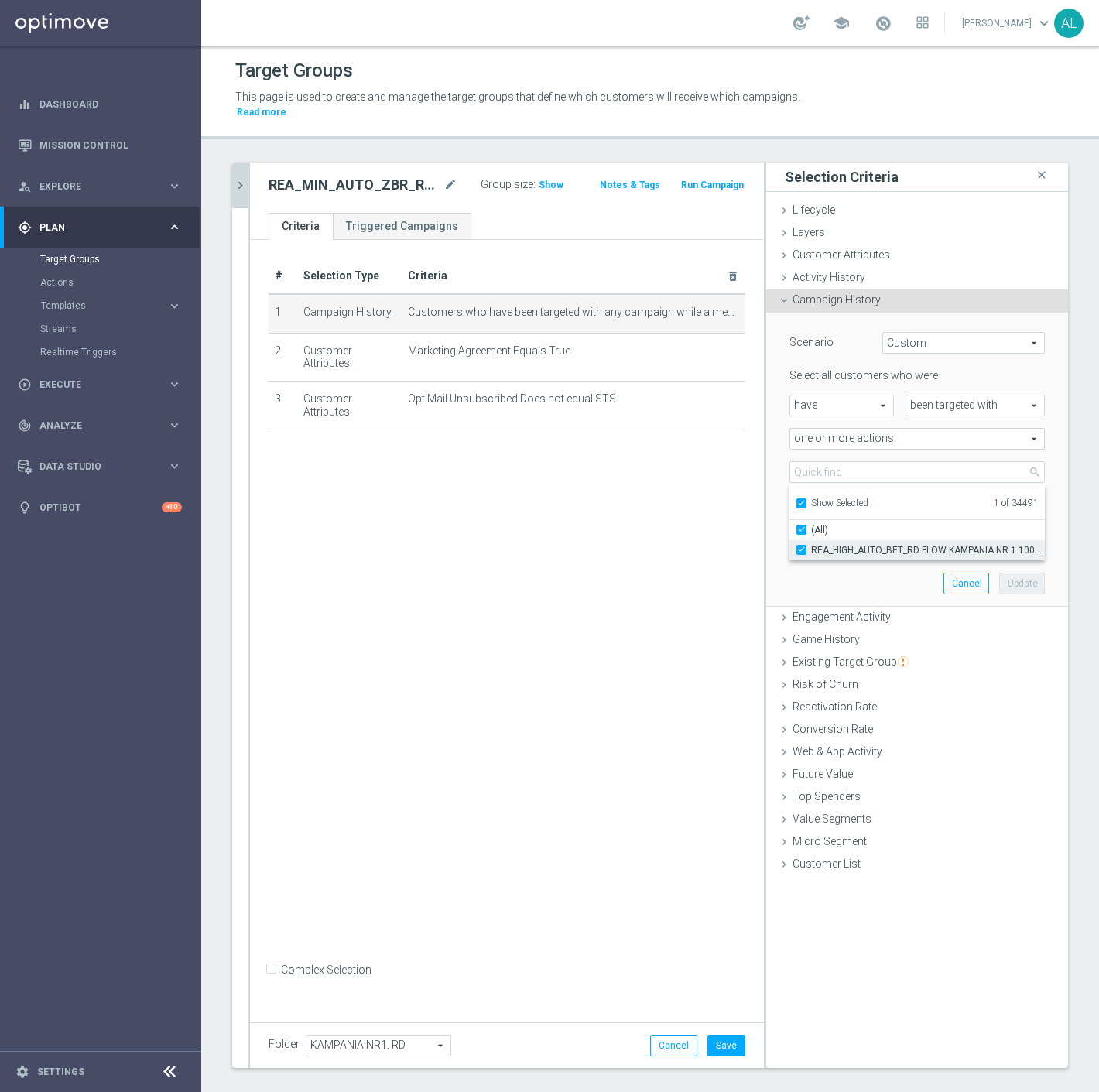
drag, startPoint x: 832, startPoint y: 520, endPoint x: 832, endPoint y: 529, distance: 9.0
click at [832, 521] on label "(All)" at bounding box center [929, 529] width 234 height 20
click at [812, 524] on input "(All)" at bounding box center [806, 529] width 10 height 10
click at [833, 544] on span "REA_HIGH_AUTO_BET_RD FLOW KAMPANIA NR 1 100%-300 PLN_DAILY" at bounding box center [929, 550] width 234 height 12
click at [812, 545] on input "REA_HIGH_AUTO_BET_RD FLOW KAMPANIA NR 1 100%-300 PLN_DAILY" at bounding box center [806, 550] width 10 height 10
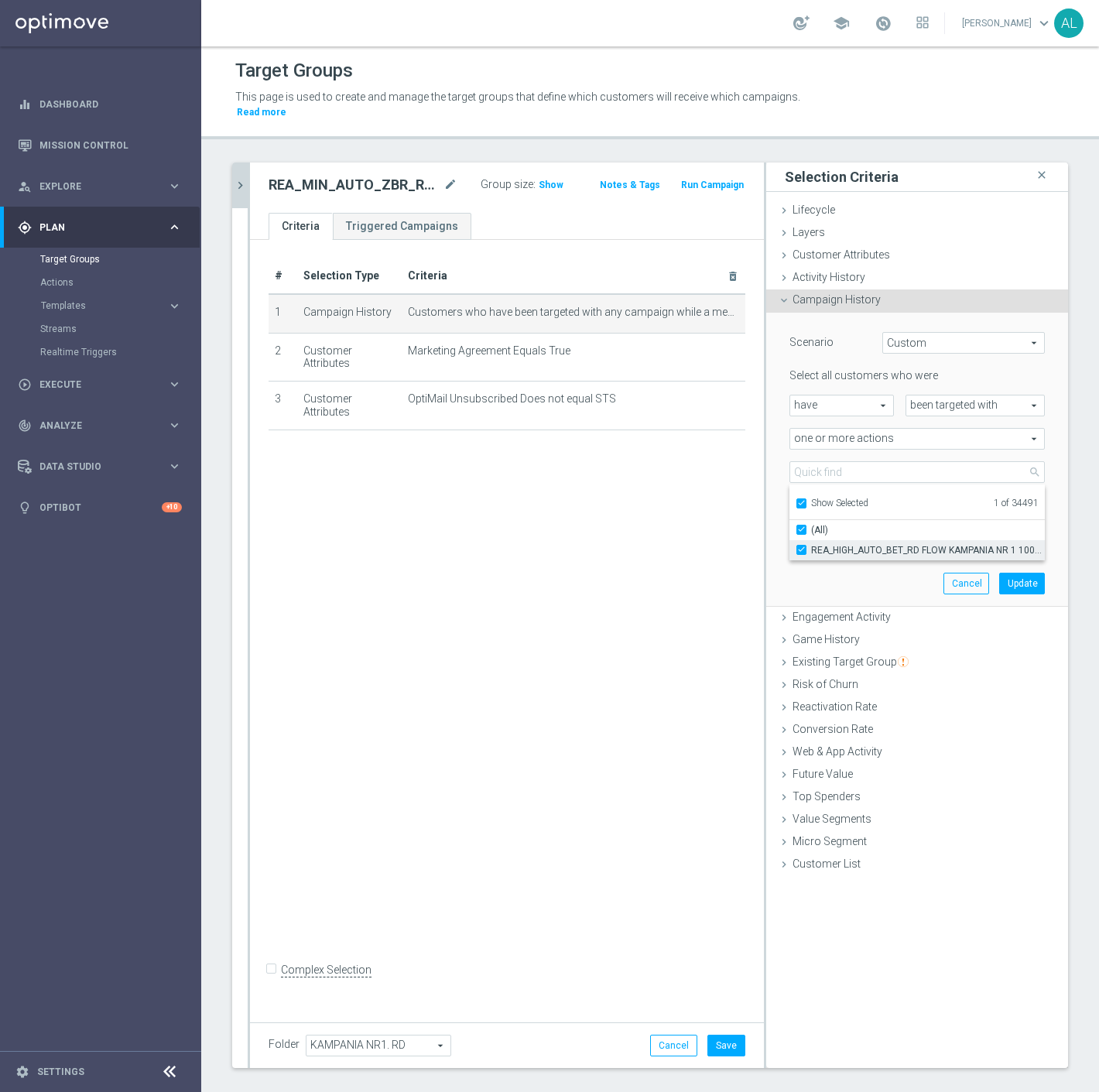
click at [825, 544] on span "REA_HIGH_AUTO_BET_RD FLOW KAMPANIA NR 1 100%-300 PLN_DAILY" at bounding box center [929, 550] width 234 height 12
click at [812, 545] on input "REA_HIGH_AUTO_BET_RD FLOW KAMPANIA NR 1 100%-300 PLN_DAILY" at bounding box center [806, 550] width 10 height 10
click at [819, 498] on span "Show Selected" at bounding box center [840, 504] width 57 height 11
click at [806, 501] on input "Show Selected" at bounding box center [800, 506] width 10 height 10
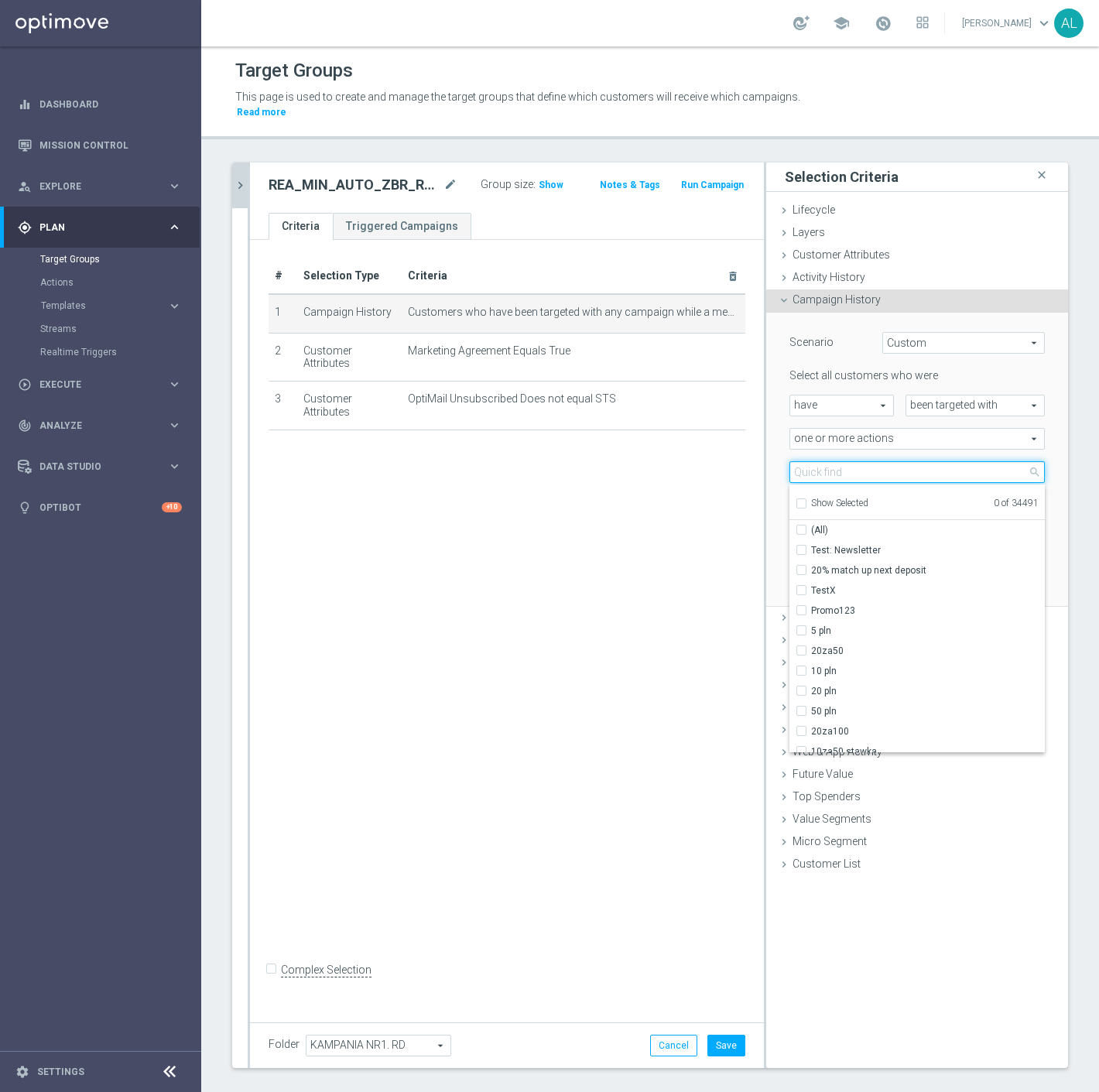
click at [822, 466] on input "search" at bounding box center [917, 472] width 255 height 22
paste input "REA_MIN_AUTO_ZBR_RD FLOW KAMPANIA NR 1 100%-50 PLN MAIL_DAILY"
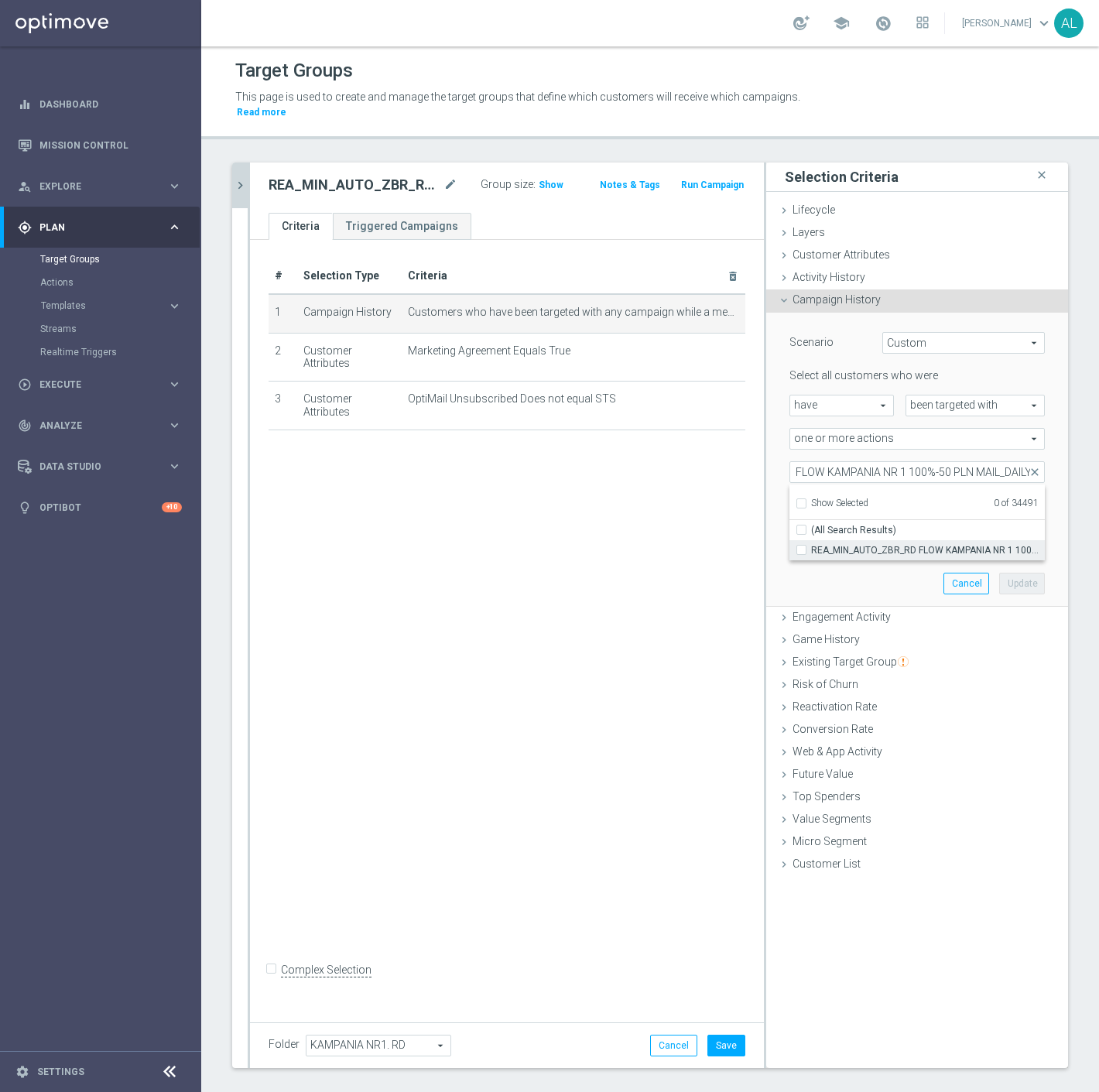
click at [839, 544] on span "REA_MIN_AUTO_ZBR_RD FLOW KAMPANIA NR 1 100%-50 PLN MAIL_DAILY" at bounding box center [929, 550] width 234 height 12
click at [812, 545] on input "REA_MIN_AUTO_ZBR_RD FLOW KAMPANIA NR 1 100%-50 PLN MAIL_DAILY" at bounding box center [806, 550] width 10 height 10
click at [1016, 572] on button "Update" at bounding box center [1022, 583] width 46 height 22
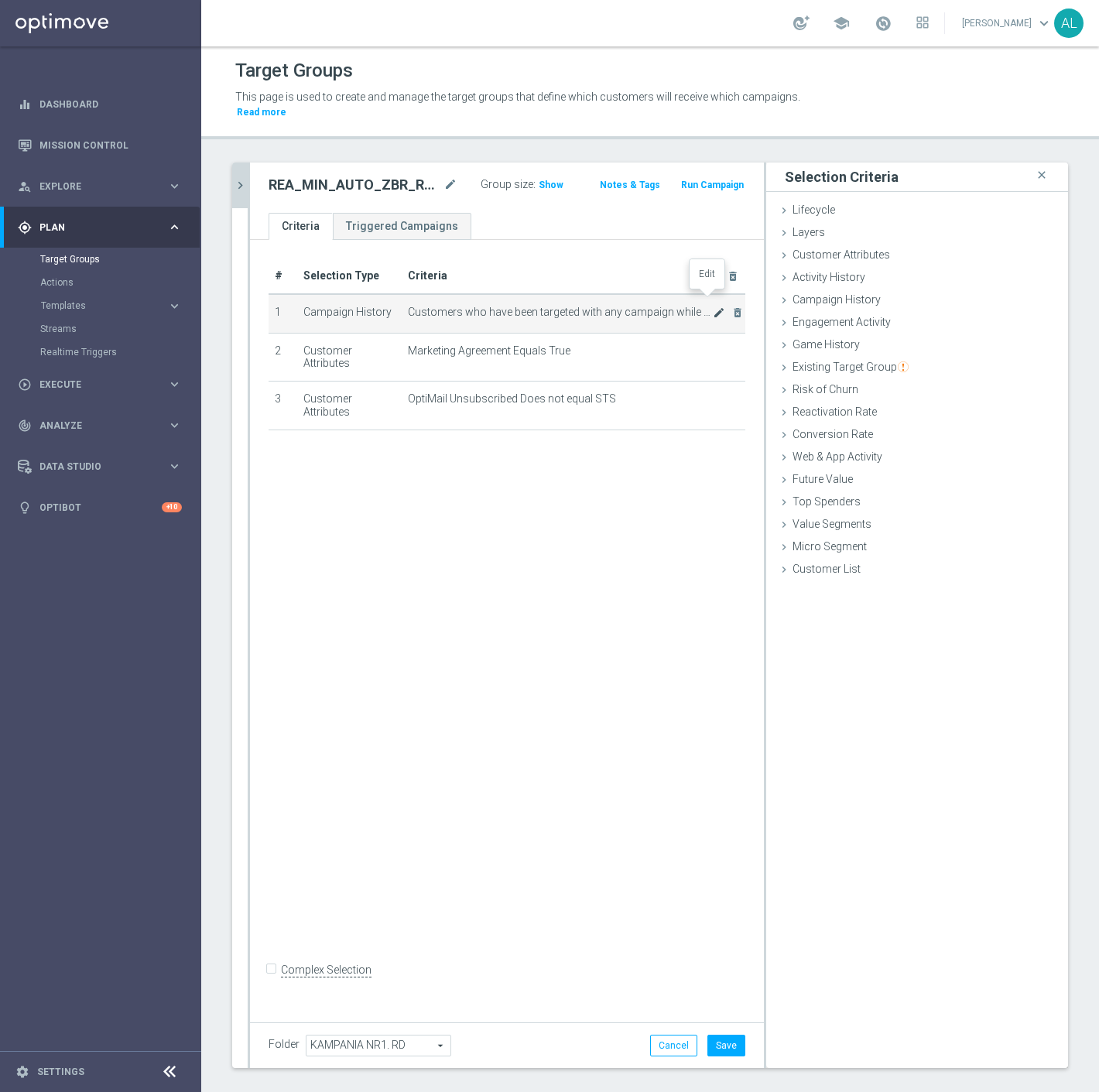
click at [713, 307] on icon "mode_edit" at bounding box center [719, 313] width 12 height 12
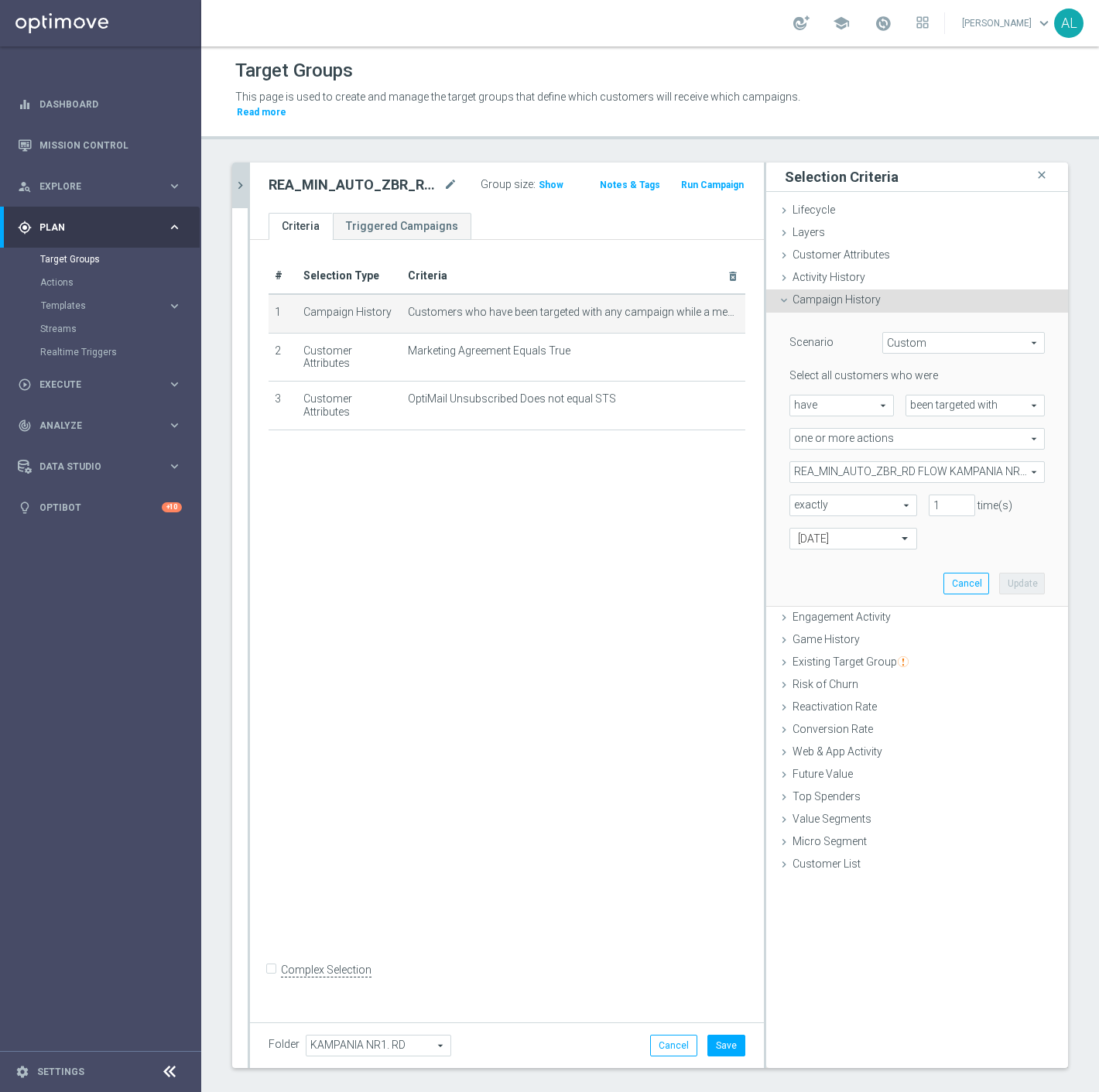
click at [976, 462] on span "REA_MIN_AUTO_ZBR_RD FLOW KAMPANIA NR 1 100%-50 PLN MAIL_DAILY" at bounding box center [917, 472] width 254 height 20
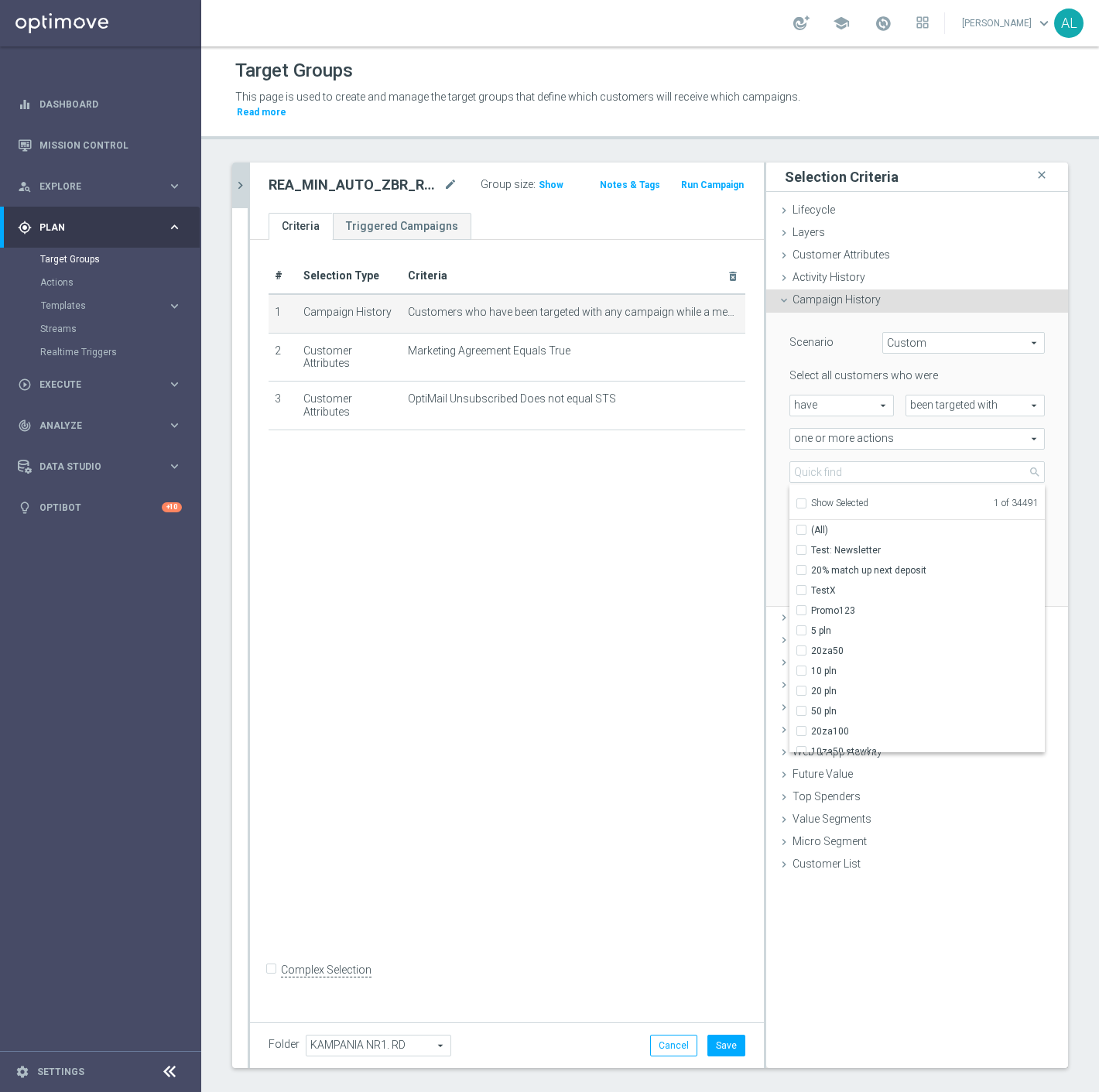
click at [825, 498] on span "Show Selected" at bounding box center [840, 504] width 57 height 11
click at [806, 501] on input "Show Selected" at bounding box center [800, 506] width 10 height 10
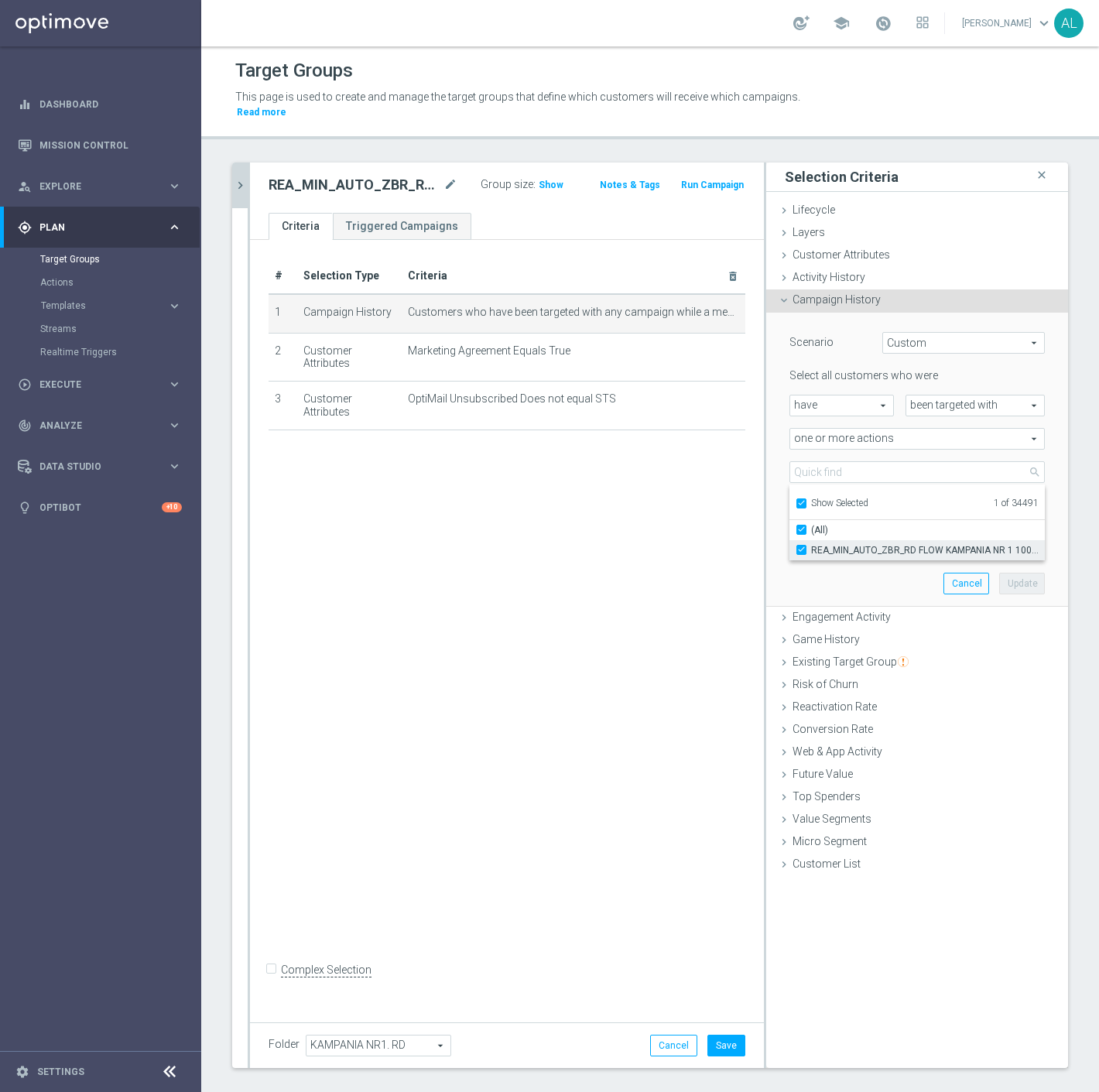
click at [834, 544] on span "REA_MIN_AUTO_ZBR_RD FLOW KAMPANIA NR 1 100%-50 PLN MAIL_DAILY" at bounding box center [929, 550] width 234 height 12
click at [812, 545] on input "REA_MIN_AUTO_ZBR_RD FLOW KAMPANIA NR 1 100%-50 PLN MAIL_DAILY" at bounding box center [806, 550] width 10 height 10
click at [827, 498] on ul "Show Selected 0 of 34491" at bounding box center [917, 502] width 255 height 35
drag, startPoint x: 830, startPoint y: 488, endPoint x: 841, endPoint y: 476, distance: 16.3
click at [831, 498] on span "Show Selected" at bounding box center [840, 504] width 57 height 11
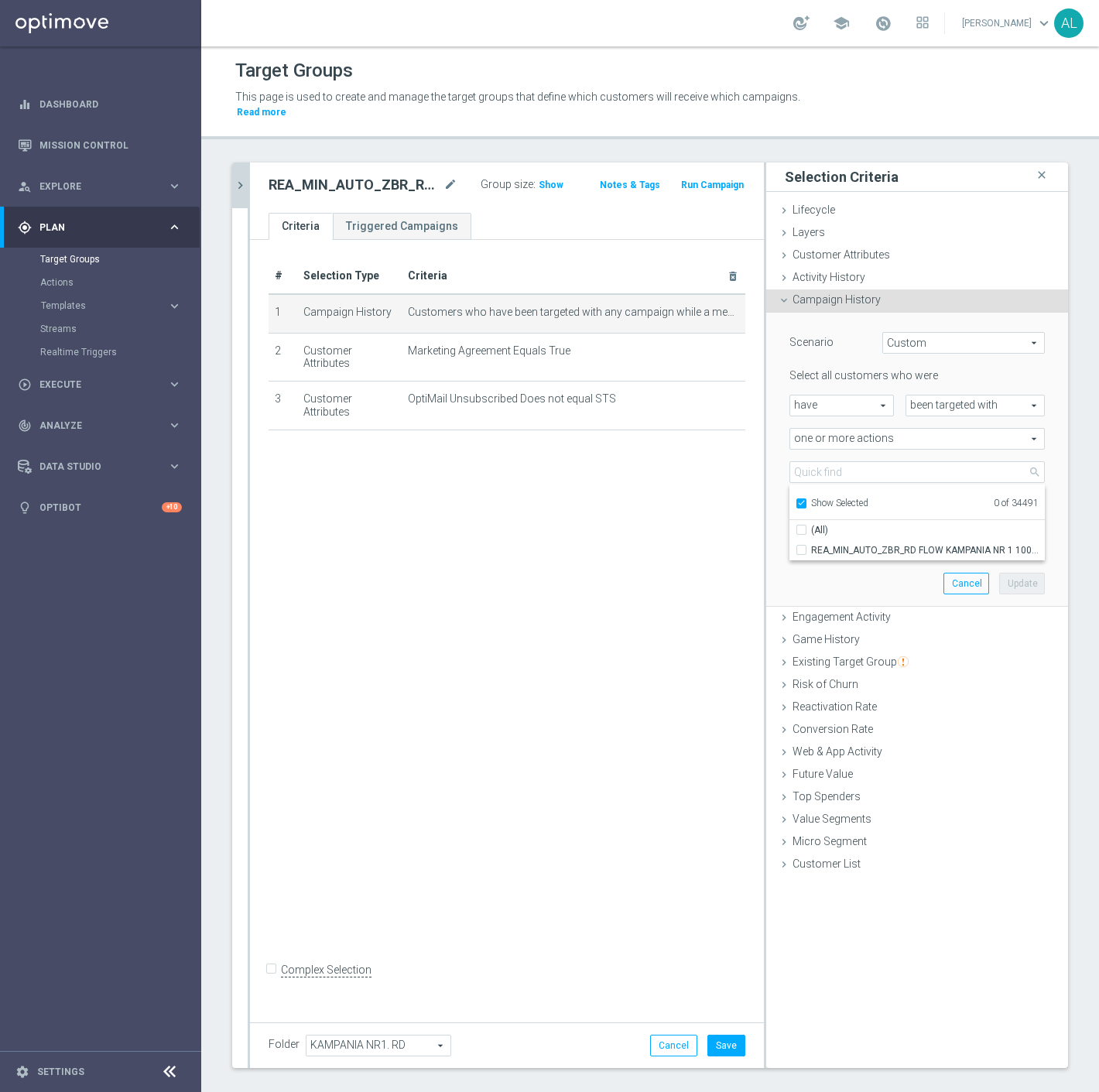
click at [806, 501] on input "Show Selected" at bounding box center [800, 506] width 10 height 10
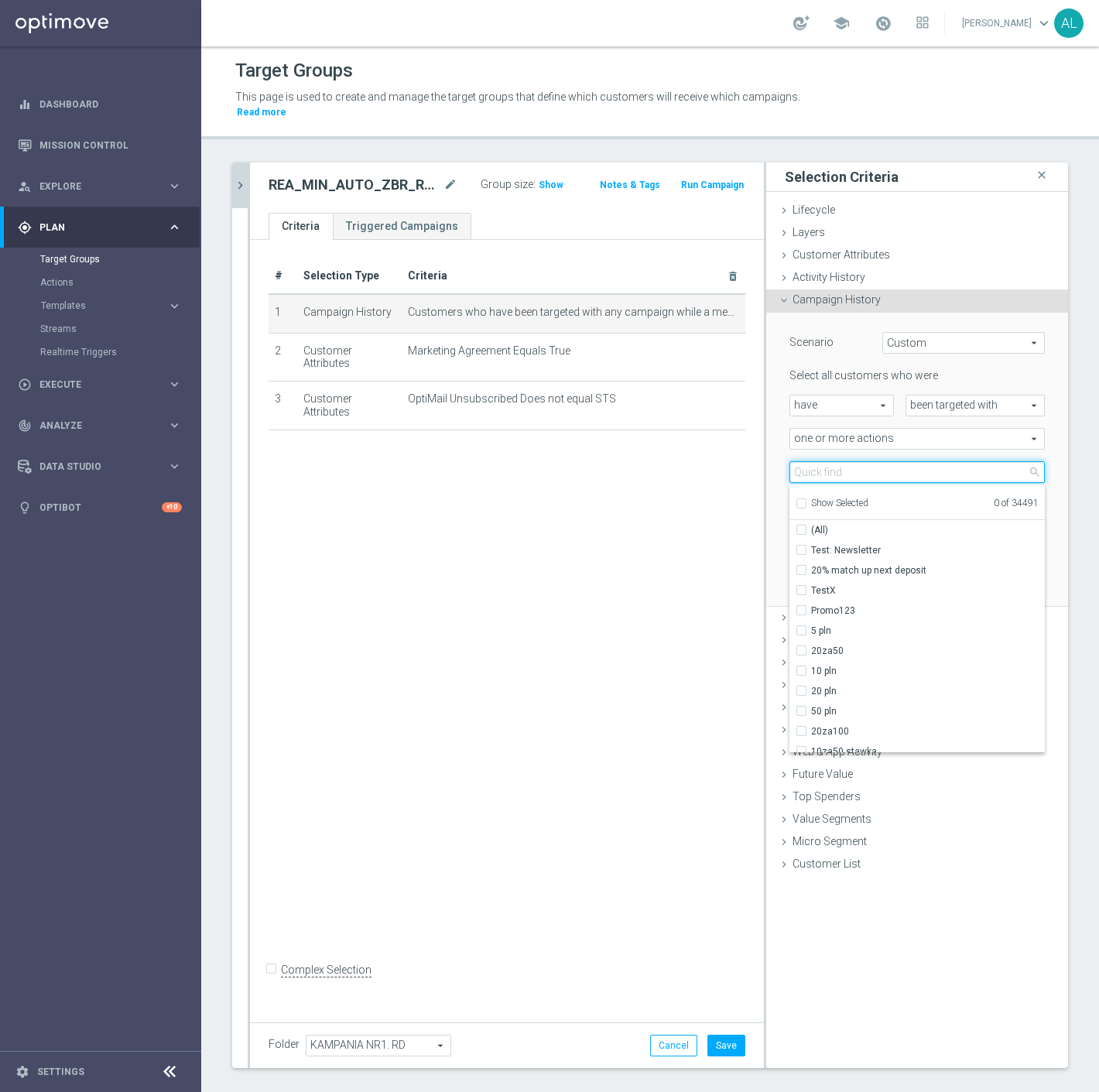
click at [853, 461] on input "search" at bounding box center [917, 472] width 255 height 22
paste input "REA_MIN_AUTO_ZBR_RD FLOW KAMPANIA NR 1 100%-50 PLN MAIL_DAILY"
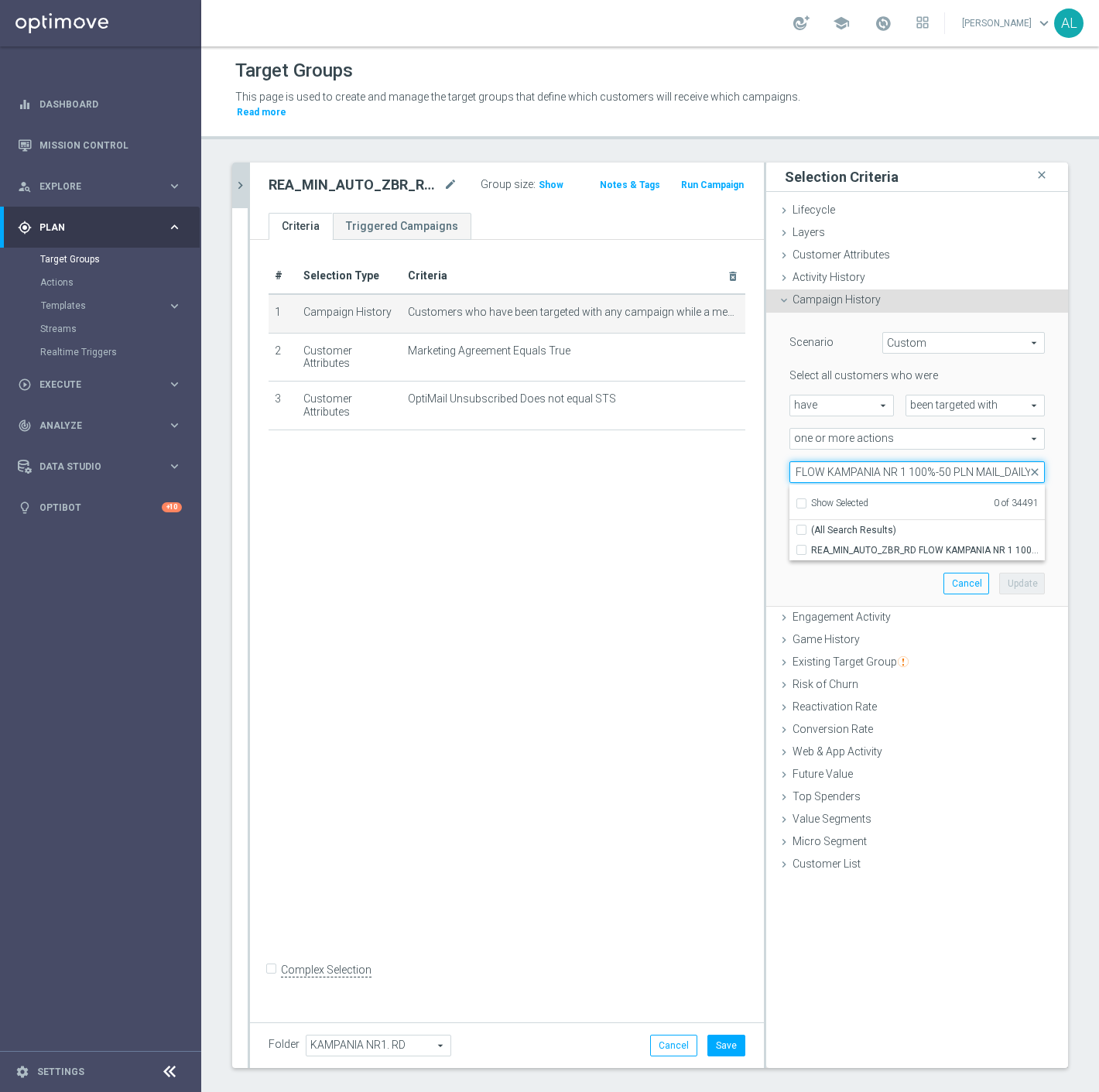
click at [986, 464] on input "REA_MIN_AUTO_ZBR_RD FLOW KAMPANIA NR 1 100%-50 PLN MAIL_DAILY" at bounding box center [917, 472] width 255 height 22
click at [897, 544] on span "REA_MIN_AUTO_ZBR_RD FLOW KAMPANIA NR 1 100%-50 PLN_DAILY" at bounding box center [929, 550] width 234 height 12
click at [812, 545] on input "REA_MIN_AUTO_ZBR_RD FLOW KAMPANIA NR 1 100%-50 PLN_DAILY" at bounding box center [806, 550] width 10 height 10
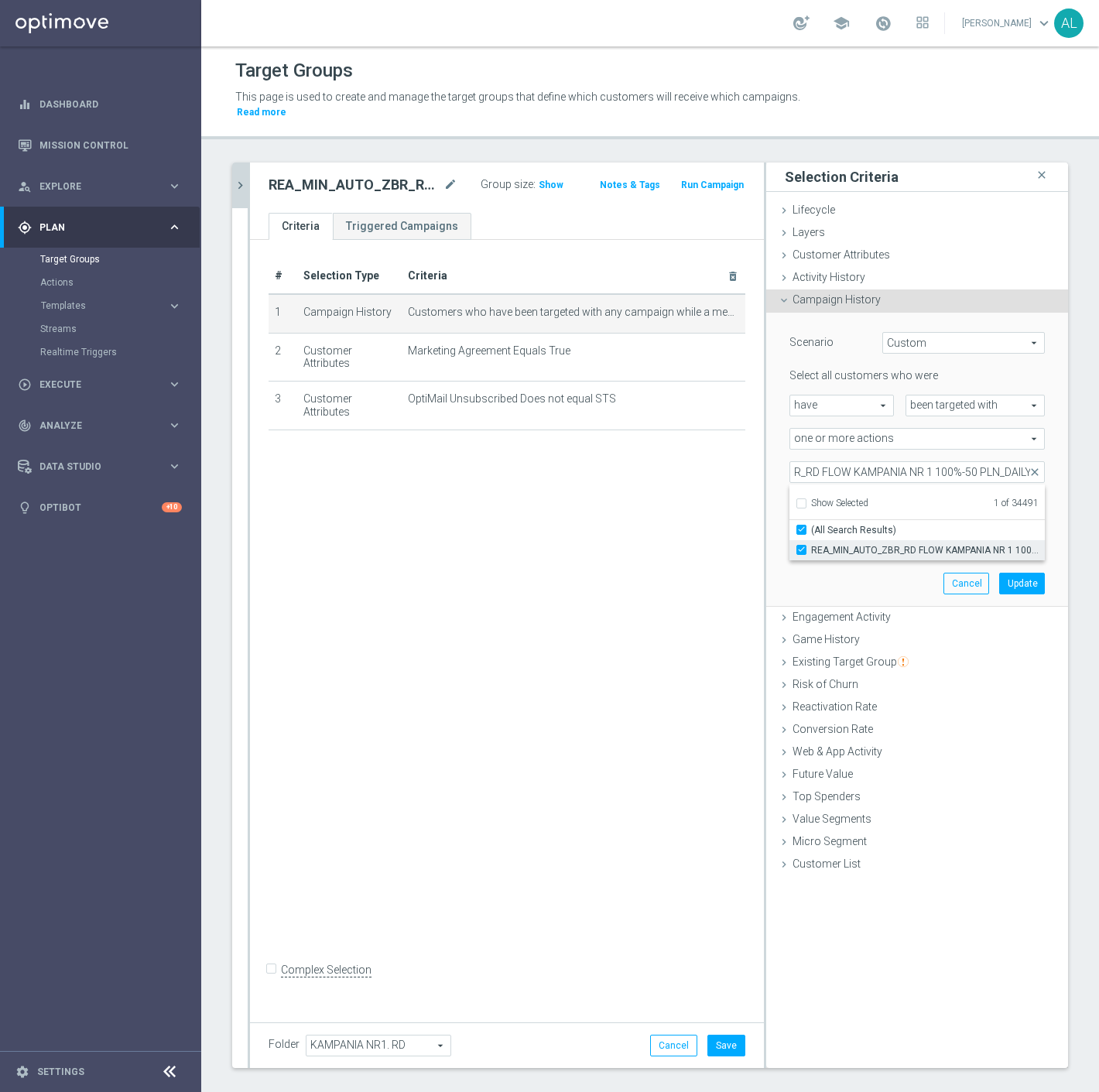
scroll to position [0, 0]
click at [1000, 572] on button "Update" at bounding box center [1022, 583] width 46 height 22
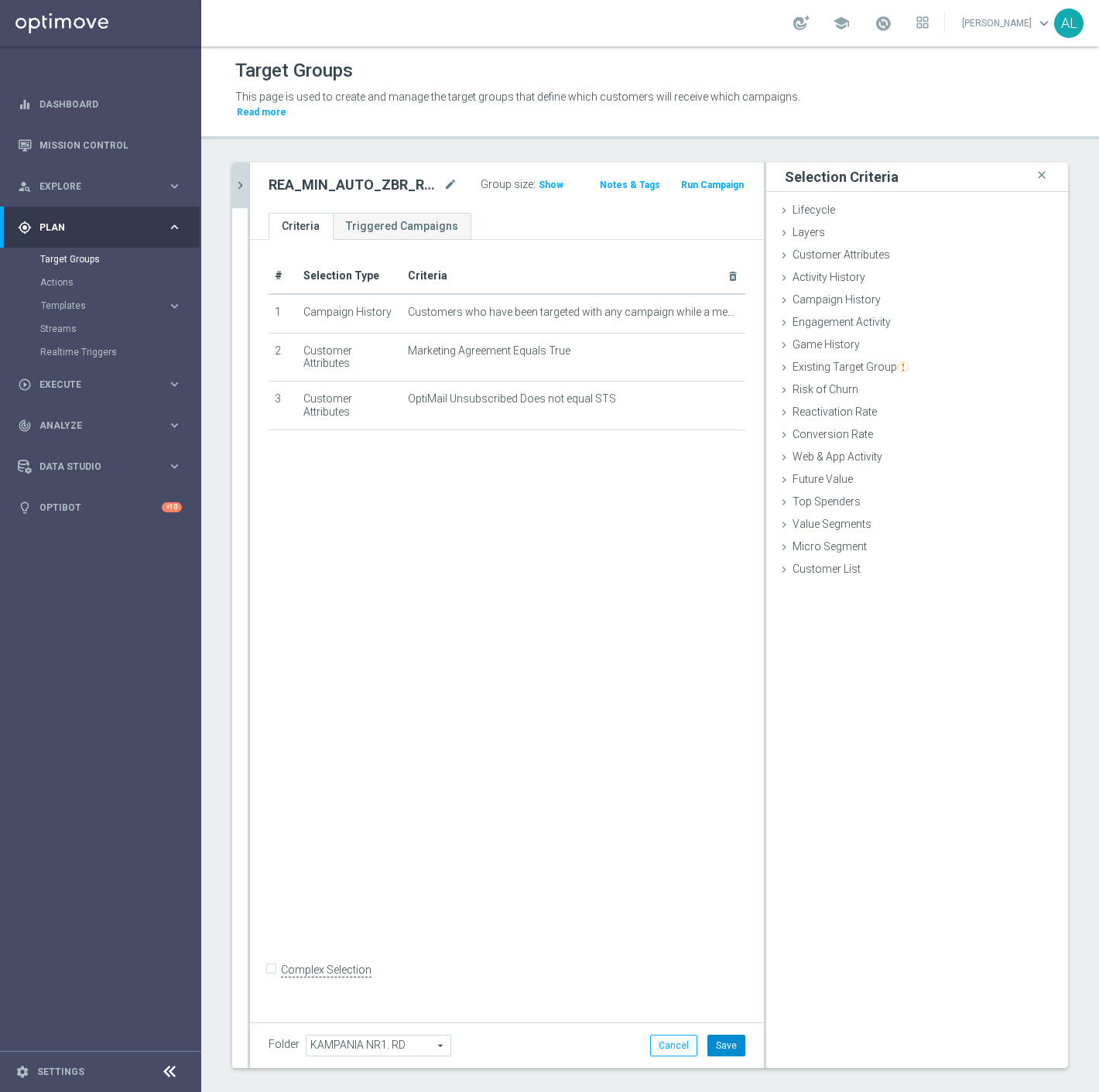
click at [719, 1035] on button "Save" at bounding box center [726, 1045] width 38 height 22
click at [245, 179] on button "chevron_right" at bounding box center [240, 185] width 15 height 46
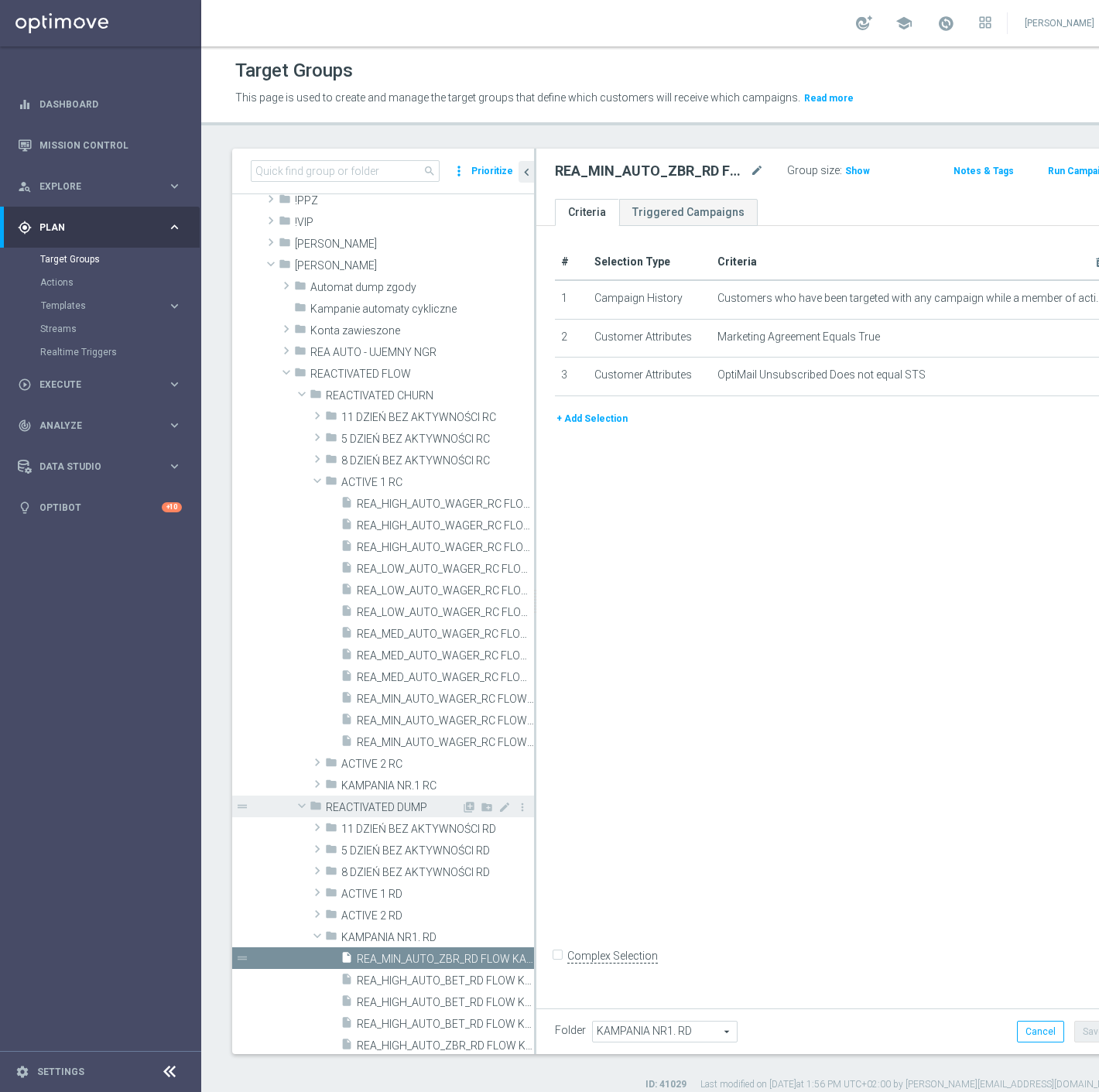
scroll to position [172, 0]
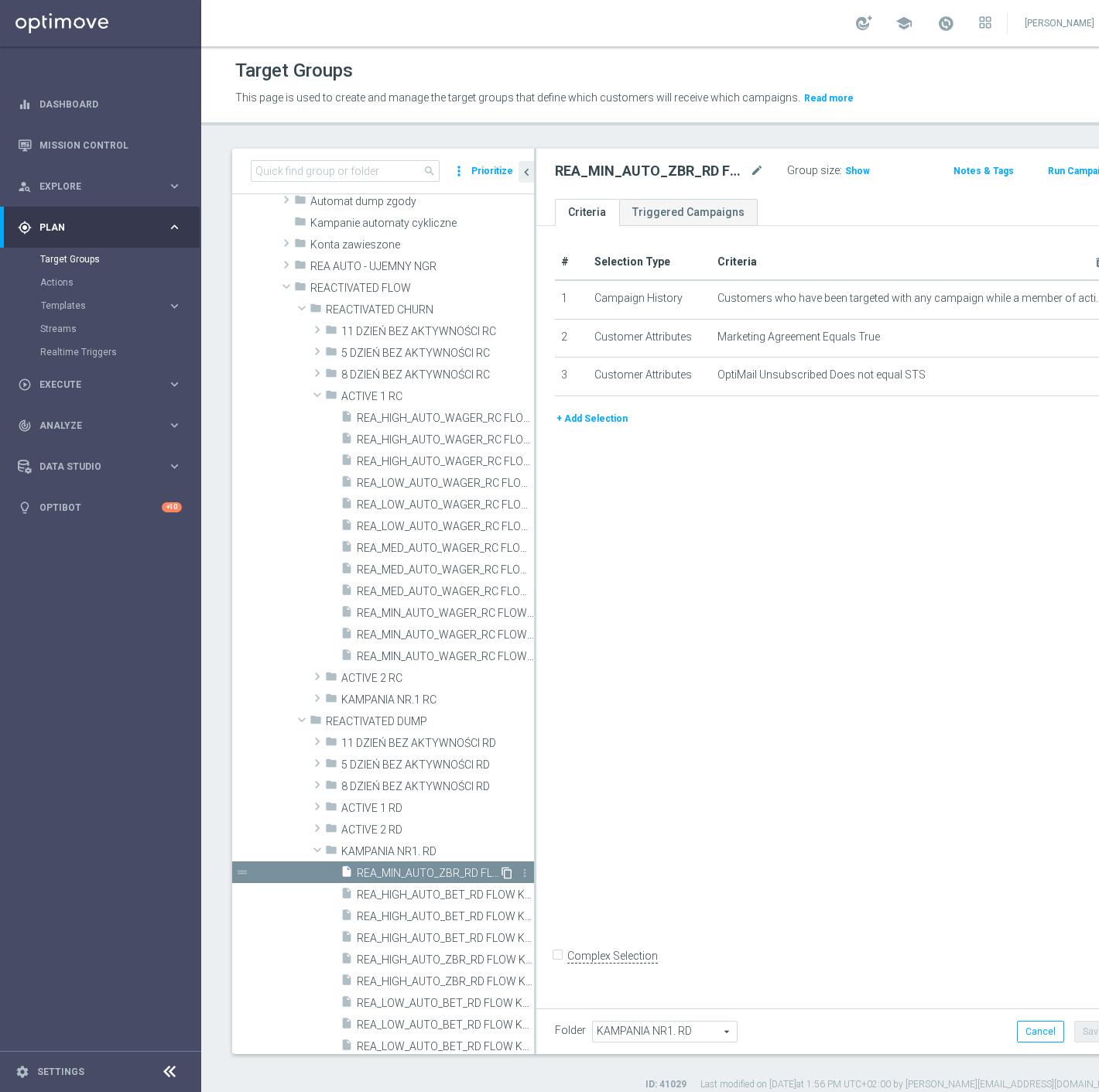
click at [501, 875] on icon "content_copy" at bounding box center [507, 873] width 12 height 12
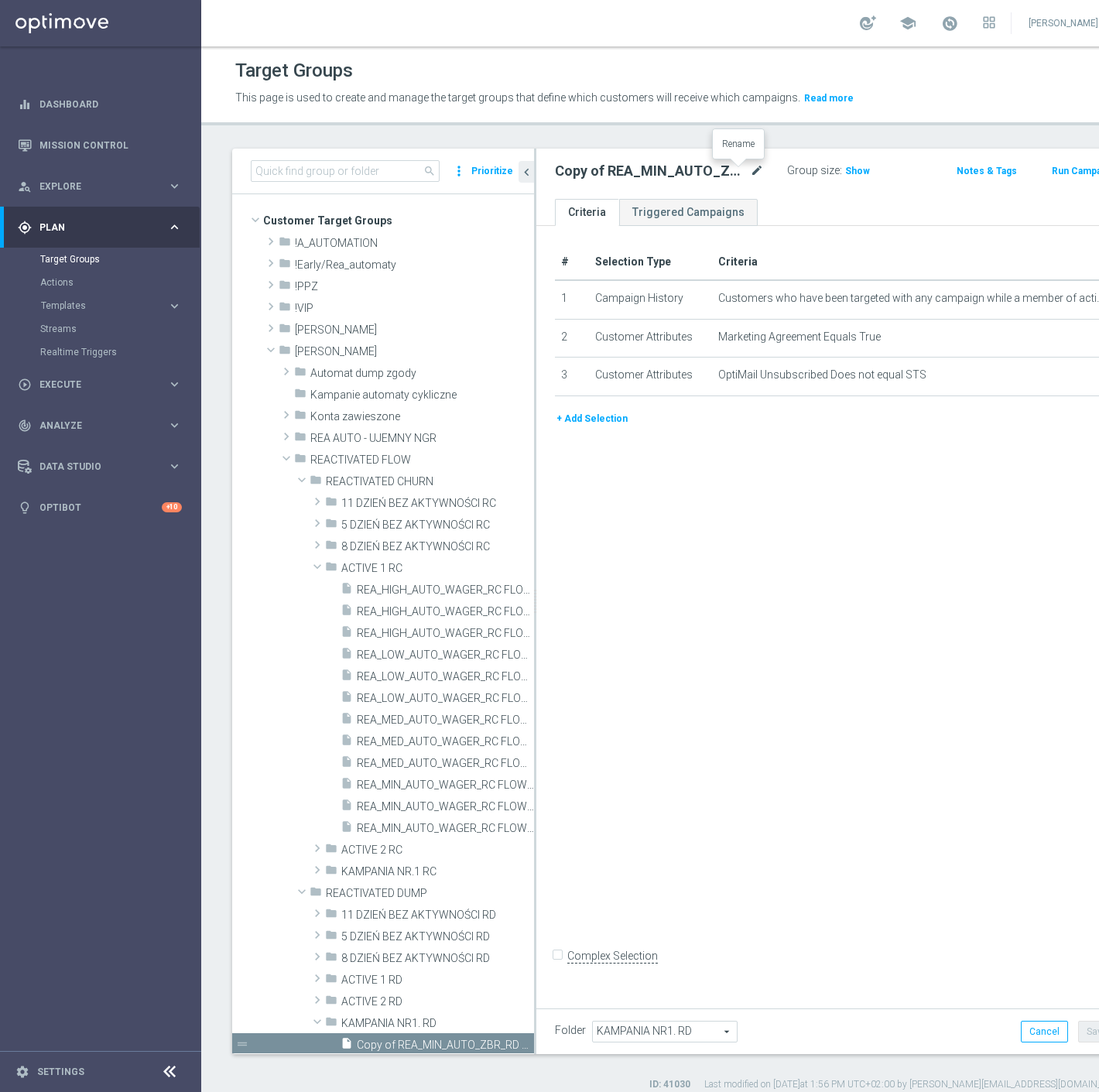
click at [751, 172] on icon "mode_edit" at bounding box center [757, 171] width 14 height 19
click at [780, 439] on div "+ Add Selection" at bounding box center [822, 425] width 558 height 28
click at [1079, 296] on icon "mode_edit" at bounding box center [1085, 298] width 12 height 12
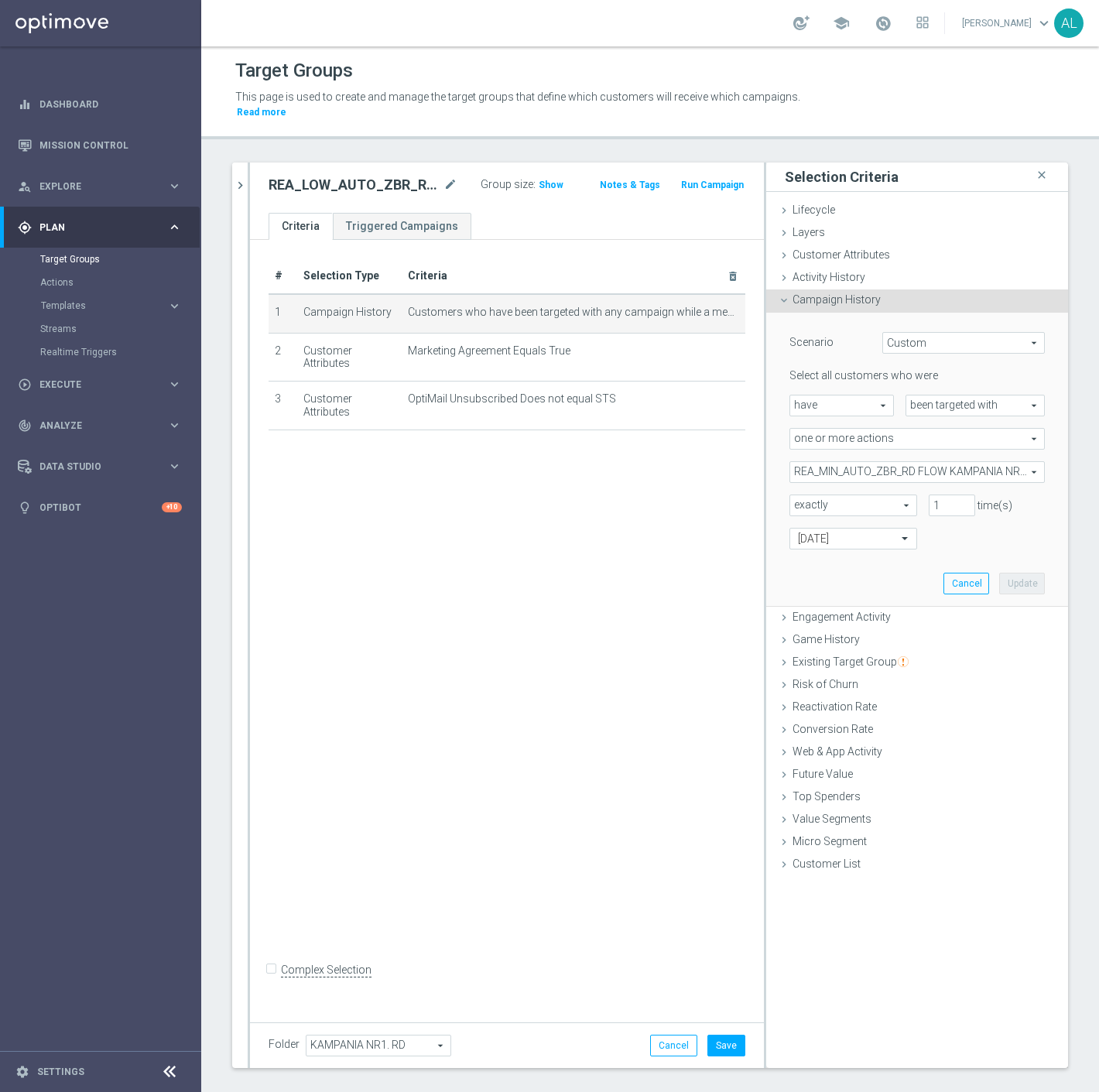
click at [898, 470] on div "Select all customers who were have have arrow_drop_down search been targeted wi…" at bounding box center [917, 458] width 255 height 181
click at [898, 462] on span "REA_MIN_AUTO_ZBR_RD FLOW KAMPANIA NR 1 100%-50 PLN_DAILY" at bounding box center [917, 472] width 254 height 20
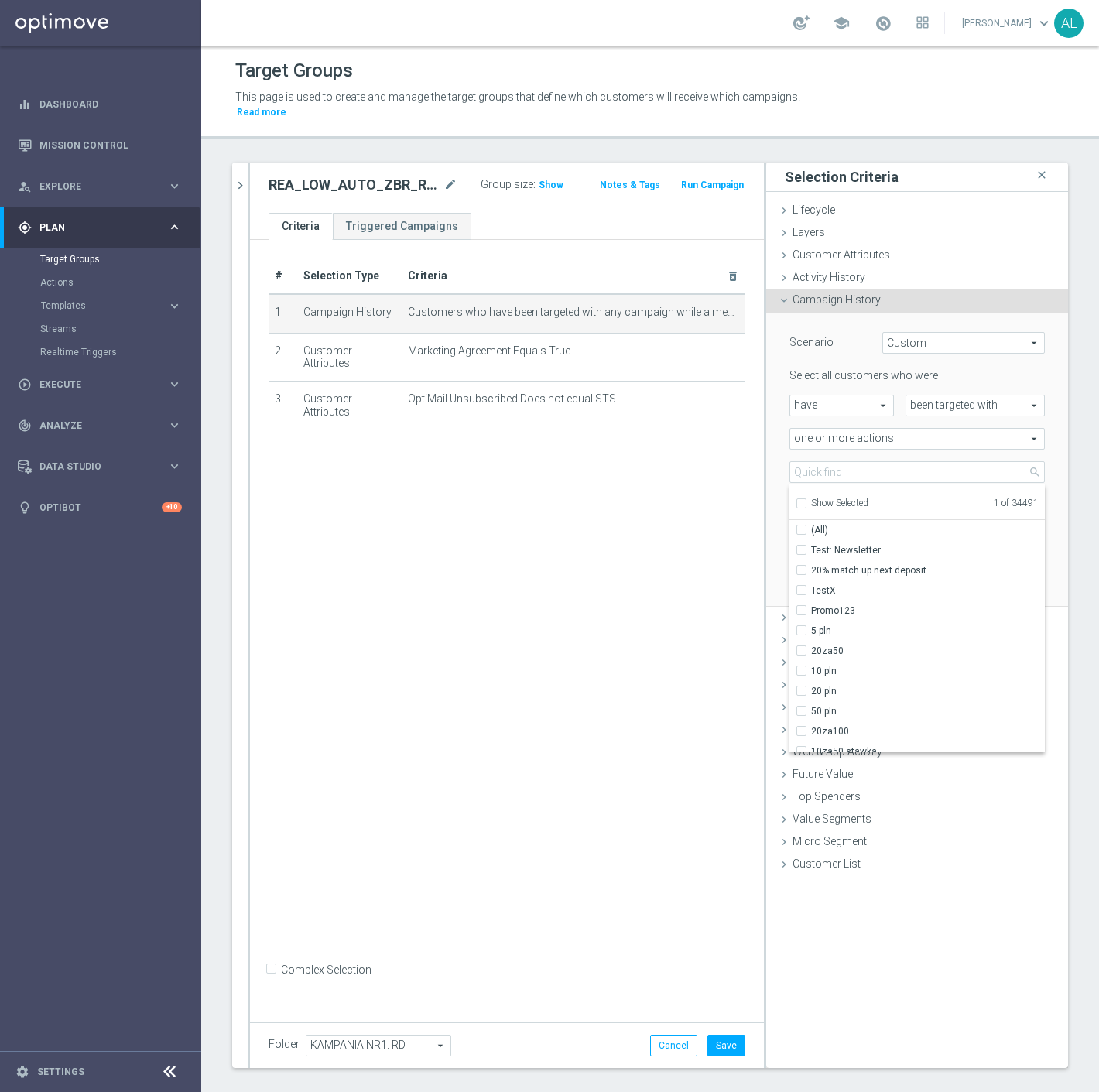
click at [834, 492] on div "Show Selected" at bounding box center [832, 502] width 73 height 20
click at [832, 498] on span "Show Selected" at bounding box center [840, 504] width 57 height 11
click at [806, 501] on input "Show Selected" at bounding box center [800, 506] width 10 height 10
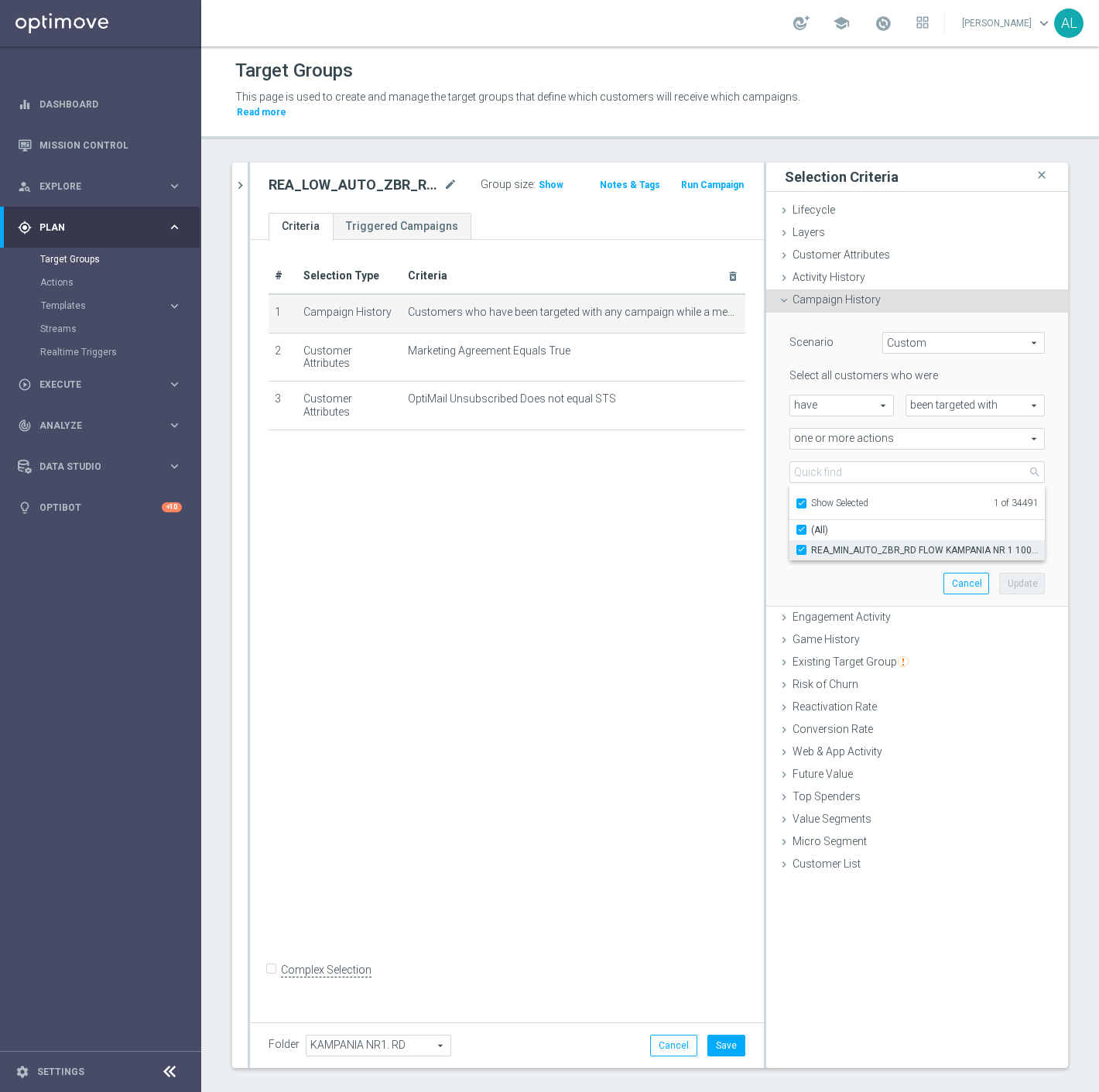
click at [831, 544] on span "REA_MIN_AUTO_ZBR_RD FLOW KAMPANIA NR 1 100%-50 PLN_DAILY" at bounding box center [929, 550] width 234 height 12
click at [812, 545] on input "REA_MIN_AUTO_ZBR_RD FLOW KAMPANIA NR 1 100%-50 PLN_DAILY" at bounding box center [806, 550] width 10 height 10
click at [829, 498] on span "Show Selected" at bounding box center [840, 504] width 57 height 11
click at [806, 501] on input "Show Selected" at bounding box center [800, 506] width 10 height 10
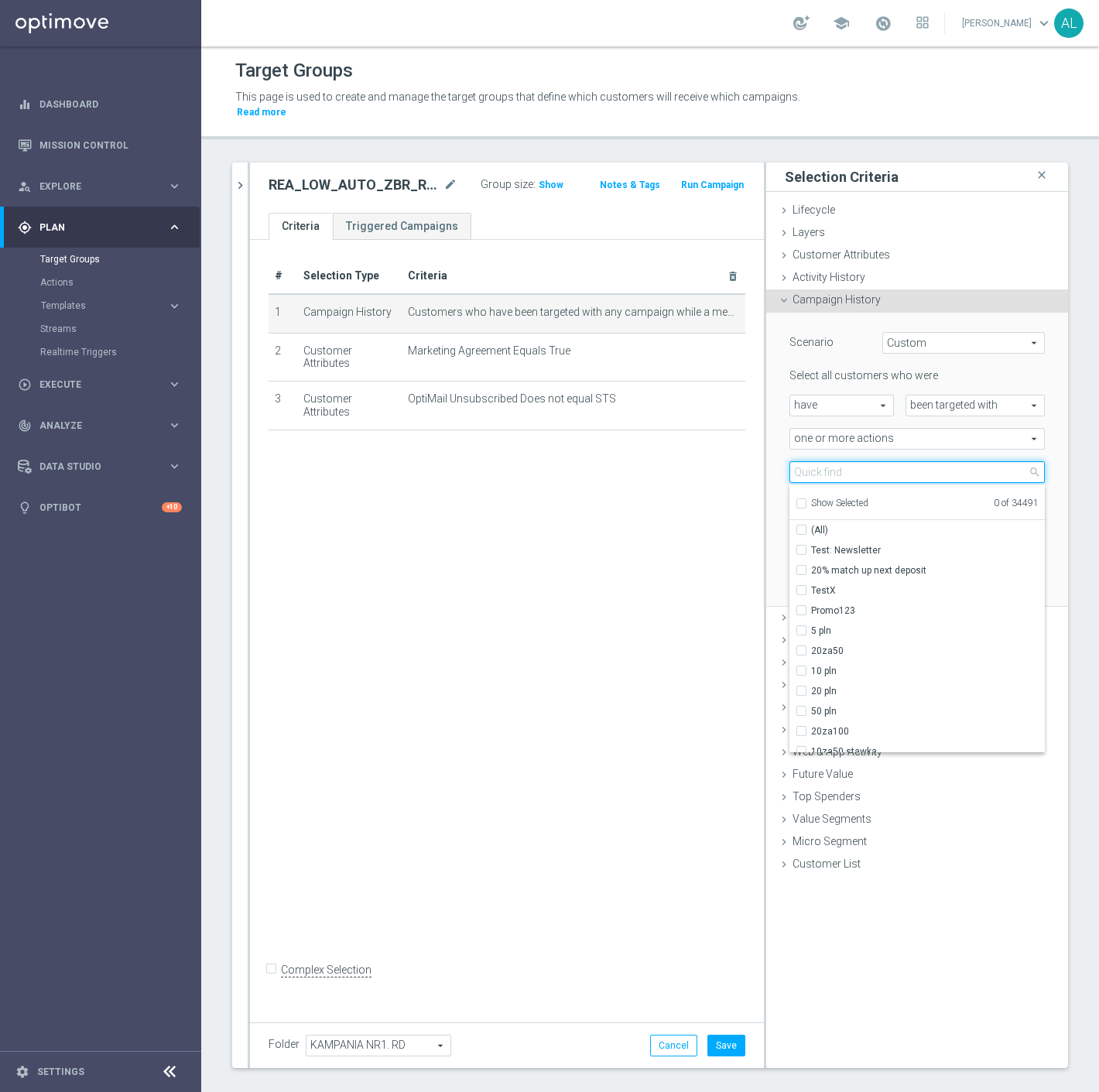
click at [832, 461] on input "search" at bounding box center [917, 472] width 255 height 22
paste input "REA_LOW_AUTO_ZBR_RD FLOW KAMPANIA NR 1 100%-100 PLN MAIL_DAILY"
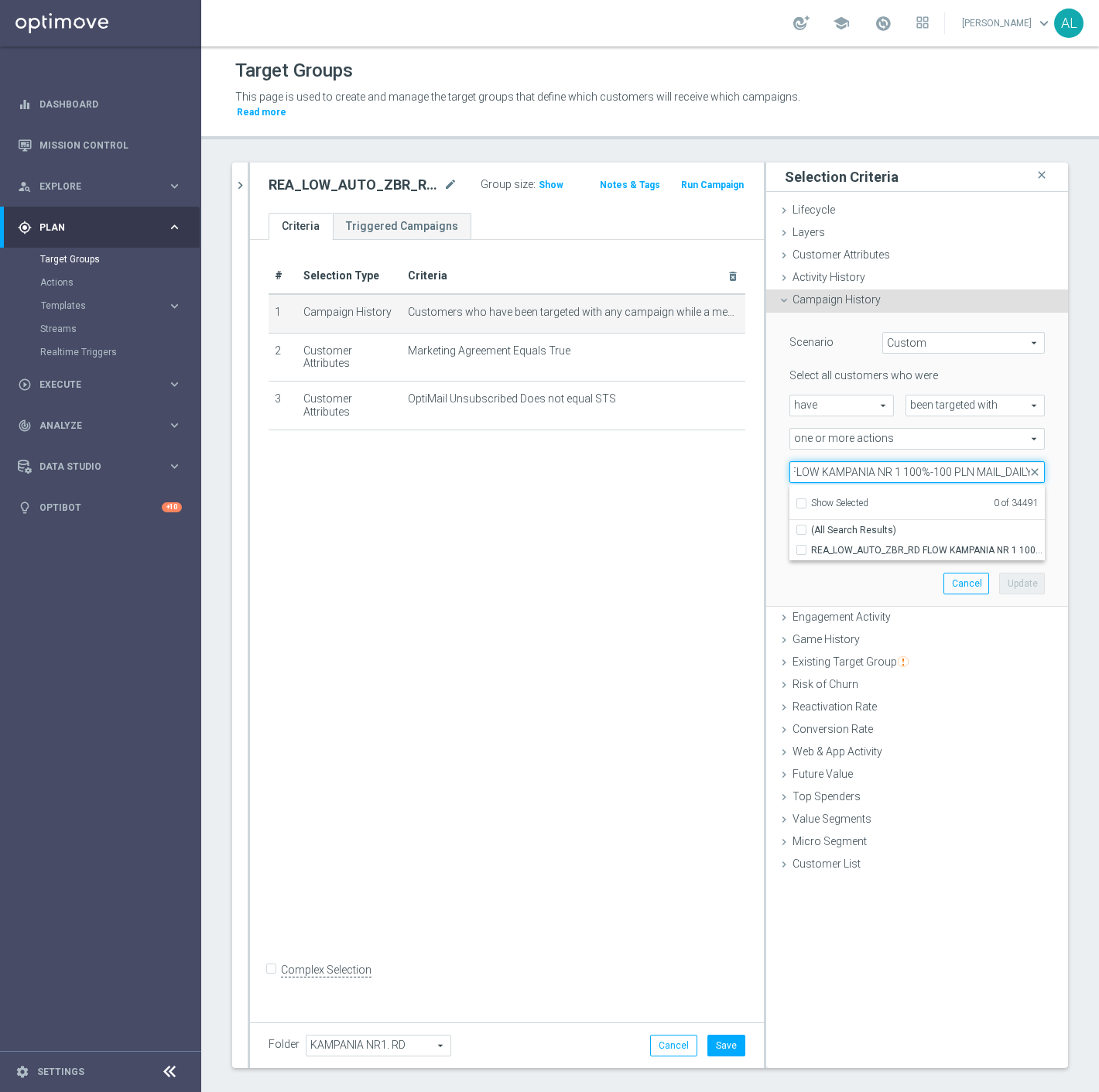
click at [984, 461] on input "REA_LOW_AUTO_ZBR_RD FLOW KAMPANIA NR 1 100%-100 PLN MAIL_DAILY" at bounding box center [917, 472] width 255 height 22
click at [931, 544] on span "REA_LOW_AUTO_ZBR_RD FLOW KAMPANIA NR 1 100%-100 PLN_DAILY" at bounding box center [929, 550] width 234 height 12
click at [812, 545] on input "REA_LOW_AUTO_ZBR_RD FLOW KAMPANIA NR 1 100%-100 PLN_DAILY" at bounding box center [806, 550] width 10 height 10
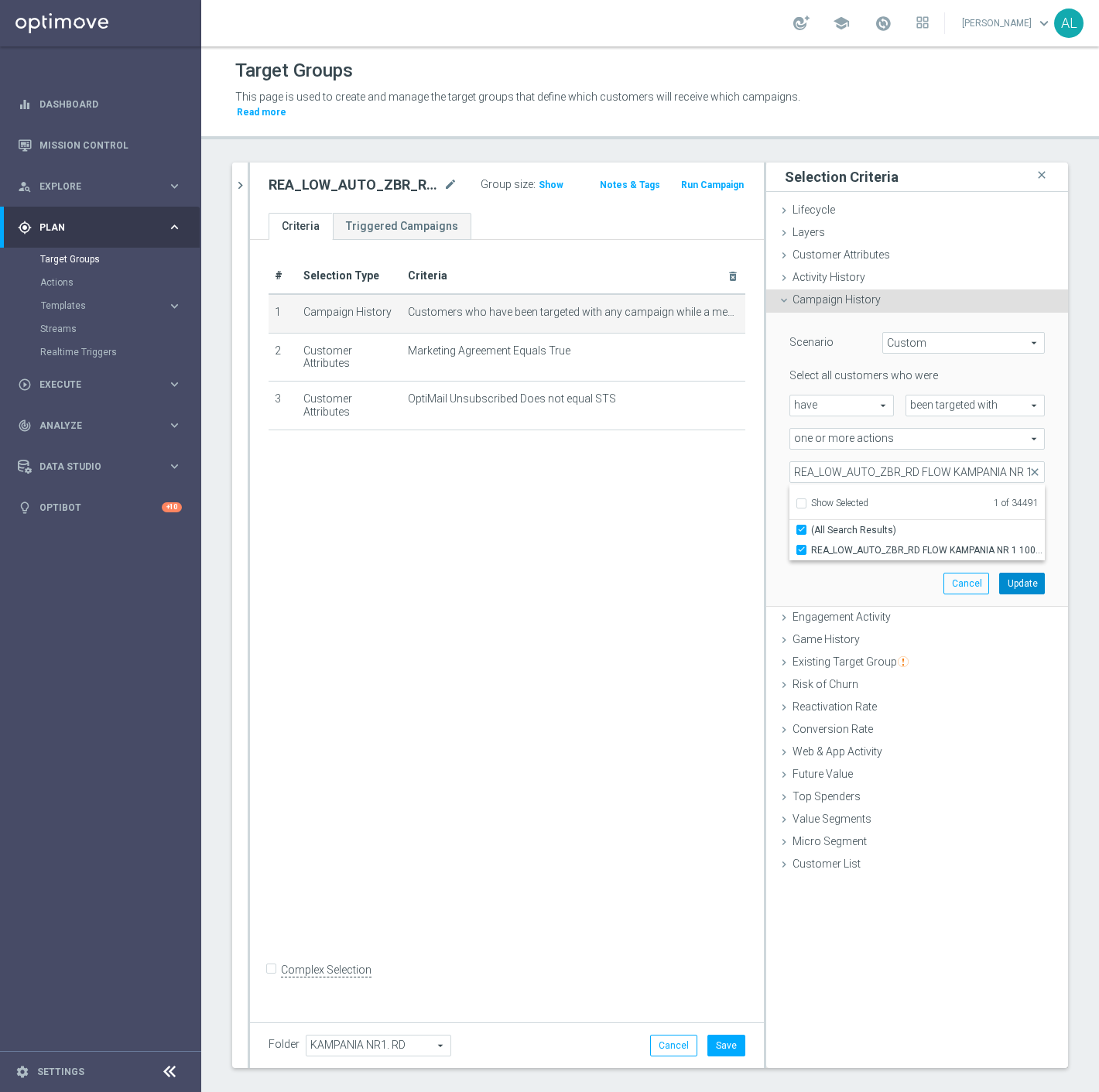
click at [1014, 572] on button "Update" at bounding box center [1022, 583] width 46 height 22
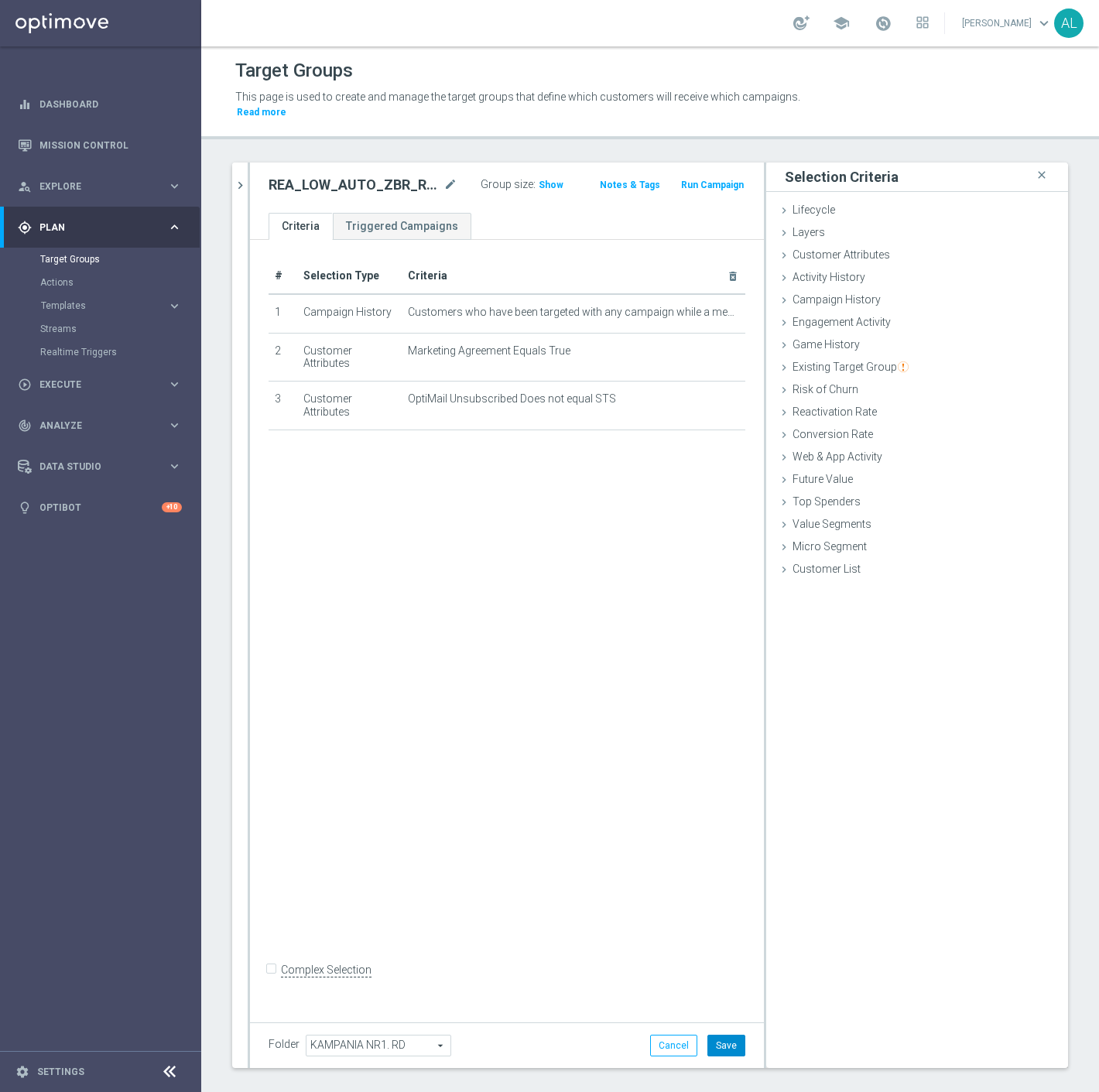
click at [725, 1035] on button "Save" at bounding box center [726, 1045] width 38 height 22
click at [241, 178] on icon "chevron_right" at bounding box center [240, 185] width 15 height 15
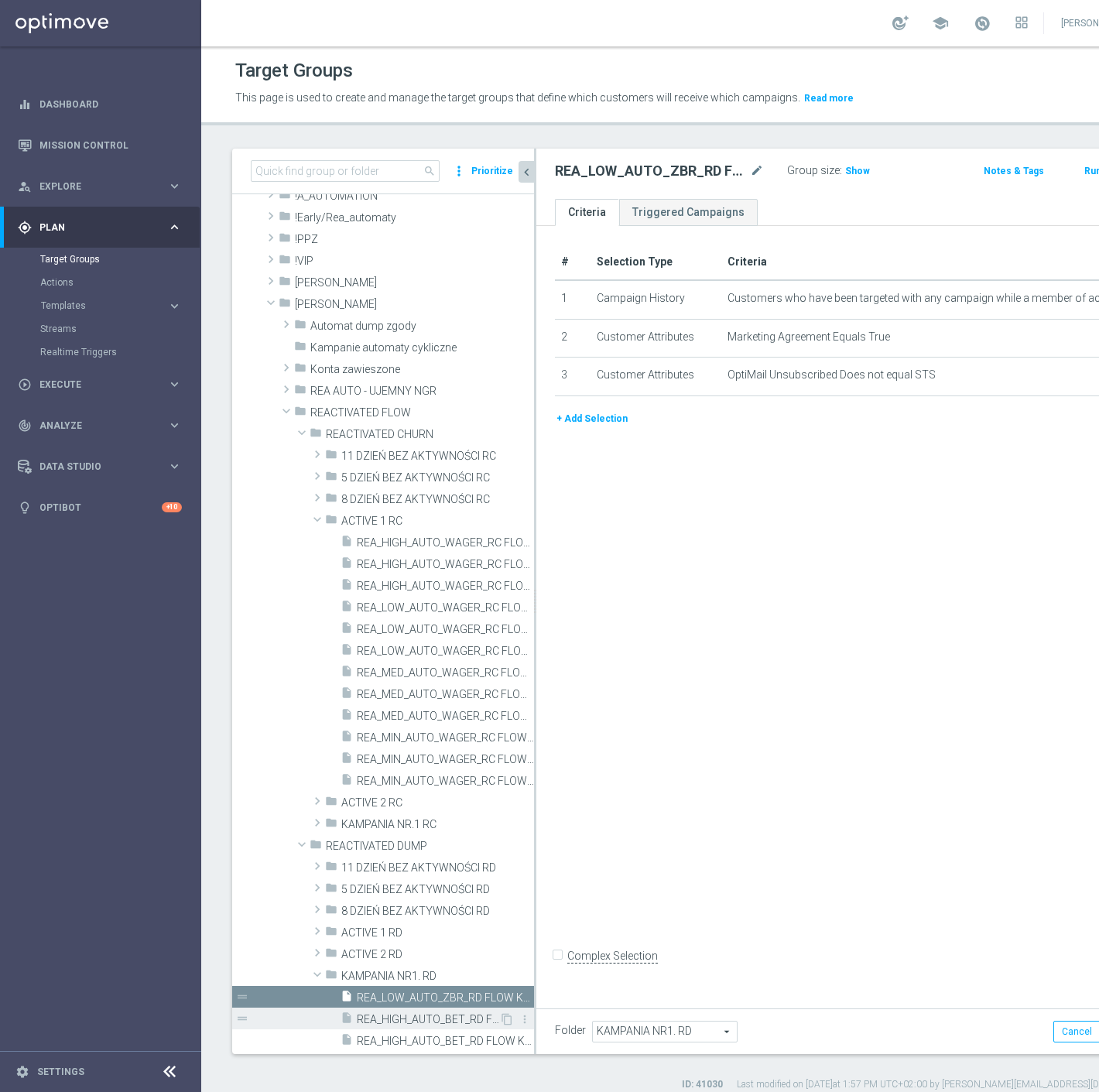
scroll to position [172, 0]
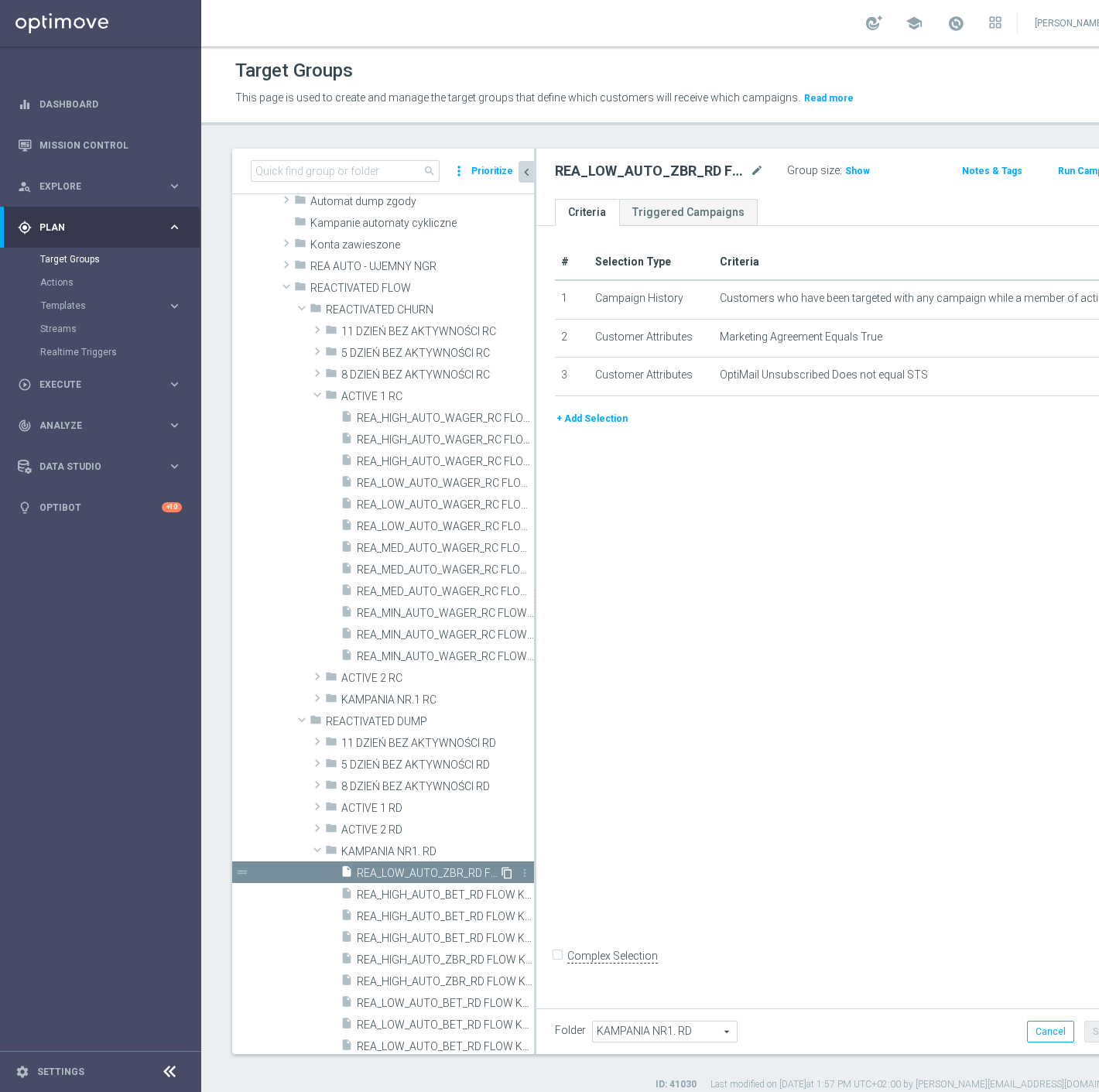
click at [501, 871] on icon "content_copy" at bounding box center [507, 873] width 12 height 12
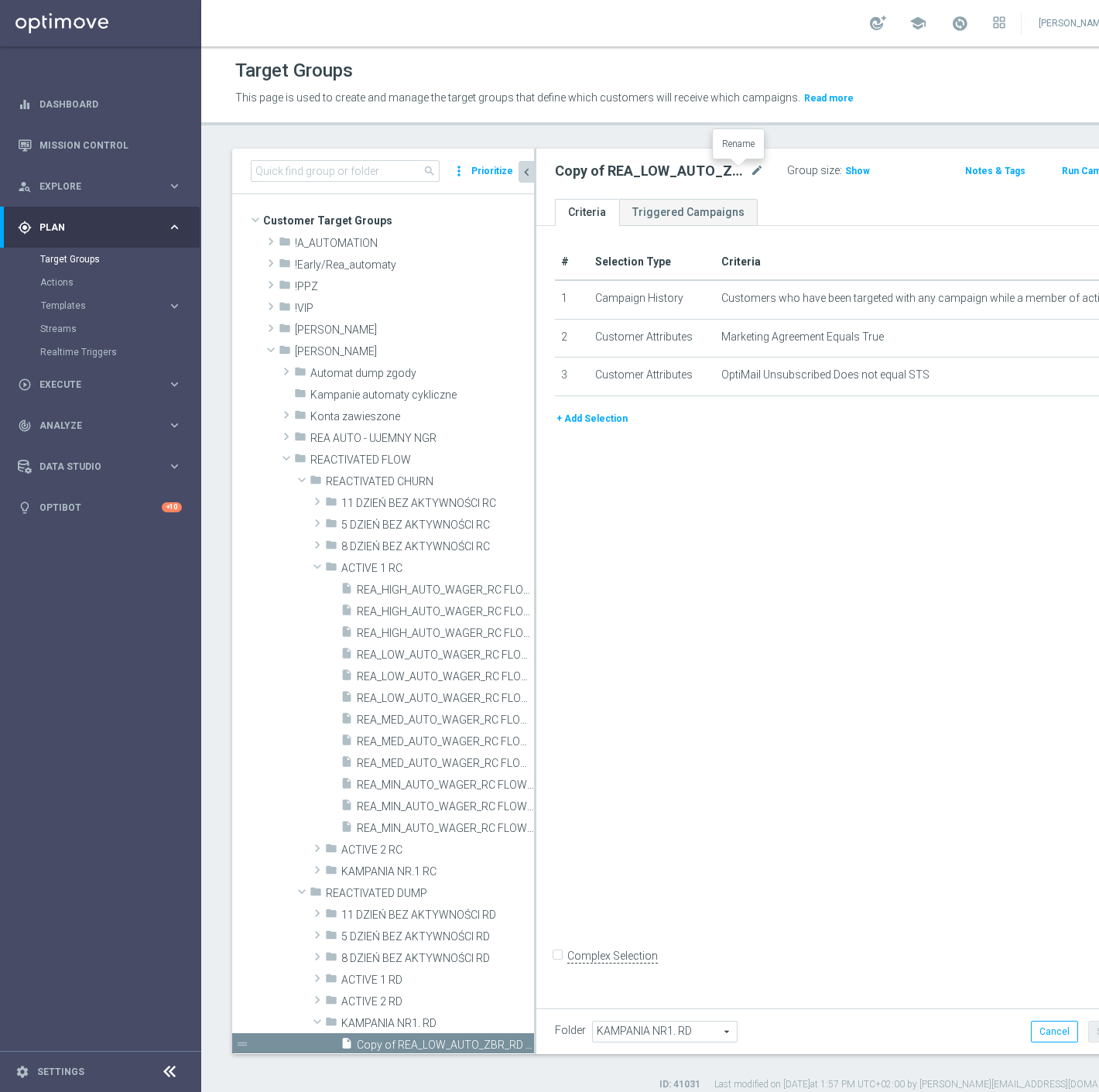
click at [751, 171] on icon "mode_edit" at bounding box center [757, 171] width 14 height 19
click at [675, 173] on input "REA_MED_AUTO_ZBR_RD FLOW KAMPANIA NR 1 100%-200 PLN MAIL_DAILY" at bounding box center [655, 172] width 201 height 22
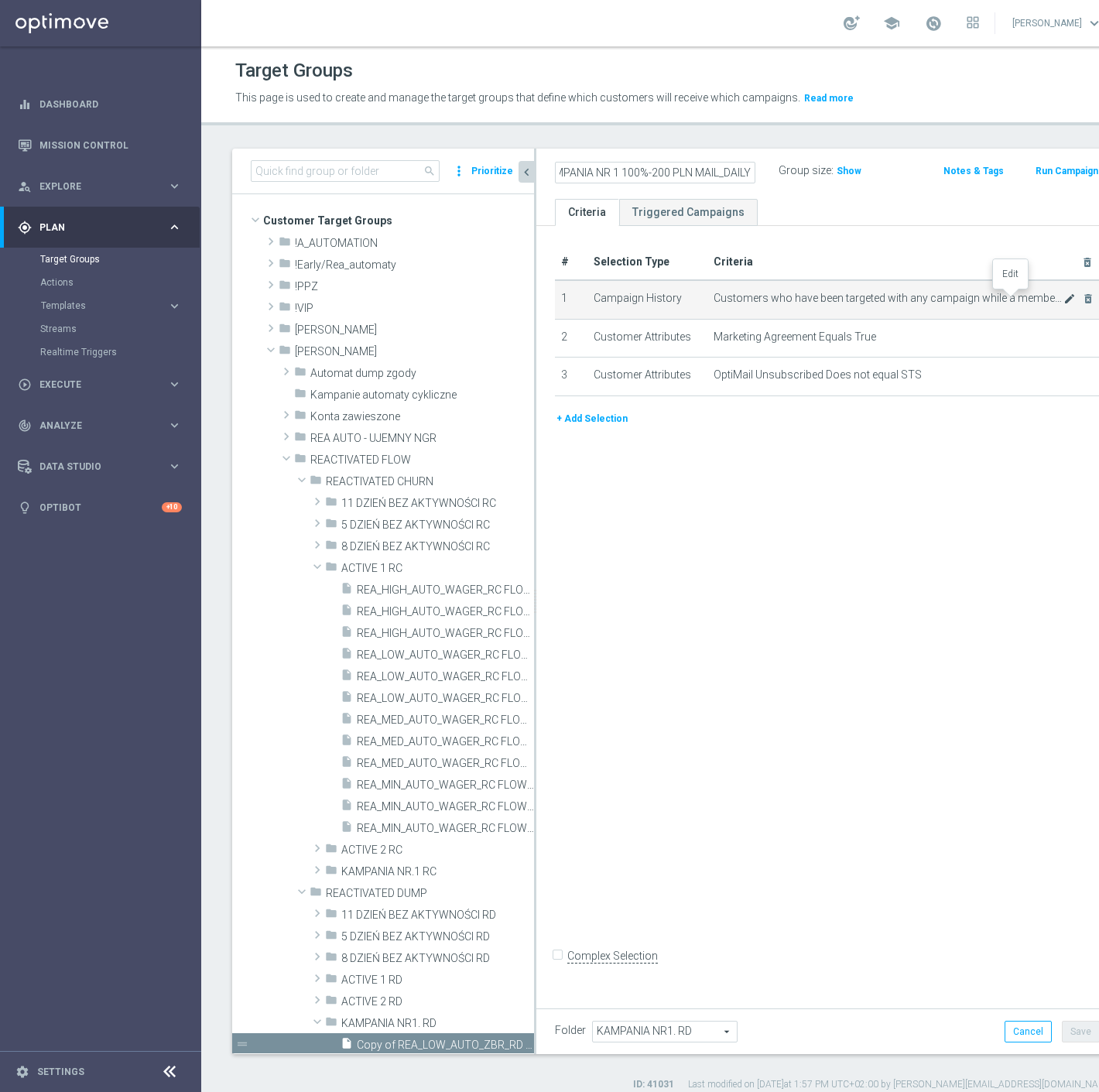
click at [1064, 294] on icon "mode_edit" at bounding box center [1070, 298] width 12 height 12
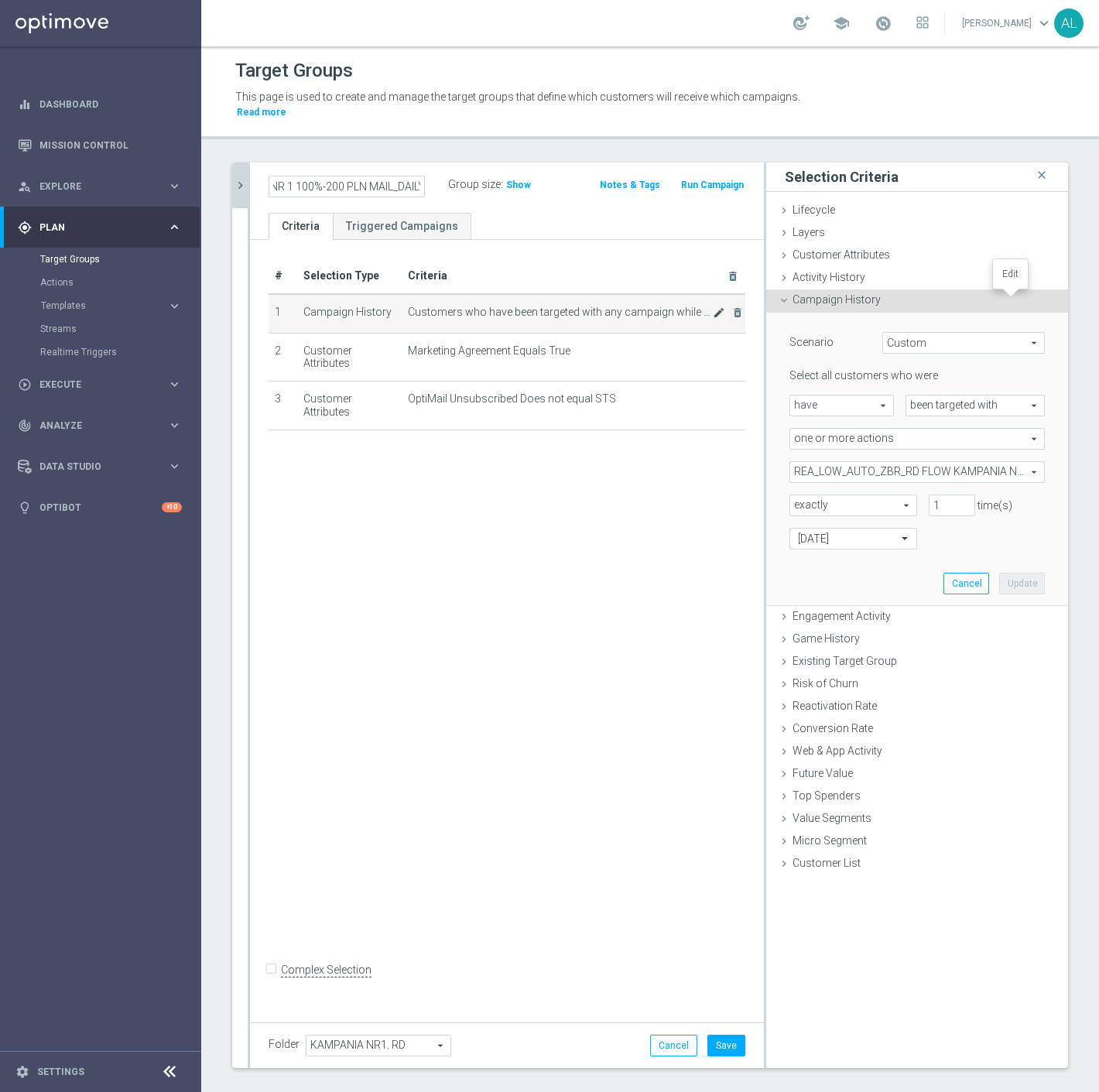
scroll to position [0, 0]
click at [837, 464] on span "REA_LOW_AUTO_ZBR_RD FLOW KAMPANIA NR 1 100%-100 PLN_DAILY" at bounding box center [917, 472] width 254 height 20
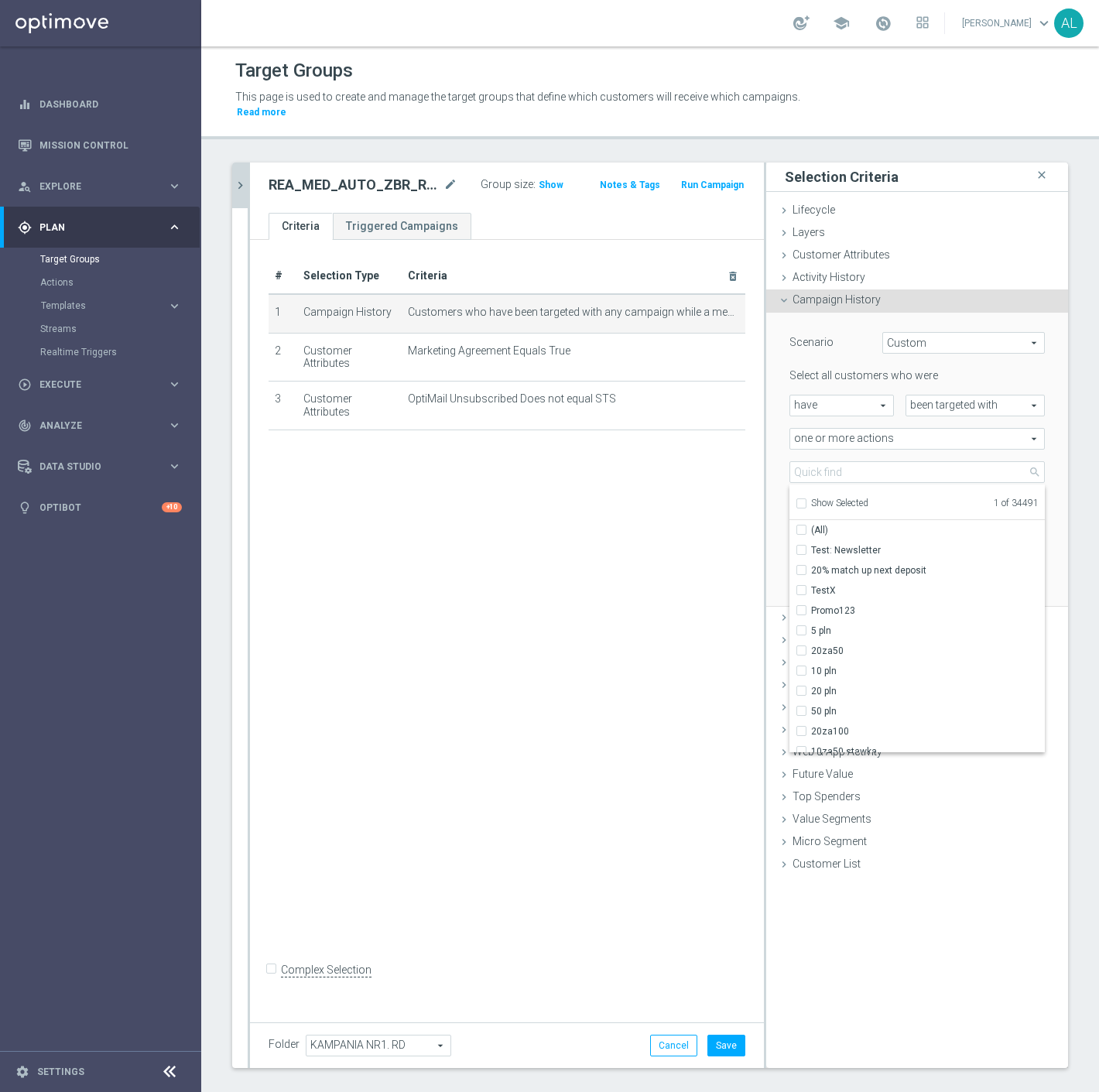
click at [820, 498] on span "Show Selected" at bounding box center [840, 504] width 57 height 11
click at [806, 501] on input "Show Selected" at bounding box center [800, 506] width 10 height 10
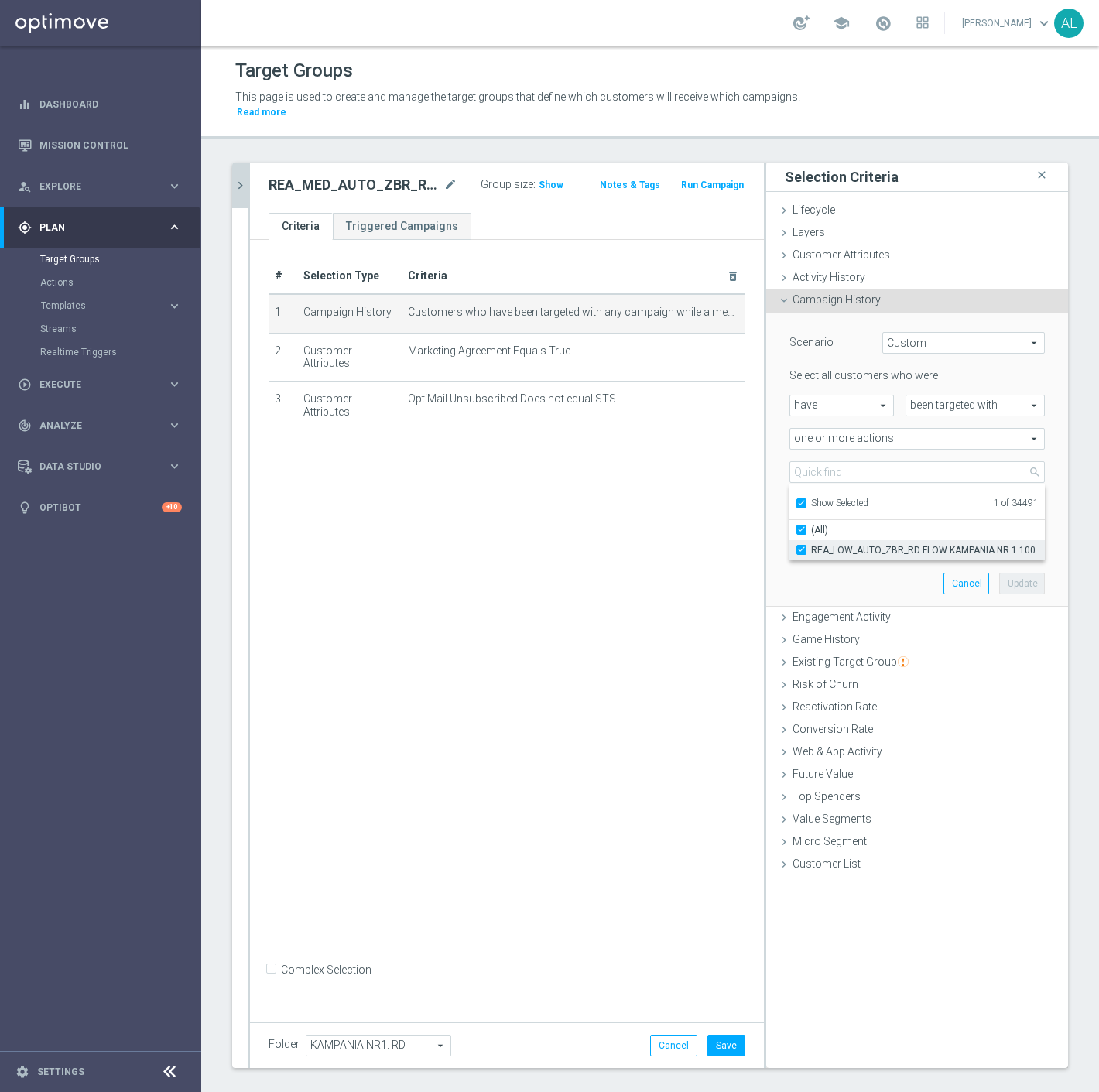
click at [857, 544] on span "REA_LOW_AUTO_ZBR_RD FLOW KAMPANIA NR 1 100%-100 PLN_DAILY" at bounding box center [929, 550] width 234 height 12
click at [812, 545] on input "REA_LOW_AUTO_ZBR_RD FLOW KAMPANIA NR 1 100%-100 PLN_DAILY" at bounding box center [806, 550] width 10 height 10
click at [833, 498] on span "Show Selected" at bounding box center [840, 504] width 57 height 11
click at [806, 501] on input "Show Selected" at bounding box center [800, 506] width 10 height 10
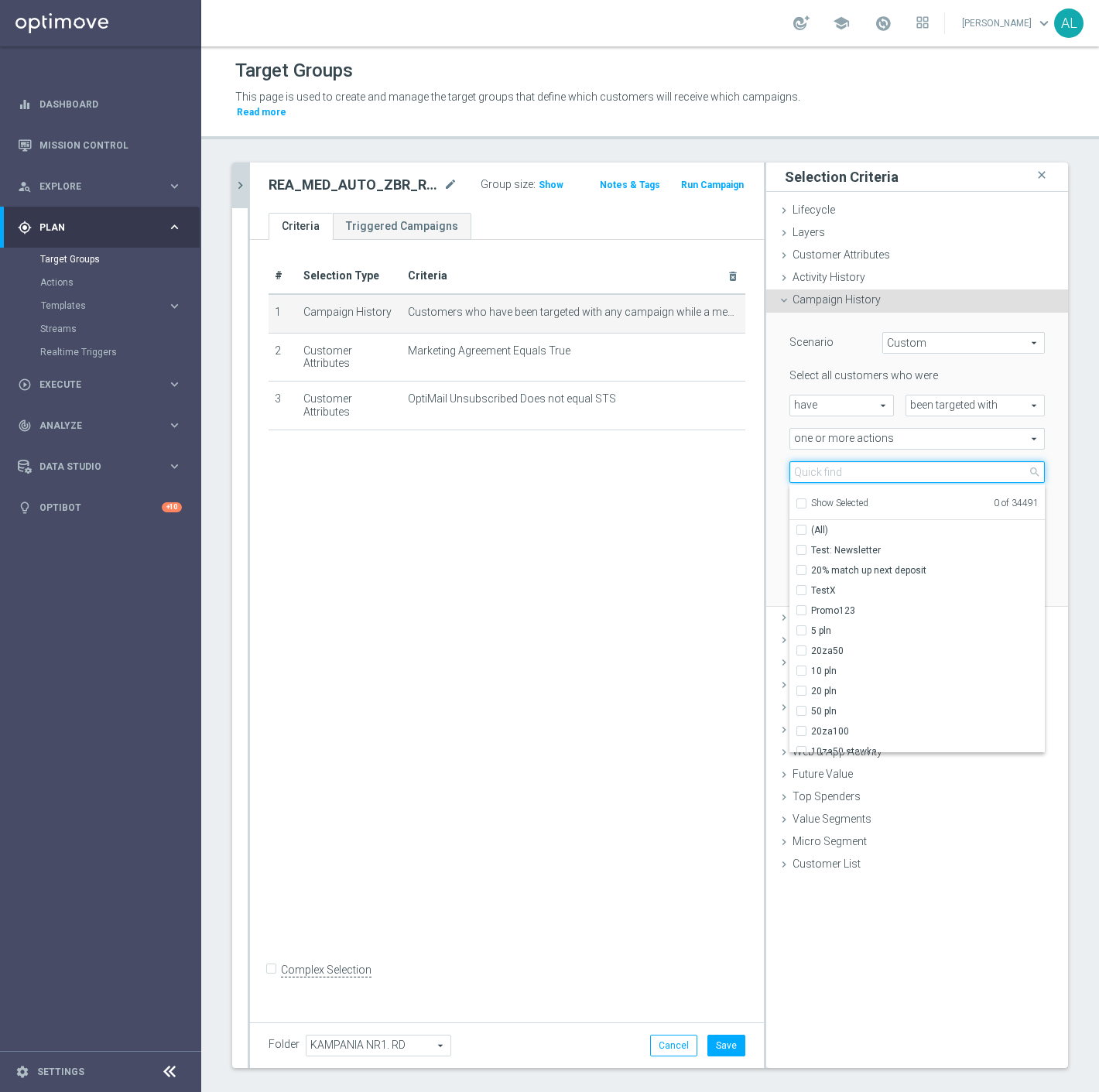
click at [831, 461] on input "search" at bounding box center [917, 472] width 255 height 22
paste input "REA_MED_AUTO_ZBR_RD FLOW KAMPANIA NR 1 100%-200 PLN MAIL_DAILY"
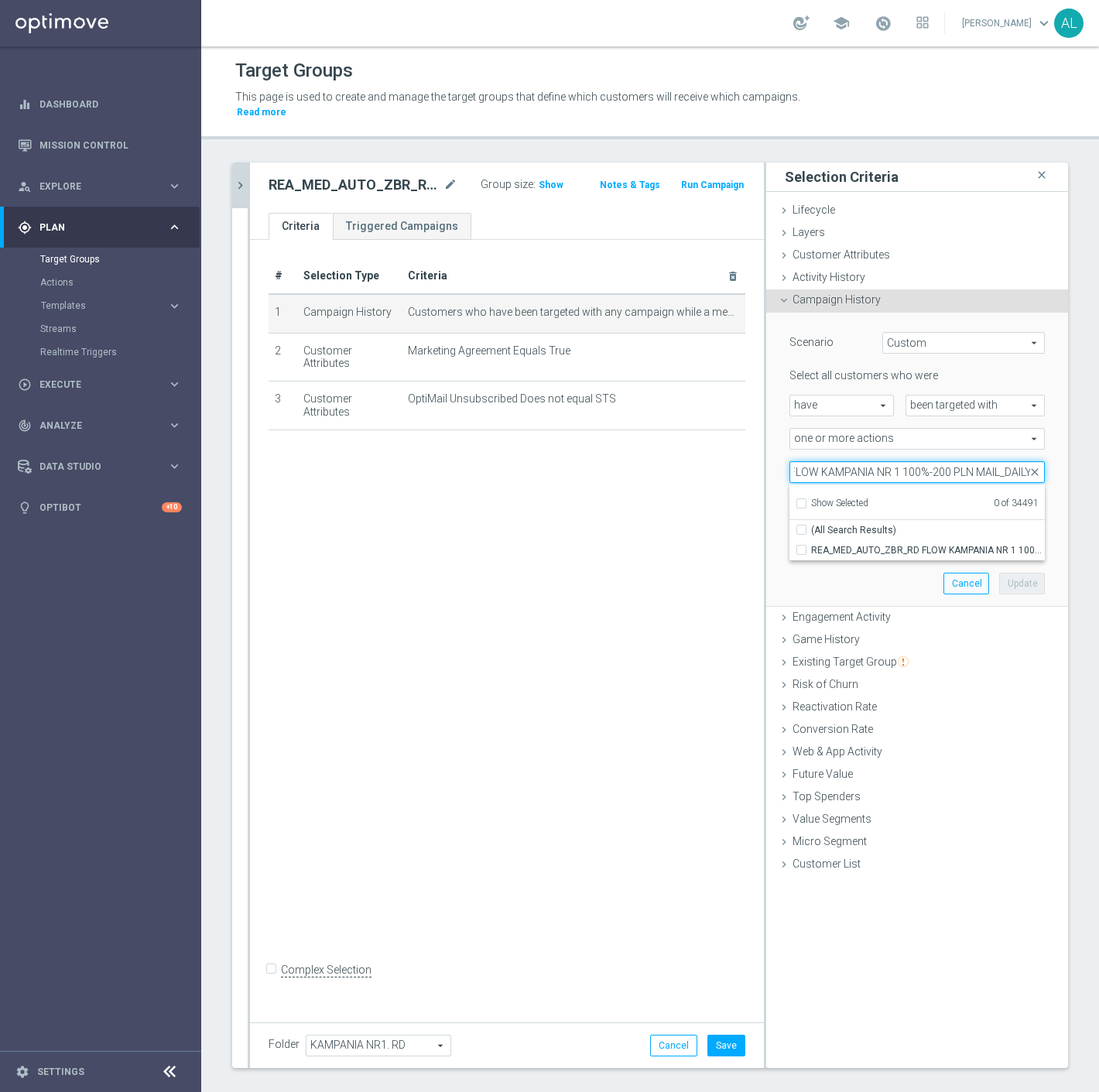
click at [988, 461] on input "REA_MED_AUTO_ZBR_RD FLOW KAMPANIA NR 1 100%-200 PLN MAIL_DAILY" at bounding box center [917, 472] width 255 height 22
click at [984, 463] on input "REA_MED_AUTO_ZBR_RD FLOW KAMPANIA NR 1 100%-200 PLN MAIL_DAILY" at bounding box center [917, 472] width 255 height 22
click at [940, 544] on span "REA_MED_AUTO_ZBR_RD FLOW KAMPANIA NR 1 100%-200 PLN_DAILY" at bounding box center [929, 550] width 234 height 12
click at [812, 545] on input "REA_MED_AUTO_ZBR_RD FLOW KAMPANIA NR 1 100%-200 PLN_DAILY" at bounding box center [806, 550] width 10 height 10
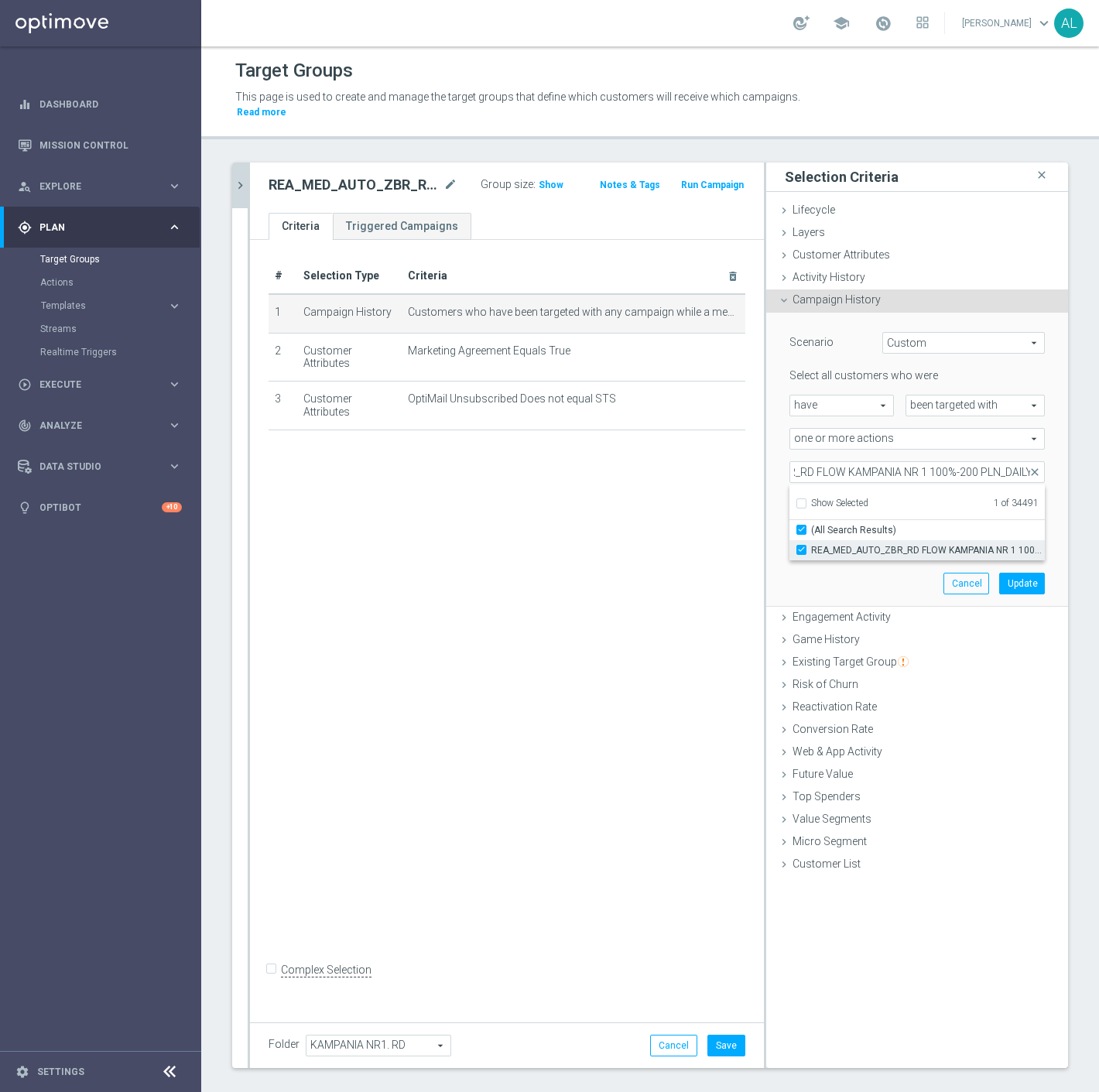
scroll to position [0, 0]
click at [1015, 572] on button "Update" at bounding box center [1022, 583] width 46 height 22
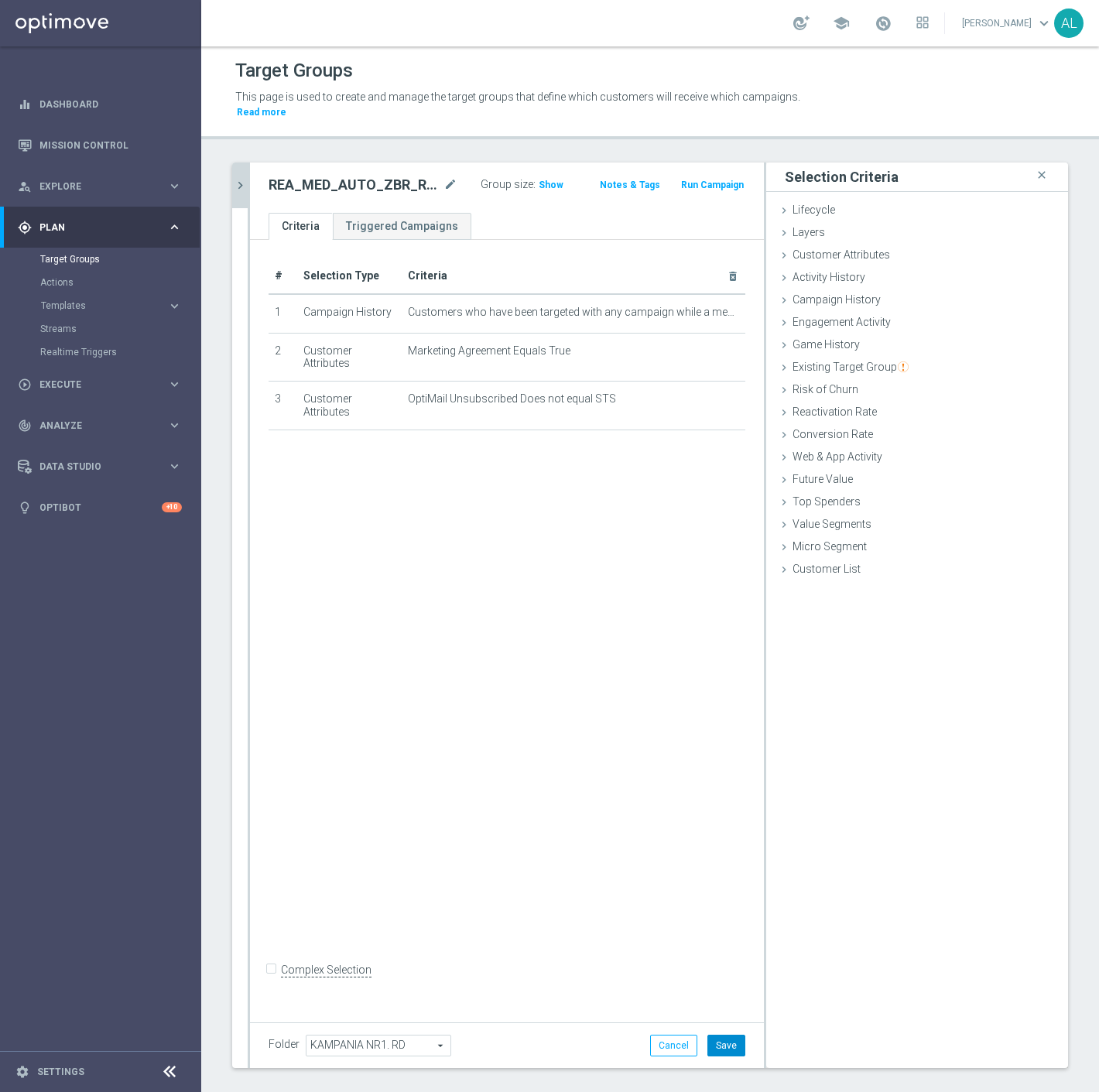
click at [717, 1035] on button "Save" at bounding box center [726, 1045] width 38 height 22
click at [258, 174] on div "REA_MED_AUTO_ZBR_RD FLOW KAMPANIA NR 1 100%-200 PLN MAIL_DAILY mode_edit Group …" at bounding box center [424, 185] width 333 height 22
click at [245, 178] on icon "chevron_right" at bounding box center [240, 185] width 15 height 15
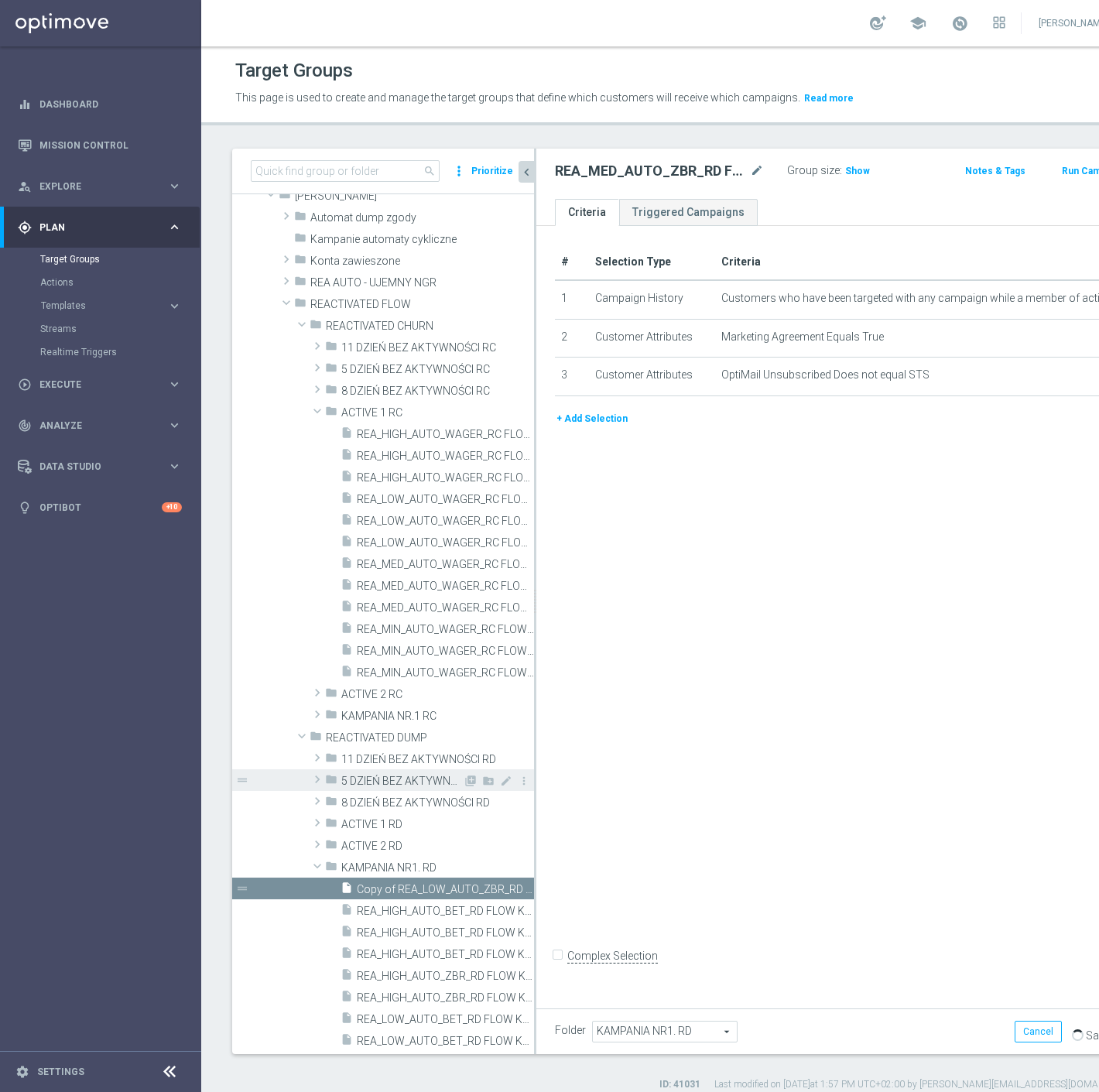
scroll to position [172, 0]
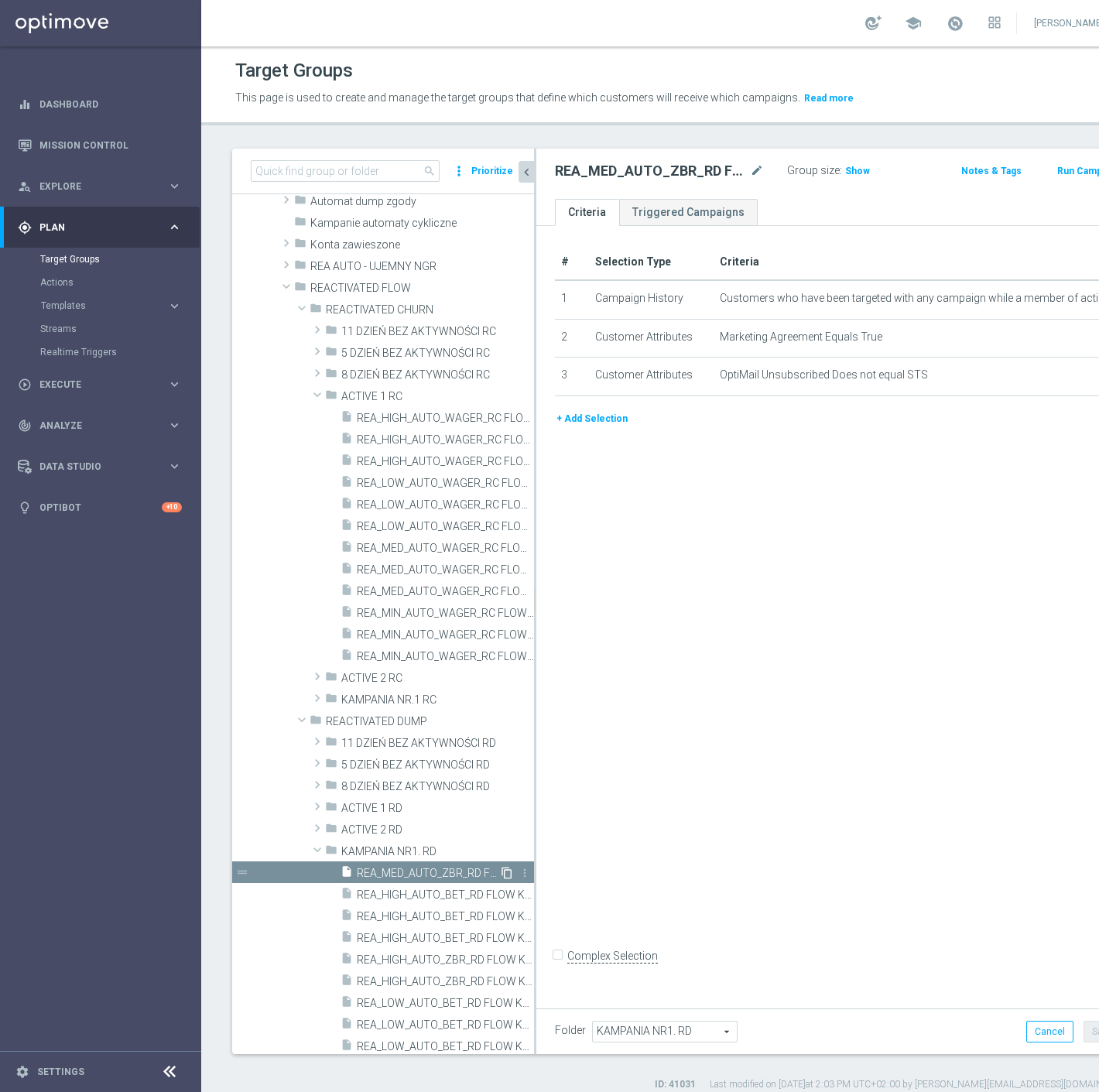
click at [501, 873] on icon "content_copy" at bounding box center [507, 873] width 12 height 12
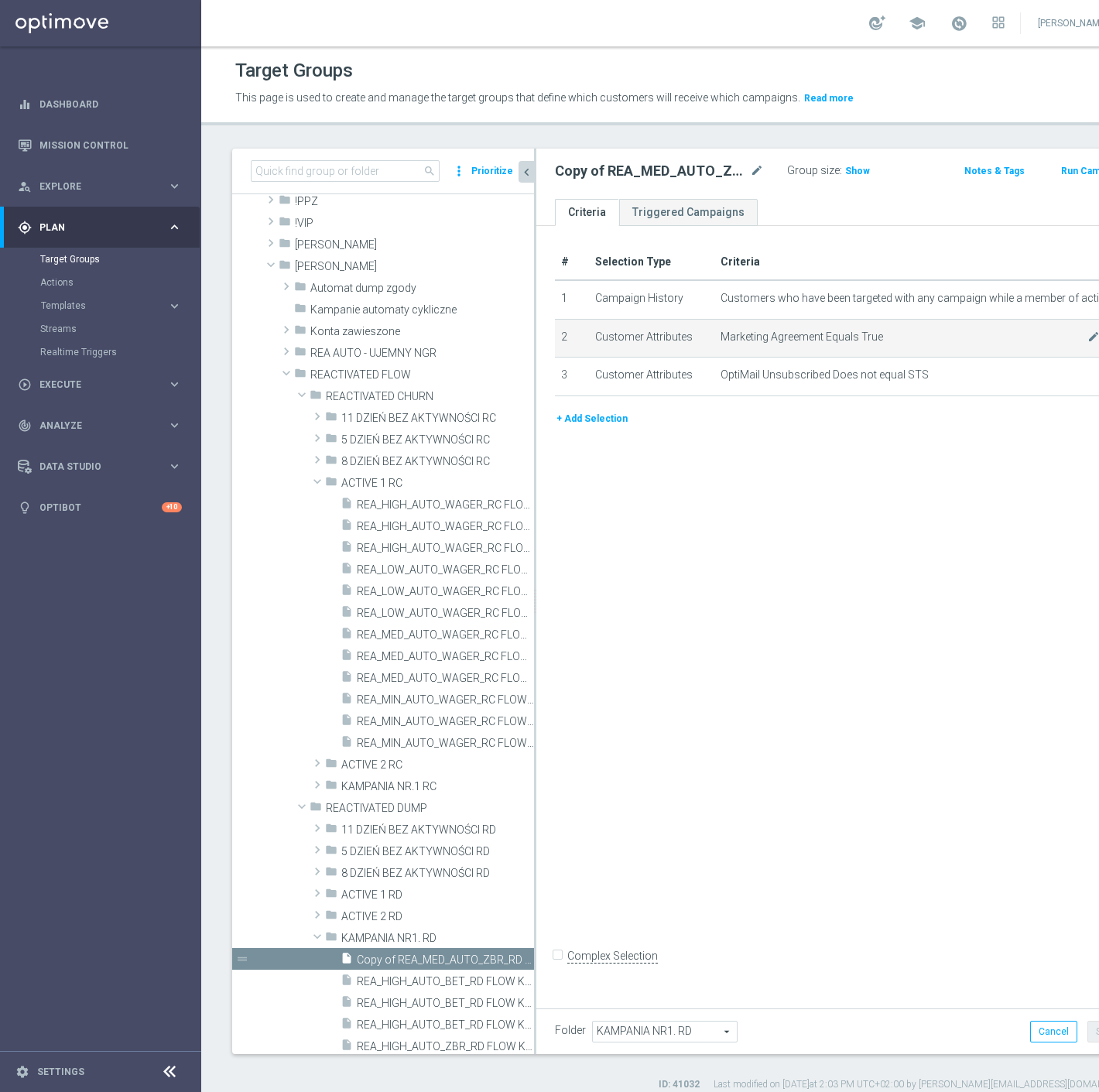
scroll to position [86, 0]
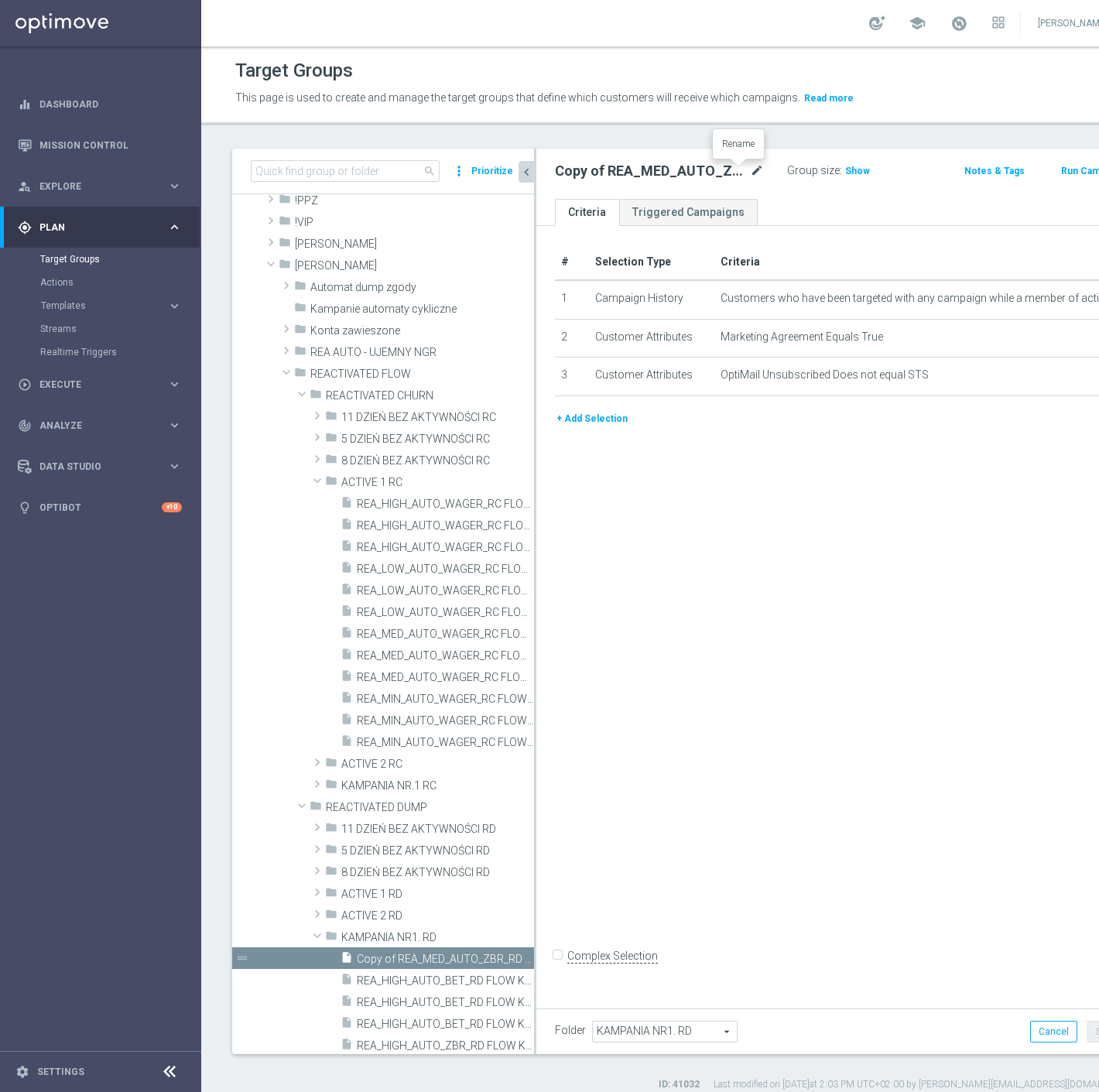
click at [751, 176] on icon "mode_edit" at bounding box center [757, 171] width 14 height 19
click at [675, 176] on input "REA_HIGH_AUTO_ZBR_RD FLOW KAMPANIA NR 1 100%-300 PLN MAIL_DAILY" at bounding box center [655, 172] width 201 height 22
click at [678, 181] on input "REA_HIGH_AUTO_ZBR_RD FLOW KAMPANIA NR 1 100%-300 PLN MAIL_DAILY" at bounding box center [655, 172] width 201 height 22
click at [722, 594] on div "# Selection Type Criteria delete_forever 1 Campaign History Customers who have …" at bounding box center [827, 613] width 581 height 774
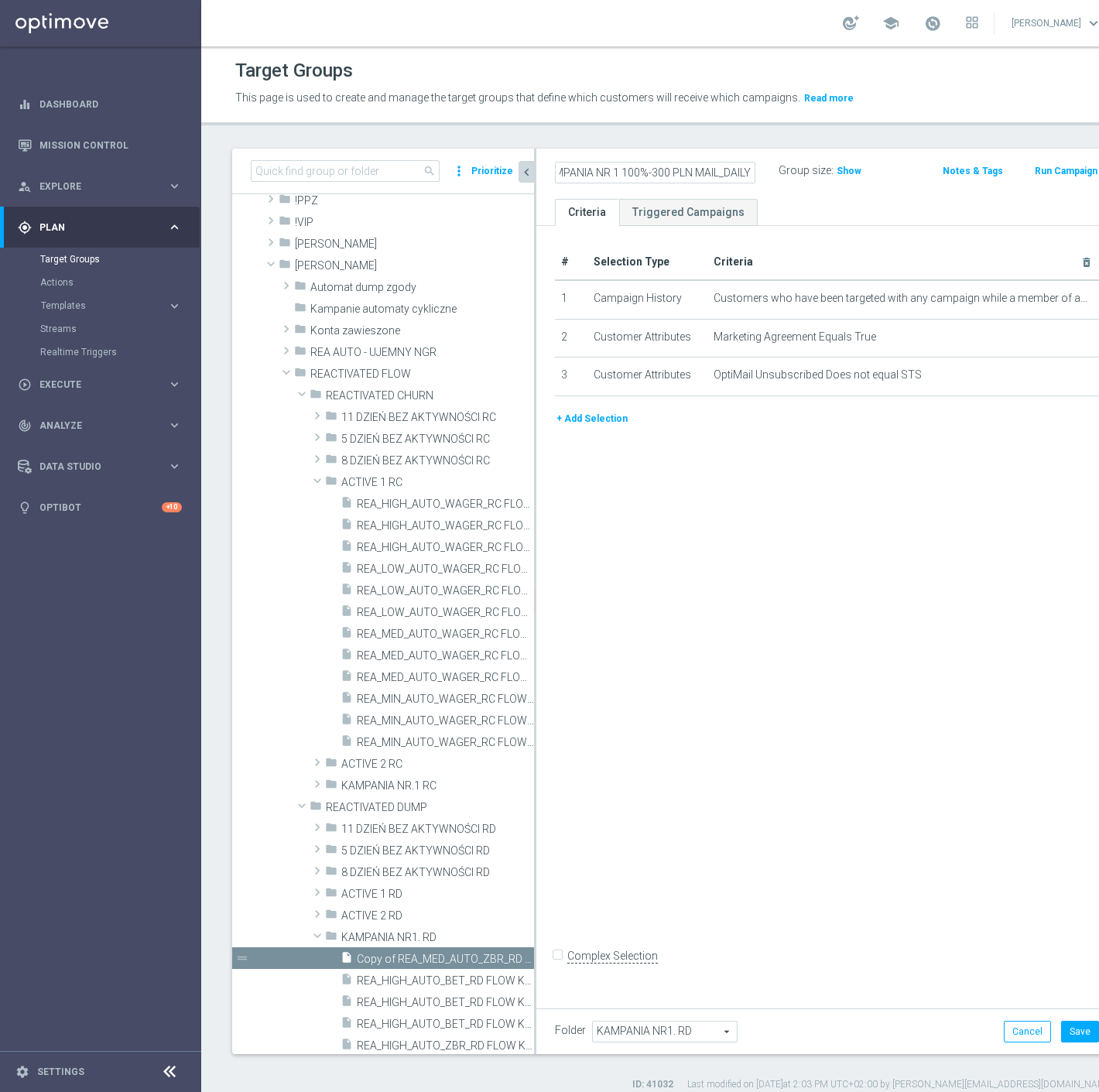
scroll to position [0, 0]
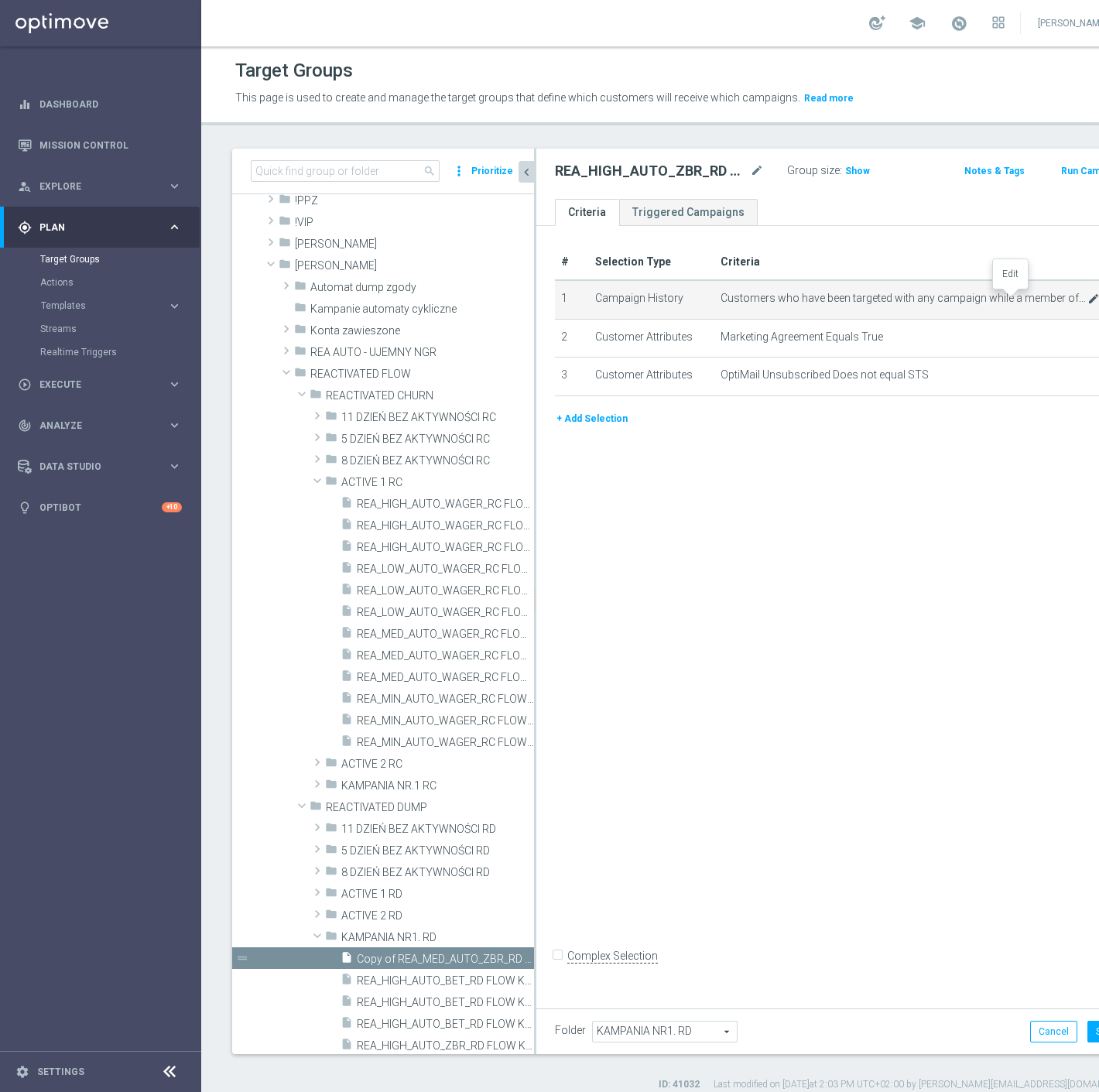
click at [1088, 299] on icon "mode_edit" at bounding box center [1093, 298] width 12 height 12
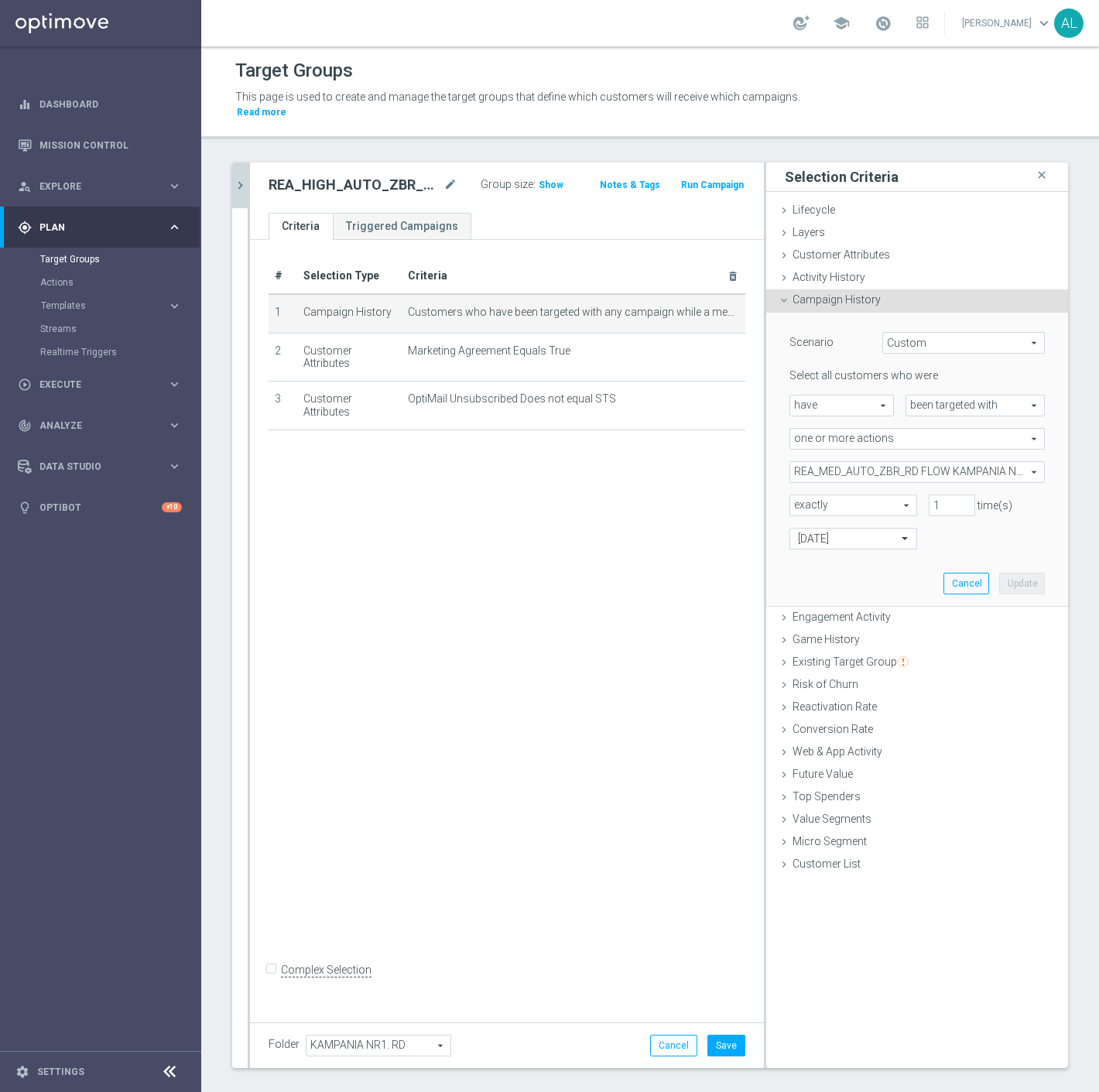
click at [868, 462] on span "REA_MED_AUTO_ZBR_RD FLOW KAMPANIA NR 1 100%-200 PLN_DAILY" at bounding box center [917, 472] width 254 height 20
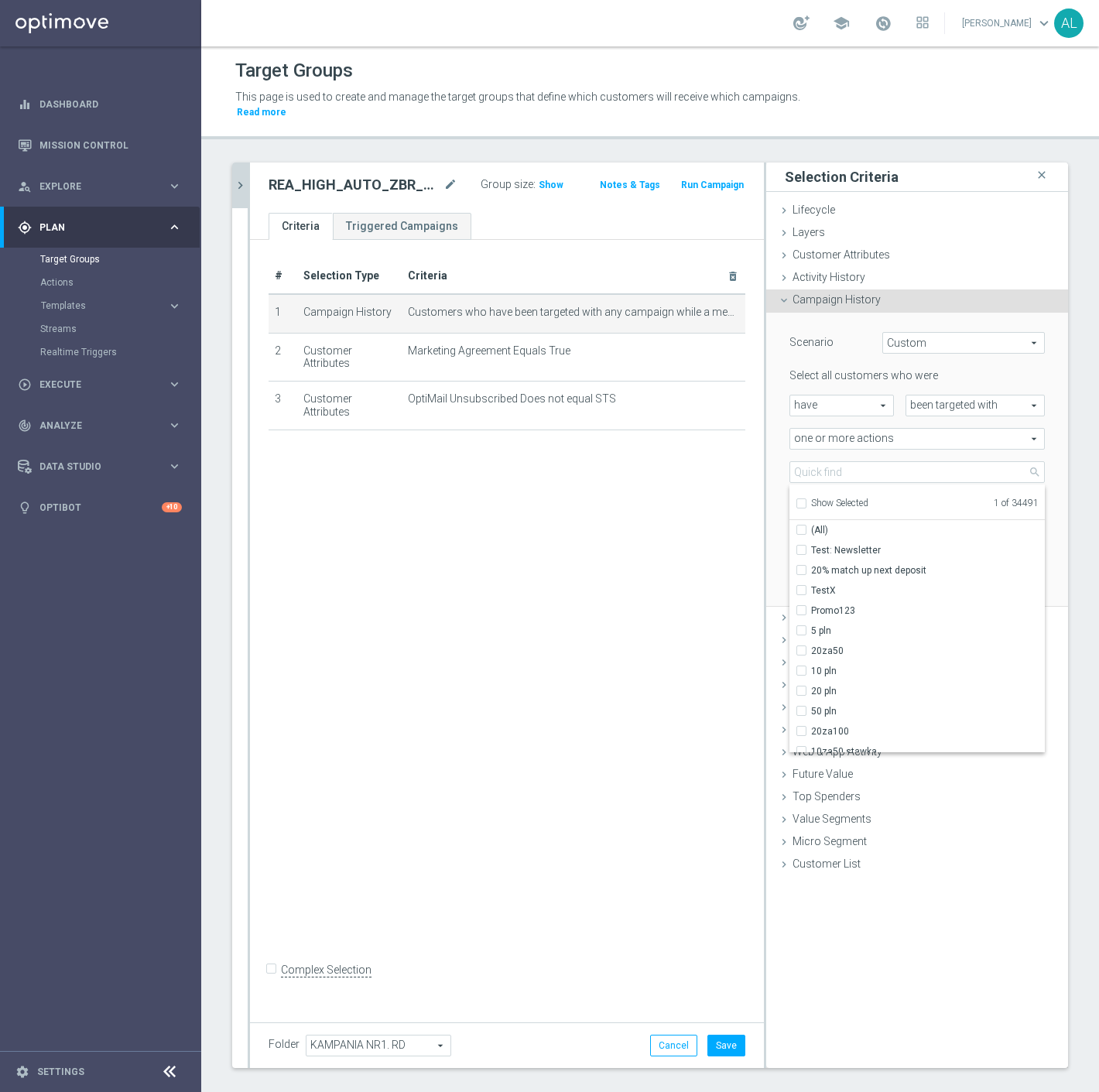
click at [846, 498] on span "Show Selected" at bounding box center [840, 504] width 57 height 11
click at [806, 501] on input "Show Selected" at bounding box center [800, 506] width 10 height 10
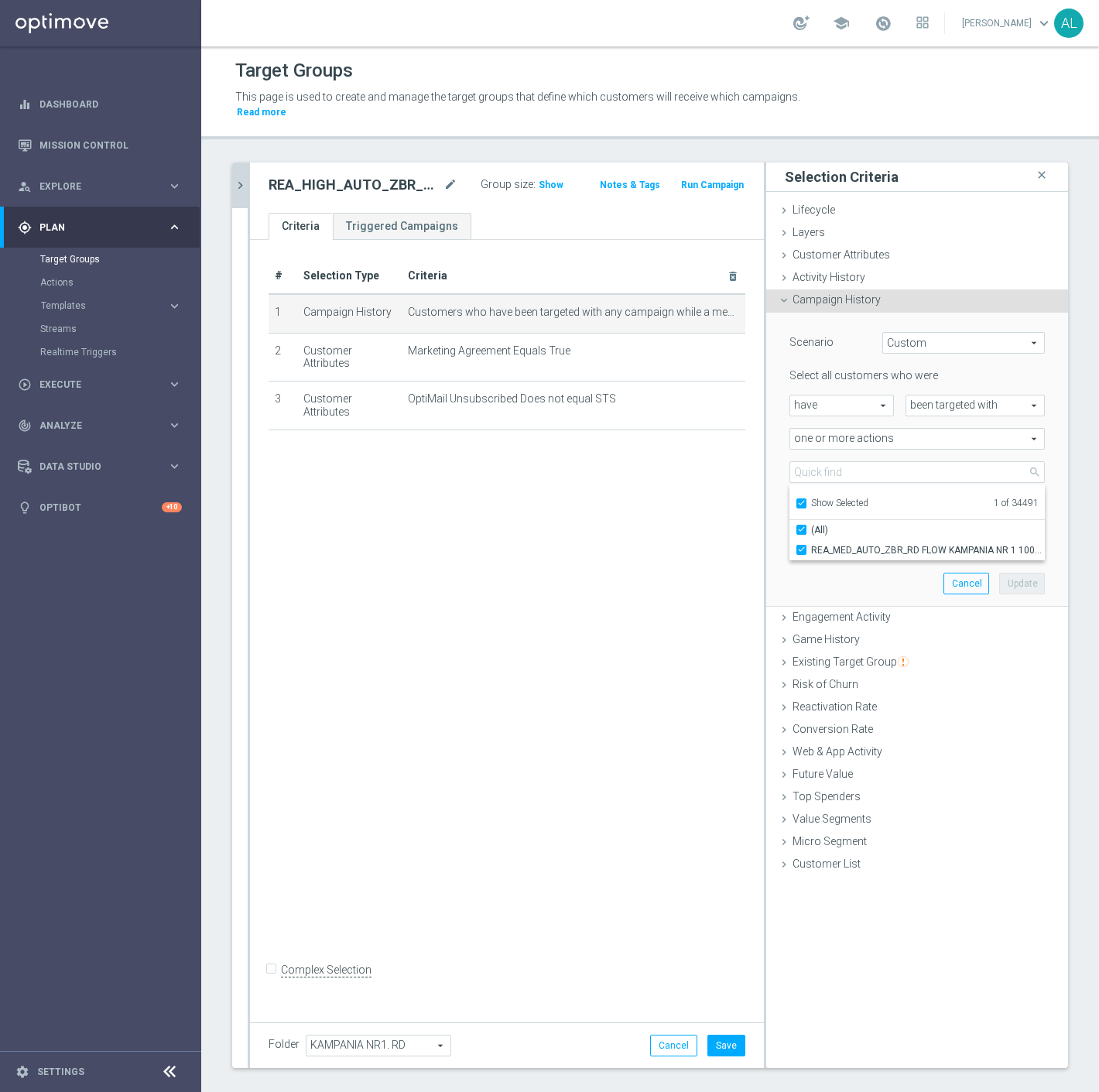
click at [816, 548] on div "Scenario Custom Custom arrow_drop_down search Select all customers who were hav…" at bounding box center [917, 459] width 279 height 294
click at [824, 462] on span "REA_MED_AUTO_ZBR_RD FLOW KAMPANIA NR 1 100%-200 PLN_DAILY" at bounding box center [917, 472] width 254 height 20
click at [812, 540] on label "REA_MED_AUTO_ZBR_RD FLOW KAMPANIA NR 1 100%-200 PLN_DAILY" at bounding box center [929, 550] width 234 height 20
click at [808, 545] on input "REA_MED_AUTO_ZBR_RD FLOW KAMPANIA NR 1 100%-200 PLN_DAILY" at bounding box center [806, 550] width 10 height 10
click at [813, 498] on span "Show Selected" at bounding box center [840, 504] width 57 height 11
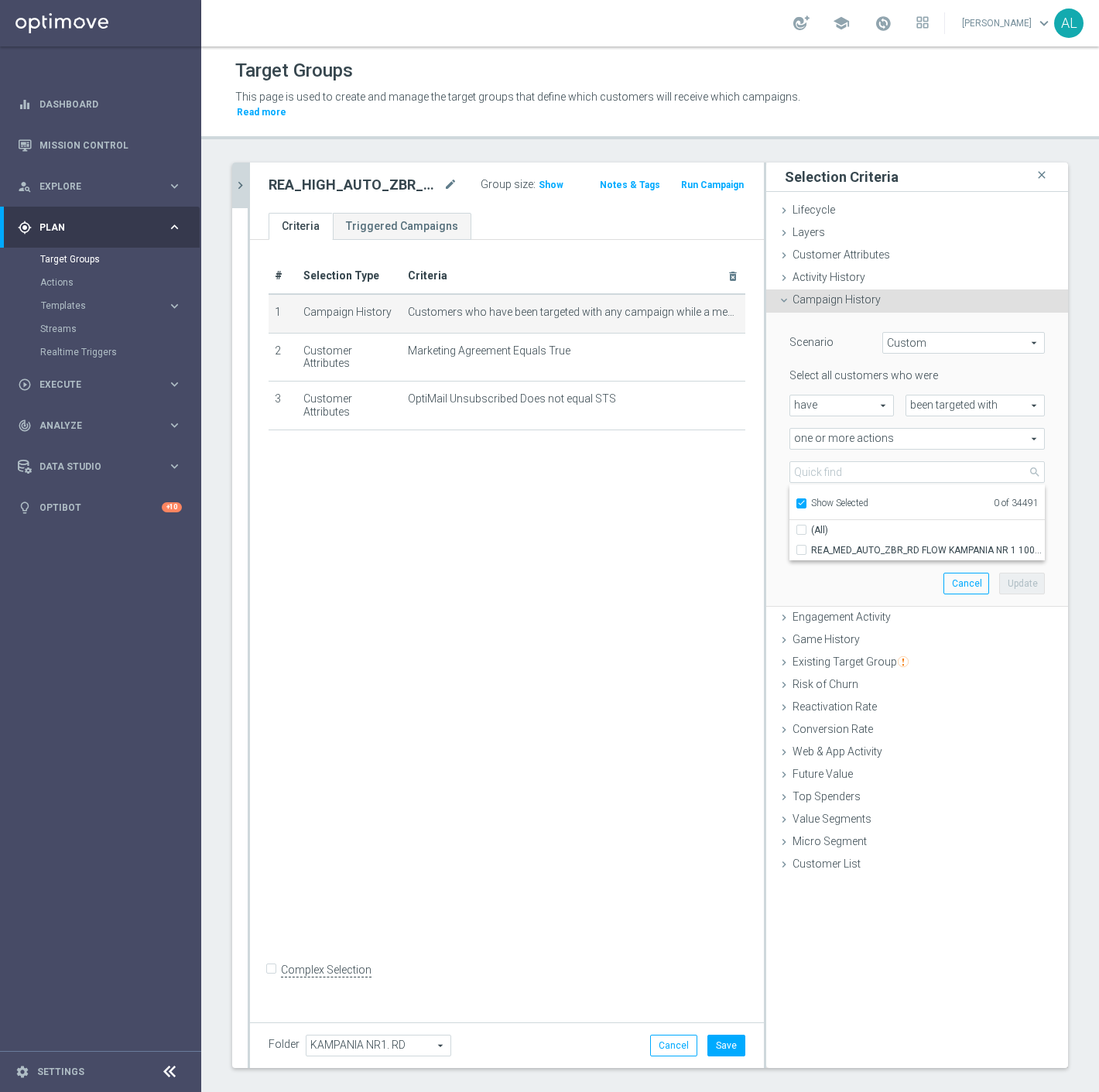
click at [806, 501] on input "Show Selected" at bounding box center [800, 506] width 10 height 10
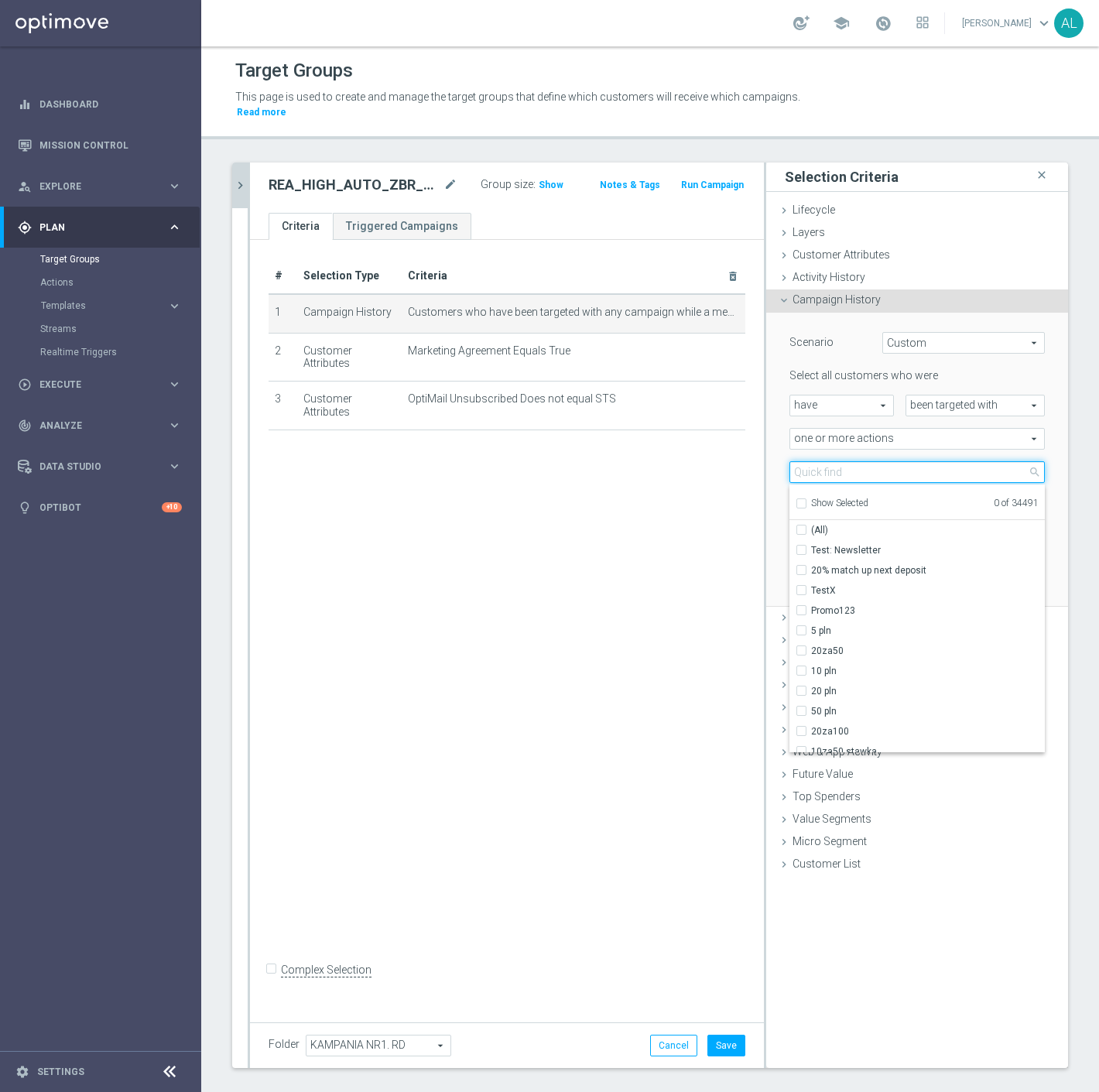
click at [814, 462] on input "search" at bounding box center [917, 472] width 255 height 22
paste input "REA_HIGH_AUTO_ZBR_RD FLOW KAMPANIA NR 1 100%-300 PLN MAIL_DAILY"
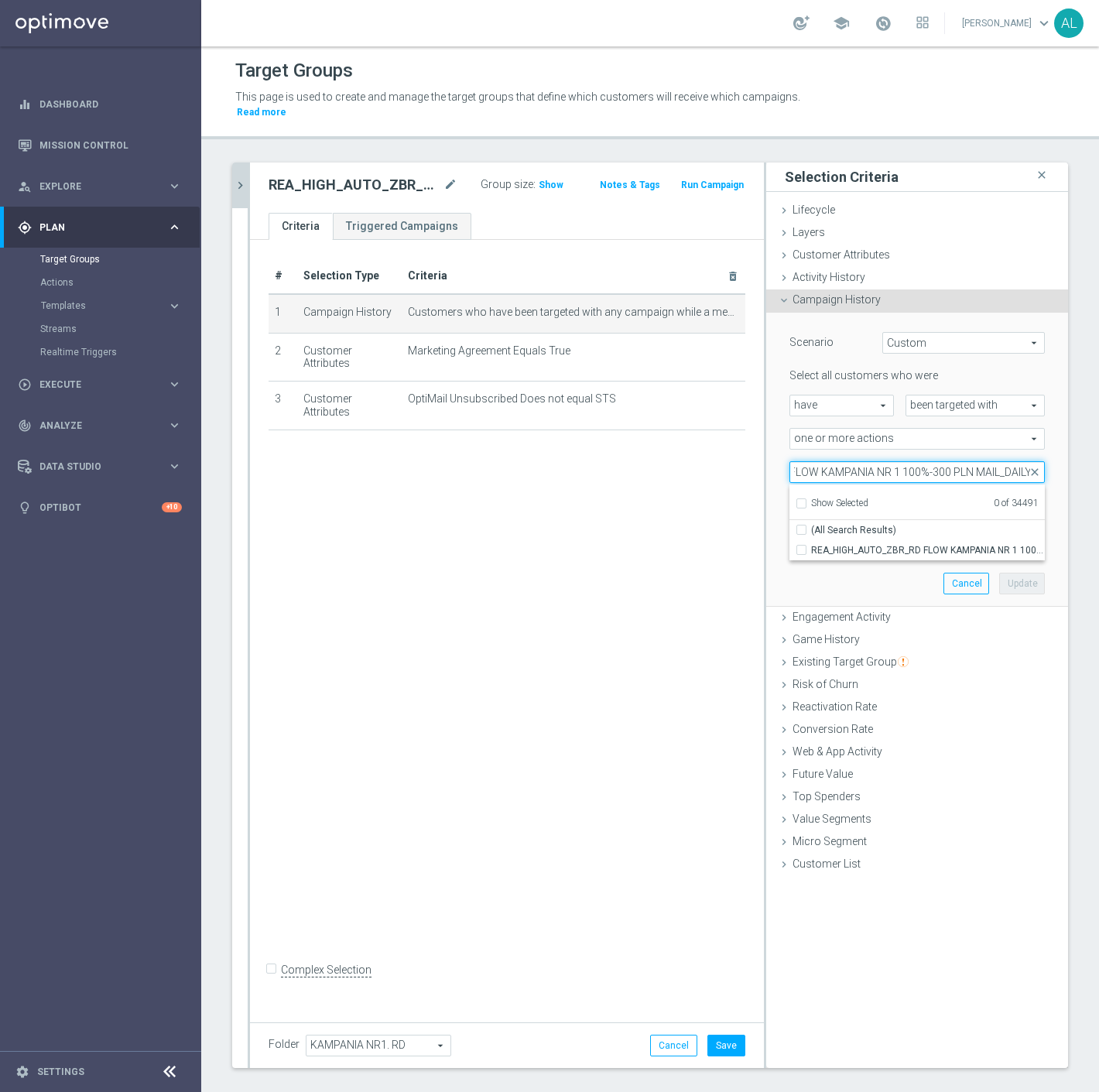
click at [985, 461] on input "REA_HIGH_AUTO_ZBR_RD FLOW KAMPANIA NR 1 100%-300 PLN MAIL_DAILY" at bounding box center [917, 472] width 255 height 22
click at [929, 544] on span "REA_HIGH_AUTO_ZBR_RD FLOW KAMPANIA NR 1 100%-300 PLN_DAILY" at bounding box center [929, 550] width 234 height 12
click at [812, 545] on input "REA_HIGH_AUTO_ZBR_RD FLOW KAMPANIA NR 1 100%-300 PLN_DAILY" at bounding box center [806, 550] width 10 height 10
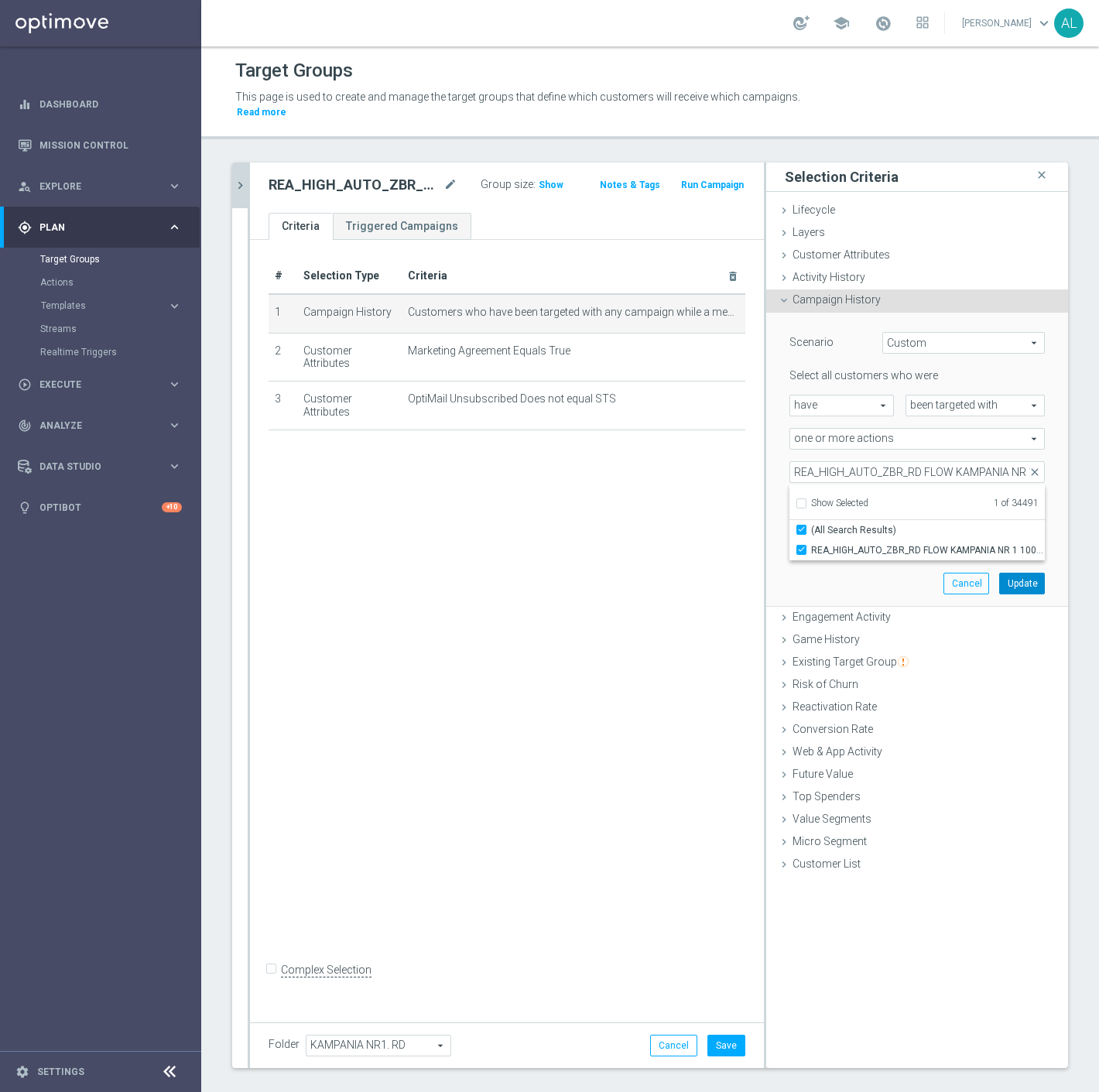
click at [1003, 572] on button "Update" at bounding box center [1022, 583] width 46 height 22
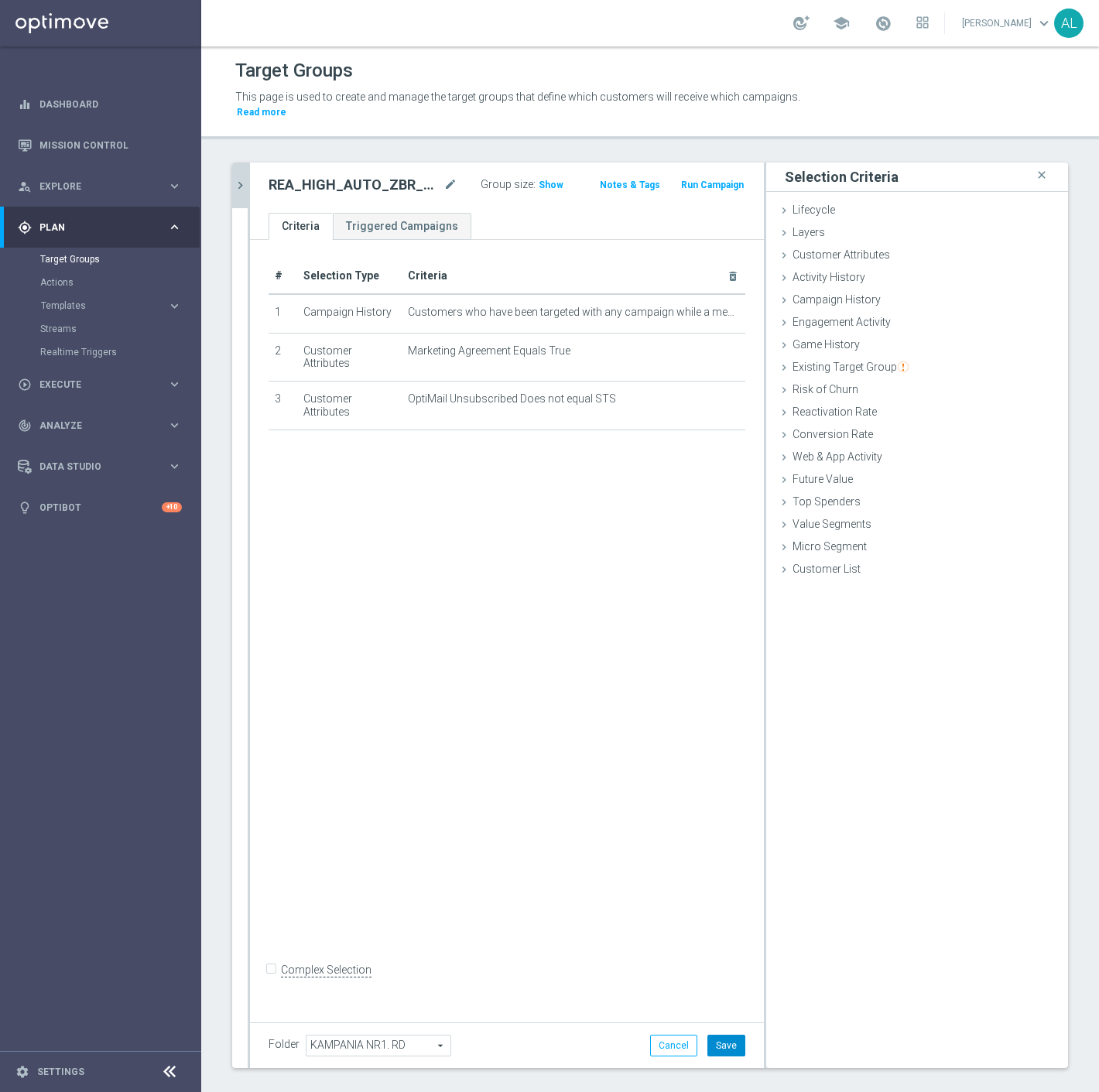
click at [718, 1037] on button "Save" at bounding box center [726, 1045] width 38 height 22
click at [539, 306] on span "Customers who have been targeted with any campaign while a member of action "RE…" at bounding box center [559, 313] width 304 height 13
click at [246, 178] on icon "chevron_right" at bounding box center [240, 185] width 15 height 15
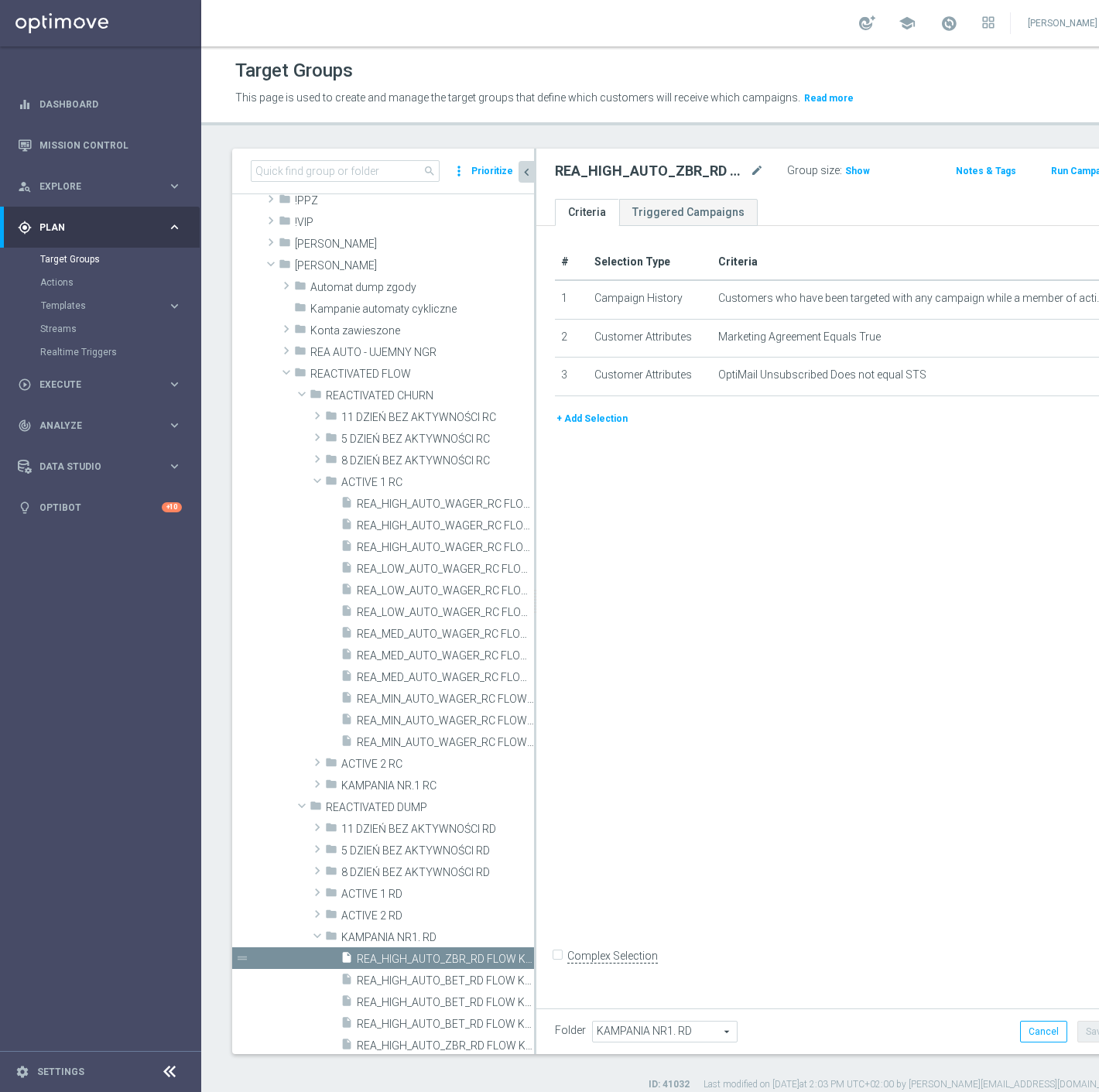
scroll to position [64, 0]
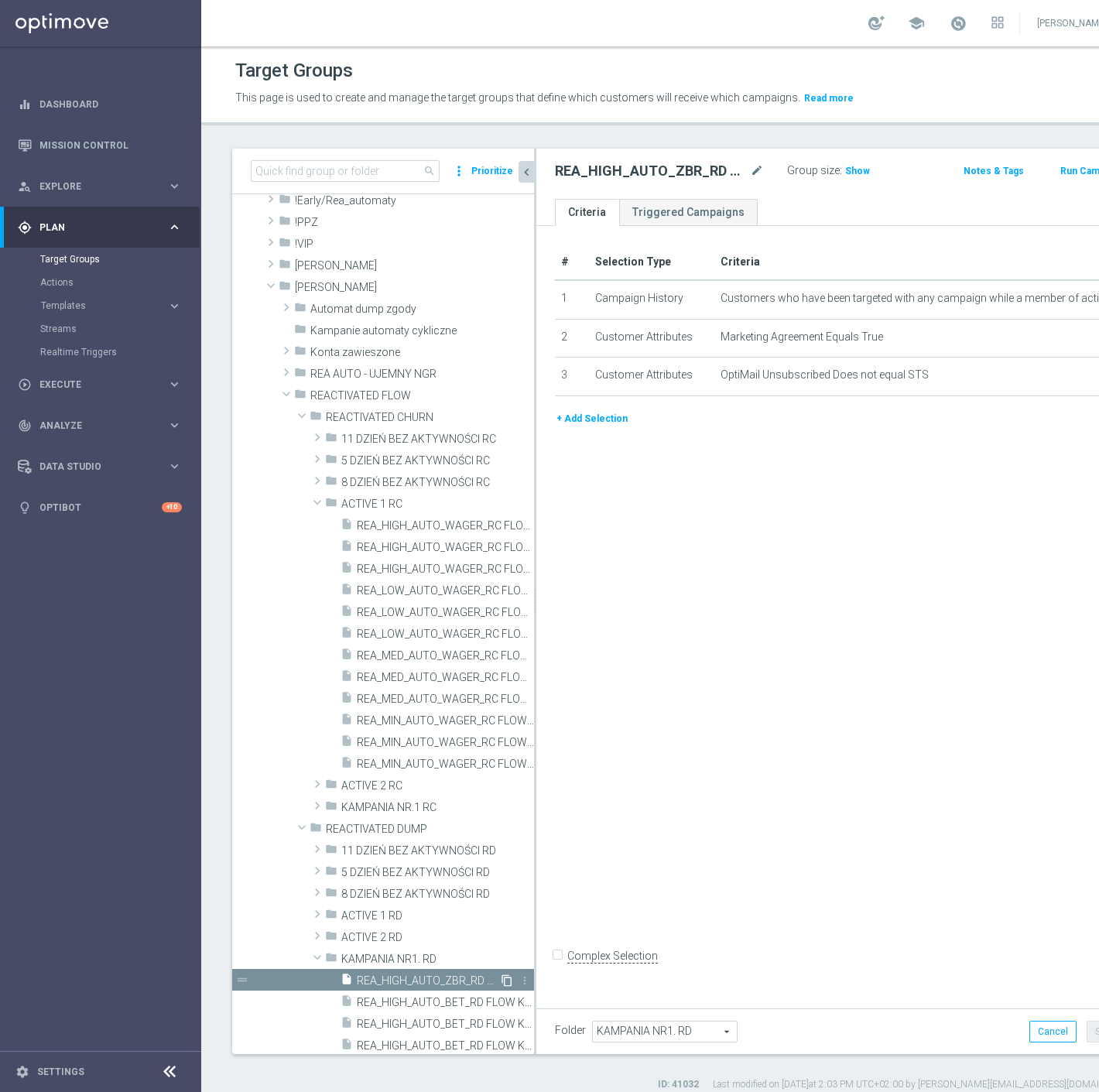
click at [501, 979] on icon "content_copy" at bounding box center [507, 980] width 12 height 12
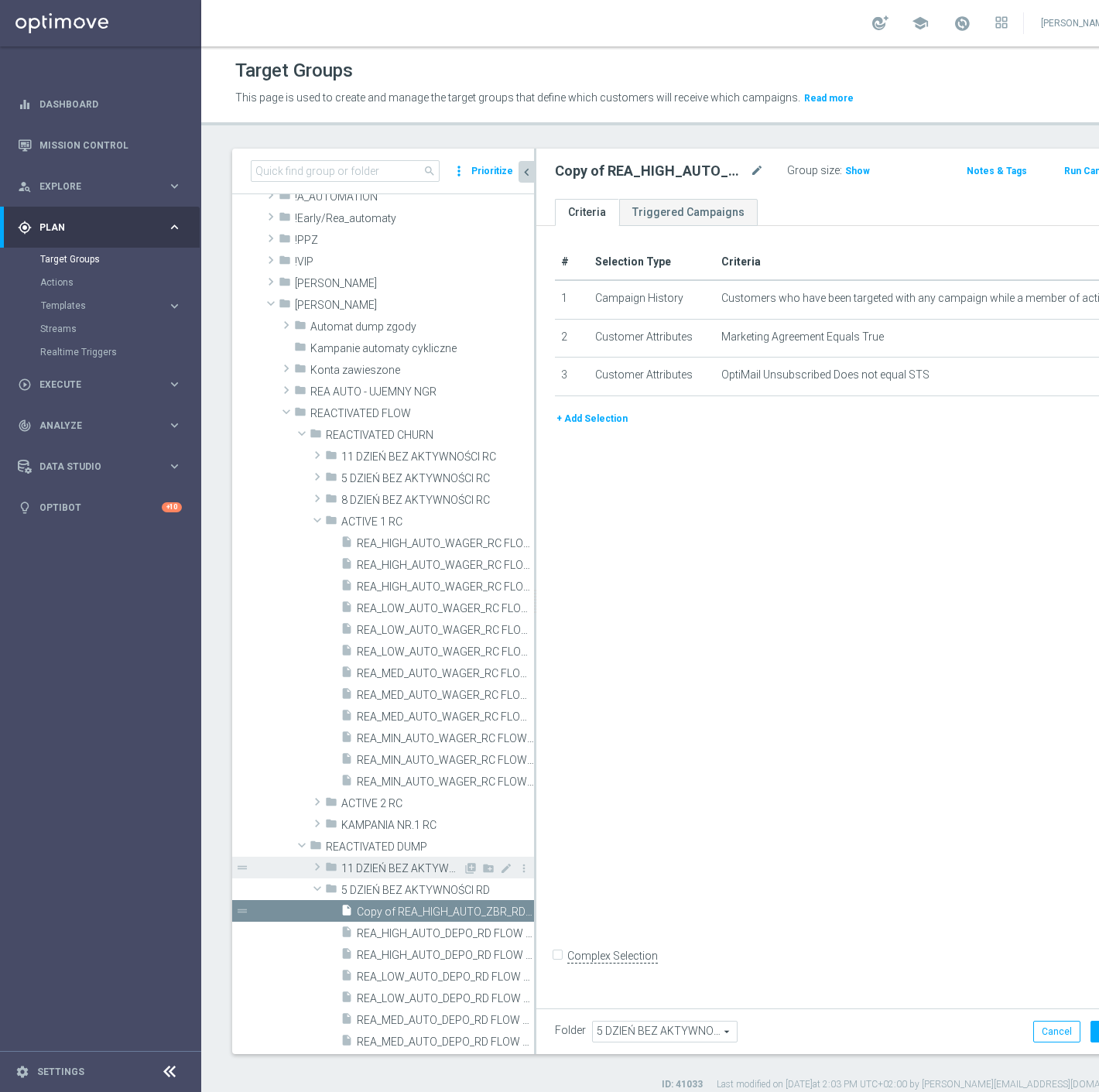
scroll to position [258, 0]
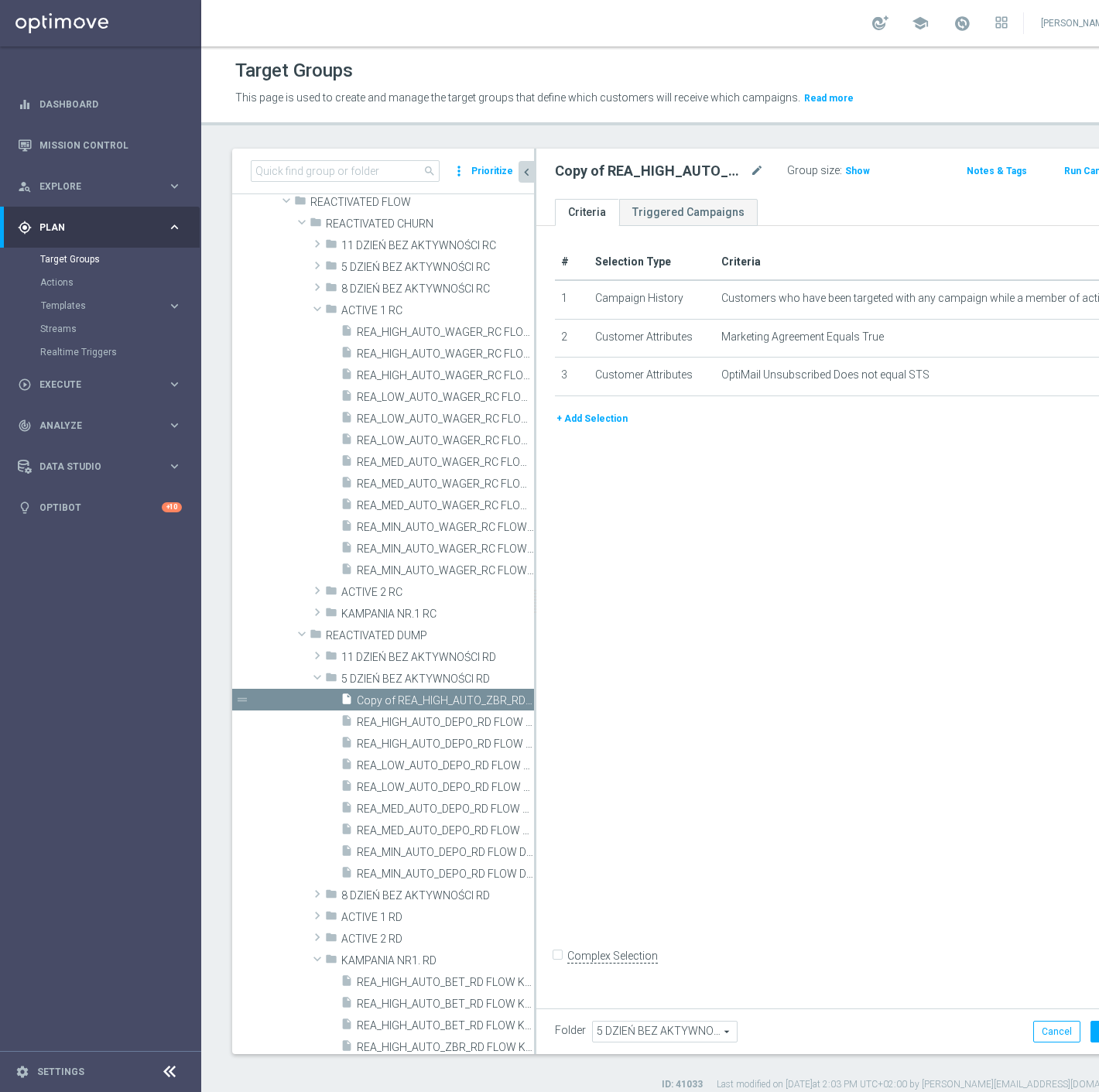
click at [737, 181] on div "Copy of REA_HIGH_AUTO_ZBR_RD FLOW KAMPANIA NR 1 100%-300 PLN MAIL_DAILY mode_ed…" at bounding box center [671, 170] width 233 height 22
click at [751, 172] on icon "mode_edit" at bounding box center [757, 171] width 14 height 19
click at [759, 189] on div "REA_MIN_AUTO_DEPO_RD FLOW DAY 5 BA 100%-50 PLN MAIL_DAILY Group size : Show Not…" at bounding box center [829, 173] width 585 height 50
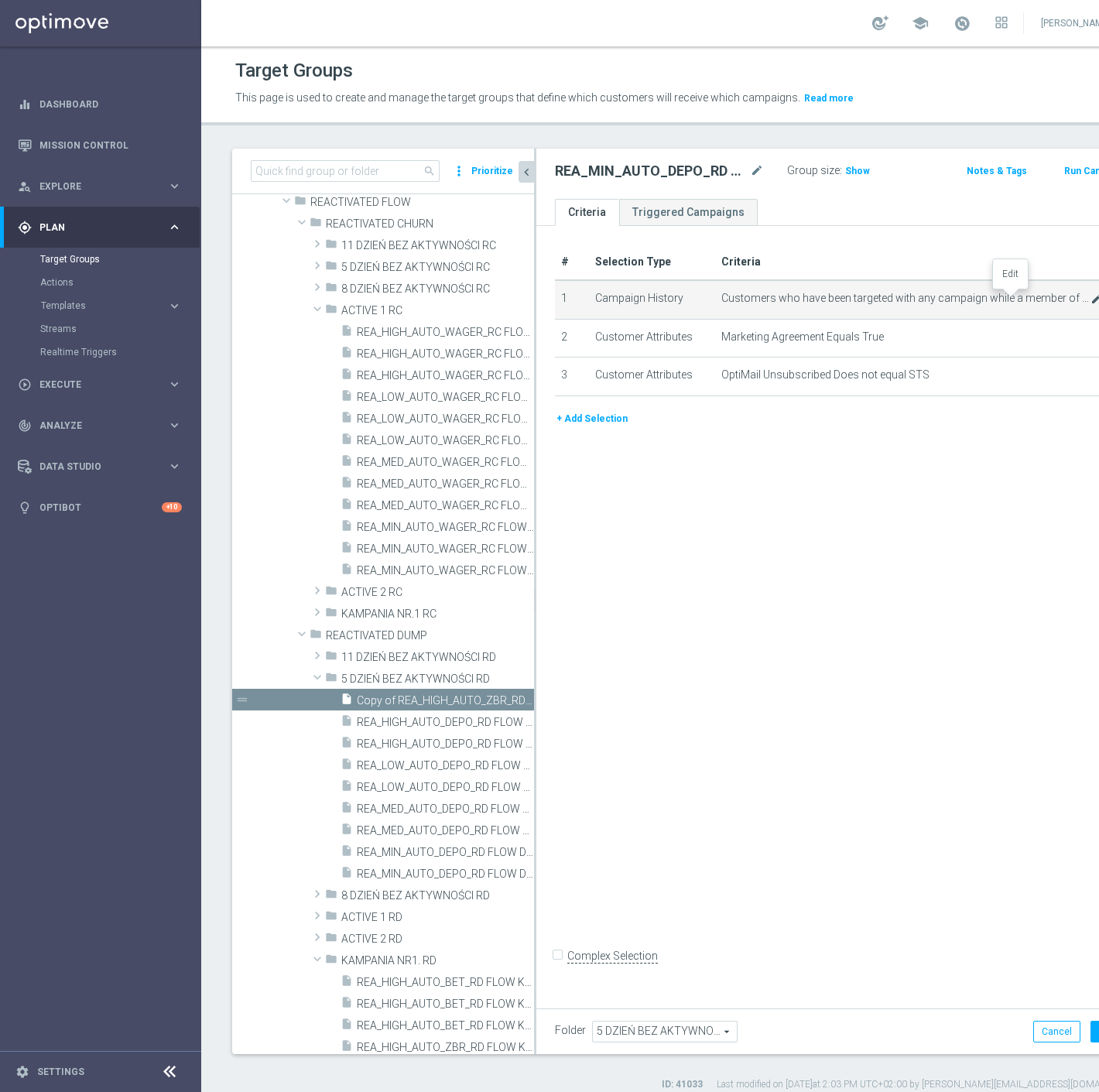
click at [1091, 298] on icon "mode_edit" at bounding box center [1096, 298] width 12 height 12
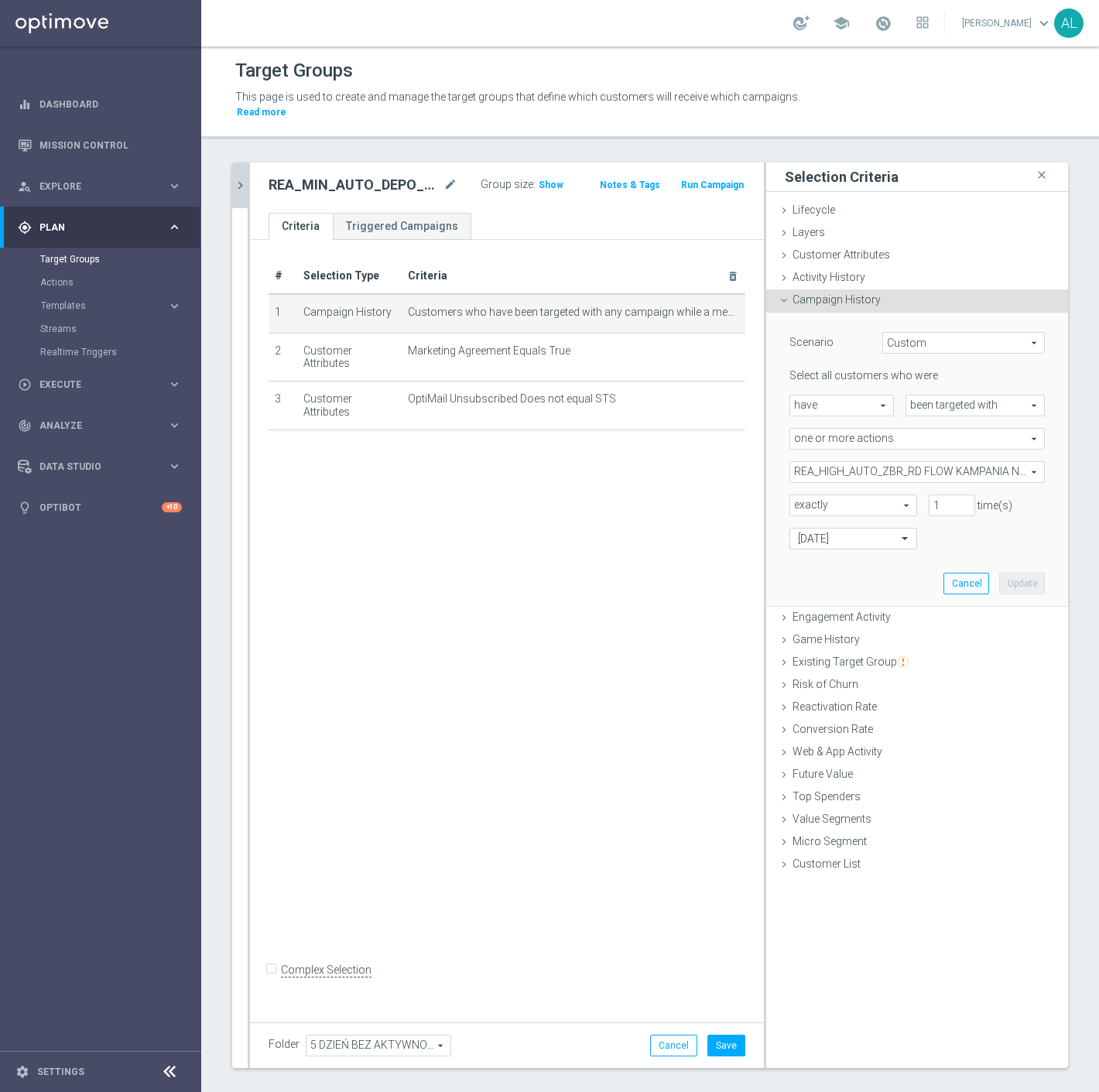
click at [830, 462] on span "REA_HIGH_AUTO_ZBR_RD FLOW KAMPANIA NR 1 100%-300 PLN_DAILY" at bounding box center [917, 472] width 254 height 20
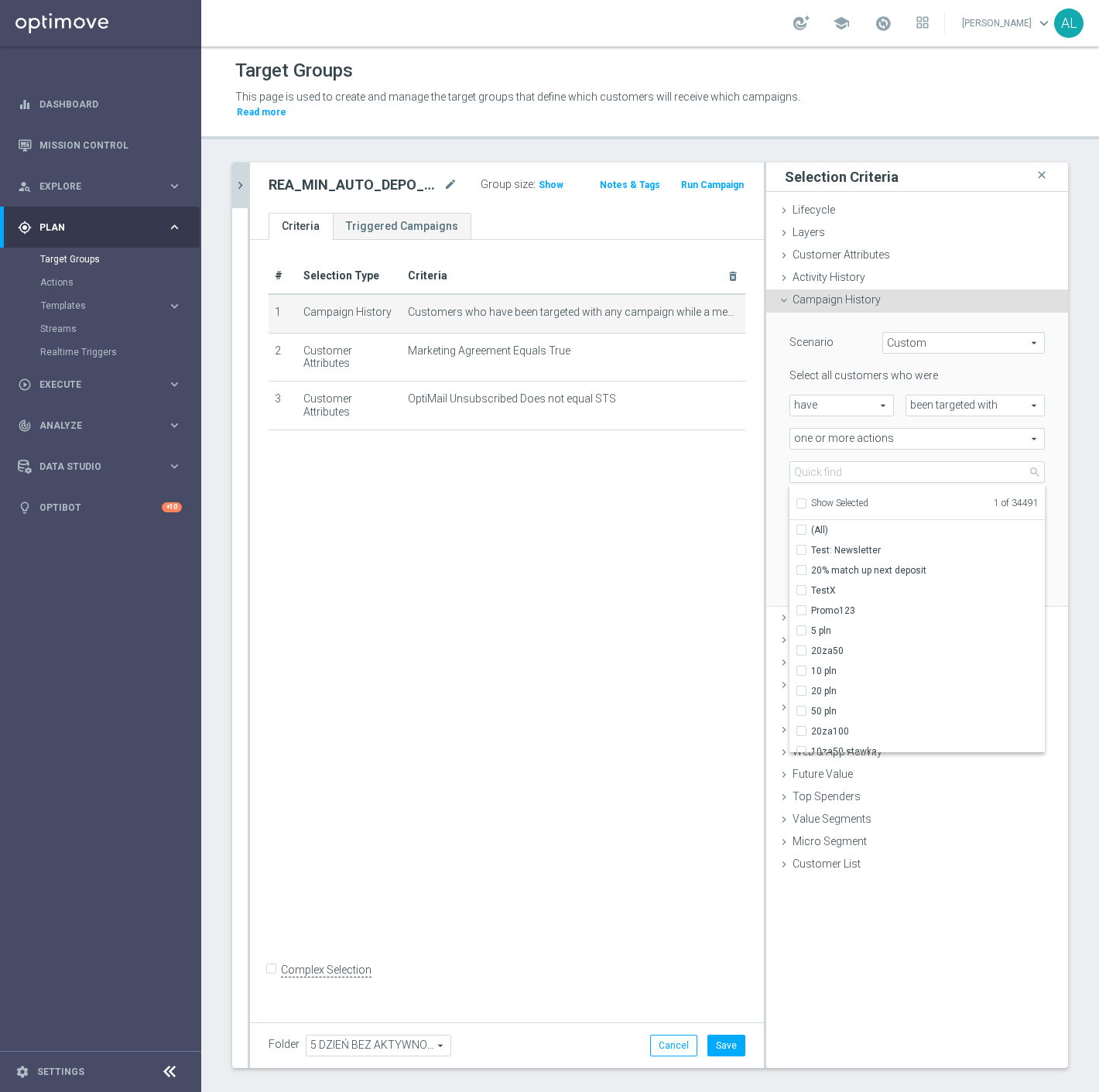
click at [812, 498] on span "Show Selected" at bounding box center [840, 504] width 57 height 11
click at [806, 501] on input "Show Selected" at bounding box center [800, 506] width 10 height 10
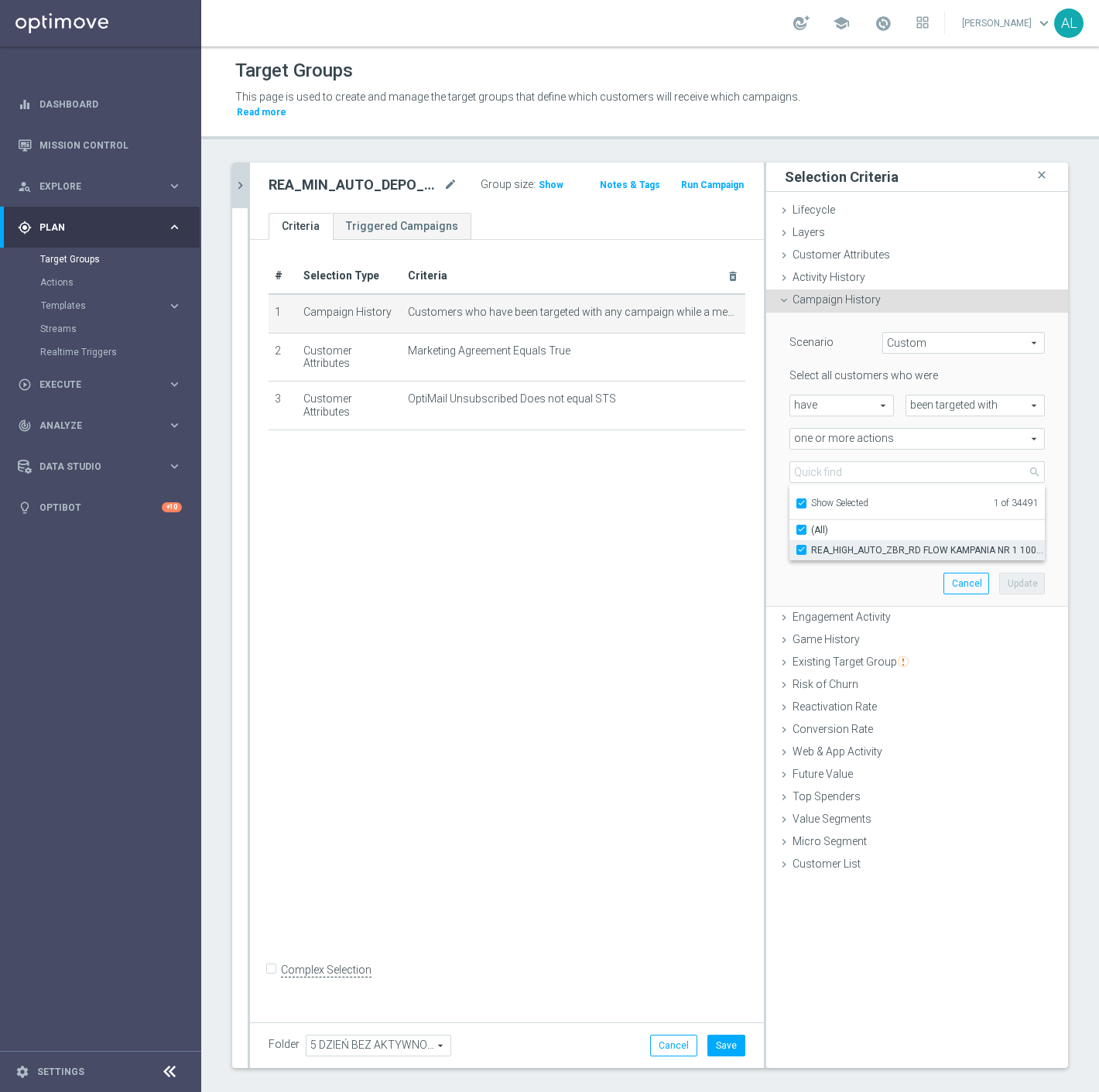
click at [816, 544] on span "REA_HIGH_AUTO_ZBR_RD FLOW KAMPANIA NR 1 100%-300 PLN_DAILY" at bounding box center [929, 550] width 234 height 12
click at [812, 545] on input "REA_HIGH_AUTO_ZBR_RD FLOW KAMPANIA NR 1 100%-300 PLN_DAILY" at bounding box center [806, 550] width 10 height 10
click at [820, 498] on span "Show Selected" at bounding box center [840, 504] width 57 height 11
click at [806, 501] on input "Show Selected" at bounding box center [800, 506] width 10 height 10
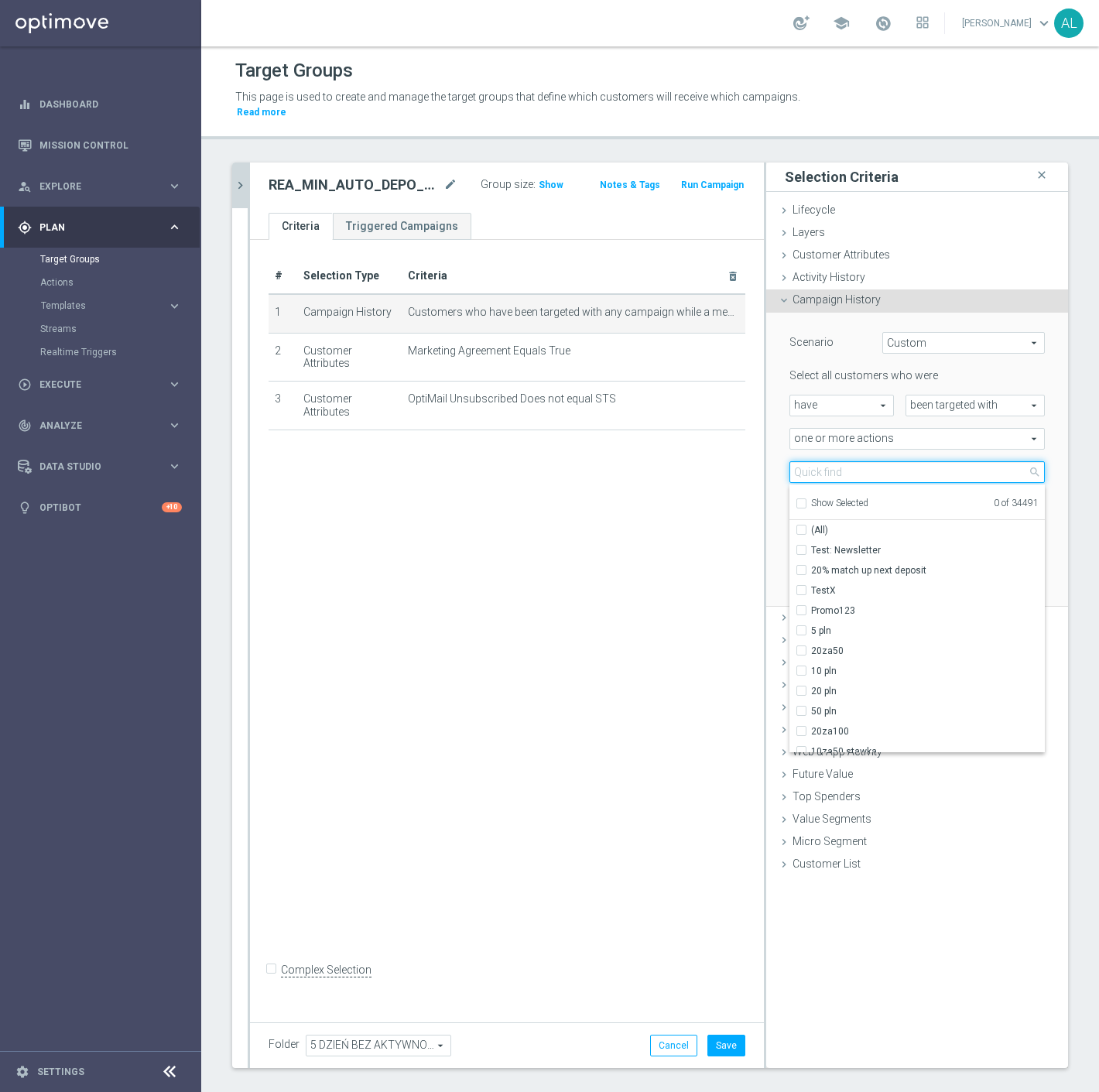
click at [829, 461] on input "search" at bounding box center [917, 472] width 255 height 22
paste input "REA_MIN_AUTO_DEPO_RD FLOW DAY 5 BA 100%-50 PLN MAIL_DAILY"
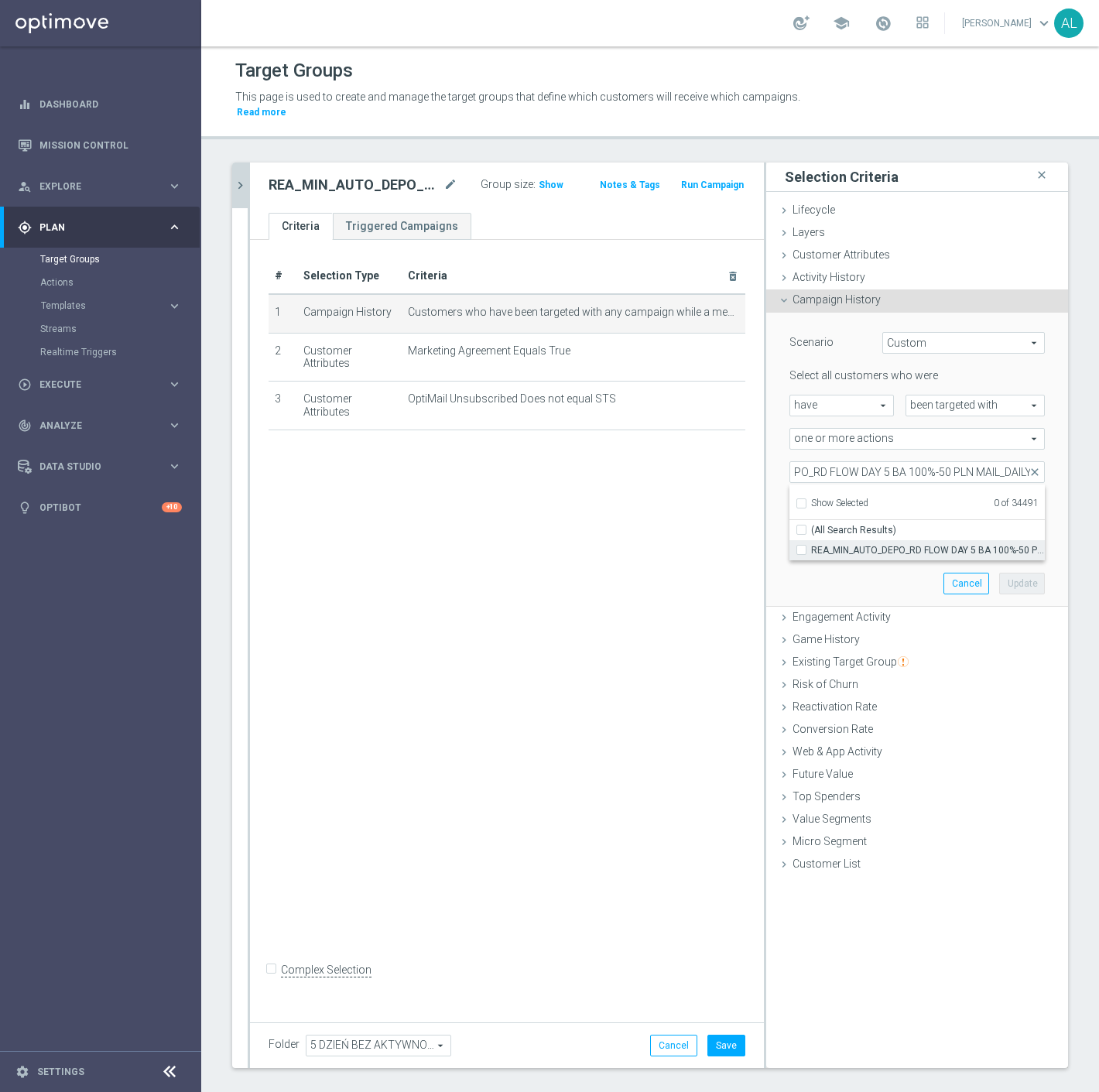
drag, startPoint x: 838, startPoint y: 529, endPoint x: 855, endPoint y: 536, distance: 18.4
click at [839, 544] on span "REA_MIN_AUTO_DEPO_RD FLOW DAY 5 BA 100%-50 PLN MAIL_DAILY" at bounding box center [929, 550] width 234 height 12
drag, startPoint x: 985, startPoint y: 459, endPoint x: 962, endPoint y: 459, distance: 23.0
click at [962, 461] on input "REA_MIN_AUTO_DEPO_RD FLOW DAY 5 BA 100%-50 PLN MAIL_DAILY" at bounding box center [917, 472] width 255 height 22
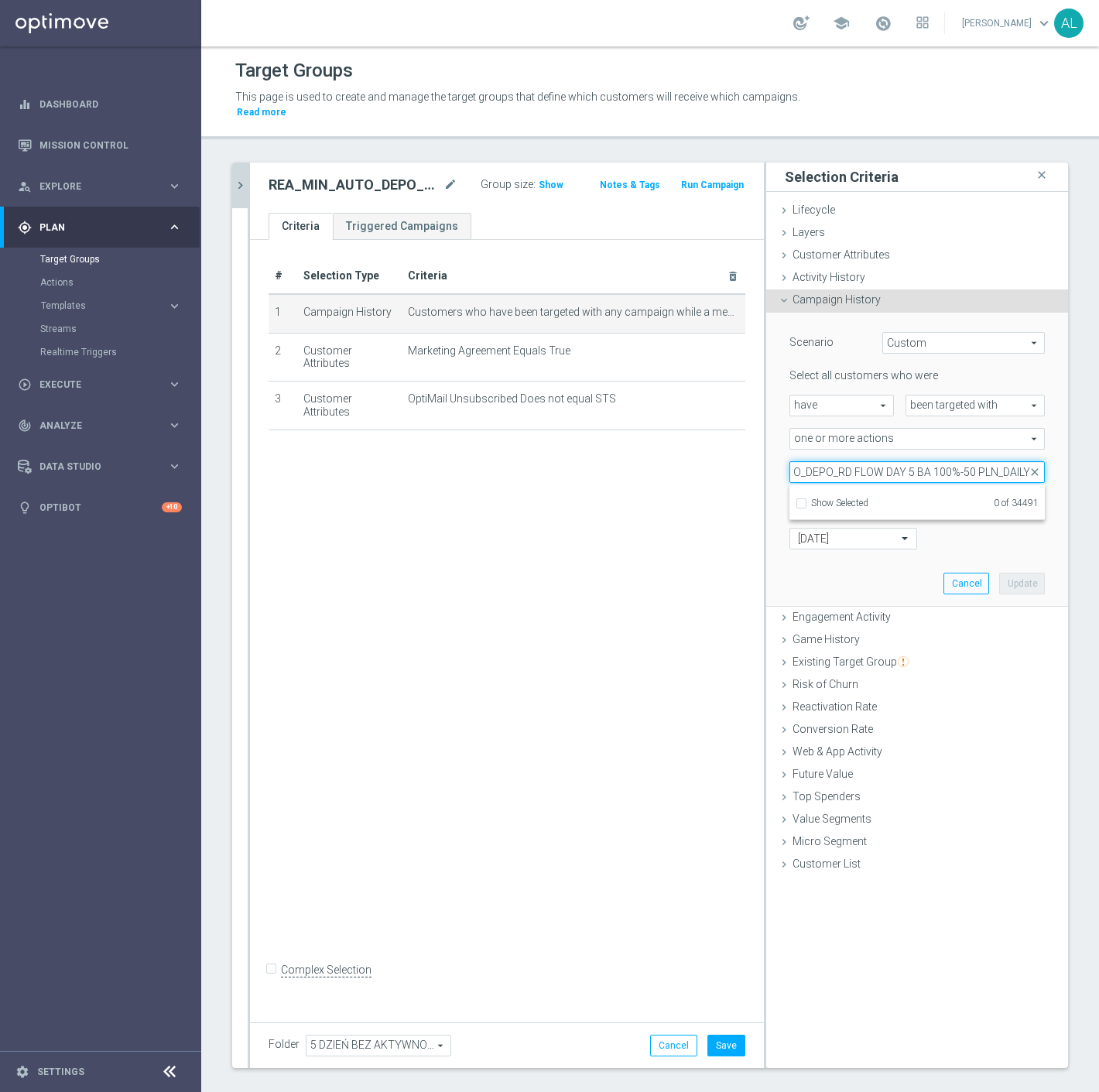
scroll to position [0, 68]
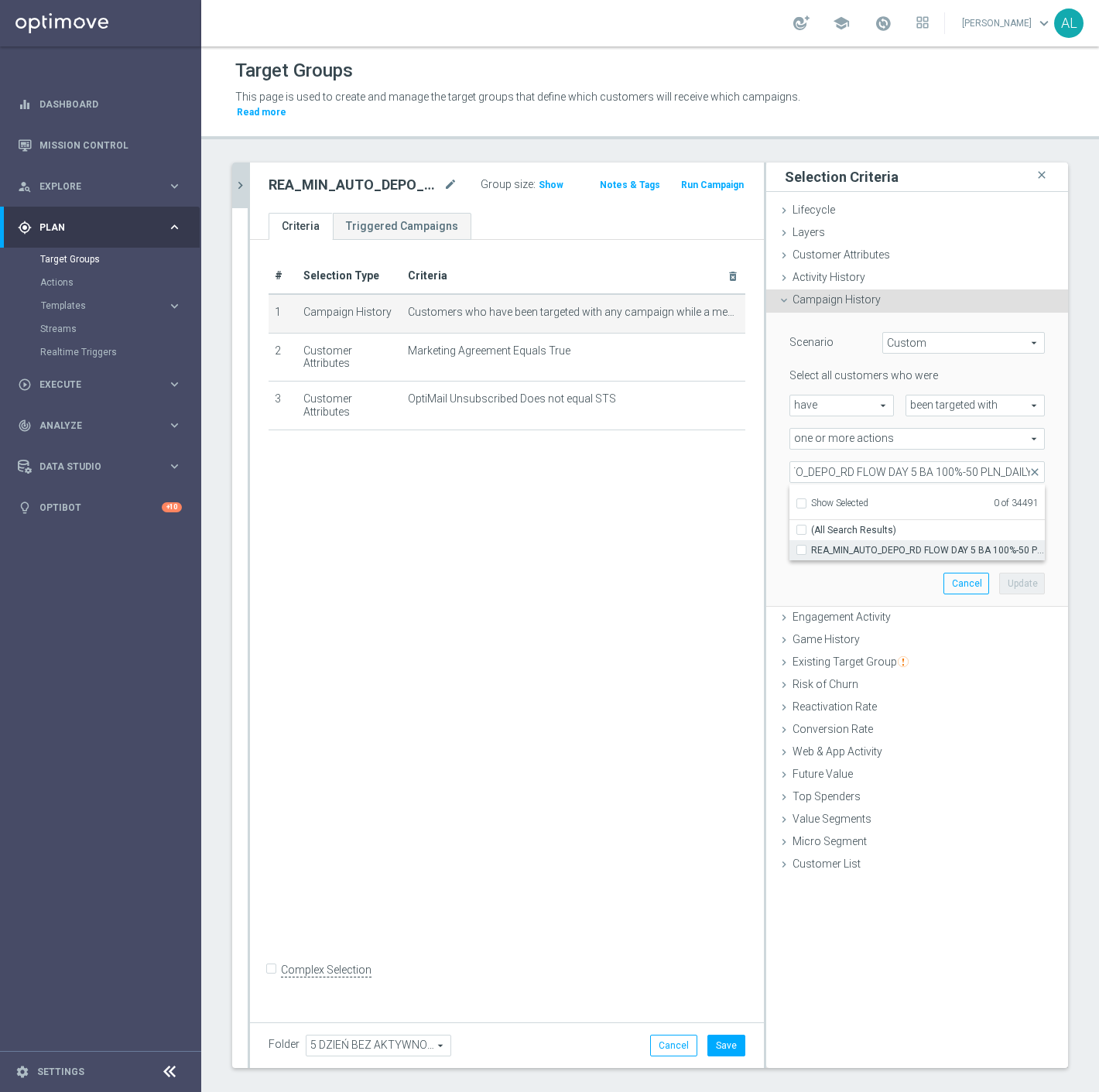
click at [903, 544] on span "REA_MIN_AUTO_DEPO_RD FLOW DAY 5 BA 100%-50 PLN_DAILY" at bounding box center [929, 550] width 234 height 12
click at [812, 545] on input "REA_MIN_AUTO_DEPO_RD FLOW DAY 5 BA 100%-50 PLN_DAILY" at bounding box center [806, 550] width 10 height 10
click at [999, 572] on button "Update" at bounding box center [1022, 583] width 46 height 22
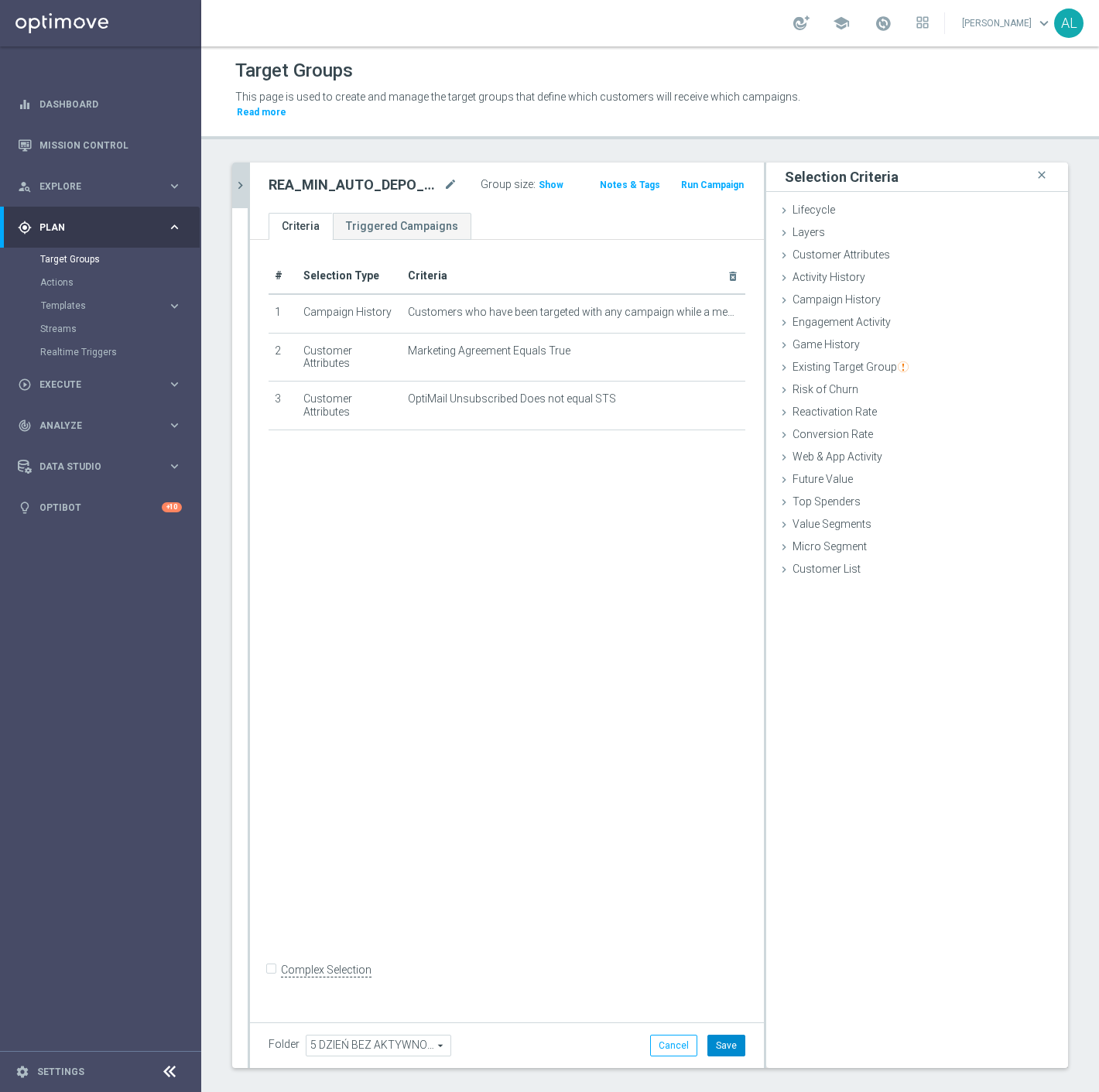
click at [725, 1035] on button "Save" at bounding box center [726, 1045] width 38 height 22
click at [242, 178] on icon "chevron_right" at bounding box center [240, 185] width 15 height 15
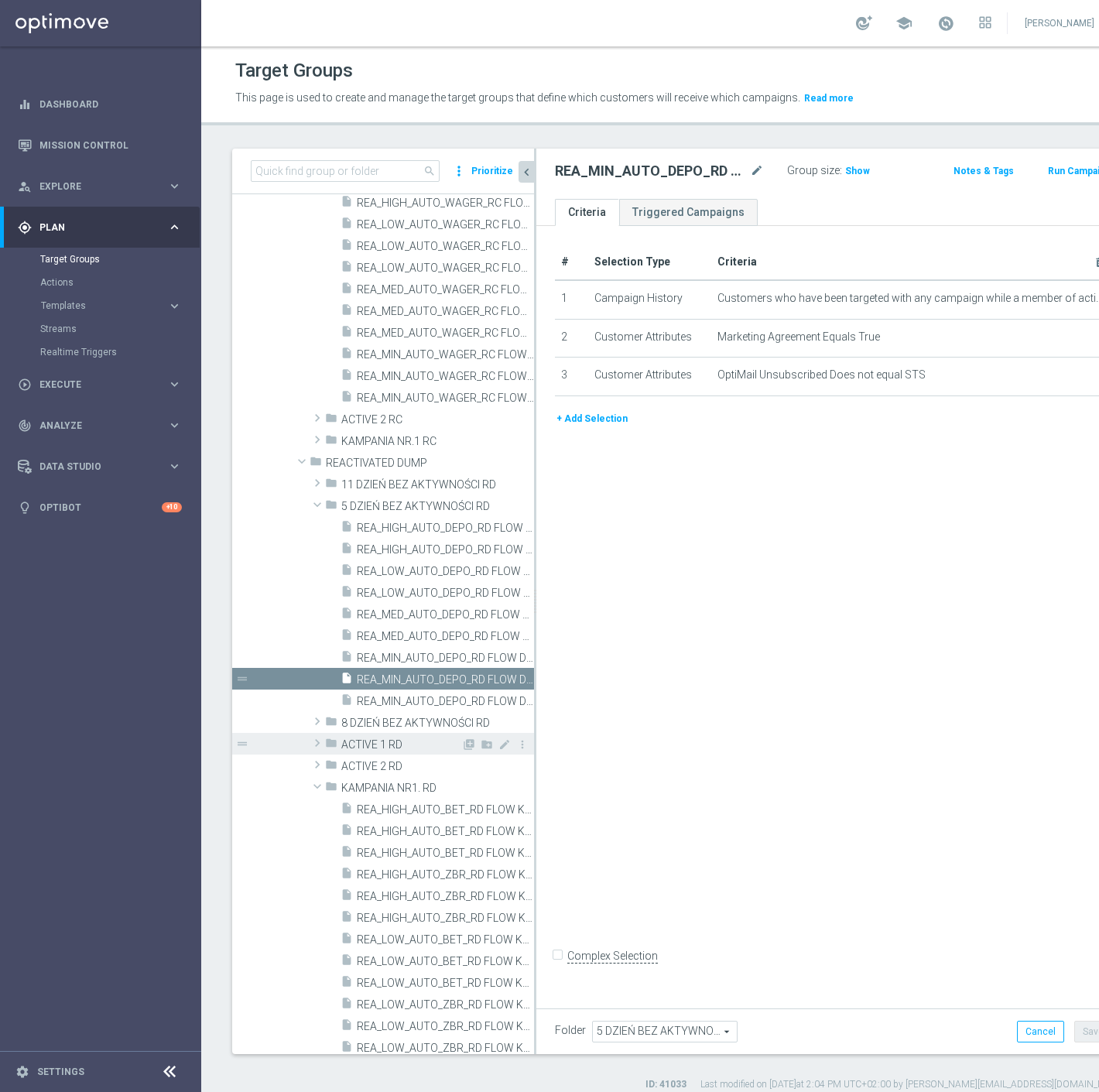
scroll to position [429, 0]
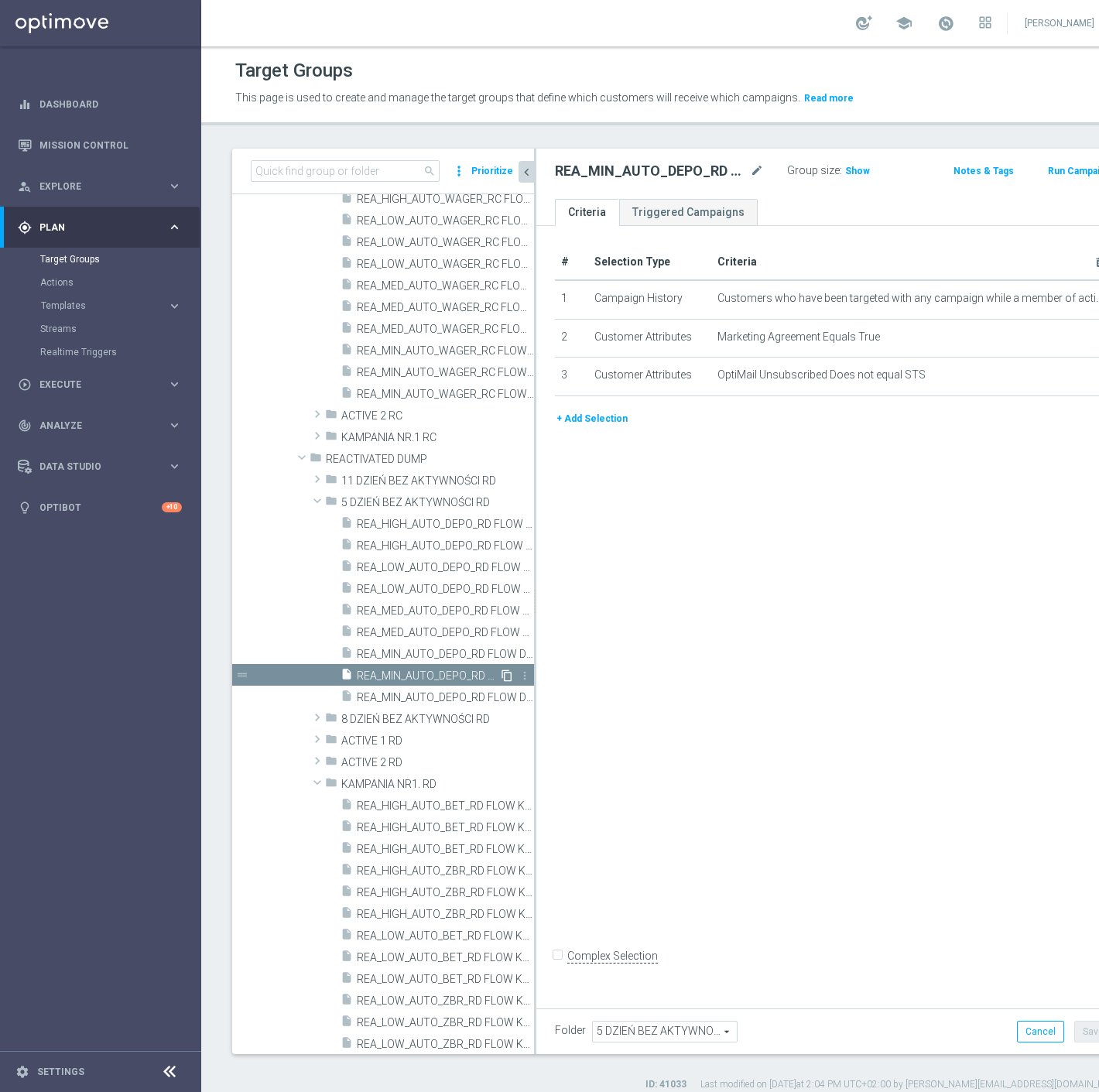
click at [501, 671] on icon "content_copy" at bounding box center [507, 675] width 12 height 12
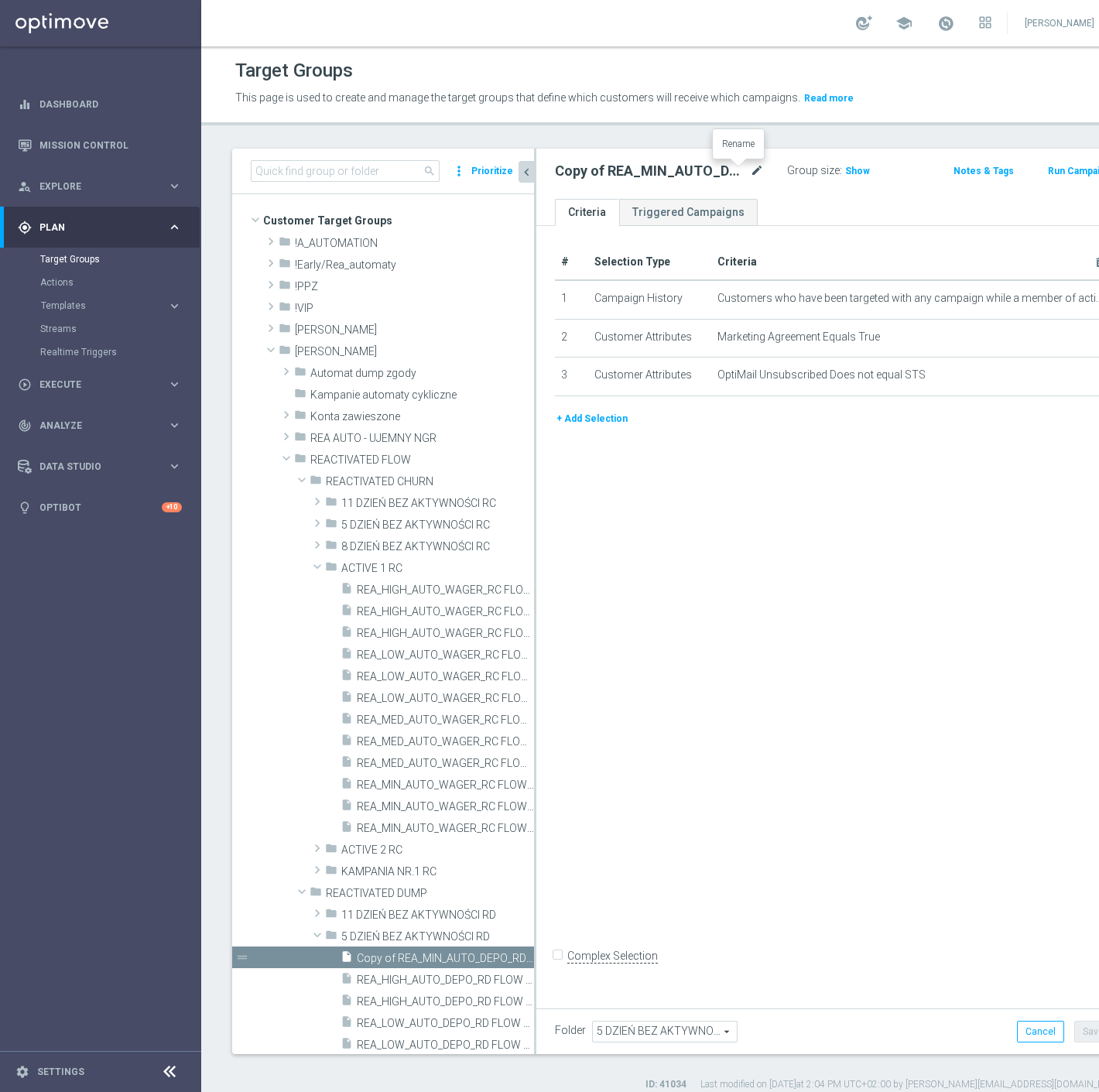
click at [751, 171] on icon "mode_edit" at bounding box center [757, 171] width 14 height 19
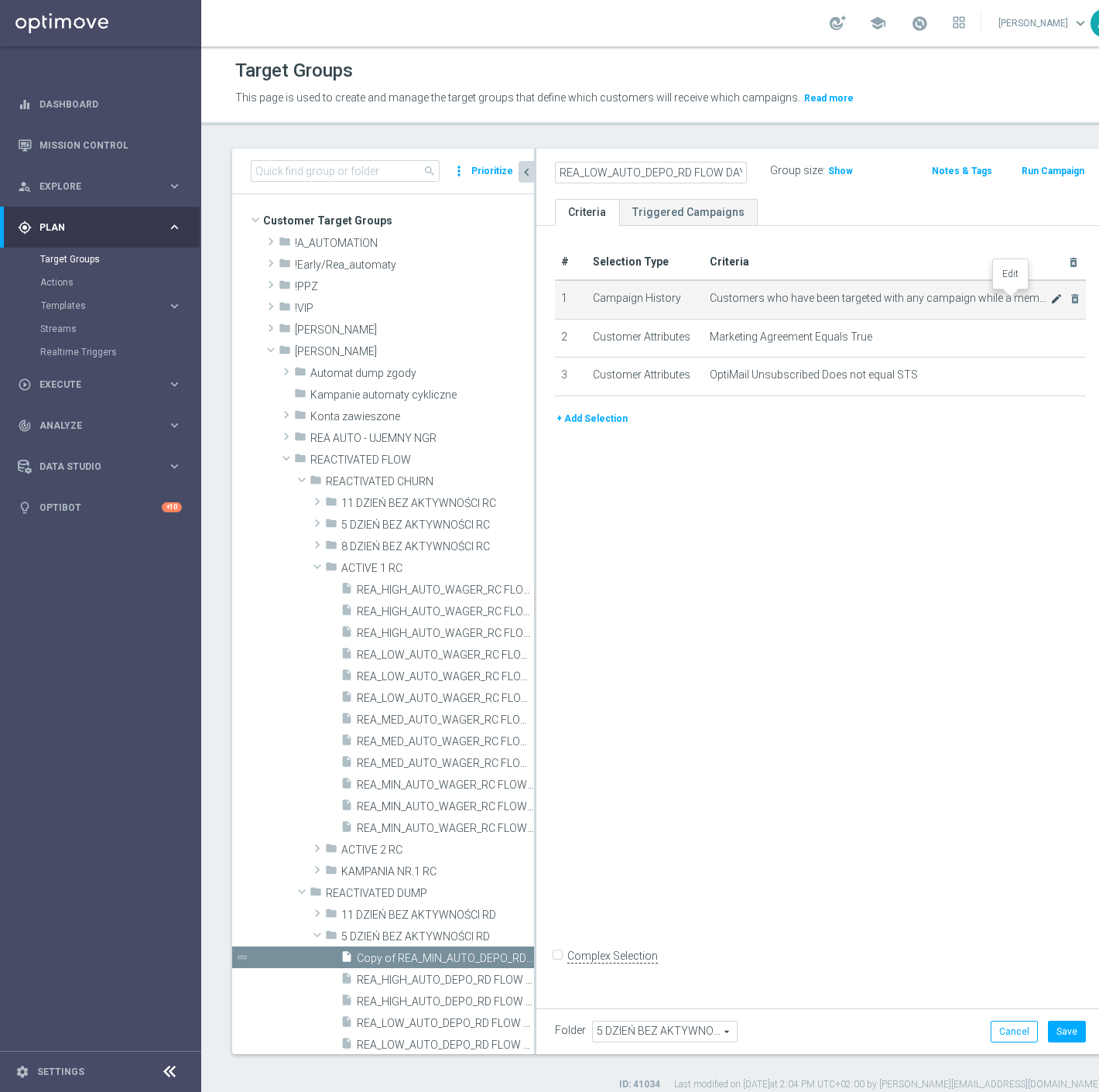
click at [1051, 296] on icon "mode_edit" at bounding box center [1057, 298] width 12 height 12
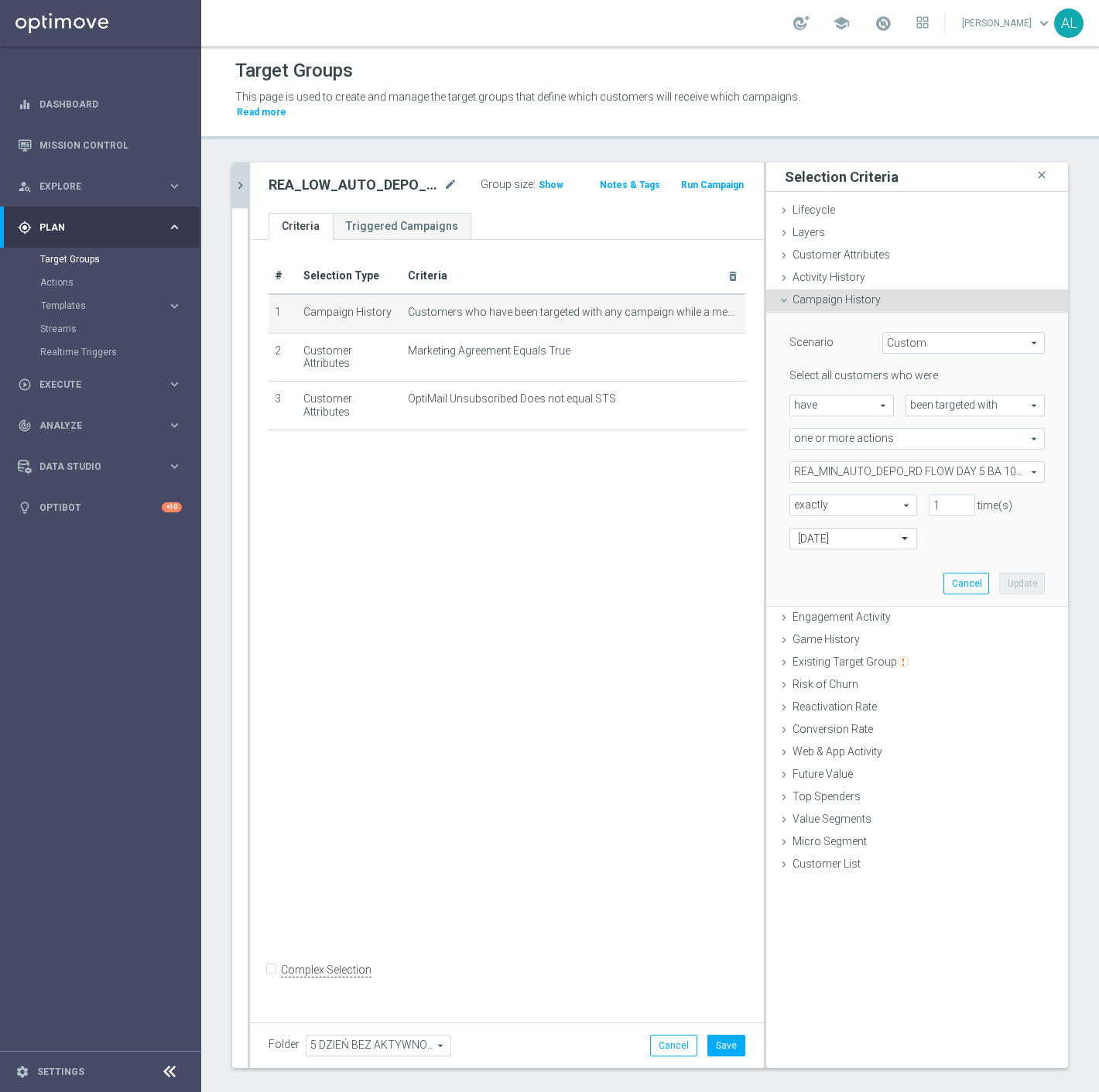
click at [882, 462] on span "REA_MIN_AUTO_DEPO_RD FLOW DAY 5 BA 100%-50 PLN_DAILY" at bounding box center [917, 472] width 254 height 20
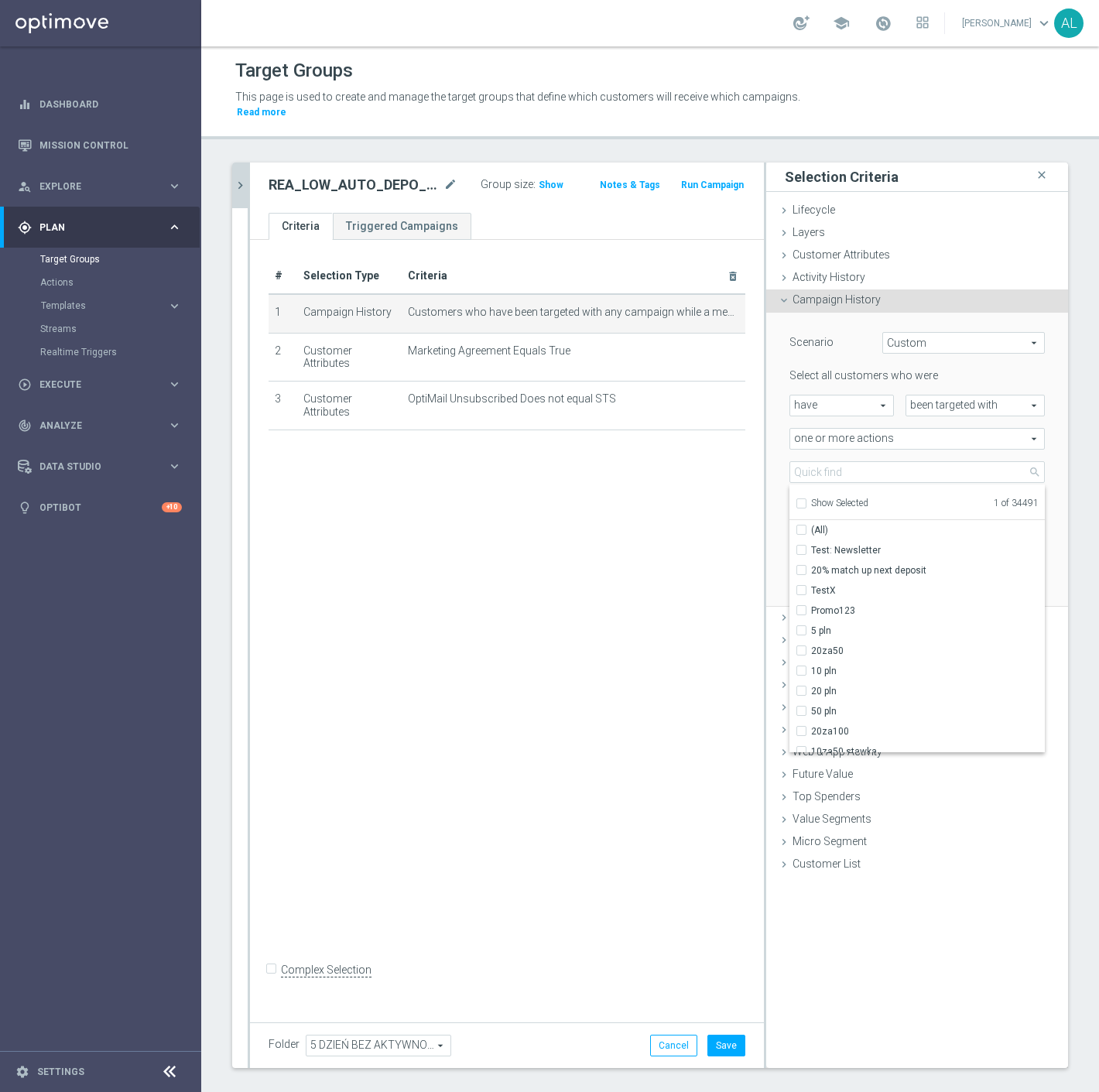
click at [823, 498] on span "Show Selected" at bounding box center [840, 504] width 57 height 11
click at [806, 501] on input "Show Selected" at bounding box center [800, 506] width 10 height 10
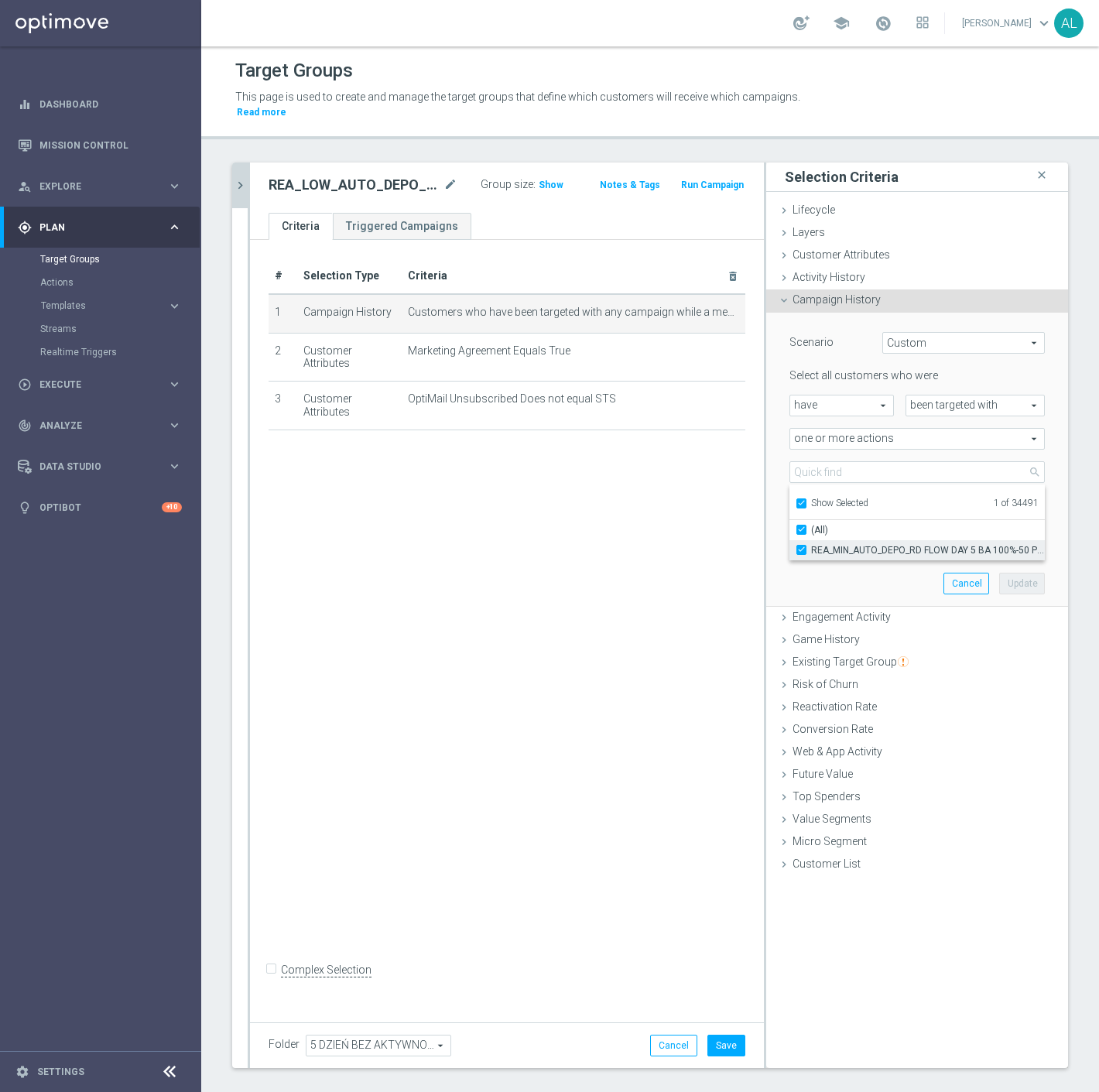
click at [833, 544] on span "REA_MIN_AUTO_DEPO_RD FLOW DAY 5 BA 100%-50 PLN_DAILY" at bounding box center [929, 550] width 234 height 12
click at [812, 545] on input "REA_MIN_AUTO_DEPO_RD FLOW DAY 5 BA 100%-50 PLN_DAILY" at bounding box center [806, 550] width 10 height 10
click at [832, 498] on span "Show Selected" at bounding box center [840, 504] width 57 height 11
click at [806, 501] on input "Show Selected" at bounding box center [800, 506] width 10 height 10
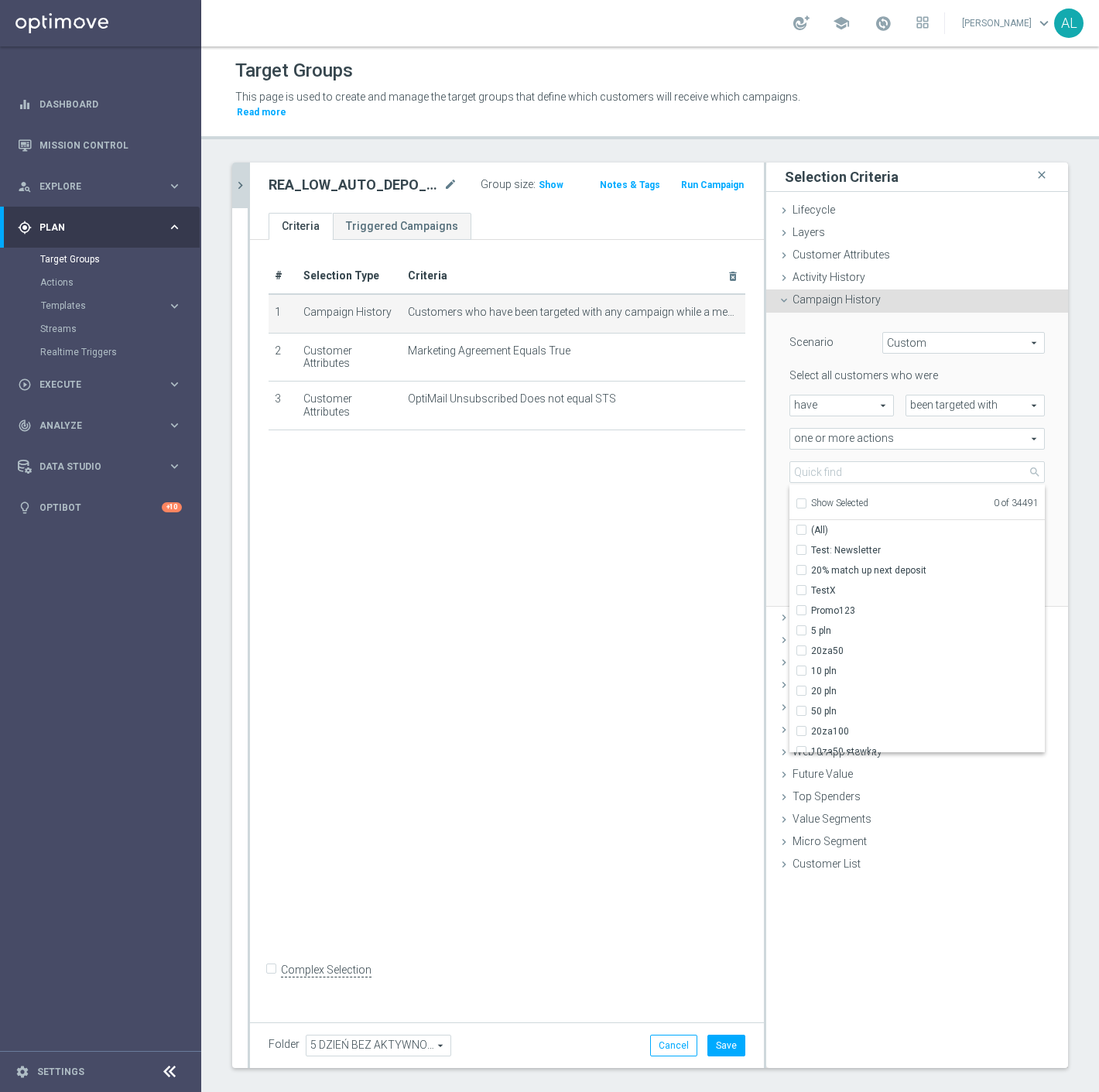
drag, startPoint x: 830, startPoint y: 443, endPoint x: 826, endPoint y: 453, distance: 10.8
click at [826, 451] on div "Select all customers who were have have arrow_drop_down search been targeted wi…" at bounding box center [917, 458] width 255 height 181
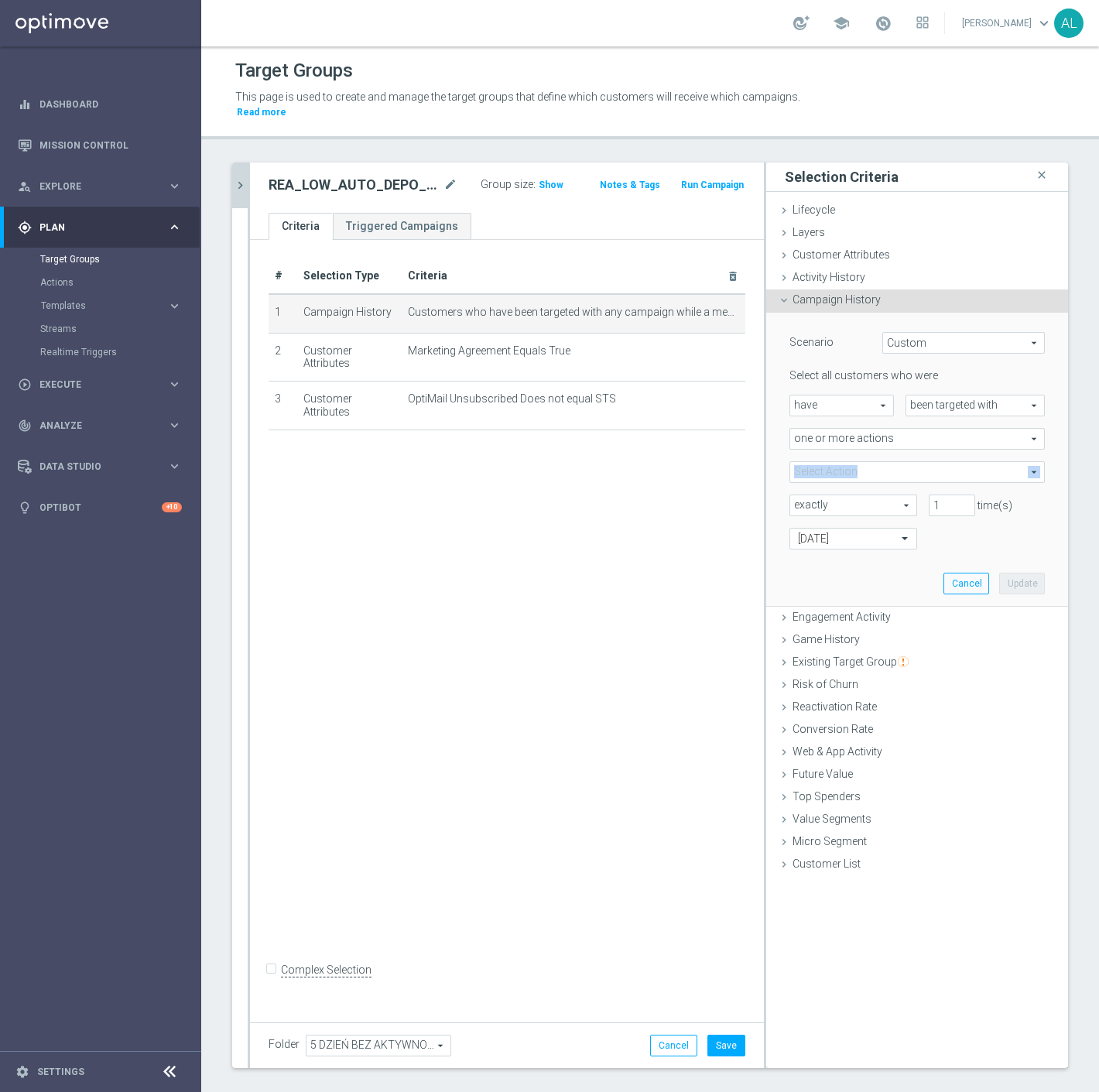
click at [877, 462] on span at bounding box center [917, 472] width 254 height 20
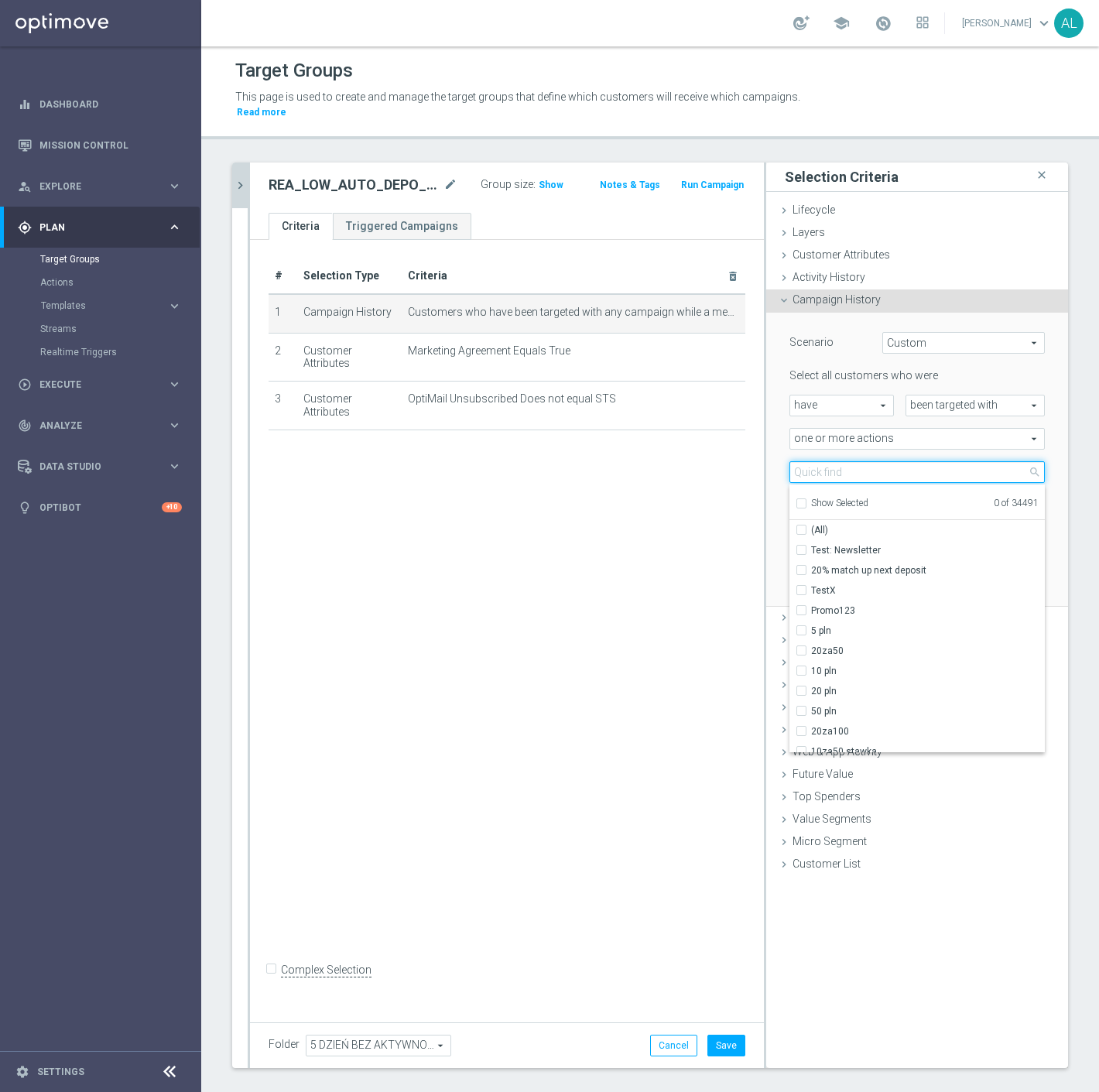
click at [873, 462] on input "search" at bounding box center [917, 472] width 255 height 22
paste input "REA_LOW_AUTO_DEPO_RD FLOW DAY 5 BA 100%-100 PLN MAIL_DAILY"
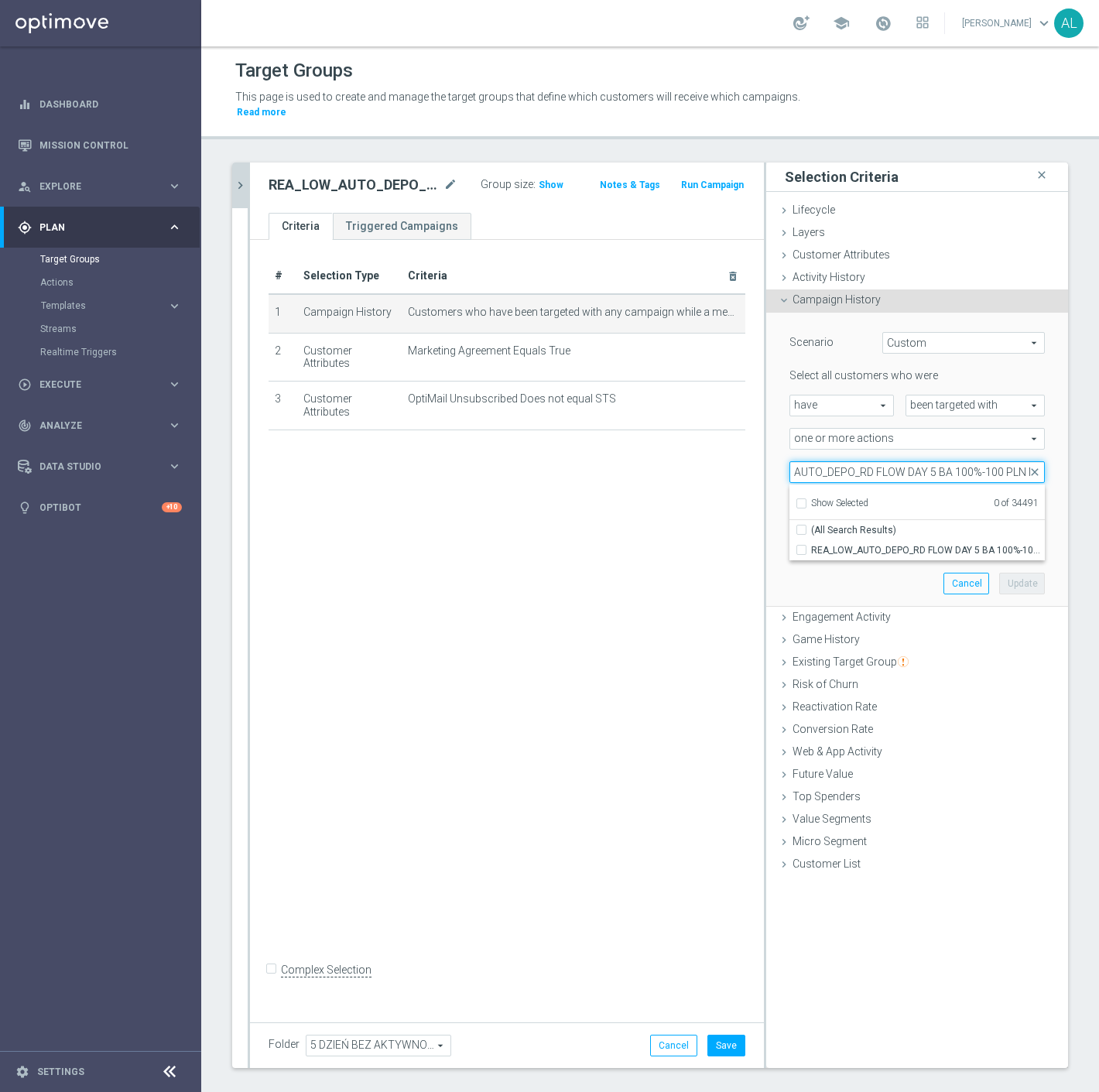
scroll to position [0, 104]
click at [983, 461] on input "REA_LOW_AUTO_DEPO_RD FLOW DAY 5 BA 100%-100 PLN MAIL_DAILY" at bounding box center [917, 472] width 255 height 22
click at [919, 544] on span "REA_LOW_AUTO_DEPO_RD FLOW DAY 5 BA 100%-100 PLN_DAILY" at bounding box center [929, 550] width 234 height 12
click at [812, 545] on input "REA_LOW_AUTO_DEPO_RD FLOW DAY 5 BA 100%-100 PLN_DAILY" at bounding box center [806, 550] width 10 height 10
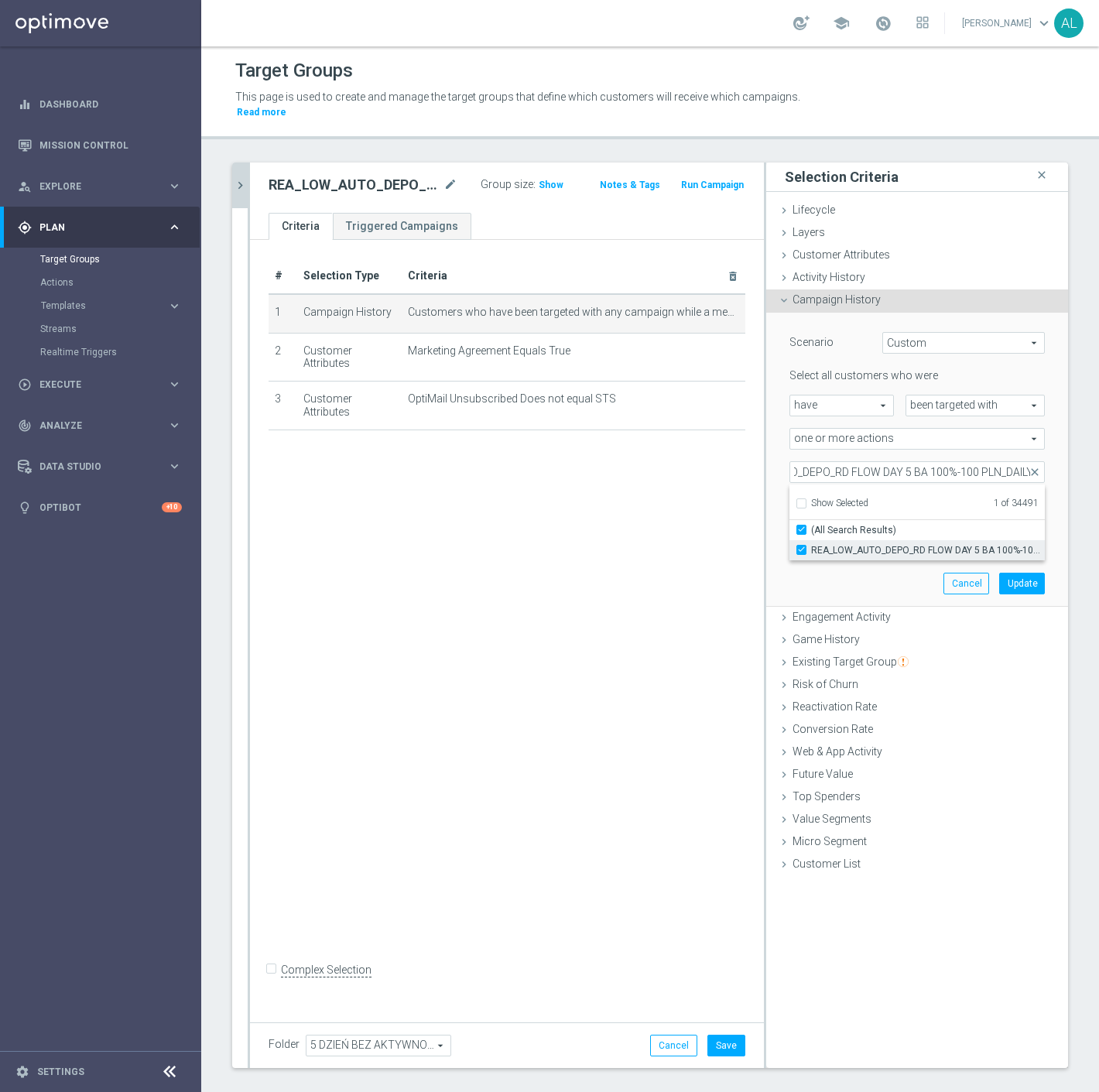
scroll to position [0, 0]
click at [1001, 572] on button "Update" at bounding box center [1022, 583] width 46 height 22
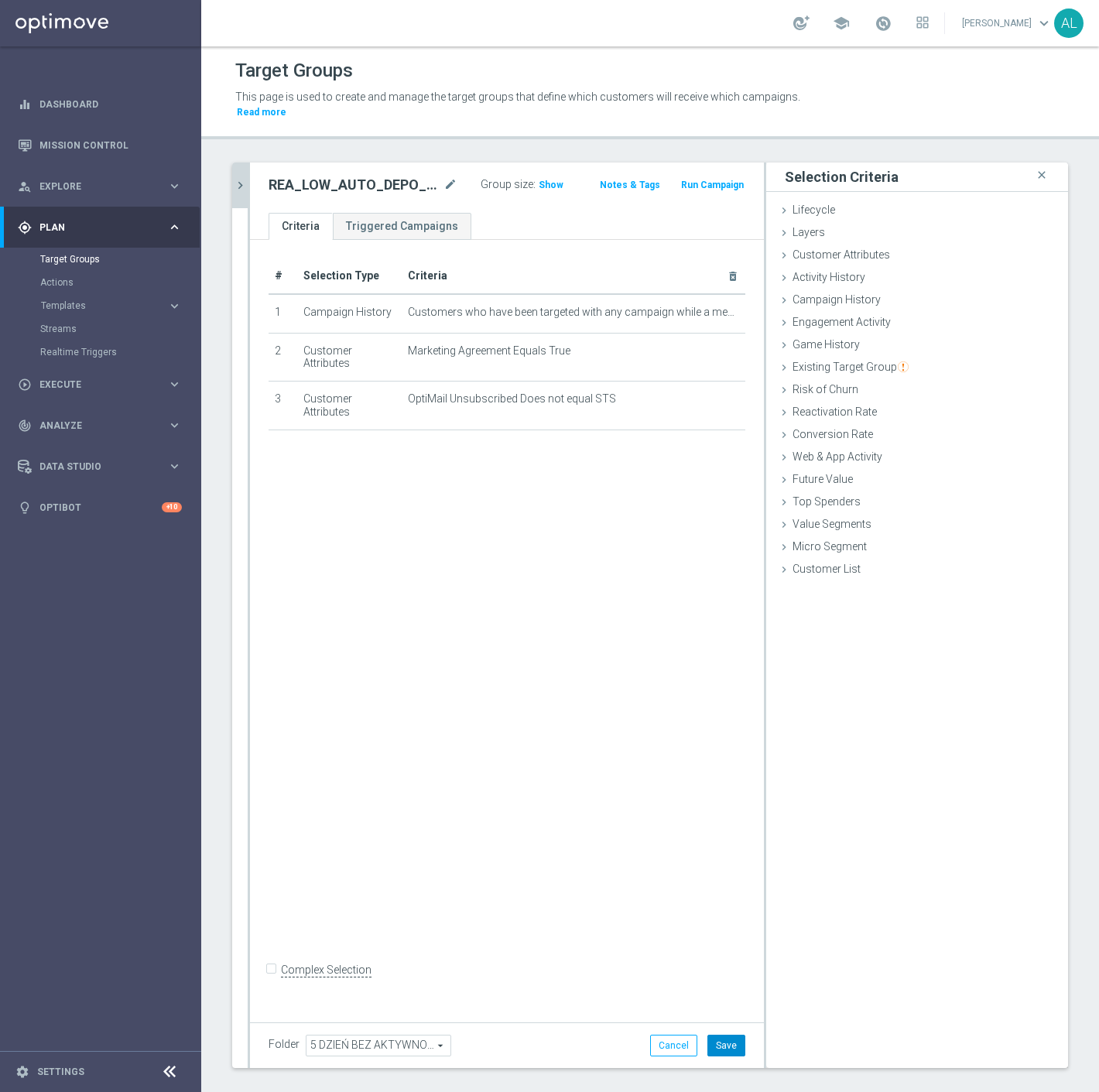
click at [716, 1036] on button "Save" at bounding box center [726, 1045] width 38 height 22
click at [241, 178] on icon "chevron_right" at bounding box center [240, 185] width 15 height 15
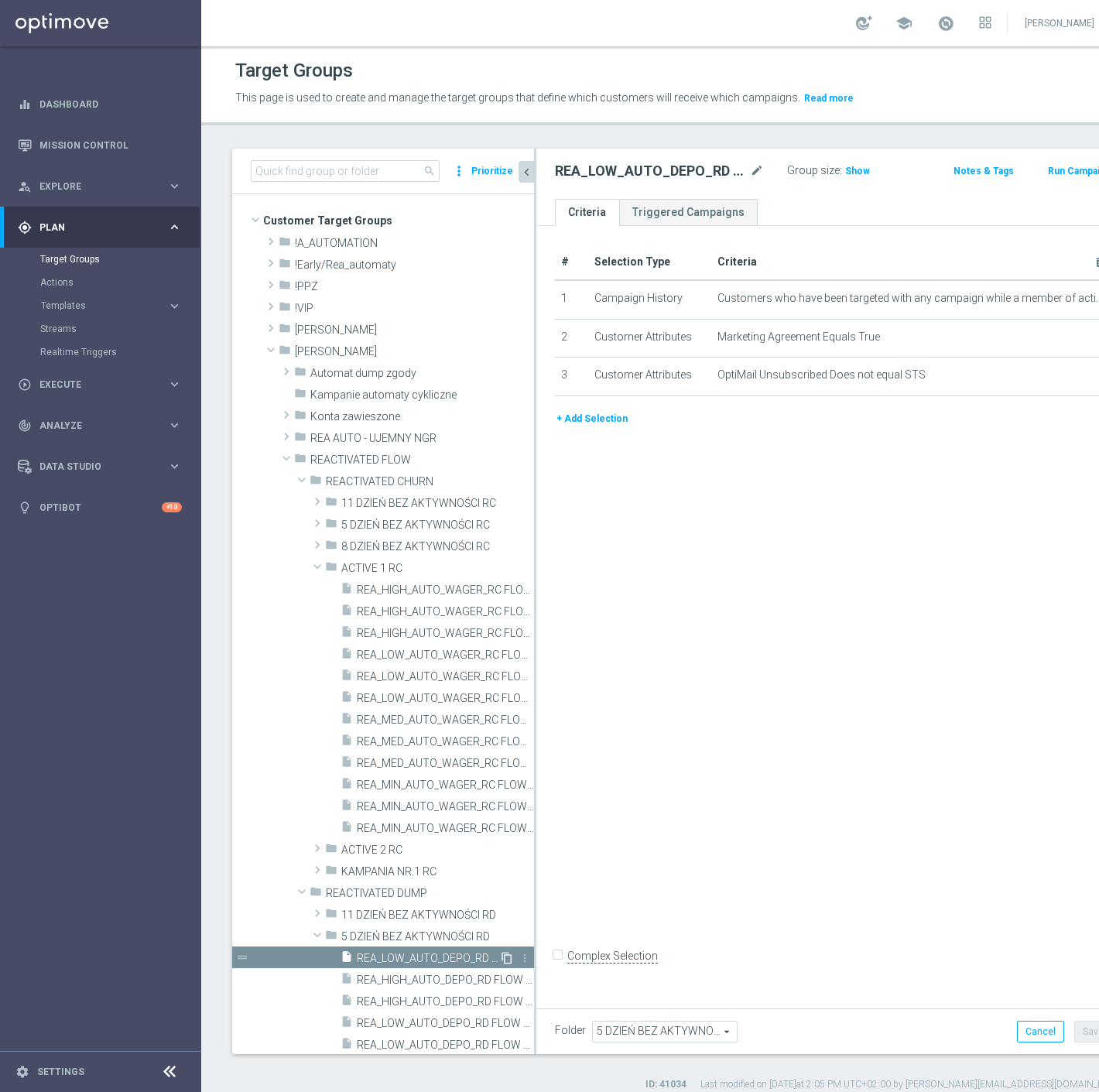
click at [501, 955] on icon "content_copy" at bounding box center [507, 957] width 12 height 12
click at [751, 174] on icon "mode_edit" at bounding box center [757, 171] width 14 height 19
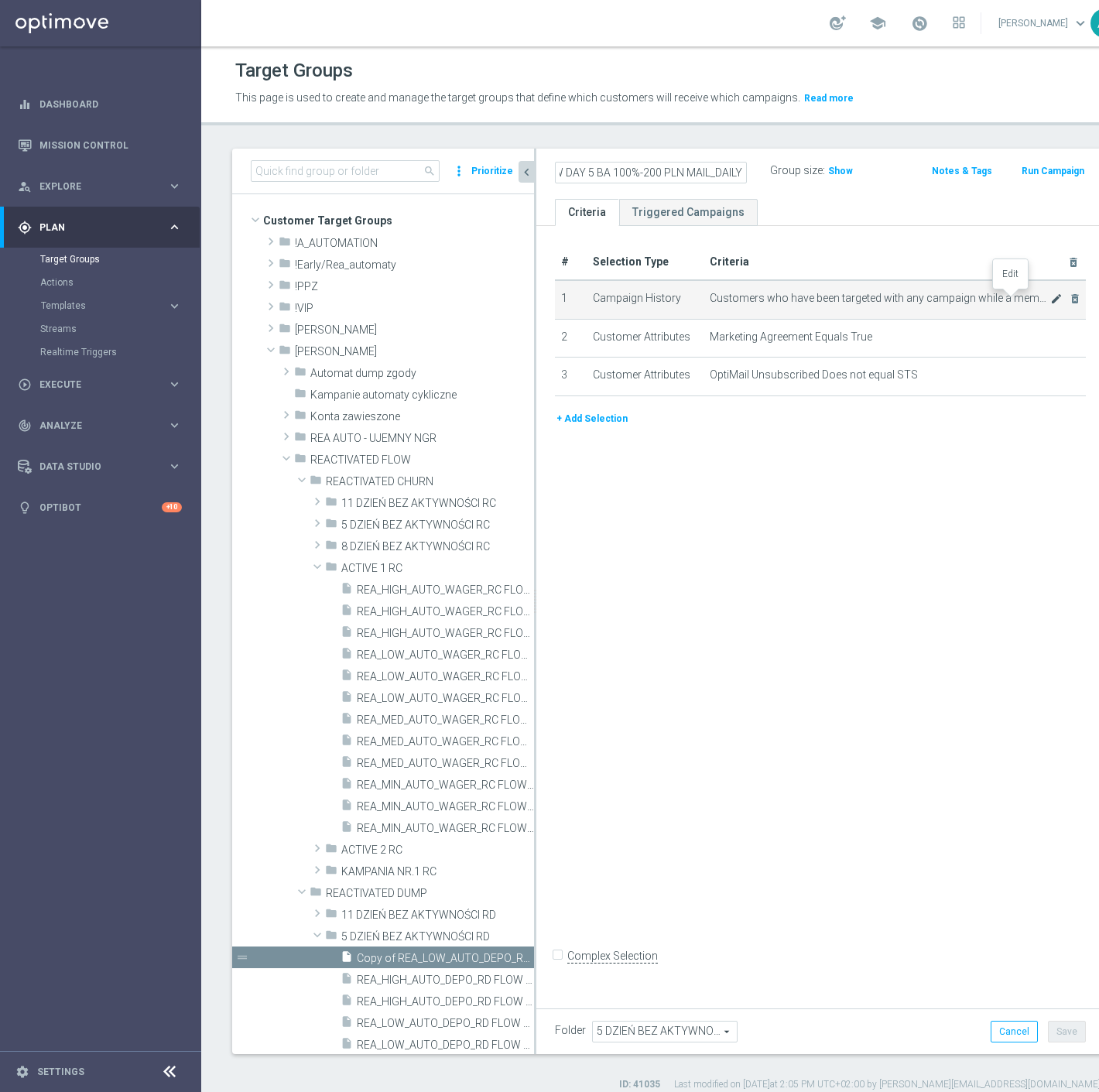
click at [1051, 298] on icon "mode_edit" at bounding box center [1057, 298] width 12 height 12
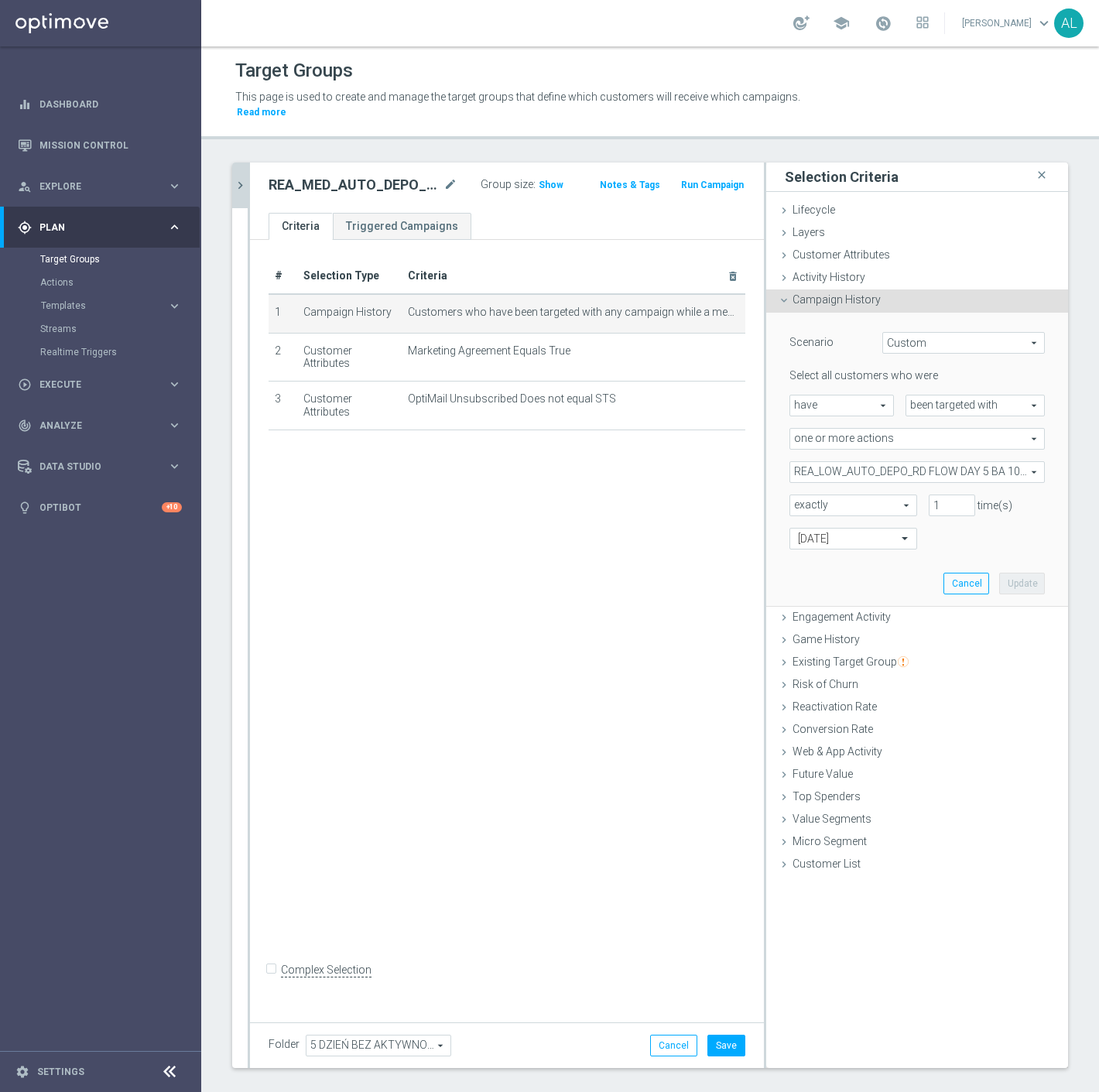
click at [916, 462] on span "REA_LOW_AUTO_DEPO_RD FLOW DAY 5 BA 100%-100 PLN_DAILY" at bounding box center [917, 472] width 254 height 20
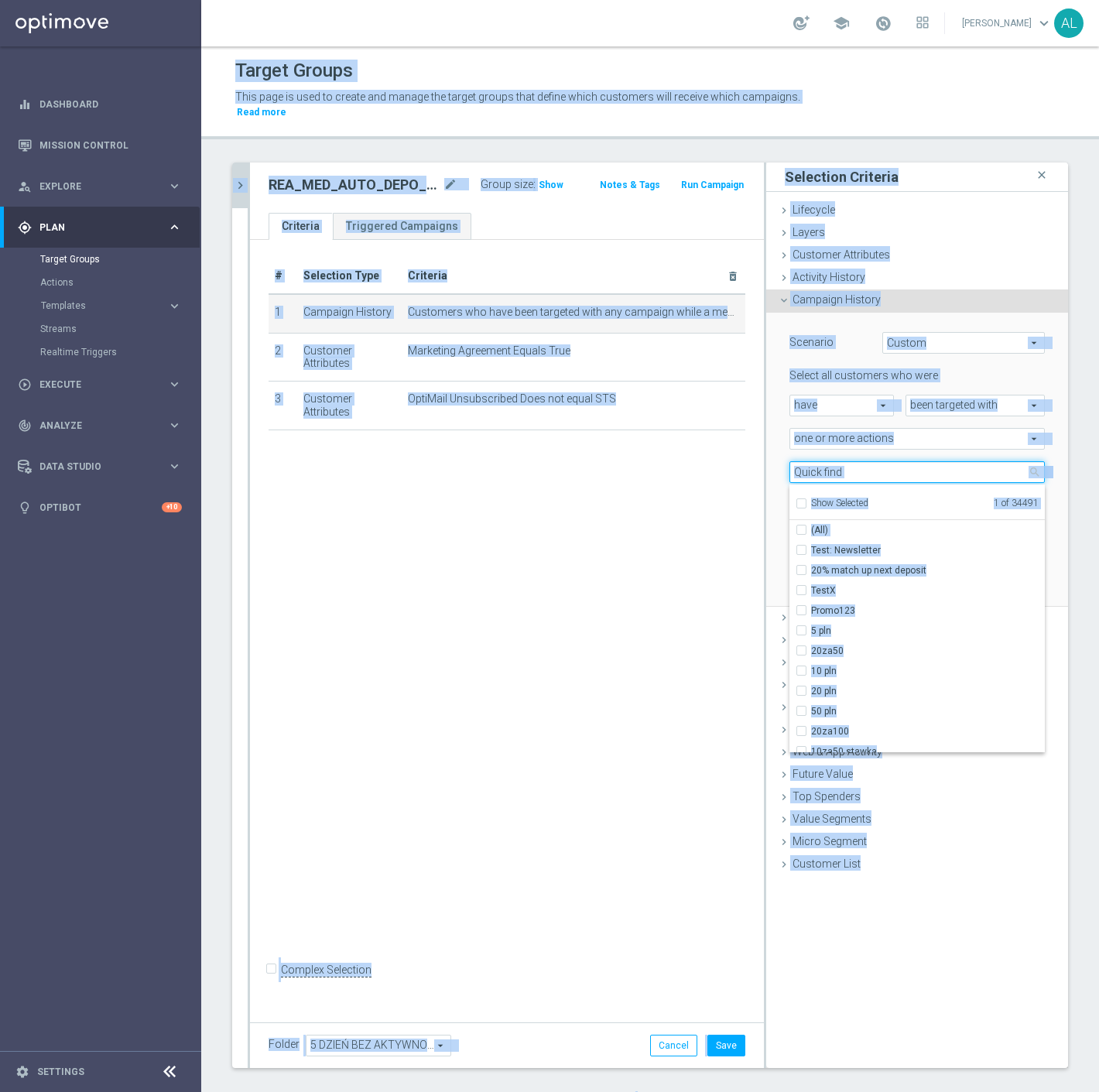
click at [912, 461] on input "search" at bounding box center [917, 472] width 255 height 22
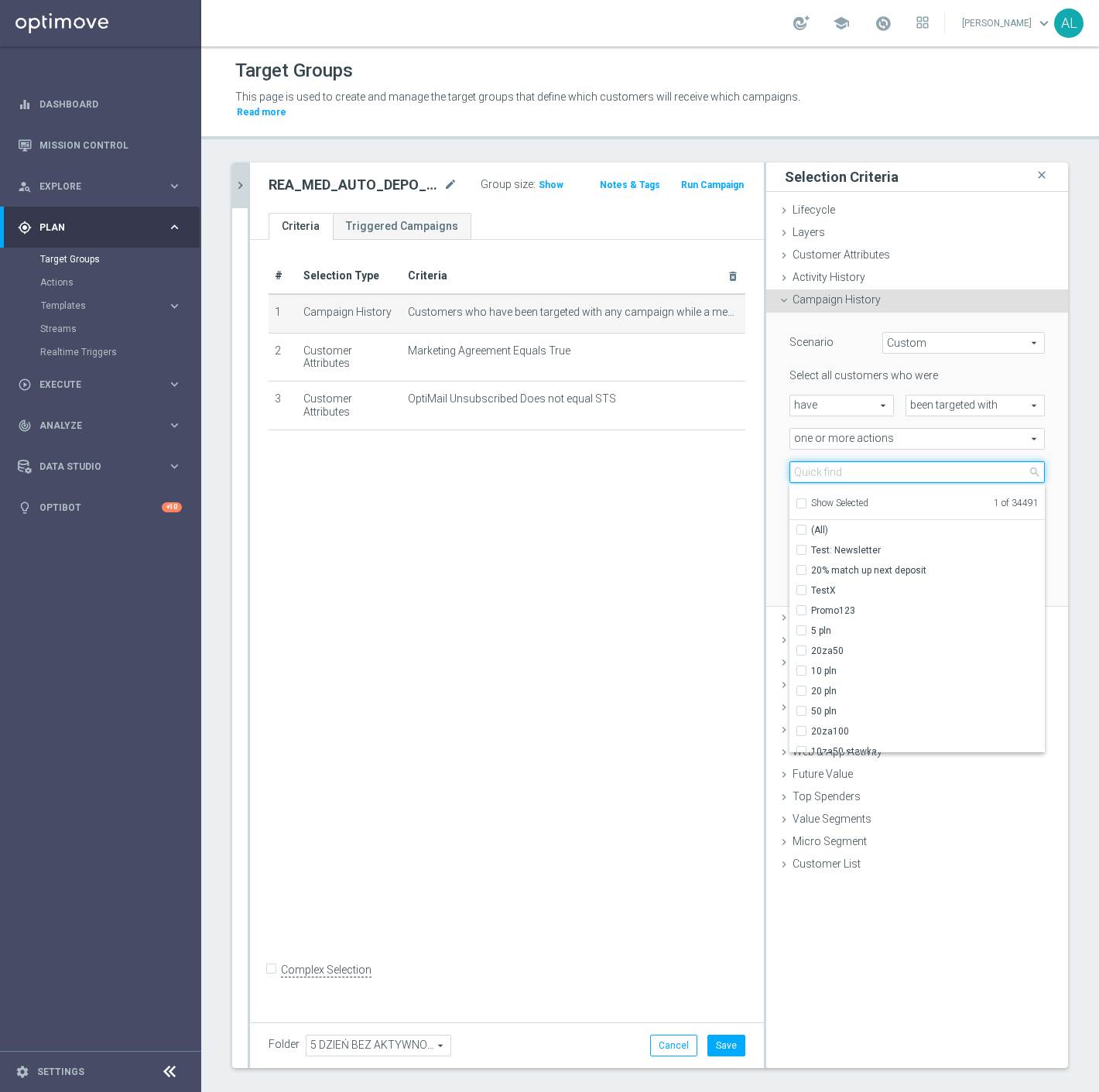
click at [912, 461] on input "search" at bounding box center [917, 472] width 255 height 22
paste input "REA_MED_AUTO_DEPO_RD FLOW DAY 5 BA 100%-200 PLN MAIL_DAILY"
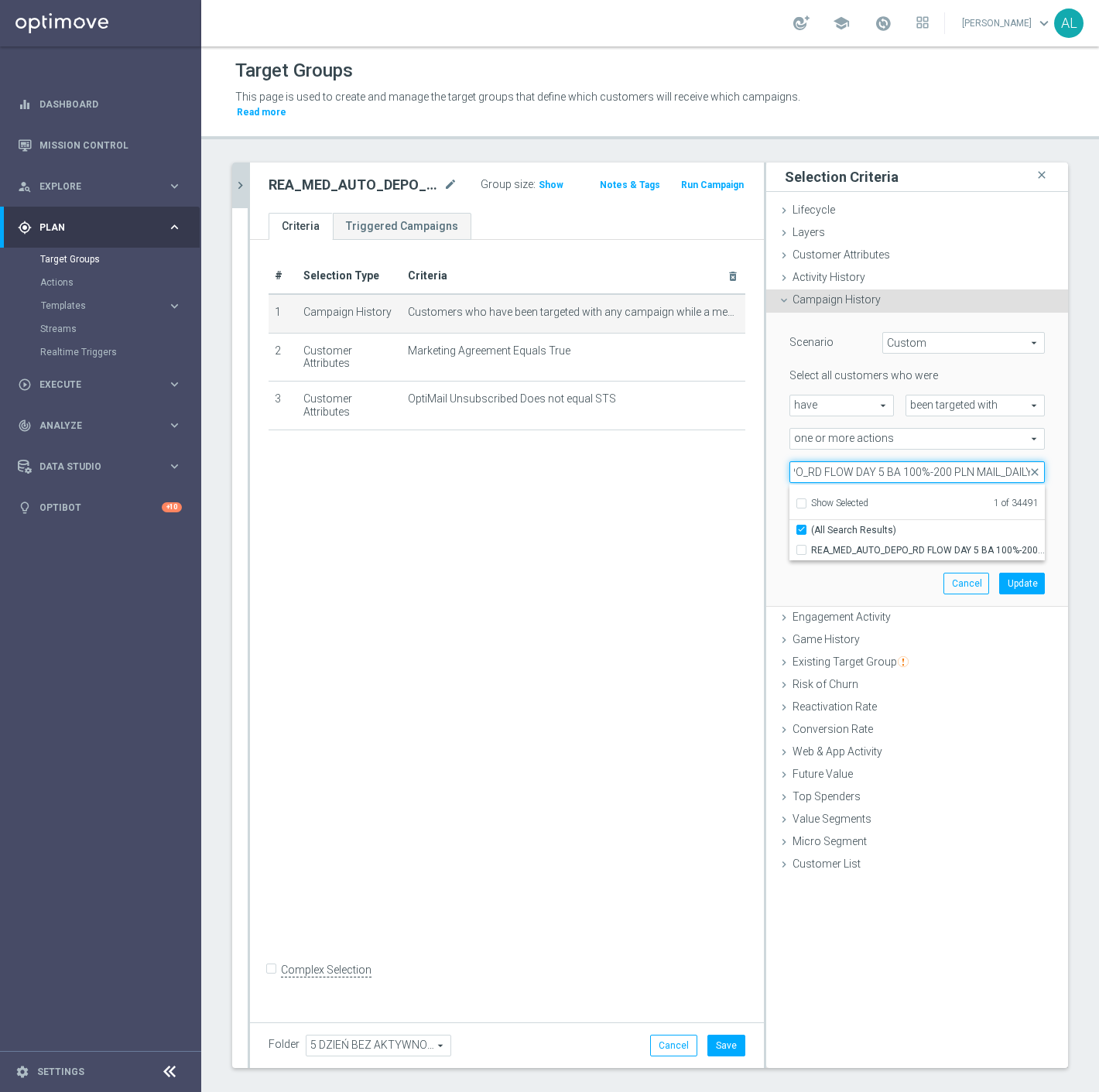
click at [986, 461] on input "REA_MED_AUTO_DEPO_RD FLOW DAY 5 BA 100%-200 PLN MAIL_DAILY" at bounding box center [917, 472] width 255 height 22
click at [933, 544] on span "REA_MED_AUTO_DEPO_RD FLOW DAY 5 BA 100%-200 PLN_DAILY" at bounding box center [929, 550] width 234 height 12
click at [812, 545] on input "REA_MED_AUTO_DEPO_RD FLOW DAY 5 BA 100%-200 PLN_DAILY" at bounding box center [806, 550] width 10 height 10
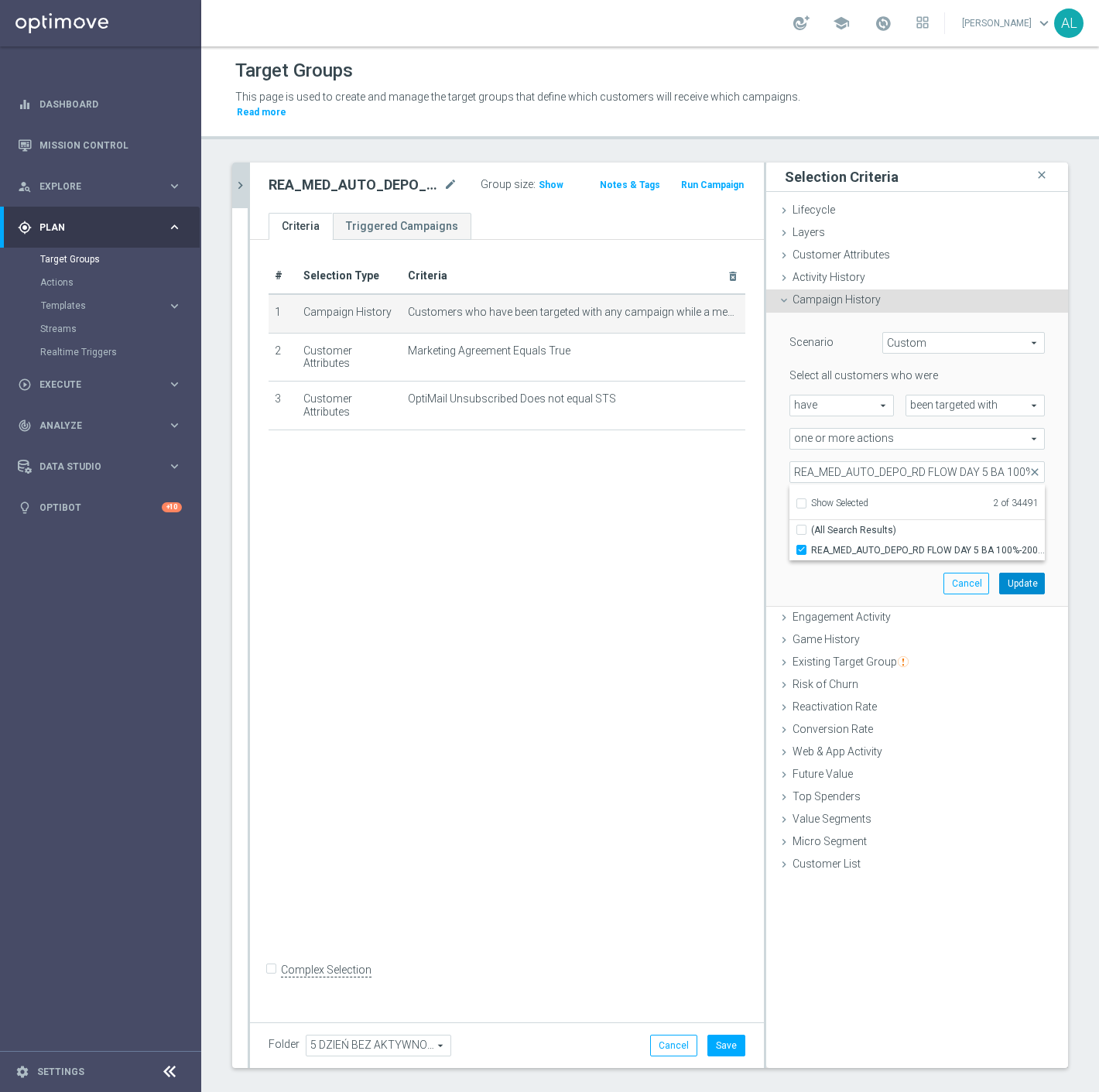
click at [1008, 572] on button "Update" at bounding box center [1022, 583] width 46 height 22
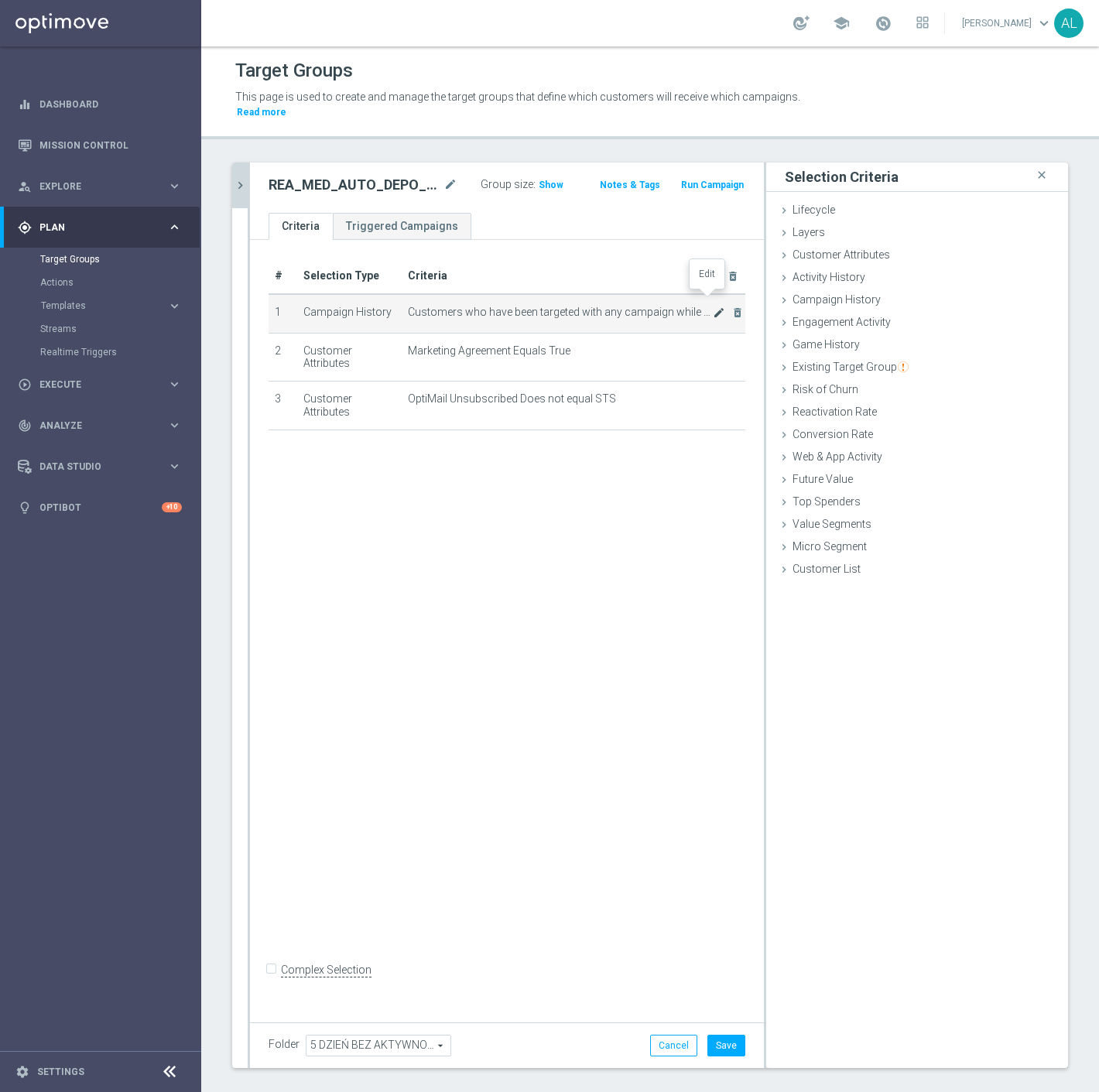
click at [713, 307] on icon "mode_edit" at bounding box center [719, 313] width 12 height 12
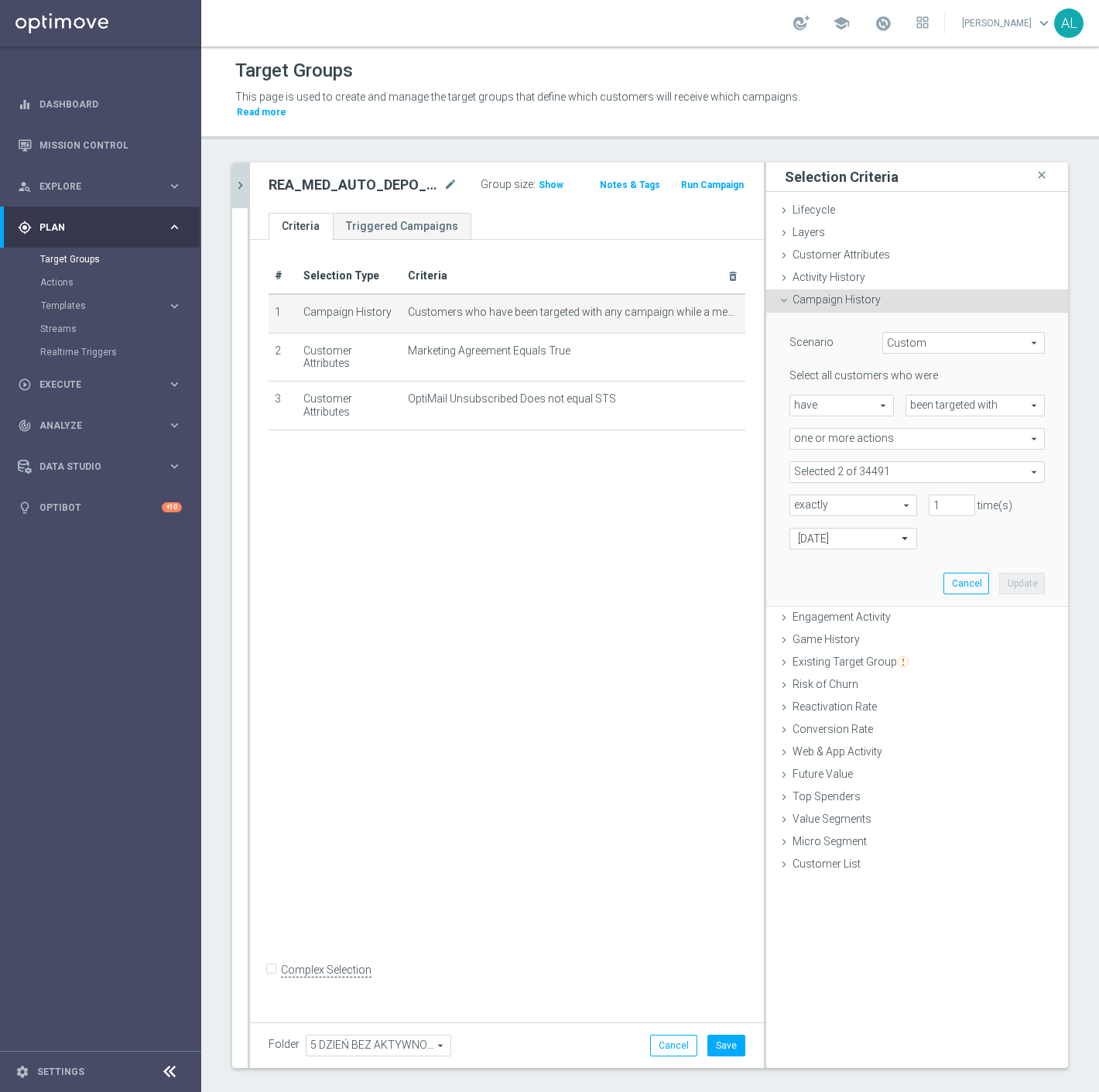
click at [872, 462] on span at bounding box center [917, 472] width 254 height 20
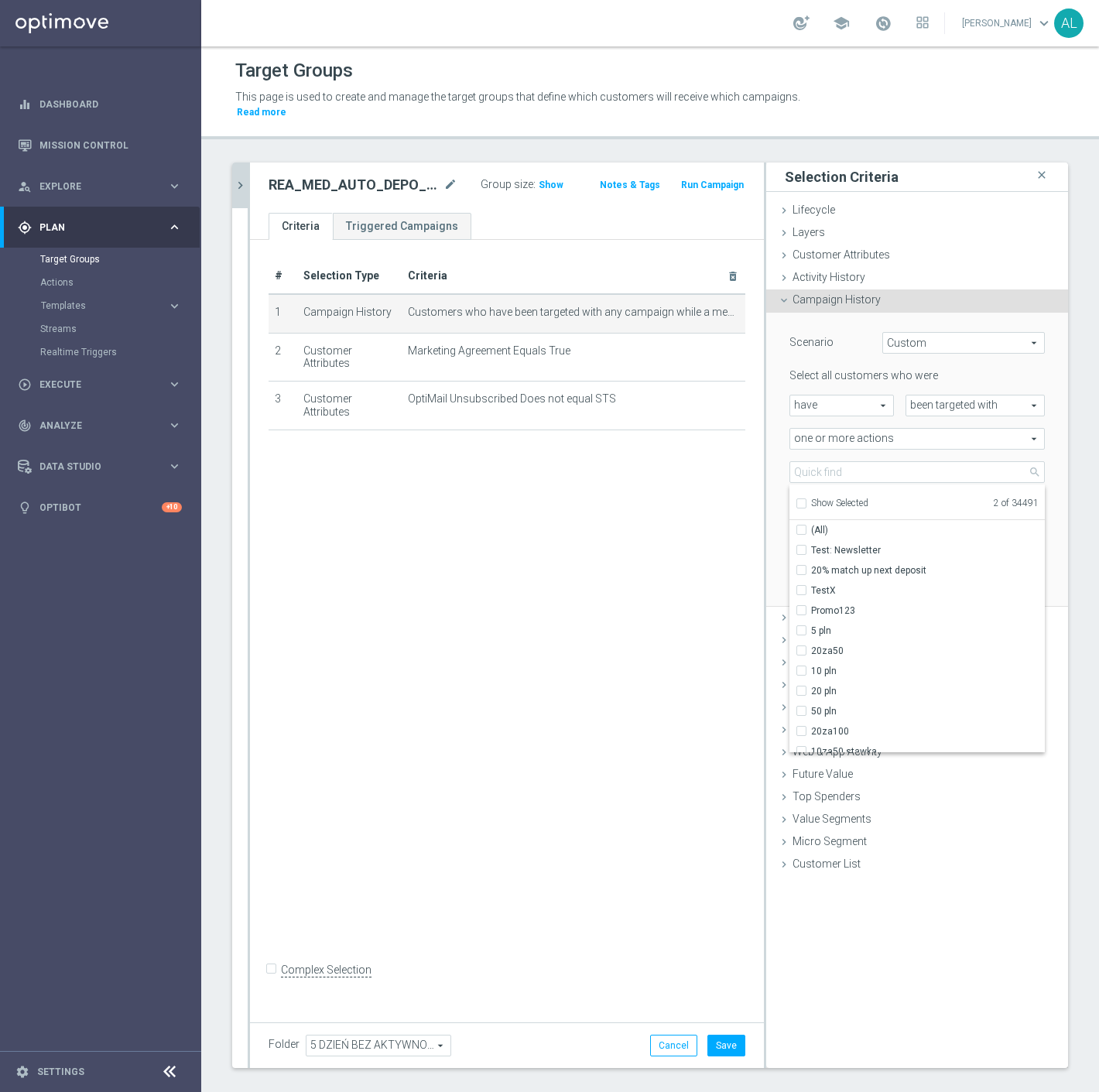
click at [825, 498] on span "Show Selected" at bounding box center [840, 504] width 57 height 11
click at [806, 501] on input "Show Selected" at bounding box center [800, 506] width 10 height 10
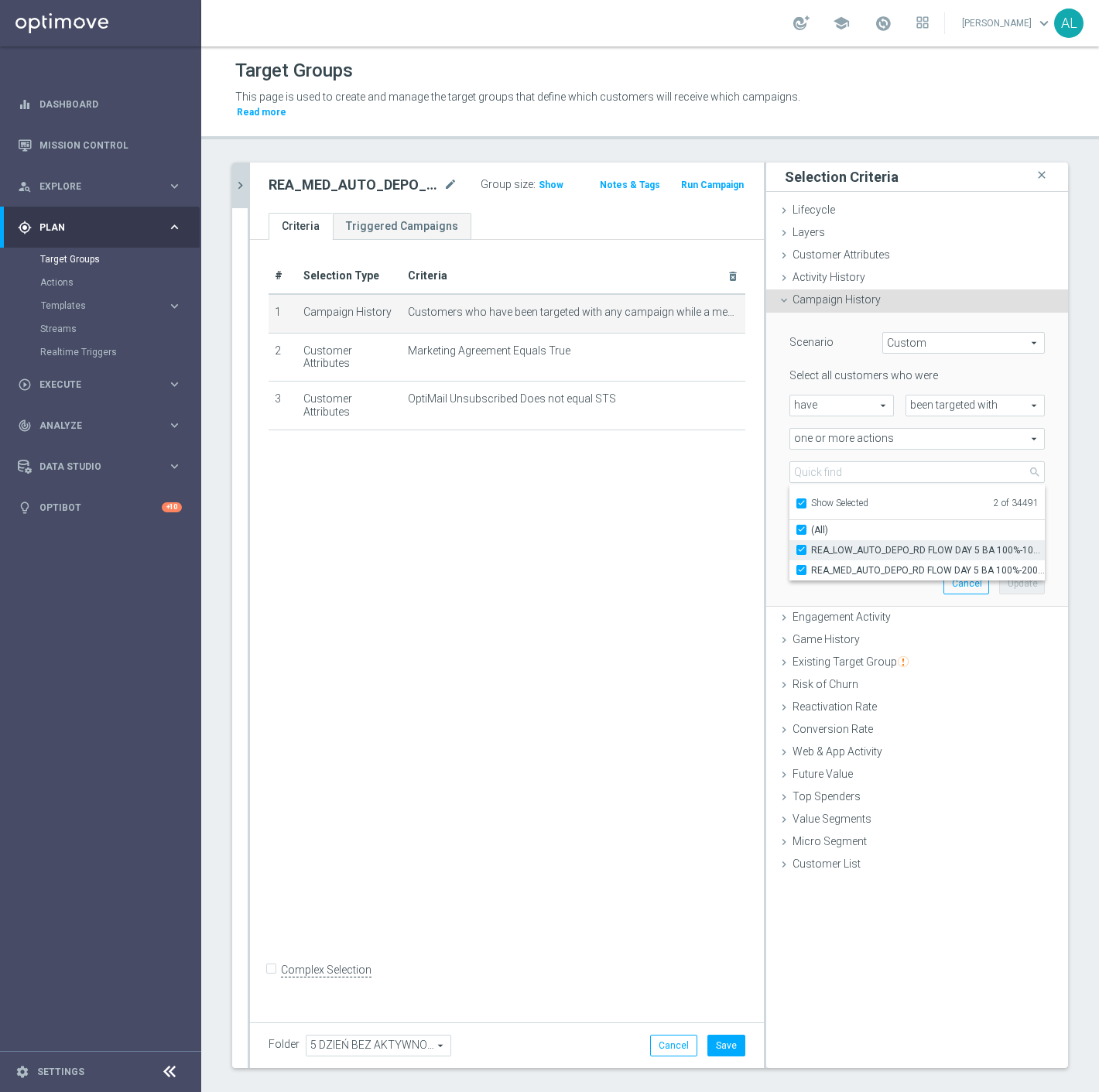
click at [829, 544] on span "REA_LOW_AUTO_DEPO_RD FLOW DAY 5 BA 100%-100 PLN_DAILY" at bounding box center [929, 550] width 234 height 12
click at [812, 545] on input "REA_LOW_AUTO_DEPO_RD FLOW DAY 5 BA 100%-100 PLN_DAILY" at bounding box center [806, 550] width 10 height 10
click at [841, 576] on div "Scenario Custom Custom arrow_drop_down search Select all customers who were hav…" at bounding box center [917, 459] width 279 height 294
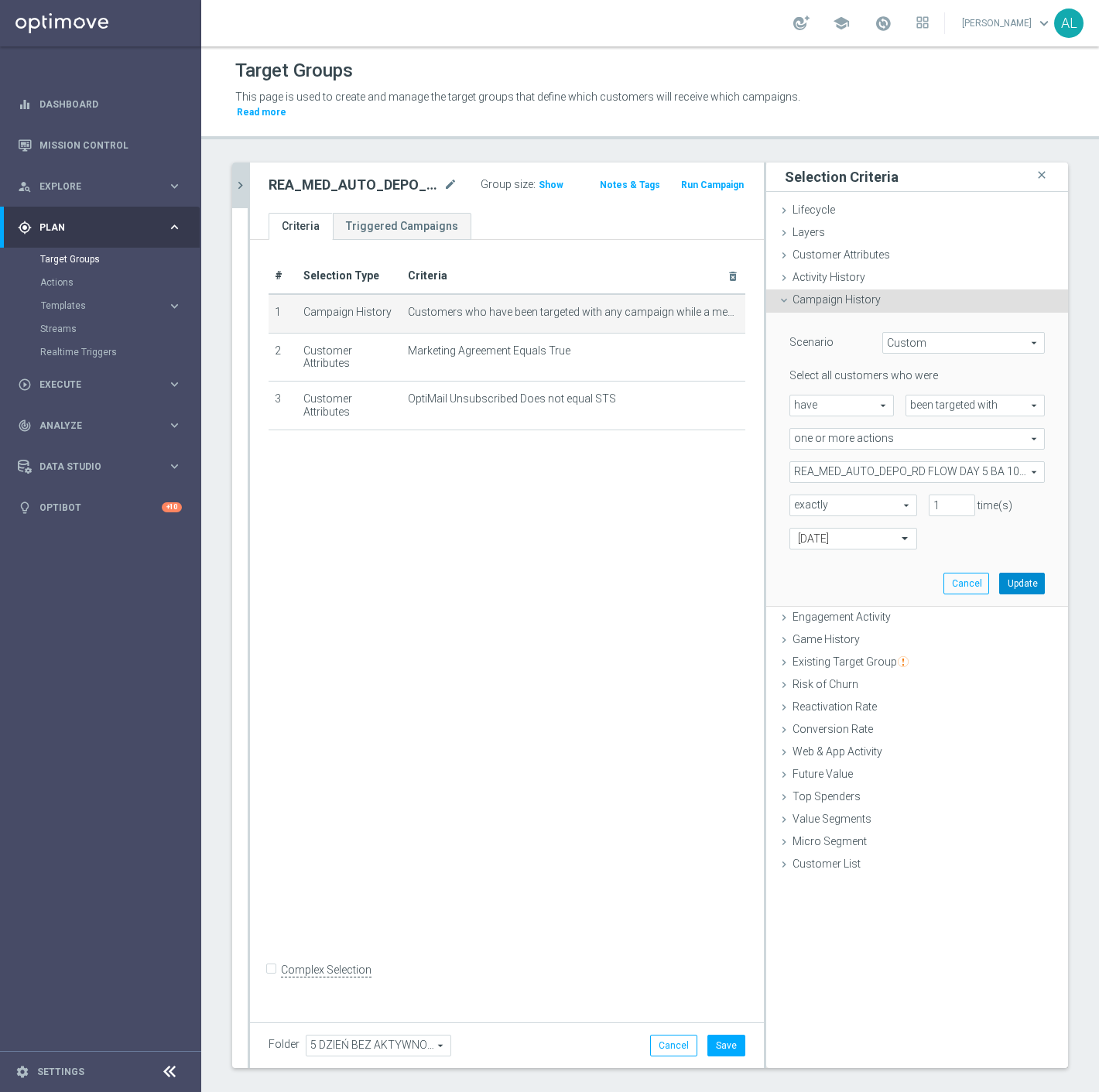
click at [1003, 572] on button "Update" at bounding box center [1022, 583] width 46 height 22
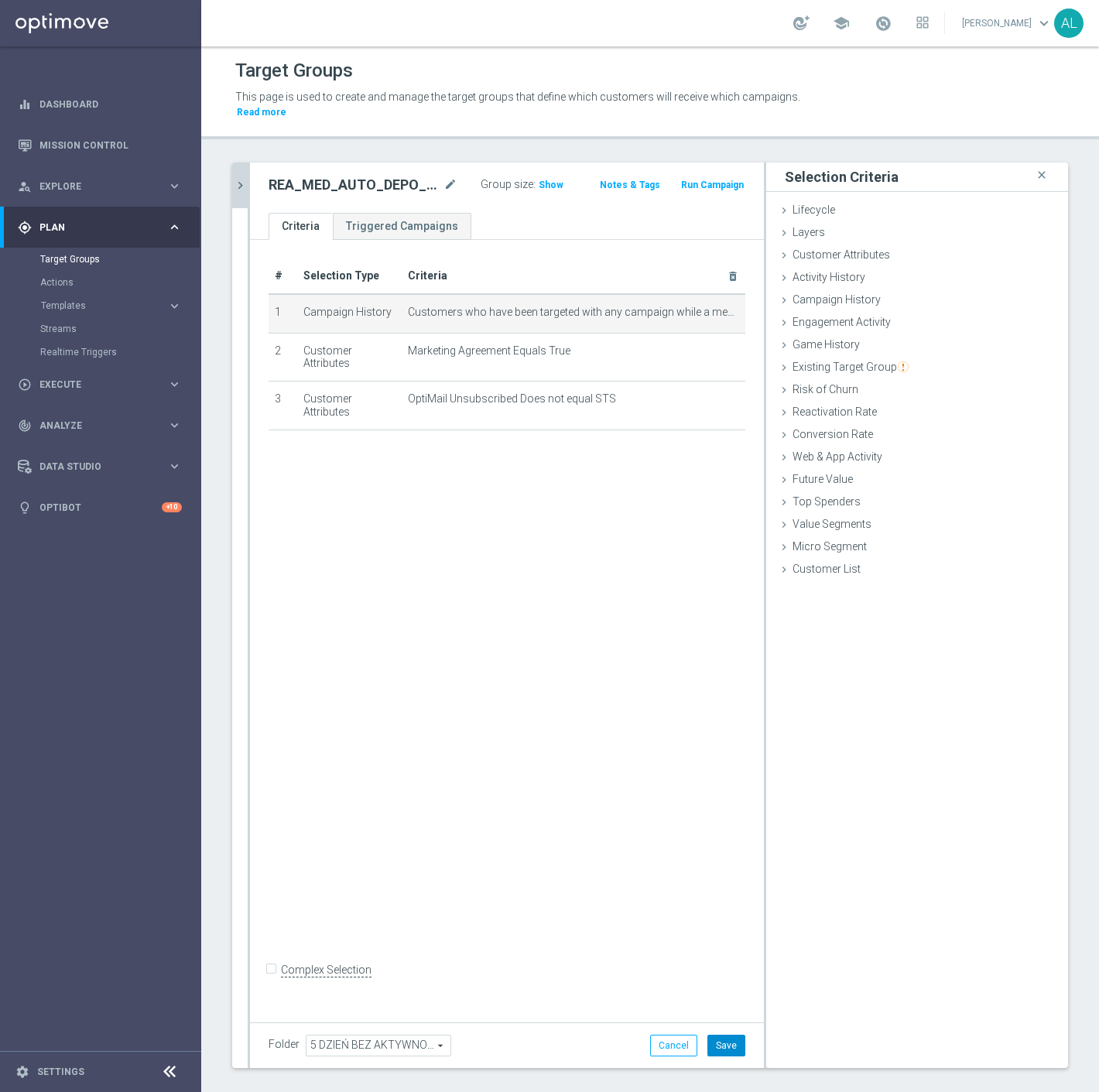
click at [707, 1035] on button "Save" at bounding box center [726, 1045] width 38 height 22
click at [237, 179] on button "chevron_right" at bounding box center [240, 185] width 15 height 46
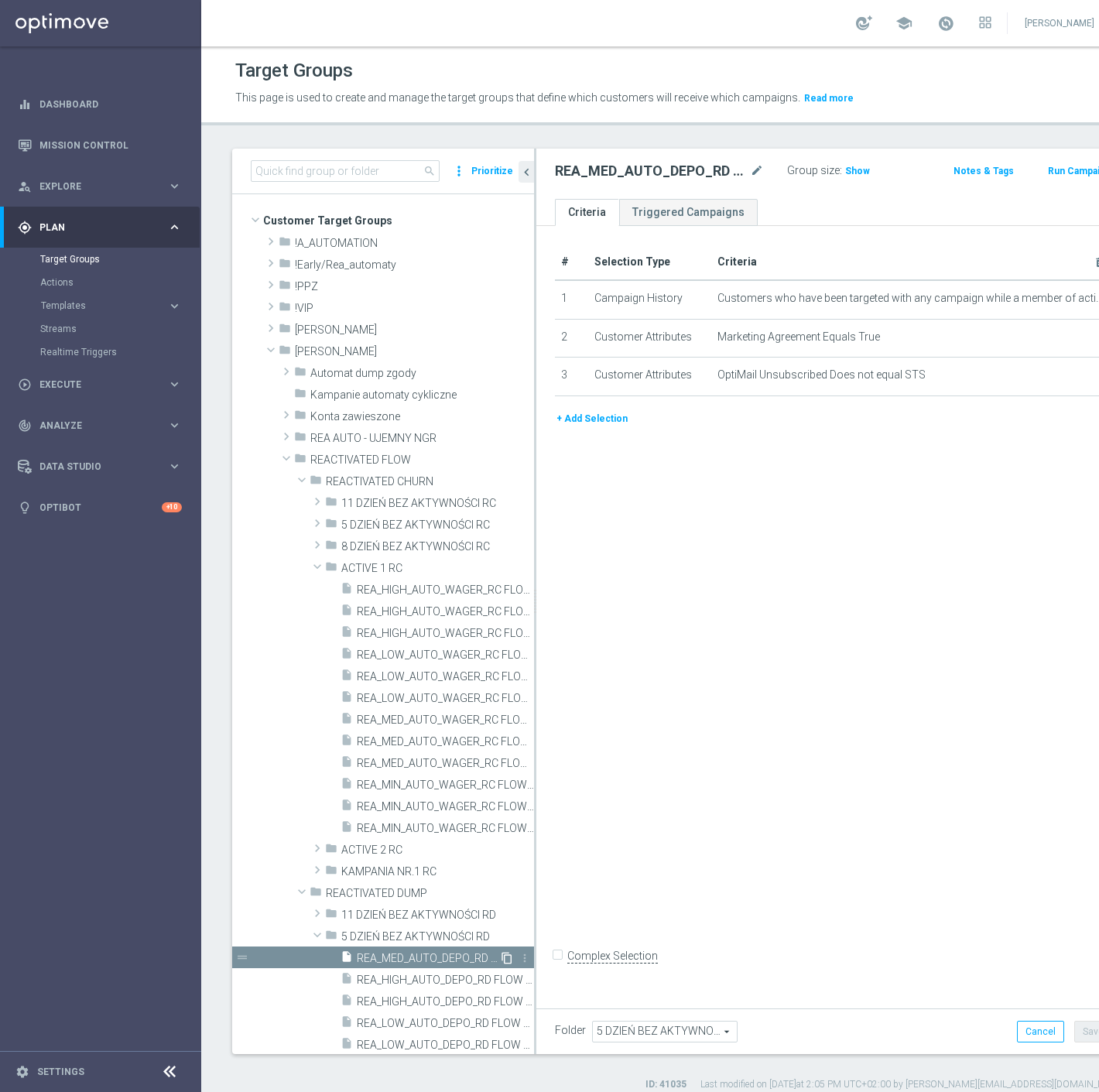
click at [501, 959] on icon "content_copy" at bounding box center [507, 957] width 12 height 12
click at [751, 173] on icon "mode_edit" at bounding box center [757, 171] width 14 height 19
click at [750, 189] on div "REA_HIGH_AUTO_DEPO_RD FLOW DAY 5 BA 100%-300 PLN MAIL_DAILY Group size : Show N…" at bounding box center [820, 173] width 568 height 50
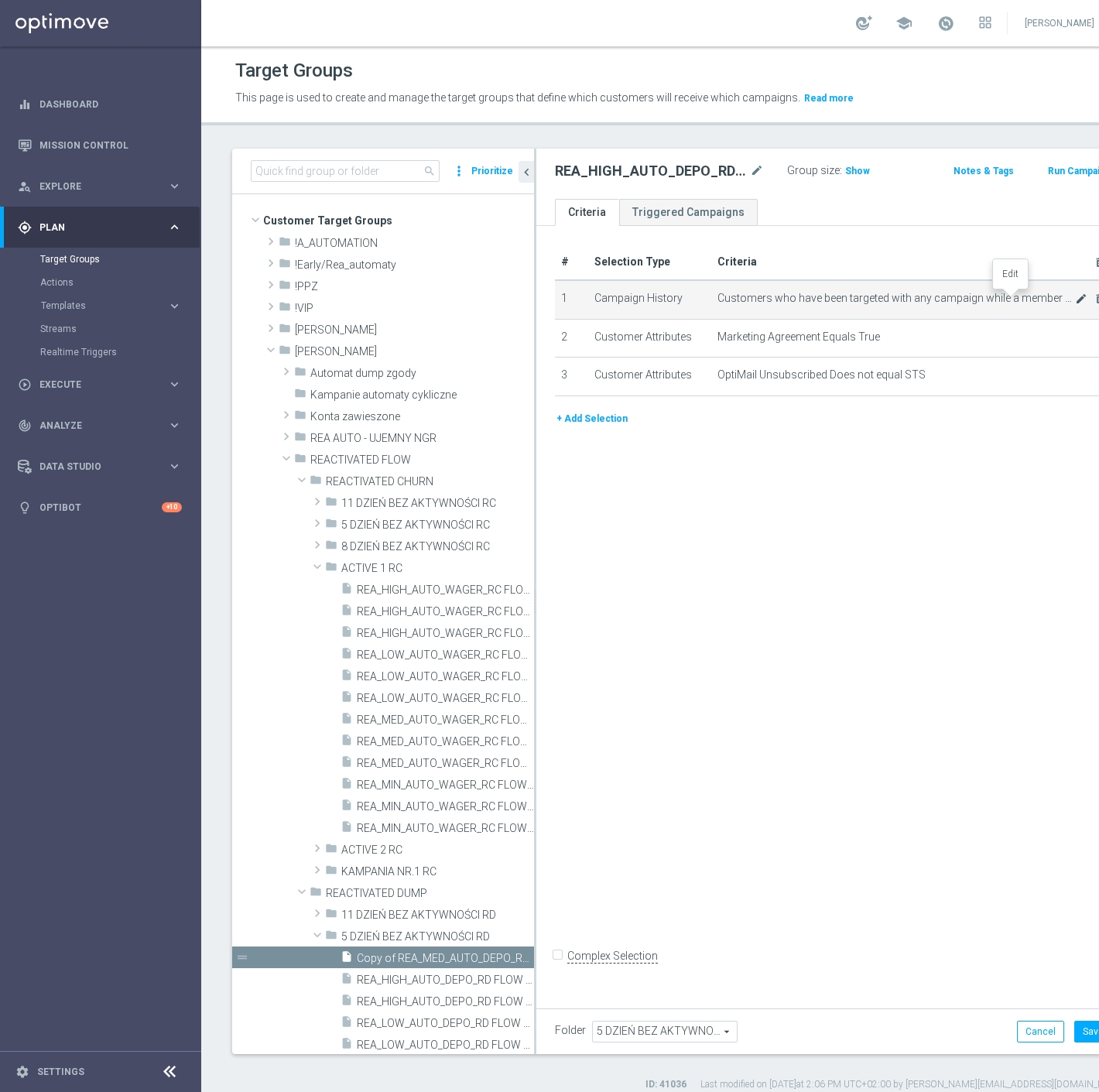
click at [1075, 296] on icon "mode_edit" at bounding box center [1081, 298] width 12 height 12
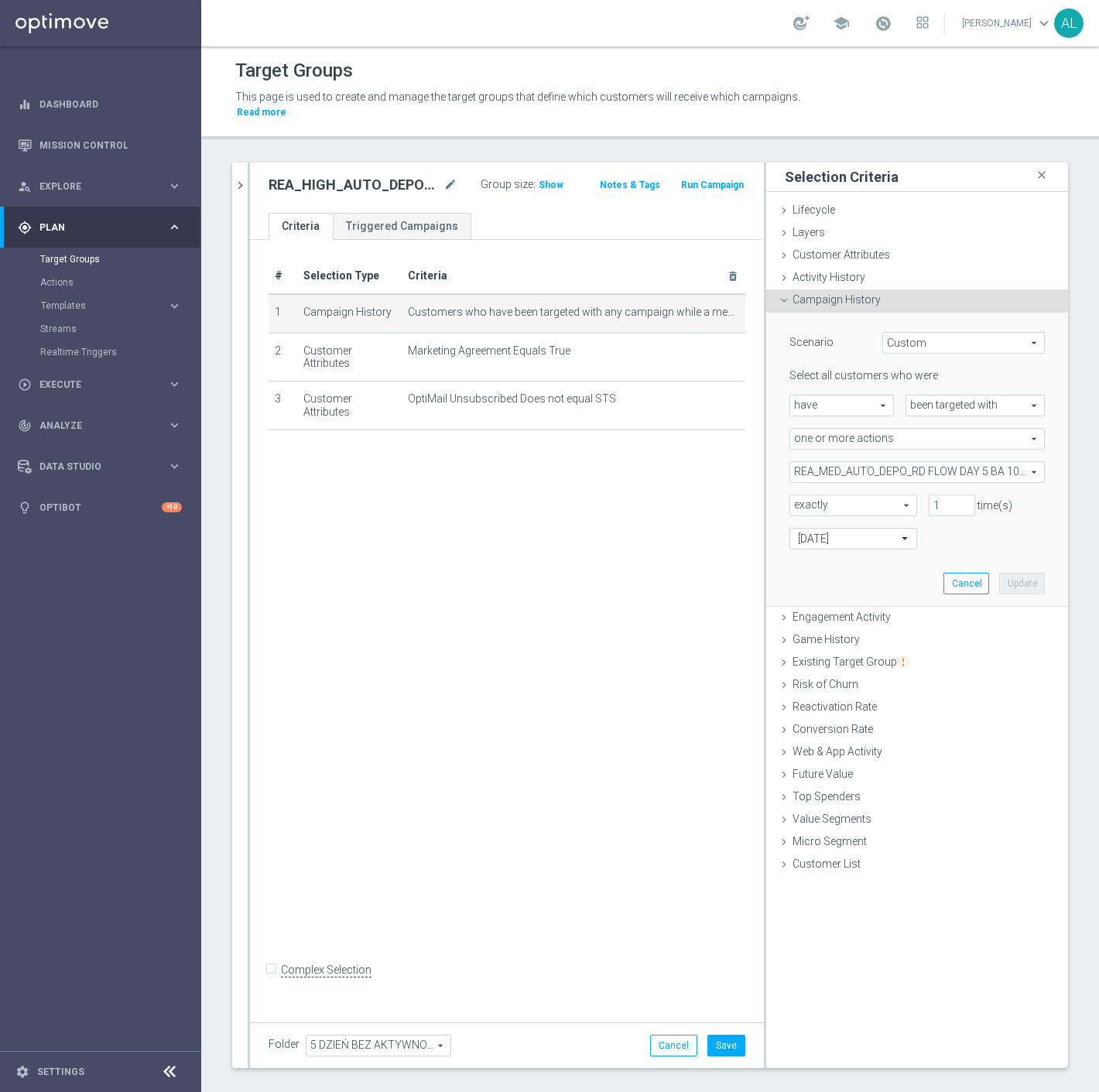
click at [868, 462] on span "REA_MED_AUTO_DEPO_RD FLOW DAY 5 BA 100%-200 PLN_DAILY" at bounding box center [917, 472] width 254 height 20
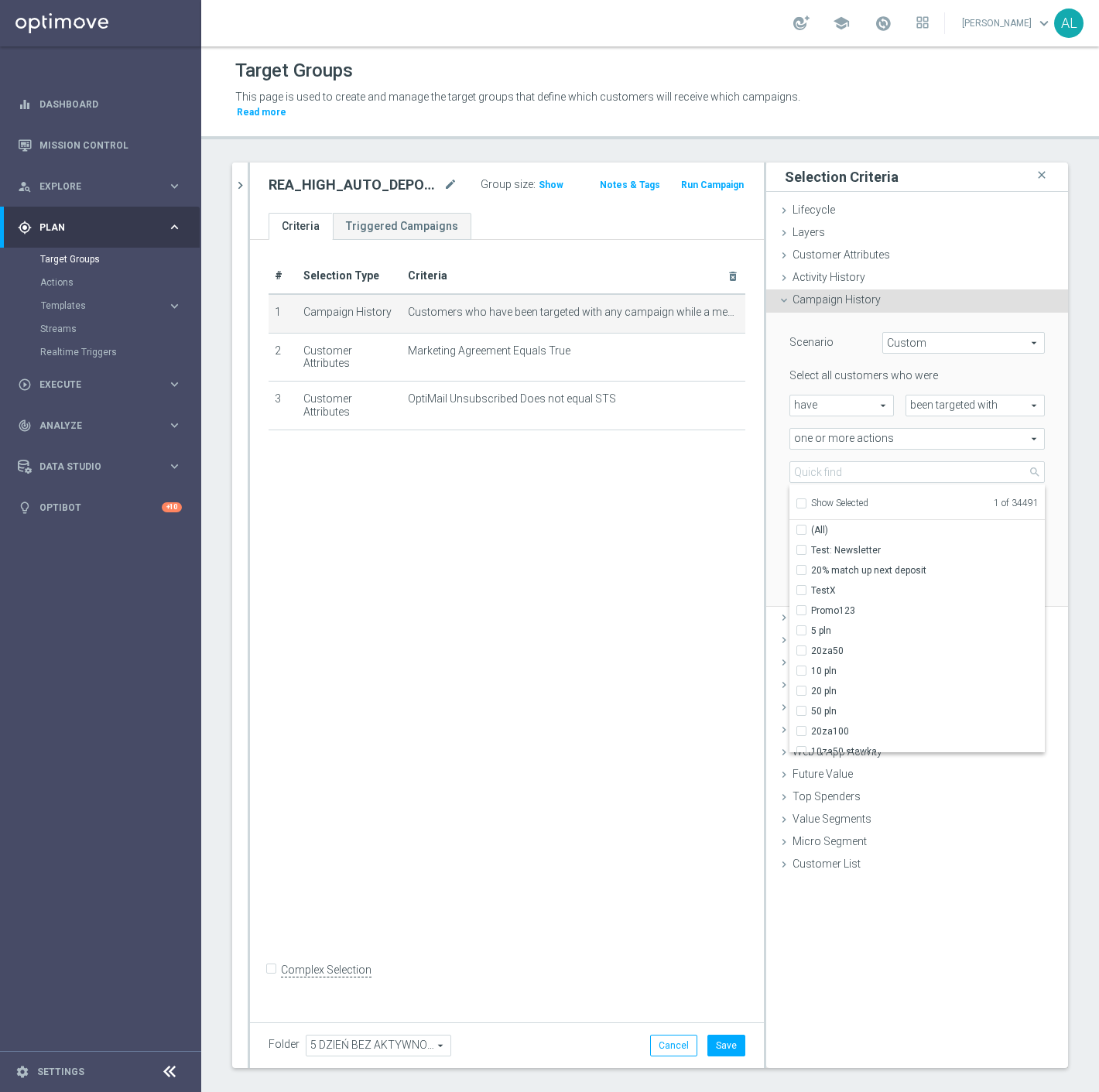
click at [825, 498] on span "Show Selected" at bounding box center [840, 504] width 57 height 11
click at [806, 501] on input "Show Selected" at bounding box center [800, 506] width 10 height 10
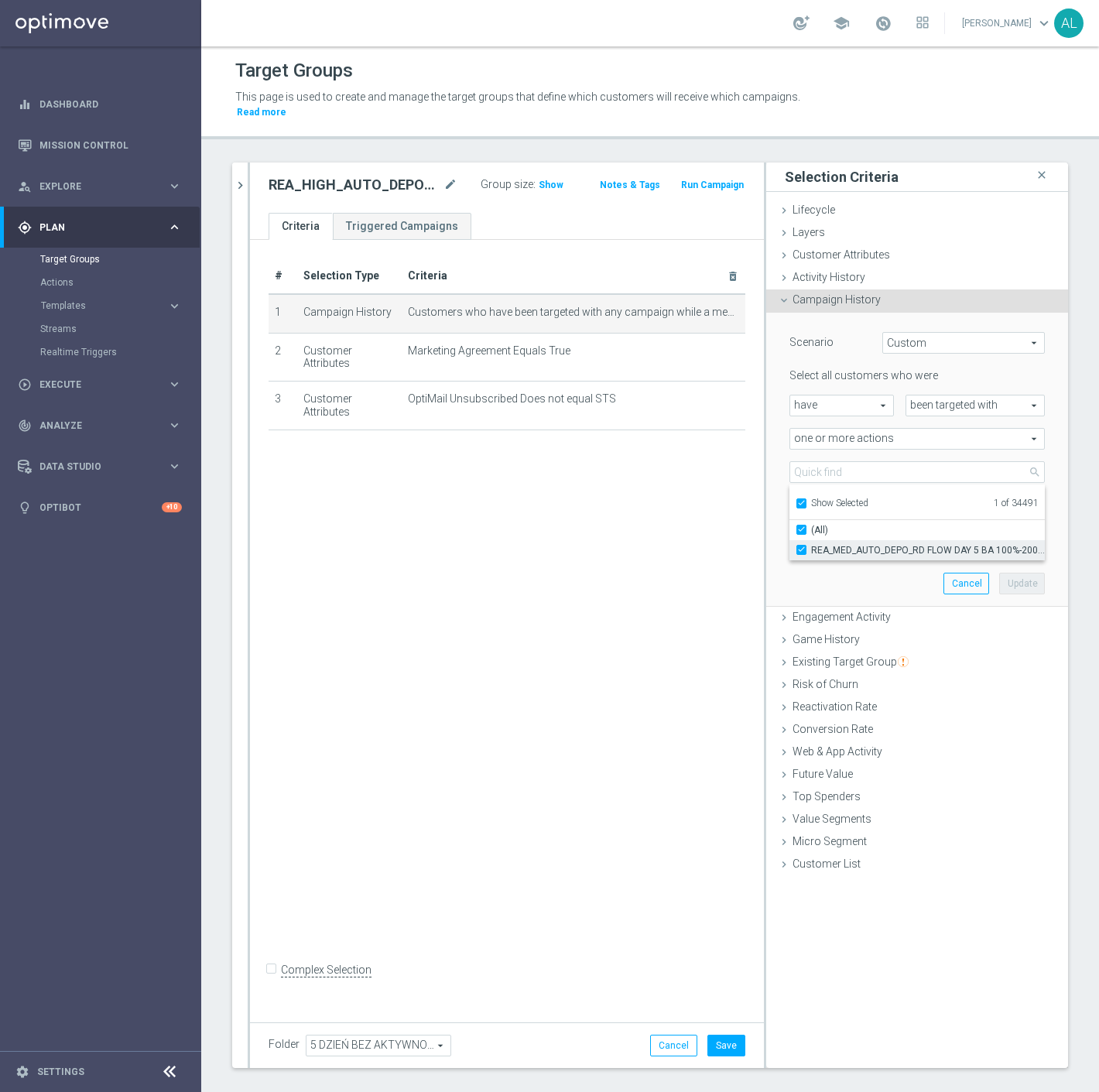
click at [830, 544] on span "REA_MED_AUTO_DEPO_RD FLOW DAY 5 BA 100%-200 PLN_DAILY" at bounding box center [929, 550] width 234 height 12
click at [812, 545] on input "REA_MED_AUTO_DEPO_RD FLOW DAY 5 BA 100%-200 PLN_DAILY" at bounding box center [806, 550] width 10 height 10
click at [825, 498] on span "Show Selected" at bounding box center [840, 504] width 57 height 11
click at [806, 501] on input "Show Selected" at bounding box center [800, 506] width 10 height 10
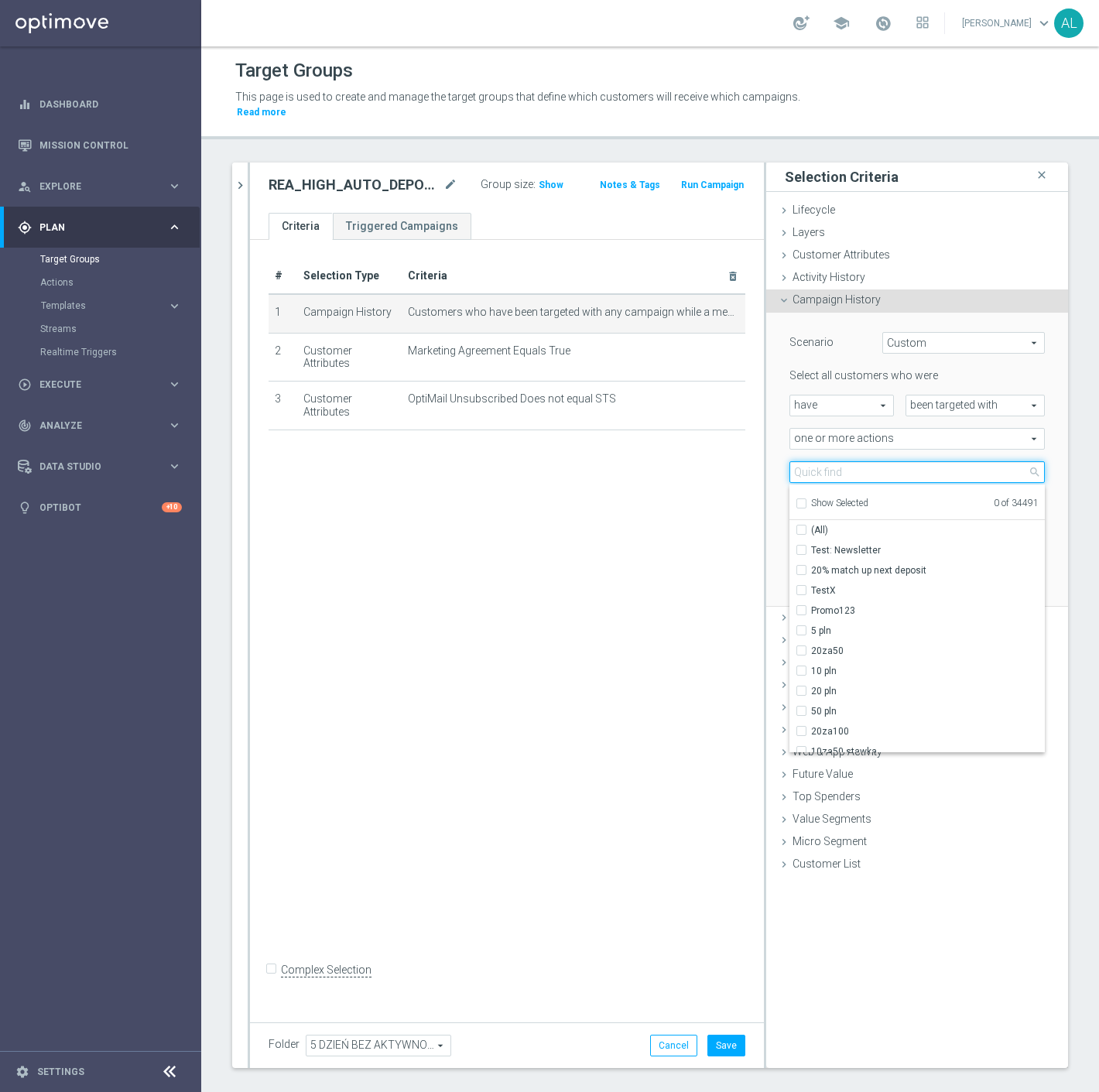
click at [825, 465] on input "search" at bounding box center [917, 472] width 255 height 22
paste input "REA_HIGH_AUTO_DEPO_RD FLOW DAY 5 BA 100%-300 PLN MAIL_DAILY"
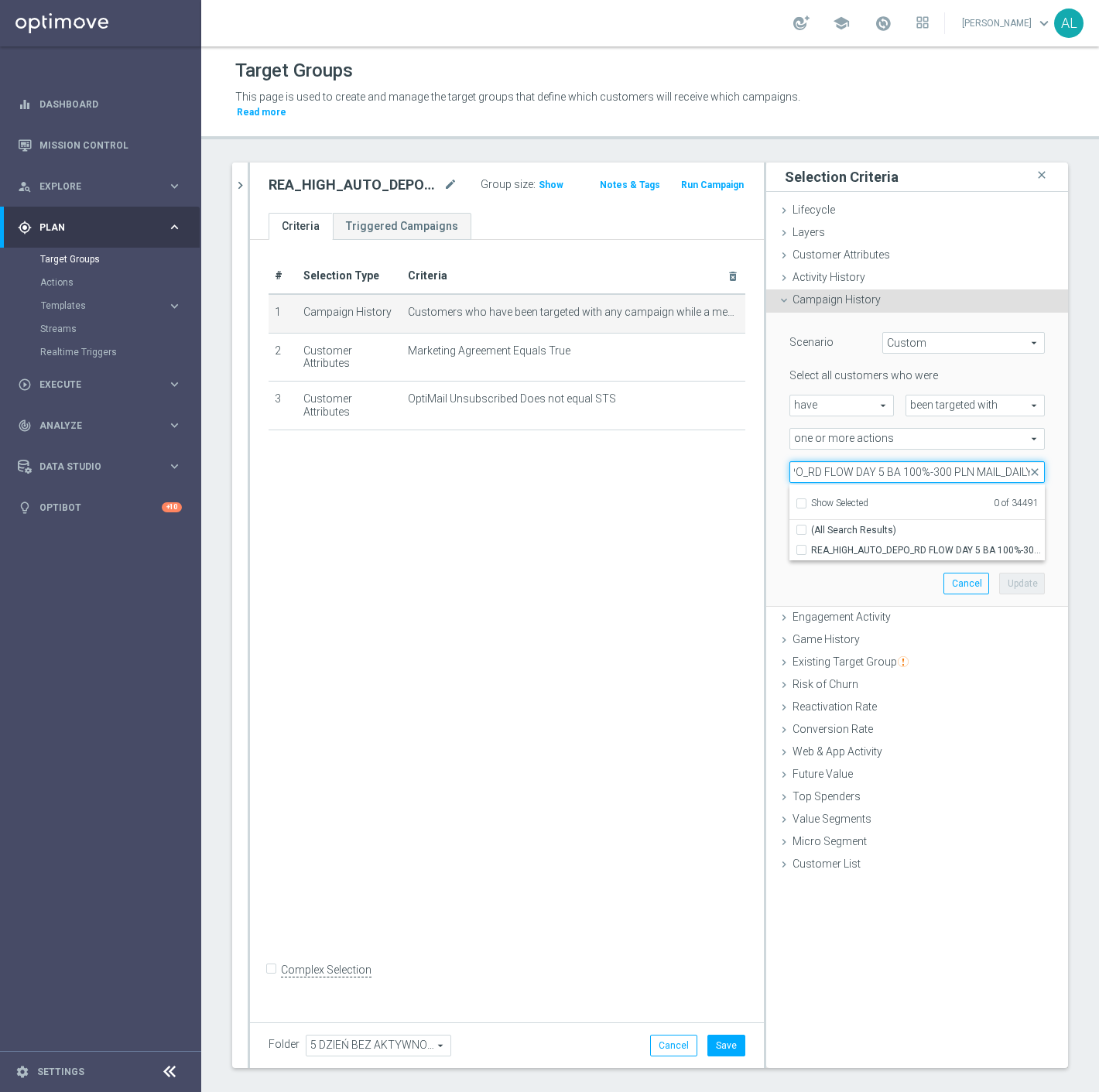
click at [988, 461] on input "REA_HIGH_AUTO_DEPO_RD FLOW DAY 5 BA 100%-300 PLN MAIL_DAILY" at bounding box center [917, 472] width 255 height 22
click at [986, 461] on input "REA_HIGH_AUTO_DEPO_RD FLOW DAY 5 BA 100%-300 PLN MAIL_DAILY" at bounding box center [917, 472] width 255 height 22
click at [928, 540] on label "REA_HIGH_AUTO_DEPO_RD FLOW DAY 5 BA 100%-300 PLN_DAILY" at bounding box center [929, 550] width 234 height 20
click at [812, 545] on input "REA_HIGH_AUTO_DEPO_RD FLOW DAY 5 BA 100%-300 PLN_DAILY" at bounding box center [806, 550] width 10 height 10
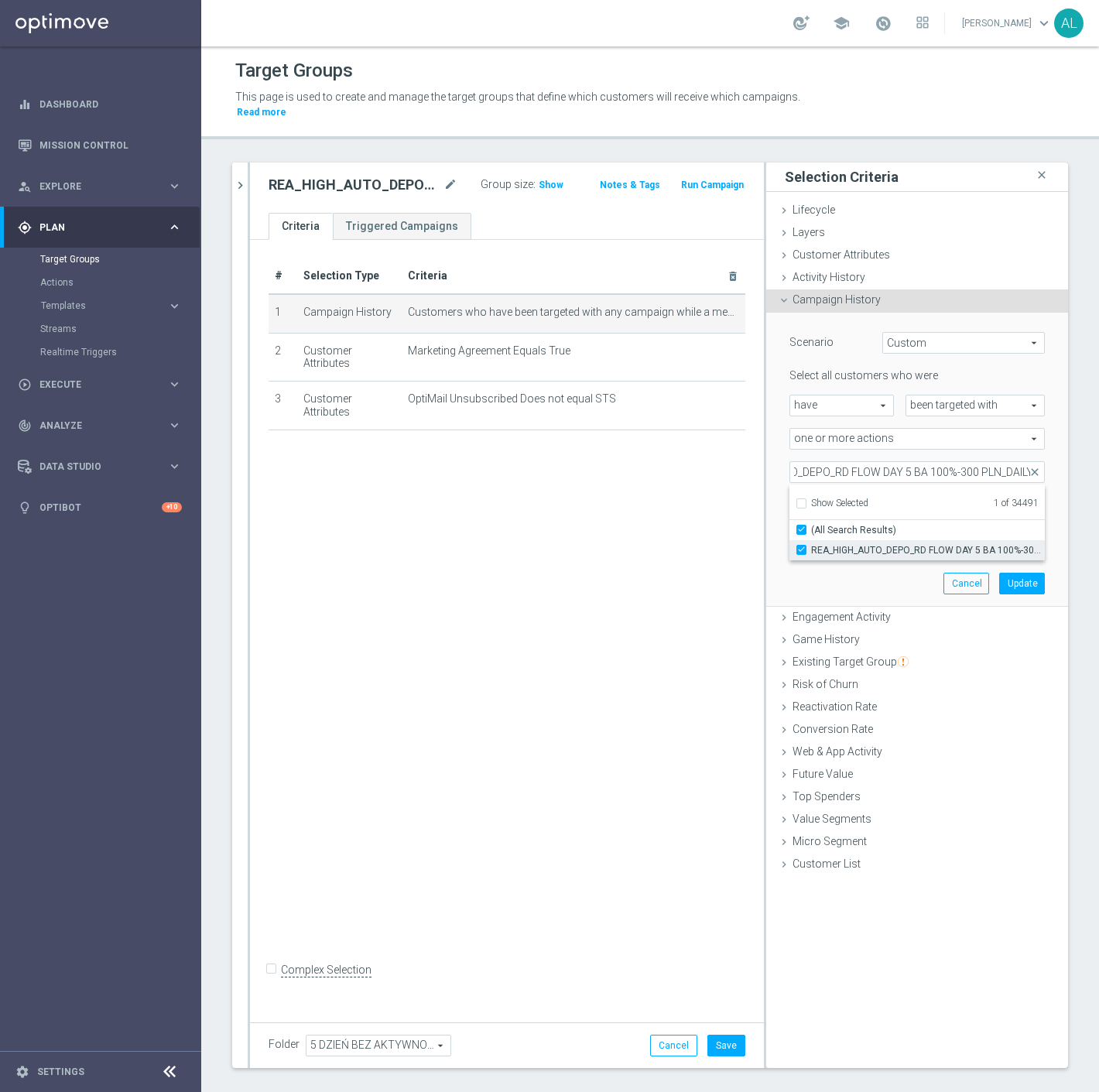
scroll to position [0, 0]
click at [857, 564] on div "Scenario Custom Custom arrow_drop_down search Select all customers who were hav…" at bounding box center [917, 459] width 279 height 294
click at [1003, 572] on button "Update" at bounding box center [1022, 583] width 46 height 22
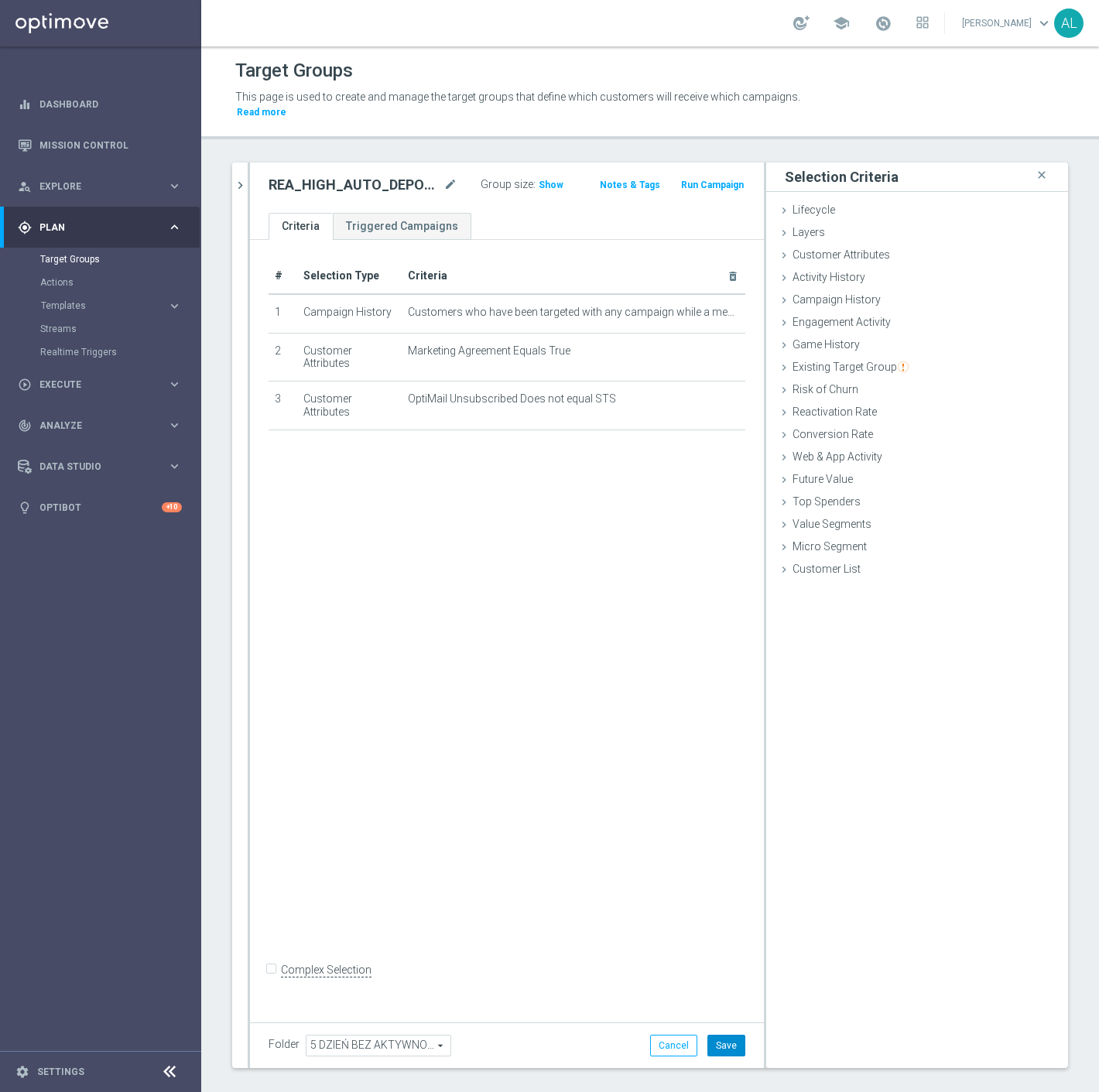
click at [711, 1037] on button "Save" at bounding box center [726, 1045] width 38 height 22
click at [241, 178] on icon "chevron_right" at bounding box center [240, 185] width 15 height 15
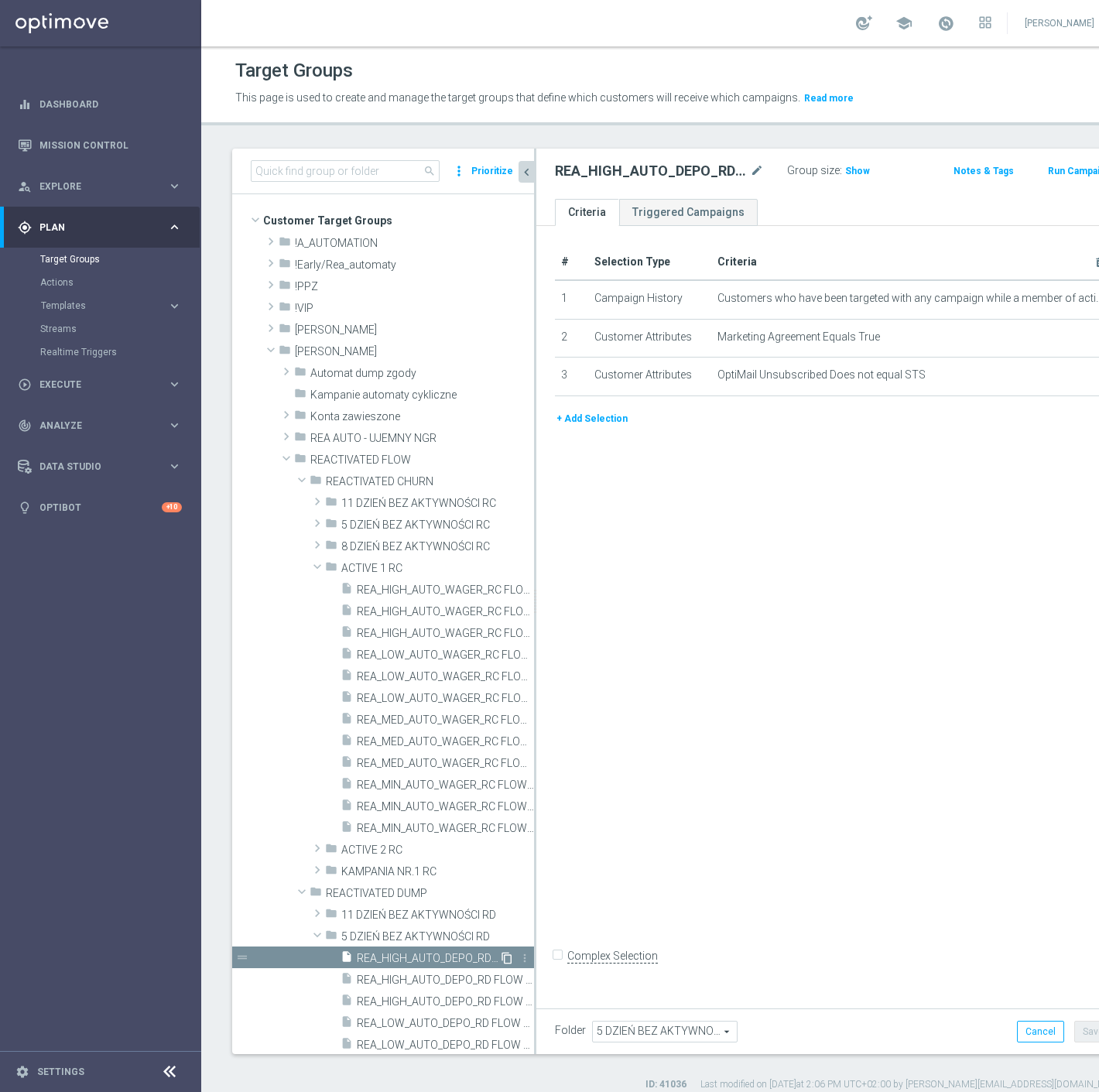
click at [501, 956] on icon "content_copy" at bounding box center [507, 957] width 12 height 12
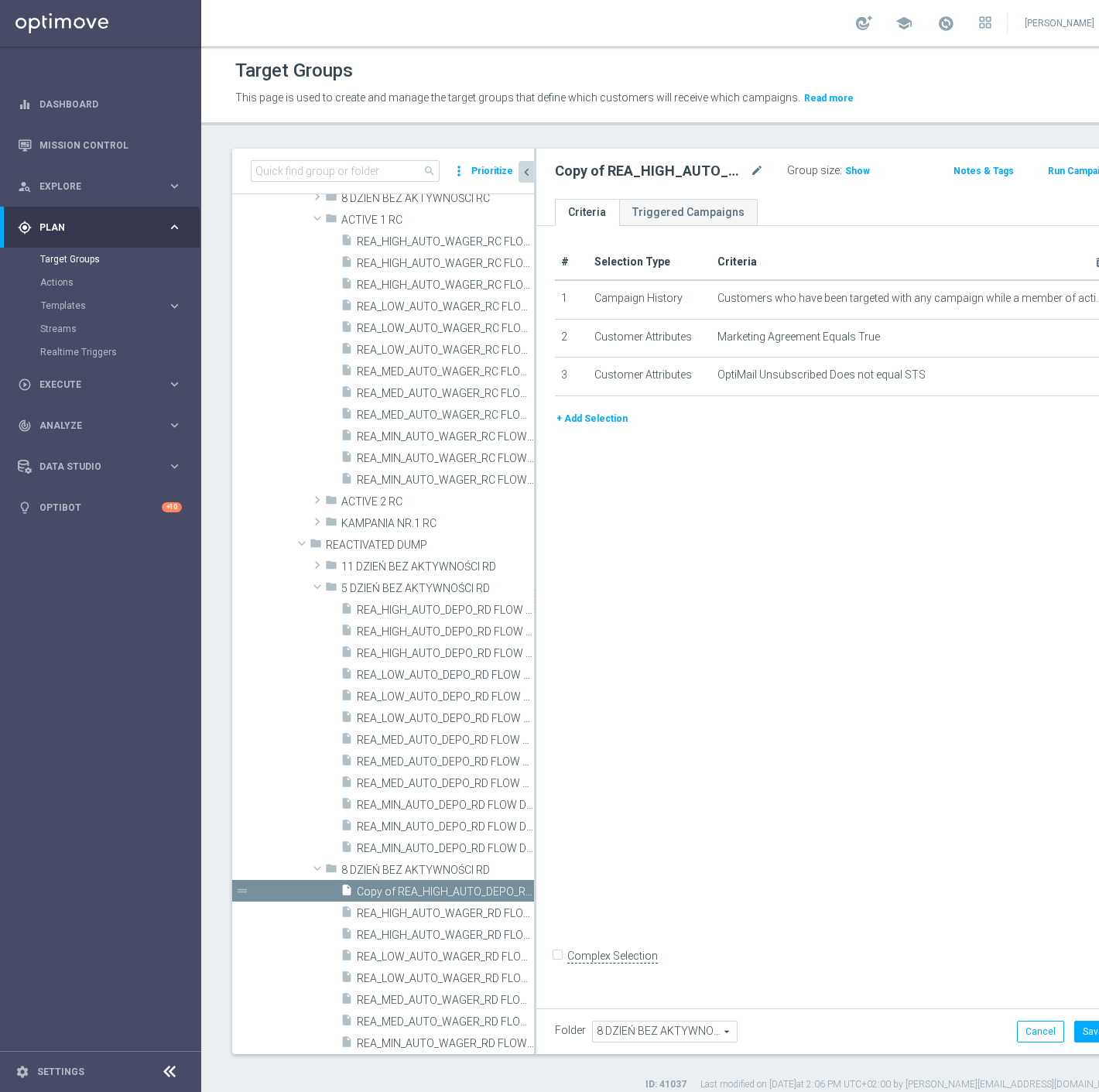
scroll to position [516, 0]
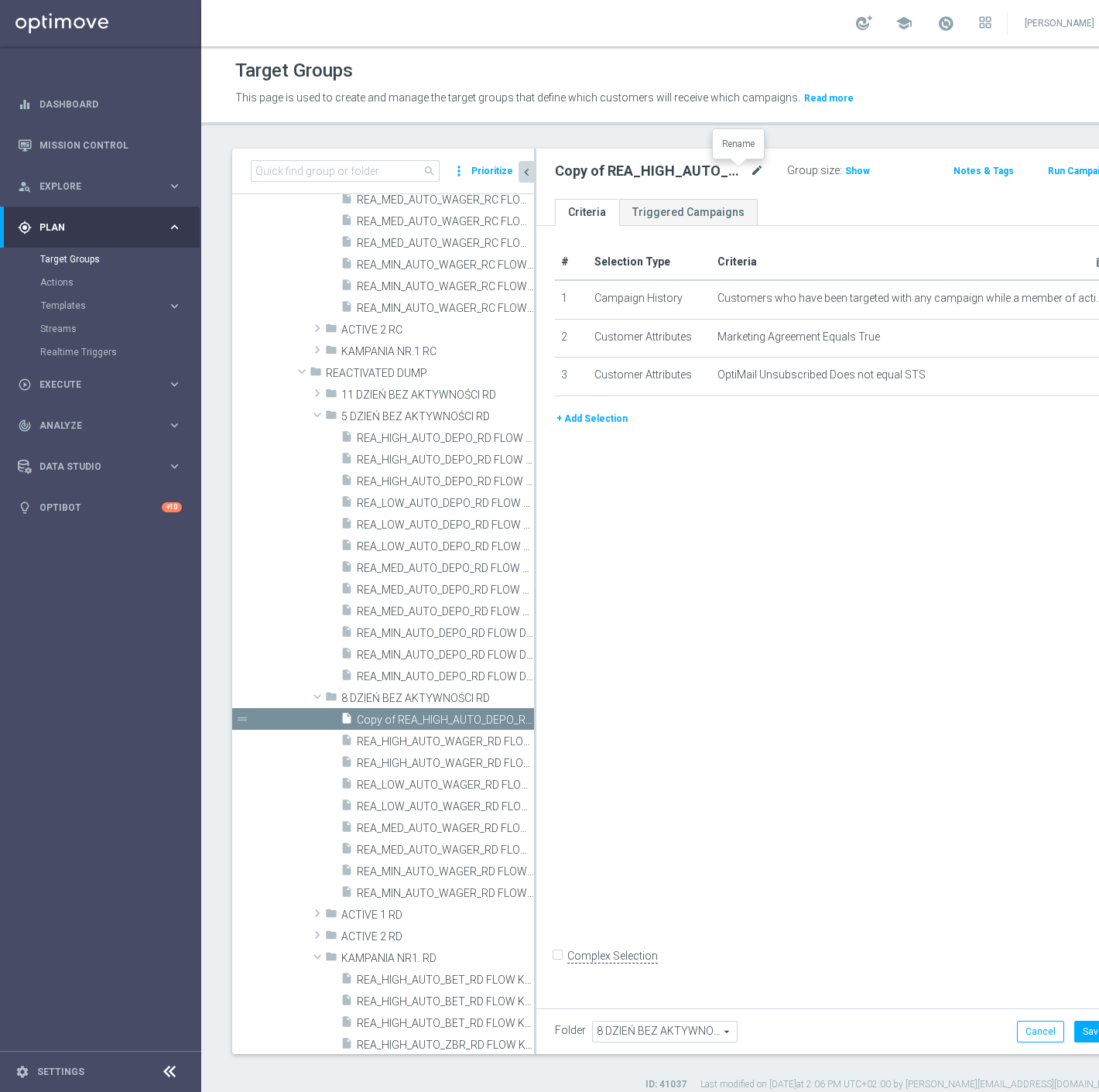
click at [751, 172] on icon "mode_edit" at bounding box center [757, 171] width 14 height 19
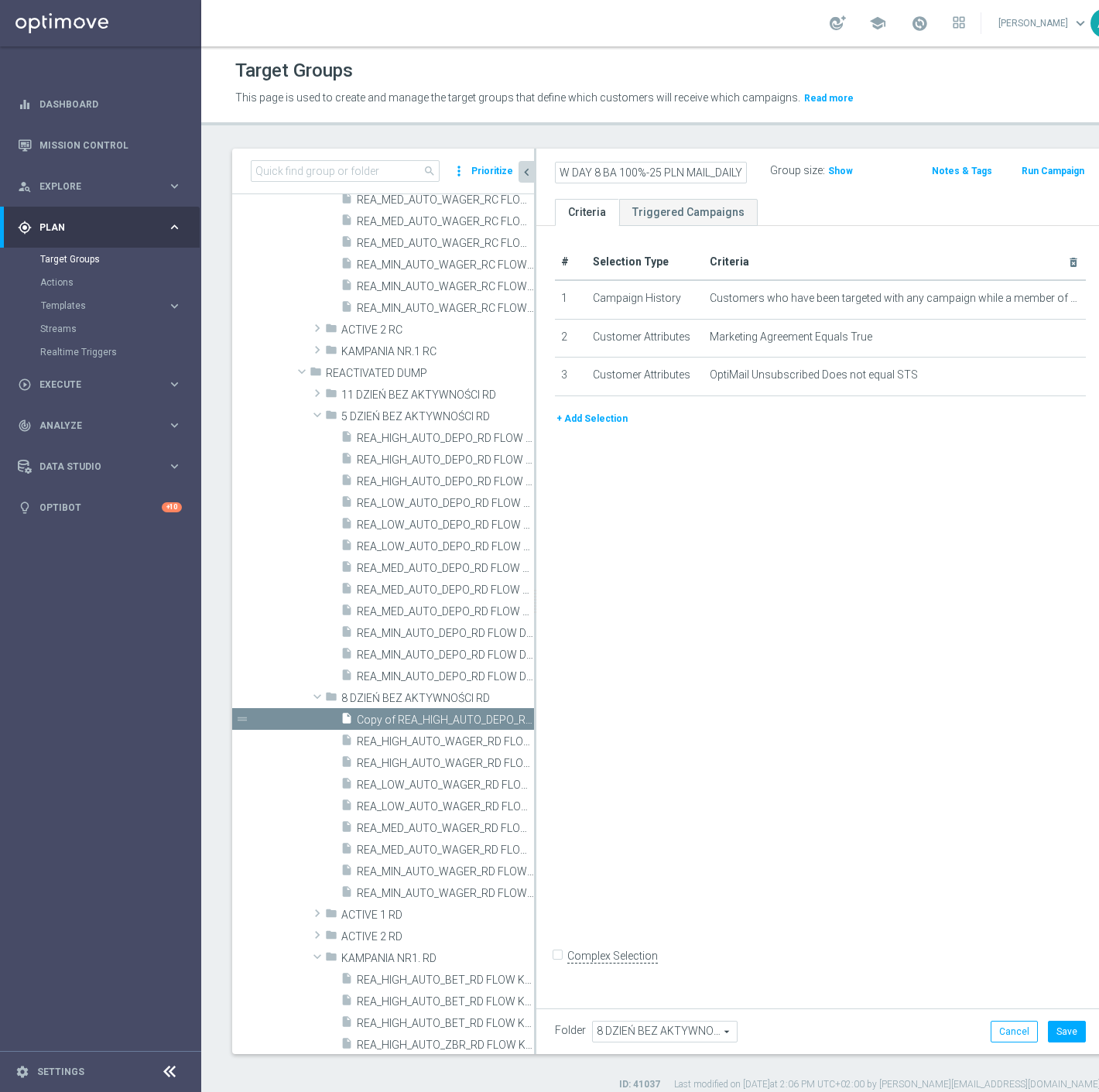
scroll to position [0, 190]
click at [794, 205] on ul "Criteria Triggered Campaigns" at bounding box center [820, 212] width 568 height 27
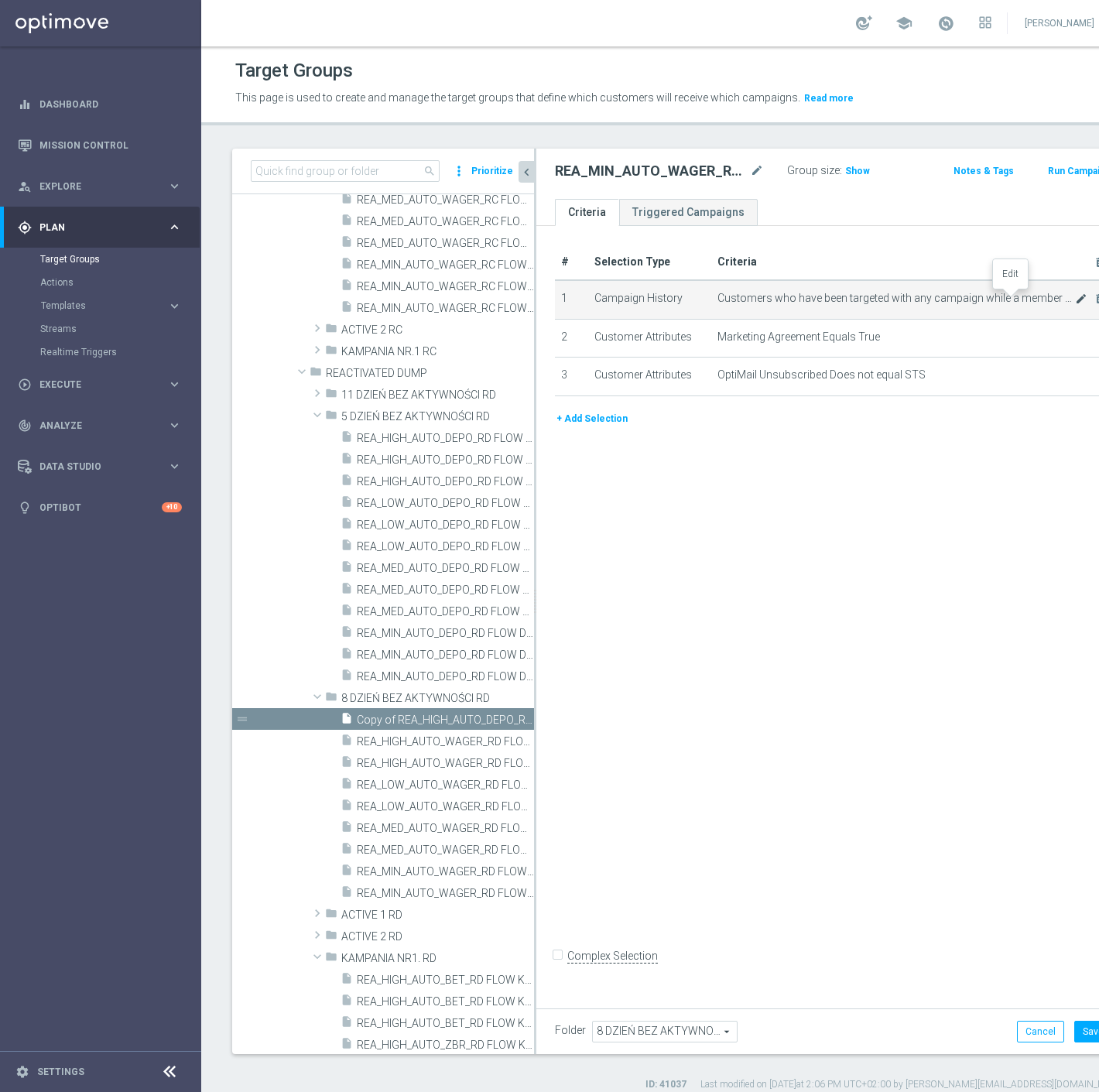
click at [1075, 302] on icon "mode_edit" at bounding box center [1081, 298] width 12 height 12
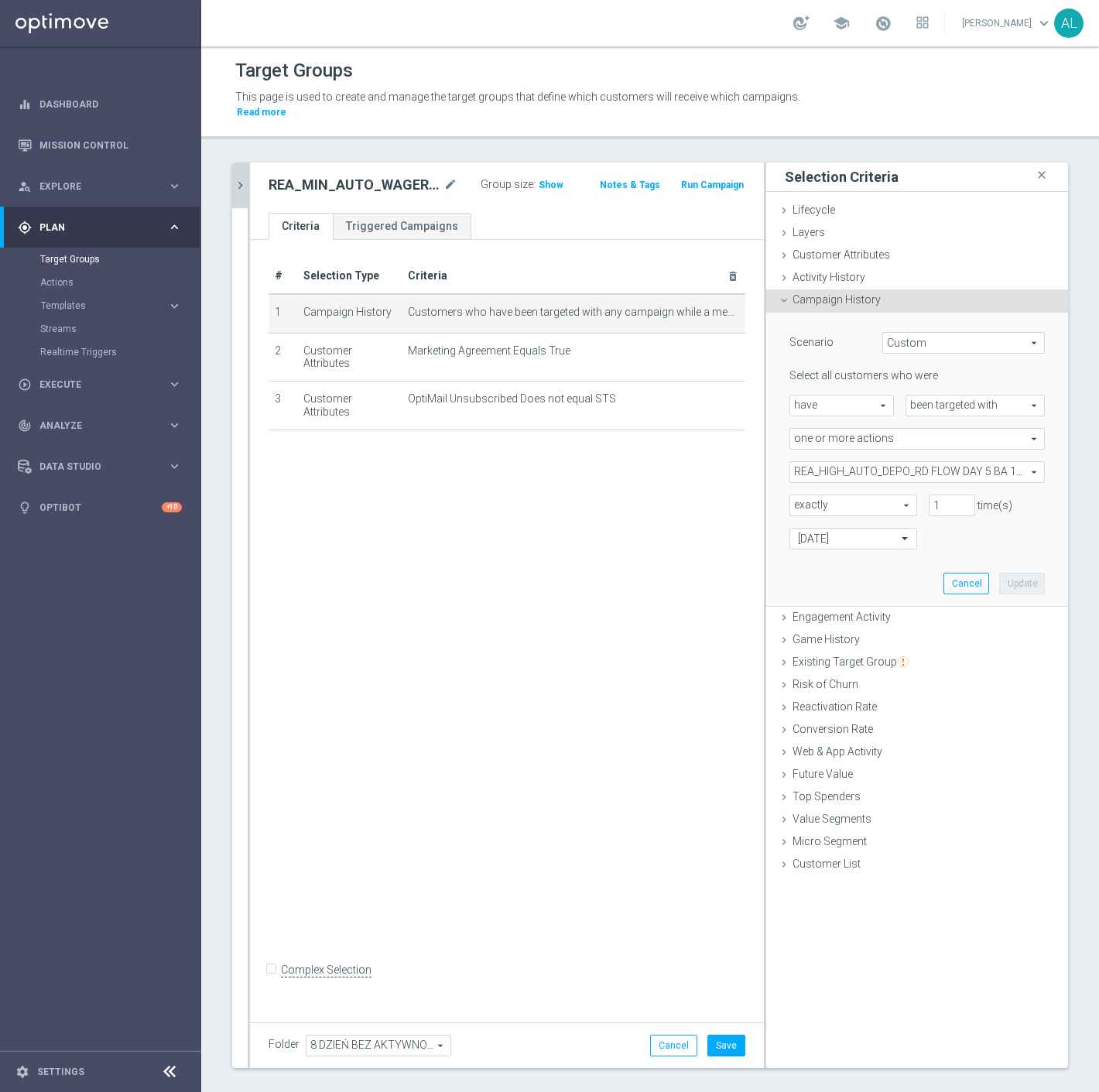
click at [857, 462] on span "REA_HIGH_AUTO_DEPO_RD FLOW DAY 5 BA 100%-300 PLN_DAILY" at bounding box center [917, 472] width 254 height 20
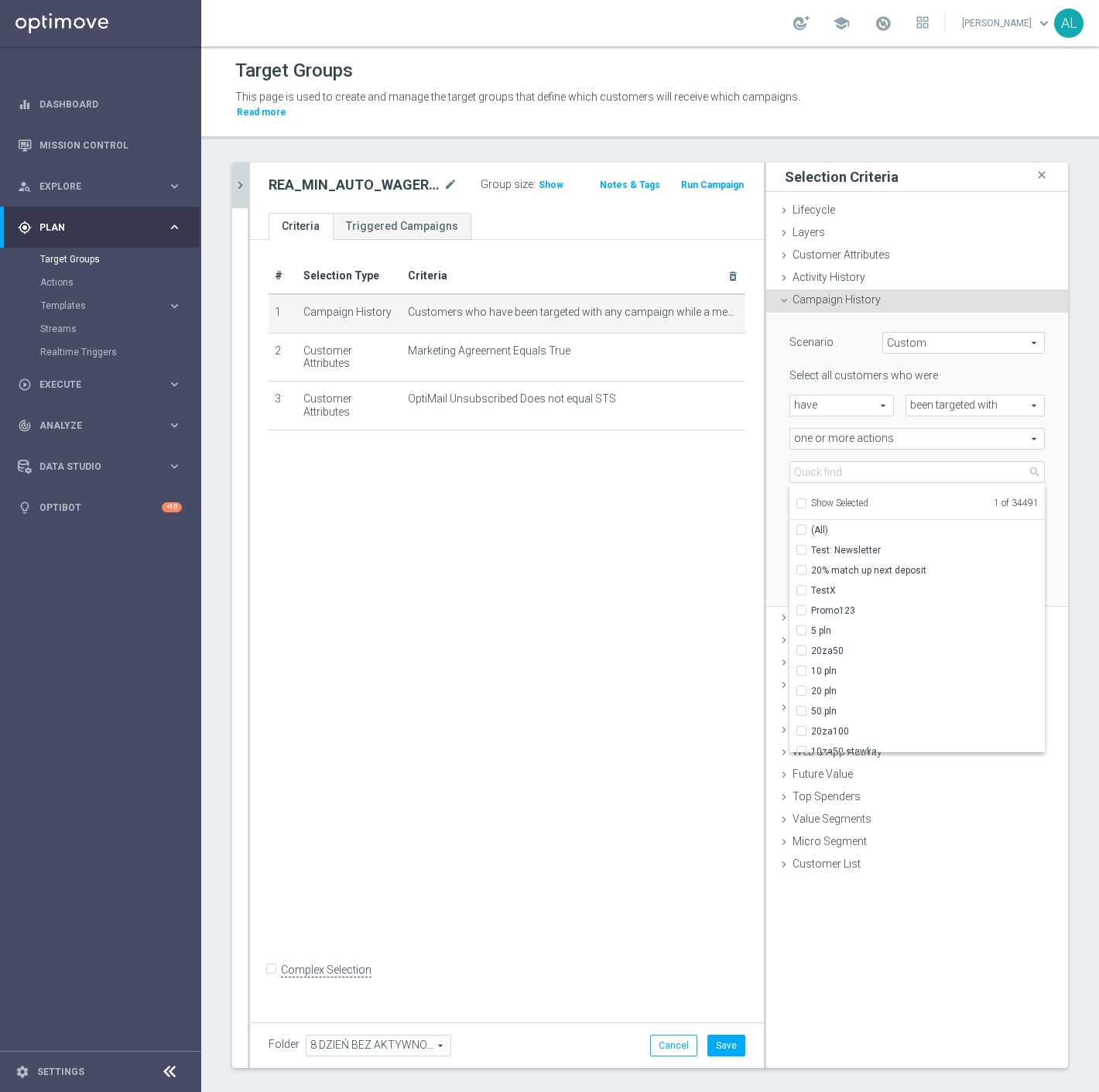
click at [829, 498] on span "Show Selected" at bounding box center [840, 504] width 57 height 11
click at [806, 501] on input "Show Selected" at bounding box center [800, 506] width 10 height 10
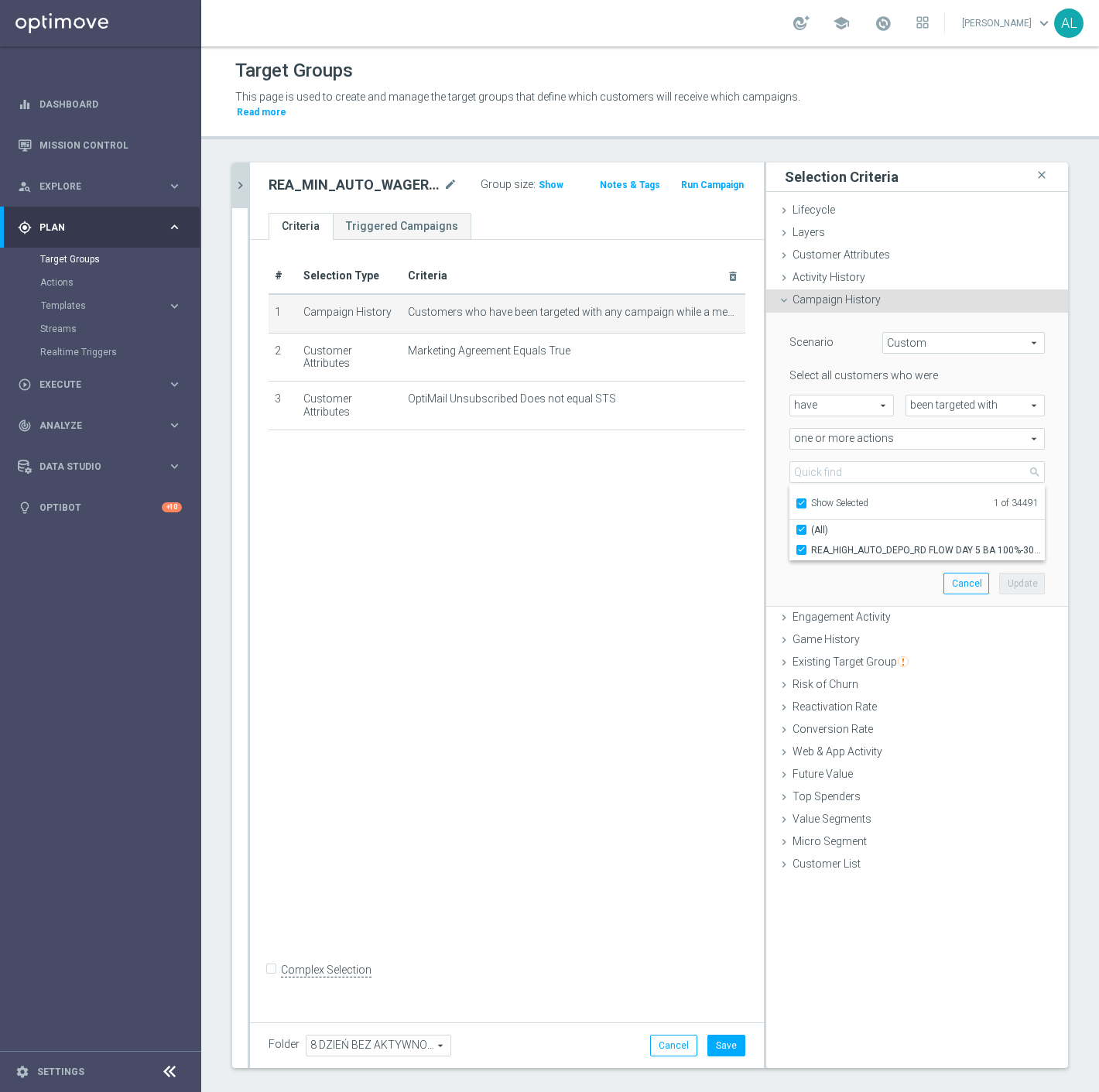
click at [864, 546] on div "Scenario Custom Custom arrow_drop_down search Select all customers who were hav…" at bounding box center [917, 459] width 279 height 294
click at [825, 462] on span "REA_HIGH_AUTO_DEPO_RD FLOW DAY 5 BA 100%-300 PLN_DAILY" at bounding box center [917, 472] width 254 height 20
click at [821, 498] on span "Show Selected" at bounding box center [840, 504] width 57 height 11
click at [806, 501] on input "Show Selected" at bounding box center [800, 506] width 10 height 10
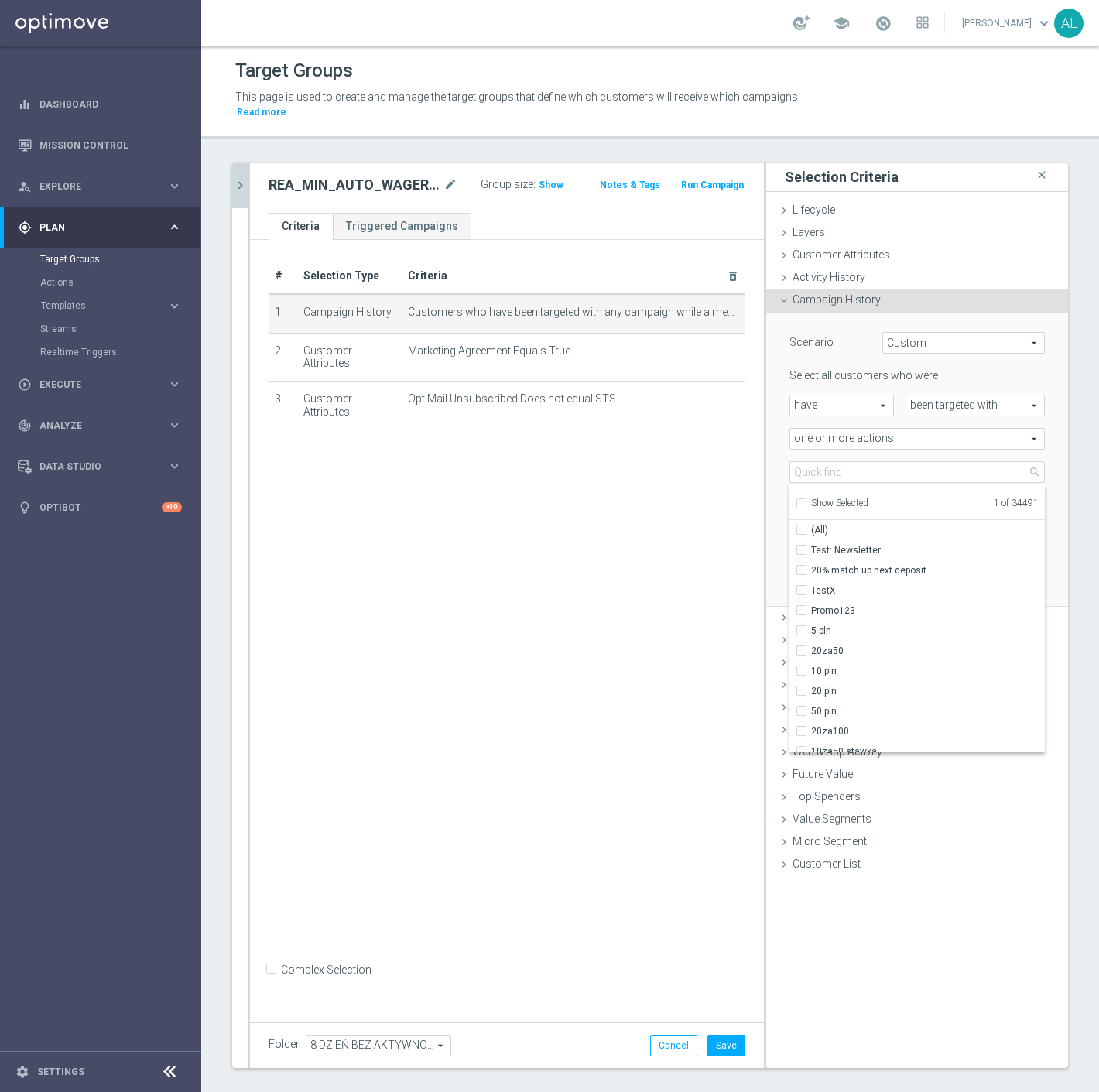
click at [778, 472] on div "Scenario Custom Custom arrow_drop_down search Select all customers who were hav…" at bounding box center [917, 459] width 279 height 294
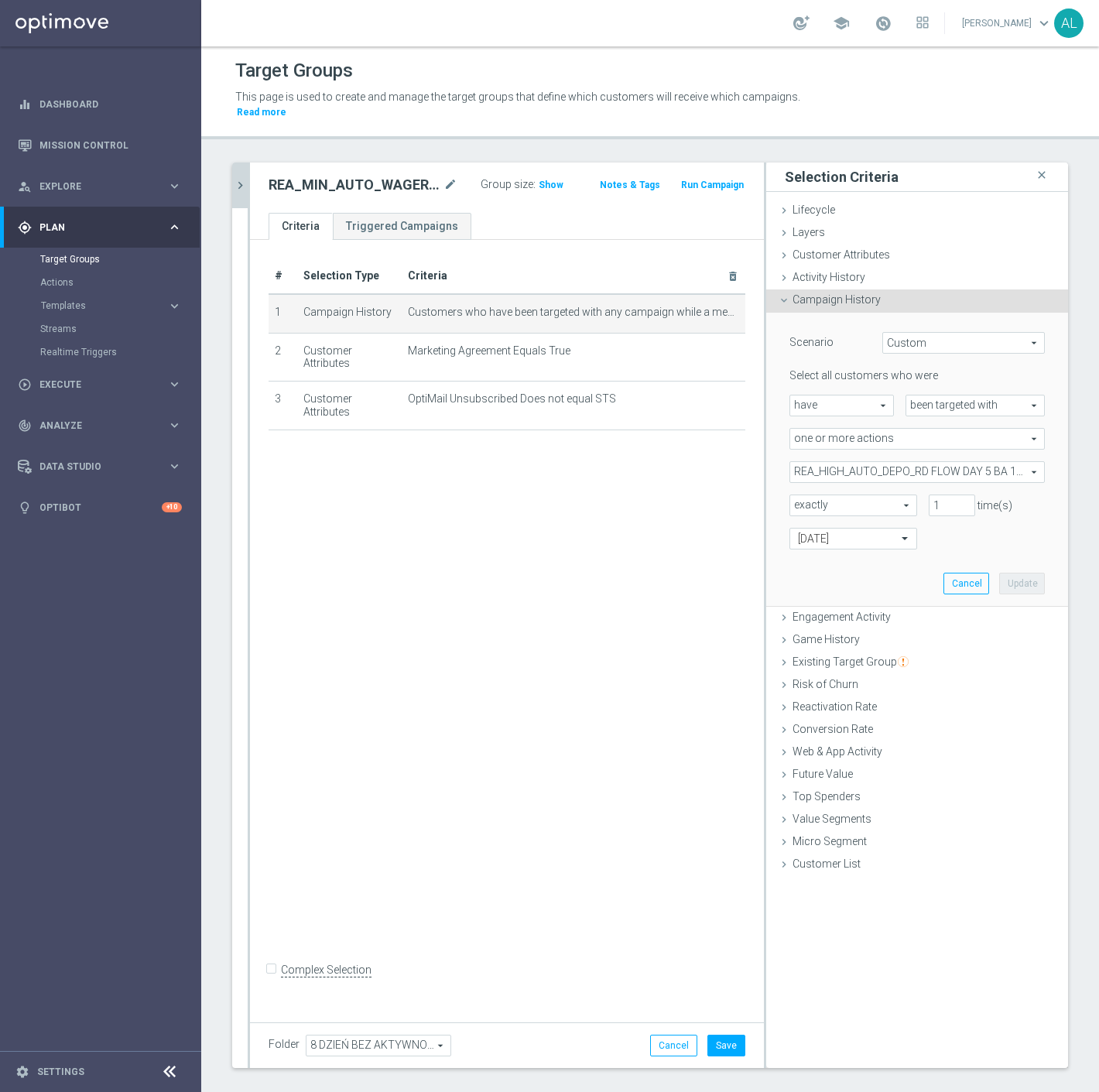
click at [853, 462] on span "REA_HIGH_AUTO_DEPO_RD FLOW DAY 5 BA 100%-300 PLN_DAILY" at bounding box center [917, 472] width 254 height 20
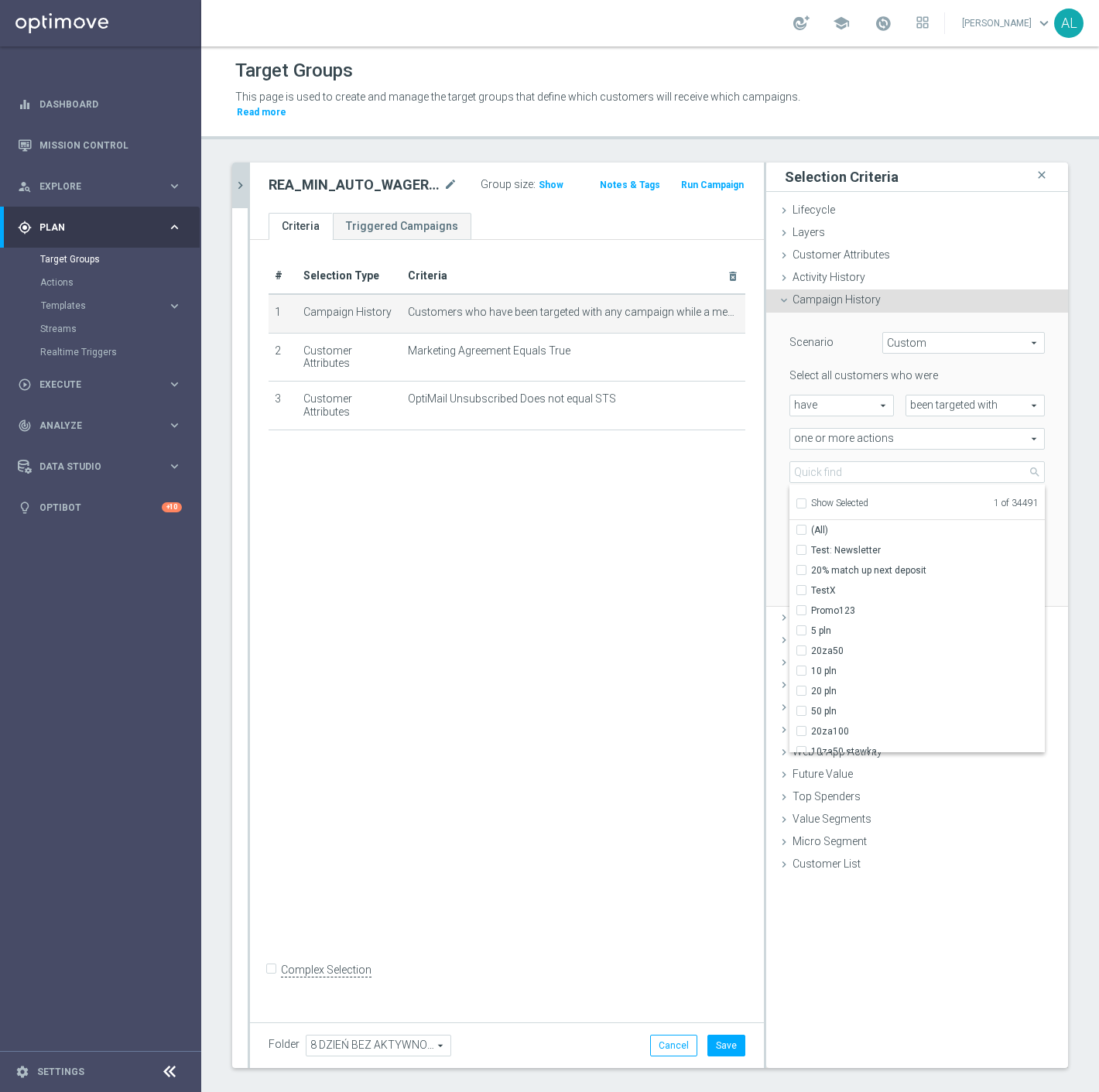
click at [820, 498] on span "Show Selected" at bounding box center [840, 504] width 57 height 11
click at [806, 501] on input "Show Selected" at bounding box center [800, 506] width 10 height 10
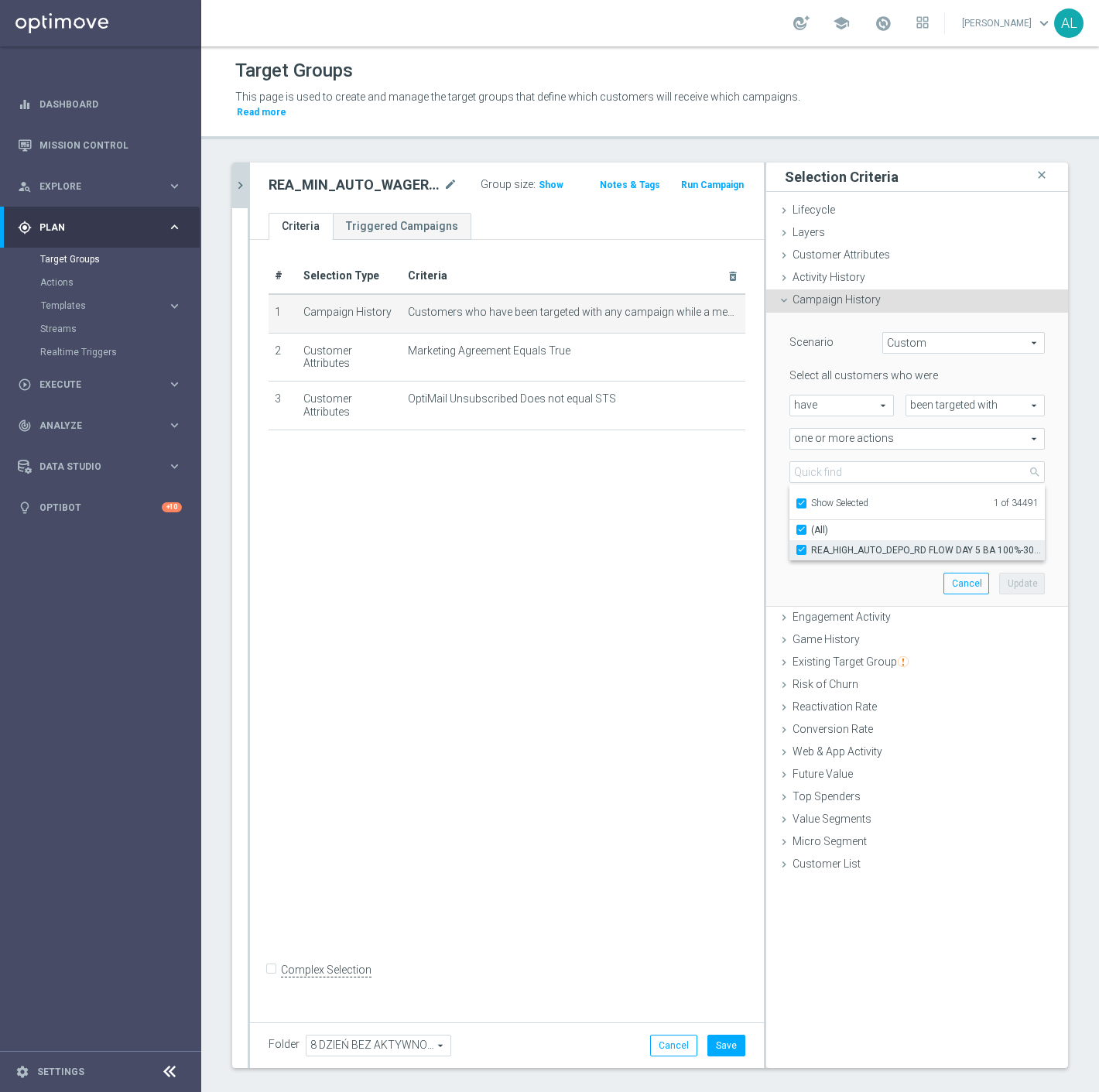
click at [830, 544] on span "REA_HIGH_AUTO_DEPO_RD FLOW DAY 5 BA 100%-300 PLN_DAILY" at bounding box center [929, 550] width 234 height 12
click at [812, 545] on input "REA_HIGH_AUTO_DEPO_RD FLOW DAY 5 BA 100%-300 PLN_DAILY" at bounding box center [806, 550] width 10 height 10
click at [830, 498] on span "Show Selected" at bounding box center [840, 504] width 57 height 11
click at [806, 501] on input "Show Selected" at bounding box center [800, 506] width 10 height 10
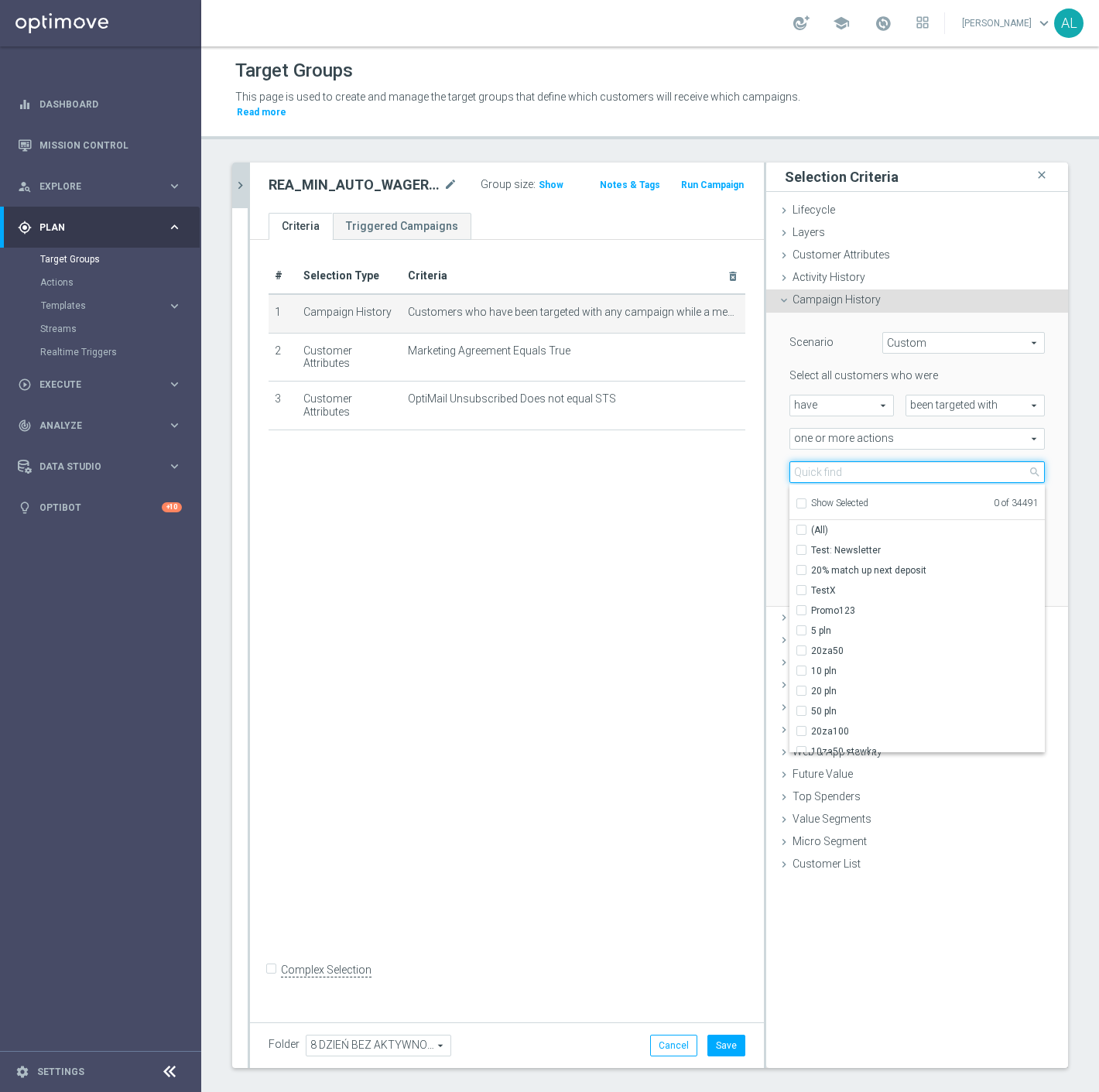
click at [833, 461] on input "search" at bounding box center [917, 472] width 255 height 22
paste input "REA_MIN_AUTO_WAGER_RD FLOW DAY 8 BA 100%-25 PLN MAIL_DAILY"
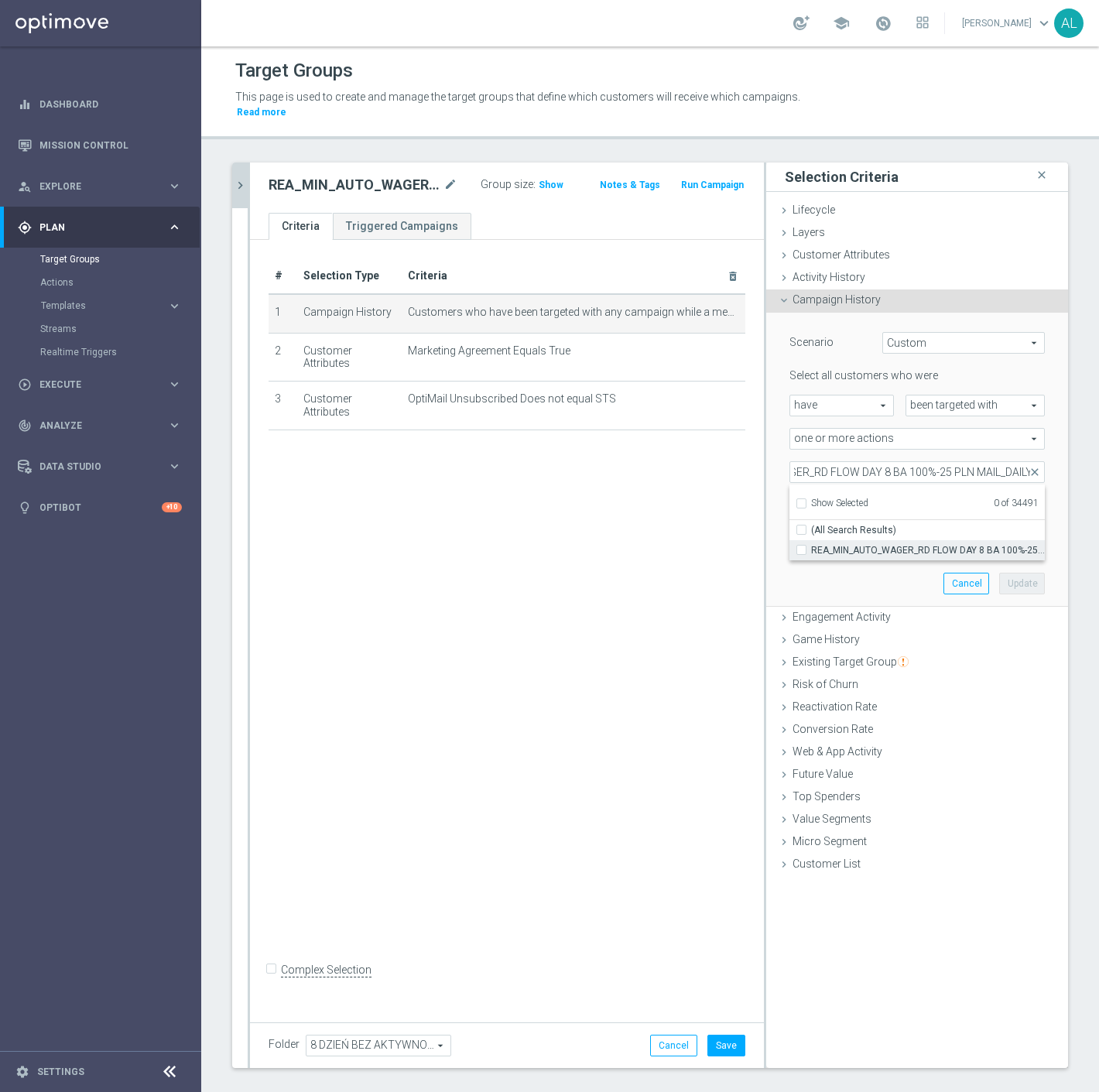
click at [863, 544] on span "REA_MIN_AUTO_WAGER_RD FLOW DAY 8 BA 100%-25 PLN MAIL_DAILY" at bounding box center [929, 550] width 234 height 12
click at [812, 545] on input "REA_MIN_AUTO_WAGER_RD FLOW DAY 8 BA 100%-25 PLN MAIL_DAILY" at bounding box center [806, 550] width 10 height 10
click at [981, 544] on span "REA_MIN_AUTO_WAGER_RD FLOW DAY 8 BA 100%-25 PLN MAIL_DAILY" at bounding box center [929, 550] width 234 height 12
click at [812, 545] on input "REA_MIN_AUTO_WAGER_RD FLOW DAY 8 BA 100%-25 PLN MAIL_DAILY" at bounding box center [806, 550] width 10 height 10
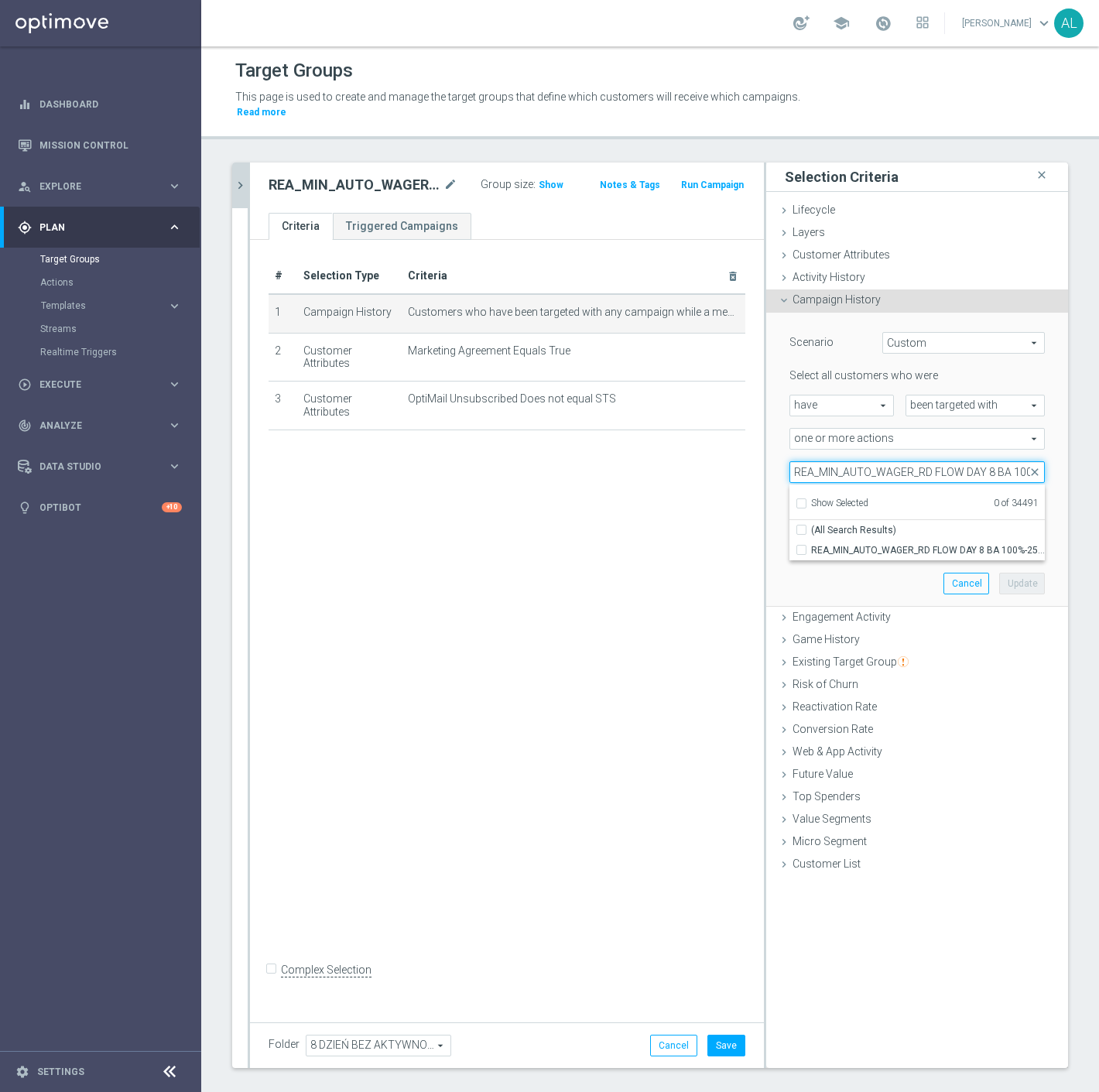
click at [885, 461] on input "REA_MIN_AUTO_WAGER_RD FLOW DAY 8 BA 100%-25 PLN MAIL_DAILY" at bounding box center [917, 472] width 255 height 22
click at [986, 461] on input "REA_MIN_AUTO_WAGER_RD FLOW DAY 8 BA 100%-25 PLN MAIL_DAILY" at bounding box center [917, 472] width 255 height 22
click at [977, 544] on span "REA_MIN_AUTO_WAGER_RD FLOW DAY 8 BA 100%-25 PLN_DAILY" at bounding box center [929, 550] width 234 height 12
click at [812, 545] on input "REA_MIN_AUTO_WAGER_RD FLOW DAY 8 BA 100%-25 PLN_DAILY" at bounding box center [806, 550] width 10 height 10
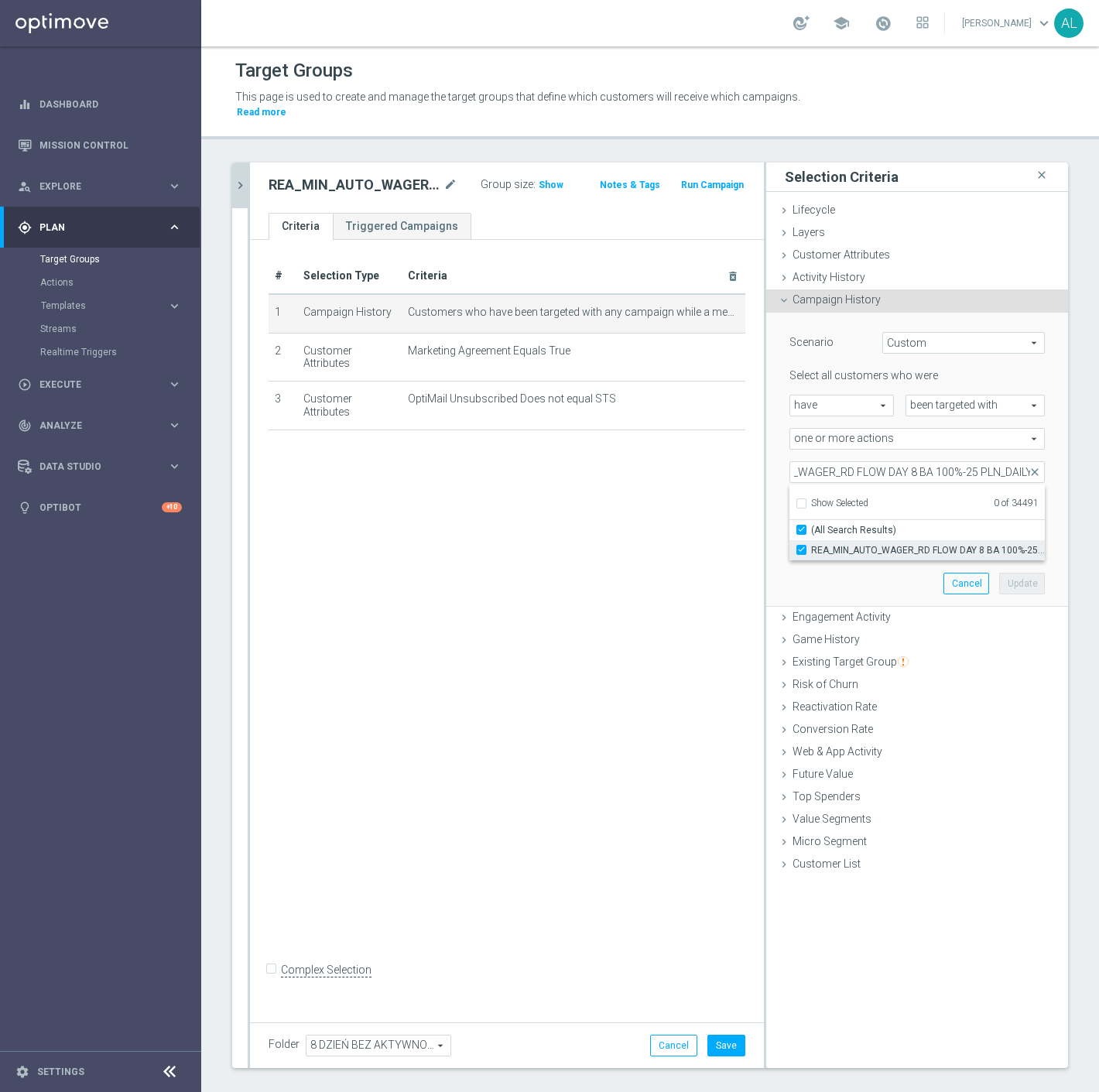
scroll to position [0, 0]
click at [838, 558] on div "Scenario Custom Custom arrow_drop_down search Select all customers who were hav…" at bounding box center [917, 459] width 279 height 294
click at [1011, 572] on button "Update" at bounding box center [1022, 583] width 46 height 22
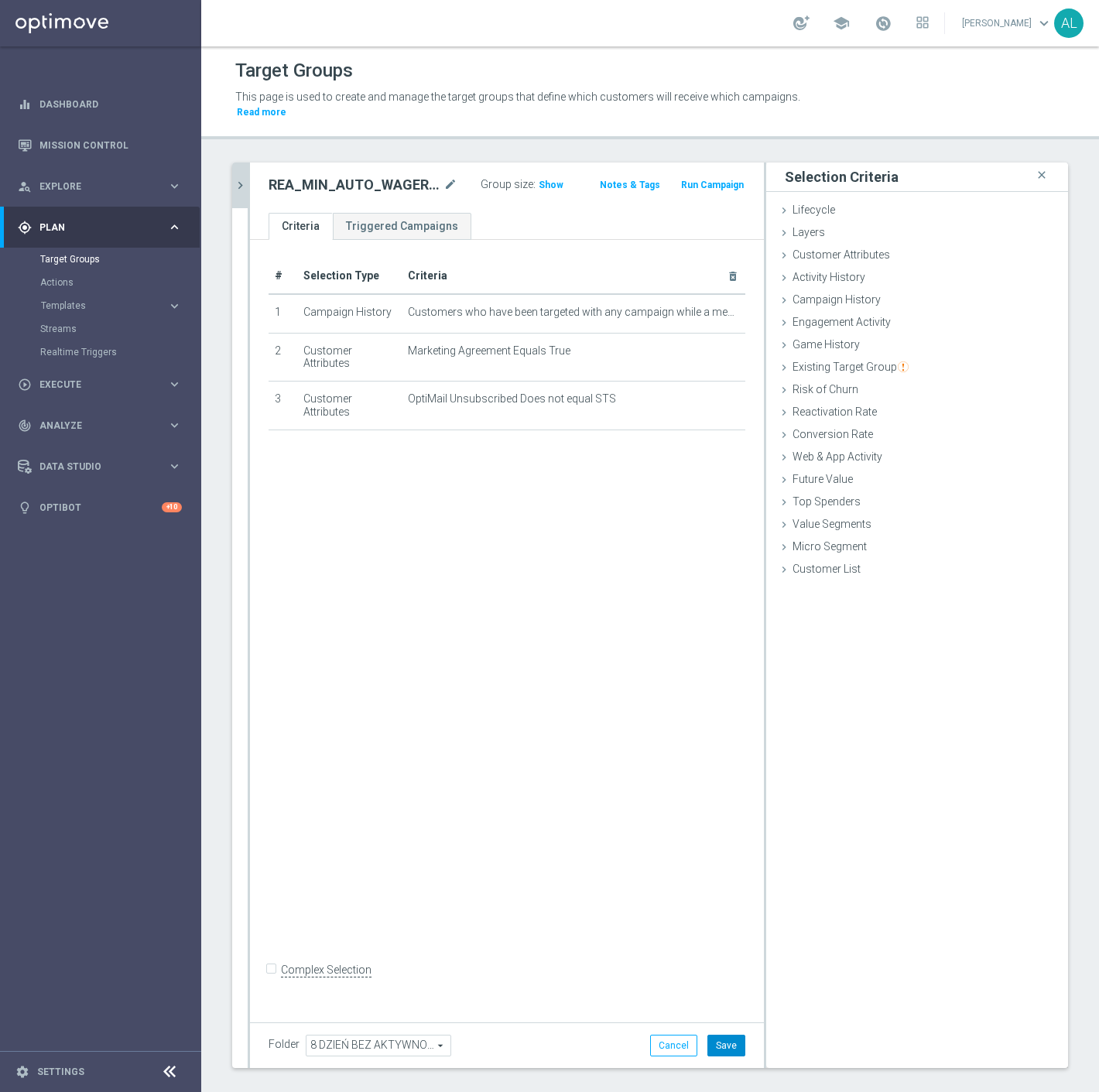
click at [714, 1035] on button "Save" at bounding box center [726, 1045] width 38 height 22
click at [237, 178] on icon "chevron_right" at bounding box center [240, 185] width 15 height 15
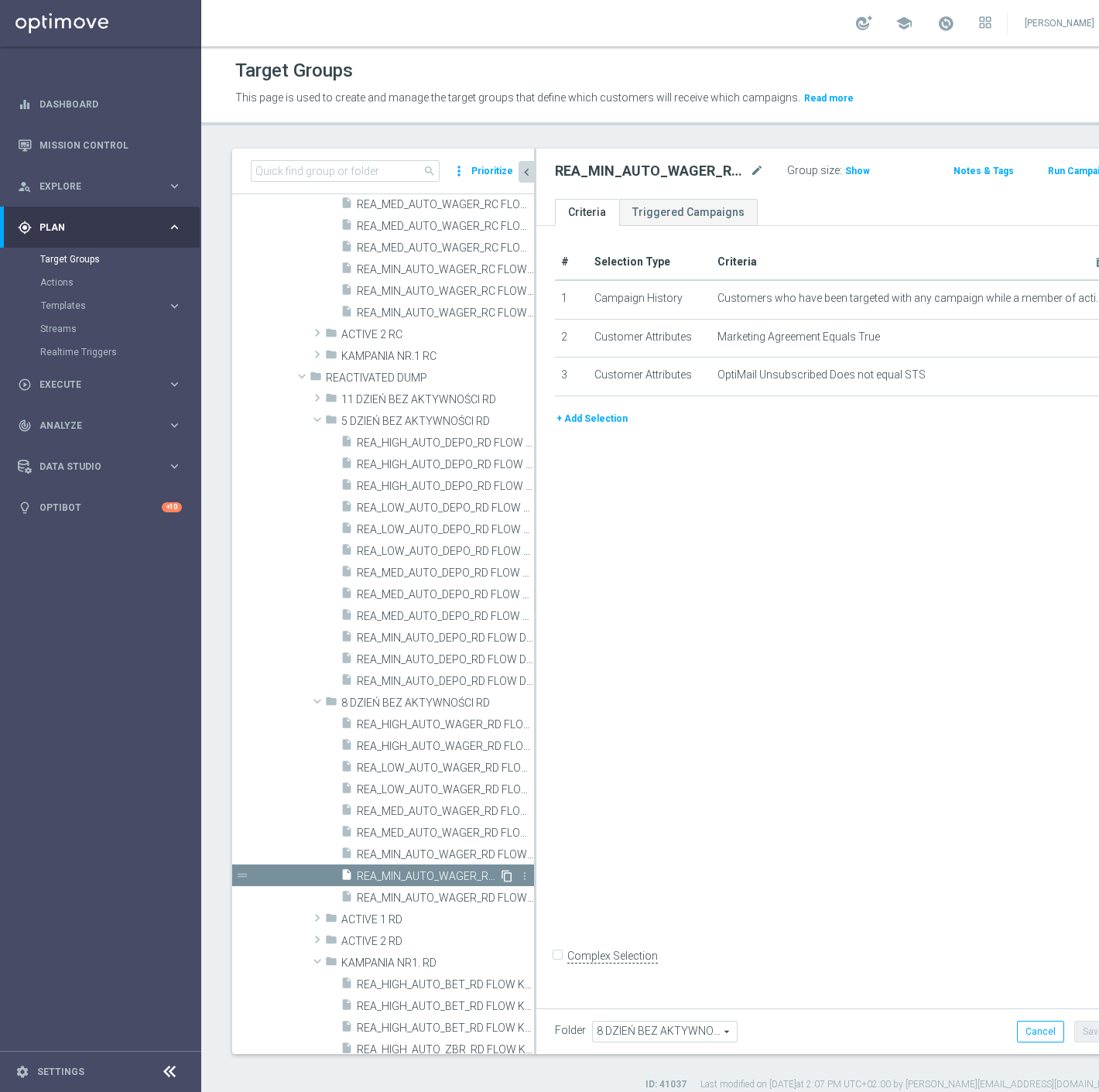
click at [501, 877] on icon "content_copy" at bounding box center [507, 875] width 12 height 12
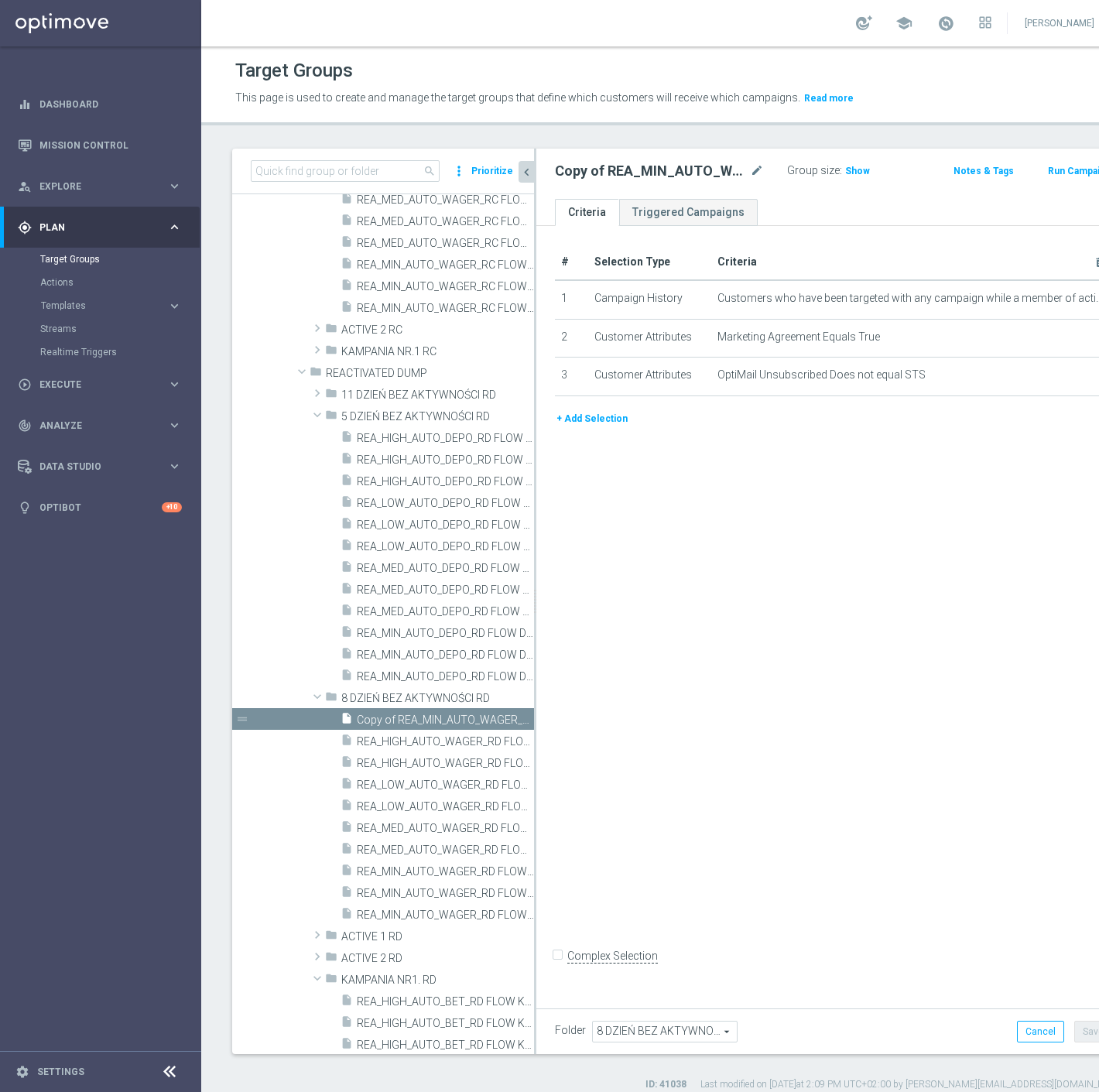
scroll to position [516, 0]
click at [751, 173] on icon "mode_edit" at bounding box center [757, 171] width 14 height 19
click at [770, 183] on div "Group size : Show" at bounding box center [842, 171] width 143 height 24
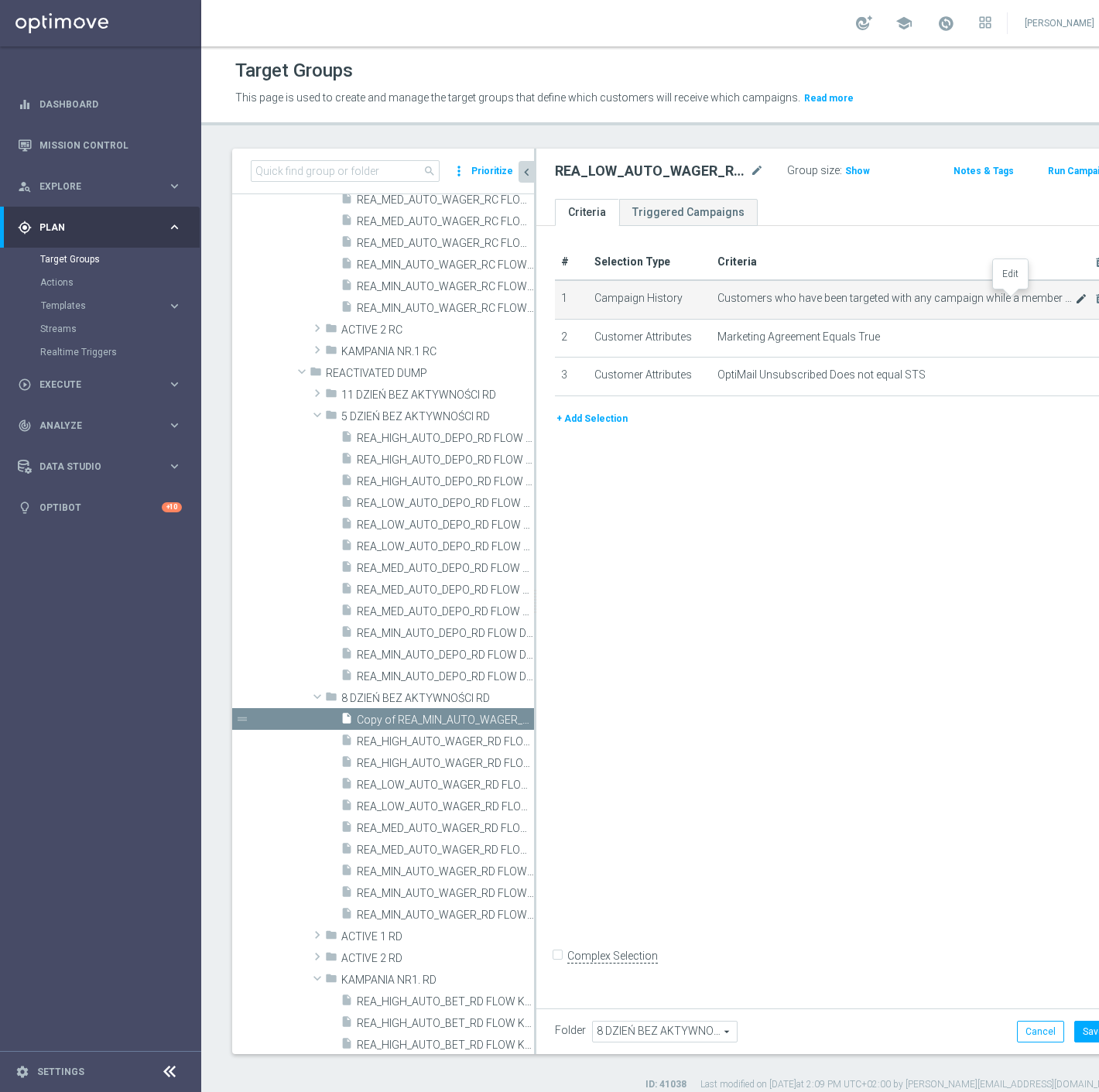
click at [1075, 299] on icon "mode_edit" at bounding box center [1081, 298] width 12 height 12
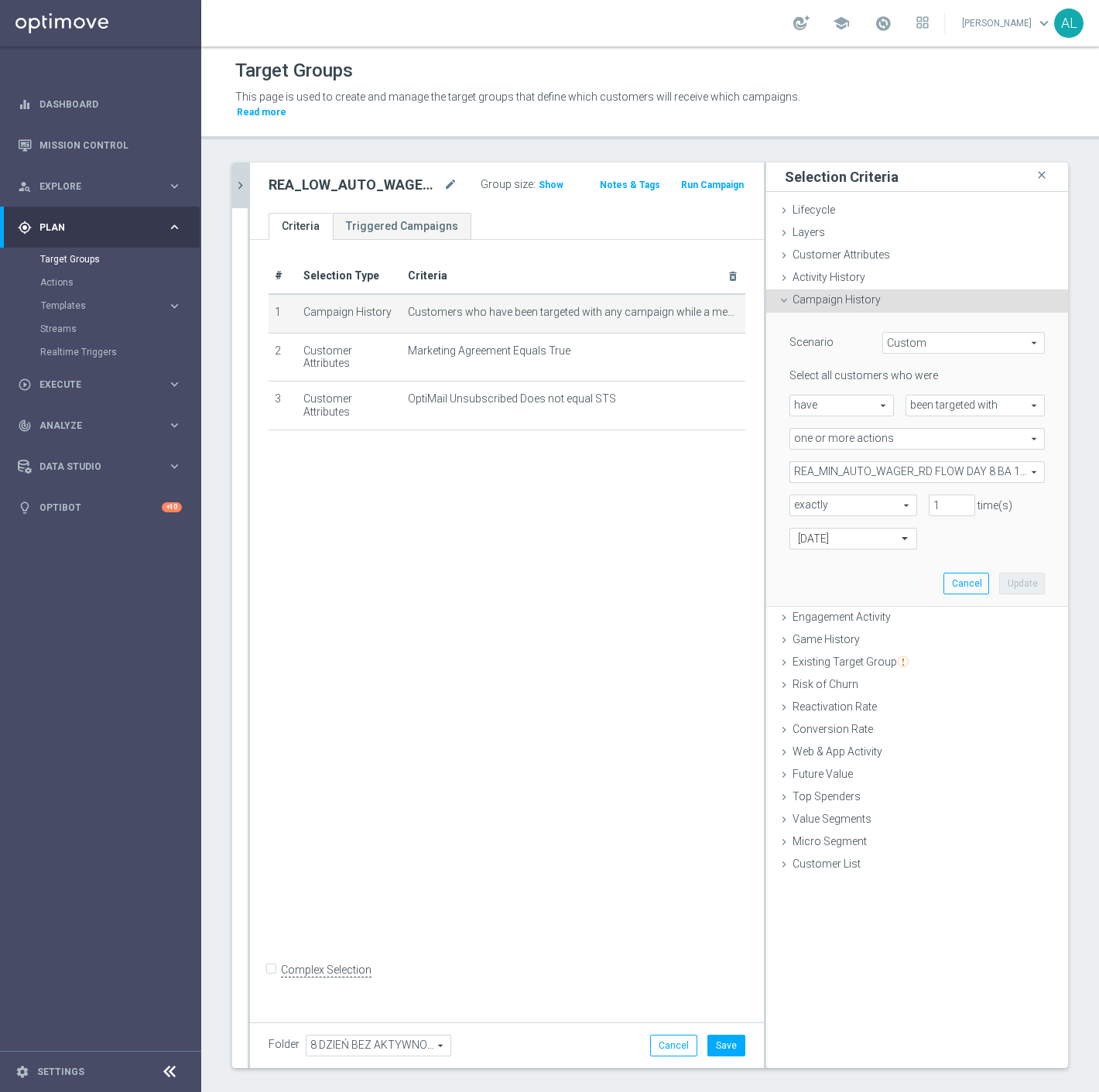
click at [823, 462] on span "REA_MIN_AUTO_WAGER_RD FLOW DAY 8 BA 100%-25 PLN_DAILY" at bounding box center [917, 472] width 254 height 20
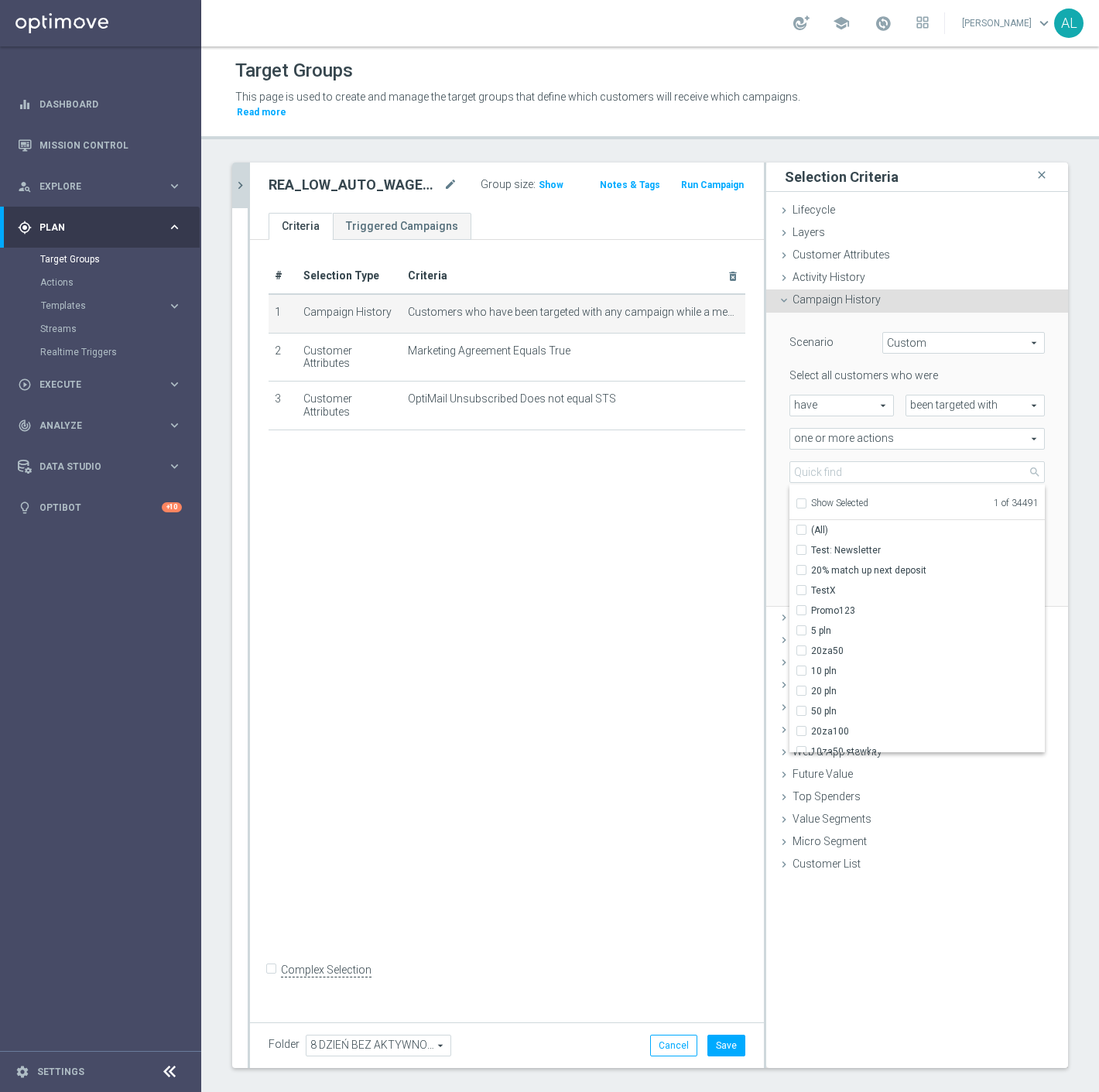
click at [812, 498] on span "Show Selected" at bounding box center [840, 504] width 57 height 11
click at [806, 501] on input "Show Selected" at bounding box center [800, 506] width 10 height 10
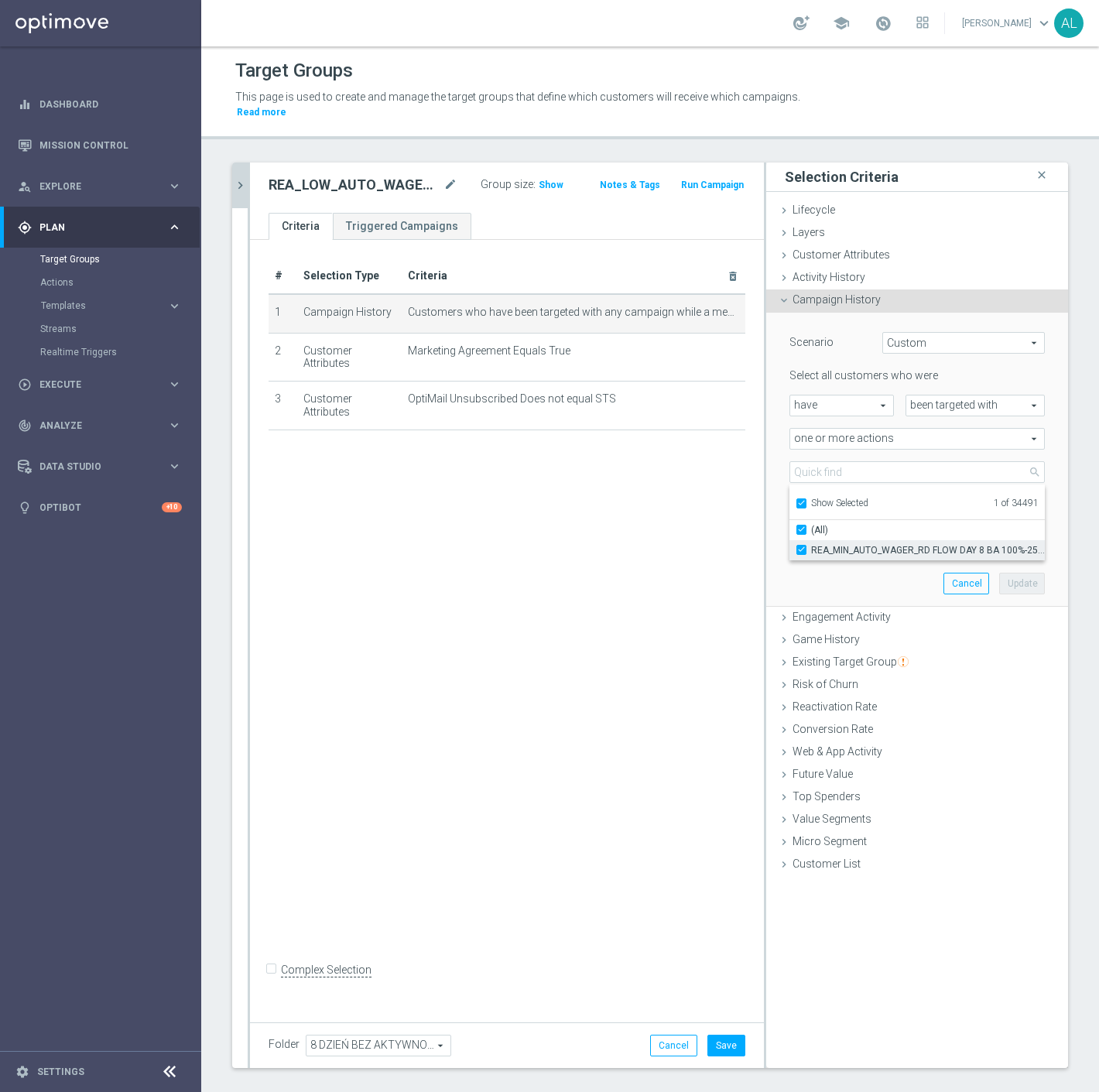
click at [826, 544] on span "REA_MIN_AUTO_WAGER_RD FLOW DAY 8 BA 100%-25 PLN_DAILY" at bounding box center [929, 550] width 234 height 12
click at [812, 545] on input "REA_MIN_AUTO_WAGER_RD FLOW DAY 8 BA 100%-25 PLN_DAILY" at bounding box center [806, 550] width 10 height 10
click at [829, 498] on span "Show Selected" at bounding box center [840, 504] width 57 height 11
click at [806, 501] on input "Show Selected" at bounding box center [800, 506] width 10 height 10
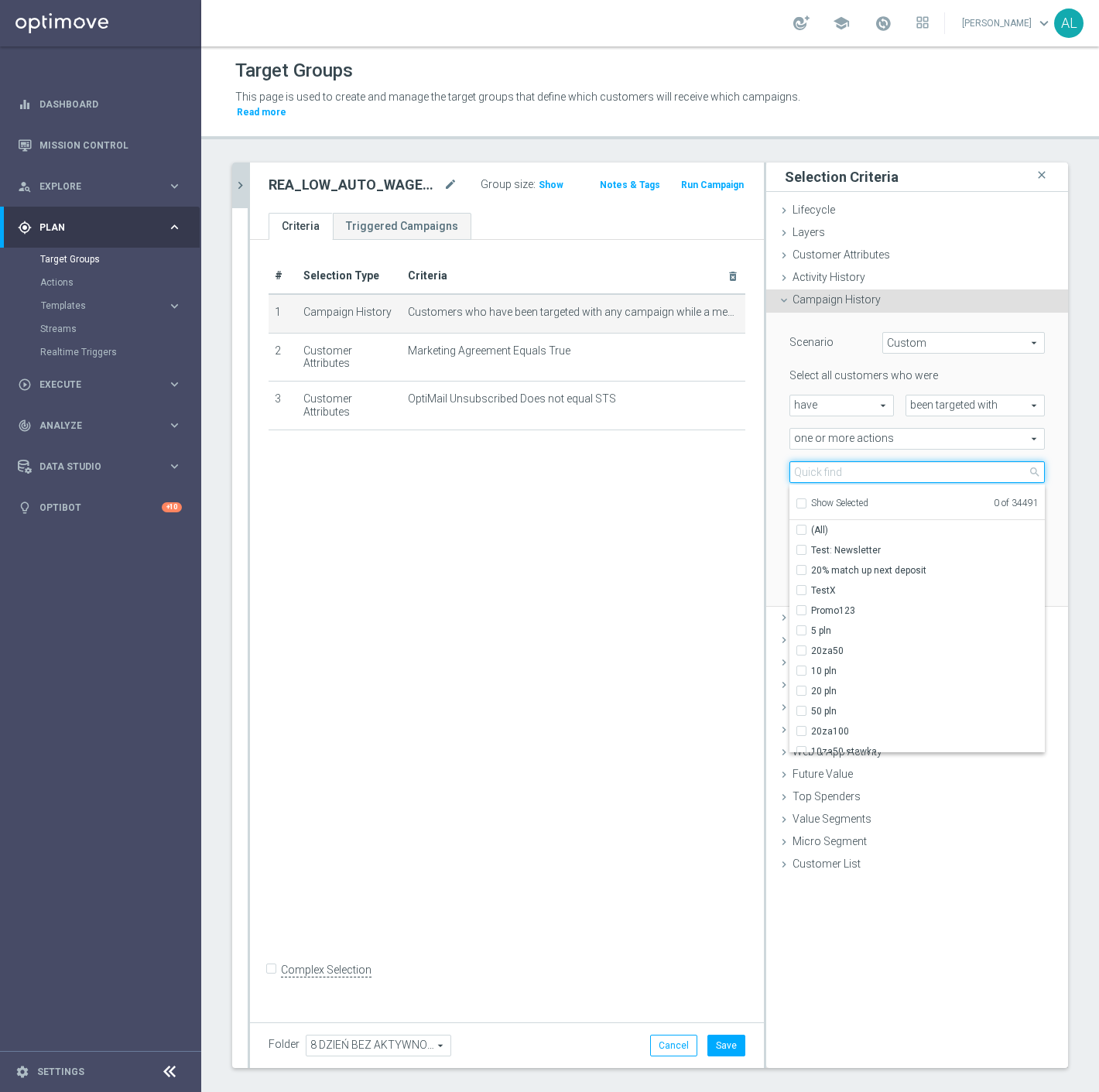
click at [829, 461] on input "search" at bounding box center [917, 472] width 255 height 22
paste input "REA_LOW_AUTO_WAGER_RD FLOW DAY 8 BA 100%-50 PLN MAIL_DAILY"
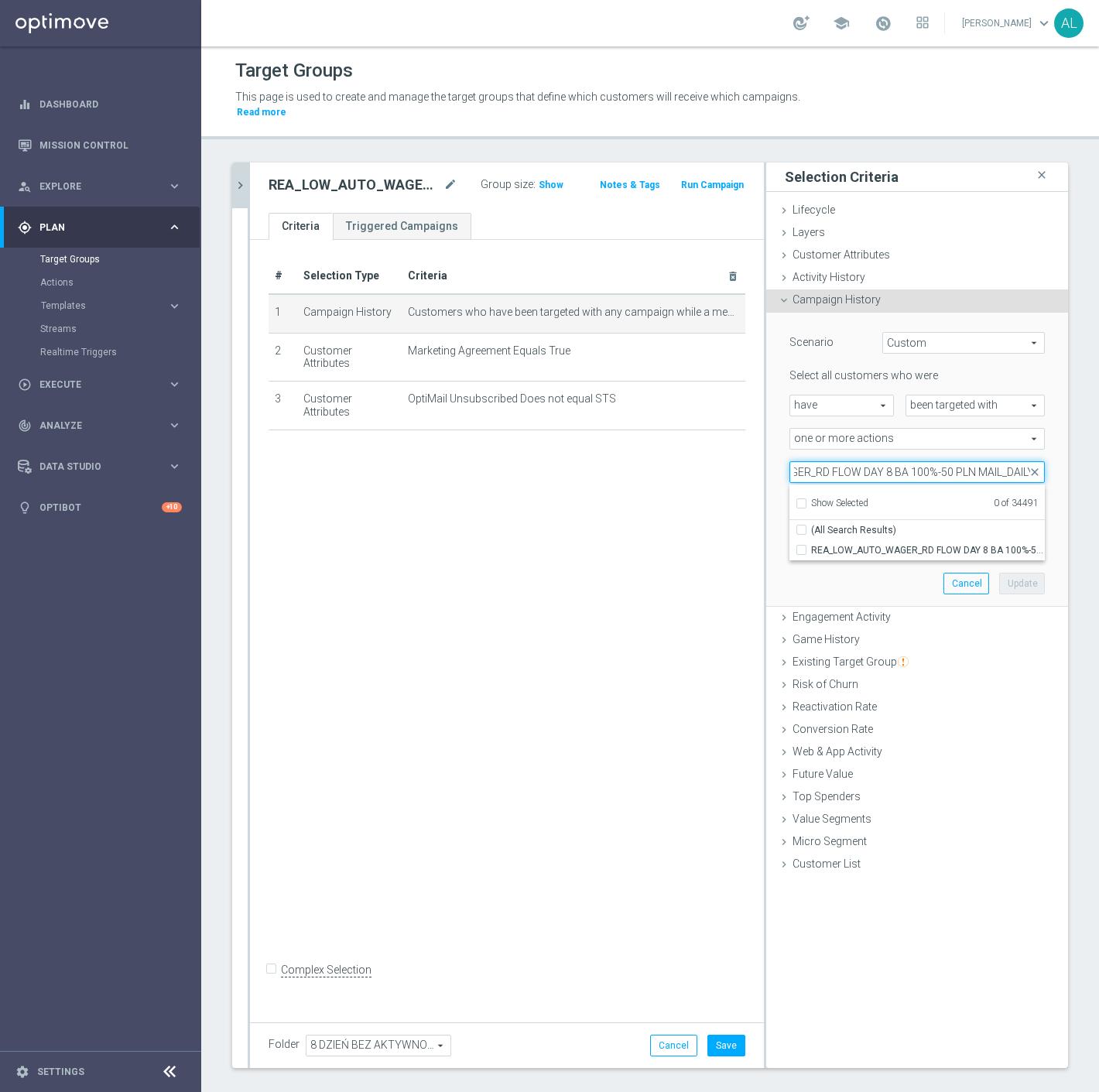
click at [981, 461] on input "REA_LOW_AUTO_WAGER_RD FLOW DAY 8 BA 100%-50 PLN MAIL_DAILY" at bounding box center [917, 472] width 255 height 22
click at [986, 461] on input "REA_LOW_AUTO_WAGER_RD FLOW DAY 8 BA 100%-50 PLN MAIL_DAILY" at bounding box center [917, 472] width 255 height 22
click at [921, 544] on span "REA_LOW_AUTO_WAGER_RD FLOW DAY 8 BA 100%-50 PLN_DAILY" at bounding box center [929, 550] width 234 height 12
click at [812, 545] on input "REA_LOW_AUTO_WAGER_RD FLOW DAY 8 BA 100%-50 PLN_DAILY" at bounding box center [806, 550] width 10 height 10
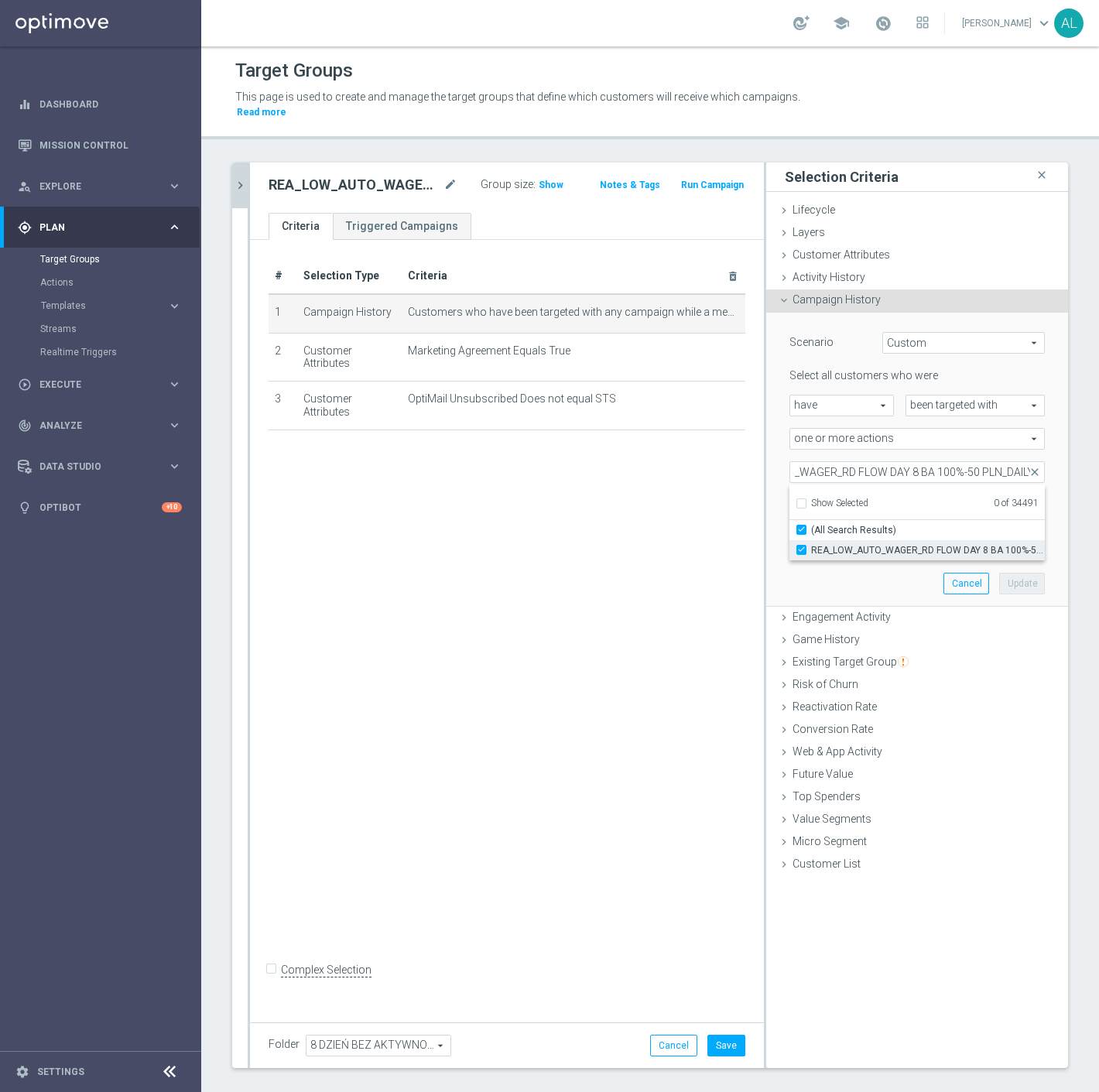
scroll to position [0, 0]
click at [1008, 572] on button "Update" at bounding box center [1022, 583] width 46 height 22
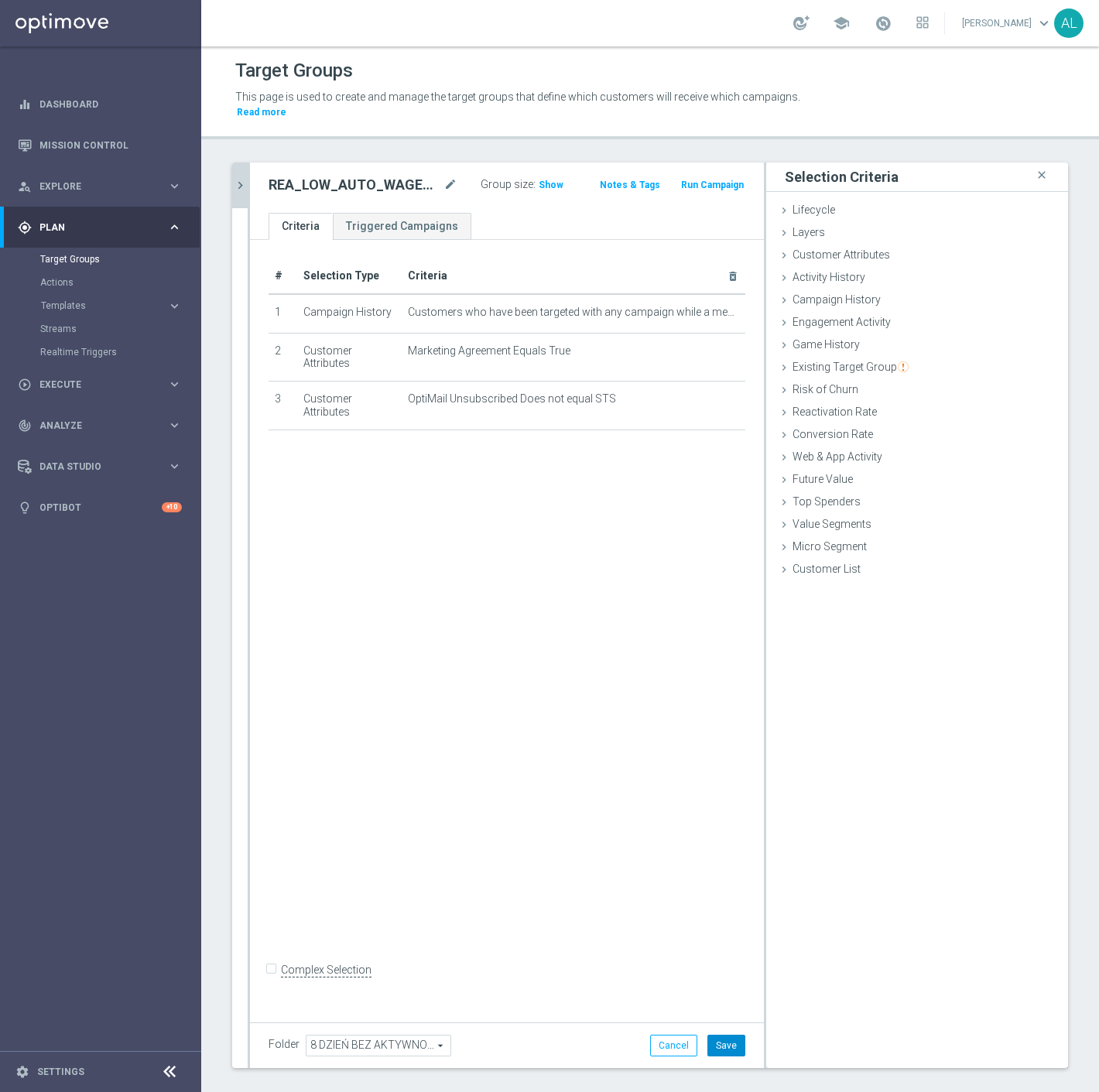
click at [725, 1035] on button "Save" at bounding box center [726, 1045] width 38 height 22
click at [242, 178] on icon "chevron_right" at bounding box center [240, 185] width 15 height 15
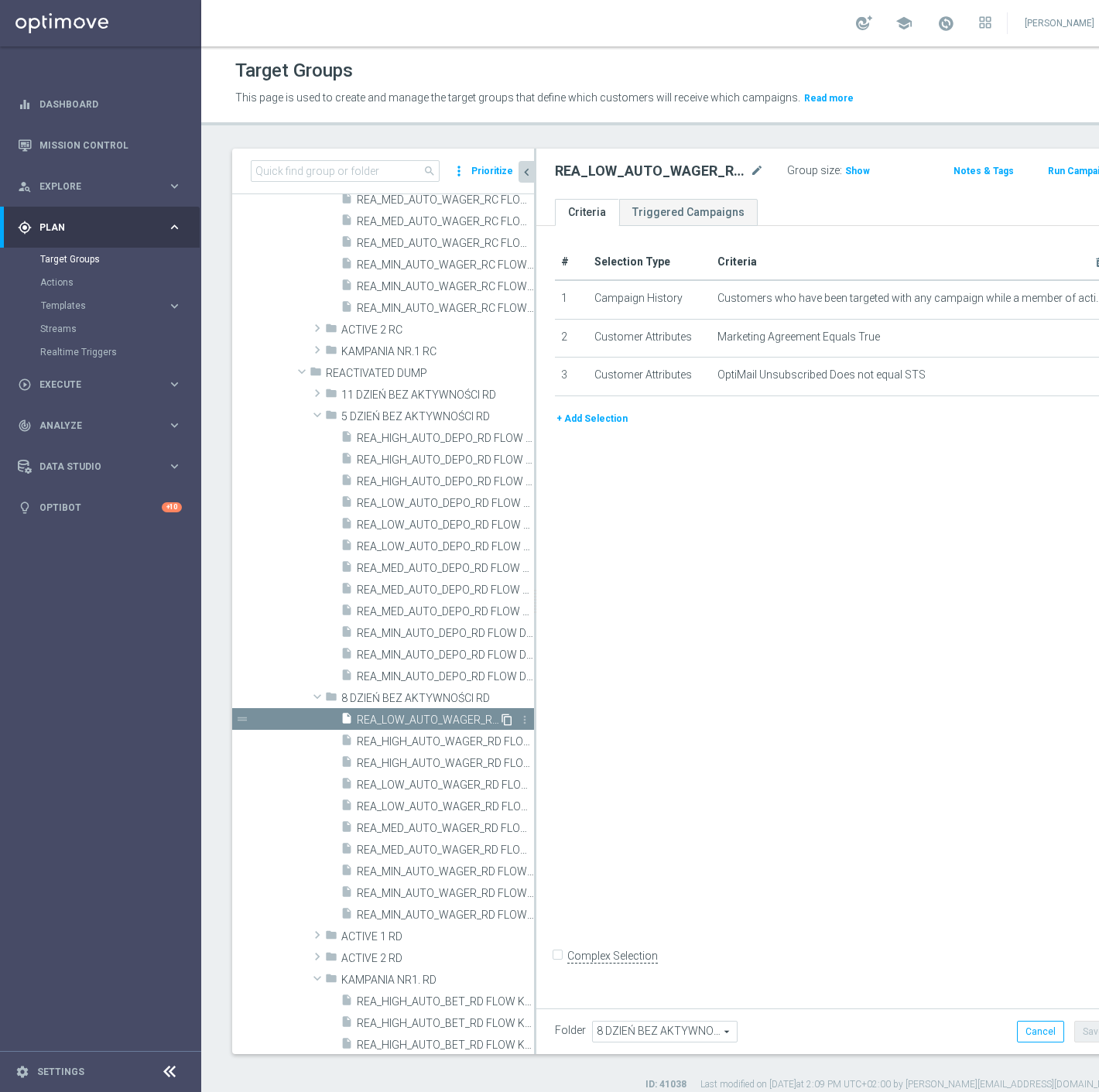
click at [501, 715] on icon "content_copy" at bounding box center [507, 719] width 12 height 12
click at [744, 163] on div "Copy of REA_LOW_AUTO_WAGER_RD FLOW DAY 8 BA 100%-50 PLN MAIL_DAILY mode_edit Gr…" at bounding box center [833, 173] width 594 height 50
click at [751, 166] on icon "mode_edit" at bounding box center [757, 171] width 14 height 19
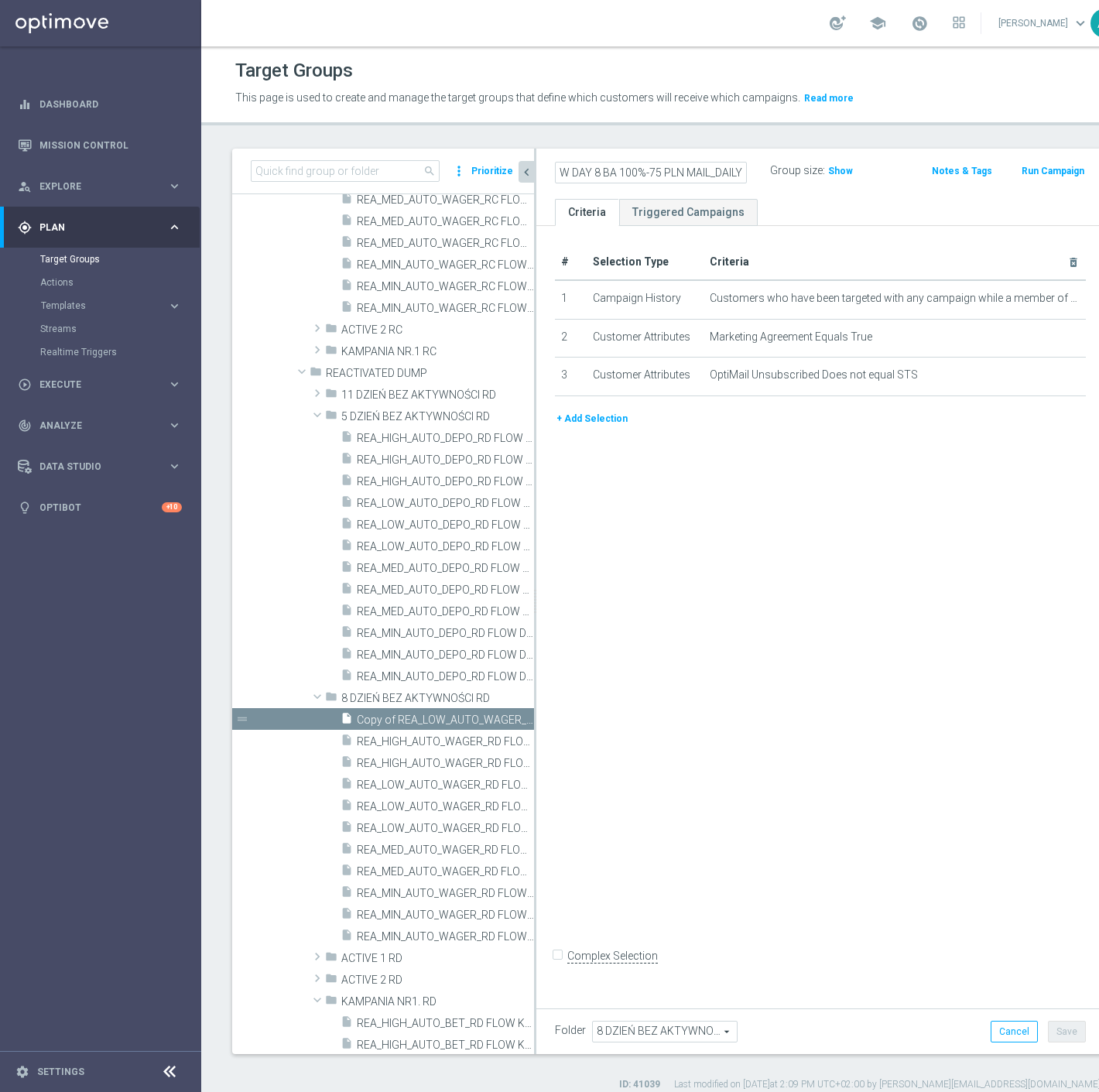
scroll to position [0, 194]
click at [846, 514] on div "# Selection Type Criteria delete_forever 1 Campaign History Customers who have …" at bounding box center [820, 613] width 568 height 774
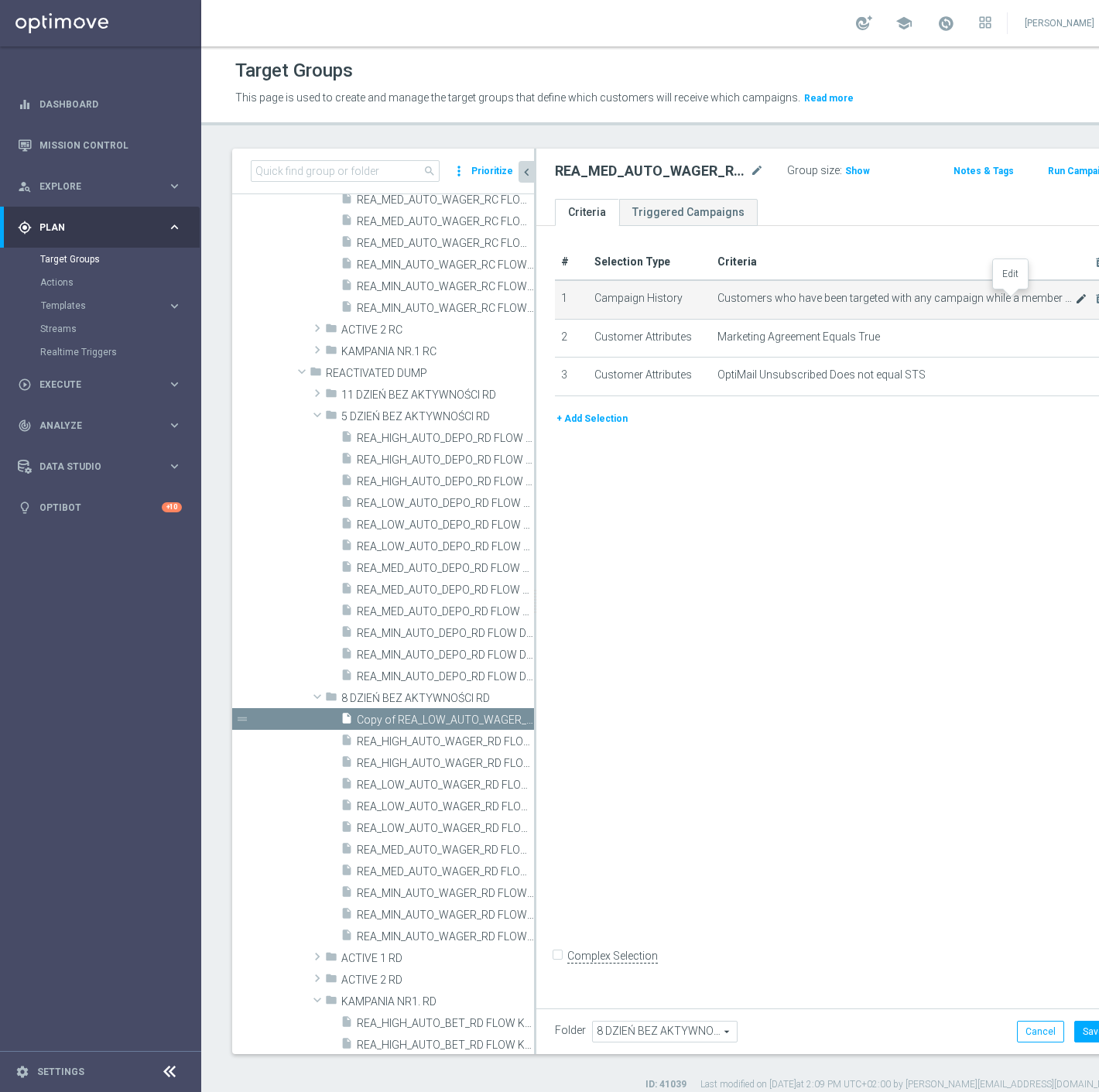
click at [1075, 297] on icon "mode_edit" at bounding box center [1081, 298] width 12 height 12
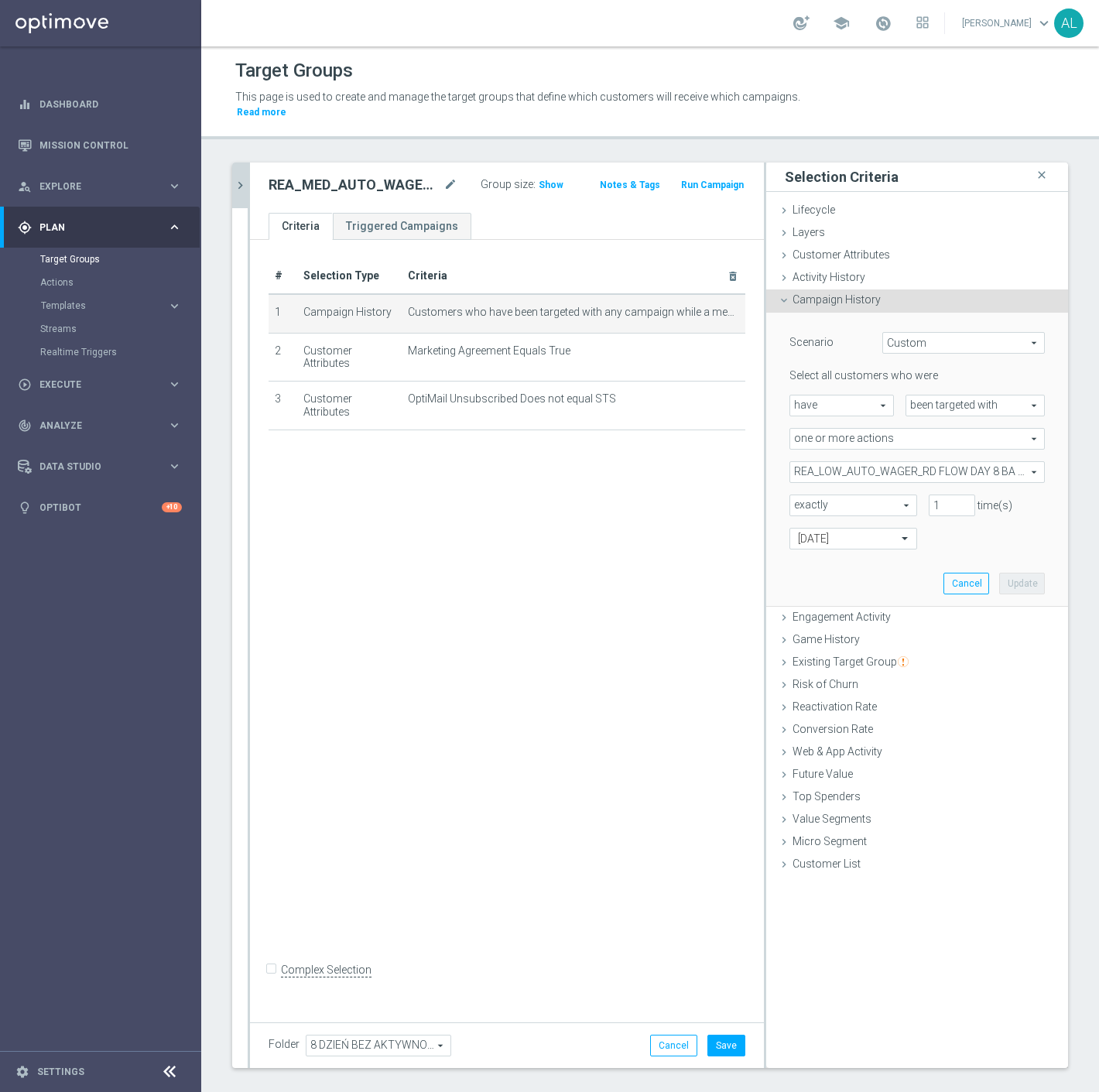
click at [831, 462] on span "REA_LOW_AUTO_WAGER_RD FLOW DAY 8 BA 100%-50 PLN_DAILY" at bounding box center [917, 472] width 254 height 20
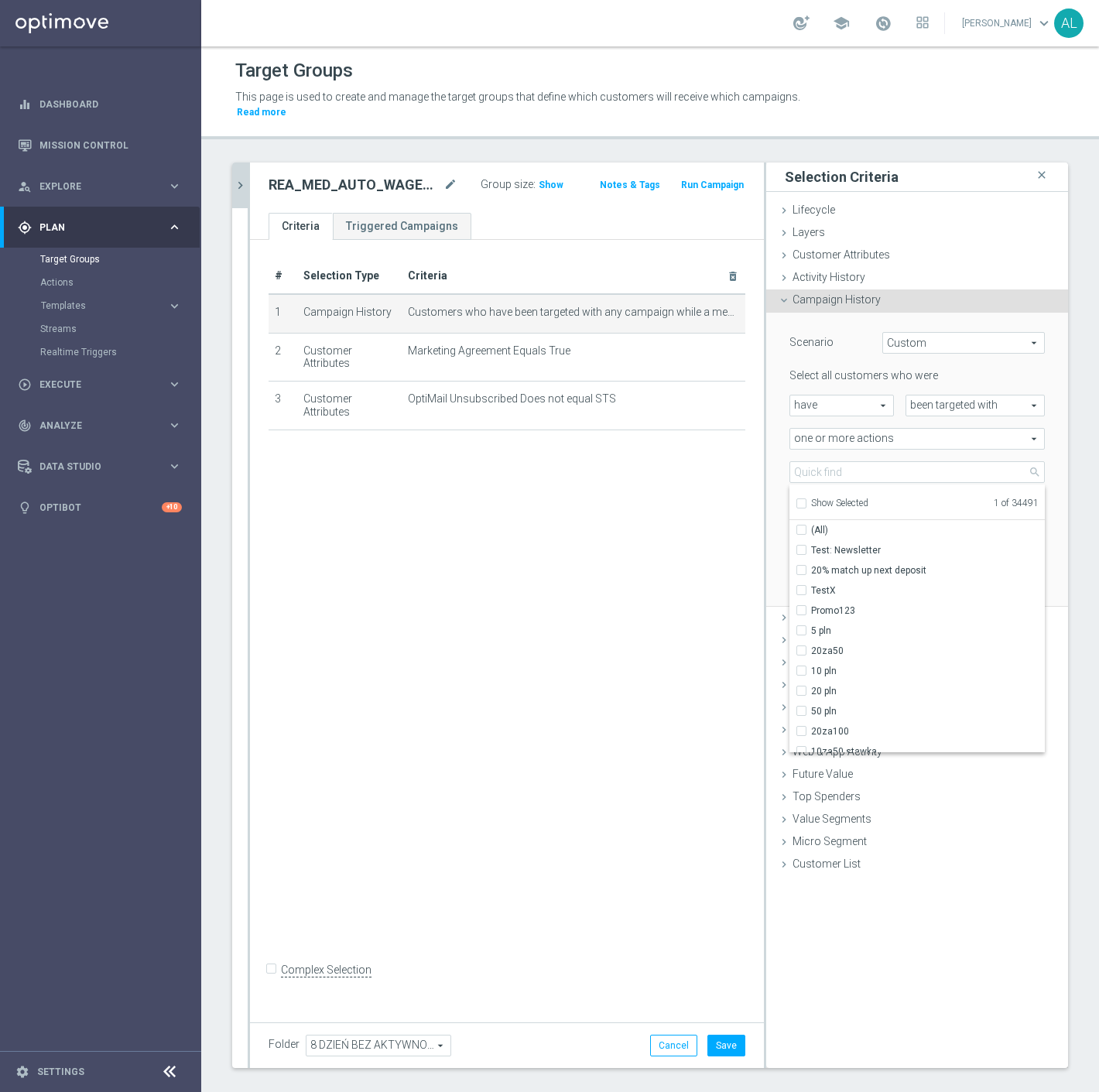
click at [824, 498] on span "Show Selected" at bounding box center [840, 504] width 57 height 11
click at [806, 501] on input "Show Selected" at bounding box center [800, 506] width 10 height 10
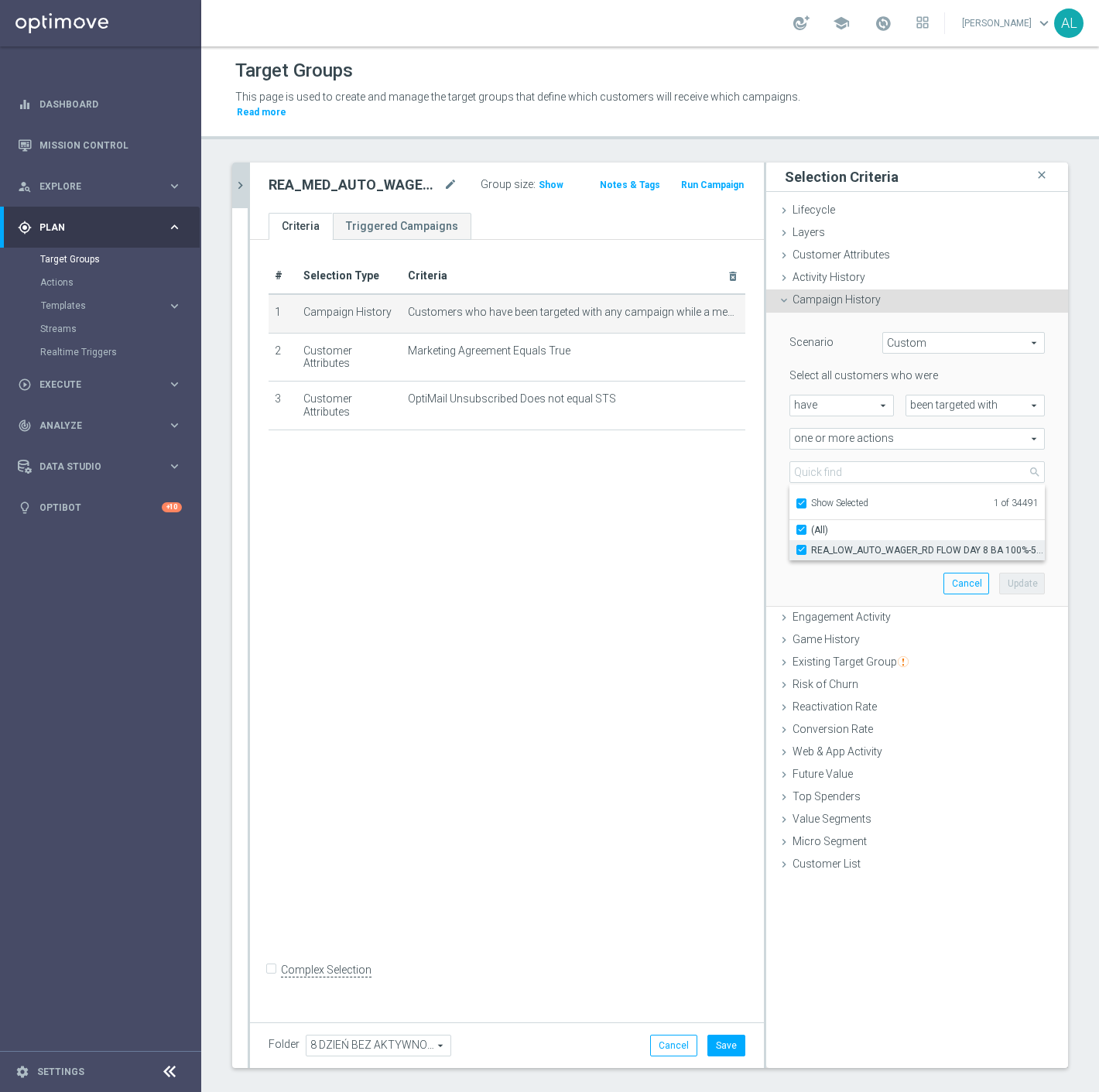
click at [836, 544] on span "REA_LOW_AUTO_WAGER_RD FLOW DAY 8 BA 100%-50 PLN_DAILY" at bounding box center [929, 550] width 234 height 12
click at [812, 545] on input "REA_LOW_AUTO_WAGER_RD FLOW DAY 8 BA 100%-50 PLN_DAILY" at bounding box center [806, 550] width 10 height 10
click at [822, 498] on span "Show Selected" at bounding box center [840, 504] width 57 height 11
click at [806, 501] on input "Show Selected" at bounding box center [800, 506] width 10 height 10
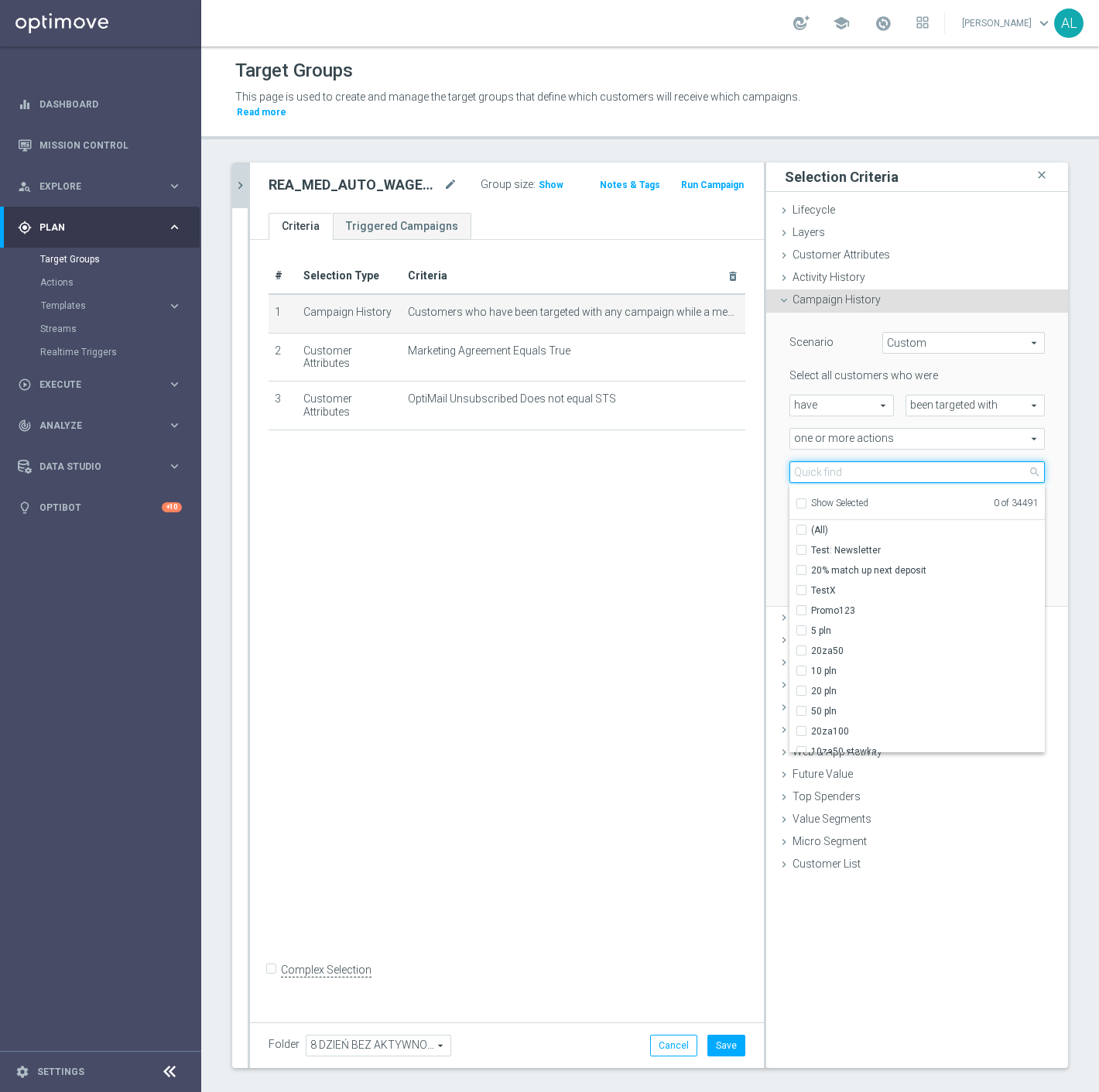
click at [826, 461] on input "search" at bounding box center [917, 472] width 255 height 22
paste input "REA_MED_AUTO_WAGER_RD FLOW DAY 8 BA 100%-75 PLN MAIL_DAILY"
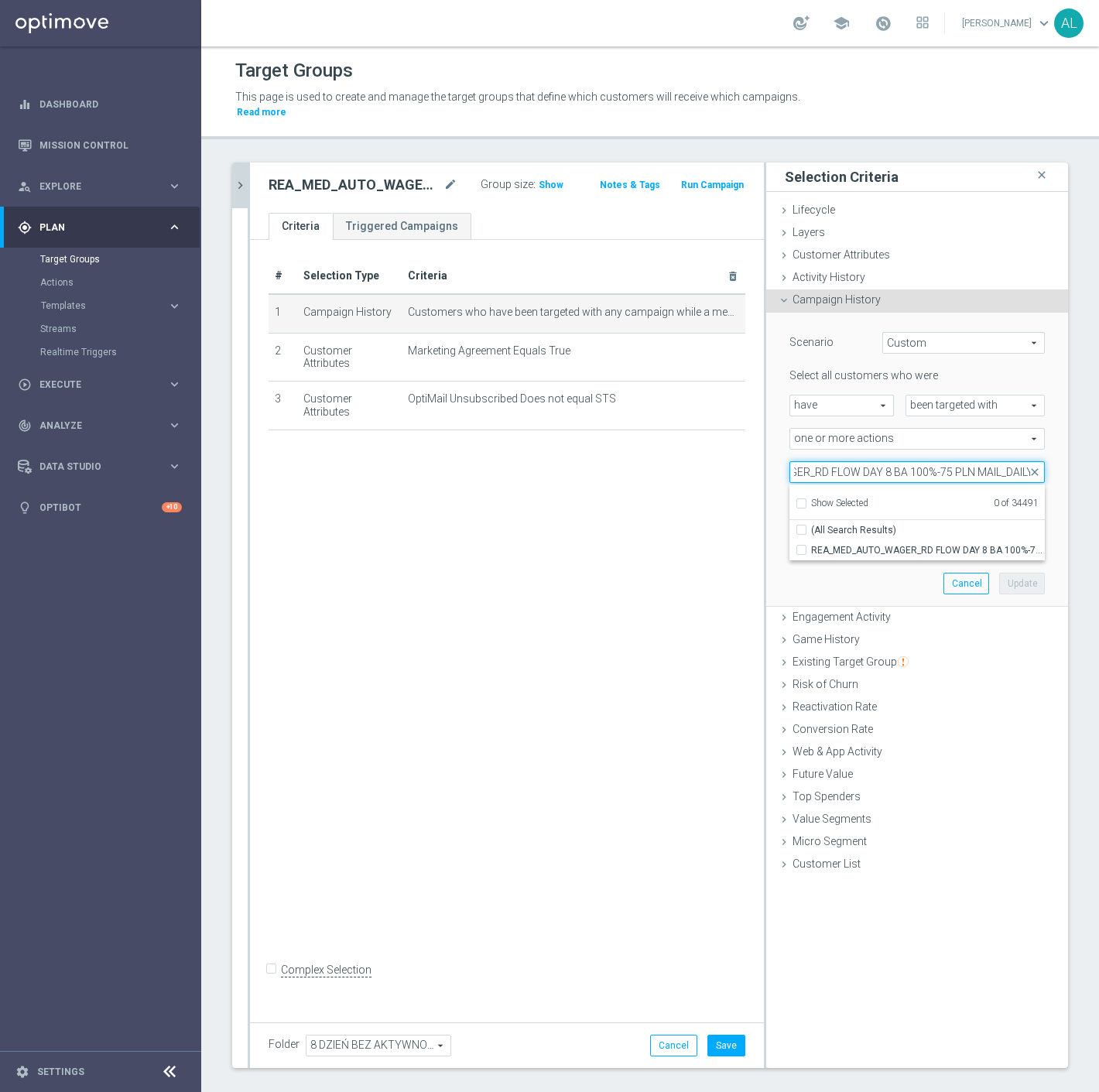
click at [986, 461] on input "REA_MED_AUTO_WAGER_RD FLOW DAY 8 BA 100%-75 PLN MAIL_DAILY" at bounding box center [917, 472] width 255 height 22
click at [865, 544] on span "REA_MED_AUTO_WAGER_RD FLOW DAY 8 BA 100%-75 PLN_DAILY" at bounding box center [929, 550] width 234 height 12
click at [812, 545] on input "REA_MED_AUTO_WAGER_RD FLOW DAY 8 BA 100%-75 PLN_DAILY" at bounding box center [806, 550] width 10 height 10
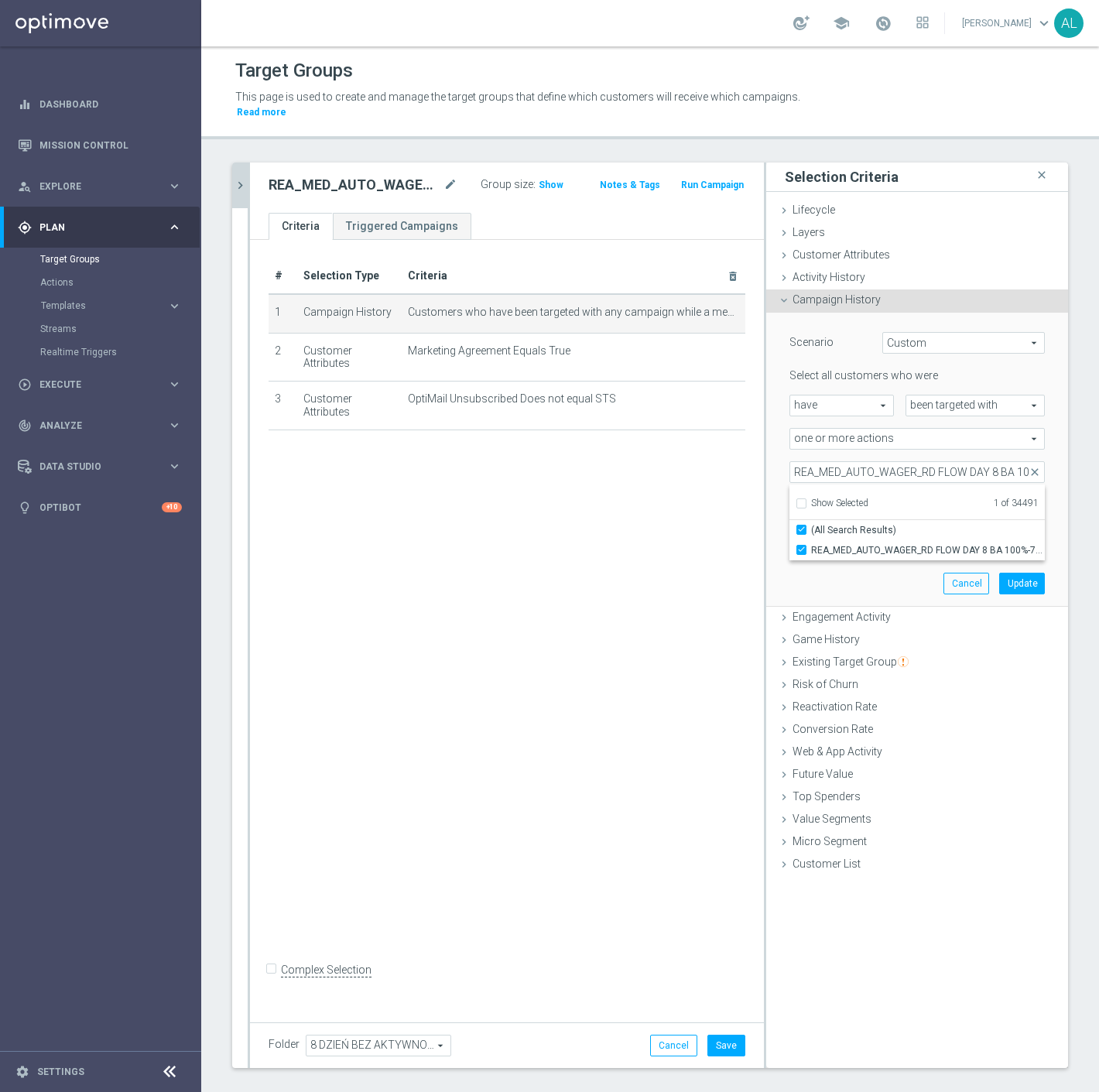
click at [855, 570] on div "Scenario Custom Custom arrow_drop_down search Select all customers who were hav…" at bounding box center [917, 459] width 279 height 294
click at [999, 572] on button "Update" at bounding box center [1022, 583] width 46 height 22
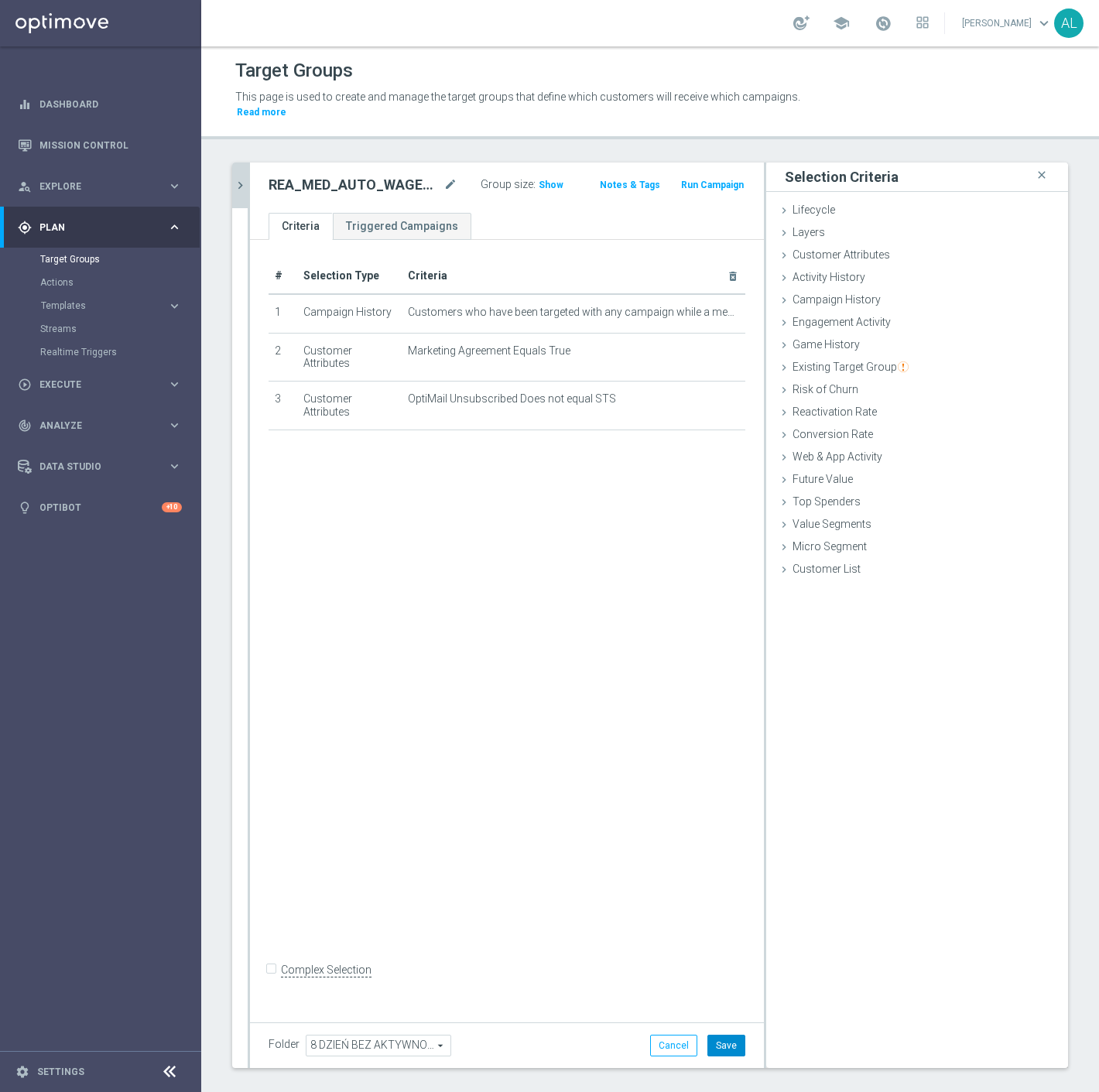
click at [726, 1035] on button "Save" at bounding box center [726, 1045] width 38 height 22
click at [244, 178] on icon "chevron_right" at bounding box center [240, 185] width 15 height 15
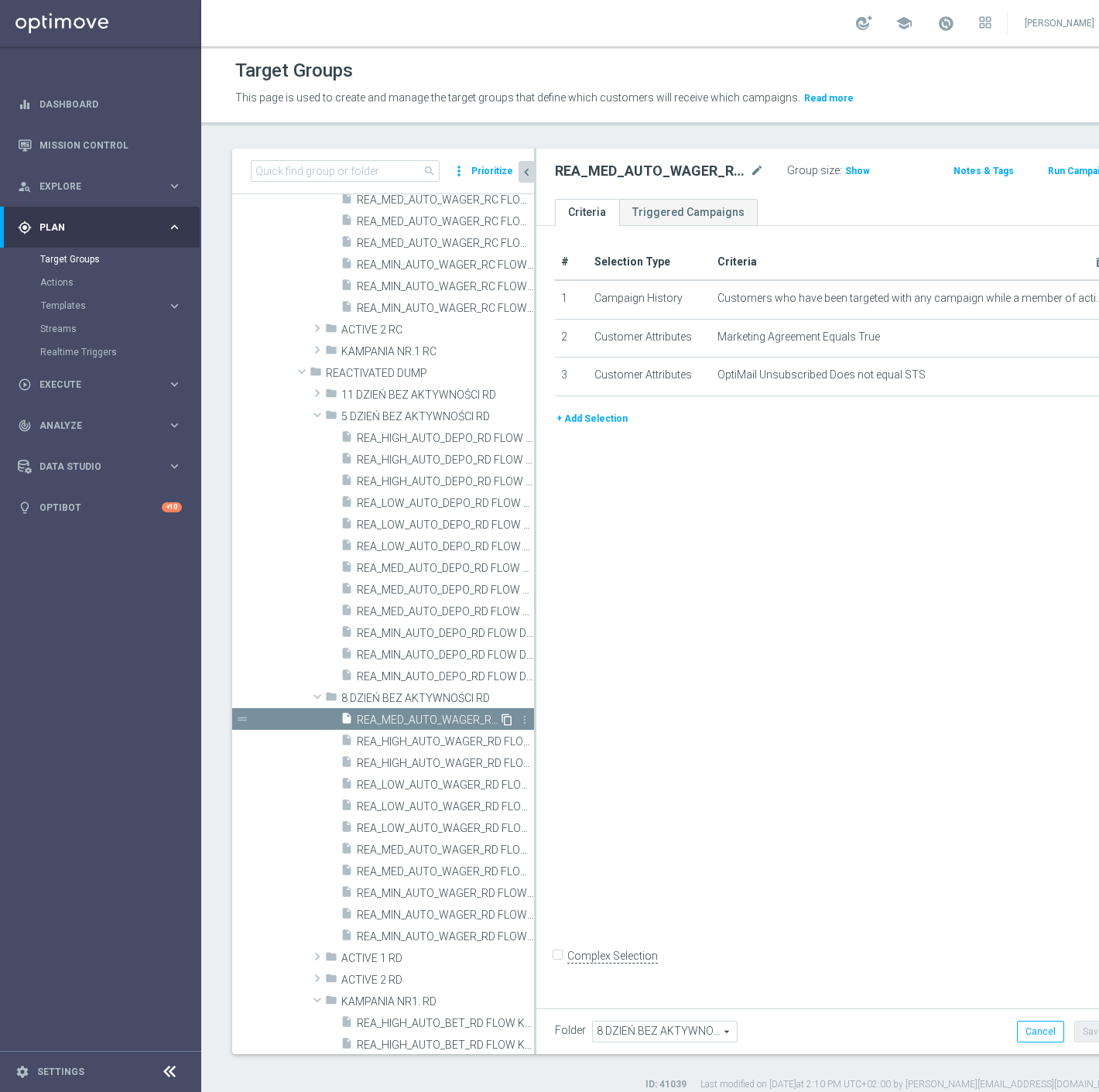
click at [501, 716] on icon "content_copy" at bounding box center [507, 719] width 12 height 12
click at [751, 169] on icon "mode_edit" at bounding box center [757, 171] width 14 height 19
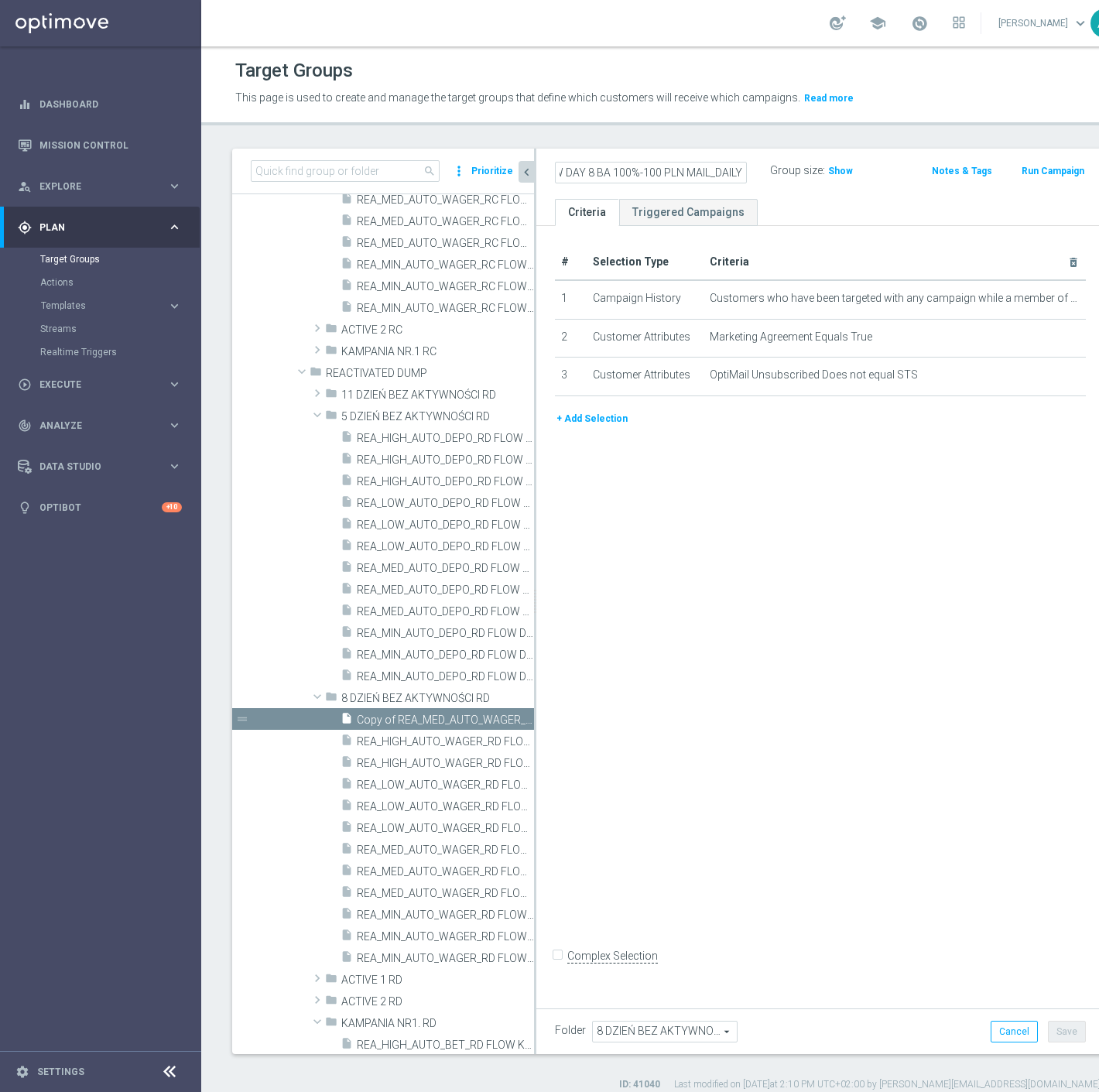
scroll to position [0, 202]
click at [861, 529] on div "# Selection Type Criteria delete_forever 1 Campaign History Customers who have …" at bounding box center [820, 613] width 568 height 774
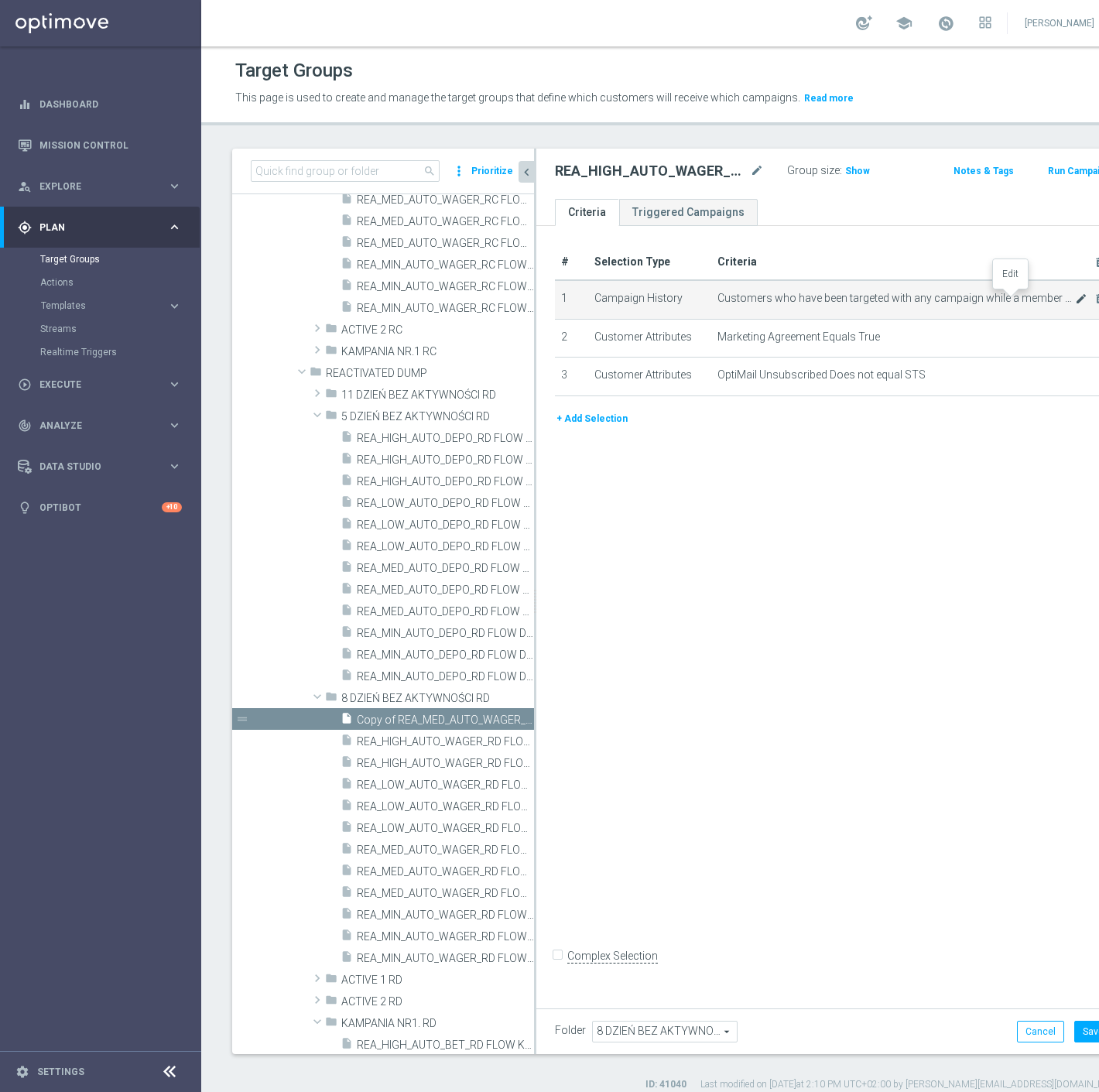
click at [1075, 296] on icon "mode_edit" at bounding box center [1081, 298] width 12 height 12
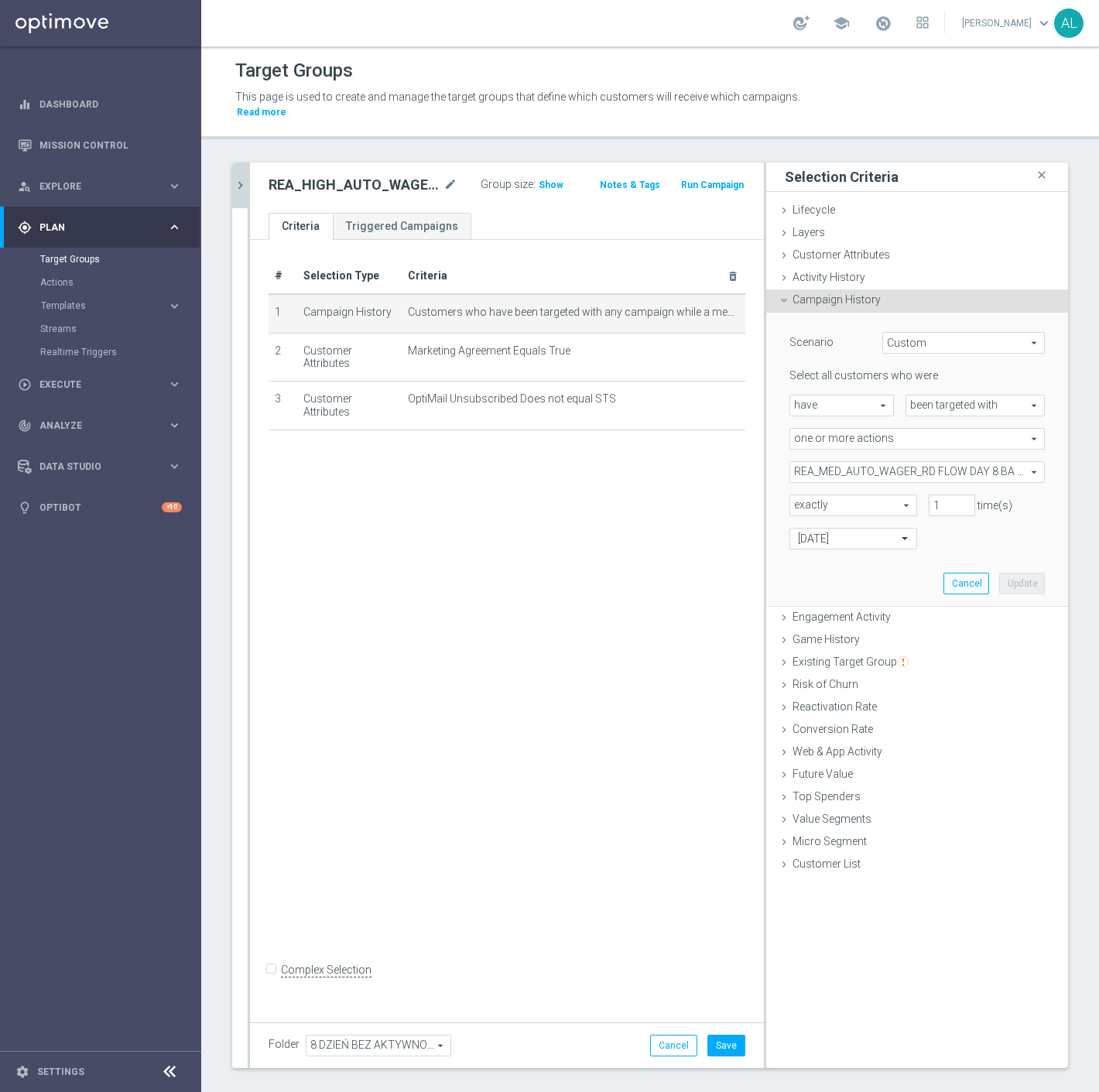
click at [831, 467] on span "REA_MED_AUTO_WAGER_RD FLOW DAY 8 BA 100%-75 PLN_DAILY" at bounding box center [917, 472] width 254 height 20
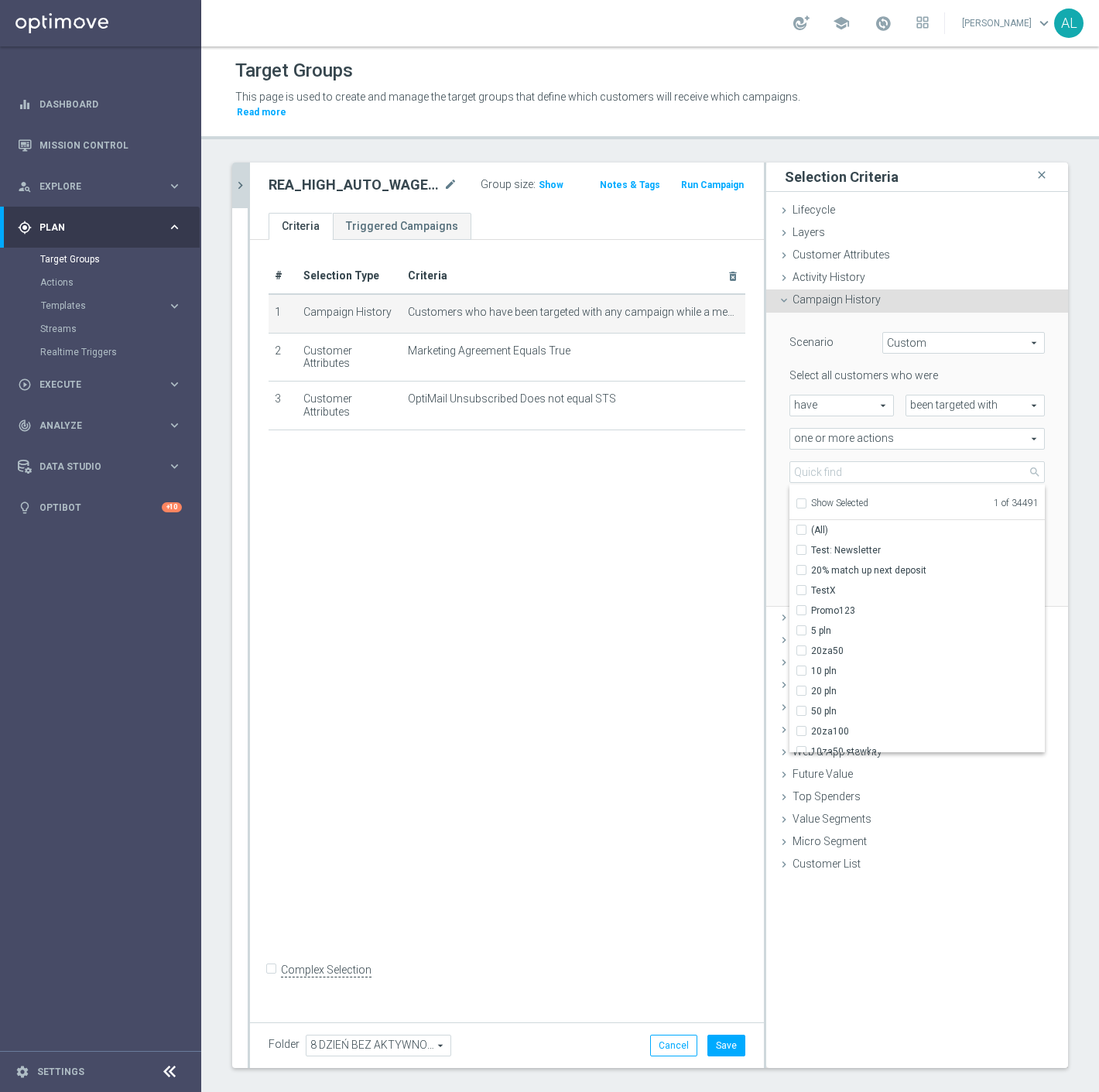
click at [830, 498] on span "Show Selected" at bounding box center [840, 504] width 57 height 11
click at [806, 501] on input "Show Selected" at bounding box center [800, 506] width 10 height 10
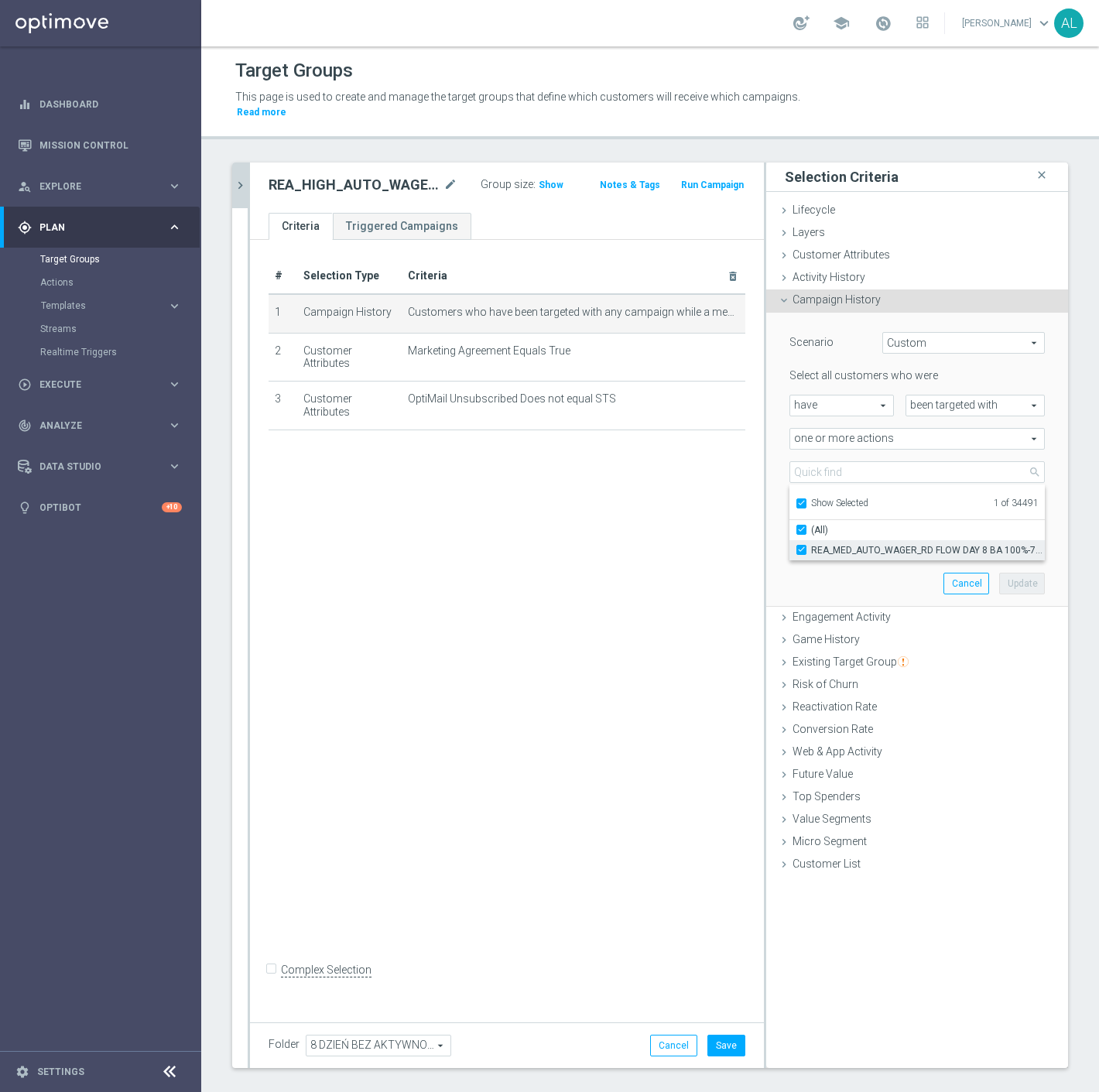
click at [822, 544] on span "REA_MED_AUTO_WAGER_RD FLOW DAY 8 BA 100%-75 PLN_DAILY" at bounding box center [929, 550] width 234 height 12
click at [812, 545] on input "REA_MED_AUTO_WAGER_RD FLOW DAY 8 BA 100%-75 PLN_DAILY" at bounding box center [806, 550] width 10 height 10
click at [832, 498] on span "Show Selected" at bounding box center [840, 504] width 57 height 11
click at [806, 501] on input "Show Selected" at bounding box center [800, 506] width 10 height 10
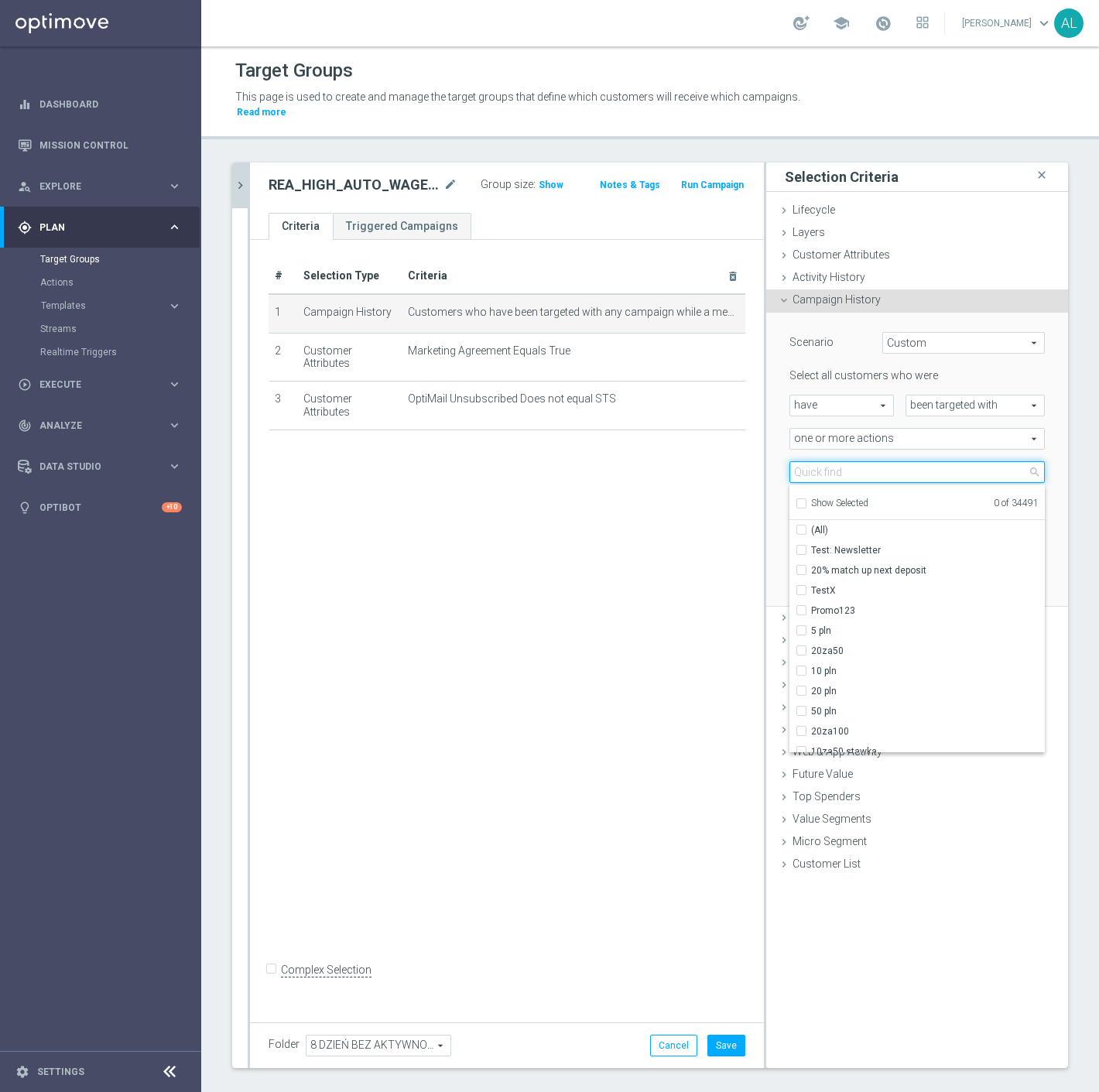
click at [839, 461] on input "search" at bounding box center [917, 472] width 255 height 22
paste input "REA_HIGH_AUTO_WAGER_RD FLOW DAY 8 BA 100%-100 PLN MAIL_DAILY"
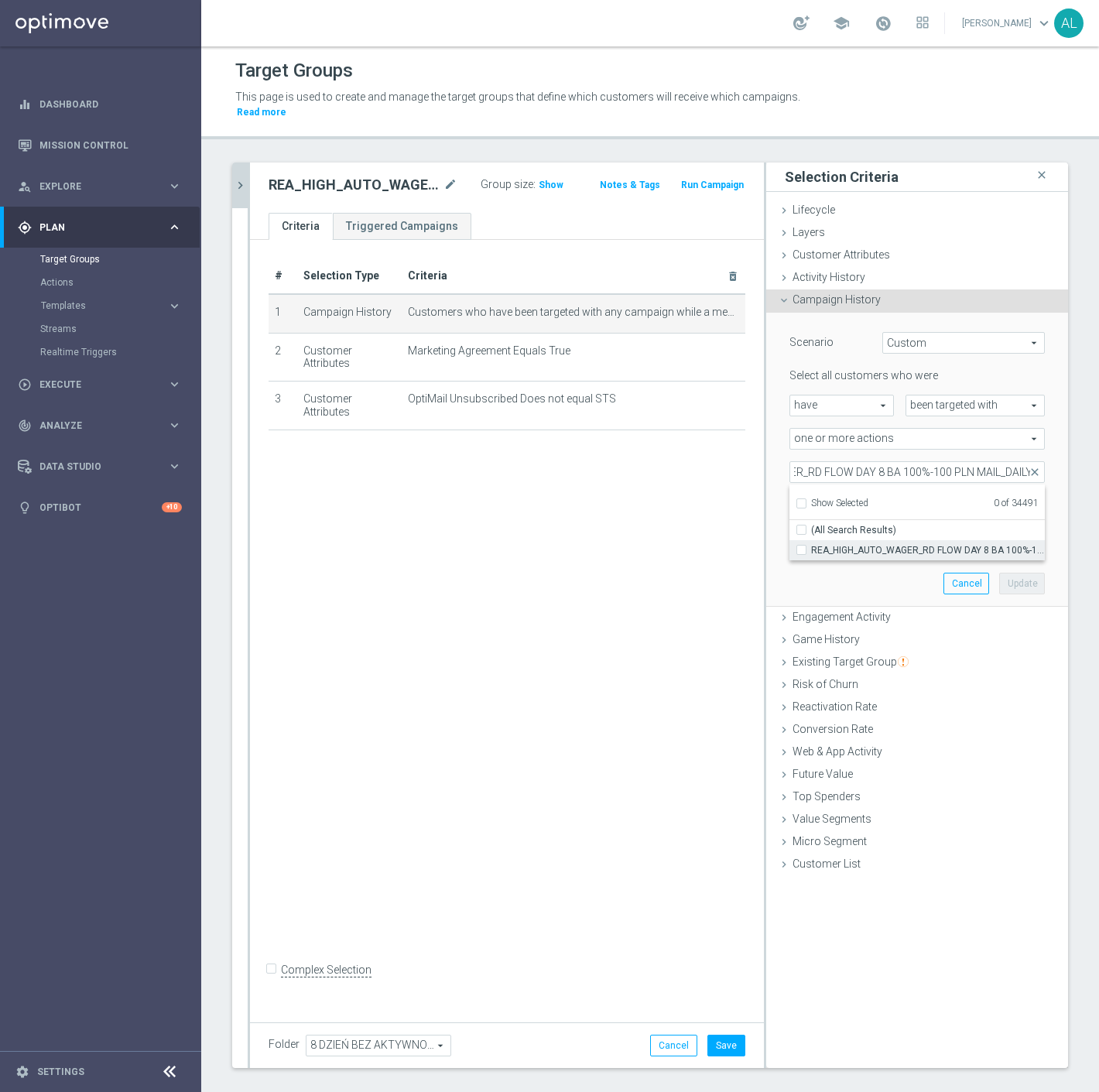
click at [868, 523] on label "(All Search Results)" at bounding box center [929, 529] width 234 height 20
click at [812, 524] on input "(All Search Results)" at bounding box center [806, 529] width 10 height 10
click at [855, 524] on span "(All Search Results)" at bounding box center [854, 530] width 85 height 12
click at [812, 524] on input "(All Search Results)" at bounding box center [806, 529] width 10 height 10
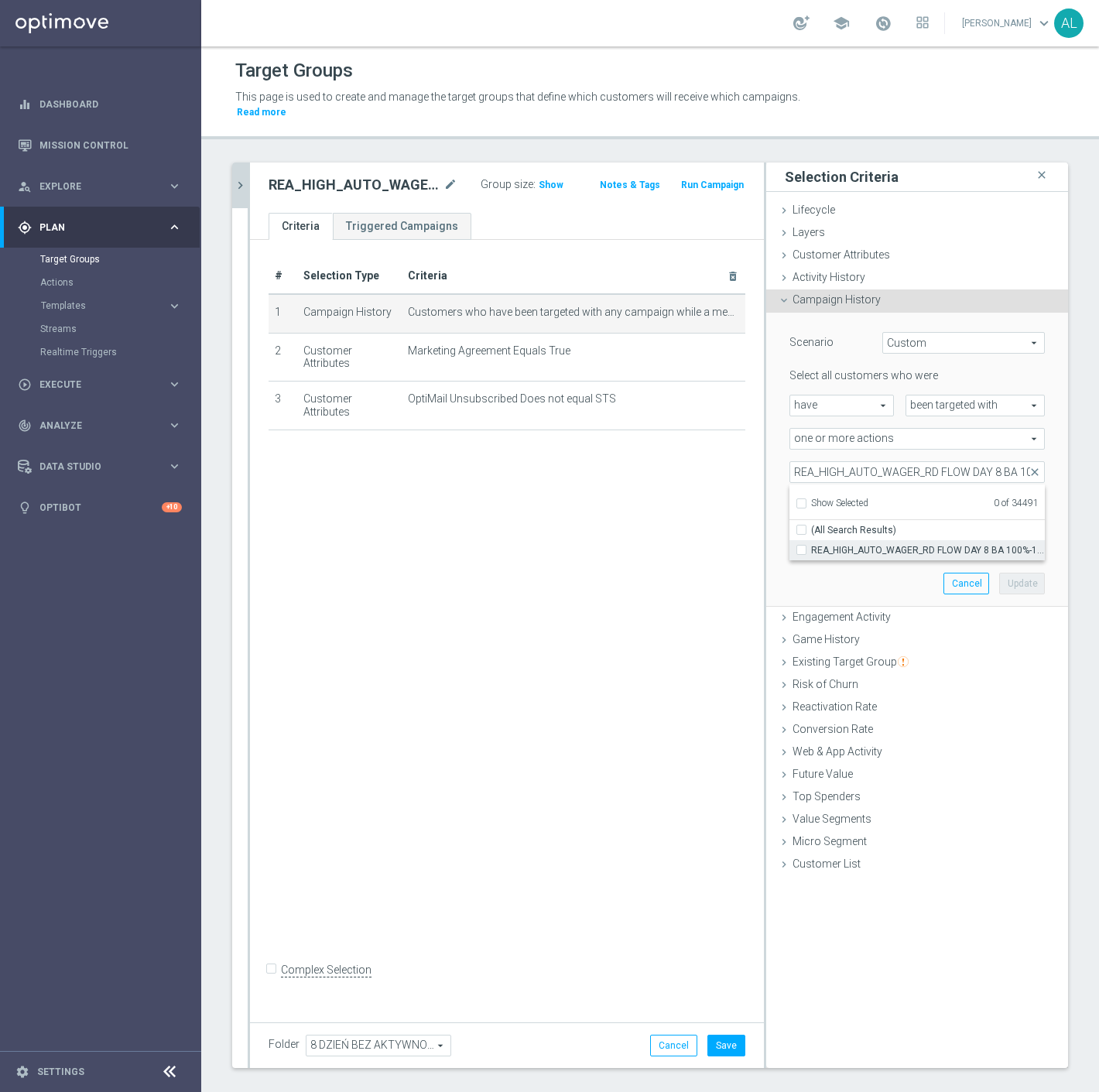
click at [853, 544] on span "REA_HIGH_AUTO_WAGER_RD FLOW DAY 8 BA 100%-100 PLN MAIL_DAILY" at bounding box center [929, 550] width 234 height 12
click at [812, 545] on input "REA_HIGH_AUTO_WAGER_RD FLOW DAY 8 BA 100%-100 PLN MAIL_DAILY" at bounding box center [806, 550] width 10 height 10
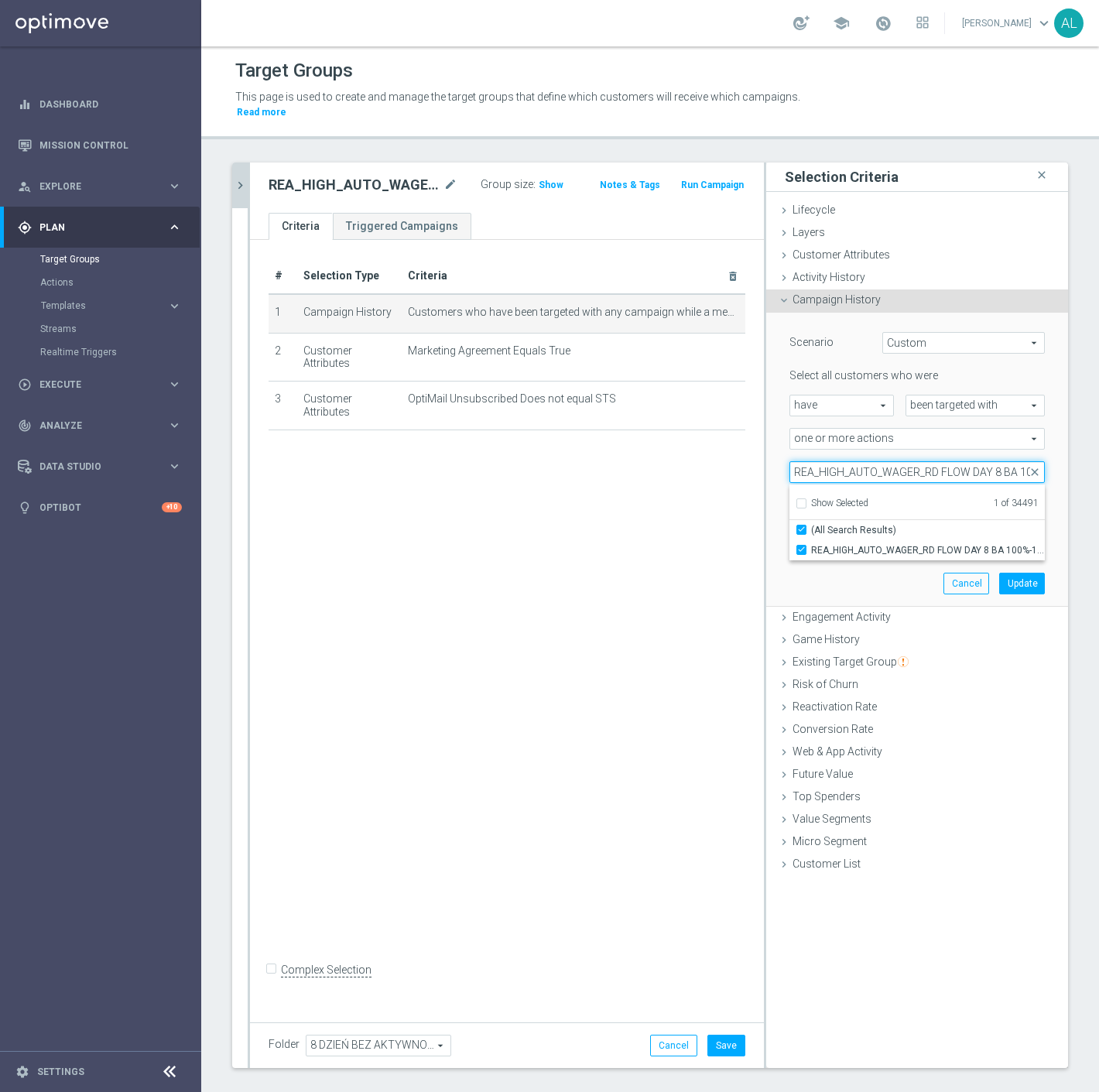
click at [954, 461] on input "REA_HIGH_AUTO_WAGER_RD FLOW DAY 8 BA 100%-100 PLN MAIL_DAILY" at bounding box center [917, 472] width 255 height 22
click at [985, 461] on input "REA_HIGH_AUTO_WAGER_RD FLOW DAY 8 BA 100%-100 PLN MAIL_DAILY" at bounding box center [917, 472] width 255 height 22
click at [986, 461] on input "REA_HIGH_AUTO_WAGER_RD FLOW DAY 8 BA 100%-100 PLN MAIL_DAILY" at bounding box center [917, 472] width 255 height 22
drag, startPoint x: 986, startPoint y: 457, endPoint x: 963, endPoint y: 460, distance: 23.2
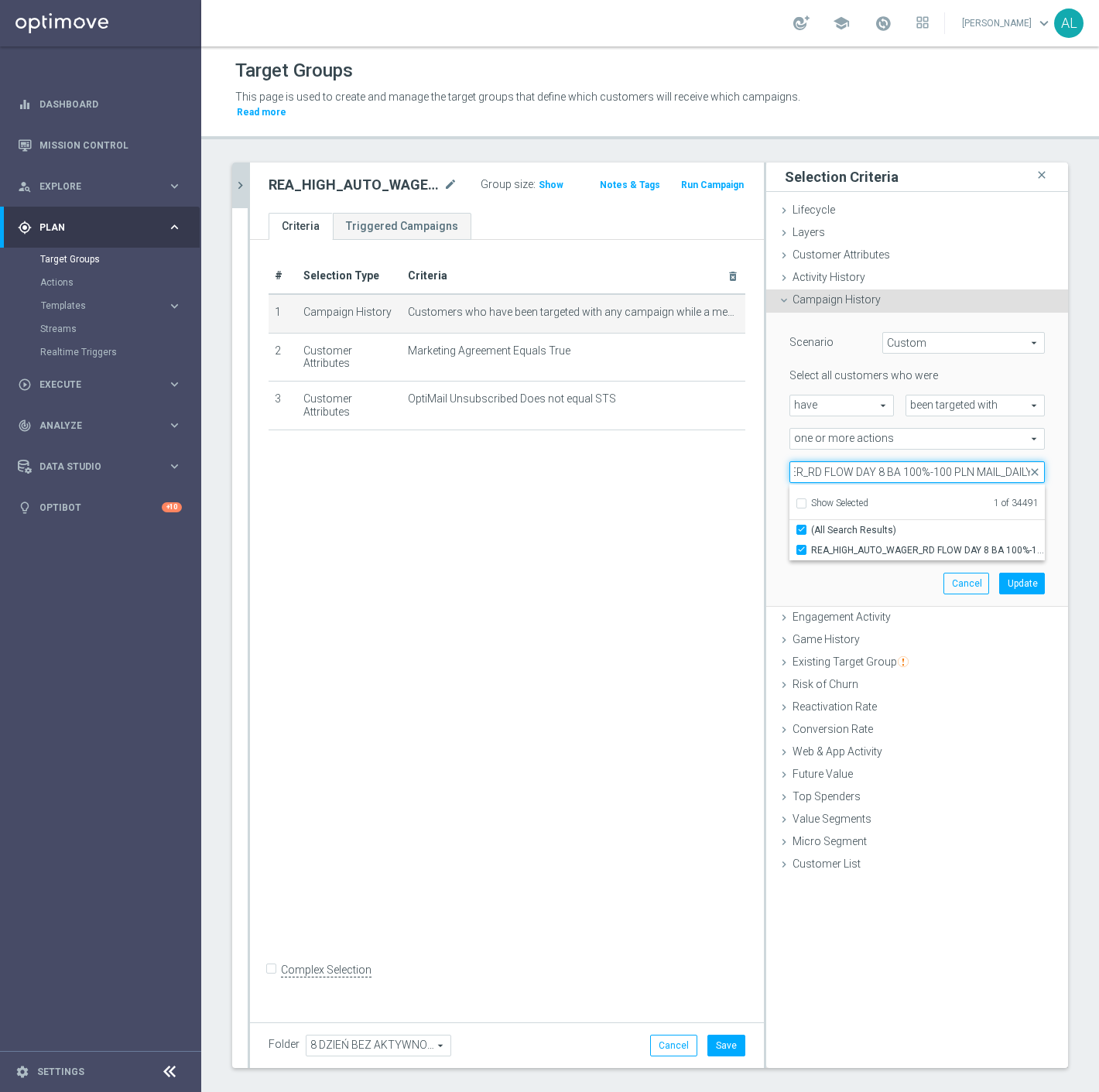
click at [963, 461] on input "REA_HIGH_AUTO_WAGER_RD FLOW DAY 8 BA 100%-100 PLN MAIL_DAILY" at bounding box center [917, 472] width 255 height 22
click at [966, 461] on input "REA_HIGH_AUTO_WAGER_RD FLOW DAY 8 BA 100%-100 PLN MAIL_DAILY" at bounding box center [917, 472] width 255 height 22
drag, startPoint x: 985, startPoint y: 458, endPoint x: 962, endPoint y: 466, distance: 24.4
click at [961, 465] on input "REA_HIGH_AUTO_WAGER_RD FLOW DAY 8 BA 100%-100 PLN MAIL_DAILY" at bounding box center [917, 472] width 255 height 22
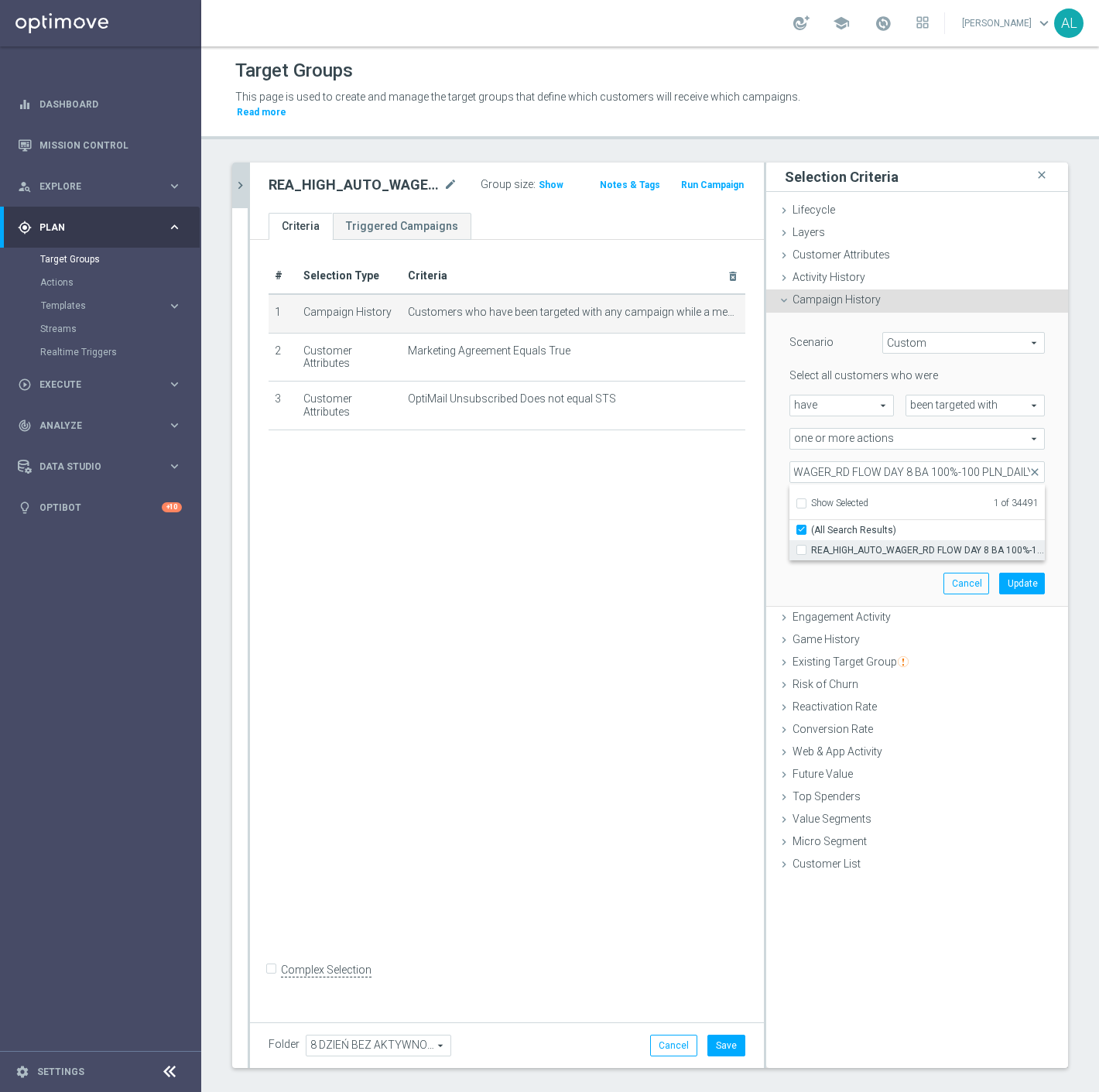
click at [939, 544] on span "REA_HIGH_AUTO_WAGER_RD FLOW DAY 8 BA 100%-100 PLN_DAILY" at bounding box center [929, 550] width 234 height 12
click at [812, 545] on input "REA_HIGH_AUTO_WAGER_RD FLOW DAY 8 BA 100%-100 PLN_DAILY" at bounding box center [806, 550] width 10 height 10
click at [848, 464] on input "REA_HIGH_AUTO_WAGER_RD FLOW DAY 8 BA 100%-100 PLN_DAILY" at bounding box center [917, 472] width 255 height 22
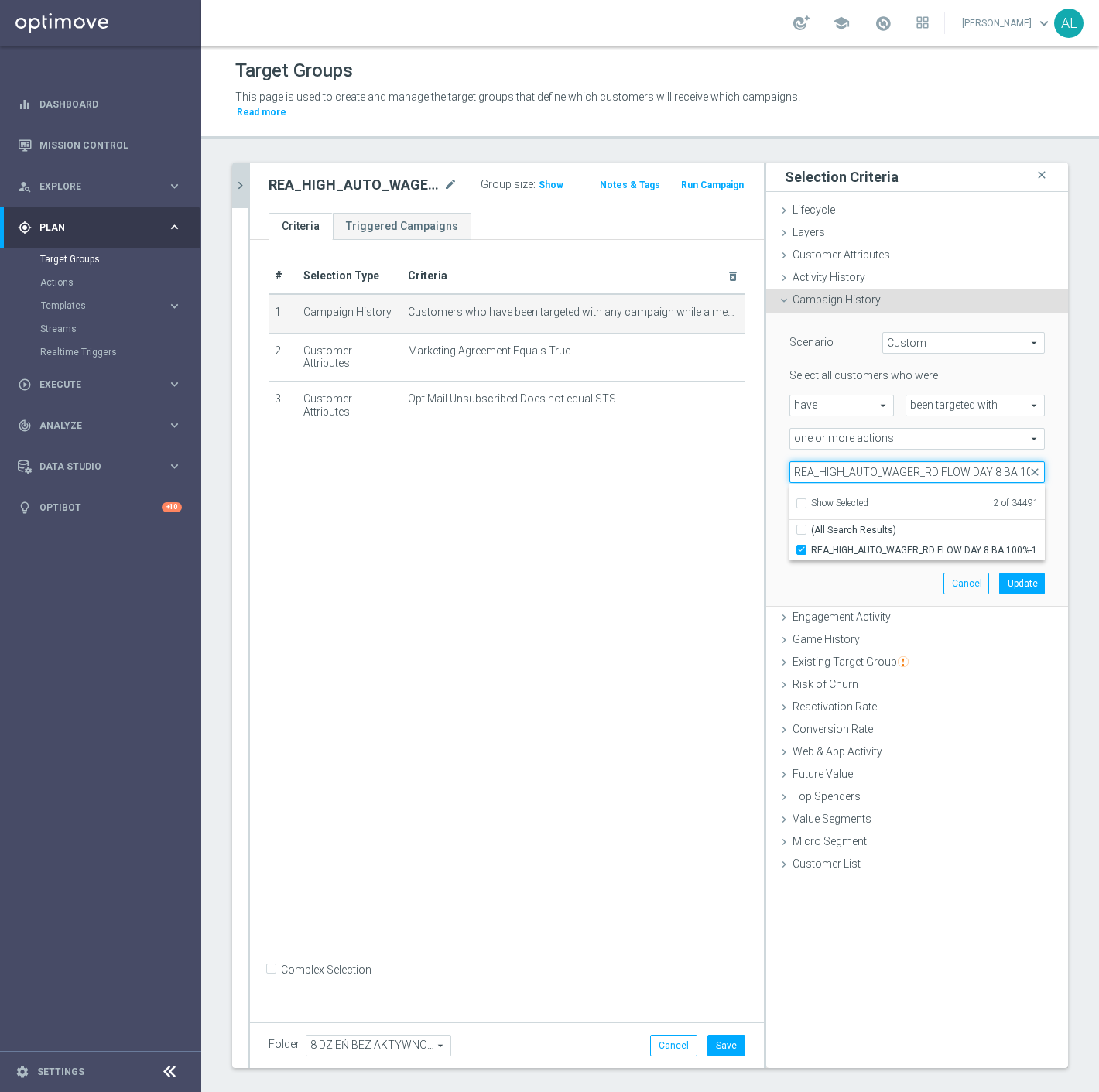
click at [848, 464] on input "REA_HIGH_AUTO_WAGER_RD FLOW DAY 8 BA 100%-100 PLN_DAILY" at bounding box center [917, 472] width 255 height 22
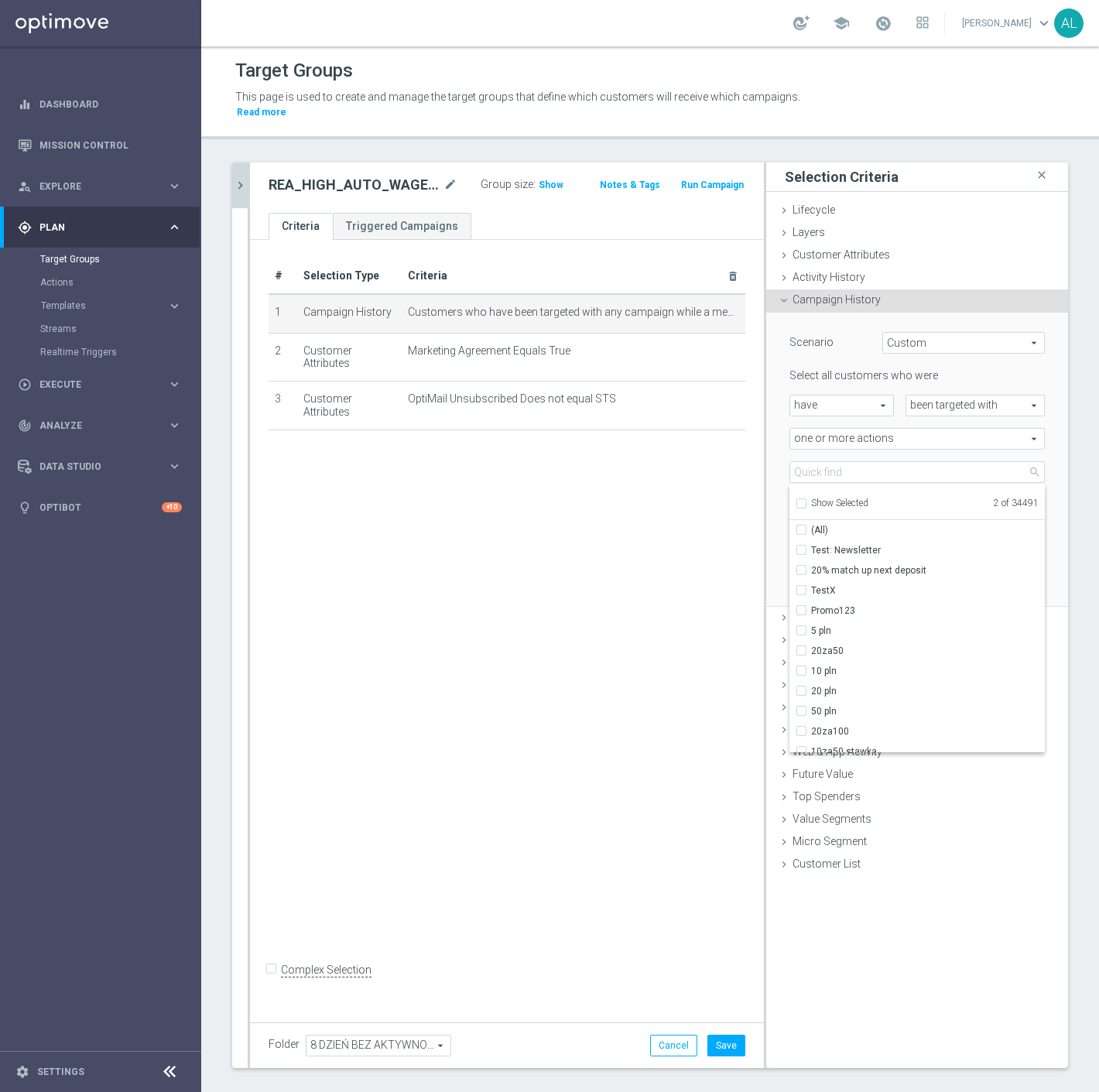
click at [833, 498] on span "Show Selected" at bounding box center [840, 504] width 57 height 11
click at [806, 501] on input "Show Selected" at bounding box center [800, 506] width 10 height 10
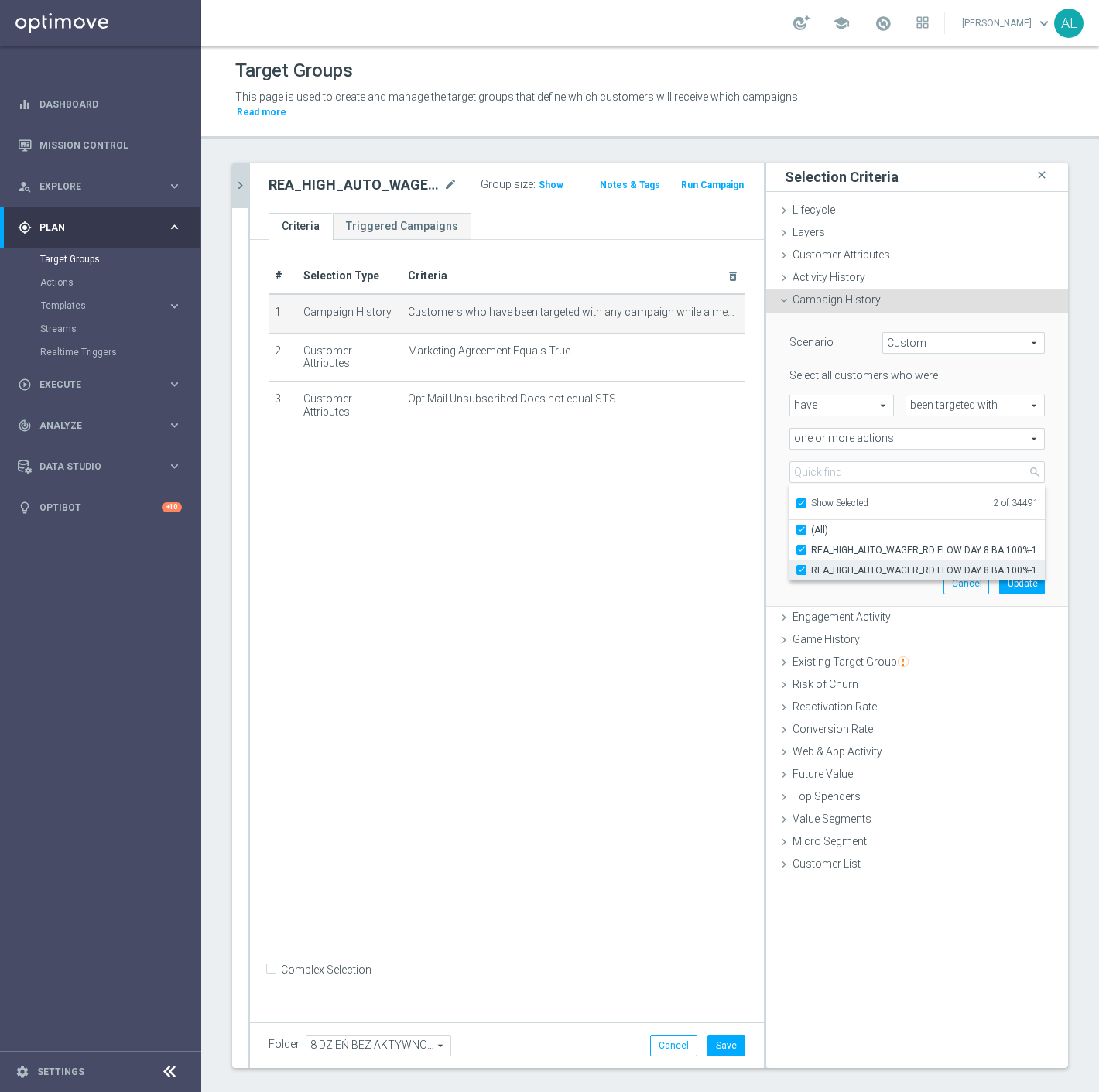
click at [825, 564] on span "REA_HIGH_AUTO_WAGER_RD FLOW DAY 8 BA 100%-100 PLN MAIL_DAILY" at bounding box center [929, 570] width 234 height 12
click at [812, 565] on input "REA_HIGH_AUTO_WAGER_RD FLOW DAY 8 BA 100%-100 PLN MAIL_DAILY" at bounding box center [806, 570] width 10 height 10
click at [895, 572] on div "Scenario Custom Custom arrow_drop_down search Select all customers who were hav…" at bounding box center [917, 459] width 279 height 294
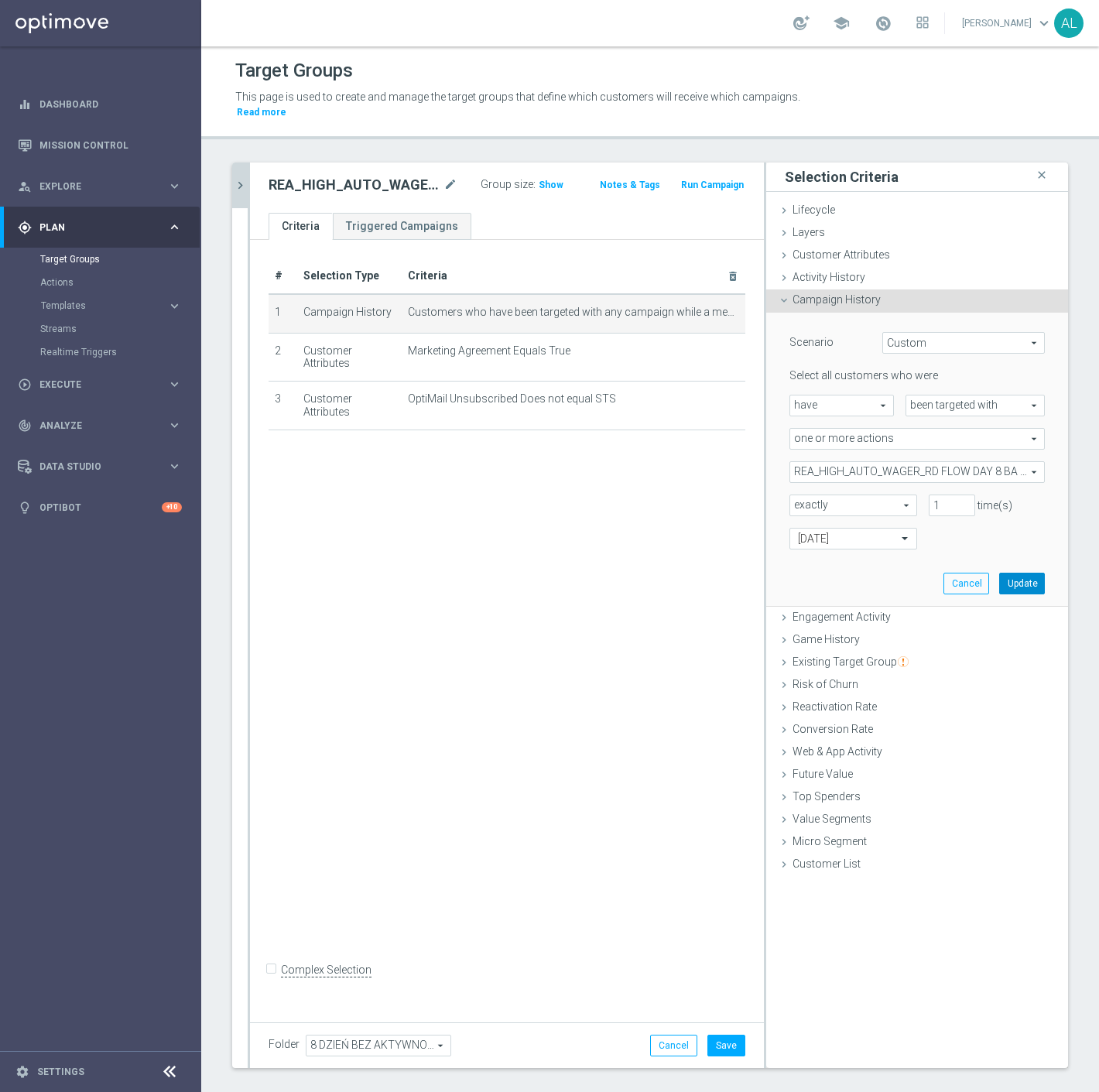
click at [1004, 572] on button "Update" at bounding box center [1022, 583] width 46 height 22
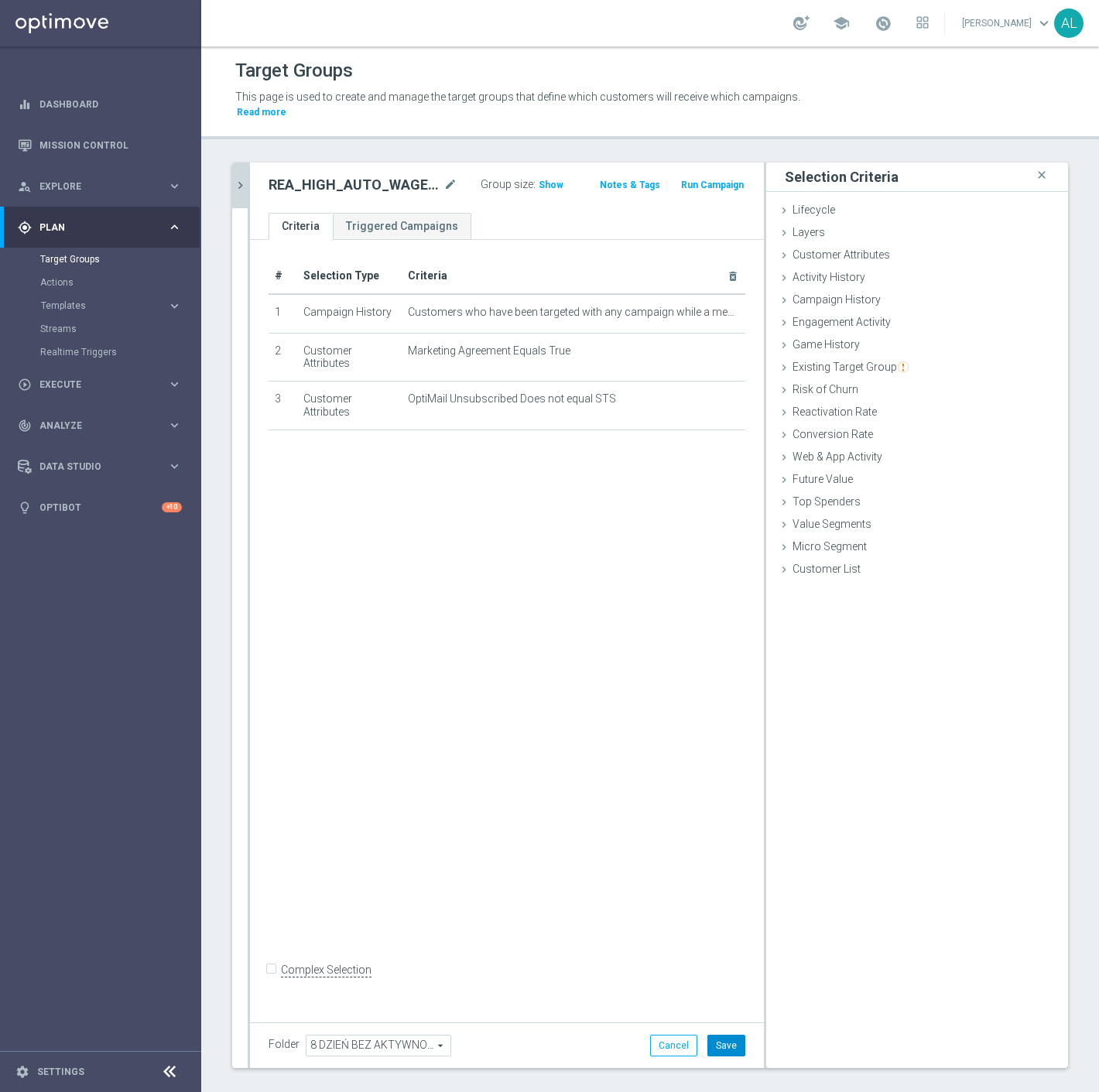
click at [709, 1035] on button "Save" at bounding box center [726, 1045] width 38 height 22
drag, startPoint x: 240, startPoint y: 171, endPoint x: 242, endPoint y: 180, distance: 9.2
click at [240, 178] on icon "chevron_right" at bounding box center [240, 185] width 15 height 15
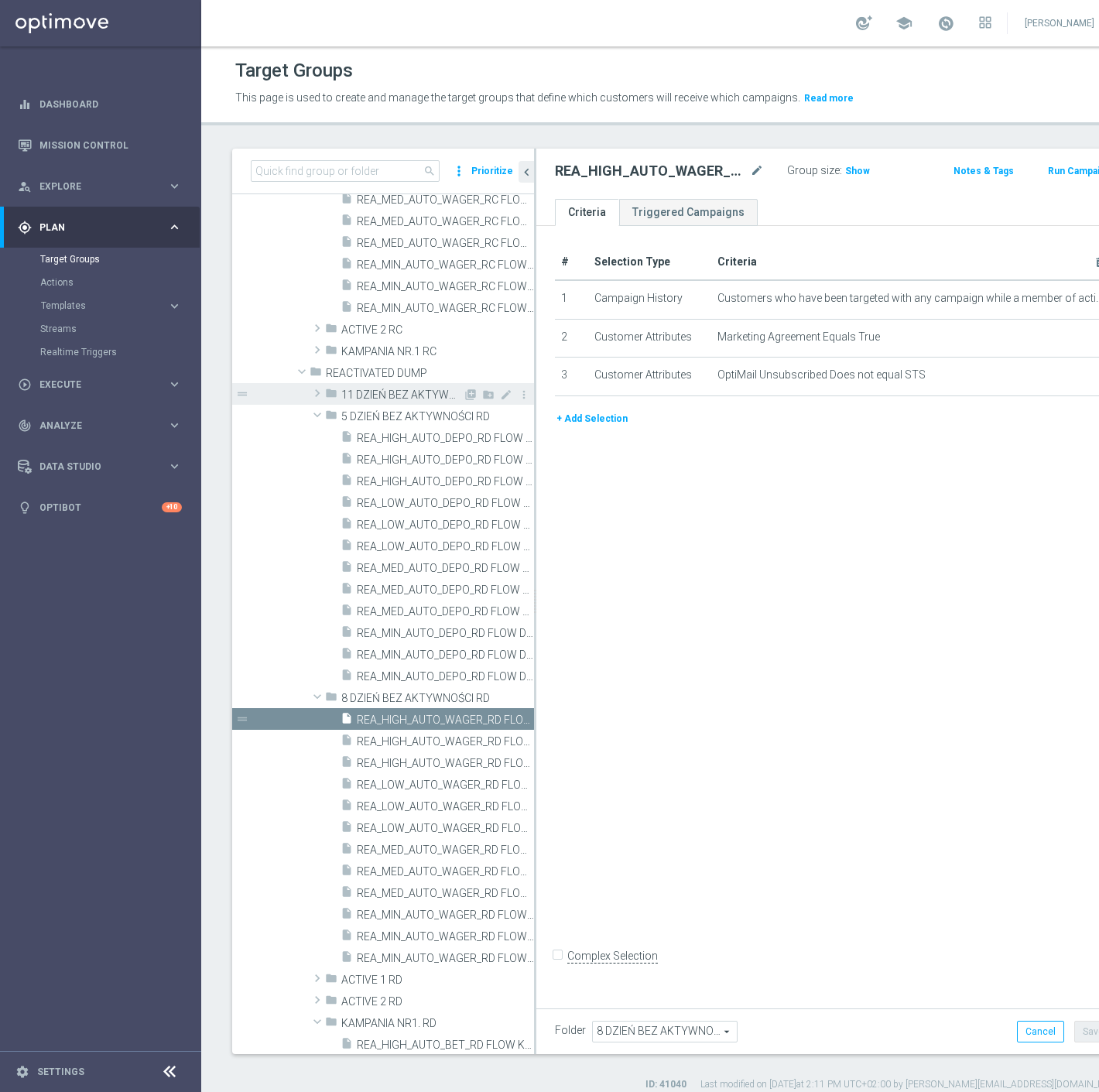
click at [380, 389] on span "11 DZIEŃ BEZ AKTYWNOŚCI RD" at bounding box center [402, 395] width 121 height 13
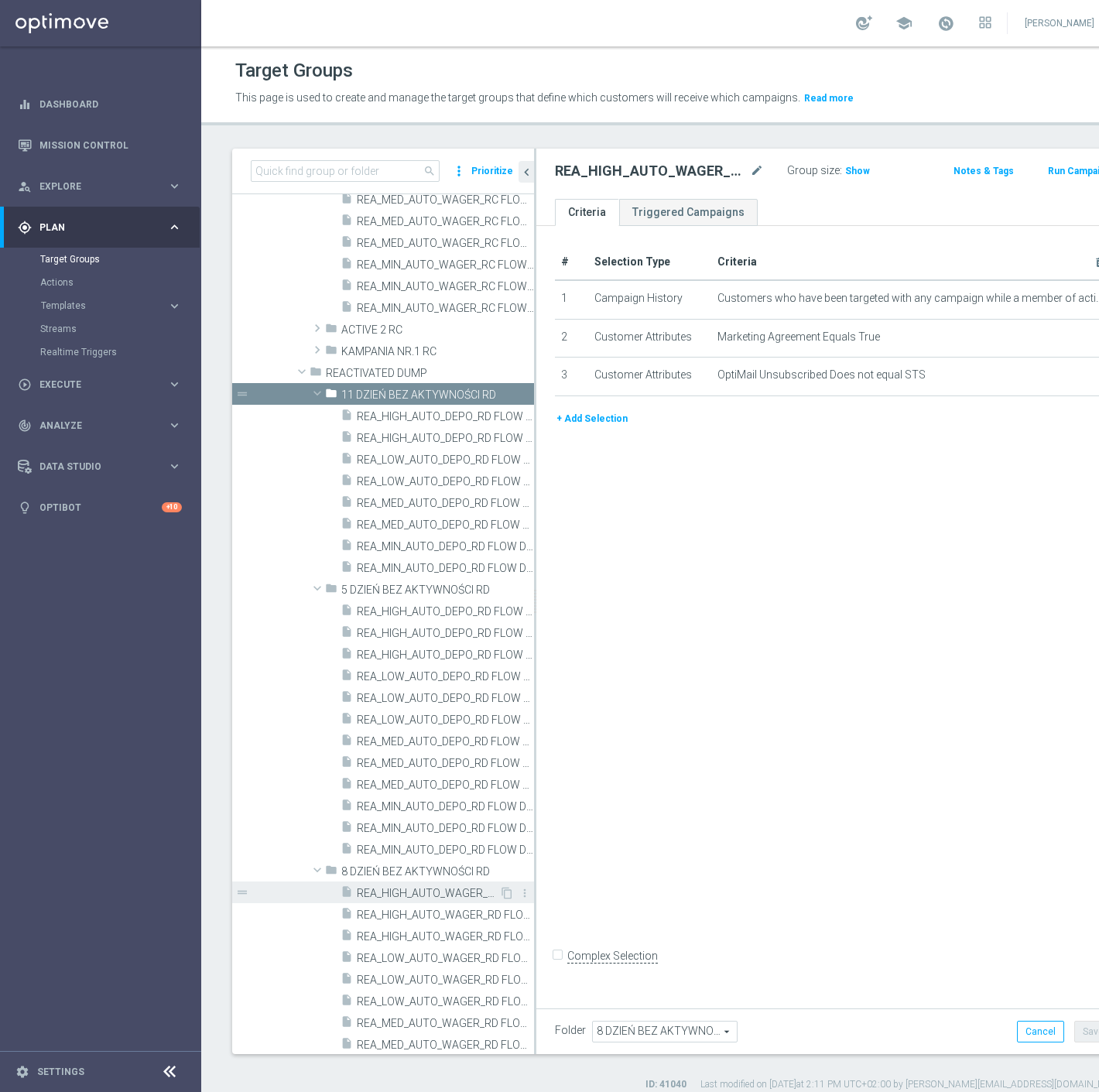
click at [425, 894] on span "REA_HIGH_AUTO_WAGER_RD FLOW DAY 8 BA 100%-100 PLN MAIL_DAILY" at bounding box center [428, 893] width 142 height 13
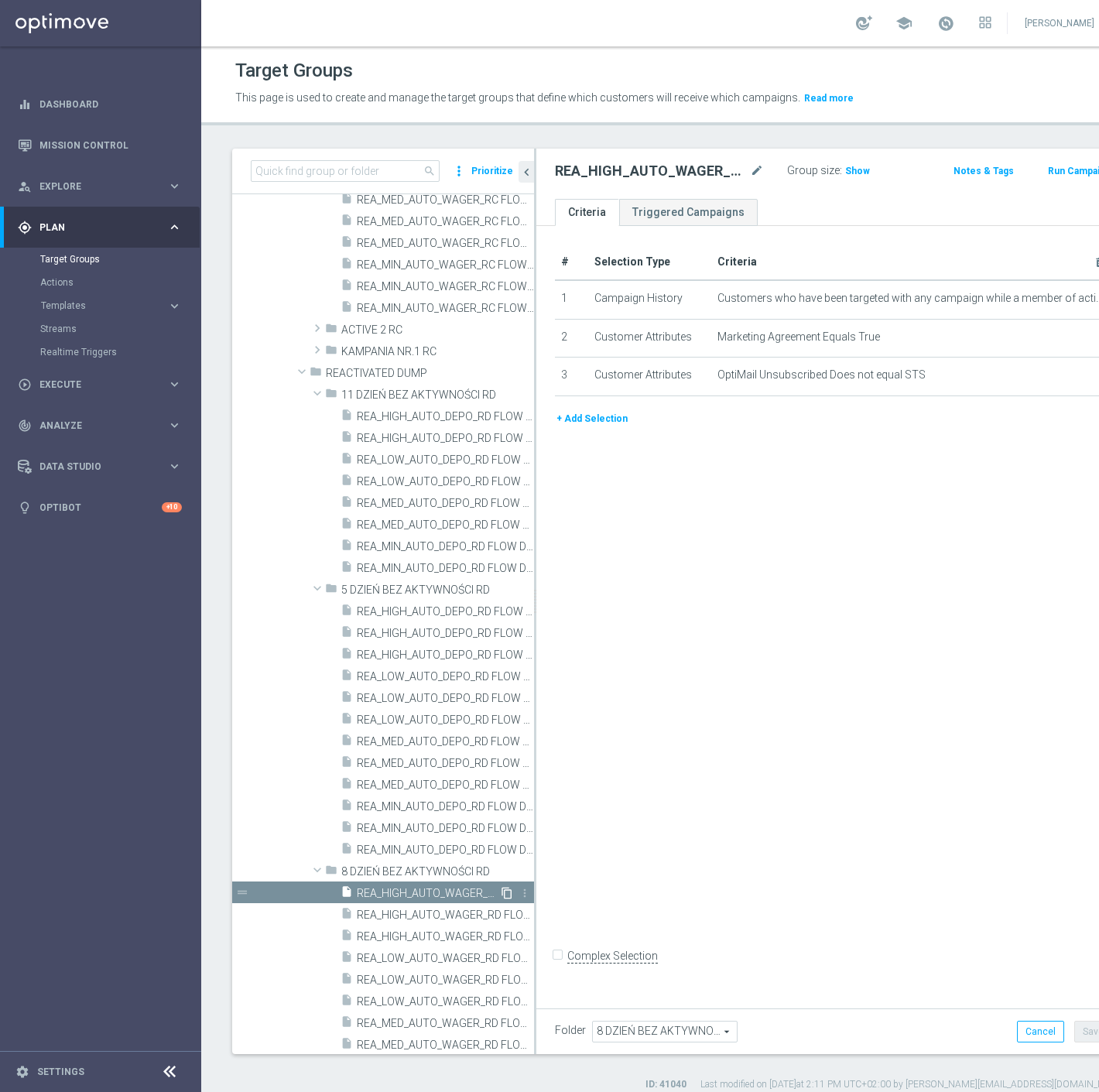
click at [501, 890] on icon "content_copy" at bounding box center [507, 892] width 12 height 12
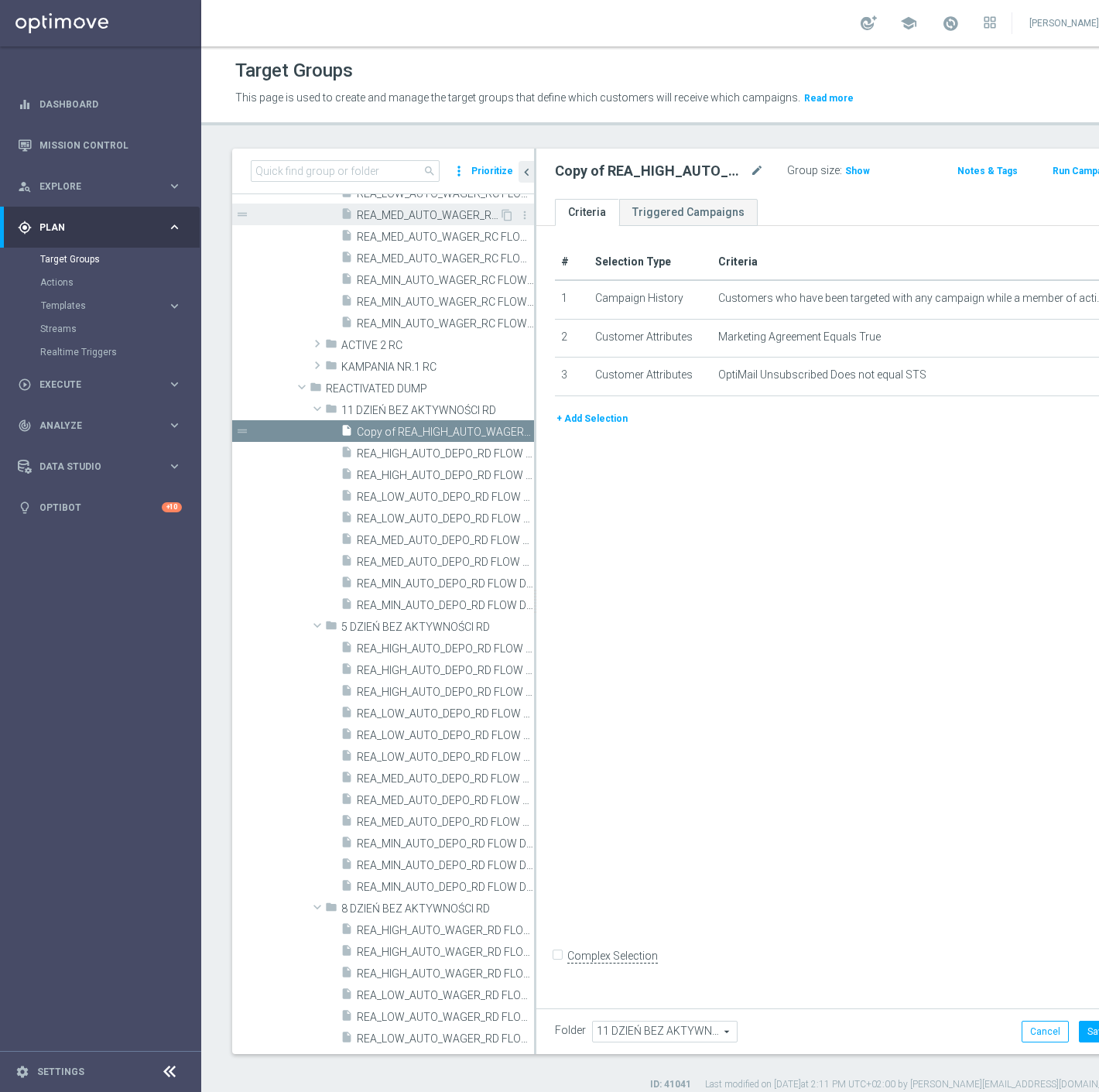
scroll to position [234, 0]
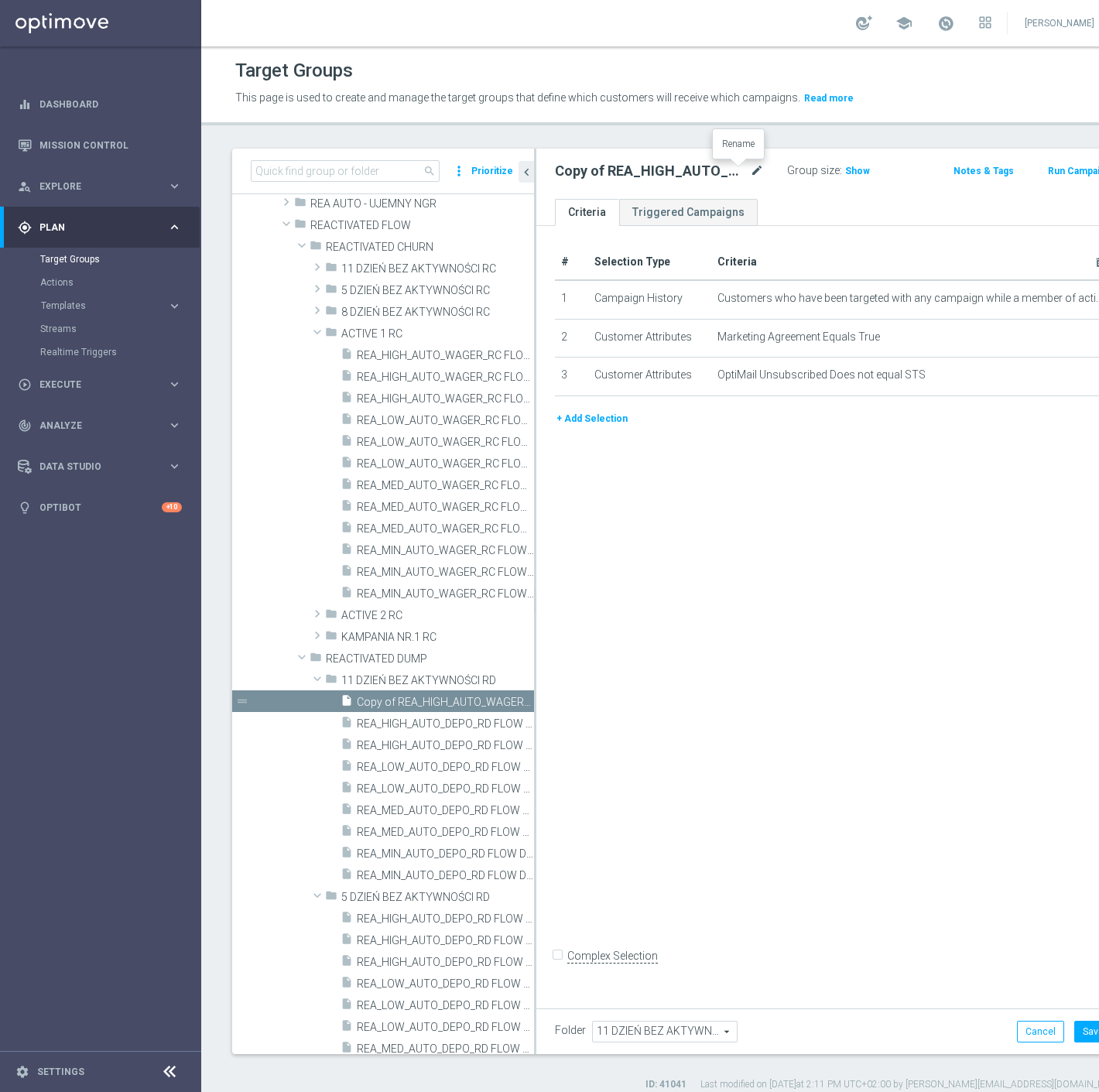
click at [751, 168] on icon "mode_edit" at bounding box center [757, 171] width 14 height 19
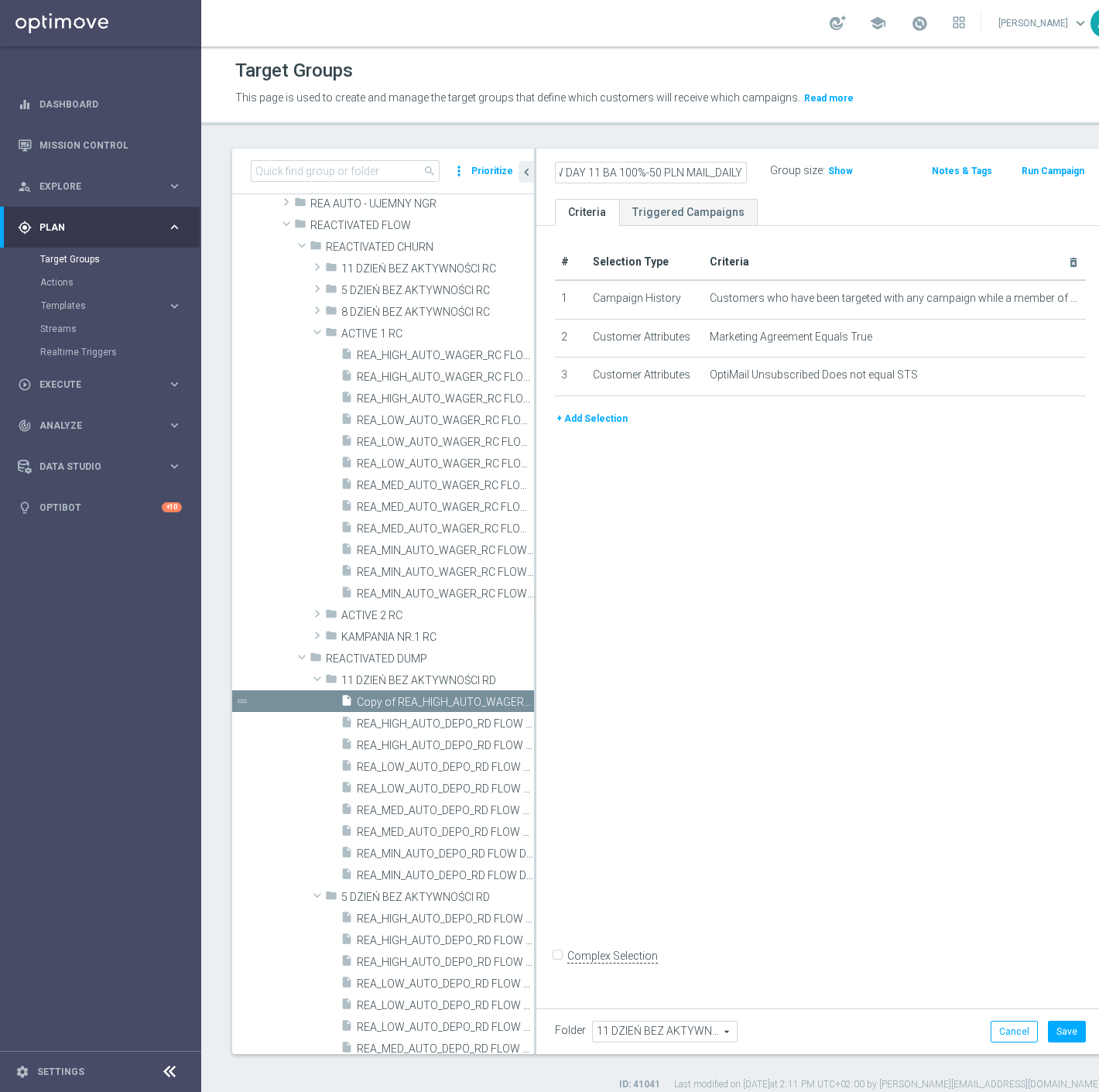
scroll to position [0, 187]
click at [780, 213] on ul "Criteria Triggered Campaigns" at bounding box center [820, 212] width 568 height 27
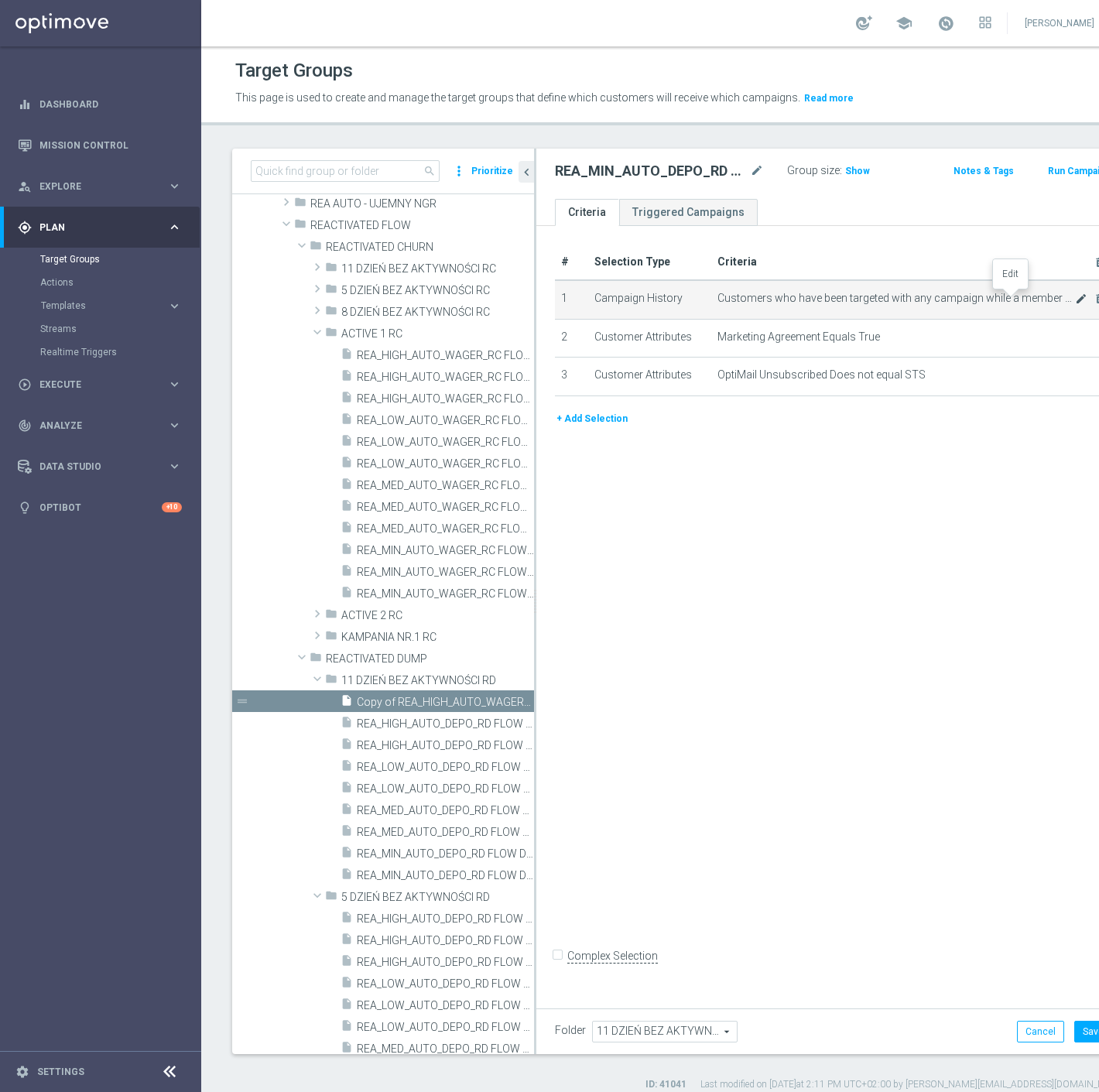
click at [1075, 294] on icon "mode_edit" at bounding box center [1081, 298] width 12 height 12
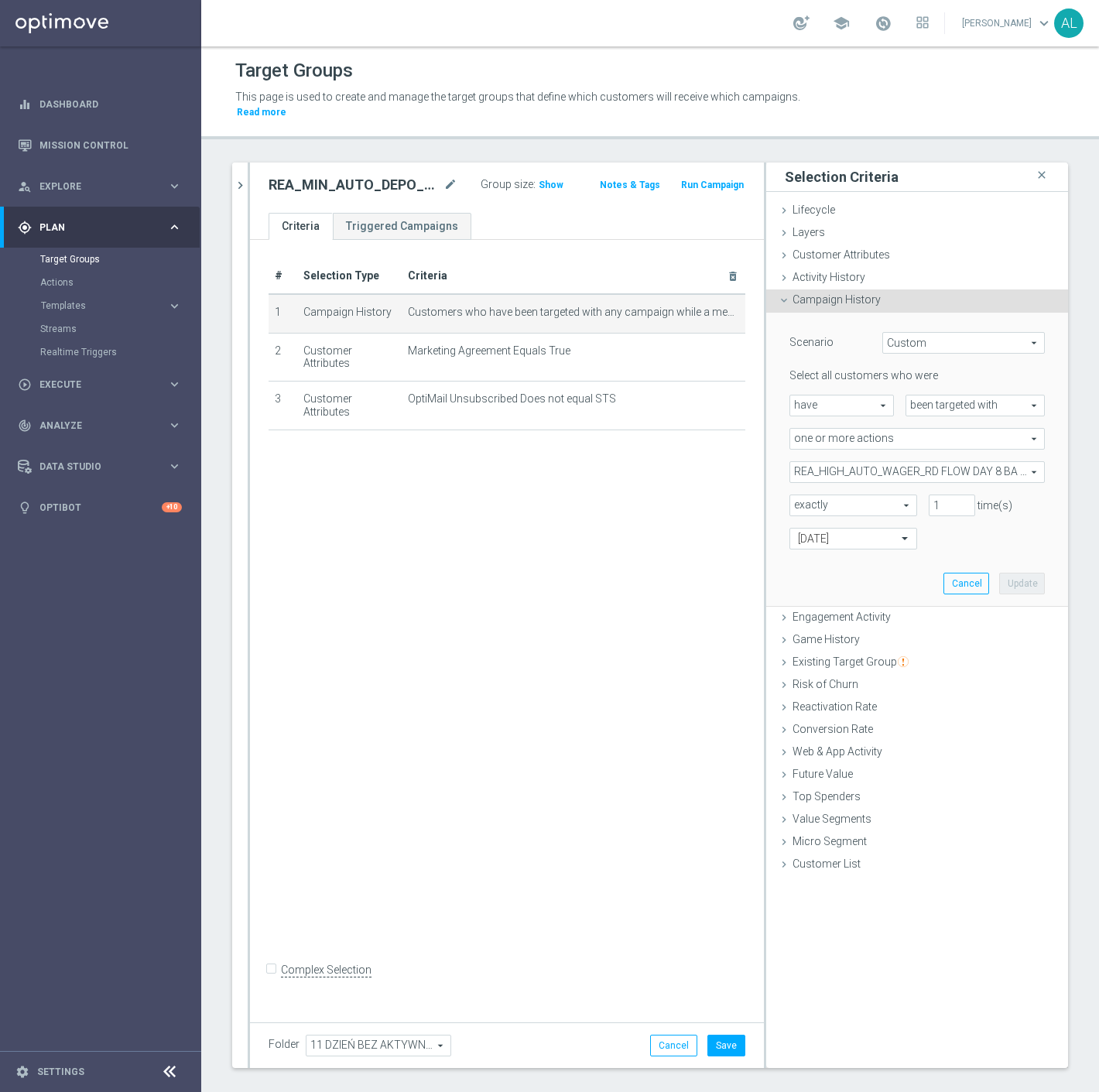
click at [868, 462] on span "REA_HIGH_AUTO_WAGER_RD FLOW DAY 8 BA 100%-100 PLN_DAILY" at bounding box center [917, 472] width 254 height 20
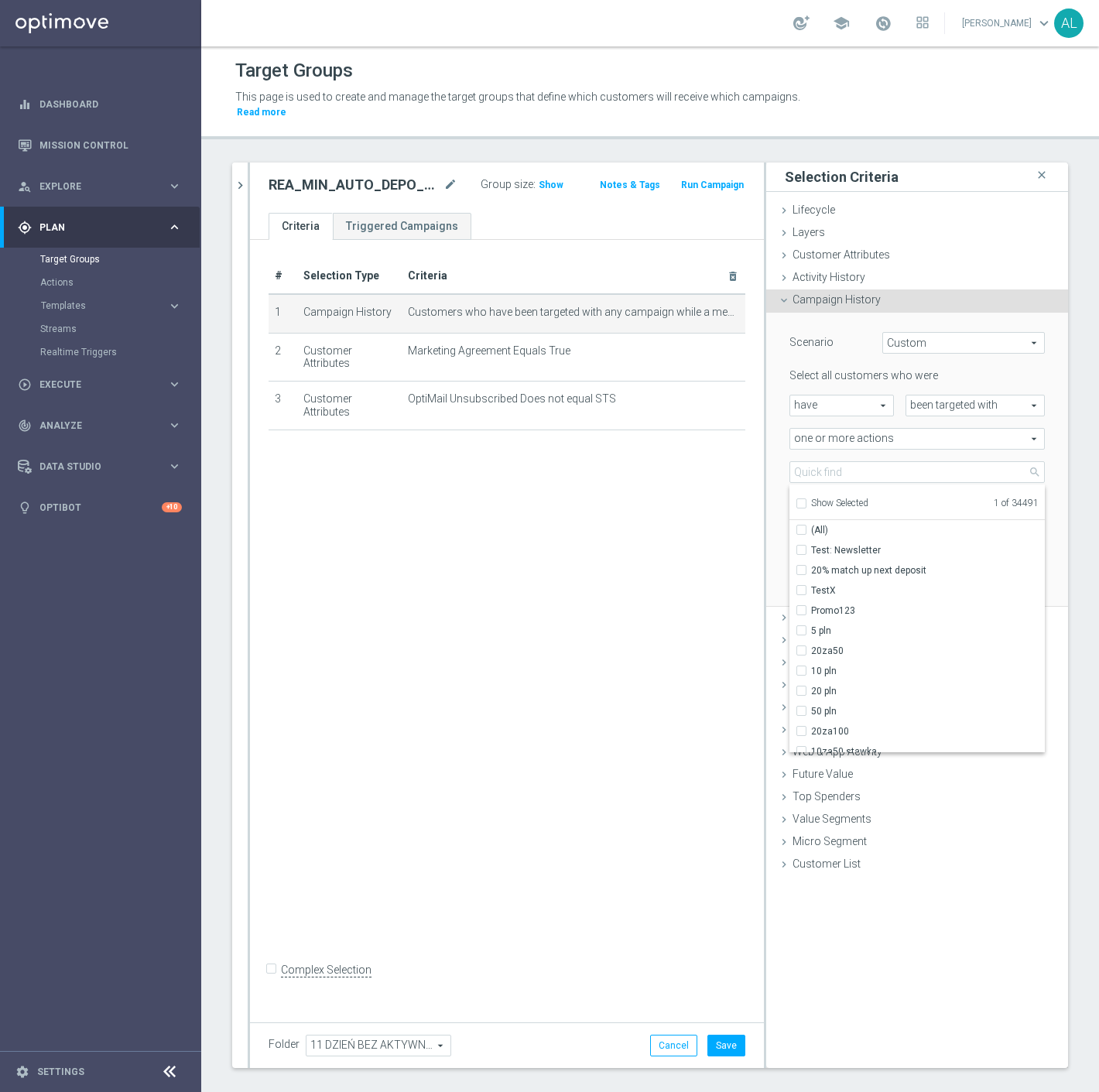
click at [829, 498] on span "Show Selected" at bounding box center [840, 504] width 57 height 11
click at [806, 501] on input "Show Selected" at bounding box center [800, 506] width 10 height 10
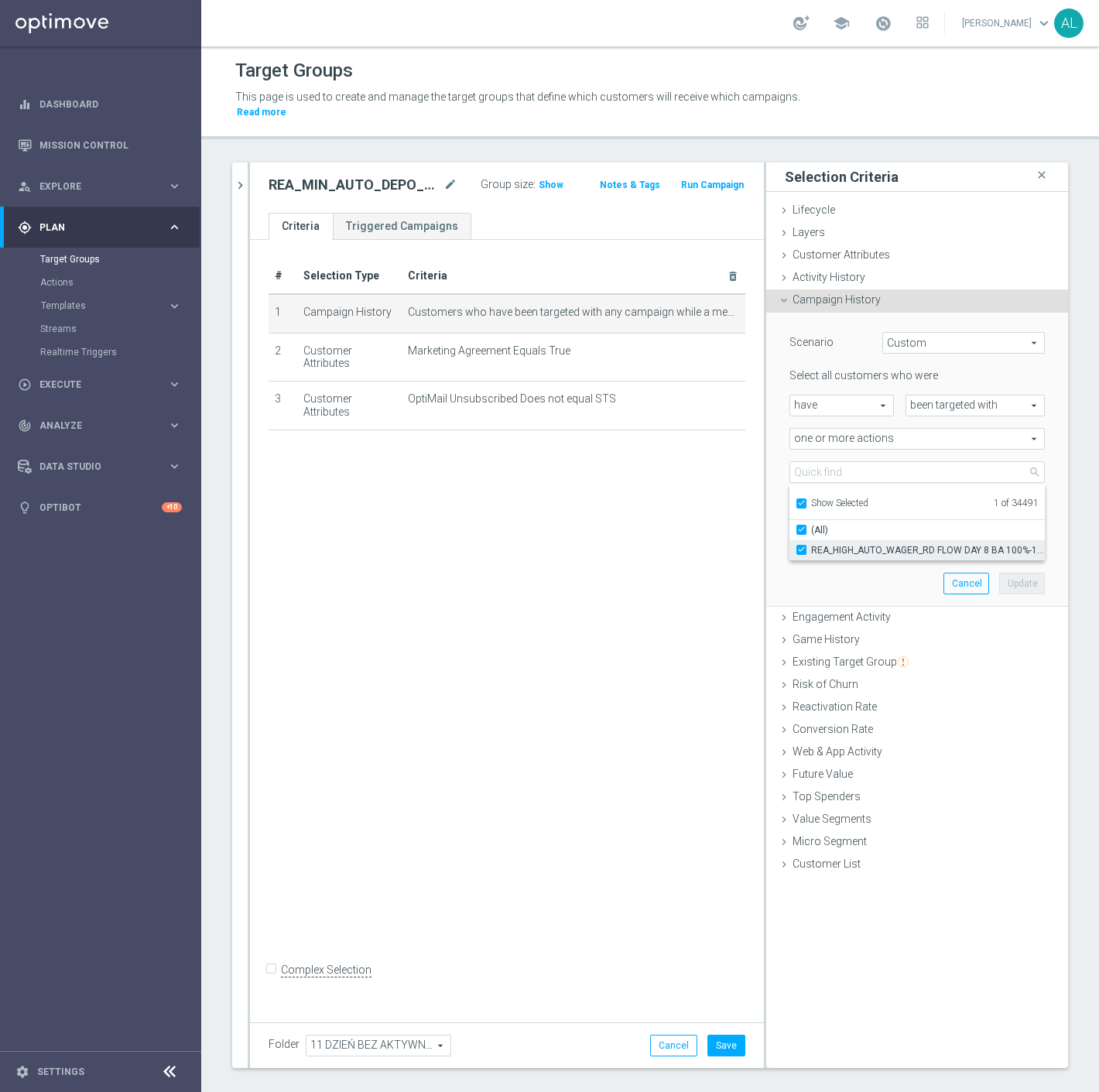
click at [819, 544] on span "REA_HIGH_AUTO_WAGER_RD FLOW DAY 8 BA 100%-100 PLN_DAILY" at bounding box center [929, 550] width 234 height 12
click at [812, 545] on input "REA_HIGH_AUTO_WAGER_RD FLOW DAY 8 BA 100%-100 PLN_DAILY" at bounding box center [806, 550] width 10 height 10
click at [820, 498] on span "Show Selected" at bounding box center [840, 504] width 57 height 11
click at [806, 501] on input "Show Selected" at bounding box center [800, 506] width 10 height 10
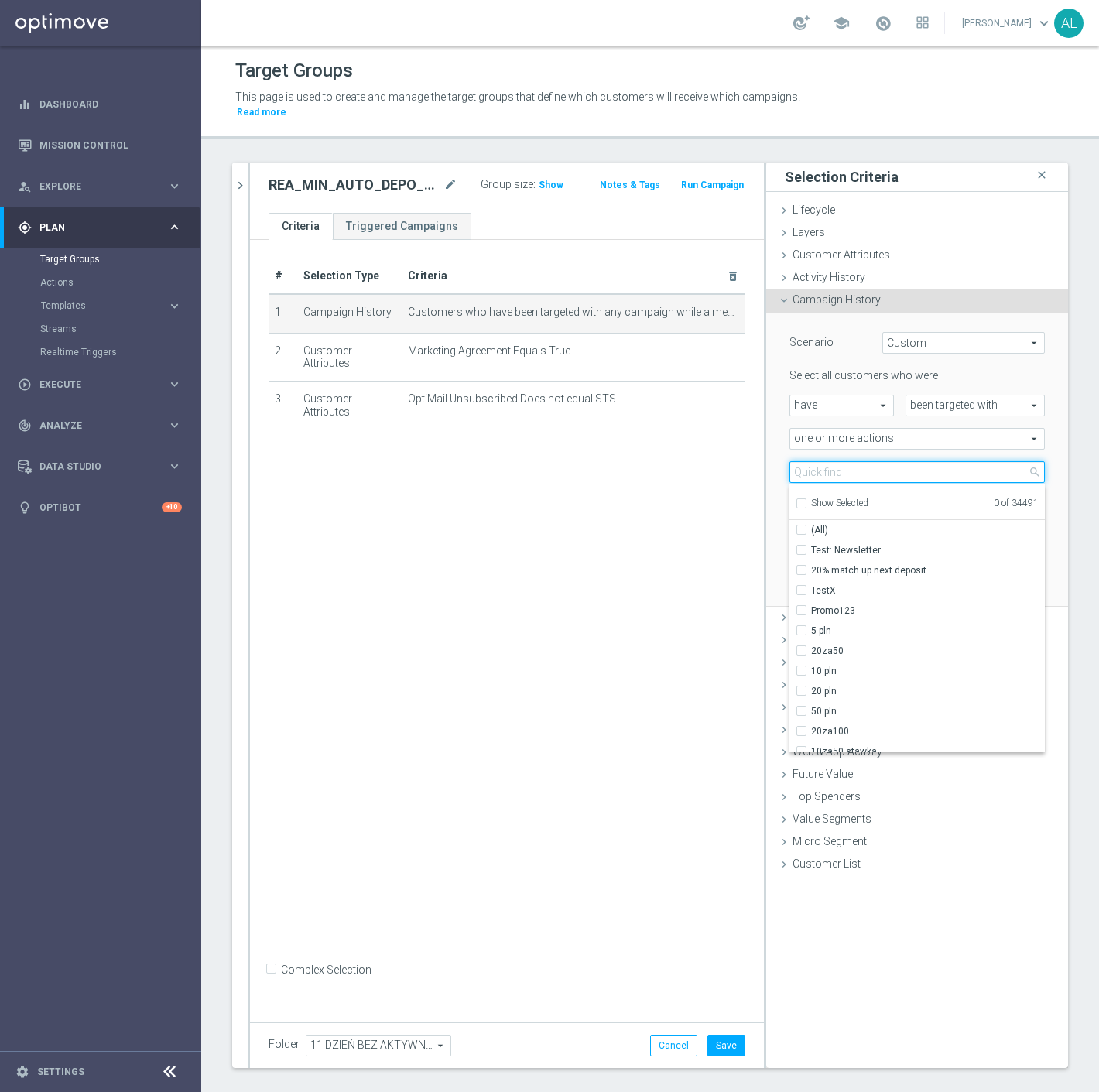
click at [832, 464] on input "search" at bounding box center [917, 472] width 255 height 22
paste input "REA_MIN_AUTO_DEPO_RD FLOW DAY 11 BA 100%-50 PLN MAIL_DAILY"
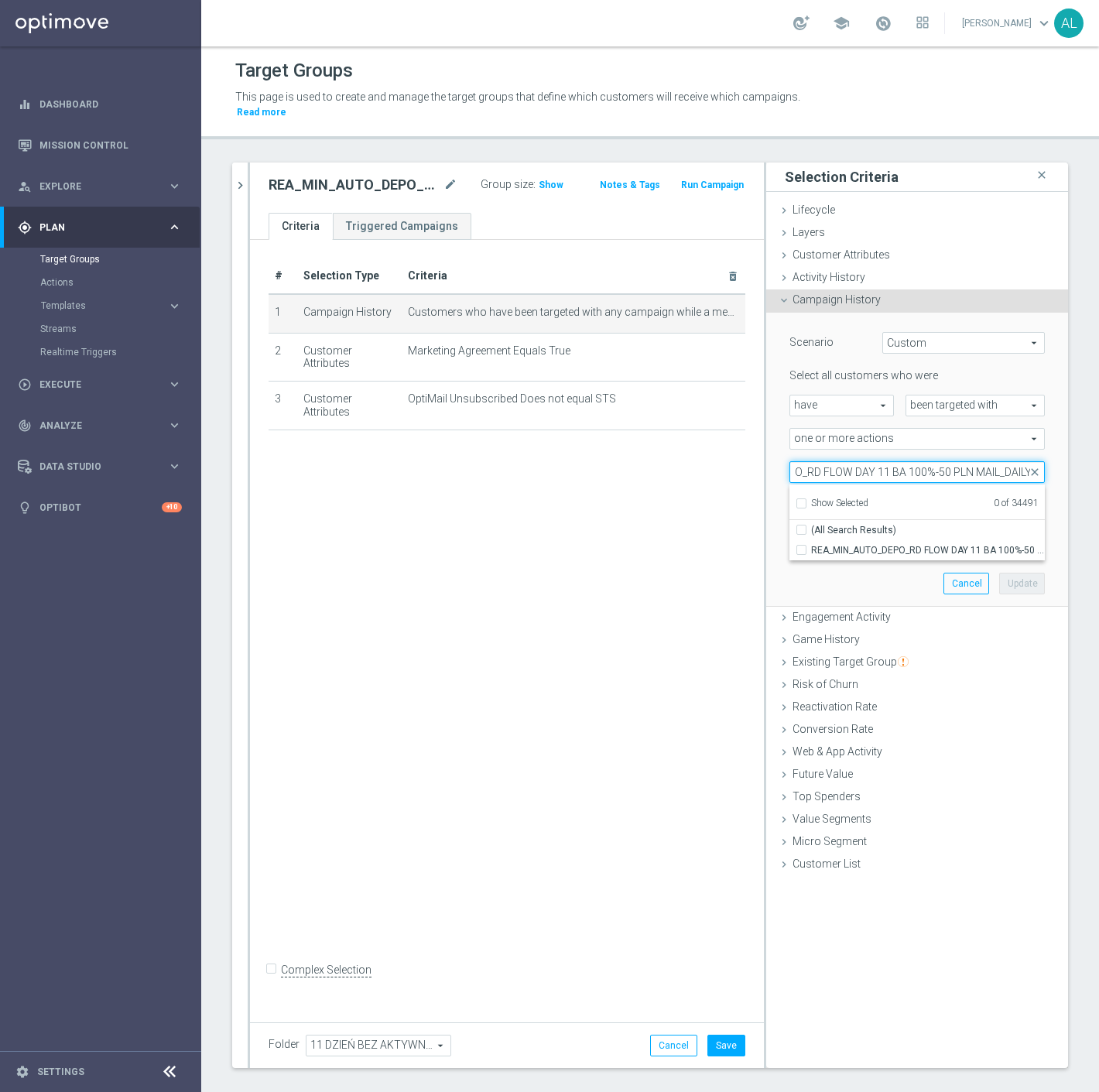
click at [981, 461] on input "REA_MIN_AUTO_DEPO_RD FLOW DAY 11 BA 100%-50 PLN MAIL_DAILY" at bounding box center [917, 472] width 255 height 22
click at [945, 544] on span "REA_MIN_AUTO_DEPO_RD FLOW DAY 11 BA 100%-50 PLN_DAILY" at bounding box center [929, 550] width 234 height 12
click at [812, 545] on input "REA_MIN_AUTO_DEPO_RD FLOW DAY 11 BA 100%-50 PLN_DAILY" at bounding box center [806, 550] width 10 height 10
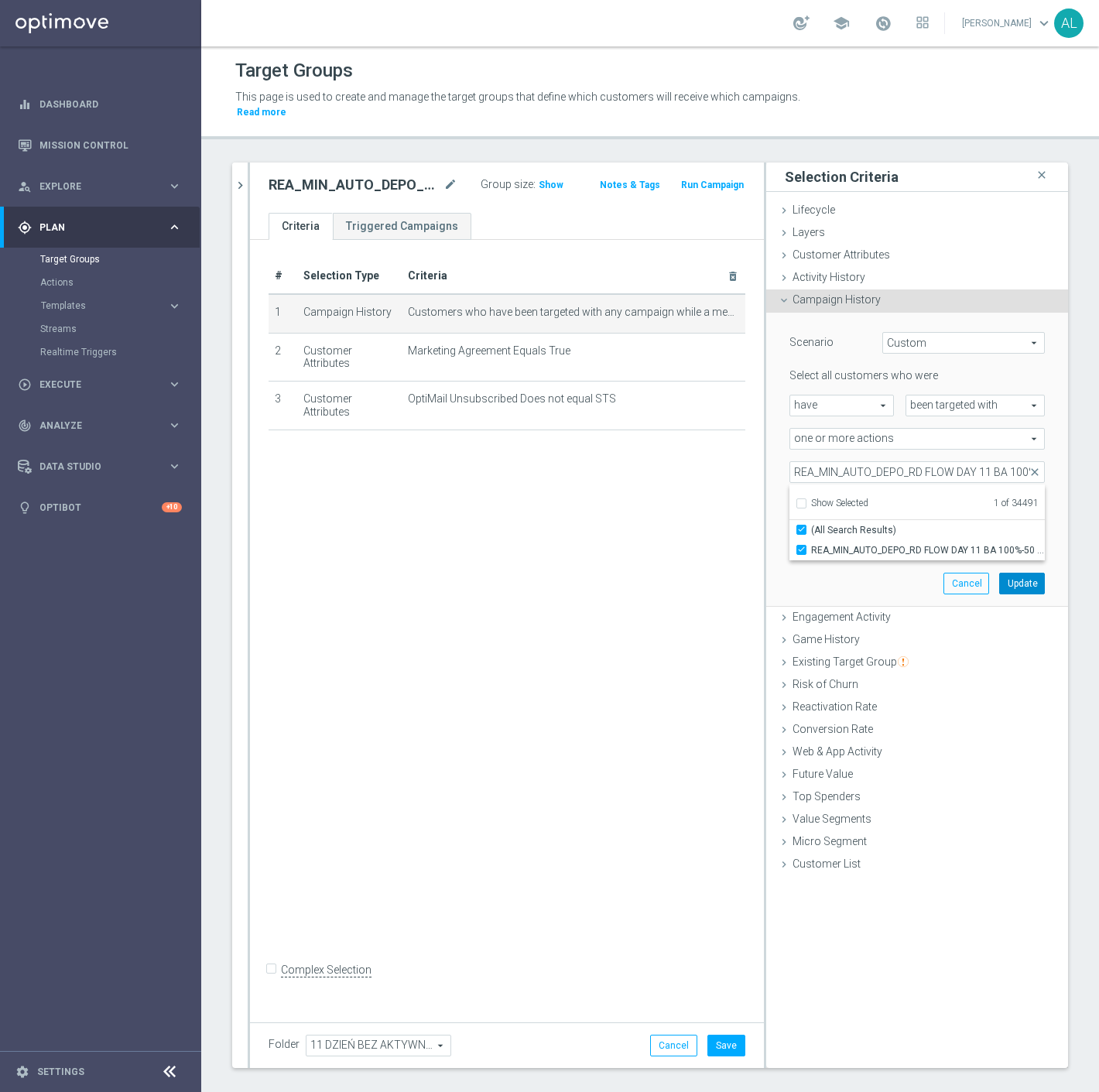
click at [1014, 572] on button "Update" at bounding box center [1022, 583] width 46 height 22
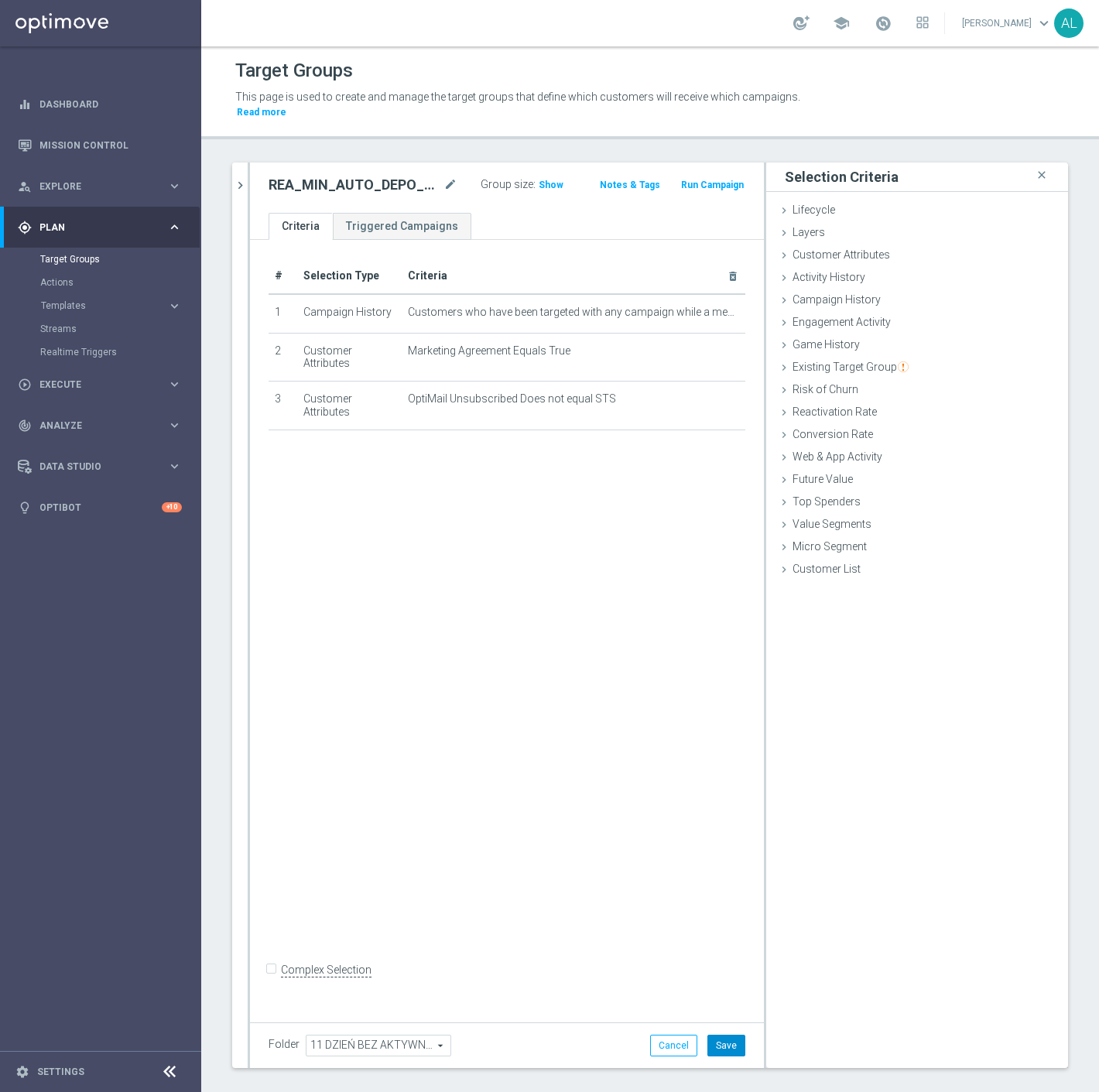
click at [716, 1035] on button "Save" at bounding box center [726, 1045] width 38 height 22
click at [240, 178] on icon "chevron_right" at bounding box center [240, 185] width 15 height 15
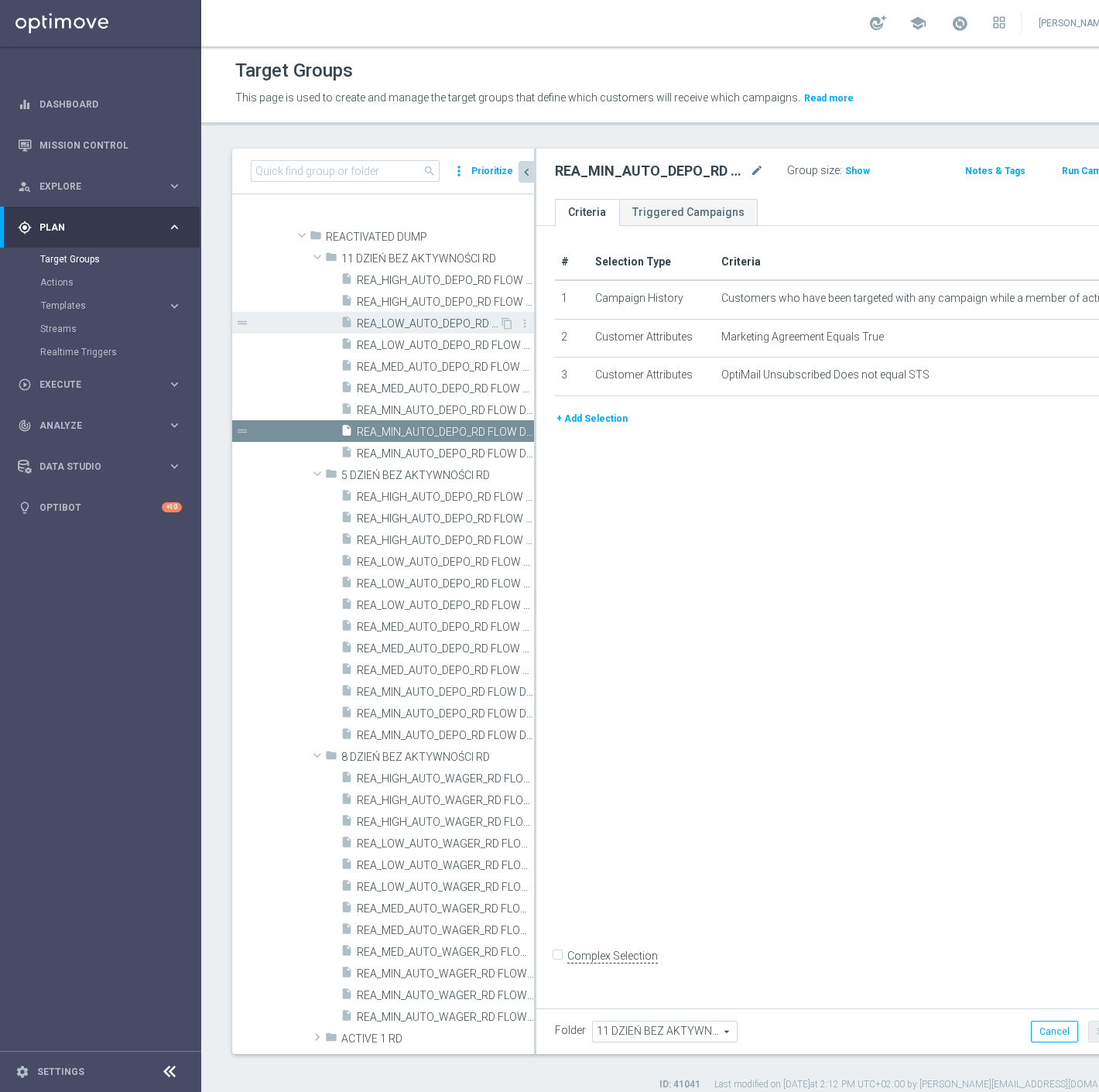
scroll to position [524, 0]
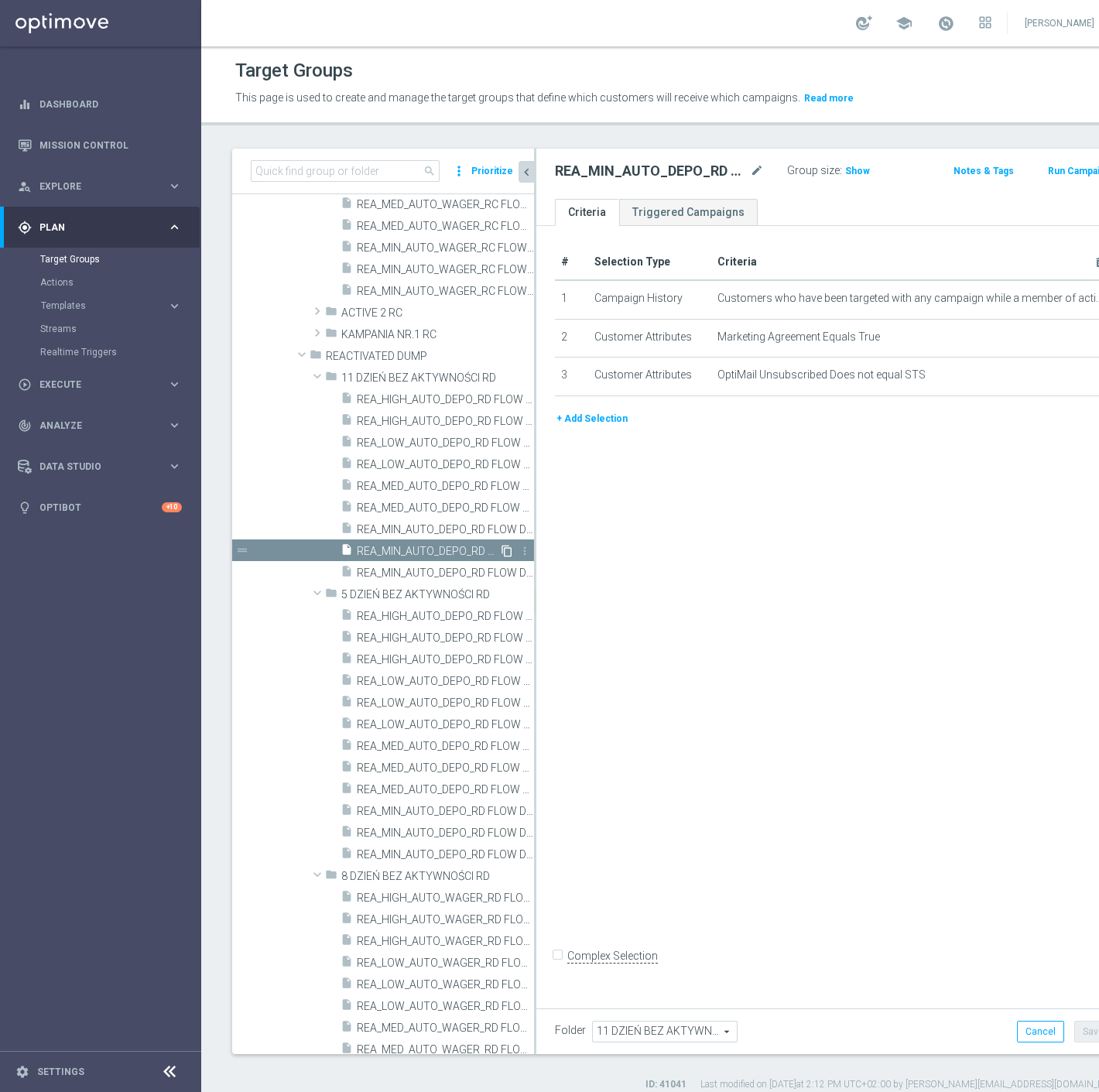
click at [501, 550] on icon "content_copy" at bounding box center [507, 551] width 12 height 12
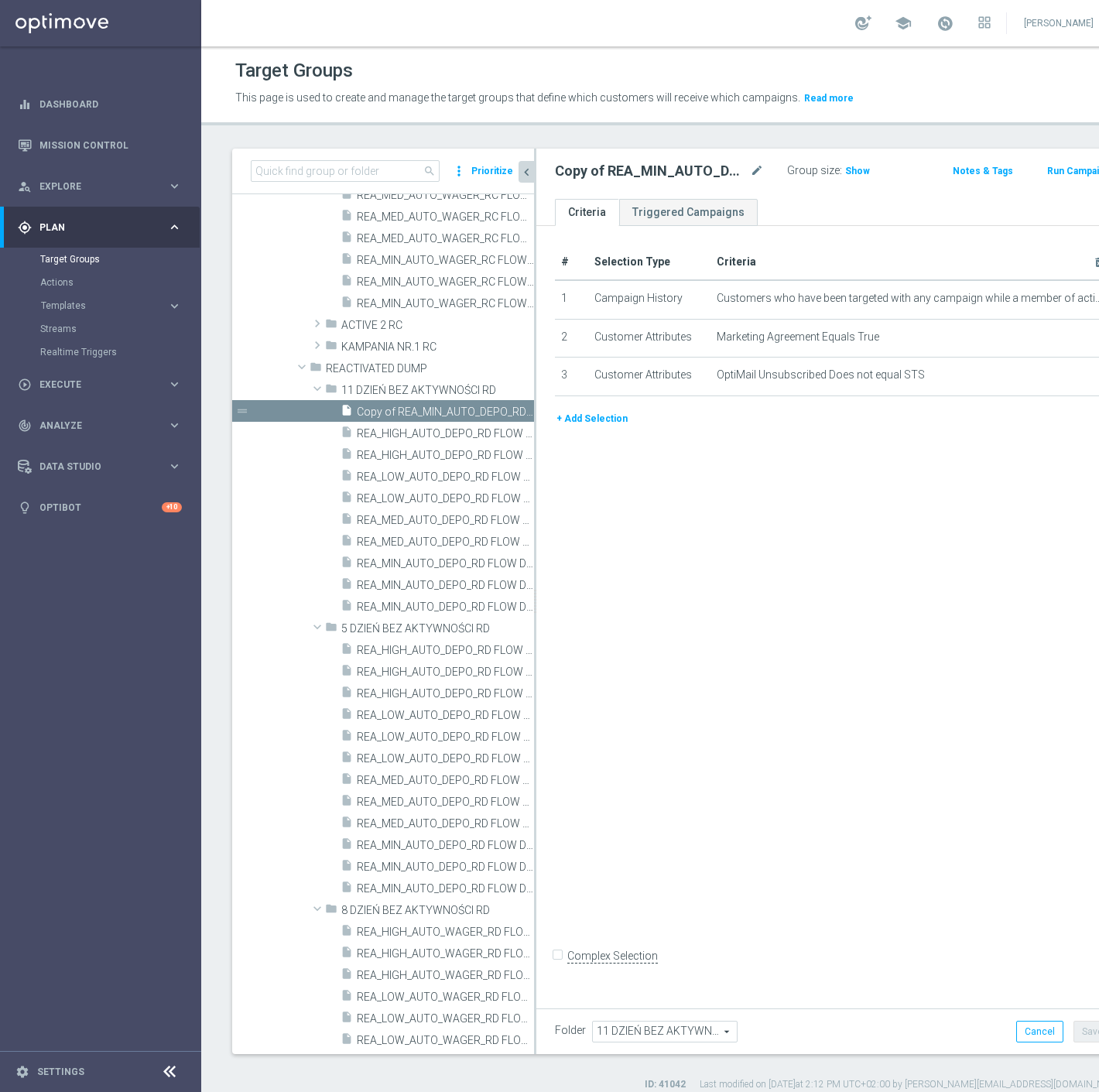
scroll to position [234, 0]
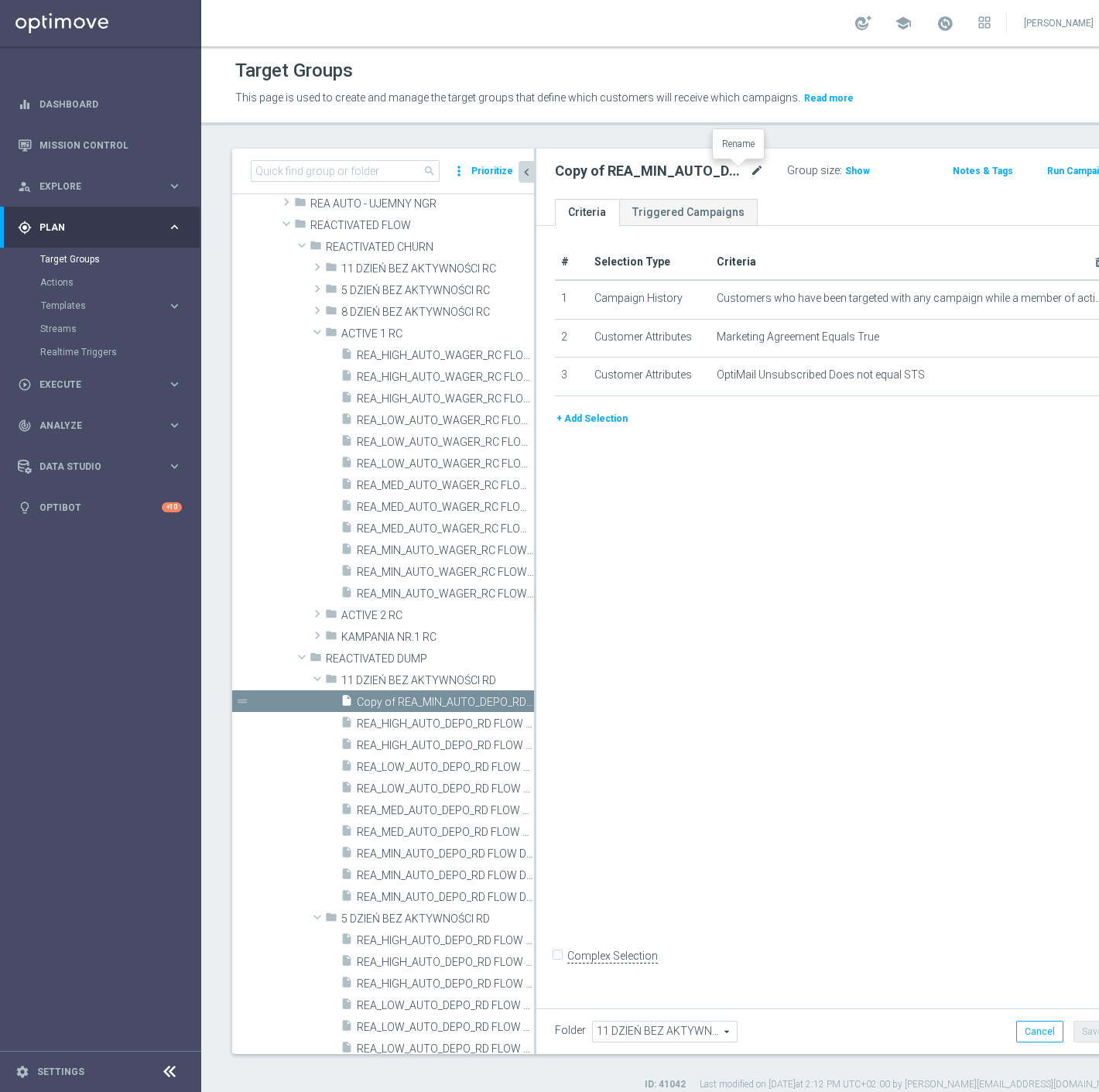
click at [751, 165] on icon "mode_edit" at bounding box center [757, 171] width 14 height 19
click at [772, 190] on div "REA_LOW_AUTO_DEPO_RD FLOW DAY 11 BA 100%-100 PLN MAIL_DAILY Group size : Show N…" at bounding box center [820, 173] width 568 height 50
click at [1075, 298] on icon "mode_edit" at bounding box center [1080, 298] width 12 height 12
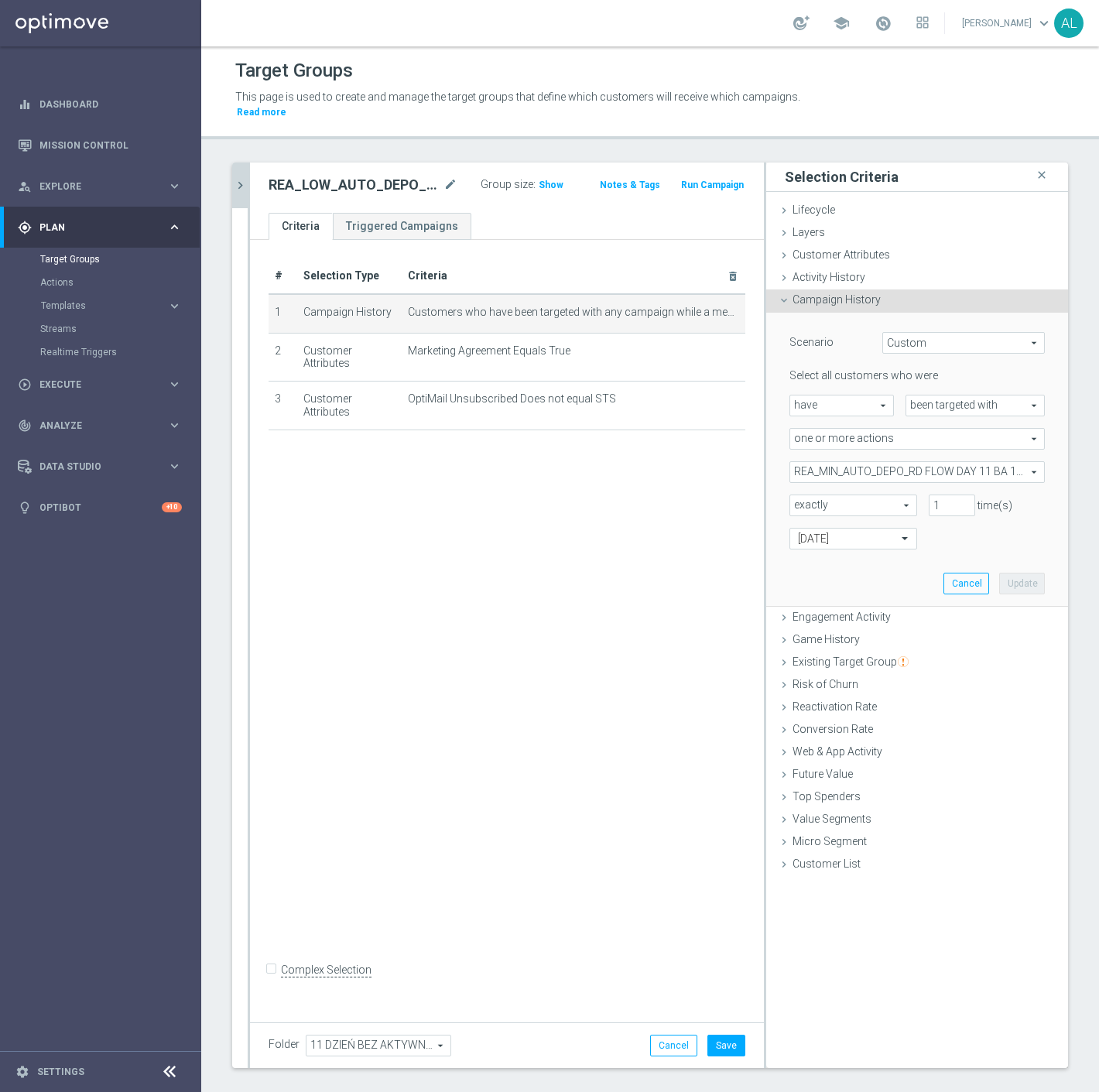
click at [833, 462] on span "REA_MIN_AUTO_DEPO_RD FLOW DAY 11 BA 100%-50 PLN_DAILY" at bounding box center [917, 472] width 254 height 20
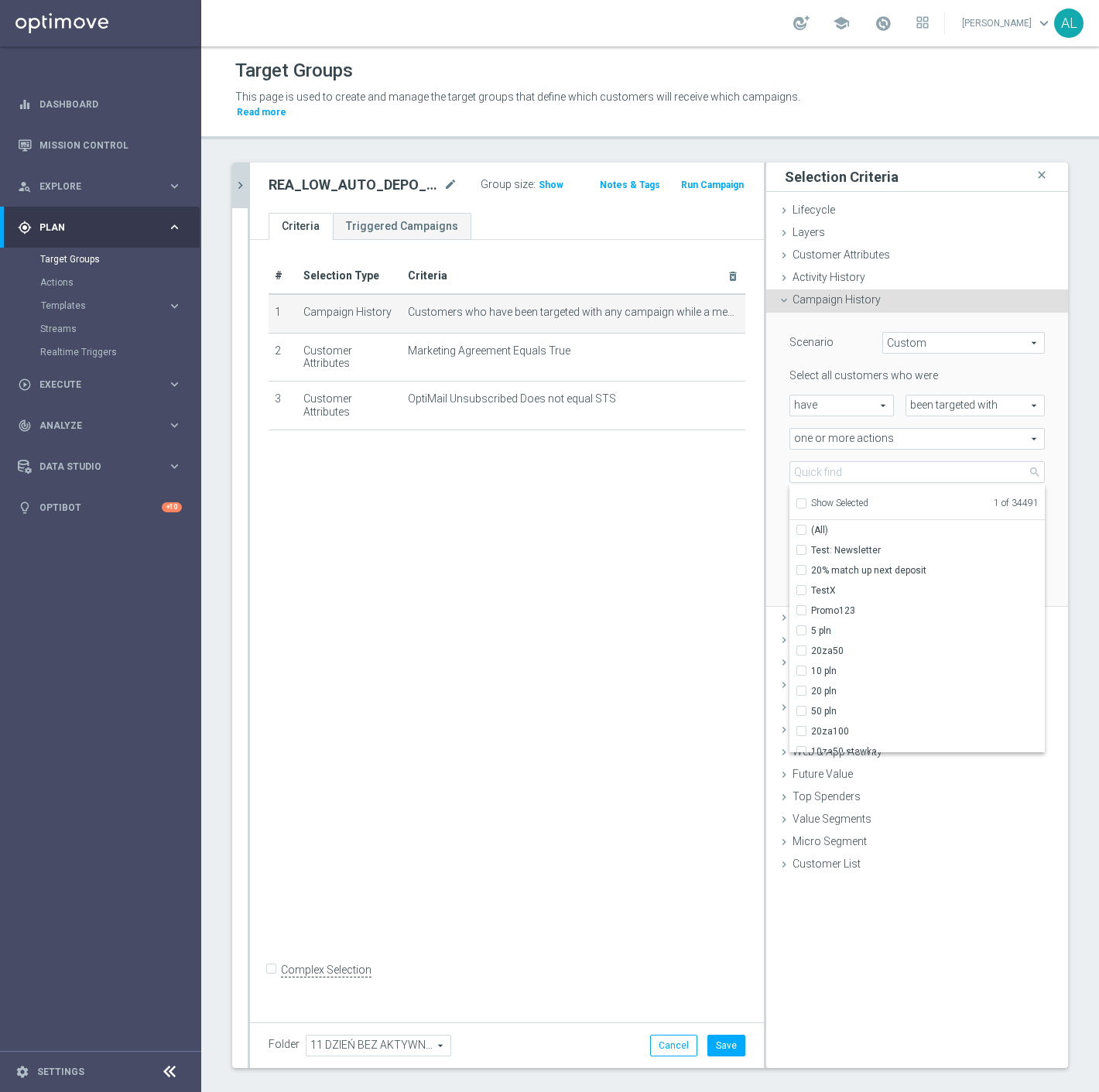
click at [829, 498] on span "Show Selected" at bounding box center [840, 504] width 57 height 11
click at [806, 501] on input "Show Selected" at bounding box center [800, 506] width 10 height 10
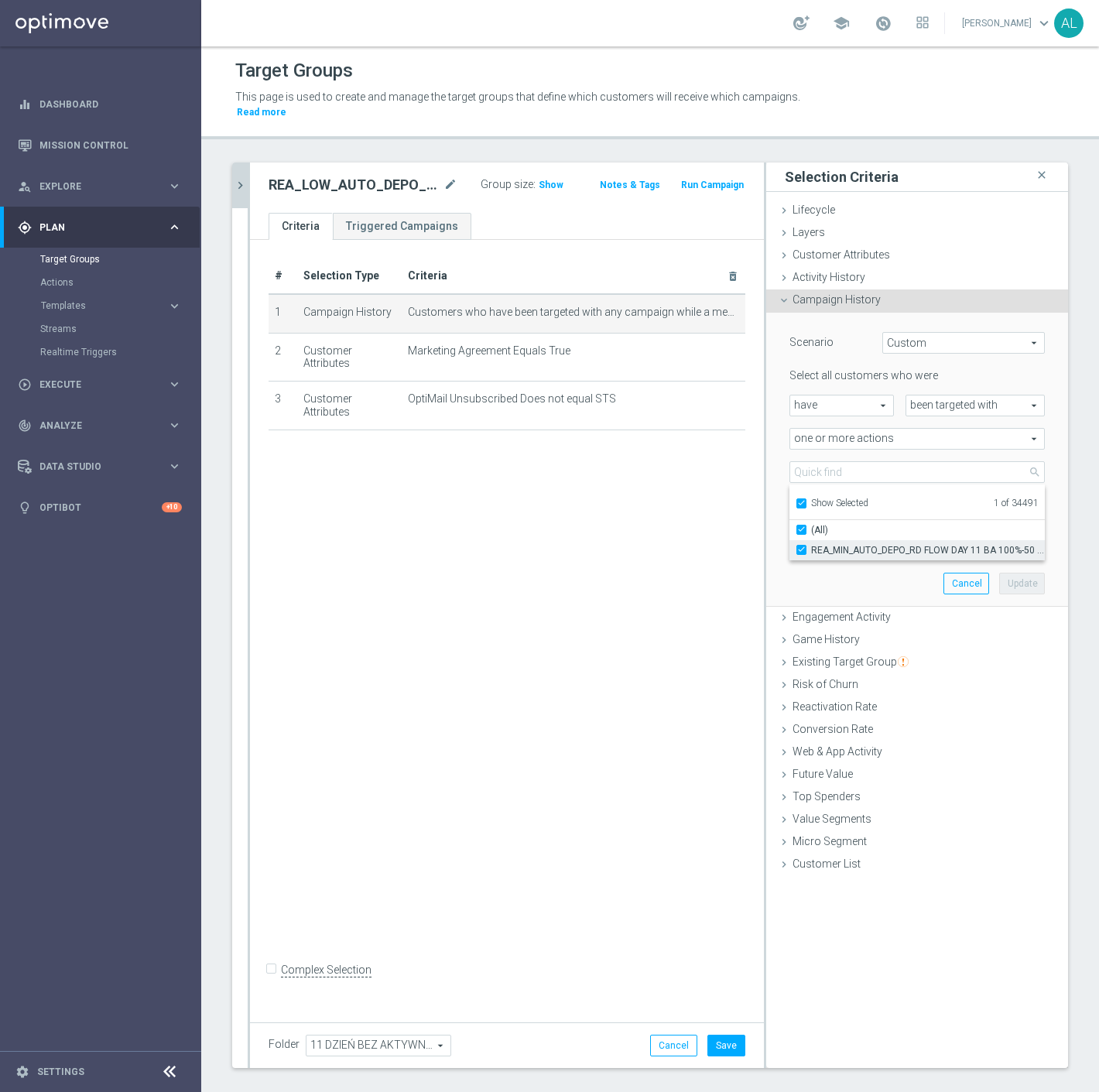
click at [820, 544] on span "REA_MIN_AUTO_DEPO_RD FLOW DAY 11 BA 100%-50 PLN_DAILY" at bounding box center [929, 550] width 234 height 12
click at [812, 545] on input "REA_MIN_AUTO_DEPO_RD FLOW DAY 11 BA 100%-50 PLN_DAILY" at bounding box center [806, 550] width 10 height 10
click at [821, 497] on ul "Show Selected 0 of 34491" at bounding box center [917, 502] width 255 height 35
click at [824, 498] on span "Show Selected" at bounding box center [840, 504] width 57 height 11
click at [806, 501] on input "Show Selected" at bounding box center [800, 506] width 10 height 10
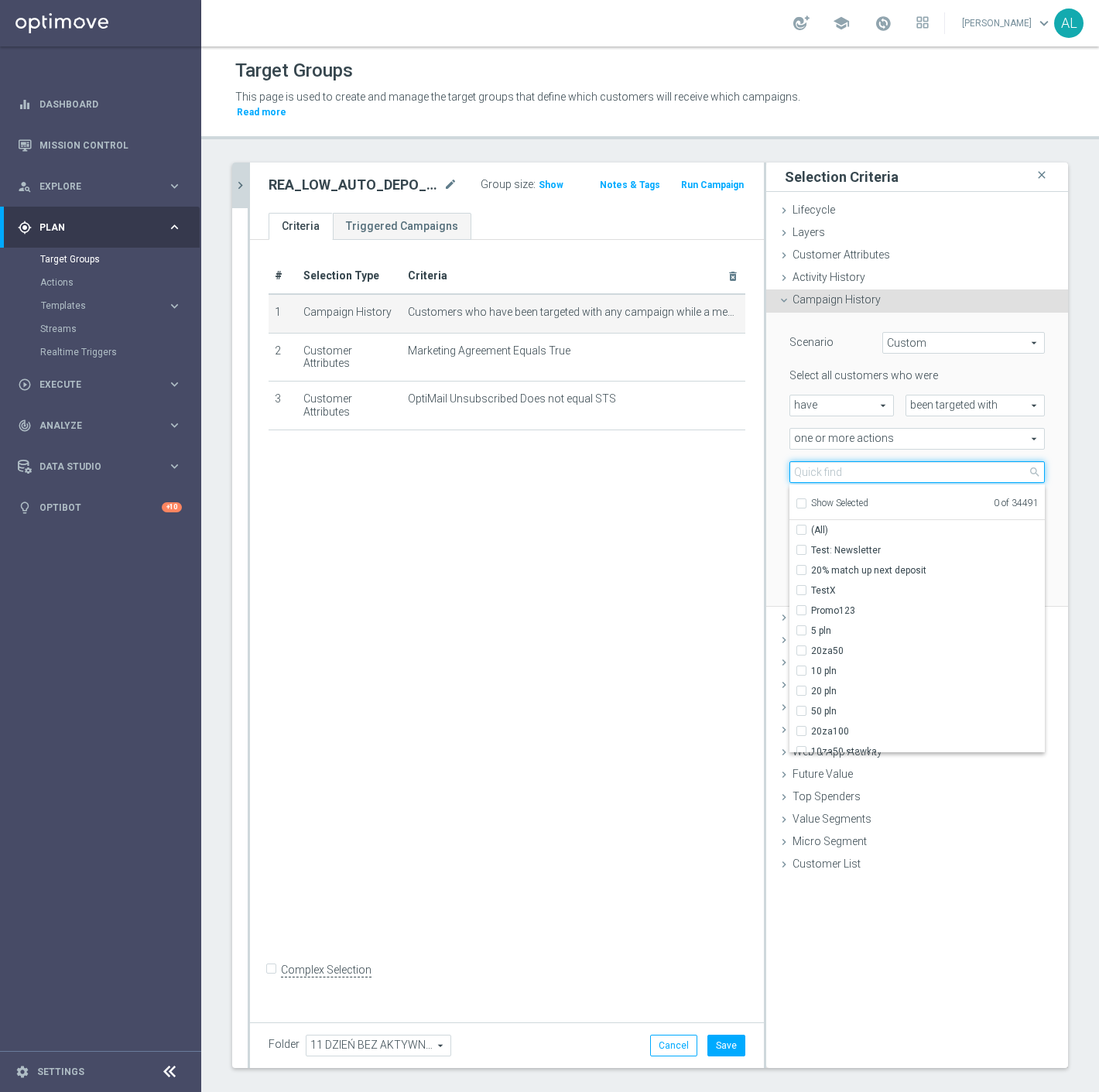
click at [825, 461] on input "search" at bounding box center [917, 472] width 255 height 22
paste input "REA_LOW_AUTO_DEPO_RD FLOW DAY 11 BA 100%-100 PLN MAIL_DAILY"
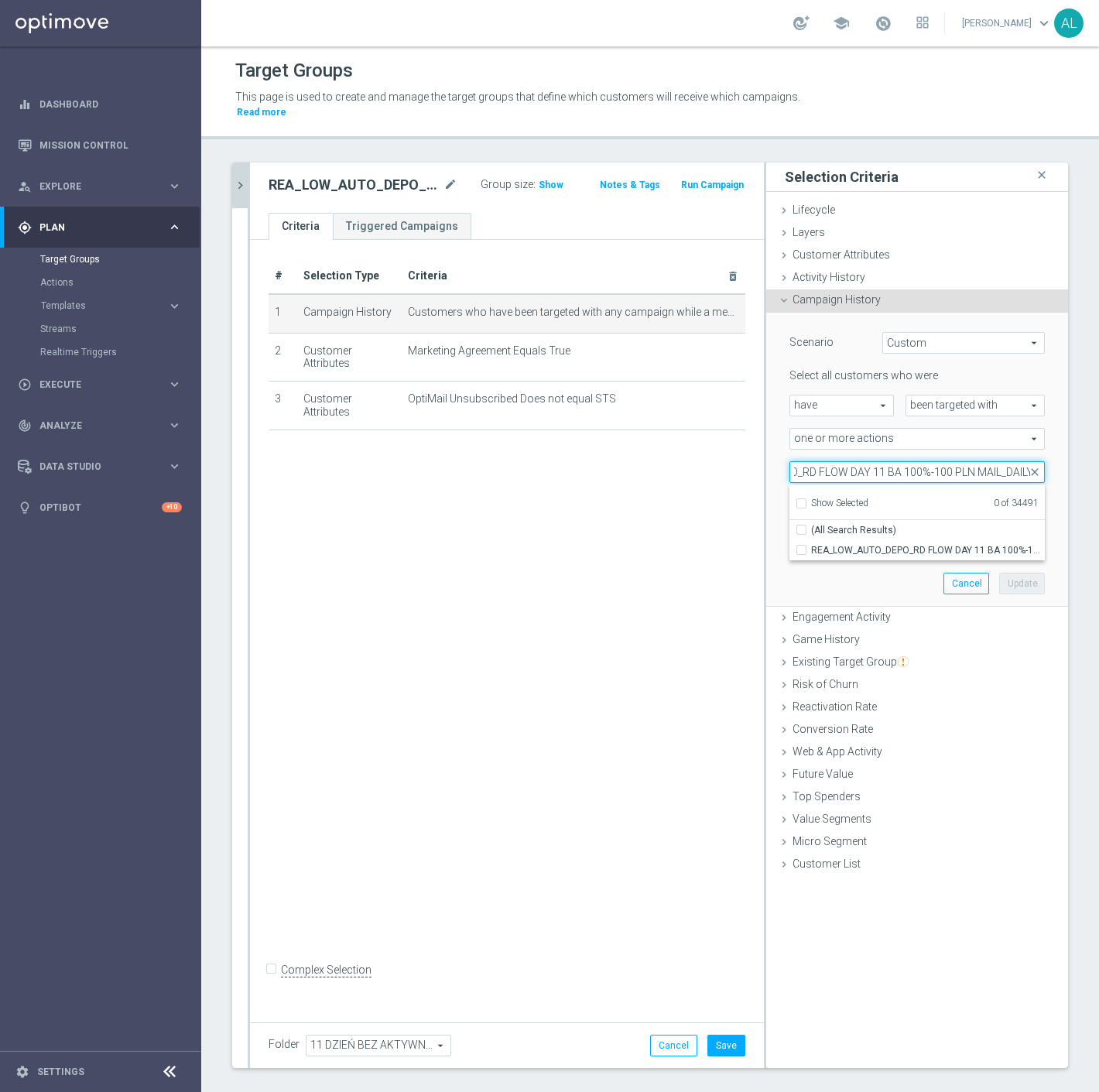
click at [986, 461] on input "REA_LOW_AUTO_DEPO_RD FLOW DAY 11 BA 100%-100 PLN MAIL_DAILY" at bounding box center [917, 472] width 255 height 22
click at [957, 544] on span "REA_LOW_AUTO_DEPO_RD FLOW DAY 11 BA 100%-100 PLN_DAILY" at bounding box center [929, 550] width 234 height 12
click at [812, 545] on input "REA_LOW_AUTO_DEPO_RD FLOW DAY 11 BA 100%-100 PLN_DAILY" at bounding box center [806, 550] width 10 height 10
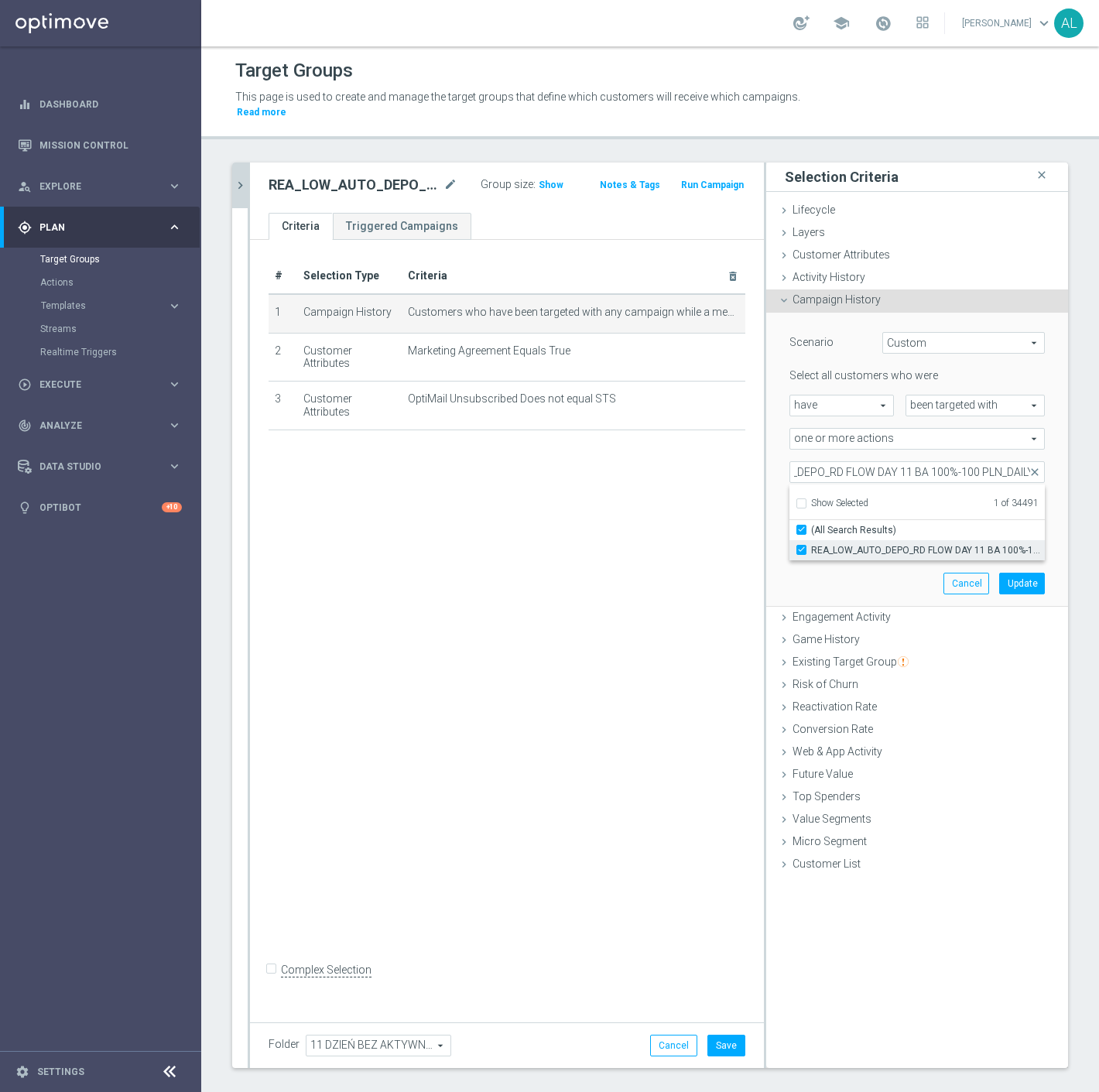
scroll to position [0, 0]
click at [1003, 572] on button "Update" at bounding box center [1022, 583] width 46 height 22
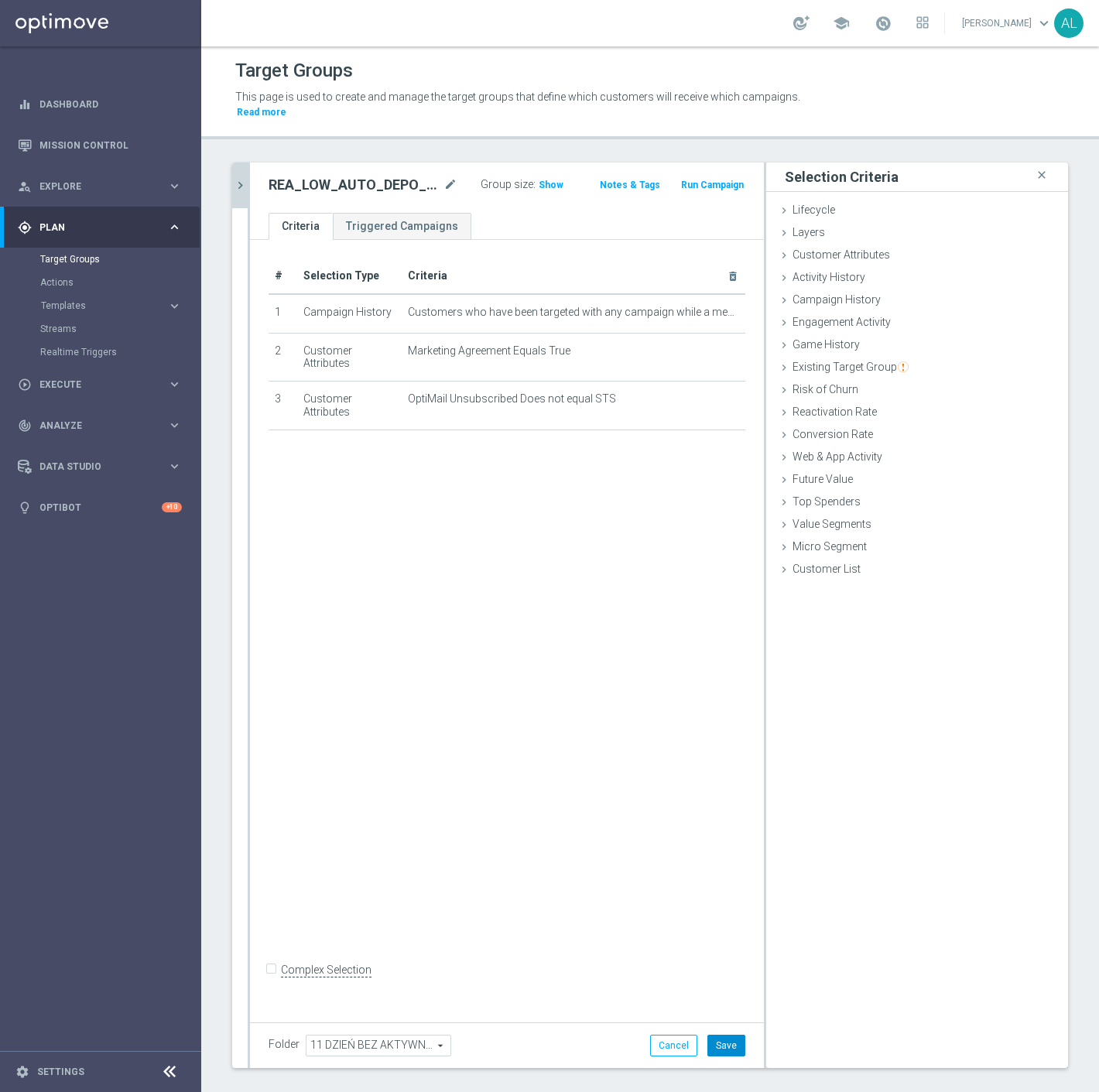
click at [720, 1035] on button "Save" at bounding box center [726, 1045] width 38 height 22
click at [245, 178] on icon "chevron_right" at bounding box center [240, 185] width 15 height 15
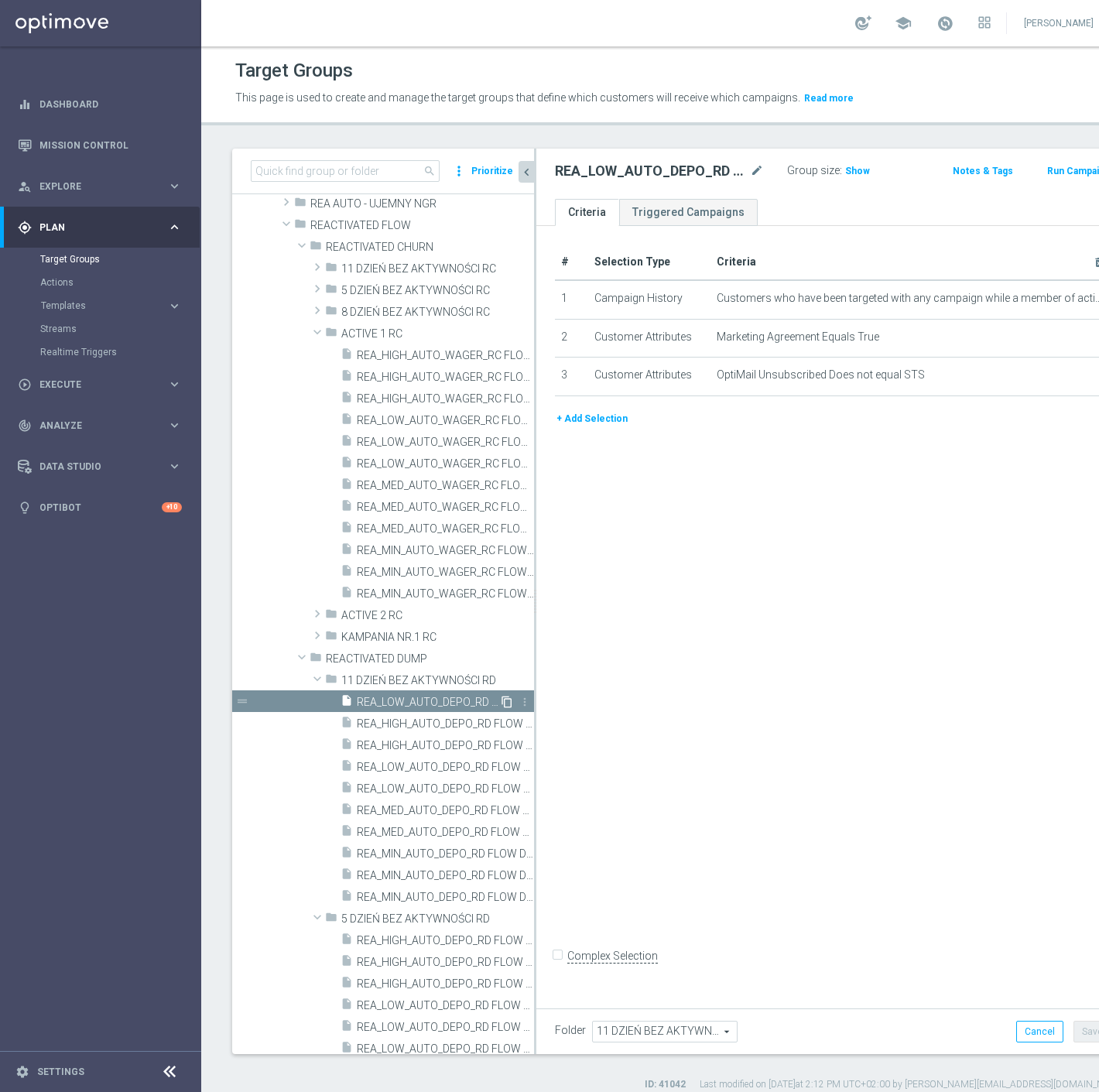
click at [501, 699] on icon "content_copy" at bounding box center [507, 701] width 12 height 12
click at [751, 172] on icon "mode_edit" at bounding box center [757, 171] width 14 height 19
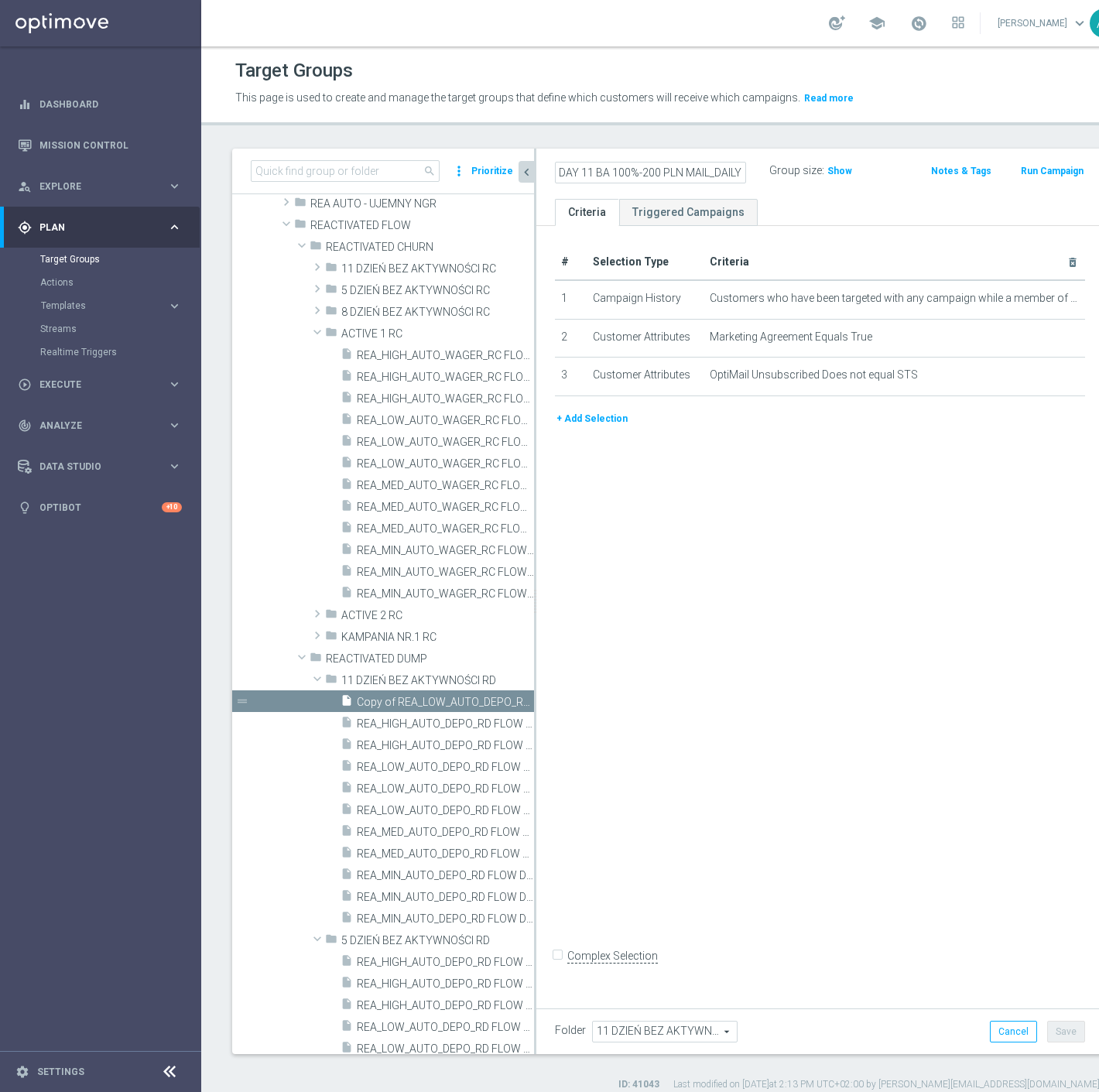
scroll to position [0, 196]
click at [768, 187] on div "REA_MED_AUTO_DEPO_RD FLOW DAY 11 BA 100%-200 PLN MAIL_DAILY Group size : Show N…" at bounding box center [820, 173] width 568 height 50
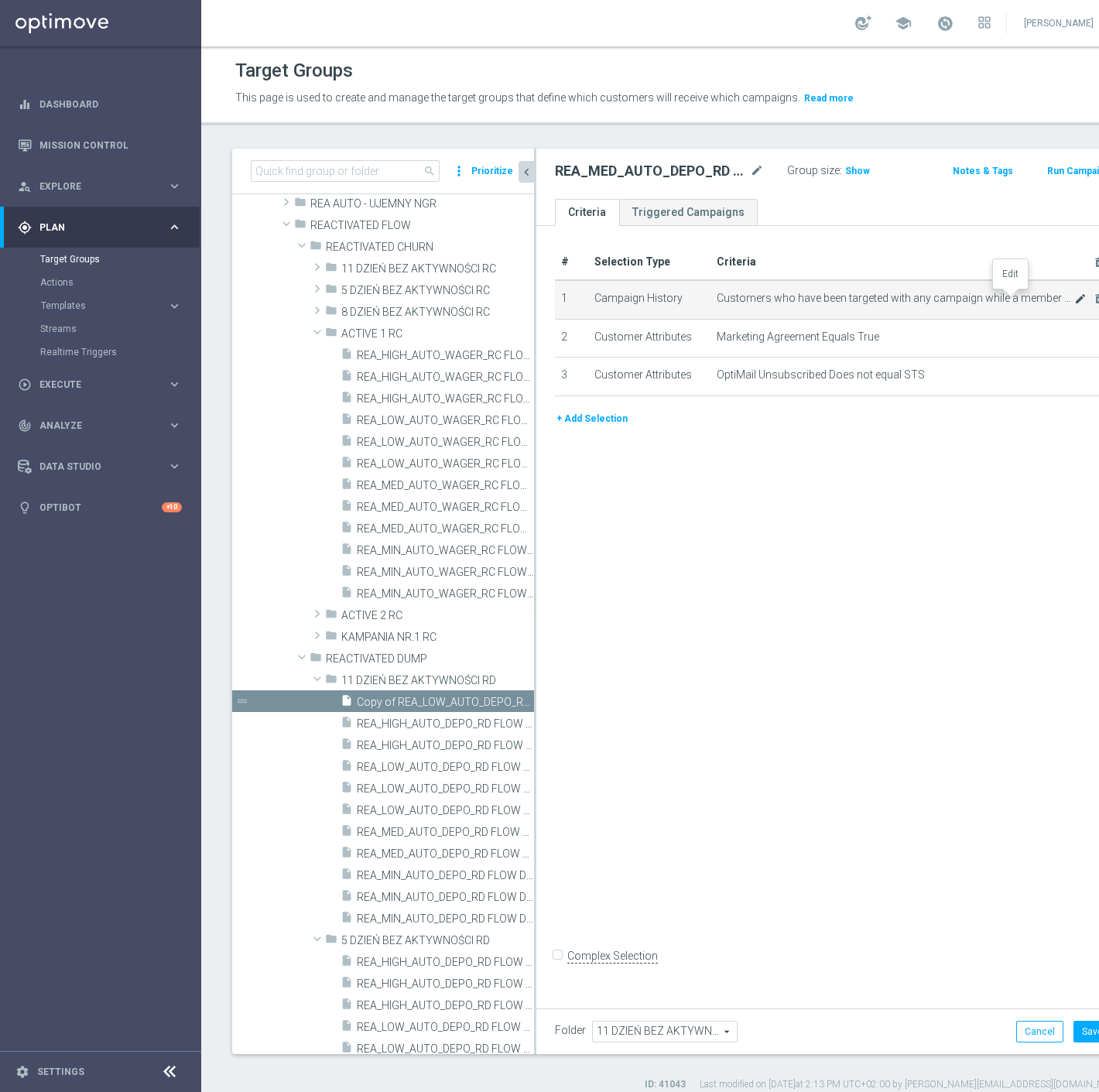
click at [1075, 298] on icon "mode_edit" at bounding box center [1080, 298] width 12 height 12
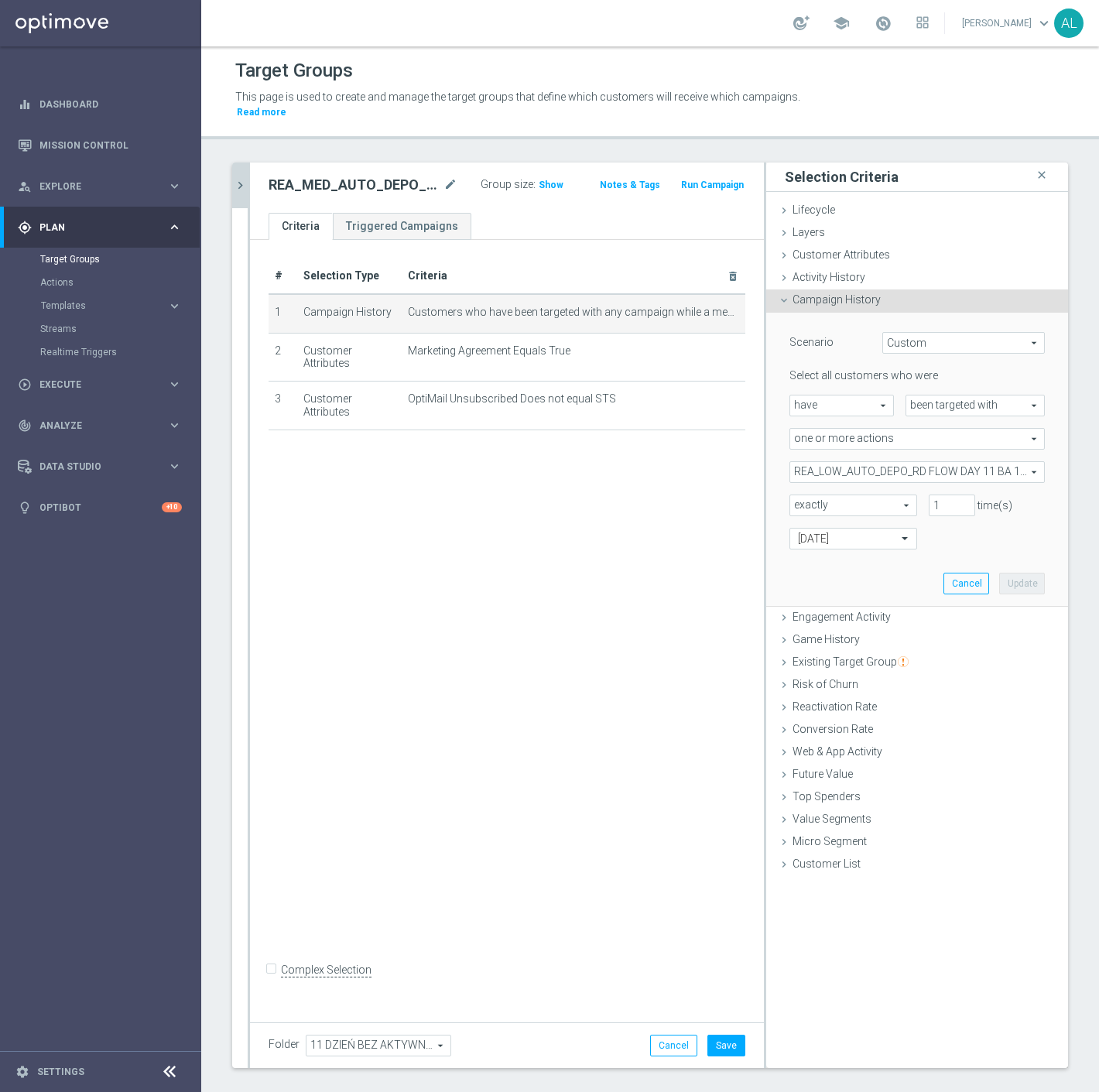
click at [832, 462] on span "REA_LOW_AUTO_DEPO_RD FLOW DAY 11 BA 100%-100 PLN_DAILY" at bounding box center [917, 472] width 254 height 20
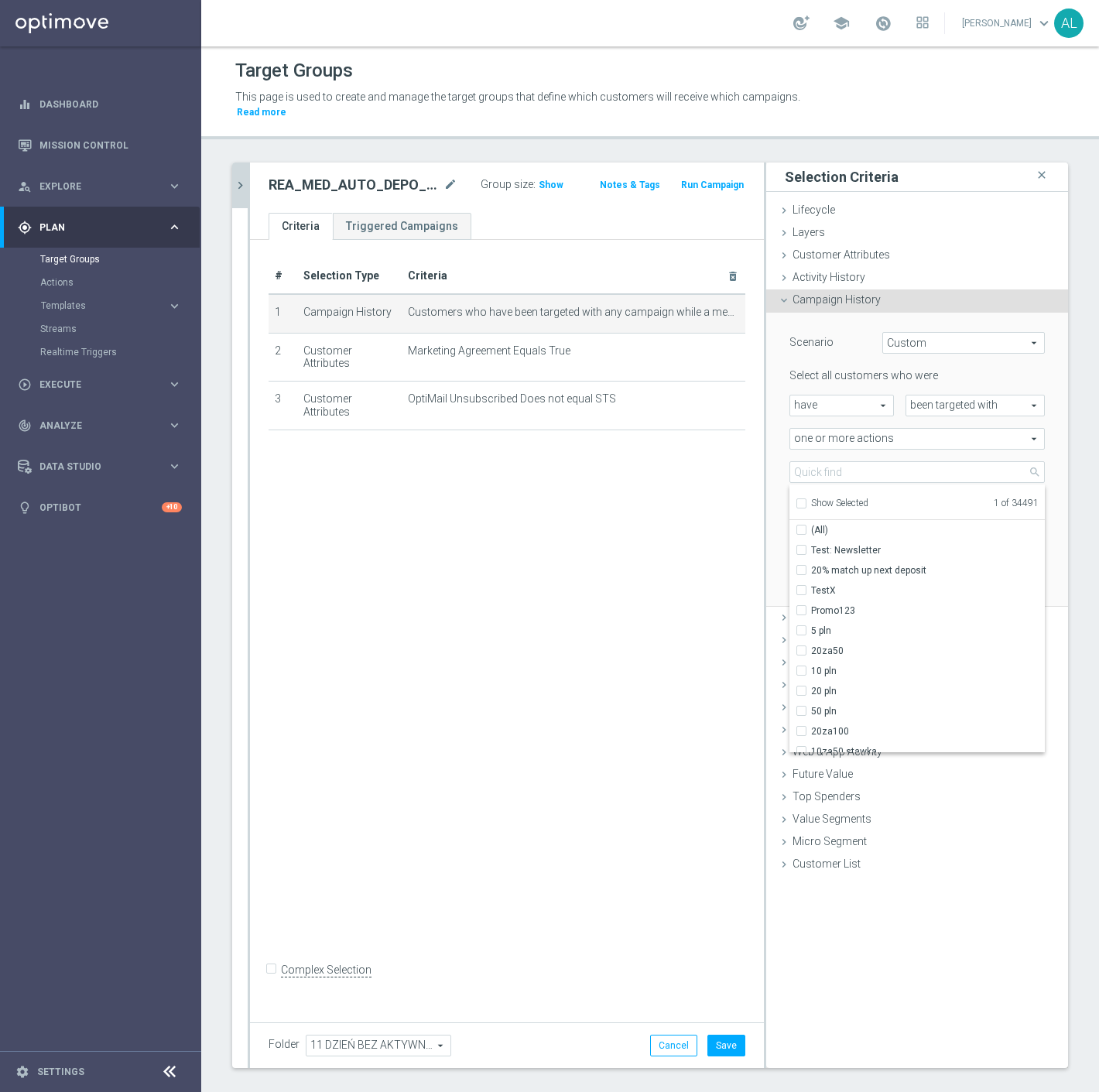
click at [844, 498] on span "Show Selected" at bounding box center [840, 504] width 57 height 11
click at [806, 501] on input "Show Selected" at bounding box center [800, 506] width 10 height 10
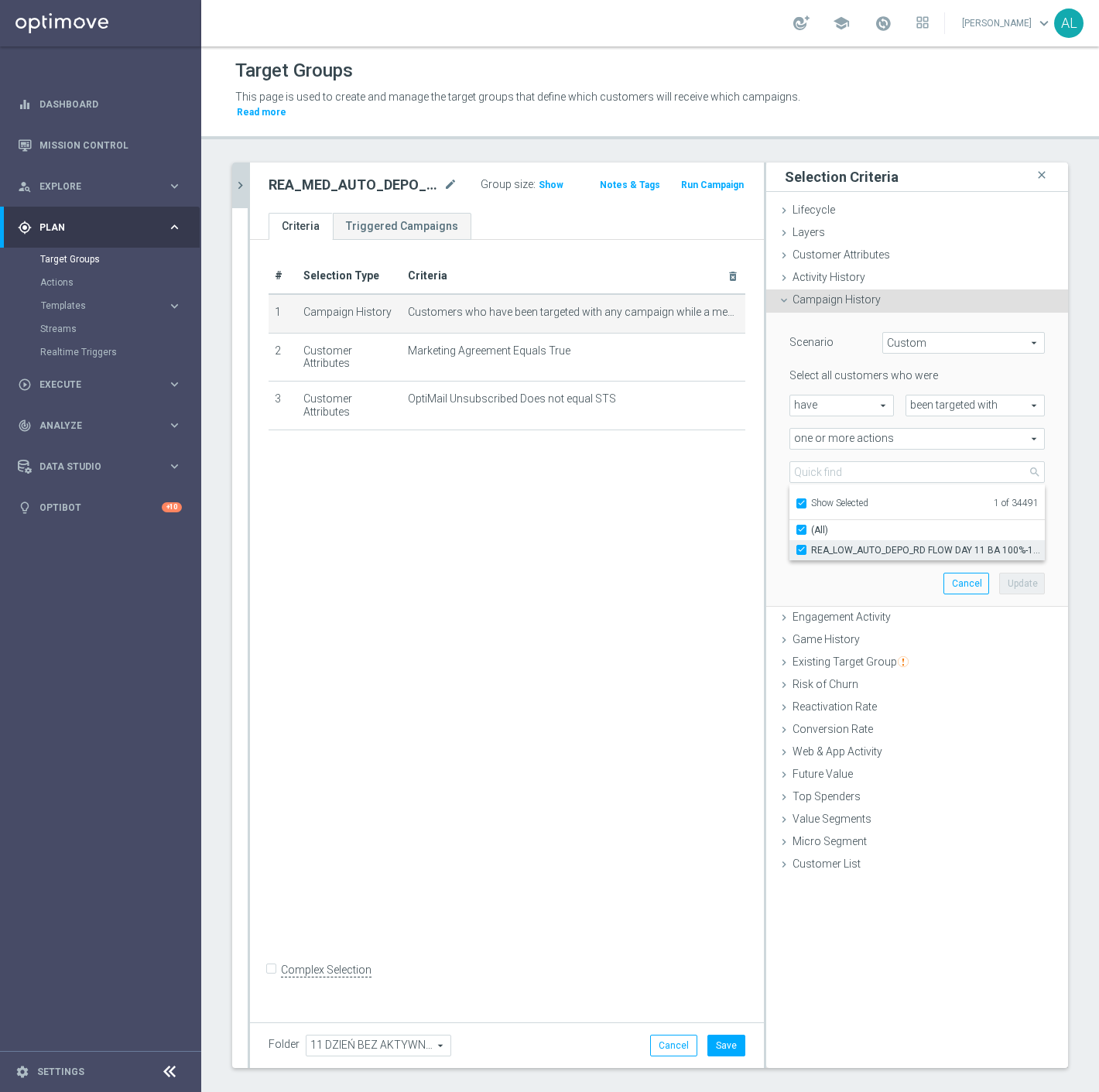
click at [844, 544] on span "REA_LOW_AUTO_DEPO_RD FLOW DAY 11 BA 100%-100 PLN_DAILY" at bounding box center [929, 550] width 234 height 12
click at [812, 545] on input "REA_LOW_AUTO_DEPO_RD FLOW DAY 11 BA 100%-100 PLN_DAILY" at bounding box center [806, 550] width 10 height 10
click at [817, 498] on span "Show Selected" at bounding box center [840, 504] width 57 height 11
click at [806, 501] on input "Show Selected" at bounding box center [800, 506] width 10 height 10
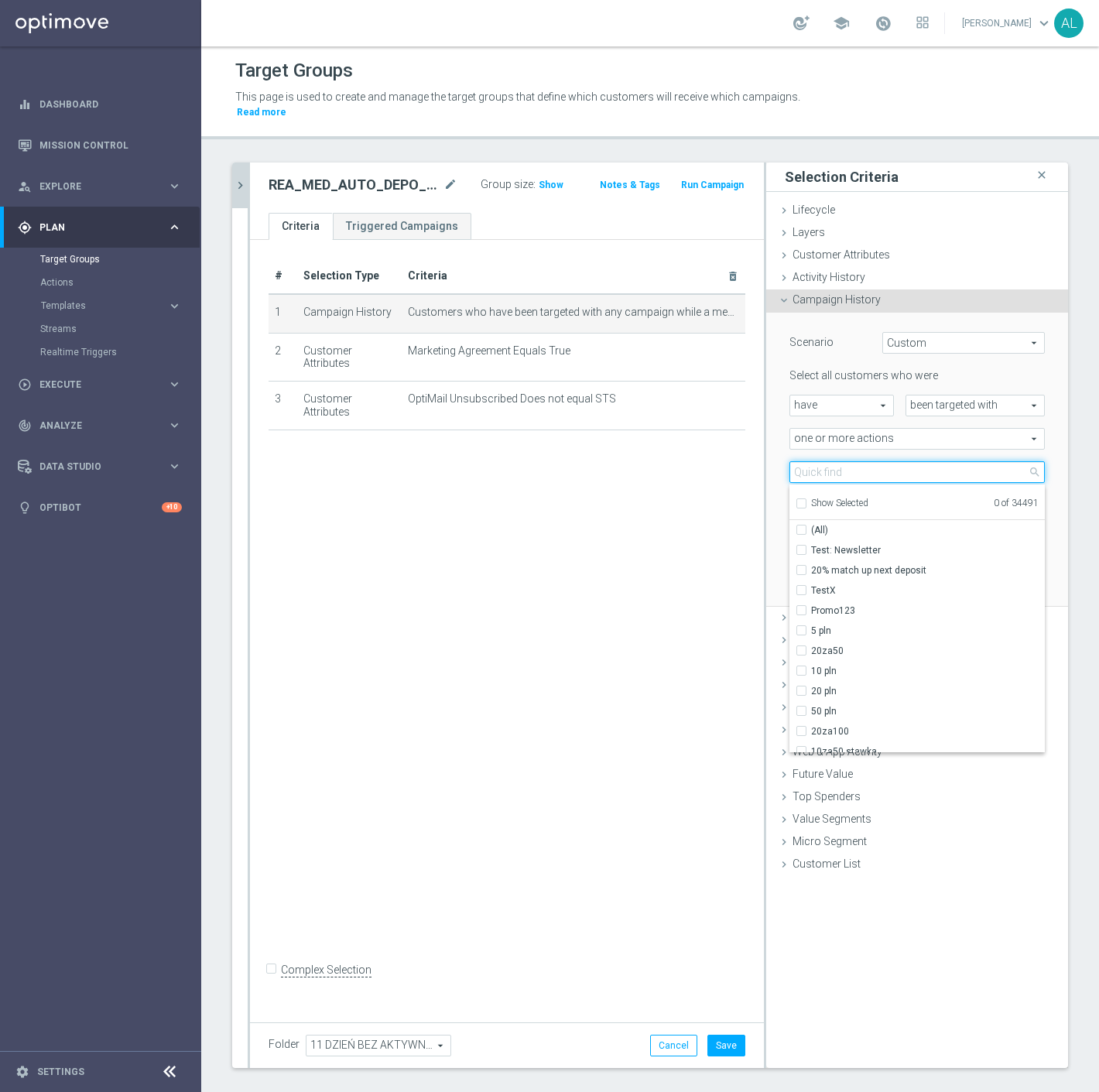
click at [826, 461] on input "search" at bounding box center [917, 472] width 255 height 22
paste input "REA_MED_AUTO_DEPO_RD FLOW DAY 11 BA 100%-200 PLN MAIL_DAILY"
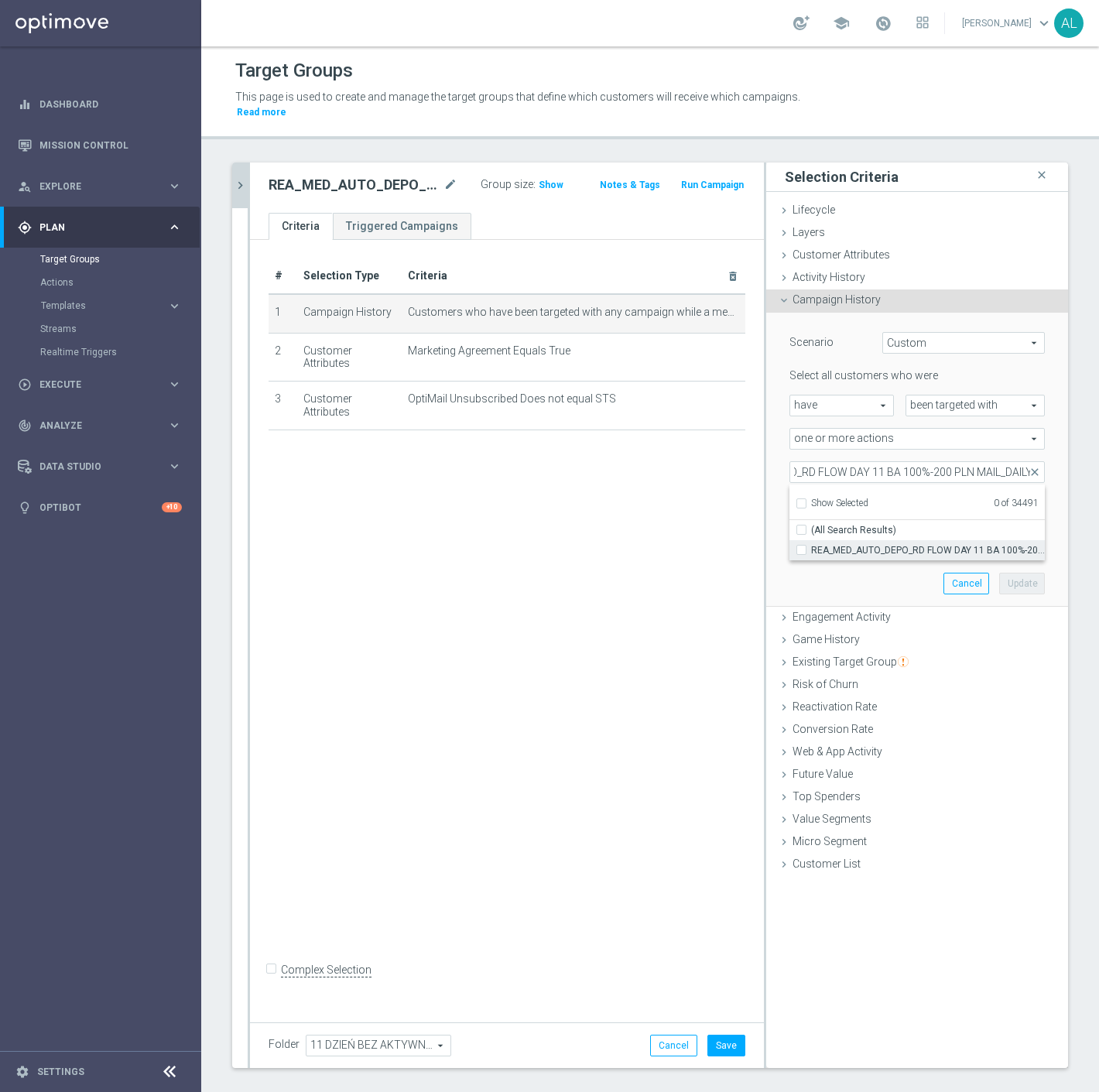
click at [867, 544] on span "REA_MED_AUTO_DEPO_RD FLOW DAY 11 BA 100%-200 PLN MAIL_DAILY" at bounding box center [929, 550] width 234 height 12
click at [812, 545] on input "REA_MED_AUTO_DEPO_RD FLOW DAY 11 BA 100%-200 PLN MAIL_DAILY" at bounding box center [806, 550] width 10 height 10
click at [840, 576] on div "Scenario Custom Custom arrow_drop_down search Select all customers who were hav…" at bounding box center [917, 459] width 279 height 294
click at [994, 462] on span "REA_MED_AUTO_DEPO_RD FLOW DAY 11 BA 100%-200 PLN MAIL_DAILY" at bounding box center [917, 472] width 254 height 20
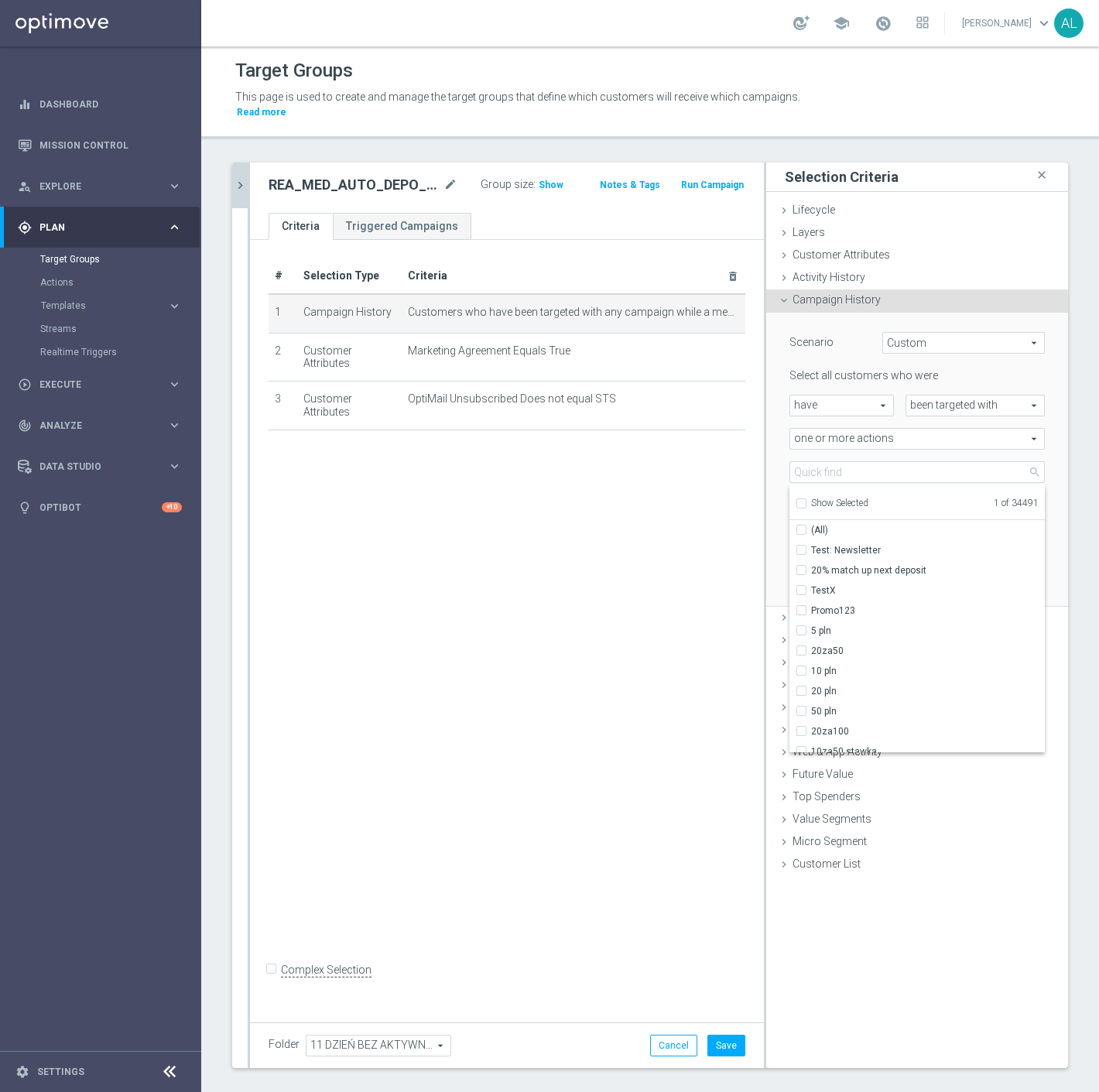
click at [815, 492] on div "Show Selected" at bounding box center [832, 502] width 73 height 20
click at [816, 498] on span "Show Selected" at bounding box center [840, 504] width 57 height 11
click at [806, 501] on input "Show Selected" at bounding box center [800, 506] width 10 height 10
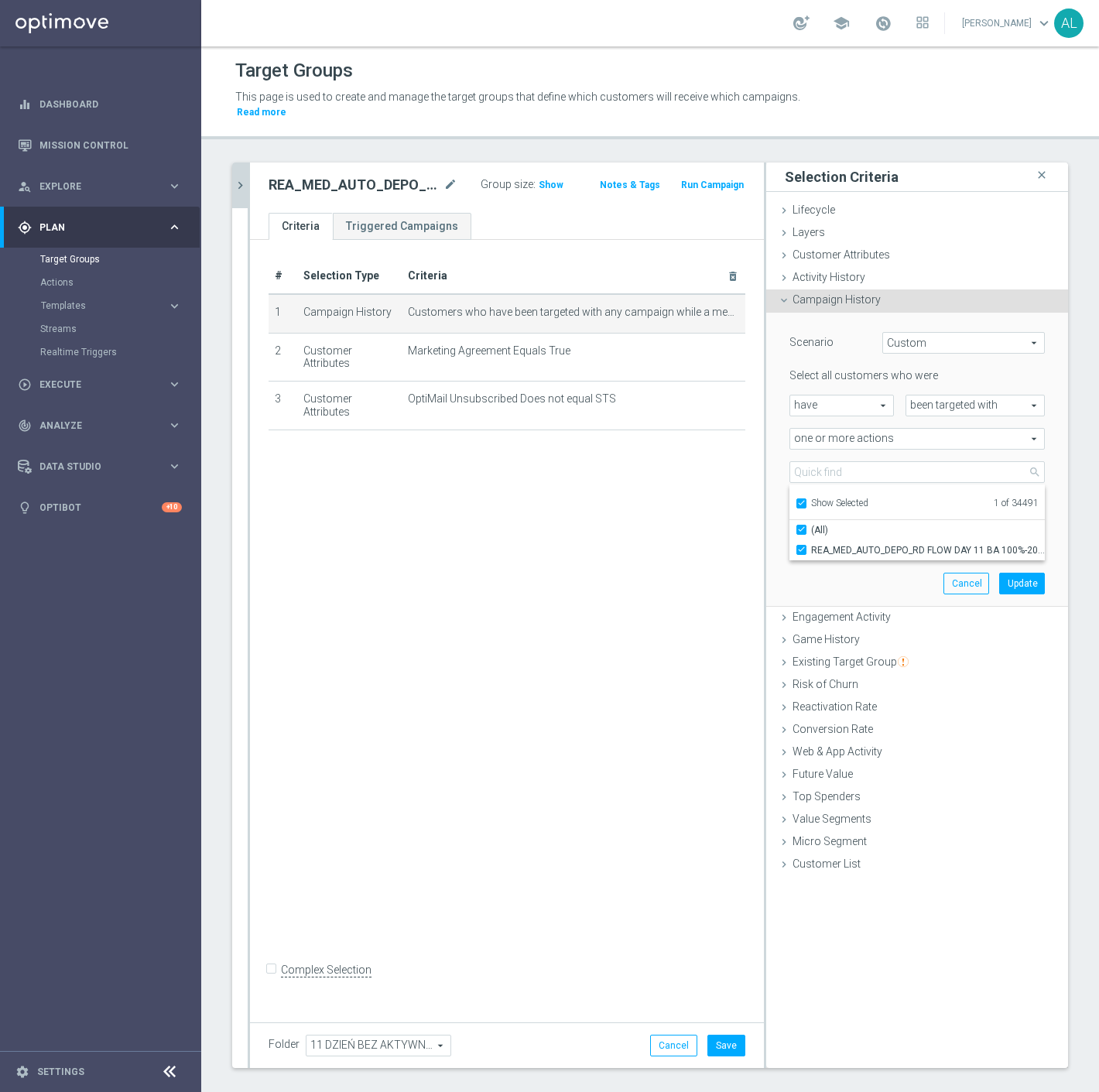
click at [842, 498] on span "Show Selected" at bounding box center [840, 504] width 57 height 11
click at [806, 501] on input "Show Selected" at bounding box center [800, 506] width 10 height 10
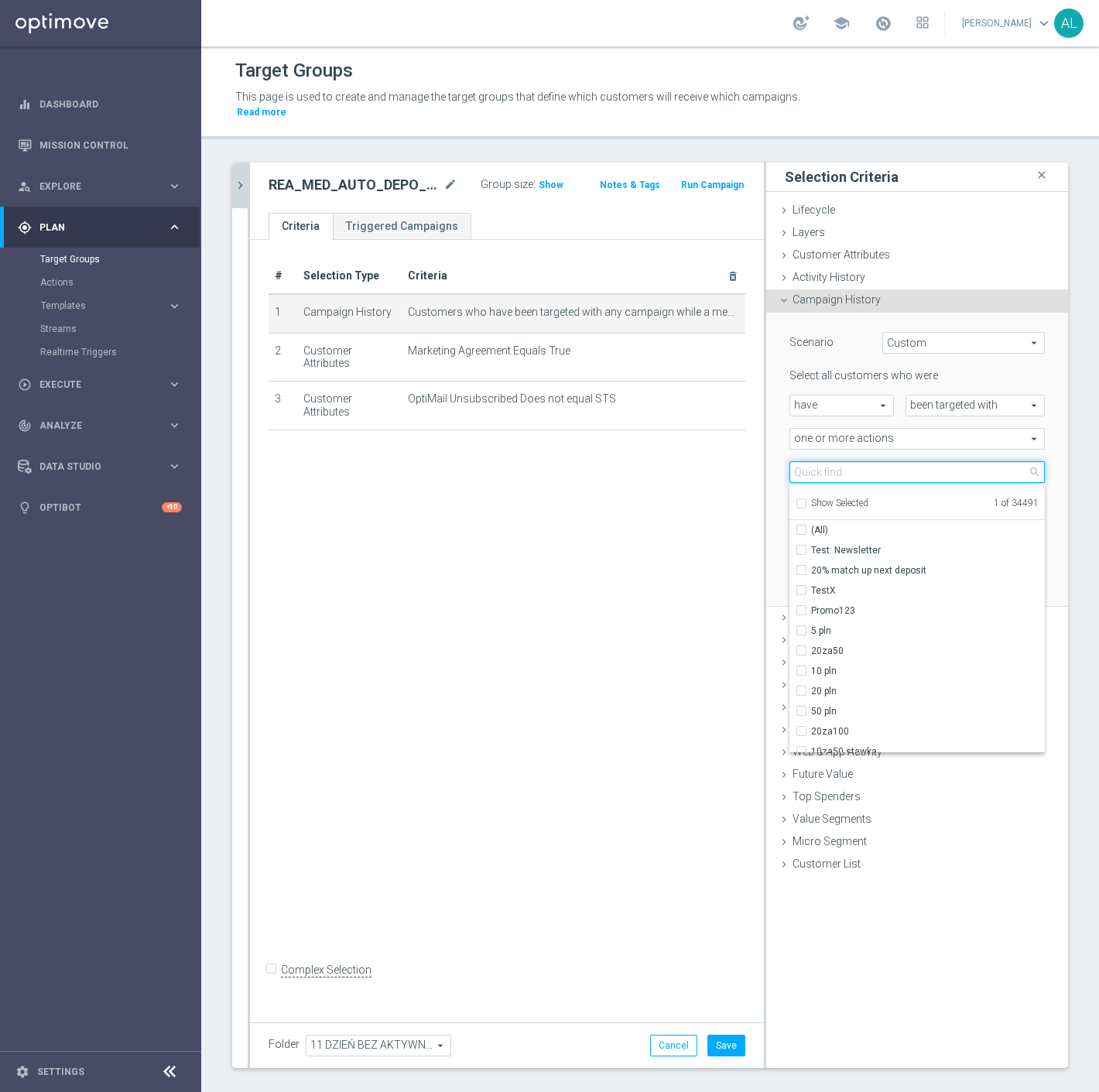
click at [852, 461] on input "search" at bounding box center [917, 472] width 255 height 22
click at [812, 498] on span "Show Selected" at bounding box center [840, 504] width 57 height 11
click at [799, 501] on input "Show Selected" at bounding box center [800, 506] width 10 height 10
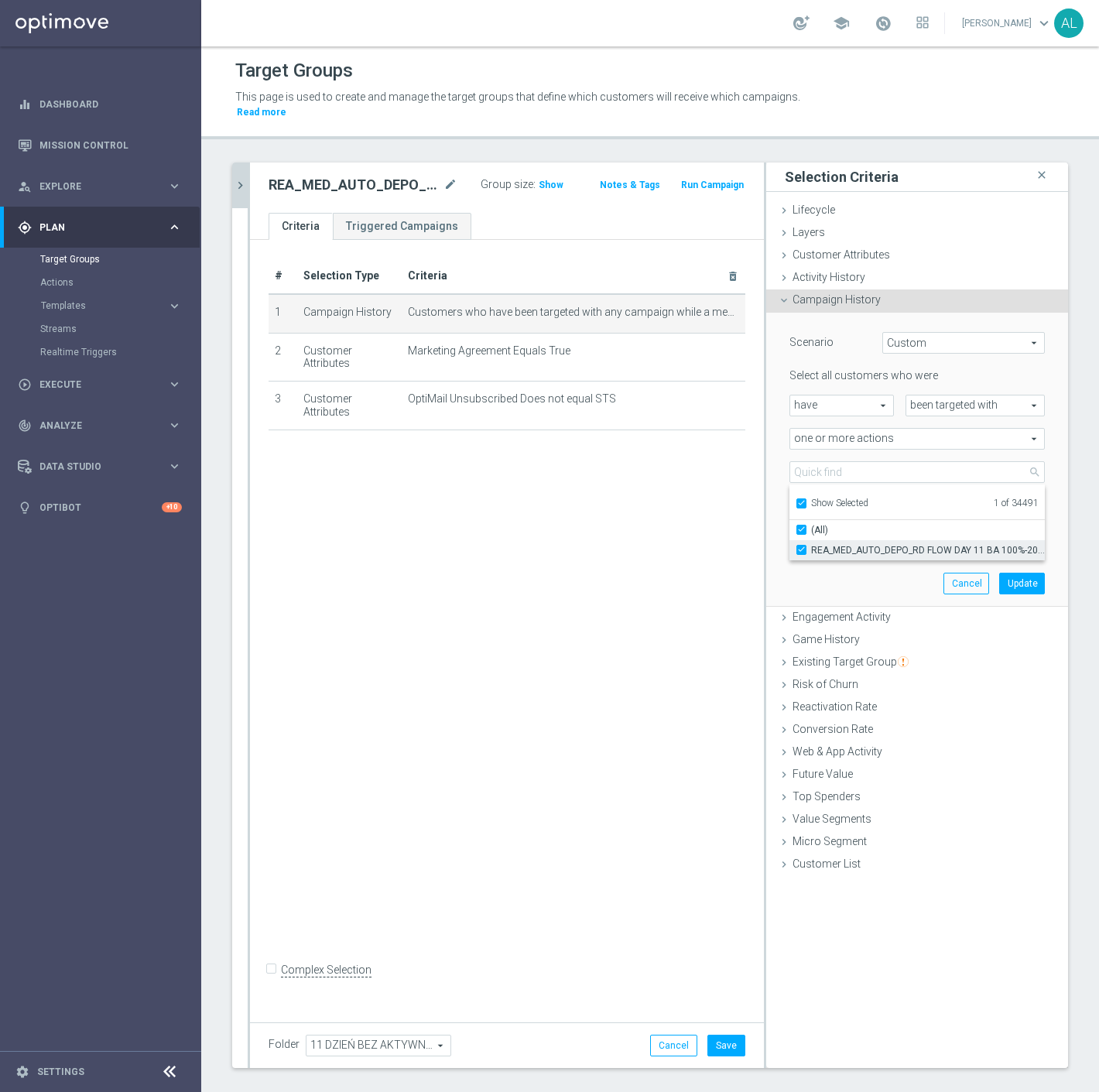
click at [837, 544] on span "REA_MED_AUTO_DEPO_RD FLOW DAY 11 BA 100%-200 PLN MAIL_DAILY" at bounding box center [929, 550] width 234 height 12
click at [812, 545] on input "REA_MED_AUTO_DEPO_RD FLOW DAY 11 BA 100%-200 PLN MAIL_DAILY" at bounding box center [806, 550] width 10 height 10
click at [831, 498] on span "Show Selected" at bounding box center [840, 504] width 57 height 11
click at [806, 501] on input "Show Selected" at bounding box center [800, 506] width 10 height 10
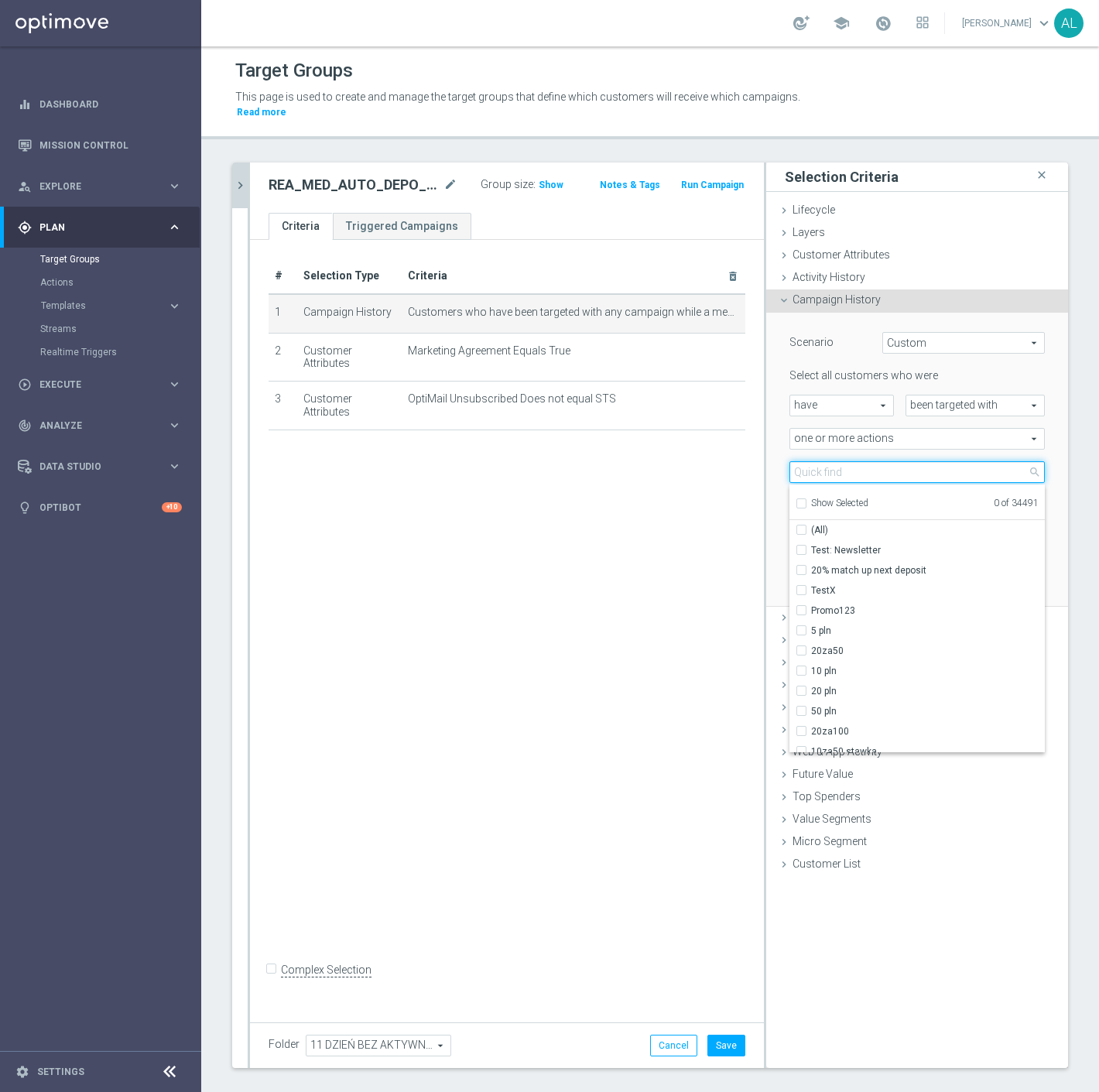
click at [838, 461] on input "search" at bounding box center [917, 472] width 255 height 22
paste input "REA_MED_AUTO_DEPO_RD FLOW DAY 11 BA 100%-200 PLN MAIL_DAILY"
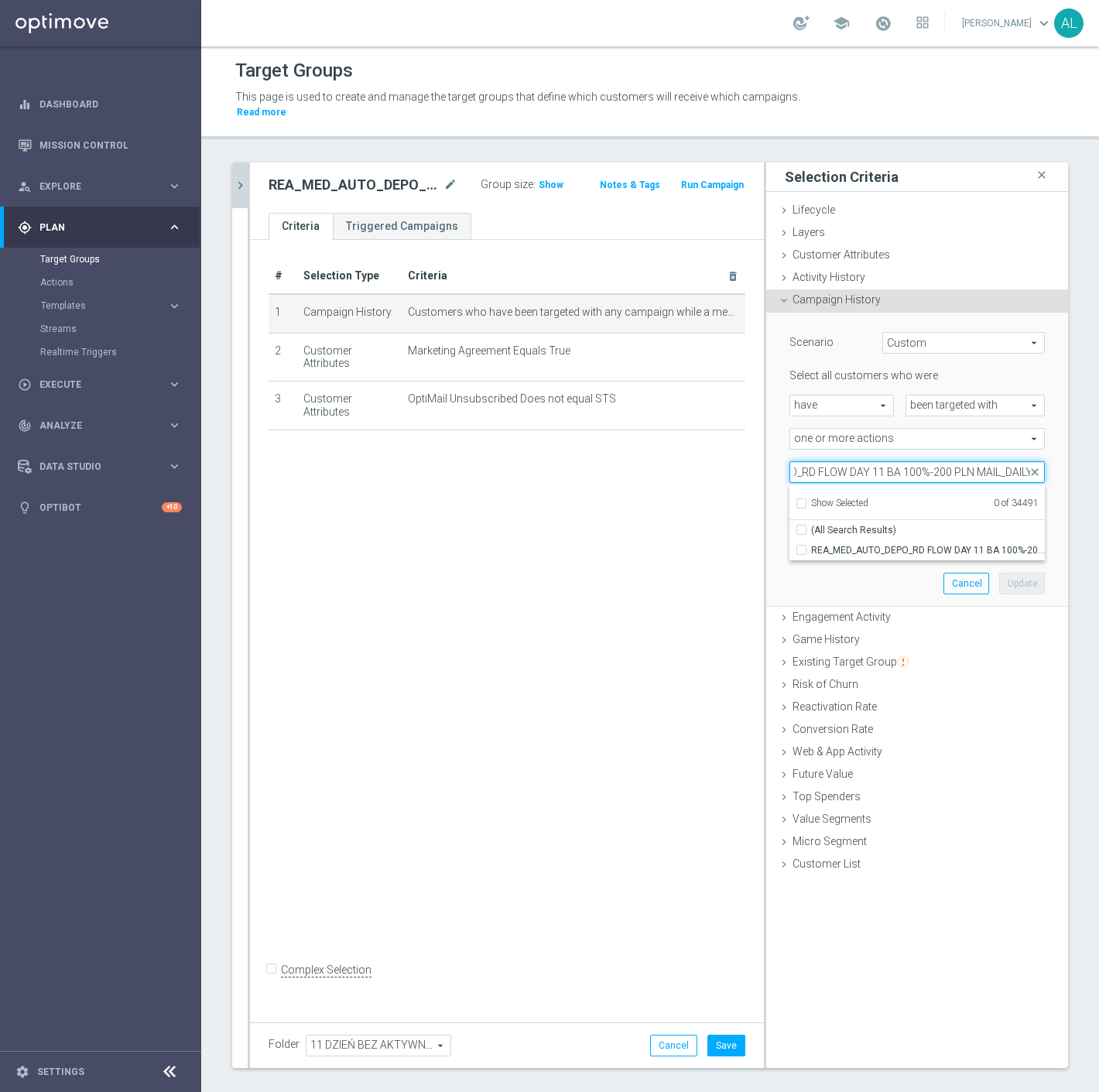
click at [986, 461] on input "REA_MED_AUTO_DEPO_RD FLOW DAY 11 BA 100%-200 PLN MAIL_DAILY" at bounding box center [917, 472] width 255 height 22
click at [969, 544] on span "REA_MED_AUTO_DEPO_RD FLOW DAY 11 BA 100%-200 PLN_DAILY" at bounding box center [929, 550] width 234 height 12
click at [812, 545] on input "REA_MED_AUTO_DEPO_RD FLOW DAY 11 BA 100%-200 PLN_DAILY" at bounding box center [806, 550] width 10 height 10
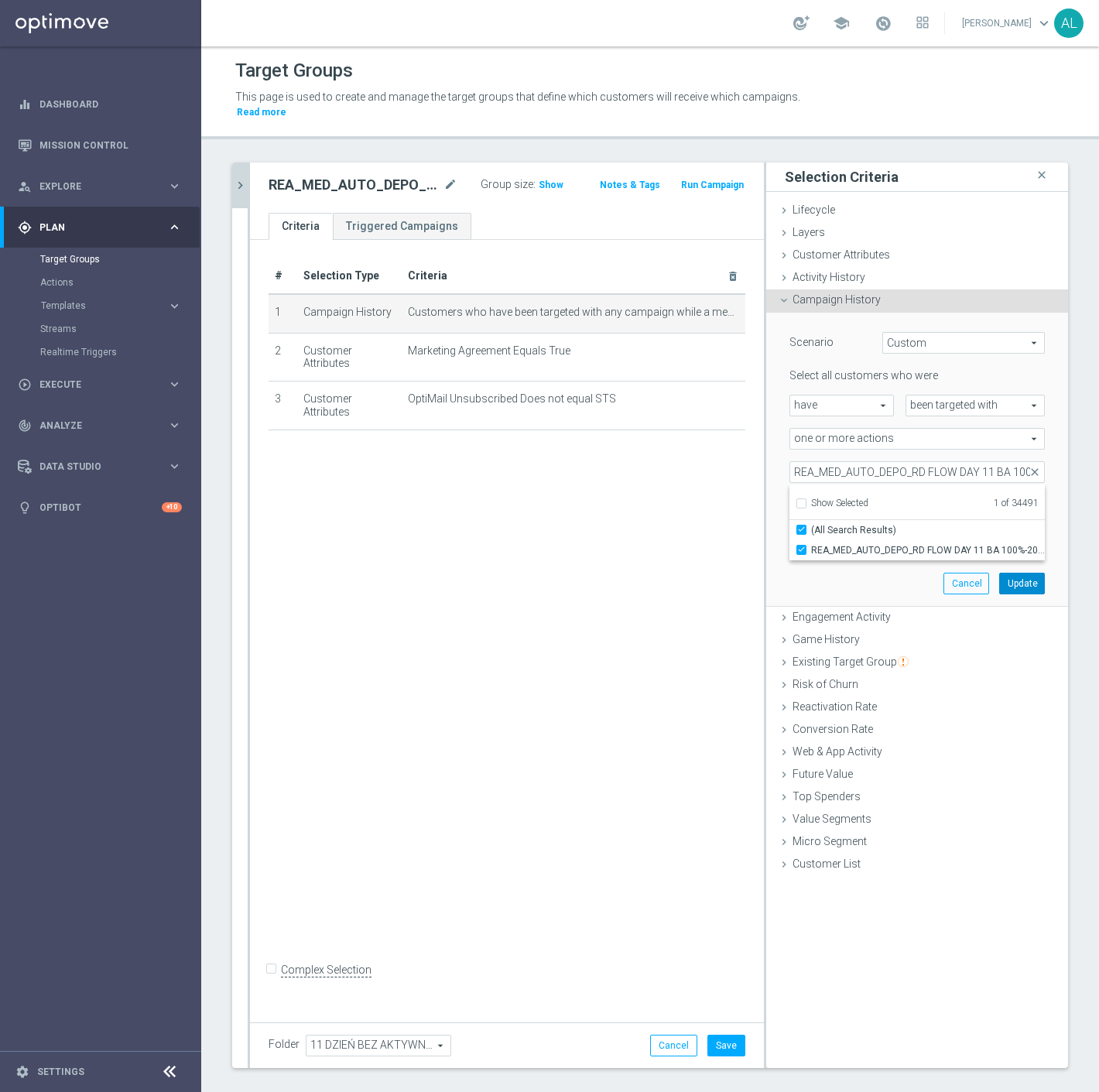
click at [999, 572] on button "Update" at bounding box center [1022, 583] width 46 height 22
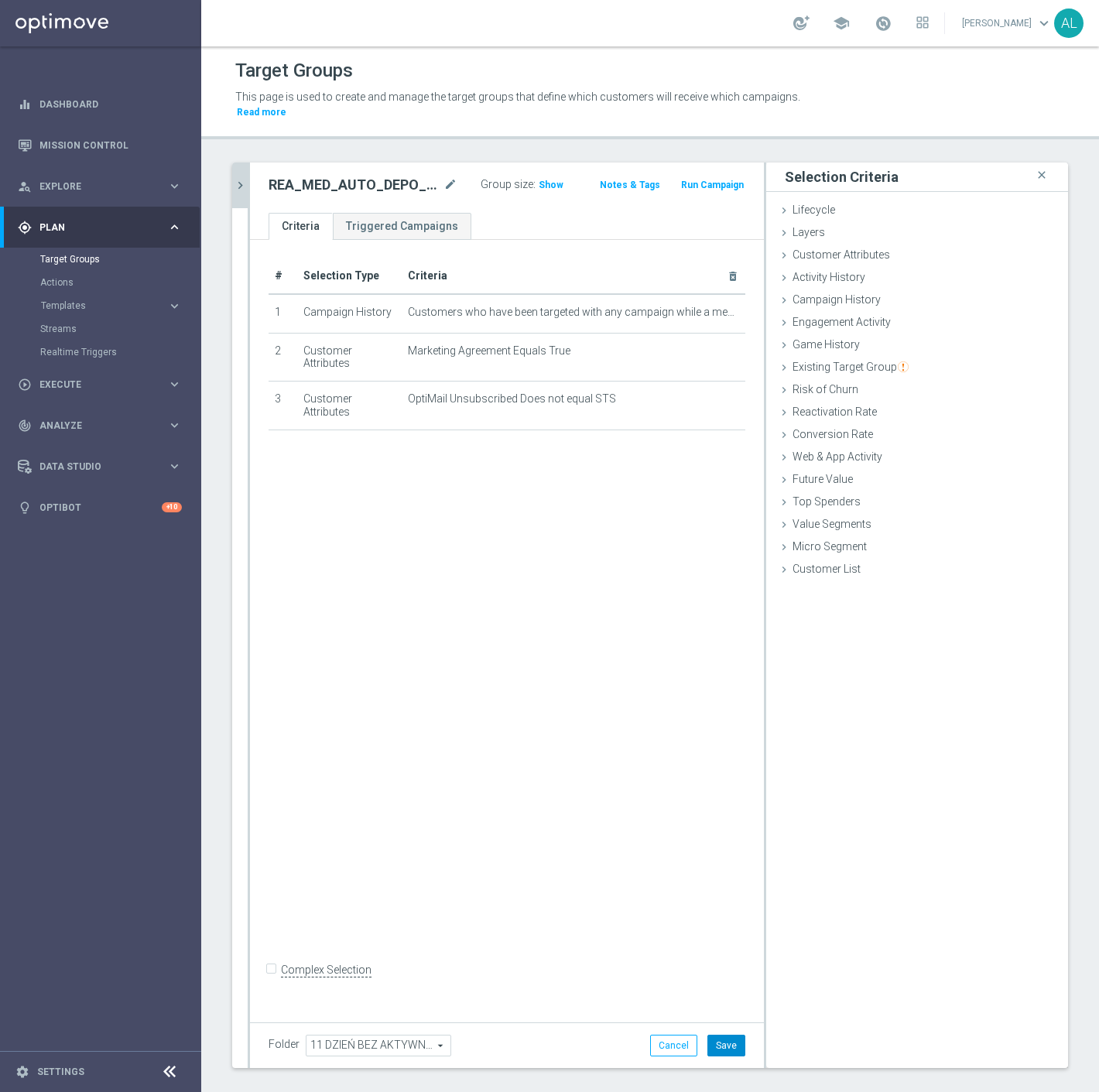
click at [720, 1035] on button "Save" at bounding box center [726, 1045] width 38 height 22
click at [238, 178] on icon "chevron_right" at bounding box center [240, 185] width 15 height 15
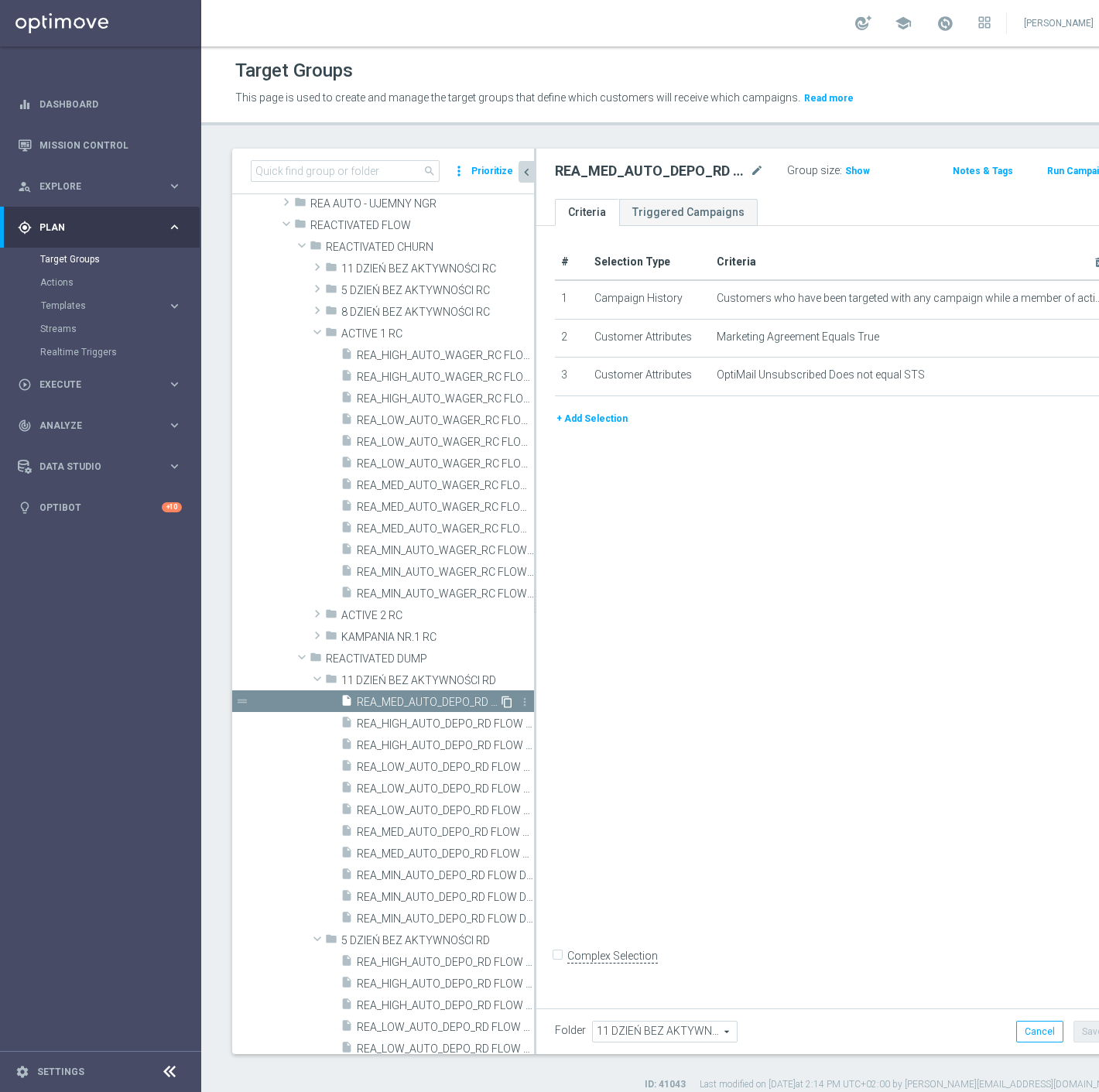
click at [501, 700] on icon "content_copy" at bounding box center [507, 701] width 12 height 12
click at [751, 175] on icon "mode_edit" at bounding box center [757, 171] width 14 height 19
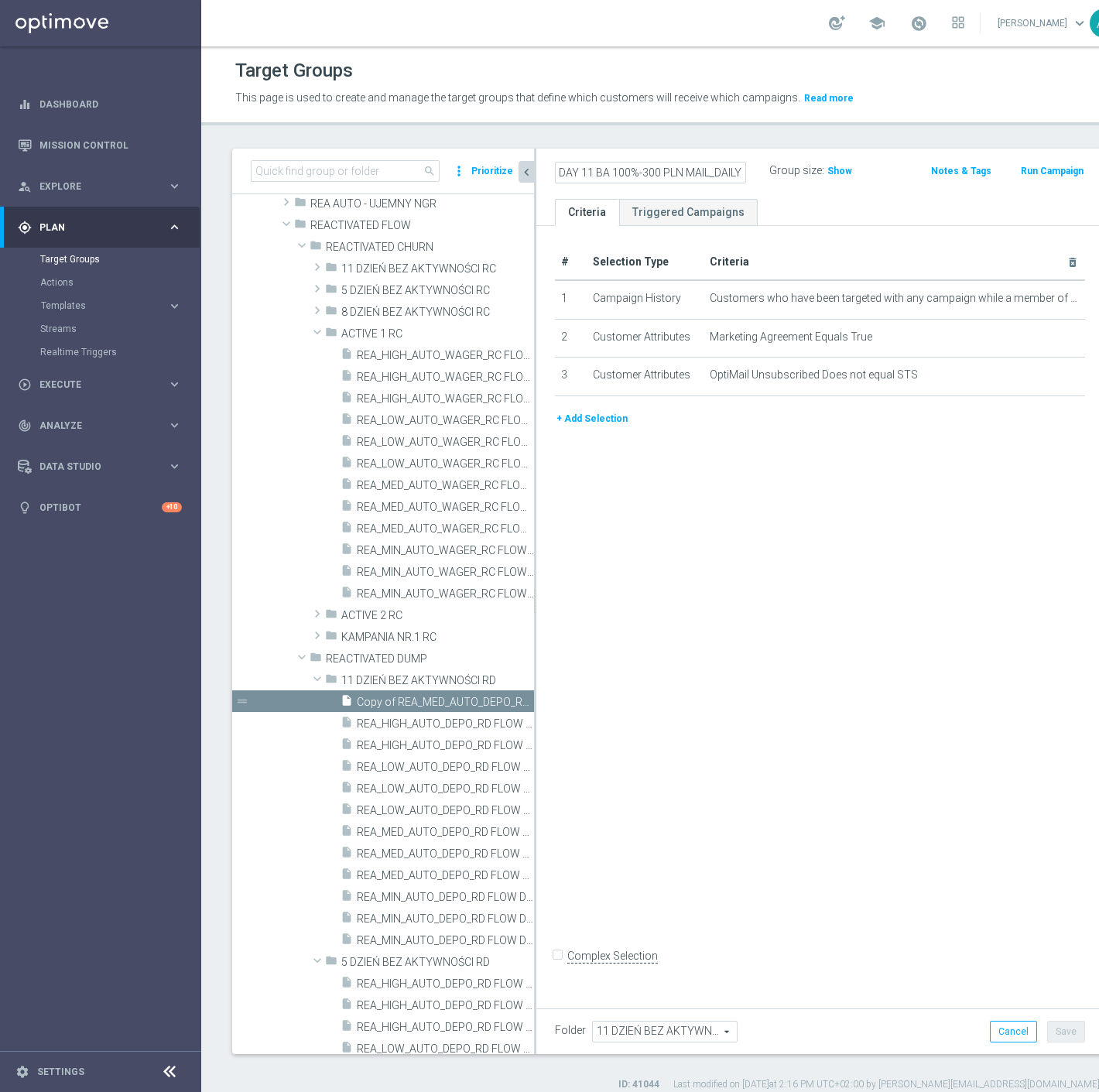
scroll to position [0, 198]
click at [861, 211] on ul "Criteria Triggered Campaigns" at bounding box center [820, 212] width 568 height 27
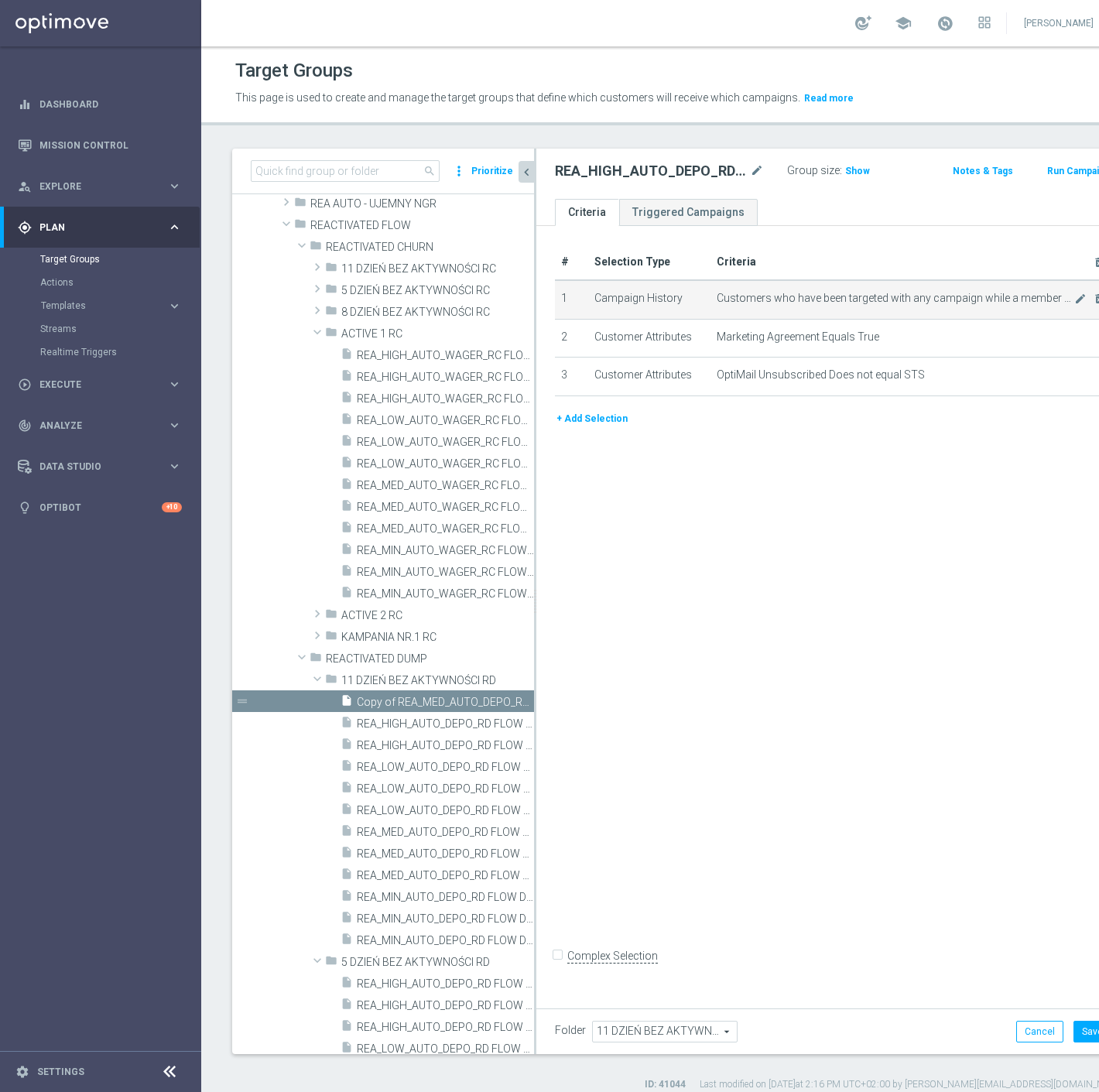
click at [1002, 298] on span "Customers who have been targeted with any campaign while a member of action "RE…" at bounding box center [896, 298] width 358 height 13
click at [1075, 298] on icon "mode_edit" at bounding box center [1080, 298] width 12 height 12
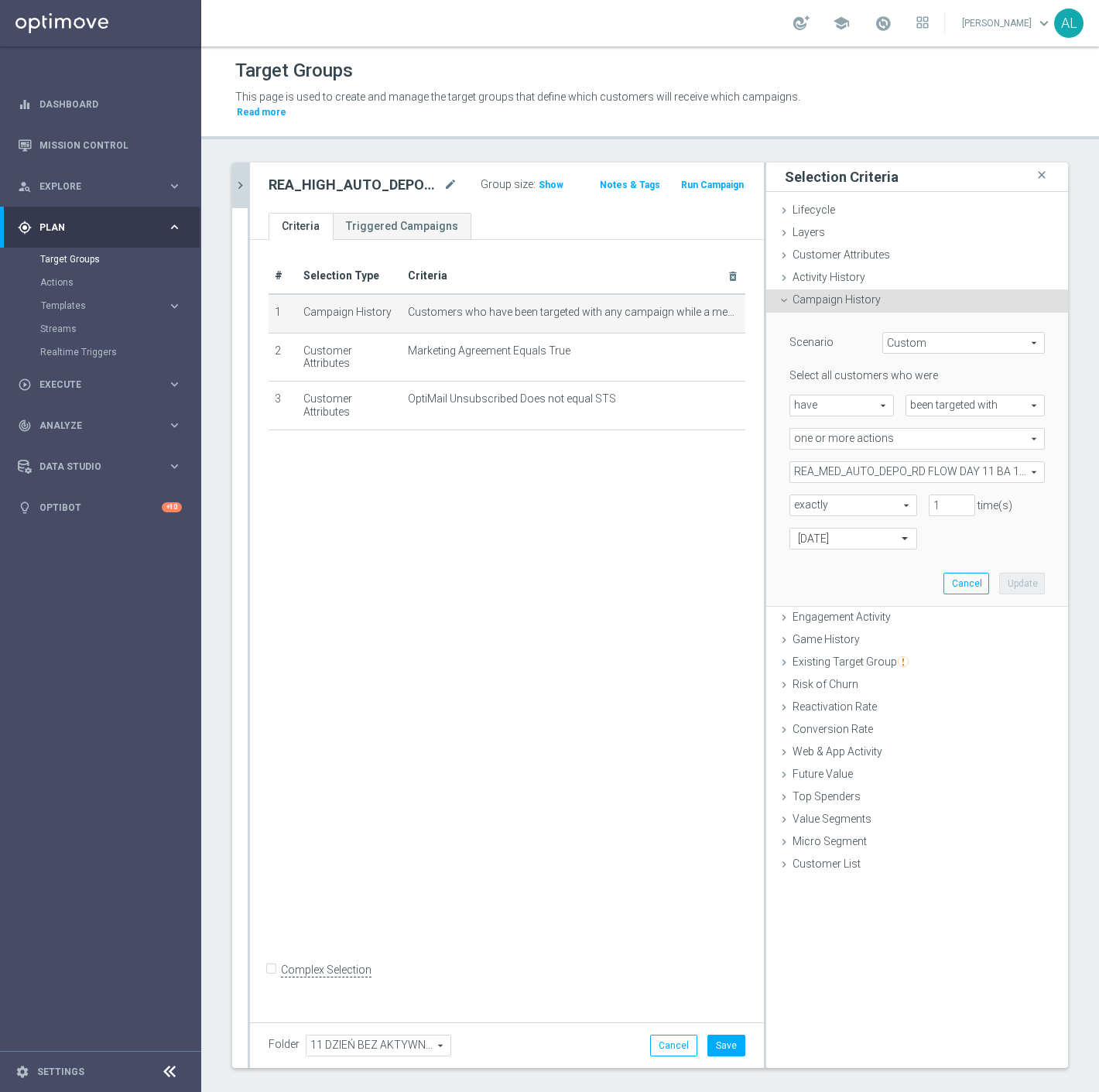
click at [847, 462] on span "REA_MED_AUTO_DEPO_RD FLOW DAY 11 BA 100%-200 PLN_DAILY" at bounding box center [917, 472] width 254 height 20
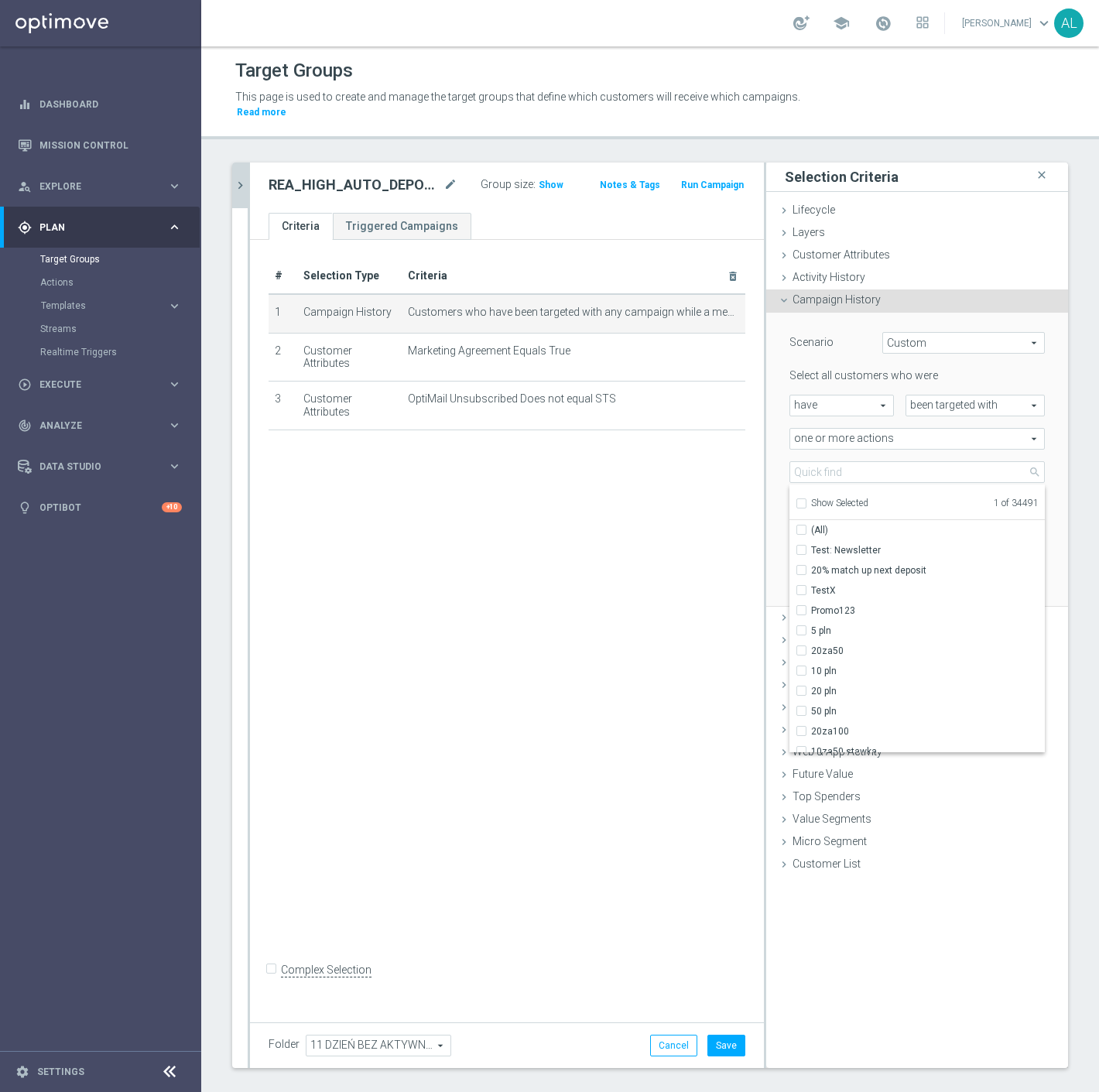
click at [827, 492] on div "Show Selected" at bounding box center [832, 502] width 73 height 20
click at [826, 498] on span "Show Selected" at bounding box center [840, 504] width 57 height 11
click at [806, 501] on input "Show Selected" at bounding box center [800, 506] width 10 height 10
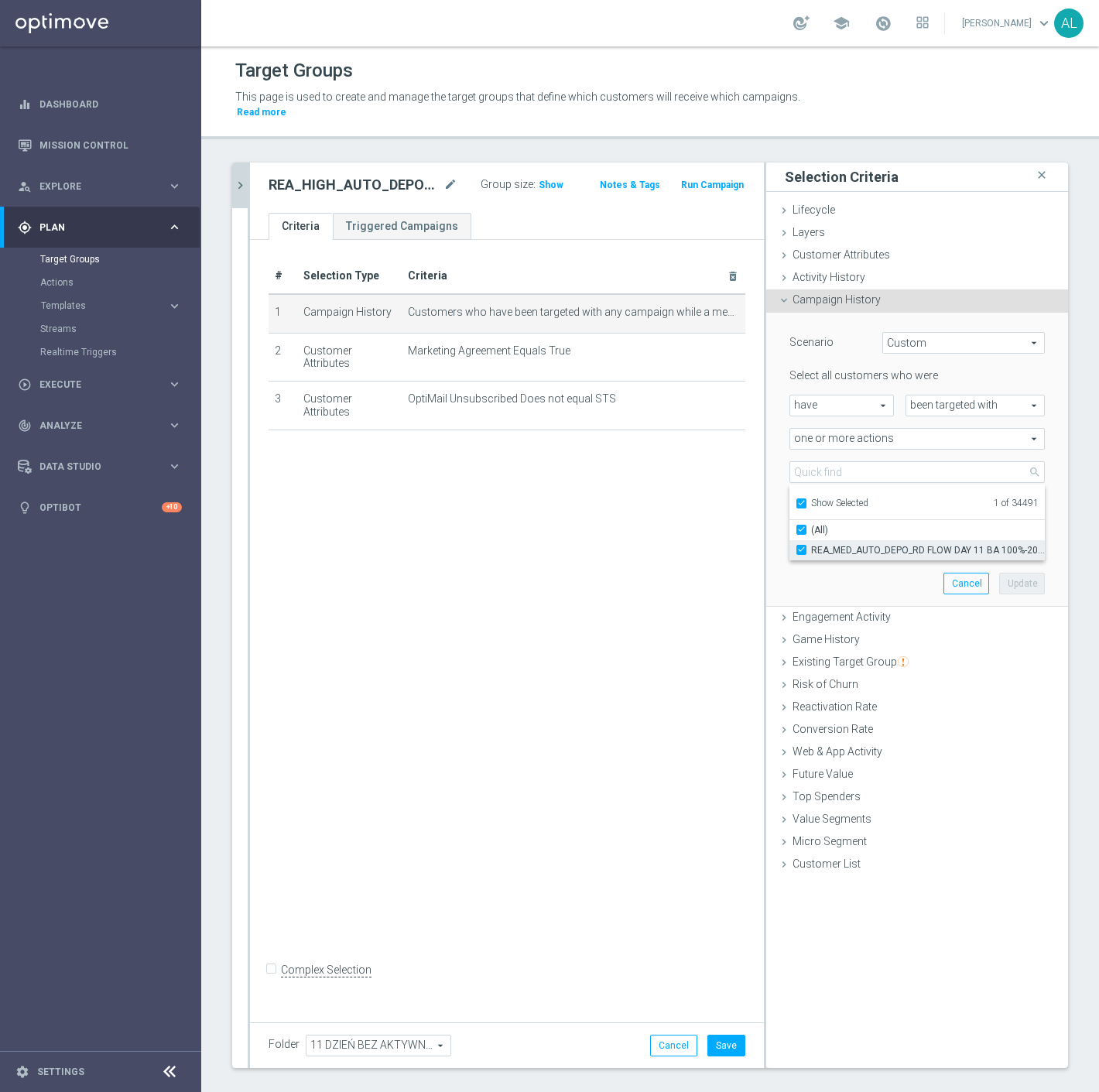
click at [826, 544] on span "REA_MED_AUTO_DEPO_RD FLOW DAY 11 BA 100%-200 PLN_DAILY" at bounding box center [929, 550] width 234 height 12
click at [812, 545] on input "REA_MED_AUTO_DEPO_RD FLOW DAY 11 BA 100%-200 PLN_DAILY" at bounding box center [806, 550] width 10 height 10
click at [830, 498] on span "Show Selected" at bounding box center [840, 504] width 57 height 11
click at [806, 501] on input "Show Selected" at bounding box center [800, 506] width 10 height 10
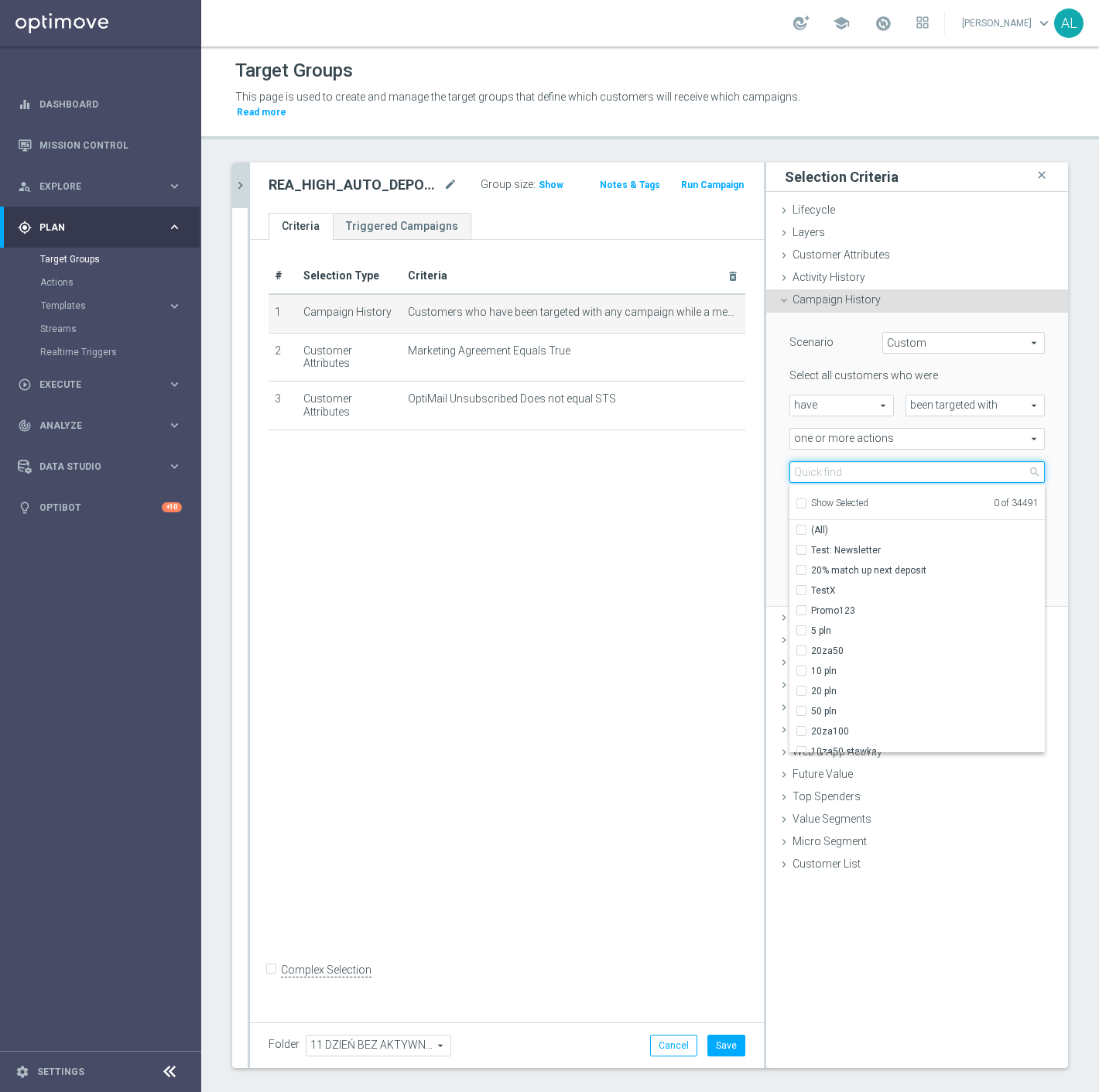
click at [834, 461] on input "search" at bounding box center [917, 472] width 255 height 22
paste input "REA_HIGH_AUTO_DEPO_RD FLOW DAY 11 BA 100%-300 PLN MAIL_DAILY"
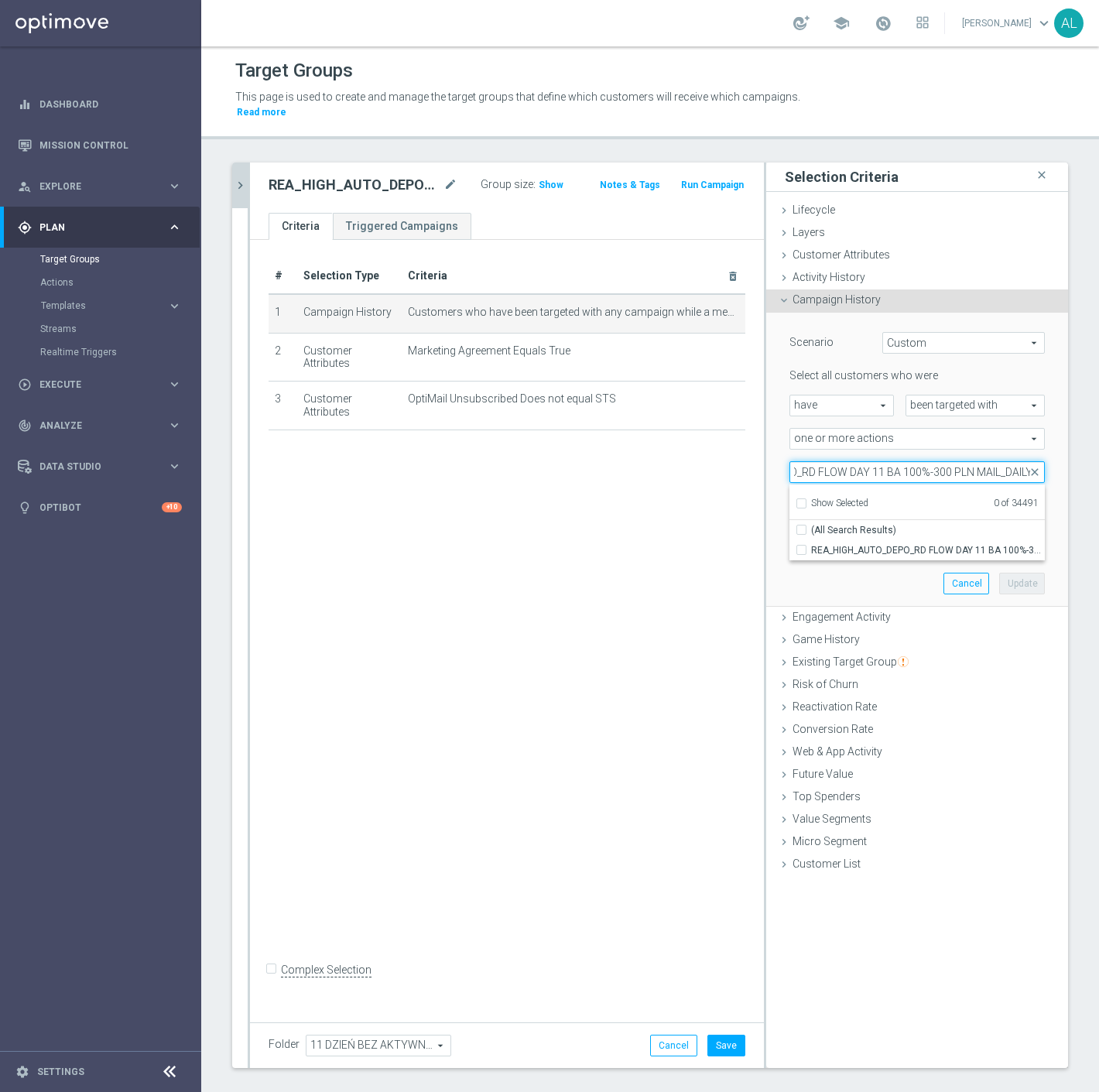
click at [986, 463] on input "REA_HIGH_AUTO_DEPO_RD FLOW DAY 11 BA 100%-300 PLN MAIL_DAILY" at bounding box center [917, 472] width 255 height 22
click at [943, 544] on span "REA_HIGH_AUTO_DEPO_RD FLOW DAY 11 BA 100%-300 PLN_DAILY" at bounding box center [929, 550] width 234 height 12
click at [812, 545] on input "REA_HIGH_AUTO_DEPO_RD FLOW DAY 11 BA 100%-300 PLN_DAILY" at bounding box center [806, 550] width 10 height 10
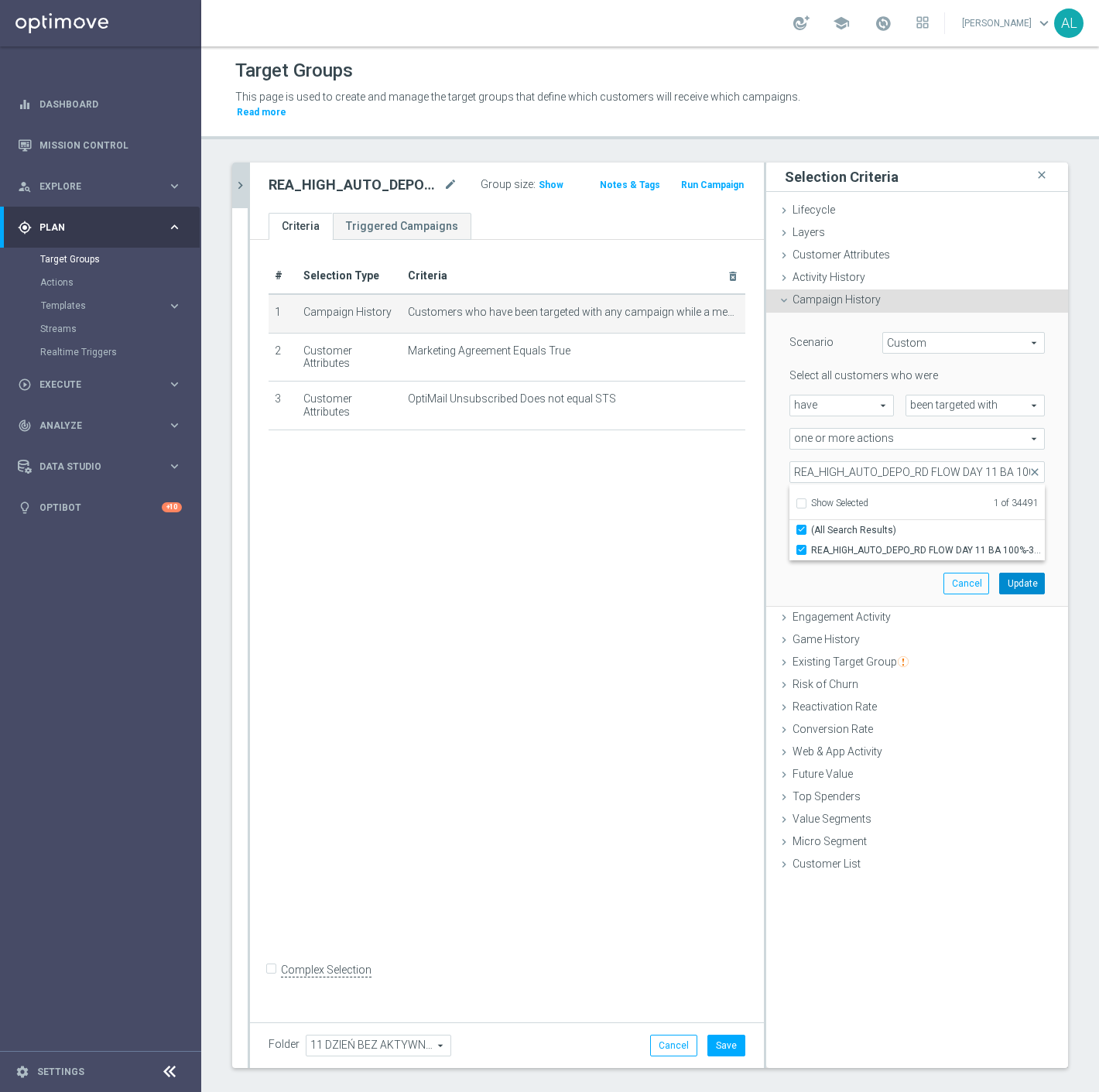
click at [999, 572] on button "Update" at bounding box center [1022, 583] width 46 height 22
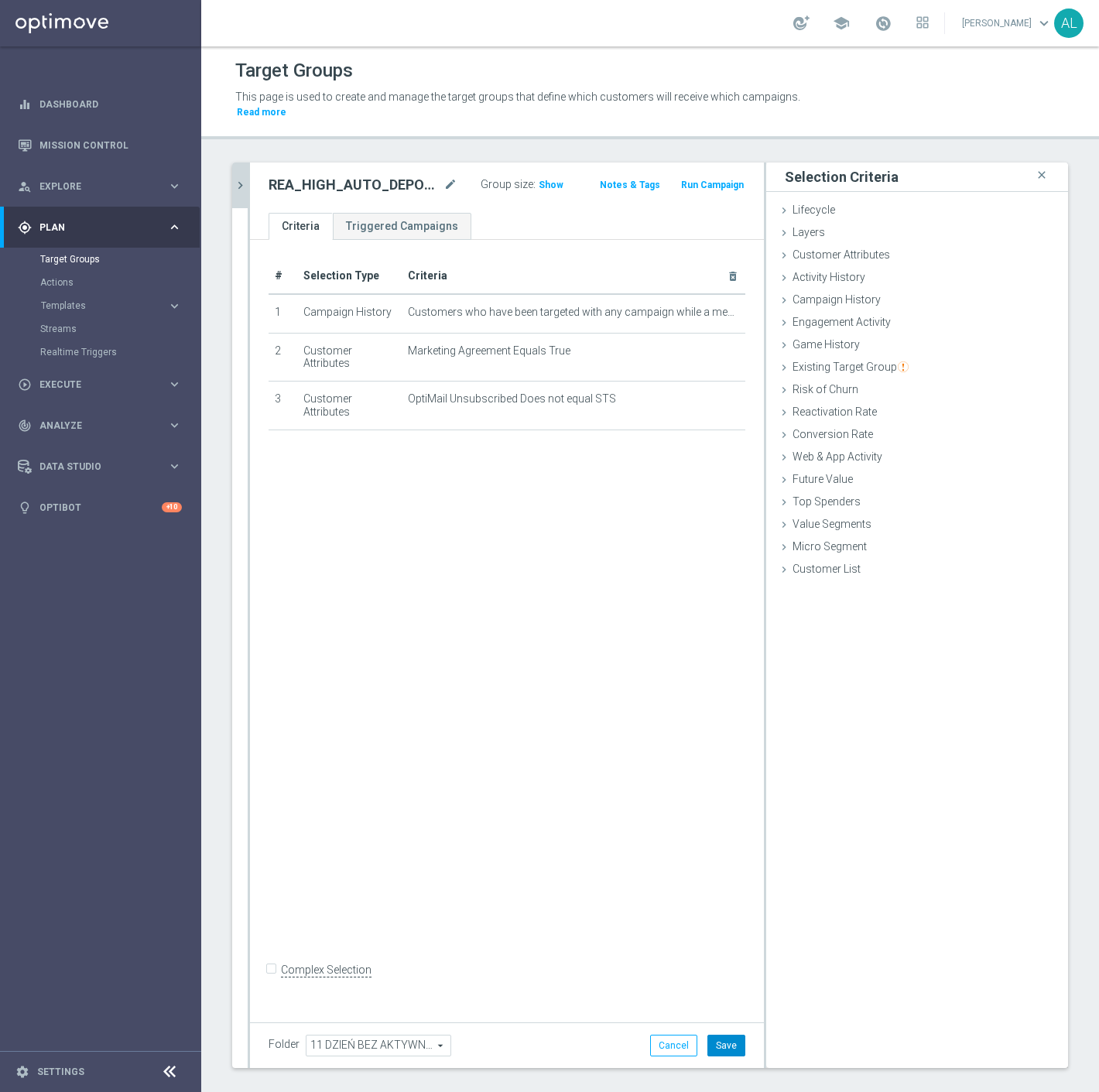
drag, startPoint x: 724, startPoint y: 1037, endPoint x: 722, endPoint y: 1024, distance: 13.2
click at [723, 1037] on button "Save" at bounding box center [726, 1045] width 38 height 22
click at [238, 178] on icon "chevron_right" at bounding box center [240, 185] width 15 height 15
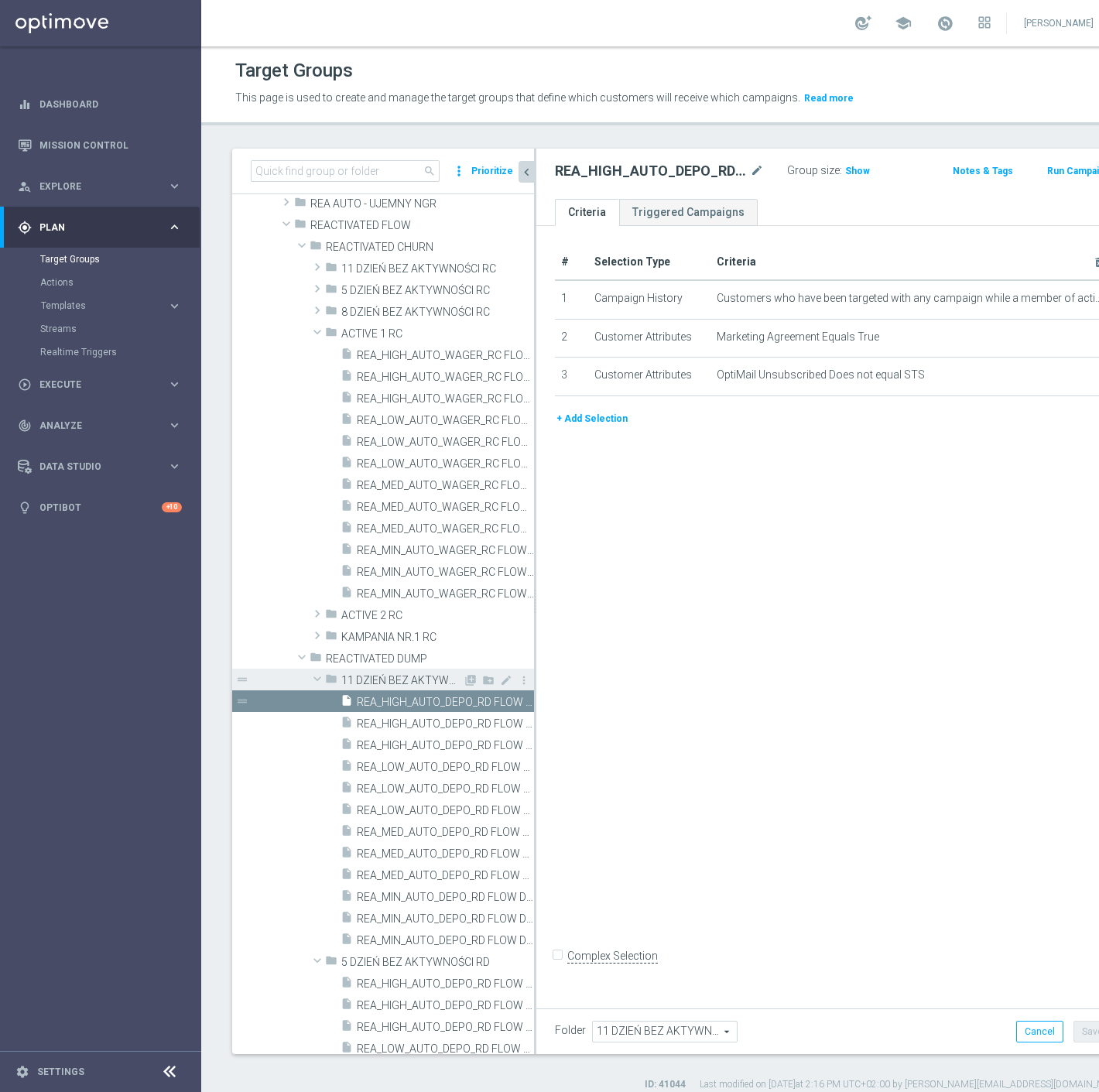
click at [319, 677] on span at bounding box center [317, 679] width 19 height 15
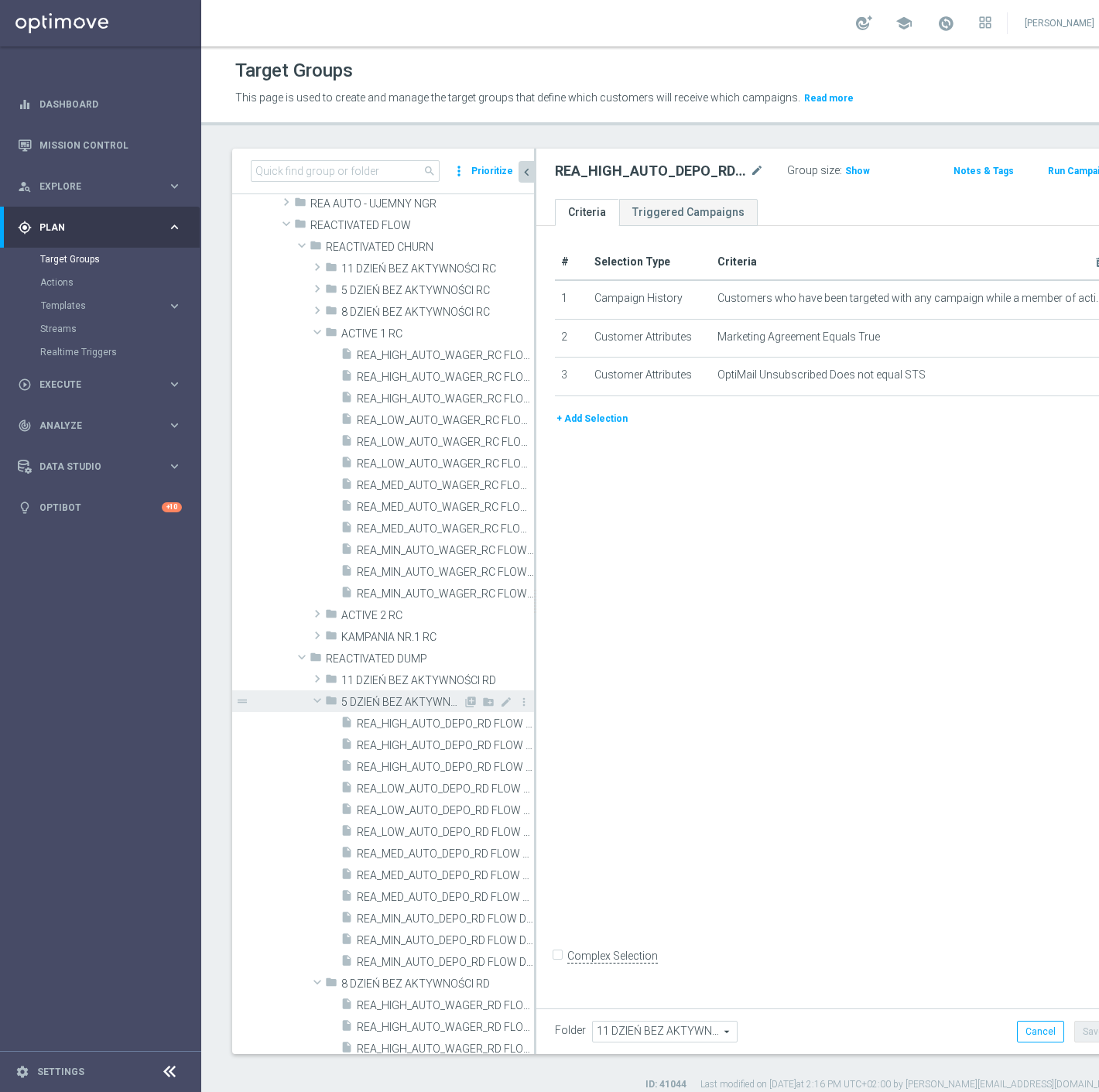
click at [315, 702] on span at bounding box center [317, 700] width 19 height 15
click at [315, 702] on span at bounding box center [317, 700] width 15 height 19
click at [319, 699] on span at bounding box center [317, 700] width 19 height 15
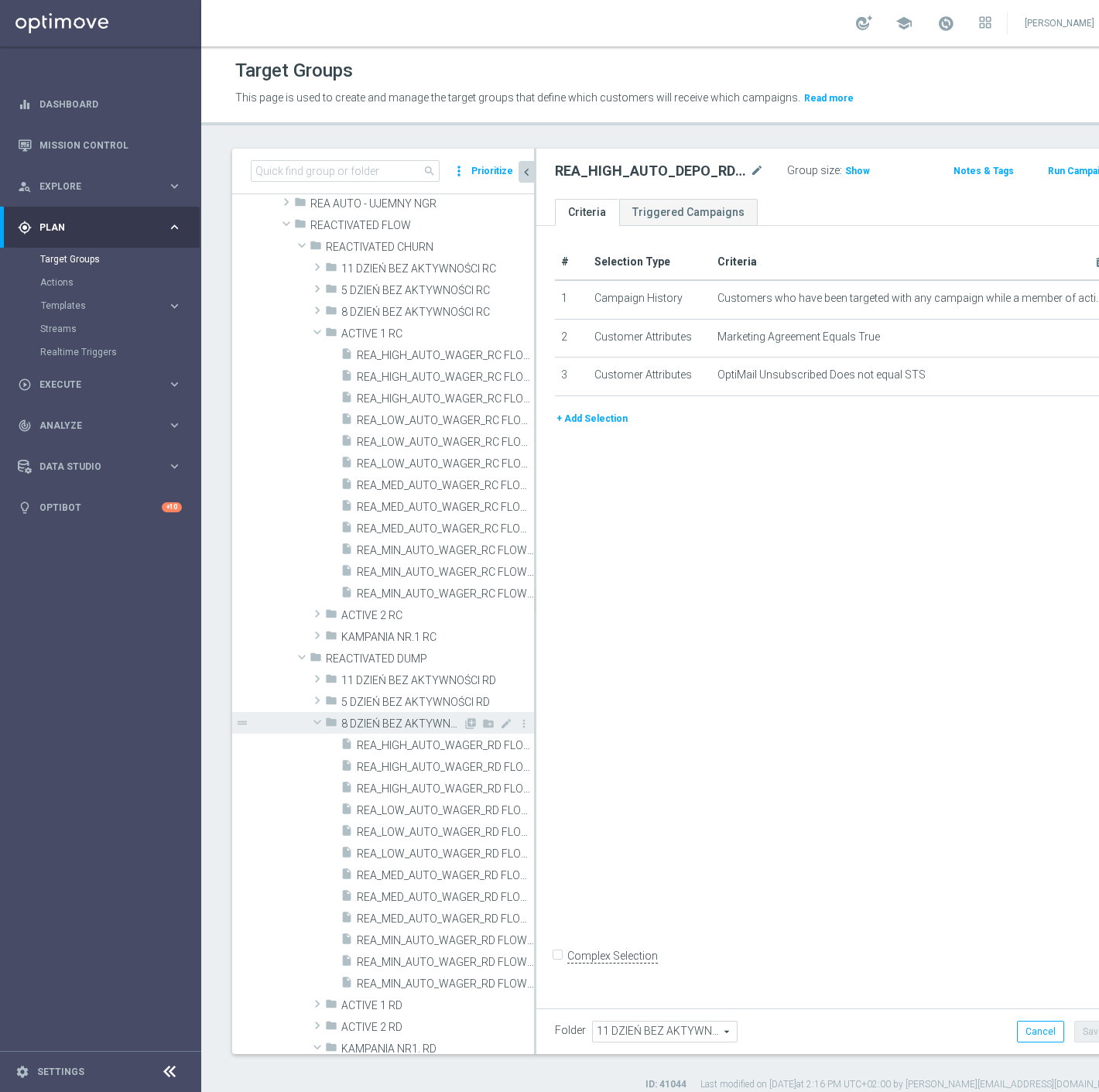
click at [319, 720] on span at bounding box center [317, 722] width 19 height 15
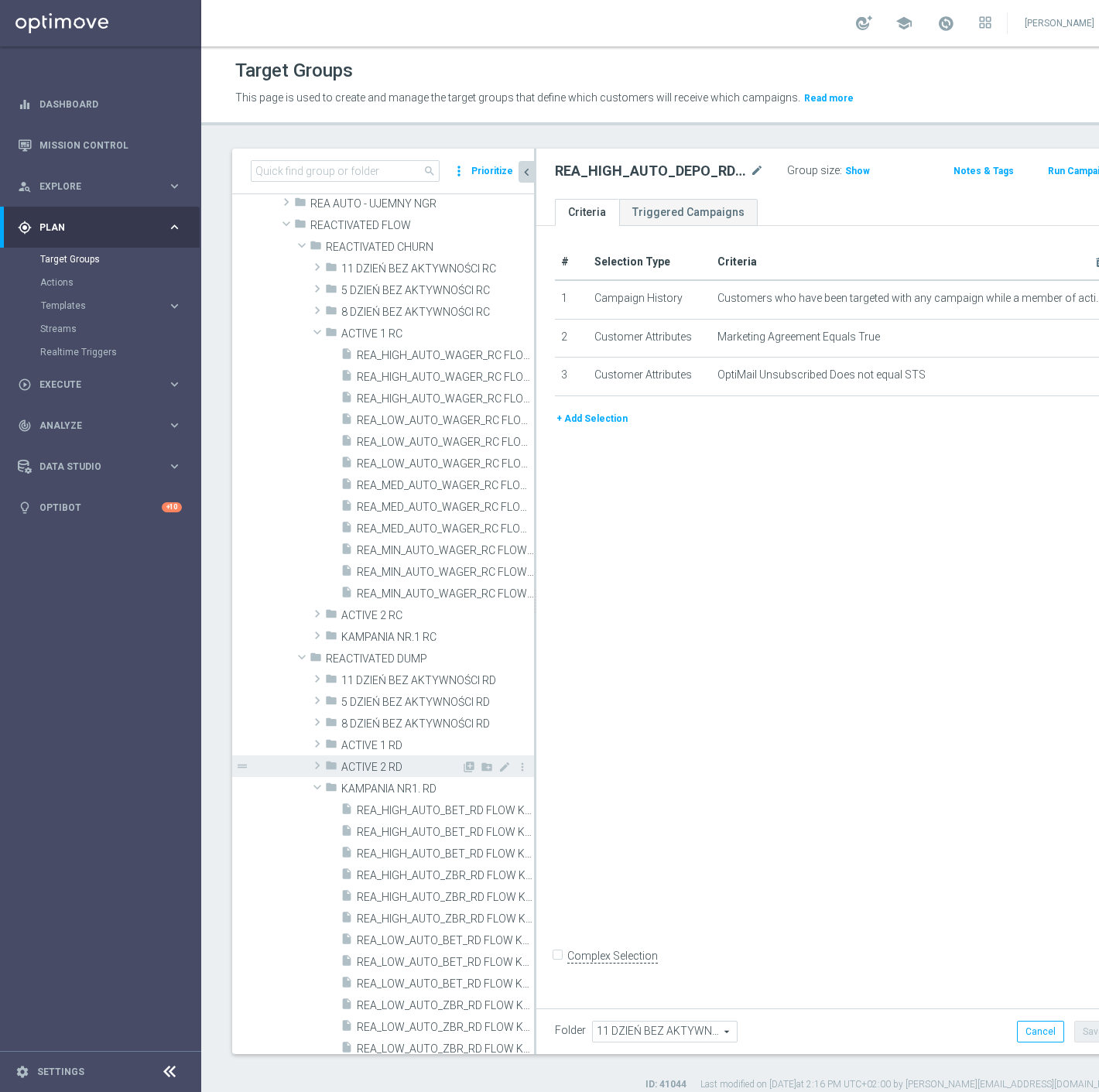
click at [320, 763] on span at bounding box center [317, 765] width 15 height 19
click at [318, 680] on span at bounding box center [317, 679] width 15 height 19
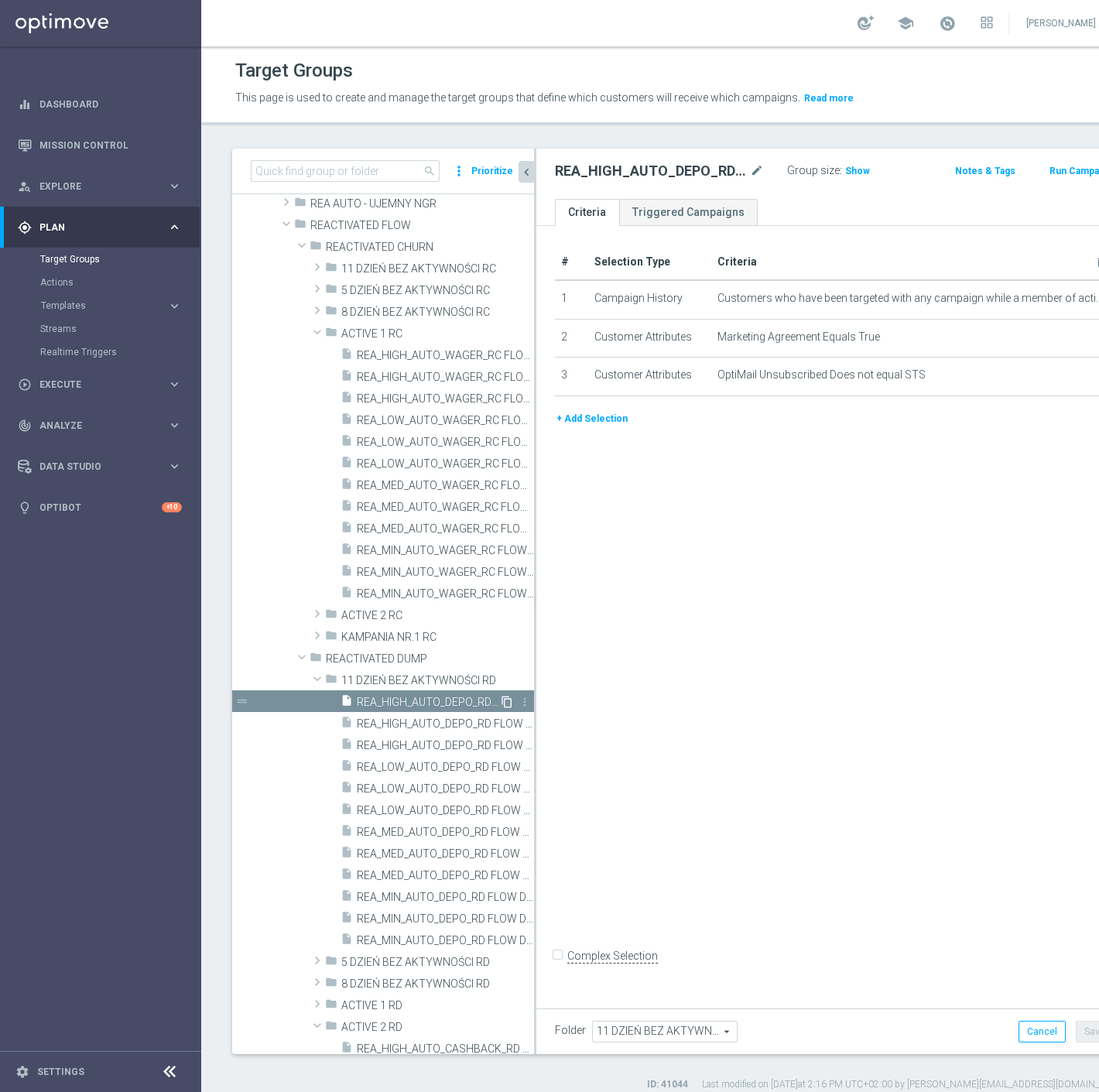
click at [501, 702] on icon "content_copy" at bounding box center [507, 701] width 12 height 12
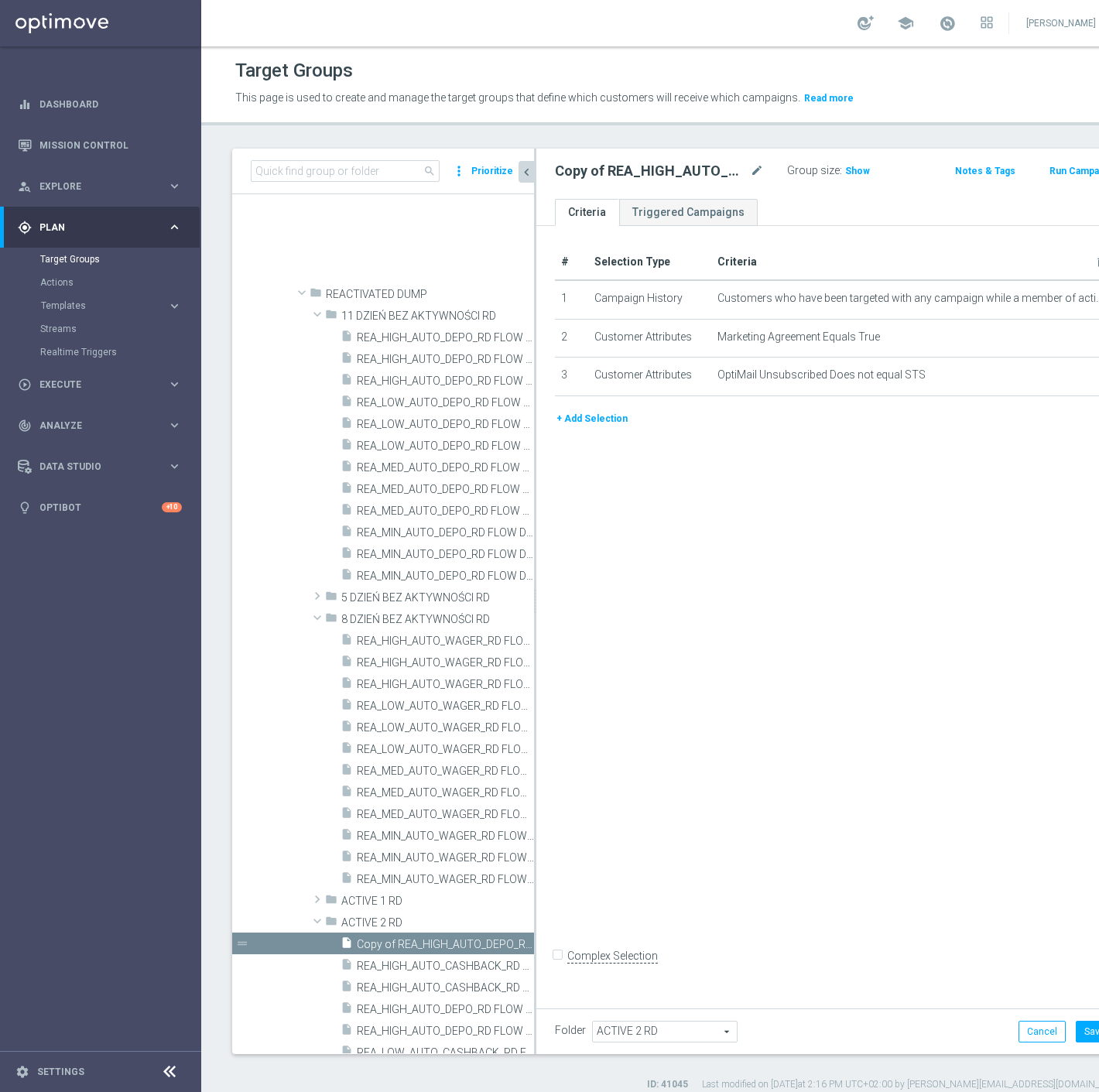
scroll to position [798, 0]
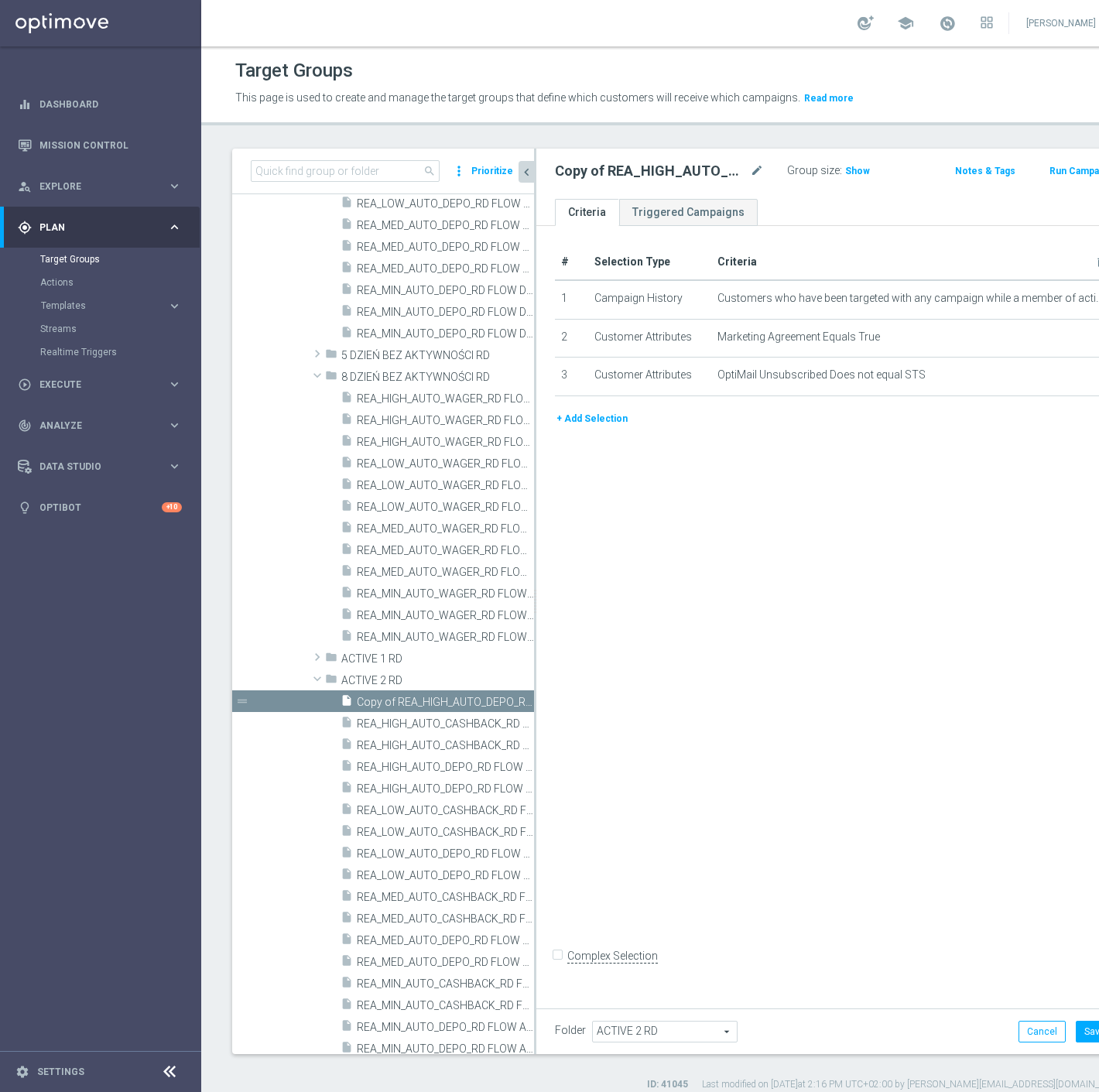
click at [751, 171] on icon "mode_edit" at bounding box center [757, 171] width 14 height 19
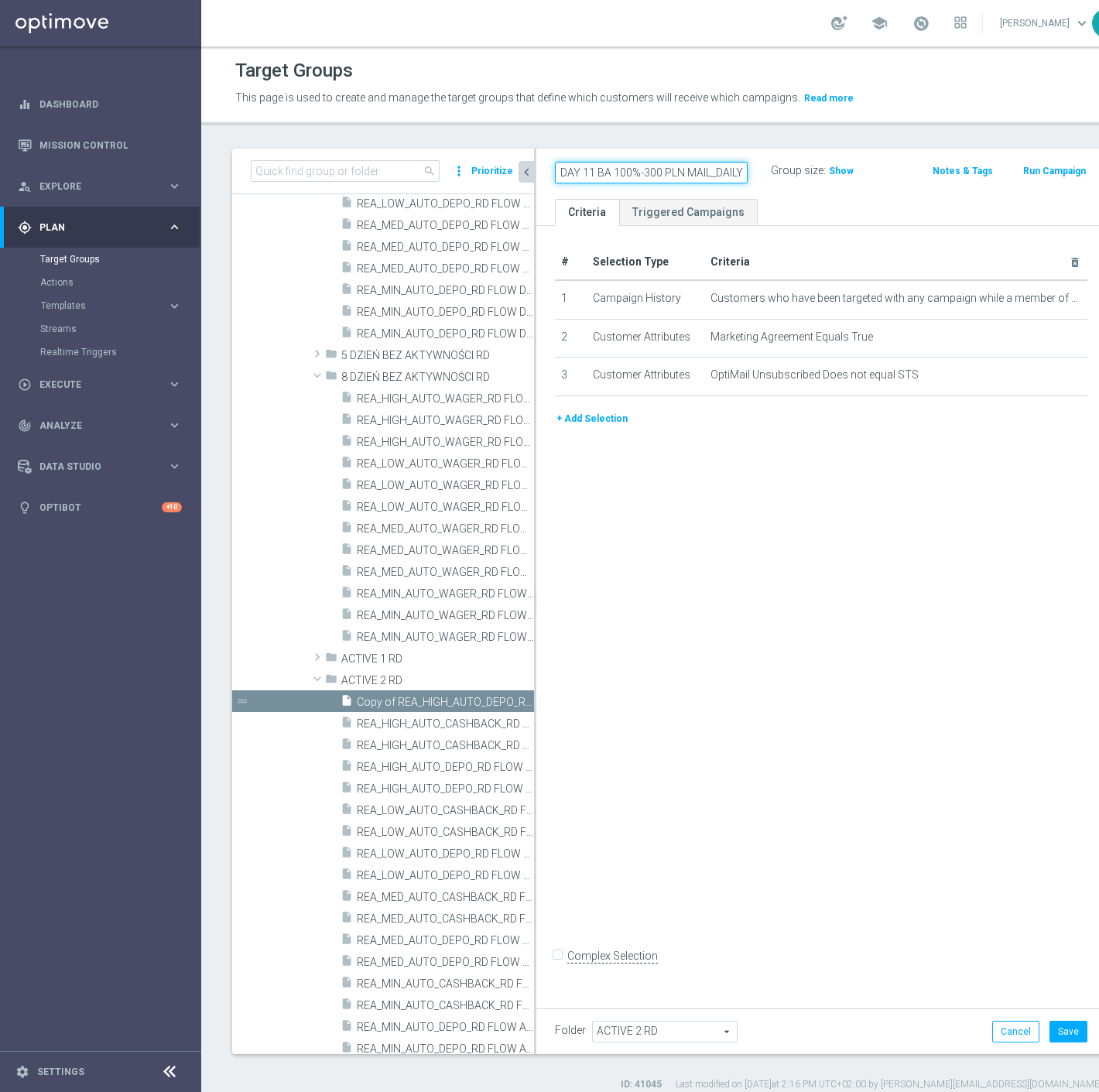
paste input "REA_MIN_AUTO_DEPO_RD FLOW ACTIVE 2 100%-5"
click at [811, 204] on ul "Criteria Triggered Campaigns" at bounding box center [821, 212] width 570 height 27
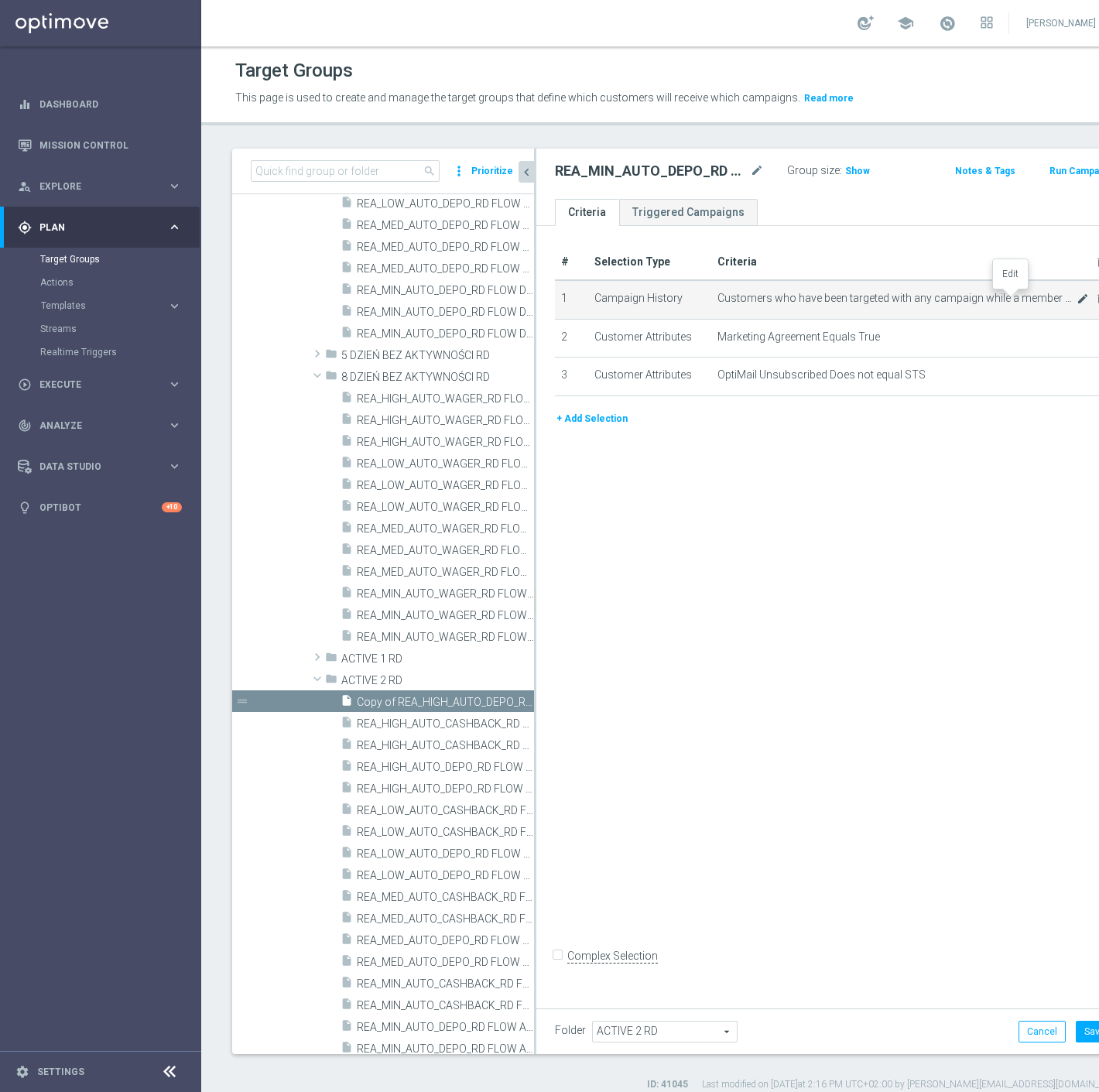
click at [1077, 298] on icon "mode_edit" at bounding box center [1083, 298] width 12 height 12
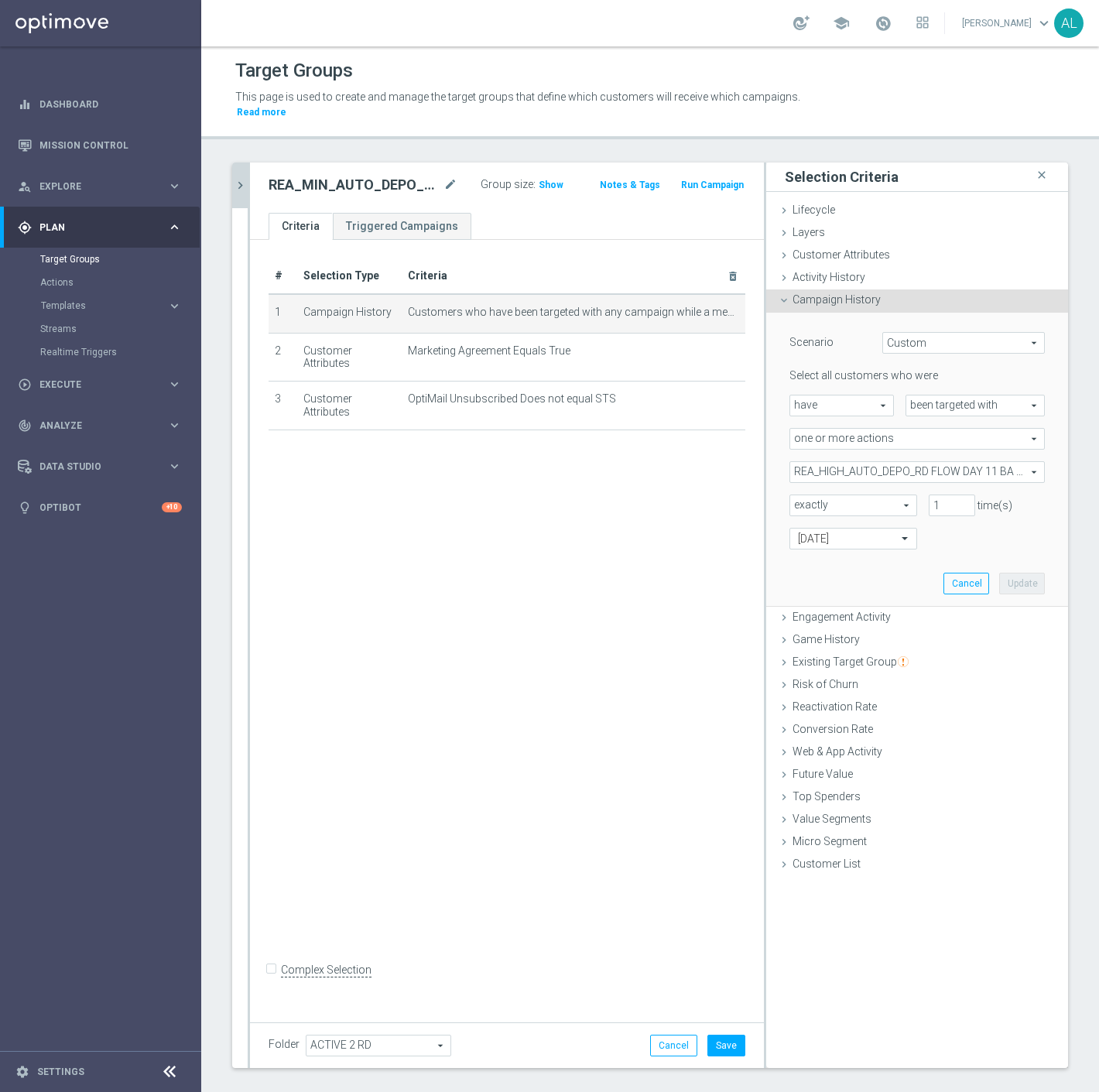
click at [830, 462] on span "REA_HIGH_AUTO_DEPO_RD FLOW DAY 11 BA 100%-300 PLN_DAILY" at bounding box center [917, 472] width 254 height 20
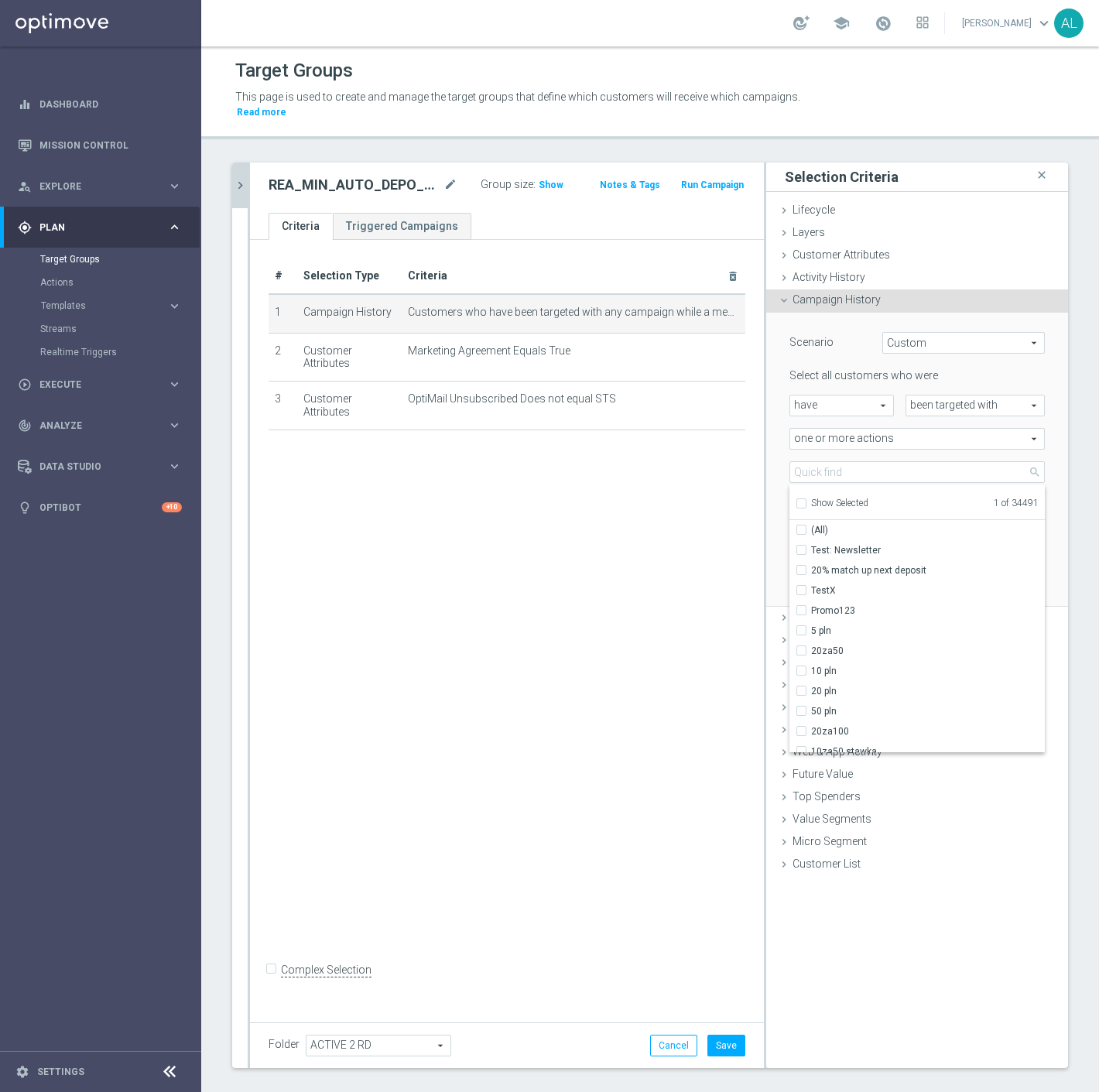
click at [833, 498] on span "Show Selected" at bounding box center [840, 504] width 57 height 11
click at [806, 501] on input "Show Selected" at bounding box center [800, 506] width 10 height 10
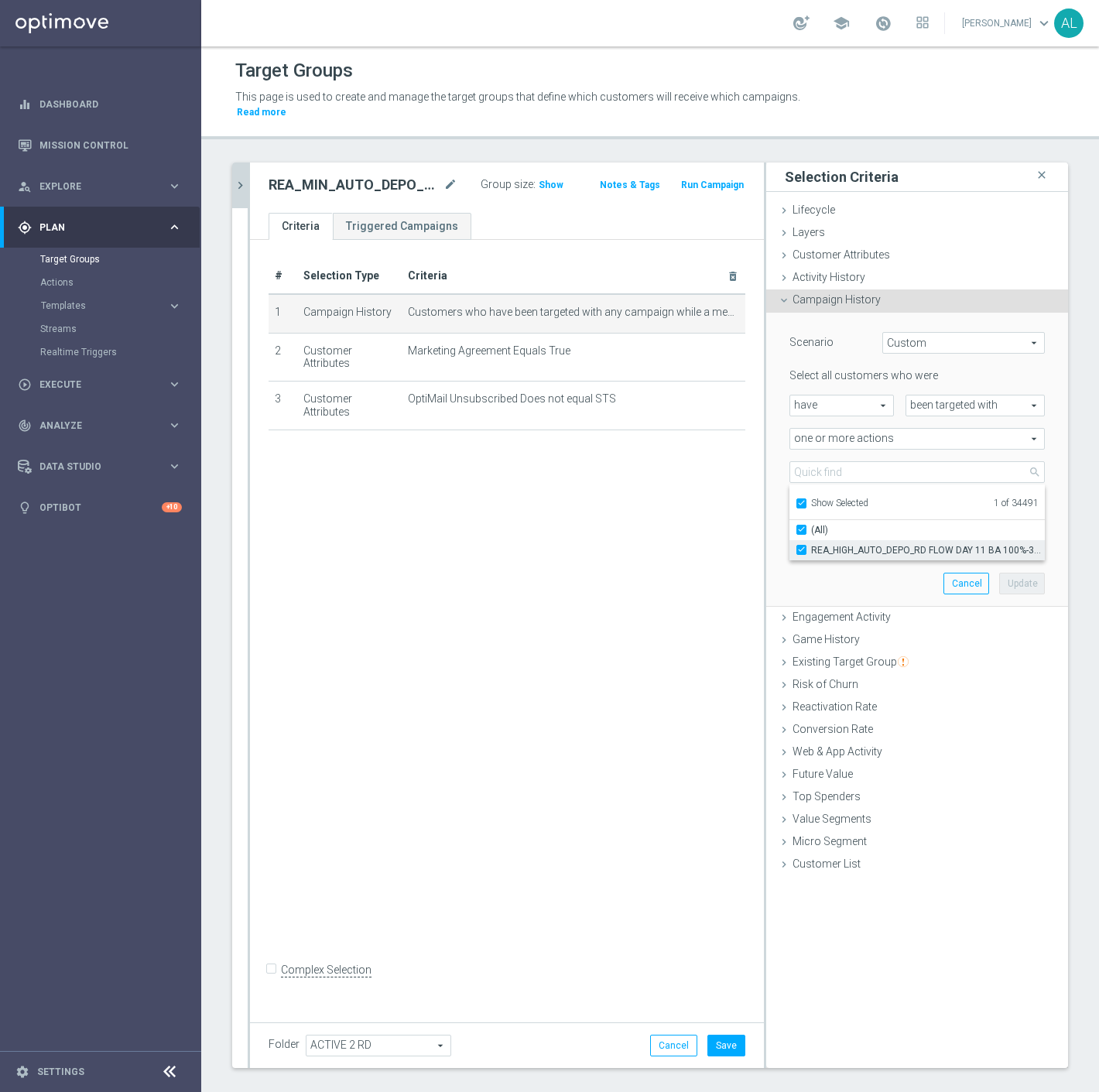
click at [852, 544] on span "REA_HIGH_AUTO_DEPO_RD FLOW DAY 11 BA 100%-300 PLN_DAILY" at bounding box center [929, 550] width 234 height 12
click at [812, 545] on input "REA_HIGH_AUTO_DEPO_RD FLOW DAY 11 BA 100%-300 PLN_DAILY" at bounding box center [806, 550] width 10 height 10
click at [836, 498] on span "Show Selected" at bounding box center [840, 504] width 57 height 11
click at [806, 501] on input "Show Selected" at bounding box center [800, 506] width 10 height 10
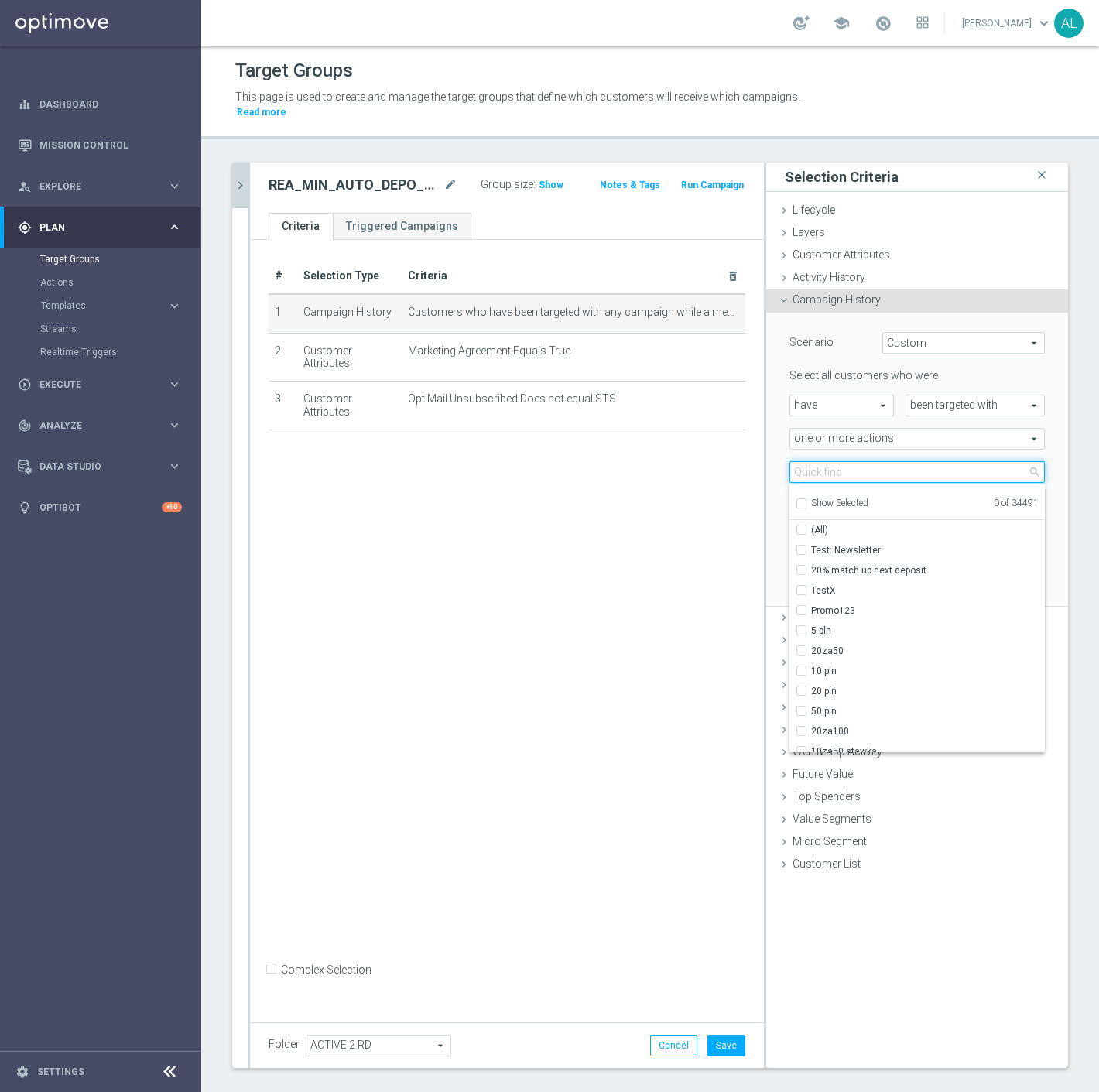
click at [838, 461] on input "search" at bounding box center [917, 472] width 255 height 22
paste input "REA_MIN_AUTO_DEPO_RD FLOW ACTIVE 2 100%-50 PLN MAIL_DAILY"
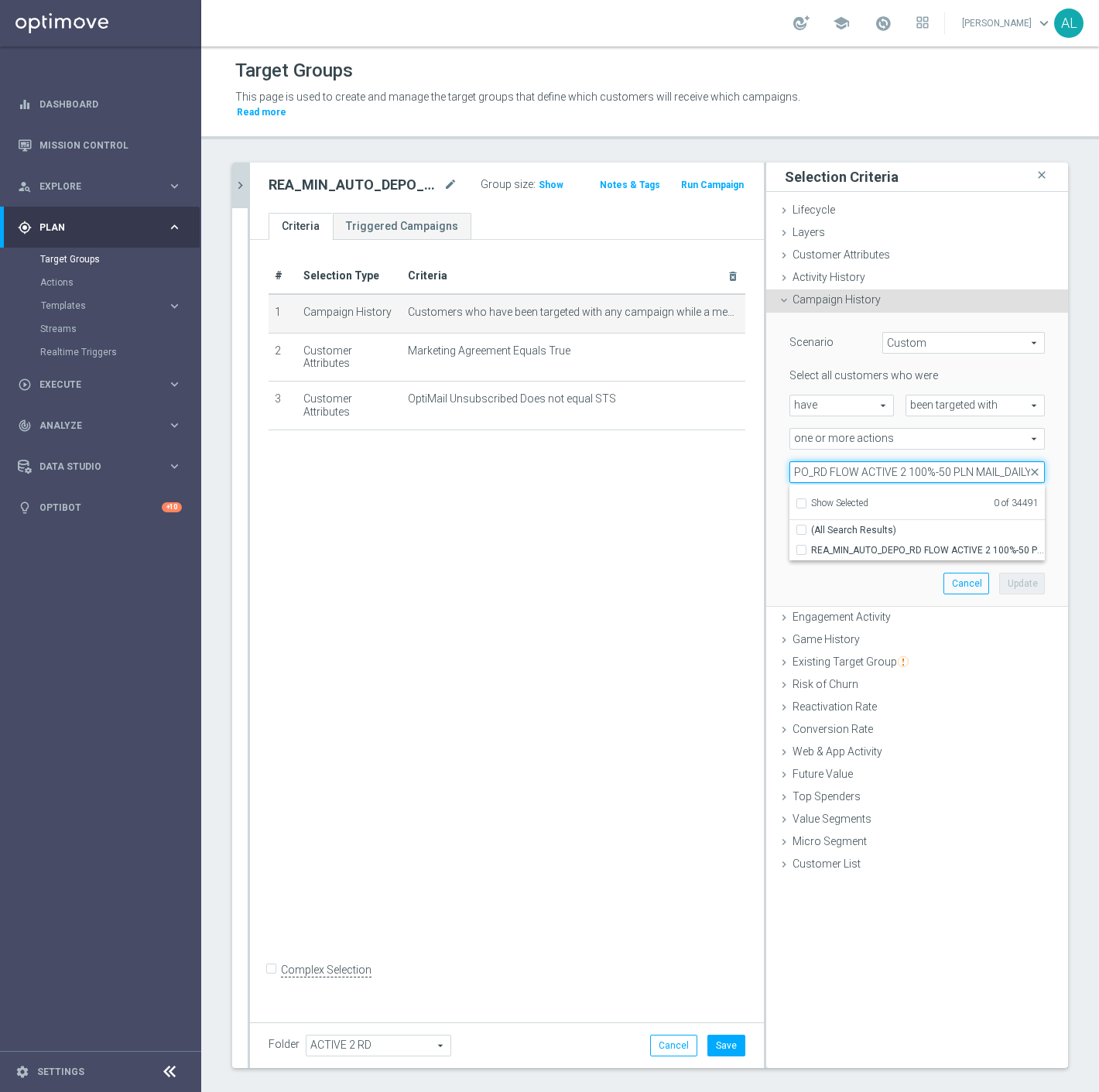
click at [987, 461] on input "REA_MIN_AUTO_DEPO_RD FLOW ACTIVE 2 100%-50 PLN MAIL_DAILY" at bounding box center [917, 472] width 255 height 22
click at [899, 544] on span "REA_MIN_AUTO_DEPO_RD FLOW ACTIVE 2 100%-50 PLN_DAILY" at bounding box center [929, 550] width 234 height 12
click at [812, 545] on input "REA_MIN_AUTO_DEPO_RD FLOW ACTIVE 2 100%-50 PLN_DAILY" at bounding box center [806, 550] width 10 height 10
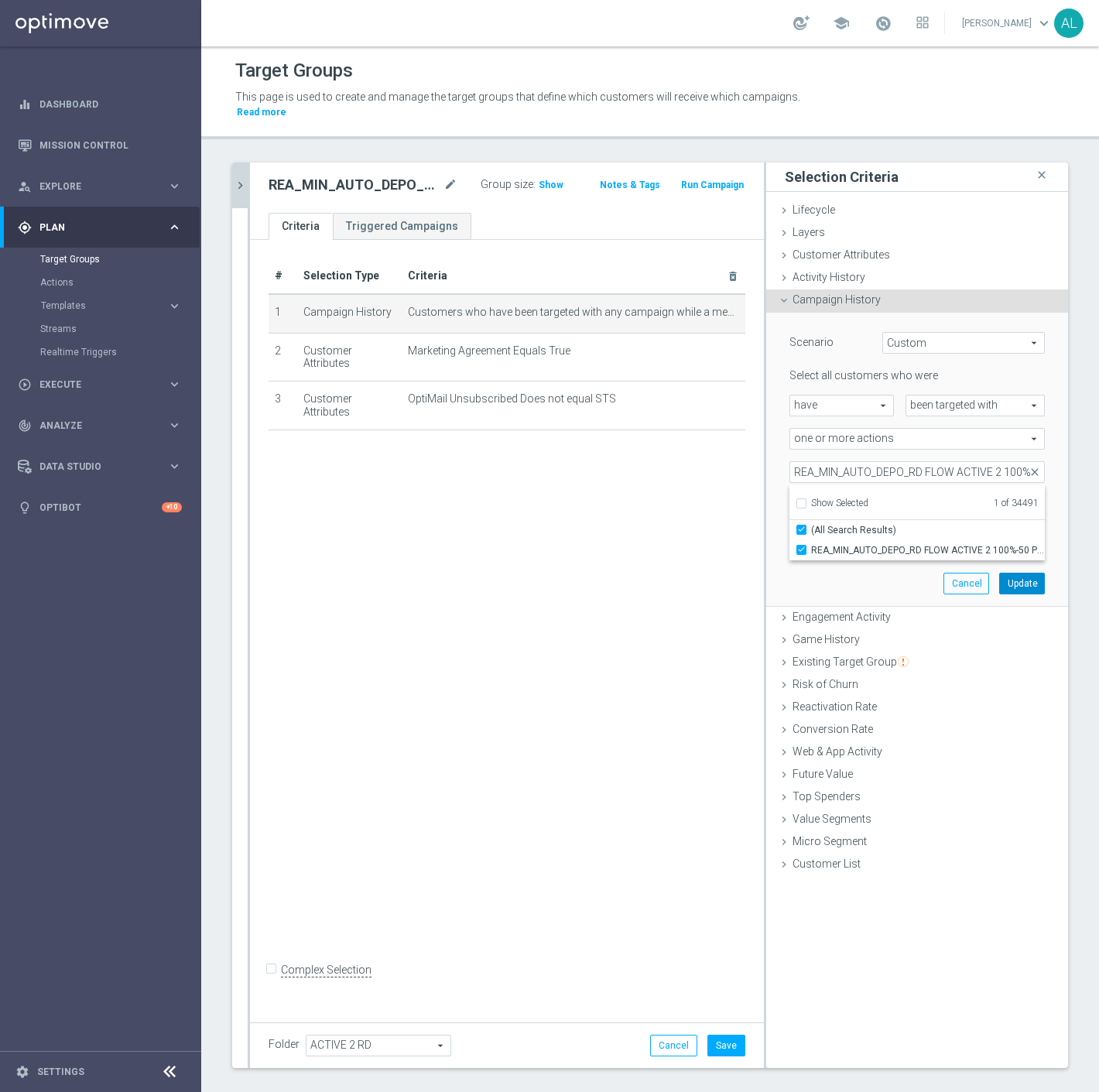
click at [1014, 572] on button "Update" at bounding box center [1022, 583] width 46 height 22
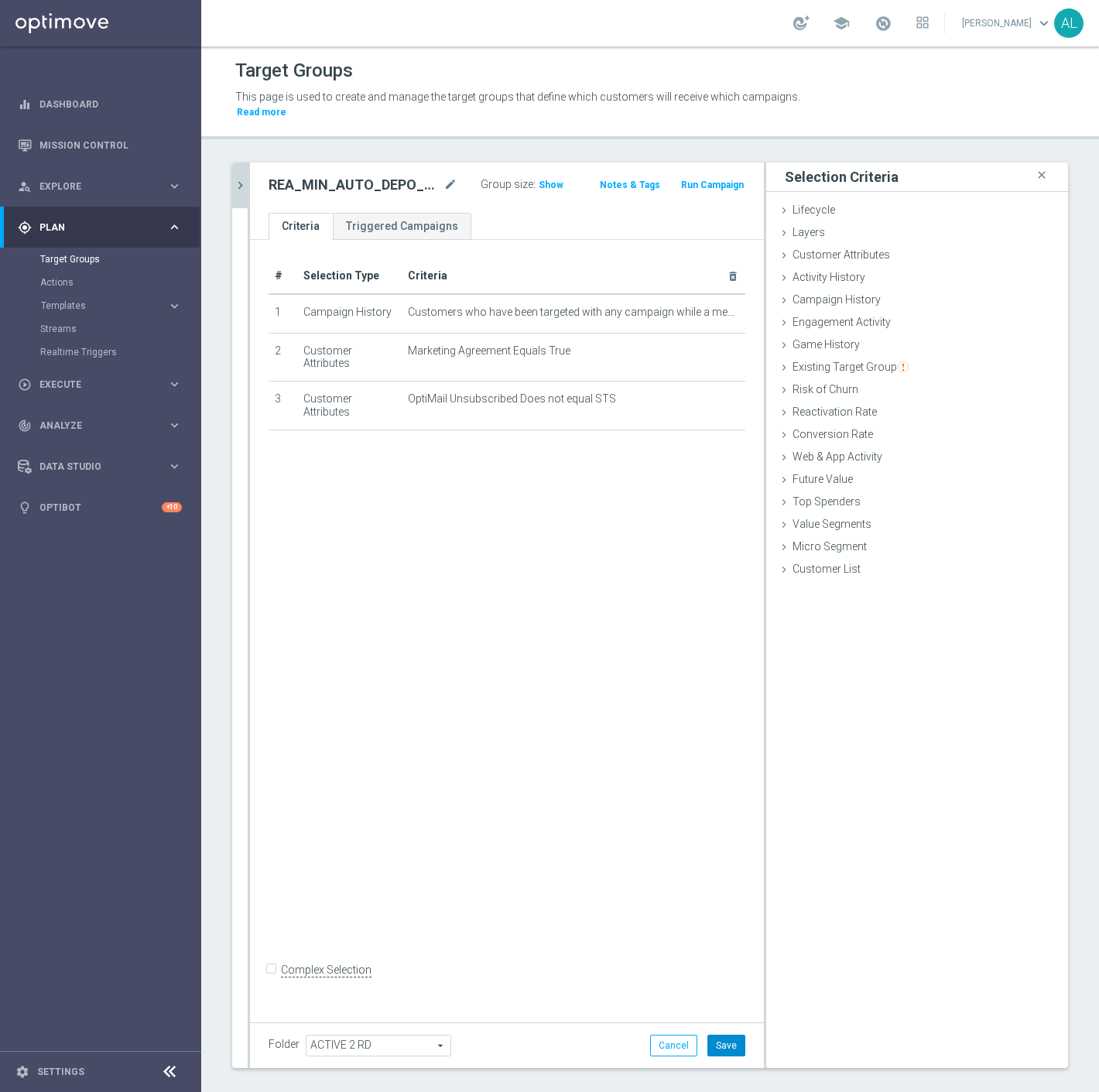
click at [724, 1035] on button "Save" at bounding box center [726, 1045] width 38 height 22
click at [522, 306] on span "Customers who have been targeted with any campaign while a member of action "RE…" at bounding box center [559, 313] width 304 height 13
click at [242, 178] on icon "chevron_right" at bounding box center [240, 185] width 15 height 15
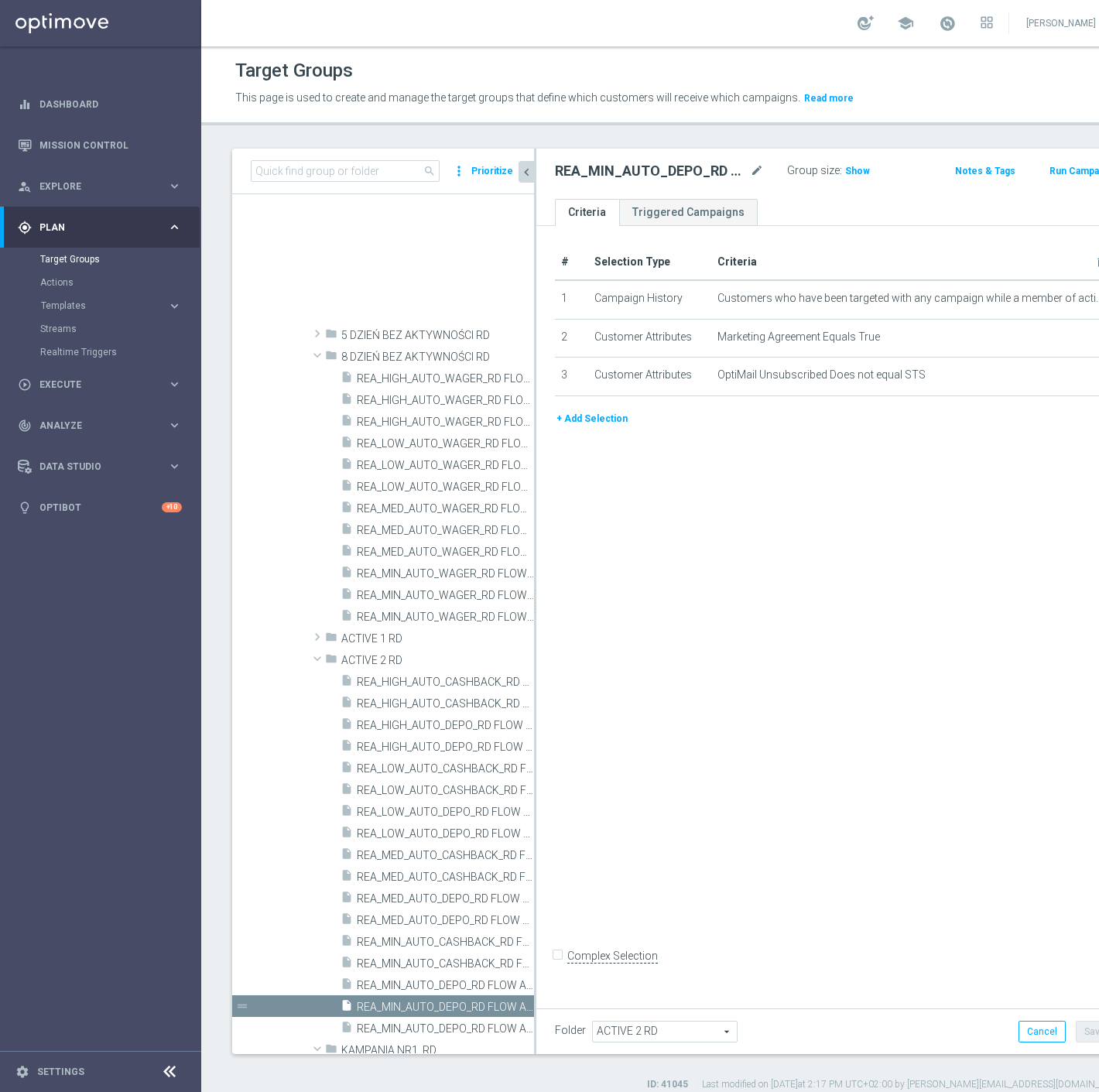
scroll to position [1100, 0]
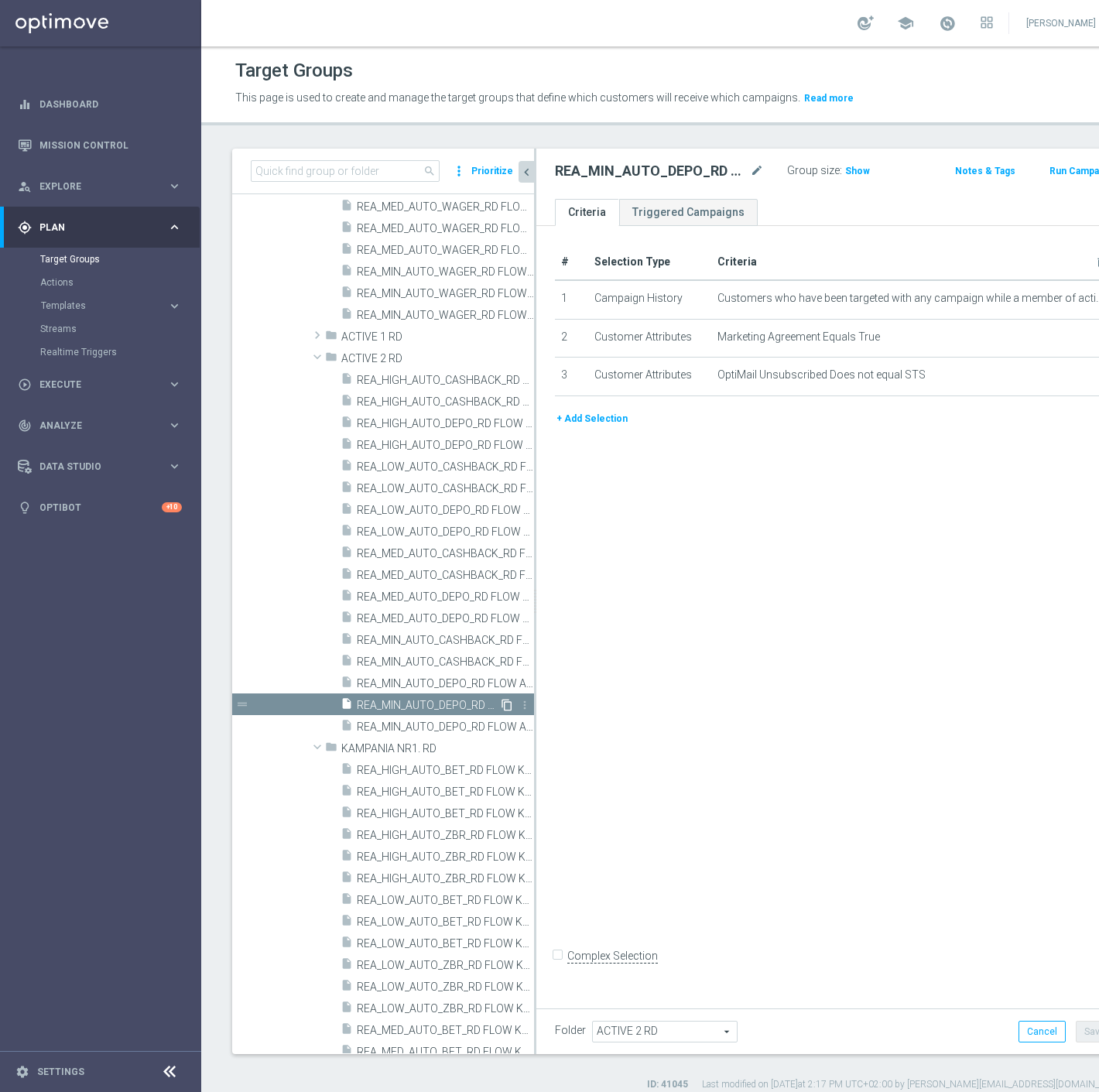
click at [501, 702] on icon "content_copy" at bounding box center [507, 704] width 12 height 12
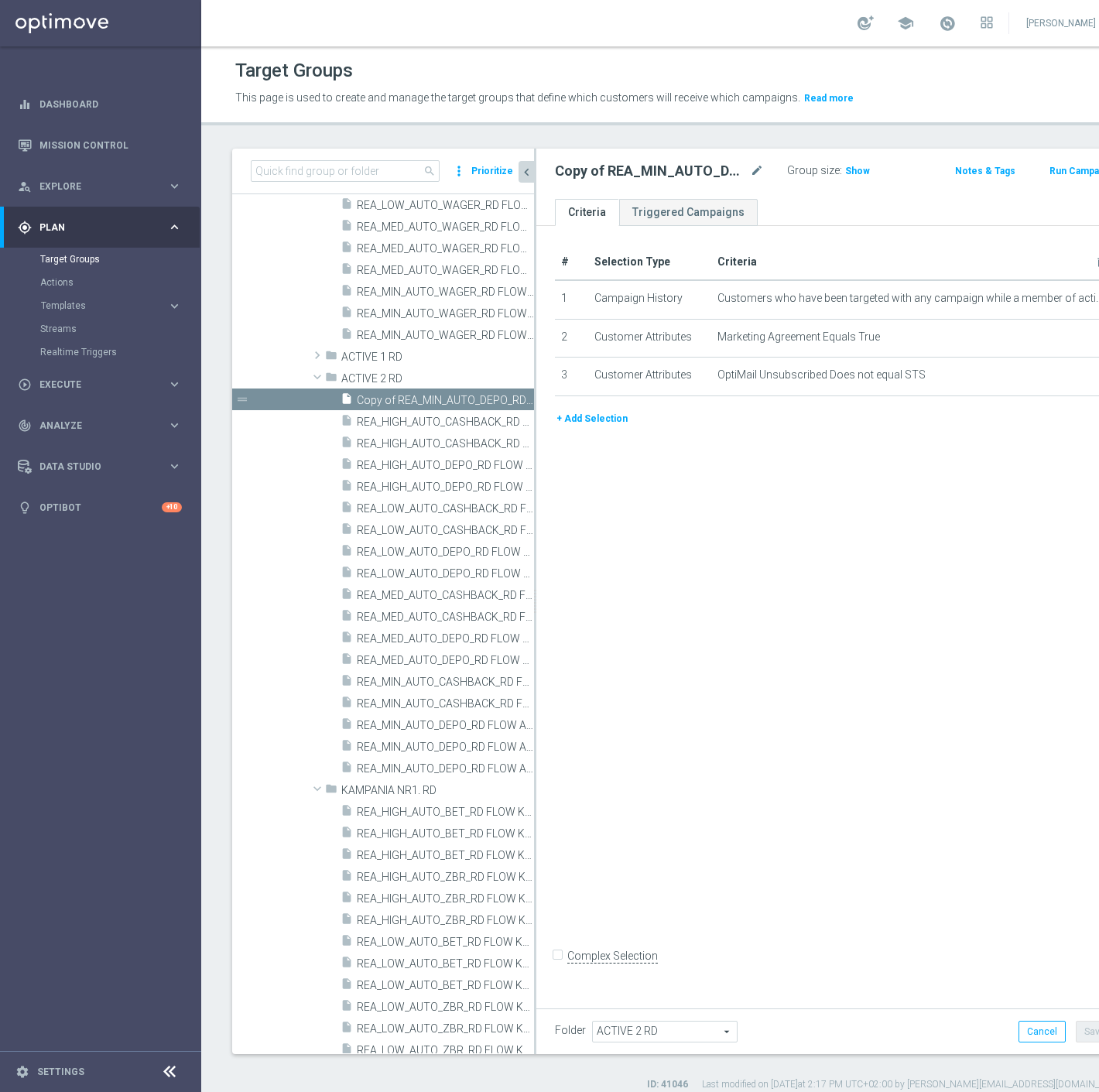
scroll to position [798, 0]
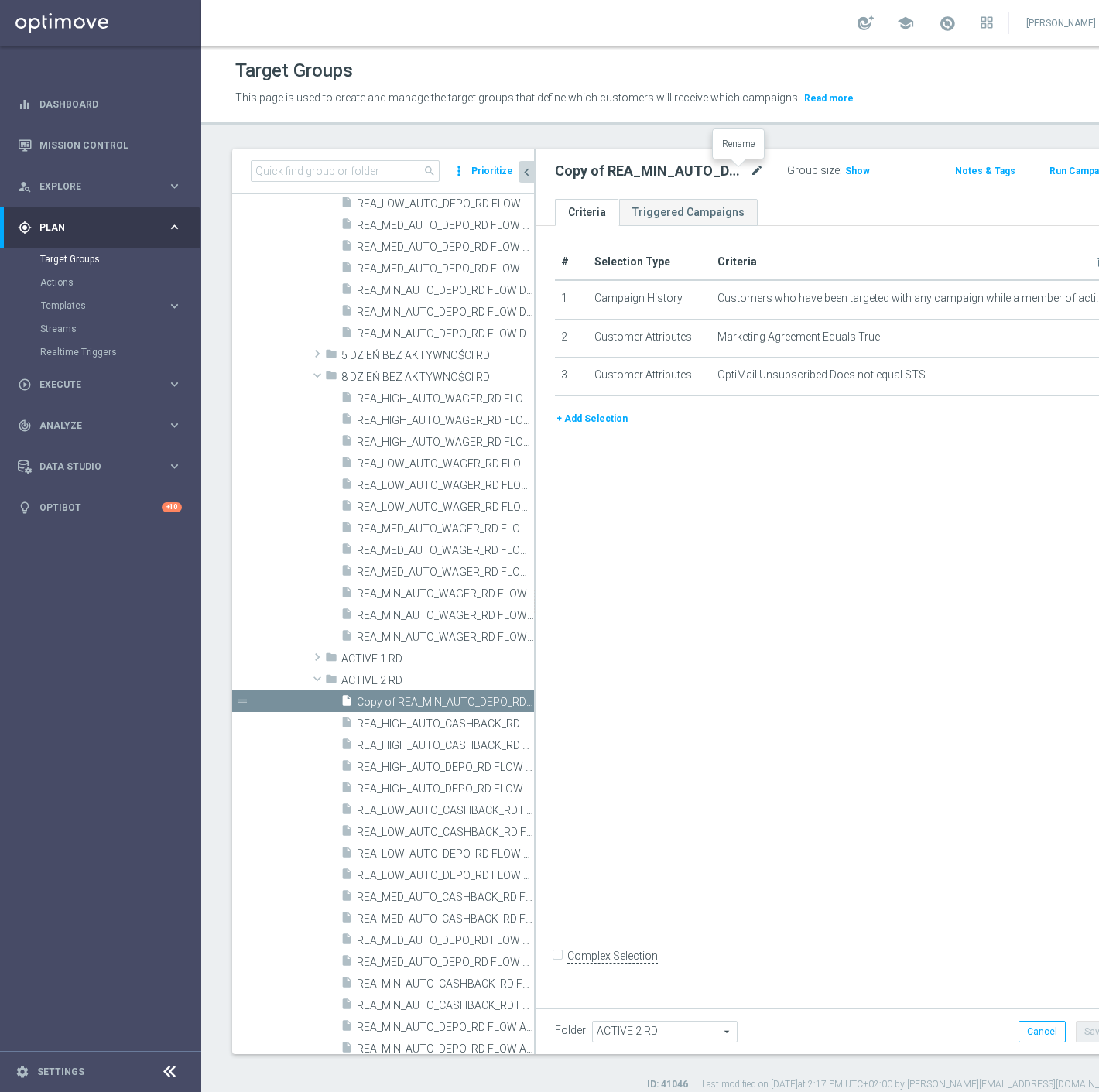
click at [751, 171] on icon "mode_edit" at bounding box center [757, 171] width 14 height 19
drag, startPoint x: 678, startPoint y: 175, endPoint x: 656, endPoint y: 176, distance: 22.0
click at [656, 176] on input "REA_LOW_AUTO_DEPO_RD FLOW ACTIVE 2 100%-100 PLN MAIL_DAILY" at bounding box center [651, 172] width 193 height 22
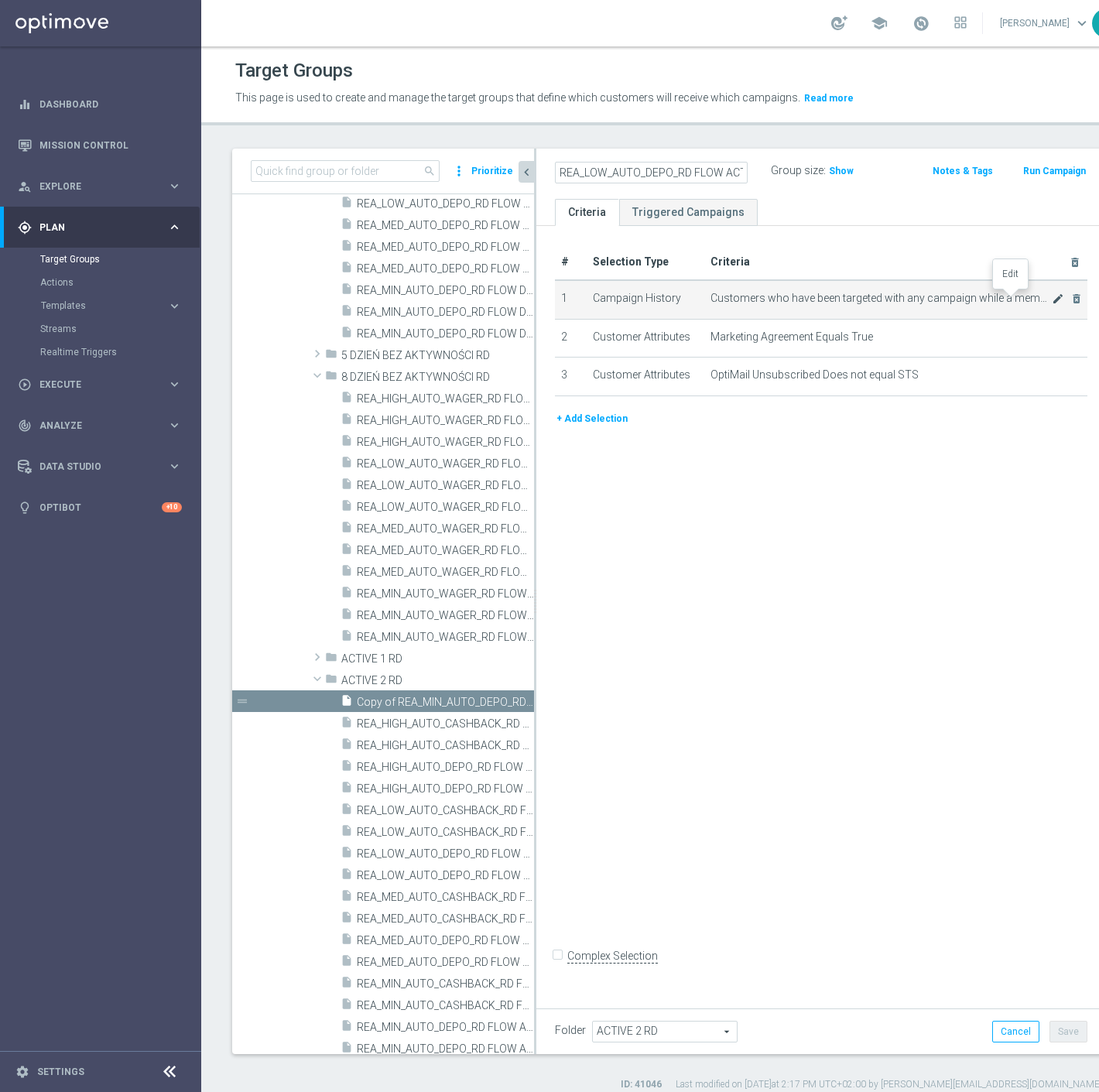
click at [1052, 296] on icon "mode_edit" at bounding box center [1058, 298] width 12 height 12
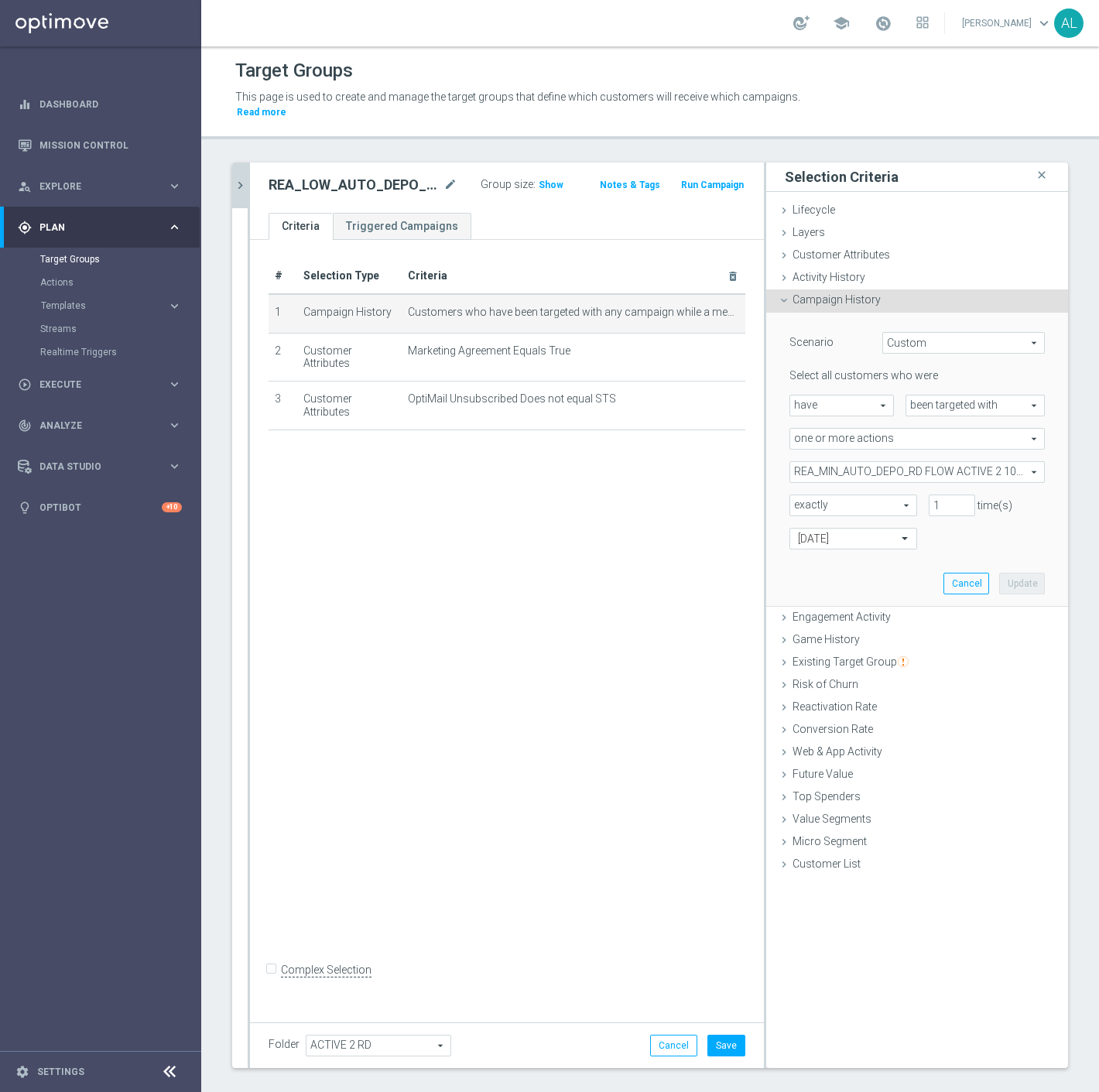
click at [873, 462] on span "REA_MIN_AUTO_DEPO_RD FLOW ACTIVE 2 100%-50 PLN_DAILY" at bounding box center [917, 472] width 254 height 20
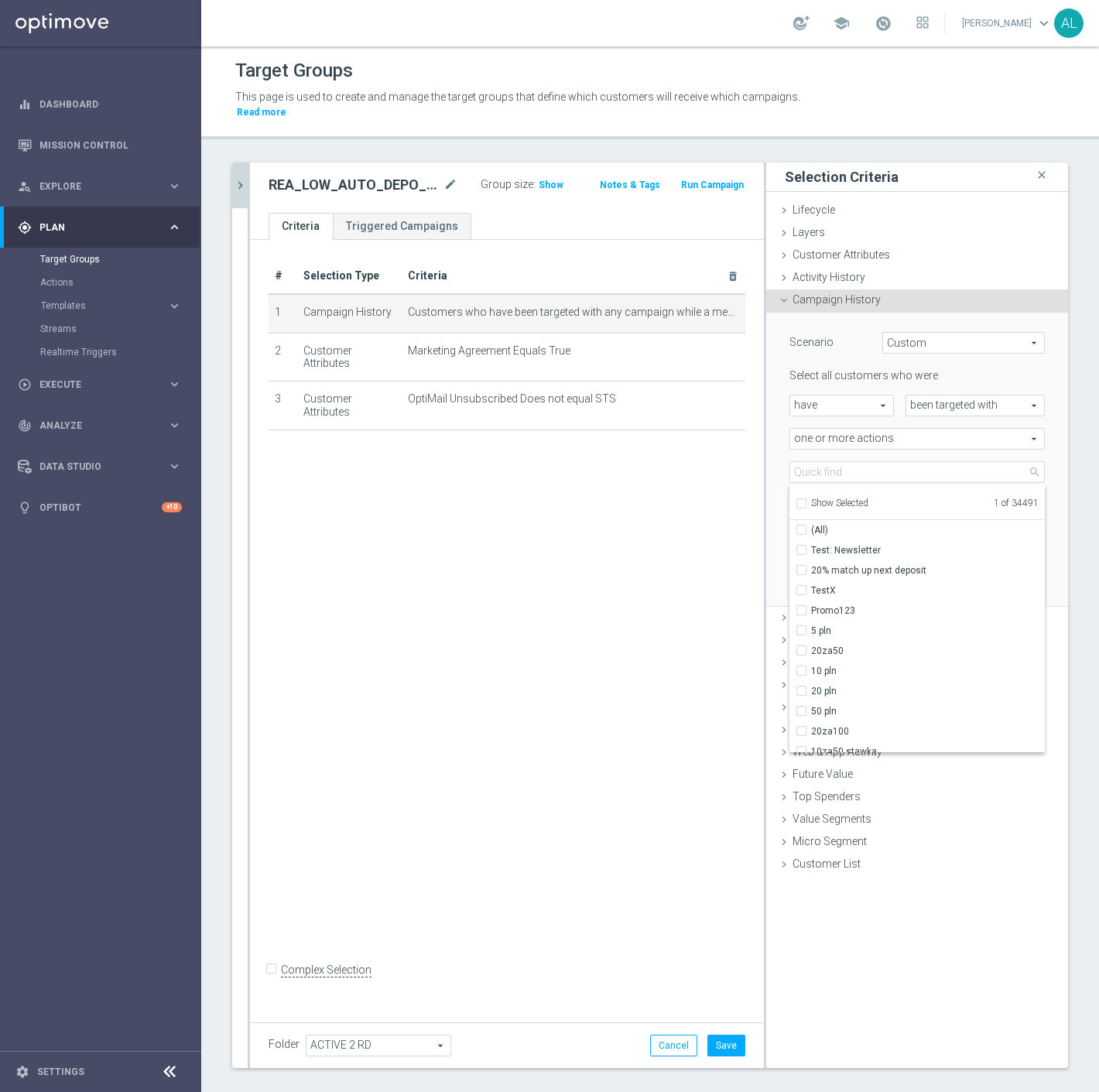
click at [819, 498] on span "Show Selected" at bounding box center [840, 504] width 57 height 11
click at [806, 501] on input "Show Selected" at bounding box center [800, 506] width 10 height 10
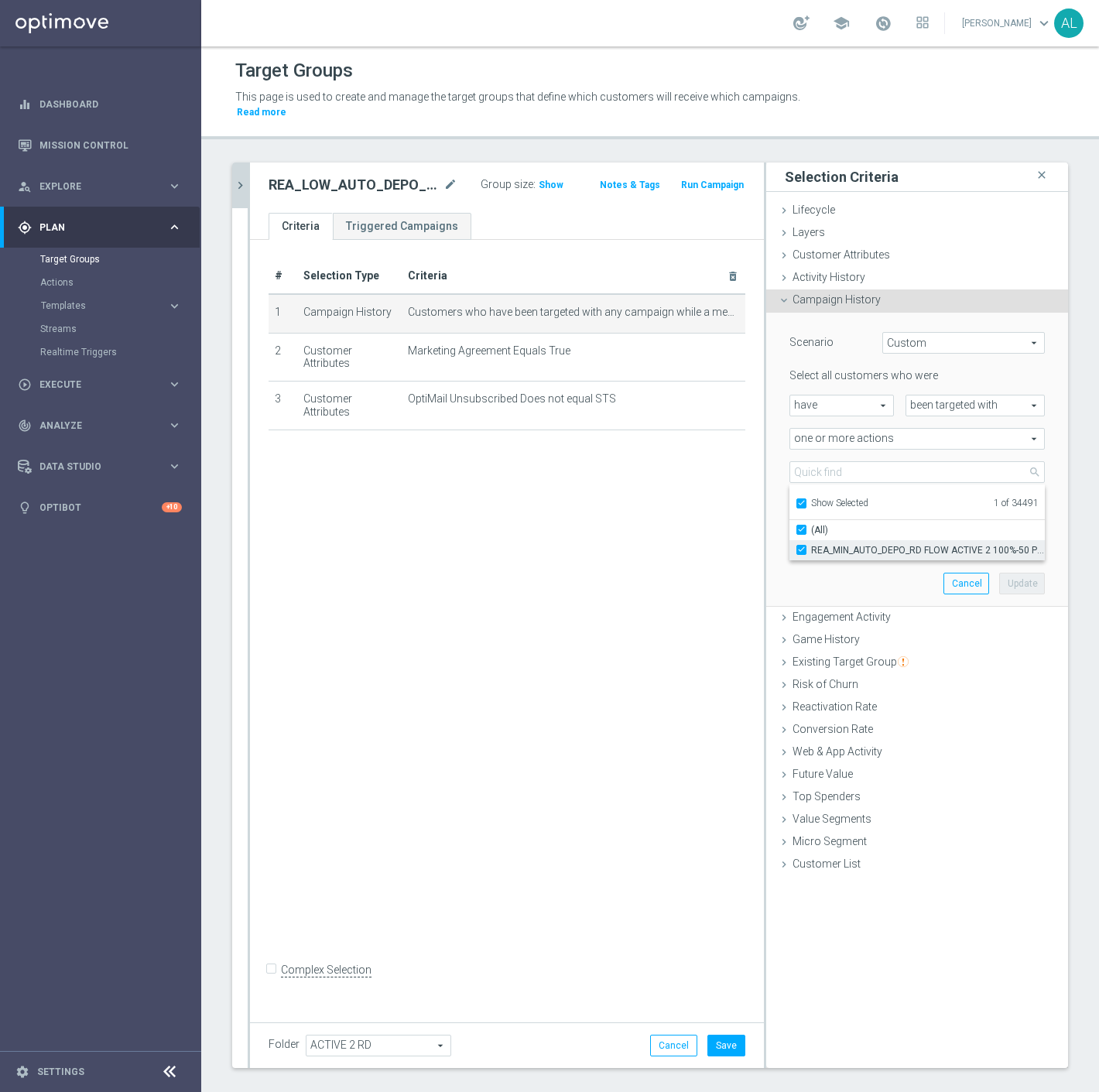
click at [825, 544] on span "REA_MIN_AUTO_DEPO_RD FLOW ACTIVE 2 100%-50 PLN_DAILY" at bounding box center [929, 550] width 234 height 12
click at [812, 545] on input "REA_MIN_AUTO_DEPO_RD FLOW ACTIVE 2 100%-50 PLN_DAILY" at bounding box center [806, 550] width 10 height 10
click at [832, 498] on span "Show Selected" at bounding box center [840, 504] width 57 height 11
click at [806, 501] on input "Show Selected" at bounding box center [800, 506] width 10 height 10
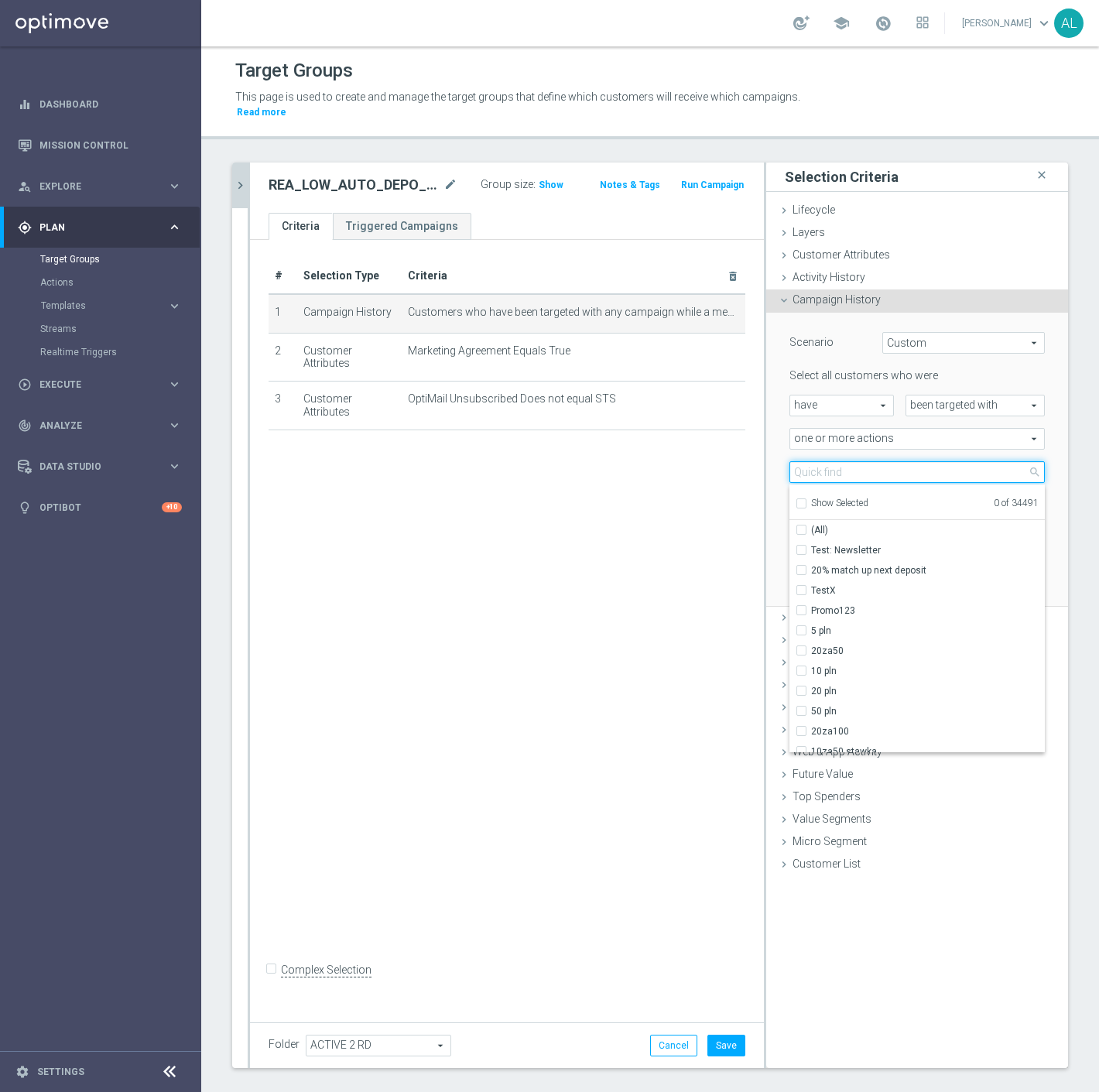
click at [829, 461] on input "search" at bounding box center [917, 472] width 255 height 22
paste input "REA_LOW_AUTO_DEPO_RD FLOW ACTIVE 2 100%-100 PLN MAIL_DAILY"
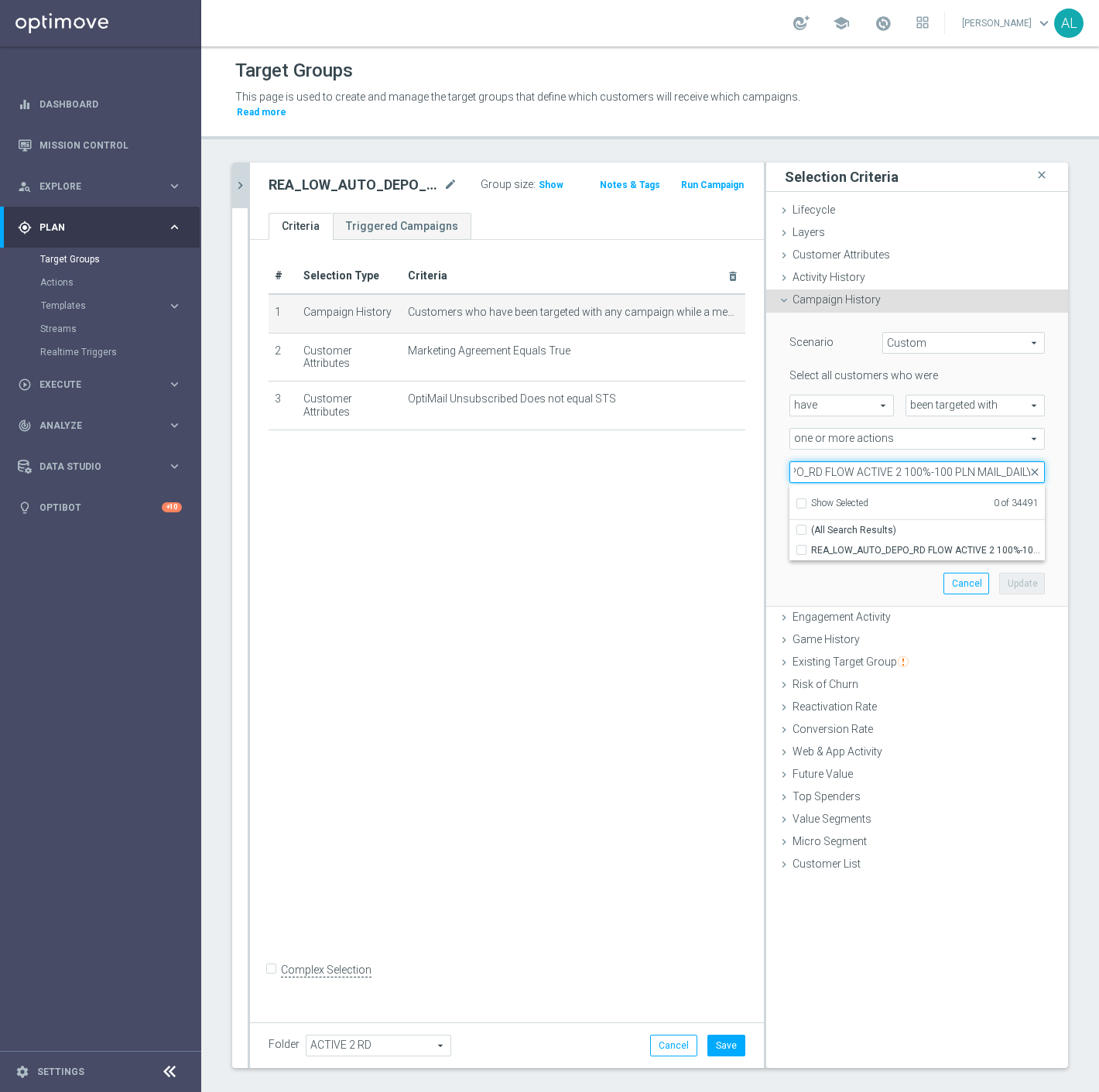
click at [986, 461] on input "REA_LOW_AUTO_DEPO_RD FLOW ACTIVE 2 100%-100 PLN MAIL_DAILY" at bounding box center [917, 472] width 255 height 22
click at [883, 544] on span "REA_LOW_AUTO_DEPO_RD FLOW ACTIVE 2 100%-100 PLN_DAILY" at bounding box center [929, 550] width 234 height 12
click at [812, 545] on input "REA_LOW_AUTO_DEPO_RD FLOW ACTIVE 2 100%-100 PLN_DAILY" at bounding box center [806, 550] width 10 height 10
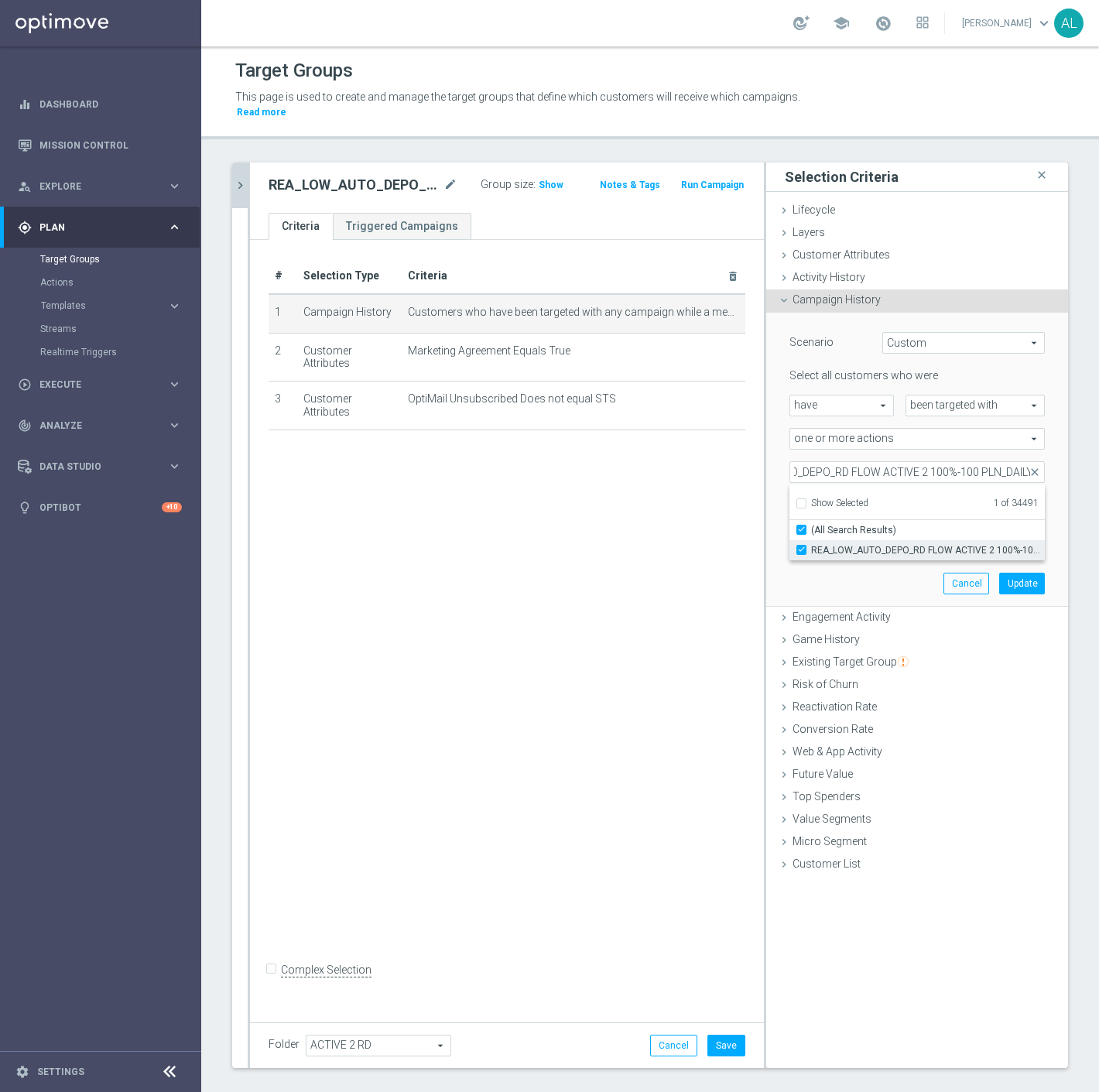
scroll to position [0, 0]
click at [999, 572] on button "Update" at bounding box center [1022, 583] width 46 height 22
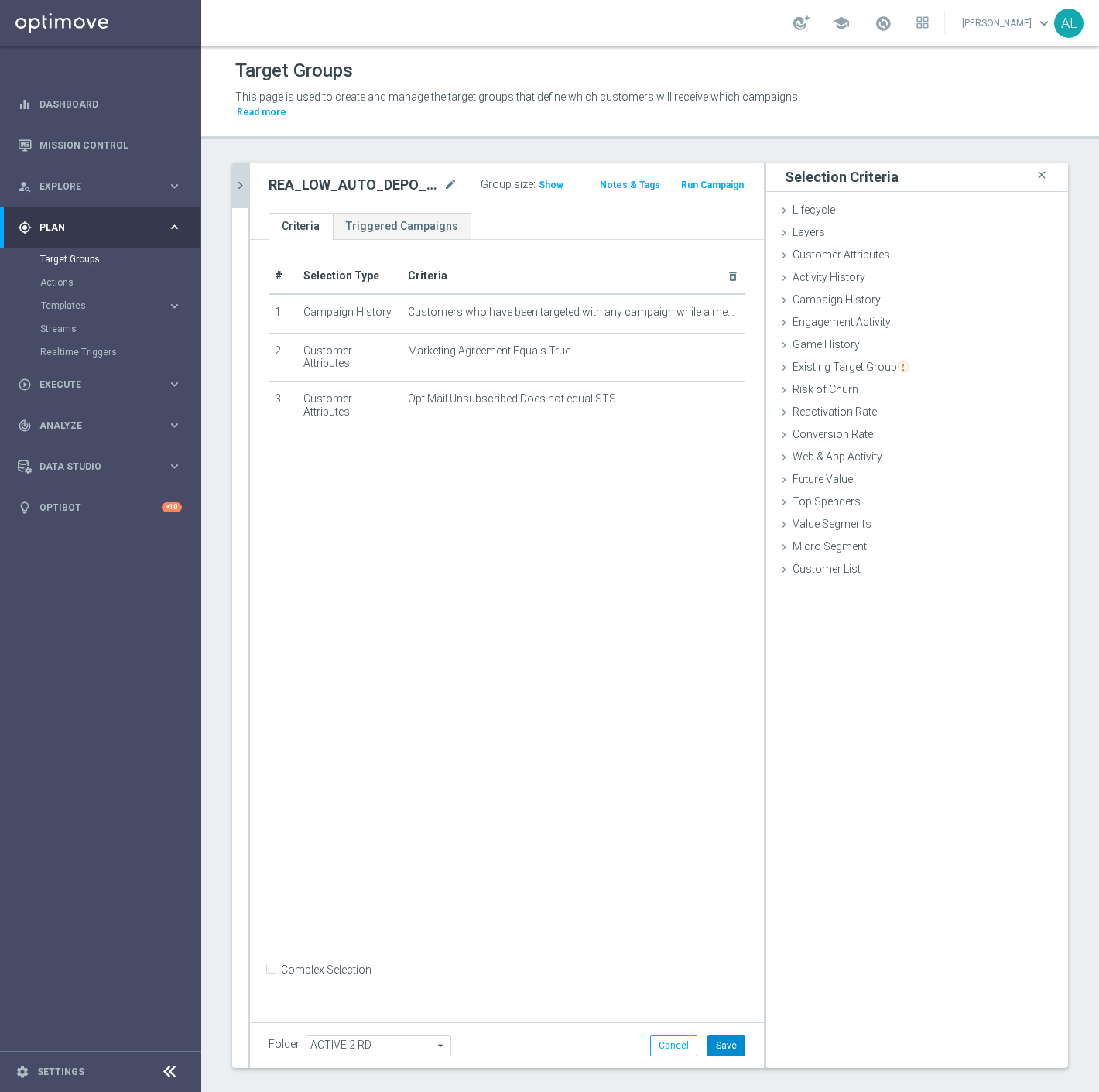
click at [729, 1035] on button "Save" at bounding box center [726, 1045] width 38 height 22
click at [237, 178] on icon "chevron_right" at bounding box center [240, 185] width 15 height 15
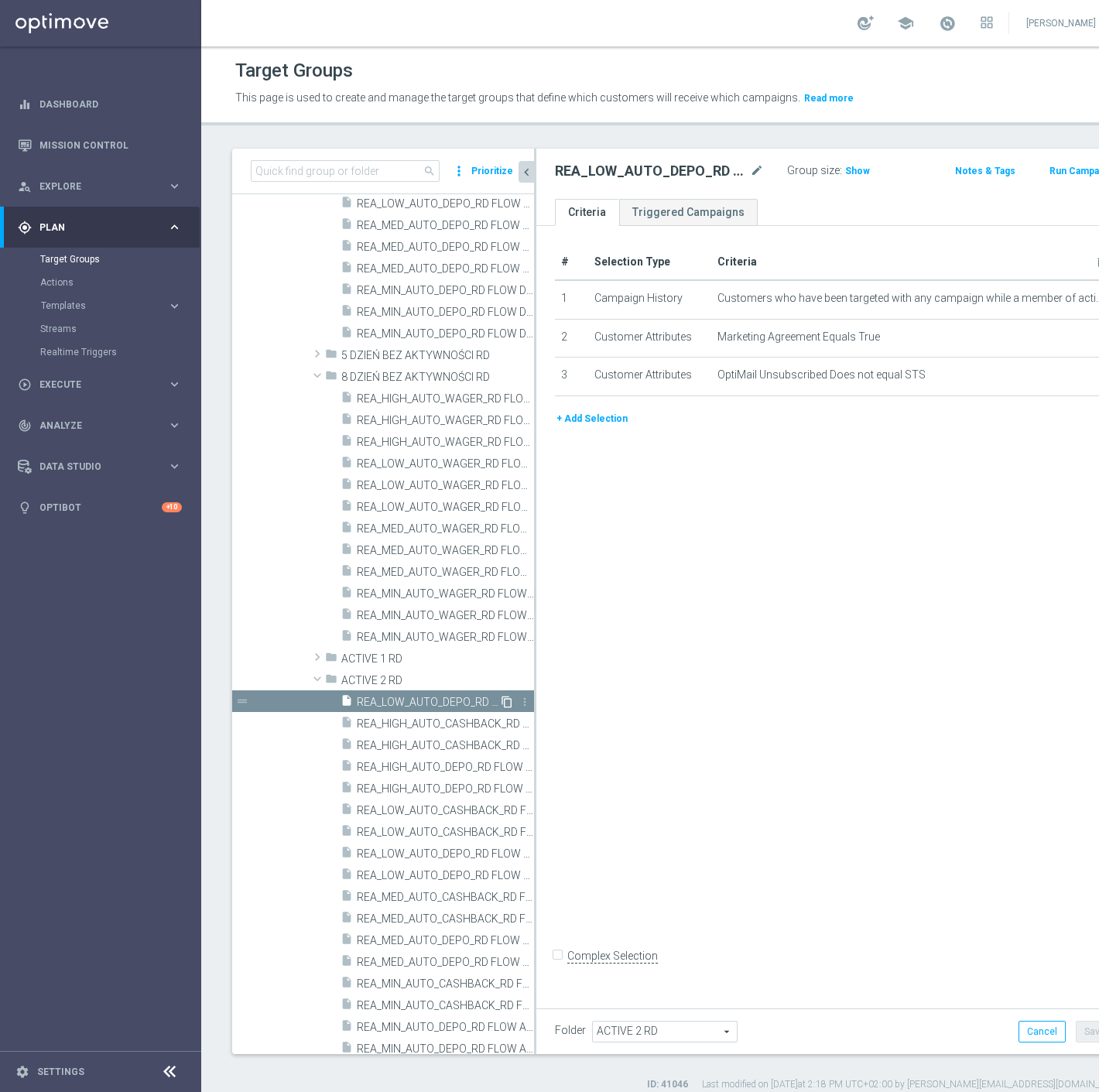
click at [501, 699] on icon "content_copy" at bounding box center [507, 701] width 12 height 12
click at [751, 169] on icon "mode_edit" at bounding box center [757, 171] width 14 height 19
click at [816, 585] on div "# Selection Type Criteria delete_forever 1 Campaign History Customers who have …" at bounding box center [821, 613] width 570 height 774
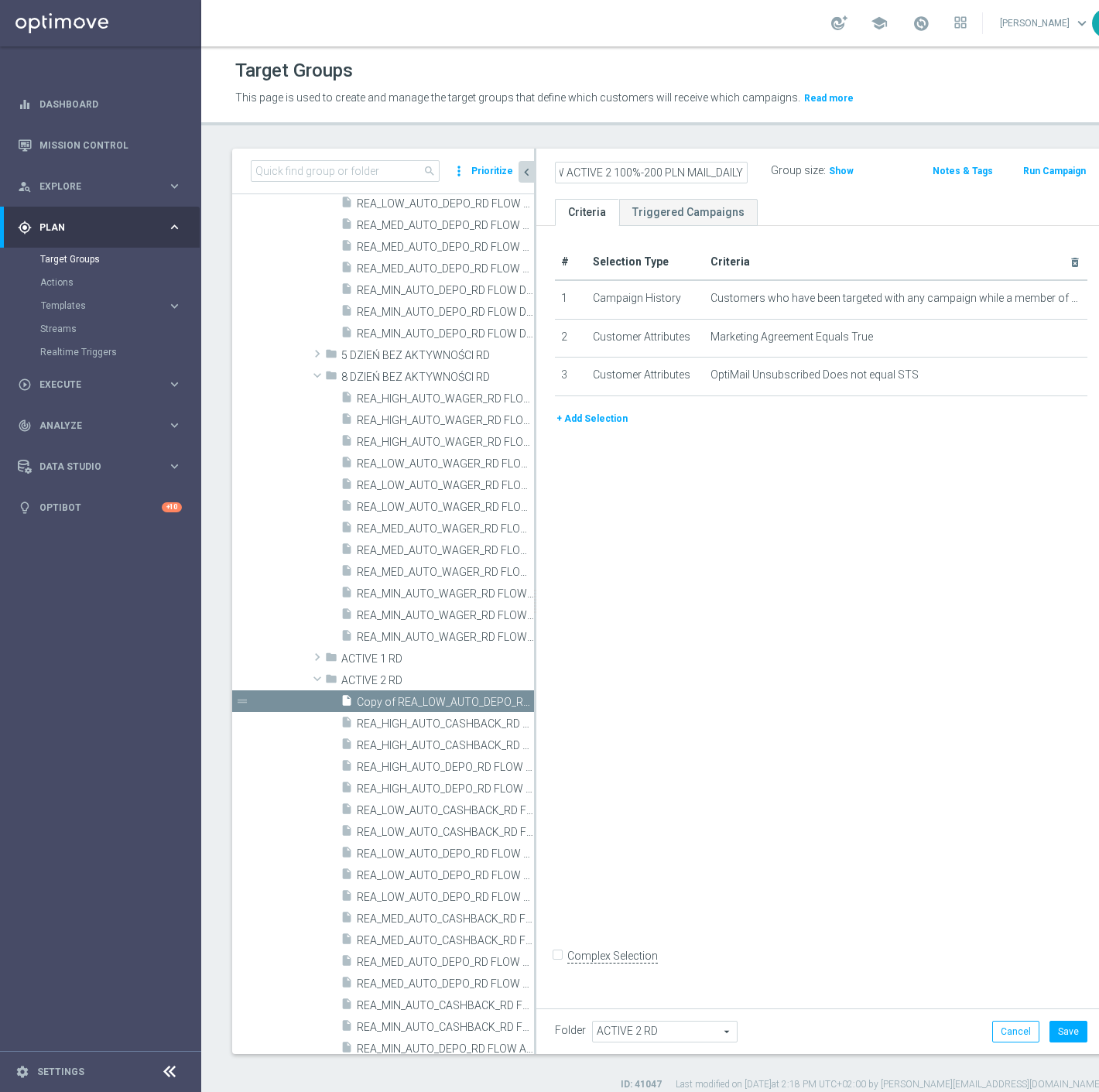
scroll to position [0, 0]
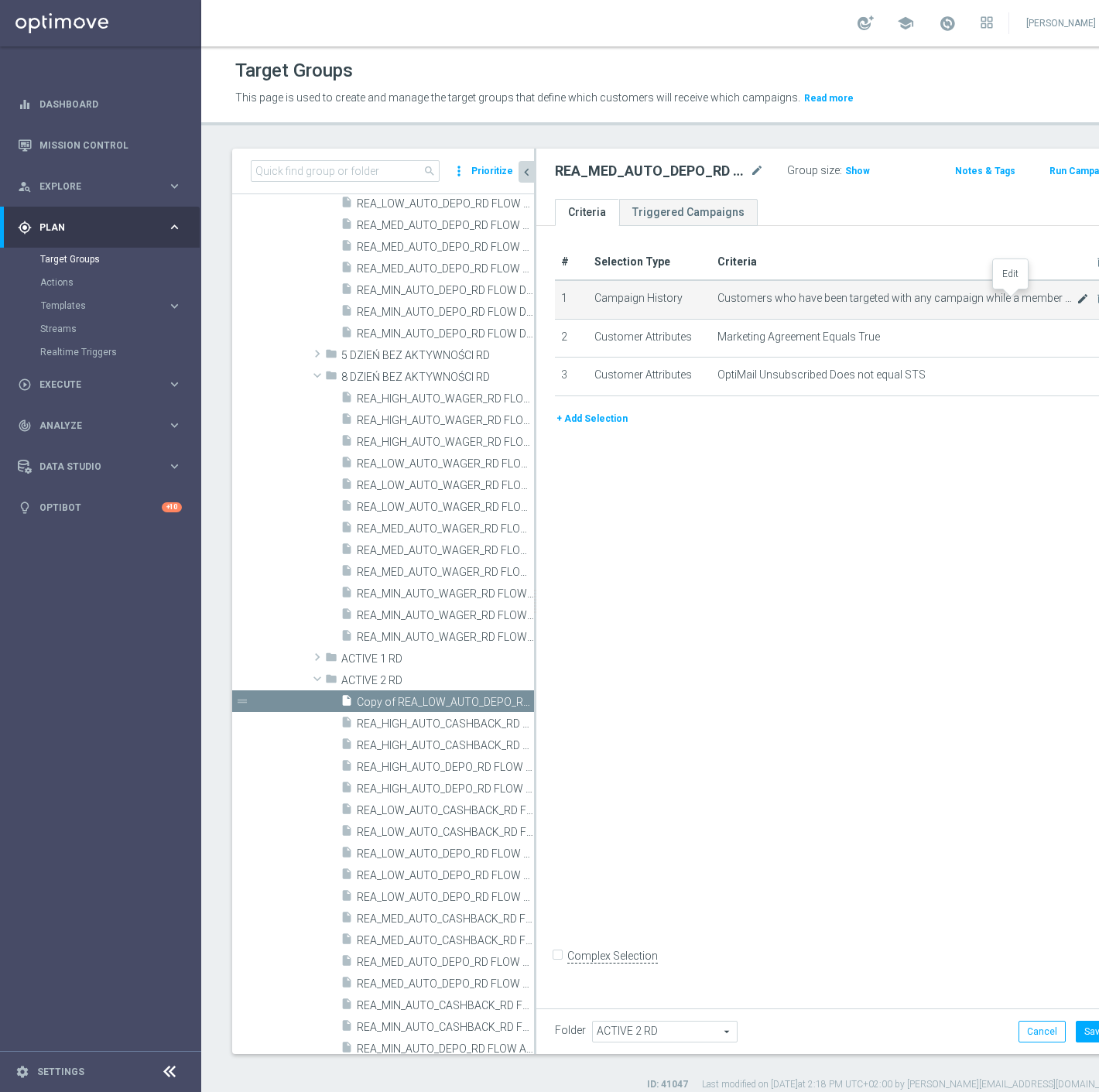
click at [1077, 298] on icon "mode_edit" at bounding box center [1083, 298] width 12 height 12
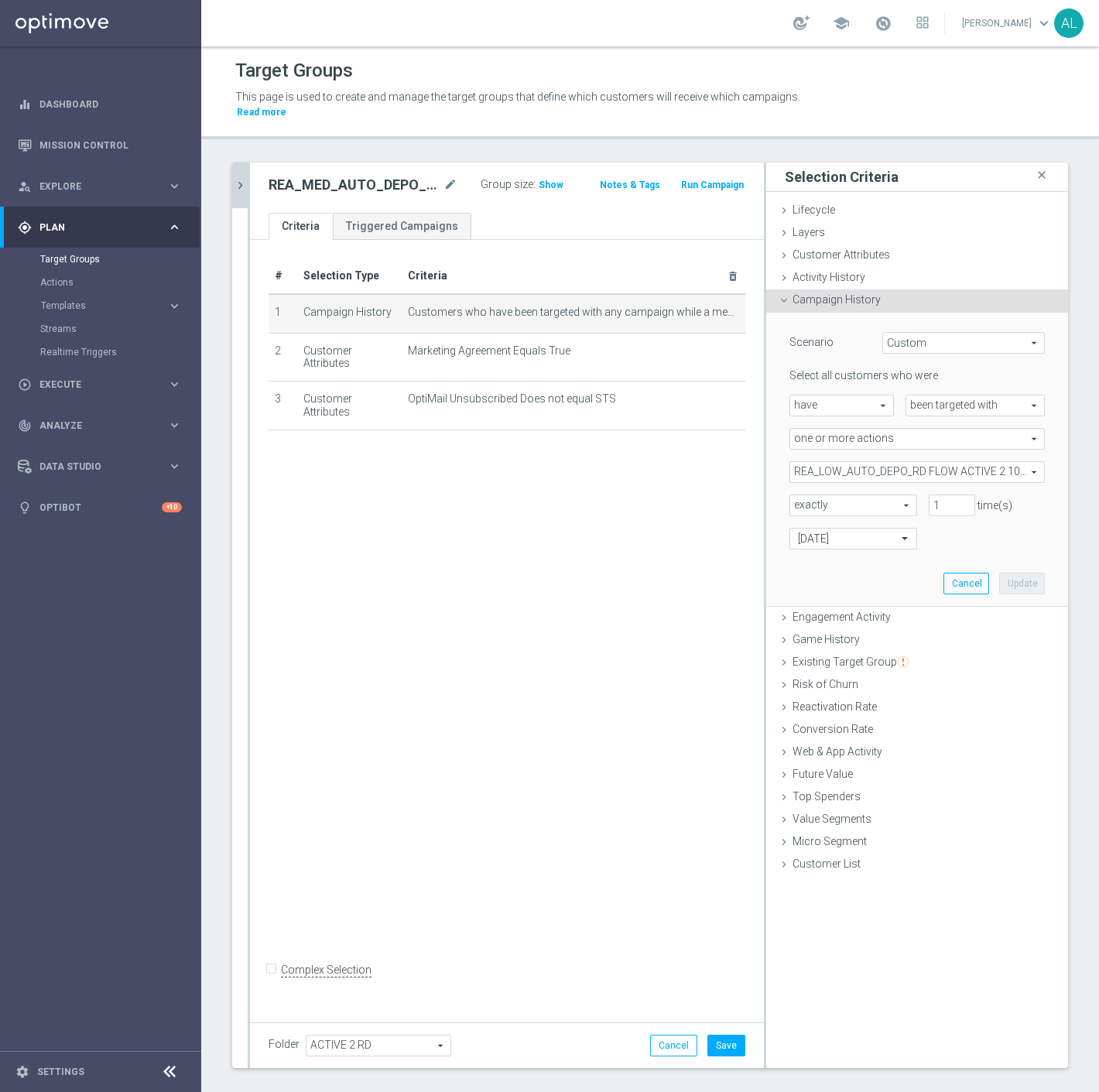
click at [831, 462] on span "REA_LOW_AUTO_DEPO_RD FLOW ACTIVE 2 100%-100 PLN_DAILY" at bounding box center [917, 472] width 254 height 20
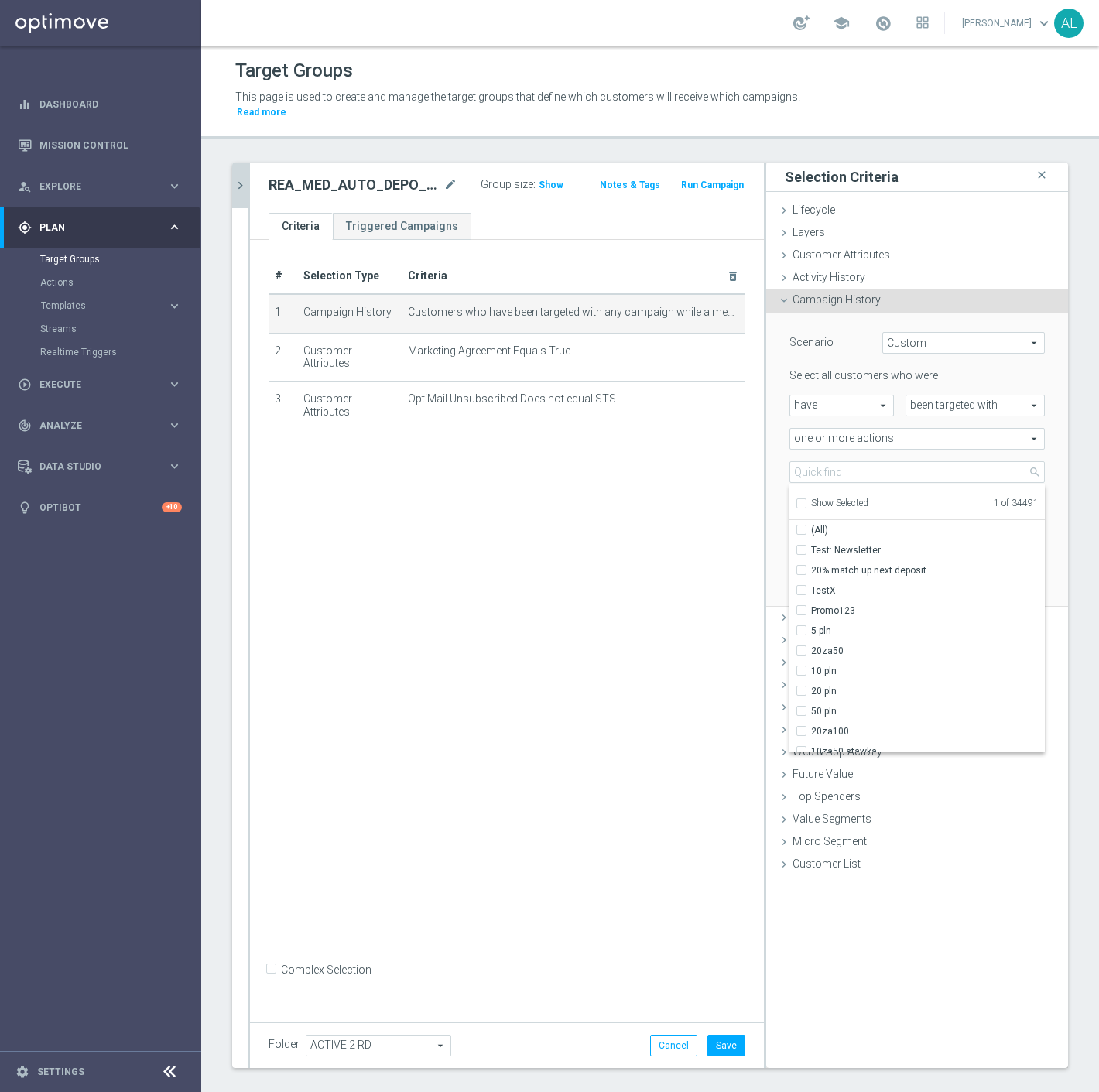
click at [844, 498] on span "Show Selected" at bounding box center [840, 504] width 57 height 11
click at [806, 501] on input "Show Selected" at bounding box center [800, 506] width 10 height 10
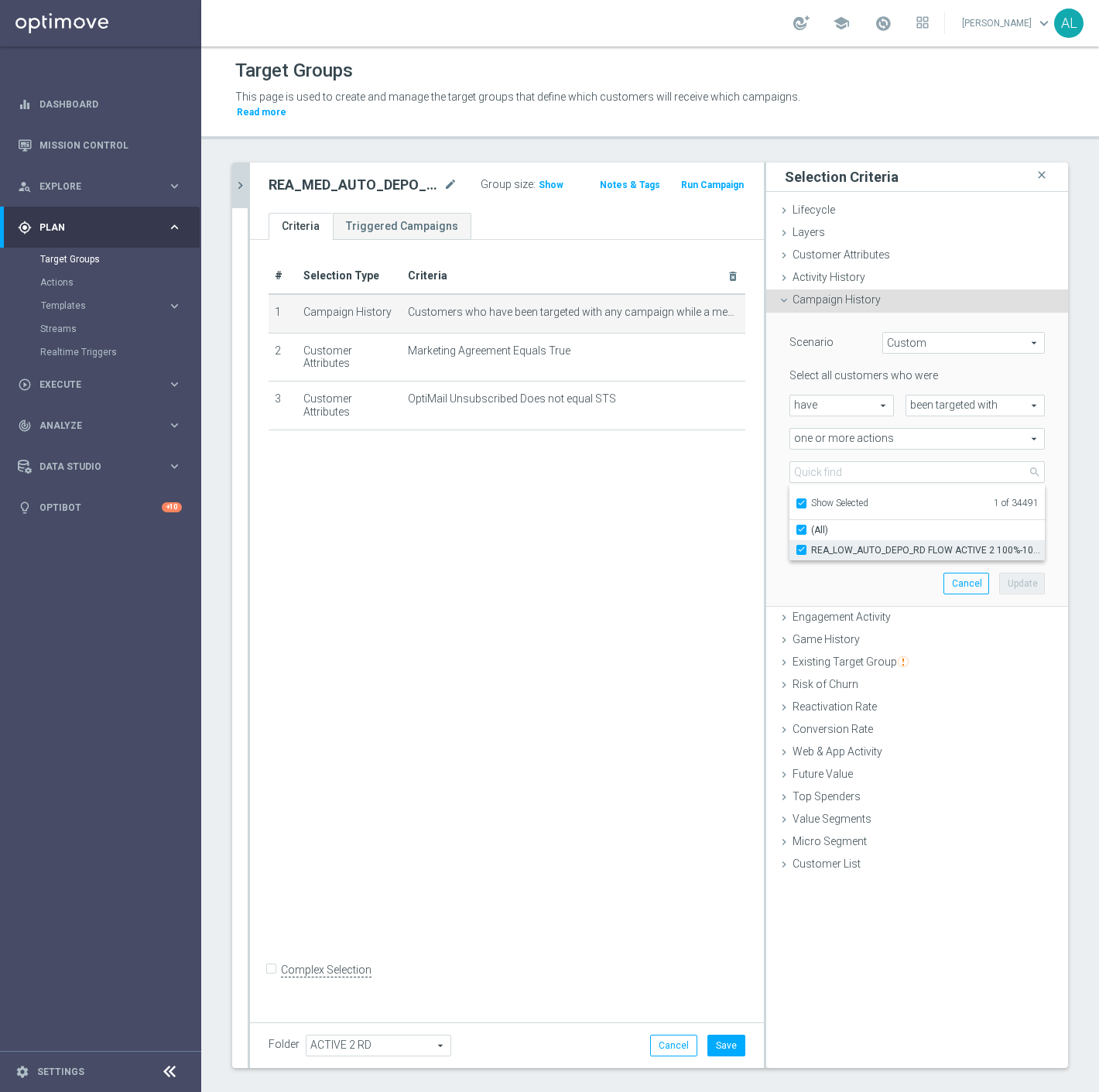
click at [840, 544] on span "REA_LOW_AUTO_DEPO_RD FLOW ACTIVE 2 100%-100 PLN_DAILY" at bounding box center [929, 550] width 234 height 12
click at [812, 545] on input "REA_LOW_AUTO_DEPO_RD FLOW ACTIVE 2 100%-100 PLN_DAILY" at bounding box center [806, 550] width 10 height 10
click at [829, 498] on span "Show Selected" at bounding box center [840, 504] width 57 height 11
click at [806, 501] on input "Show Selected" at bounding box center [800, 506] width 10 height 10
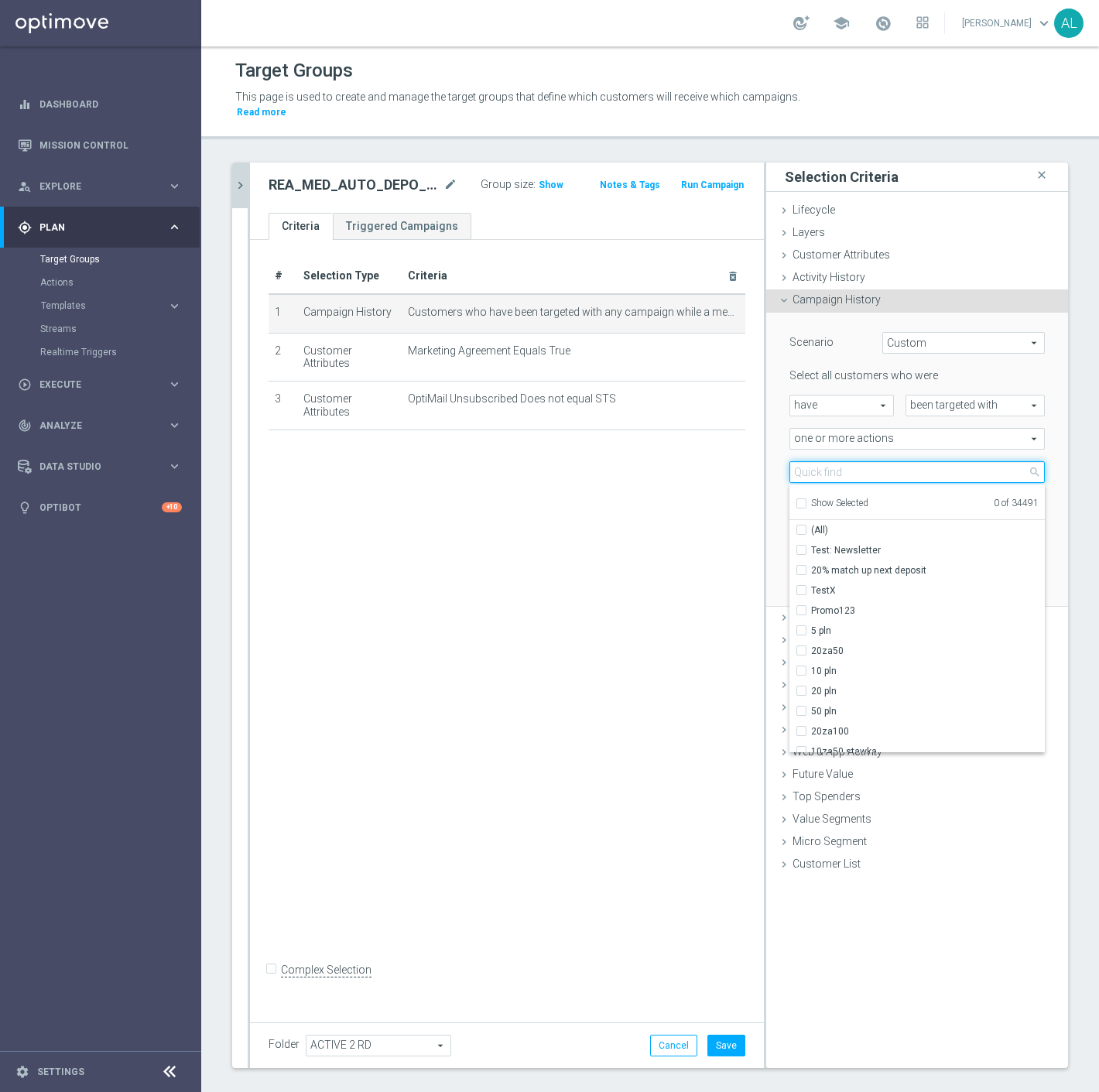
click at [833, 464] on input "search" at bounding box center [917, 472] width 255 height 22
paste input "REA_MED_AUTO_DEPO_RD FLOW ACTIVE 2 100%-200 PLN MAIL_DAILY"
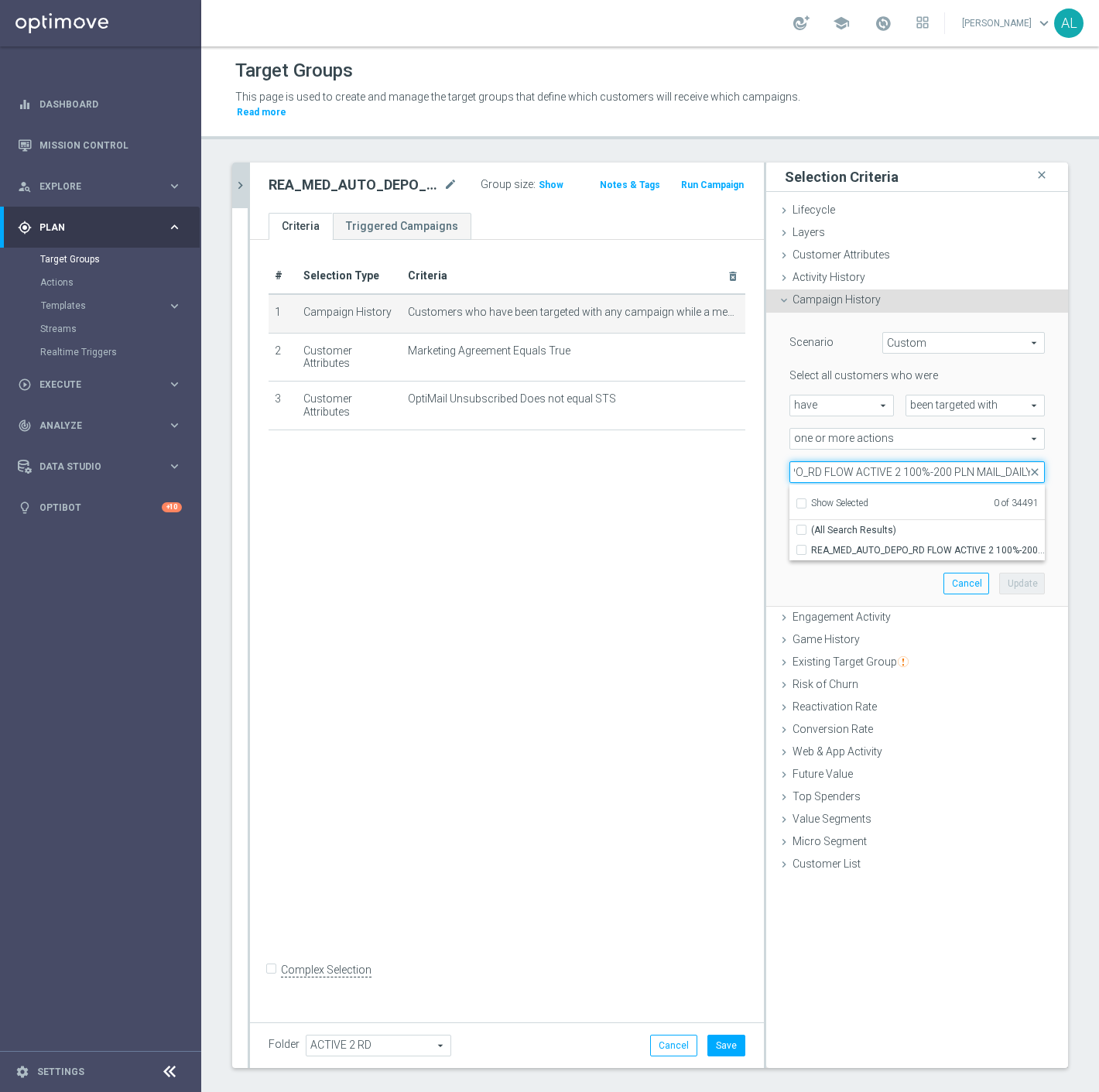
click at [988, 461] on input "REA_MED_AUTO_DEPO_RD FLOW ACTIVE 2 100%-200 PLN MAIL_DAILY" at bounding box center [917, 472] width 255 height 22
click at [961, 544] on span "REA_MED_AUTO_DEPO_RD FLOW ACTIVE 2 100%-200 PLN_DAILY" at bounding box center [929, 550] width 234 height 12
click at [812, 545] on input "REA_MED_AUTO_DEPO_RD FLOW ACTIVE 2 100%-200 PLN_DAILY" at bounding box center [806, 550] width 10 height 10
click at [1025, 572] on button "Update" at bounding box center [1022, 583] width 46 height 22
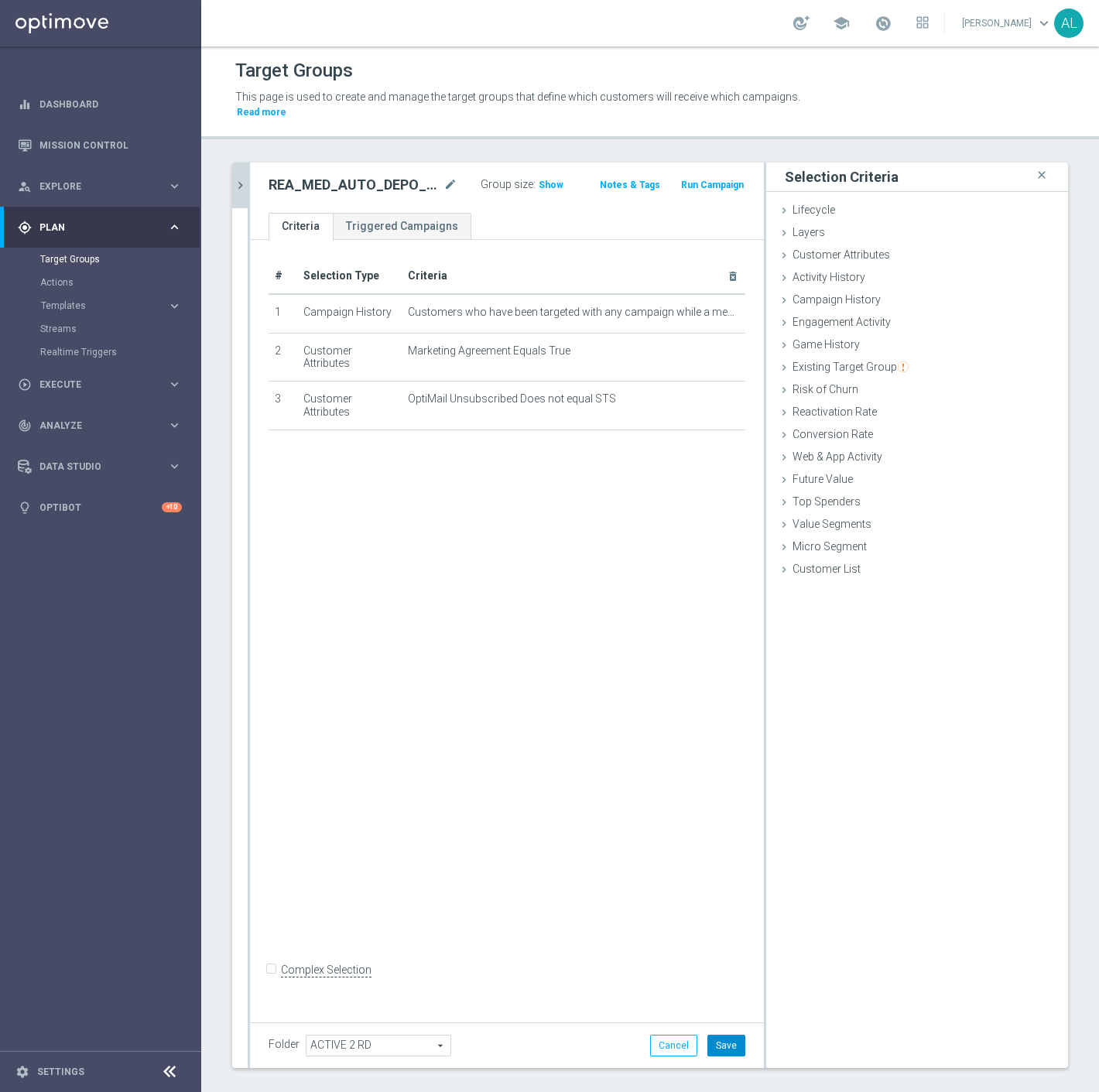
click at [724, 1036] on button "Save" at bounding box center [726, 1045] width 38 height 22
click at [245, 178] on icon "chevron_right" at bounding box center [240, 185] width 15 height 15
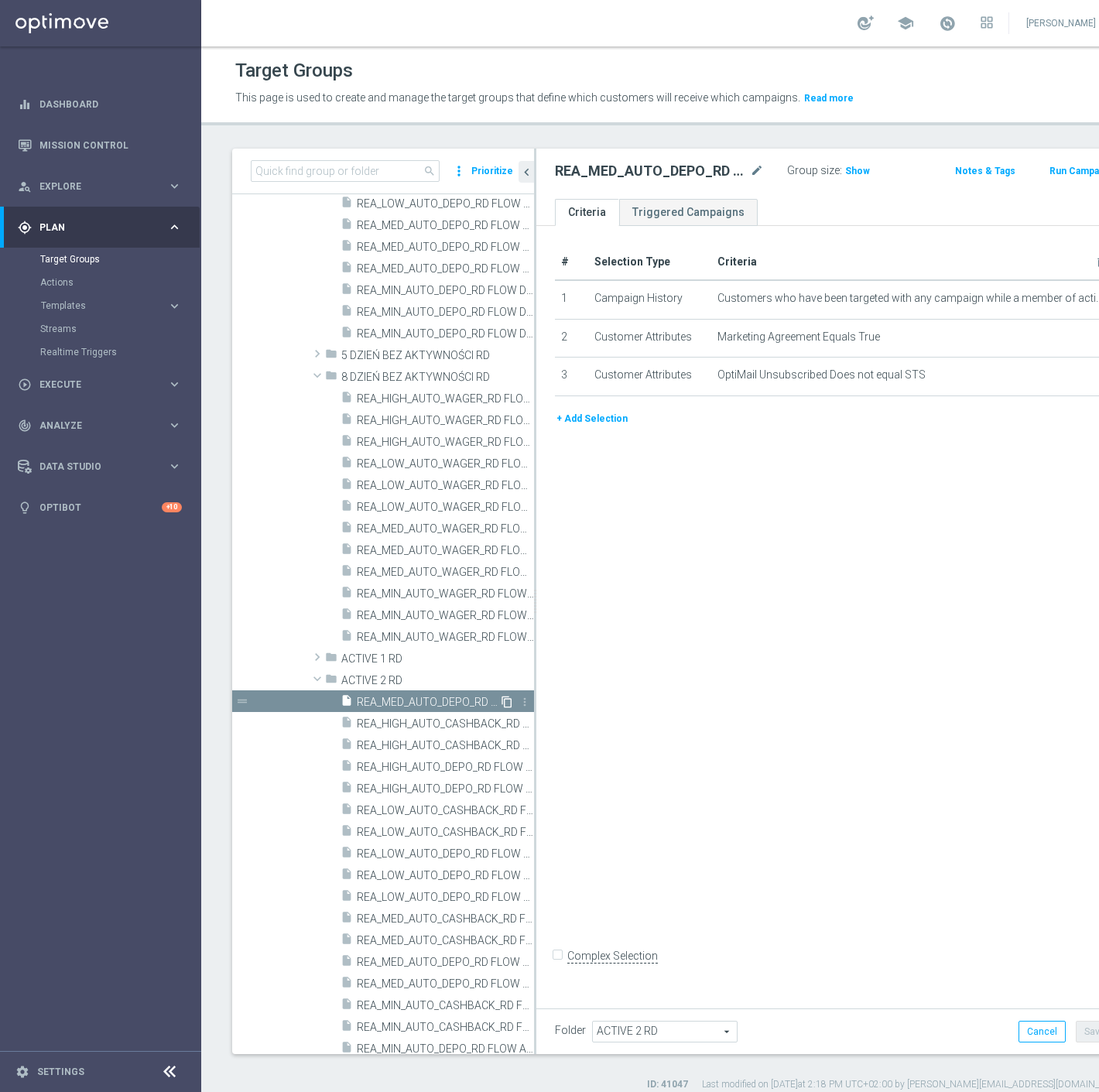
click at [501, 697] on icon "content_copy" at bounding box center [507, 701] width 12 height 12
click at [751, 166] on icon "mode_edit" at bounding box center [757, 171] width 14 height 19
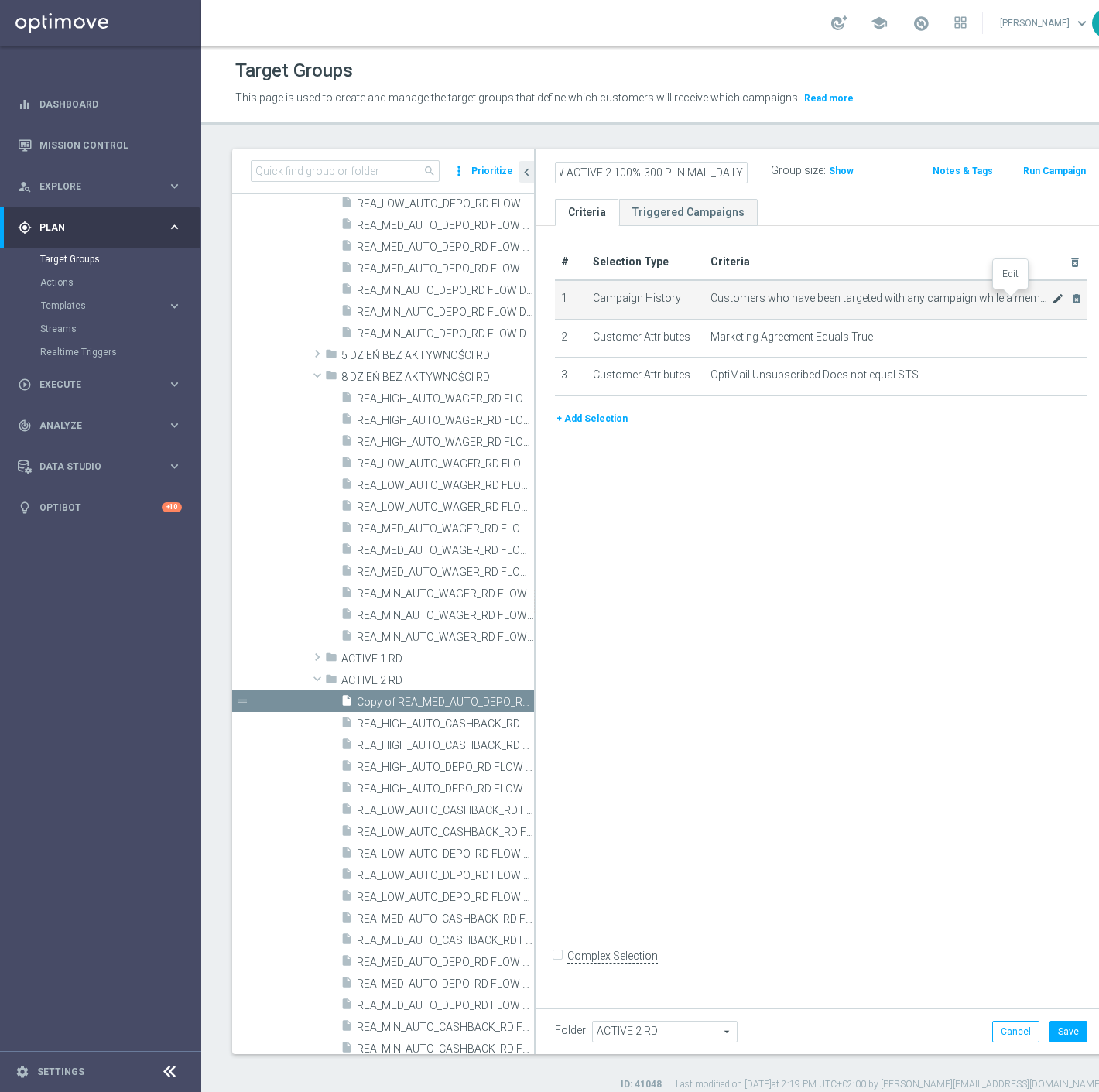
click at [1052, 298] on icon "mode_edit" at bounding box center [1058, 298] width 12 height 12
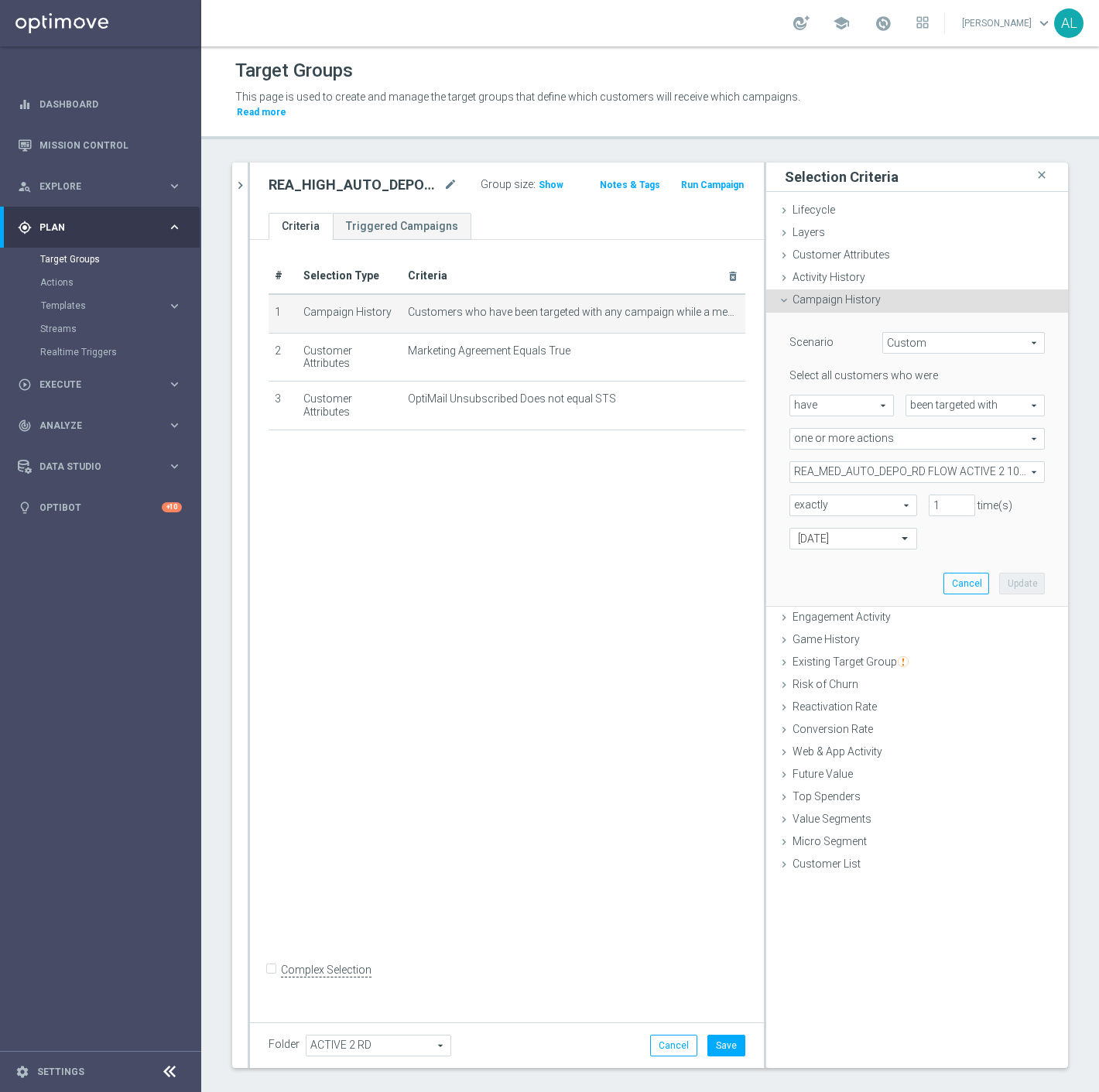
click at [868, 462] on span "REA_MED_AUTO_DEPO_RD FLOW ACTIVE 2 100%-200 PLN_DAILY" at bounding box center [917, 472] width 254 height 20
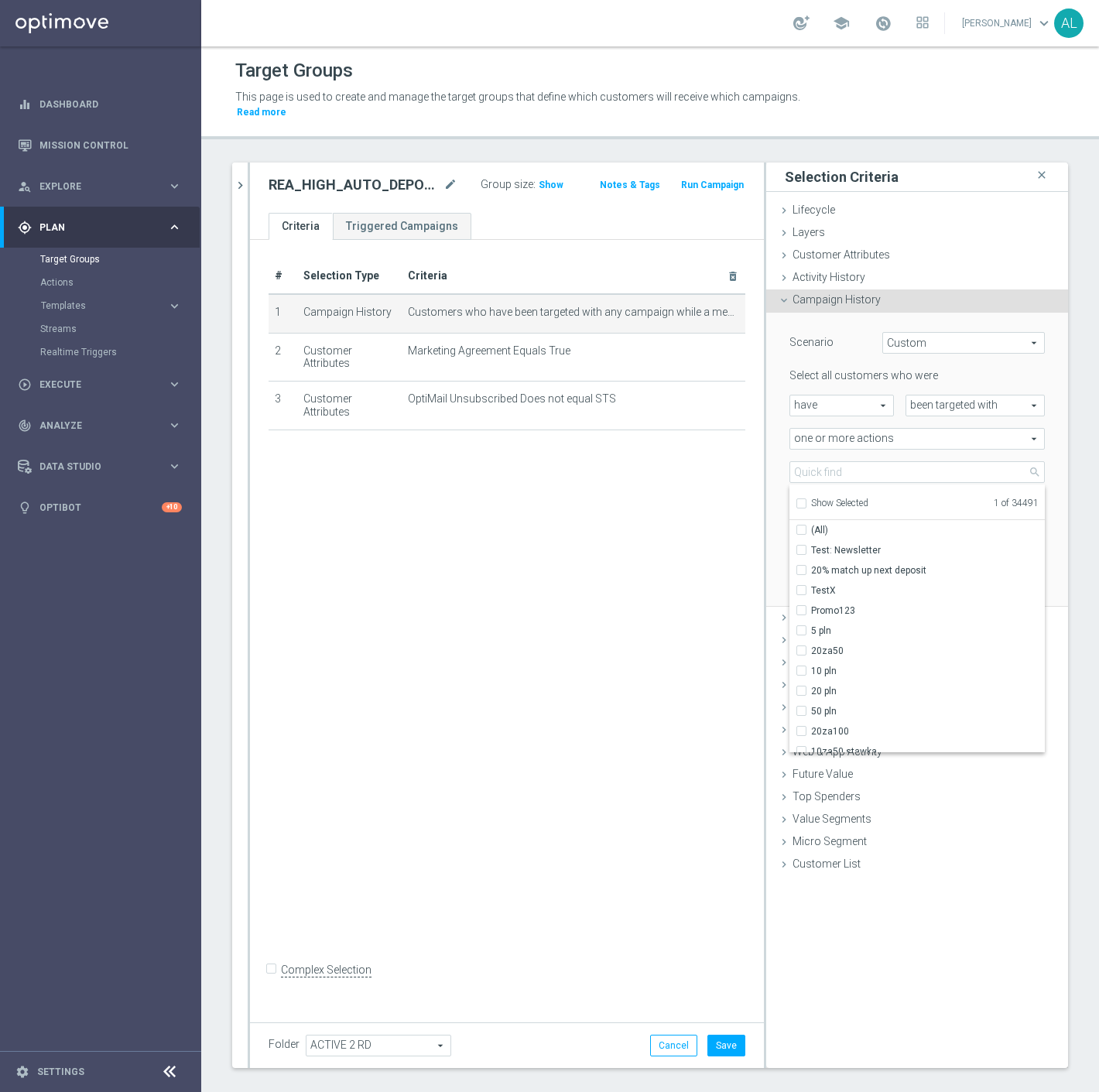
click at [832, 498] on span "Show Selected" at bounding box center [840, 504] width 57 height 11
click at [806, 501] on input "Show Selected" at bounding box center [800, 506] width 10 height 10
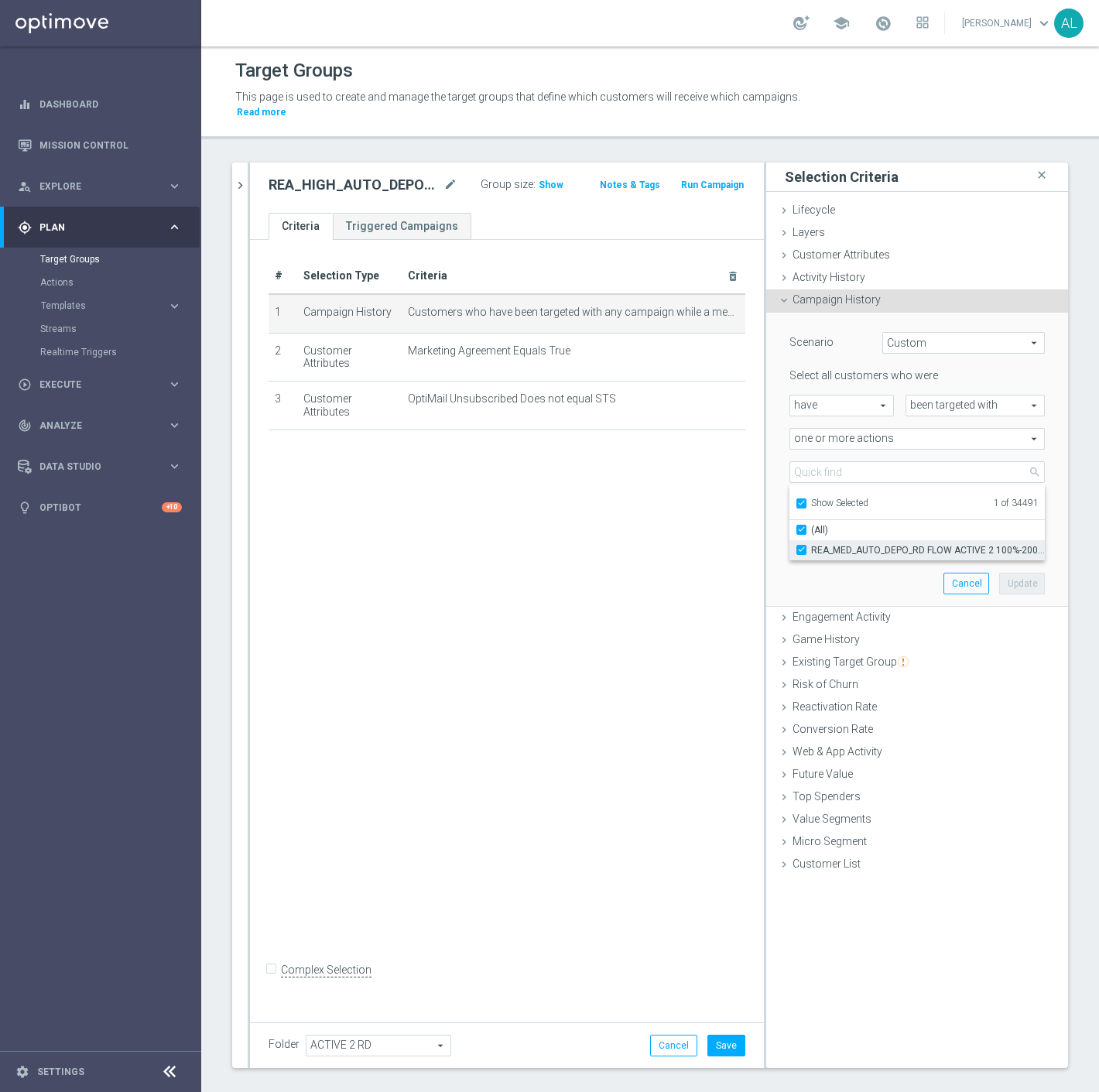
click at [845, 544] on span "REA_MED_AUTO_DEPO_RD FLOW ACTIVE 2 100%-200 PLN_DAILY" at bounding box center [929, 550] width 234 height 12
click at [812, 545] on input "REA_MED_AUTO_DEPO_RD FLOW ACTIVE 2 100%-200 PLN_DAILY" at bounding box center [806, 550] width 10 height 10
click at [832, 497] on ul "Show Selected 0 of 34491" at bounding box center [917, 502] width 255 height 35
click at [832, 498] on span "Show Selected" at bounding box center [840, 504] width 57 height 11
click at [806, 501] on input "Show Selected" at bounding box center [800, 506] width 10 height 10
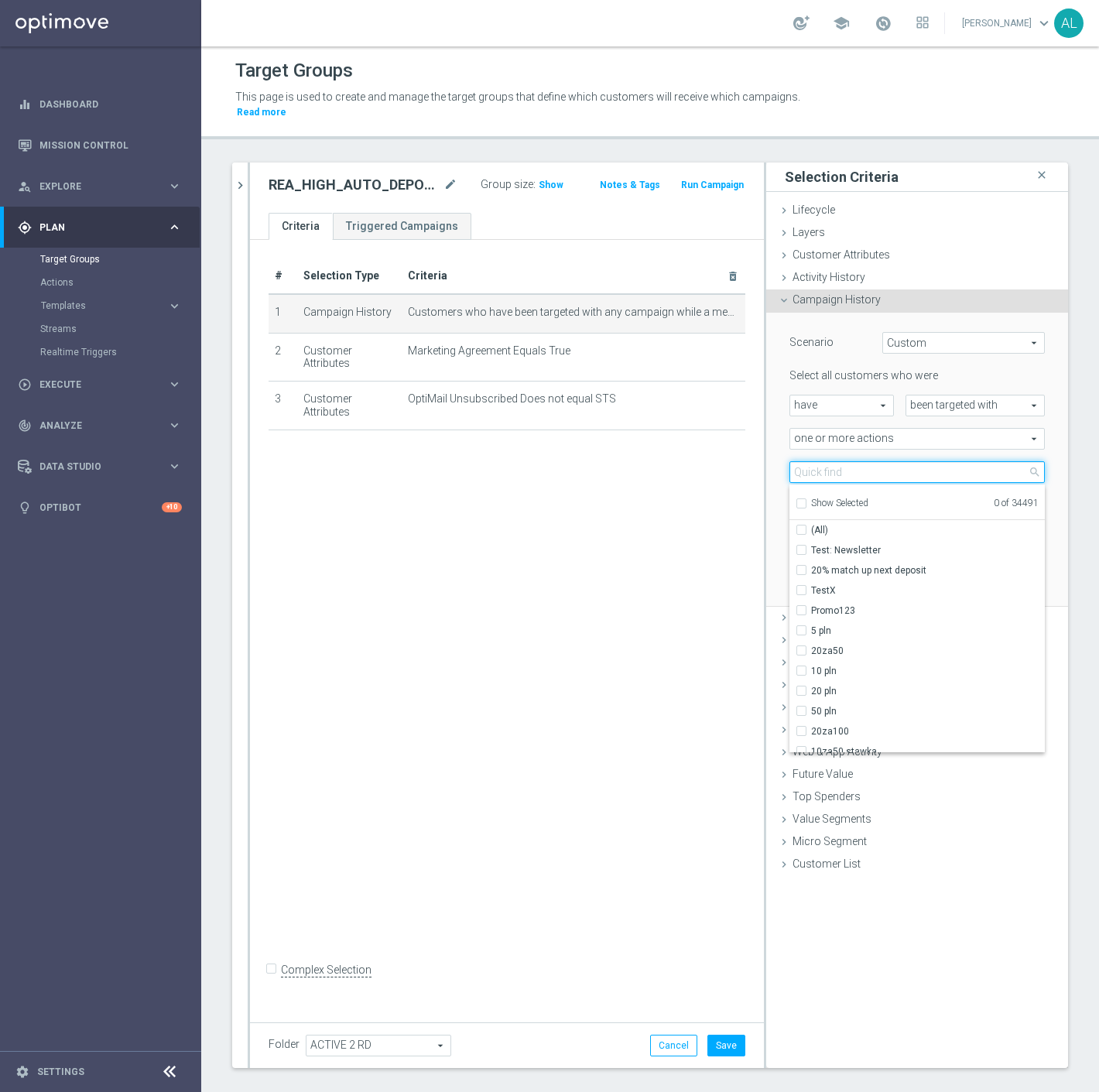
click at [836, 461] on input "search" at bounding box center [917, 472] width 255 height 22
paste input "REA_HIGH_AUTO_DEPO_RD FLOW ACTIVE 2 100%-300 PLN MAIL_DAILY"
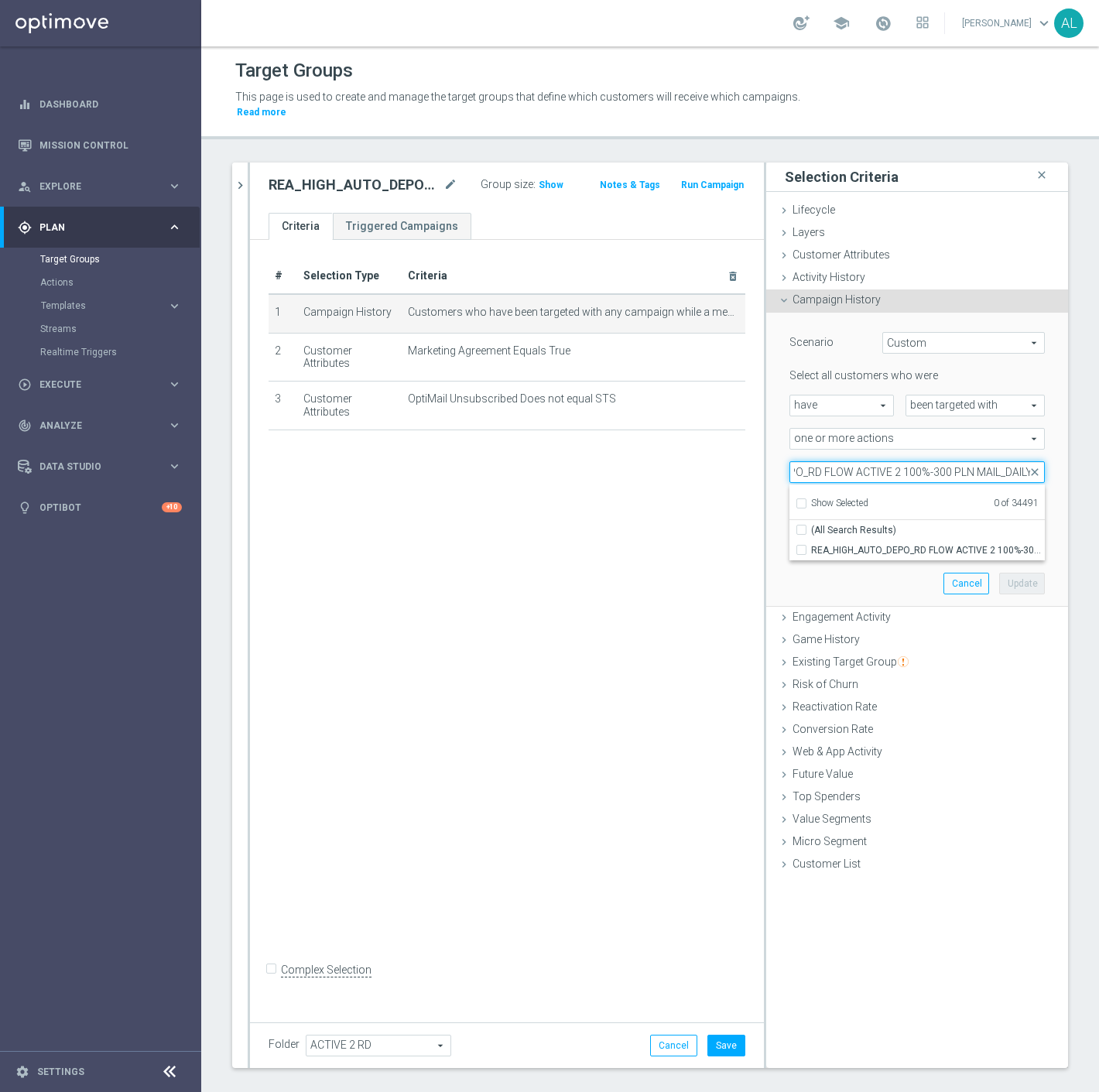
click at [987, 461] on input "REA_HIGH_AUTO_DEPO_RD FLOW ACTIVE 2 100%-300 PLN MAIL_DAILY" at bounding box center [917, 472] width 255 height 22
click at [882, 544] on span "REA_HIGH_AUTO_DEPO_RD FLOW ACTIVE 2 100%-300 PLN_DAILY" at bounding box center [929, 550] width 234 height 12
click at [812, 545] on input "REA_HIGH_AUTO_DEPO_RD FLOW ACTIVE 2 100%-300 PLN_DAILY" at bounding box center [806, 550] width 10 height 10
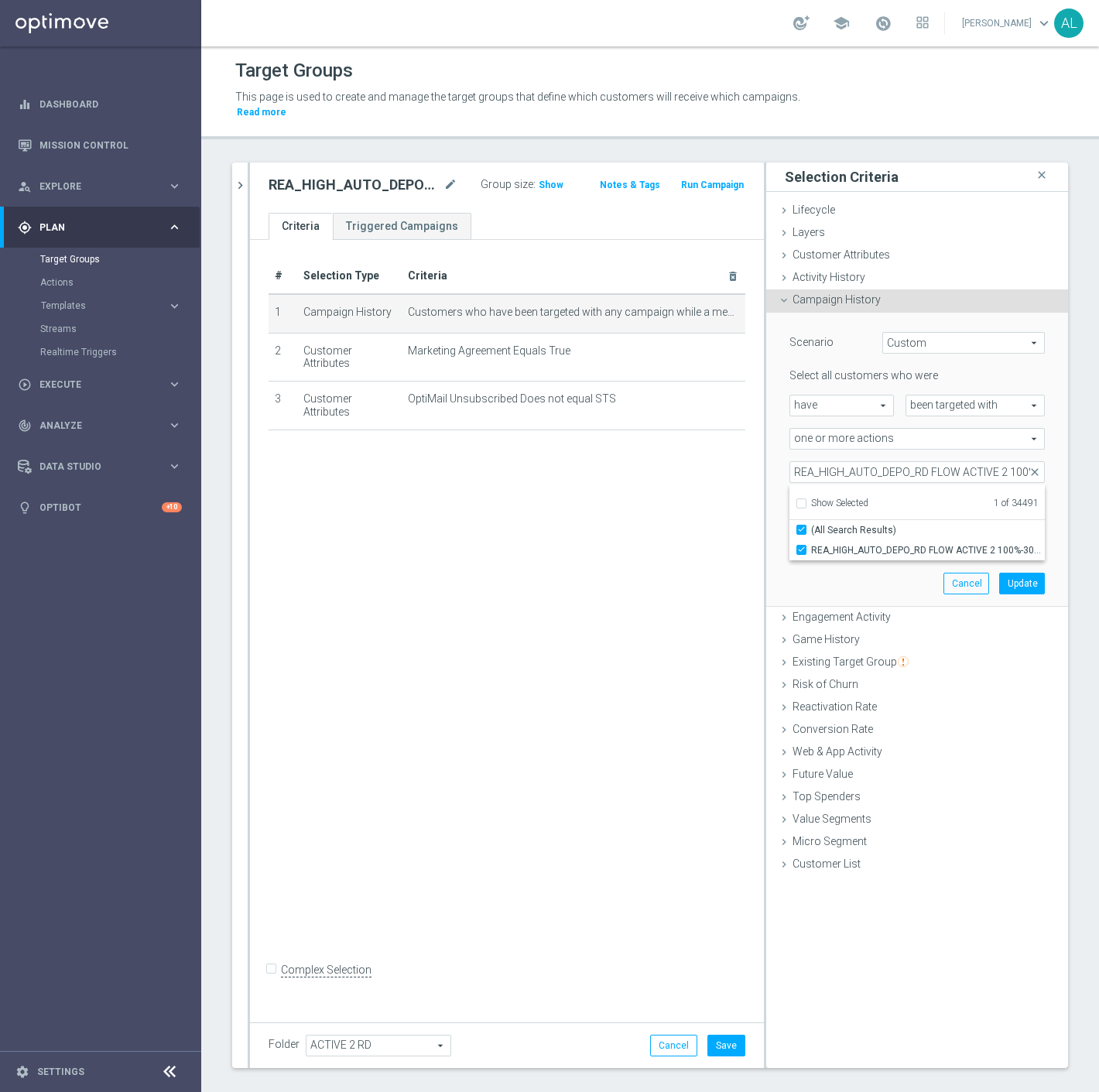
click at [830, 566] on div "Scenario Custom Custom arrow_drop_down search Select all customers who were hav…" at bounding box center [917, 459] width 279 height 294
click at [1010, 576] on button "Update" at bounding box center [1022, 583] width 46 height 22
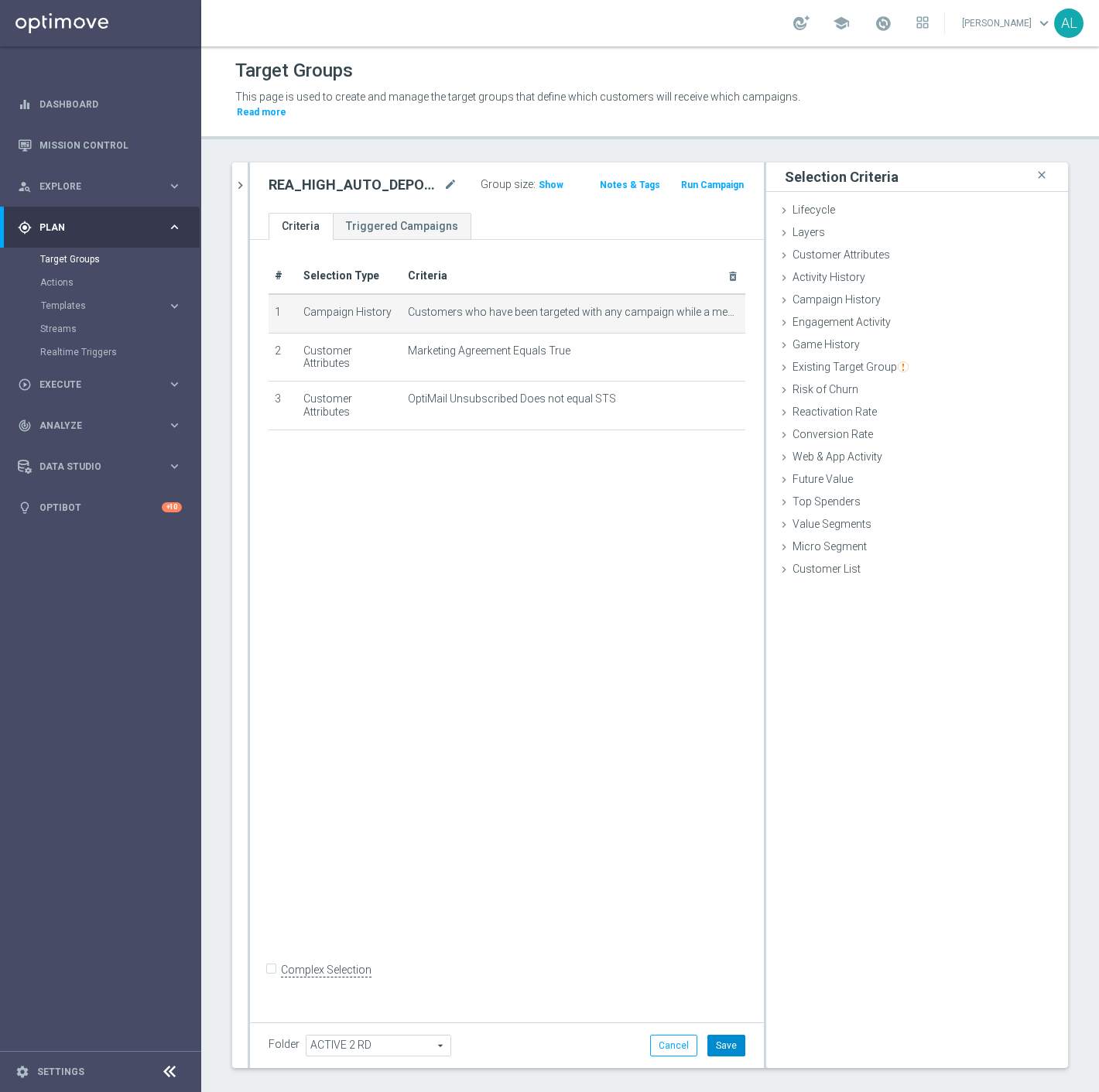
click at [707, 1035] on button "Save" at bounding box center [726, 1045] width 38 height 22
click at [238, 178] on icon "chevron_right" at bounding box center [240, 185] width 15 height 15
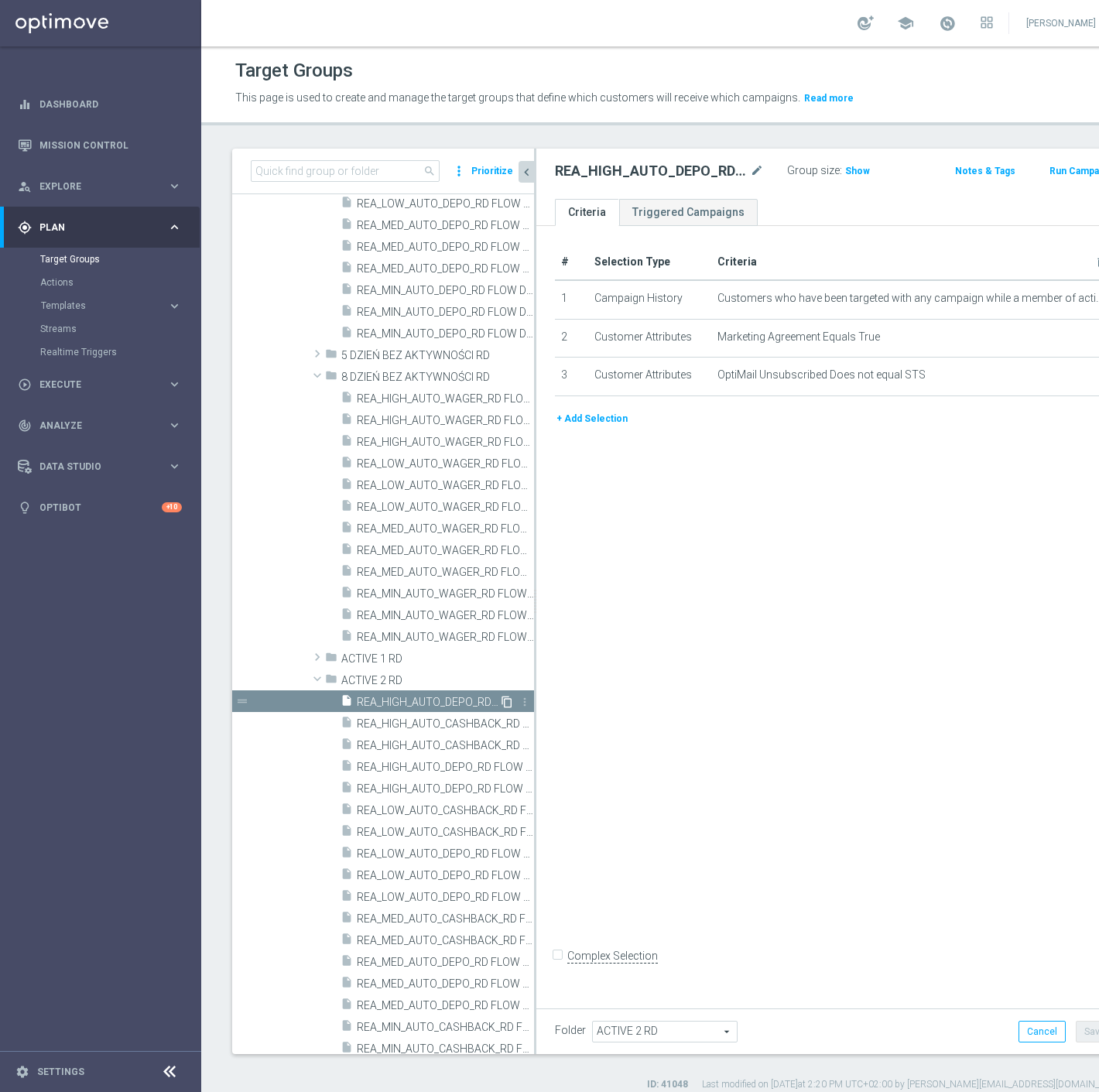
click at [501, 699] on icon "content_copy" at bounding box center [507, 701] width 12 height 12
click at [751, 168] on icon "mode_edit" at bounding box center [757, 171] width 14 height 19
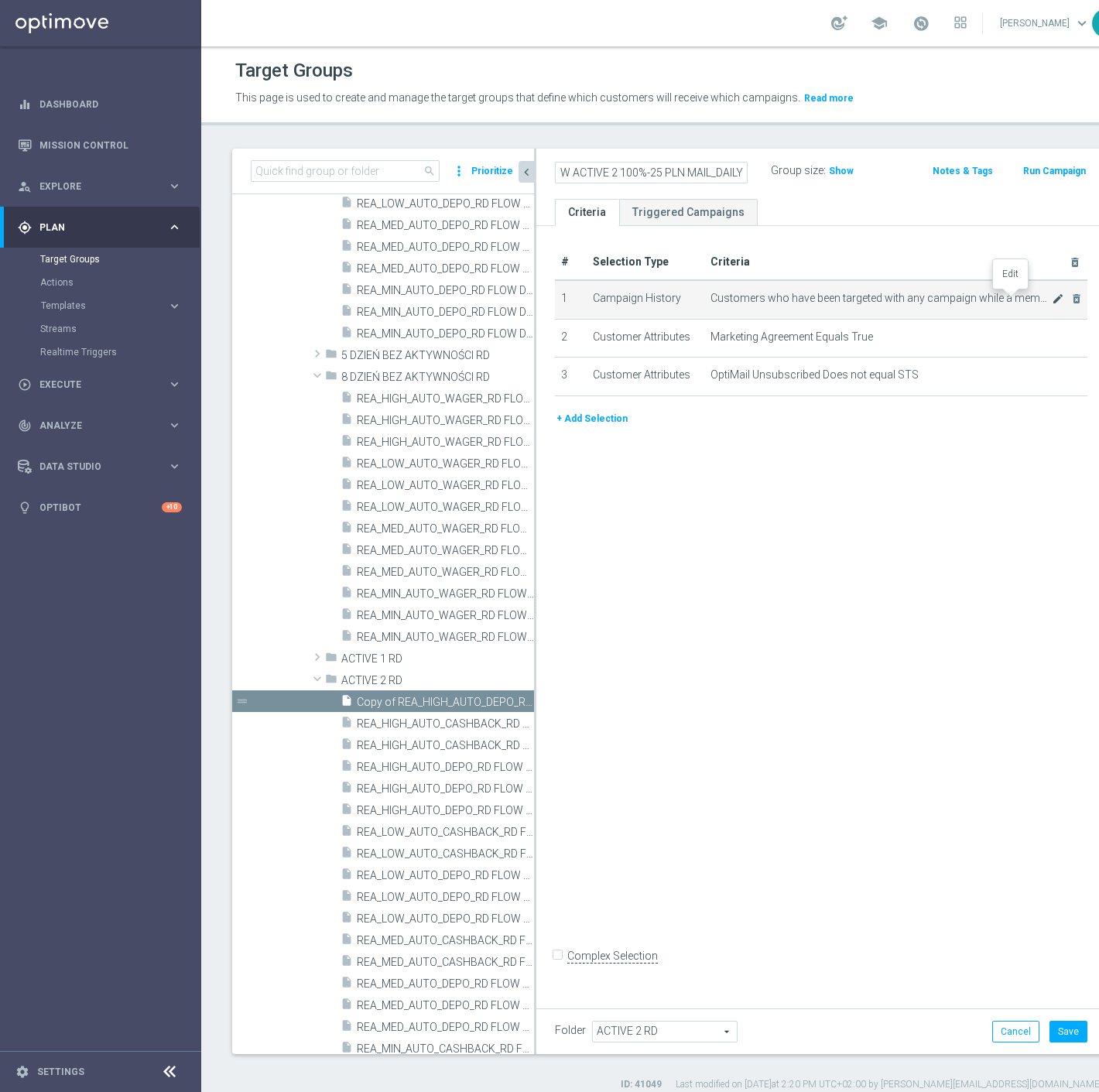
click at [1052, 299] on icon "mode_edit" at bounding box center [1058, 298] width 12 height 12
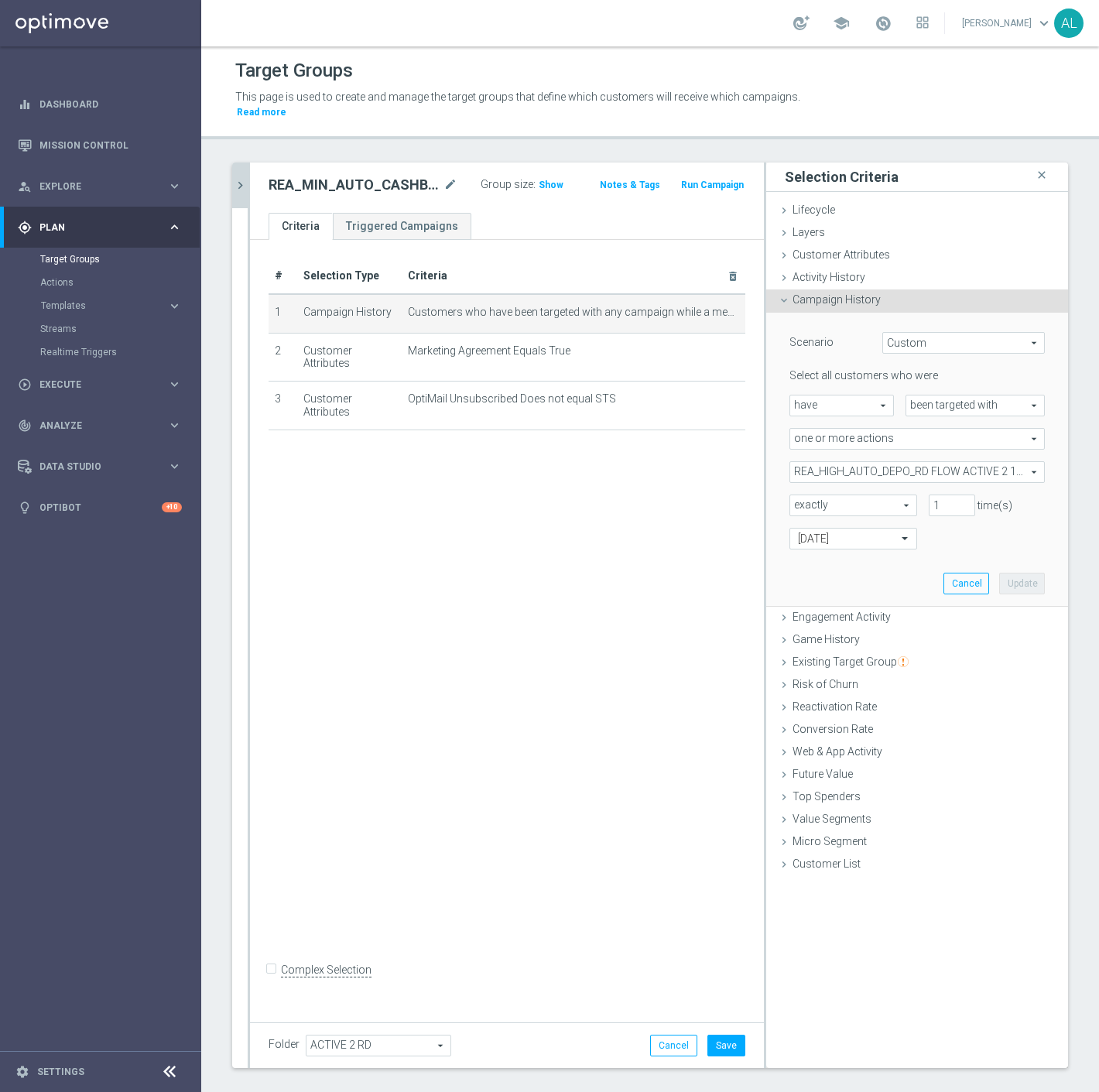
click at [863, 462] on span "REA_HIGH_AUTO_DEPO_RD FLOW ACTIVE 2 100%-300 PLN_DAILY" at bounding box center [917, 472] width 254 height 20
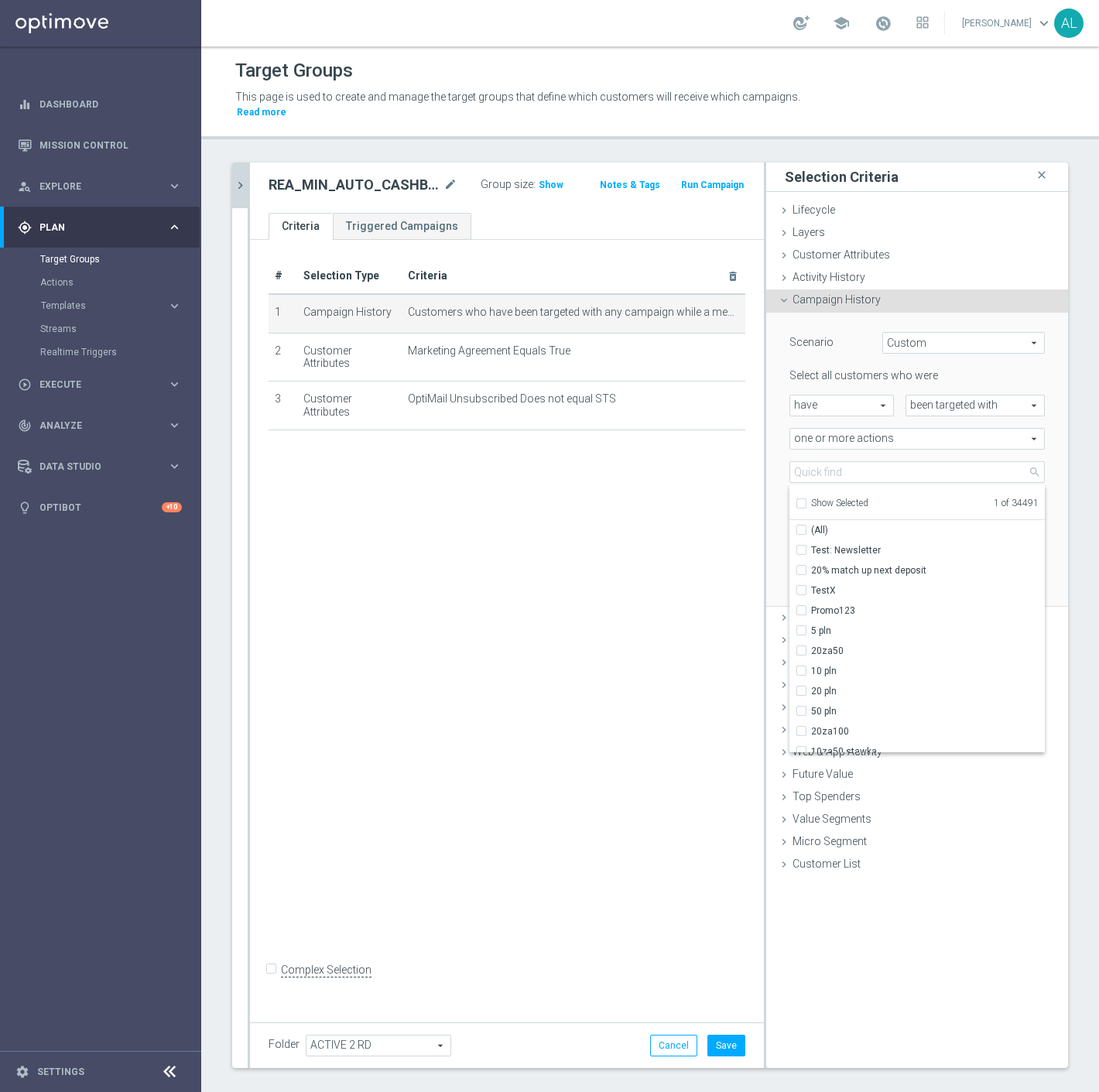
click at [832, 498] on span "Show Selected" at bounding box center [840, 504] width 57 height 11
click at [806, 501] on input "Show Selected" at bounding box center [800, 506] width 10 height 10
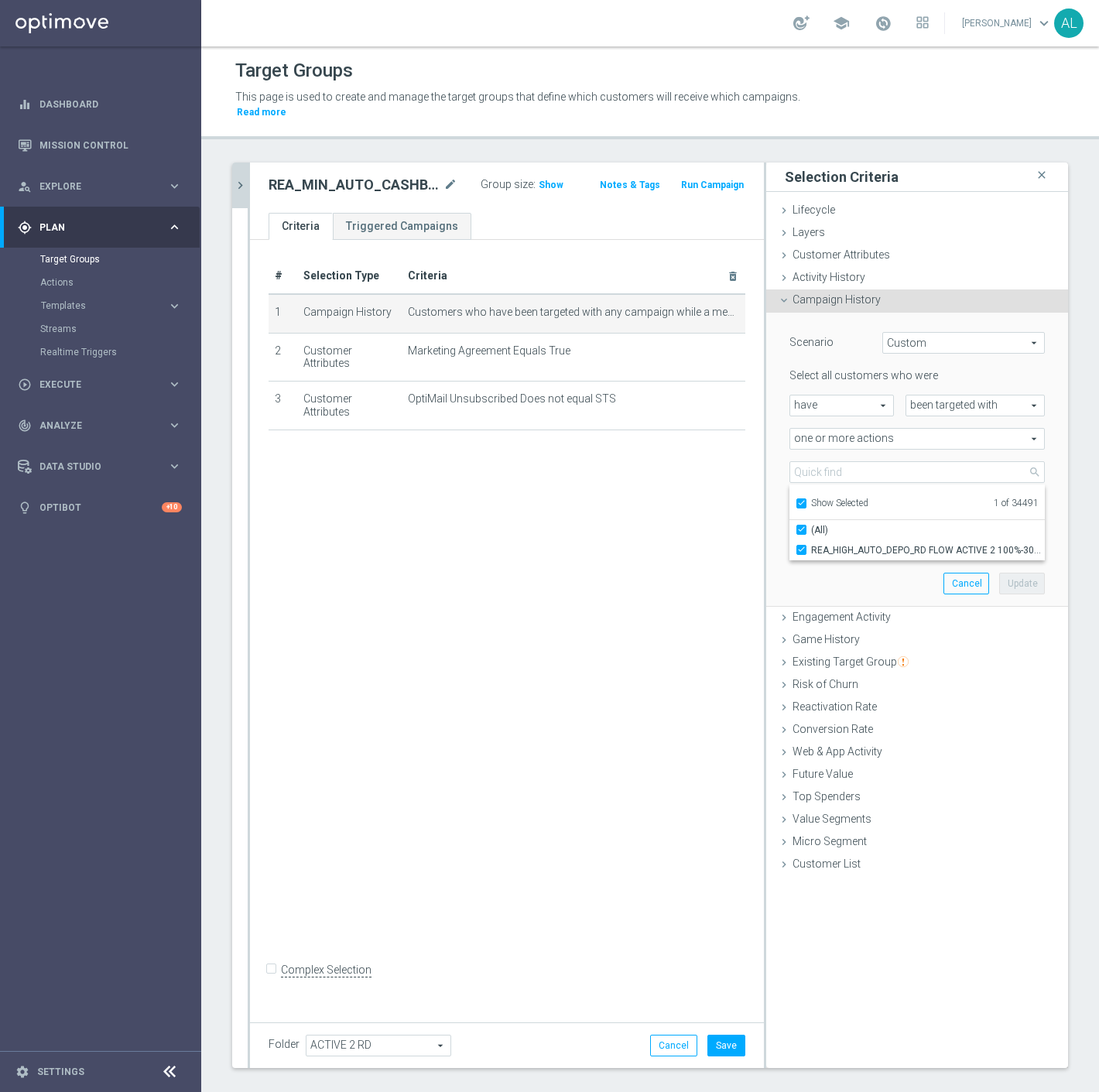
click at [832, 546] on div "Scenario Custom Custom arrow_drop_down search Select all customers who were hav…" at bounding box center [917, 459] width 279 height 294
click at [838, 462] on span "REA_HIGH_AUTO_DEPO_RD FLOW ACTIVE 2 100%-300 PLN_DAILY" at bounding box center [917, 472] width 254 height 20
click at [815, 540] on label "REA_HIGH_AUTO_DEPO_RD FLOW ACTIVE 2 100%-300 PLN_DAILY" at bounding box center [929, 550] width 234 height 20
click at [812, 545] on input "REA_HIGH_AUTO_DEPO_RD FLOW ACTIVE 2 100%-300 PLN_DAILY" at bounding box center [806, 550] width 10 height 10
click at [816, 498] on ul "Show Selected 0 of 34491" at bounding box center [917, 502] width 255 height 35
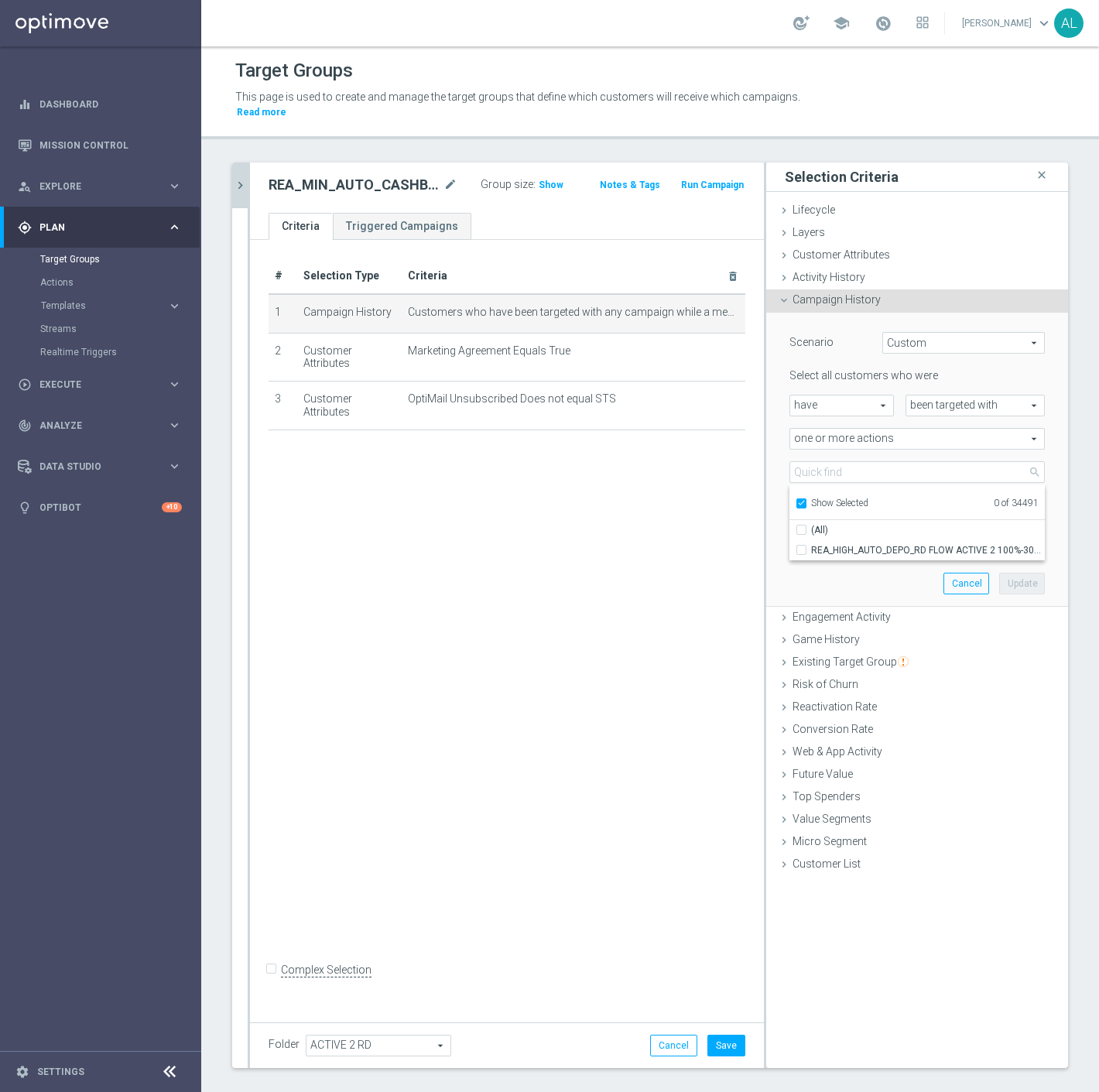
click at [818, 498] on span "Show Selected" at bounding box center [840, 504] width 57 height 11
click at [806, 501] on input "Show Selected" at bounding box center [800, 506] width 10 height 10
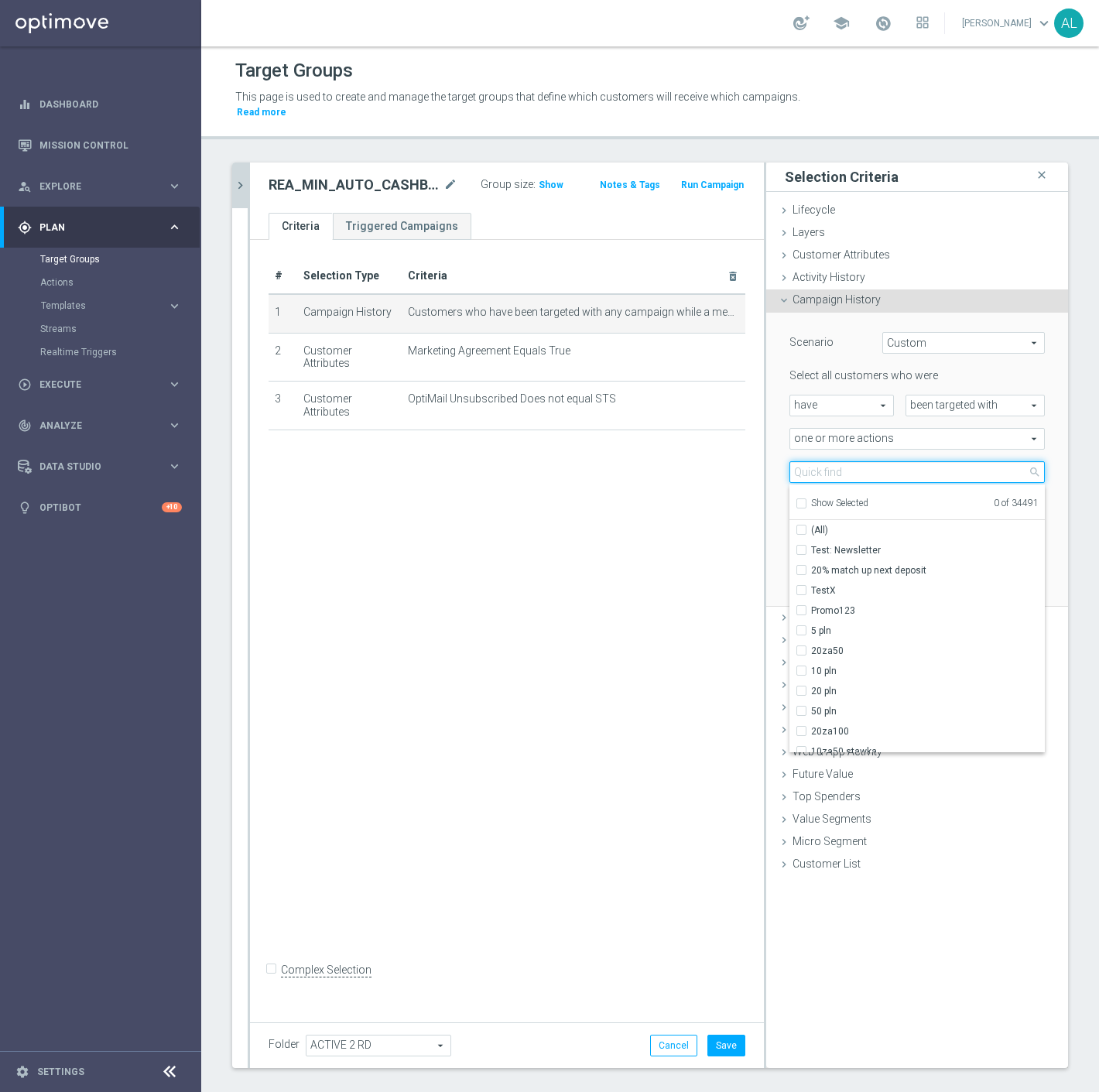
click at [822, 461] on input "search" at bounding box center [917, 472] width 255 height 22
paste input "REA_MIN_AUTO_CASHBACK_RD FLOW ACTIVE 2 100%-25 PLN MAIL_DAILY"
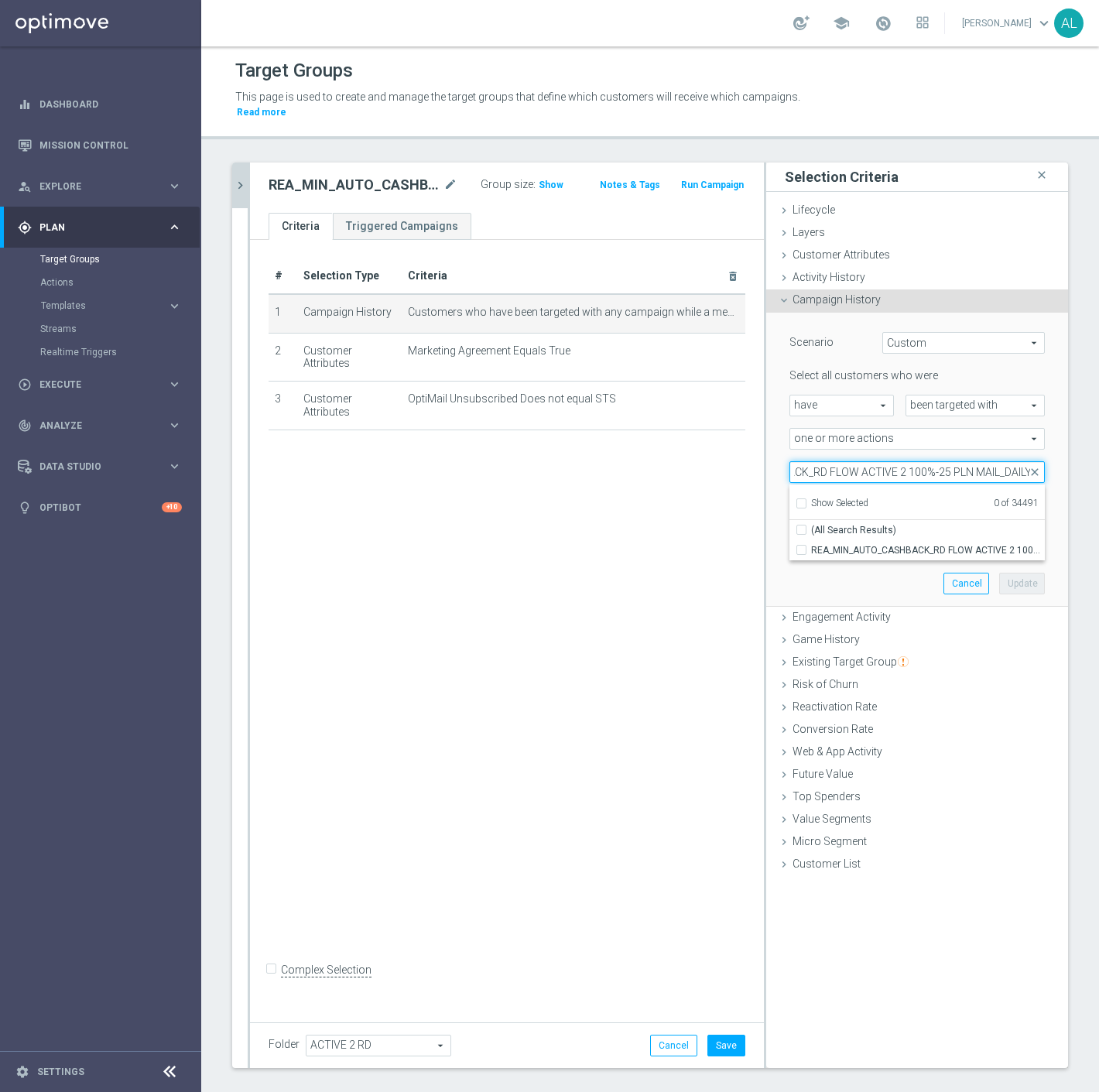
click at [980, 464] on input "REA_MIN_AUTO_CASHBACK_RD FLOW ACTIVE 2 100%-25 PLN MAIL_DAILY" at bounding box center [917, 472] width 255 height 22
click at [985, 463] on input "REA_MIN_AUTO_CASHBACK_RD FLOW ACTIVE 2 100%-25 PLN MAIL_DAILY" at bounding box center [917, 472] width 255 height 22
click at [953, 544] on span "REA_MIN_AUTO_CASHBACK_RD FLOW ACTIVE 2 100%-25 PLN_DAILY" at bounding box center [929, 550] width 234 height 12
click at [812, 545] on input "REA_MIN_AUTO_CASHBACK_RD FLOW ACTIVE 2 100%-25 PLN_DAILY" at bounding box center [806, 550] width 10 height 10
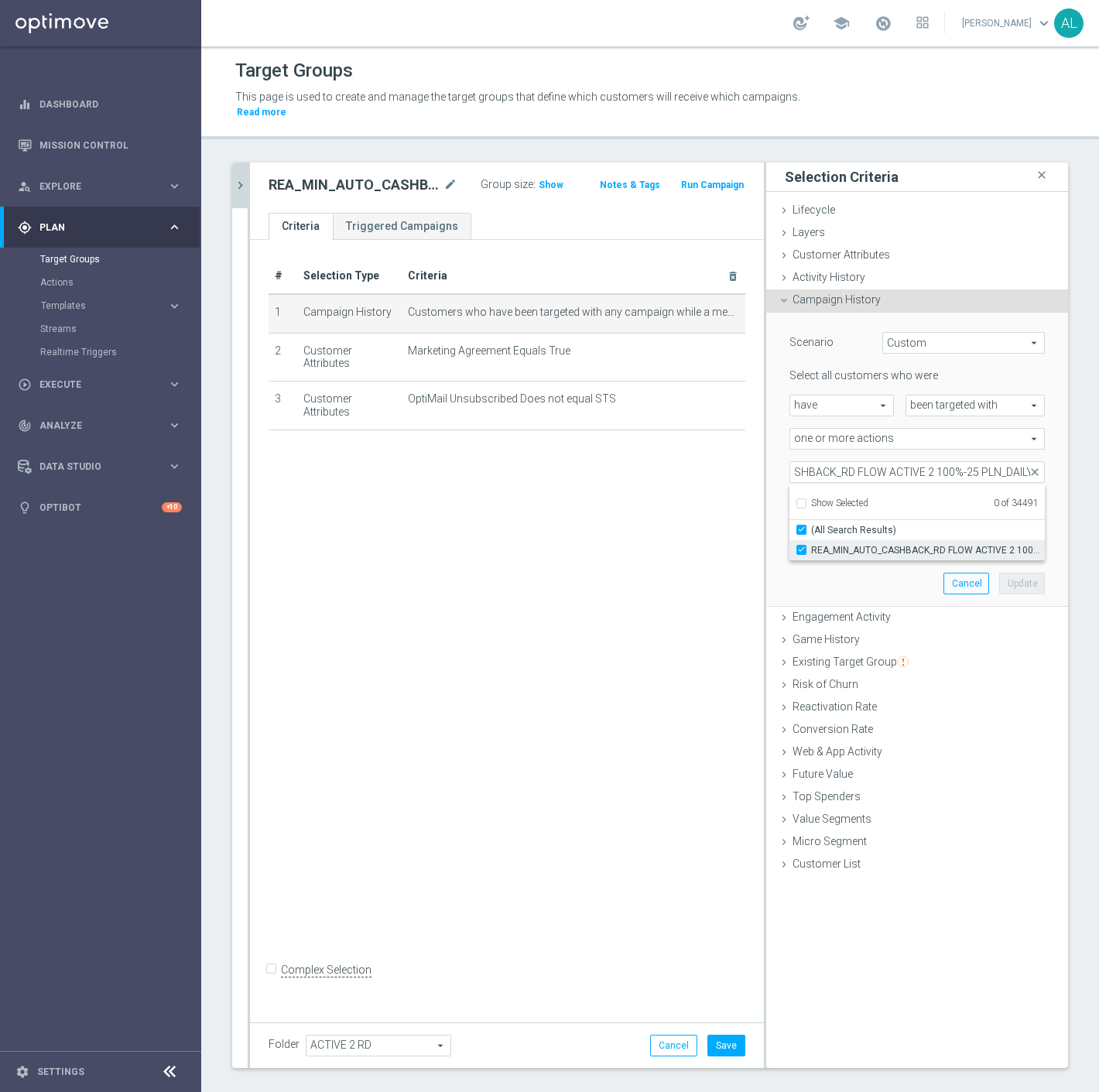
scroll to position [0, 0]
click at [1016, 572] on button "Update" at bounding box center [1022, 583] width 46 height 22
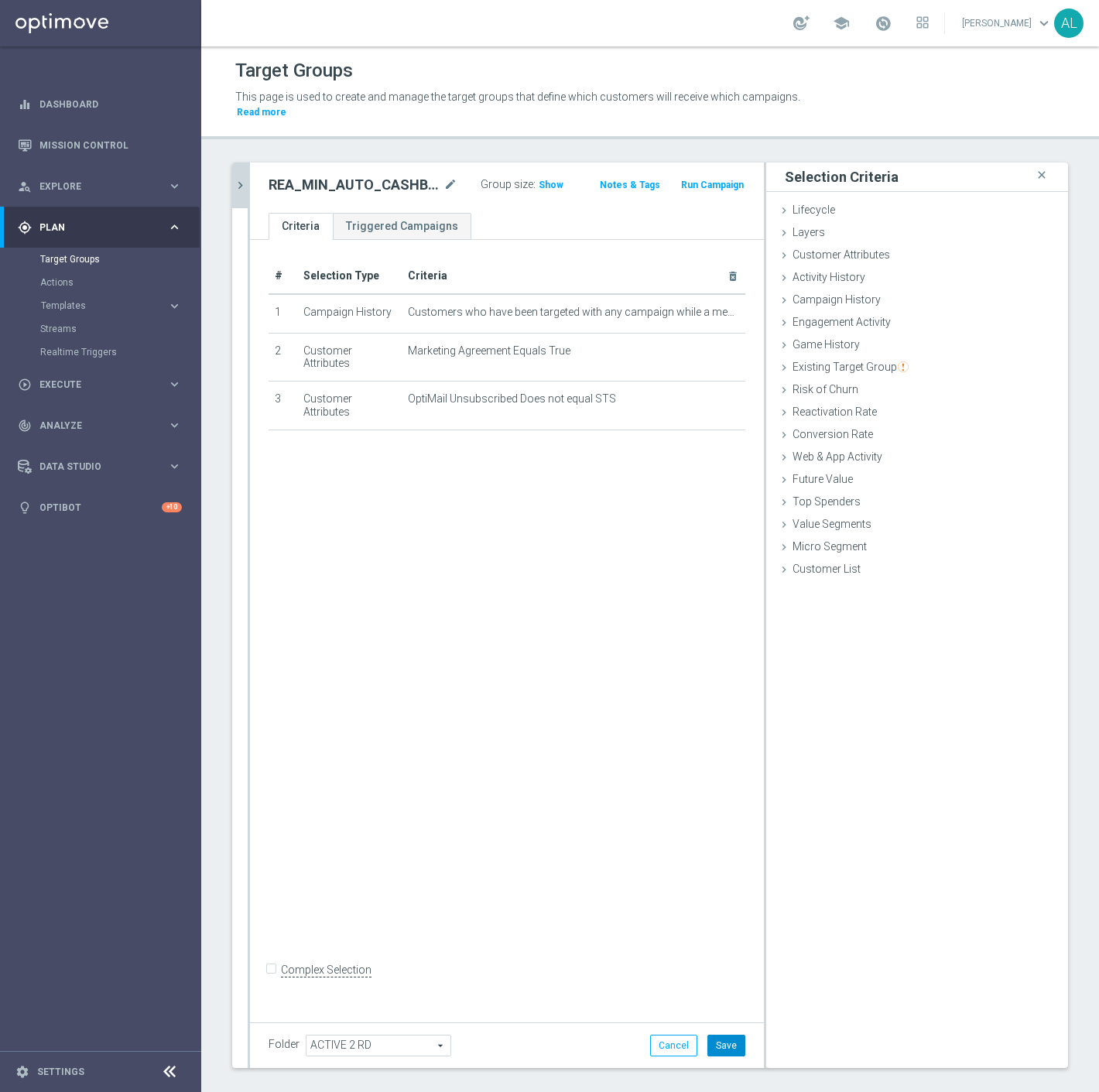
click at [723, 1036] on button "Save" at bounding box center [726, 1045] width 38 height 22
click at [237, 178] on icon "chevron_right" at bounding box center [240, 185] width 15 height 15
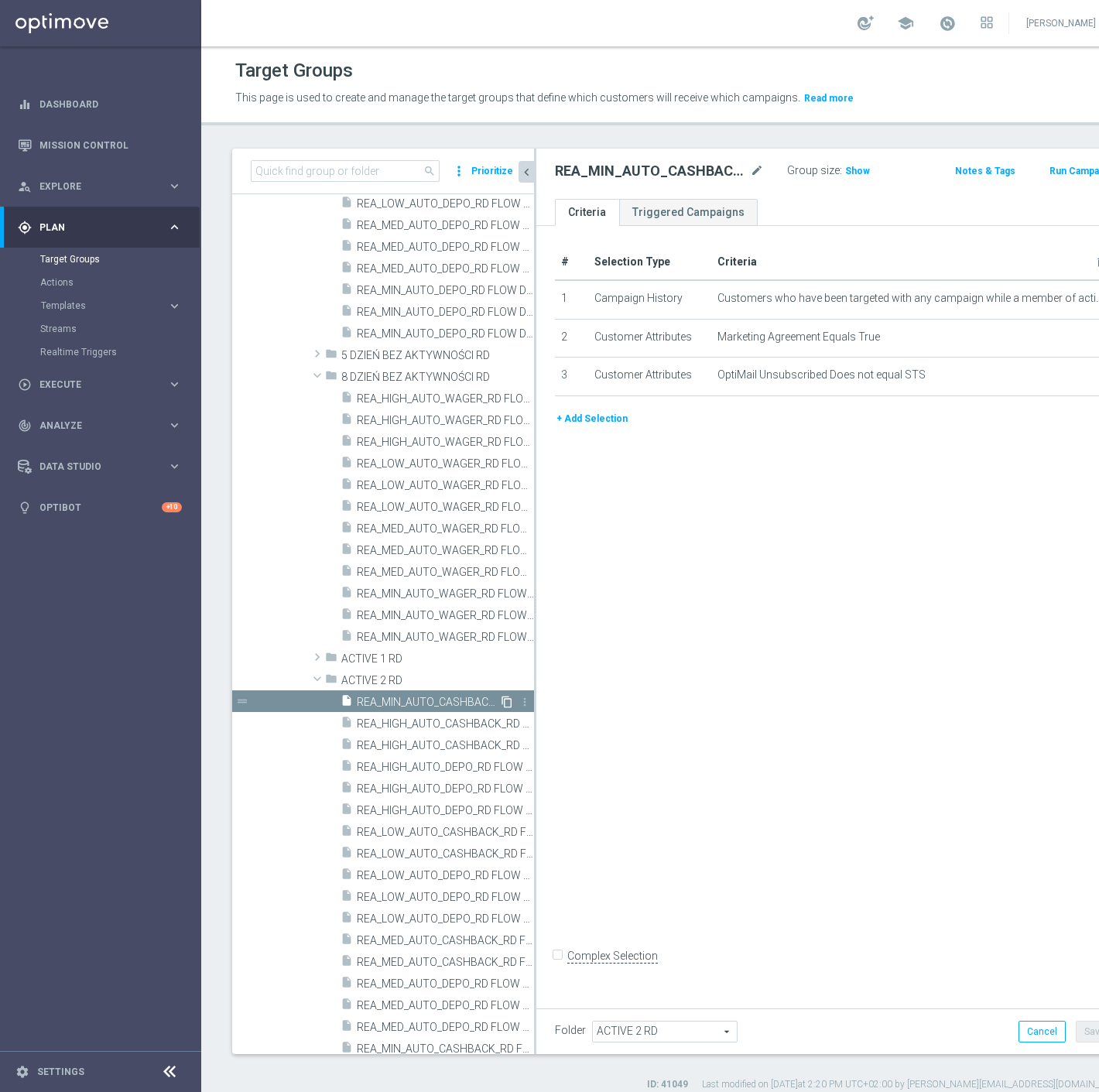
click at [501, 702] on icon "content_copy" at bounding box center [507, 701] width 12 height 12
click at [751, 171] on icon "mode_edit" at bounding box center [757, 171] width 14 height 19
click at [749, 190] on div "REA_LOW_AUTO_CASHBACK_RD FLOW ACTIVE 2 100%-50 PLN MAIL_DAILY Group size : Show…" at bounding box center [823, 173] width 574 height 50
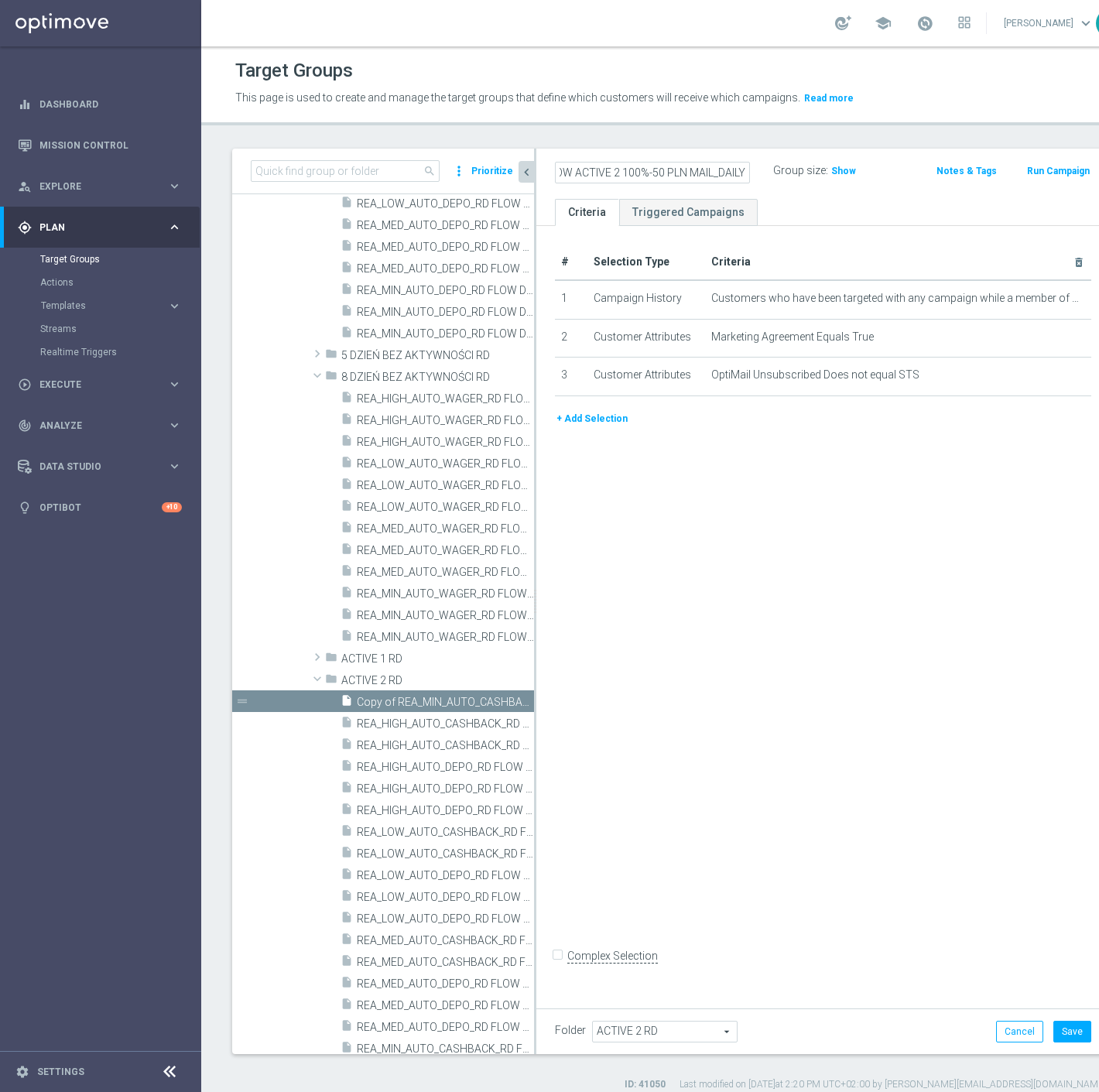
scroll to position [0, 0]
click at [0, 0] on icon "mode_edit" at bounding box center [0, 0] width 0 height 0
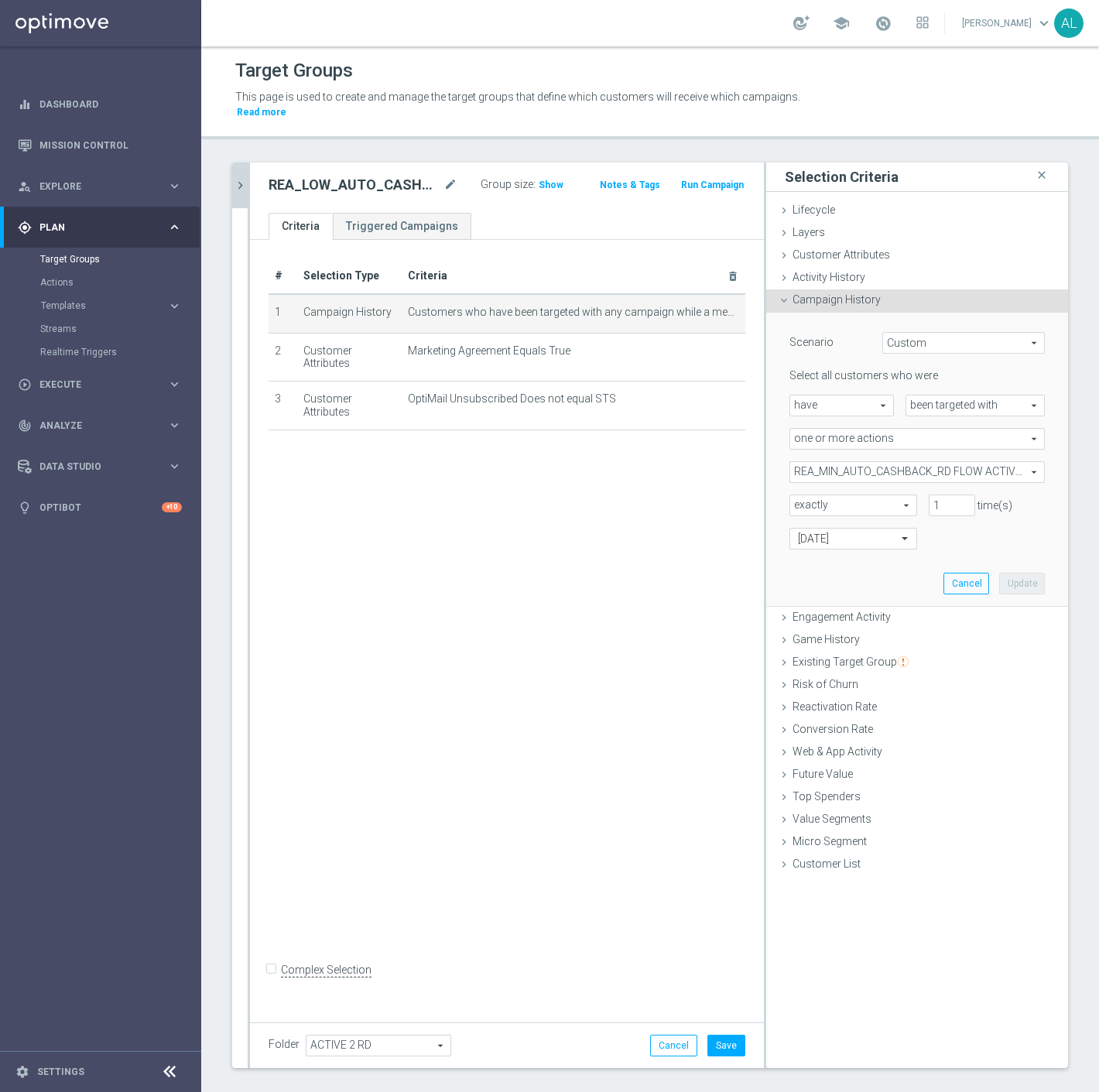
click at [842, 462] on span "REA_MIN_AUTO_CASHBACK_RD FLOW ACTIVE 2 100%-25 PLN_DAILY" at bounding box center [917, 472] width 254 height 20
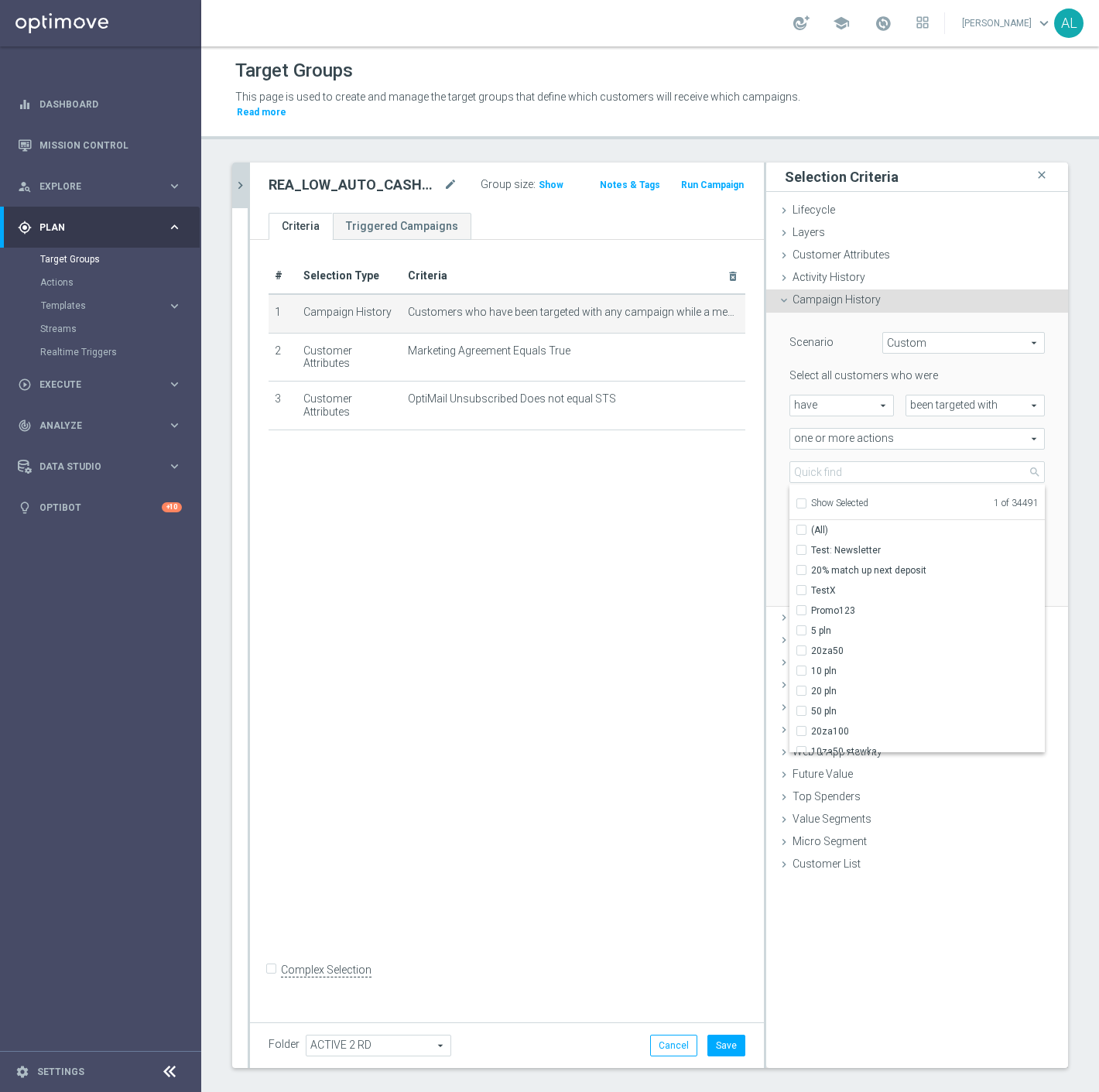
click at [825, 498] on span "Show Selected" at bounding box center [840, 504] width 57 height 11
click at [806, 501] on input "Show Selected" at bounding box center [800, 506] width 10 height 10
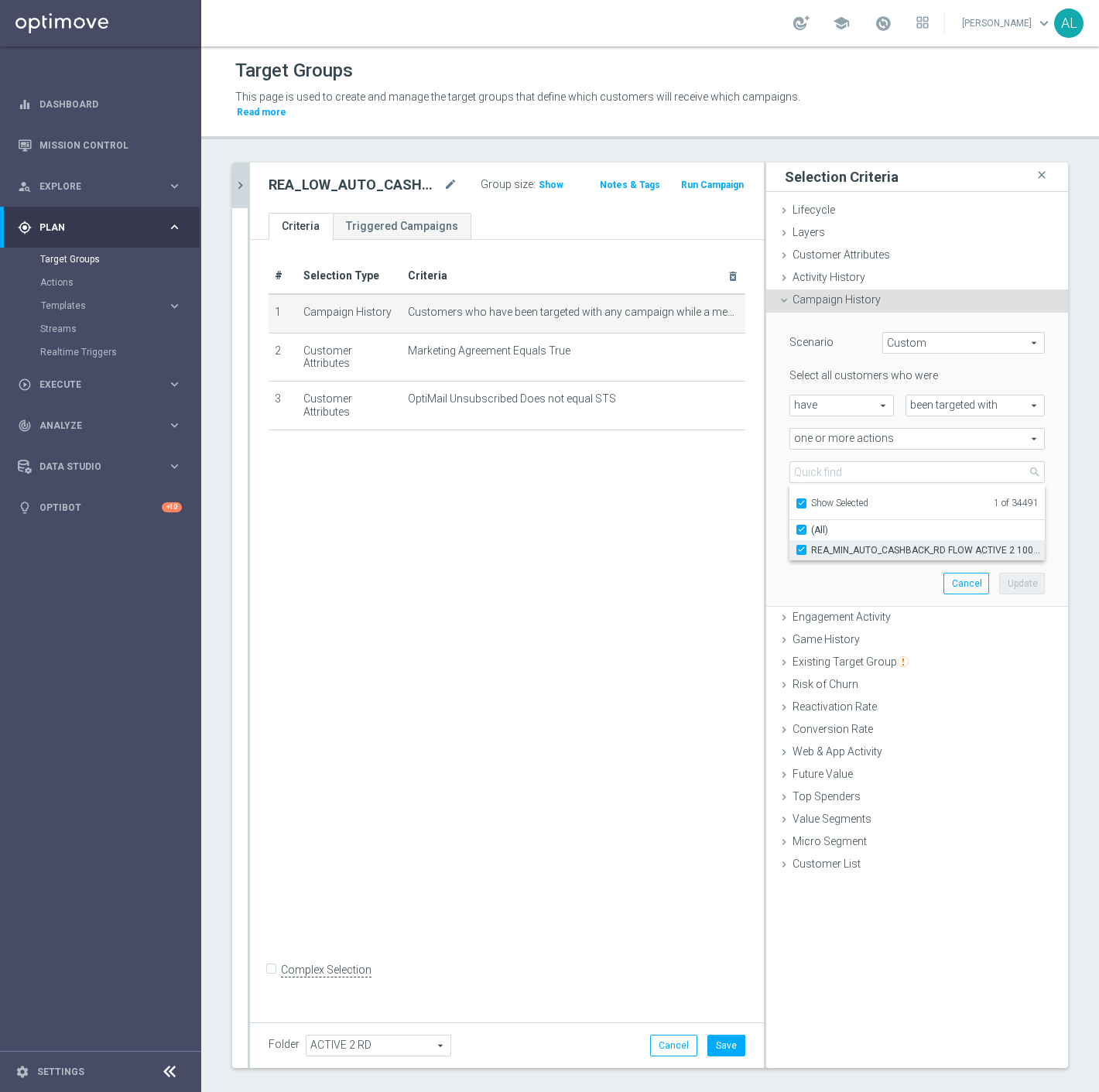
click at [838, 544] on label "REA_MIN_AUTO_CASHBACK_RD FLOW ACTIVE 2 100%-25 PLN_DAILY" at bounding box center [929, 550] width 234 height 20
click at [812, 545] on input "REA_MIN_AUTO_CASHBACK_RD FLOW ACTIVE 2 100%-25 PLN_DAILY" at bounding box center [806, 550] width 10 height 10
click at [824, 498] on span "Show Selected" at bounding box center [840, 504] width 57 height 11
click at [806, 501] on input "Show Selected" at bounding box center [800, 506] width 10 height 10
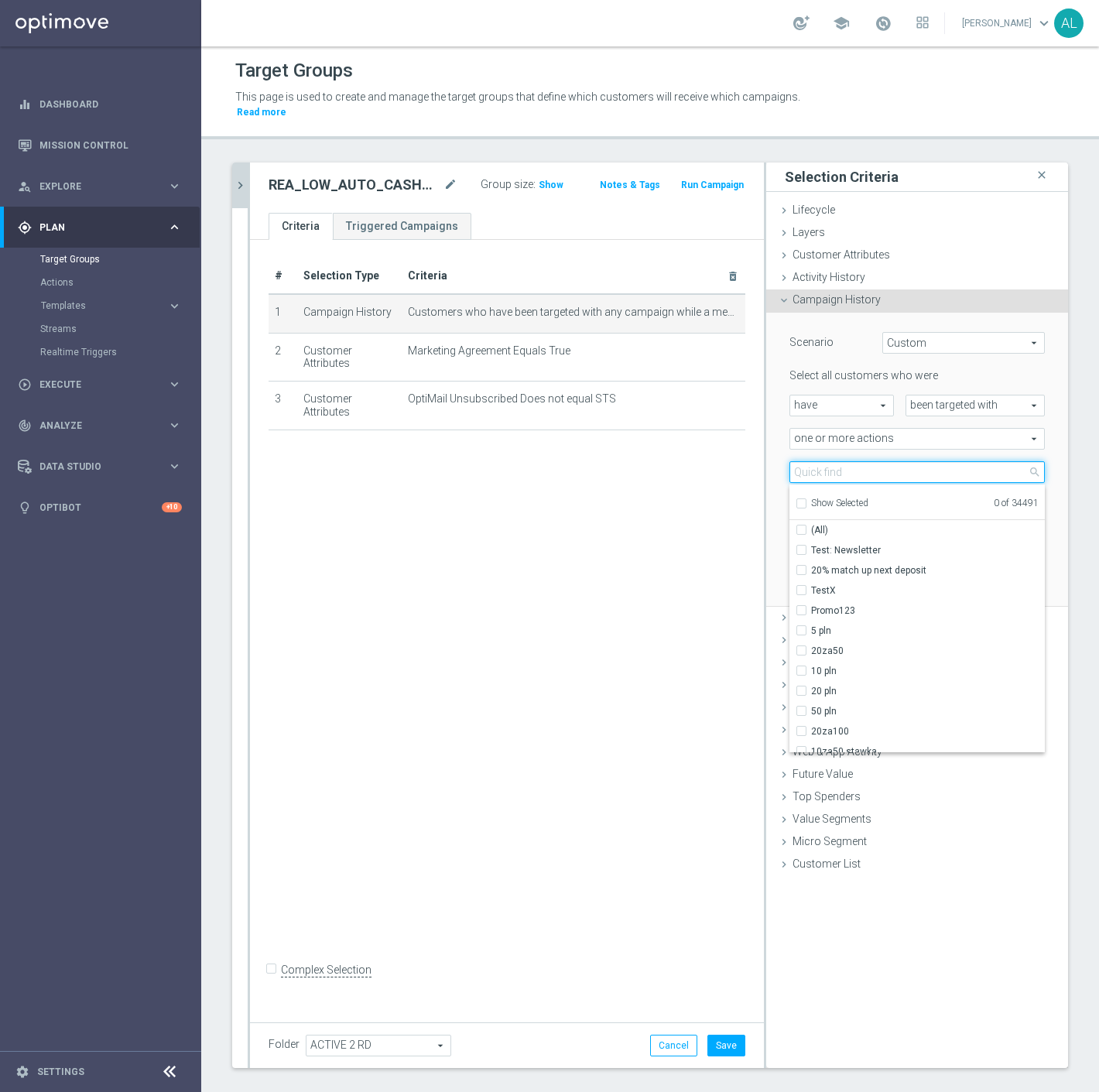
click at [841, 461] on input "search" at bounding box center [917, 472] width 255 height 22
paste input "REA_LOW_AUTO_CASHBACK_RD FLOW ACTIVE 2 100%-50 PLN MAIL_DAILY"
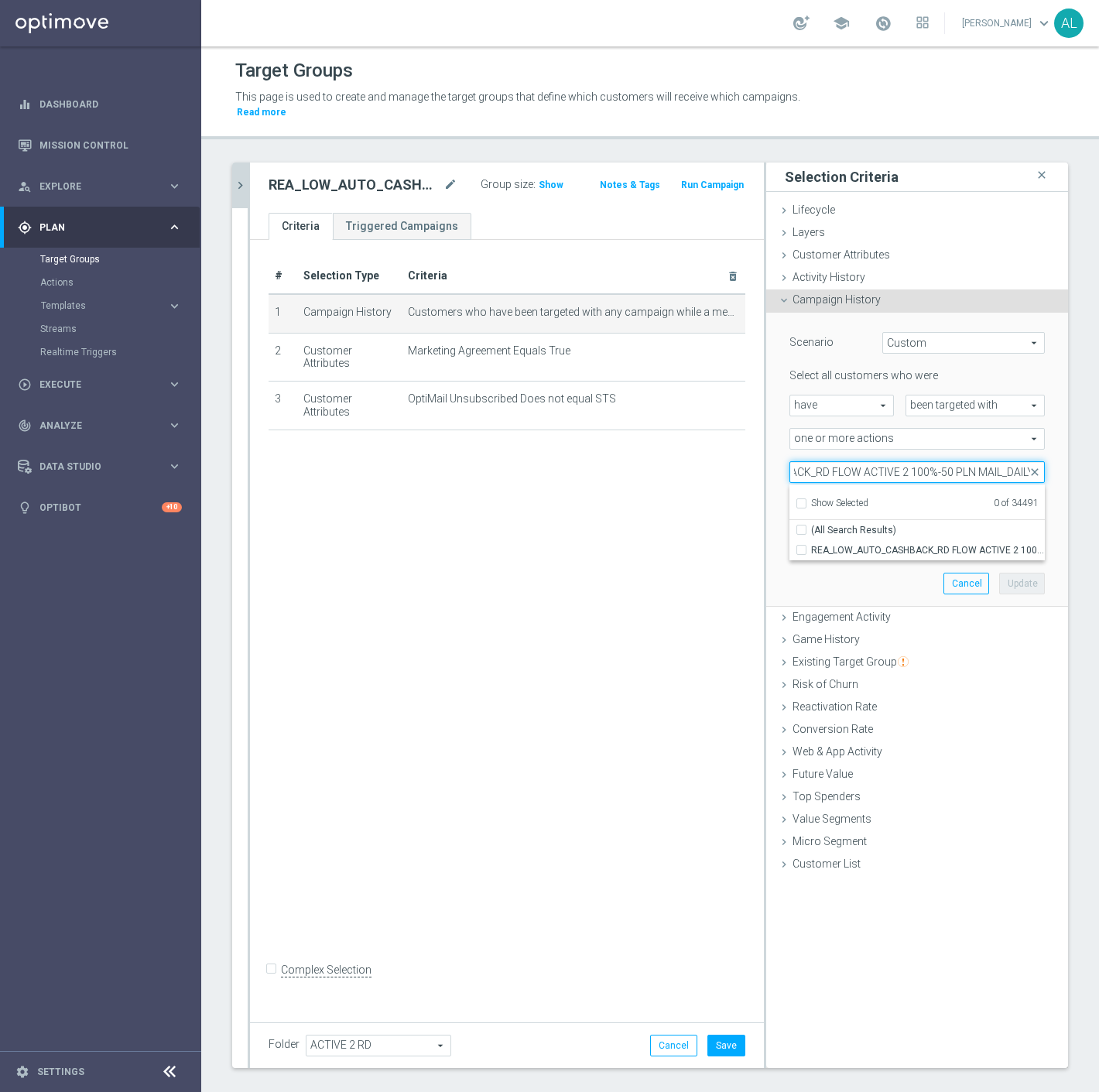
click at [986, 461] on input "REA_LOW_AUTO_CASHBACK_RD FLOW ACTIVE 2 100%-50 PLN MAIL_DAILY" at bounding box center [917, 472] width 255 height 22
click at [930, 544] on span "REA_LOW_AUTO_CASHBACK_RD FLOW ACTIVE 2 100%-50 PLN_DAILY" at bounding box center [929, 550] width 234 height 12
click at [812, 545] on input "REA_LOW_AUTO_CASHBACK_RD FLOW ACTIVE 2 100%-50 PLN_DAILY" at bounding box center [806, 550] width 10 height 10
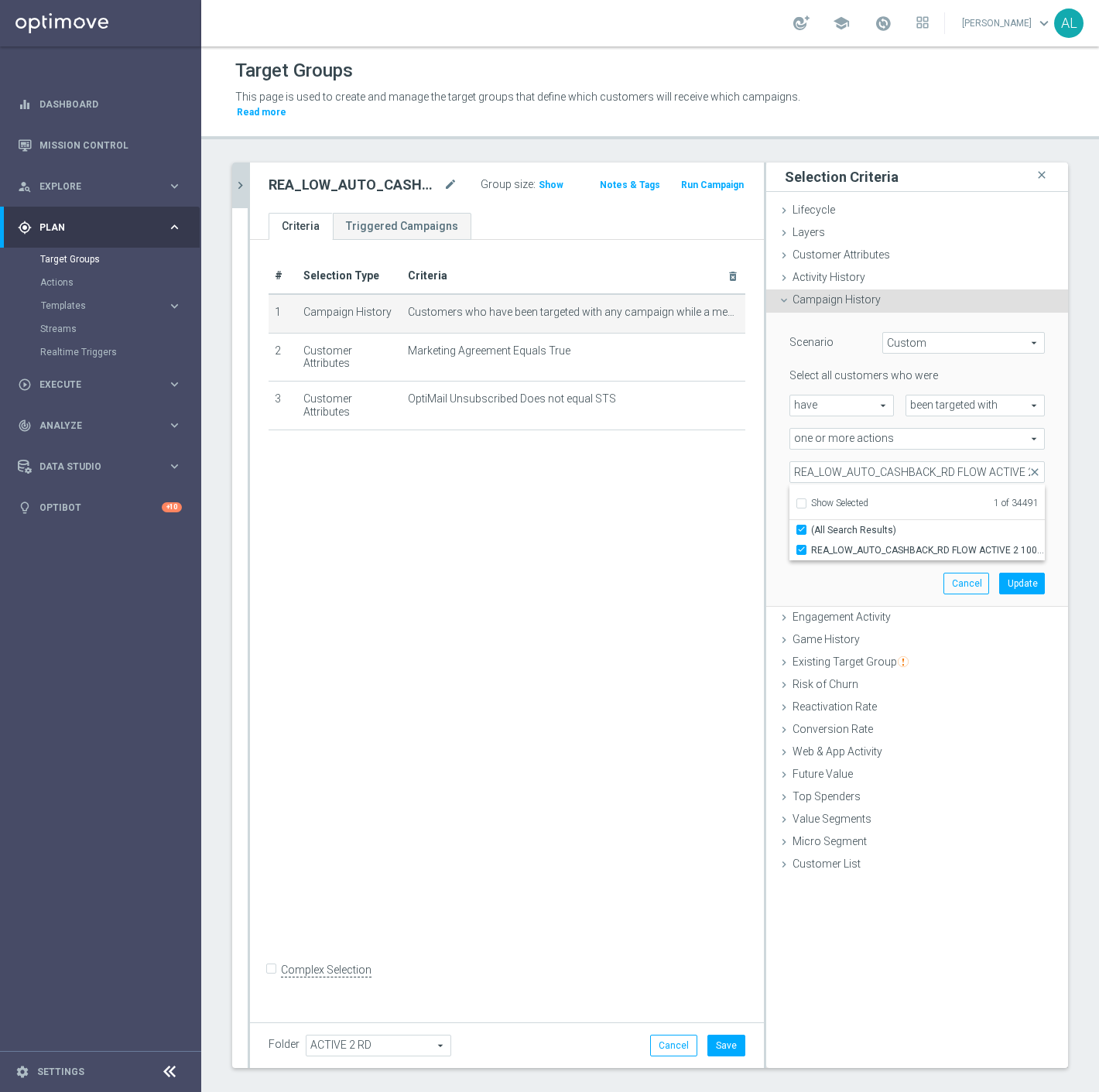
click at [898, 565] on div "Scenario Custom Custom arrow_drop_down search Select all customers who were hav…" at bounding box center [917, 459] width 279 height 294
click at [1028, 572] on button "Update" at bounding box center [1022, 583] width 46 height 22
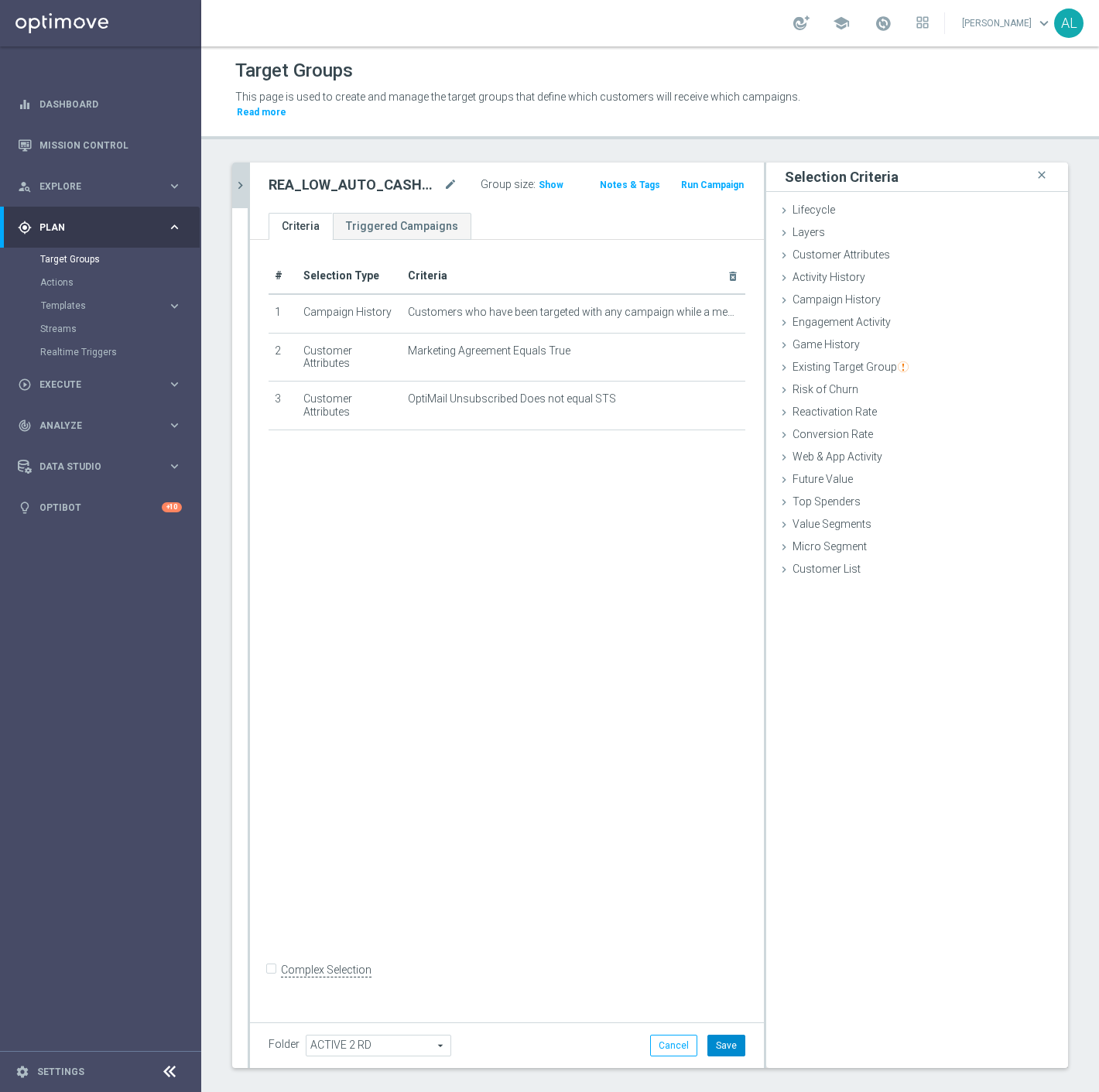
click at [709, 1038] on button "Save" at bounding box center [726, 1045] width 38 height 22
click at [241, 178] on icon "chevron_right" at bounding box center [240, 185] width 15 height 15
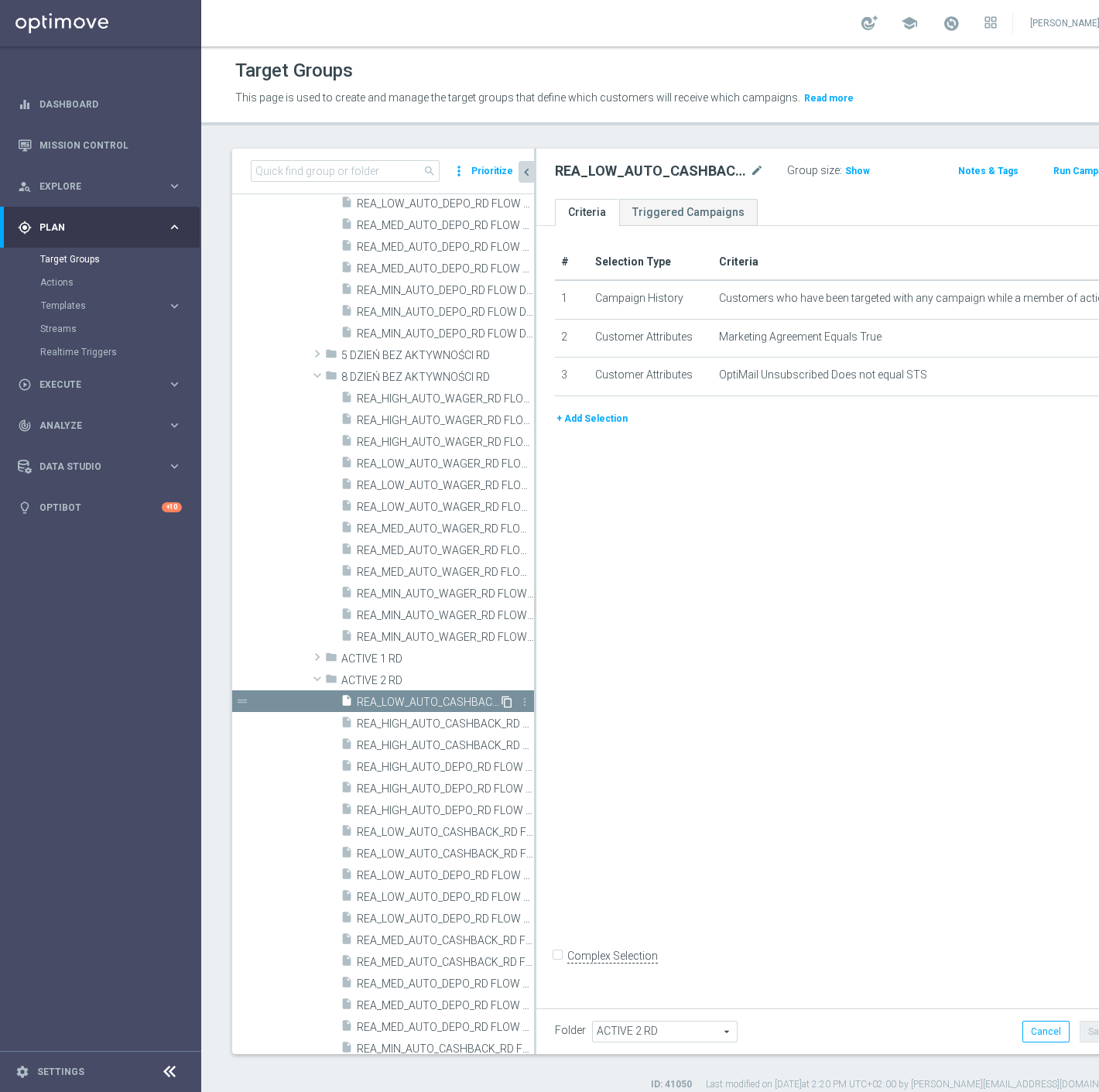
click at [501, 699] on icon "content_copy" at bounding box center [507, 701] width 12 height 12
click at [751, 168] on icon "mode_edit" at bounding box center [757, 171] width 14 height 19
click at [677, 176] on input "REA_MED_AUTO_CASHBACK_RD FLOW ACTIVE 2 100%-75 PLN MAIL_DAILY" at bounding box center [654, 172] width 198 height 22
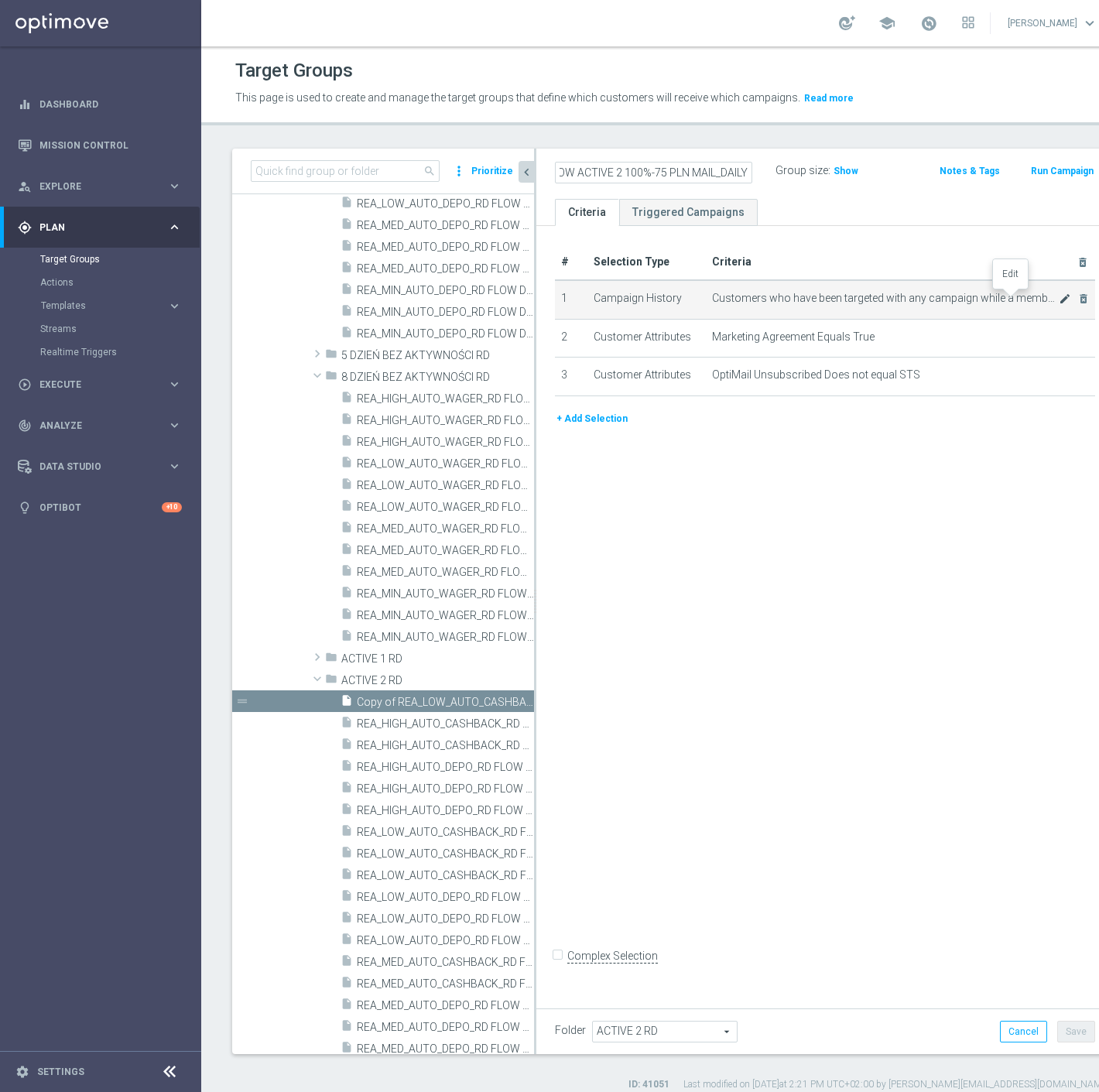
scroll to position [0, 0]
click at [1059, 296] on icon "mode_edit" at bounding box center [1065, 298] width 12 height 12
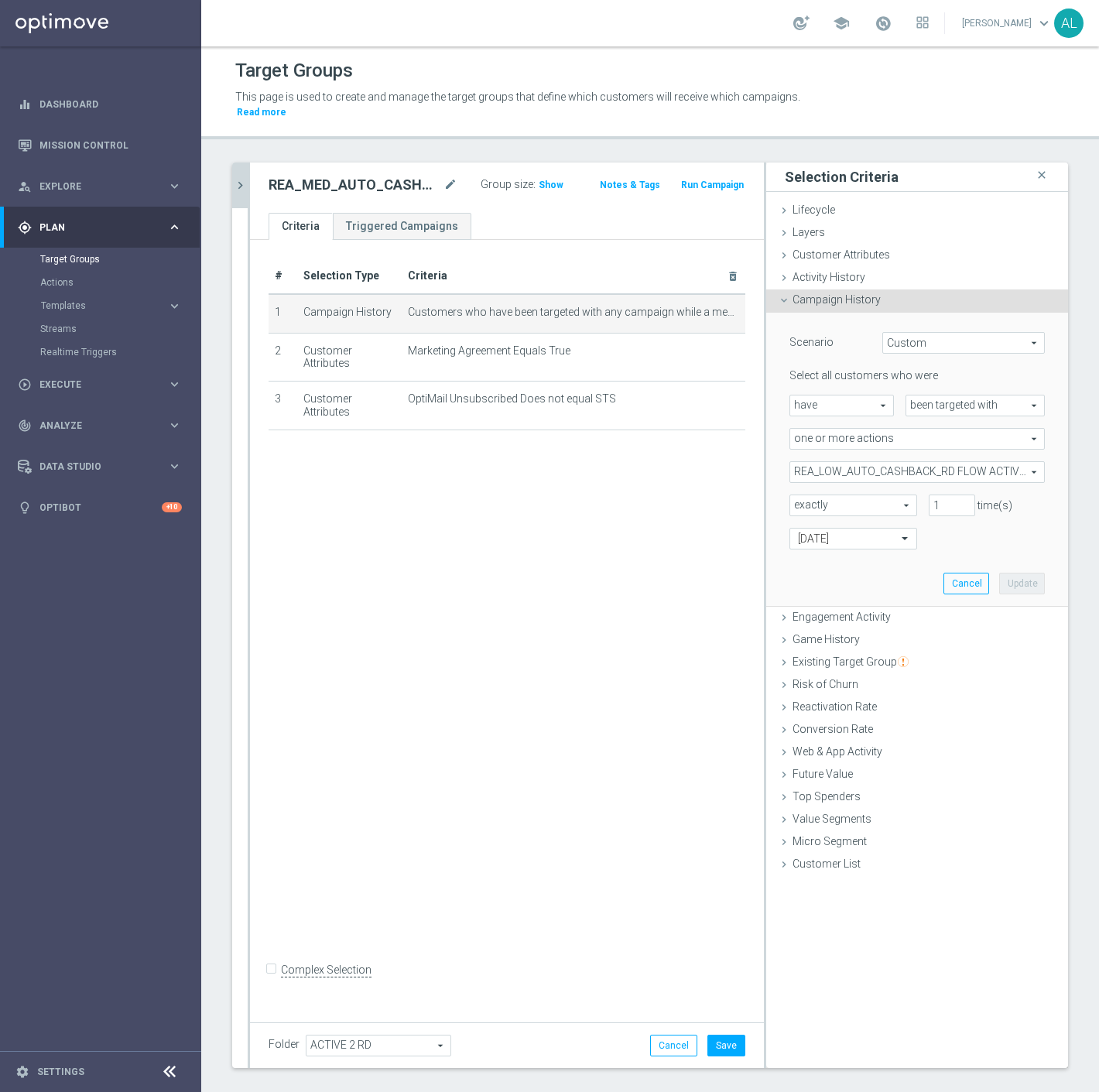
click at [879, 462] on span "REA_LOW_AUTO_CASHBACK_RD FLOW ACTIVE 2 100%-50 PLN_DAILY" at bounding box center [917, 472] width 254 height 20
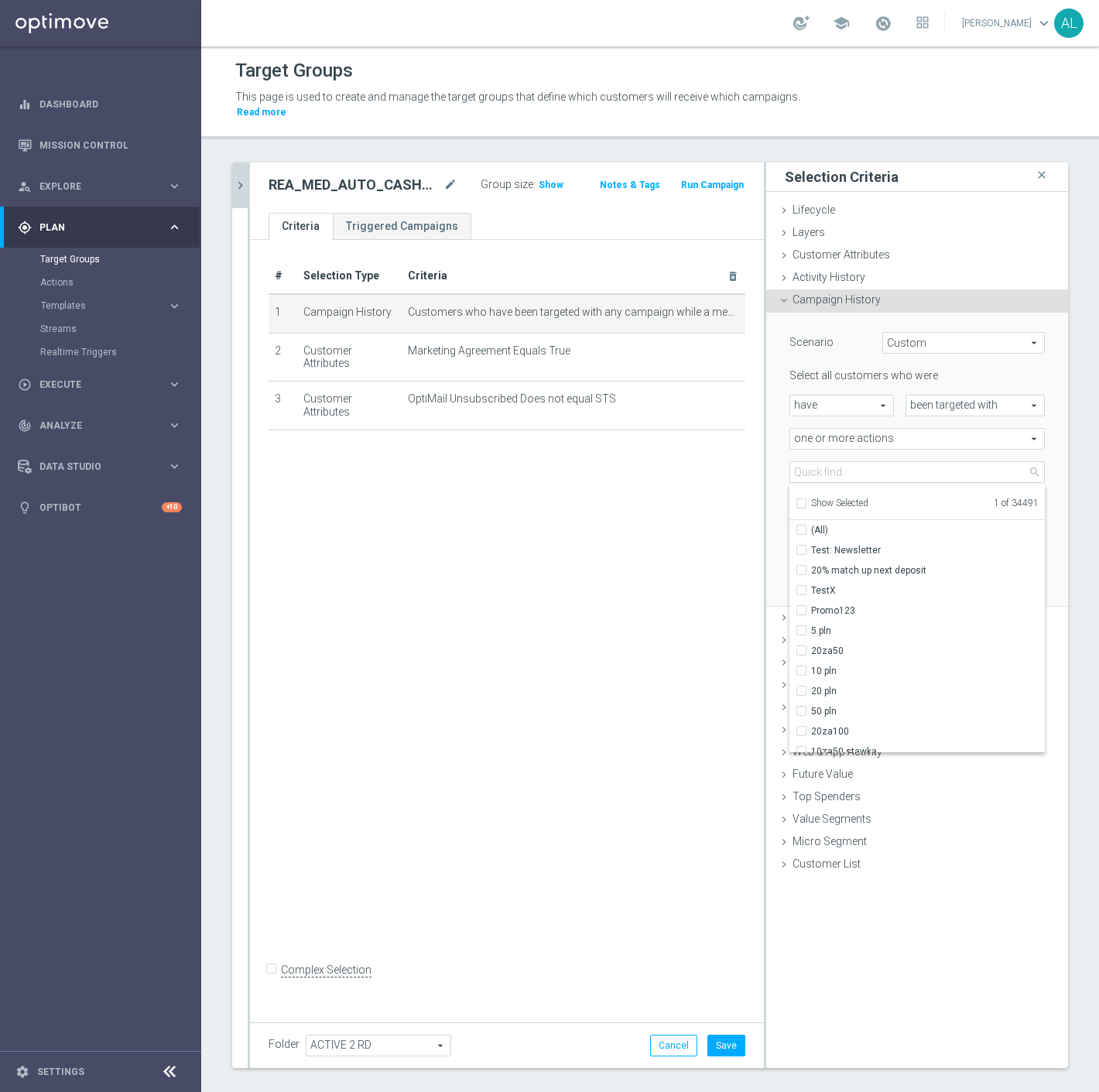
click at [838, 498] on span "Show Selected" at bounding box center [840, 504] width 57 height 11
click at [806, 501] on input "Show Selected" at bounding box center [800, 506] width 10 height 10
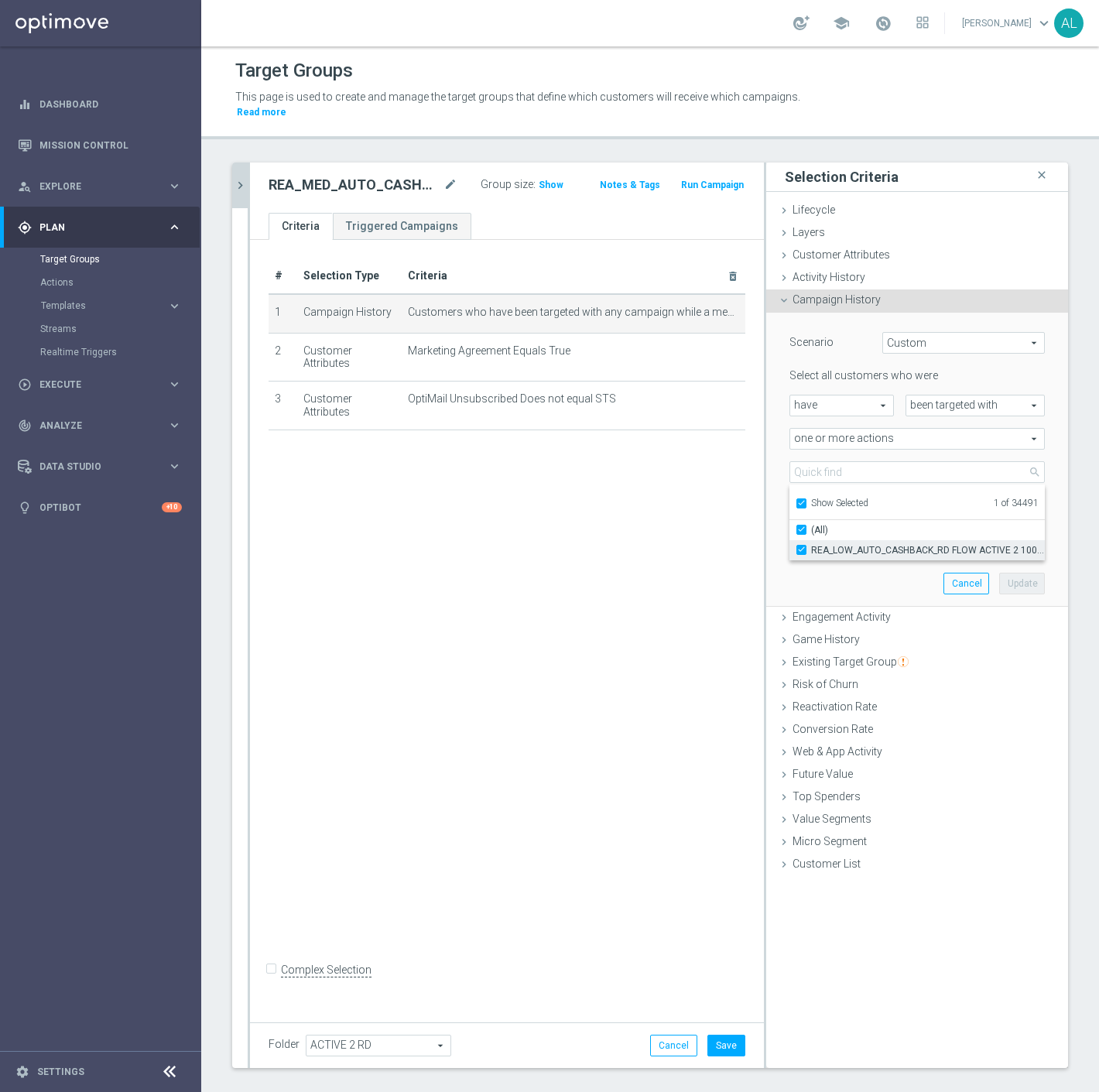
click at [836, 544] on span "REA_LOW_AUTO_CASHBACK_RD FLOW ACTIVE 2 100%-50 PLN_DAILY" at bounding box center [929, 550] width 234 height 12
click at [812, 545] on input "REA_LOW_AUTO_CASHBACK_RD FLOW ACTIVE 2 100%-50 PLN_DAILY" at bounding box center [806, 550] width 10 height 10
click at [816, 498] on span "Show Selected" at bounding box center [840, 504] width 57 height 11
click at [806, 501] on input "Show Selected" at bounding box center [800, 506] width 10 height 10
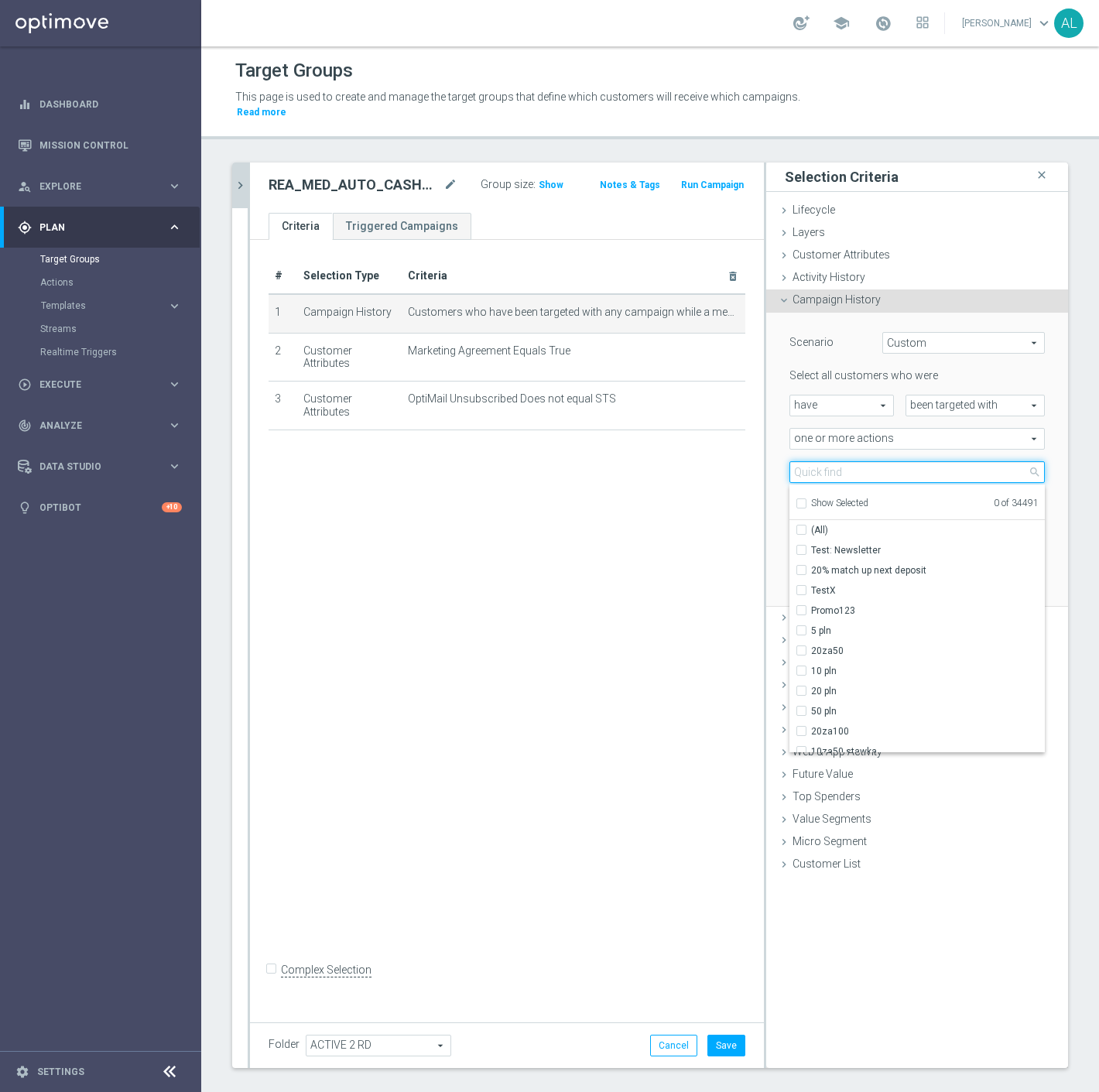
click at [832, 461] on input "search" at bounding box center [917, 472] width 255 height 22
paste input "REA_MED_AUTO_CASHBACK_RD FLOW ACTIVE 2 100%-75 PLN MAIL_DAILY"
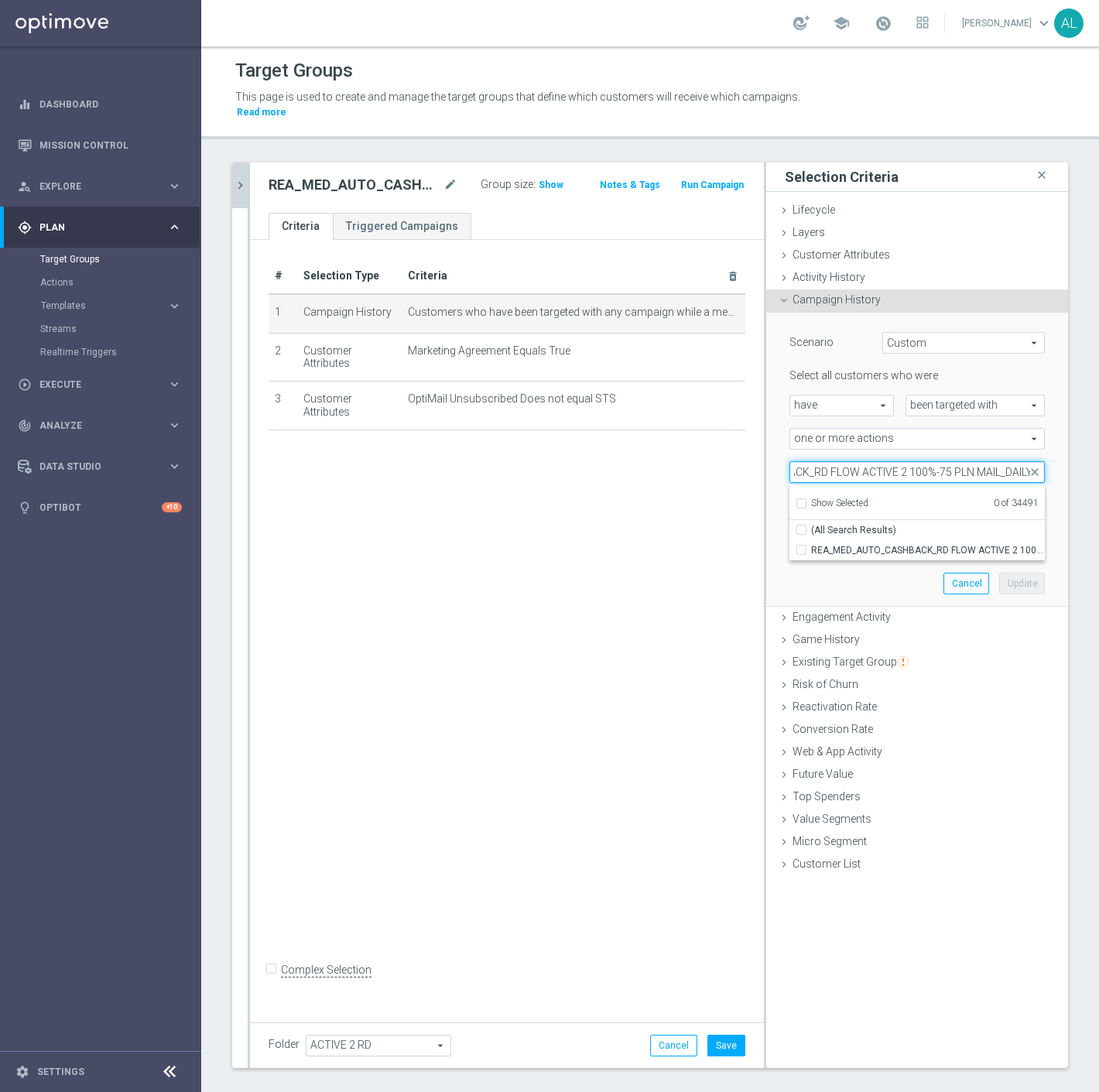
click at [983, 461] on input "REA_MED_AUTO_CASHBACK_RD FLOW ACTIVE 2 100%-75 PLN MAIL_DAILY" at bounding box center [917, 472] width 255 height 22
click at [895, 544] on span "REA_MED_AUTO_CASHBACK_RD FLOW ACTIVE 2 100%-75 PLN_DAILY" at bounding box center [929, 550] width 234 height 12
click at [812, 545] on input "REA_MED_AUTO_CASHBACK_RD FLOW ACTIVE 2 100%-75 PLN_DAILY" at bounding box center [806, 550] width 10 height 10
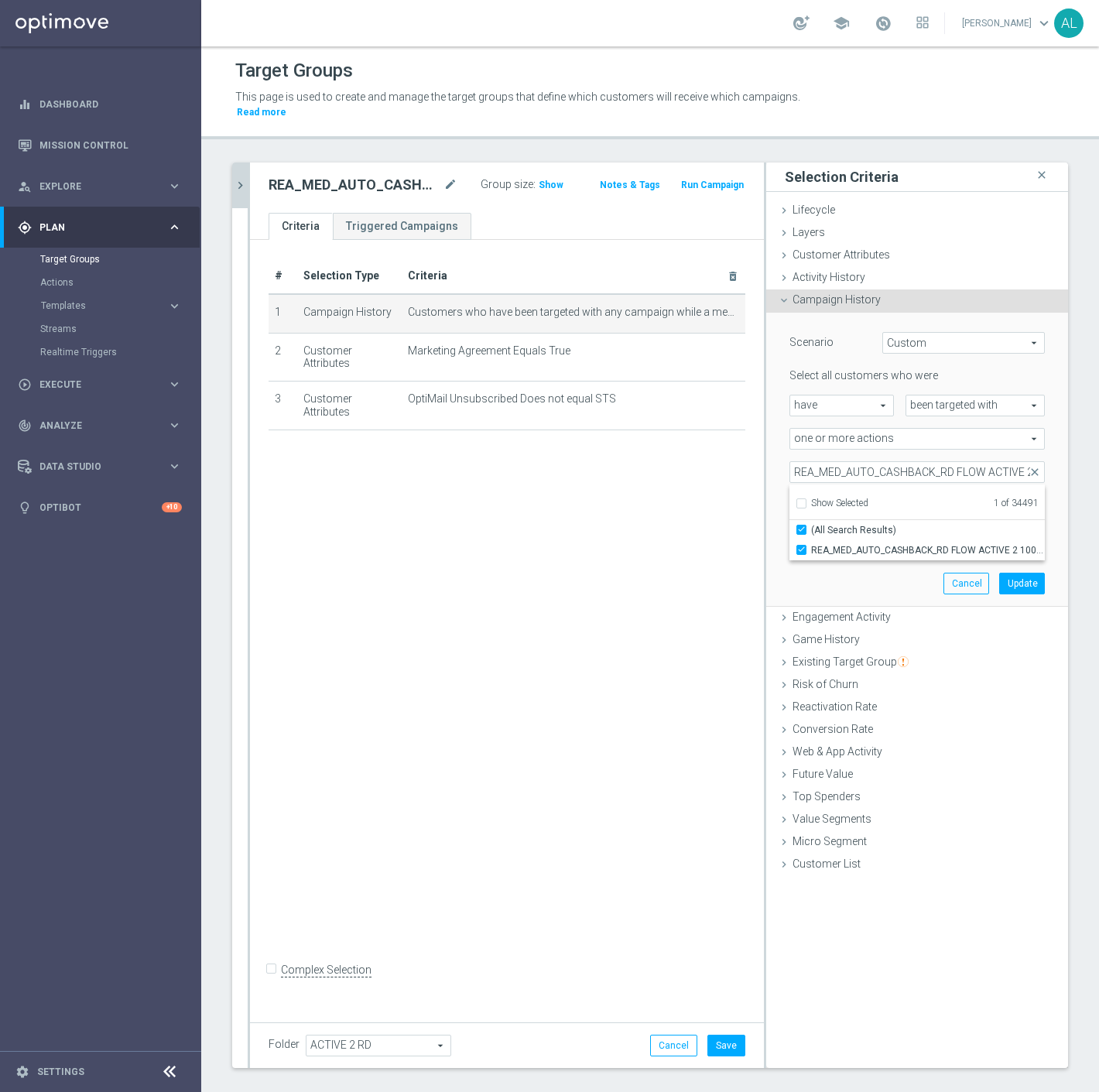
click at [855, 565] on div "Scenario Custom Custom arrow_drop_down search Select all customers who were hav…" at bounding box center [917, 459] width 279 height 294
click at [1002, 572] on button "Update" at bounding box center [1022, 583] width 46 height 22
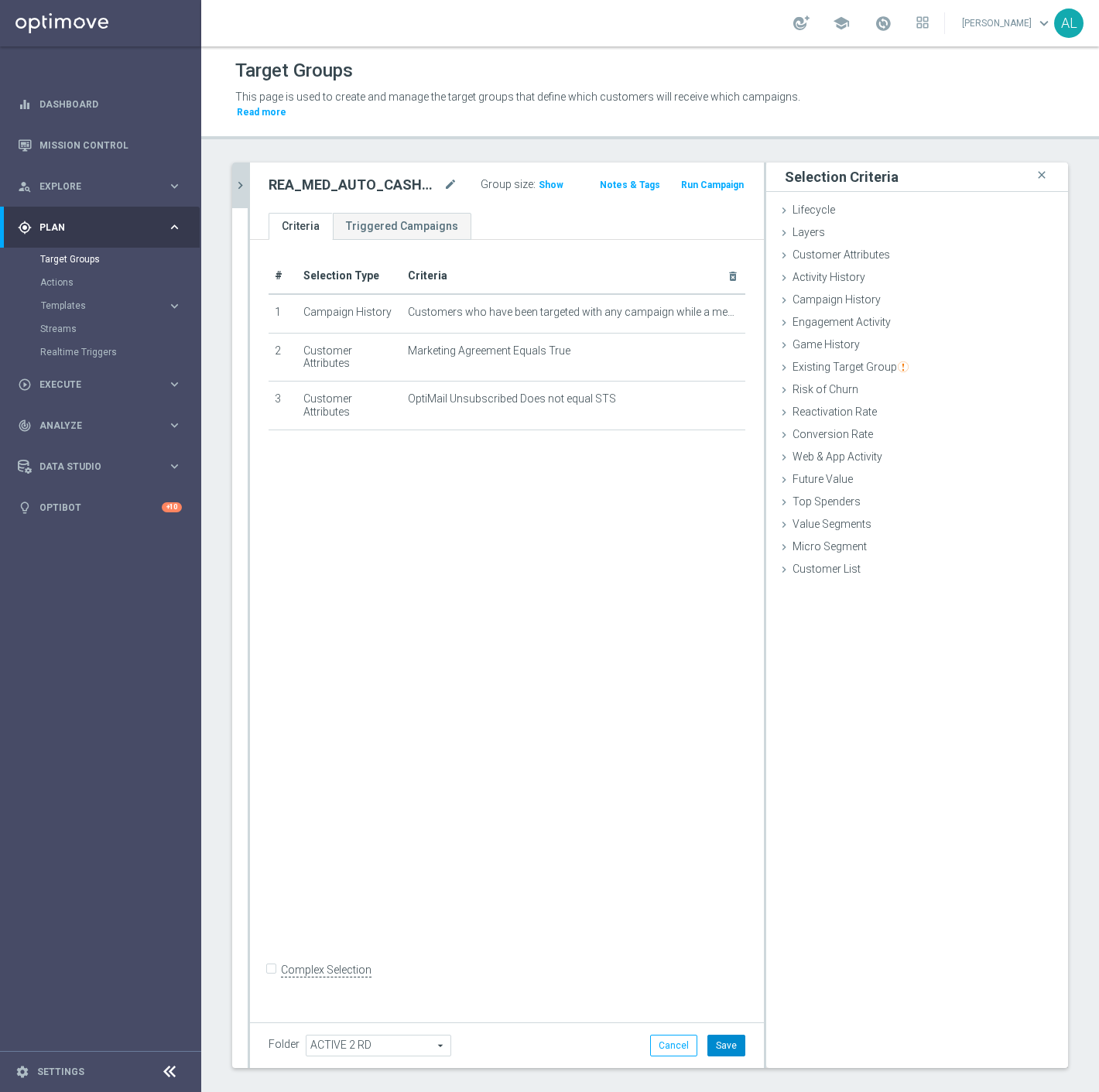
click at [707, 1035] on button "Save" at bounding box center [726, 1045] width 38 height 22
click at [243, 178] on icon "chevron_right" at bounding box center [240, 185] width 15 height 15
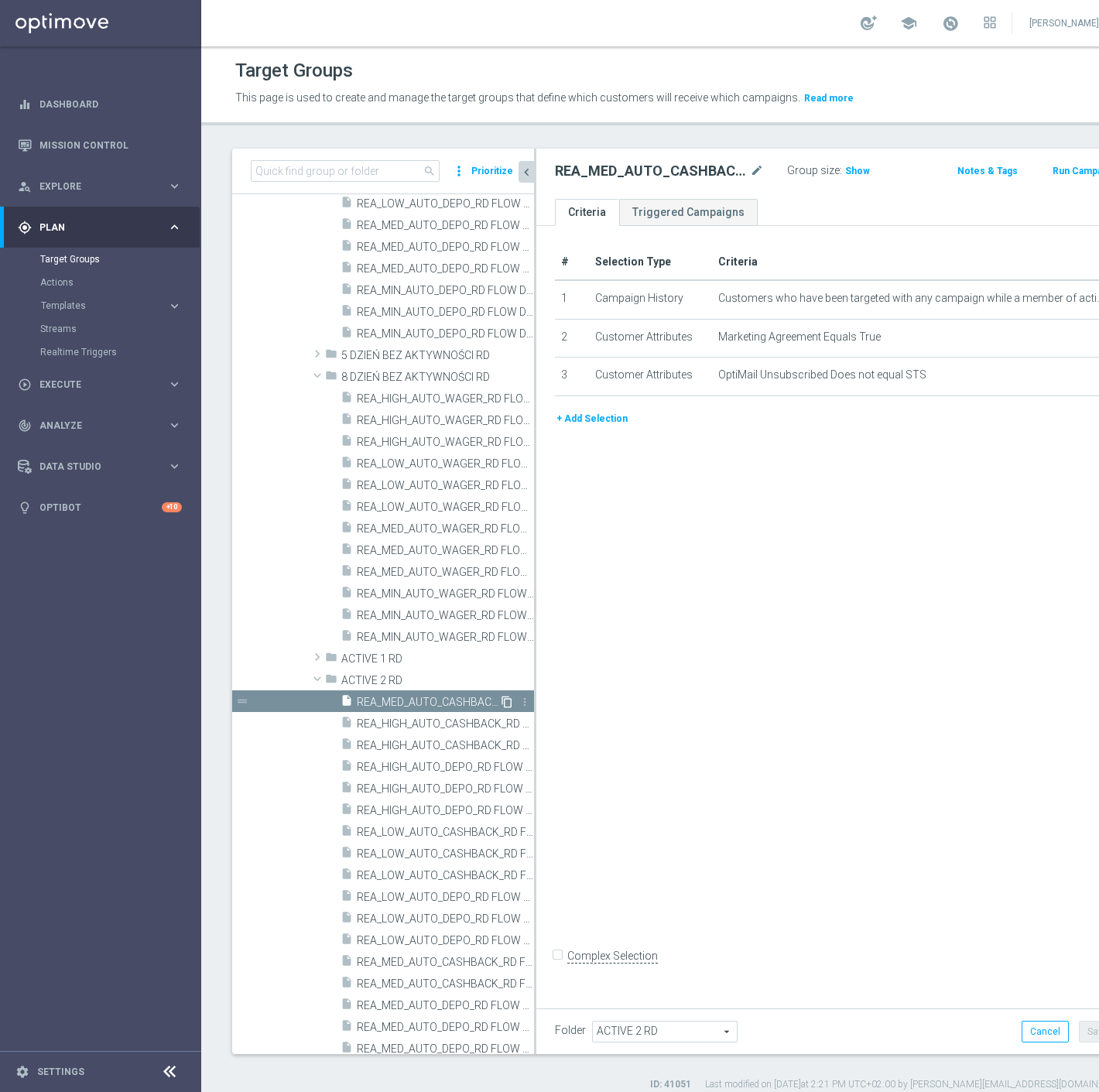
click at [501, 701] on icon "content_copy" at bounding box center [507, 701] width 12 height 12
click at [751, 169] on icon "mode_edit" at bounding box center [757, 171] width 14 height 19
click at [675, 178] on input "REA_HIGH_AUTO_CASHBACK_RD FLOW ACTIVE 2 100%-100 PLN MAIL_DAILY" at bounding box center [654, 172] width 198 height 22
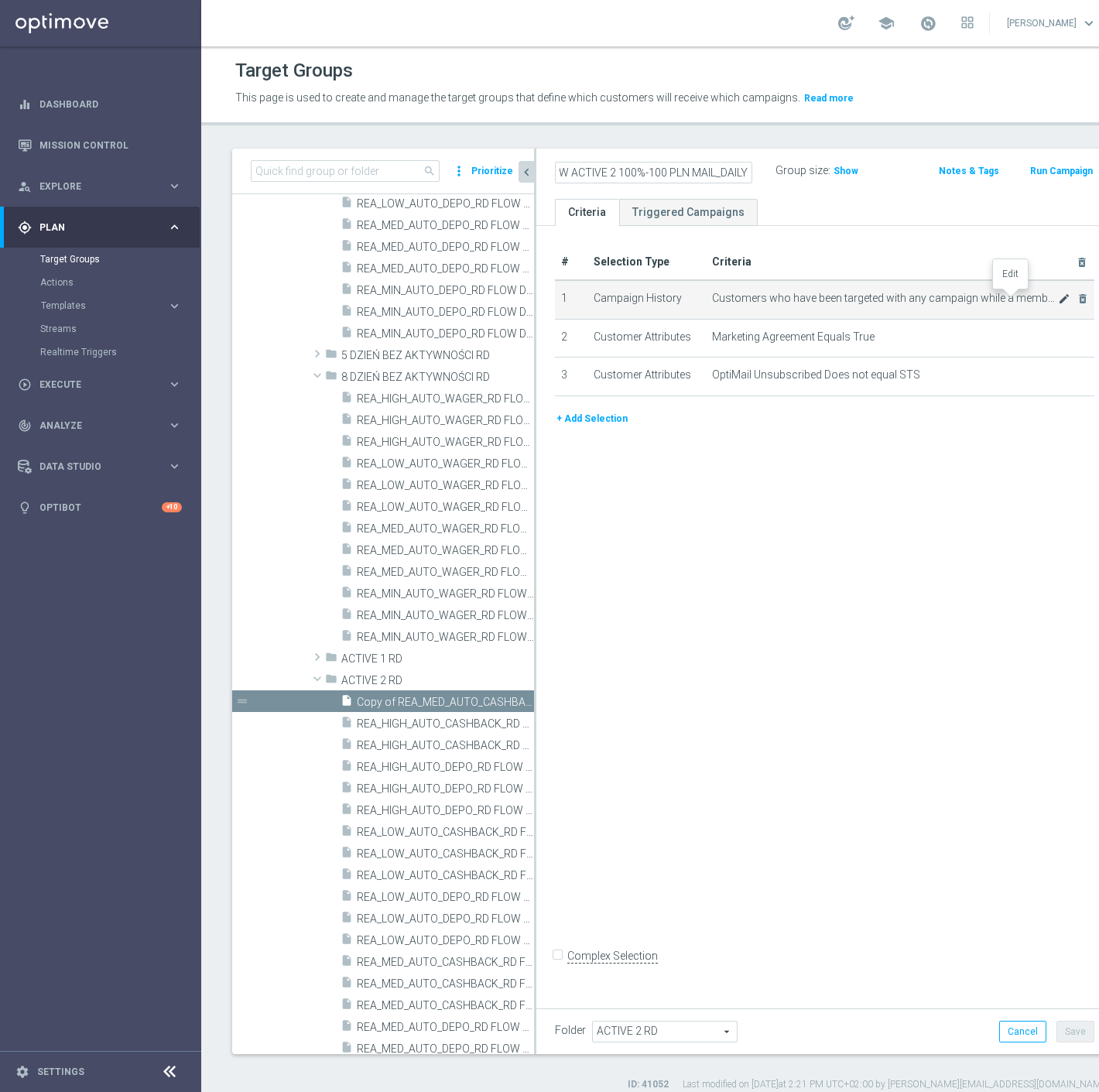
scroll to position [0, 0]
click at [1059, 298] on icon "mode_edit" at bounding box center [1064, 298] width 12 height 12
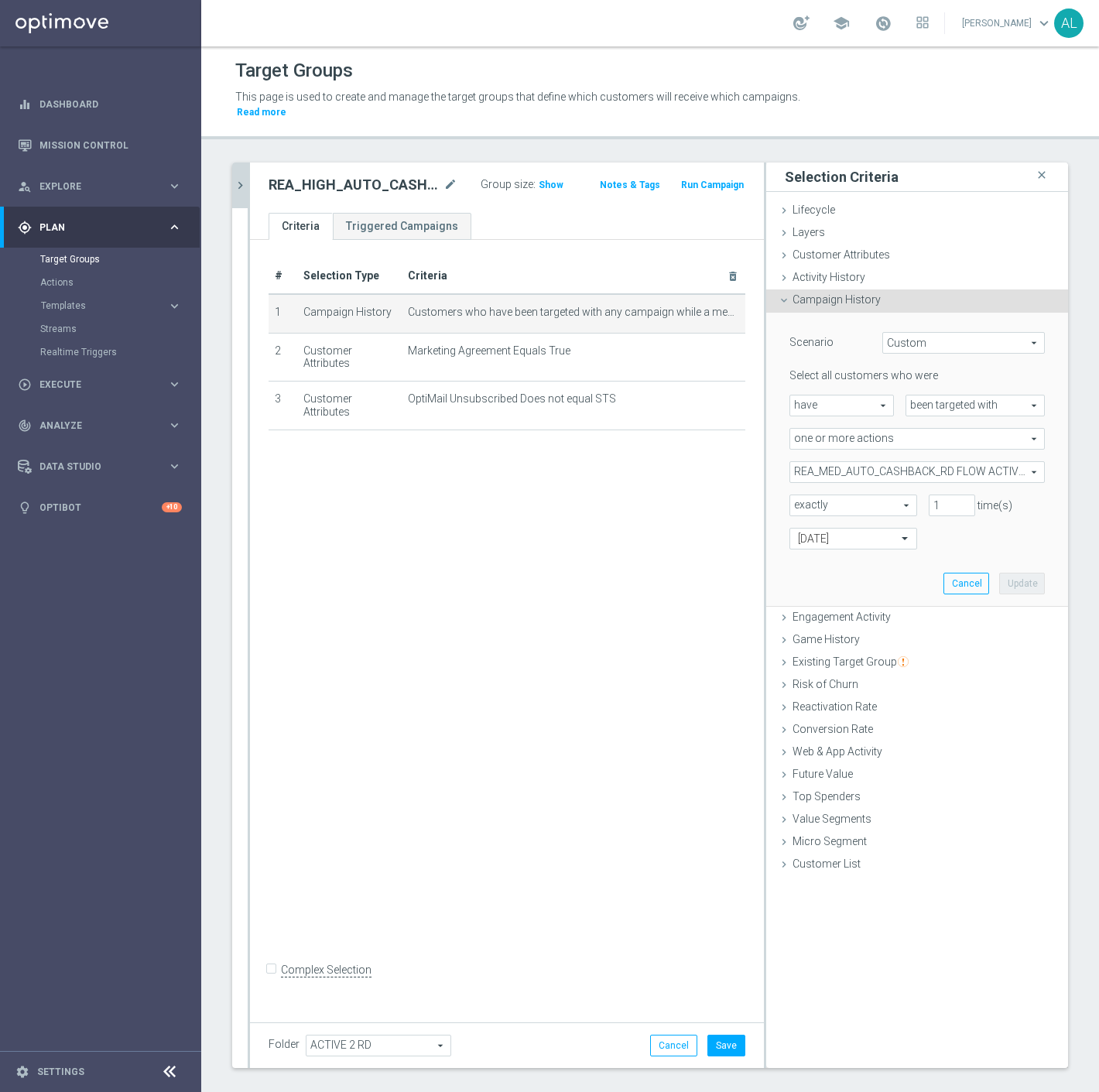
click at [873, 462] on span "REA_MED_AUTO_CASHBACK_RD FLOW ACTIVE 2 100%-75 PLN_DAILY" at bounding box center [917, 472] width 254 height 20
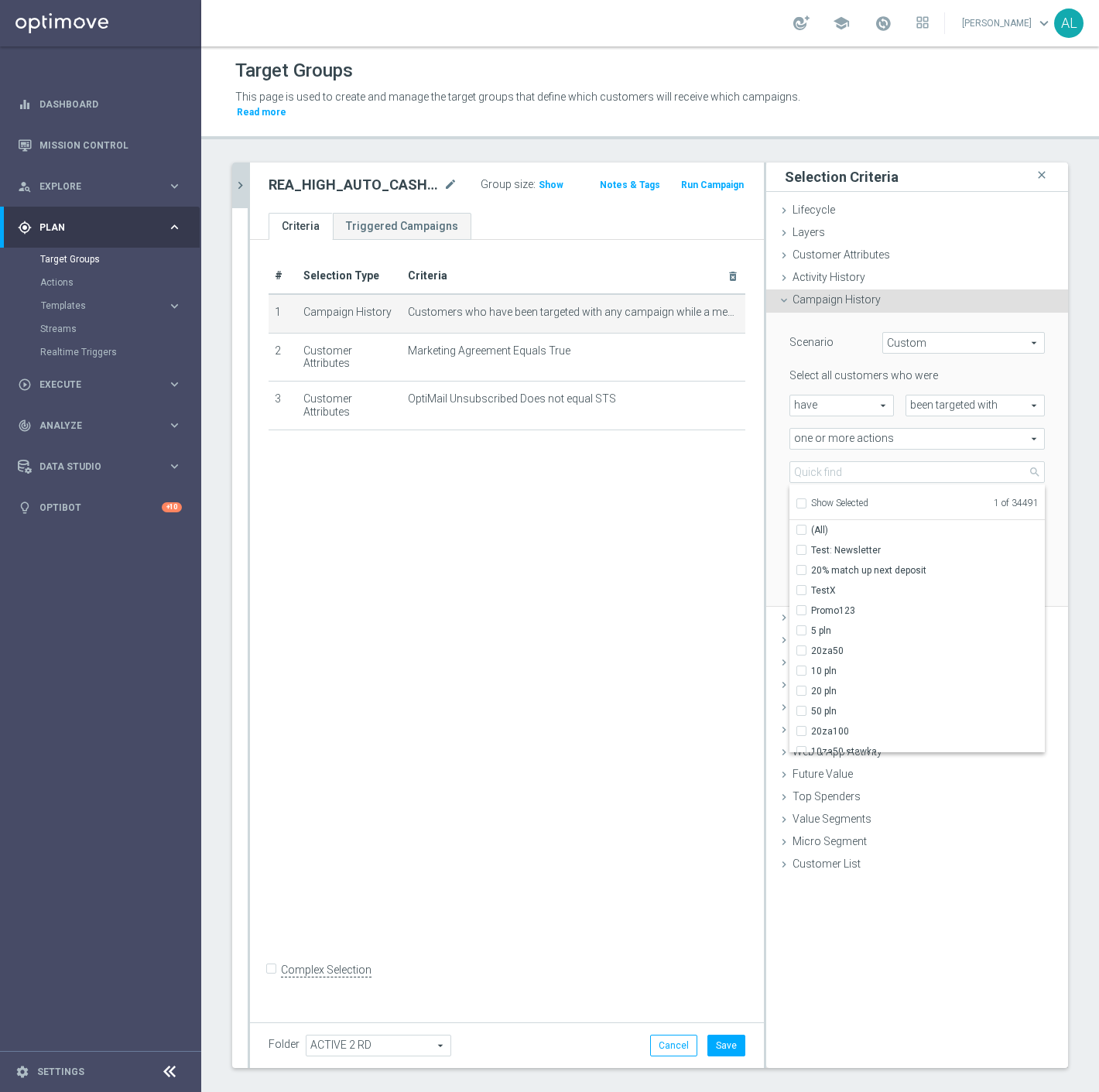
drag, startPoint x: 827, startPoint y: 486, endPoint x: 826, endPoint y: 501, distance: 15.0
click at [827, 498] on span "Show Selected" at bounding box center [840, 504] width 57 height 11
click at [806, 501] on input "Show Selected" at bounding box center [800, 506] width 10 height 10
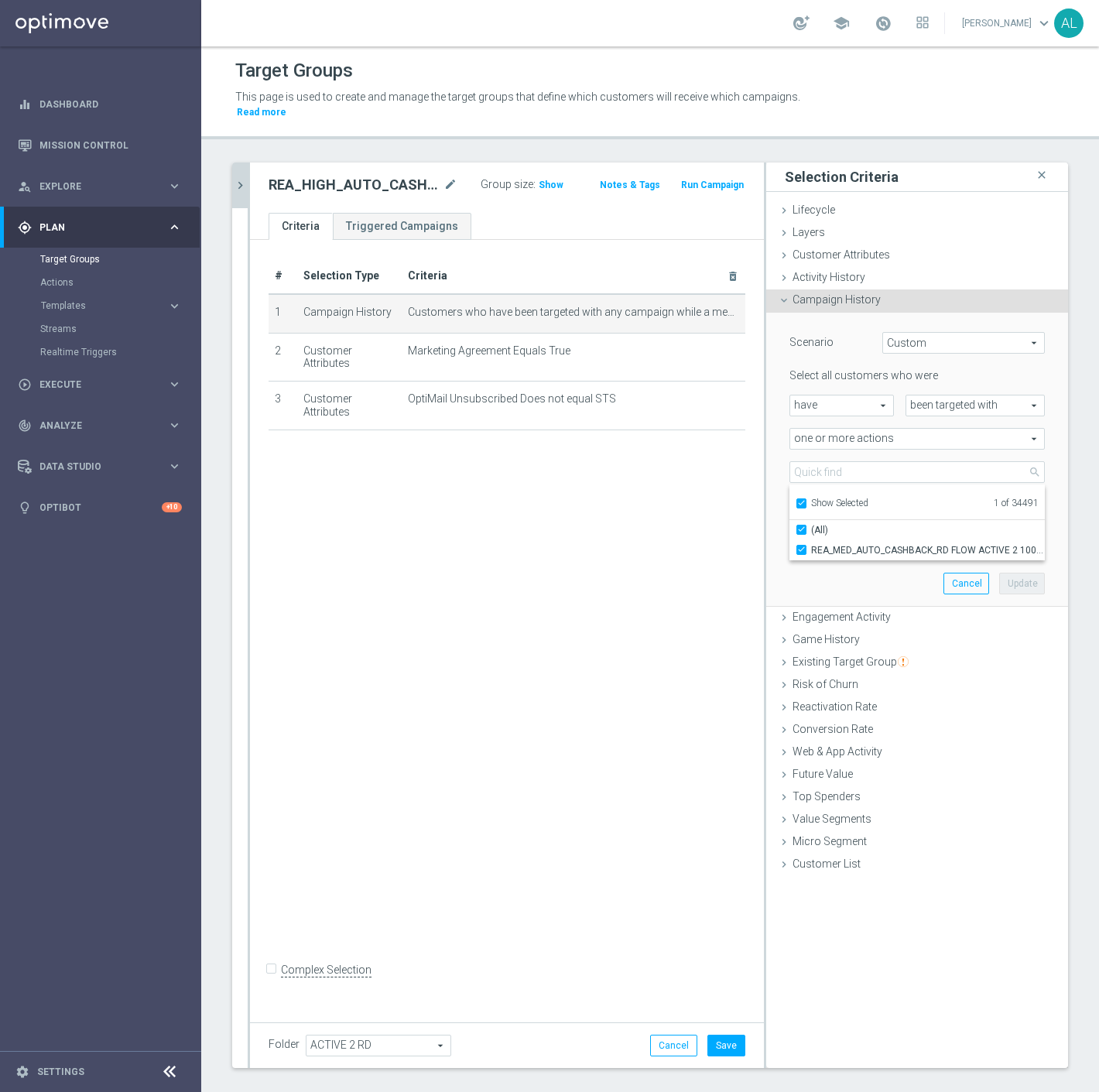
click at [820, 546] on div "Scenario Custom Custom arrow_drop_down search Select all customers who were hav…" at bounding box center [917, 459] width 279 height 294
click at [818, 533] on input "text" at bounding box center [838, 539] width 80 height 14
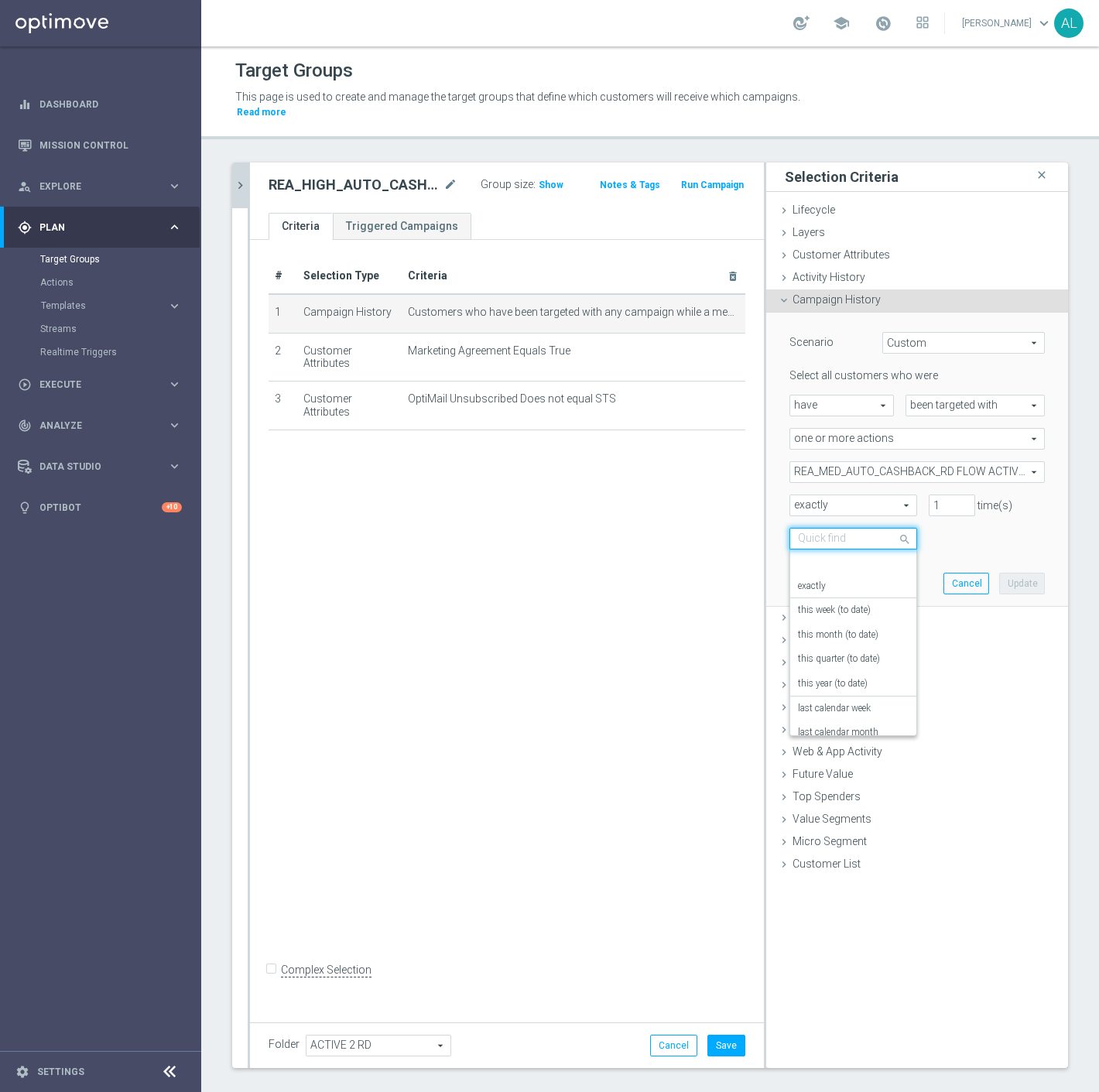
scroll to position [136, 0]
click at [832, 442] on div "Select all customers who were have have arrow_drop_down search been targeted wi…" at bounding box center [917, 458] width 255 height 181
click at [833, 462] on span "REA_MED_AUTO_CASHBACK_RD FLOW ACTIVE 2 100%-75 PLN_DAILY" at bounding box center [917, 472] width 254 height 20
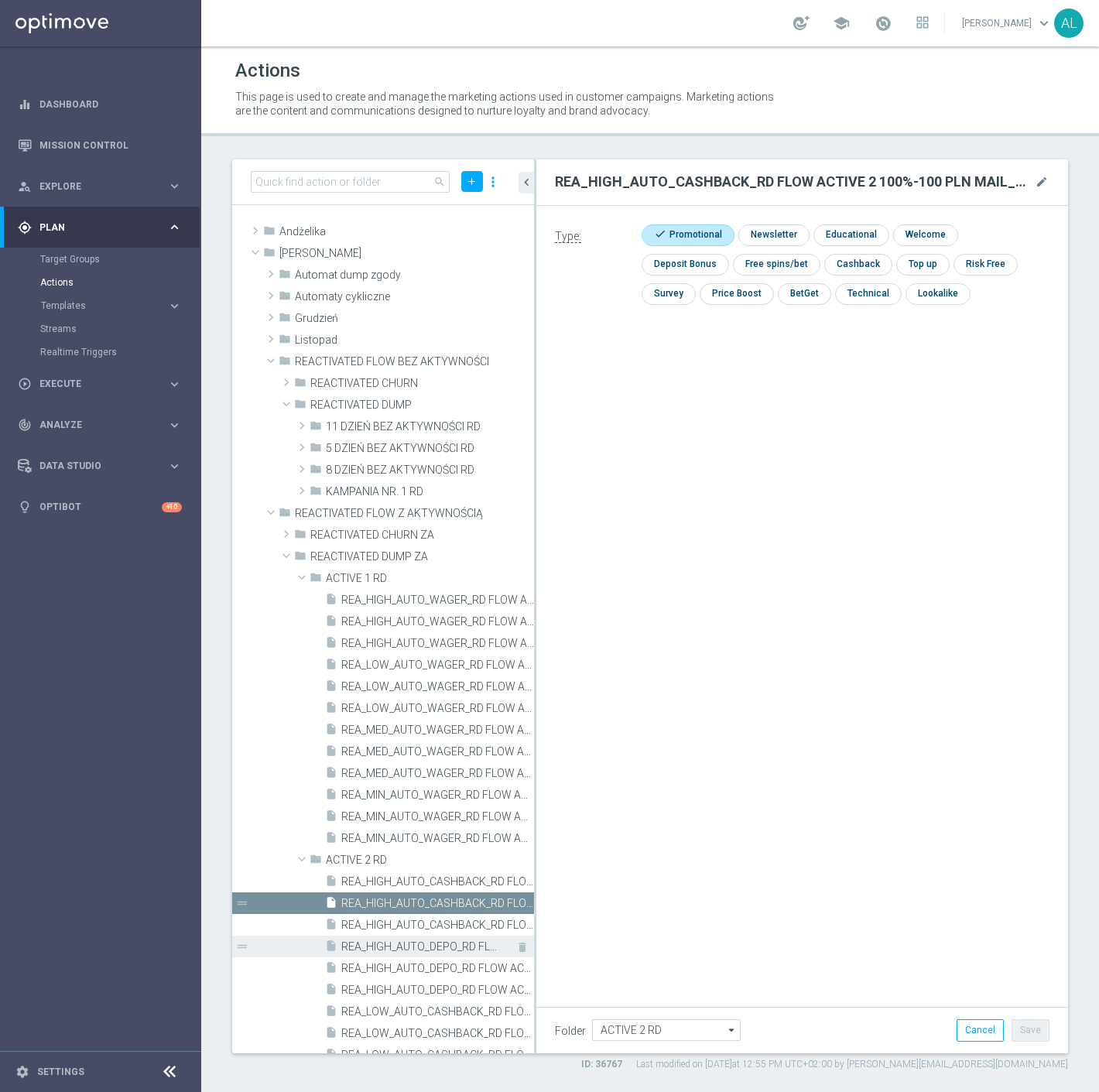
scroll to position [344, 0]
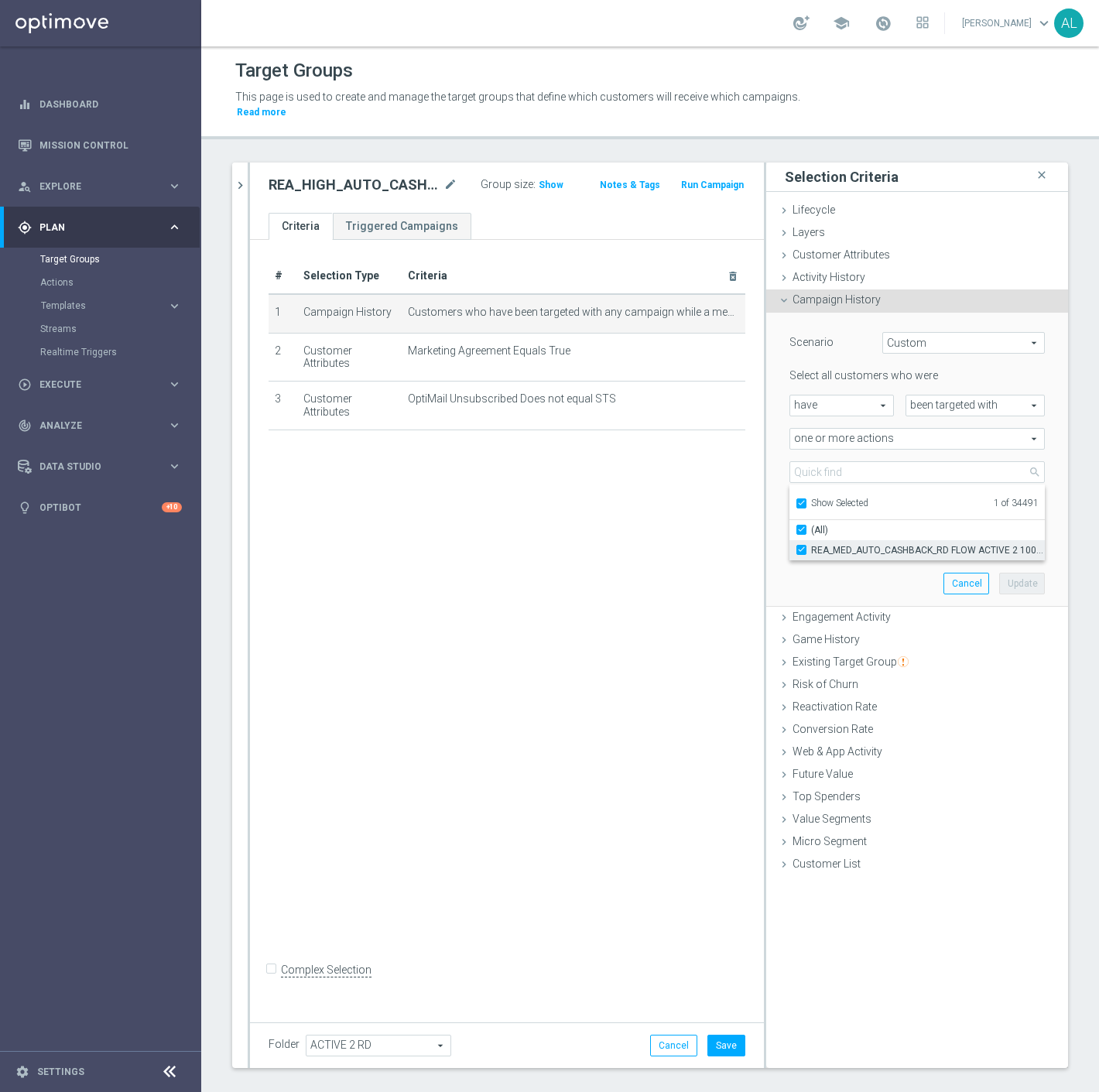
click at [812, 544] on span "REA_MED_AUTO_CASHBACK_RD FLOW ACTIVE 2 100%-75 PLN_DAILY" at bounding box center [929, 550] width 234 height 12
click at [803, 545] on input "REA_MED_AUTO_CASHBACK_RD FLOW ACTIVE 2 100%-75 PLN_DAILY" at bounding box center [806, 550] width 10 height 10
checkbox input "false"
type input "Select Action"
checkbox input "false"
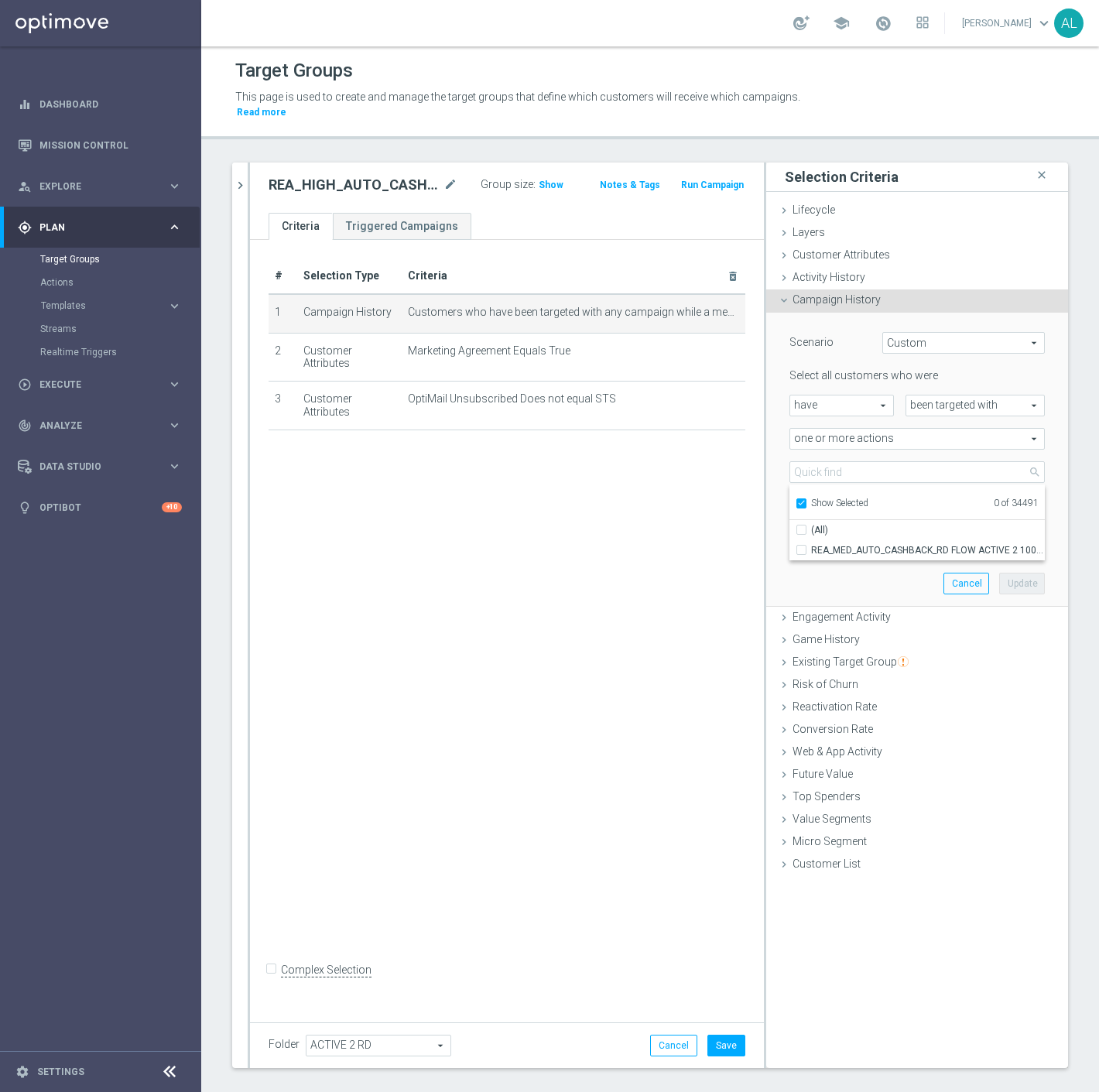
click at [818, 498] on span "Show Selected" at bounding box center [840, 504] width 57 height 11
click at [806, 501] on input "Show Selected" at bounding box center [800, 506] width 10 height 10
checkbox input "false"
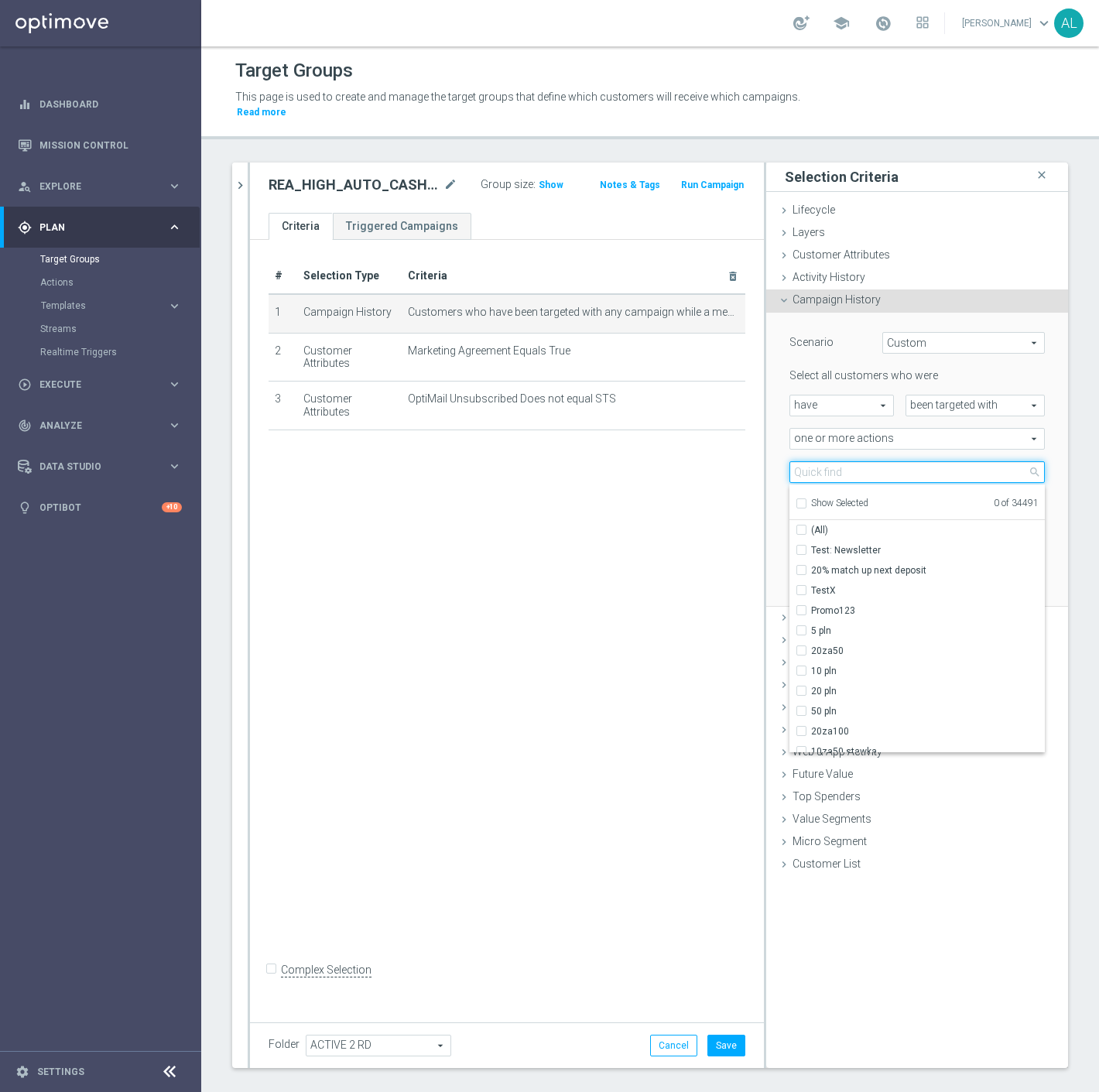
click at [833, 461] on input "search" at bounding box center [917, 472] width 255 height 22
paste input "REA_HIGH_AUTO_CASHBACK_RD FLOW ACTIVE 2 100%-100 PLN MAIL_DAILY"
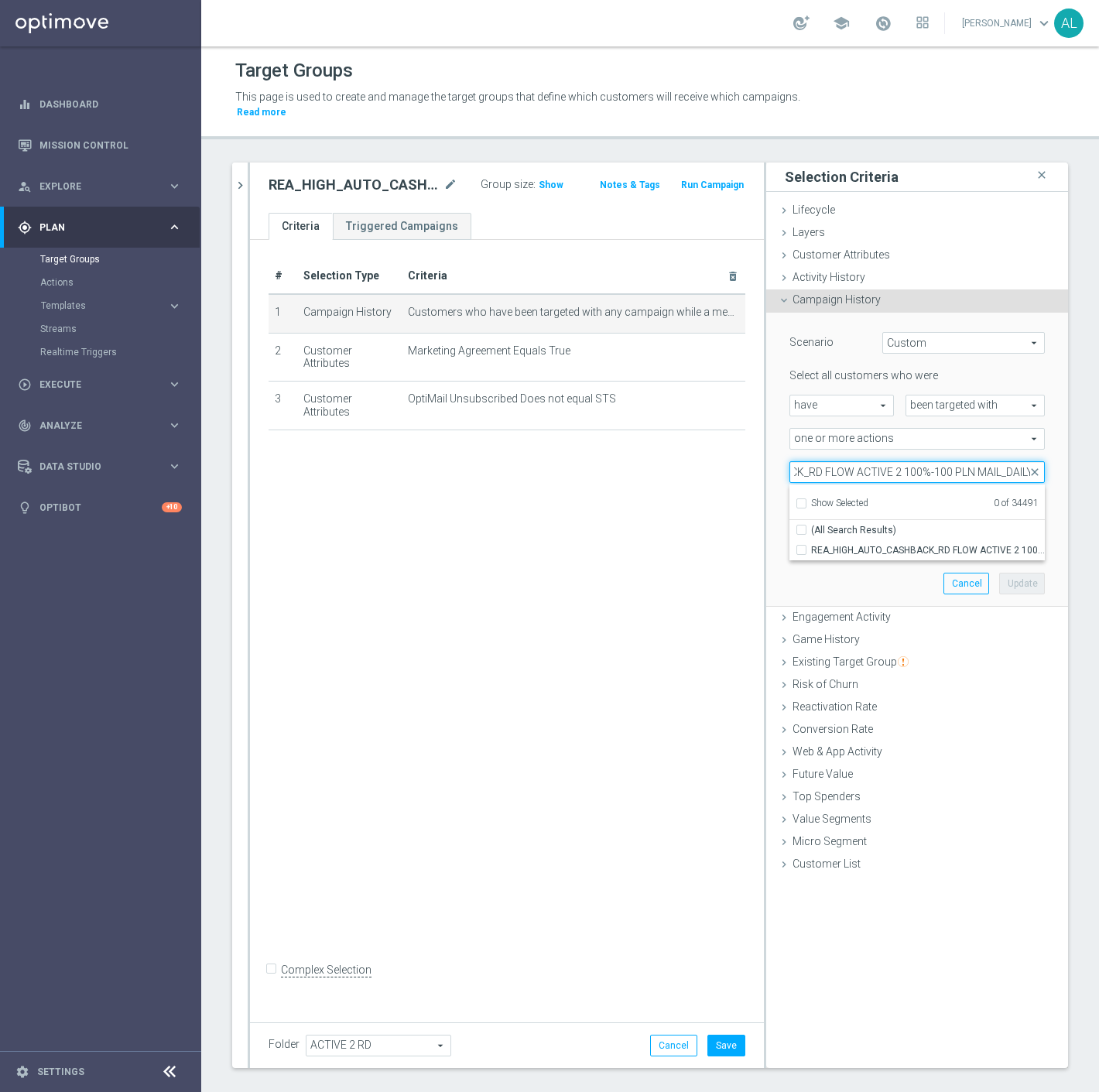
click at [983, 461] on input "REA_HIGH_AUTO_CASHBACK_RD FLOW ACTIVE 2 100%-100 PLN MAIL_DAILY" at bounding box center [917, 472] width 255 height 22
type input "REA_HIGH_AUTO_CASHBACK_RD FLOW ACTIVE 2 100%-100 PLN_DAILY"
click at [869, 544] on span "REA_HIGH_AUTO_CASHBACK_RD FLOW ACTIVE 2 100%-100 PLN_DAILY" at bounding box center [929, 550] width 234 height 12
click at [812, 545] on input "REA_HIGH_AUTO_CASHBACK_RD FLOW ACTIVE 2 100%-100 PLN_DAILY" at bounding box center [806, 550] width 10 height 10
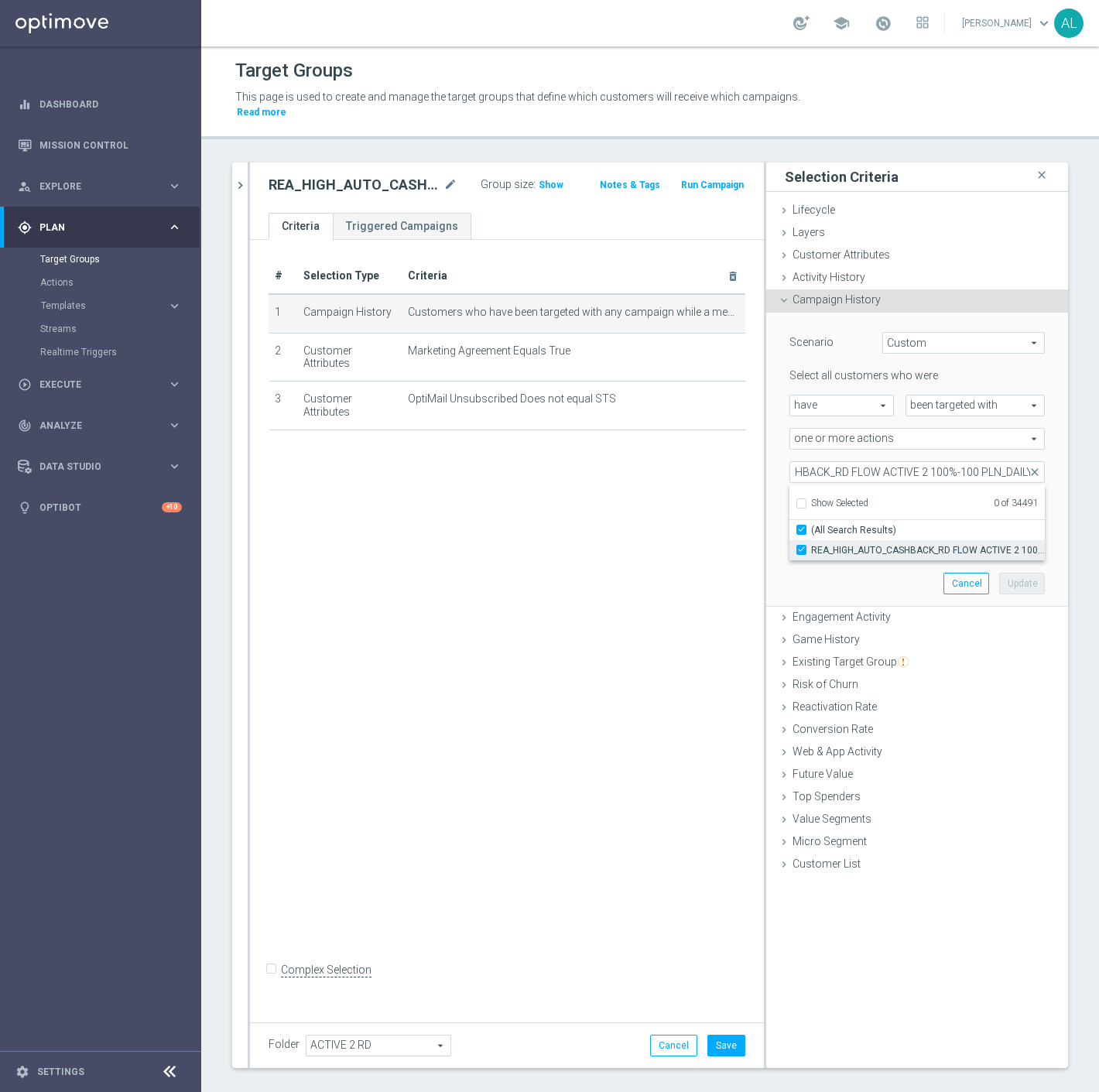
checkbox input "true"
type input "REA_HIGH_AUTO_CASHBACK_RD FLOW ACTIVE 2 100%-100 PLN_DAILY"
checkbox input "true"
click at [853, 570] on div "Scenario Custom Custom arrow_drop_down search Select all customers who were hav…" at bounding box center [917, 459] width 279 height 294
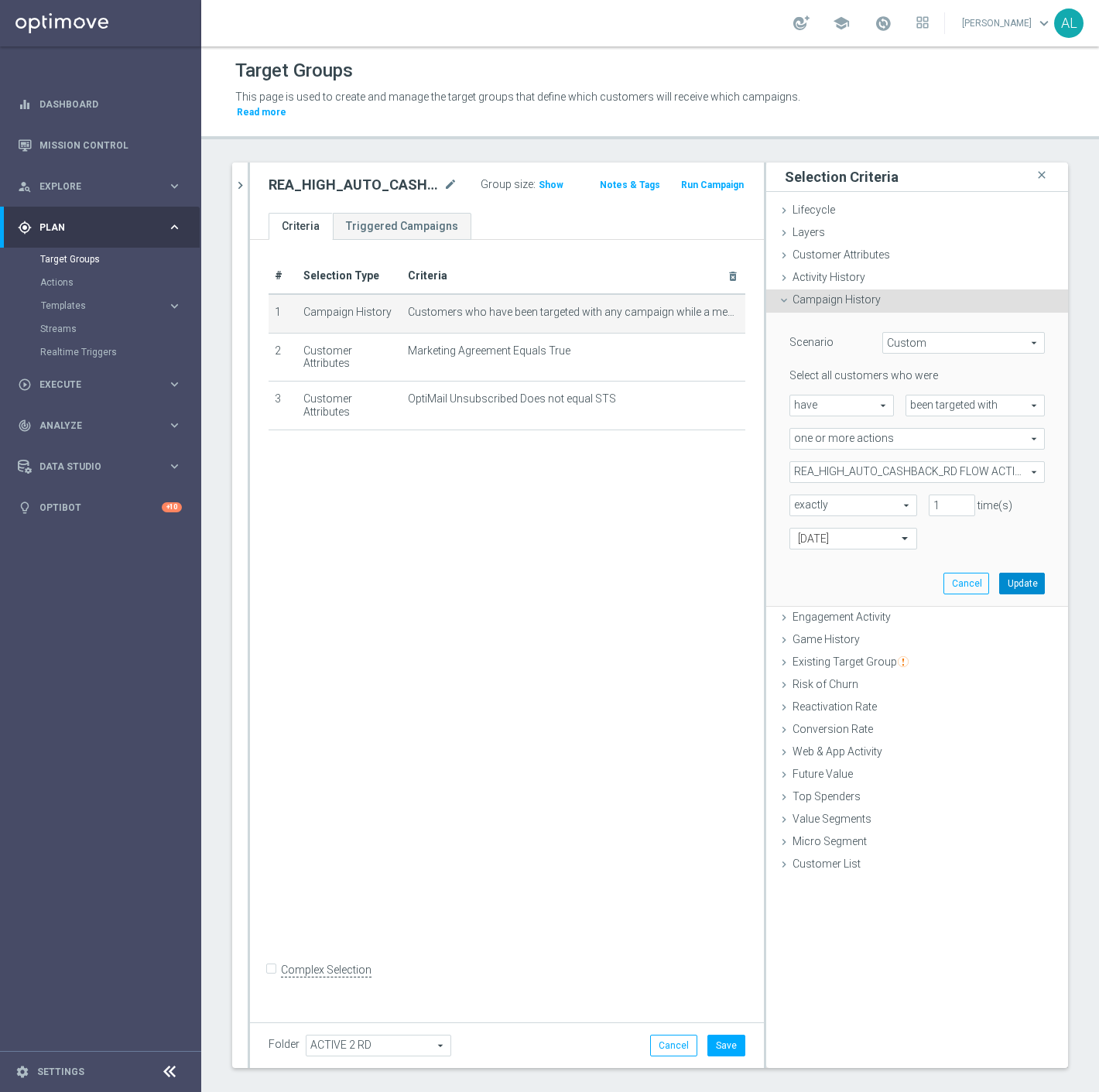
click at [1016, 572] on button "Update" at bounding box center [1022, 583] width 46 height 22
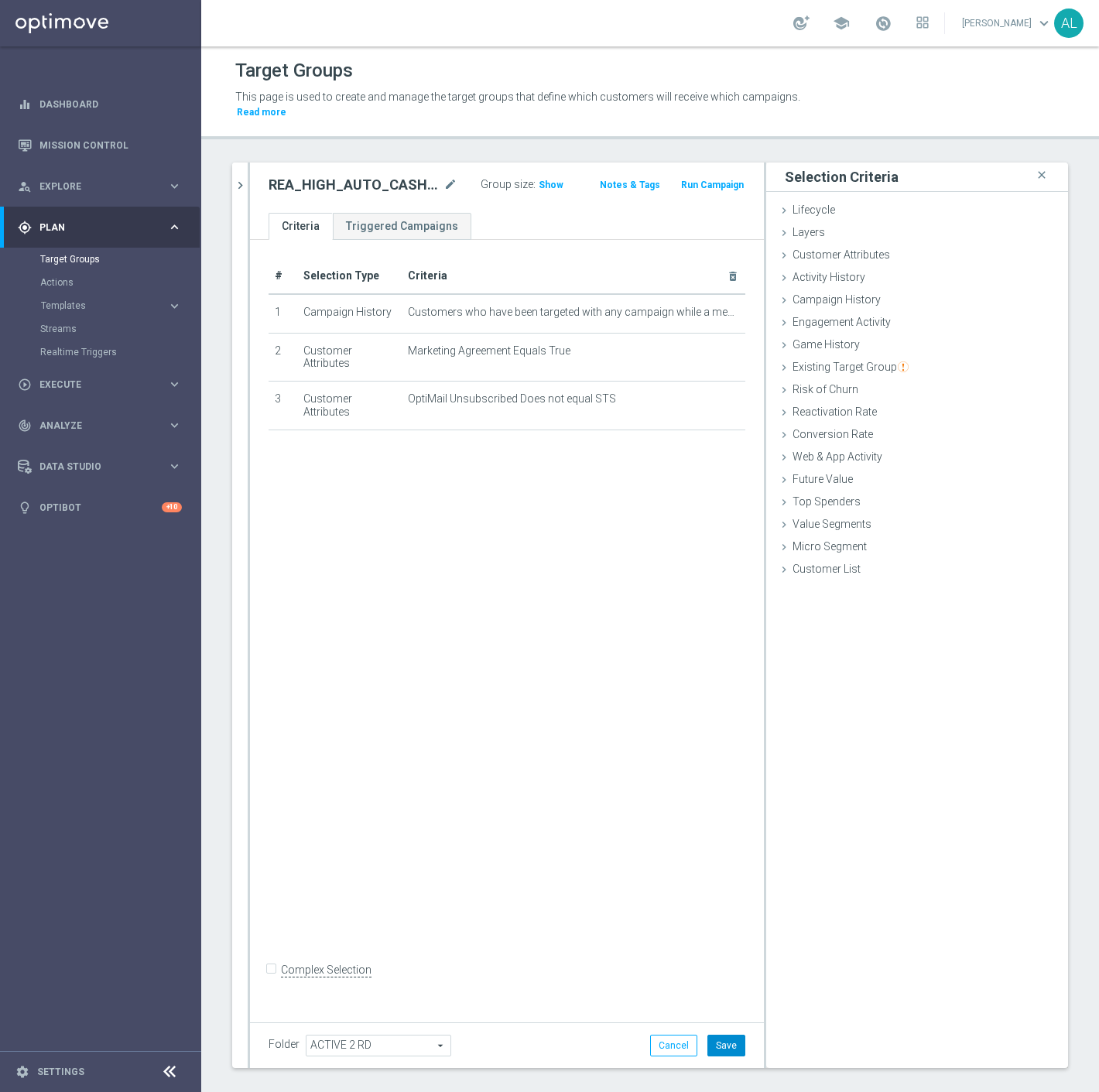
click at [709, 1035] on button "Save" at bounding box center [726, 1045] width 38 height 22
click at [492, 731] on div "# Selection Type Criteria delete_forever 1 Campaign History Customers who have …" at bounding box center [508, 627] width 514 height 774
